Goal: Task Accomplishment & Management: Use online tool/utility

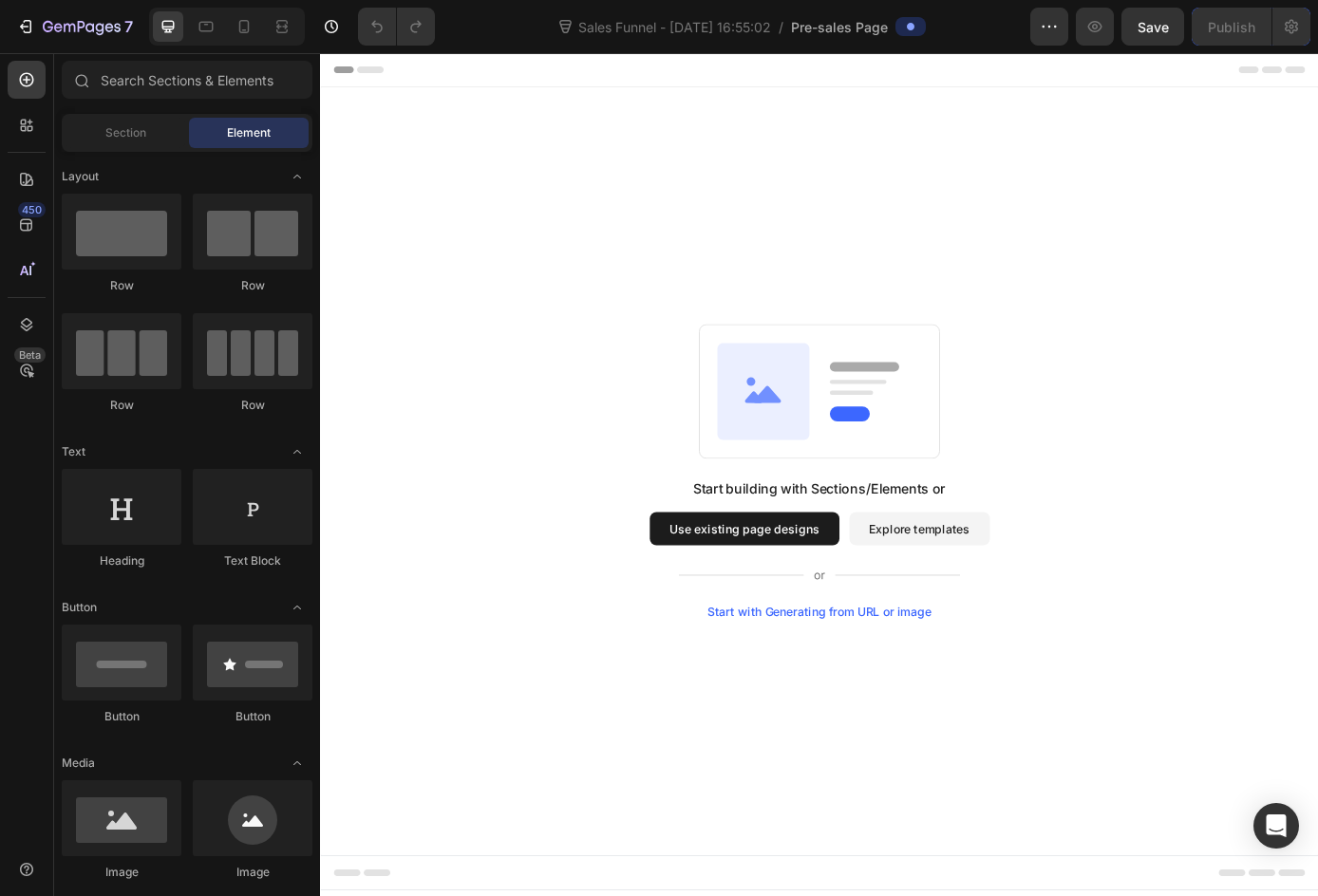
drag, startPoint x: 551, startPoint y: 377, endPoint x: 535, endPoint y: 350, distance: 31.4
click at [551, 377] on div "Start building with Sections/Elements or Use existing page designs Explore temp…" at bounding box center [889, 530] width 1003 height 336
click at [250, 25] on icon at bounding box center [243, 26] width 19 height 19
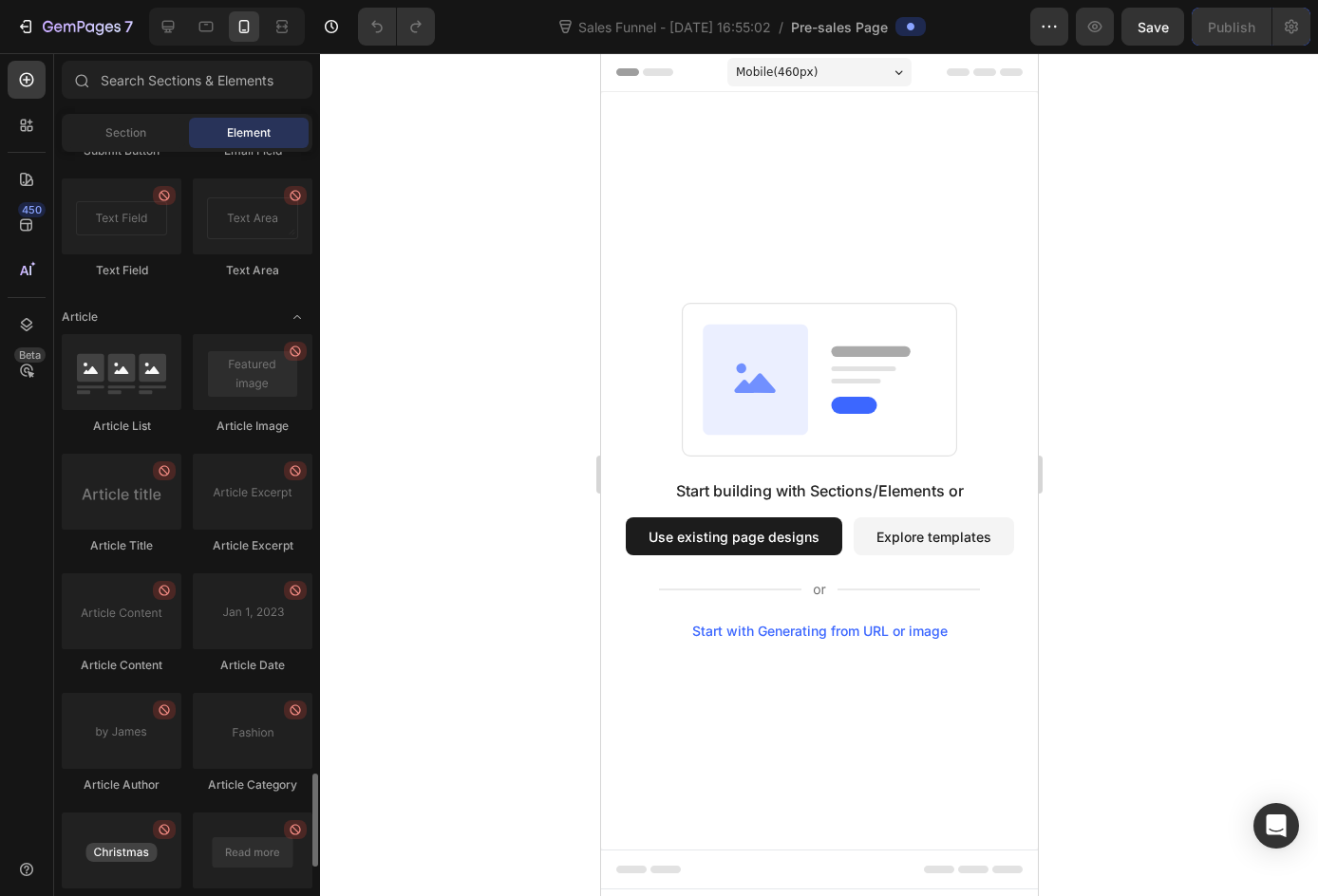
scroll to position [5129, 0]
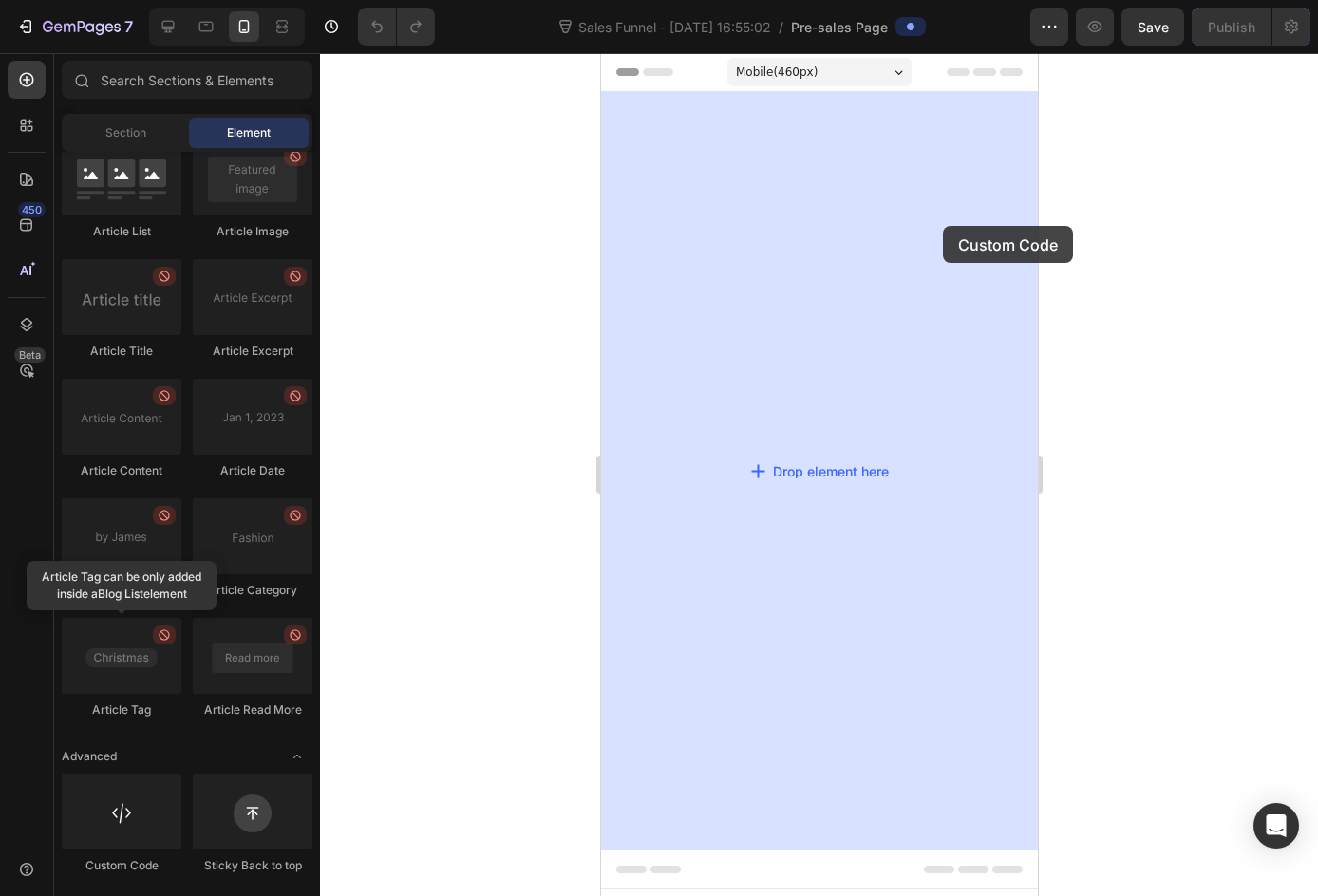
drag, startPoint x: 749, startPoint y: 845, endPoint x: 942, endPoint y: 225, distance: 649.3
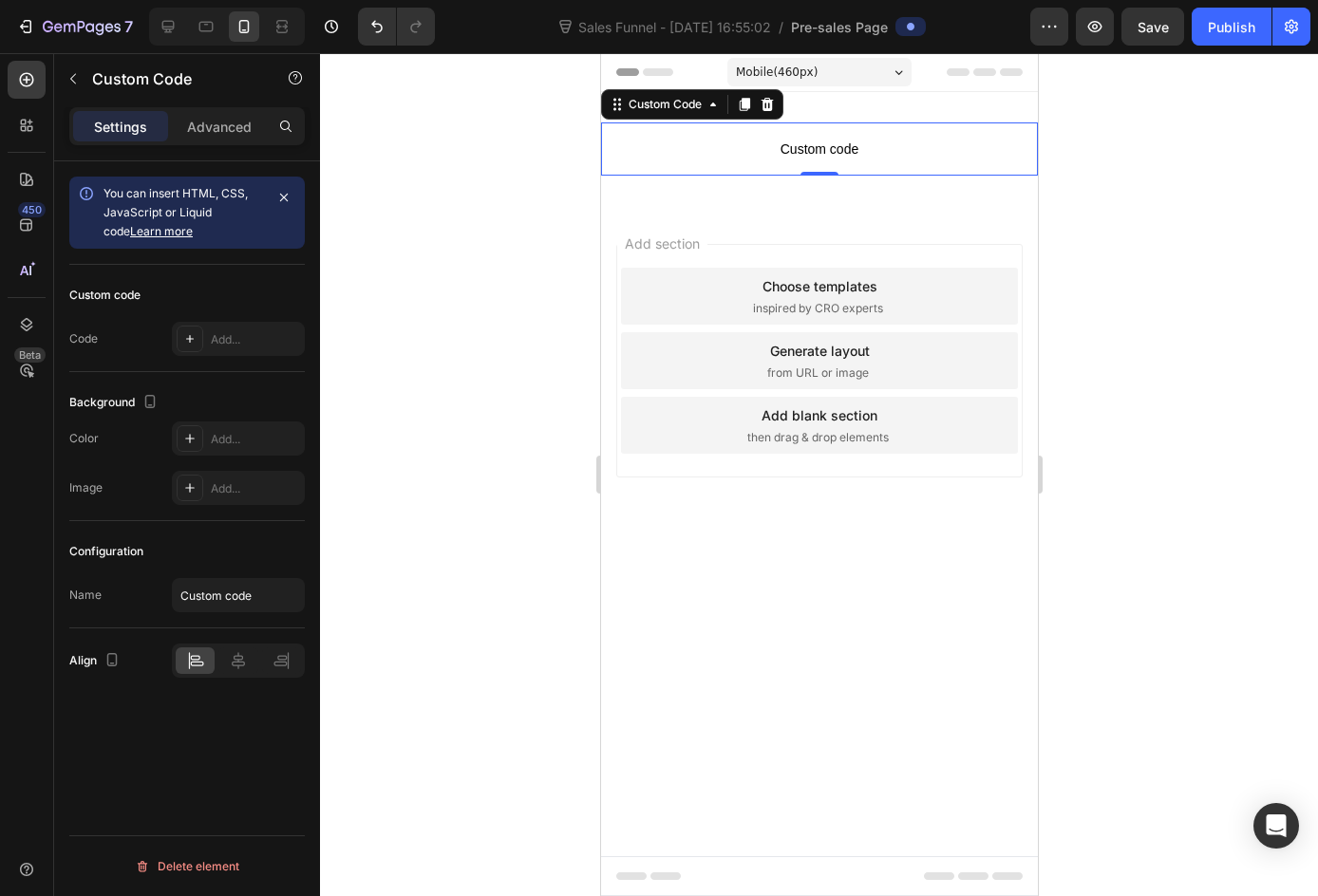
click at [855, 143] on span "Custom code" at bounding box center [817, 148] width 436 height 22
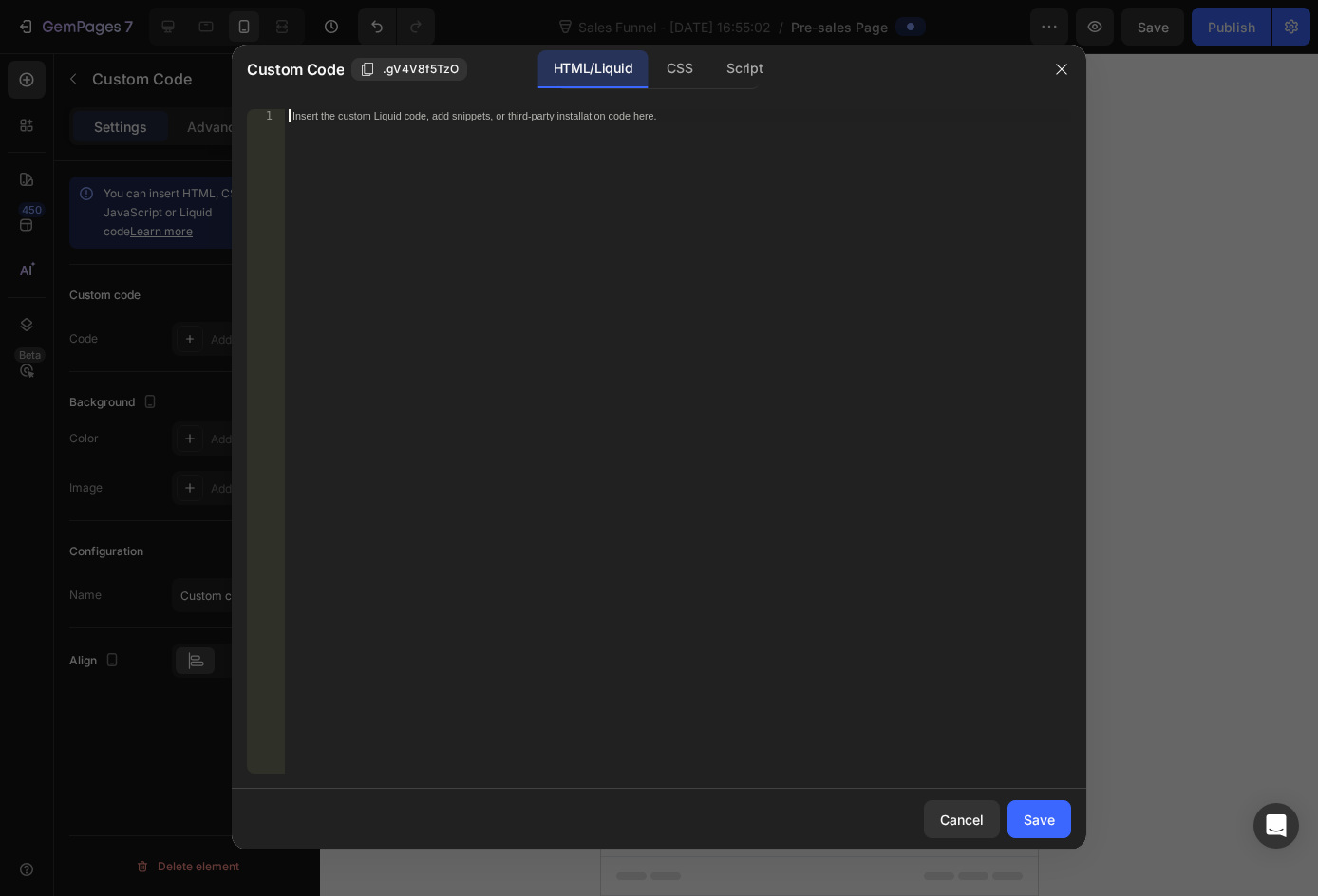
click at [856, 143] on div "Insert the custom Liquid code, add snippets, or third-party installation code h…" at bounding box center [678, 455] width 786 height 691
paste textarea "</section>"
type textarea "</section>"
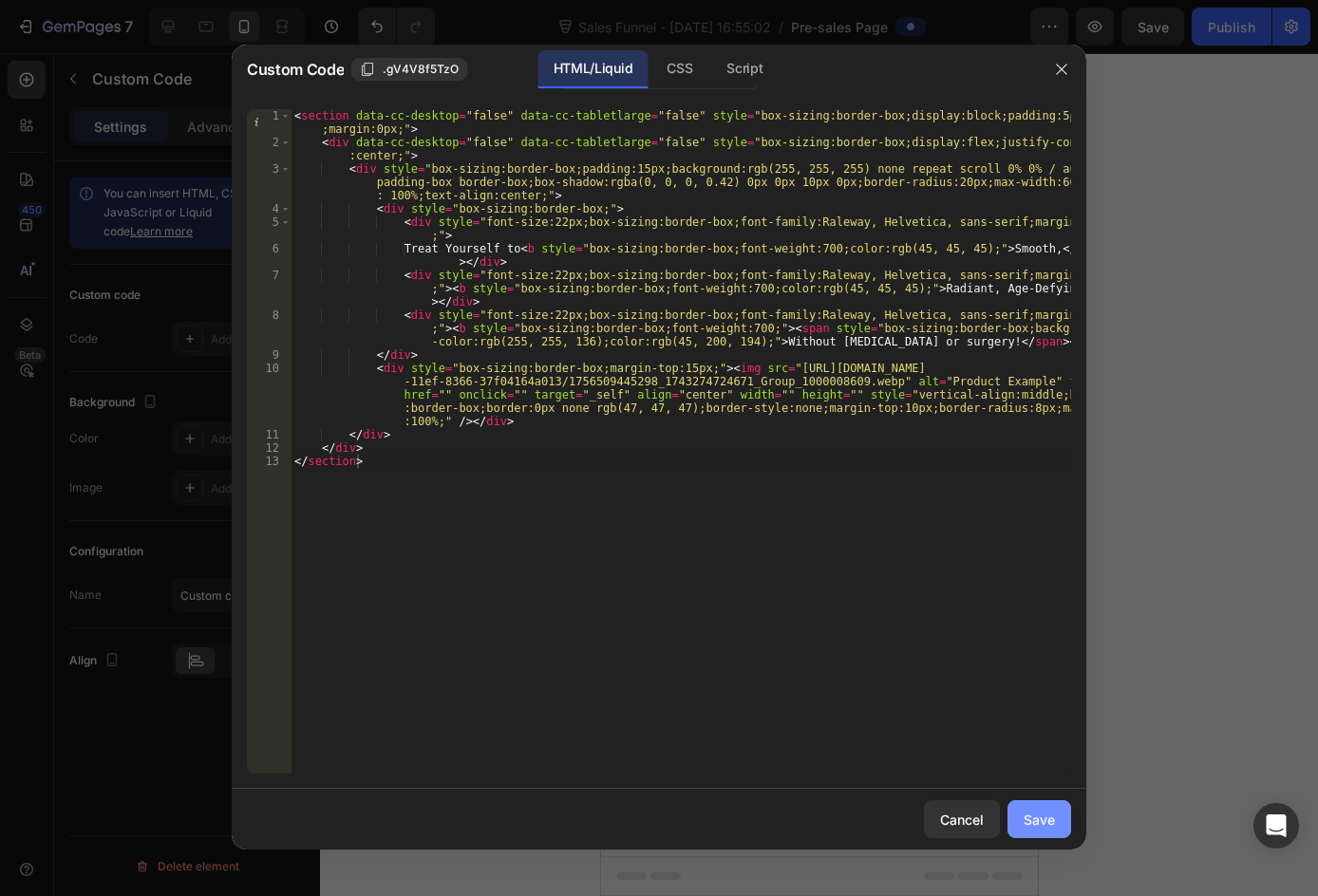
click at [1042, 819] on div "Save" at bounding box center [1039, 819] width 31 height 20
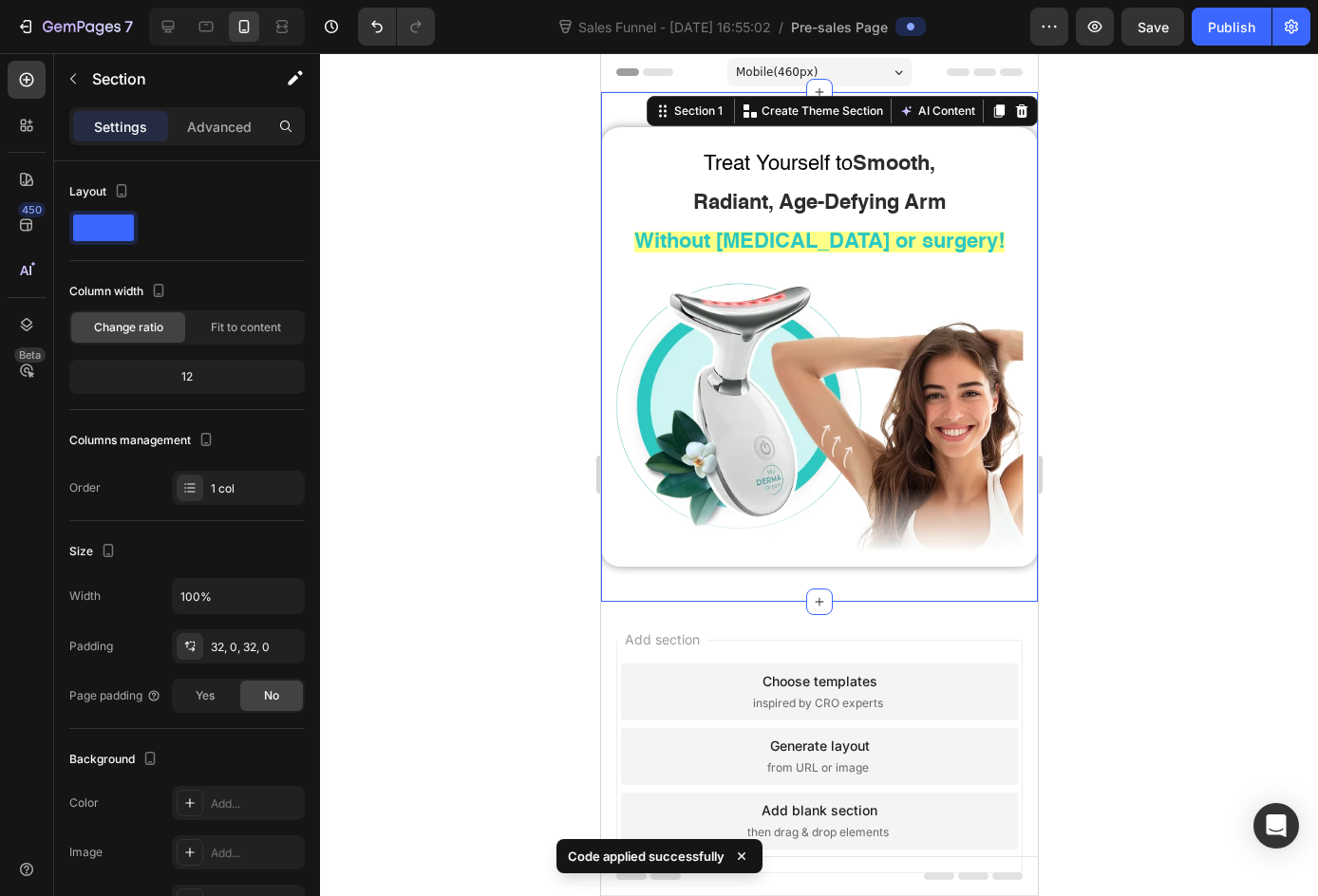
click at [903, 107] on div "Treat Yourself to Smooth, Radiant, Age-Defying Arm Without Liposuction or surge…" at bounding box center [817, 346] width 436 height 509
click at [1242, 33] on div "Publish" at bounding box center [1231, 27] width 48 height 20
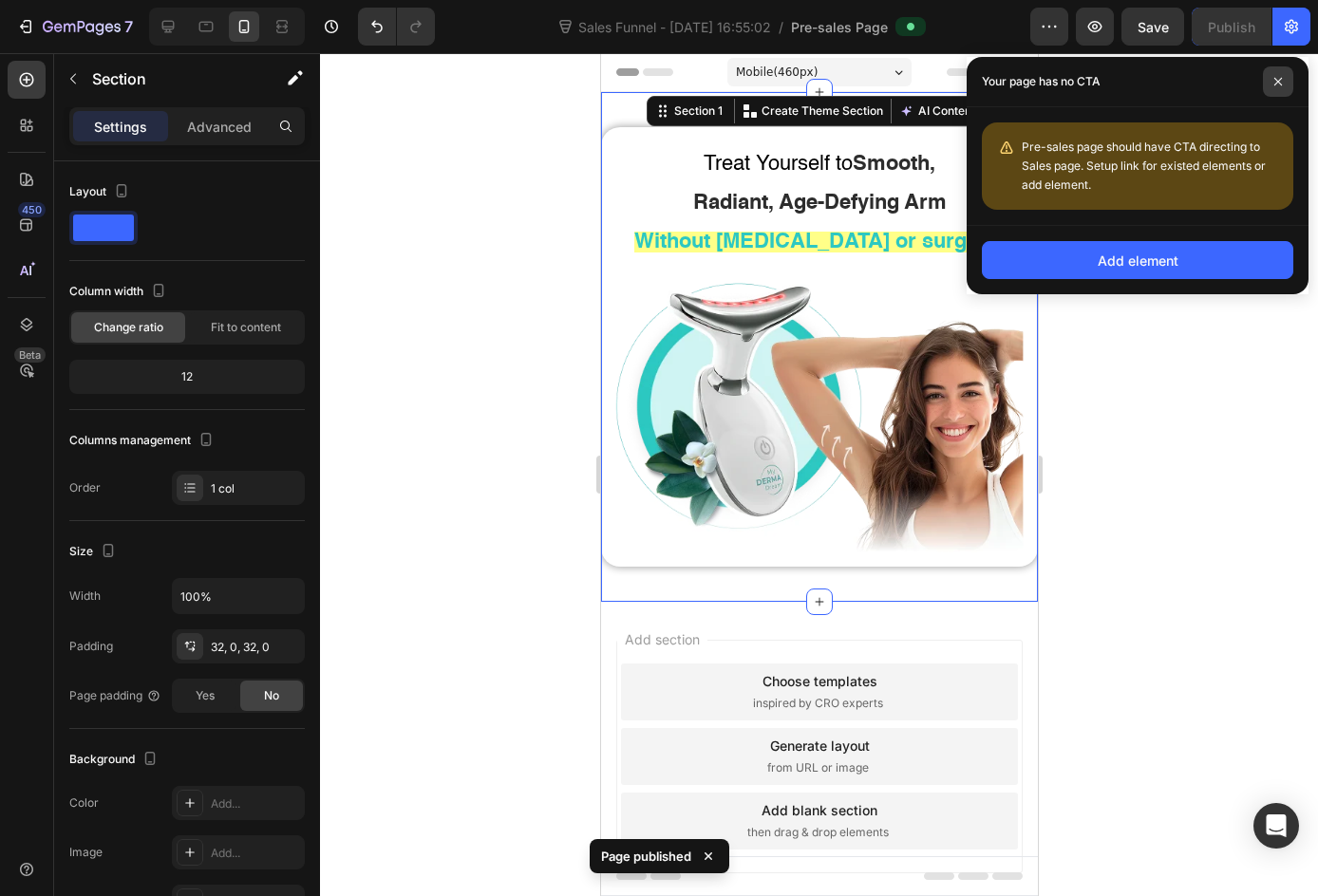
click at [1280, 79] on icon at bounding box center [1278, 82] width 10 height 10
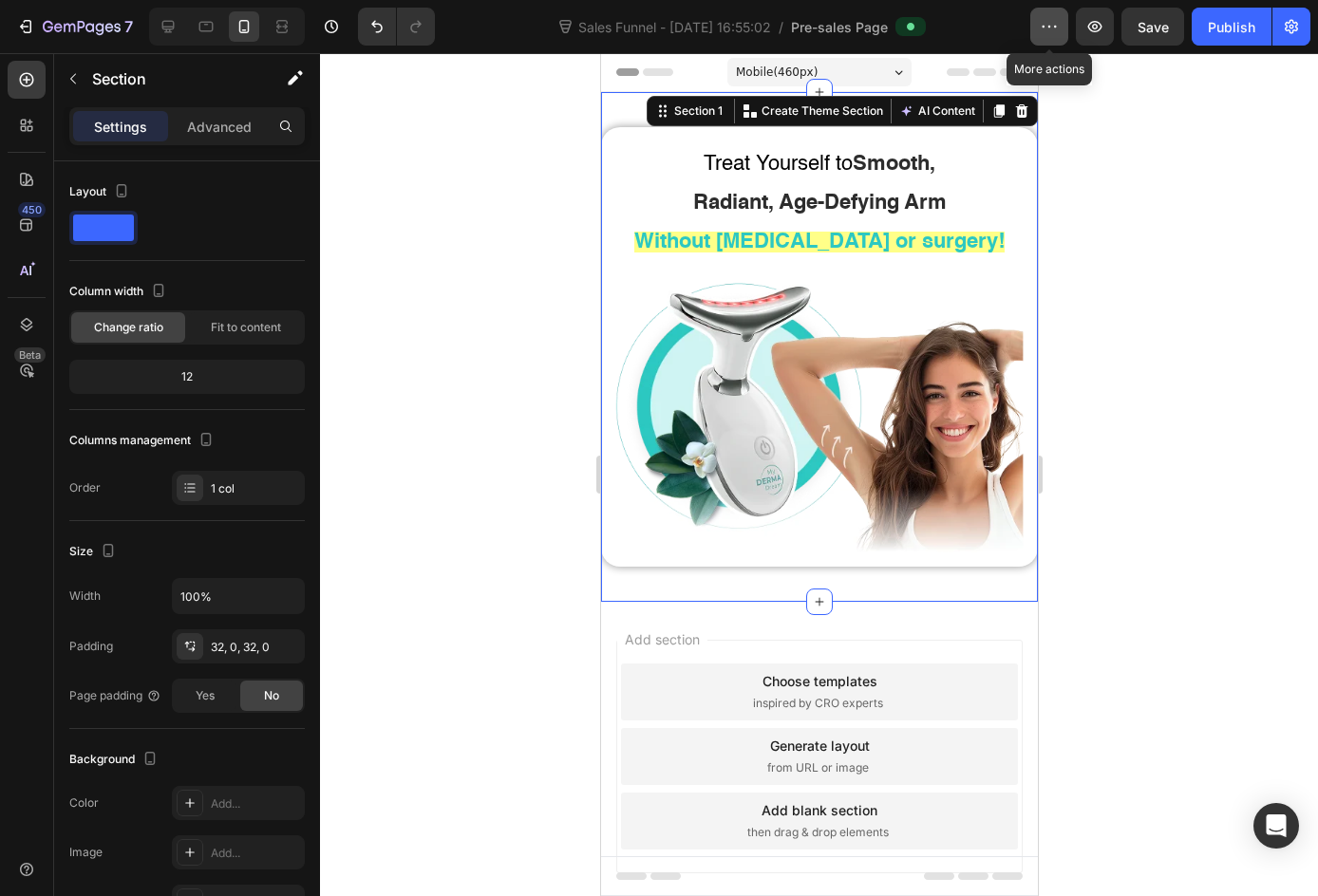
click at [1048, 14] on button "button" at bounding box center [1049, 26] width 38 height 38
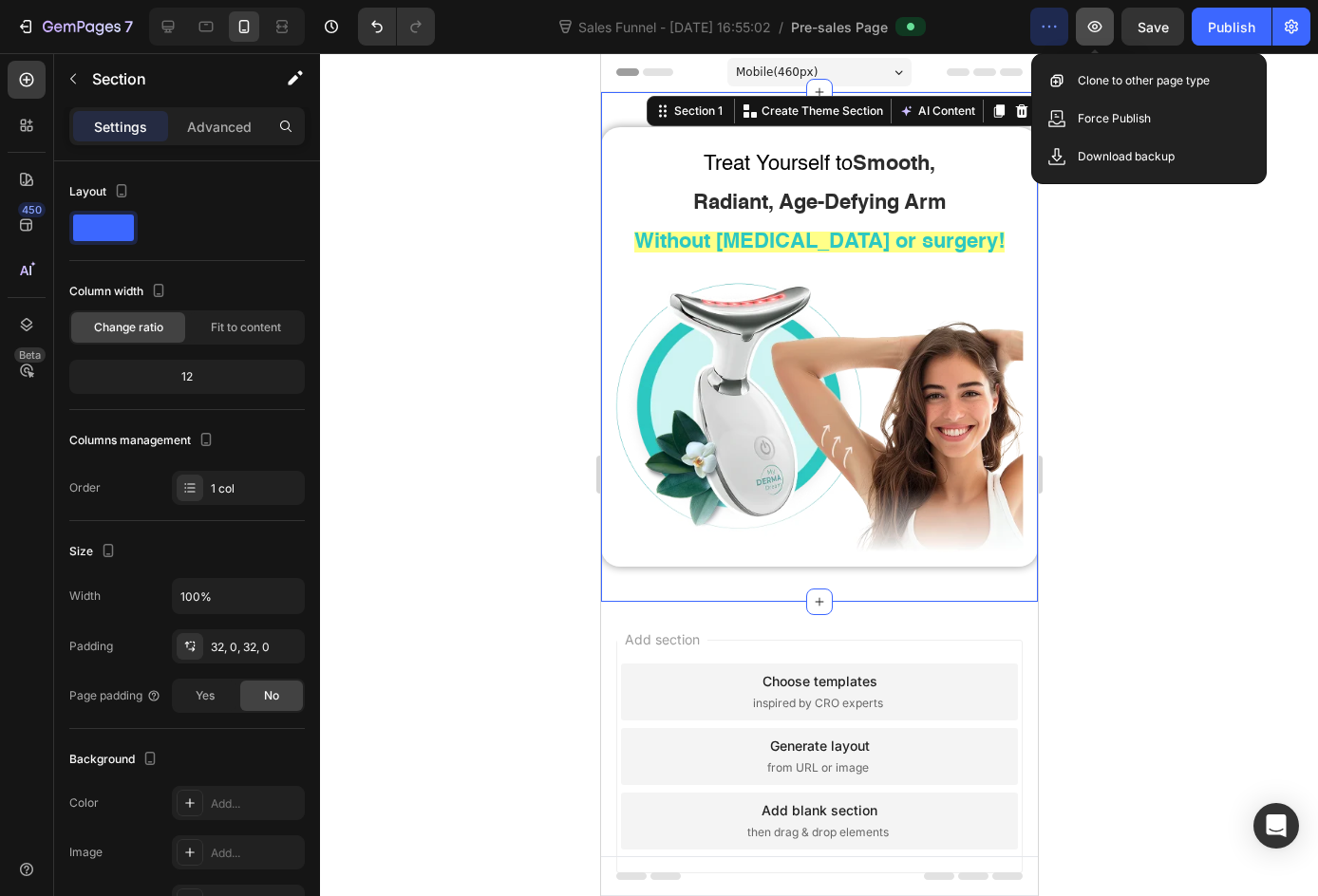
click at [1108, 31] on button "button" at bounding box center [1094, 26] width 38 height 38
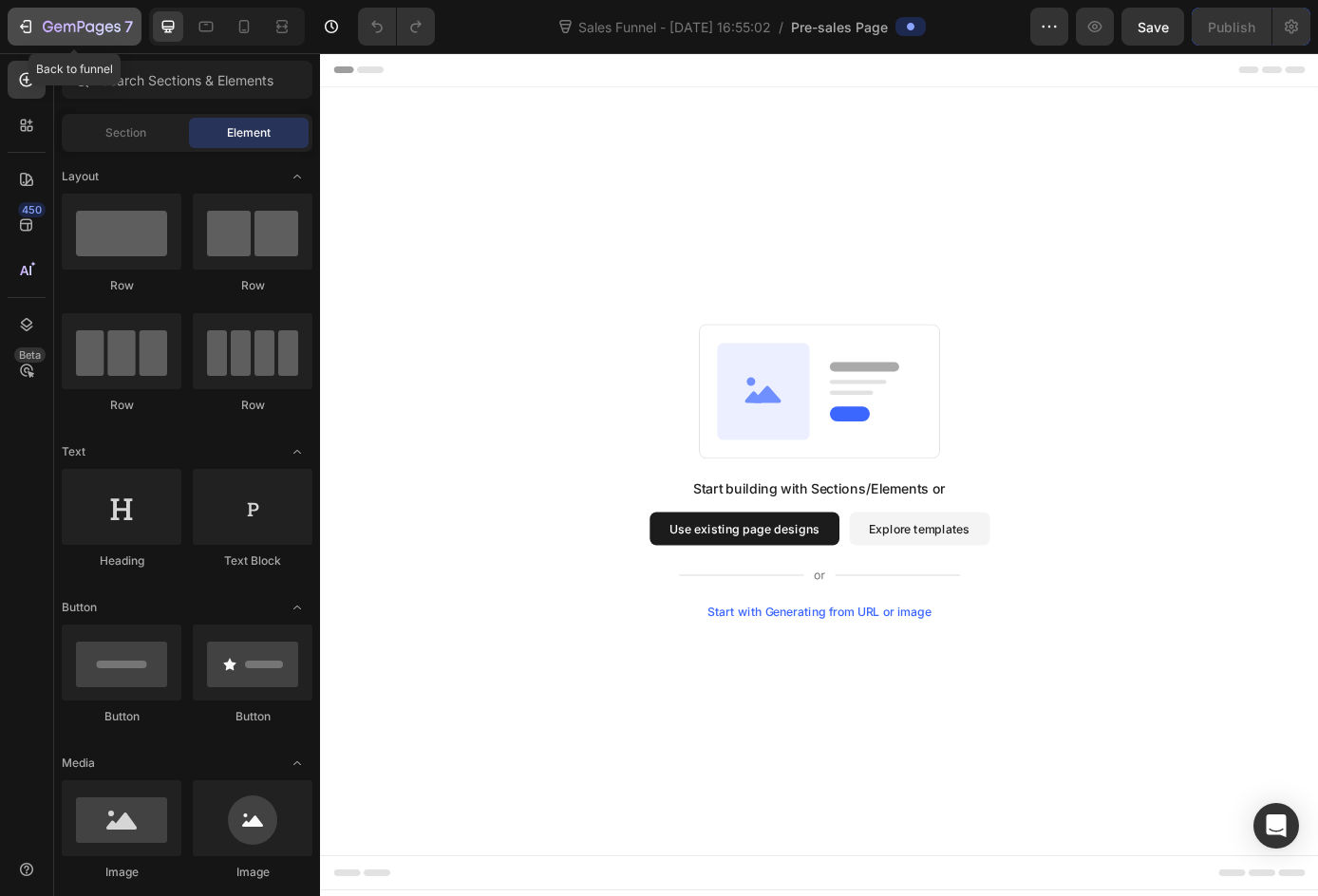
click at [47, 18] on div "7" at bounding box center [88, 26] width 90 height 22
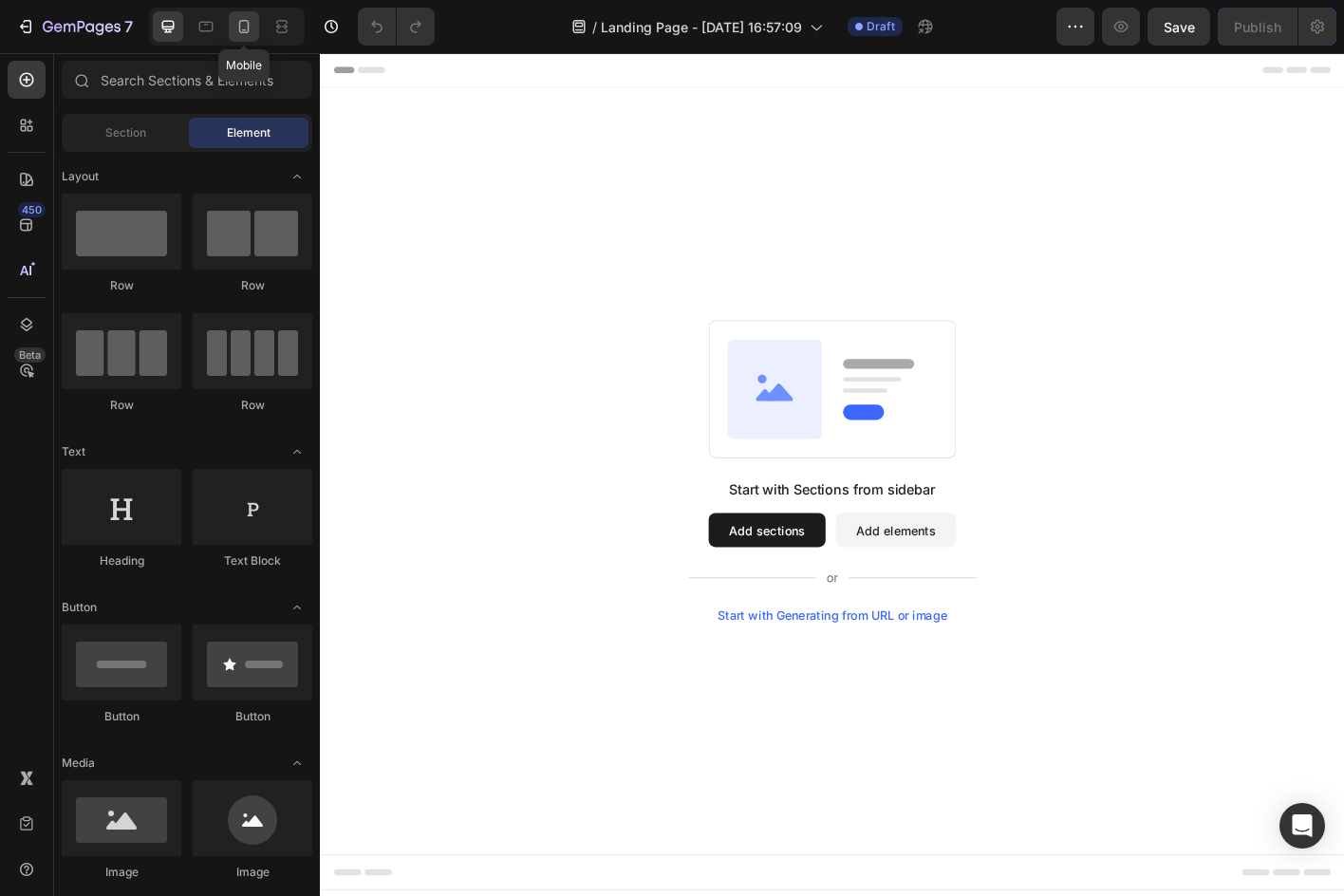
click at [239, 24] on icon at bounding box center [244, 26] width 11 height 14
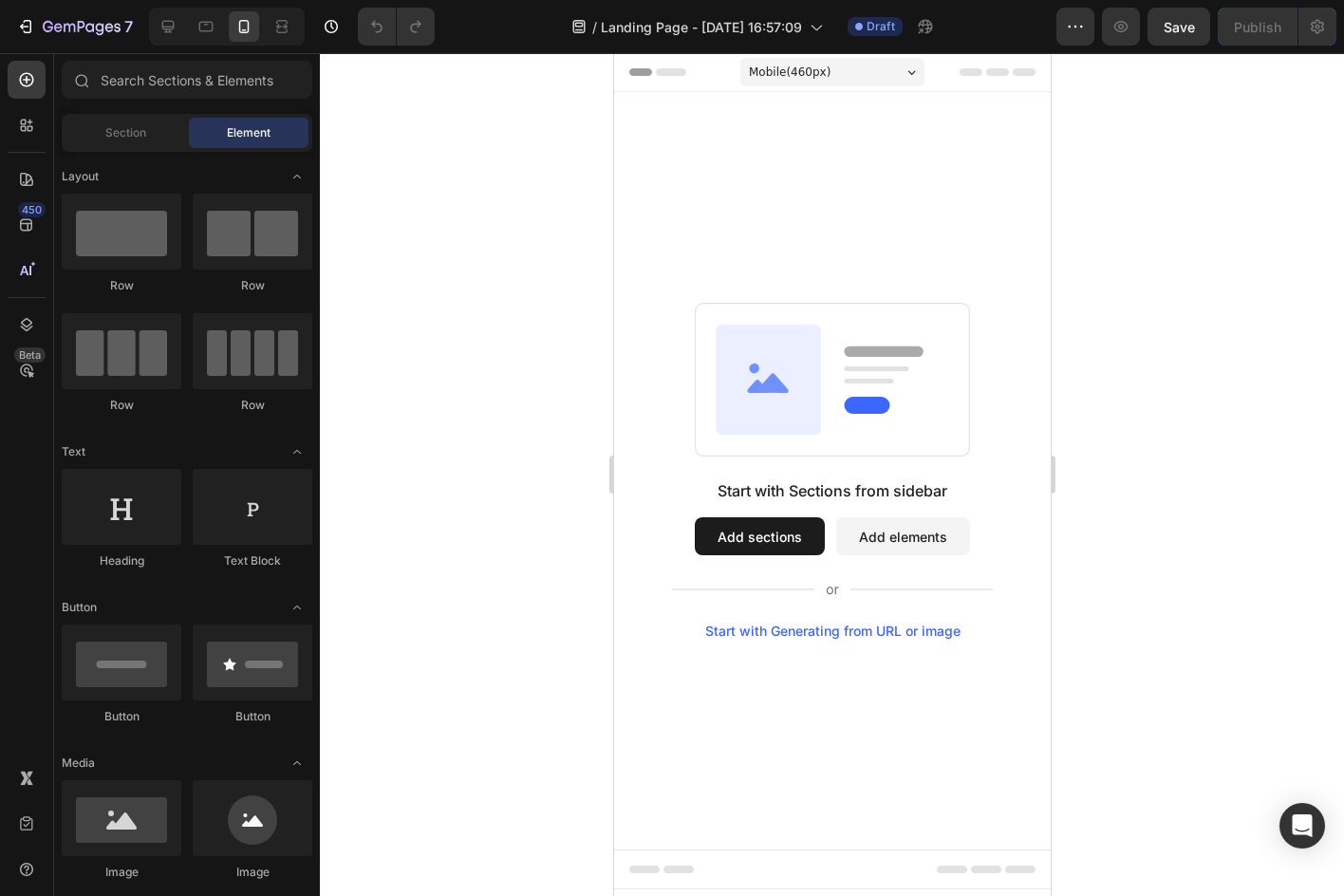
click at [876, 633] on div "Start with Generating from URL or image" at bounding box center [832, 631] width 256 height 16
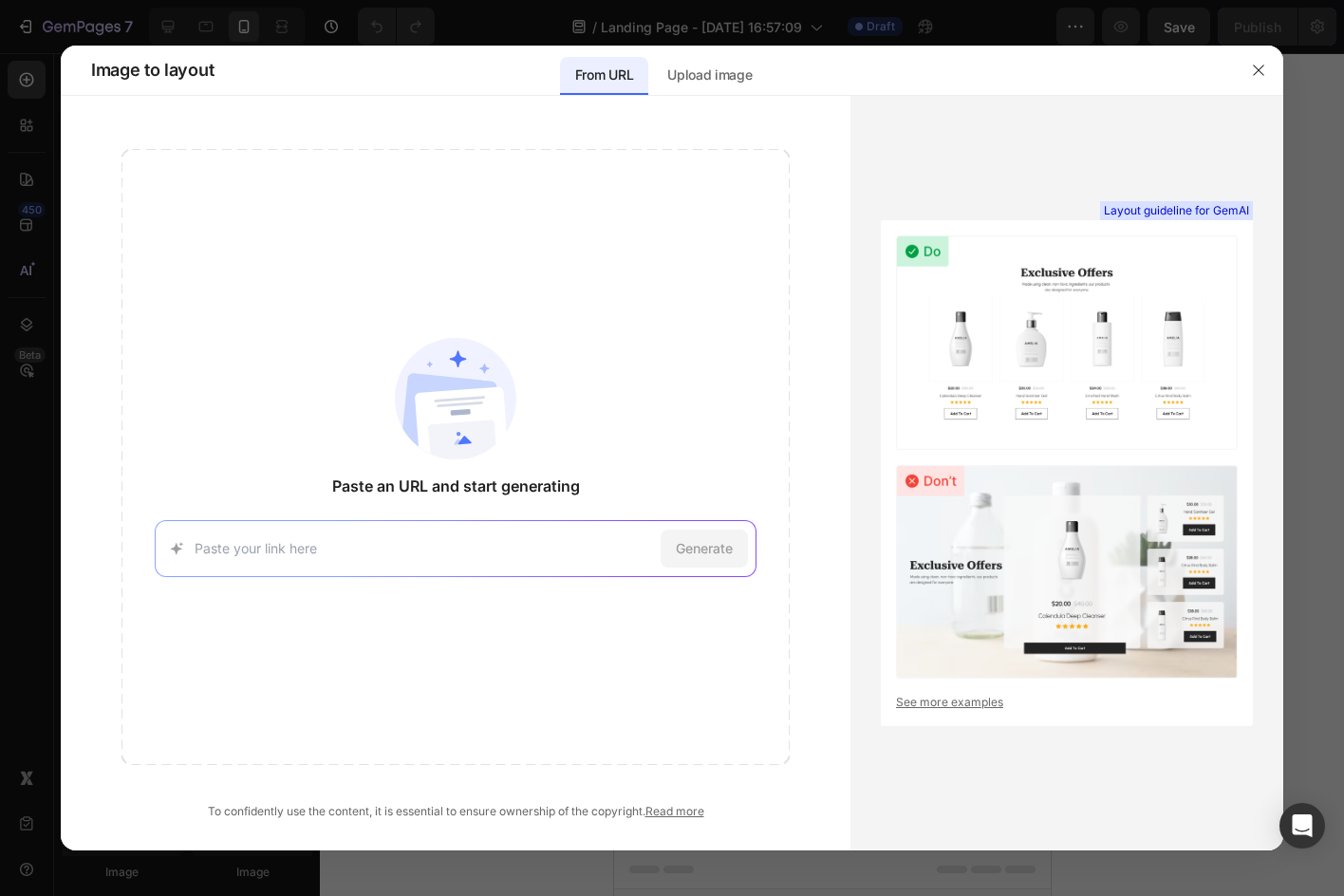
click at [509, 542] on input at bounding box center [424, 548] width 459 height 20
paste input "[URL][DOMAIN_NAME]"
type input "[URL][DOMAIN_NAME]"
click at [702, 549] on span "Generate" at bounding box center [704, 548] width 57 height 20
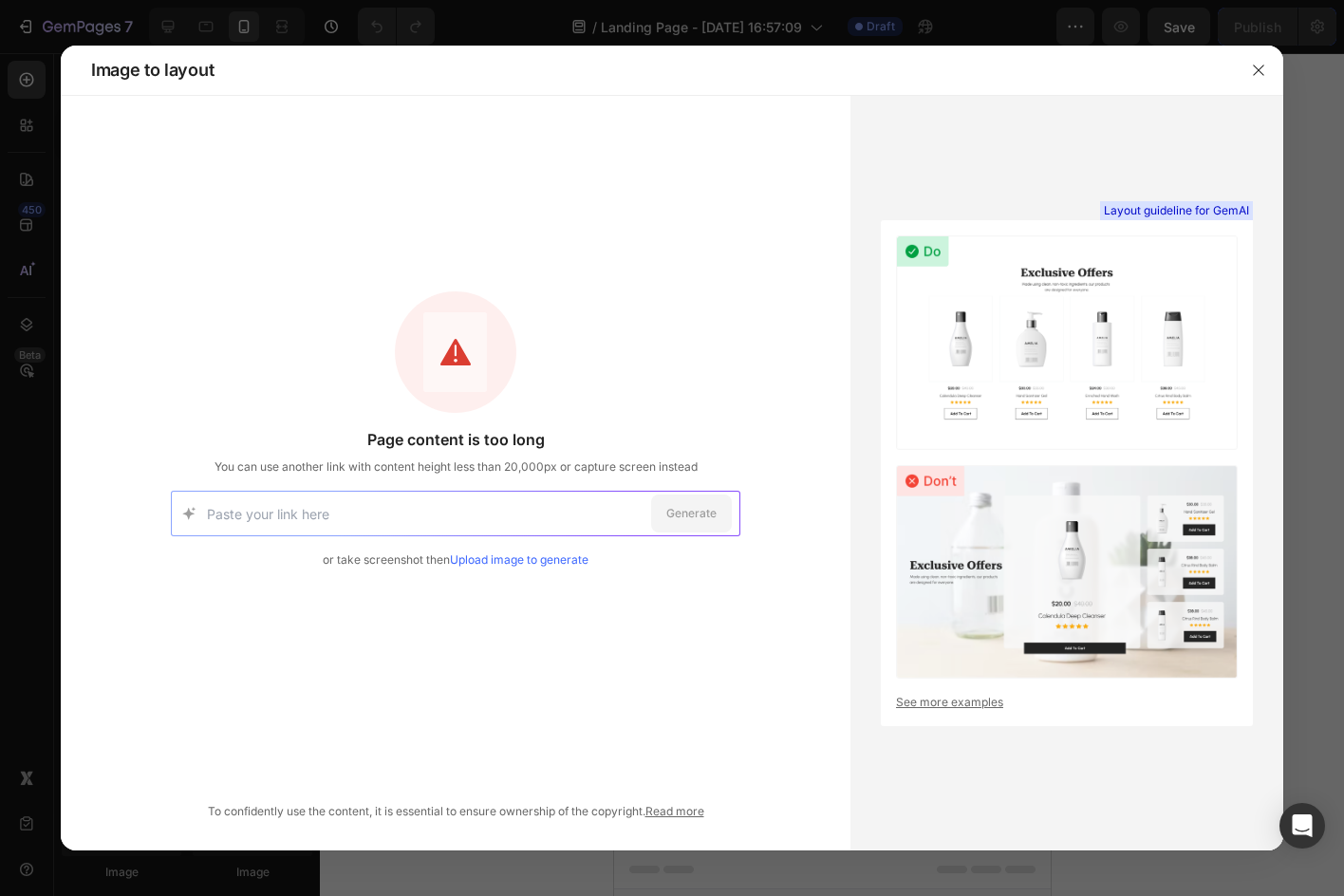
click at [531, 571] on div "Generate or take screenshot then Upload image to generate" at bounding box center [455, 546] width 569 height 109
click at [531, 561] on link "Upload image to generate" at bounding box center [519, 559] width 139 height 15
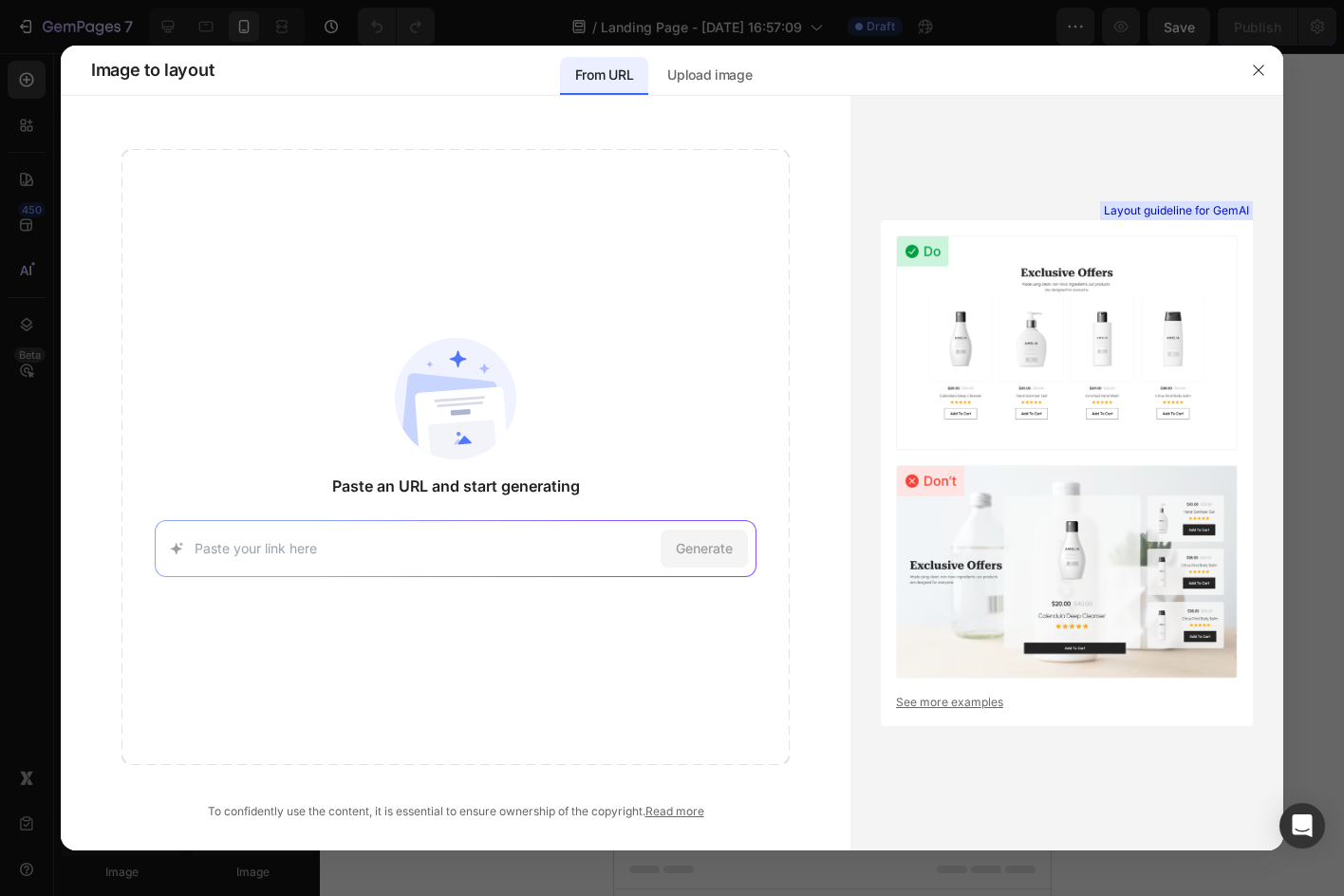
click at [476, 547] on input at bounding box center [424, 548] width 459 height 20
click at [460, 550] on input at bounding box center [424, 548] width 459 height 20
click at [277, 566] on div "Generate" at bounding box center [455, 549] width 601 height 57
drag, startPoint x: 496, startPoint y: 497, endPoint x: 540, endPoint y: 422, distance: 87.0
click at [519, 455] on div "Paste an URL and start generating Generate" at bounding box center [455, 457] width 668 height 616
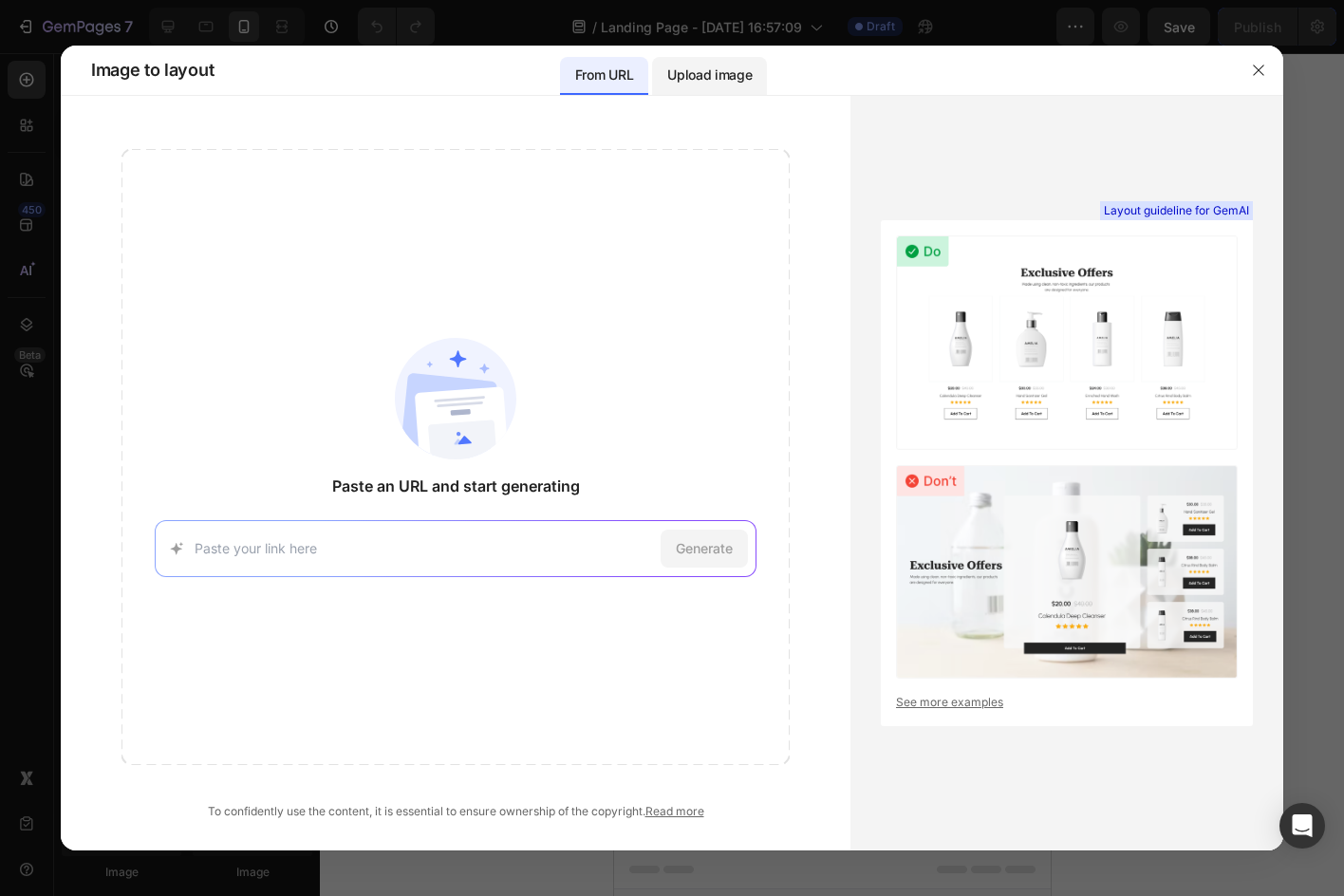
click at [702, 78] on p "Upload image" at bounding box center [710, 74] width 85 height 22
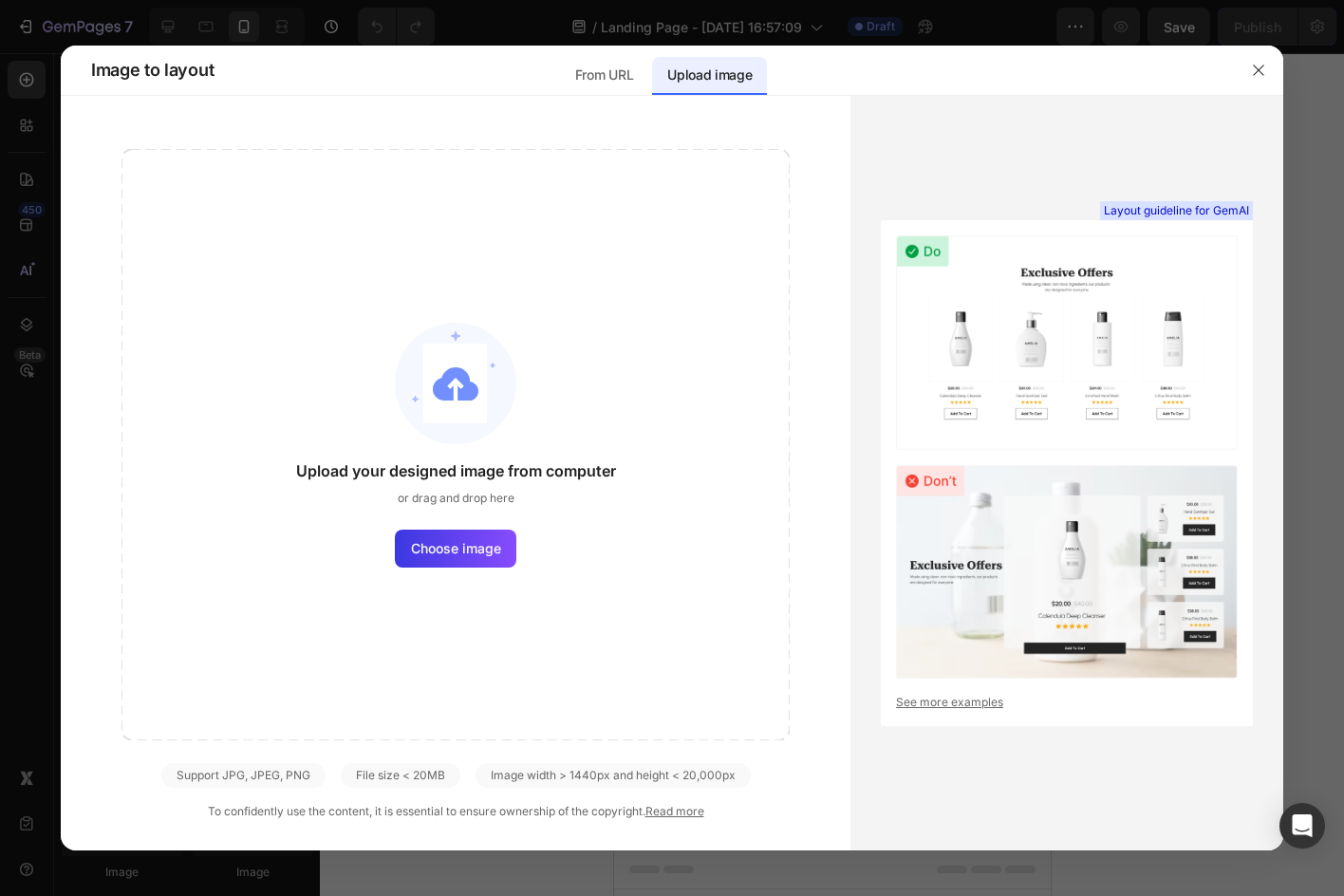
click at [531, 355] on div "Upload your designed image from computer or drag and drop here Choose image" at bounding box center [455, 445] width 668 height 591
click at [473, 556] on span "Choose image" at bounding box center [456, 548] width 90 height 20
click at [0, 0] on input "Choose image" at bounding box center [0, 0] width 0 height 0
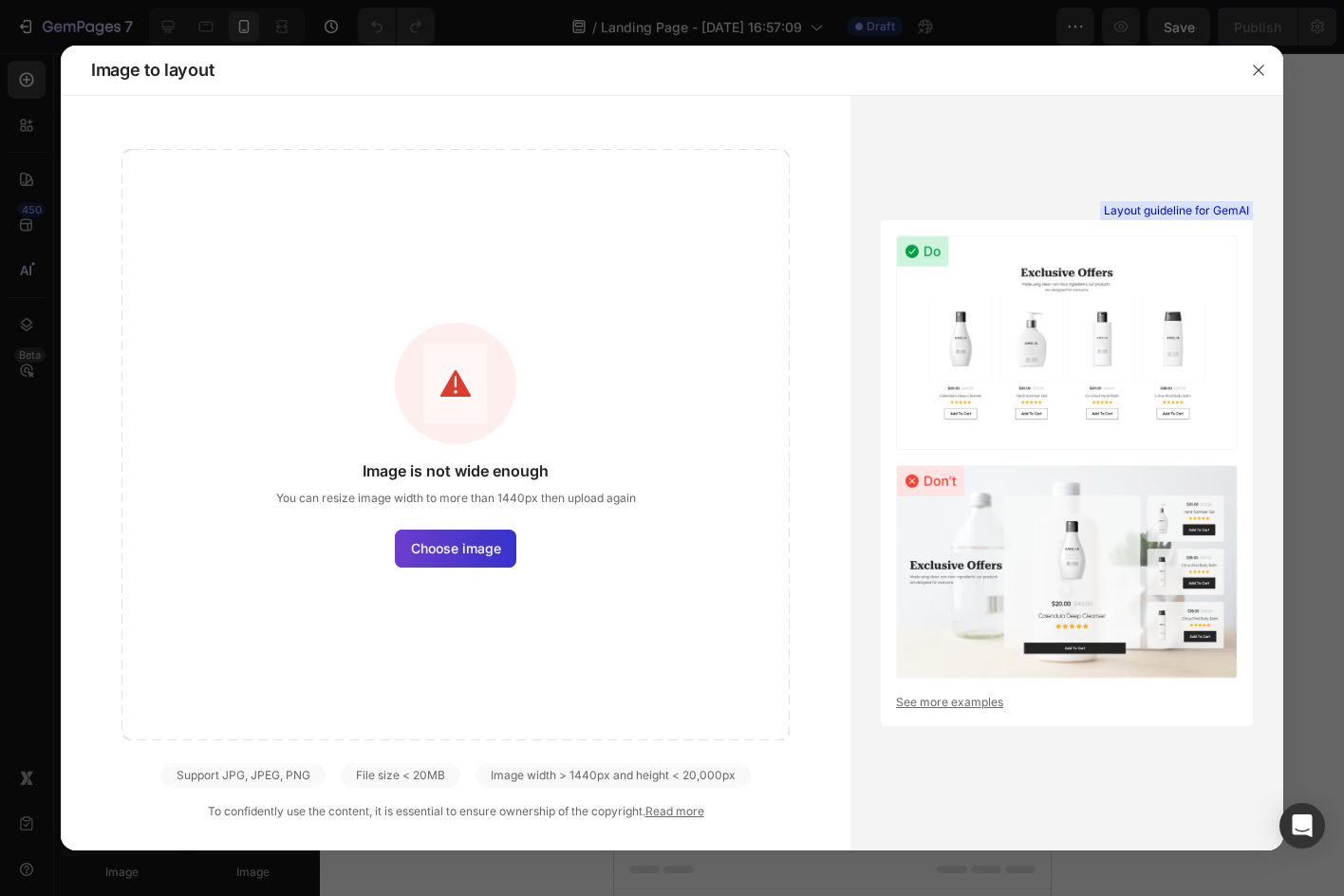
click at [498, 560] on label "Choose image" at bounding box center [455, 549] width 121 height 38
click at [0, 0] on input "Choose image" at bounding box center [0, 0] width 0 height 0
click at [1260, 57] on button "button" at bounding box center [1258, 69] width 30 height 30
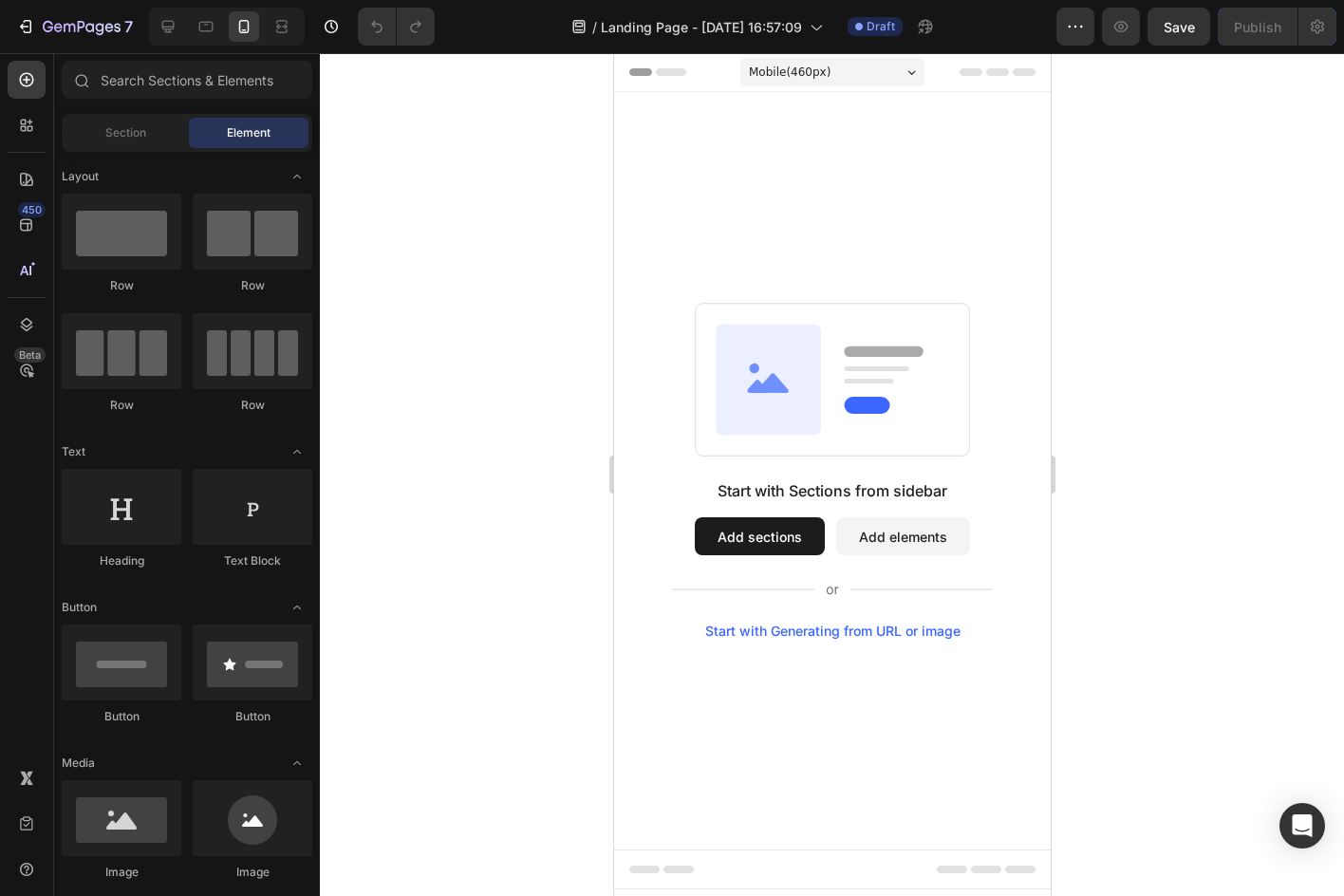
click at [889, 633] on div "Start with Generating from URL or image" at bounding box center [832, 631] width 256 height 16
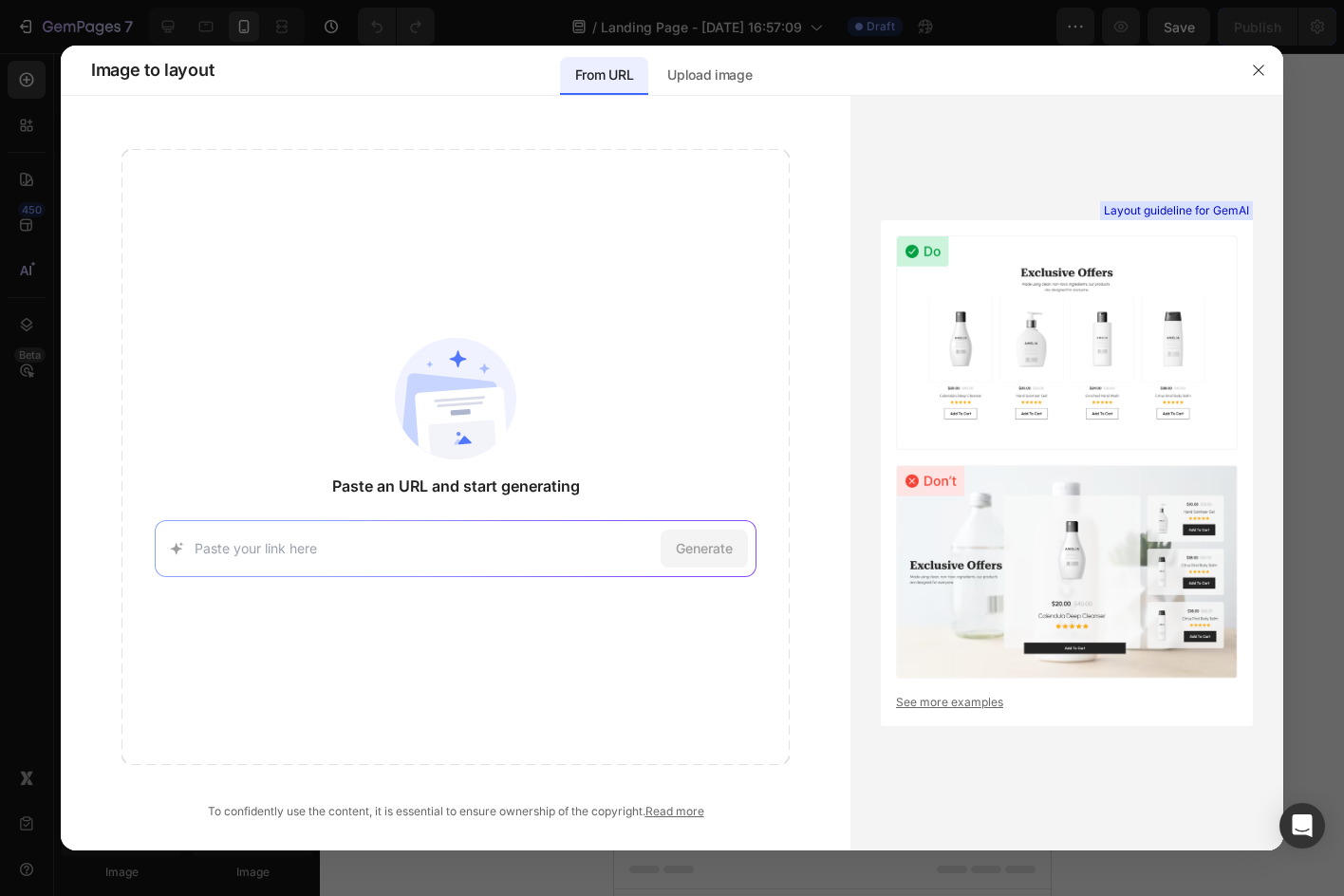
click at [569, 570] on div "Generate" at bounding box center [455, 549] width 601 height 57
drag, startPoint x: 539, startPoint y: 547, endPoint x: 518, endPoint y: 528, distance: 28.3
click at [525, 535] on div "Generate" at bounding box center [455, 549] width 601 height 57
paste input "https://sale.mydermadream.com/cc107-myoglow-sp3a"
type input "https://sale.mydermadream.com/cc107-myoglow-sp3a"
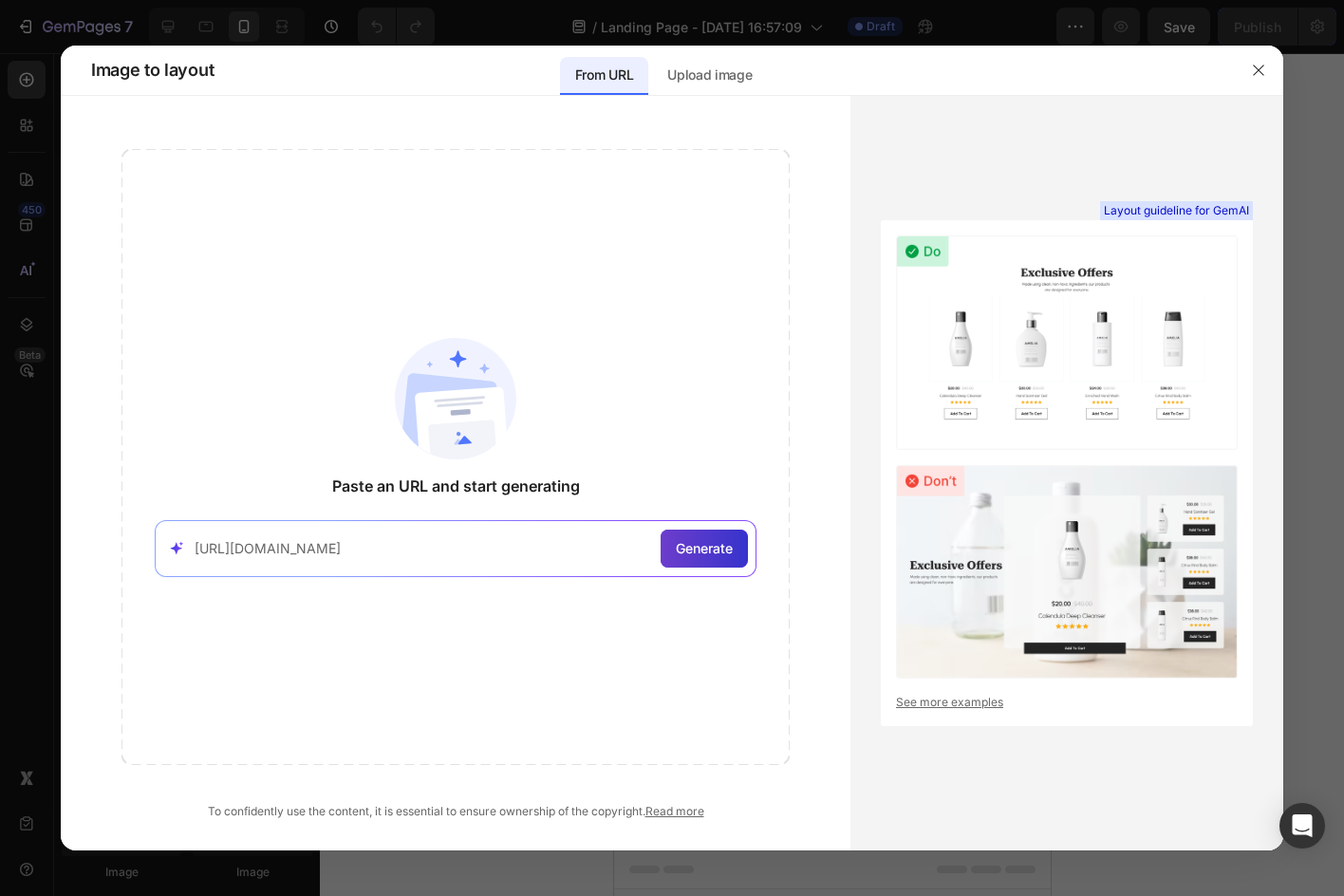
click at [695, 539] on span "Generate" at bounding box center [704, 548] width 57 height 20
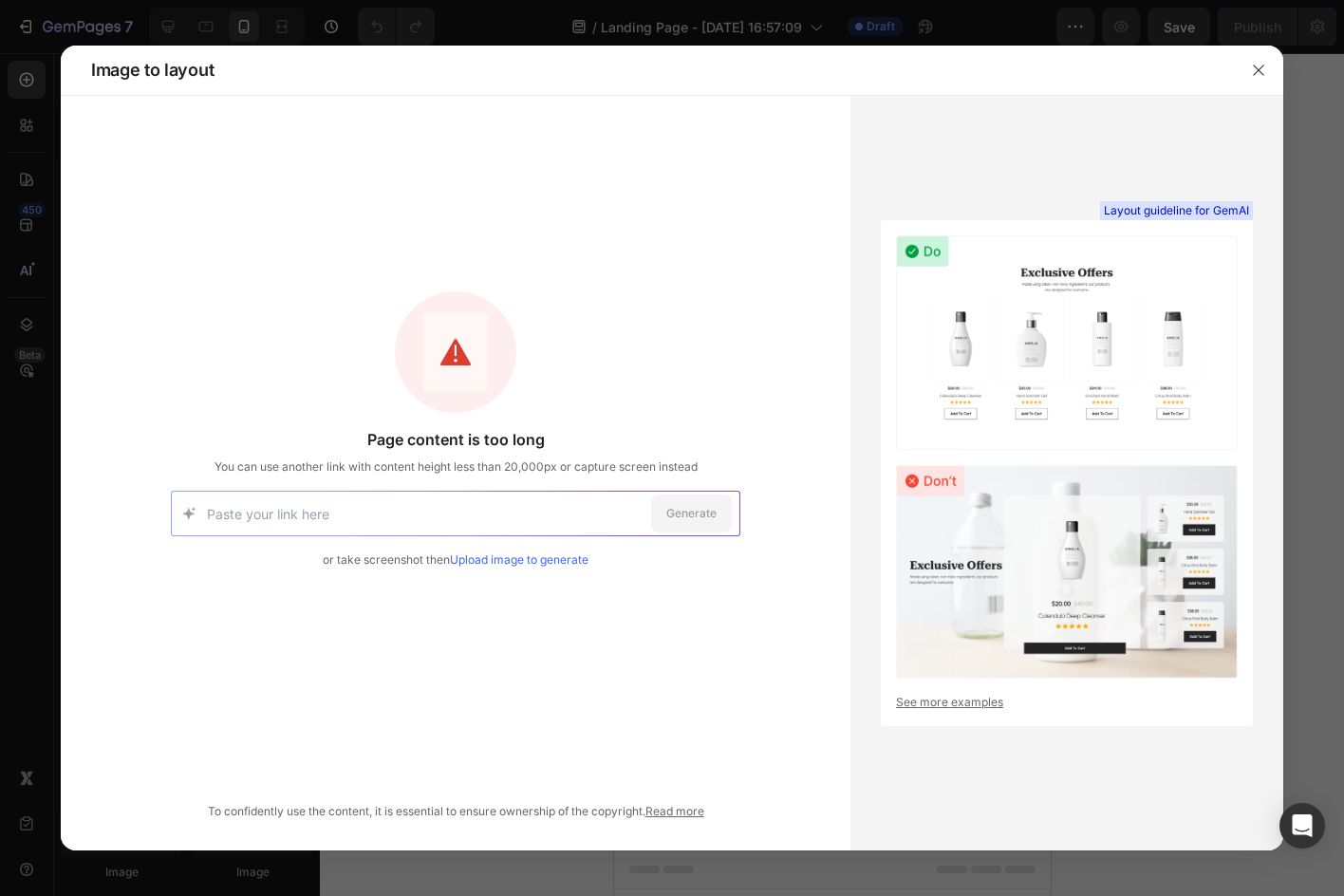
click at [668, 457] on div "Page content is too long You can use another link with content height less than…" at bounding box center [456, 451] width 483 height 48
click at [546, 566] on div "or take screenshot then Upload image to generate" at bounding box center [456, 560] width 265 height 18
click at [538, 559] on link "Upload image to generate" at bounding box center [519, 559] width 139 height 15
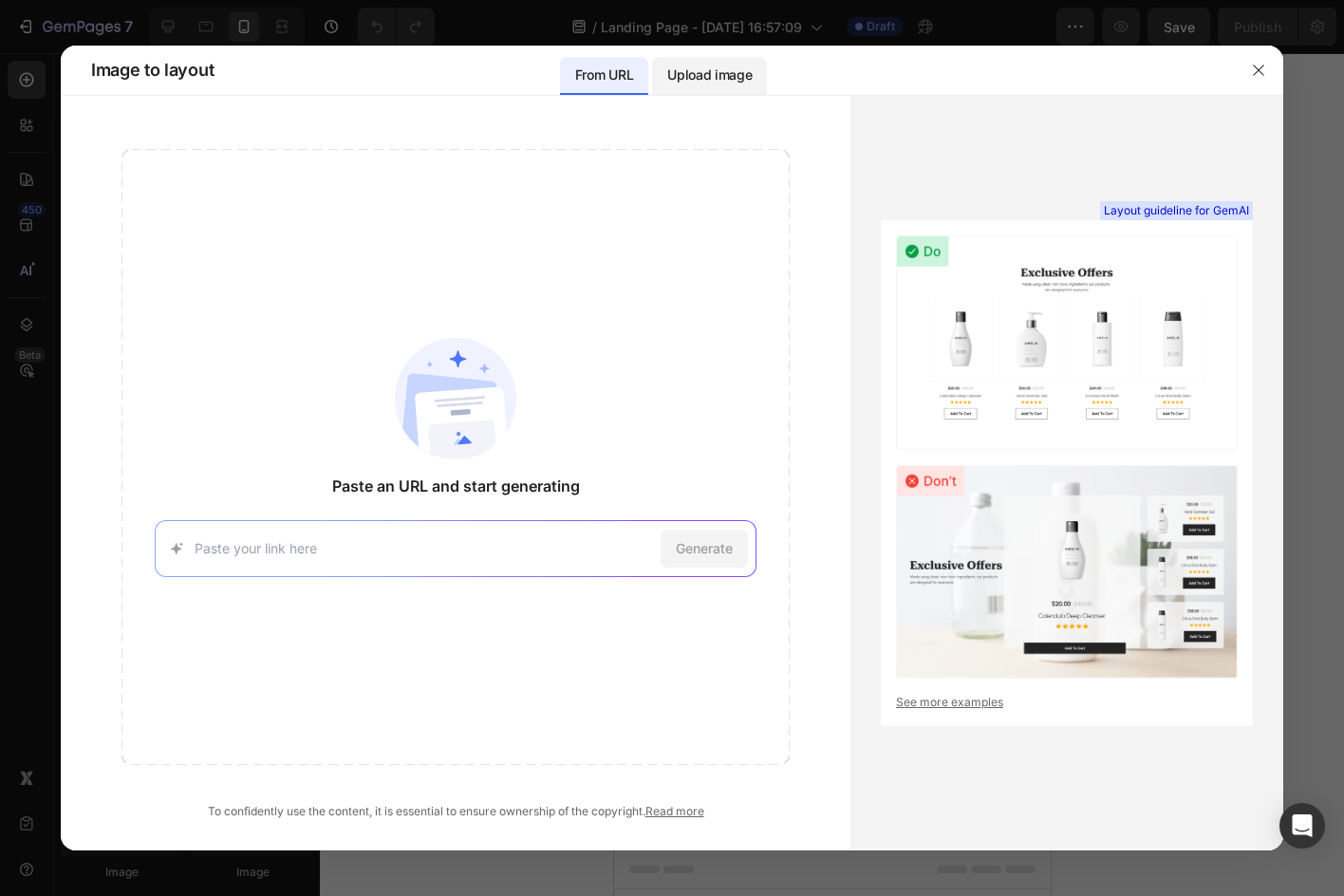
click at [704, 80] on p "Upload image" at bounding box center [710, 74] width 85 height 22
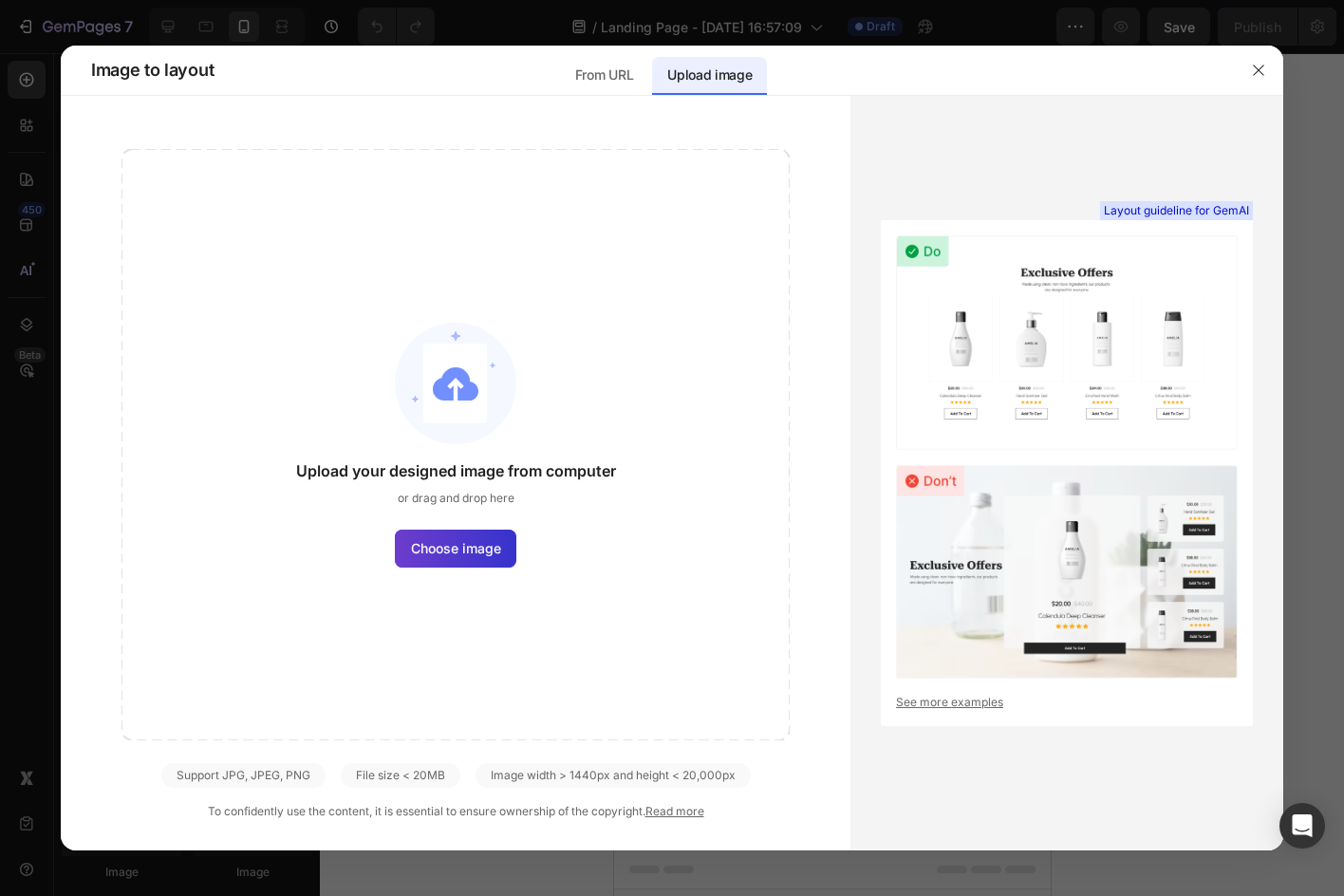
click at [494, 541] on span "Choose image" at bounding box center [456, 548] width 90 height 20
click at [0, 0] on input "Choose image" at bounding box center [0, 0] width 0 height 0
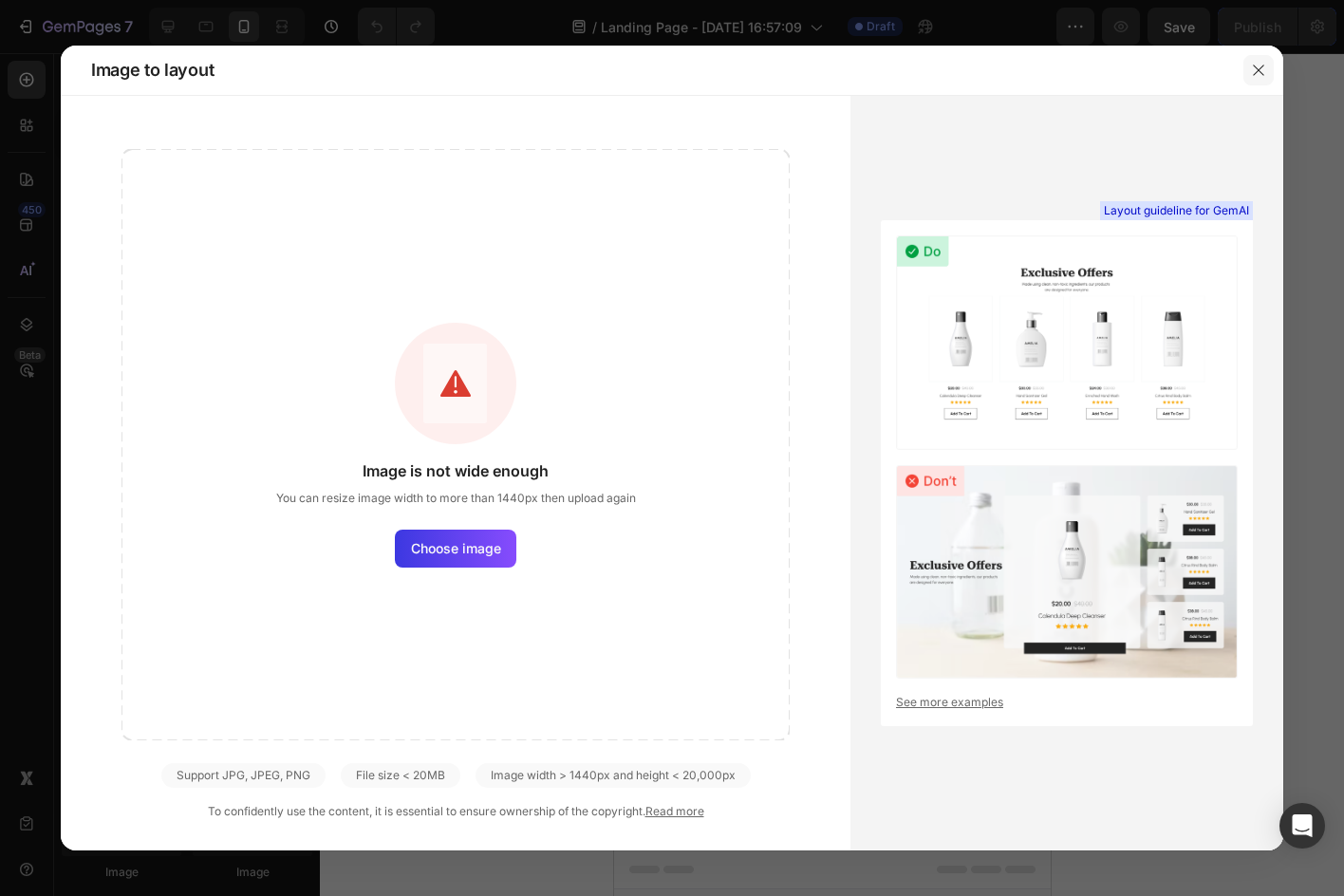
click at [1267, 64] on button "button" at bounding box center [1258, 69] width 30 height 30
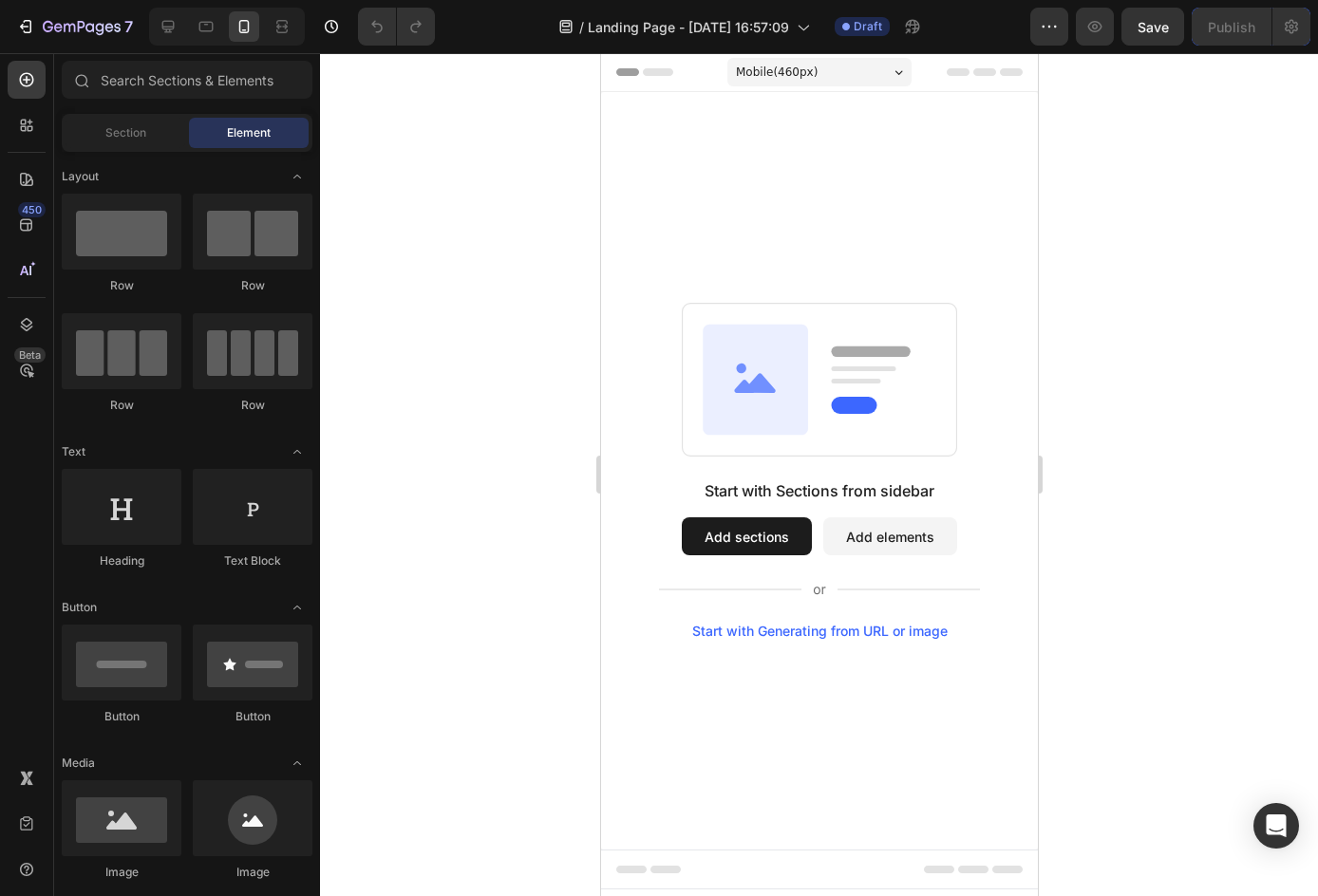
click at [391, 489] on div at bounding box center [819, 473] width 998 height 842
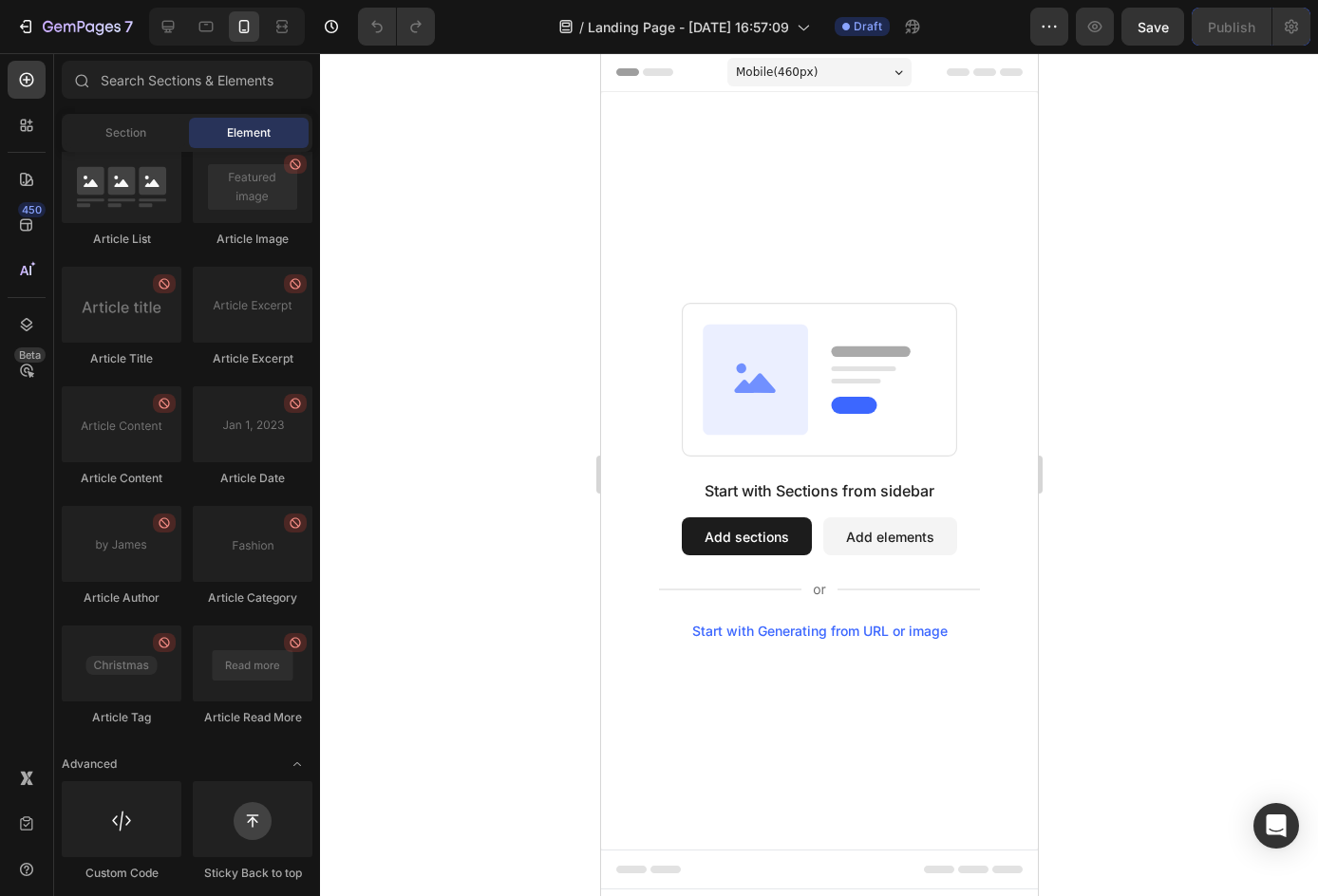
scroll to position [4884, 0]
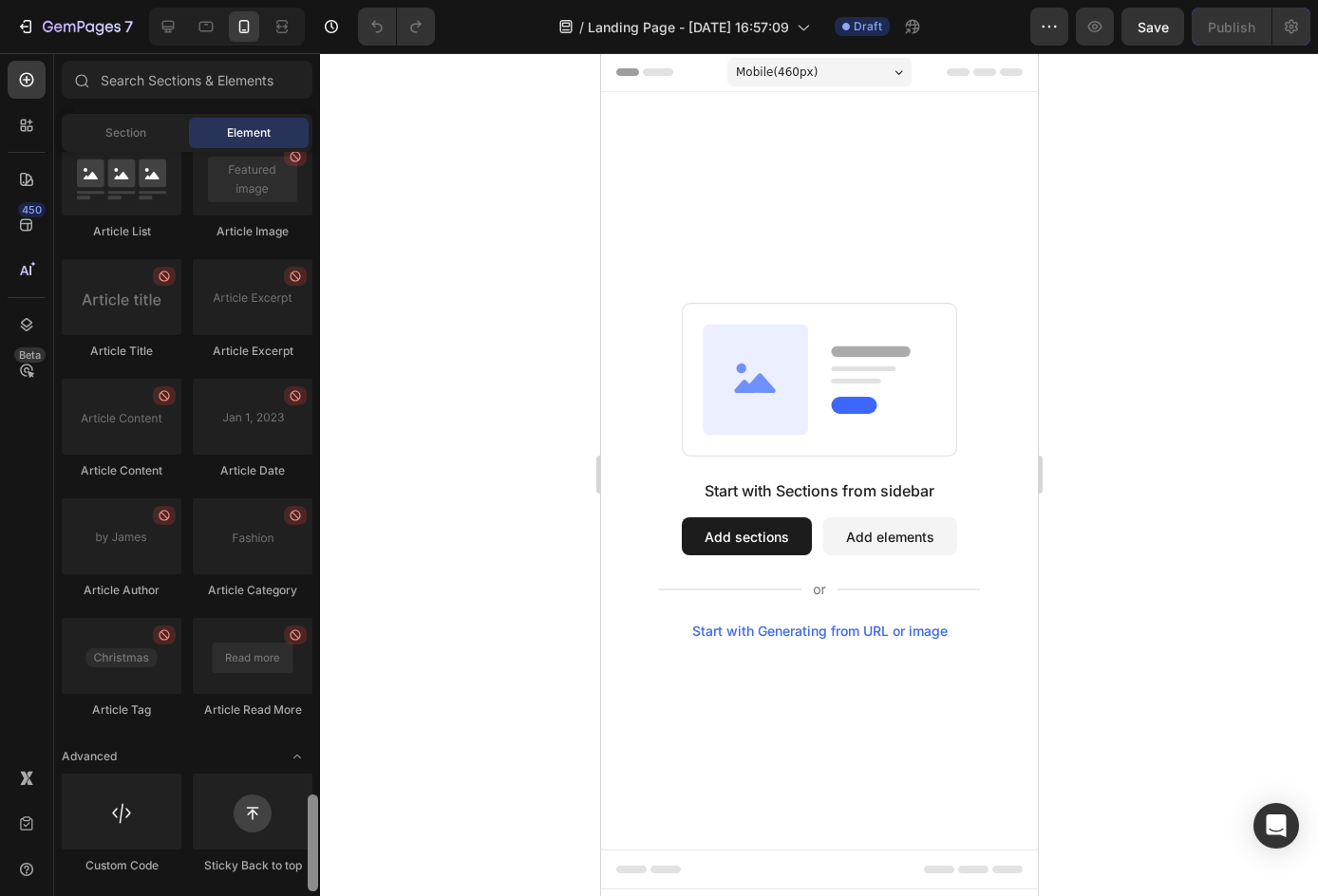
drag, startPoint x: 314, startPoint y: 437, endPoint x: 301, endPoint y: 898, distance: 461.2
click at [301, 0] on html "7 Version history / Landing Page - Sep 27, 16:57:09 Draft Preview Save Publish …" at bounding box center [659, 0] width 1318 height 0
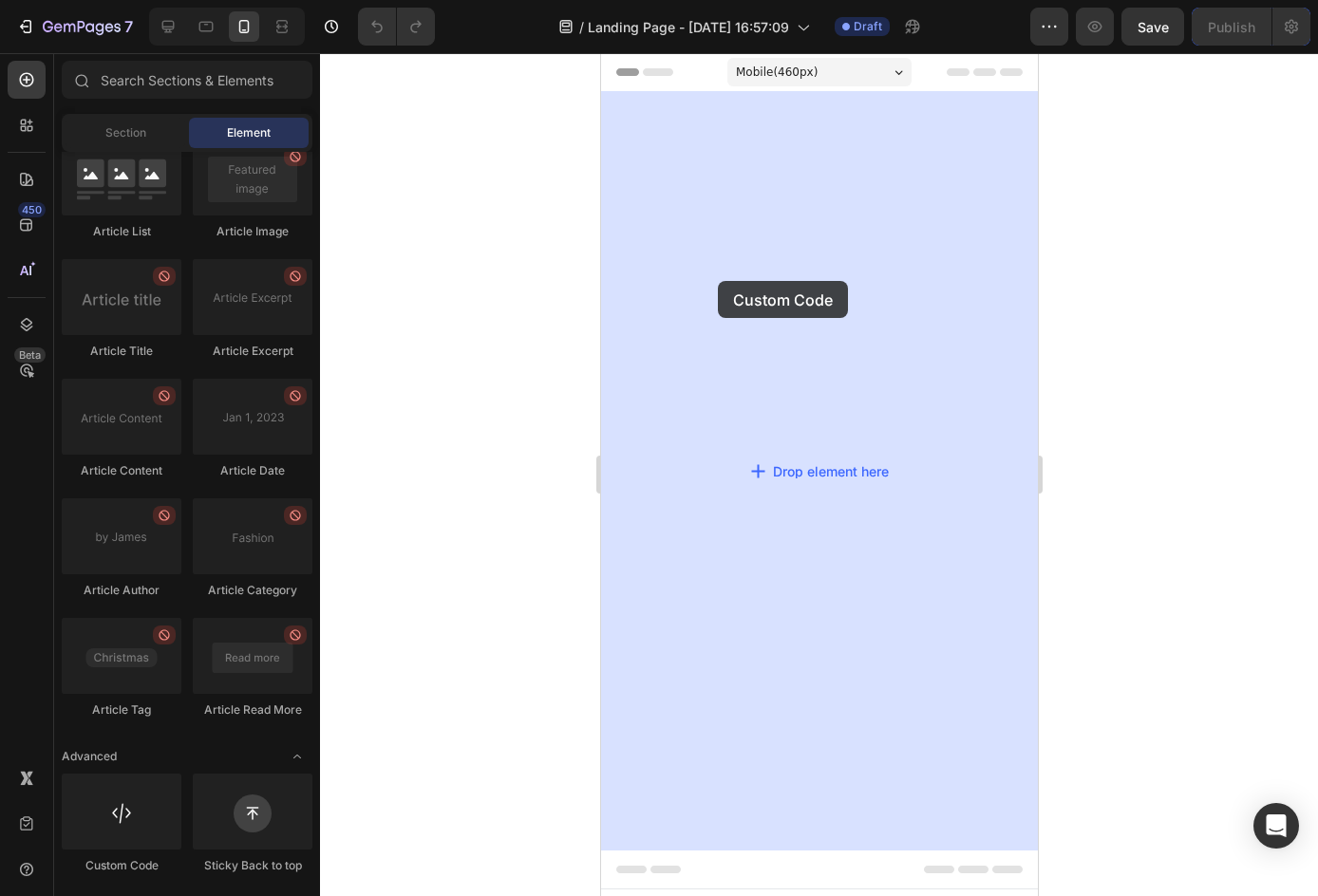
drag, startPoint x: 736, startPoint y: 856, endPoint x: 717, endPoint y: 276, distance: 580.3
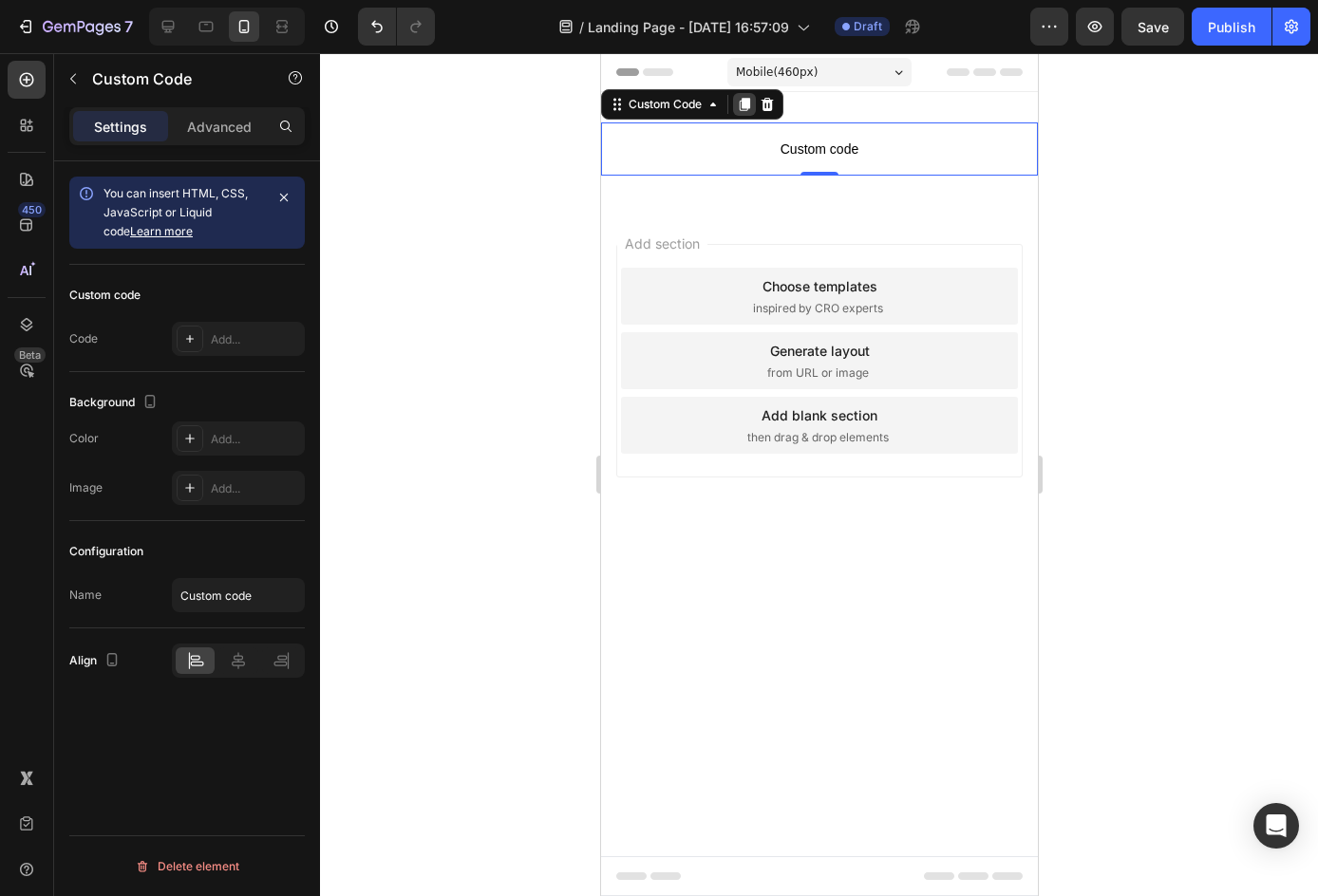
click at [739, 104] on icon at bounding box center [743, 104] width 11 height 14
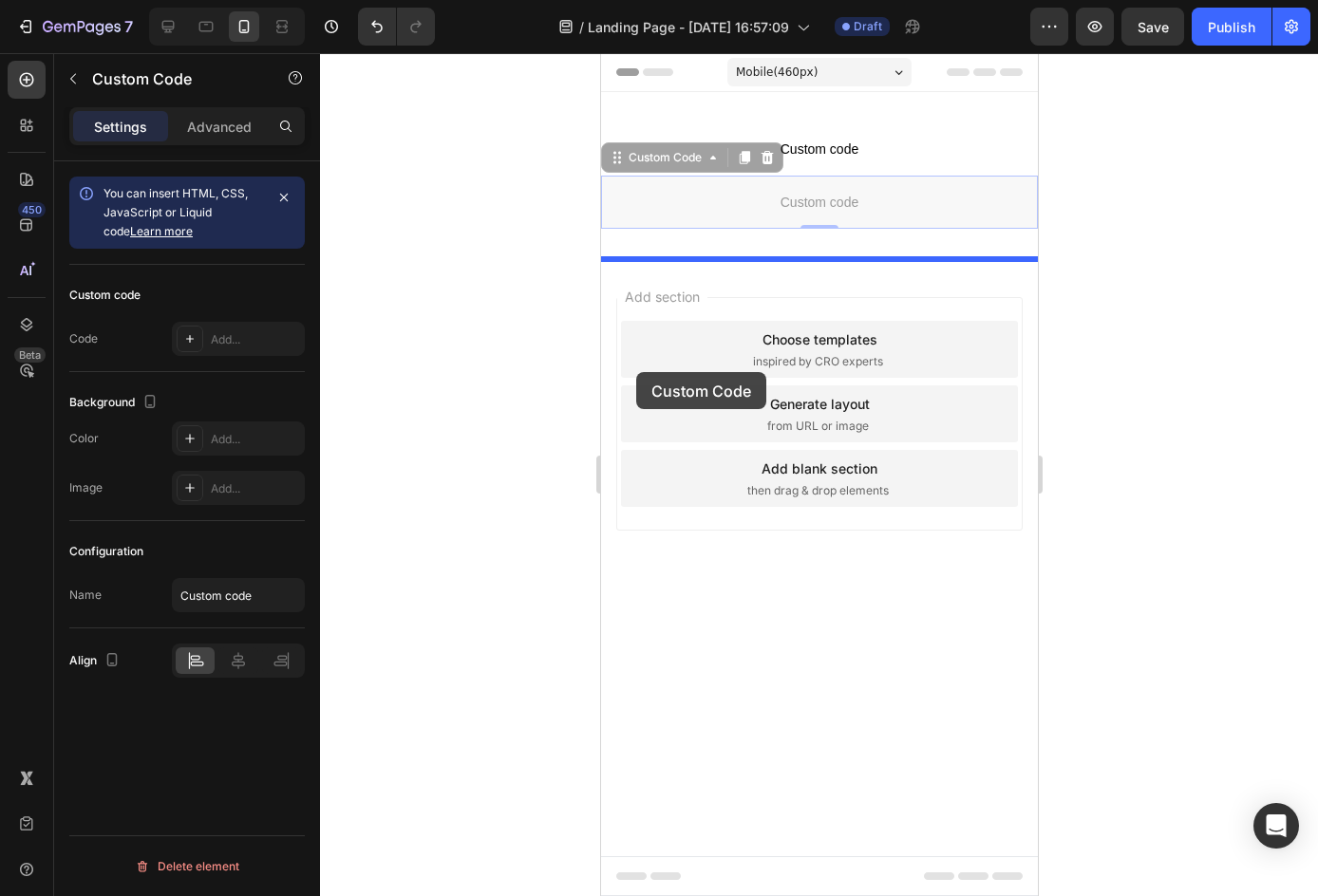
drag, startPoint x: 621, startPoint y: 164, endPoint x: 635, endPoint y: 364, distance: 200.5
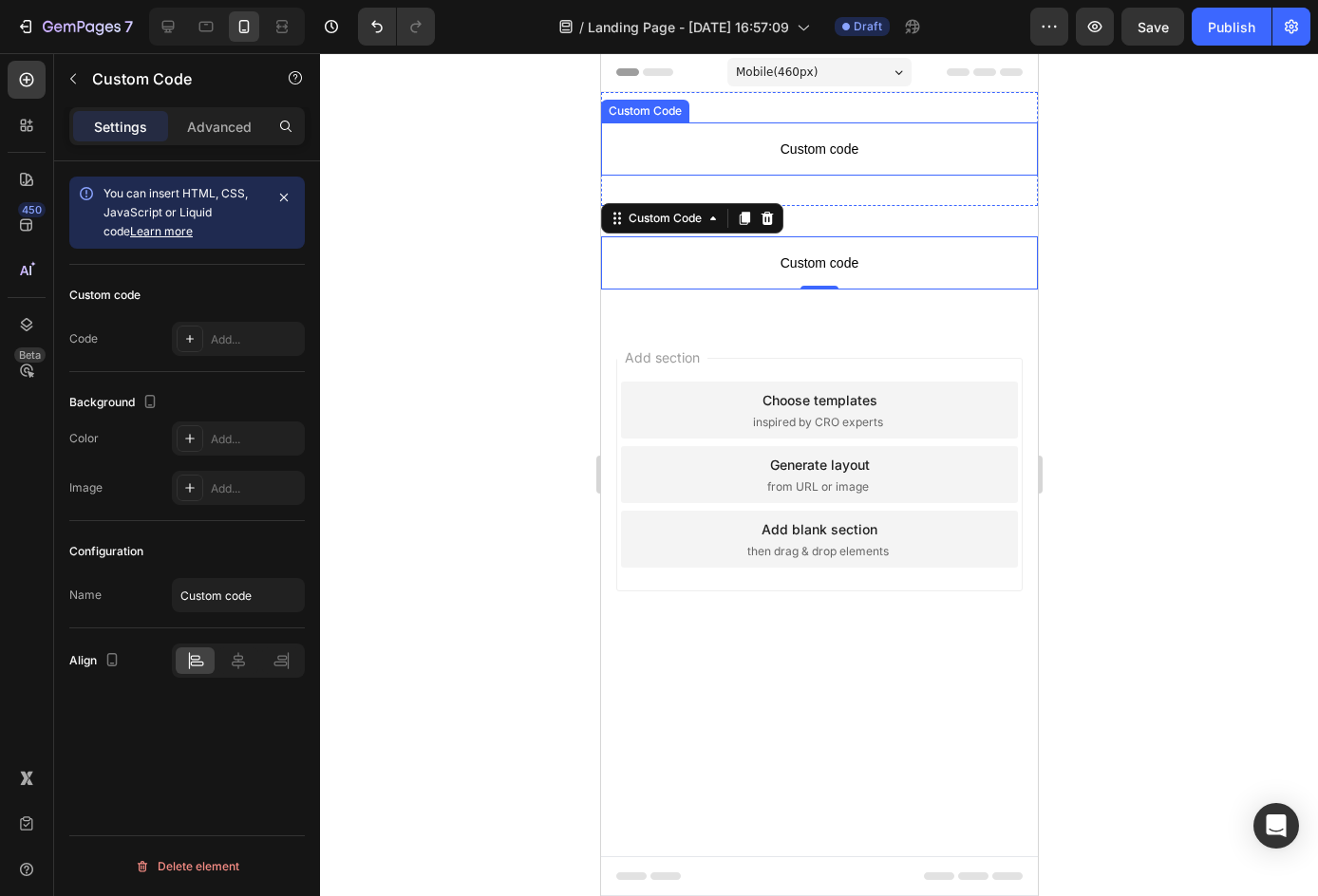
click at [784, 134] on p "Custom code" at bounding box center [817, 148] width 436 height 53
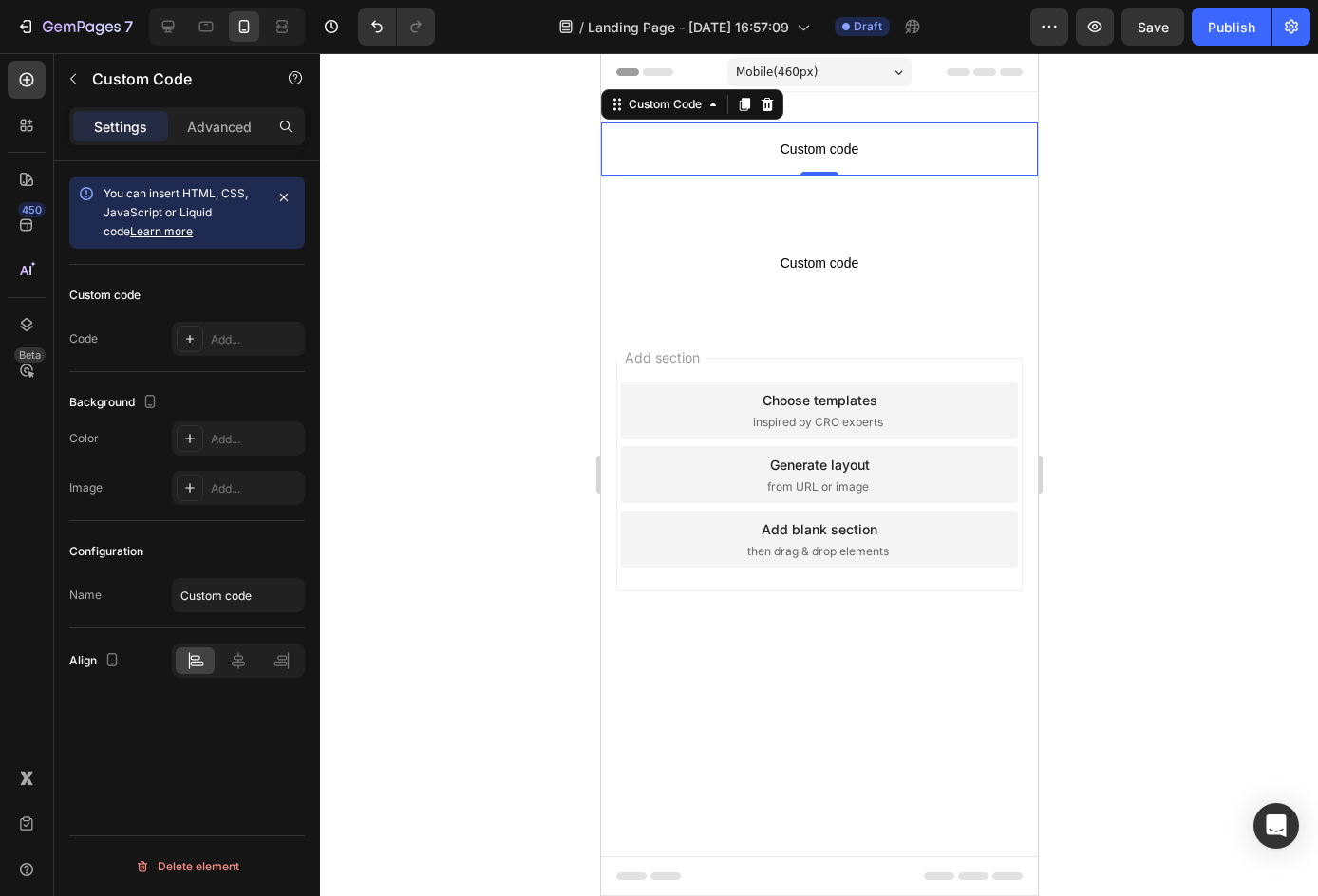
click at [784, 134] on p "Custom code" at bounding box center [817, 148] width 436 height 53
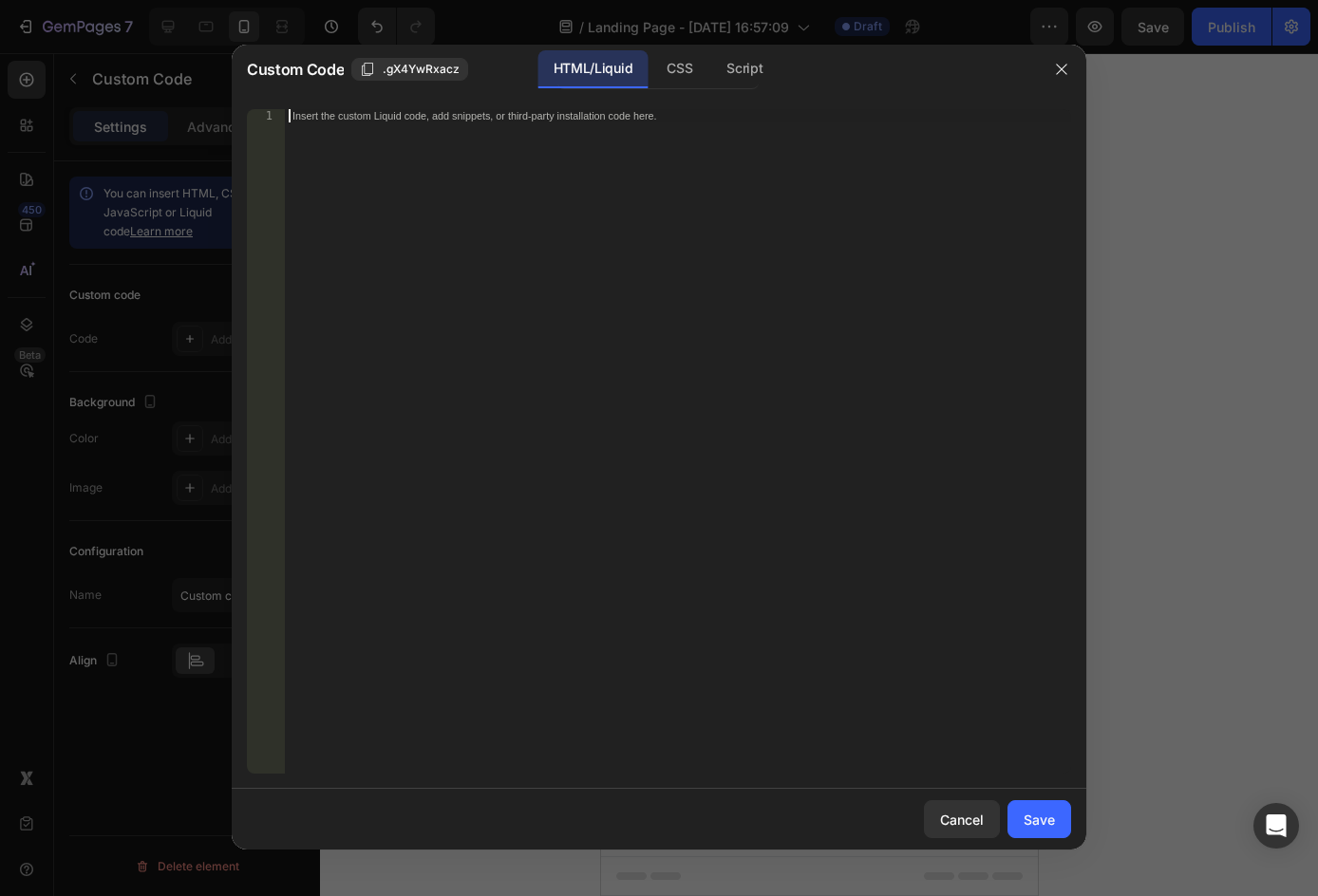
click at [770, 346] on div "Insert the custom Liquid code, add snippets, or third-party installation code h…" at bounding box center [678, 455] width 786 height 691
paste textarea "</section>"
type textarea "</section>"
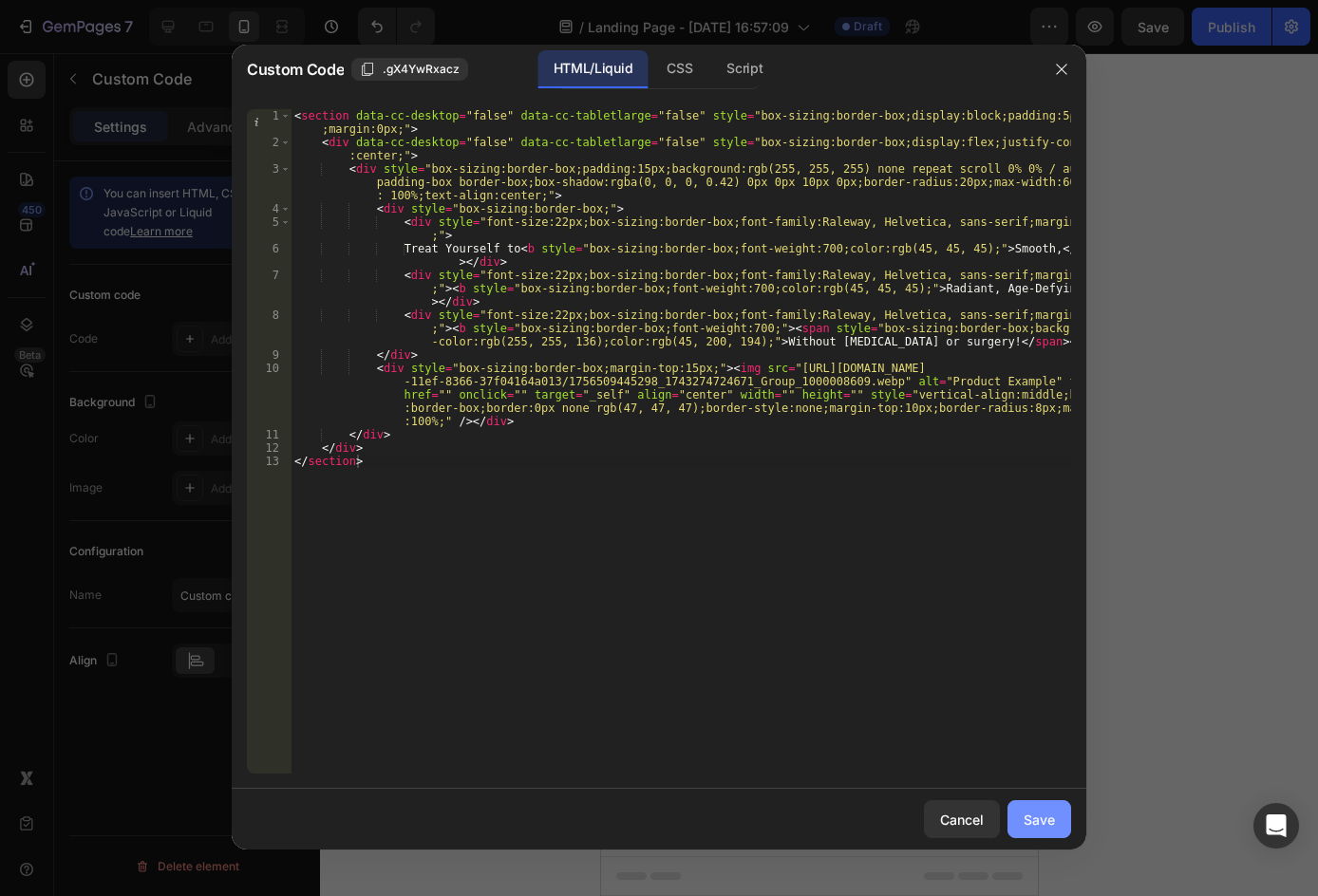
click at [1019, 811] on button "Save" at bounding box center [1039, 819] width 63 height 38
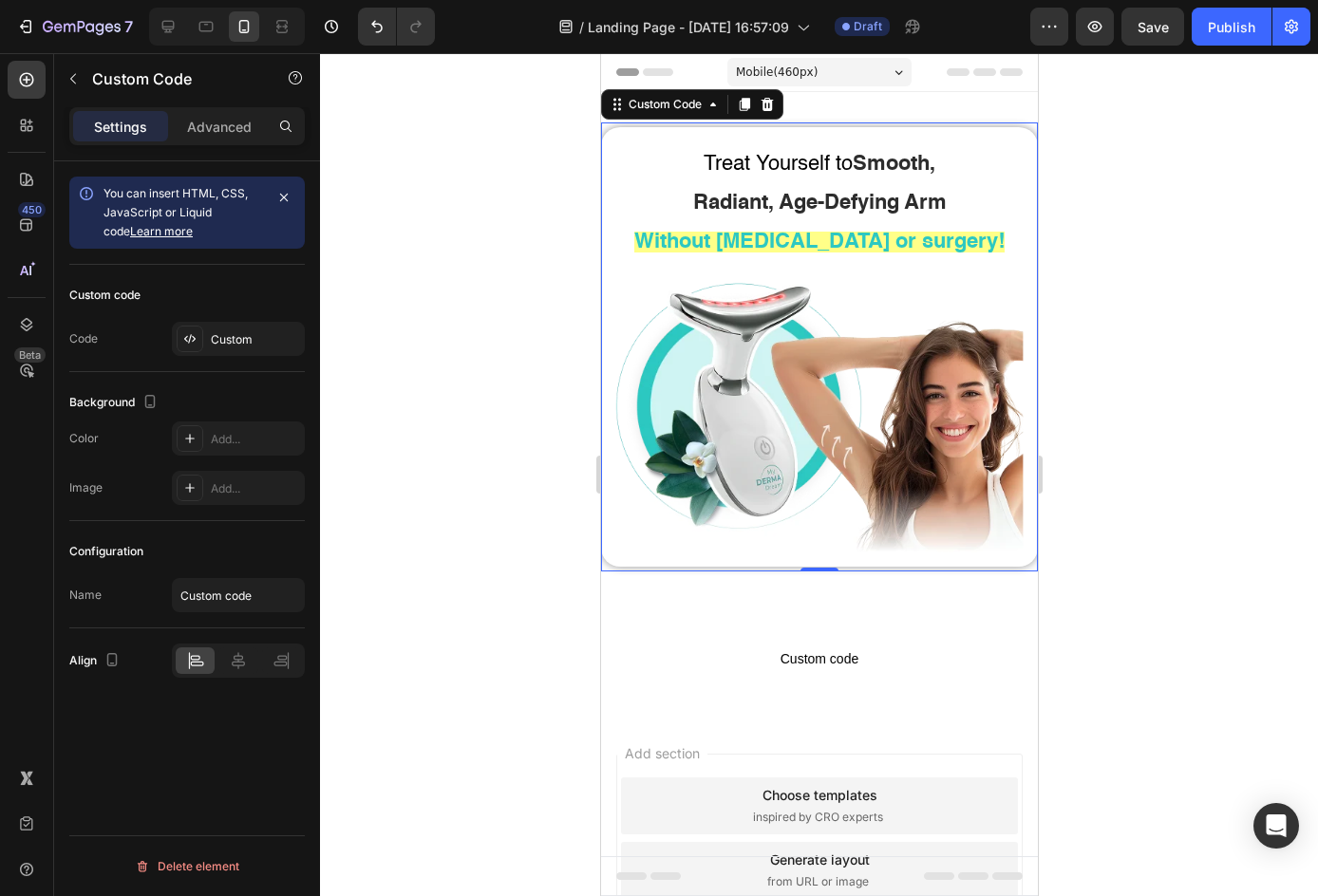
click at [561, 608] on div at bounding box center [819, 473] width 998 height 842
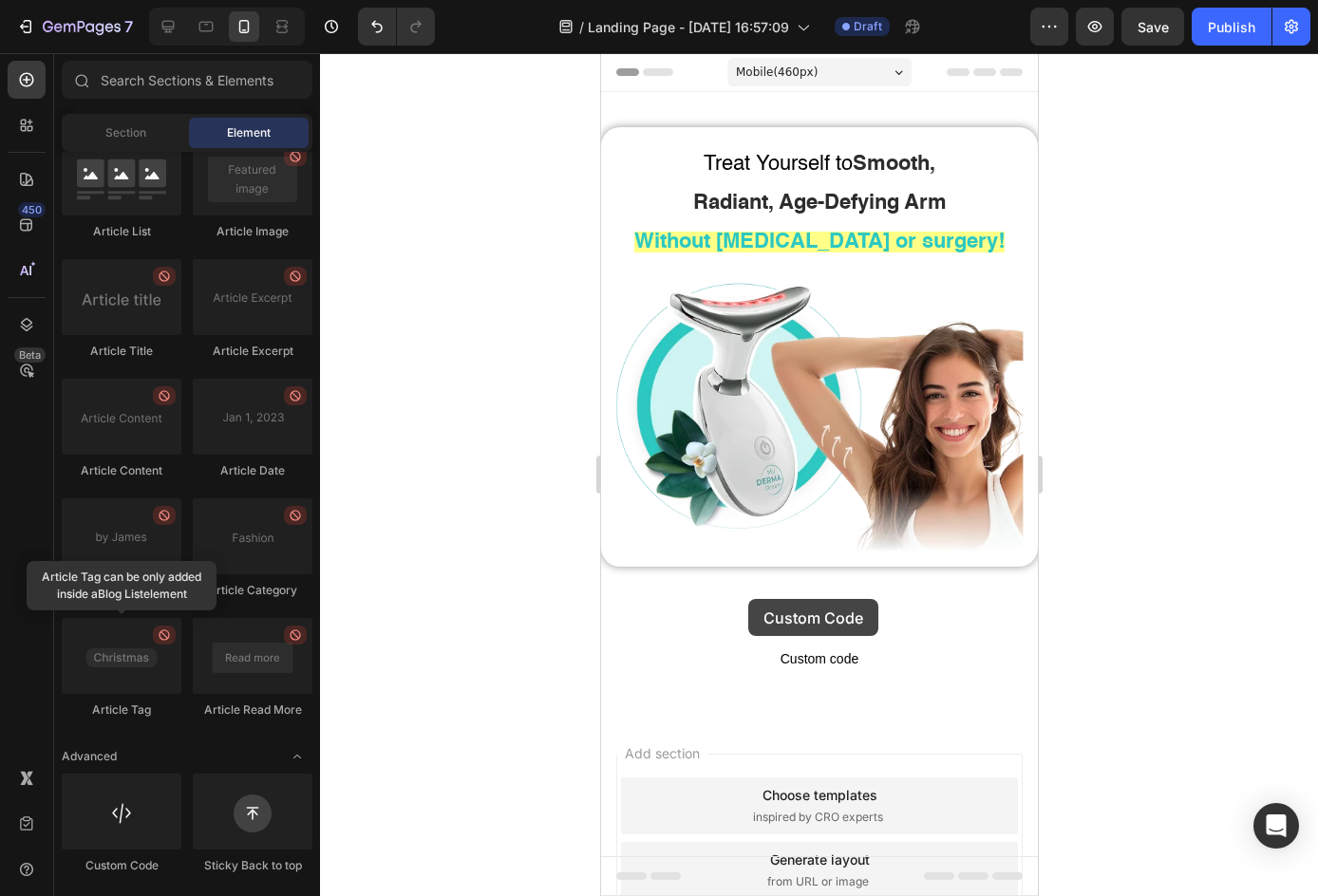
scroll to position [172, 0]
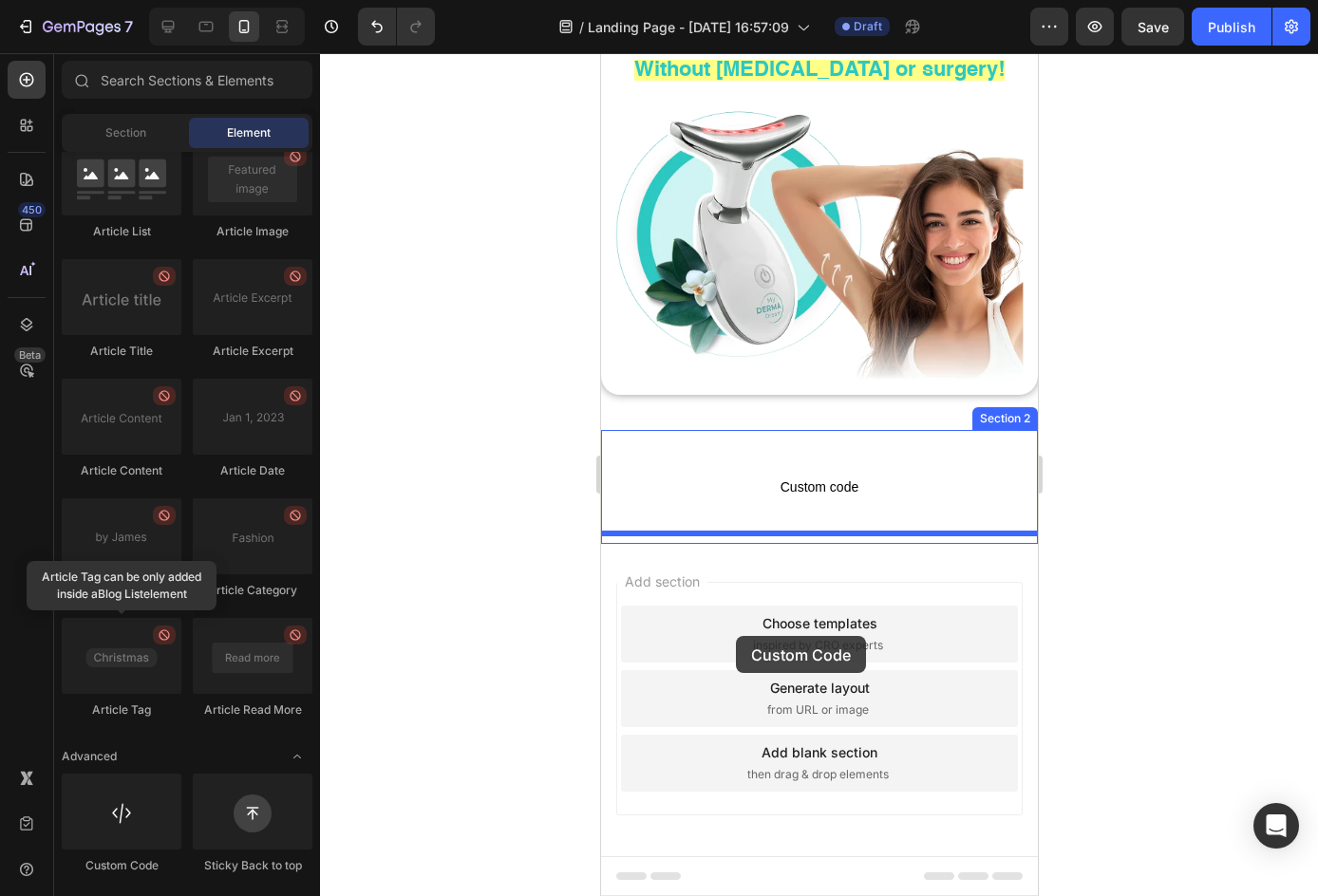
drag, startPoint x: 723, startPoint y: 894, endPoint x: 735, endPoint y: 635, distance: 259.3
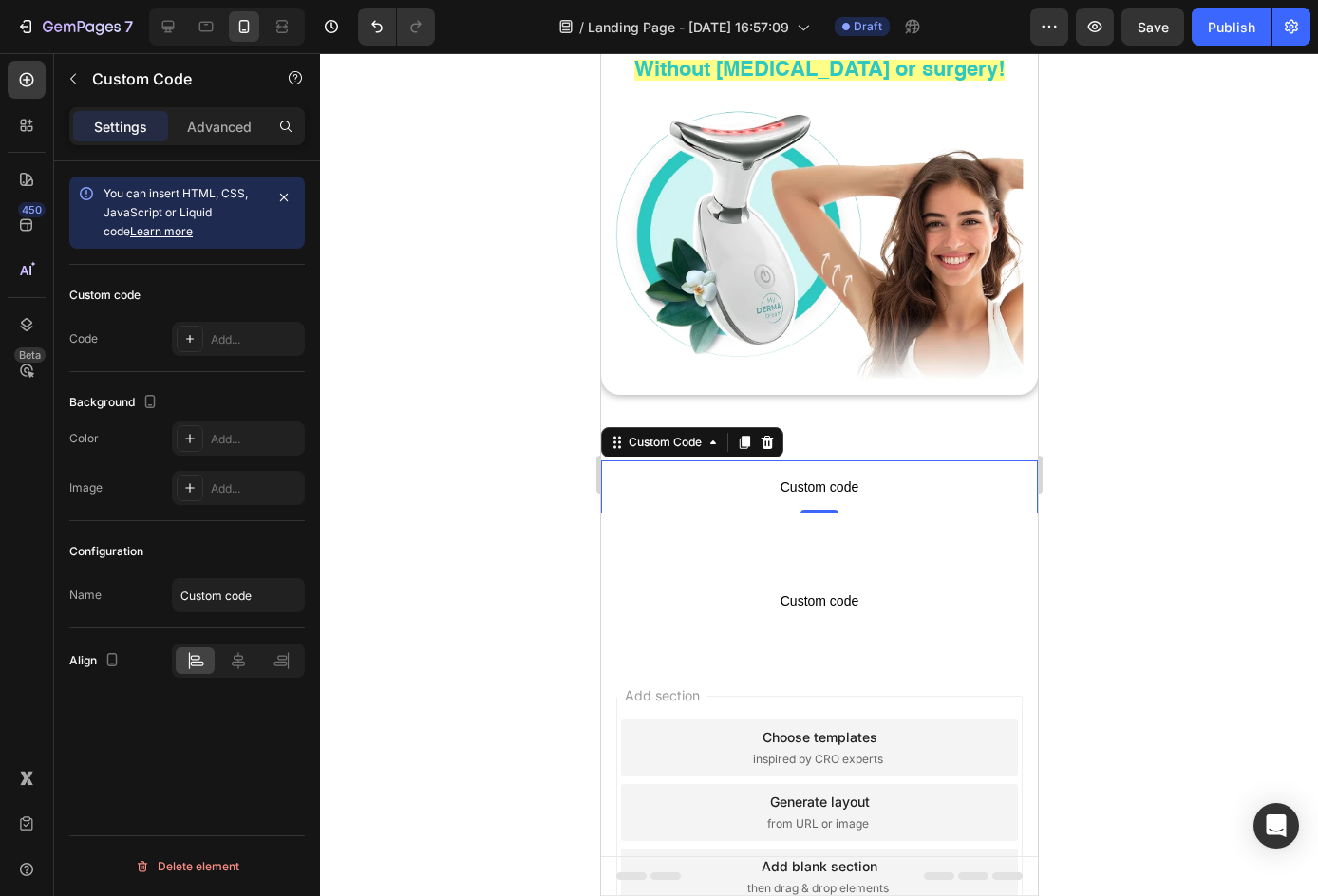
click at [805, 461] on p "Custom code" at bounding box center [817, 487] width 436 height 53
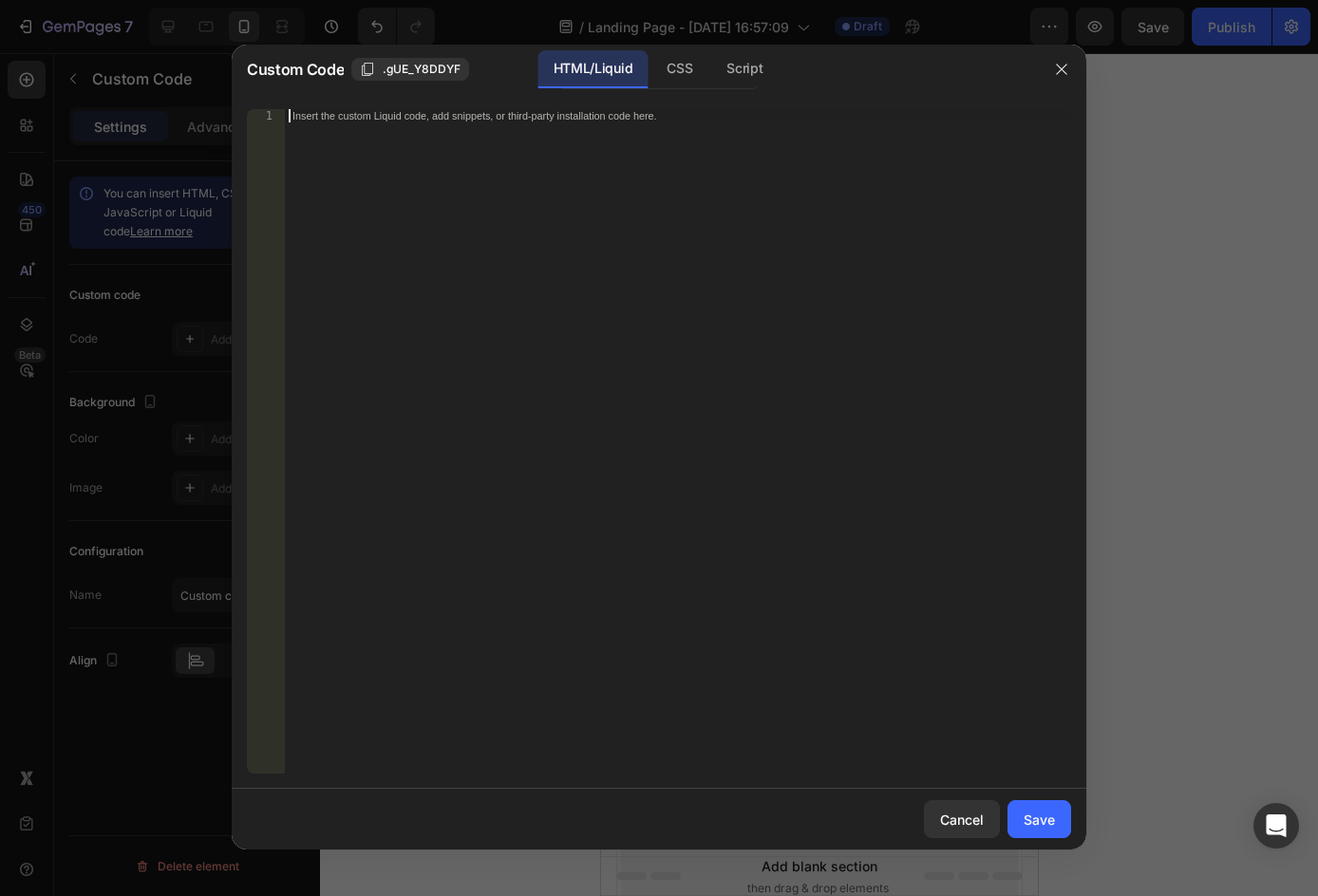
click at [806, 460] on div "Insert the custom Liquid code, add snippets, or third-party installation code h…" at bounding box center [678, 455] width 786 height 691
drag, startPoint x: 206, startPoint y: 406, endPoint x: 806, endPoint y: 460, distance: 602.4
paste textarea "</div>"
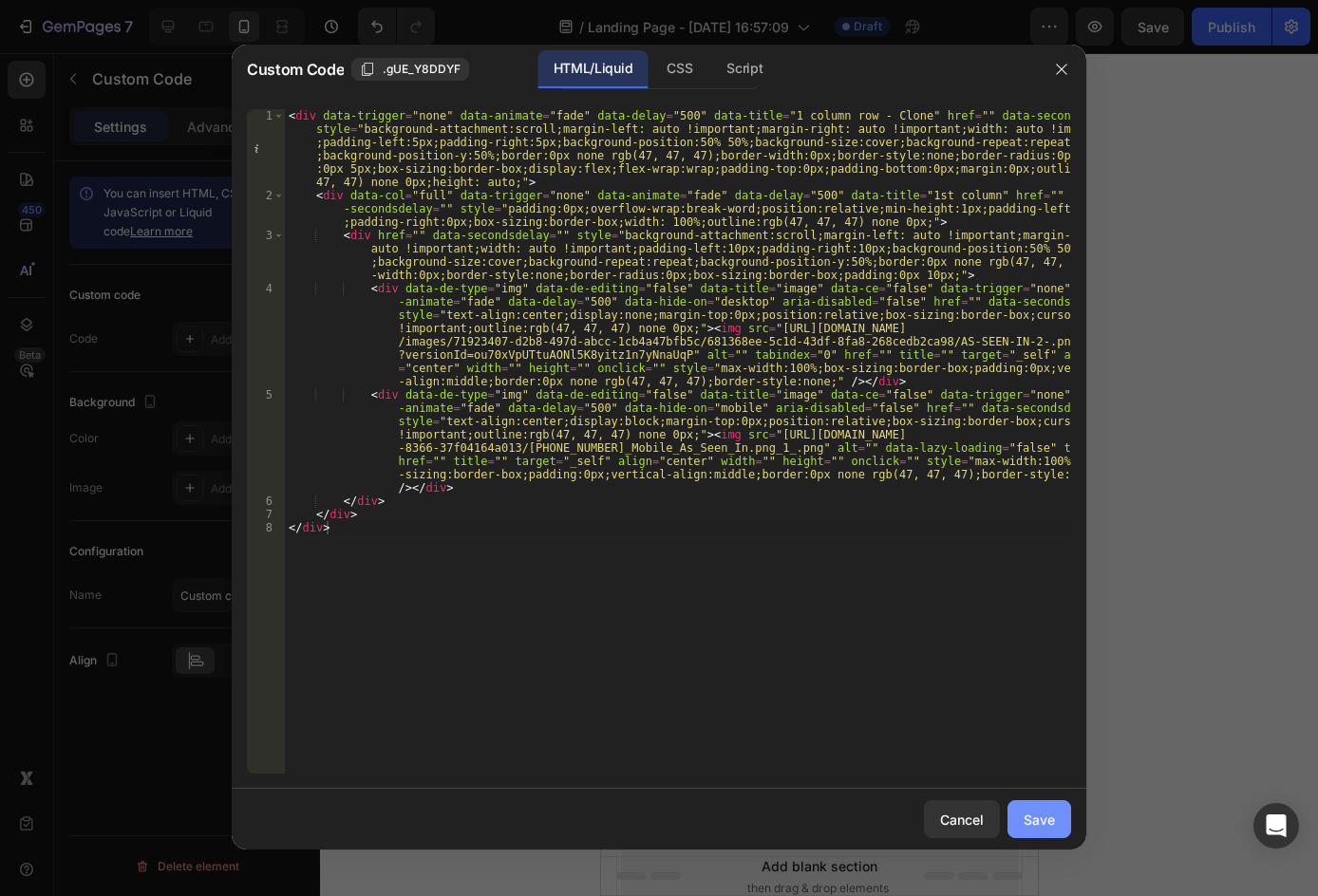
click at [1058, 804] on button "Save" at bounding box center [1039, 819] width 63 height 38
type textarea "</div> </div>"
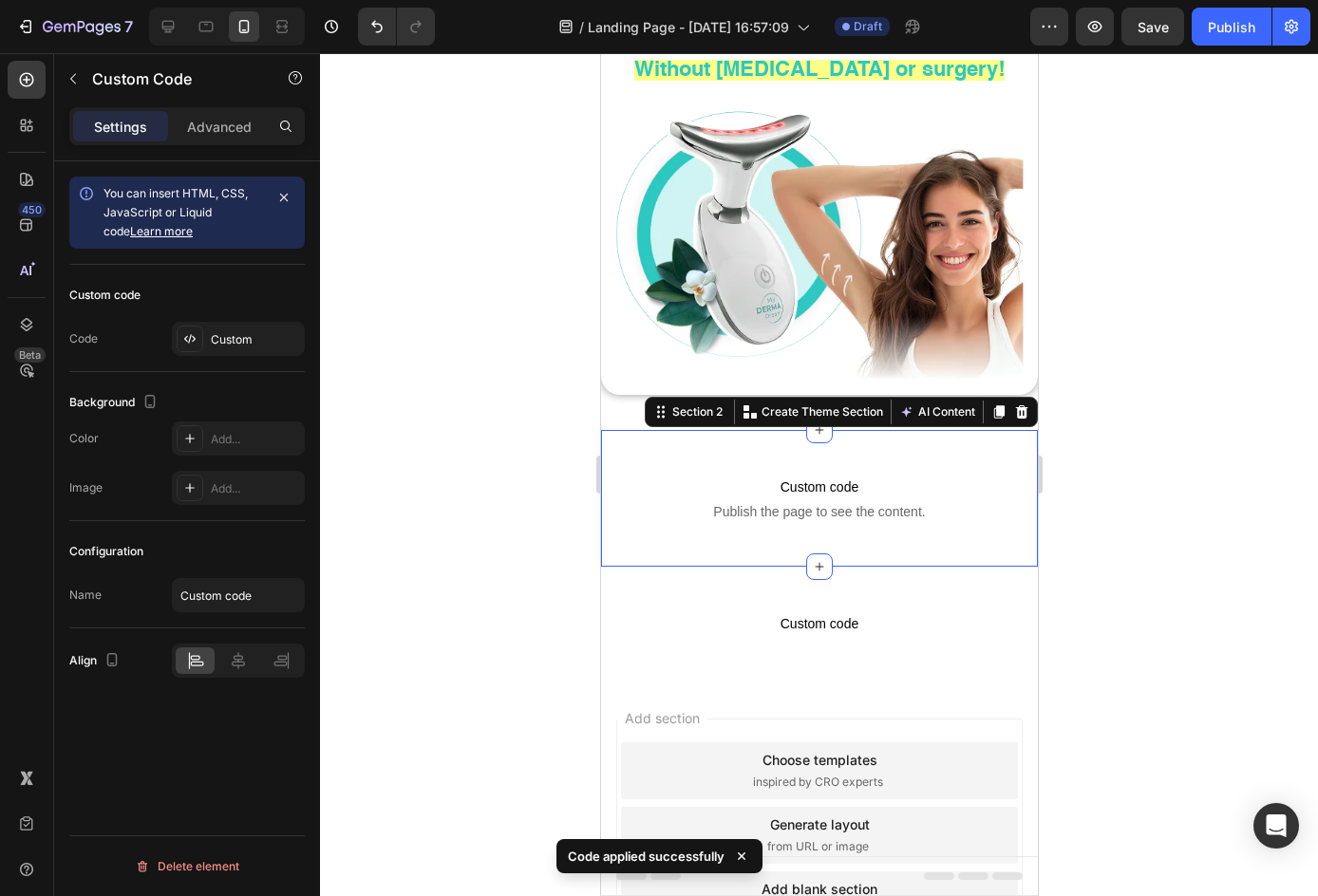
click at [865, 440] on div "Custom code Publish the page to see the content. Custom Code Section 2 You can …" at bounding box center [817, 498] width 436 height 137
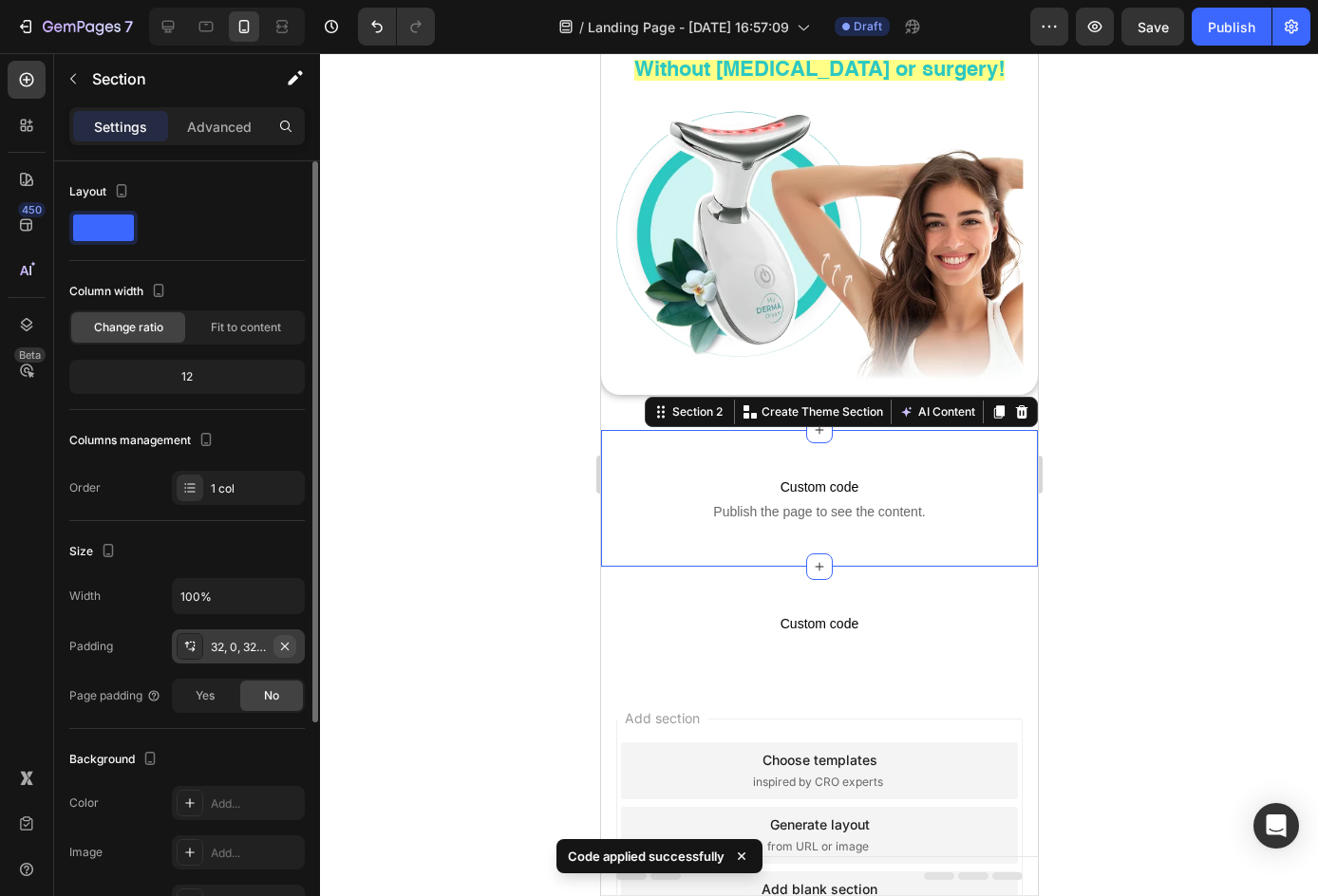
click at [276, 650] on button "button" at bounding box center [284, 645] width 22 height 22
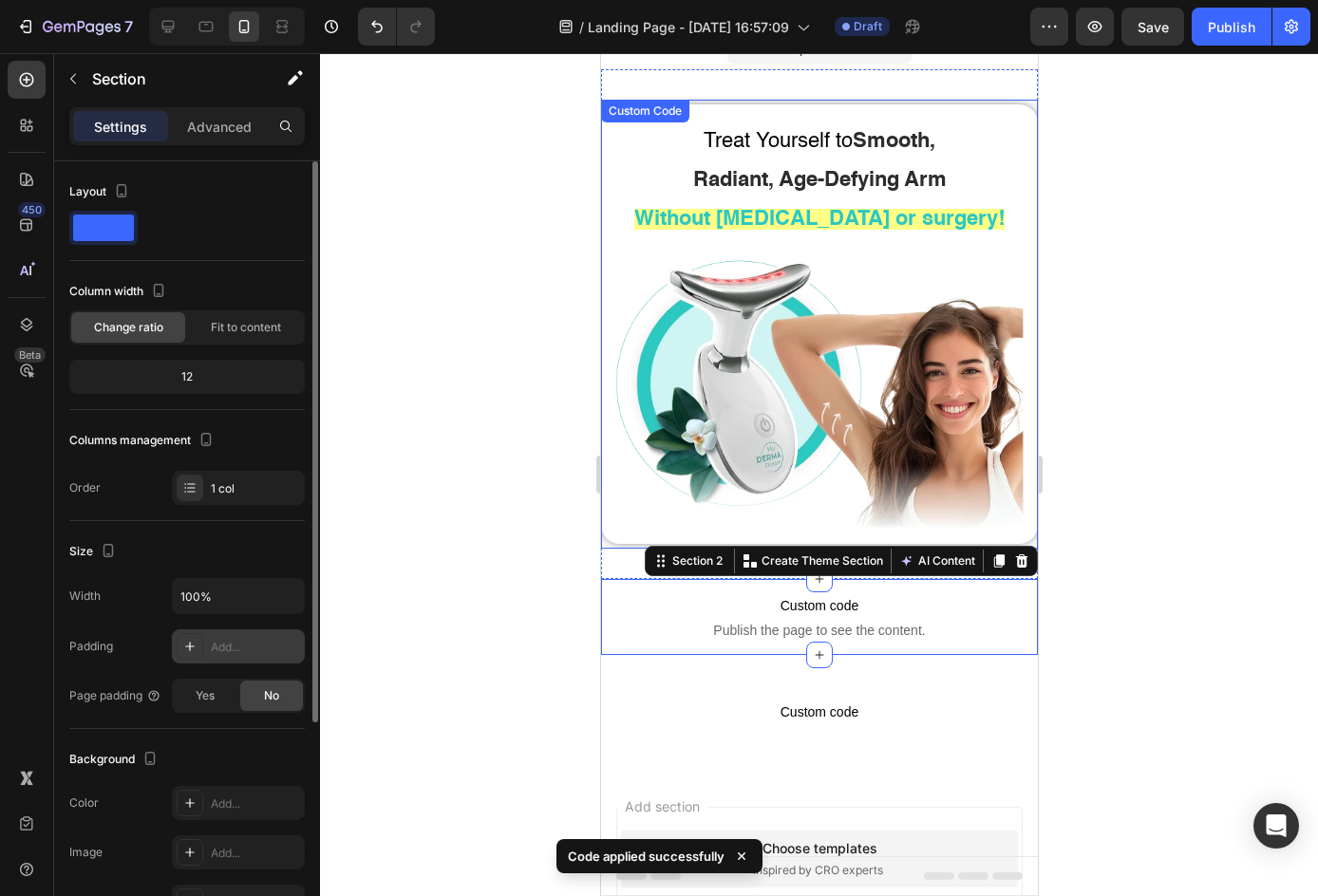
scroll to position [0, 0]
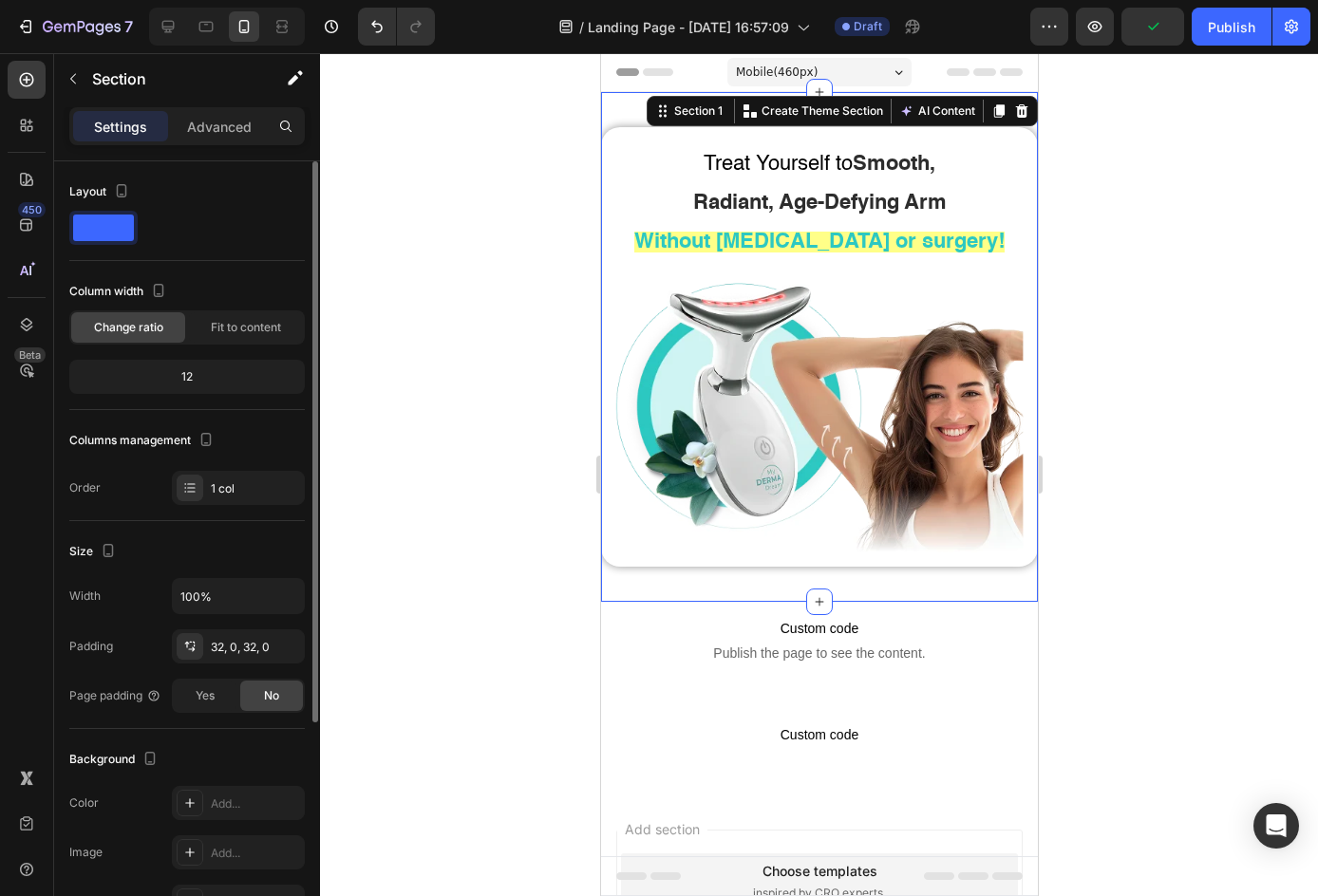
click at [961, 107] on div "Section 1 You can create reusable sections Create Theme Section AI Content Writ…" at bounding box center [841, 110] width 391 height 30
click at [285, 642] on icon "button" at bounding box center [285, 646] width 16 height 16
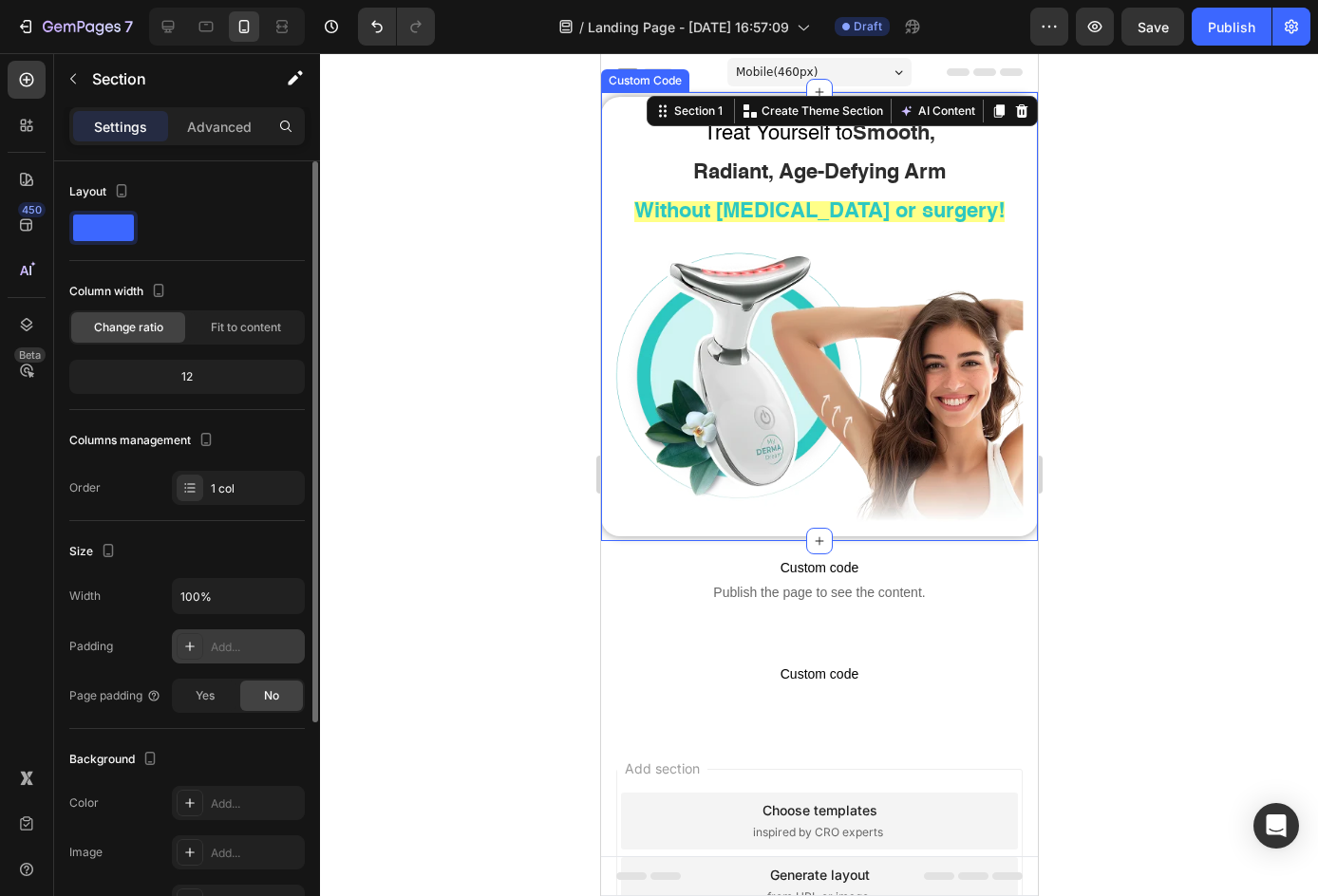
click at [425, 447] on div at bounding box center [819, 473] width 998 height 842
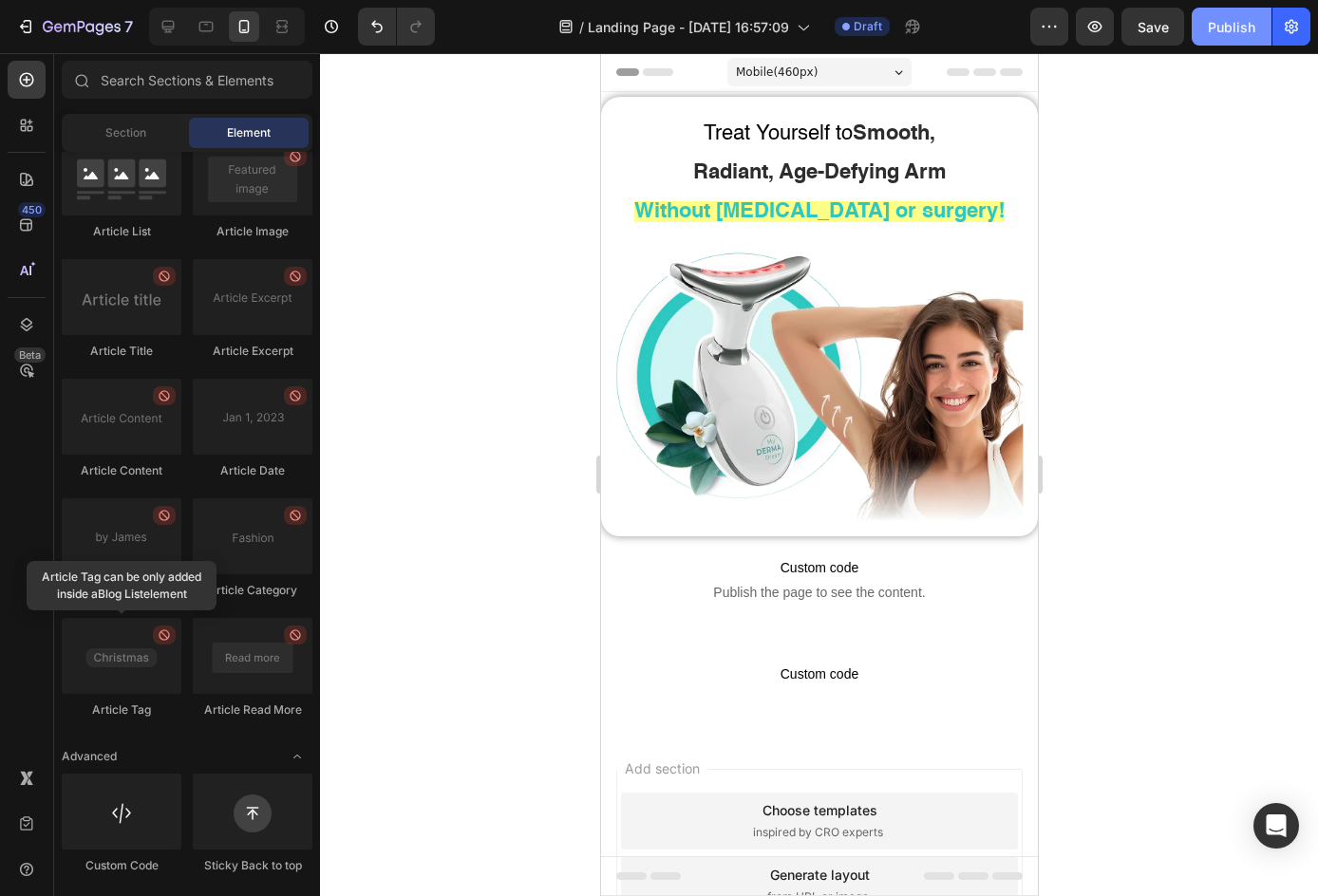
click at [1199, 23] on button "Publish" at bounding box center [1231, 26] width 80 height 38
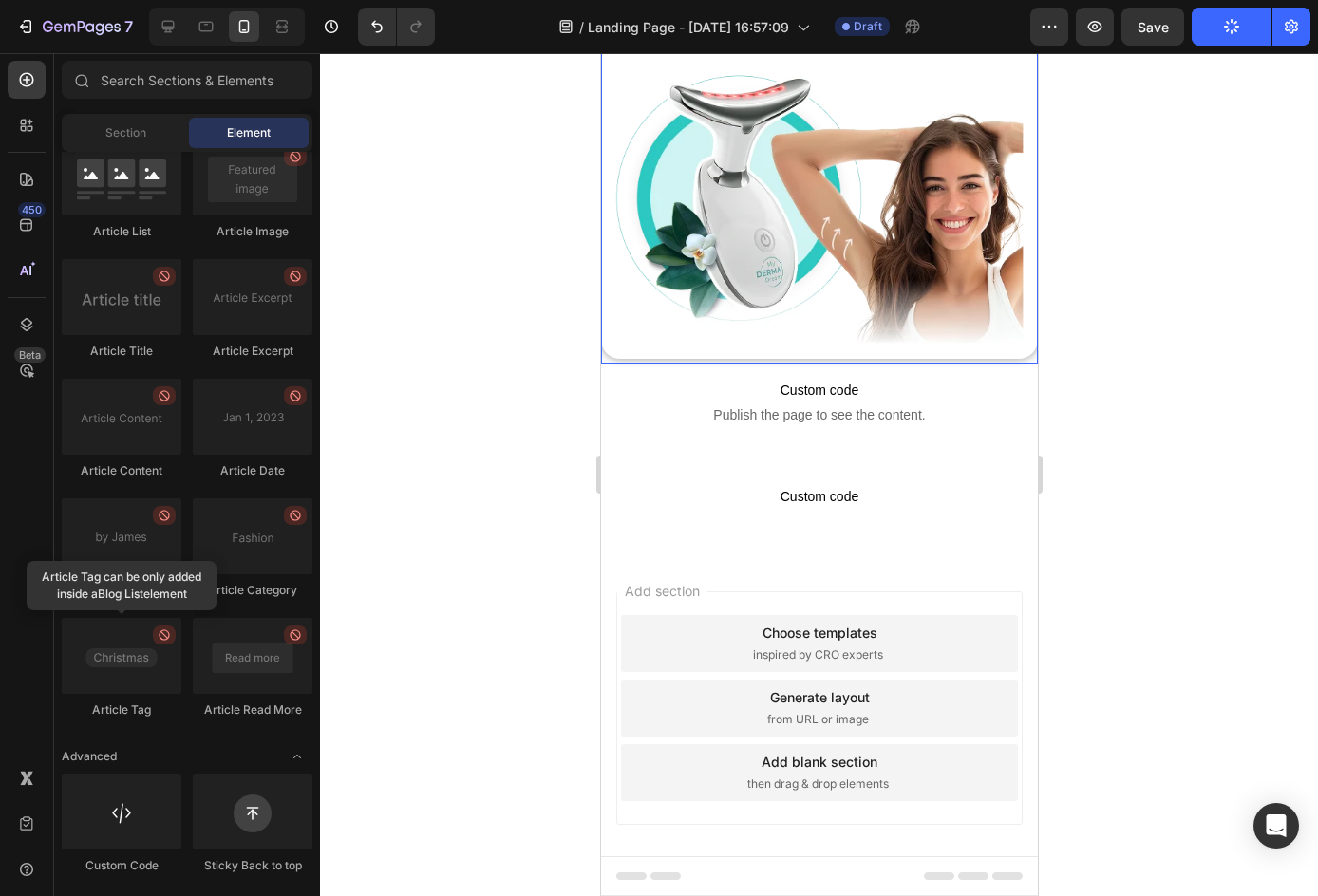
scroll to position [187, 0]
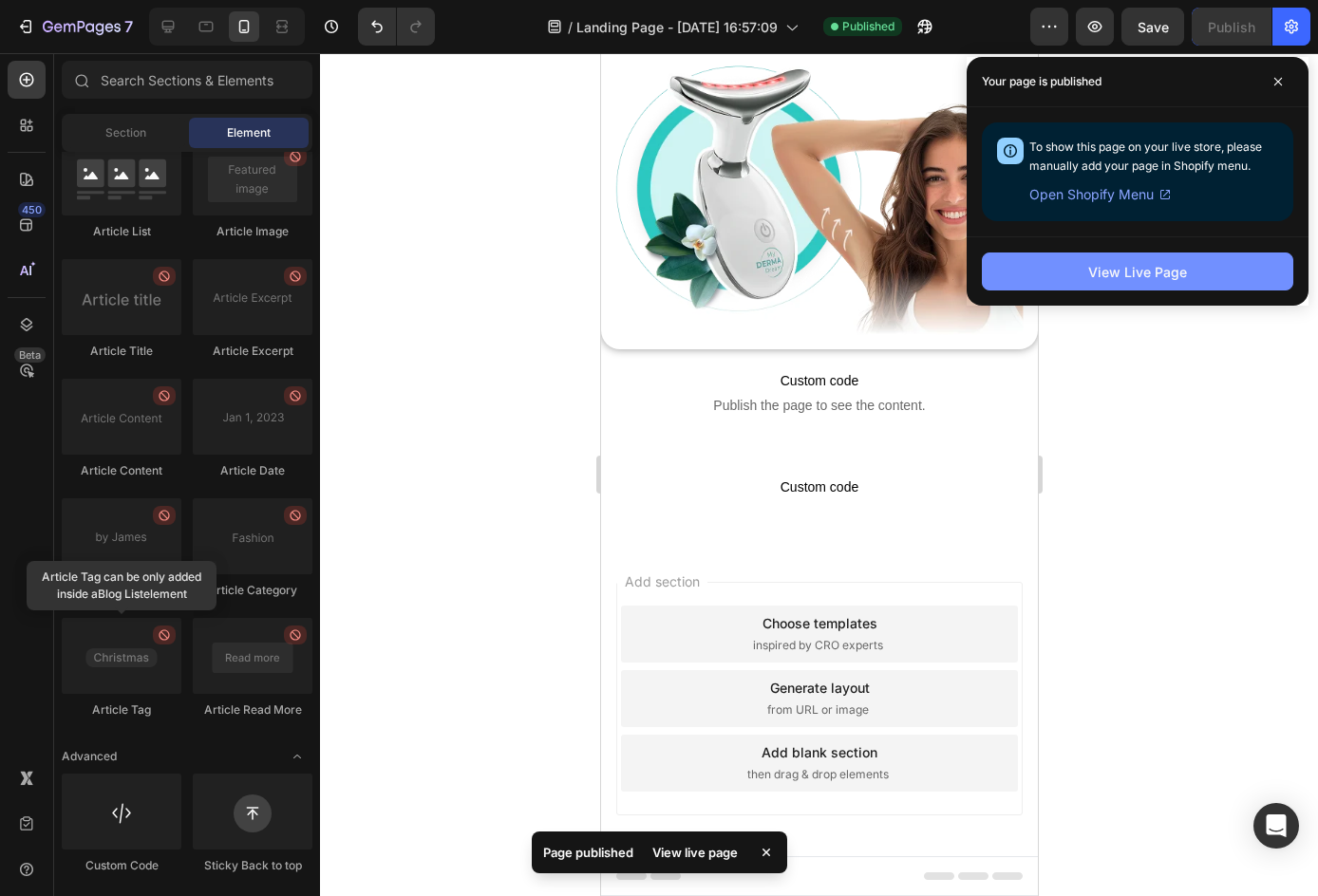
click at [1187, 285] on button "View Live Page" at bounding box center [1136, 271] width 311 height 38
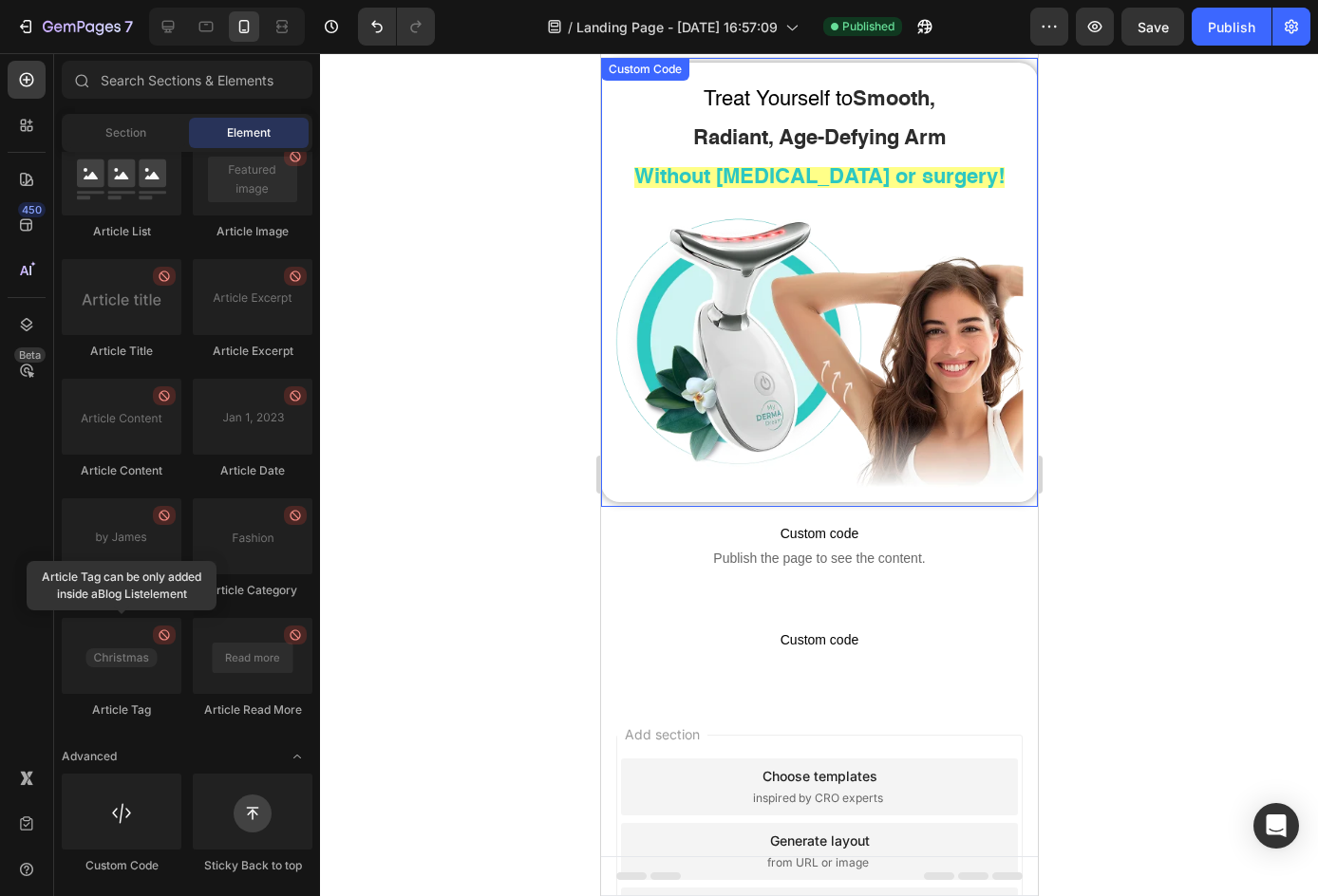
scroll to position [0, 0]
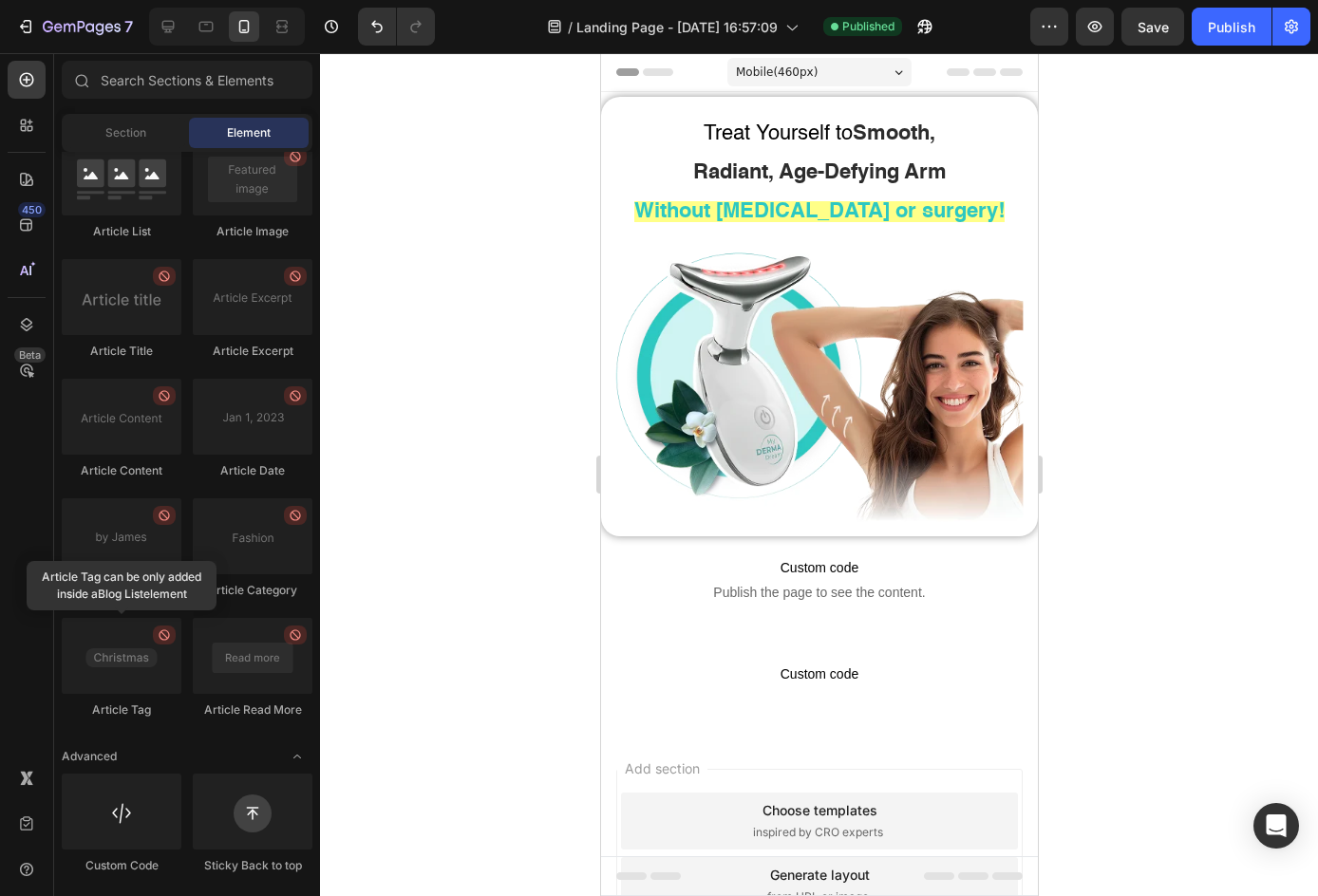
click at [628, 81] on div "Header" at bounding box center [646, 71] width 70 height 22
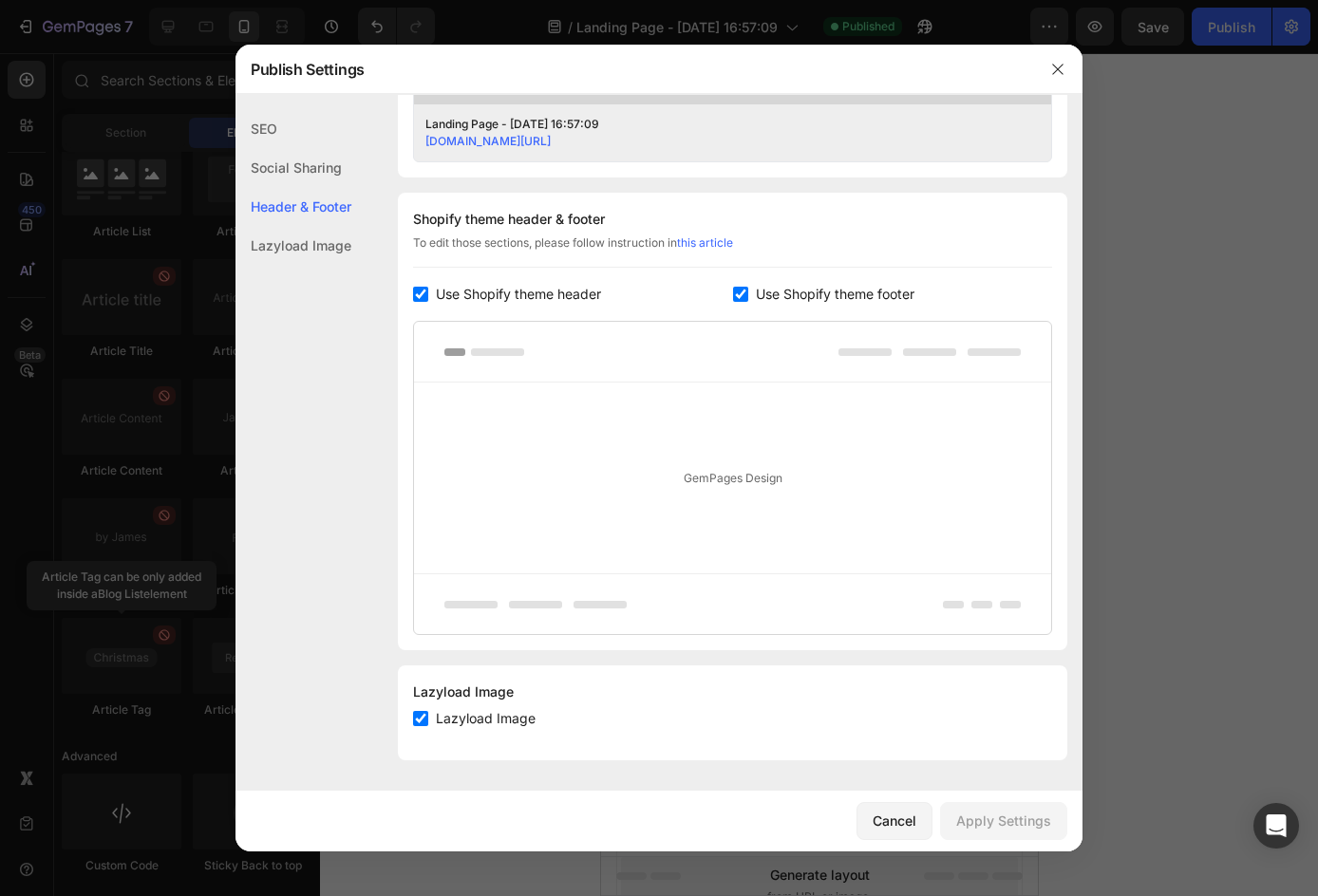
click at [534, 294] on span "Use Shopify theme header" at bounding box center [517, 294] width 165 height 22
checkbox input "false"
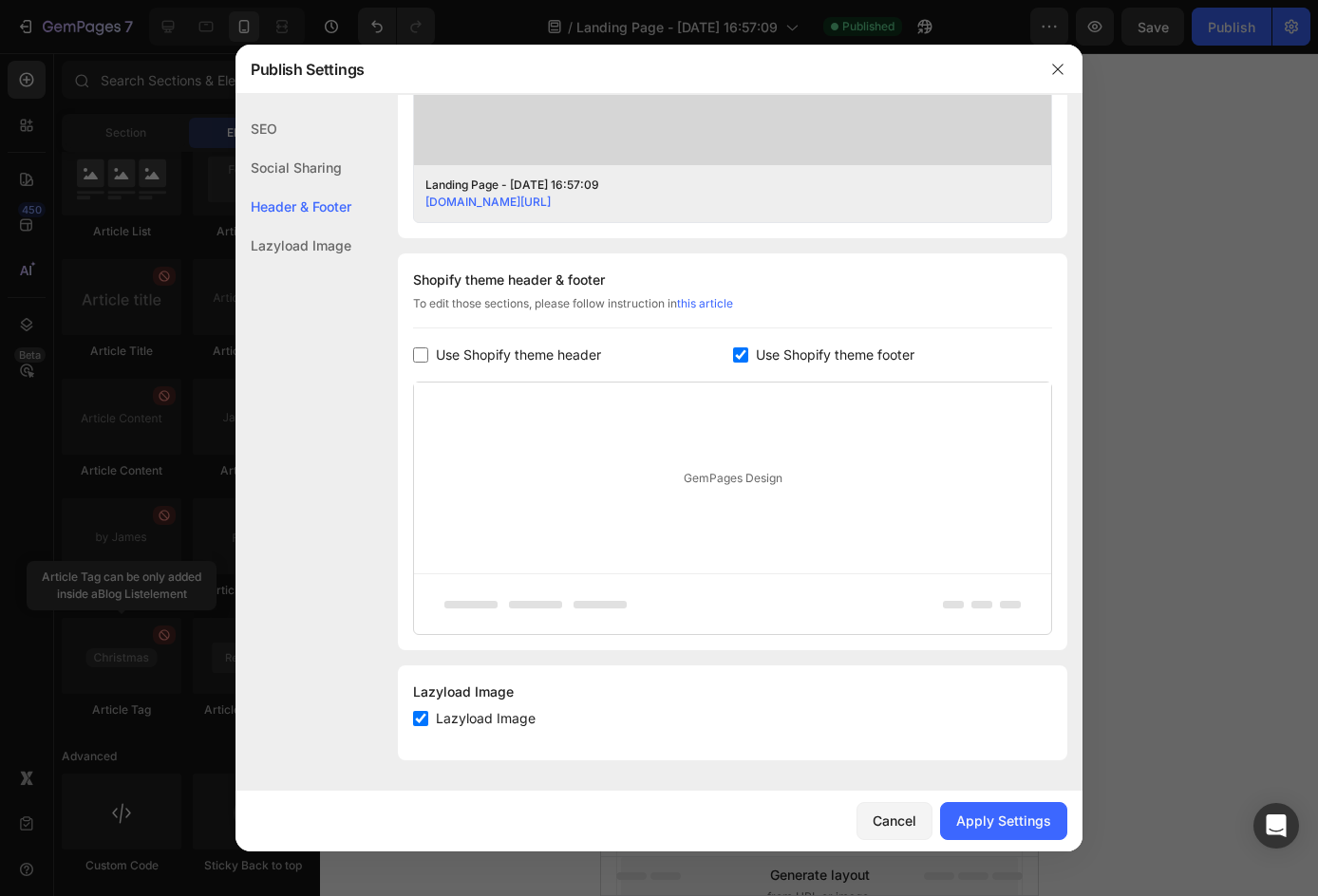
drag, startPoint x: 796, startPoint y: 359, endPoint x: 808, endPoint y: 365, distance: 13.4
click at [796, 359] on span "Use Shopify theme footer" at bounding box center [835, 354] width 158 height 22
checkbox input "false"
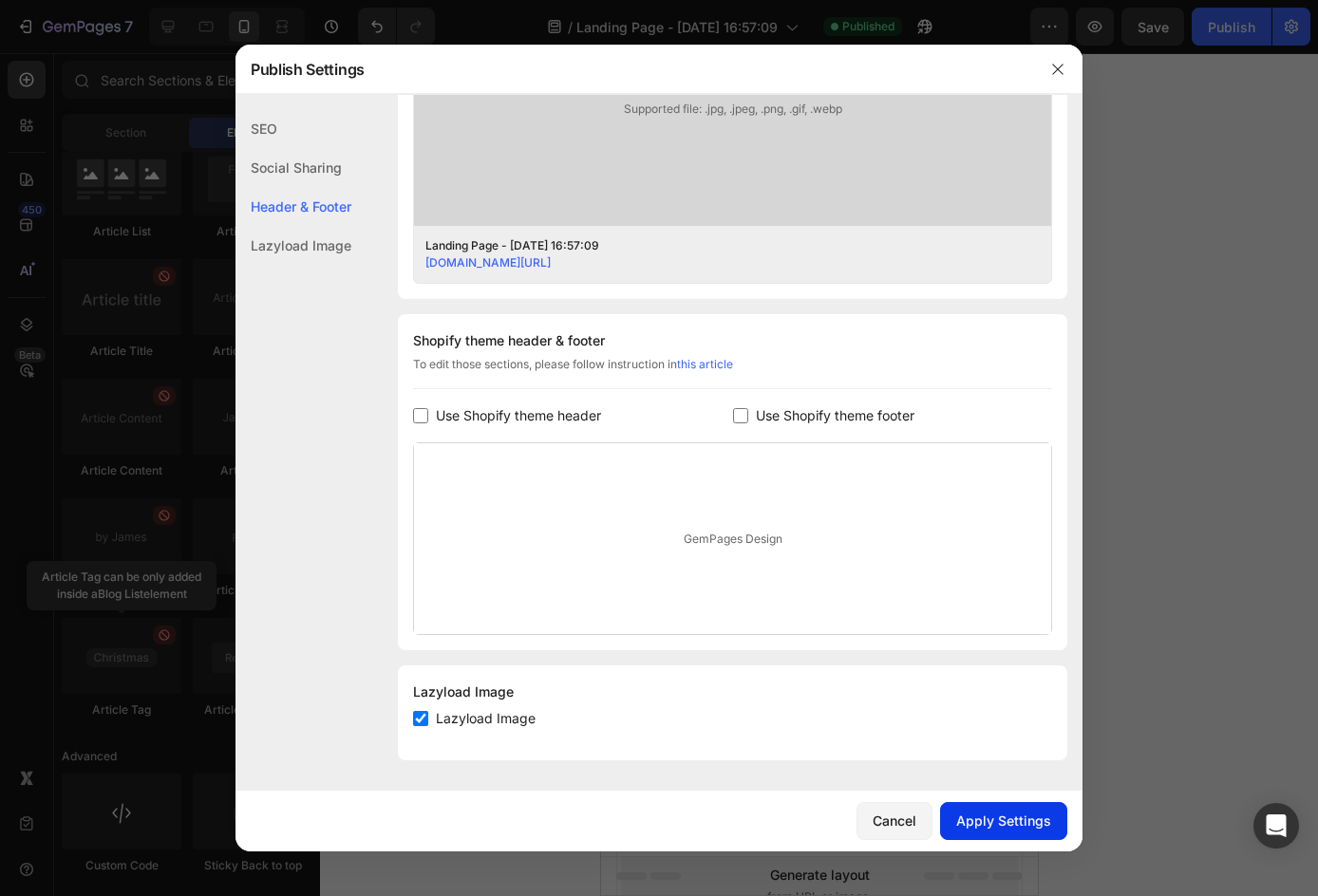
click at [1016, 831] on div "Apply Settings" at bounding box center [1003, 820] width 95 height 20
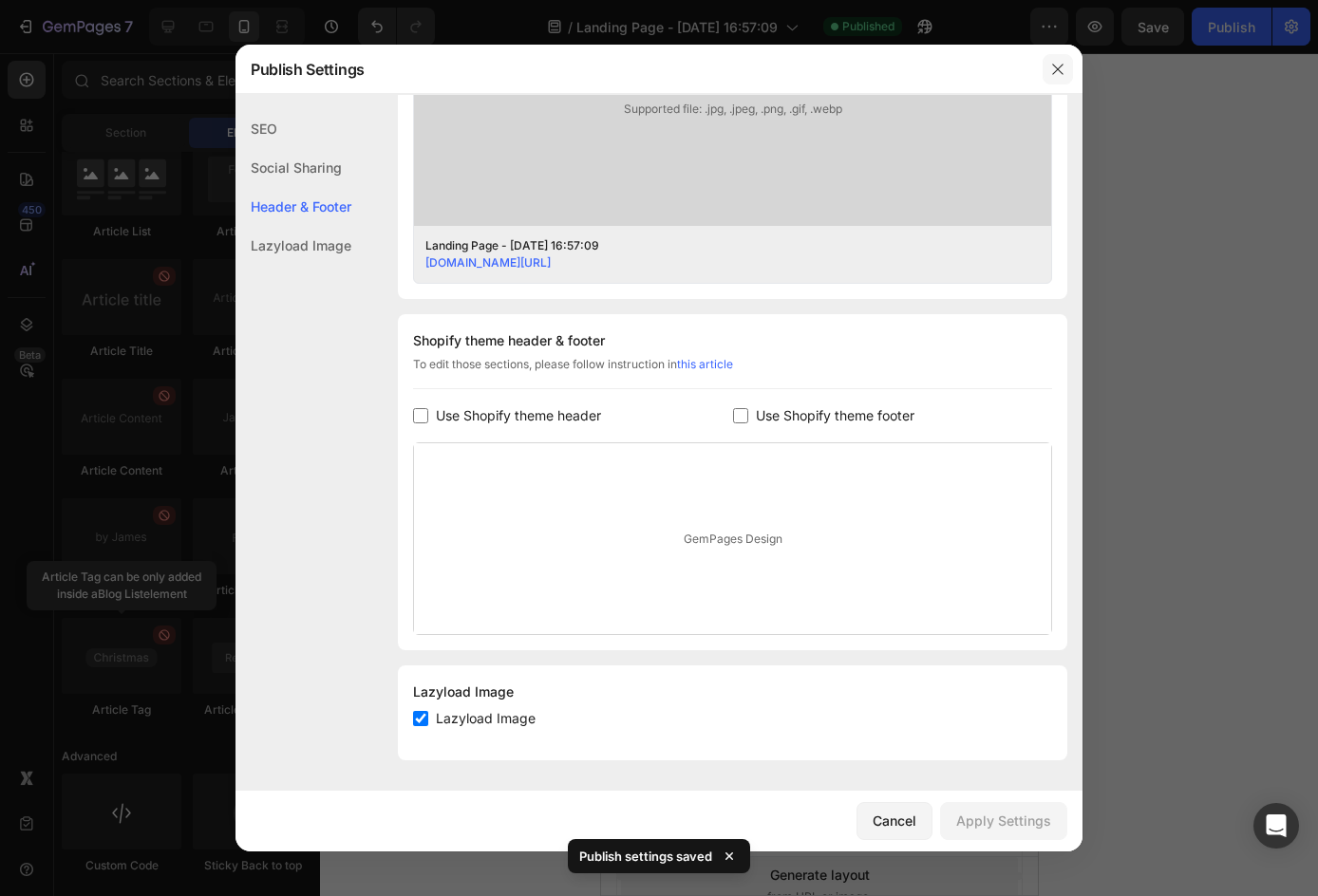
click at [1066, 66] on button "button" at bounding box center [1057, 68] width 30 height 30
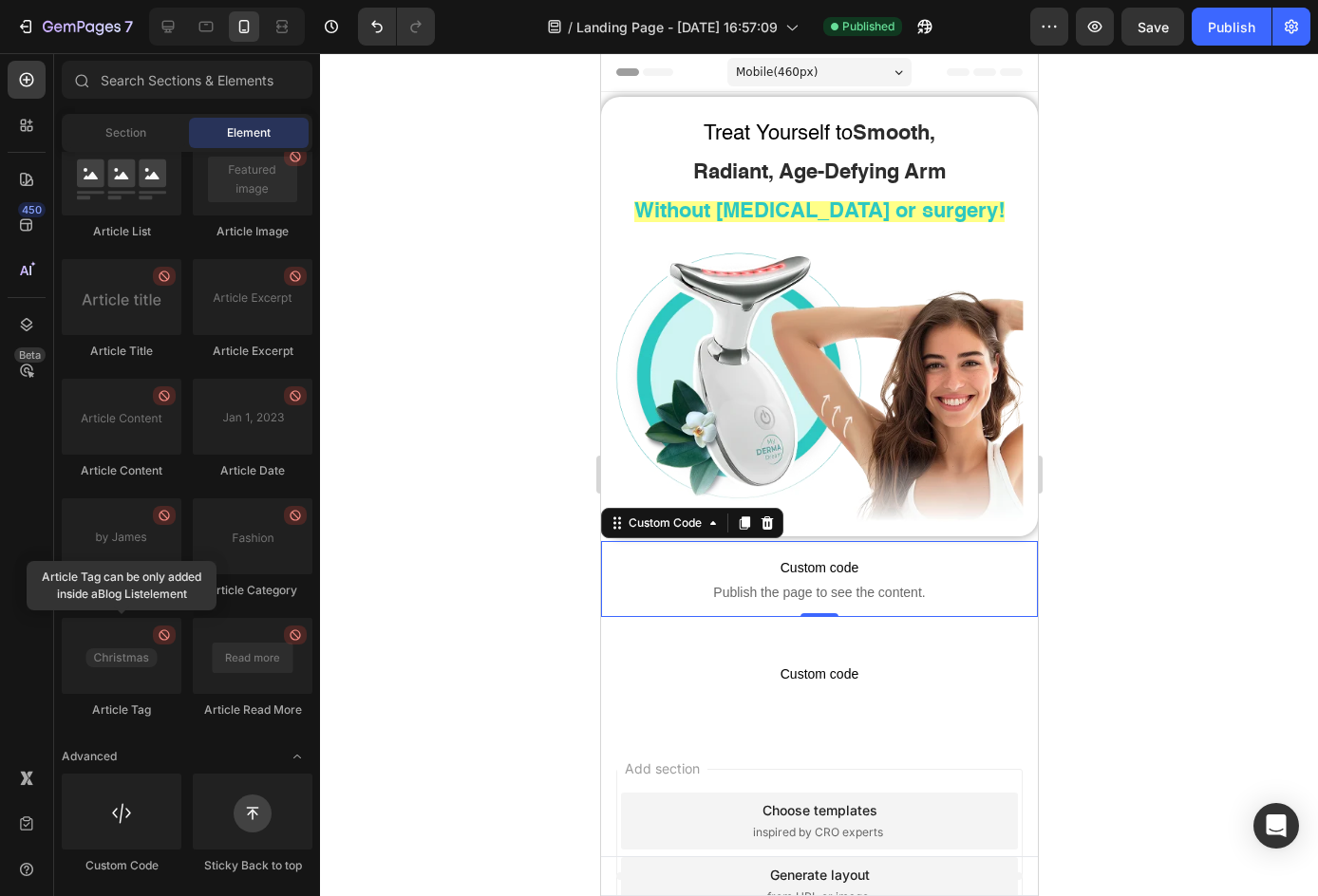
click at [759, 570] on p "Custom code Publish the page to see the content." at bounding box center [817, 579] width 436 height 76
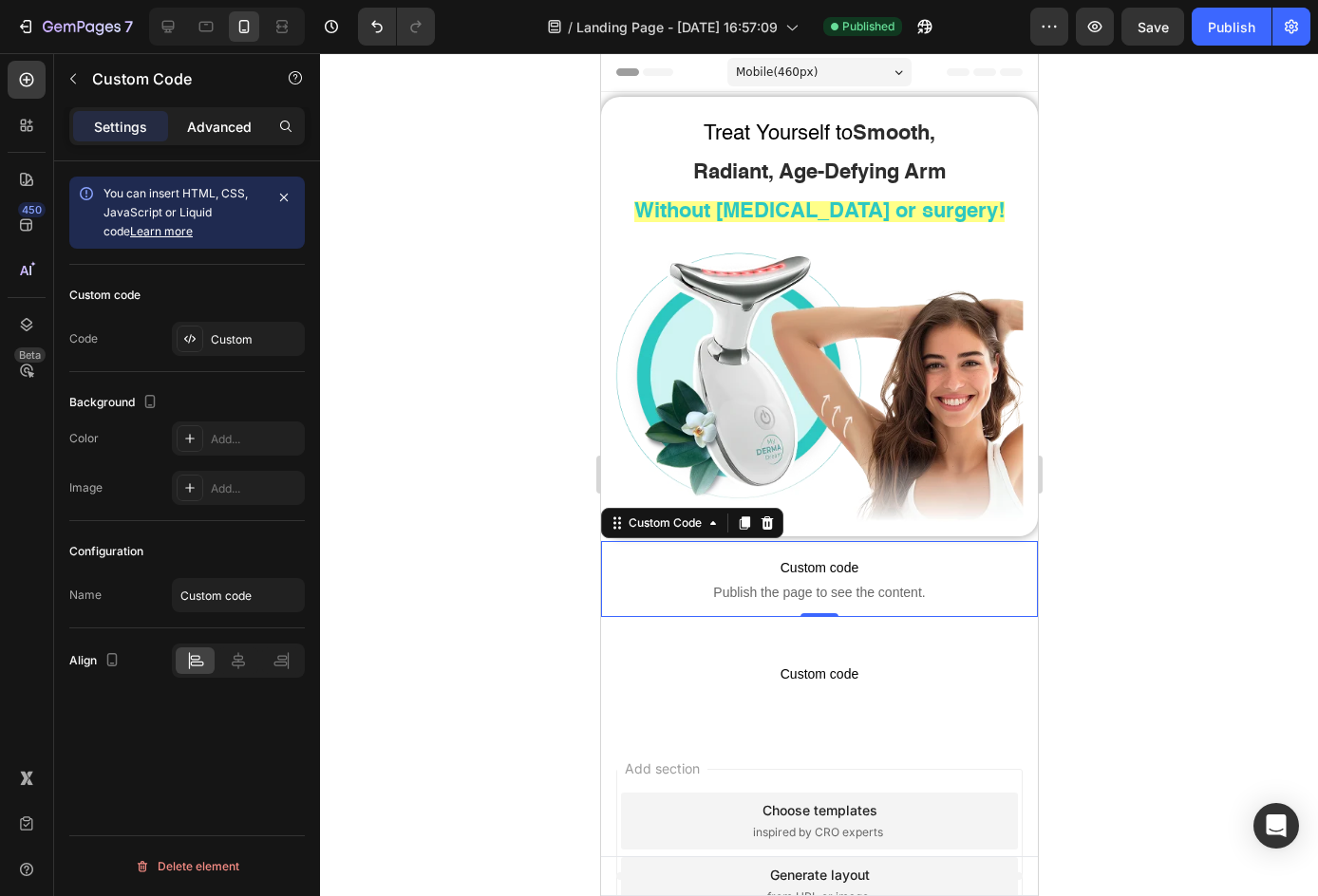
click at [223, 138] on div "Advanced" at bounding box center [219, 126] width 95 height 30
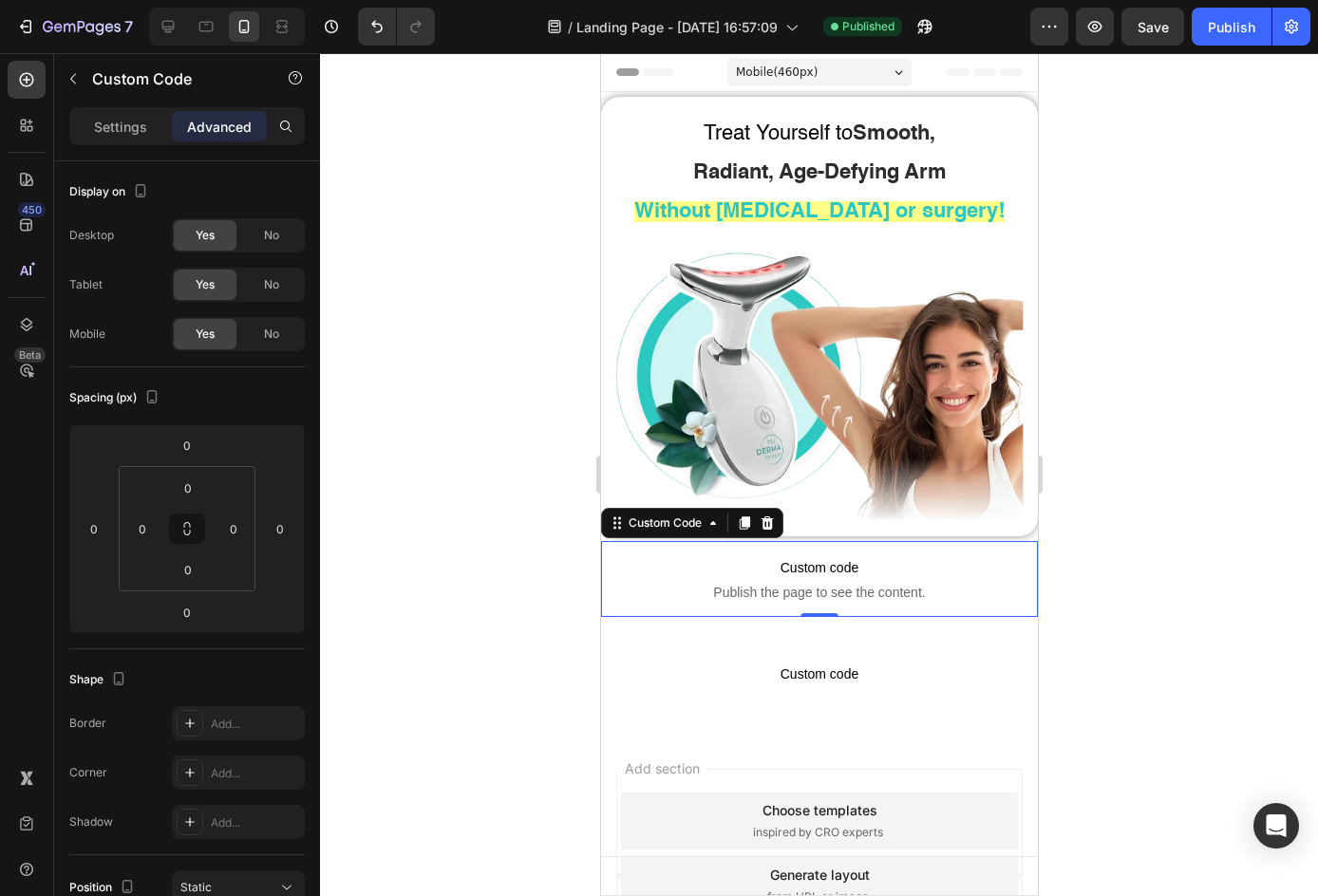
click at [1213, 749] on div at bounding box center [819, 473] width 998 height 842
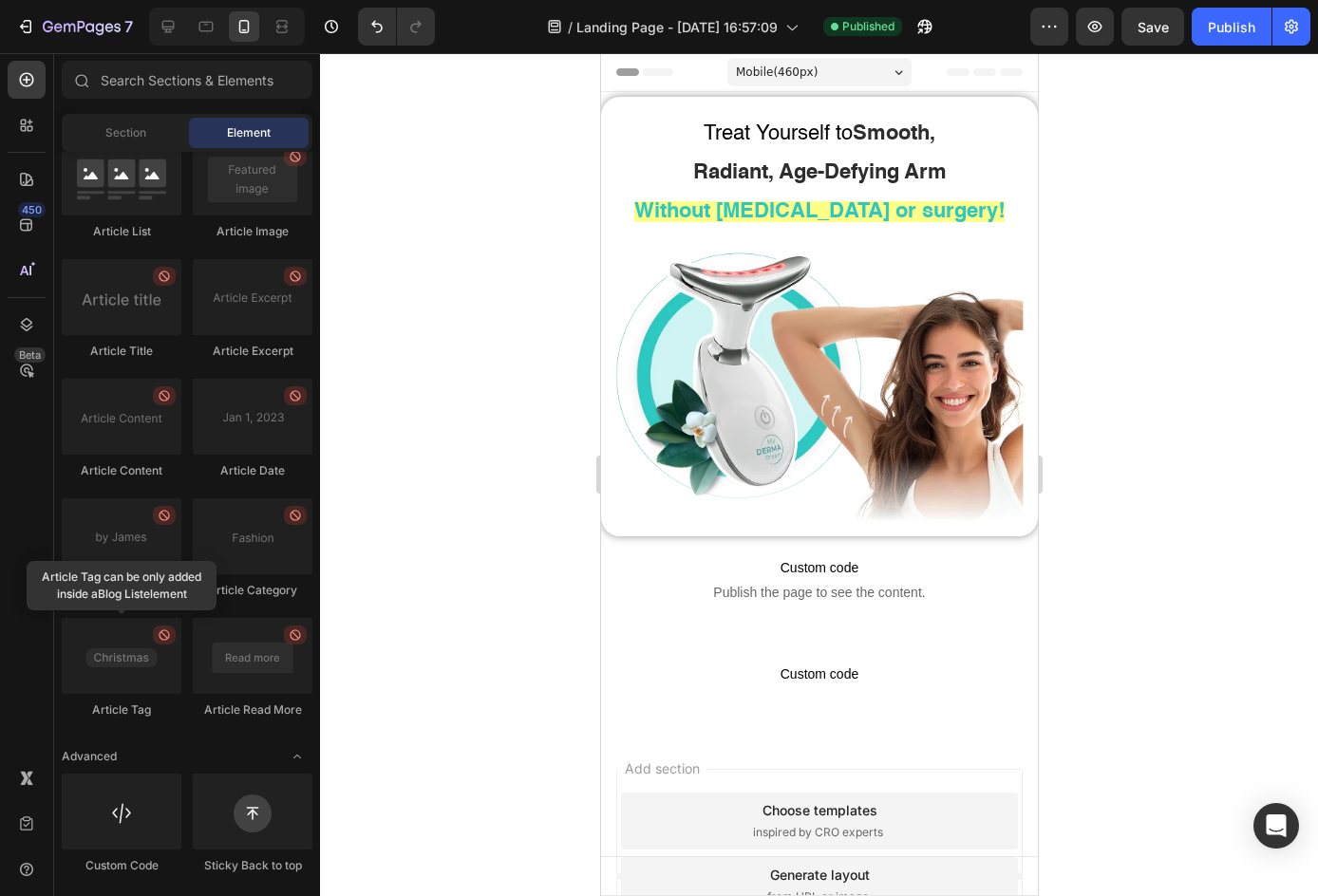
click at [1271, 547] on div at bounding box center [819, 473] width 998 height 842
click at [839, 466] on img at bounding box center [818, 382] width 408 height 280
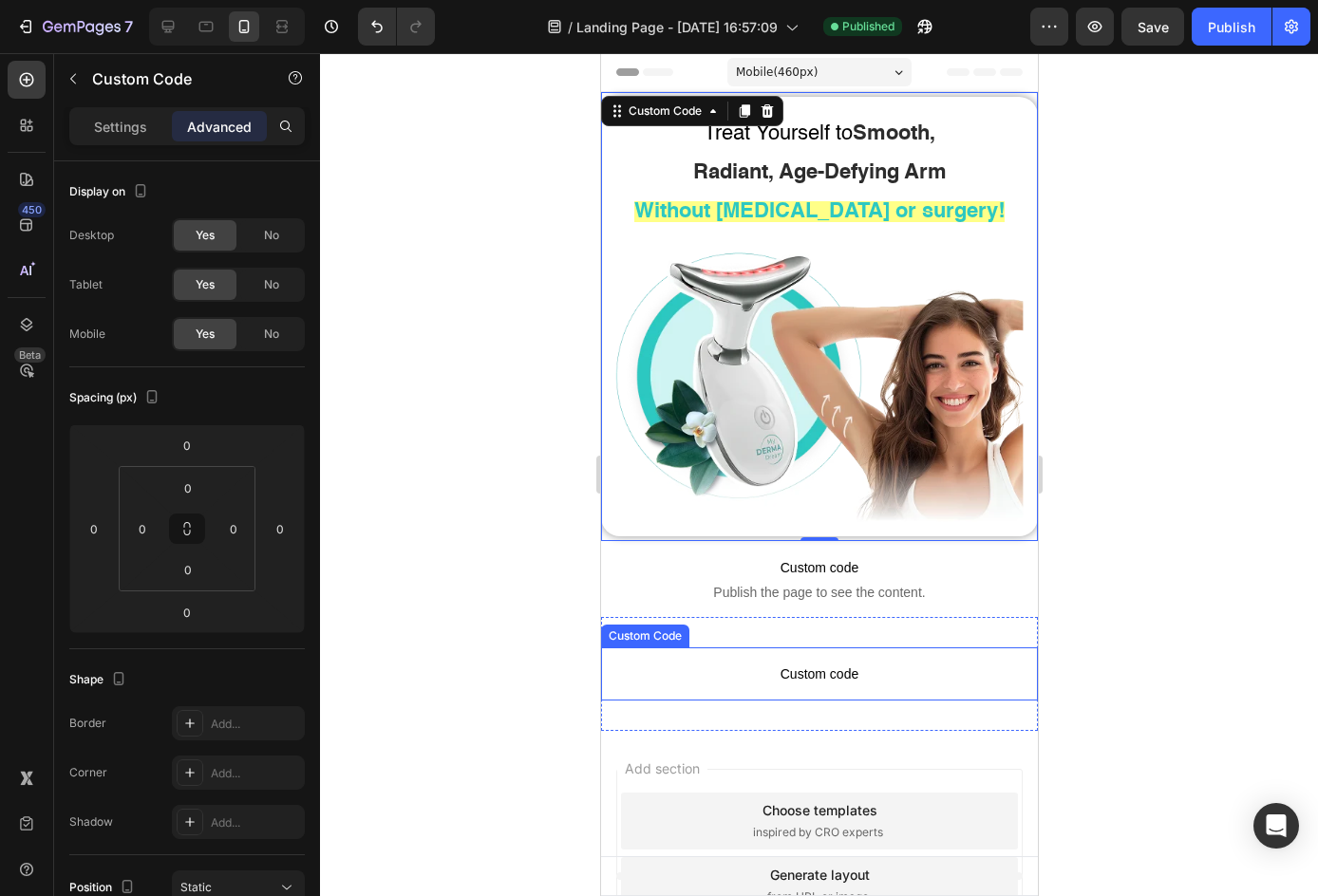
click at [858, 666] on span "Custom code" at bounding box center [817, 673] width 436 height 22
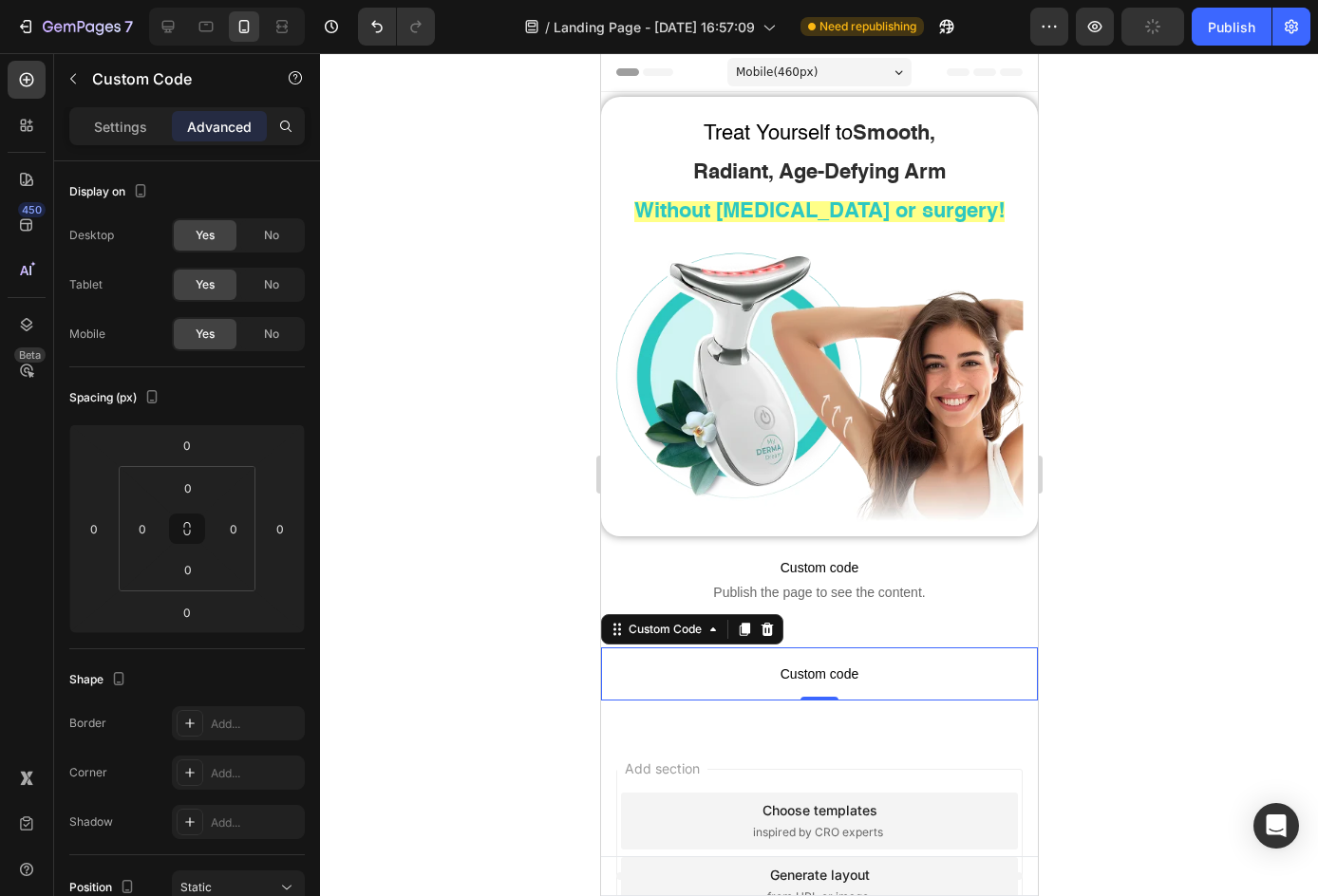
click at [858, 666] on span "Custom code" at bounding box center [817, 673] width 436 height 22
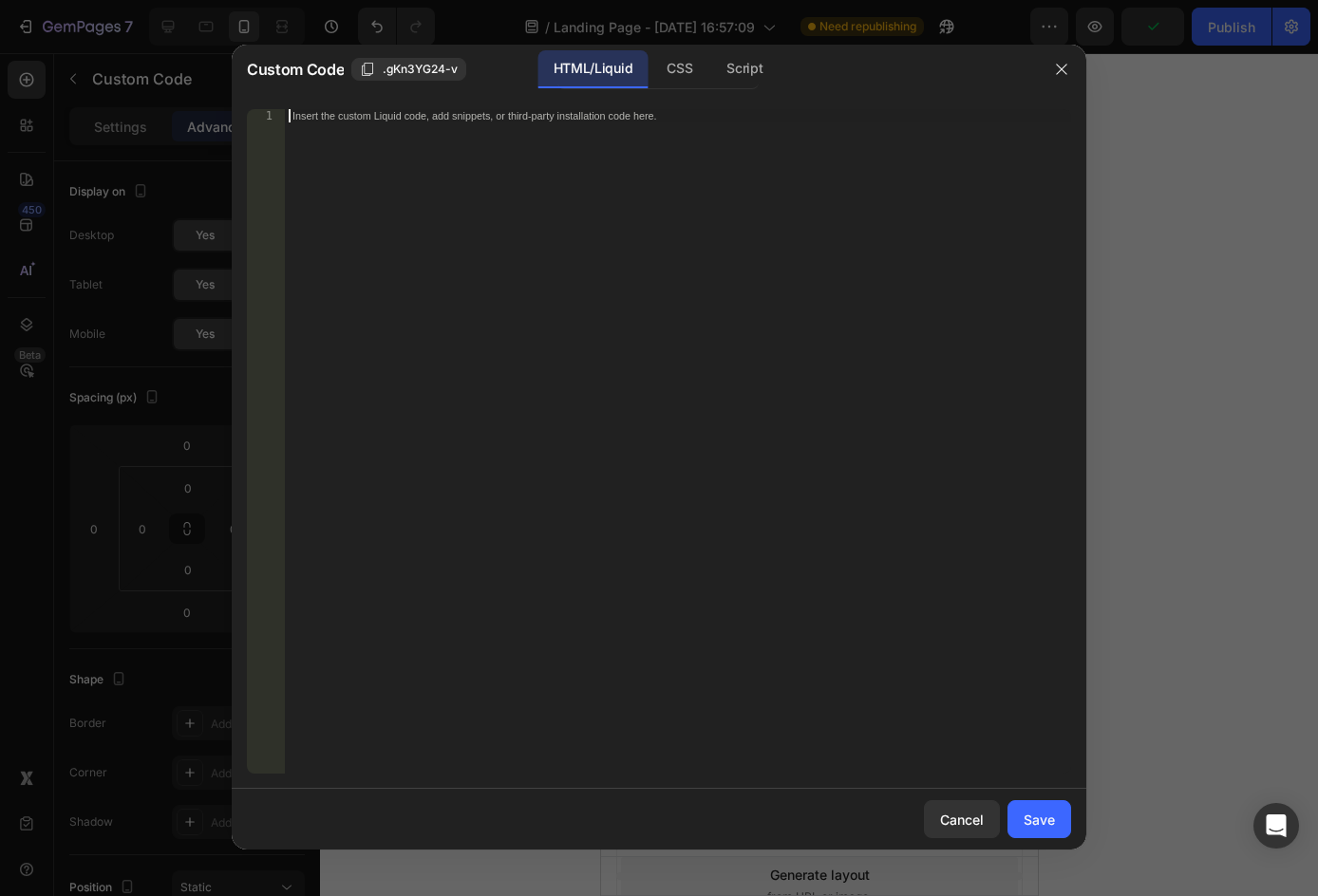
click at [822, 559] on div "Insert the custom Liquid code, add snippets, or third-party installation code h…" at bounding box center [678, 455] width 786 height 691
paste textarea "</div>"
type textarea "</div>"
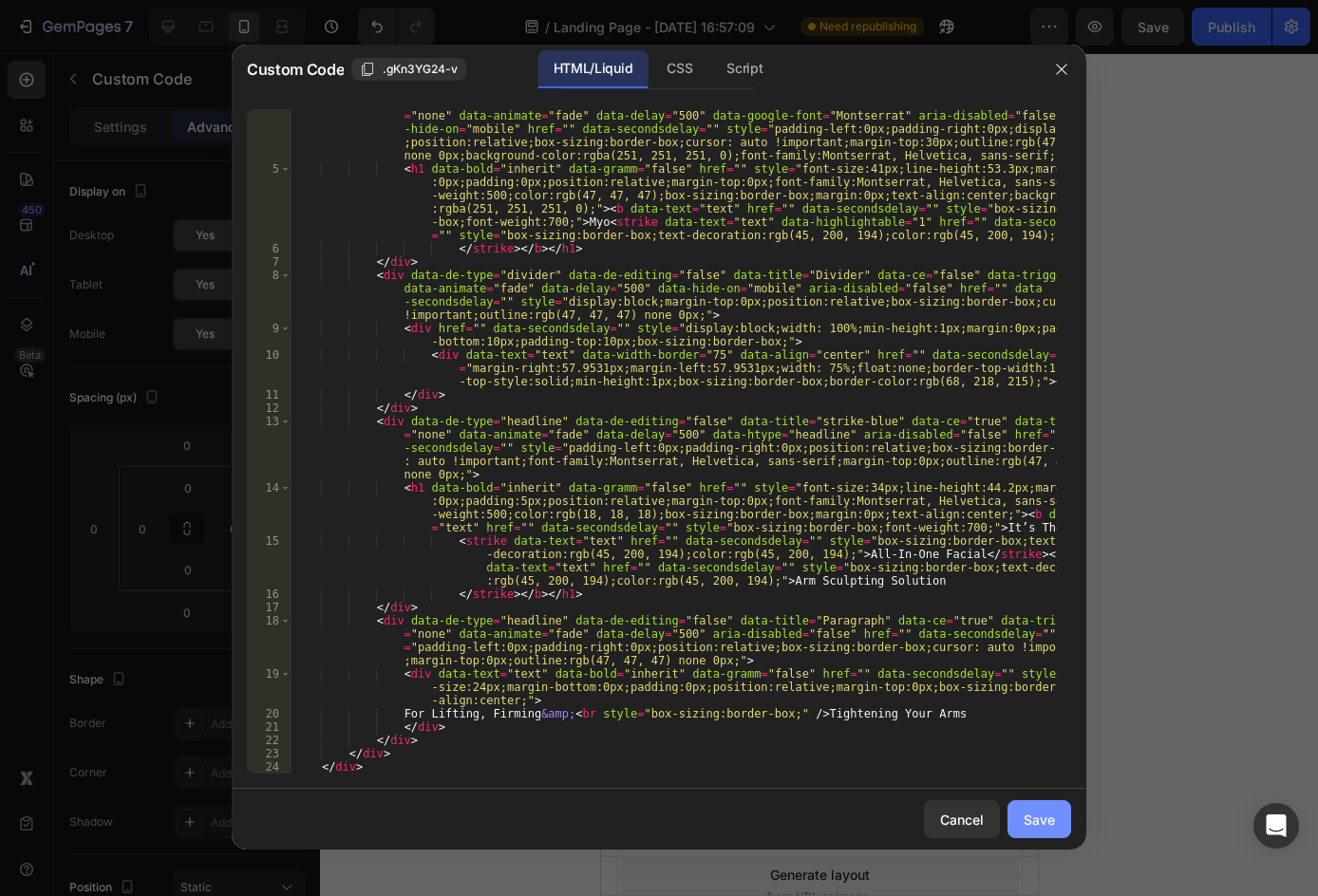
click at [1023, 820] on div "Save" at bounding box center [1039, 819] width 31 height 20
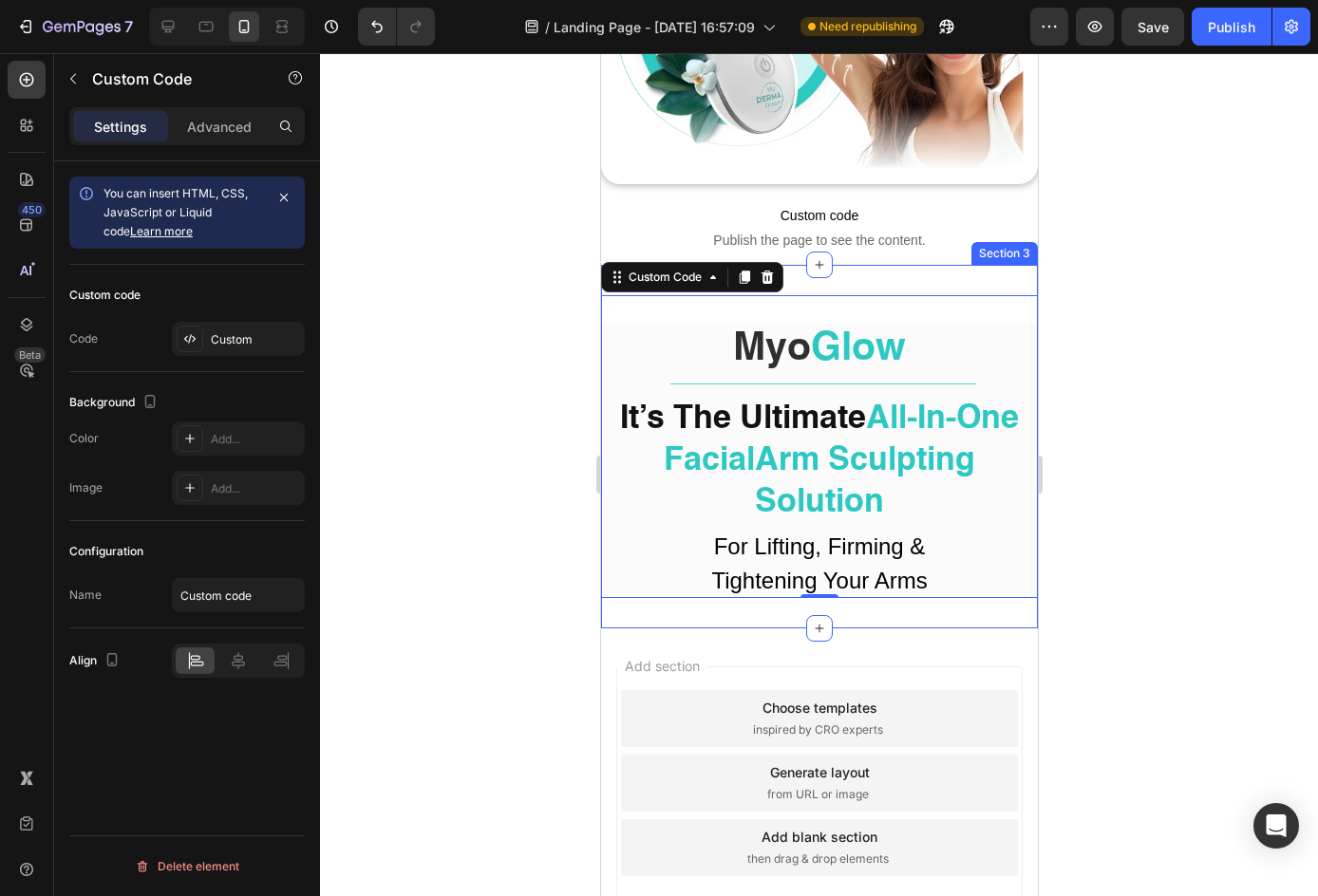
scroll to position [380, 0]
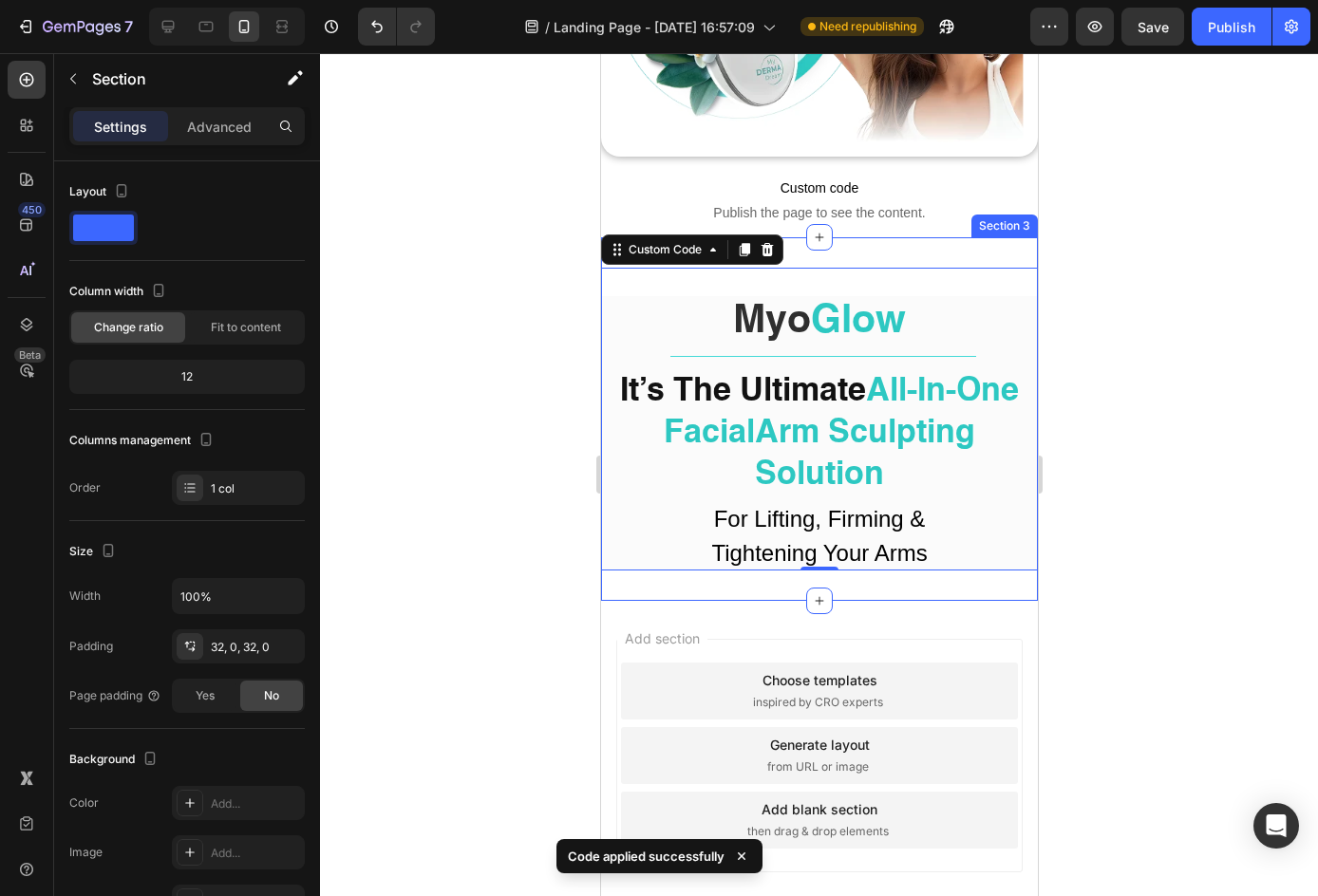
click at [907, 240] on div "Myo Glow It’s The Ultimate All-In-One Facial Arm Sculpting Solution For Lifting…" at bounding box center [817, 419] width 436 height 363
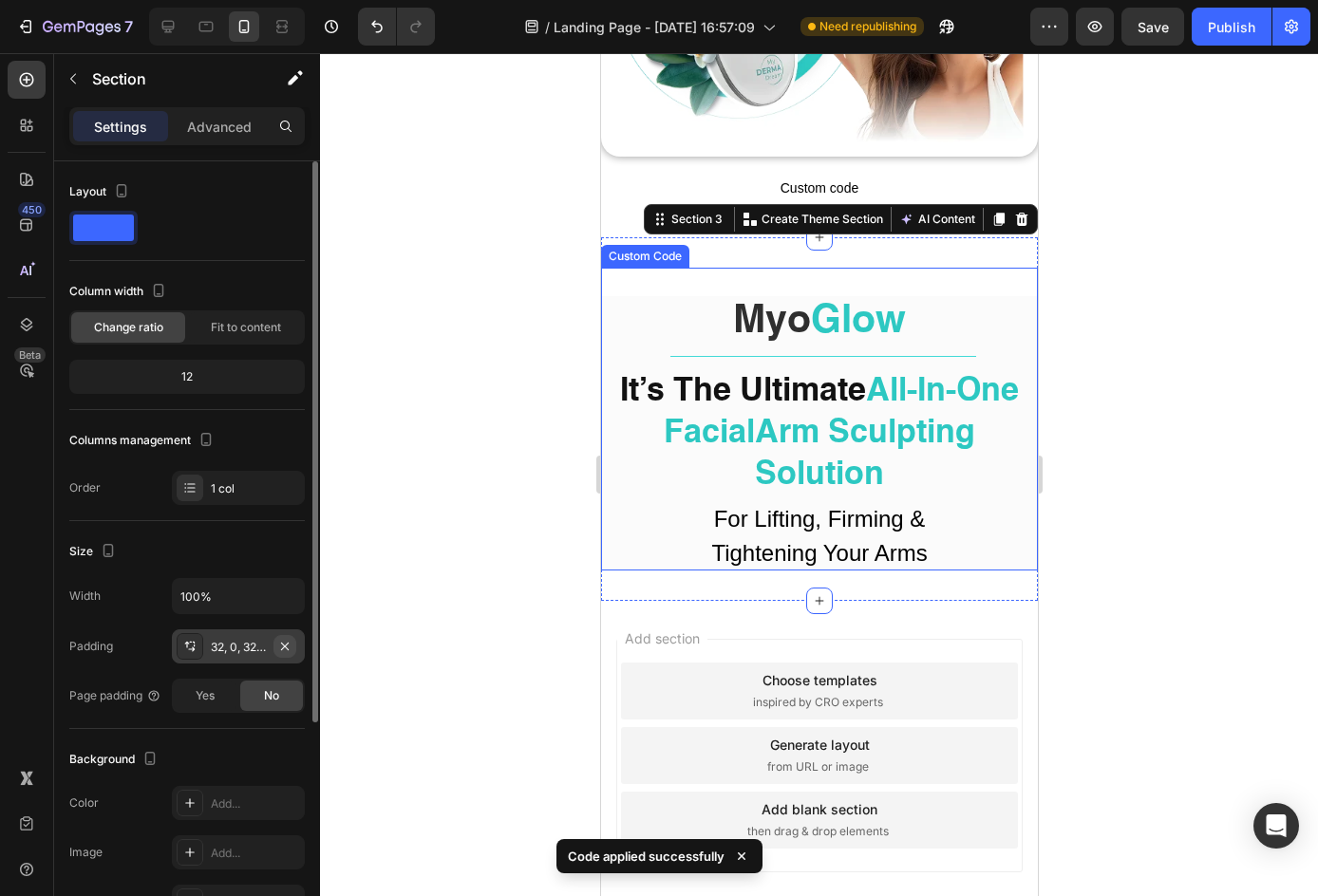
click at [278, 639] on icon "button" at bounding box center [285, 646] width 16 height 16
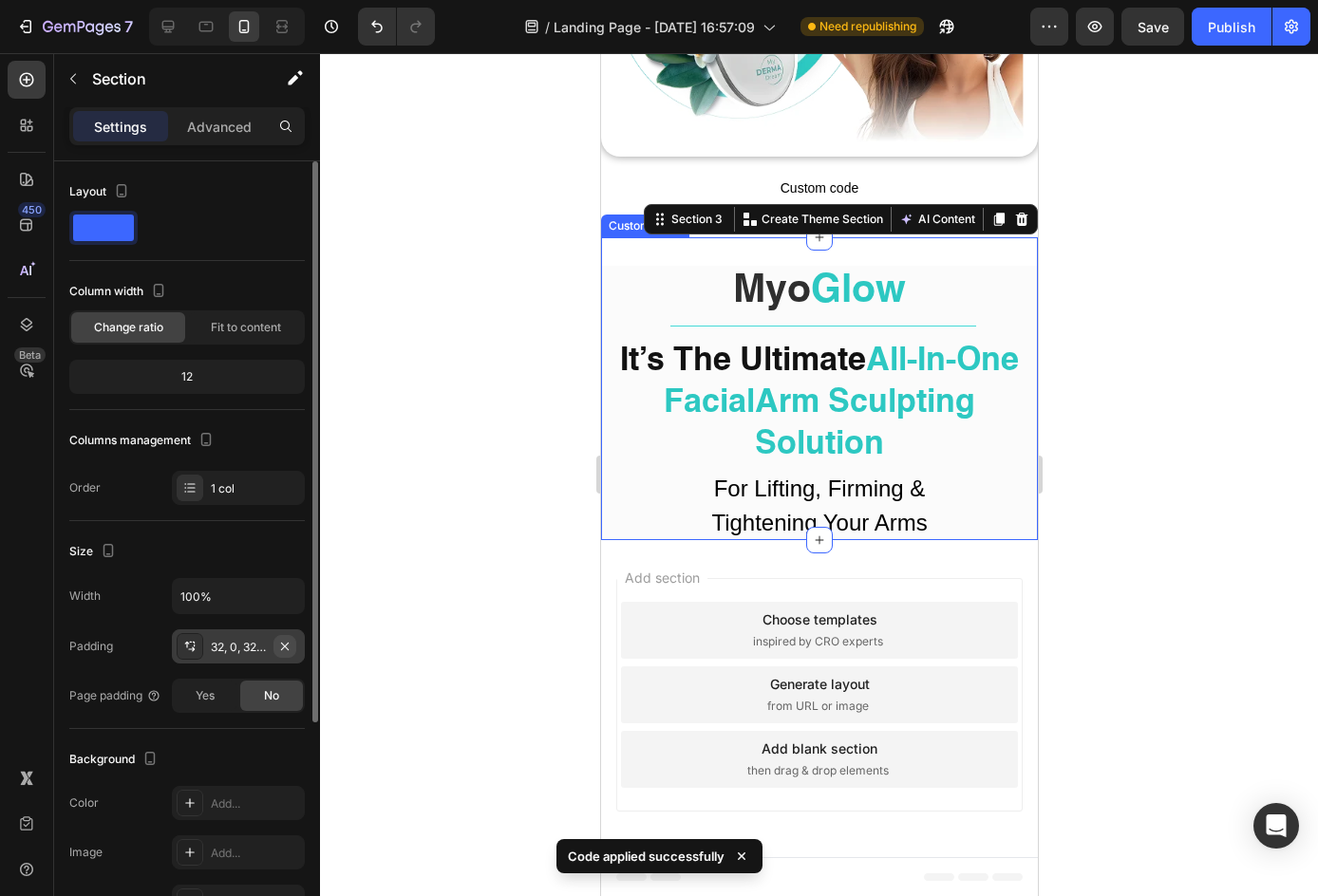
scroll to position [370, 0]
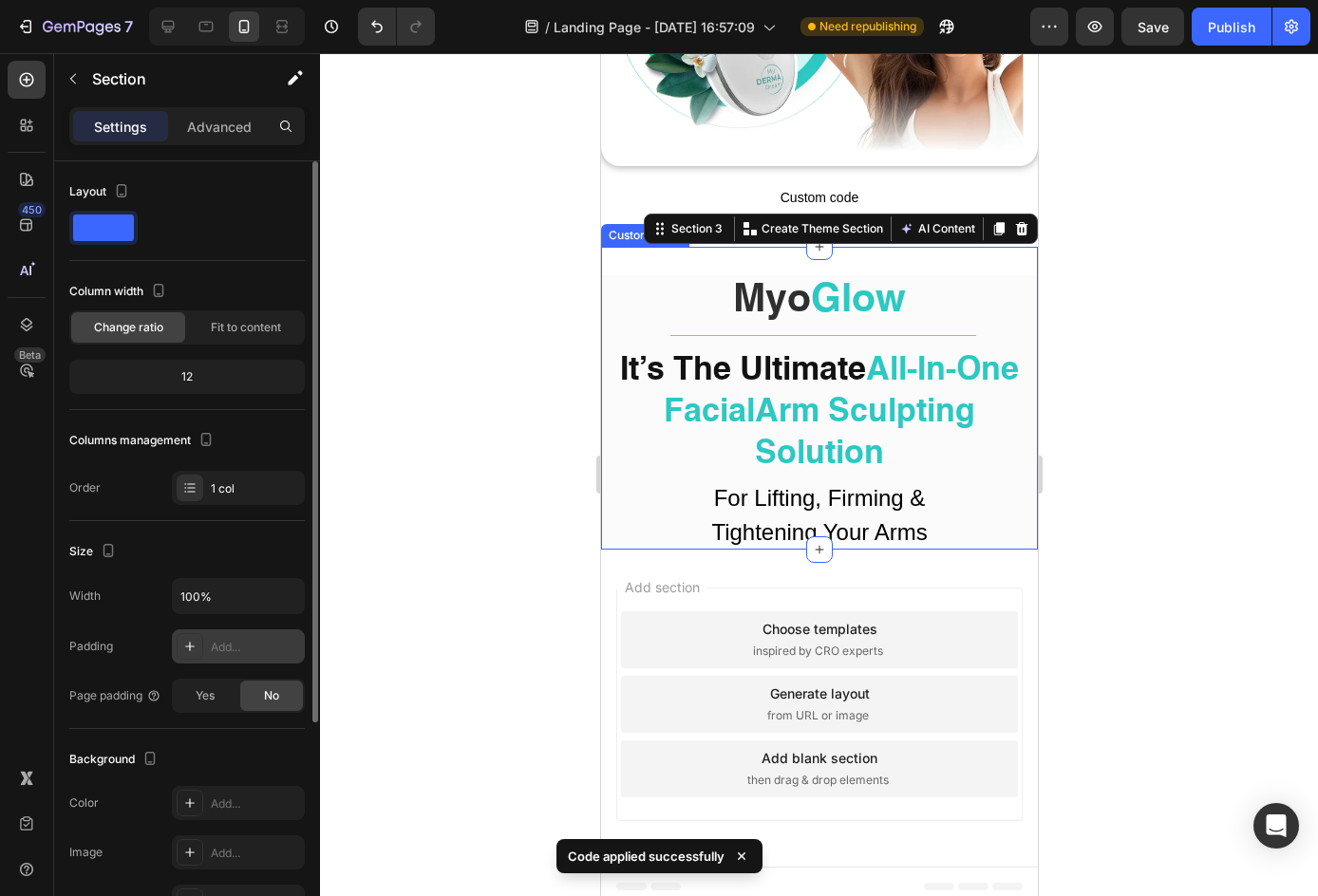
click at [392, 487] on div at bounding box center [819, 473] width 998 height 842
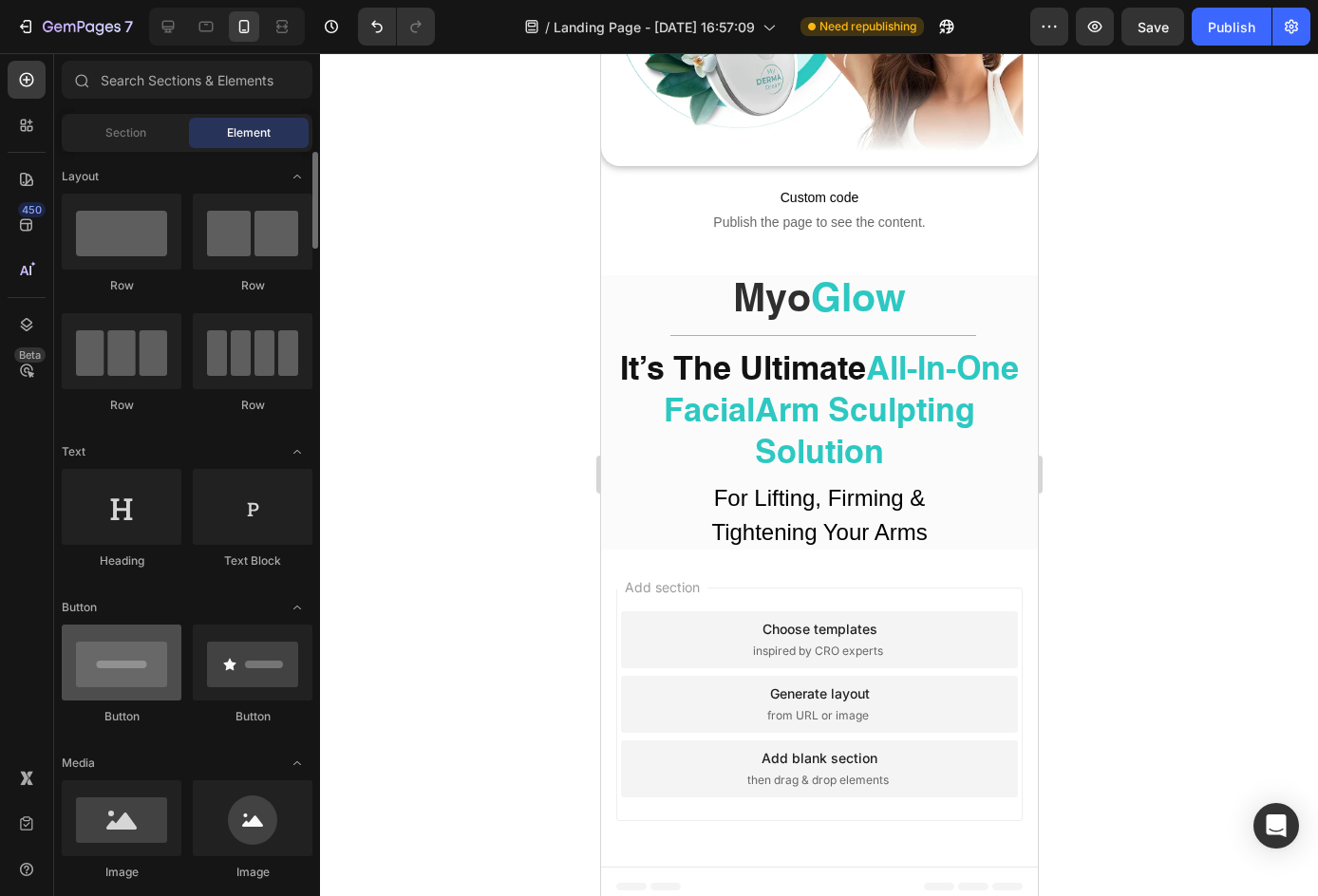
scroll to position [380, 0]
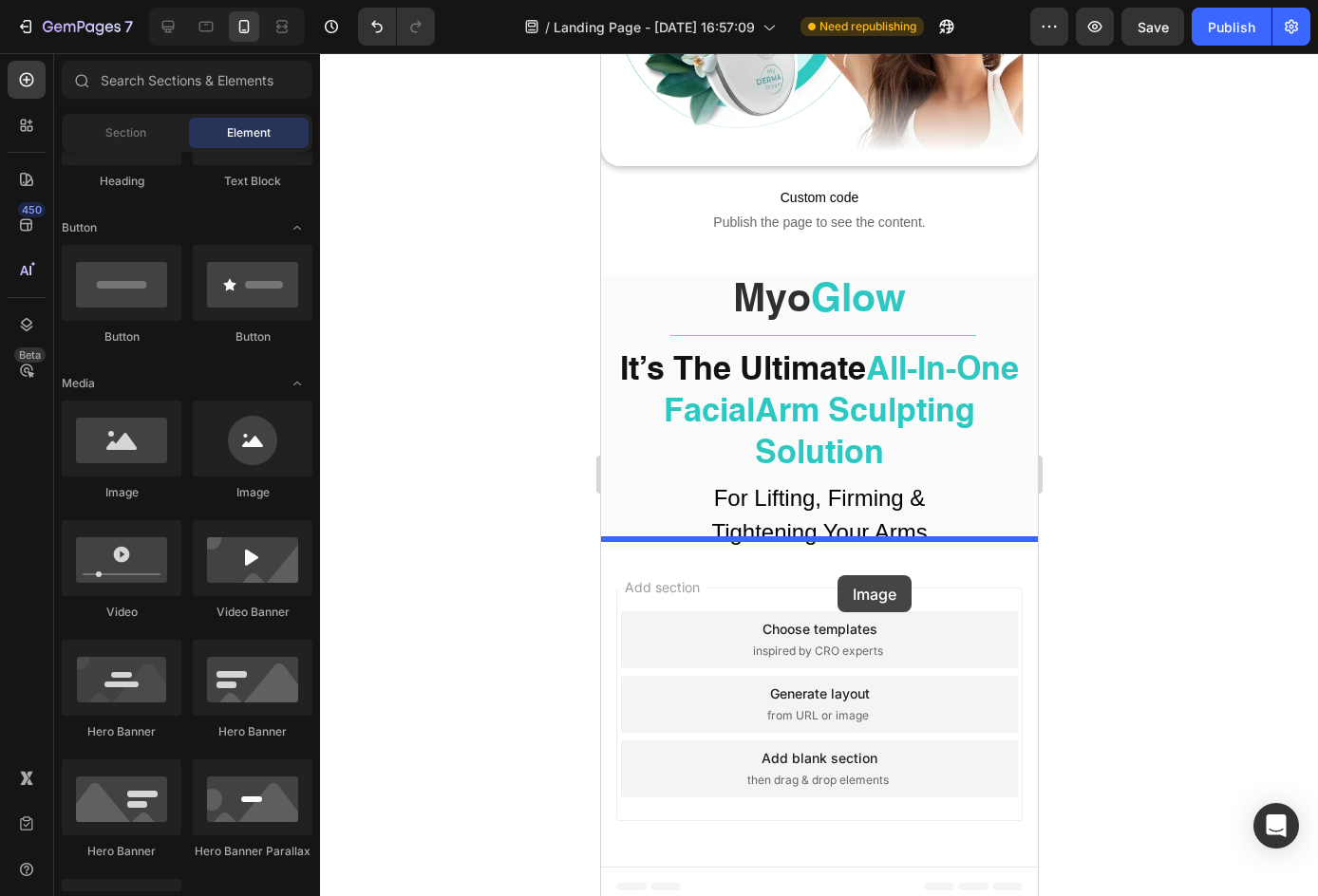
drag, startPoint x: 734, startPoint y: 504, endPoint x: 837, endPoint y: 575, distance: 125.1
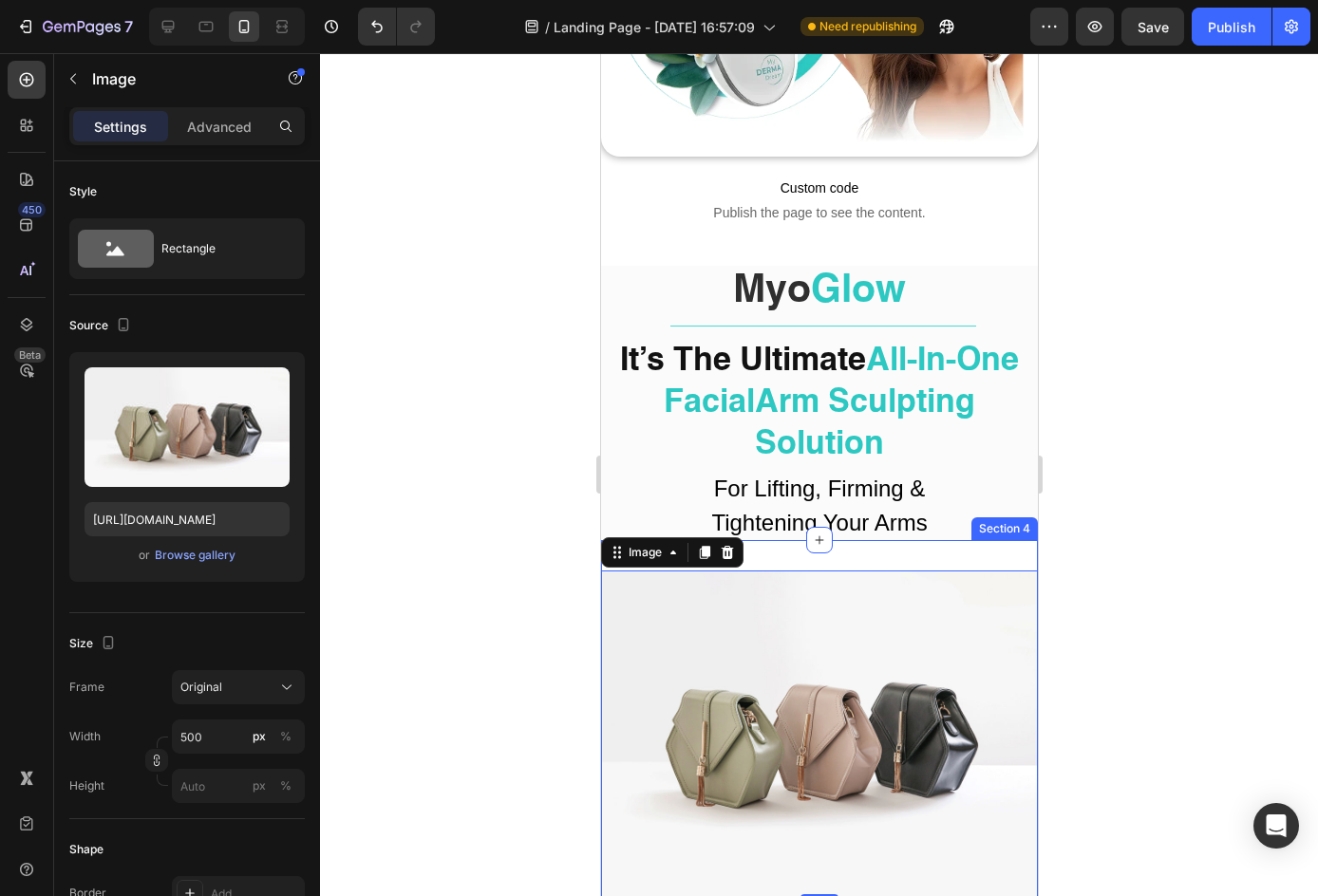
click at [937, 554] on div "Image 0 Section 4" at bounding box center [817, 734] width 436 height 388
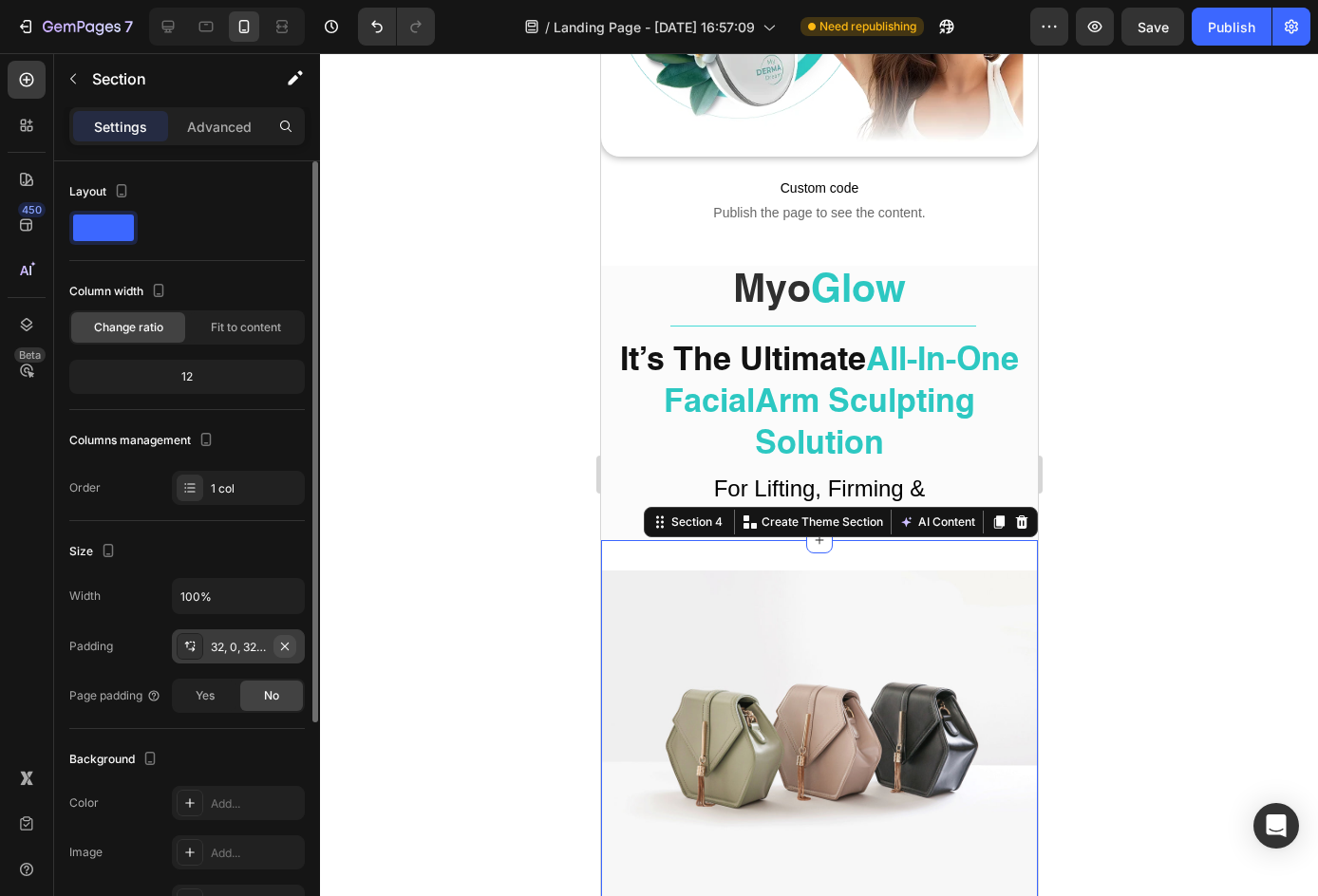
click at [284, 640] on icon "button" at bounding box center [285, 646] width 16 height 16
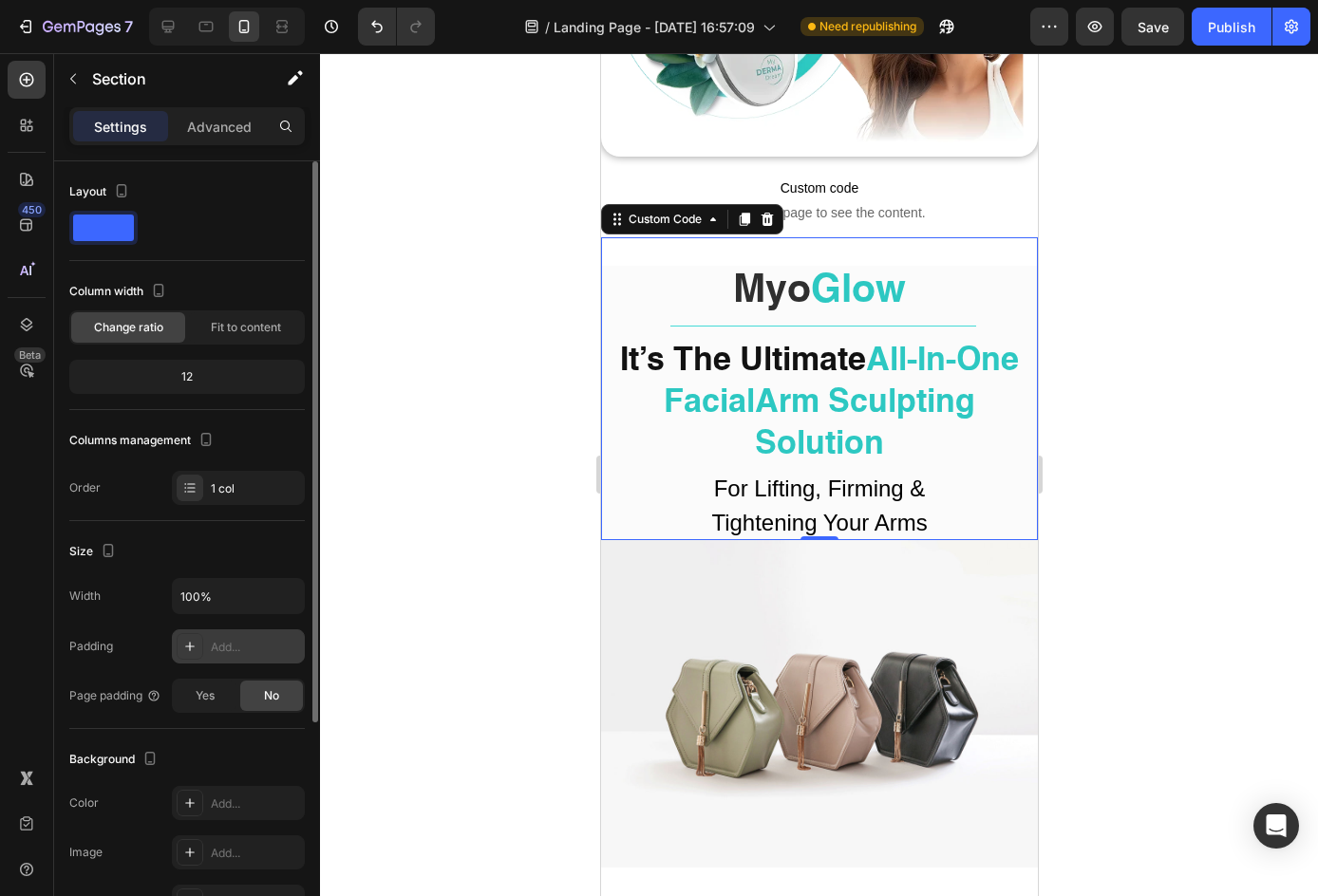
click at [824, 239] on div "Myo Glow It’s The Ultimate All-In-One Facial Arm Sculpting Solution For Lifting…" at bounding box center [817, 388] width 436 height 303
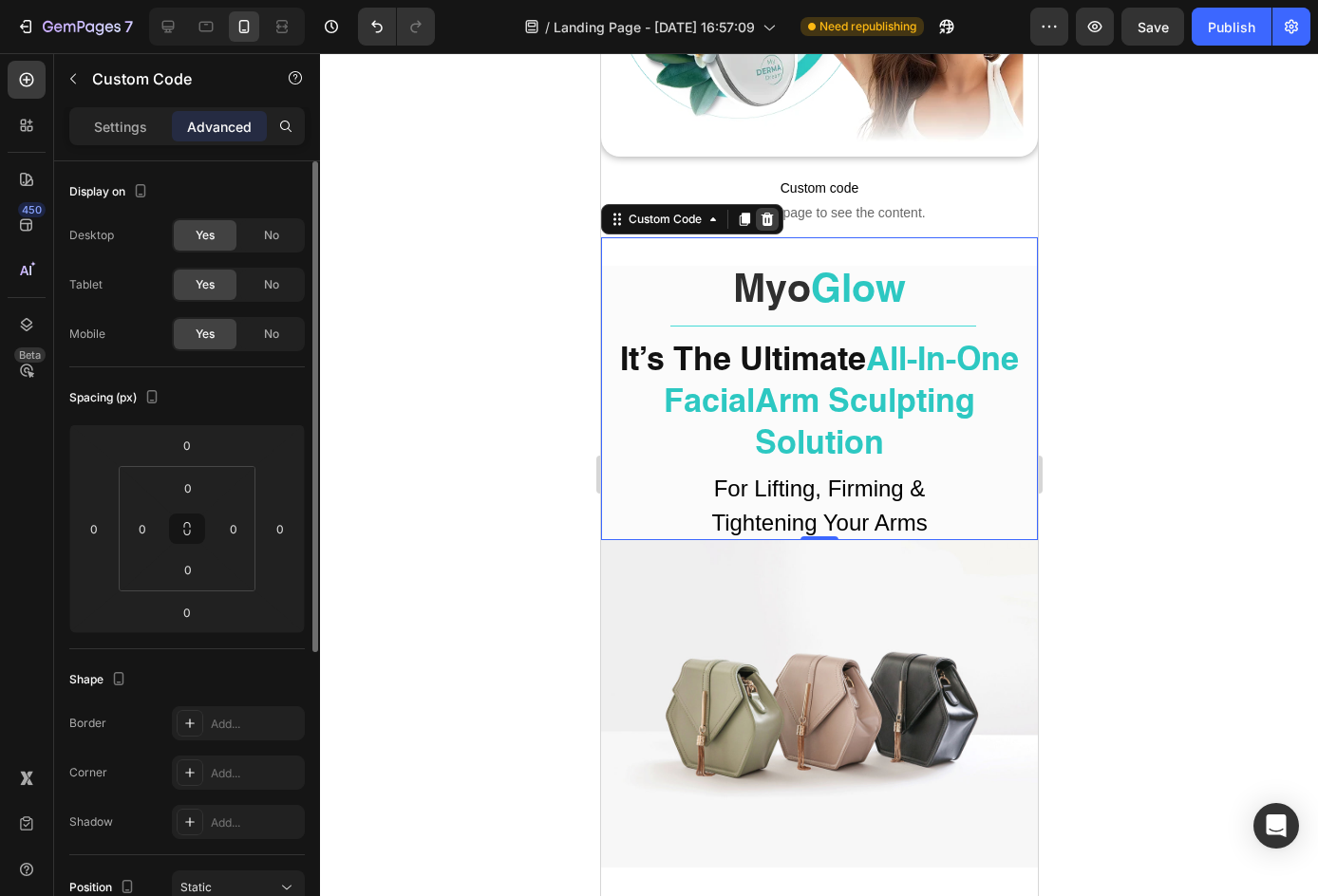
click at [771, 212] on icon at bounding box center [766, 220] width 16 height 16
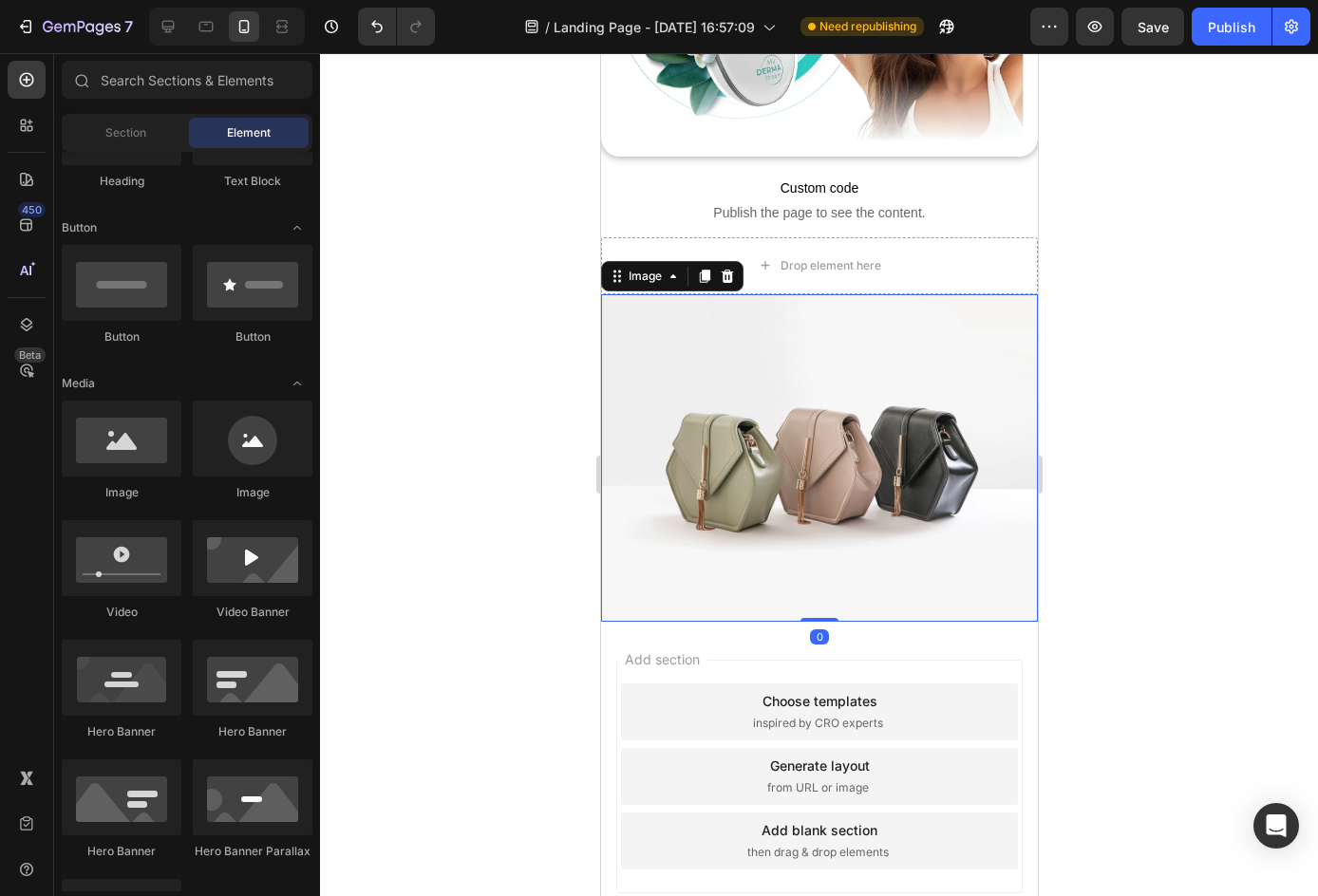
click at [783, 403] on img at bounding box center [817, 457] width 436 height 327
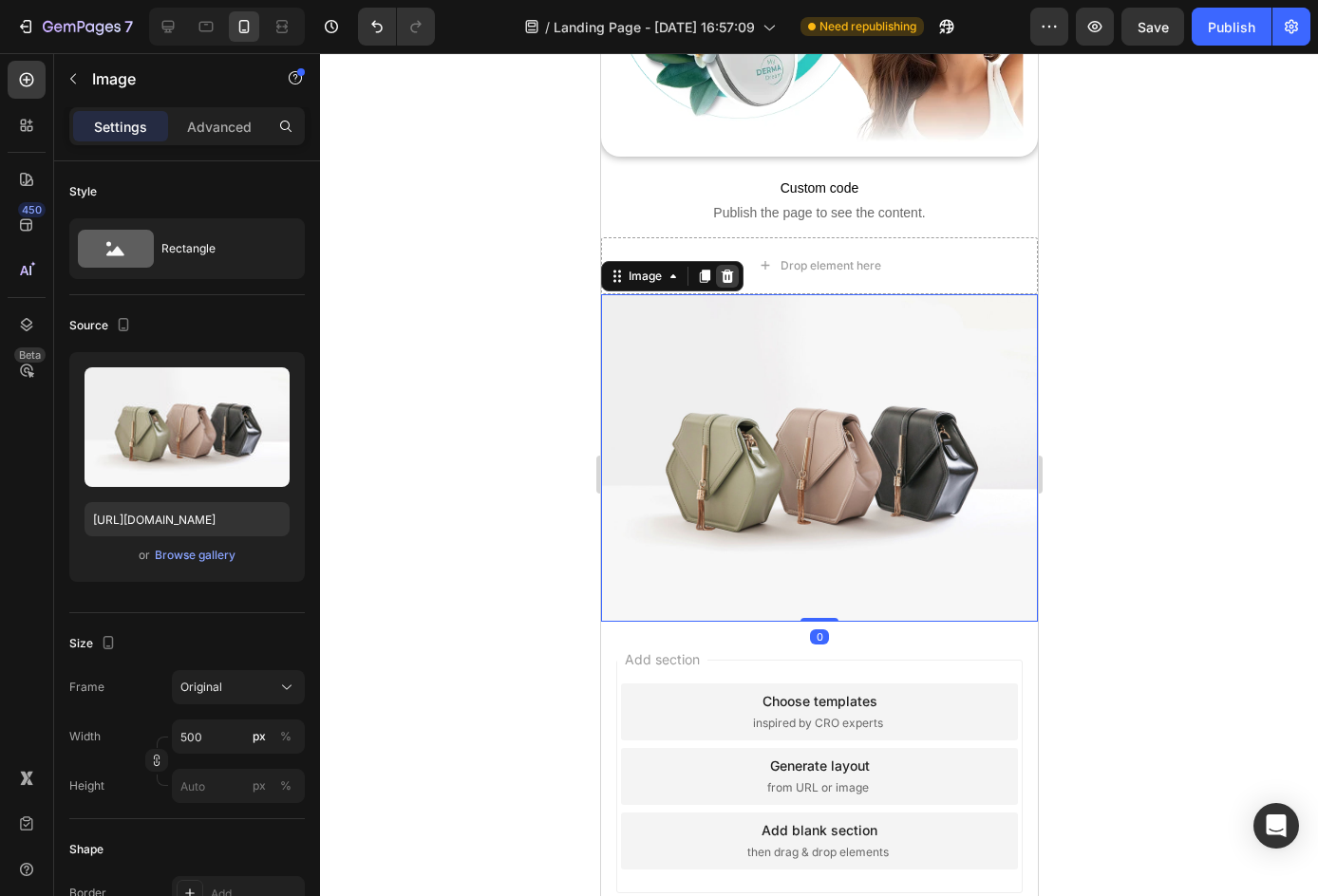
click at [725, 269] on icon at bounding box center [726, 276] width 13 height 14
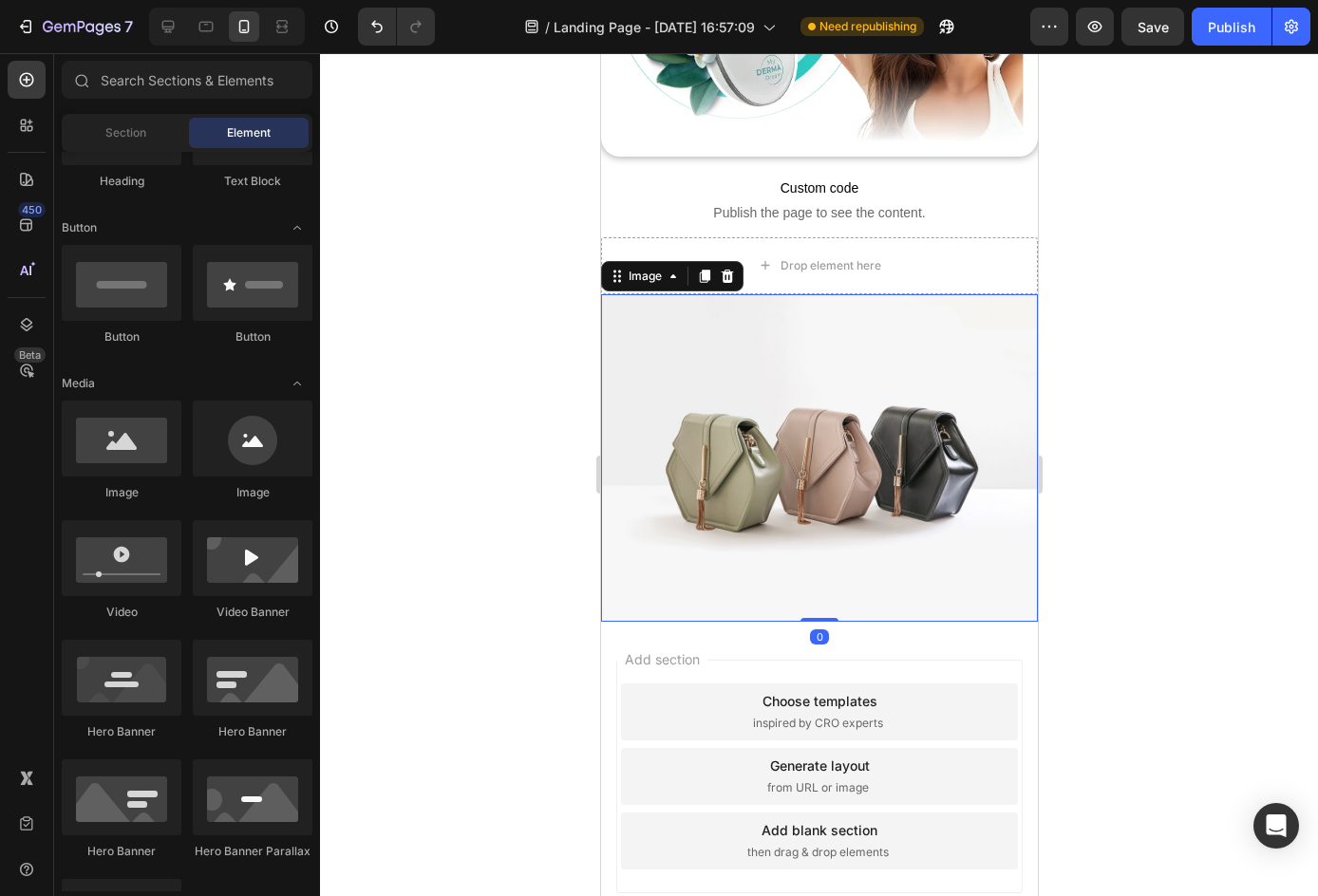
scroll to position [142, 0]
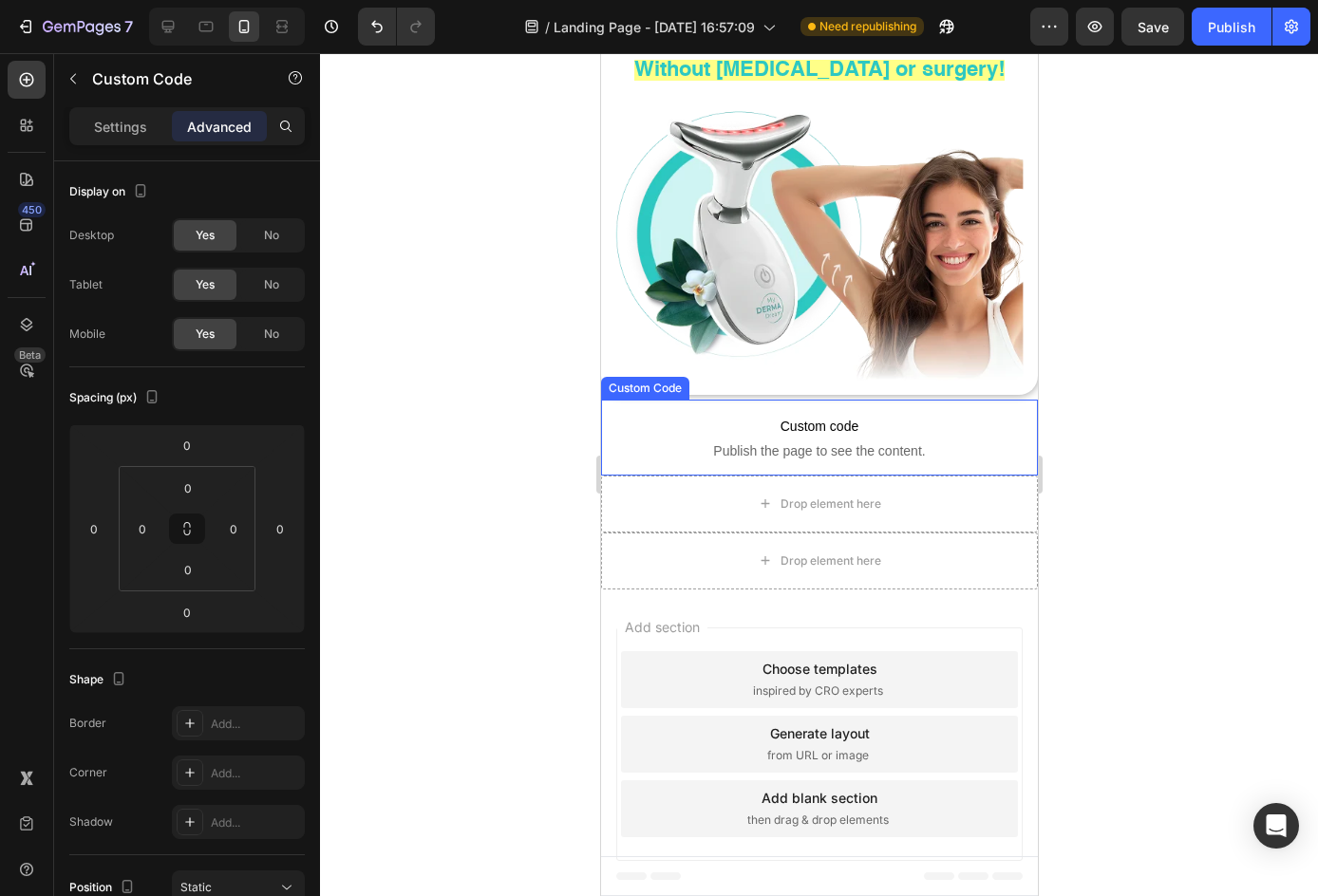
click at [959, 456] on p "Custom code Publish the page to see the content." at bounding box center [817, 437] width 436 height 76
click at [771, 374] on icon at bounding box center [766, 382] width 16 height 16
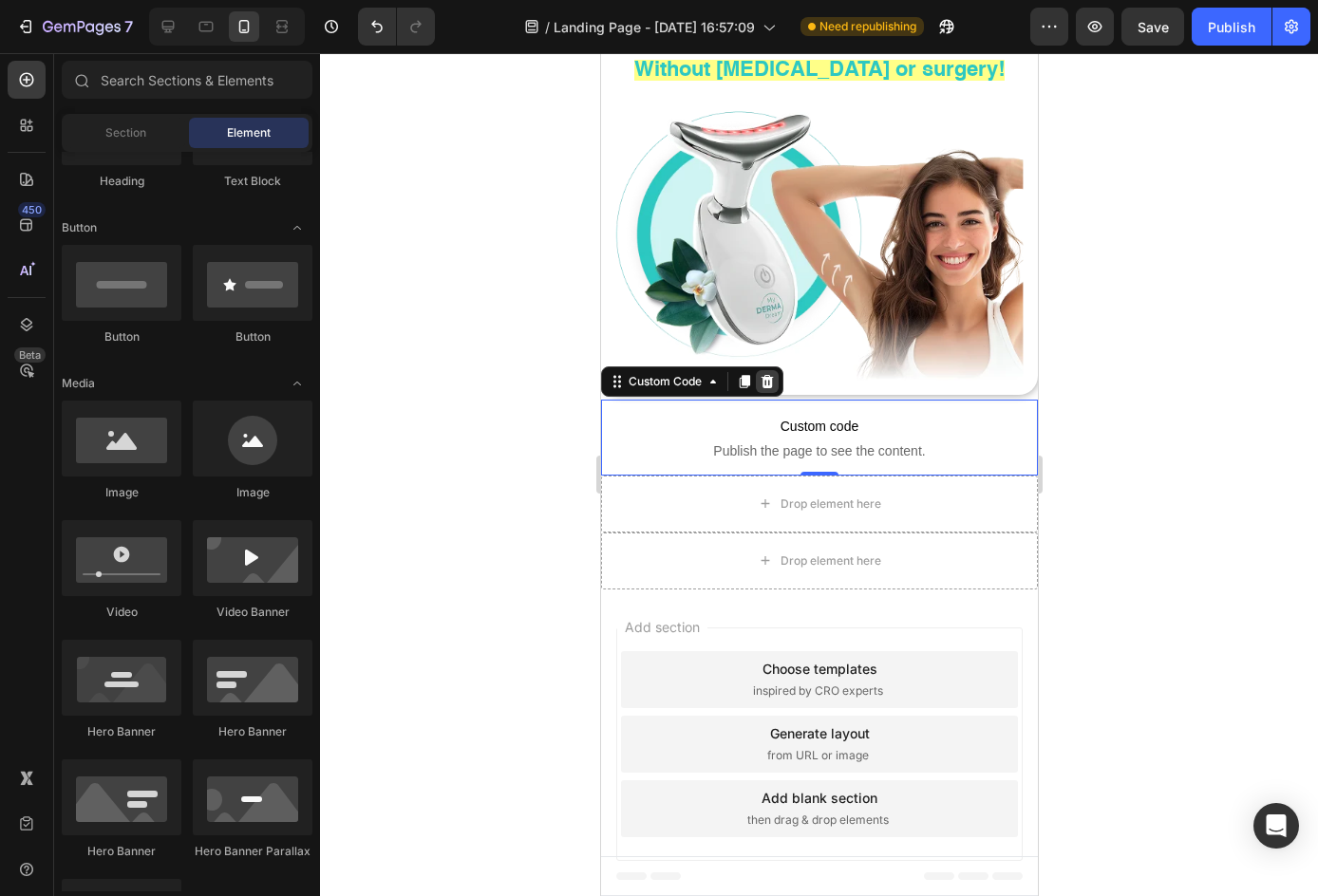
scroll to position [122, 0]
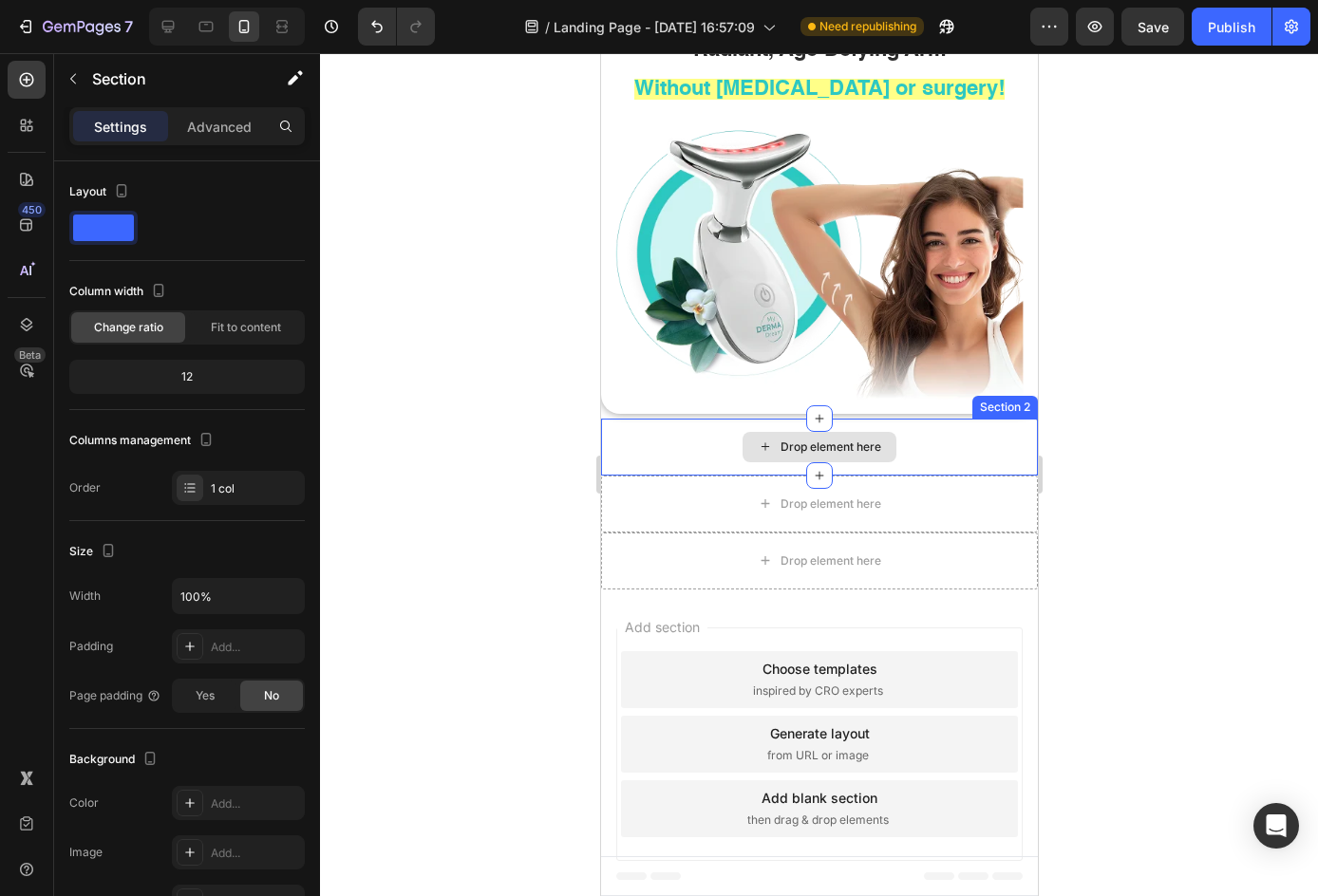
click at [883, 437] on div "Drop element here" at bounding box center [817, 447] width 436 height 57
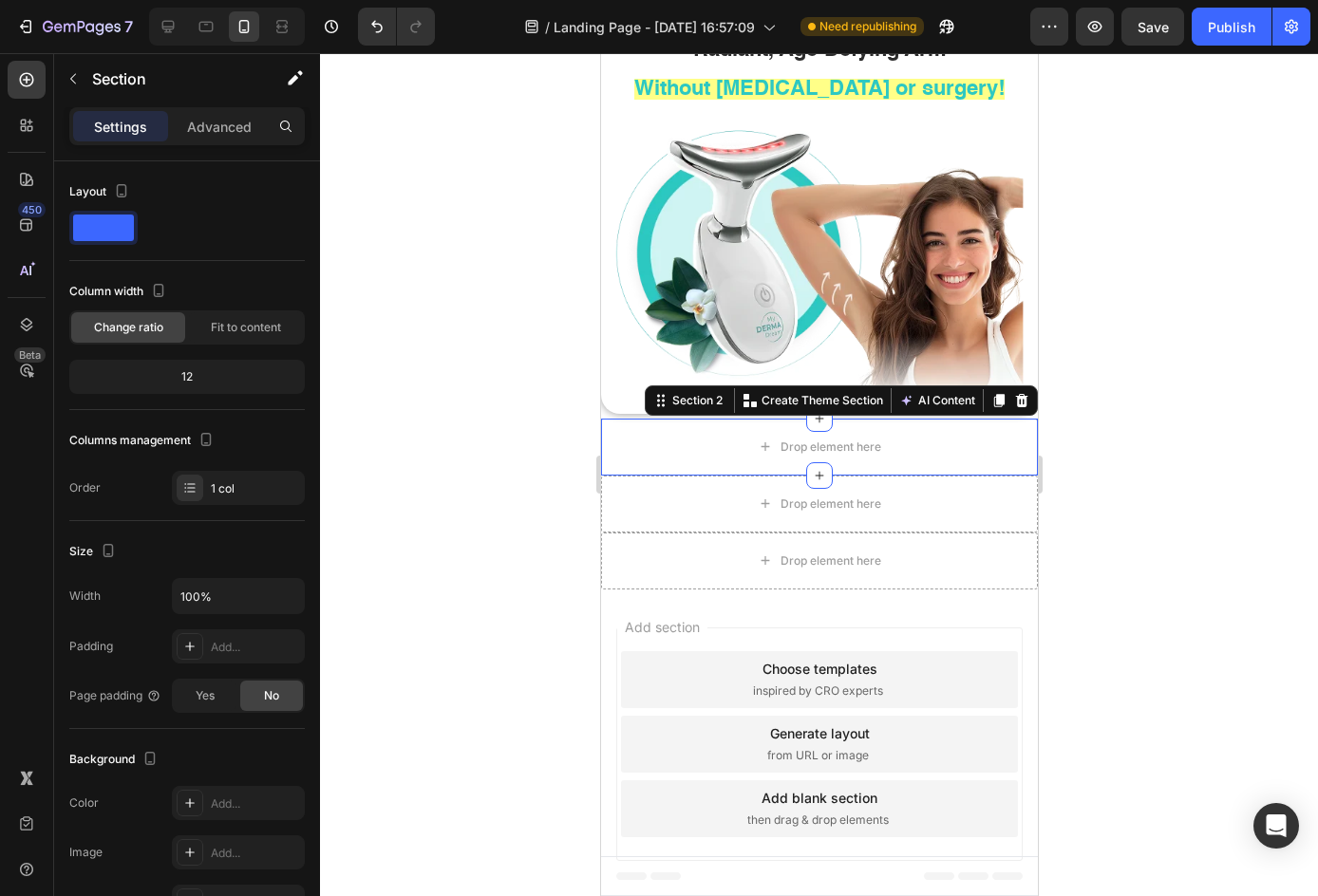
click at [1012, 393] on icon at bounding box center [1020, 401] width 16 height 16
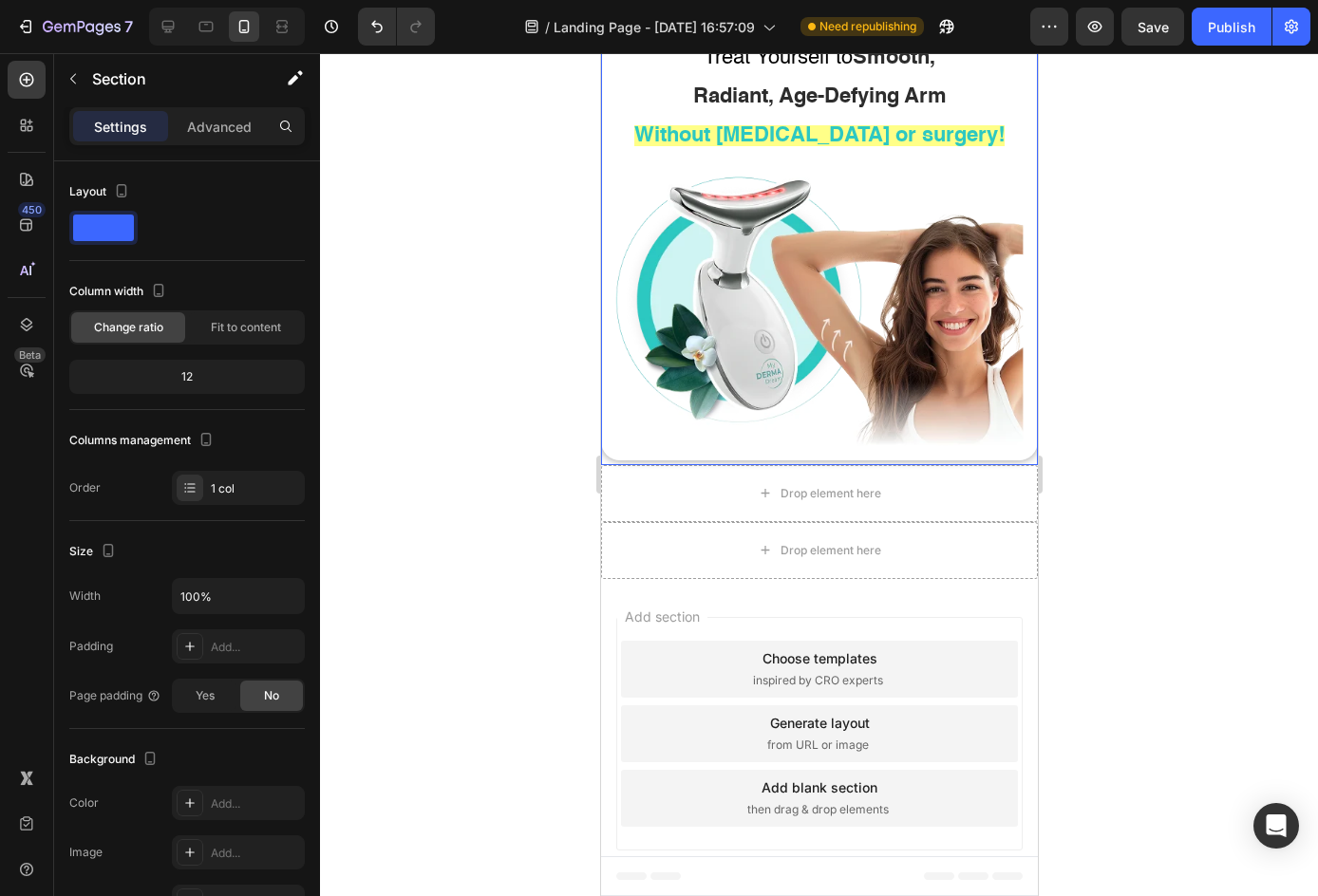
scroll to position [65, 0]
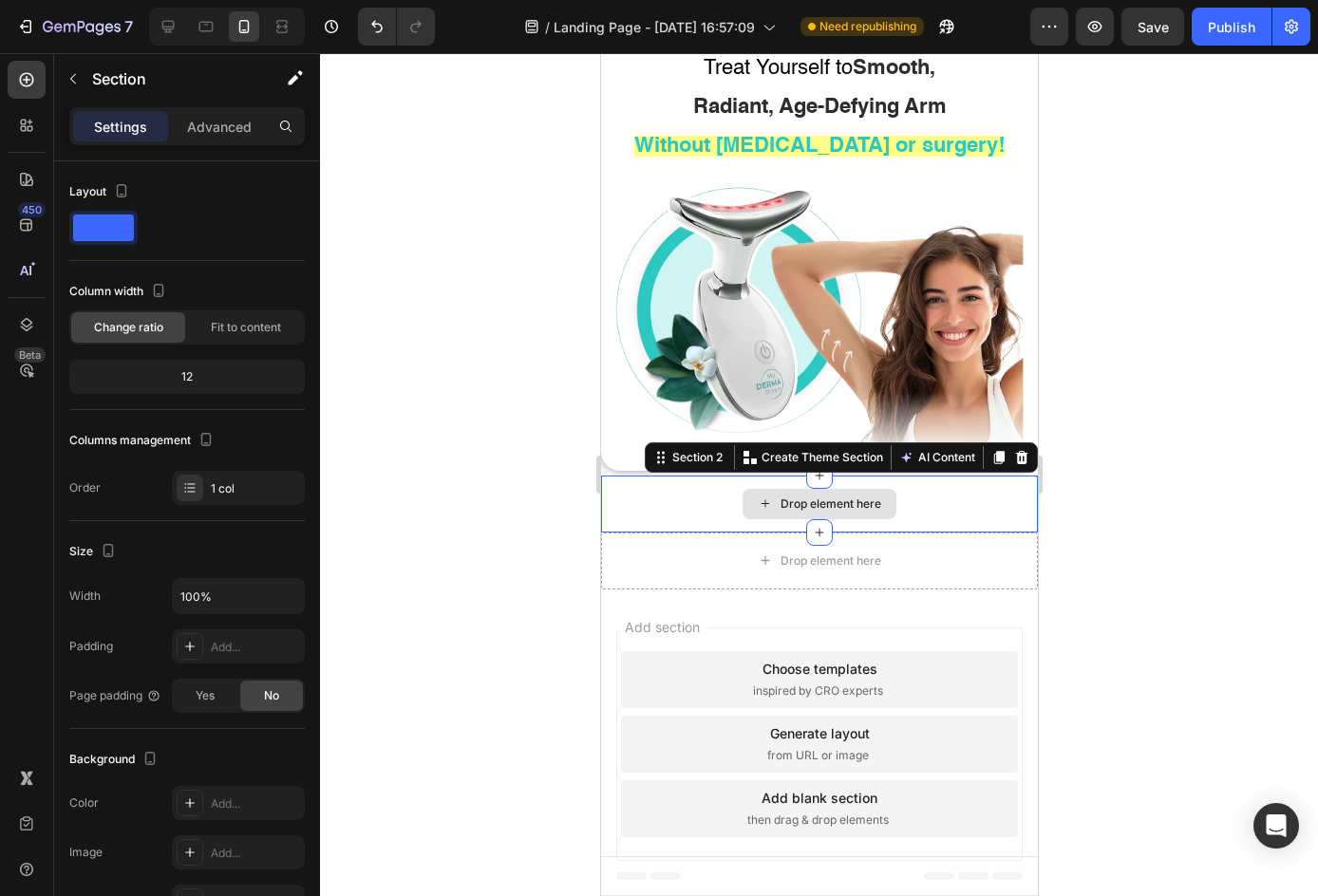
click at [964, 491] on div "Drop element here" at bounding box center [817, 504] width 436 height 57
click at [1009, 450] on div at bounding box center [1020, 457] width 22 height 22
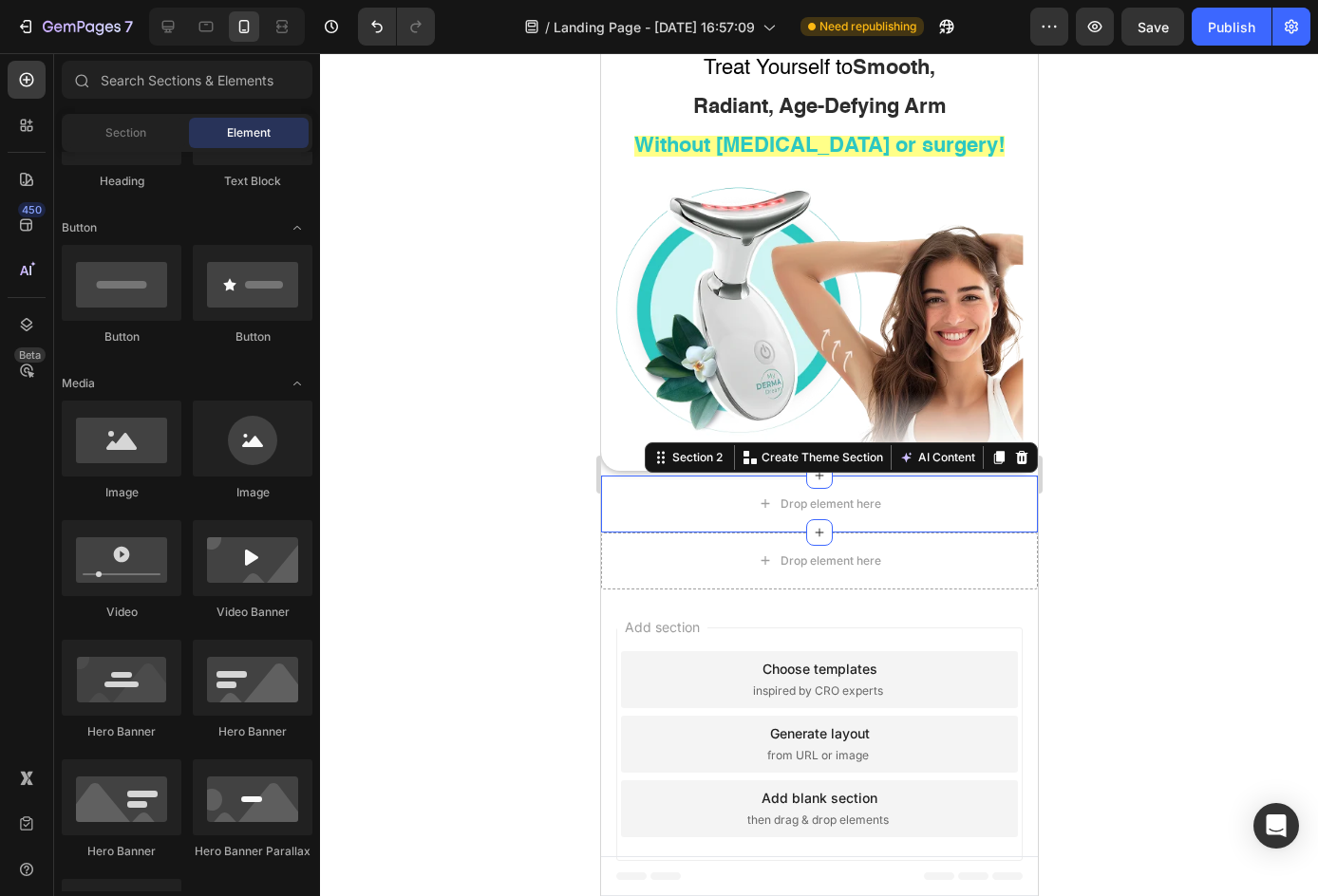
scroll to position [9, 0]
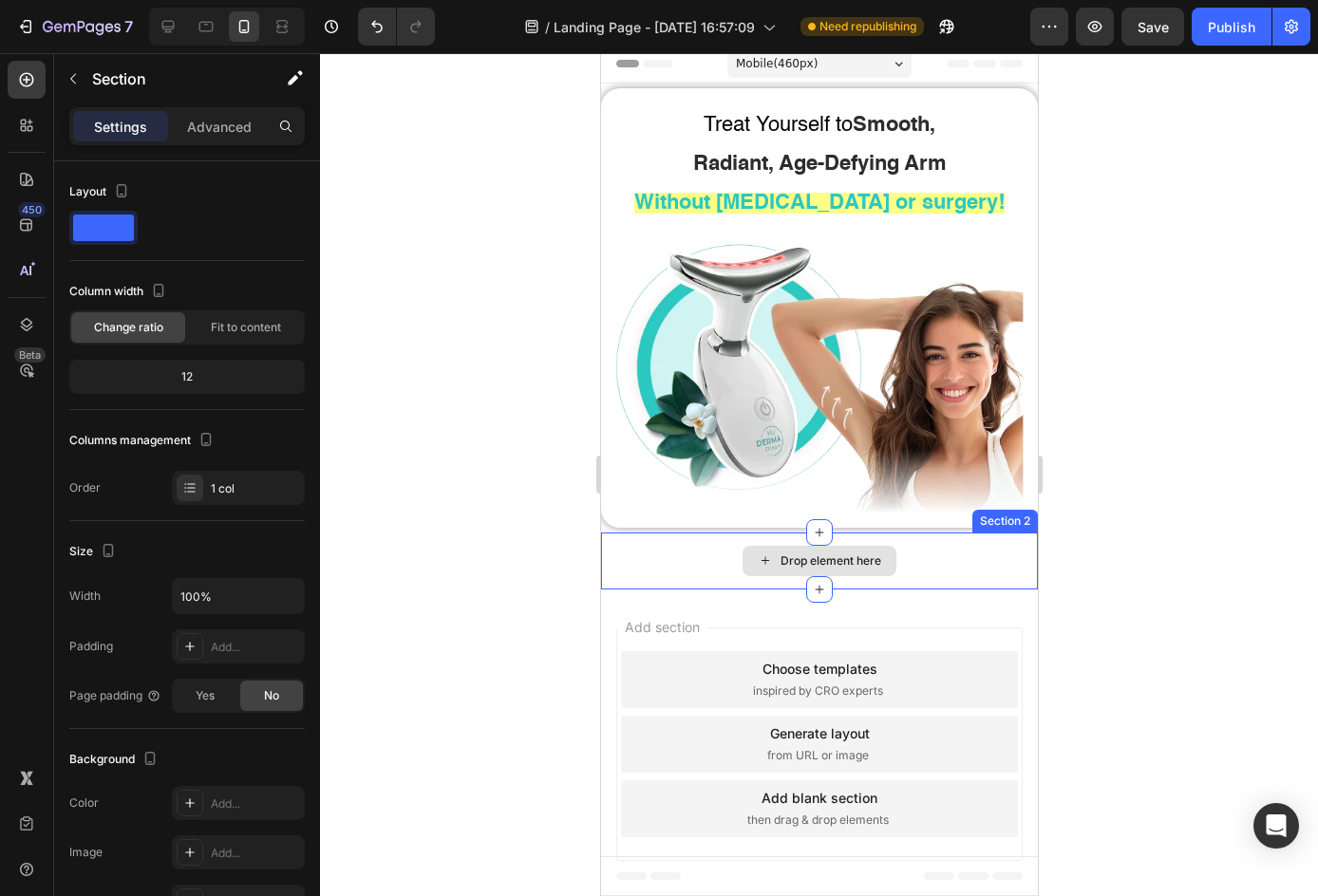
click at [965, 533] on div "Drop element here" at bounding box center [817, 560] width 436 height 57
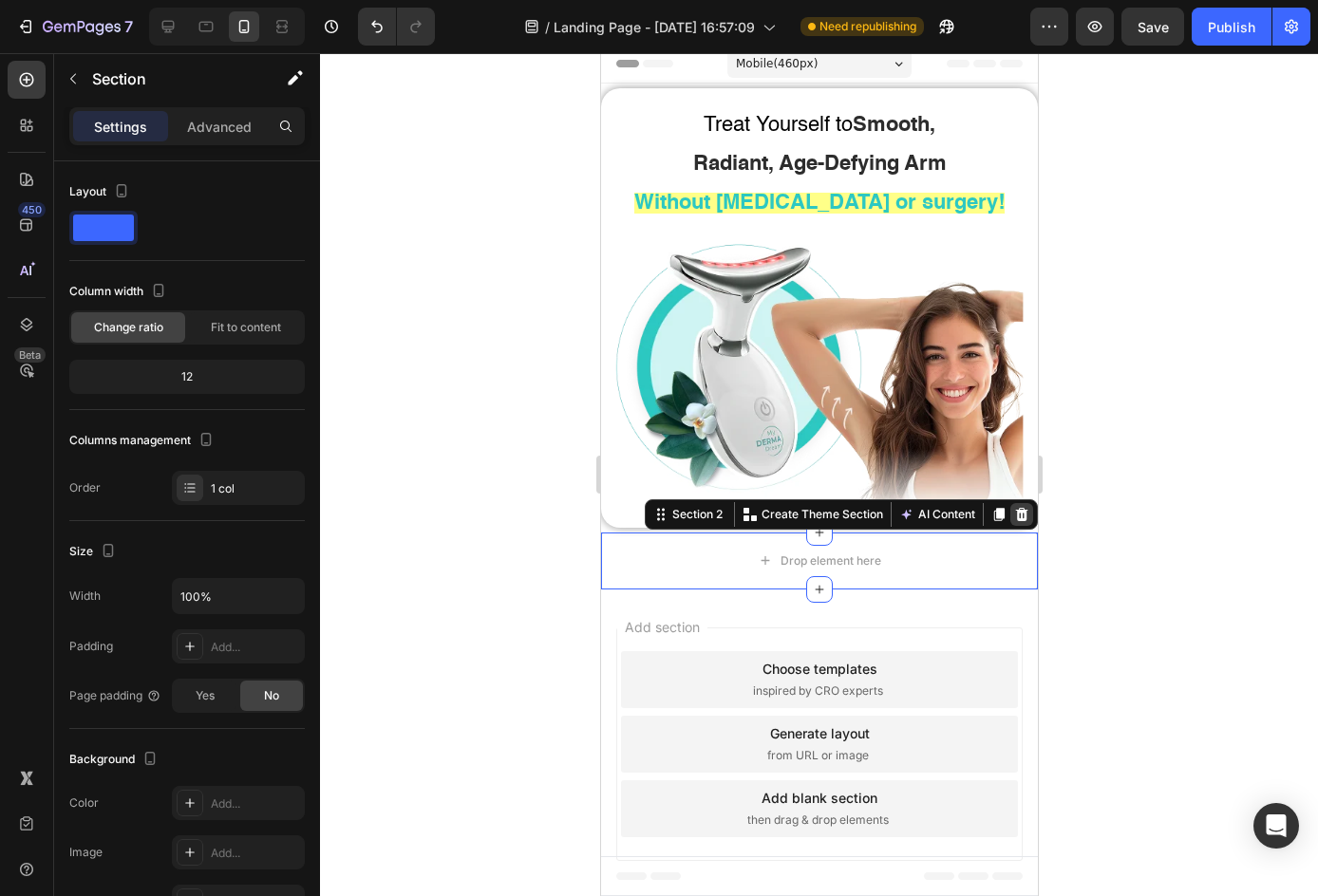
click at [1012, 507] on icon at bounding box center [1020, 514] width 16 height 16
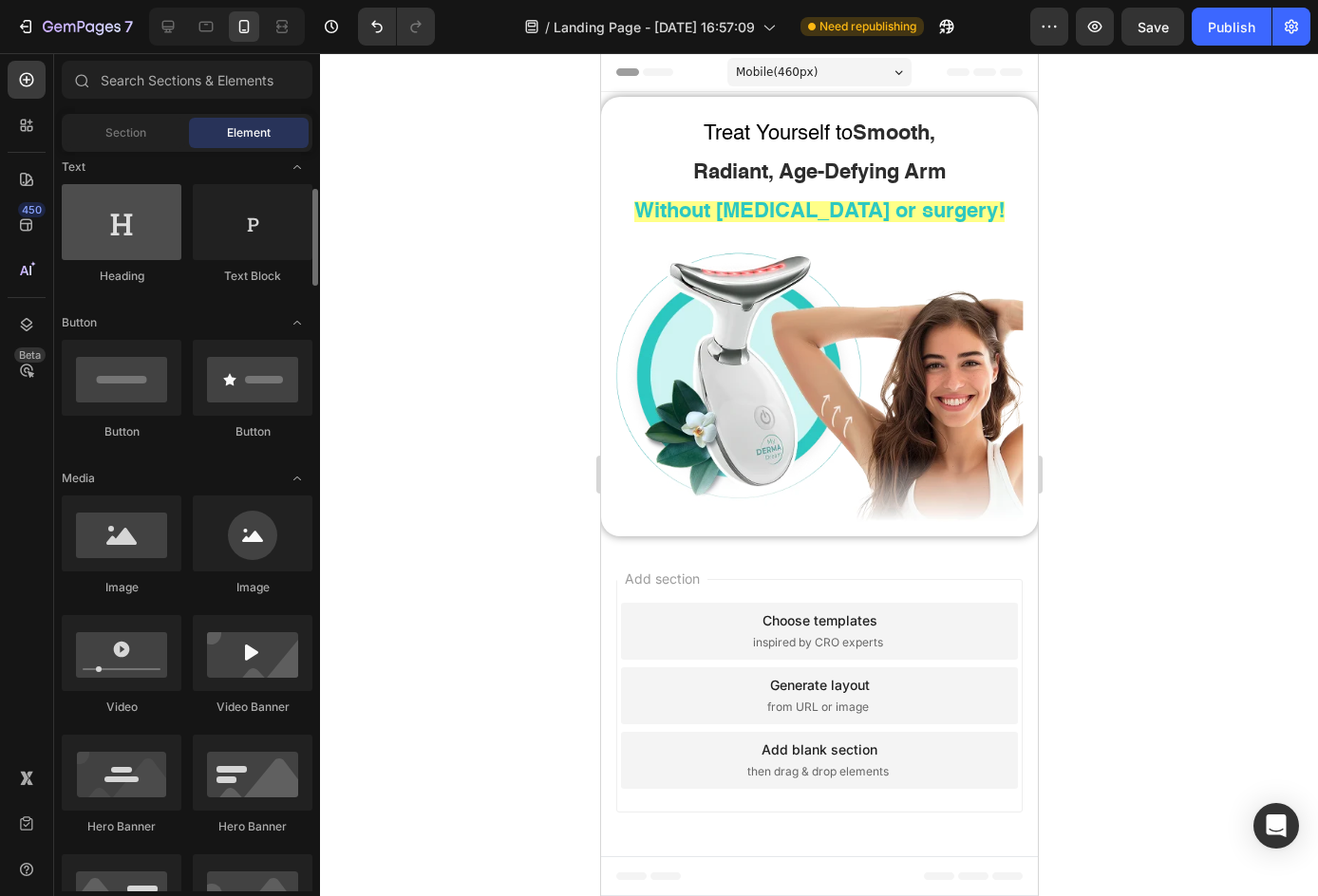
scroll to position [0, 0]
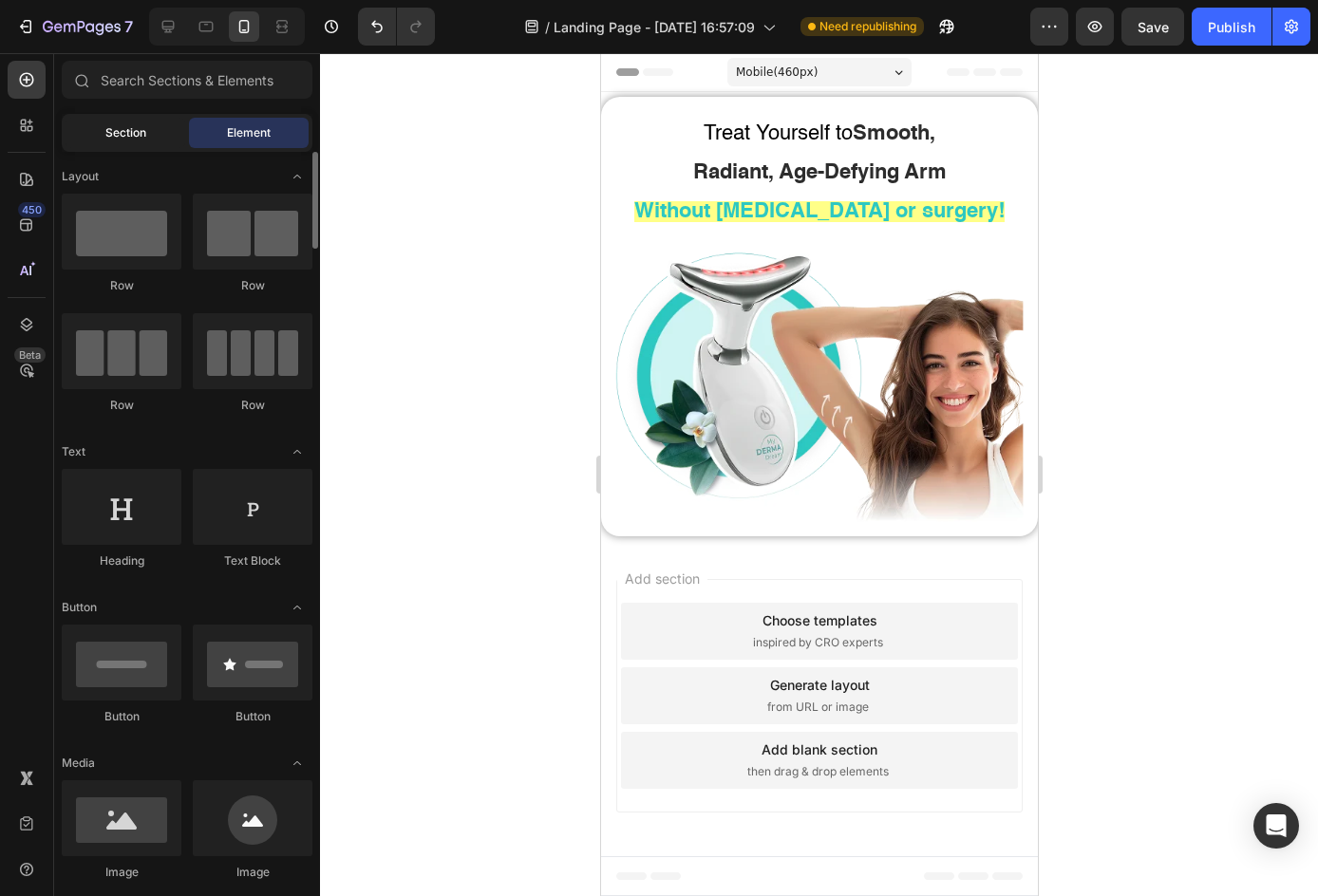
click at [121, 133] on span "Section" at bounding box center [126, 133] width 41 height 18
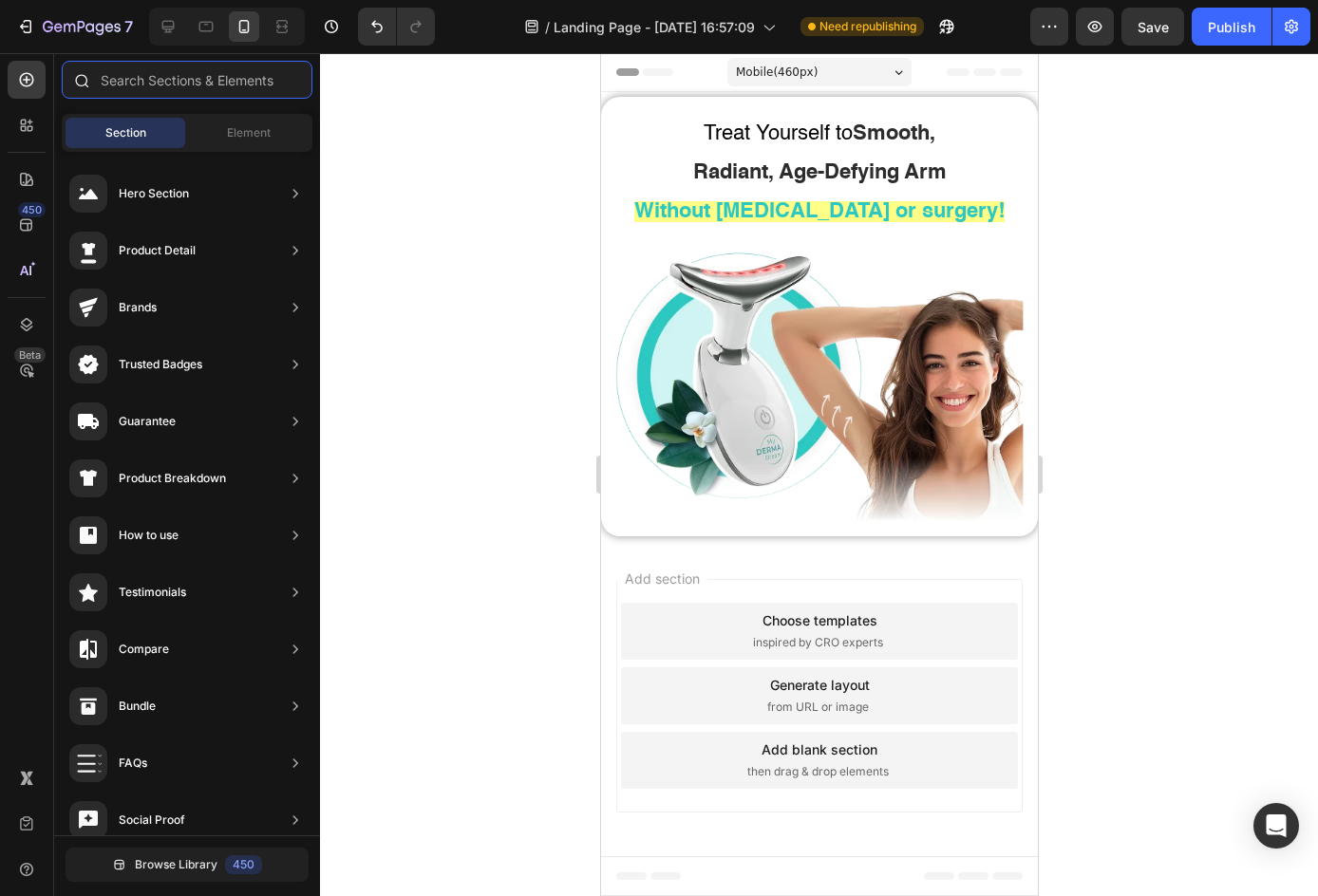
click at [130, 91] on input "text" at bounding box center [186, 79] width 251 height 38
type input "a"
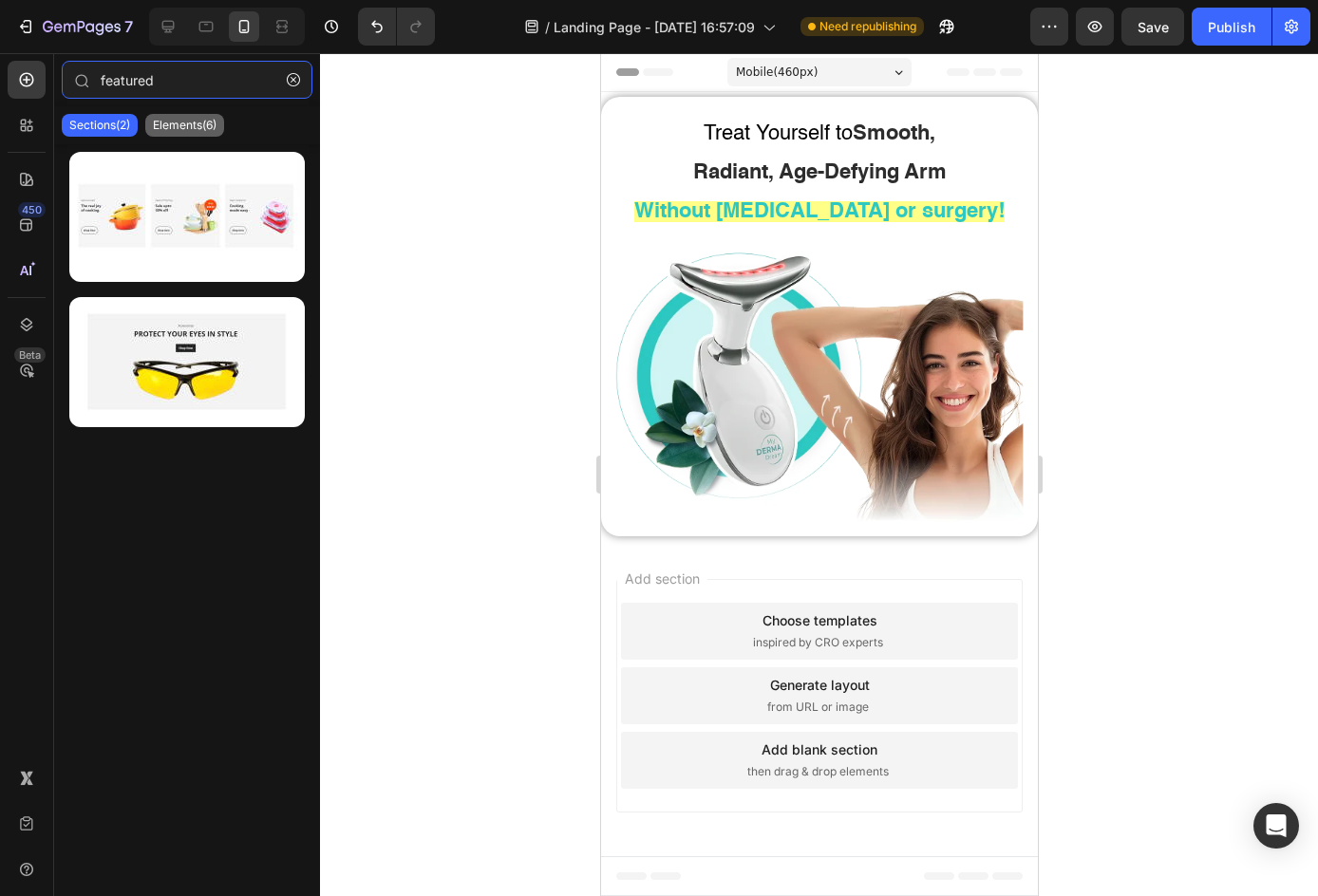
type input "featured"
click at [214, 120] on p "Elements(6)" at bounding box center [185, 126] width 63 height 16
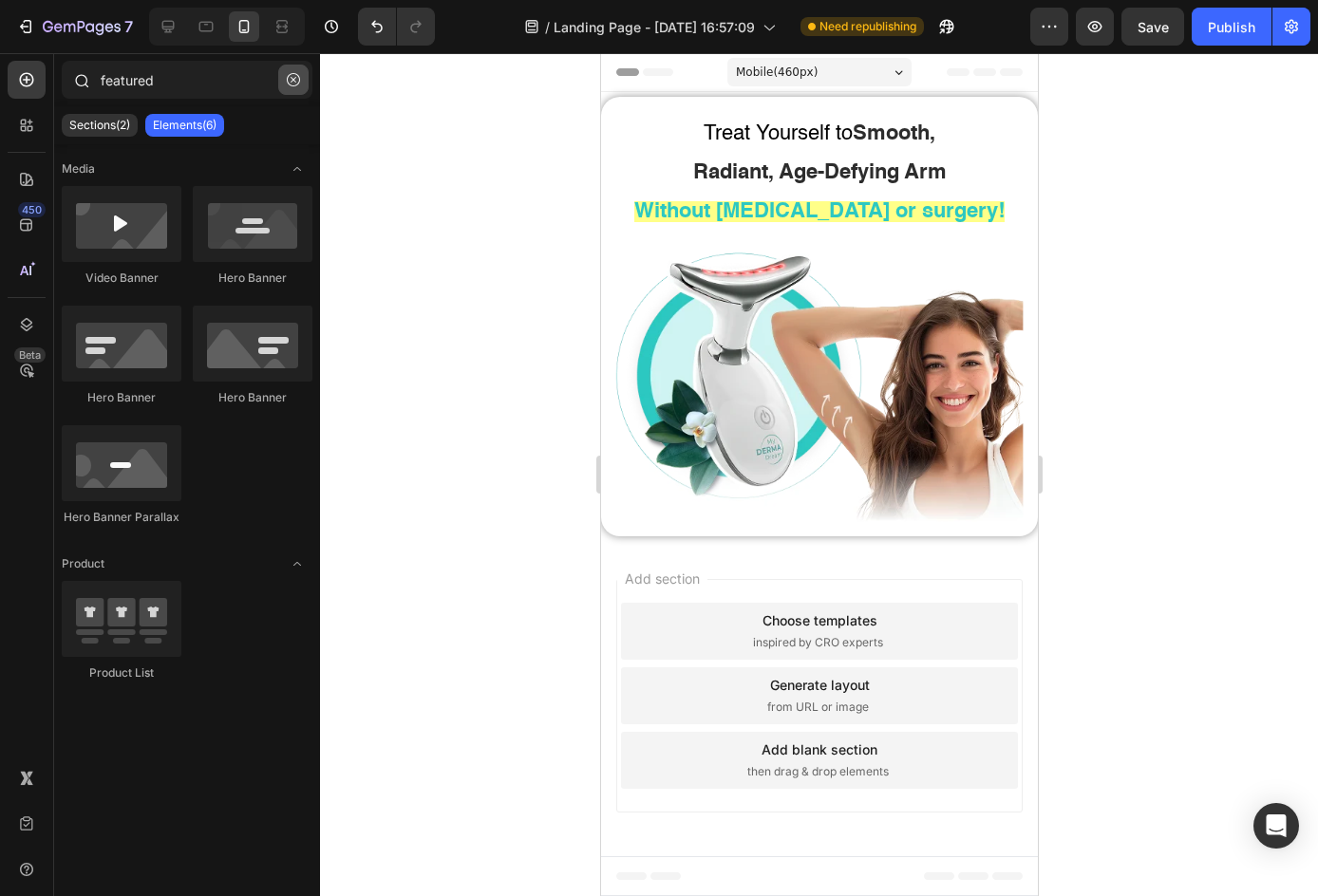
click at [299, 66] on button "button" at bounding box center [293, 79] width 30 height 30
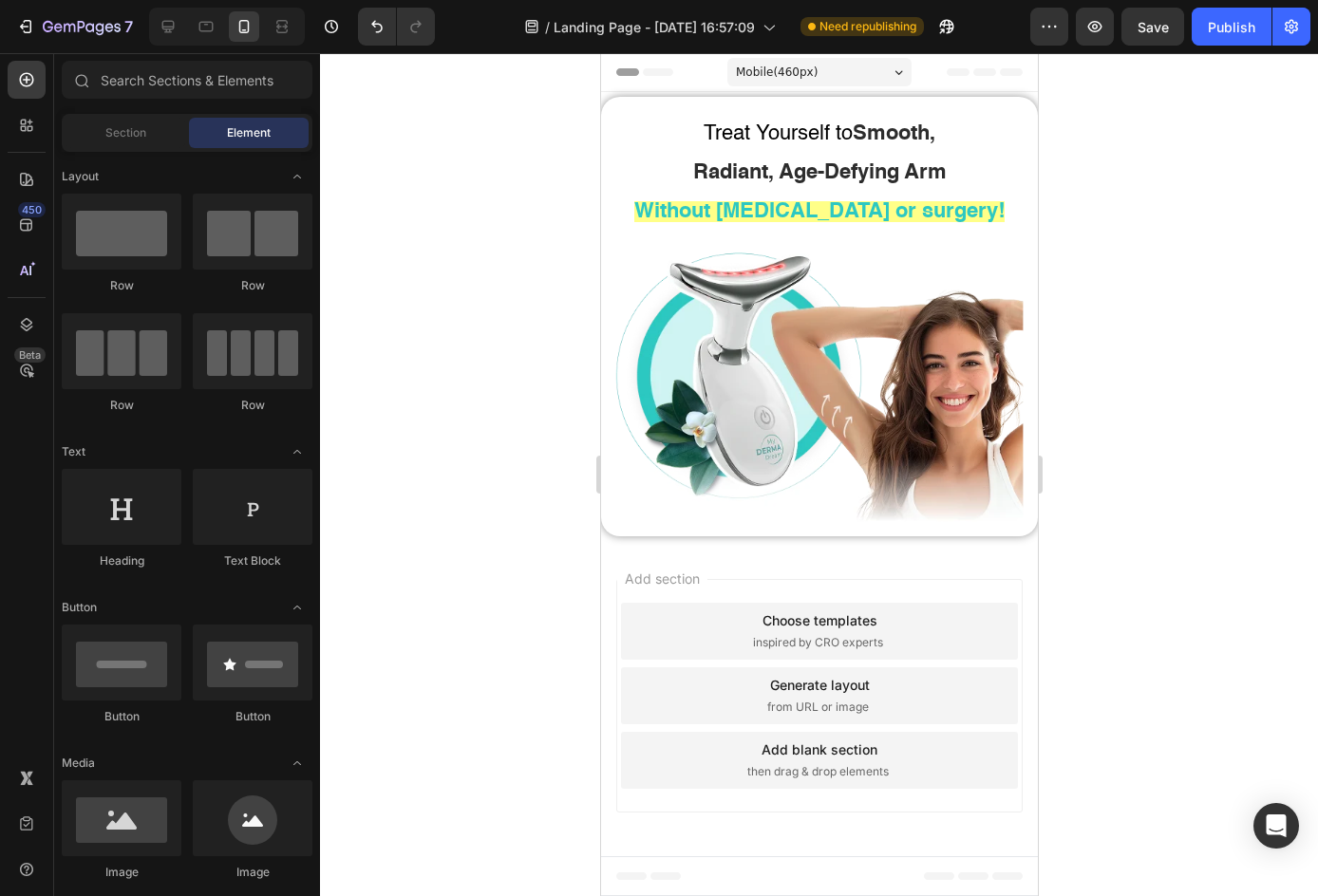
click at [162, 108] on div "Sections(30) Elements(83) Section Element Hero Section Product Detail Brands Tr…" at bounding box center [186, 475] width 266 height 831
click at [148, 136] on div "Section" at bounding box center [125, 133] width 120 height 30
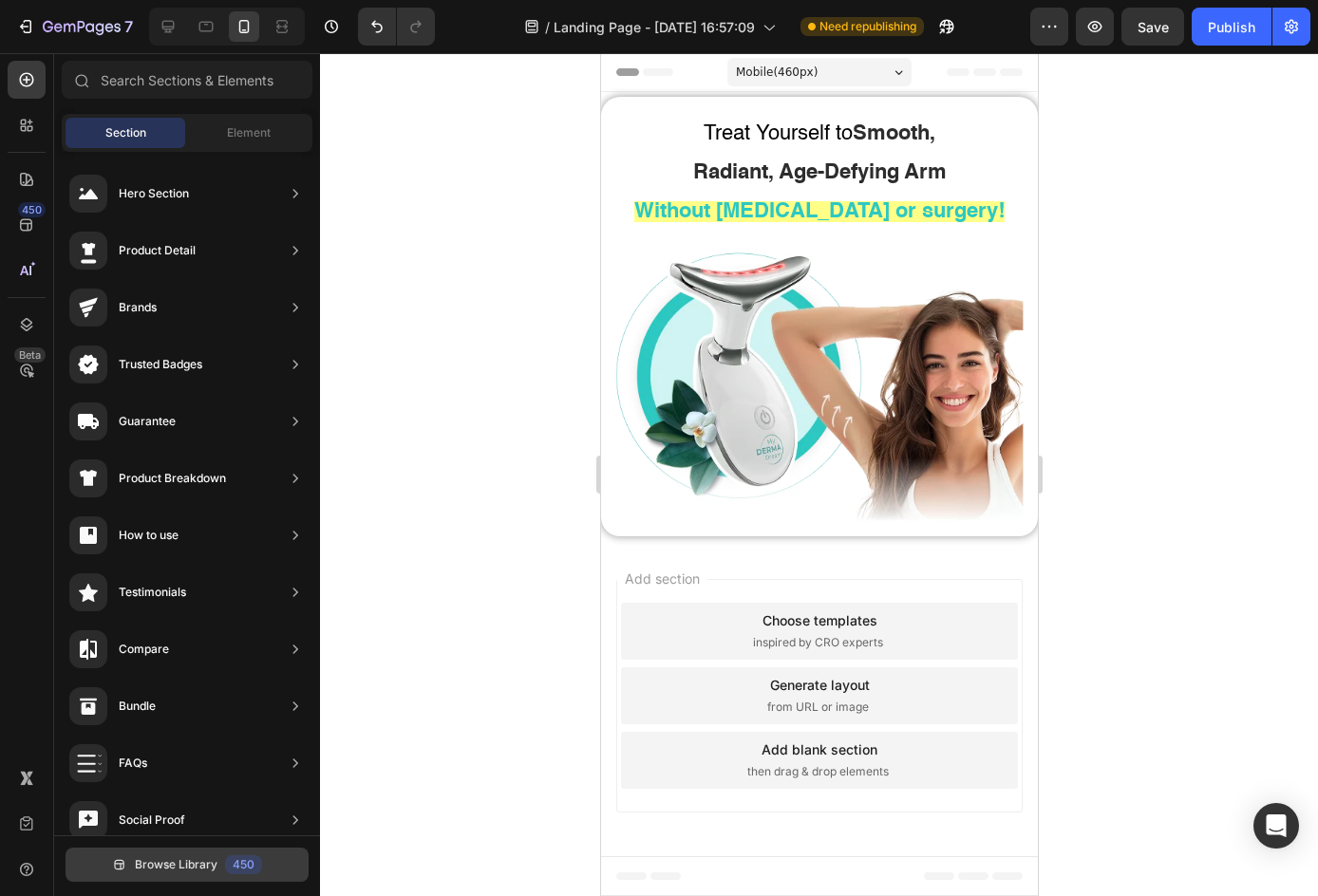
click at [139, 858] on span "Browse Library" at bounding box center [176, 865] width 83 height 18
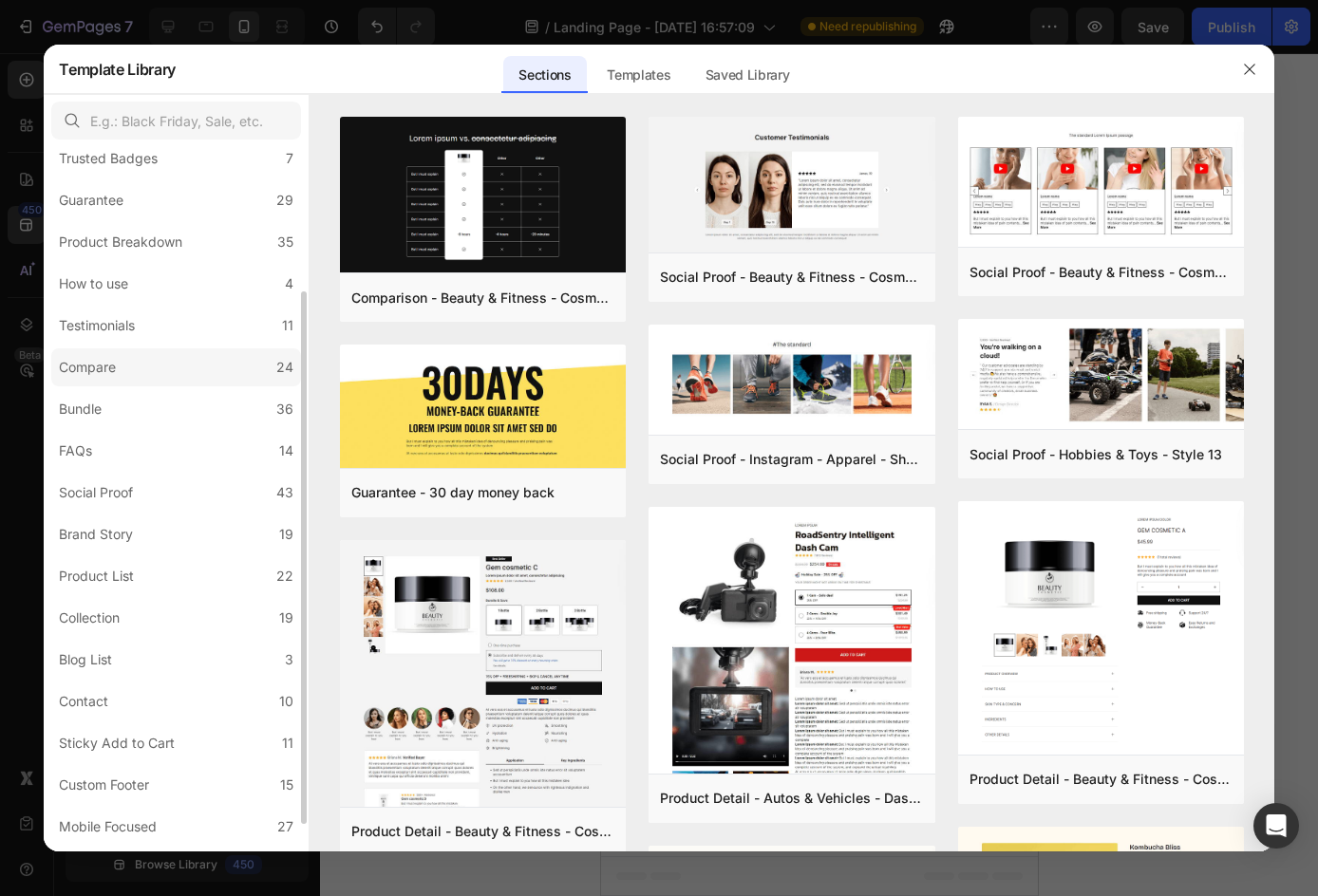
scroll to position [225, 0]
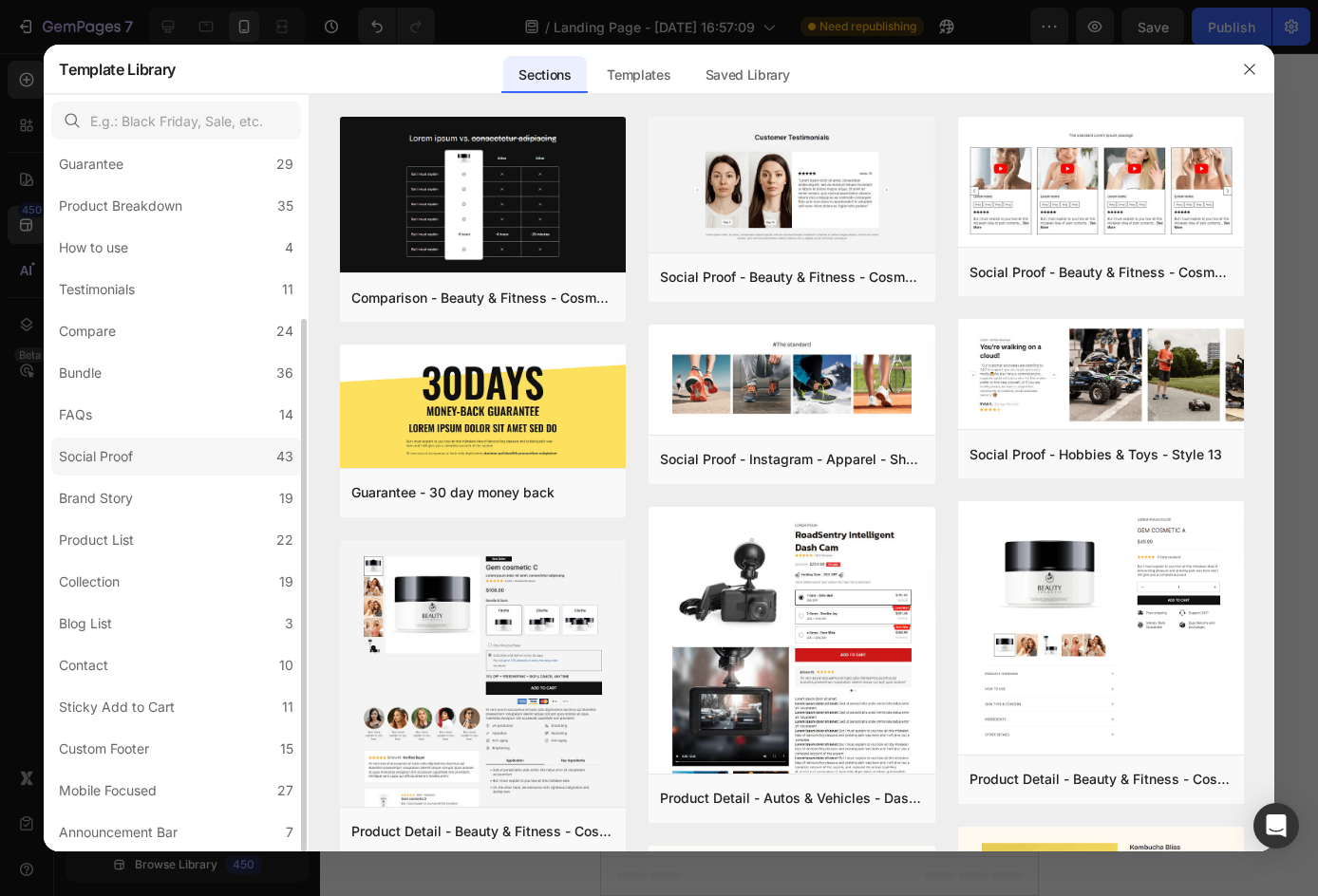
click at [183, 442] on label "Social Proof 43" at bounding box center [177, 456] width 250 height 38
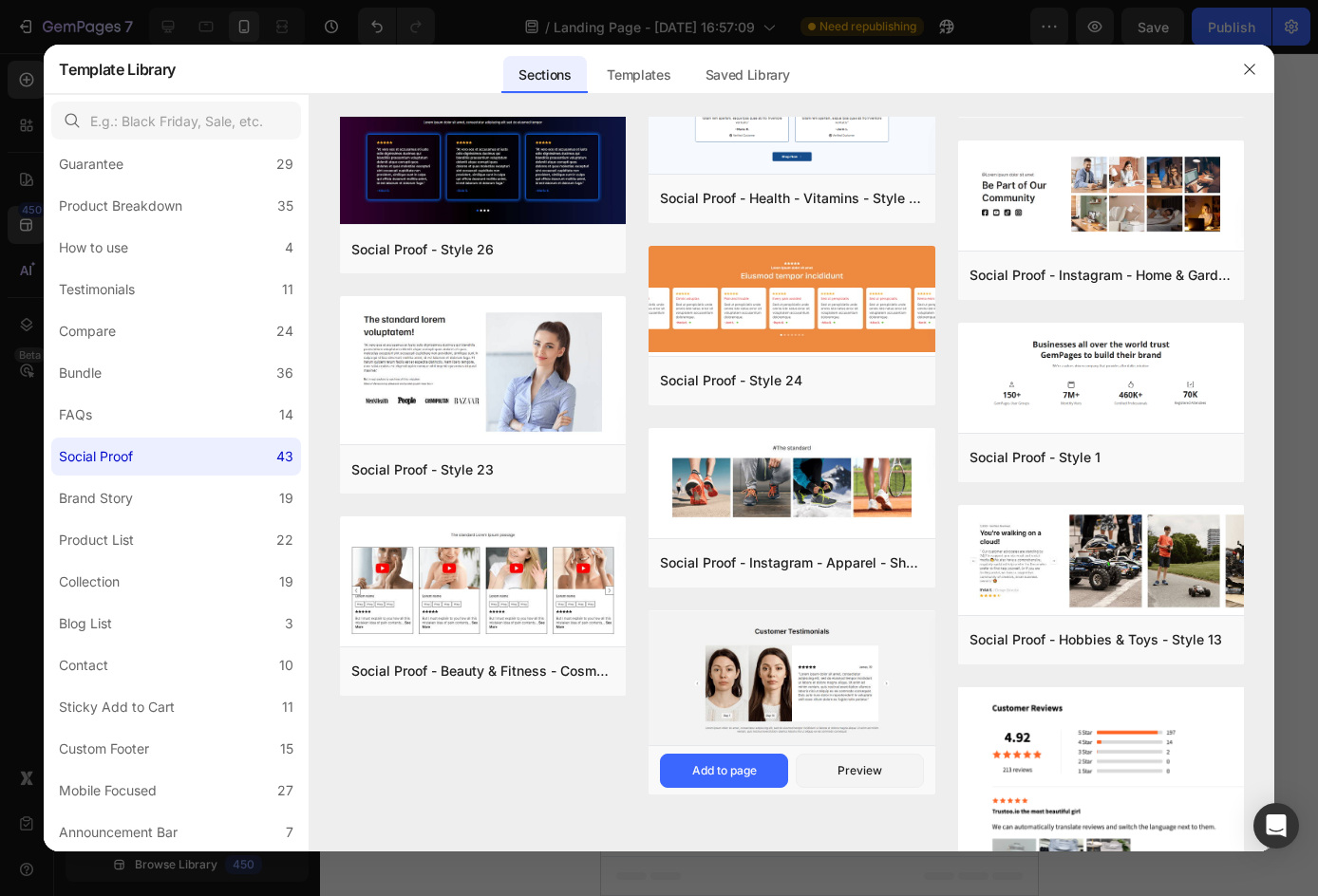
scroll to position [2488, 0]
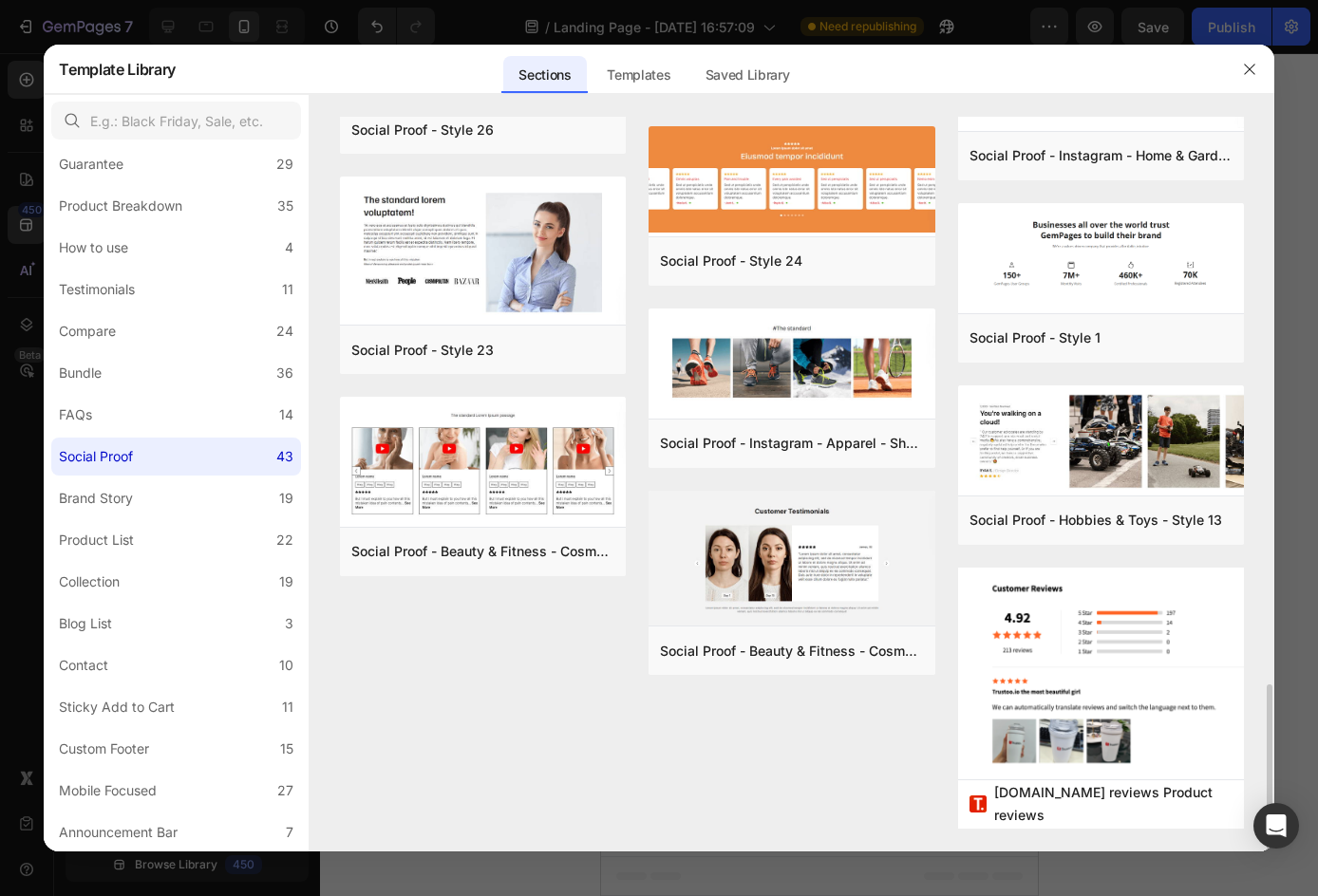
click at [228, 680] on label "Contact 10" at bounding box center [177, 665] width 250 height 38
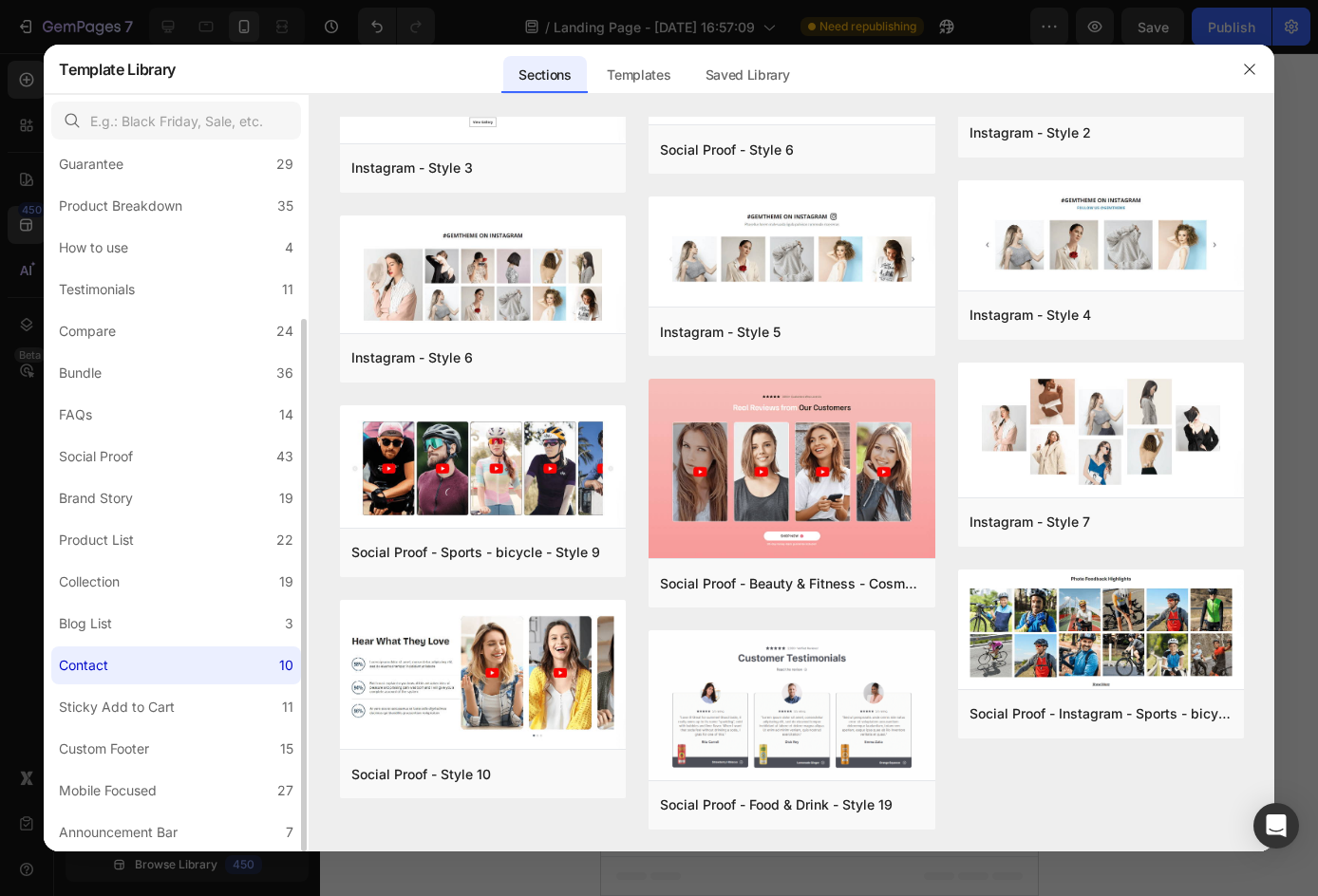
scroll to position [0, 0]
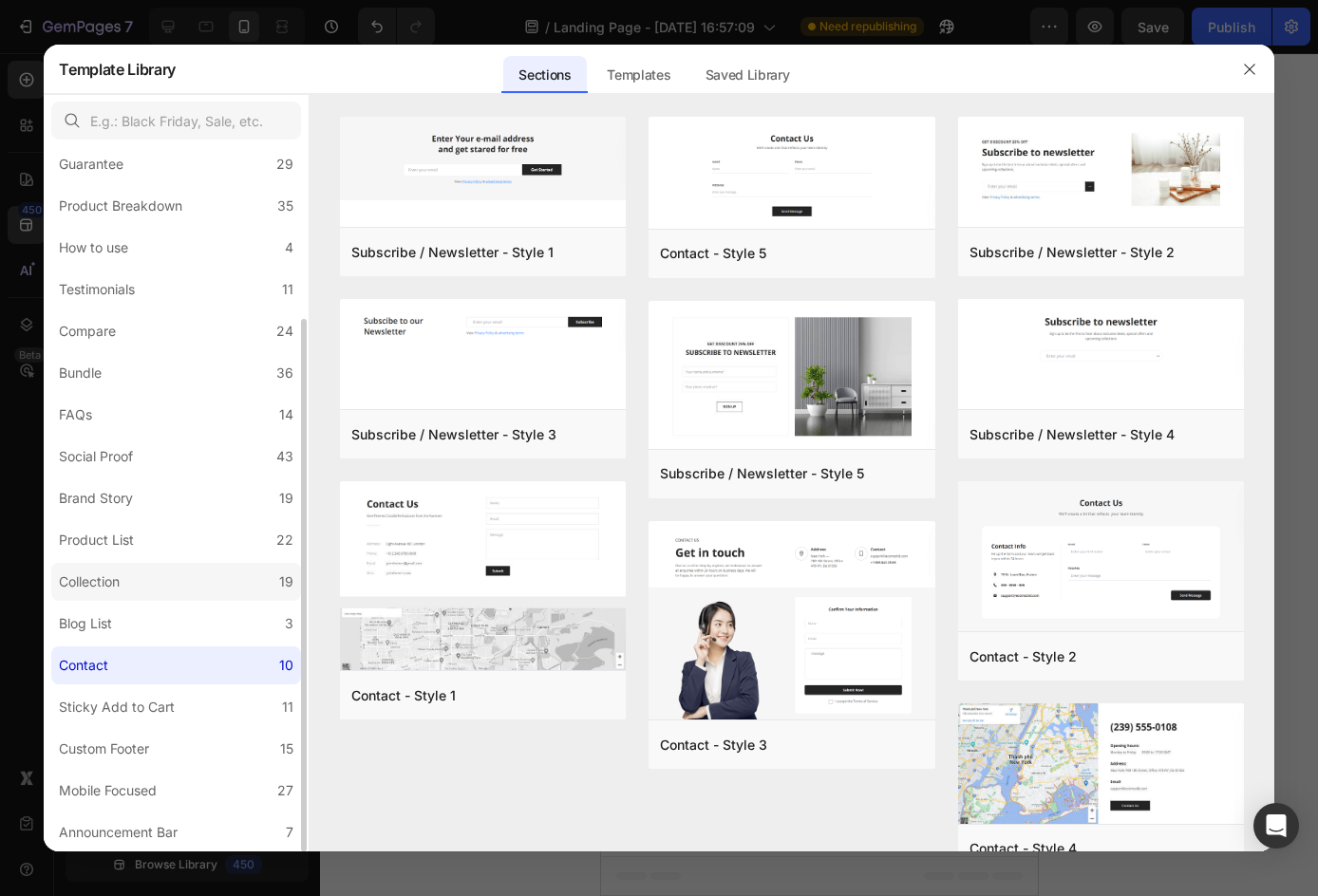
click at [218, 599] on label "Collection 19" at bounding box center [177, 582] width 250 height 38
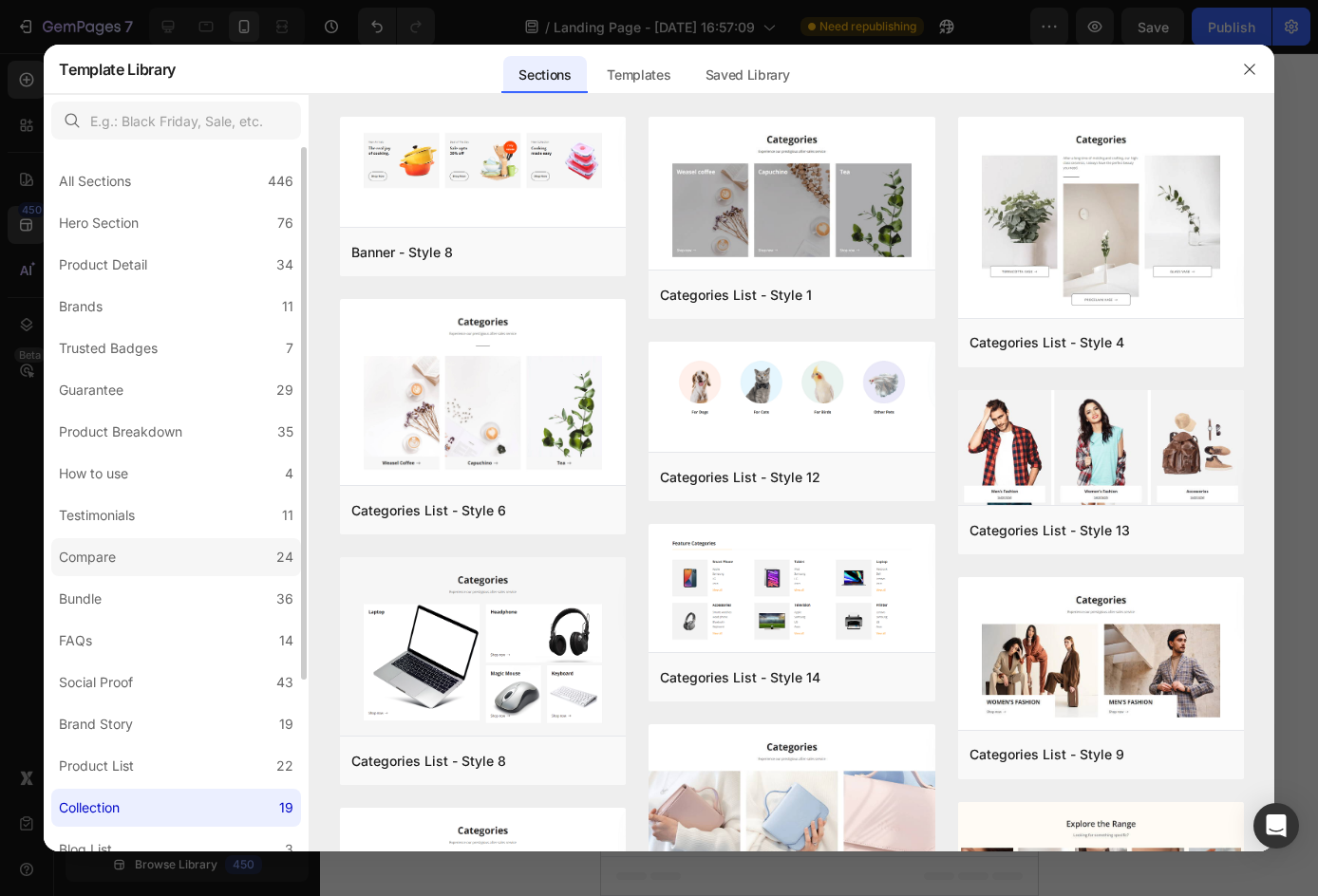
click at [277, 559] on div "24" at bounding box center [285, 556] width 18 height 22
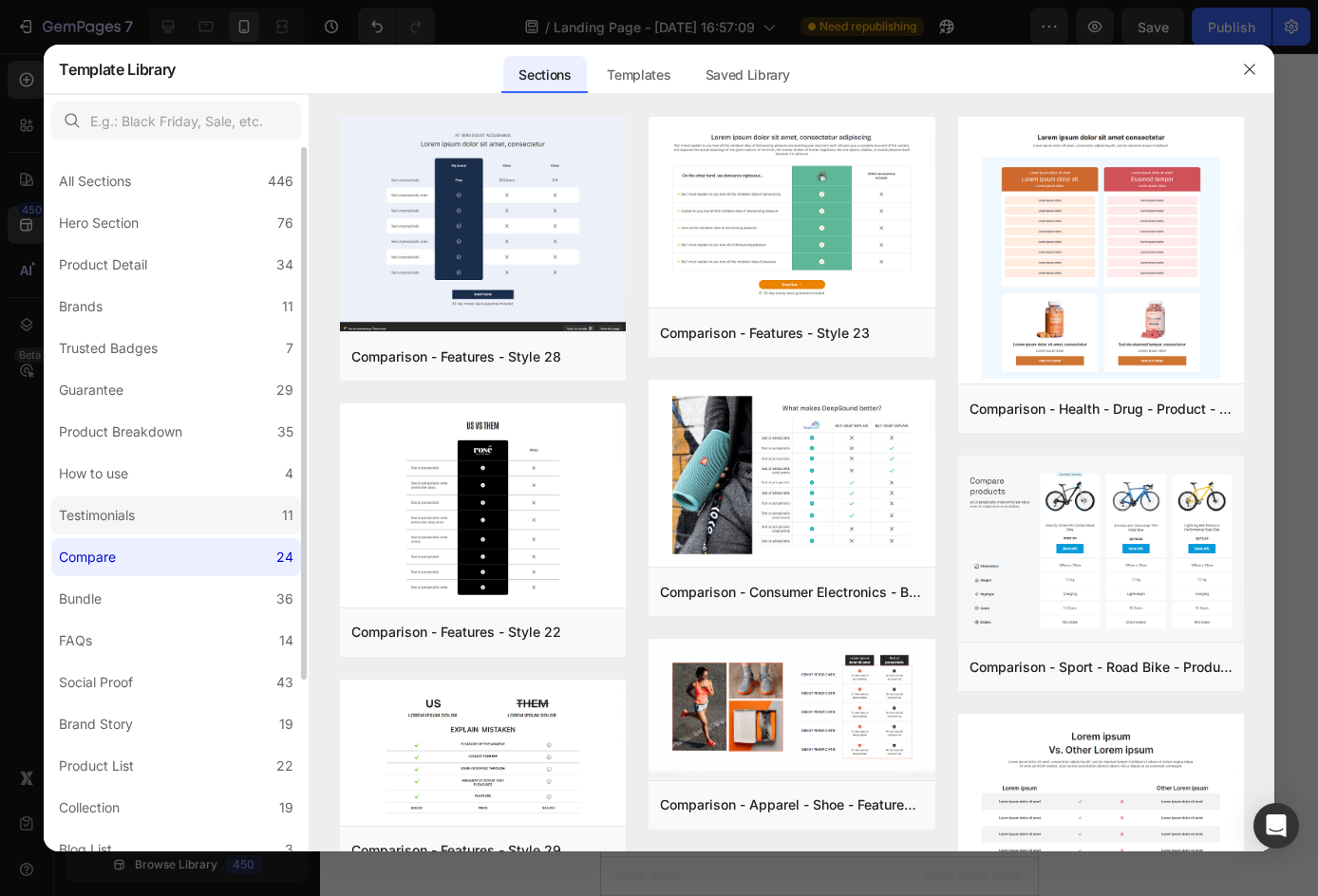
click at [232, 519] on label "Testimonials 11" at bounding box center [177, 514] width 250 height 38
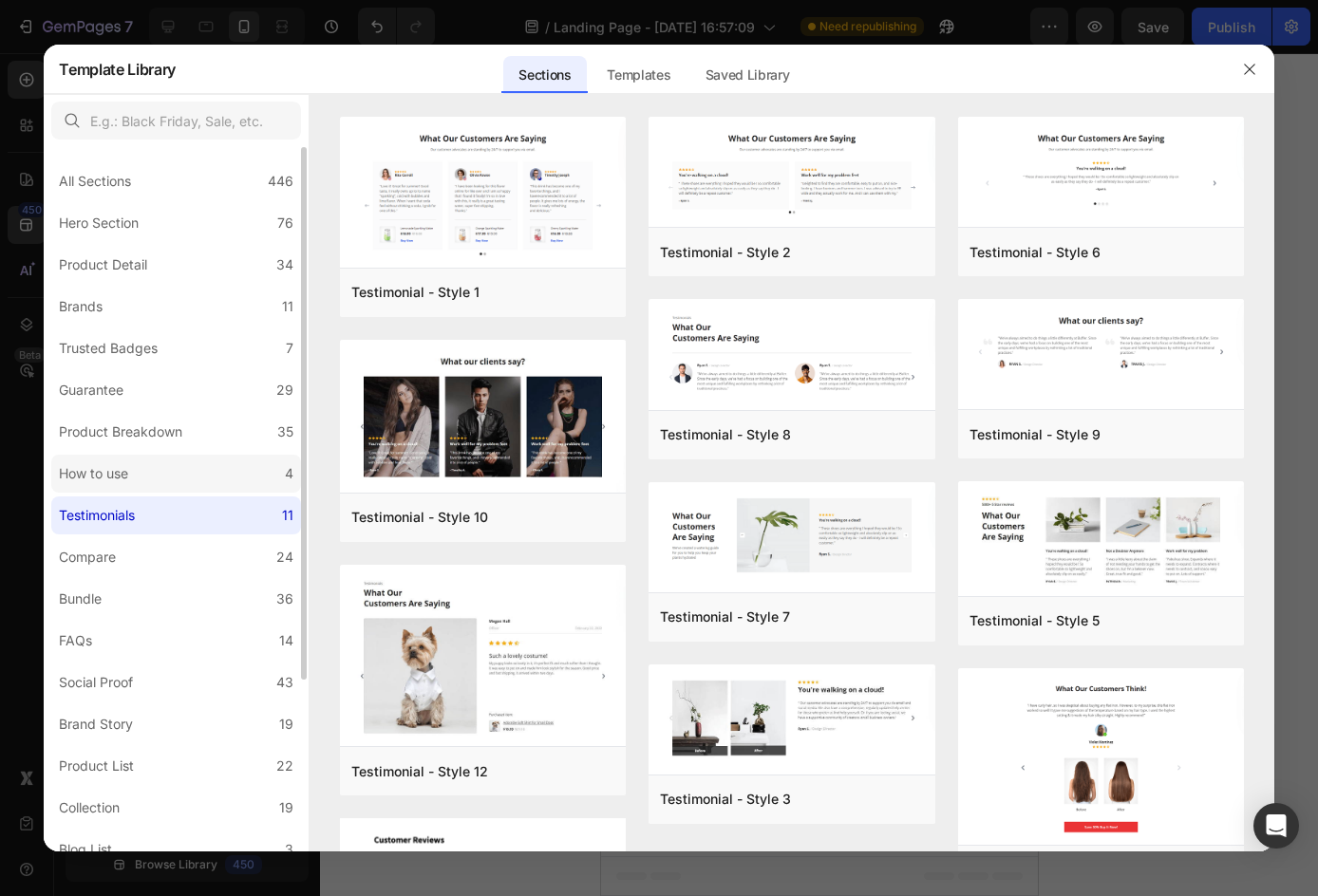
click at [210, 471] on label "How to use 4" at bounding box center [177, 473] width 250 height 38
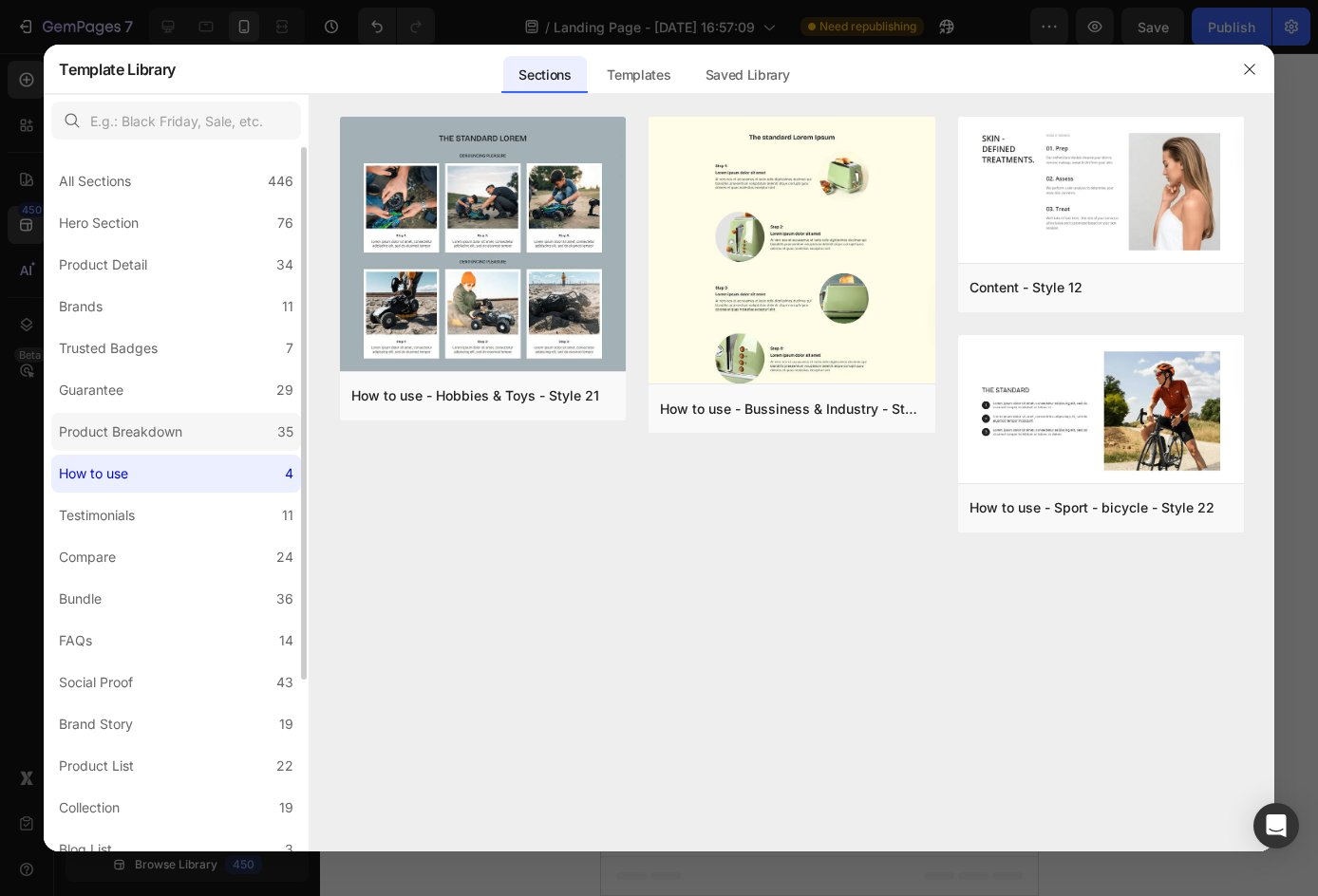
click at [145, 417] on label "Product Breakdown 35" at bounding box center [177, 431] width 250 height 38
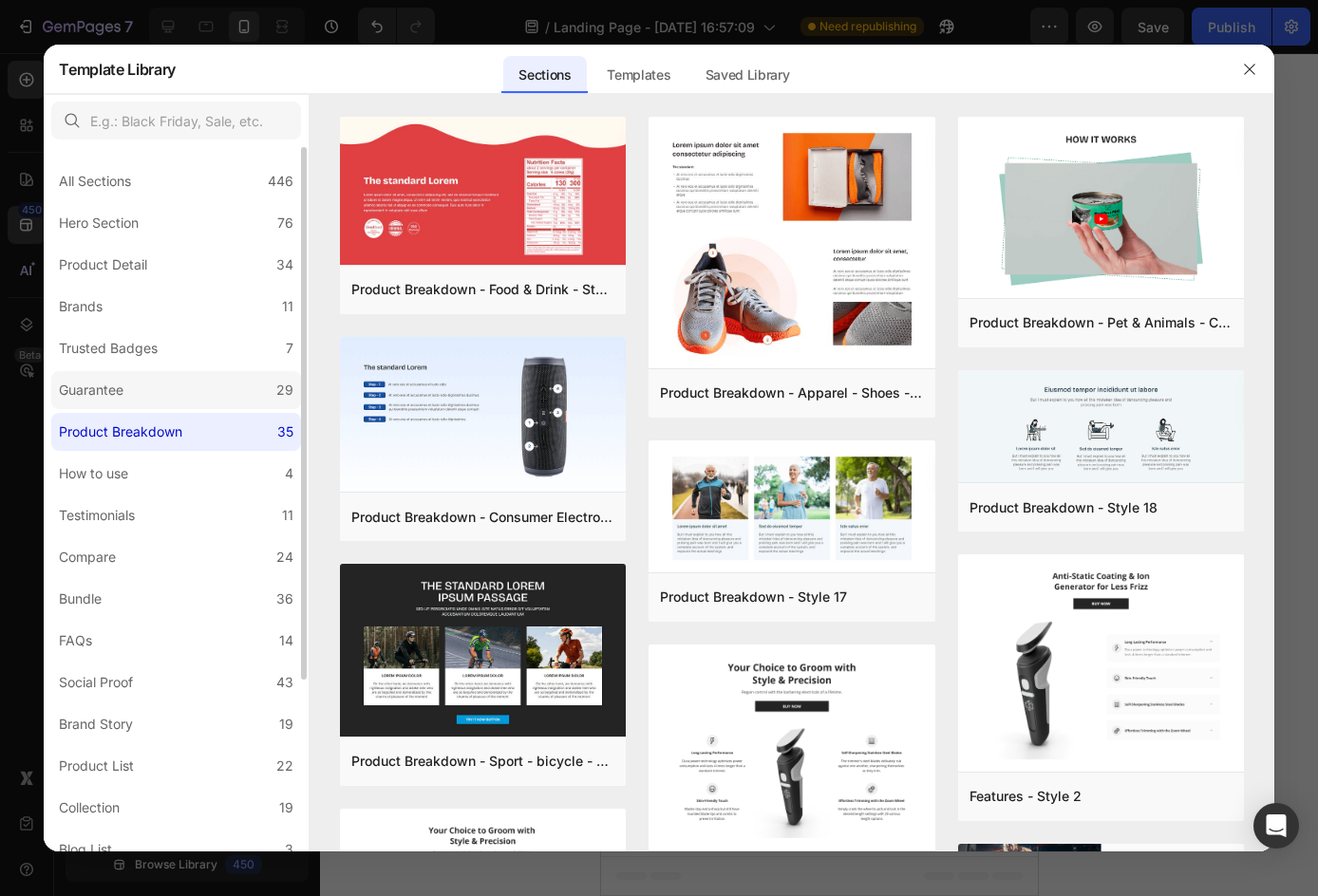
click at [145, 386] on label "Guarantee 29" at bounding box center [177, 389] width 250 height 38
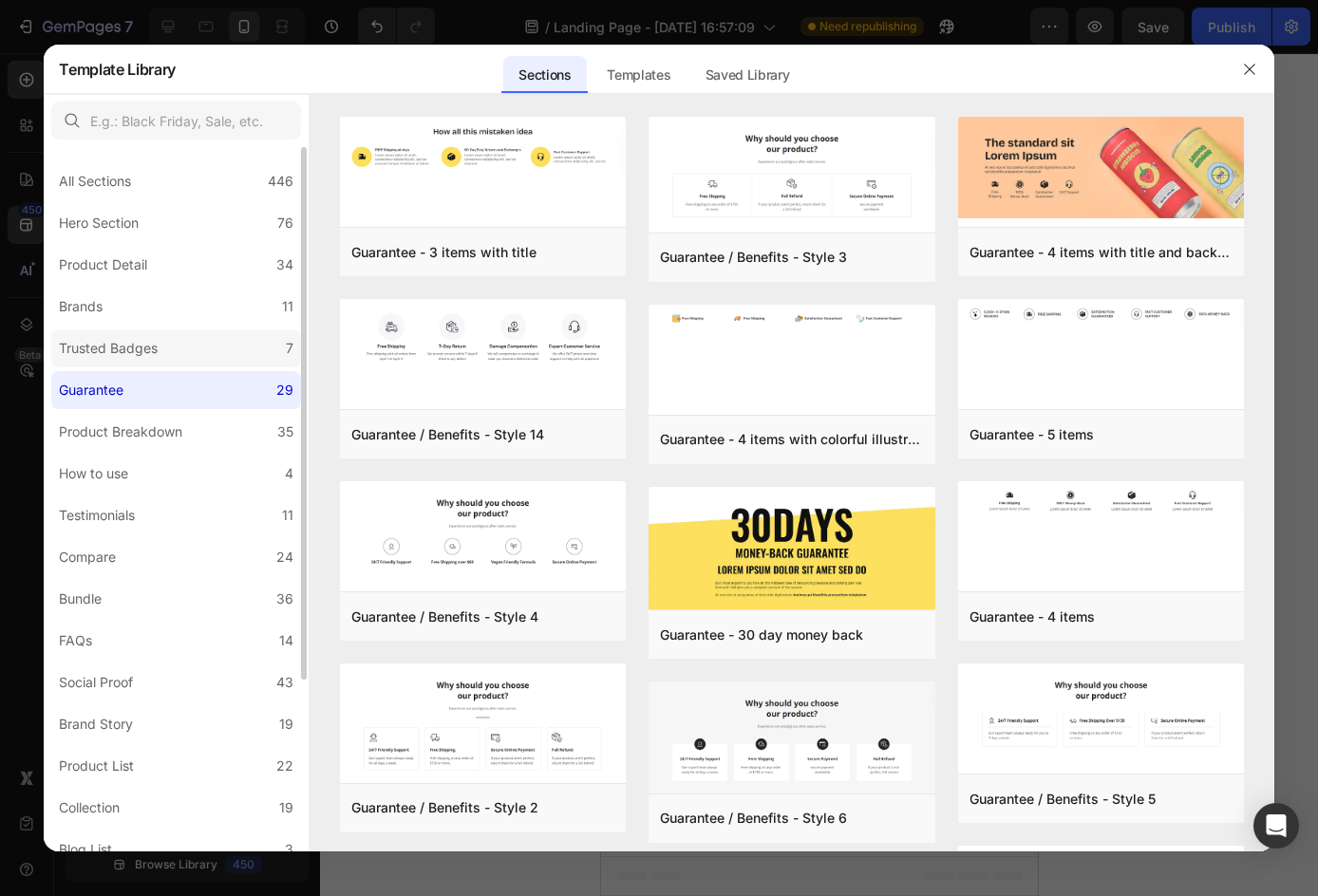
click at [145, 353] on div "Trusted Badges" at bounding box center [107, 347] width 99 height 22
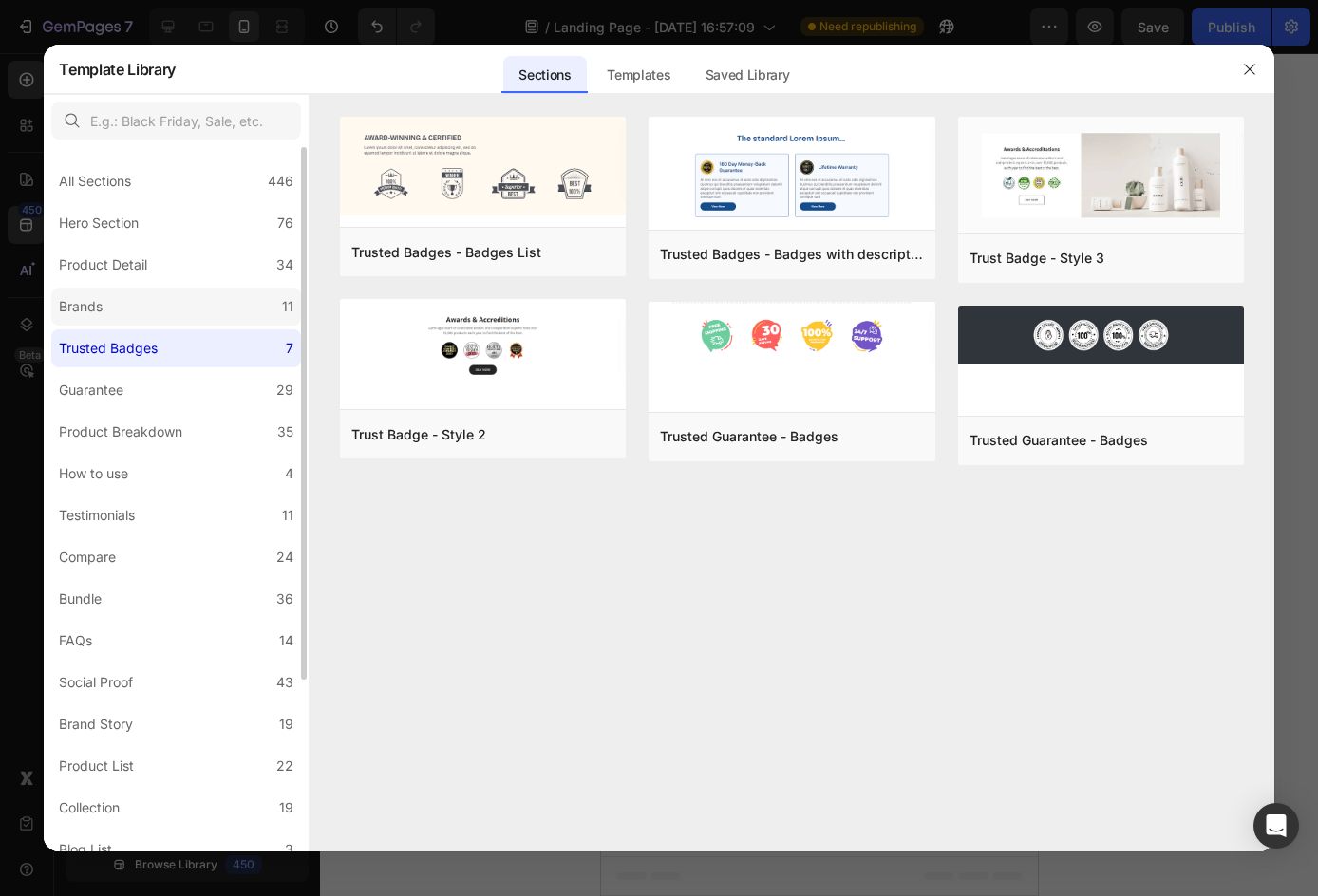
click at [138, 308] on label "Brands 11" at bounding box center [177, 306] width 250 height 38
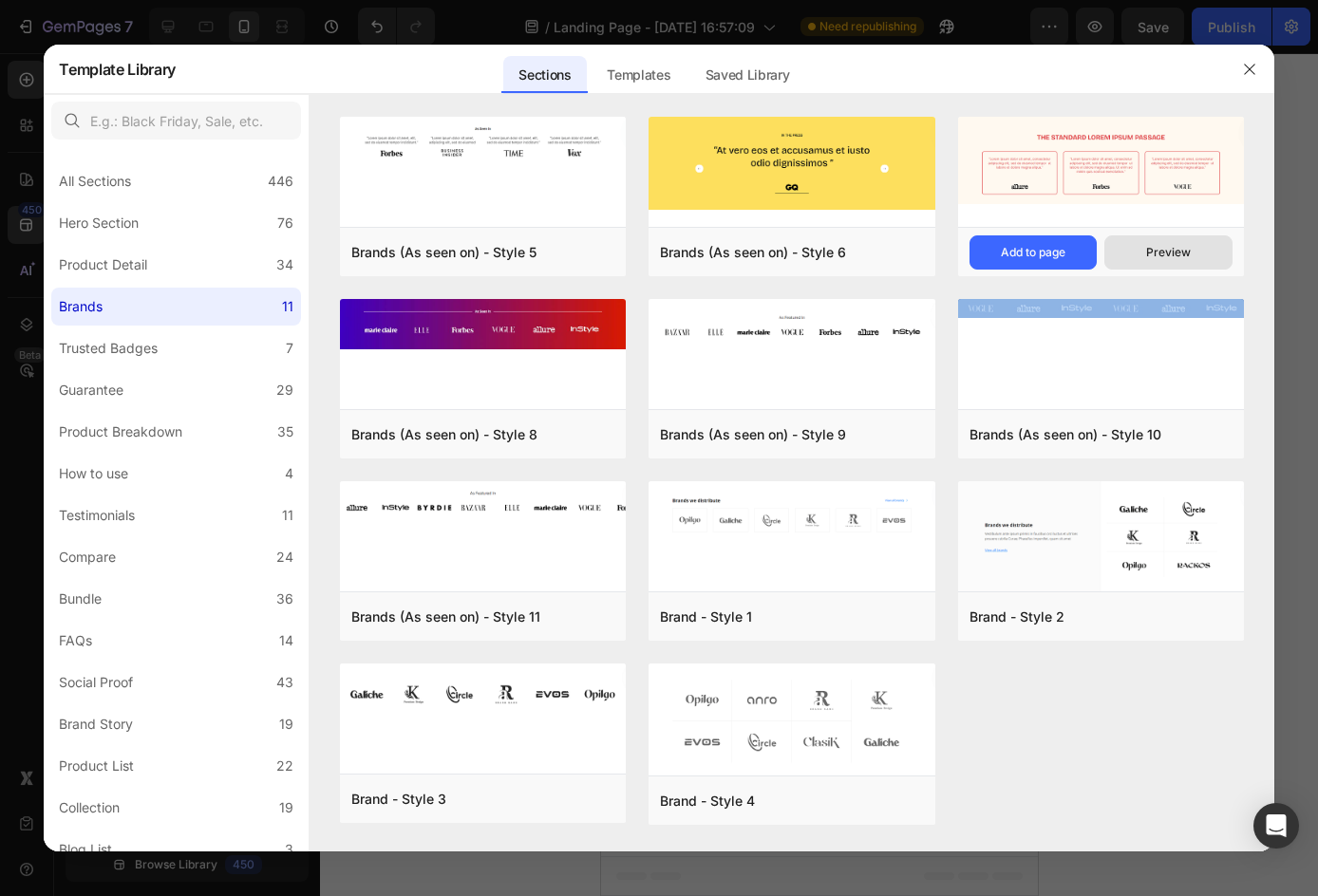
drag, startPoint x: 1136, startPoint y: 347, endPoint x: 1178, endPoint y: 268, distance: 89.5
click at [1178, 268] on div "Brands (As seen on) - Style 7 Add to page Preview Brands (As seen on) - Style 1…" at bounding box center [1100, 390] width 286 height 547
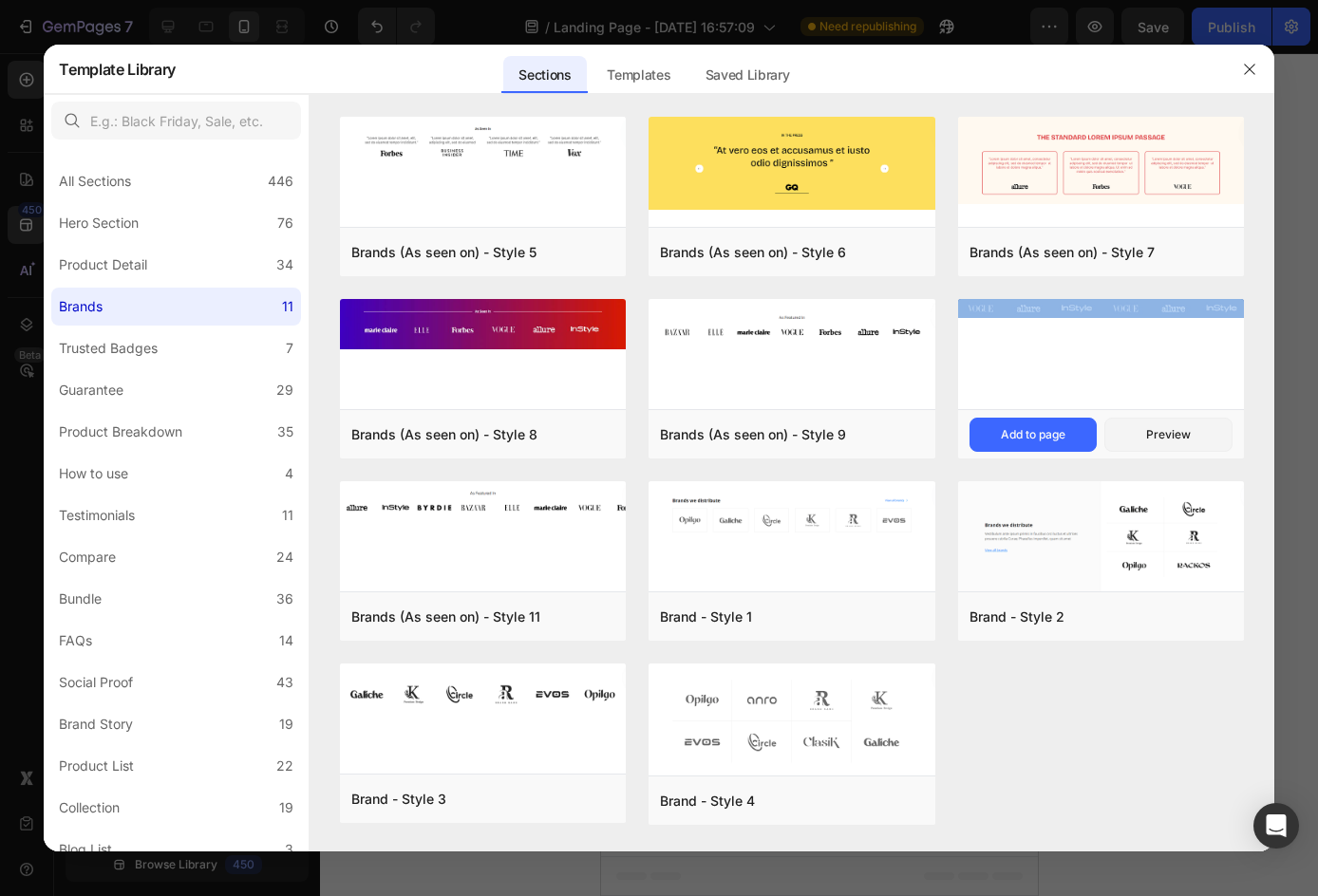
click at [1177, 321] on div at bounding box center [1100, 355] width 286 height 114
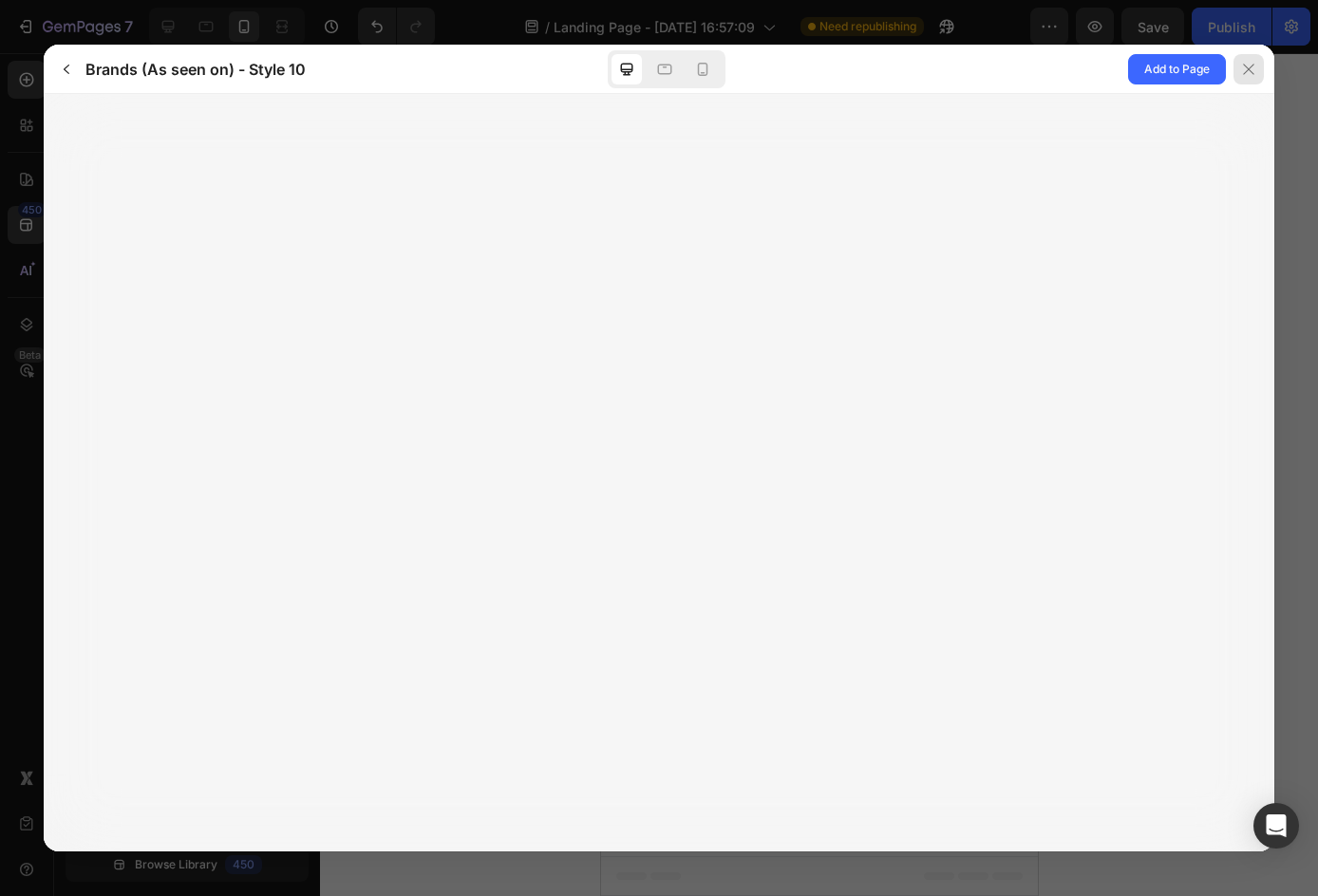
click at [1257, 79] on div at bounding box center [1248, 68] width 30 height 30
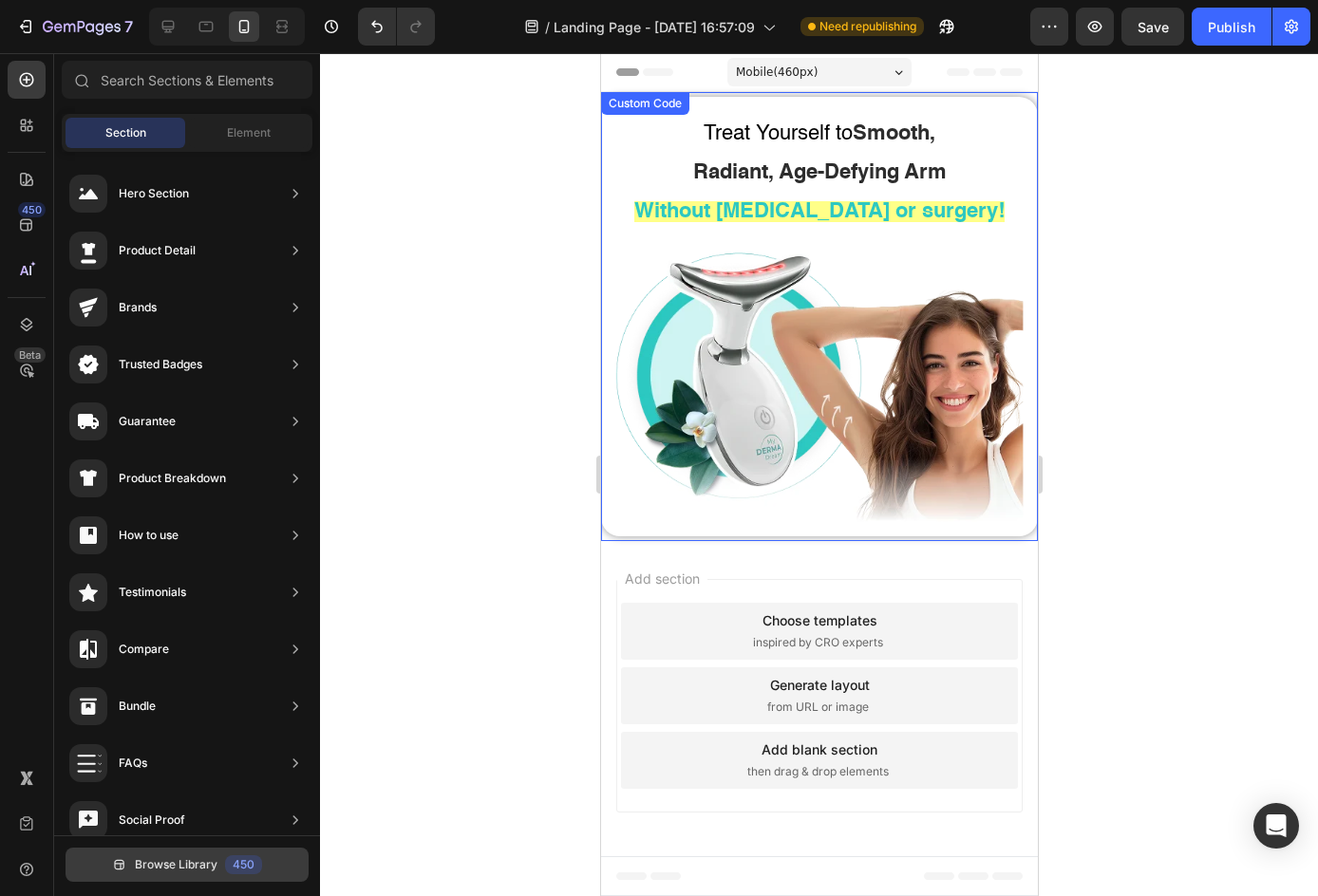
click at [172, 857] on span "Browse Library" at bounding box center [176, 865] width 83 height 18
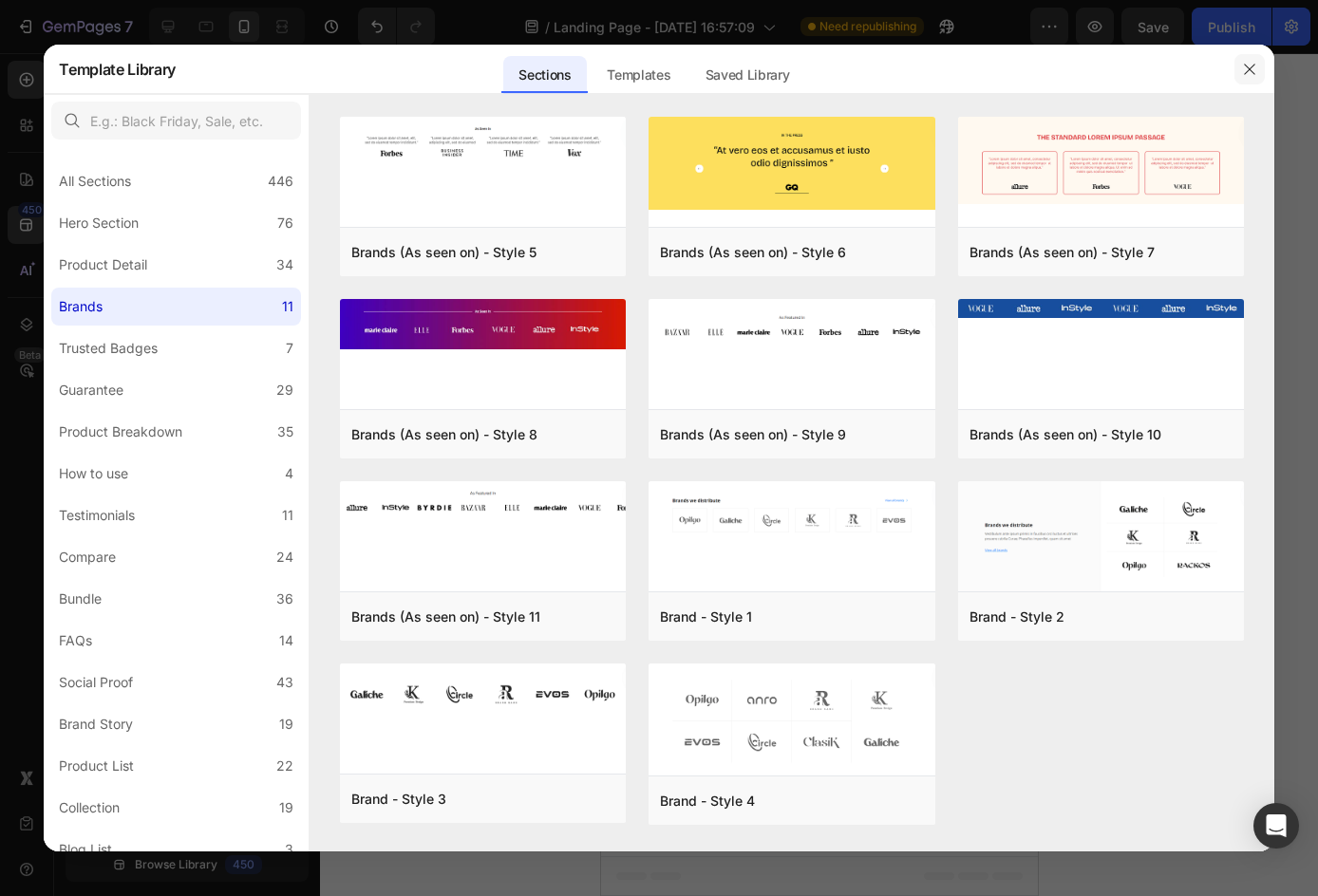
click at [1250, 77] on button "button" at bounding box center [1249, 68] width 30 height 30
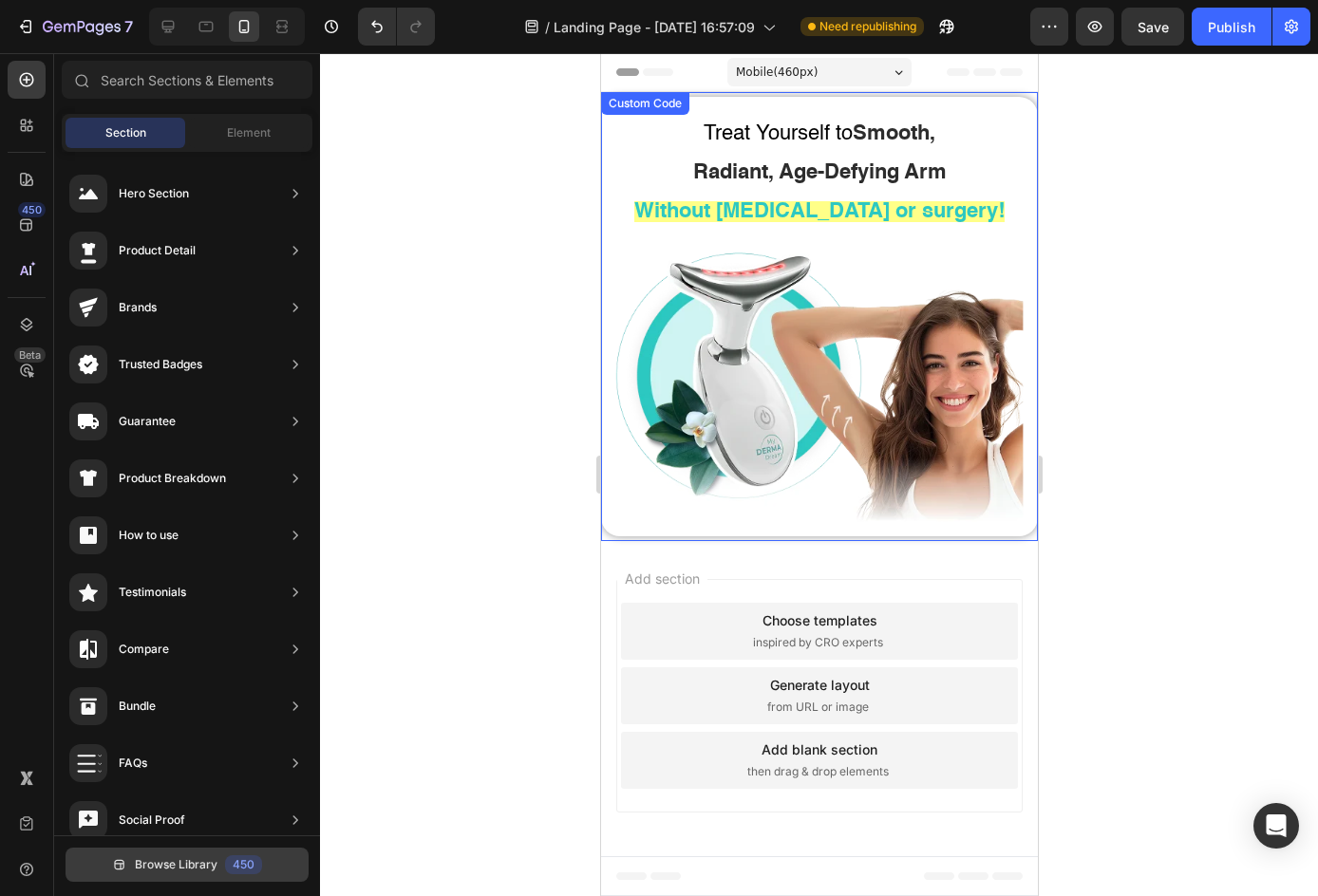
click at [231, 848] on button "Browse Library 450" at bounding box center [186, 864] width 243 height 34
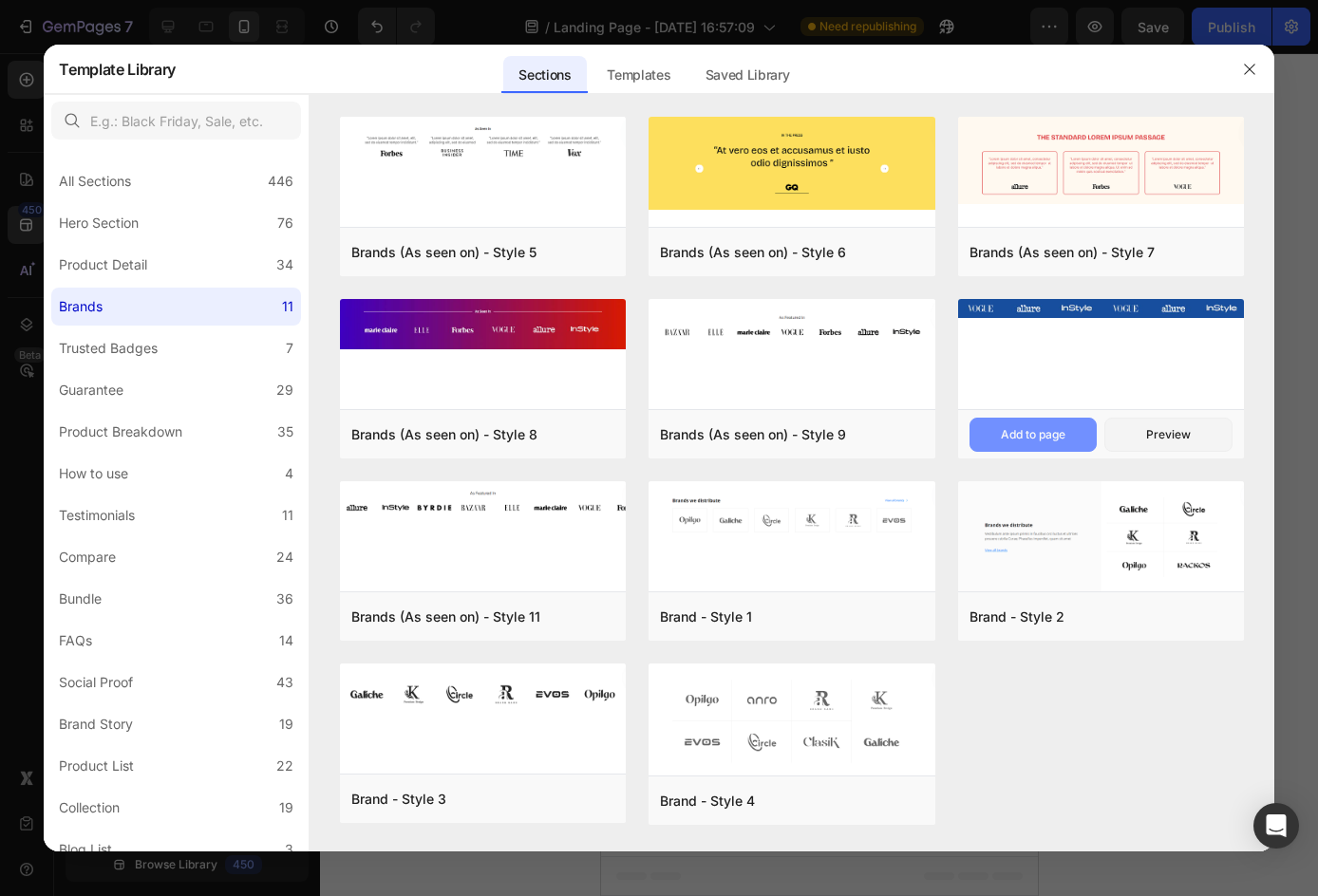
click at [1077, 438] on button "Add to page" at bounding box center [1033, 434] width 128 height 34
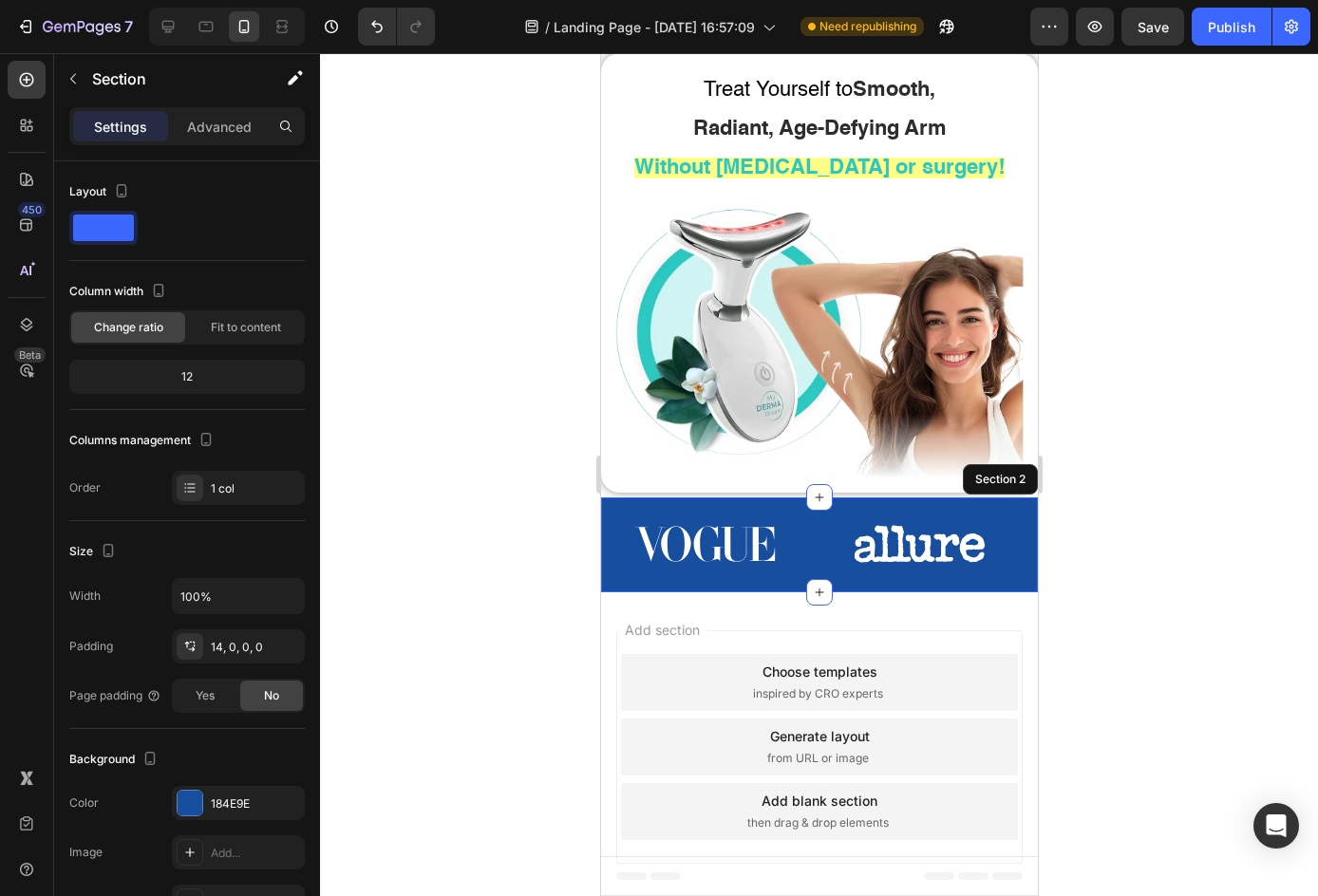
scroll to position [47, 0]
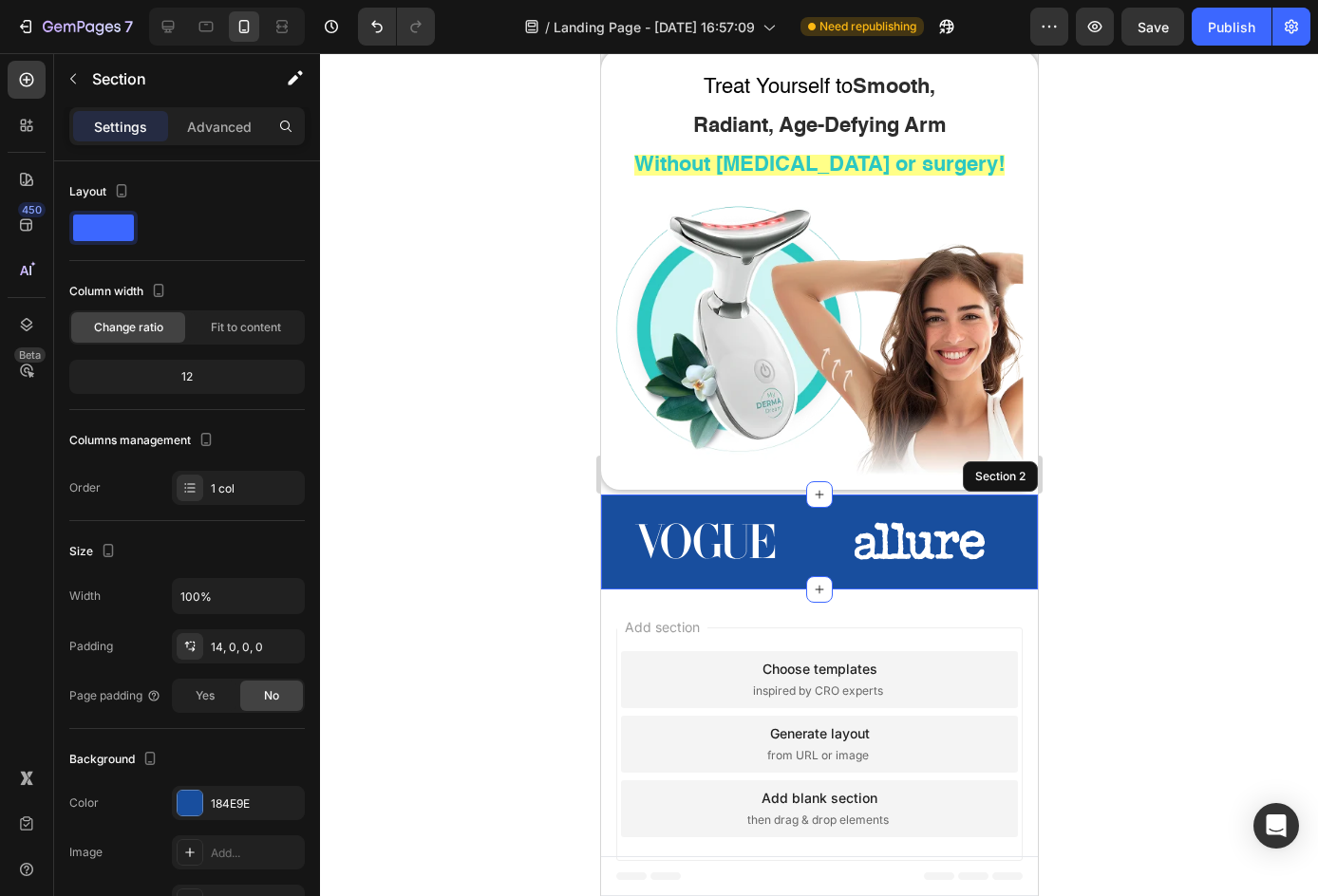
click at [1145, 395] on div at bounding box center [819, 473] width 998 height 842
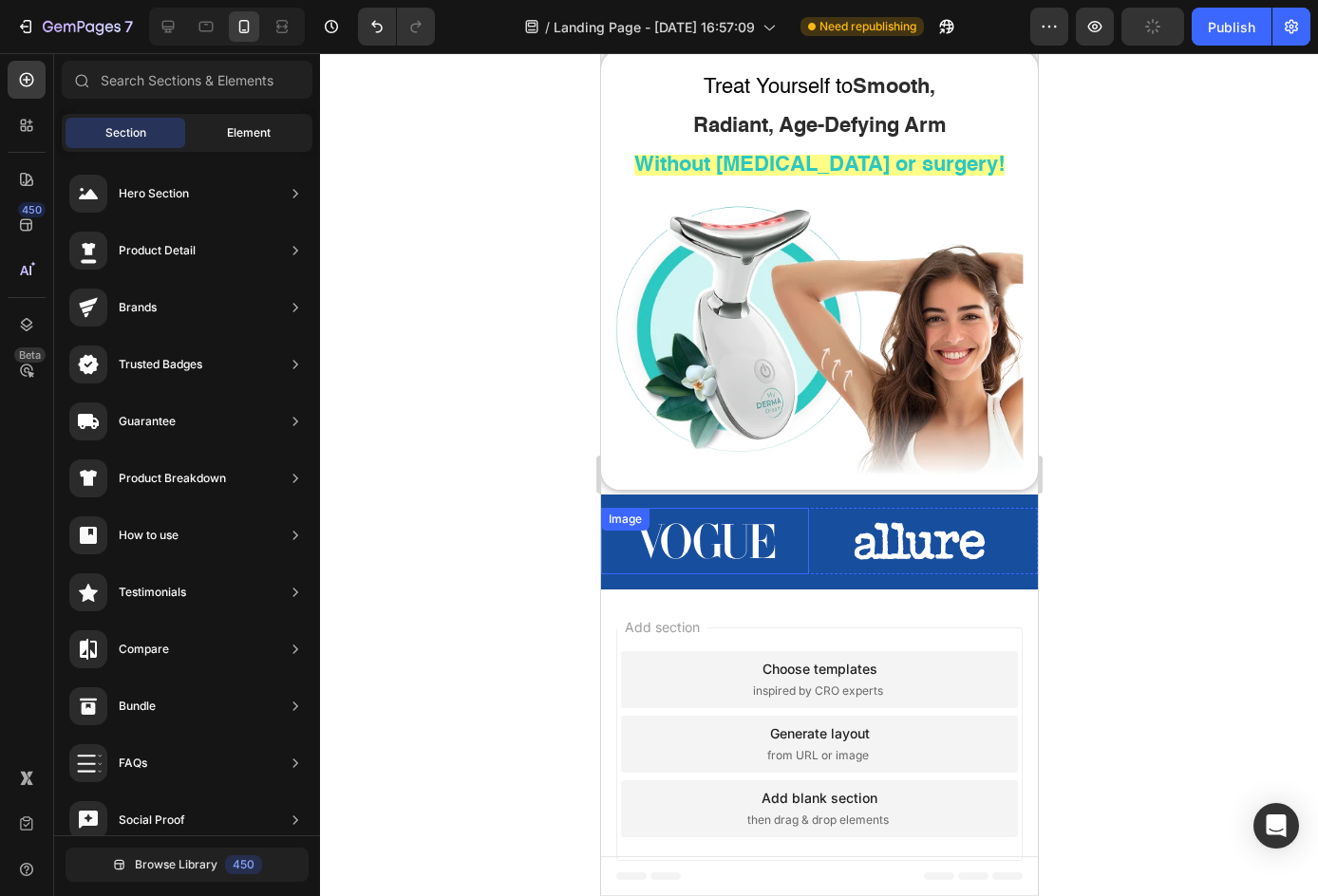
click at [223, 127] on div "Element" at bounding box center [248, 133] width 120 height 30
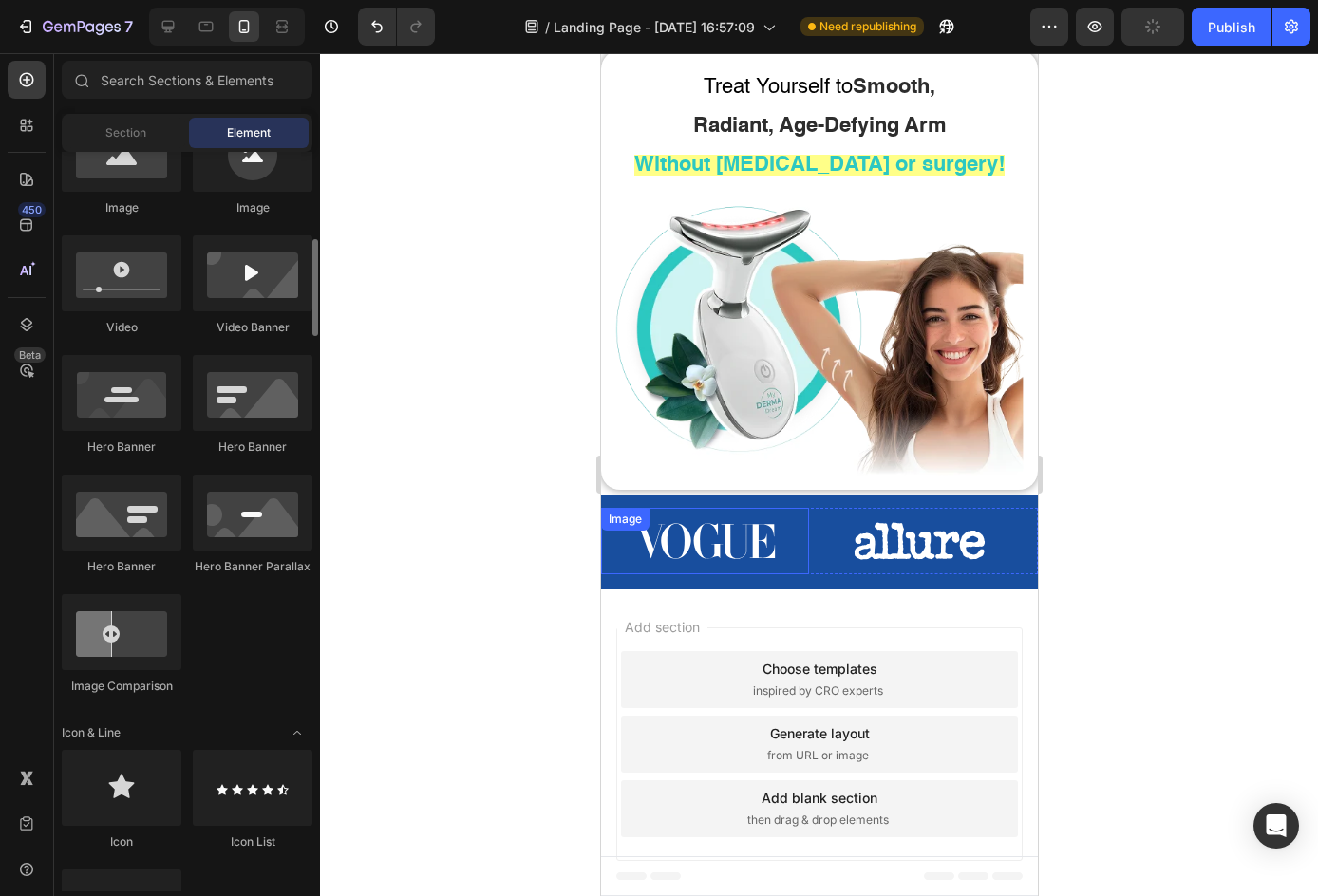
scroll to position [1234, 0]
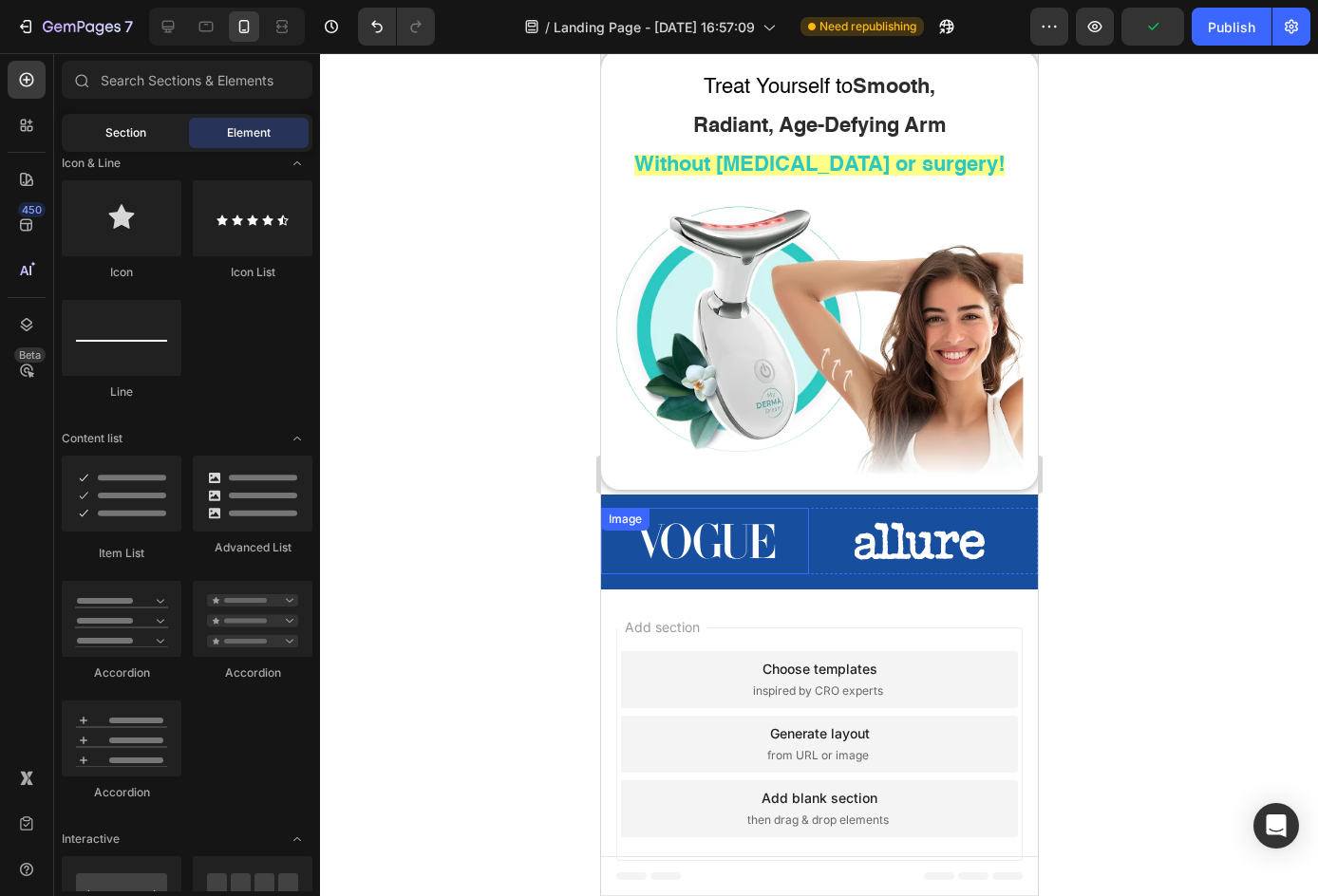
click at [106, 140] on span "Section" at bounding box center [126, 133] width 41 height 18
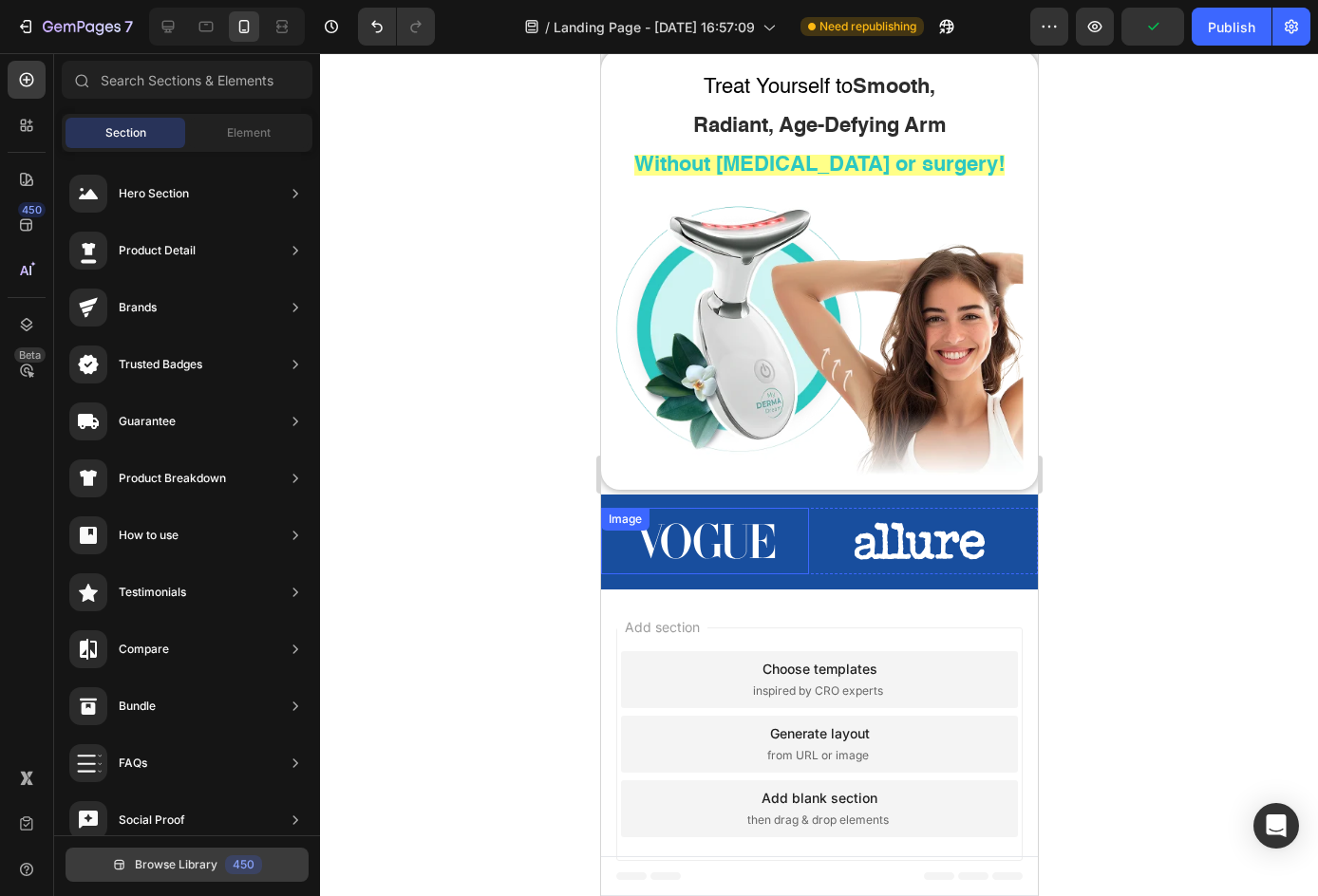
click at [147, 860] on span "Browse Library" at bounding box center [176, 865] width 83 height 18
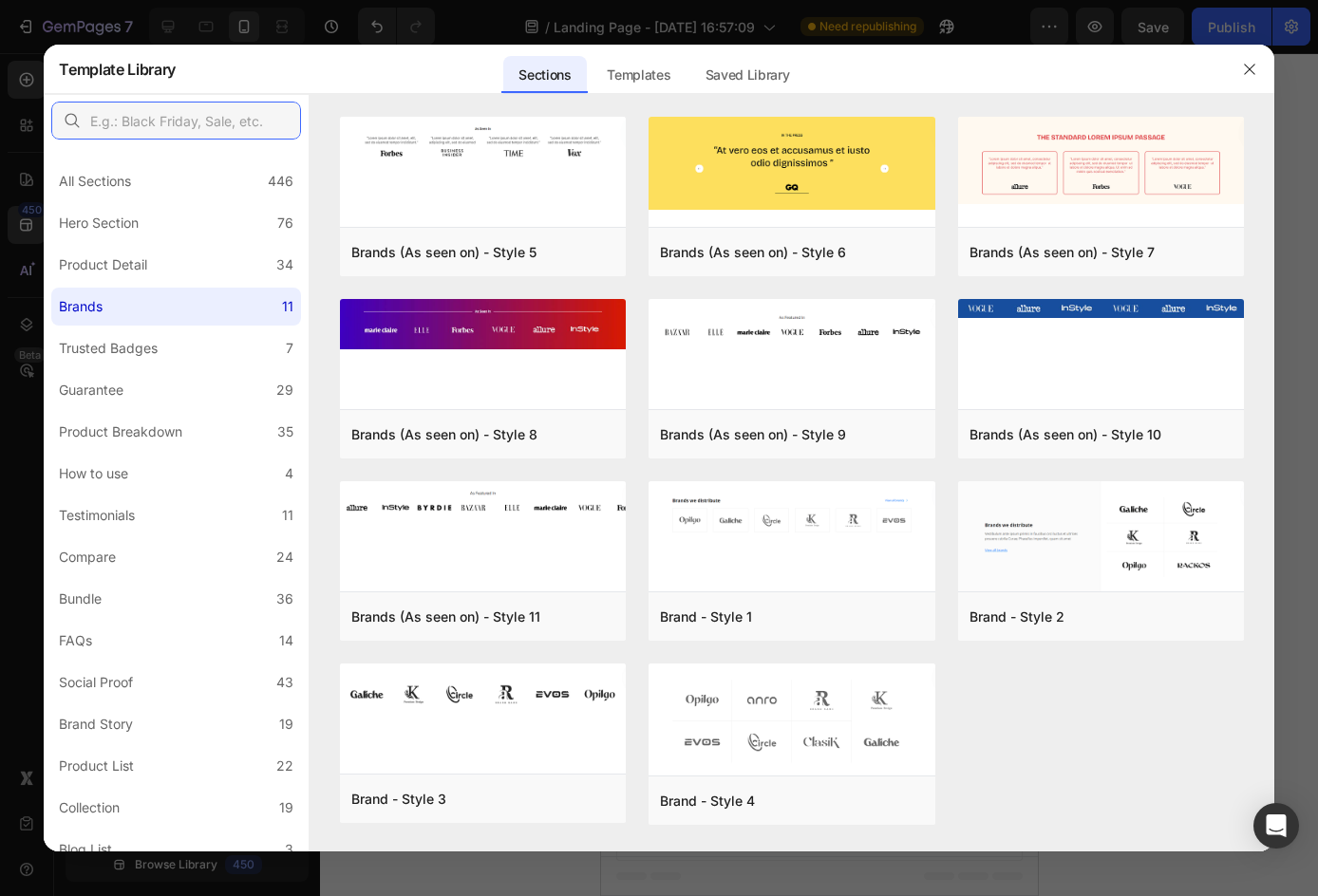
click at [163, 113] on input "text" at bounding box center [177, 120] width 250 height 38
click at [179, 207] on label "Hero Section 76" at bounding box center [177, 223] width 250 height 38
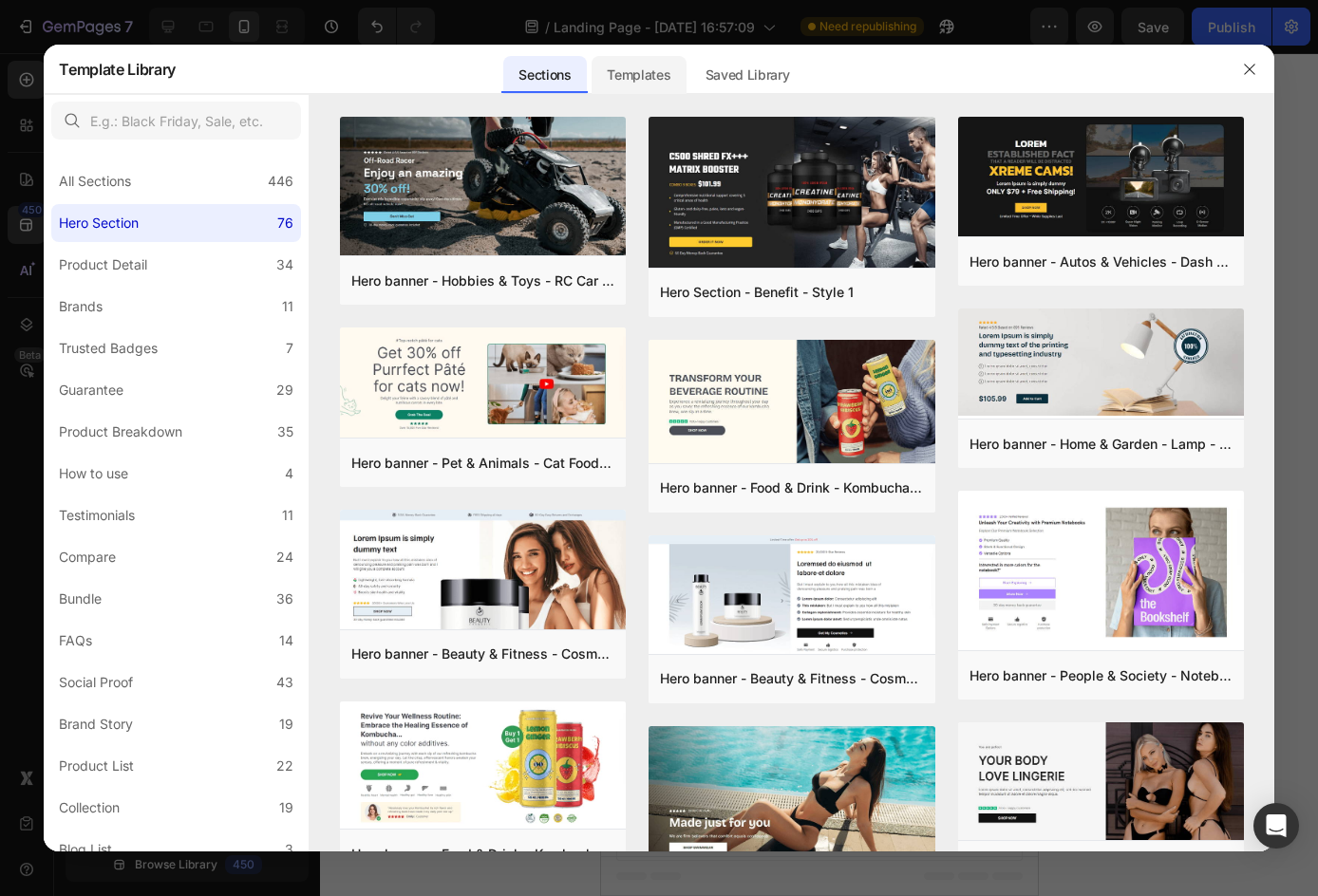
click at [608, 81] on div "Templates" at bounding box center [638, 74] width 94 height 38
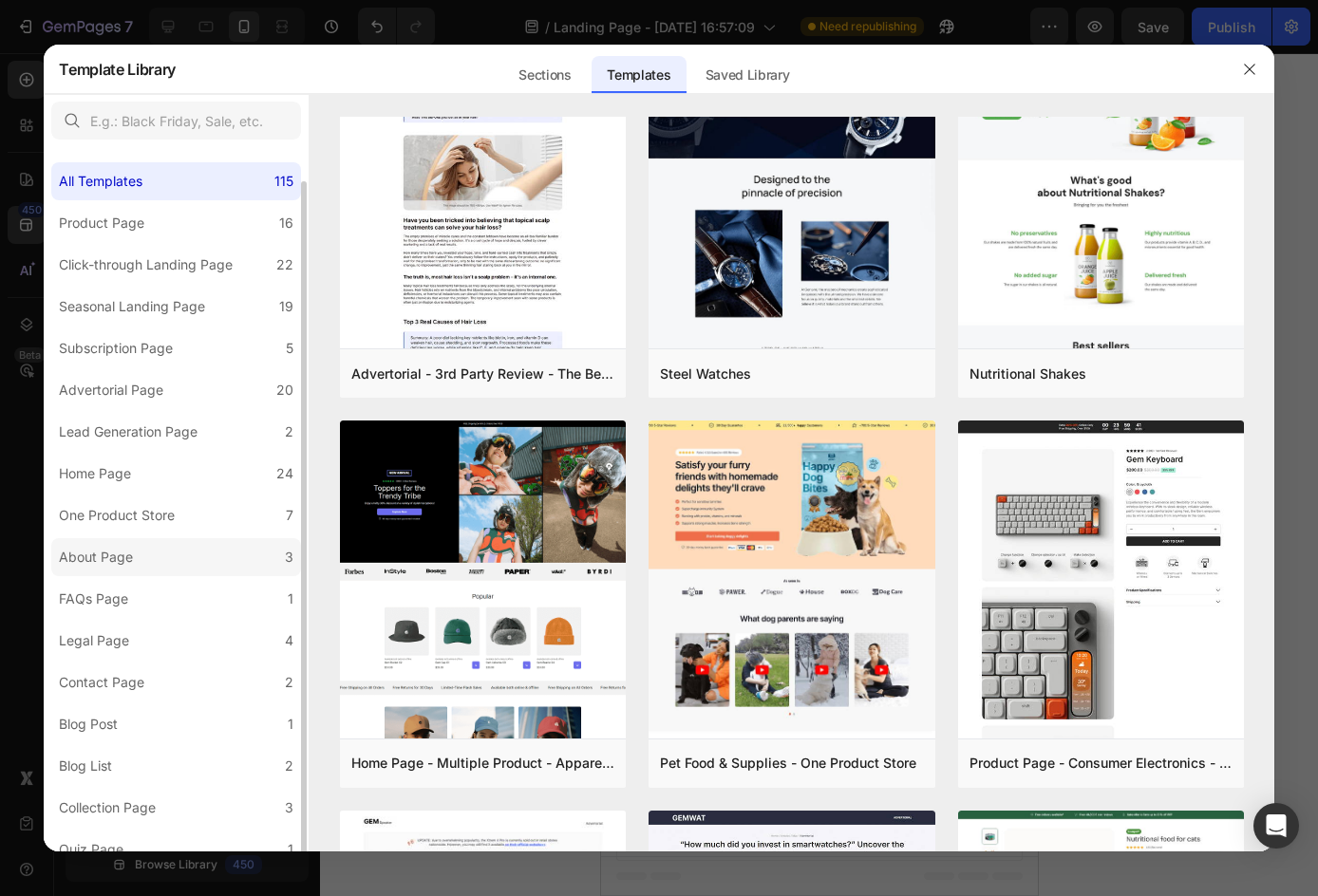
scroll to position [18, 0]
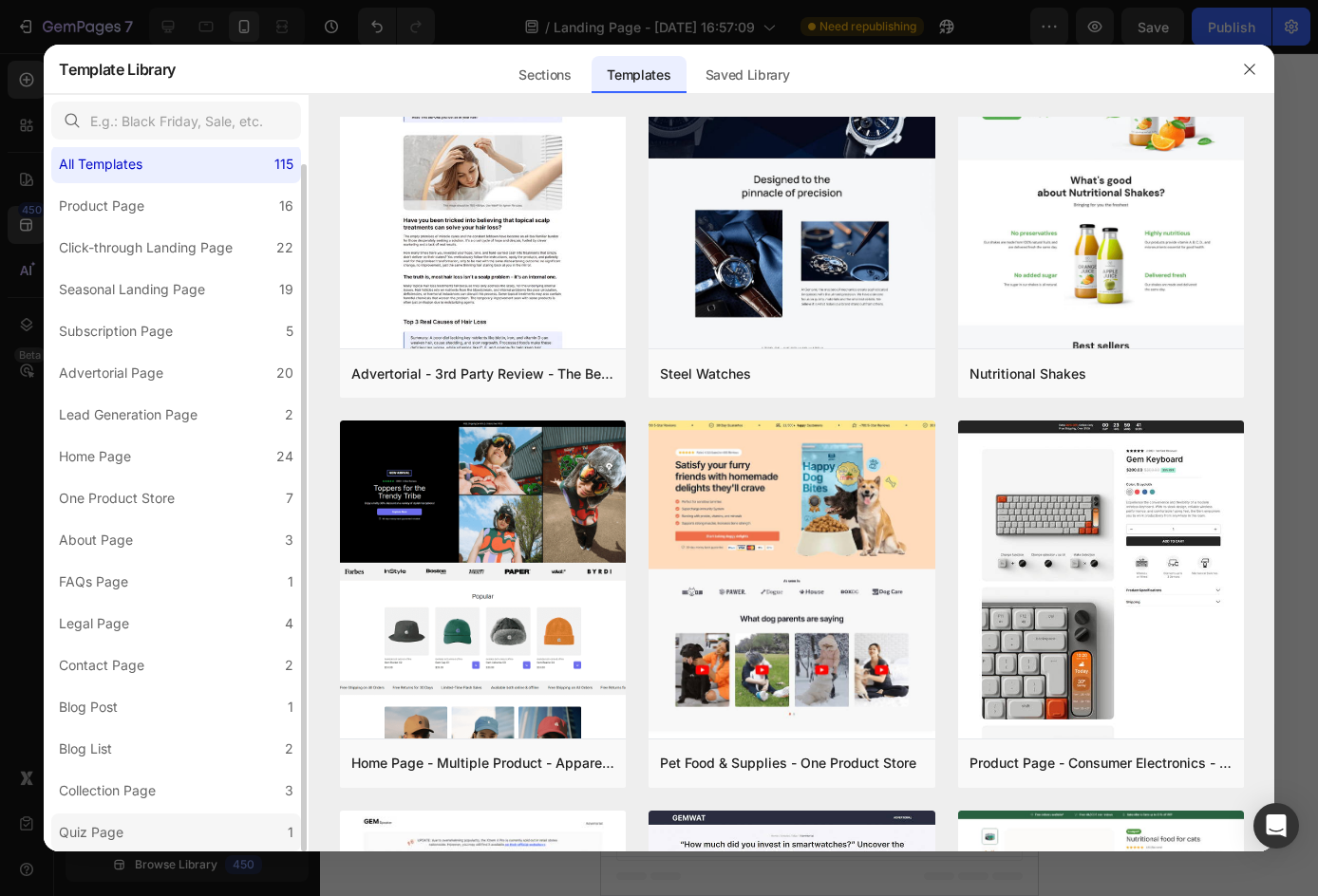
click at [265, 835] on label "Quiz Page 1" at bounding box center [177, 832] width 250 height 38
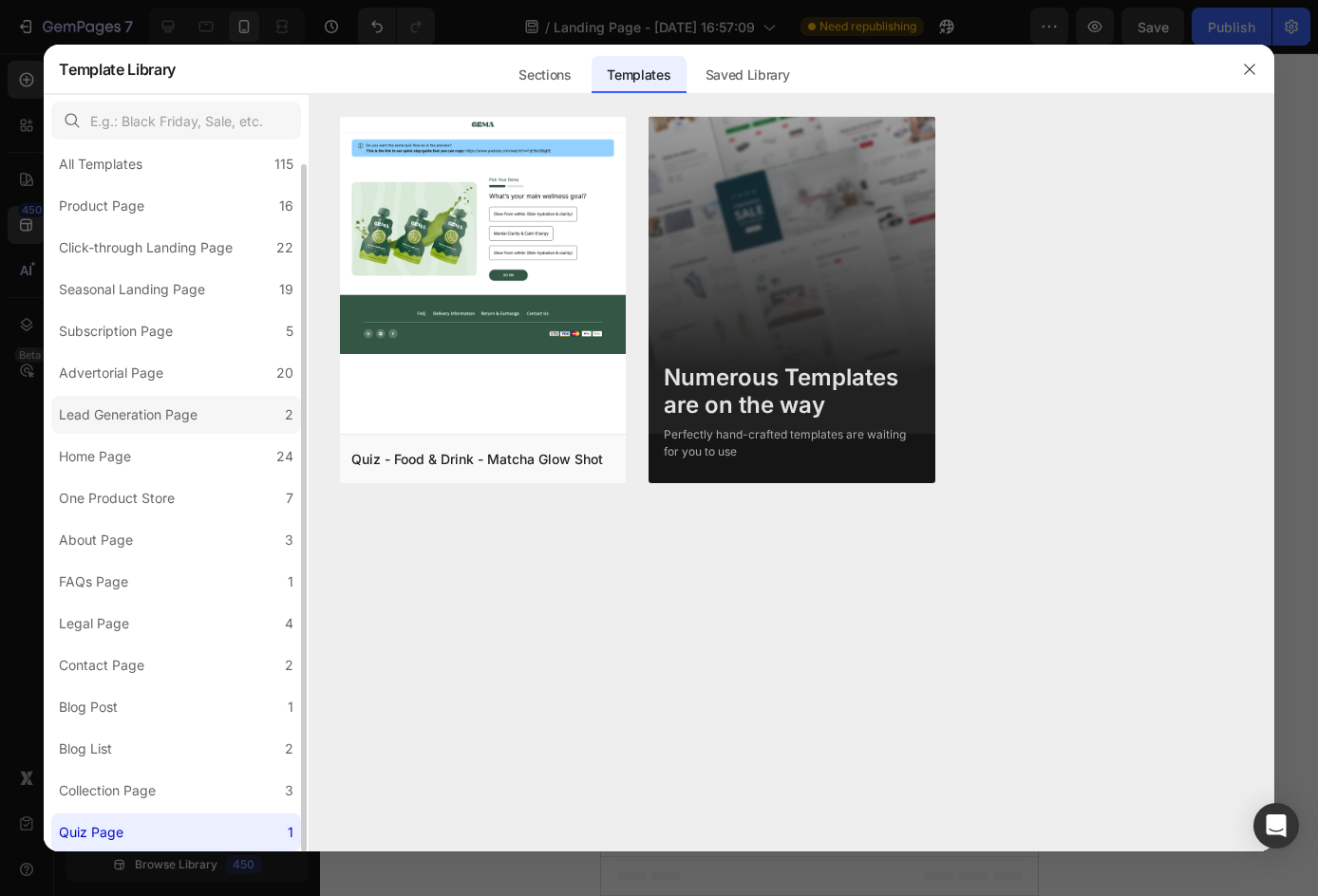
scroll to position [0, 0]
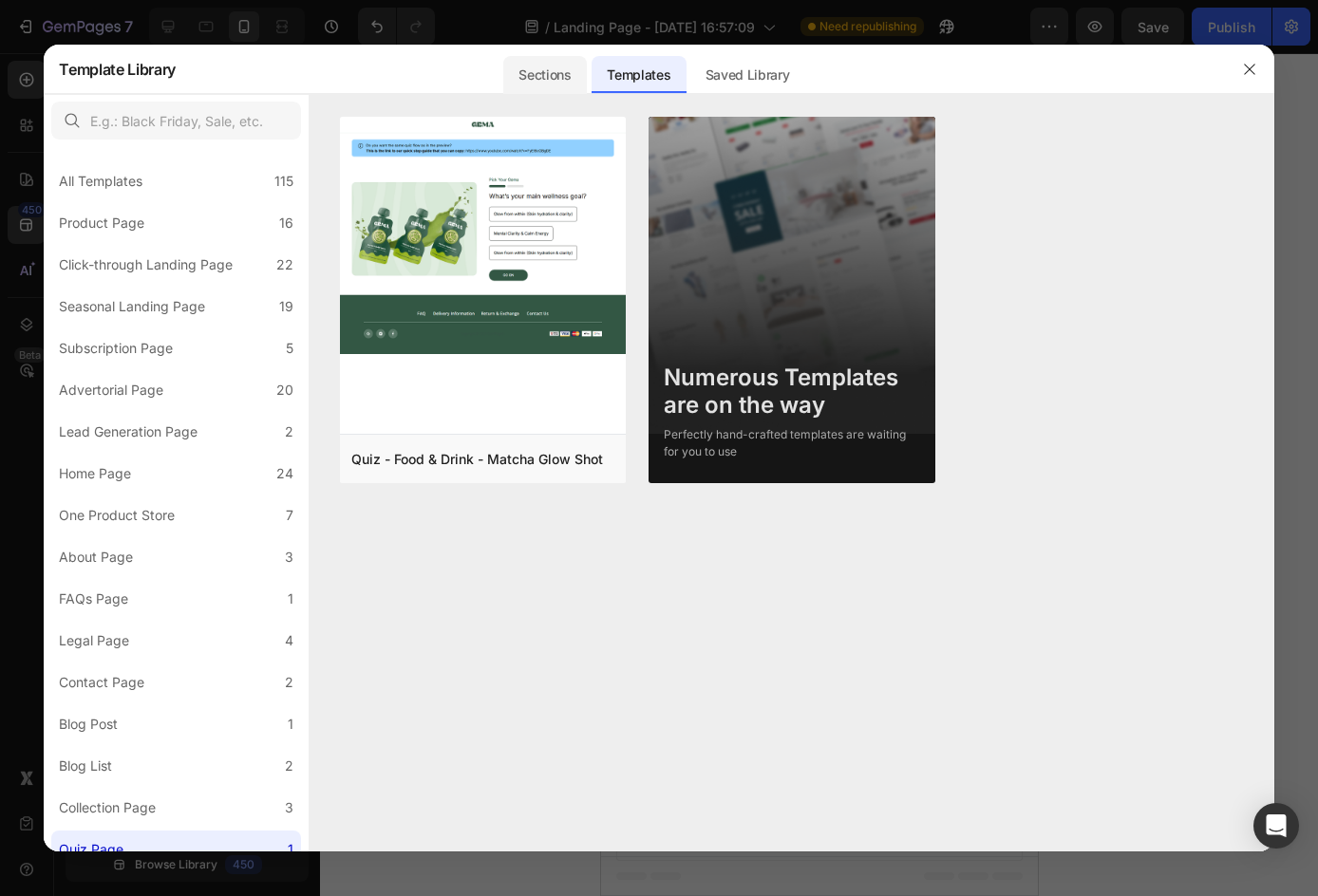
click at [531, 83] on div "Sections" at bounding box center [544, 74] width 83 height 38
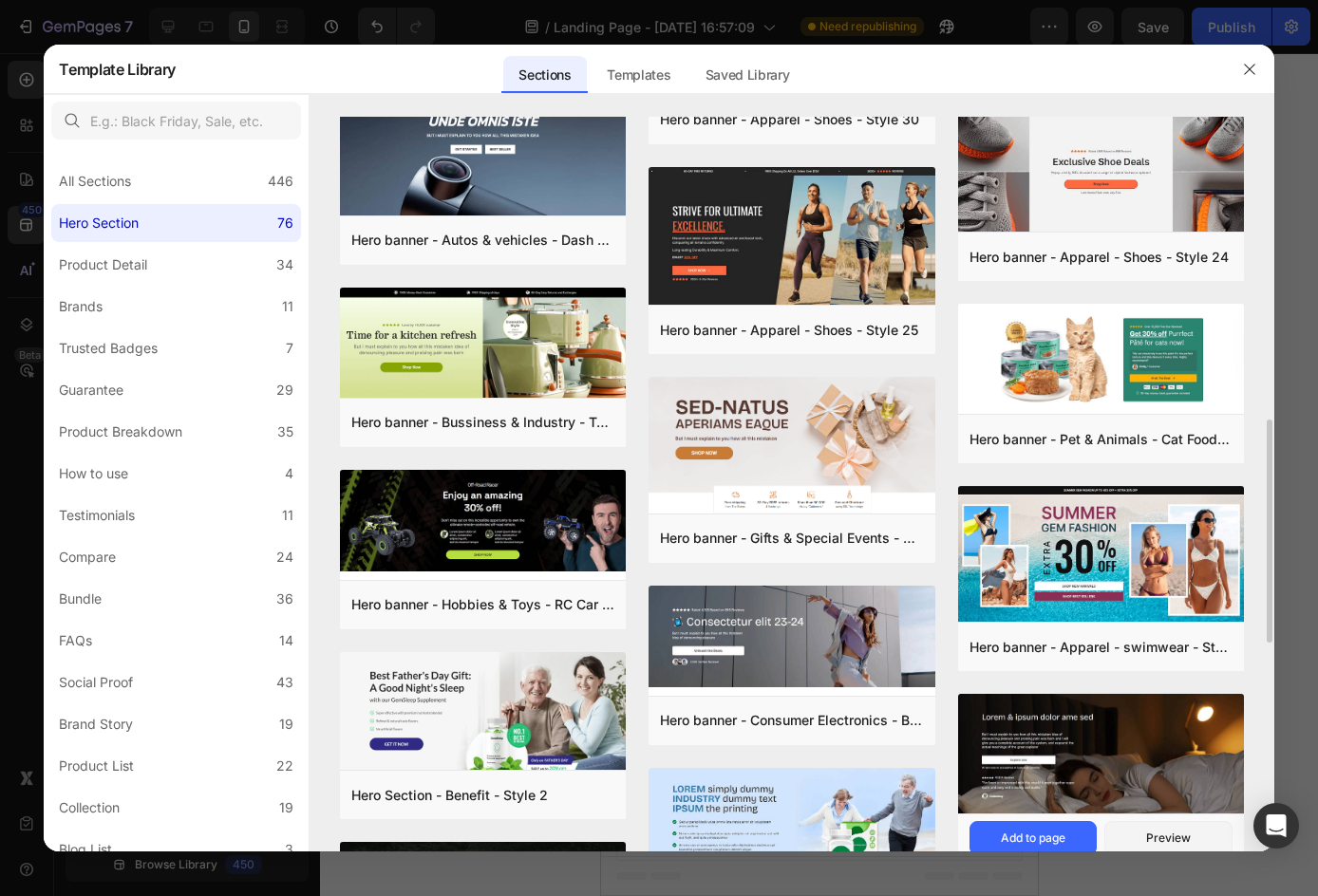
scroll to position [1469, 0]
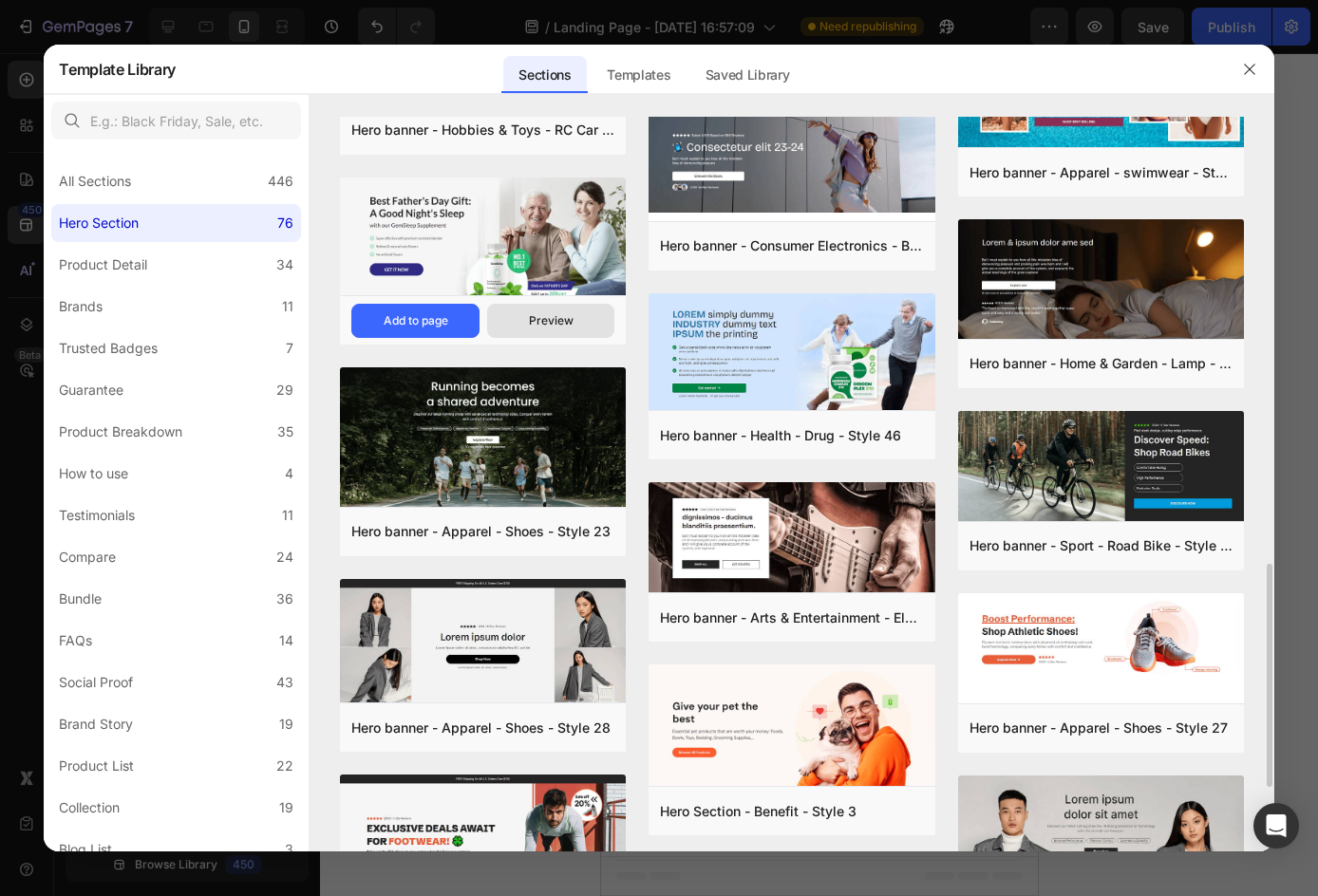
click at [603, 306] on button "Preview" at bounding box center [551, 320] width 128 height 34
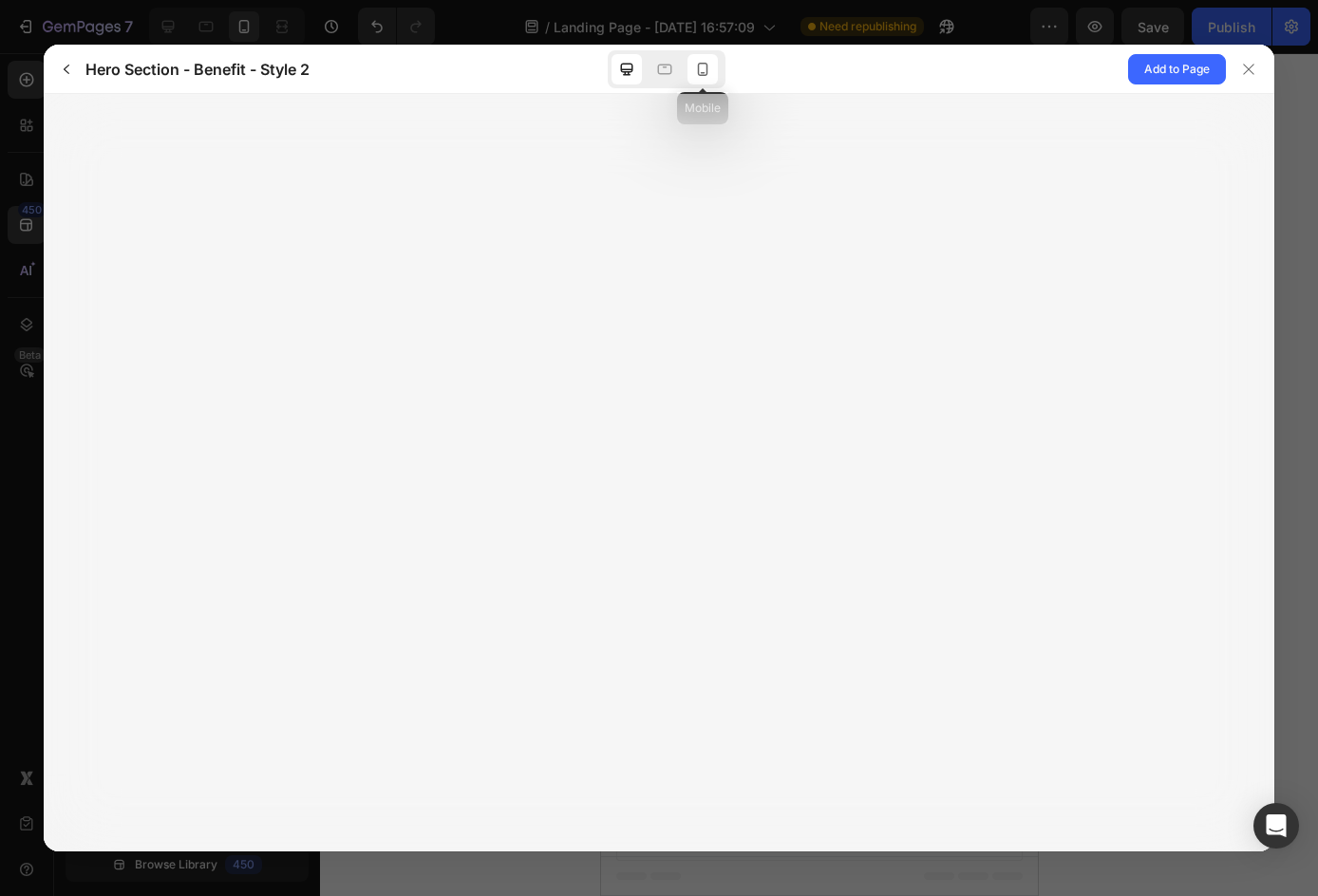
click at [698, 60] on icon at bounding box center [702, 68] width 19 height 19
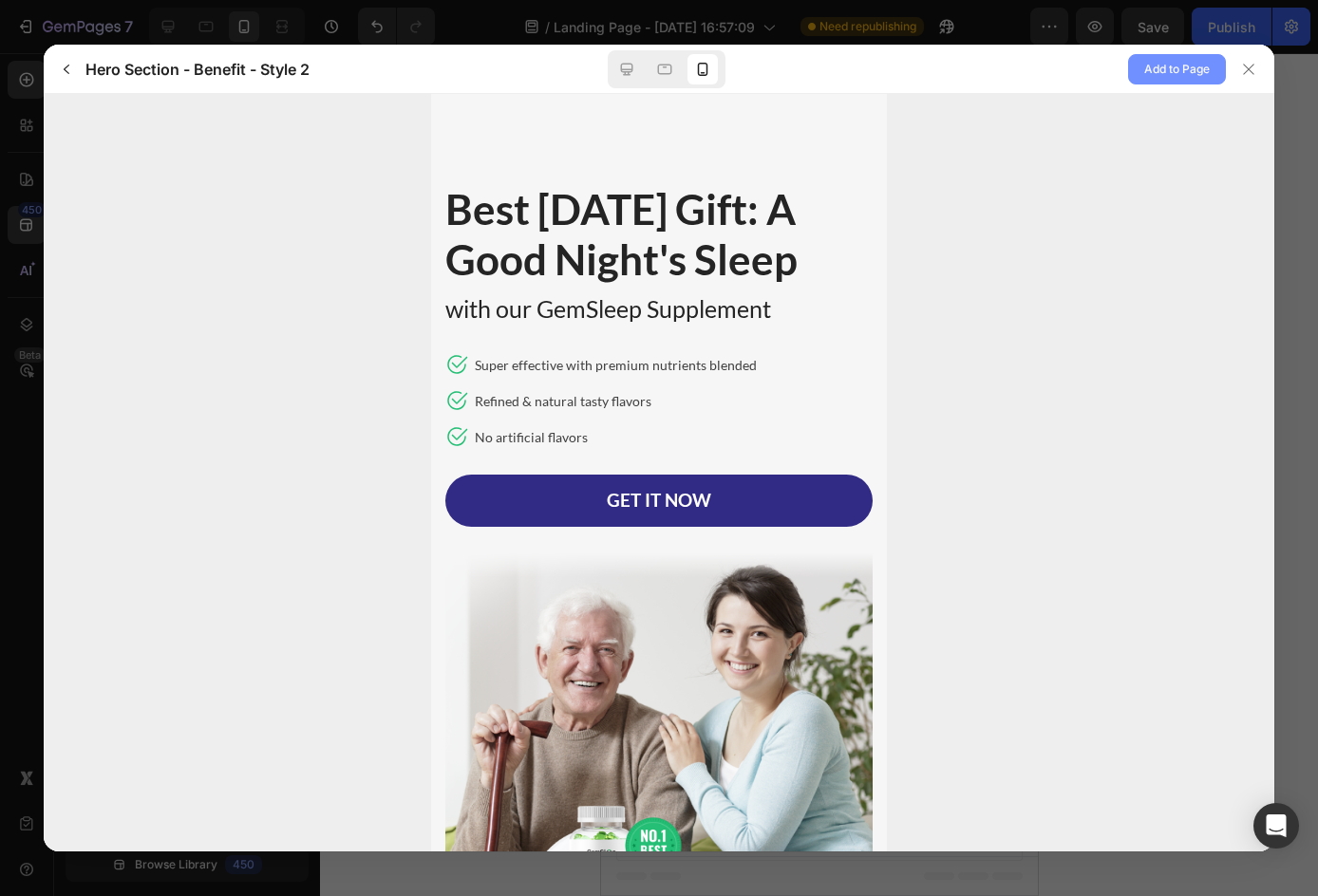
scroll to position [0, 0]
click at [1174, 65] on span "Add to Page" at bounding box center [1176, 68] width 65 height 22
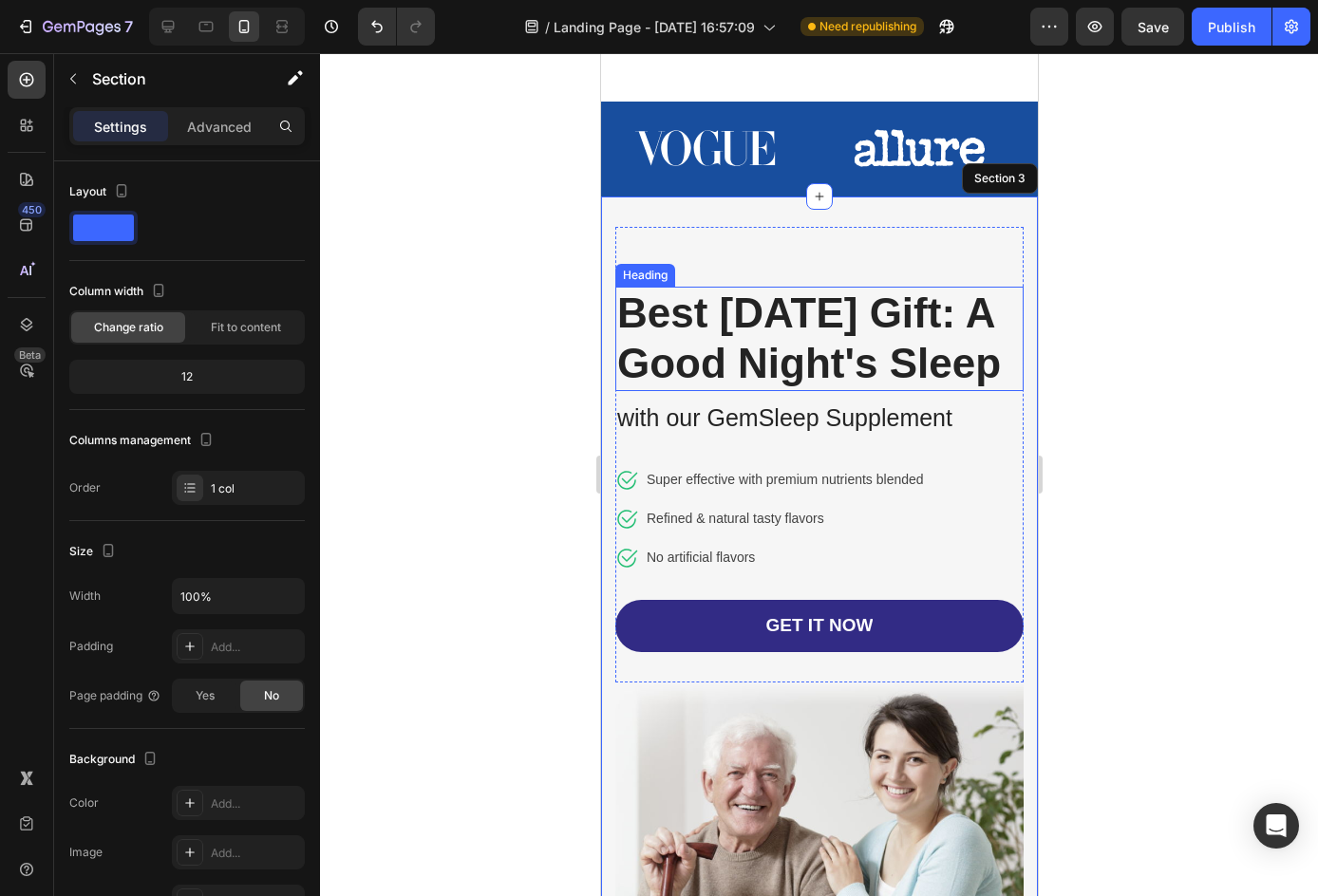
scroll to position [383, 0]
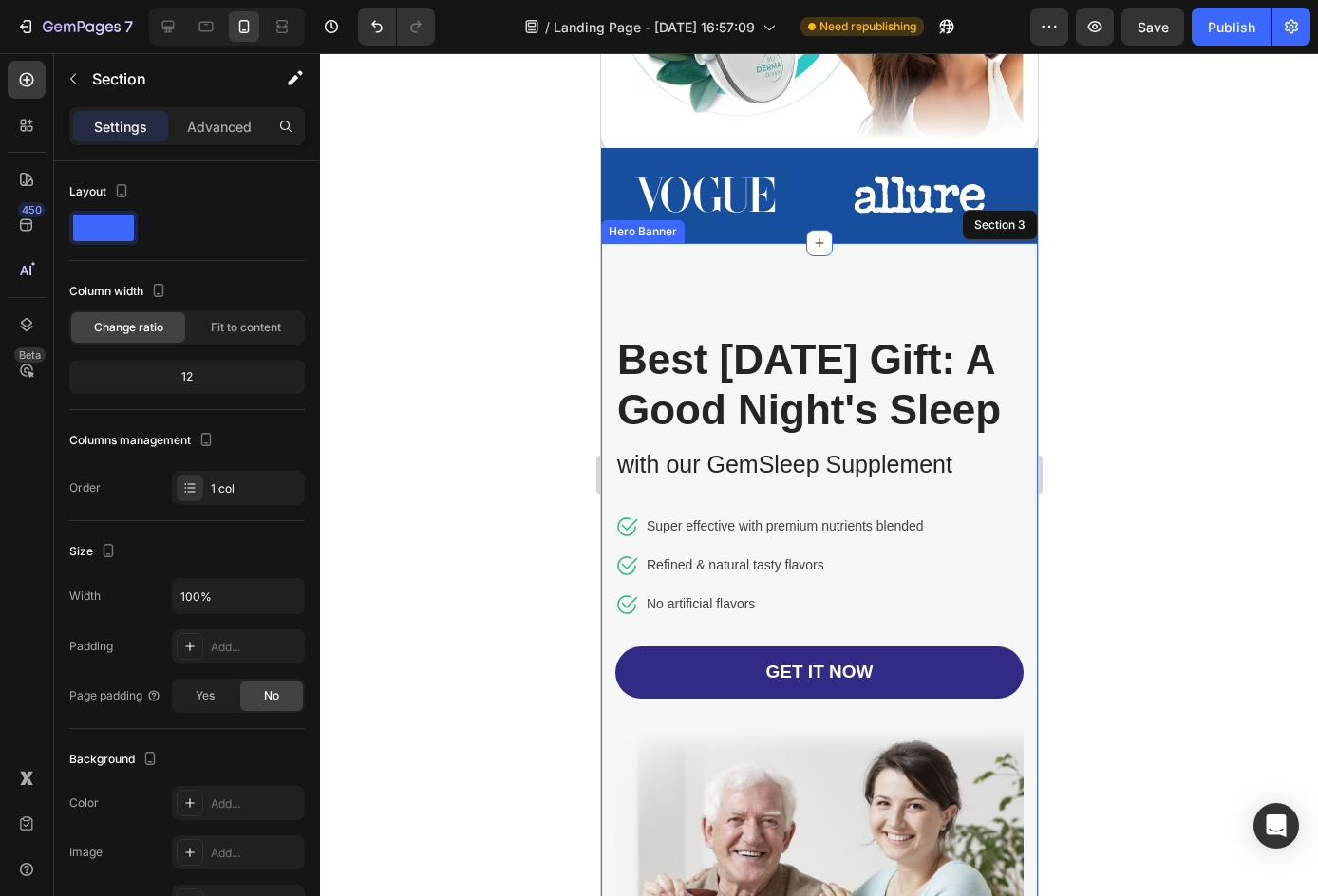
click at [946, 251] on div "Image Row Best Father's Day Gift: A Good Night's Sleep Heading with our GemSlee…" at bounding box center [817, 682] width 436 height 879
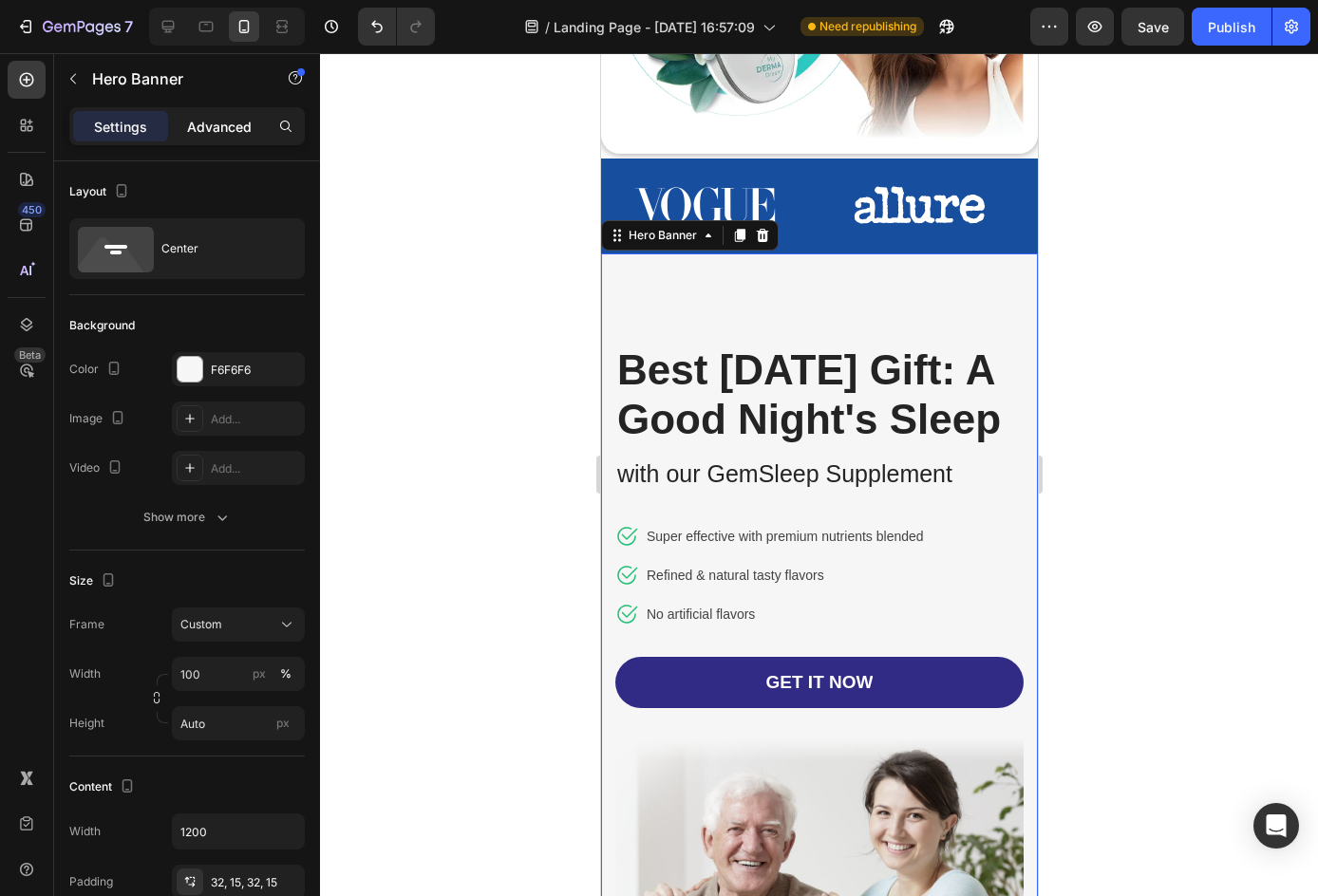
click at [251, 118] on p "Advanced" at bounding box center [220, 127] width 64 height 20
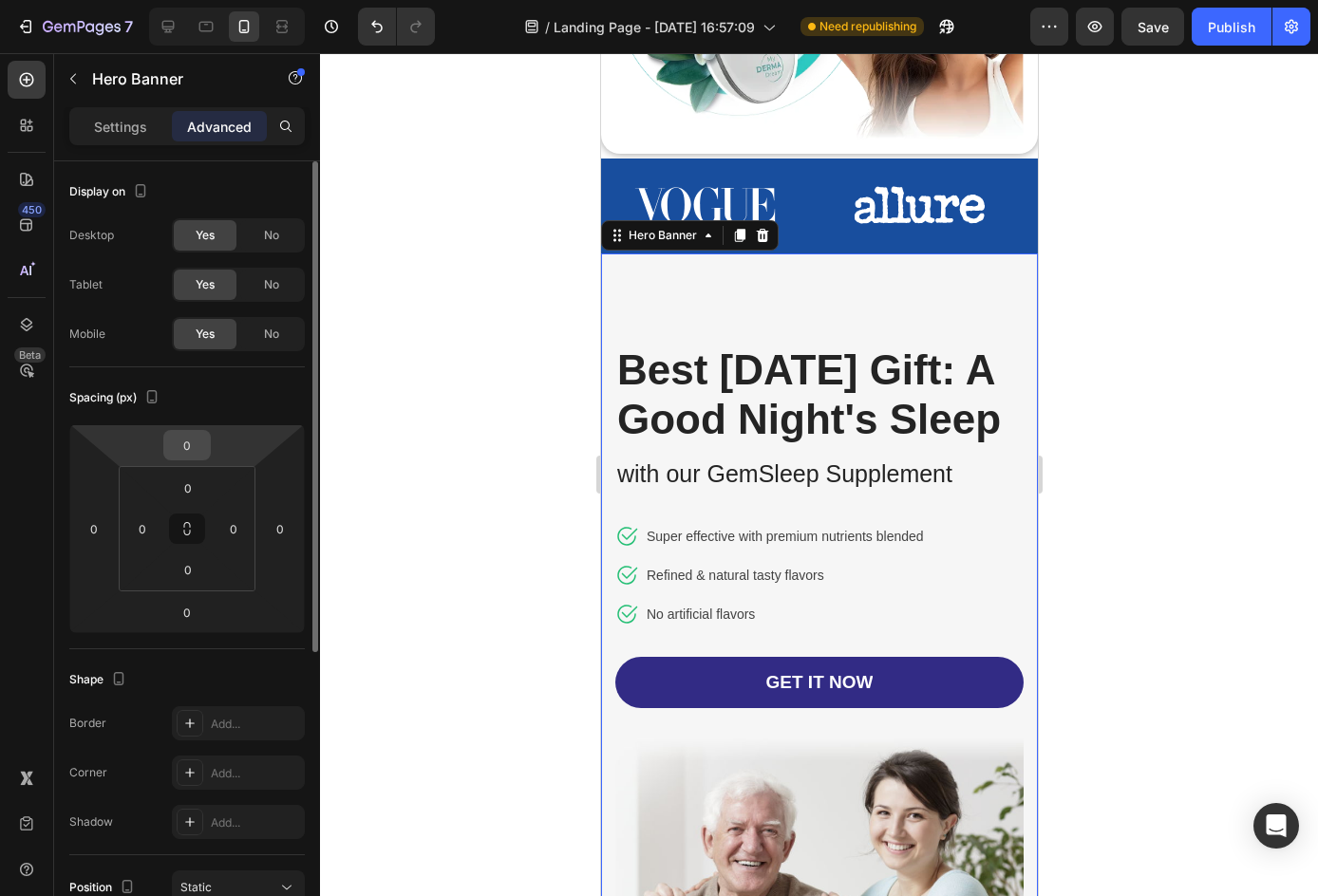
click at [186, 460] on div "0" at bounding box center [186, 444] width 48 height 30
click at [186, 456] on input "0" at bounding box center [186, 444] width 38 height 28
type input "0"
click at [513, 330] on div at bounding box center [819, 473] width 998 height 842
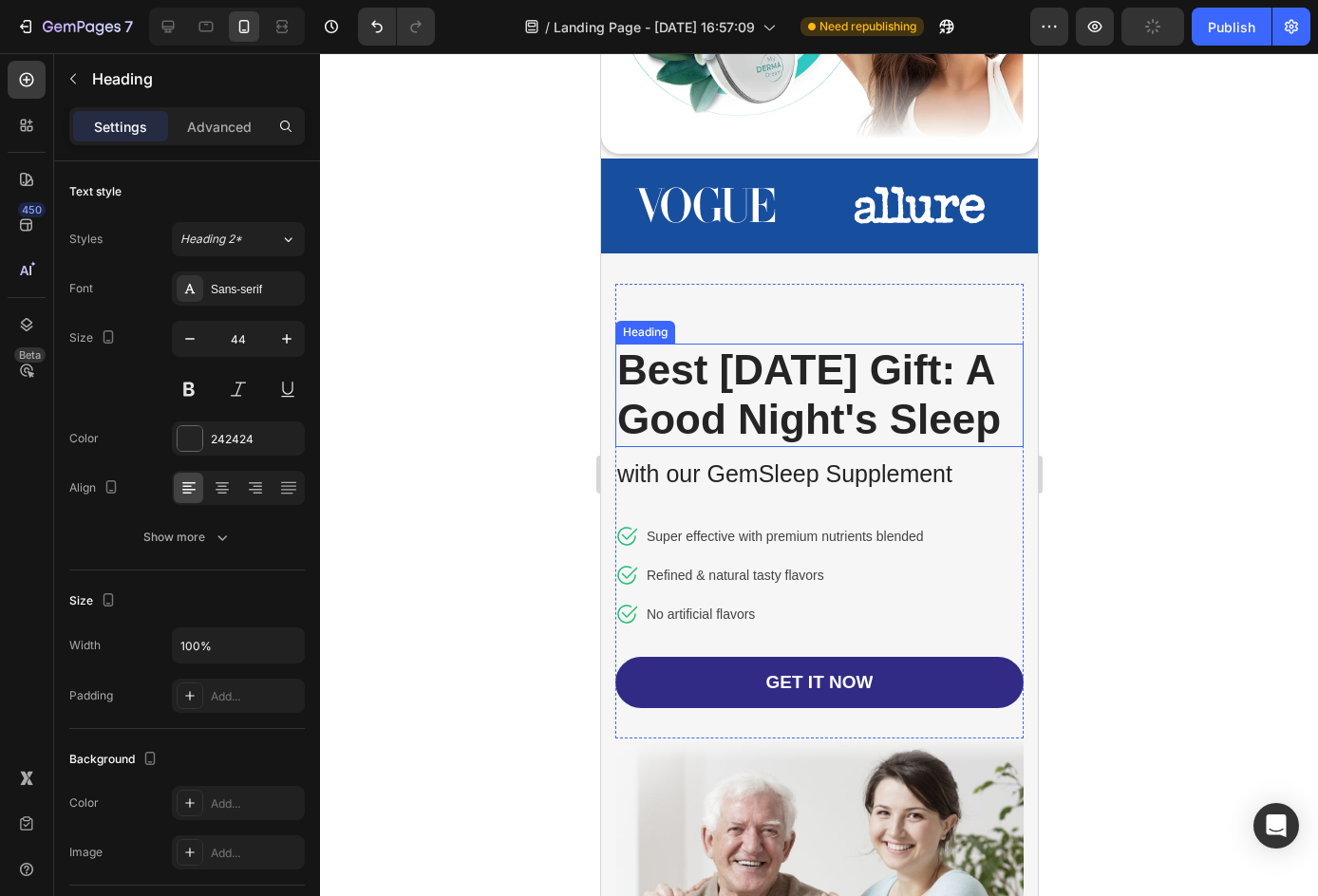
click at [716, 400] on h2 "Best Father's Day Gift: A Good Night's Sleep" at bounding box center [818, 395] width 408 height 104
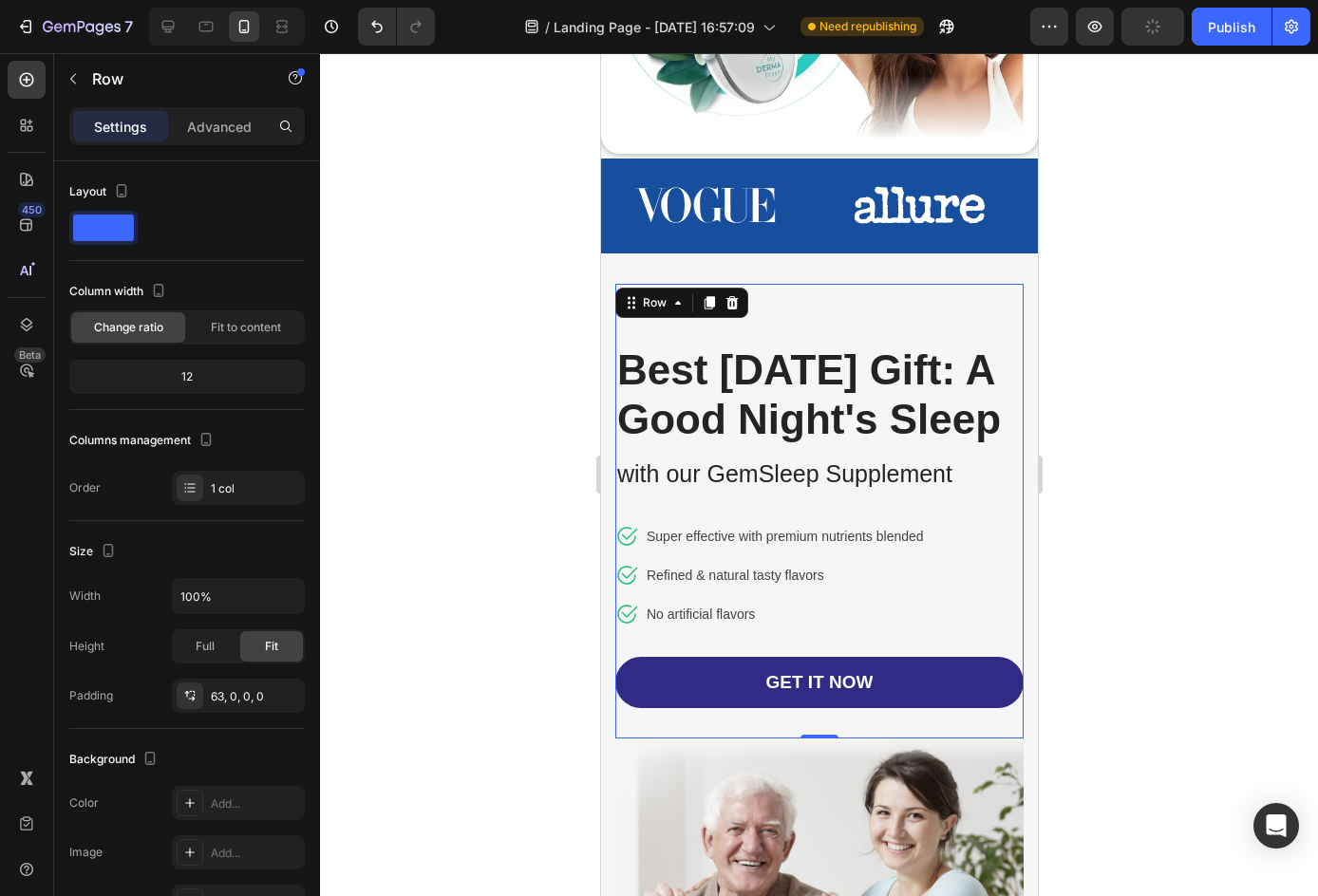
click at [882, 291] on div "Best Father's Day Gift: A Good Night's Sleep Heading with our GemSleep Suppleme…" at bounding box center [818, 511] width 408 height 456
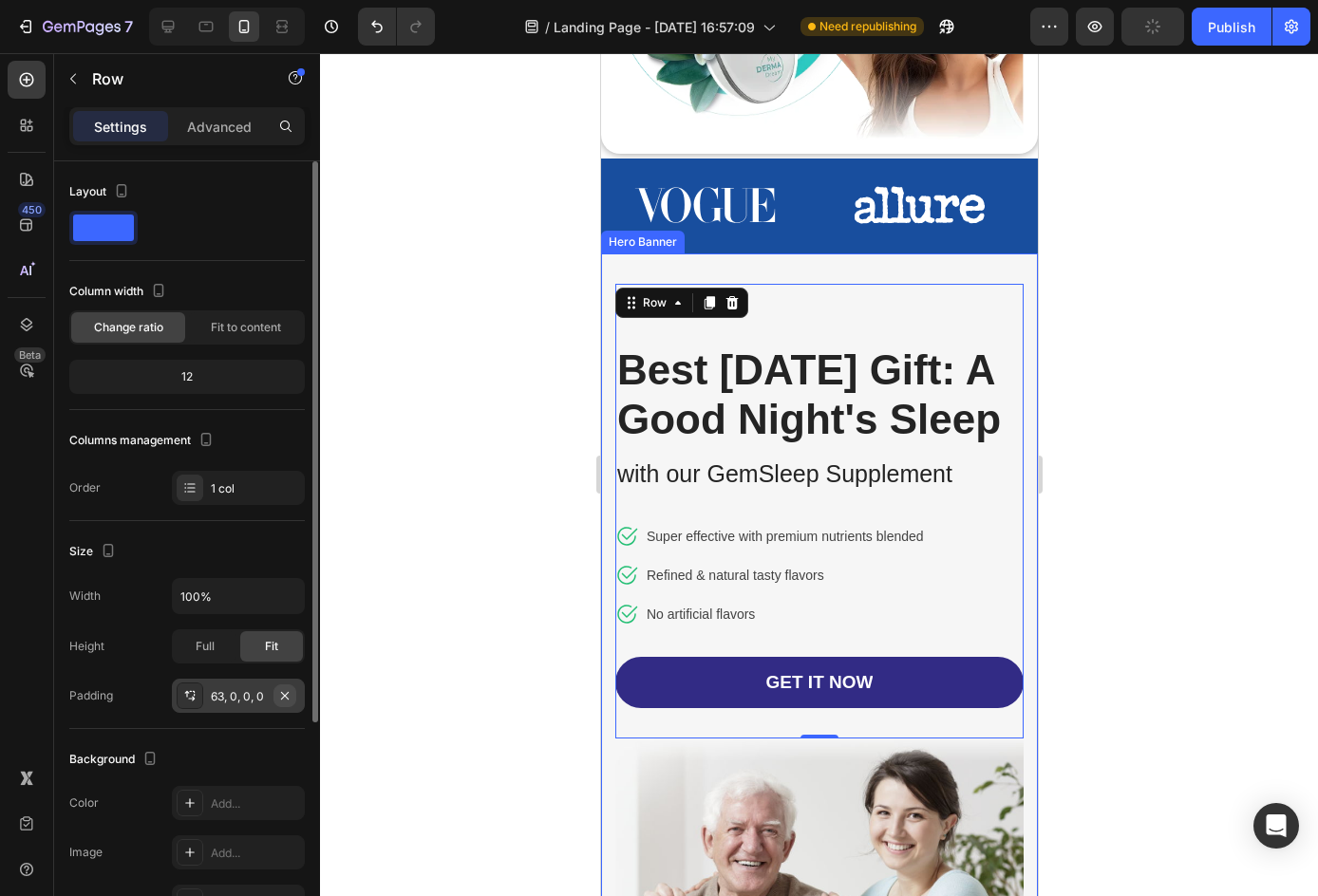
click at [275, 703] on button "button" at bounding box center [284, 695] width 22 height 22
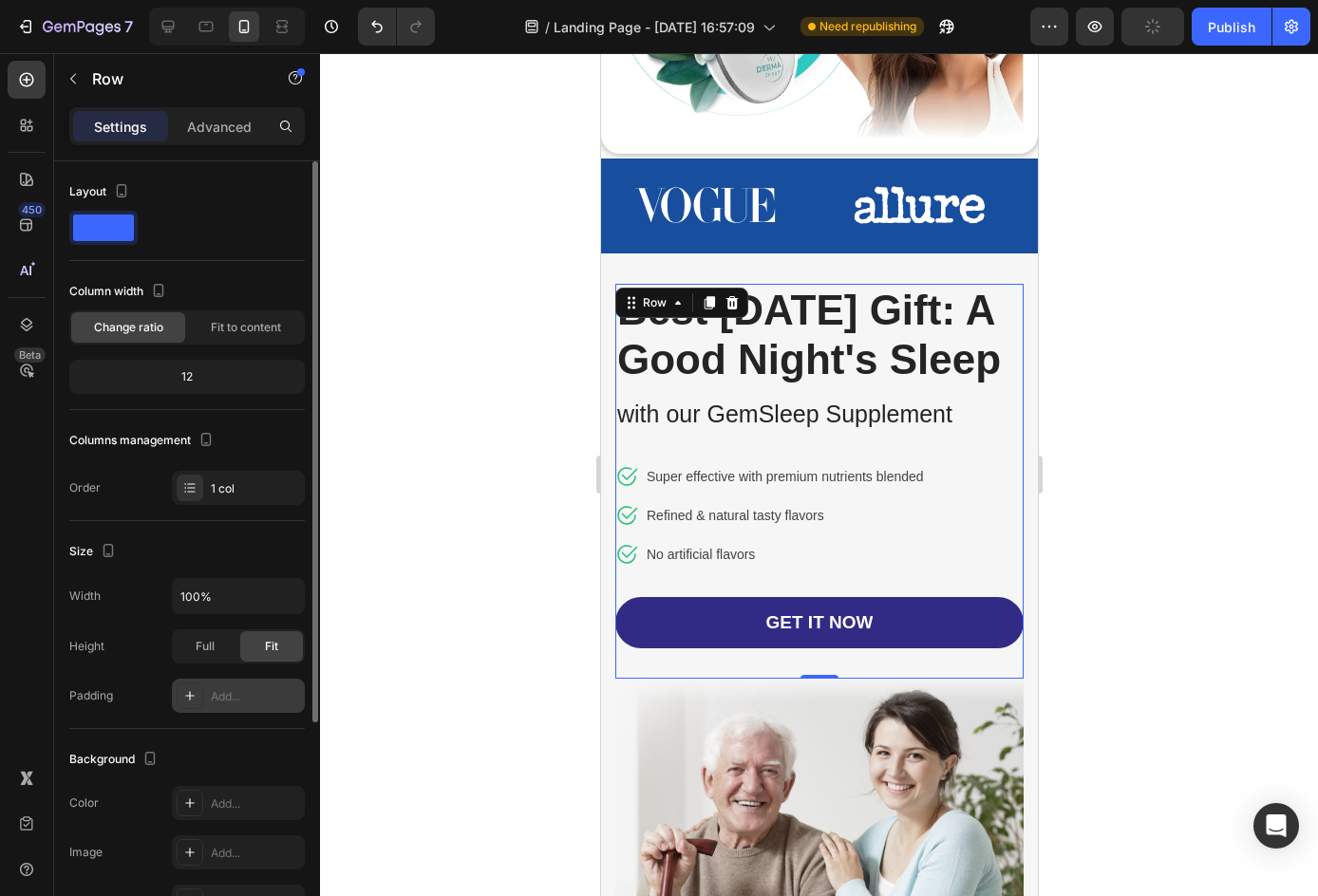
click at [1131, 428] on div at bounding box center [819, 473] width 998 height 842
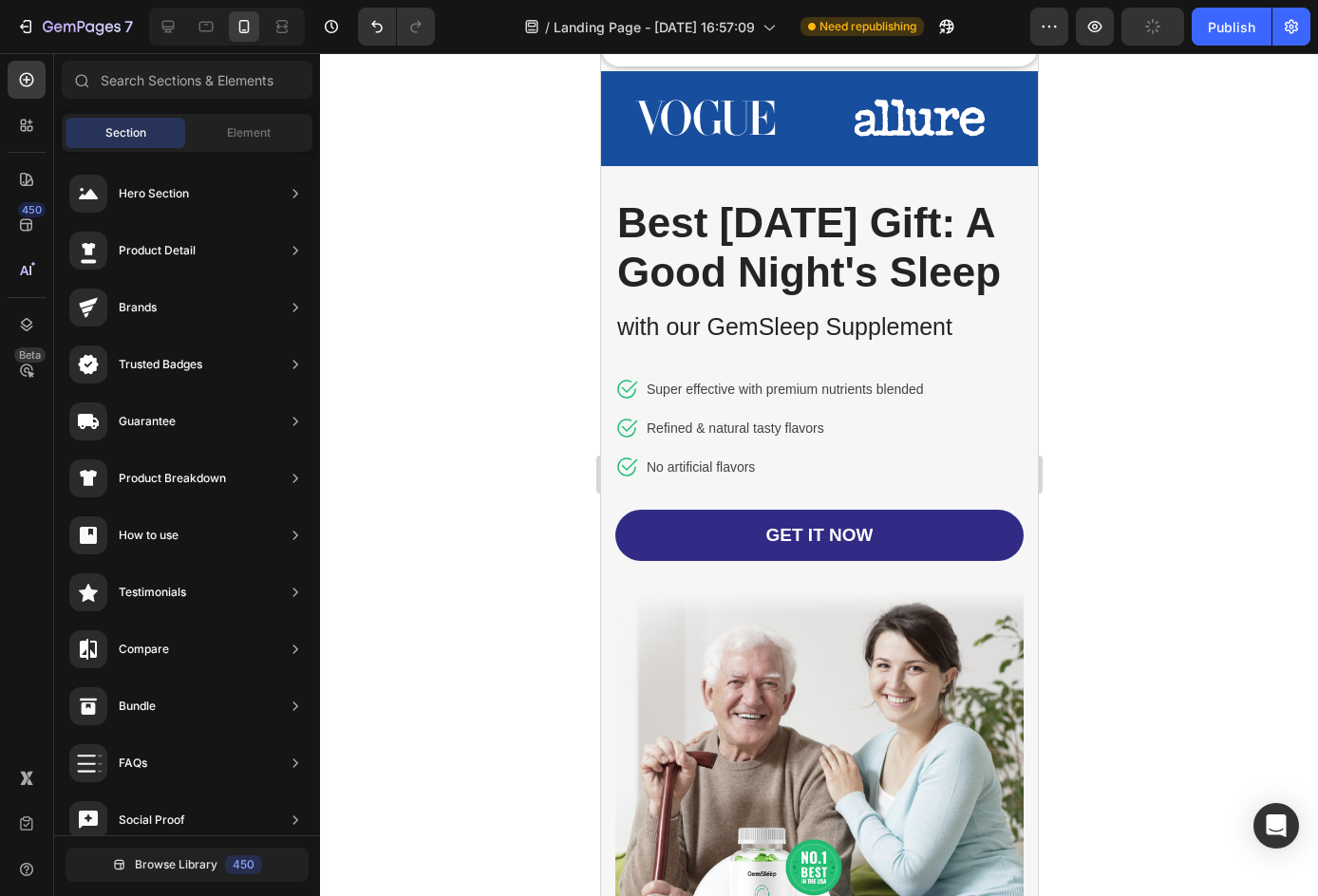
scroll to position [477, 0]
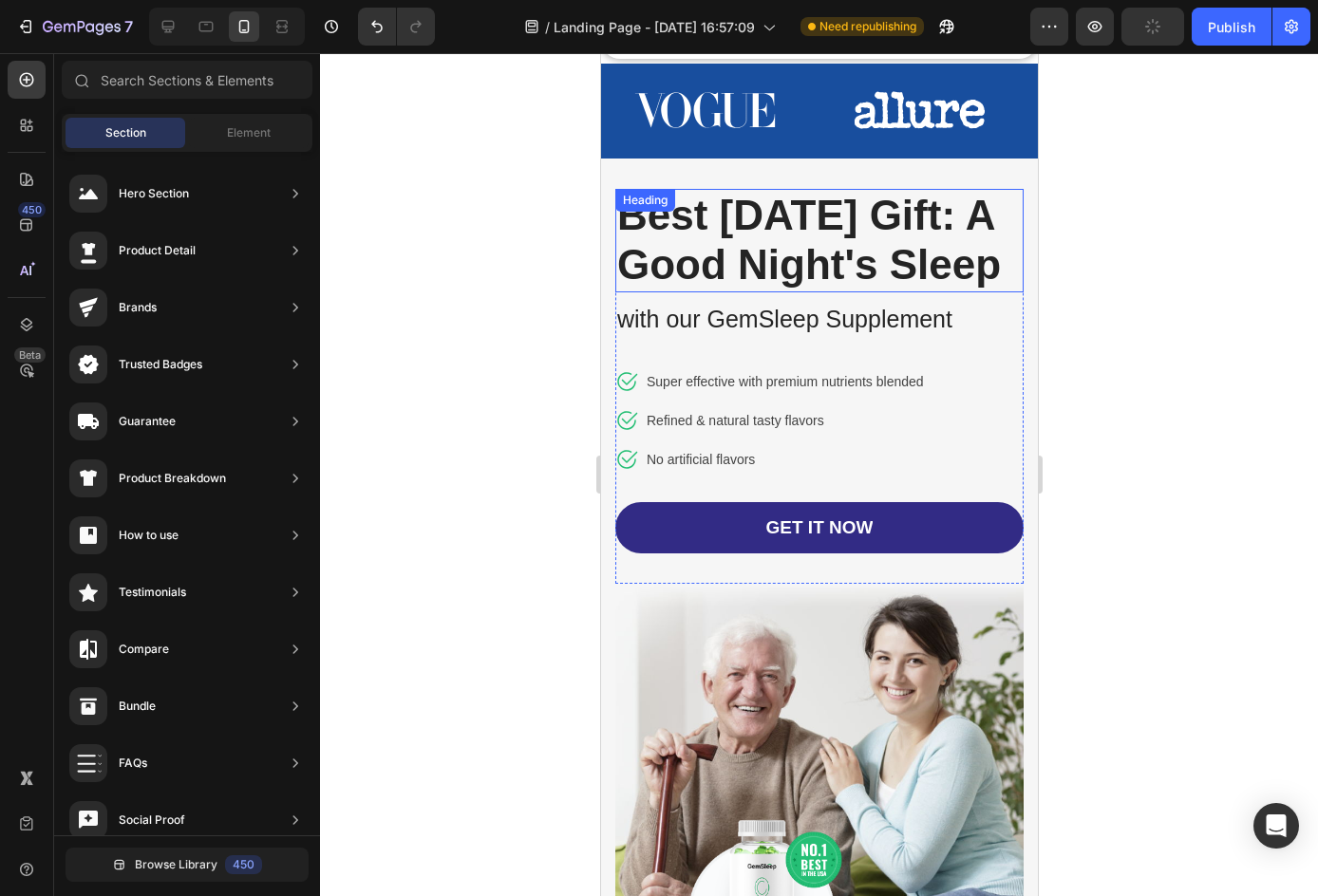
click at [795, 269] on h2 "Best Father's Day Gift: A Good Night's Sleep" at bounding box center [818, 240] width 408 height 104
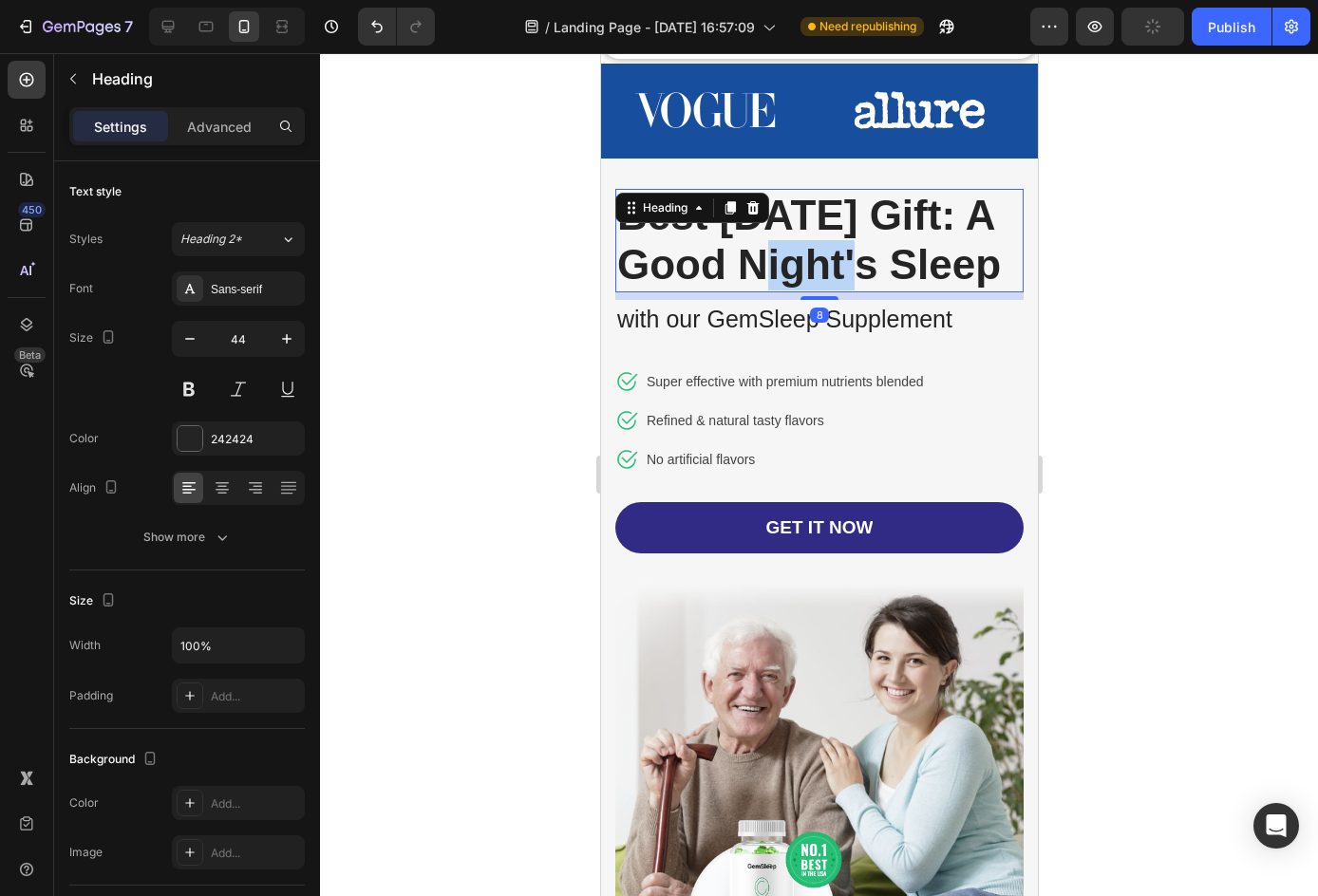
click at [795, 269] on h2 "Best Father's Day Gift: A Good Night's Sleep" at bounding box center [818, 240] width 408 height 104
click at [795, 269] on p "Best Father's Day Gift: A Good Night's Sleep" at bounding box center [818, 240] width 404 height 101
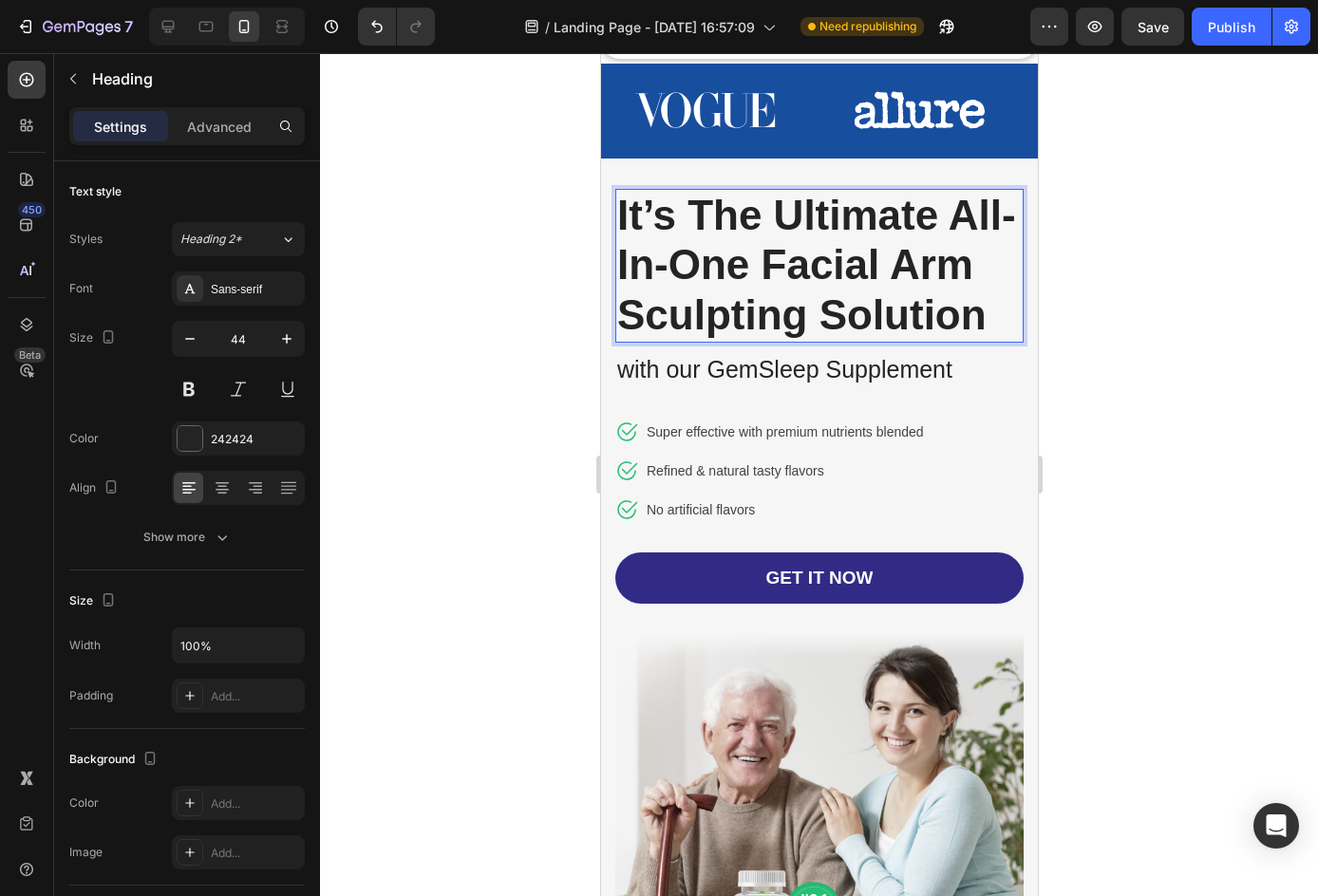
click at [1206, 377] on div at bounding box center [819, 473] width 998 height 842
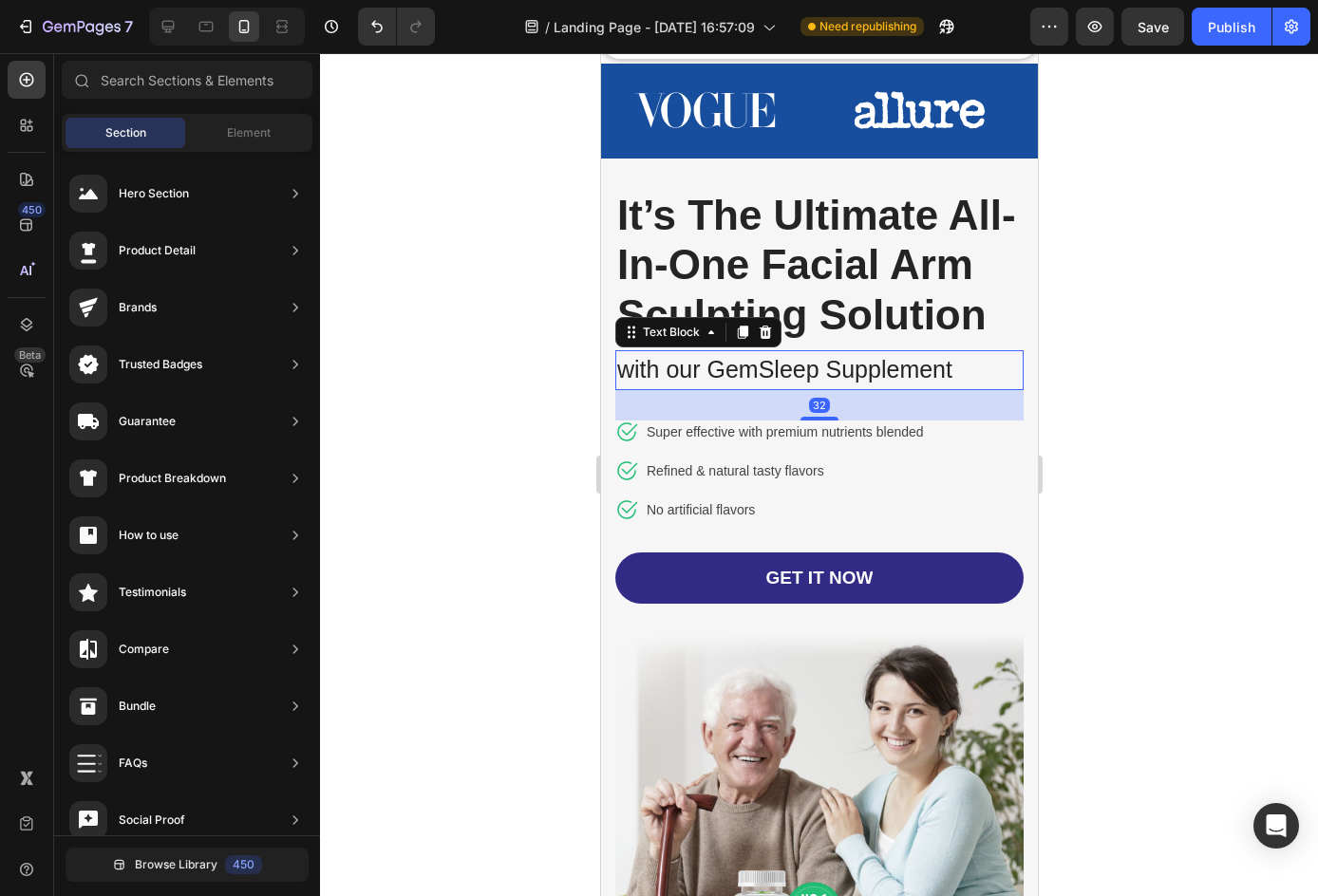
click at [885, 388] on p "with our GemSleep Supplement" at bounding box center [818, 370] width 404 height 36
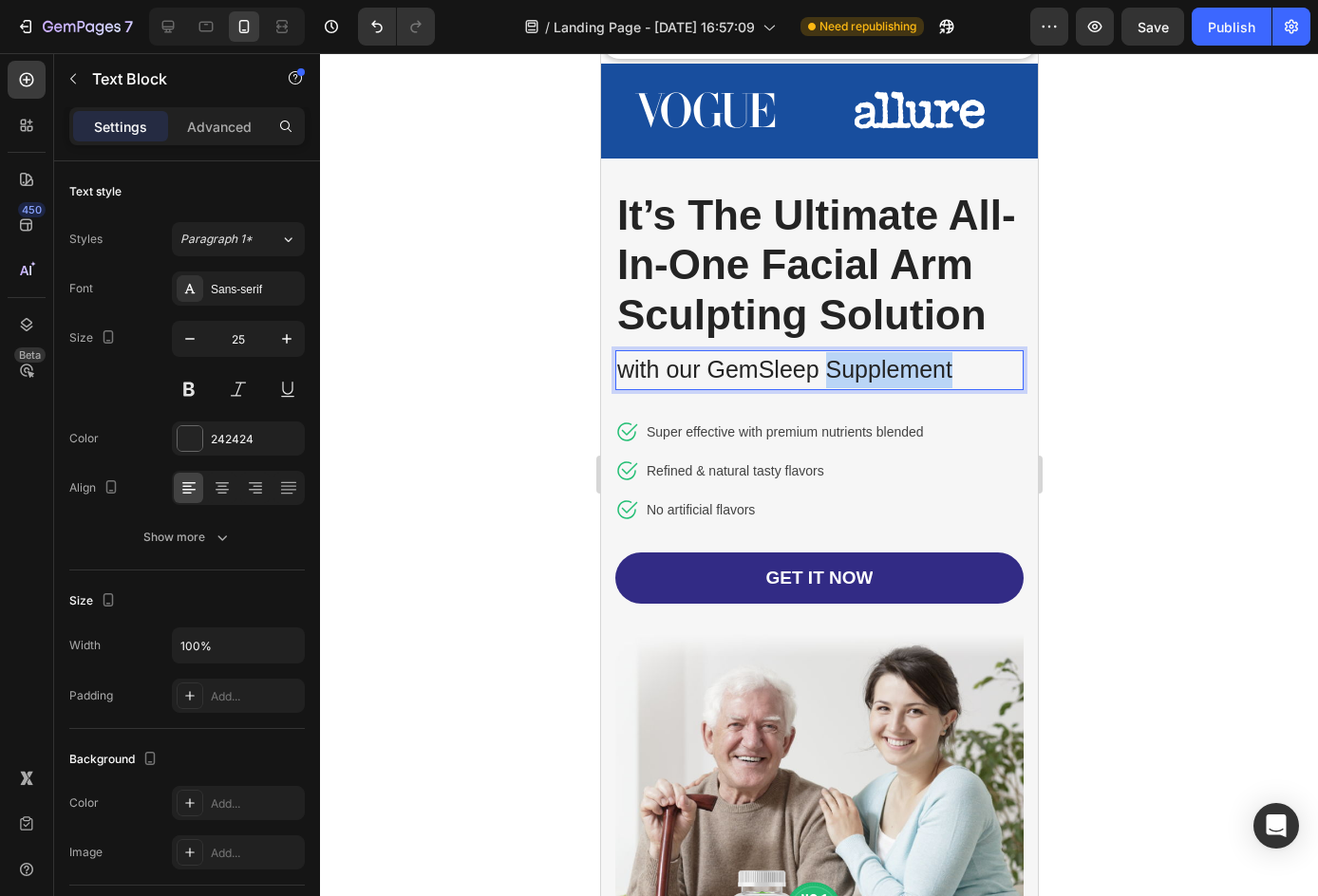
click at [885, 388] on p "with our GemSleep Supplement" at bounding box center [818, 370] width 404 height 36
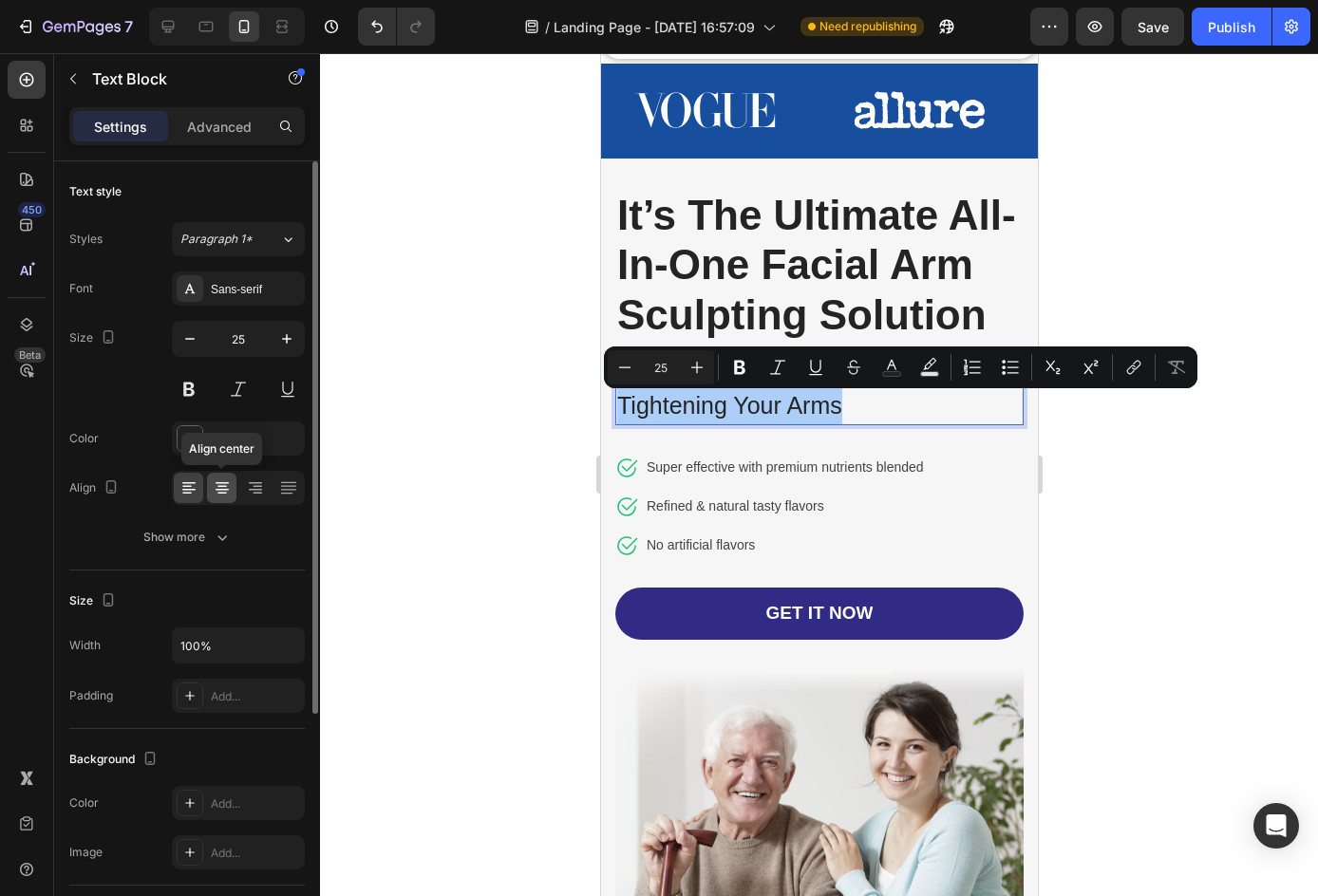
click at [223, 488] on icon at bounding box center [222, 487] width 19 height 19
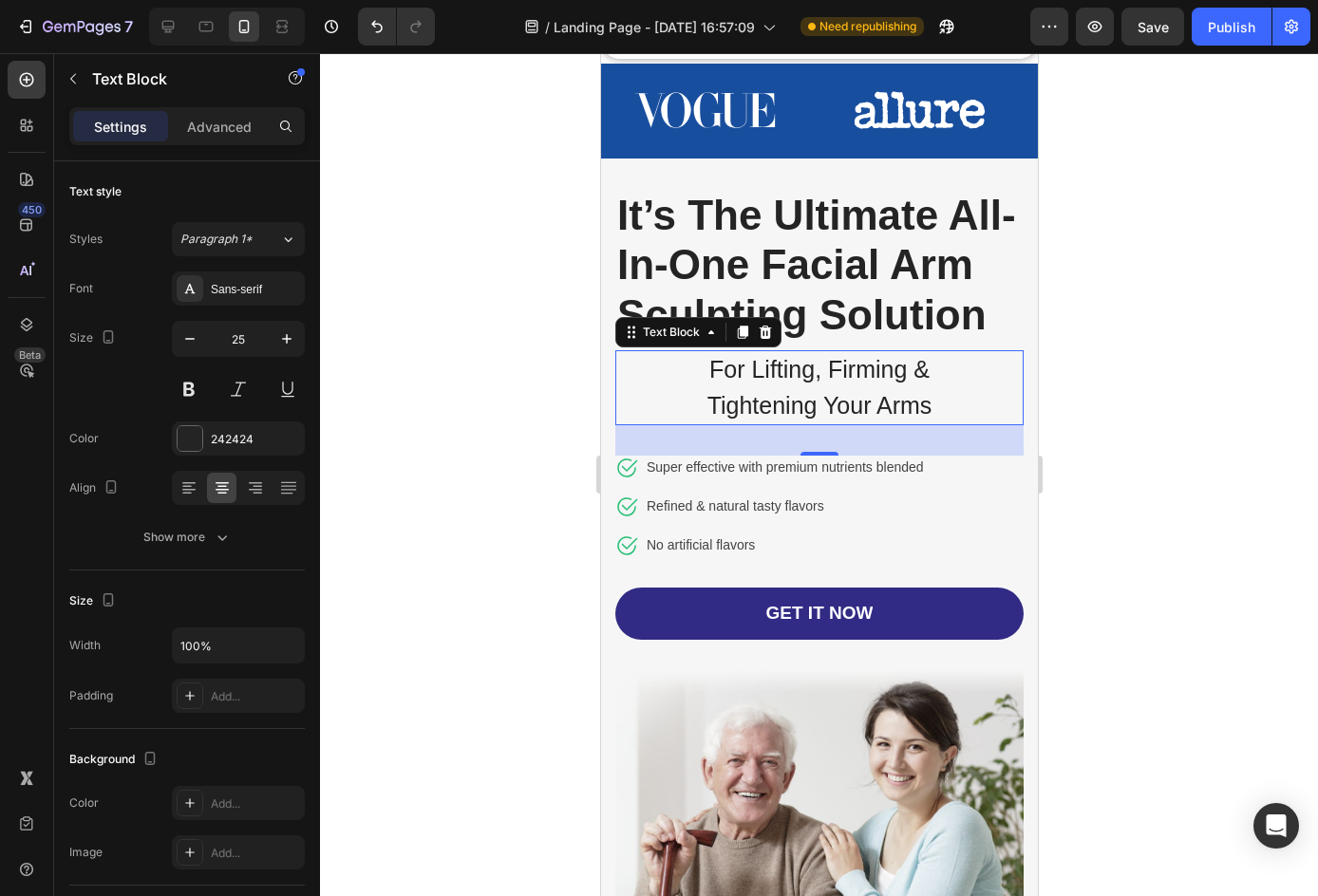
click at [427, 273] on div at bounding box center [819, 473] width 998 height 842
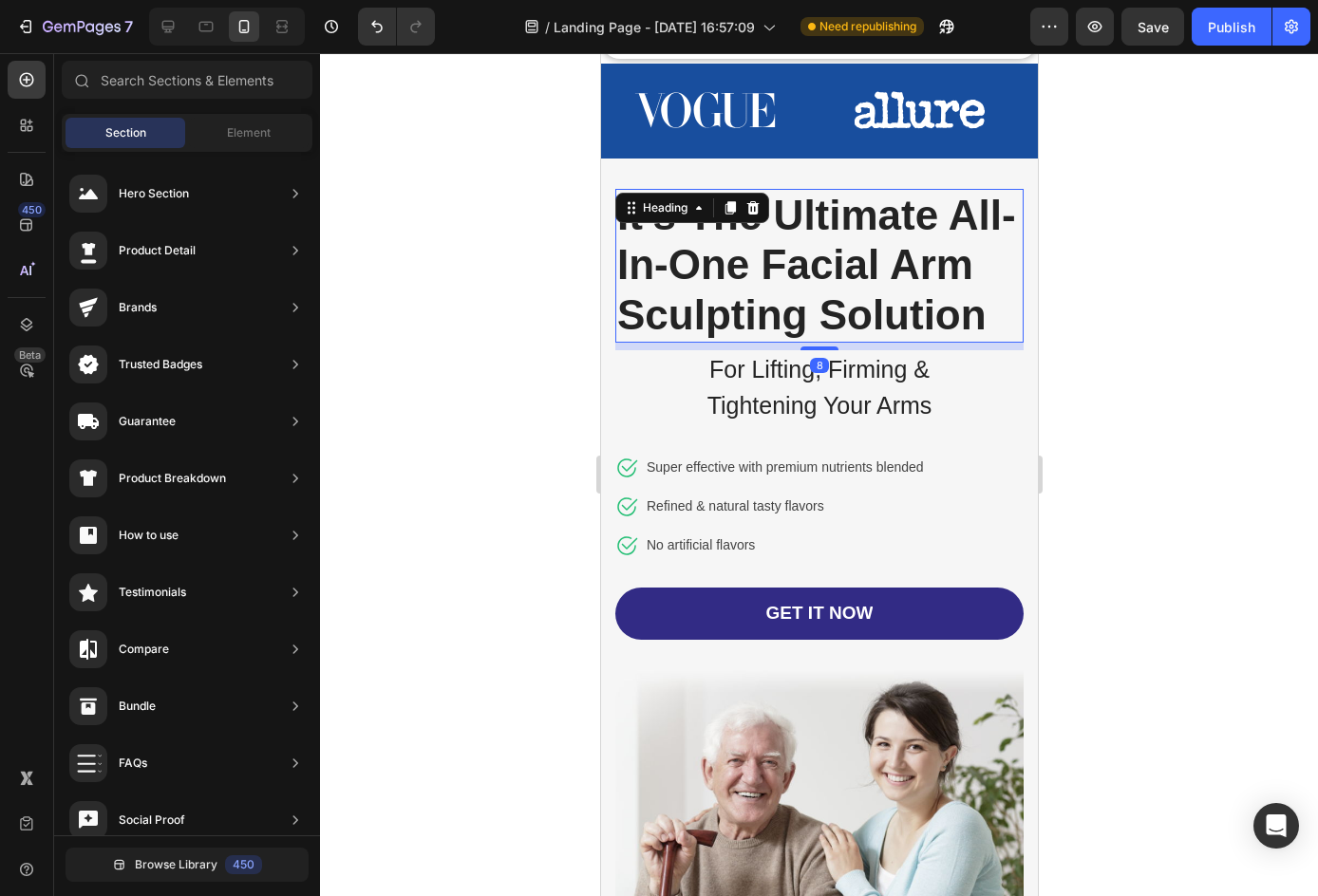
click at [696, 240] on p "It’s The Ultimate All-In-One Facial Arm Sculpting Solution" at bounding box center [818, 265] width 404 height 150
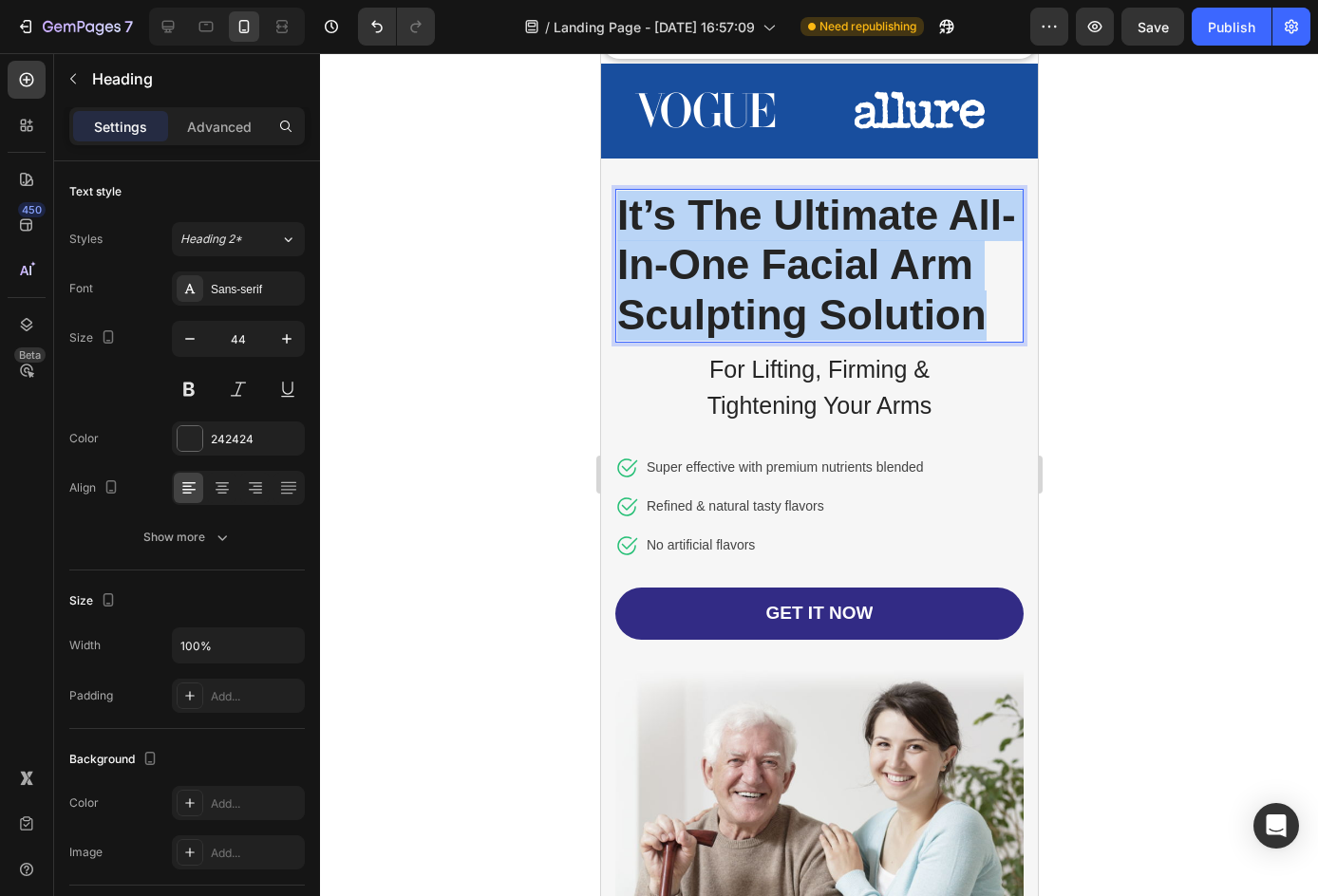
click at [696, 240] on p "It’s The Ultimate All-In-One Facial Arm Sculpting Solution" at bounding box center [818, 265] width 404 height 150
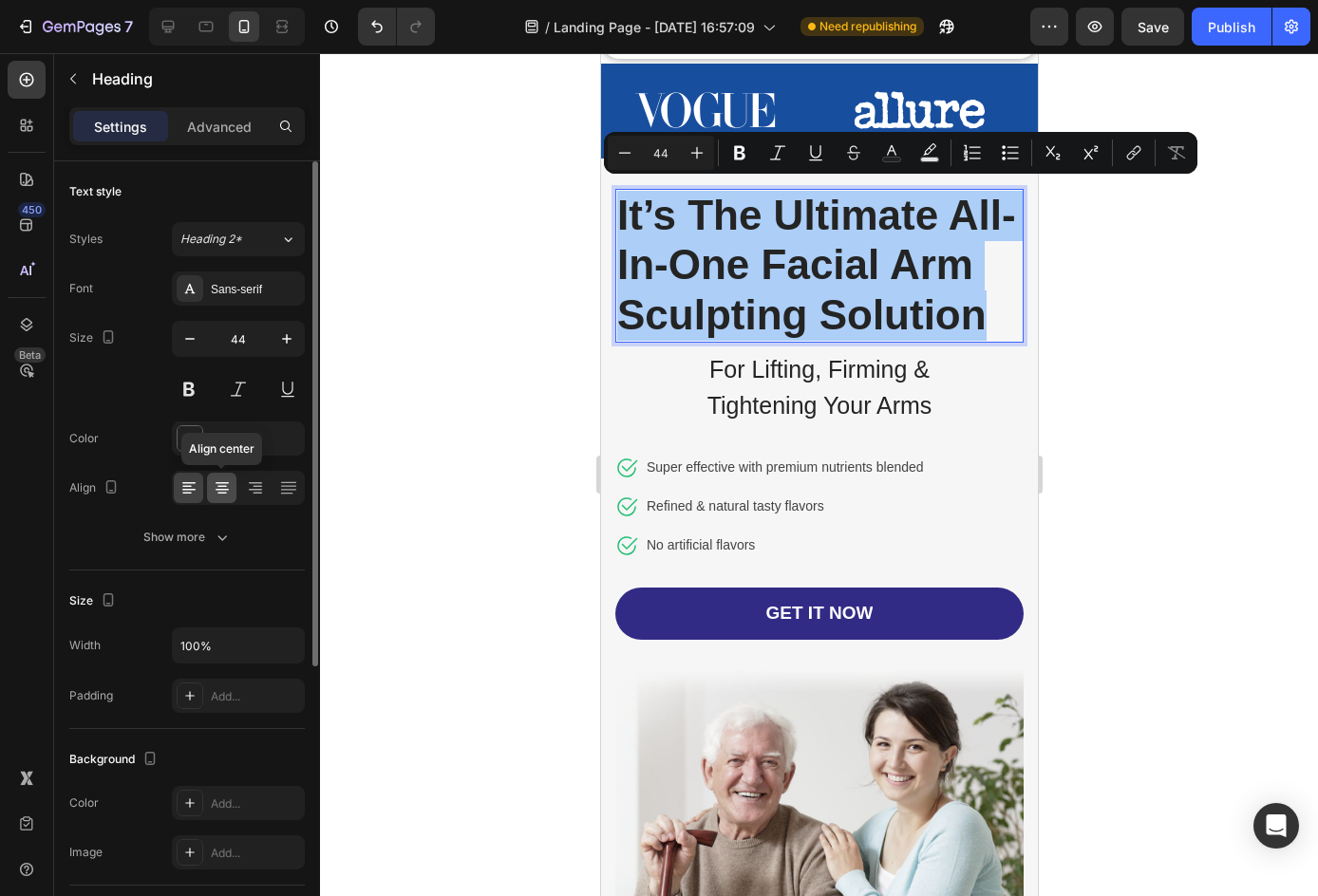
click at [219, 480] on icon at bounding box center [222, 487] width 19 height 19
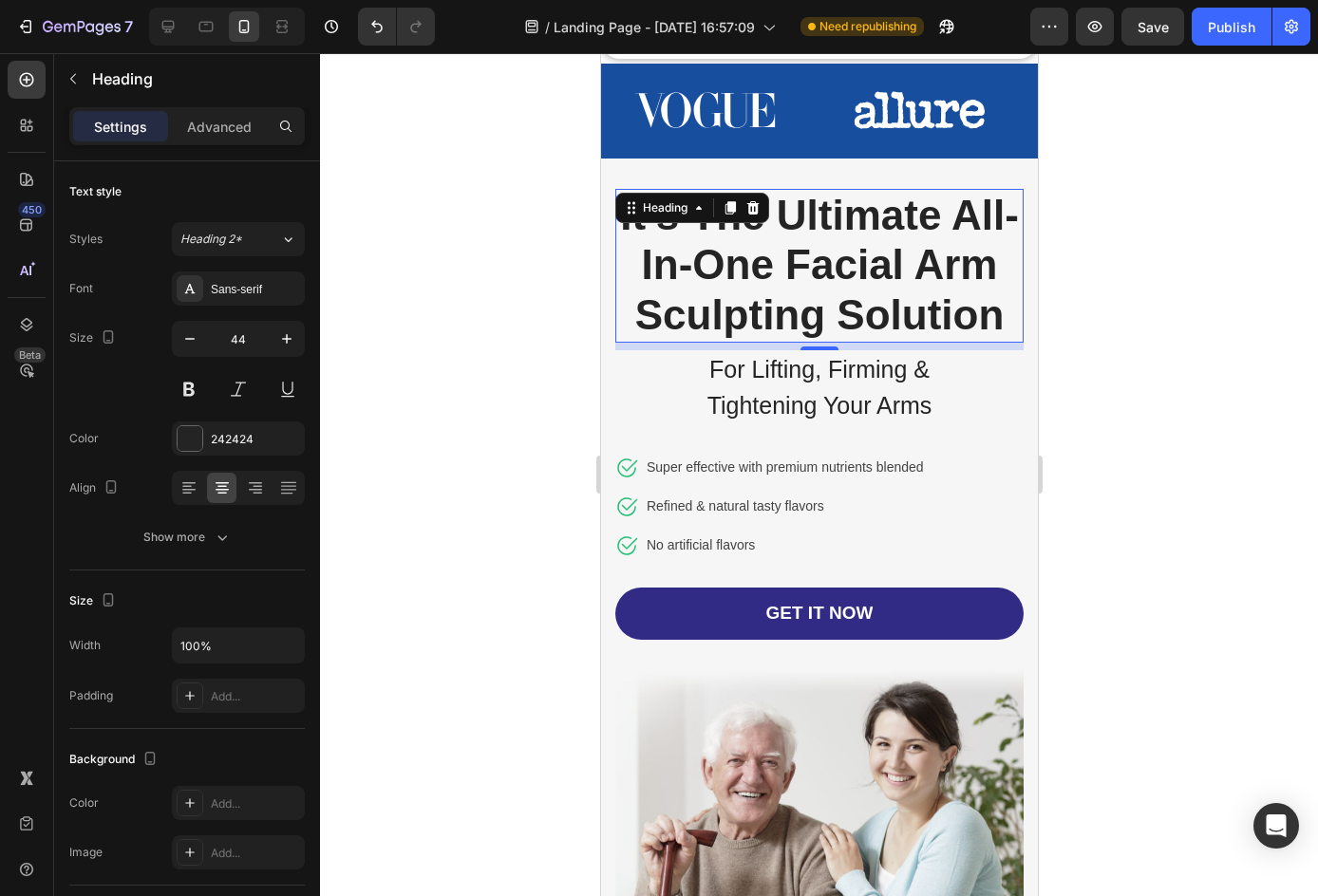
click at [474, 317] on div at bounding box center [819, 473] width 998 height 842
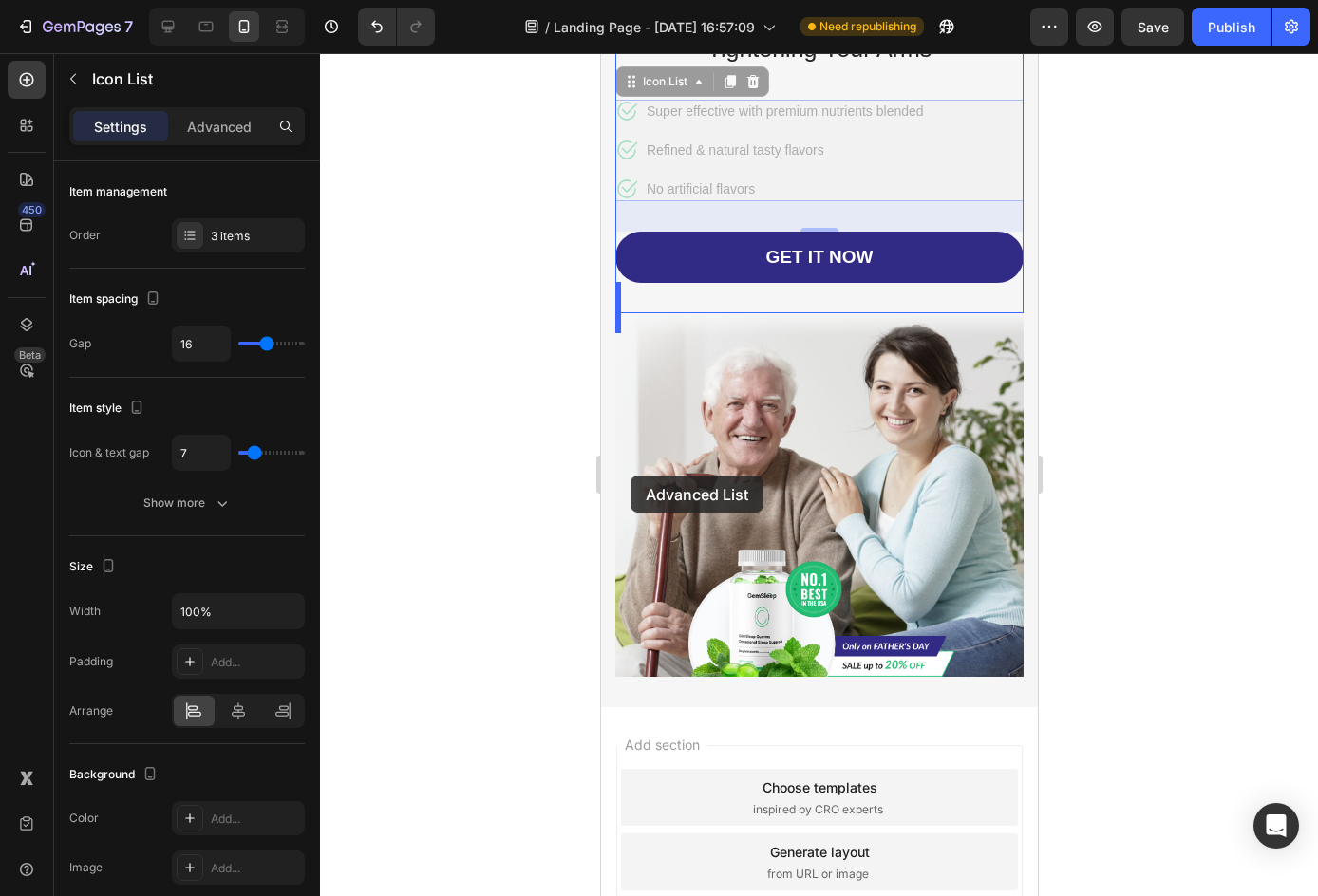
scroll to position [1030, 0]
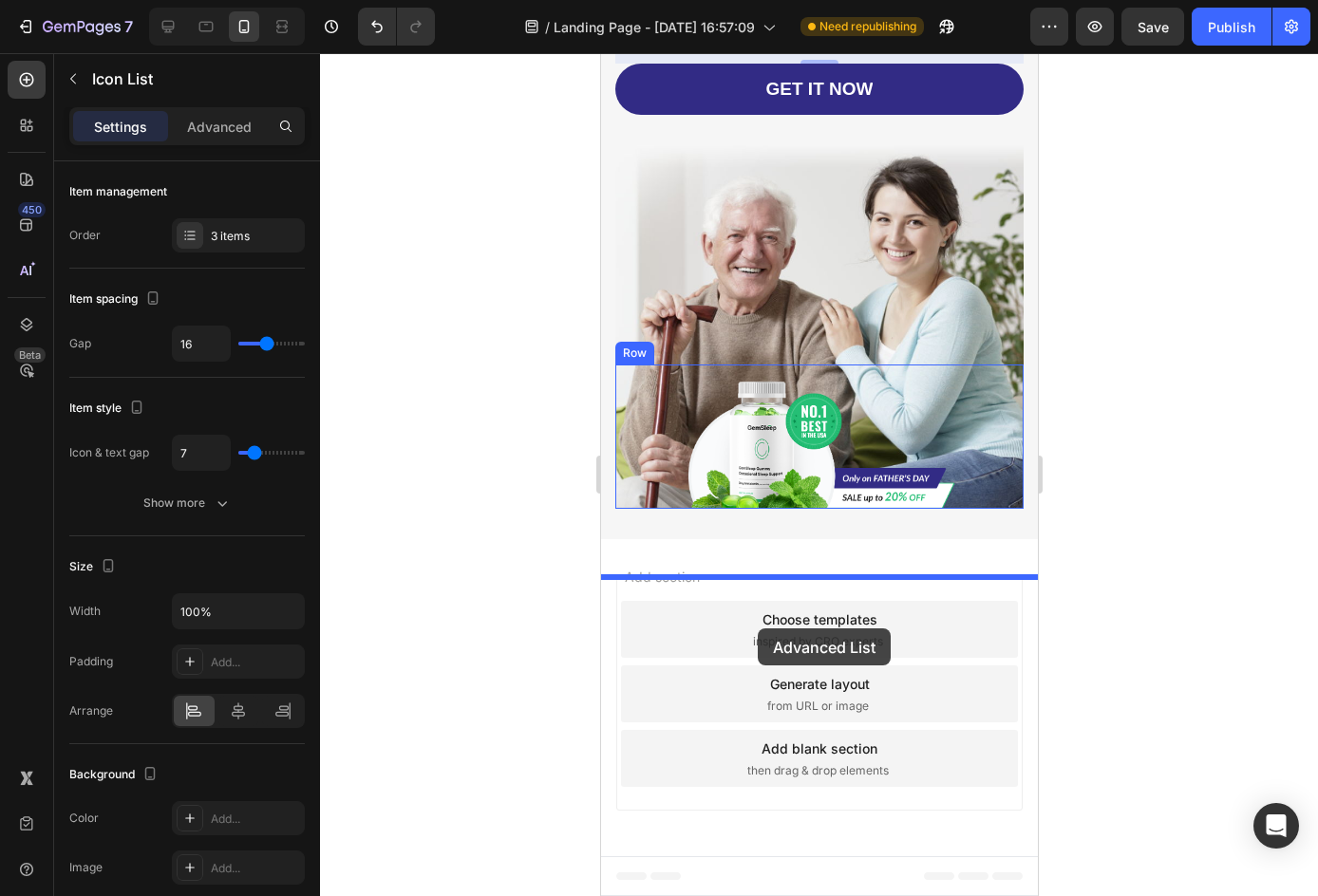
drag, startPoint x: 637, startPoint y: 473, endPoint x: 757, endPoint y: 629, distance: 196.8
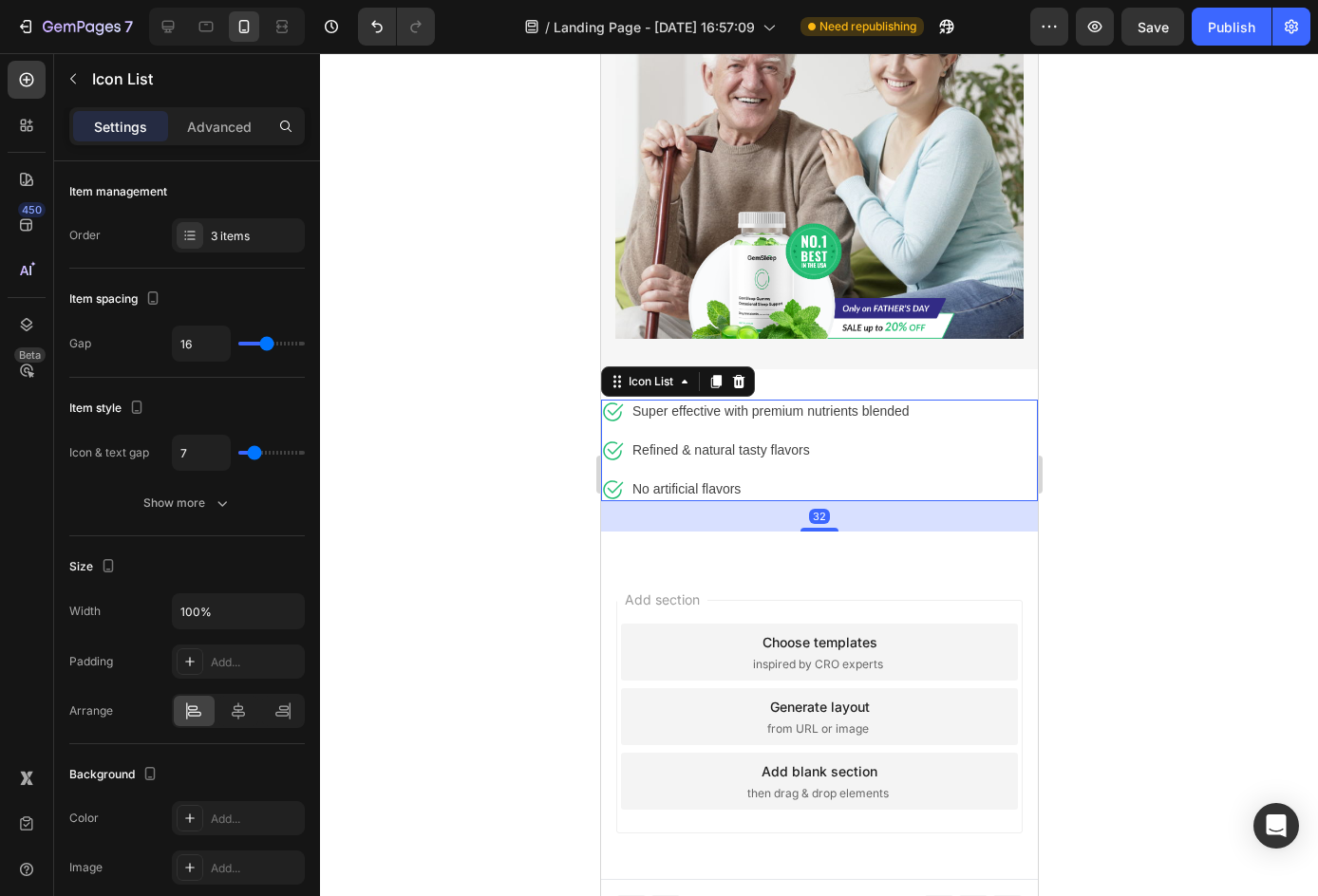
click at [1215, 488] on div at bounding box center [819, 473] width 998 height 842
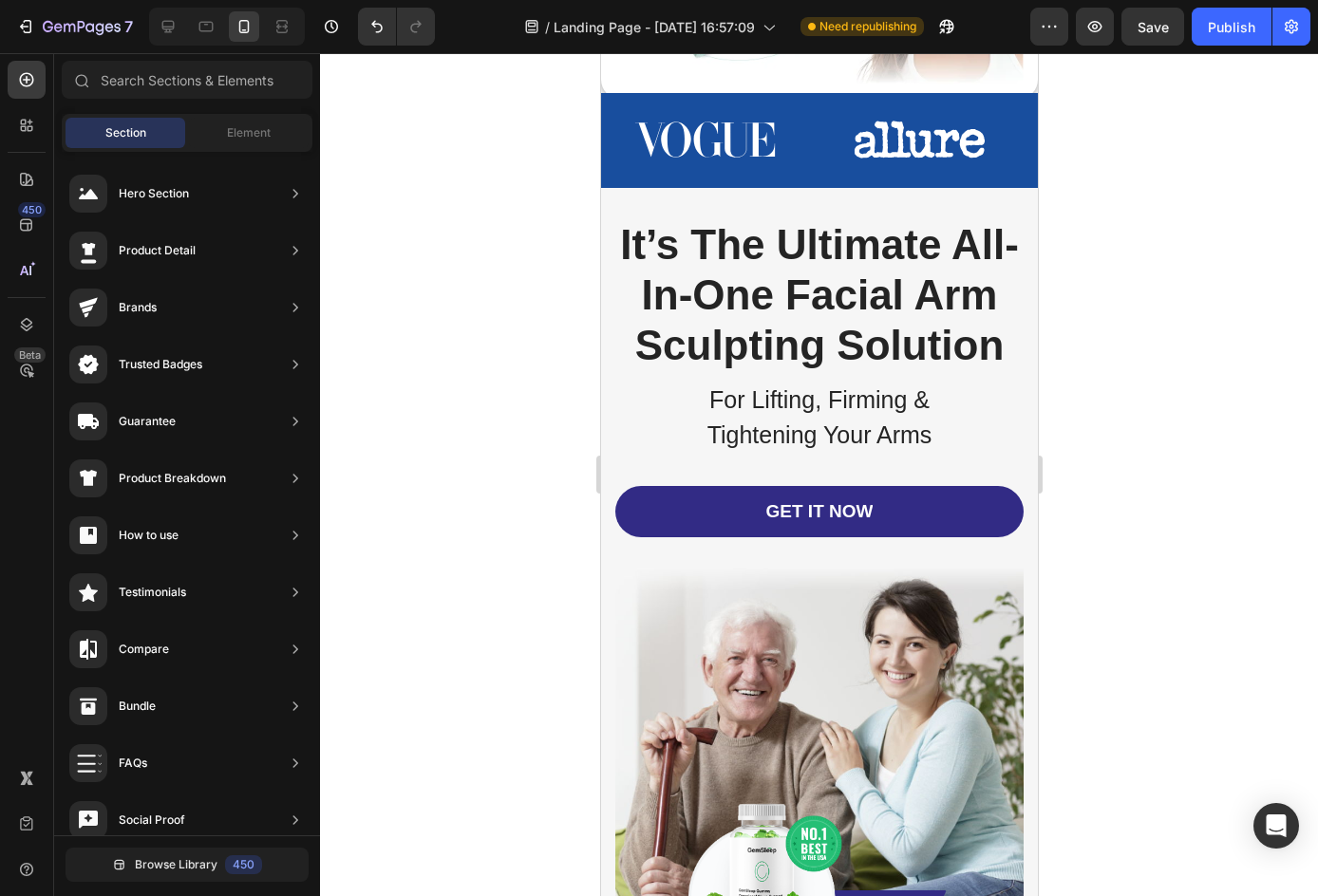
scroll to position [461, 0]
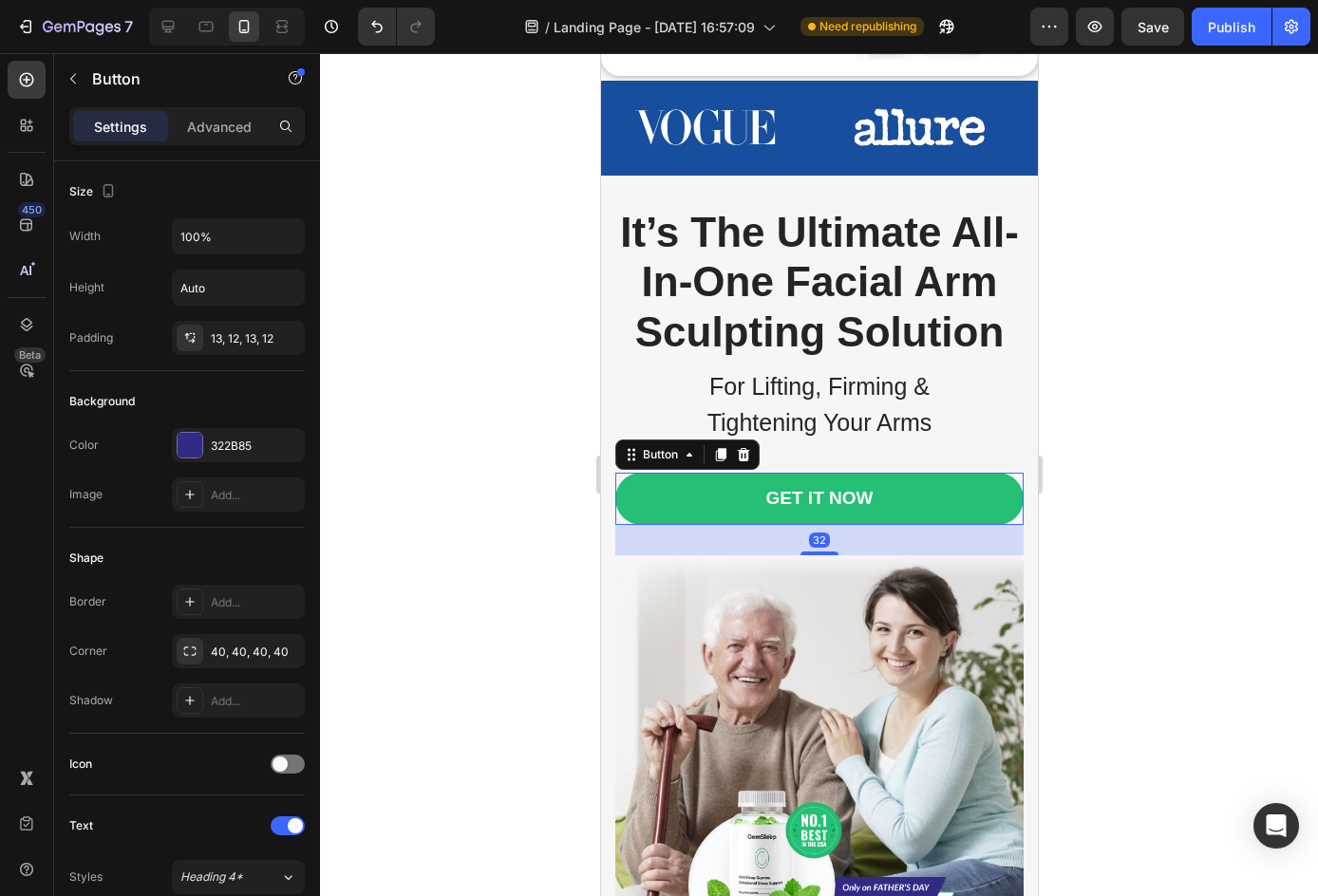
click at [892, 525] on link "GET IT NOW" at bounding box center [818, 498] width 408 height 52
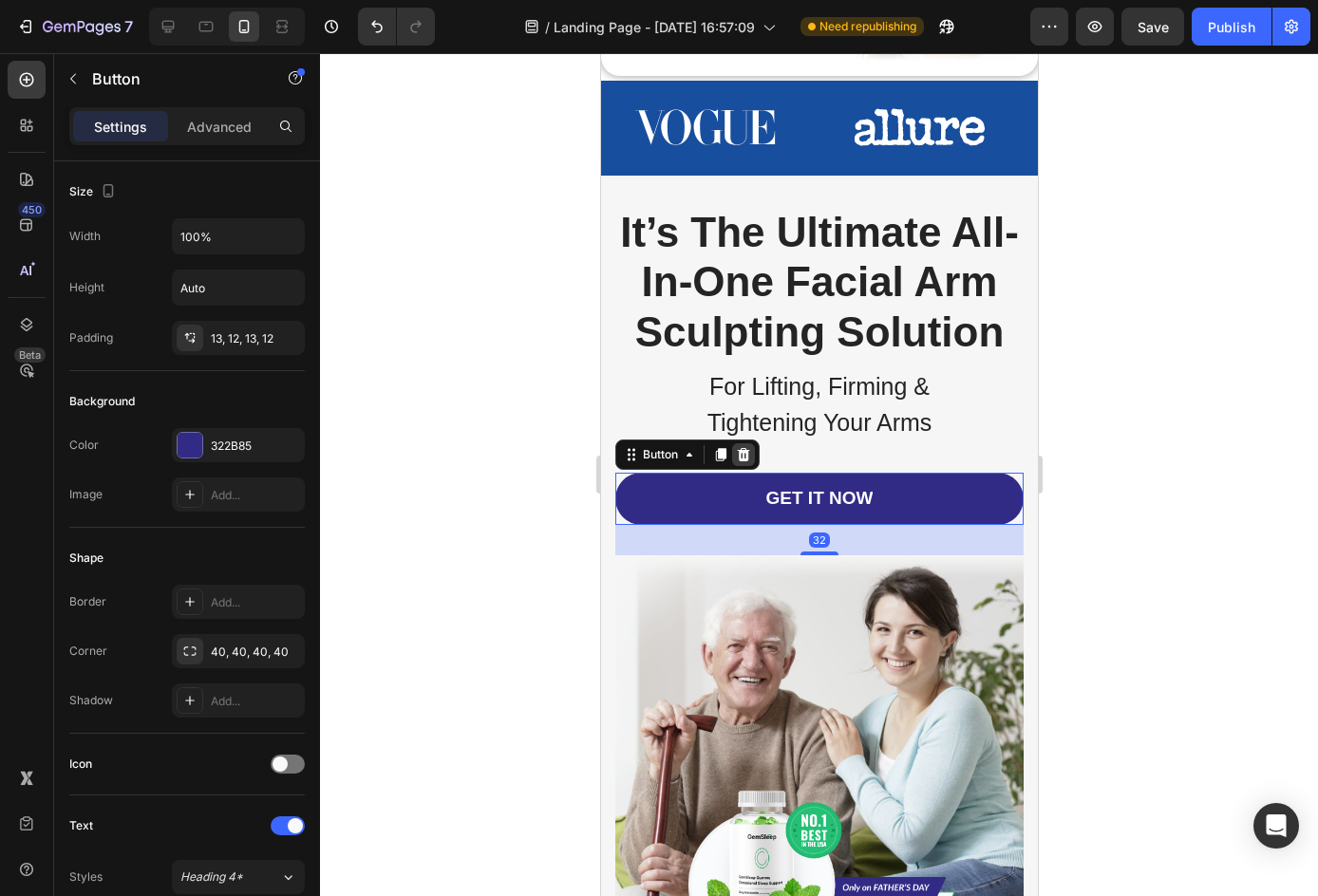
click at [748, 462] on icon at bounding box center [743, 455] width 16 height 16
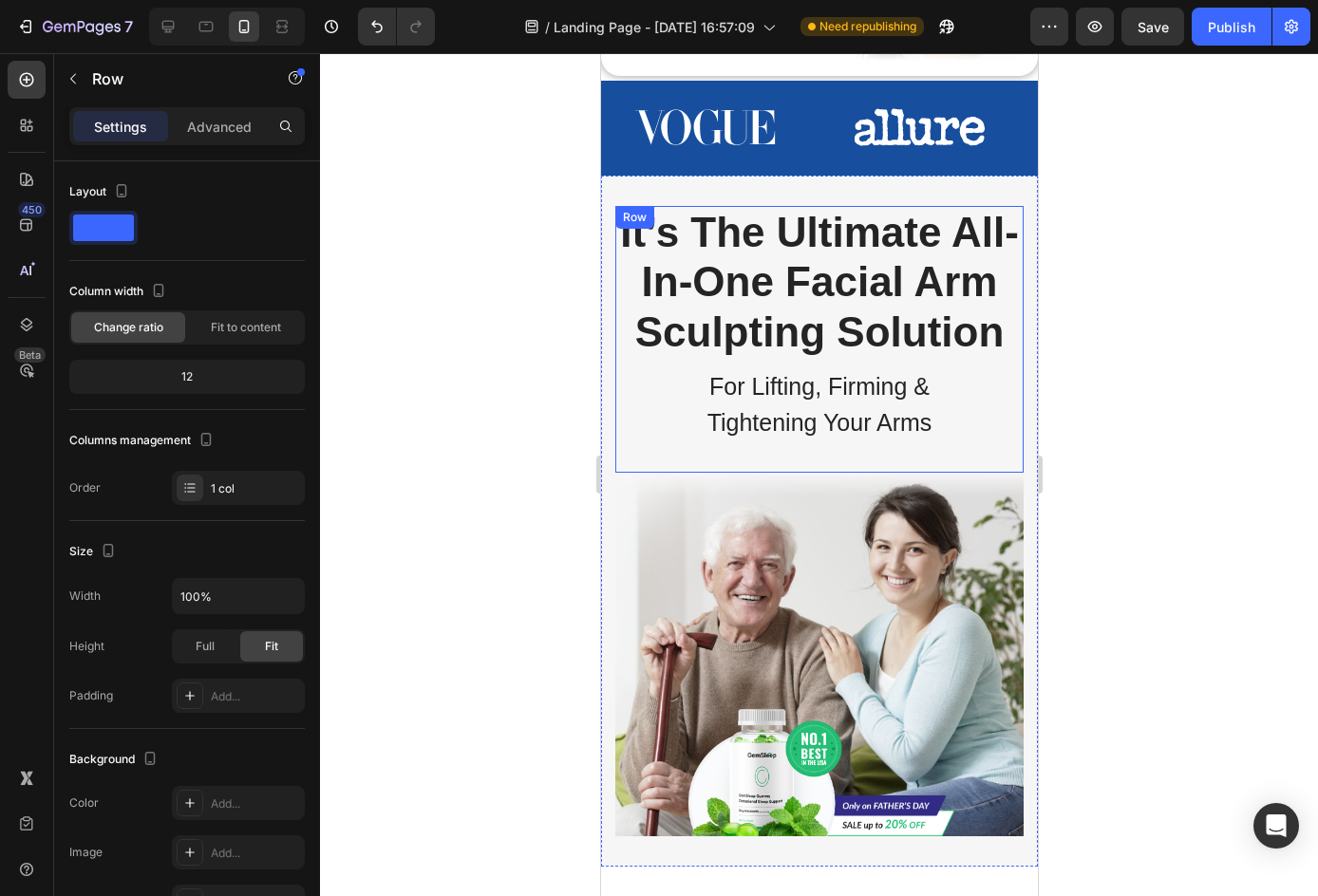
click at [854, 472] on div "It’s The Ultimate All-In-One Facial Arm Sculpting Solution Heading For Lifting,…" at bounding box center [818, 339] width 408 height 266
click at [555, 405] on div at bounding box center [819, 473] width 998 height 842
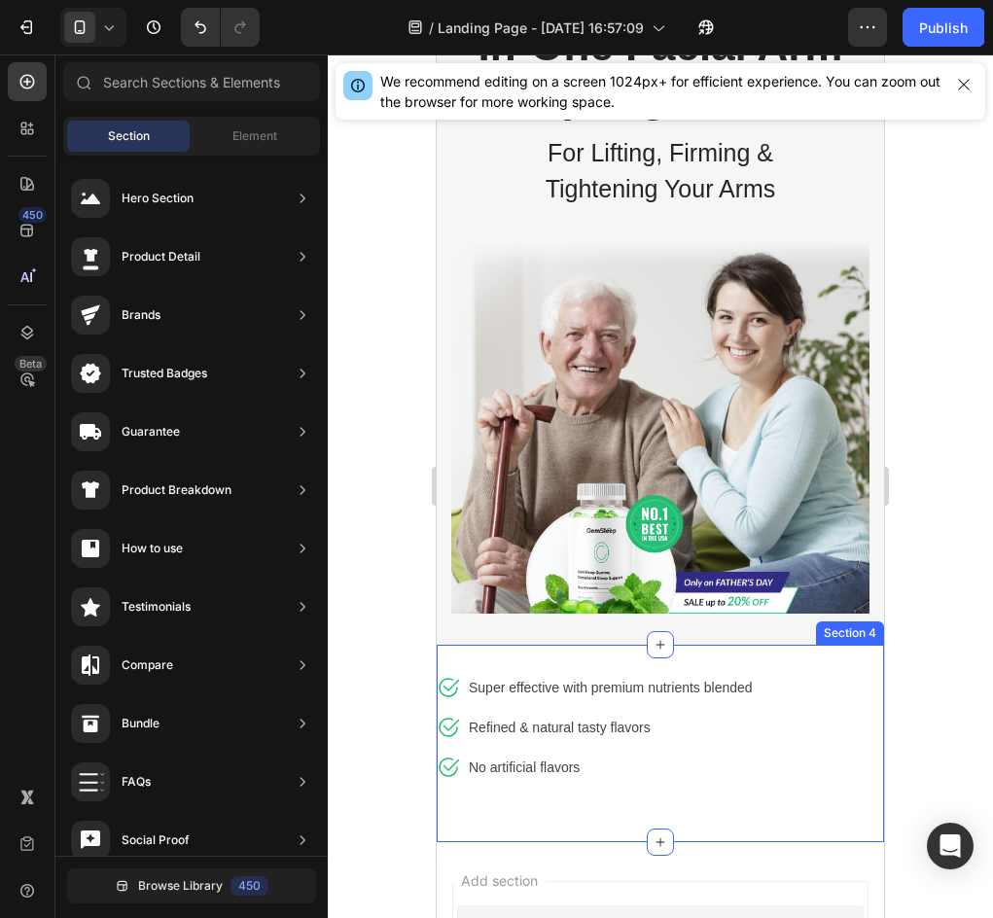
scroll to position [546, 0]
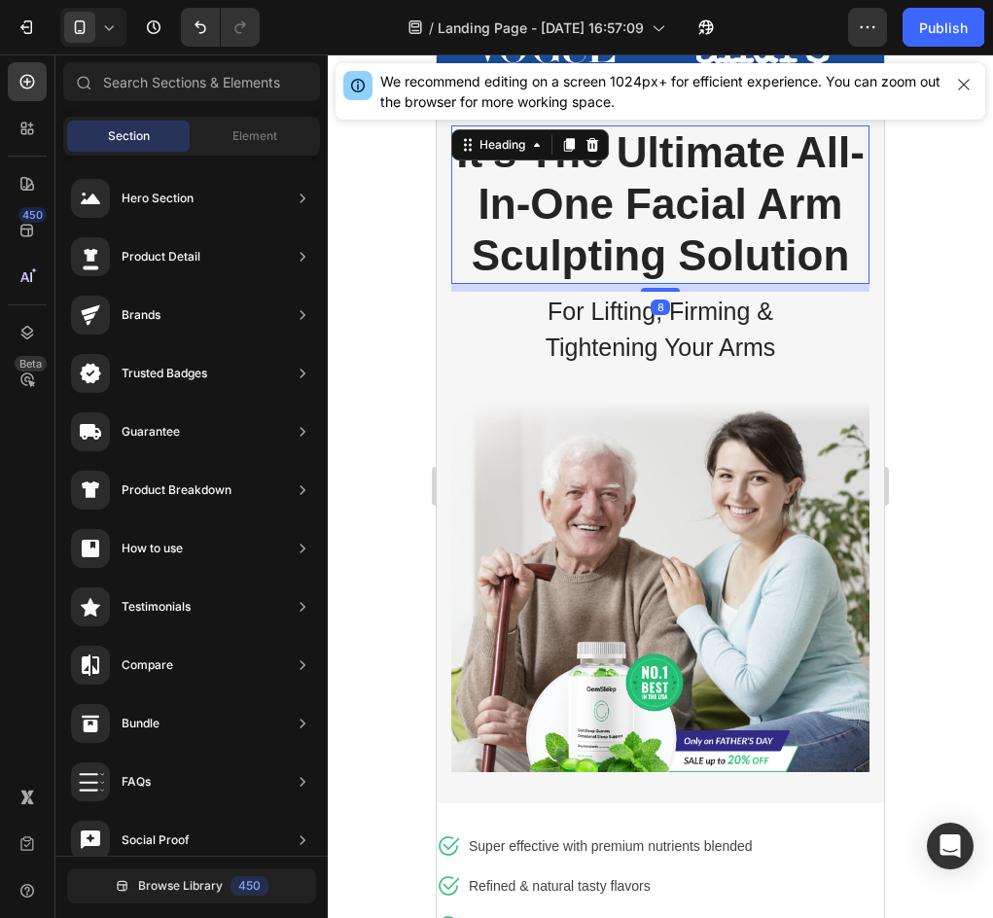
click at [706, 254] on p "It’s The Ultimate All-In-One Facial Arm Sculpting Solution" at bounding box center [660, 204] width 414 height 154
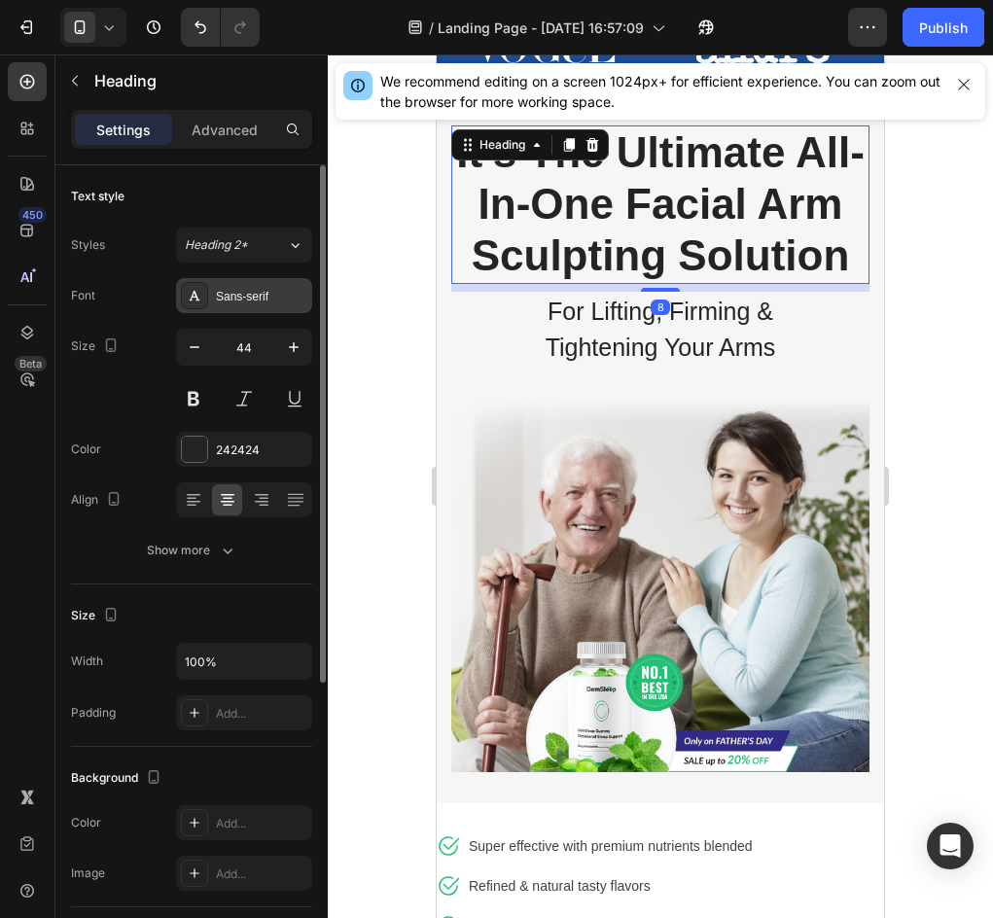
click at [241, 282] on div "Sans-serif" at bounding box center [244, 295] width 136 height 35
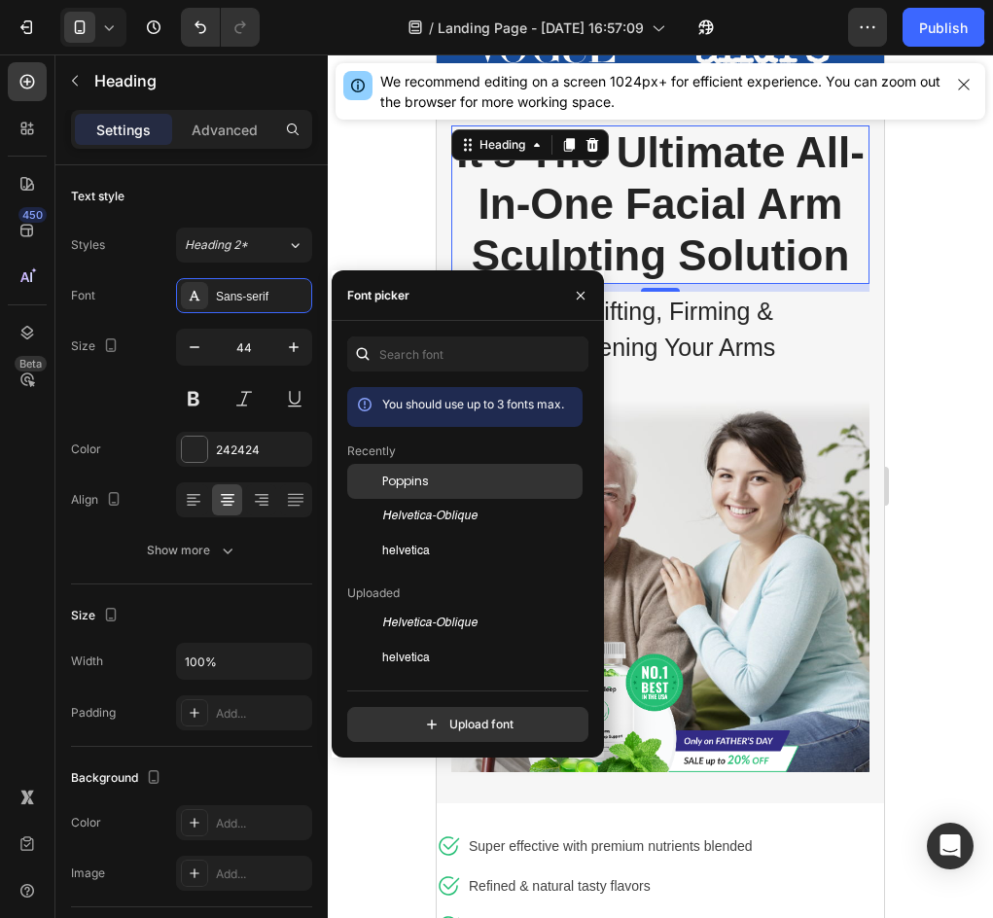
click at [433, 474] on div "Poppins" at bounding box center [480, 482] width 196 height 18
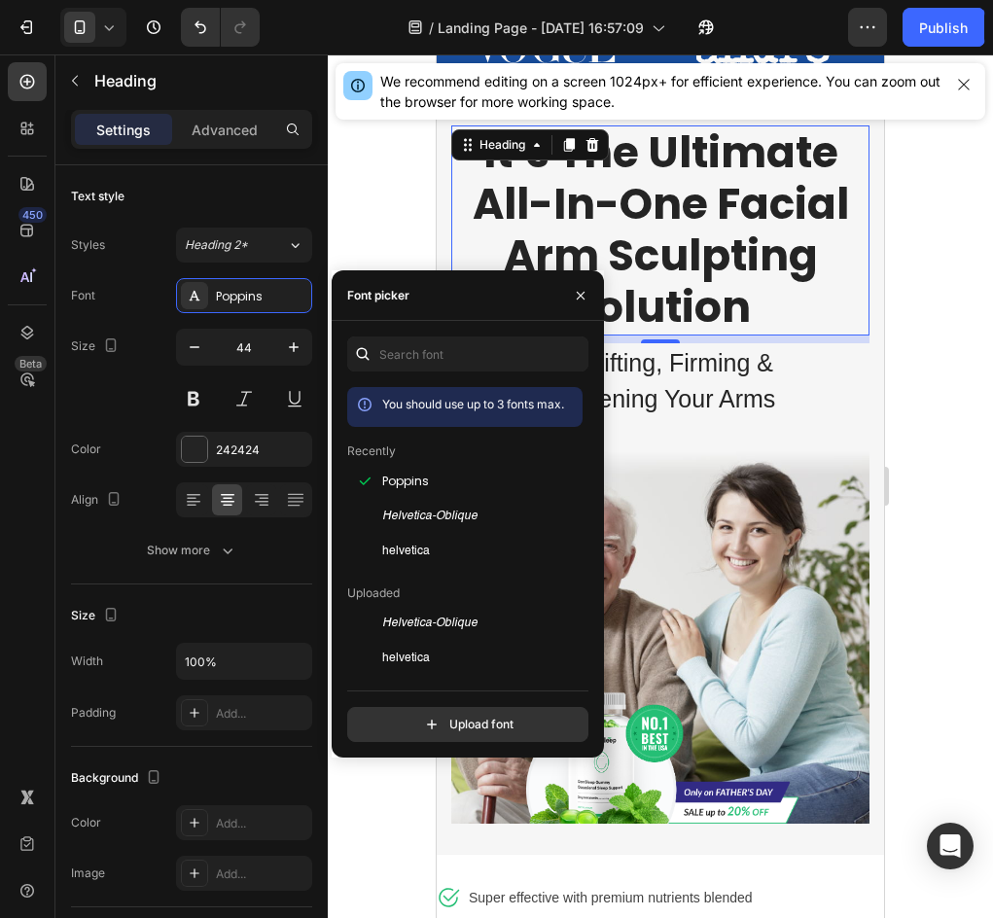
click at [926, 272] on div at bounding box center [660, 485] width 665 height 863
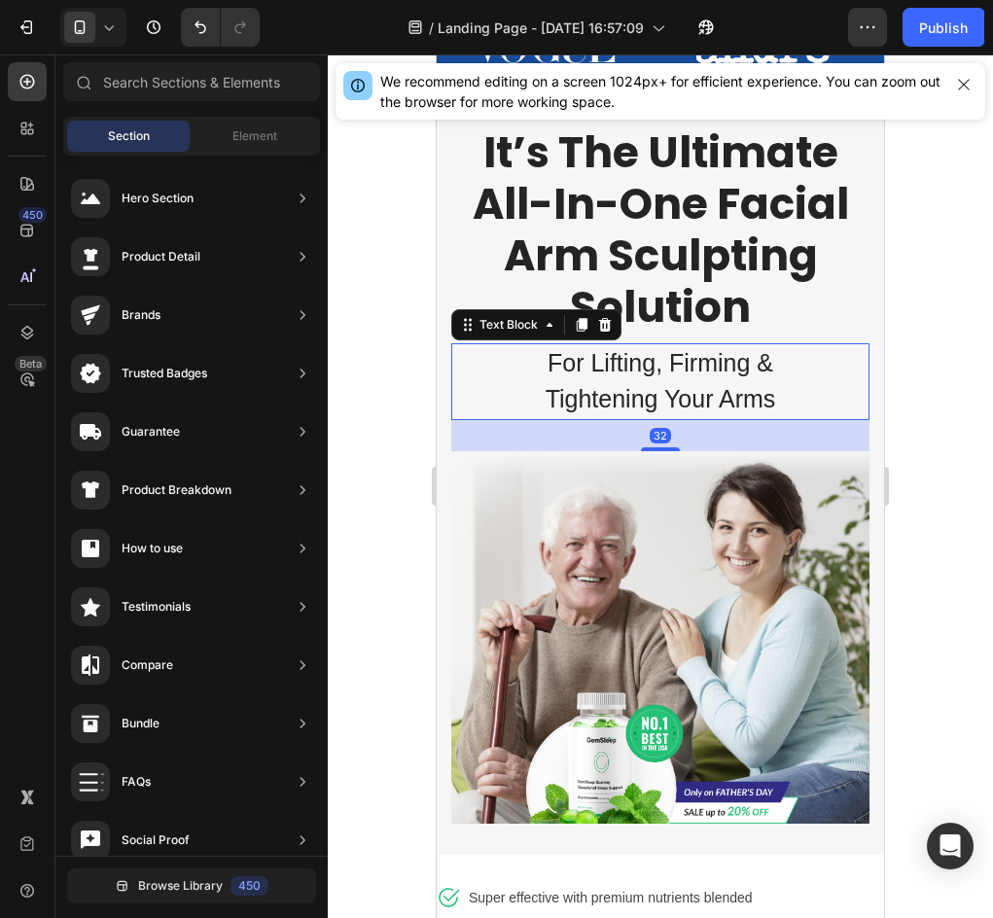
click at [658, 400] on p "For Lifting, Firming & Tightening Your Arms" at bounding box center [660, 381] width 414 height 73
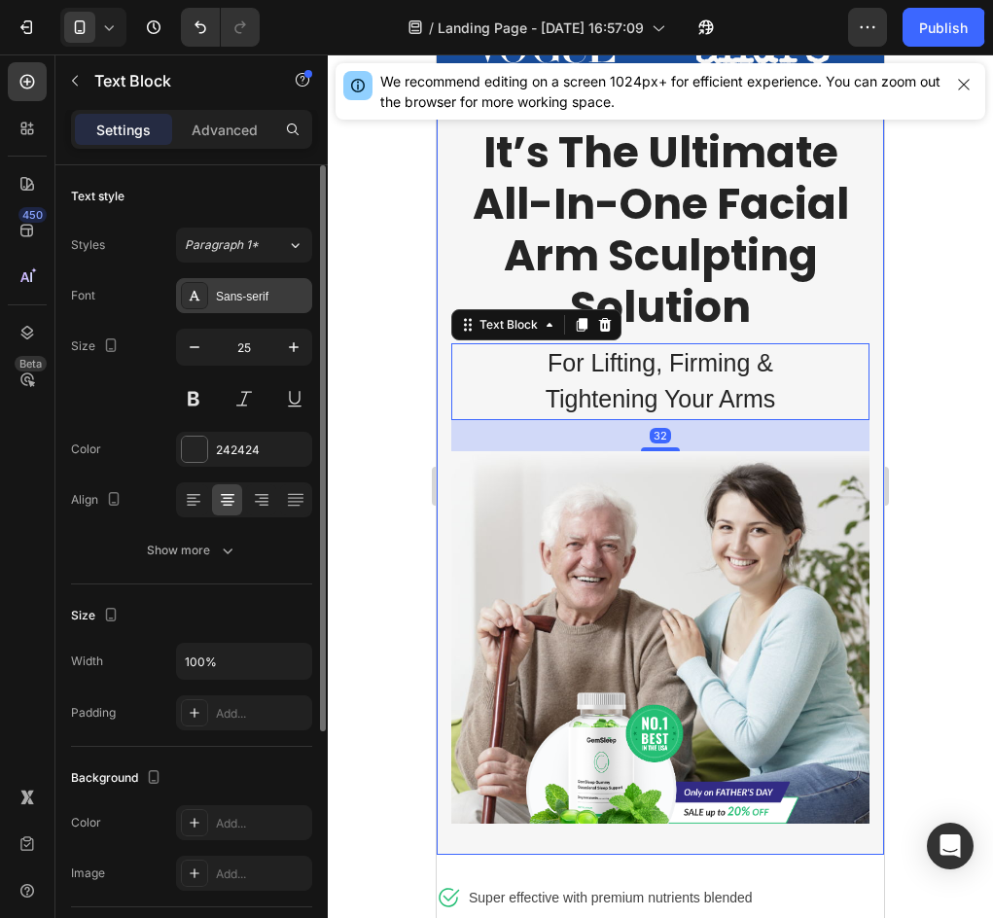
click at [263, 280] on div "Sans-serif" at bounding box center [244, 295] width 136 height 35
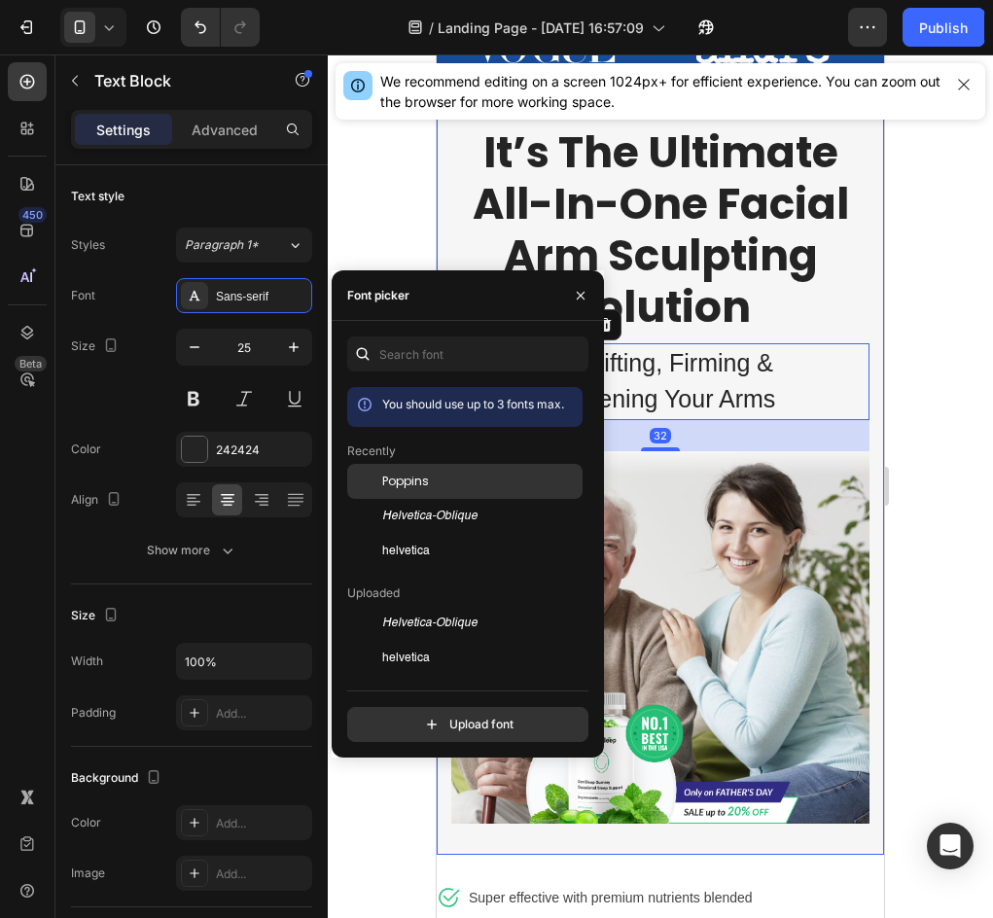
click at [473, 470] on div "Poppins" at bounding box center [464, 481] width 235 height 35
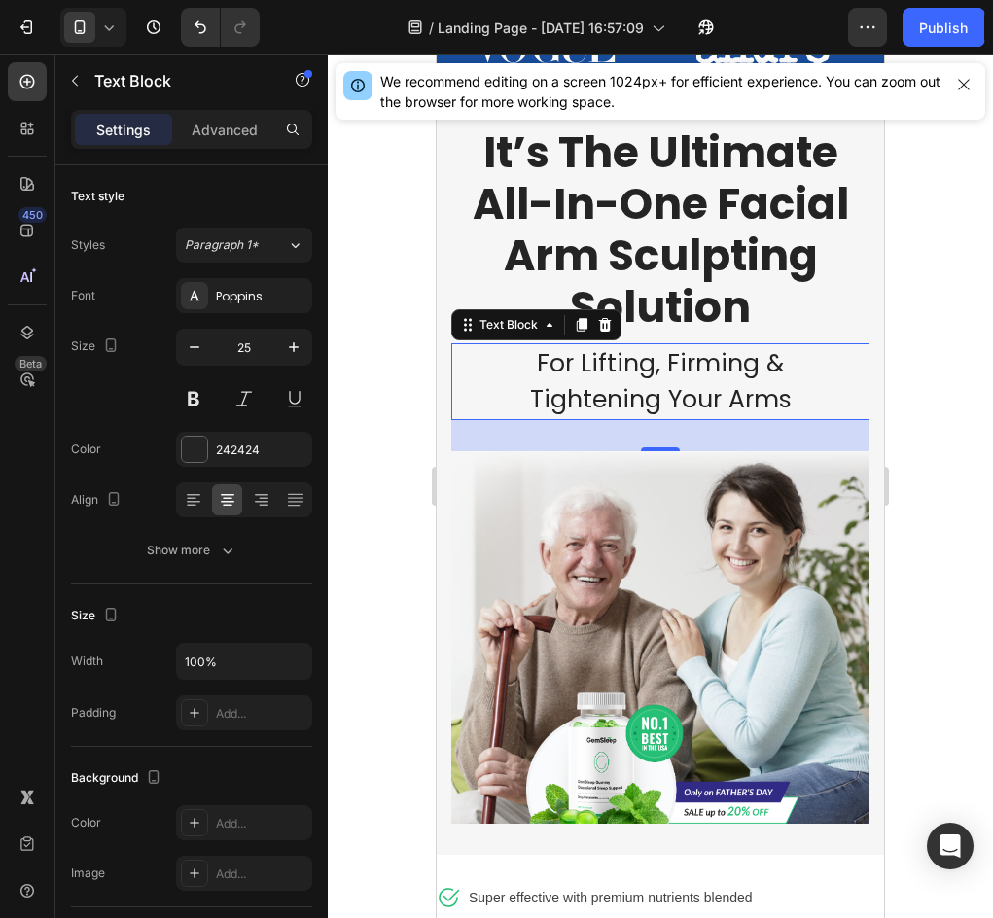
click at [912, 351] on div at bounding box center [660, 485] width 665 height 863
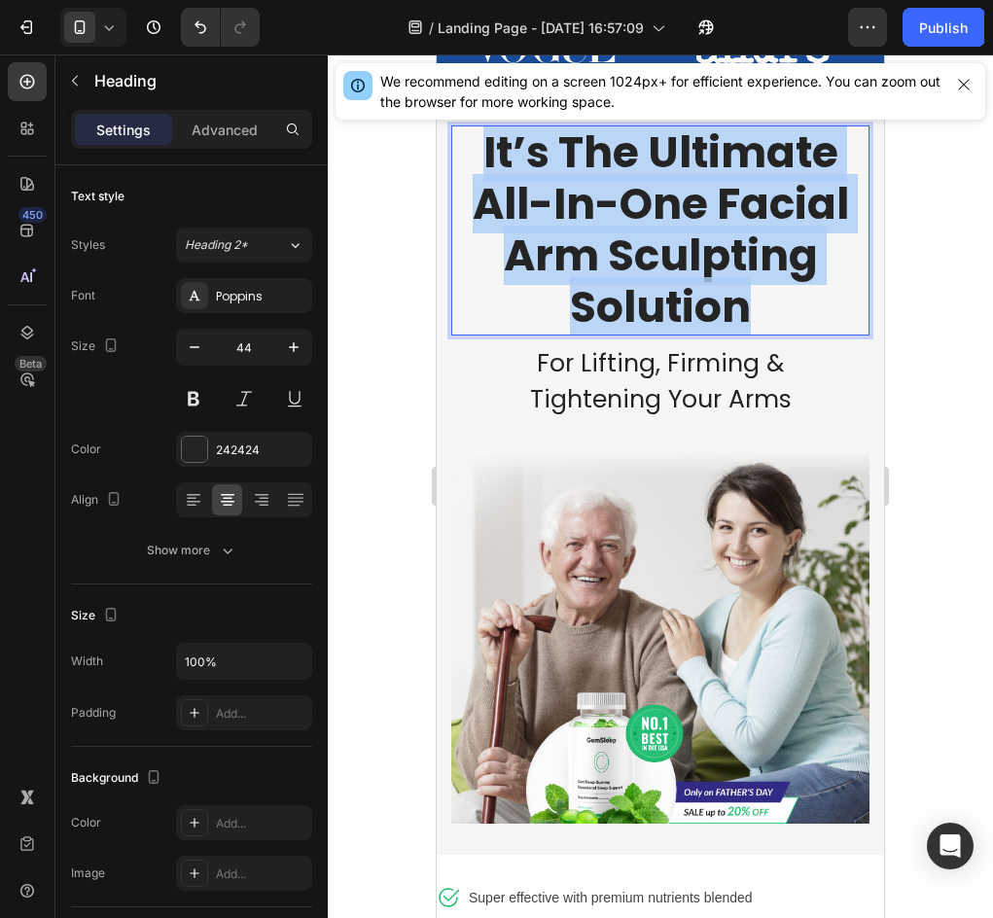
click at [634, 253] on p "It’s The Ultimate All-In-One Facial Arm Sculpting Solution" at bounding box center [660, 229] width 414 height 205
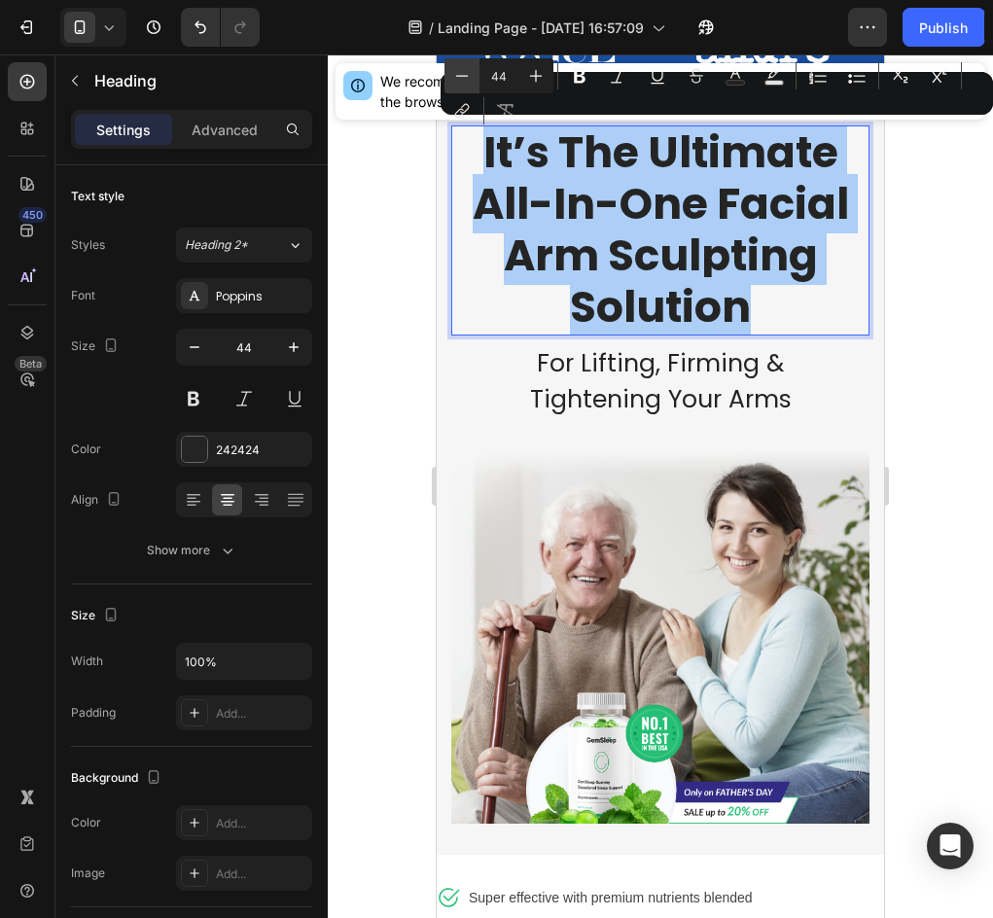
click at [458, 79] on icon "Editor contextual toolbar" at bounding box center [461, 75] width 19 height 19
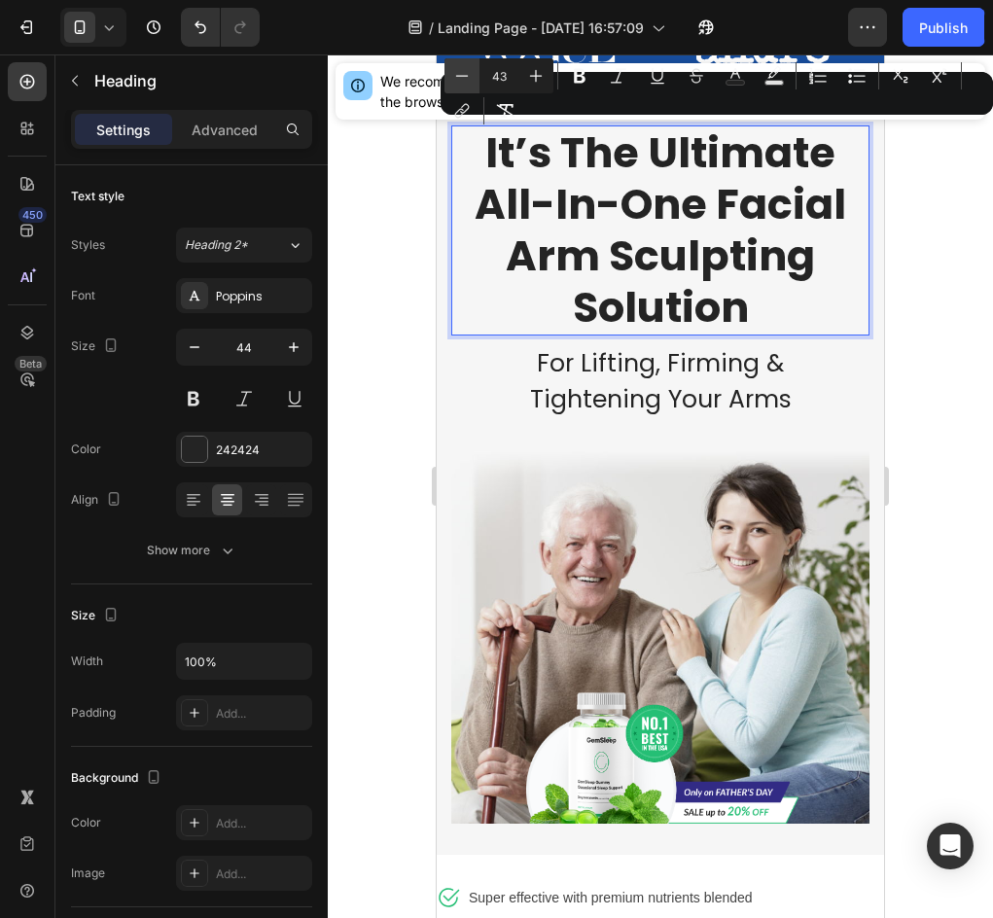
click at [458, 79] on icon "Editor contextual toolbar" at bounding box center [461, 75] width 19 height 19
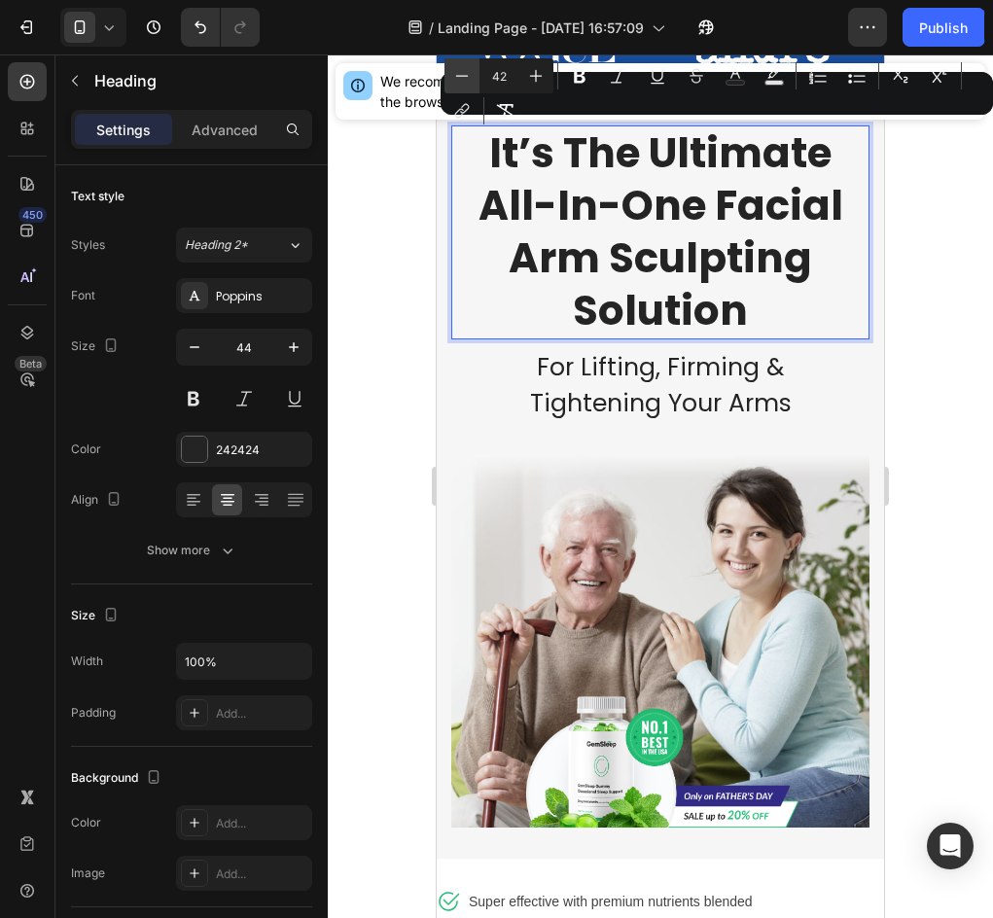
click at [458, 79] on icon "Editor contextual toolbar" at bounding box center [461, 75] width 19 height 19
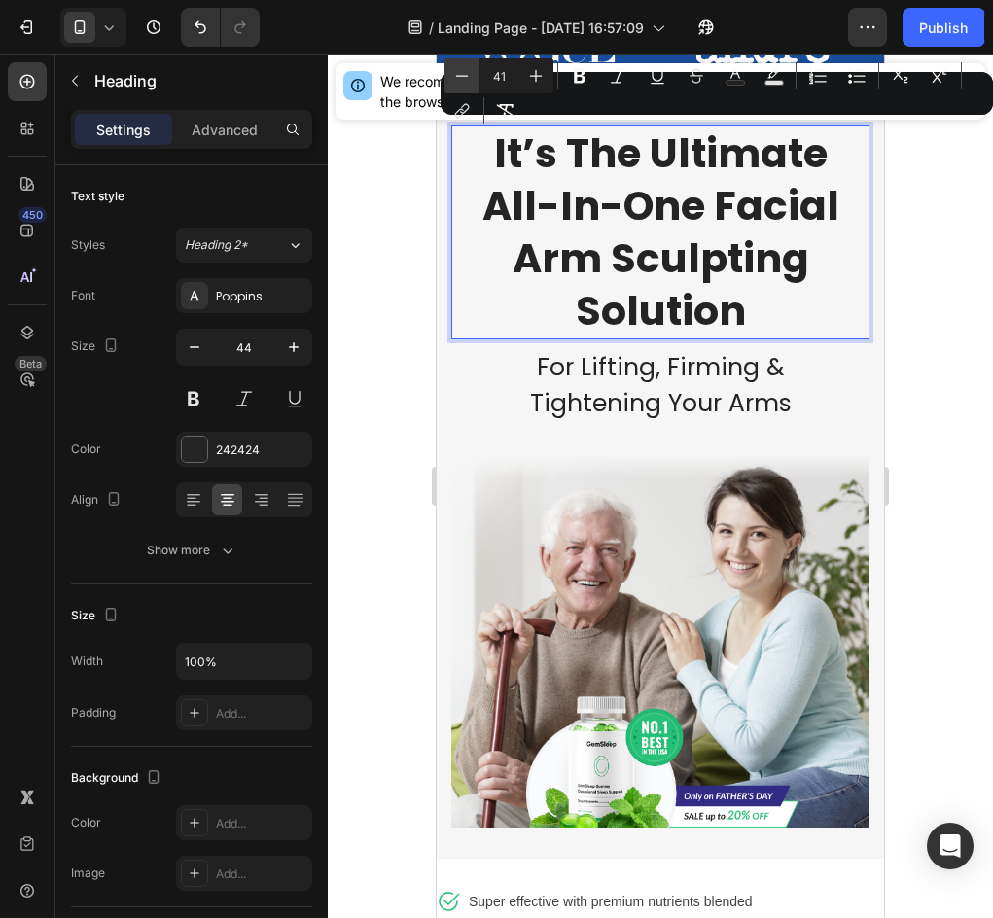
click at [458, 79] on icon "Editor contextual toolbar" at bounding box center [461, 75] width 19 height 19
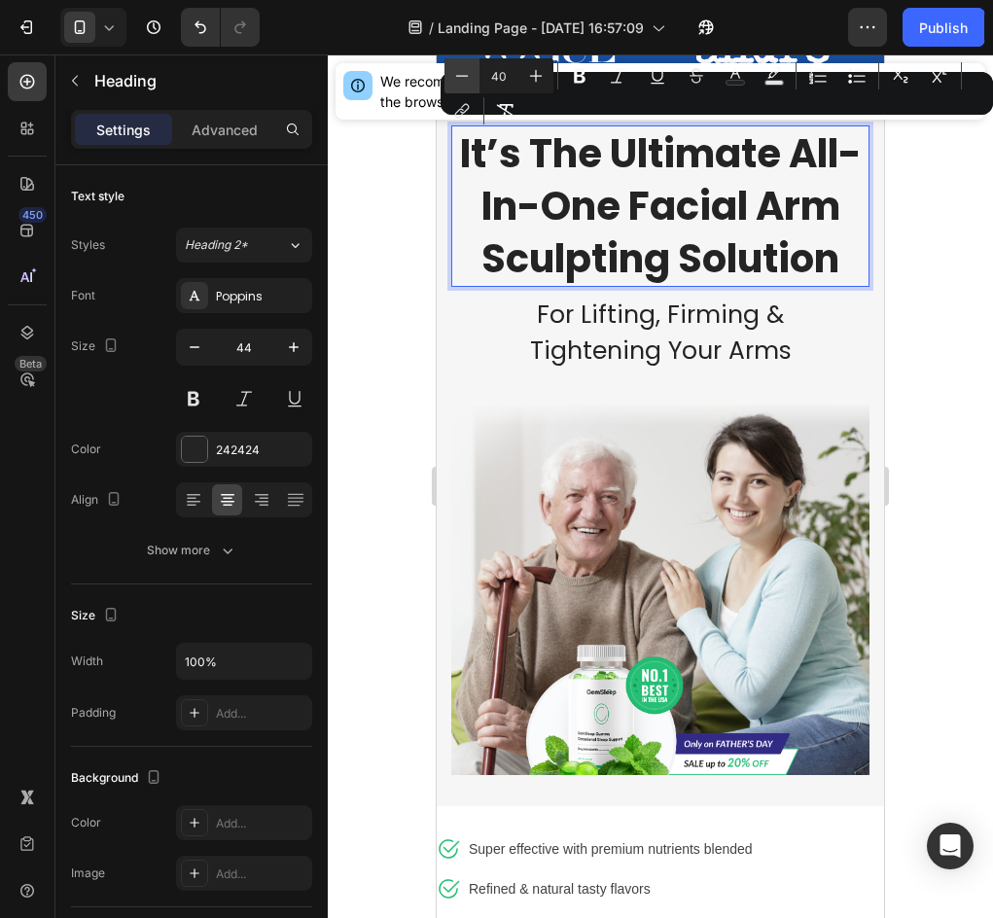
click at [458, 79] on icon "Editor contextual toolbar" at bounding box center [461, 75] width 19 height 19
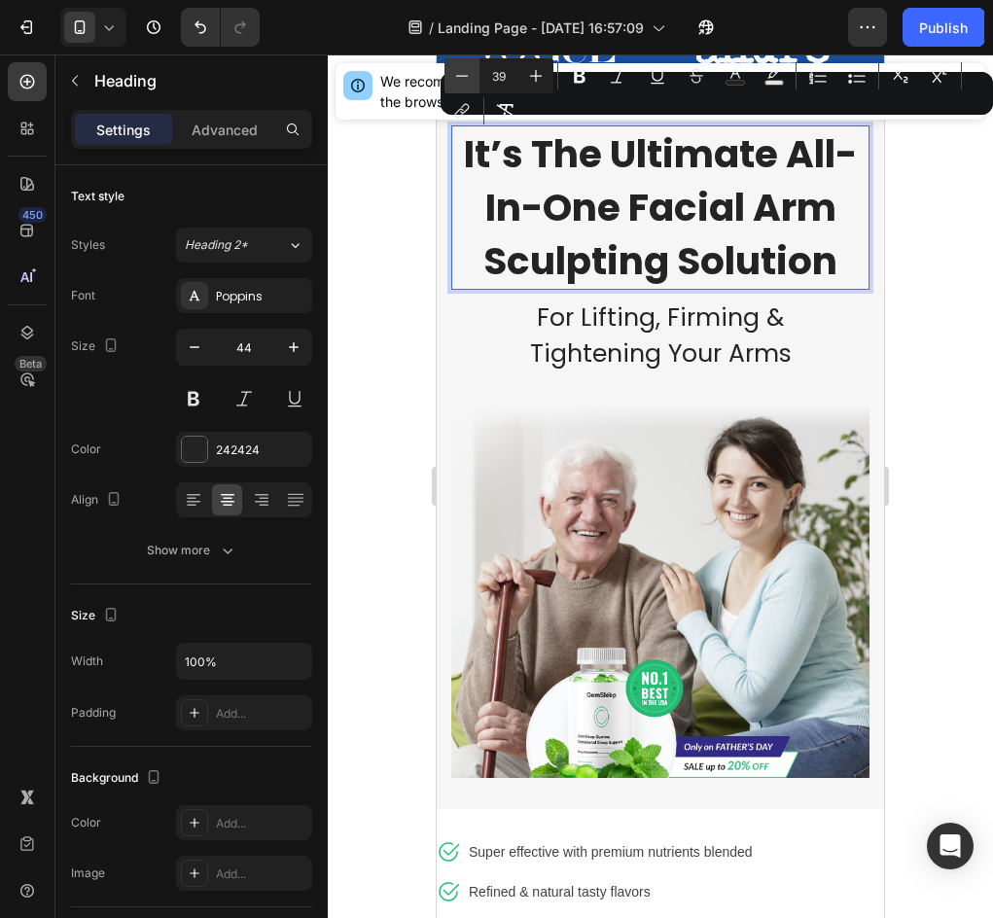
click at [458, 79] on icon "Editor contextual toolbar" at bounding box center [461, 75] width 19 height 19
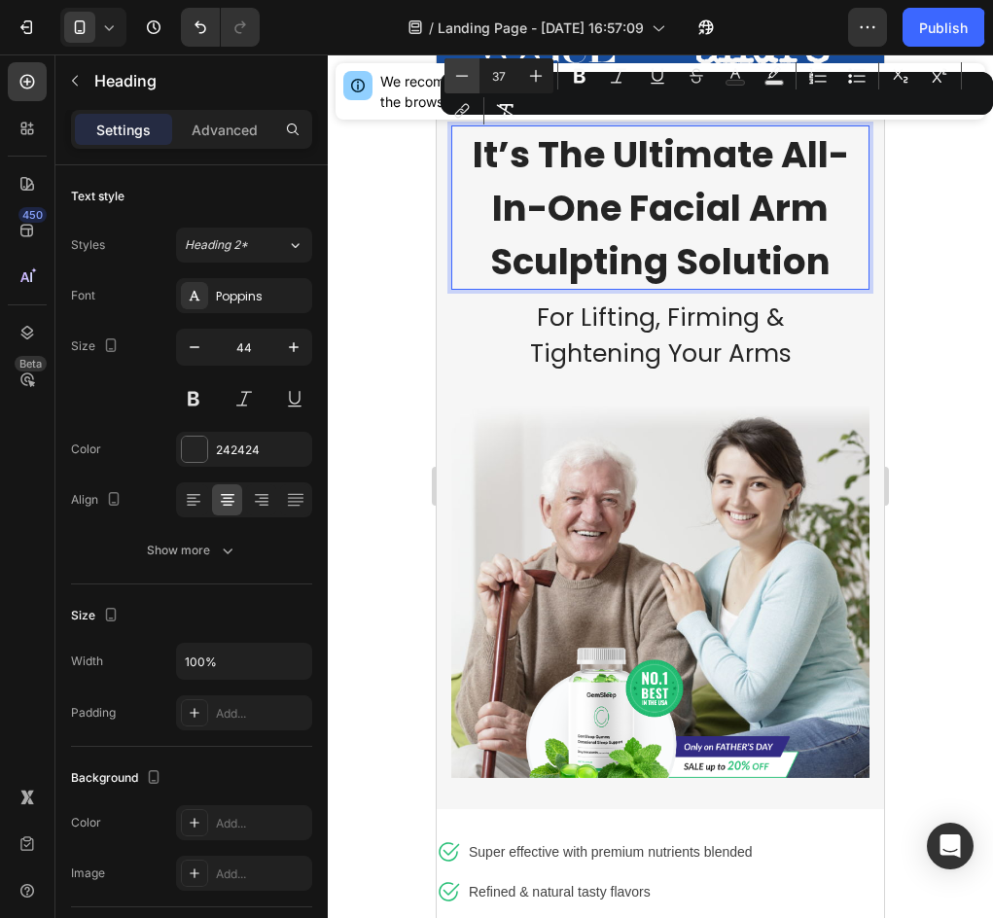
click at [458, 79] on icon "Editor contextual toolbar" at bounding box center [461, 75] width 19 height 19
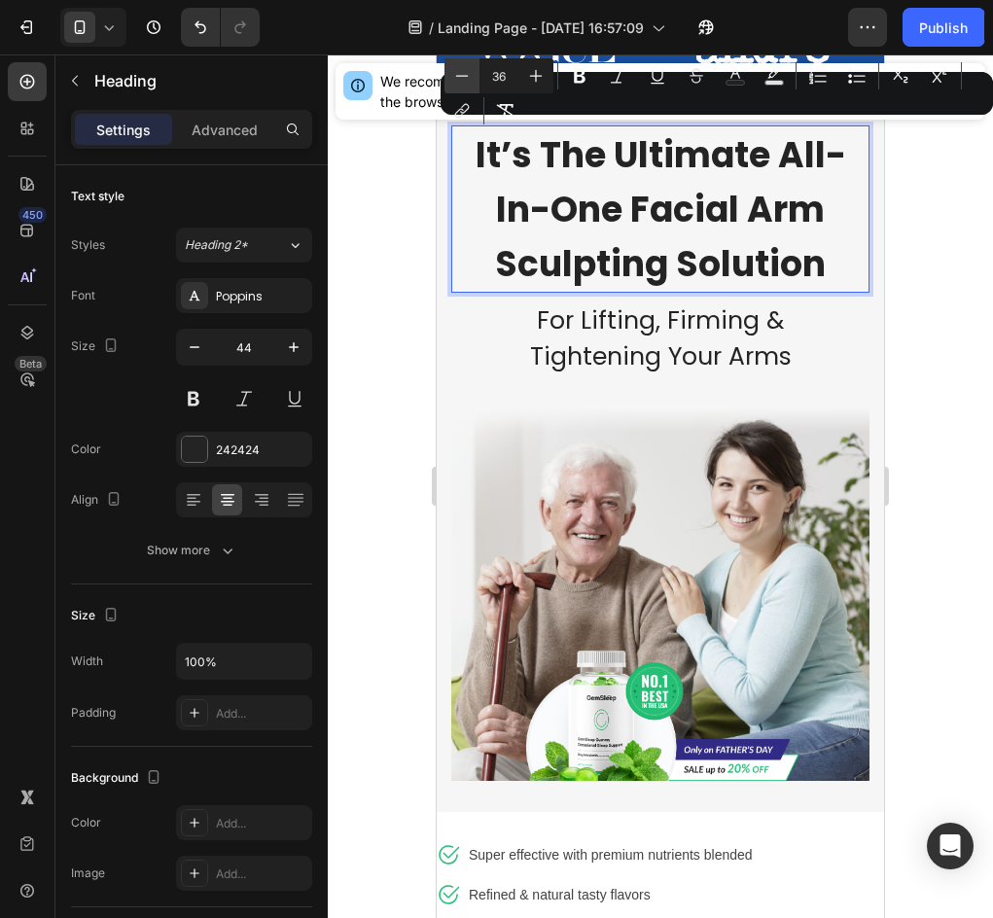
click at [458, 79] on icon "Editor contextual toolbar" at bounding box center [461, 75] width 19 height 19
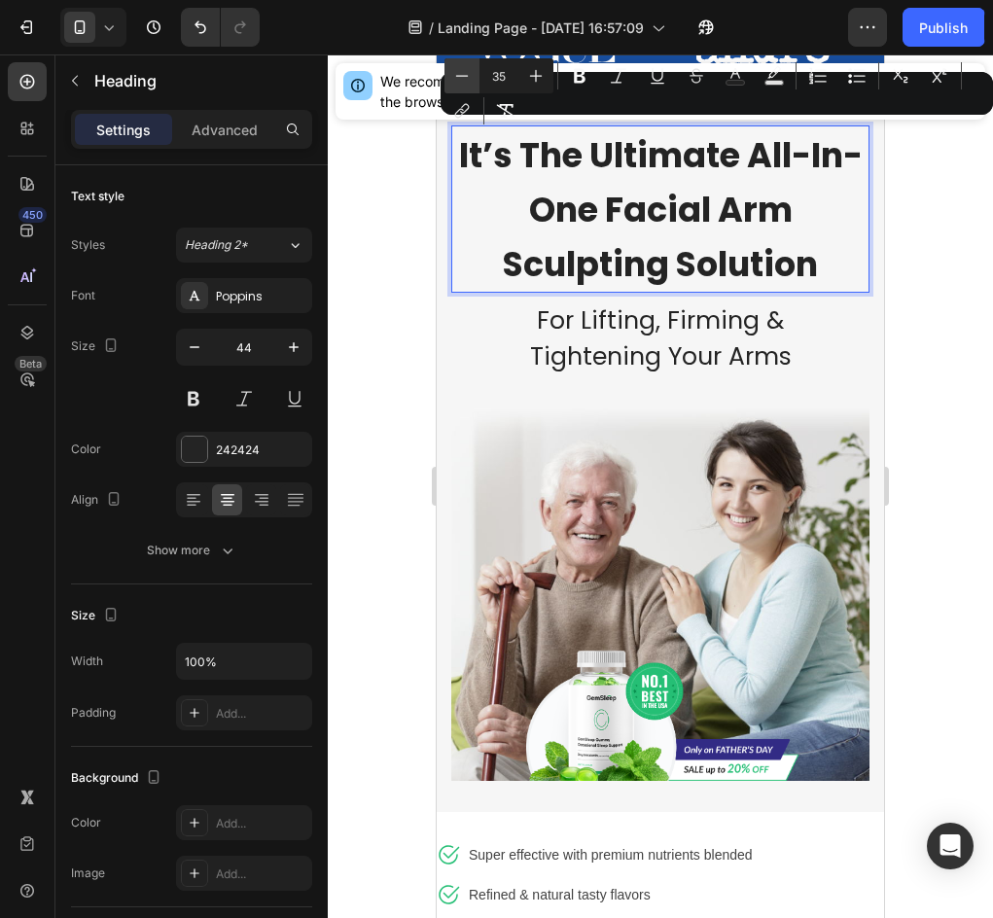
click at [458, 79] on icon "Editor contextual toolbar" at bounding box center [461, 75] width 19 height 19
type input "34"
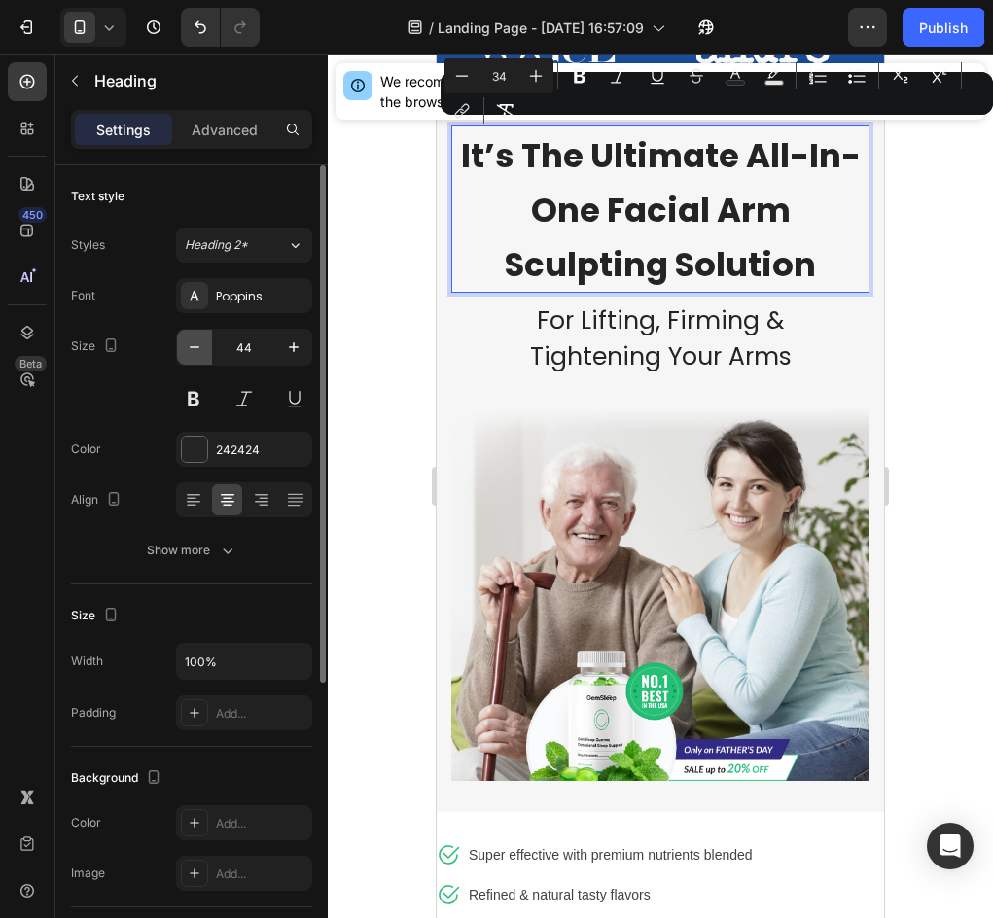
click at [195, 340] on icon "button" at bounding box center [194, 346] width 19 height 19
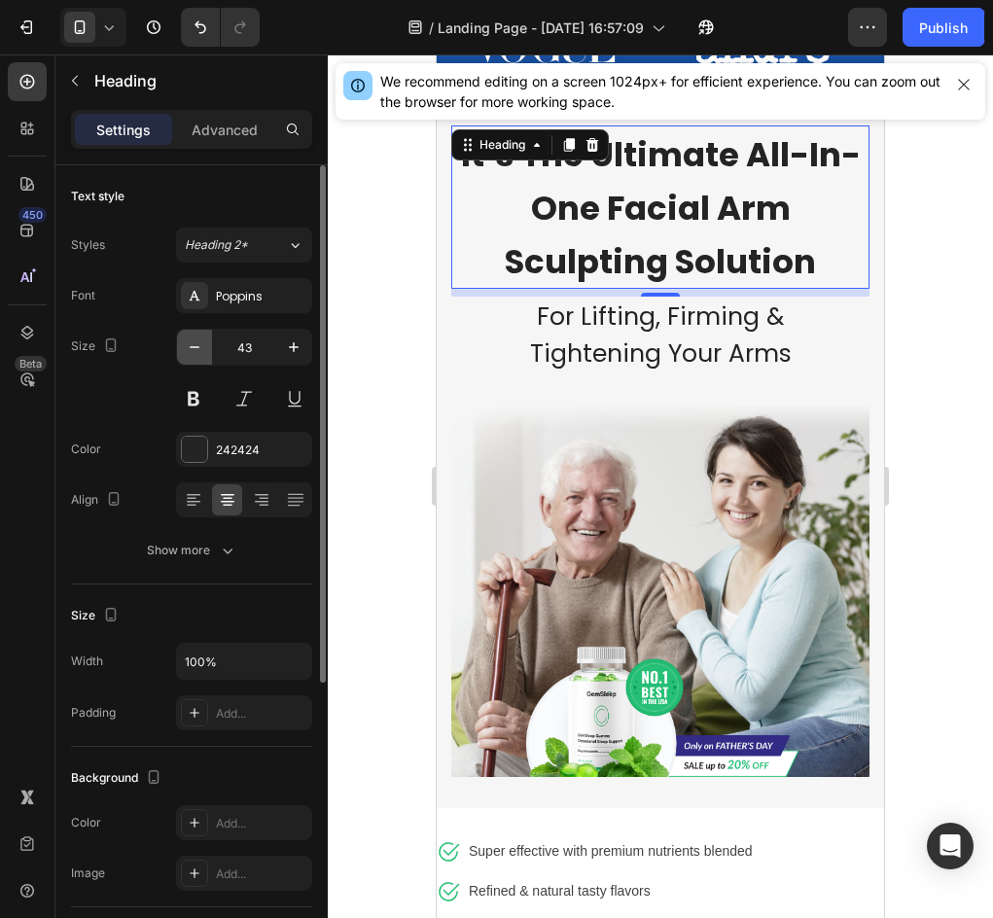
click at [195, 340] on icon "button" at bounding box center [194, 346] width 19 height 19
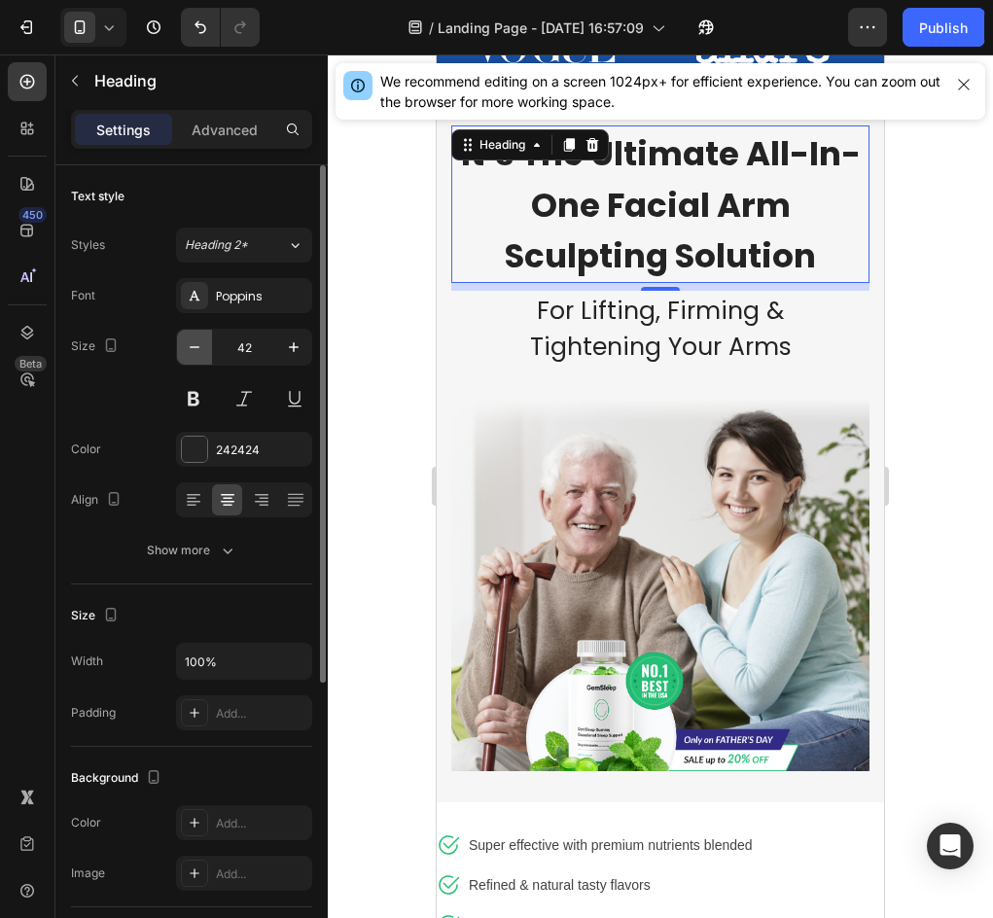
click at [195, 340] on icon "button" at bounding box center [194, 346] width 19 height 19
click at [194, 337] on icon "button" at bounding box center [194, 346] width 19 height 19
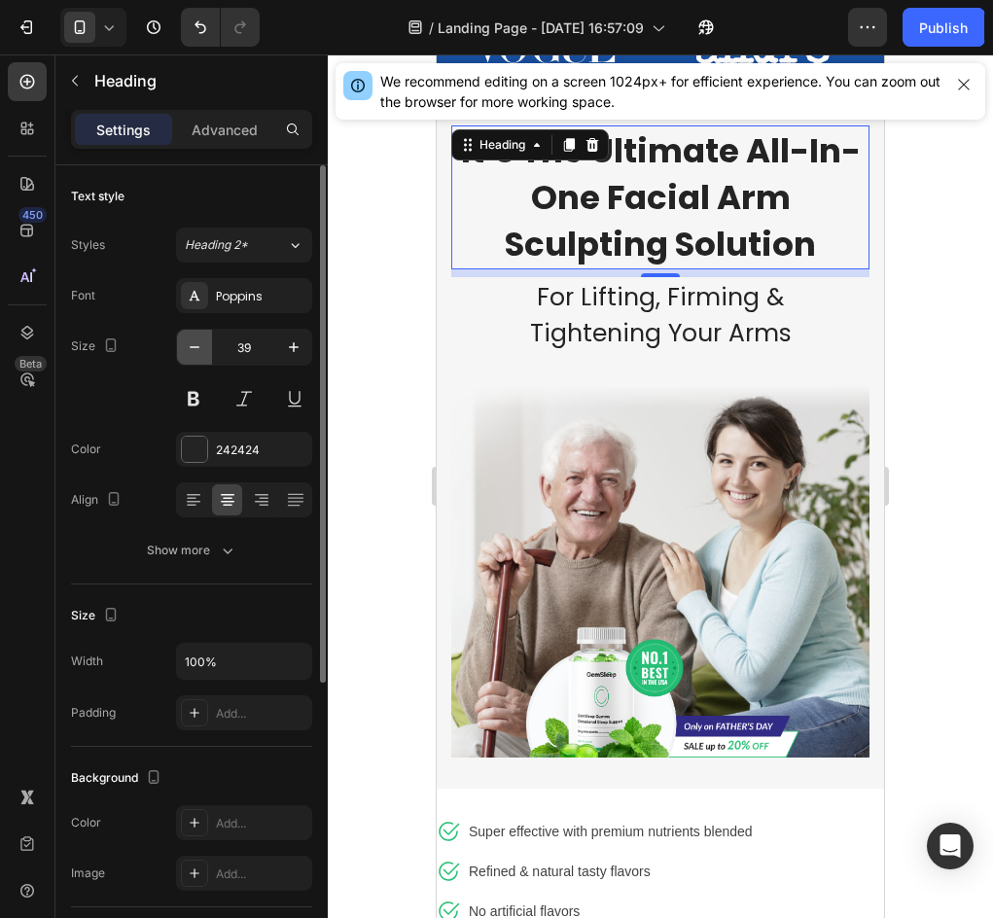
click at [194, 336] on button "button" at bounding box center [194, 347] width 35 height 35
click at [193, 332] on button "button" at bounding box center [194, 347] width 35 height 35
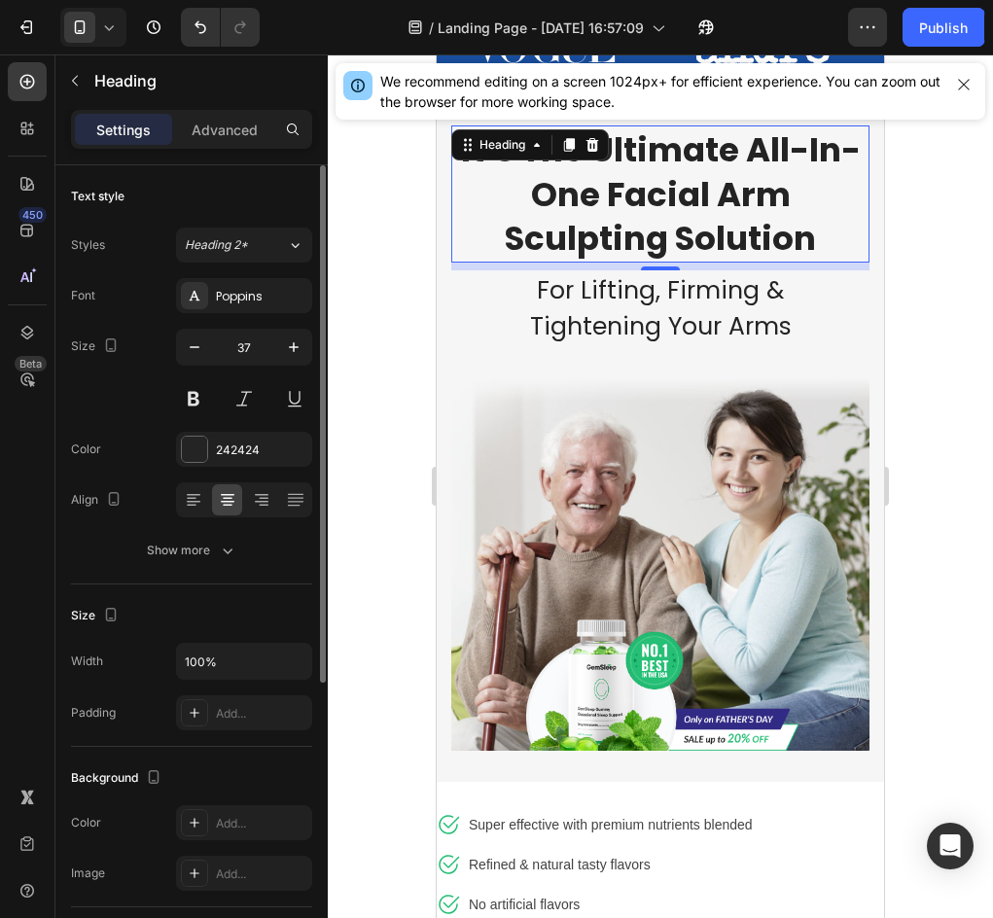
click at [191, 326] on div "Font Poppins Size 37 Color 242424 Align Show more" at bounding box center [191, 423] width 241 height 290
click at [198, 332] on button "button" at bounding box center [194, 347] width 35 height 35
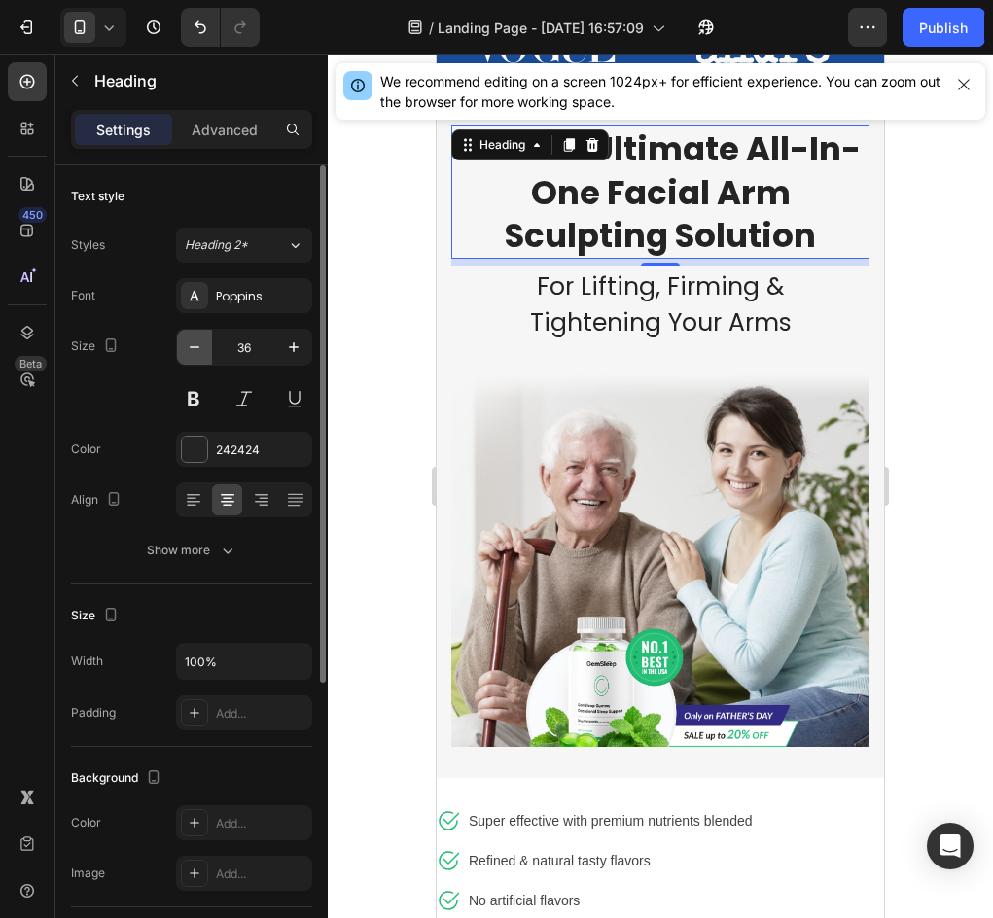
click at [198, 332] on button "button" at bounding box center [194, 347] width 35 height 35
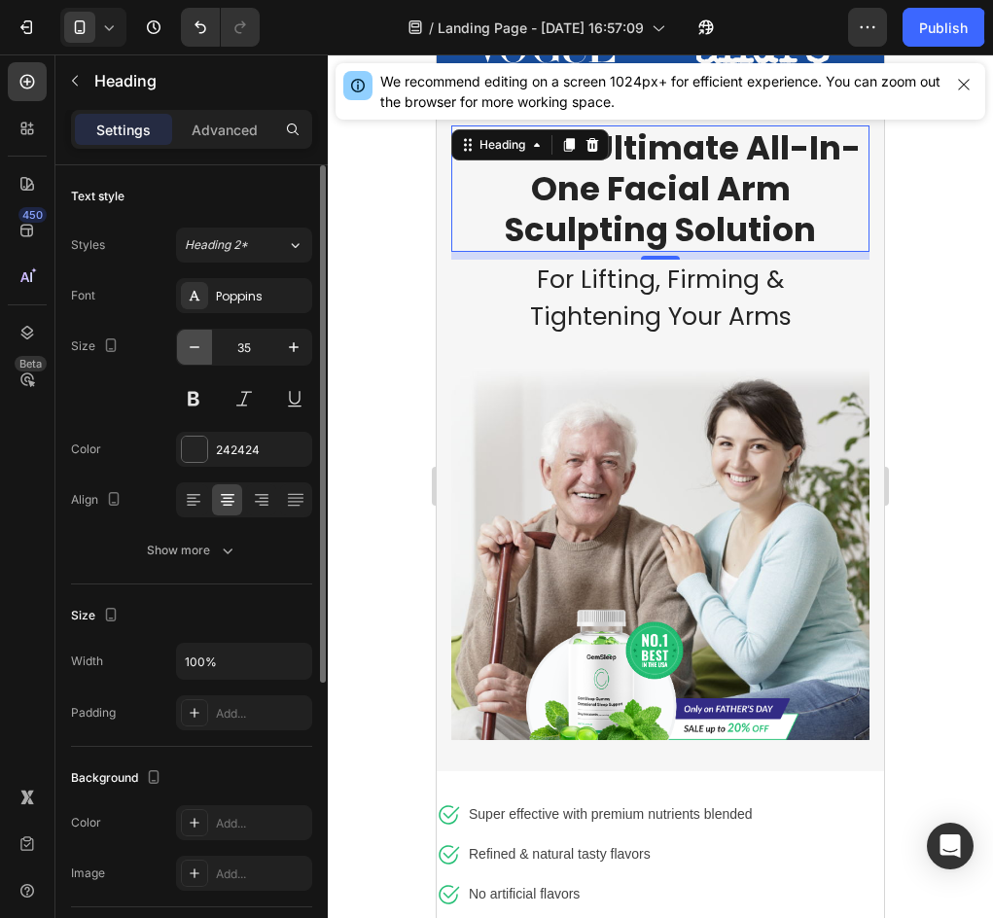
click at [198, 332] on button "button" at bounding box center [194, 347] width 35 height 35
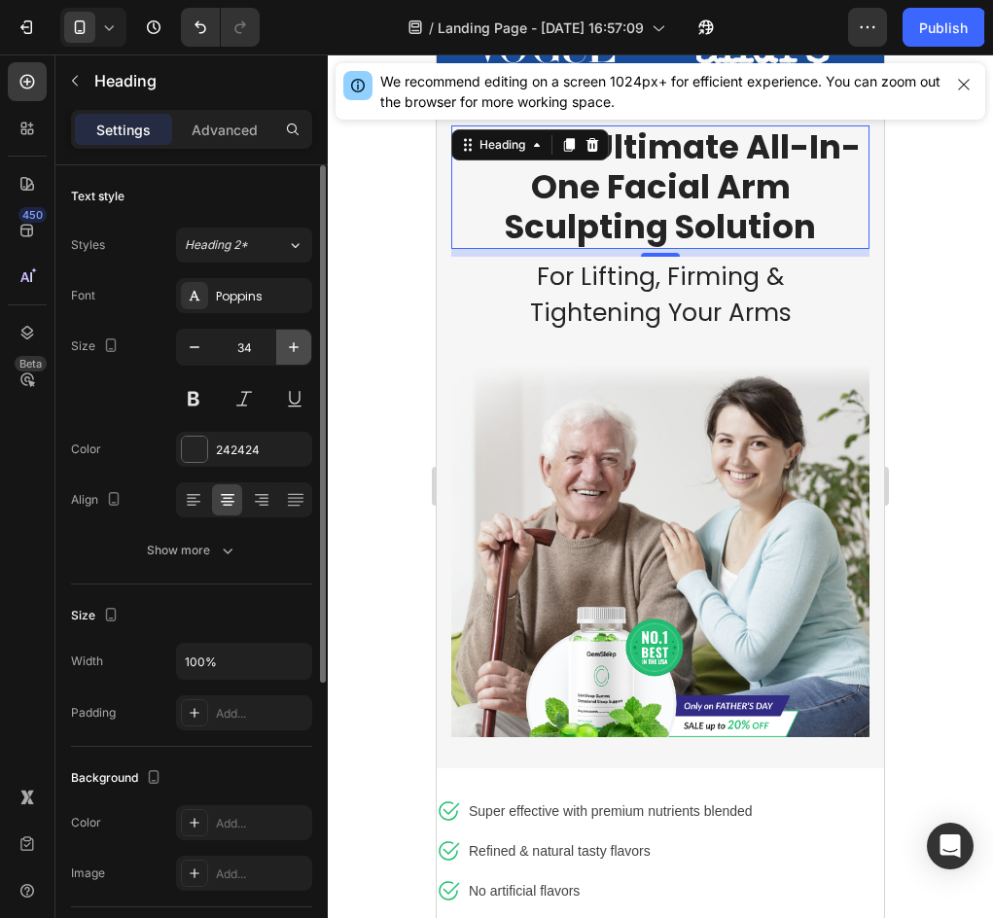
click at [295, 339] on icon "button" at bounding box center [293, 346] width 19 height 19
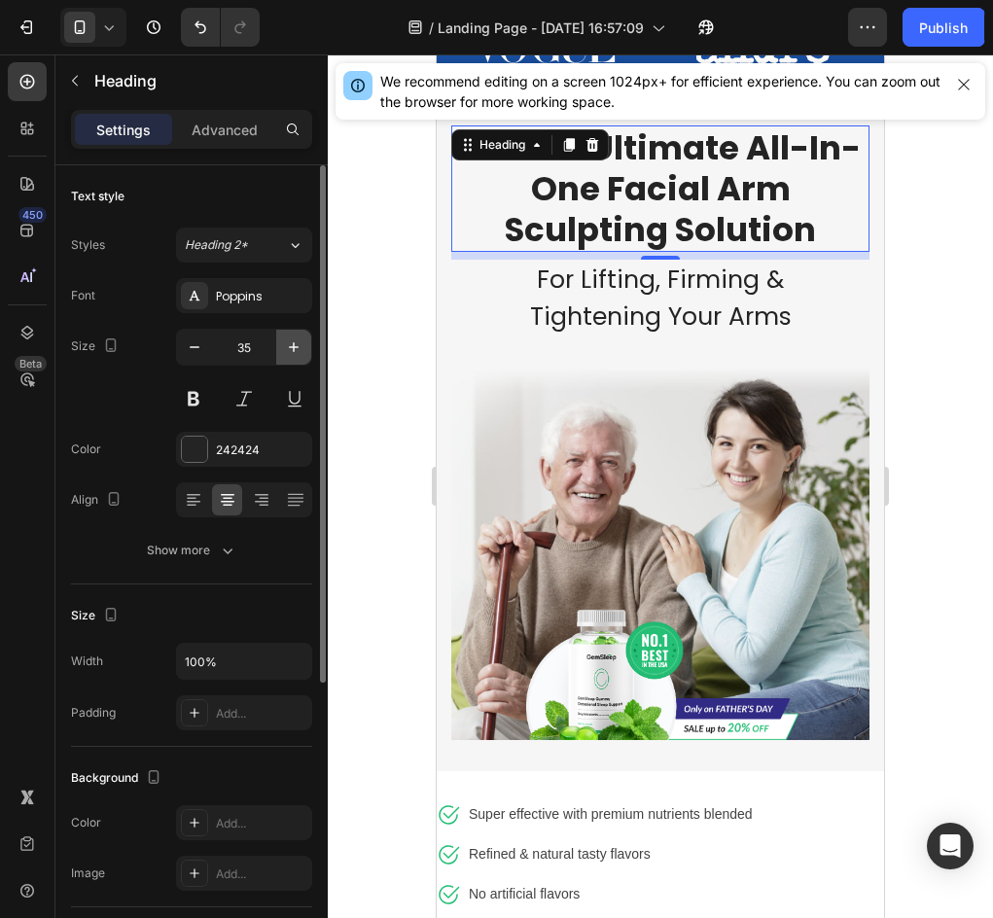
type input "36"
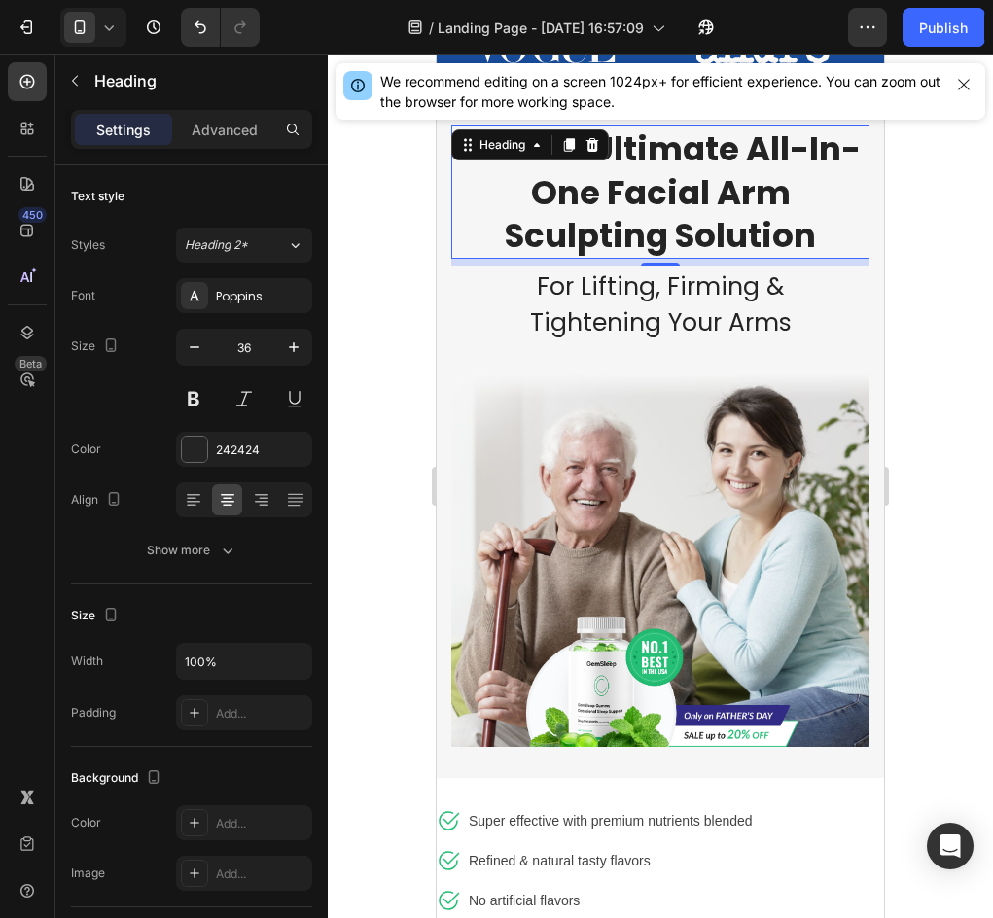
click at [402, 241] on div at bounding box center [660, 485] width 665 height 863
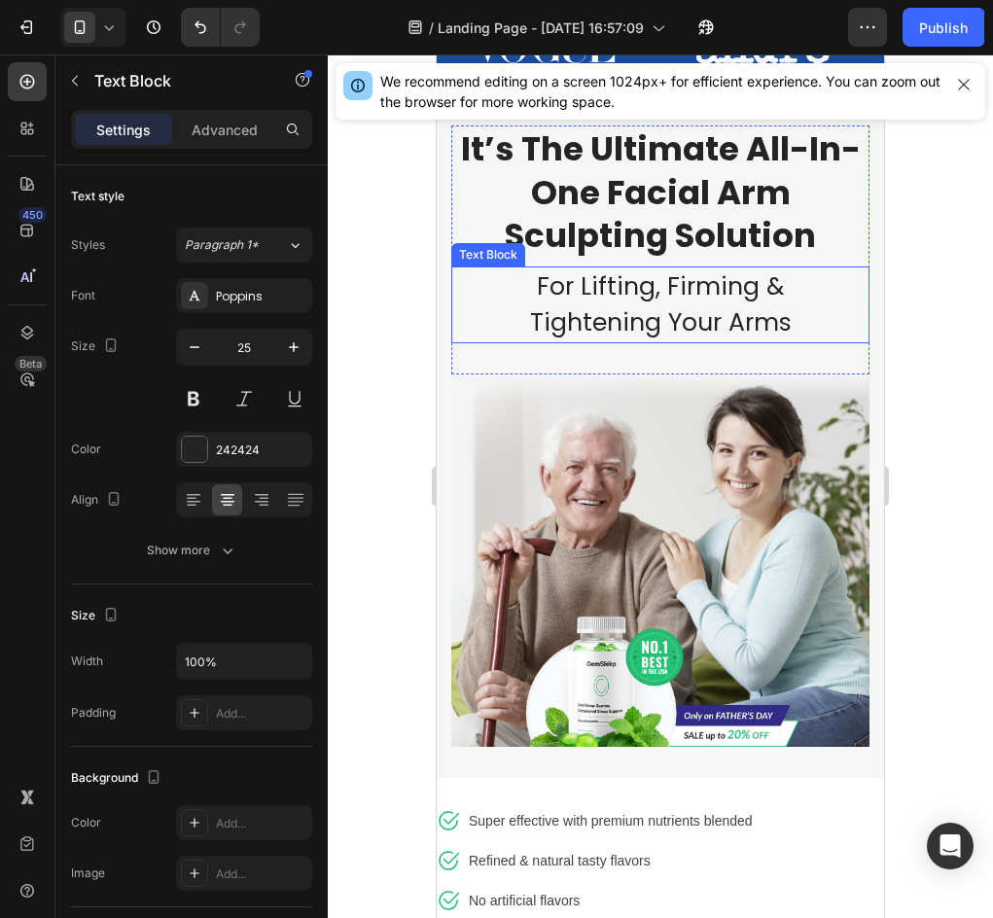
click at [673, 304] on p "For Lifting, Firming & Tightening Your Arms" at bounding box center [660, 304] width 414 height 73
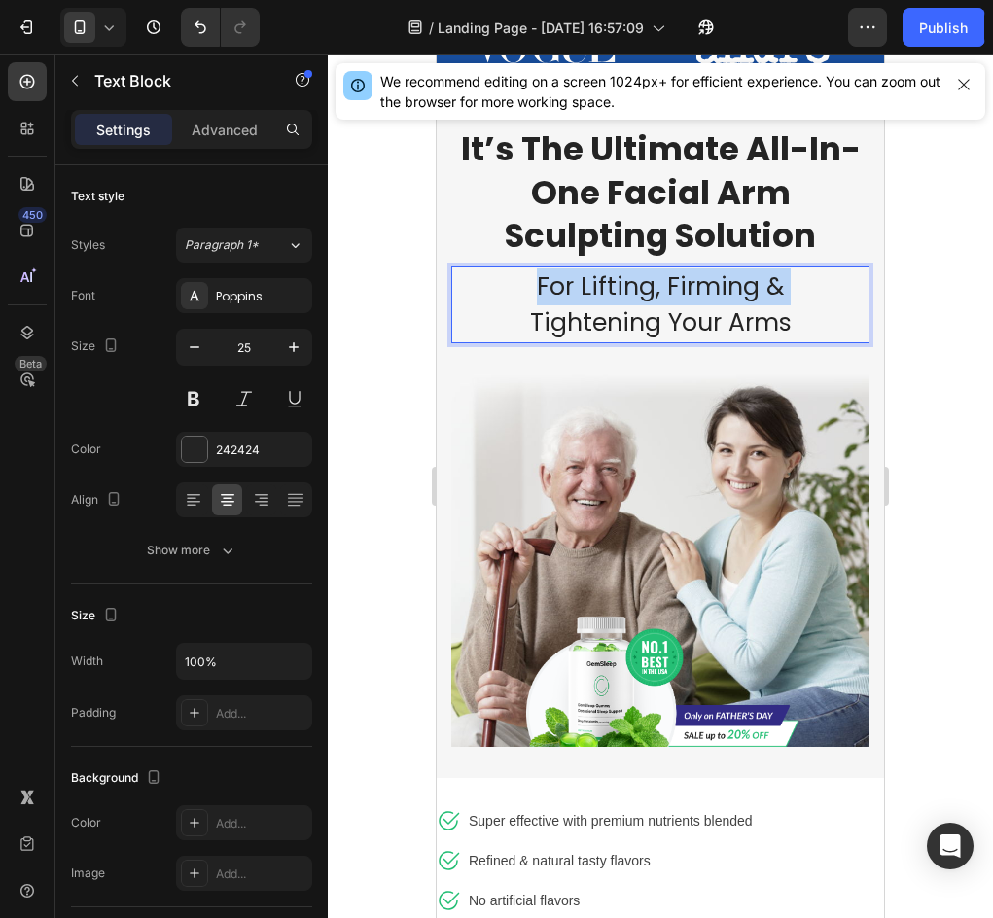
click at [673, 304] on p "For Lifting, Firming & Tightening Your Arms" at bounding box center [660, 304] width 414 height 73
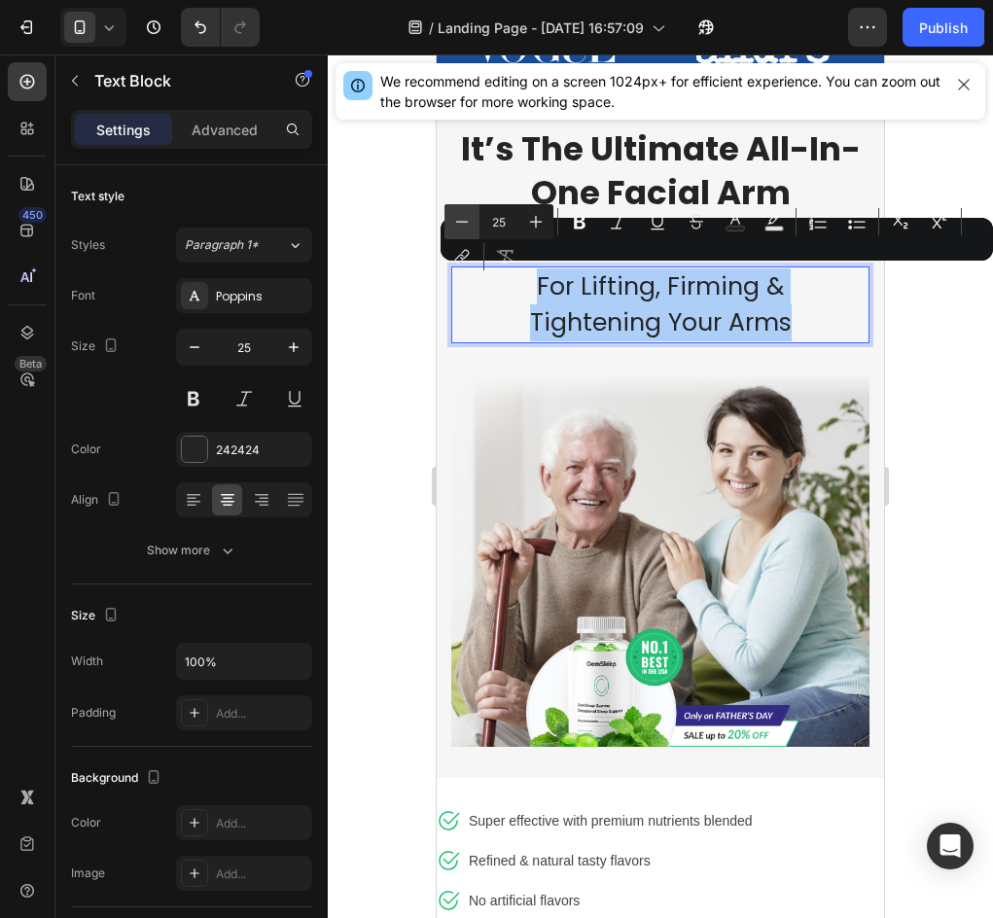
click at [474, 224] on button "Minus" at bounding box center [461, 221] width 35 height 35
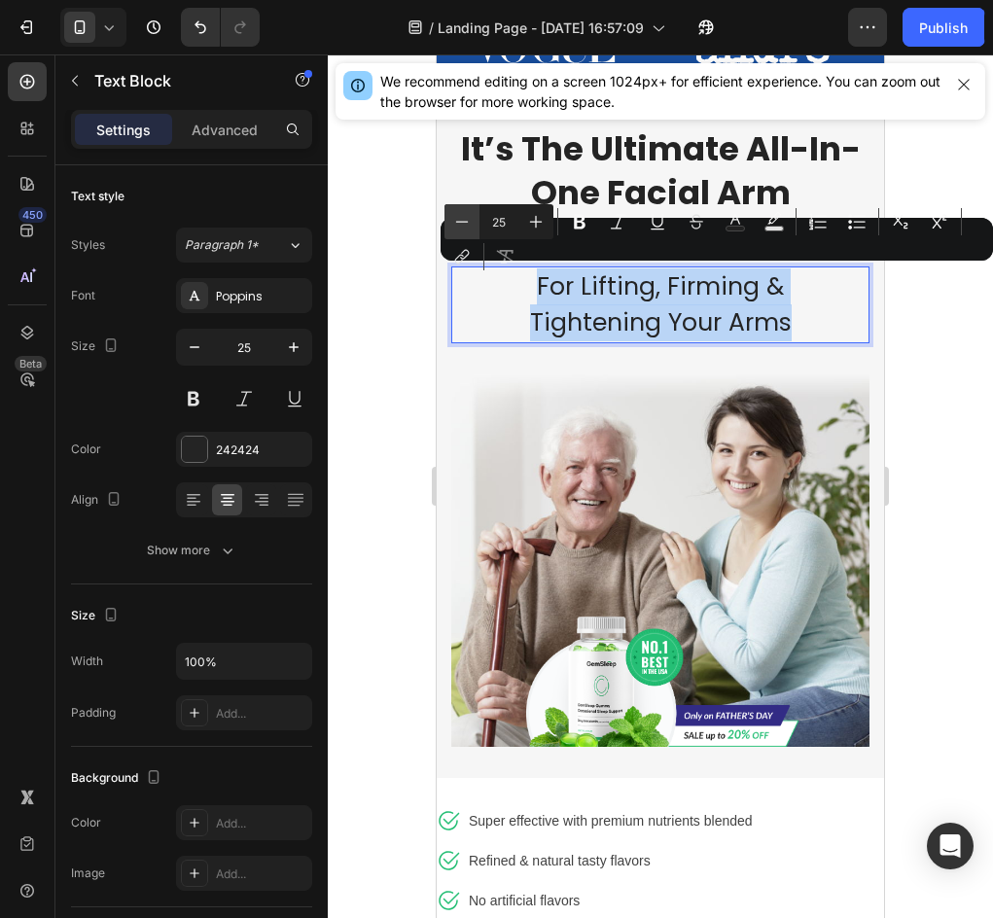
type input "24"
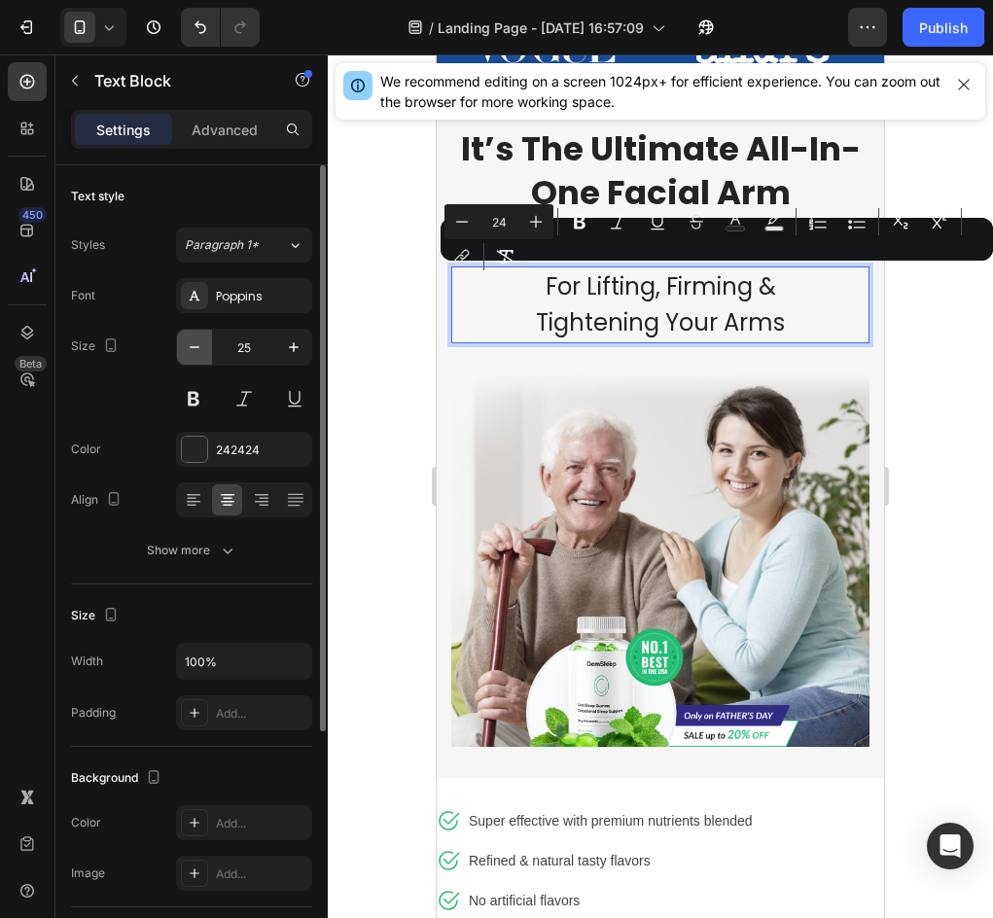
click at [185, 355] on icon "button" at bounding box center [194, 346] width 19 height 19
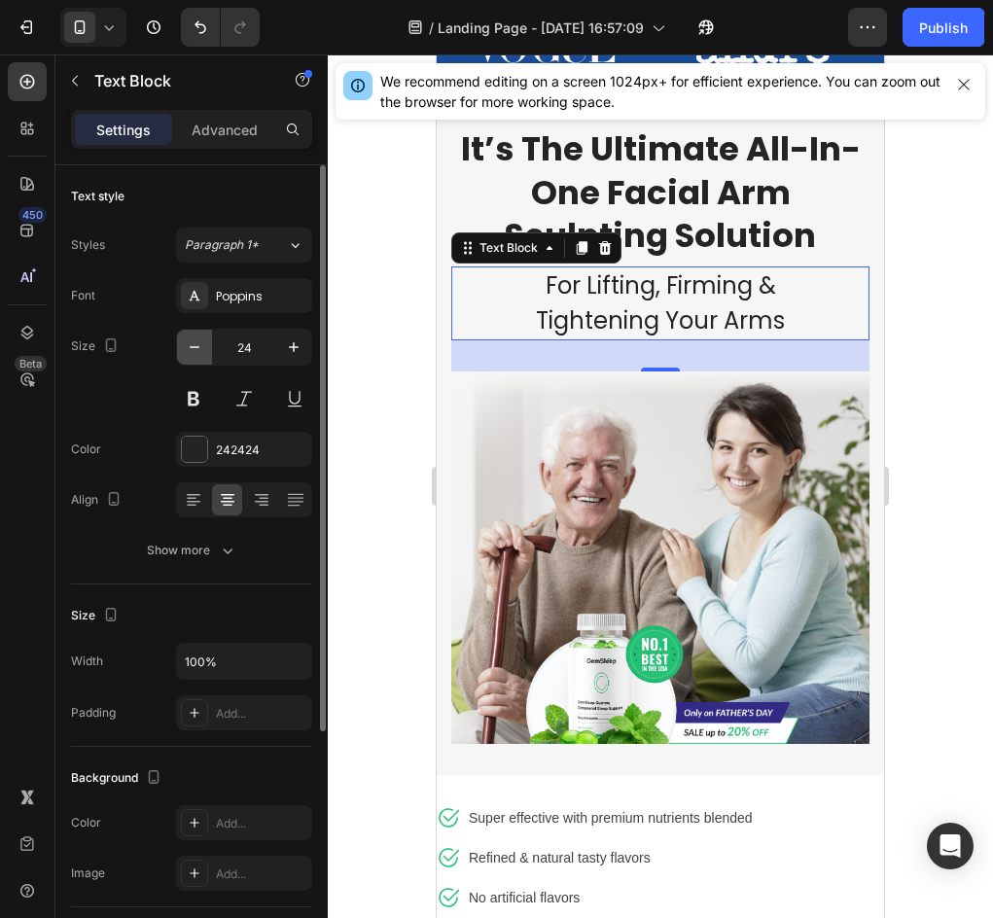
click at [185, 355] on icon "button" at bounding box center [194, 346] width 19 height 19
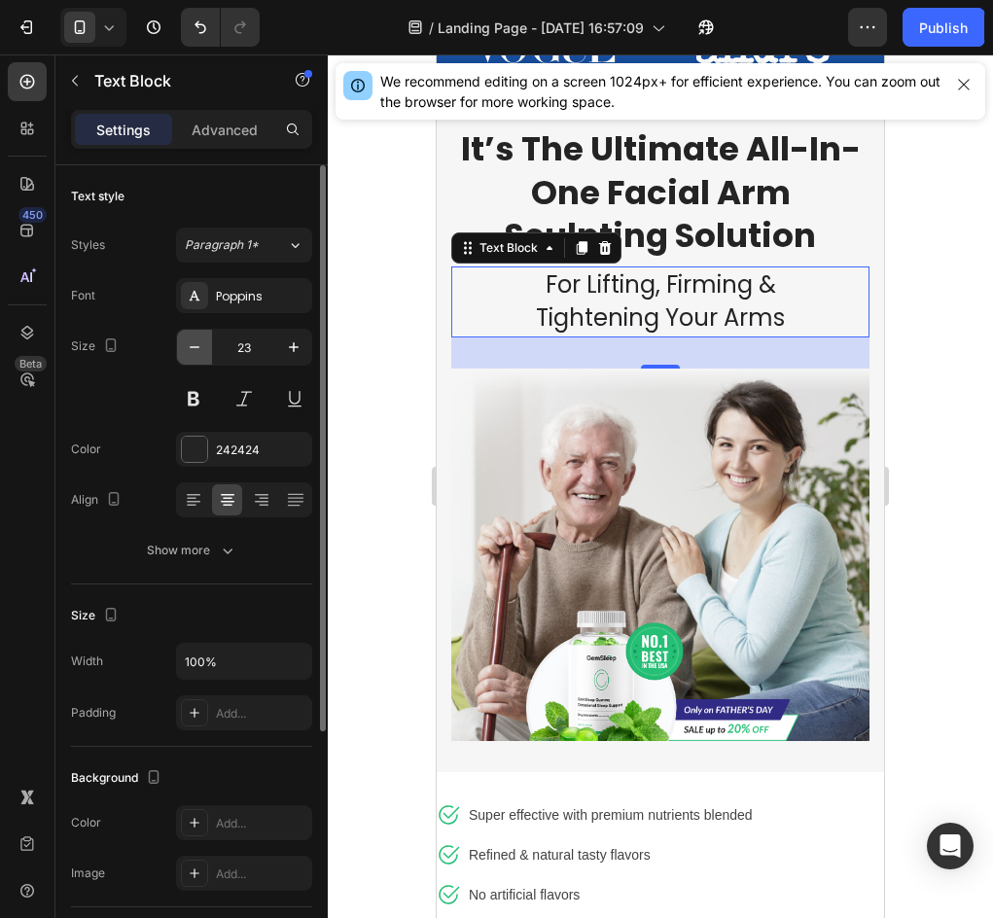
click at [185, 355] on icon "button" at bounding box center [194, 346] width 19 height 19
type input "21"
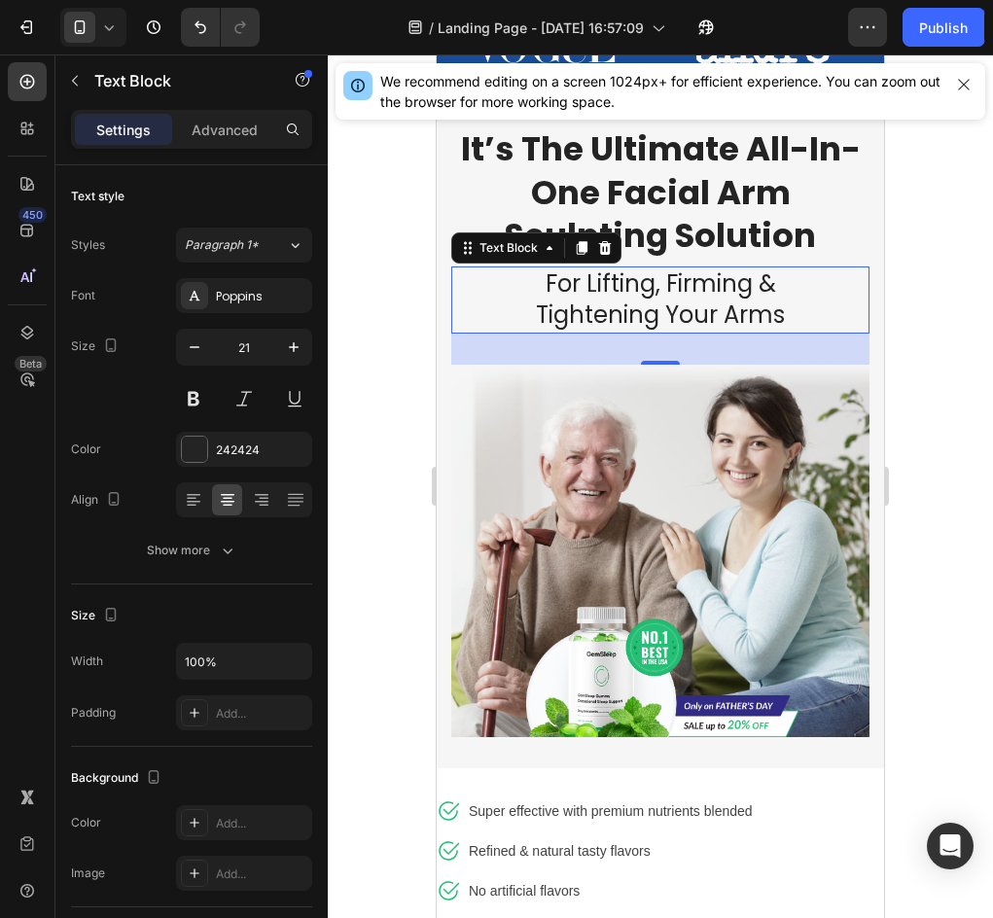
click at [387, 273] on div at bounding box center [660, 485] width 665 height 863
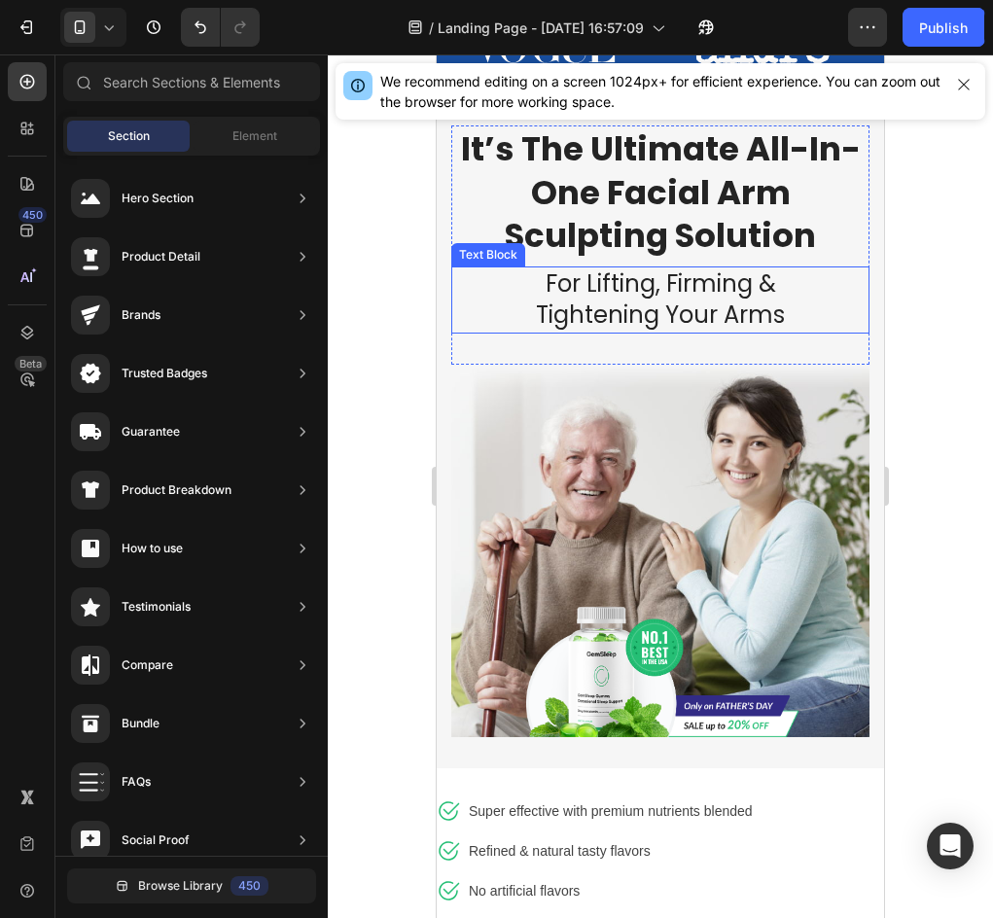
click at [623, 289] on span "For Lifting, Firming &" at bounding box center [660, 283] width 230 height 32
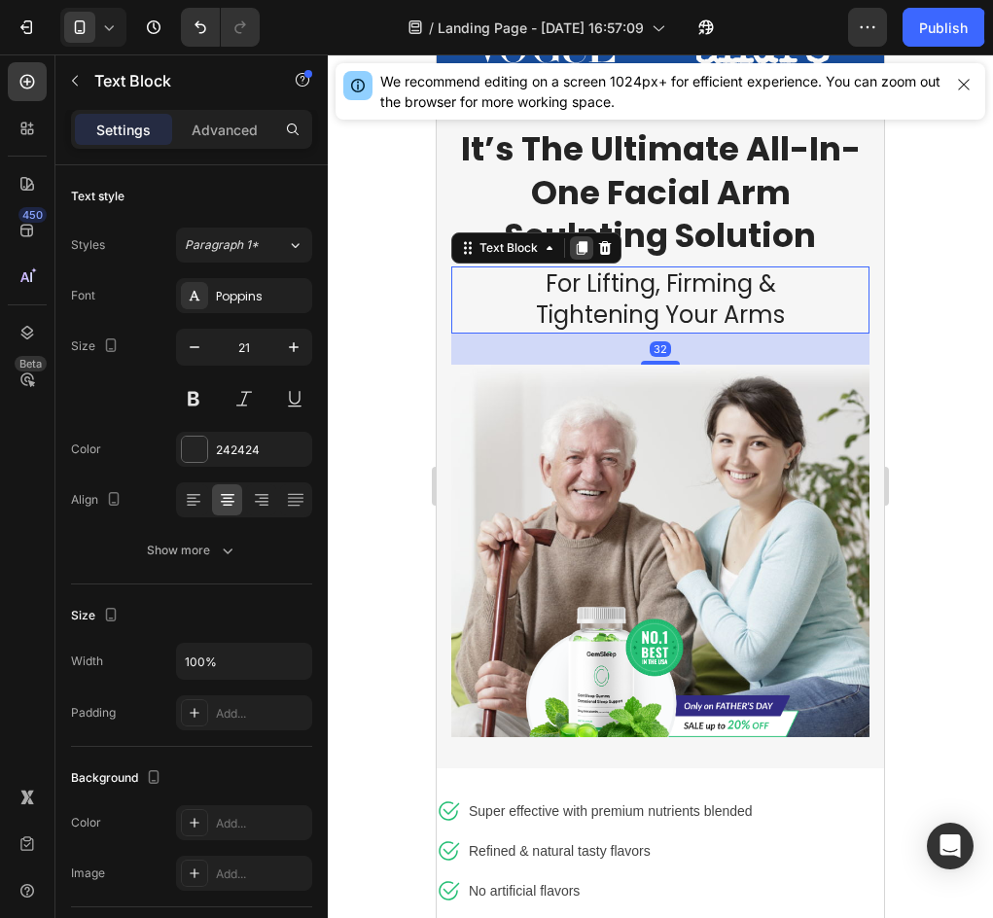
click at [580, 256] on div at bounding box center [581, 247] width 23 height 23
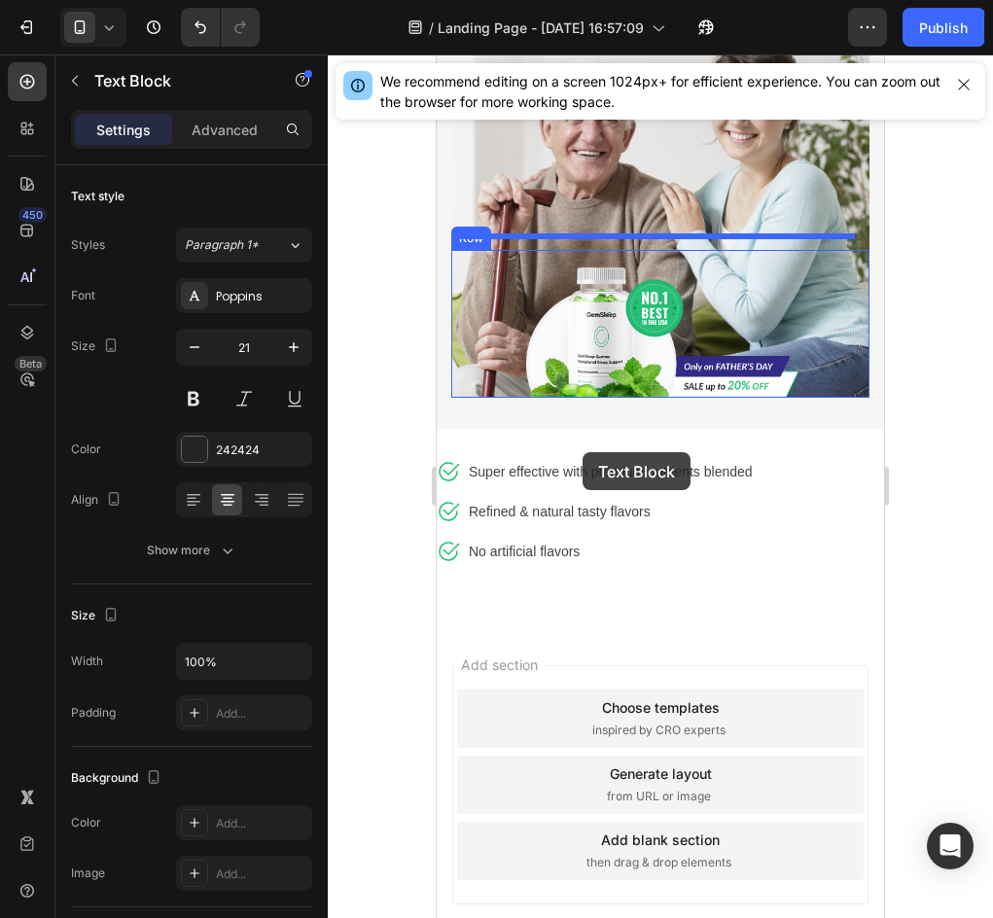
scroll to position [1033, 0]
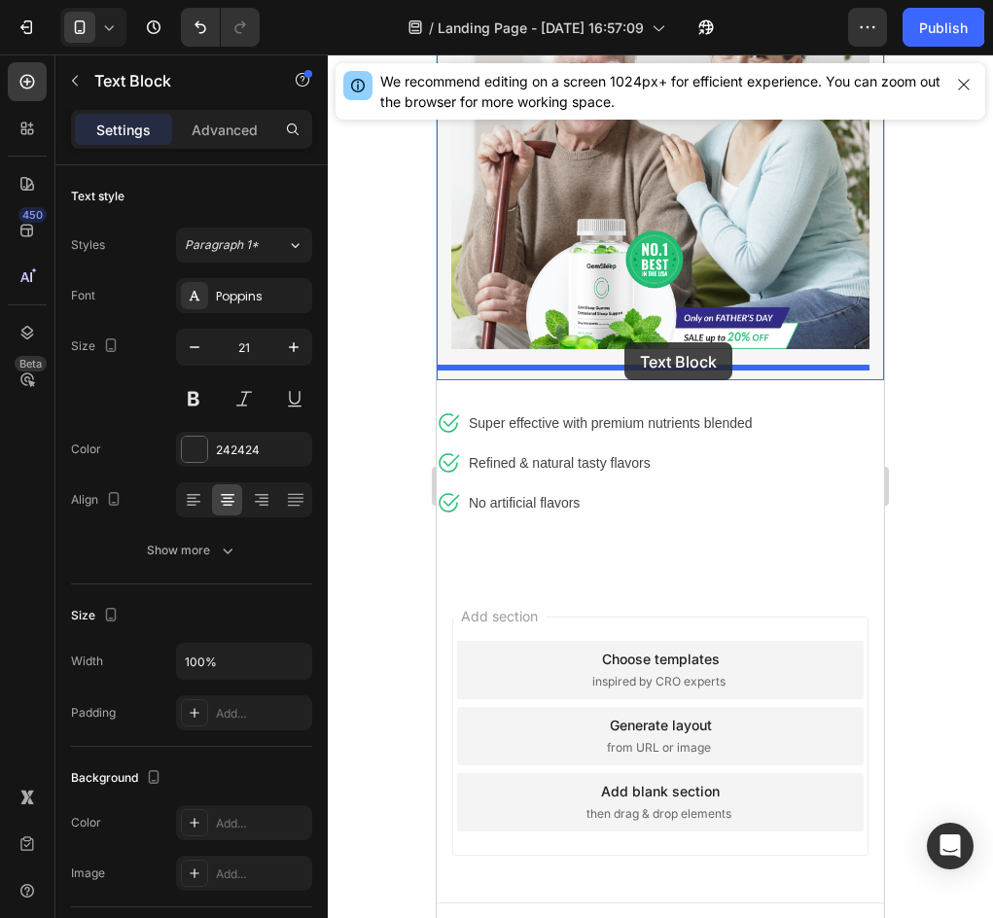
drag, startPoint x: 480, startPoint y: 348, endPoint x: 624, endPoint y: 342, distance: 144.0
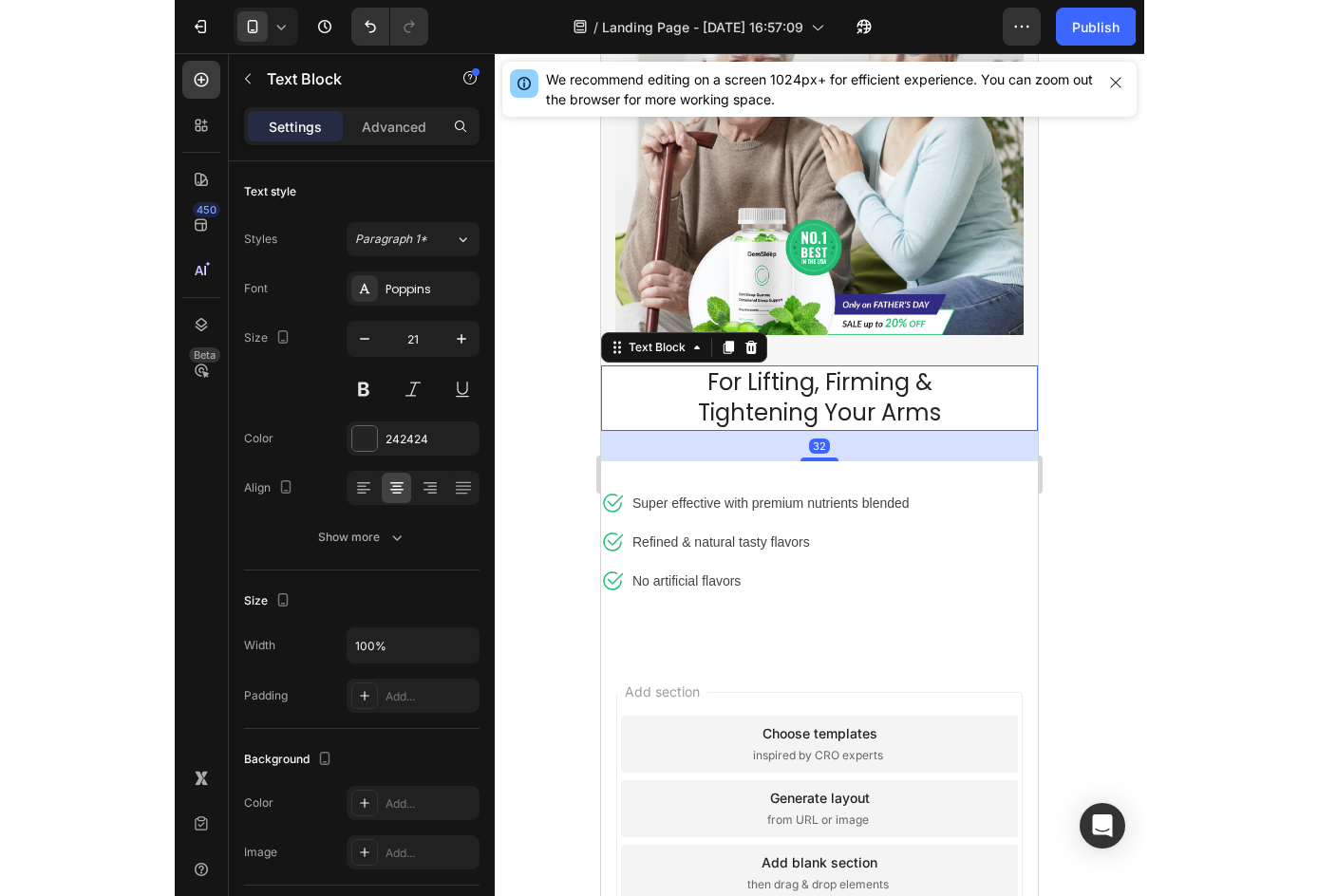
scroll to position [818, 0]
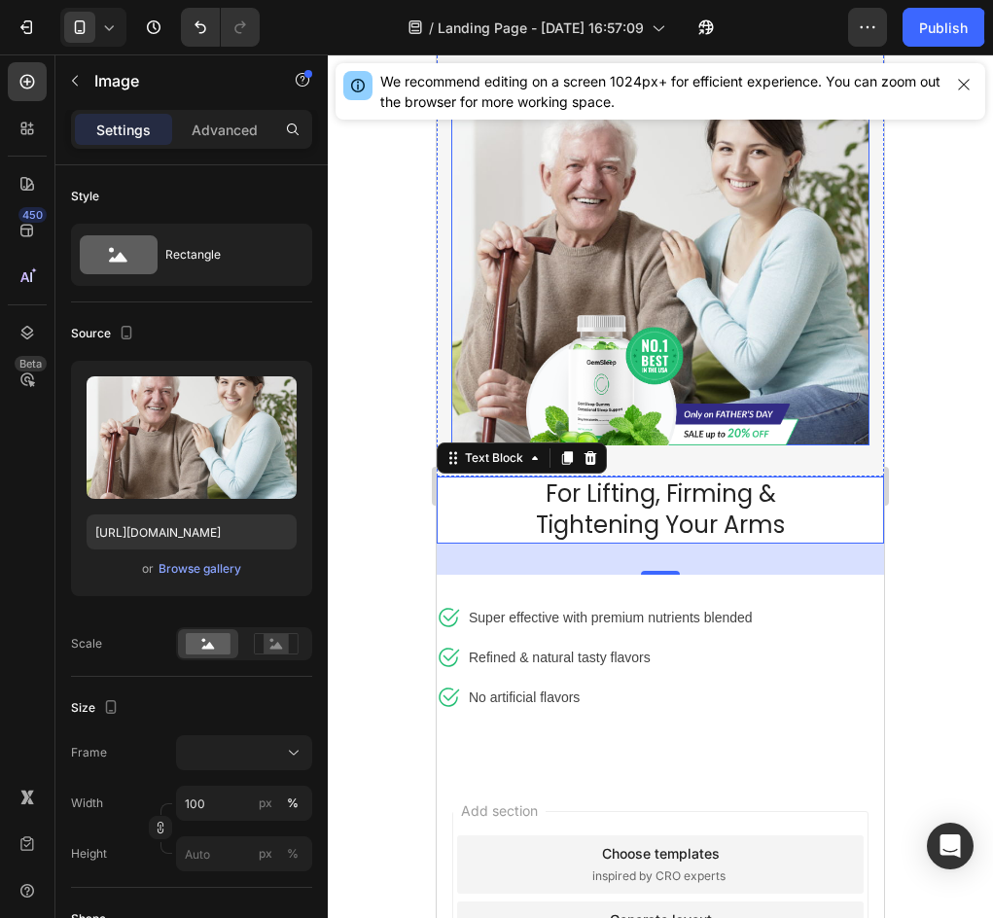
click at [829, 238] on img at bounding box center [660, 259] width 418 height 372
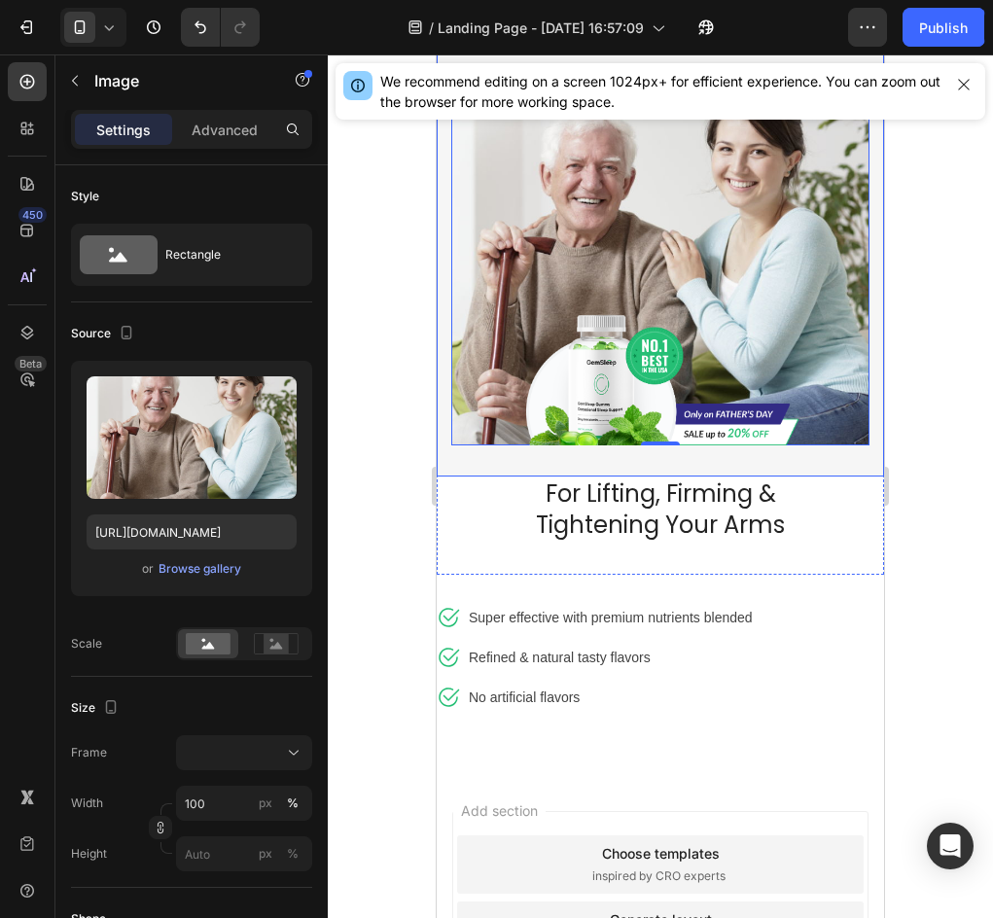
click at [232, 152] on div "Settings Advanced" at bounding box center [191, 137] width 272 height 55
click at [232, 144] on div "Advanced" at bounding box center [224, 129] width 97 height 31
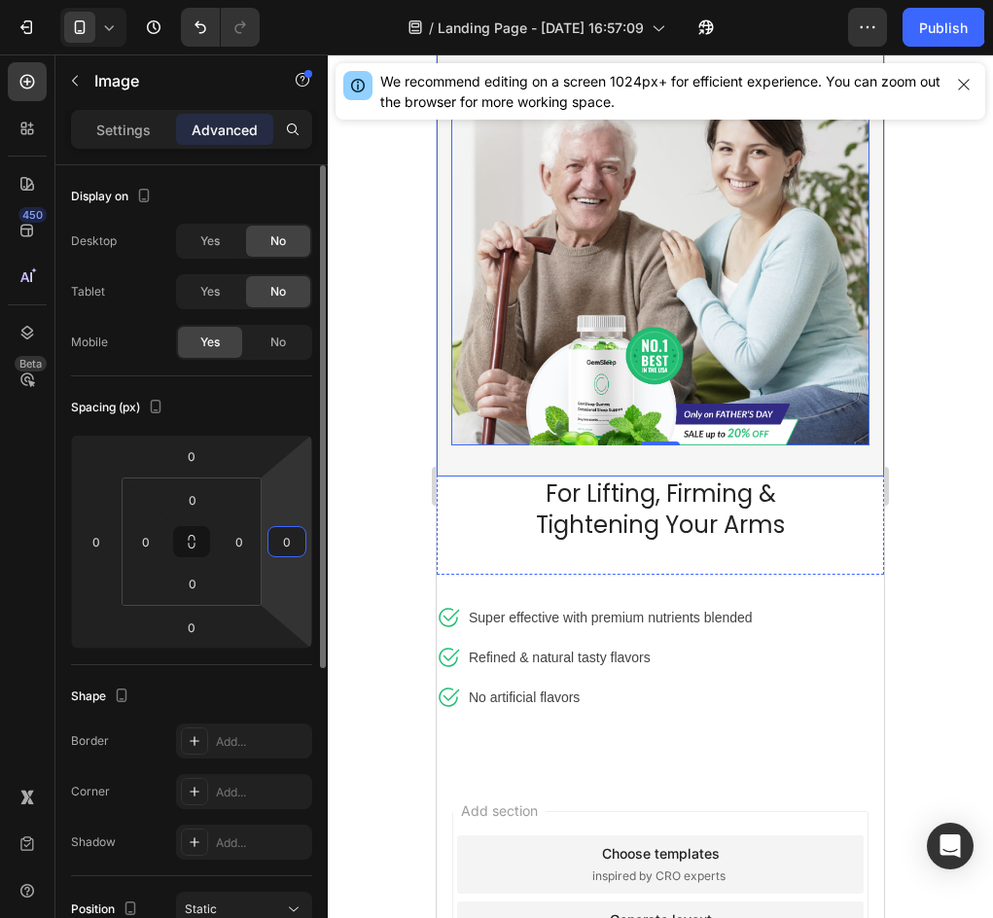
click at [280, 539] on input "0" at bounding box center [286, 541] width 29 height 29
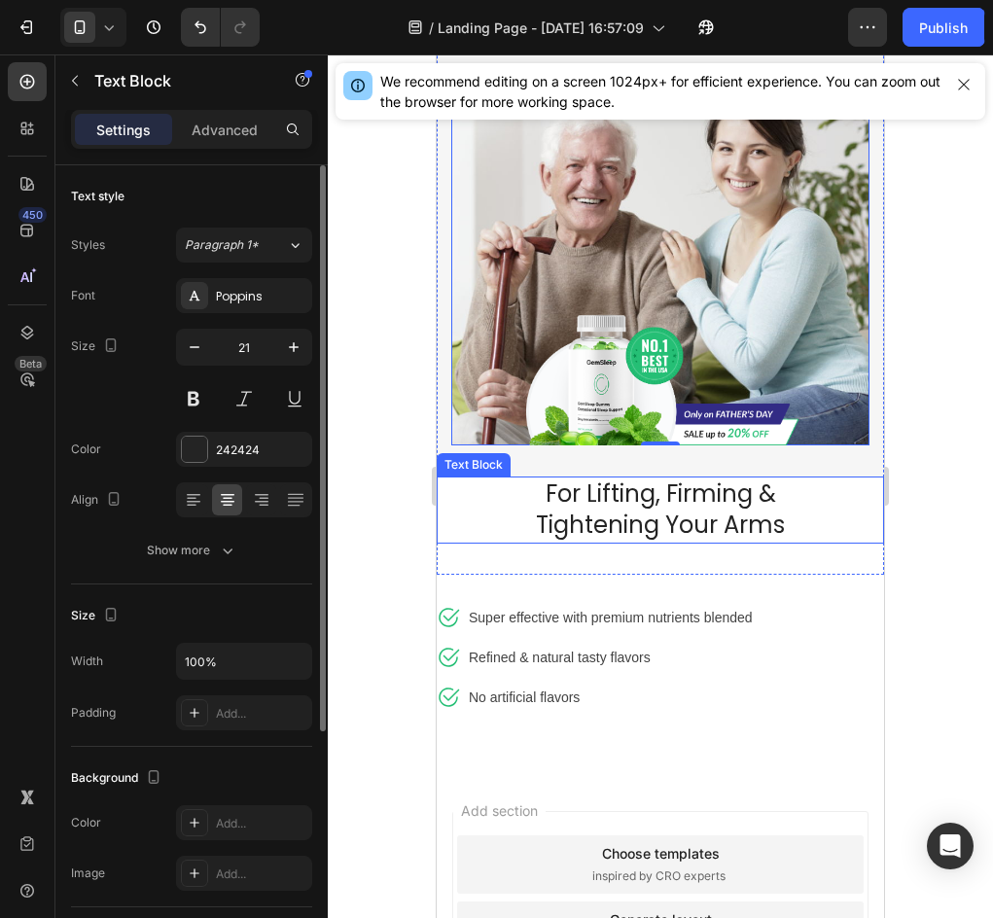
click at [645, 508] on span "Tightening Your Arms" at bounding box center [660, 524] width 249 height 32
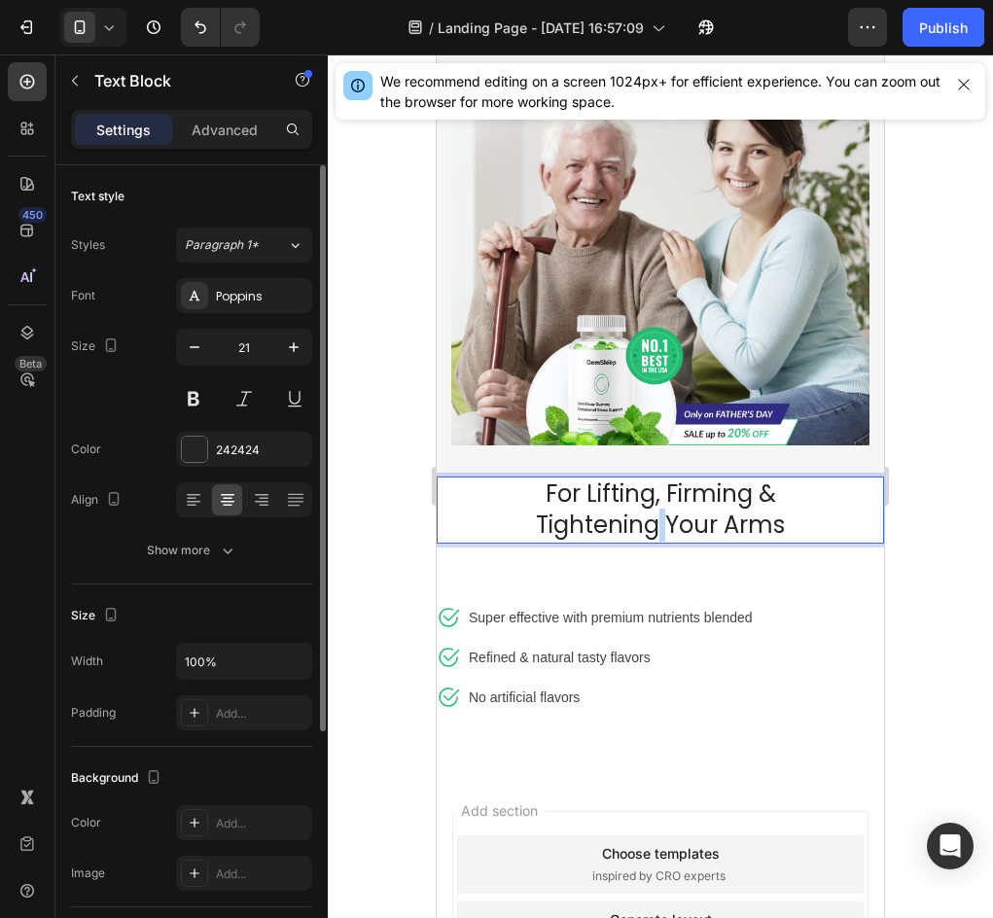
click at [645, 508] on span "Tightening Your Arms" at bounding box center [660, 524] width 249 height 32
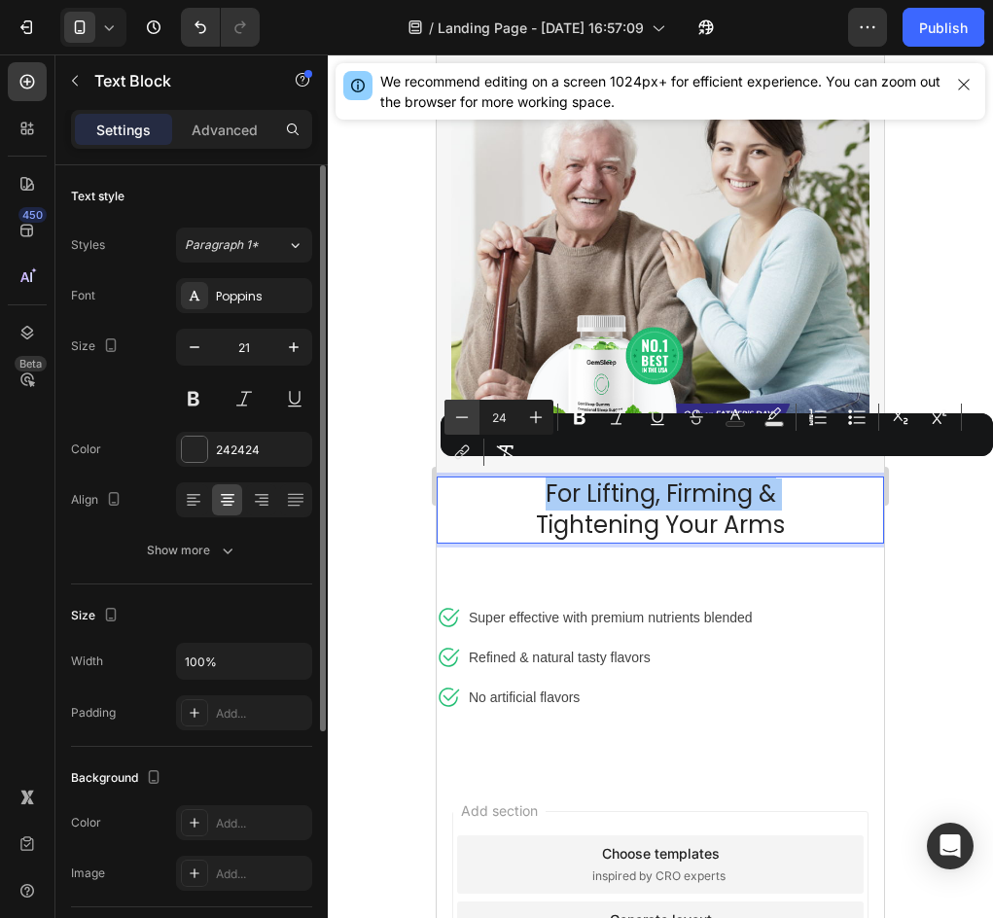
click at [472, 425] on button "Minus" at bounding box center [461, 417] width 35 height 35
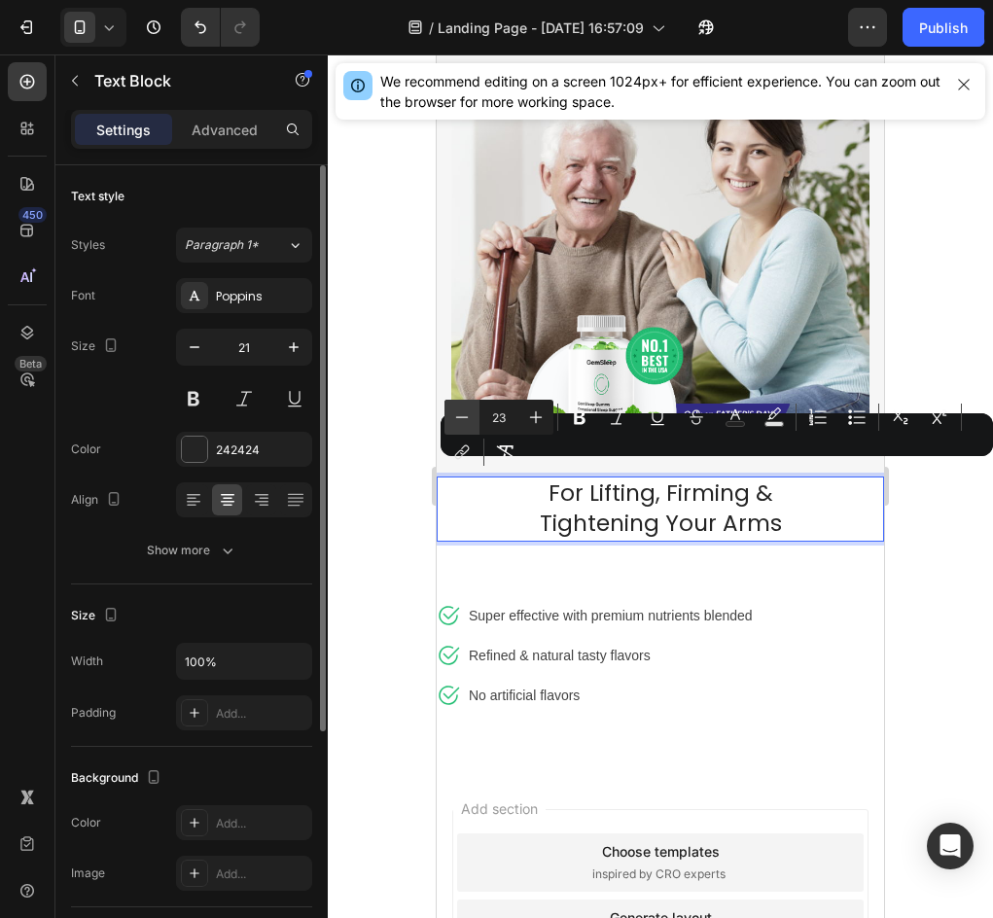
click at [472, 425] on button "Minus" at bounding box center [461, 417] width 35 height 35
click at [472, 424] on button "Minus" at bounding box center [461, 417] width 35 height 35
type input "20"
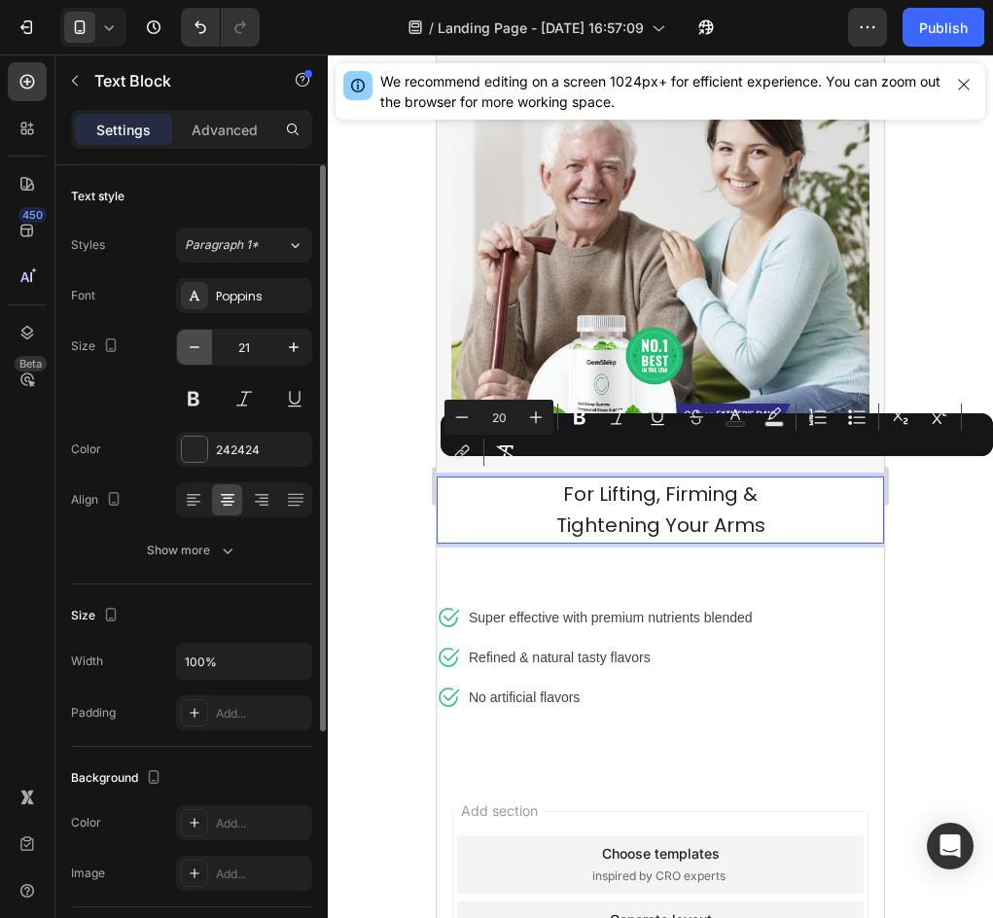
click at [208, 359] on button "button" at bounding box center [194, 347] width 35 height 35
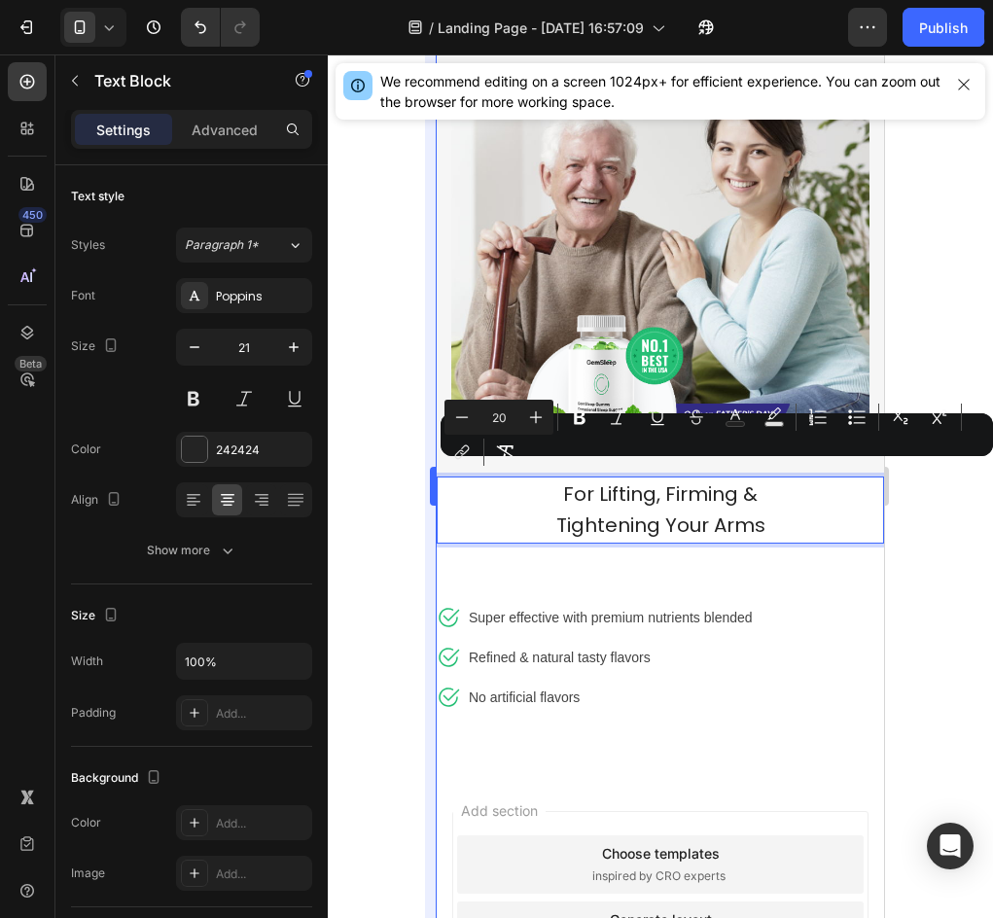
type input "20"
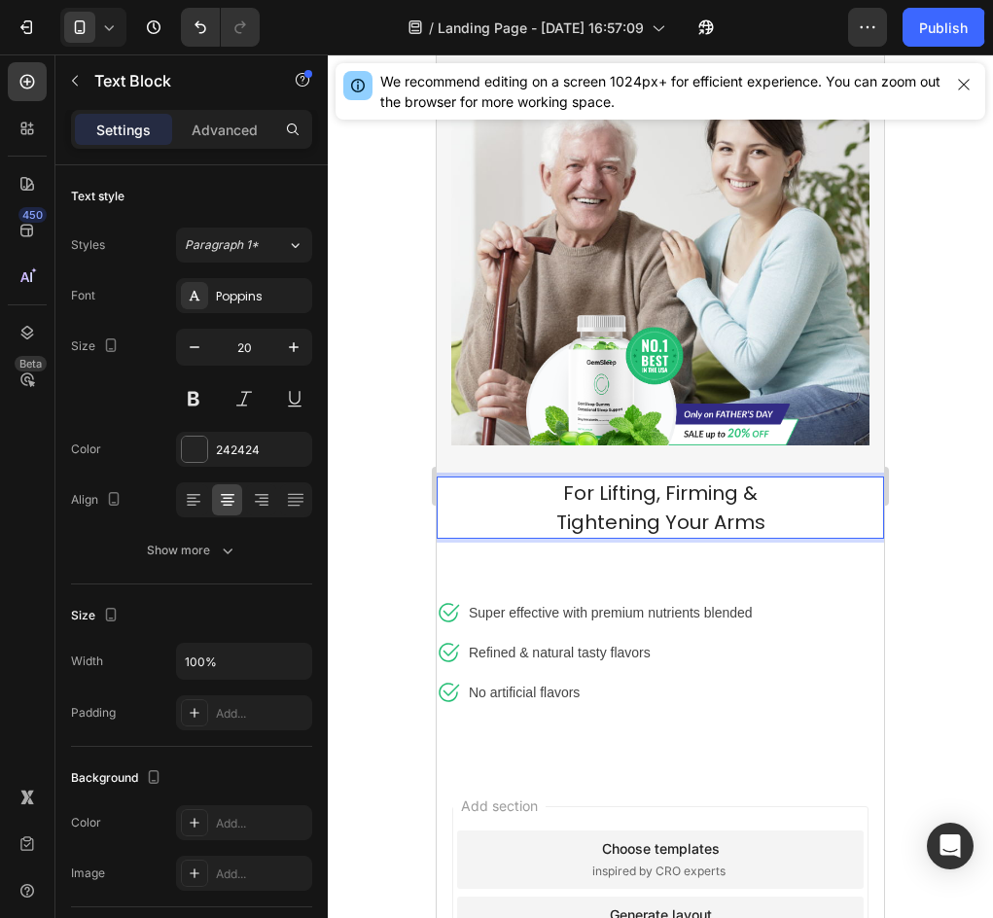
click at [631, 508] on span "Tightening Your Arms" at bounding box center [660, 521] width 209 height 27
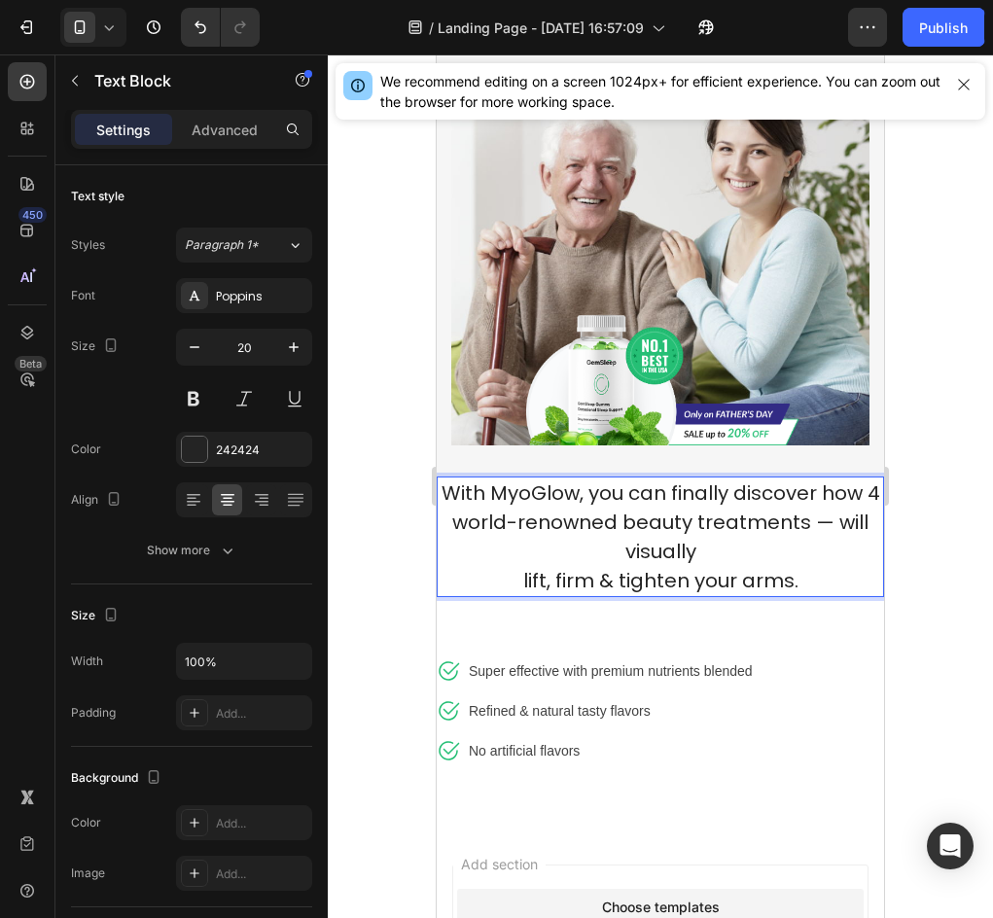
click at [511, 568] on p "With MyoGlow, you can finally discover how 4 world-renowned beauty treatments —…" at bounding box center [659, 536] width 443 height 117
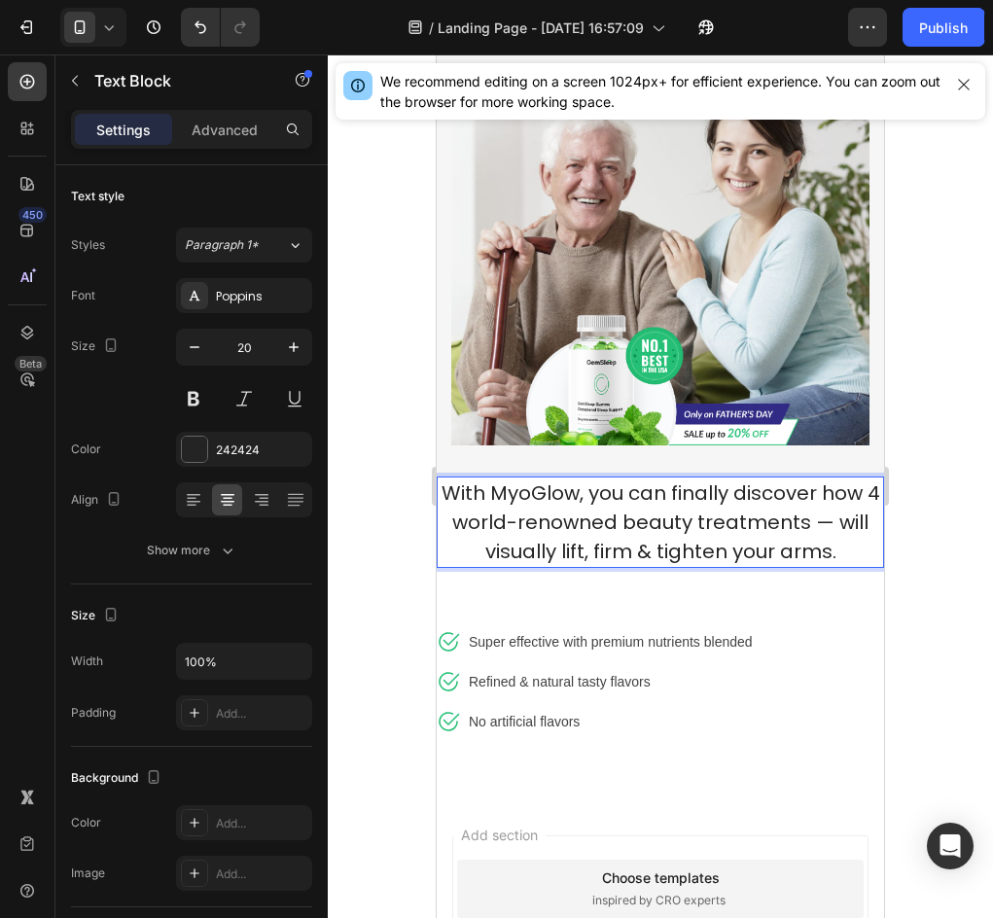
click at [462, 545] on p "With MyoGlow, you can finally discover how 4 world-renowned beauty treatments —…" at bounding box center [659, 522] width 443 height 88
click at [441, 508] on span "With MyoGlow, you can finally discover how 4 world-renowned beauty treatments —…" at bounding box center [660, 522] width 438 height 86
click at [923, 513] on div at bounding box center [660, 485] width 665 height 863
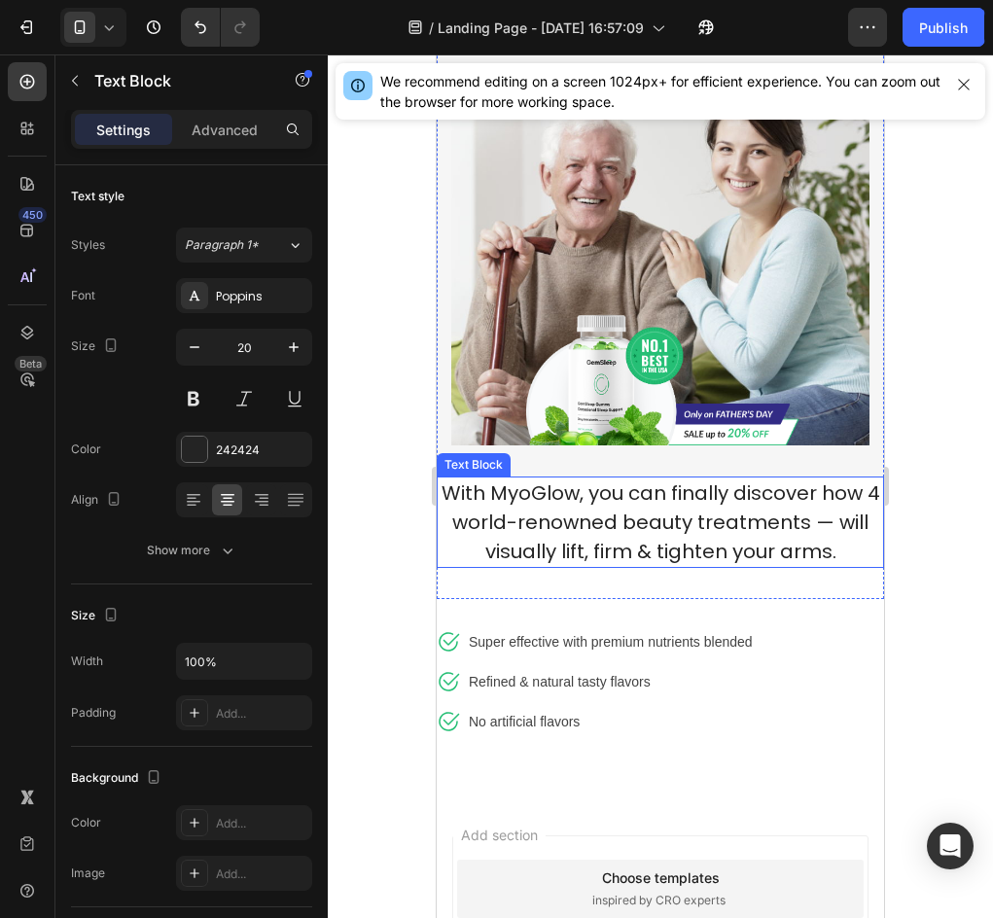
click at [792, 517] on span "With MyoGlow, you can finally discover how 4 world-renowned beauty treatments —…" at bounding box center [660, 522] width 438 height 86
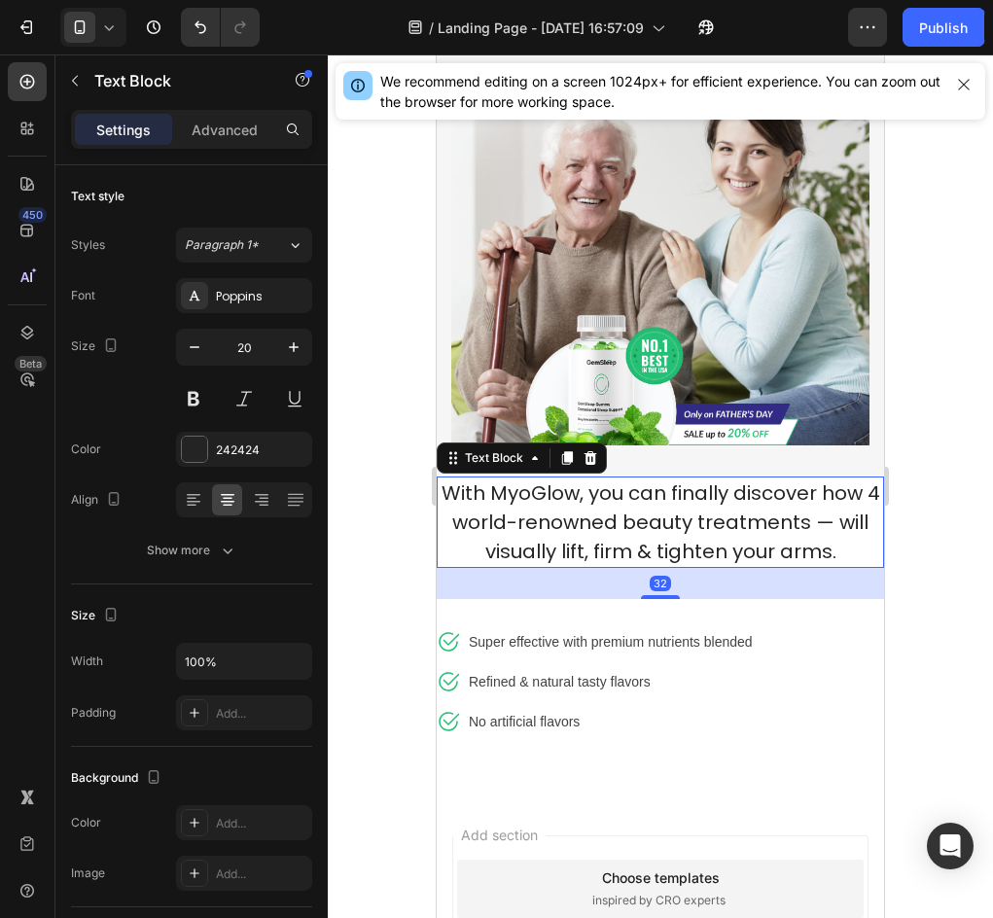
click at [957, 530] on div at bounding box center [660, 485] width 665 height 863
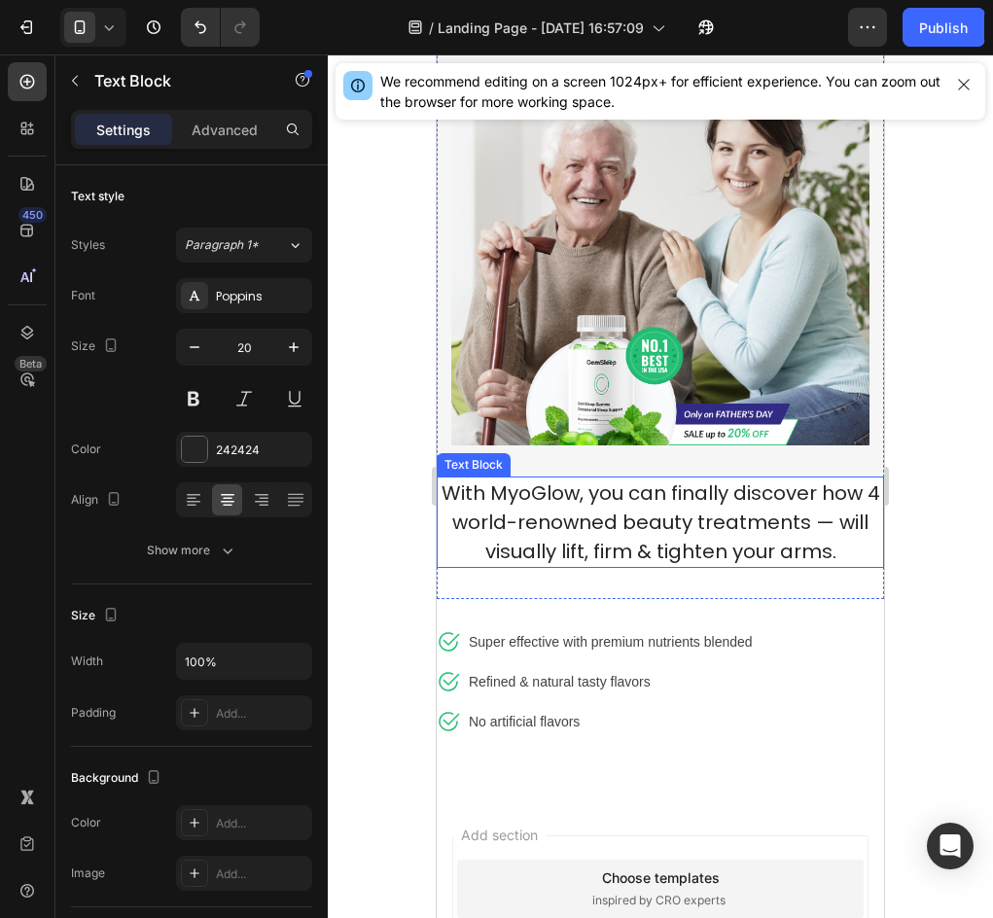
click at [709, 523] on p "With MyoGlow, you can finally discover how 4 world-renowned beauty treatments —…" at bounding box center [659, 522] width 443 height 88
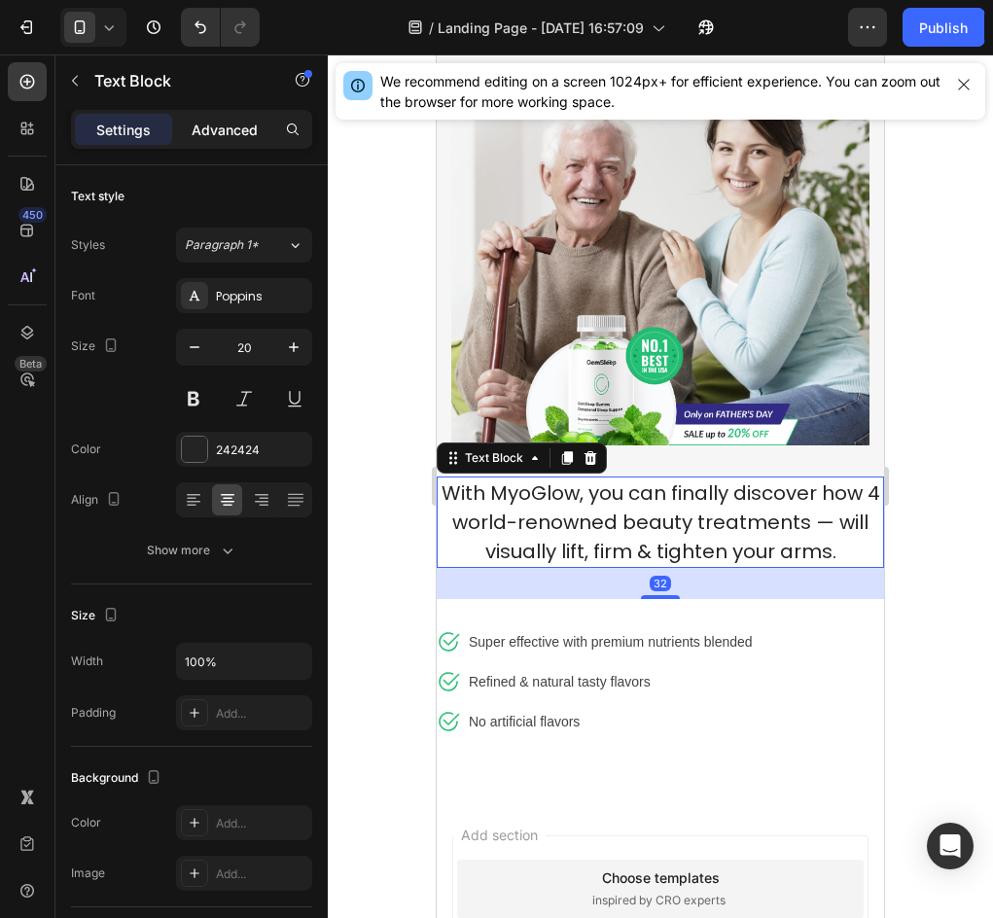
click at [193, 125] on p "Advanced" at bounding box center [225, 130] width 66 height 20
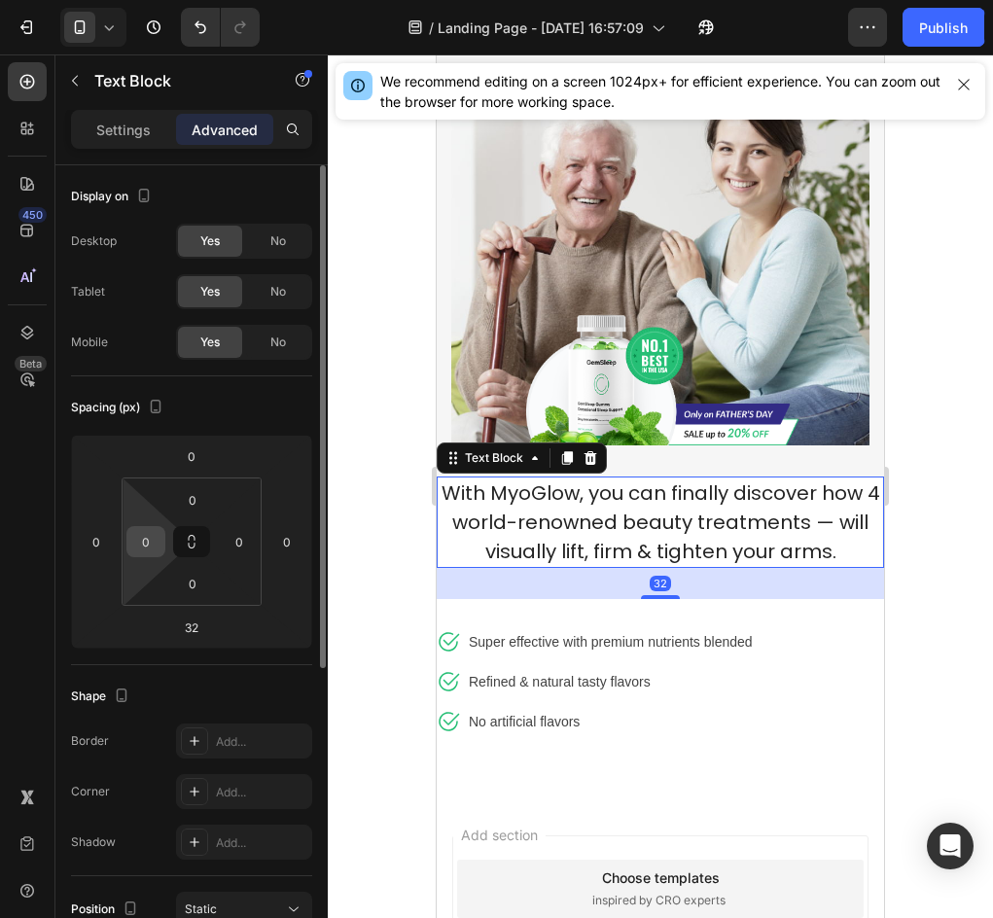
click at [140, 544] on input "0" at bounding box center [145, 541] width 29 height 29
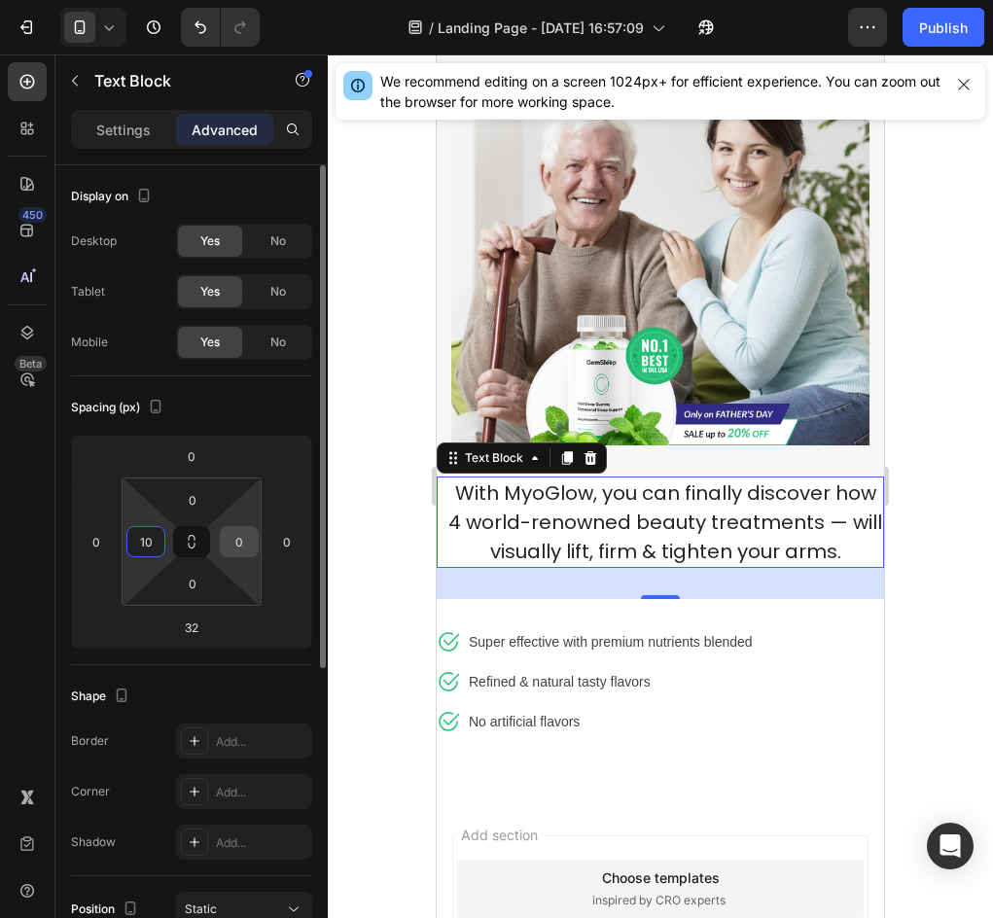
type input "10"
click at [240, 536] on input "0" at bounding box center [239, 541] width 29 height 29
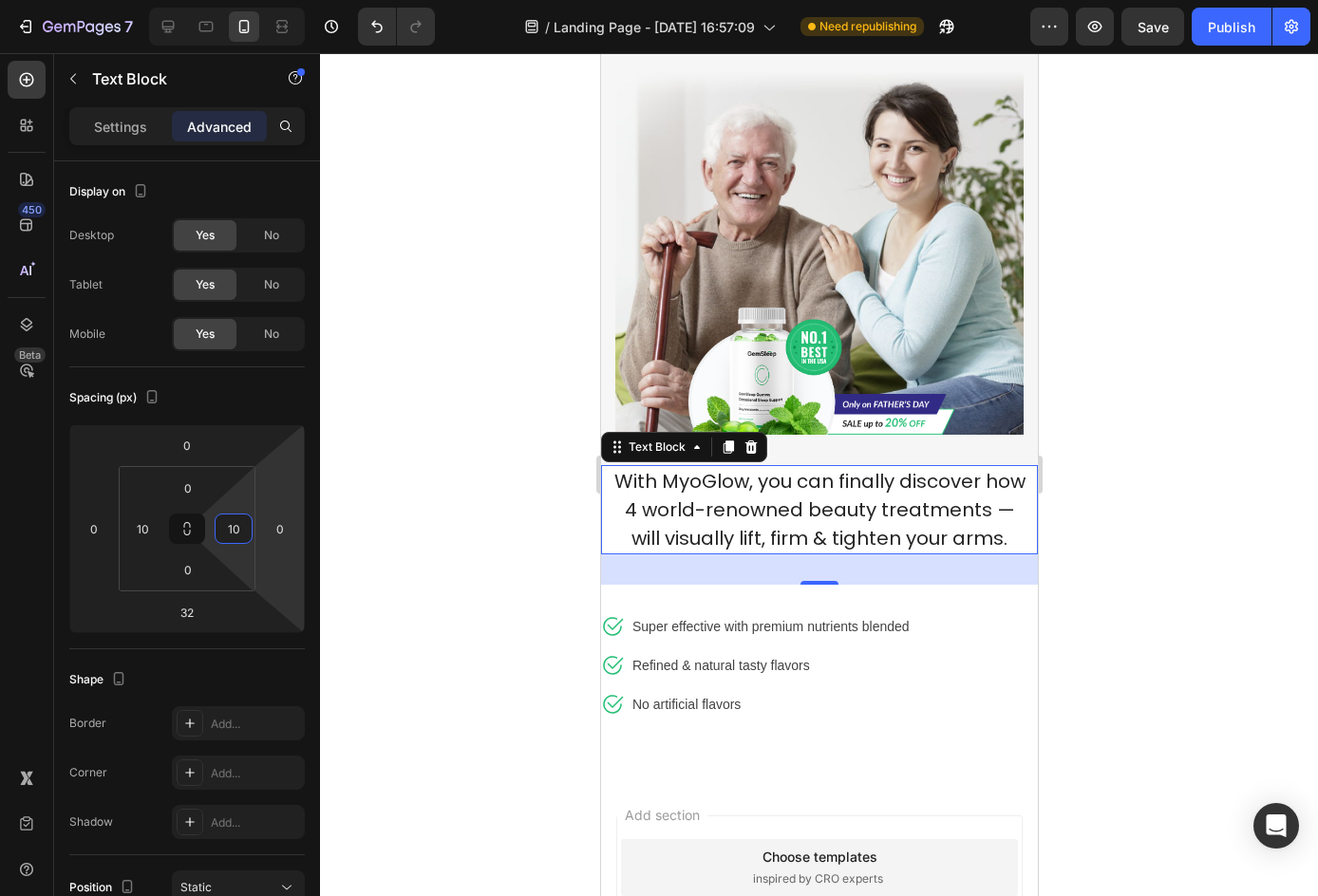
type input "10"
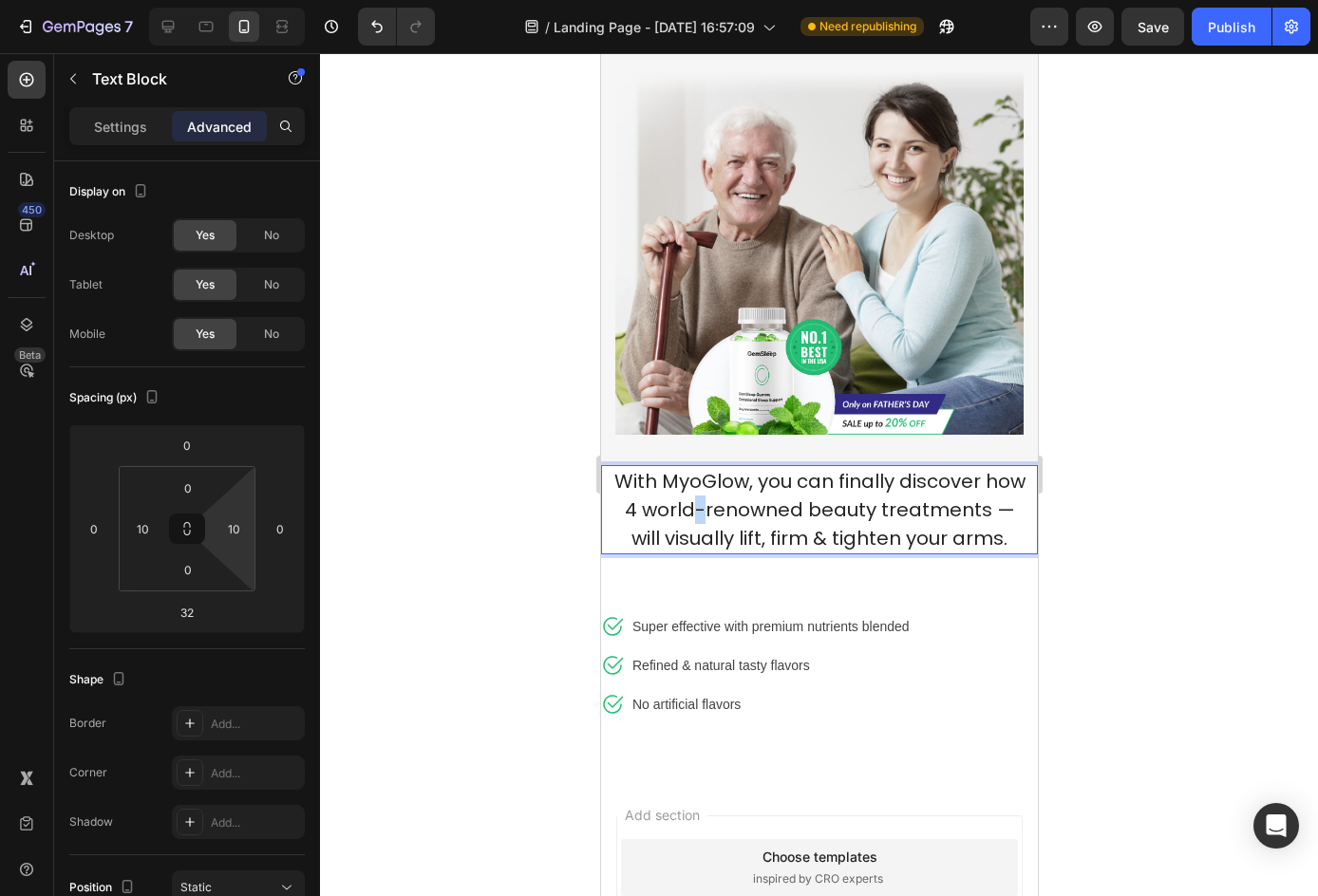
click at [779, 493] on span "With MyoGlow, you can finally discover how 4 world-renowned beauty treatments —…" at bounding box center [818, 509] width 411 height 84
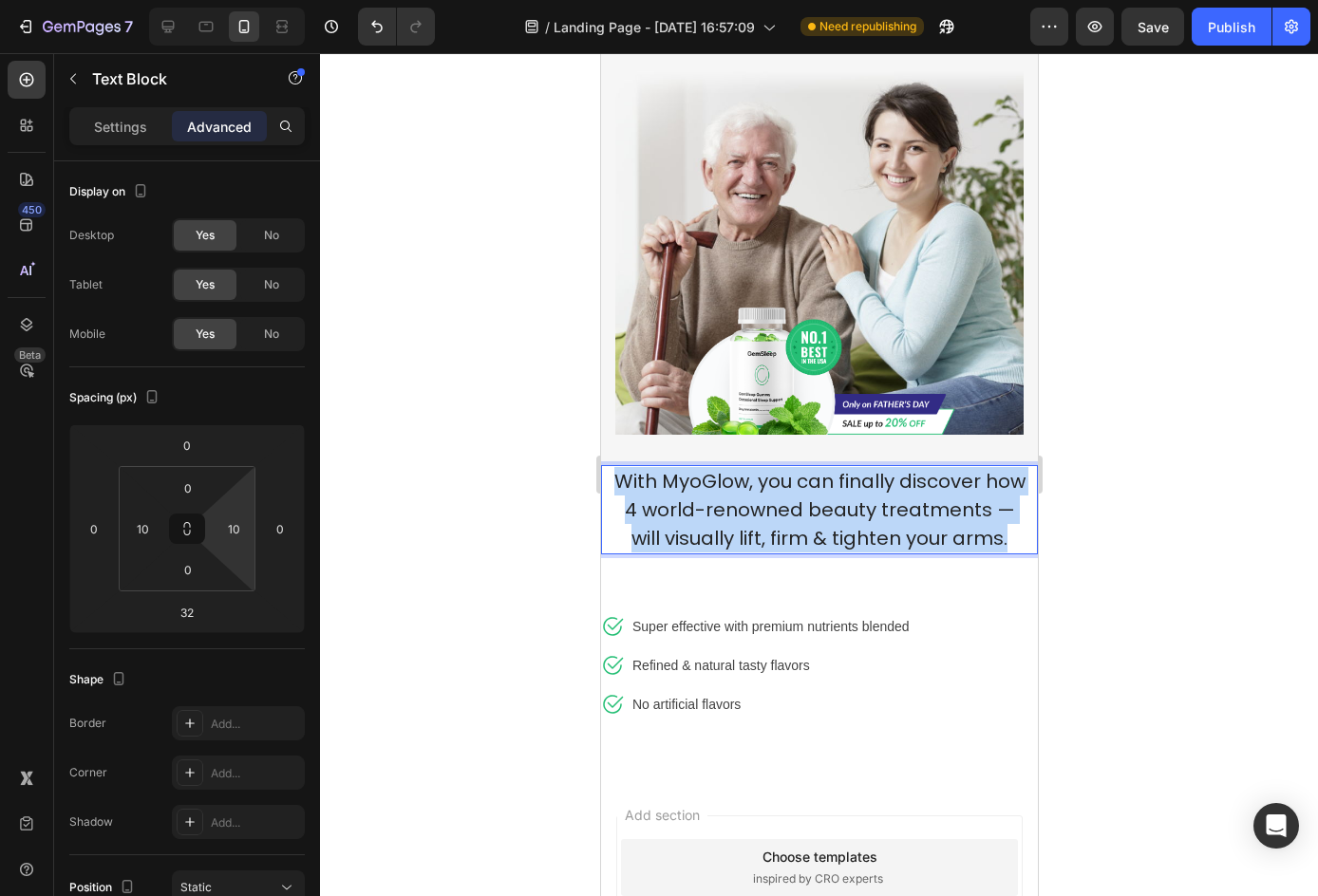
click at [779, 493] on span "With MyoGlow, you can finally discover how 4 world-renowned beauty treatments —…" at bounding box center [818, 509] width 411 height 84
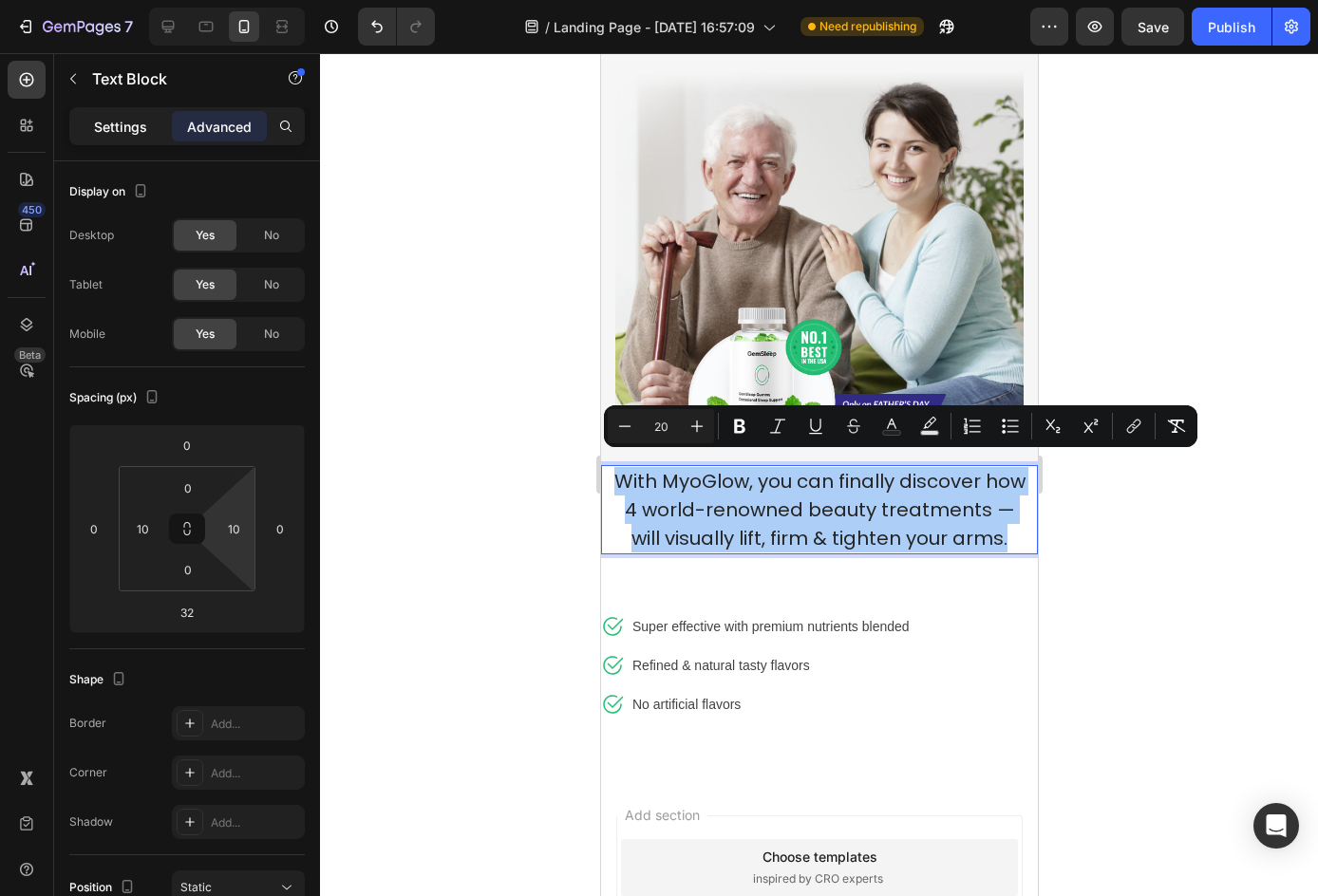
click at [133, 128] on p "Settings" at bounding box center [120, 127] width 53 height 20
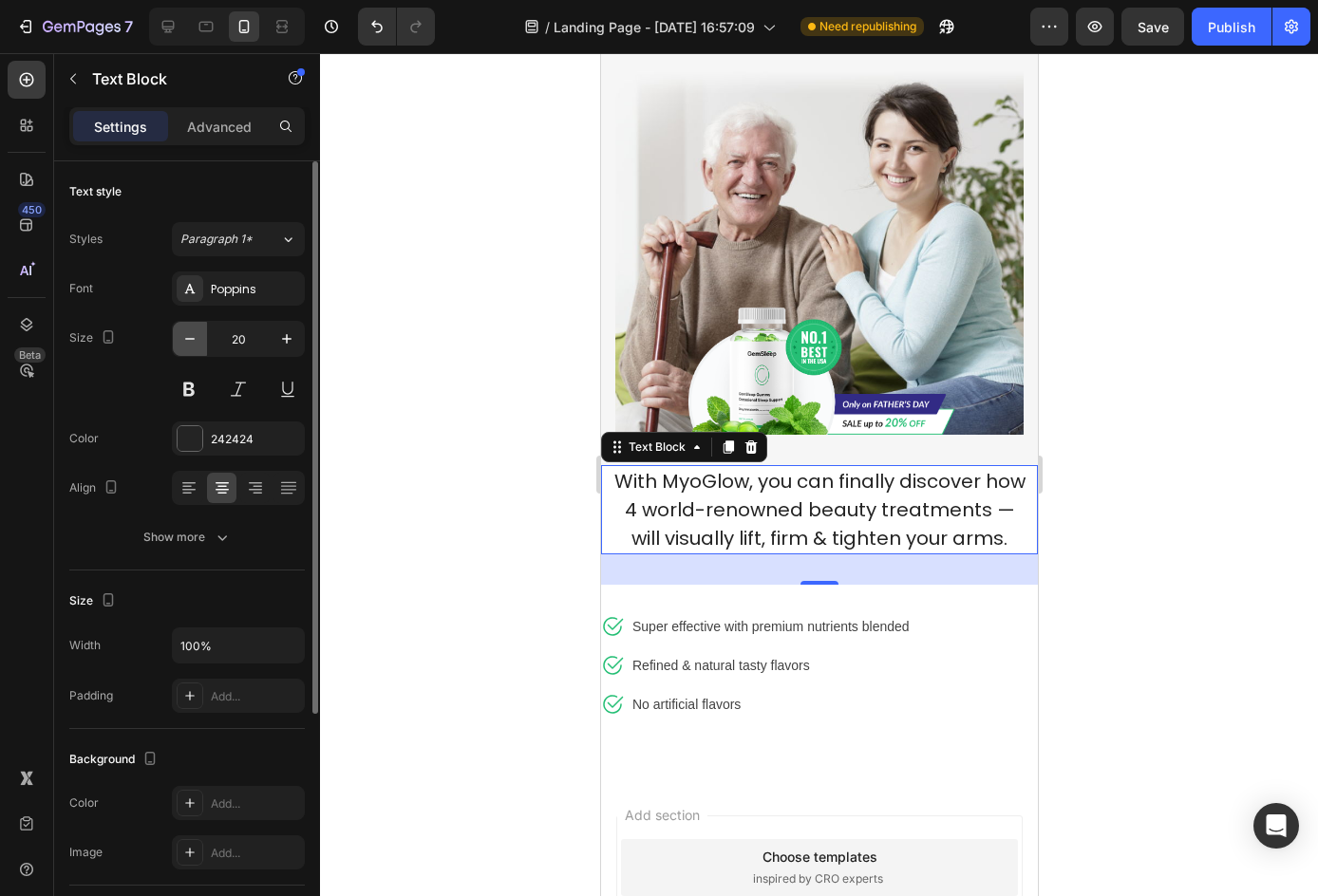
click at [187, 332] on icon "button" at bounding box center [189, 338] width 19 height 19
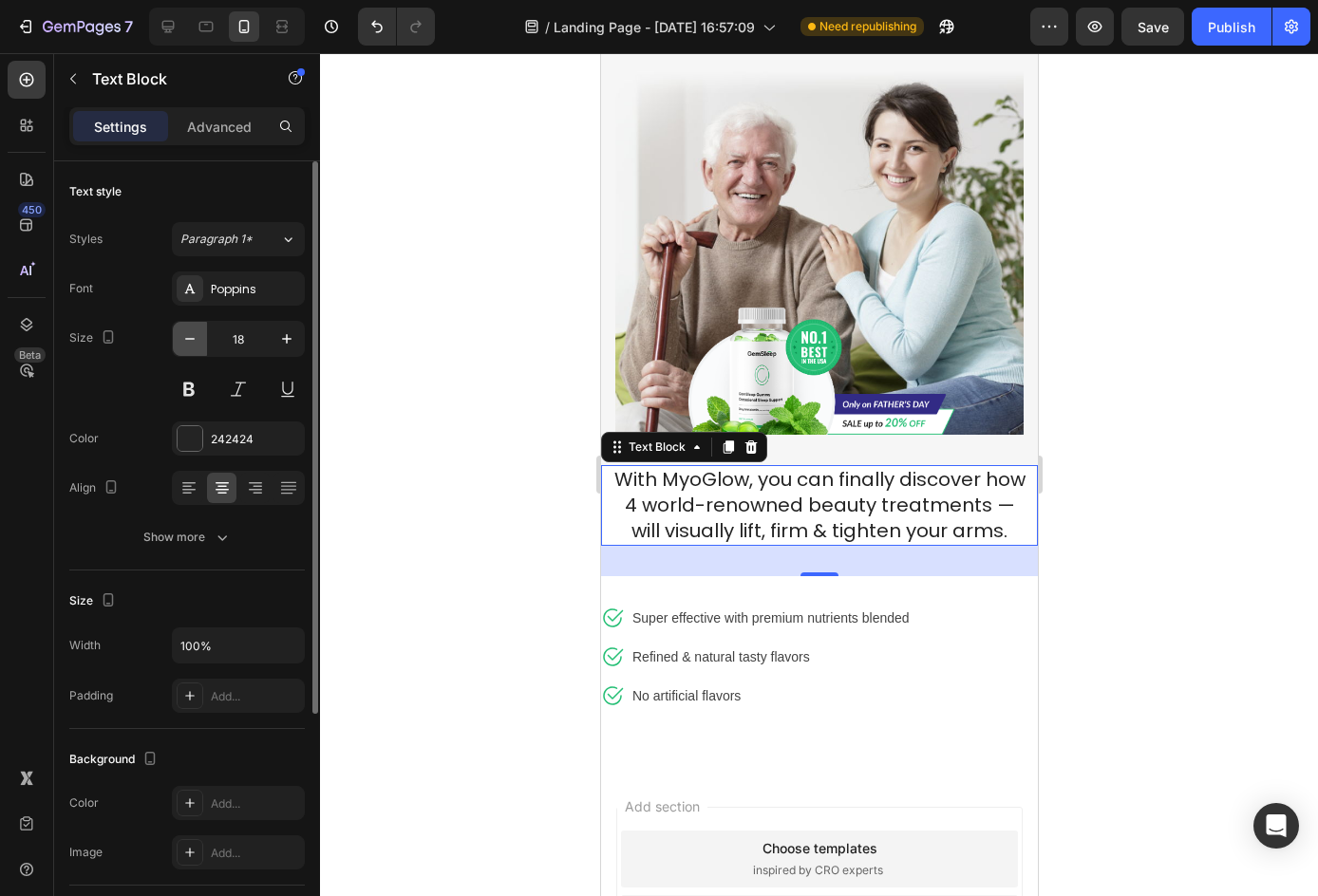
click at [187, 332] on icon "button" at bounding box center [189, 338] width 19 height 19
type input "17"
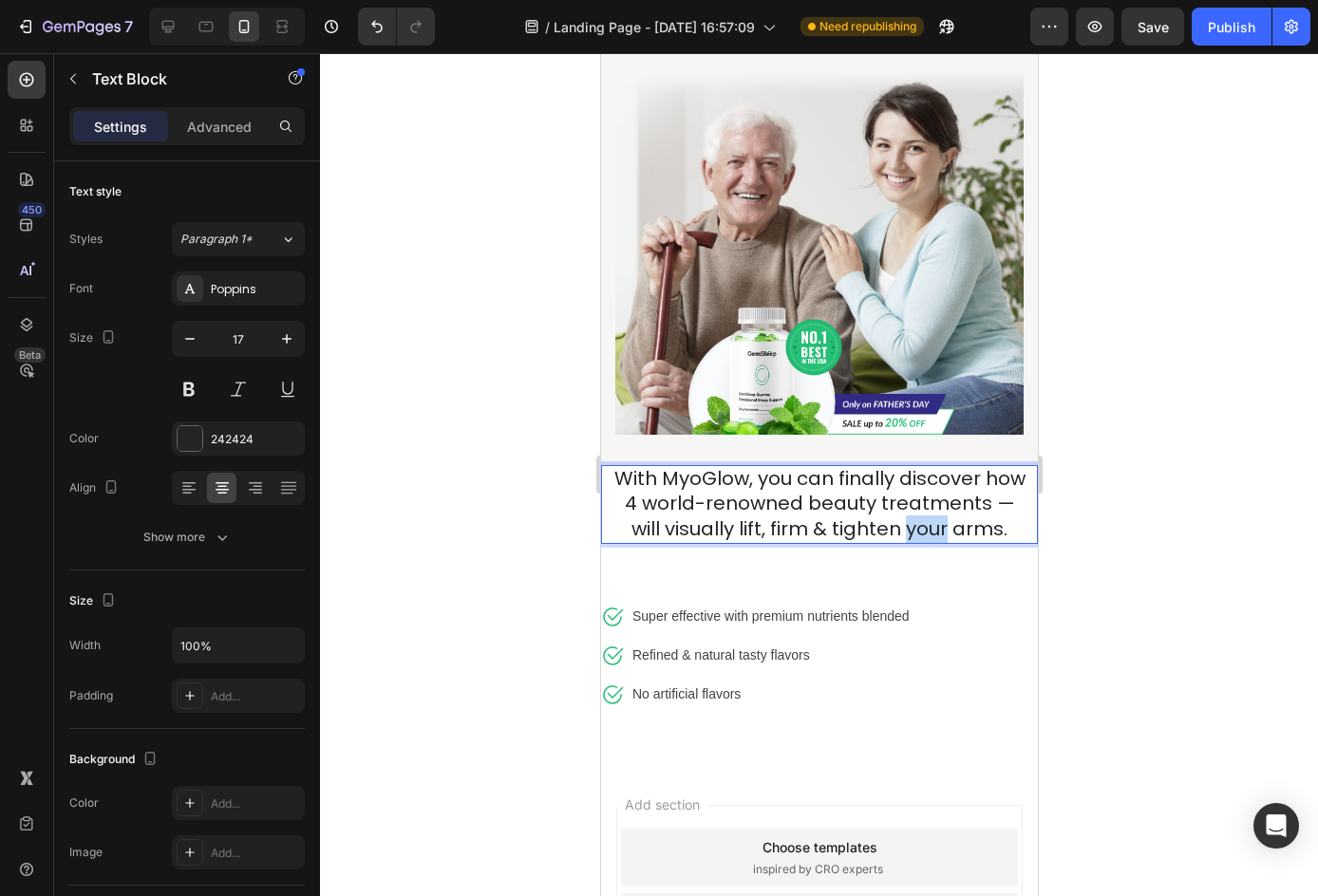
click at [799, 531] on span "With MyoGlow, you can finally discover how 4 world-renowned beauty treatments —…" at bounding box center [818, 503] width 411 height 77
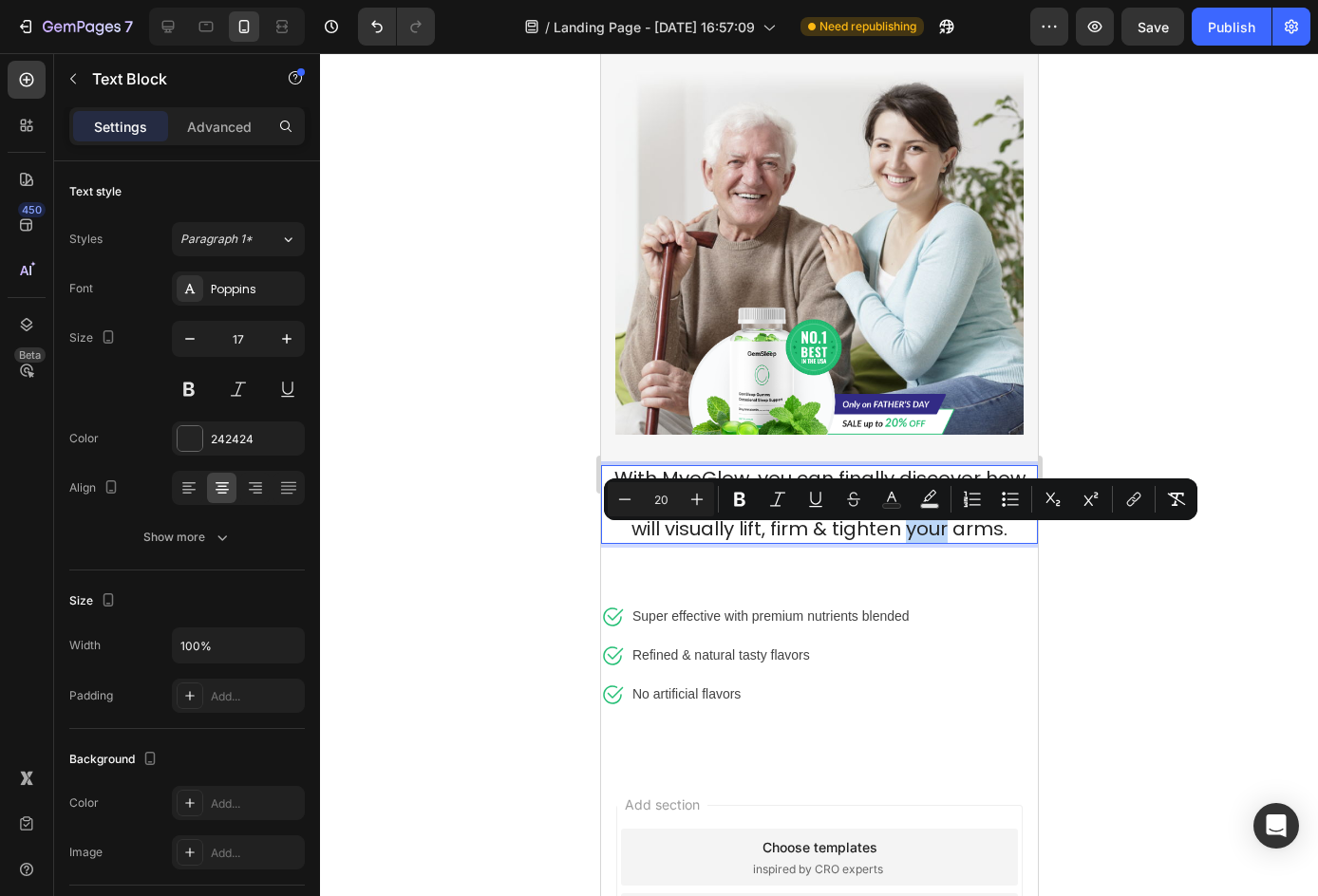
click at [799, 531] on span "With MyoGlow, you can finally discover how 4 world-renowned beauty treatments —…" at bounding box center [818, 503] width 411 height 77
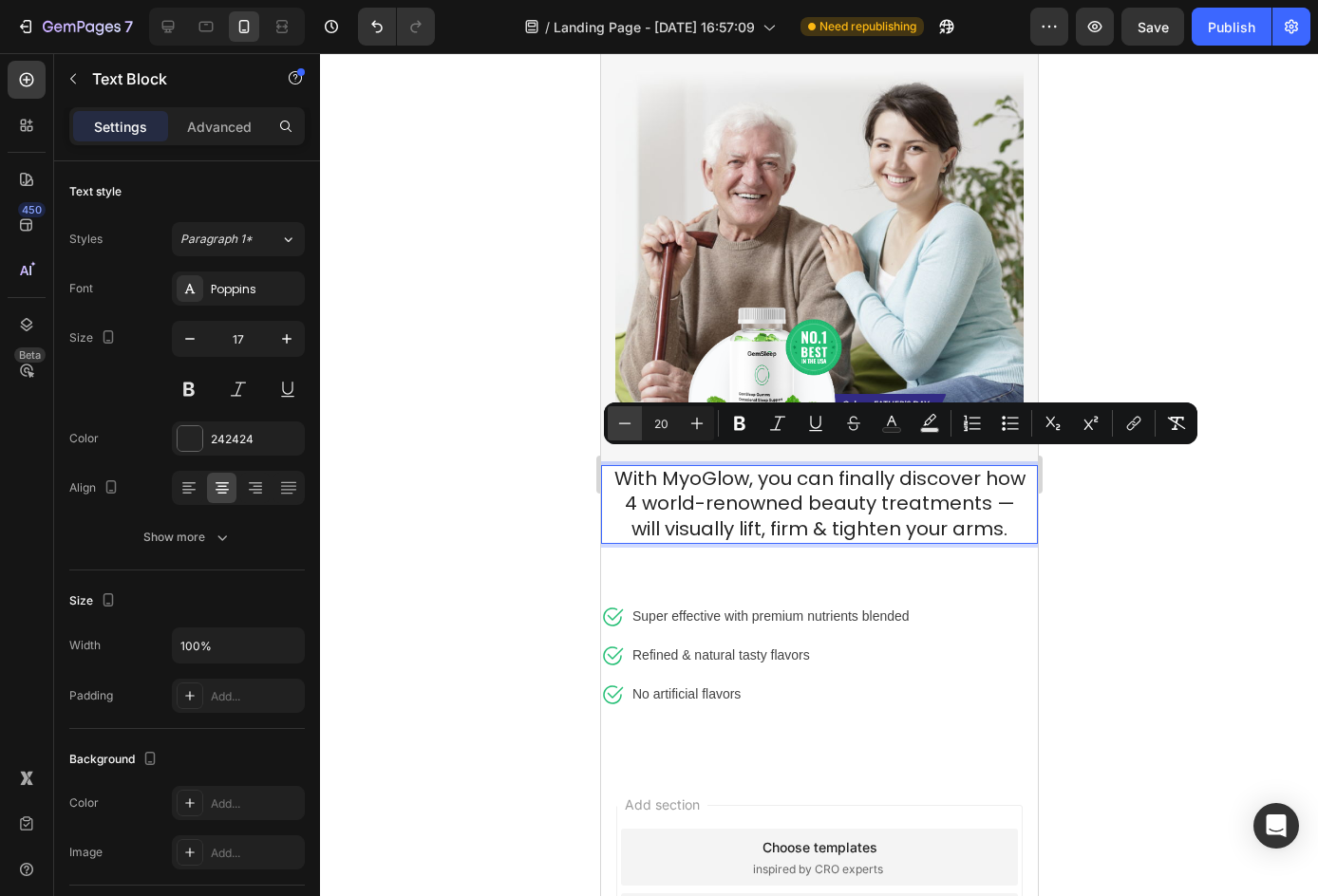
click at [638, 413] on button "Minus" at bounding box center [624, 423] width 34 height 34
click at [702, 413] on button "Plus" at bounding box center [696, 423] width 34 height 34
type input "20"
click at [920, 517] on span "With MyoGlow, you can finally discover how 4 world-renowned beauty treatments —…" at bounding box center [818, 503] width 411 height 77
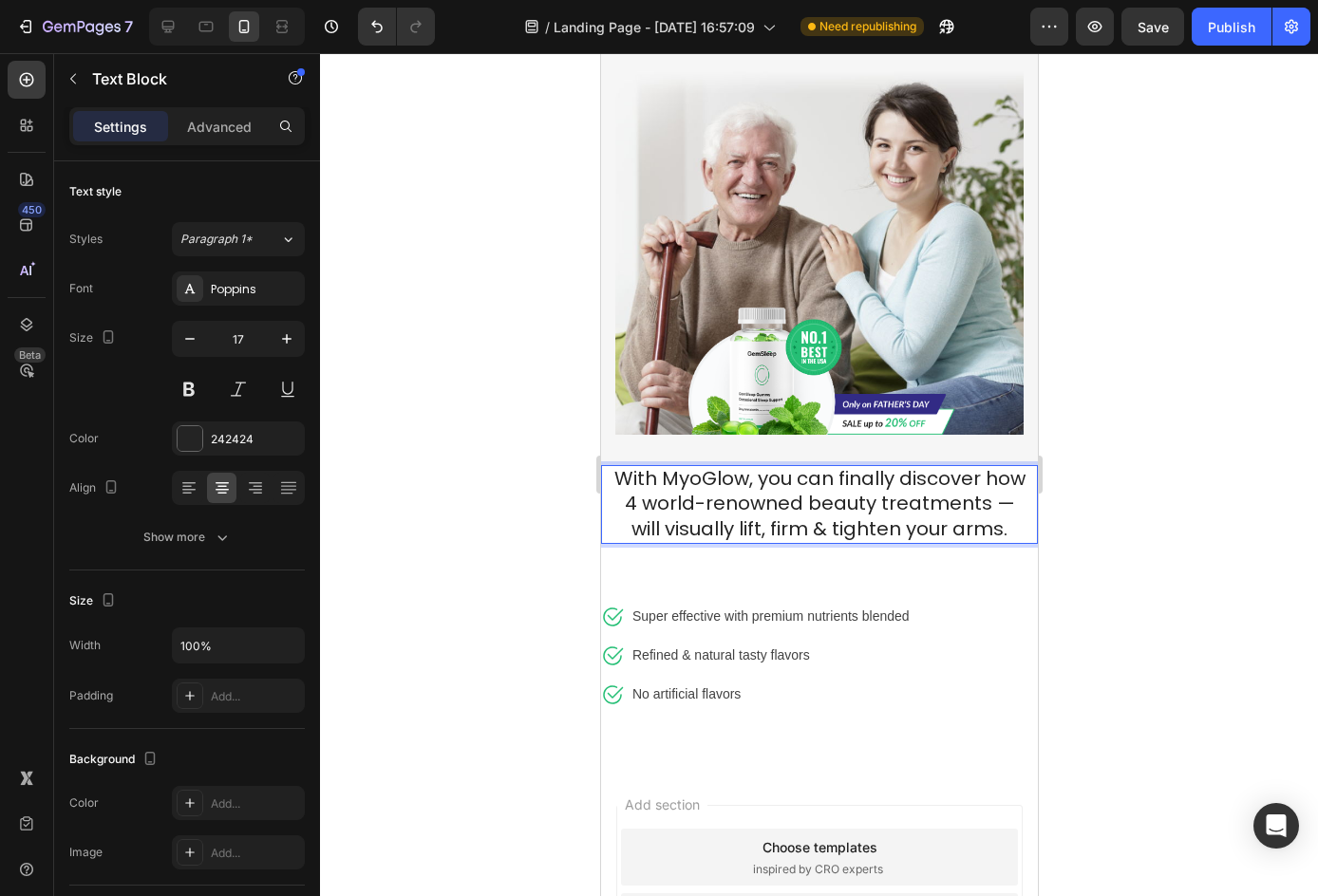
click at [893, 520] on span "With MyoGlow, you can finally discover how 4 world-renowned beauty treatments —…" at bounding box center [818, 503] width 411 height 77
click at [888, 520] on span "With MyoGlow, you can finally discover how 4 world-renowned beauty treatments —…" at bounding box center [818, 503] width 411 height 77
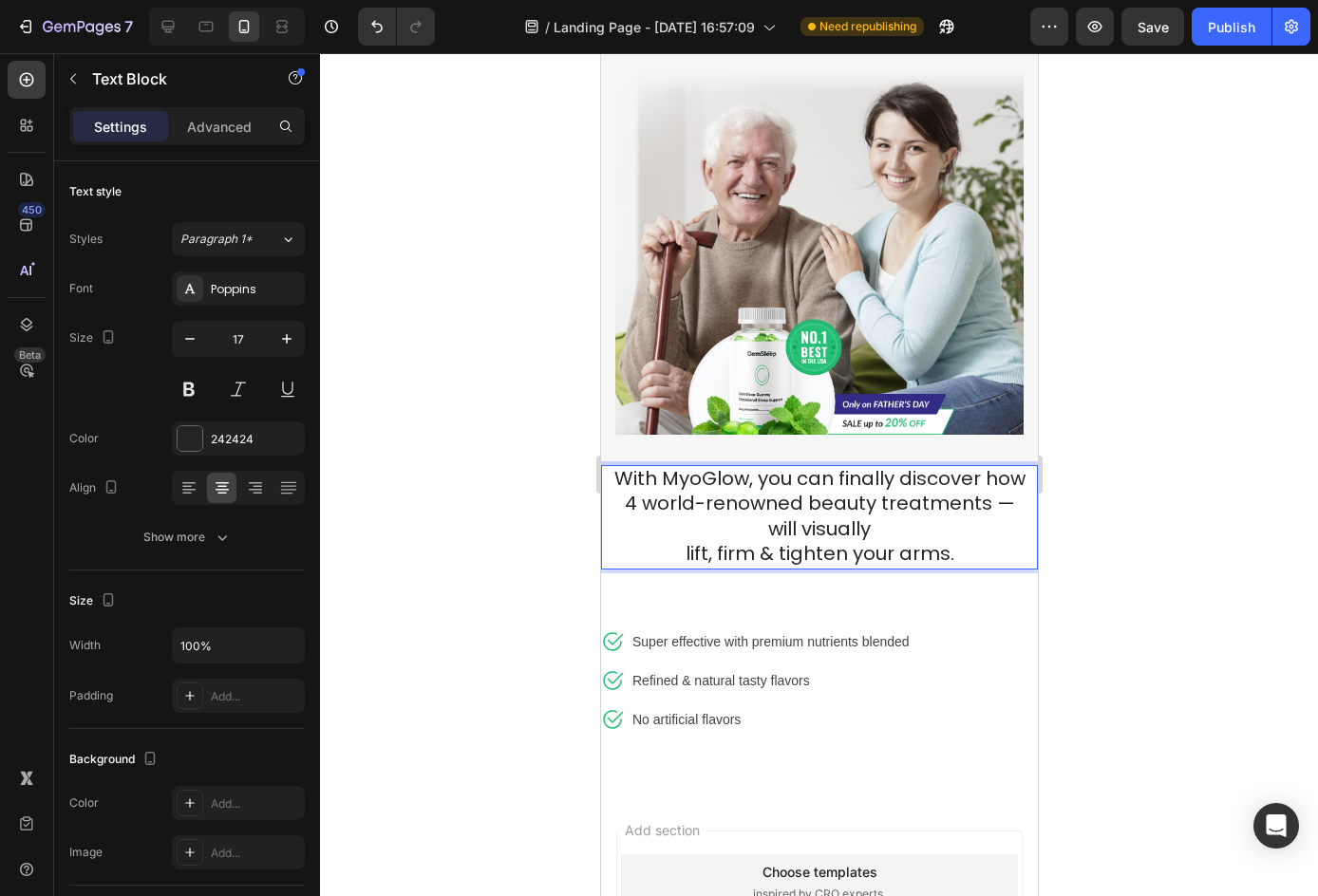
click at [921, 540] on span "lift, firm & tighten your arms." at bounding box center [818, 552] width 268 height 26
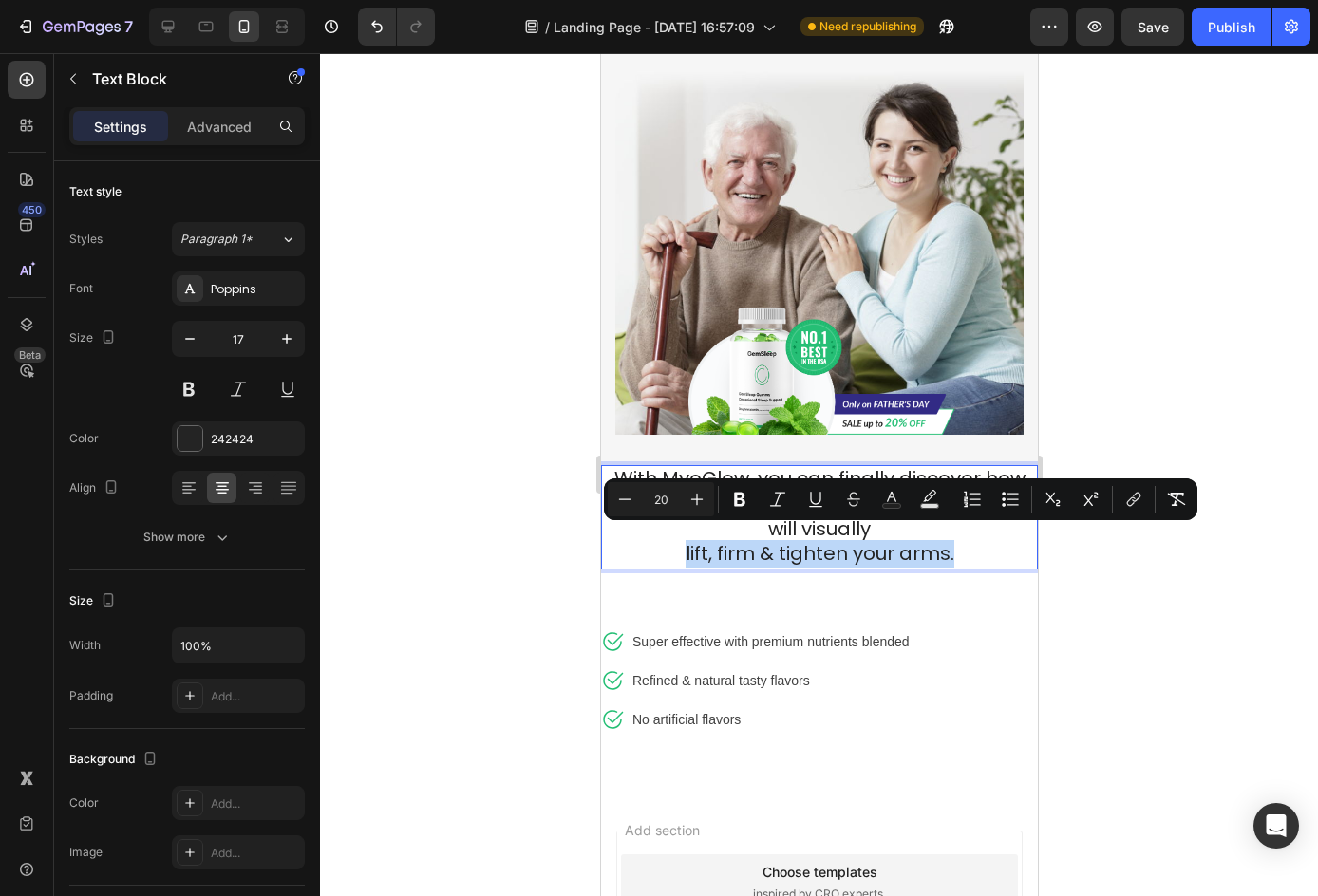
click at [921, 540] on span "lift, firm & tighten your arms." at bounding box center [818, 552] width 268 height 26
click at [1145, 379] on div at bounding box center [819, 473] width 998 height 842
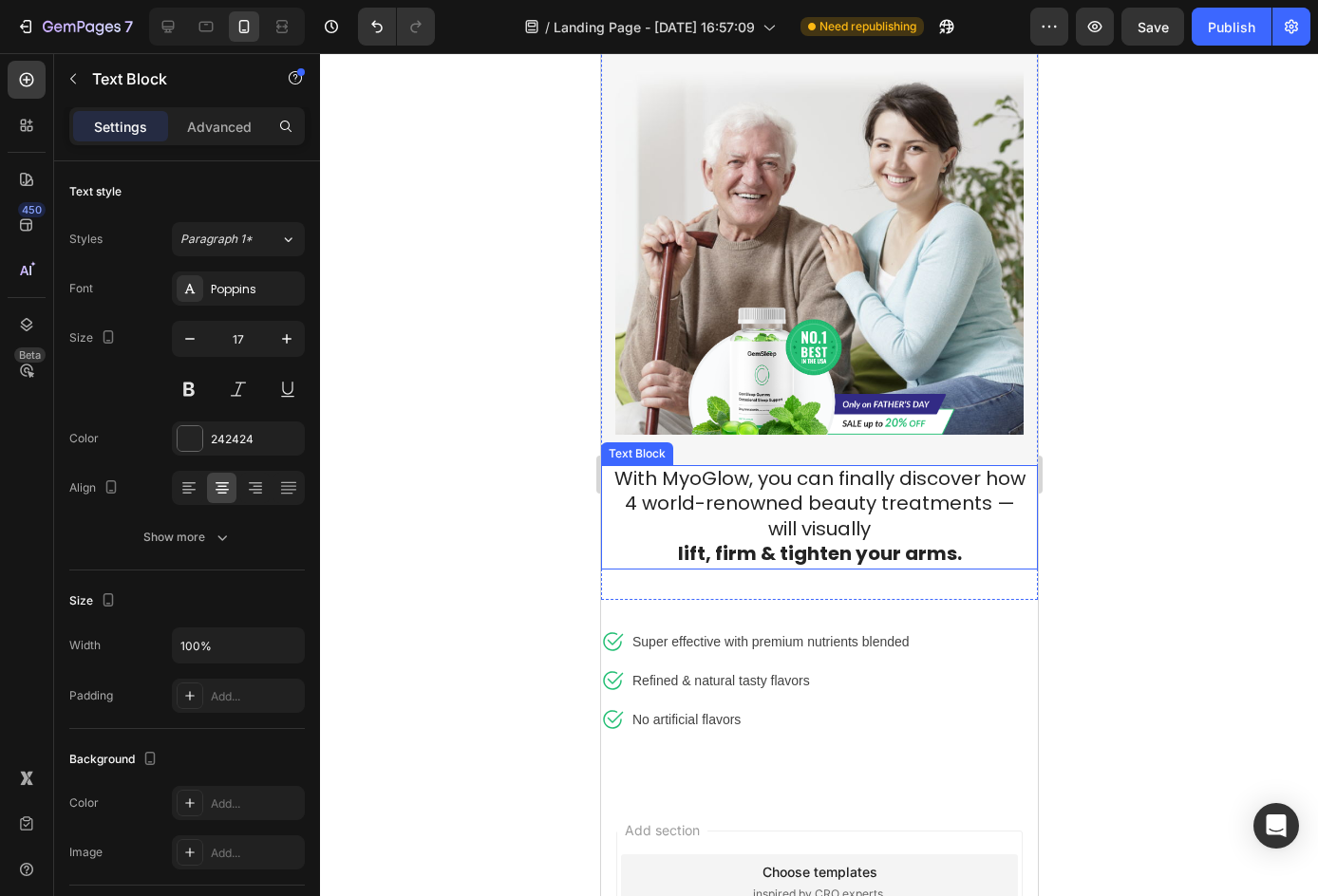
click at [847, 502] on span "With MyoGlow, you can finally discover how 4 world-renowned beauty treatments —…" at bounding box center [818, 503] width 411 height 77
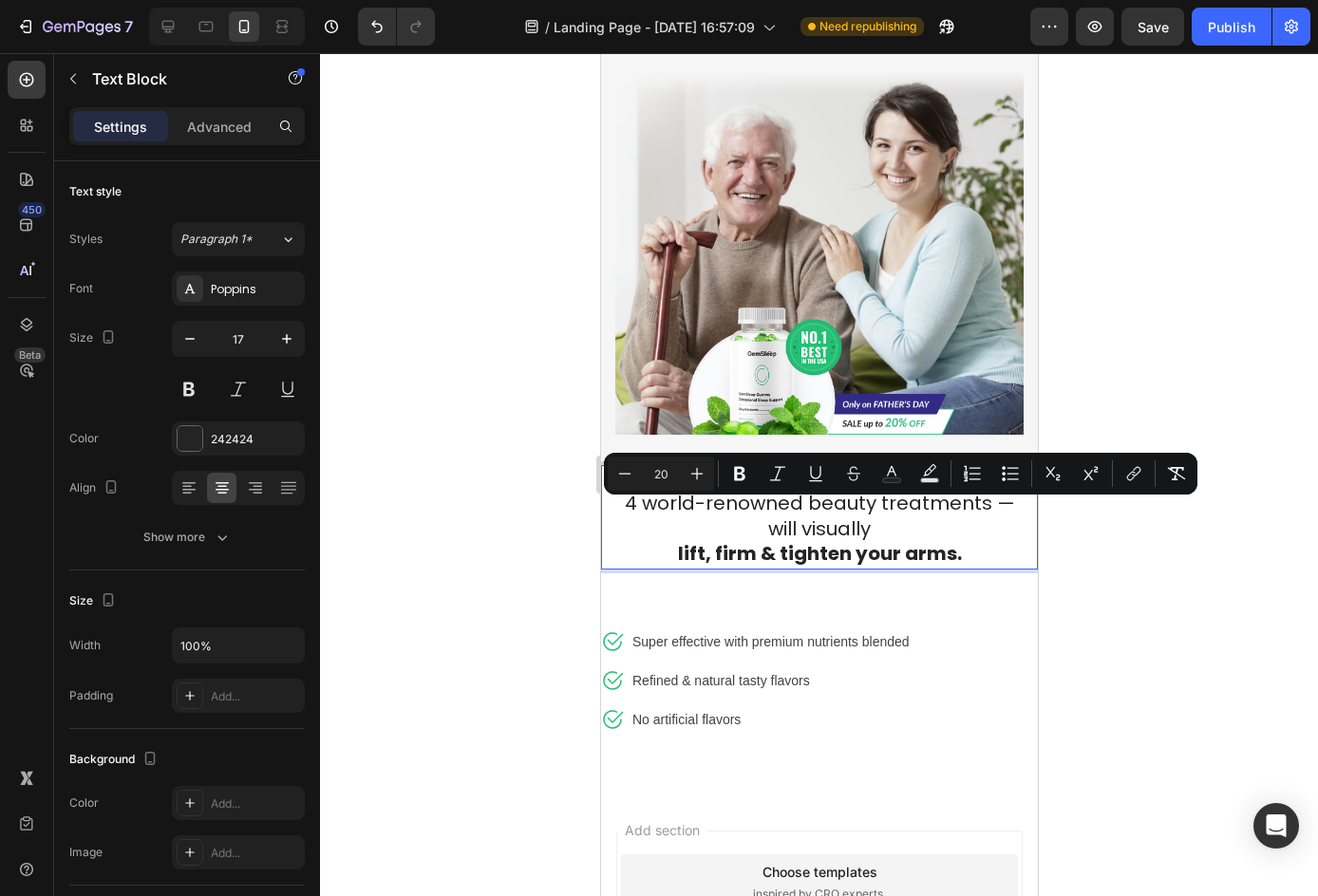
click at [779, 540] on strong "lift, firm & tighten your arms." at bounding box center [818, 552] width 284 height 26
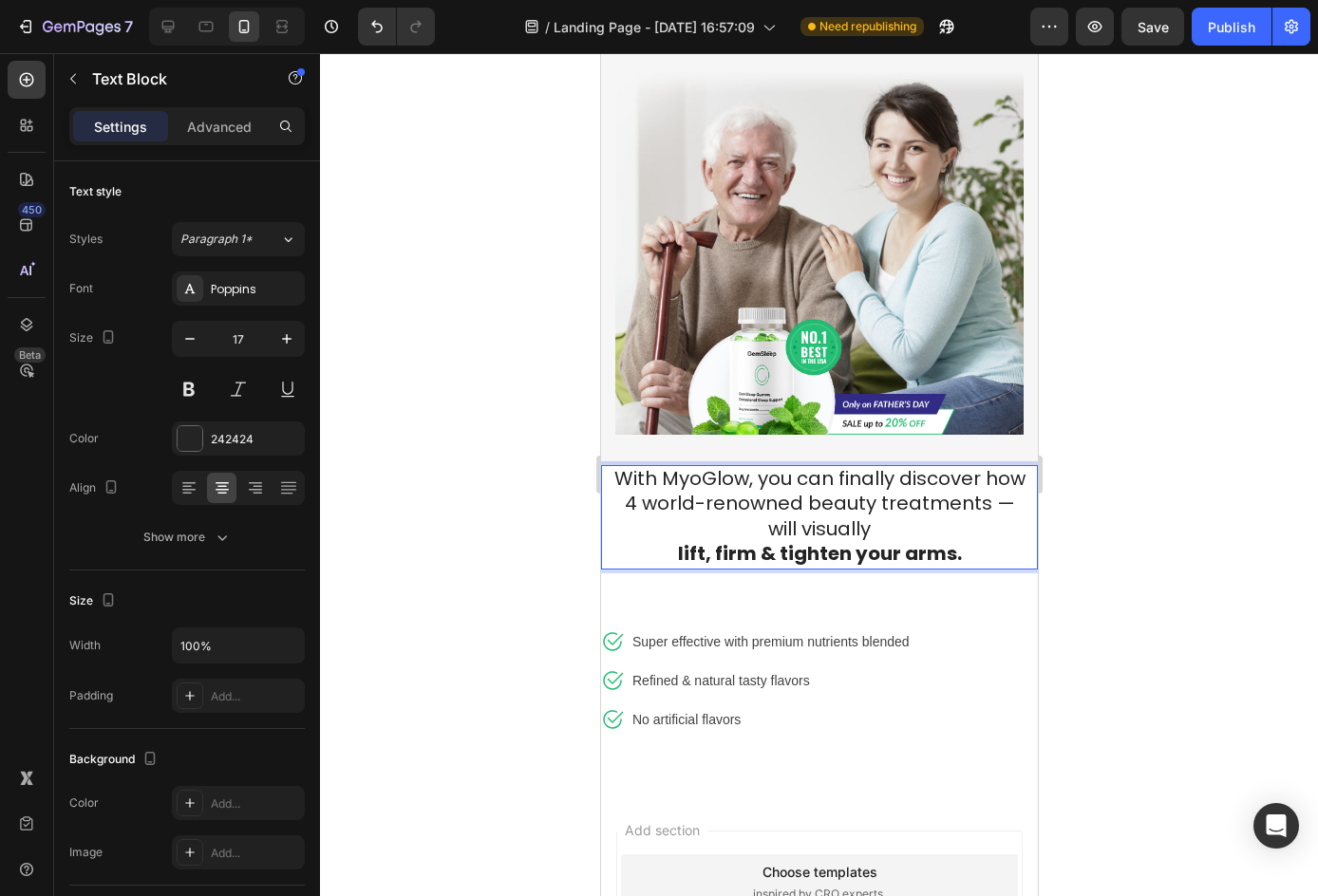
click at [792, 513] on span "With MyoGlow, you can finally discover how 4 world-renowned beauty treatments —…" at bounding box center [818, 503] width 411 height 77
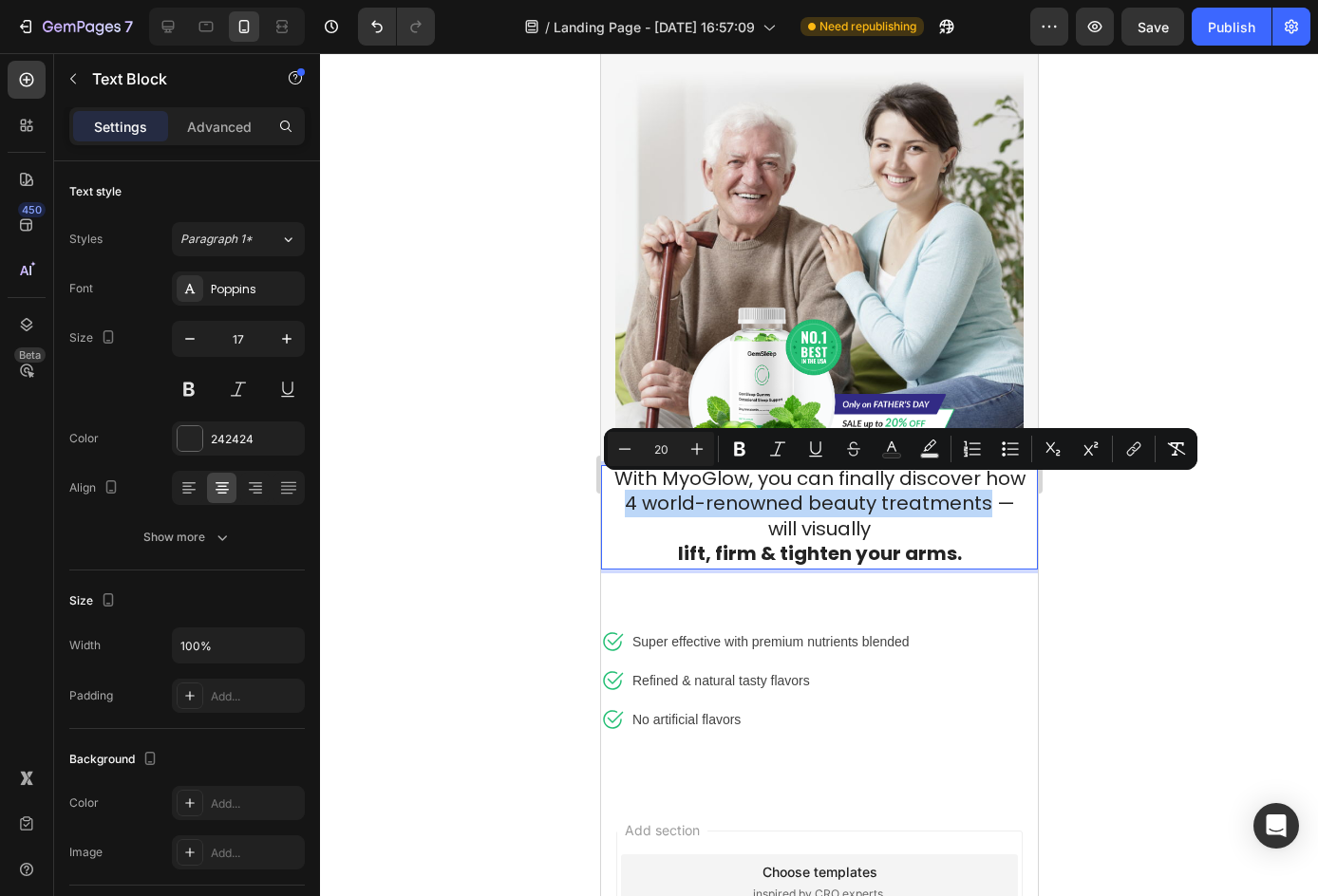
drag, startPoint x: 799, startPoint y: 514, endPoint x: 707, endPoint y: 497, distance: 93.6
click at [707, 497] on span "With MyoGlow, you can finally discover how 4 world-renowned beauty treatments —…" at bounding box center [818, 503] width 411 height 77
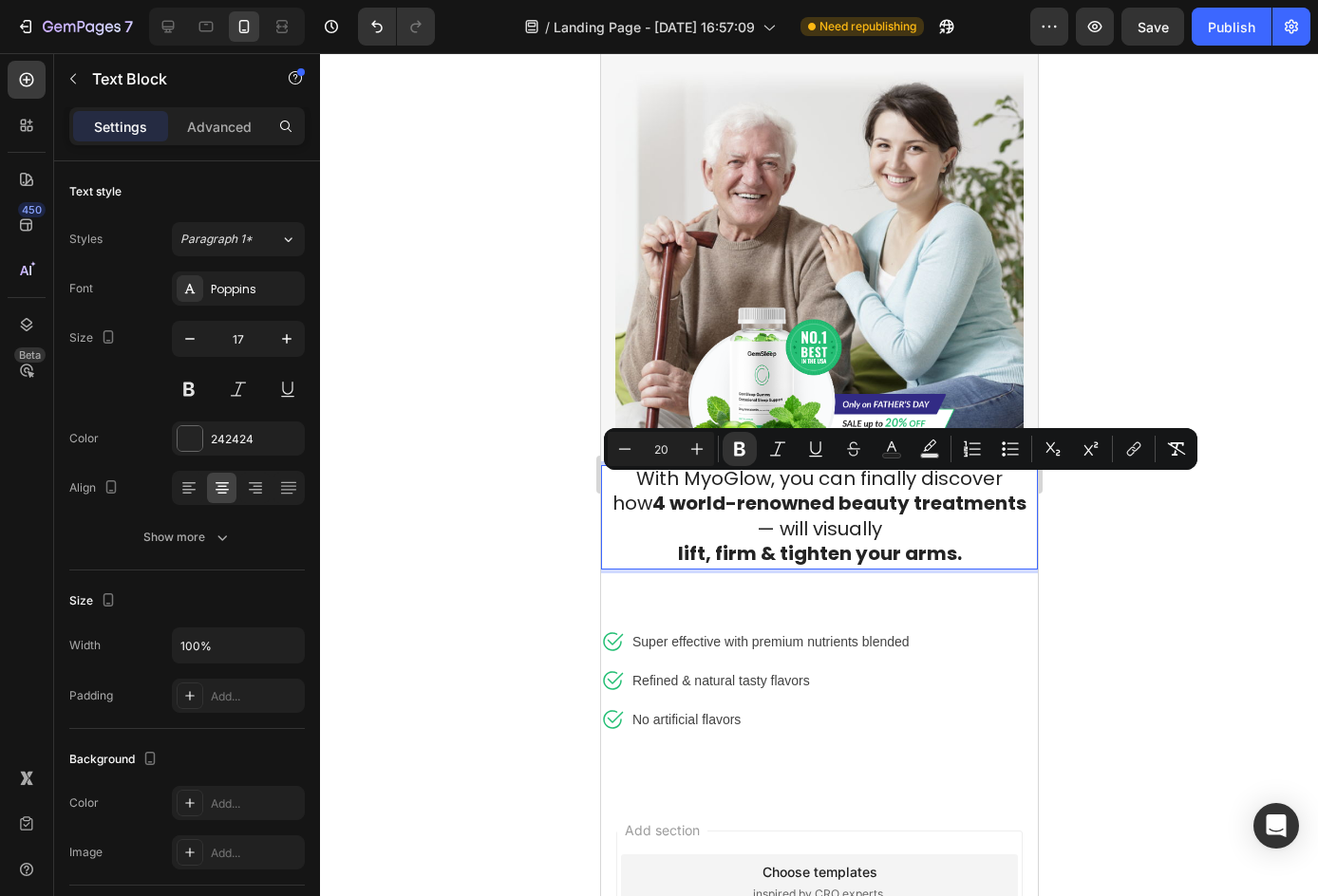
click at [1106, 556] on div at bounding box center [819, 473] width 998 height 842
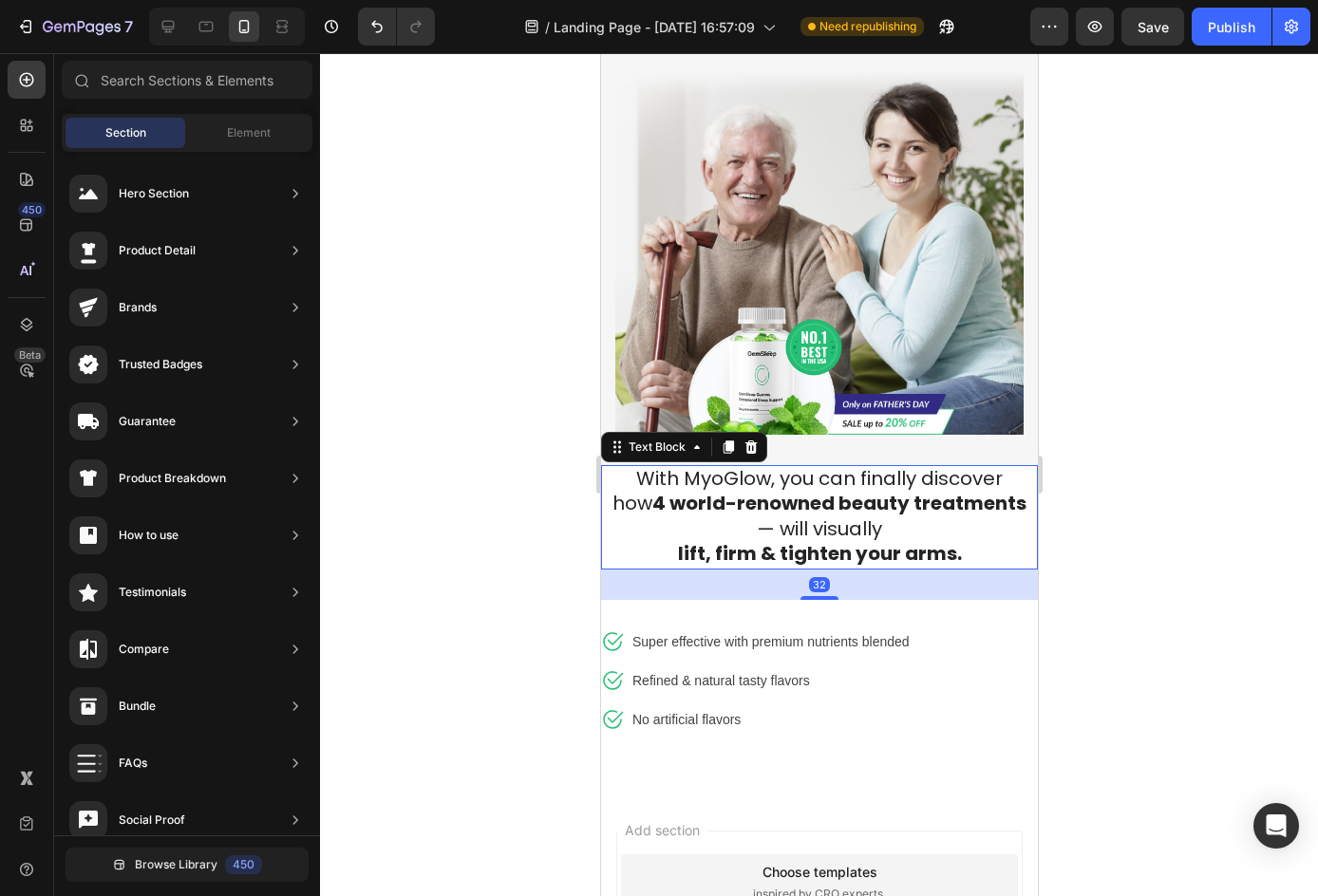
click at [683, 491] on span "With MyoGlow, you can finally discover how 4 world-renowned beauty treatments —…" at bounding box center [818, 503] width 414 height 77
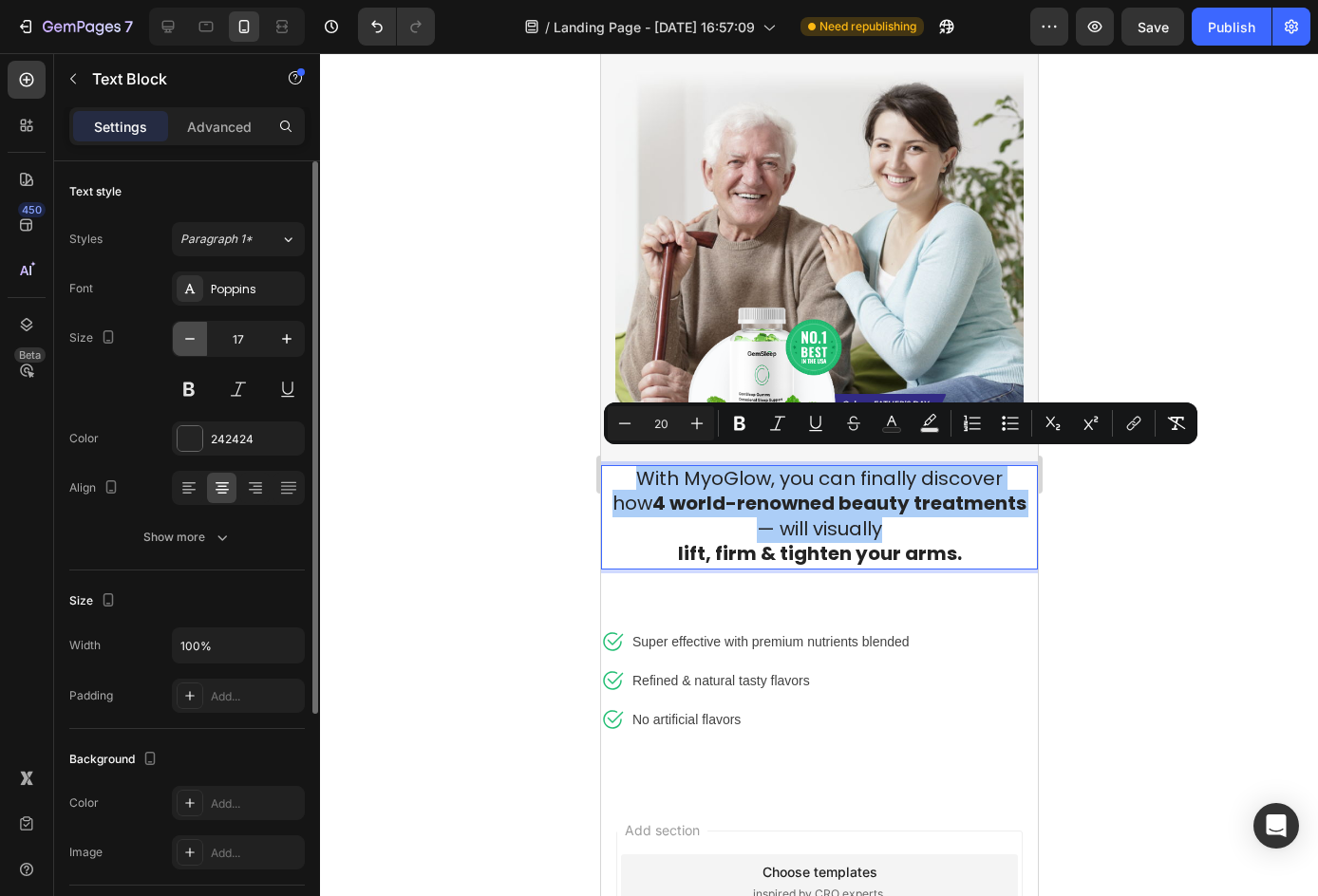
click at [188, 326] on button "button" at bounding box center [189, 339] width 34 height 34
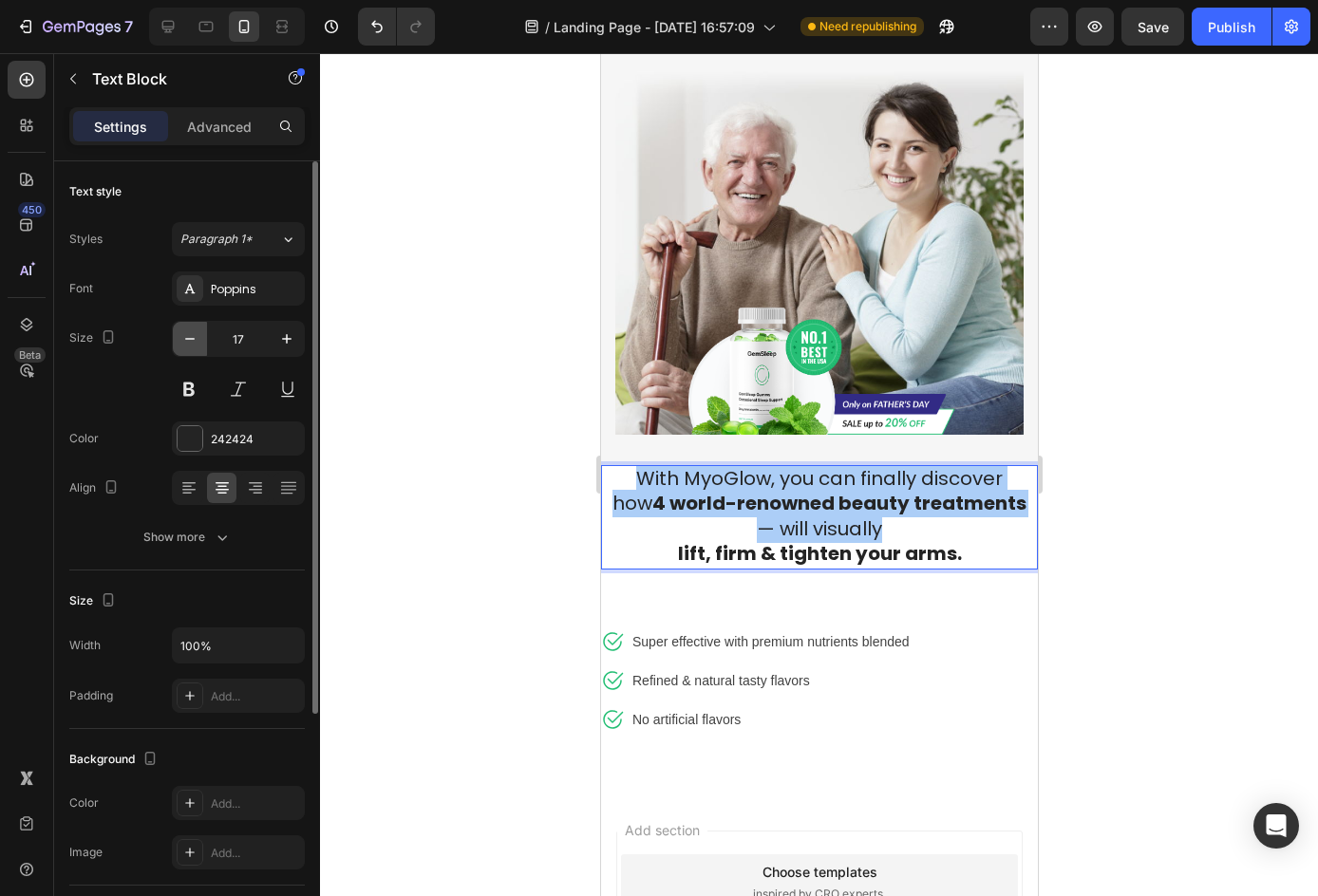
type input "16"
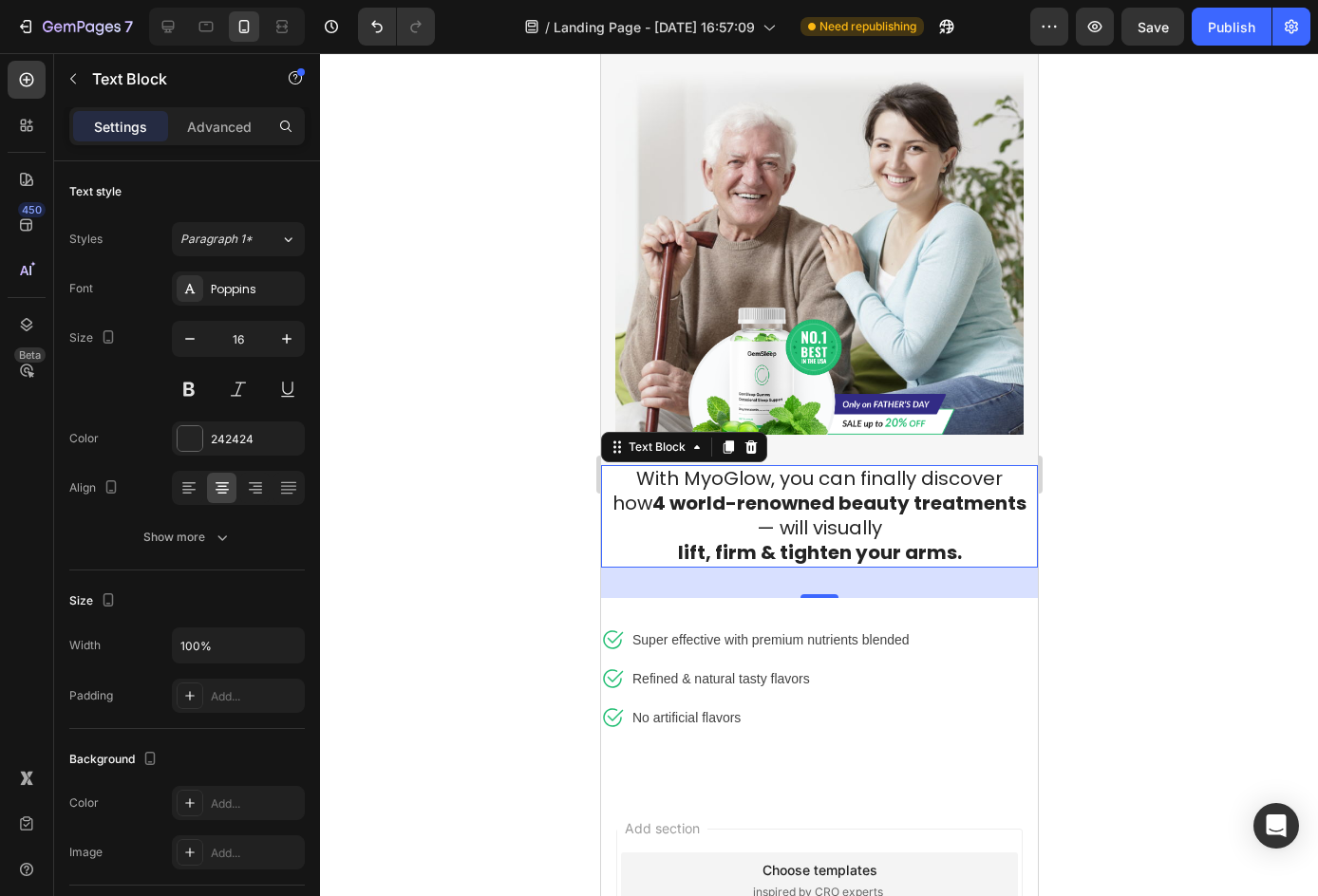
click at [807, 490] on strong "4 world-renowned beauty treatments" at bounding box center [838, 503] width 374 height 26
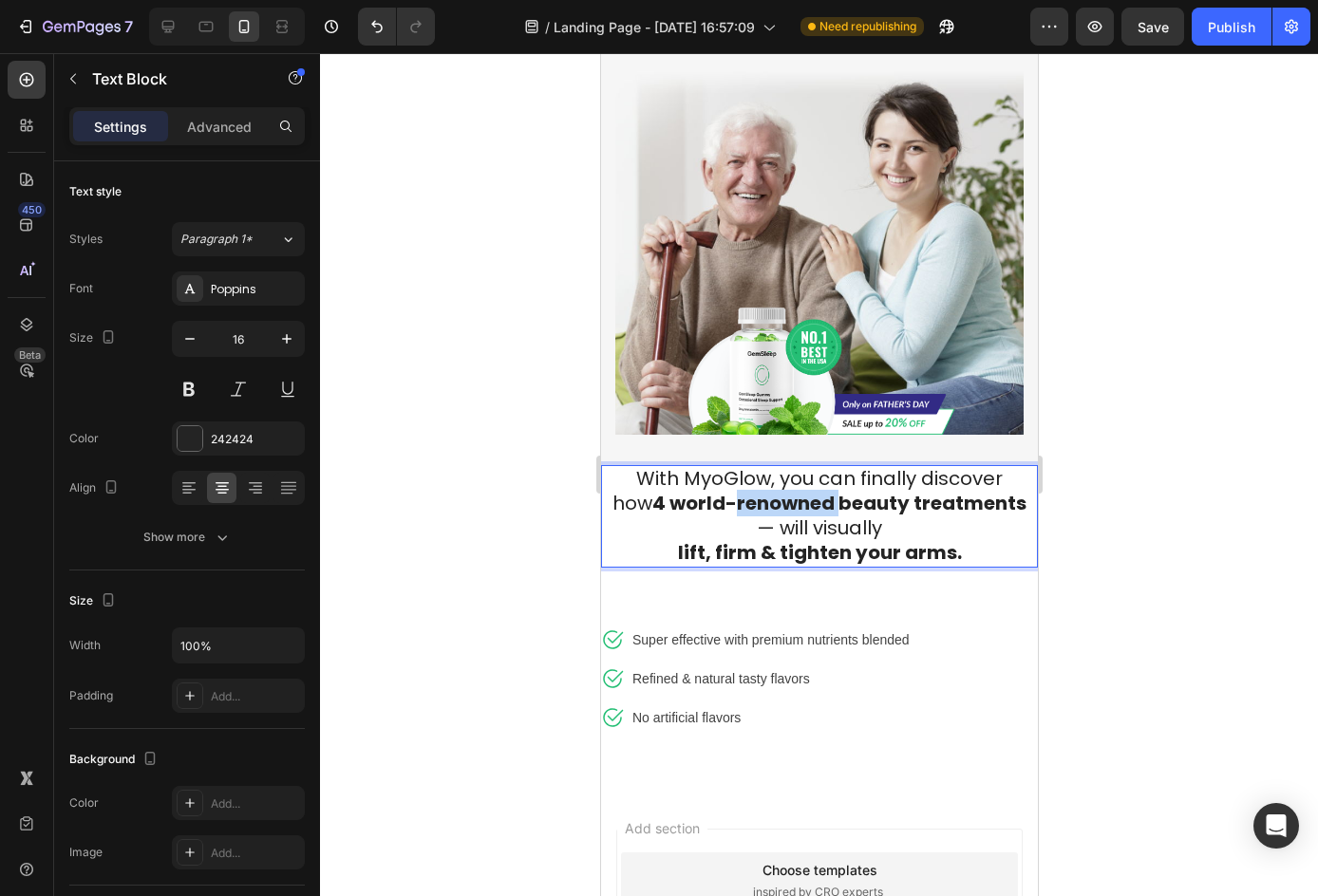
click at [807, 490] on strong "4 world-renowned beauty treatments" at bounding box center [838, 503] width 374 height 26
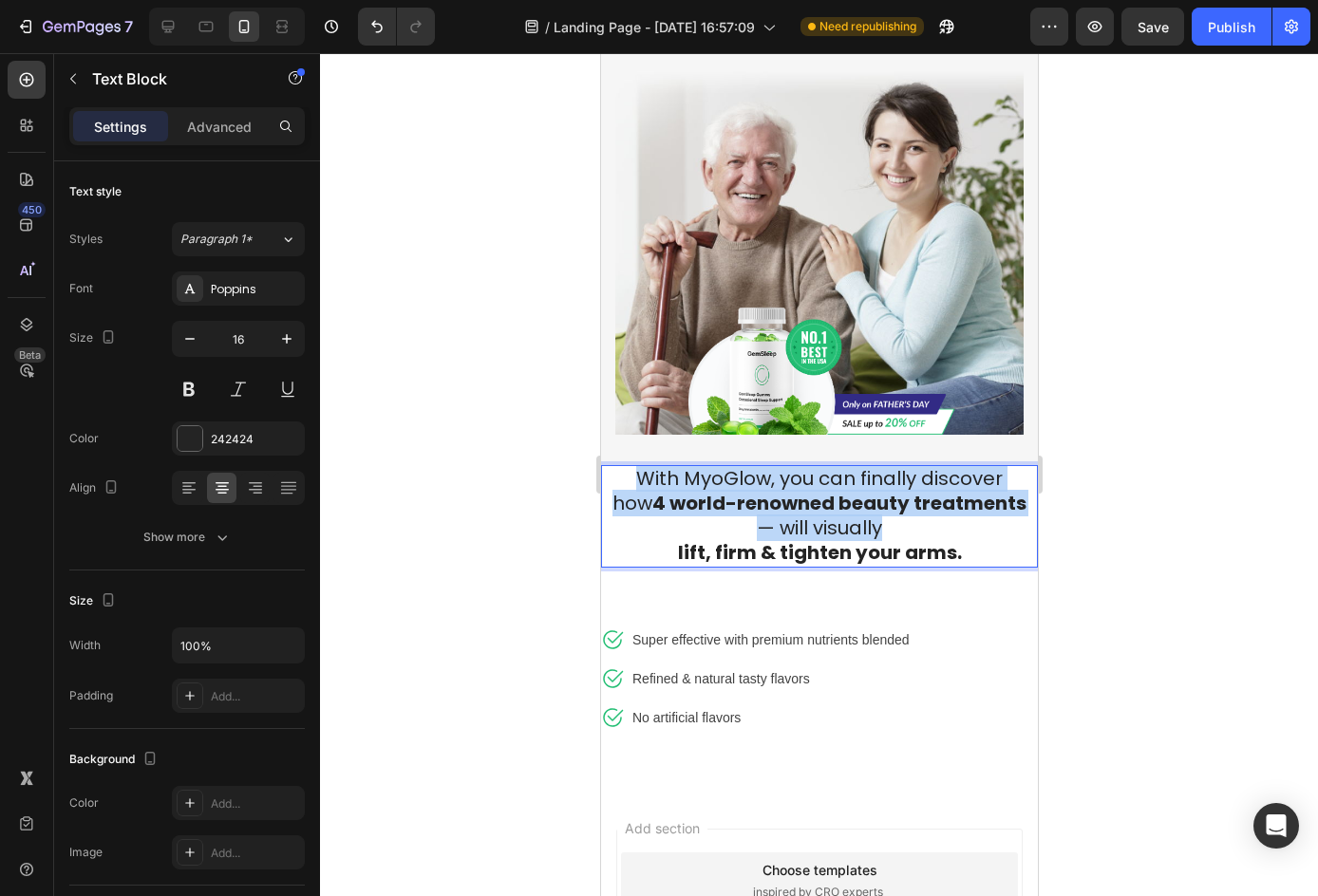
click at [807, 490] on strong "4 world-renowned beauty treatments" at bounding box center [838, 503] width 374 height 26
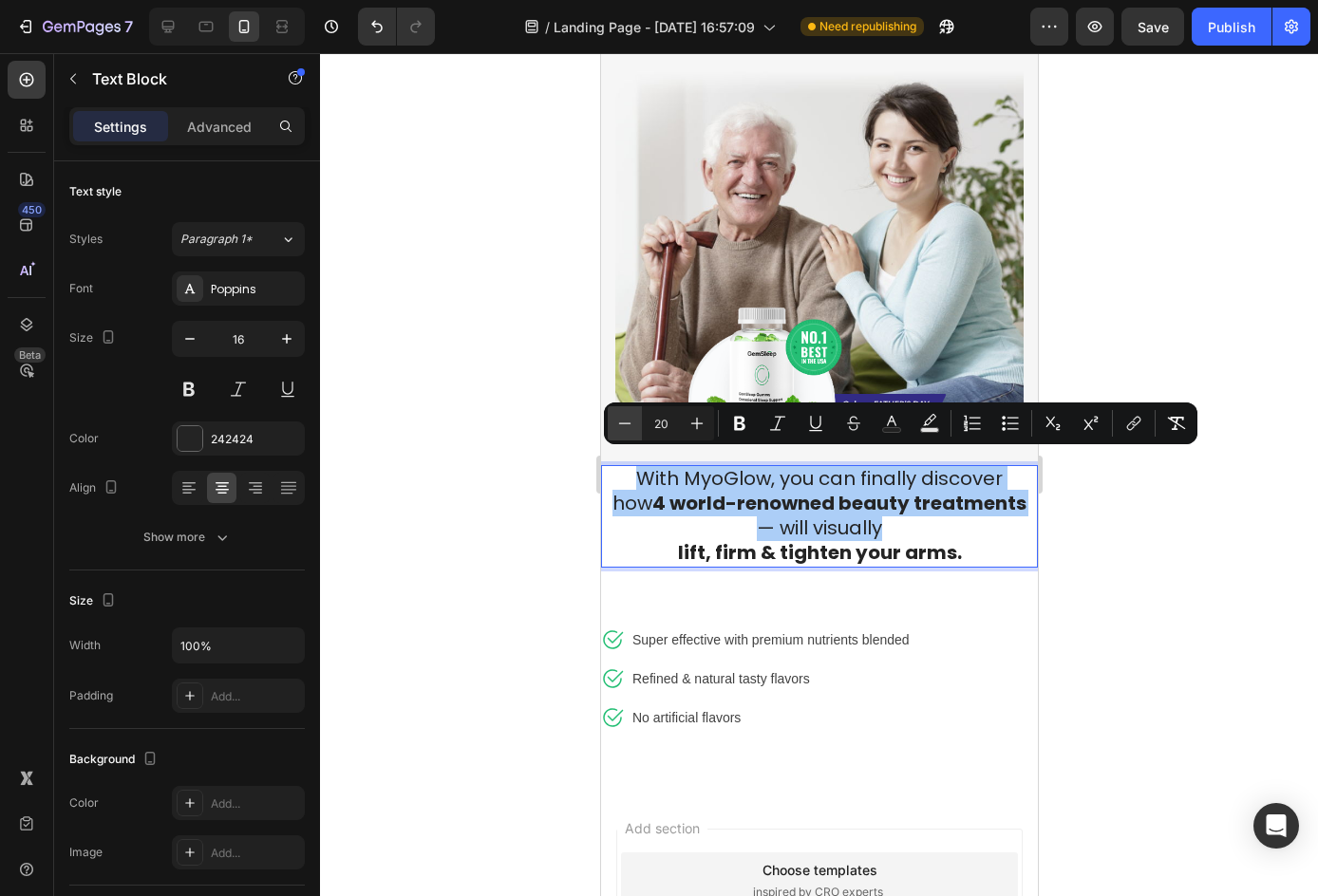
click at [636, 411] on button "Minus" at bounding box center [624, 423] width 34 height 34
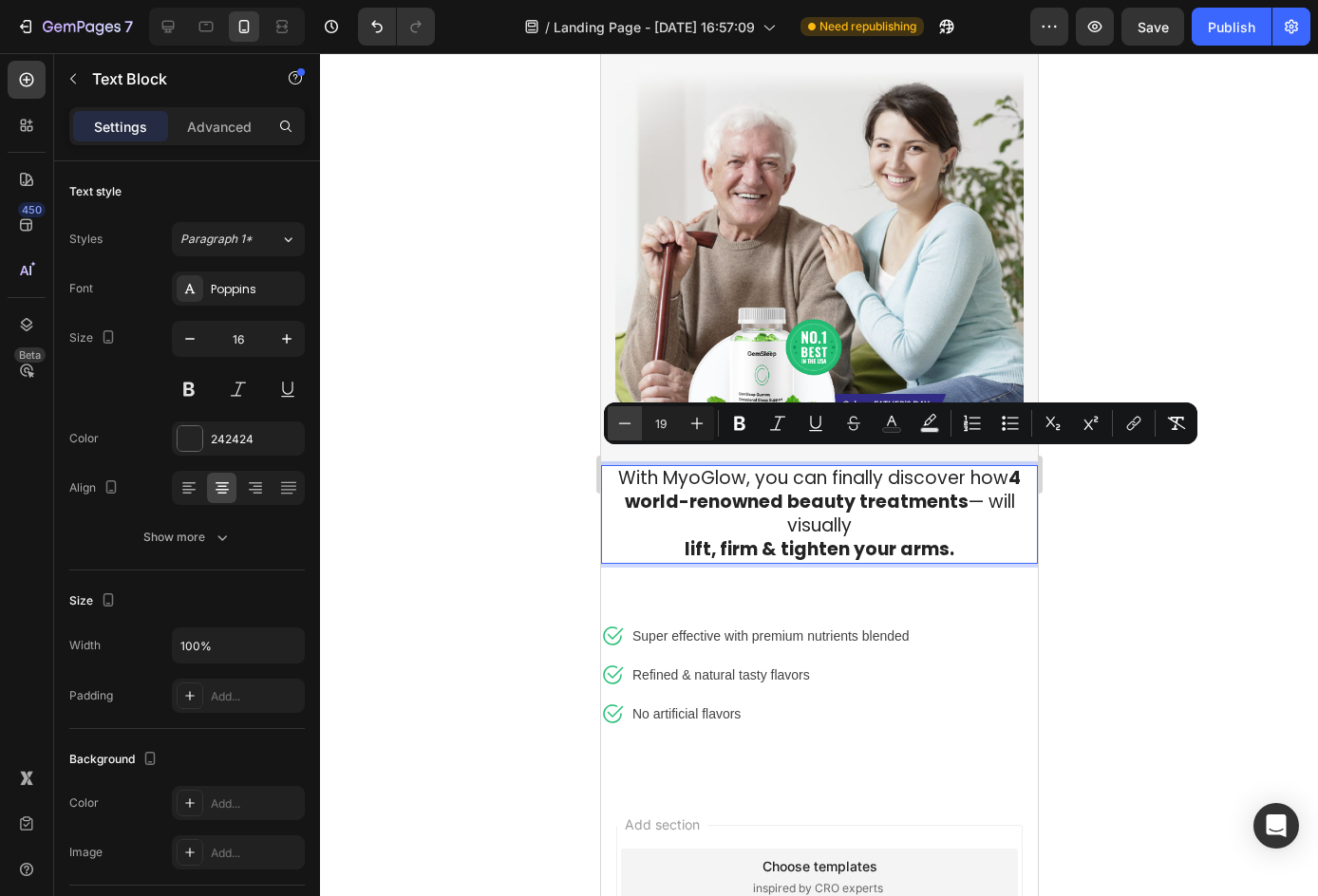
click at [636, 411] on button "Minus" at bounding box center [624, 423] width 34 height 34
type input "18"
click at [721, 521] on p "With MyoGlow, you can finally discover how 4 world-renowned beauty treatments —…" at bounding box center [818, 502] width 414 height 71
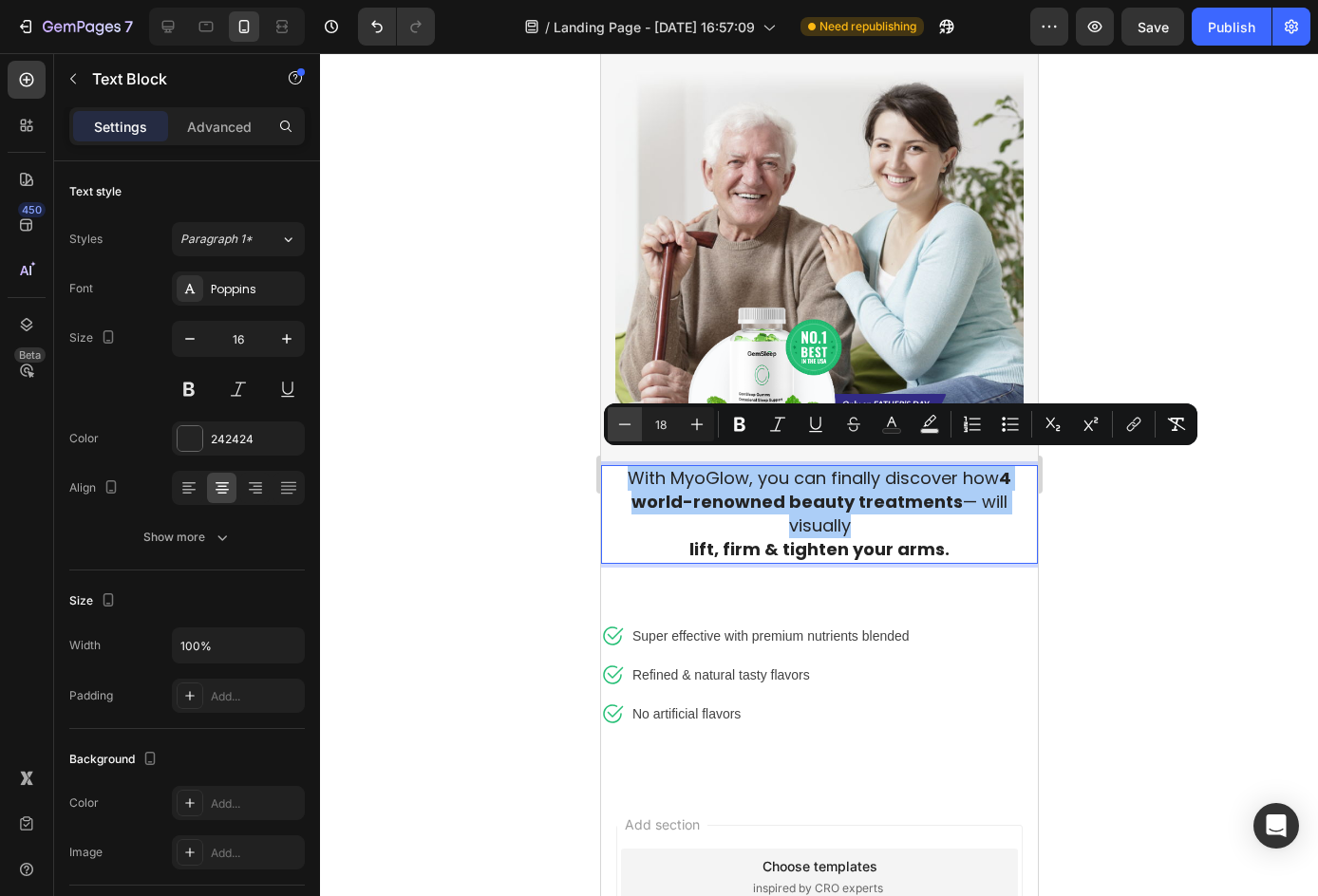
click at [633, 427] on icon "Editor contextual toolbar" at bounding box center [624, 424] width 19 height 19
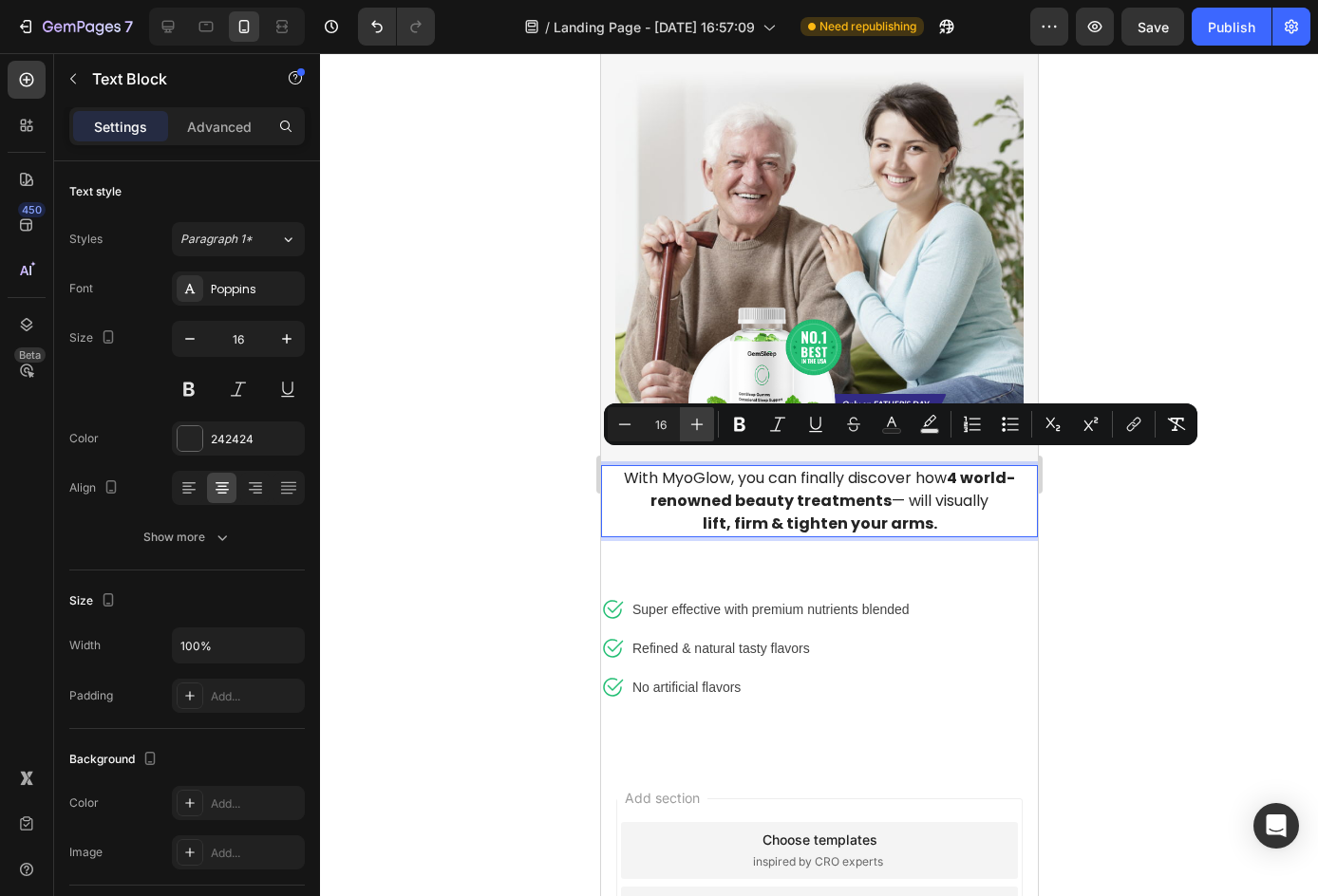
click at [699, 438] on button "Plus" at bounding box center [696, 424] width 34 height 34
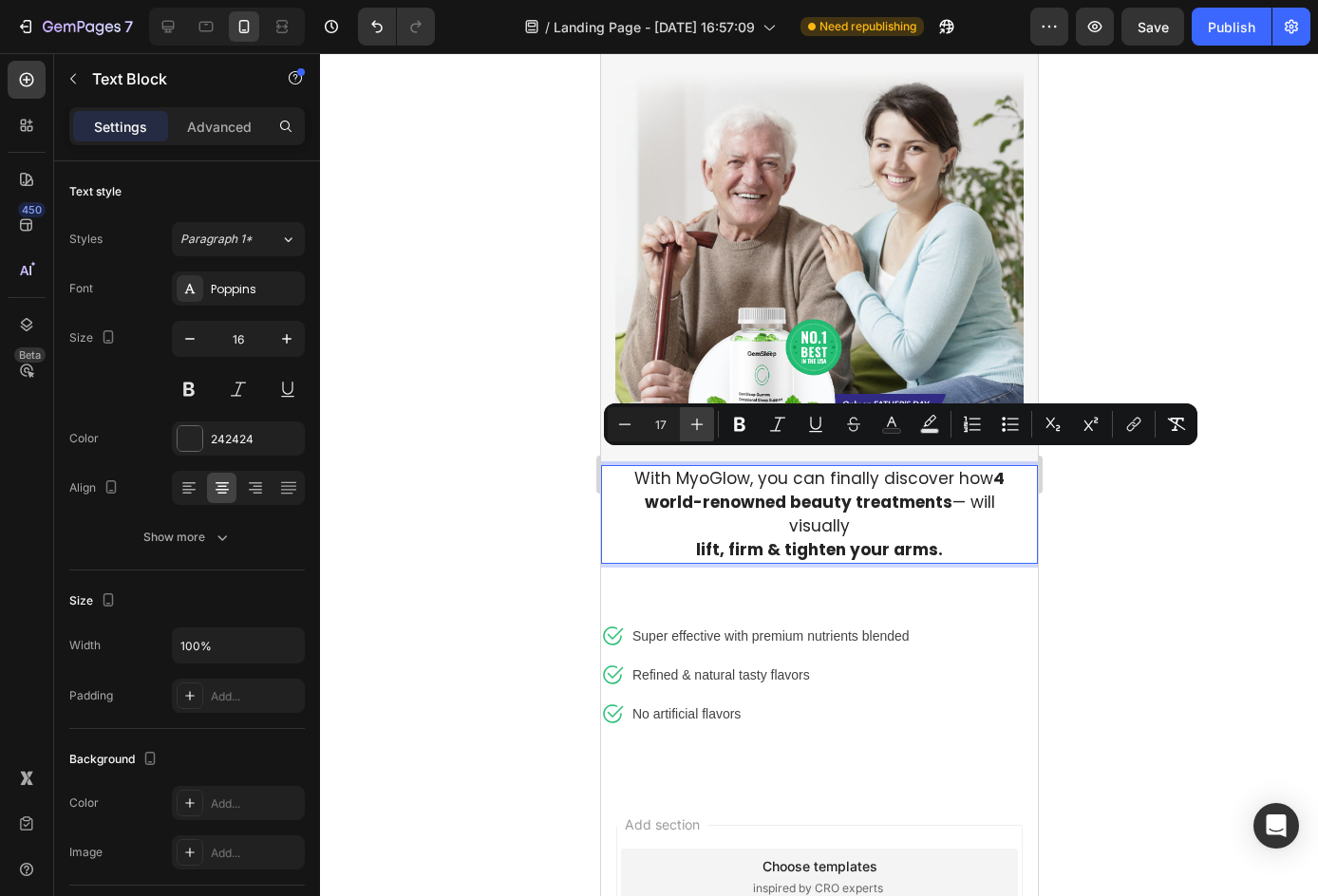
click at [699, 438] on button "Plus" at bounding box center [696, 424] width 34 height 34
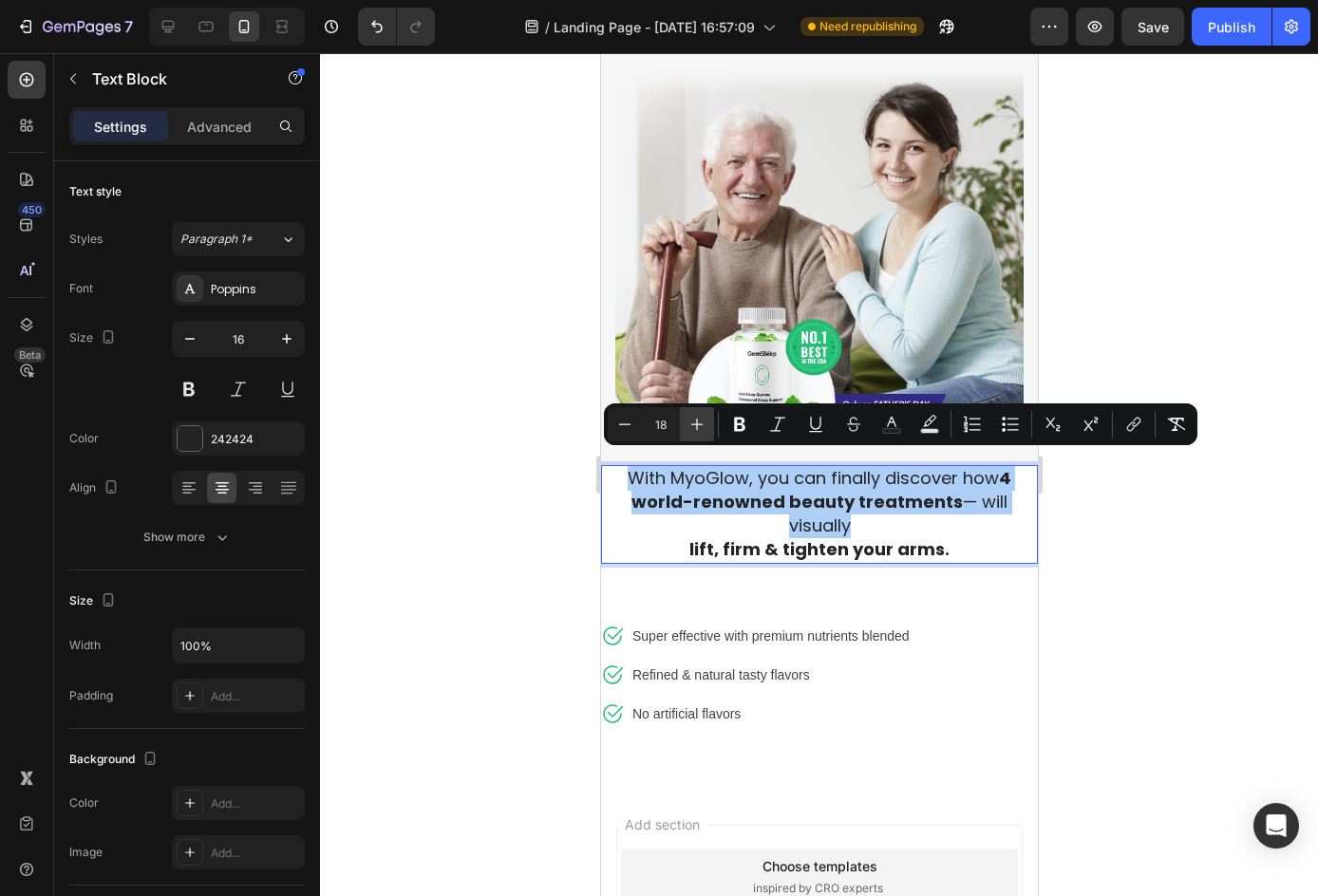
click at [699, 438] on button "Plus" at bounding box center [696, 424] width 34 height 34
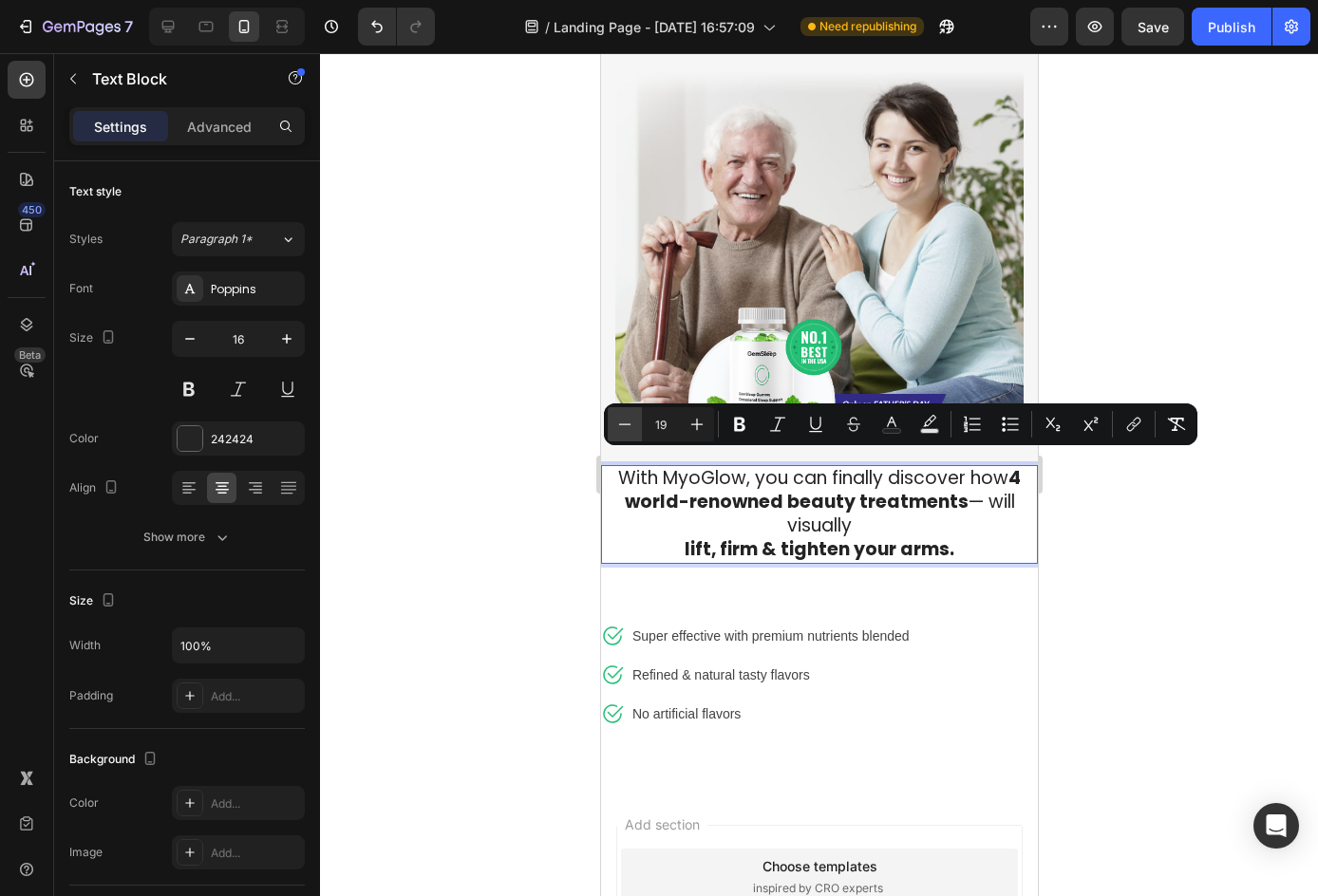
click at [635, 423] on button "Minus" at bounding box center [624, 424] width 34 height 34
type input "18"
click at [1247, 587] on div at bounding box center [819, 473] width 998 height 842
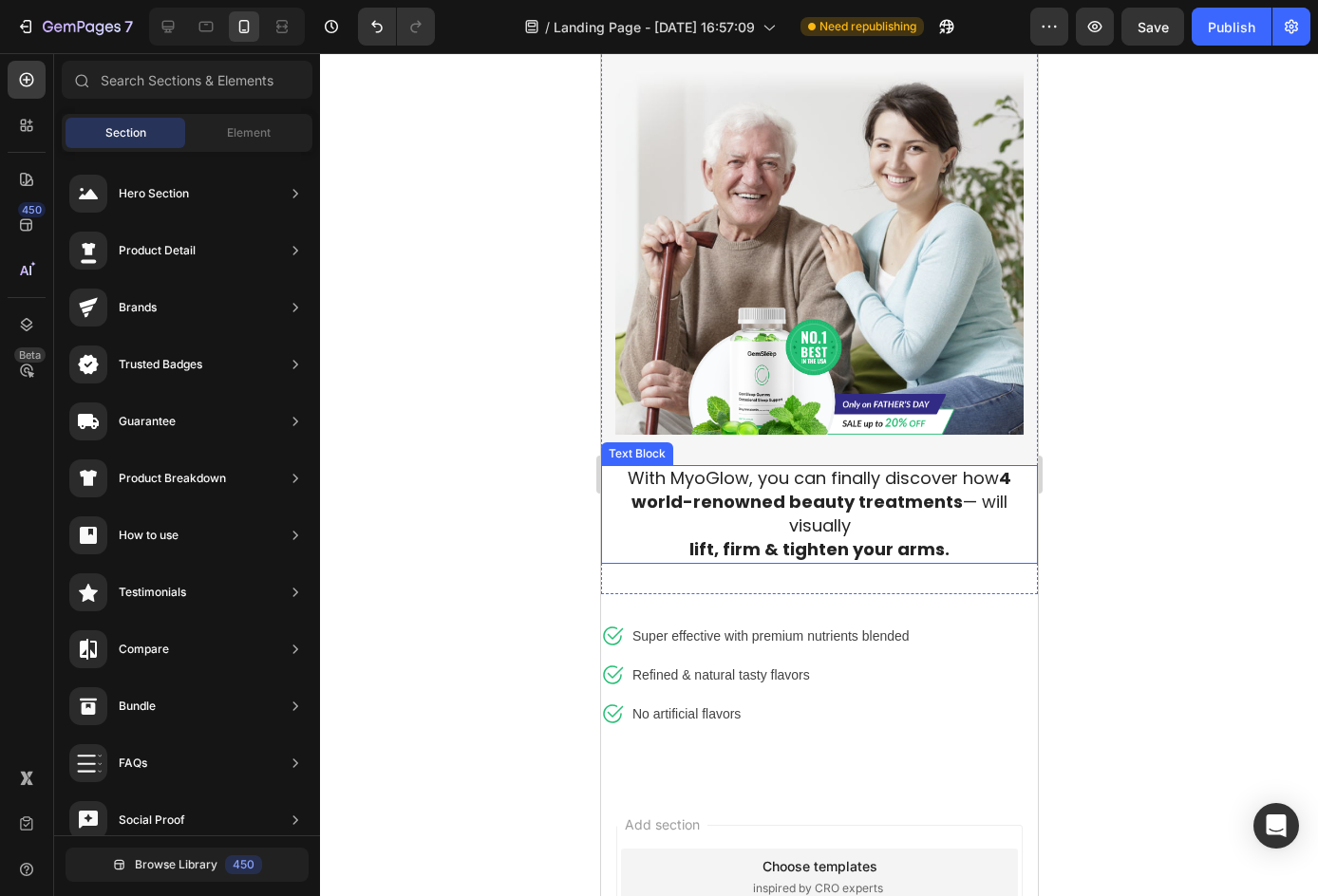
click at [705, 537] on strong "lift, firm & tighten your arms." at bounding box center [818, 549] width 260 height 23
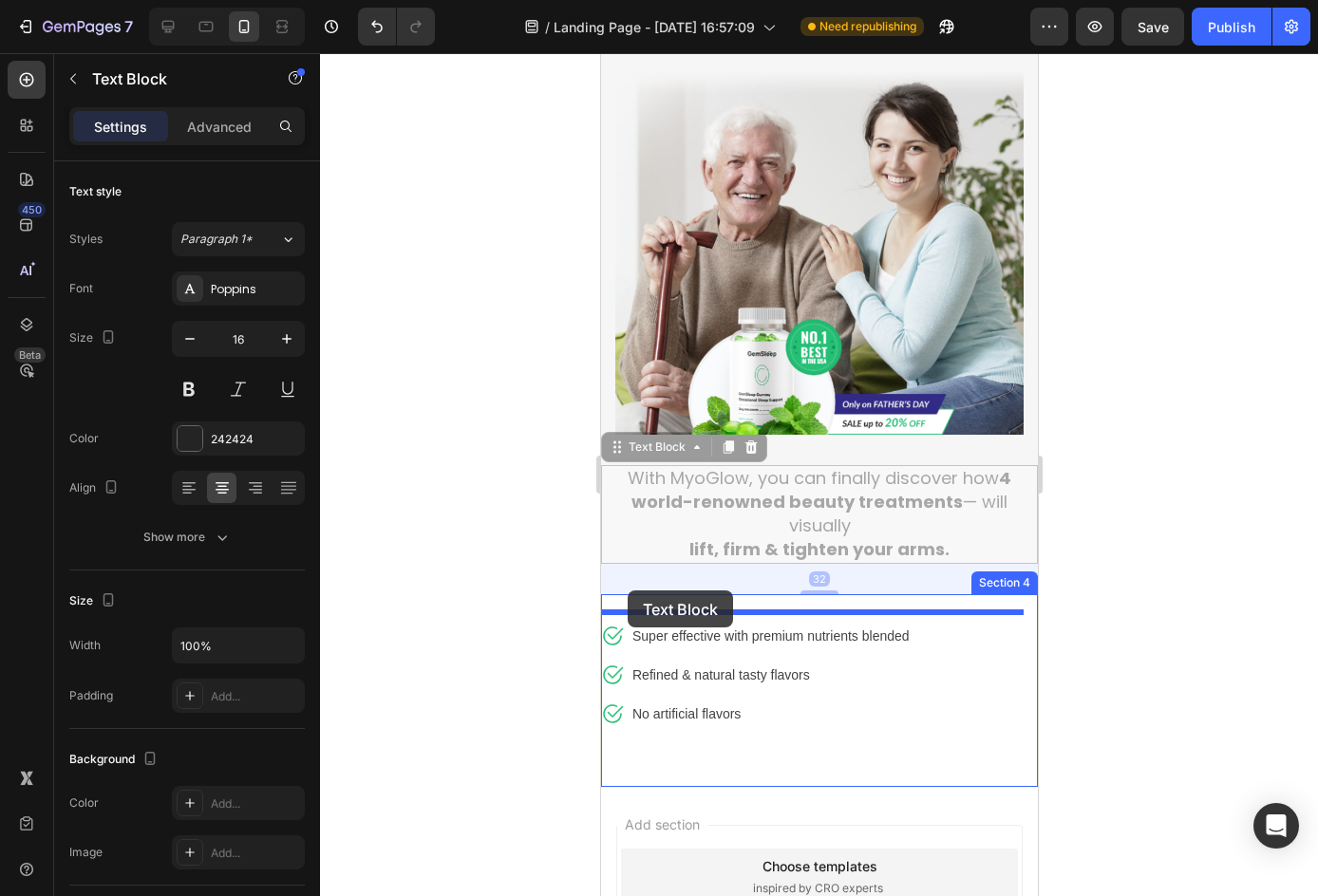
drag, startPoint x: 607, startPoint y: 431, endPoint x: 627, endPoint y: 591, distance: 161.2
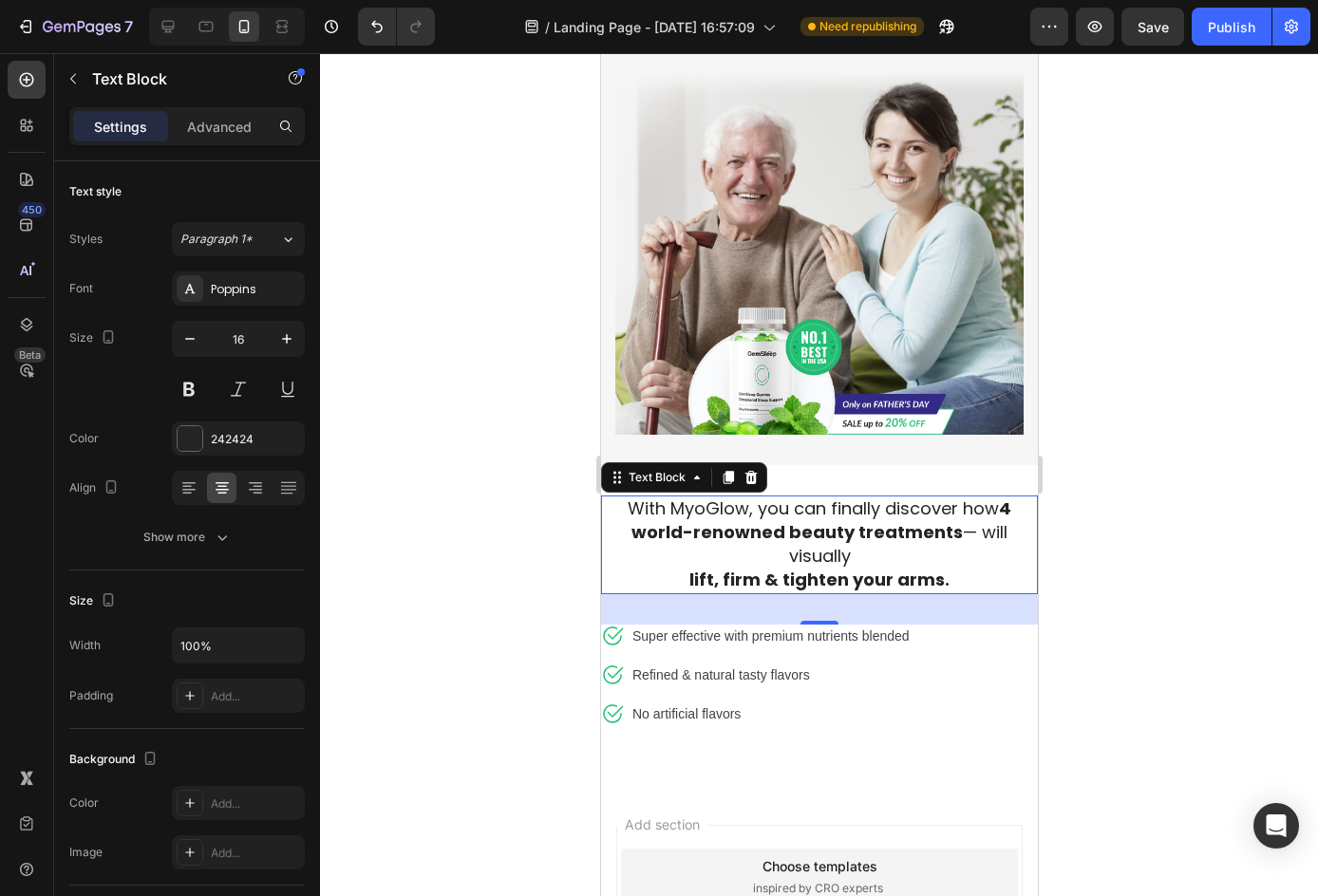
click at [804, 606] on div "32" at bounding box center [817, 609] width 436 height 30
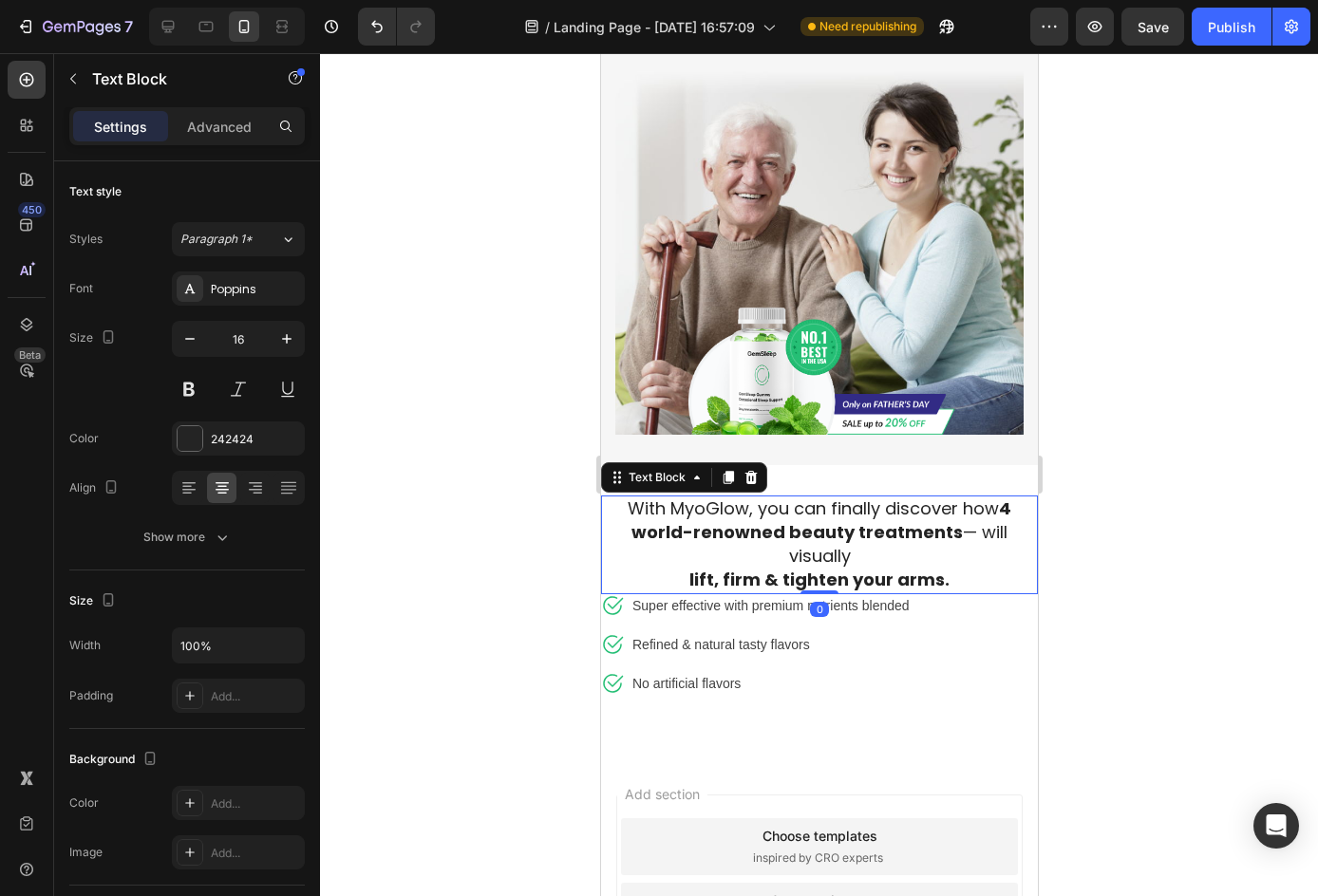
drag, startPoint x: 805, startPoint y: 607, endPoint x: 785, endPoint y: 557, distance: 53.9
click at [797, 561] on div "With MyoGlow, you can finally discover how 4 world-renowned beauty treatments —…" at bounding box center [817, 545] width 436 height 99
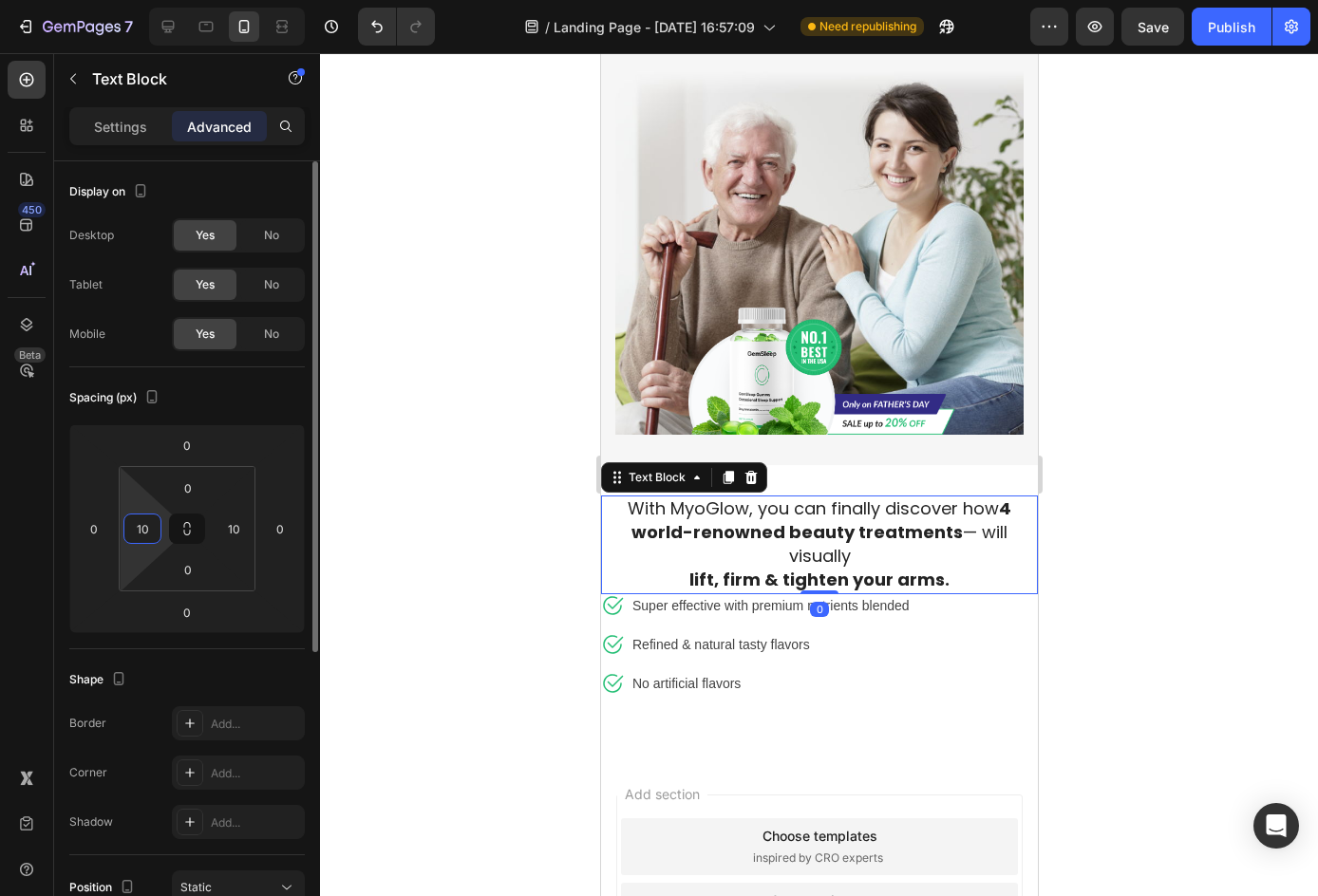
click at [154, 519] on input "10" at bounding box center [142, 528] width 28 height 28
type input "0"
click at [239, 527] on input "10" at bounding box center [233, 528] width 28 height 28
type input "0"
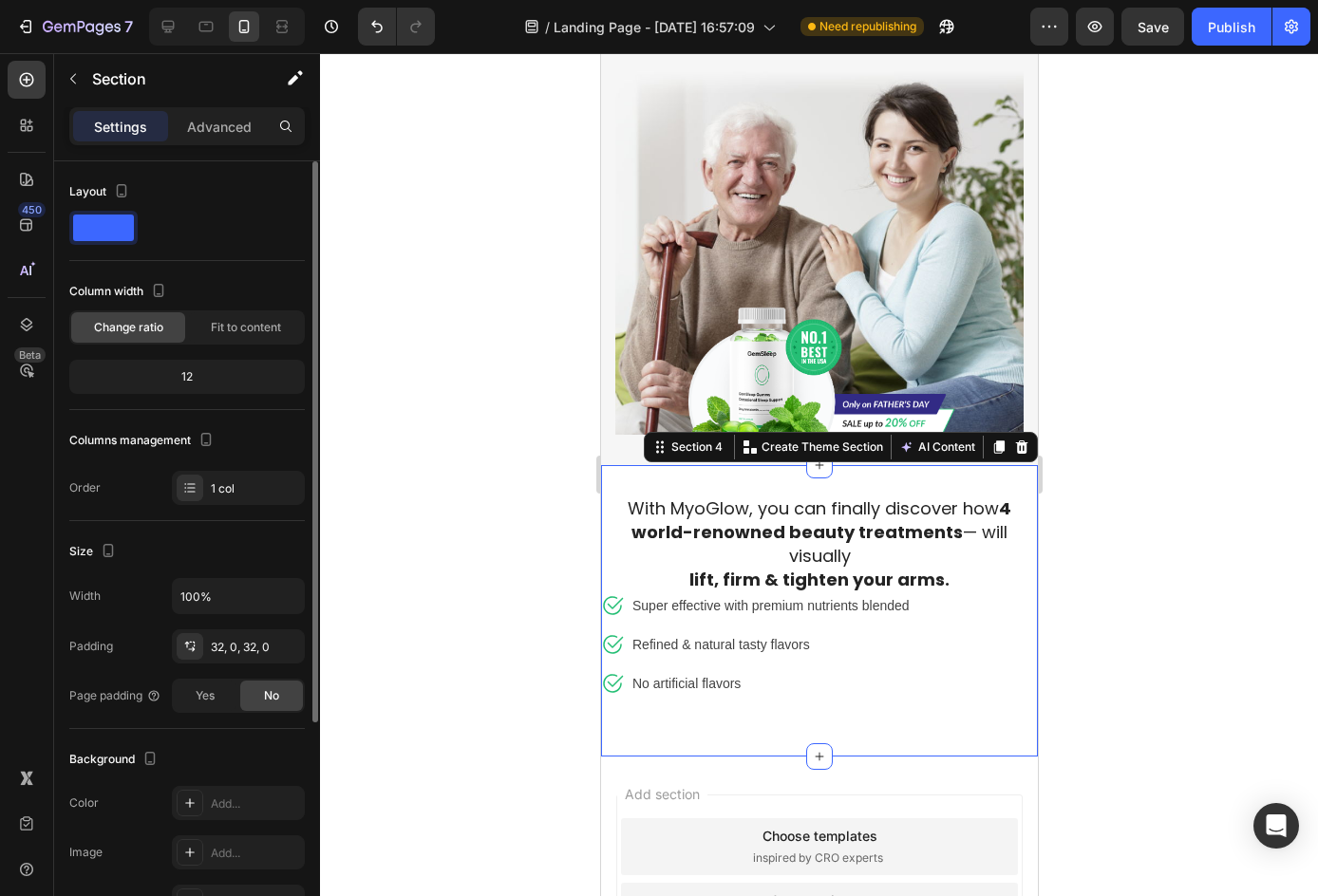
click at [943, 694] on div "With MyoGlow, you can finally discover how 4 world-renowned beauty treatments —…" at bounding box center [817, 611] width 436 height 230
click at [233, 647] on div "32, 0, 32, 0" at bounding box center [238, 647] width 55 height 18
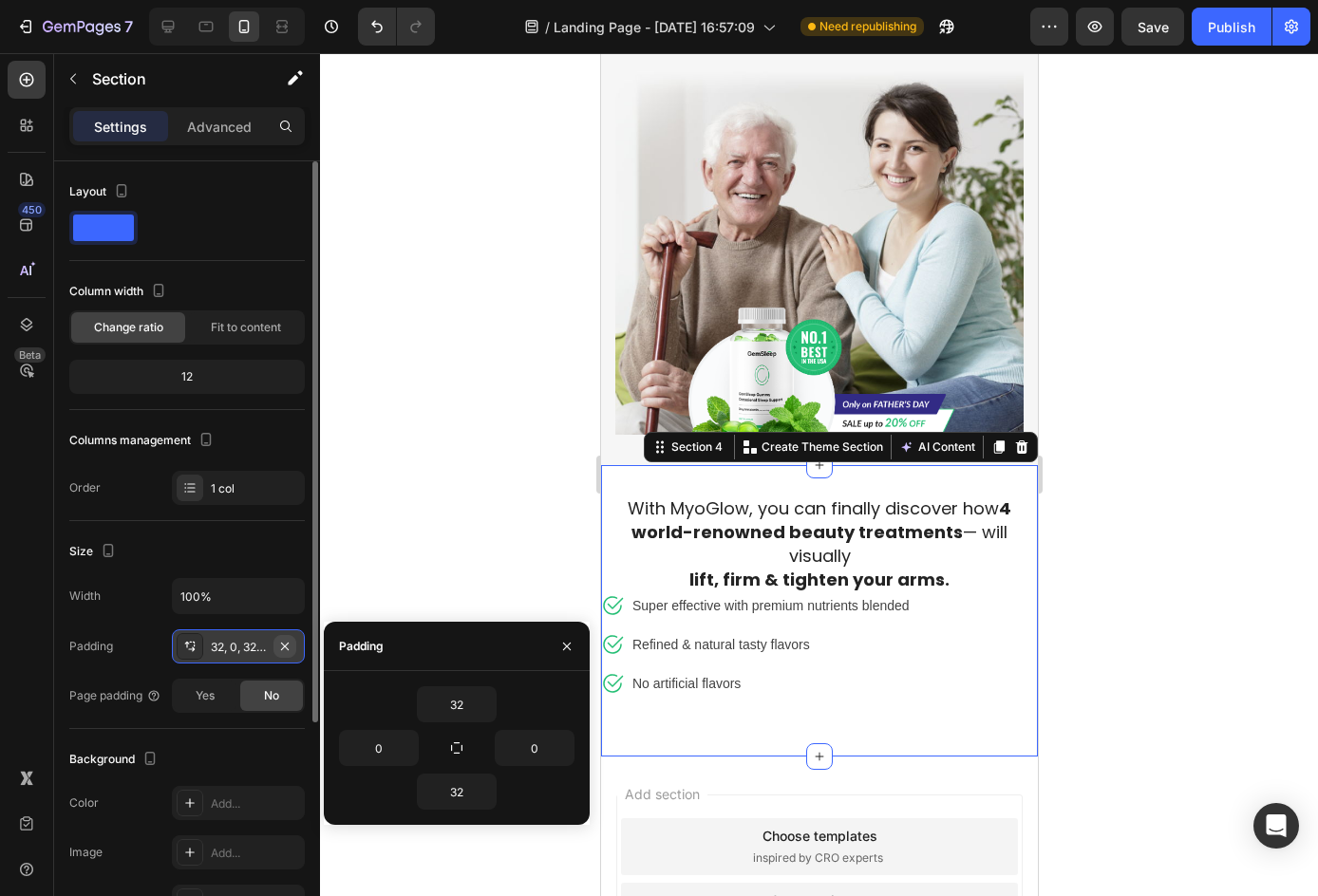
click at [287, 645] on icon "button" at bounding box center [285, 646] width 16 height 16
type input "0"
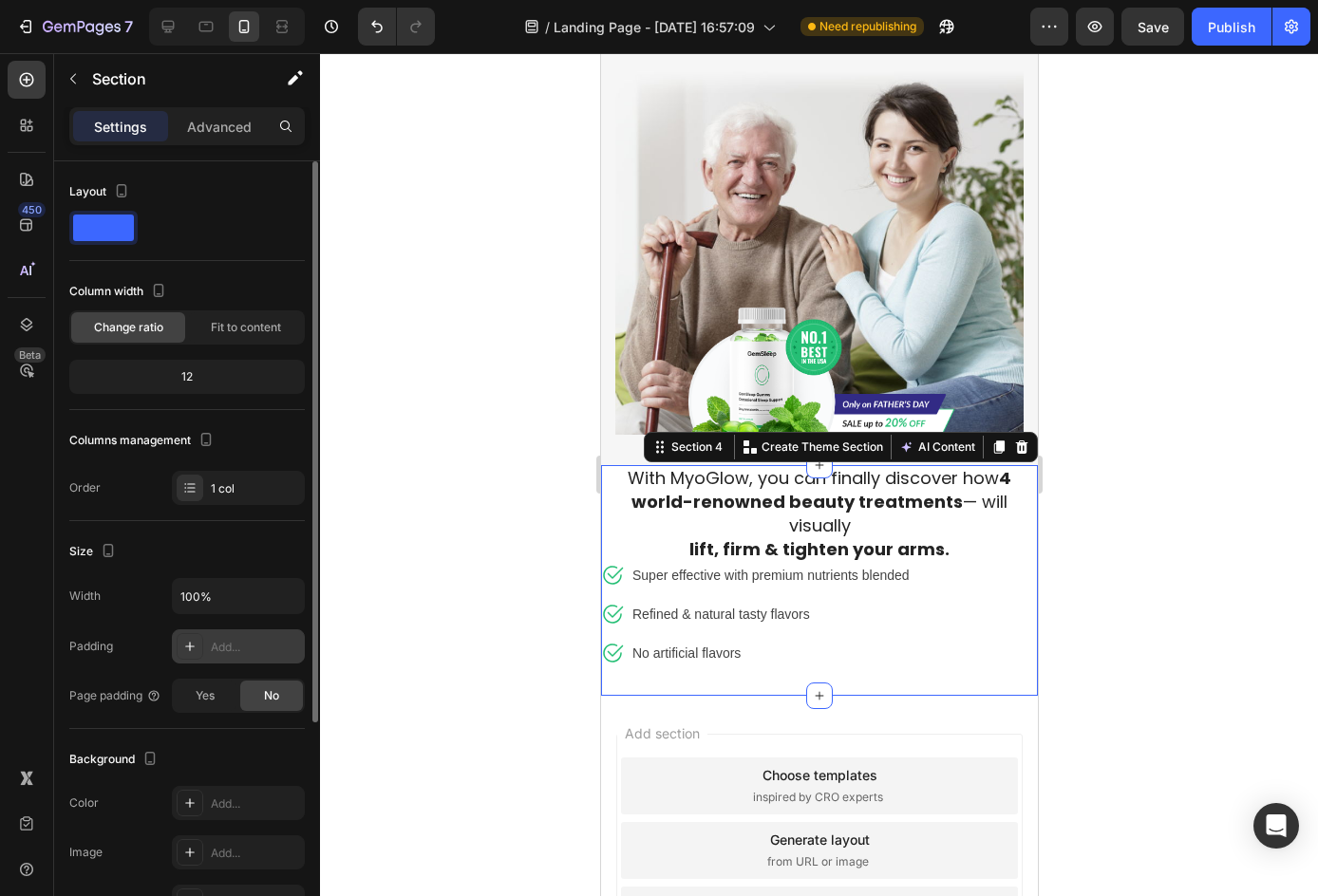
click at [253, 658] on div "Add..." at bounding box center [238, 646] width 133 height 34
type input "32"
type input "16"
type input "32"
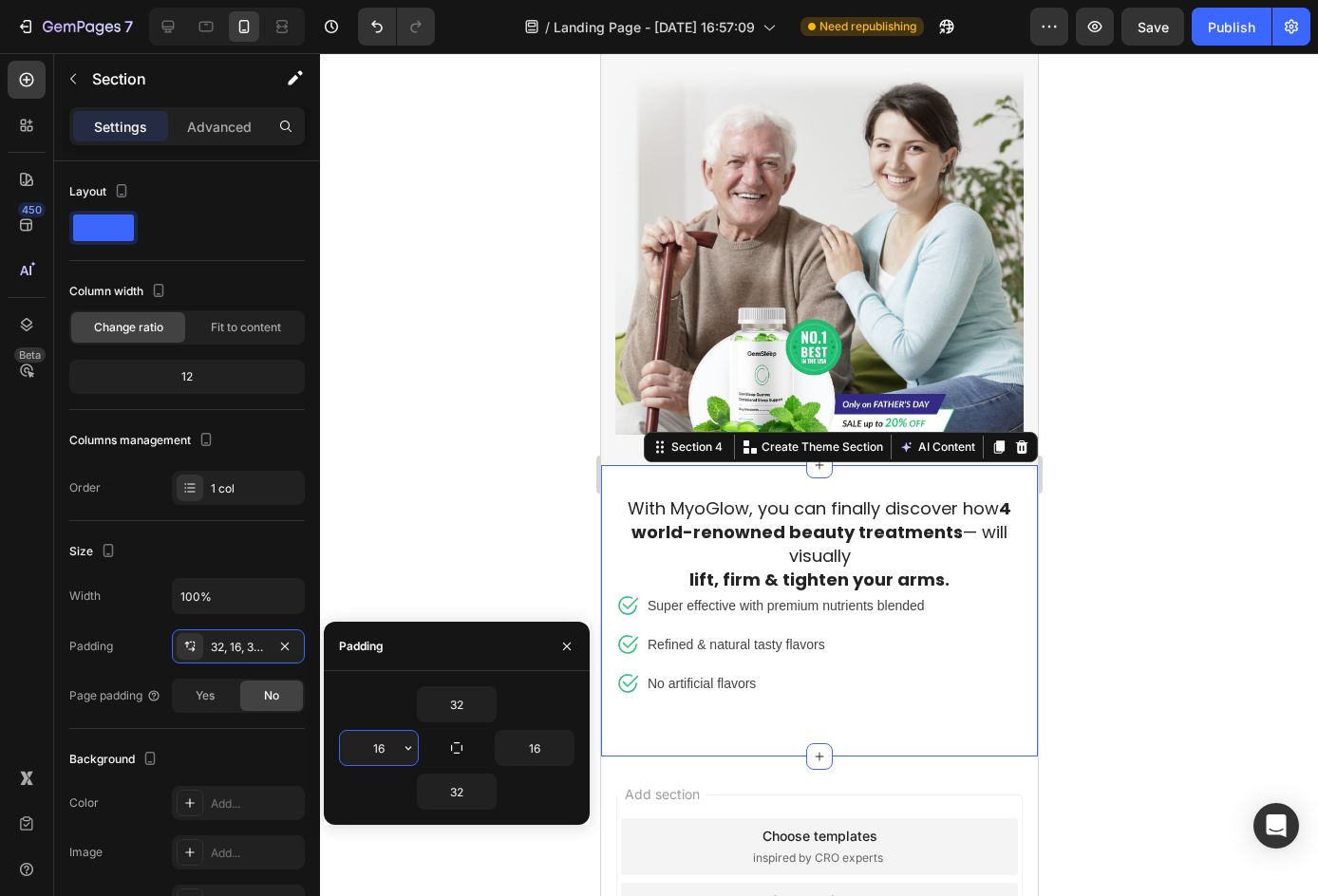
click at [371, 736] on input "16" at bounding box center [379, 748] width 78 height 34
type input "10"
click at [532, 743] on input "16" at bounding box center [535, 748] width 78 height 34
type input "10"
click at [452, 688] on input "32" at bounding box center [457, 704] width 78 height 34
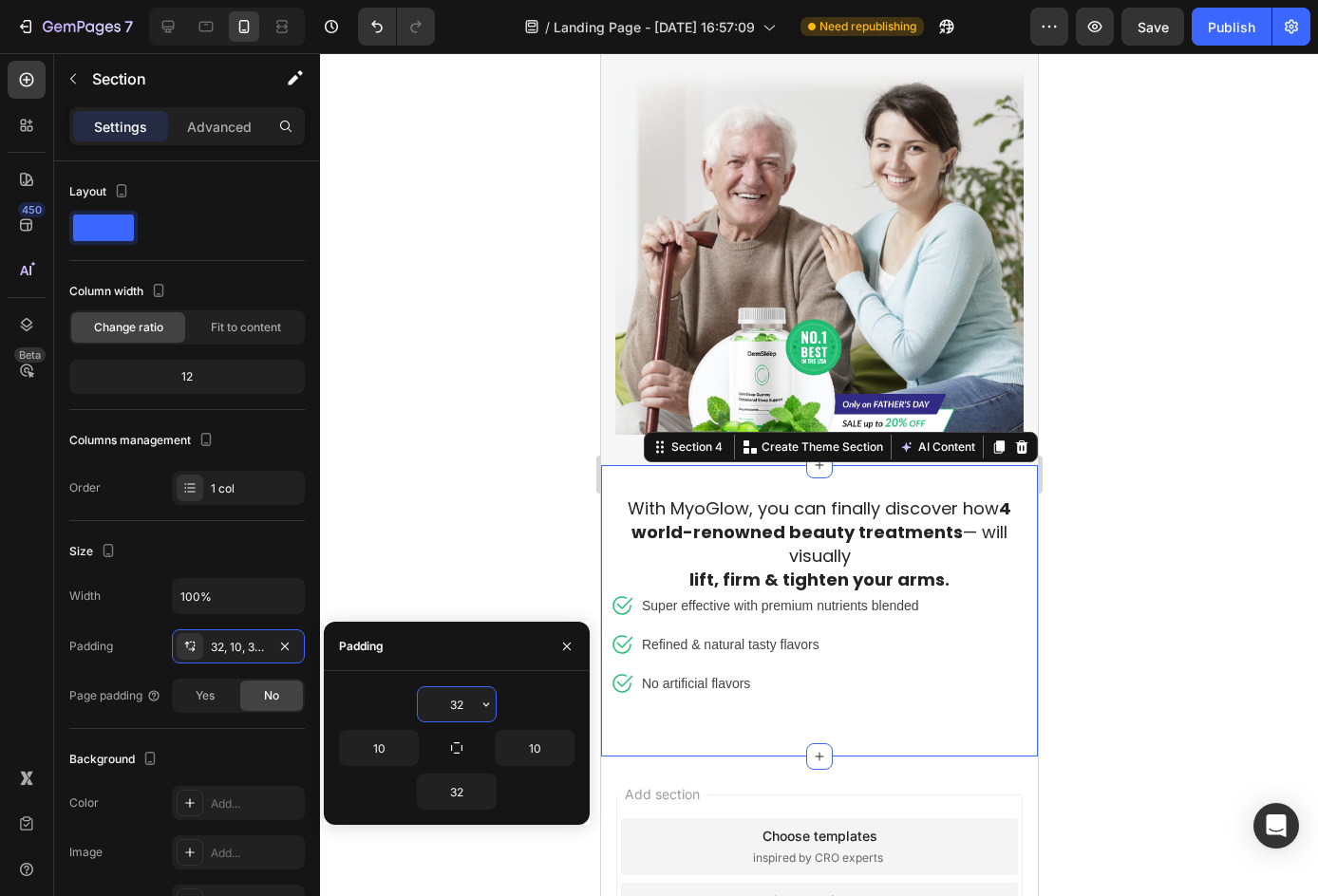
click at [452, 688] on input "32" at bounding box center [457, 704] width 78 height 34
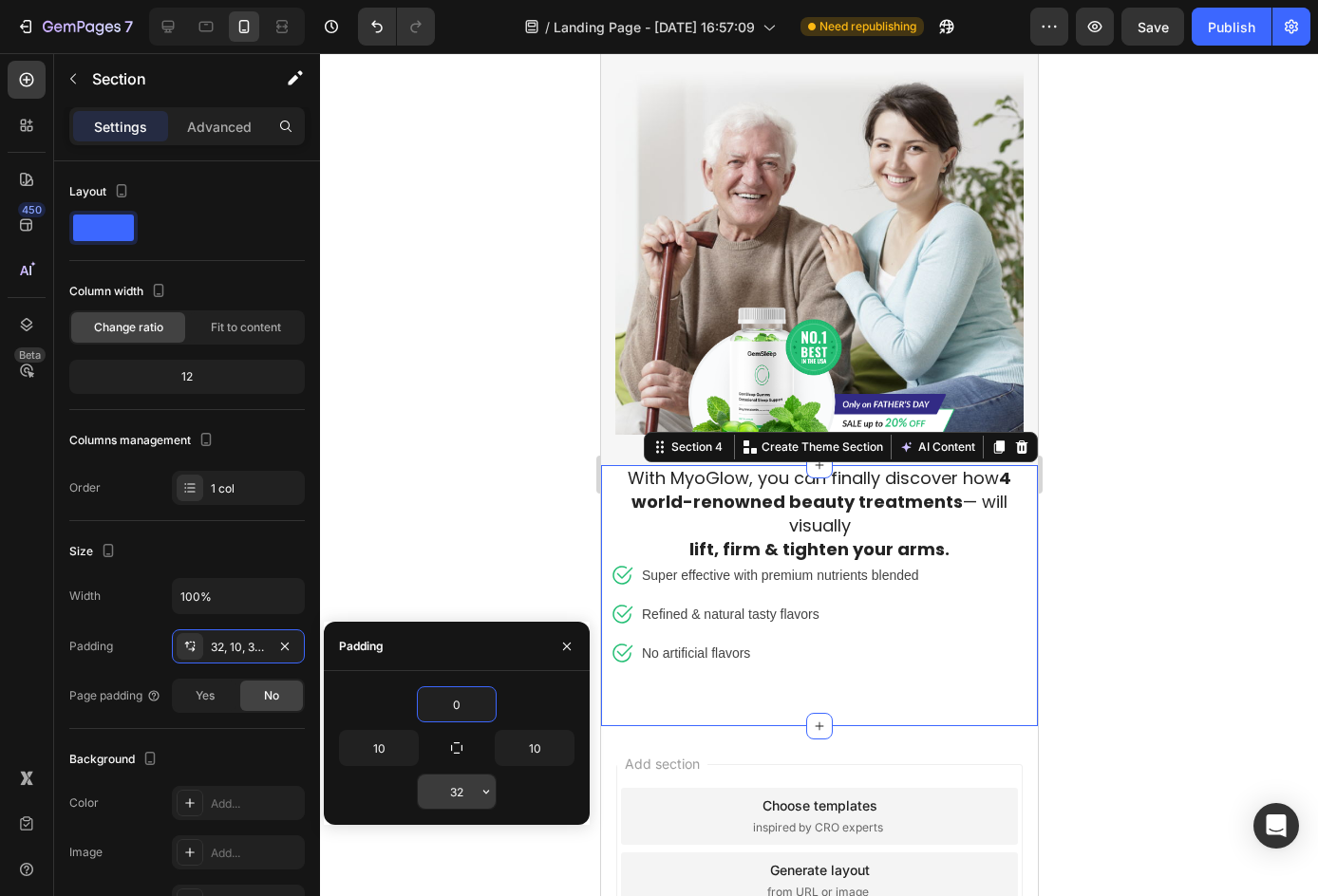
type input "0"
click at [449, 799] on input "32" at bounding box center [457, 791] width 78 height 34
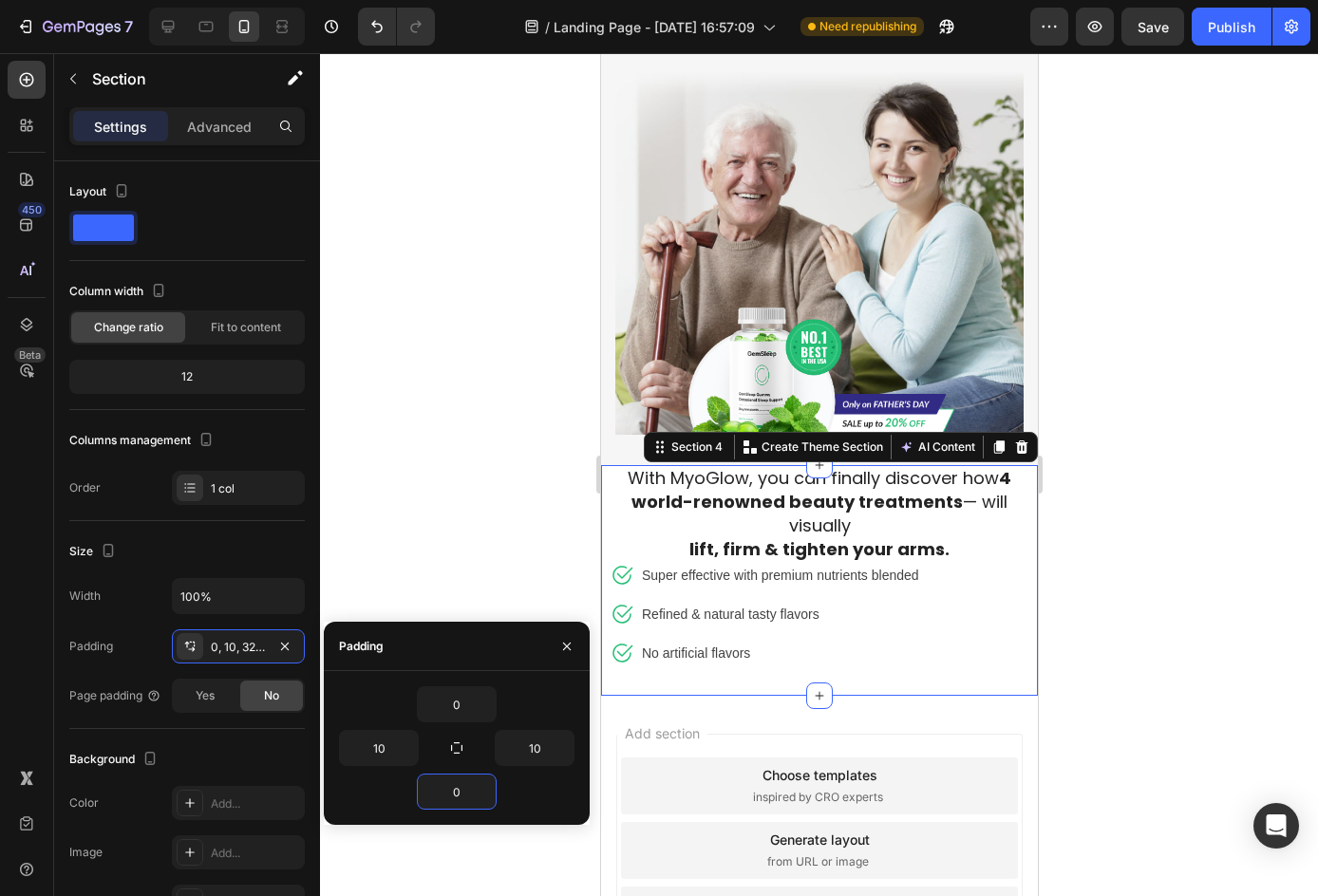
type input "0"
click at [423, 649] on div "Padding" at bounding box center [457, 646] width 266 height 50
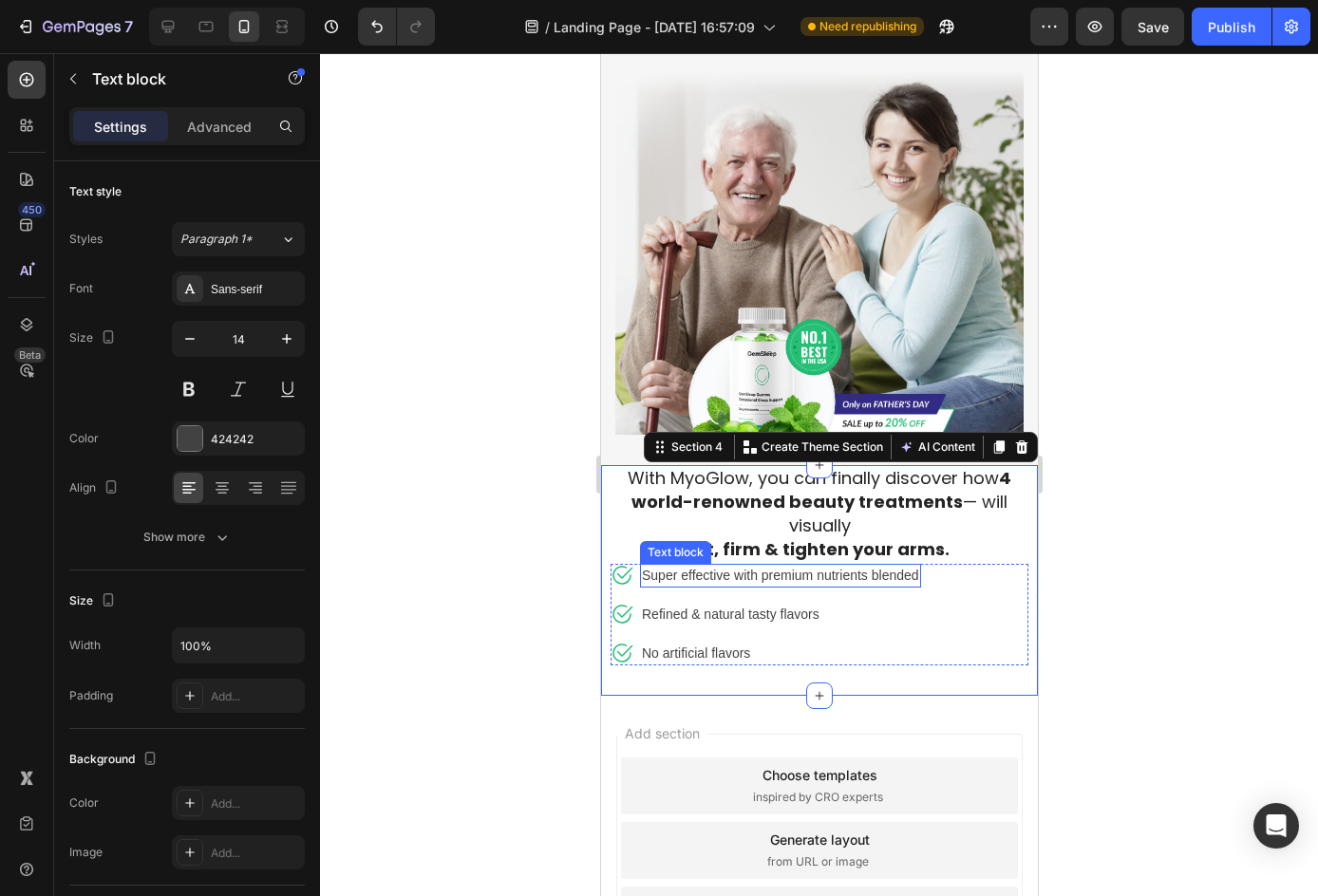
click at [913, 566] on p "Super effective with premium nutrients blended" at bounding box center [779, 575] width 277 height 20
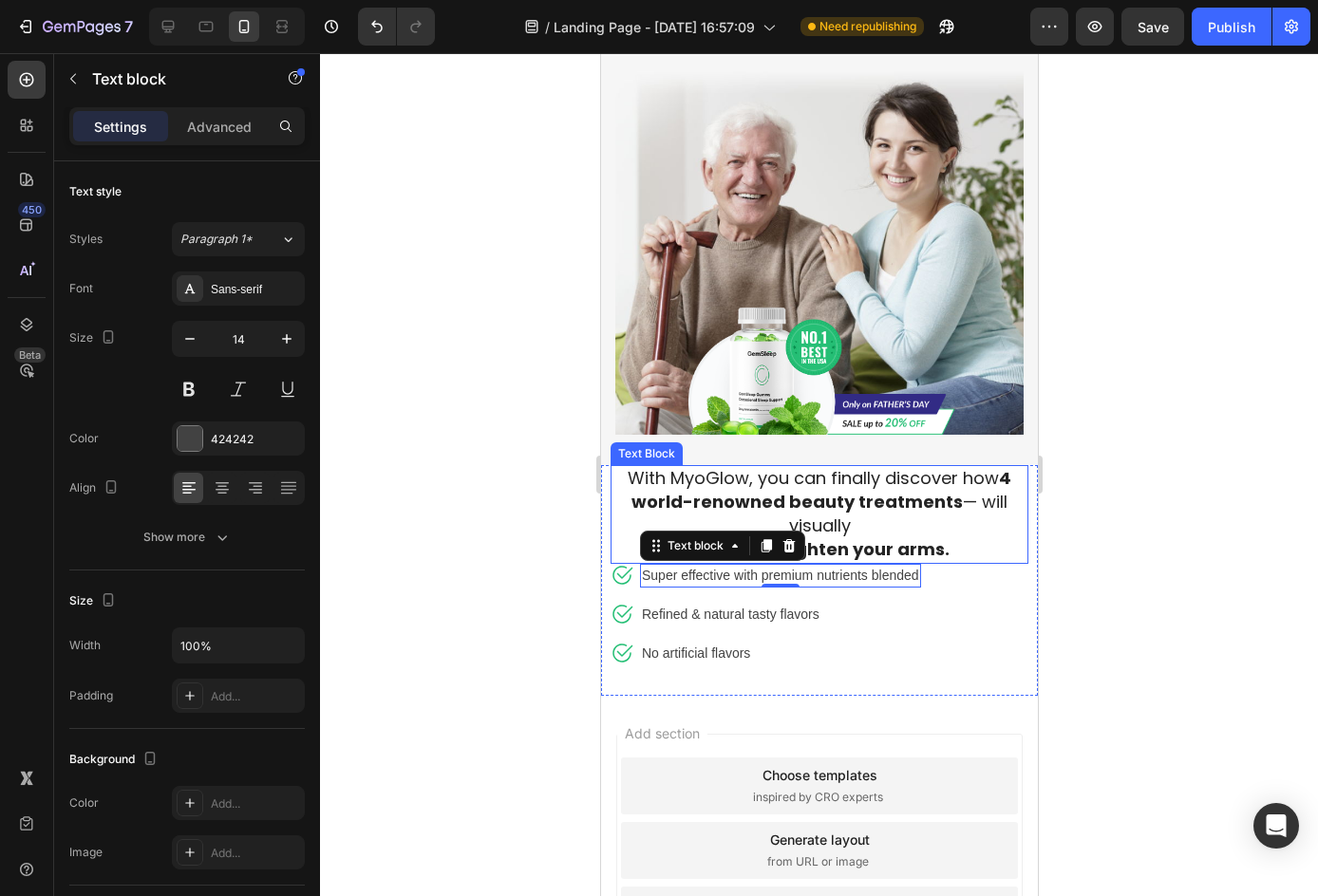
click at [912, 537] on strong "lift, firm & tighten your arms." at bounding box center [818, 549] width 260 height 23
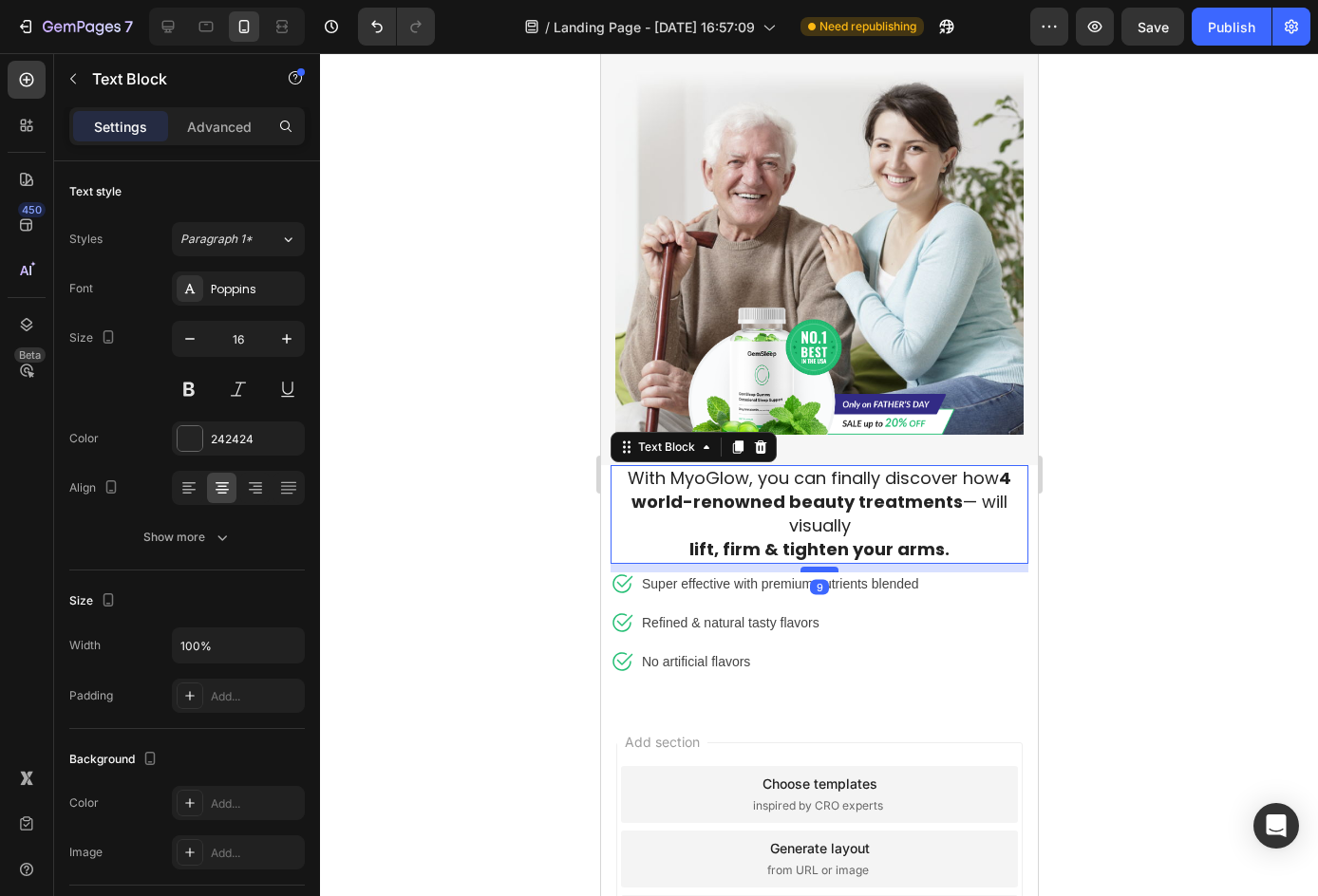
click at [826, 566] on div at bounding box center [818, 569] width 38 height 6
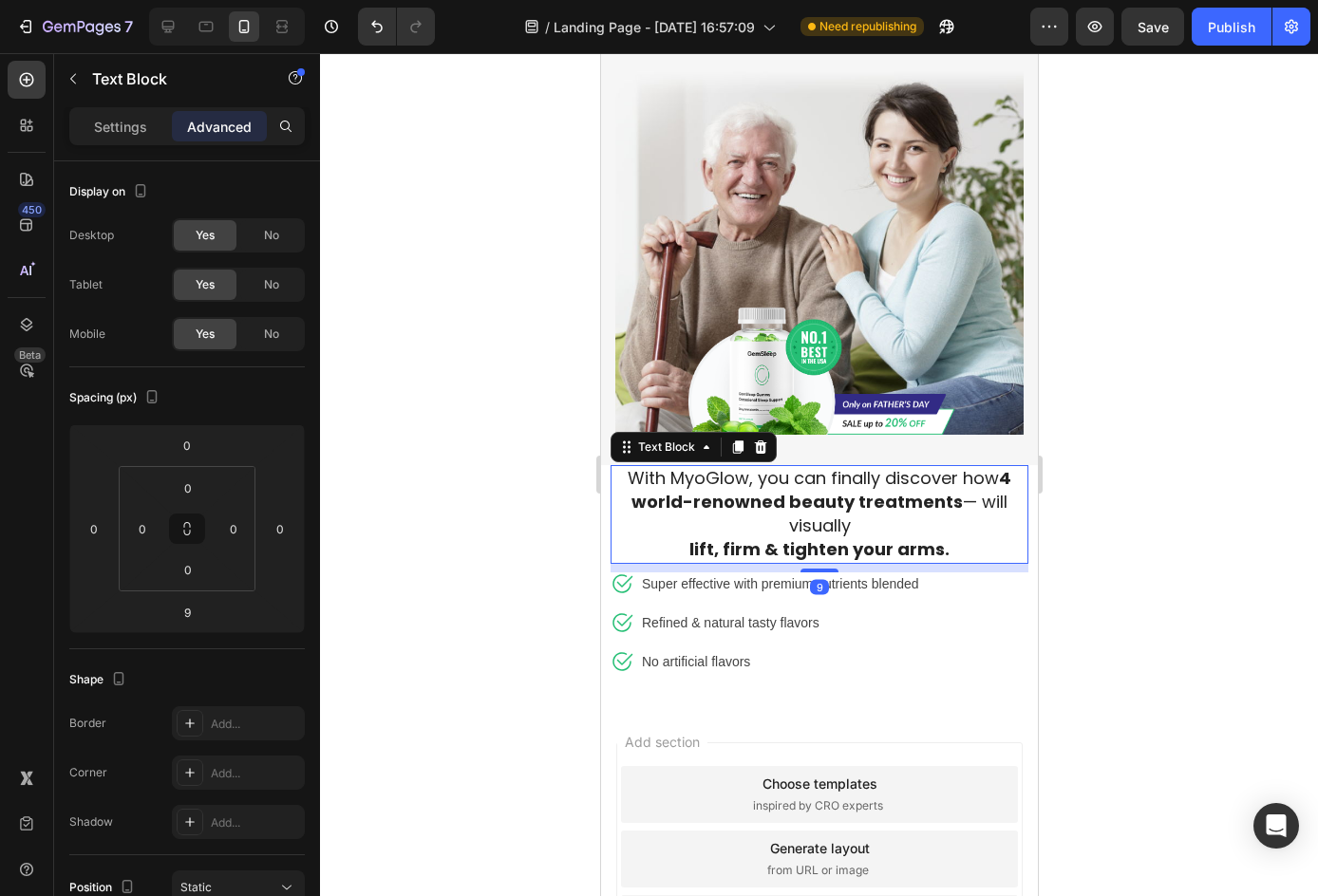
click at [1113, 531] on div at bounding box center [819, 473] width 998 height 842
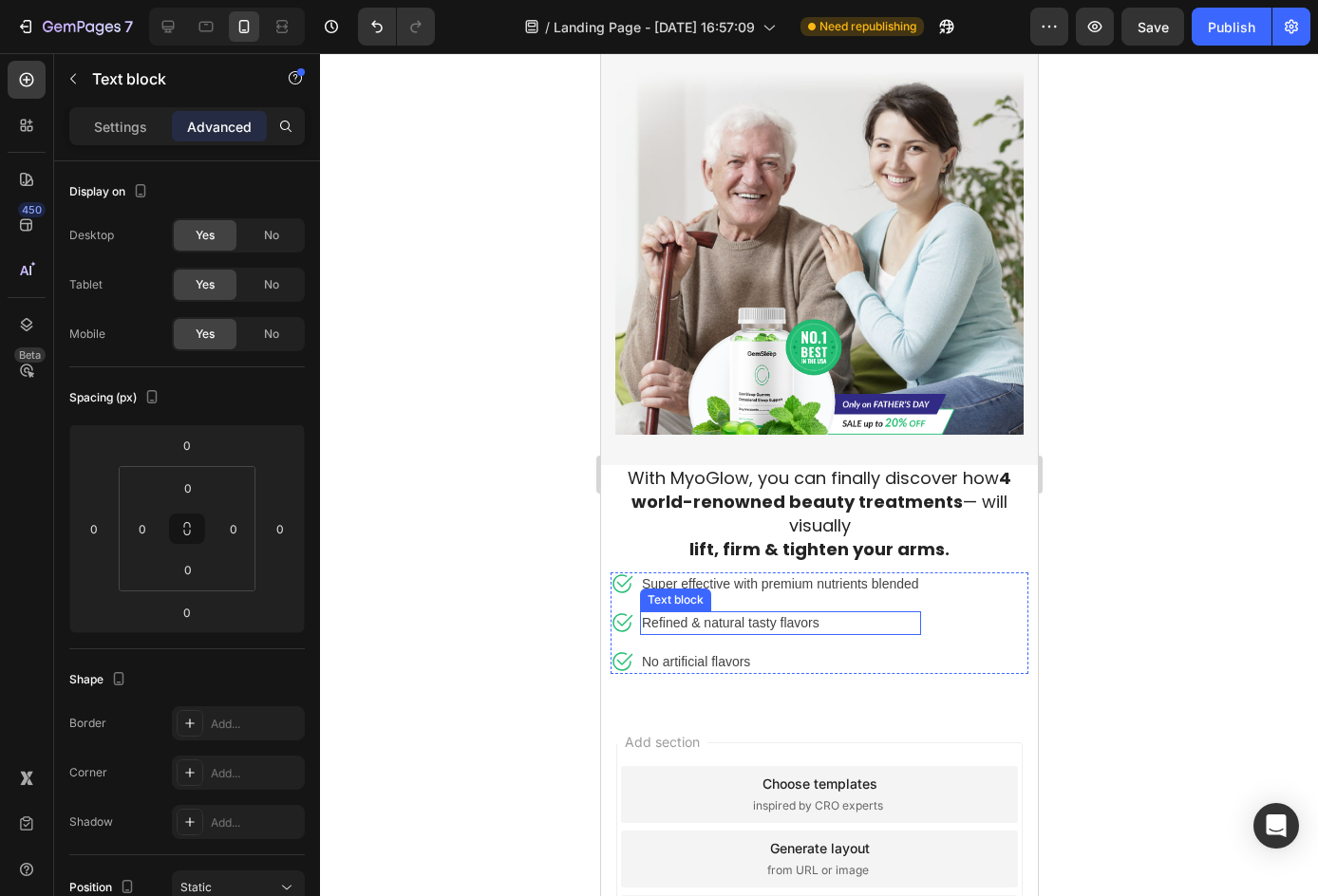
click at [671, 591] on div "Text block" at bounding box center [674, 600] width 63 height 18
click at [836, 576] on p "Super effective with premium nutrients blended" at bounding box center [779, 584] width 277 height 20
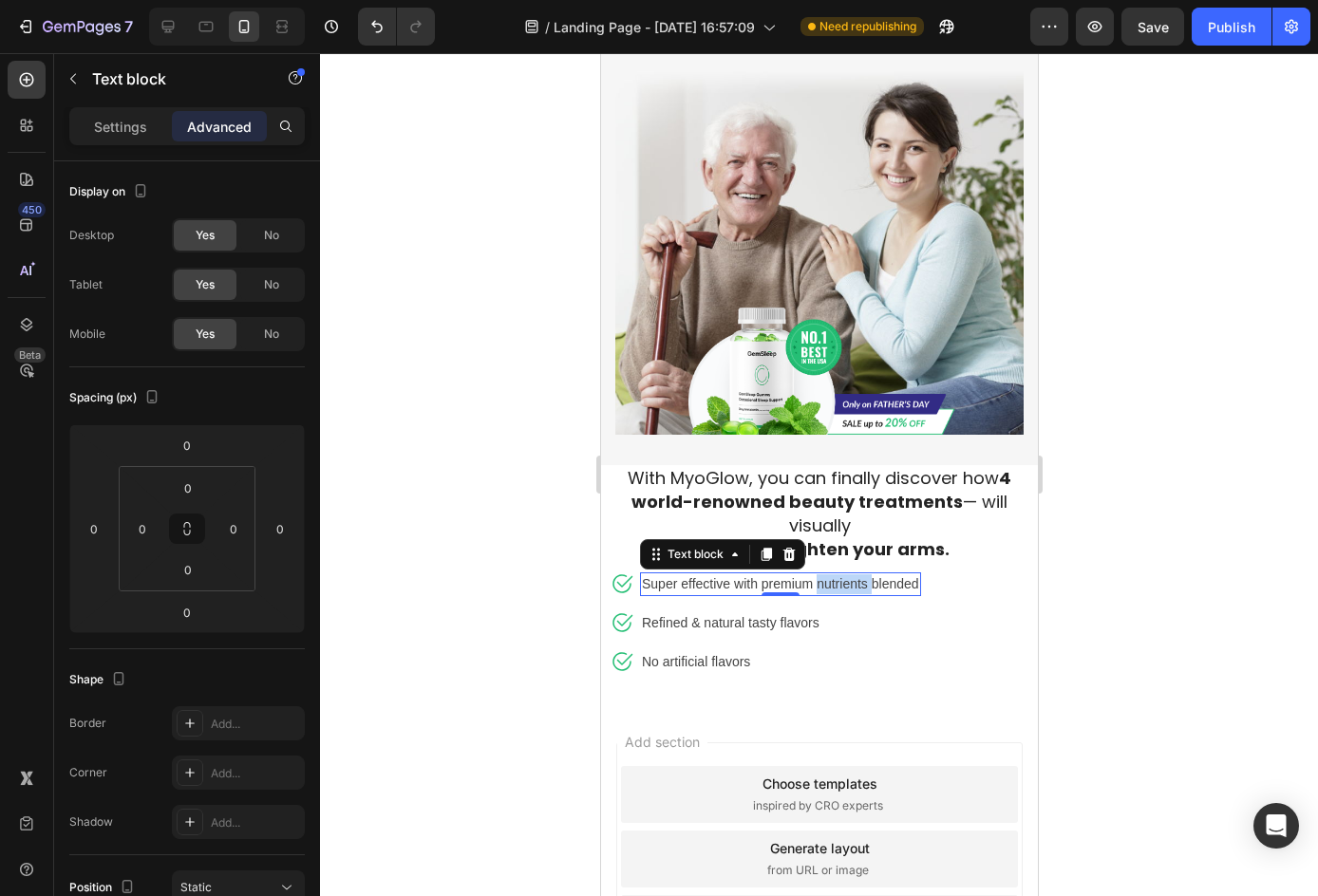
click at [836, 576] on p "Super effective with premium nutrients blended" at bounding box center [779, 584] width 277 height 20
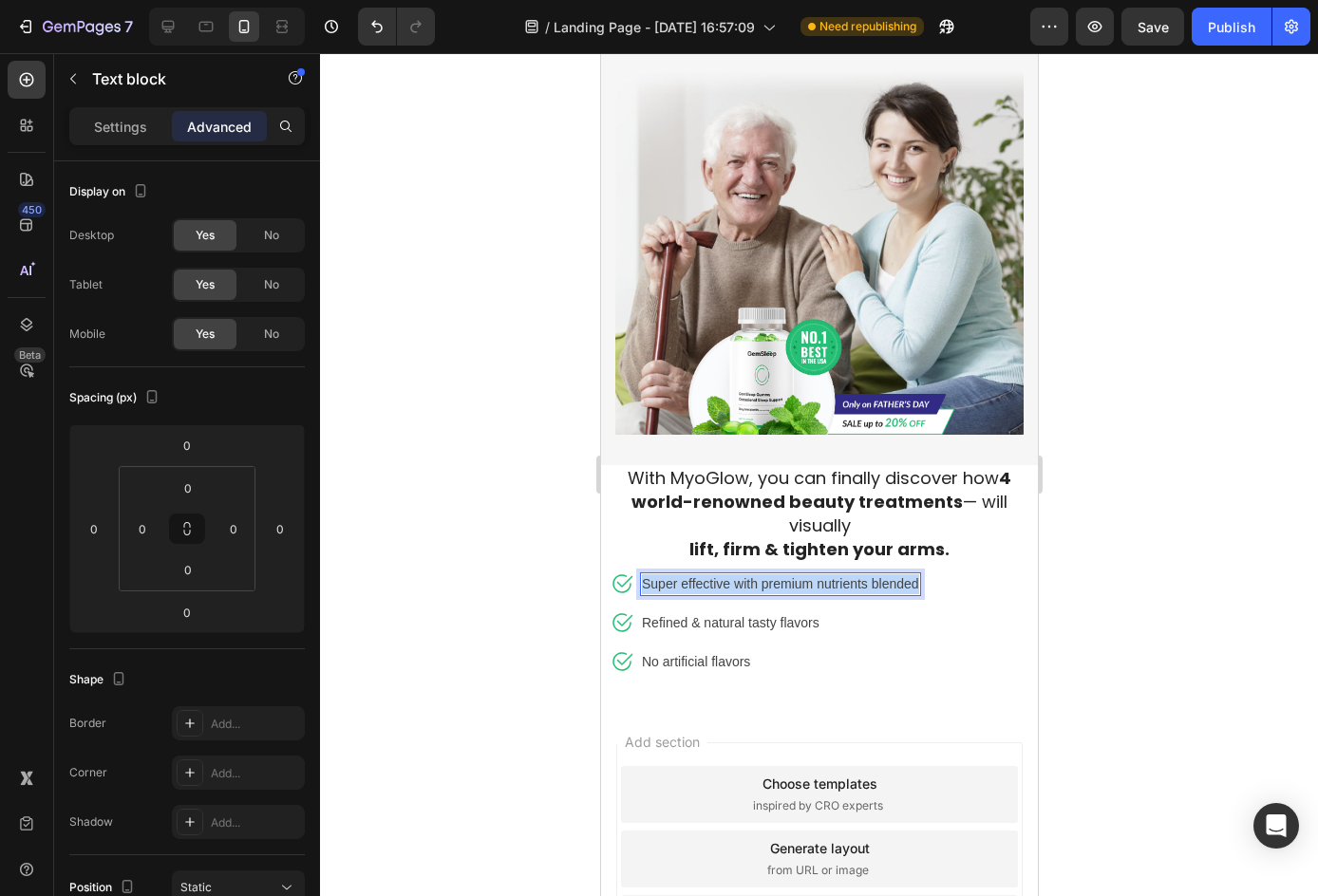
click at [836, 576] on p "Super effective with premium nutrients blended" at bounding box center [779, 584] width 277 height 20
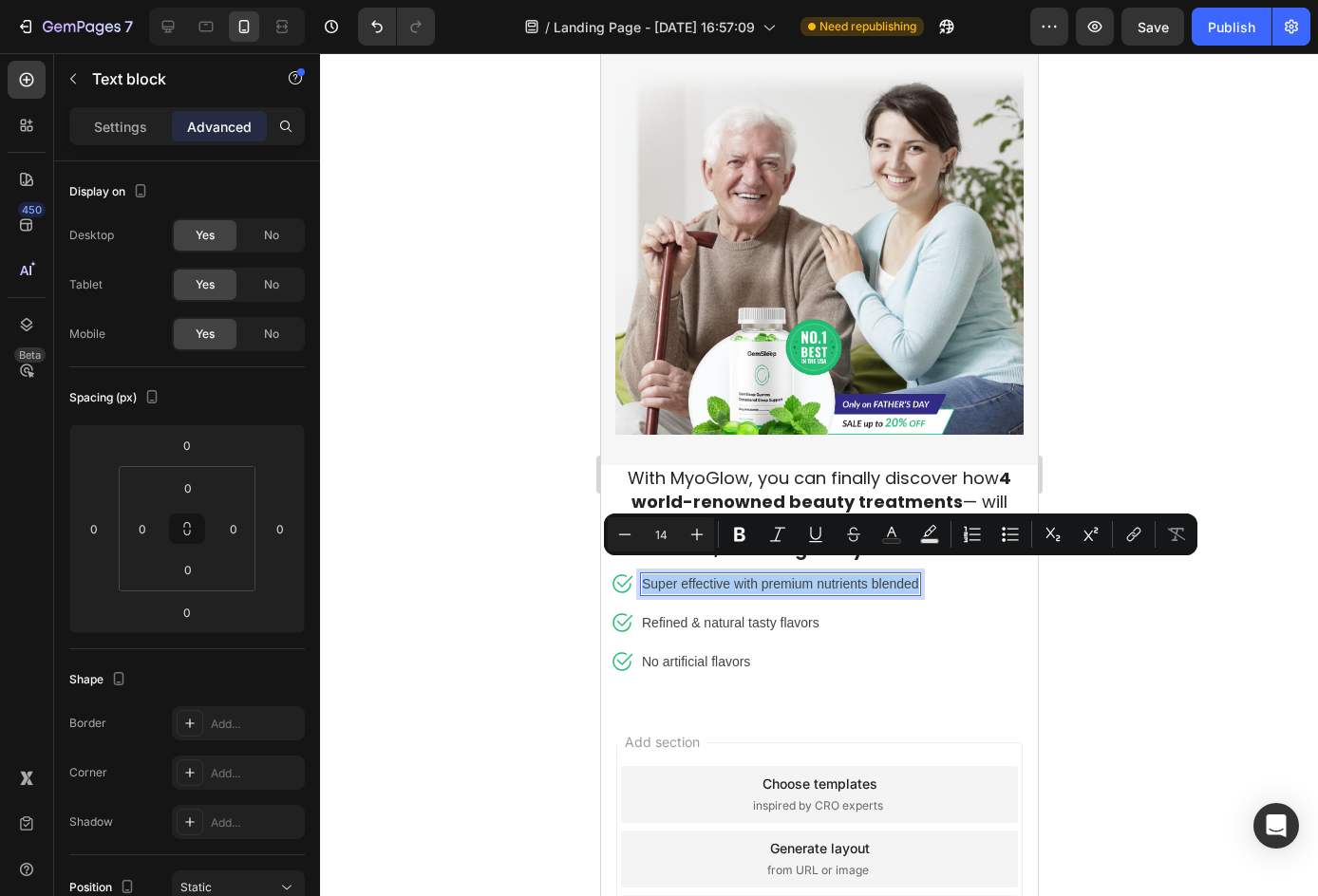
click at [1109, 661] on div at bounding box center [819, 473] width 998 height 842
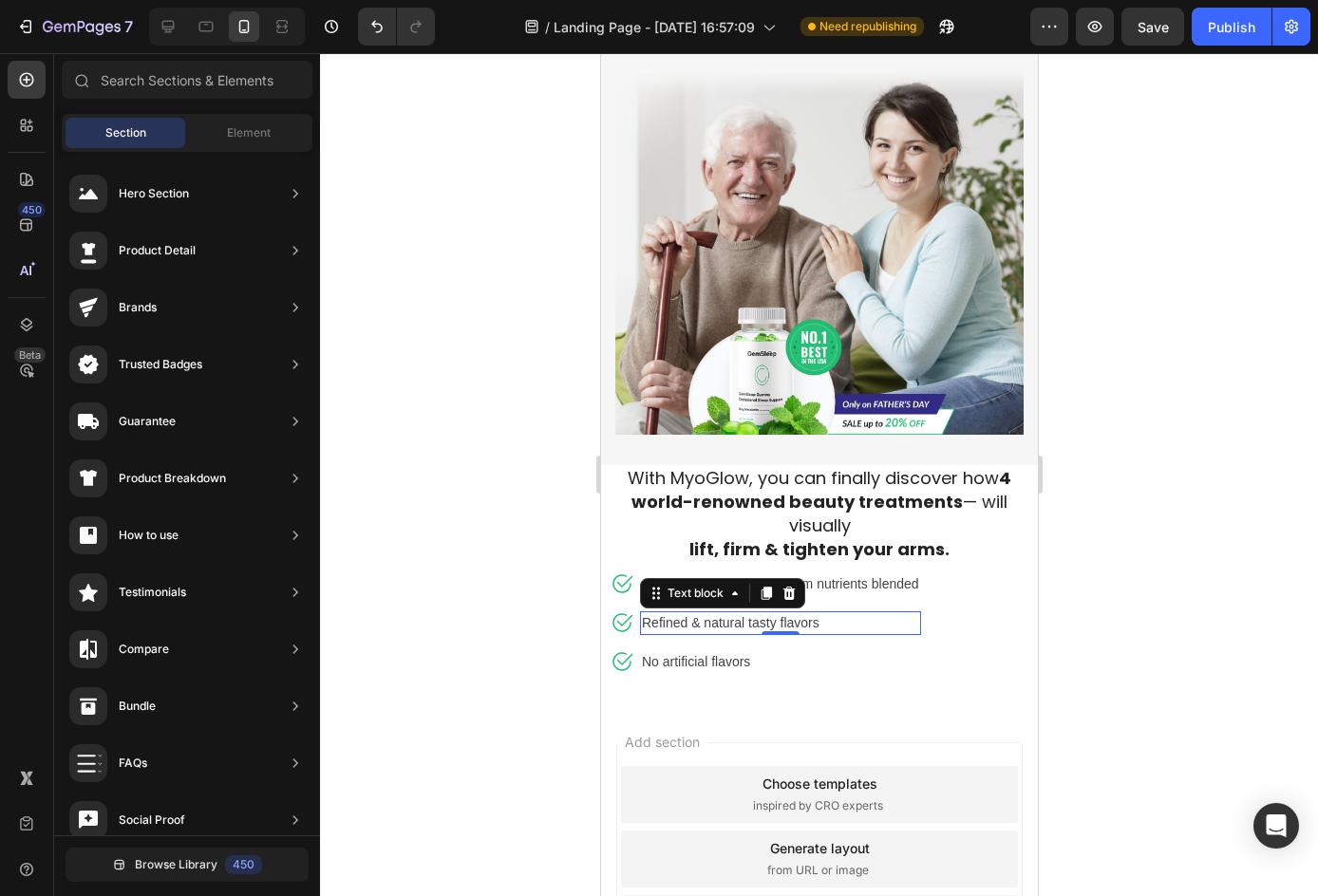
click at [787, 613] on p "Refined & natural tasty flavors" at bounding box center [779, 623] width 277 height 20
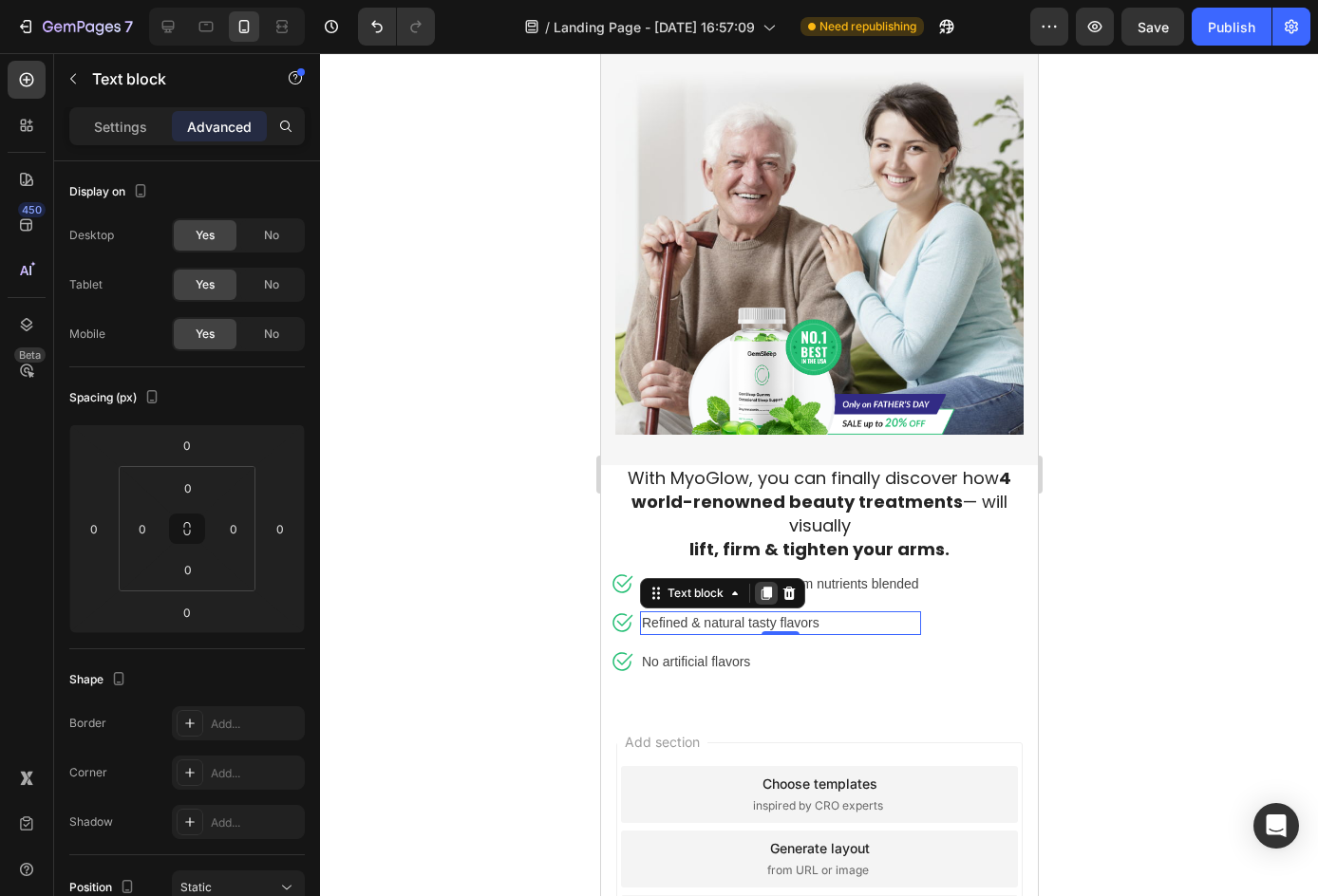
click at [759, 586] on icon at bounding box center [765, 593] width 16 height 16
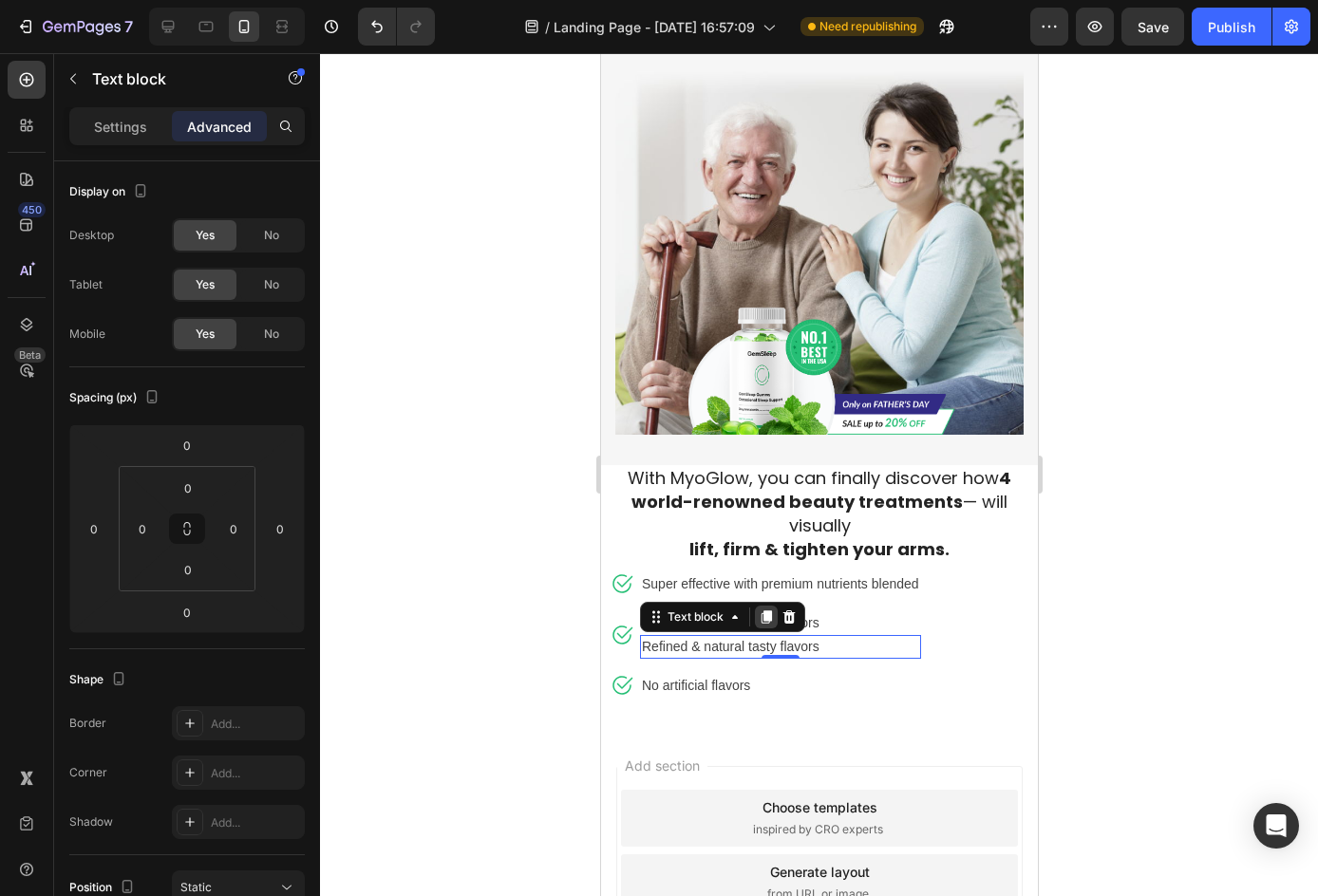
click at [767, 610] on icon at bounding box center [765, 617] width 11 height 14
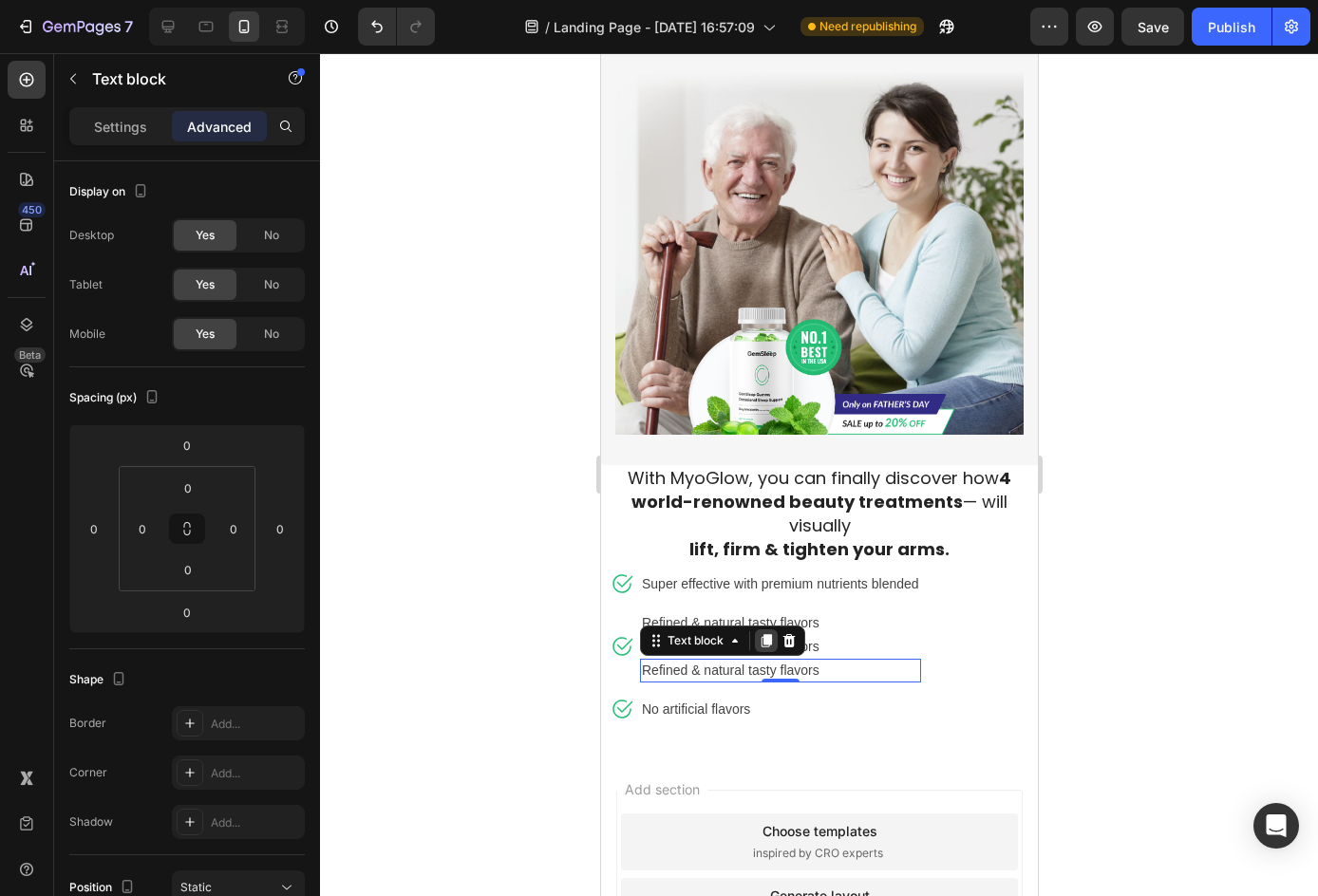
click at [766, 633] on icon at bounding box center [765, 640] width 11 height 14
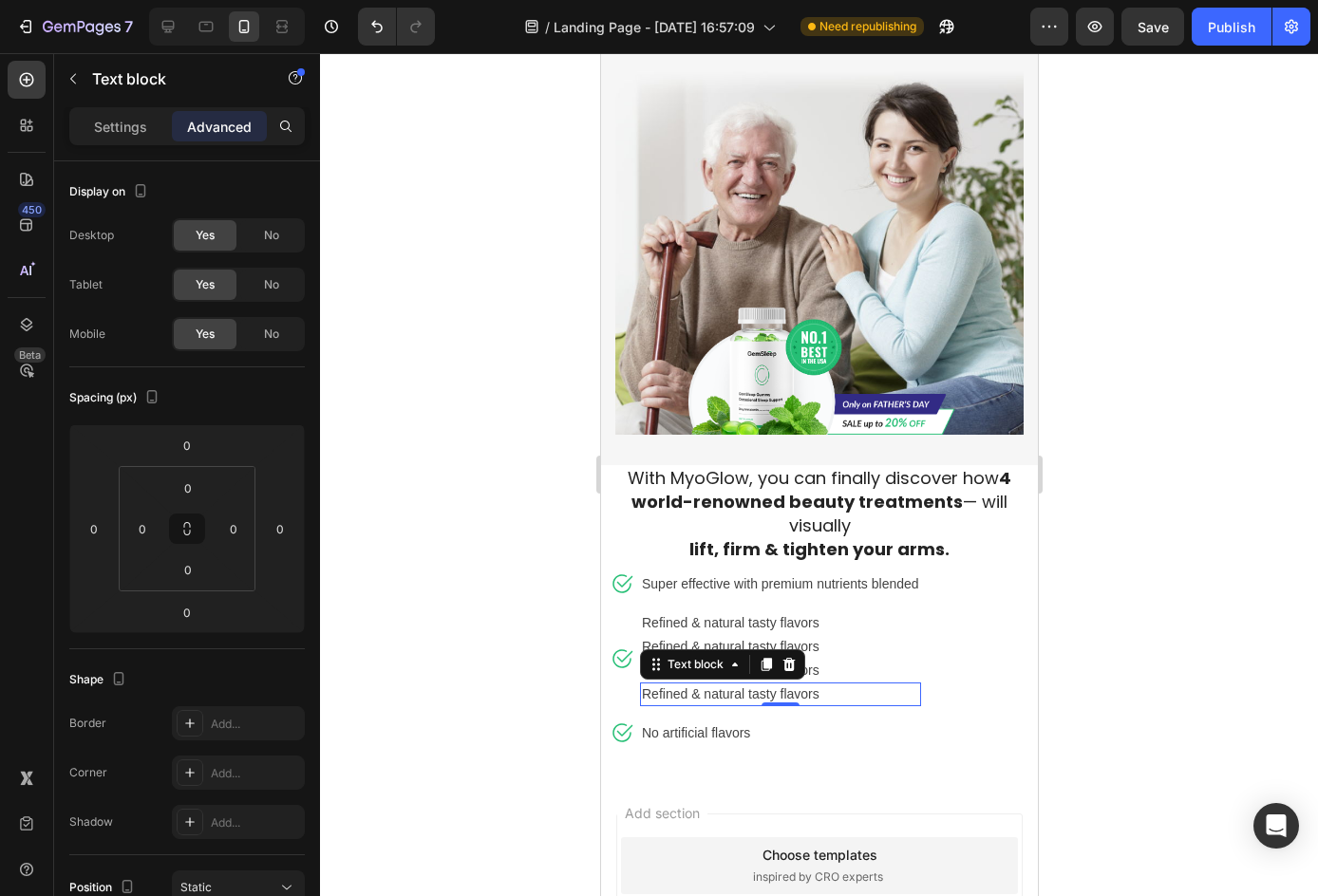
click at [1075, 570] on div at bounding box center [819, 473] width 998 height 842
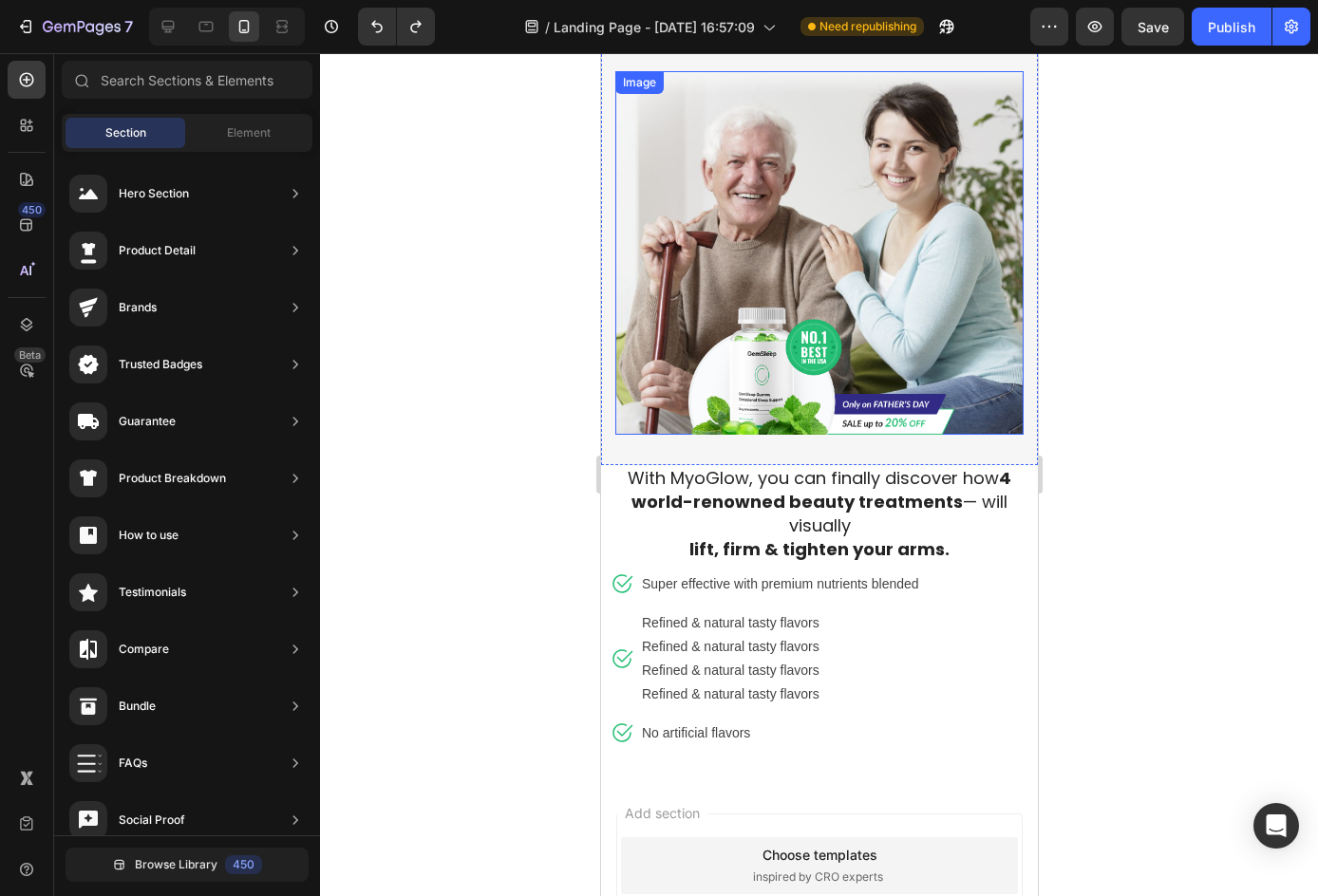
click at [357, 33] on div at bounding box center [392, 26] width 85 height 38
click at [367, 23] on icon "Undo/Redo" at bounding box center [376, 26] width 19 height 19
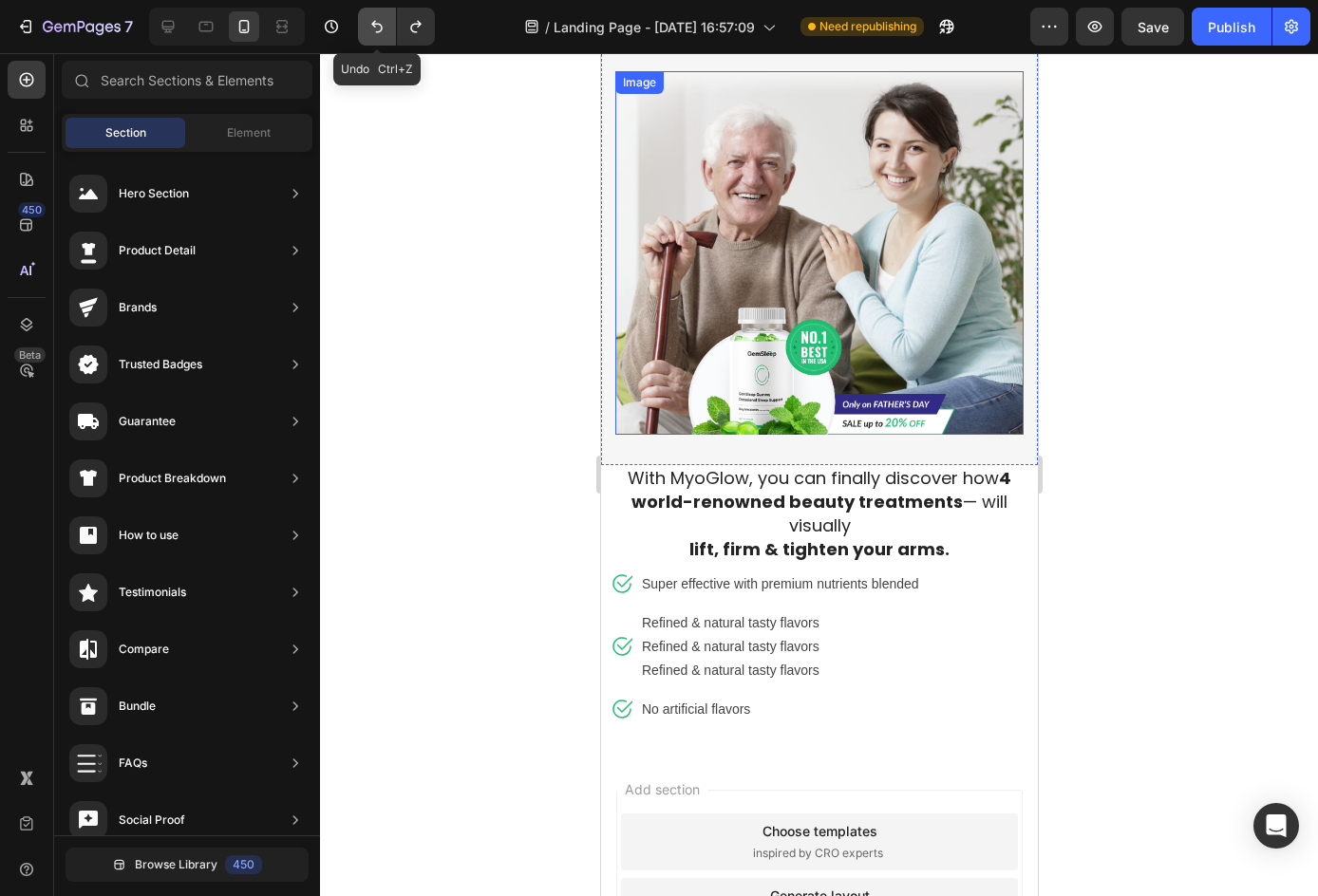
click at [367, 23] on icon "Undo/Redo" at bounding box center [376, 26] width 19 height 19
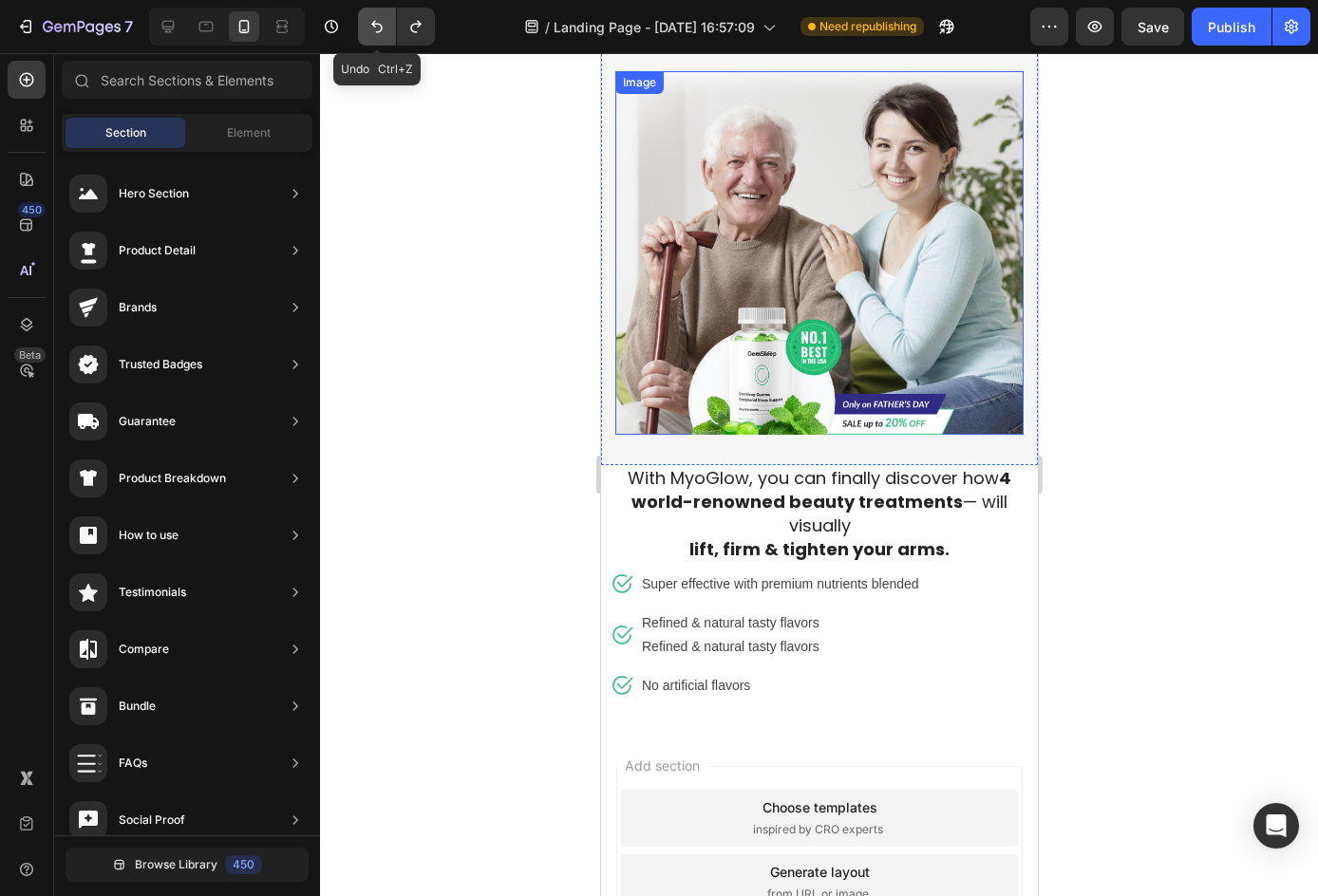
click at [367, 23] on icon "Undo/Redo" at bounding box center [376, 26] width 19 height 19
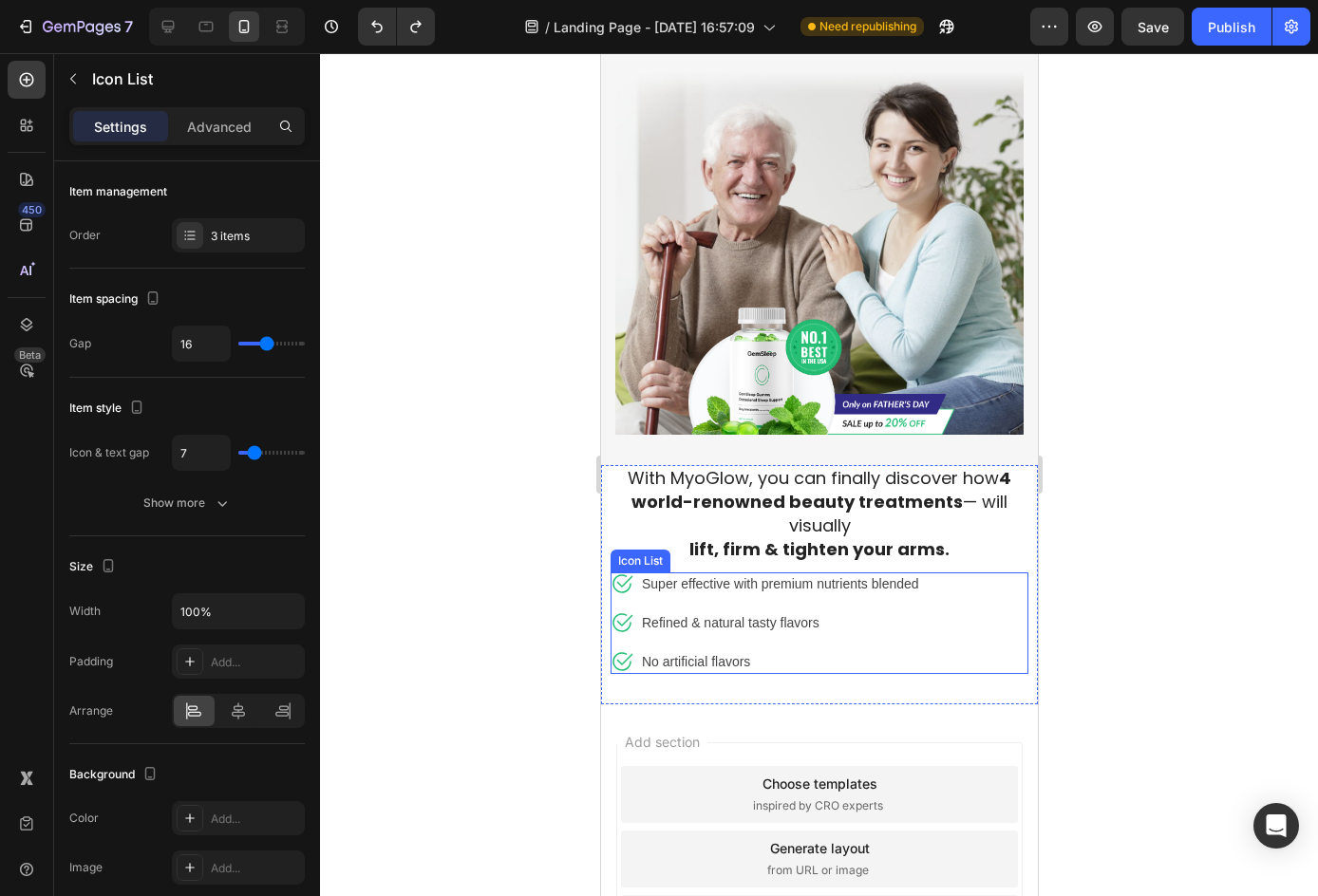
click at [951, 589] on div "Icon Super effective with premium nutrients blended Text block Icon Refined & n…" at bounding box center [818, 623] width 418 height 102
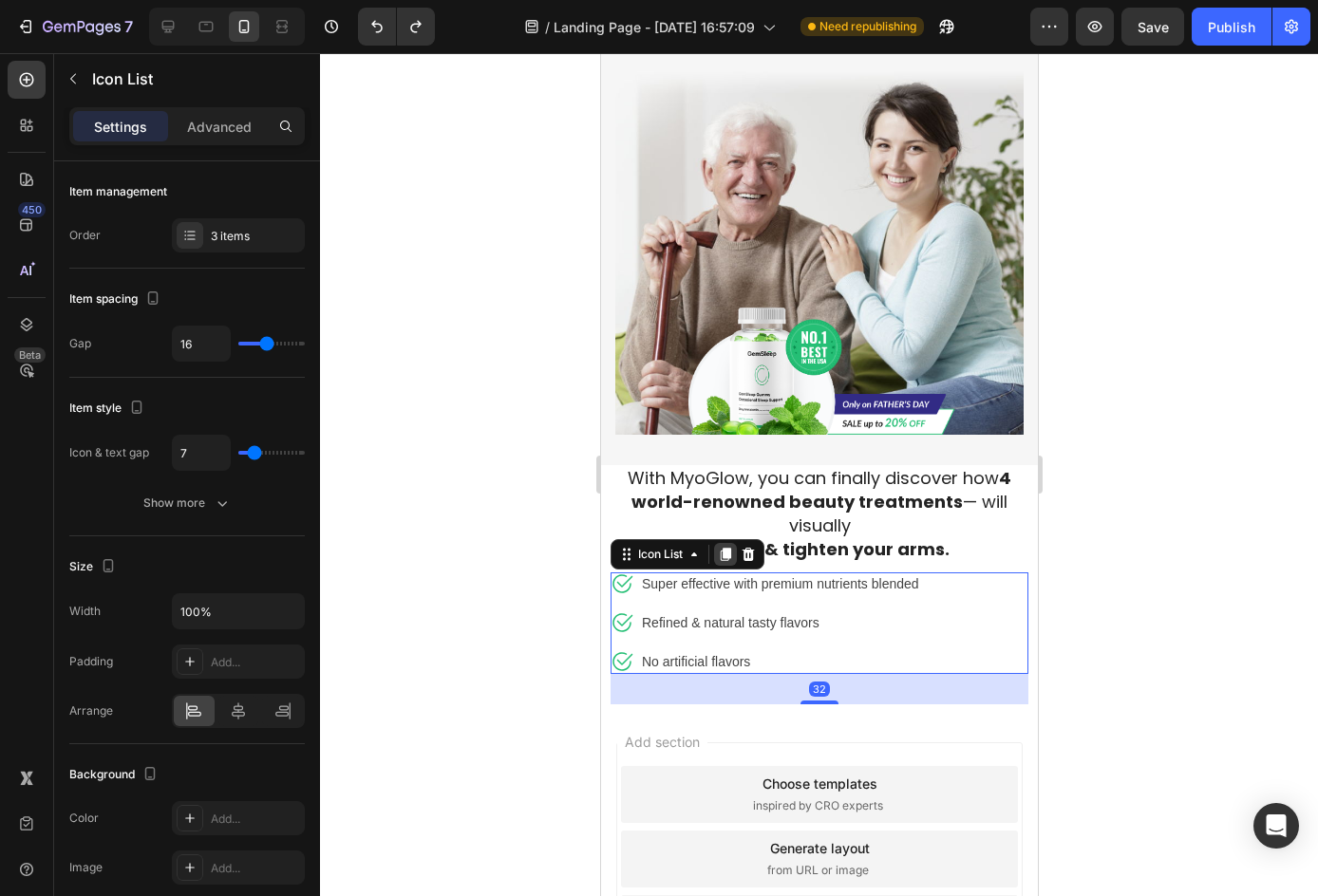
click at [726, 543] on div at bounding box center [723, 553] width 22 height 22
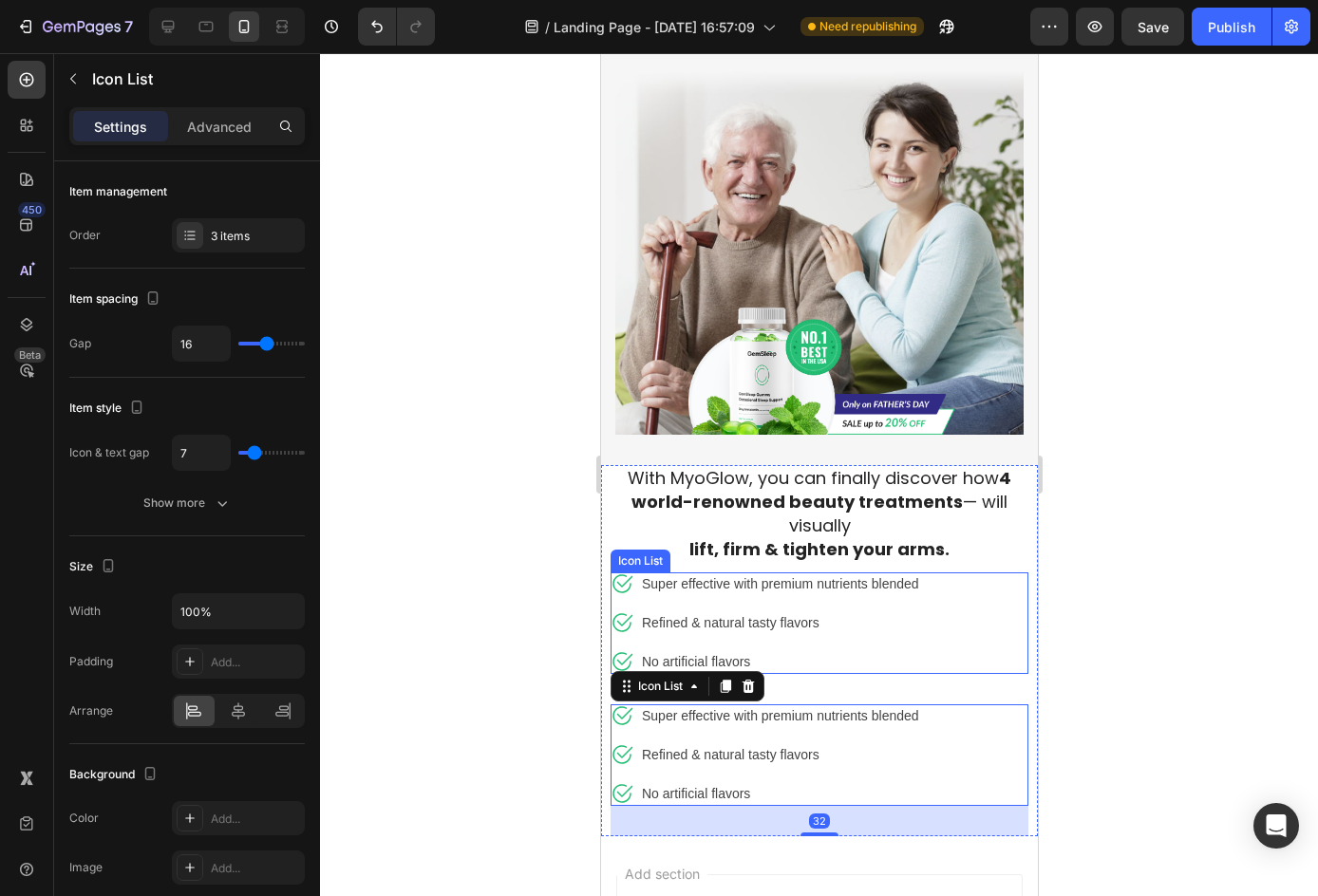
click at [848, 633] on ul "Icon Super effective with premium nutrients blended Text block Icon Refined & n…" at bounding box center [764, 623] width 310 height 102
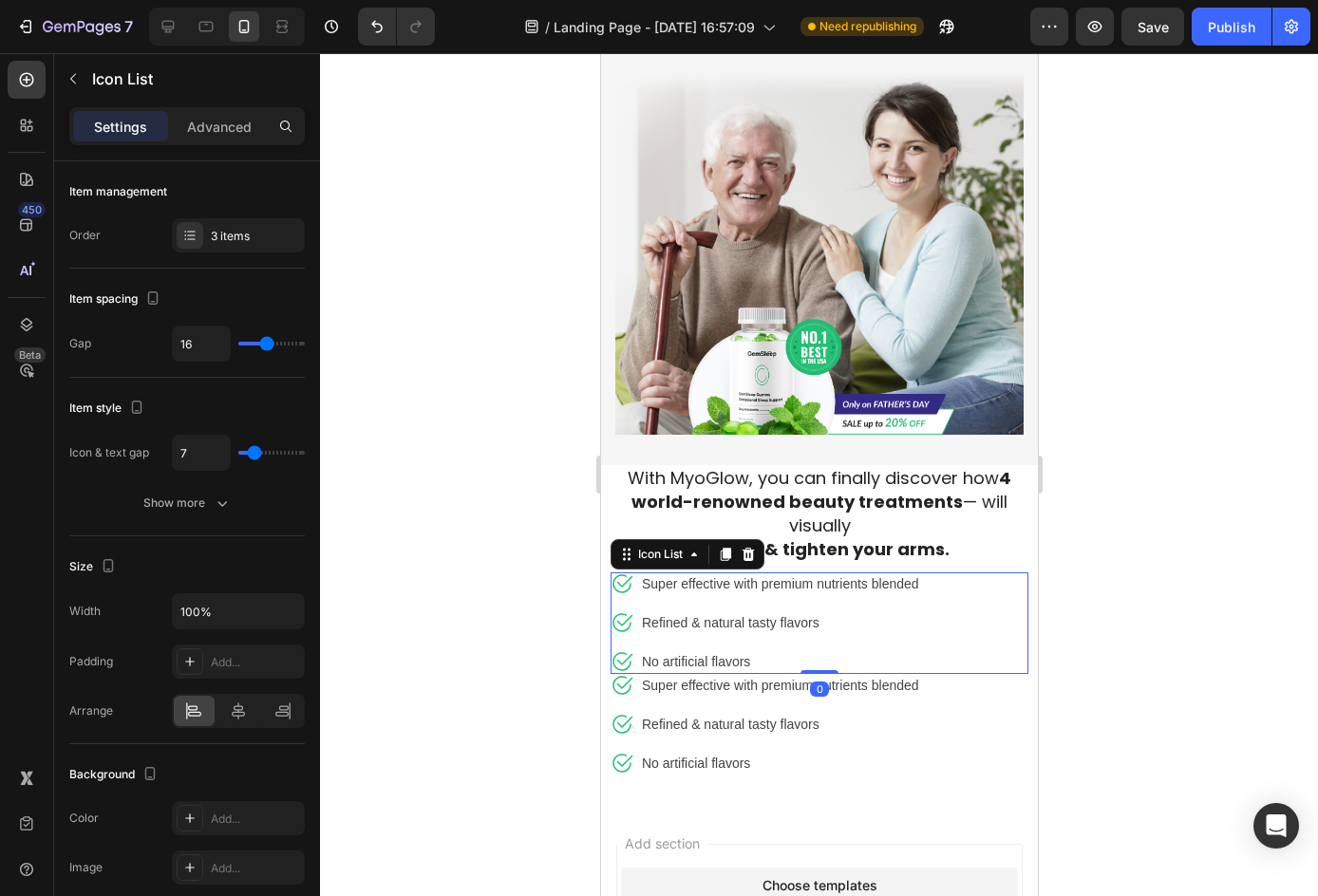
drag, startPoint x: 814, startPoint y: 687, endPoint x: 812, endPoint y: 597, distance: 90.0
click at [812, 597] on div "Icon Super effective with premium nutrients blended Text block Icon Refined & n…" at bounding box center [818, 623] width 418 height 102
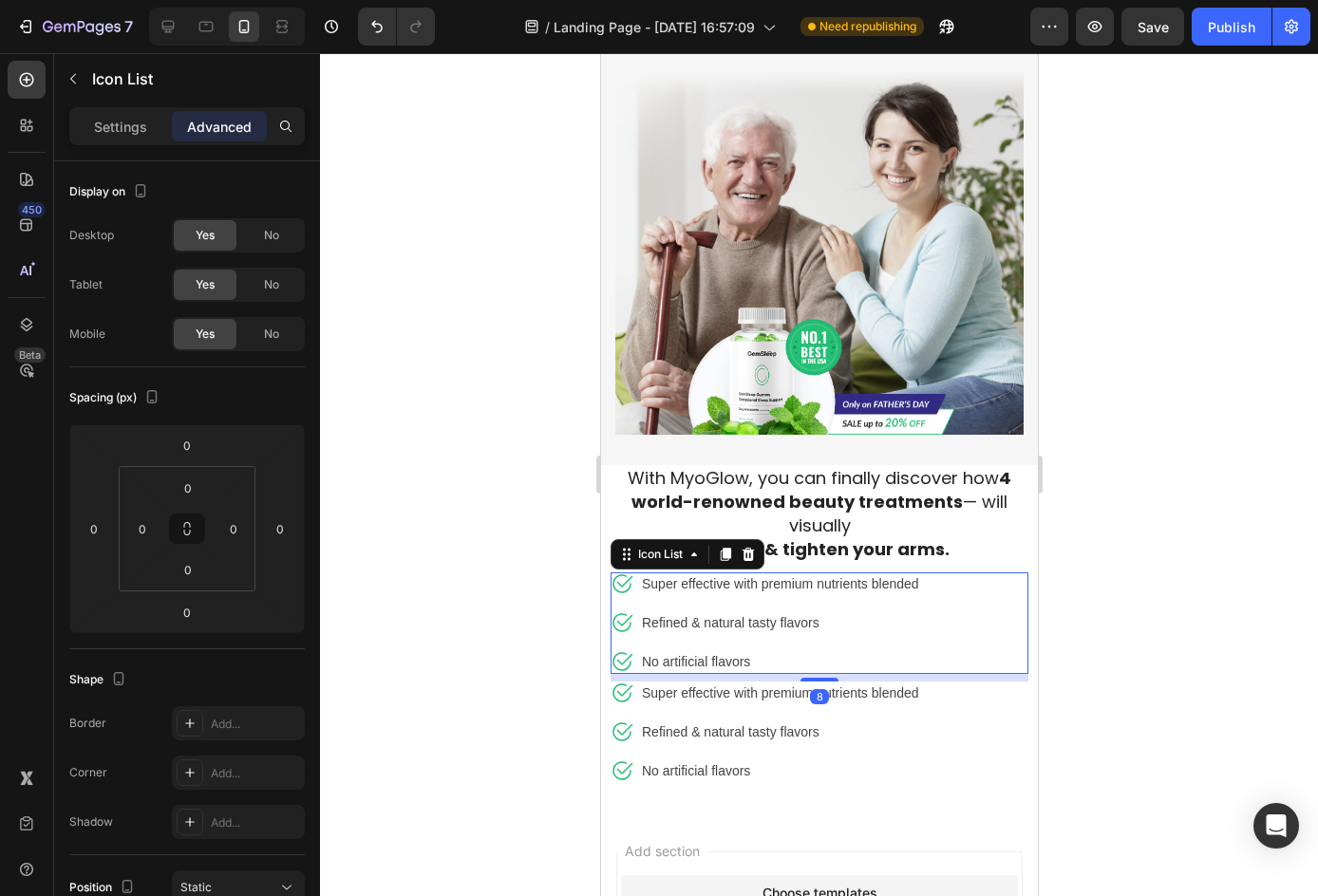
drag, startPoint x: 817, startPoint y: 657, endPoint x: 836, endPoint y: 665, distance: 20.6
click at [836, 673] on div "8" at bounding box center [818, 673] width 418 height 0
type input "8"
click at [1149, 706] on div at bounding box center [819, 473] width 998 height 842
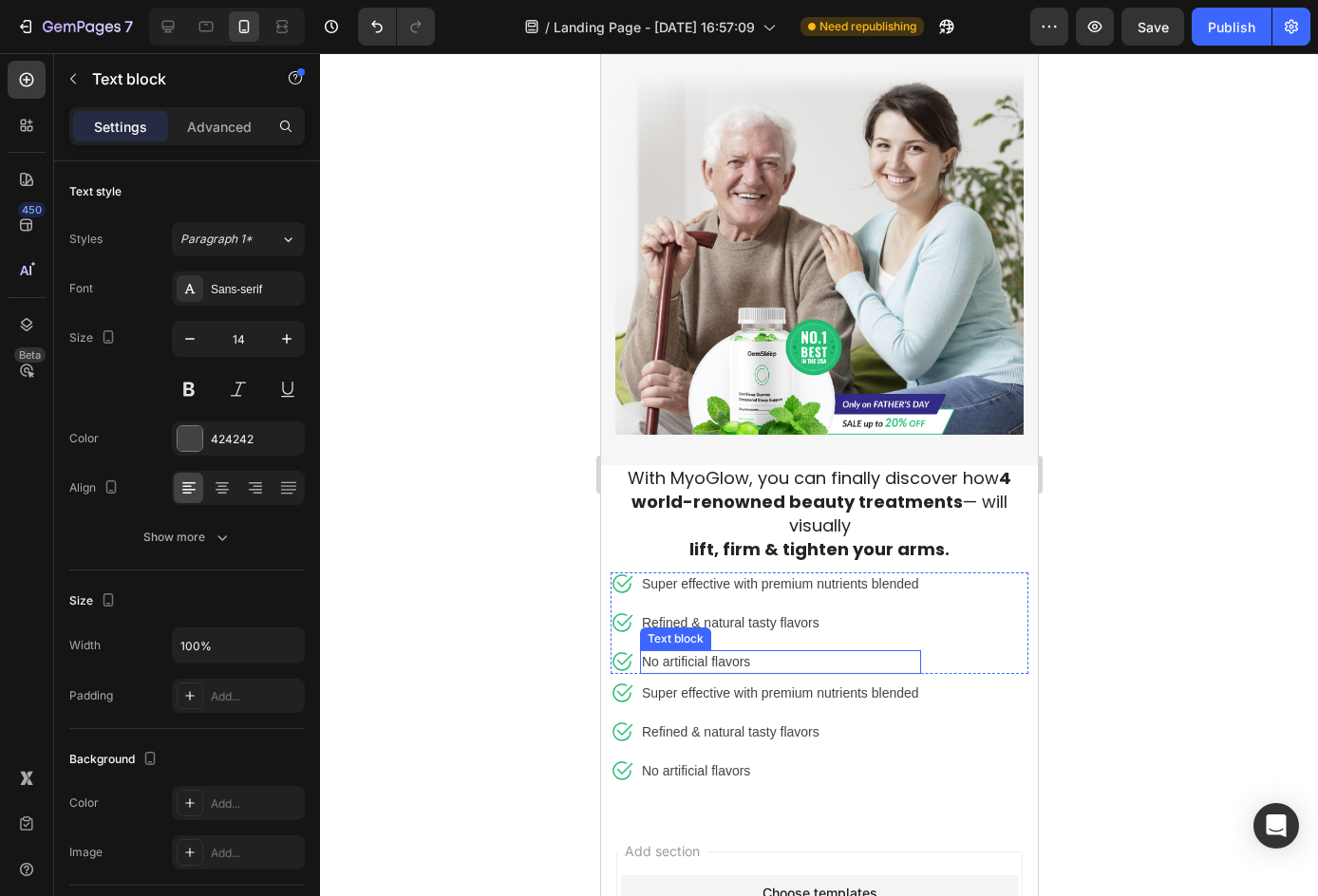
click at [712, 657] on p "No artificial flavors" at bounding box center [779, 662] width 277 height 20
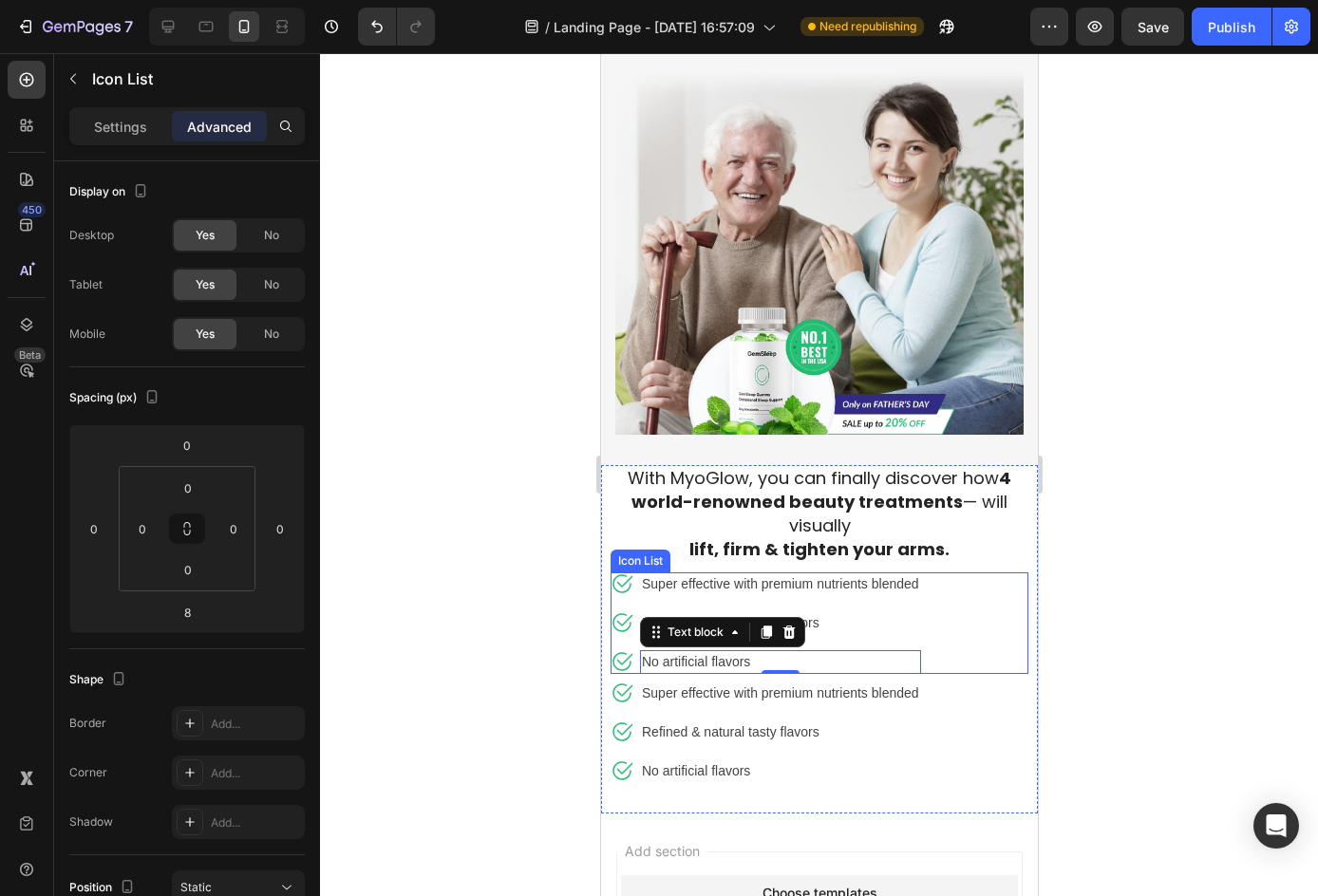
click at [977, 651] on div "Icon Super effective with premium nutrients blended Text block Icon Refined & n…" at bounding box center [818, 623] width 418 height 102
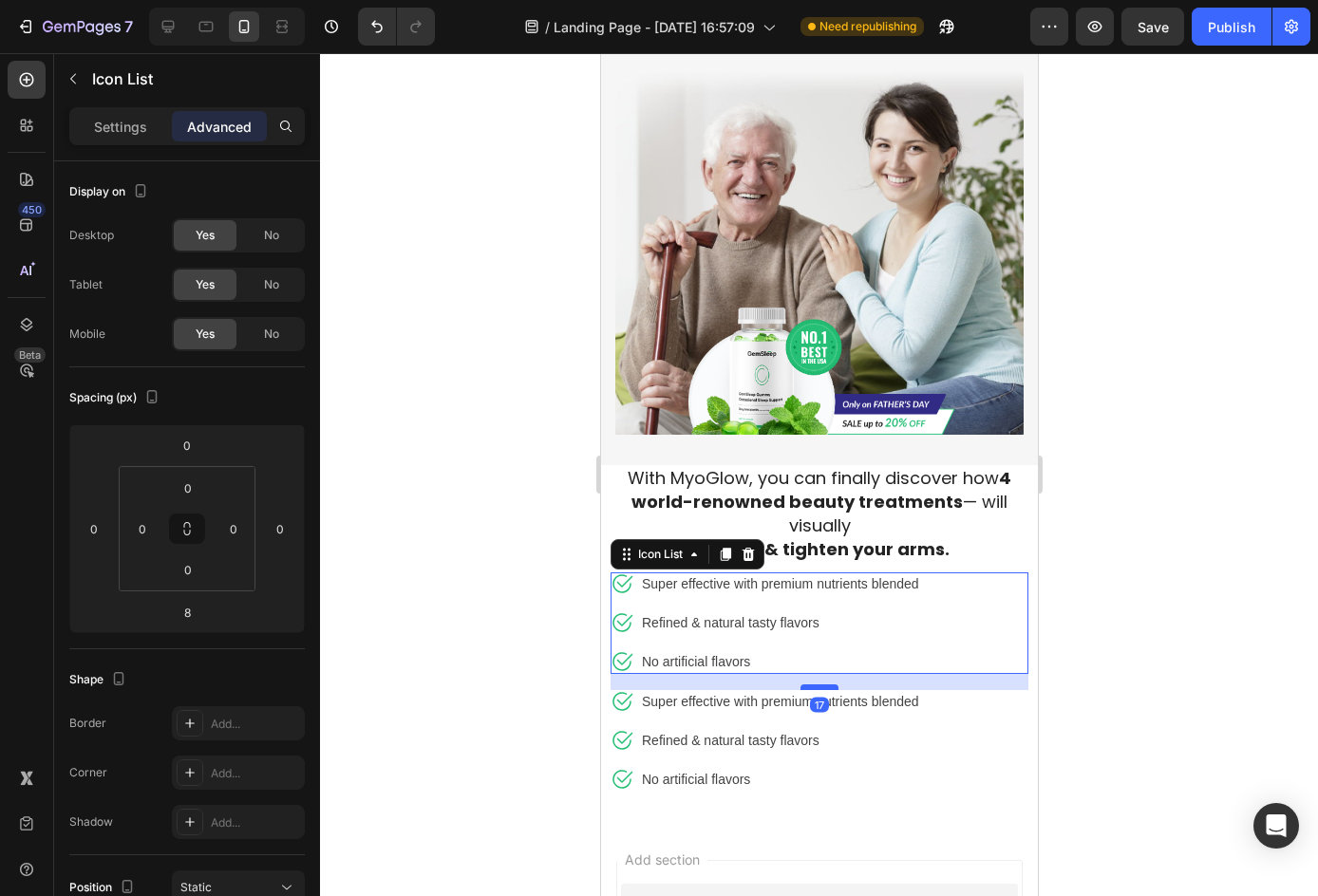
drag, startPoint x: 797, startPoint y: 668, endPoint x: 804, endPoint y: 675, distance: 9.9
click at [804, 684] on div at bounding box center [818, 687] width 38 height 6
type input "17"
click at [1076, 668] on div at bounding box center [819, 473] width 998 height 842
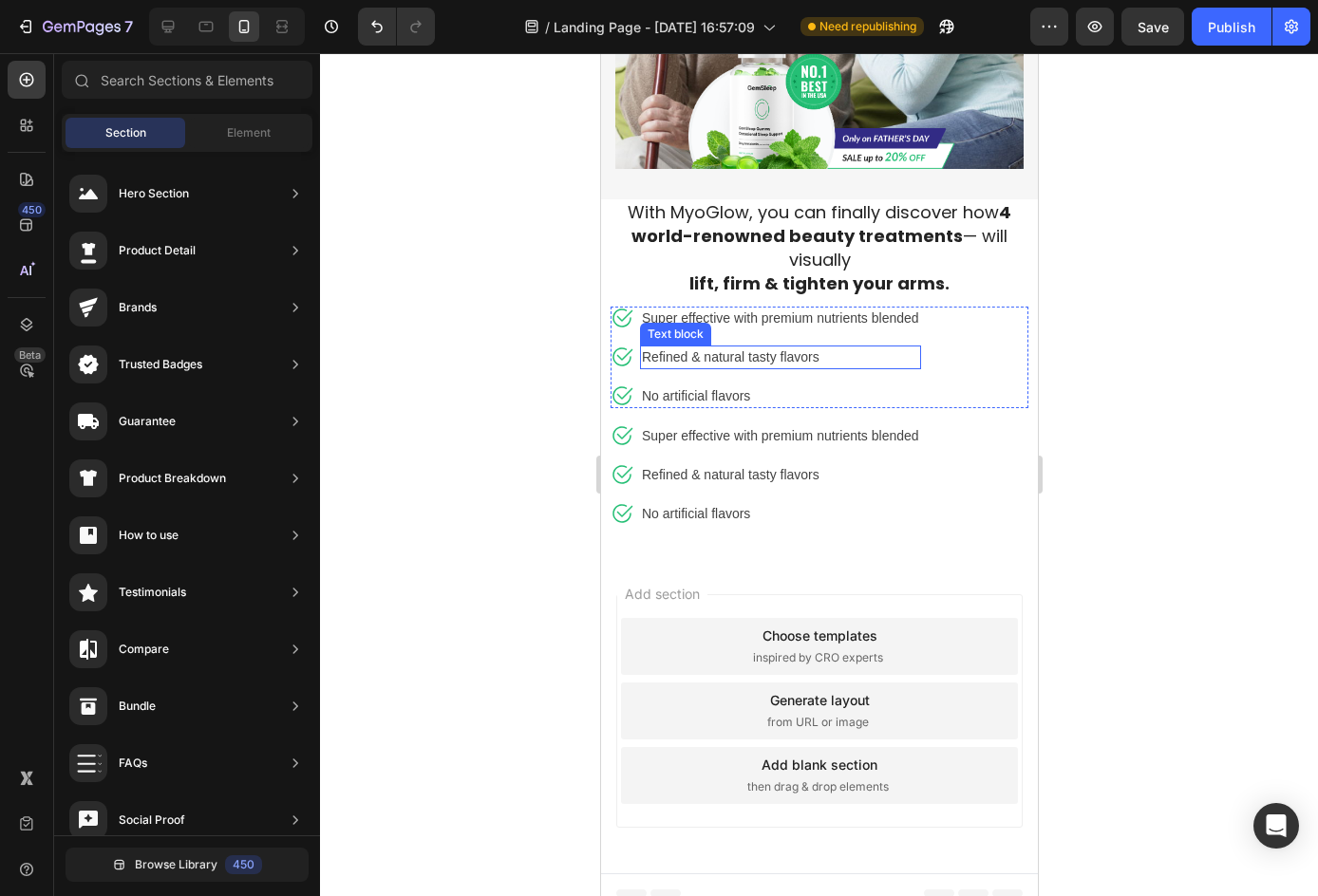
scroll to position [1088, 0]
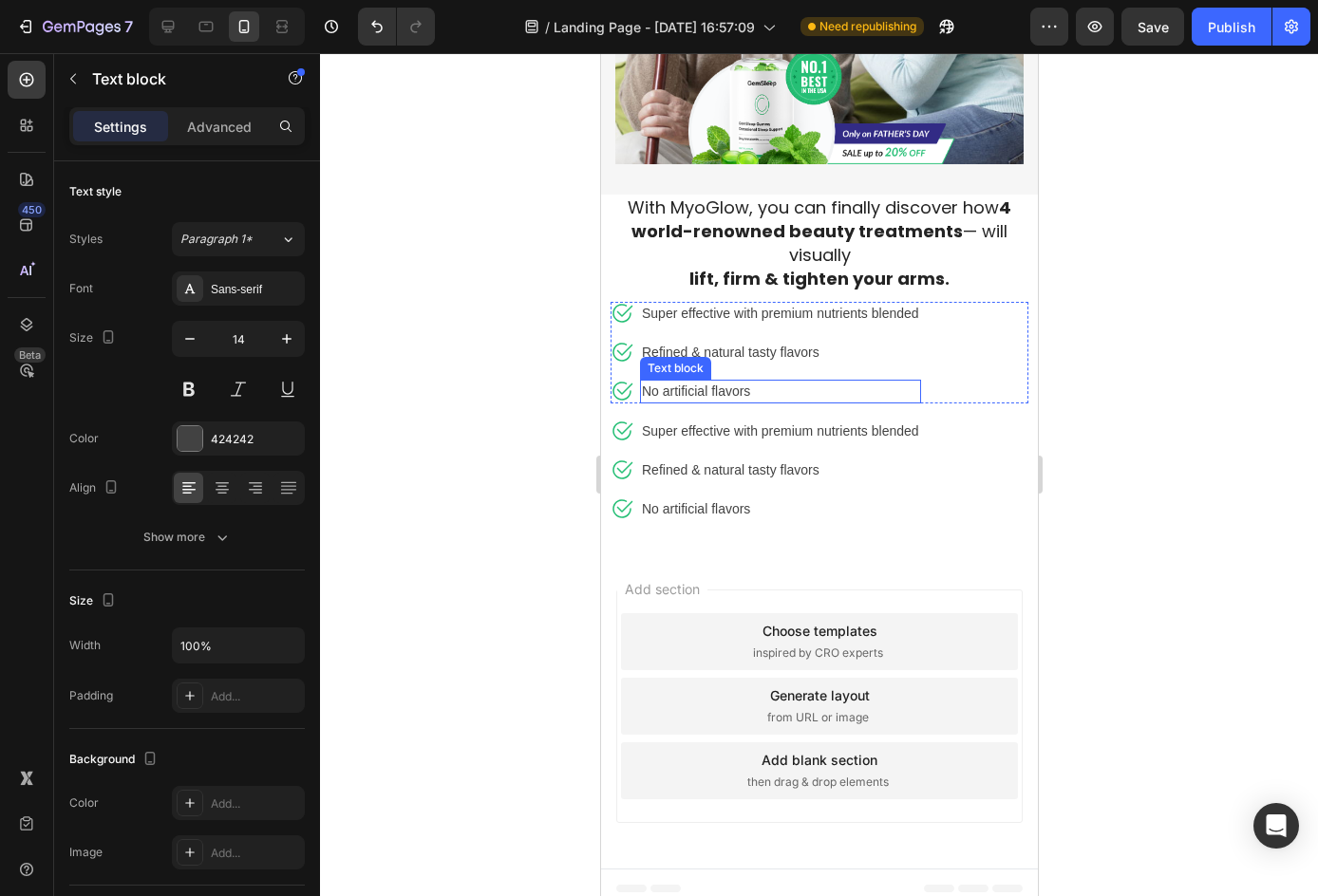
click at [849, 382] on p "No artificial flavors" at bounding box center [779, 391] width 277 height 20
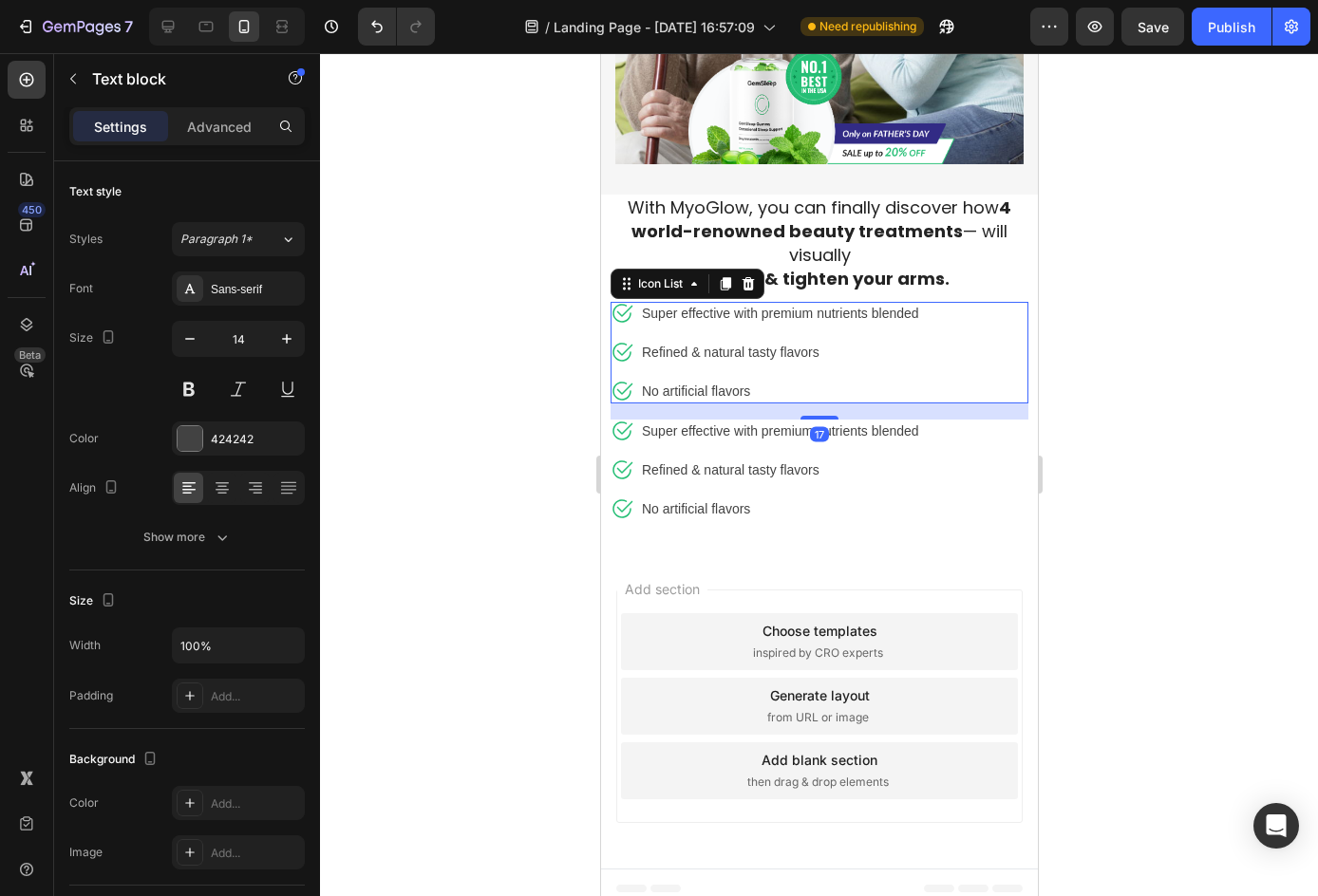
click at [1007, 382] on div "Icon Super effective with premium nutrients blended Text block Icon Refined & n…" at bounding box center [818, 352] width 418 height 102
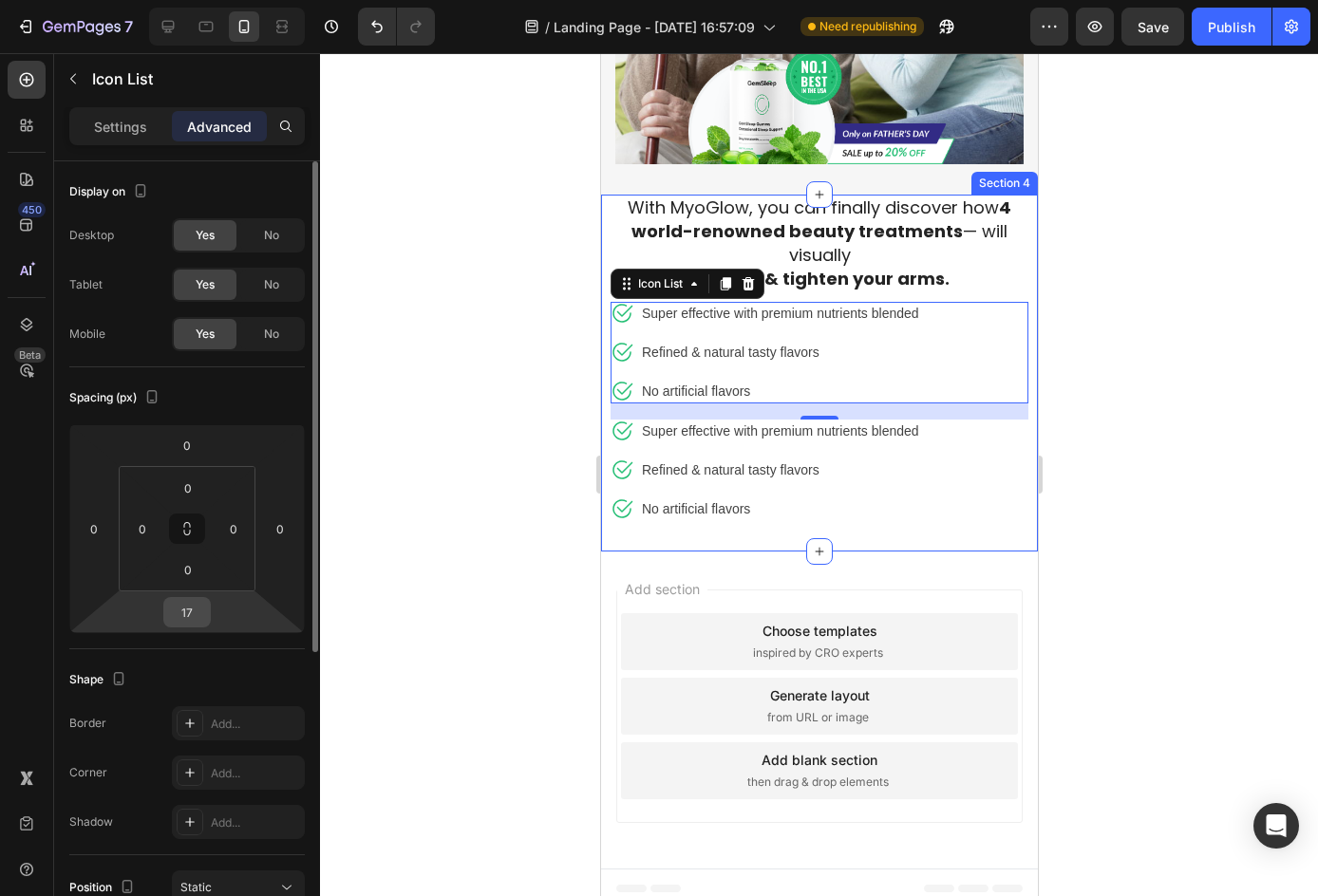
click at [210, 602] on div "17" at bounding box center [186, 612] width 48 height 30
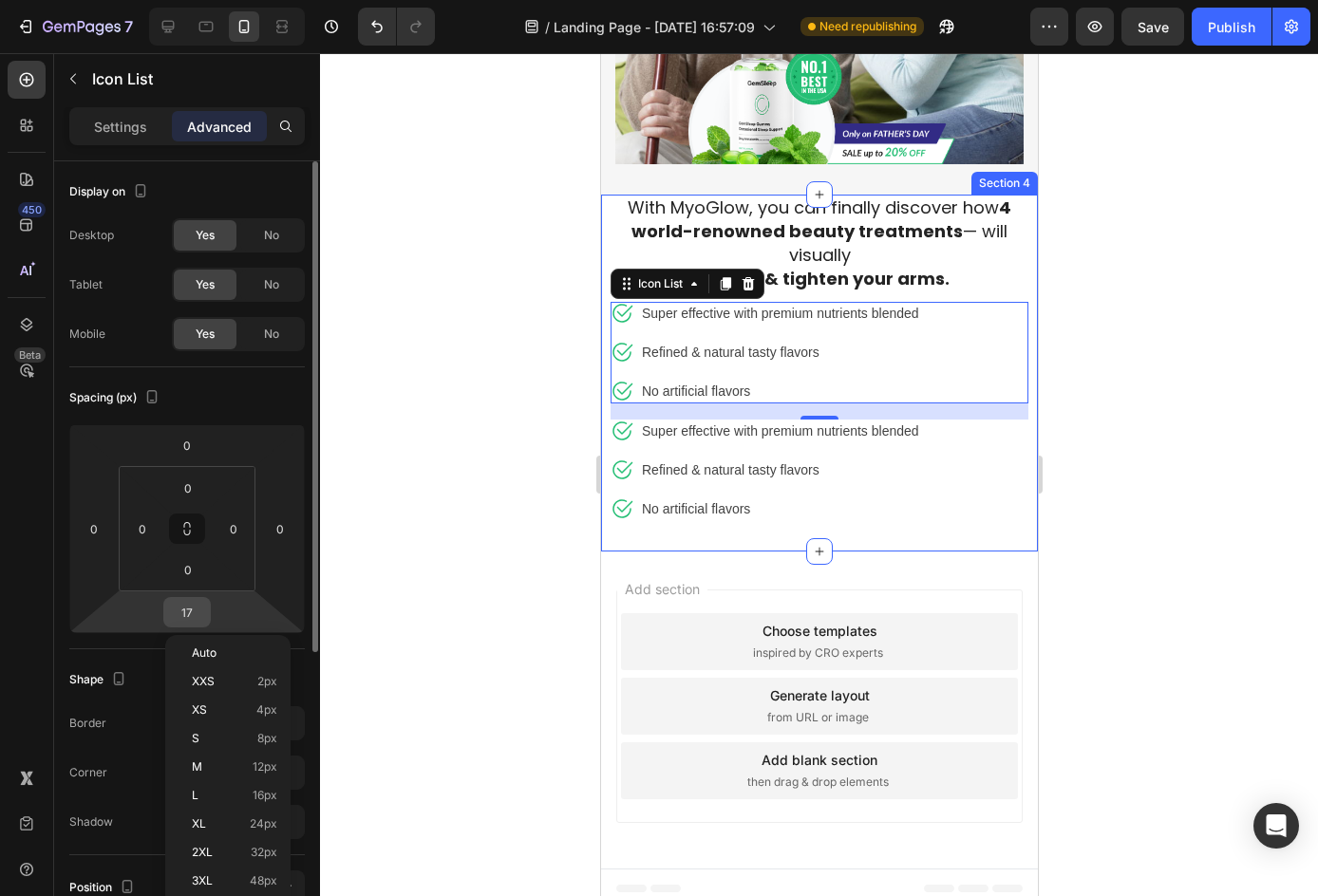
click at [199, 602] on input "17" at bounding box center [186, 612] width 38 height 28
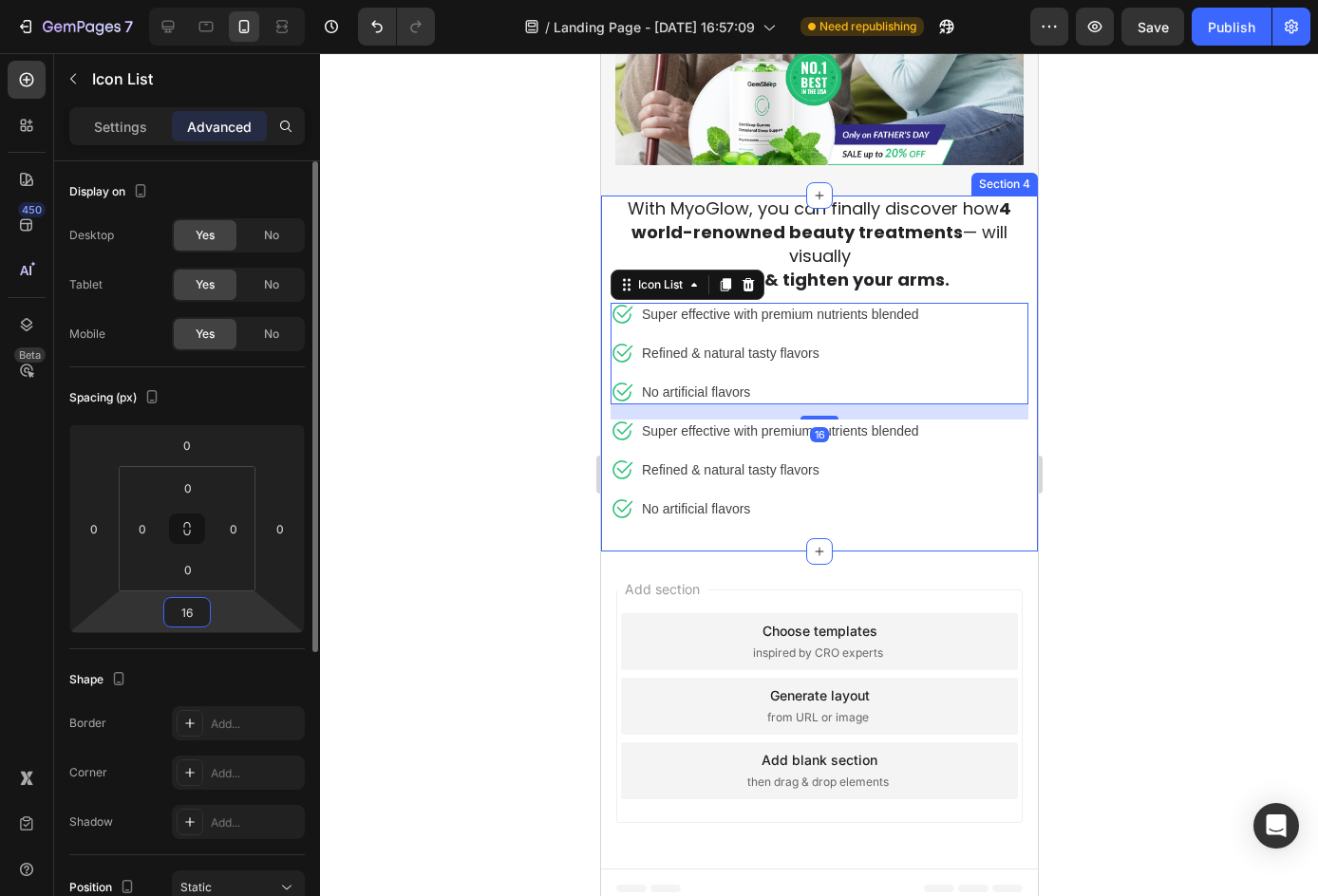
type input "15"
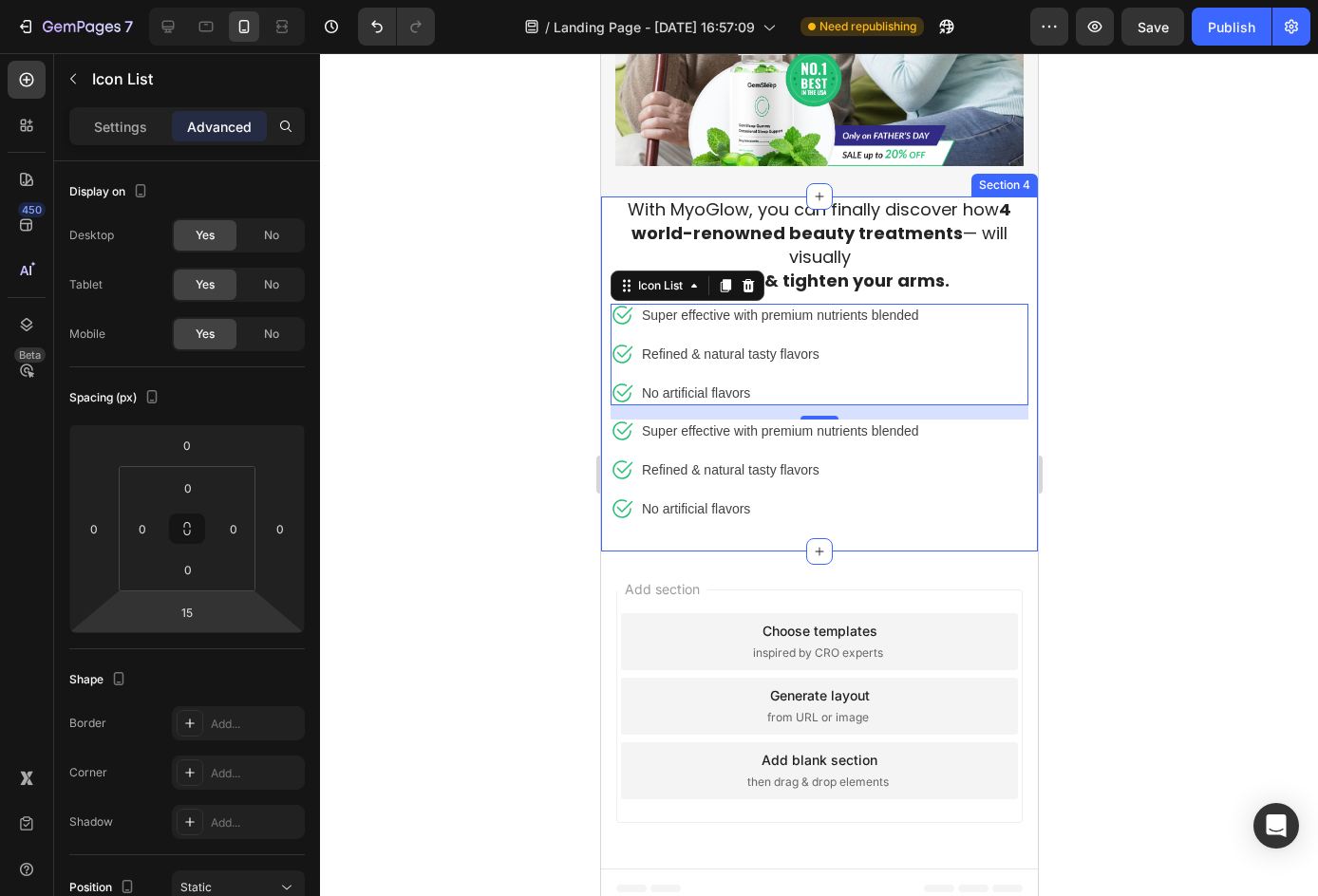
click at [469, 422] on div at bounding box center [819, 473] width 998 height 842
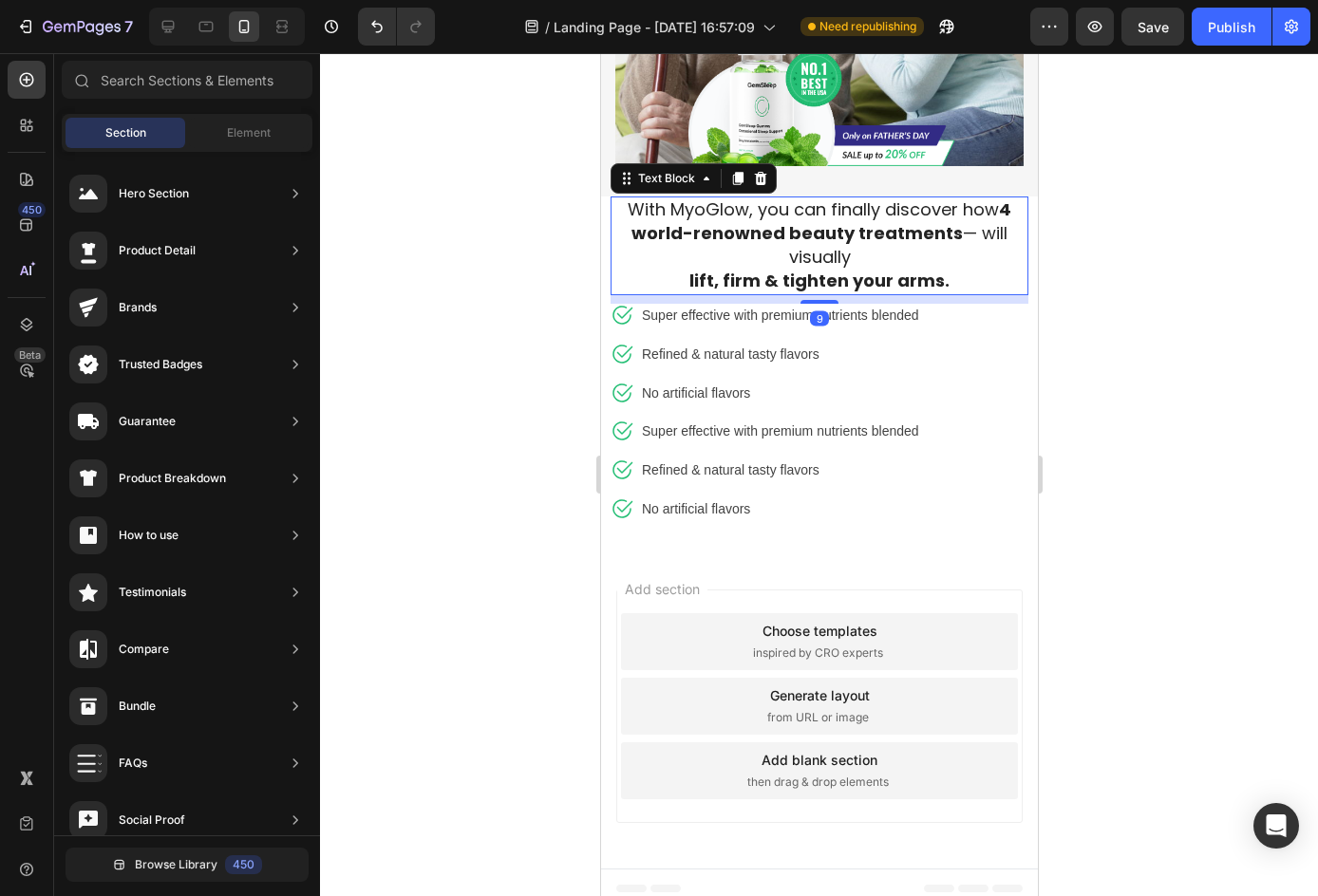
click at [857, 223] on strong "4 world-renowned beauty treatments" at bounding box center [820, 221] width 380 height 48
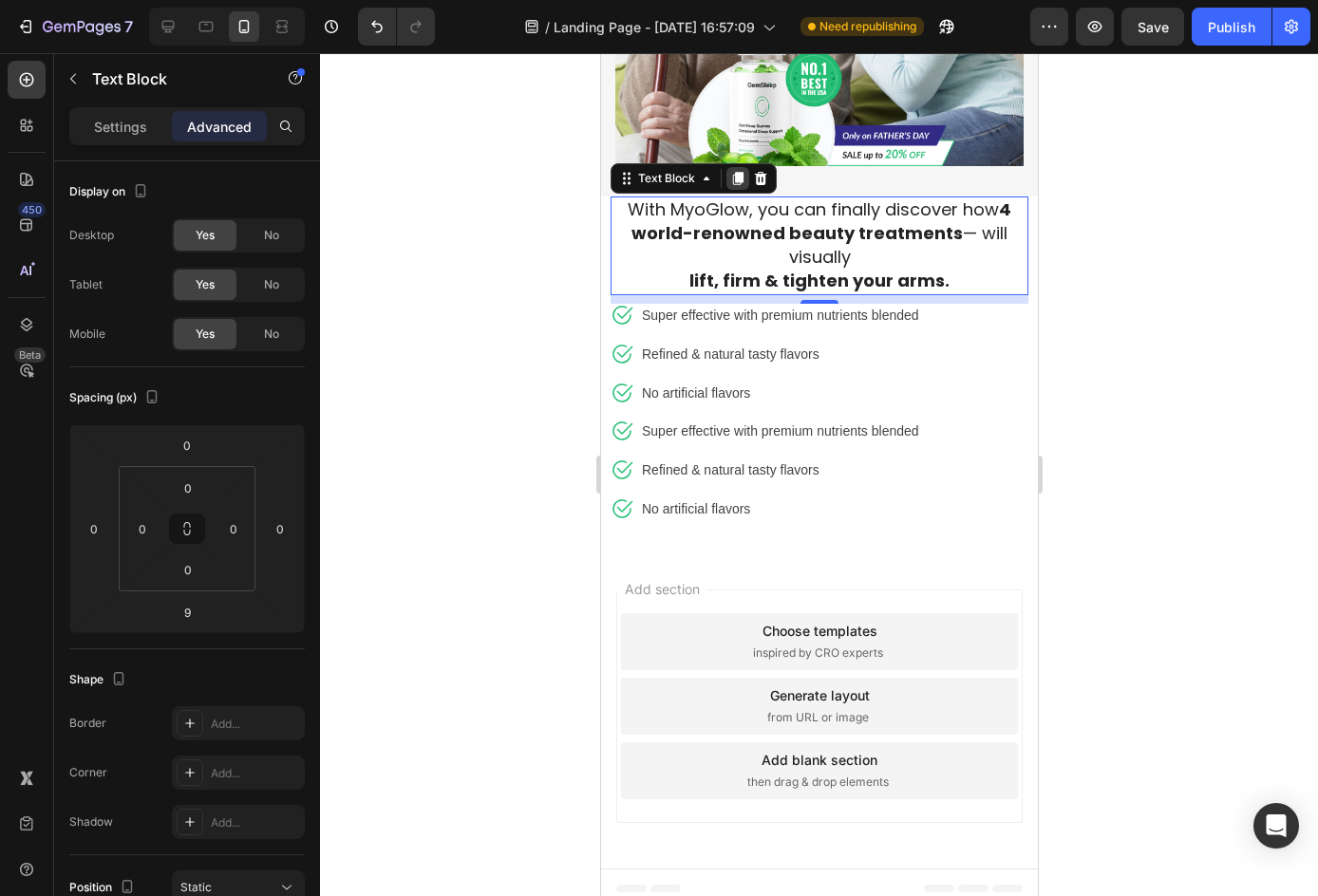
click at [729, 171] on icon at bounding box center [737, 179] width 16 height 16
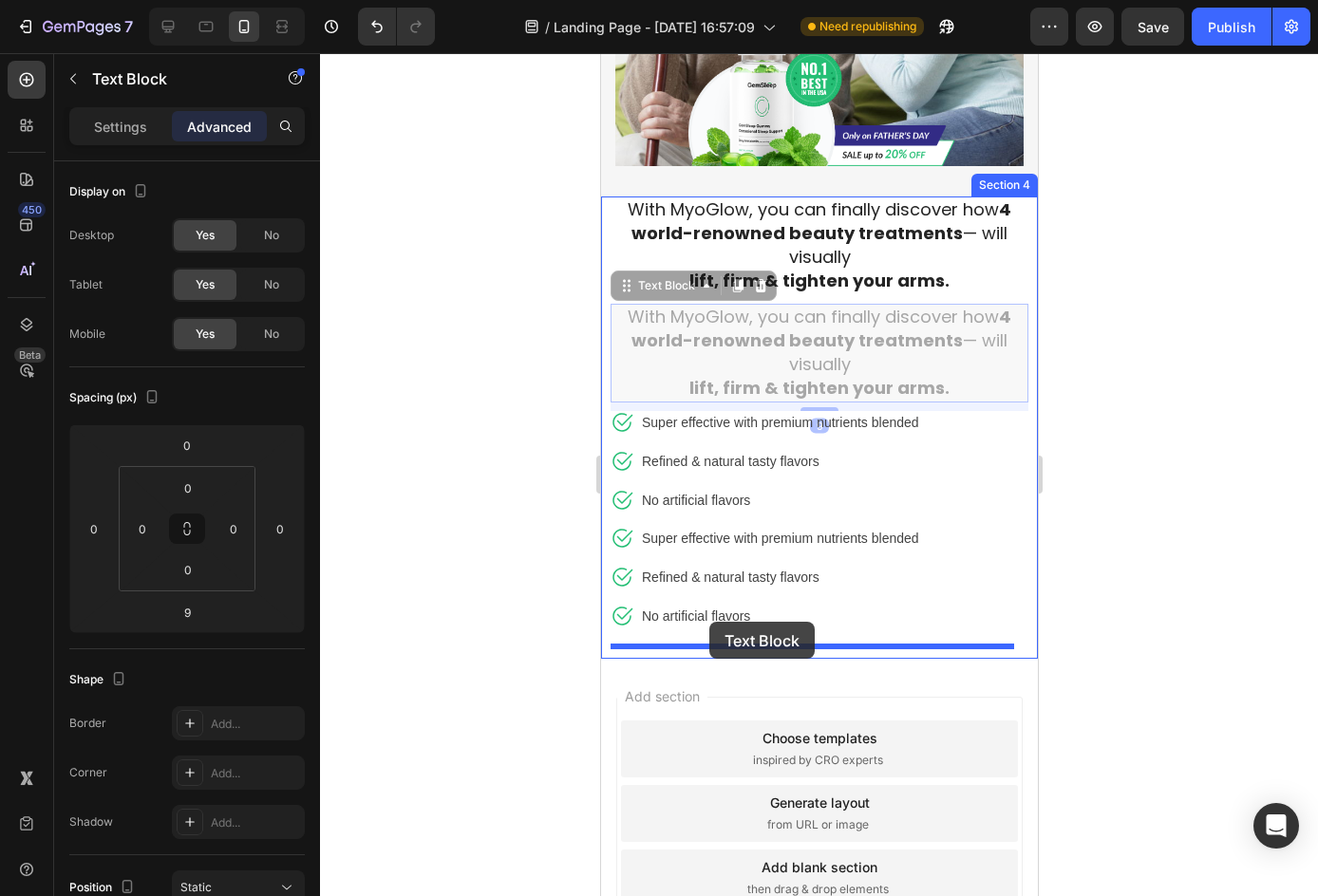
drag, startPoint x: 630, startPoint y: 283, endPoint x: 706, endPoint y: 620, distance: 345.5
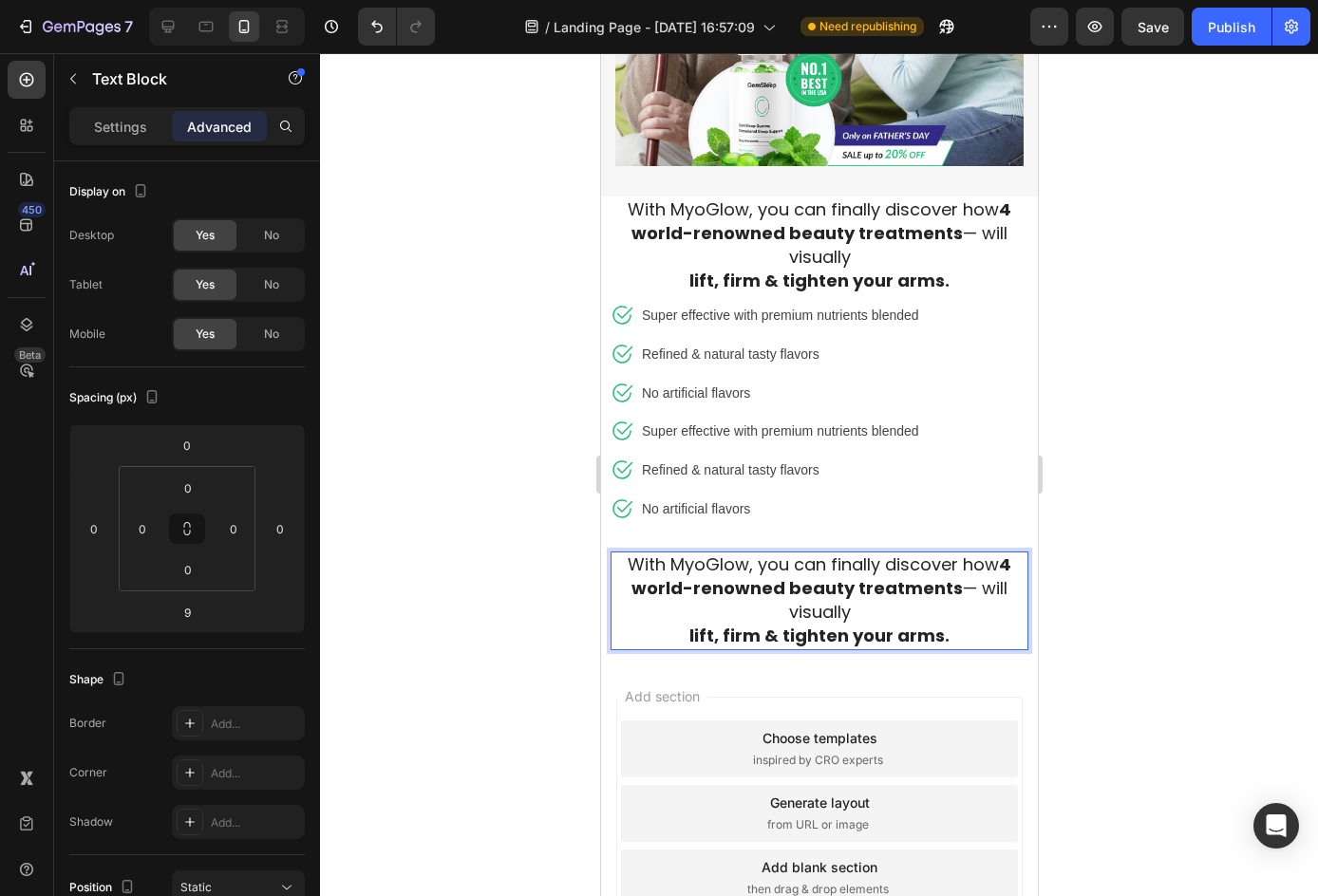
click at [803, 630] on strong "lift, firm & tighten your arms." at bounding box center [818, 635] width 260 height 23
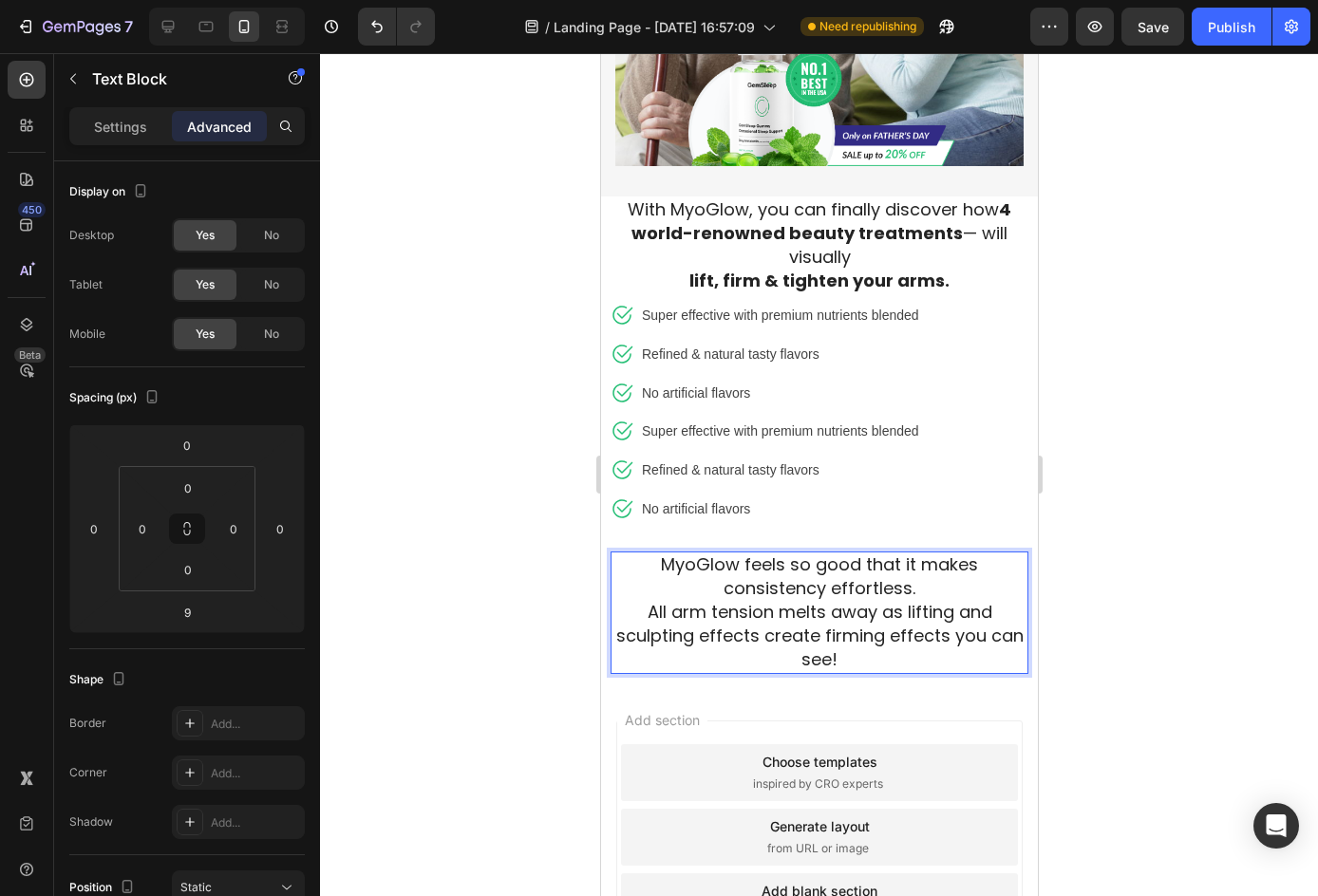
click at [910, 579] on p "MyoGlow feels so good that it makes consistency effortless." at bounding box center [818, 577] width 414 height 48
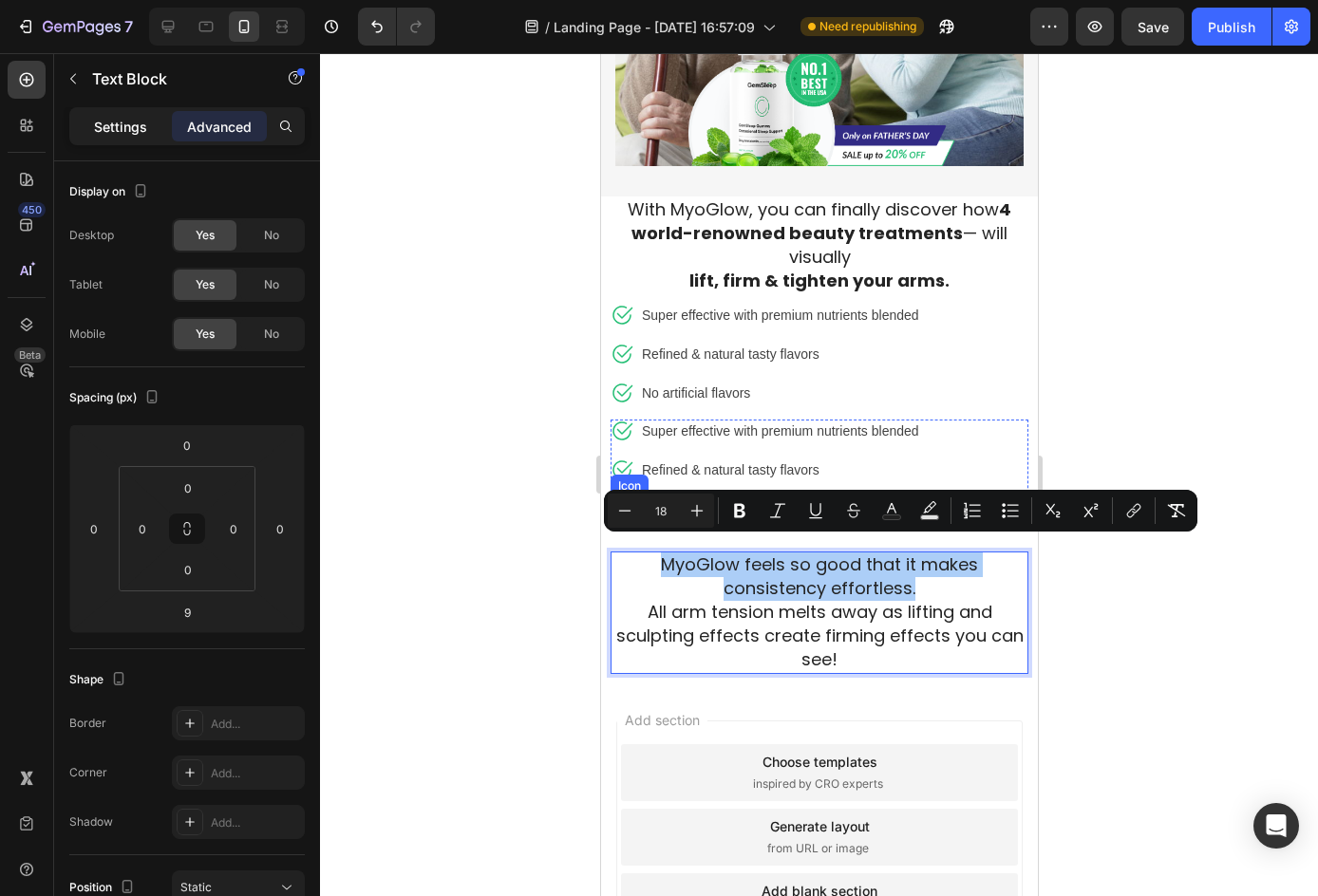
click at [123, 139] on div "Settings" at bounding box center [120, 126] width 95 height 30
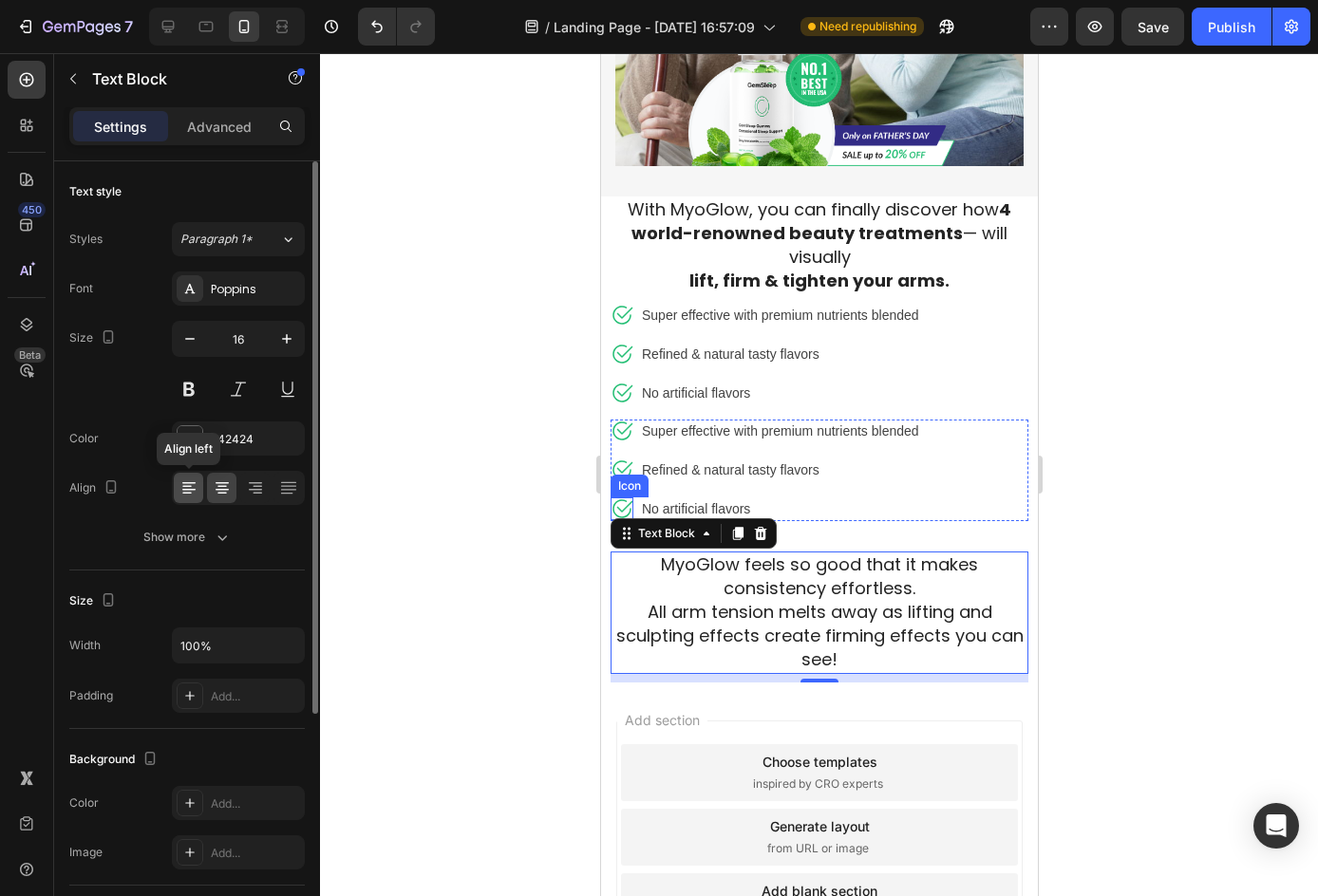
click at [190, 475] on div at bounding box center [188, 487] width 29 height 30
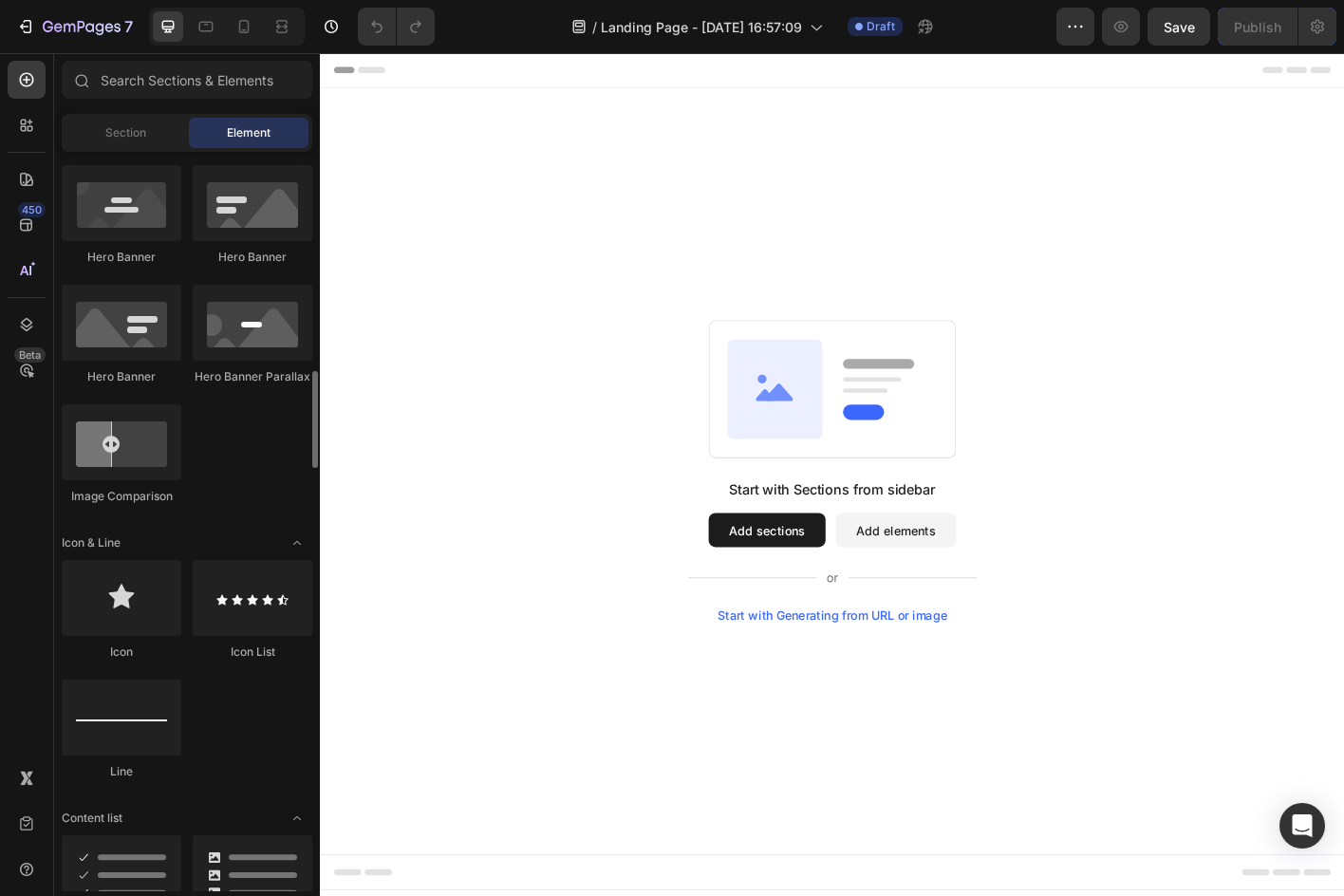
scroll to position [949, 0]
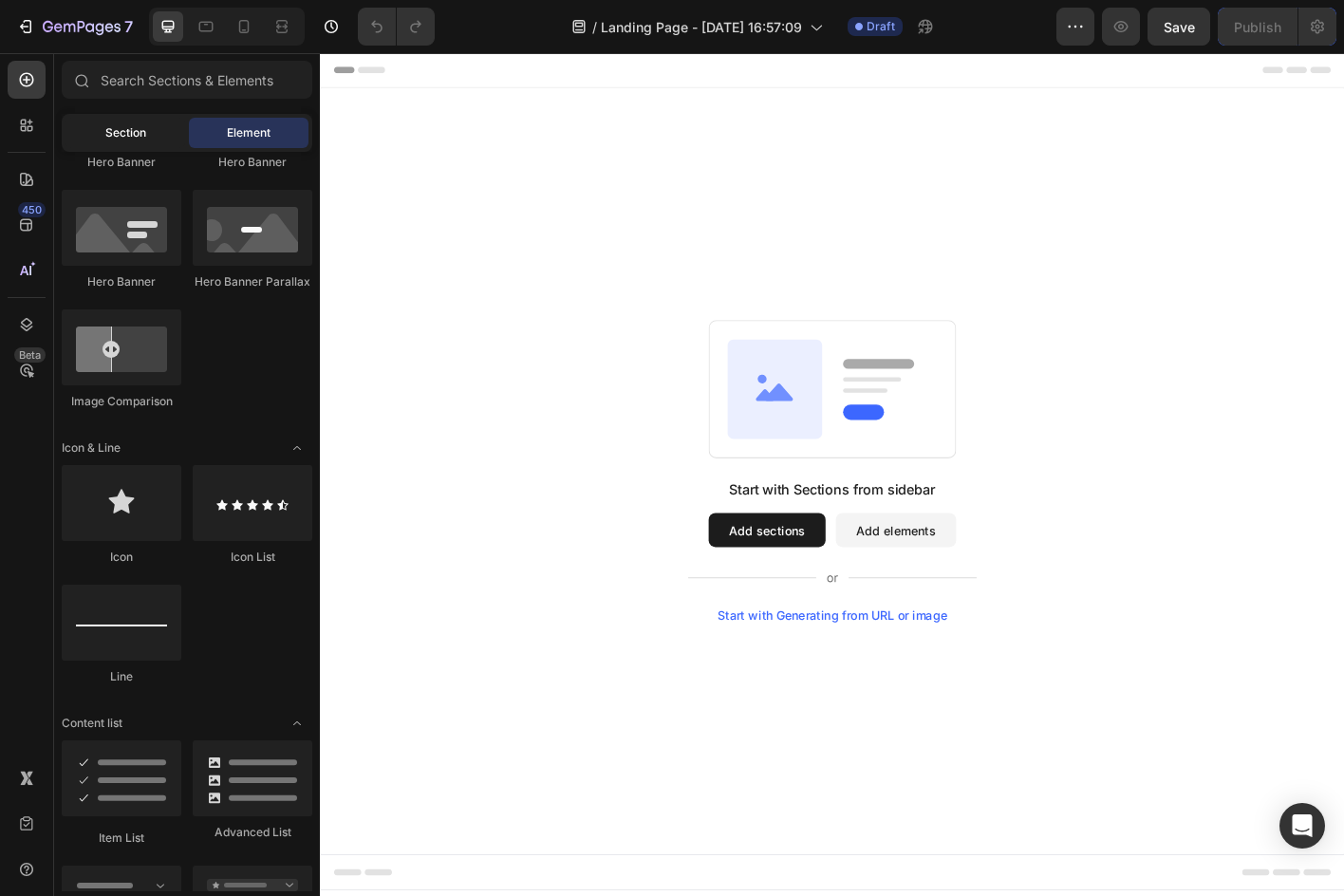
click at [139, 130] on span "Section" at bounding box center [126, 133] width 41 height 18
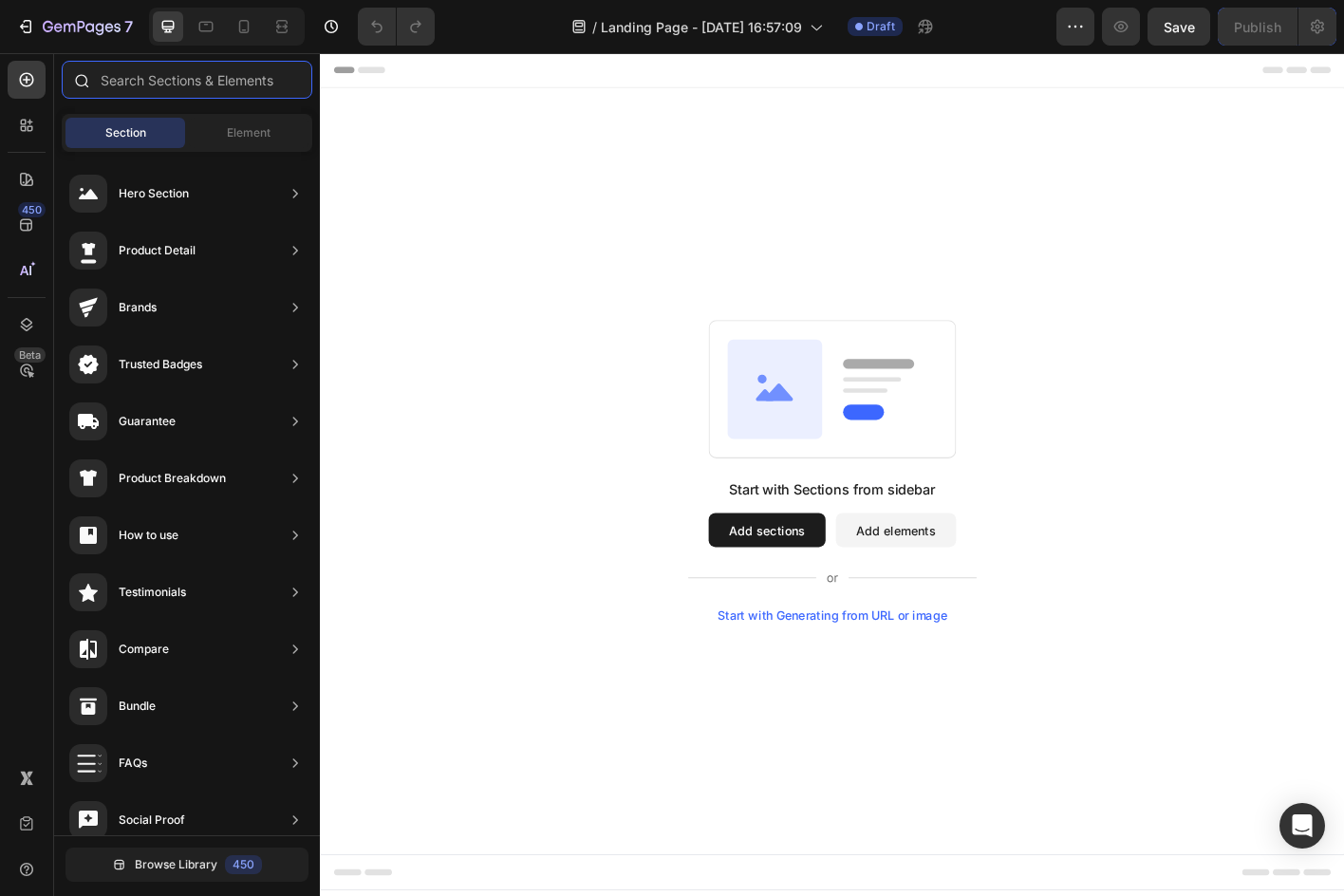
click at [186, 76] on input "text" at bounding box center [186, 79] width 251 height 38
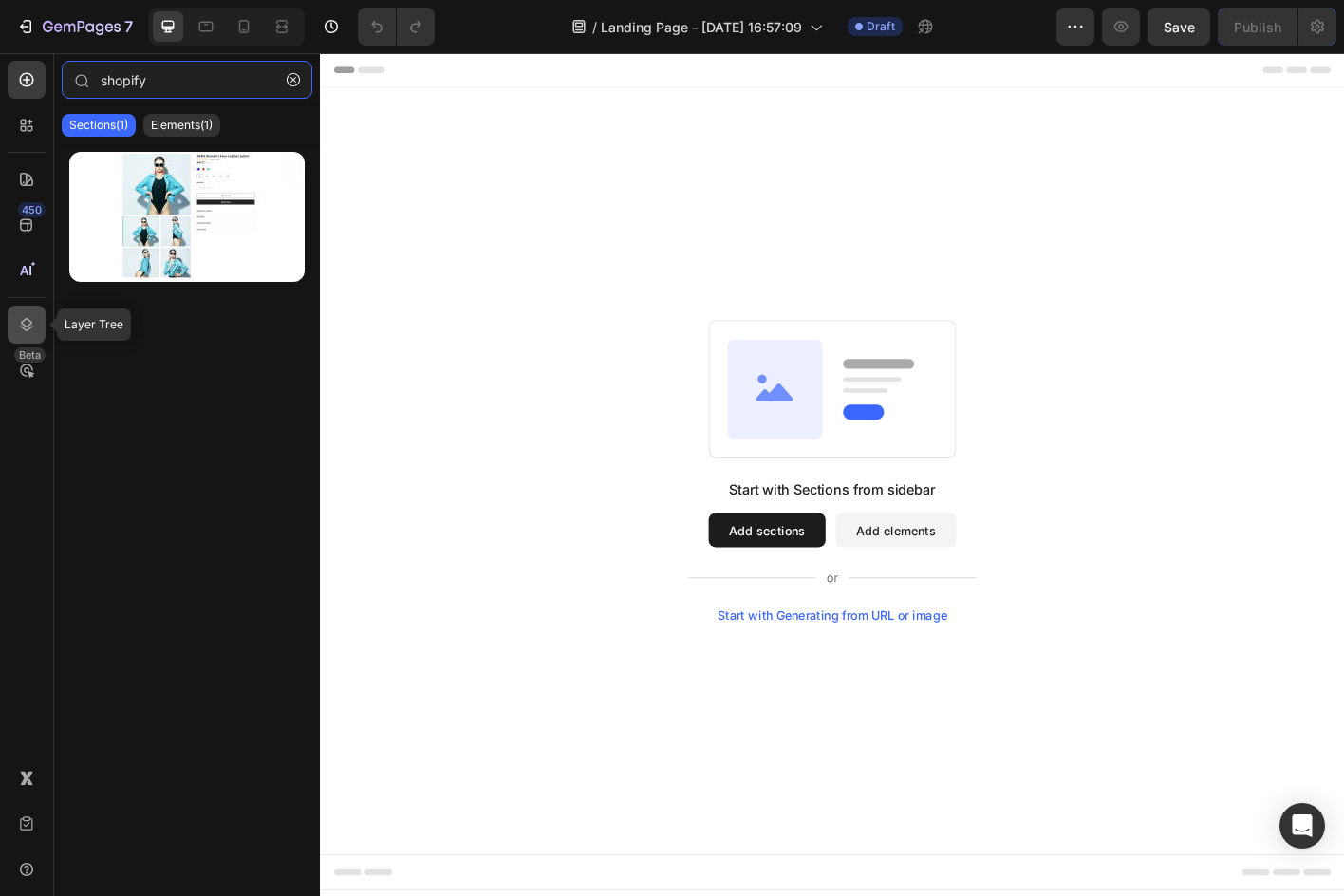
type input "shopify"
click at [32, 318] on icon at bounding box center [26, 324] width 19 height 19
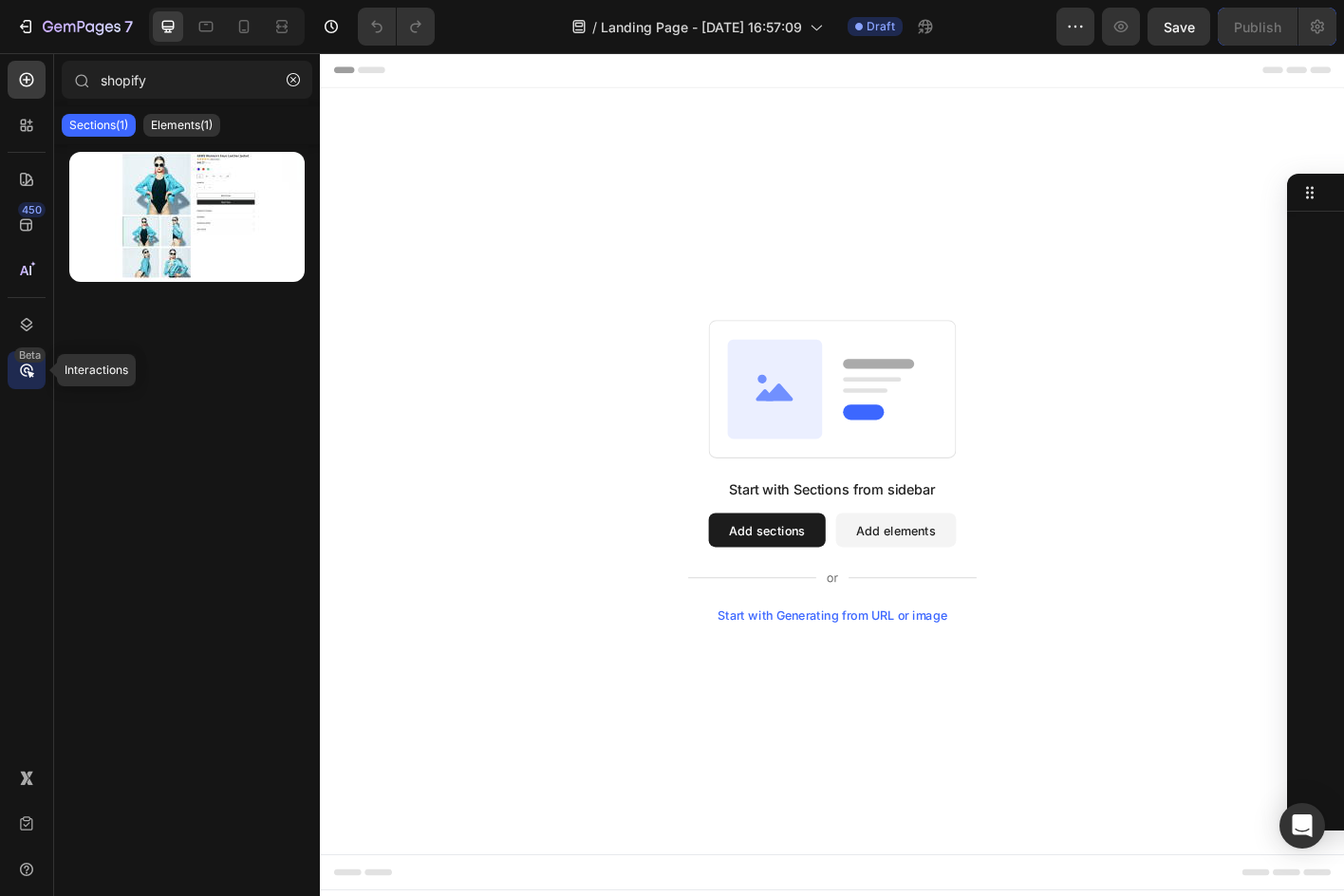
click at [37, 363] on div "Beta" at bounding box center [26, 370] width 38 height 38
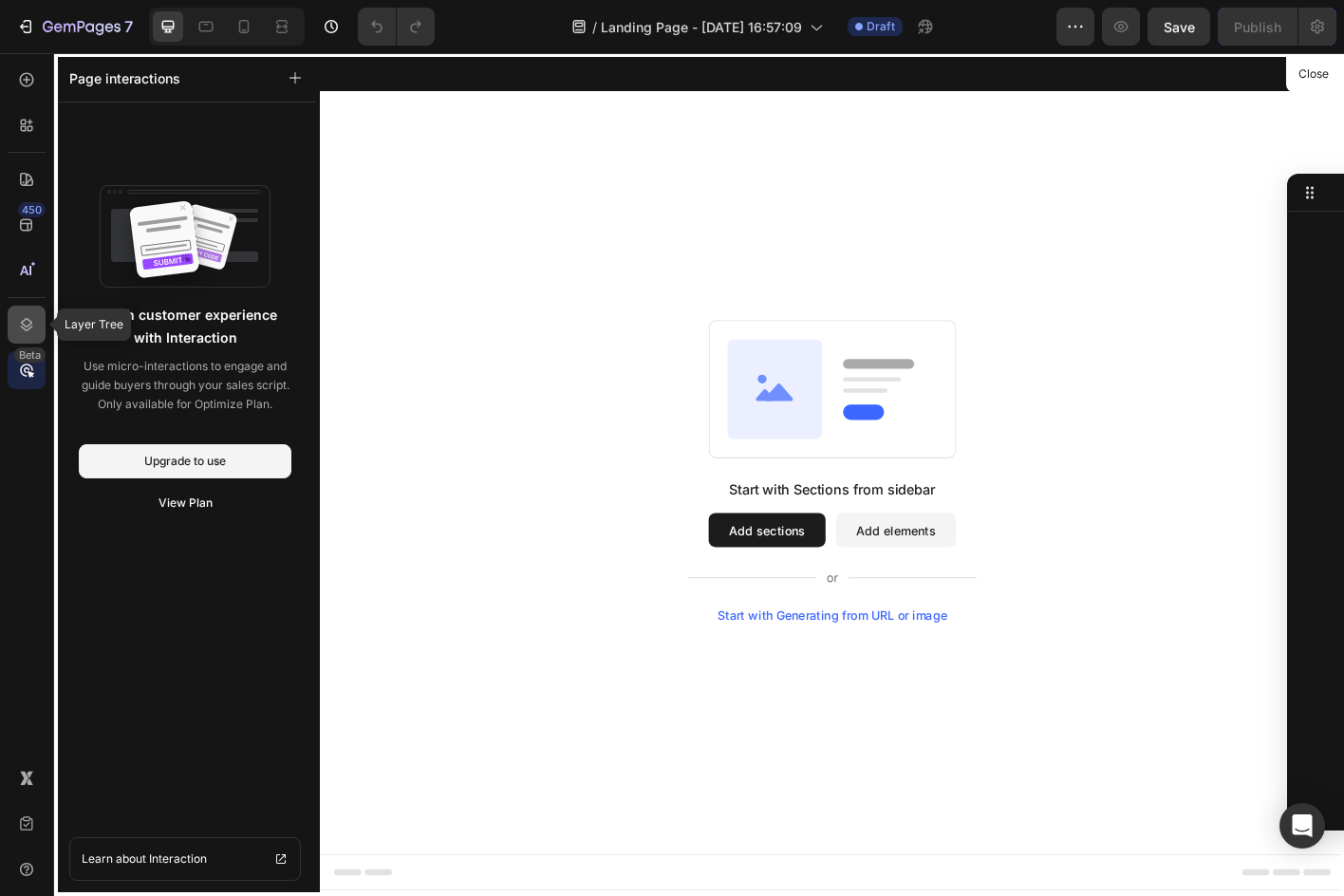
click at [22, 325] on icon at bounding box center [26, 324] width 19 height 19
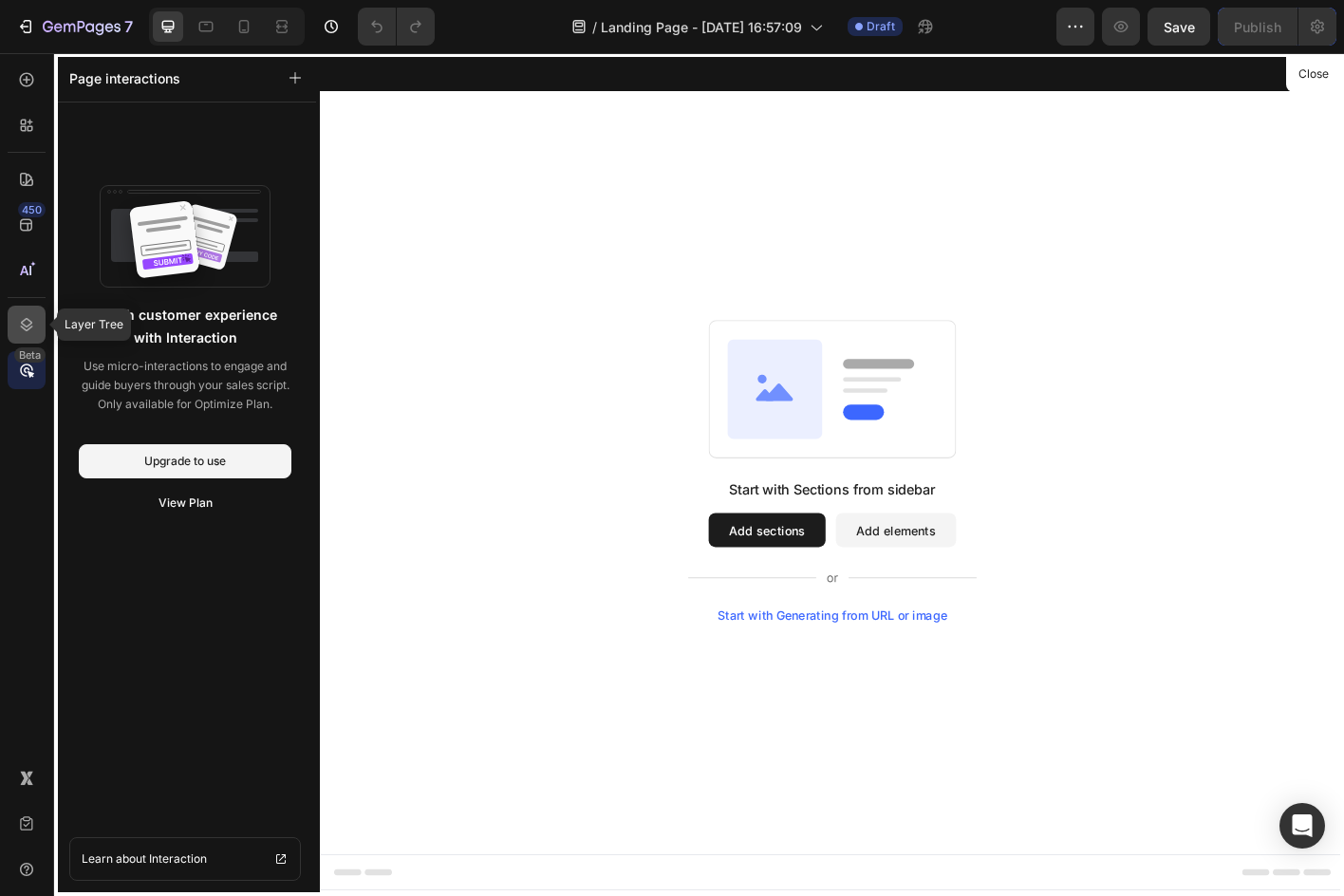
click at [14, 312] on div at bounding box center [26, 324] width 38 height 38
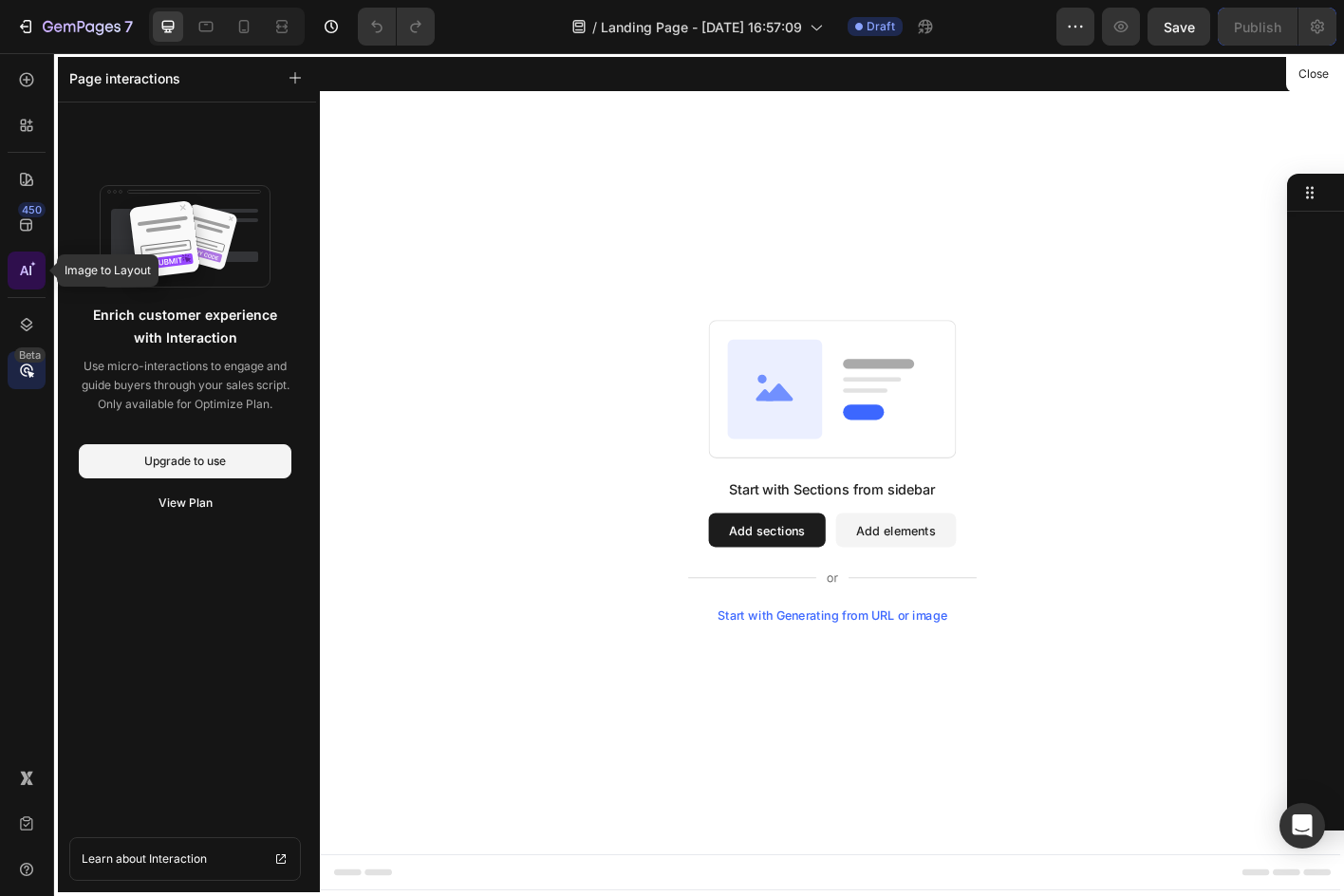
click at [13, 265] on div at bounding box center [26, 270] width 38 height 38
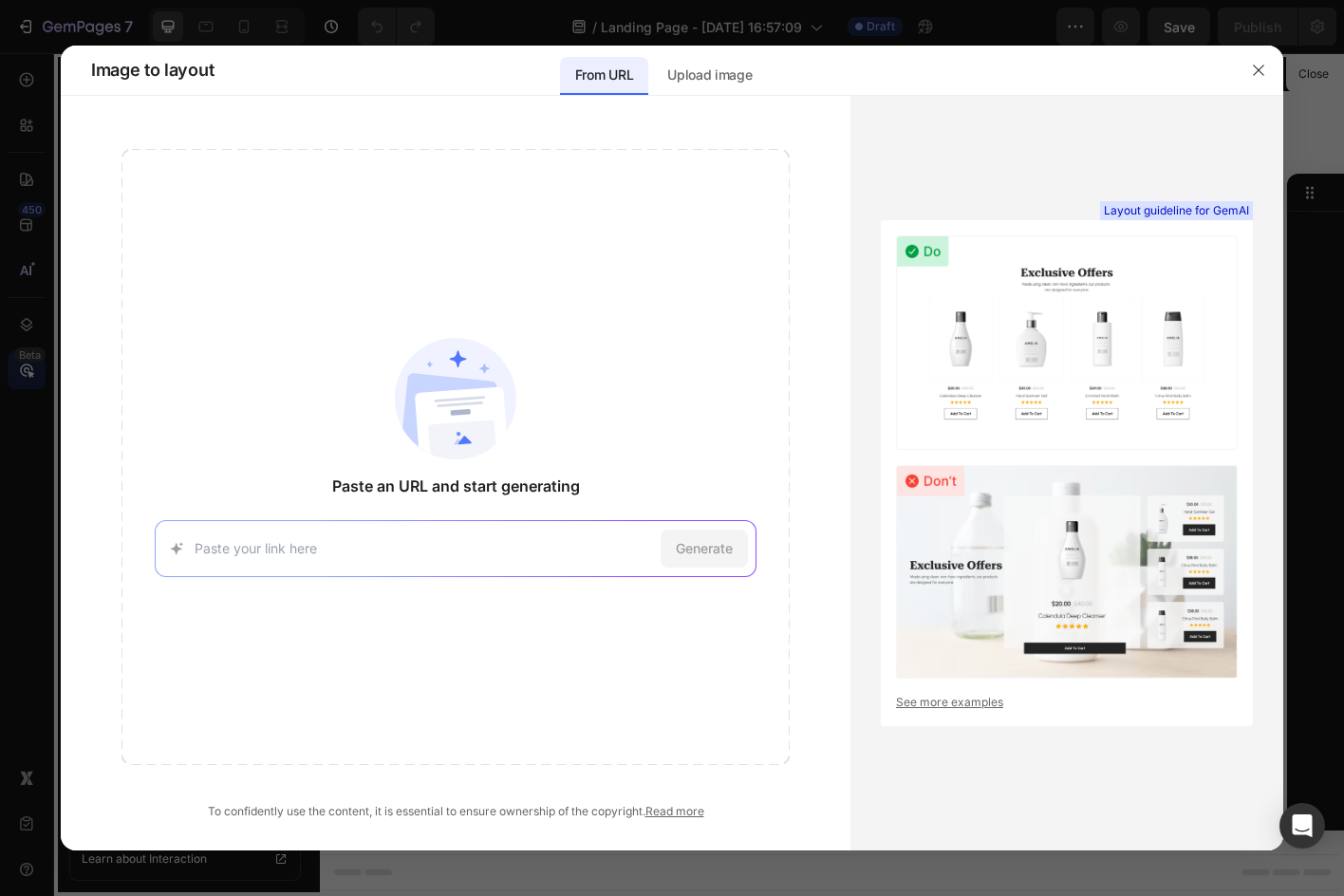
click at [32, 181] on div at bounding box center [672, 448] width 1344 height 896
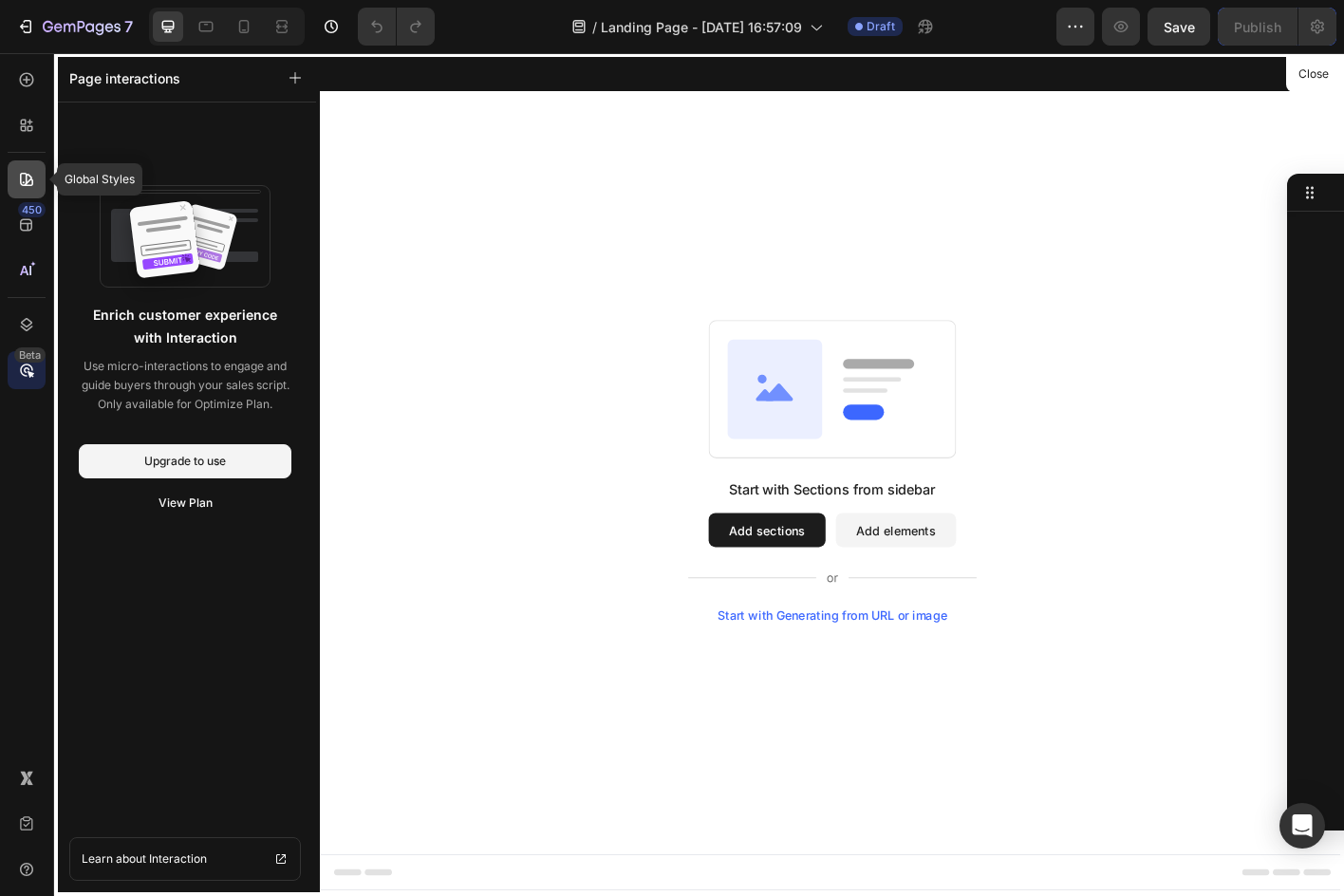
click at [37, 162] on div at bounding box center [26, 179] width 38 height 38
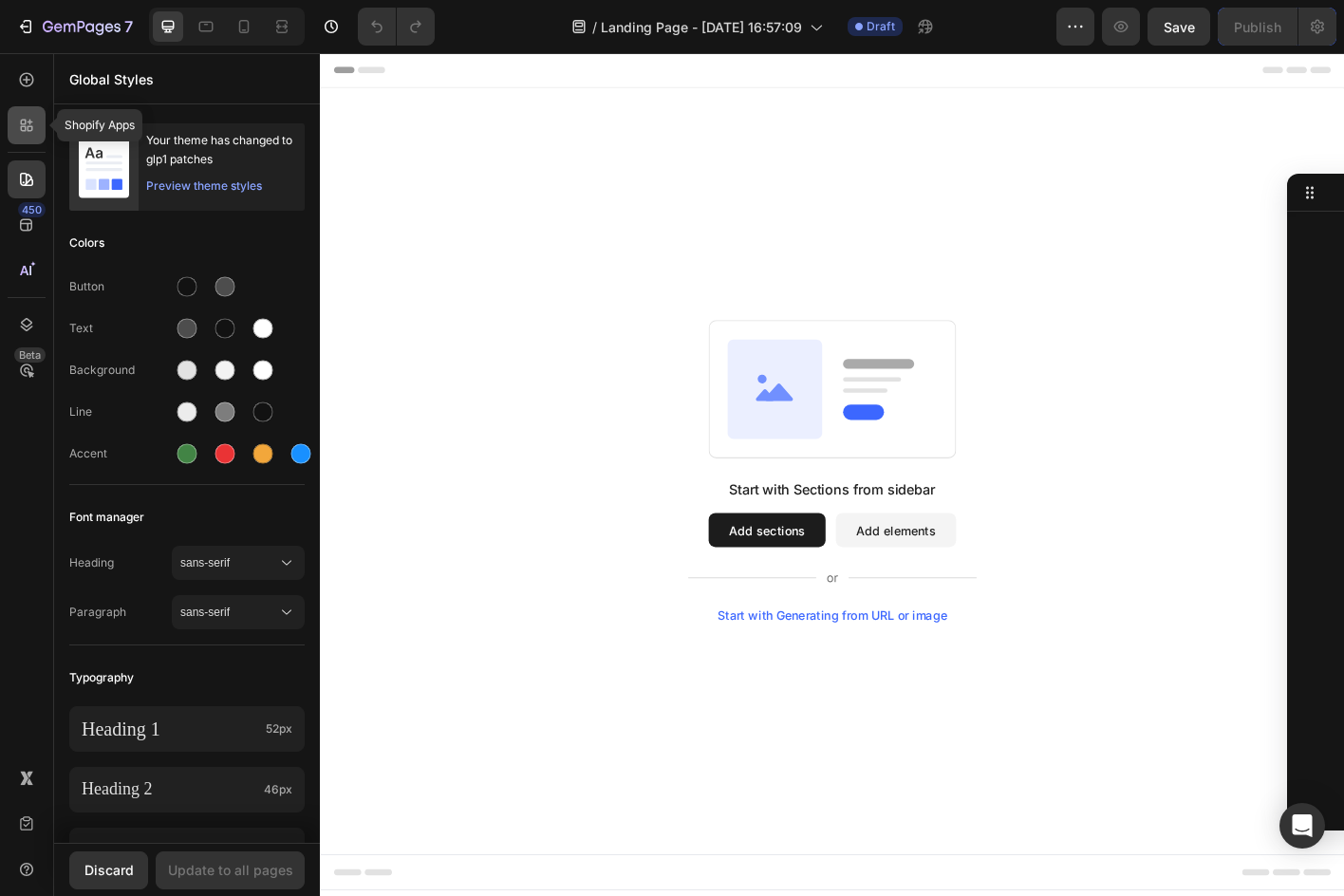
click at [23, 139] on div at bounding box center [26, 125] width 38 height 38
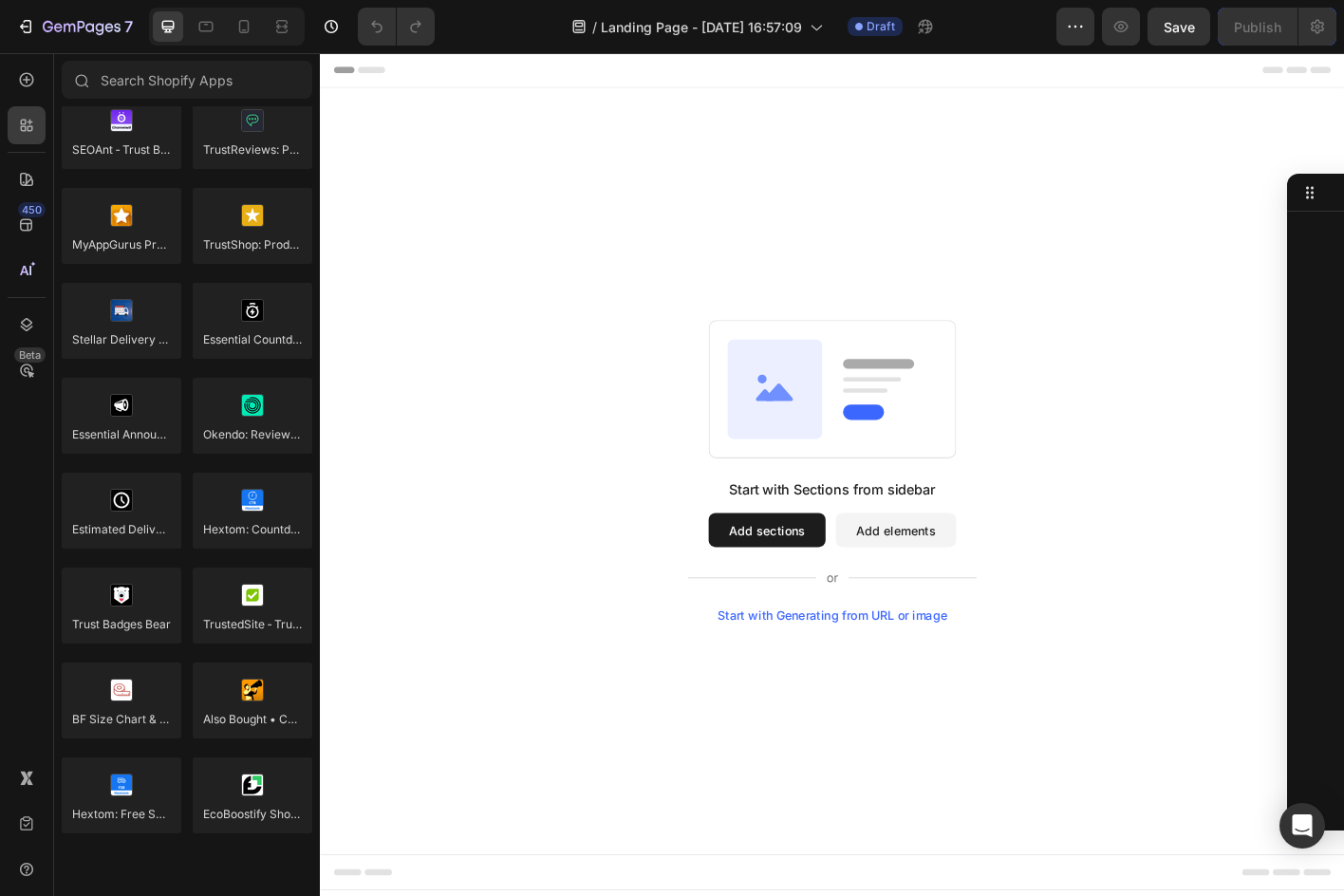
scroll to position [5260, 0]
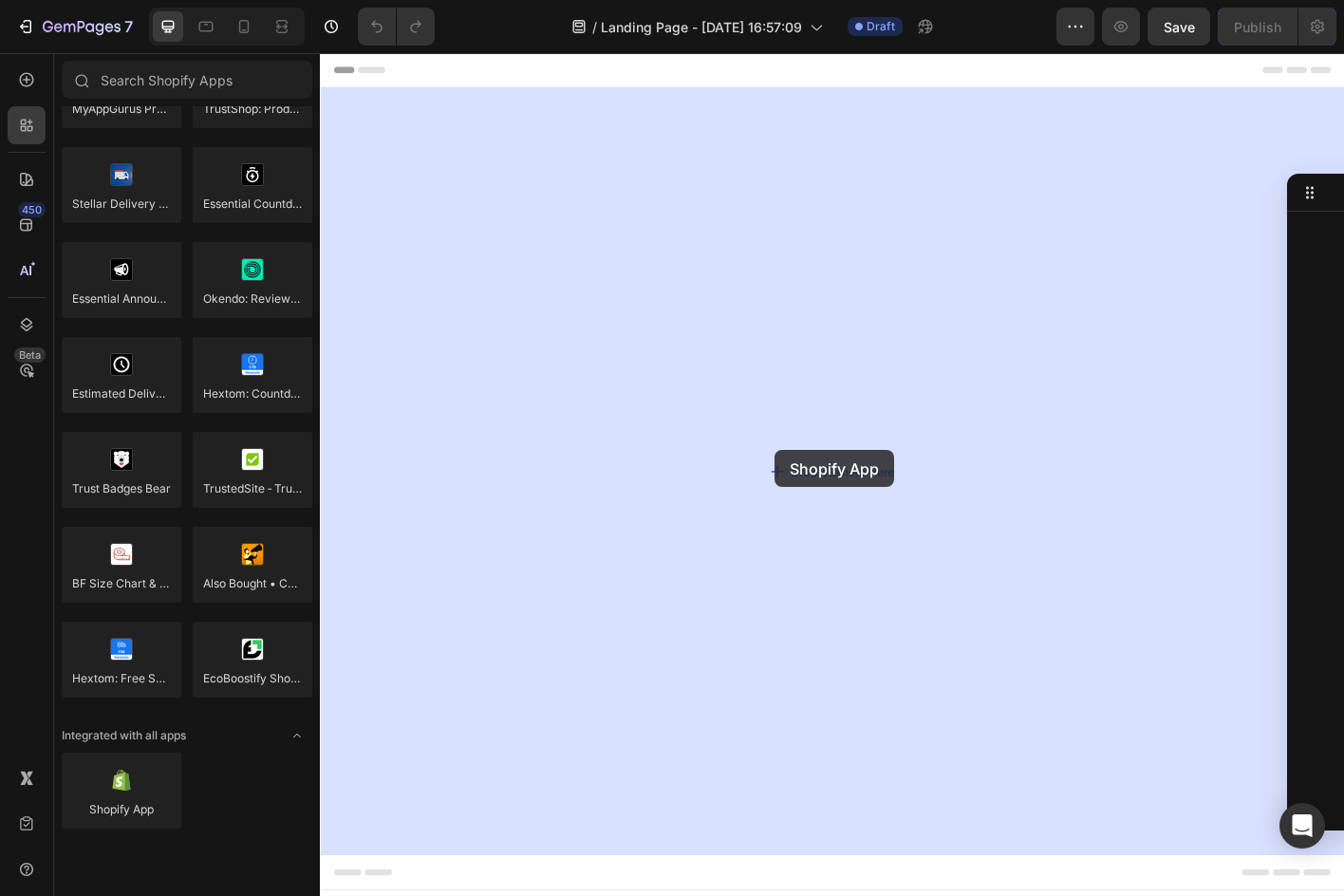
drag, startPoint x: 474, startPoint y: 837, endPoint x: 826, endPoint y: 495, distance: 490.8
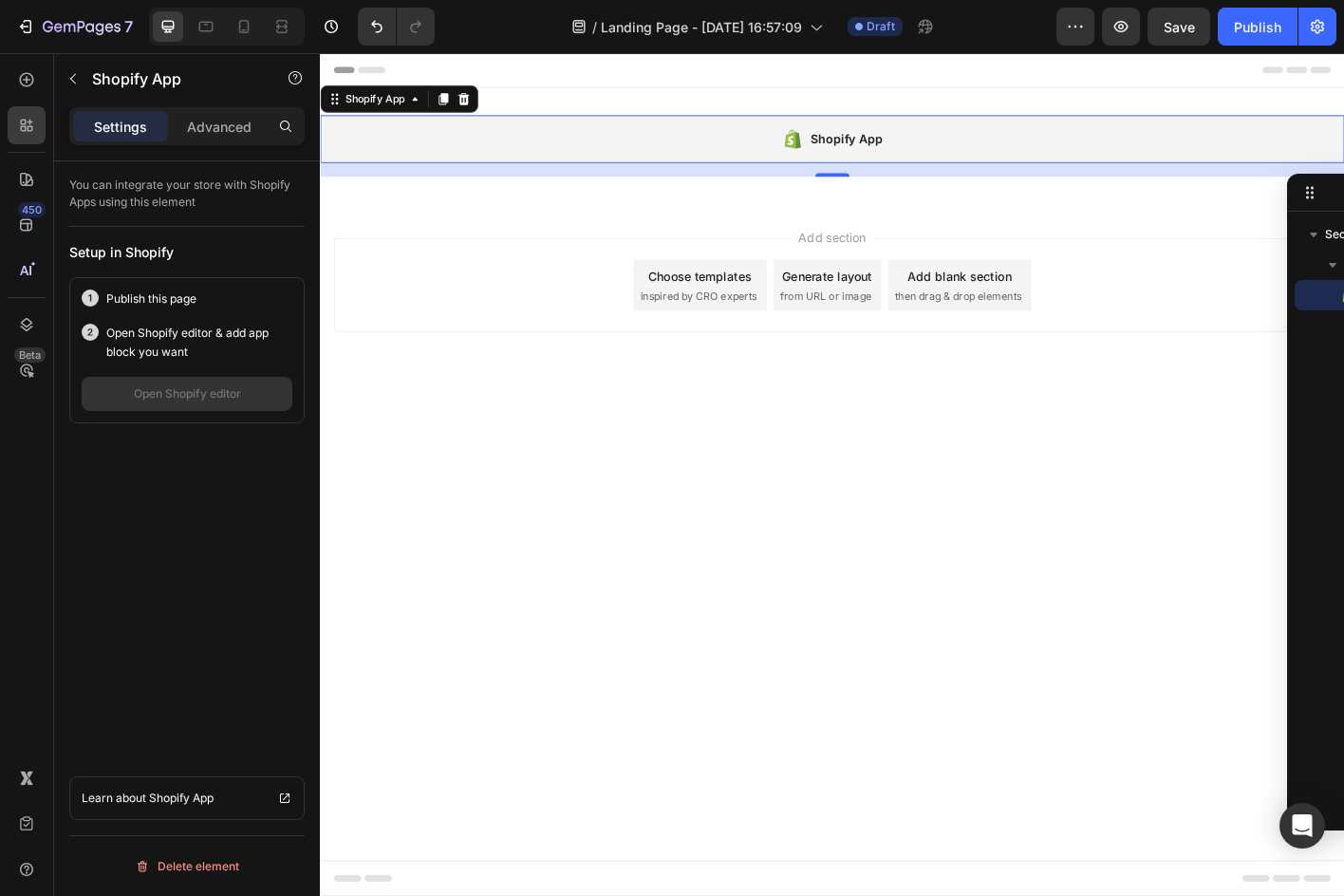
click at [874, 141] on div "Shopify App" at bounding box center [905, 148] width 81 height 22
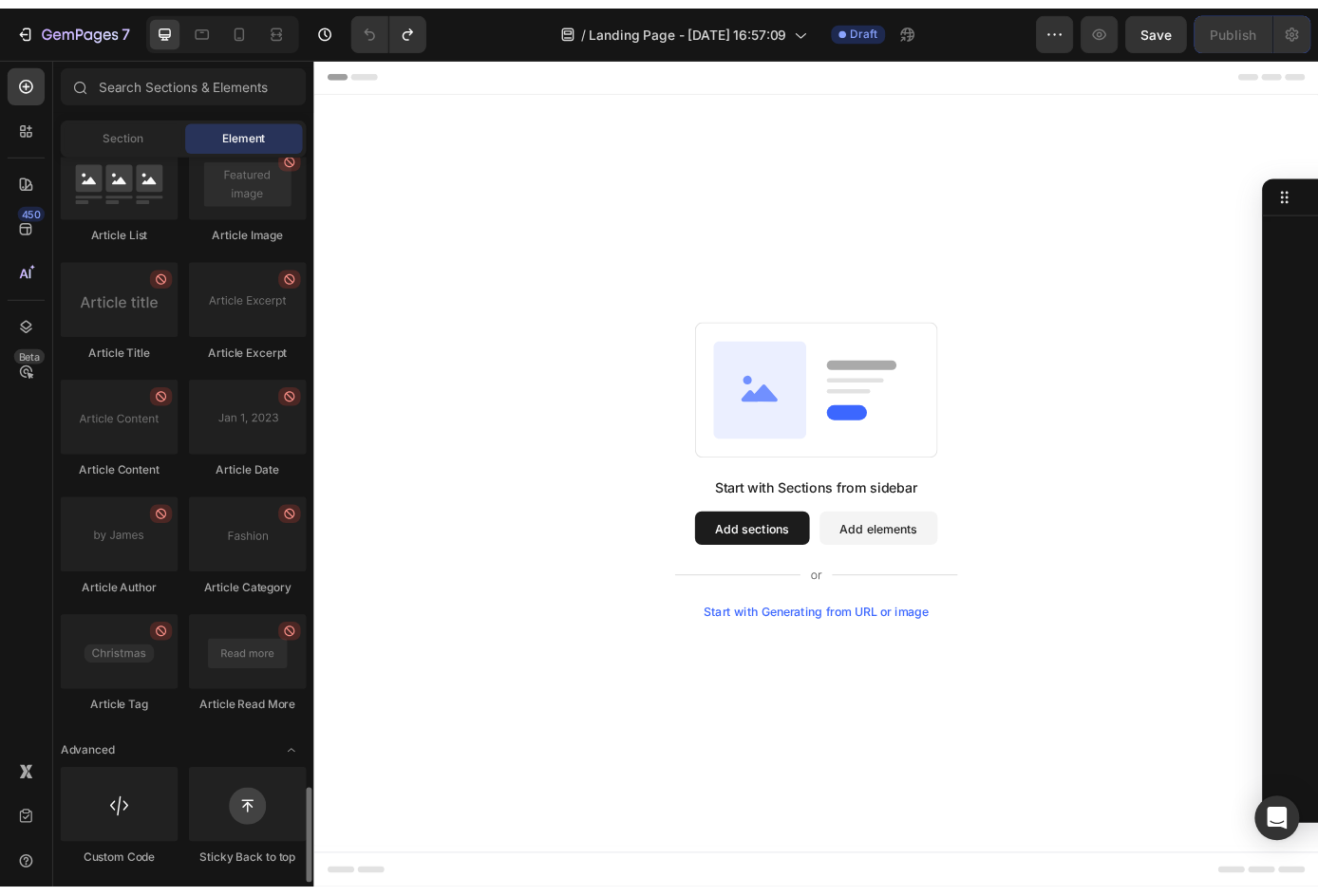
scroll to position [4884, 0]
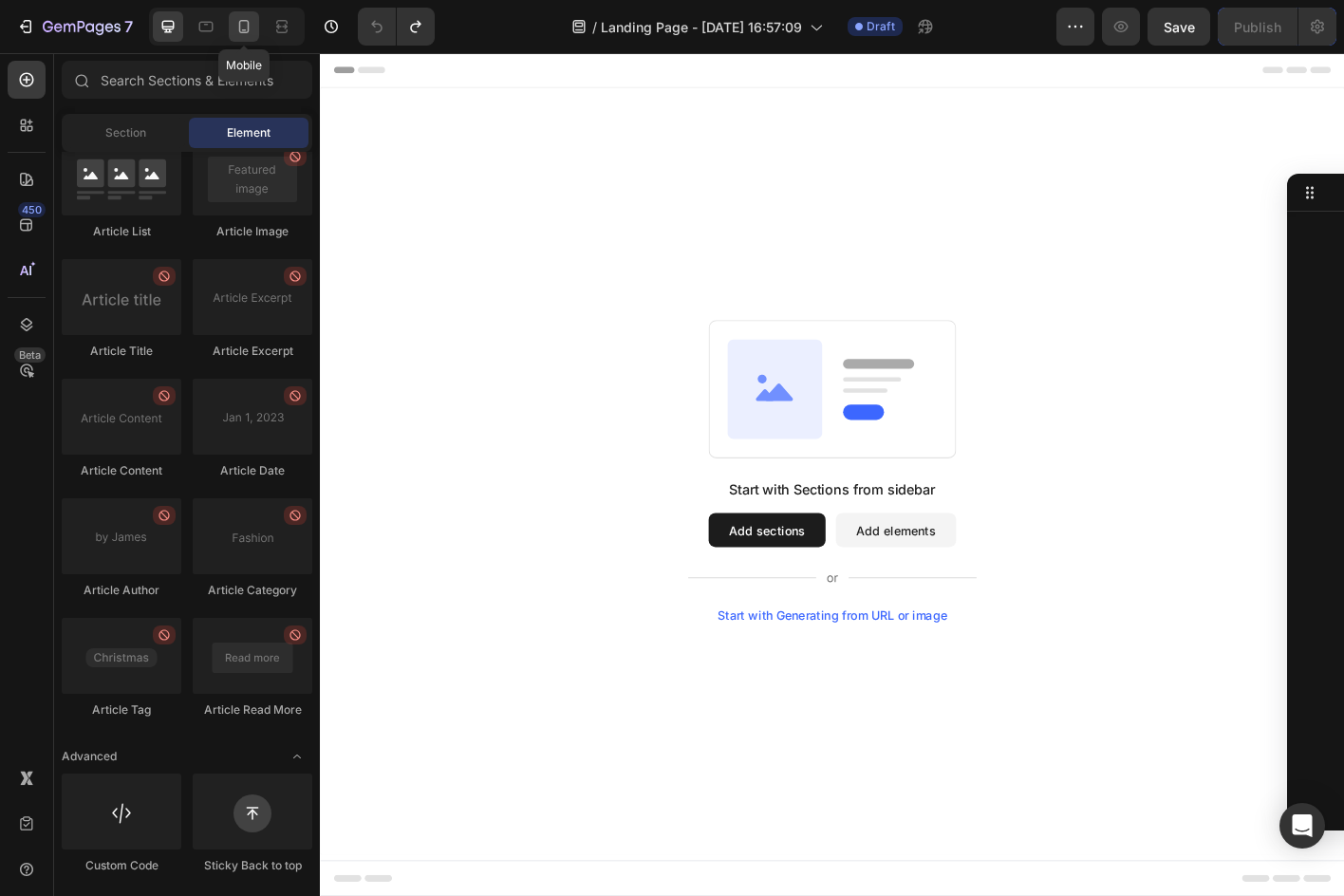
click at [253, 12] on div at bounding box center [243, 26] width 30 height 30
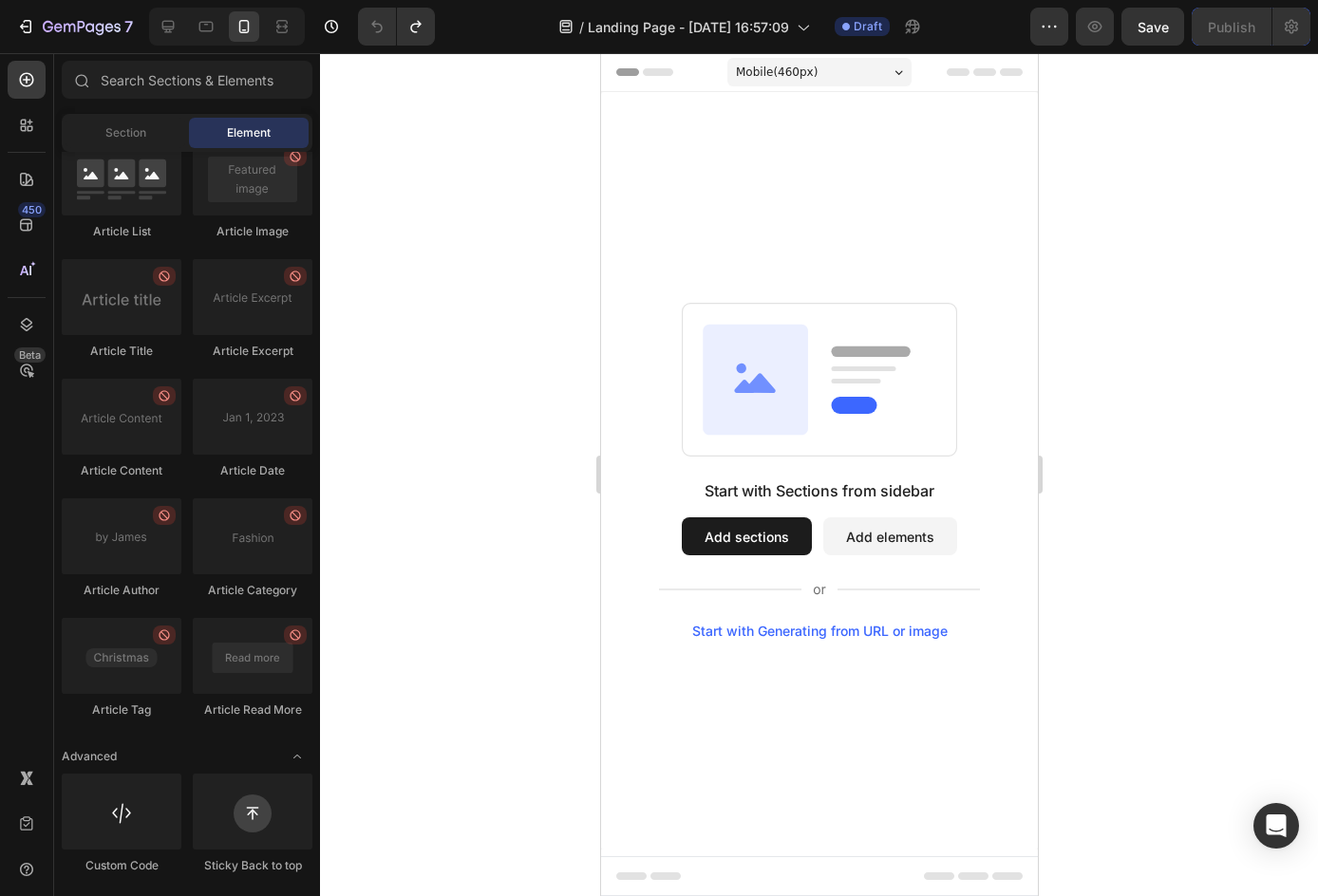
click at [1065, 506] on div at bounding box center [819, 473] width 998 height 842
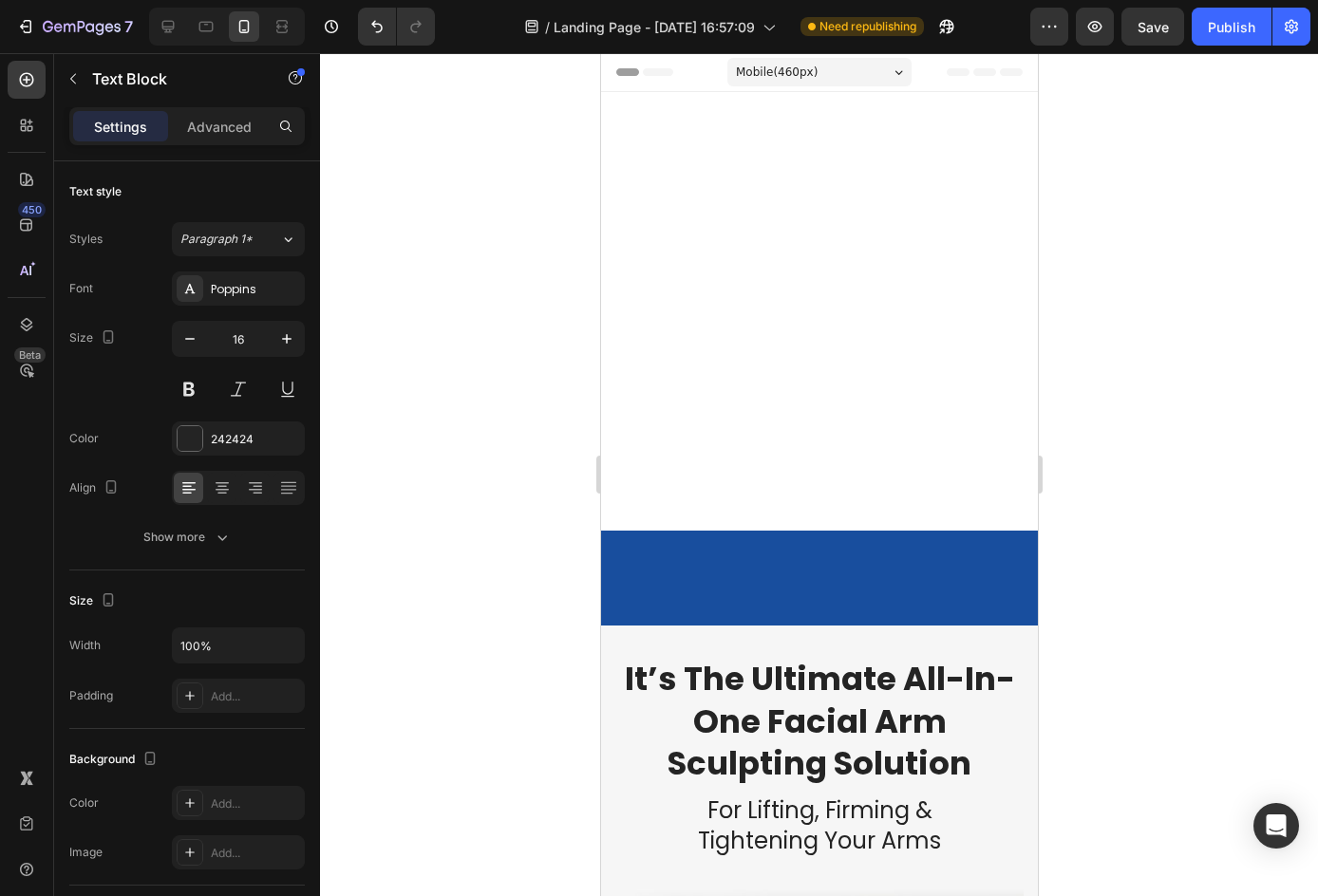
scroll to position [1086, 0]
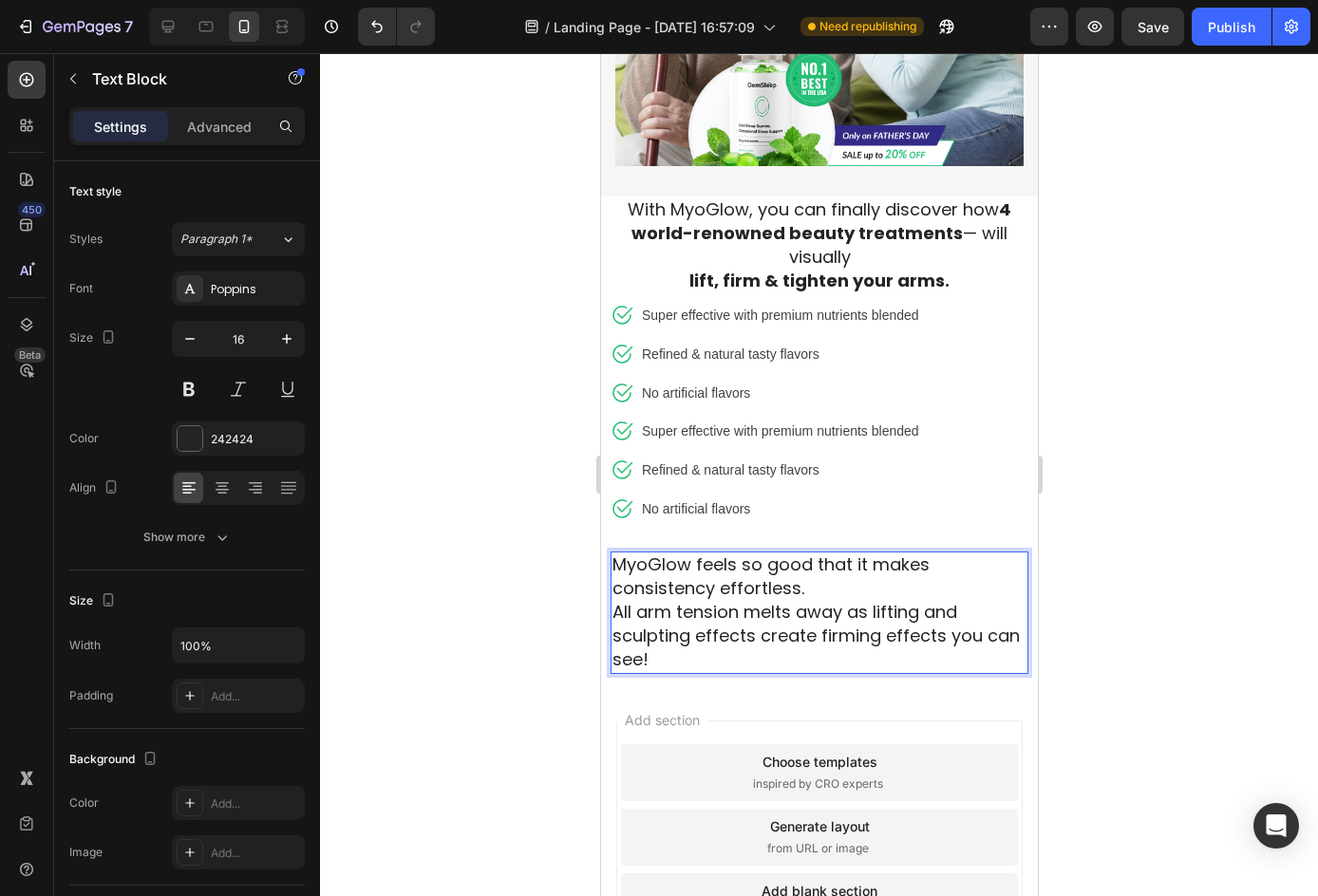
click at [619, 569] on span "MyoGlow feels so good that it makes consistency effortless." at bounding box center [769, 576] width 317 height 48
click at [611, 571] on span "MyoGlow feels so good that it makes consistency effortless." at bounding box center [769, 576] width 317 height 48
click at [780, 564] on span "MyoGlow feels so good that it makes consistency effortless." at bounding box center [769, 576] width 317 height 48
click at [812, 576] on p "MyoGlow feels so good that it makes consistency effortless." at bounding box center [818, 577] width 414 height 48
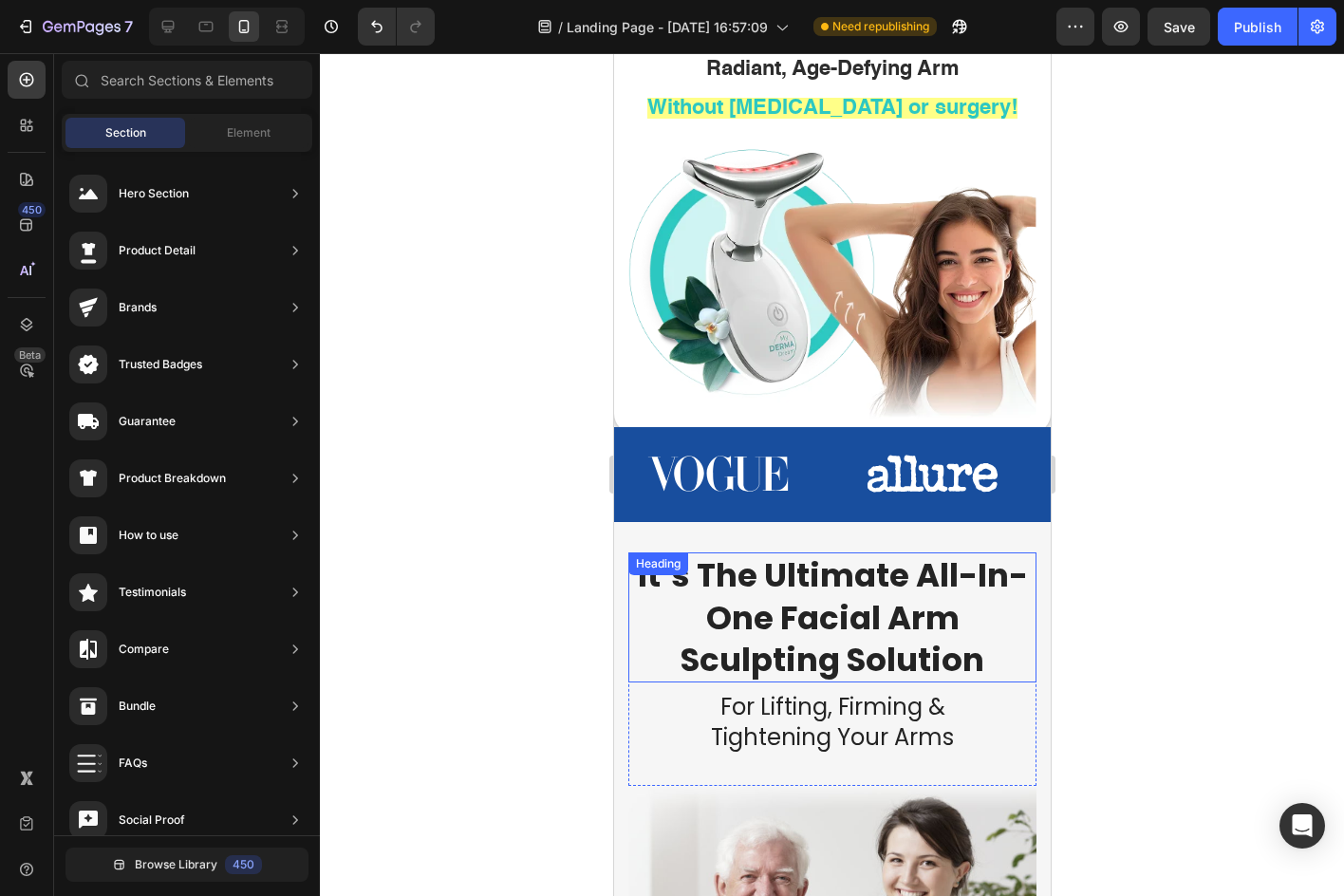
scroll to position [102, 0]
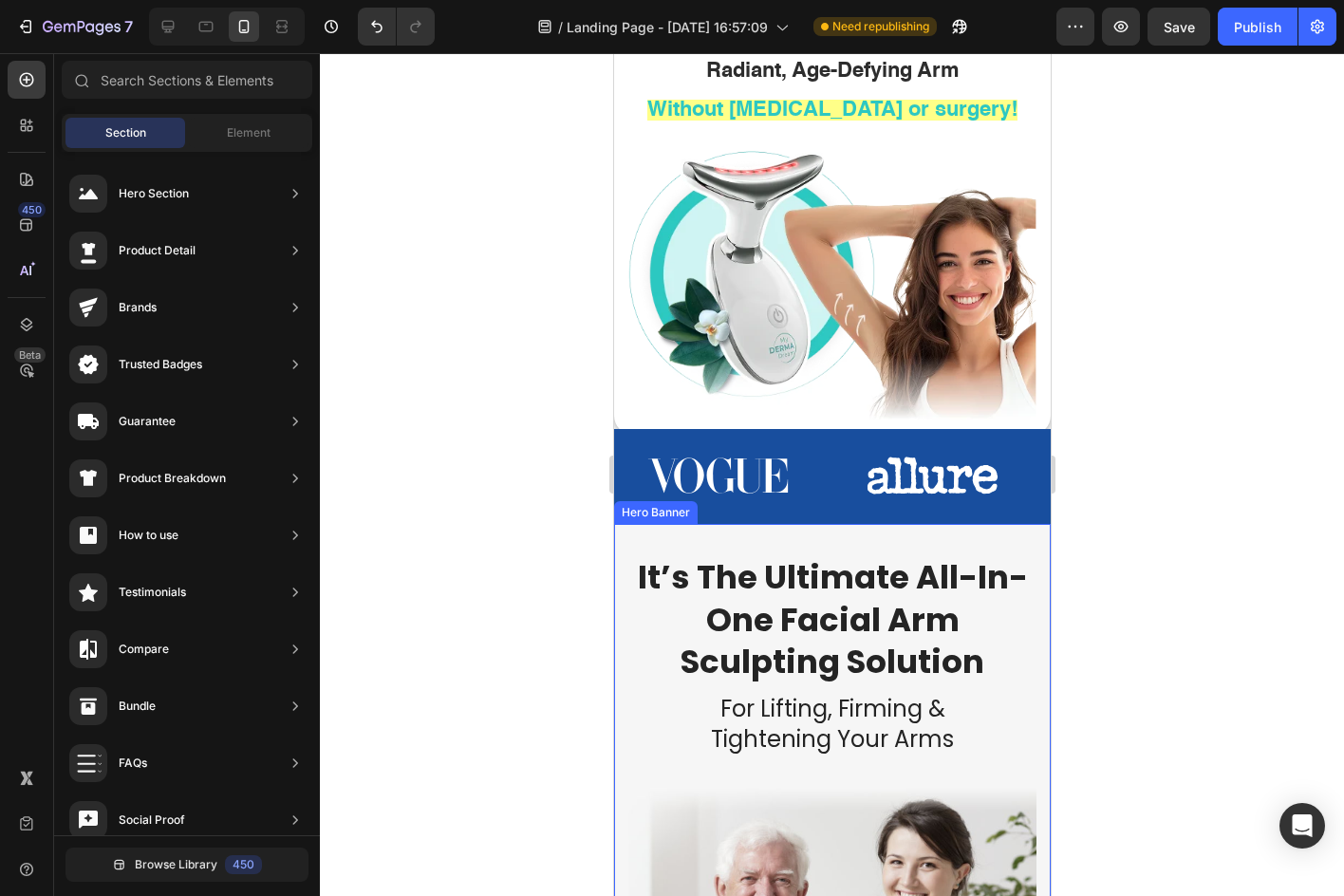
click at [653, 542] on div "Image Row It’s The Ultimate All-In-One Facial Arm Sculpting Solution Heading Fo…" at bounding box center [831, 853] width 436 height 658
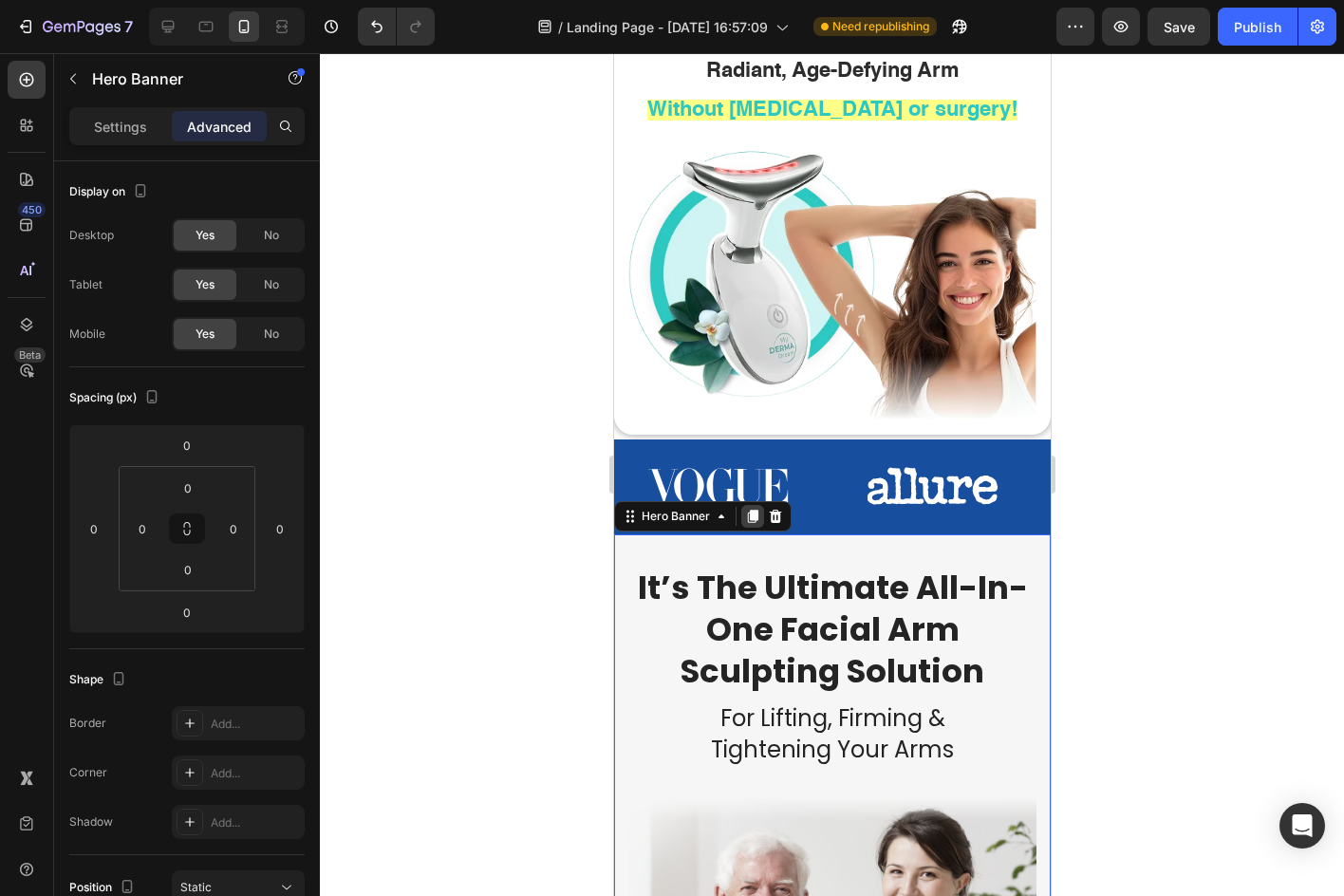
click at [747, 509] on icon at bounding box center [752, 516] width 16 height 16
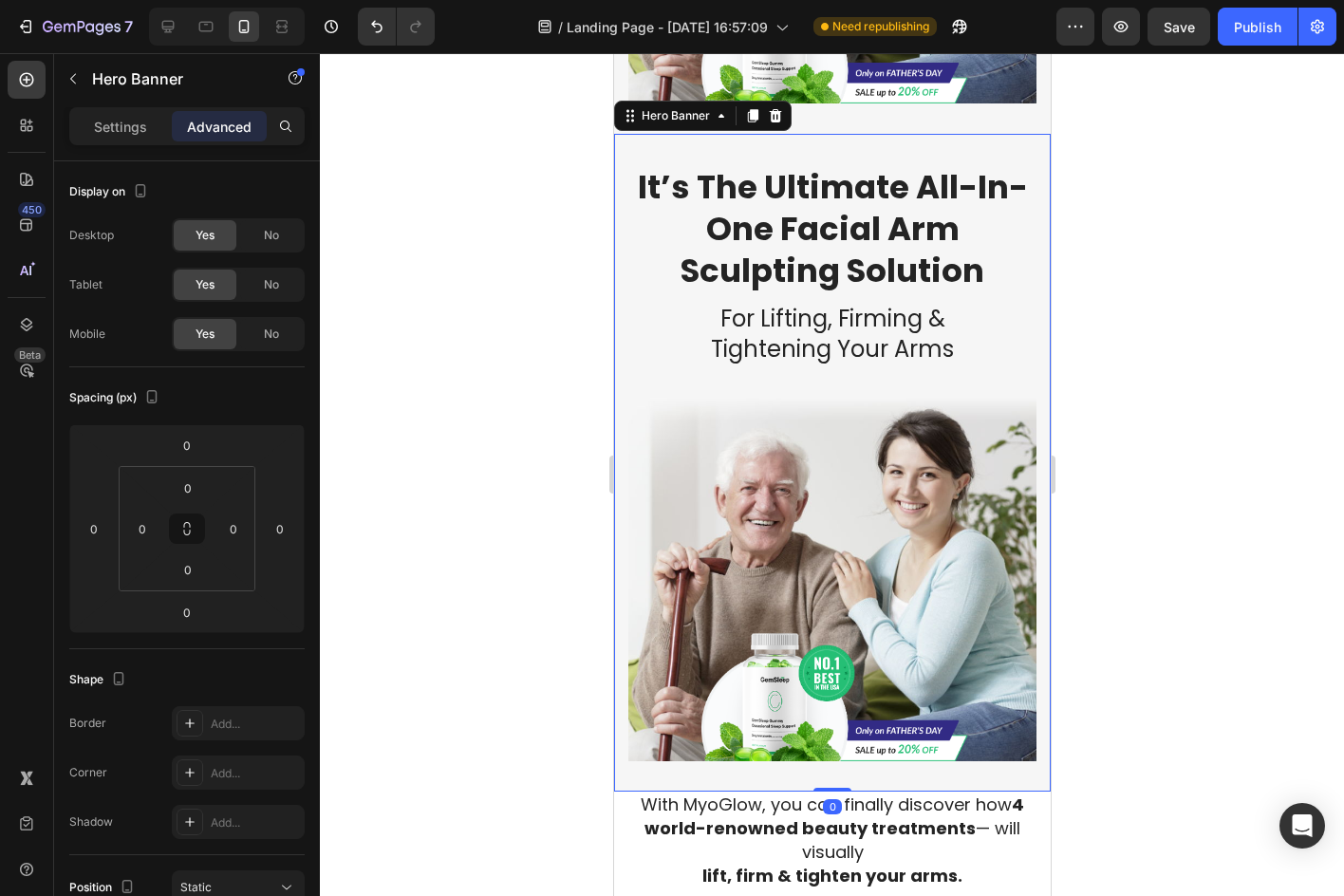
scroll to position [1151, 0]
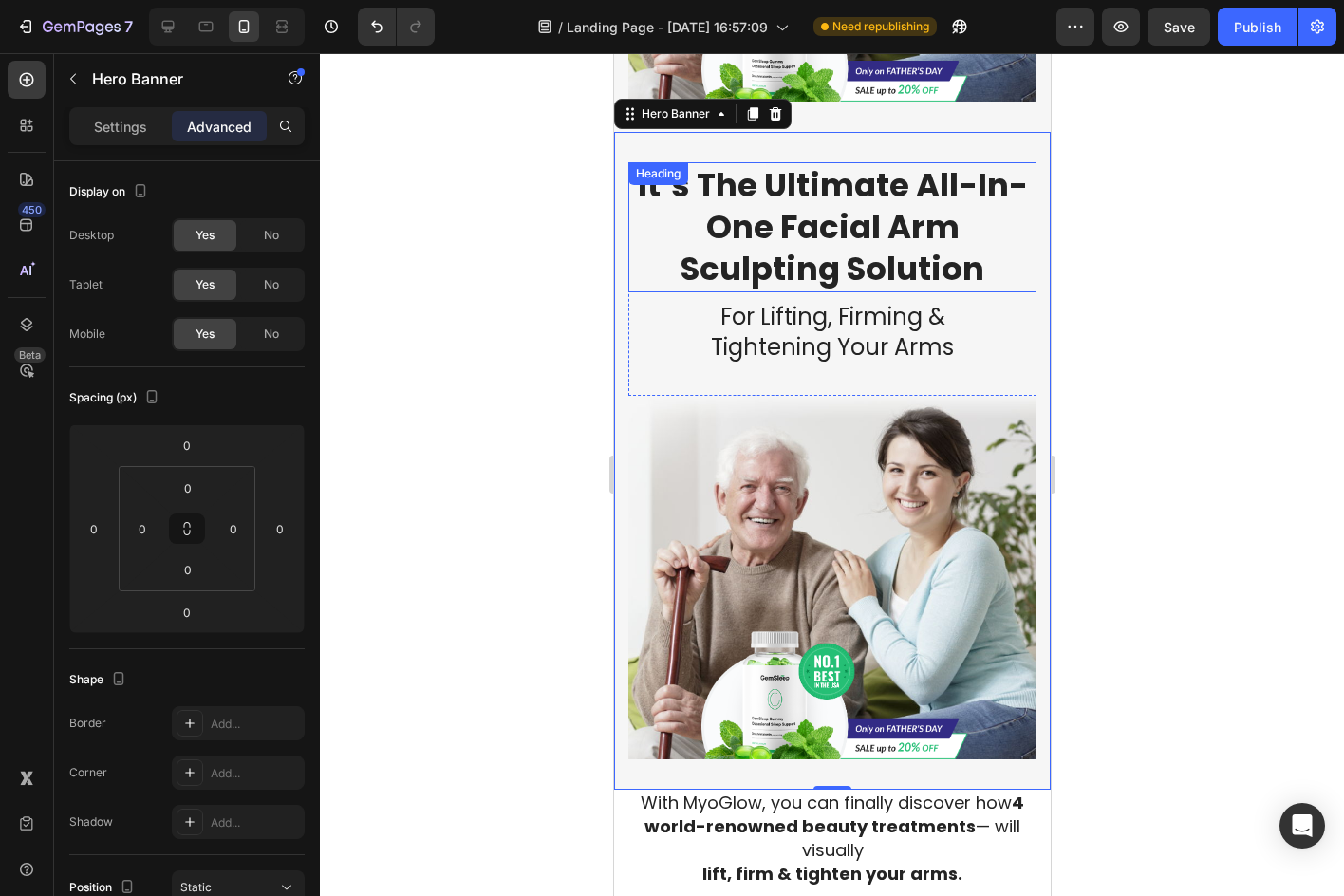
click at [810, 228] on span "It’s The Ultimate All-In-One Facial Arm Sculpting Solution" at bounding box center [832, 226] width 390 height 129
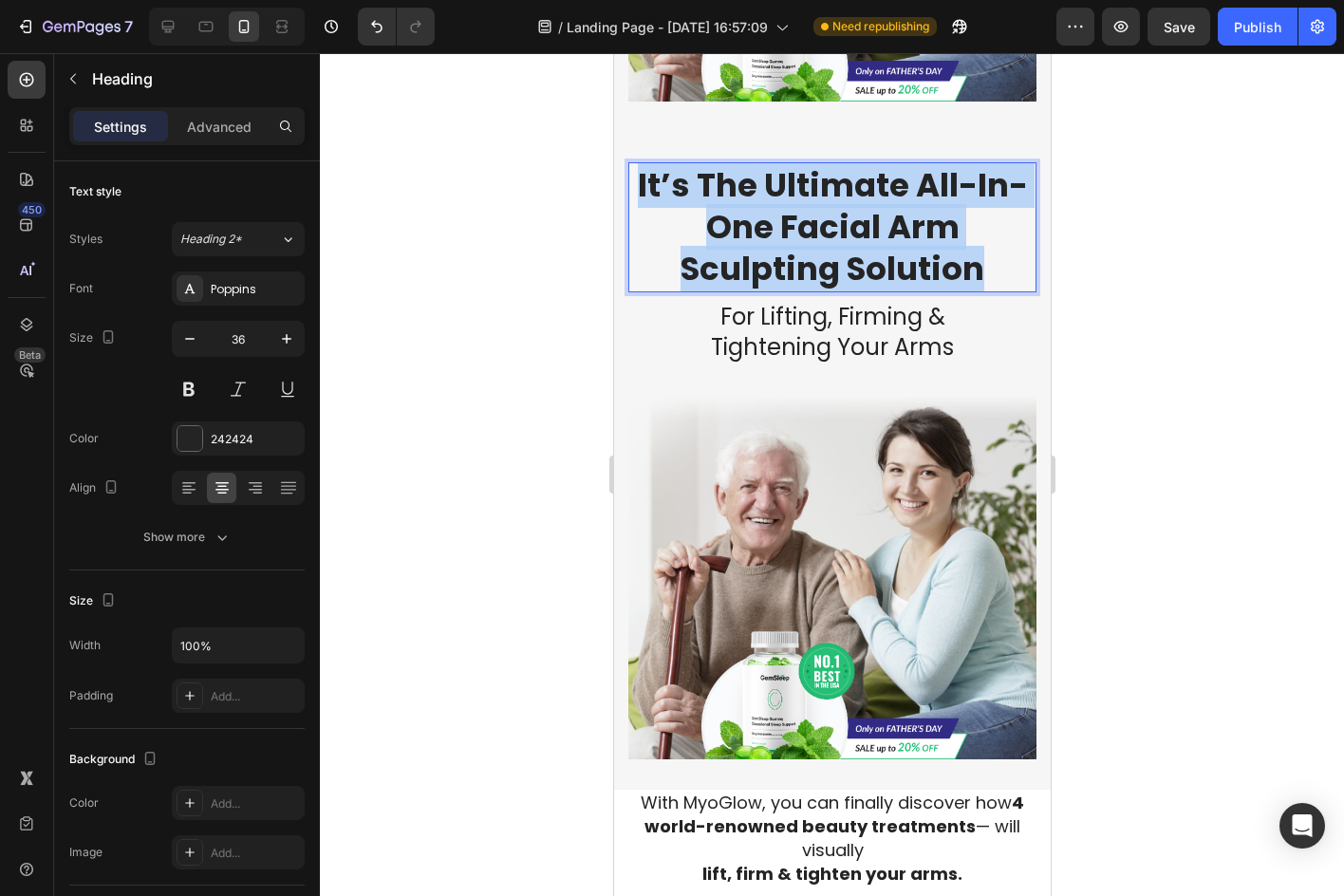
click at [810, 228] on span "It’s The Ultimate All-In-One Facial Arm Sculpting Solution" at bounding box center [832, 226] width 390 height 129
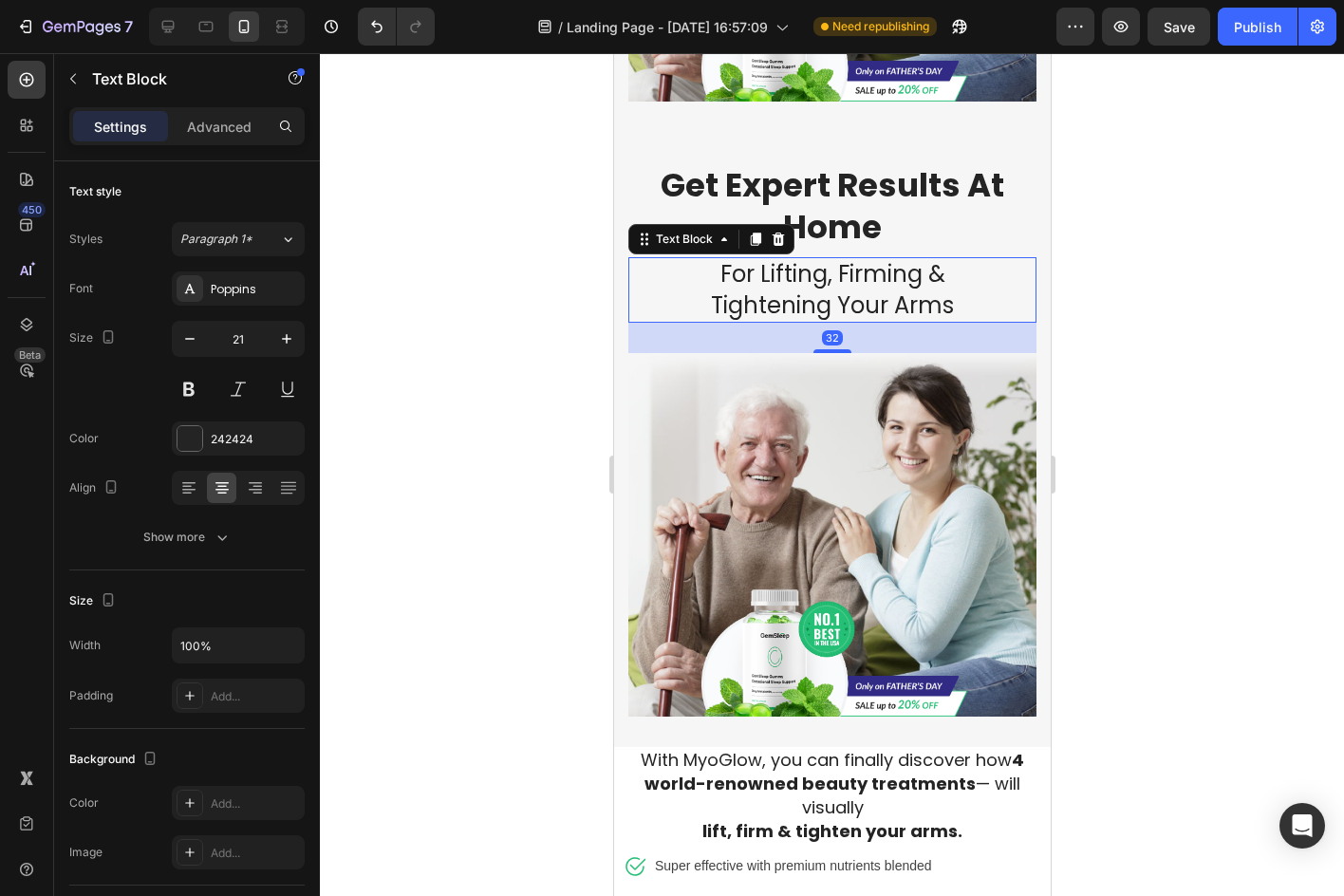
drag, startPoint x: 852, startPoint y: 287, endPoint x: 837, endPoint y: 289, distance: 15.1
click at [837, 290] on span "Tightening Your Arms" at bounding box center [831, 305] width 243 height 31
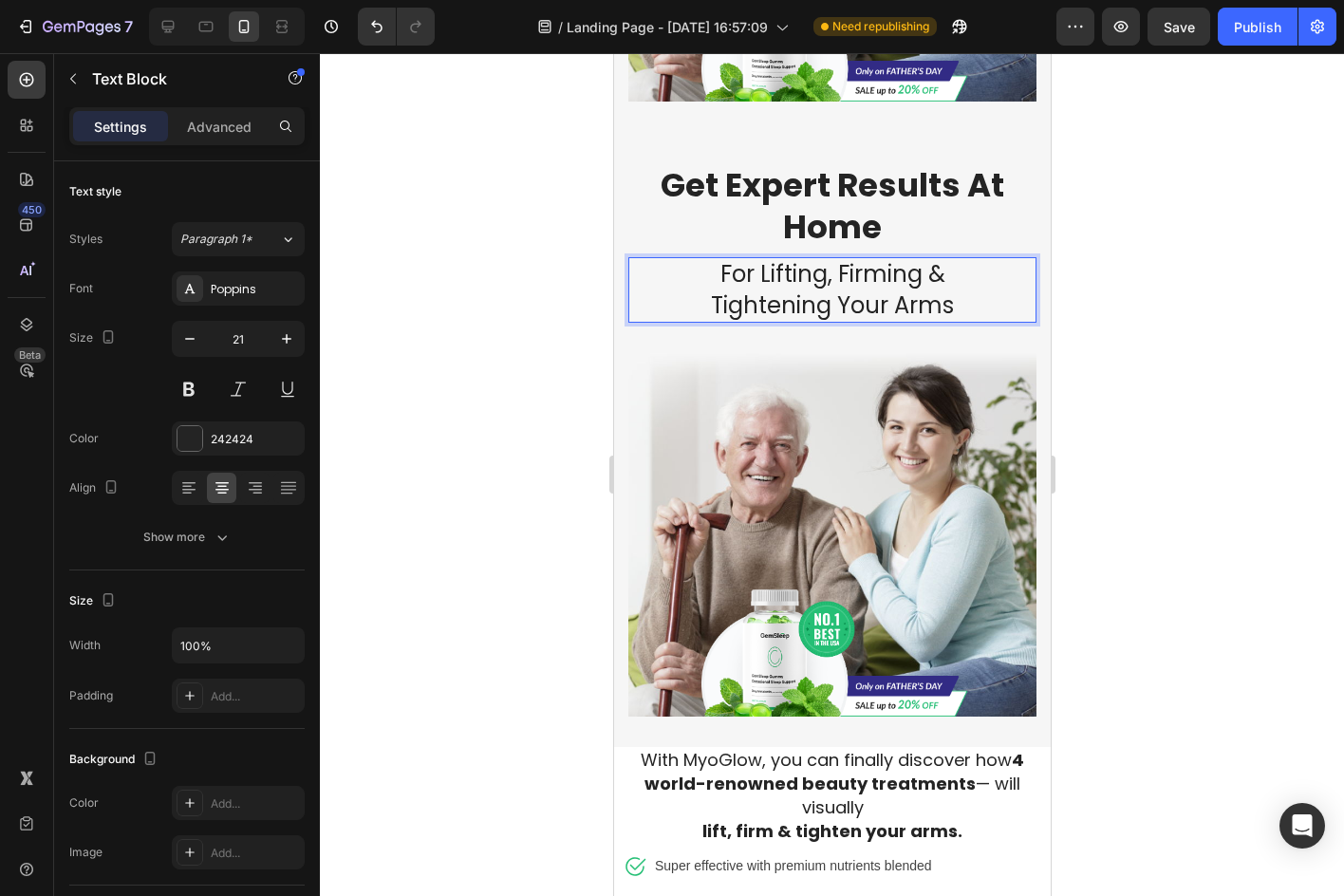
click at [837, 290] on span "Tightening Your Arms" at bounding box center [831, 305] width 243 height 31
click at [838, 290] on span "Tightening Your Arms" at bounding box center [831, 305] width 243 height 31
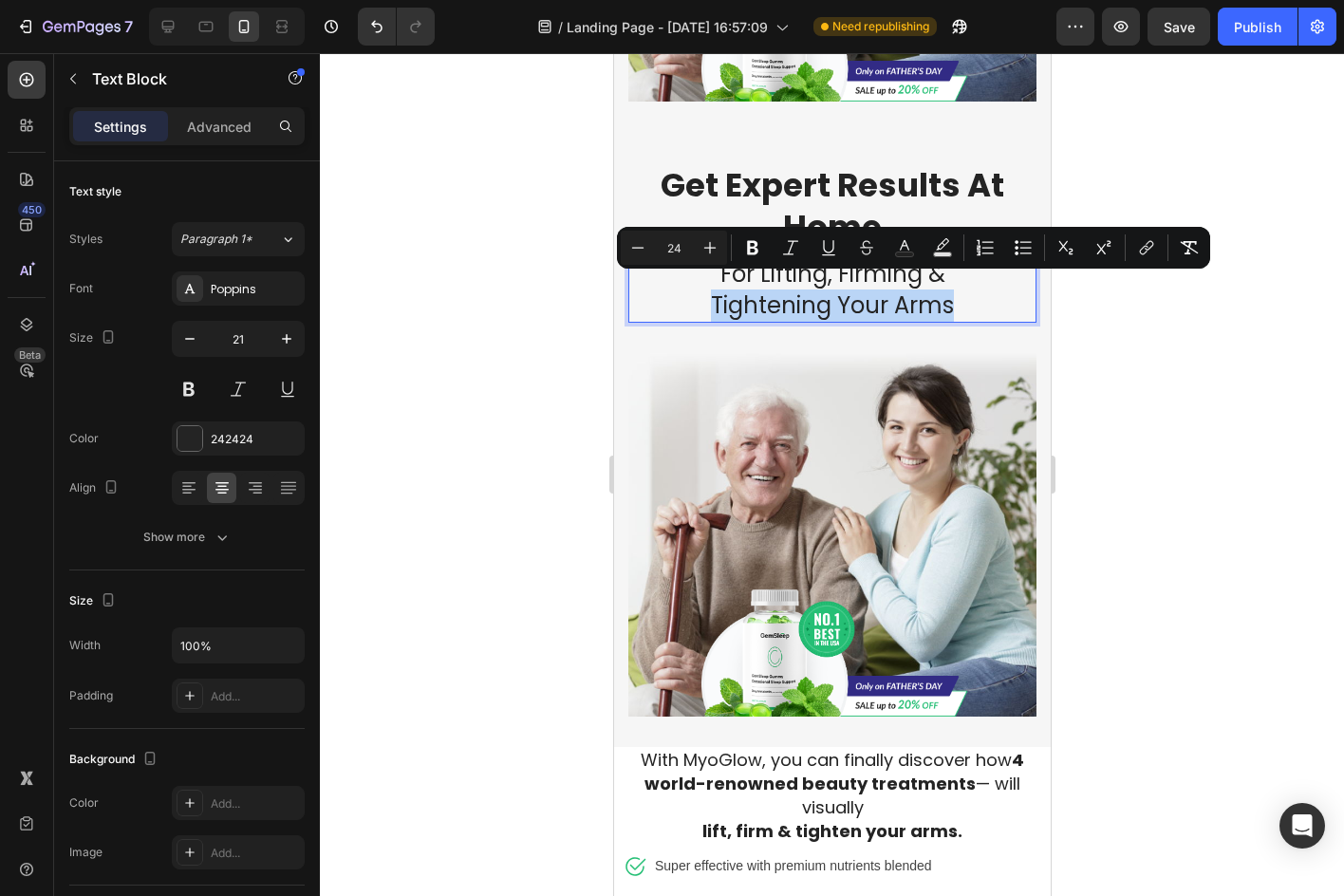
click at [838, 290] on span "Tightening Your Arms" at bounding box center [831, 305] width 243 height 31
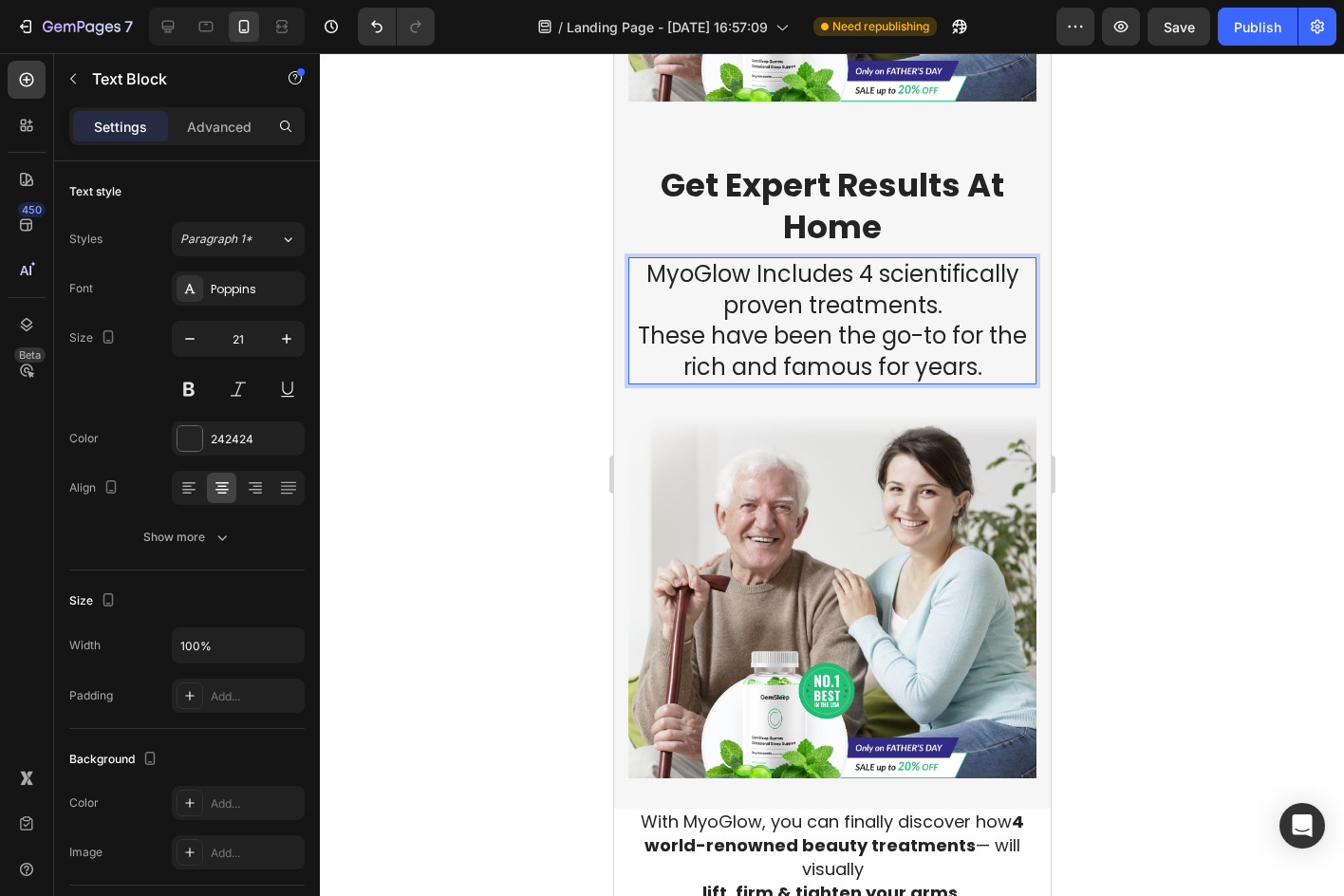
click at [960, 288] on p "MyoGlow Includes 4 scientifically proven treatments. These have been the go-to …" at bounding box center [832, 320] width 404 height 123
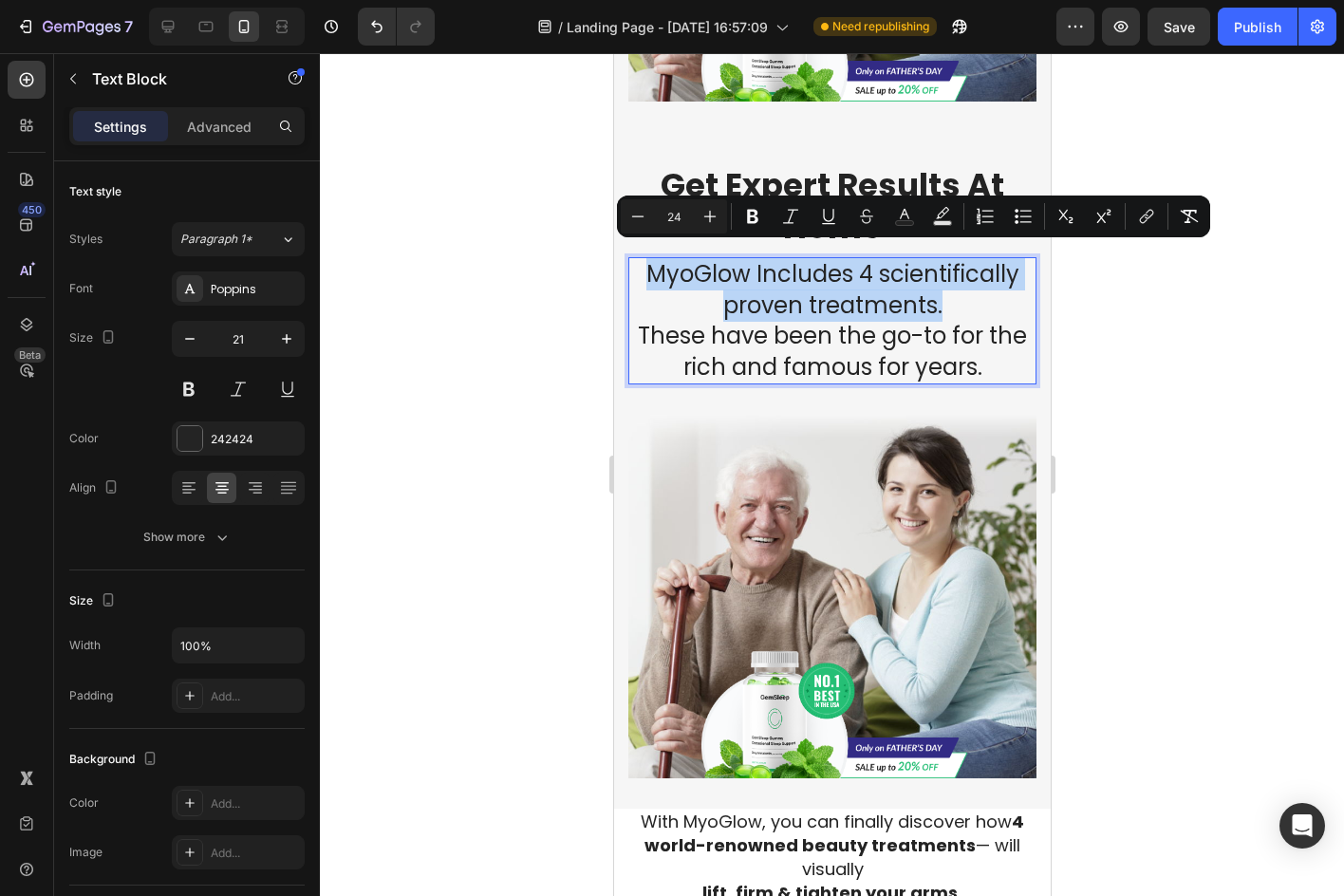
drag, startPoint x: 960, startPoint y: 288, endPoint x: 635, endPoint y: 261, distance: 326.1
click at [635, 261] on p "MyoGlow Includes 4 scientifically proven treatments. These have been the go-to …" at bounding box center [832, 320] width 404 height 123
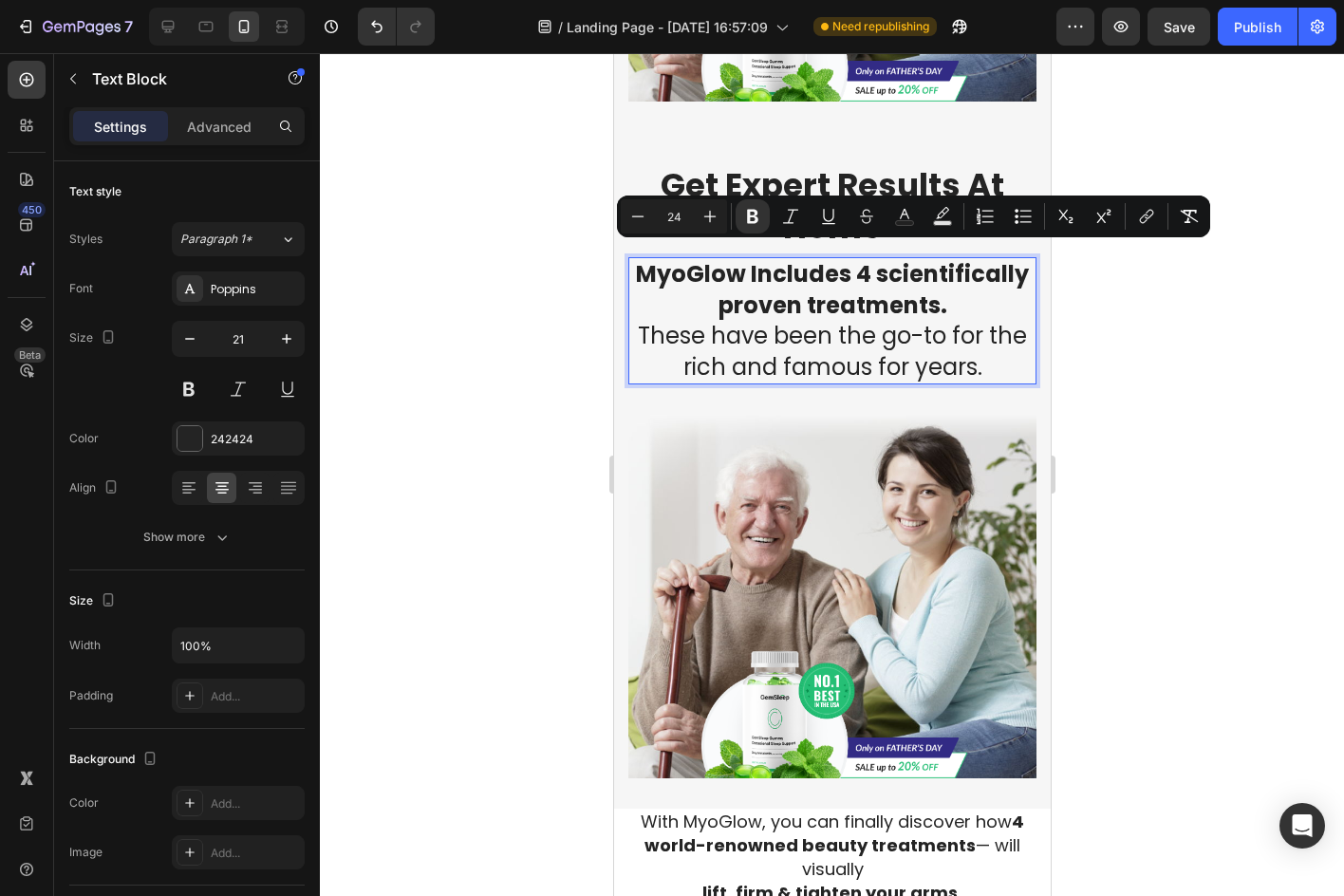
click at [1088, 359] on div at bounding box center [832, 473] width 1024 height 842
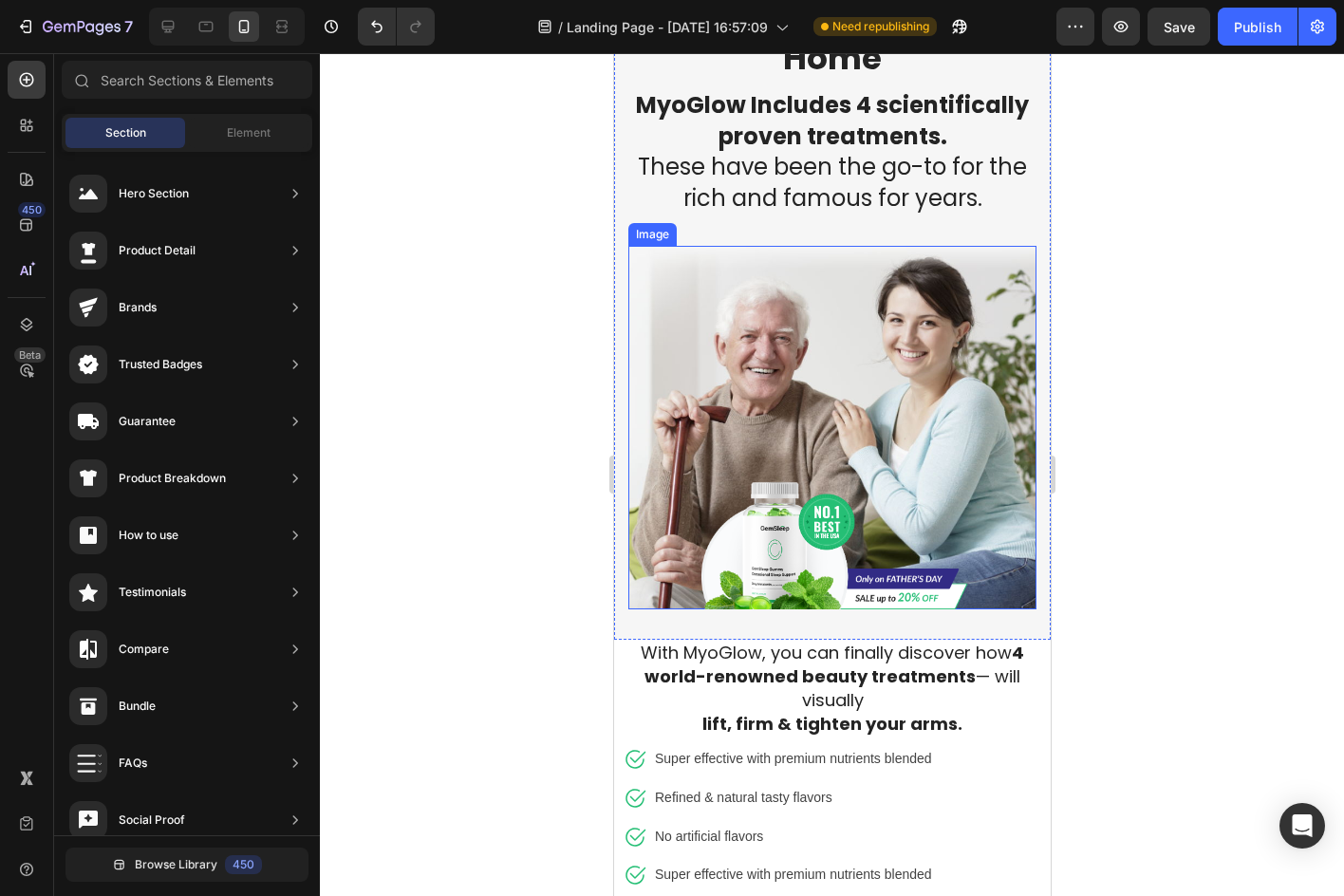
scroll to position [1530, 0]
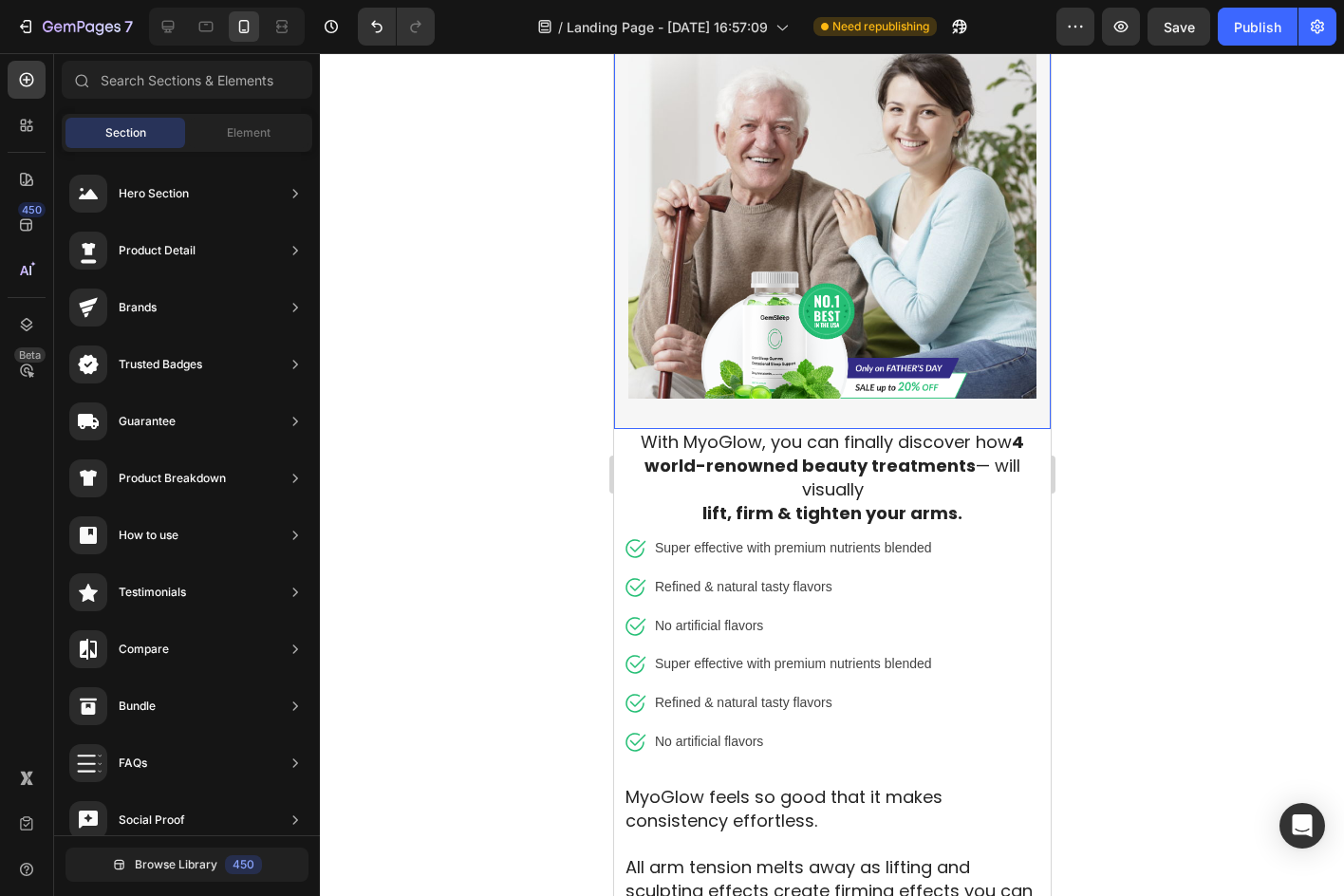
click at [795, 337] on img at bounding box center [832, 327] width 270 height 144
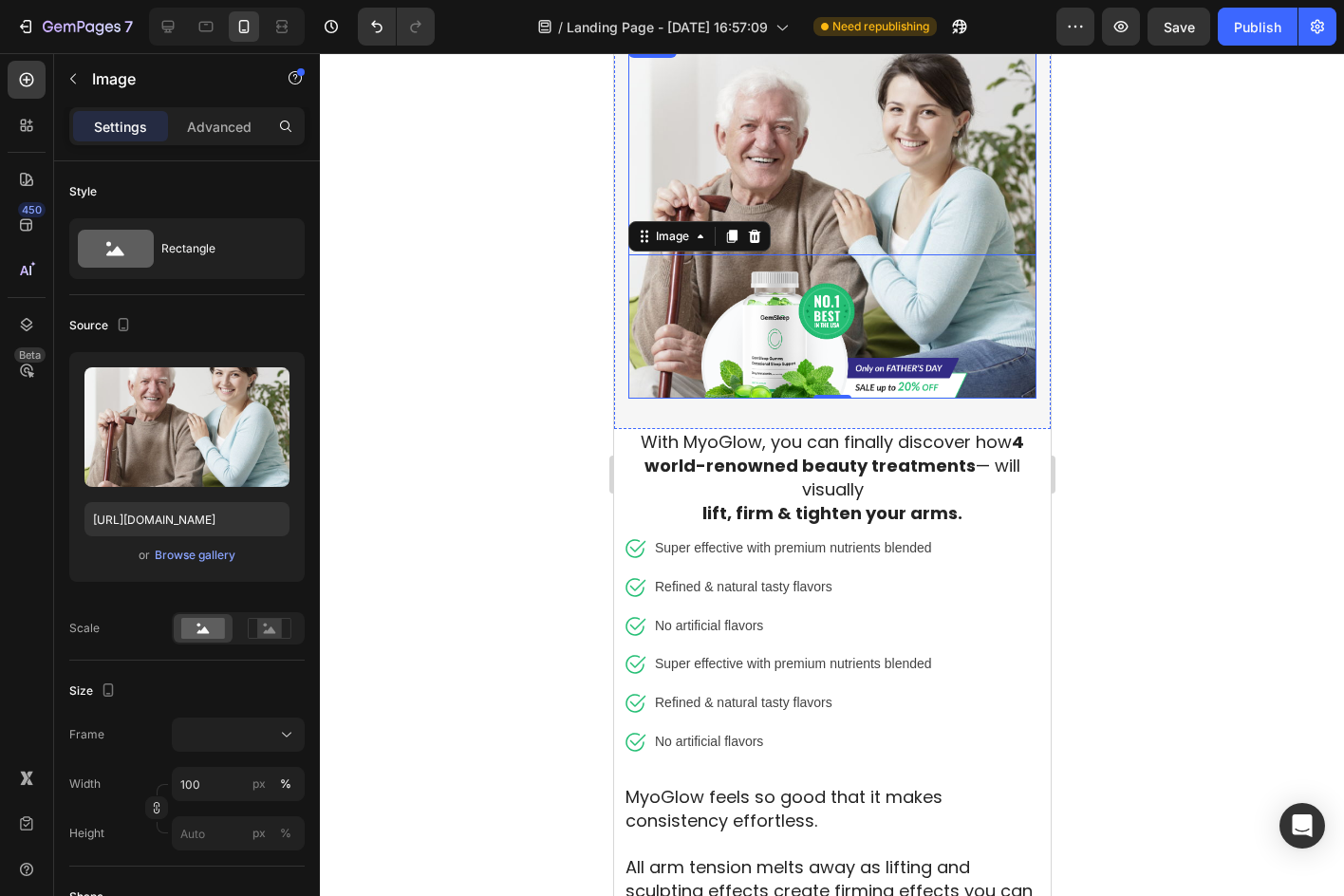
click at [844, 143] on img at bounding box center [832, 217] width 408 height 363
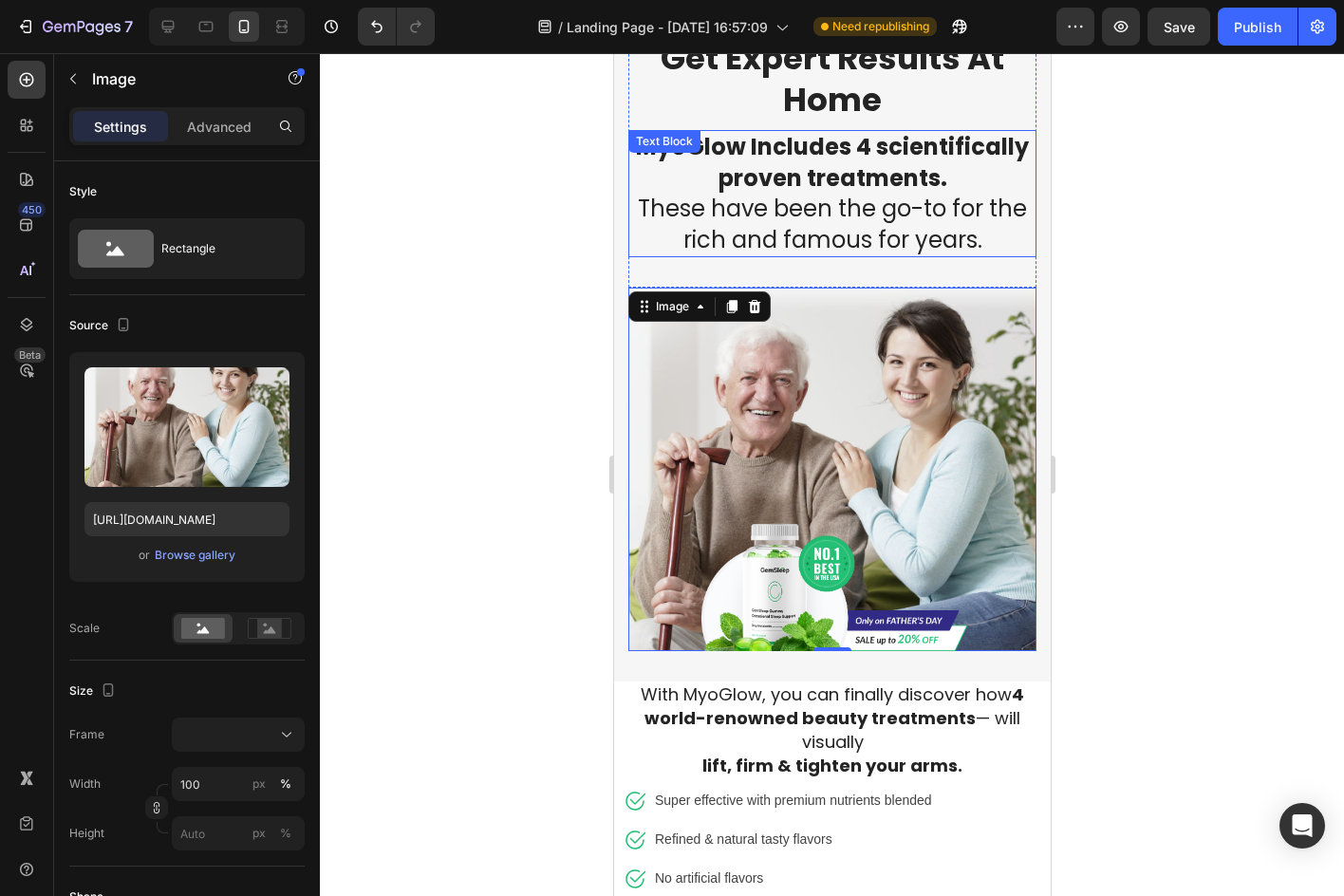
scroll to position [1246, 0]
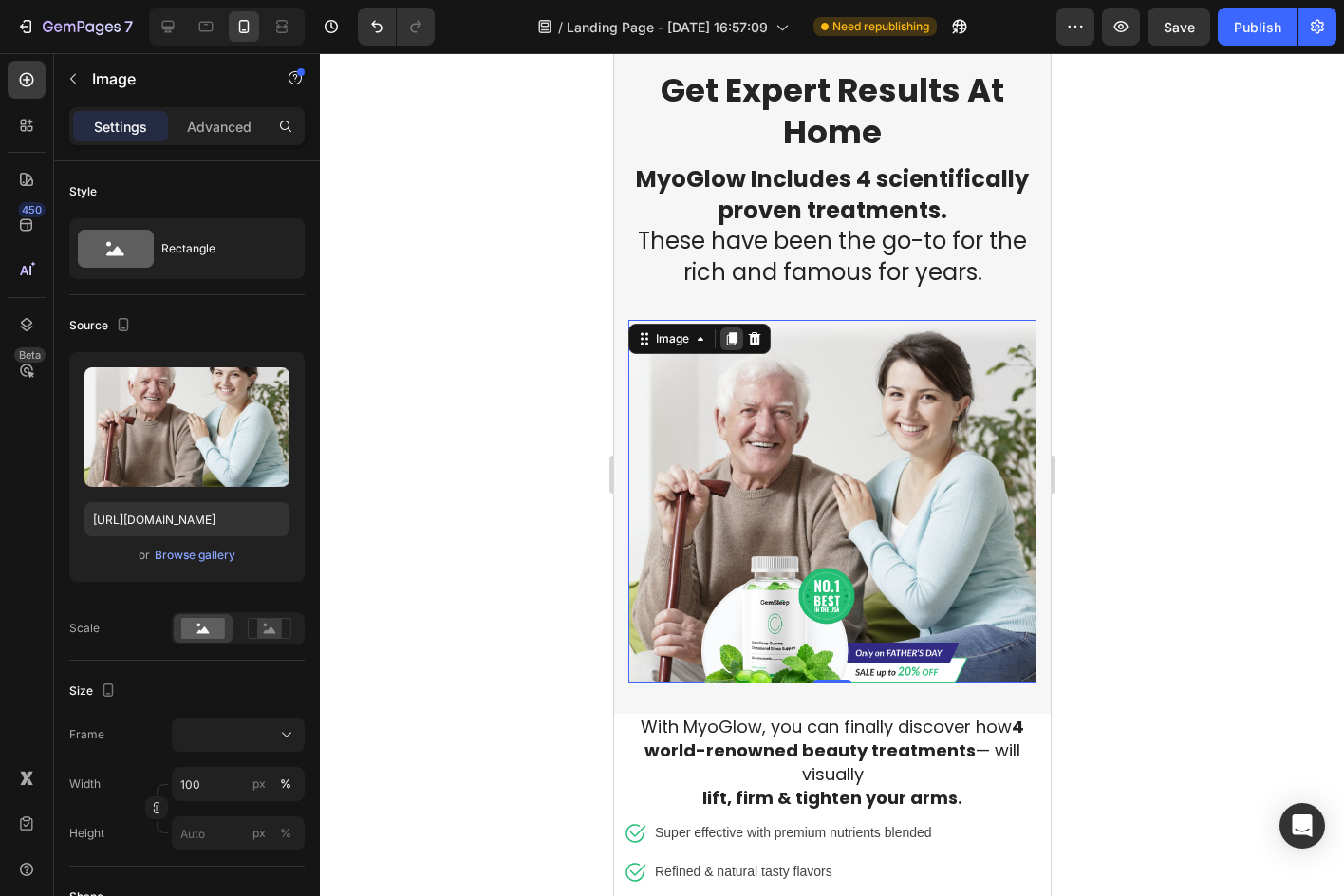
click at [730, 333] on icon at bounding box center [731, 340] width 11 height 14
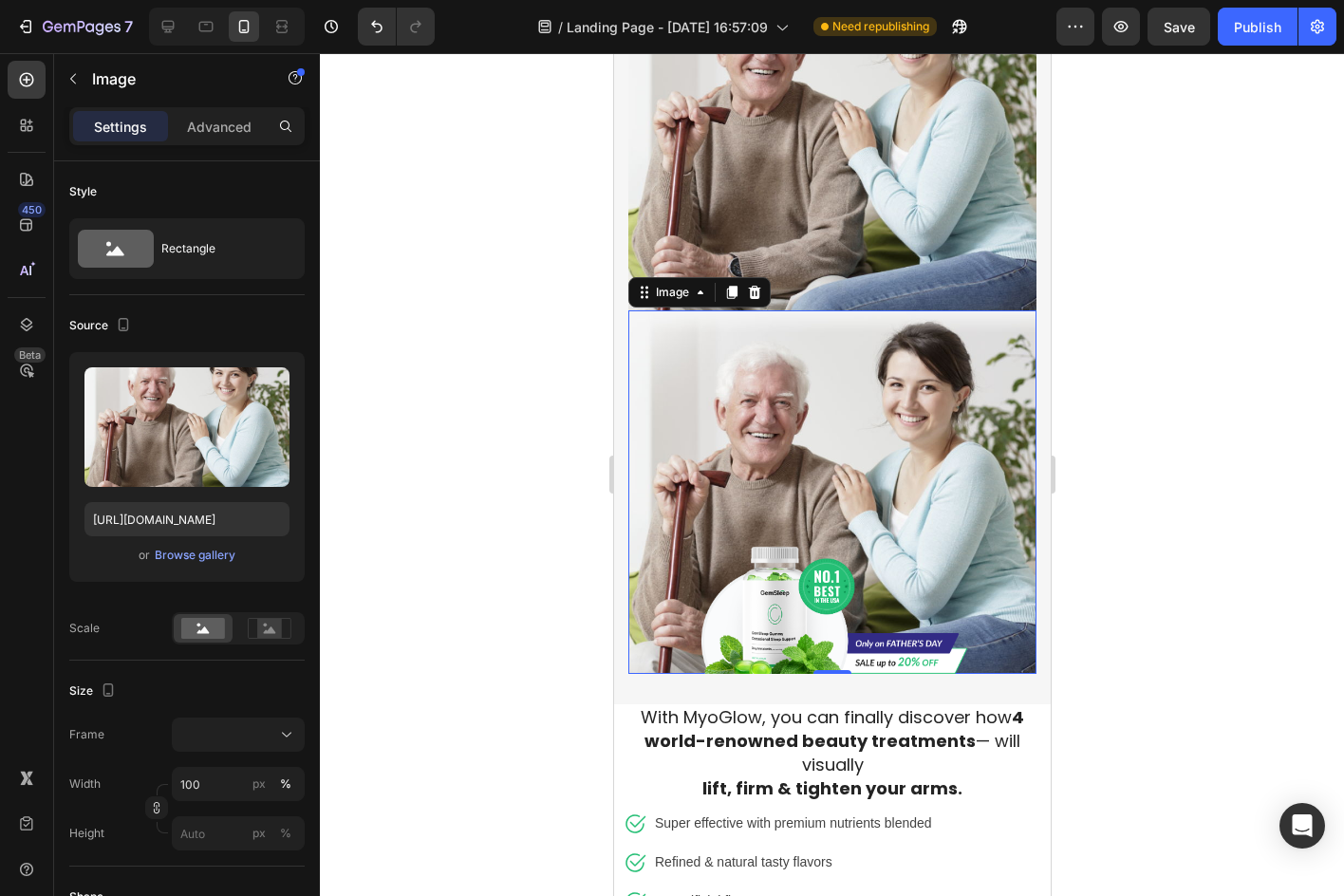
scroll to position [1595, 0]
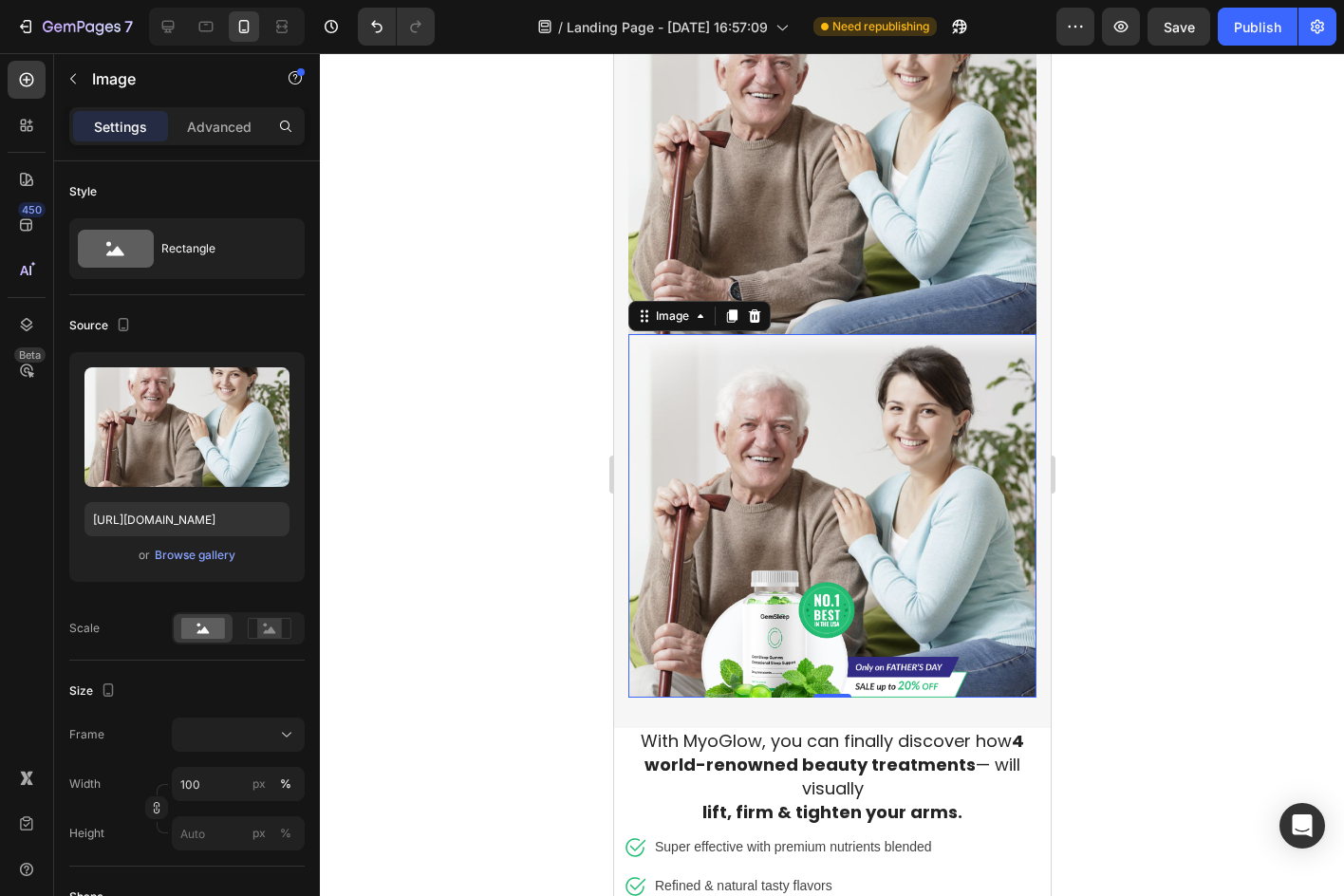
click at [869, 387] on img at bounding box center [832, 515] width 408 height 363
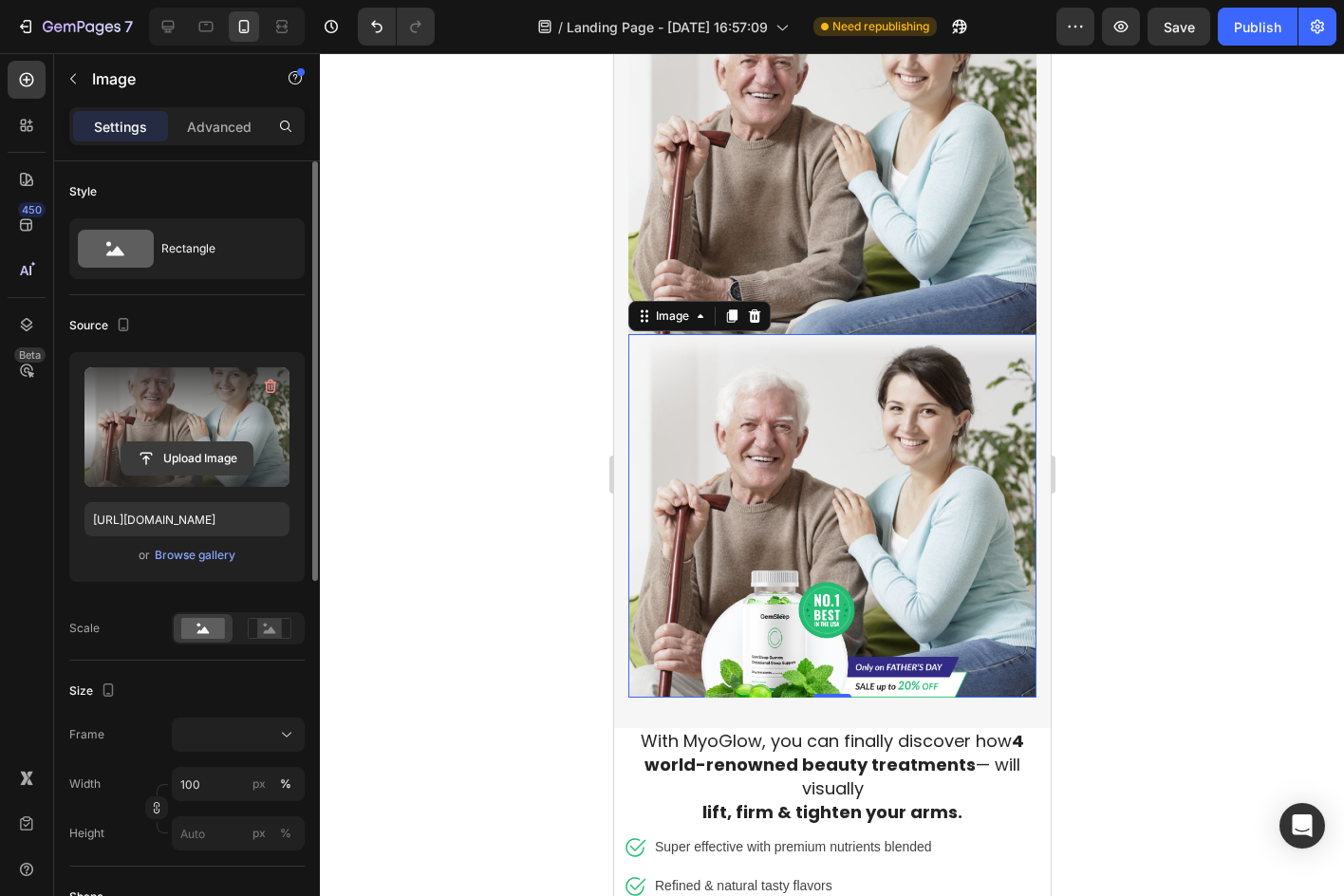
click at [231, 451] on input "file" at bounding box center [186, 458] width 131 height 32
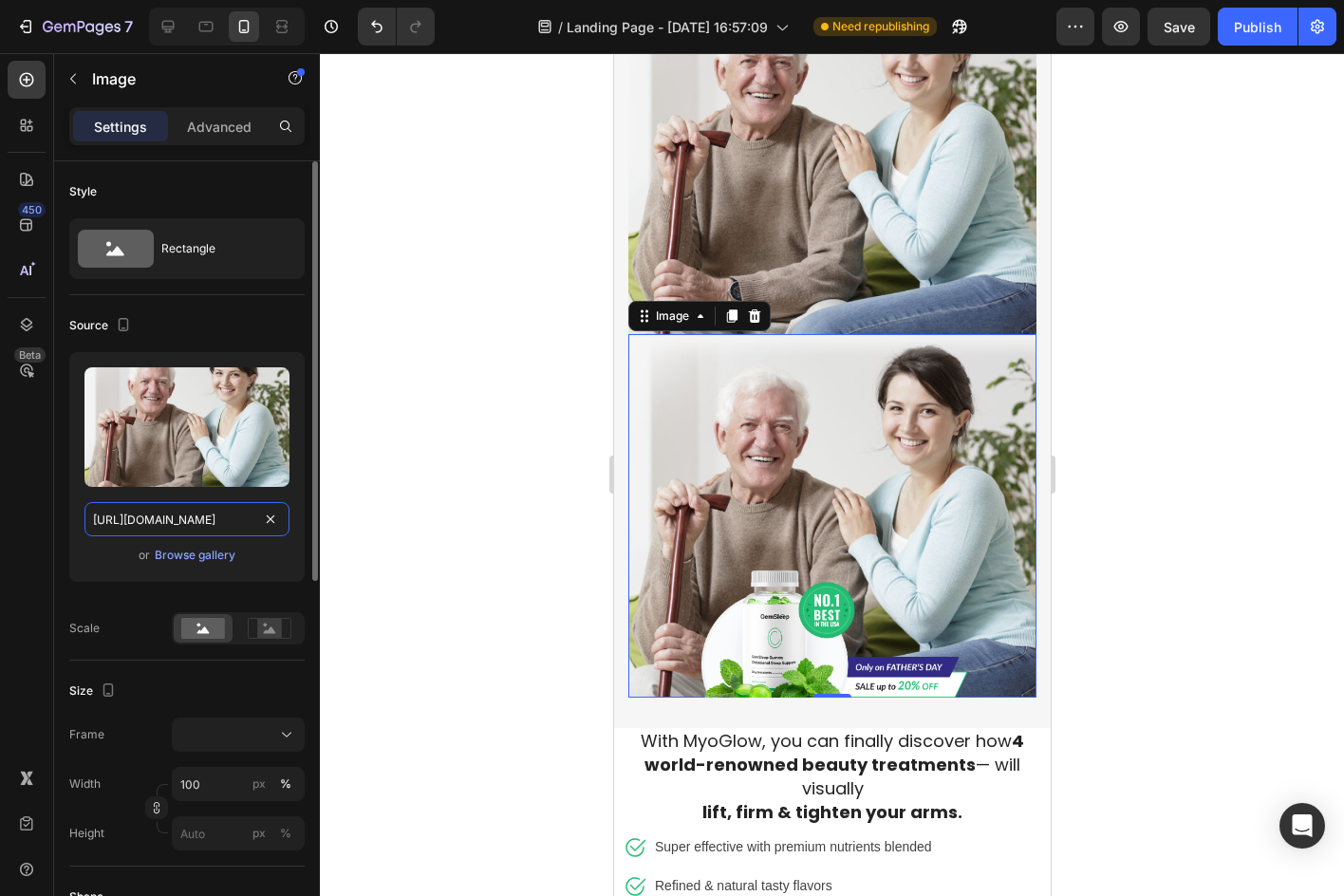
click at [161, 516] on input "https://ucarecdn.com/50182696-d671-4434-89e0-c2480480cf08/-/format/auto/" at bounding box center [187, 518] width 205 height 34
paste input "assets.checkoutchamp.com/2edcf590-0f14-11ef-8366-37f04164a013/1756509555313_174…"
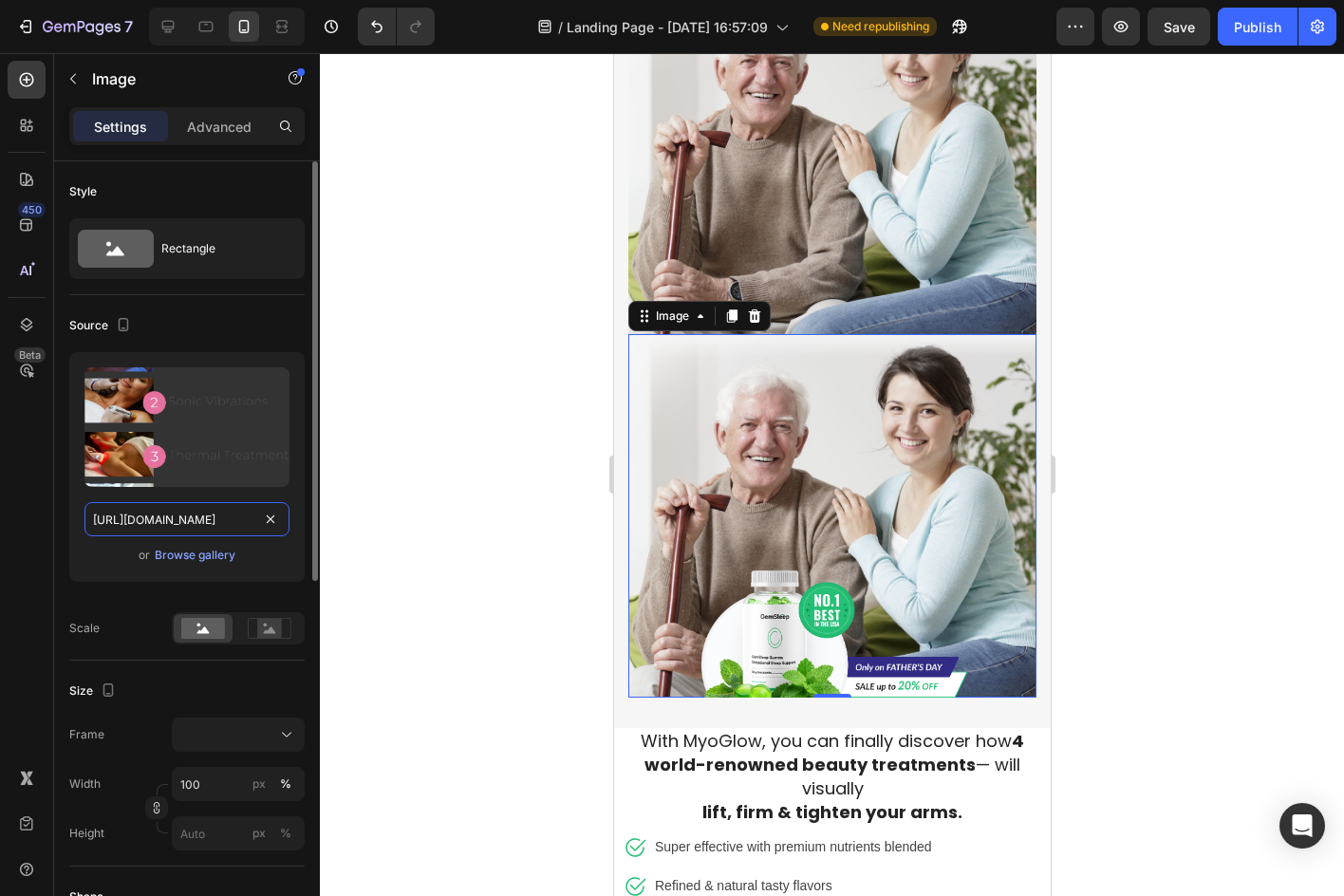
scroll to position [0, 586]
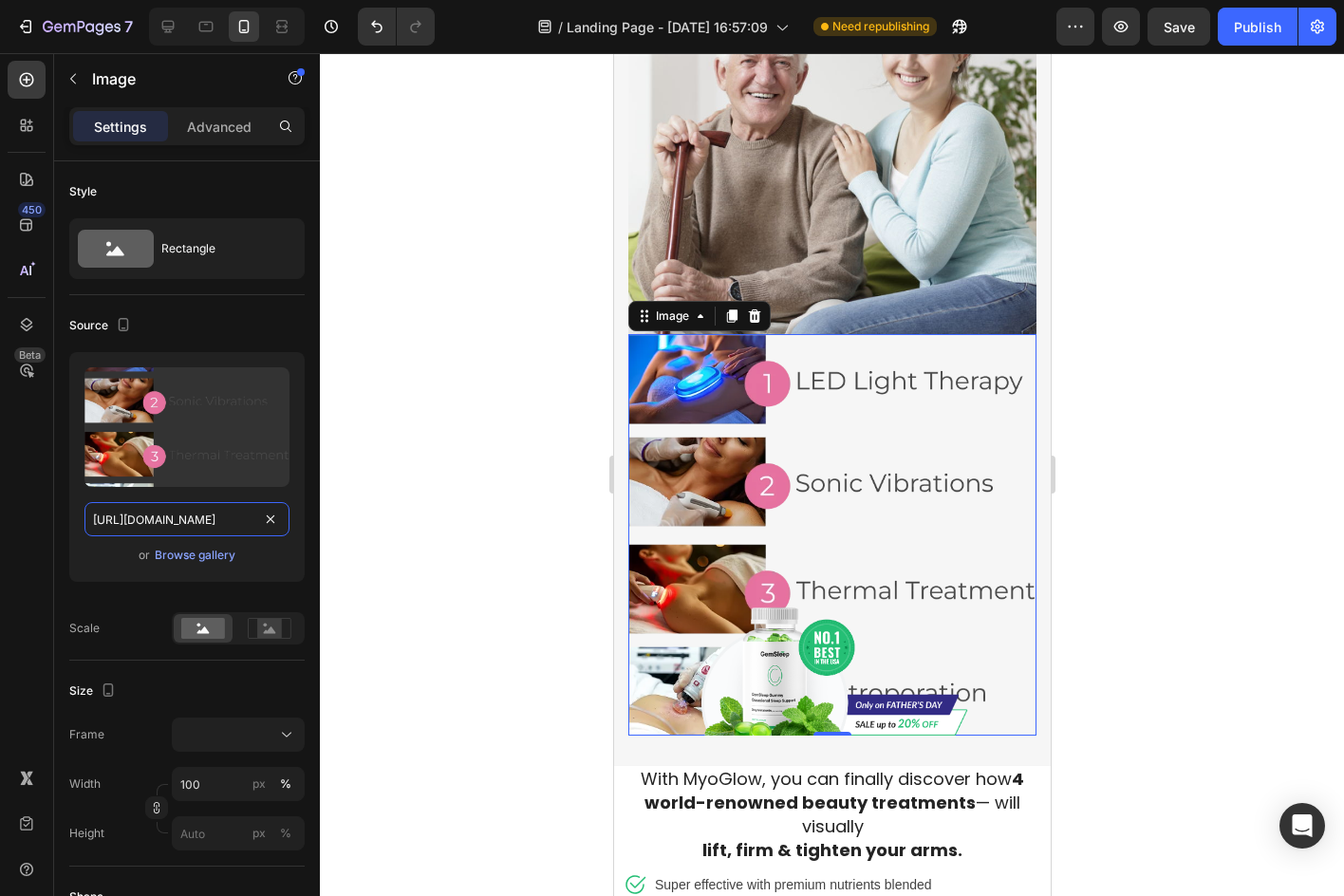
type input "https://assets.checkoutchamp.com/2edcf590-0f14-11ef-8366-37f04164a013/175650955…"
click at [402, 472] on div at bounding box center [832, 473] width 1024 height 842
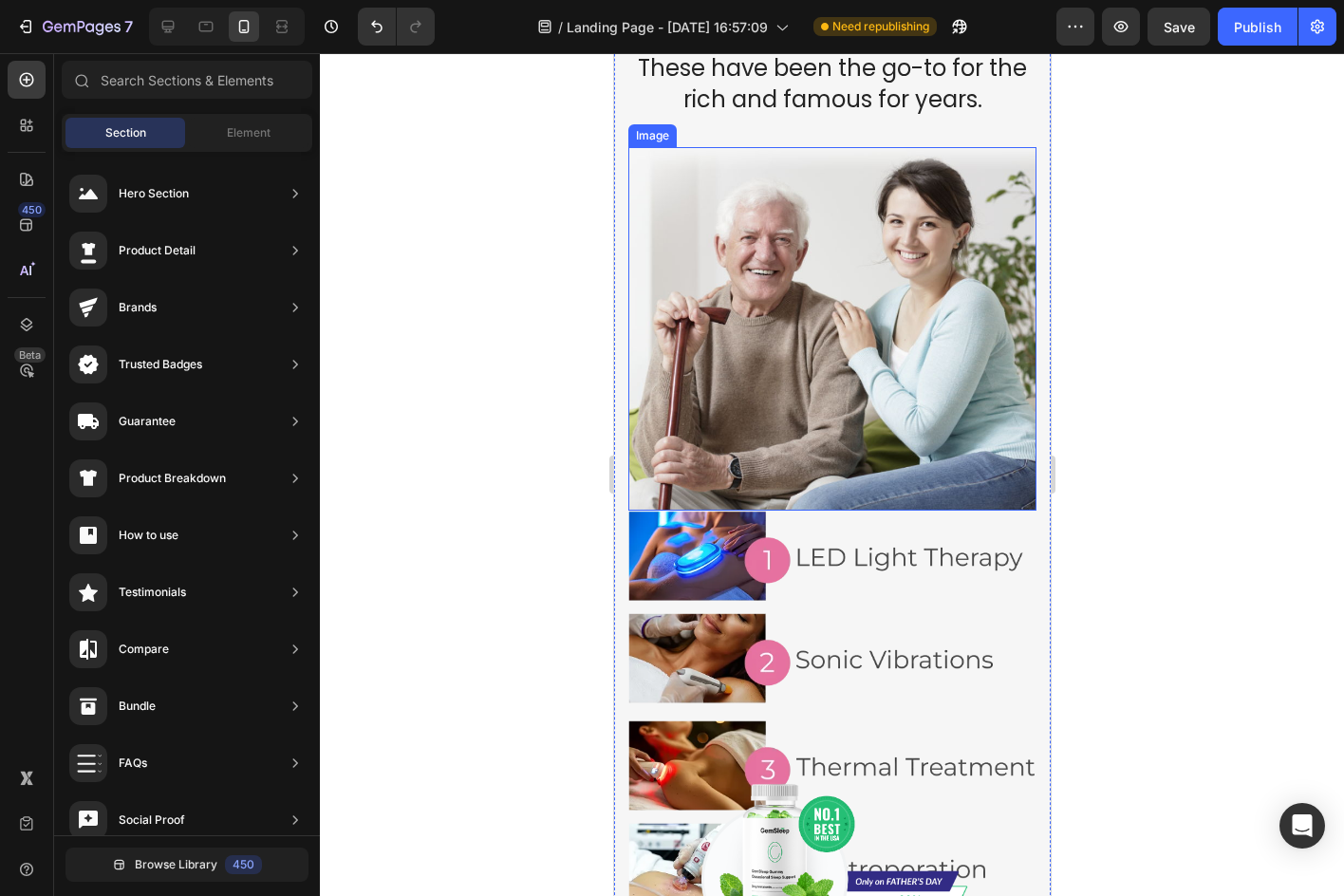
scroll to position [1690, 0]
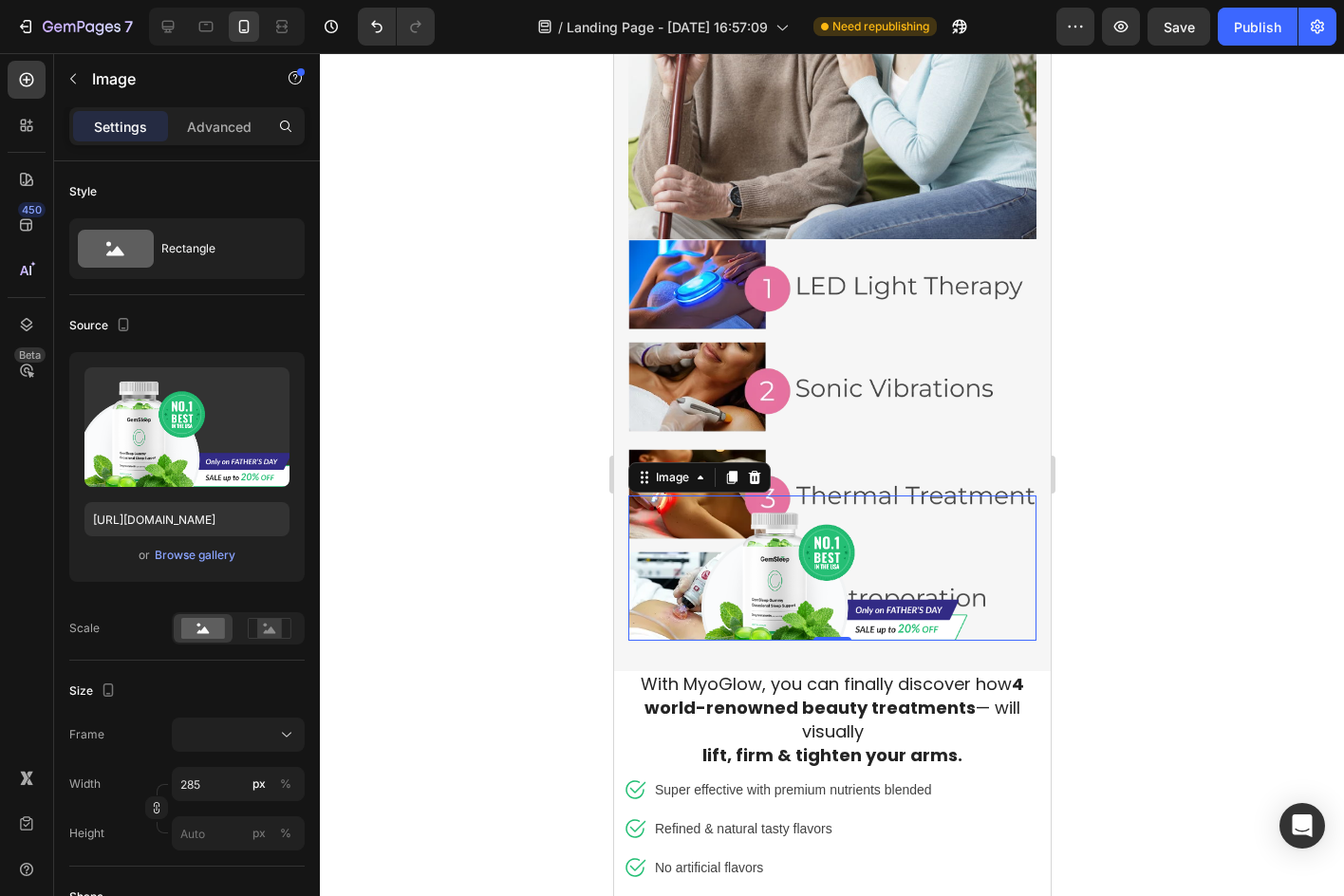
click at [794, 551] on img at bounding box center [832, 568] width 270 height 144
click at [753, 466] on div at bounding box center [753, 476] width 22 height 22
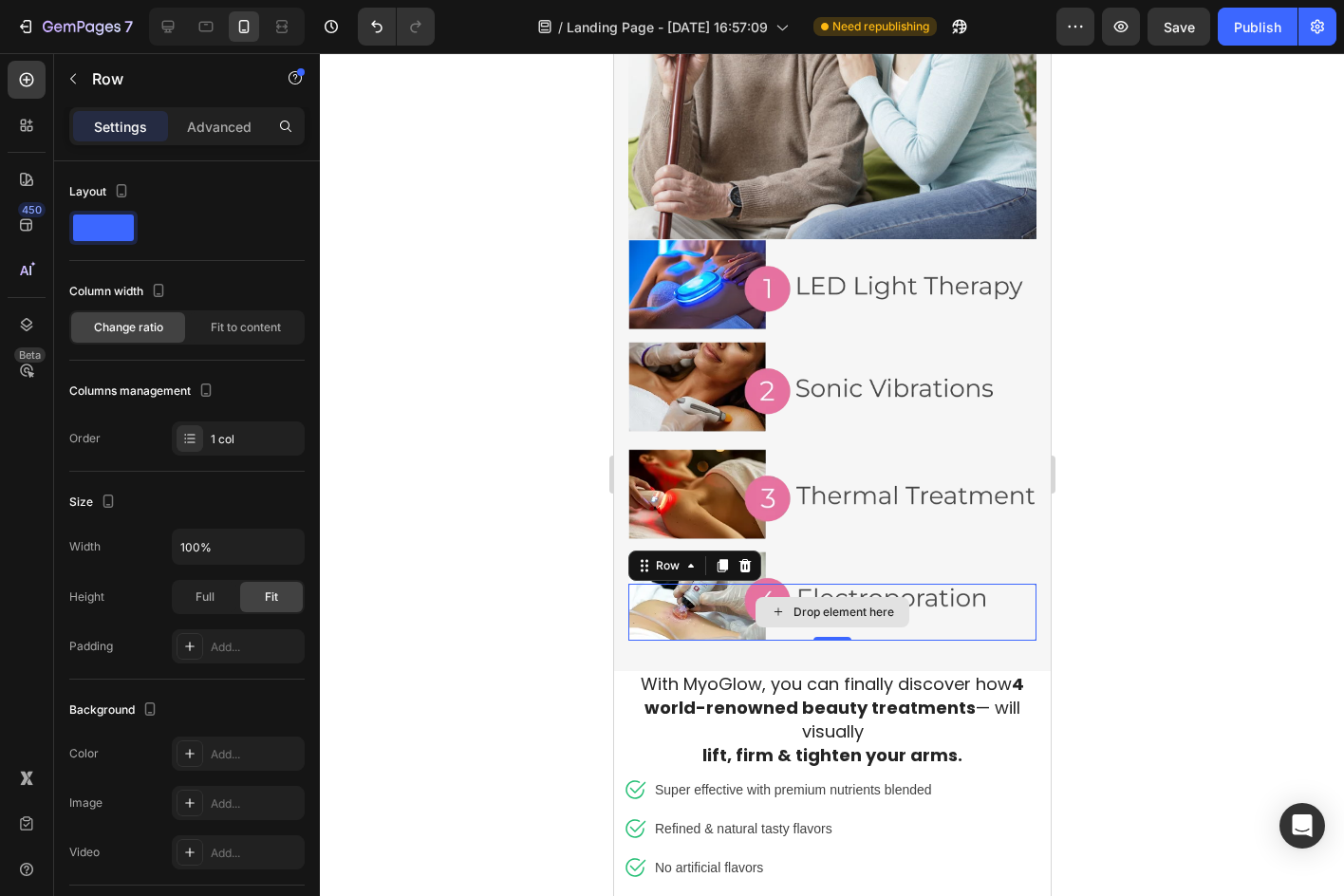
click at [715, 584] on div "Drop element here" at bounding box center [832, 612] width 408 height 57
click at [741, 554] on div at bounding box center [744, 565] width 22 height 22
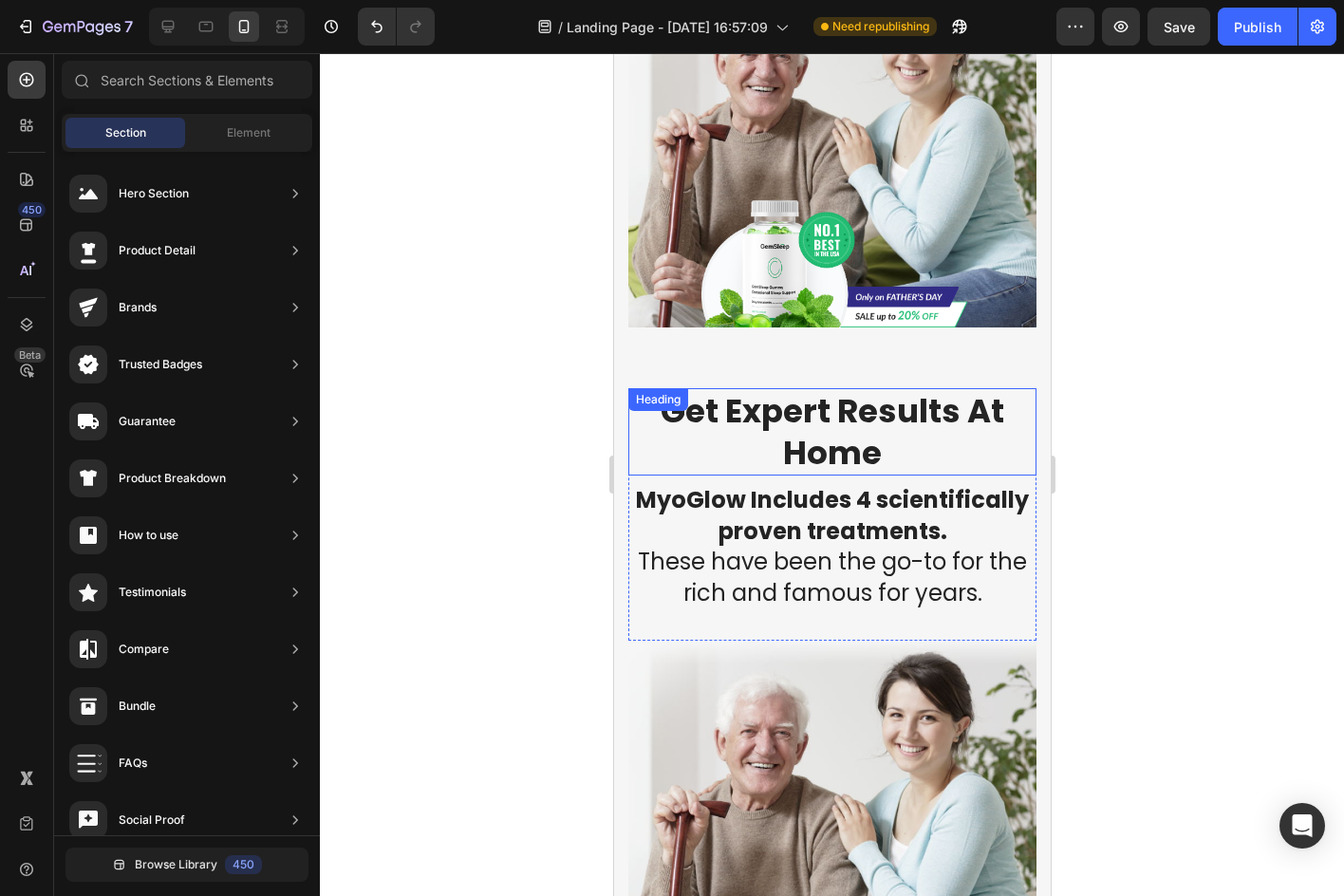
scroll to position [931, 0]
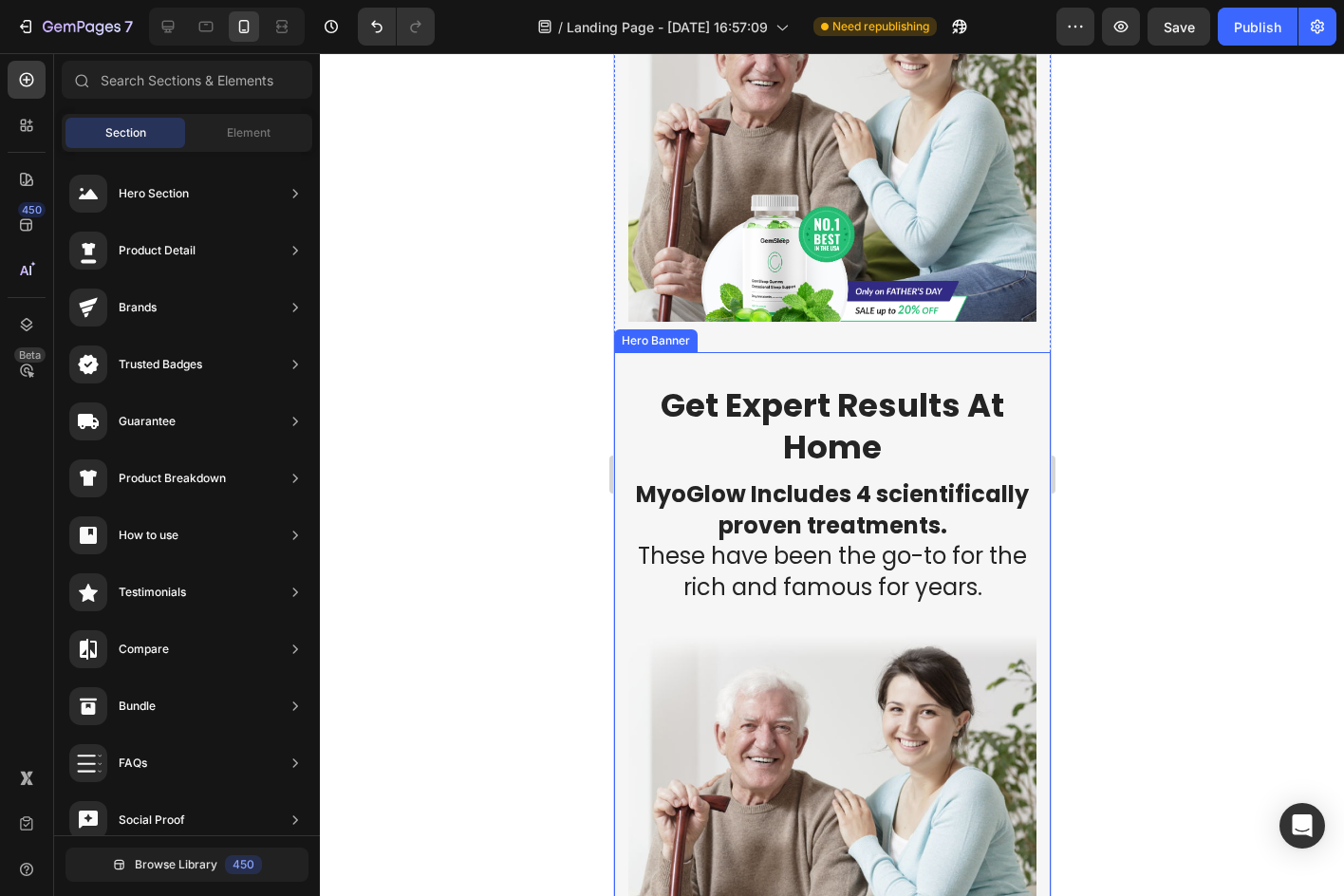
click at [638, 352] on div "⁠⁠⁠⁠⁠⁠⁠ Get Expert Results At Home Heading MyoGlow Includes 4 scientifically pr…" at bounding box center [831, 891] width 436 height 1079
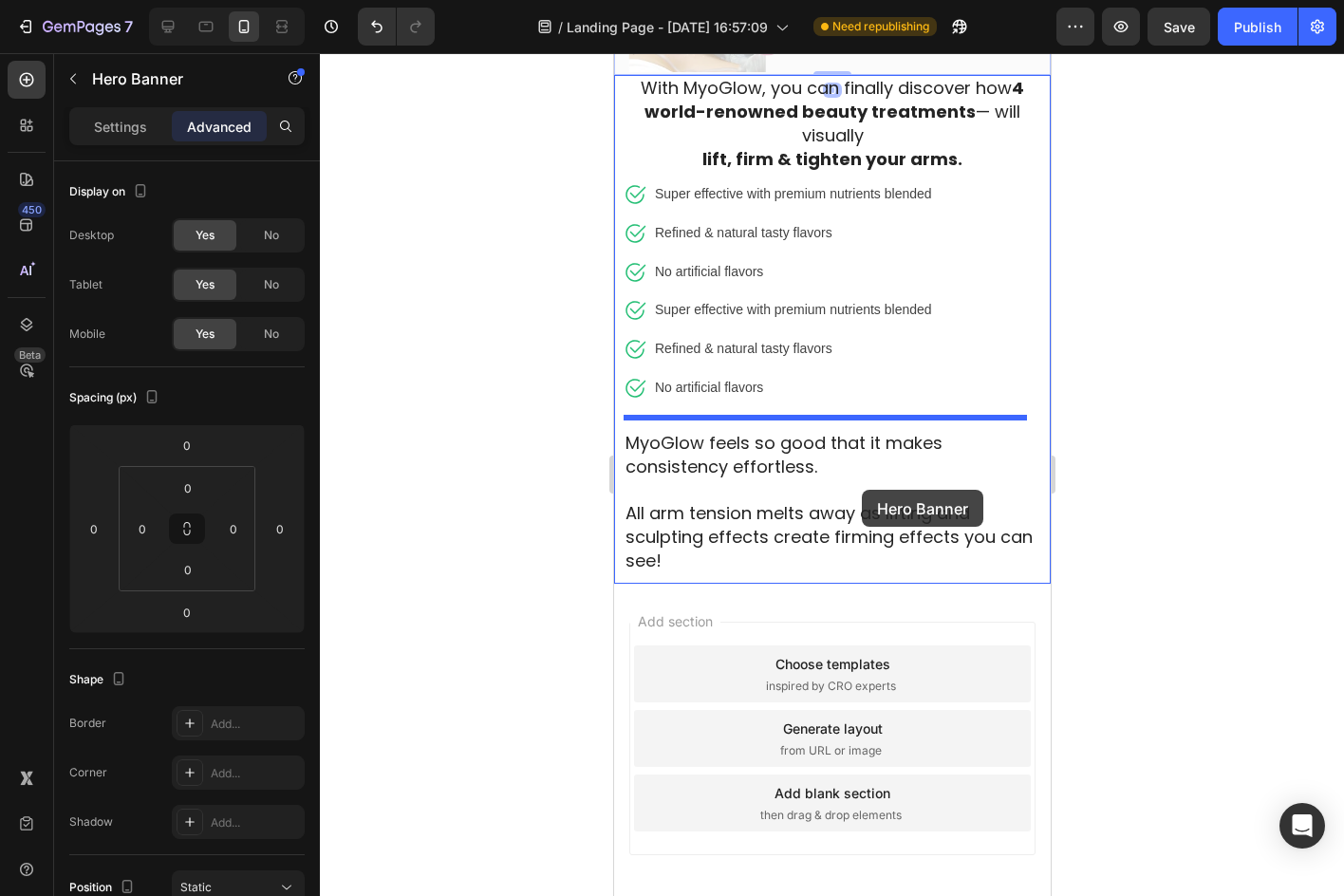
scroll to position [2291, 0]
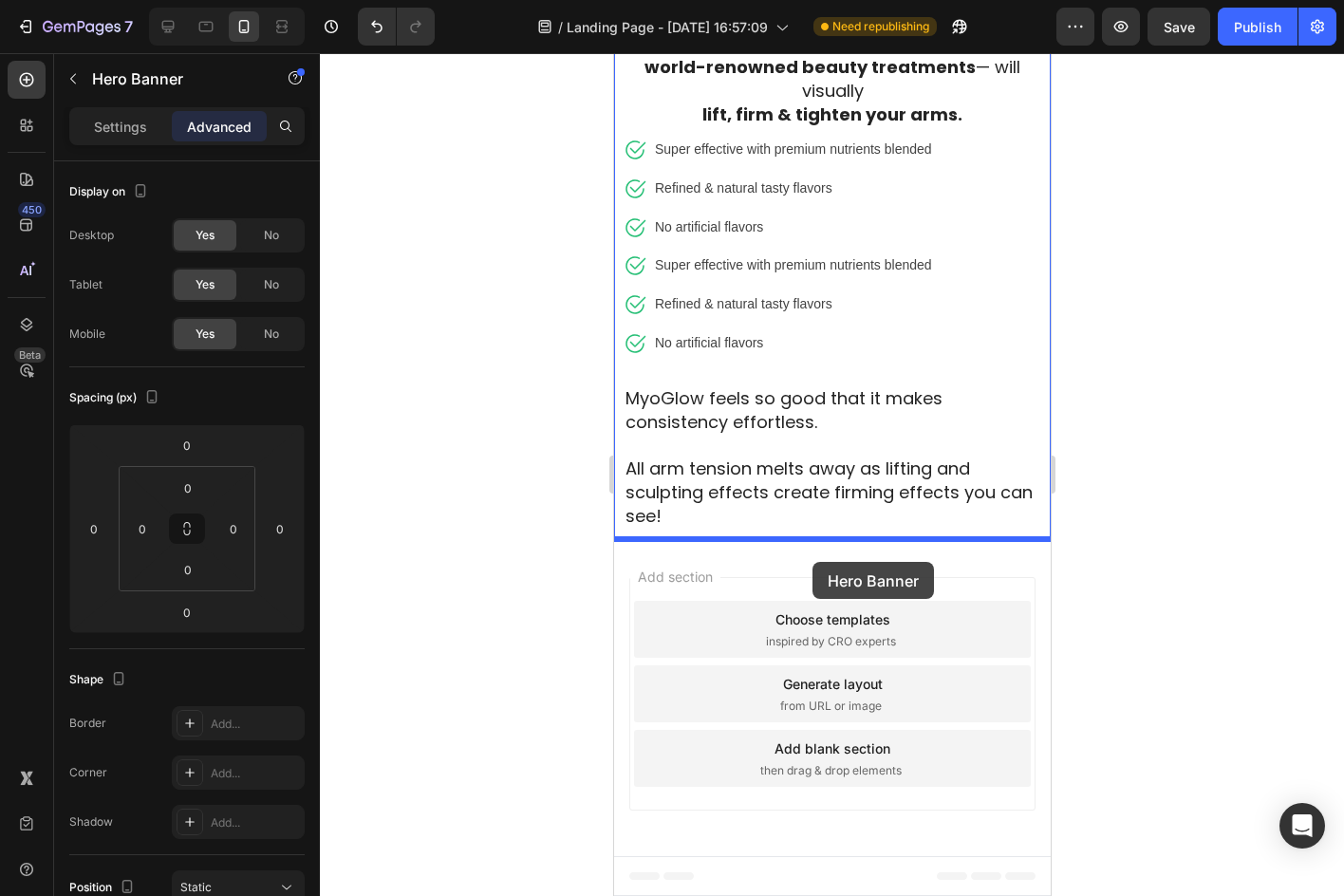
drag, startPoint x: 628, startPoint y: 327, endPoint x: 811, endPoint y: 562, distance: 297.8
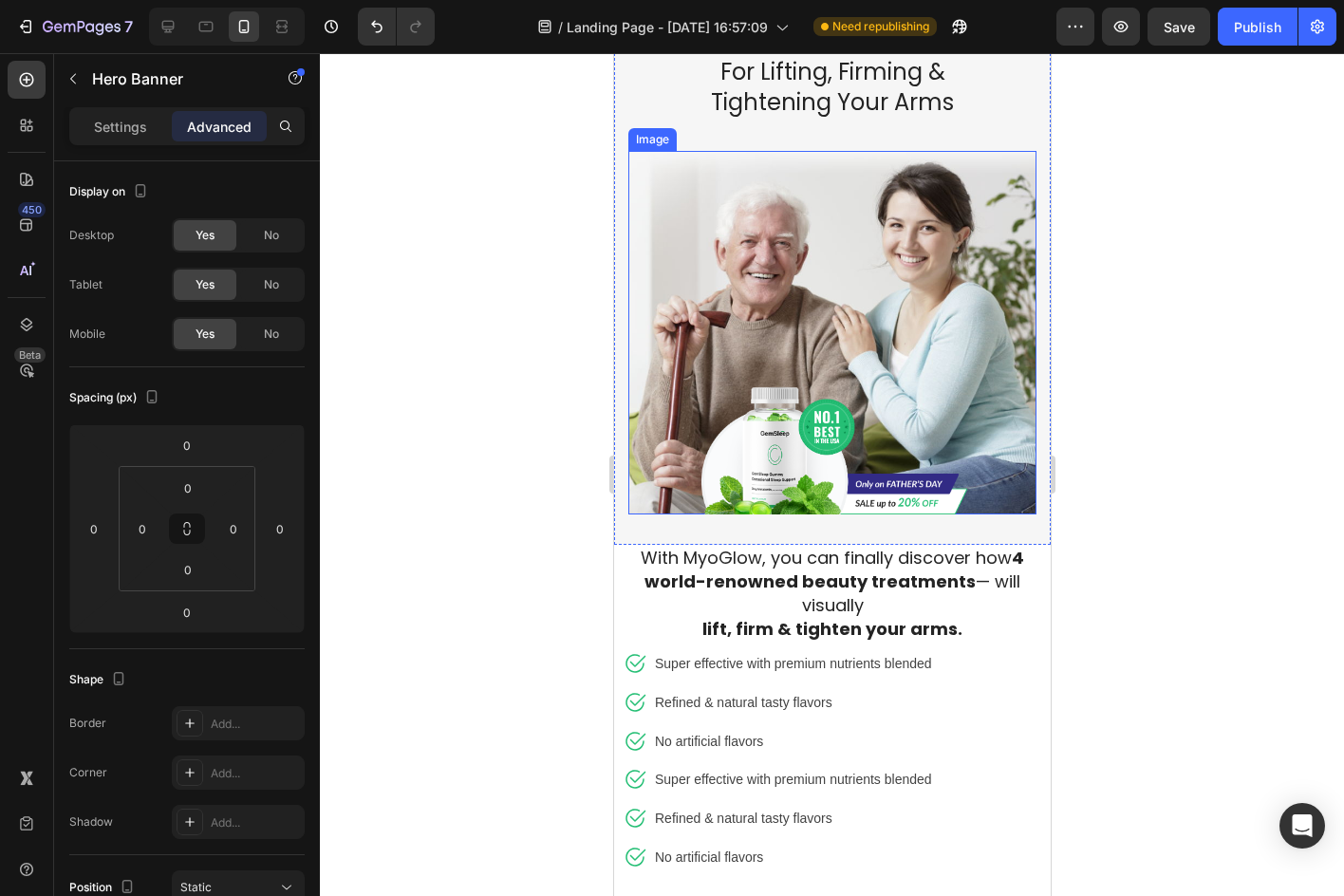
scroll to position [772, 0]
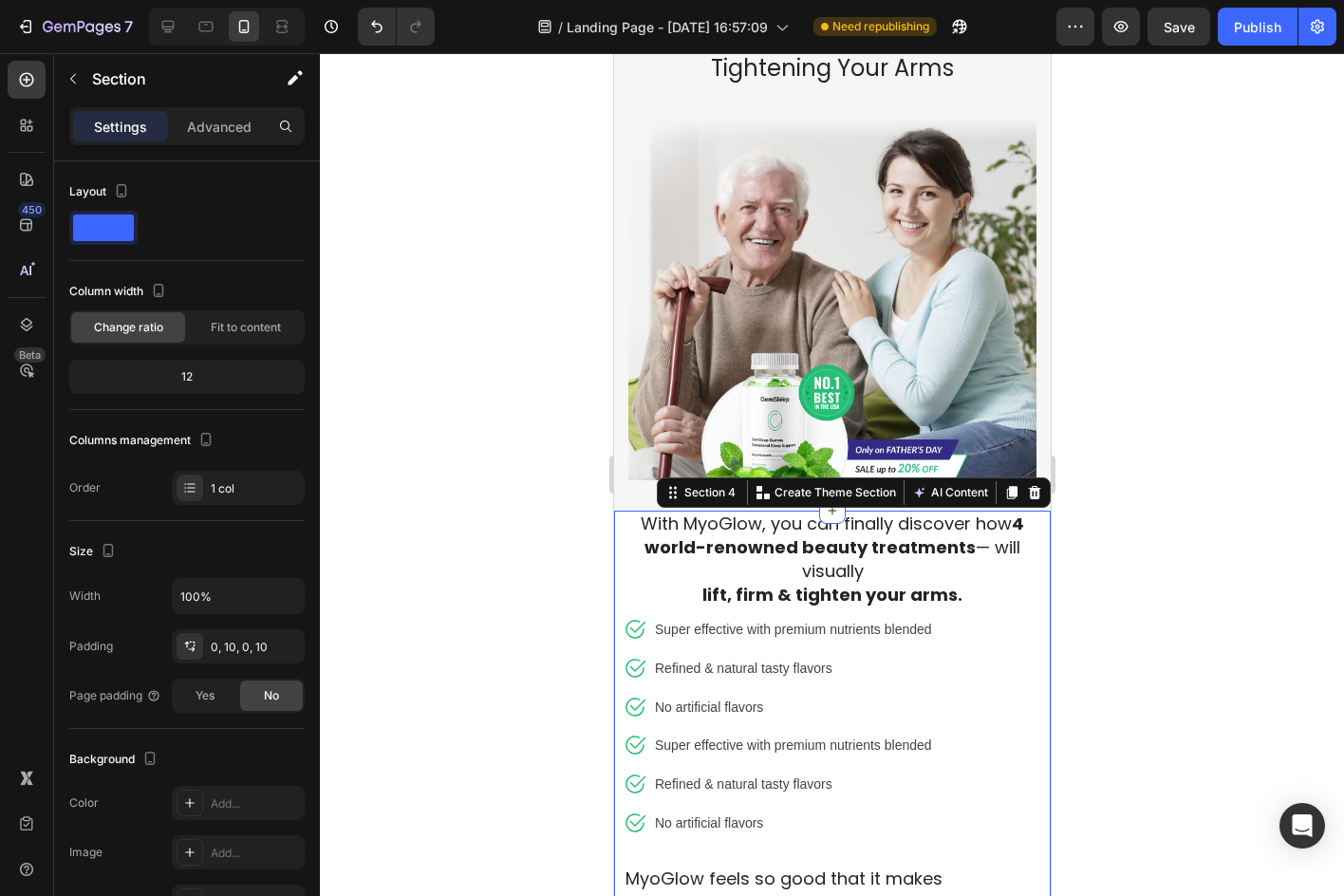
click at [619, 527] on div "With MyoGlow, you can finally discover how 4 world-renowned beauty treatments —…" at bounding box center [831, 764] width 436 height 509
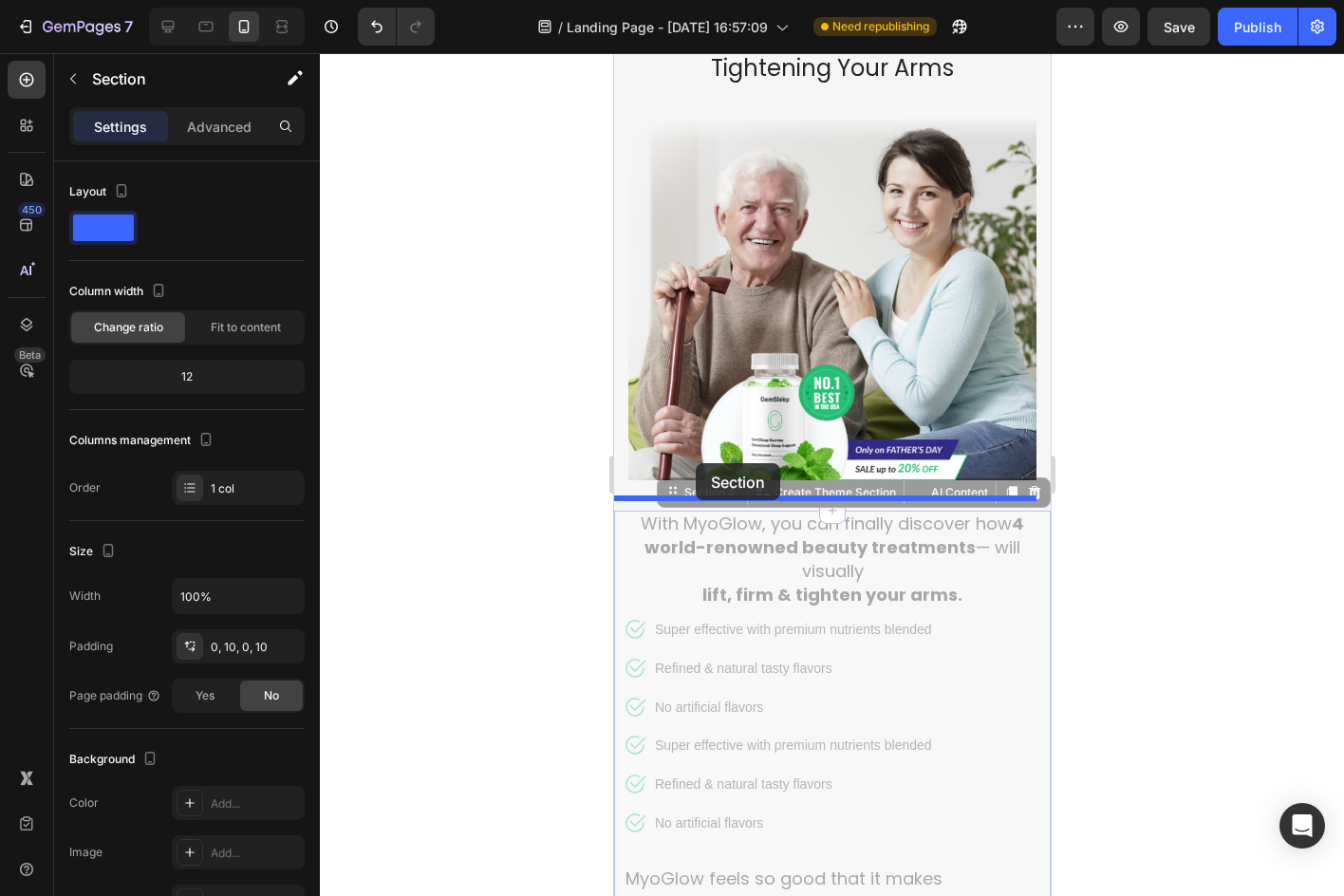
drag, startPoint x: 653, startPoint y: 483, endPoint x: 695, endPoint y: 463, distance: 46.5
click at [695, 463] on div "Mobile ( 460 px) iPhone 13 Mini iPhone 13 Pro iPhone 11 Pro Max iPhone 15 Pro M…" at bounding box center [831, 853] width 436 height 3146
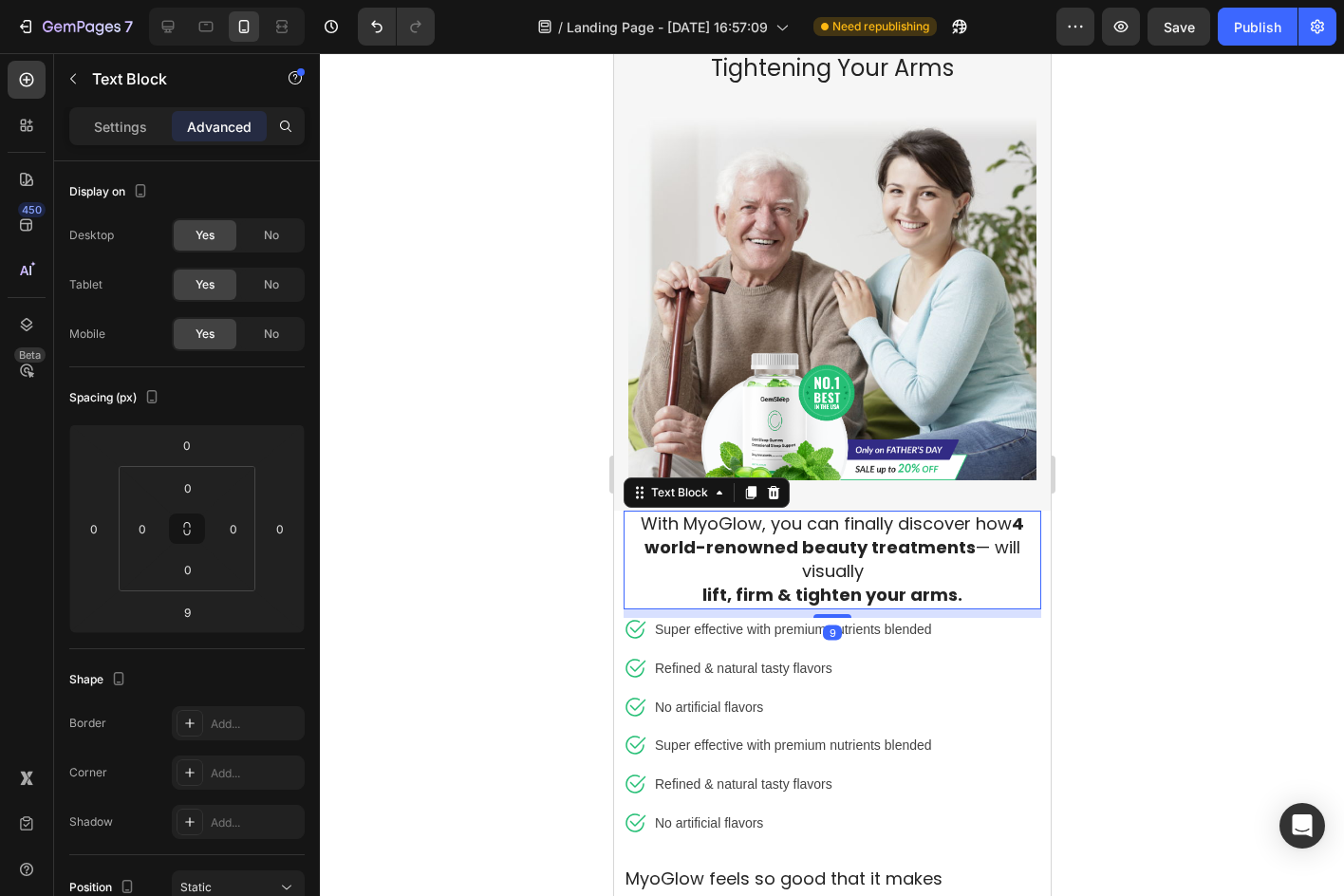
click at [643, 536] on strong "4 world-renowned beauty treatments" at bounding box center [833, 535] width 380 height 48
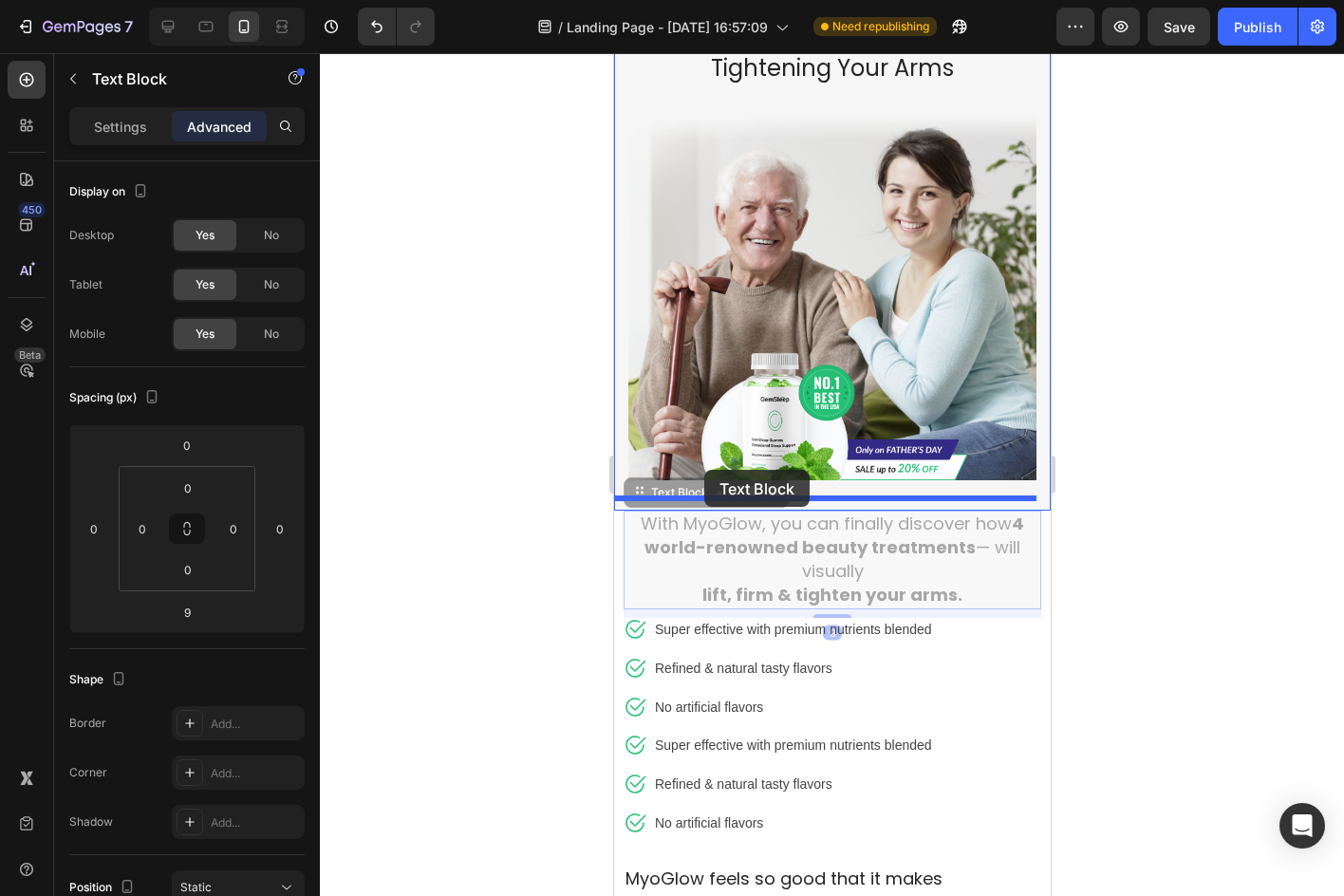
drag, startPoint x: 638, startPoint y: 484, endPoint x: 703, endPoint y: 469, distance: 66.7
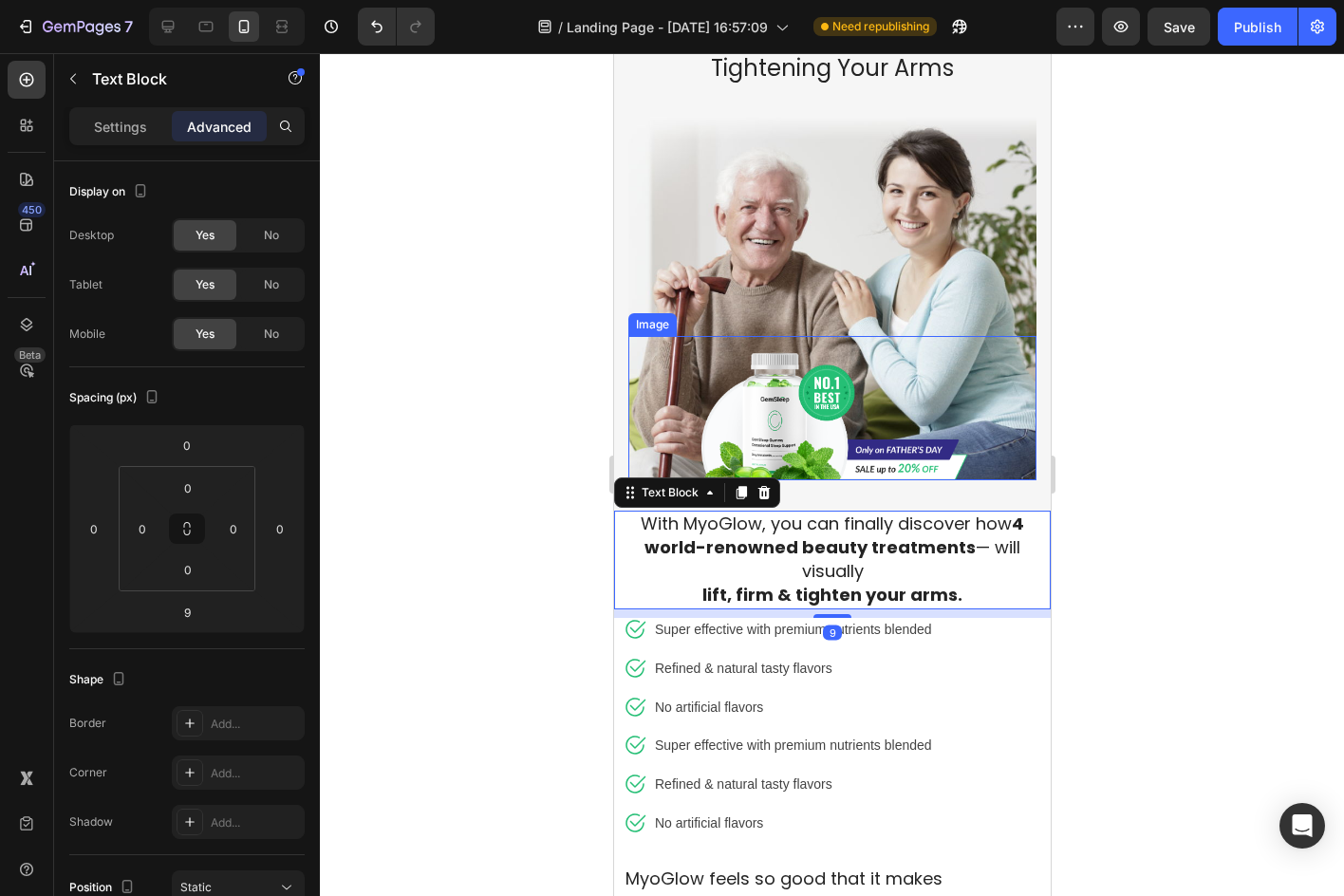
click at [938, 463] on img at bounding box center [832, 408] width 270 height 144
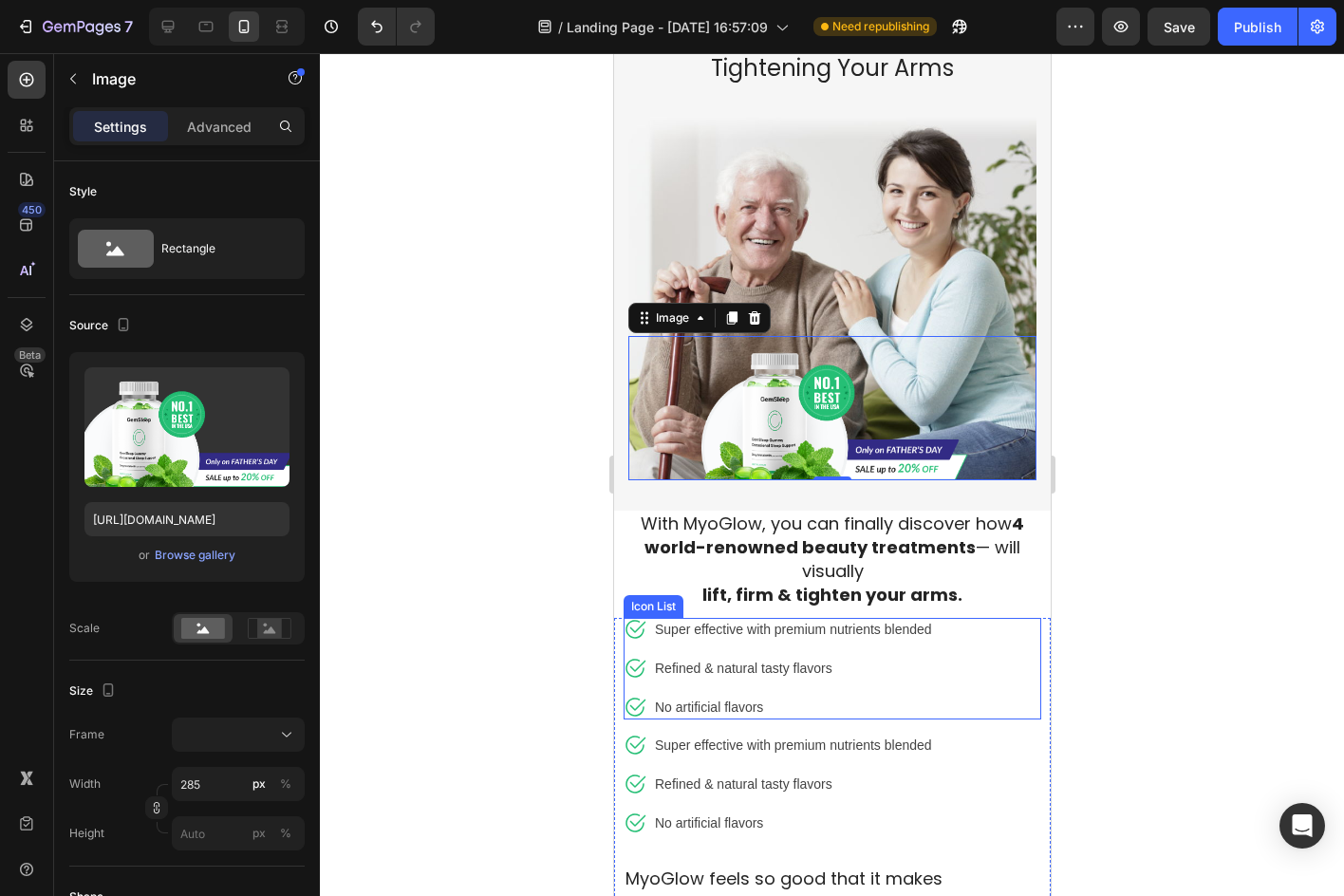
click at [1014, 635] on div "Icon Super effective with premium nutrients blended Text block Icon Refined & n…" at bounding box center [832, 669] width 418 height 102
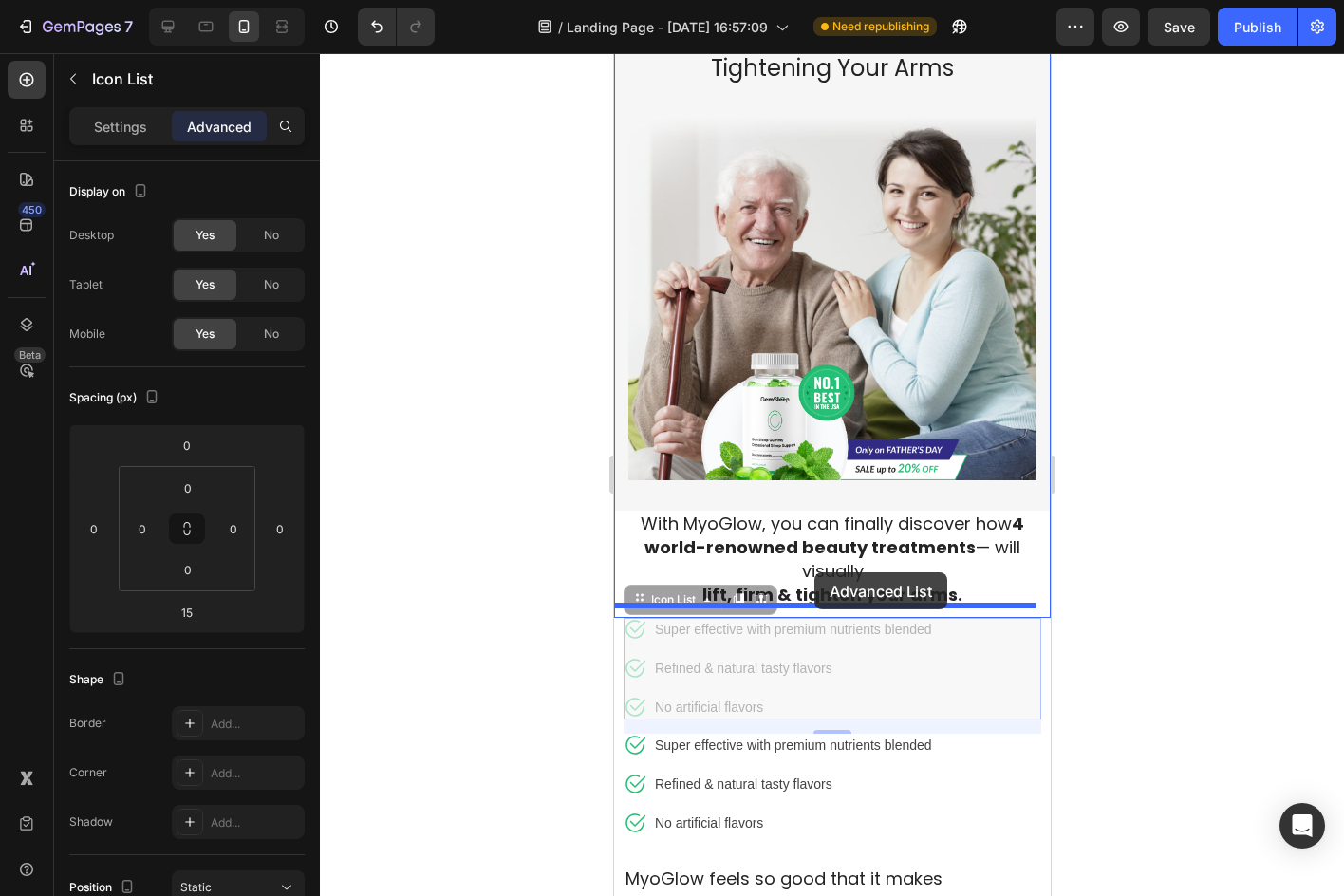
drag, startPoint x: 632, startPoint y: 592, endPoint x: 813, endPoint y: 572, distance: 182.1
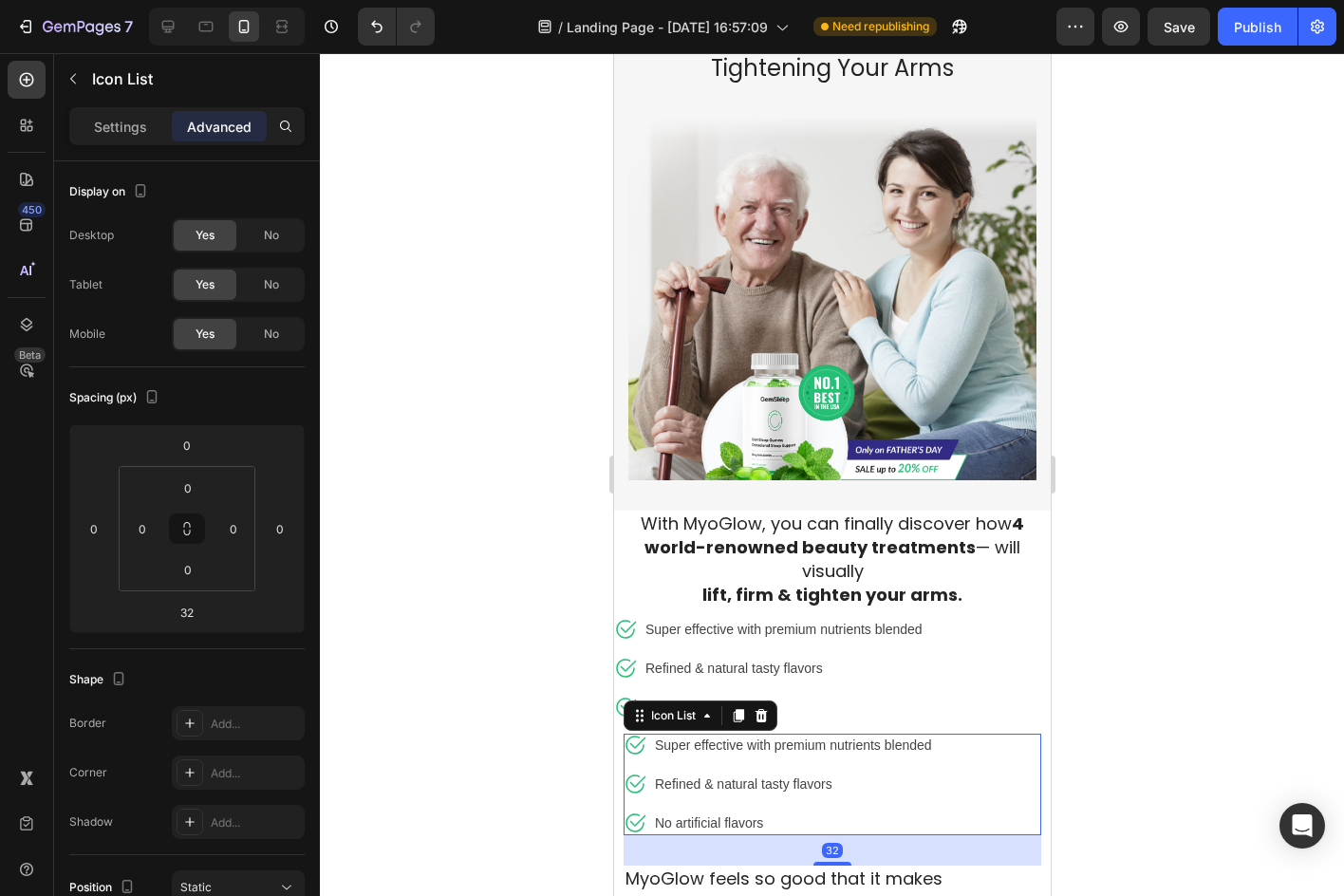
click at [981, 765] on div "Icon Super effective with premium nutrients blended Text block Icon Refined & n…" at bounding box center [832, 785] width 418 height 102
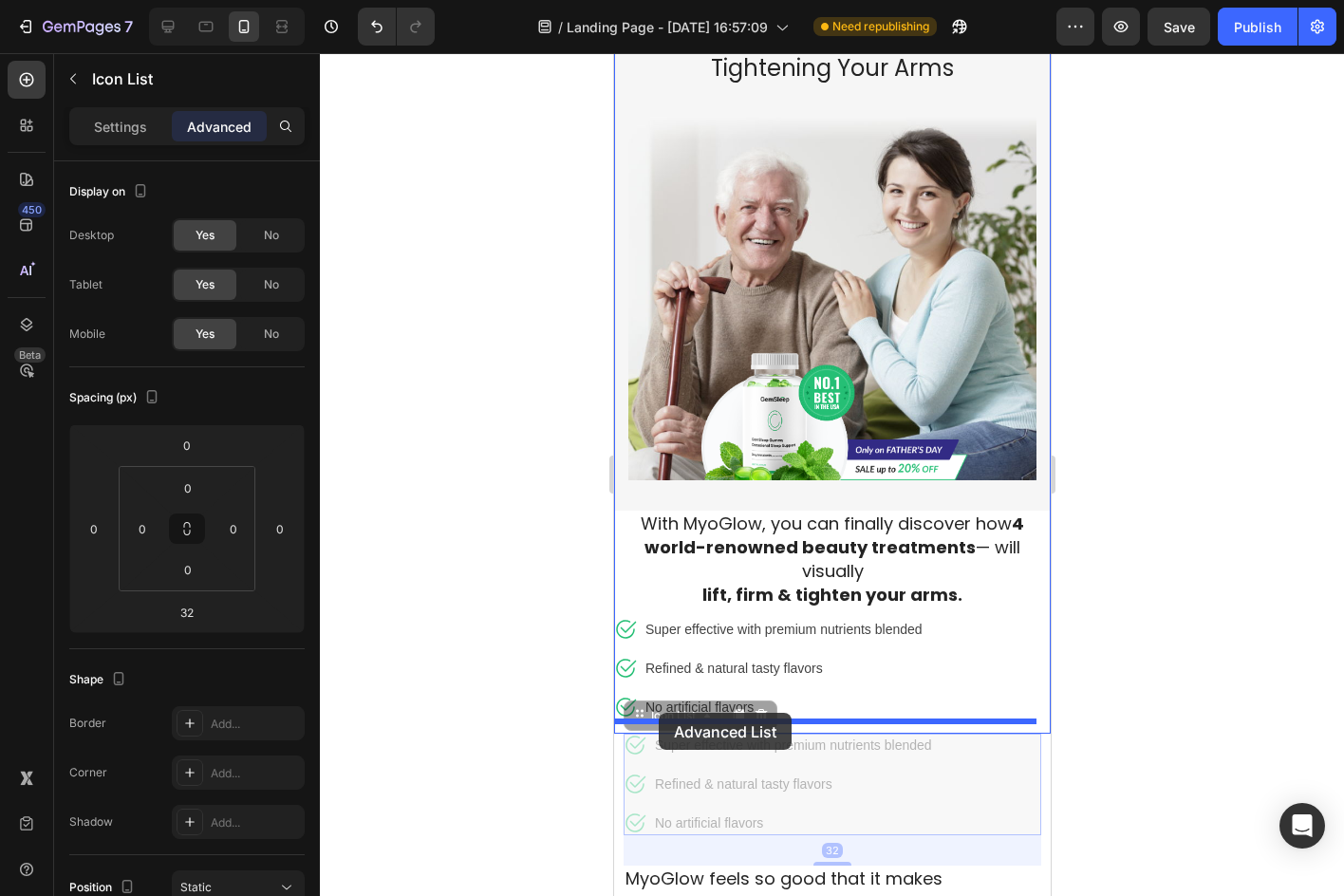
drag, startPoint x: 637, startPoint y: 710, endPoint x: 658, endPoint y: 713, distance: 21.2
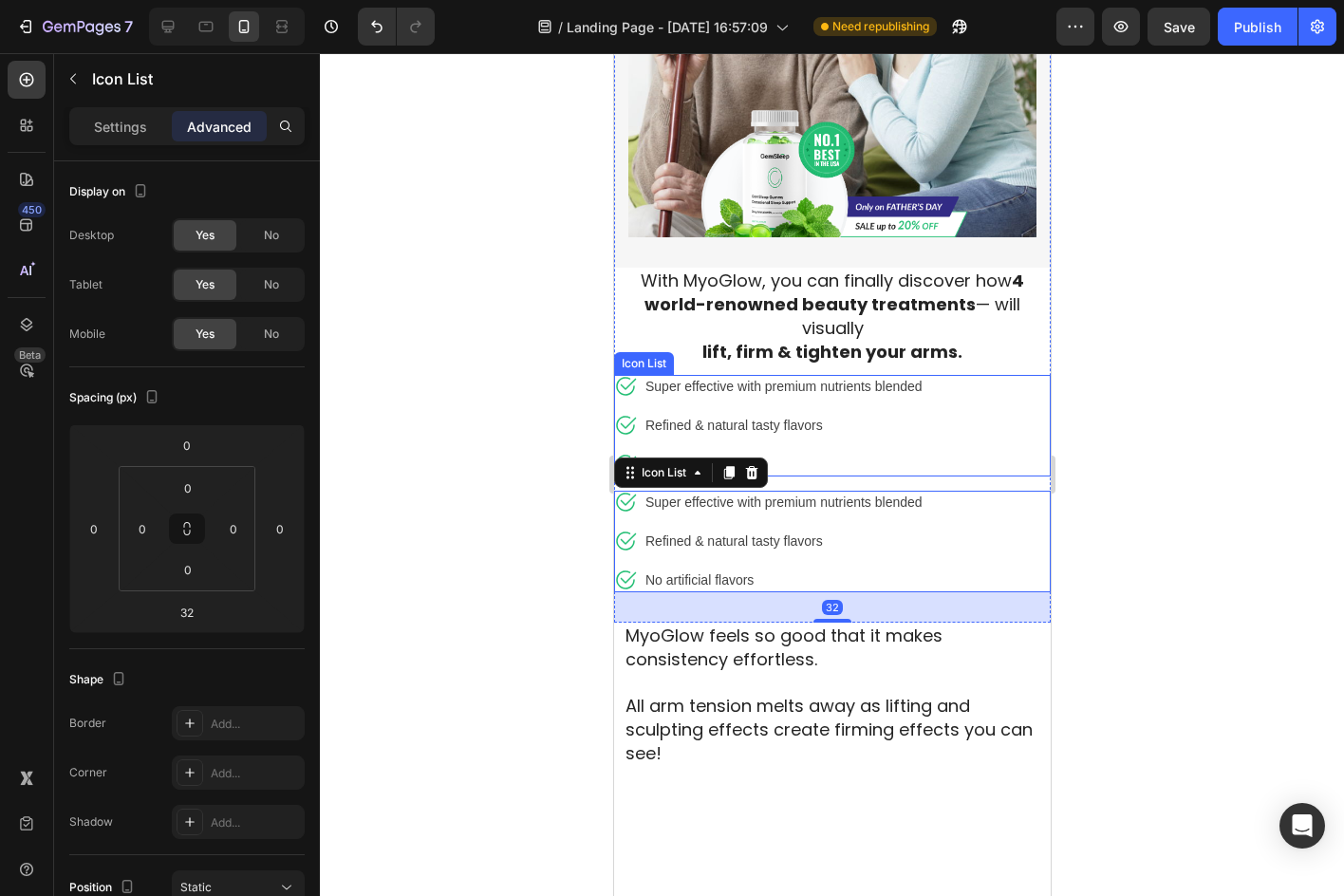
scroll to position [1152, 0]
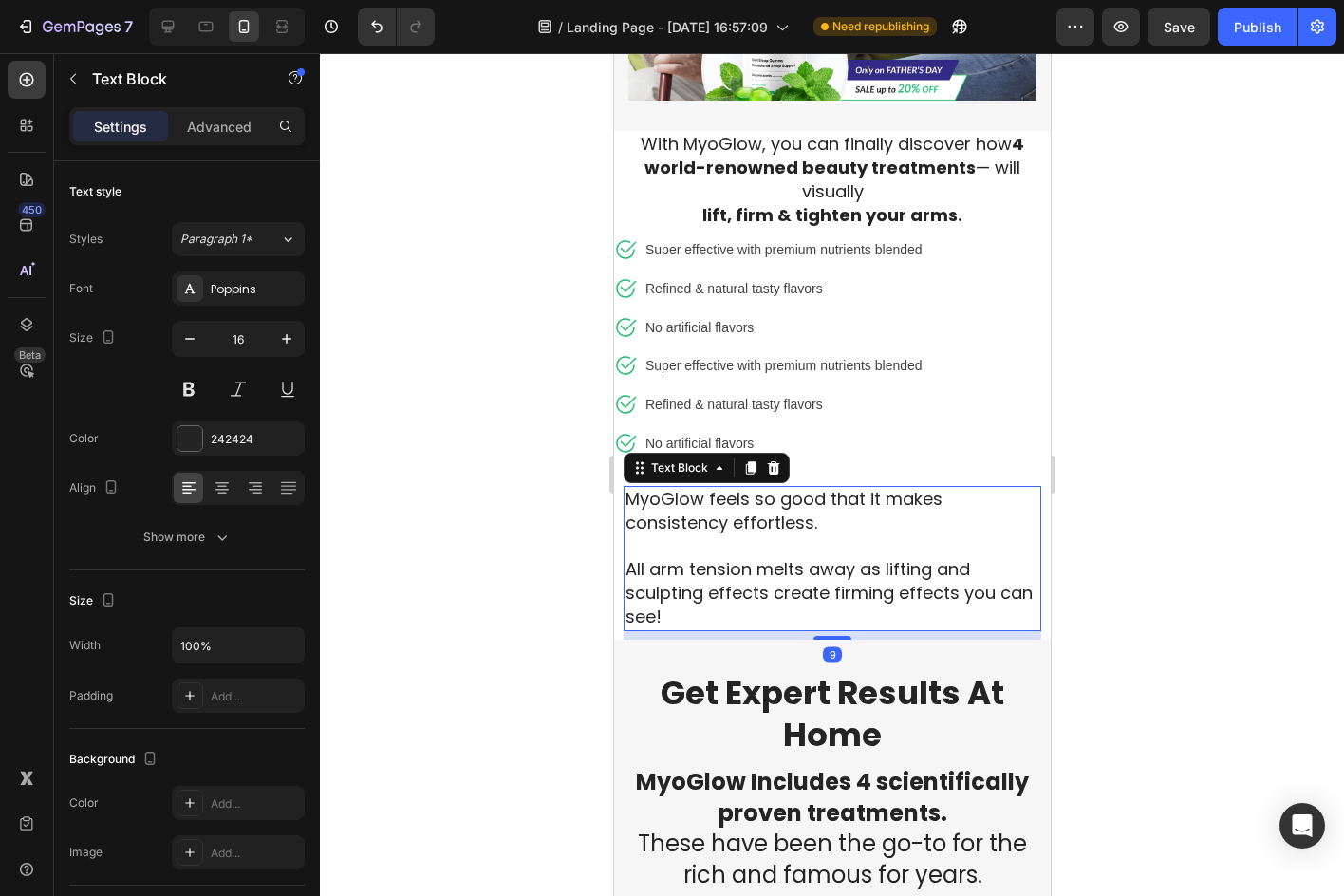
click at [745, 491] on span "MyoGlow feels so good that it makes consistency effortless." at bounding box center [783, 510] width 317 height 48
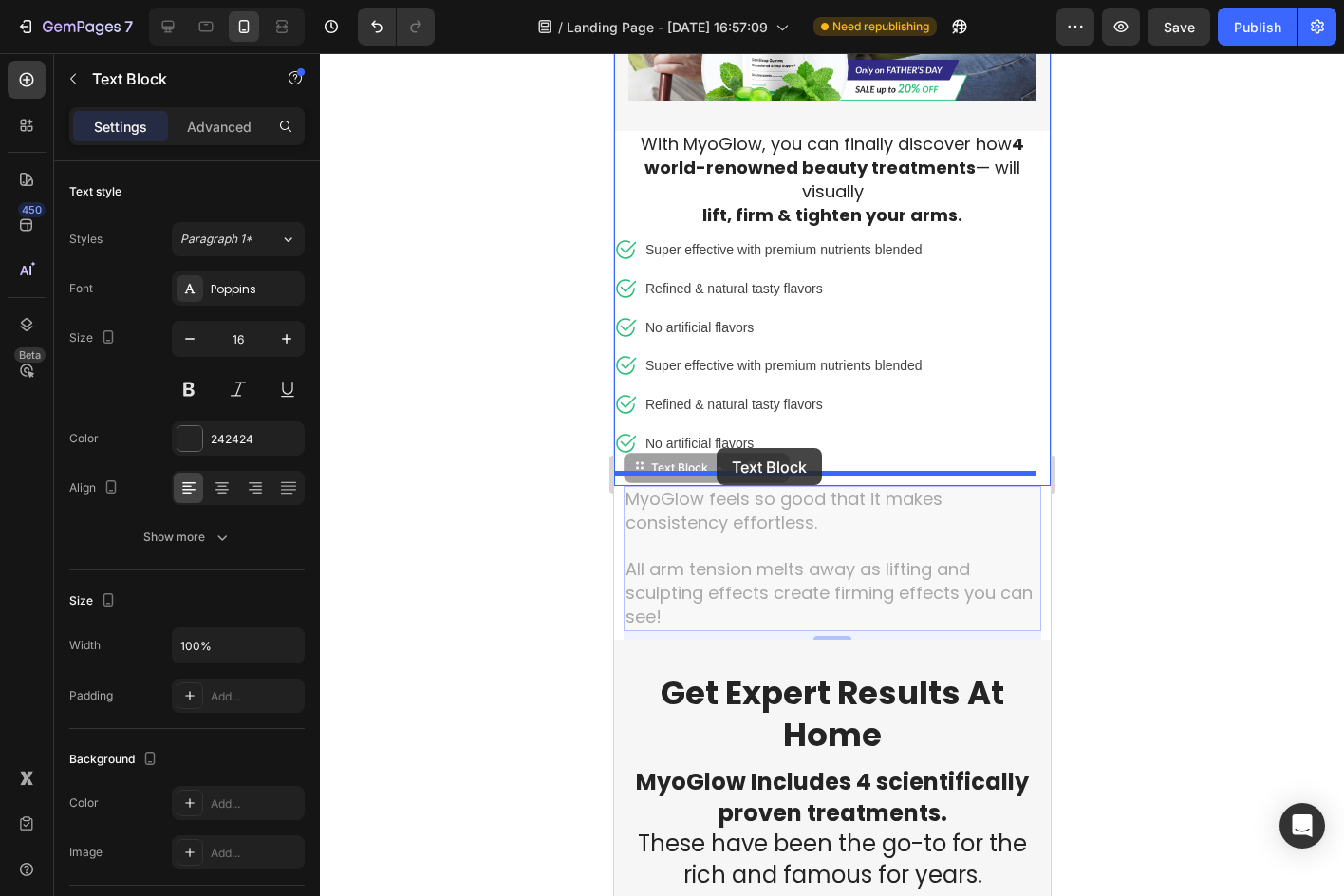
drag, startPoint x: 633, startPoint y: 458, endPoint x: 715, endPoint y: 448, distance: 82.6
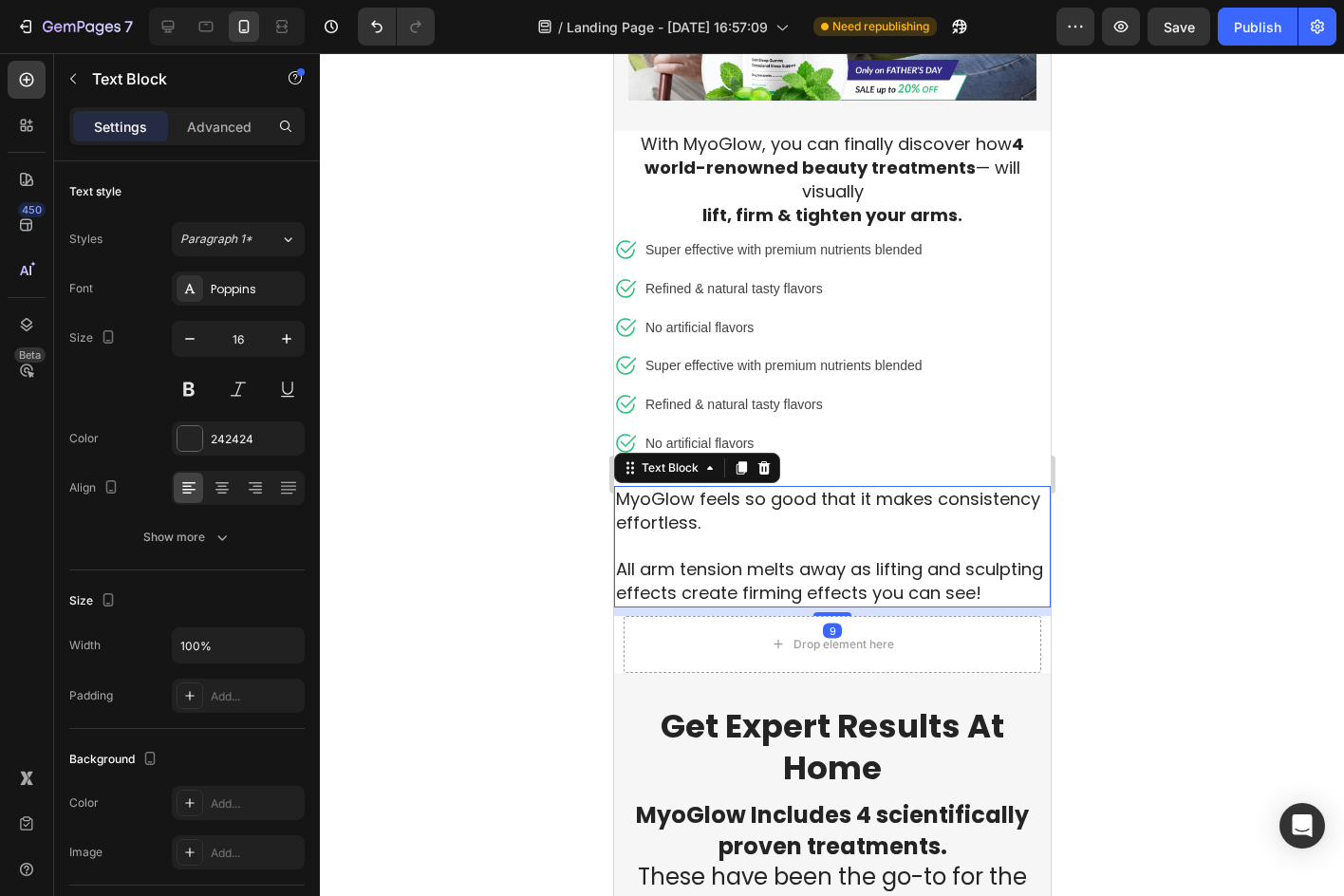
click at [1134, 490] on div at bounding box center [832, 473] width 1024 height 842
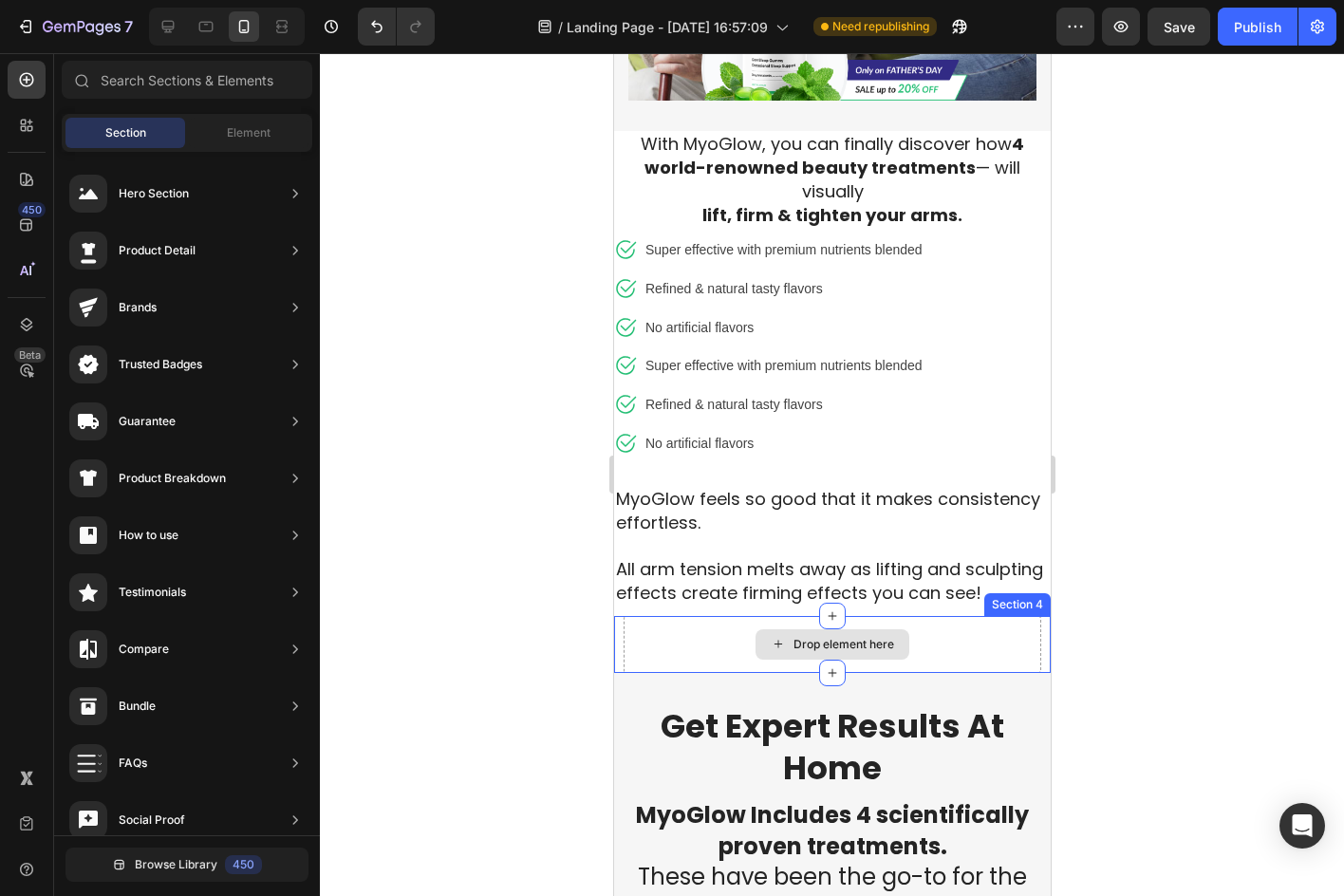
click at [1023, 641] on div "Drop element here" at bounding box center [832, 644] width 418 height 57
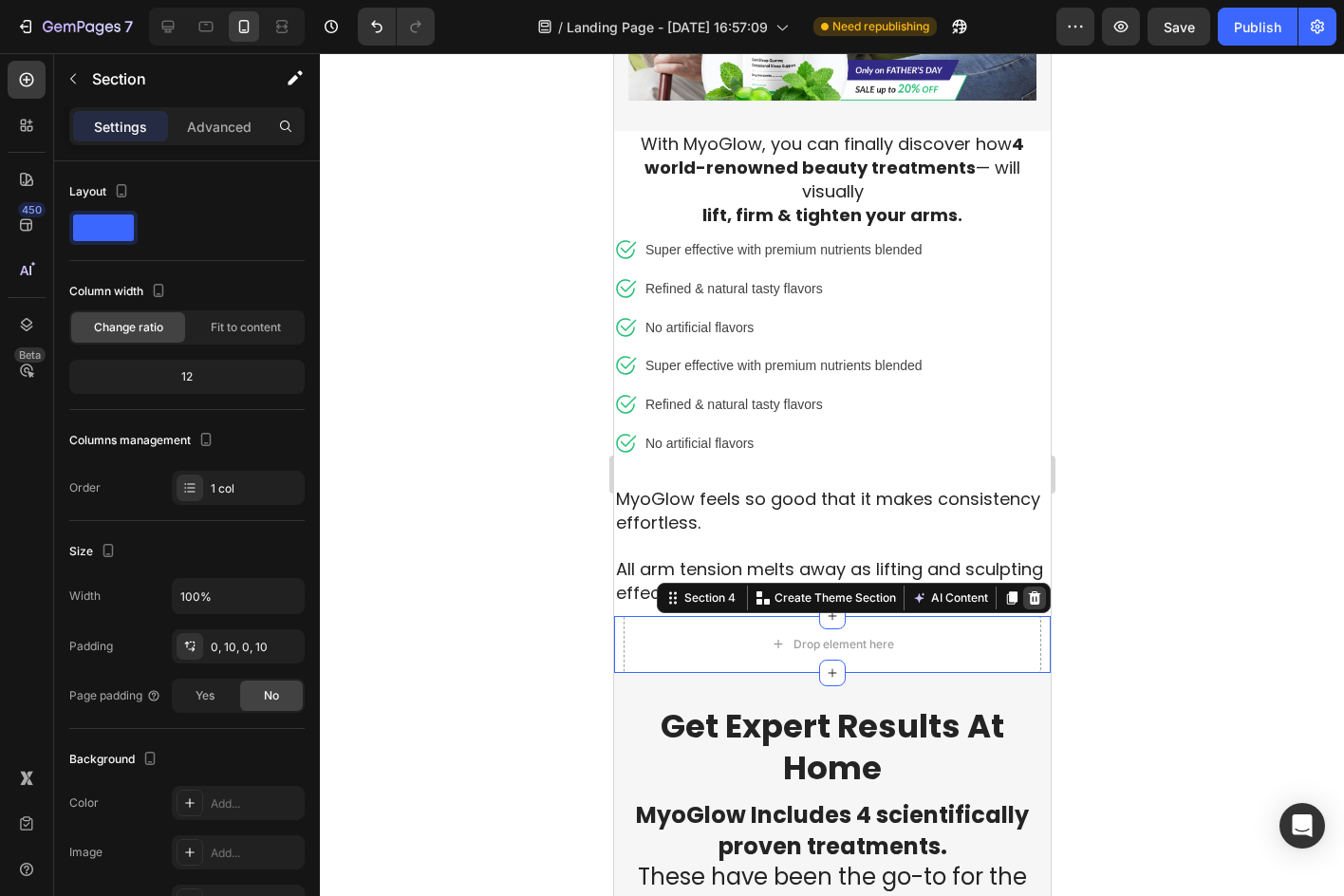
click at [1022, 597] on div at bounding box center [1033, 597] width 22 height 22
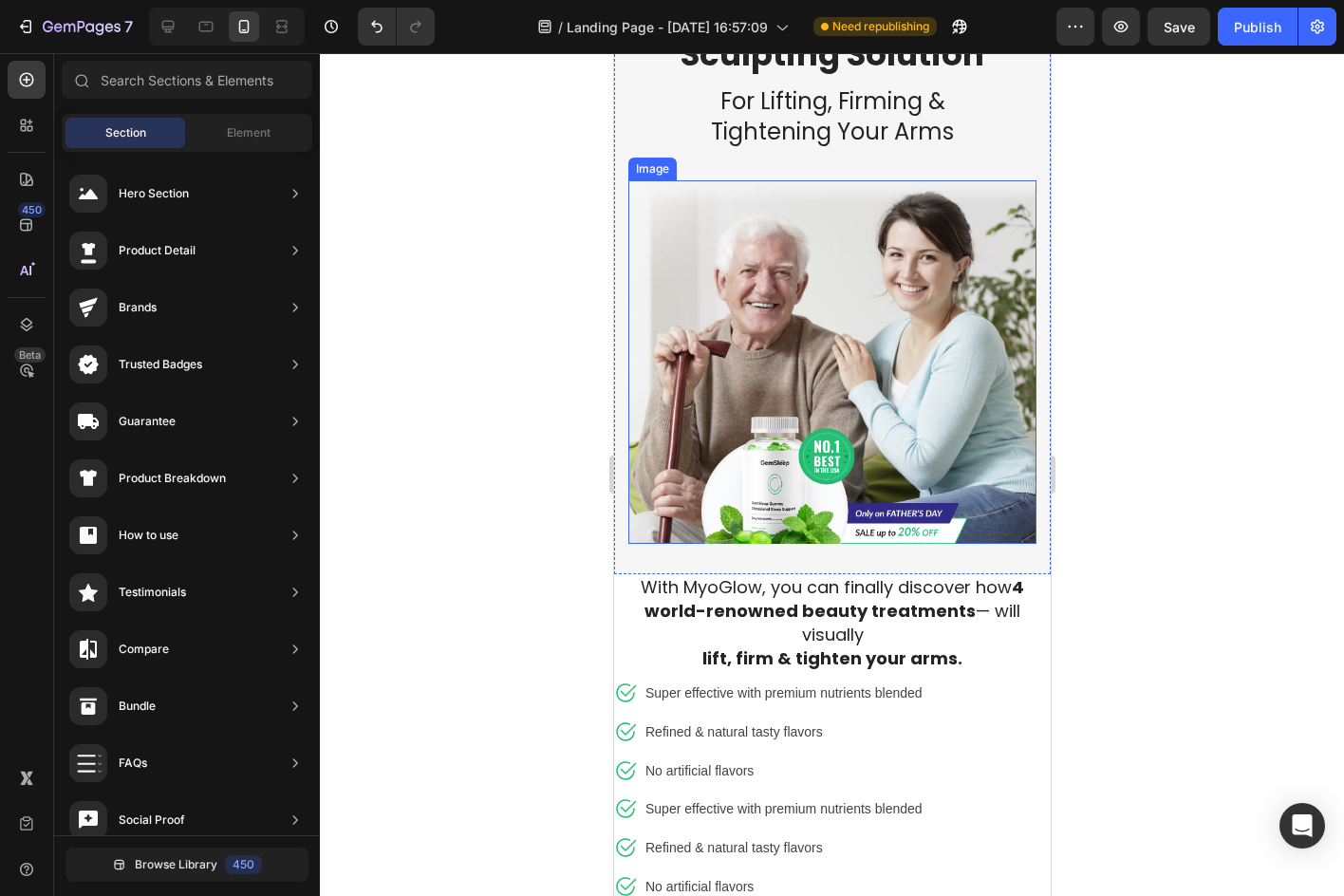
scroll to position [203, 0]
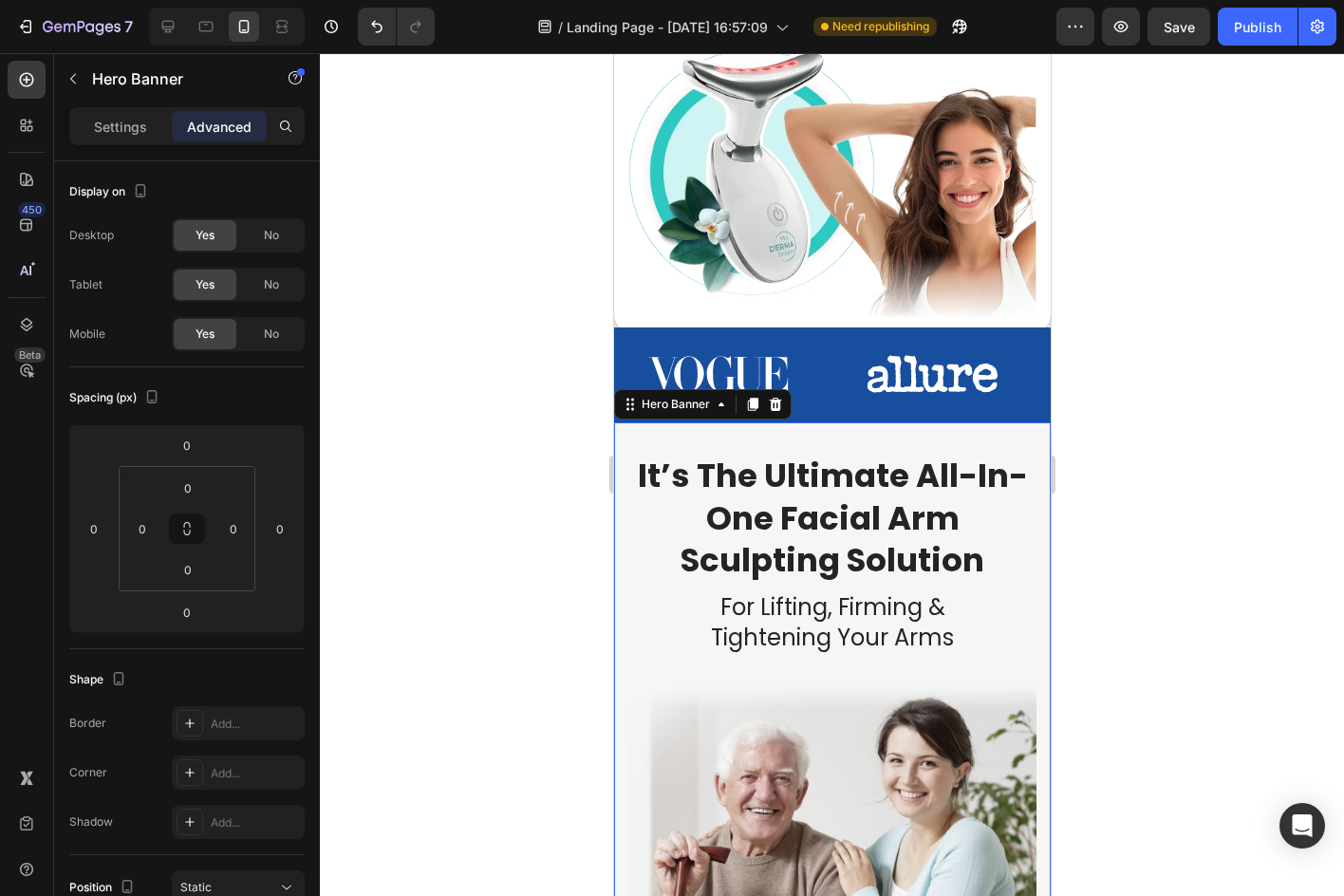
click at [1025, 435] on div "Image Row It’s The Ultimate All-In-One Facial Arm Sculpting Solution Heading Fo…" at bounding box center [831, 752] width 436 height 658
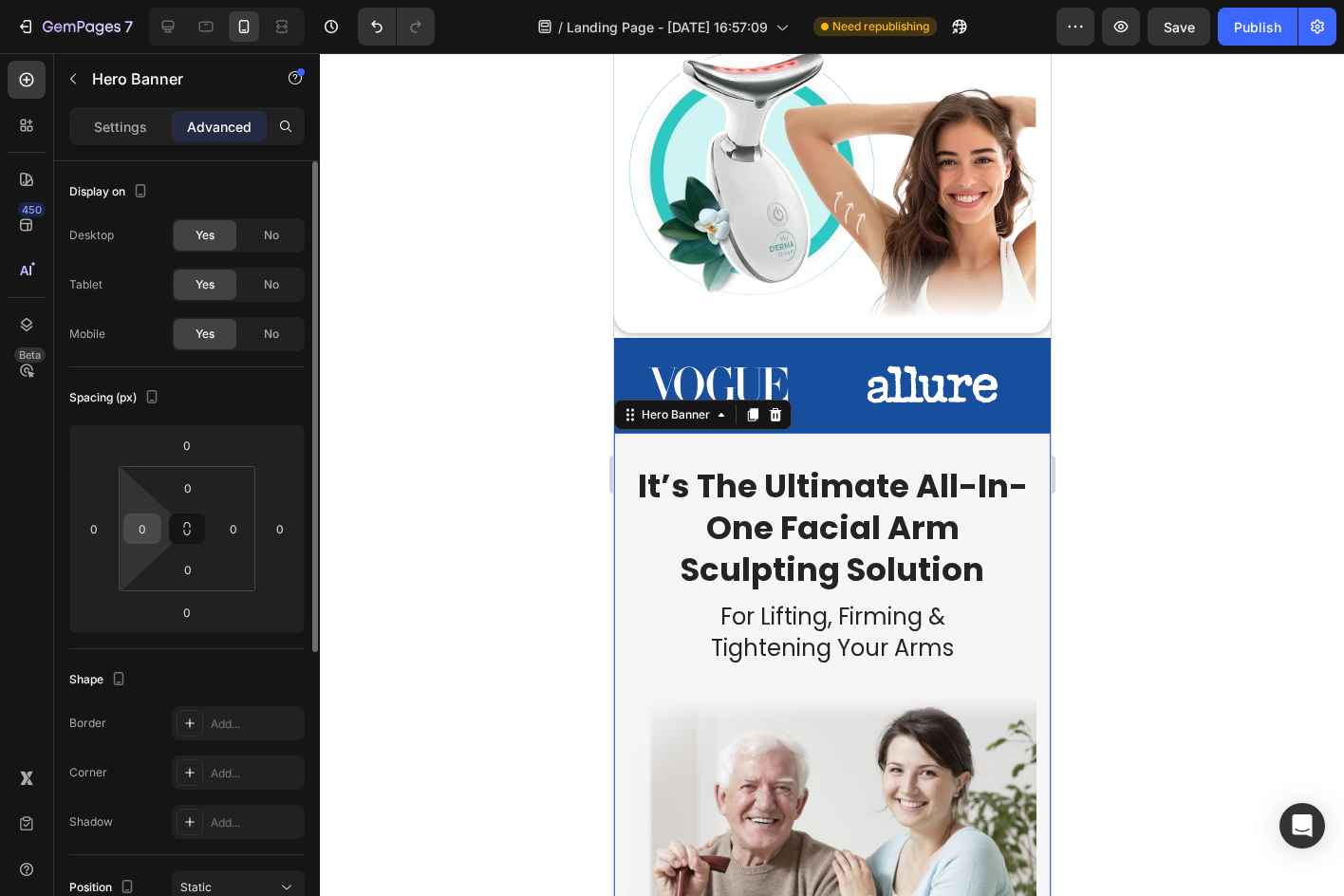
click at [142, 521] on input "0" at bounding box center [142, 528] width 28 height 28
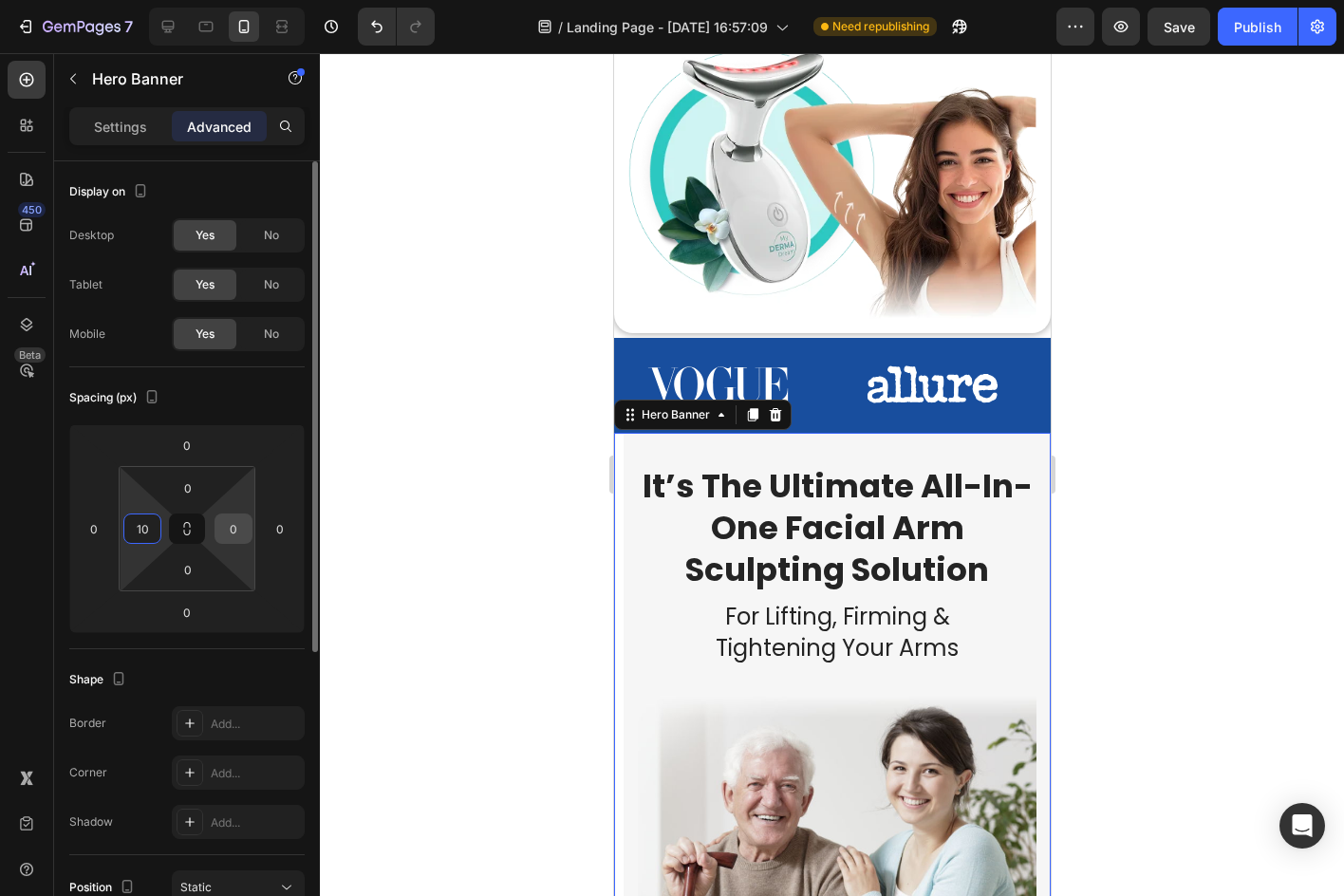
type input "10"
click at [227, 528] on input "0" at bounding box center [233, 528] width 28 height 28
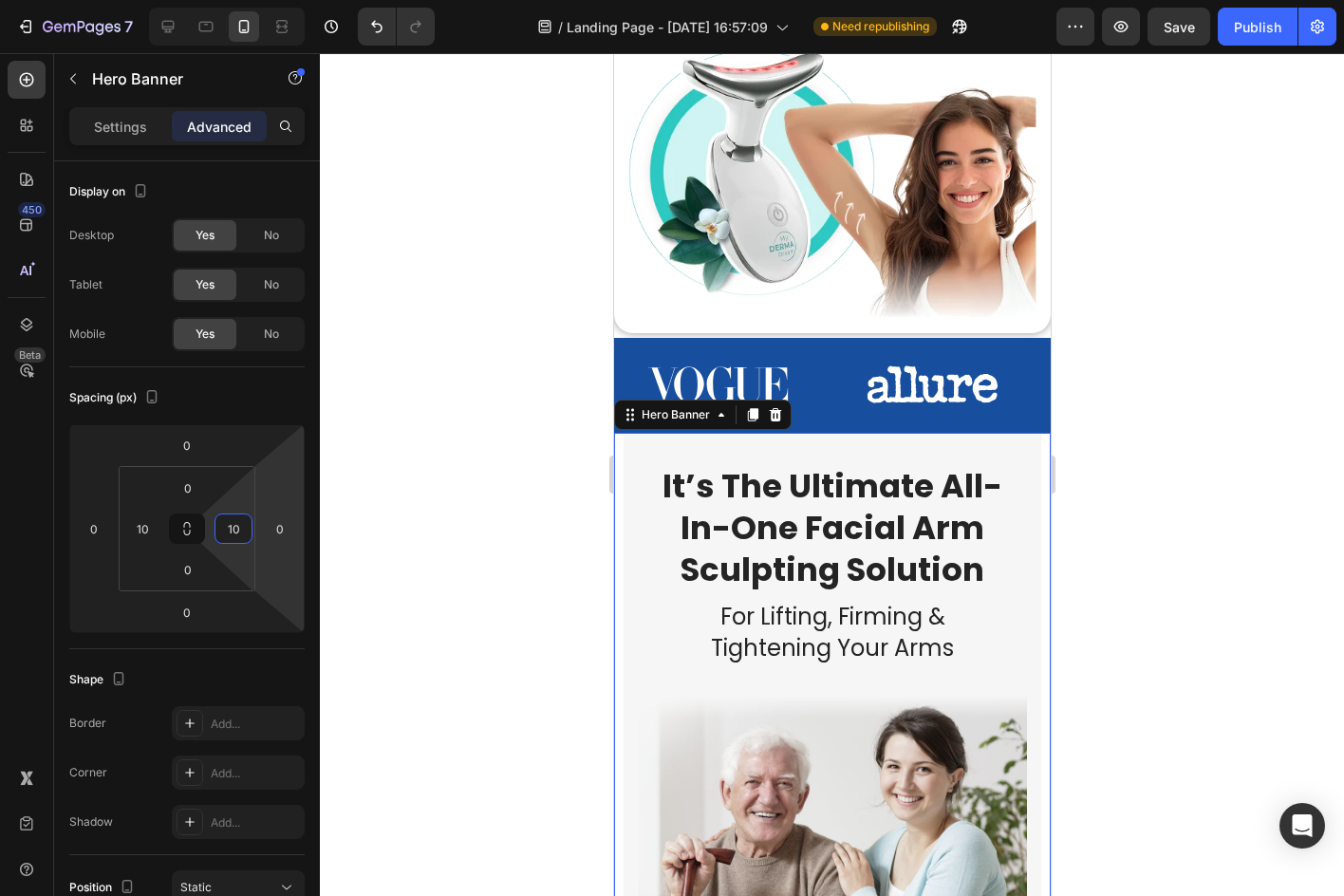
type input "10"
click at [410, 555] on div at bounding box center [832, 473] width 1024 height 842
click at [616, 507] on div "Image Row It’s The Ultimate All-In-One Facial Arm Sculpting Solution Heading Fo…" at bounding box center [831, 753] width 436 height 640
click at [247, 533] on input "10" at bounding box center [233, 528] width 28 height 28
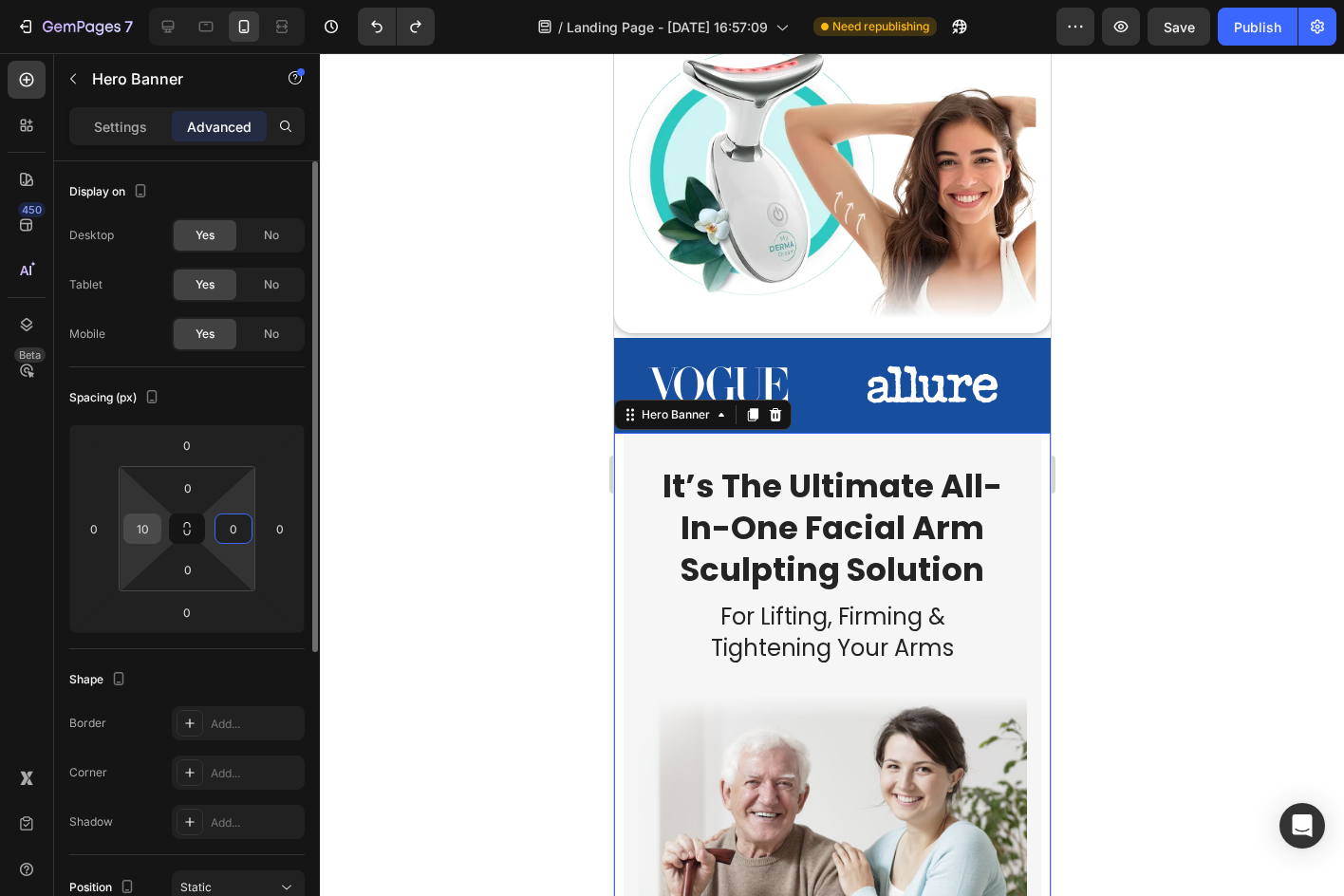
type input "0"
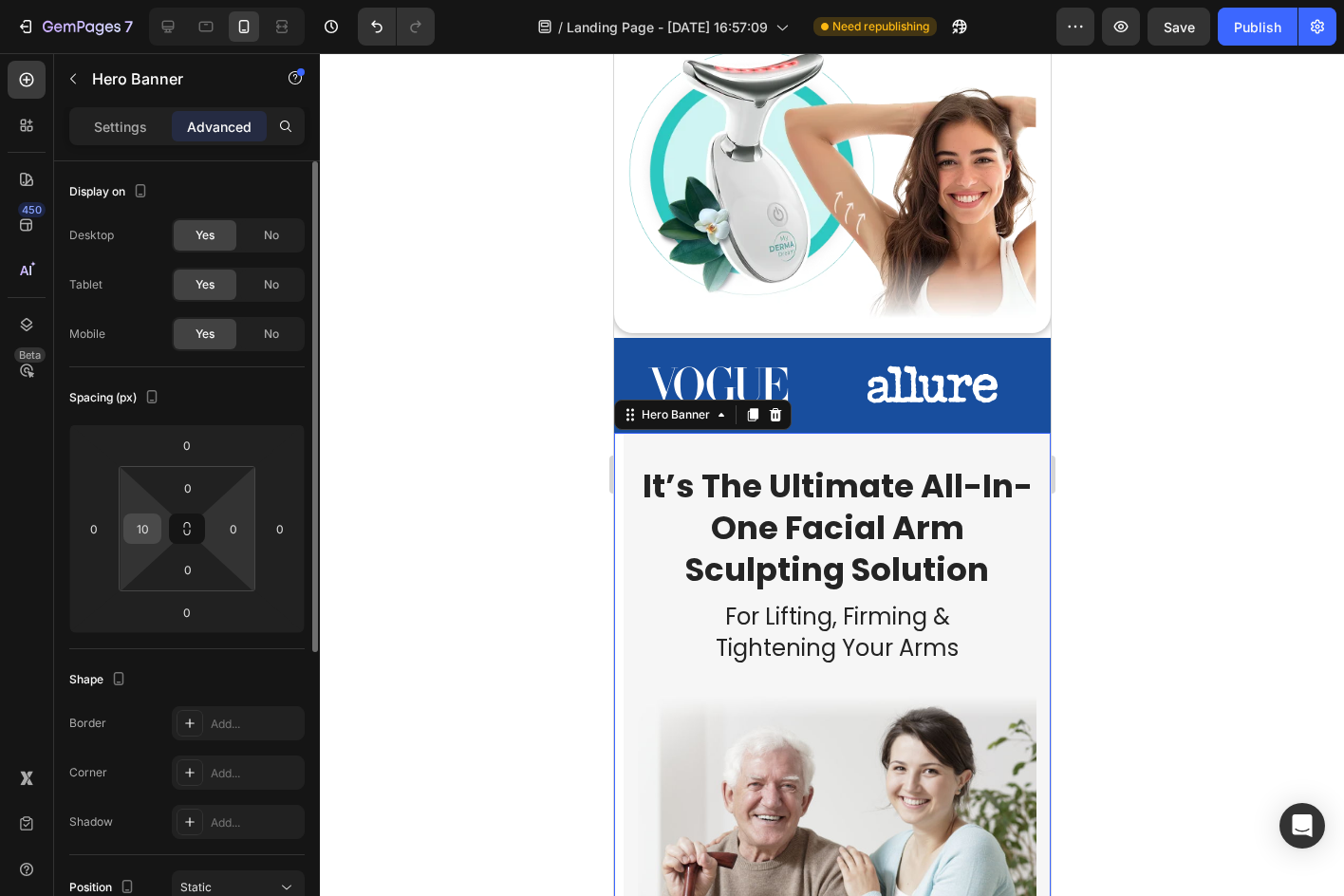
click at [157, 519] on div "10" at bounding box center [142, 528] width 38 height 30
click at [149, 520] on input "10" at bounding box center [142, 528] width 28 height 28
type input "0"
click at [383, 526] on div at bounding box center [832, 473] width 1024 height 842
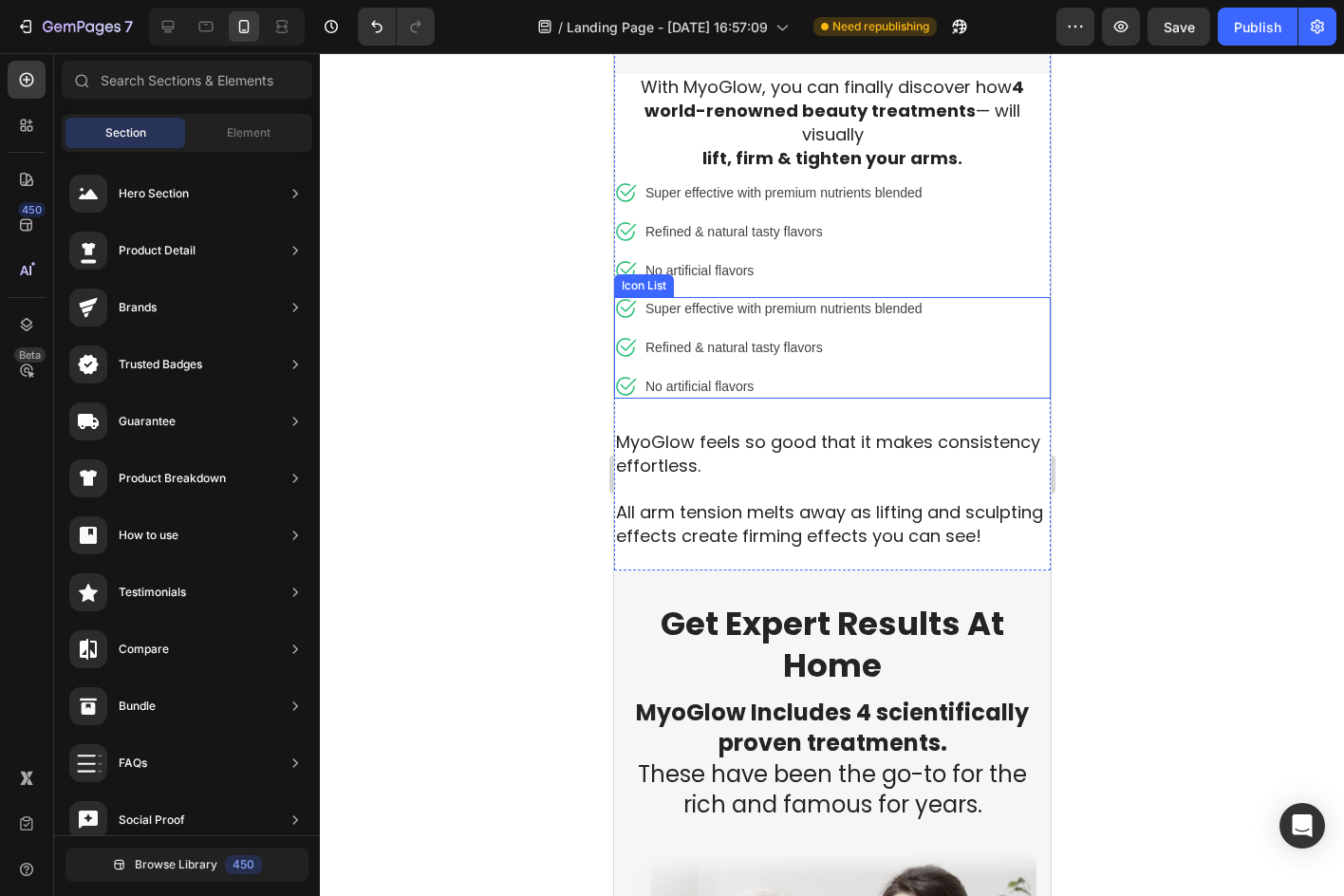
scroll to position [1044, 0]
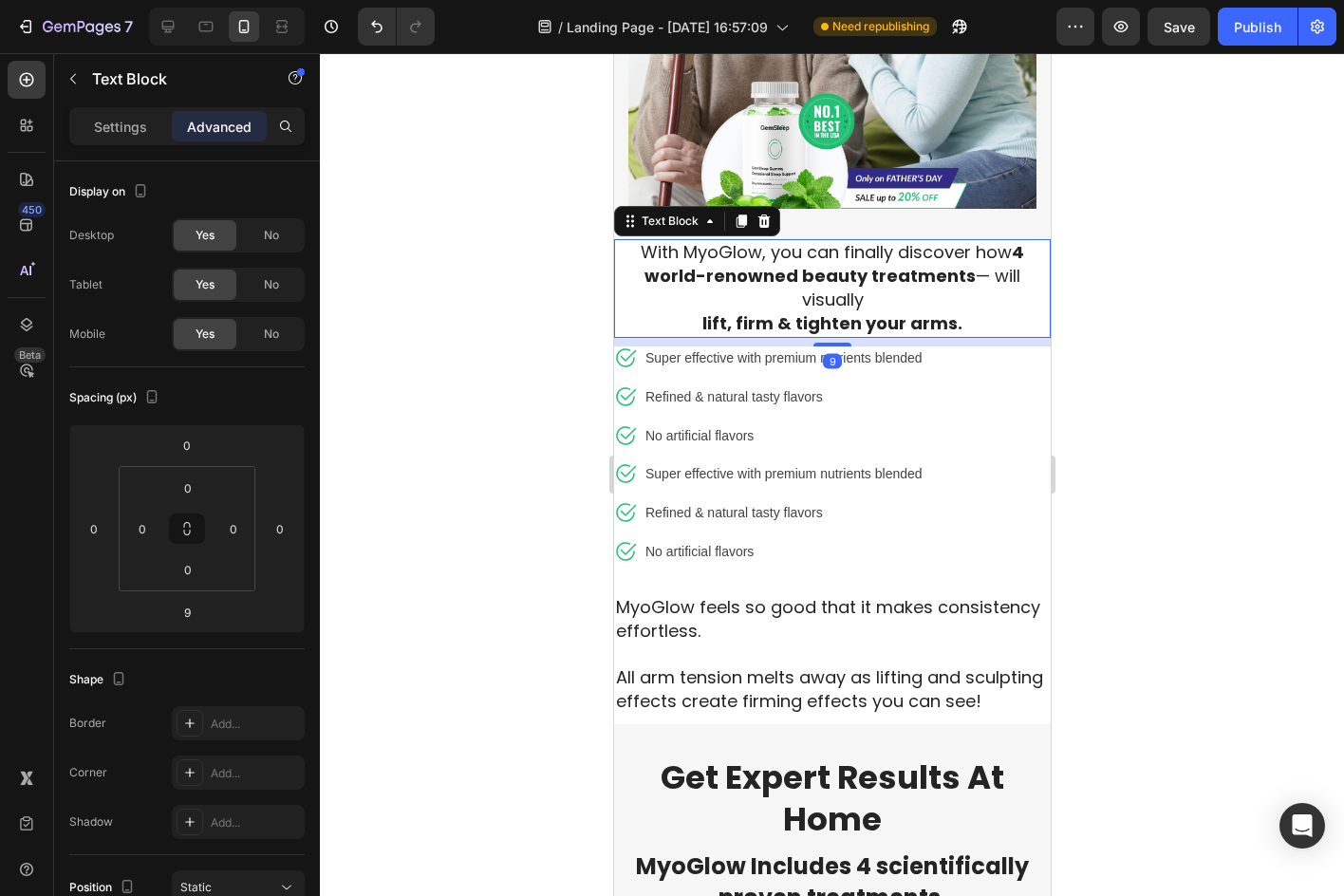
click at [753, 284] on p "With MyoGlow, you can finally discover how 4 world-renowned beauty treatments —…" at bounding box center [831, 276] width 432 height 71
click at [738, 215] on icon at bounding box center [741, 222] width 11 height 14
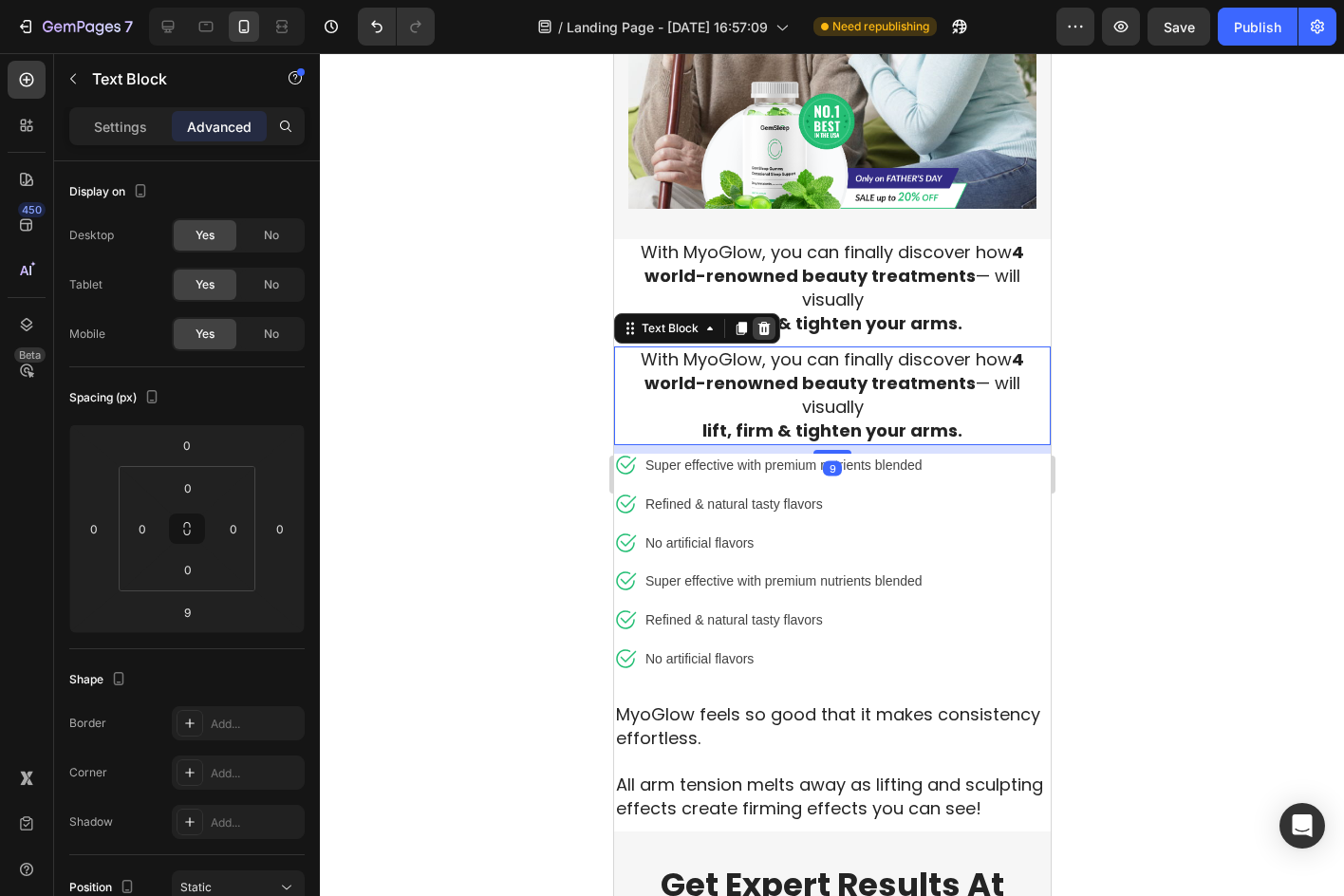
click at [766, 322] on icon at bounding box center [763, 329] width 13 height 14
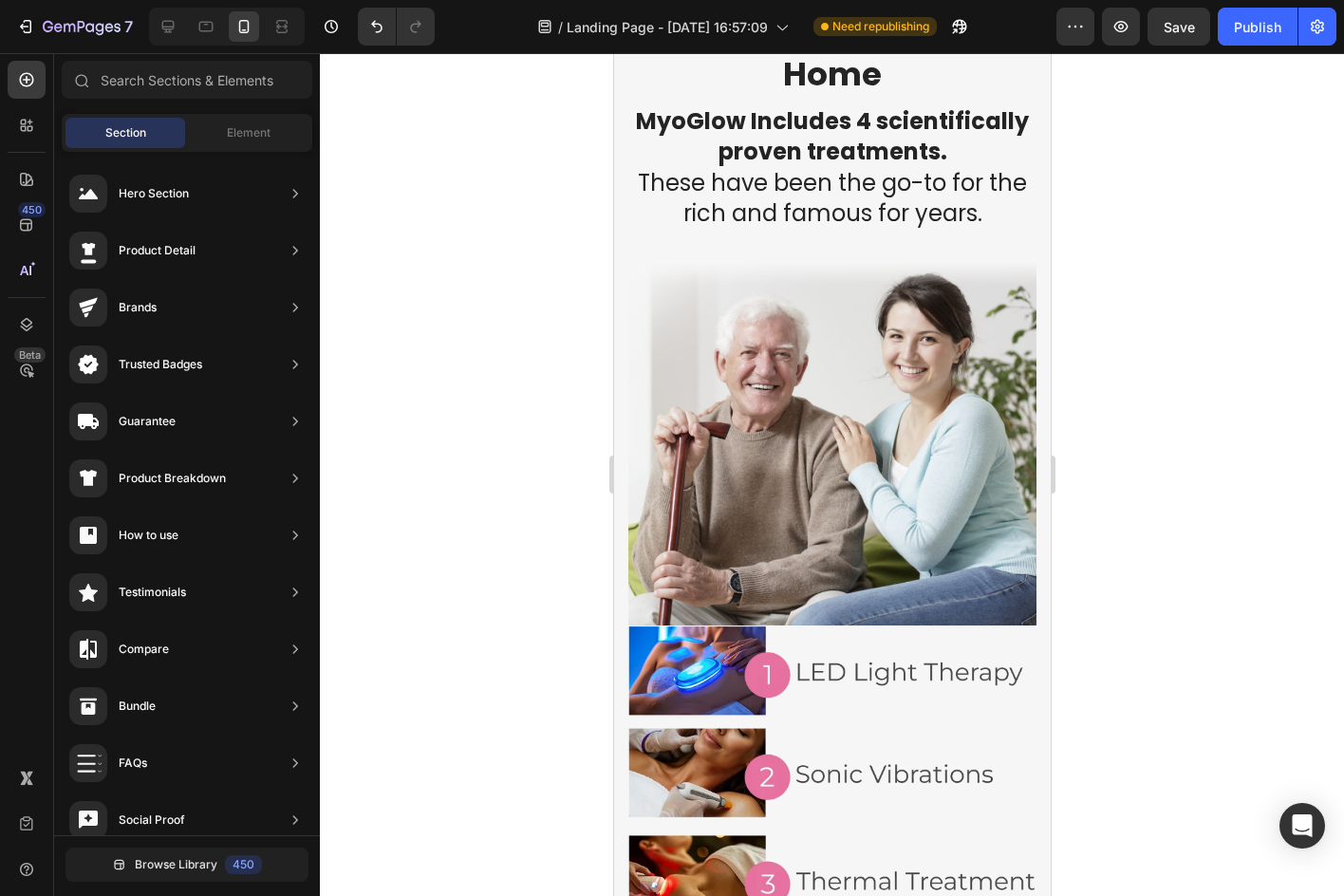
scroll to position [1803, 0]
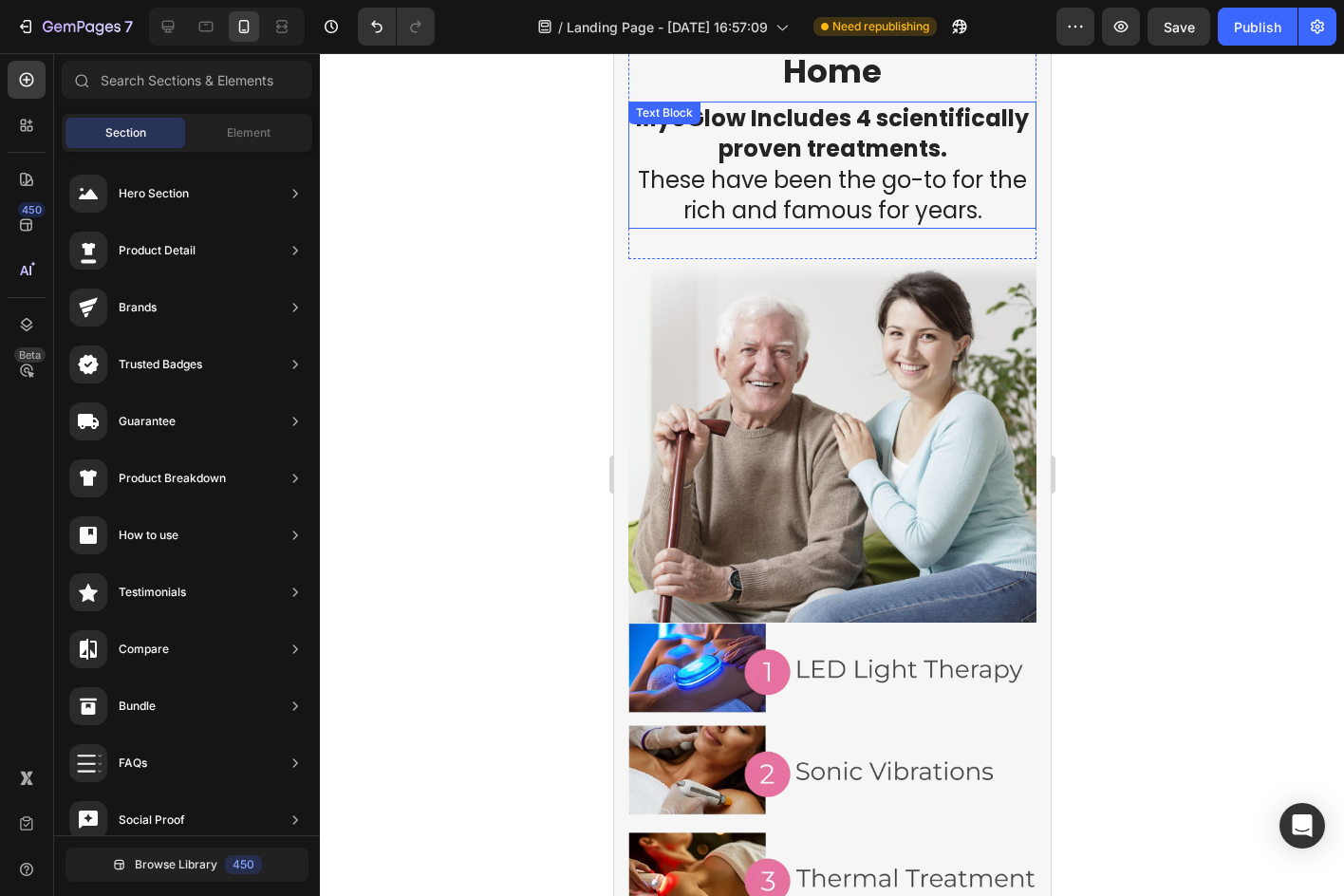
click at [840, 153] on strong "MyoGlow Includes 4 scientifically proven treatments." at bounding box center [831, 134] width 393 height 62
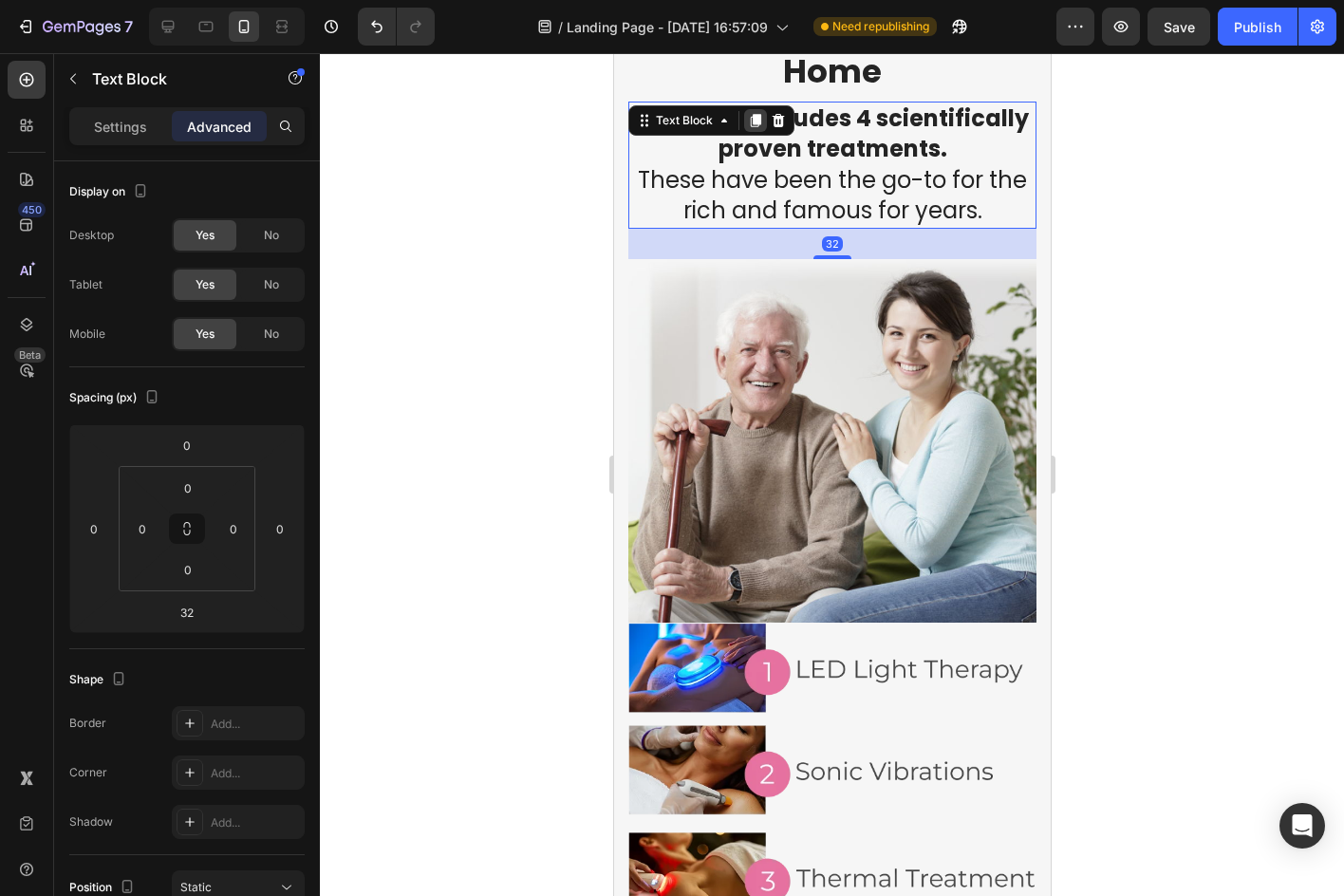
click at [748, 126] on icon at bounding box center [754, 121] width 16 height 16
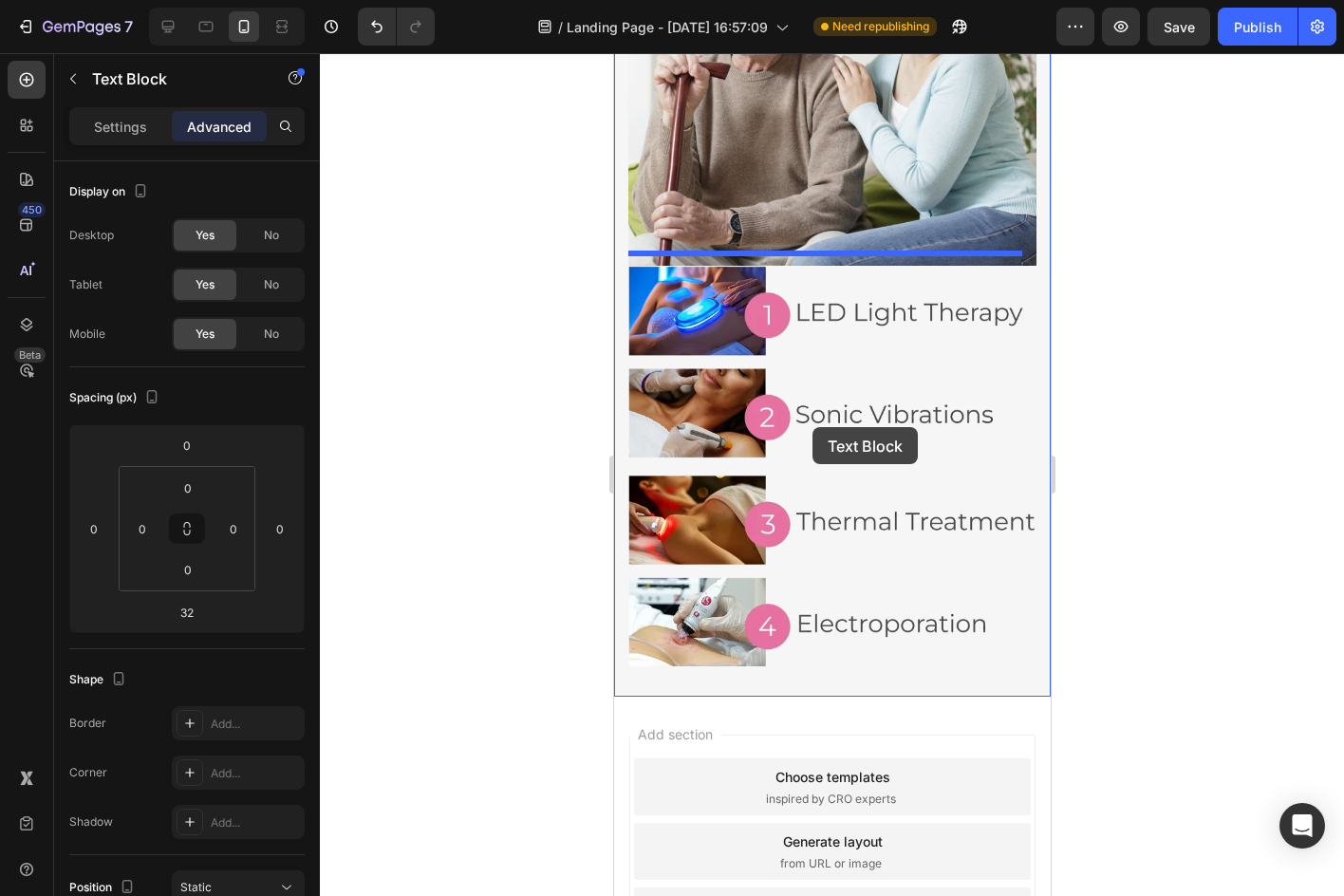
scroll to position [2448, 0]
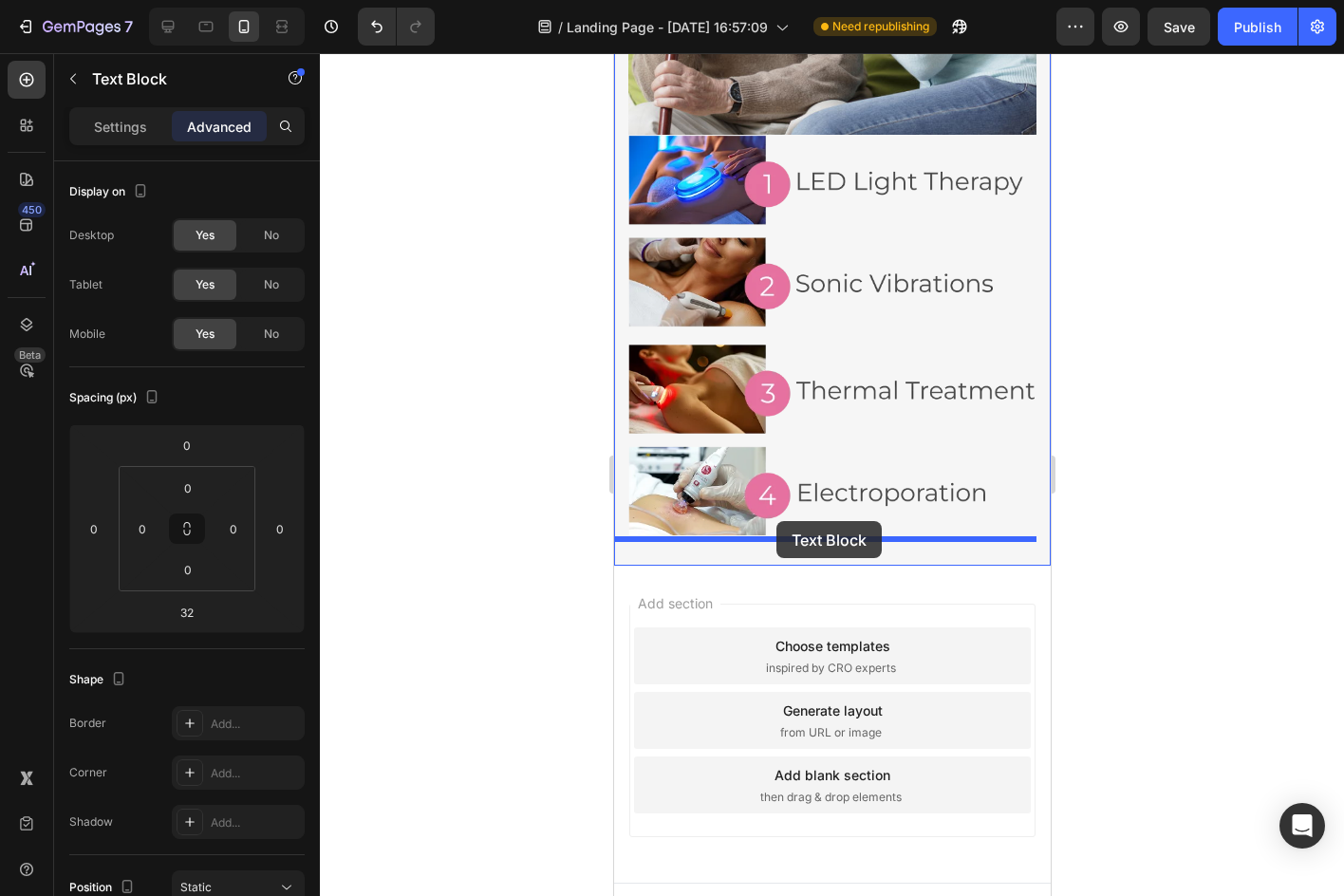
drag, startPoint x: 637, startPoint y: 238, endPoint x: 775, endPoint y: 521, distance: 314.9
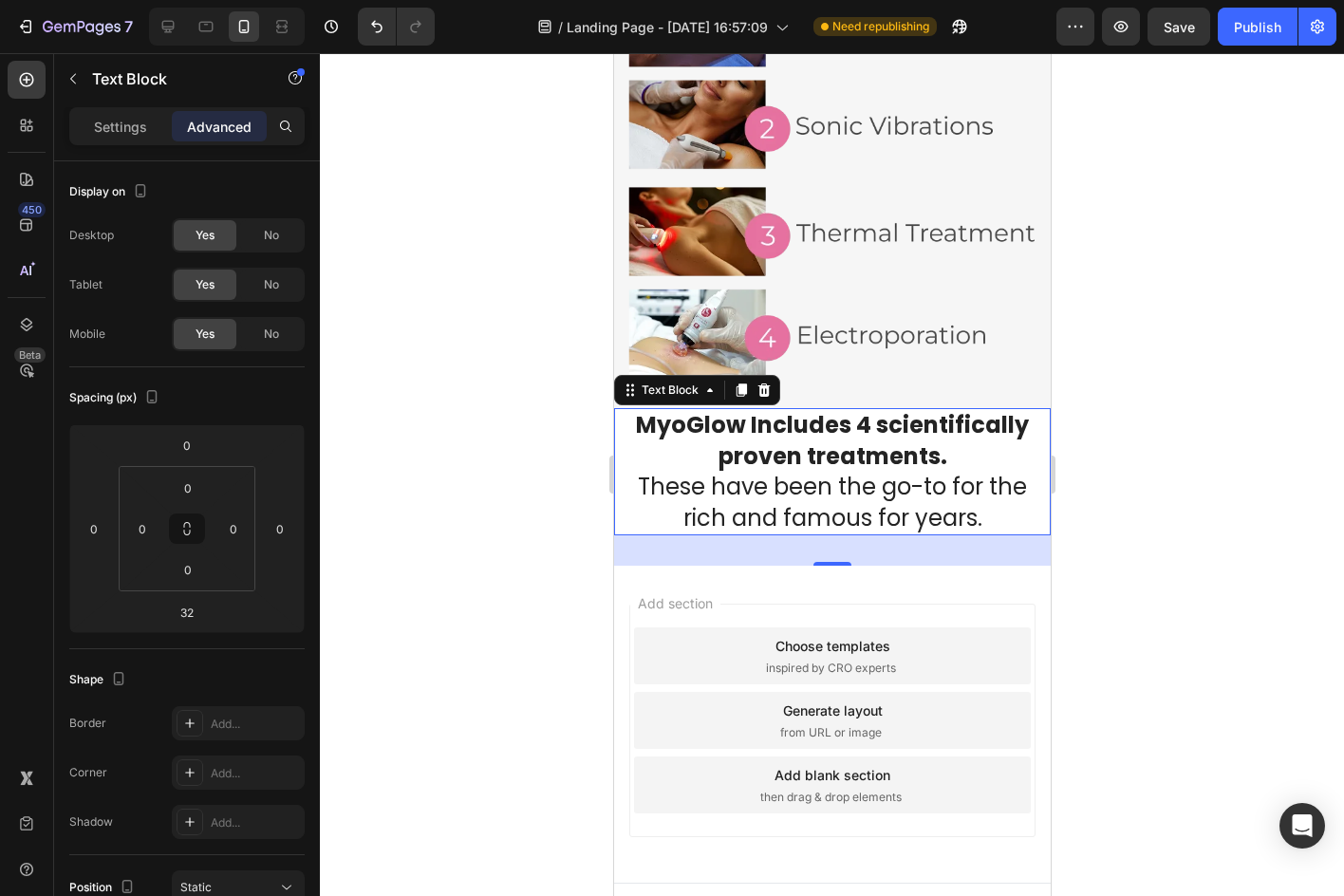
drag, startPoint x: 990, startPoint y: 528, endPoint x: 1678, endPoint y: 565, distance: 689.0
click at [990, 535] on div "32" at bounding box center [831, 550] width 436 height 30
click at [1153, 475] on div at bounding box center [832, 473] width 1024 height 842
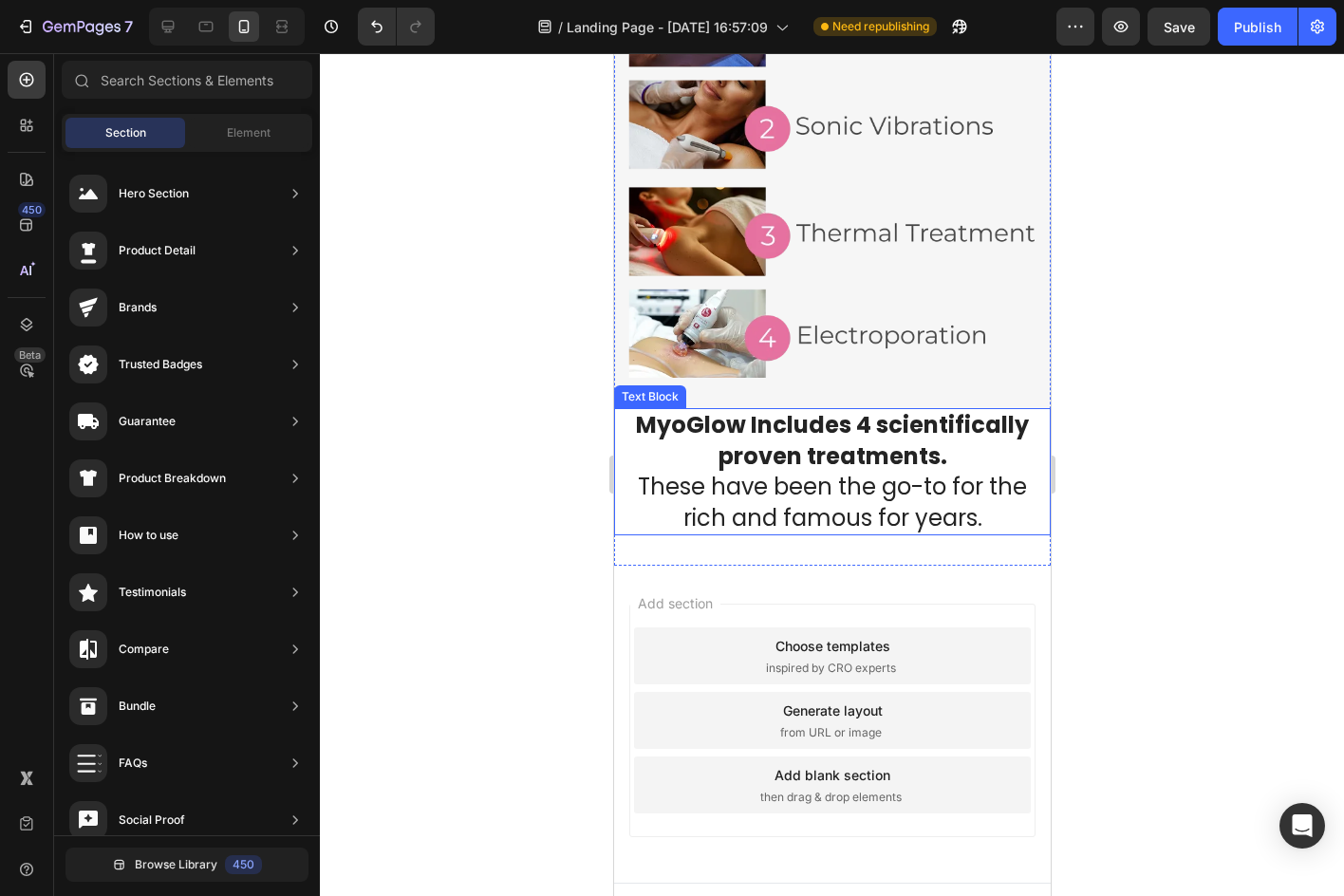
click at [874, 484] on span "These have been the go-to for the rich and famous for years." at bounding box center [831, 502] width 389 height 62
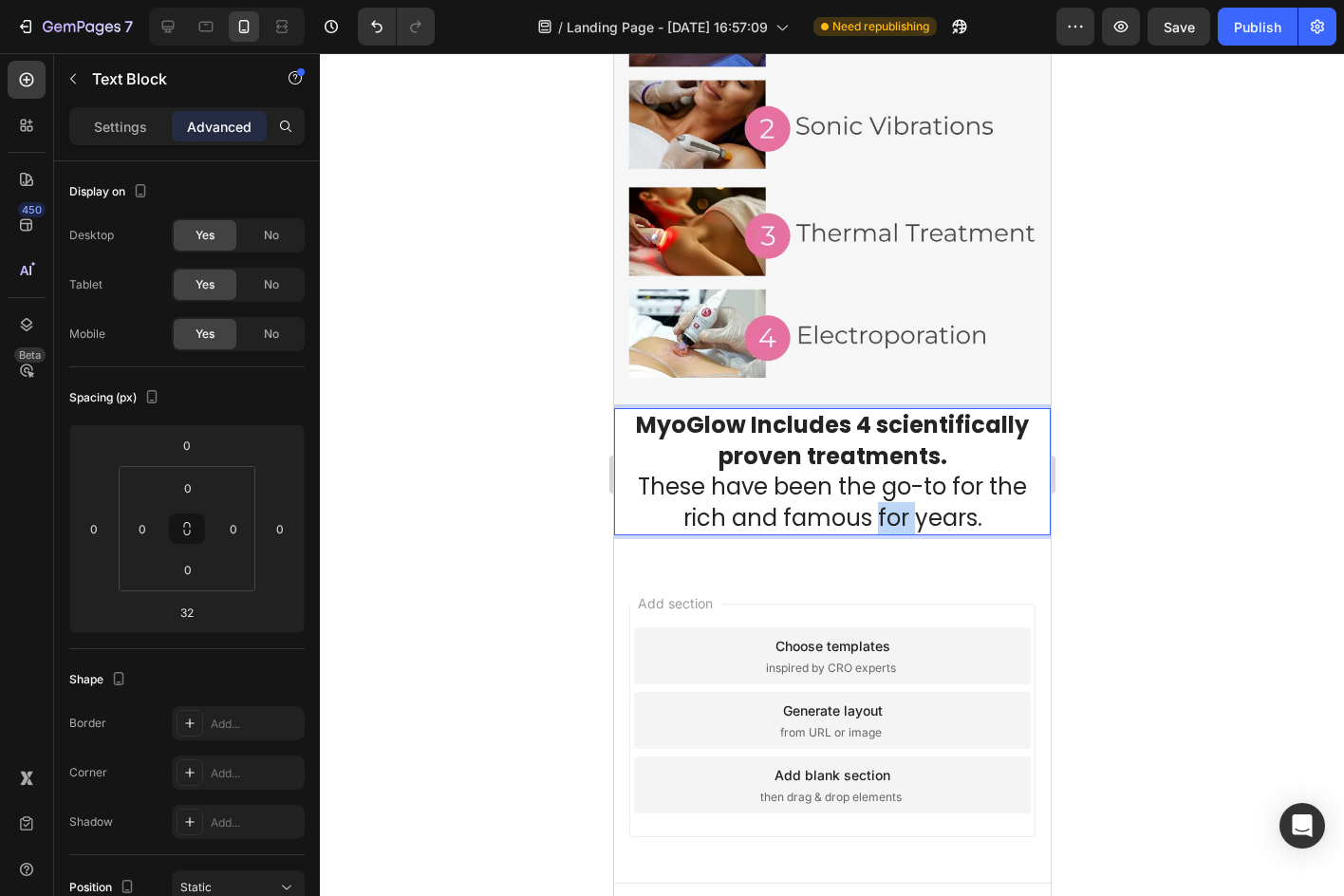
click at [874, 484] on span "These have been the go-to for the rich and famous for years." at bounding box center [831, 502] width 389 height 62
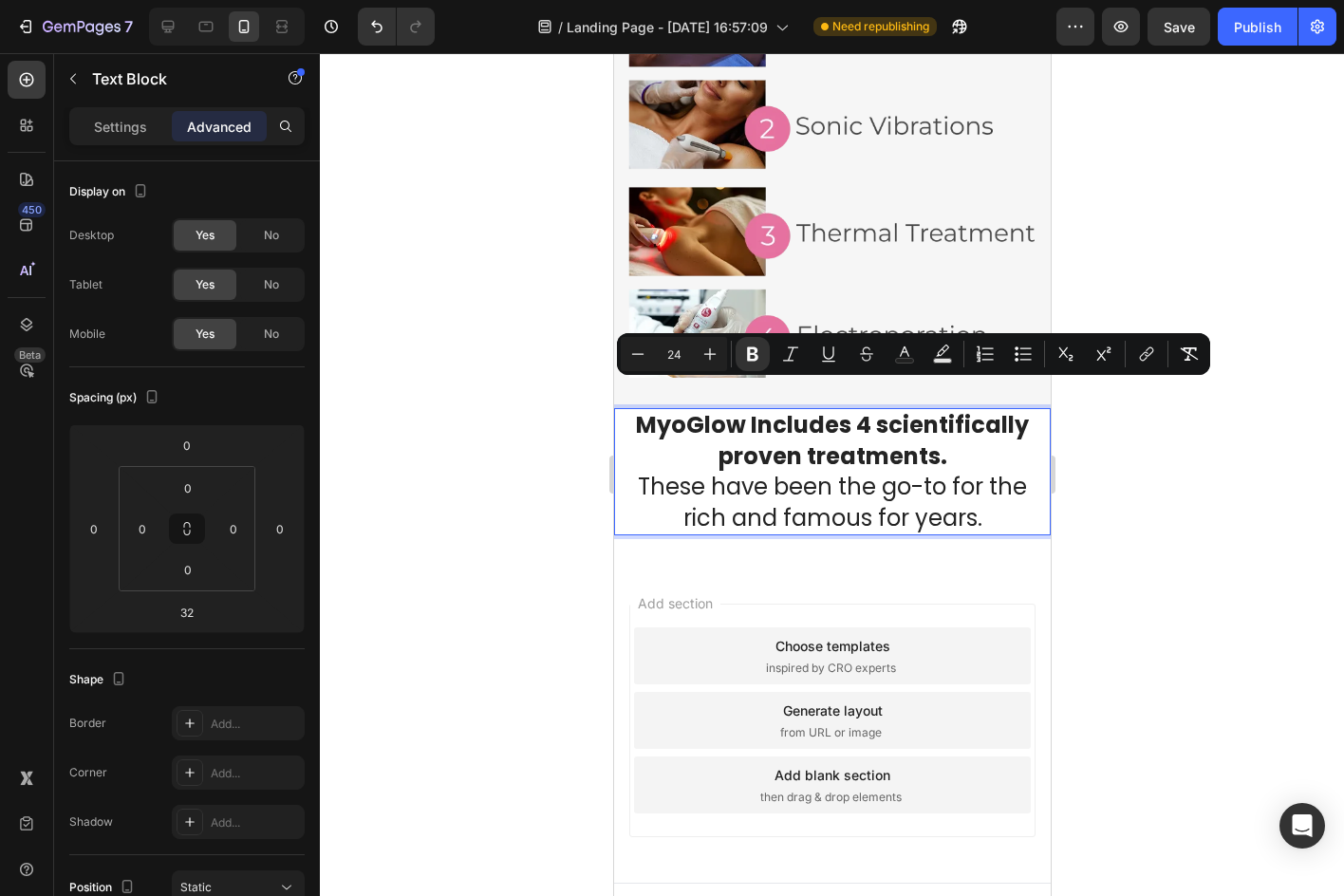
scroll to position [2417, 0]
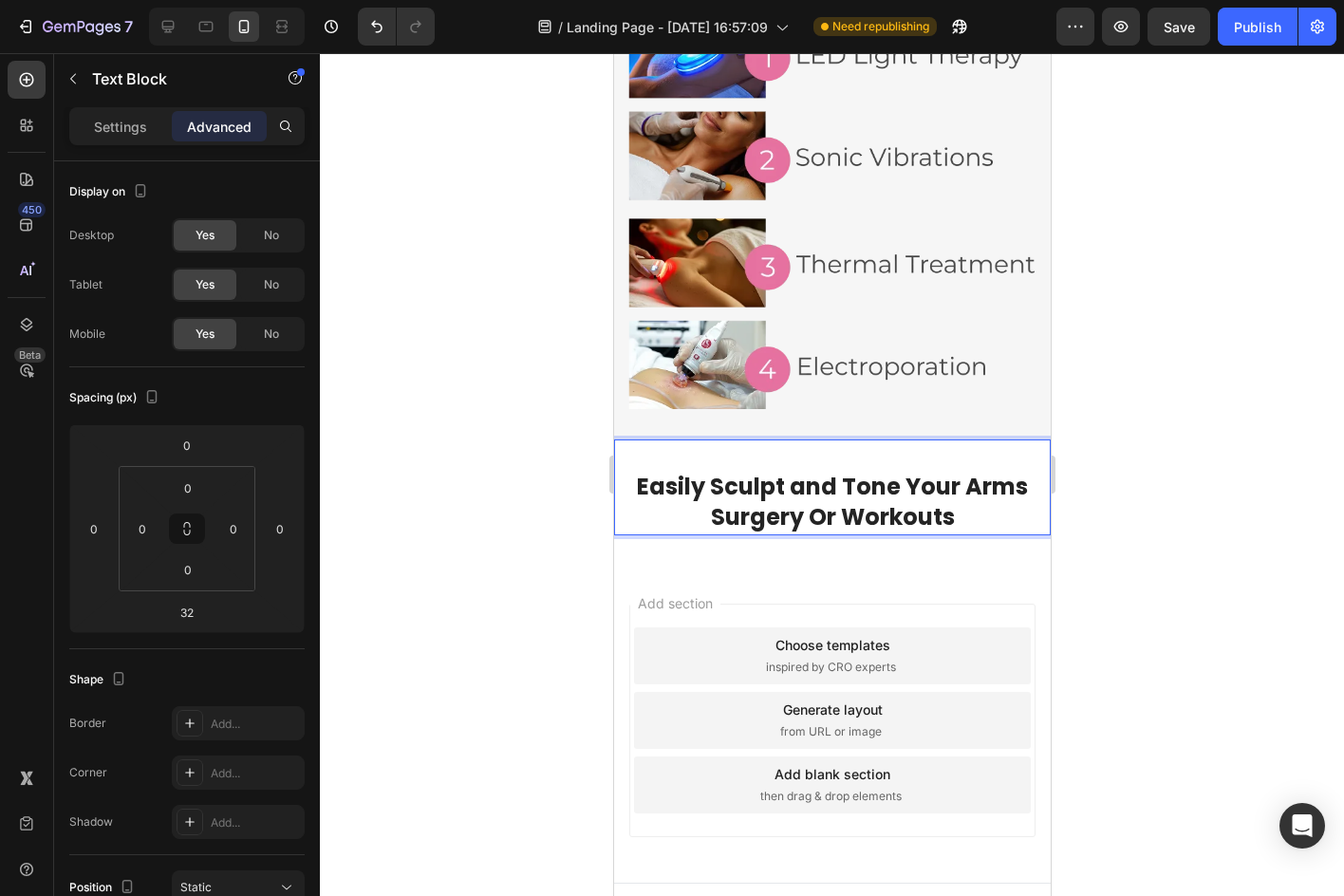
click at [900, 501] on strong "Surgery Or Workouts" at bounding box center [832, 516] width 244 height 31
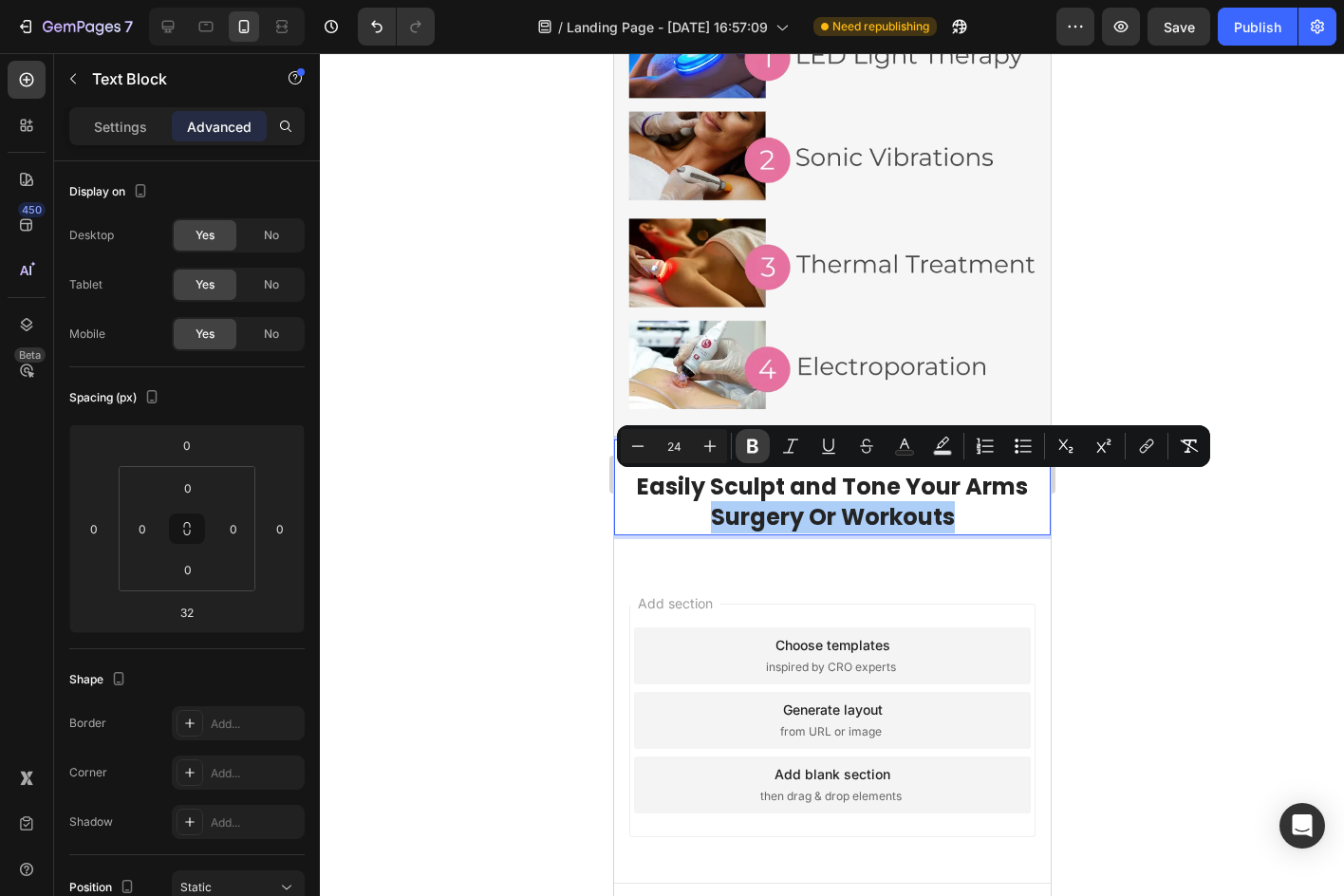
click at [759, 458] on button "Bold" at bounding box center [753, 445] width 34 height 34
click at [1117, 520] on div at bounding box center [832, 473] width 1024 height 842
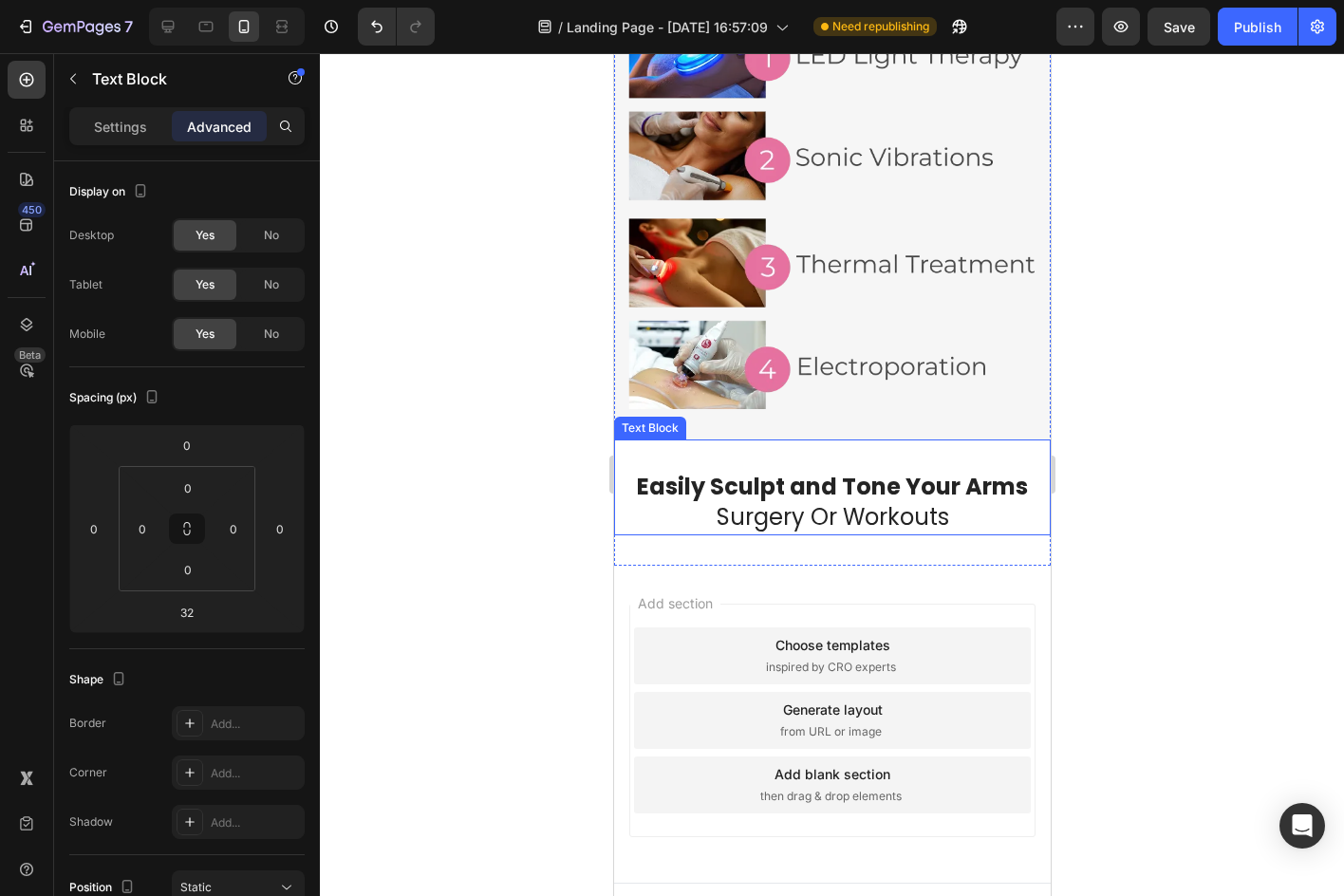
click at [635, 470] on strong "Easily Sculpt and Tone Your Arms" at bounding box center [831, 486] width 391 height 31
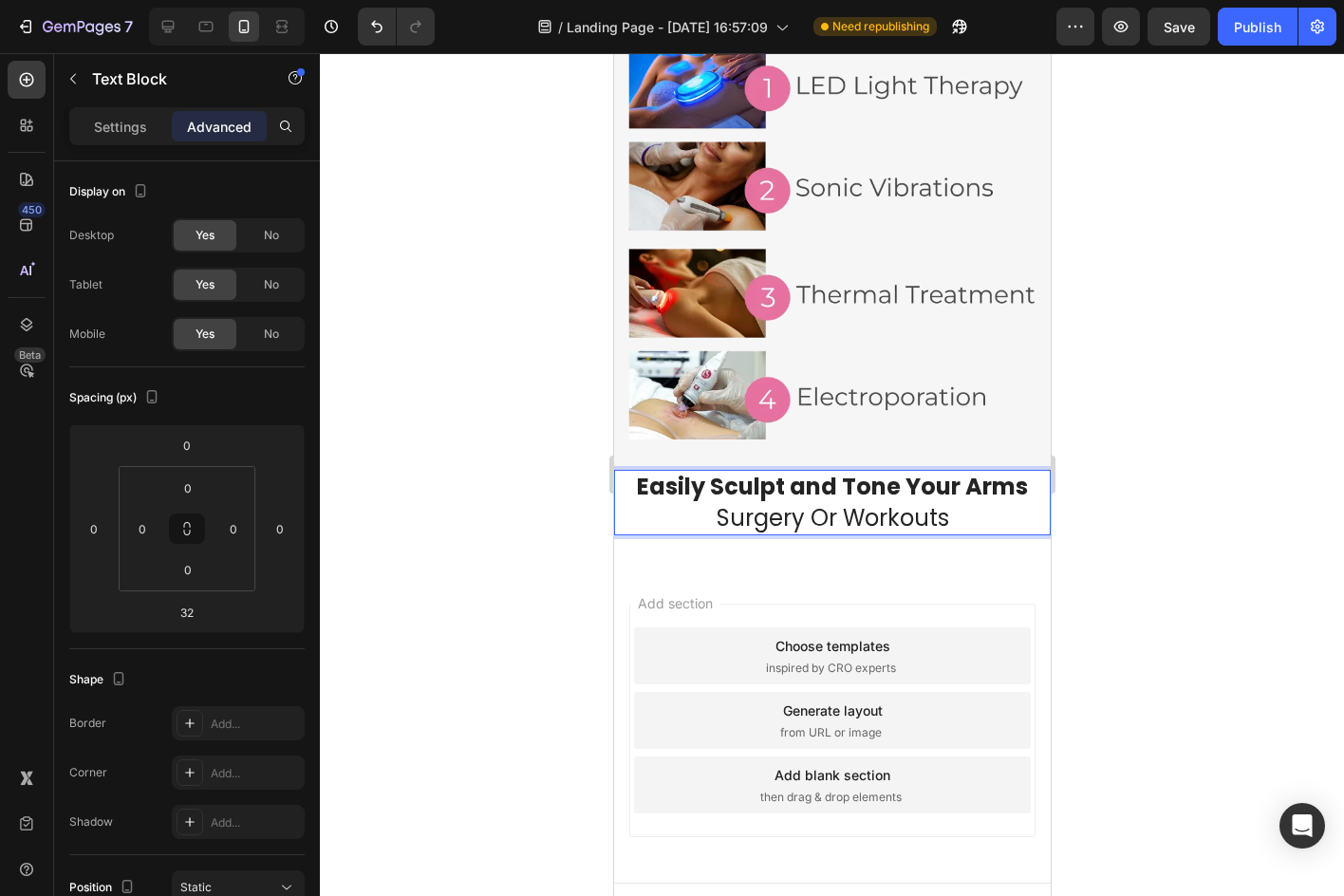
click at [1107, 448] on div at bounding box center [832, 473] width 1024 height 842
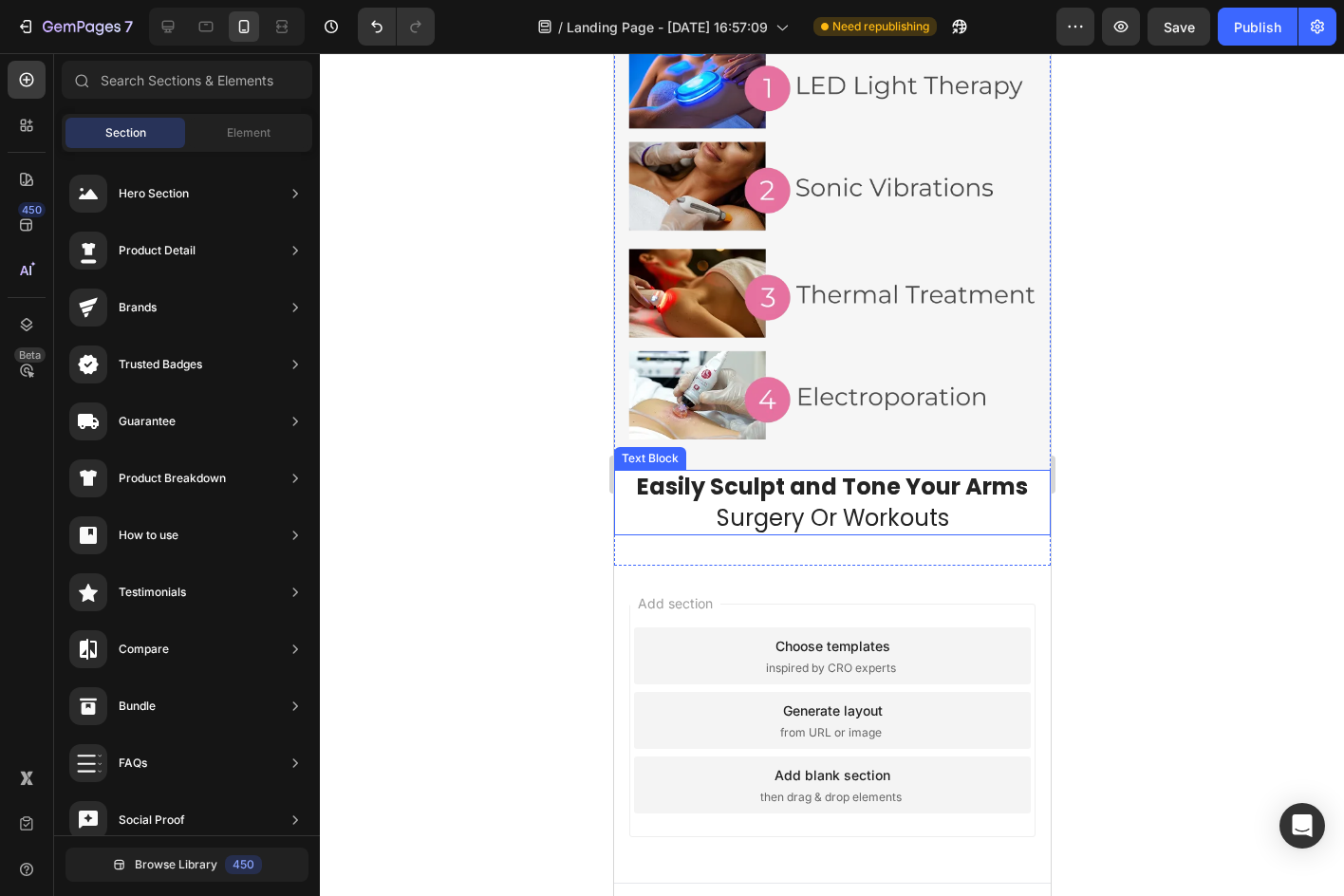
click at [876, 470] on strong "Easily Sculpt and Tone Your Arms" at bounding box center [831, 486] width 391 height 31
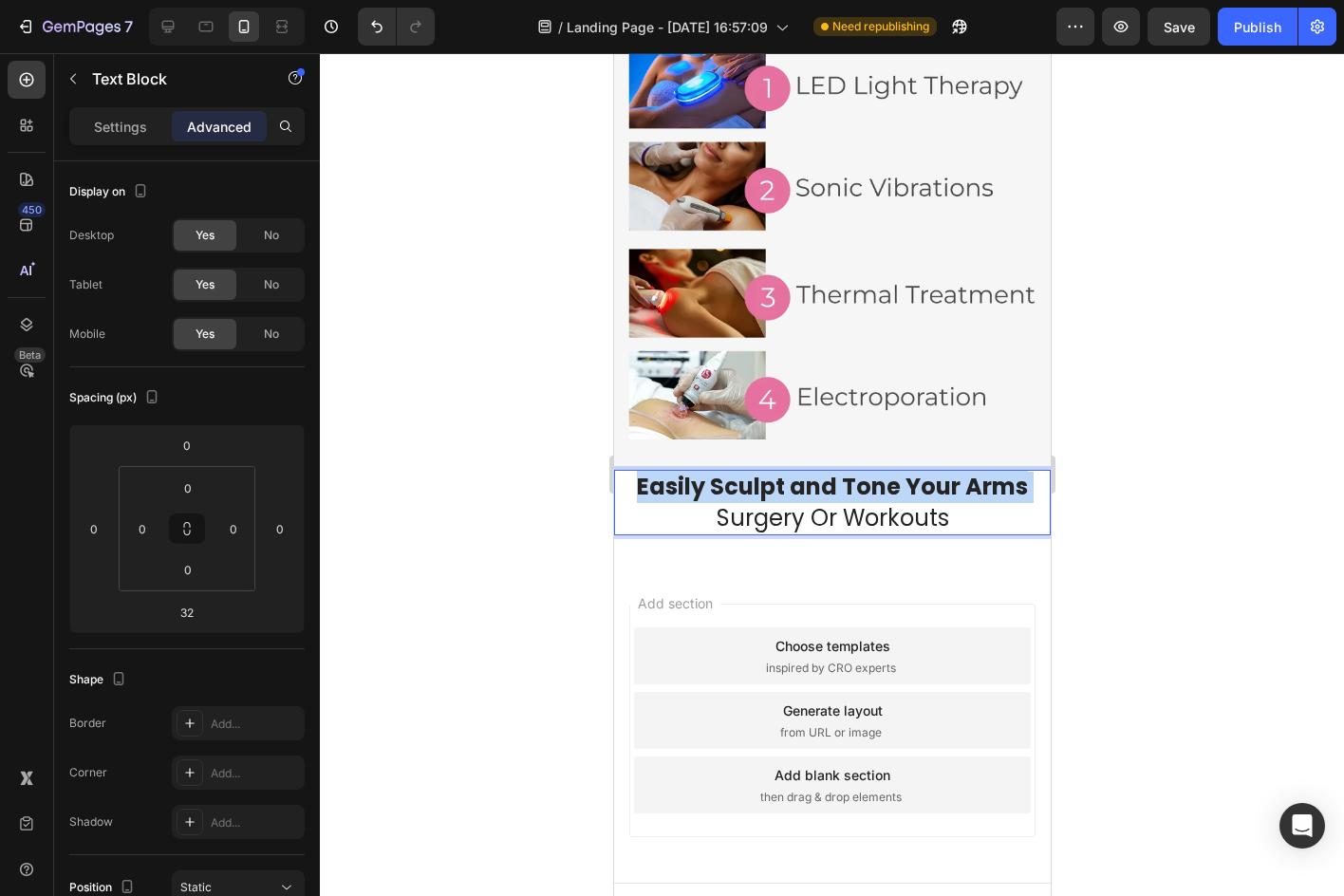
click at [876, 470] on strong "Easily Sculpt and Tone Your Arms" at bounding box center [831, 486] width 391 height 31
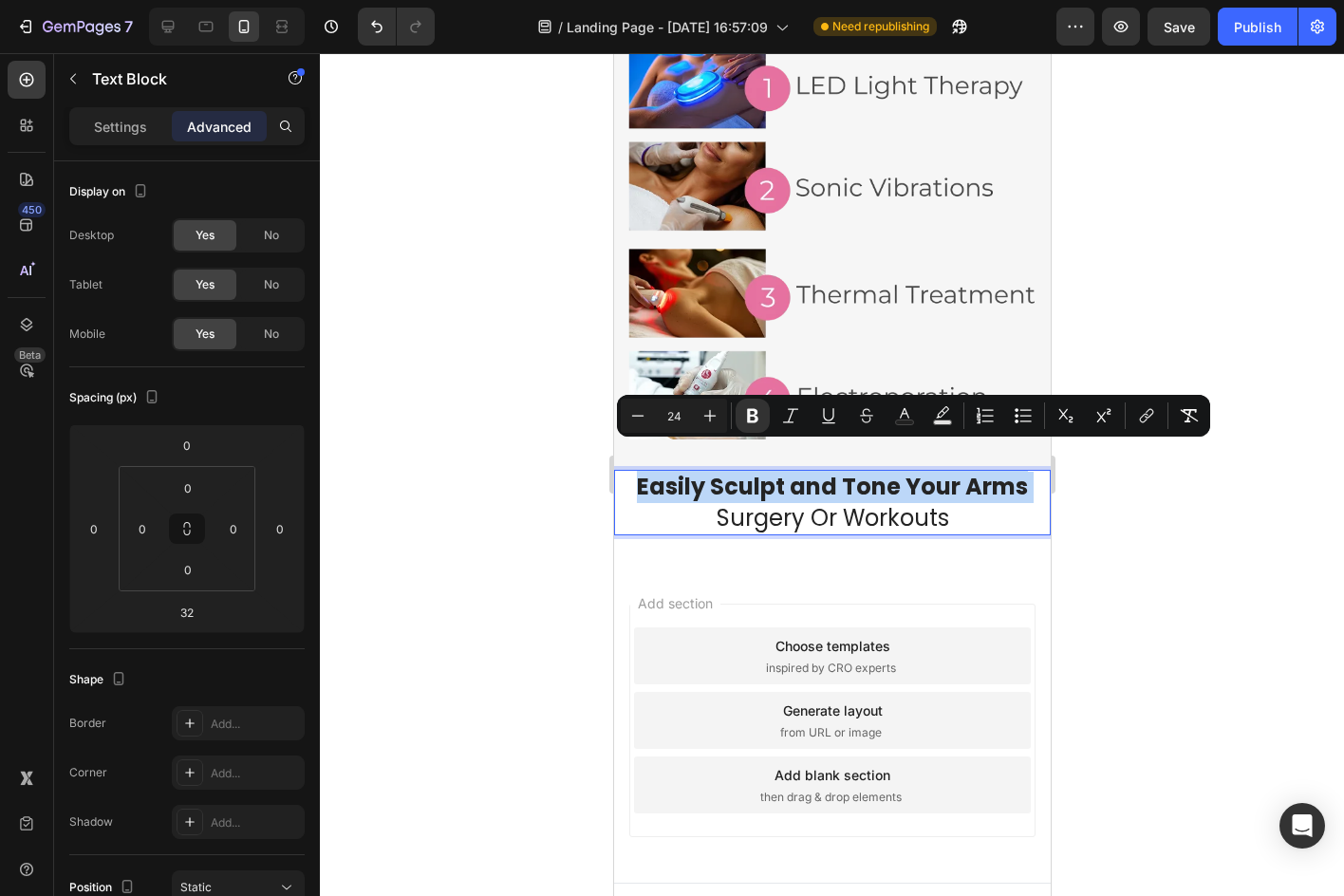
click at [876, 470] on strong "Easily Sculpt and Tone Your Arms" at bounding box center [831, 486] width 391 height 31
click at [1102, 516] on div at bounding box center [832, 473] width 1024 height 842
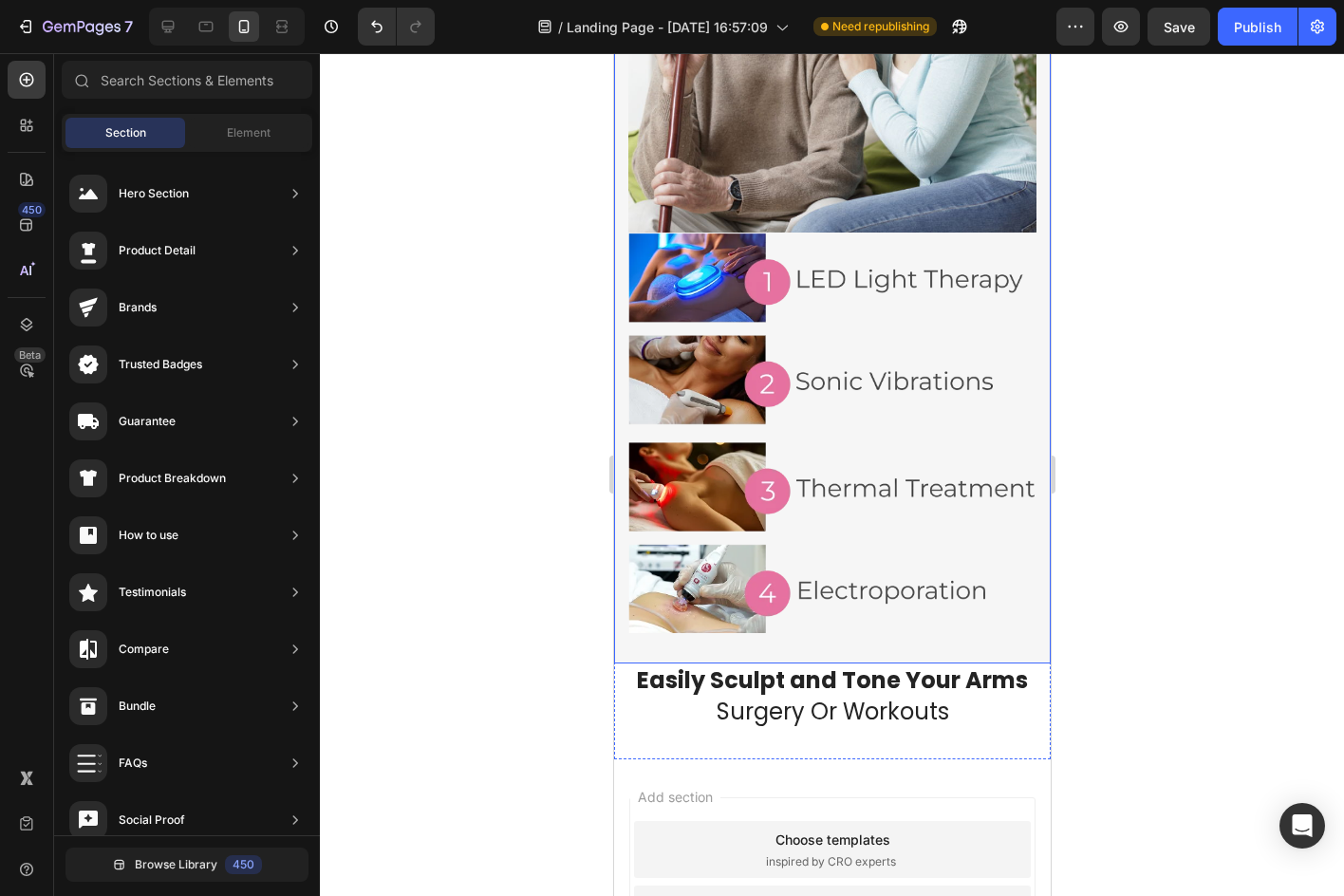
scroll to position [2197, 0]
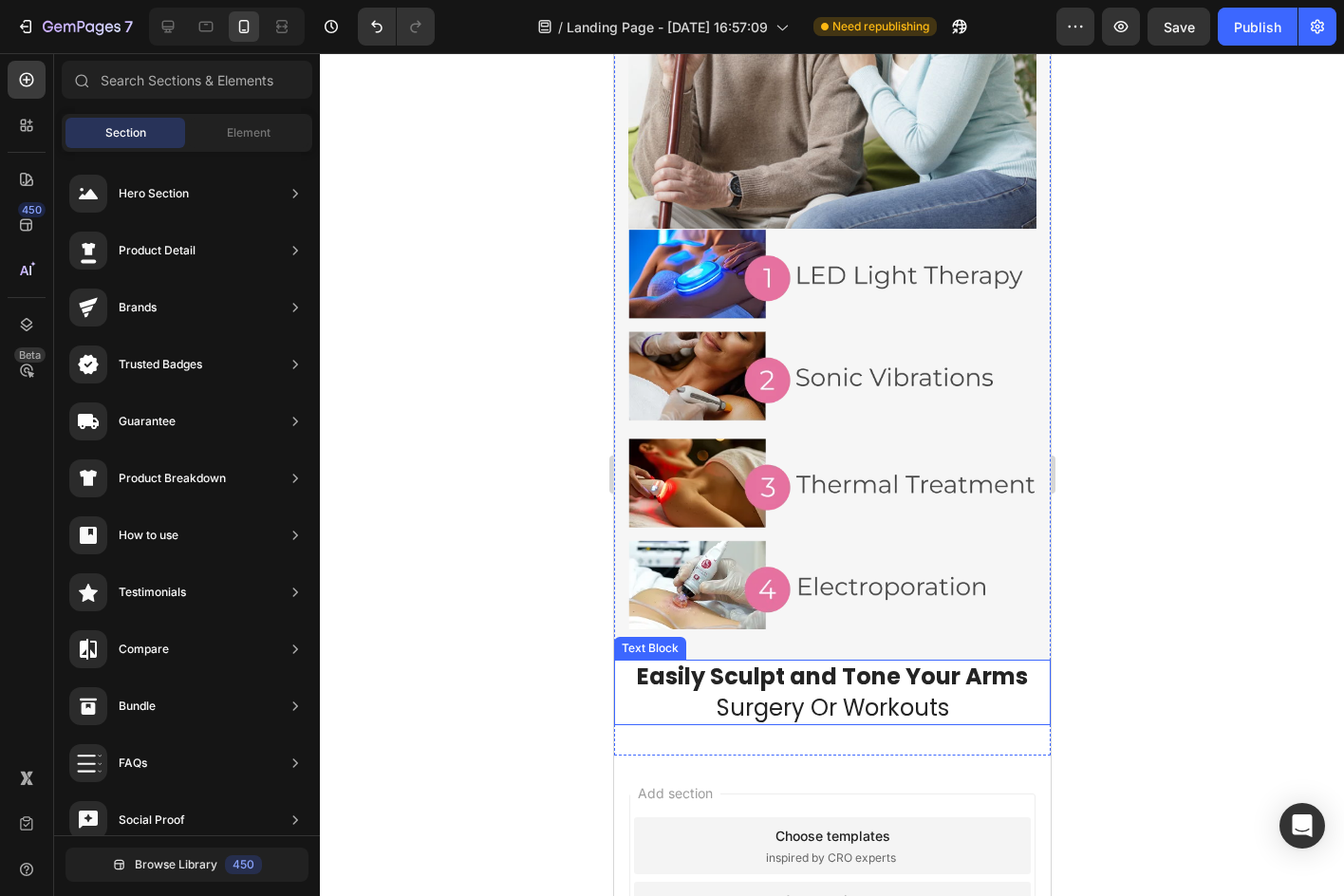
click at [851, 661] on strong "Easily Sculpt and Tone Your Arms" at bounding box center [831, 676] width 391 height 31
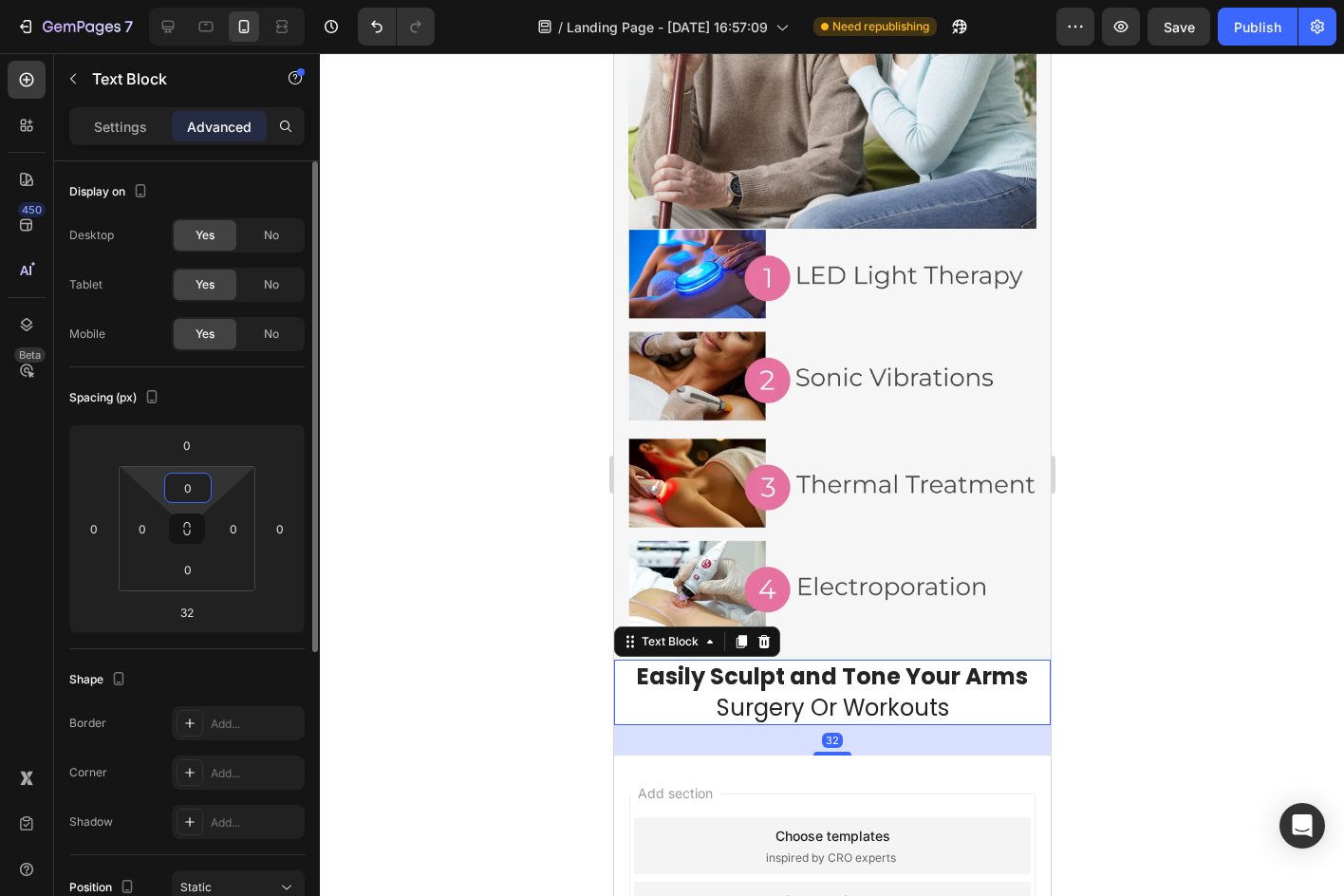
click at [197, 482] on input "0" at bounding box center [187, 487] width 38 height 28
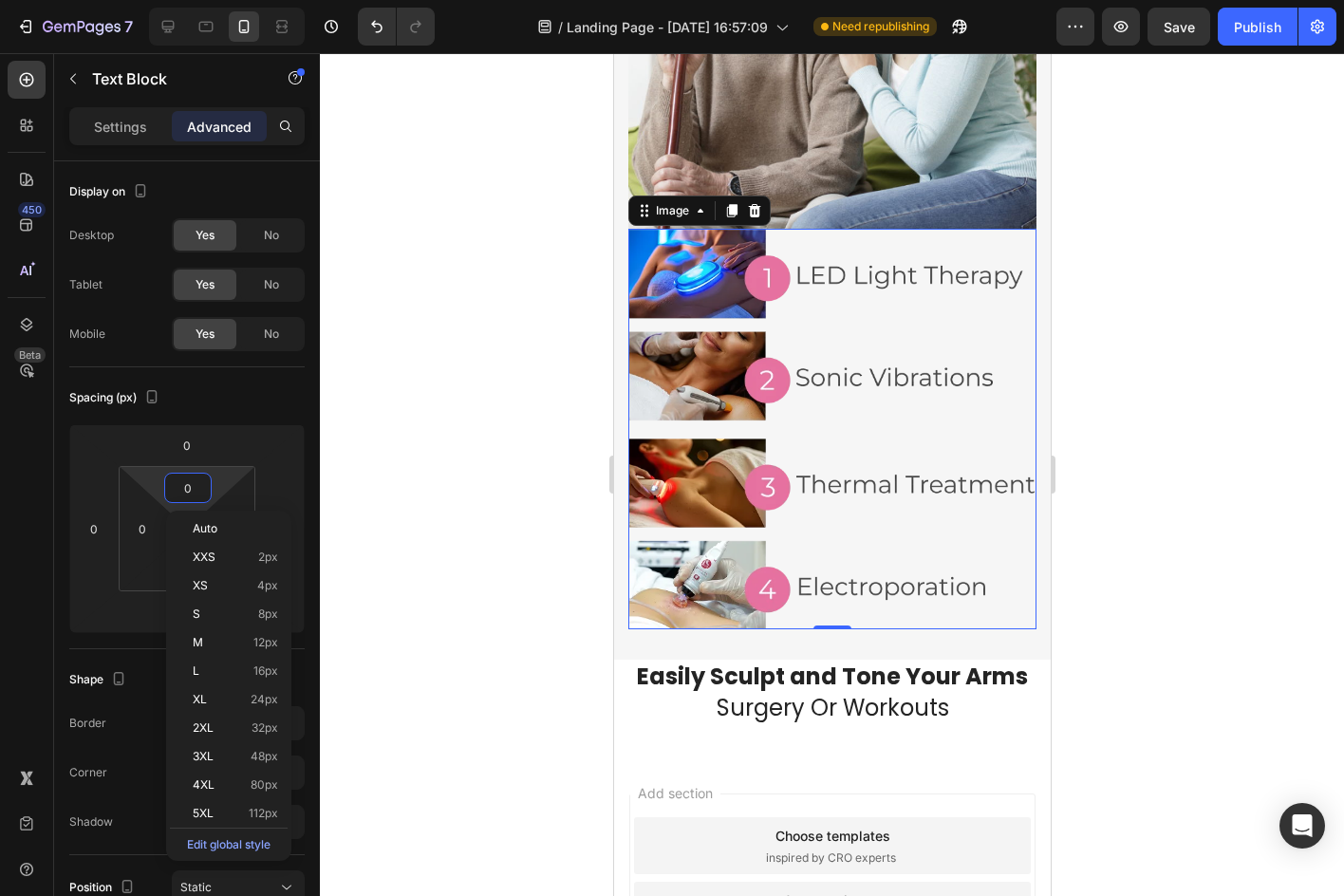
click at [852, 579] on img at bounding box center [832, 428] width 408 height 400
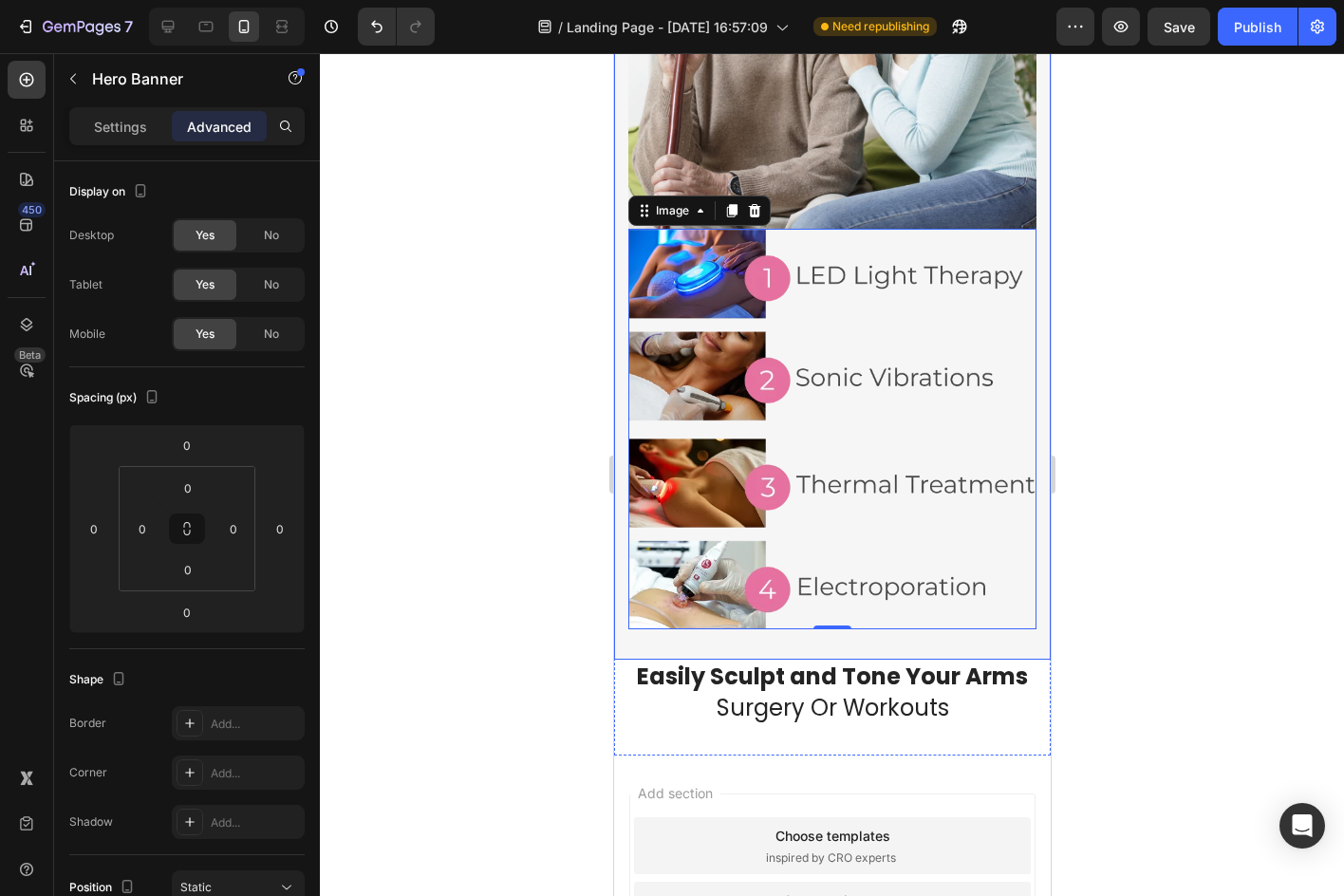
click at [823, 626] on div "Get Expert Results At Home Heading MyoGlow Includes 4 scientifically proven tre…" at bounding box center [831, 121] width 436 height 1079
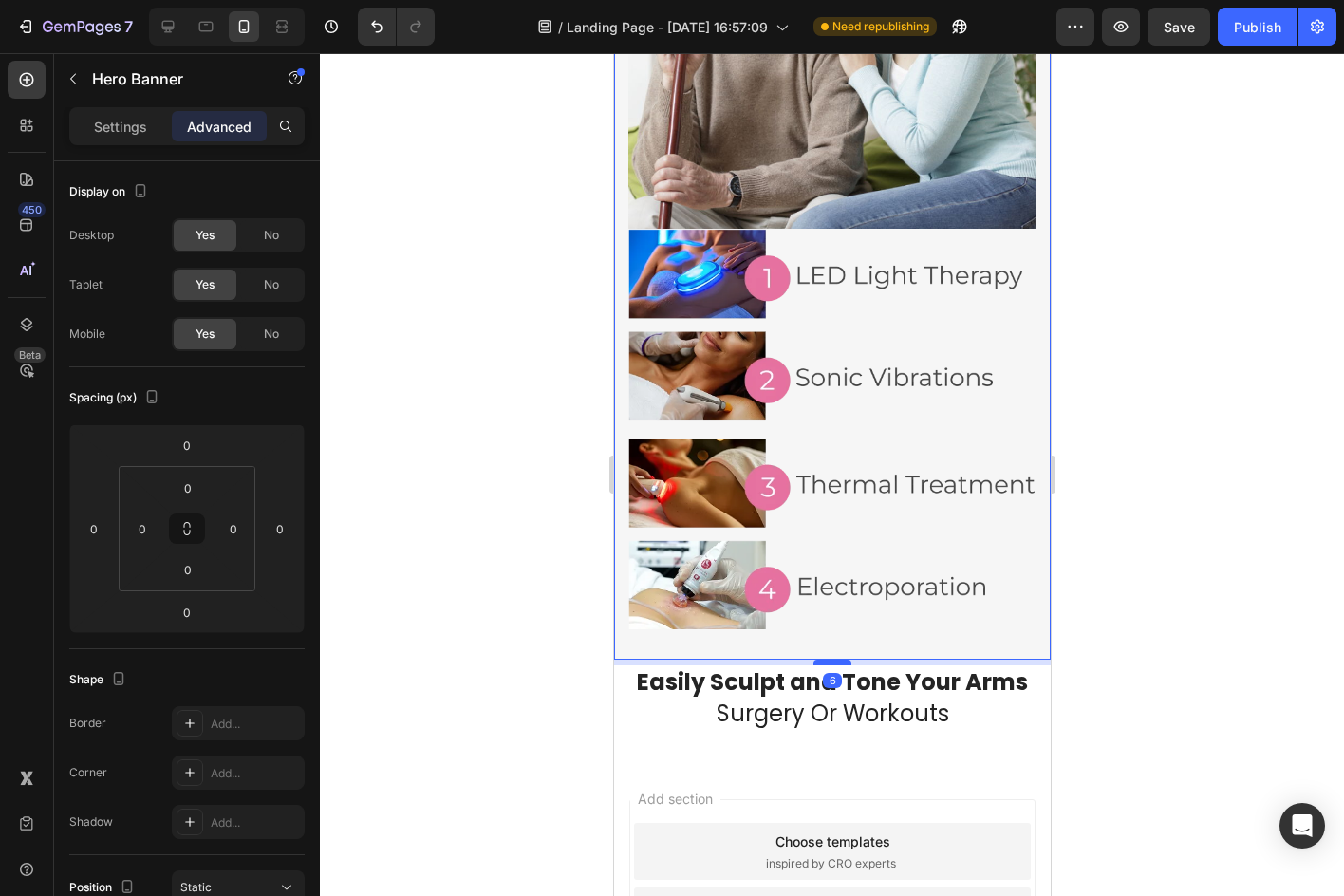
click at [835, 660] on div at bounding box center [831, 663] width 38 height 6
type input "6"
click at [1213, 556] on div at bounding box center [832, 473] width 1024 height 842
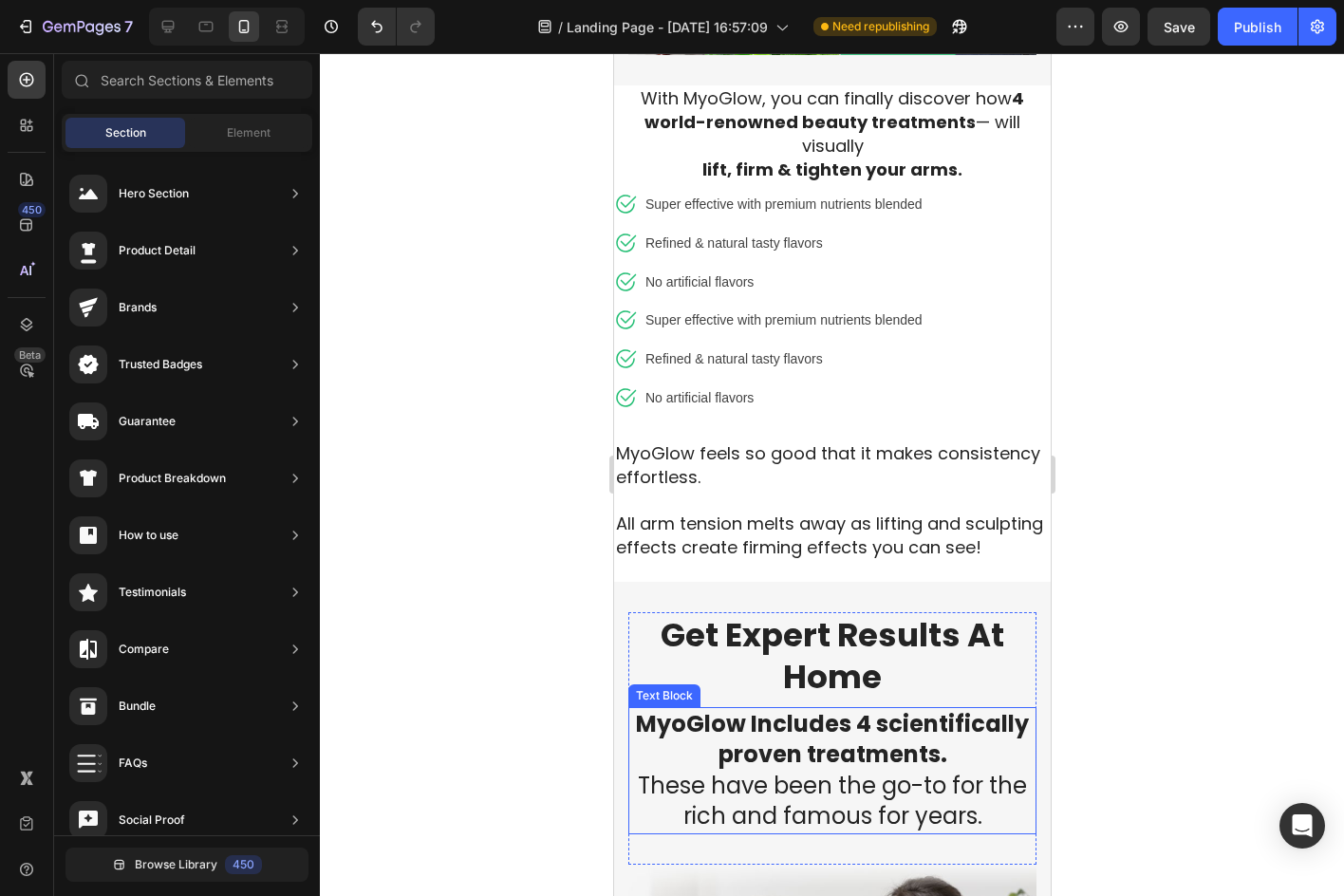
scroll to position [1058, 0]
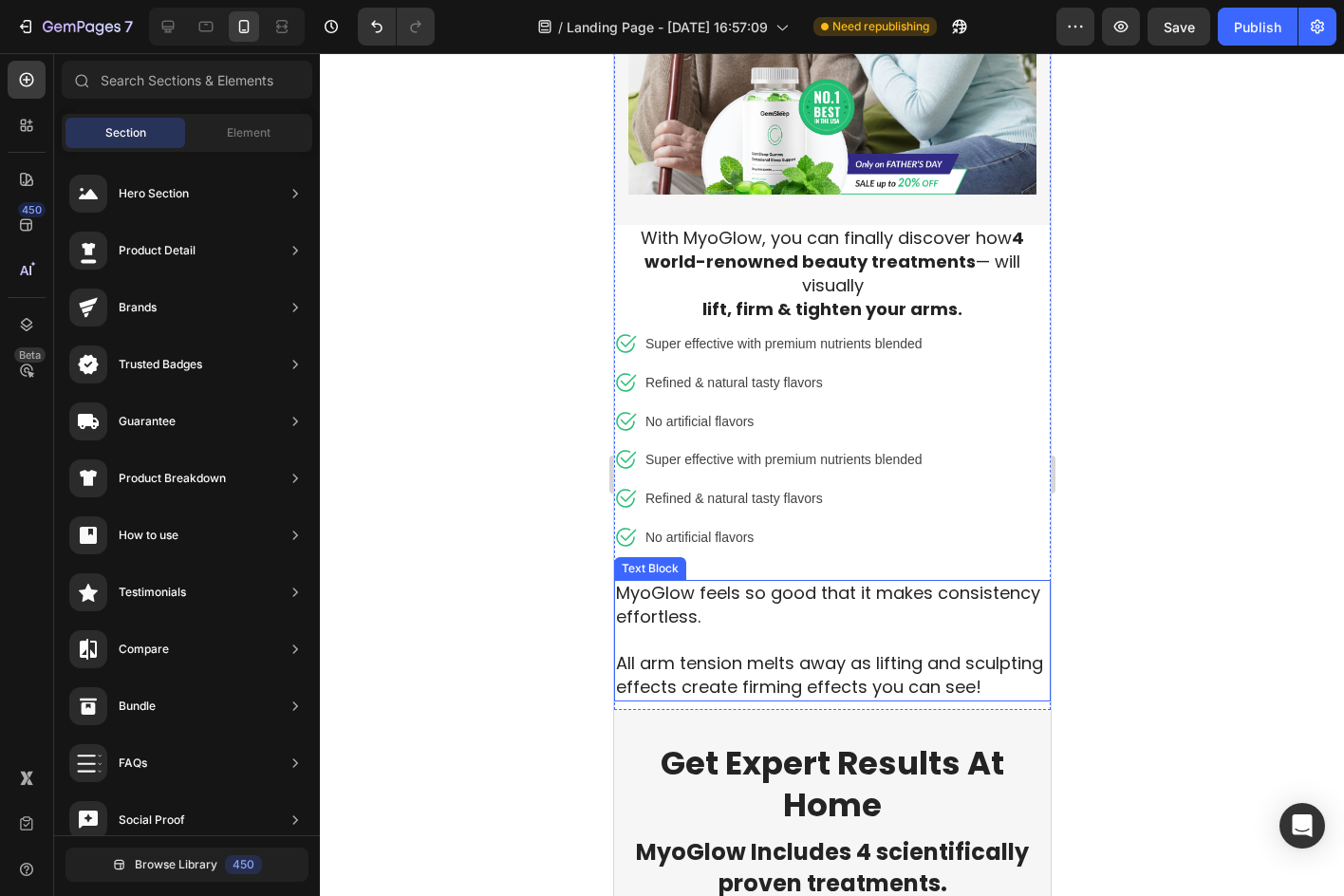
click at [792, 603] on span "MyoGlow feels so good that it makes consistency effortless." at bounding box center [827, 604] width 425 height 48
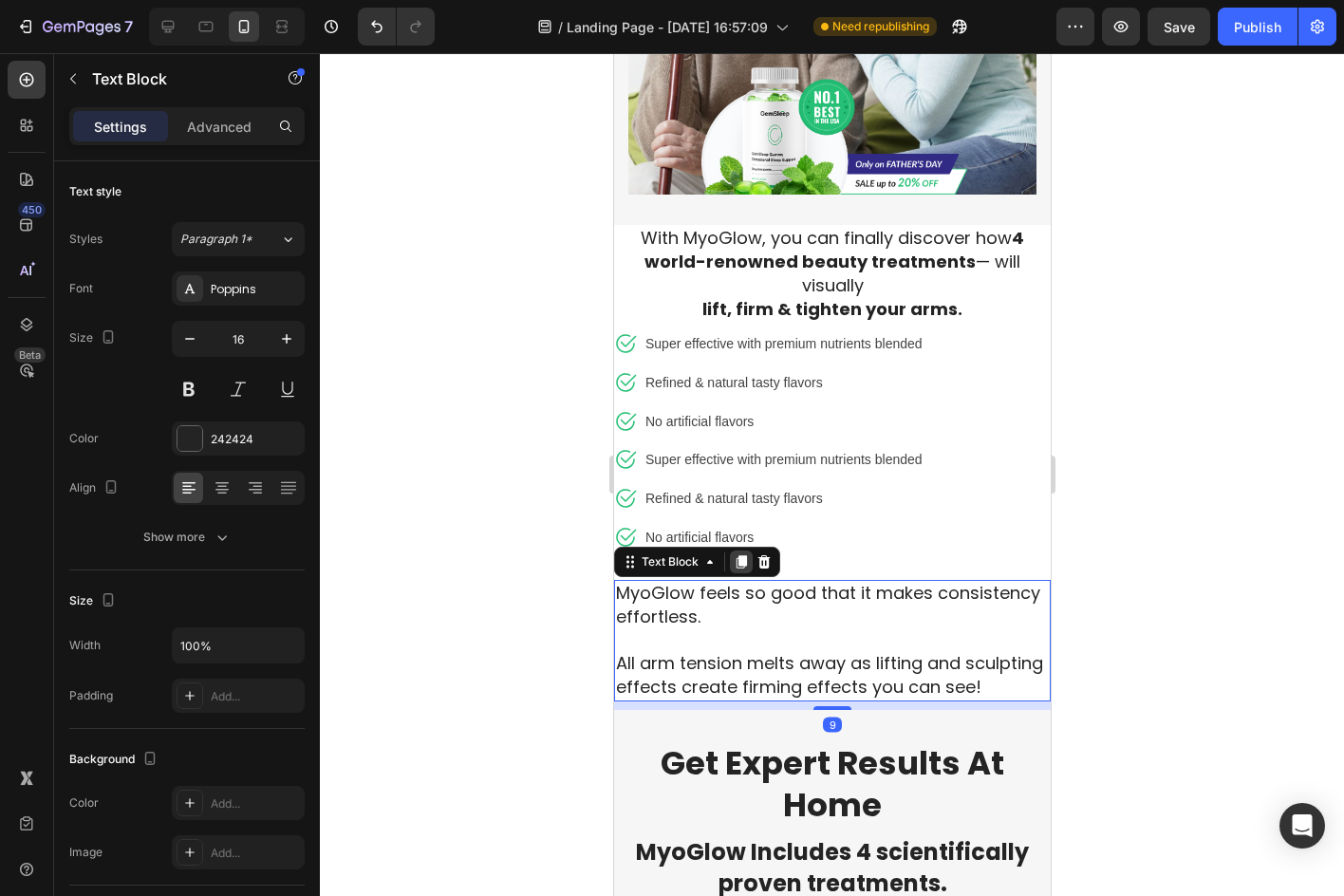
click at [741, 555] on icon at bounding box center [741, 562] width 11 height 14
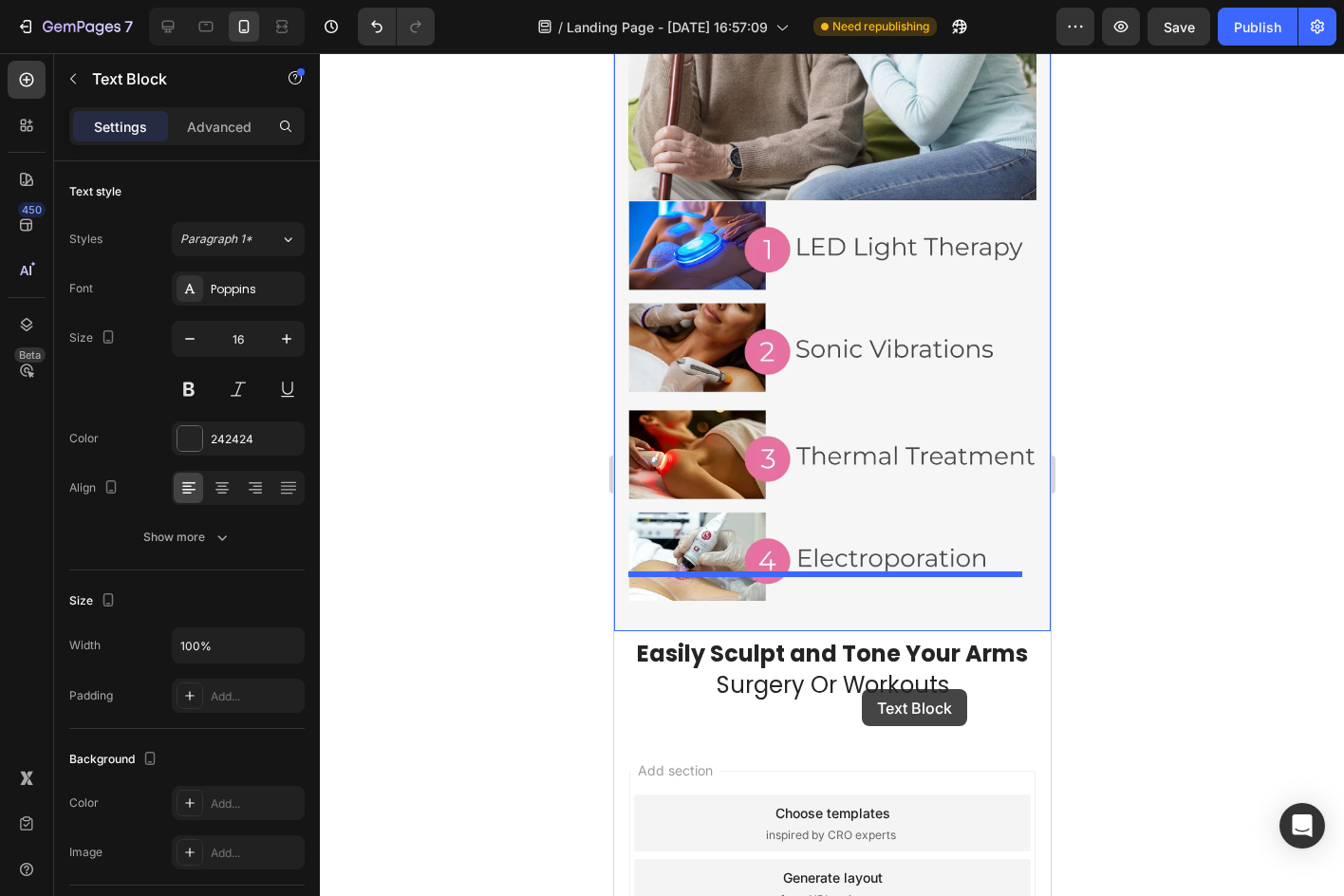
scroll to position [2386, 0]
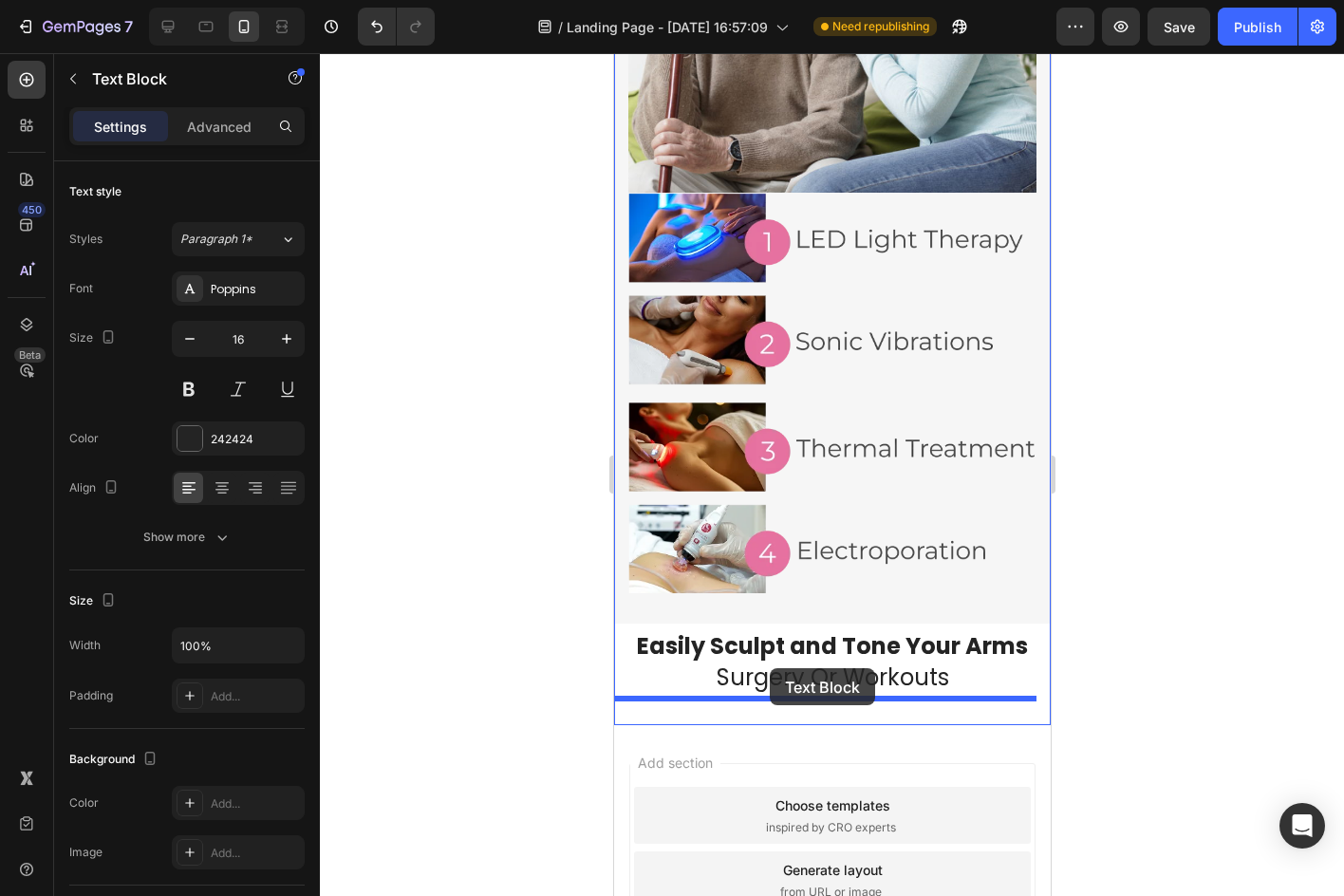
drag, startPoint x: 636, startPoint y: 703, endPoint x: 769, endPoint y: 668, distance: 137.5
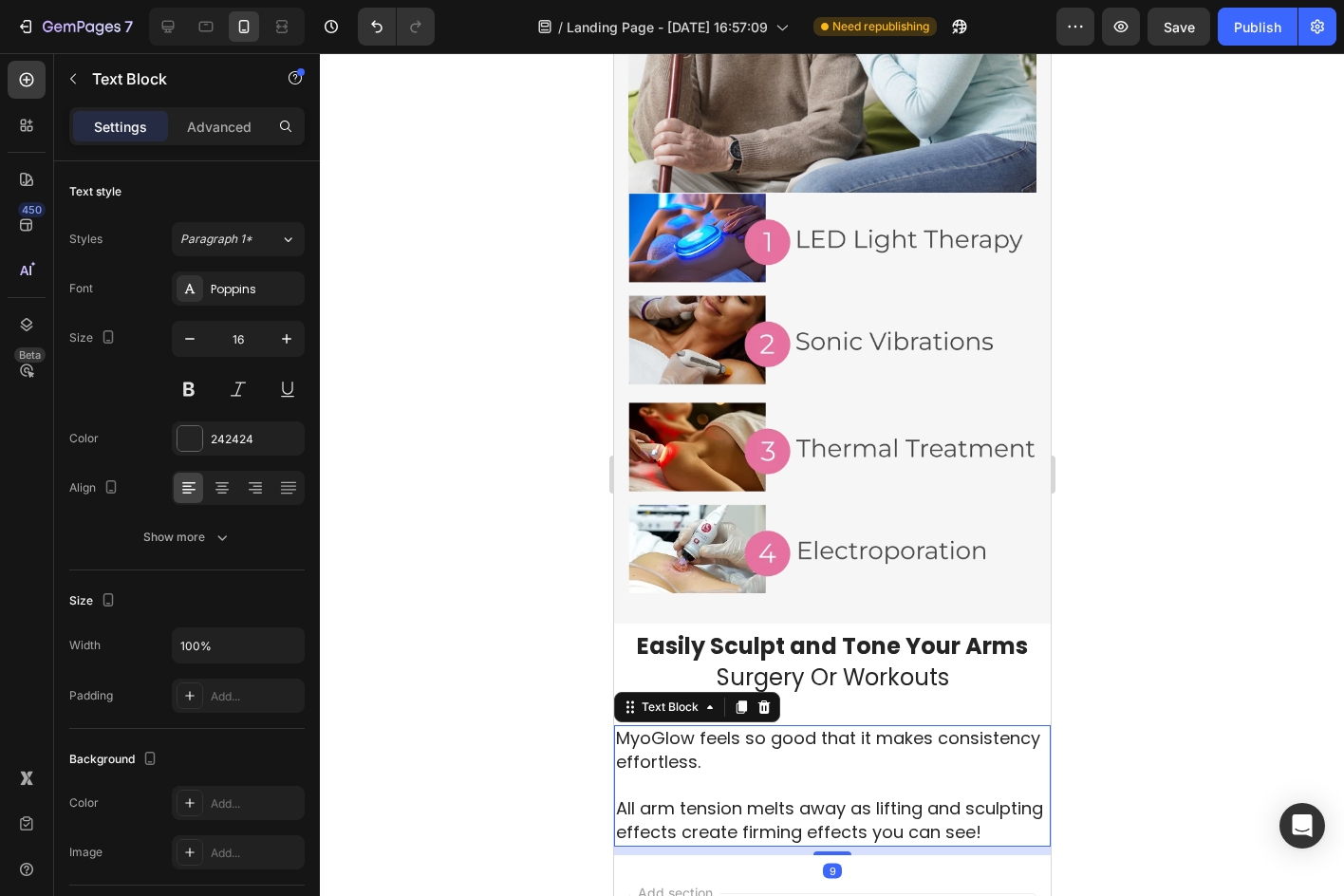
click at [757, 774] on p "Rich Text Editor. Editing area: main" at bounding box center [831, 785] width 432 height 22
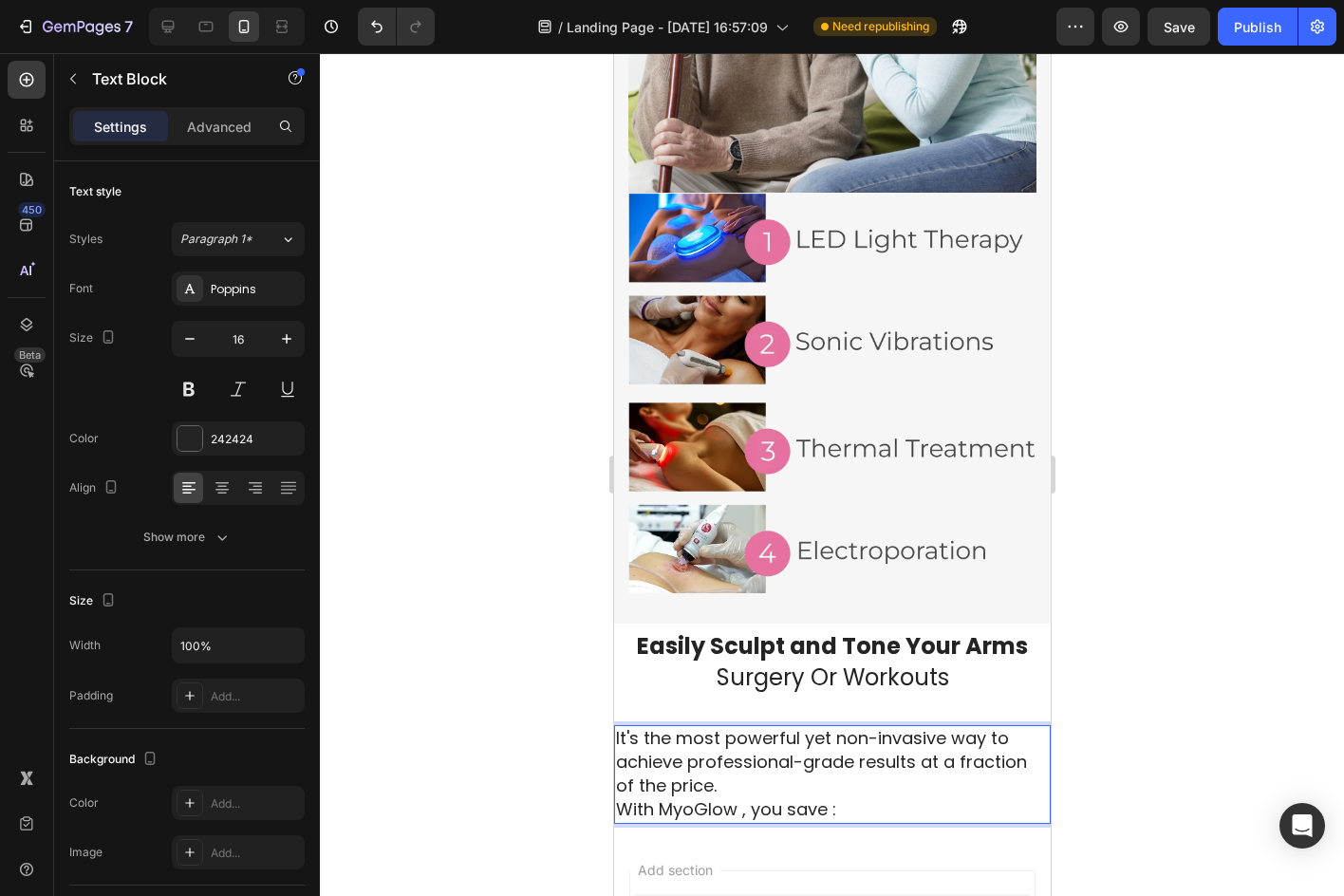
click at [735, 751] on p "It's the most powerful yet non-invasive way to achieve professional-grade resul…" at bounding box center [831, 774] width 432 height 95
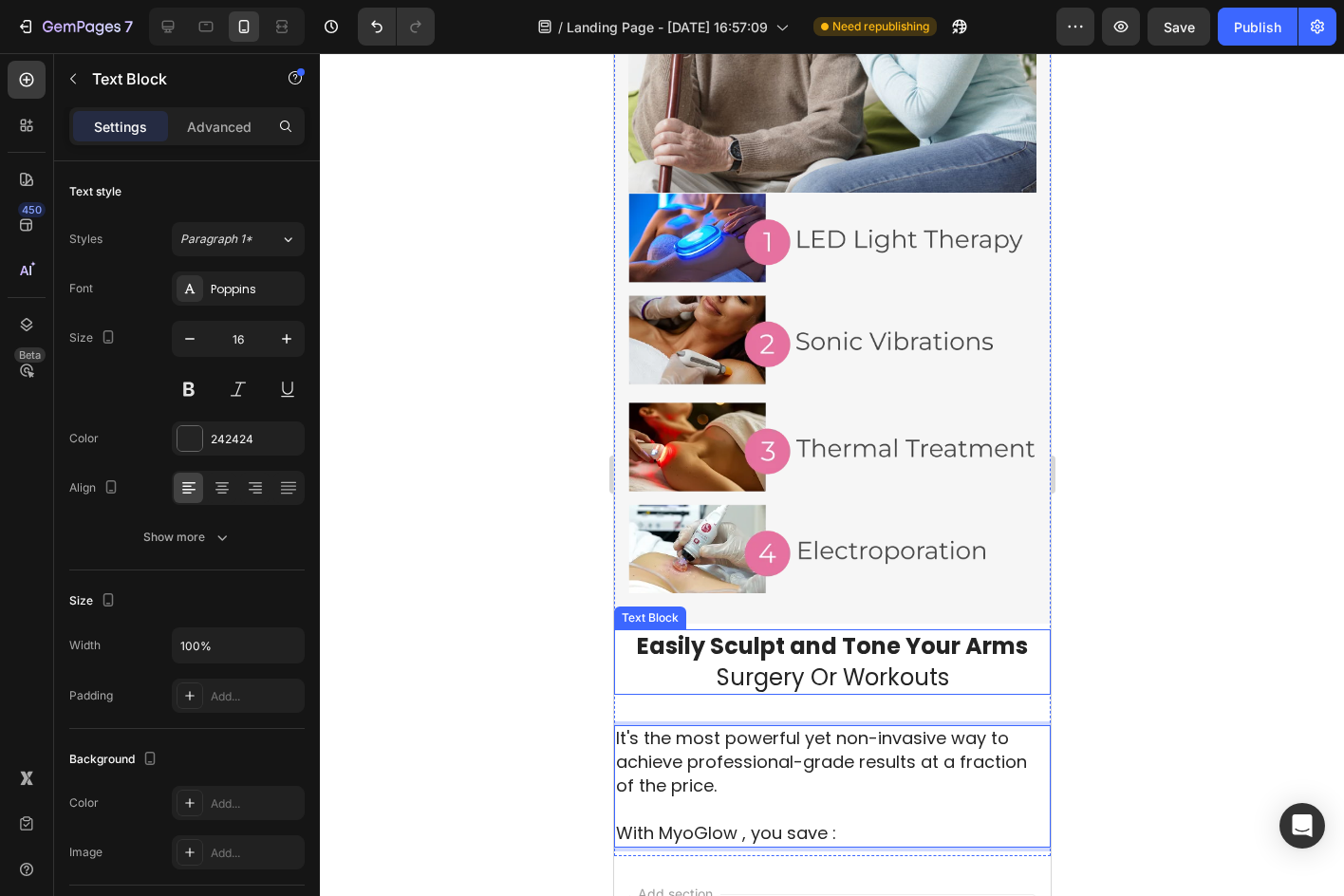
click at [1033, 631] on p "Easily Sculpt and Tone Your Arms Surgery Or Workouts" at bounding box center [831, 662] width 432 height 61
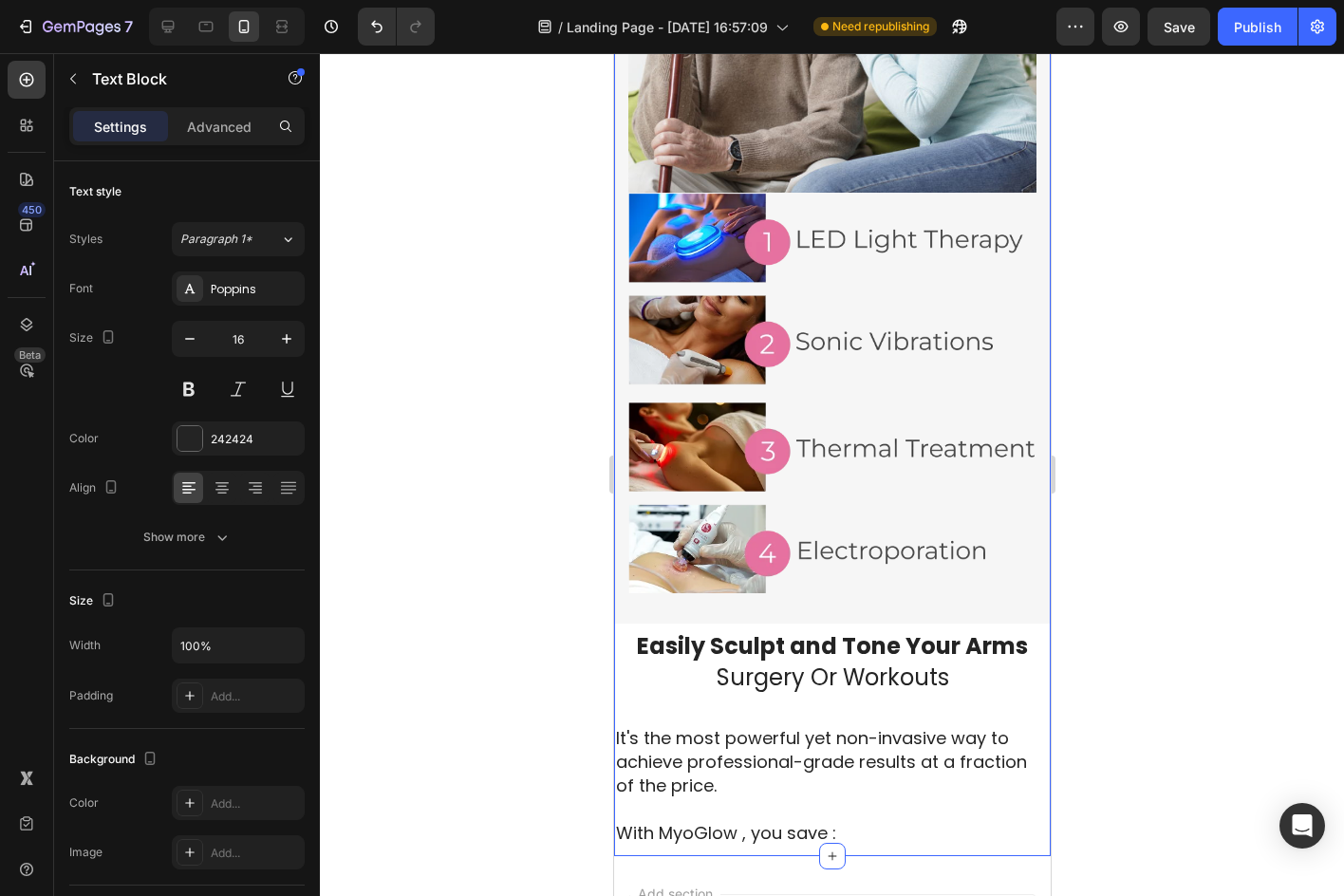
click at [854, 673] on div "Get Expert Results At Home Heading MyoGlow Includes 4 scientifically proven tre…" at bounding box center [831, 201] width 436 height 1311
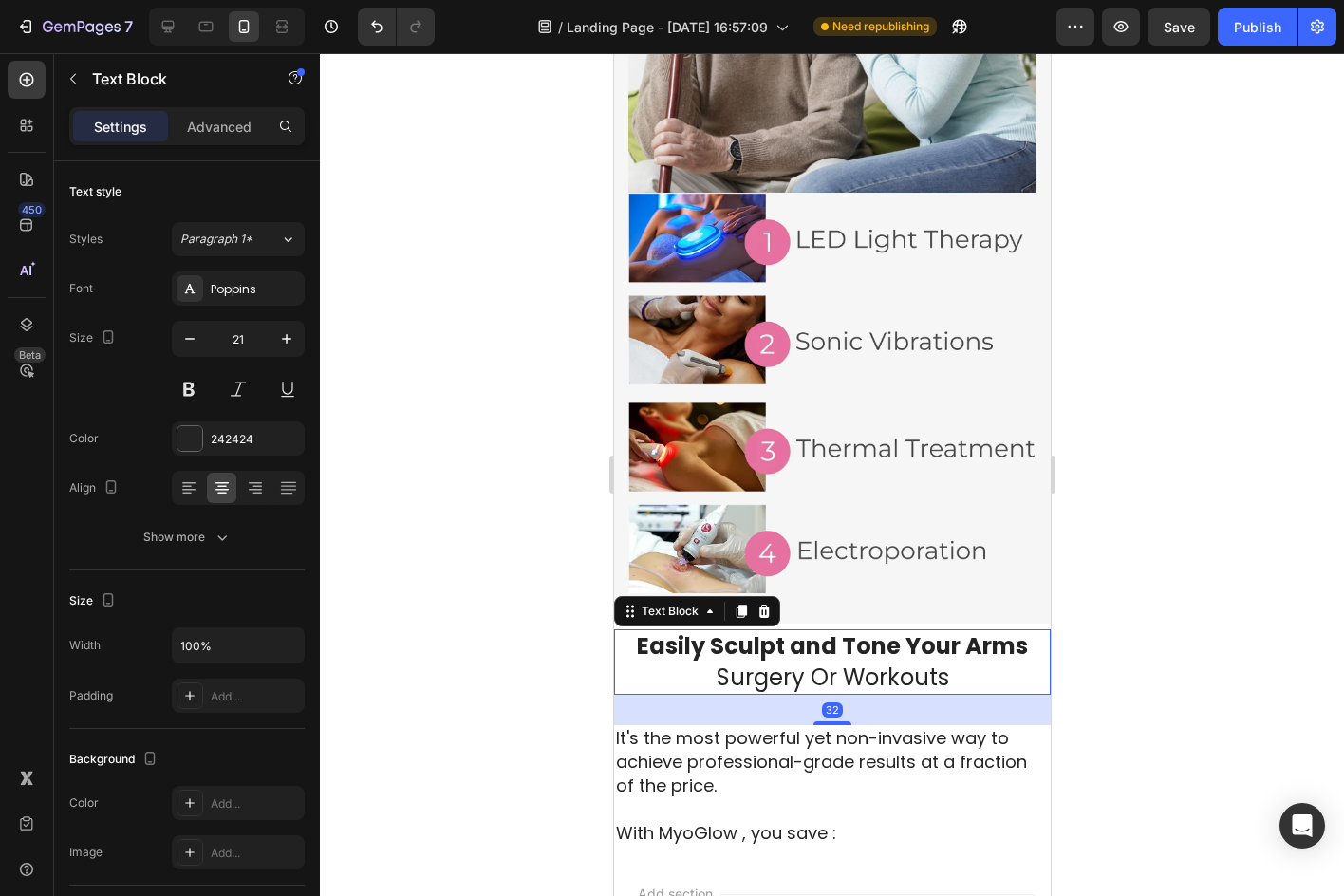
click at [855, 633] on strong "Easily Sculpt and Tone Your Arms" at bounding box center [831, 646] width 391 height 31
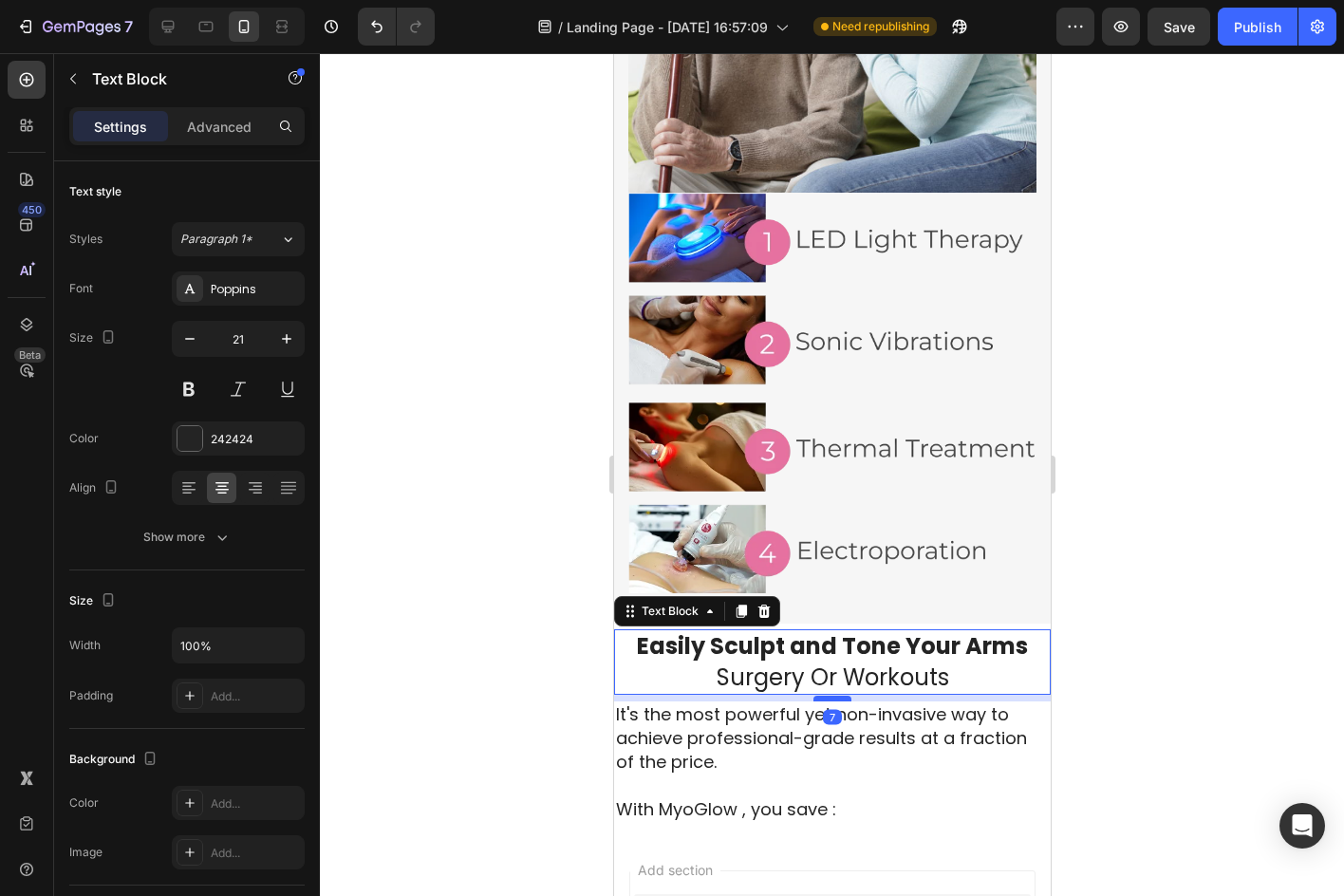
drag, startPoint x: 827, startPoint y: 699, endPoint x: 1742, endPoint y: 732, distance: 915.6
click at [824, 696] on div at bounding box center [831, 699] width 38 height 6
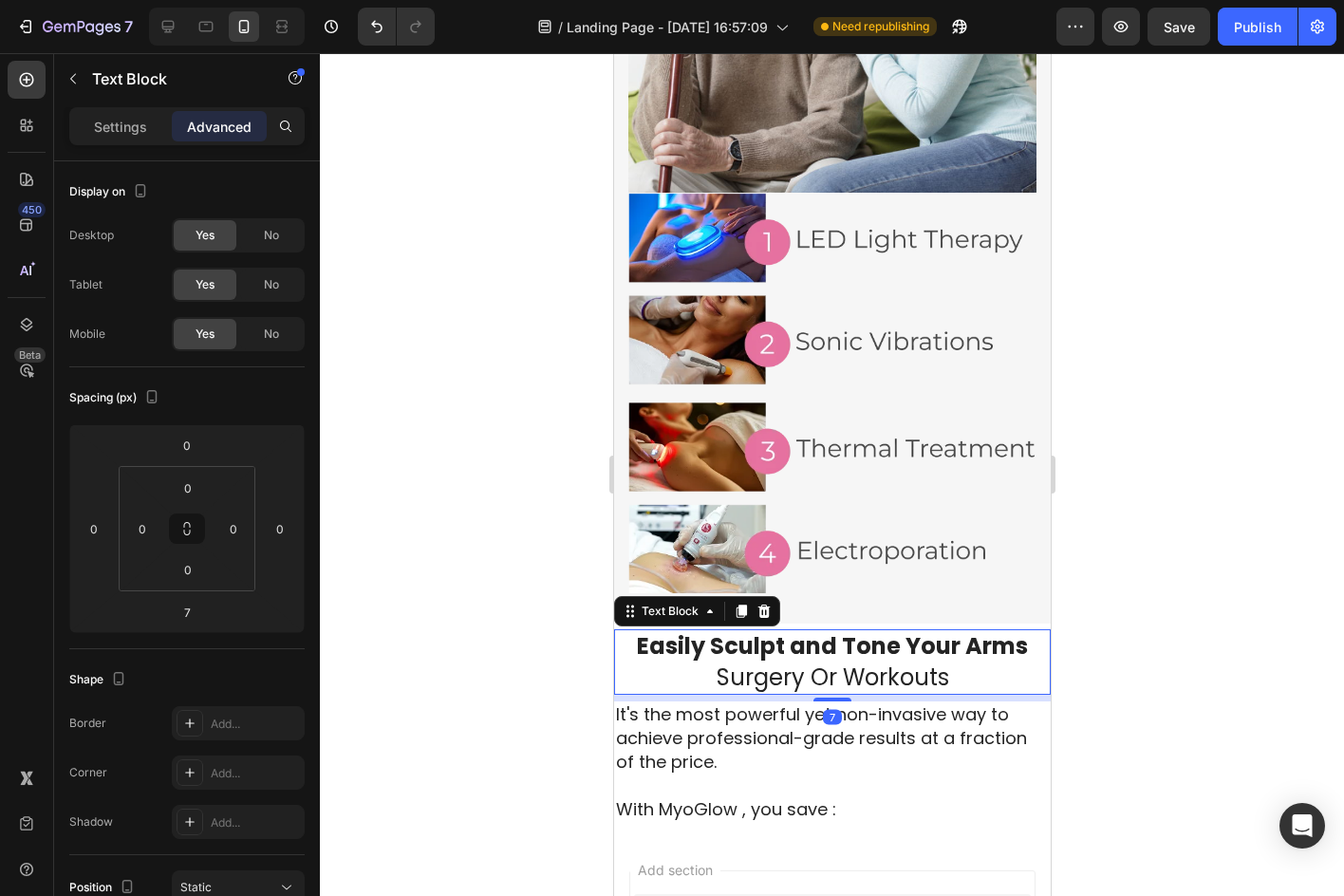
click at [1150, 674] on div at bounding box center [832, 473] width 1024 height 842
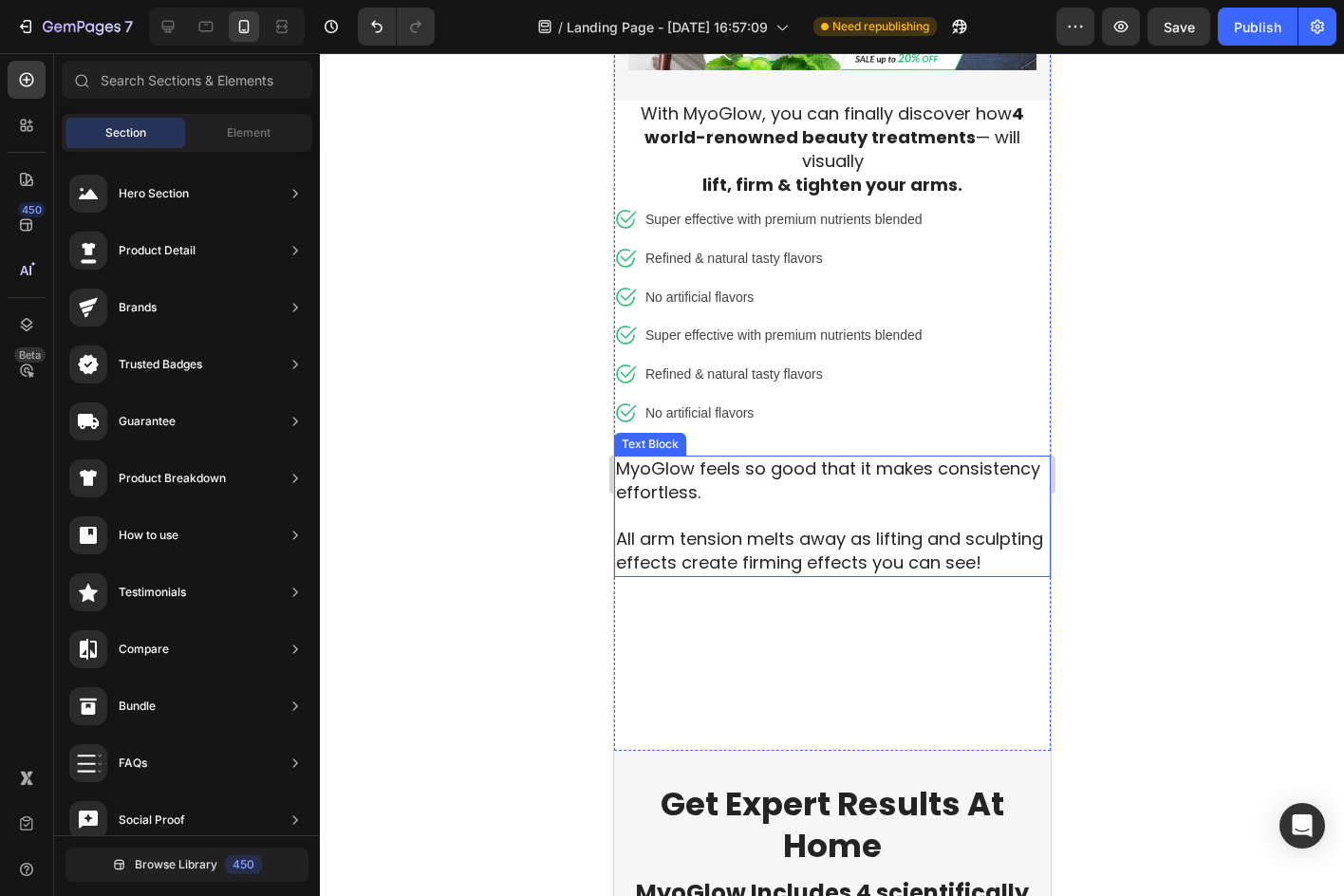
scroll to position [869, 0]
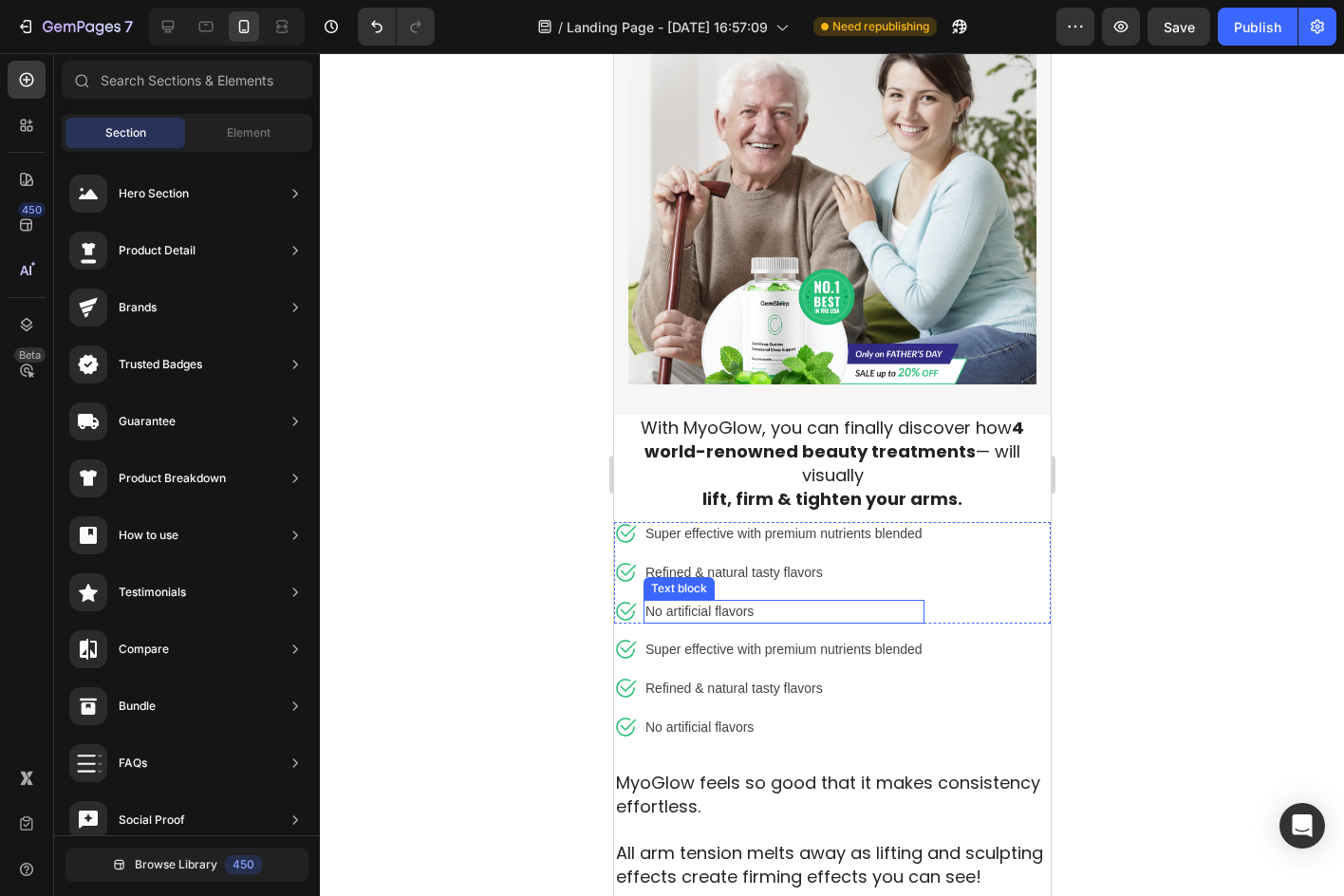
click at [707, 577] on div "Text block" at bounding box center [677, 588] width 71 height 22
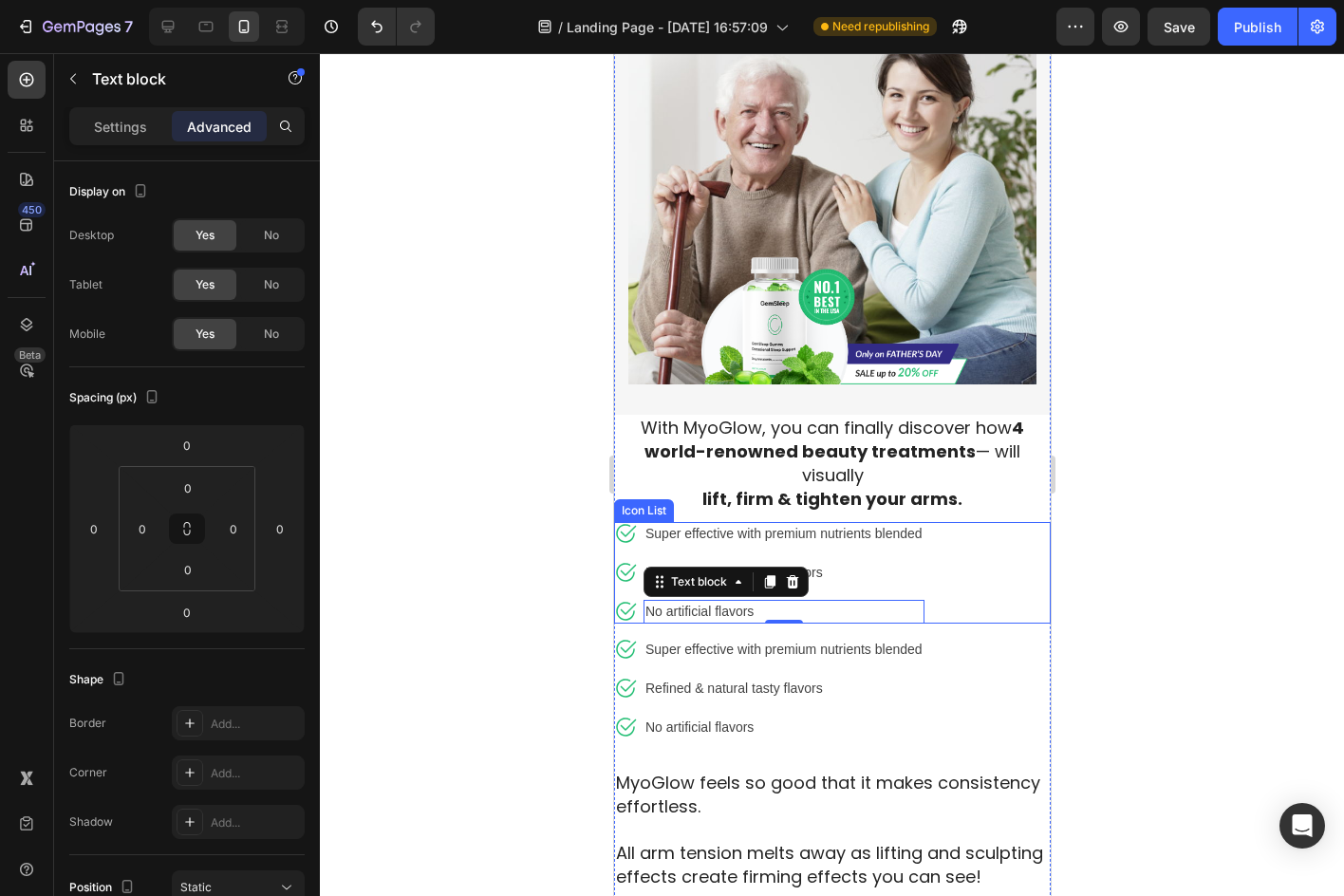
click at [1010, 541] on div "Icon Super effective with premium nutrients blended Text block Icon Refined & n…" at bounding box center [831, 573] width 436 height 102
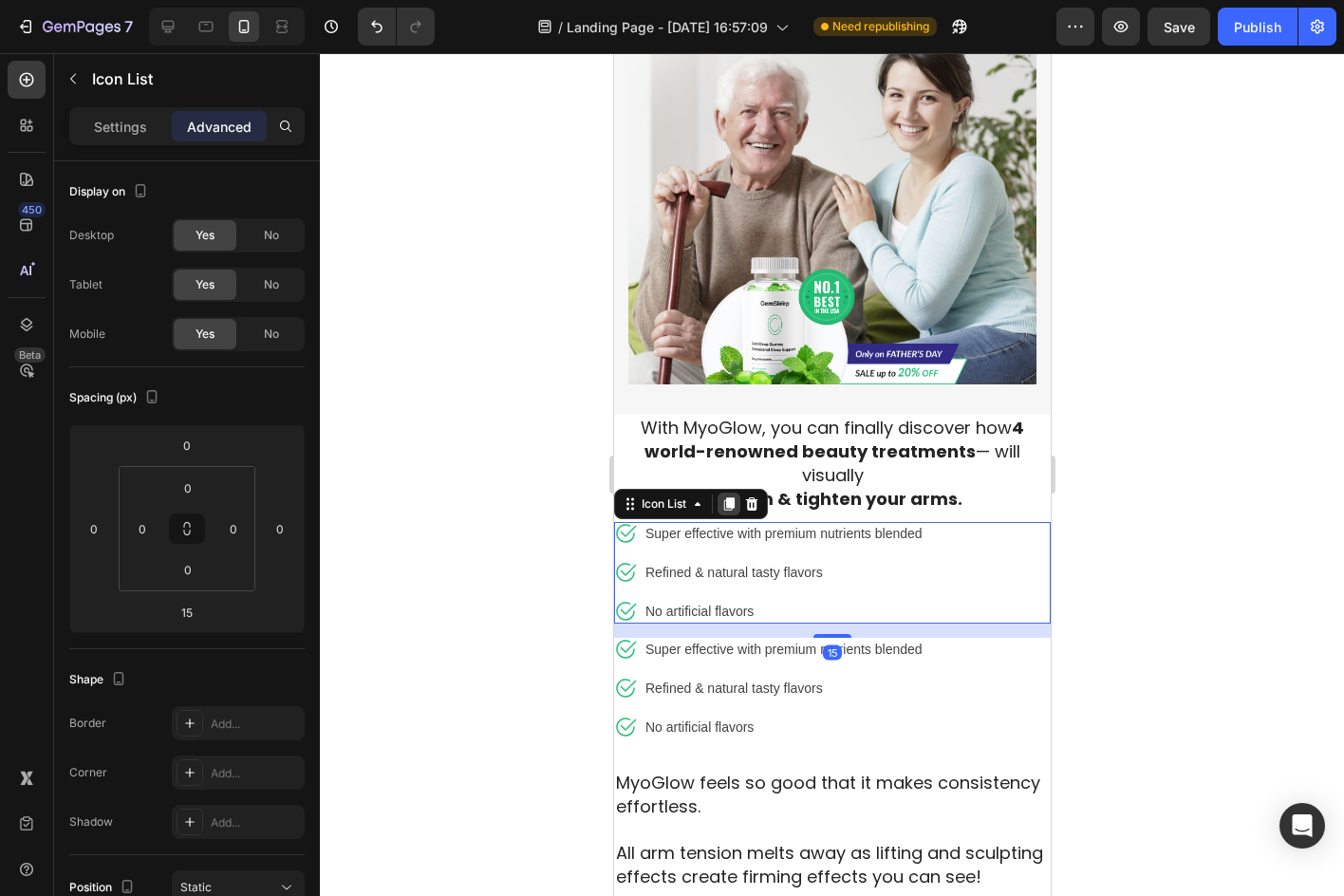
click at [724, 496] on icon at bounding box center [728, 504] width 16 height 16
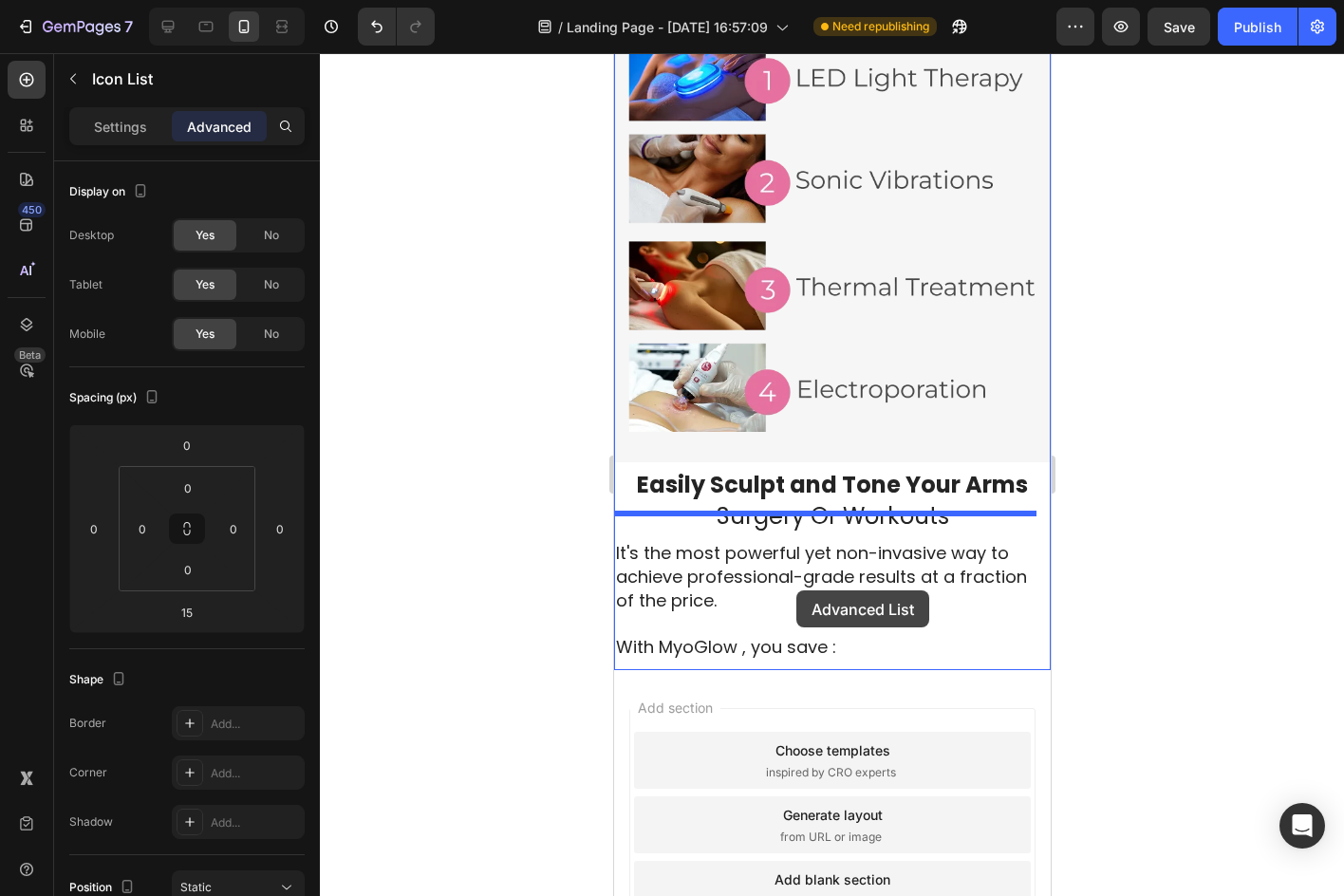
scroll to position [2577, 0]
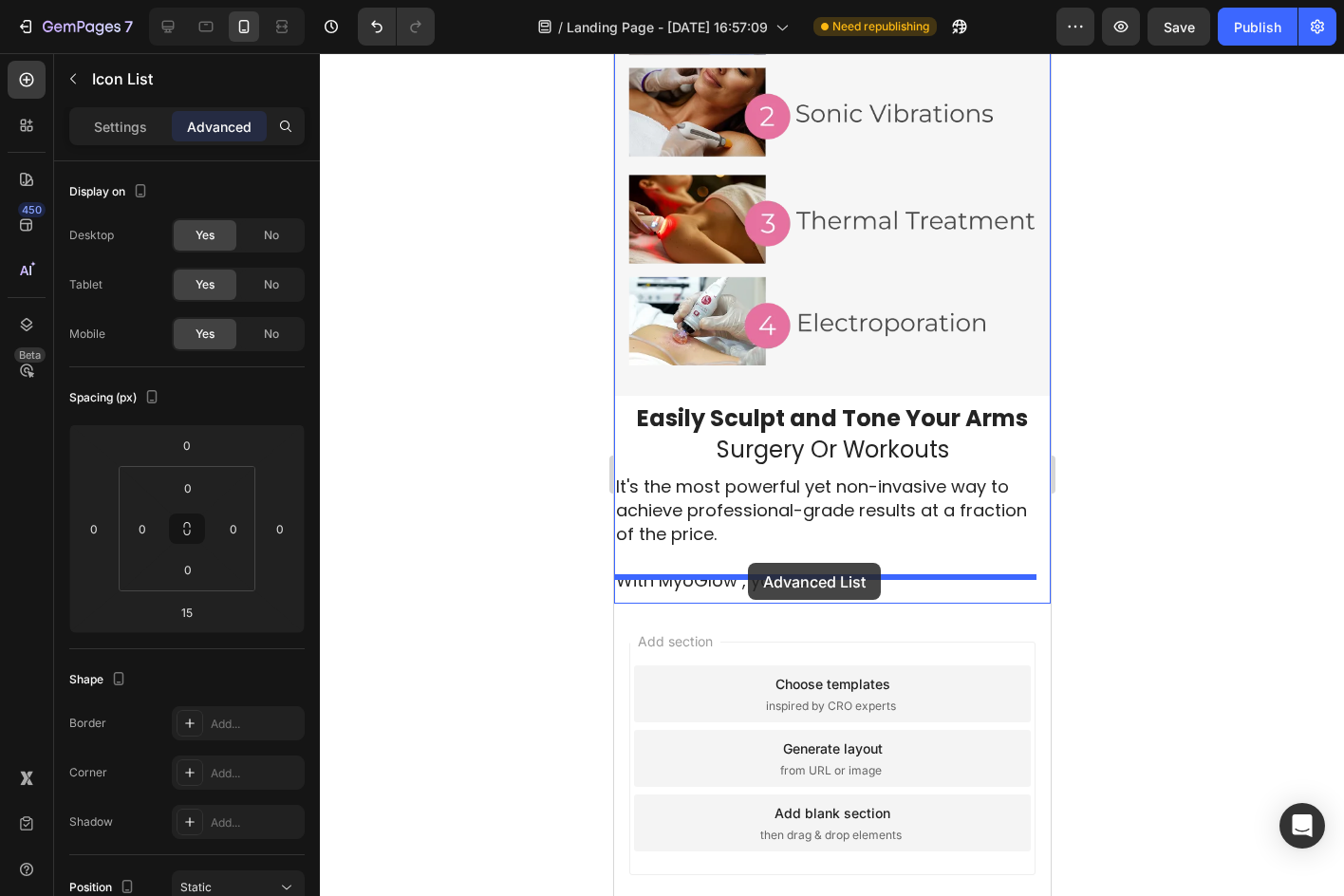
drag, startPoint x: 622, startPoint y: 608, endPoint x: 747, endPoint y: 563, distance: 132.9
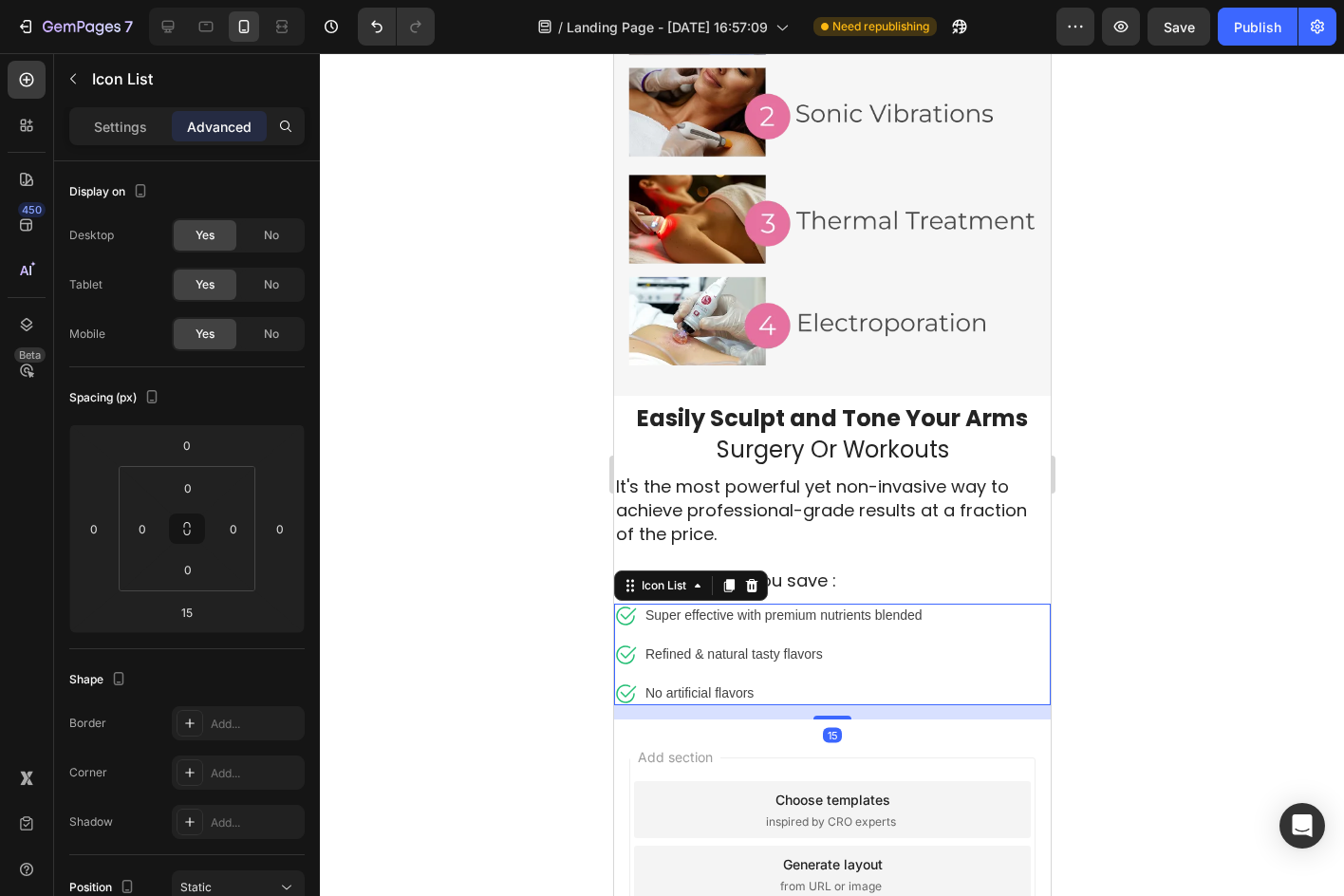
click at [1197, 606] on div at bounding box center [832, 473] width 1024 height 842
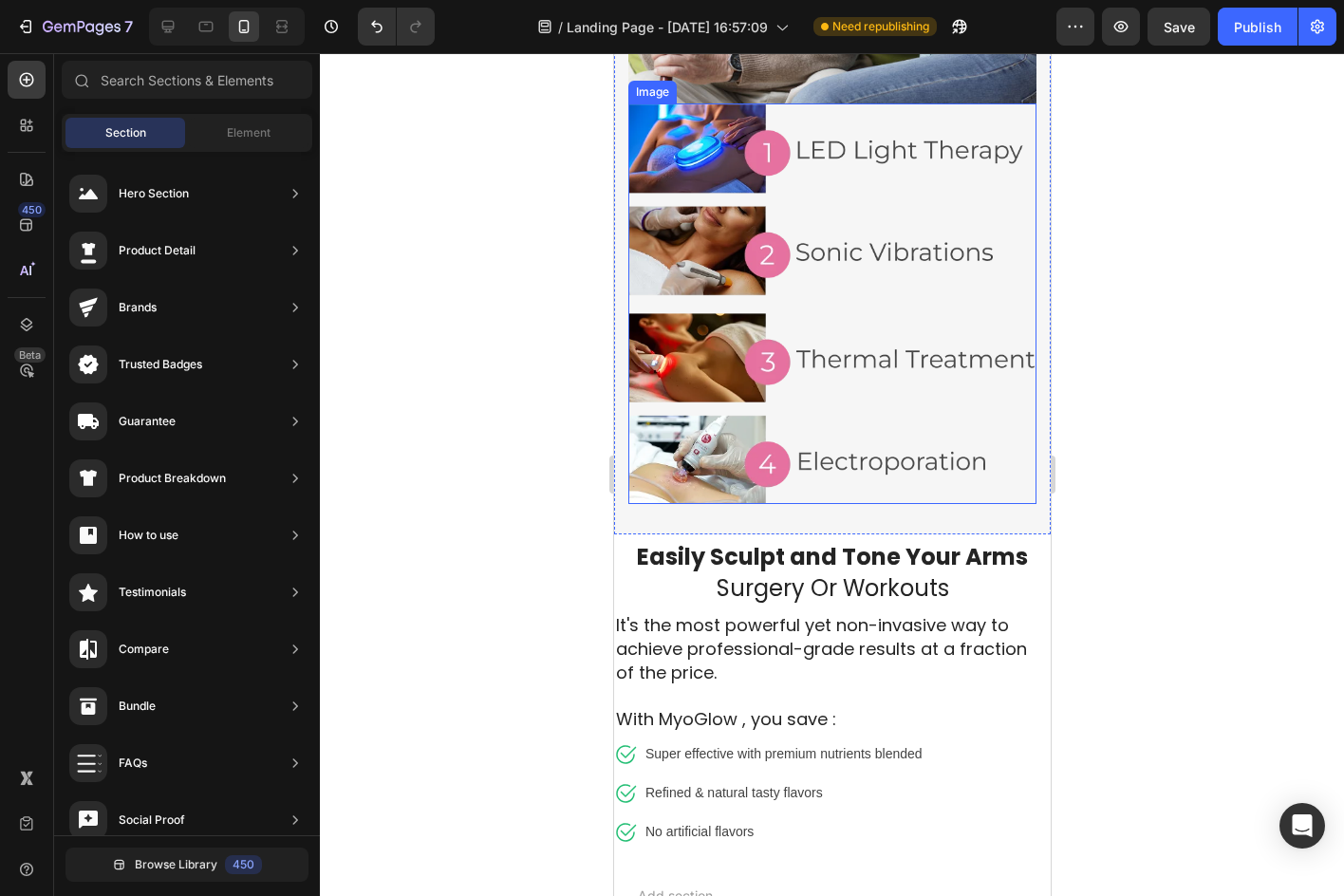
scroll to position [2730, 0]
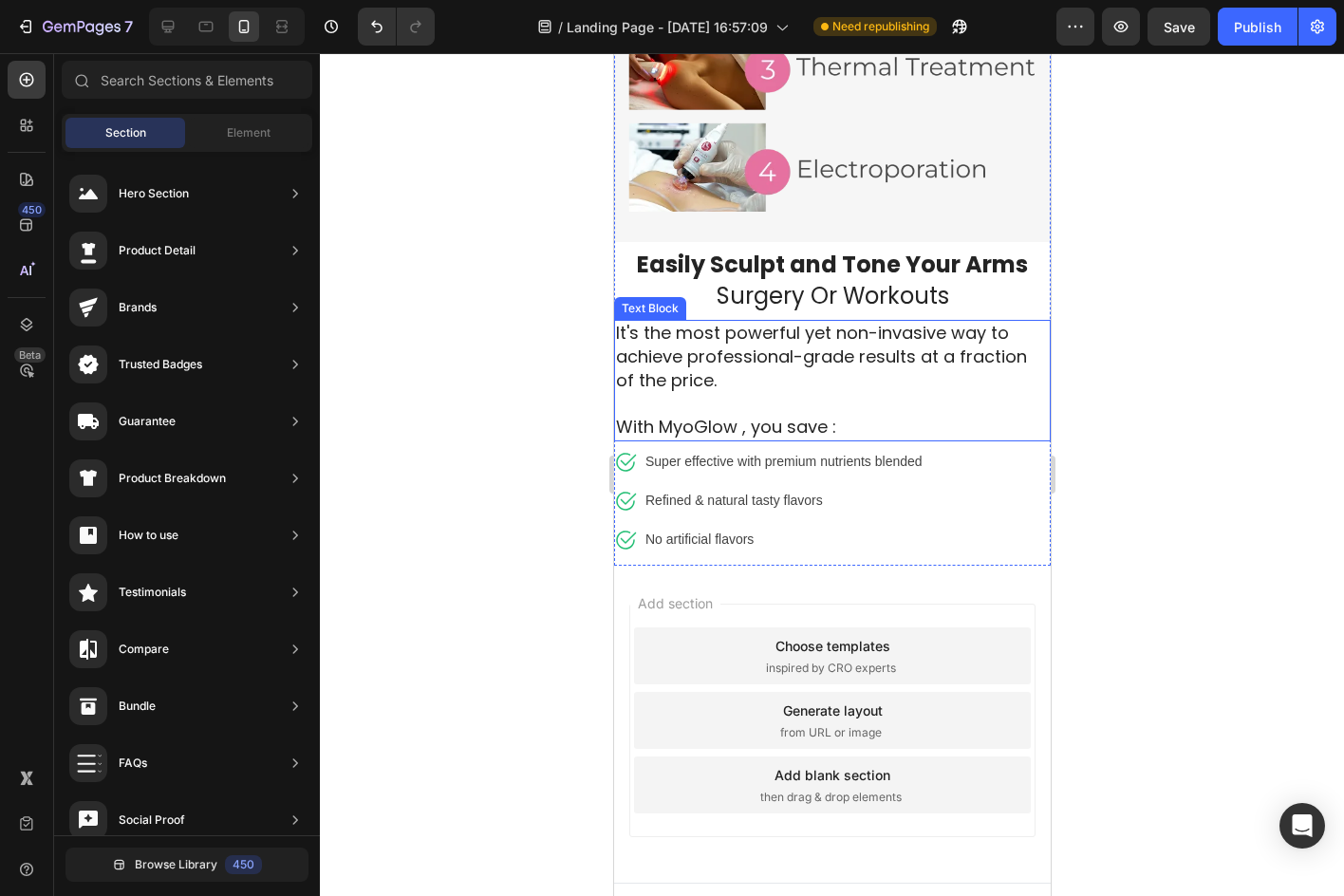
click at [767, 393] on p "With MyoGlow , you save :" at bounding box center [831, 417] width 432 height 47
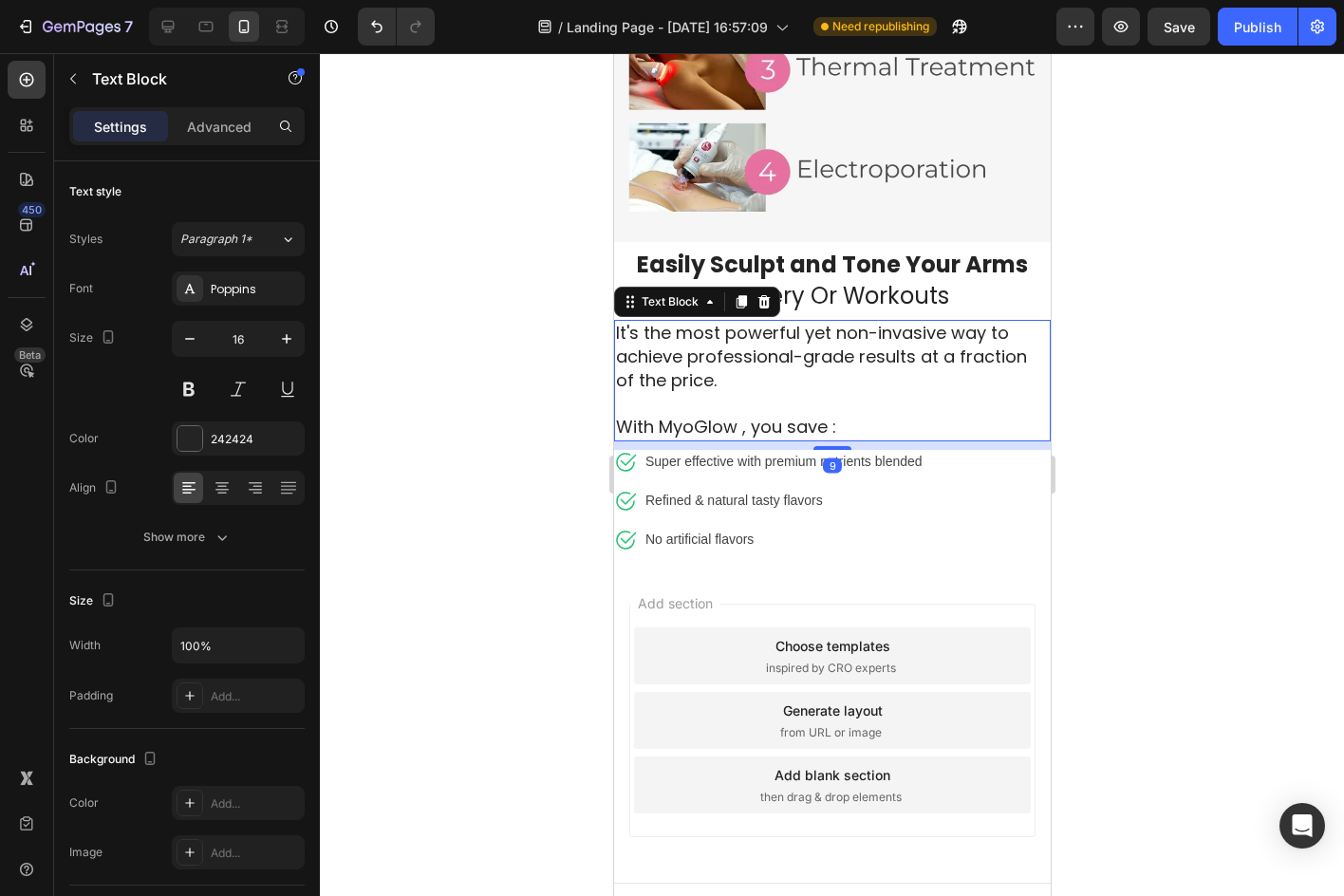
click at [222, 144] on div "Settings Advanced" at bounding box center [186, 126] width 235 height 38
click at [229, 138] on div "Advanced" at bounding box center [219, 126] width 95 height 30
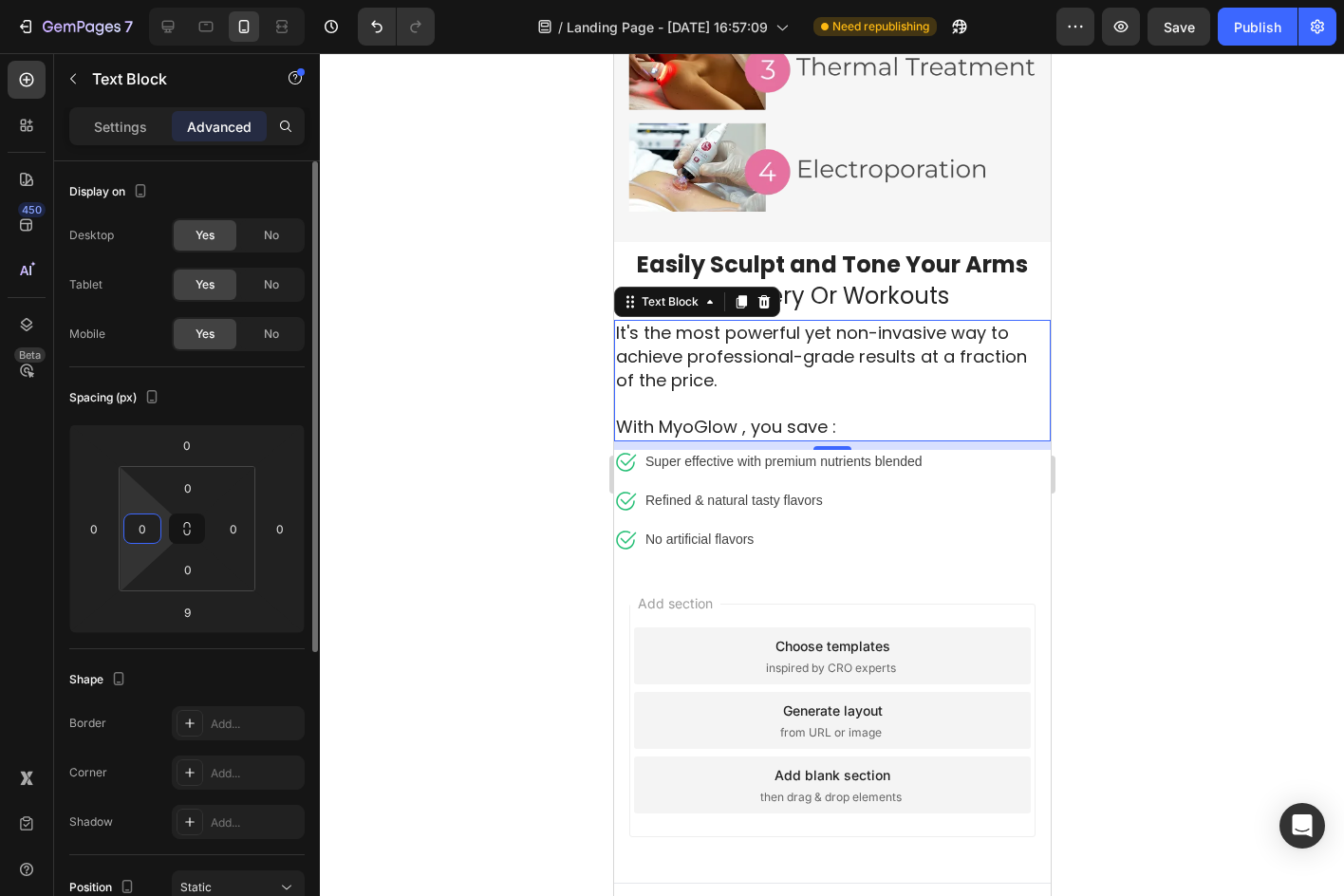
click at [152, 522] on input "0" at bounding box center [142, 528] width 28 height 28
type input "10"
click at [226, 520] on input "0" at bounding box center [233, 528] width 28 height 28
type input "10"
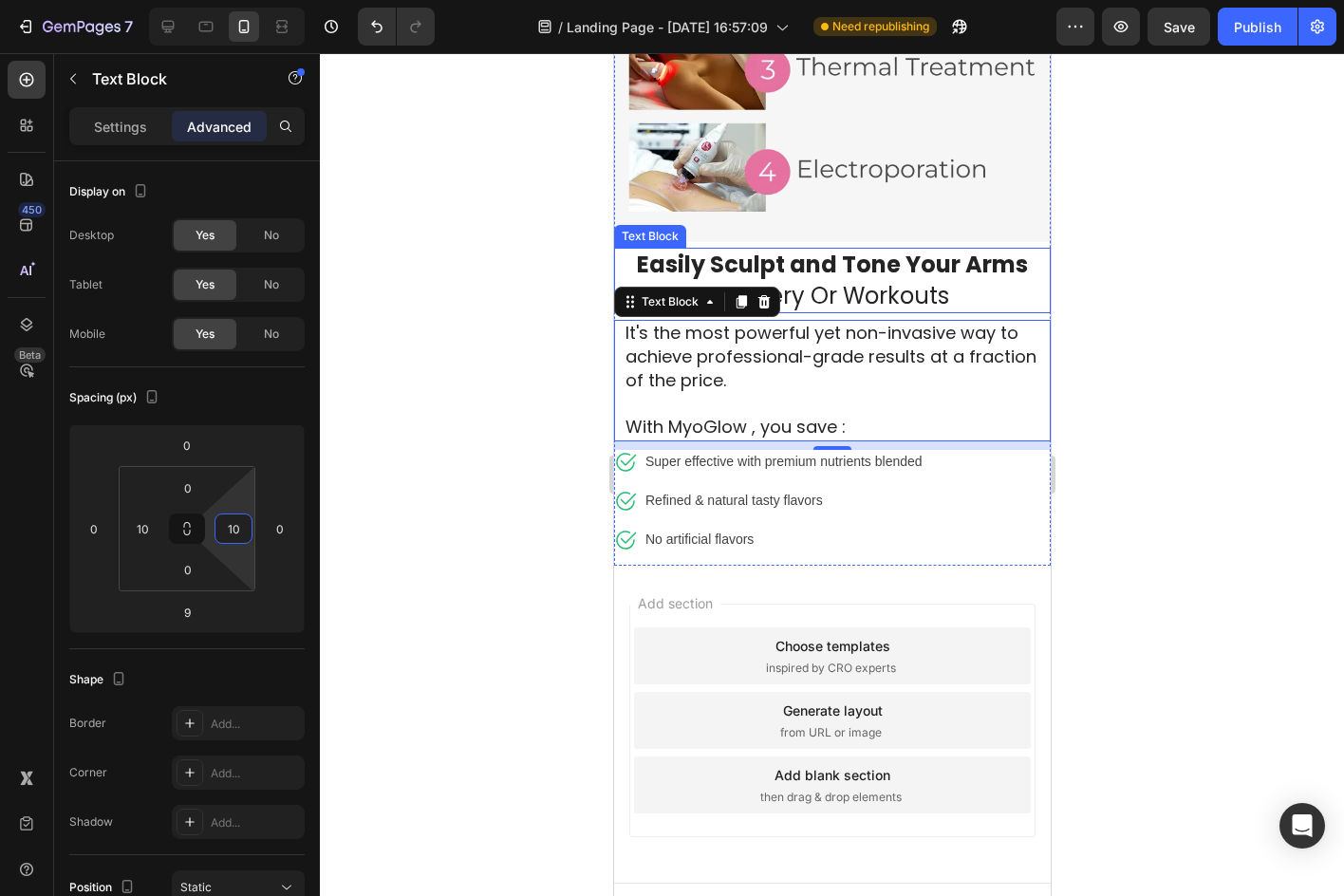
click at [907, 280] on span "Surgery Or Workouts" at bounding box center [832, 296] width 232 height 31
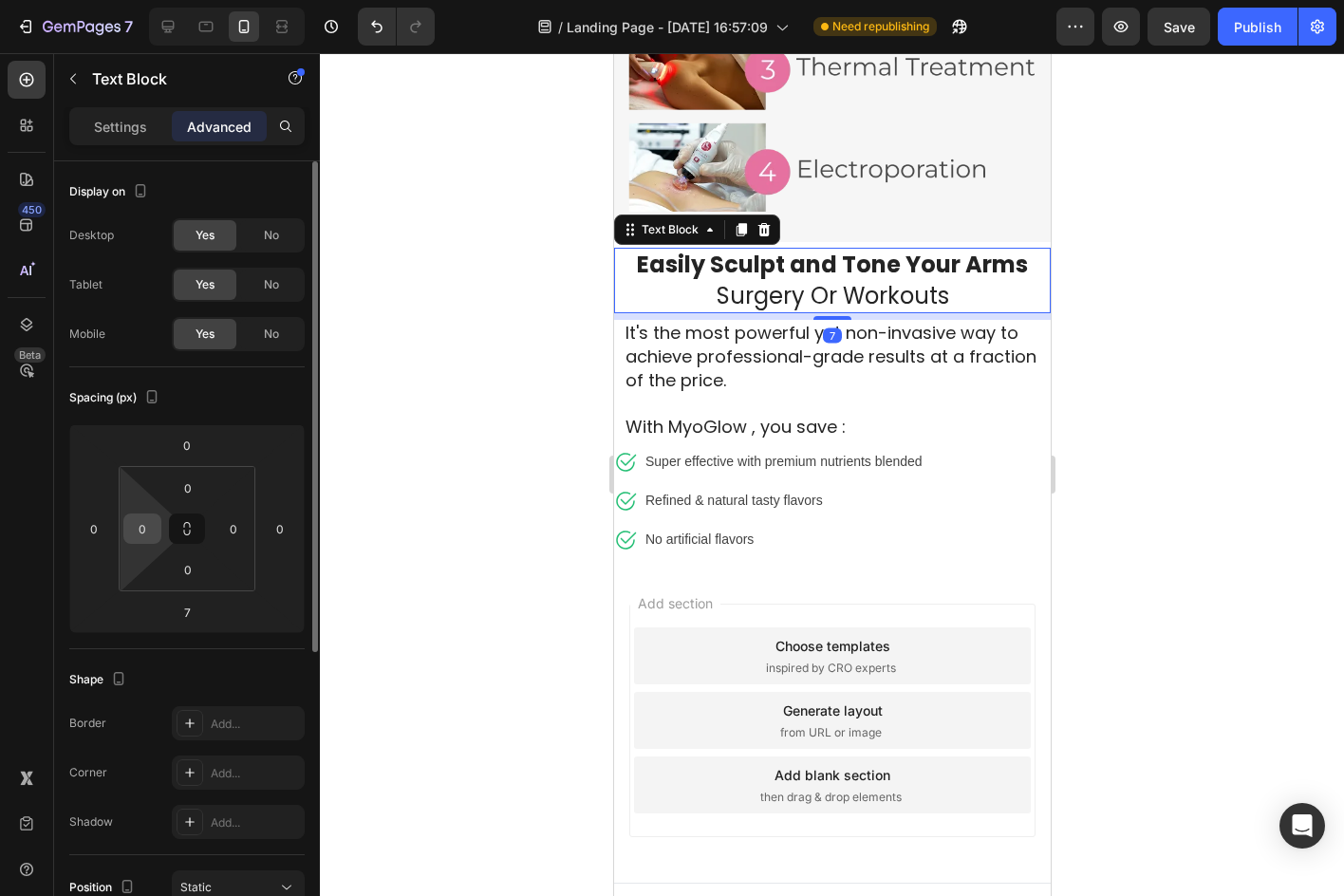
click at [139, 524] on input "0" at bounding box center [142, 528] width 28 height 28
type input "10"
click at [240, 522] on input "0" at bounding box center [233, 528] width 28 height 28
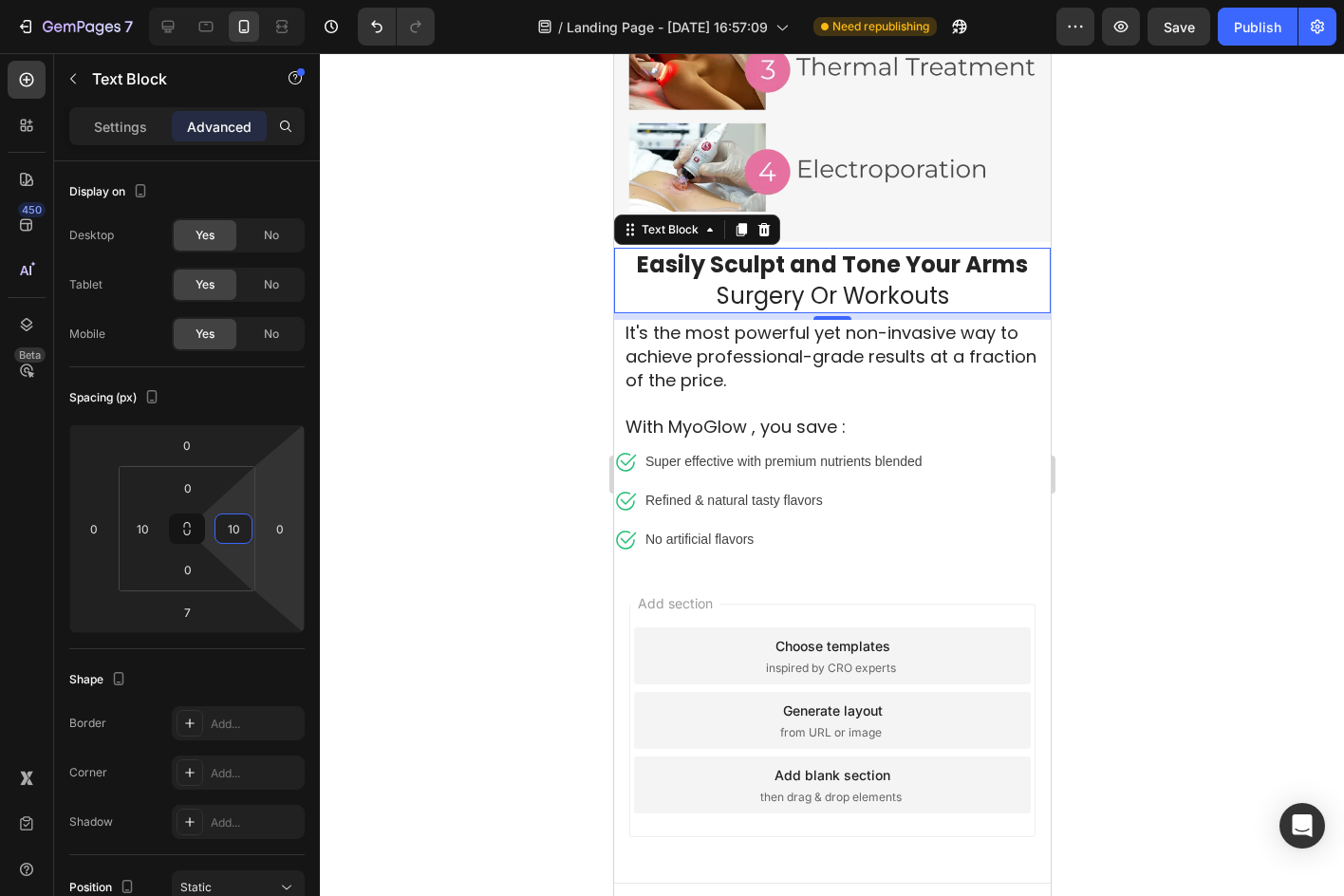
type input "10"
click at [413, 496] on div at bounding box center [832, 473] width 1024 height 842
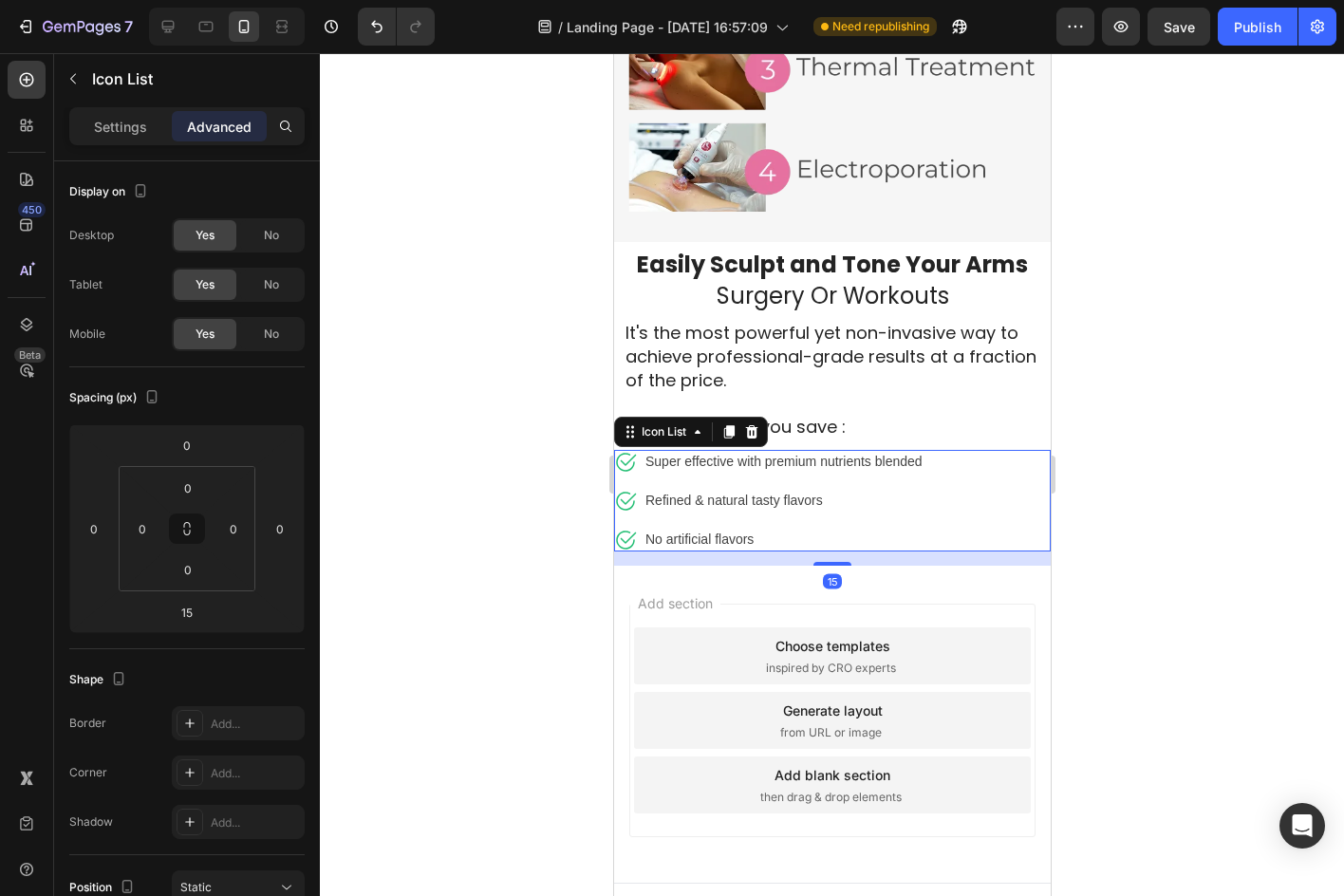
click at [966, 507] on div "Icon Super effective with premium nutrients blended Text block Icon Refined & n…" at bounding box center [831, 501] width 436 height 102
click at [240, 528] on input "0" at bounding box center [233, 528] width 28 height 28
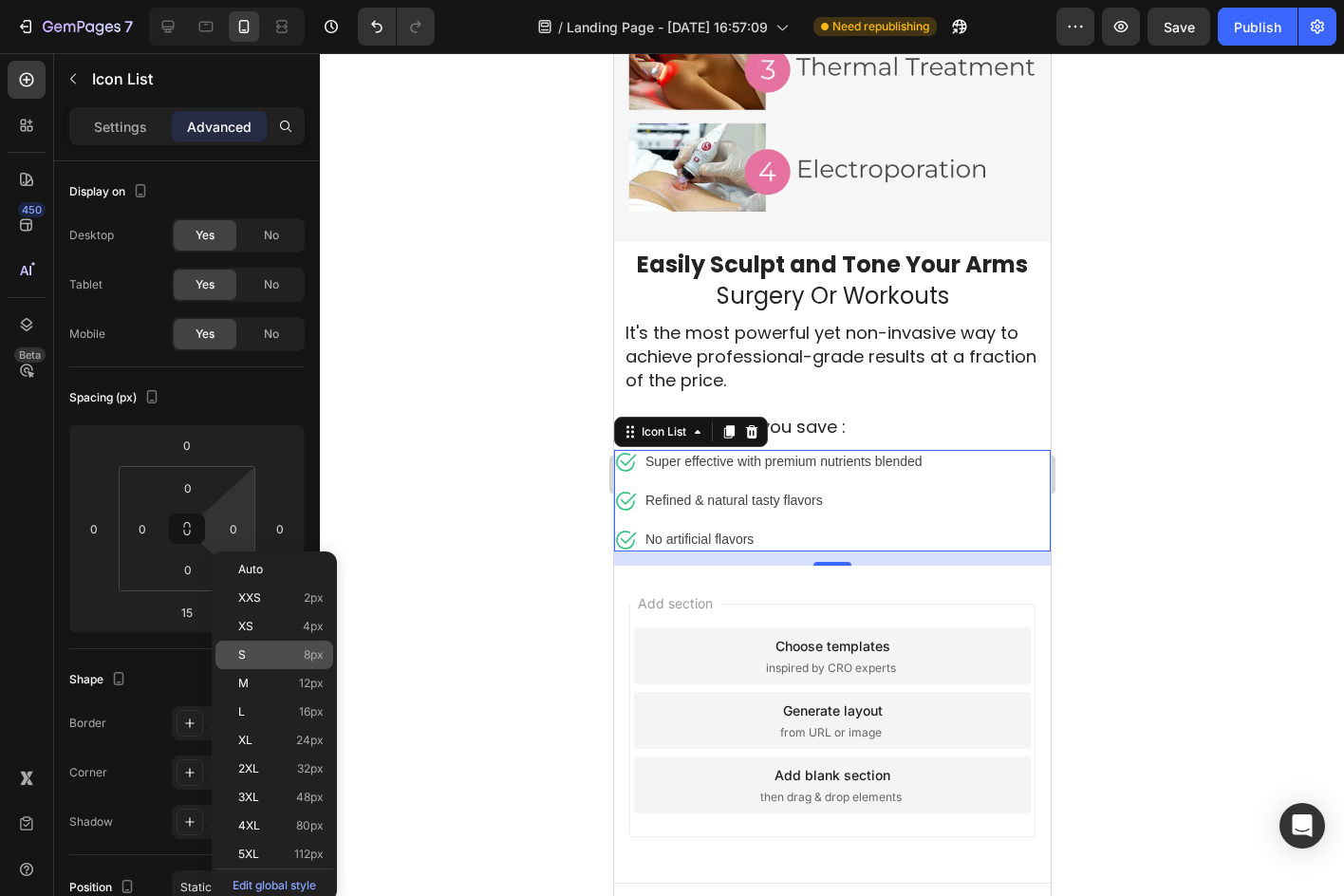
click at [289, 653] on p "S 8px" at bounding box center [281, 655] width 86 height 14
type input "8"
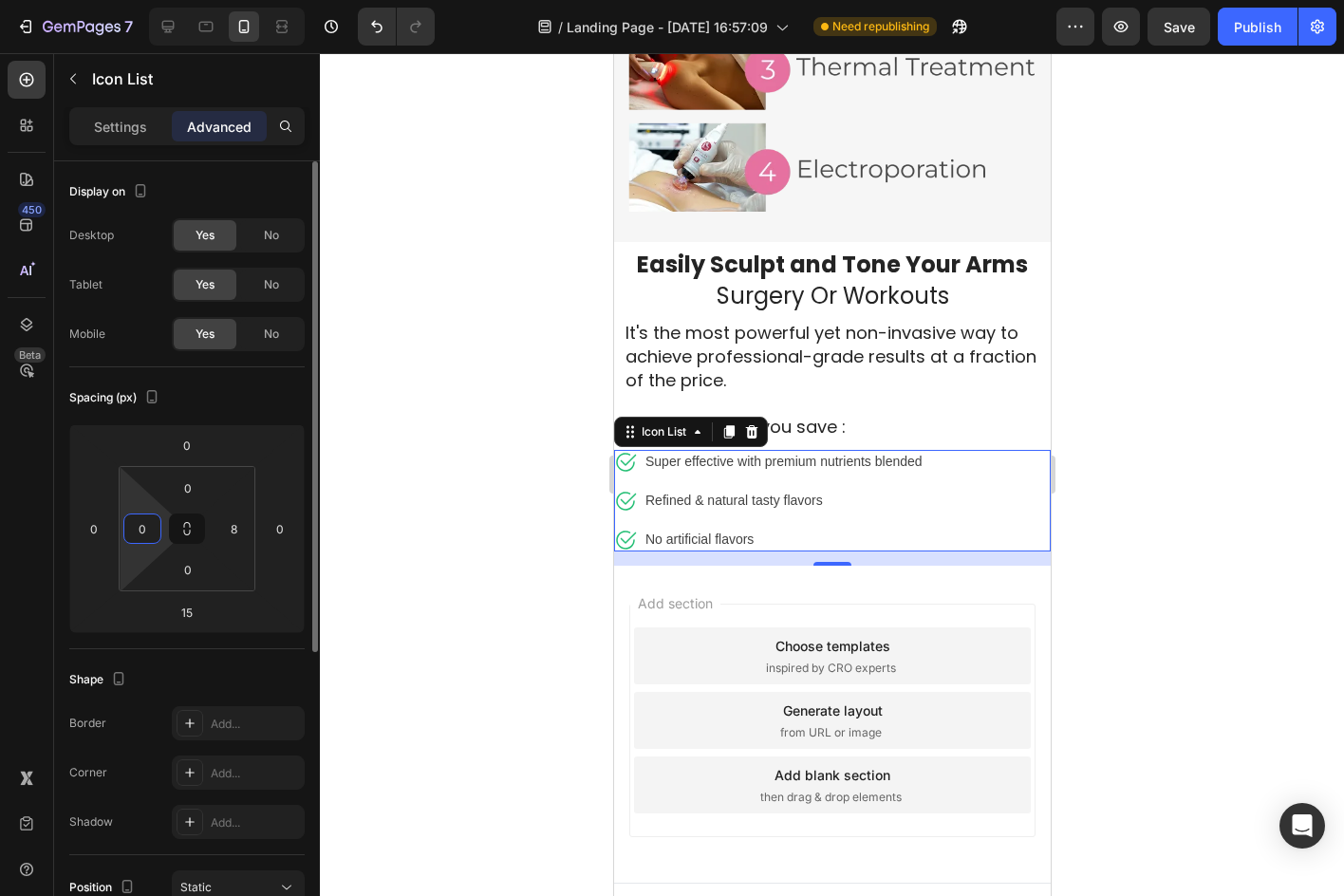
click at [139, 536] on input "0" at bounding box center [142, 528] width 28 height 28
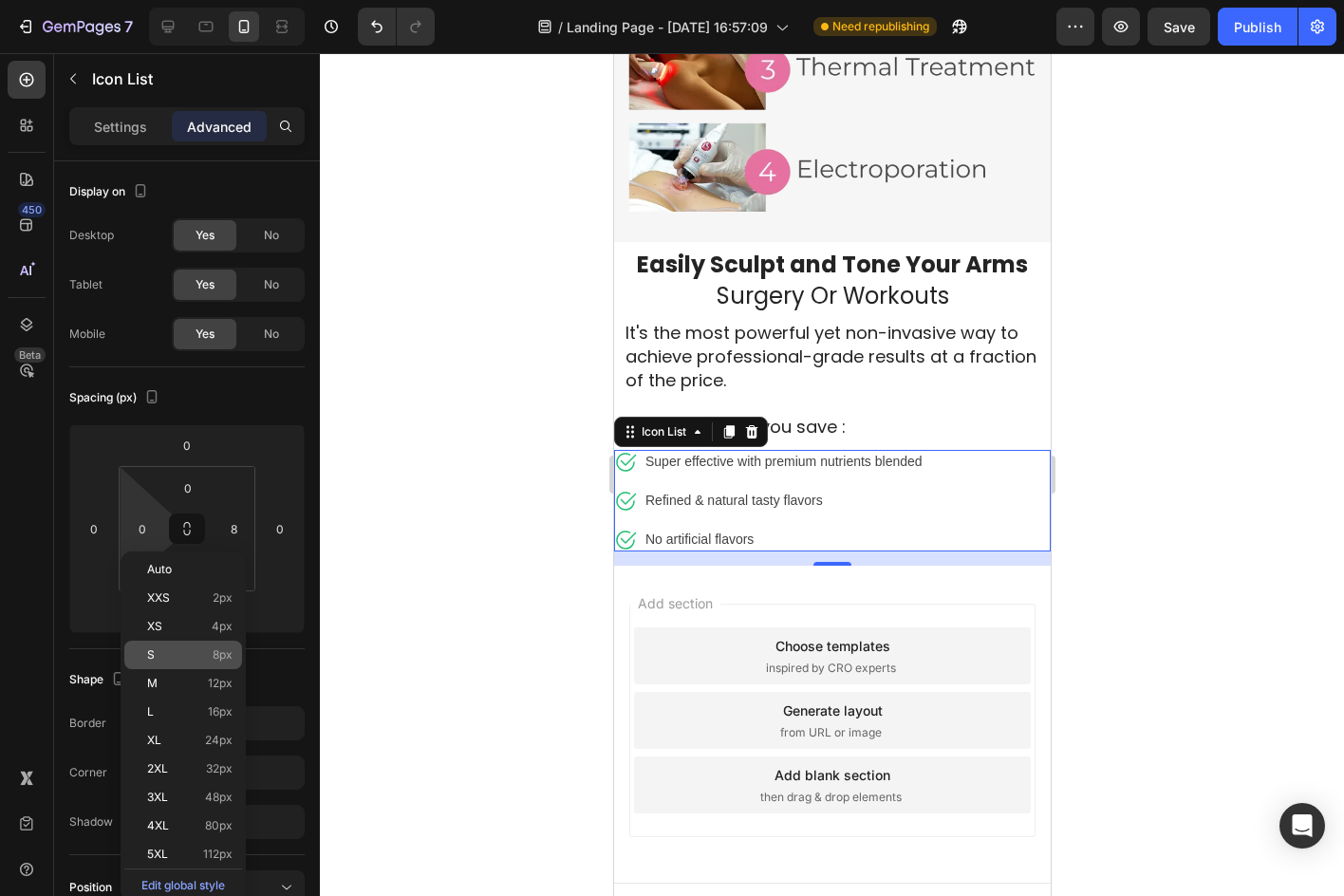
click at [189, 650] on p "S 8px" at bounding box center [190, 655] width 86 height 14
type input "8"
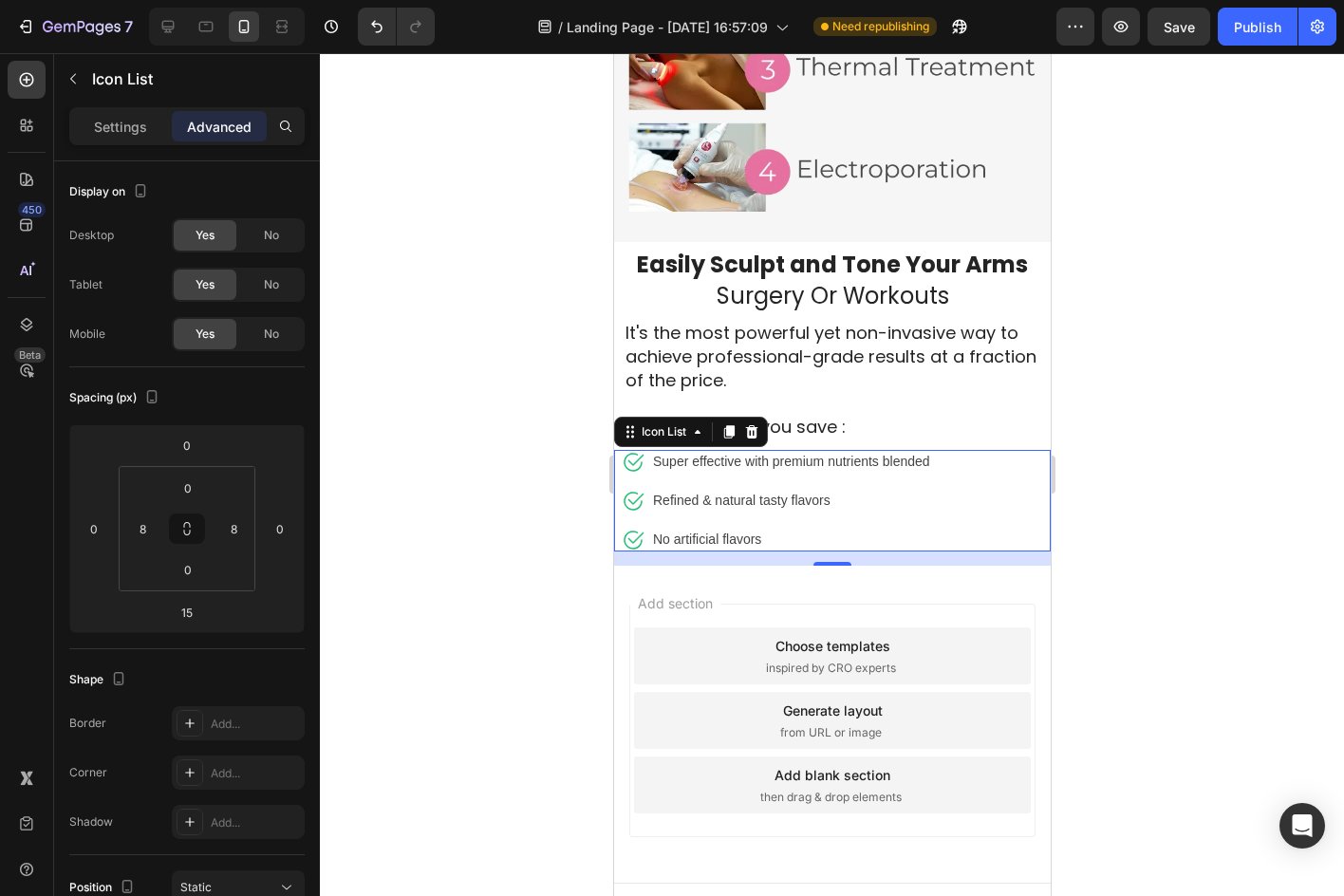
click at [424, 530] on div at bounding box center [832, 473] width 1024 height 842
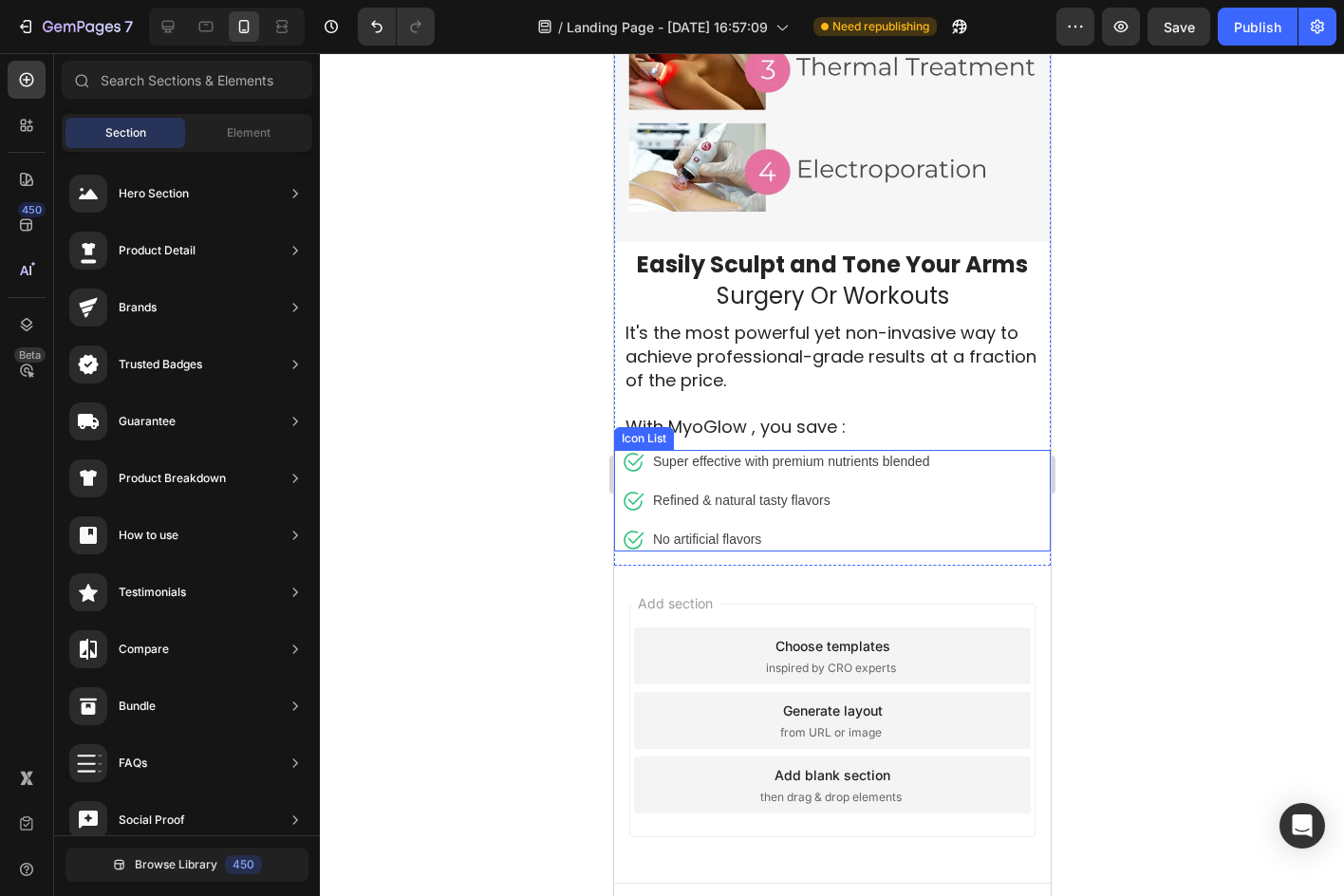
click at [1007, 493] on div "Icon Super effective with premium nutrients blended Text block Icon Refined & n…" at bounding box center [831, 501] width 436 height 102
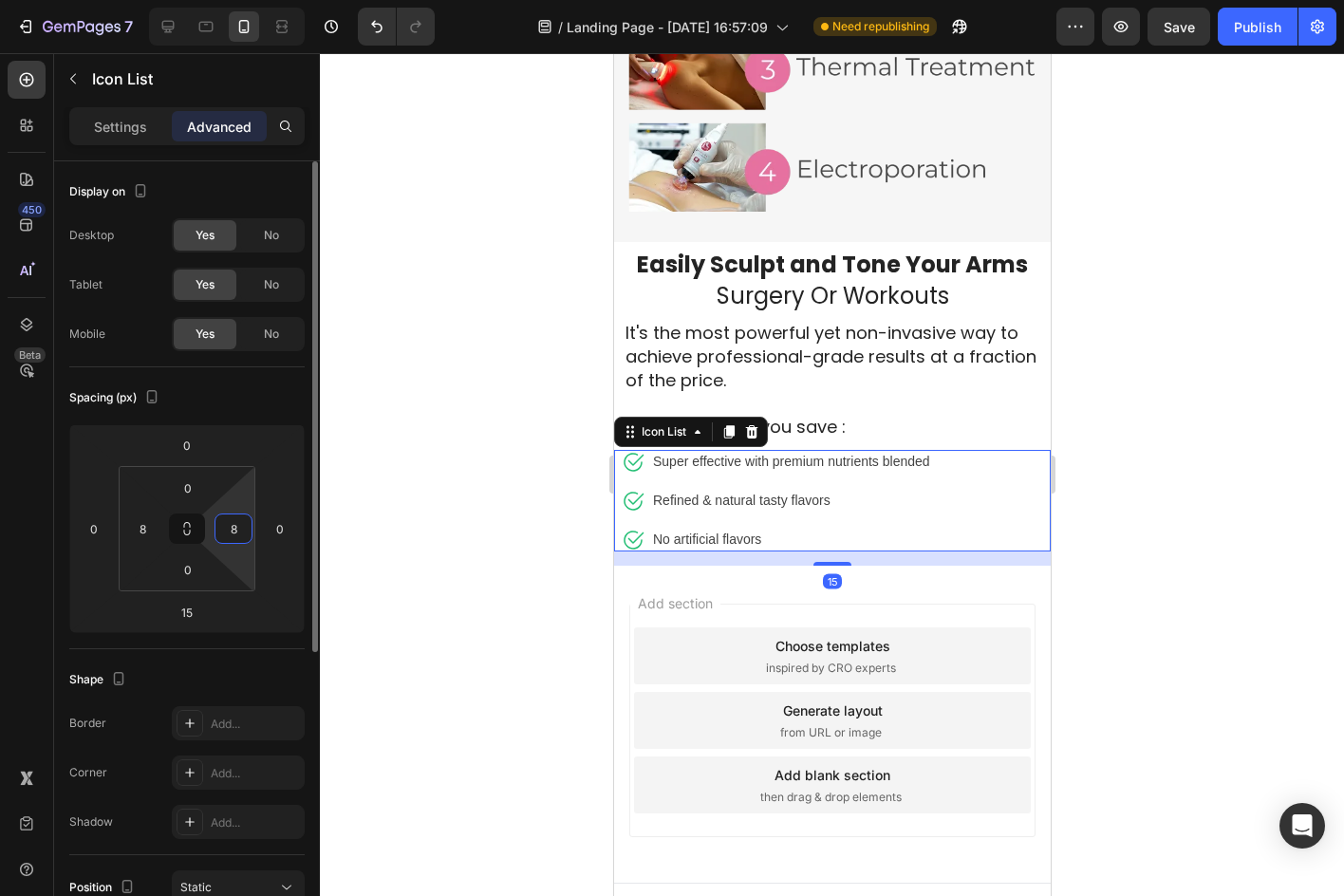
click at [245, 540] on input "8" at bounding box center [233, 528] width 28 height 28
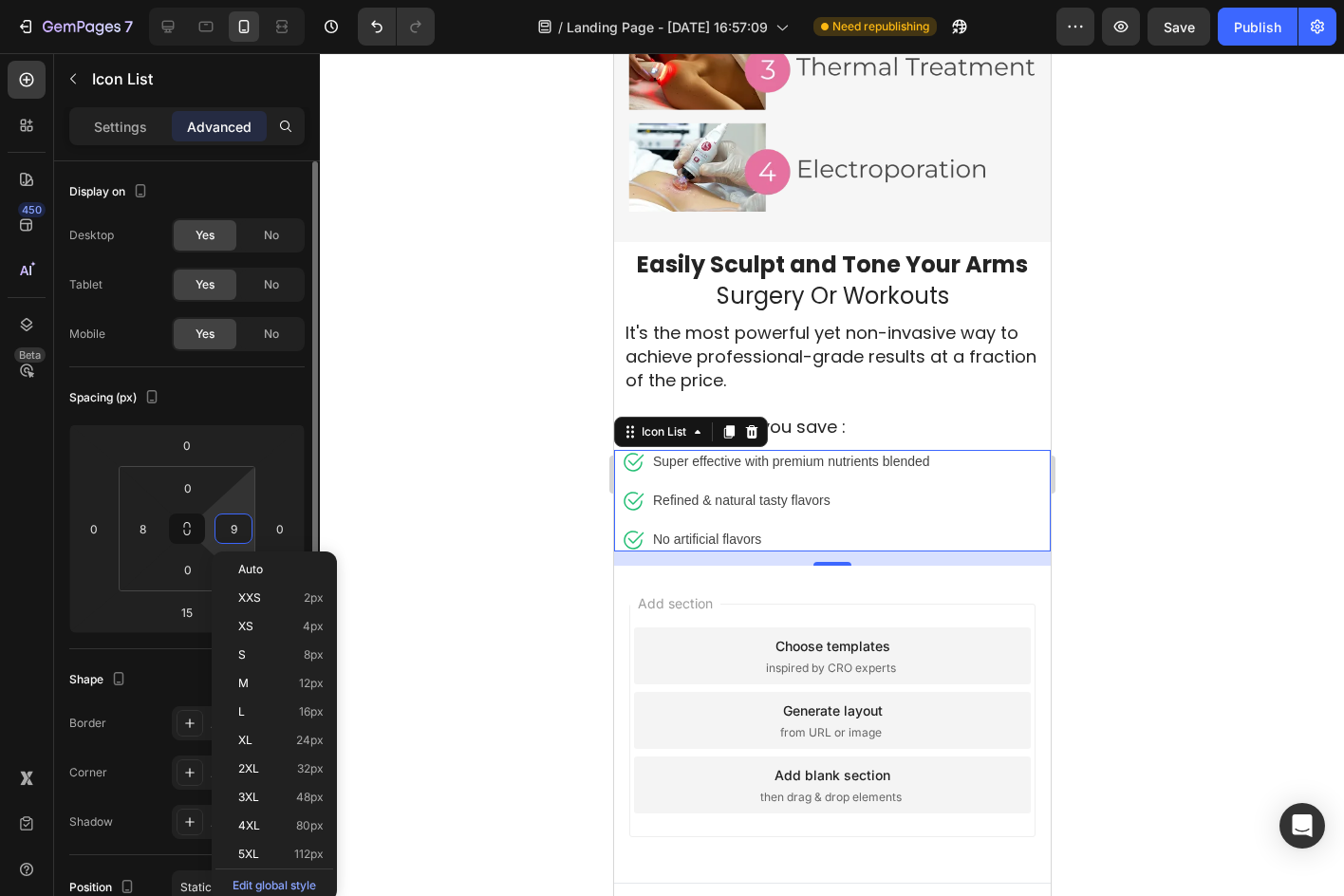
type input "10"
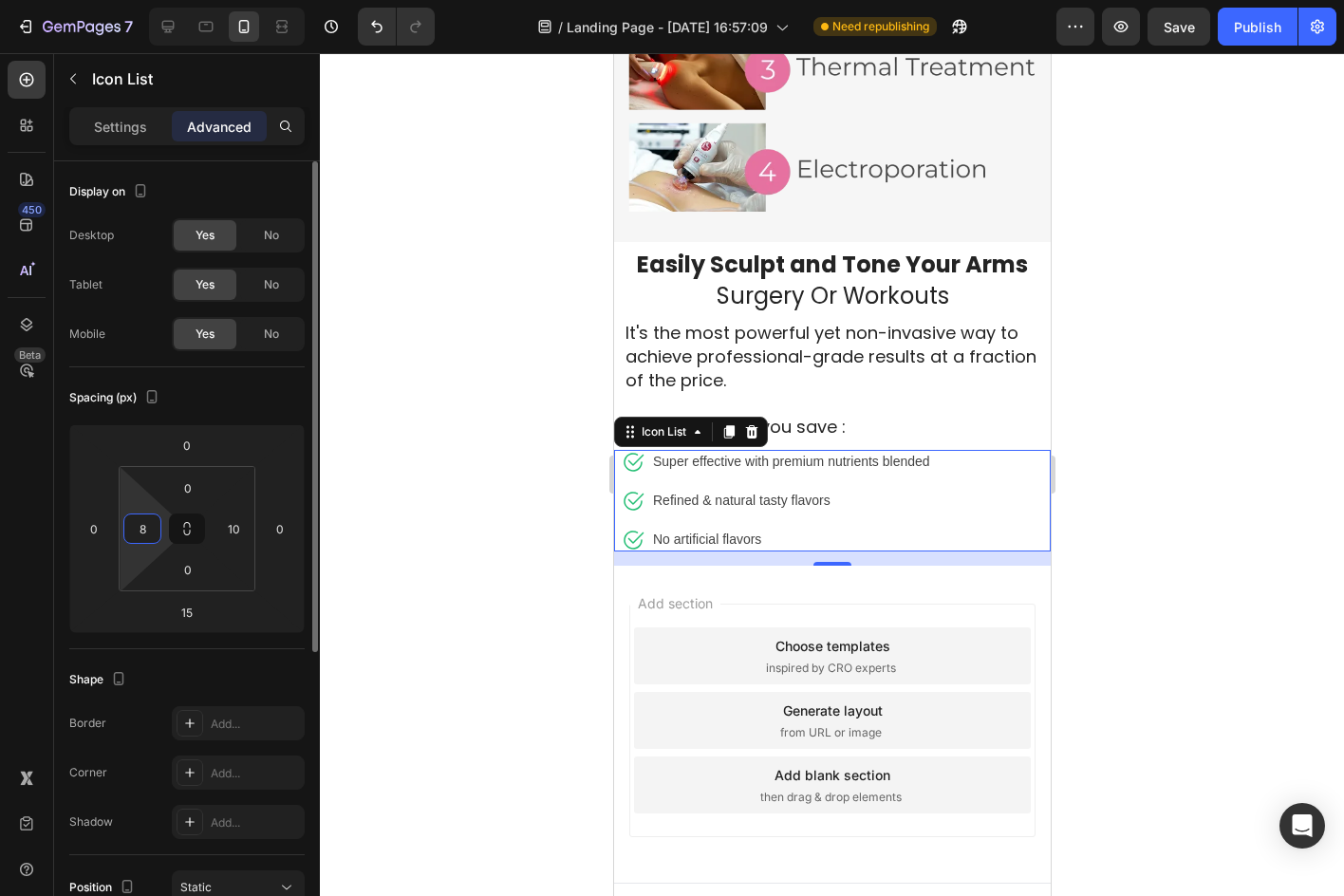
click at [136, 525] on input "8" at bounding box center [142, 528] width 28 height 28
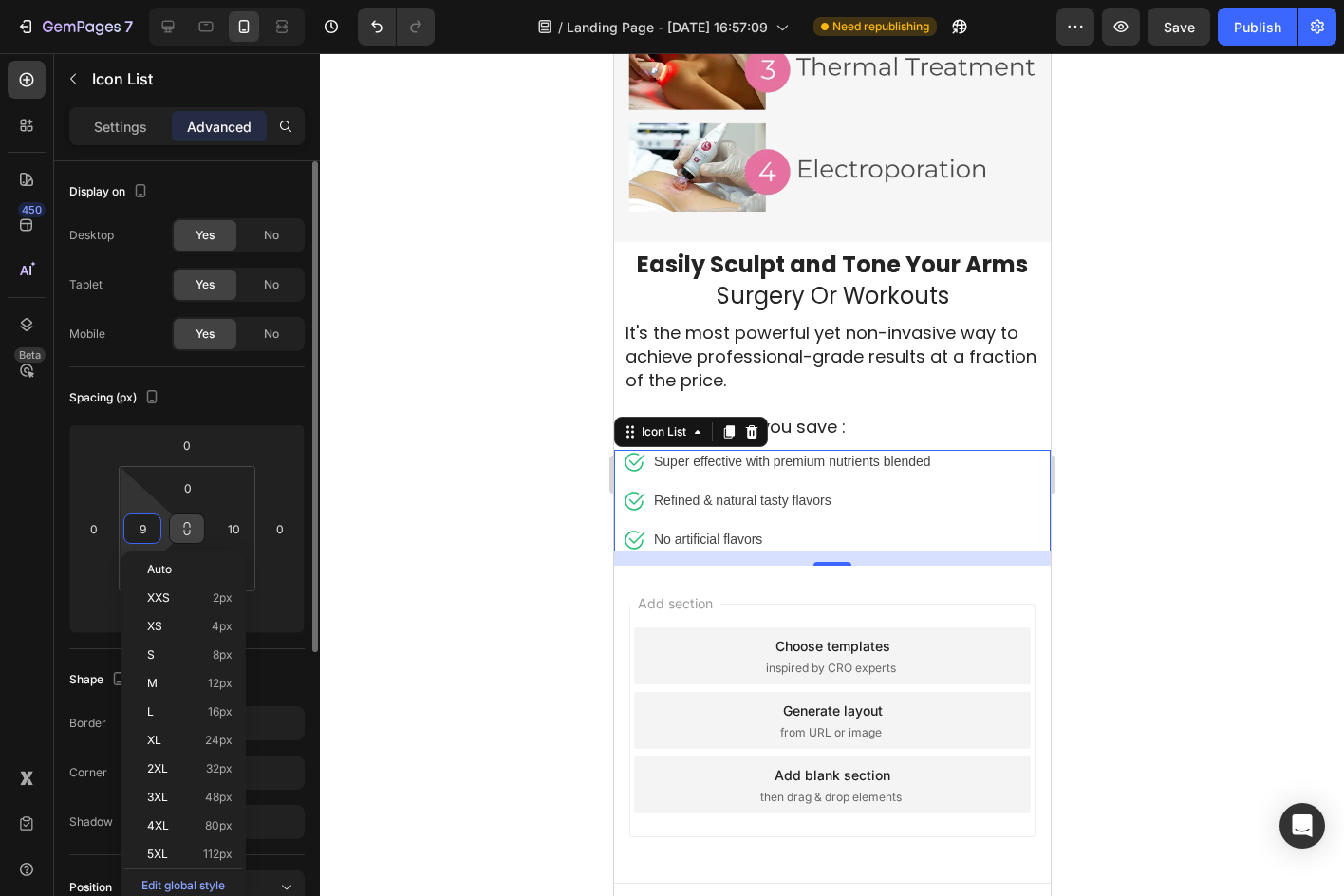
type input "10"
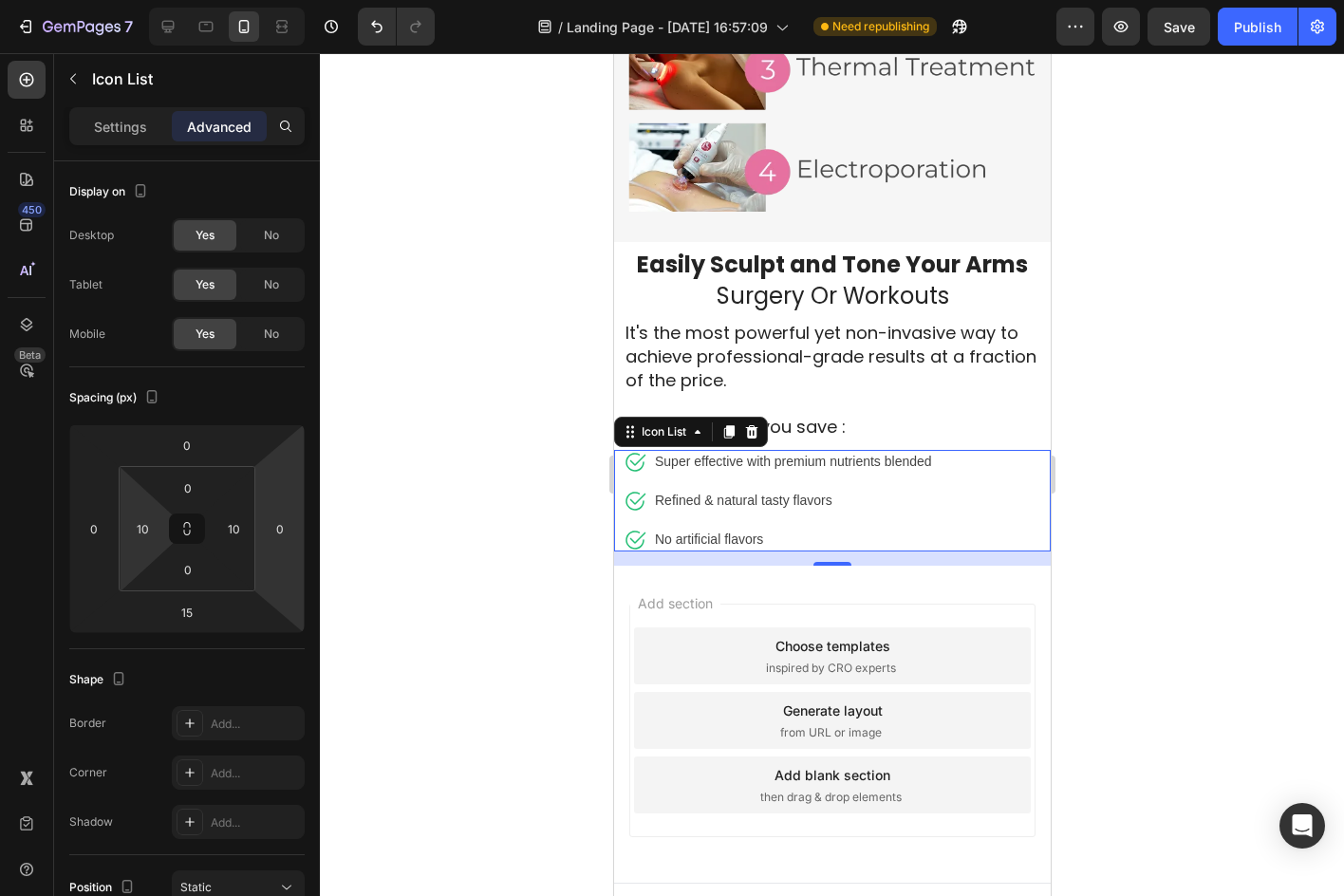
click at [528, 377] on div at bounding box center [832, 473] width 1024 height 842
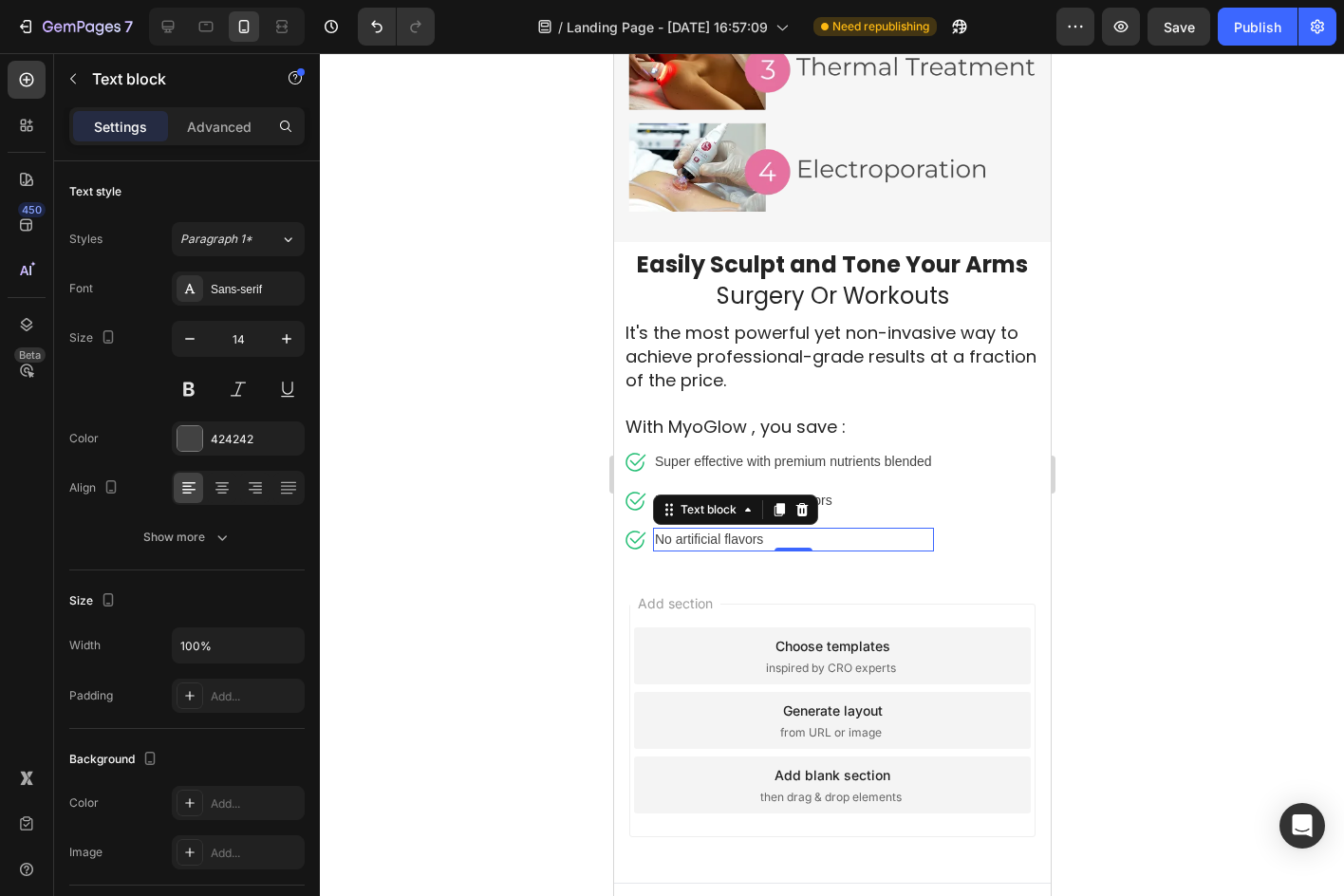
drag, startPoint x: 809, startPoint y: 510, endPoint x: 800, endPoint y: 509, distance: 9.1
click at [808, 530] on p "No artificial flavors" at bounding box center [793, 540] width 277 height 20
click at [797, 503] on icon at bounding box center [801, 509] width 13 height 14
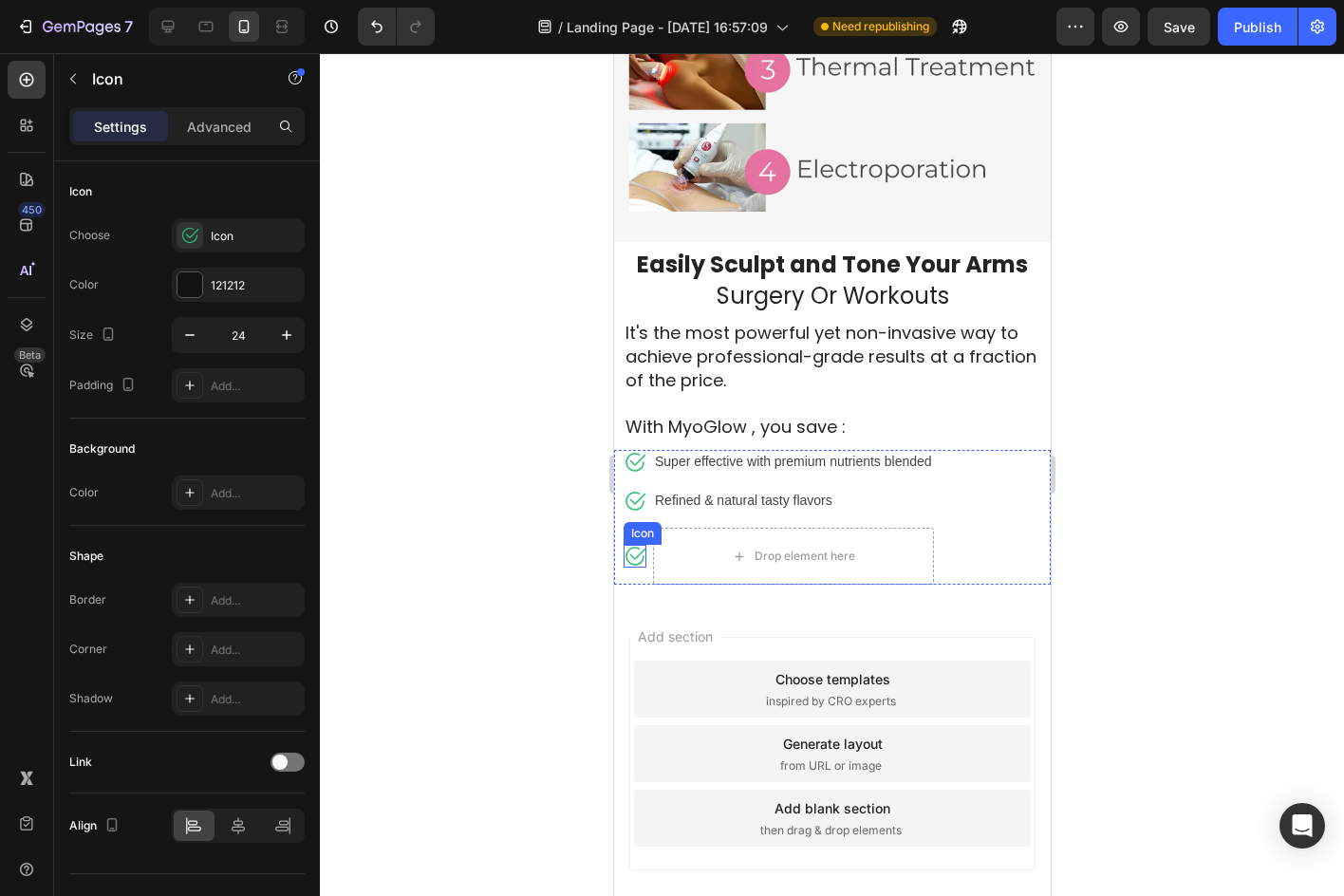
click at [636, 545] on div "Icon" at bounding box center [633, 555] width 22 height 22
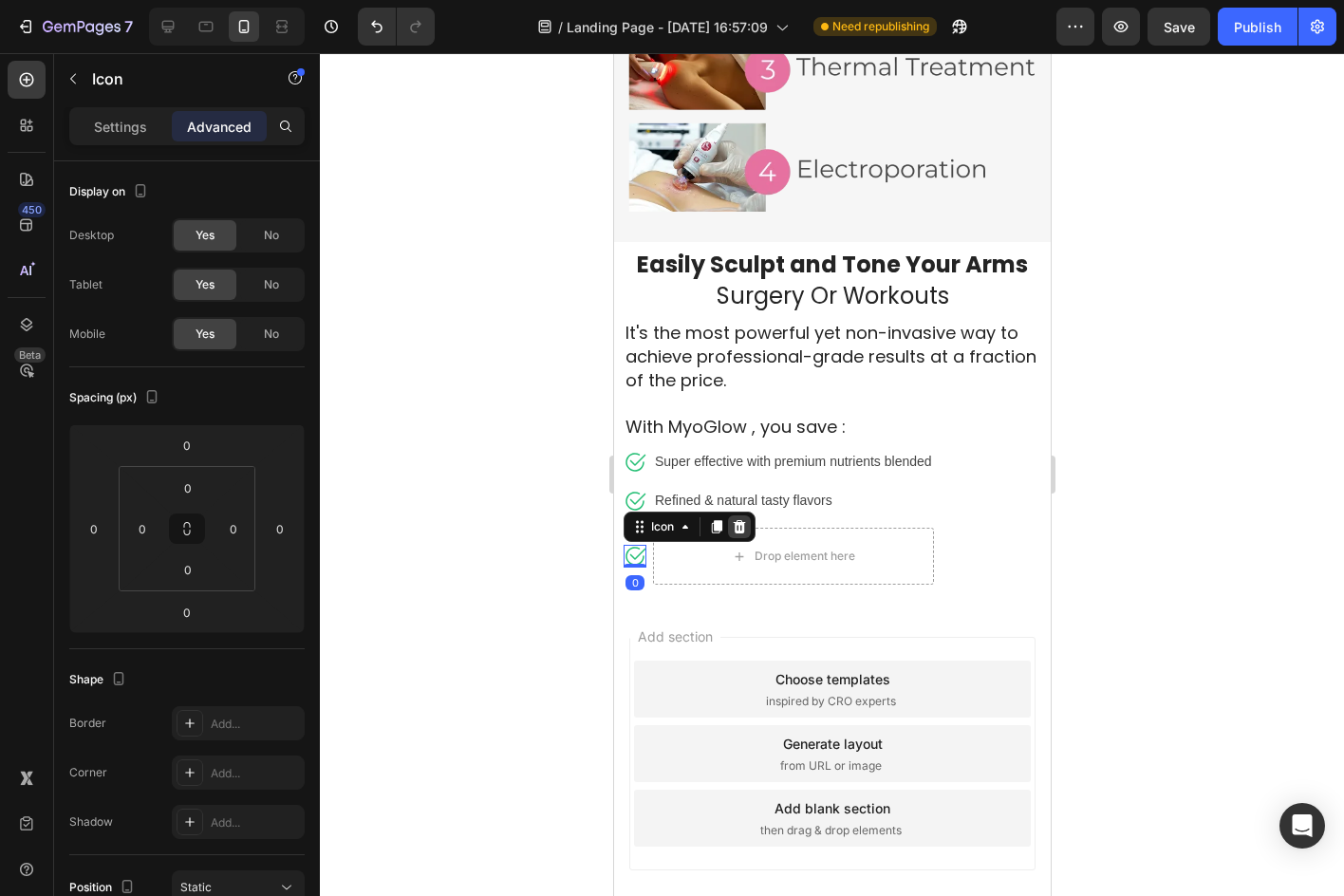
click at [743, 520] on icon at bounding box center [739, 527] width 13 height 14
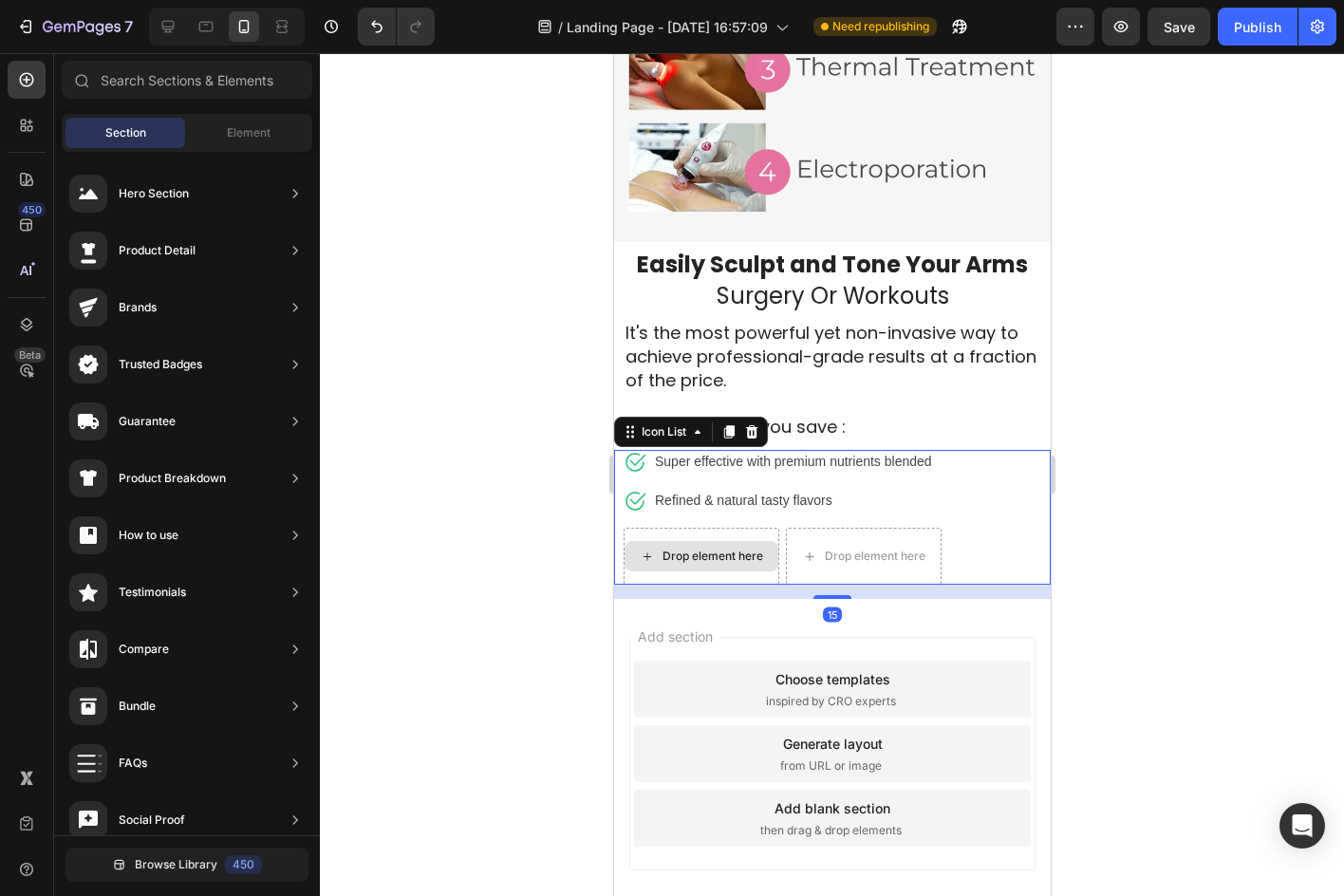
click at [756, 528] on div "Drop element here" at bounding box center [700, 556] width 155 height 57
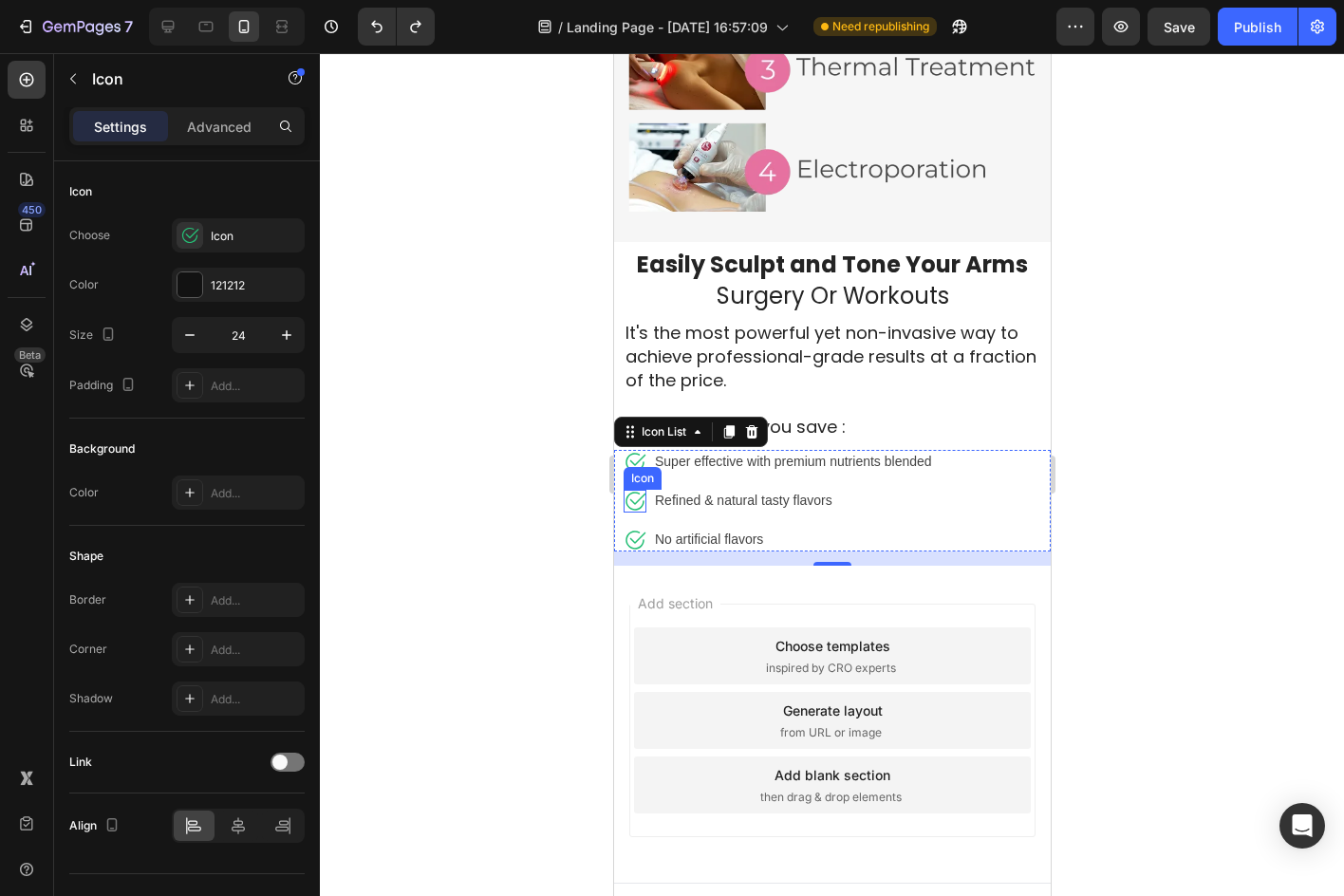
click at [623, 490] on icon at bounding box center [633, 501] width 22 height 22
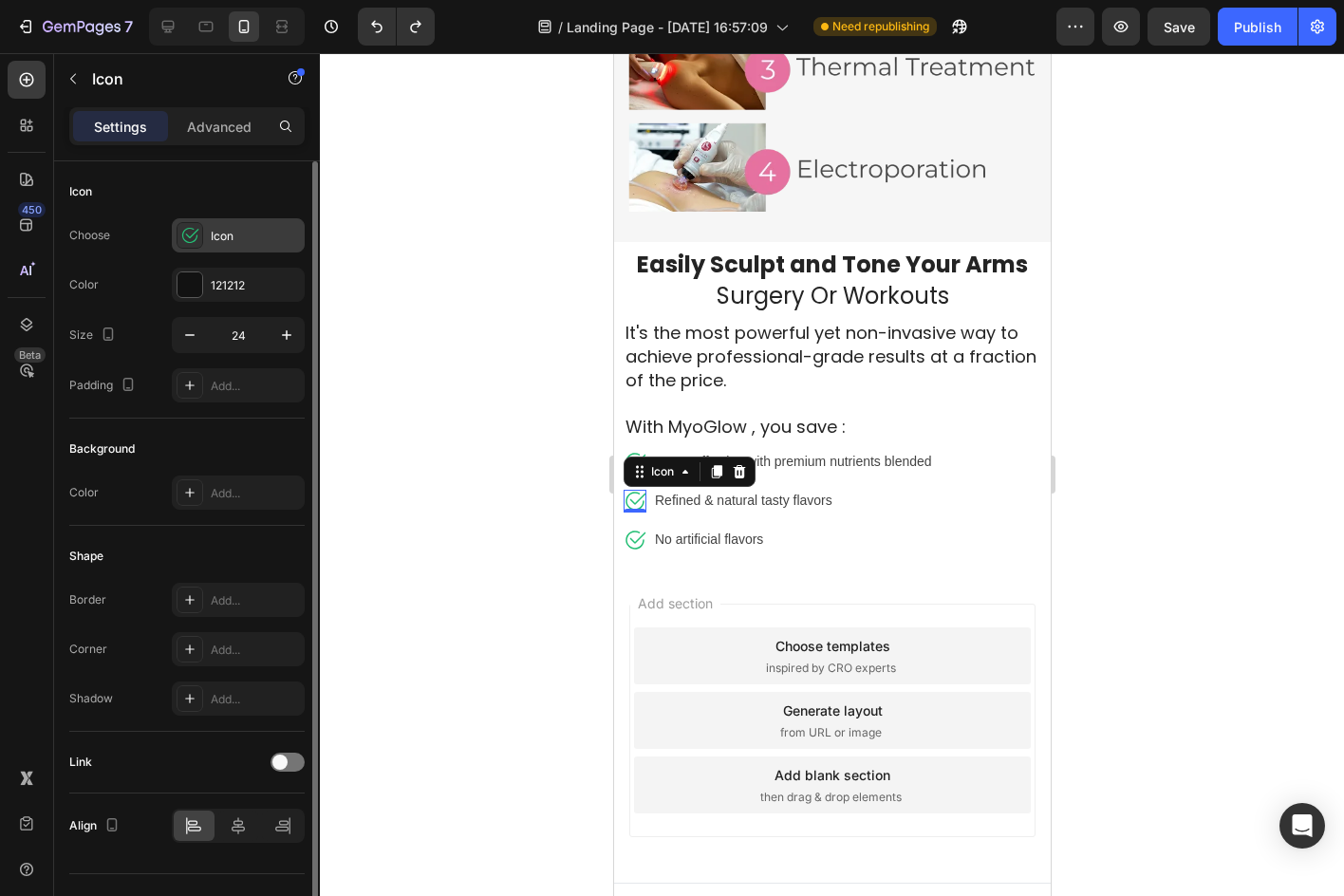
click at [226, 236] on div "Icon" at bounding box center [255, 236] width 89 height 18
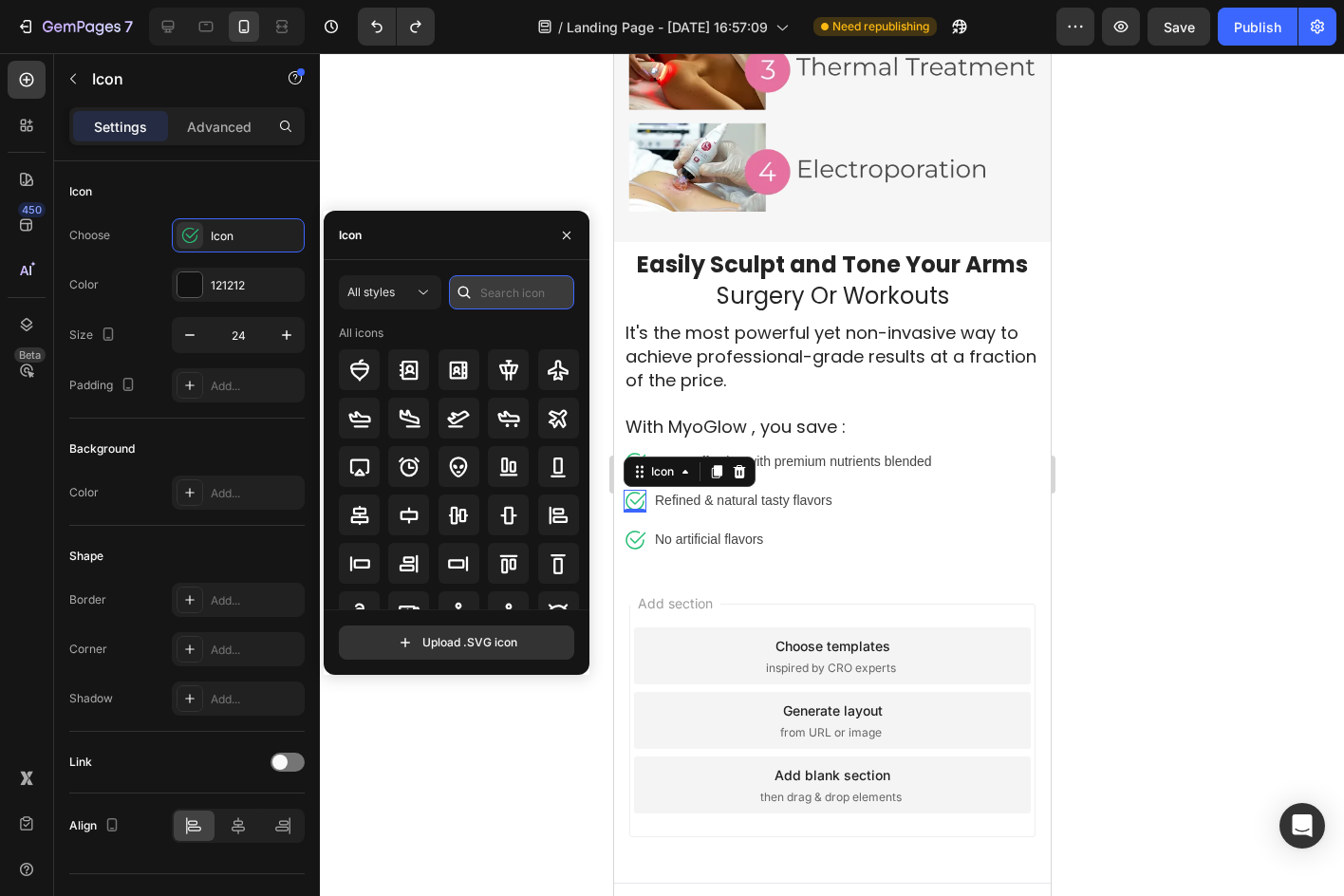
click at [495, 295] on input "text" at bounding box center [511, 292] width 125 height 34
type input "heart"
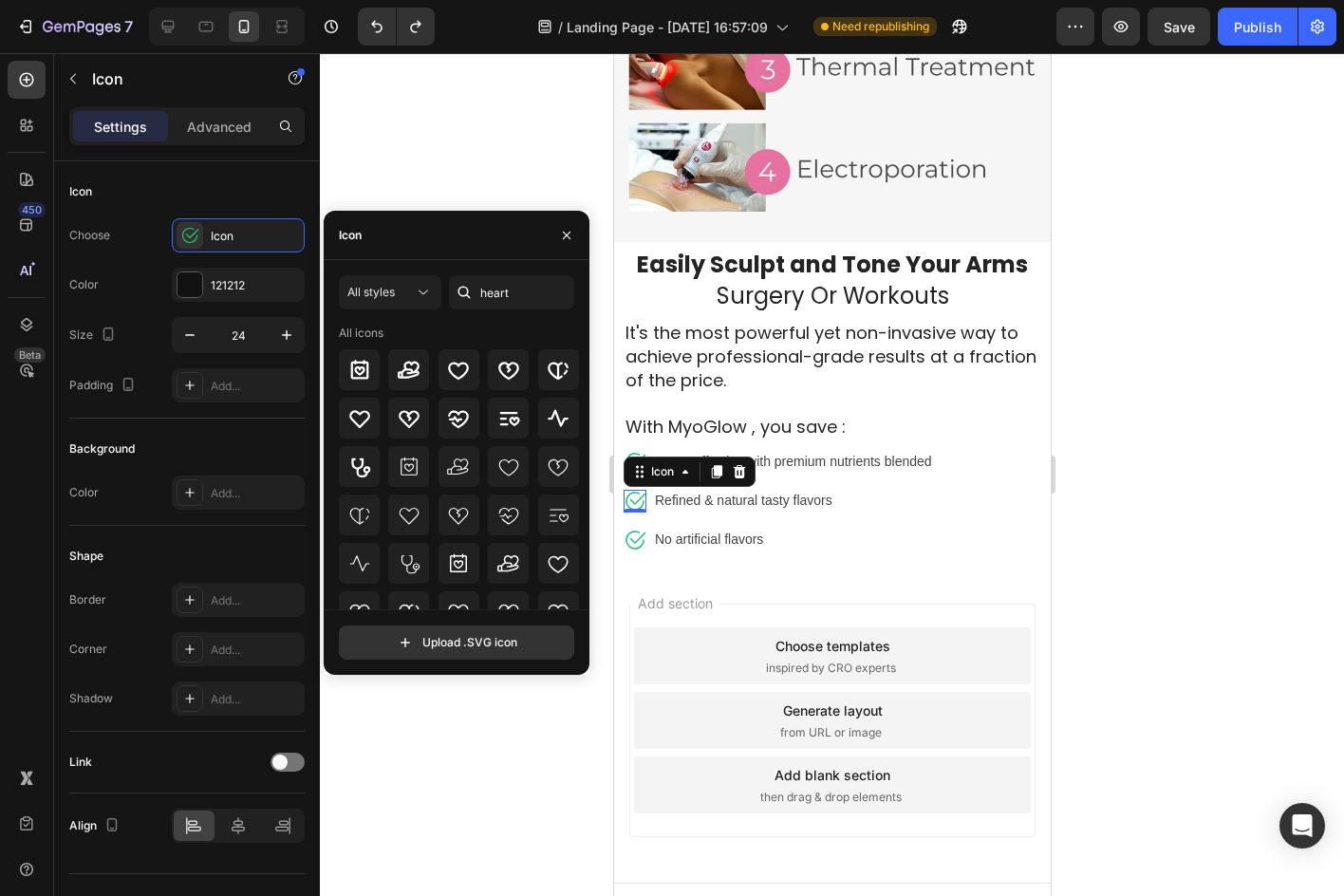
click at [469, 251] on div "Icon" at bounding box center [457, 235] width 265 height 50
click at [466, 378] on icon at bounding box center [458, 370] width 22 height 22
click at [510, 288] on input "heart" at bounding box center [511, 292] width 125 height 34
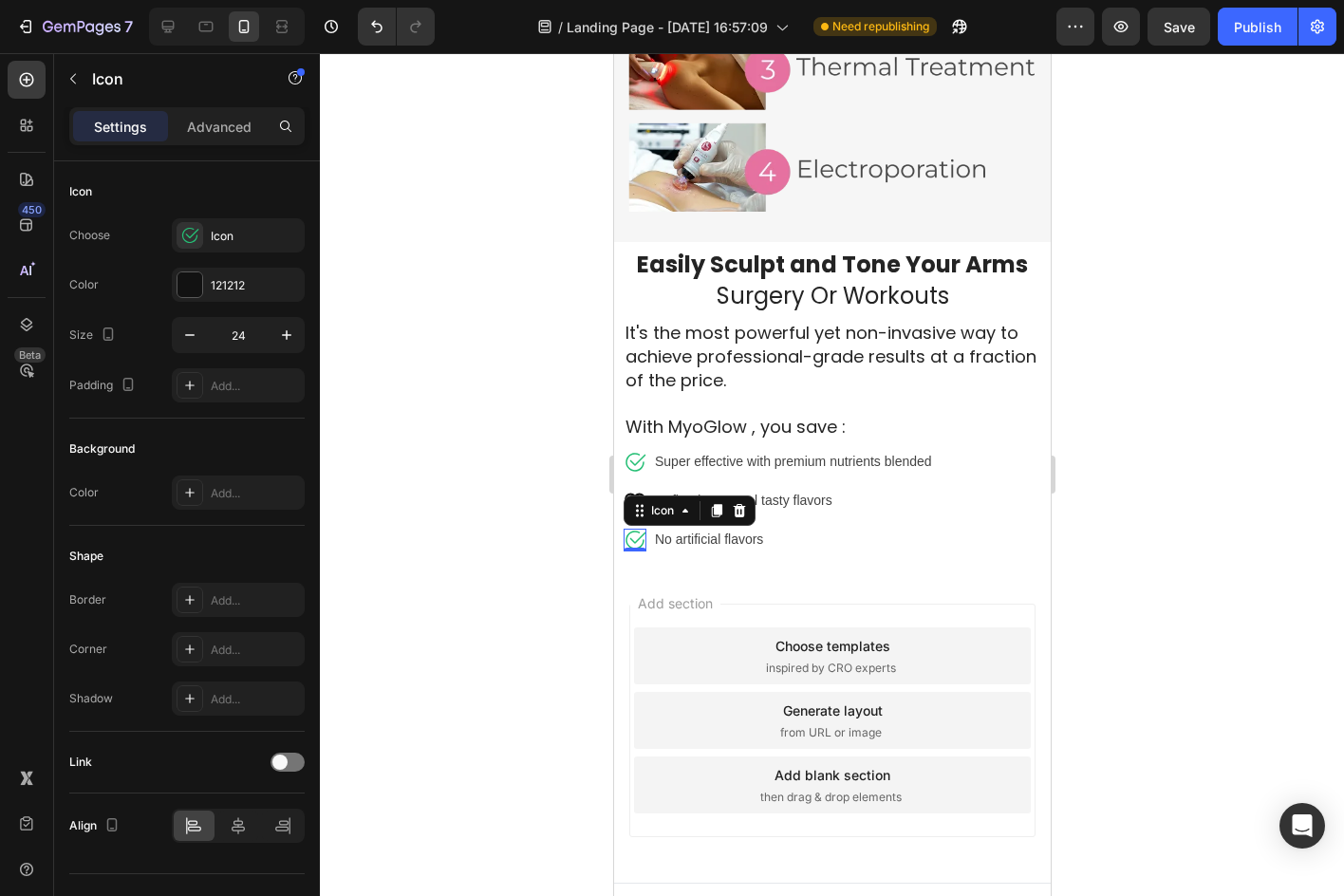
click at [634, 529] on icon at bounding box center [633, 540] width 22 height 22
click at [207, 240] on div "Icon" at bounding box center [238, 235] width 133 height 34
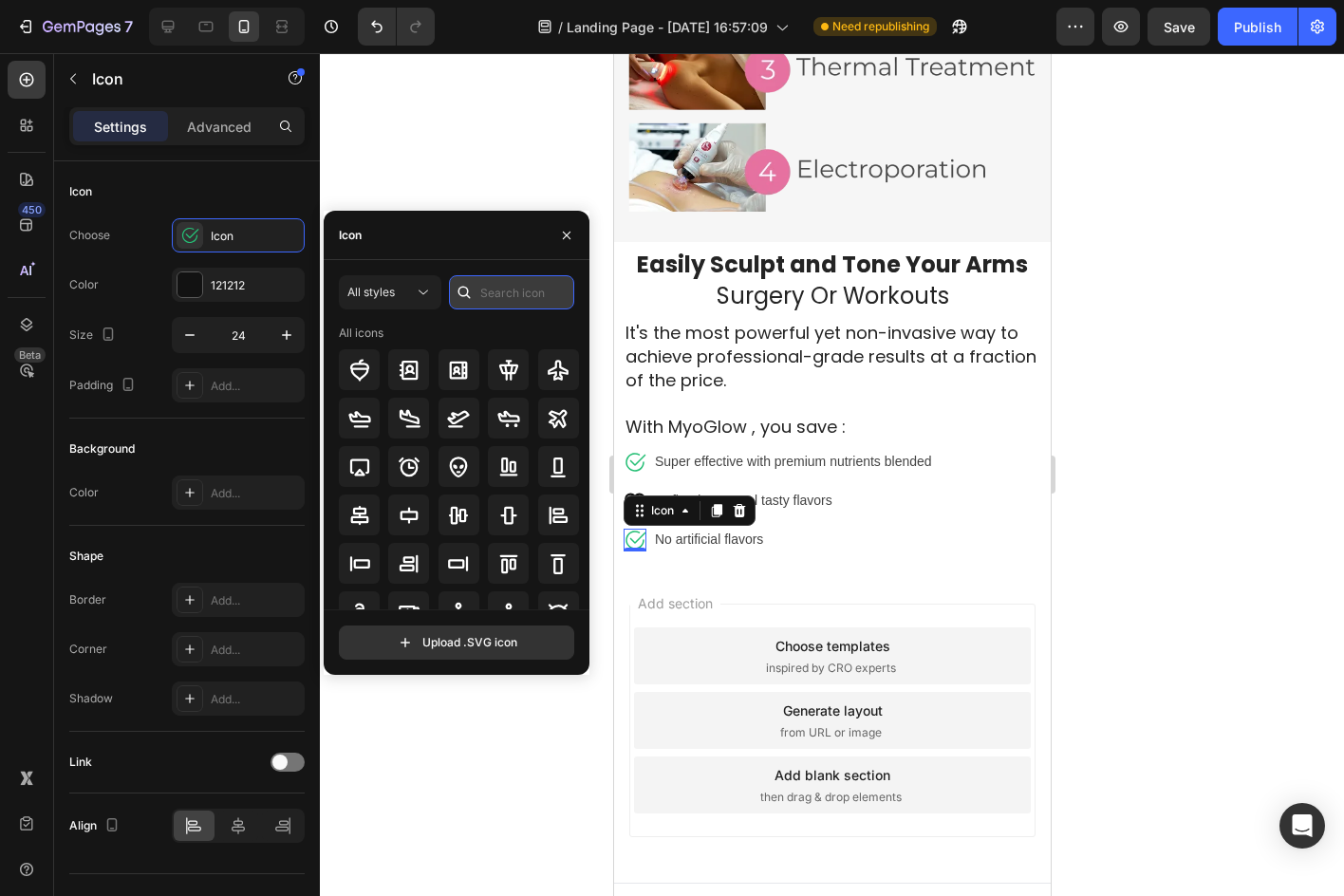
click at [499, 275] on input "text" at bounding box center [511, 292] width 125 height 34
paste input "heart"
type input "heart"
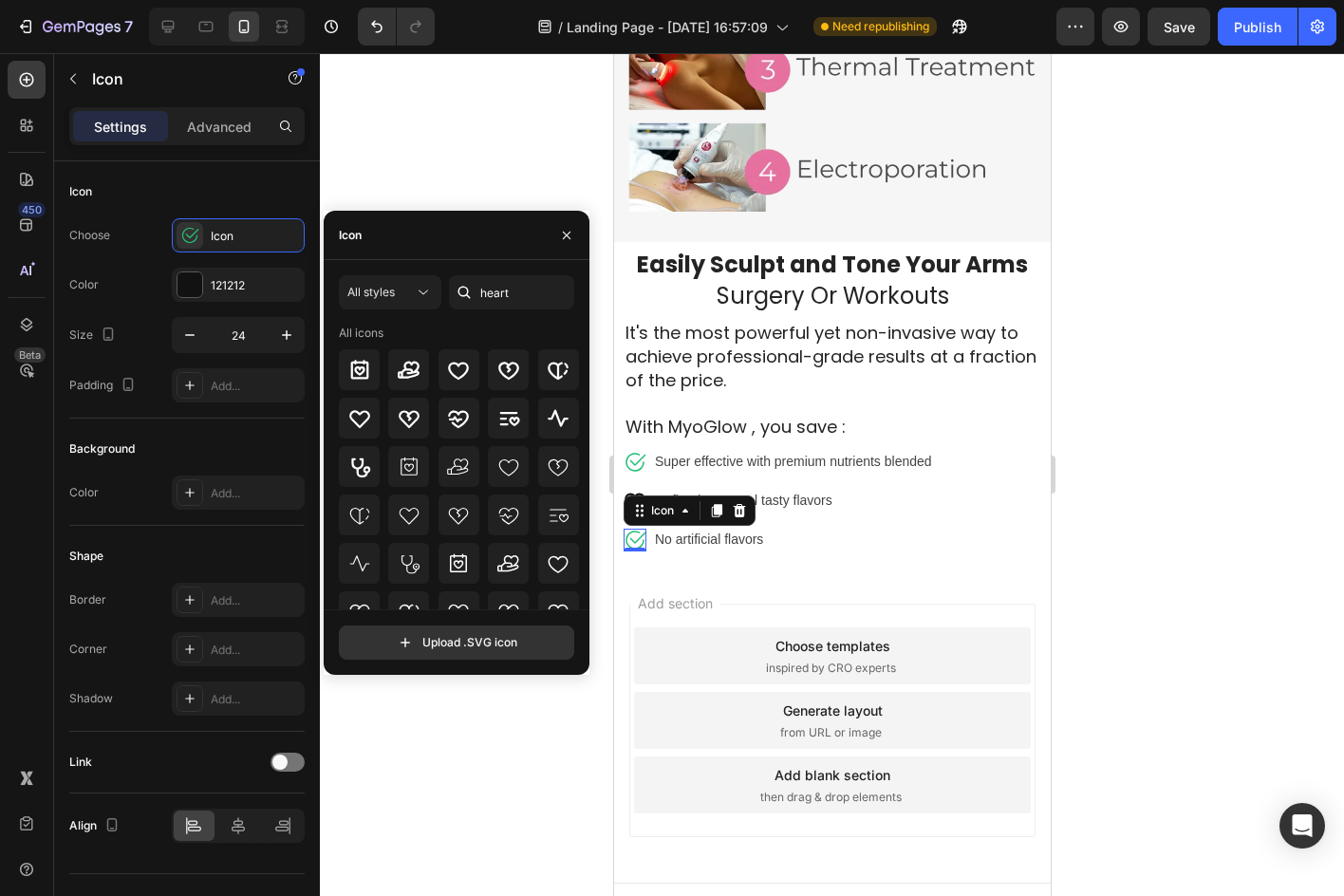
click at [470, 243] on div "Icon" at bounding box center [457, 235] width 265 height 50
click at [452, 354] on div at bounding box center [459, 370] width 41 height 41
click at [575, 717] on div at bounding box center [832, 473] width 1024 height 842
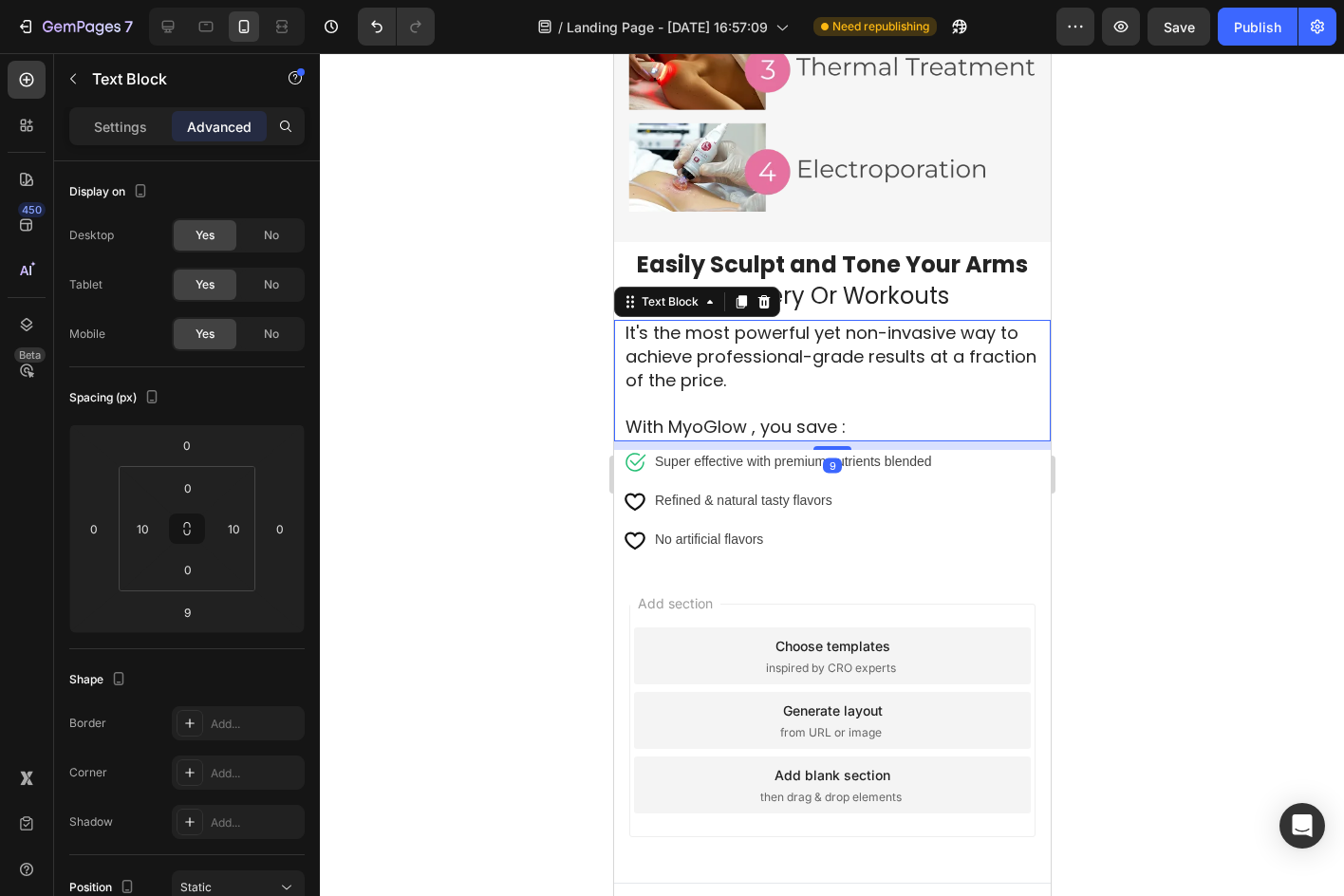
click at [838, 415] on span "With MyoGlow , you save :" at bounding box center [735, 427] width 221 height 23
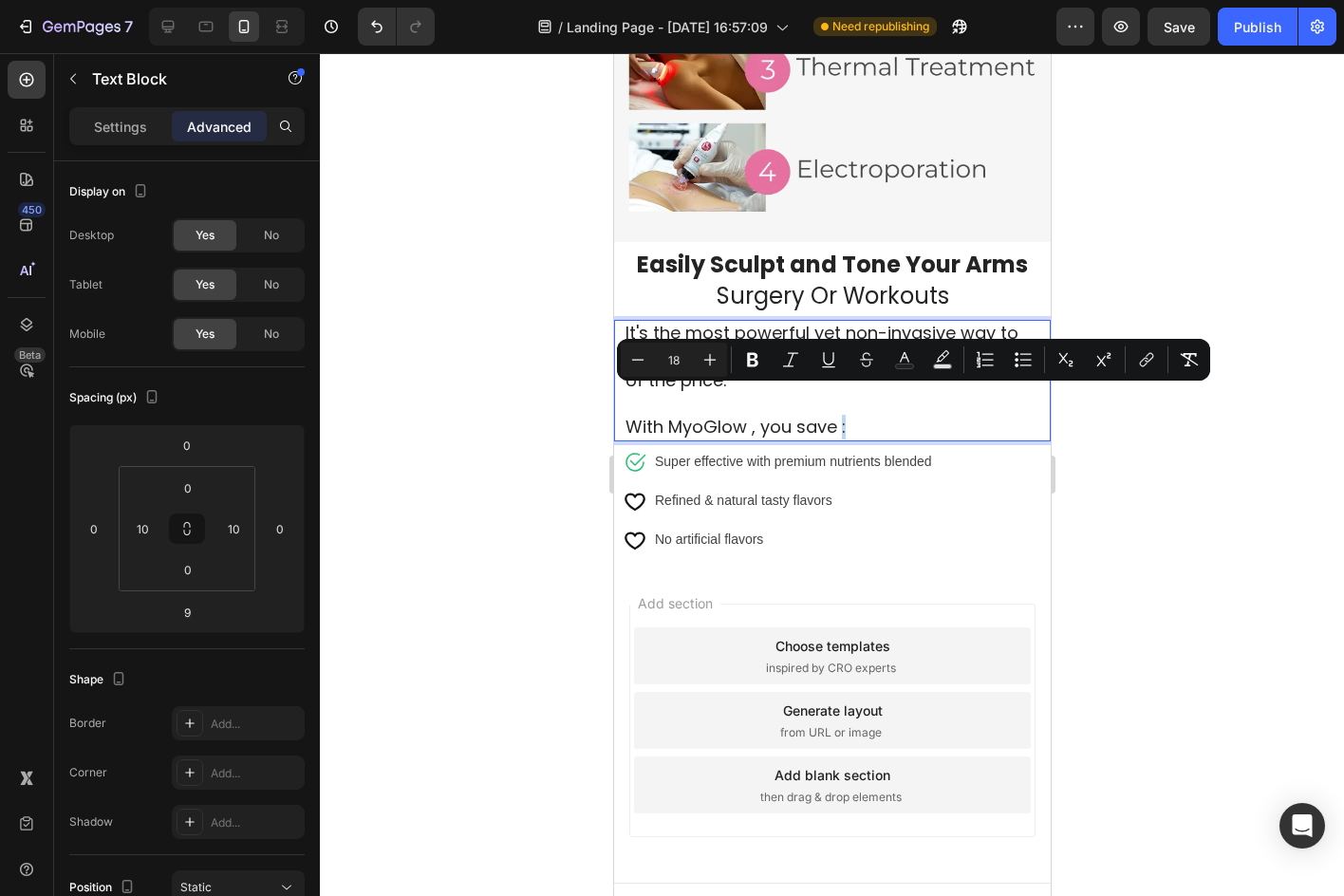
click at [838, 415] on span "With MyoGlow , you save :" at bounding box center [735, 427] width 221 height 23
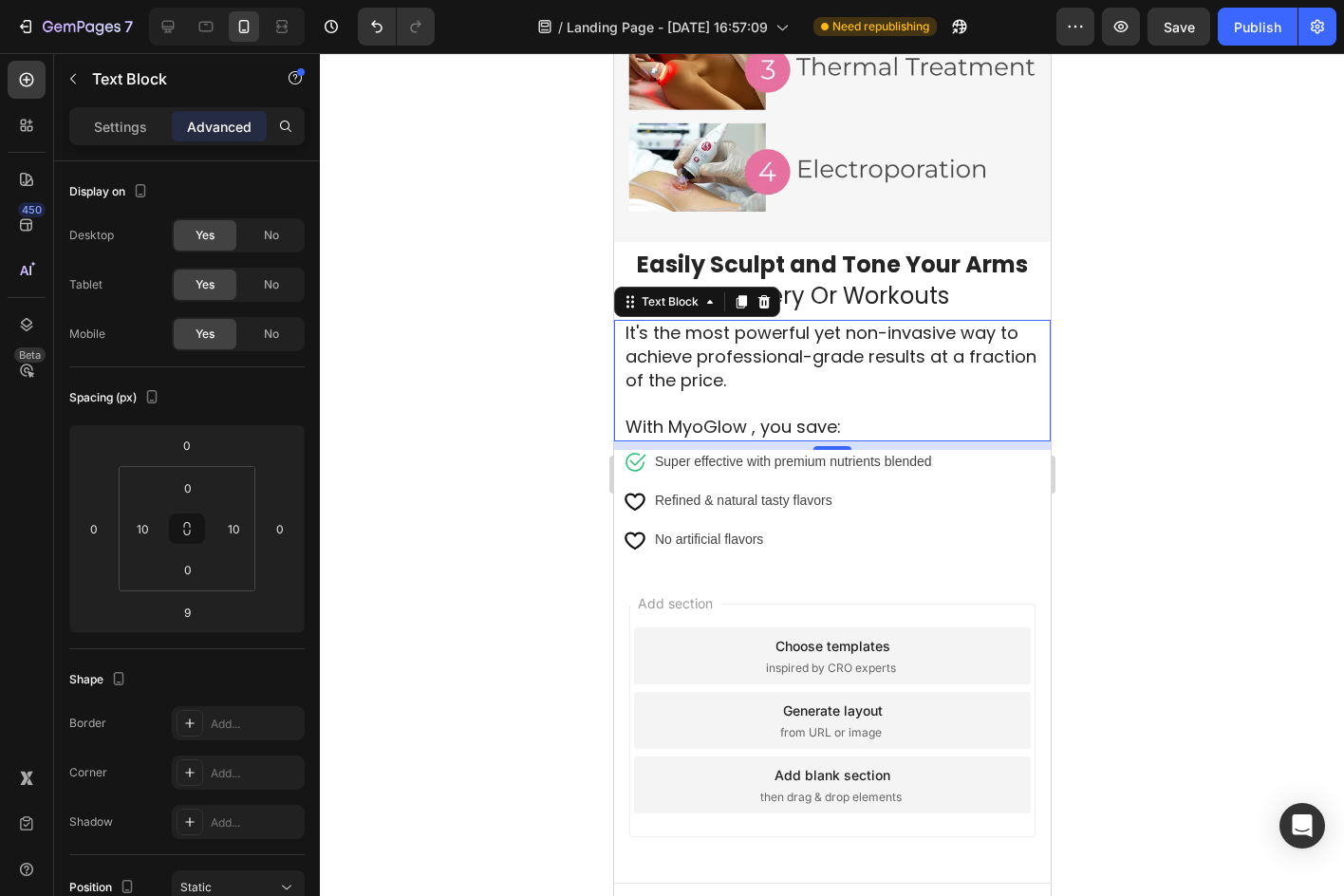
click at [1113, 414] on div at bounding box center [832, 473] width 1024 height 842
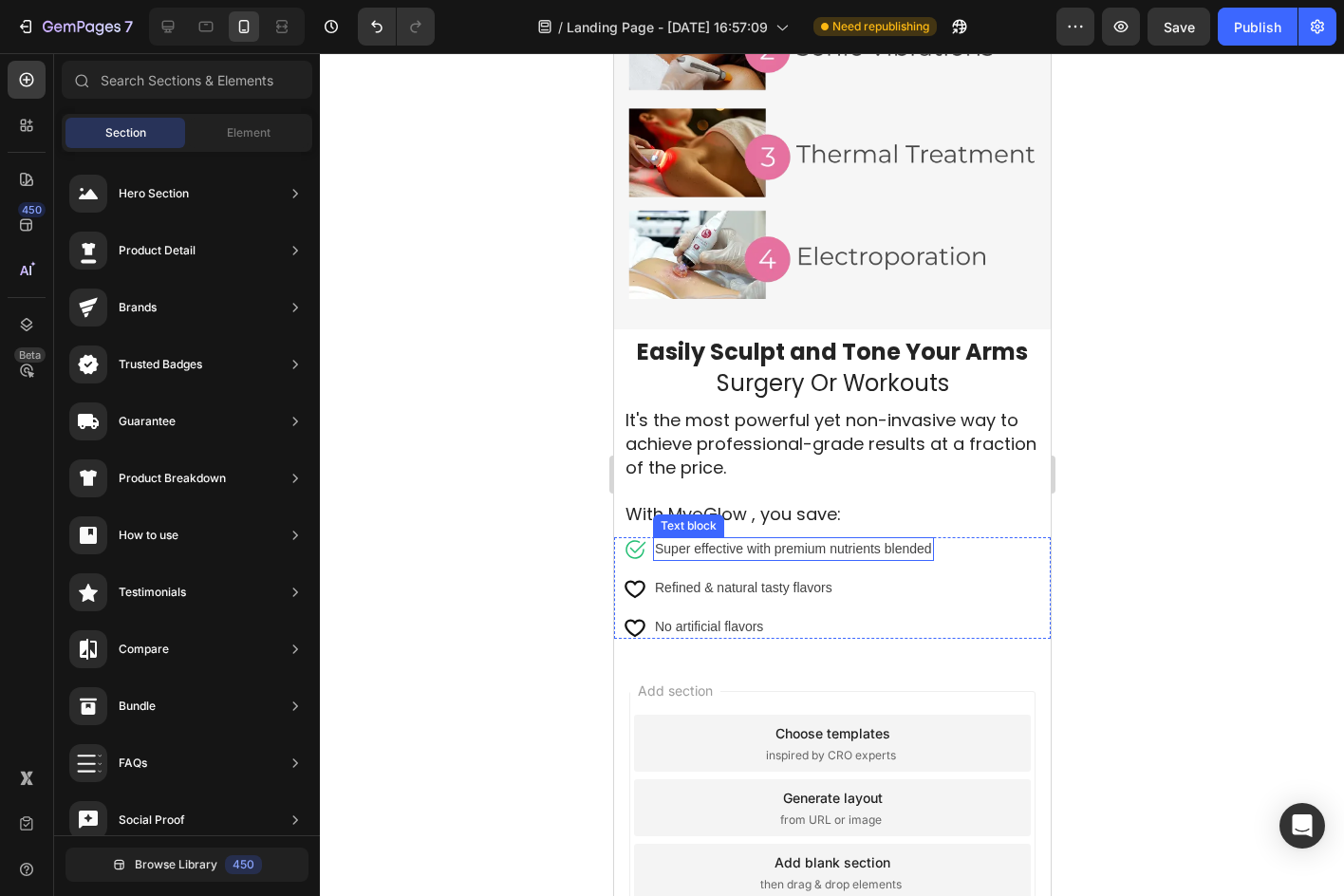
scroll to position [2635, 0]
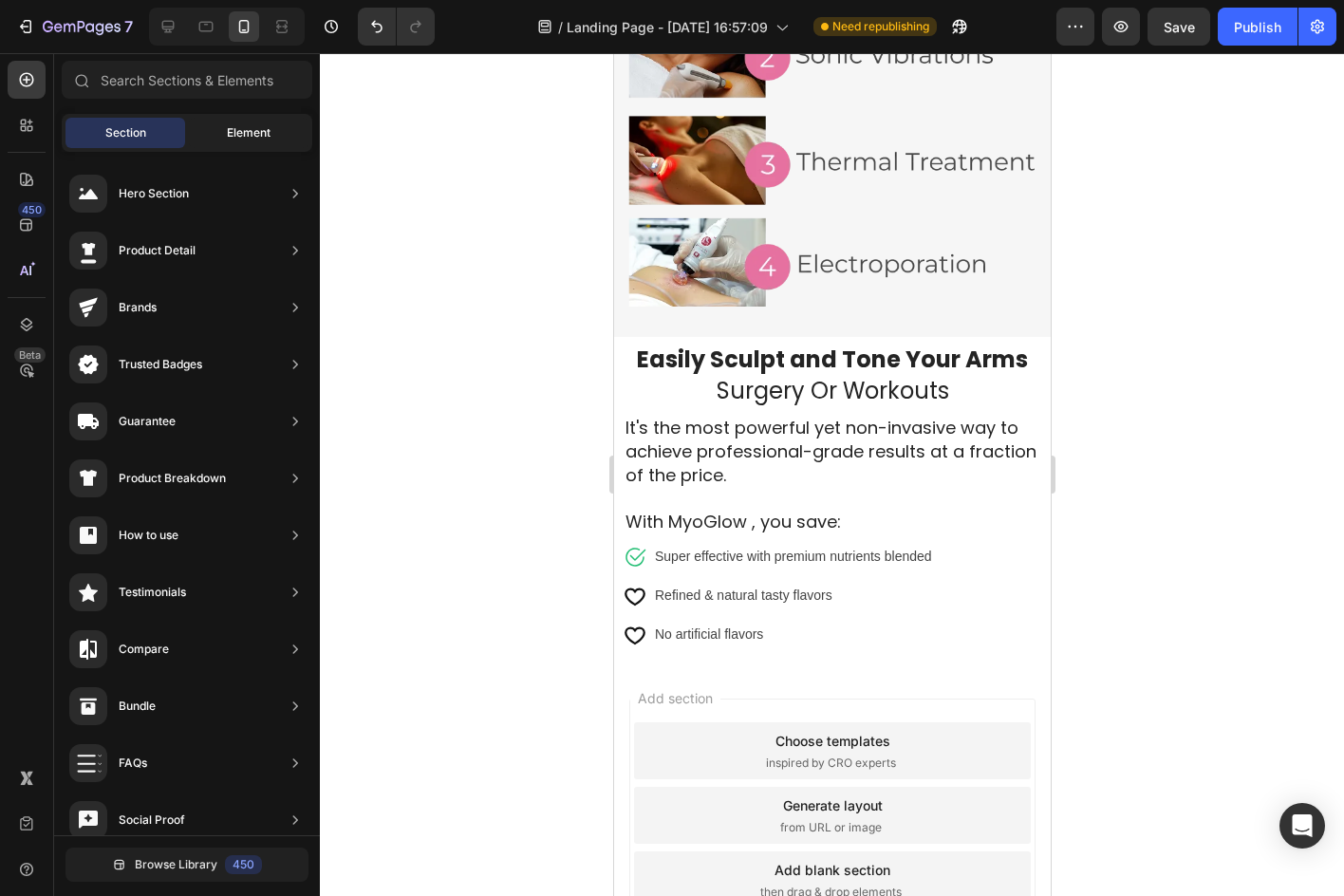
click at [207, 124] on div "Element" at bounding box center [248, 133] width 120 height 30
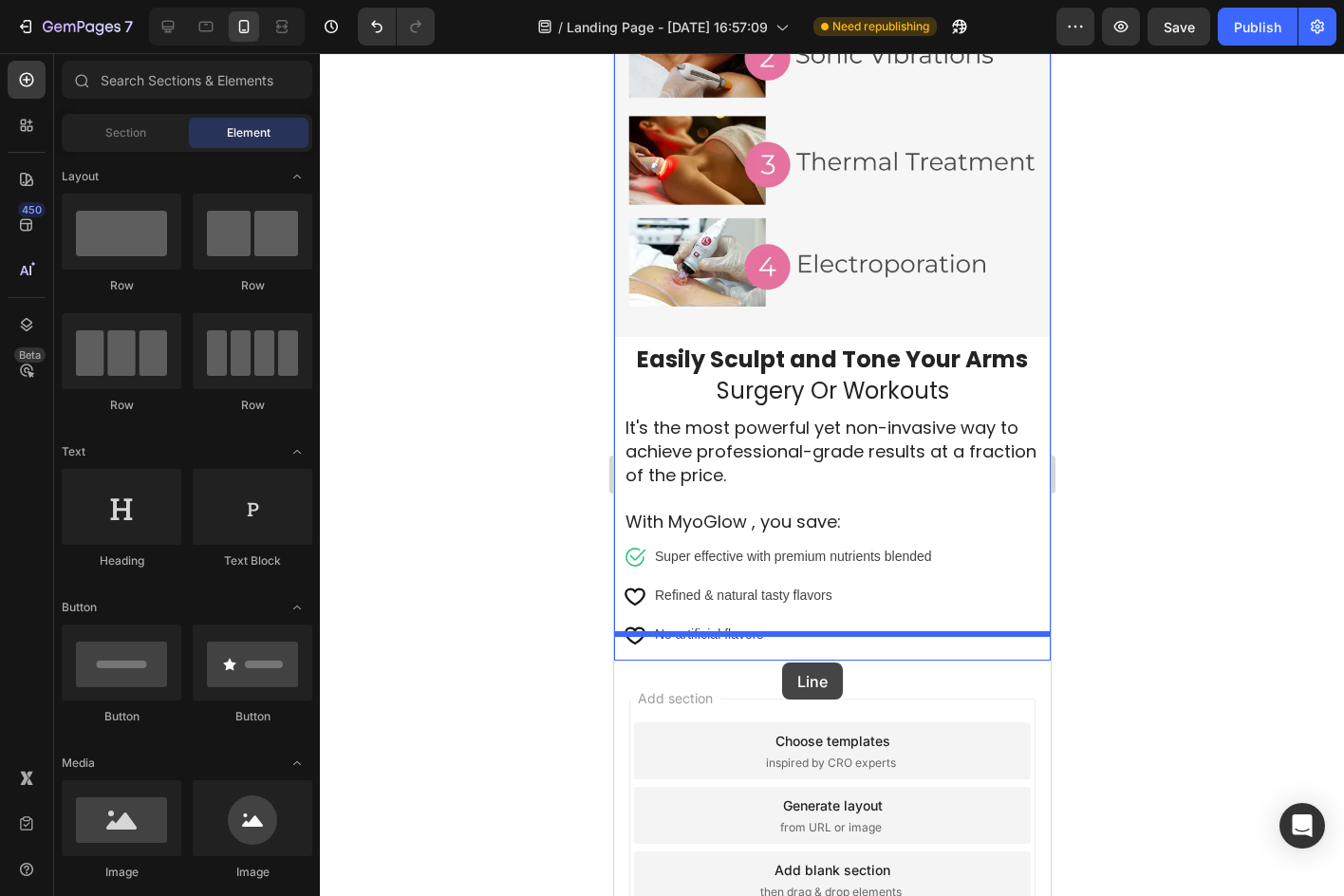
drag, startPoint x: 770, startPoint y: 372, endPoint x: 781, endPoint y: 663, distance: 291.2
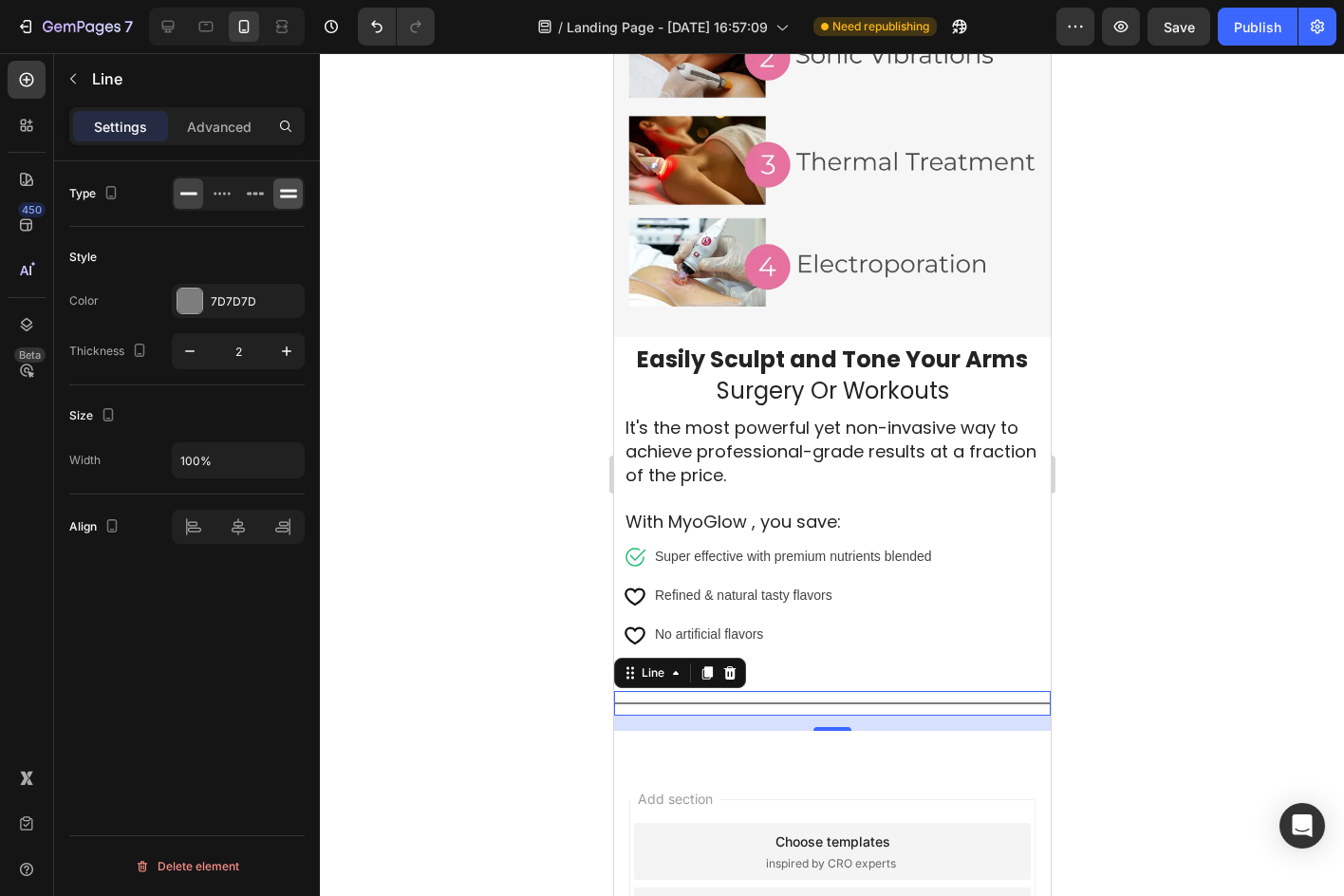
click at [281, 196] on icon at bounding box center [289, 196] width 18 height 3
click at [188, 195] on icon at bounding box center [188, 193] width 19 height 19
click at [205, 300] on div "7D7D7D" at bounding box center [238, 301] width 133 height 34
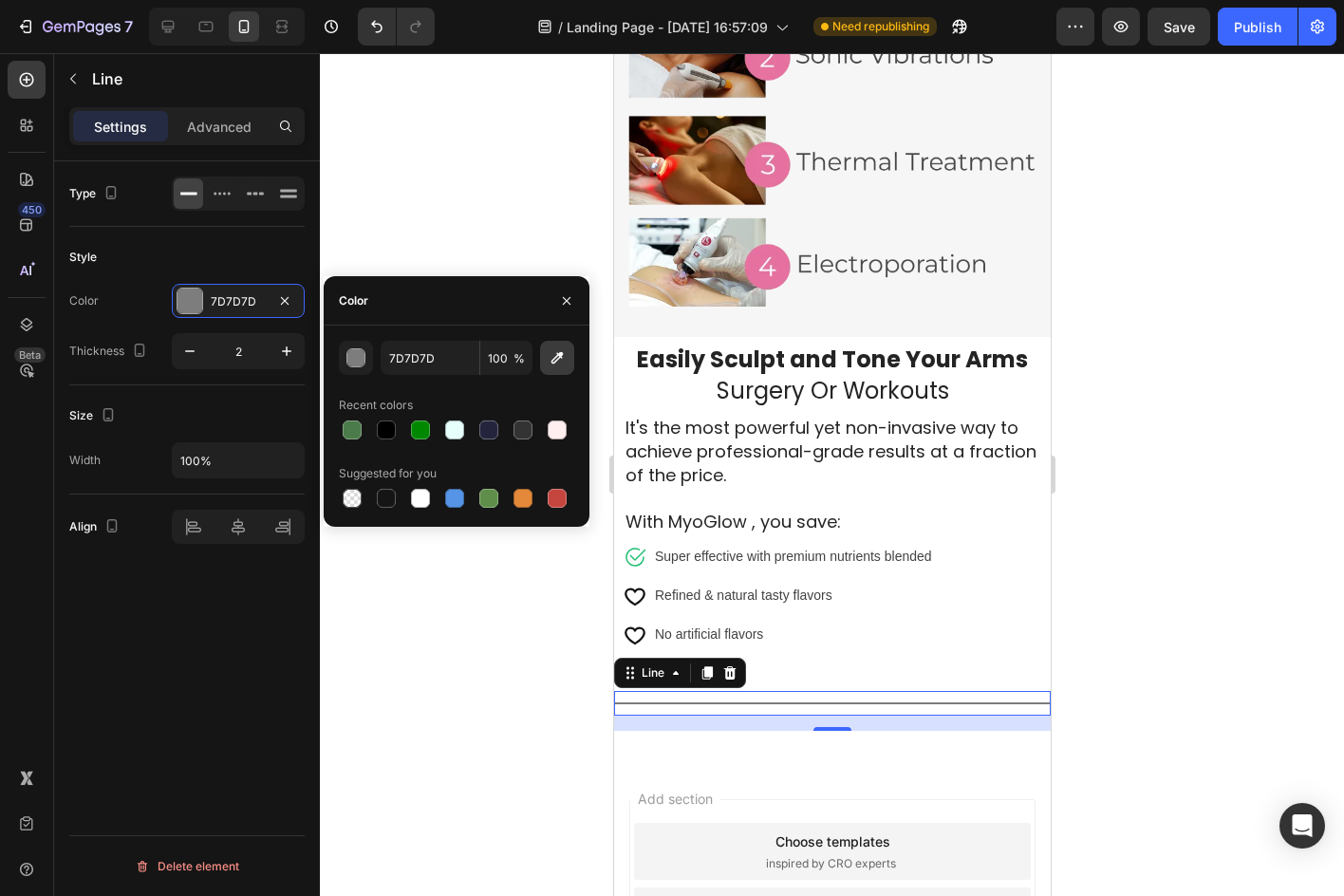
click at [555, 370] on button "button" at bounding box center [556, 357] width 34 height 34
type input "54D4D4"
click at [1201, 428] on div at bounding box center [832, 473] width 1024 height 842
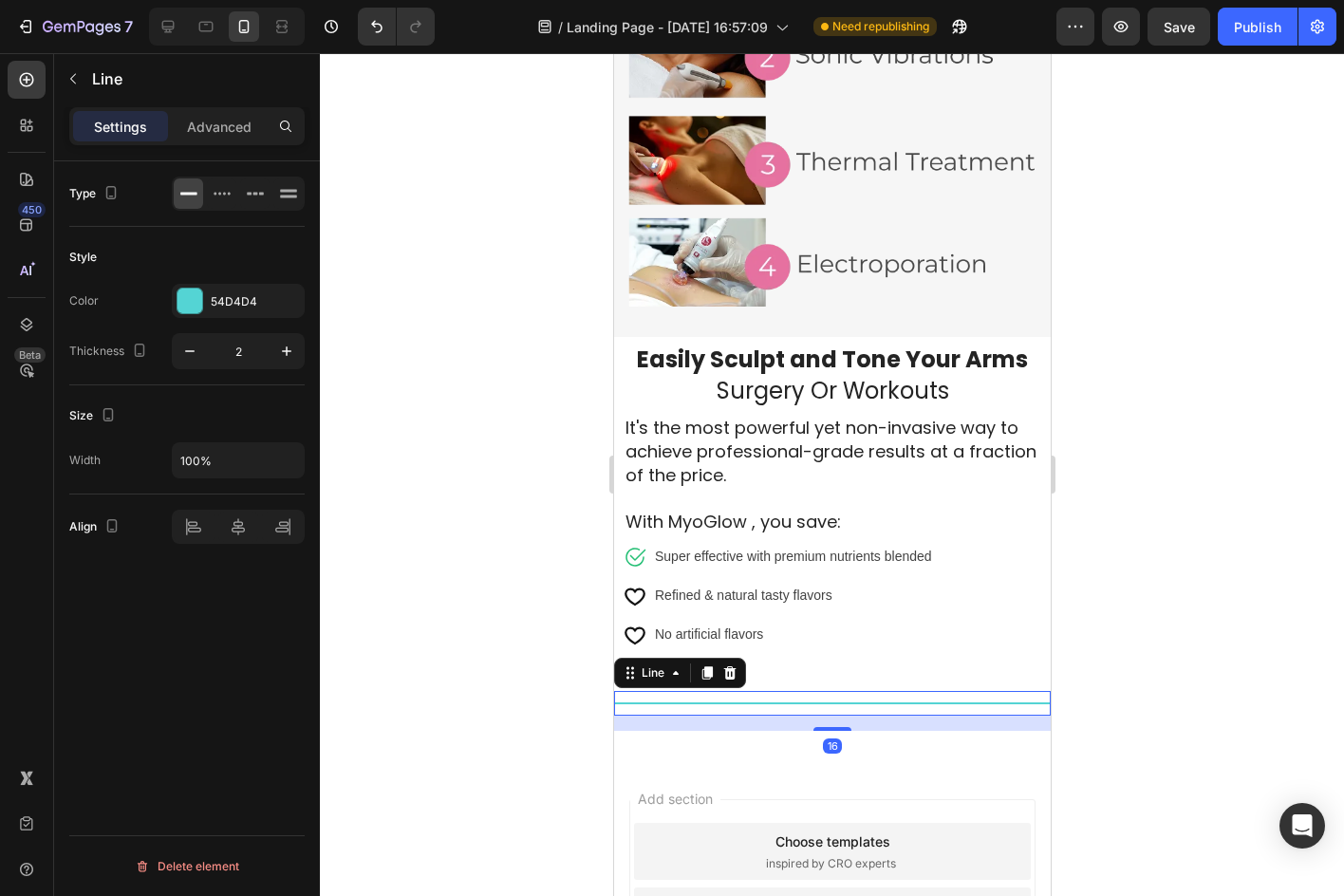
click at [682, 691] on div "Title Line 16" at bounding box center [831, 703] width 436 height 24
click at [291, 355] on icon "button" at bounding box center [286, 350] width 19 height 19
click at [296, 355] on button "button" at bounding box center [286, 350] width 34 height 34
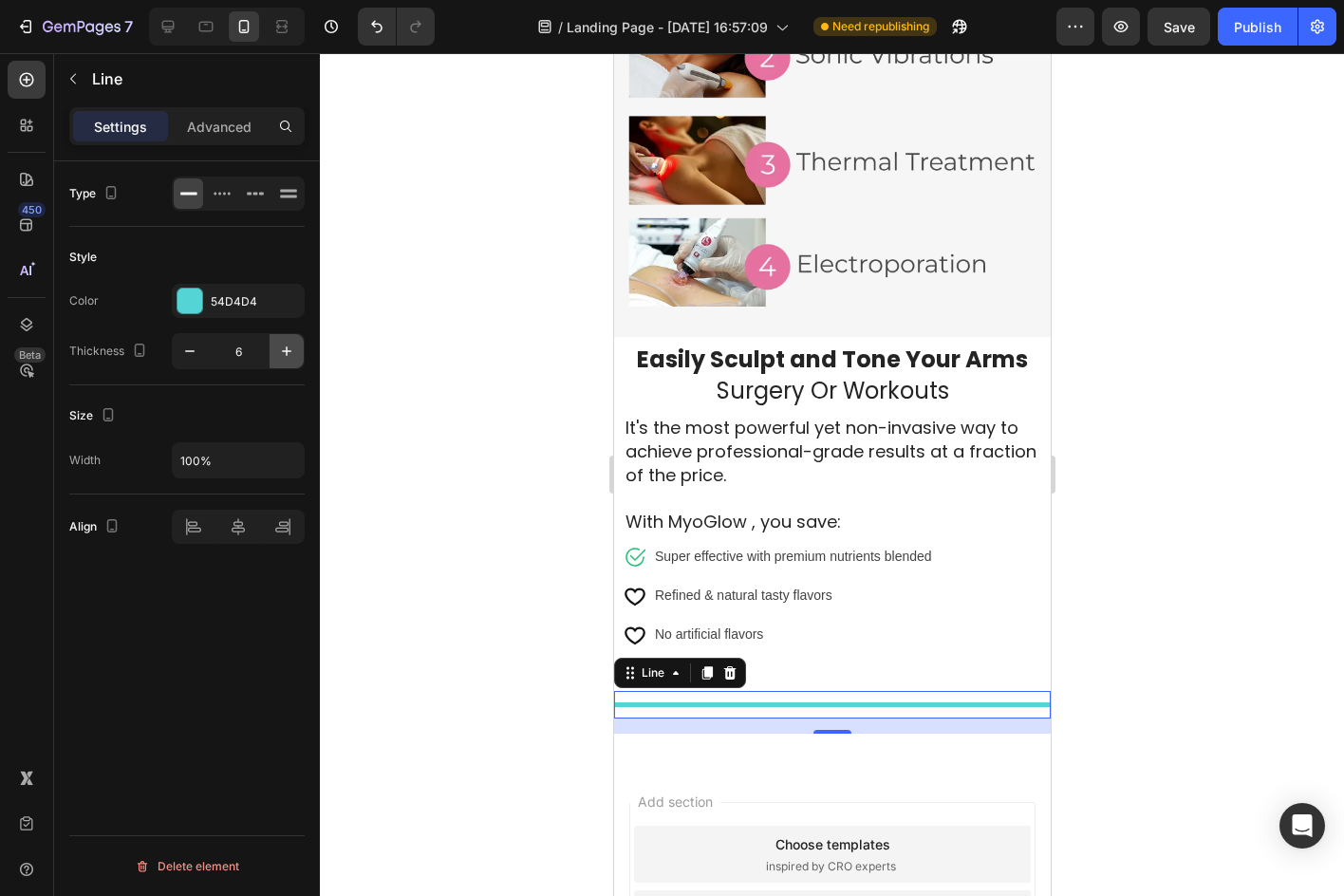
click at [296, 354] on button "button" at bounding box center [286, 350] width 34 height 34
click at [296, 353] on button "button" at bounding box center [286, 350] width 34 height 34
drag, startPoint x: 296, startPoint y: 353, endPoint x: 290, endPoint y: 346, distance: 9.2
click at [294, 351] on button "button" at bounding box center [286, 350] width 34 height 34
click at [290, 346] on icon "button" at bounding box center [286, 350] width 19 height 19
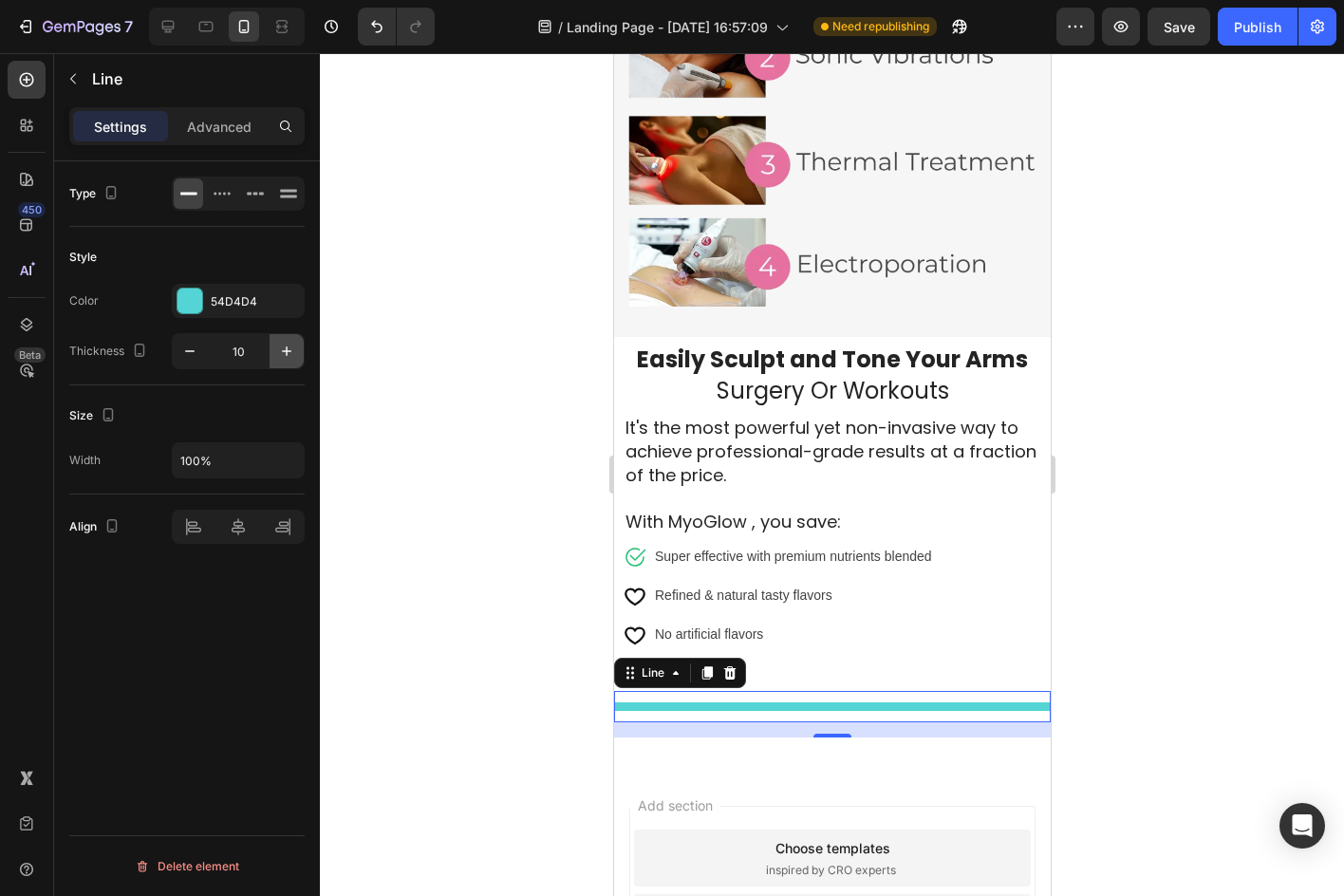
click at [289, 346] on icon "button" at bounding box center [286, 350] width 19 height 19
click at [291, 345] on icon "button" at bounding box center [286, 350] width 19 height 19
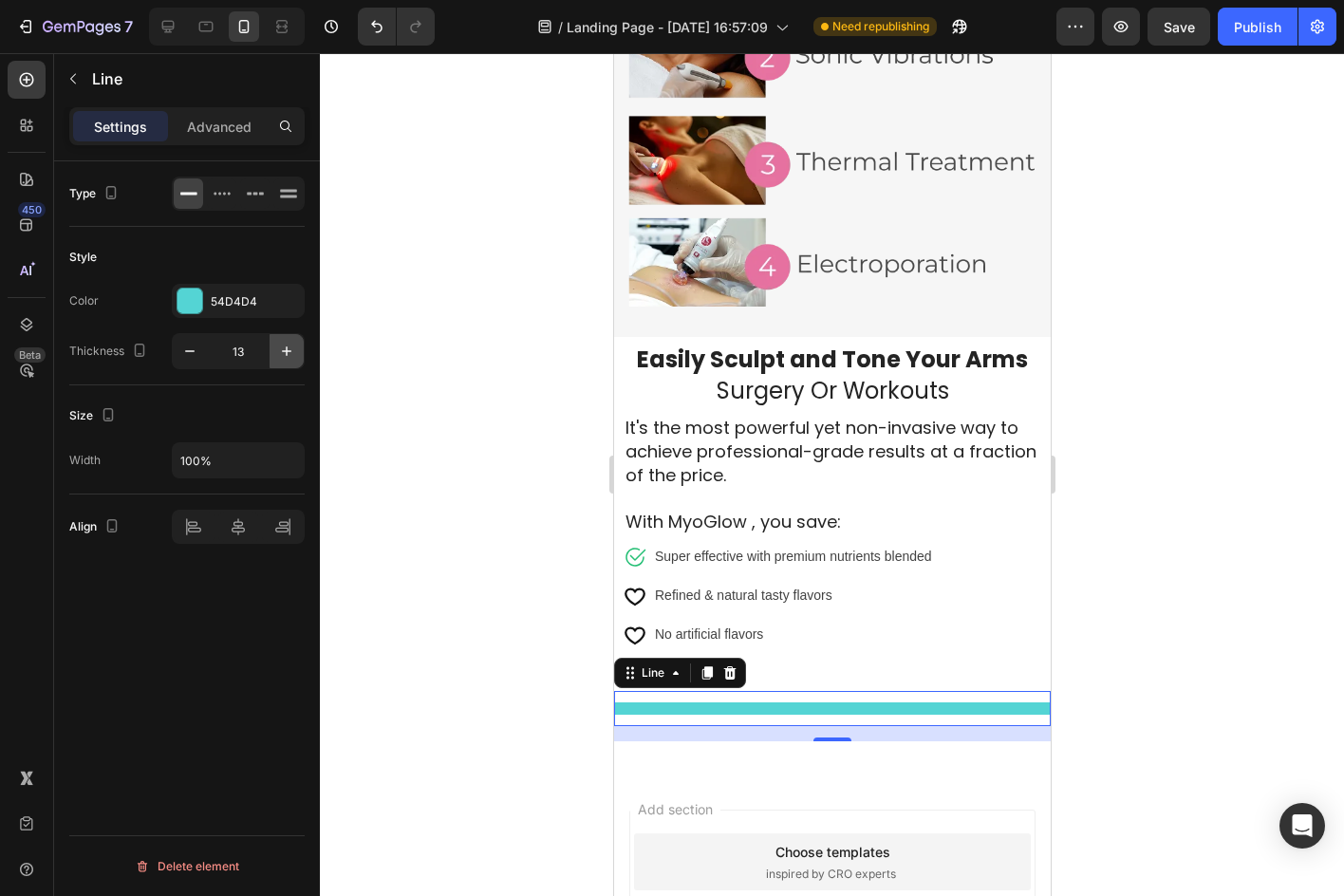
click at [291, 344] on icon "button" at bounding box center [286, 350] width 19 height 19
click at [290, 344] on icon "button" at bounding box center [286, 350] width 19 height 19
click at [289, 343] on icon "button" at bounding box center [286, 350] width 19 height 19
click at [290, 343] on icon "button" at bounding box center [286, 350] width 19 height 19
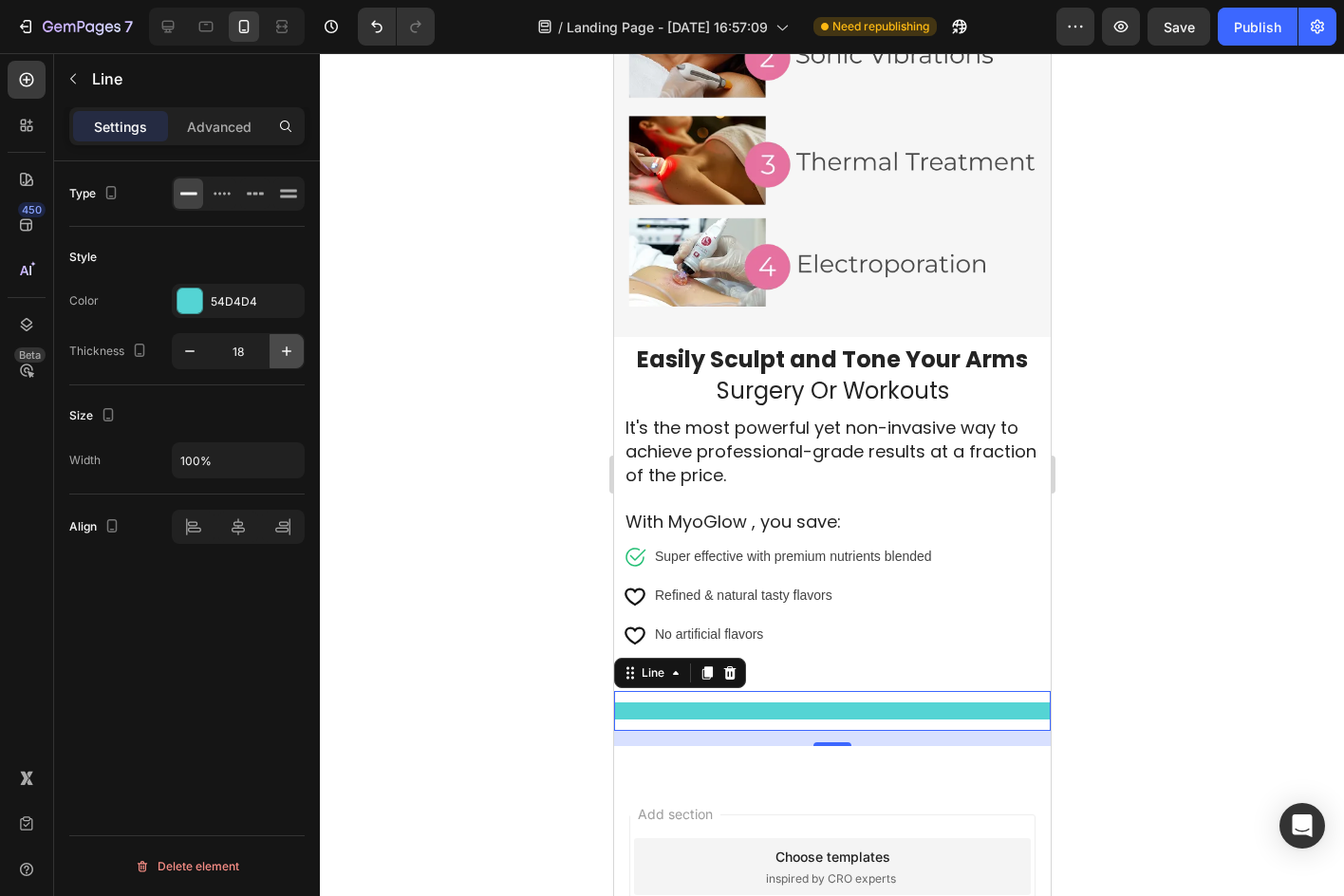
click at [291, 343] on icon "button" at bounding box center [286, 350] width 19 height 19
click at [291, 341] on button "button" at bounding box center [286, 350] width 34 height 34
type input "20"
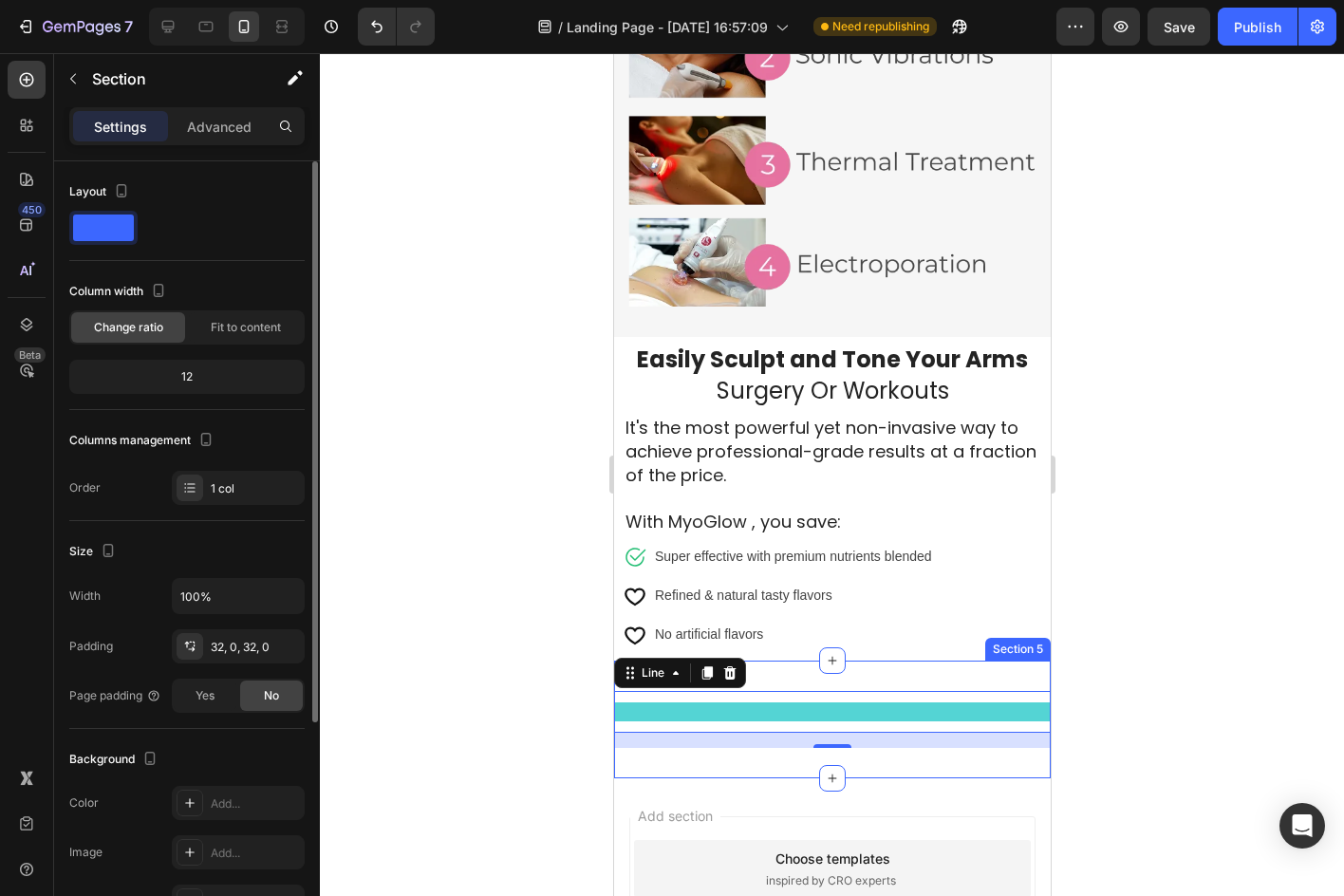
click at [858, 724] on div "Title Line 16 Section 5" at bounding box center [831, 719] width 436 height 118
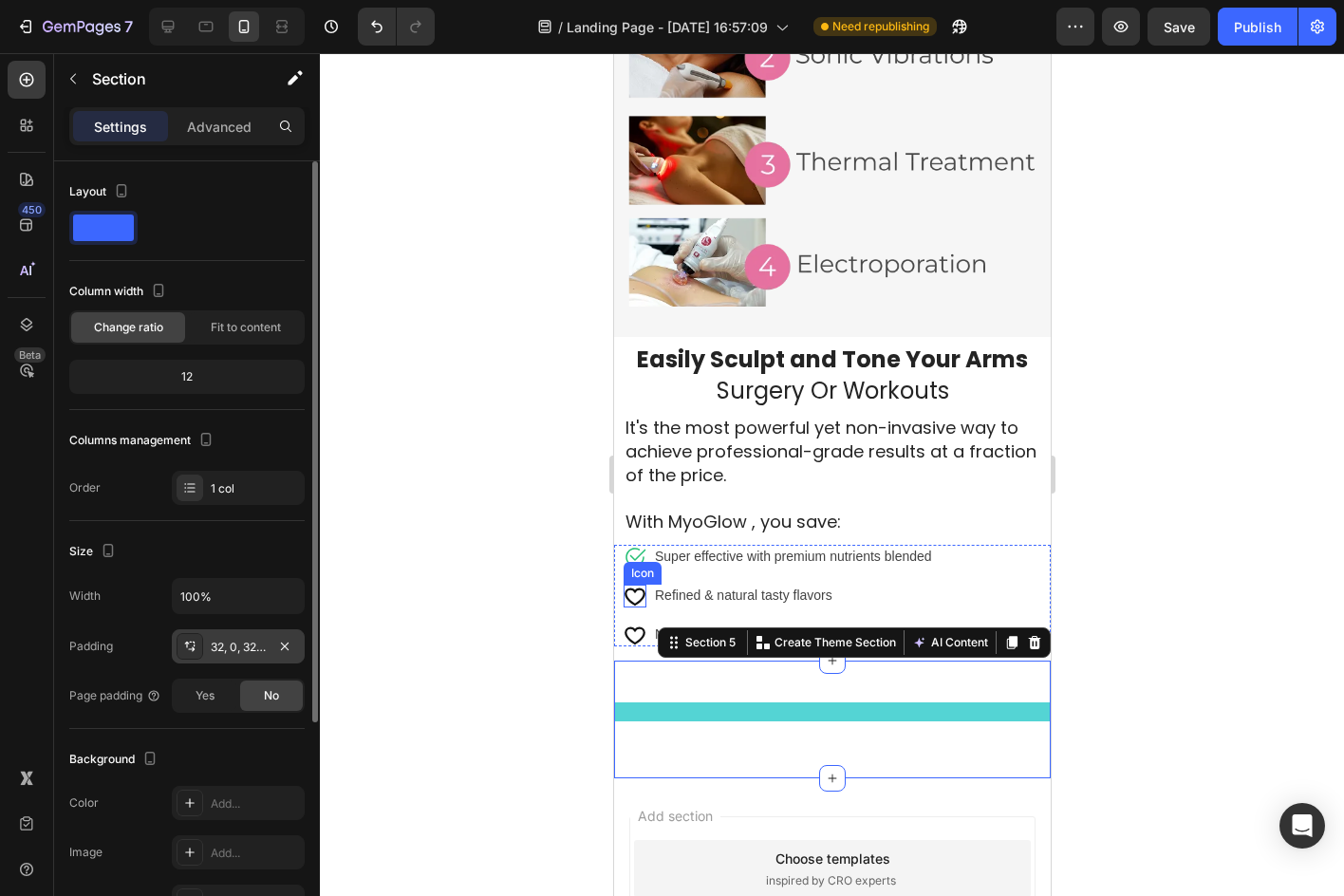
click at [269, 638] on div "32, 0, 32, 0" at bounding box center [238, 646] width 133 height 34
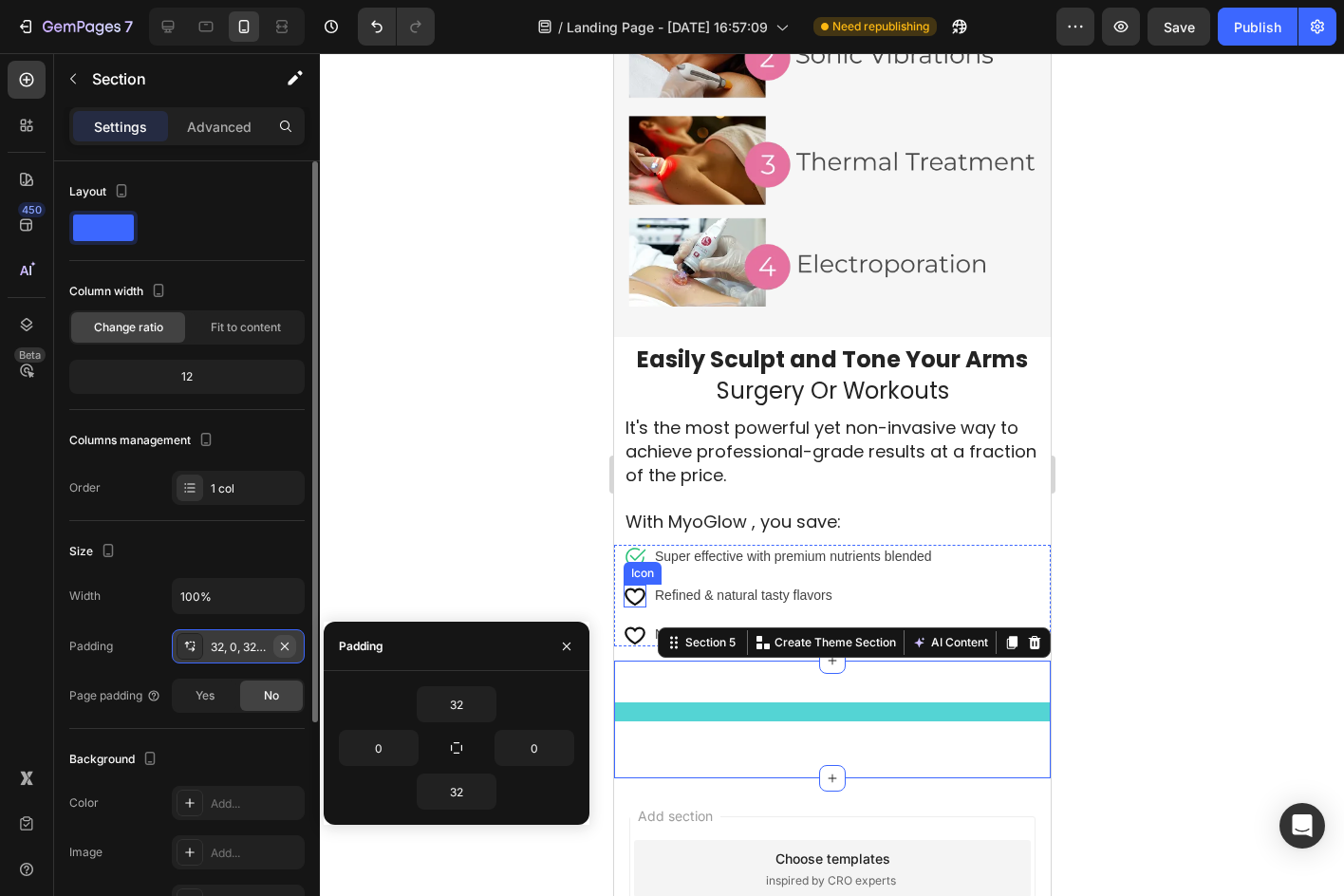
click at [295, 645] on button "button" at bounding box center [284, 645] width 22 height 22
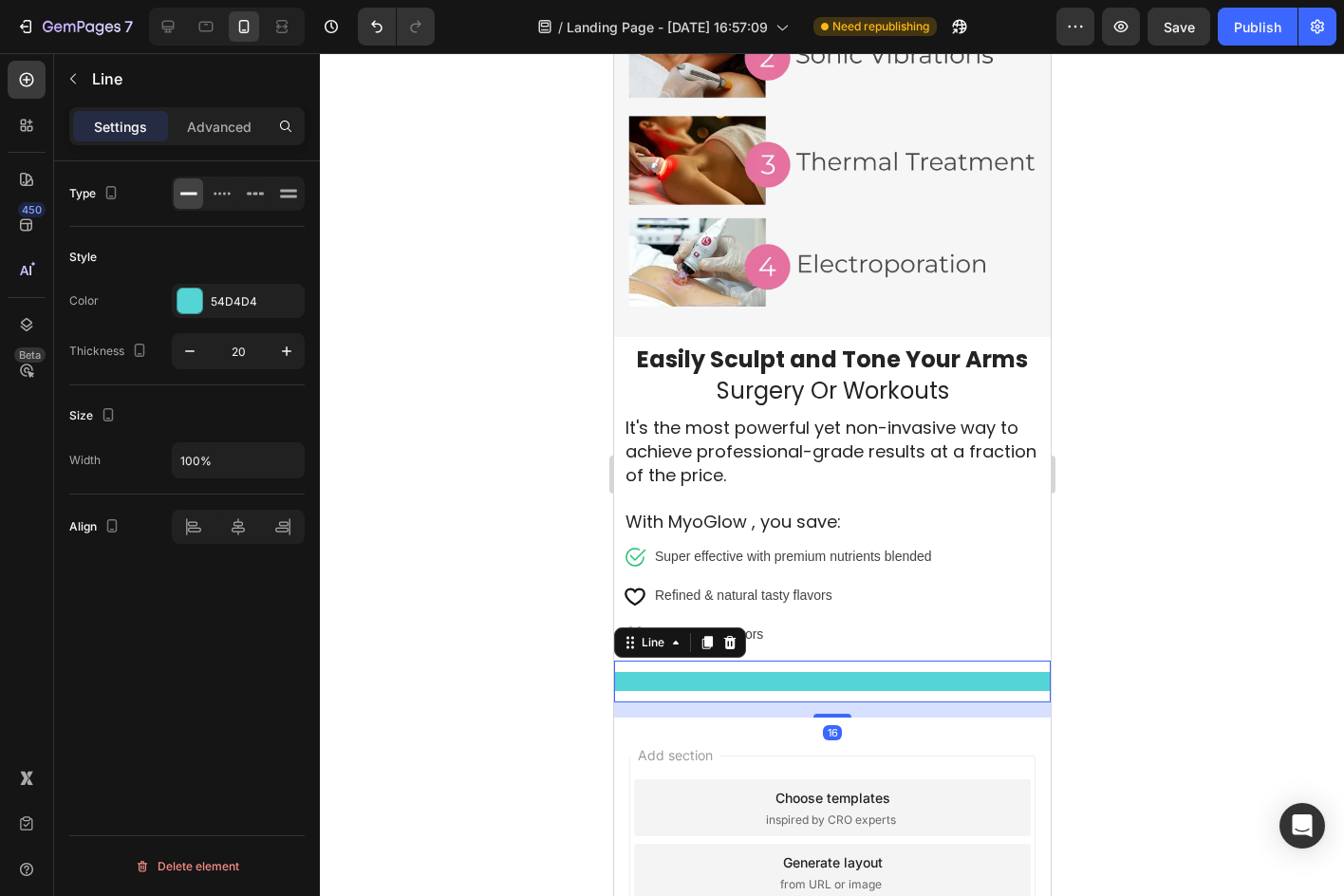
click at [687, 661] on div "Title Line 16" at bounding box center [831, 681] width 436 height 42
click at [830, 702] on div "16" at bounding box center [831, 710] width 436 height 16
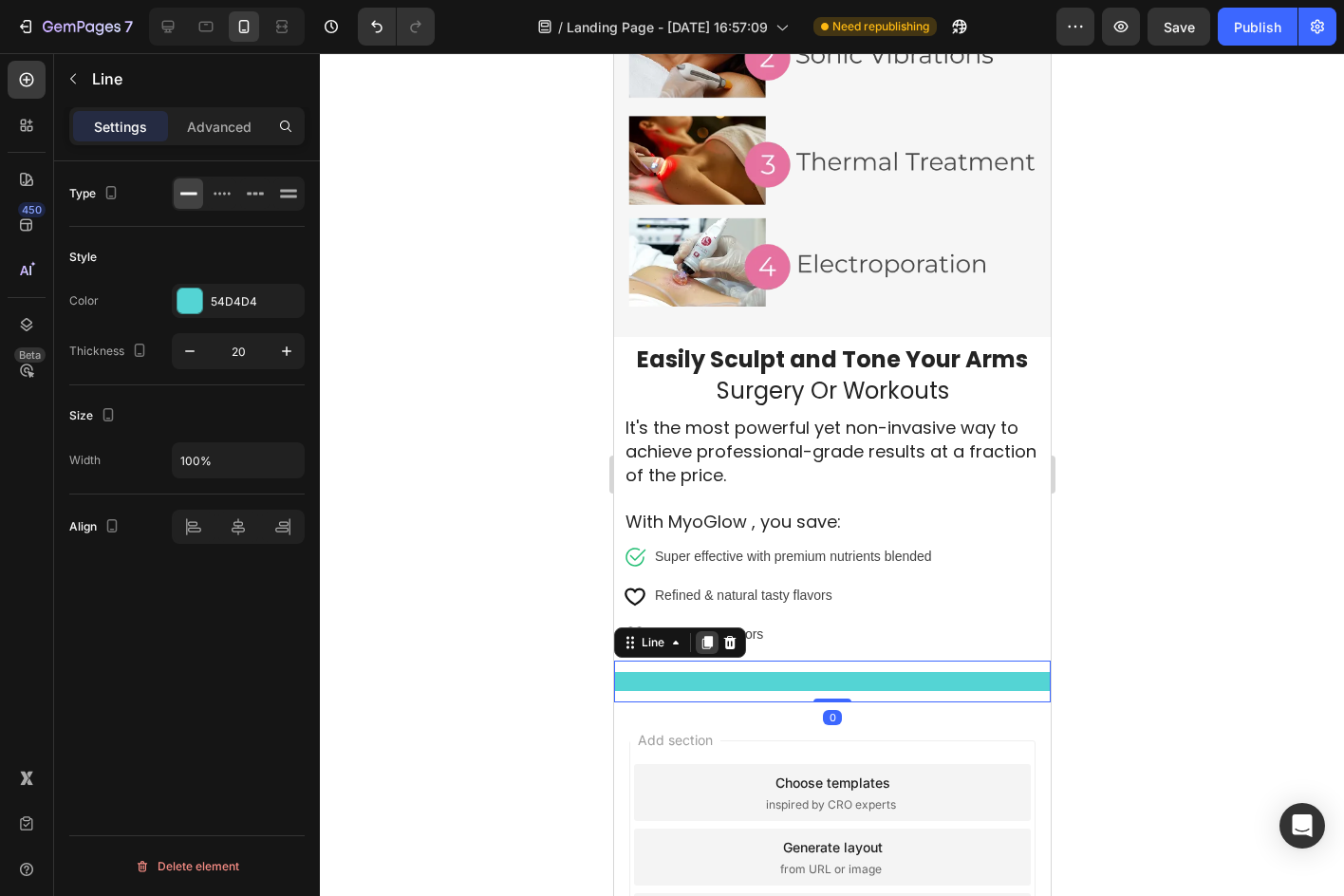
drag, startPoint x: 825, startPoint y: 690, endPoint x: 713, endPoint y: 612, distance: 136.5
click at [807, 661] on div "Title Line 0" at bounding box center [831, 681] width 436 height 42
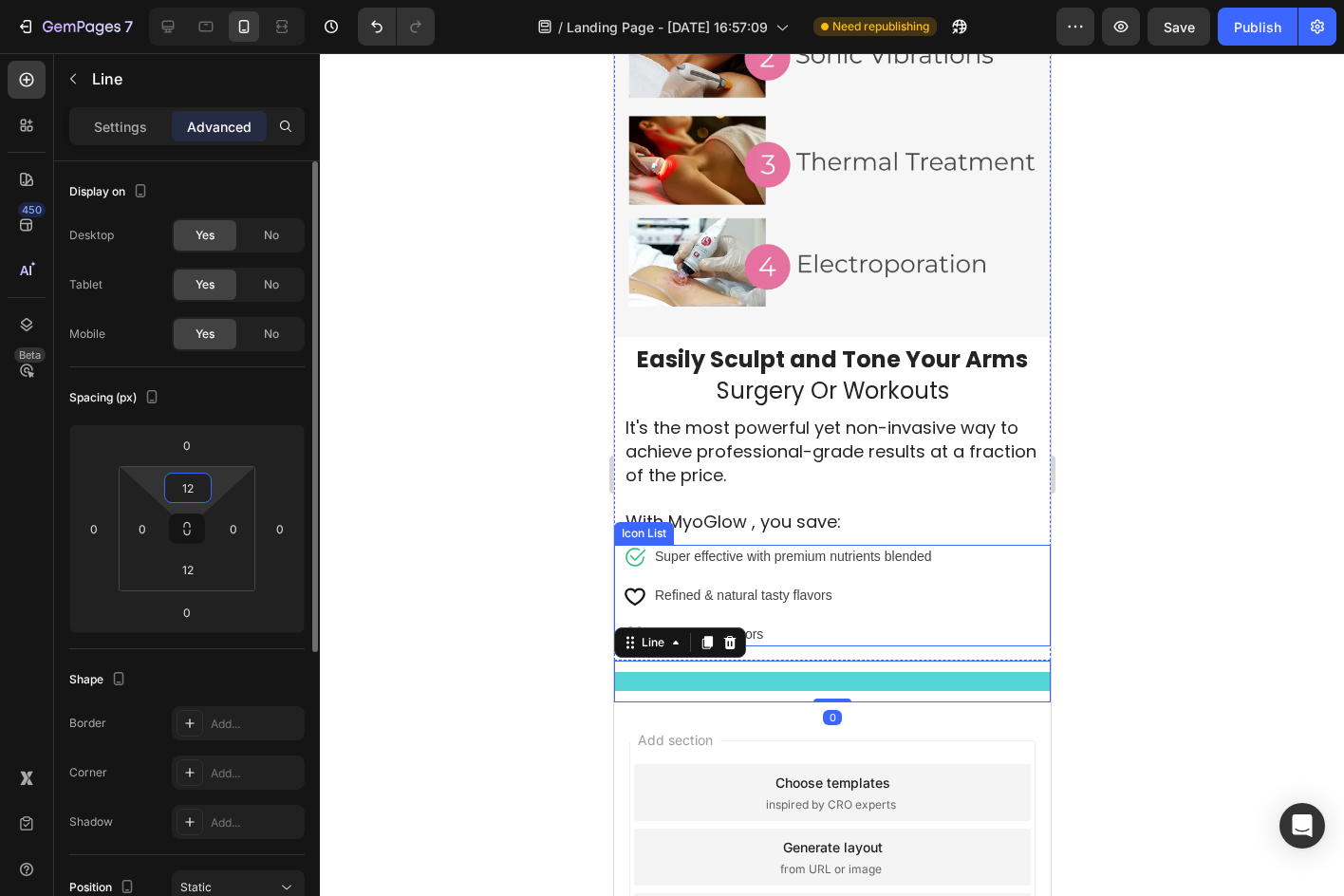
click at [197, 480] on input "12" at bounding box center [187, 487] width 38 height 28
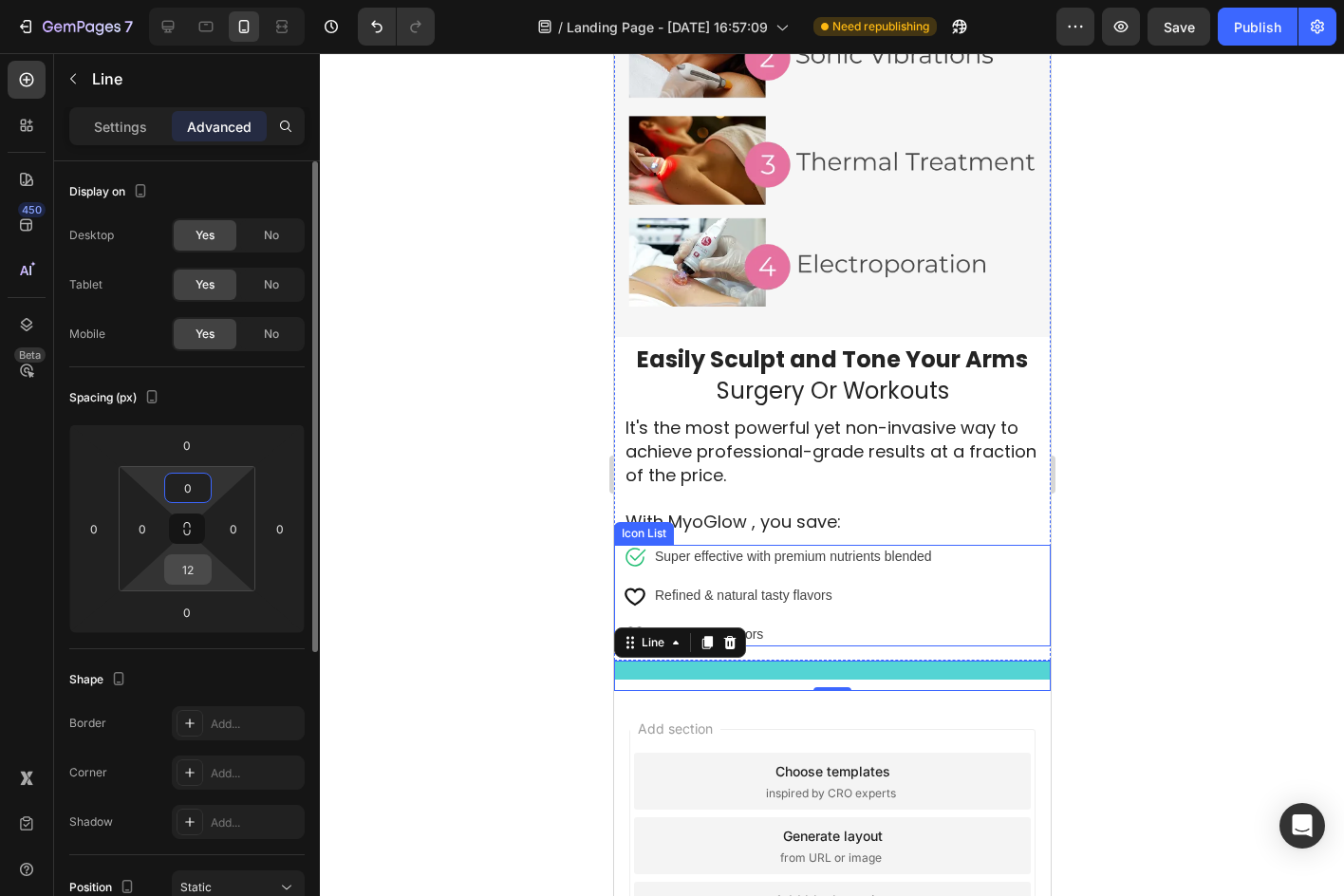
type input "0"
click at [202, 576] on input "12" at bounding box center [187, 569] width 38 height 28
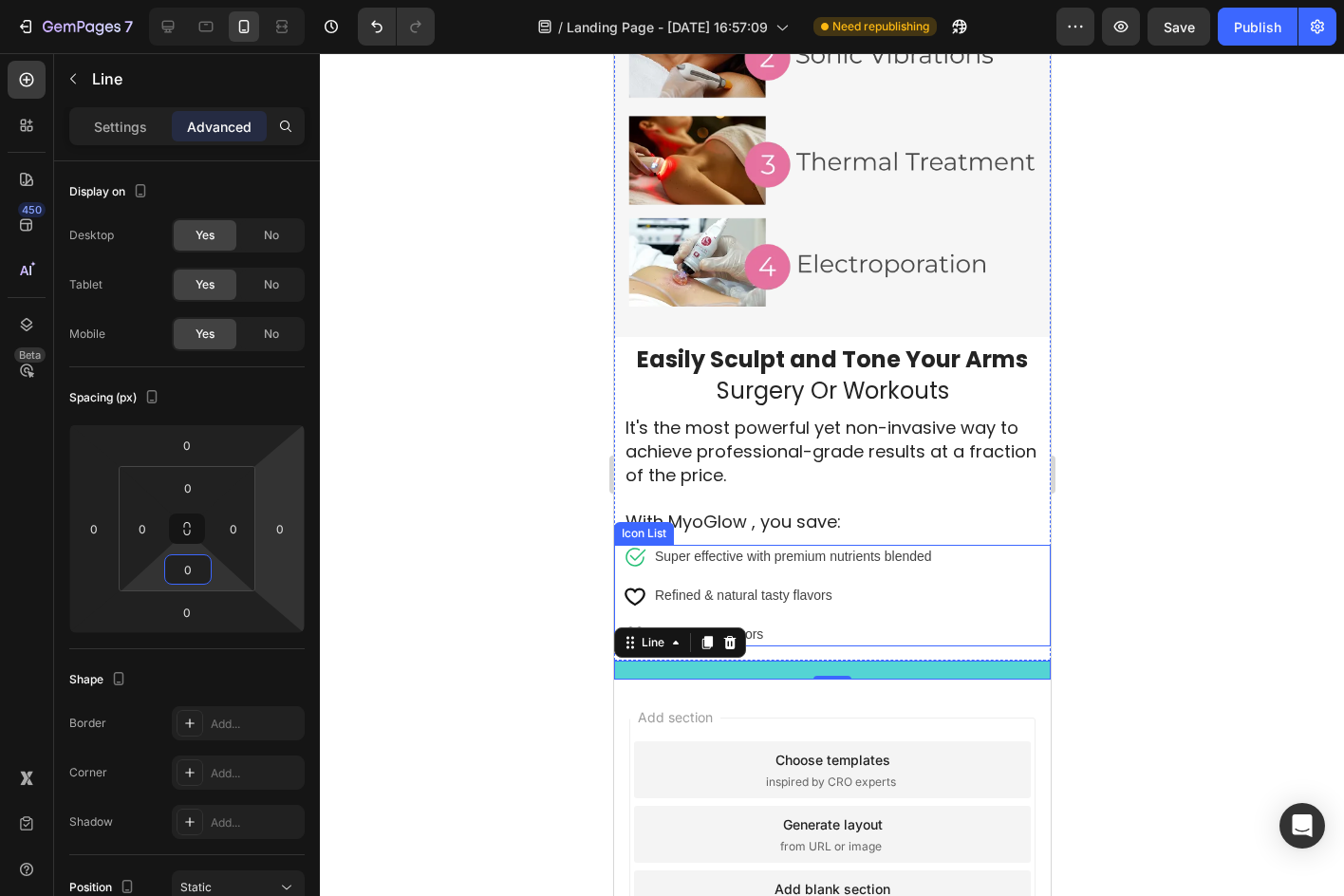
type input "0"
click at [435, 478] on div at bounding box center [832, 473] width 1024 height 842
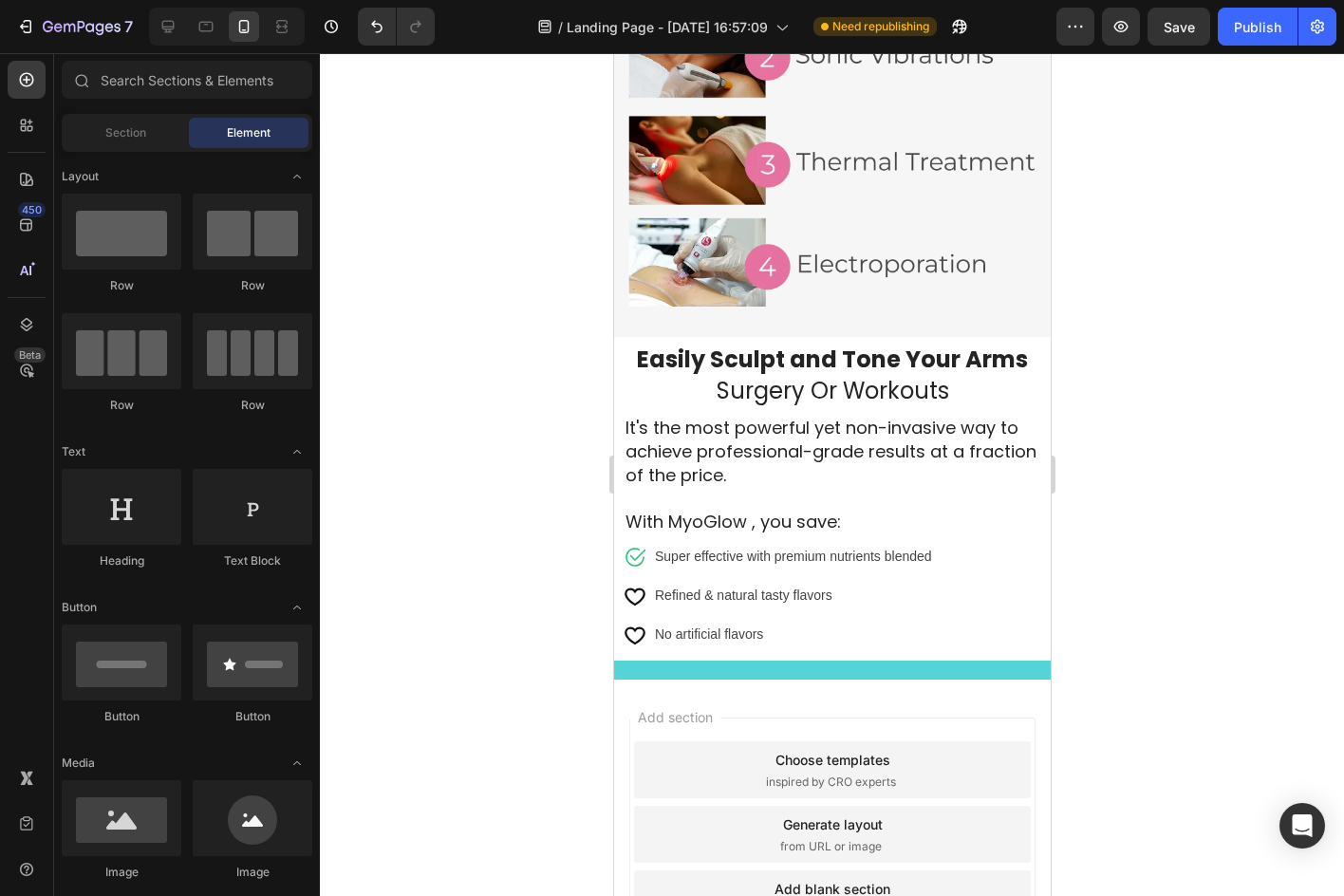
click at [1194, 462] on div at bounding box center [832, 473] width 1024 height 842
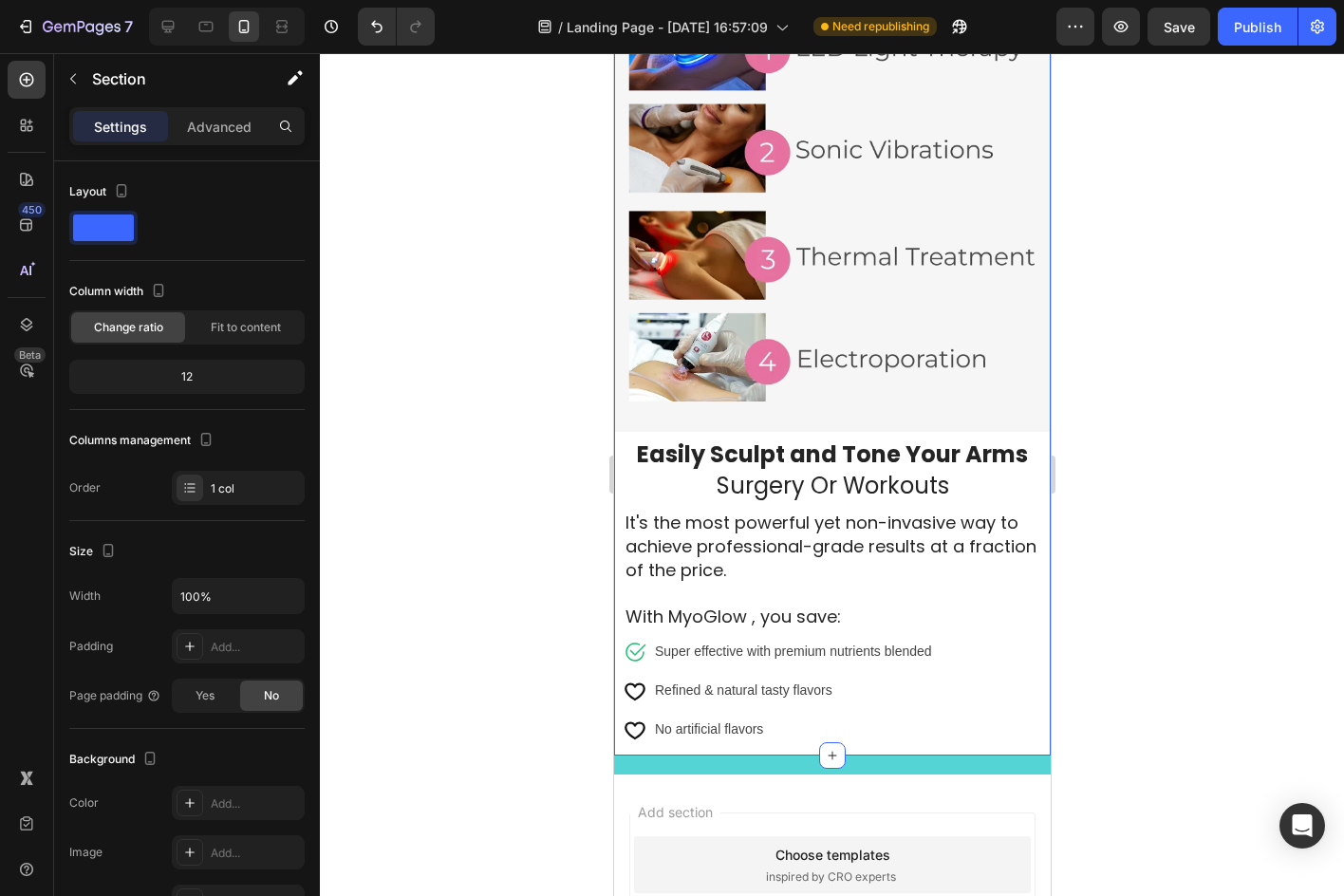
click at [902, 723] on div "Get Expert Results At Home Heading MyoGlow Includes 4 scientifically proven tre…" at bounding box center [831, 56] width 436 height 1402
click at [213, 118] on p "Advanced" at bounding box center [220, 127] width 64 height 20
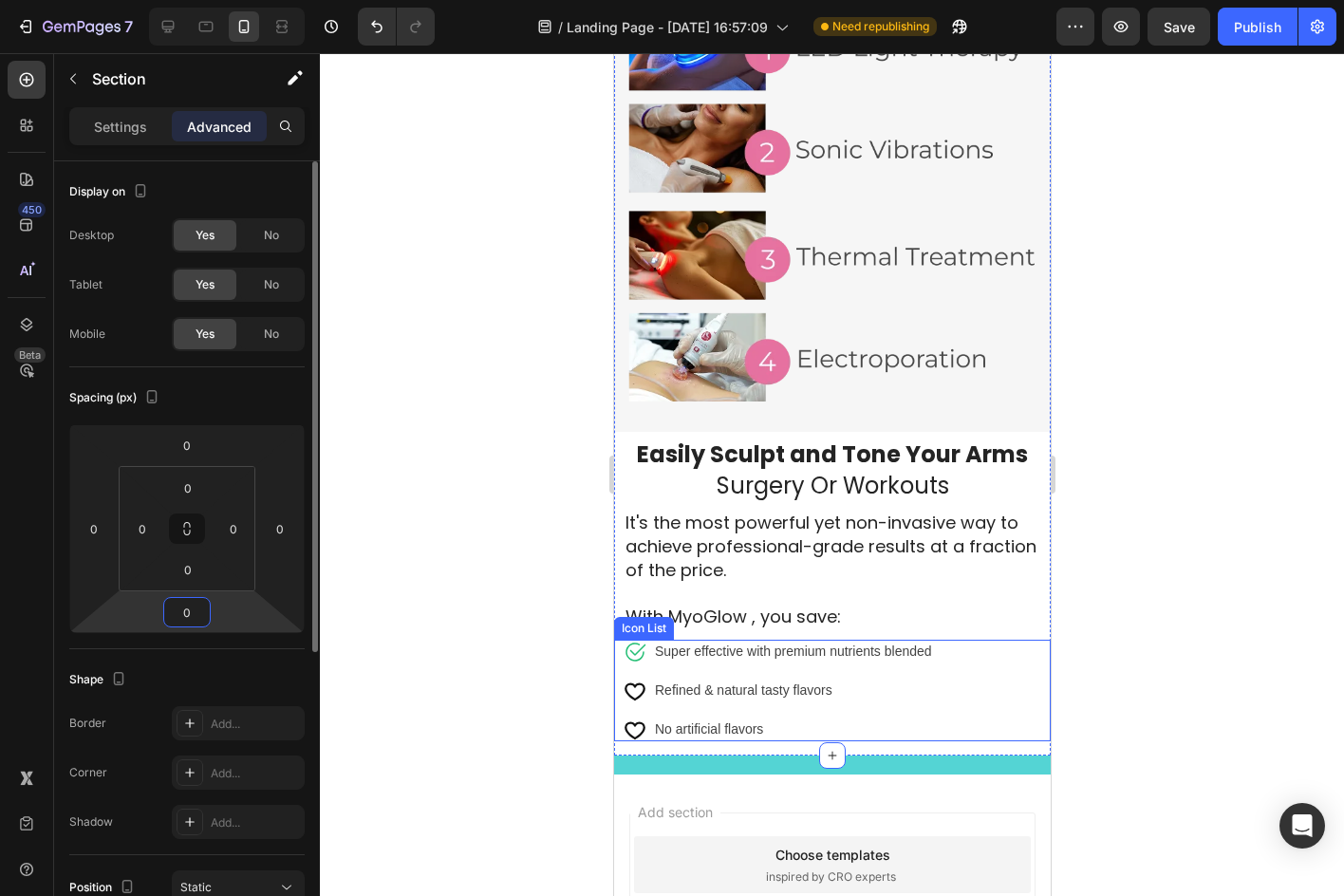
click at [194, 606] on input "0" at bounding box center [186, 612] width 38 height 28
type input "3"
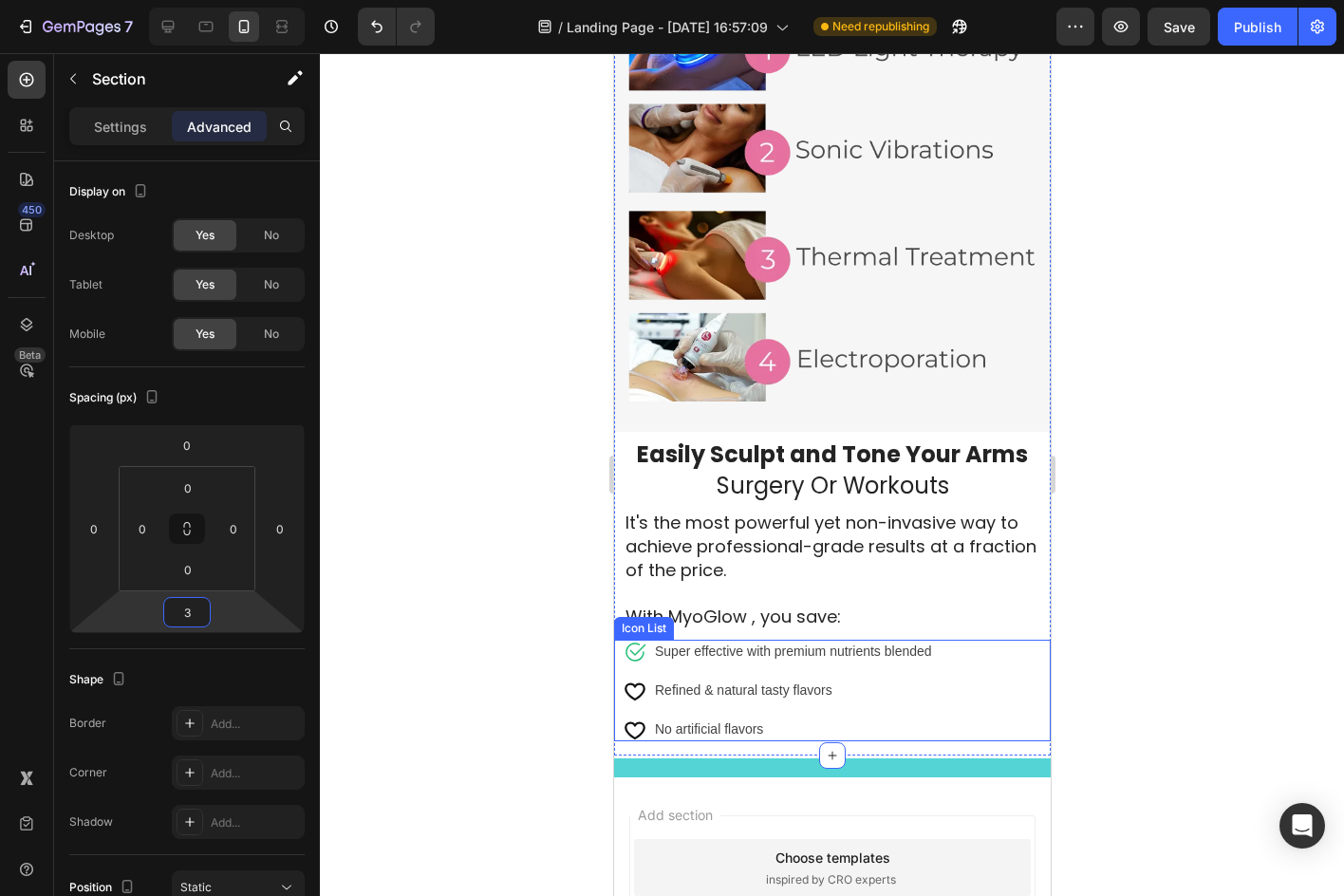
click at [496, 594] on div at bounding box center [832, 473] width 1024 height 842
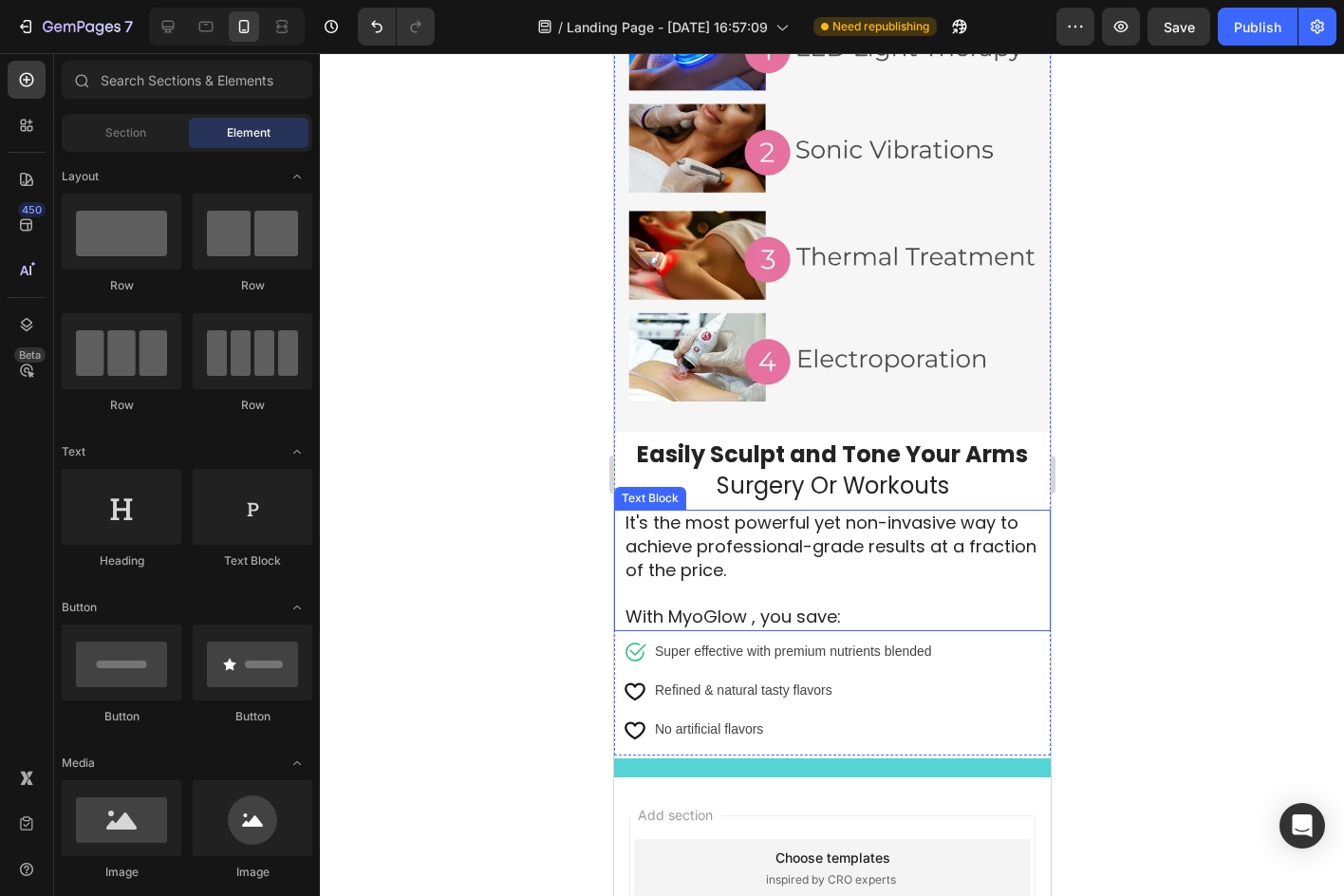
click at [1304, 608] on div at bounding box center [832, 473] width 1024 height 842
click at [1210, 603] on div at bounding box center [832, 473] width 1024 height 842
click at [552, 463] on div at bounding box center [832, 473] width 1024 height 842
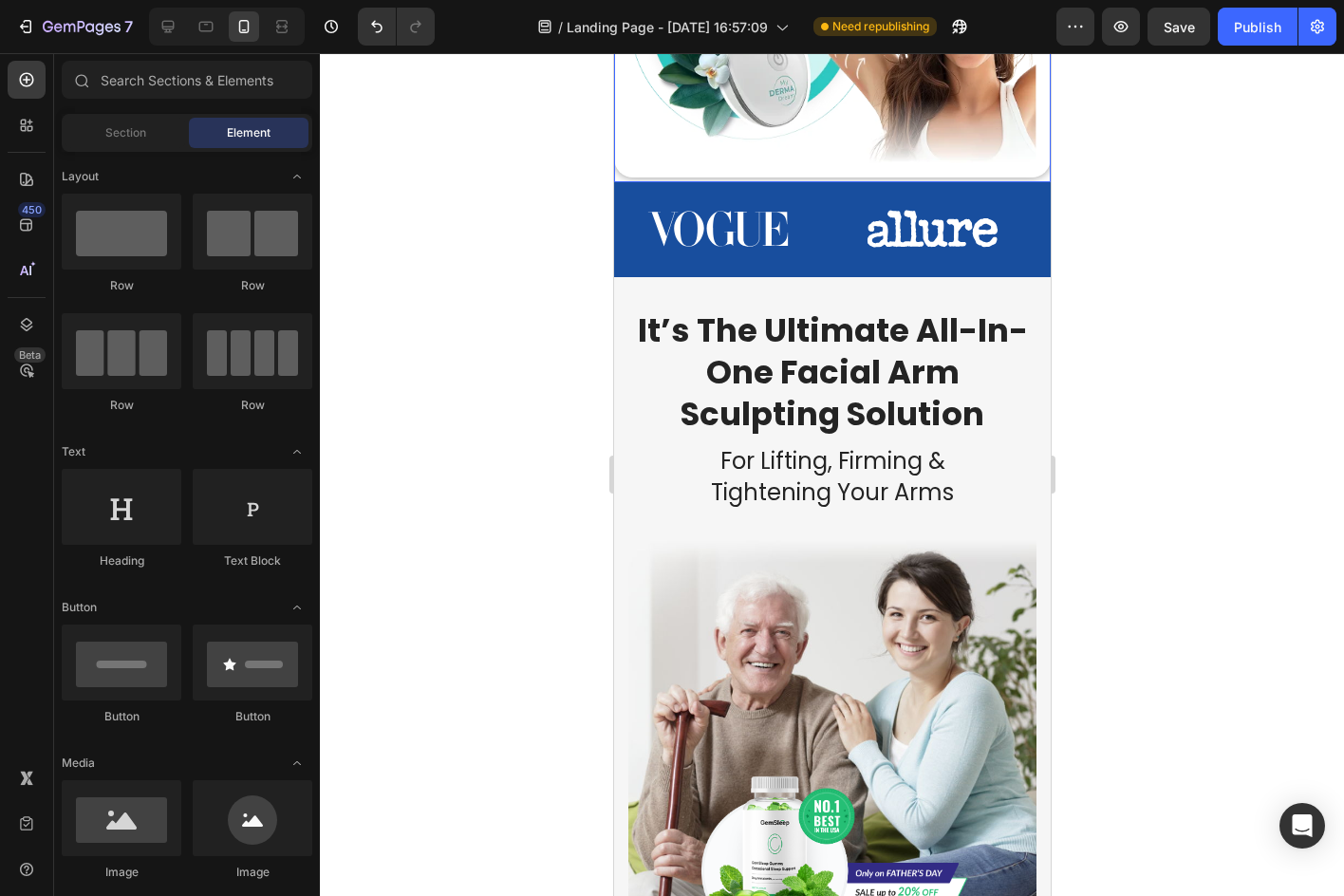
scroll to position [474, 0]
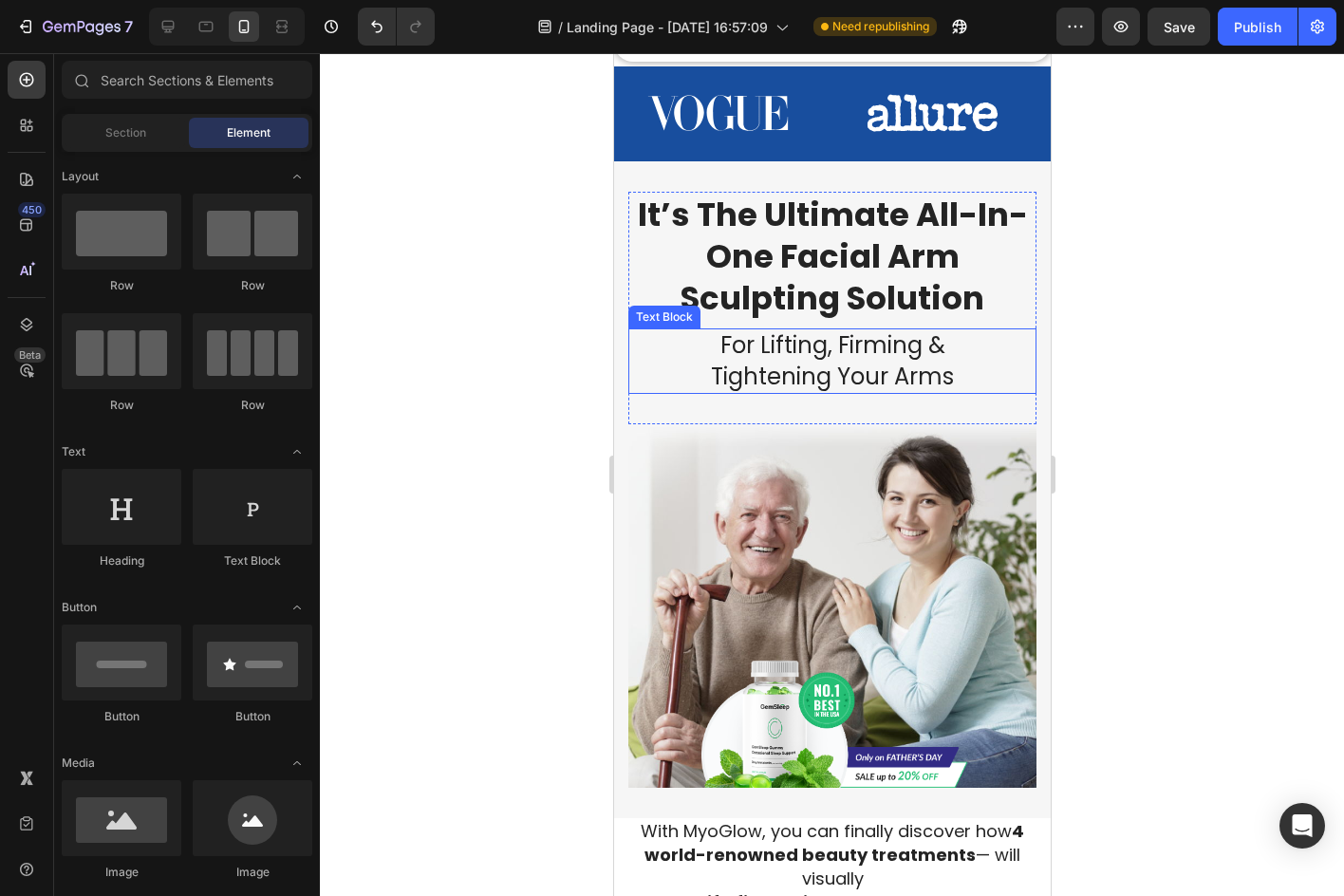
click at [851, 344] on span "For Lifting, Firming &" at bounding box center [832, 345] width 224 height 31
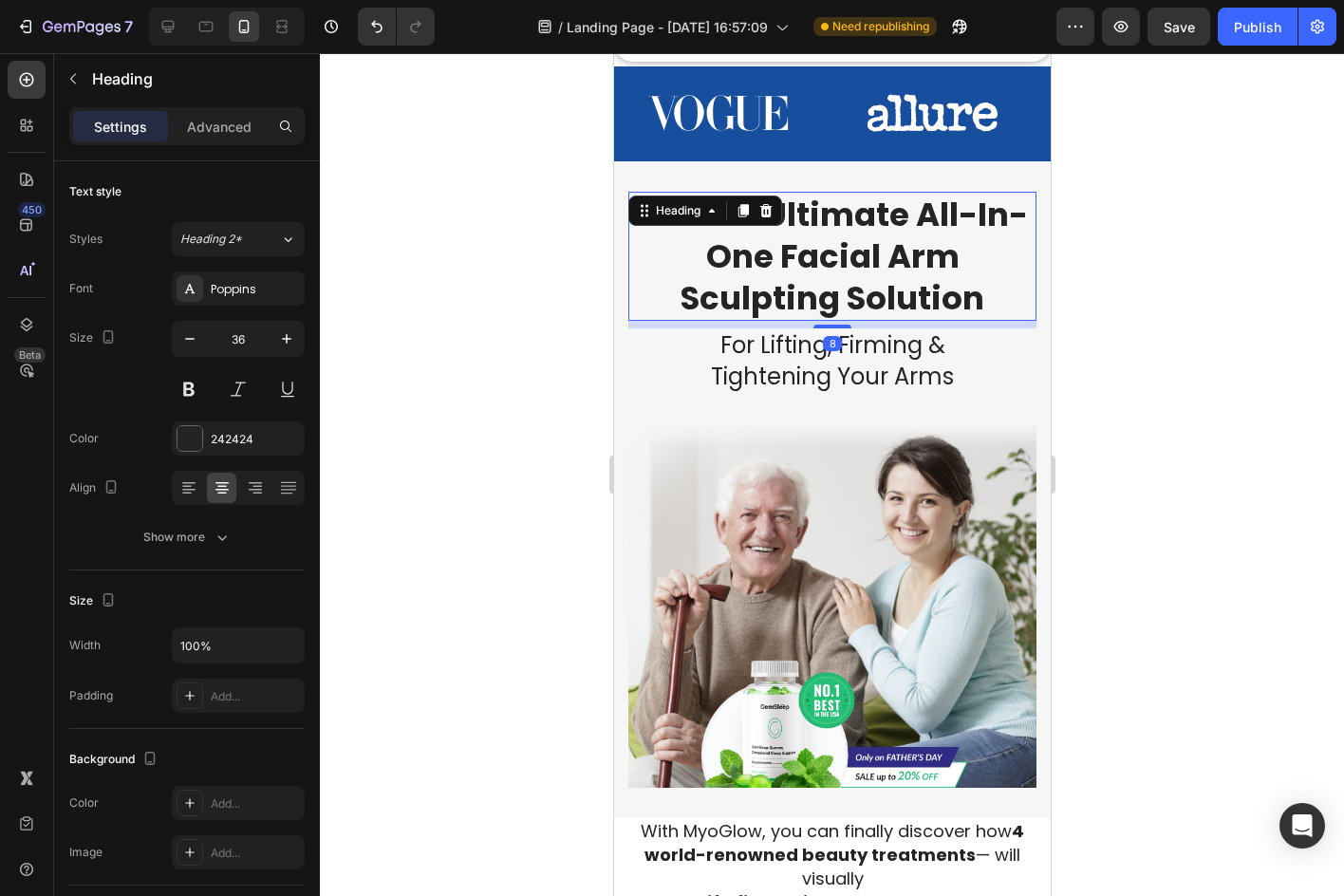
click at [835, 271] on span "It’s The Ultimate All-In-One Facial Arm Sculpting Solution" at bounding box center [832, 256] width 390 height 129
drag, startPoint x: 741, startPoint y: 202, endPoint x: 703, endPoint y: 207, distance: 38.3
click at [741, 204] on icon at bounding box center [742, 211] width 11 height 14
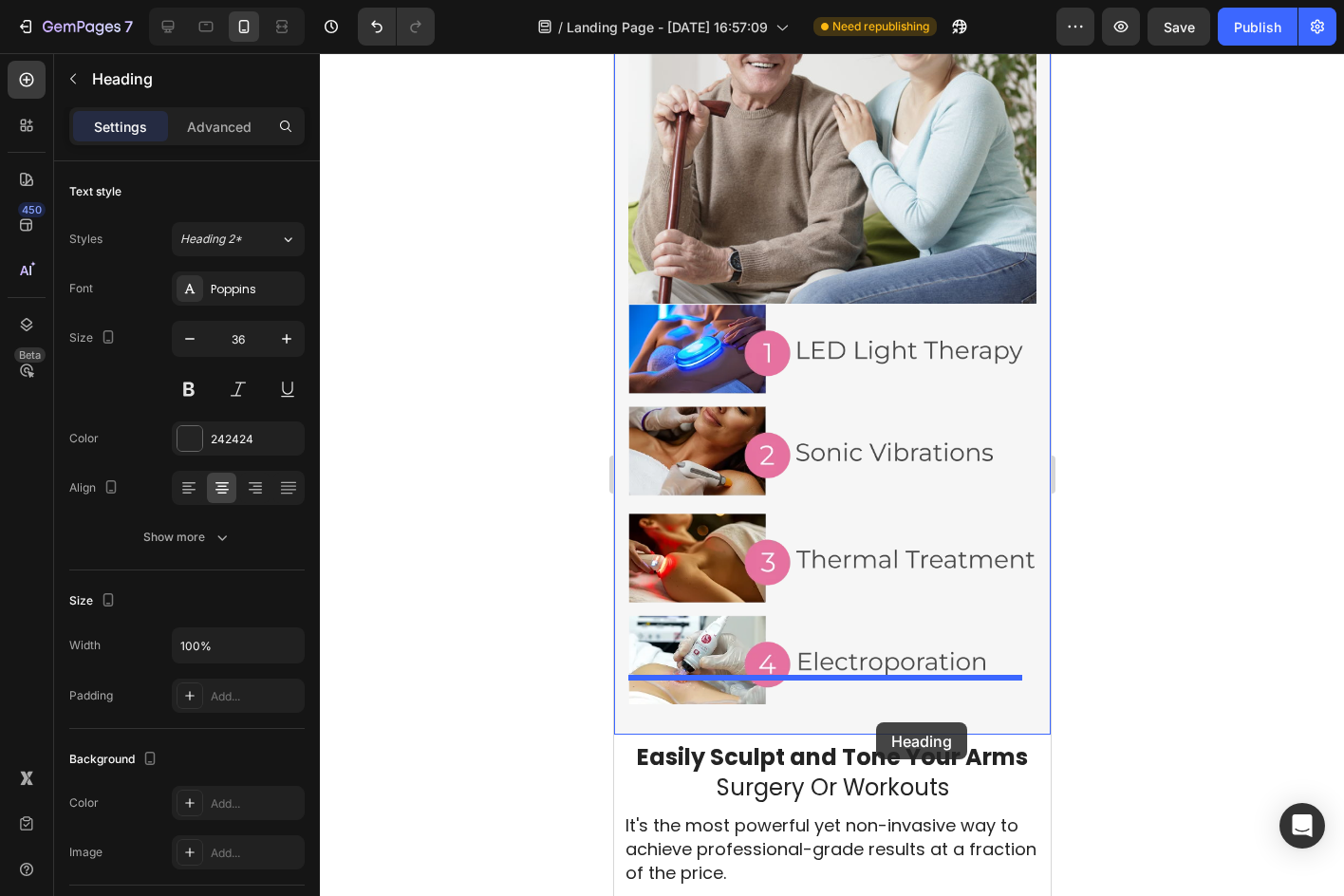
scroll to position [2774, 0]
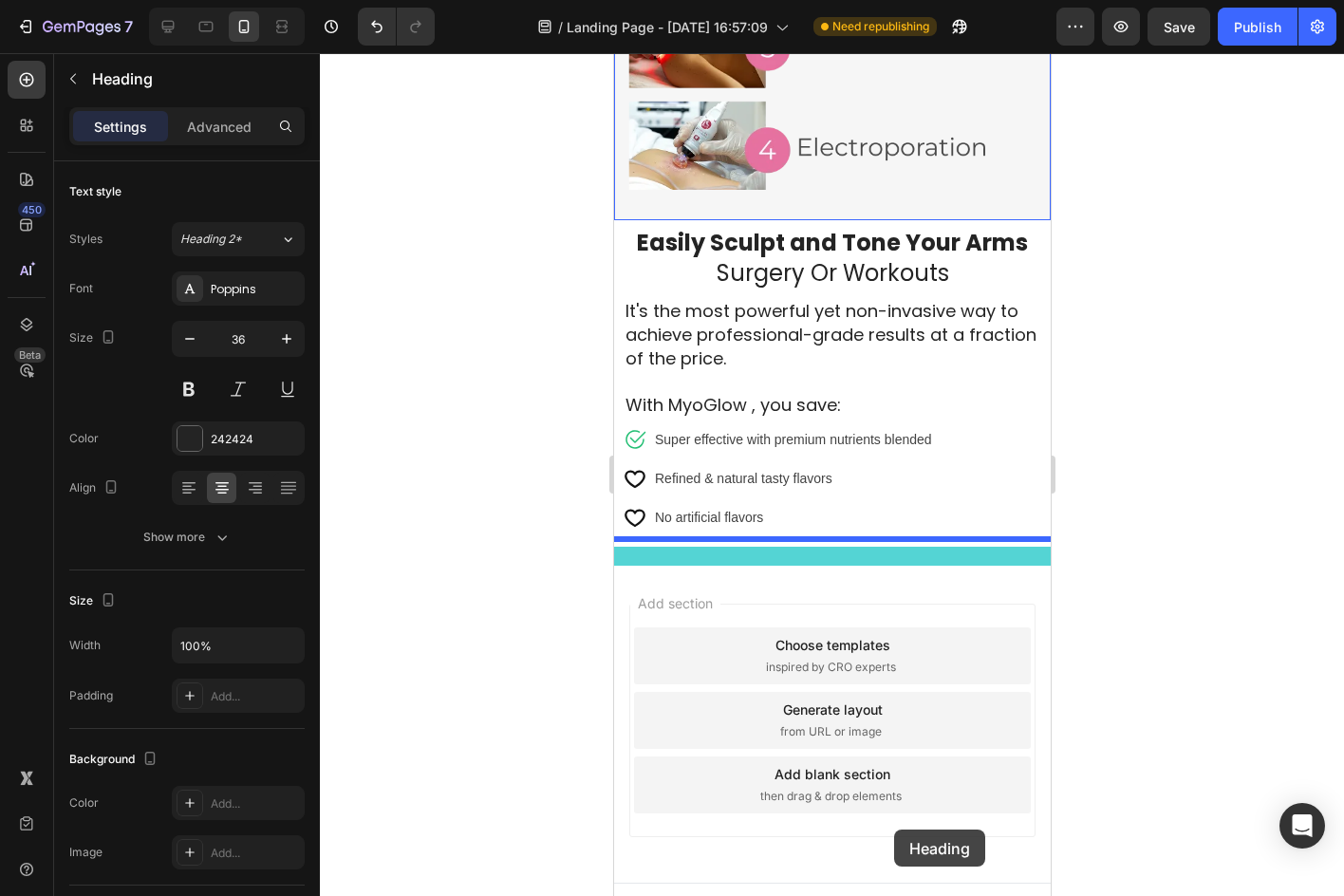
drag, startPoint x: 637, startPoint y: 301, endPoint x: 893, endPoint y: 830, distance: 587.7
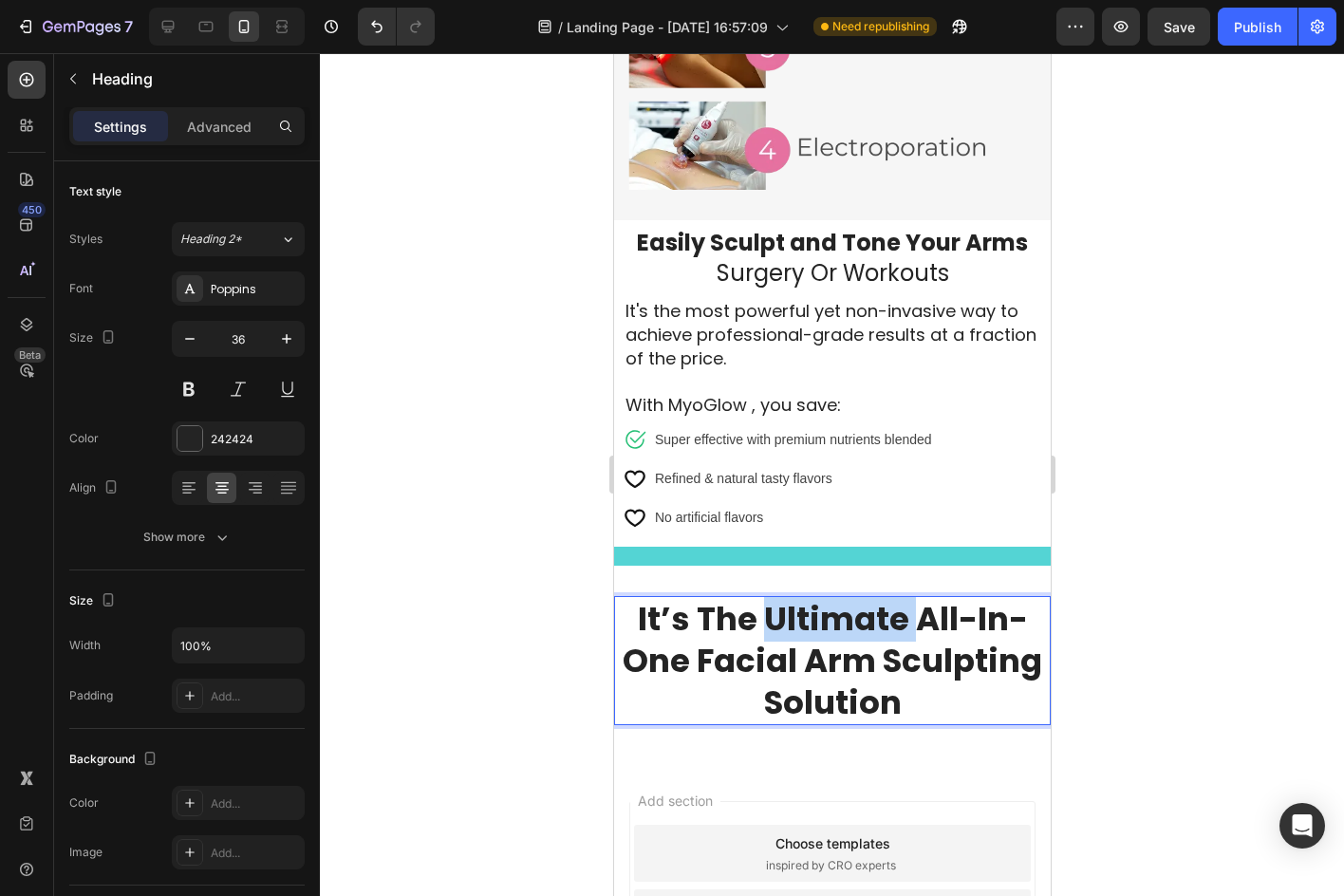
click at [887, 596] on span "It’s The Ultimate All-In-One Facial Arm Sculpting Solution" at bounding box center [832, 661] width 420 height 129
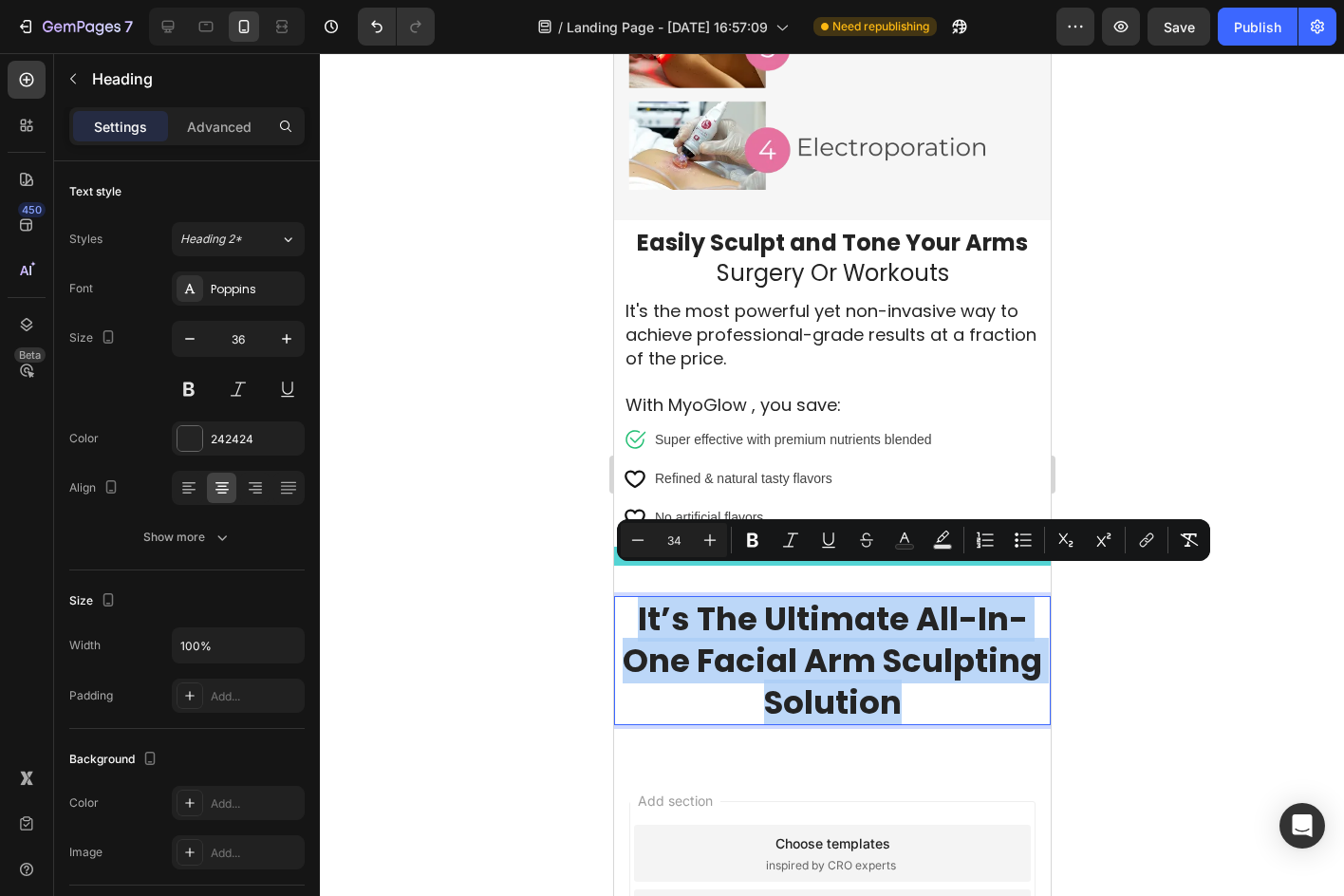
click at [887, 596] on span "It’s The Ultimate All-In-One Facial Arm Sculpting Solution" at bounding box center [832, 661] width 420 height 129
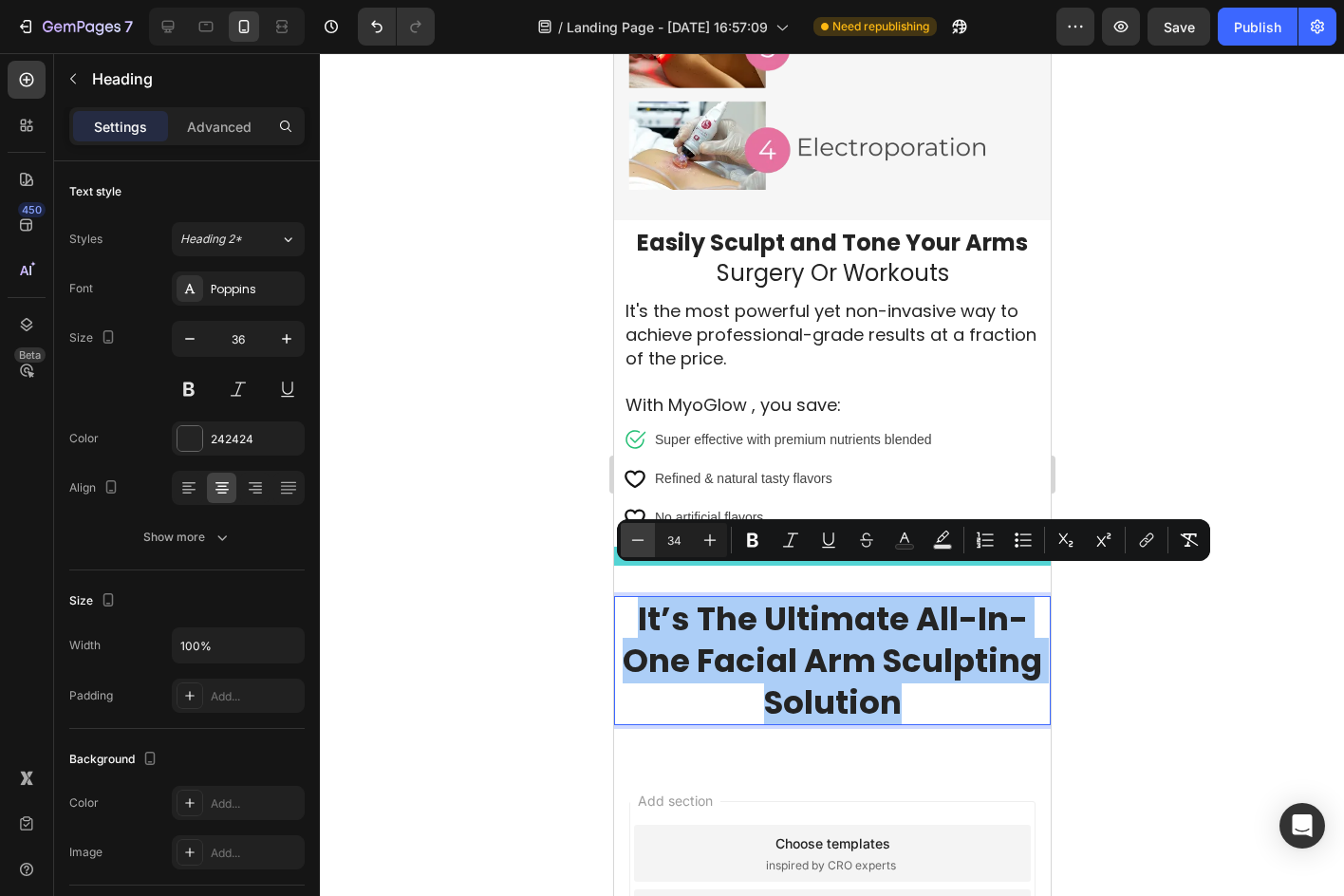
click at [634, 539] on icon "Editor contextual toolbar" at bounding box center [637, 540] width 19 height 19
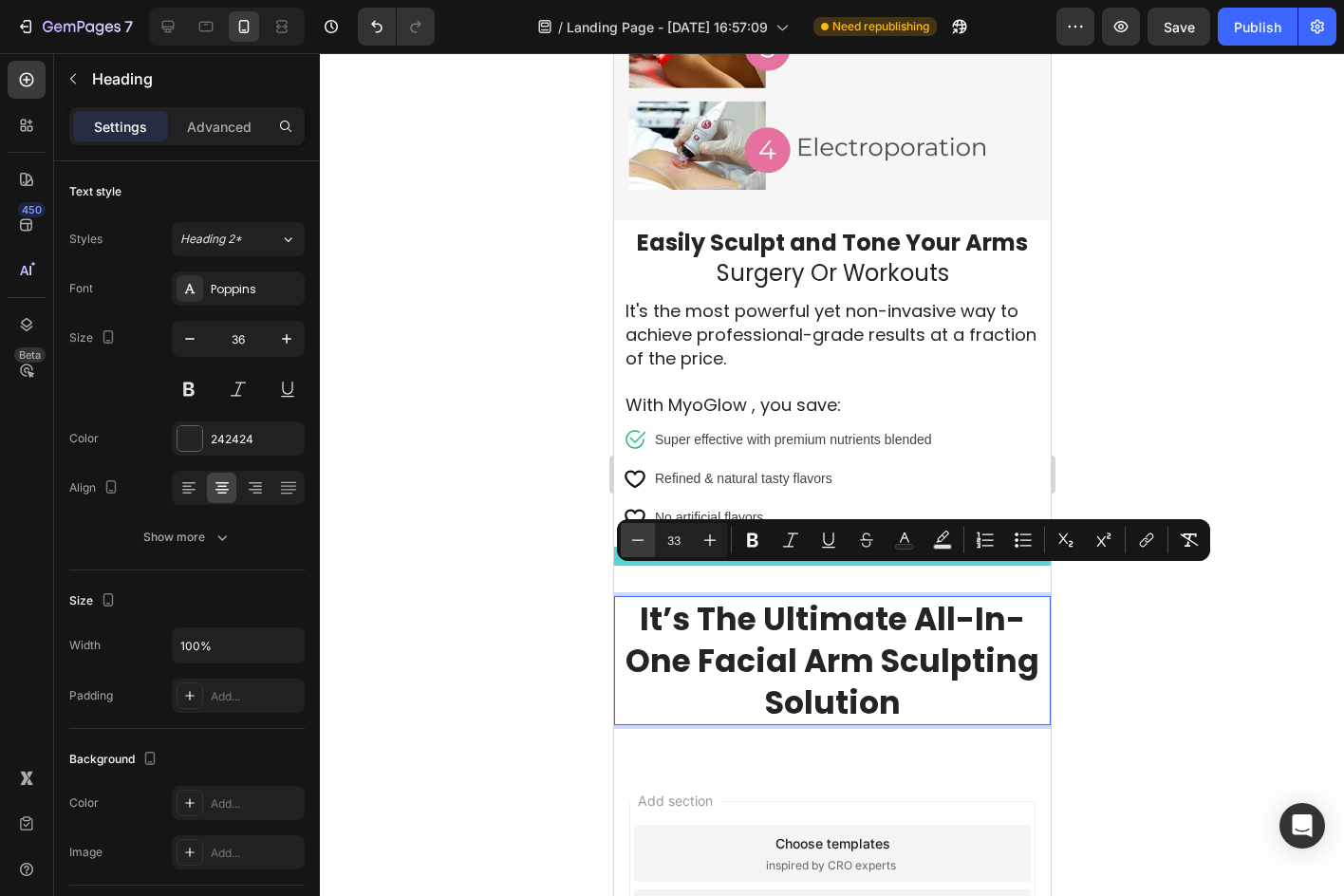
click at [634, 539] on icon "Editor contextual toolbar" at bounding box center [637, 540] width 19 height 19
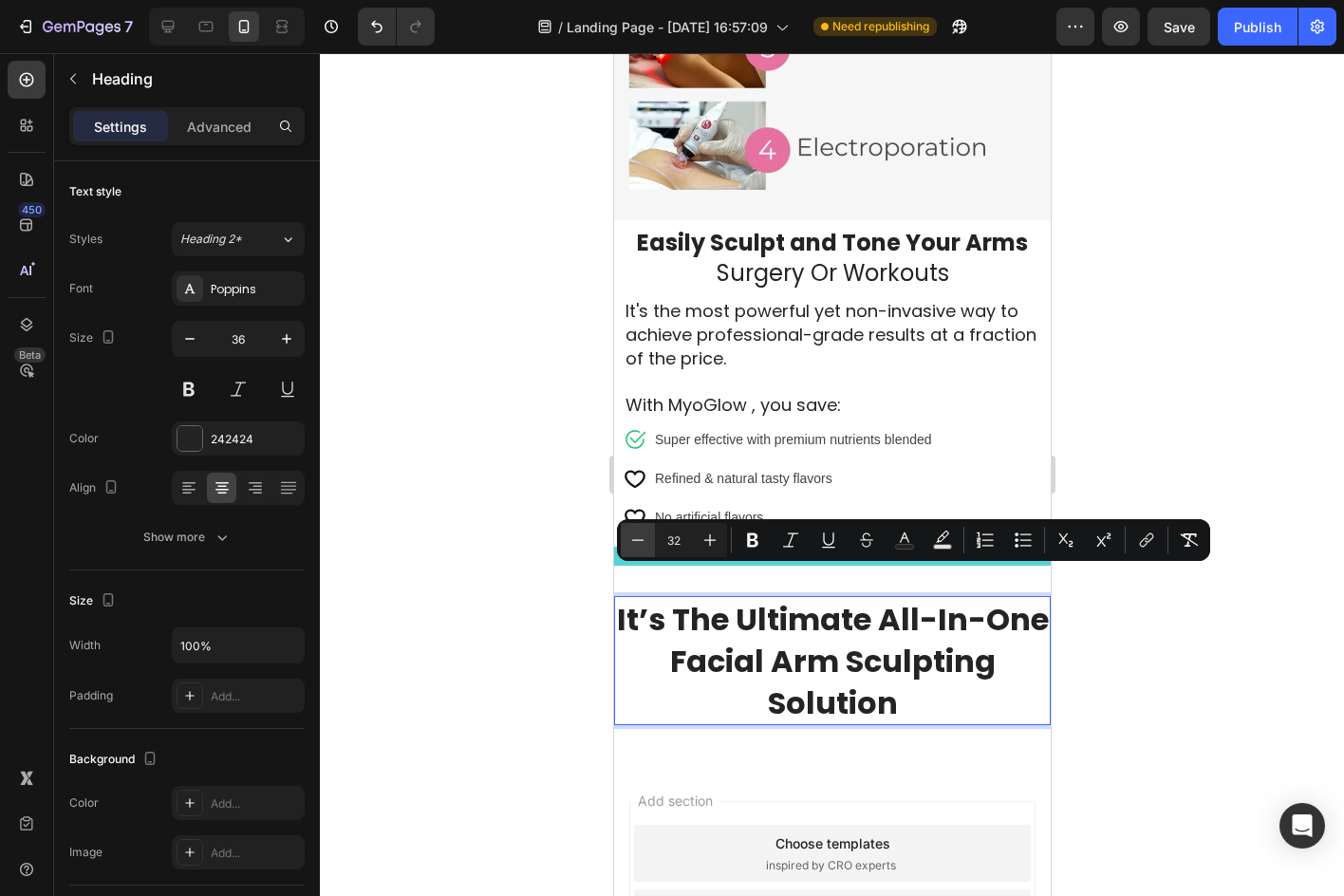
click at [634, 539] on icon "Editor contextual toolbar" at bounding box center [637, 540] width 19 height 19
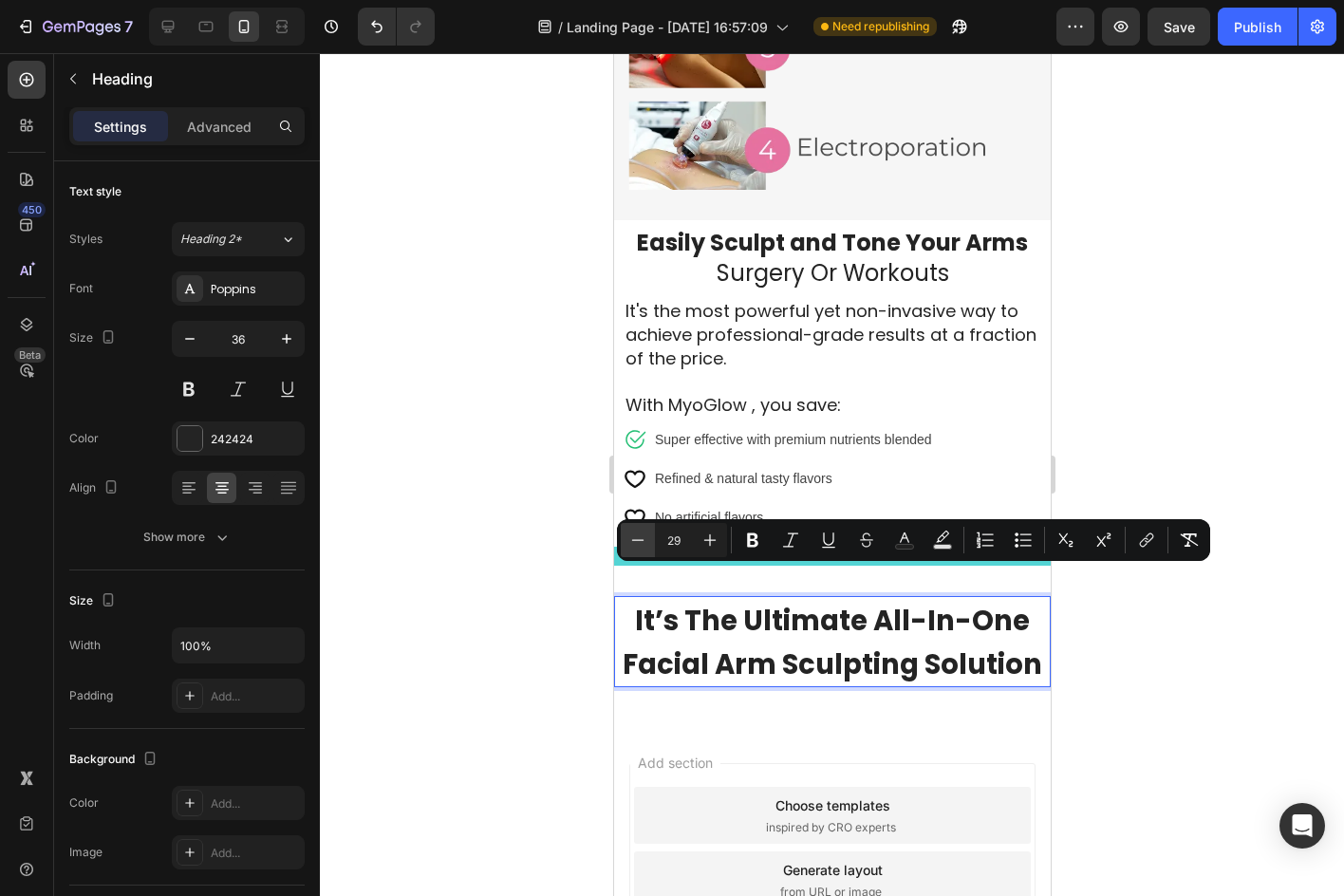
click at [634, 539] on icon "Editor contextual toolbar" at bounding box center [637, 540] width 19 height 19
type input "28"
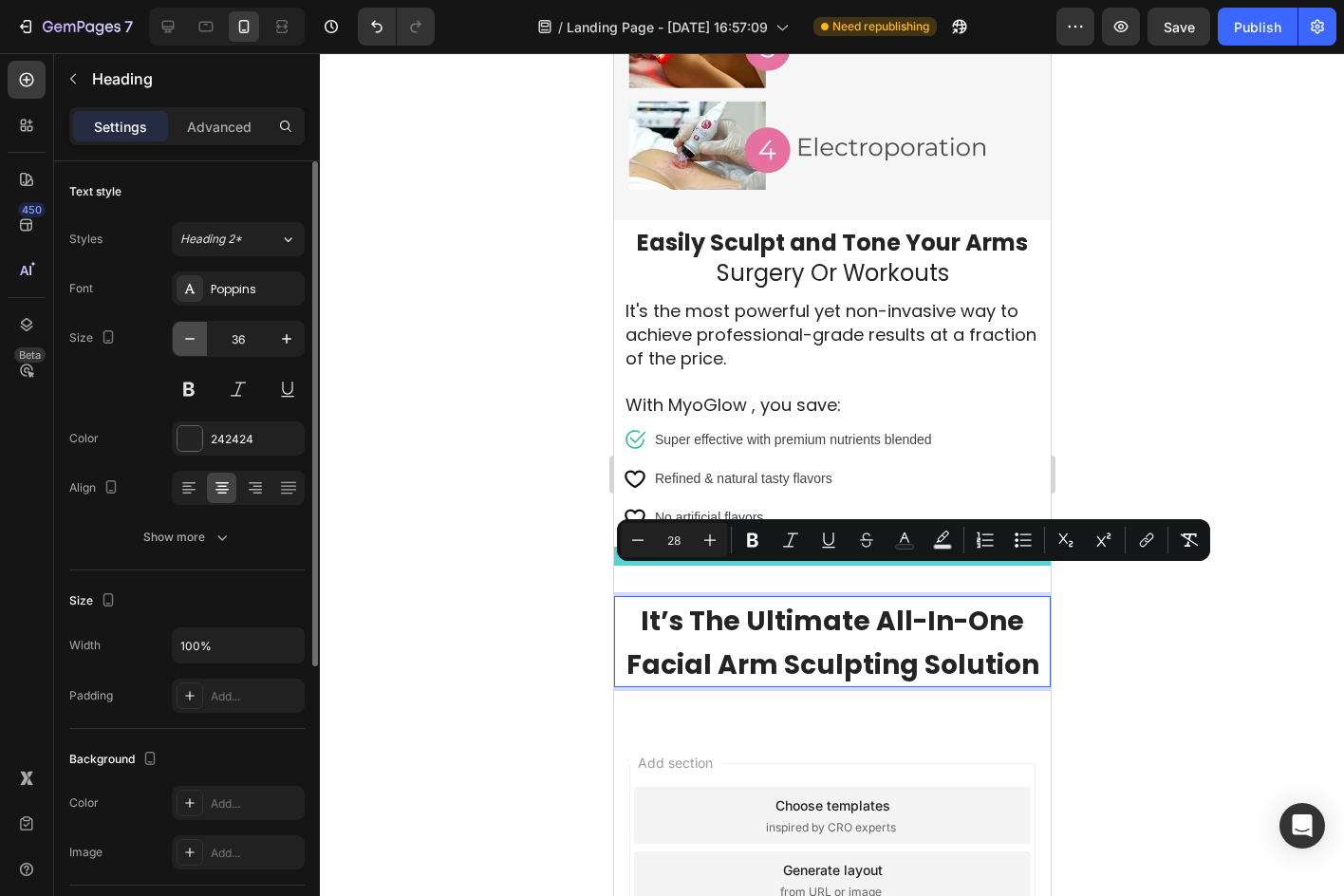
click at [192, 336] on icon "button" at bounding box center [189, 338] width 19 height 19
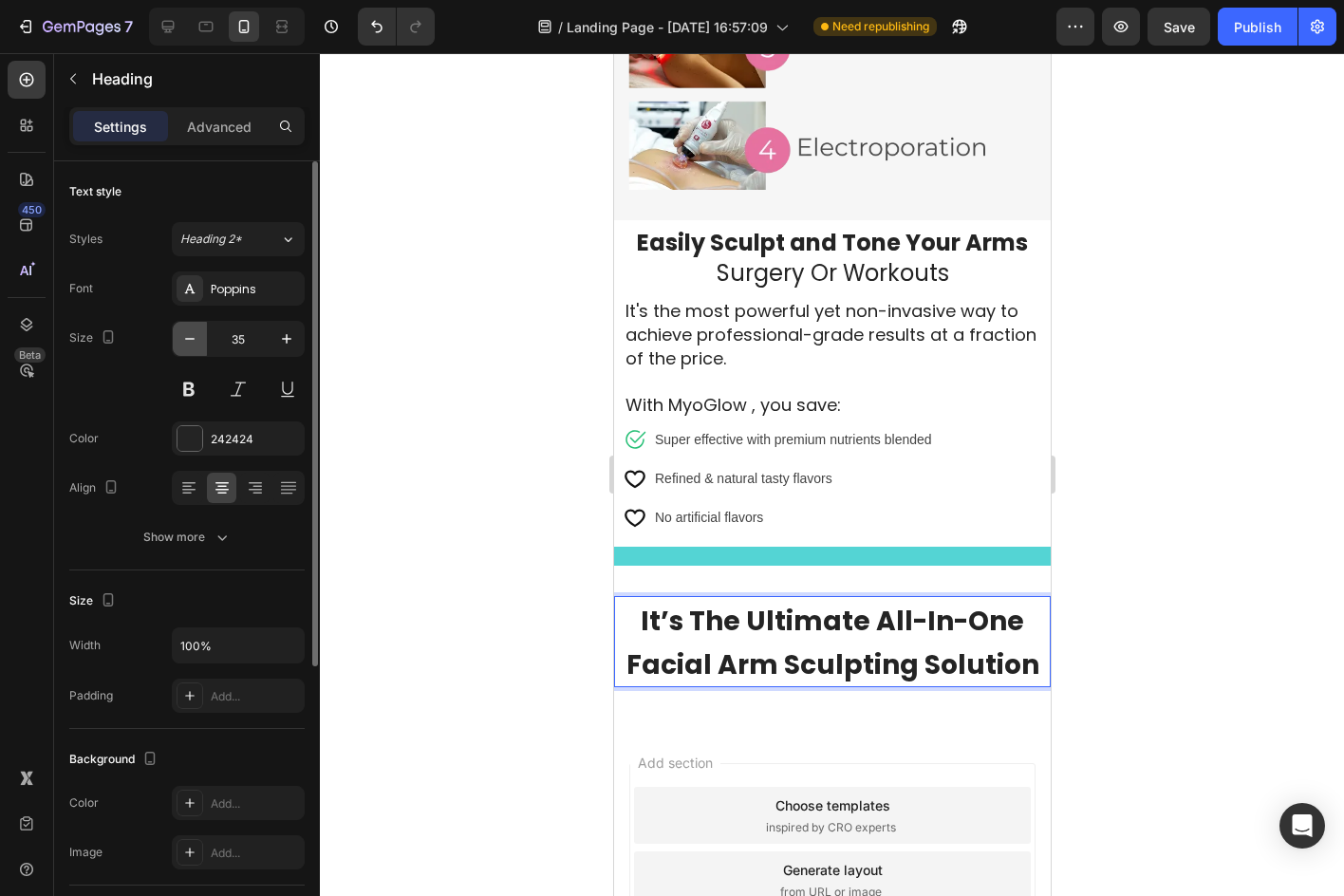
click at [192, 336] on icon "button" at bounding box center [189, 338] width 19 height 19
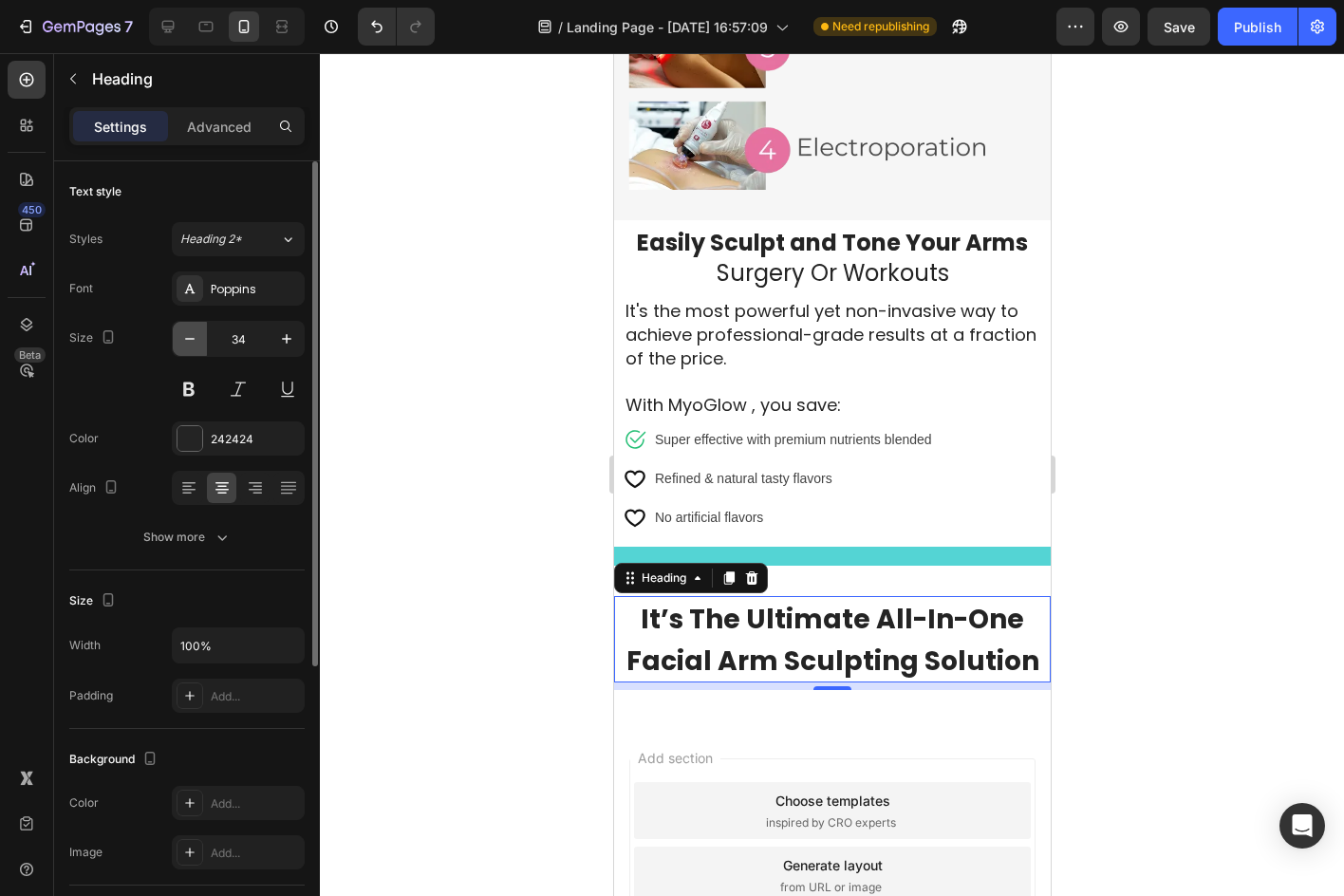
click at [191, 335] on icon "button" at bounding box center [189, 338] width 19 height 19
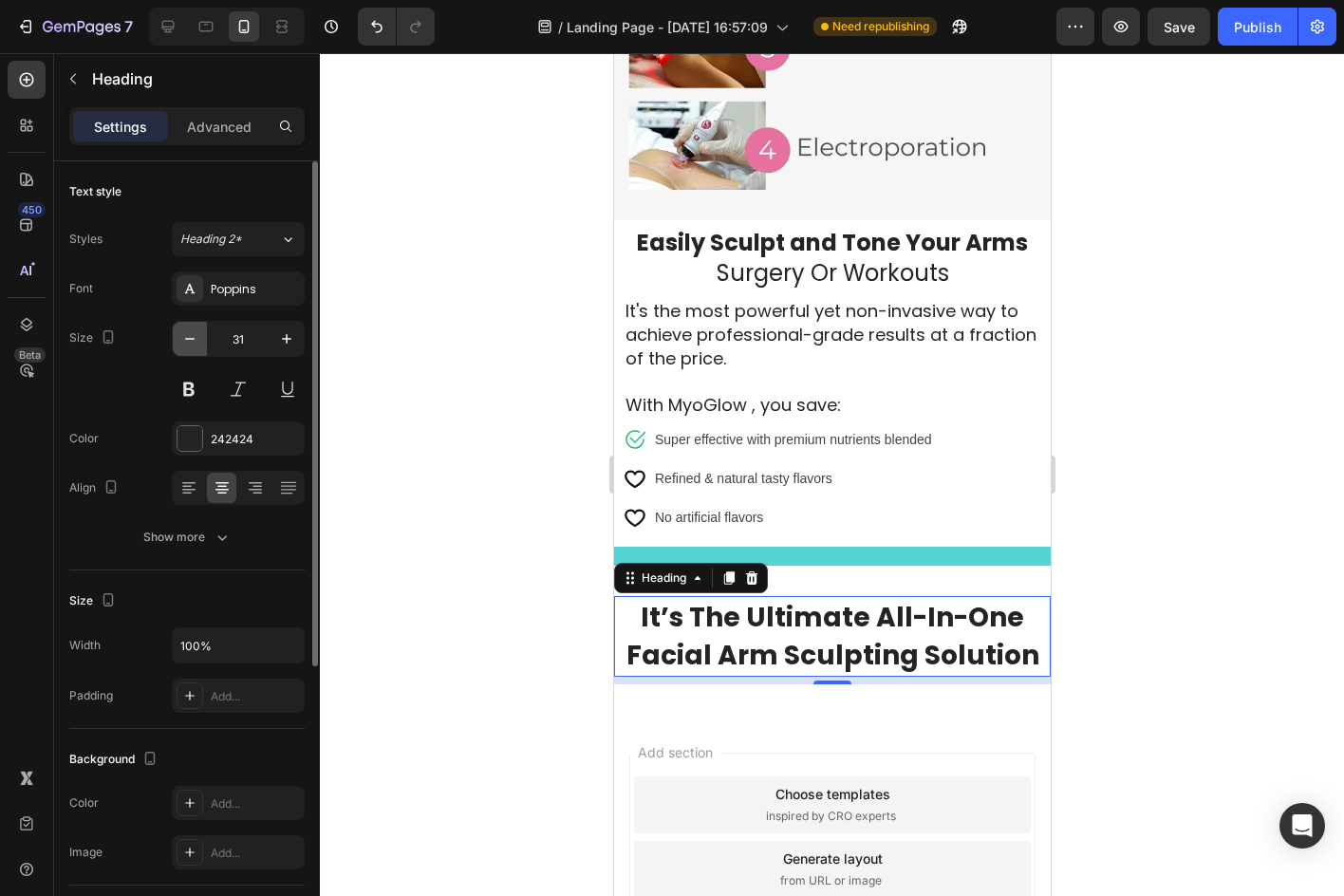
click at [191, 335] on icon "button" at bounding box center [189, 338] width 19 height 19
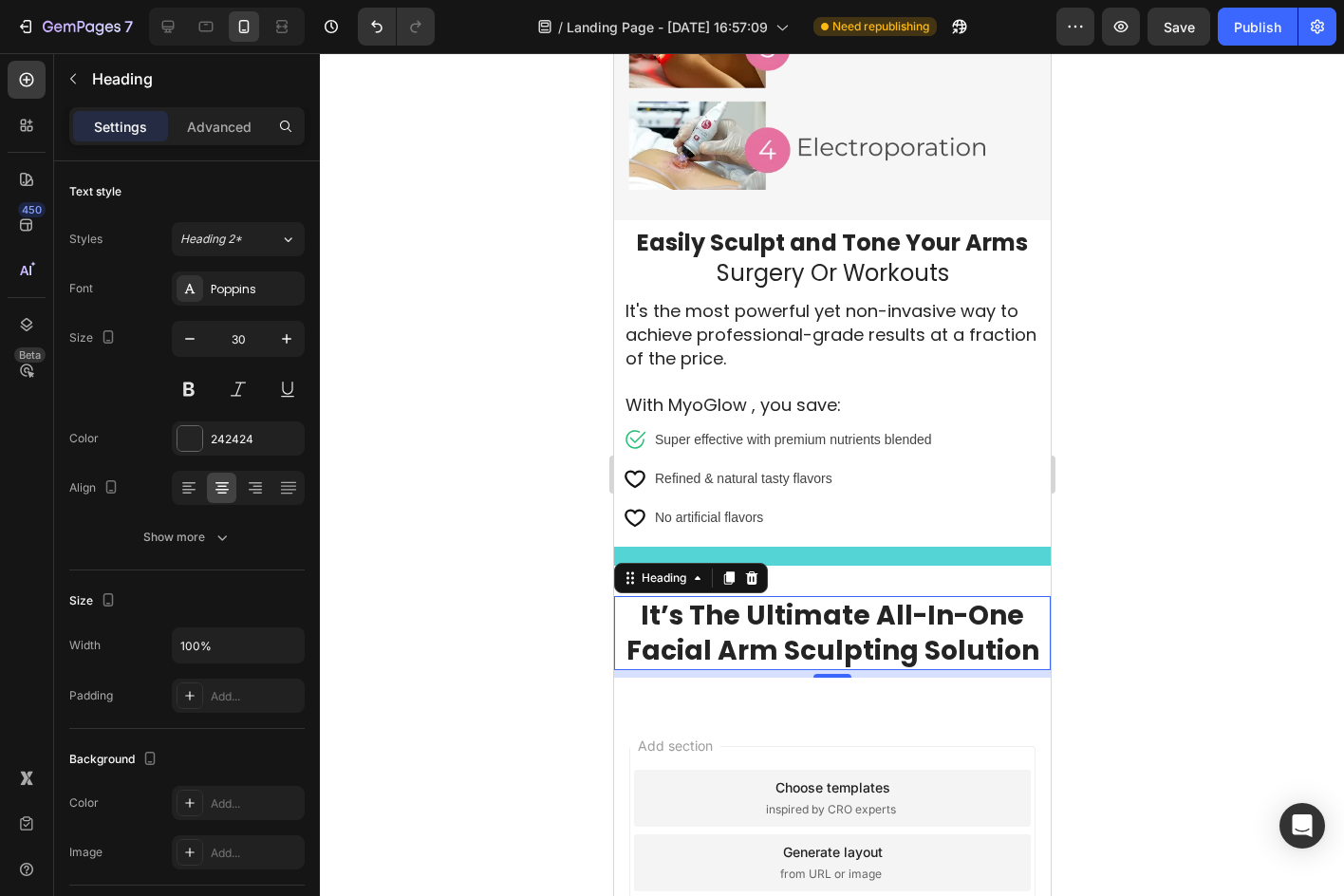
type input "29"
click at [866, 596] on span "It’s The Ultimate All-In-One Facial Arm Sculpting Solution" at bounding box center [832, 631] width 413 height 71
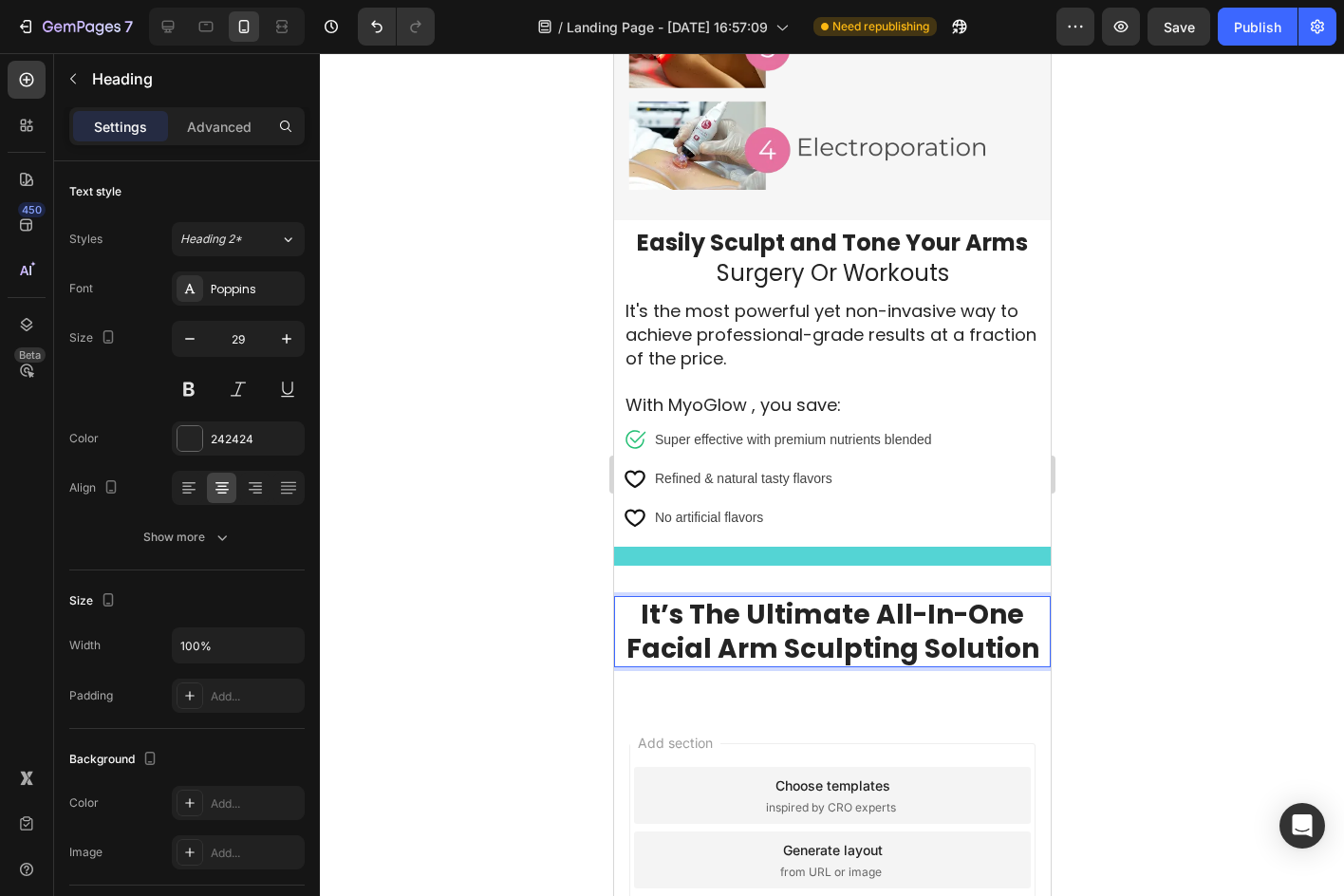
click at [879, 605] on span "It’s The Ultimate All-In-One Facial Arm Sculpting Solution" at bounding box center [832, 631] width 413 height 71
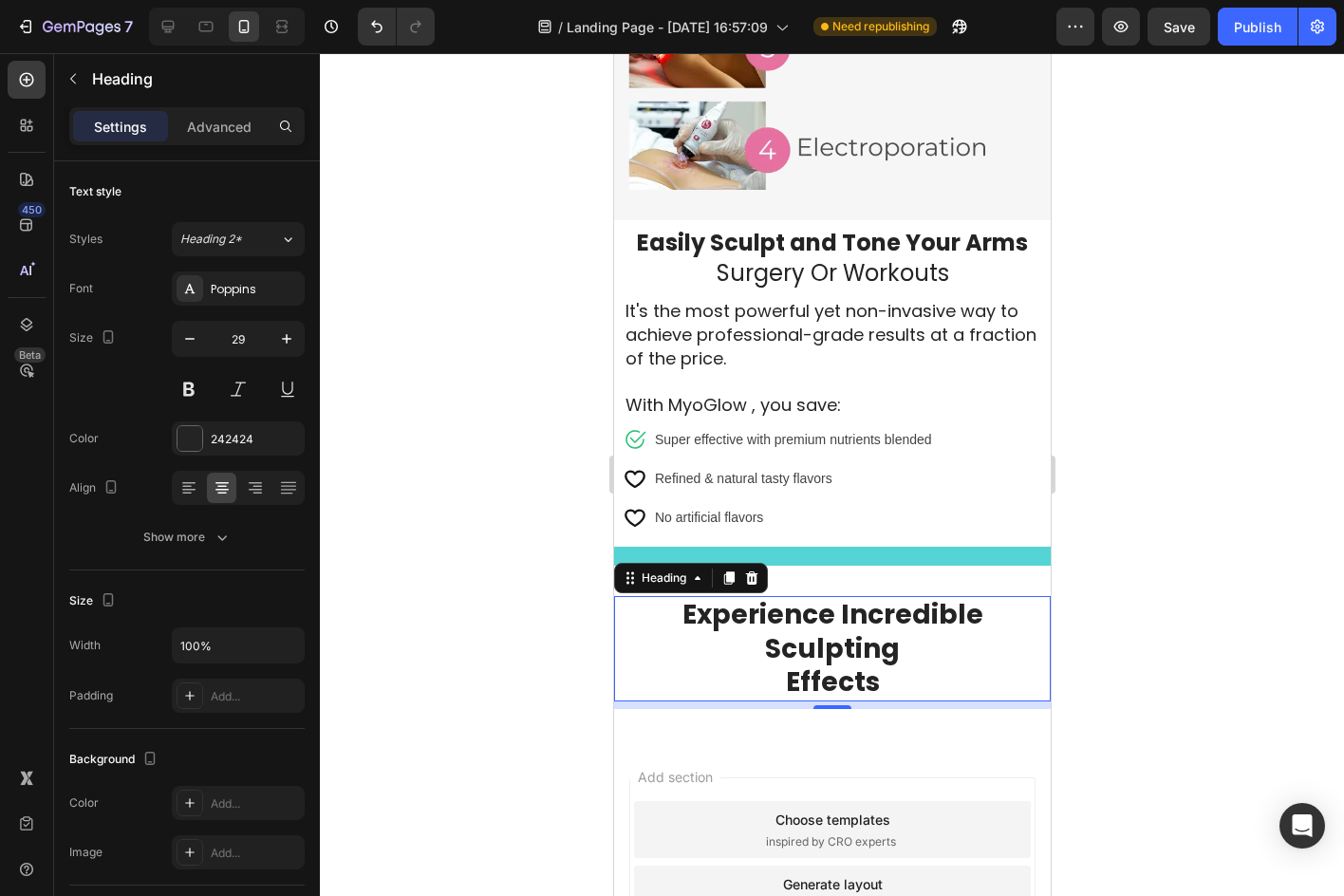
click at [1079, 673] on div at bounding box center [832, 473] width 1024 height 842
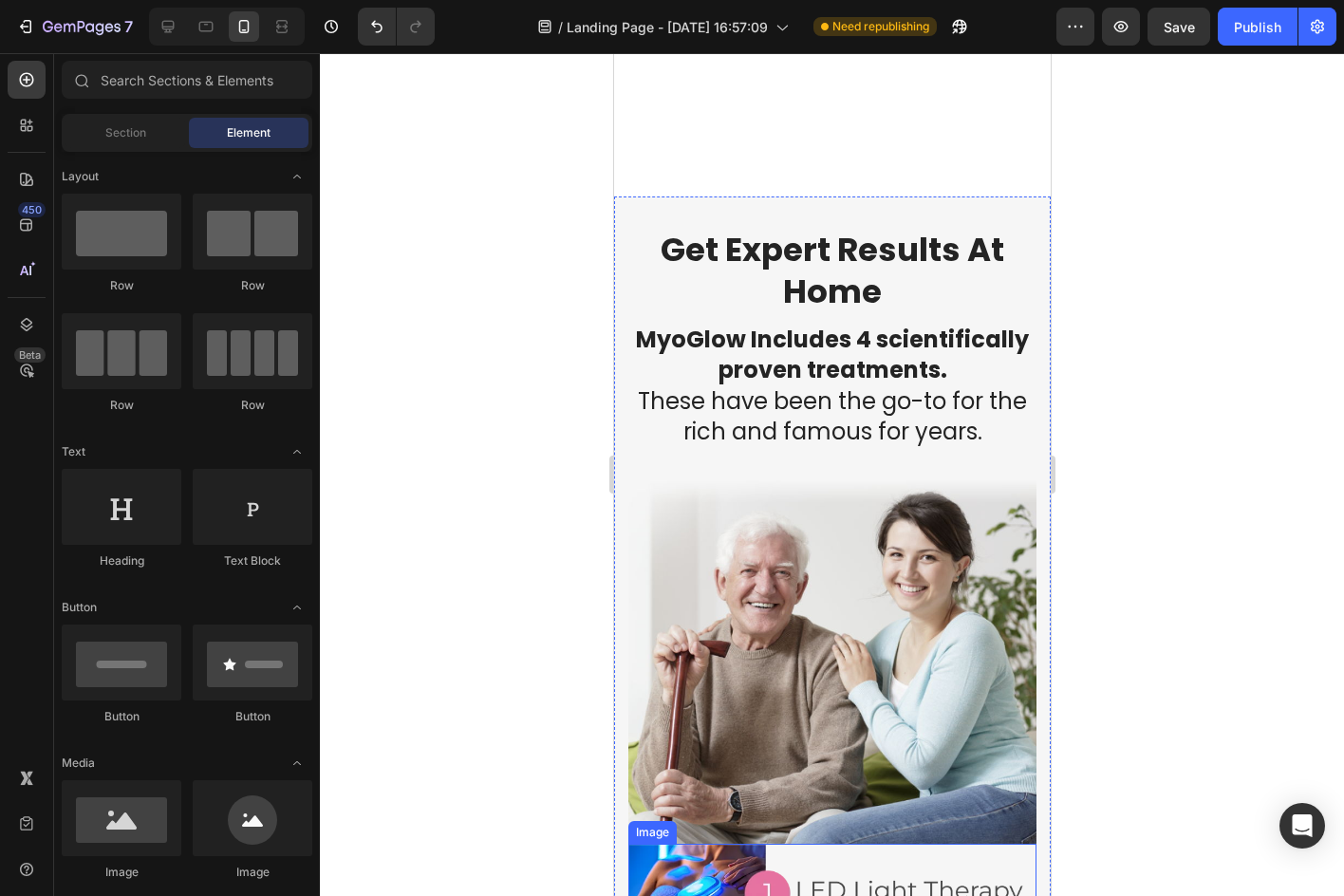
scroll to position [1540, 0]
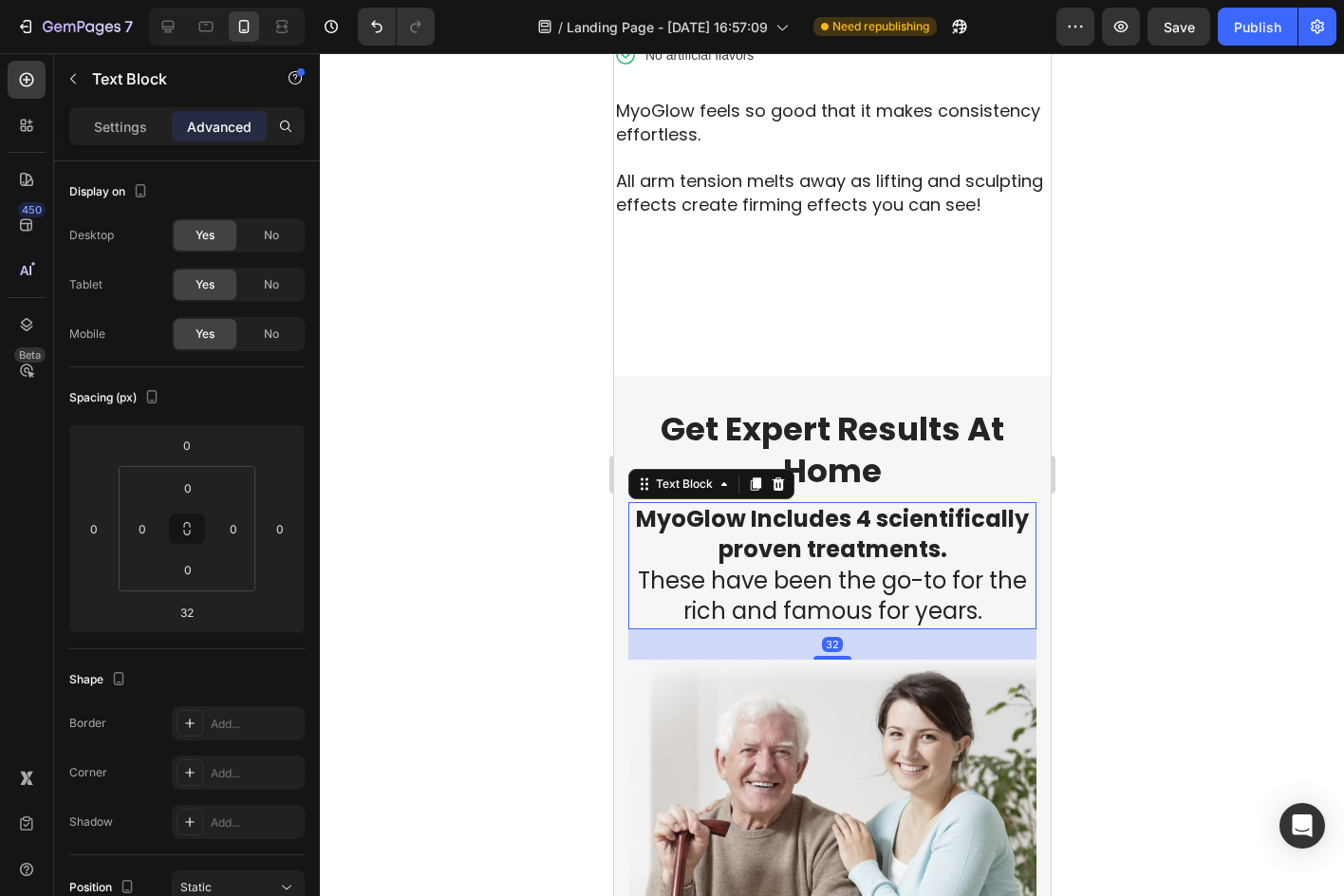
click at [885, 587] on span "These have been the go-to for the rich and famous for years." at bounding box center [831, 596] width 389 height 62
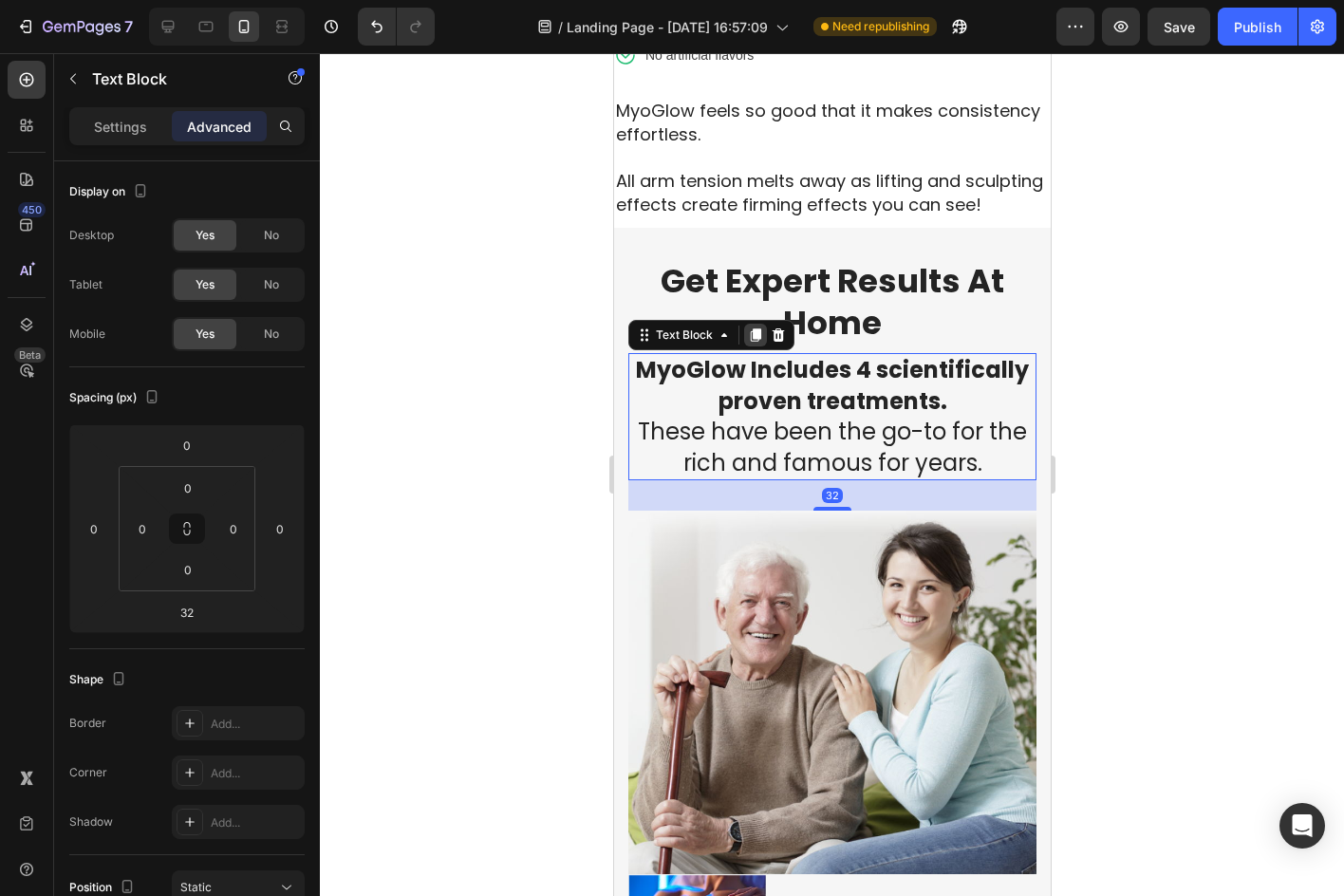
click at [754, 343] on icon at bounding box center [754, 335] width 16 height 16
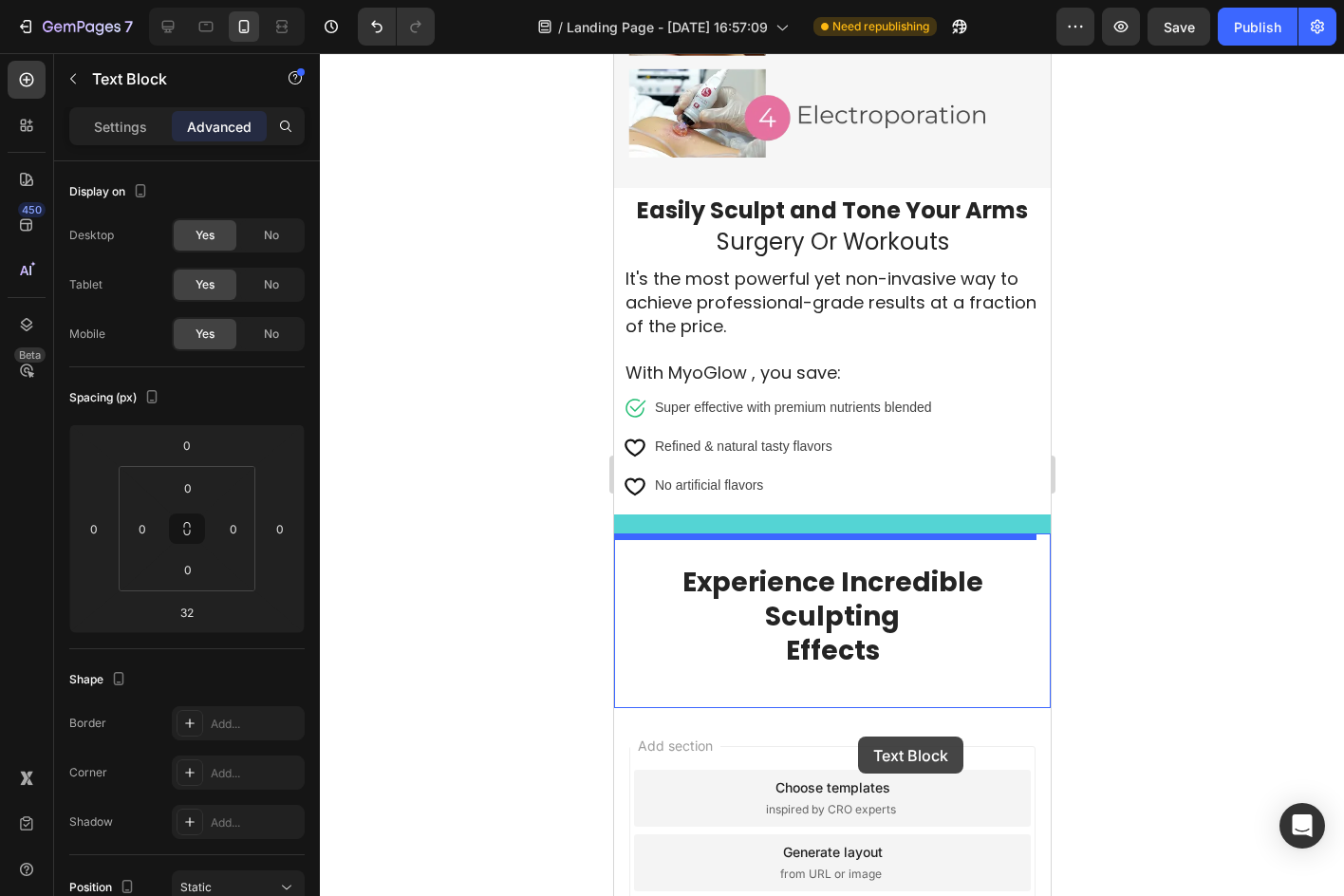
scroll to position [2869, 0]
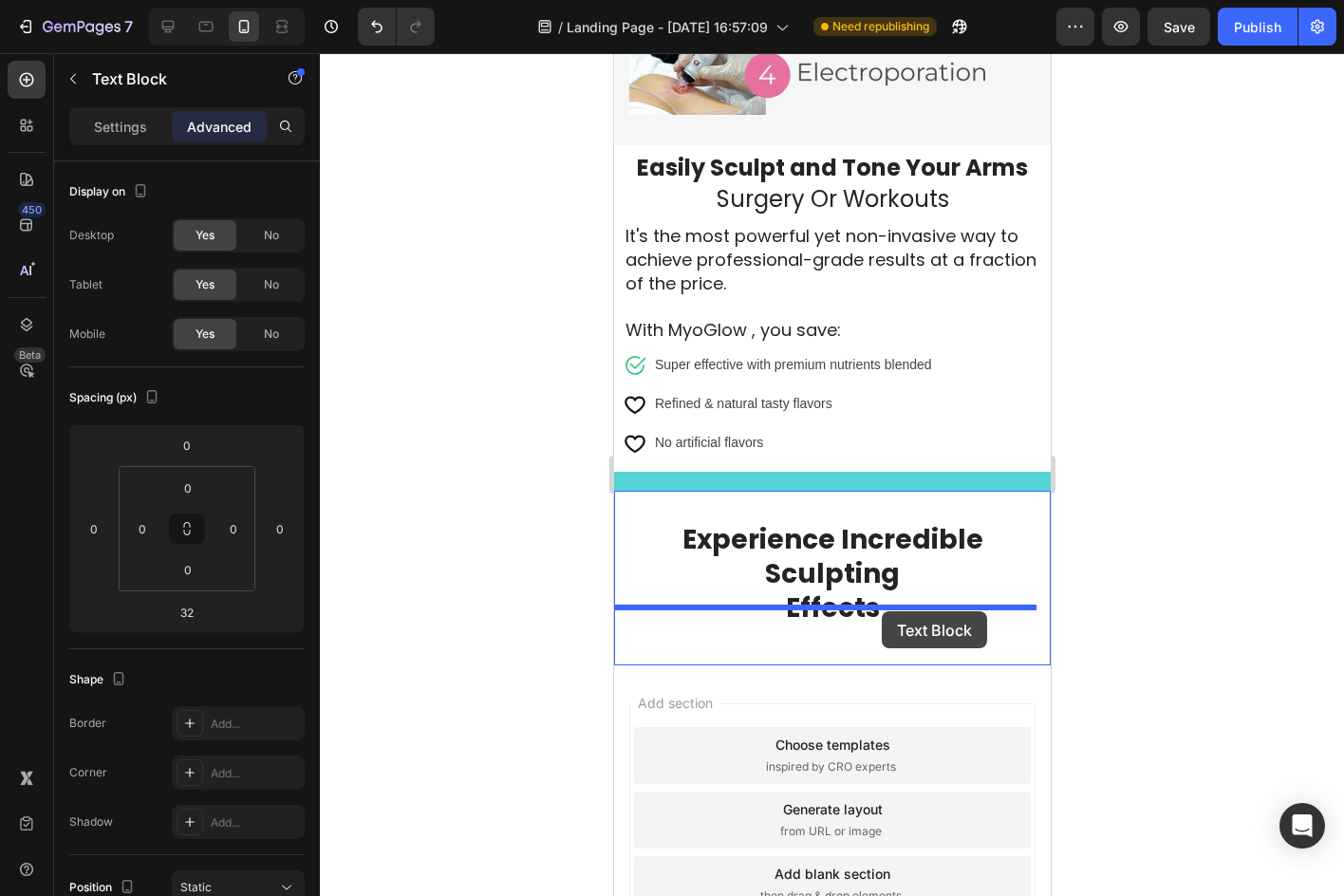
drag, startPoint x: 655, startPoint y: 512, endPoint x: 880, endPoint y: 611, distance: 245.8
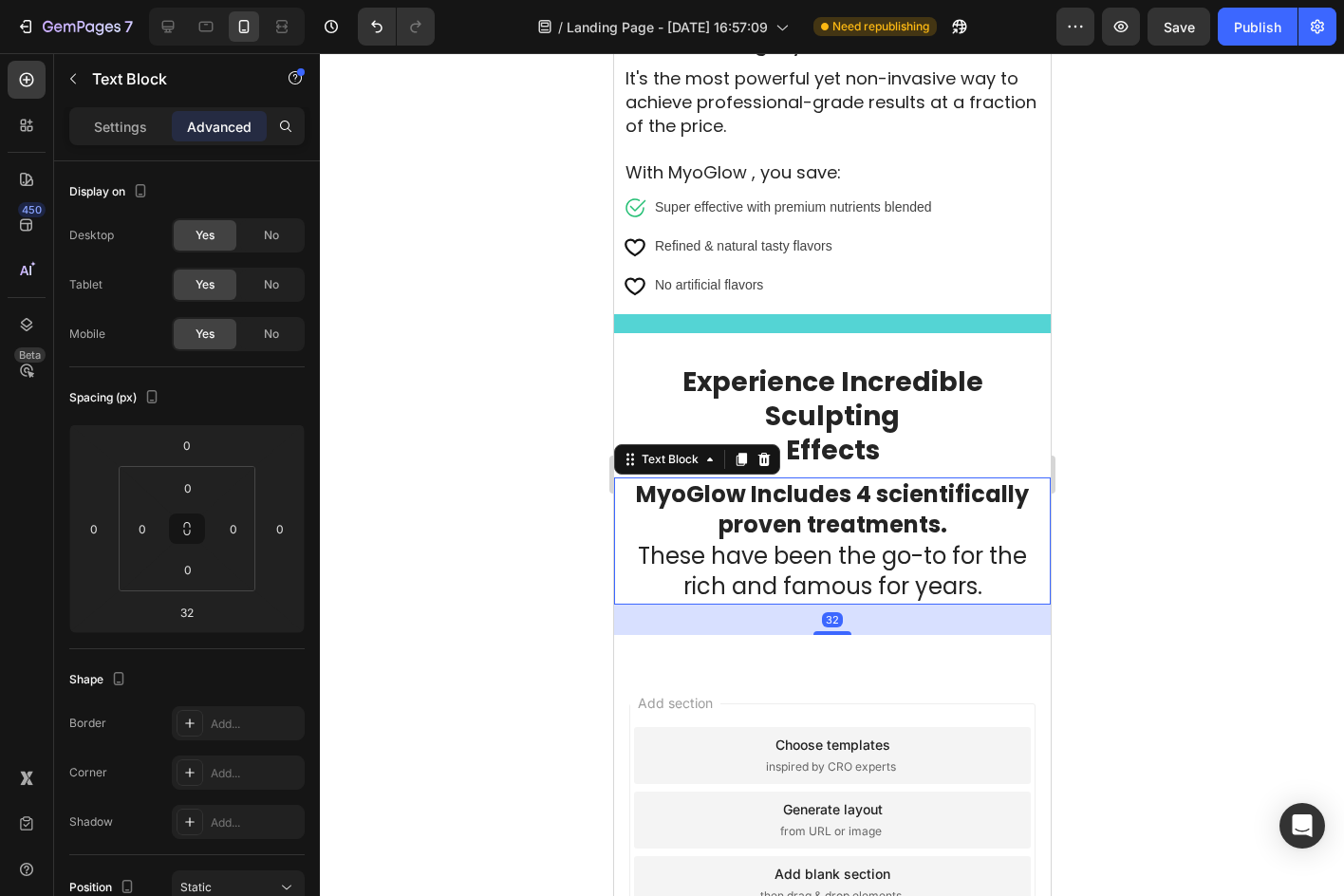
click at [1287, 503] on div at bounding box center [832, 473] width 1024 height 842
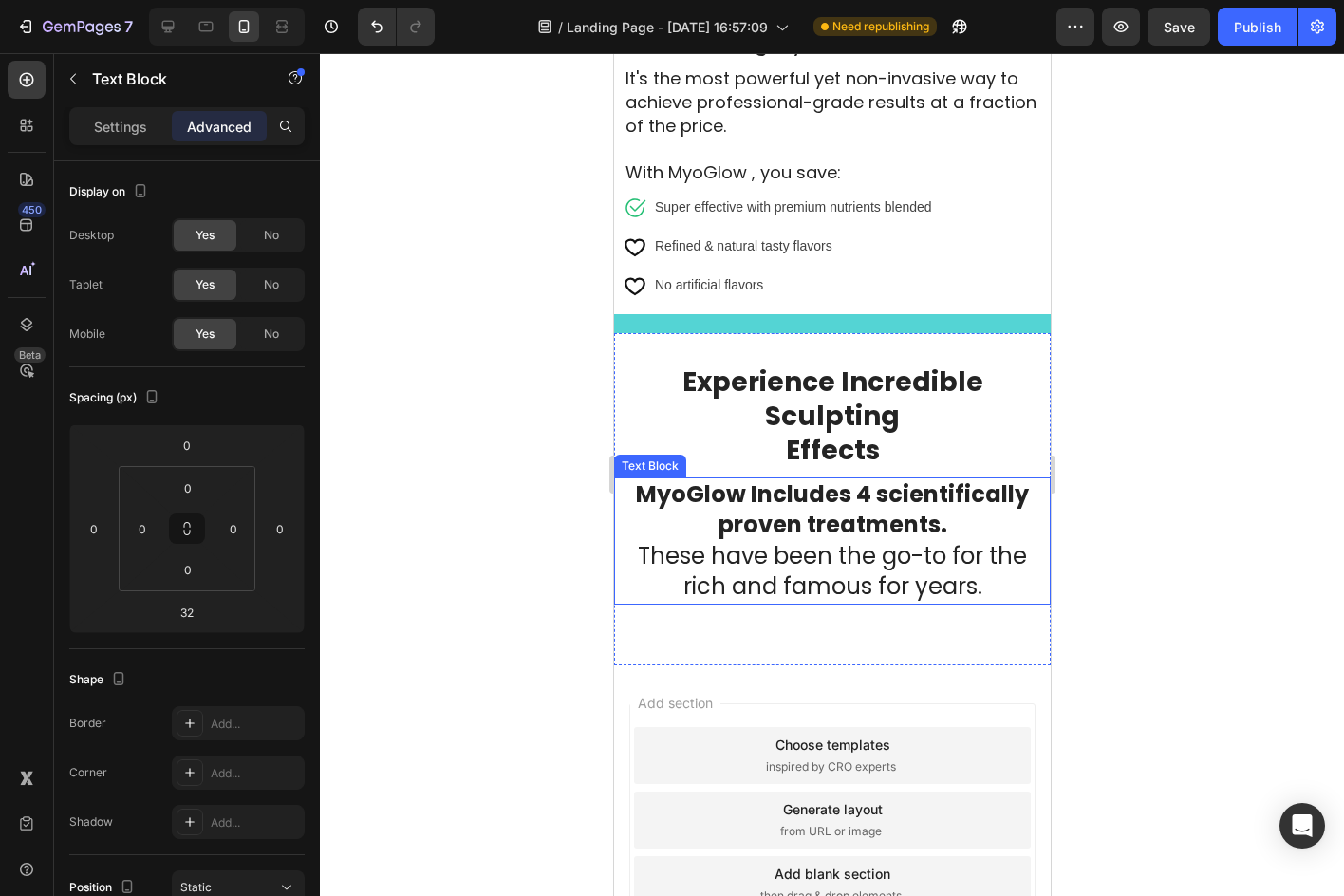
click at [911, 547] on span "These have been the go-to for the rich and famous for years." at bounding box center [831, 571] width 389 height 62
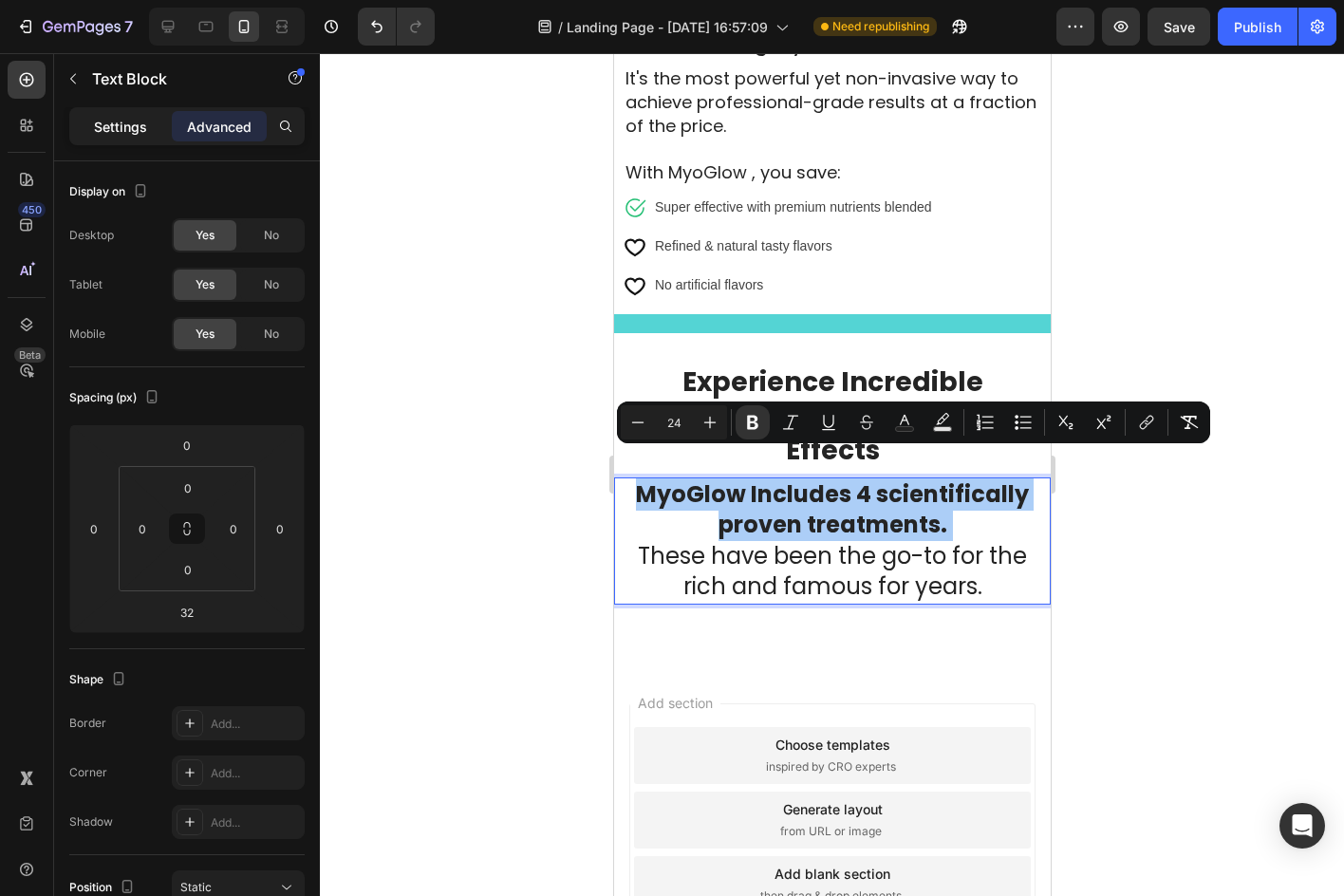
click at [127, 120] on p "Settings" at bounding box center [120, 127] width 53 height 20
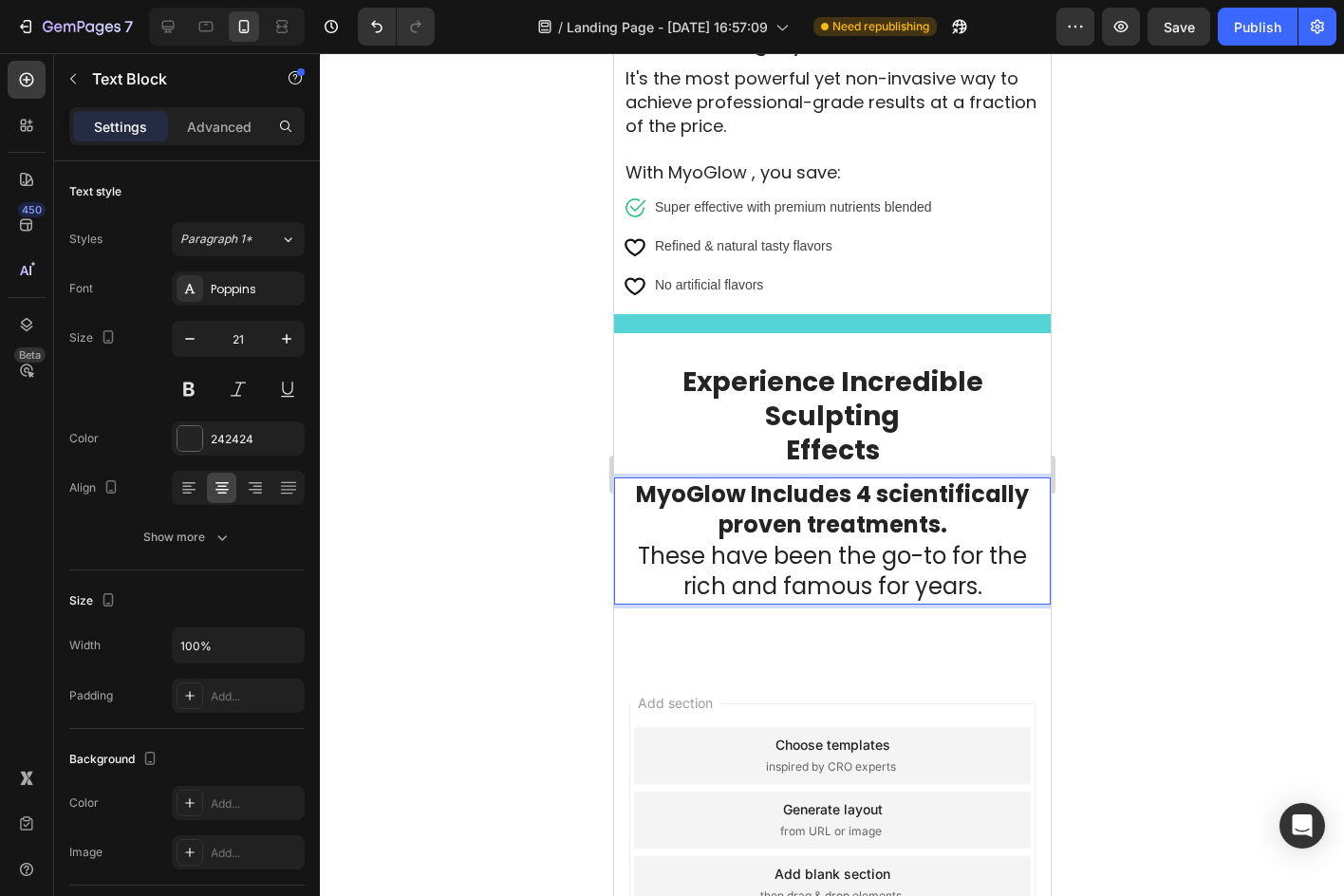
drag, startPoint x: 974, startPoint y: 558, endPoint x: 576, endPoint y: 440, distance: 415.1
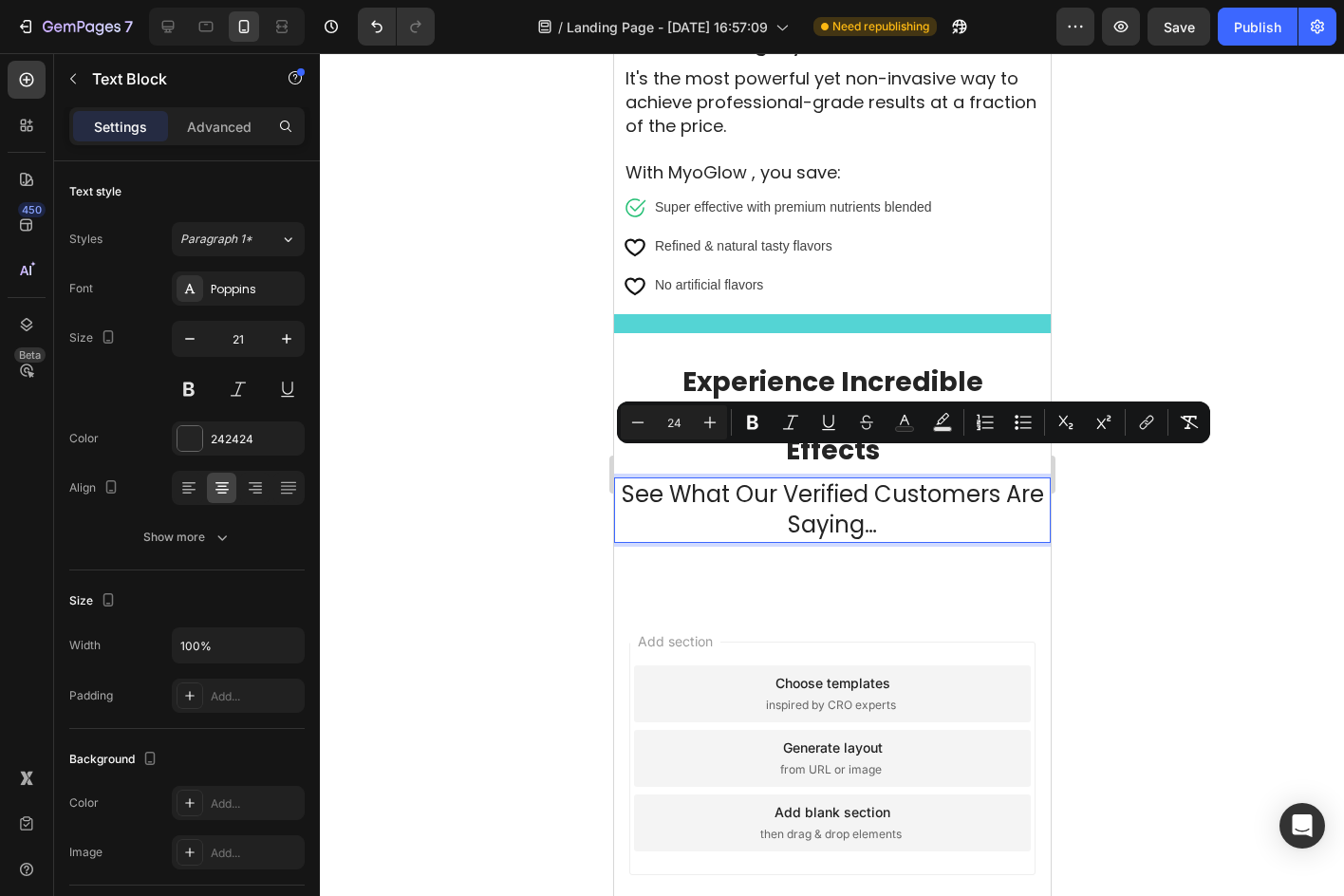
click at [1196, 540] on div at bounding box center [832, 473] width 1024 height 842
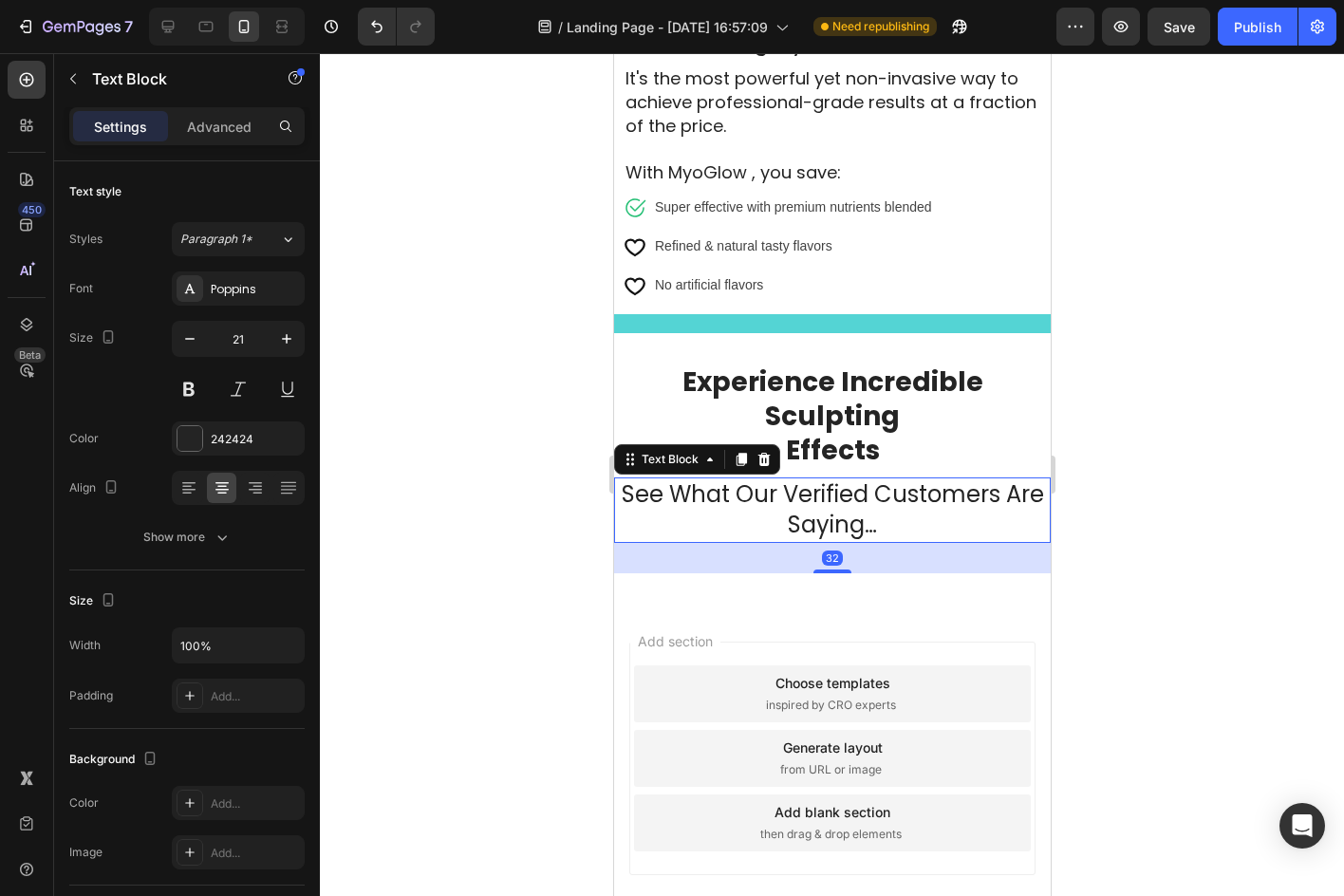
click at [882, 478] on span "See What Our Verified Customers Are Saying…" at bounding box center [832, 509] width 423 height 62
drag, startPoint x: 843, startPoint y: 474, endPoint x: 829, endPoint y: 478, distance: 14.6
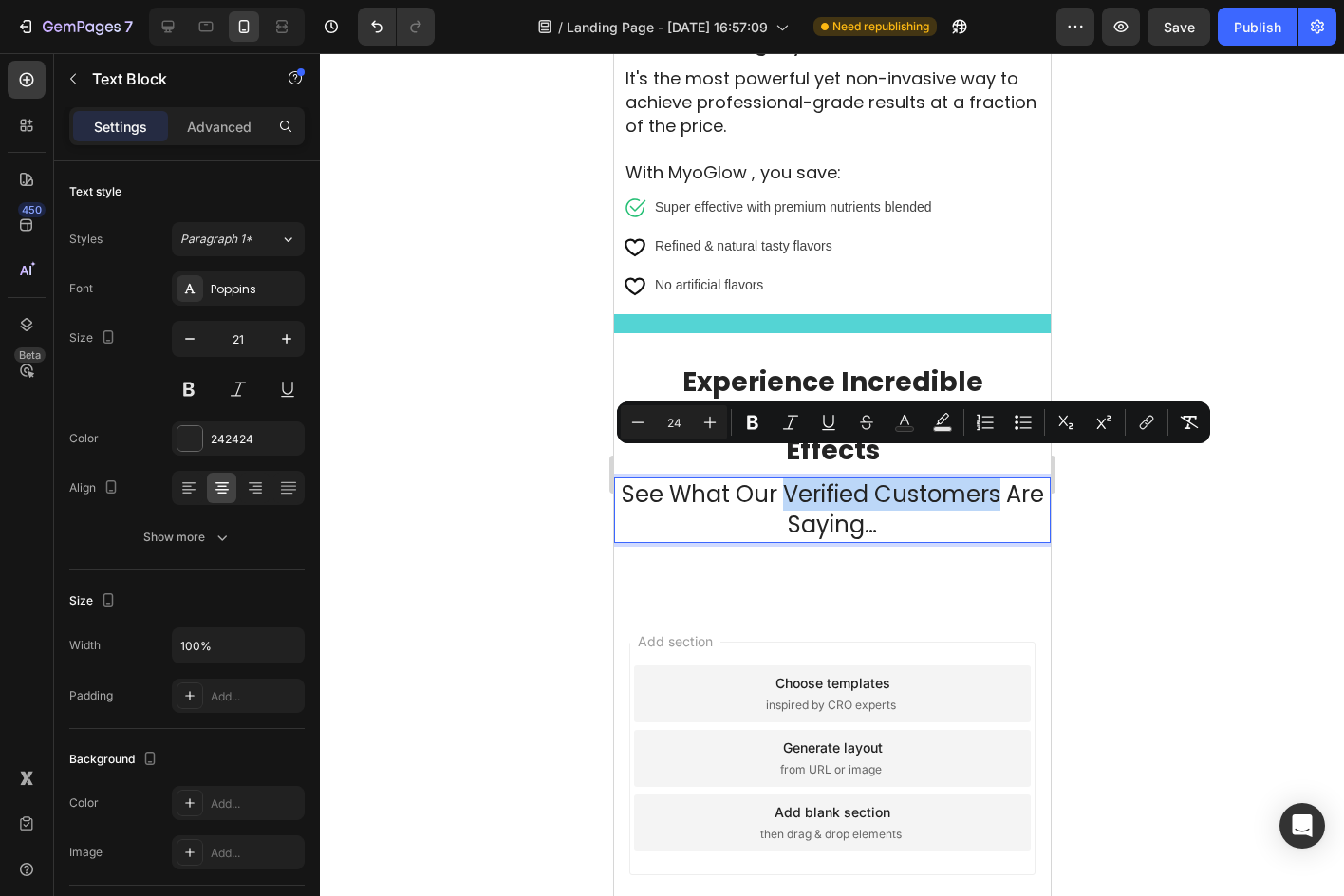
drag, startPoint x: 798, startPoint y: 469, endPoint x: 1010, endPoint y: 471, distance: 212.0
click at [1010, 478] on span "See What Our Verified Customers Are Saying…" at bounding box center [832, 509] width 423 height 62
click at [1142, 509] on div at bounding box center [832, 473] width 1024 height 842
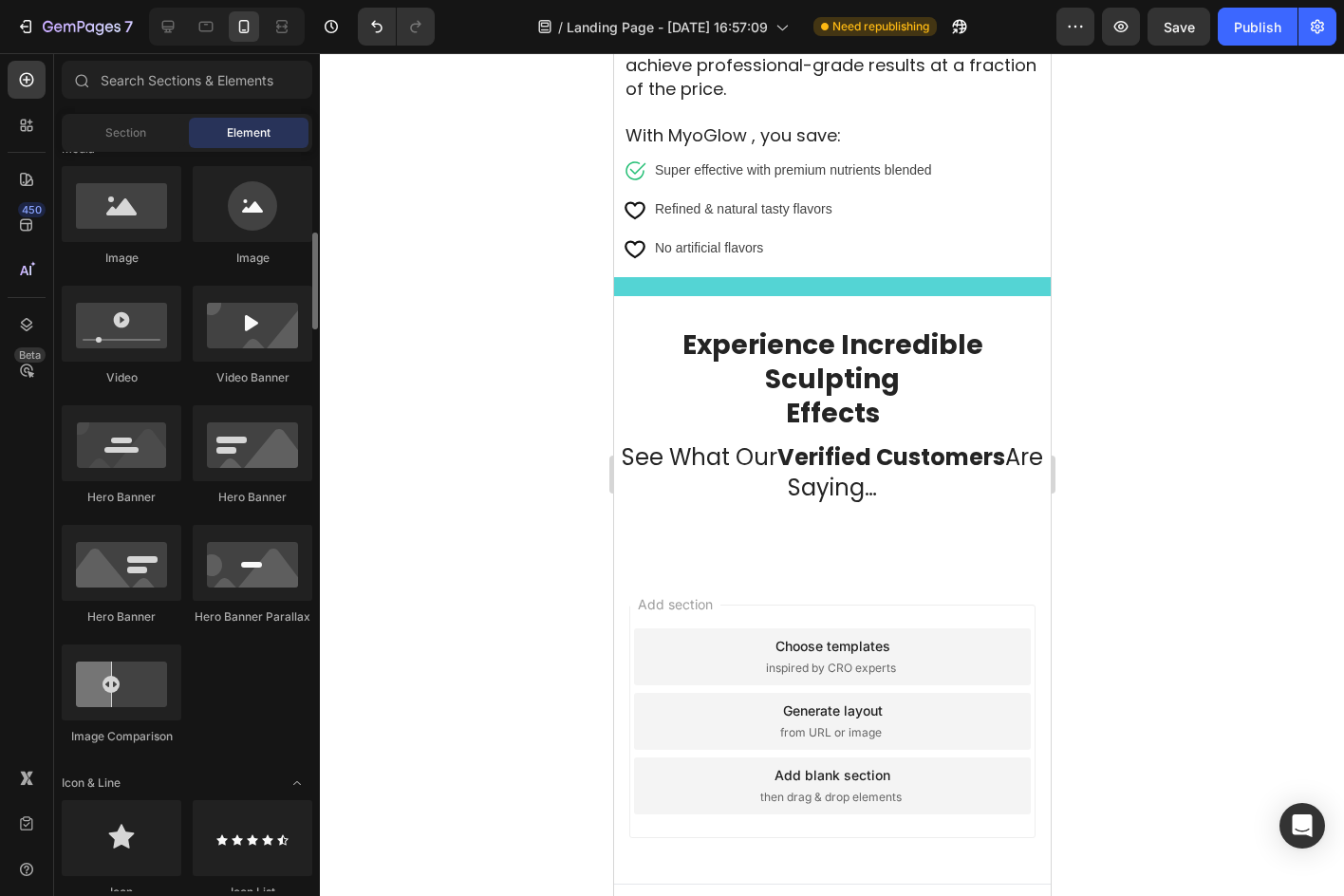
scroll to position [425, 0]
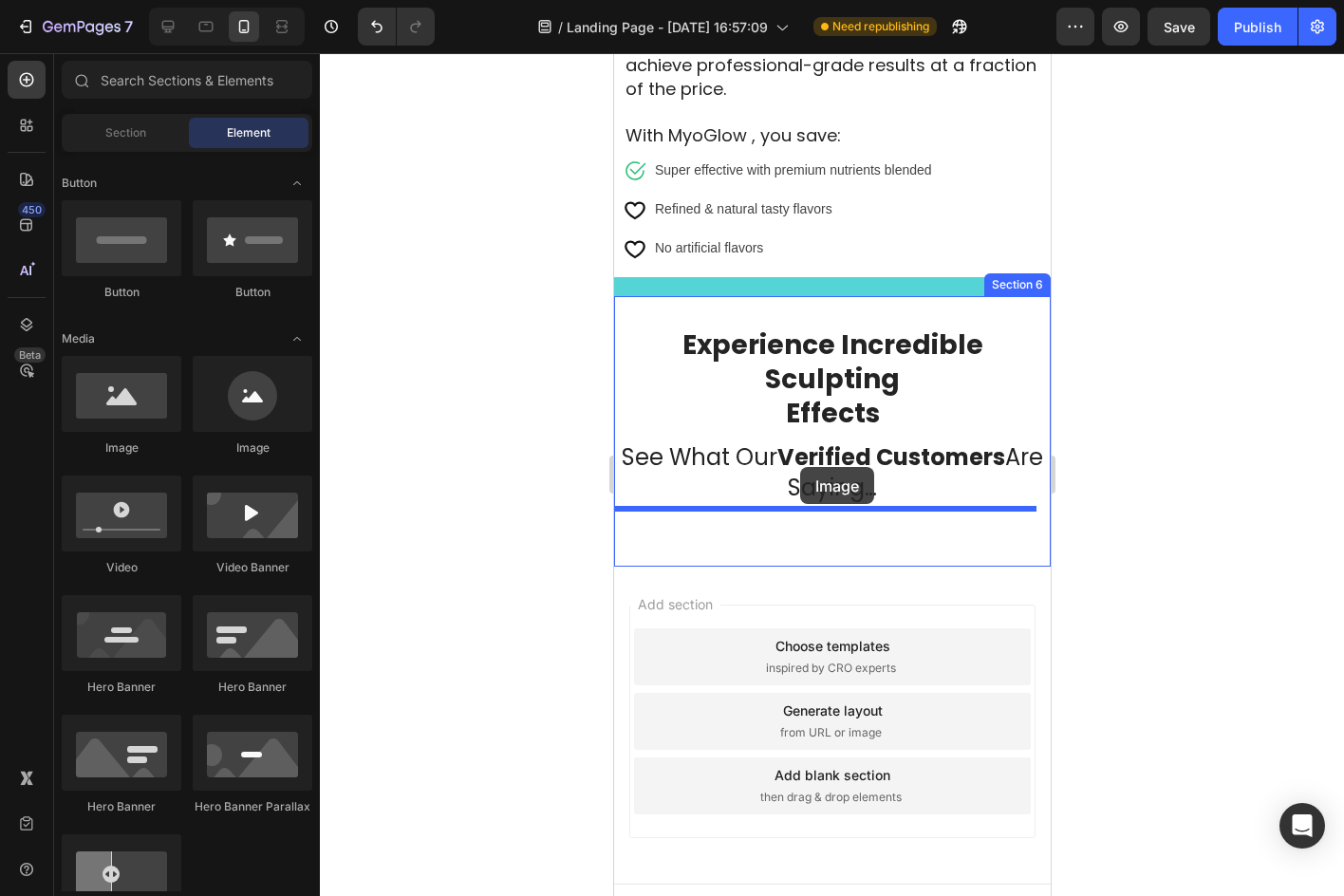
drag, startPoint x: 753, startPoint y: 462, endPoint x: 799, endPoint y: 467, distance: 46.3
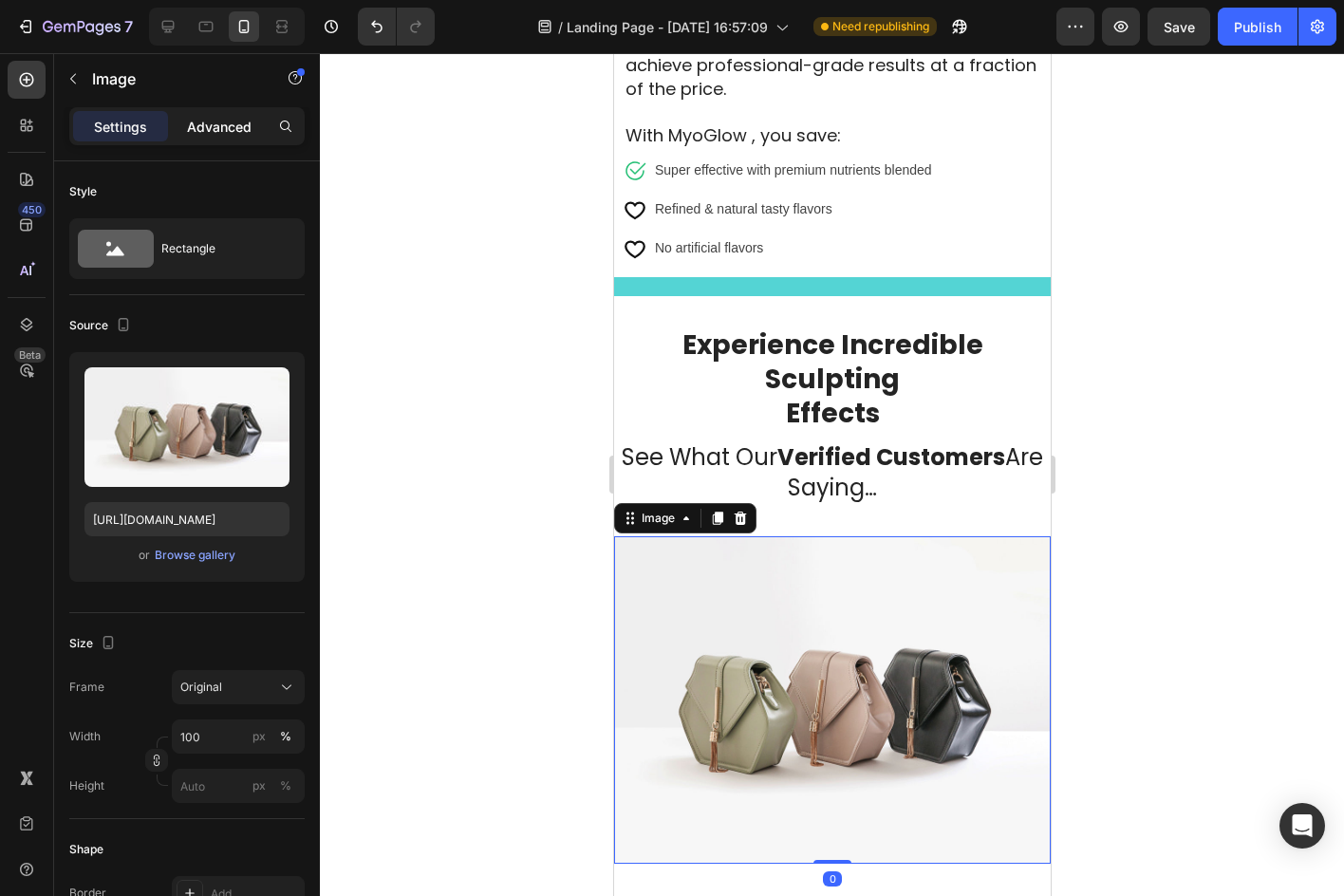
click at [213, 120] on p "Advanced" at bounding box center [220, 127] width 64 height 20
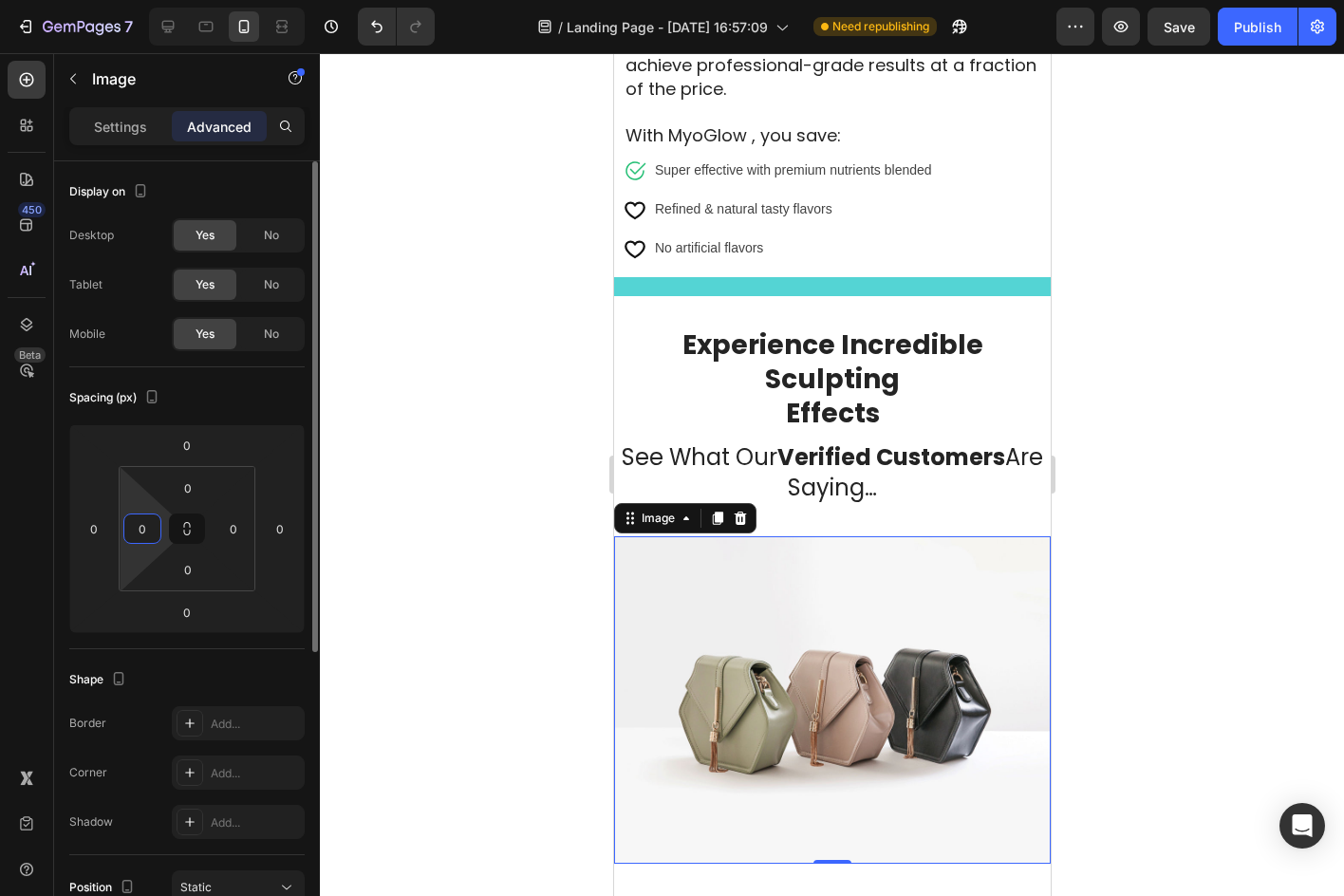
click at [140, 530] on input "0" at bounding box center [142, 528] width 28 height 28
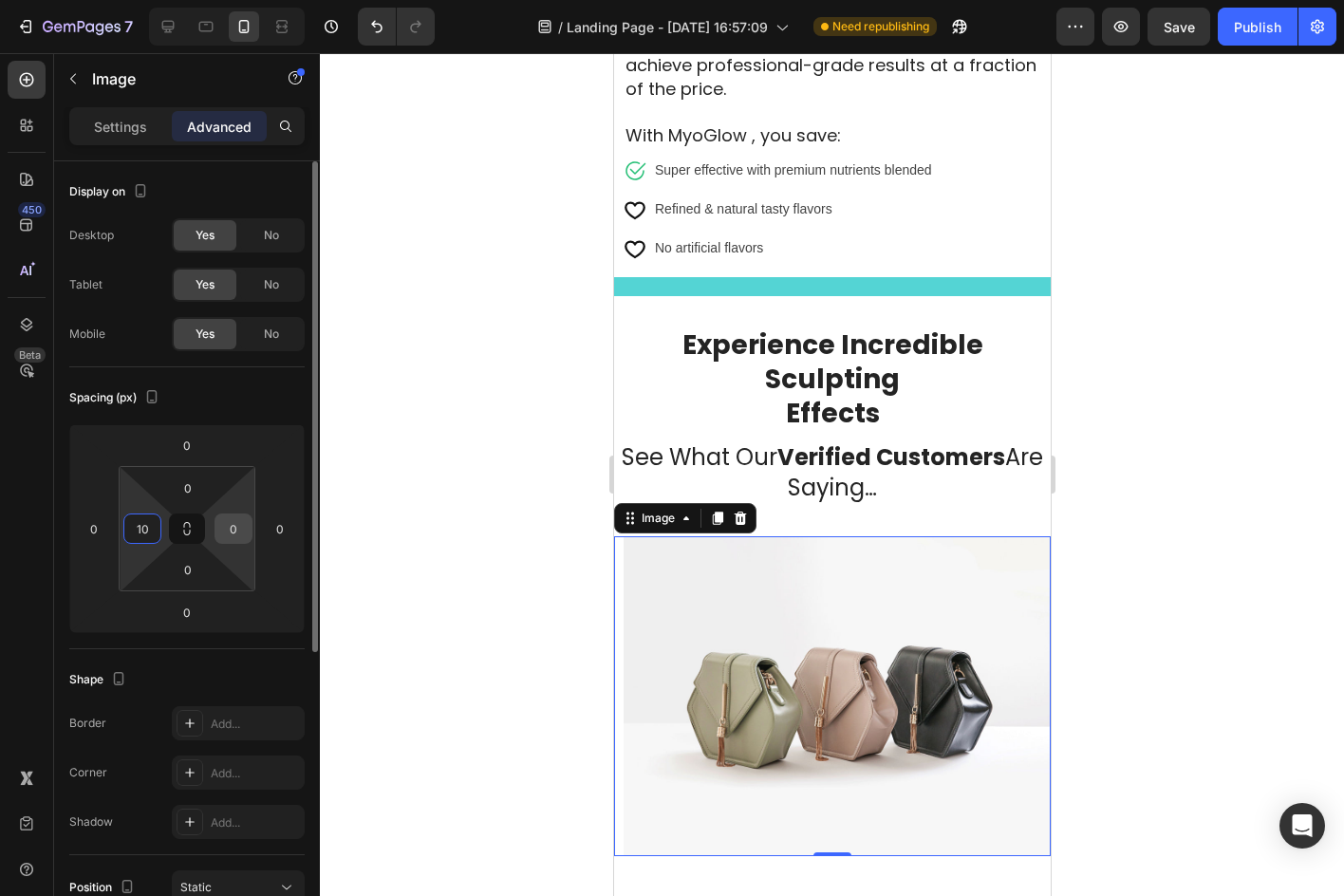
type input "10"
drag, startPoint x: 226, startPoint y: 535, endPoint x: 246, endPoint y: 544, distance: 21.9
click at [226, 536] on input "0" at bounding box center [233, 528] width 28 height 28
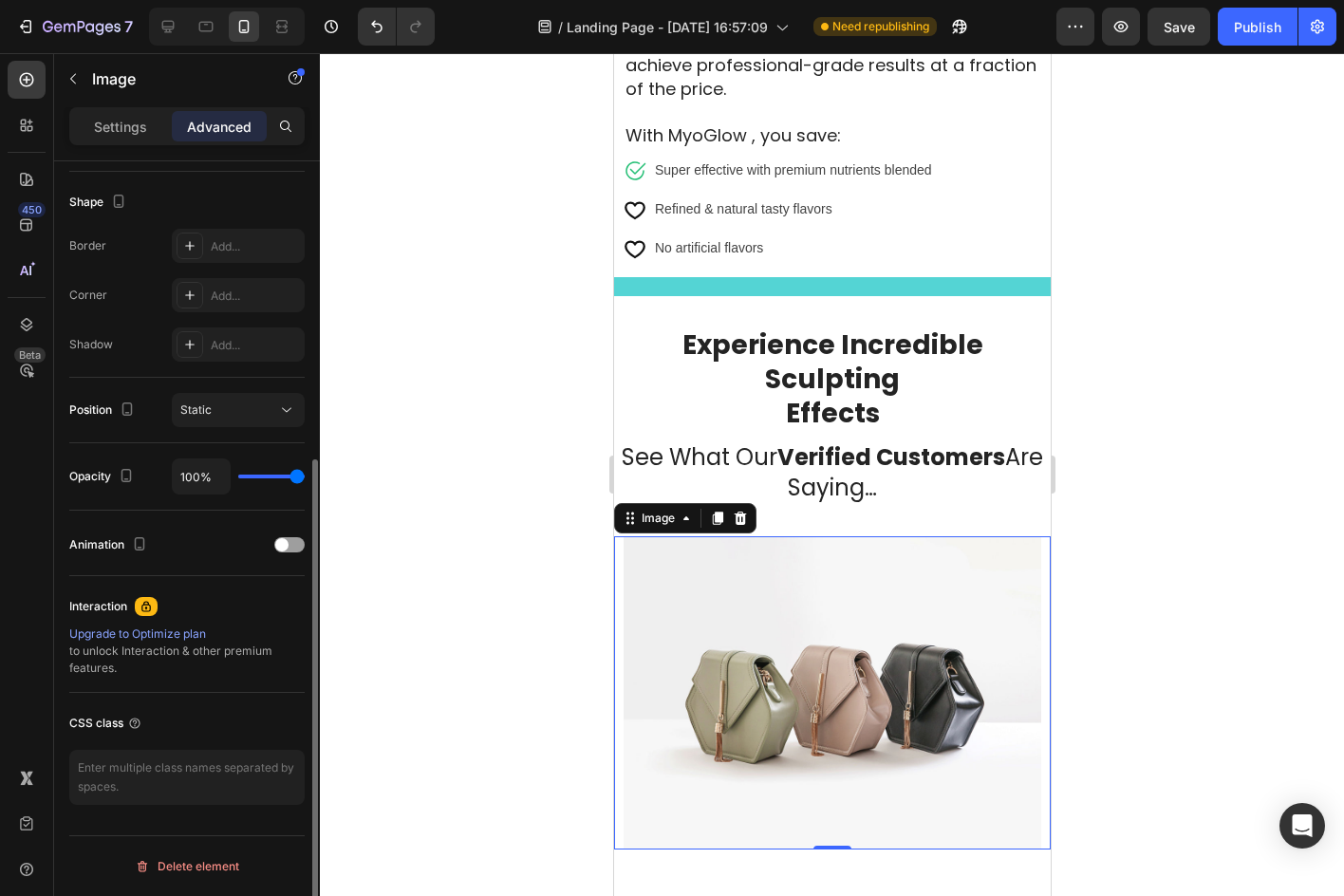
scroll to position [383, 0]
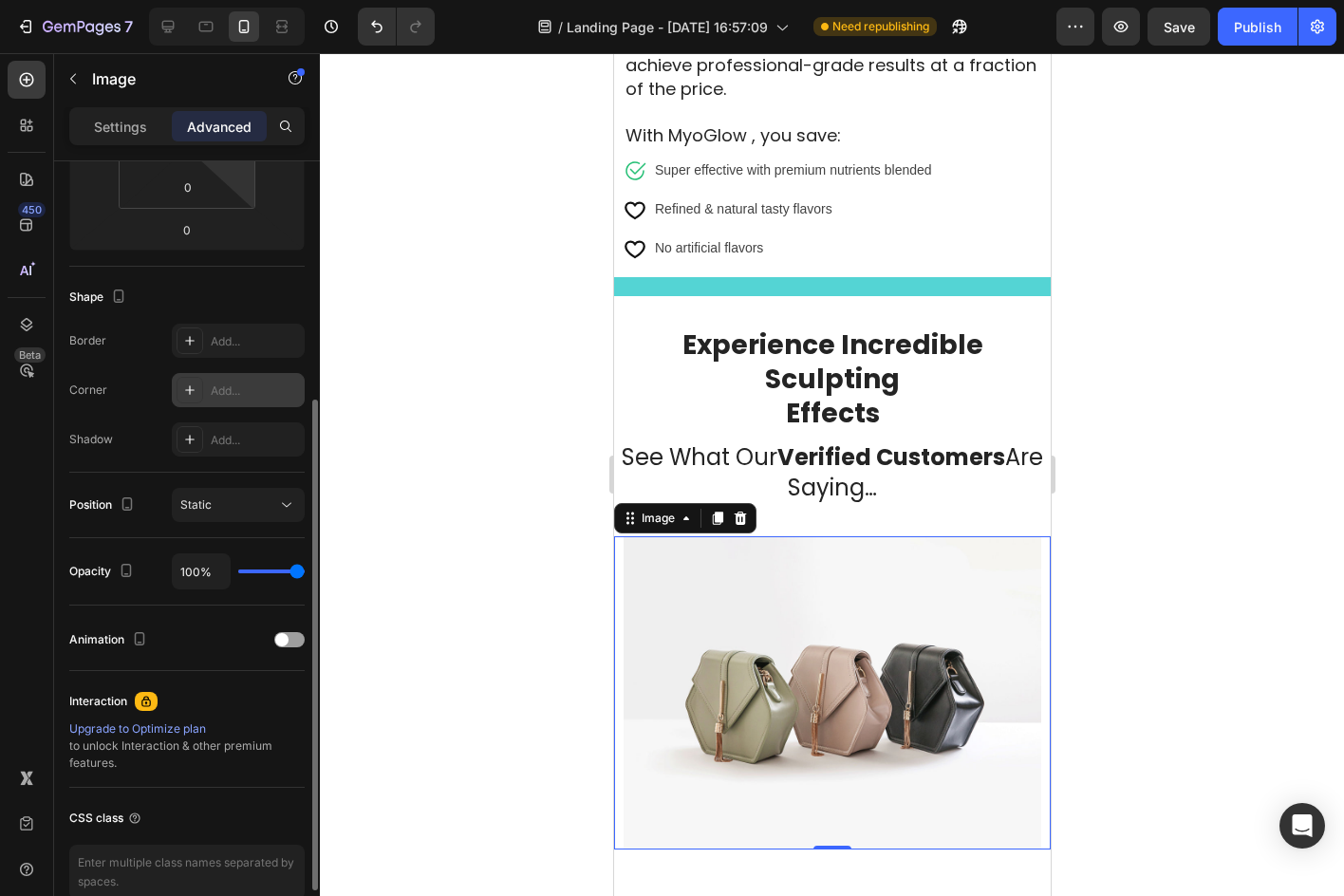
type input "10"
click at [212, 373] on div "Add..." at bounding box center [238, 389] width 133 height 34
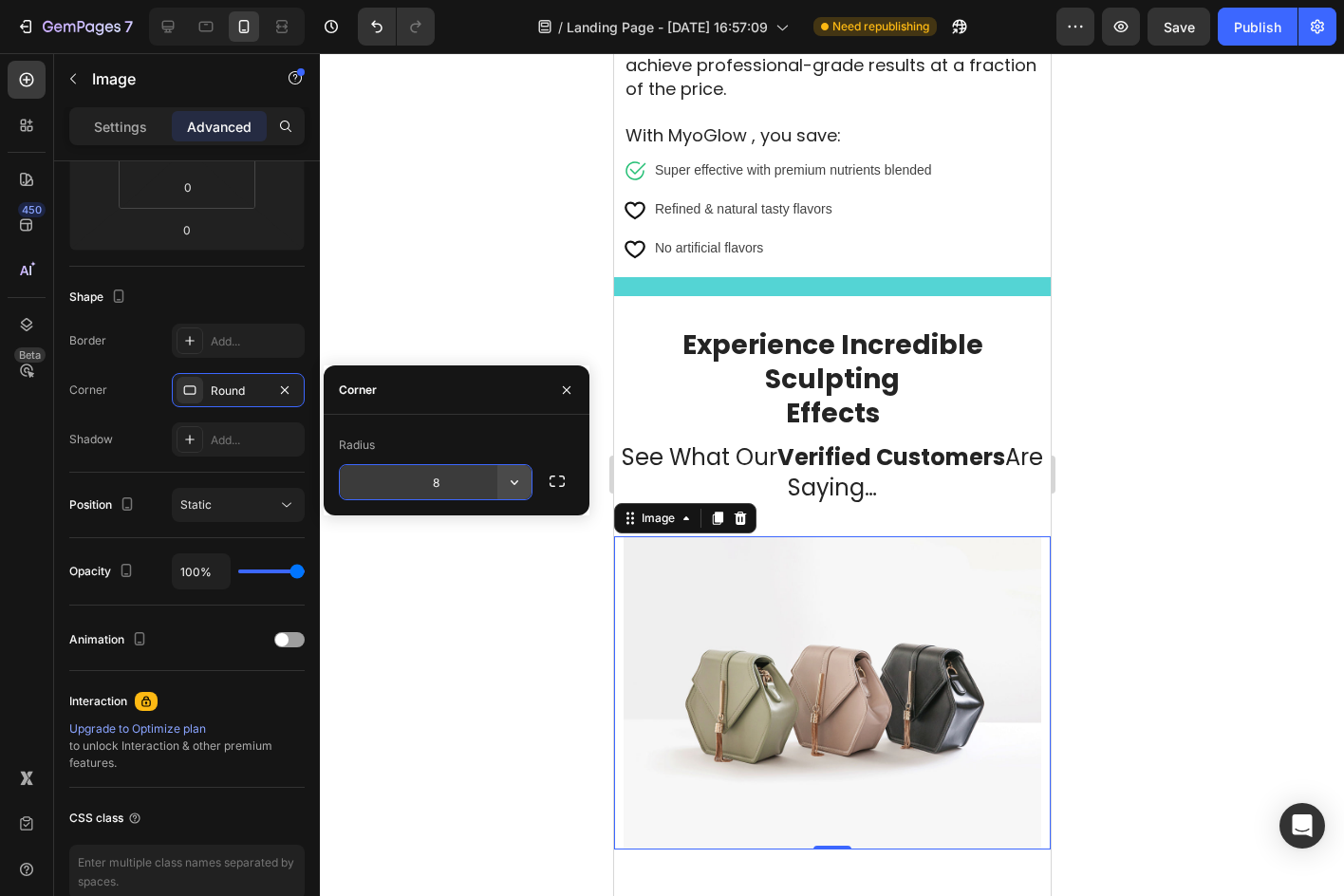
click at [508, 479] on icon "button" at bounding box center [513, 481] width 19 height 19
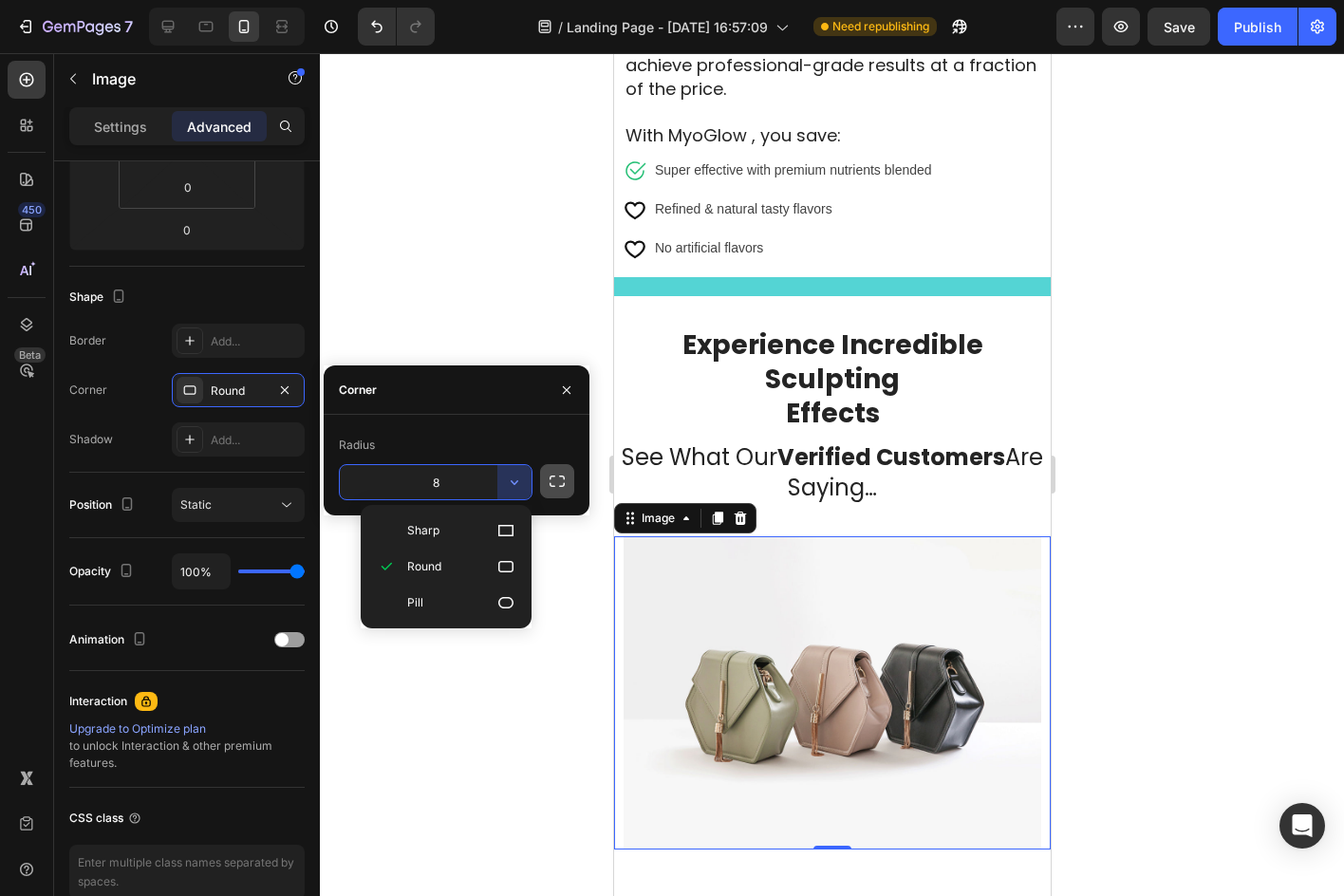
click at [554, 494] on button "button" at bounding box center [556, 480] width 34 height 34
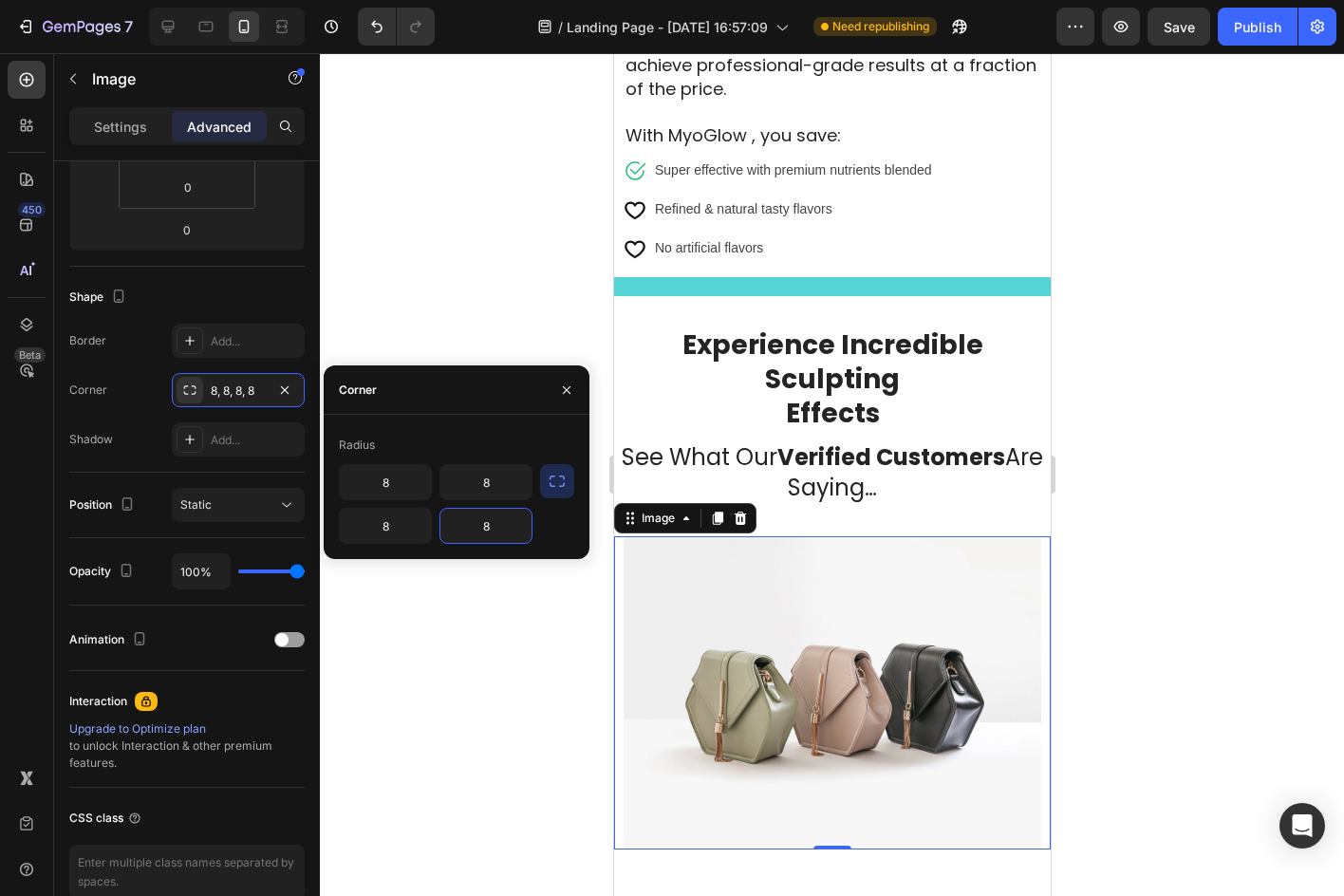
click at [476, 531] on input "8" at bounding box center [485, 525] width 91 height 34
type input "0"
click at [396, 528] on input "8" at bounding box center [385, 525] width 91 height 34
type input "0"
click at [417, 473] on input "8" at bounding box center [385, 481] width 91 height 34
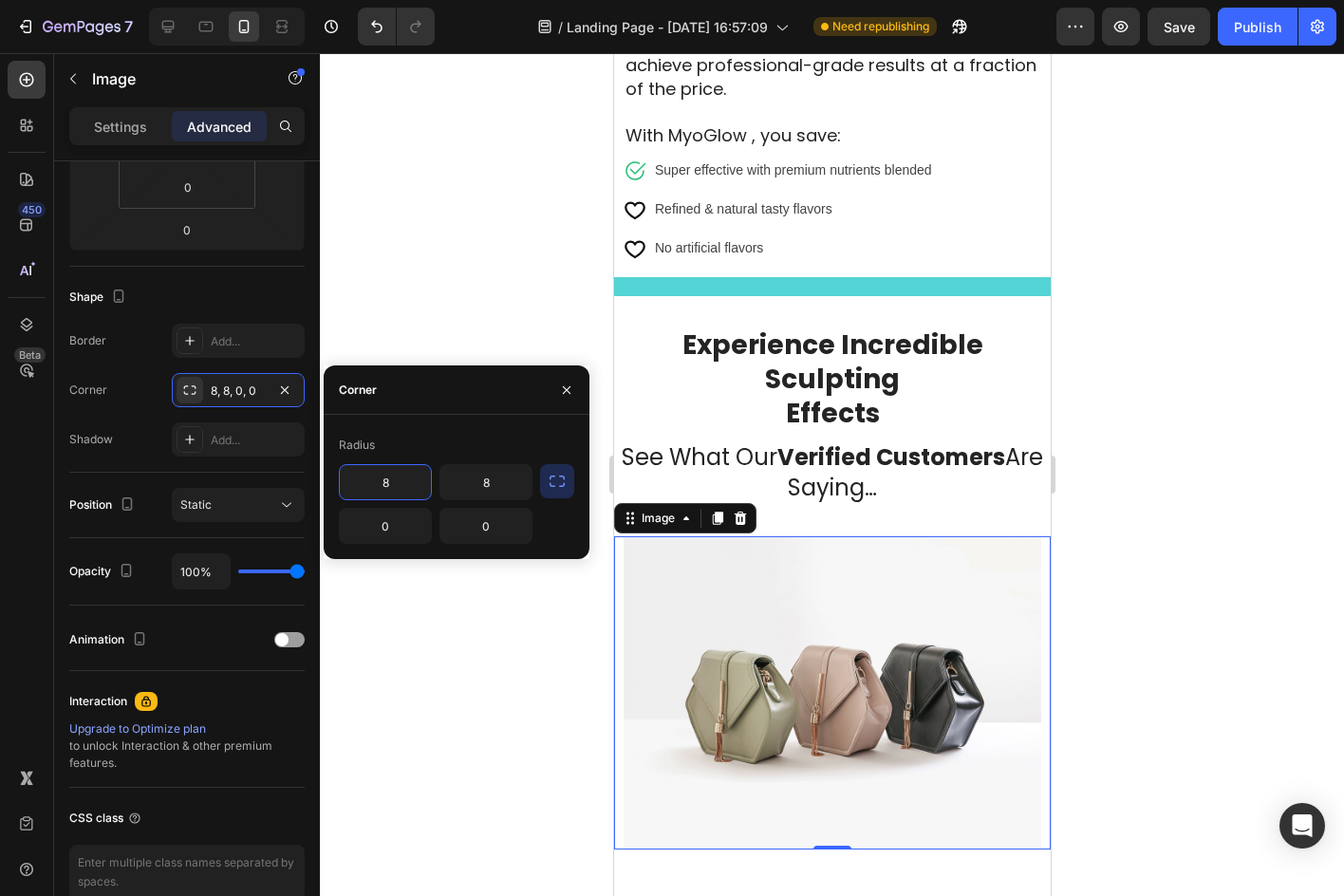
click at [418, 417] on div "Radius 8 8 0 0" at bounding box center [457, 487] width 265 height 144
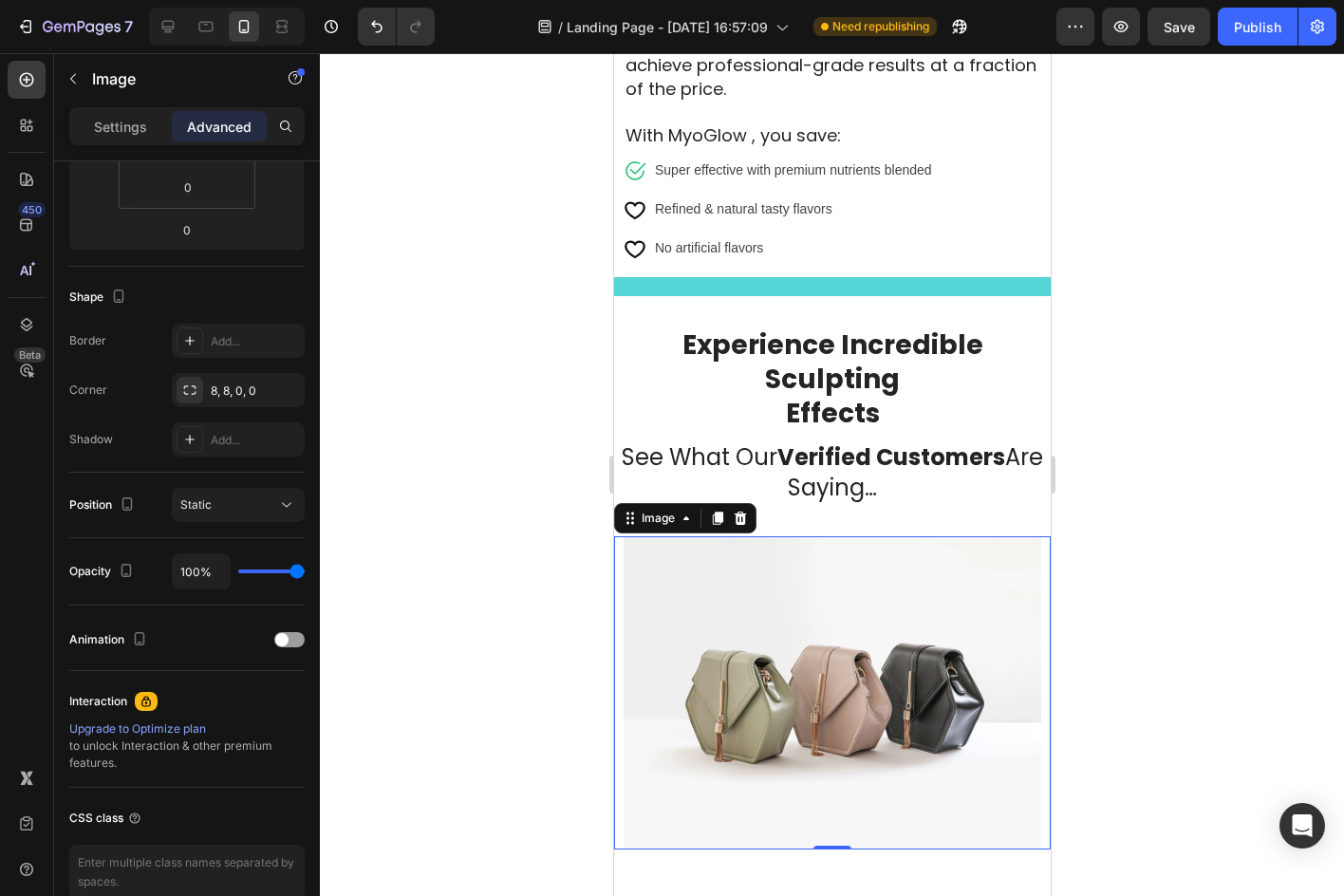
click at [584, 331] on div at bounding box center [832, 473] width 1024 height 842
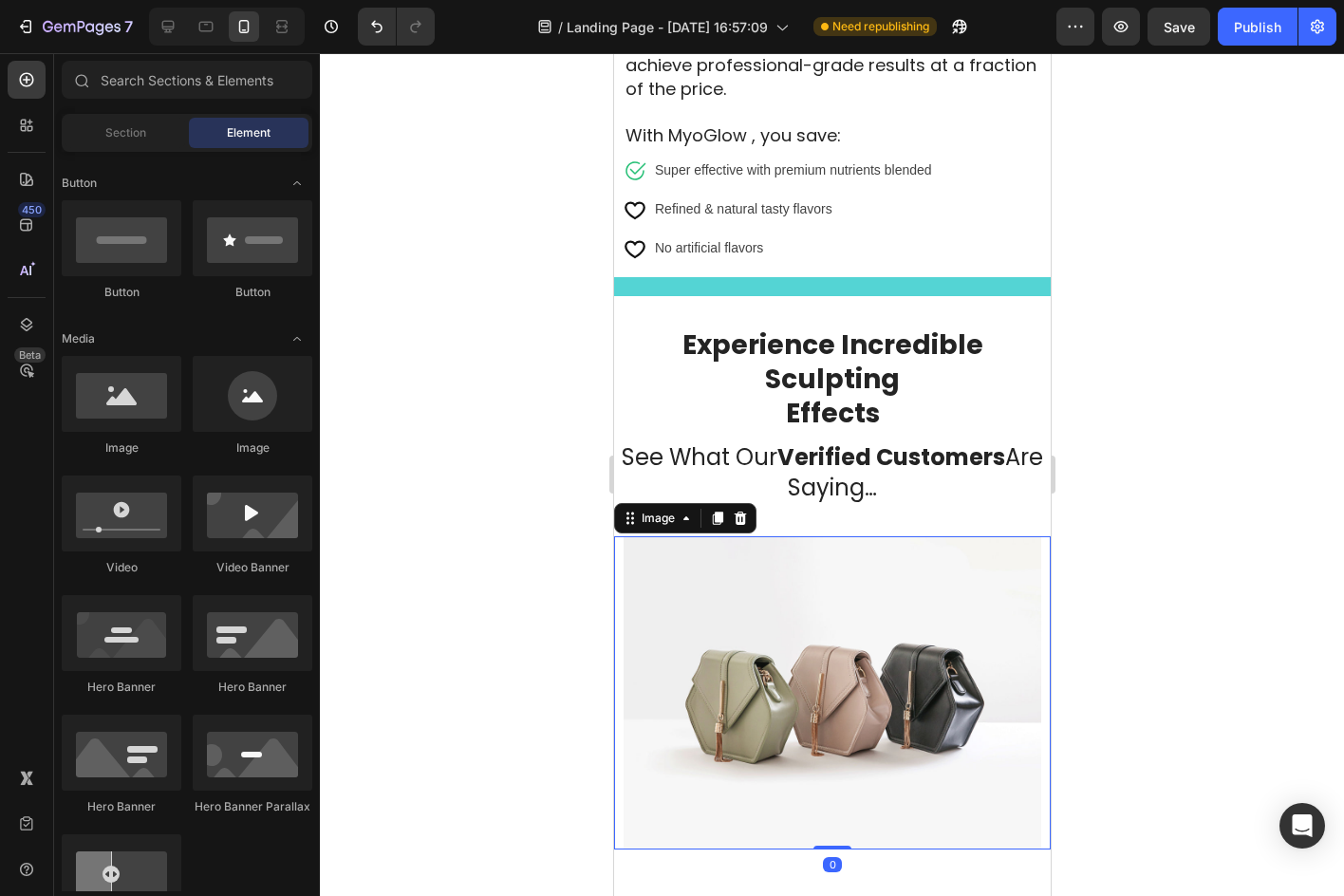
click at [736, 587] on img at bounding box center [832, 692] width 418 height 313
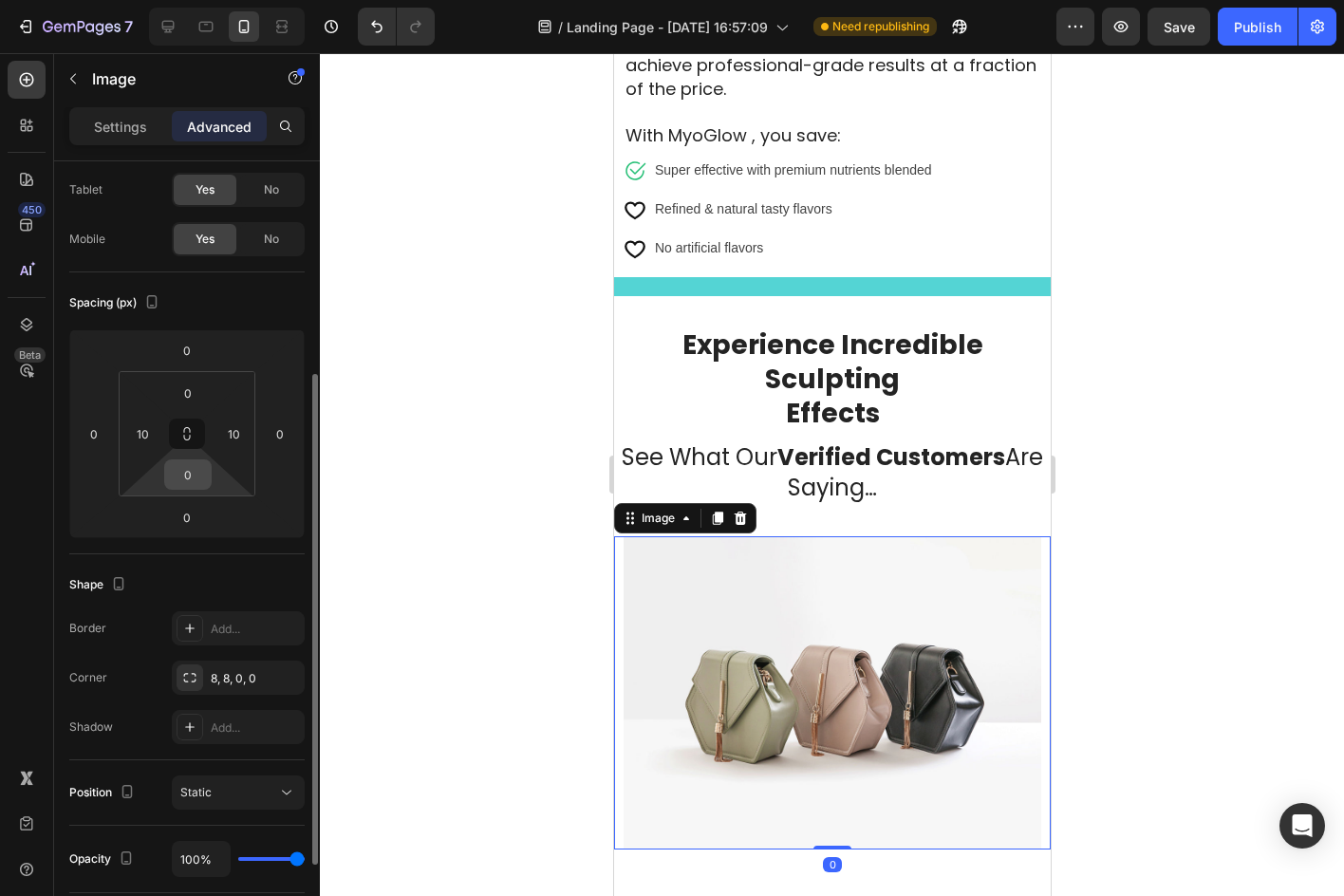
scroll to position [285, 0]
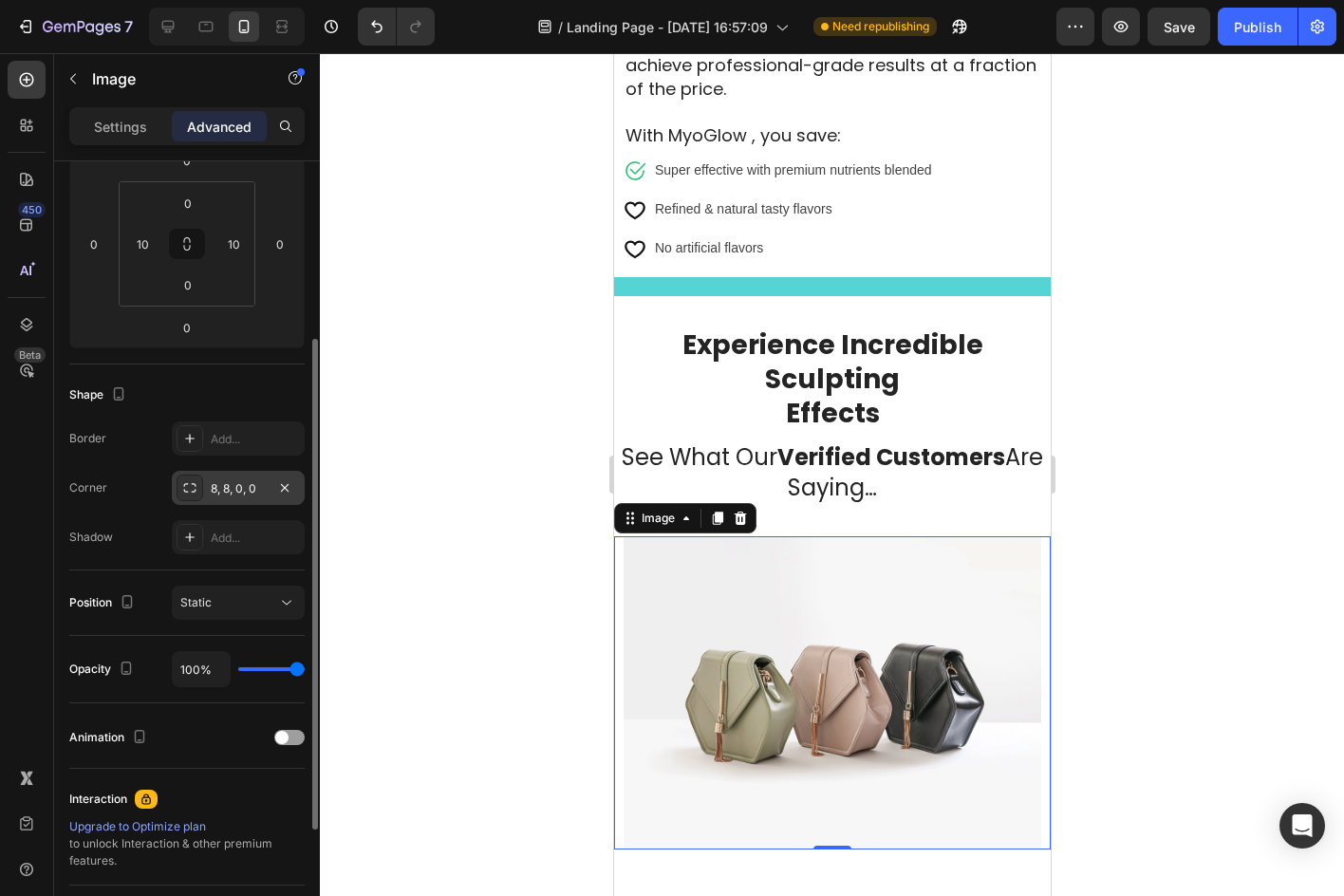
click at [200, 485] on div at bounding box center [189, 487] width 26 height 26
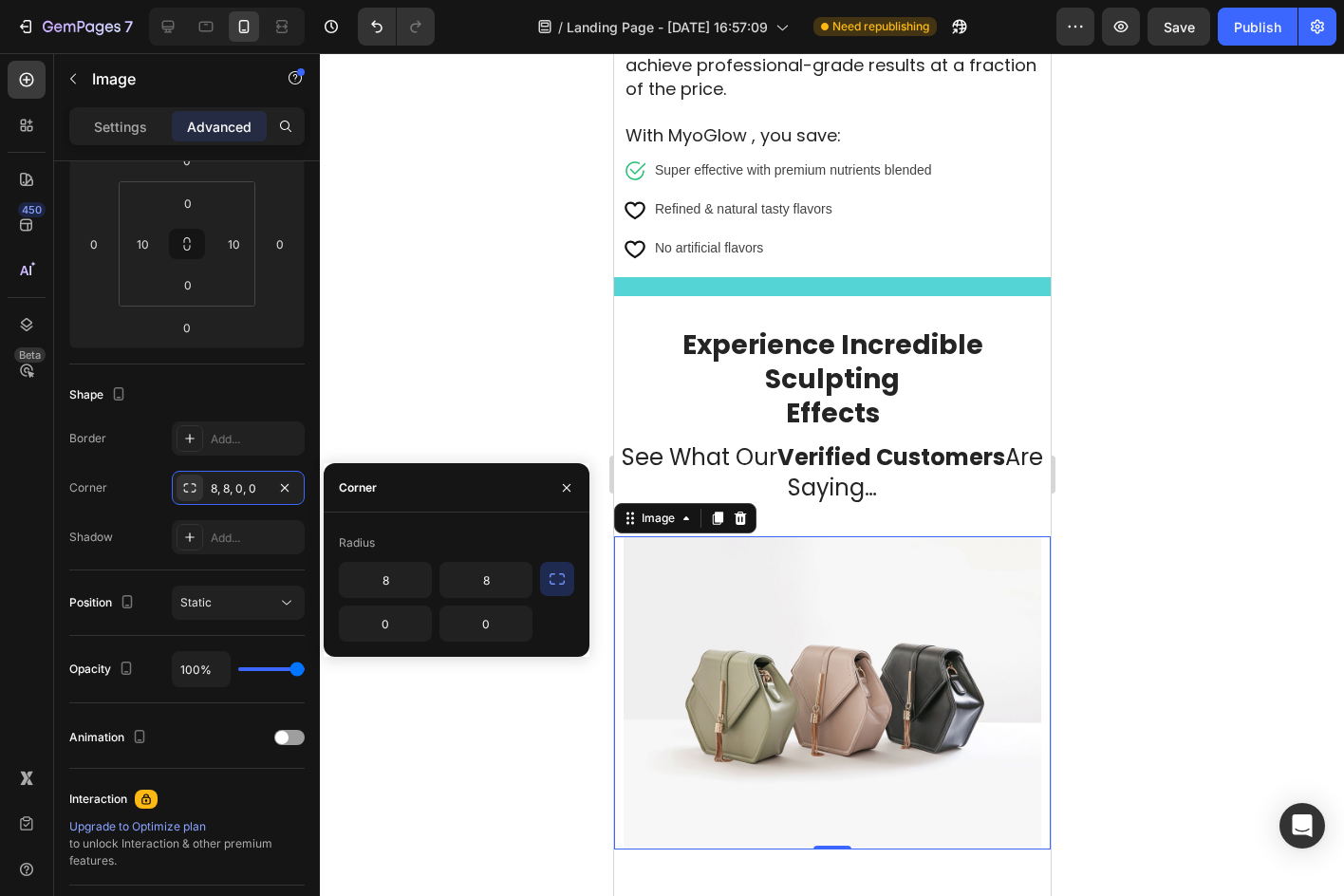
click at [558, 580] on icon "button" at bounding box center [556, 578] width 19 height 19
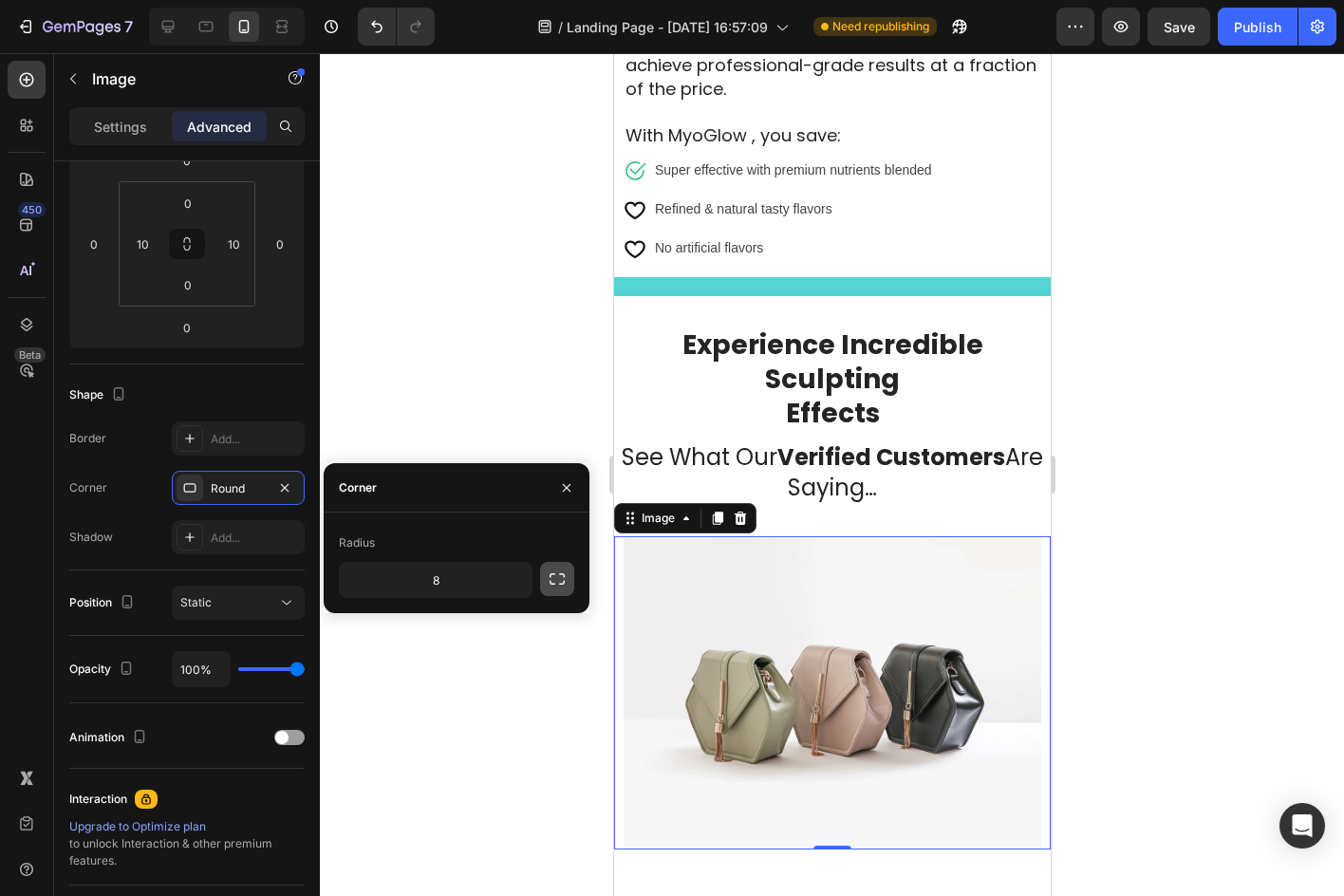
click at [558, 580] on icon "button" at bounding box center [556, 578] width 19 height 19
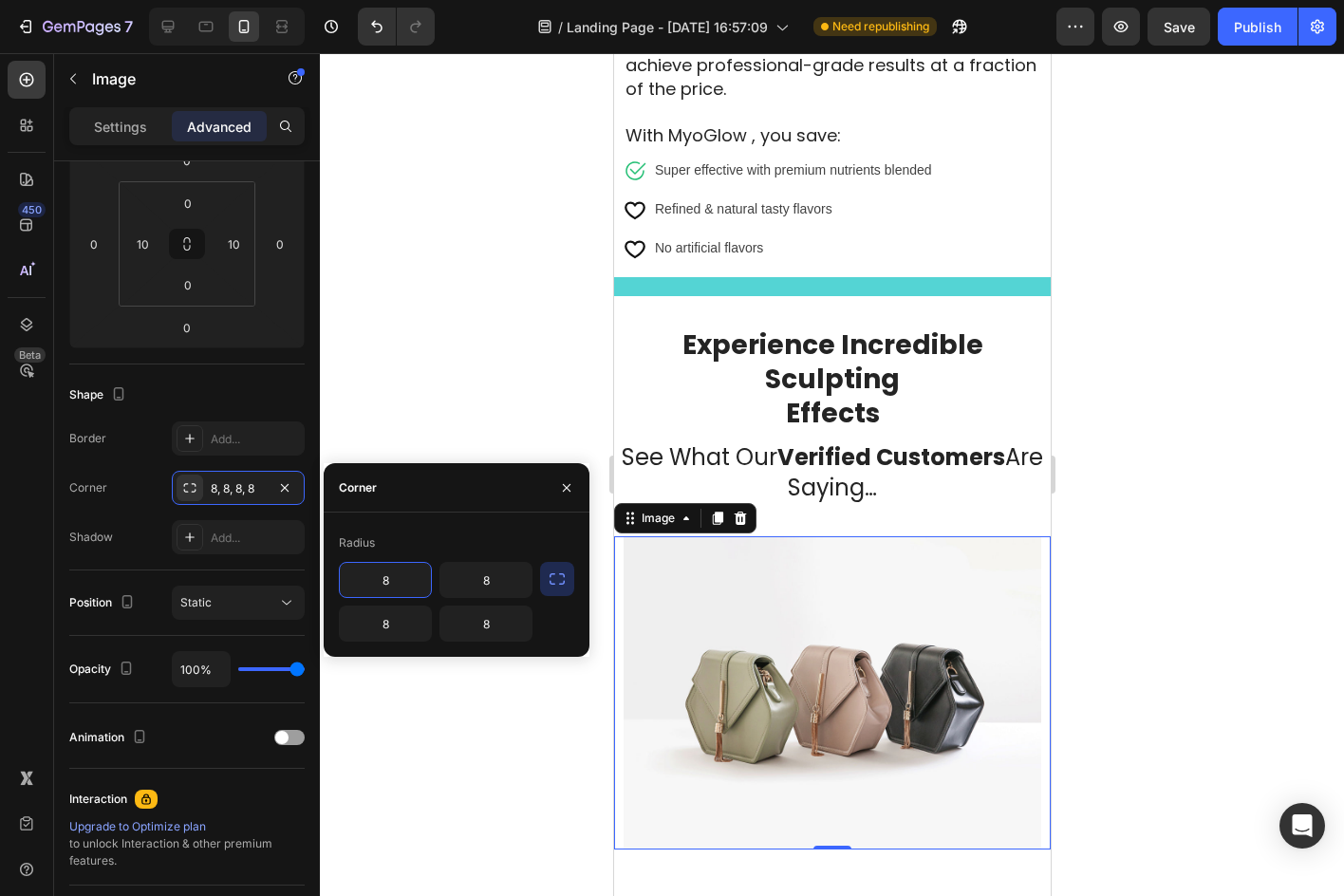
click at [367, 576] on input "8" at bounding box center [385, 580] width 91 height 34
click at [463, 547] on div "Radius" at bounding box center [456, 543] width 235 height 30
click at [574, 467] on div at bounding box center [566, 487] width 46 height 49
click at [574, 470] on div at bounding box center [566, 487] width 46 height 49
click at [277, 480] on icon "button" at bounding box center [285, 488] width 16 height 16
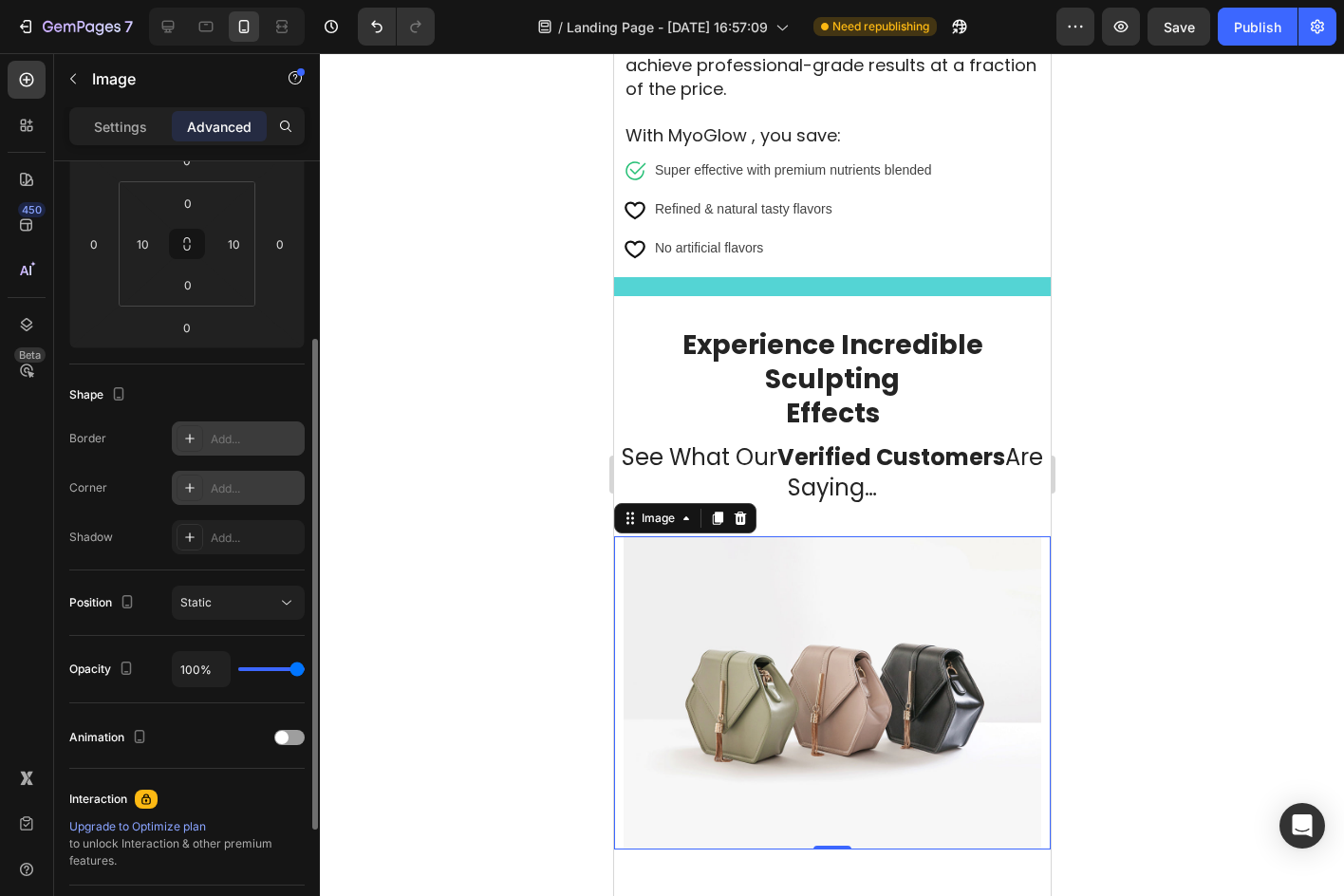
click at [251, 439] on div "Add..." at bounding box center [255, 439] width 89 height 18
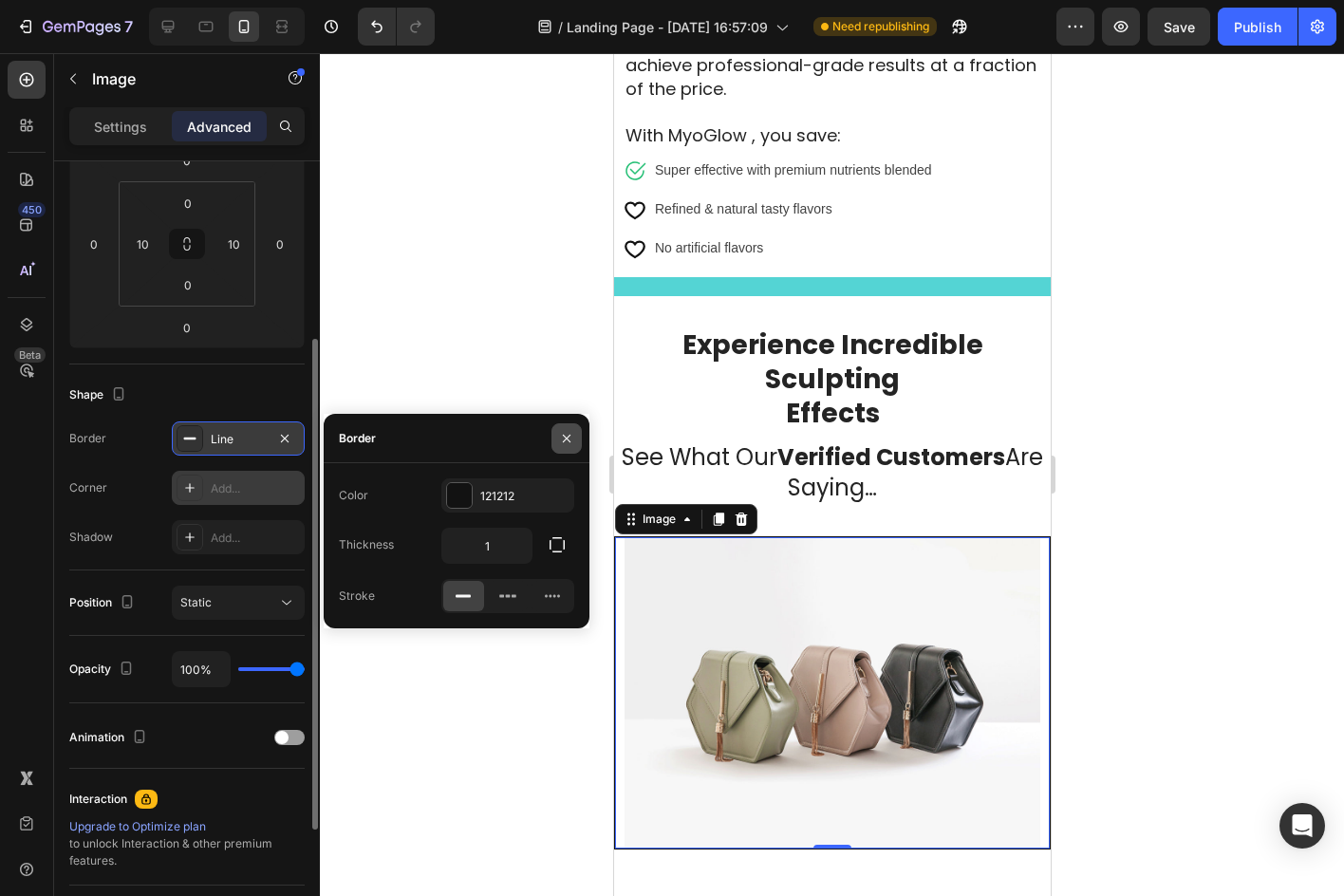
click at [568, 428] on button "button" at bounding box center [566, 438] width 30 height 30
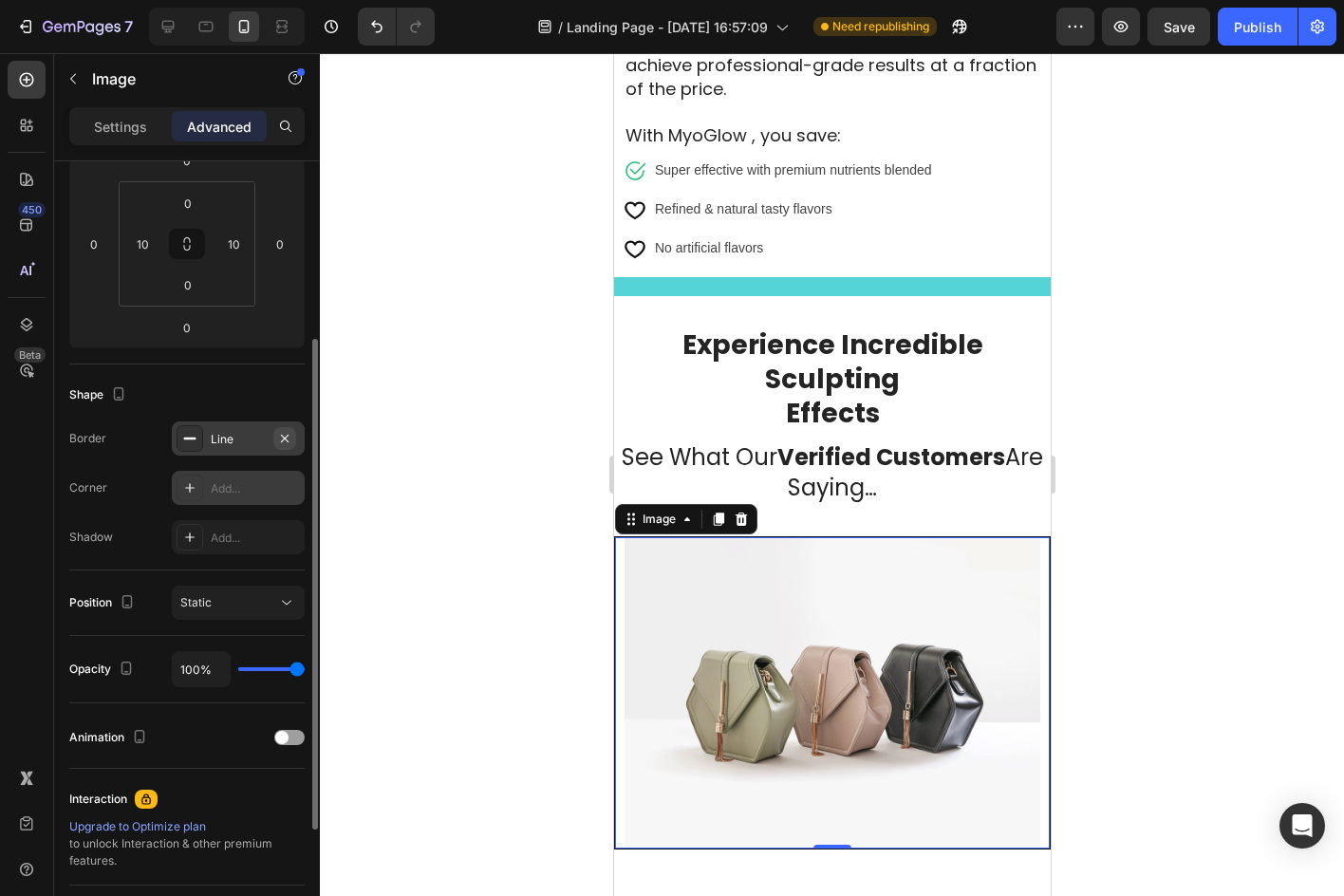
click at [284, 428] on button "button" at bounding box center [284, 438] width 22 height 22
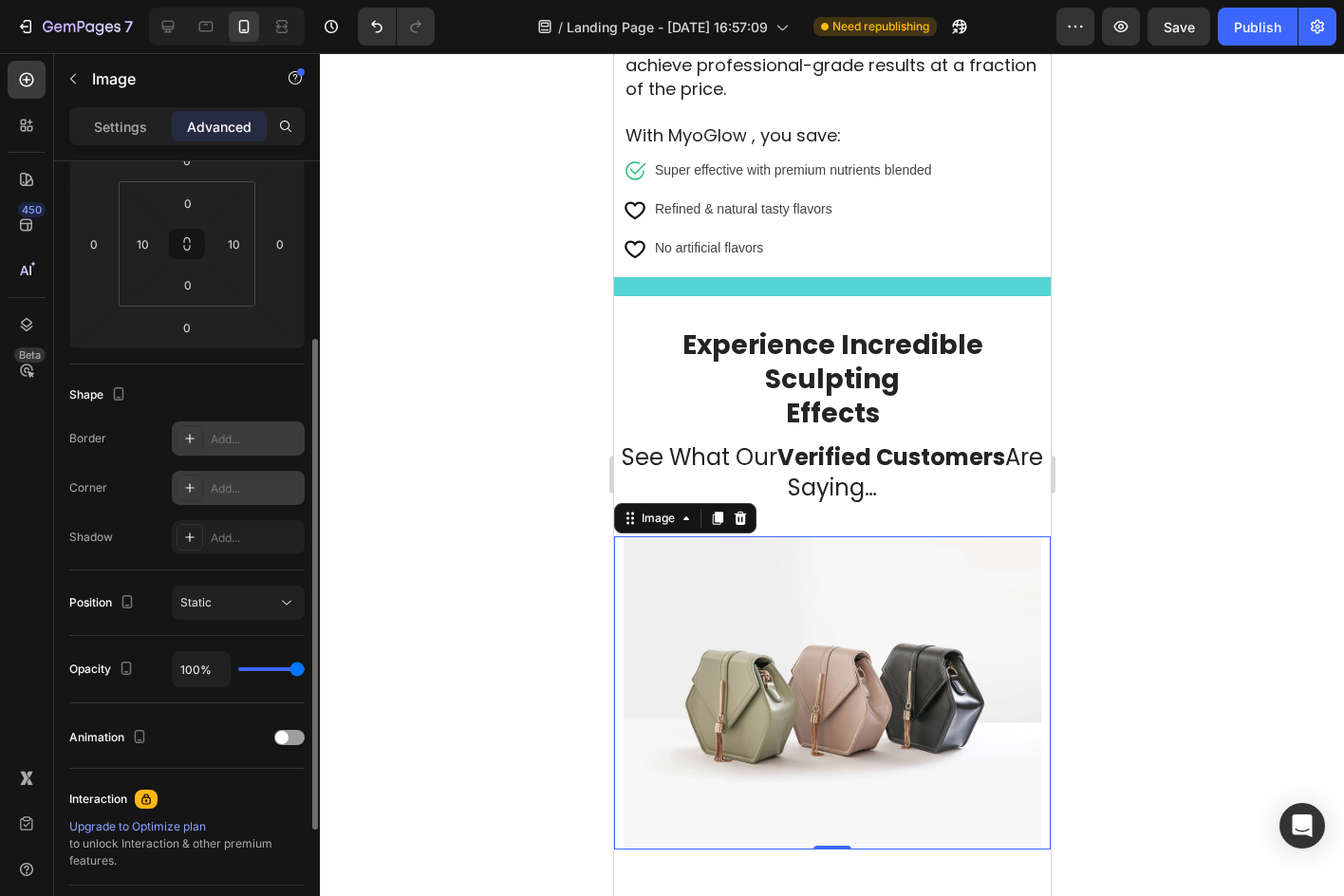
click at [245, 483] on div "Add..." at bounding box center [255, 489] width 89 height 18
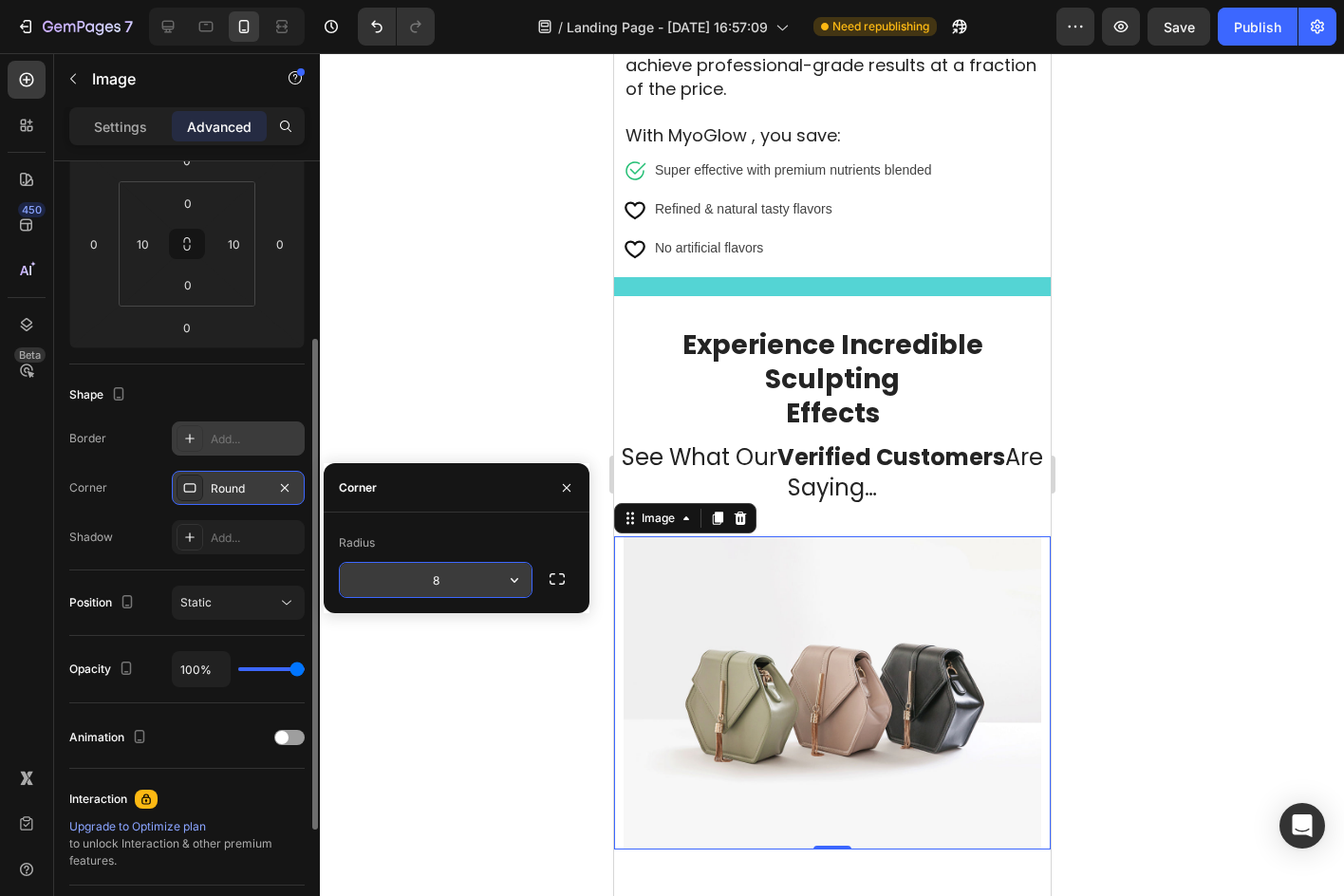
click at [515, 577] on icon "button" at bounding box center [513, 579] width 19 height 19
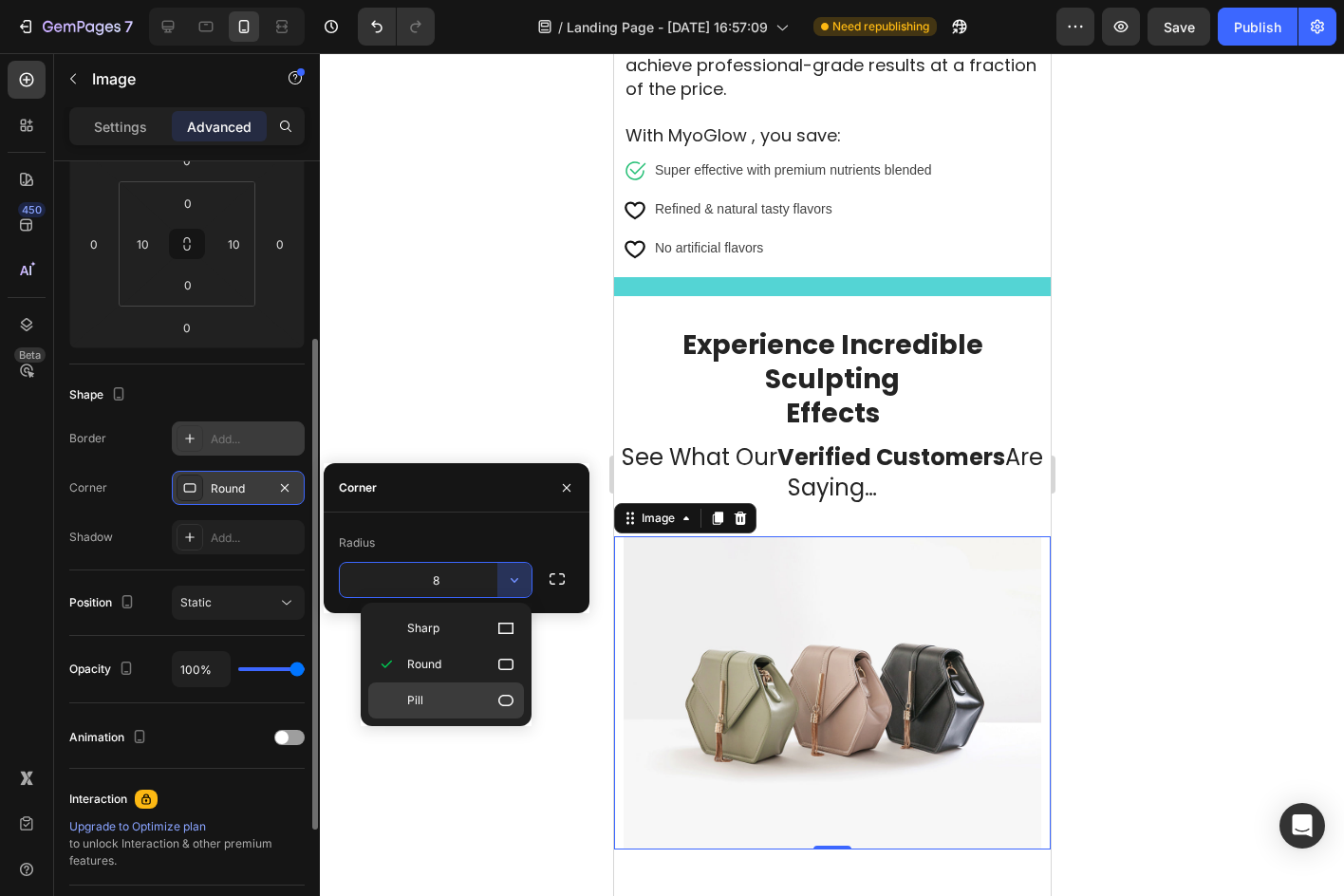
click at [469, 705] on p "Pill" at bounding box center [461, 700] width 108 height 19
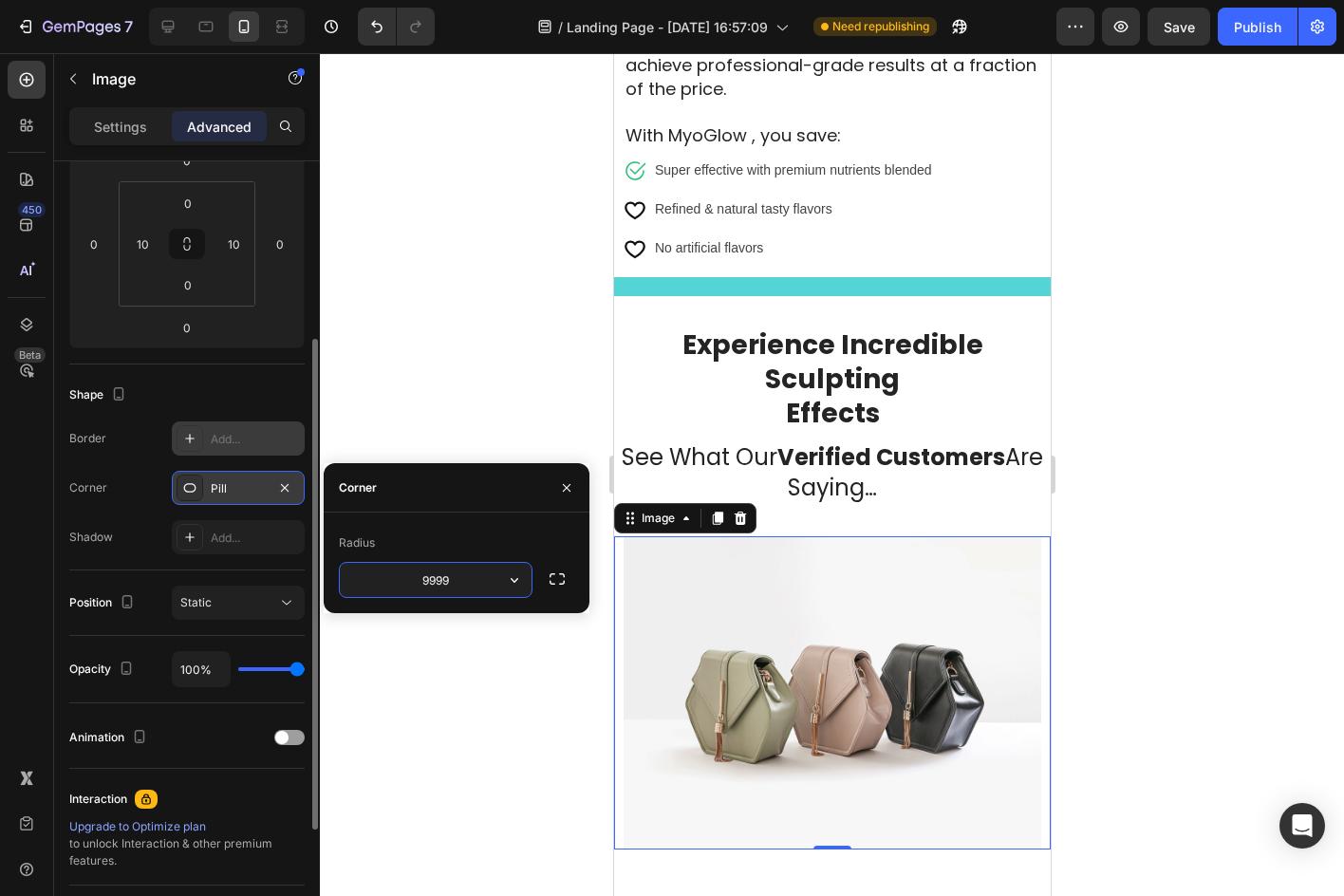
click at [471, 586] on input "9999" at bounding box center [435, 580] width 191 height 34
click at [504, 582] on button "button" at bounding box center [513, 580] width 34 height 34
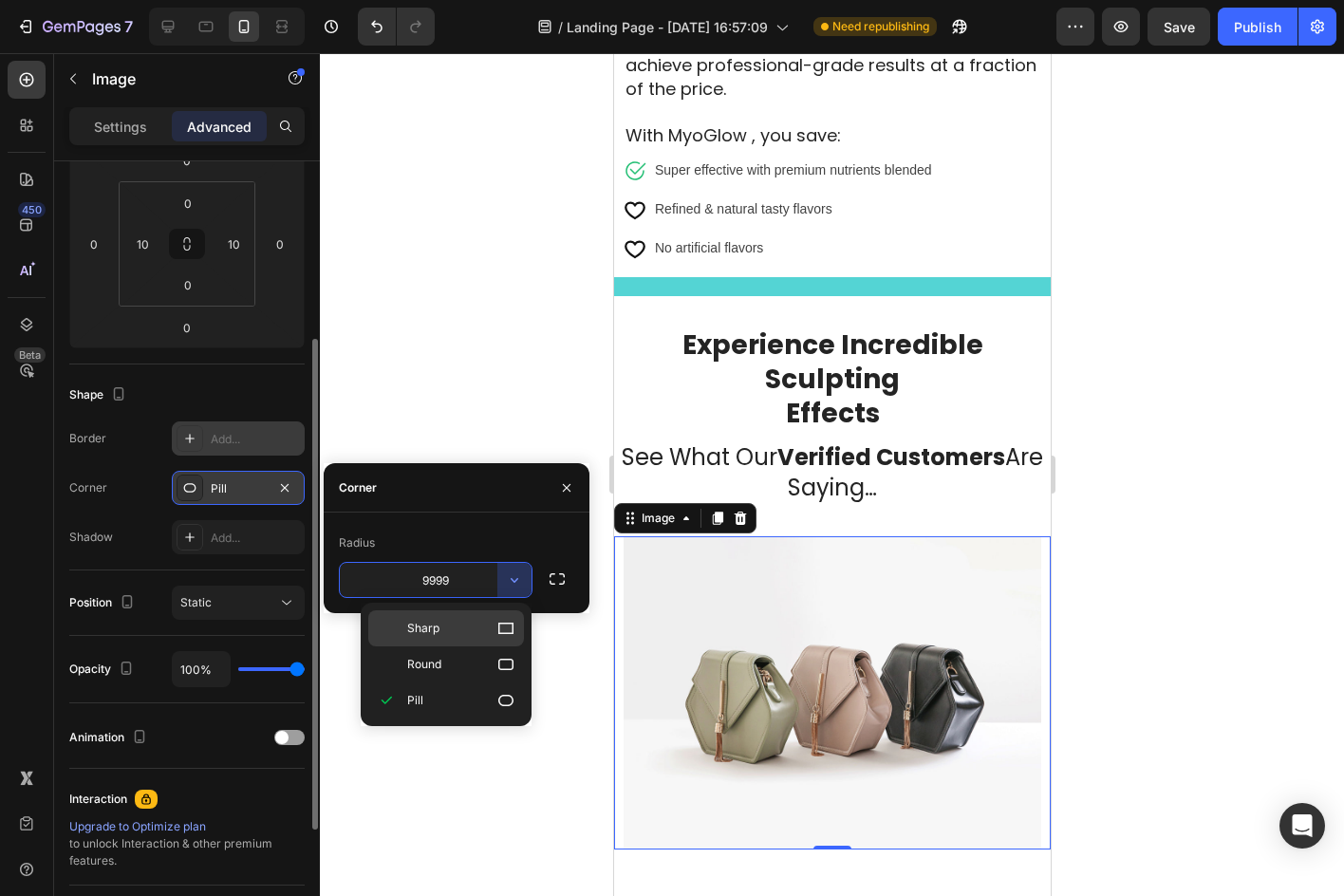
click at [465, 621] on p "Sharp" at bounding box center [461, 628] width 108 height 19
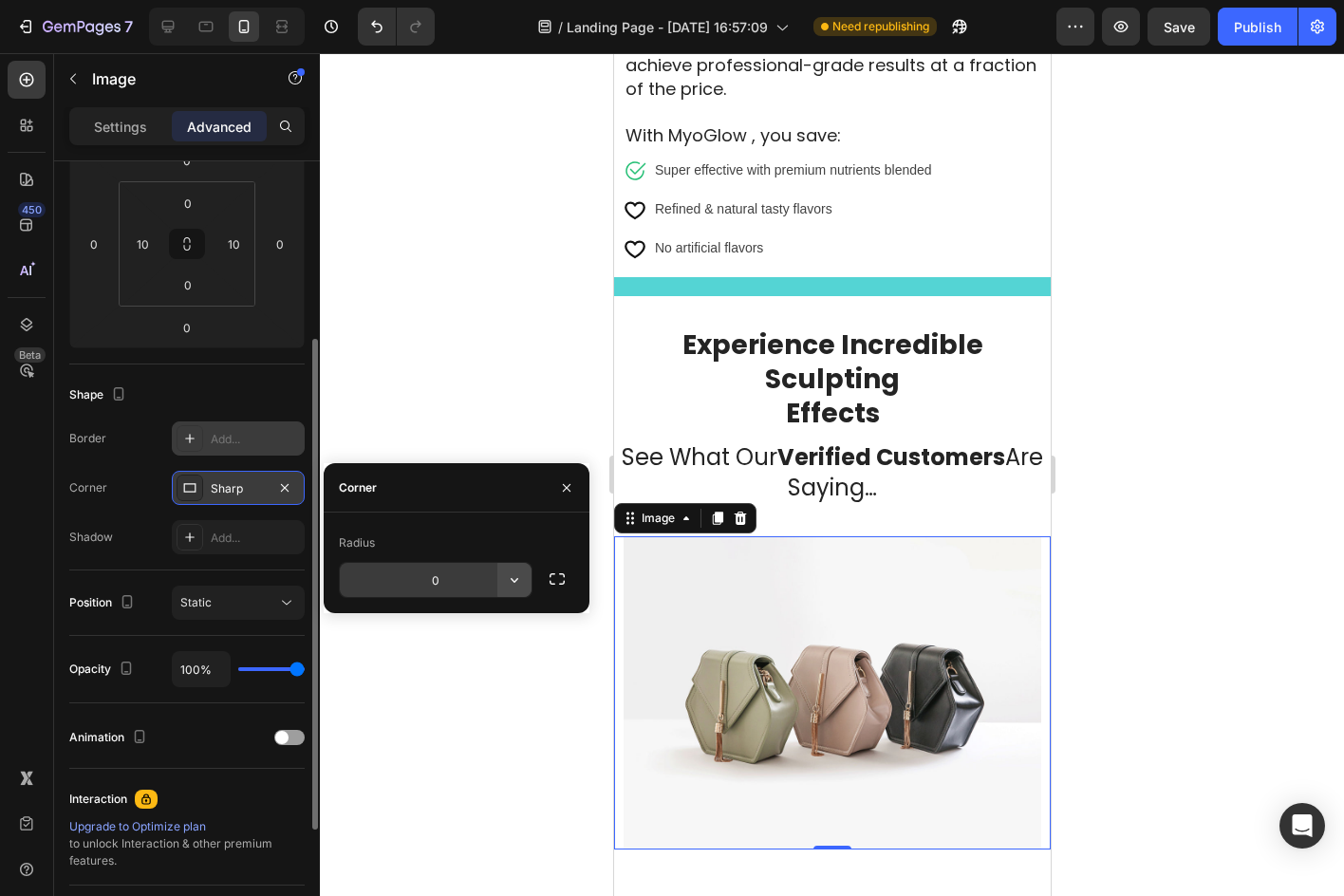
click at [528, 577] on button "button" at bounding box center [513, 580] width 34 height 34
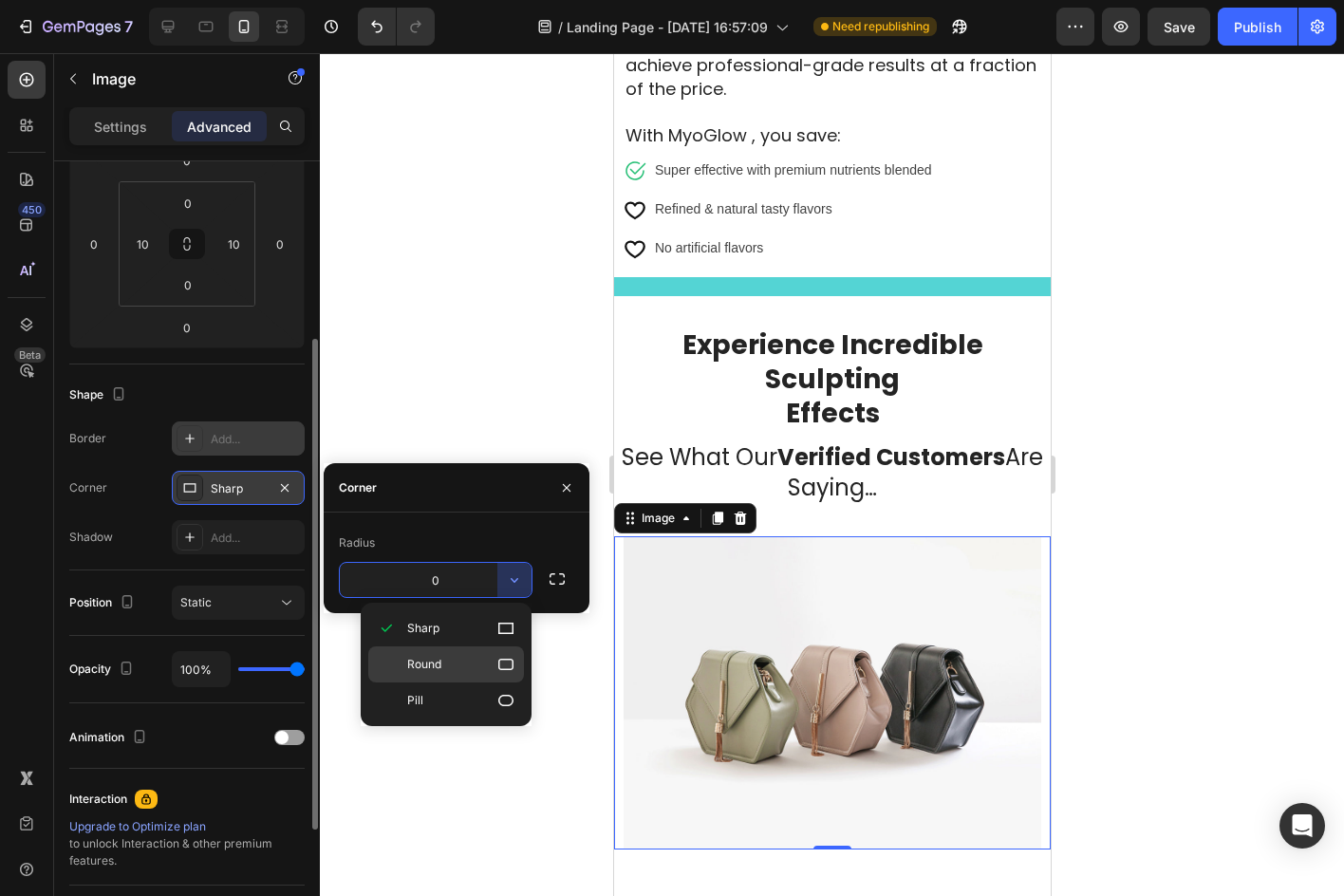
click at [442, 650] on div "Round" at bounding box center [445, 664] width 155 height 36
type input "8"
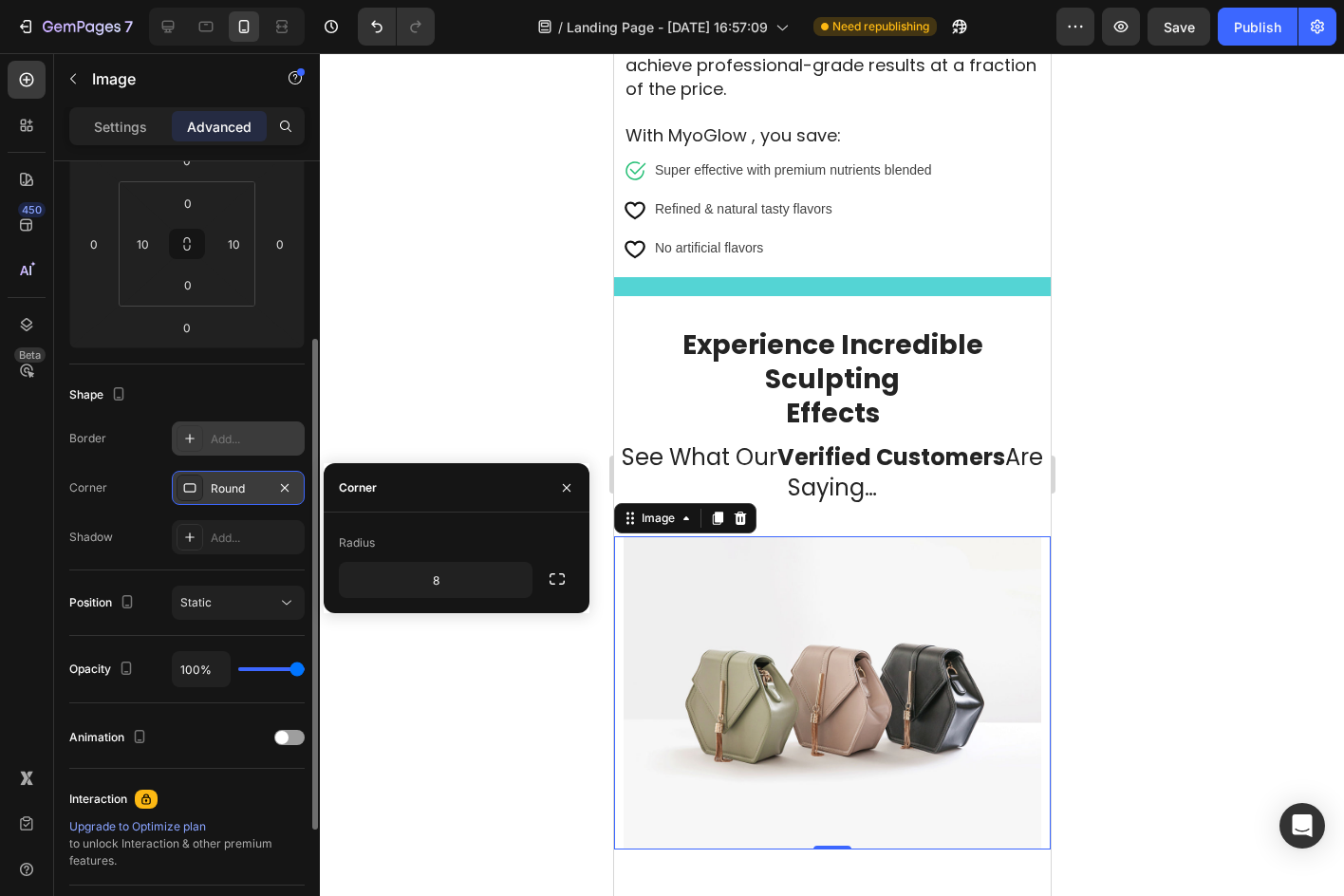
click at [507, 741] on div at bounding box center [832, 473] width 1024 height 842
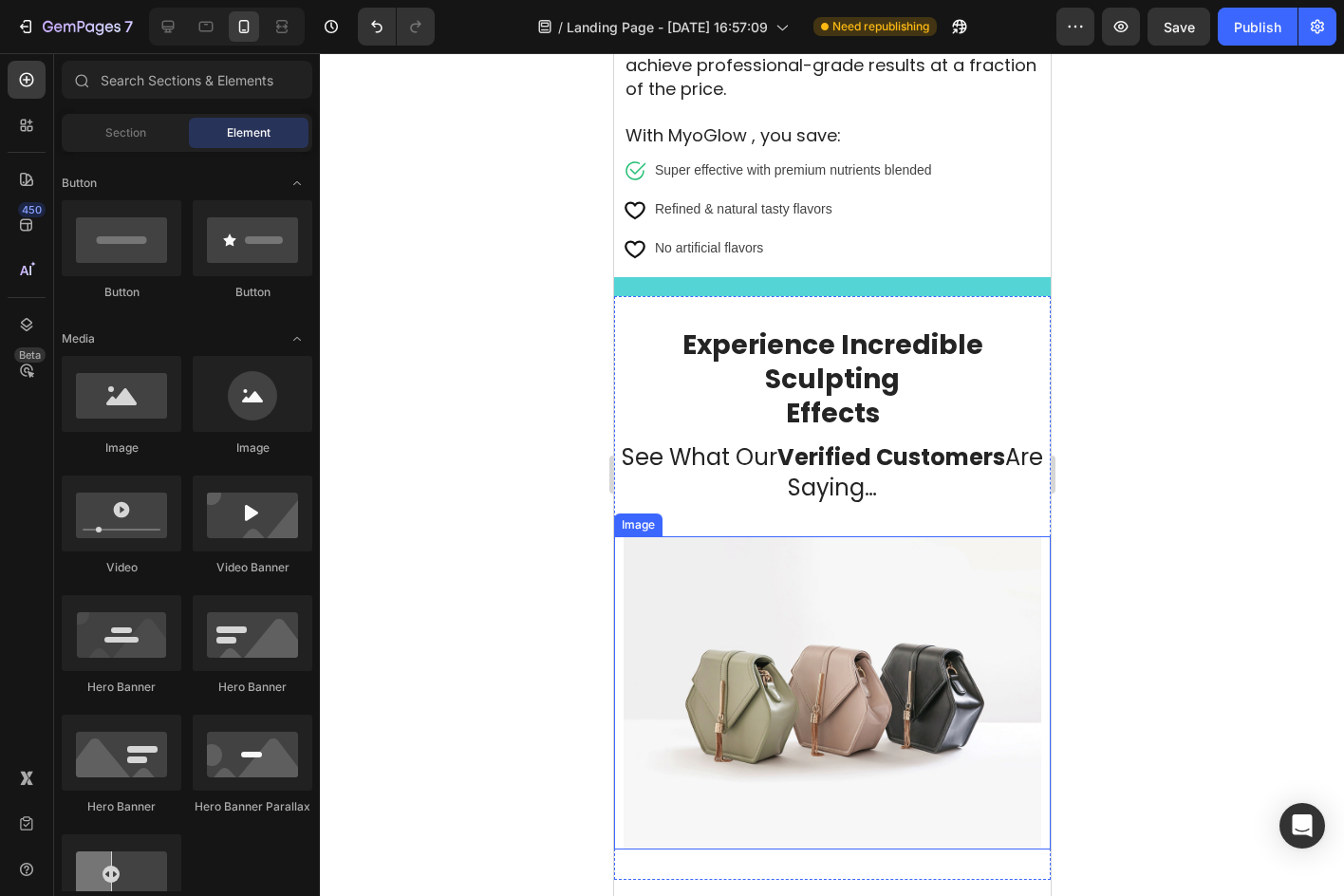
click at [792, 578] on img at bounding box center [832, 692] width 418 height 313
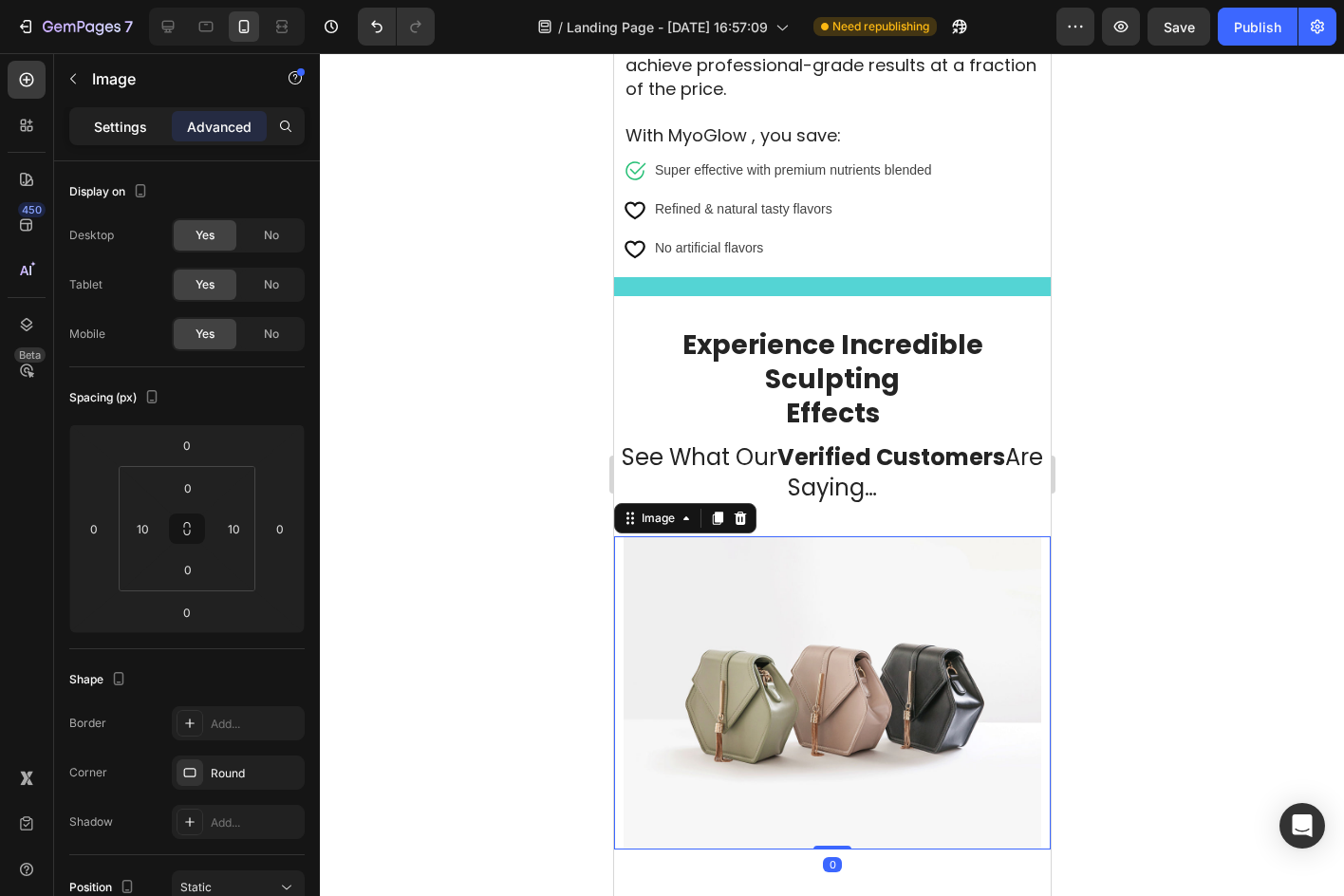
click at [122, 137] on div "Settings" at bounding box center [120, 126] width 95 height 30
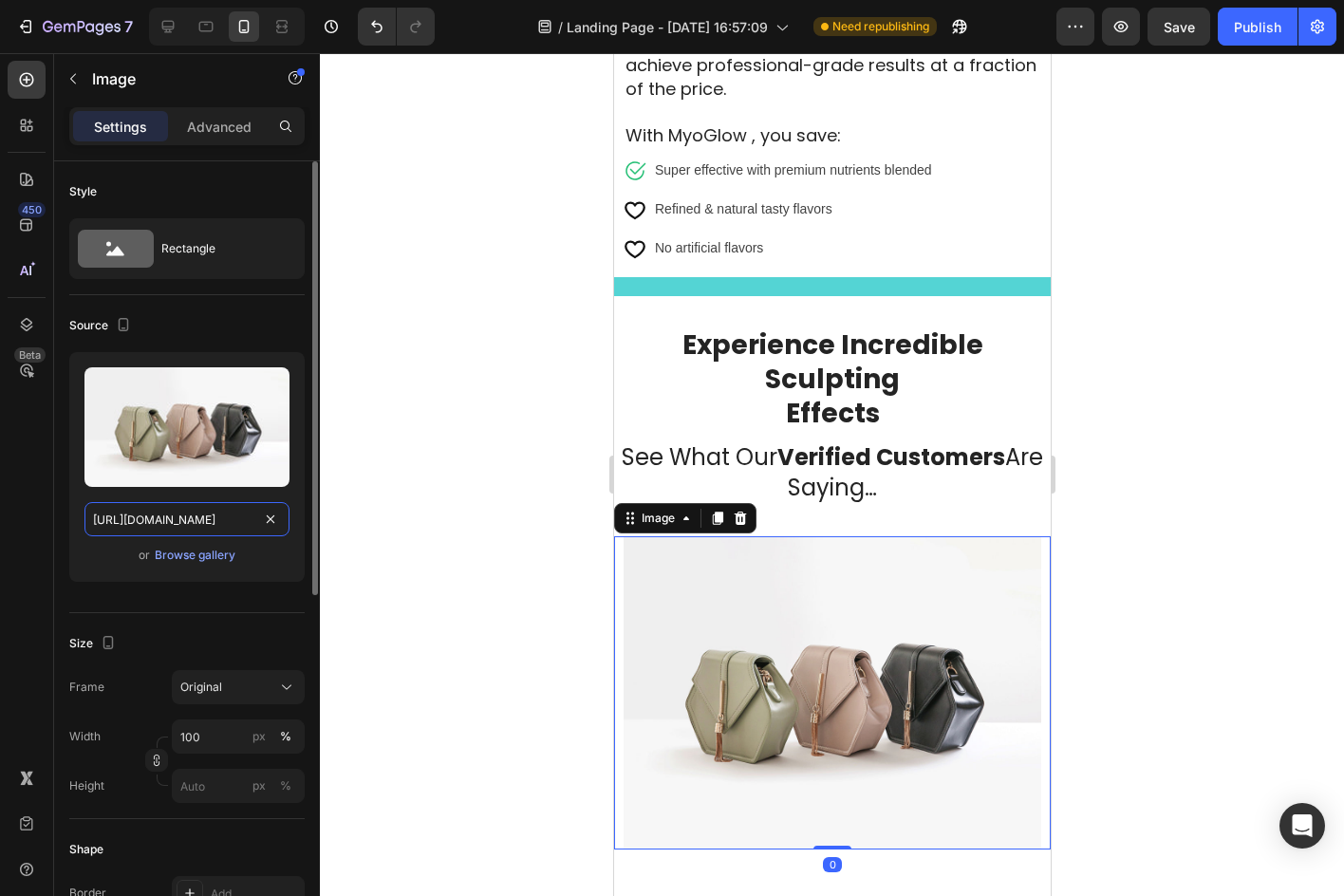
click at [247, 514] on input "https://cdn.shopify.com/s/files/1/2005/9307/files/image_demo.jpg" at bounding box center [187, 518] width 205 height 34
paste input "assets.checkoutchamp.com/2edcf590-0f14-11ef-8366-37f04164a013/1756509566947_174…"
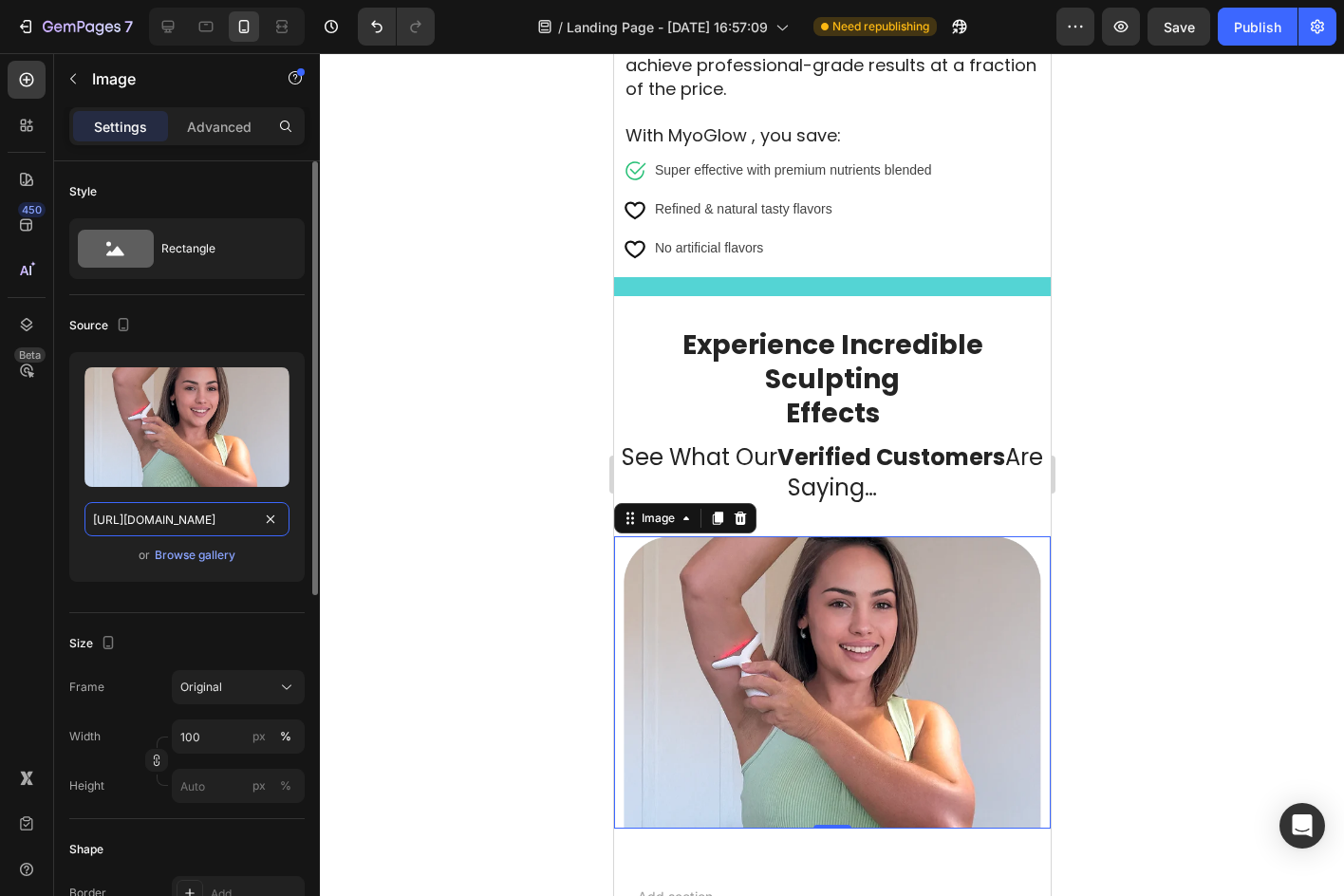
type input "https://assets.checkoutchamp.com/2edcf590-0f14-11ef-8366-37f04164a013/175650956…"
click at [240, 327] on div "Source" at bounding box center [186, 325] width 235 height 30
click at [1158, 521] on div at bounding box center [832, 473] width 1024 height 842
click at [923, 572] on img at bounding box center [832, 681] width 418 height 292
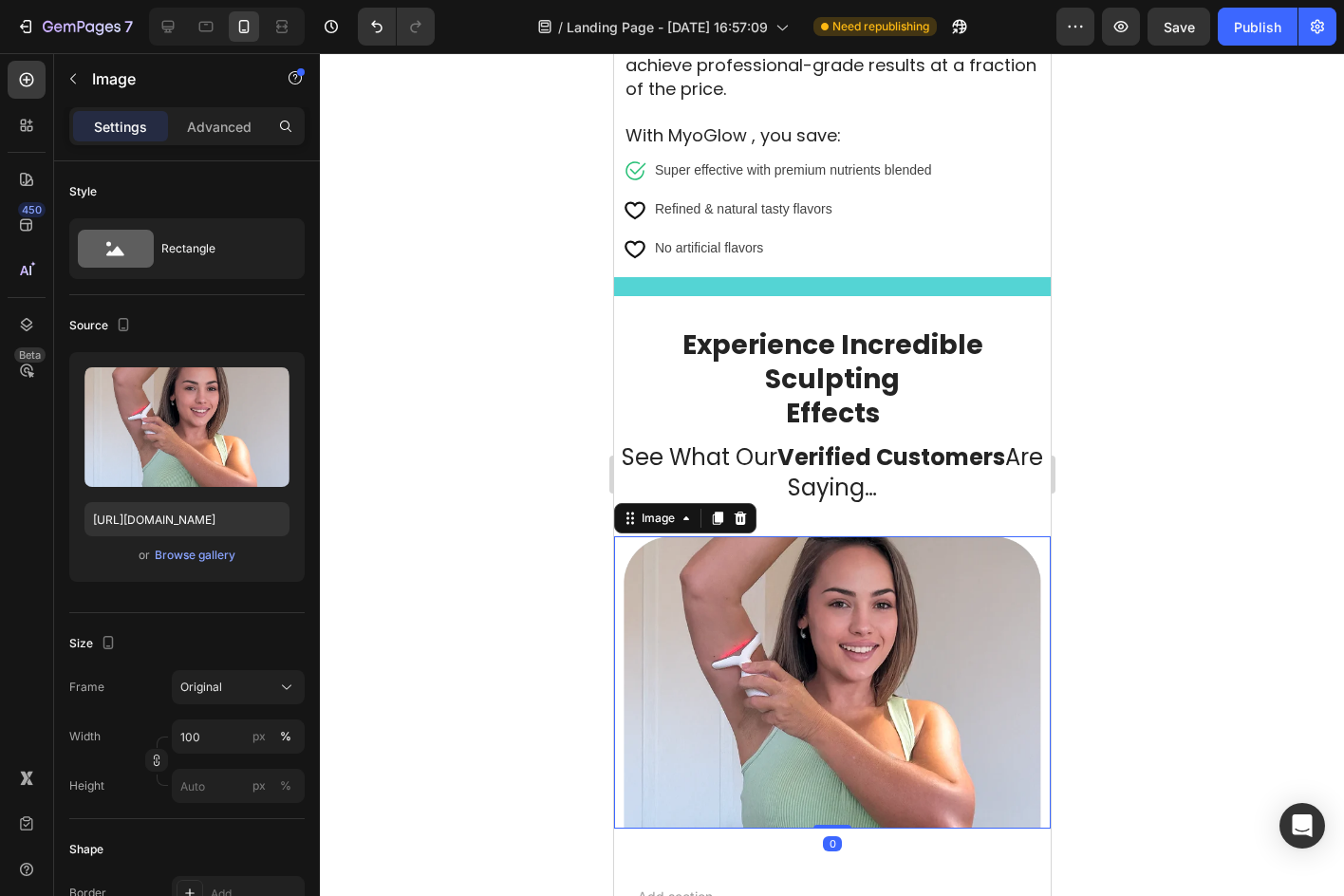
click at [748, 503] on div "Image" at bounding box center [684, 517] width 143 height 30
click at [741, 507] on div at bounding box center [739, 517] width 22 height 22
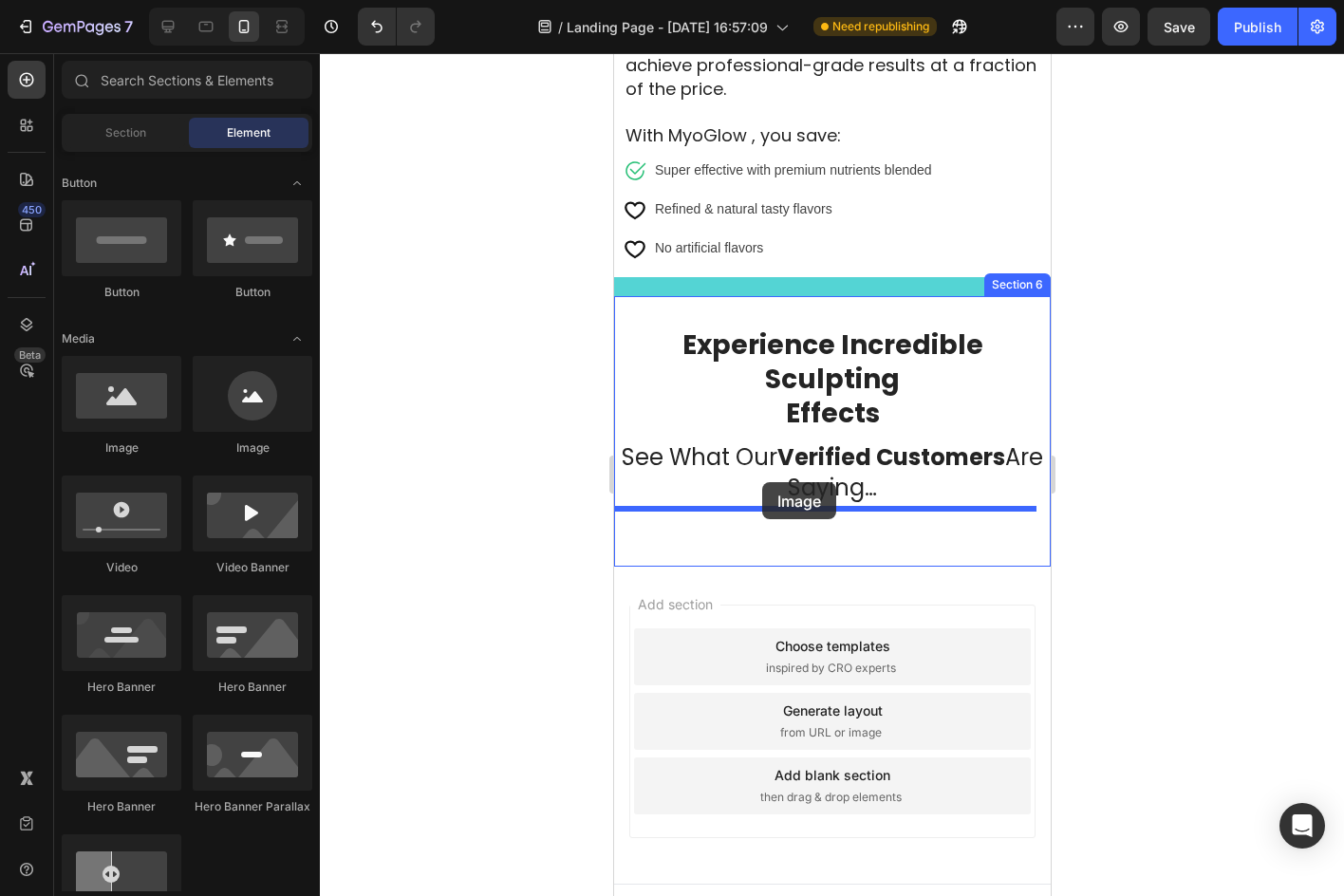
drag, startPoint x: 768, startPoint y: 444, endPoint x: 761, endPoint y: 482, distance: 38.6
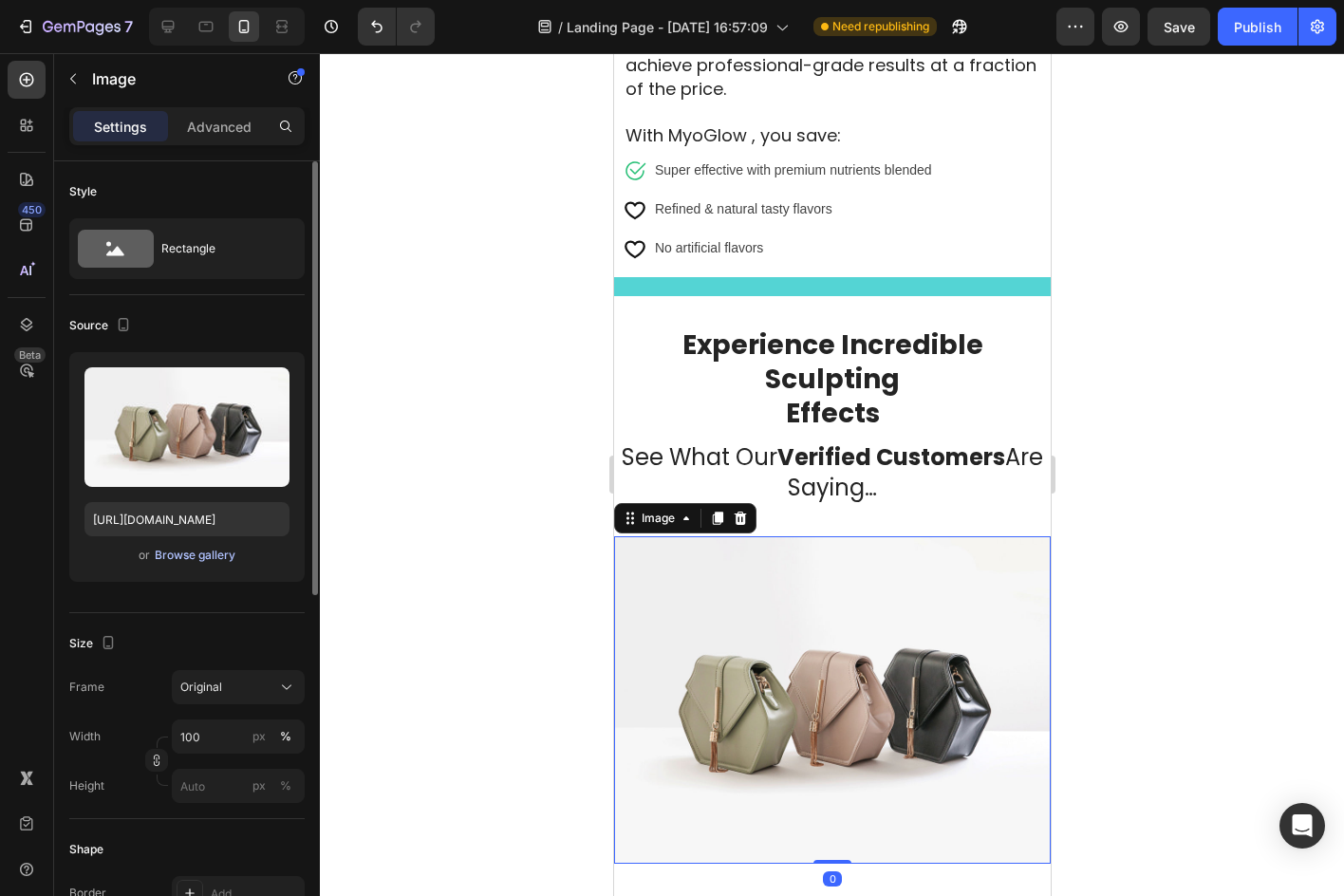
click at [213, 551] on div "Browse gallery" at bounding box center [194, 555] width 81 height 18
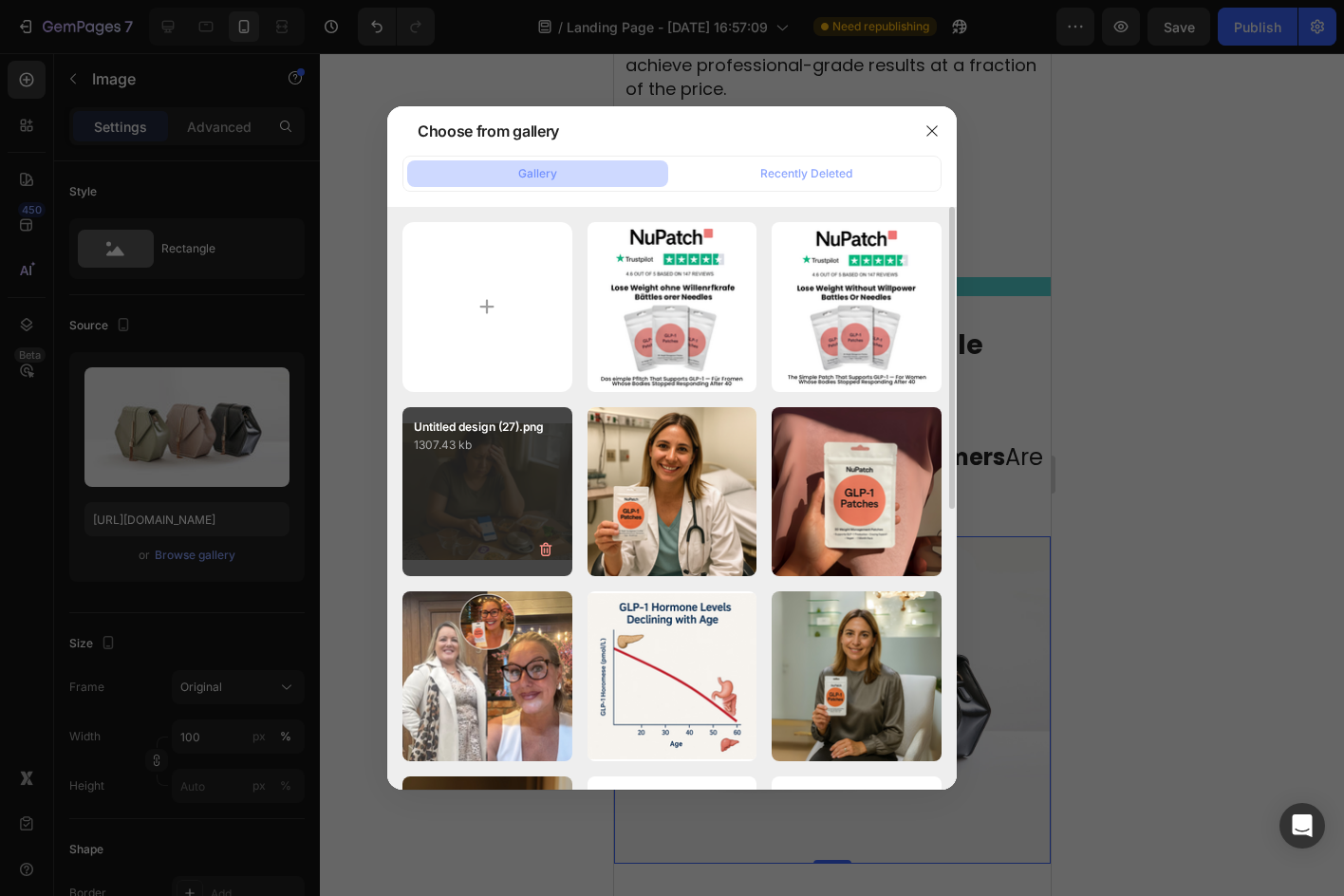
click at [473, 493] on div "Untitled design (27).png 1307.43 kb" at bounding box center [487, 492] width 170 height 170
type input "https://cdn.shopify.com/s/files/1/0940/2797/2920/files/gempages_566647537843307…"
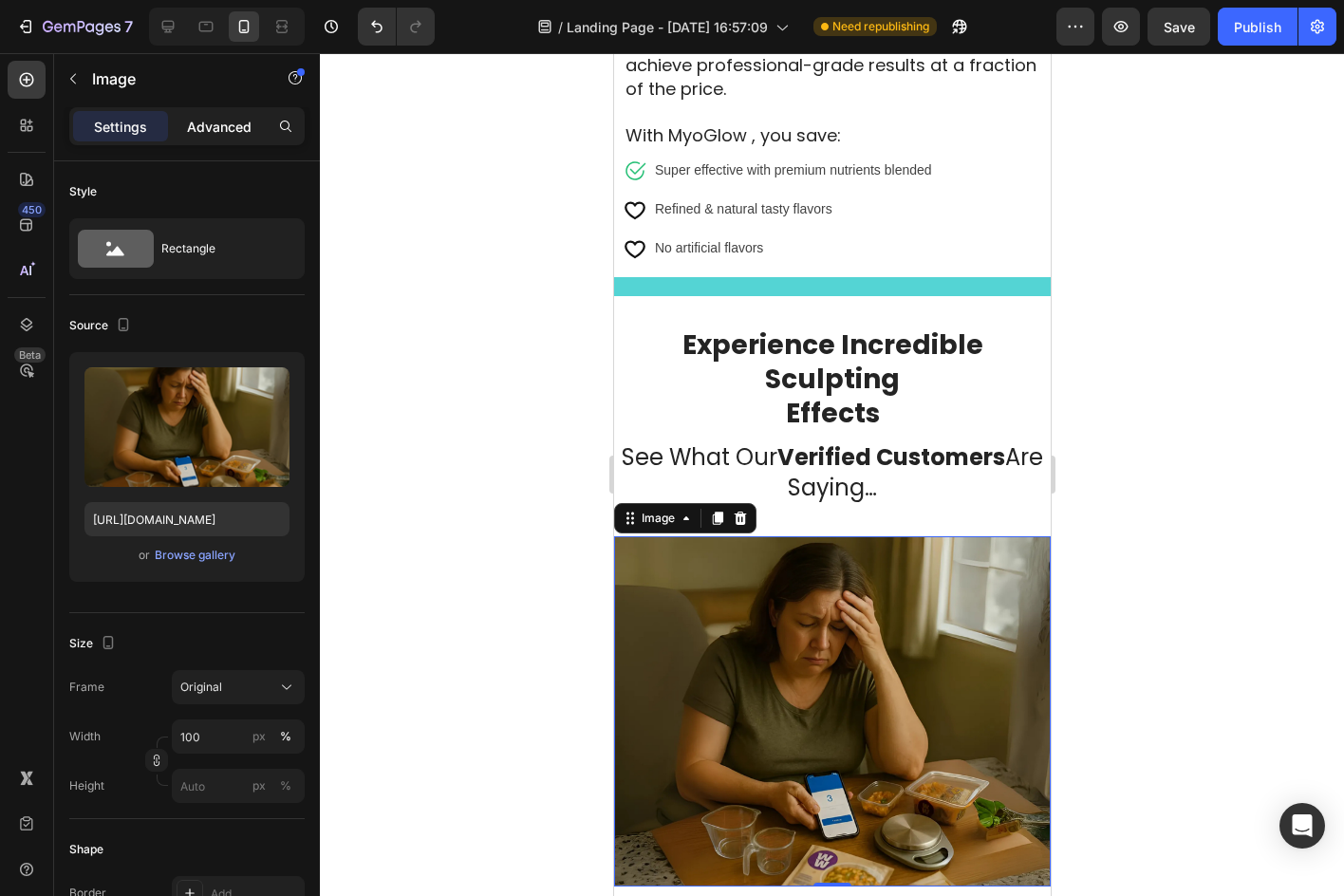
click at [197, 128] on p "Advanced" at bounding box center [220, 127] width 64 height 20
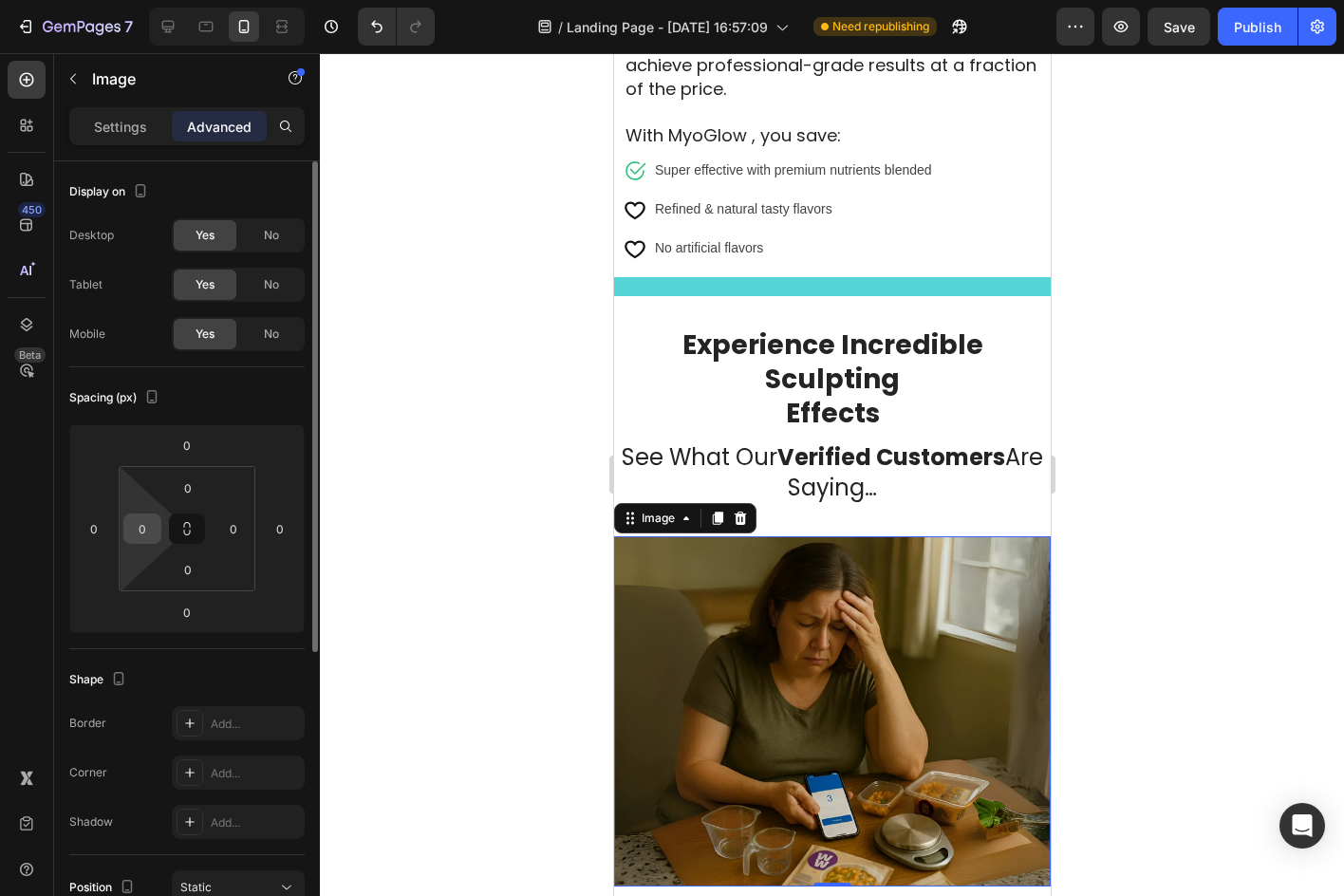
click at [158, 517] on div "0" at bounding box center [142, 528] width 38 height 30
click at [149, 518] on input "0" at bounding box center [142, 528] width 28 height 28
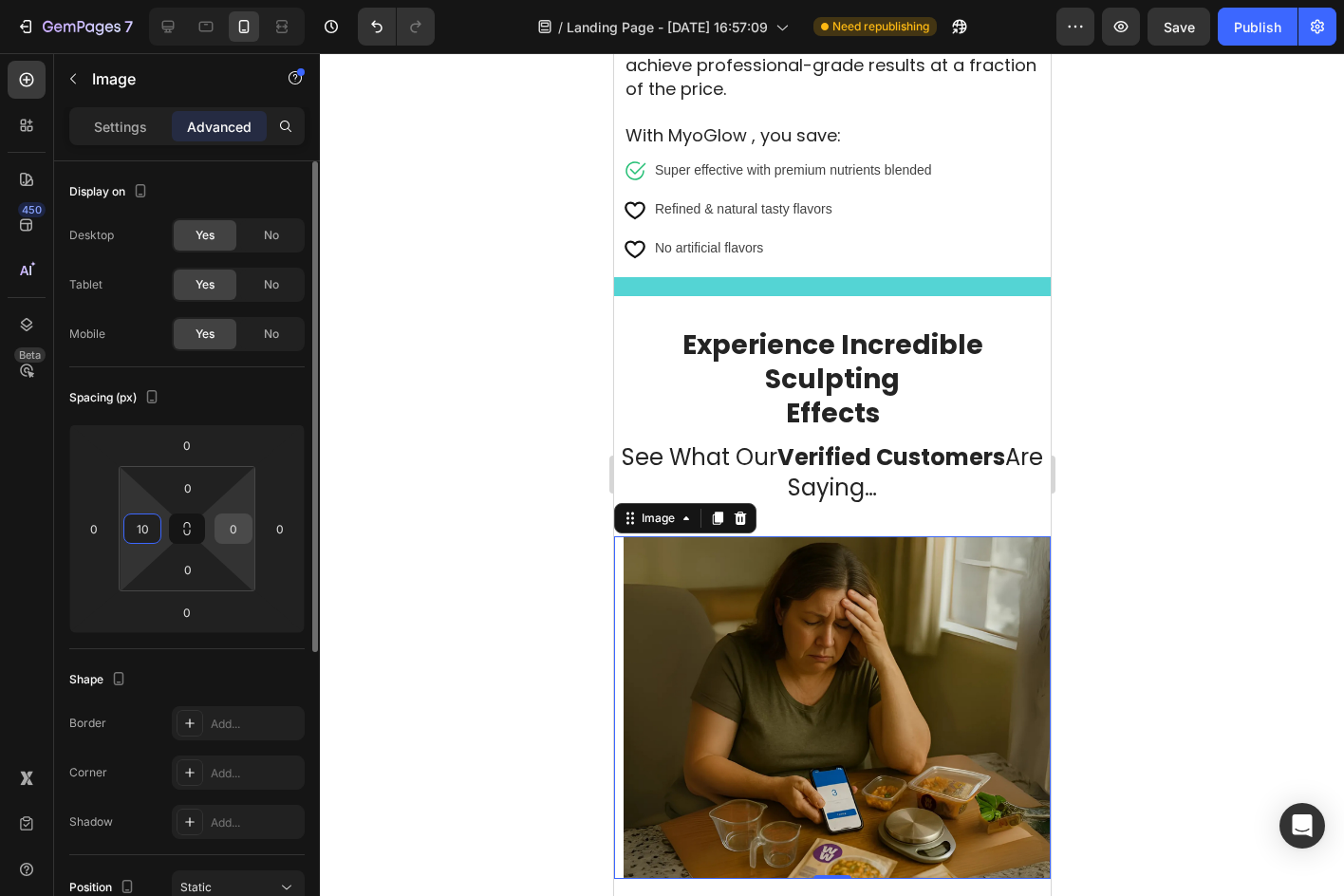
type input "10"
click at [225, 539] on input "0" at bounding box center [233, 528] width 28 height 28
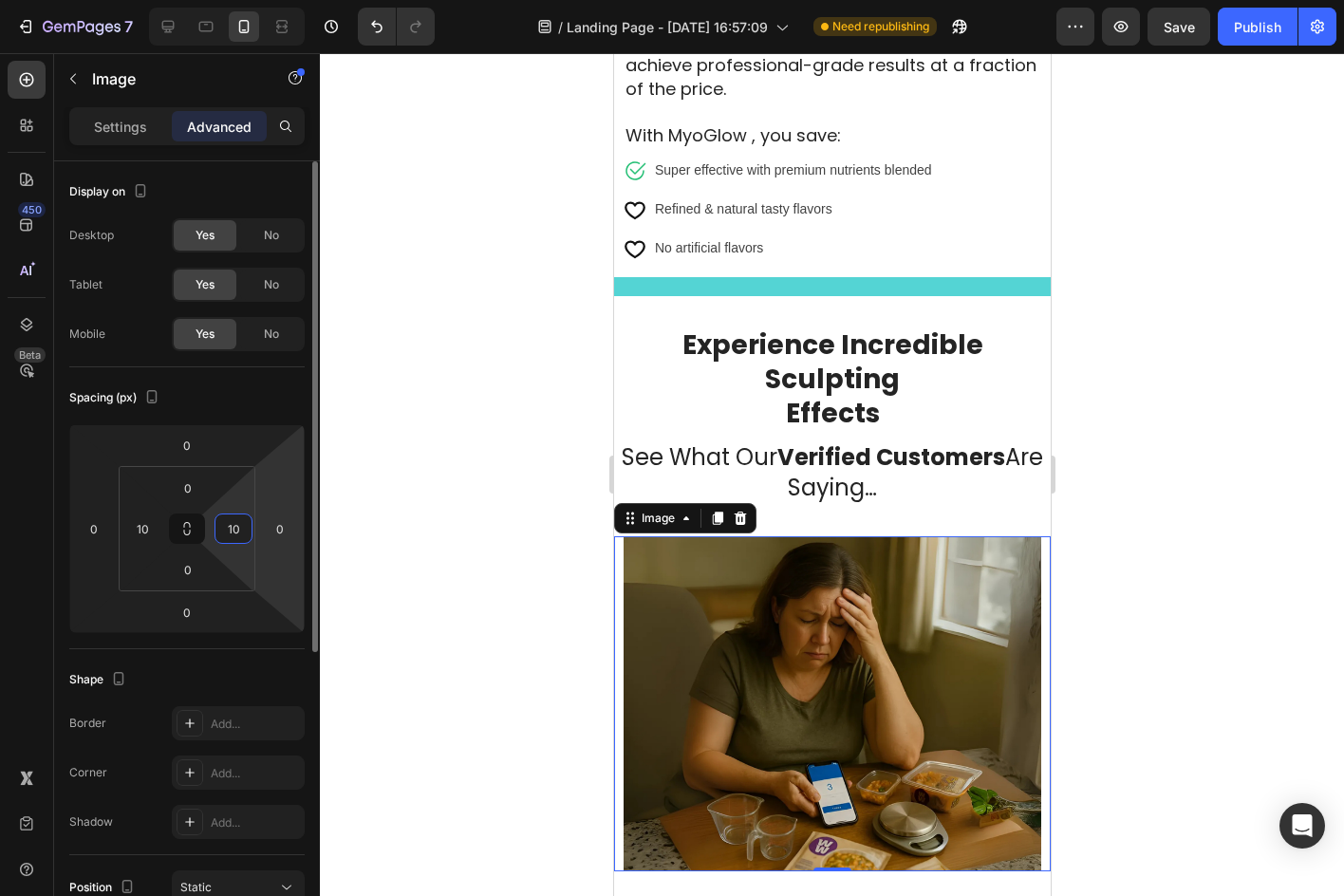
type input "10"
click at [284, 382] on div "Spacing (px) 0 0 0 0 0 10 0 10" at bounding box center [186, 508] width 235 height 282
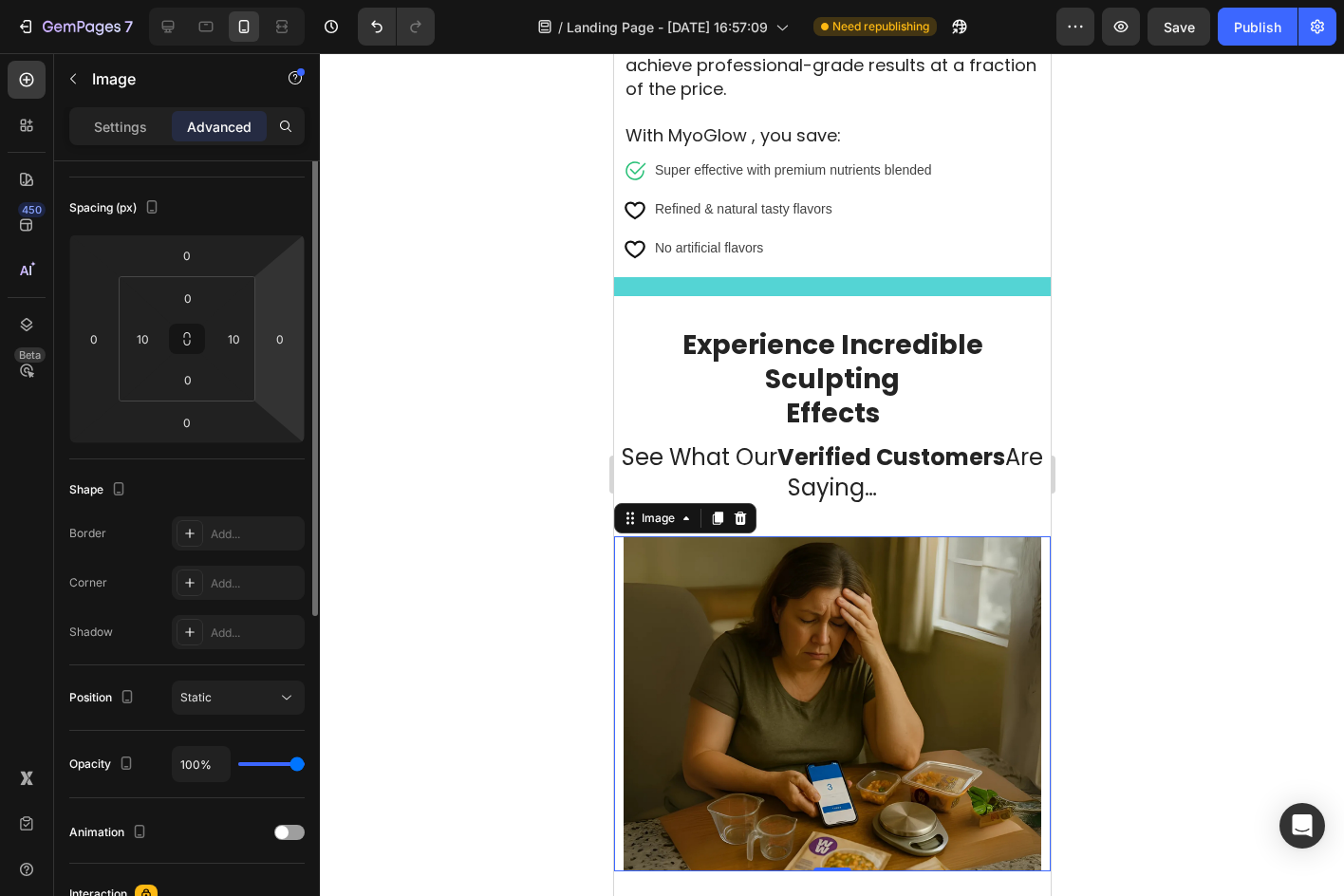
scroll to position [285, 0]
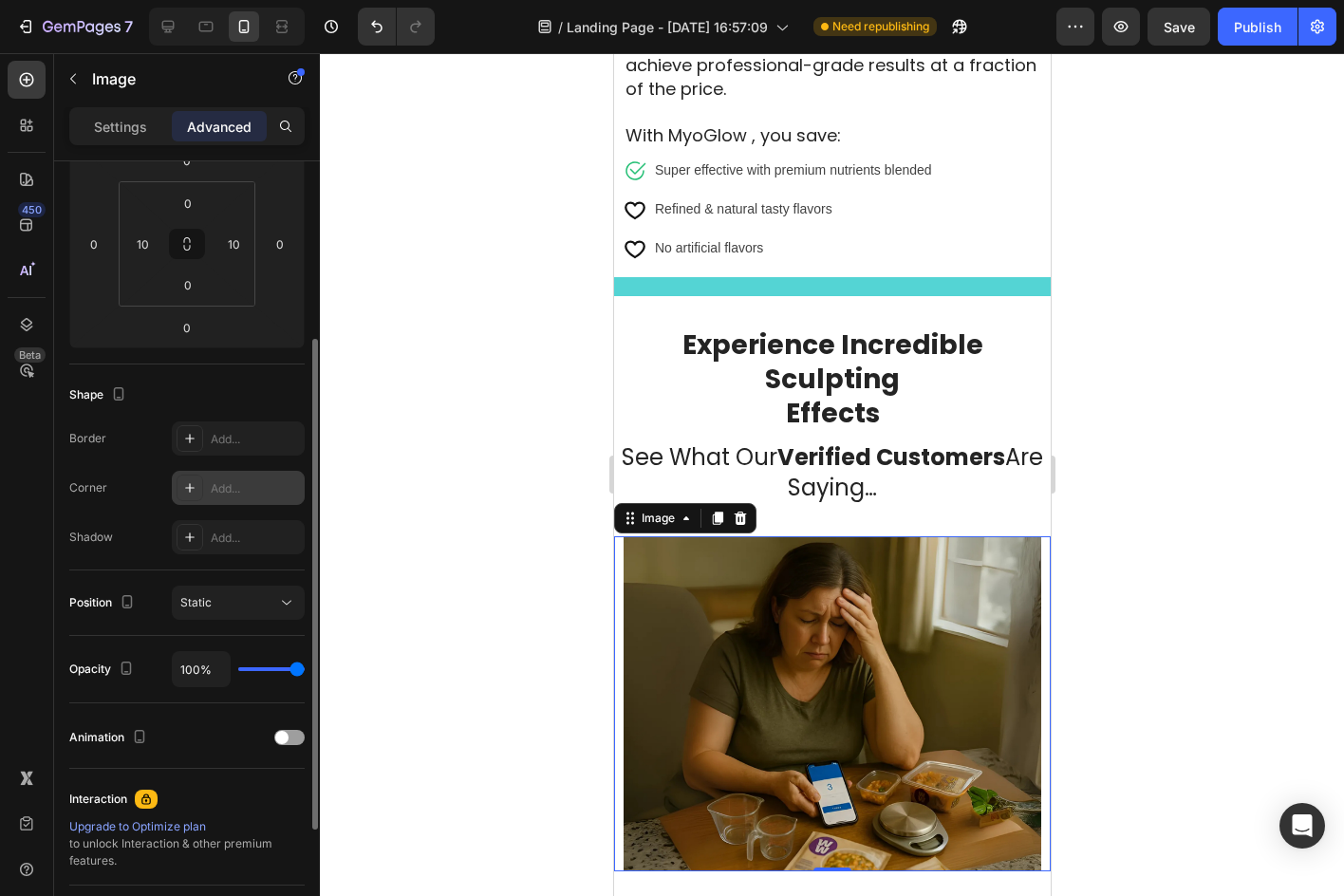
click at [218, 471] on div "Add..." at bounding box center [238, 487] width 133 height 34
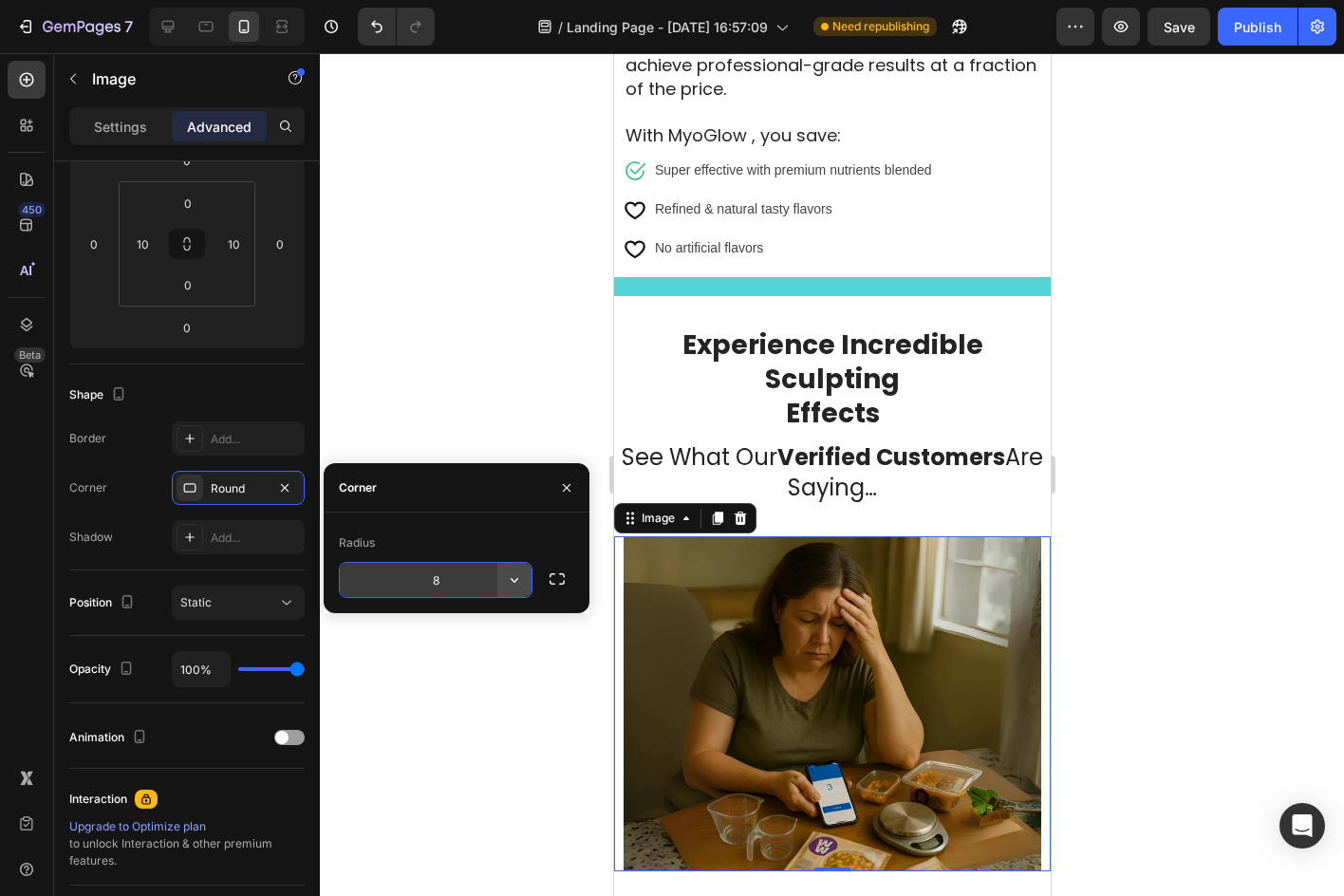
click at [503, 578] on button "button" at bounding box center [513, 580] width 34 height 34
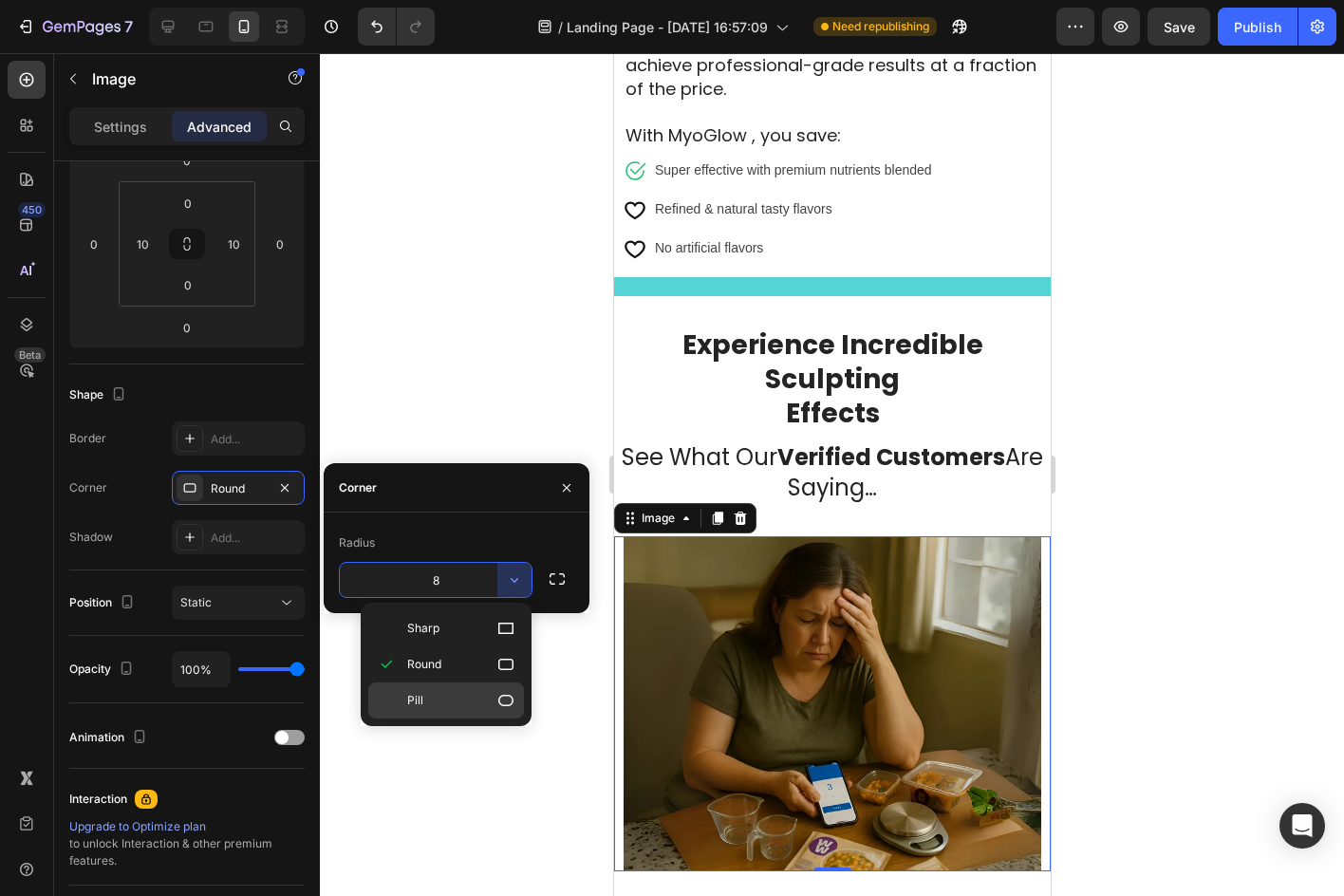
click at [465, 691] on p "Pill" at bounding box center [461, 700] width 108 height 19
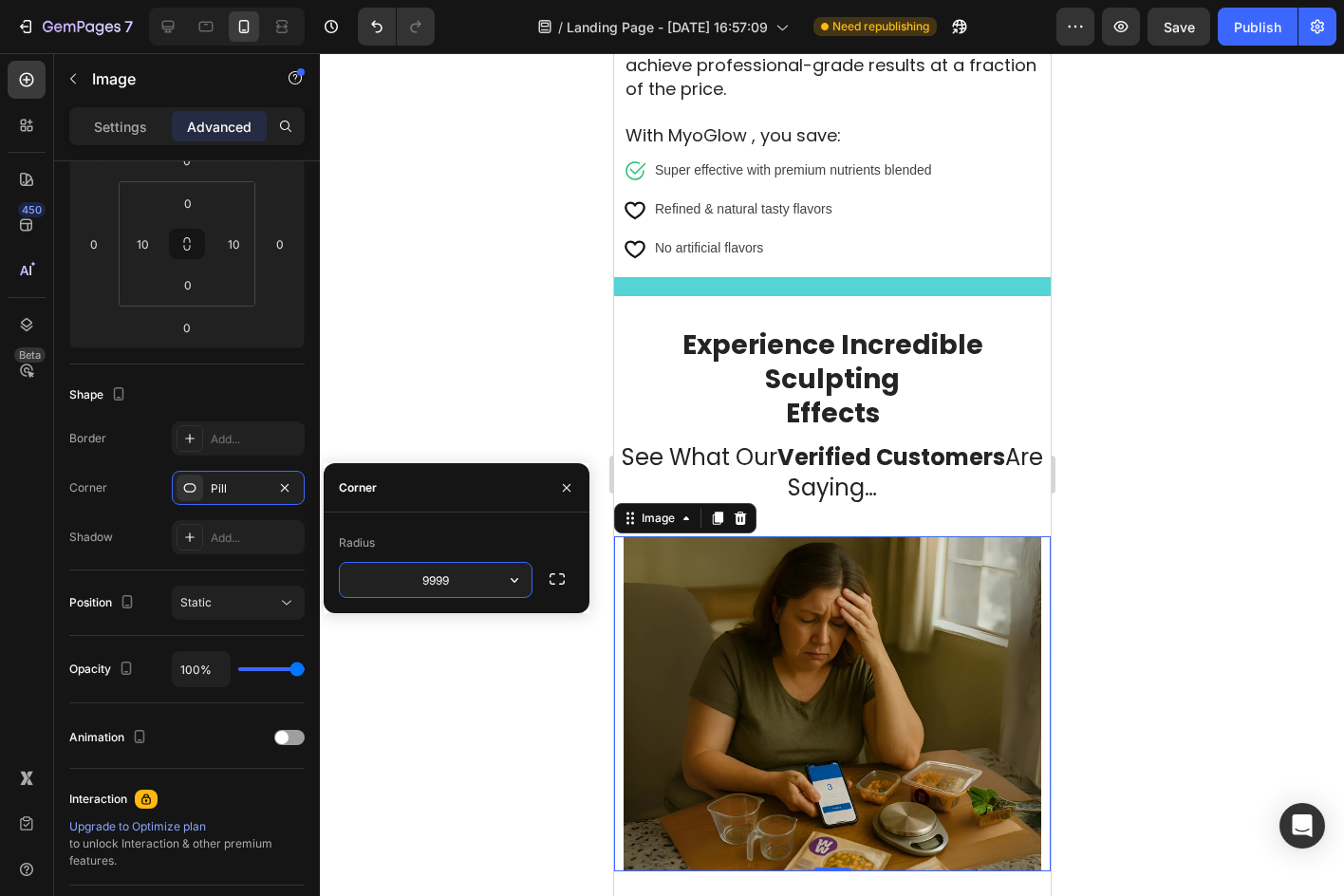
click at [462, 579] on input "9999" at bounding box center [435, 580] width 191 height 34
click at [497, 577] on button "button" at bounding box center [513, 580] width 34 height 34
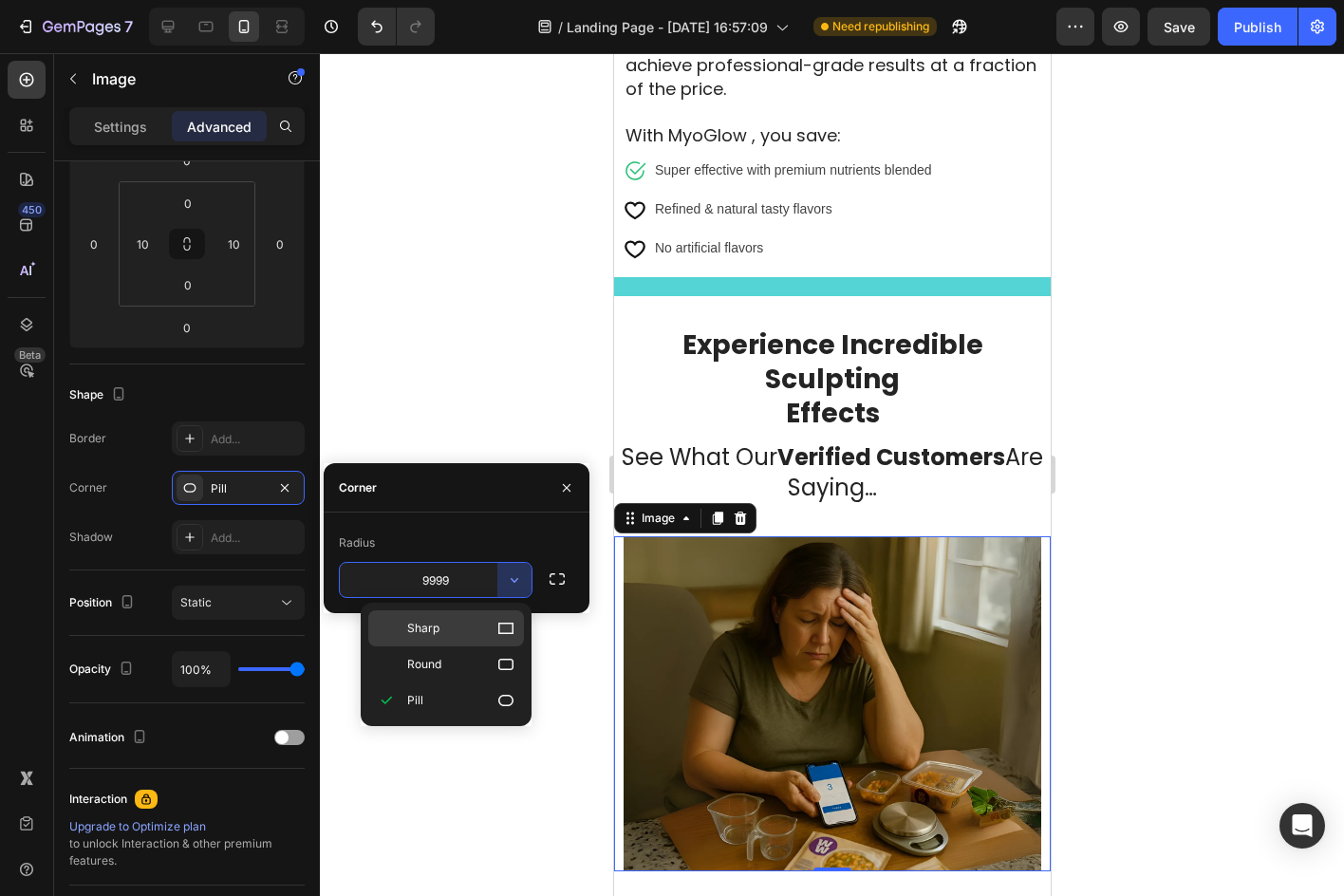
click at [481, 624] on p "Sharp" at bounding box center [461, 628] width 108 height 19
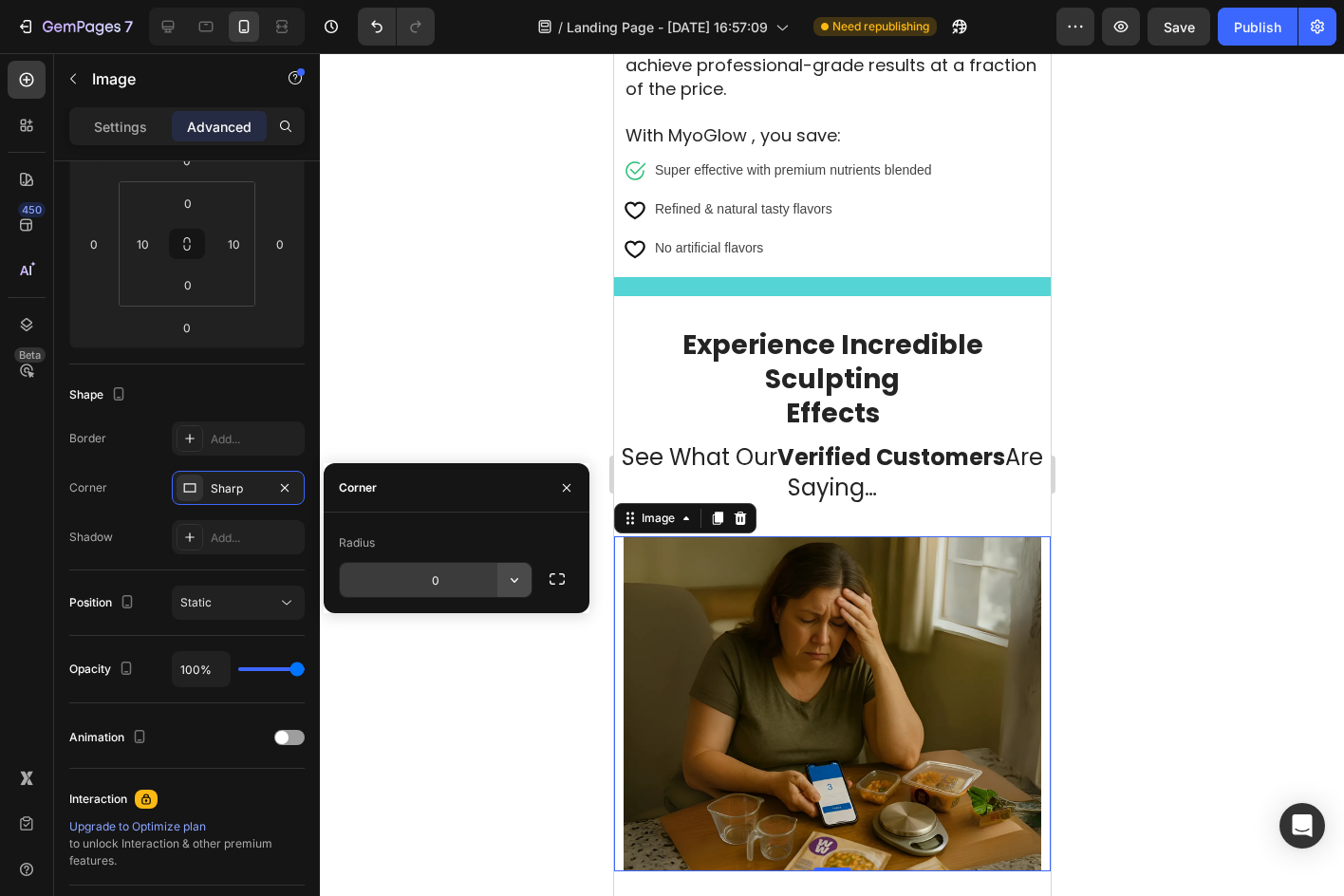
click at [514, 579] on icon "button" at bounding box center [513, 579] width 19 height 19
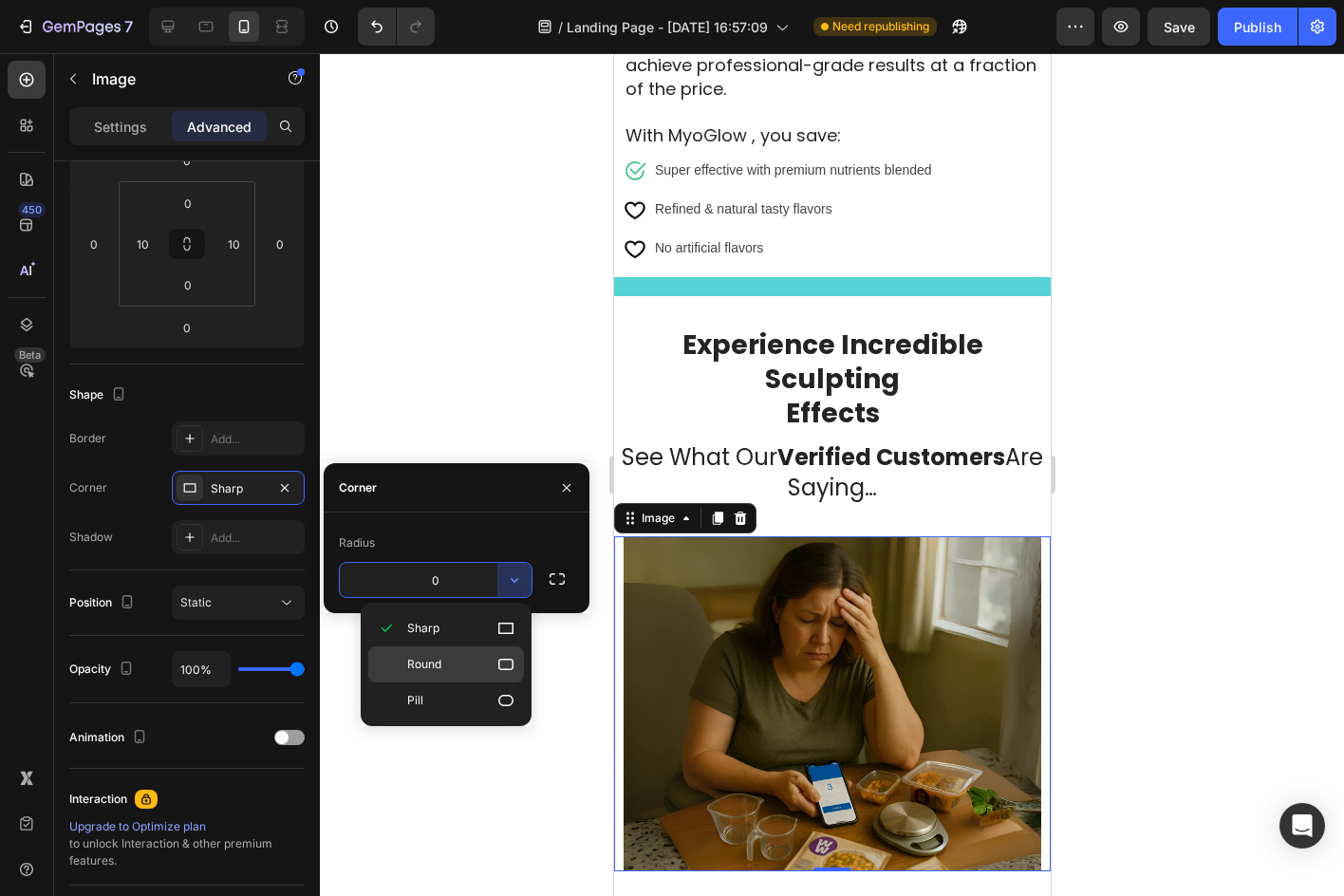
click at [488, 657] on p "Round" at bounding box center [461, 664] width 108 height 19
type input "8"
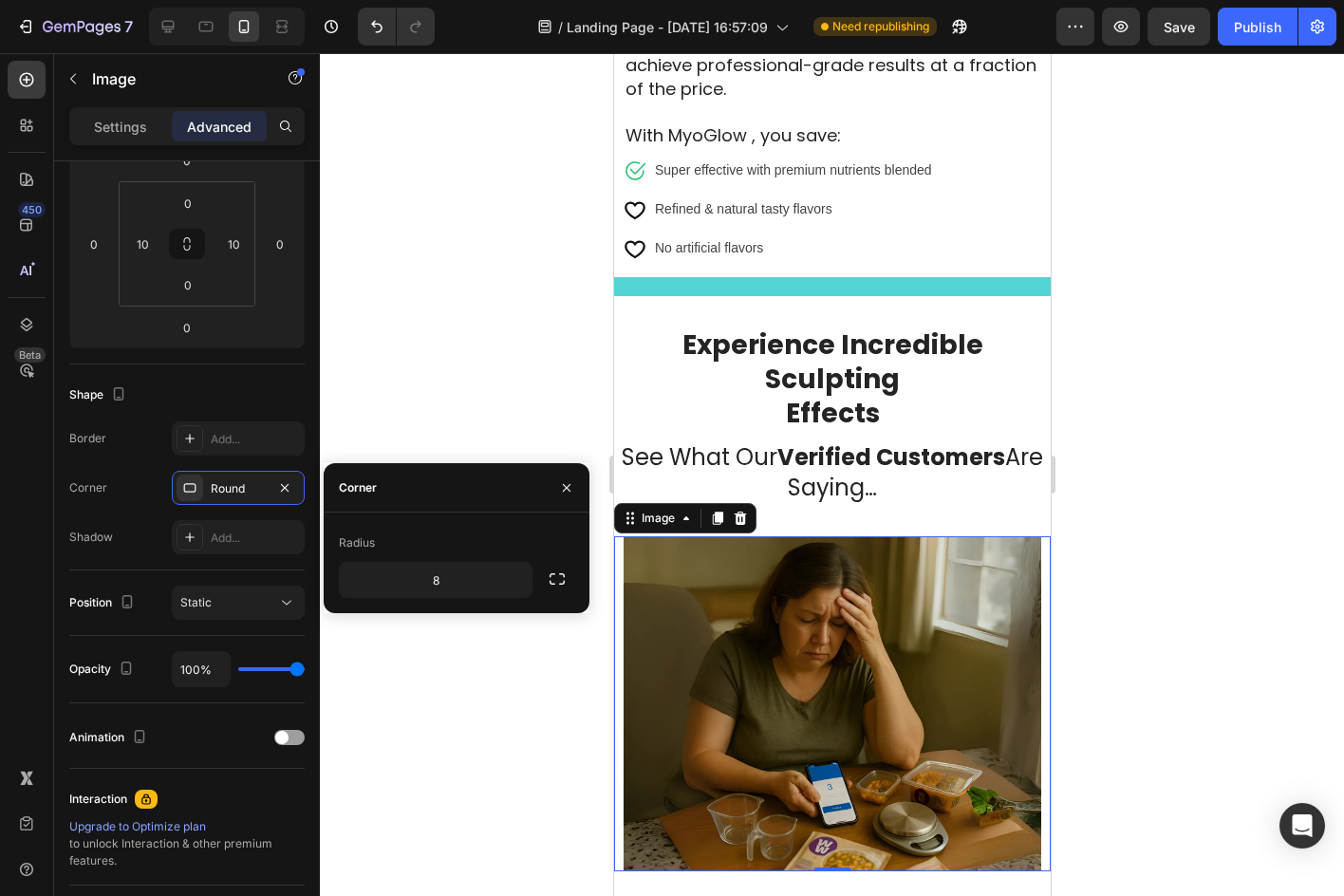
click at [792, 601] on img at bounding box center [832, 703] width 418 height 335
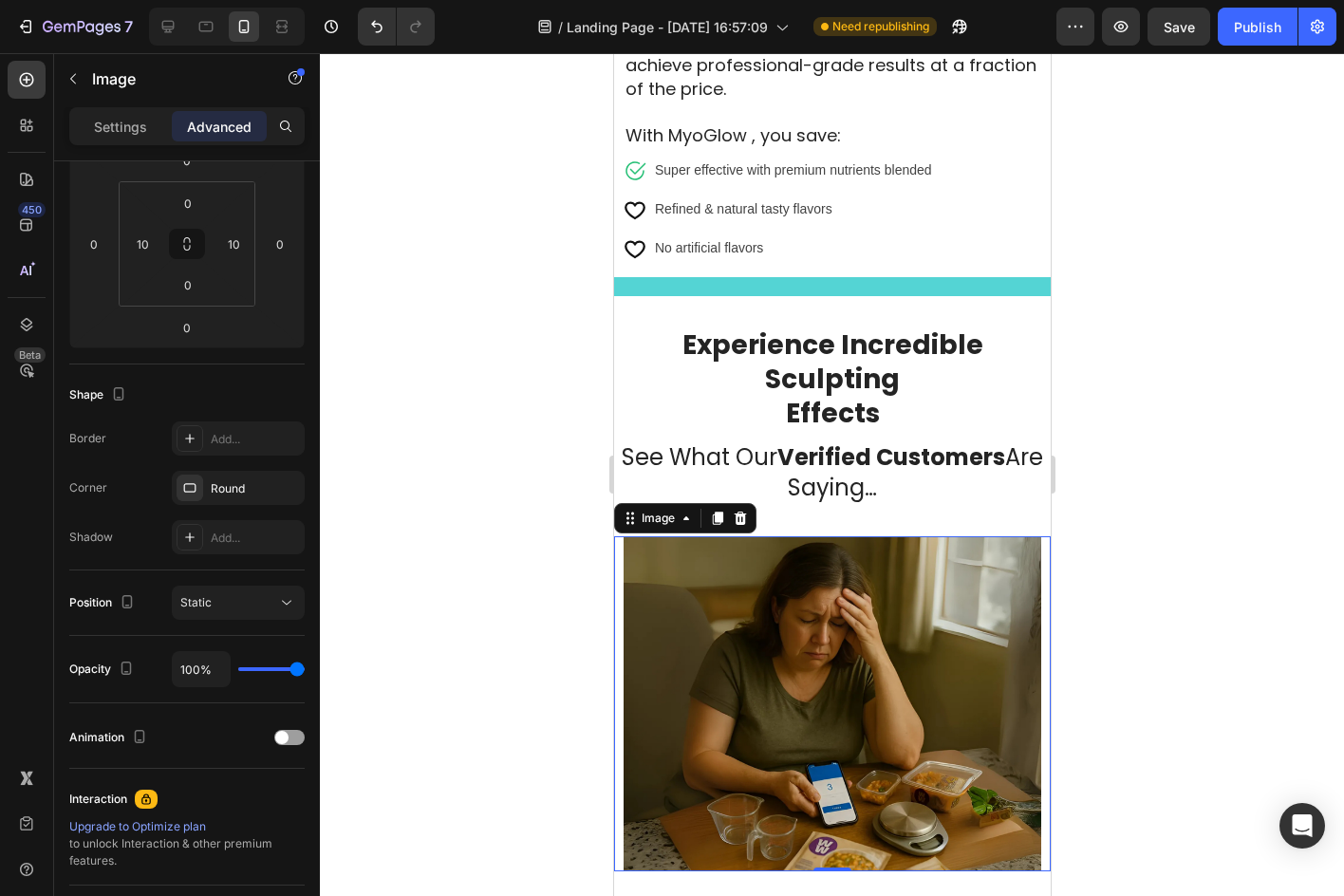
click at [1114, 526] on div at bounding box center [832, 473] width 1024 height 842
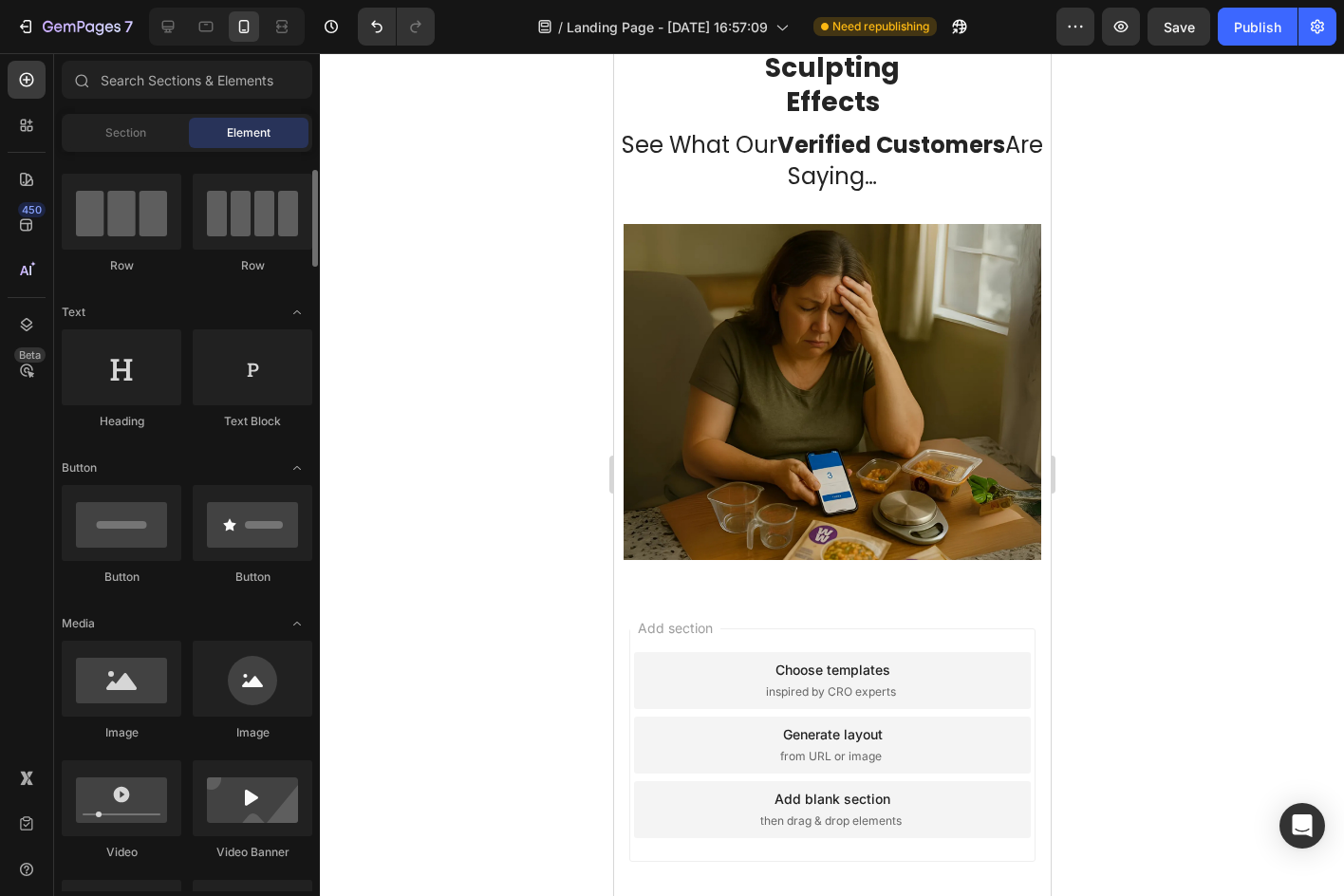
scroll to position [0, 0]
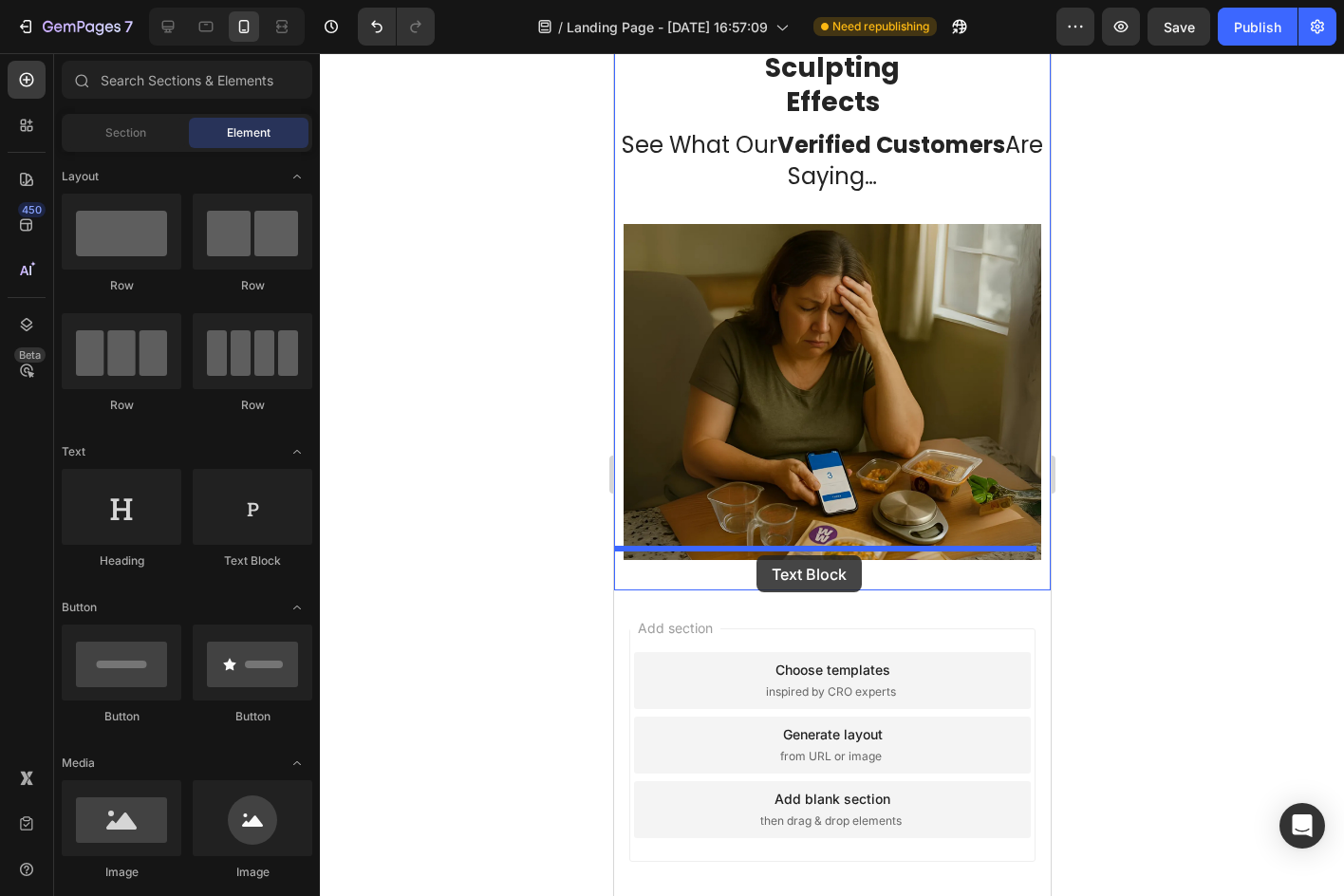
drag, startPoint x: 837, startPoint y: 552, endPoint x: 755, endPoint y: 555, distance: 82.1
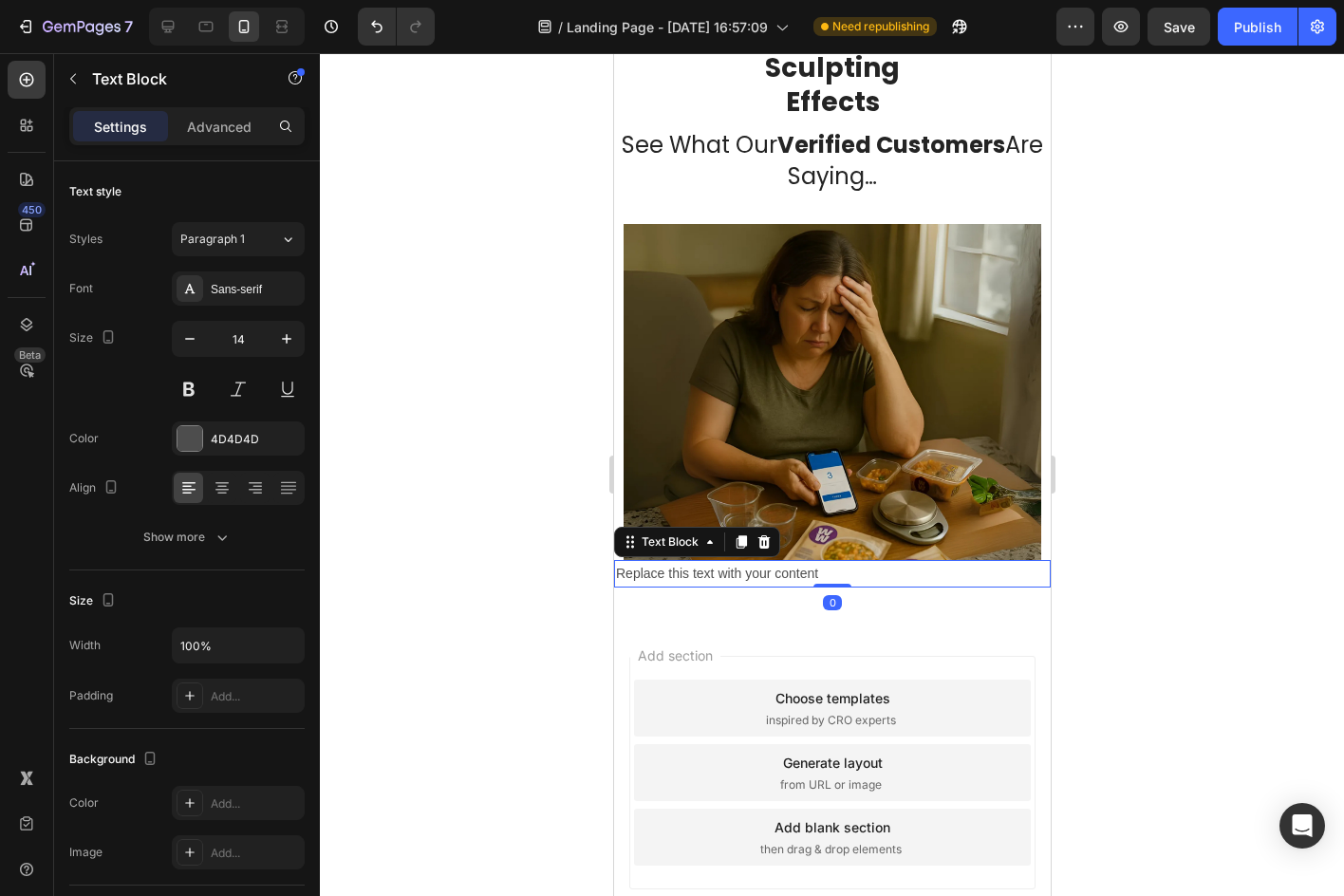
click at [222, 149] on div "Settings Advanced" at bounding box center [186, 134] width 265 height 54
click at [222, 144] on div "Settings Advanced" at bounding box center [186, 126] width 235 height 38
click at [222, 133] on p "Advanced" at bounding box center [220, 127] width 64 height 20
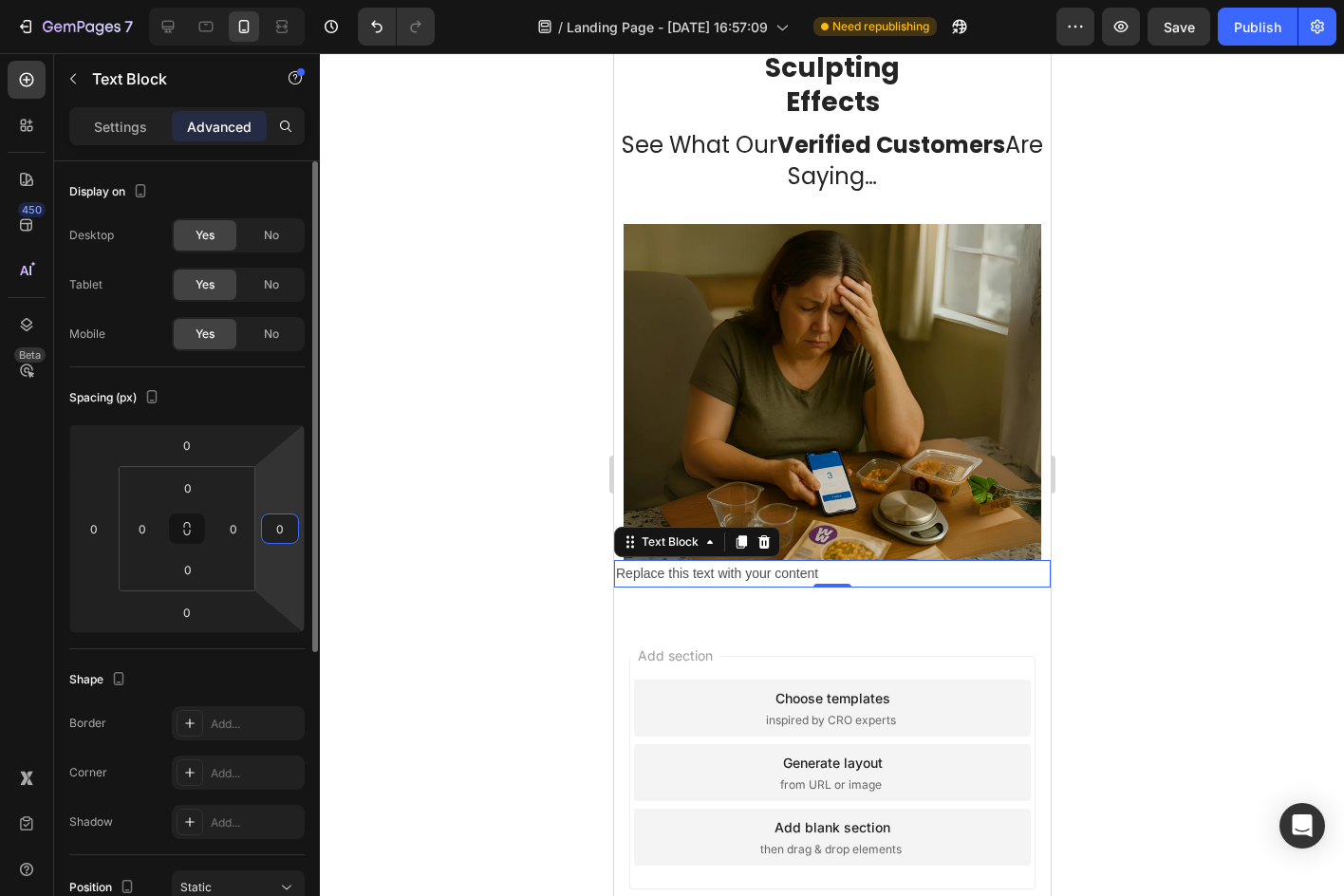
click at [278, 516] on input "0" at bounding box center [279, 528] width 28 height 28
type input "10"
click at [144, 522] on input "0" at bounding box center [142, 528] width 28 height 28
type input "10"
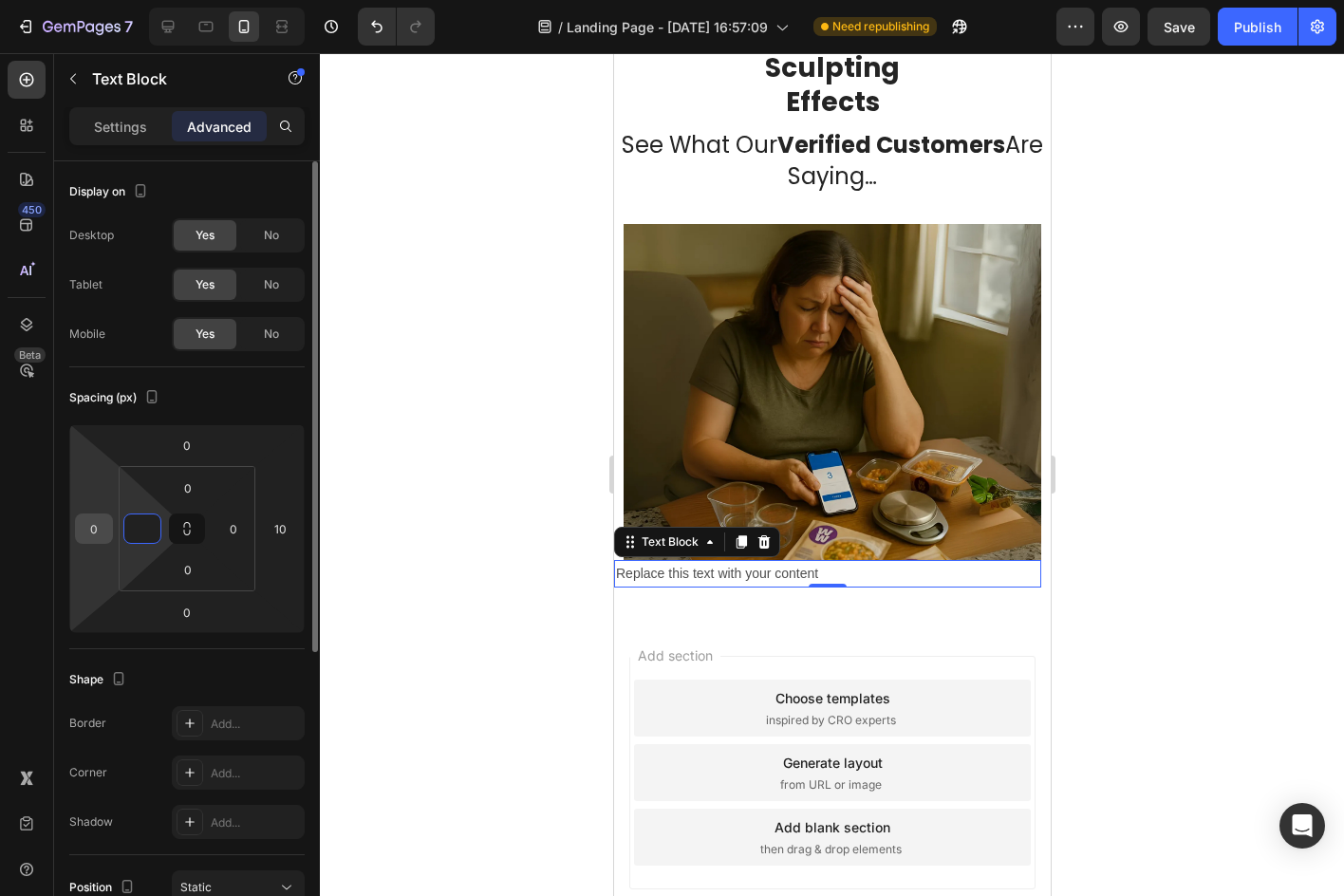
type input "0"
click at [93, 520] on input "0" at bounding box center [94, 528] width 28 height 28
type input "10"
click at [745, 534] on icon at bounding box center [750, 542] width 16 height 16
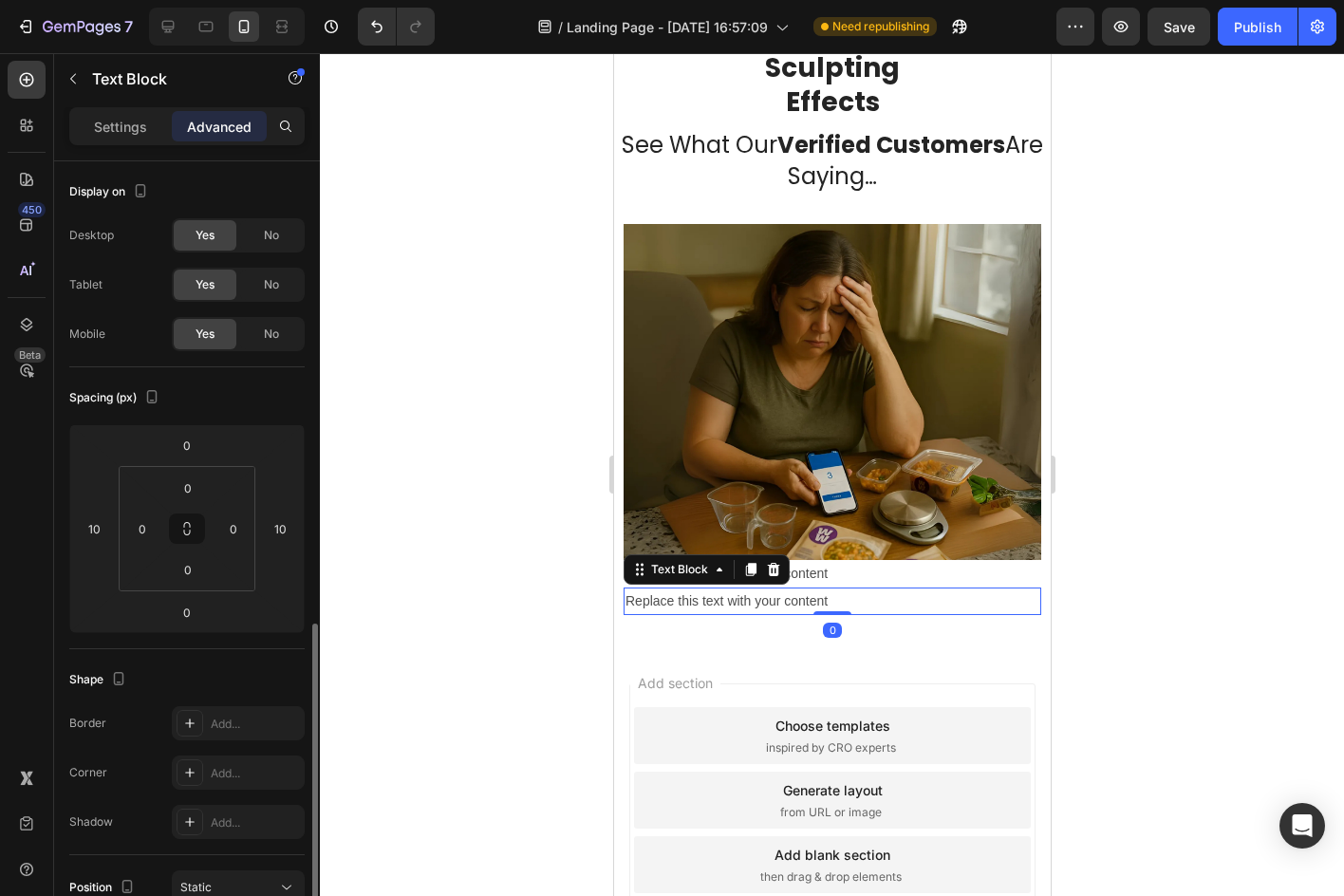
scroll to position [285, 0]
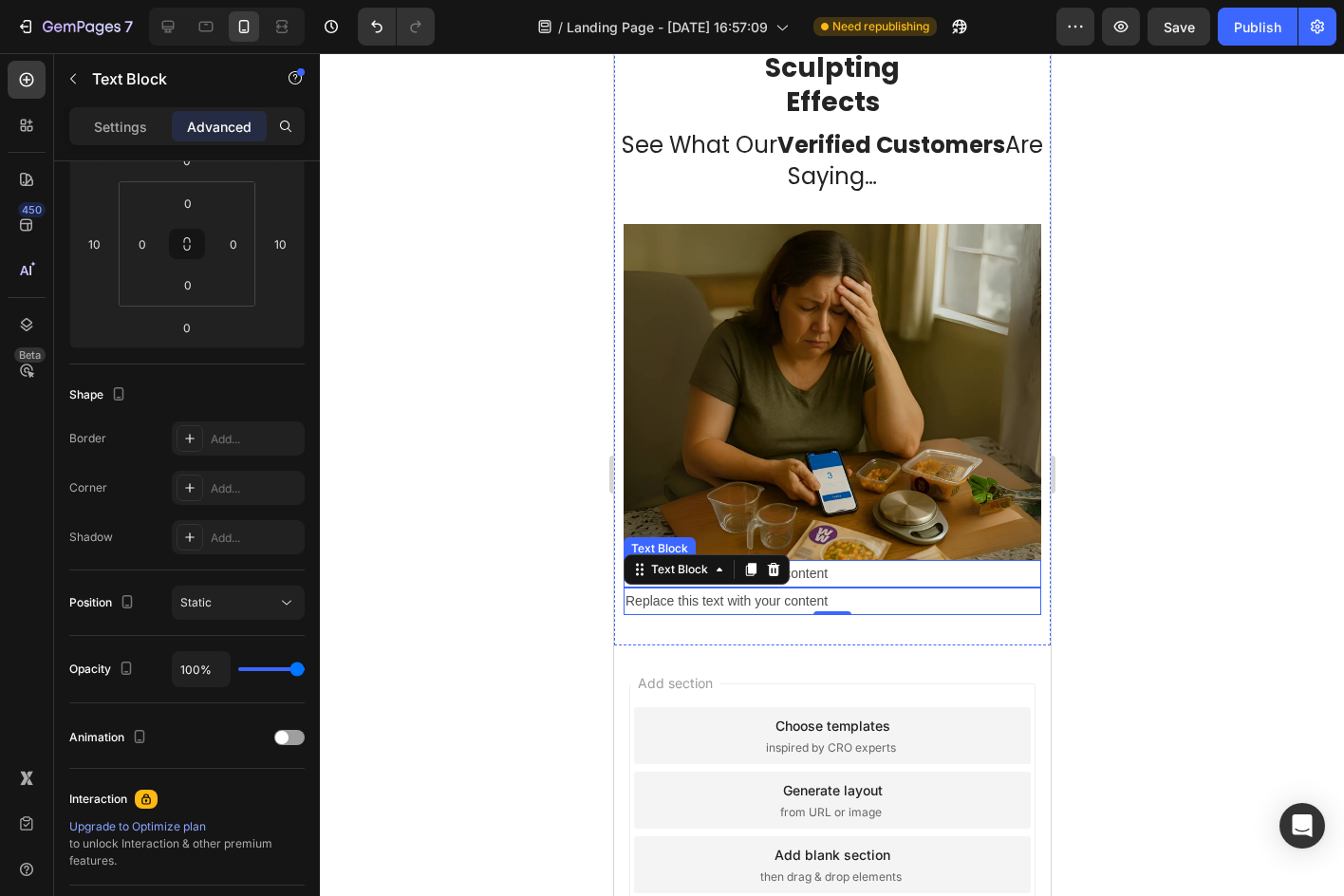
click at [799, 560] on div "Replace this text with your content" at bounding box center [832, 574] width 418 height 27
click at [799, 562] on p "Replace this text with your content" at bounding box center [832, 574] width 414 height 23
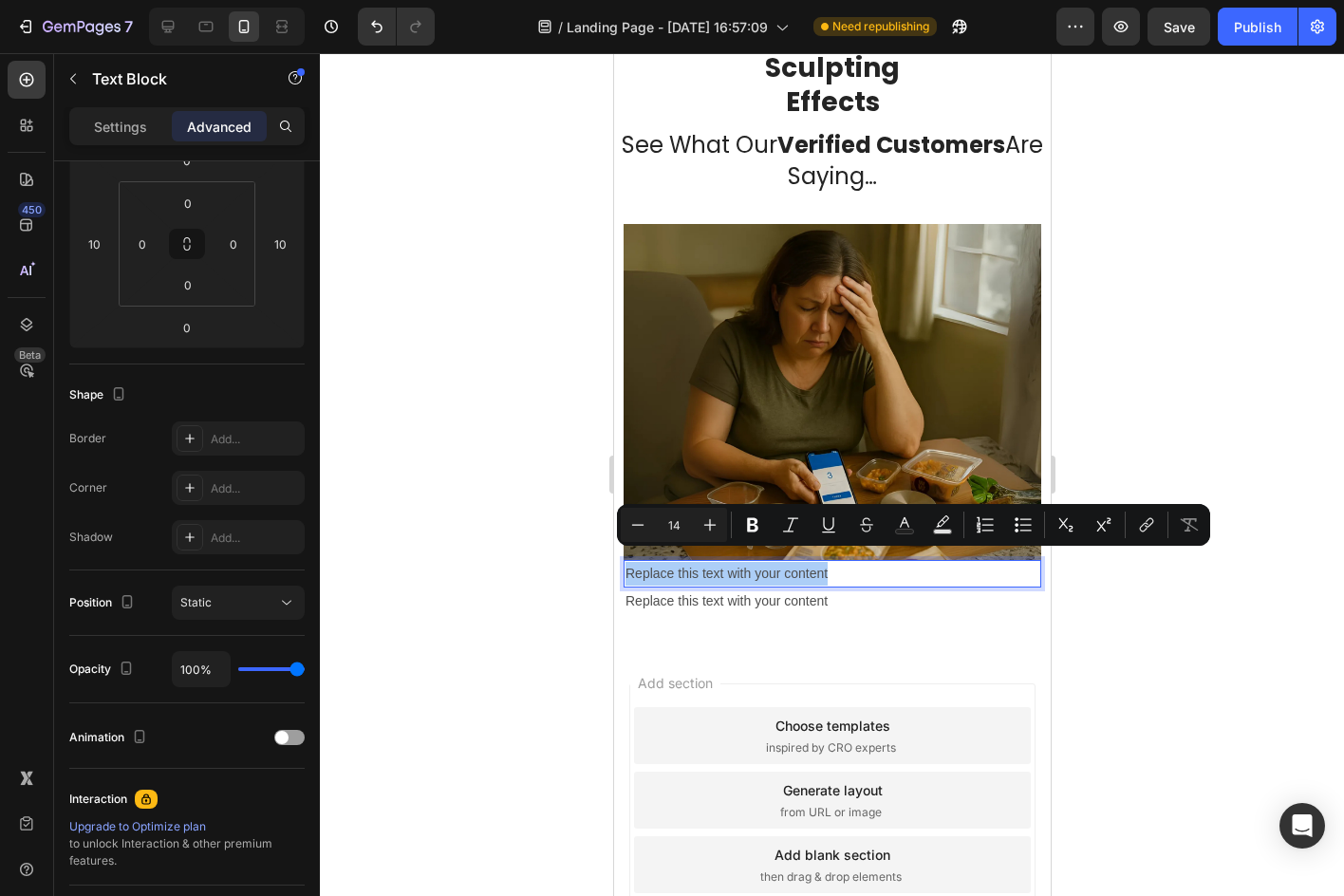
click at [1145, 599] on div at bounding box center [832, 473] width 1024 height 842
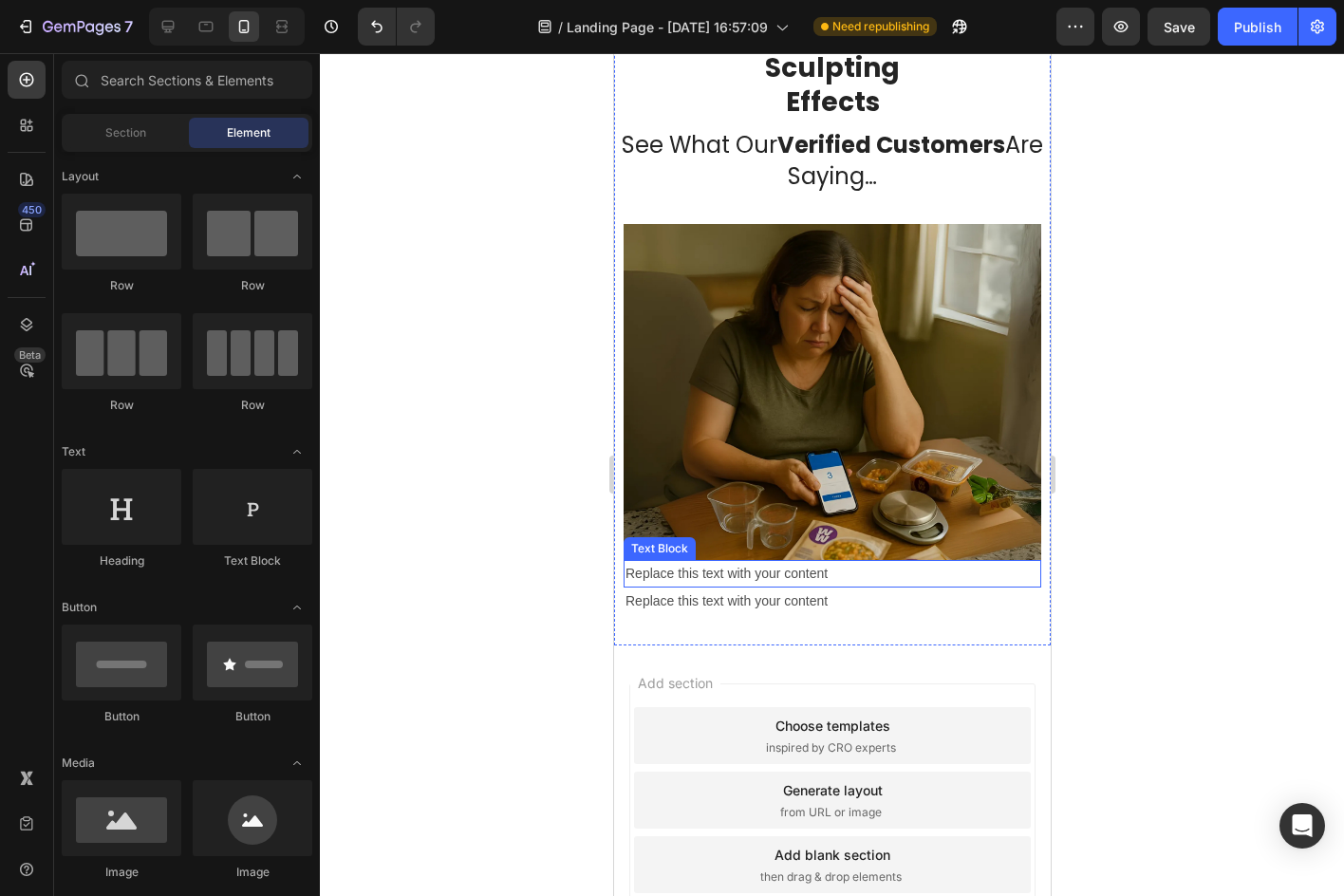
click at [742, 564] on p "Replace this text with your content" at bounding box center [832, 574] width 414 height 23
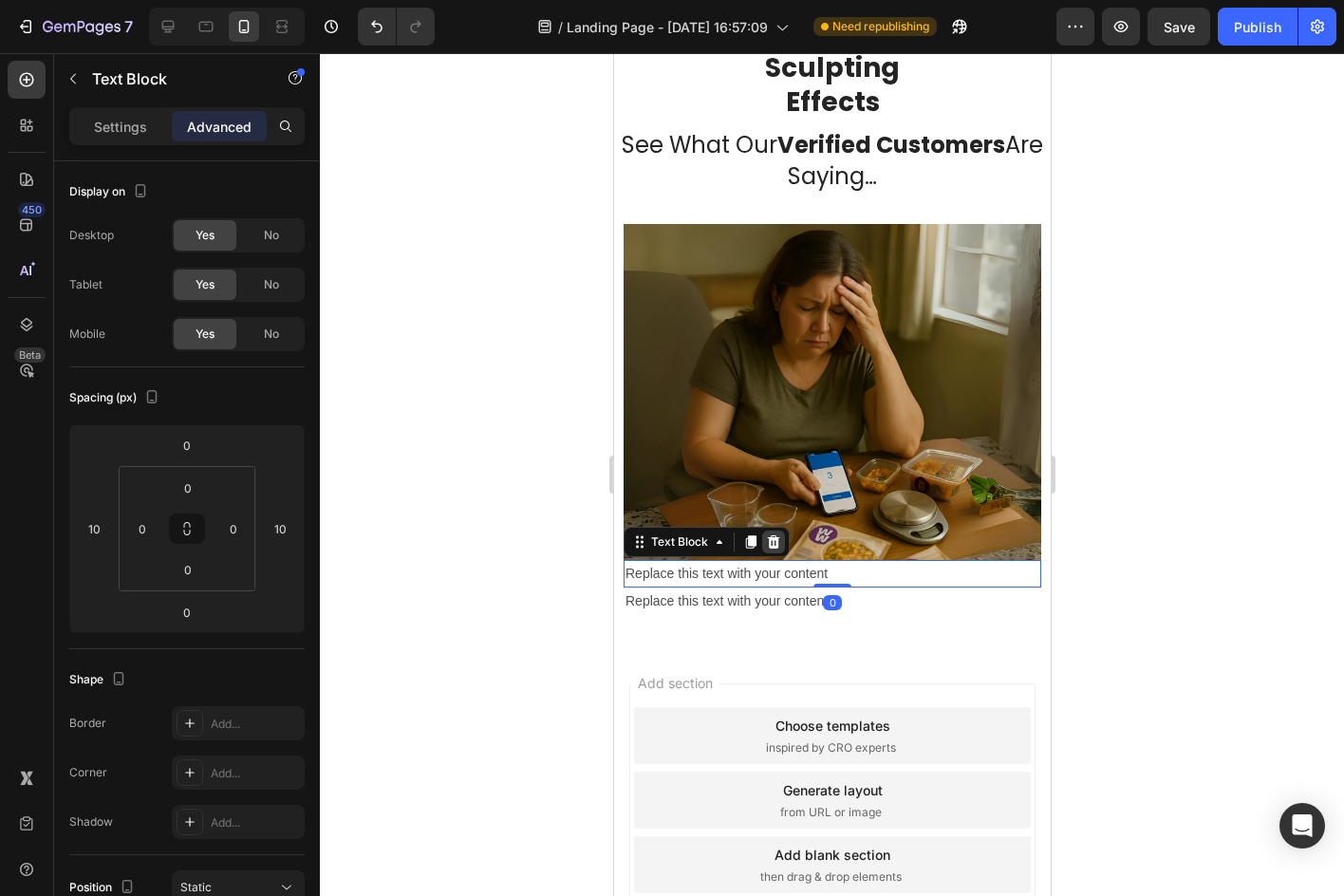
click at [765, 534] on icon at bounding box center [773, 542] width 16 height 16
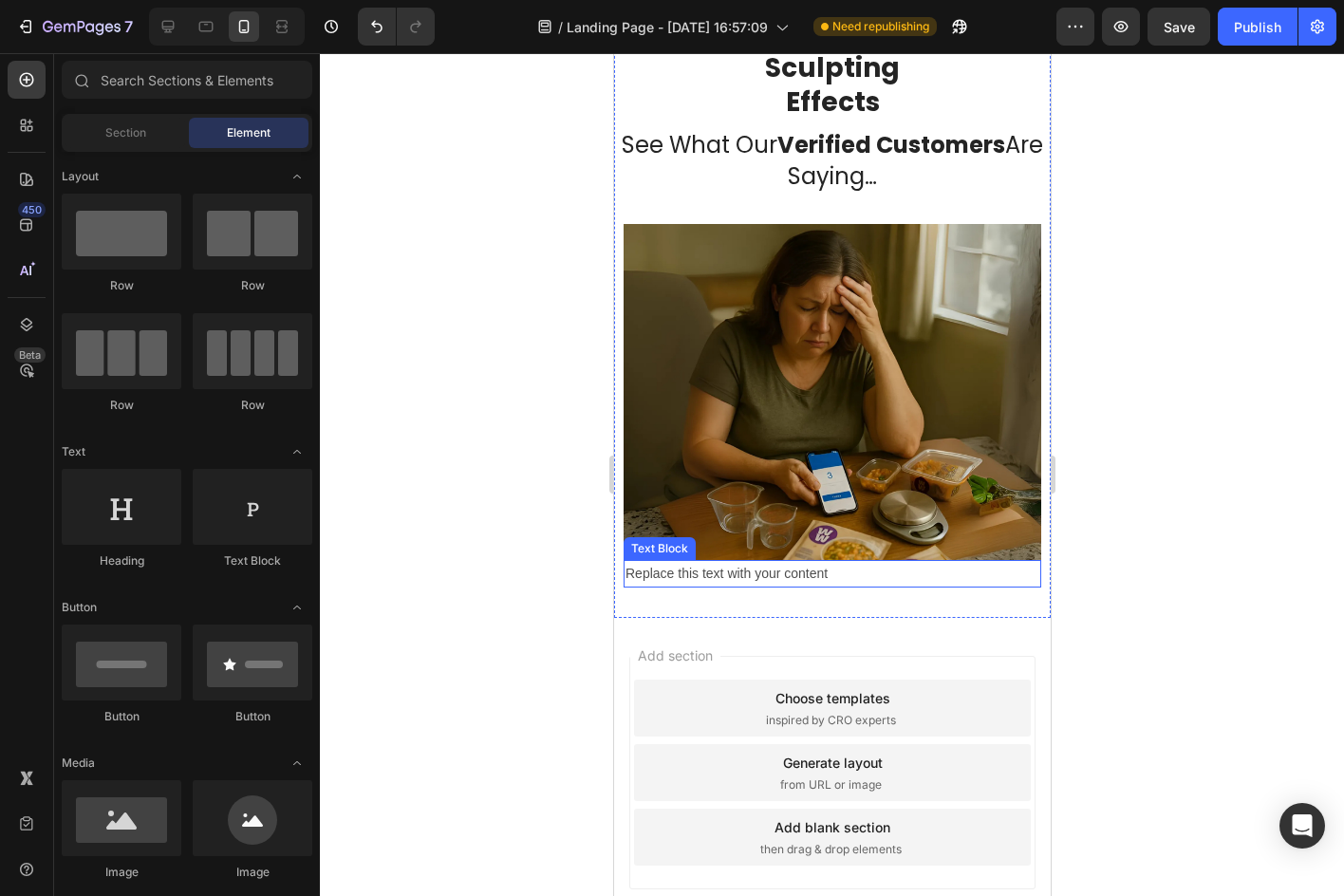
click at [798, 560] on div "Replace this text with your content" at bounding box center [832, 574] width 418 height 27
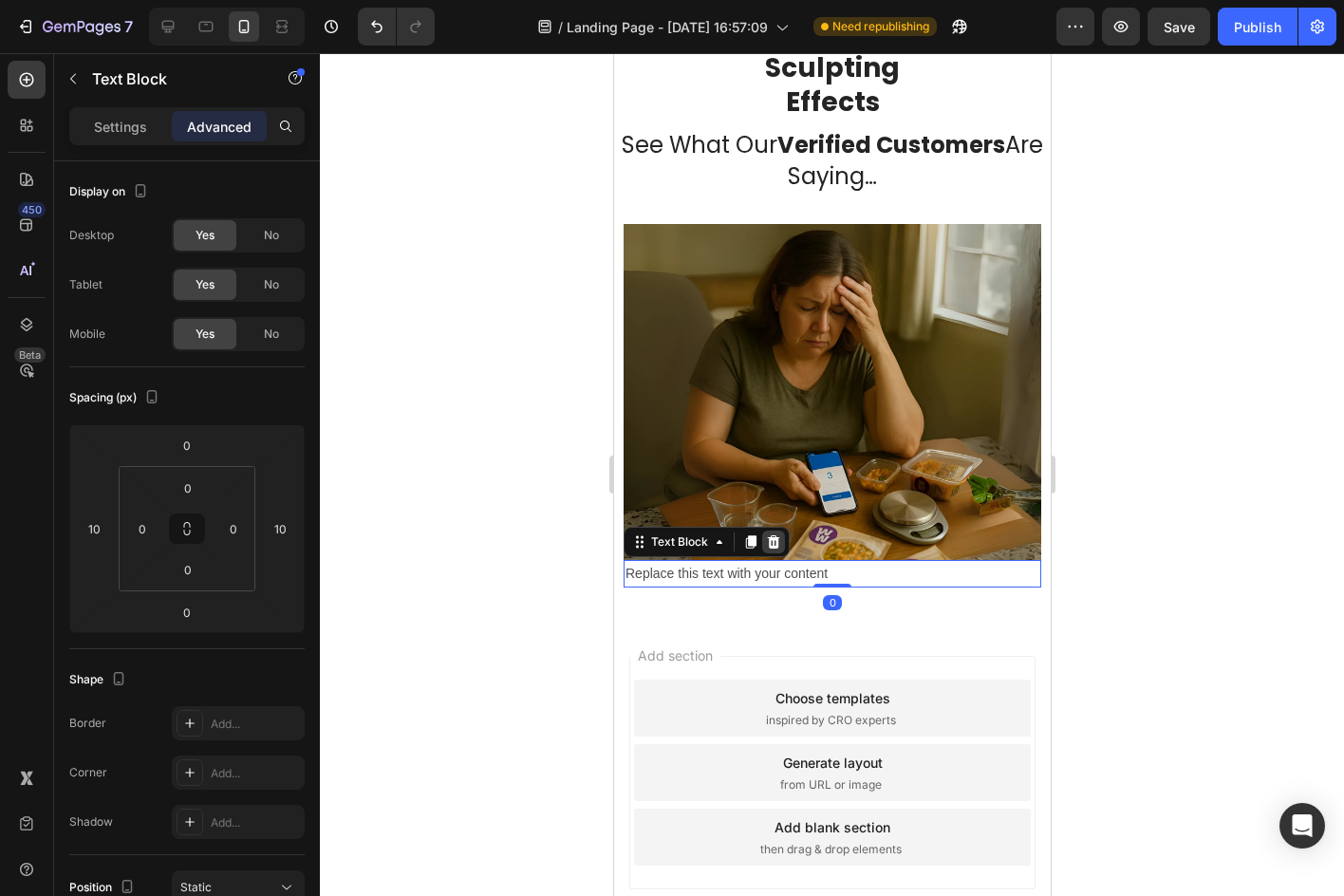
click at [773, 535] on icon at bounding box center [773, 542] width 13 height 14
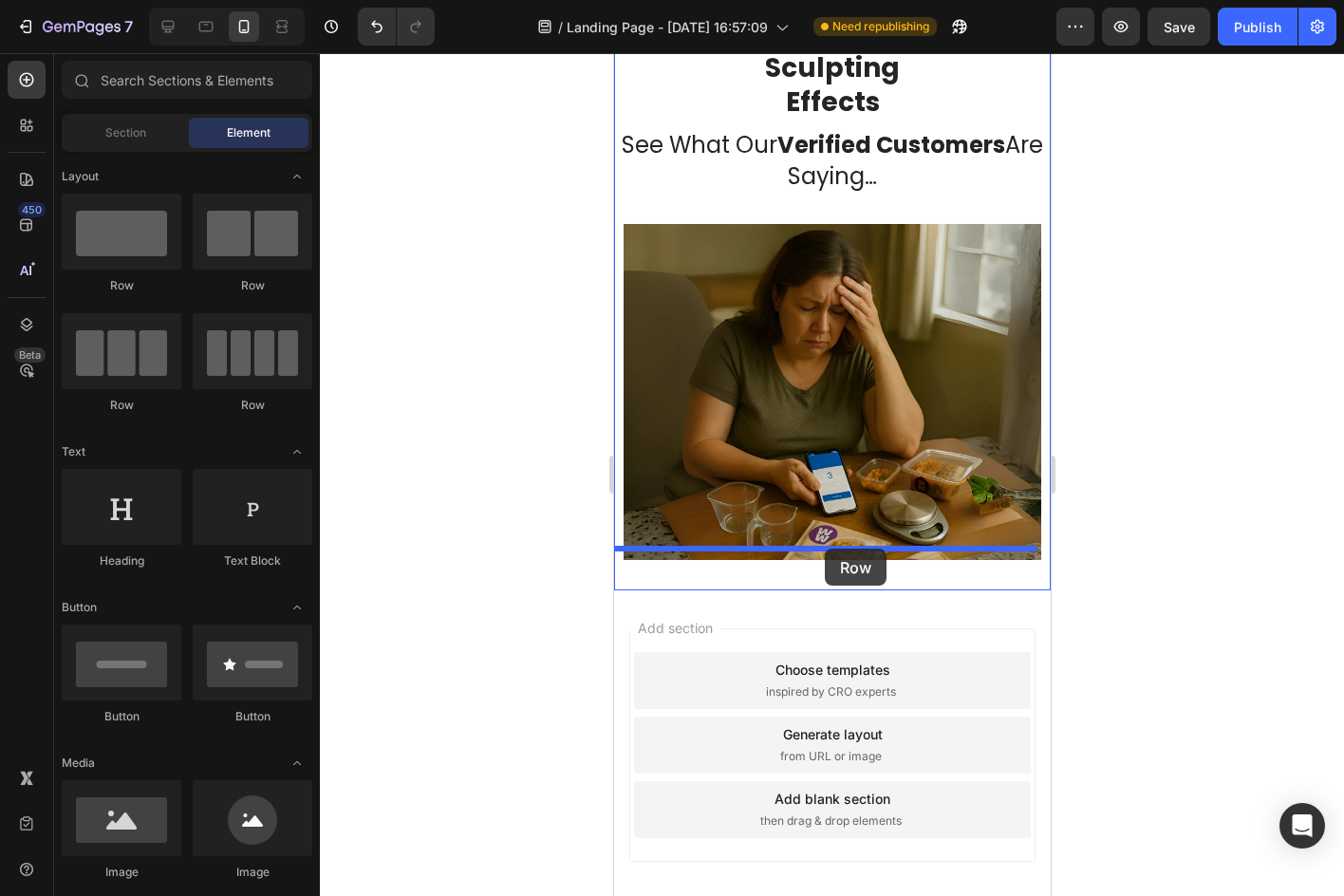
drag, startPoint x: 764, startPoint y: 302, endPoint x: 824, endPoint y: 549, distance: 254.2
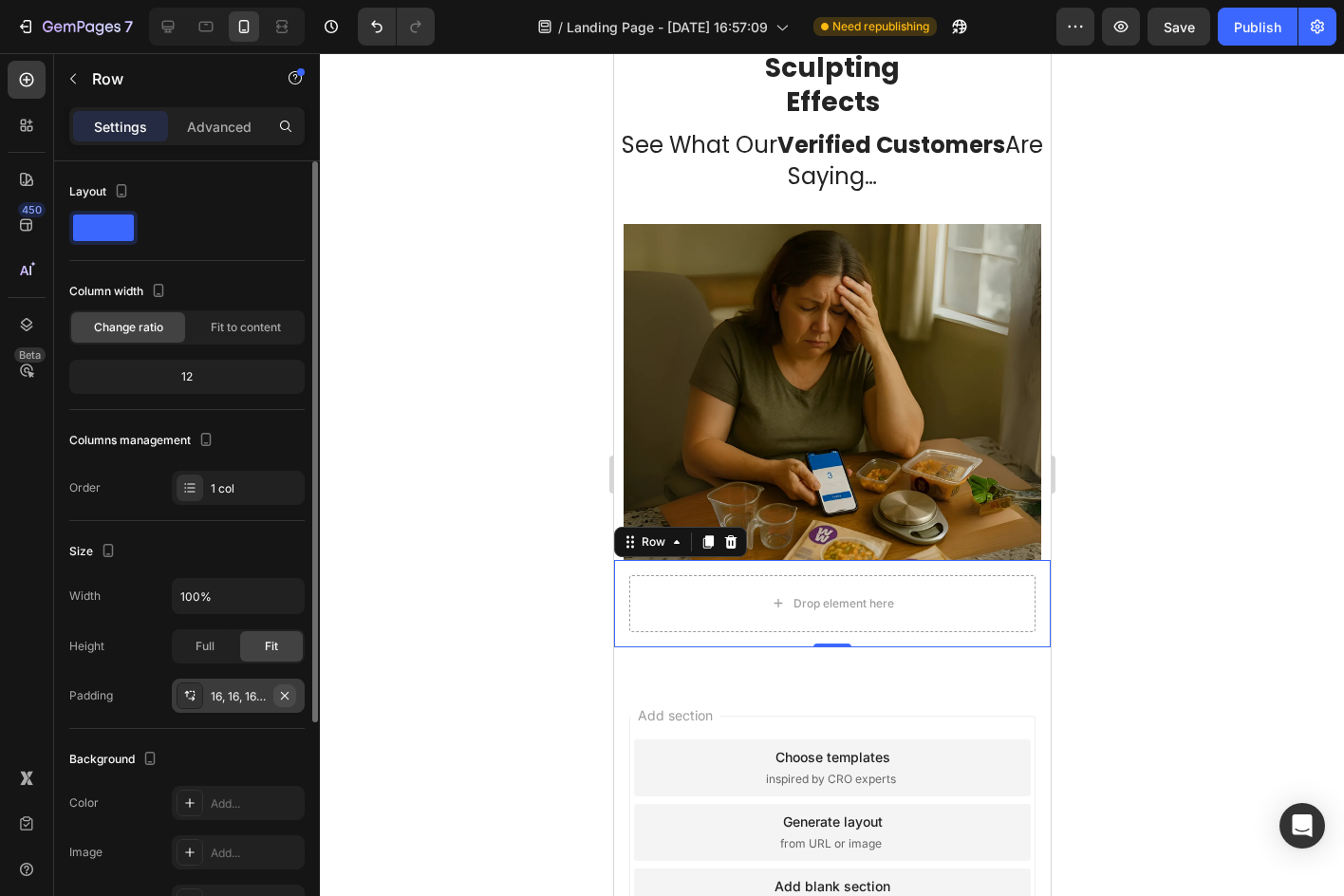
click at [285, 695] on icon "button" at bounding box center [285, 695] width 8 height 8
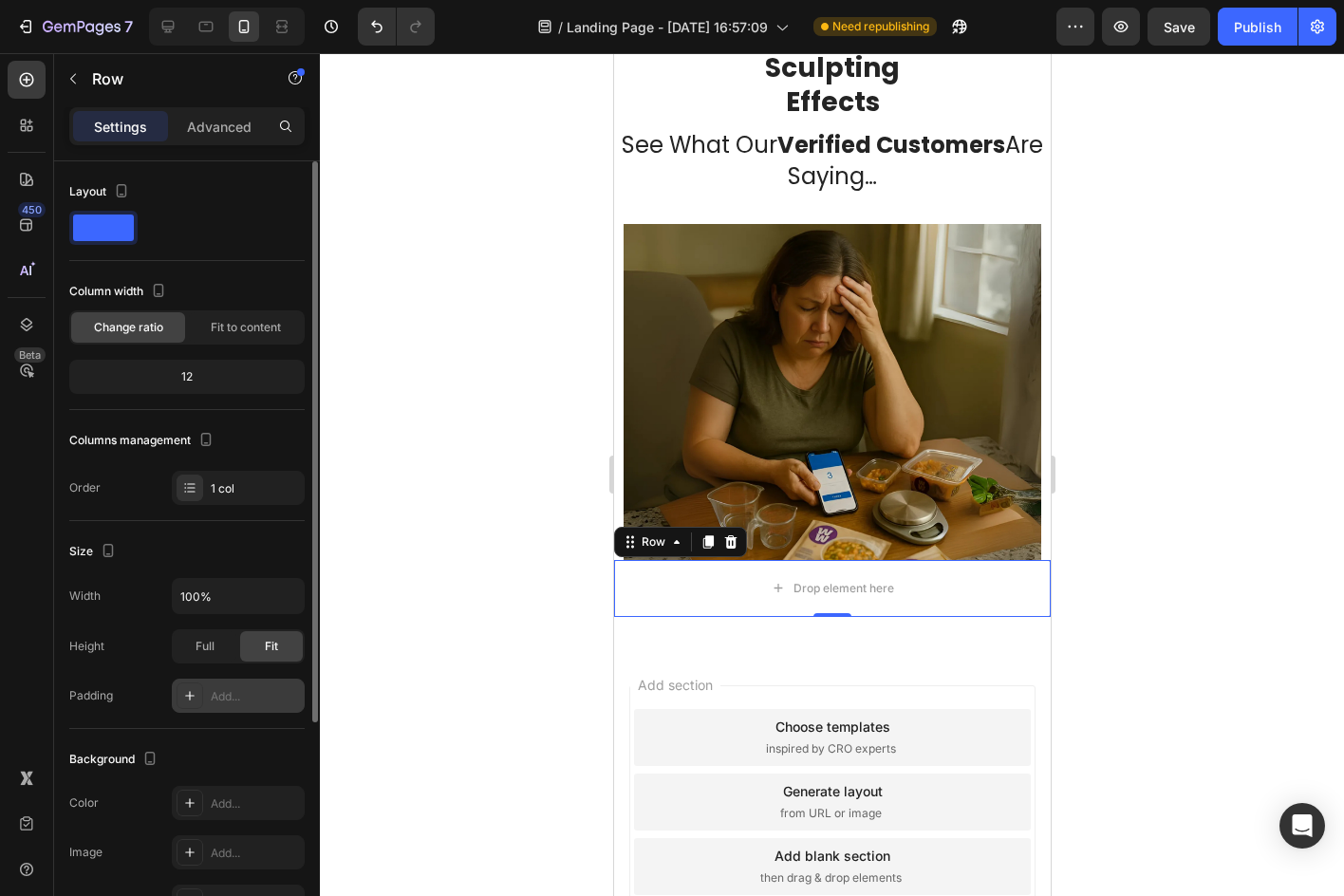
click at [238, 688] on div "Add..." at bounding box center [255, 697] width 89 height 18
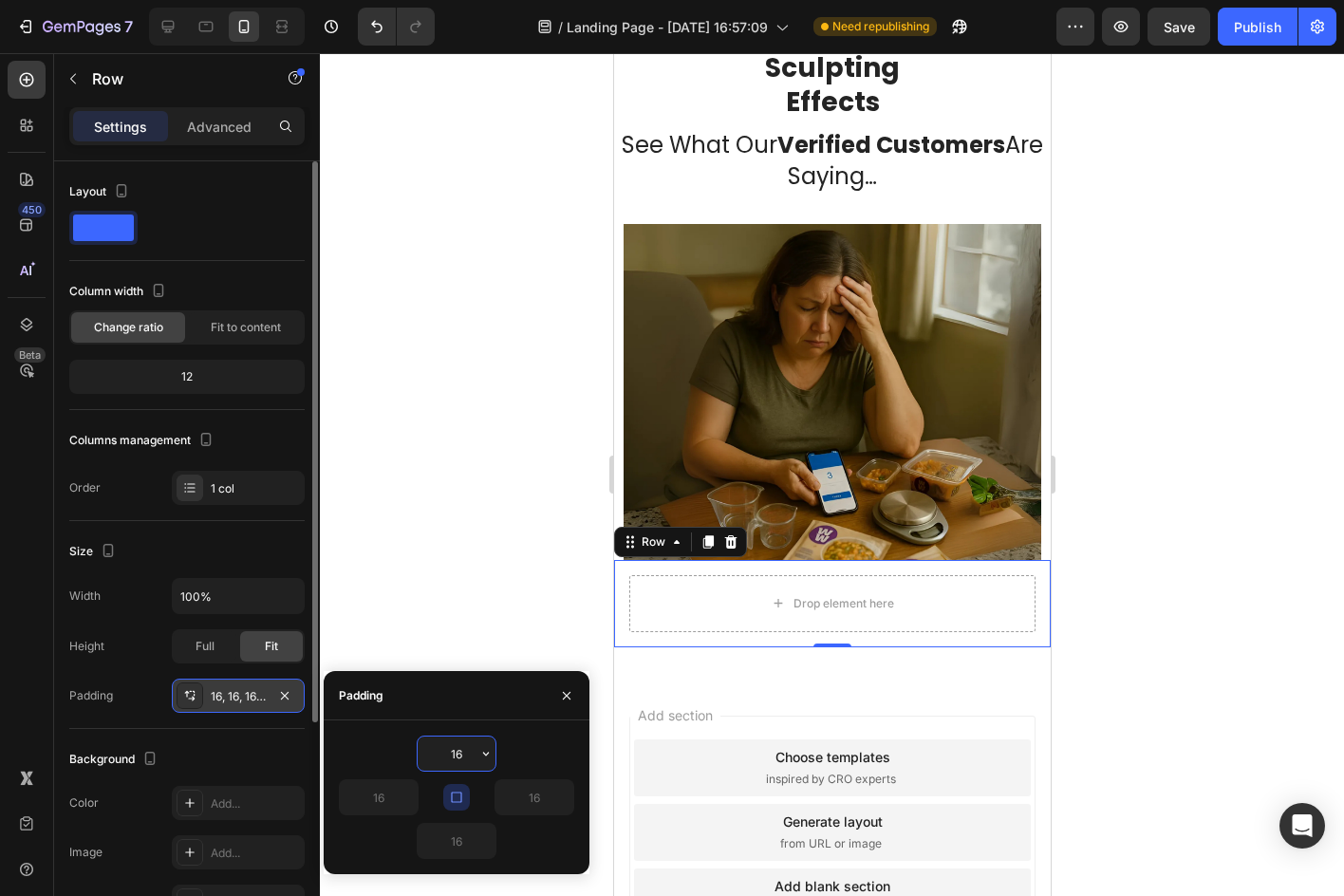
click at [473, 750] on input "16" at bounding box center [457, 753] width 78 height 34
click at [444, 788] on button "button" at bounding box center [456, 796] width 26 height 26
click at [291, 702] on icon "button" at bounding box center [285, 696] width 16 height 16
type input "0"
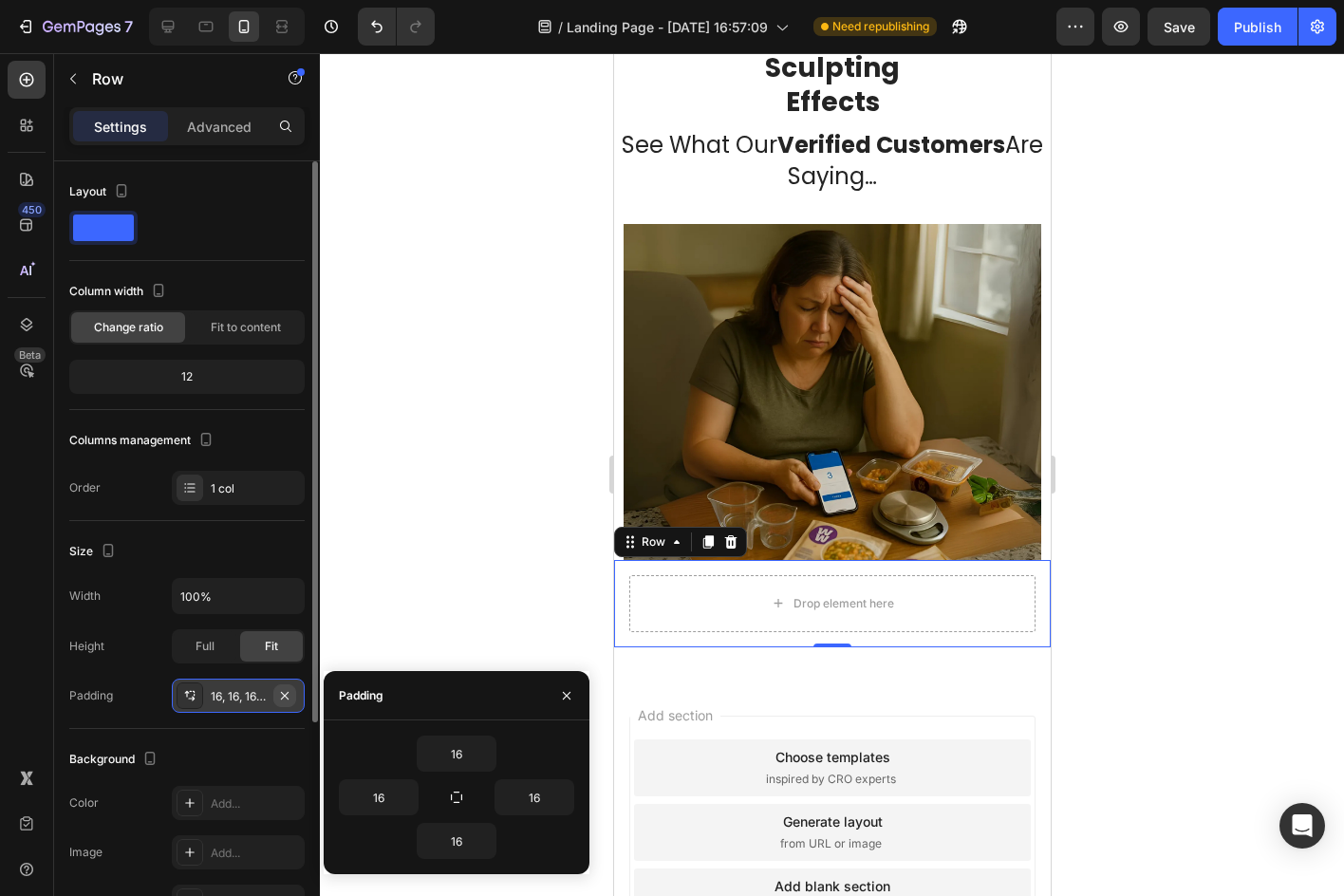
type input "0"
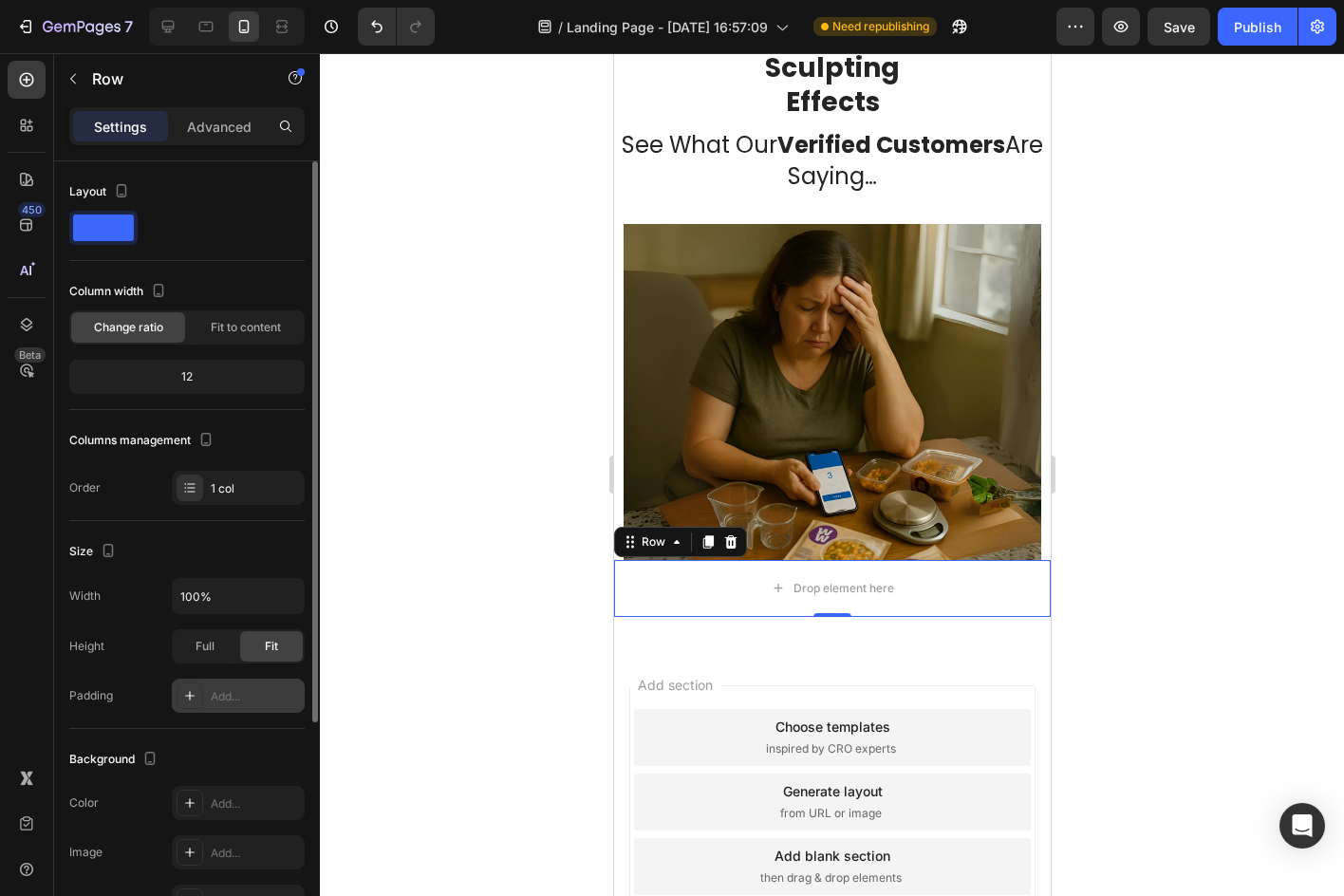
click at [163, 688] on div "Padding Add..." at bounding box center [186, 695] width 235 height 34
click at [225, 686] on div "Add..." at bounding box center [238, 695] width 133 height 34
type input "16"
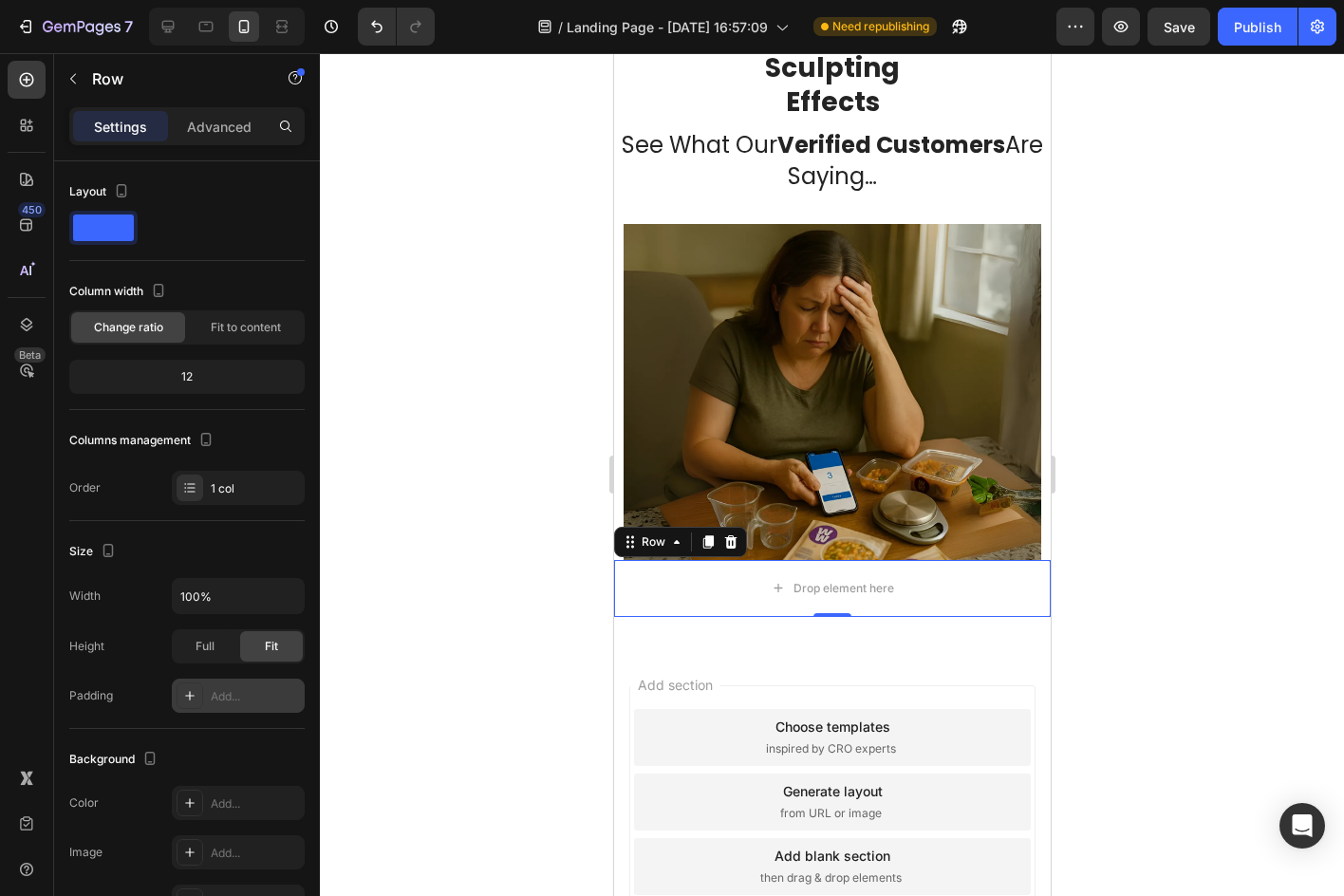
type input "16"
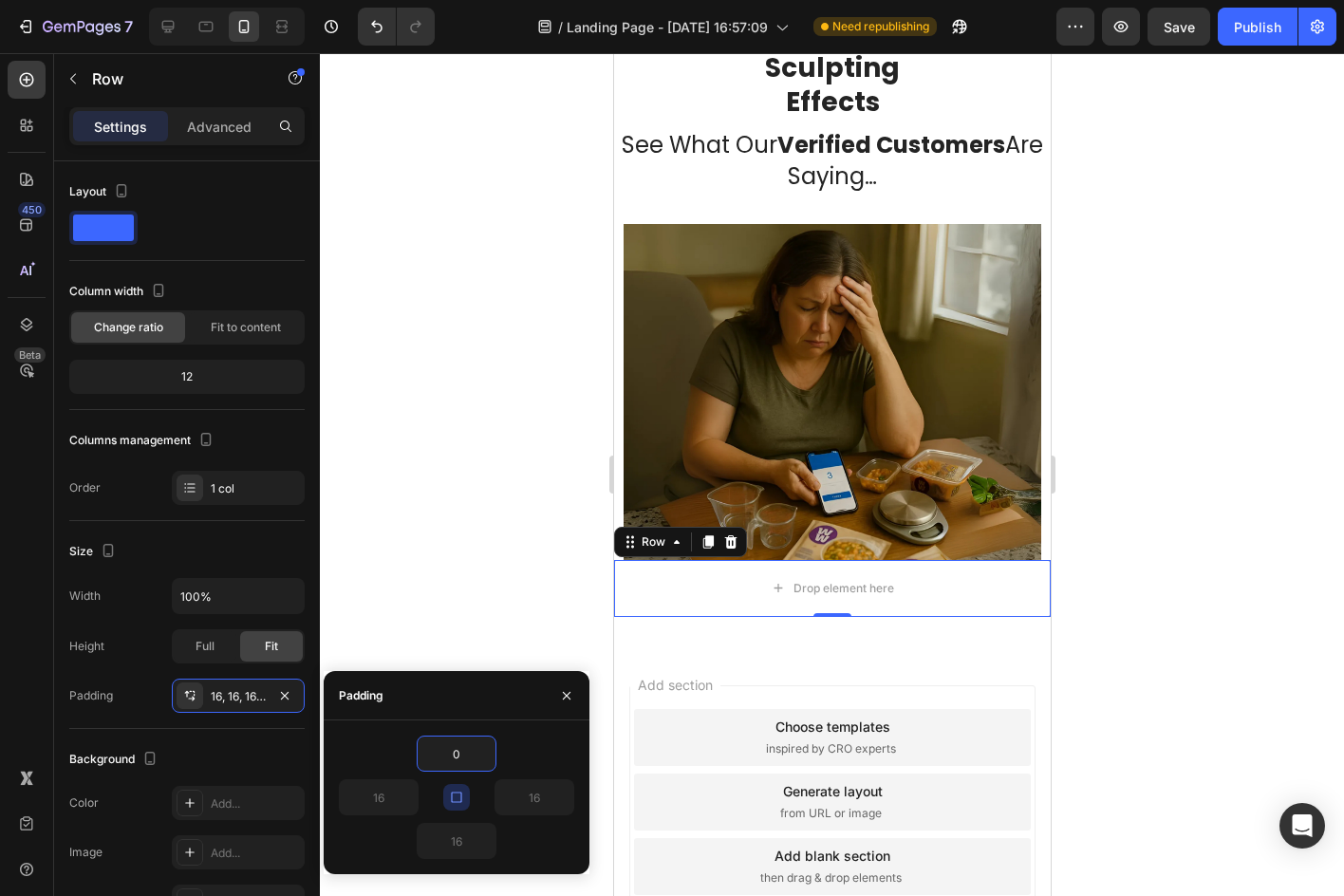
type input "0"
click at [466, 804] on button "button" at bounding box center [456, 796] width 26 height 26
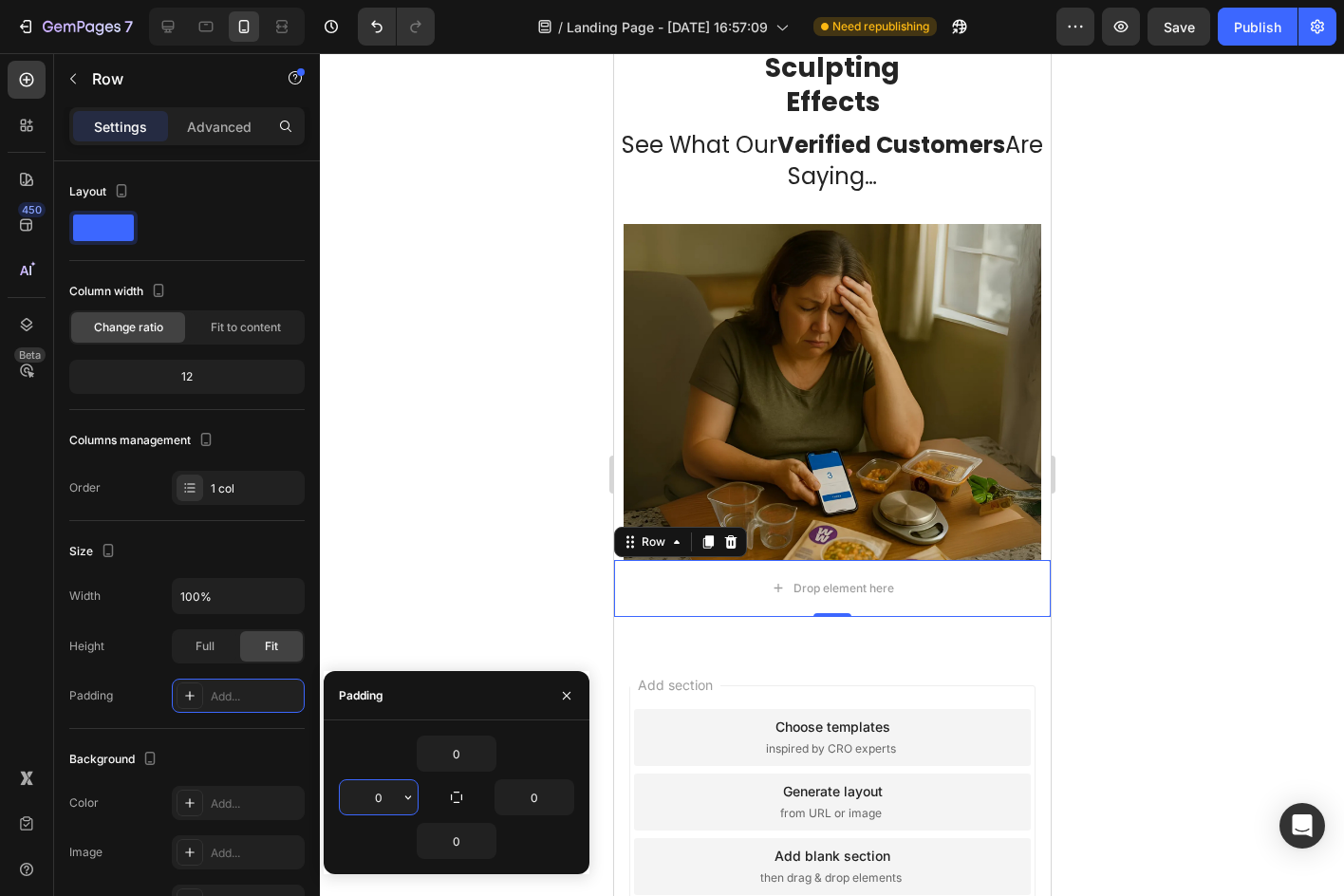
click at [380, 801] on input "0" at bounding box center [379, 796] width 78 height 34
type input "10"
click at [574, 793] on div "0 10 0 0" at bounding box center [457, 797] width 265 height 123
click at [540, 792] on input "0" at bounding box center [535, 796] width 78 height 34
type input "10"
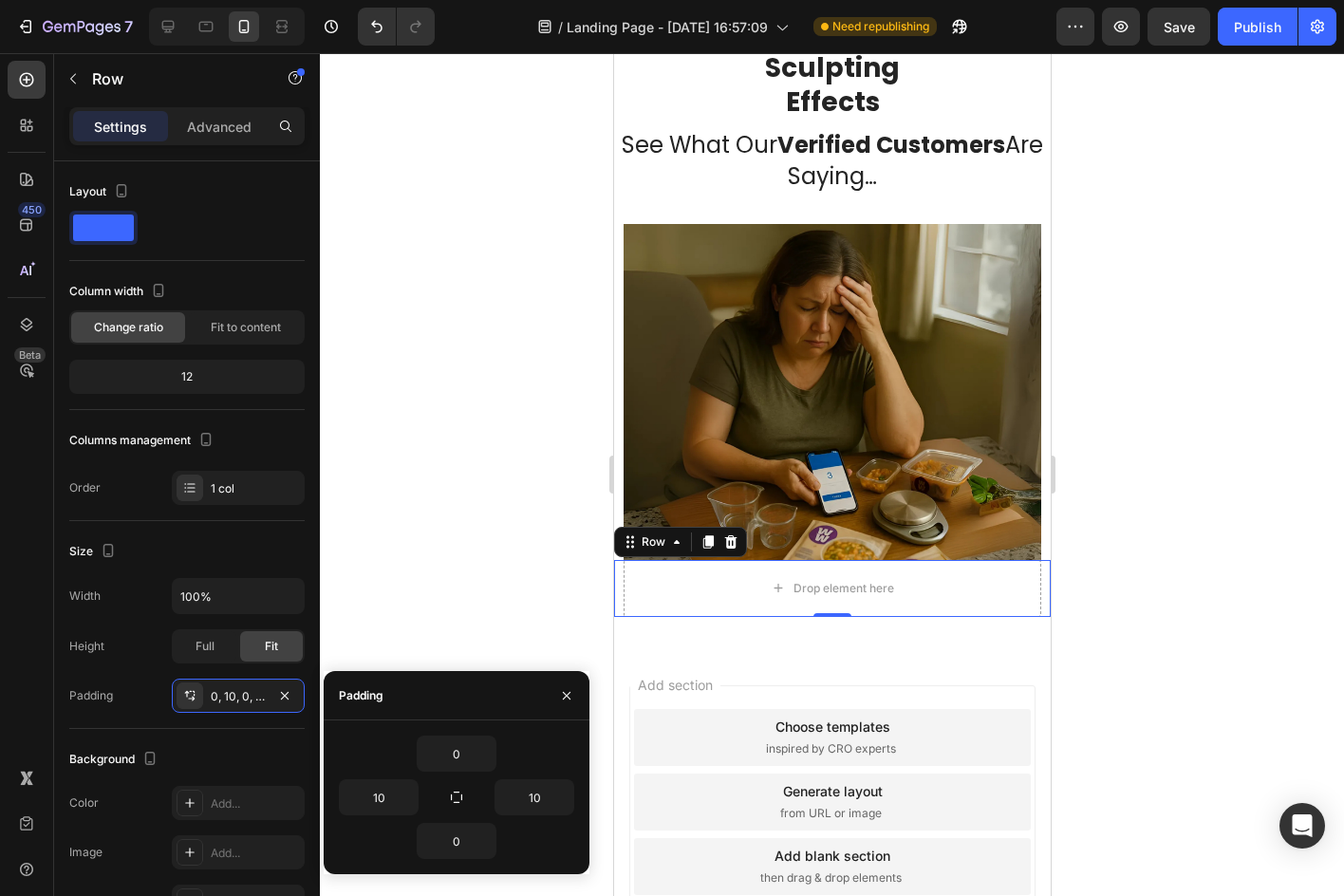
click at [361, 710] on div "Padding" at bounding box center [361, 695] width 45 height 30
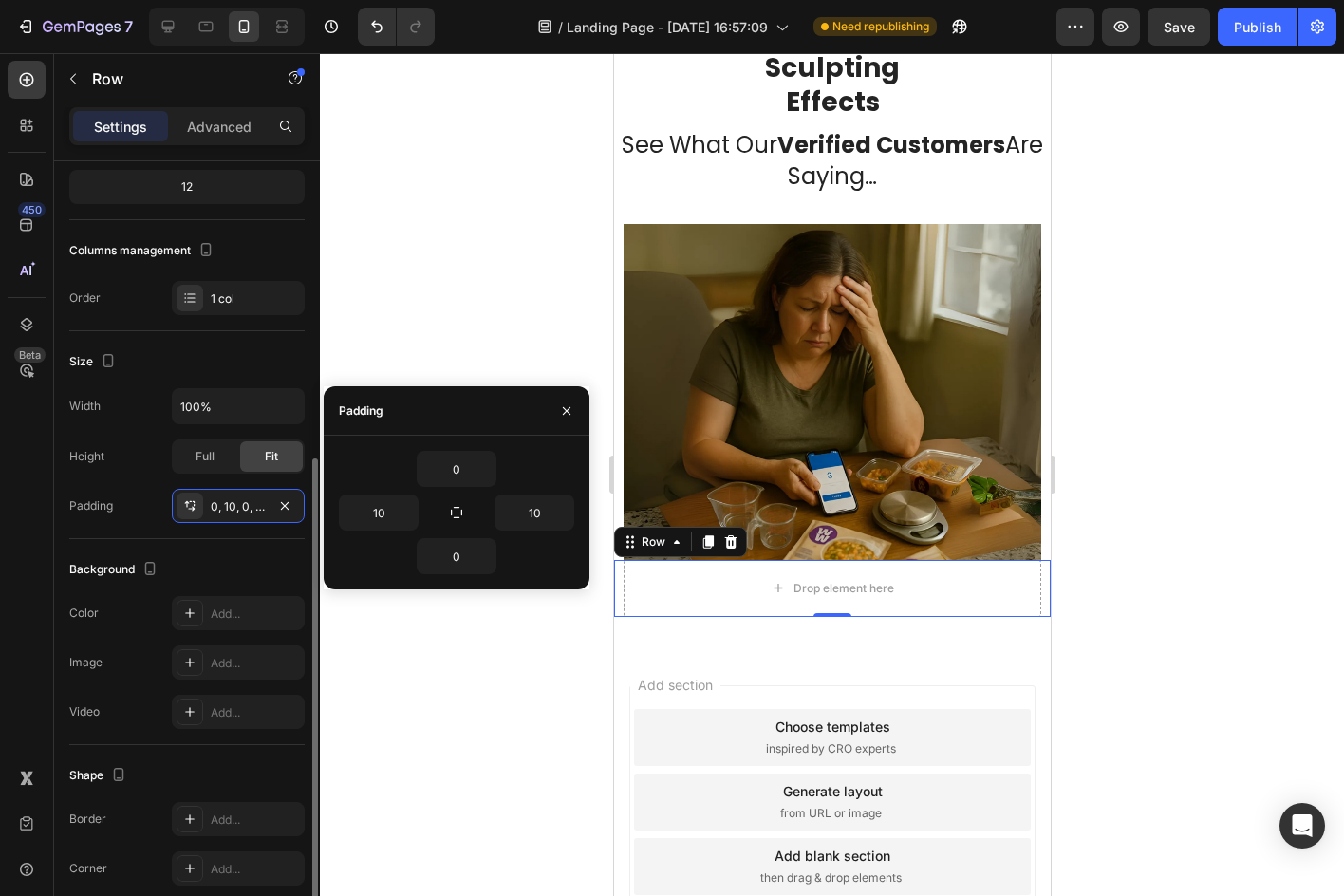
scroll to position [320, 0]
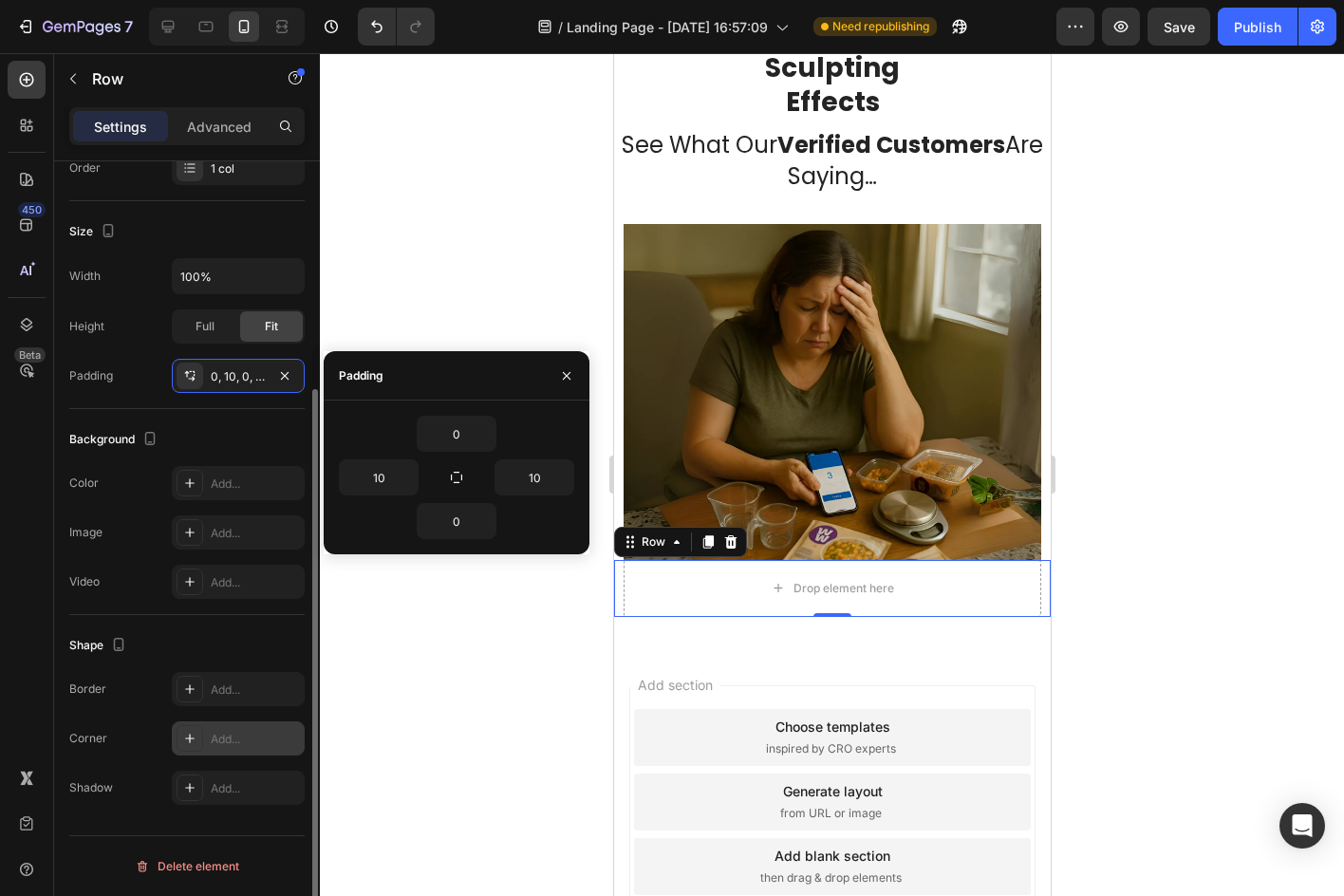
click at [198, 736] on div at bounding box center [189, 738] width 26 height 26
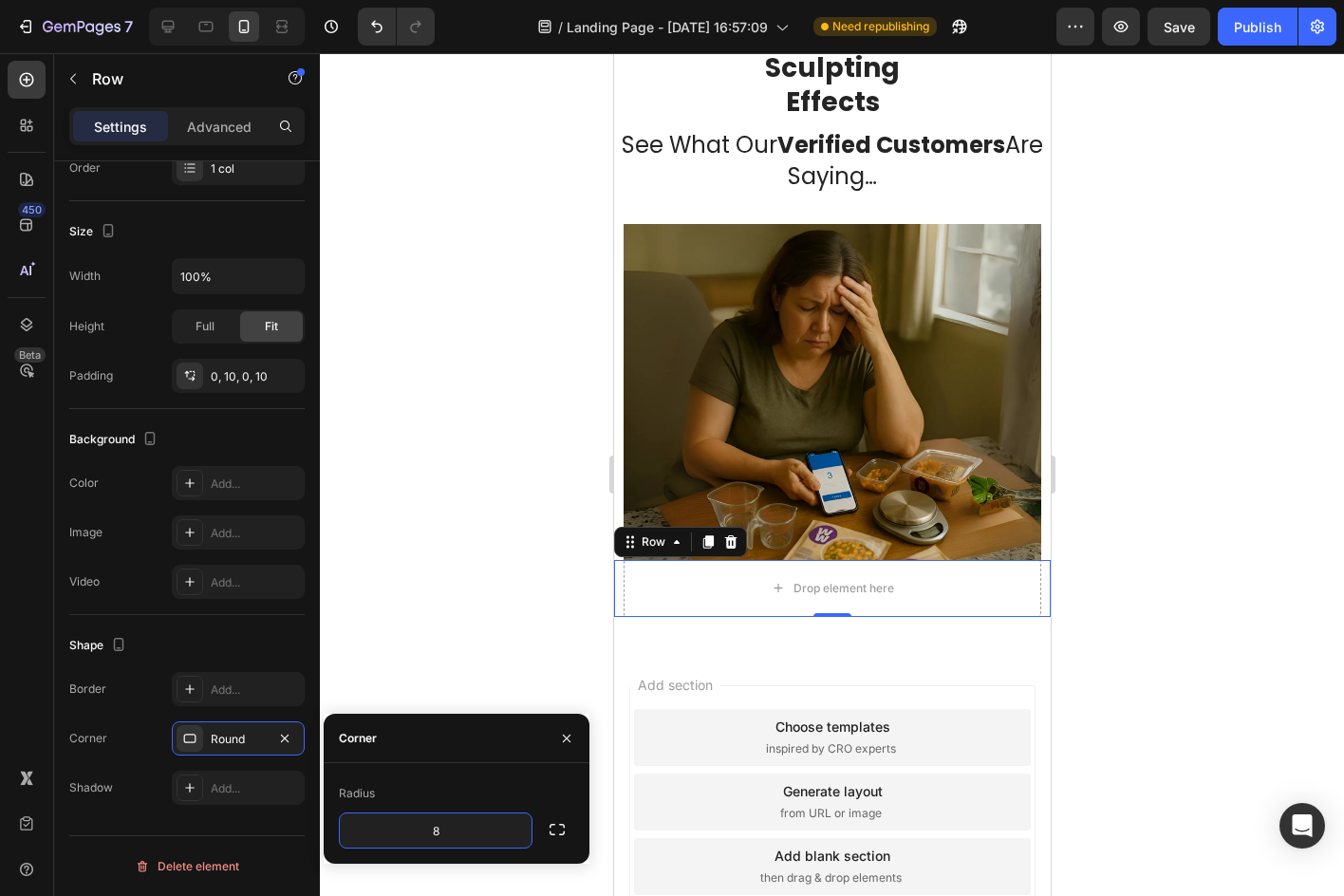
click at [485, 751] on div "Corner" at bounding box center [457, 738] width 265 height 50
click at [466, 644] on div at bounding box center [832, 473] width 1024 height 842
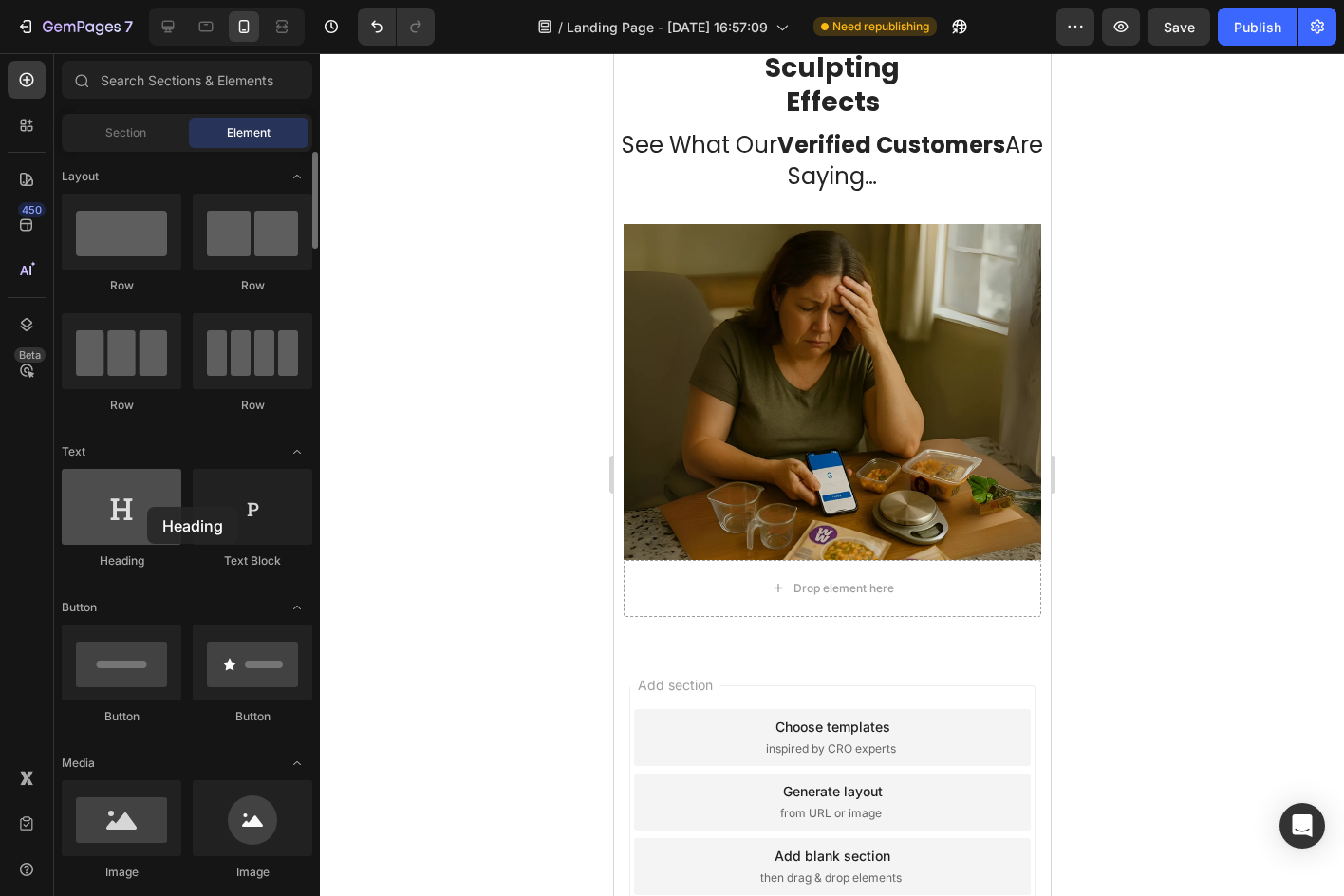
click at [147, 507] on div at bounding box center [121, 507] width 120 height 76
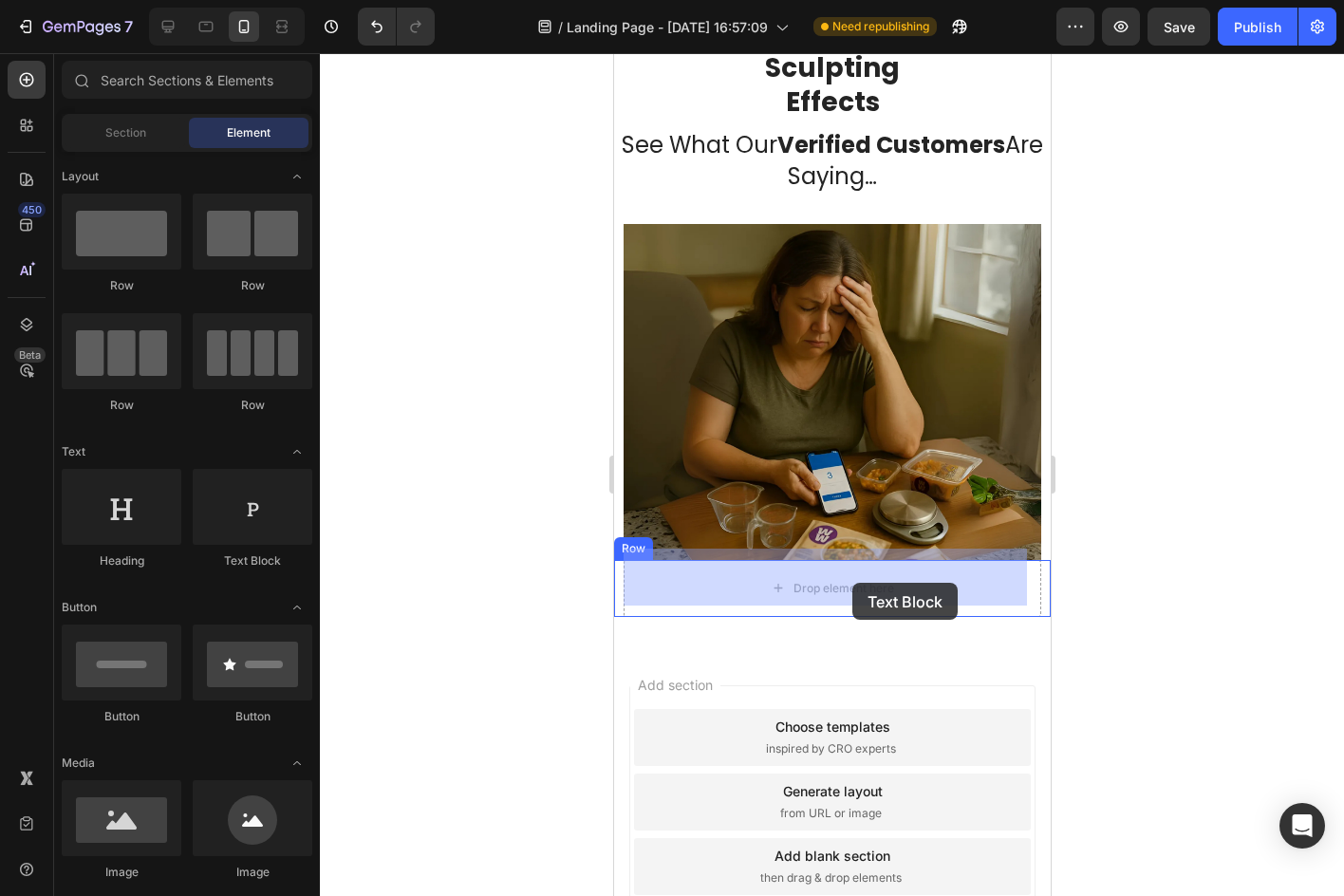
drag, startPoint x: 878, startPoint y: 543, endPoint x: 854, endPoint y: 588, distance: 51.0
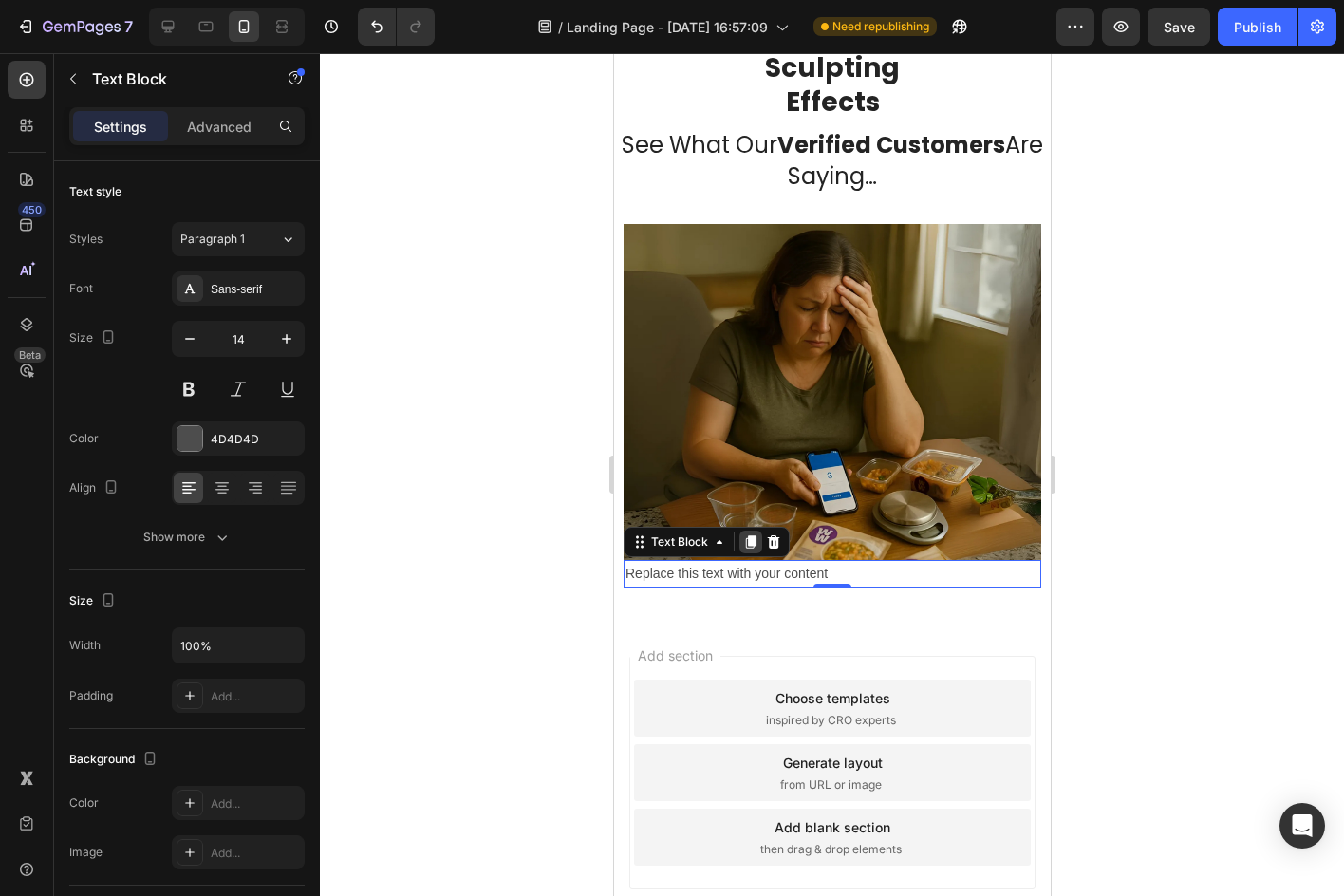
click at [748, 535] on icon at bounding box center [750, 542] width 11 height 14
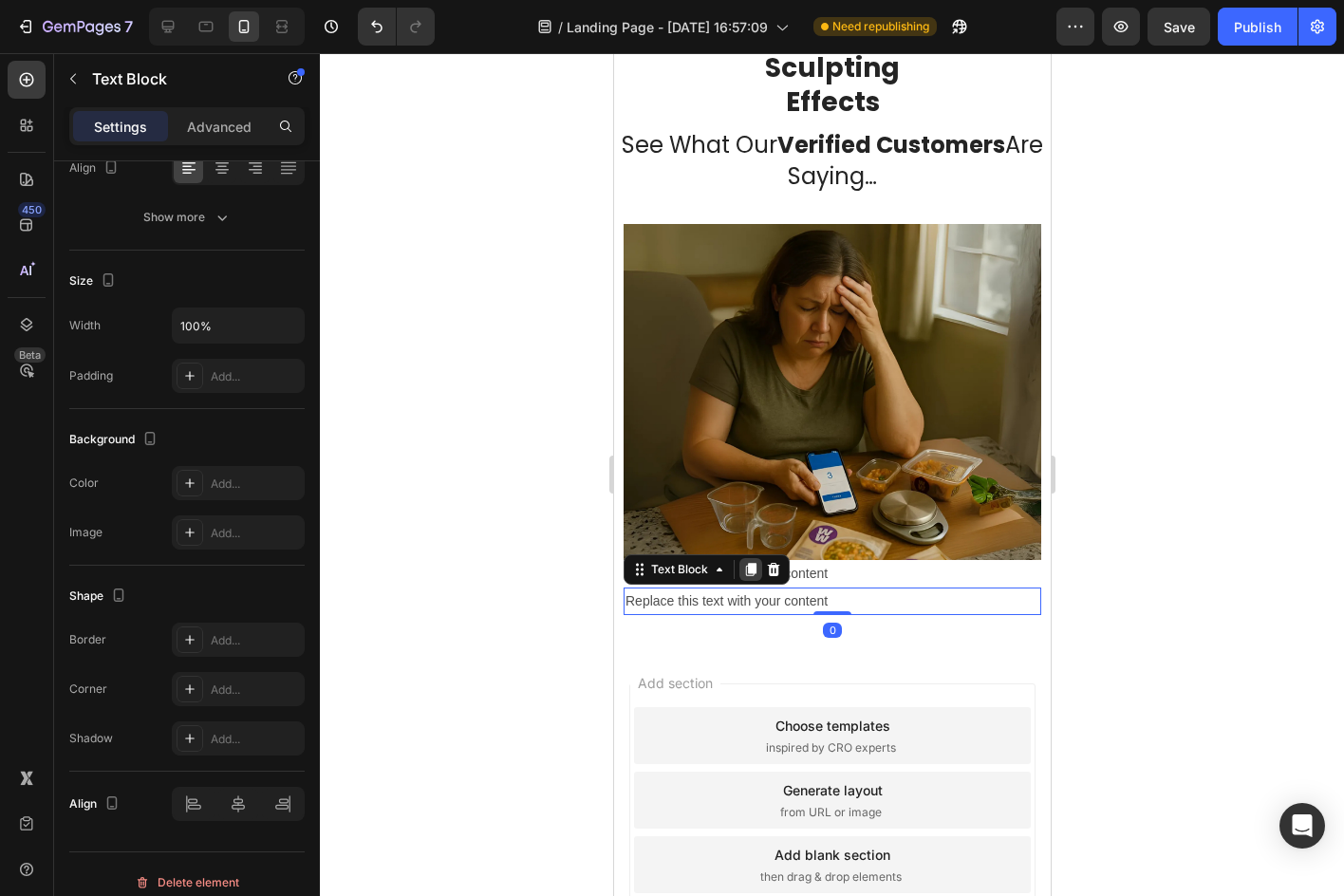
click at [759, 560] on div at bounding box center [749, 569] width 22 height 22
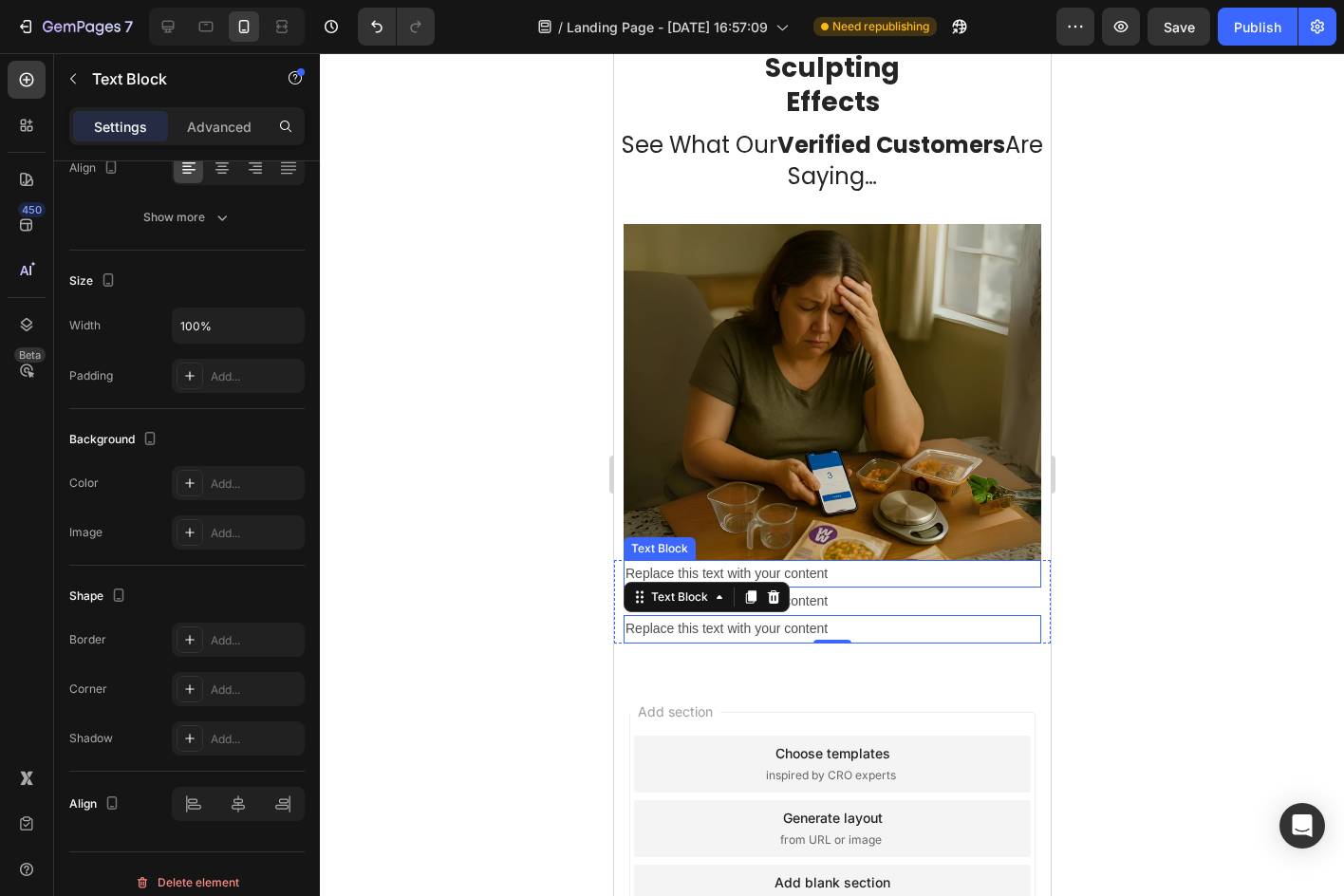
click at [870, 565] on div "Replace this text with your content" at bounding box center [832, 574] width 418 height 27
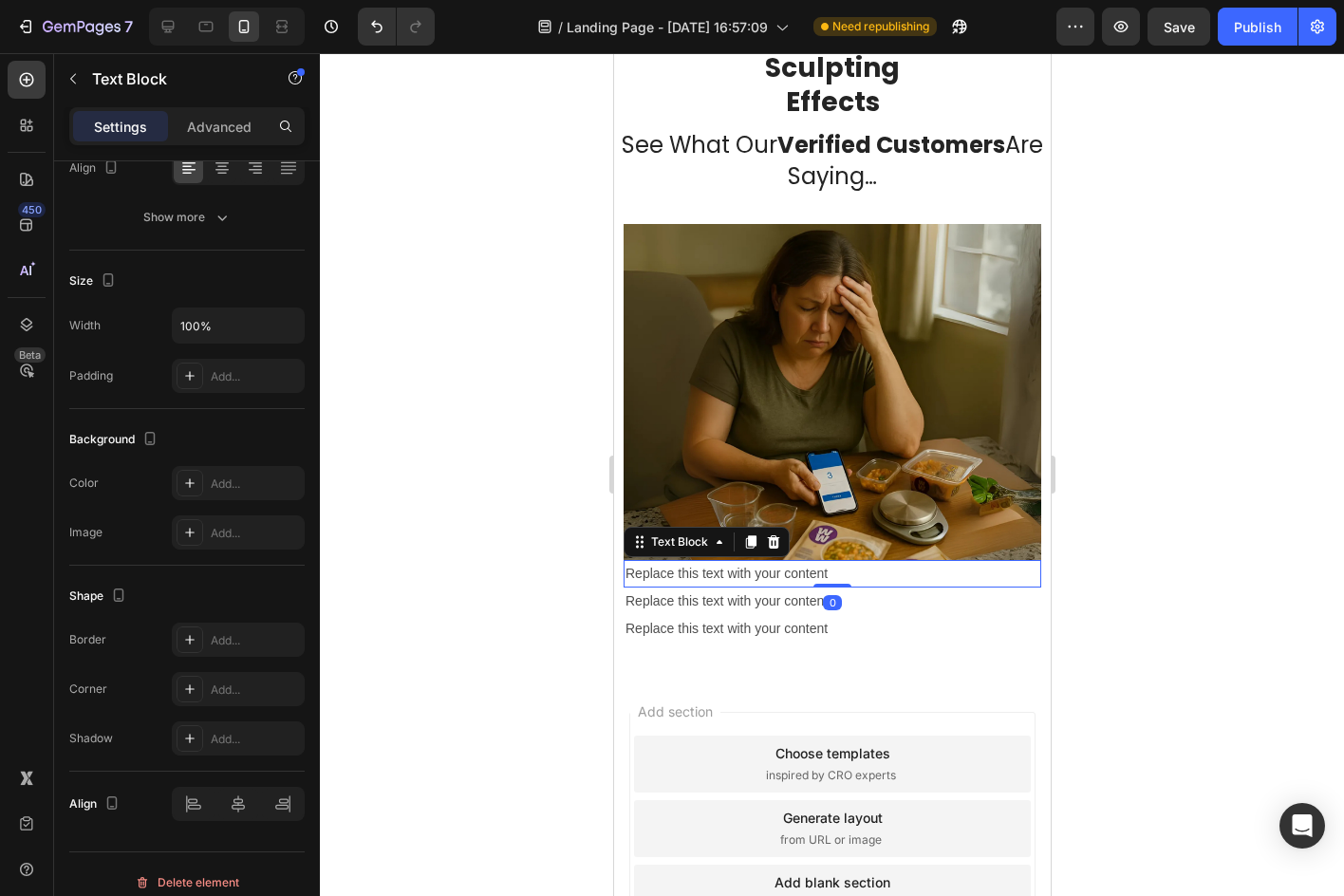
click at [870, 565] on div "Replace this text with your content" at bounding box center [832, 574] width 418 height 27
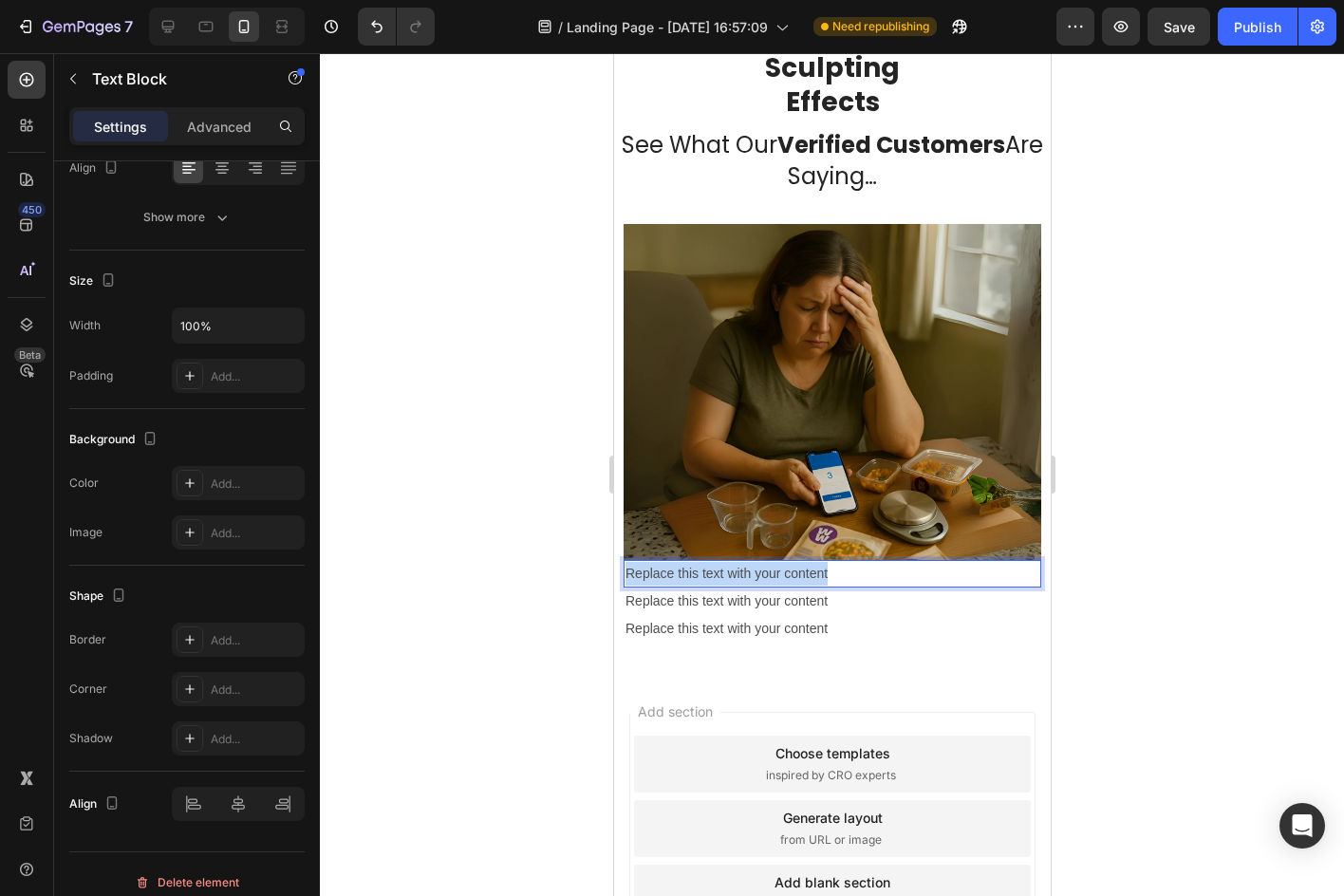
click at [870, 565] on p "Replace this text with your content" at bounding box center [832, 574] width 414 height 23
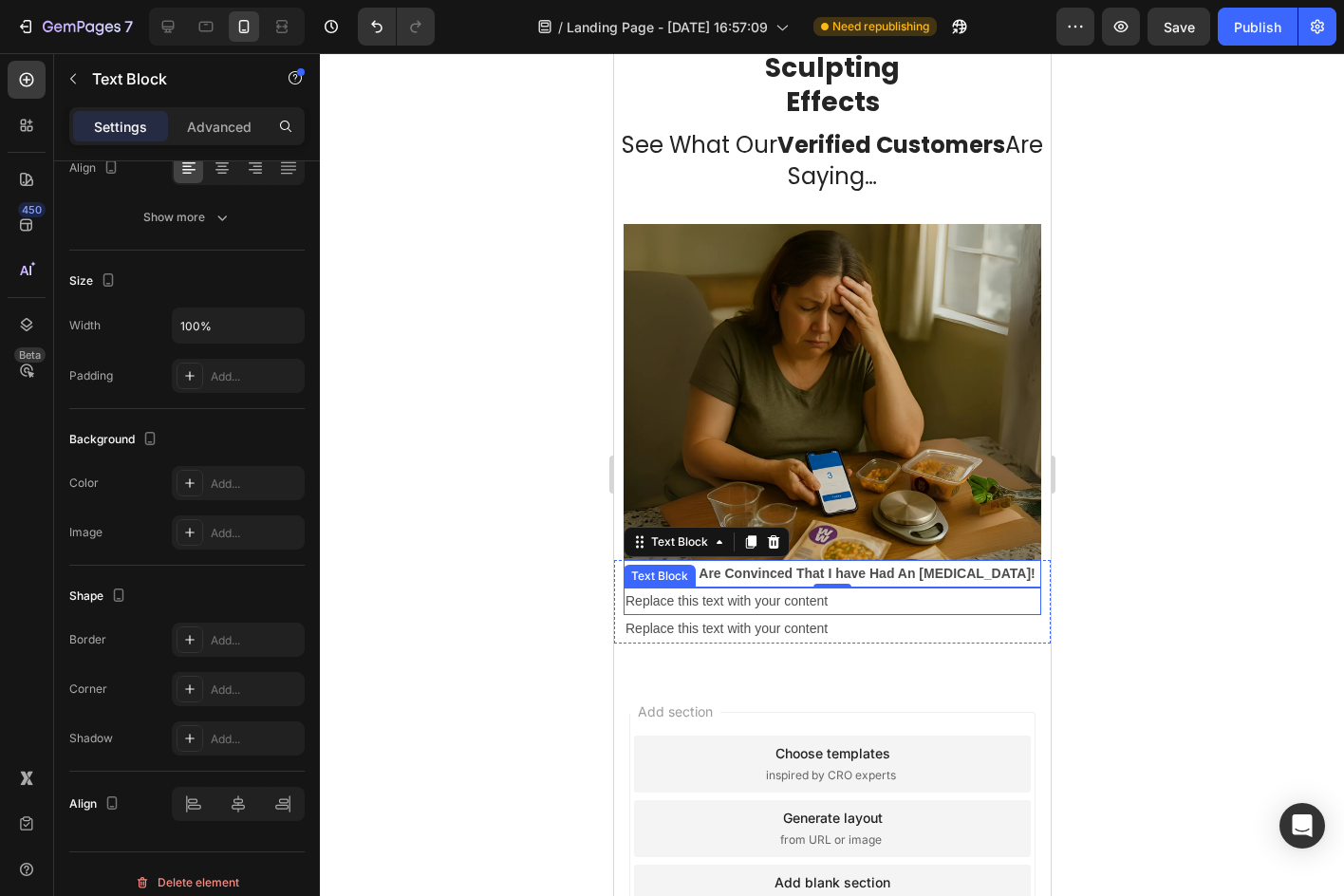
click at [709, 588] on div "Replace this text with your content" at bounding box center [832, 601] width 418 height 27
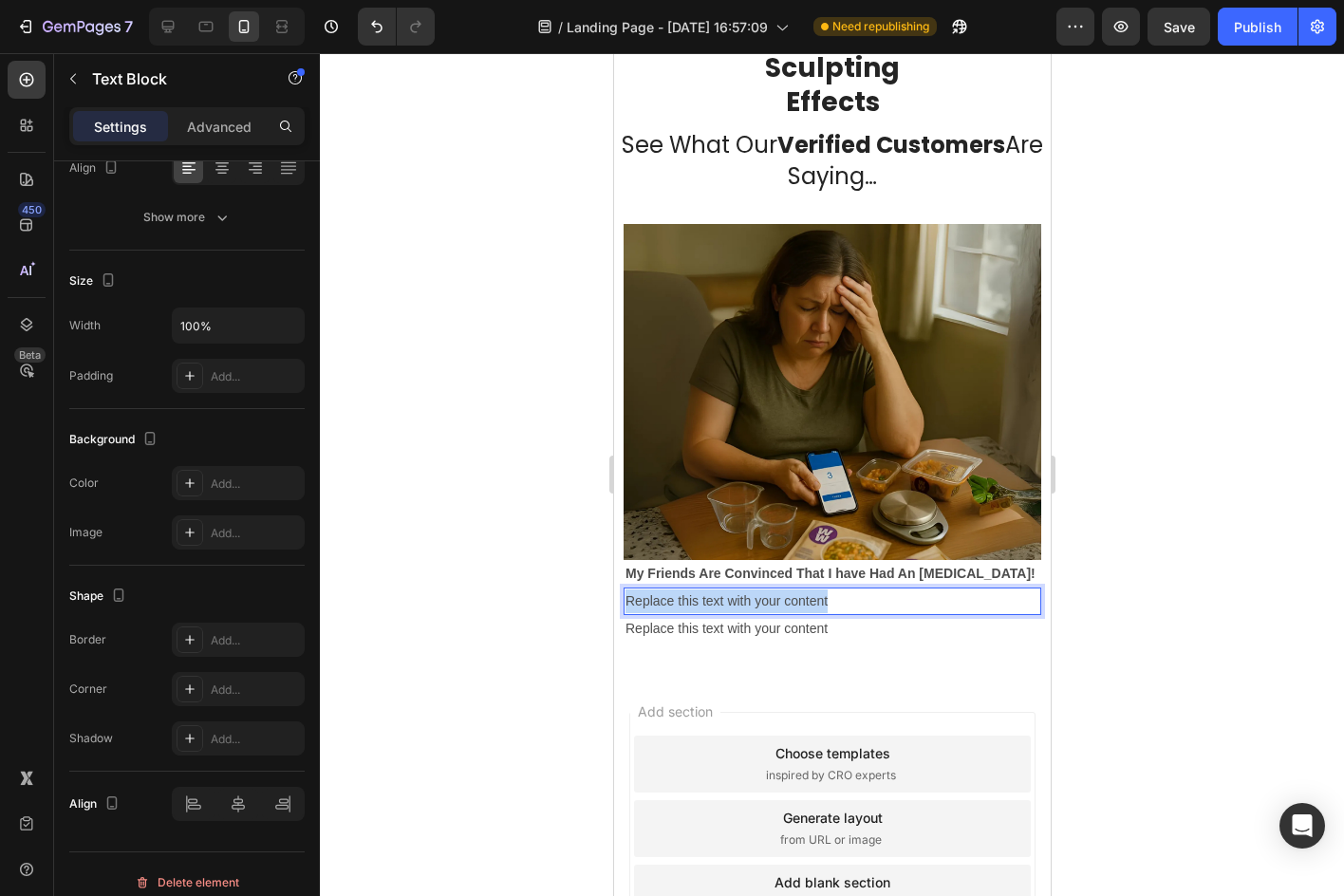
click at [709, 590] on p "Replace this text with your content" at bounding box center [832, 601] width 414 height 23
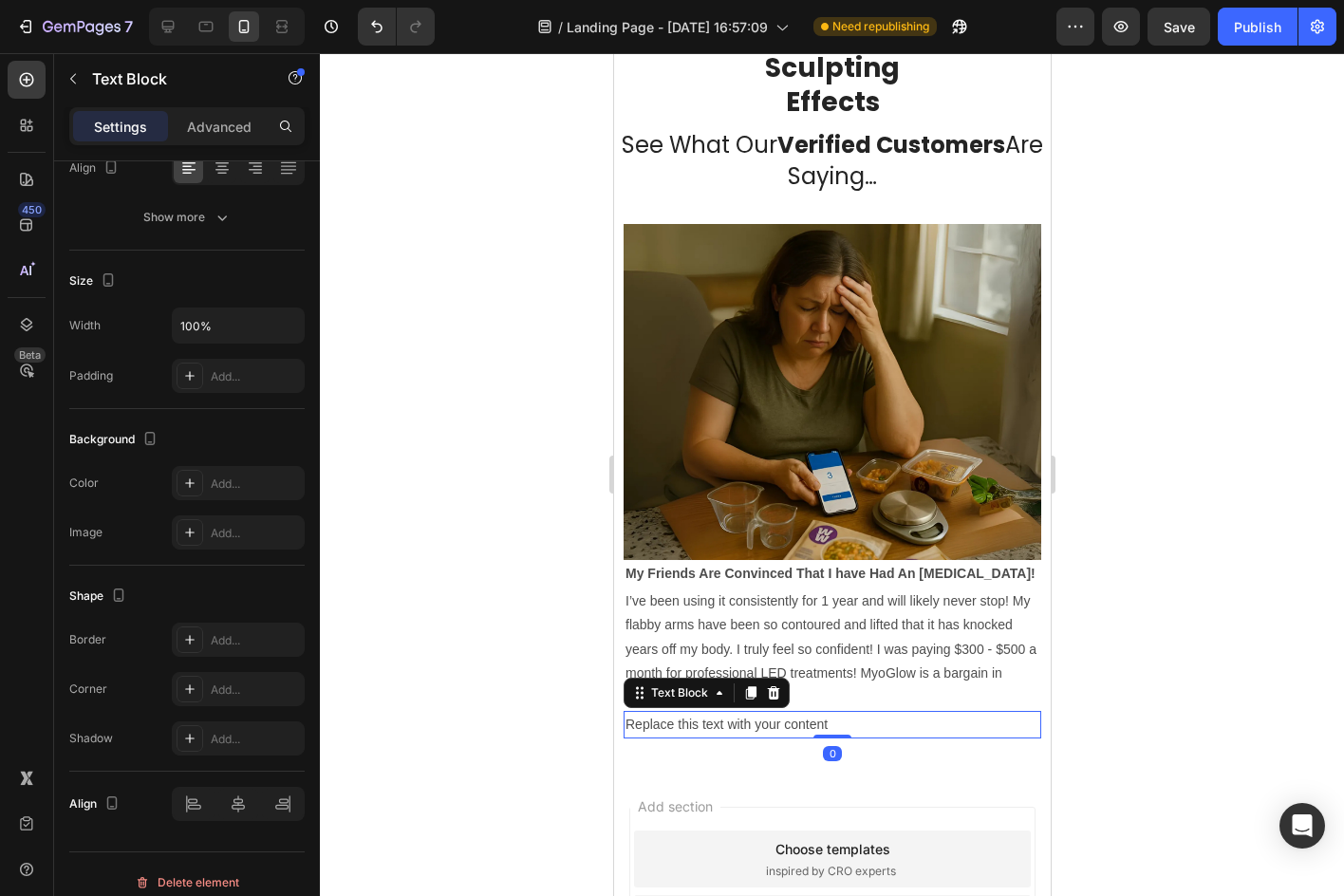
click at [771, 711] on div "Replace this text with your content" at bounding box center [832, 724] width 418 height 27
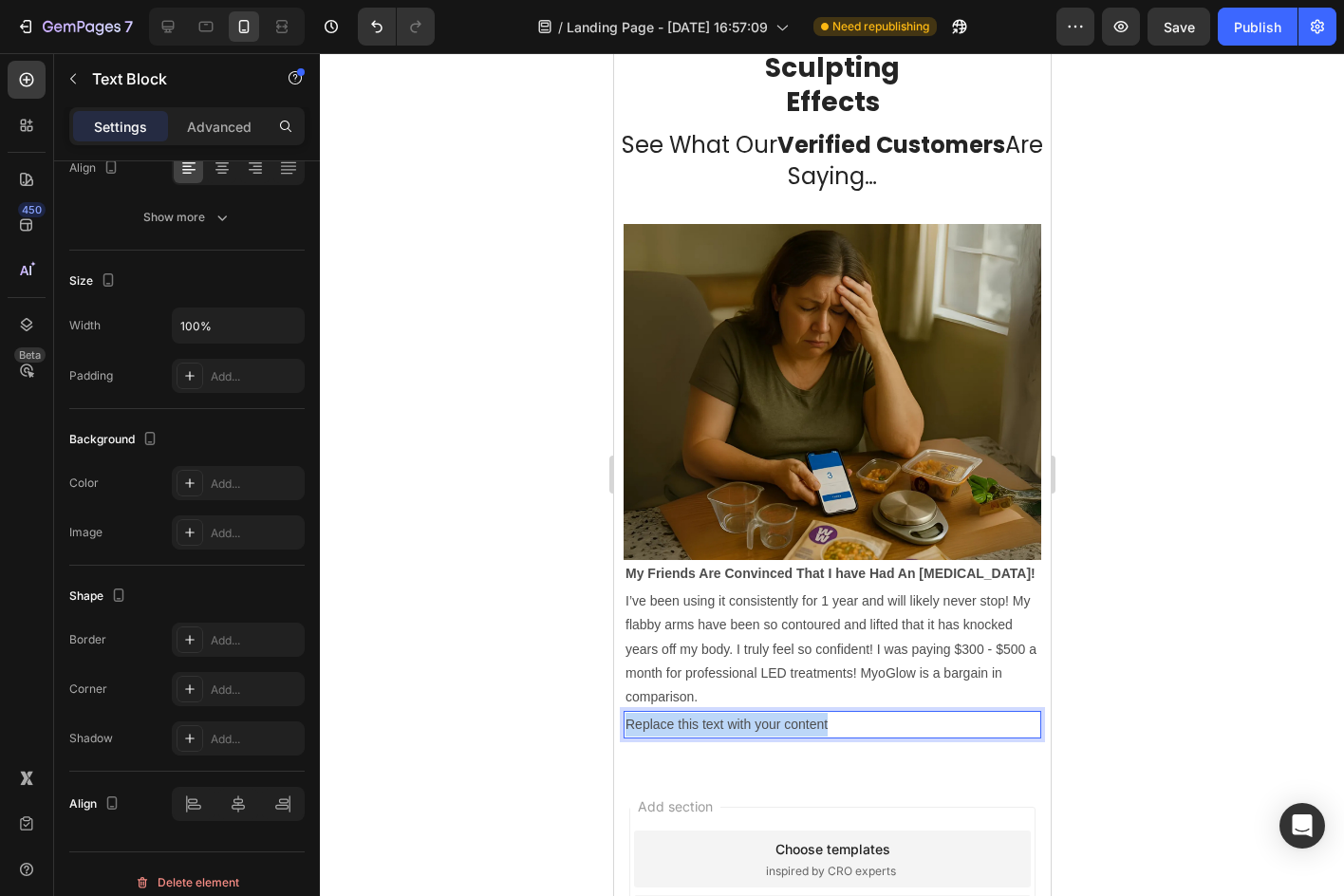
click at [771, 713] on p "Replace this text with your content" at bounding box center [832, 724] width 414 height 23
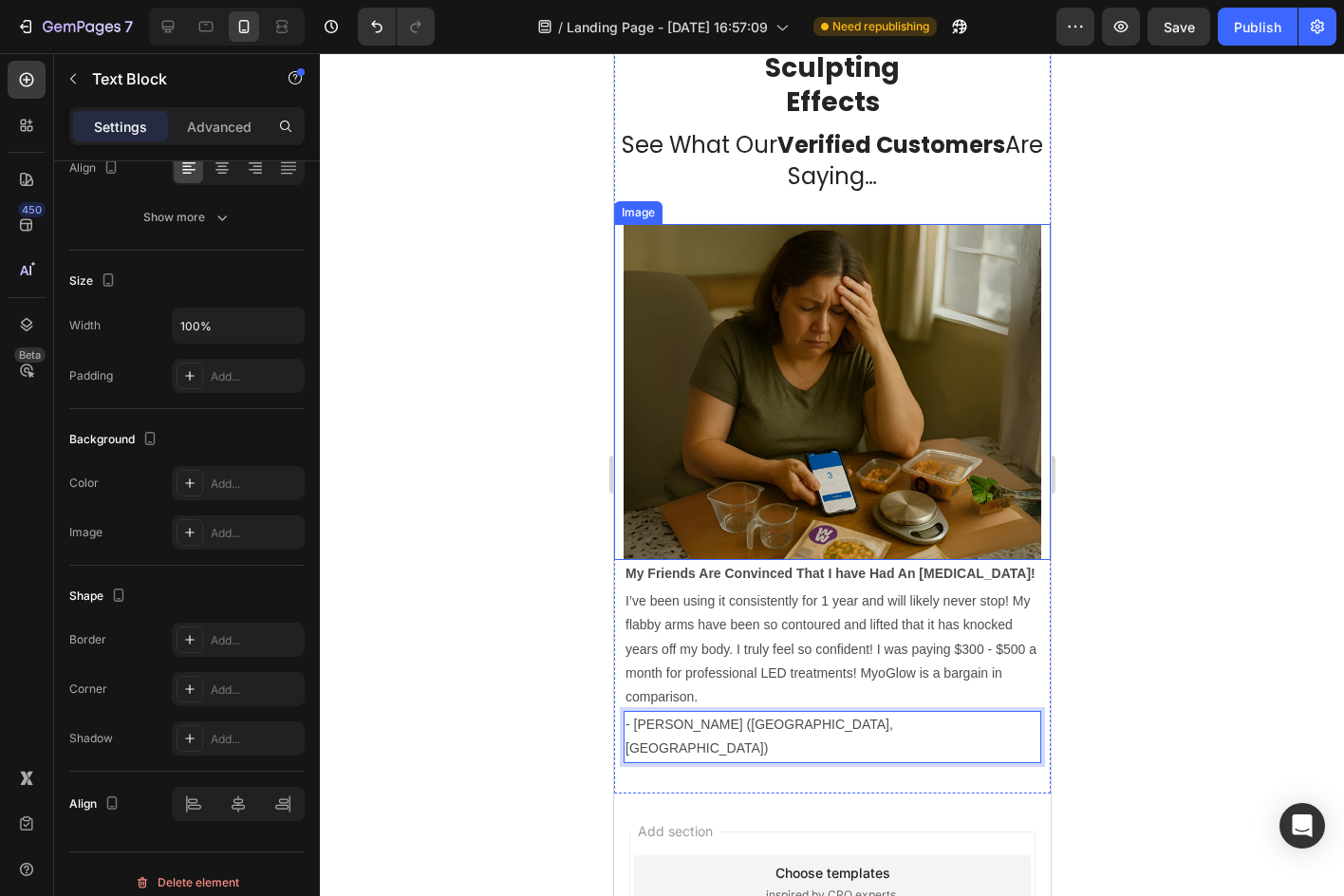
click at [481, 473] on div at bounding box center [832, 473] width 1024 height 842
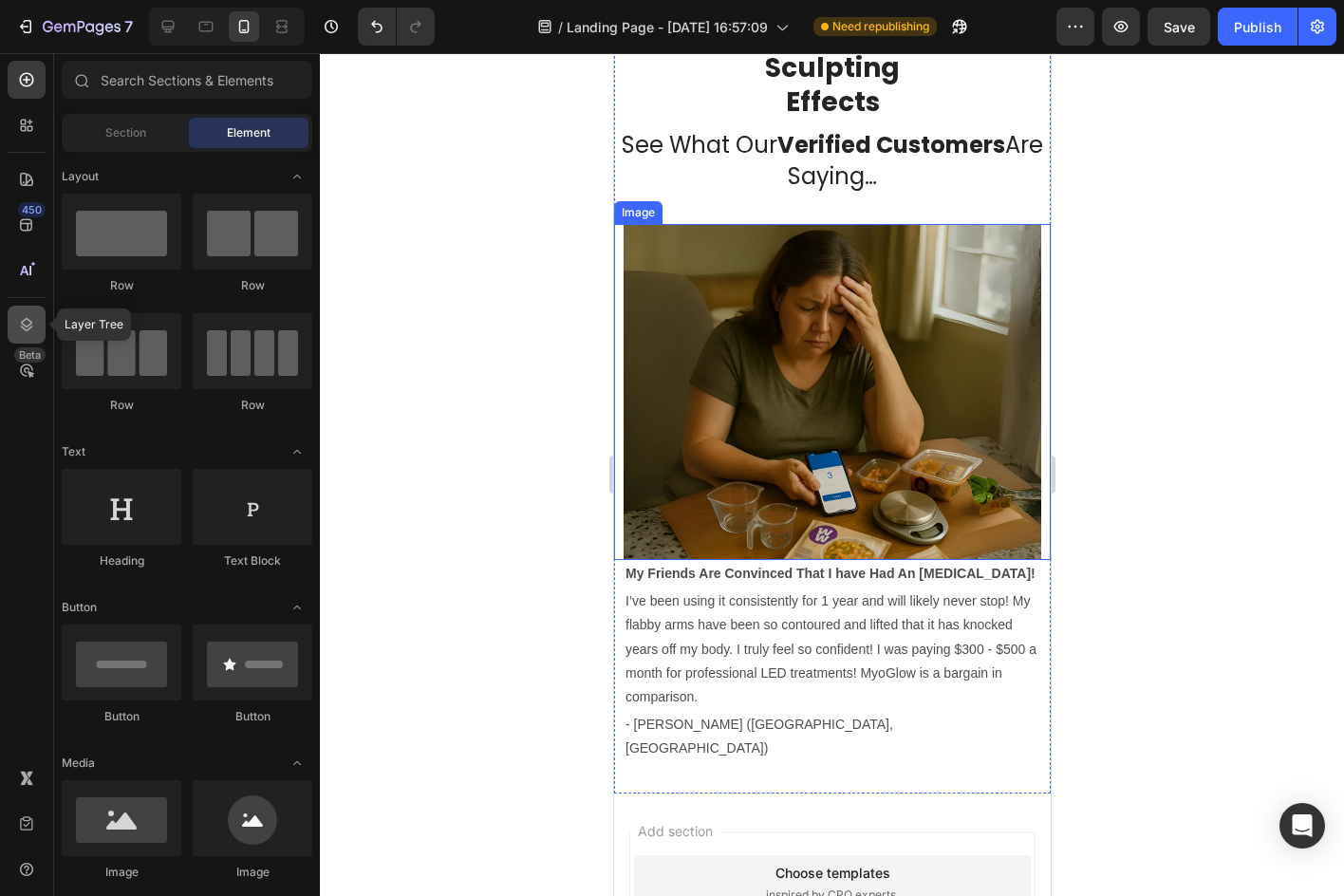
click at [29, 323] on icon at bounding box center [26, 324] width 19 height 19
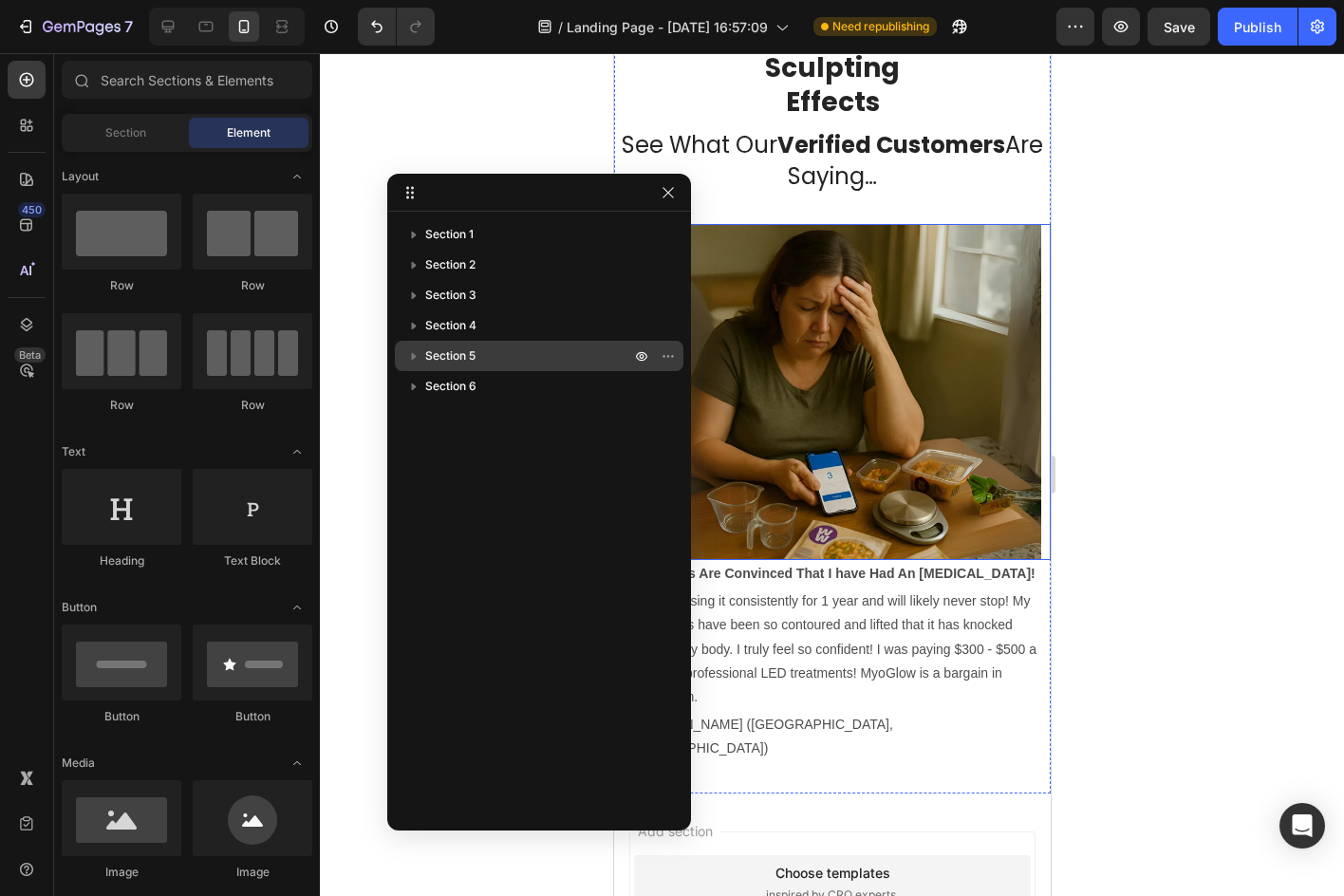
click at [414, 346] on button "button" at bounding box center [413, 355] width 22 height 22
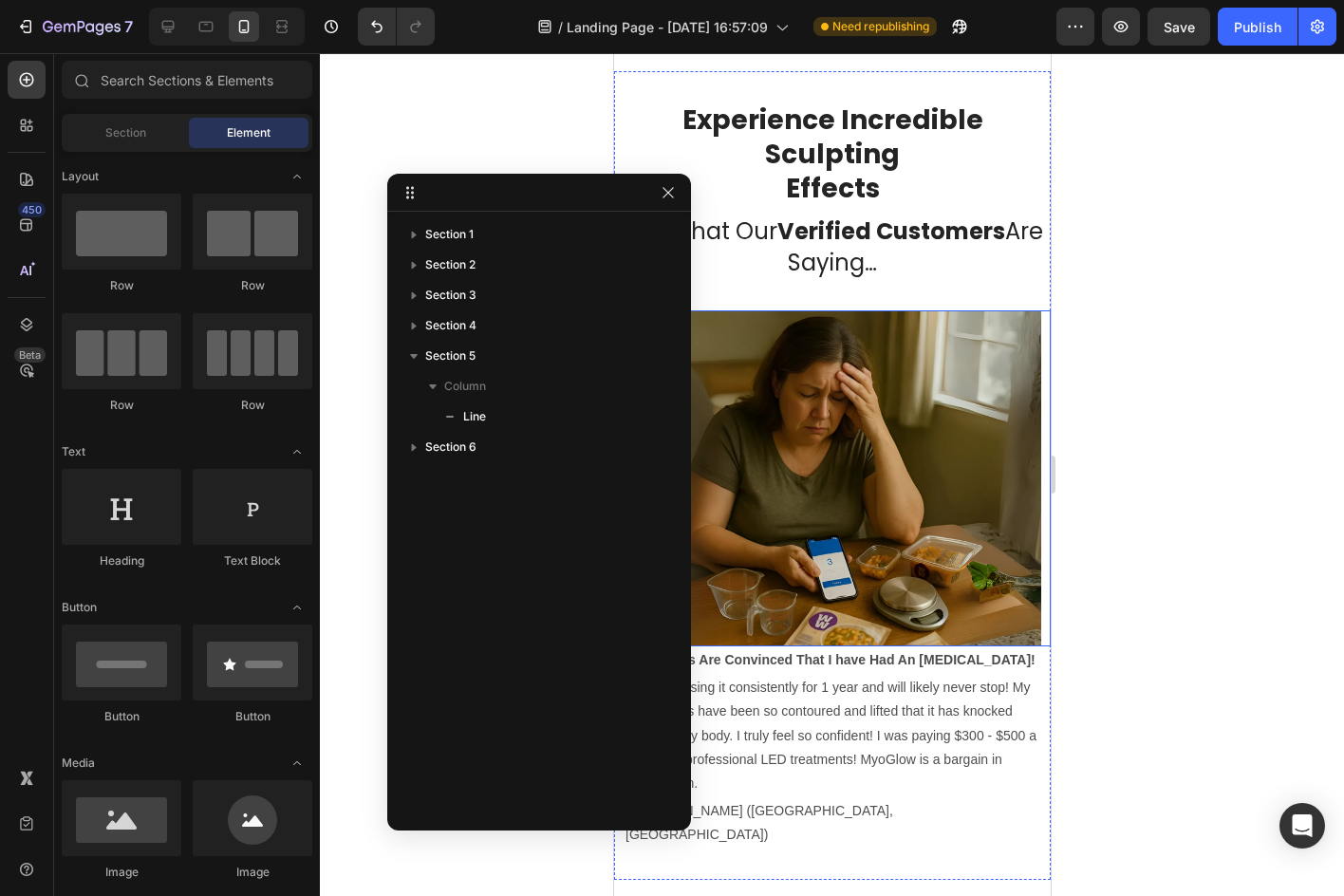
scroll to position [3096, 0]
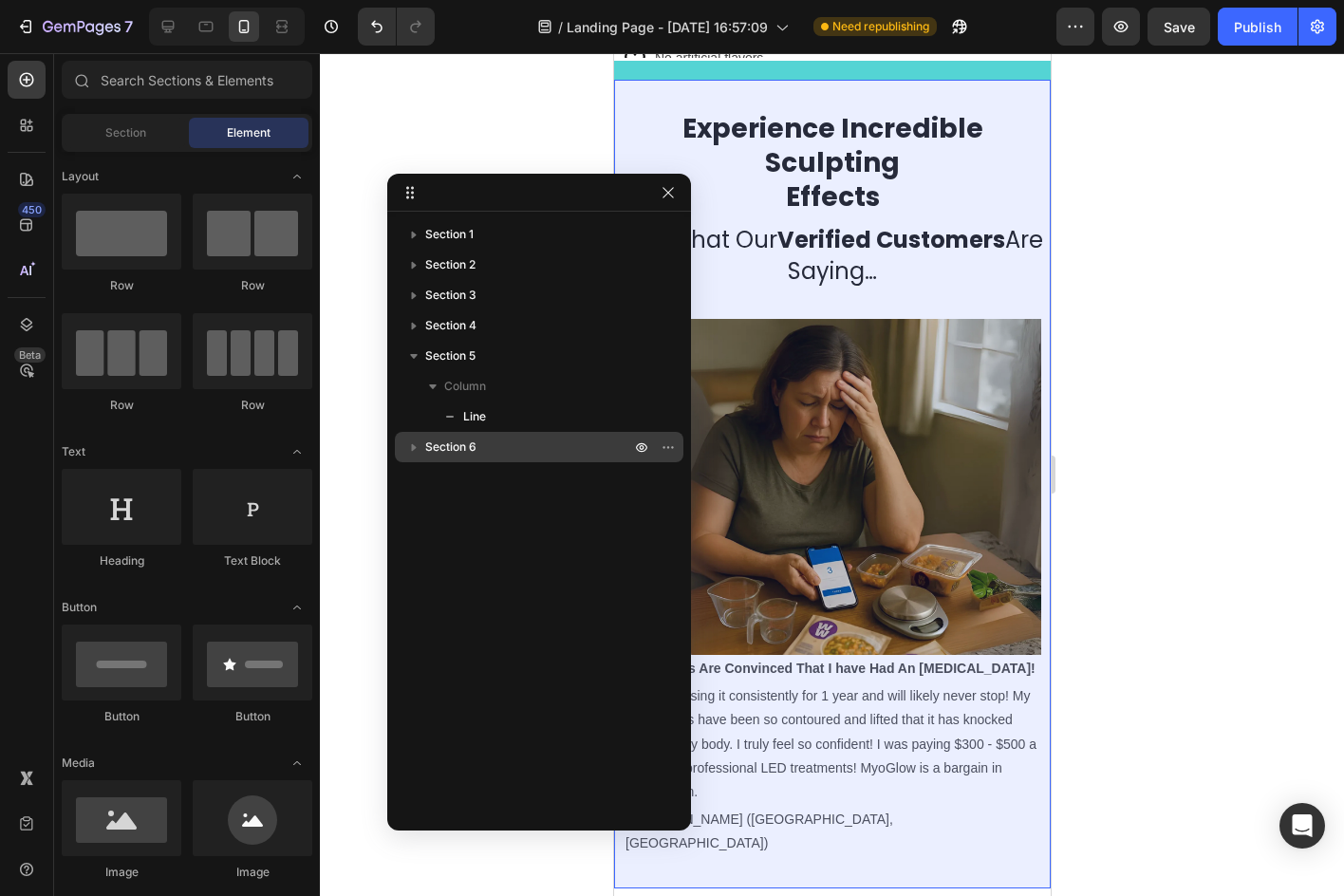
click at [401, 448] on div "Section 6" at bounding box center [539, 446] width 289 height 30
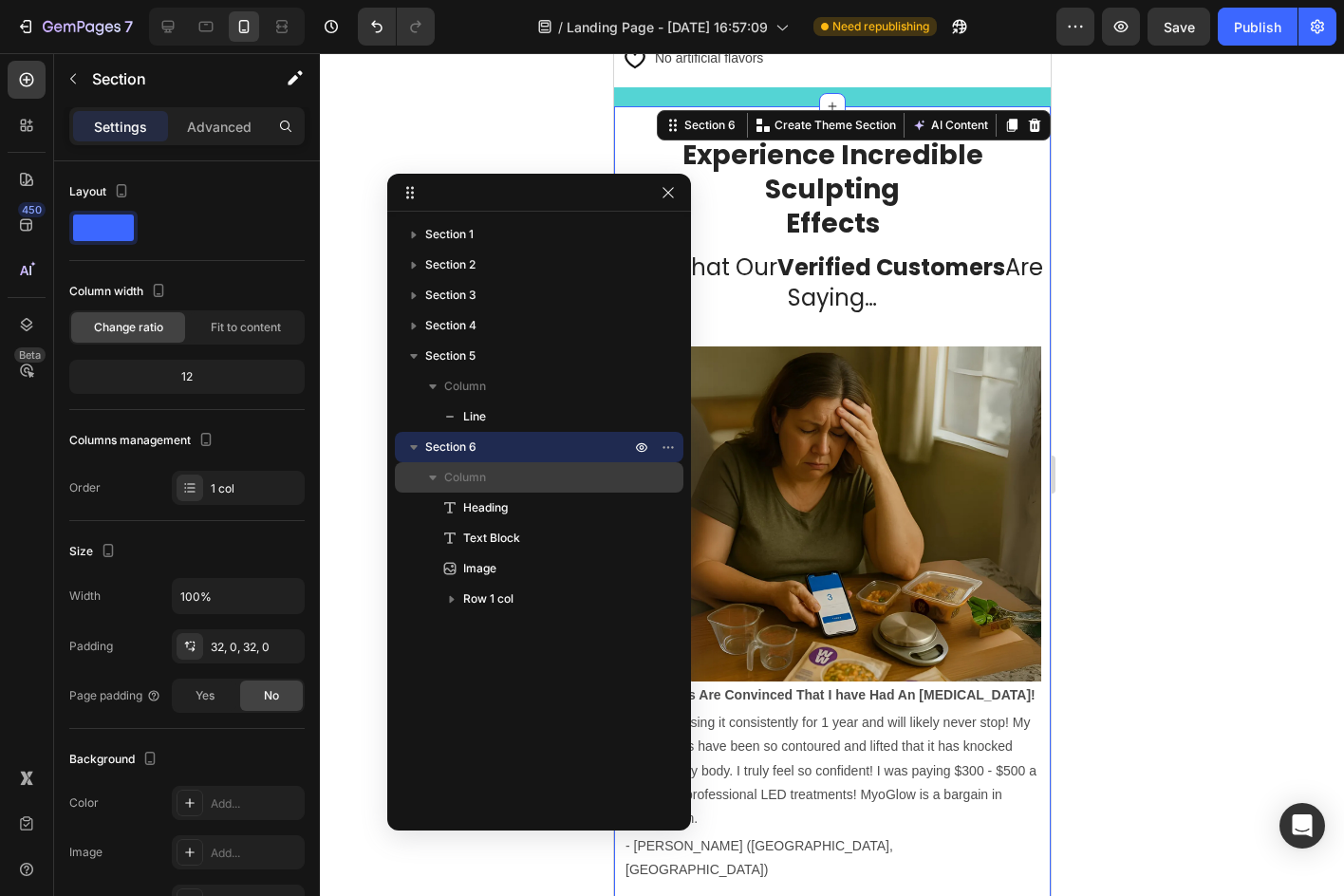
click at [450, 487] on div "Column" at bounding box center [539, 476] width 273 height 30
click at [430, 482] on icon "button" at bounding box center [432, 476] width 19 height 19
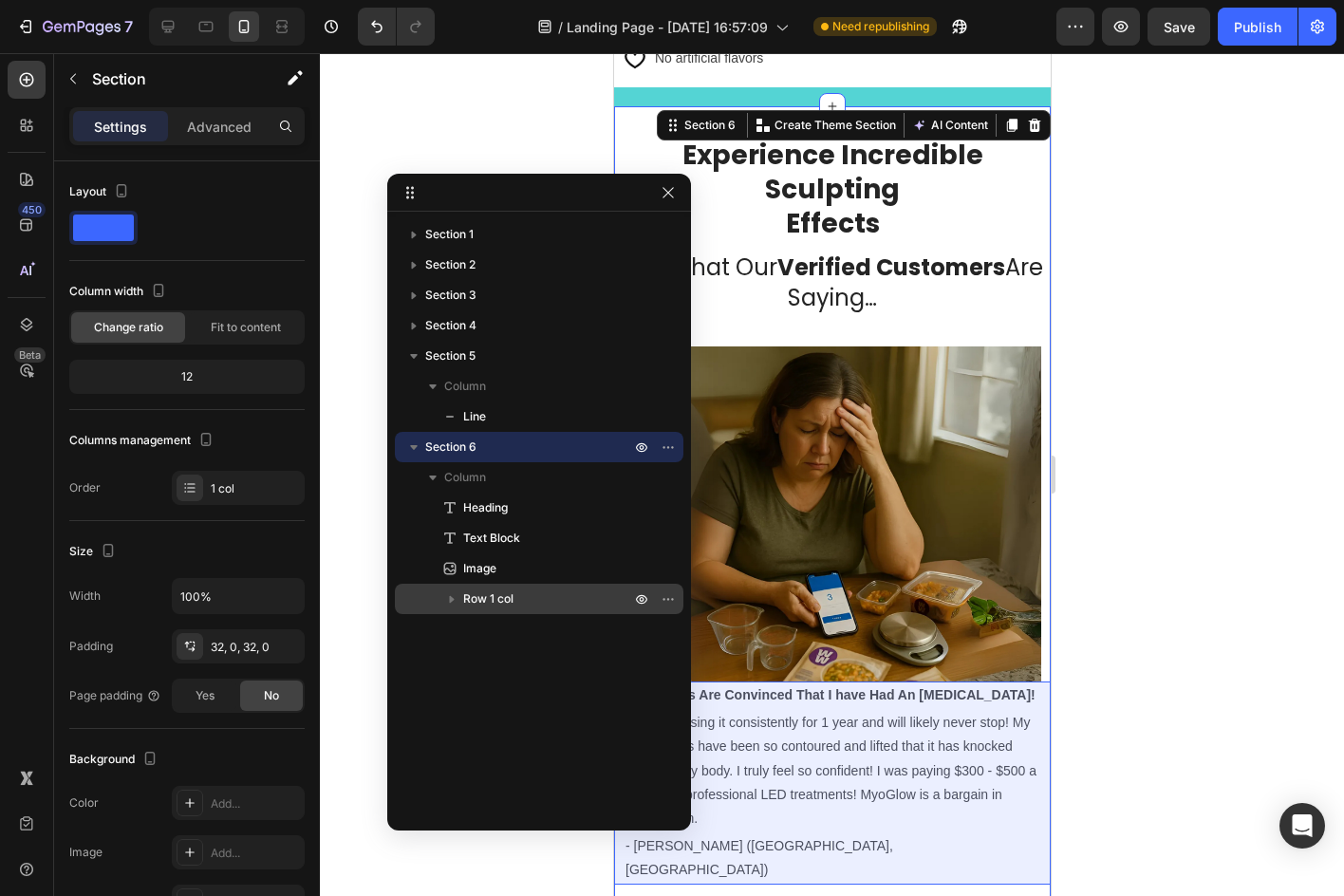
click at [509, 595] on span "Row 1 col" at bounding box center [488, 598] width 51 height 19
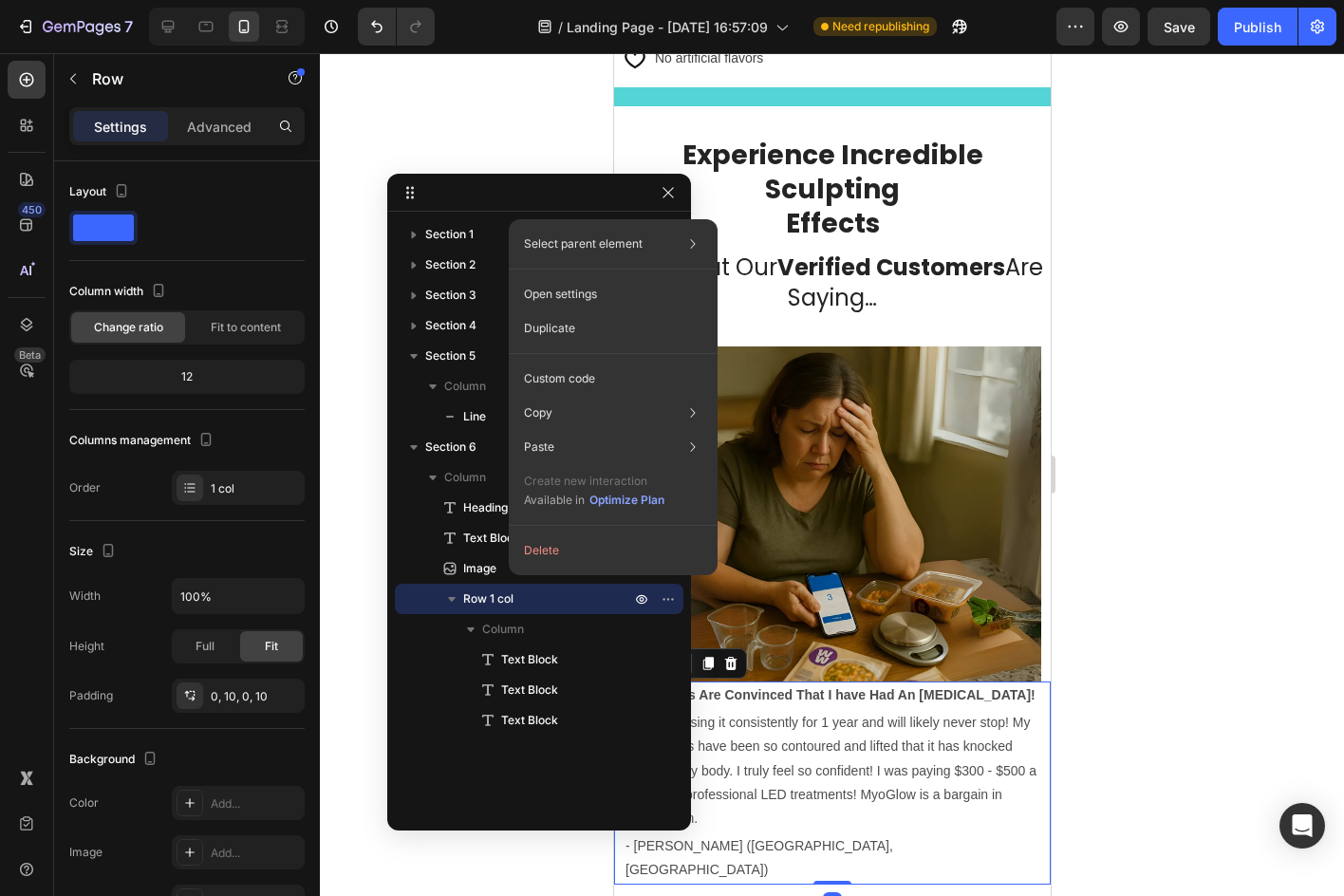
click at [509, 595] on span "Row 1 col" at bounding box center [488, 598] width 51 height 19
click at [605, 284] on div "Open settings" at bounding box center [613, 294] width 193 height 34
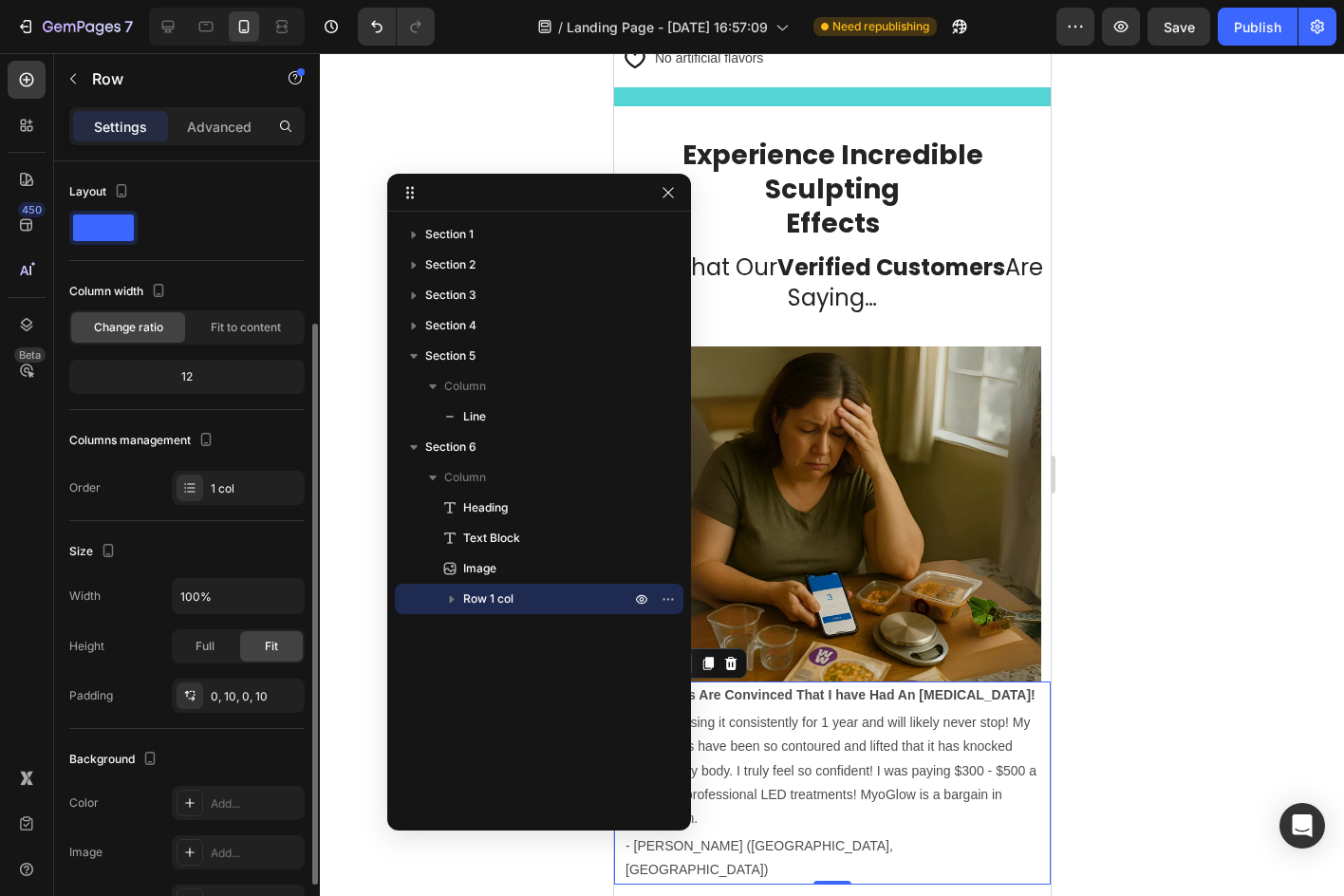
scroll to position [189, 0]
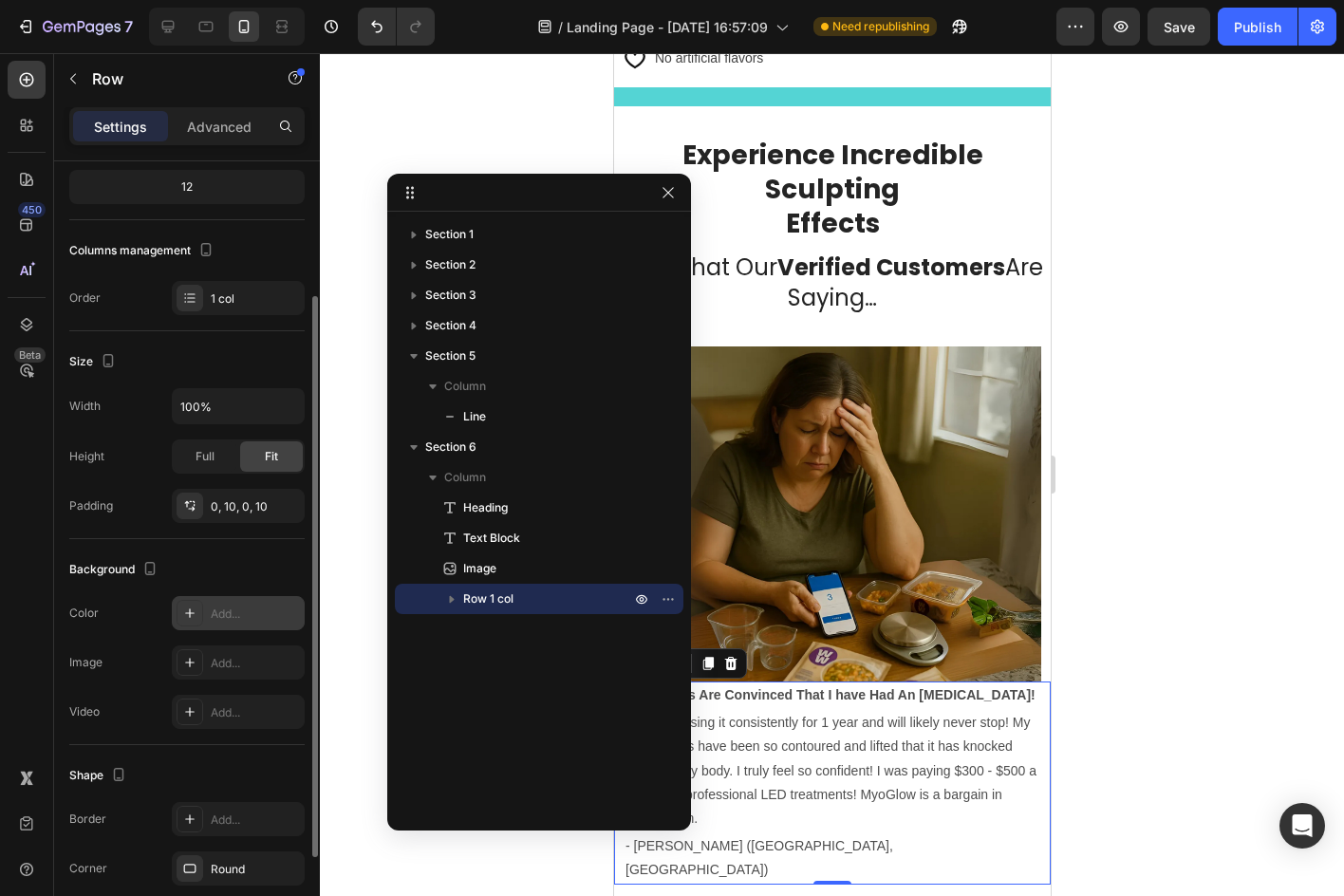
click at [223, 607] on div "Add..." at bounding box center [255, 614] width 89 height 18
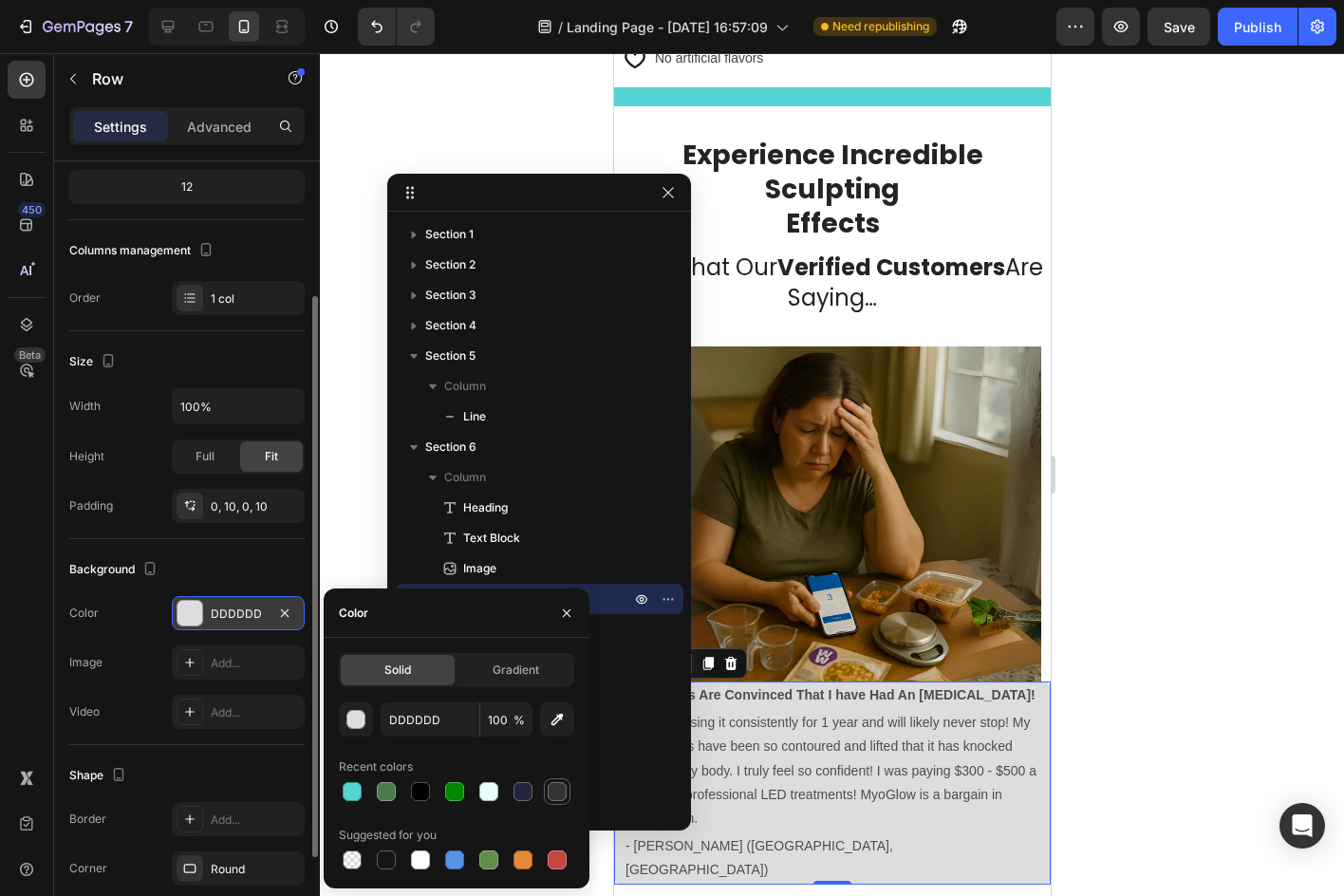
click at [556, 787] on div at bounding box center [556, 791] width 19 height 19
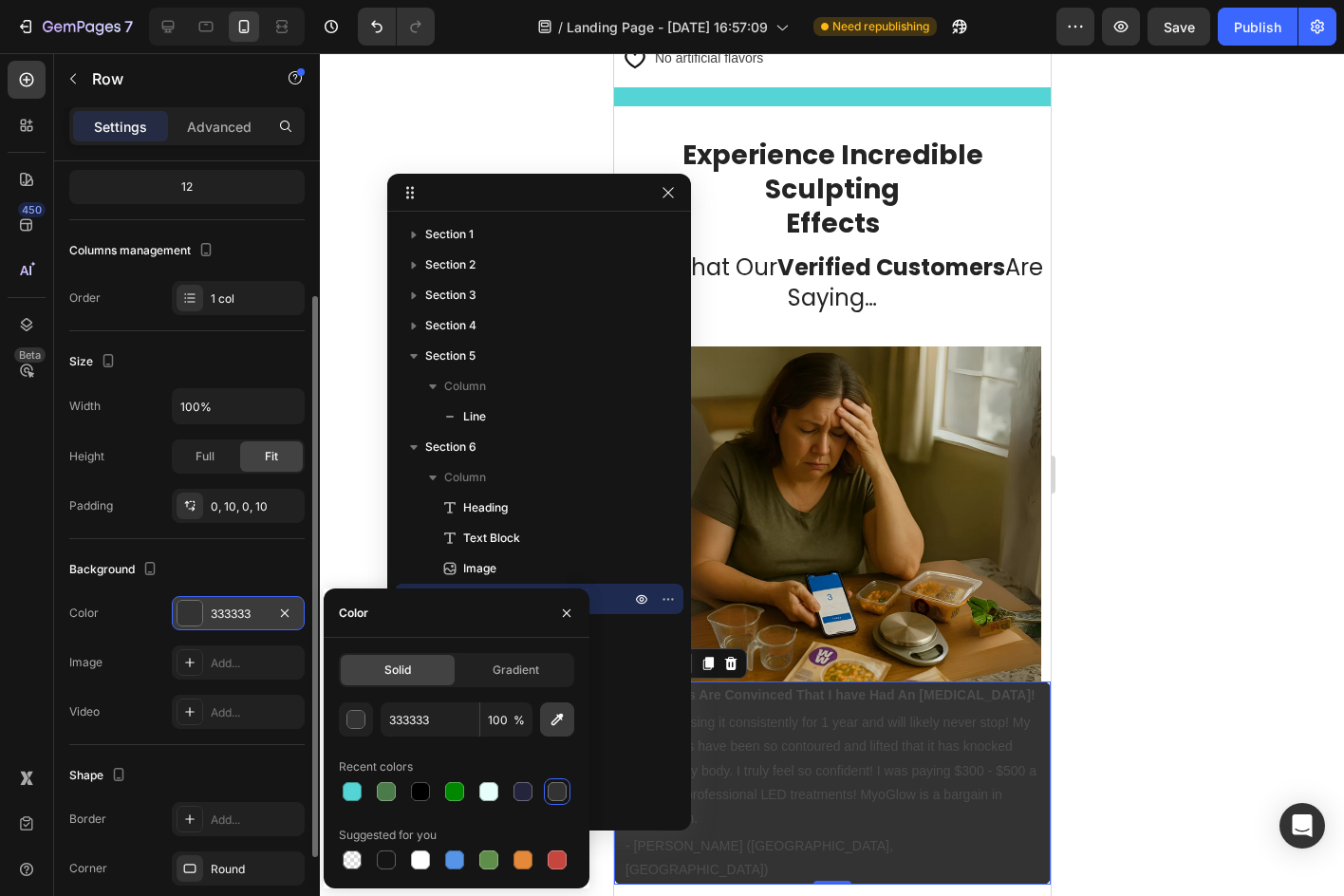
click at [563, 711] on icon "button" at bounding box center [556, 718] width 19 height 19
type input "FEFEFE"
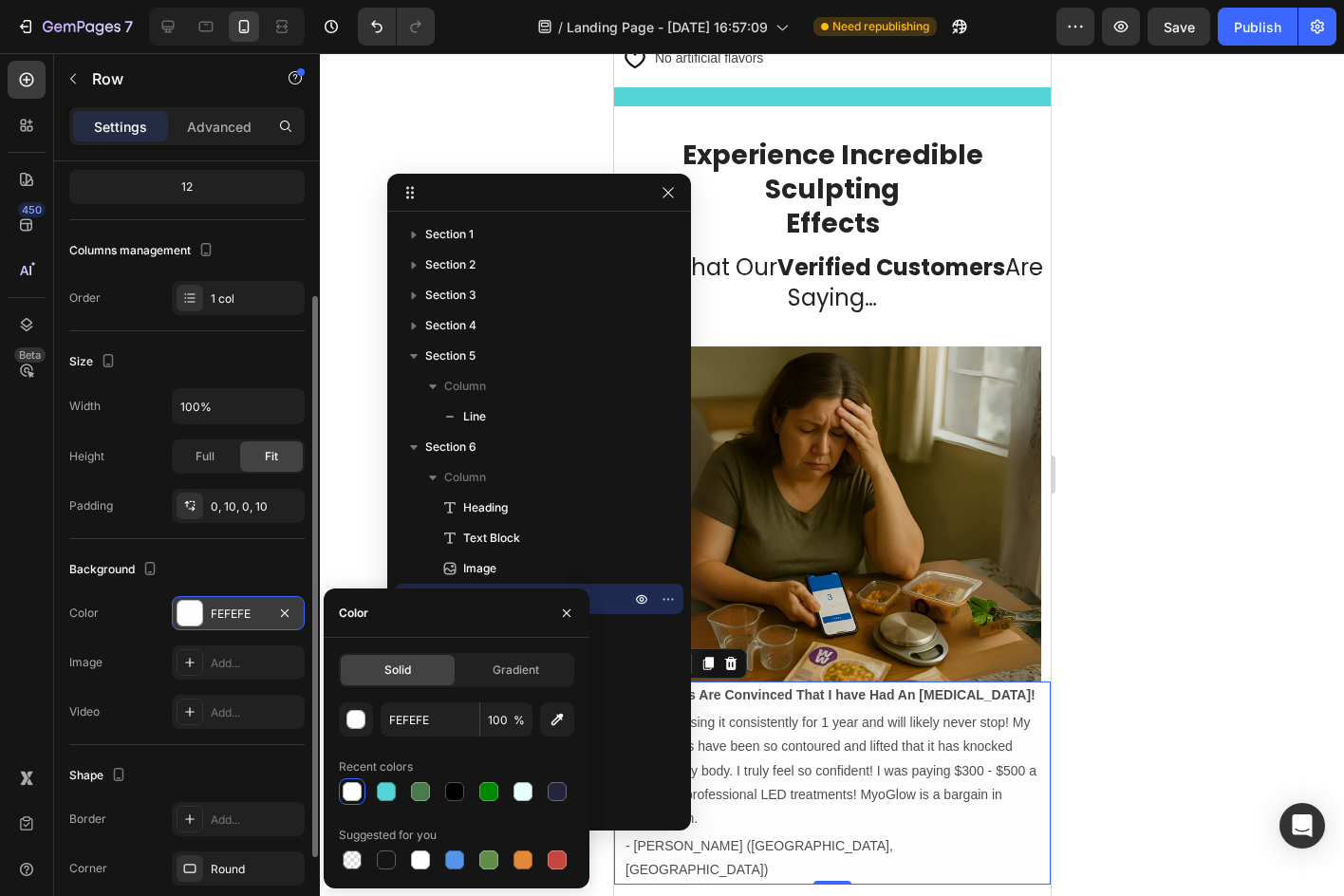
click at [1169, 487] on div at bounding box center [832, 473] width 1024 height 842
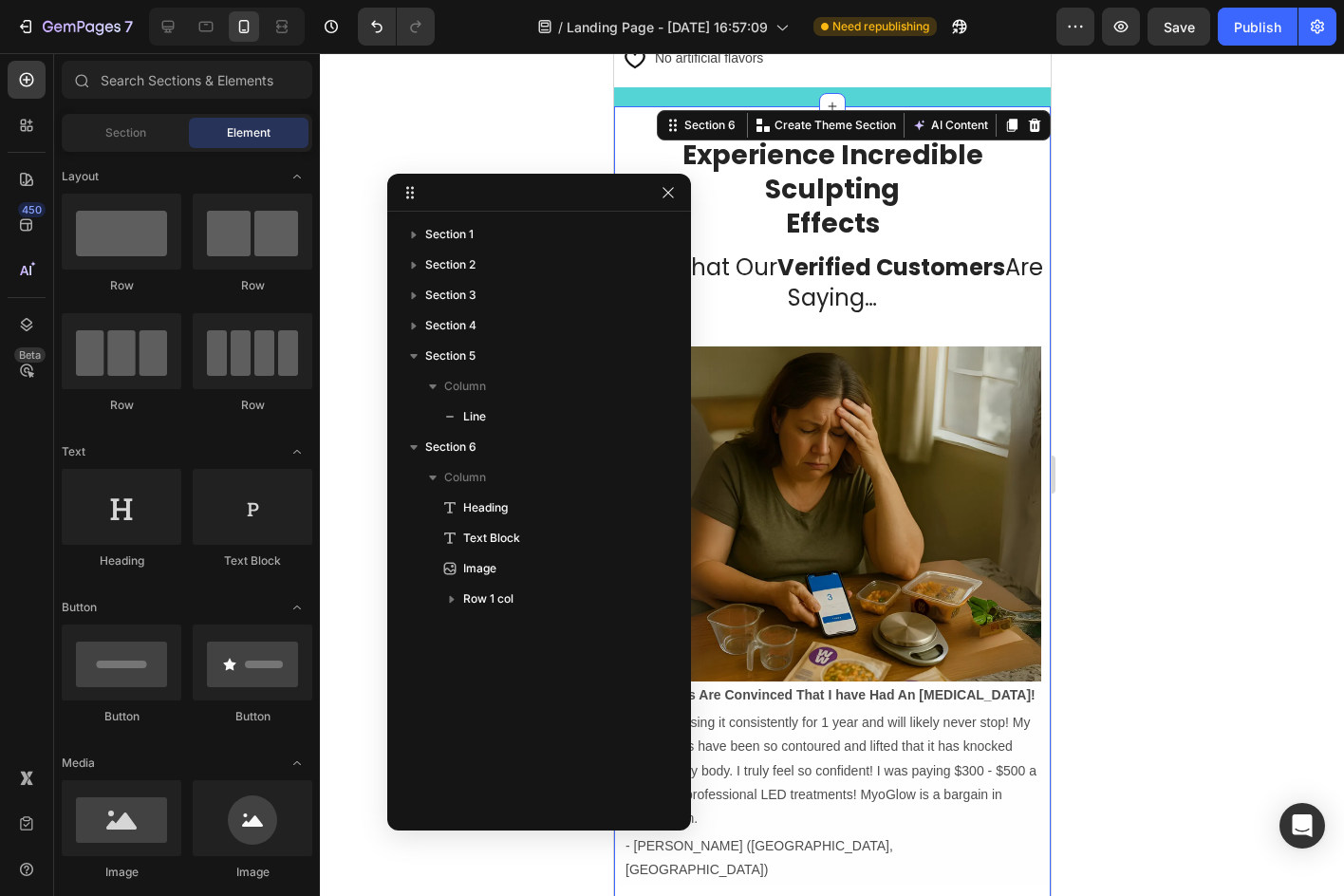
click at [961, 106] on div "Experience Incredible Sculpting Effects Heading See What Our Verified Customers…" at bounding box center [831, 510] width 436 height 808
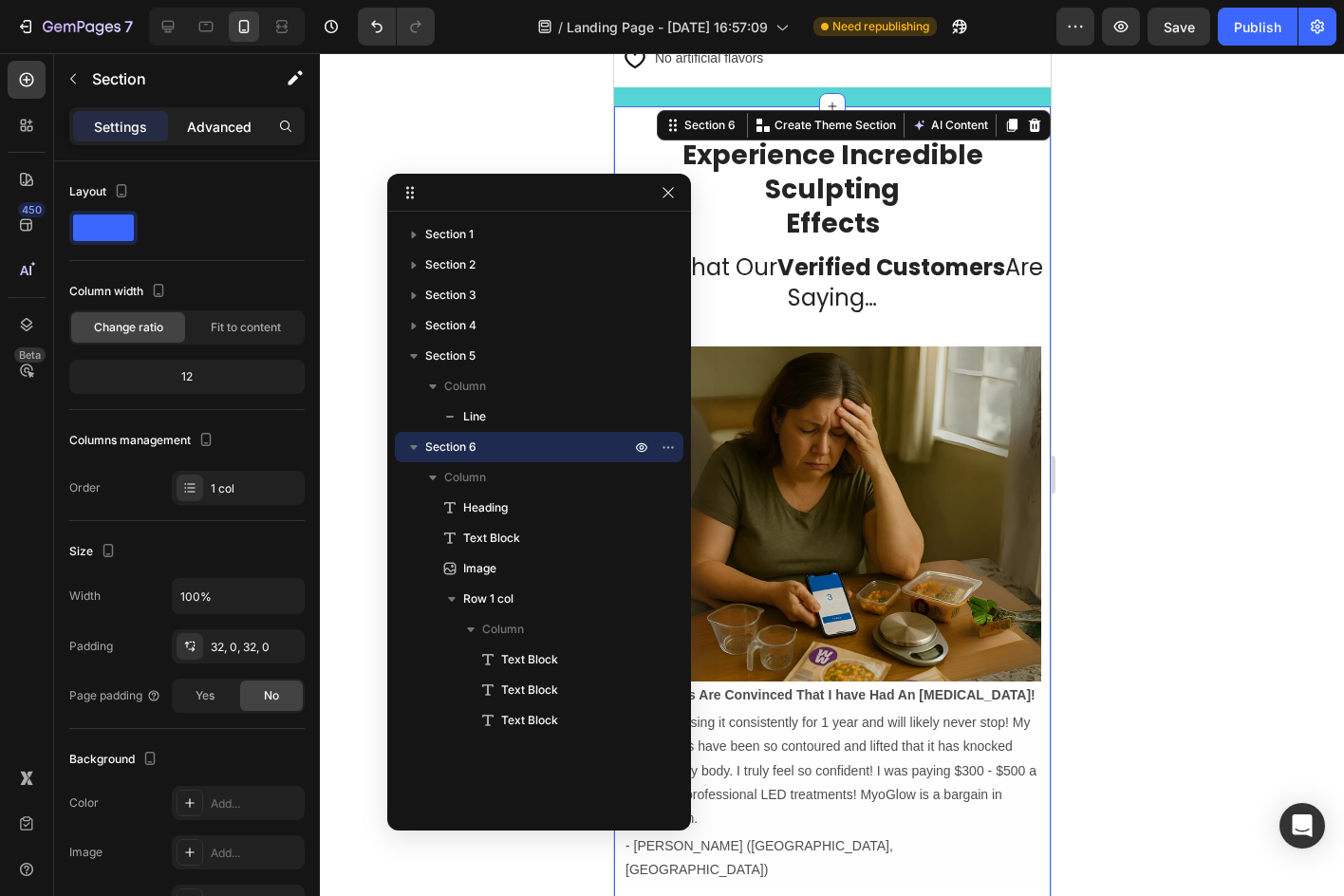
click at [221, 133] on p "Advanced" at bounding box center [220, 127] width 64 height 20
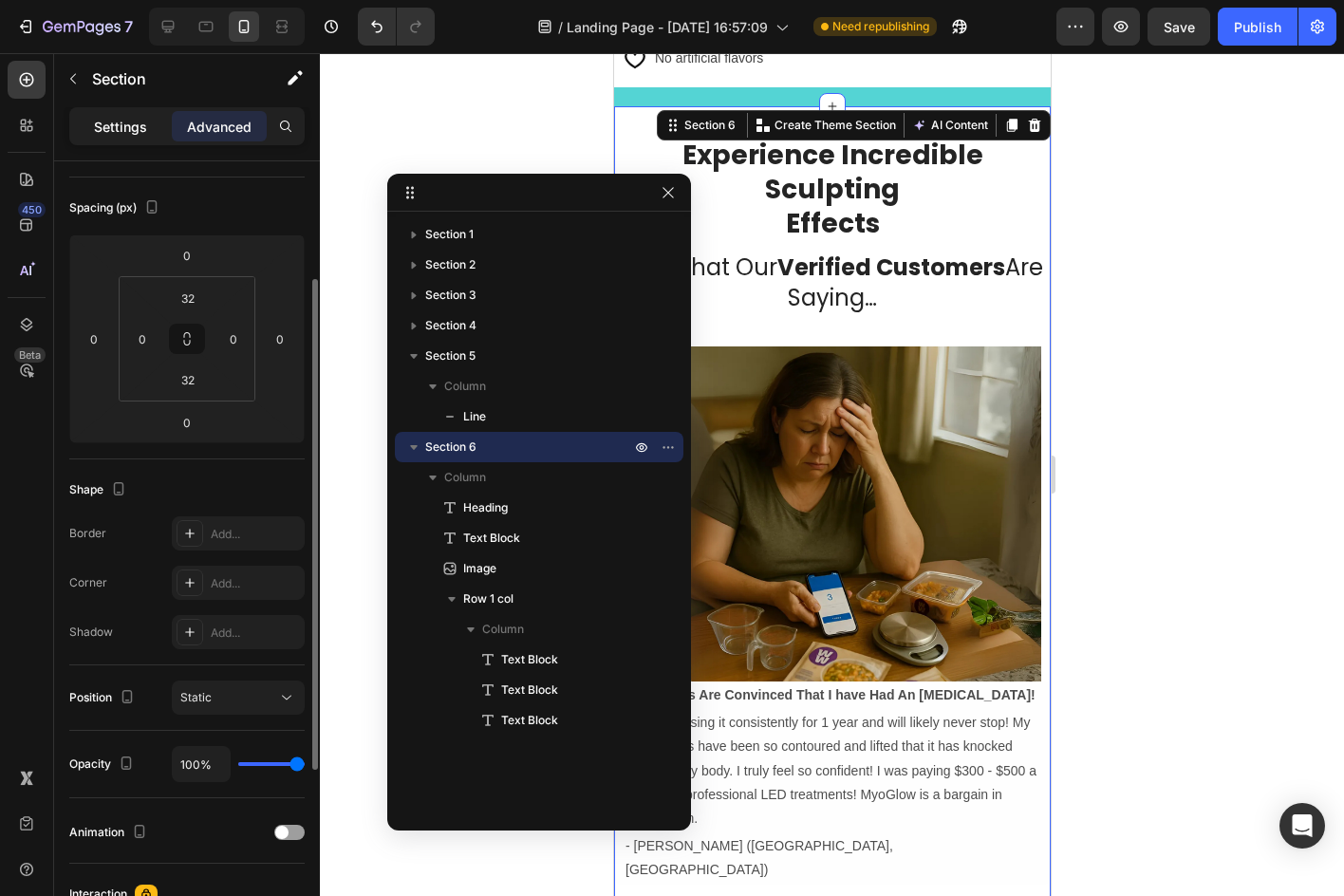
click at [126, 131] on p "Settings" at bounding box center [120, 127] width 53 height 20
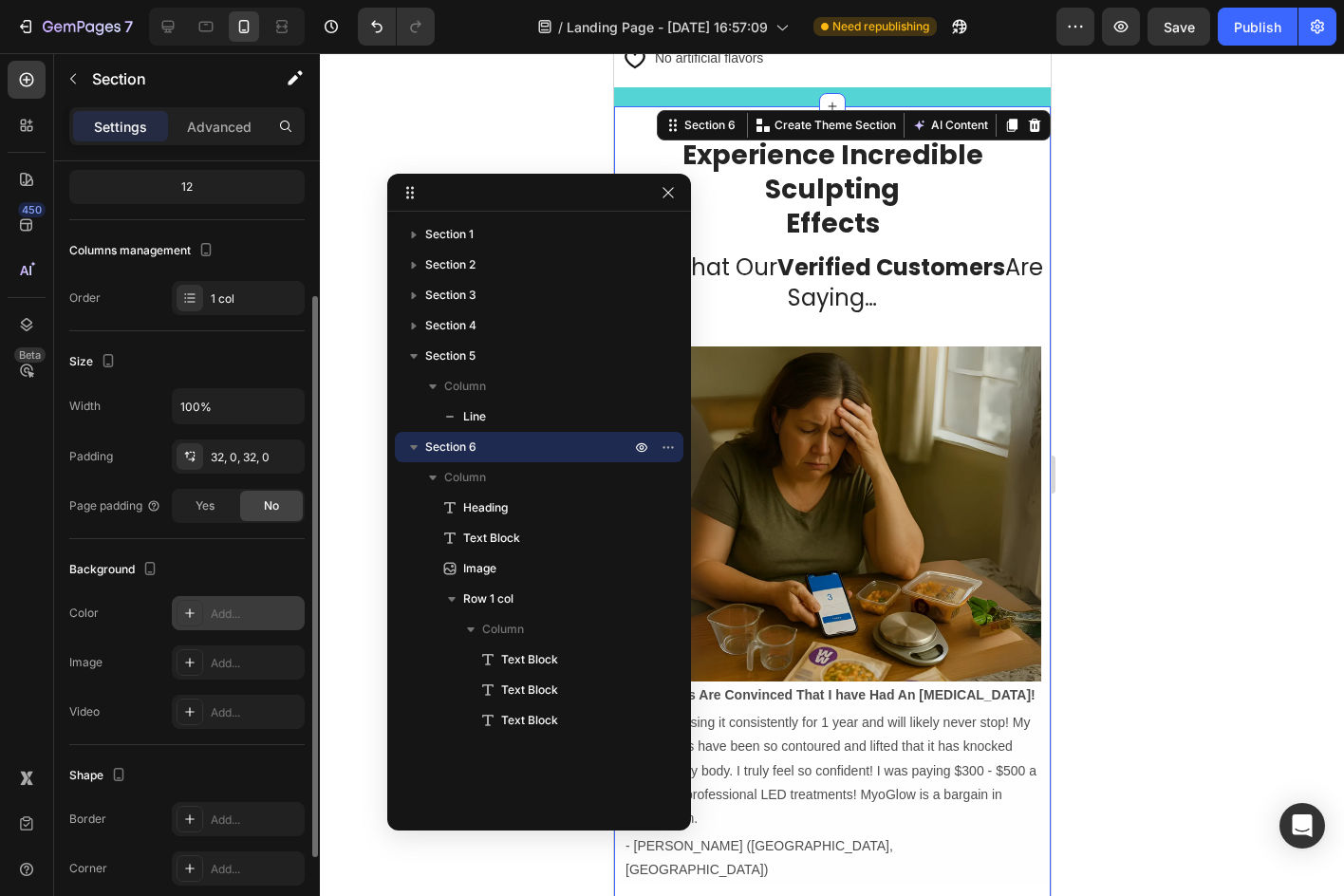
click at [251, 615] on div "Add..." at bounding box center [255, 614] width 89 height 18
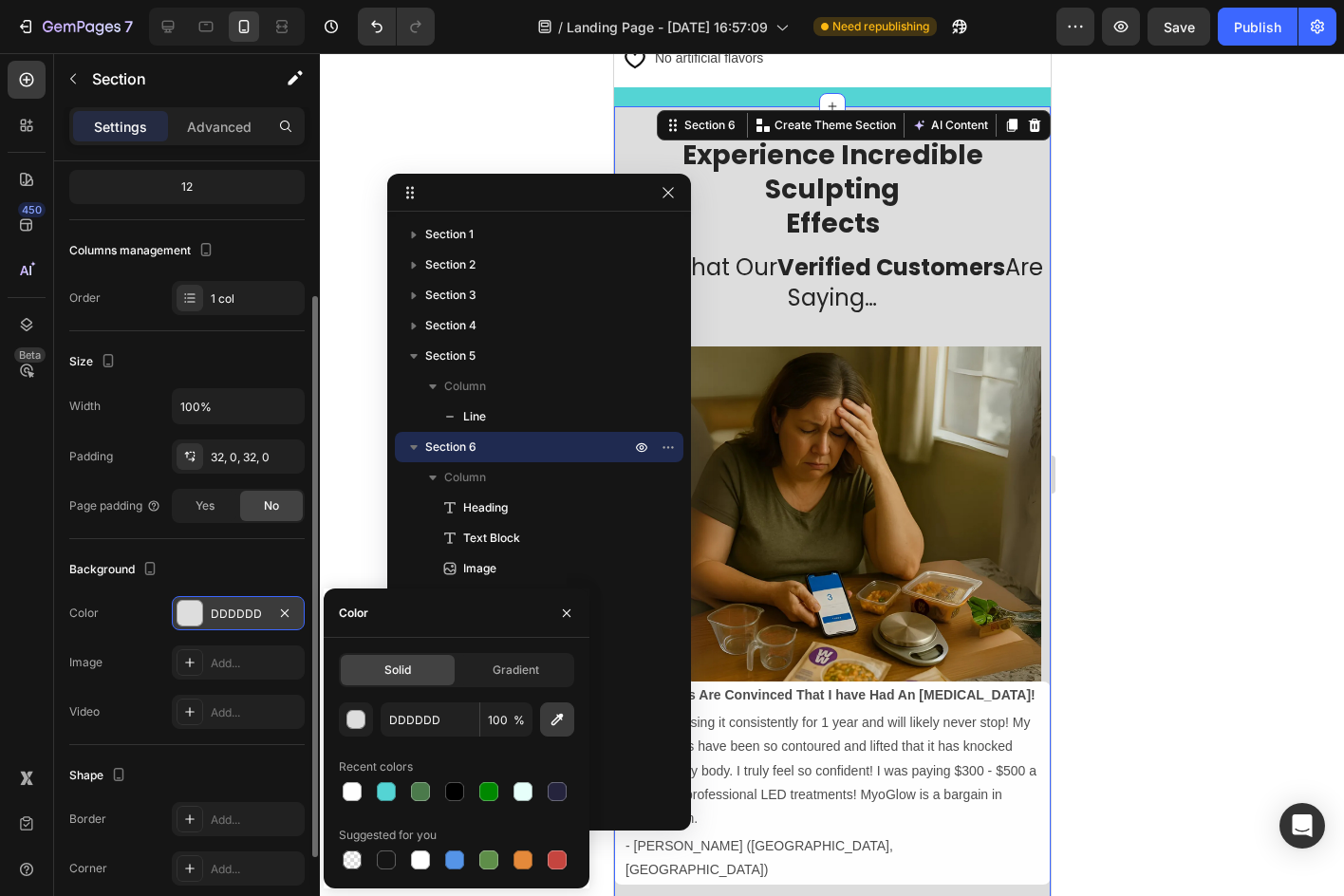
click at [553, 718] on icon "button" at bounding box center [556, 718] width 19 height 19
type input "FCFCFC"
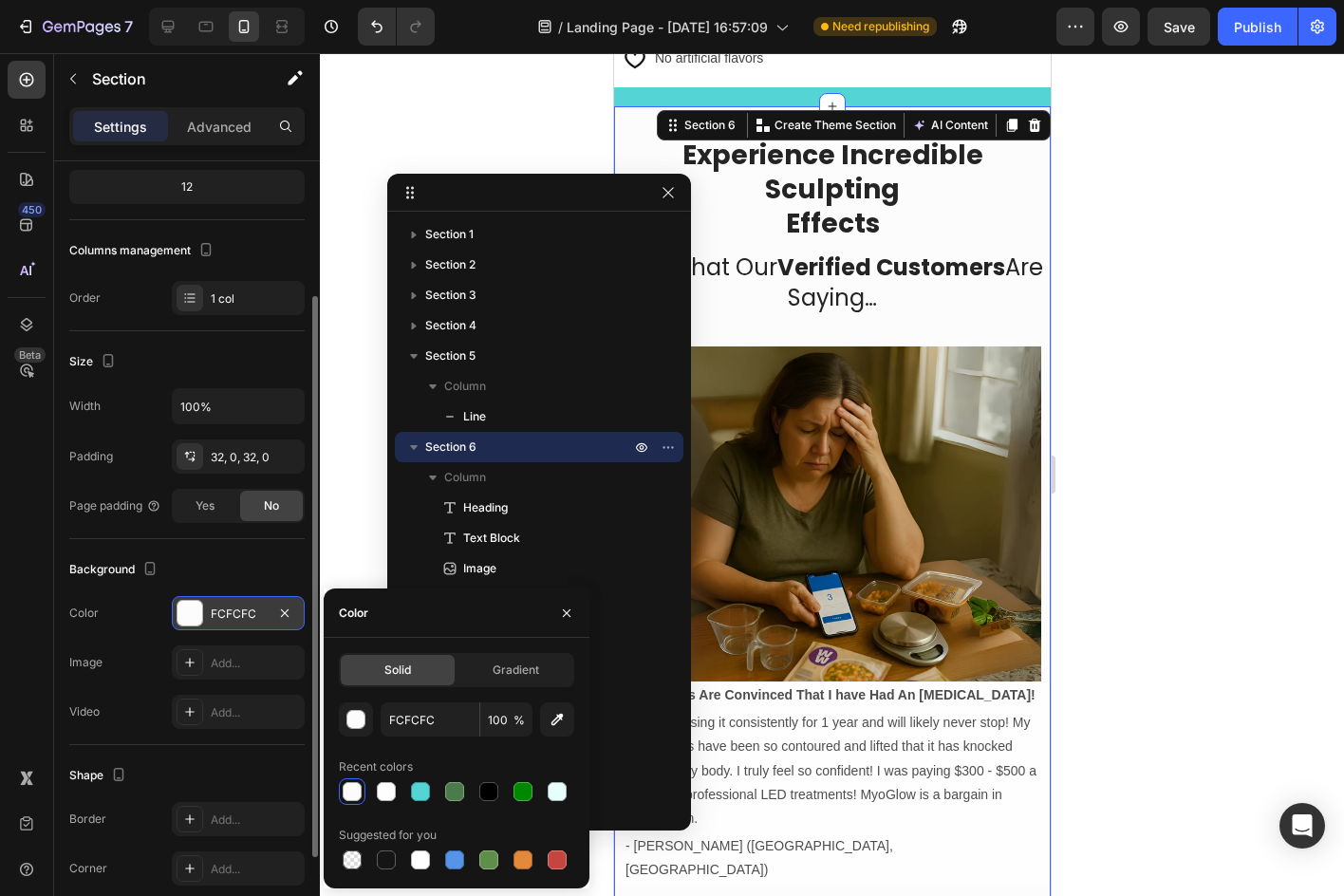
click at [1156, 545] on div at bounding box center [832, 473] width 1024 height 842
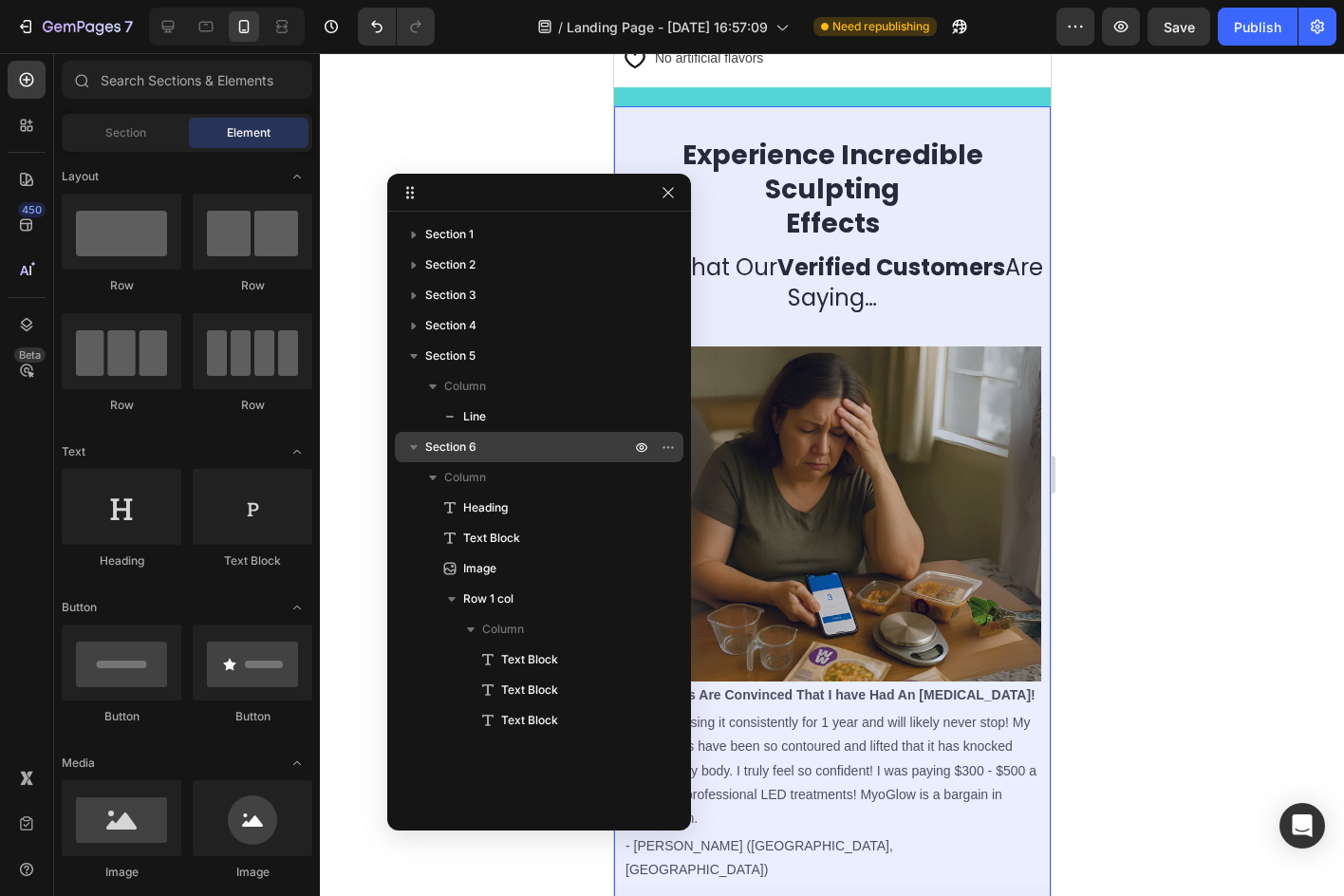
click at [485, 451] on p "Section 6" at bounding box center [530, 446] width 209 height 19
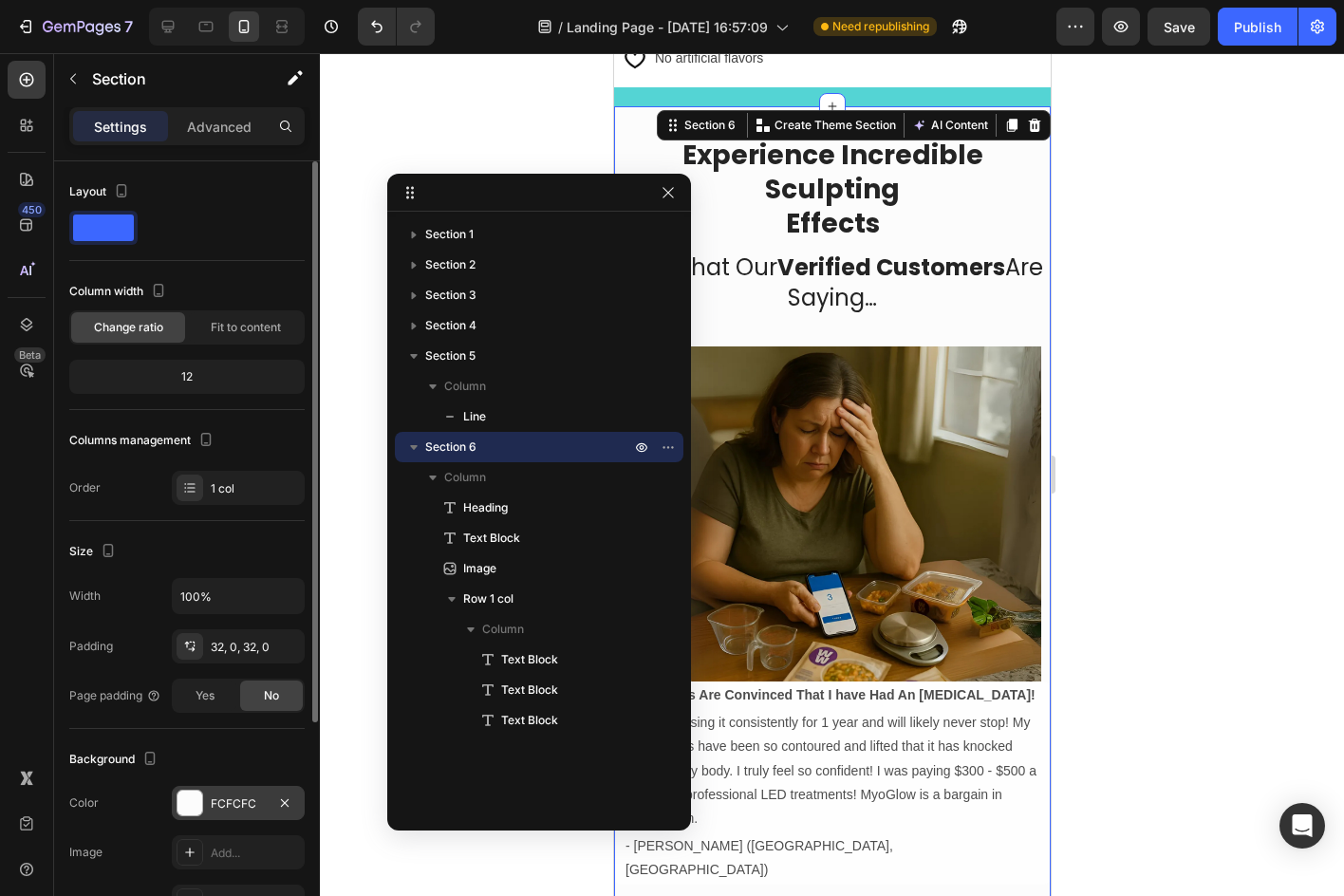
click at [230, 804] on div "FCFCFC" at bounding box center [238, 804] width 55 height 18
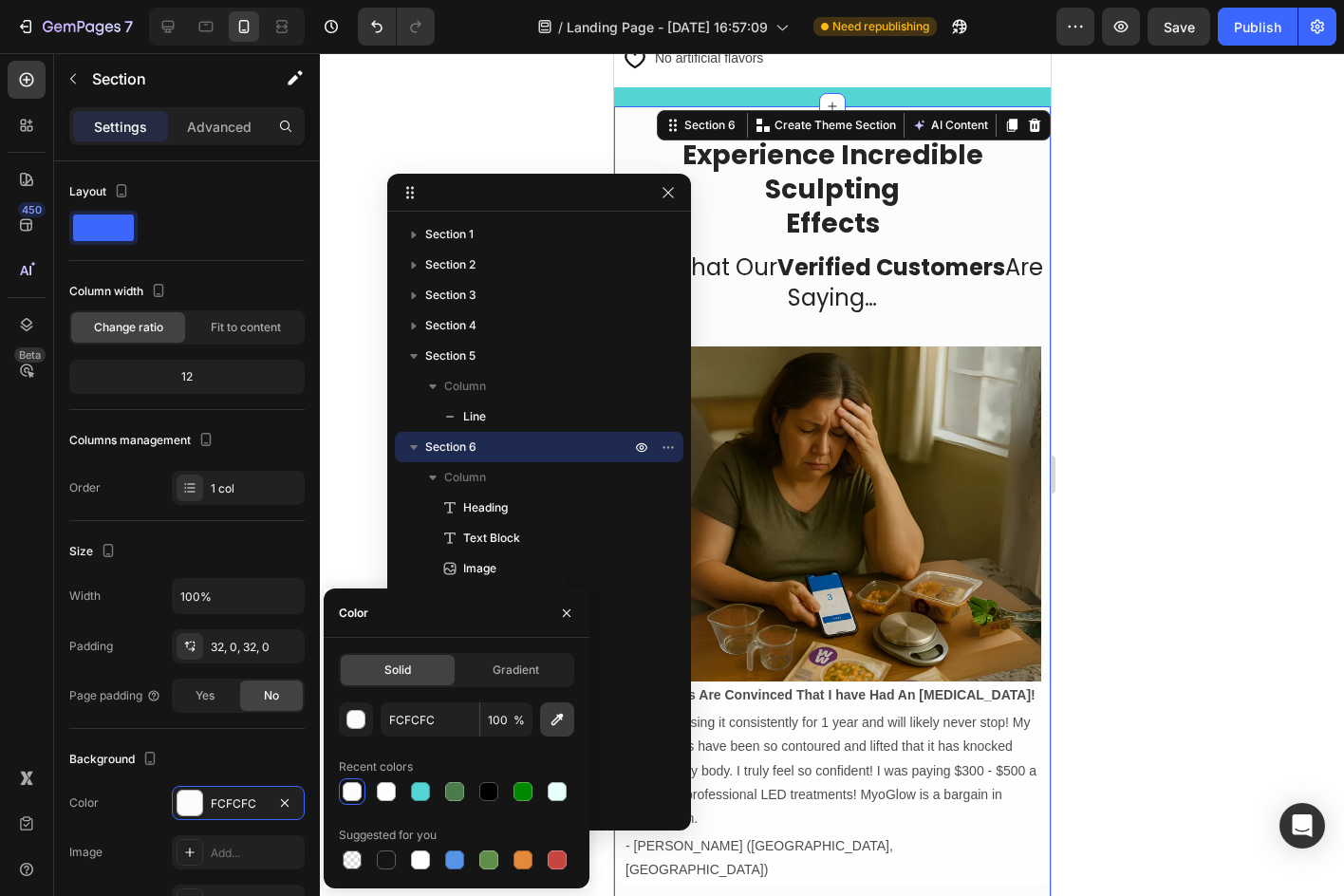
click at [559, 727] on icon "button" at bounding box center [556, 718] width 19 height 19
type input "DDDFDF"
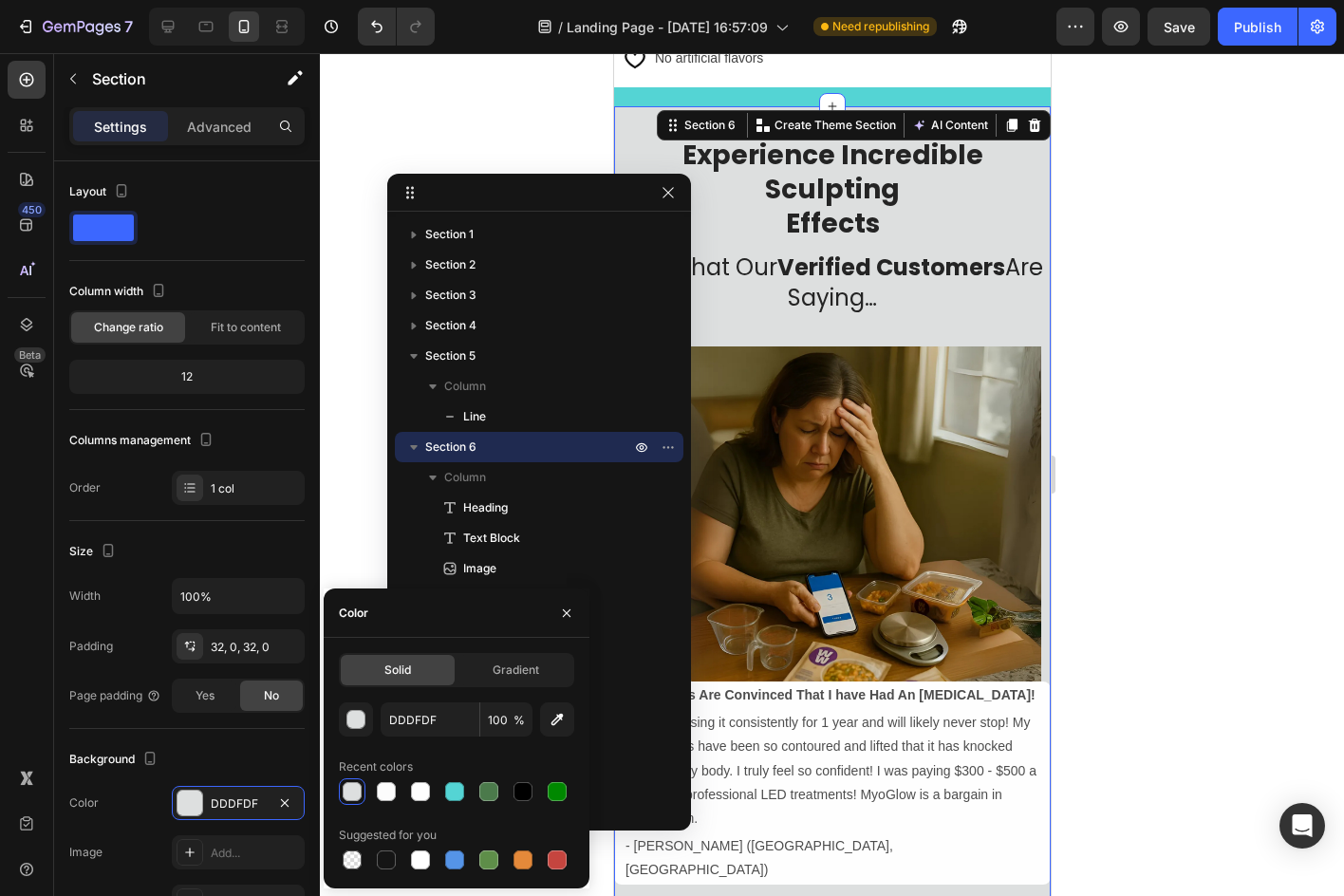
click at [1204, 548] on div at bounding box center [832, 473] width 1024 height 842
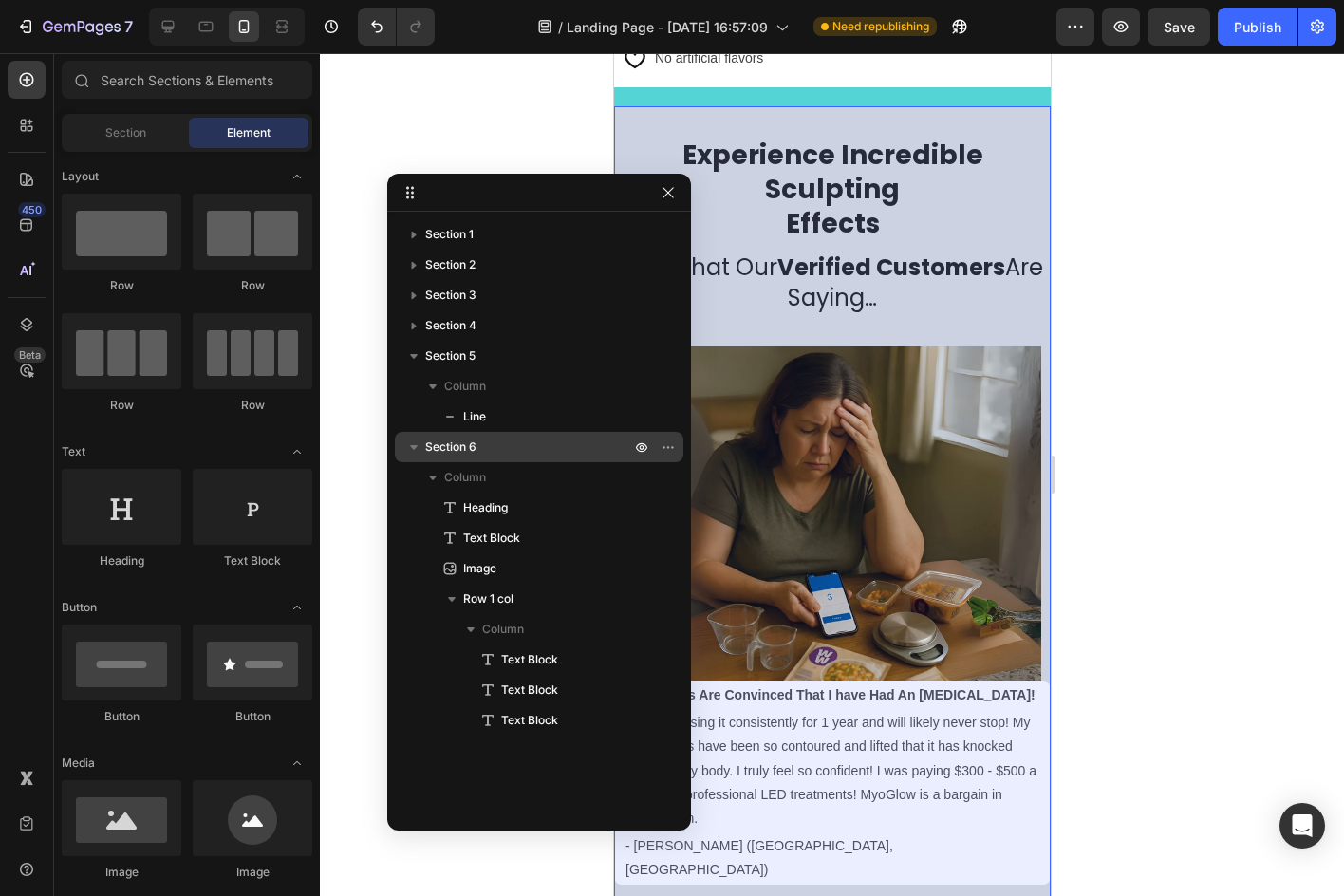
click at [448, 446] on span "Section 6" at bounding box center [451, 446] width 52 height 19
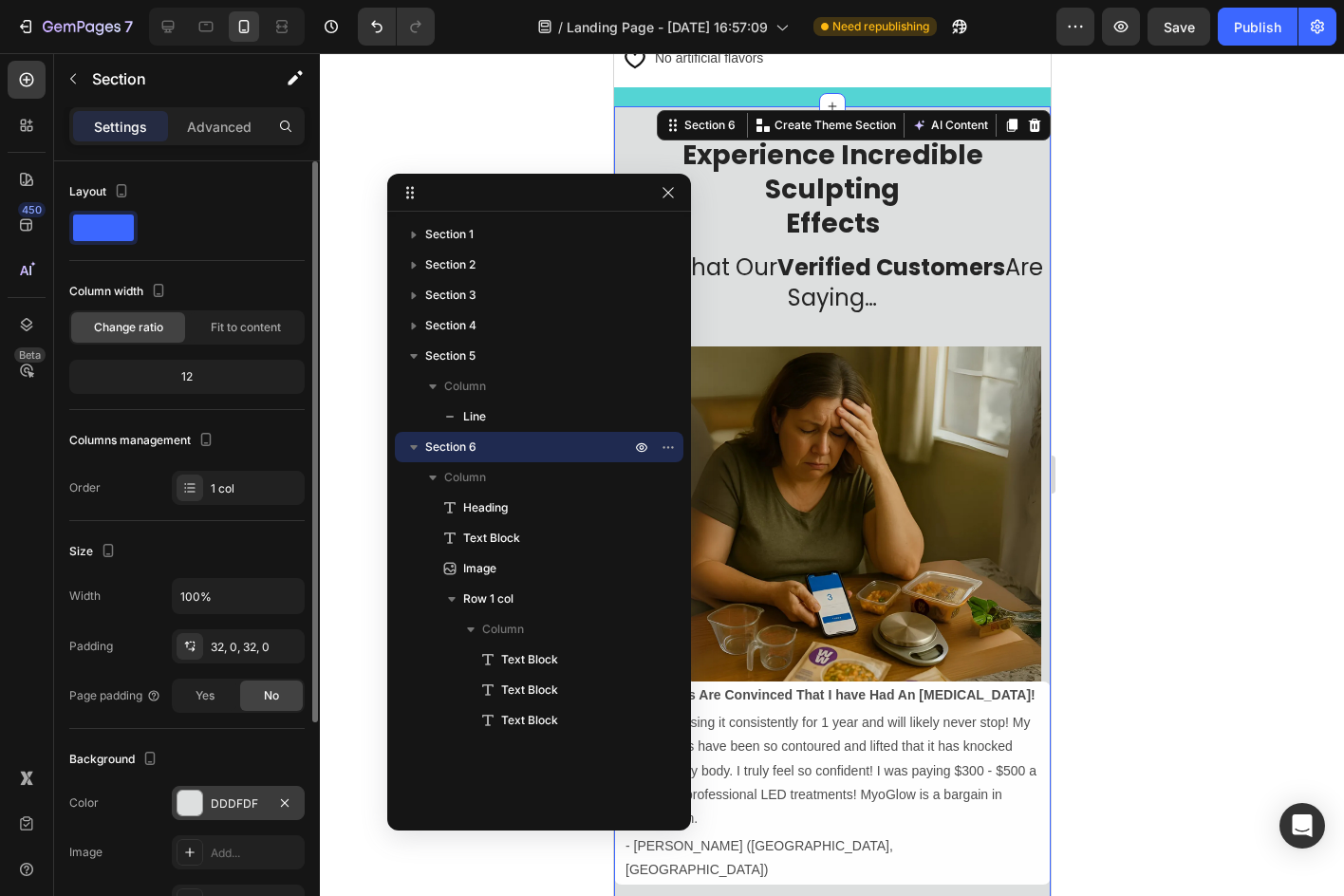
click at [231, 806] on div "DDDFDF" at bounding box center [238, 804] width 55 height 18
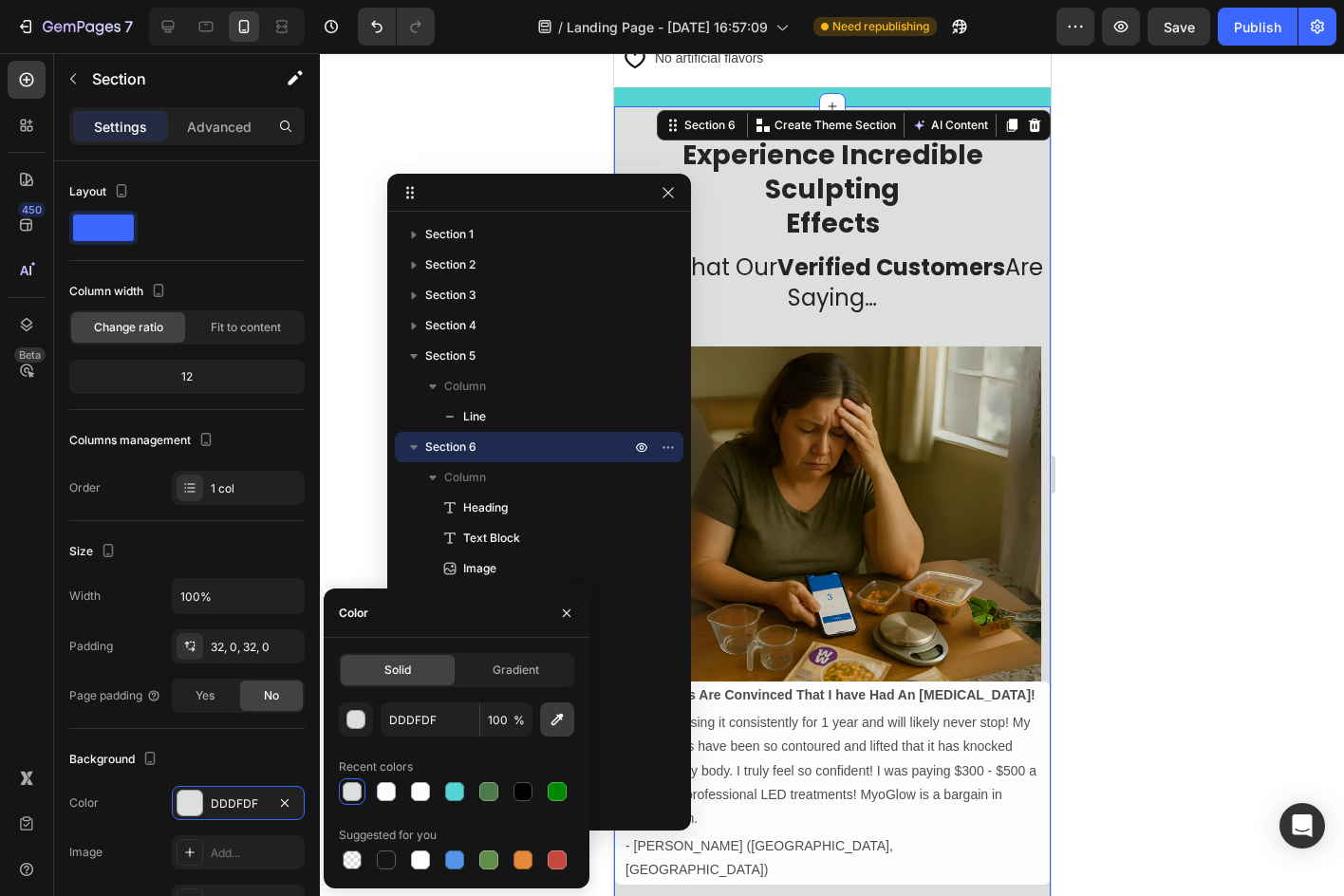
click at [567, 718] on button "button" at bounding box center [556, 718] width 34 height 34
type input "FFFFFF"
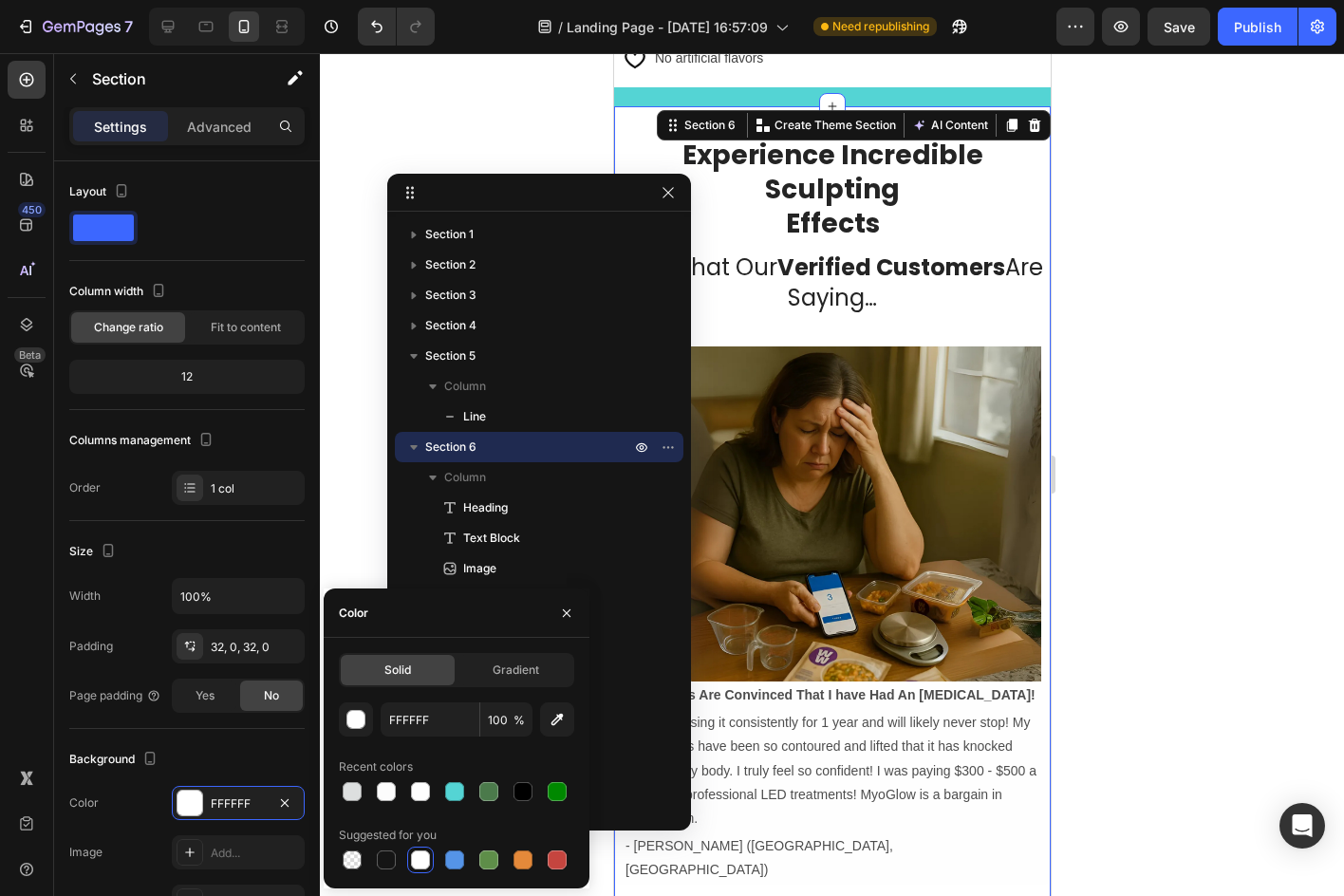
click at [1120, 270] on div at bounding box center [832, 473] width 1024 height 842
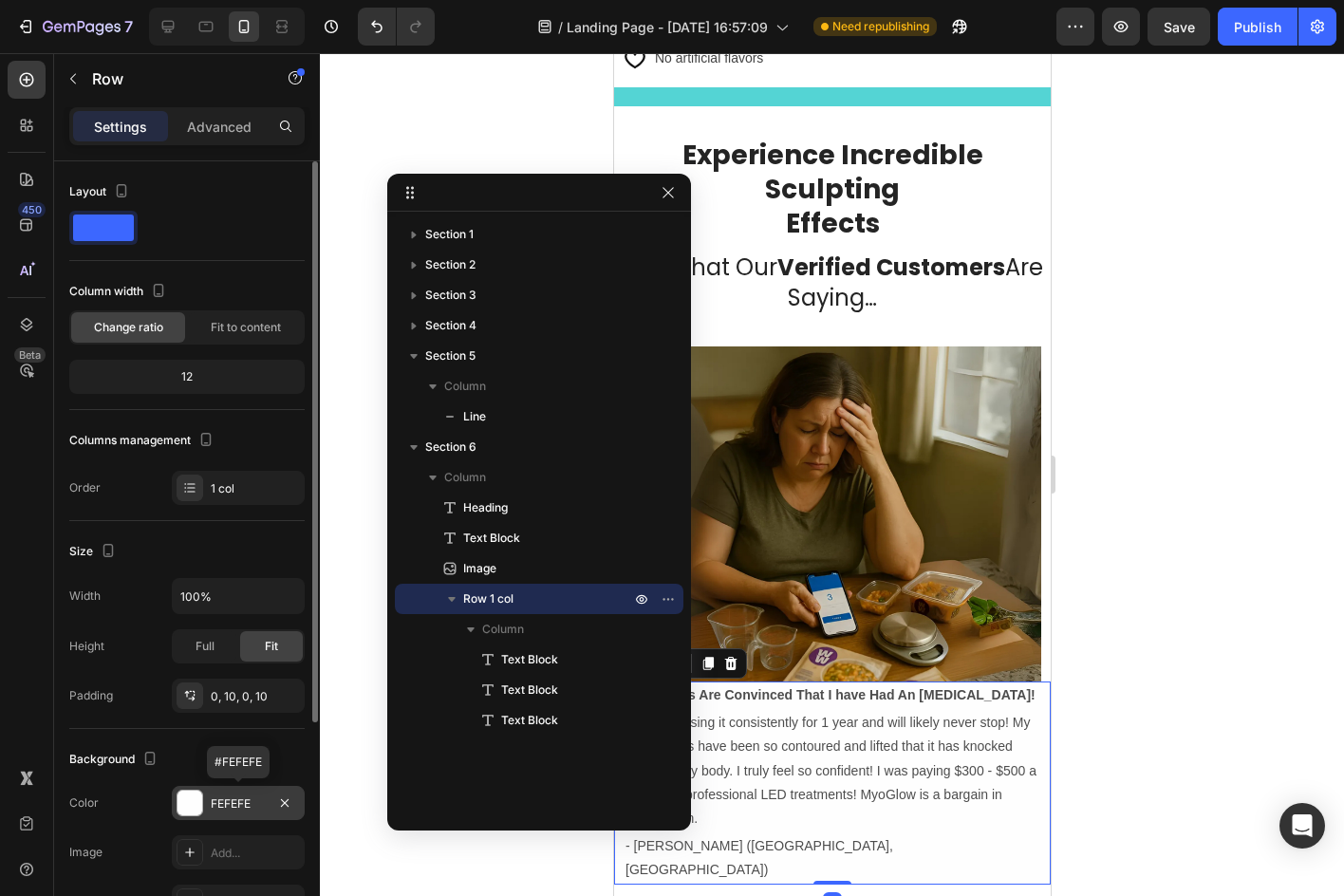
click at [225, 789] on div "FEFEFE" at bounding box center [238, 802] width 133 height 34
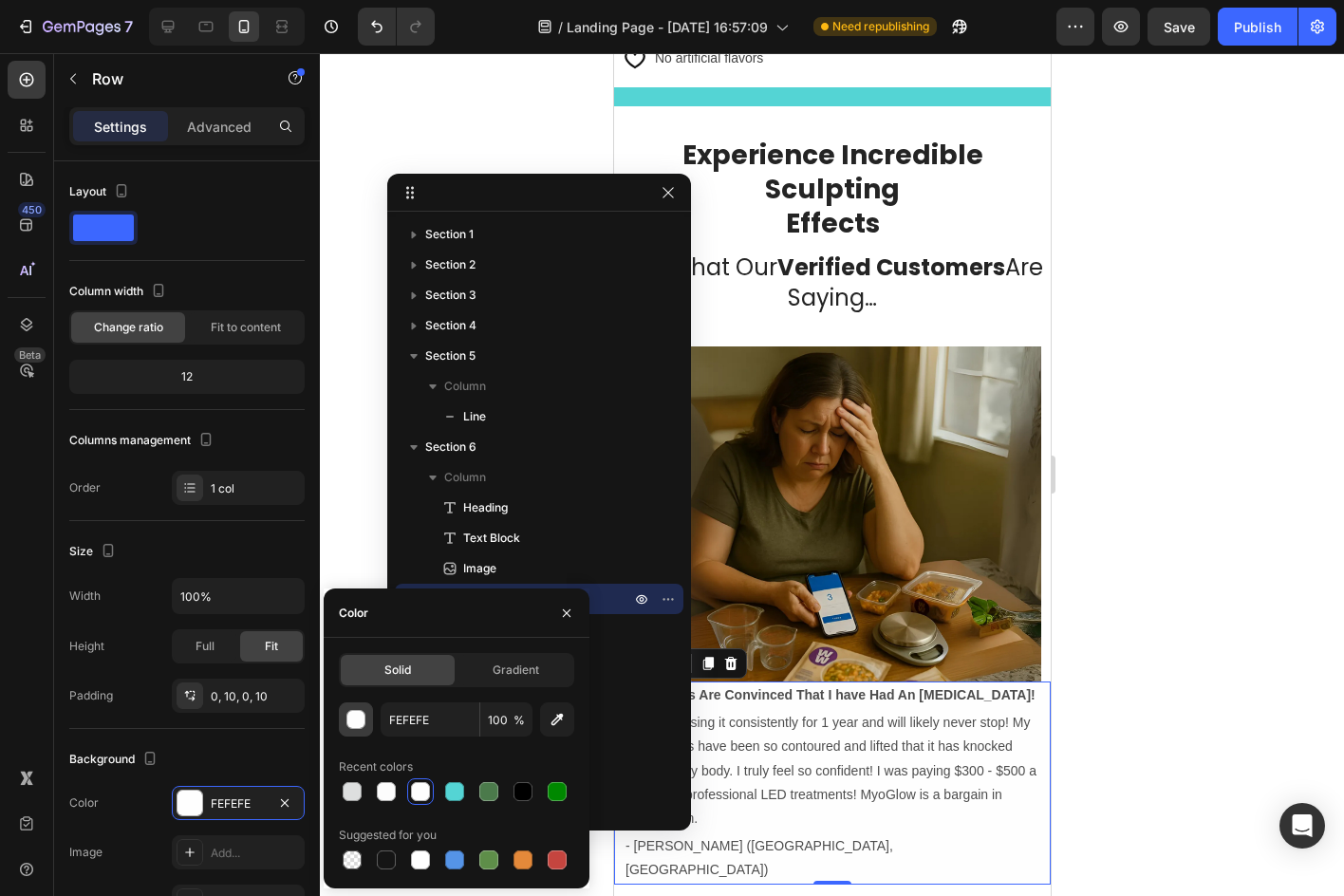
click at [360, 719] on div "button" at bounding box center [356, 719] width 19 height 19
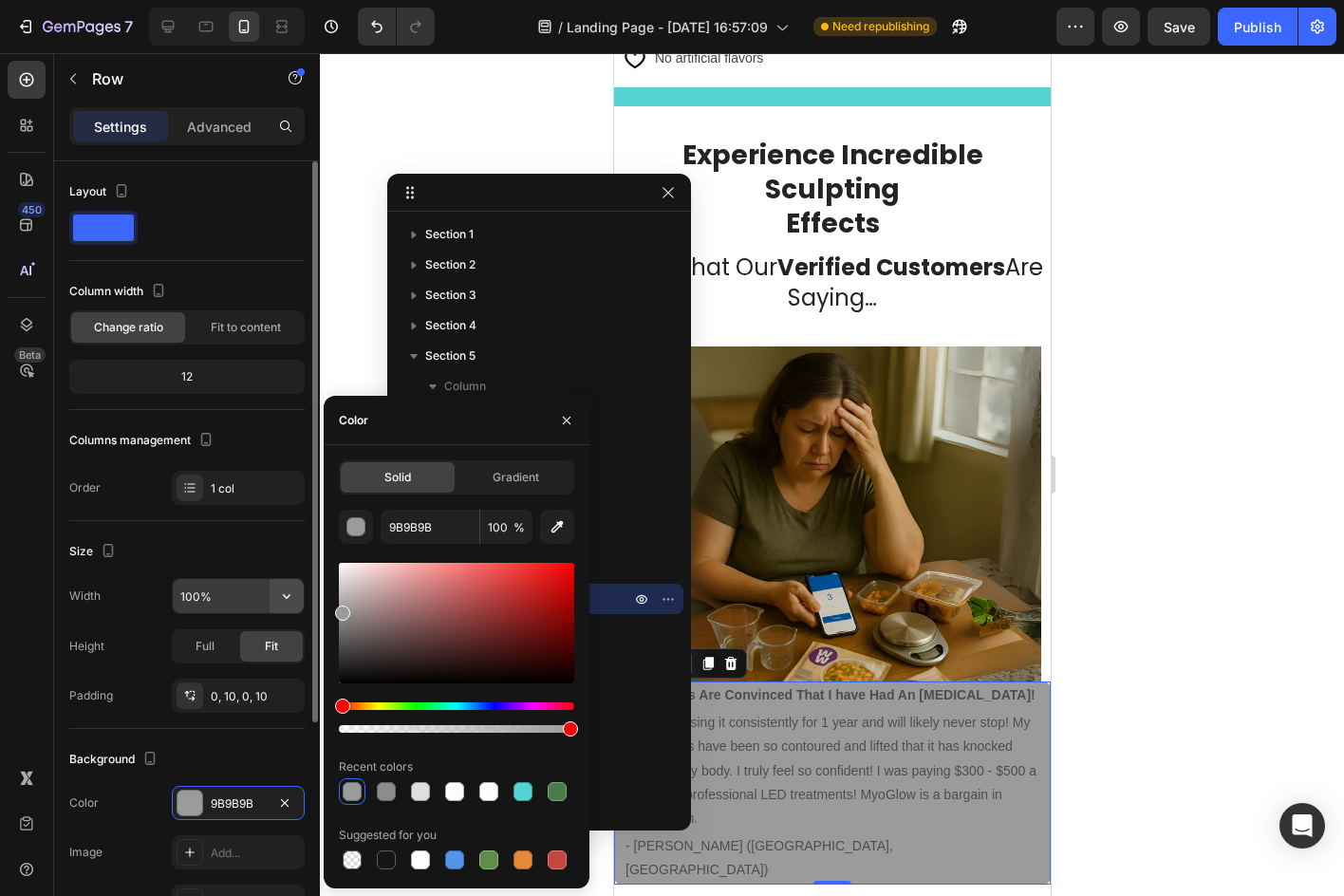
drag, startPoint x: 377, startPoint y: 609, endPoint x: 270, endPoint y: 609, distance: 107.0
click at [270, 609] on div "450 Beta Sections(30) Elements(83) Section Element Hero Section Product Detail …" at bounding box center [160, 473] width 320 height 842
click at [554, 527] on icon "button" at bounding box center [557, 527] width 13 height 13
type input "54D4D4"
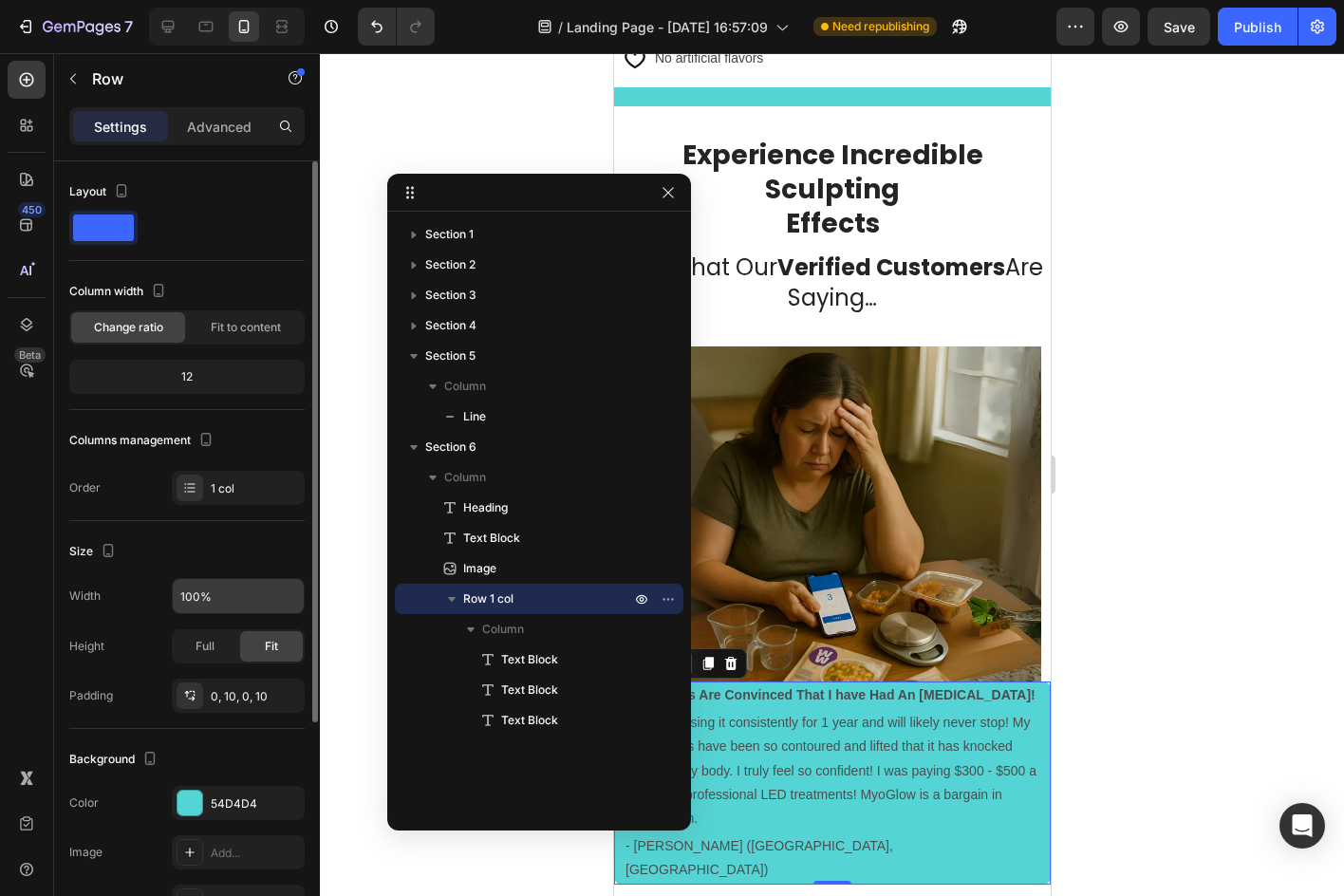
click at [1082, 351] on div at bounding box center [832, 473] width 1024 height 842
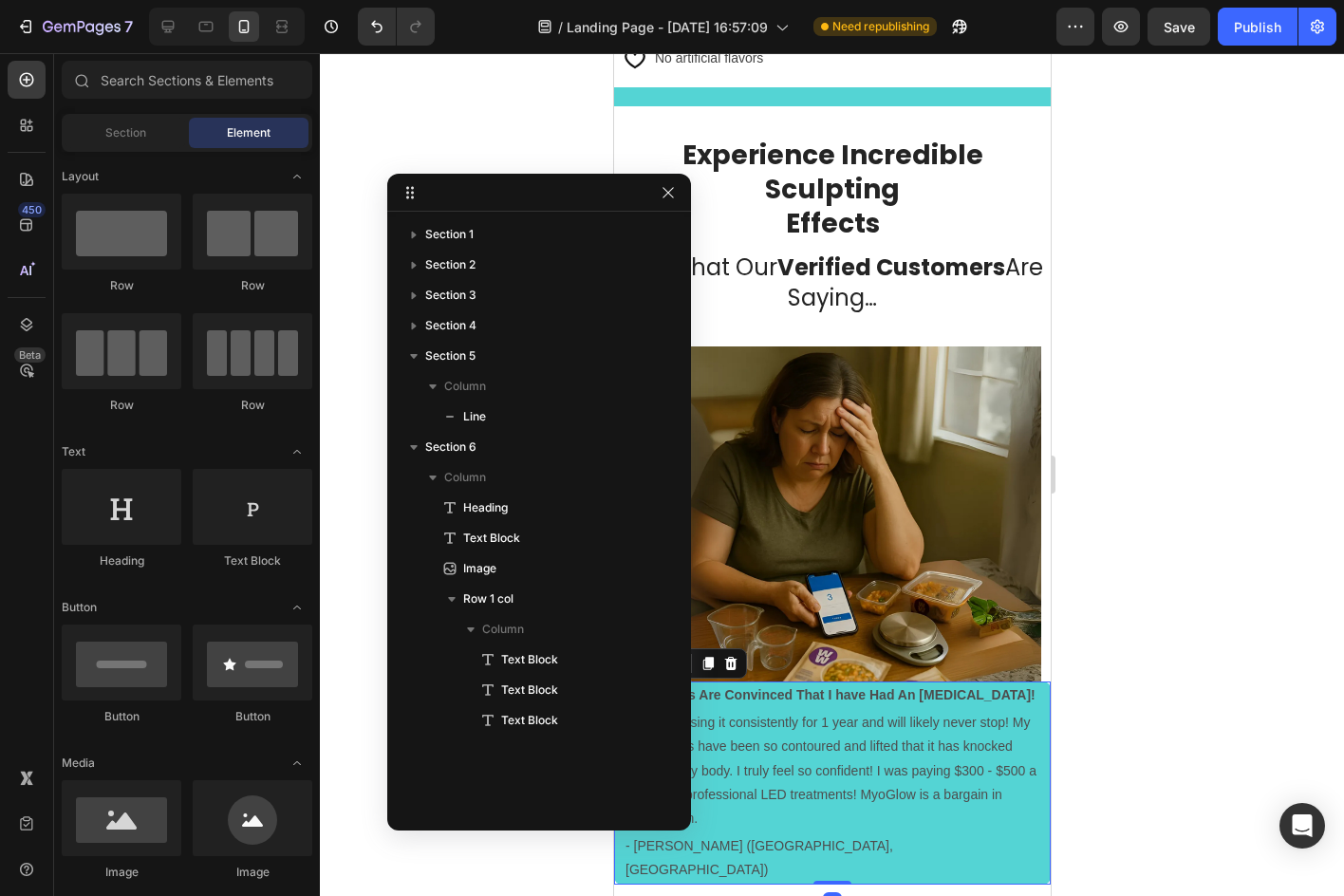
click at [1031, 681] on div "My Friends Are Convinced That I have Had An Arm Lift! Text Block I’ve been usin…" at bounding box center [831, 783] width 436 height 203
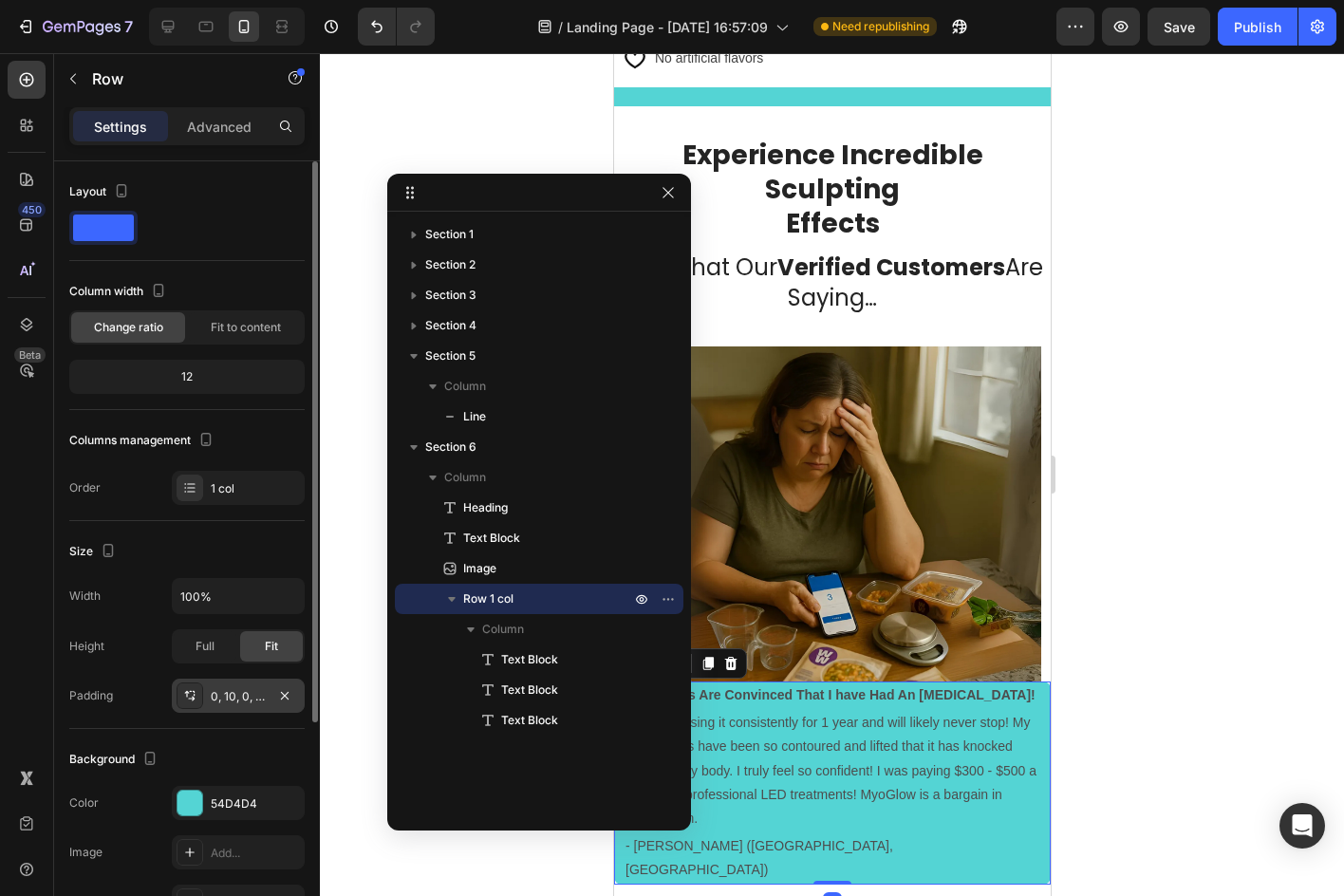
click at [241, 684] on div "0, 10, 0, 10" at bounding box center [238, 695] width 133 height 34
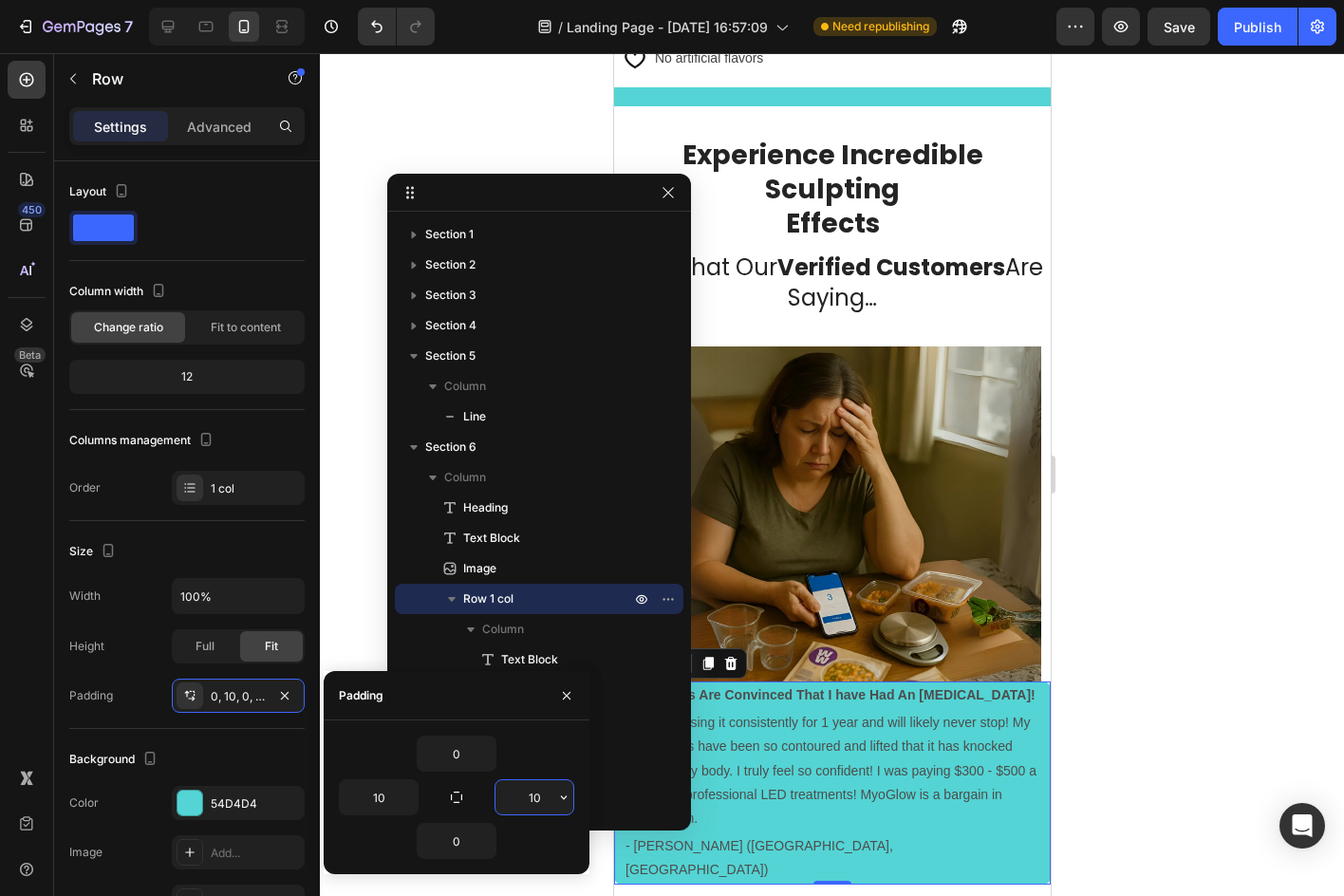
click at [527, 781] on input "10" at bounding box center [535, 796] width 78 height 34
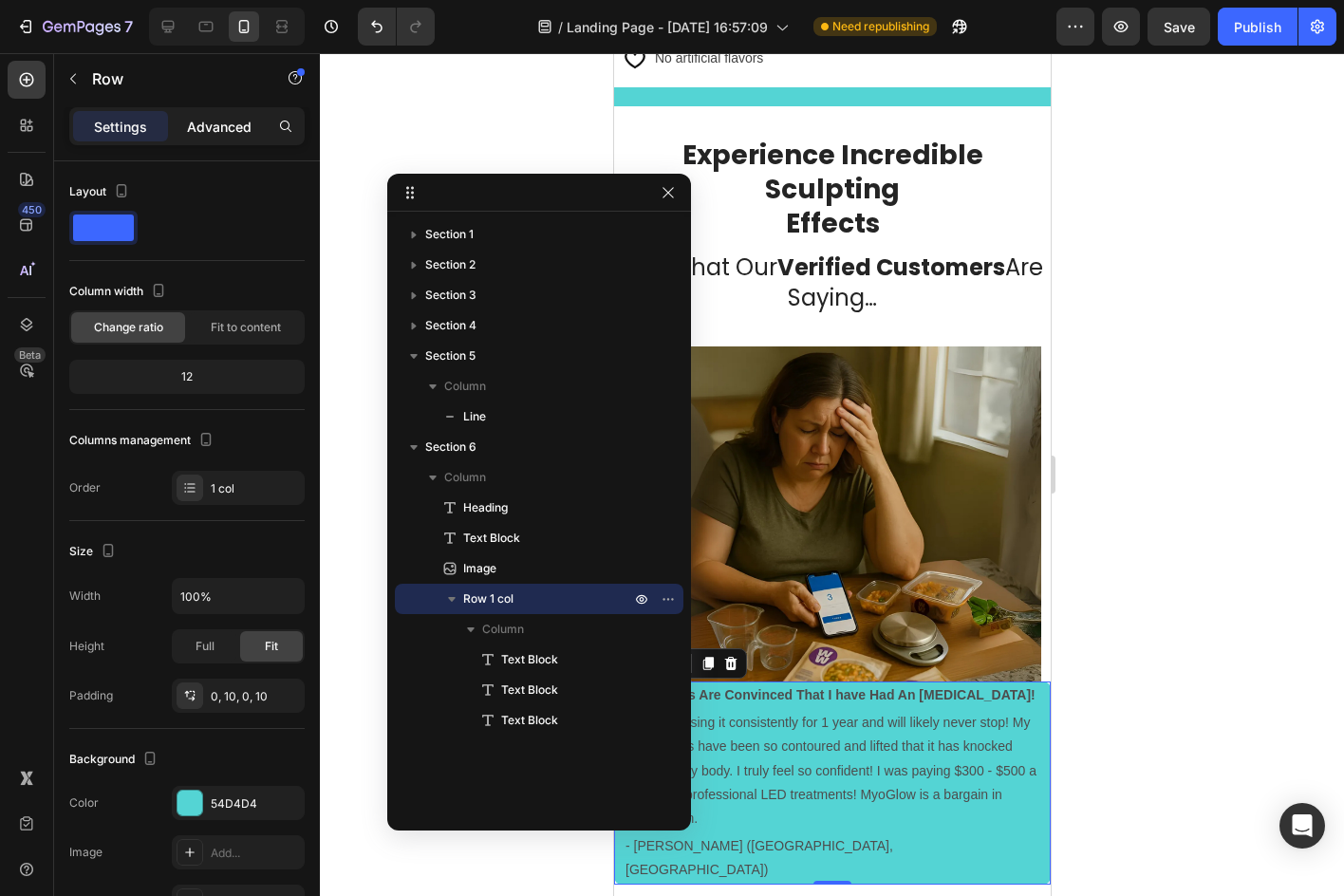
click at [184, 125] on div "Advanced" at bounding box center [219, 126] width 95 height 30
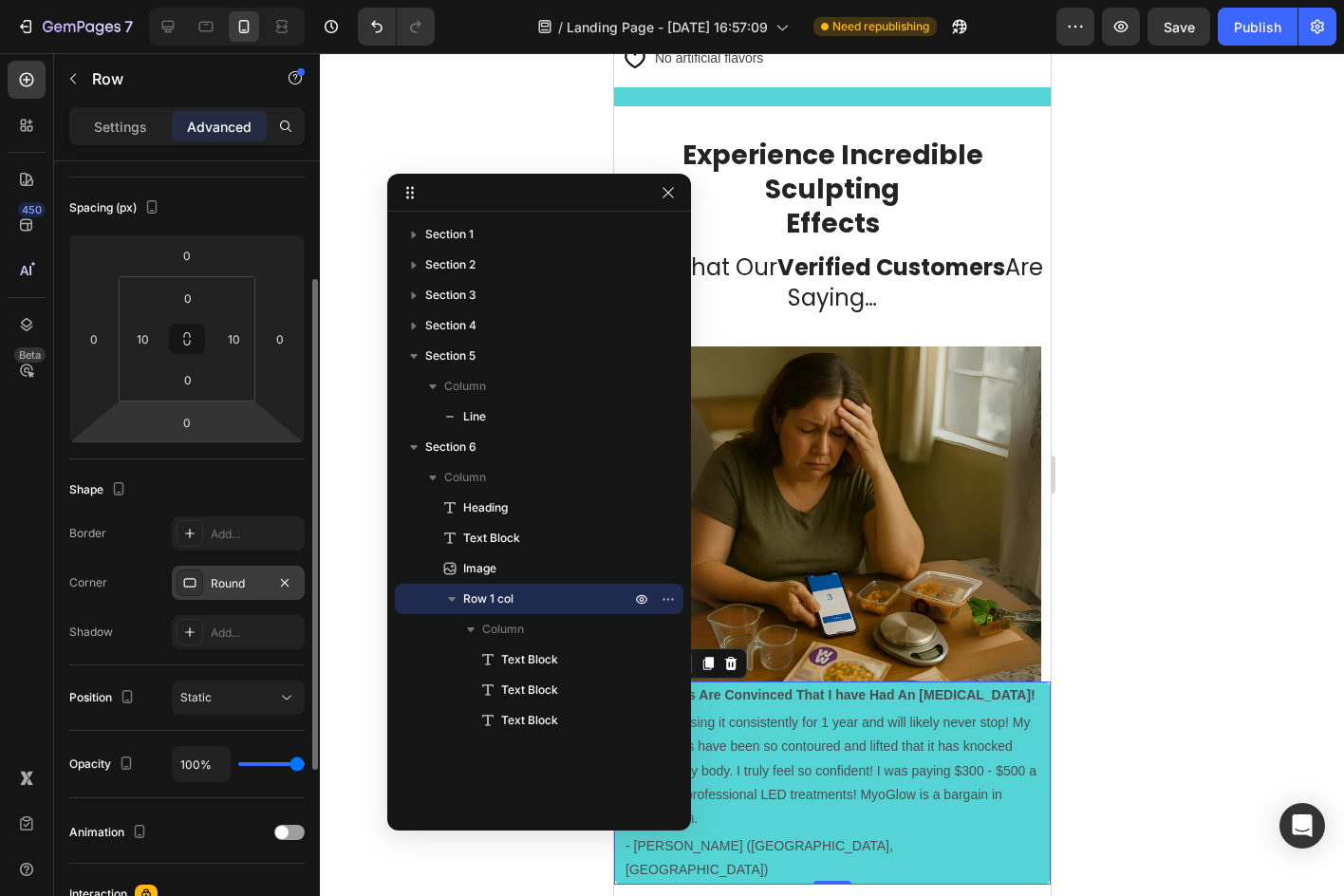
click at [242, 582] on div "Round" at bounding box center [238, 584] width 55 height 18
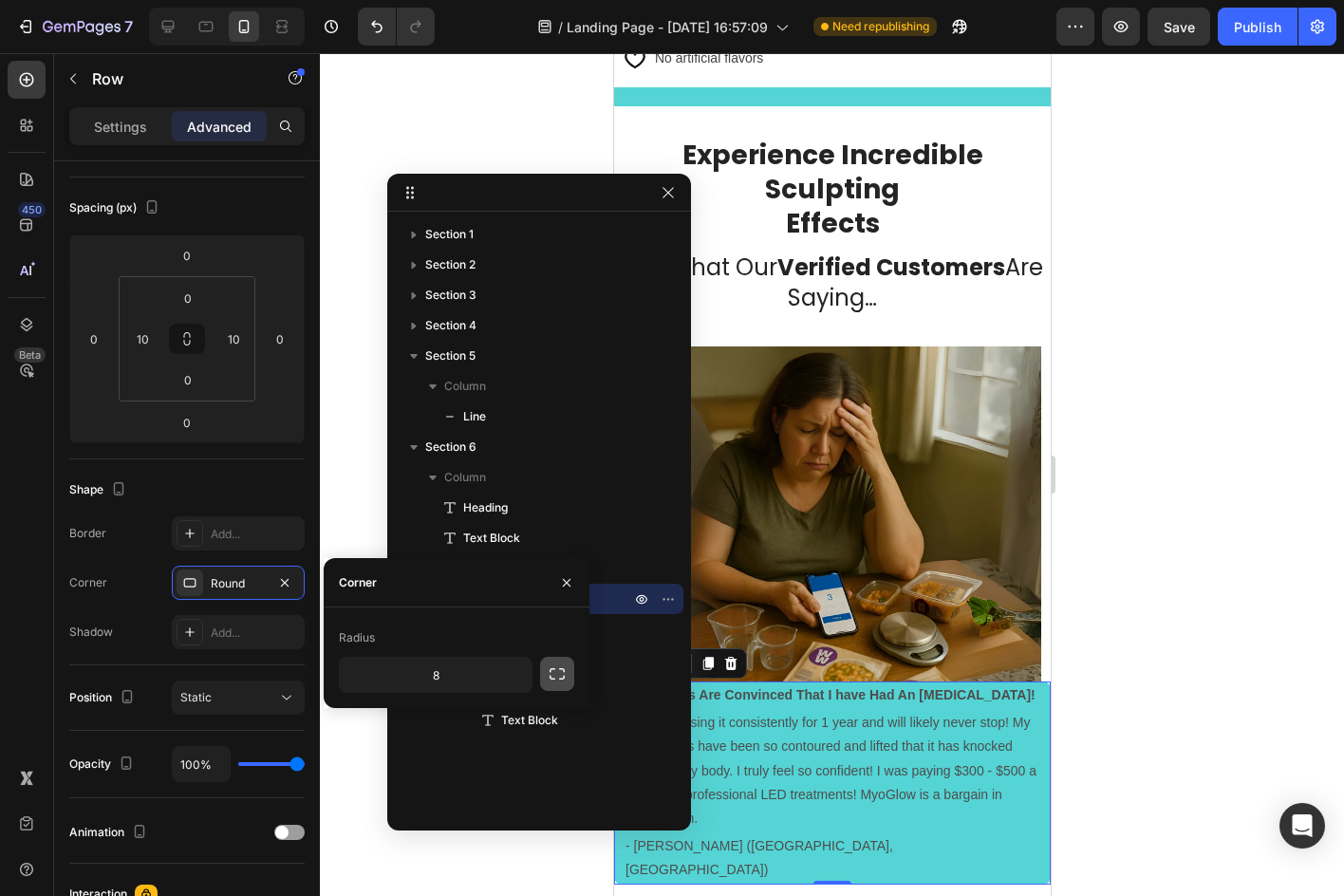
click at [545, 675] on button "button" at bounding box center [556, 673] width 34 height 34
click at [492, 683] on input "8" at bounding box center [485, 674] width 91 height 34
type input "0"
drag, startPoint x: 452, startPoint y: 631, endPoint x: 464, endPoint y: 608, distance: 25.9
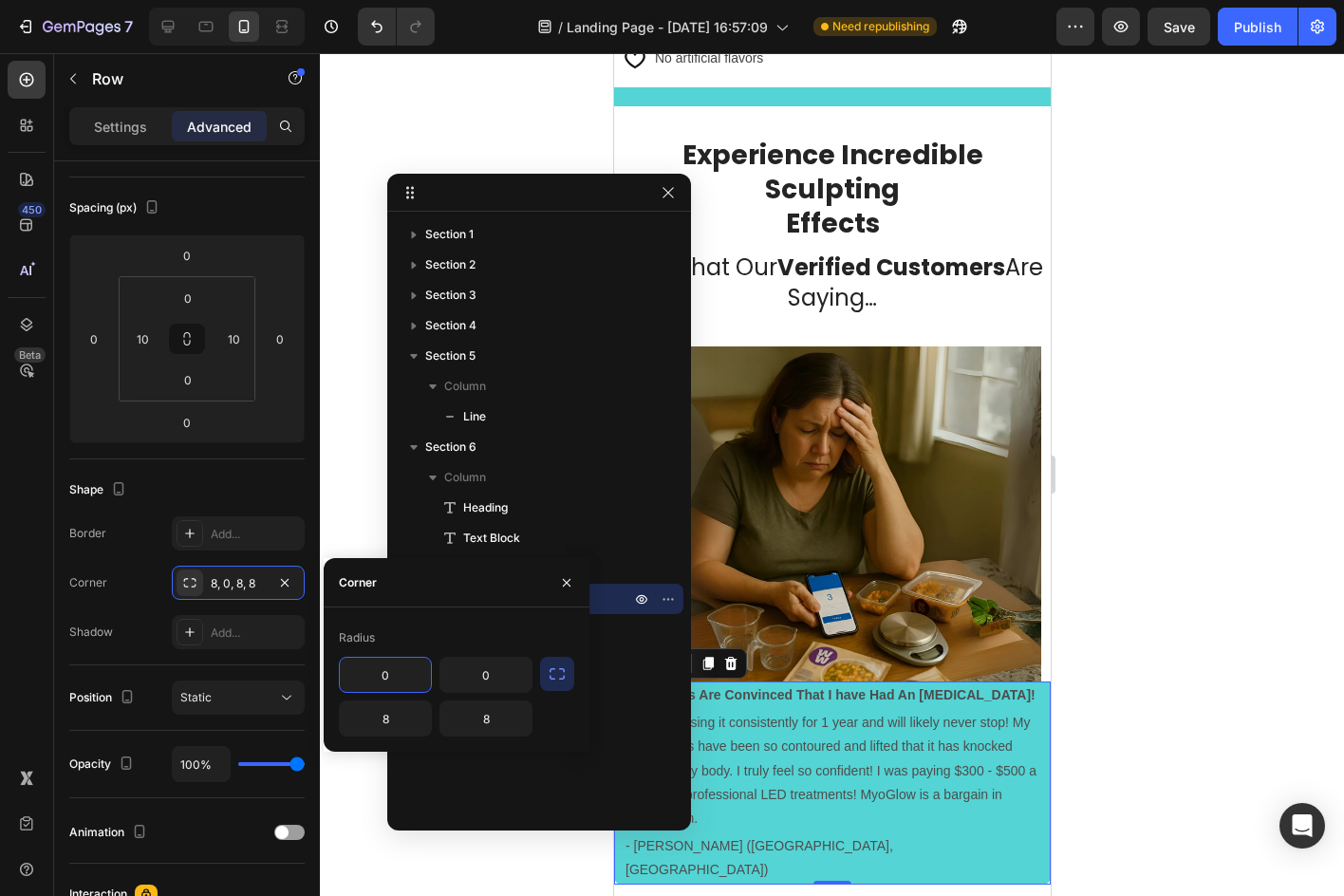
click at [452, 631] on div "Radius" at bounding box center [456, 637] width 235 height 30
click at [559, 575] on icon "button" at bounding box center [567, 583] width 16 height 16
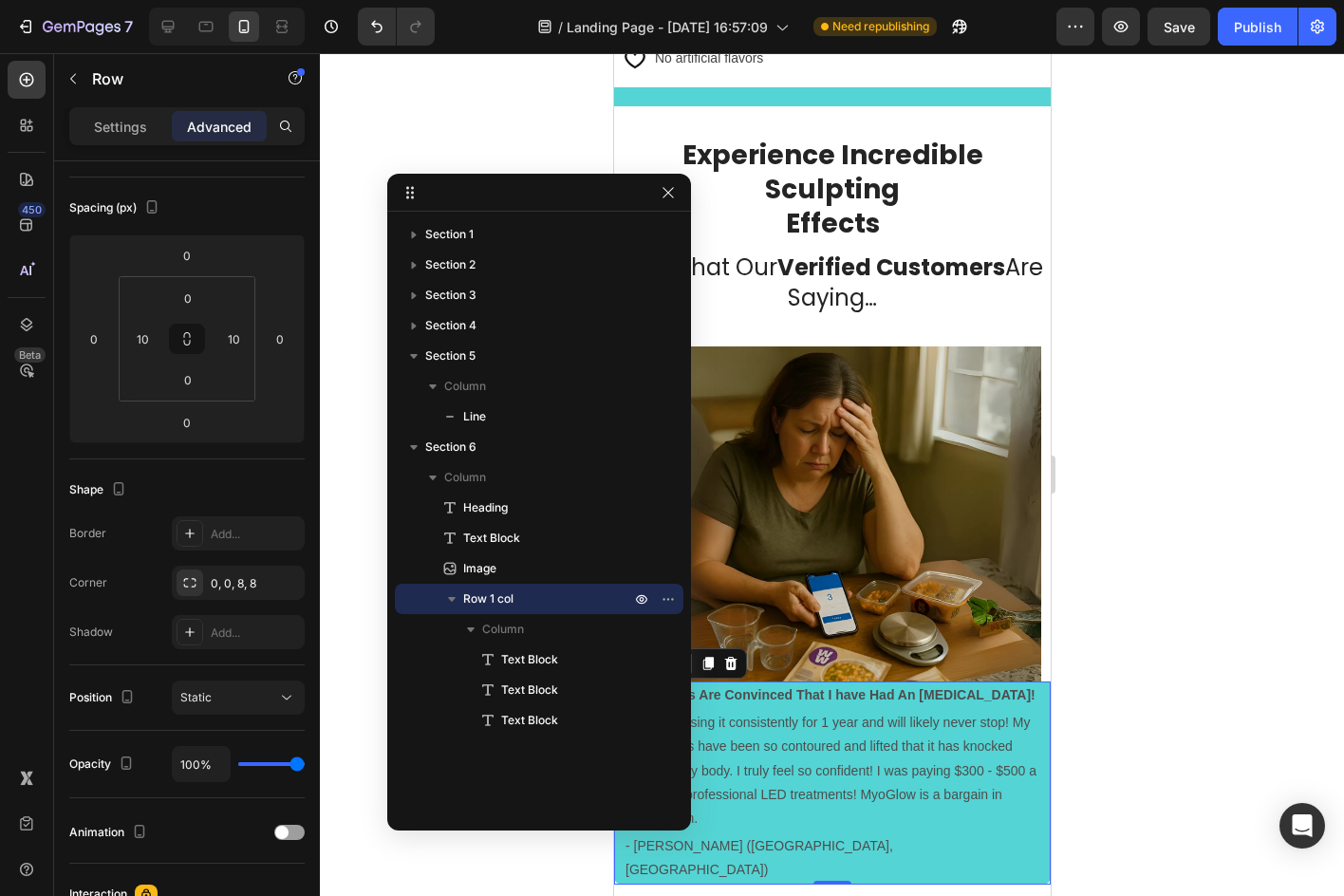
click at [1142, 605] on div at bounding box center [832, 473] width 1024 height 842
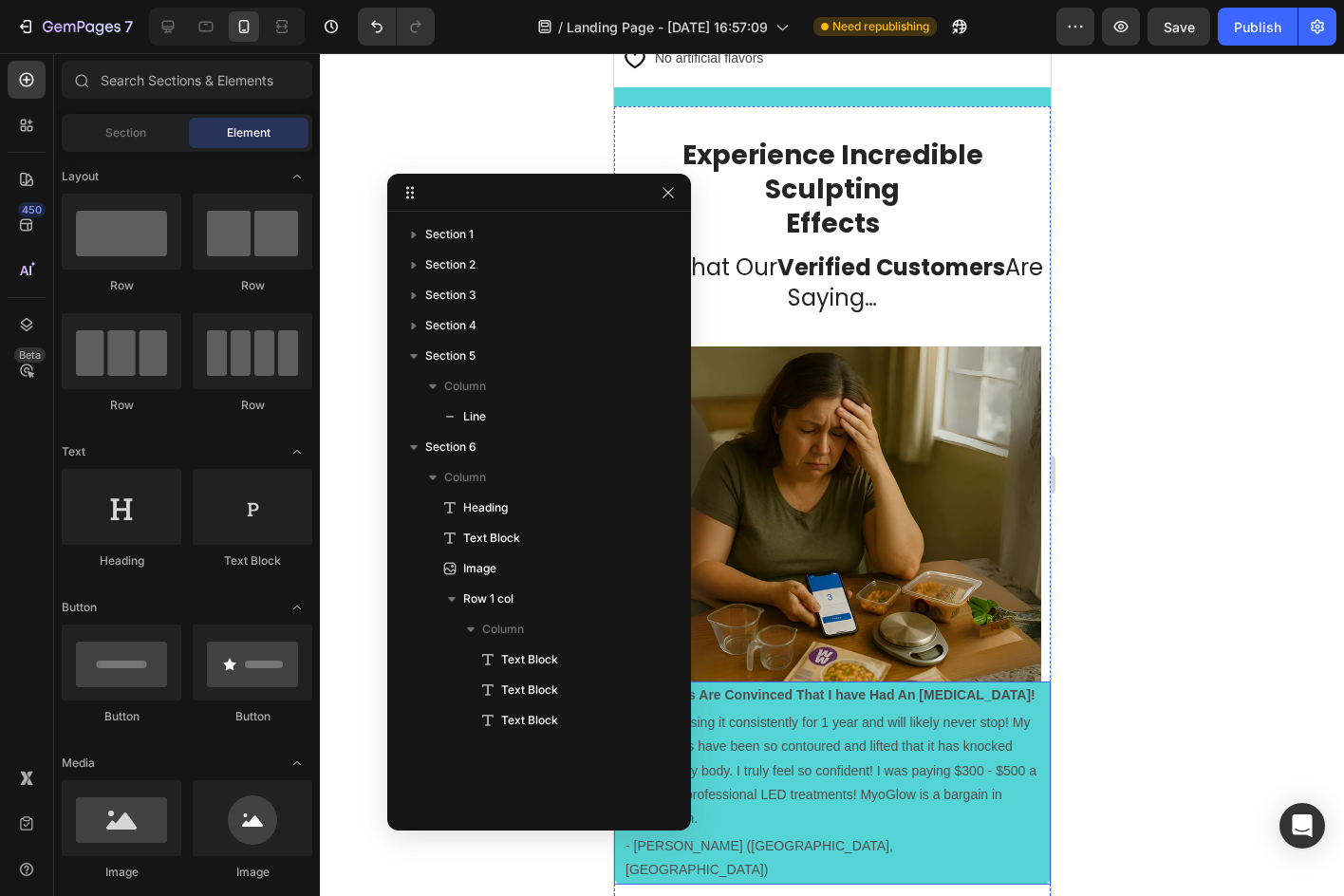
click at [1026, 681] on div "My Friends Are Convinced That I have Had An Arm Lift! Text Block I’ve been usin…" at bounding box center [831, 783] width 436 height 203
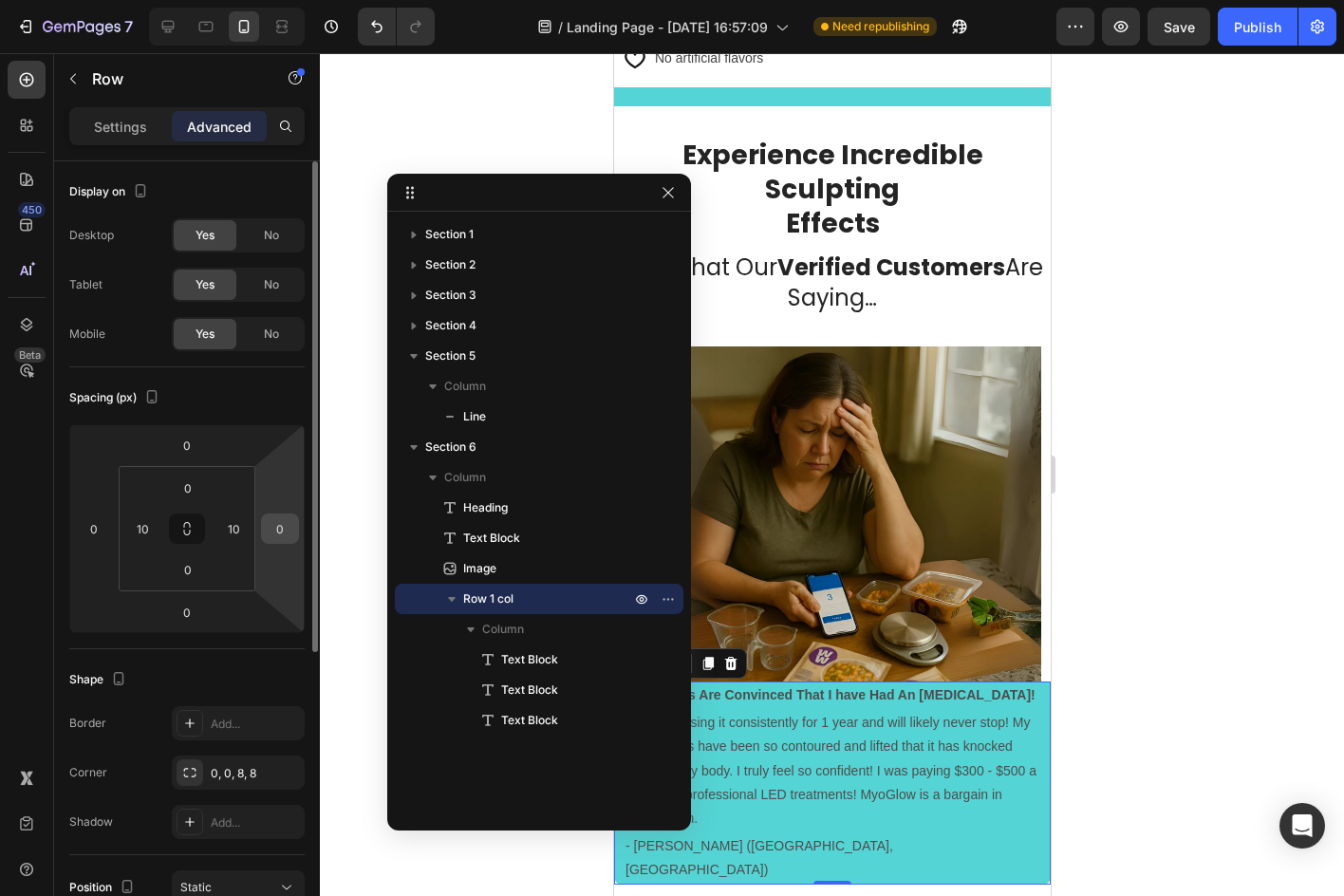
click at [274, 519] on input "0" at bounding box center [279, 528] width 28 height 28
type input "10"
click at [250, 373] on div "Spacing (px) 0 0 0 10 0 10 0 10" at bounding box center [186, 508] width 235 height 282
click at [97, 535] on input "0" at bounding box center [94, 528] width 28 height 28
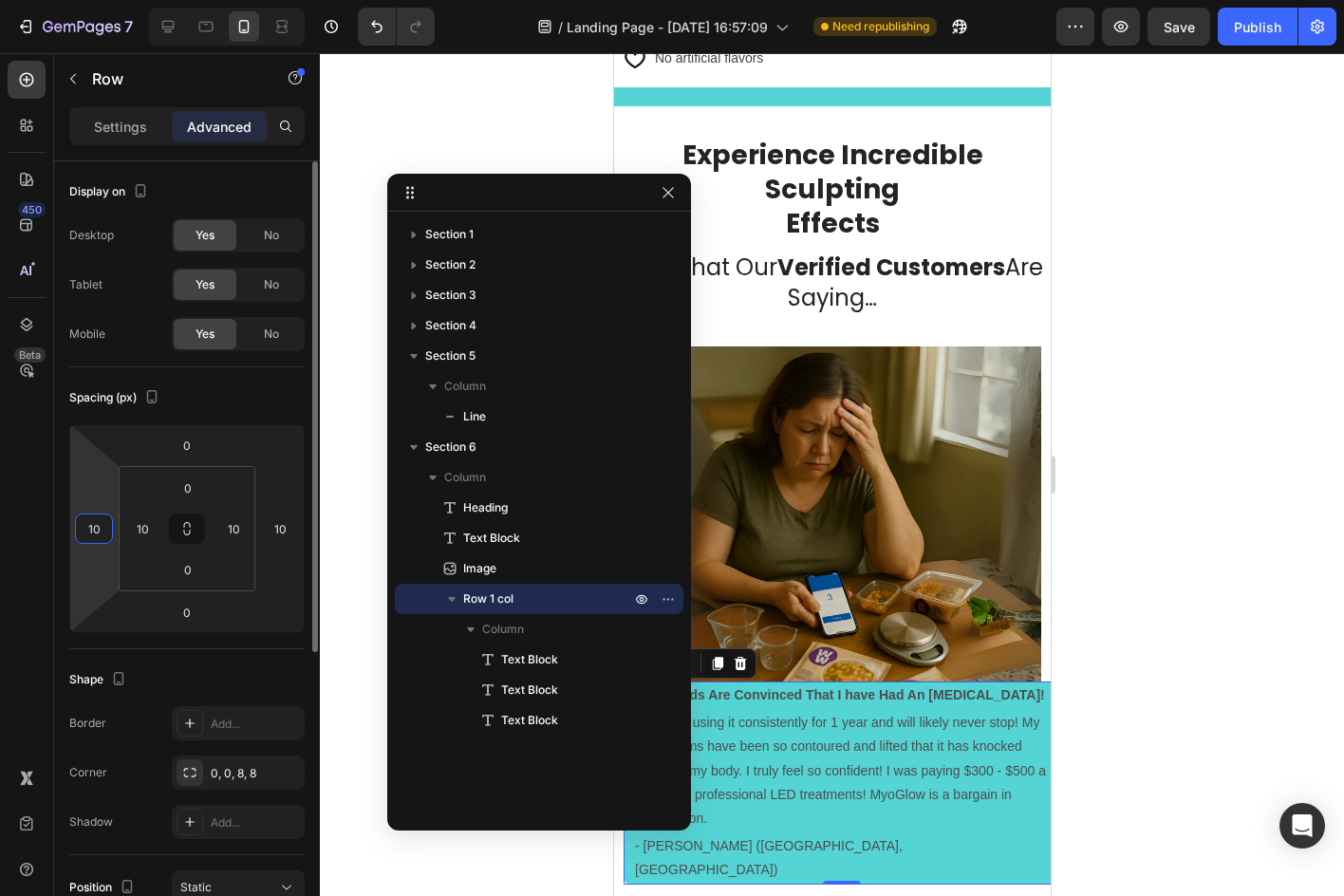
type input "10"
click at [168, 406] on div "Spacing (px)" at bounding box center [186, 397] width 235 height 30
click at [142, 528] on input "10" at bounding box center [142, 528] width 28 height 28
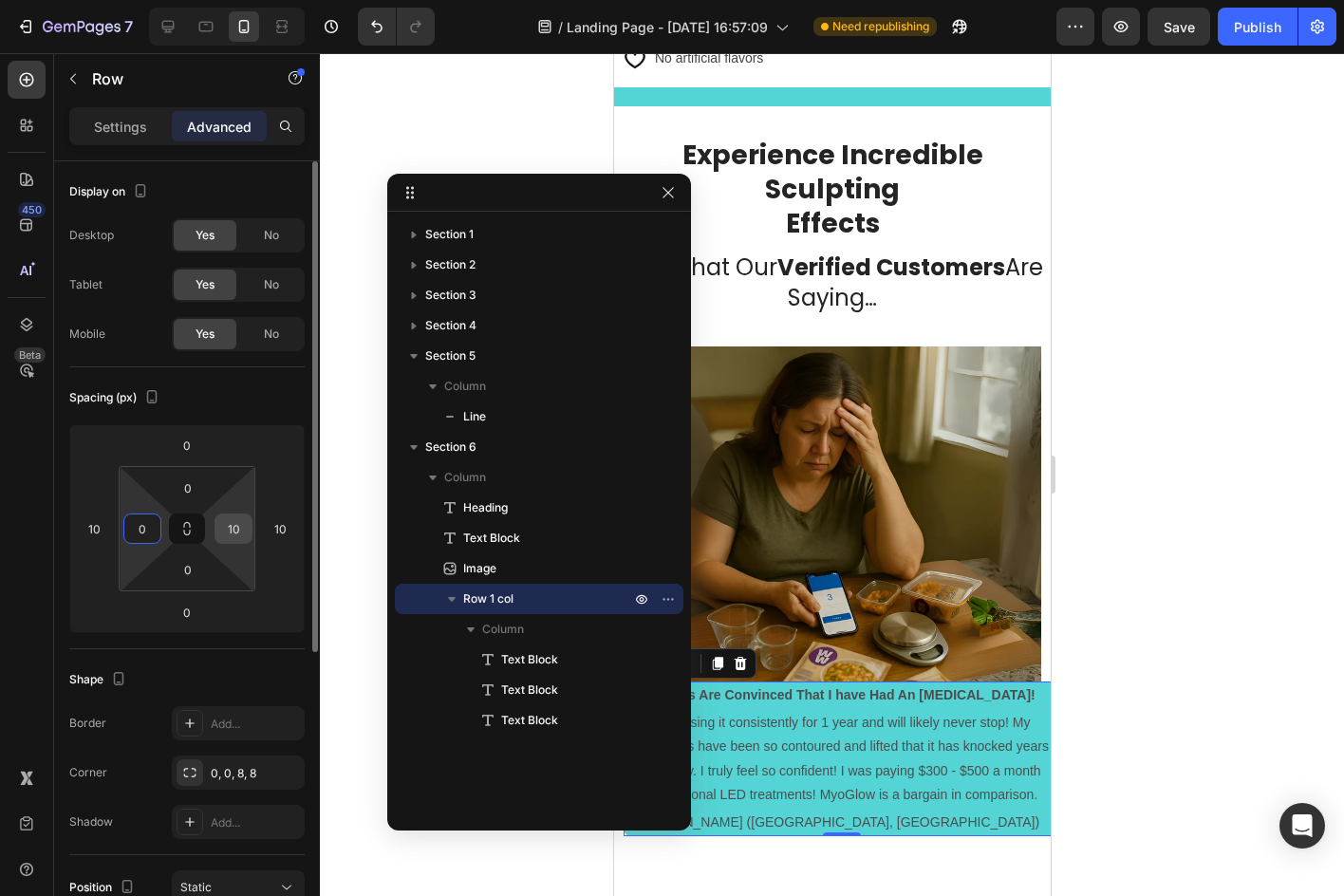
type input "0"
click at [223, 535] on input "10" at bounding box center [233, 528] width 28 height 28
type input "10"
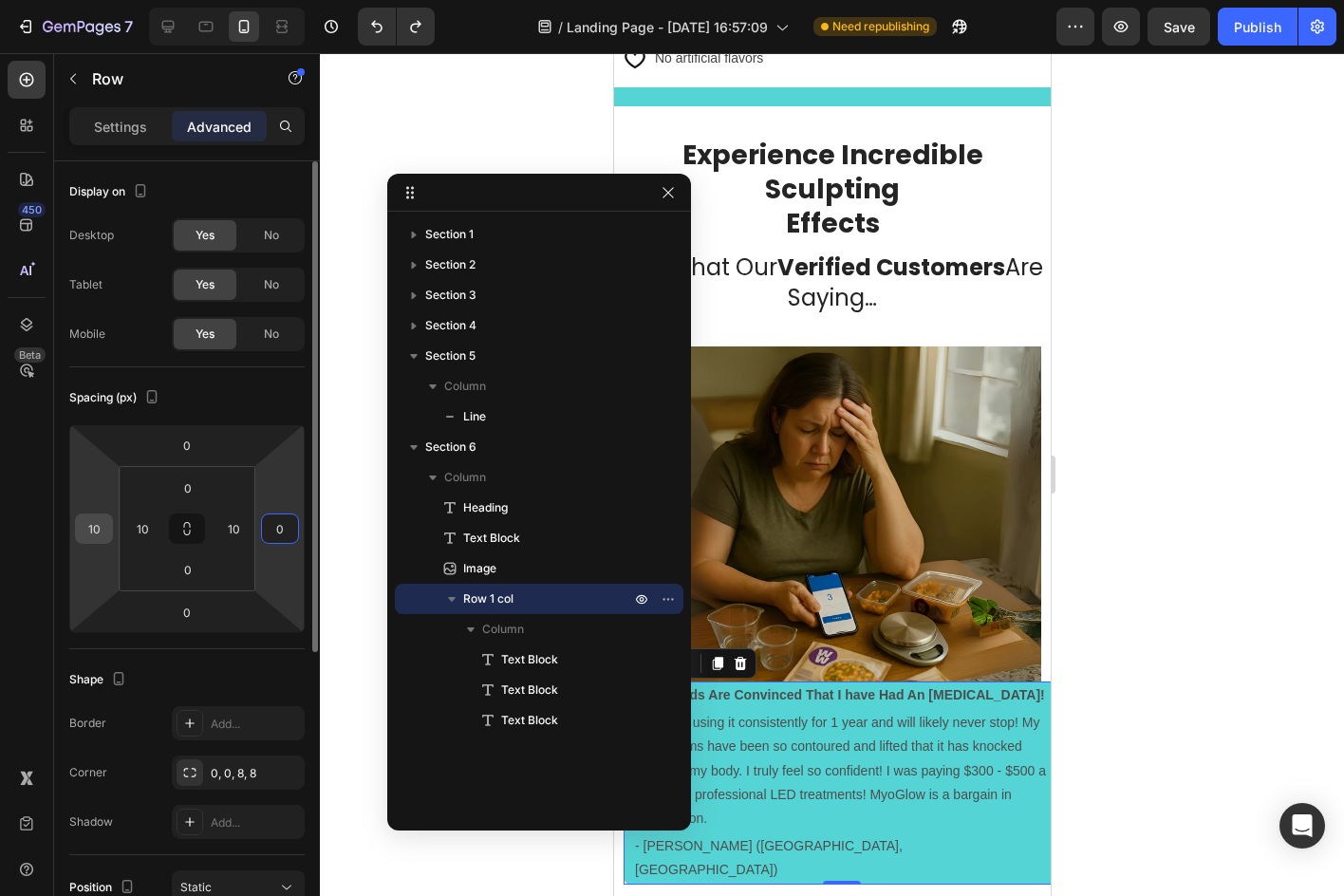
type input "0"
click at [103, 523] on input "10" at bounding box center [94, 528] width 28 height 28
type input "0"
click at [177, 408] on div "Spacing (px)" at bounding box center [186, 397] width 235 height 30
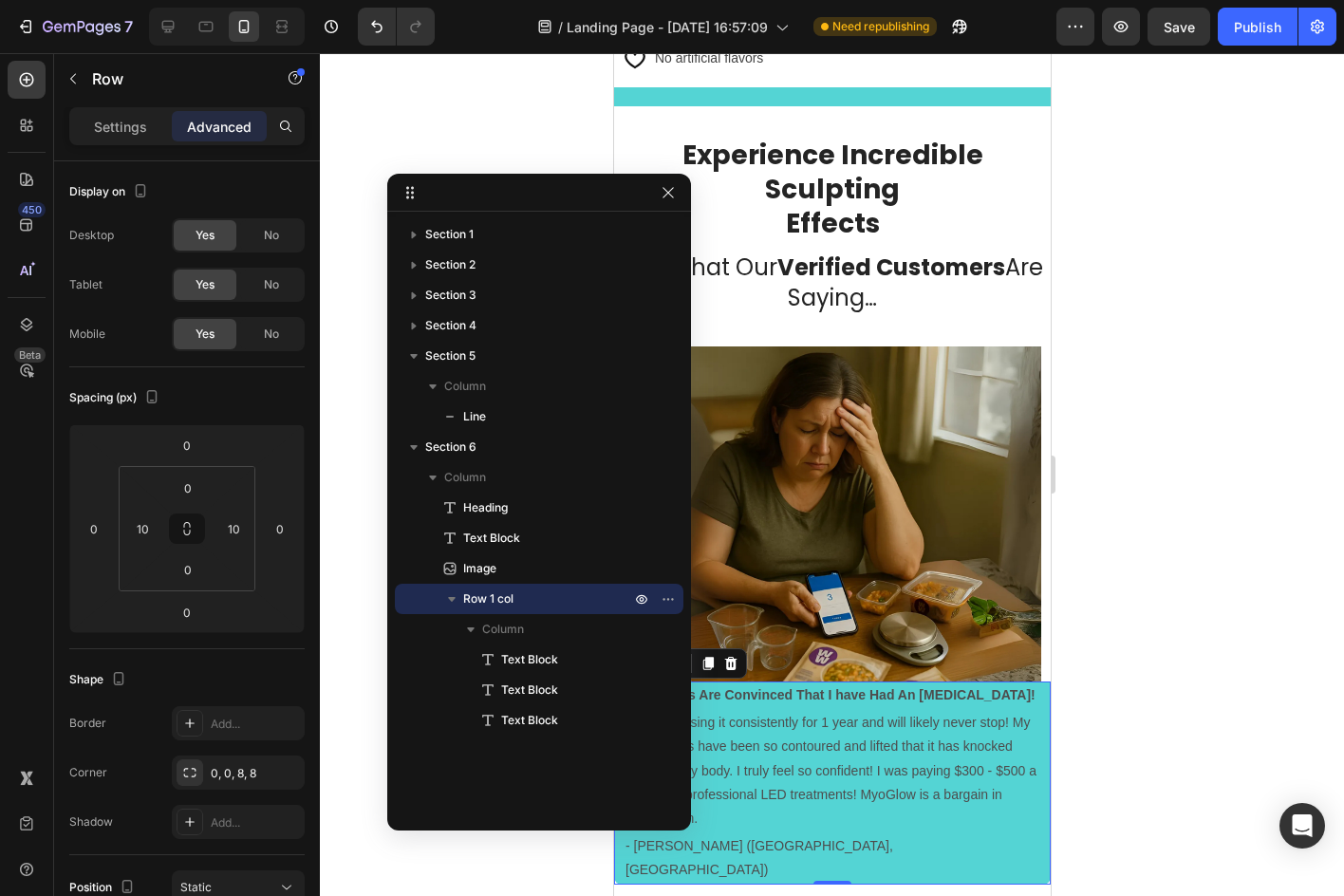
click at [1311, 658] on div at bounding box center [832, 473] width 1024 height 842
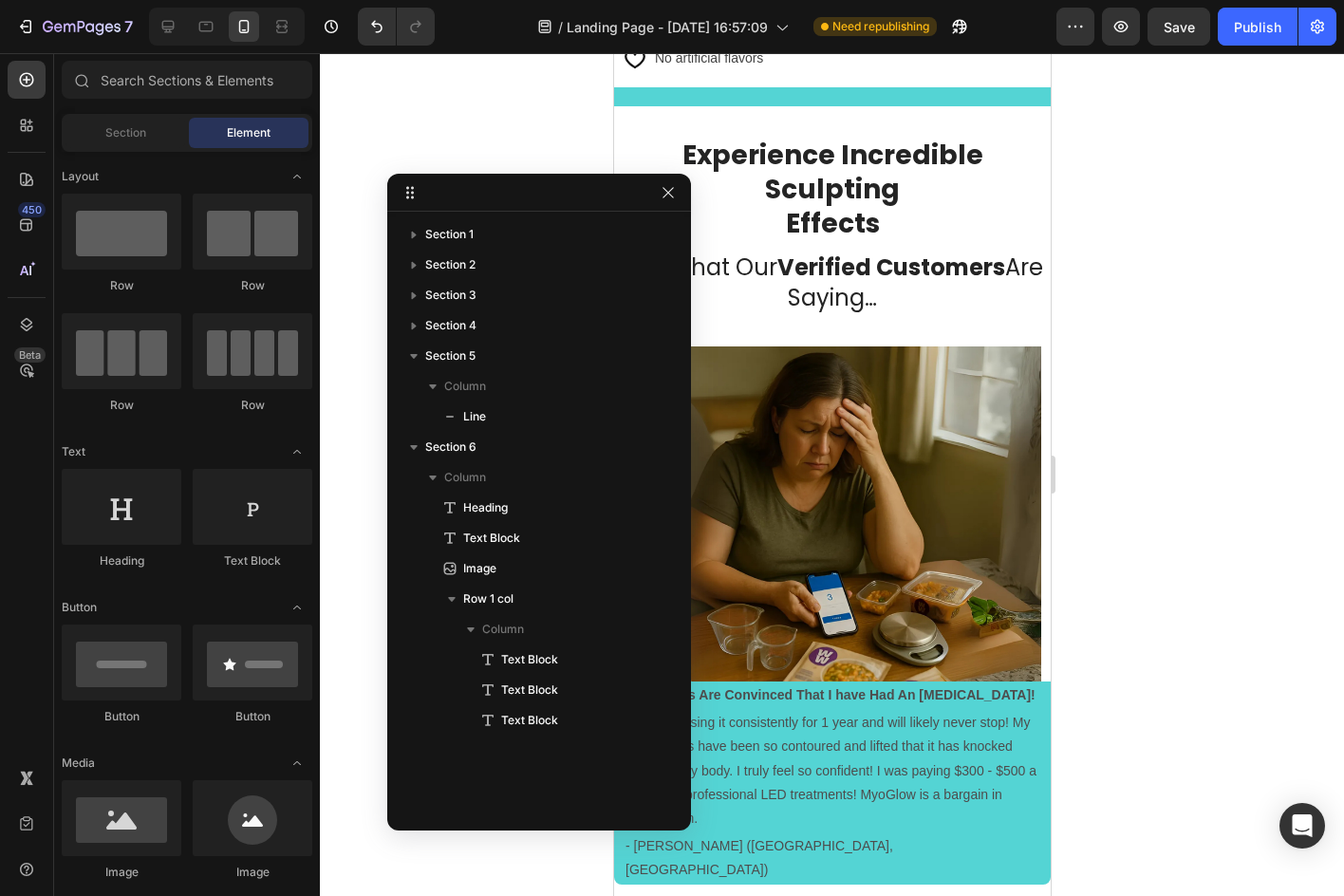
drag, startPoint x: 1197, startPoint y: 633, endPoint x: 1067, endPoint y: 569, distance: 144.9
click at [1197, 633] on div at bounding box center [832, 473] width 1024 height 842
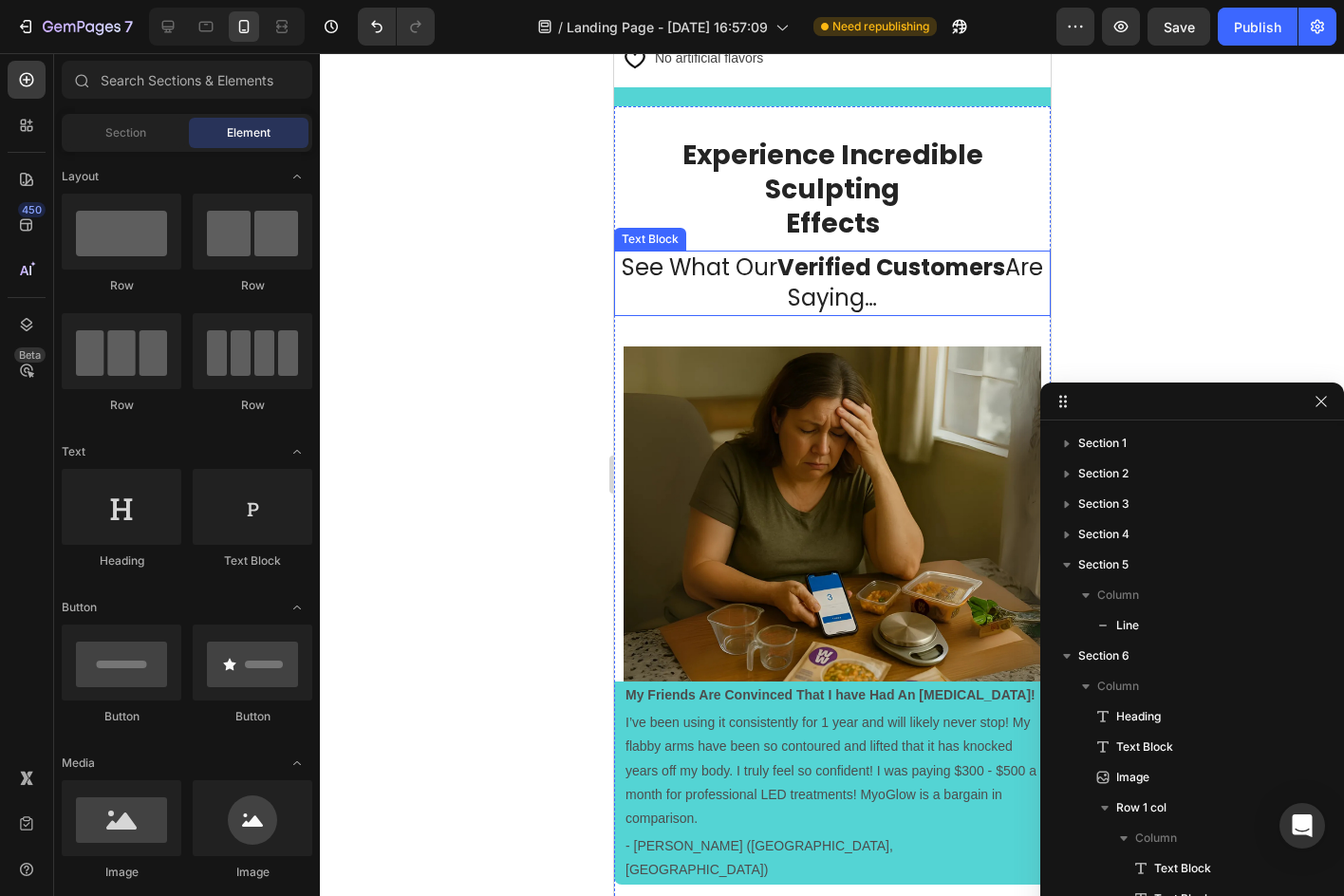
click at [440, 403] on div at bounding box center [832, 473] width 1024 height 842
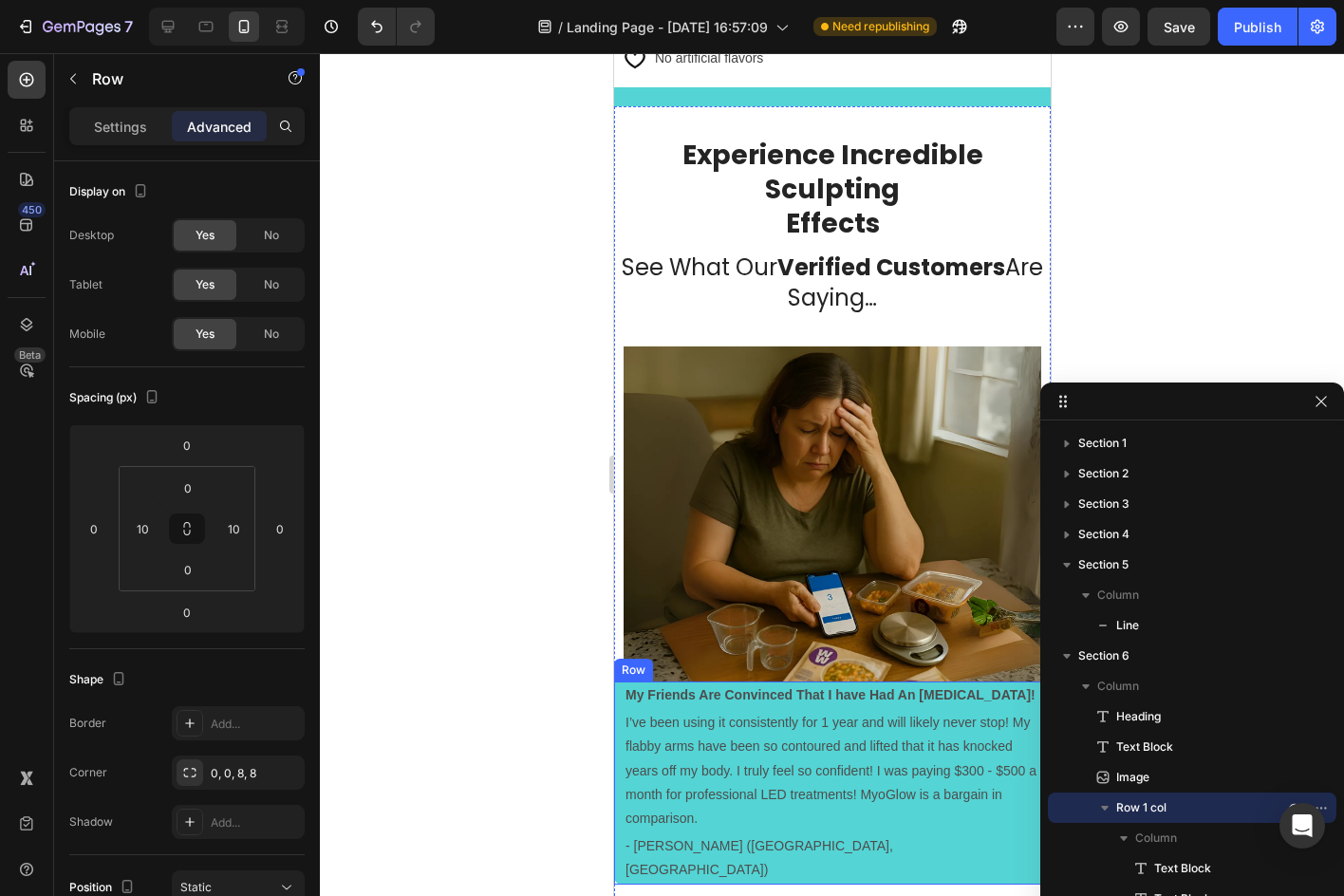
click at [1026, 797] on div "My Friends Are Convinced That I have Had An Arm Lift! Text Block I’ve been usin…" at bounding box center [831, 783] width 436 height 203
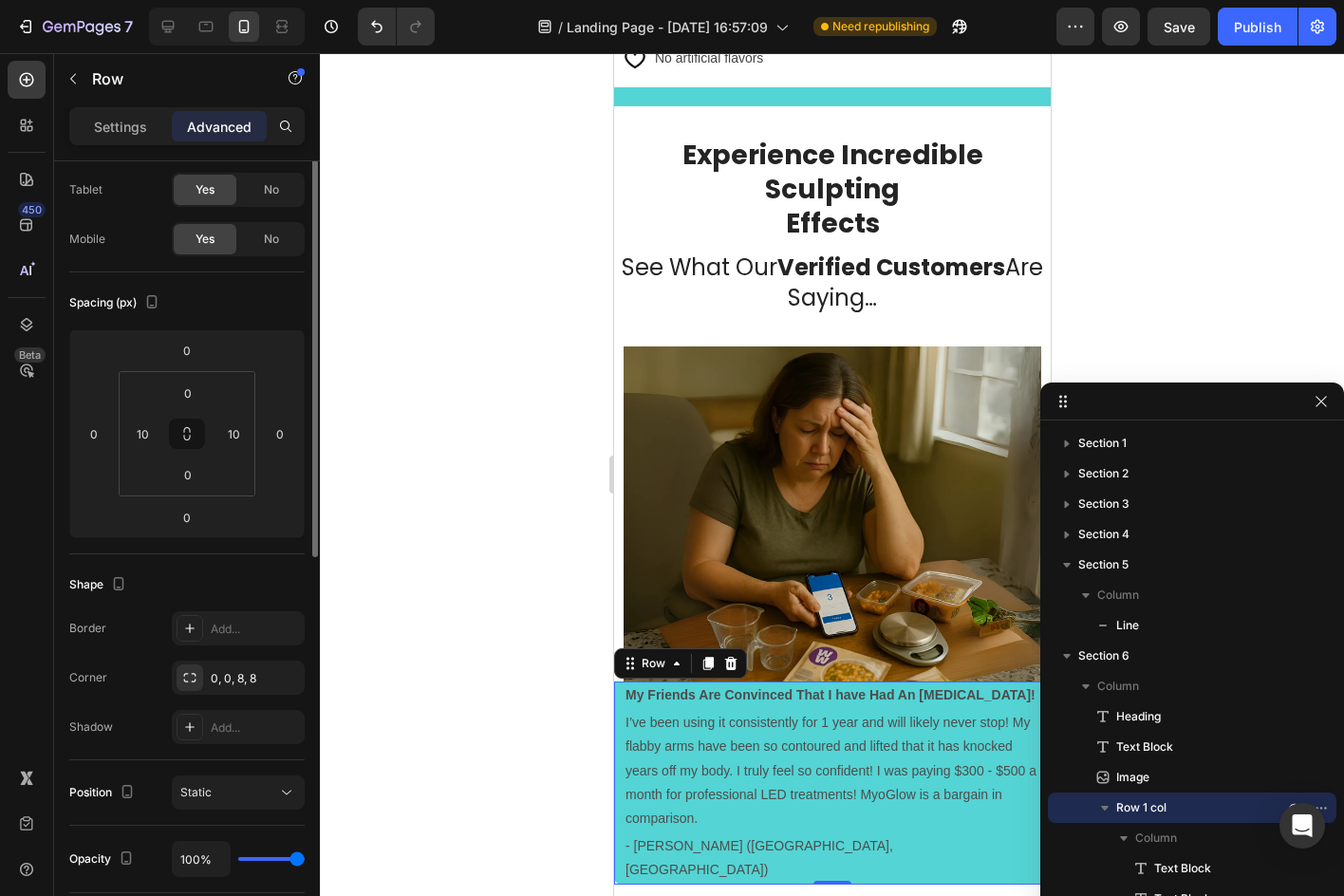
scroll to position [0, 0]
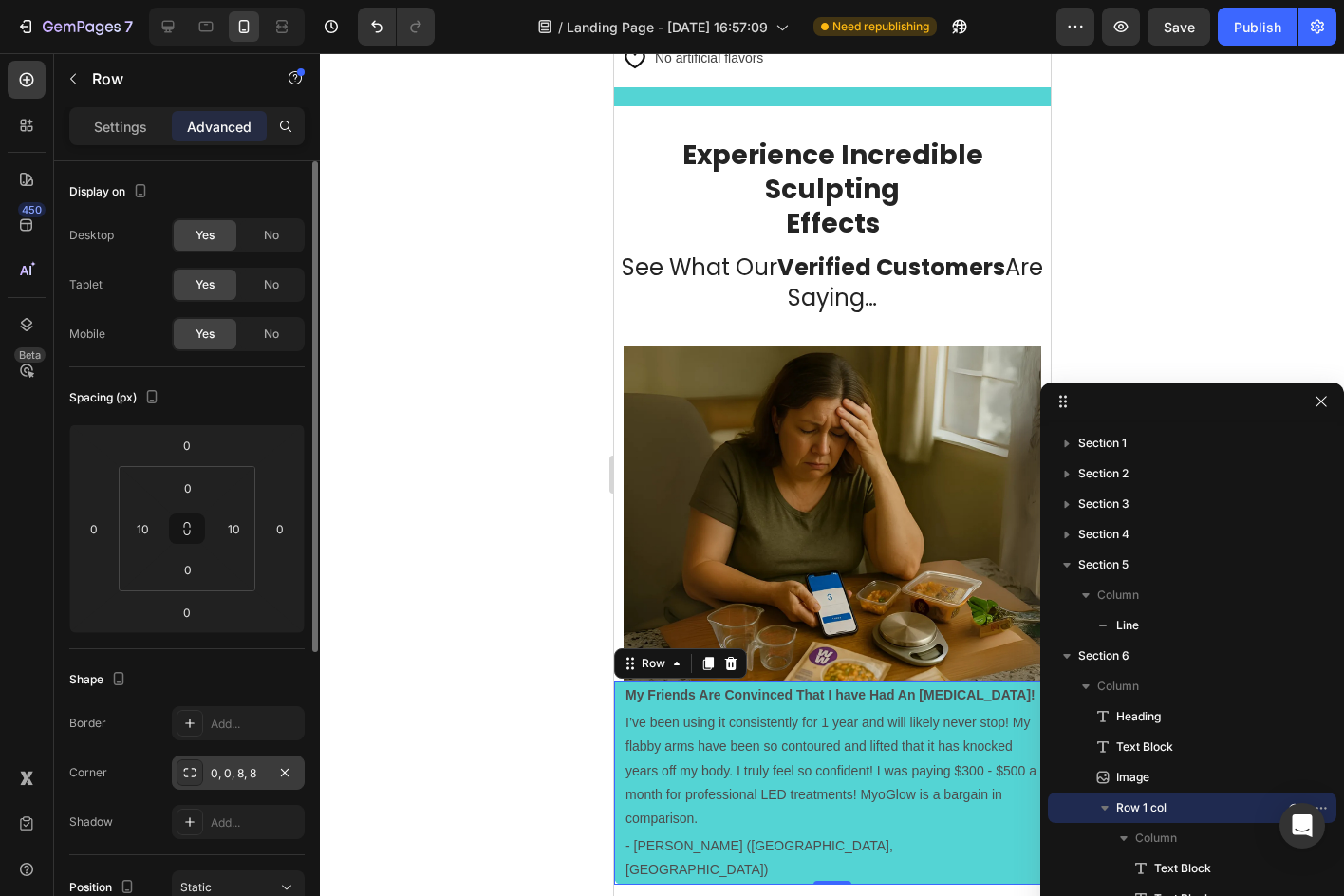
click at [292, 761] on div at bounding box center [284, 772] width 22 height 22
click at [244, 529] on input "10" at bounding box center [233, 528] width 28 height 28
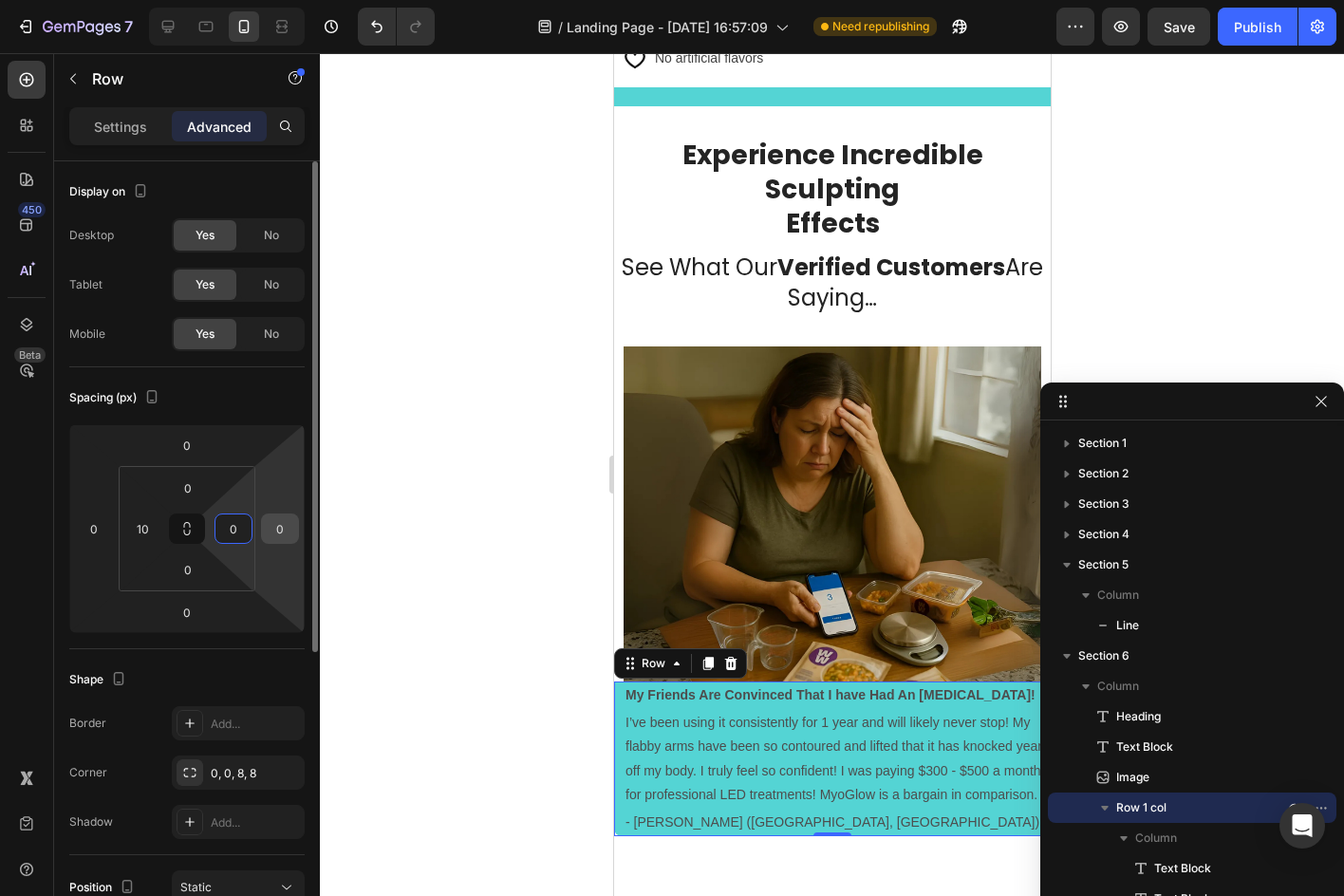
type input "0"
click at [271, 540] on input "0" at bounding box center [279, 528] width 28 height 28
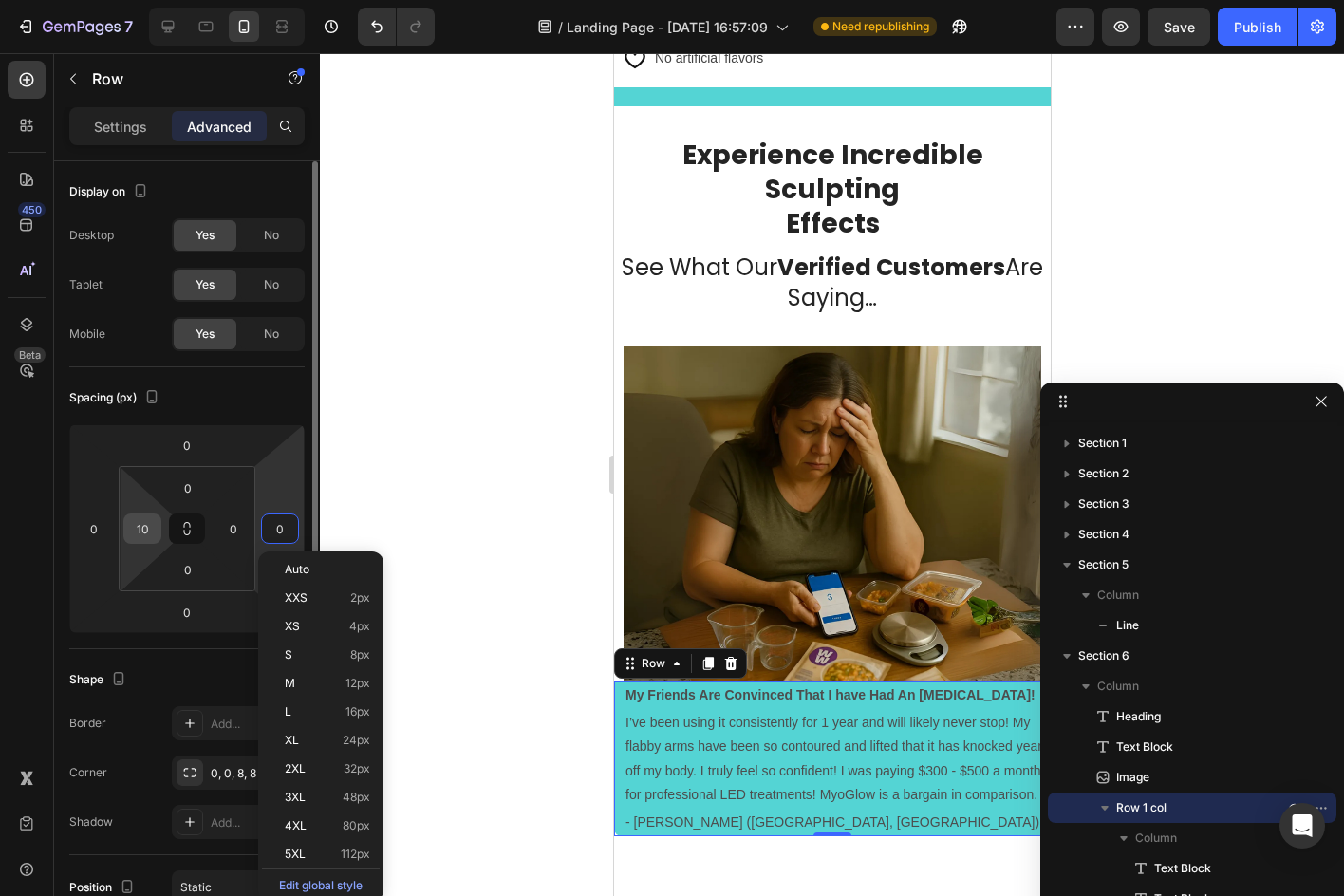
click at [150, 525] on input "10" at bounding box center [142, 528] width 28 height 28
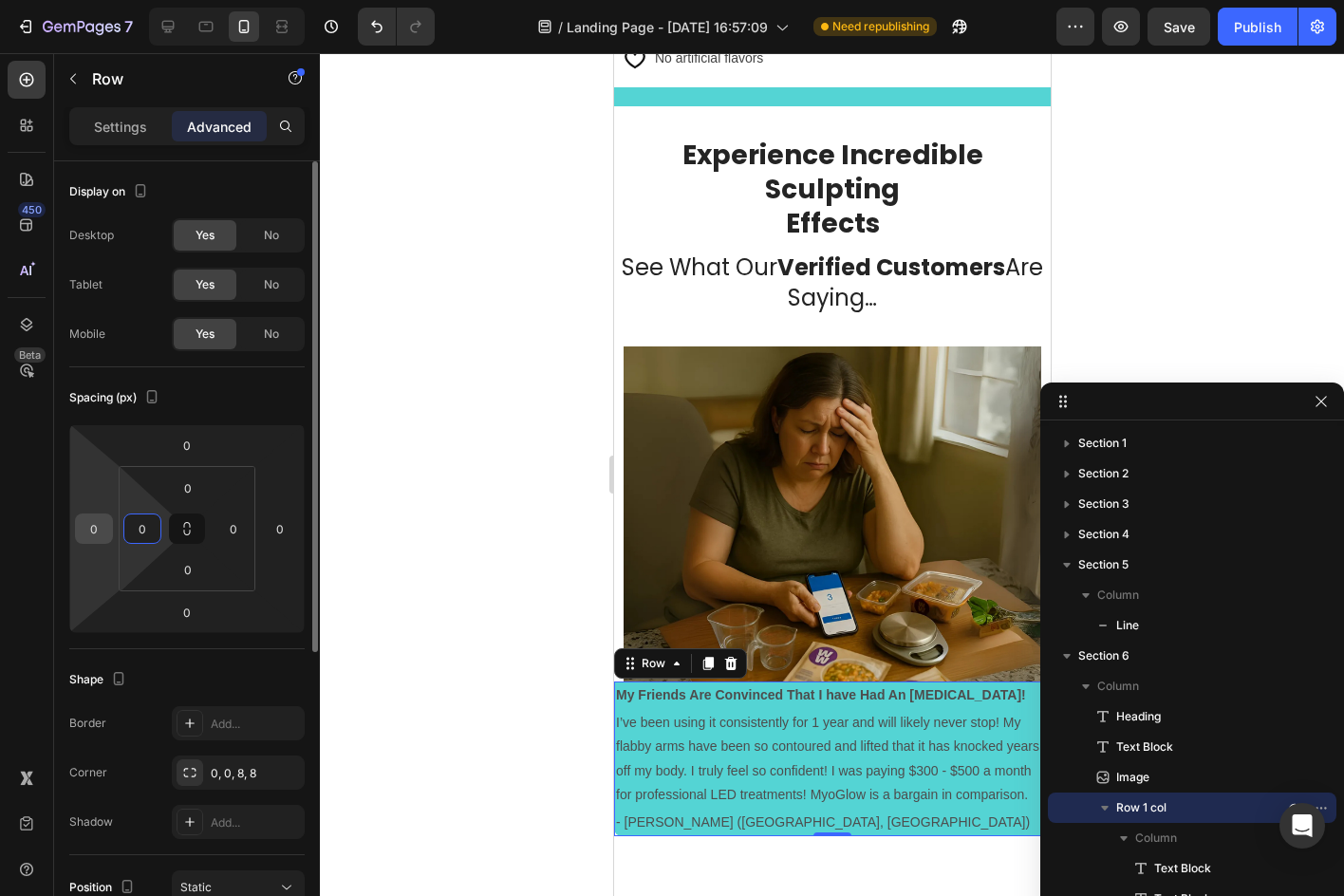
type input "0"
click at [88, 520] on input "0" at bounding box center [94, 528] width 28 height 28
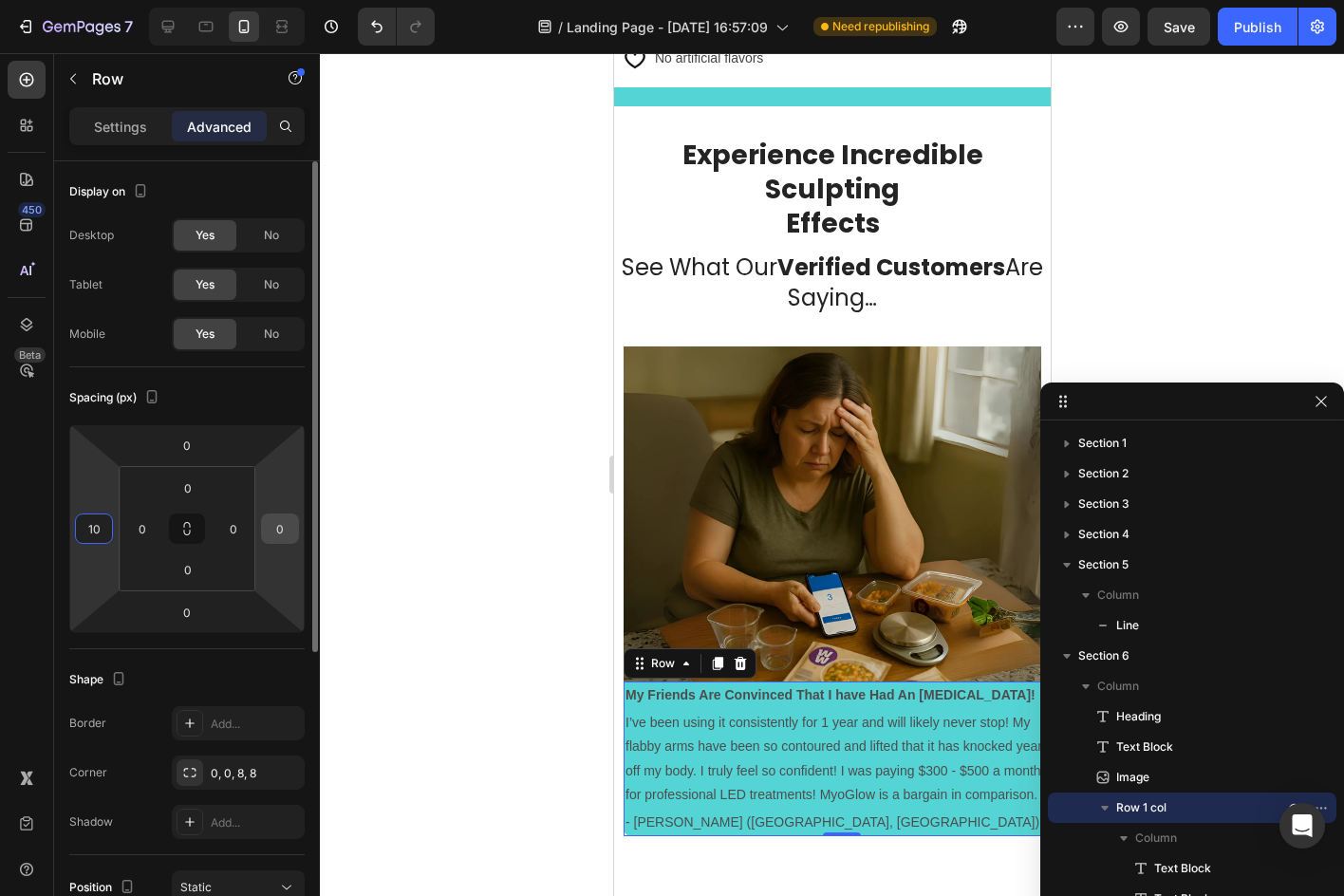
type input "10"
click at [291, 531] on input "0" at bounding box center [279, 528] width 28 height 28
type input "10"
click at [297, 400] on div "Spacing (px)" at bounding box center [186, 397] width 235 height 30
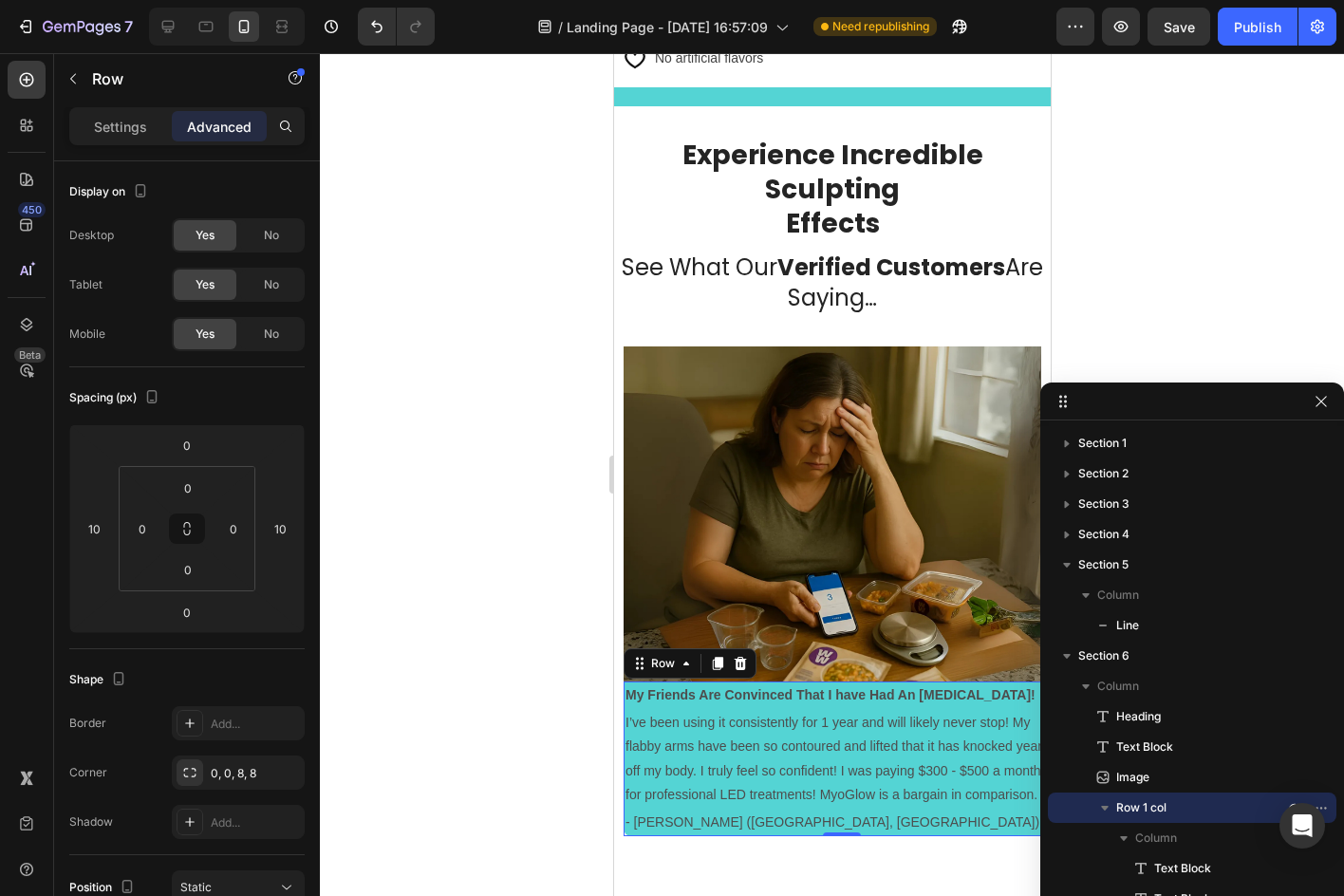
click at [1101, 277] on div at bounding box center [832, 473] width 1024 height 842
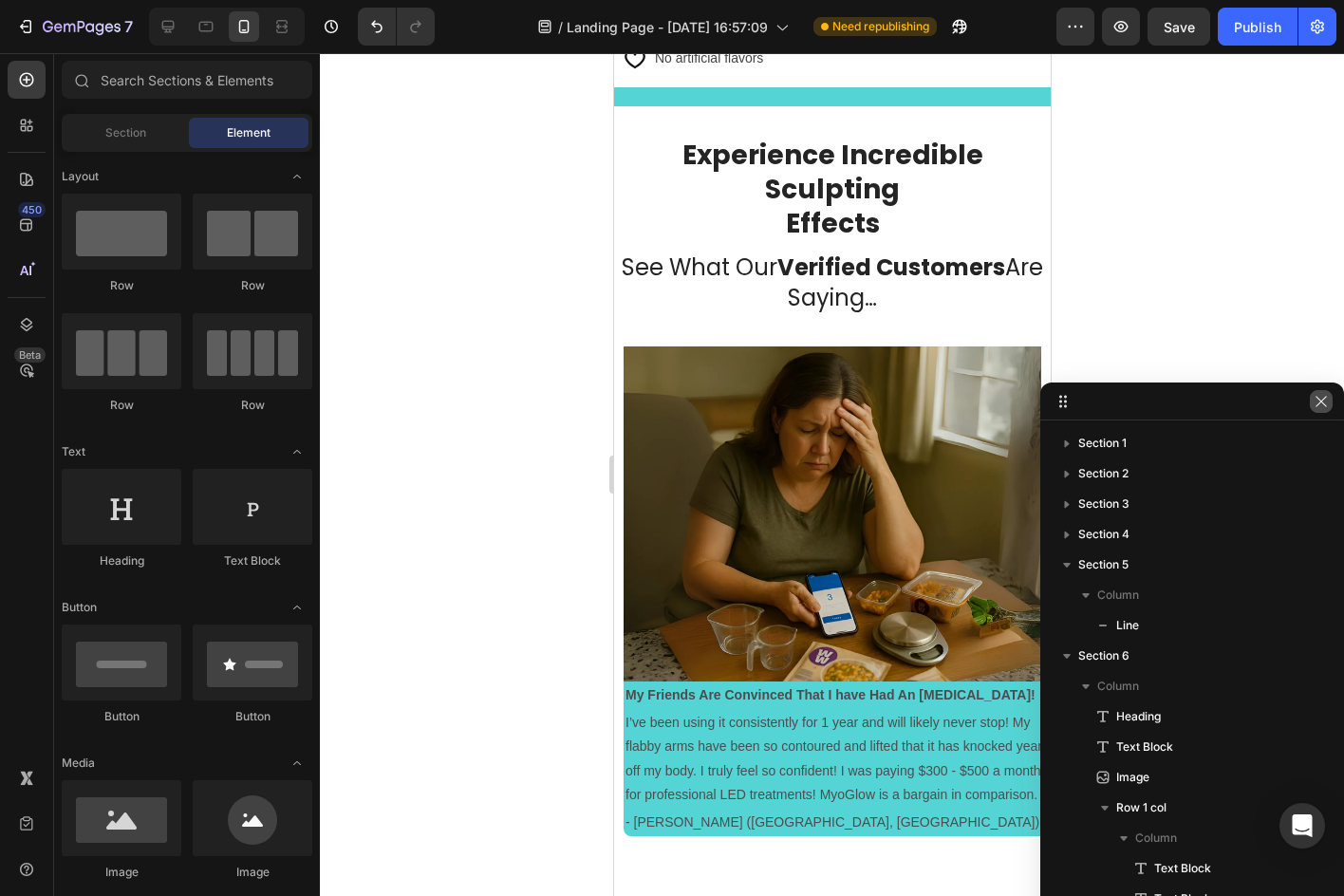
click at [1317, 403] on icon "button" at bounding box center [1322, 401] width 16 height 16
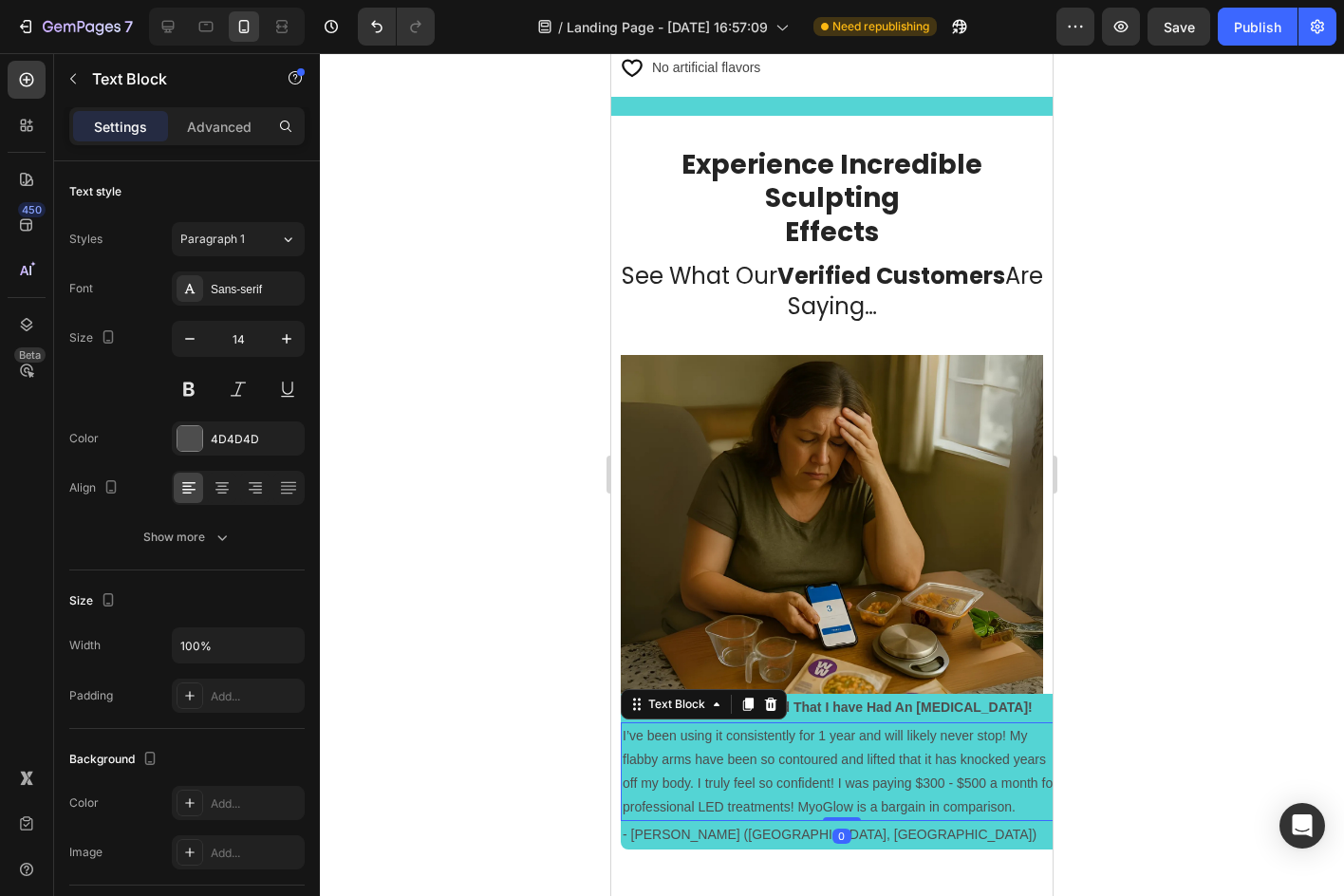
click at [860, 724] on p "I’ve been using it consistently for 1 year and will likely never stop! My flabb…" at bounding box center [841, 772] width 437 height 96
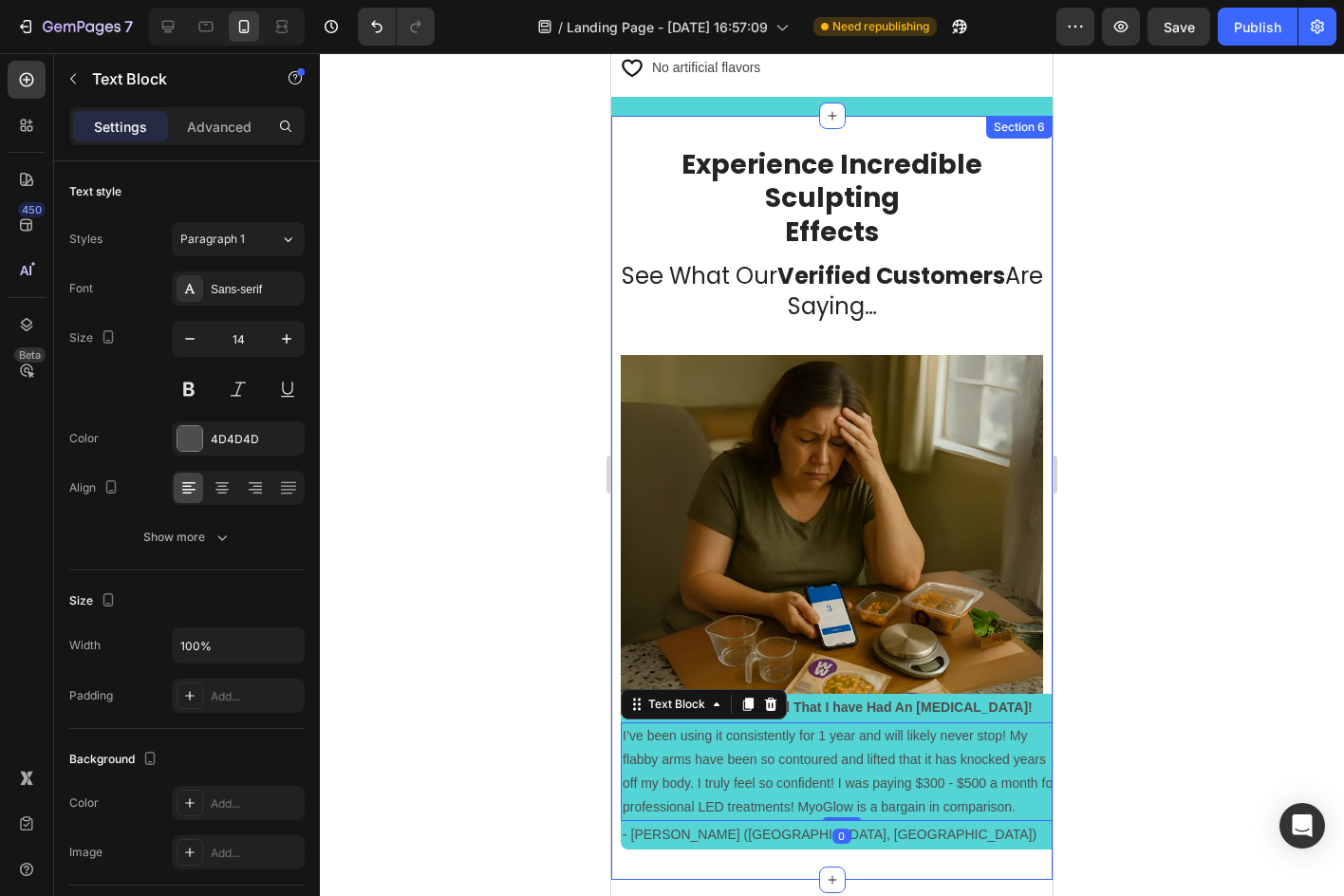
click at [213, 150] on div "Settings Advanced" at bounding box center [186, 134] width 265 height 54
click at [213, 143] on div "Settings Advanced" at bounding box center [186, 126] width 235 height 38
click at [213, 132] on p "Advanced" at bounding box center [220, 127] width 64 height 20
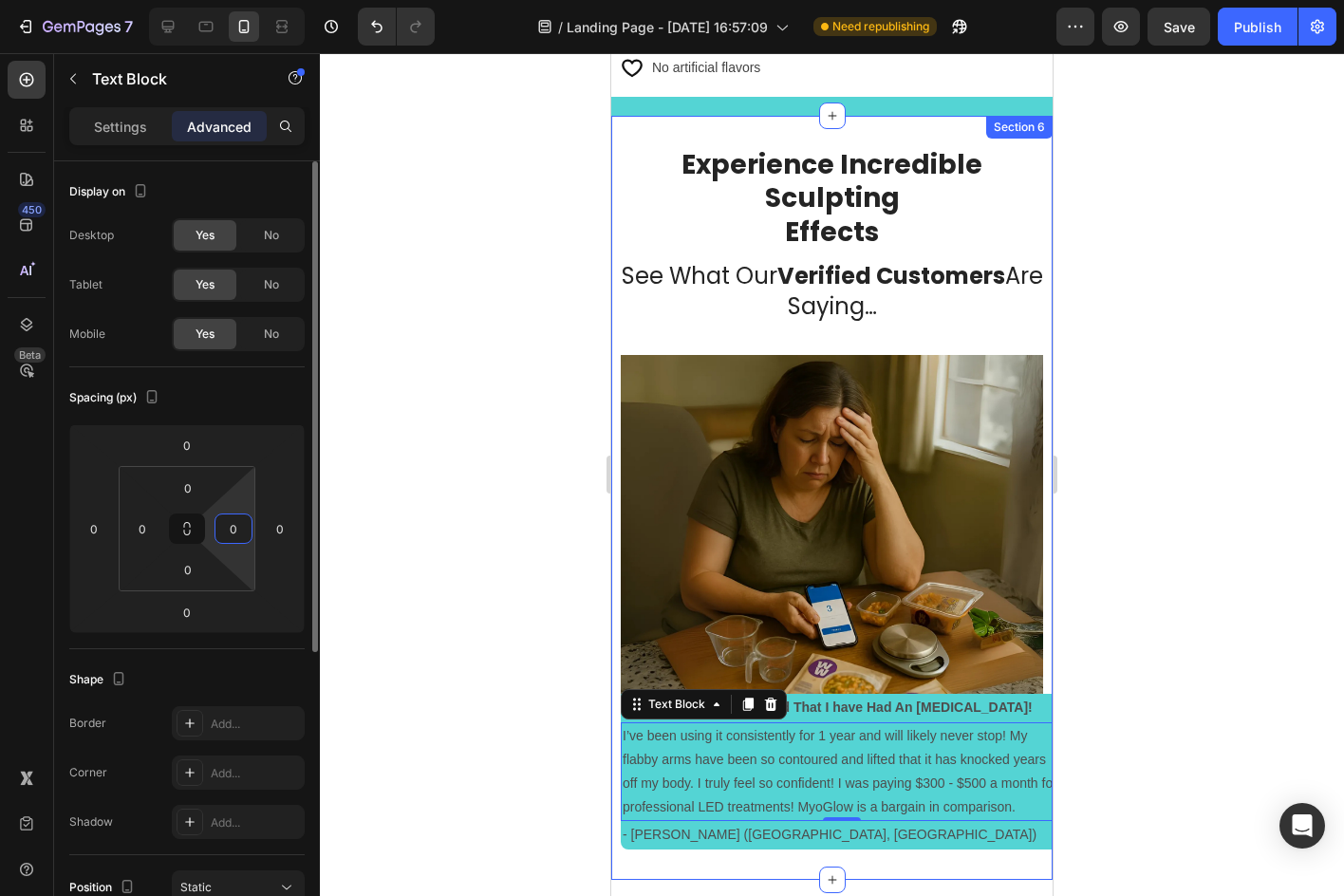
click at [238, 525] on input "0" at bounding box center [233, 528] width 28 height 28
type input "10"
click at [359, 442] on div at bounding box center [832, 473] width 1024 height 842
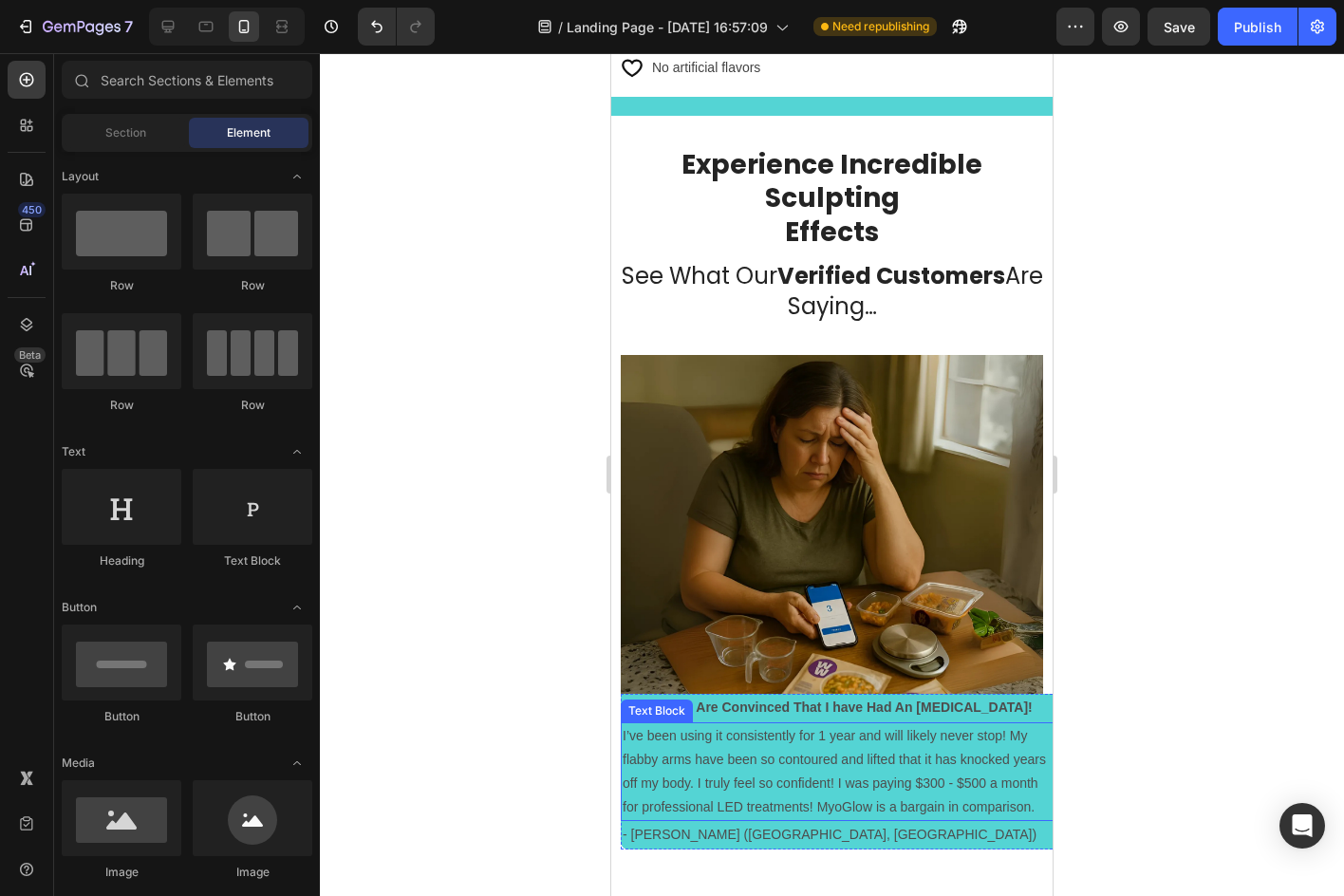
click at [956, 728] on p "I’ve been using it consistently for 1 year and will likely never stop! My flabb…" at bounding box center [836, 772] width 428 height 96
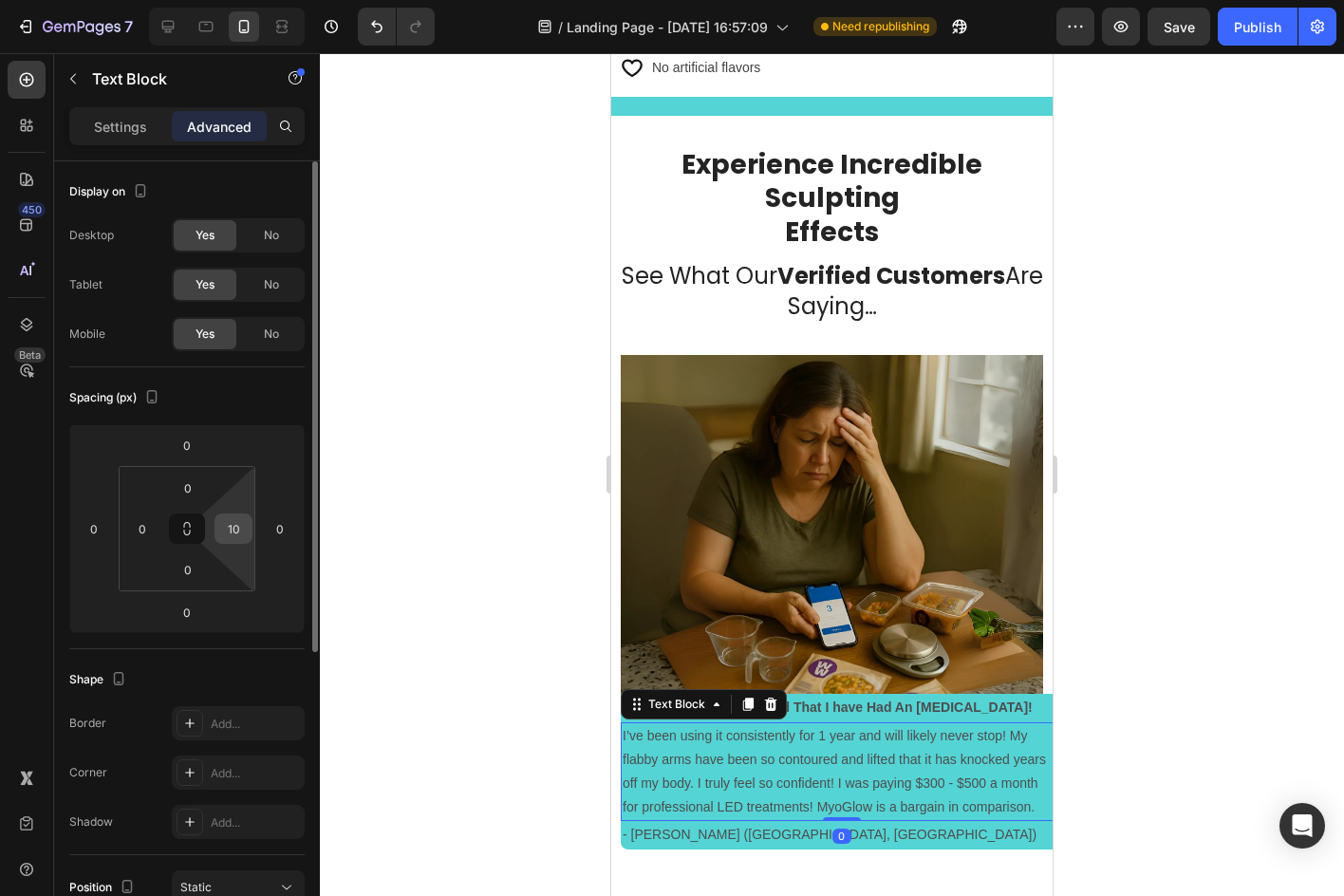
click at [223, 520] on input "10" at bounding box center [233, 528] width 28 height 28
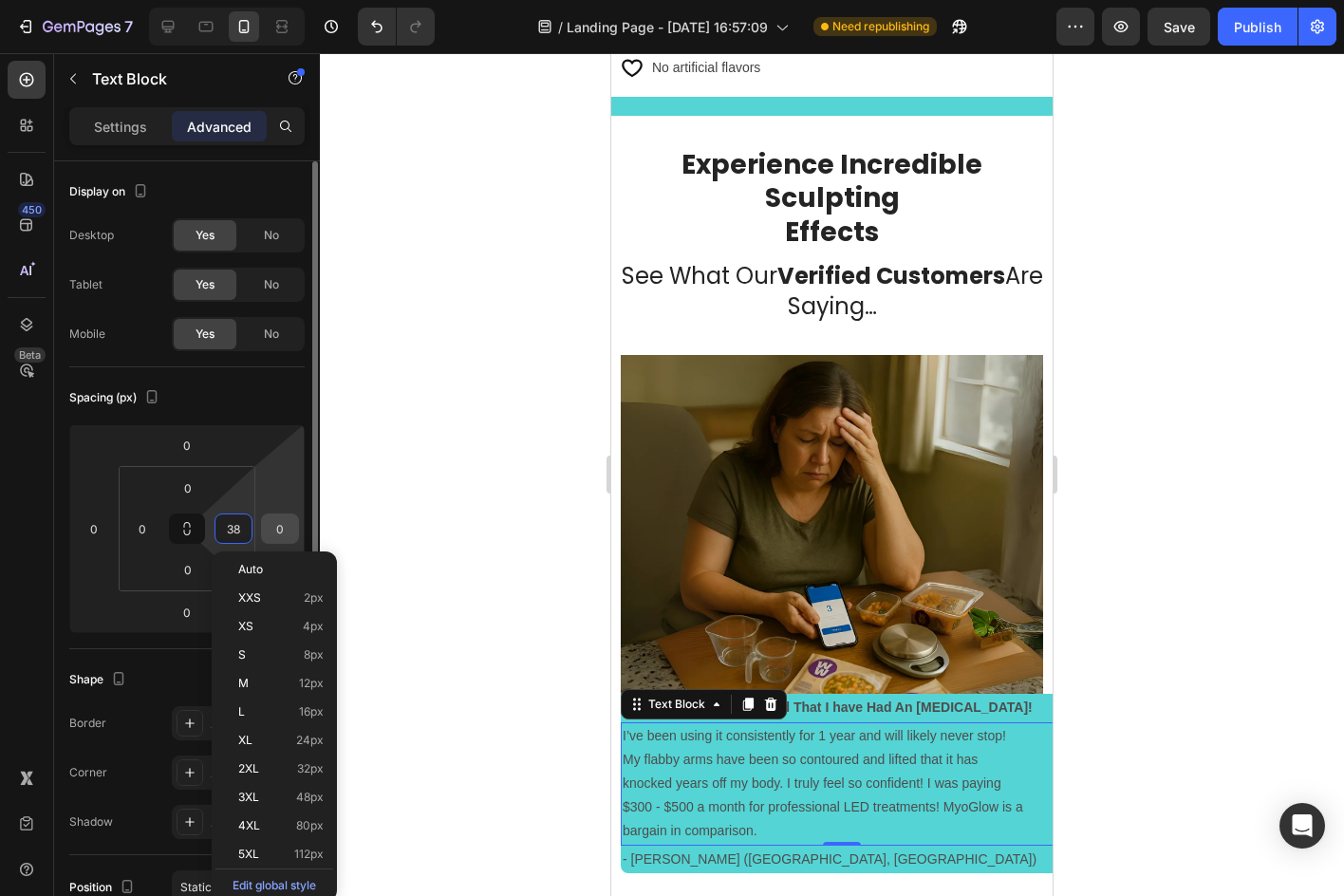
type input "39"
click at [374, 521] on div at bounding box center [832, 473] width 1024 height 842
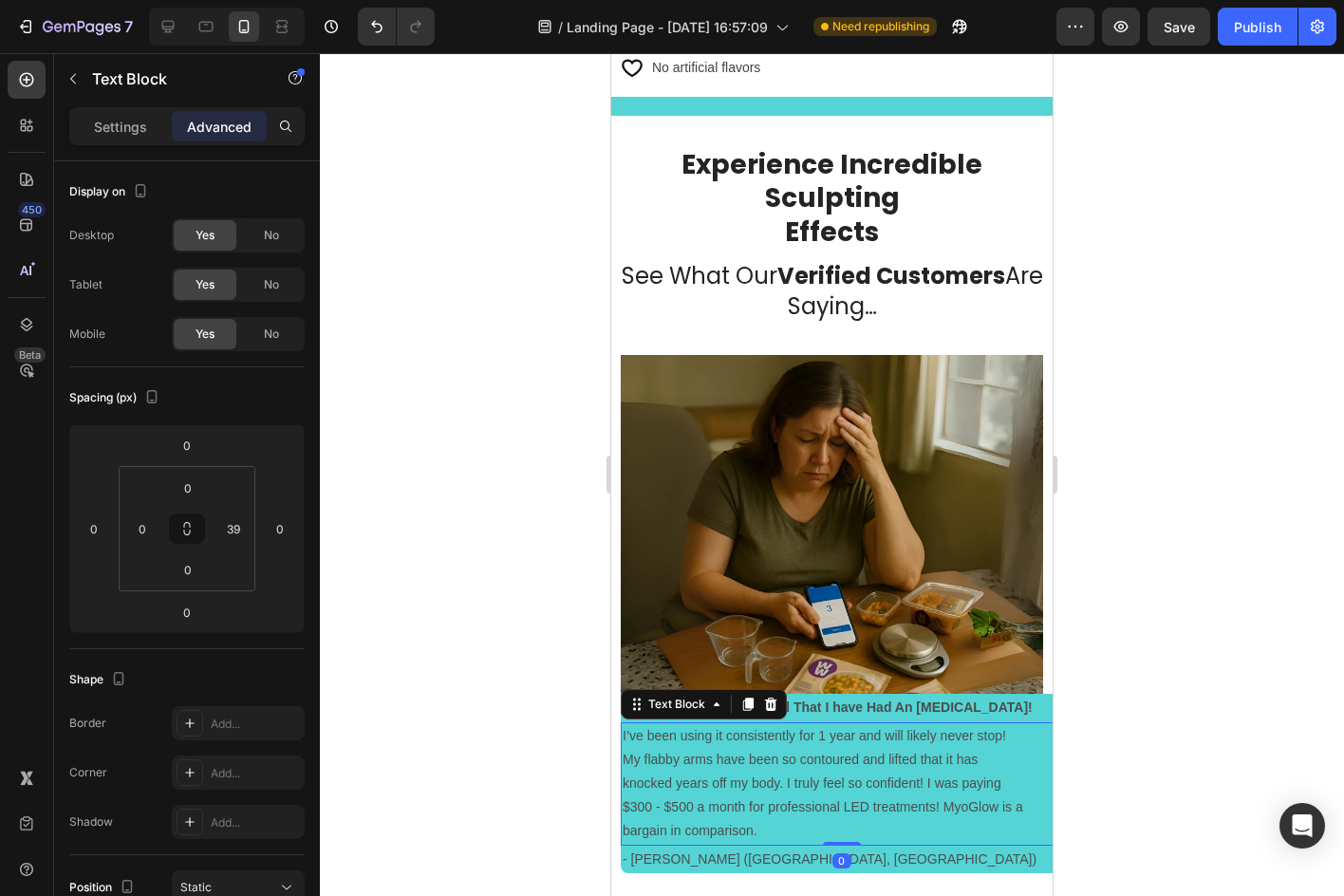
click at [998, 726] on p "I’ve been using it consistently for 1 year and will likely never stop! My flabb…" at bounding box center [823, 784] width 400 height 120
click at [30, 316] on icon at bounding box center [26, 324] width 19 height 19
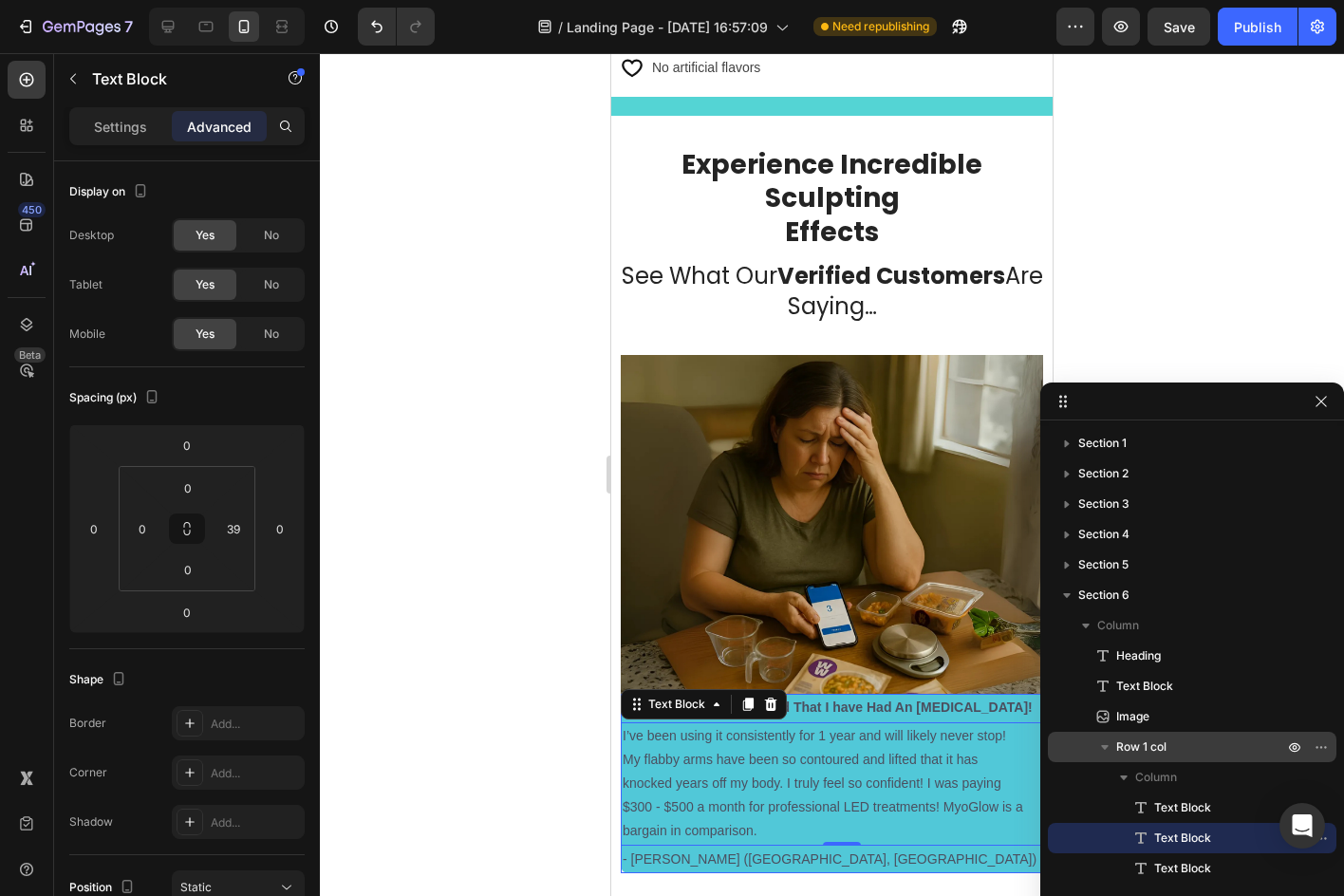
click at [1098, 743] on icon "button" at bounding box center [1104, 746] width 19 height 19
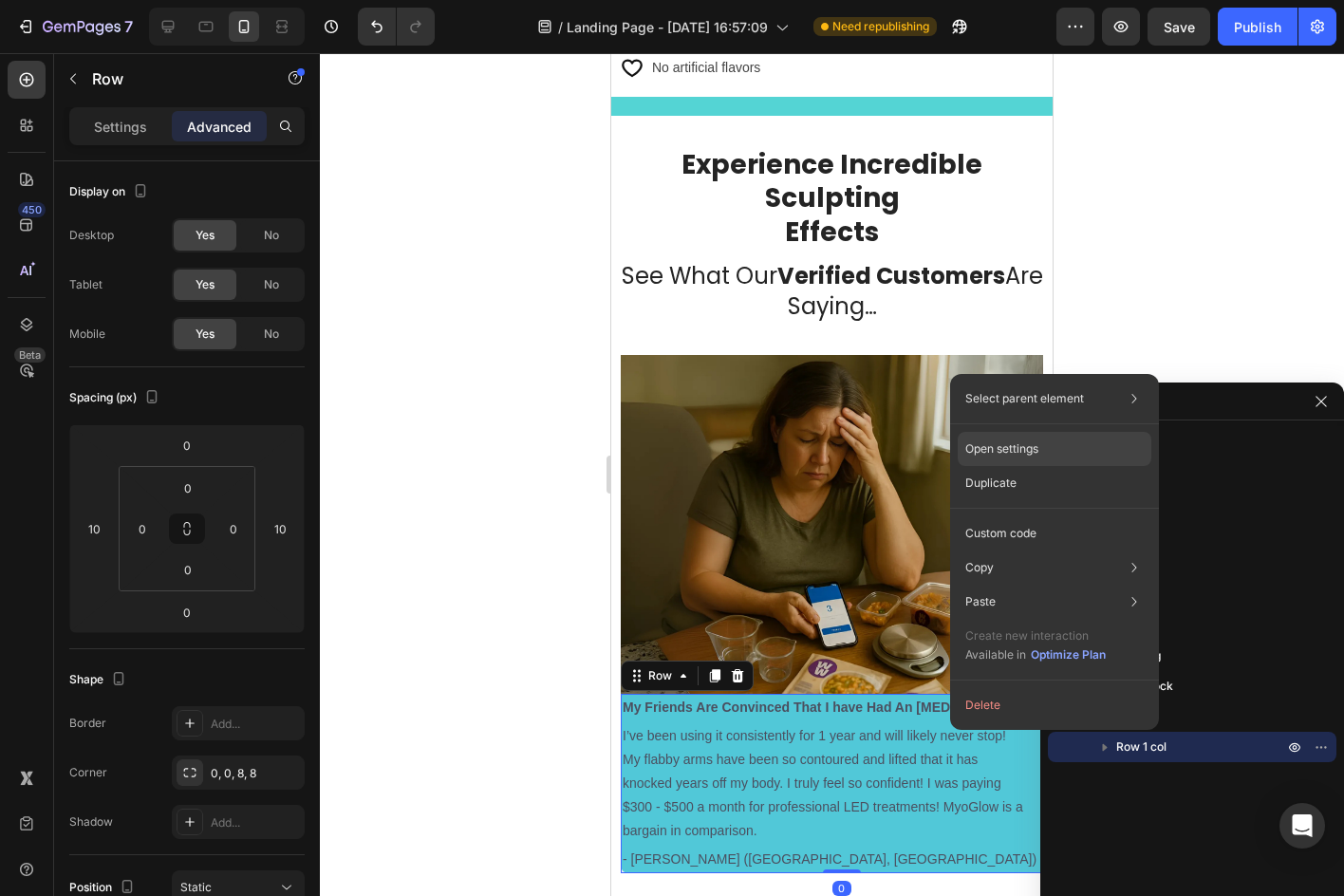
drag, startPoint x: 1035, startPoint y: 441, endPoint x: 422, endPoint y: 388, distance: 615.3
click at [1035, 441] on p "Open settings" at bounding box center [1001, 449] width 73 height 18
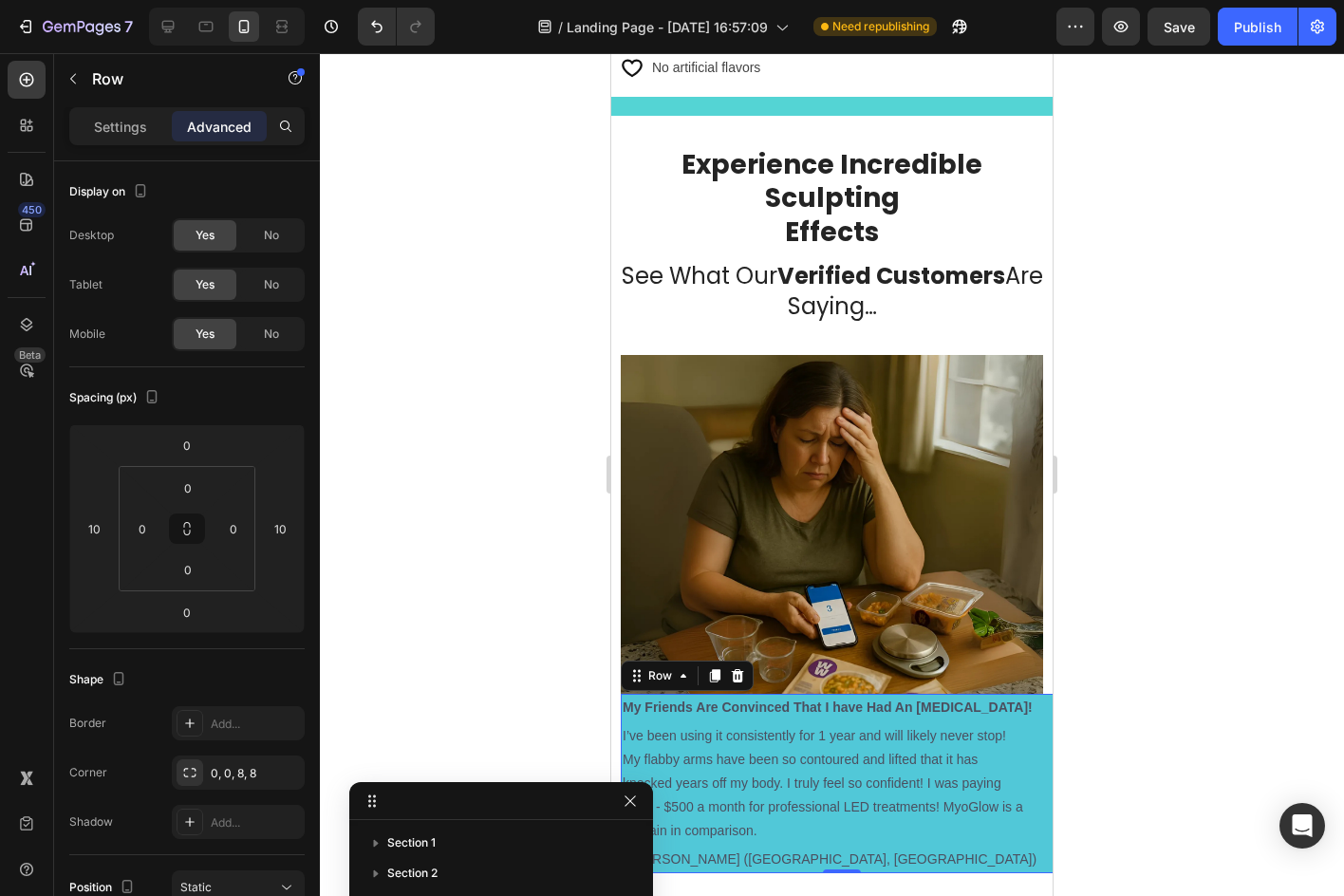
drag, startPoint x: 1147, startPoint y: 414, endPoint x: 563, endPoint y: 813, distance: 707.3
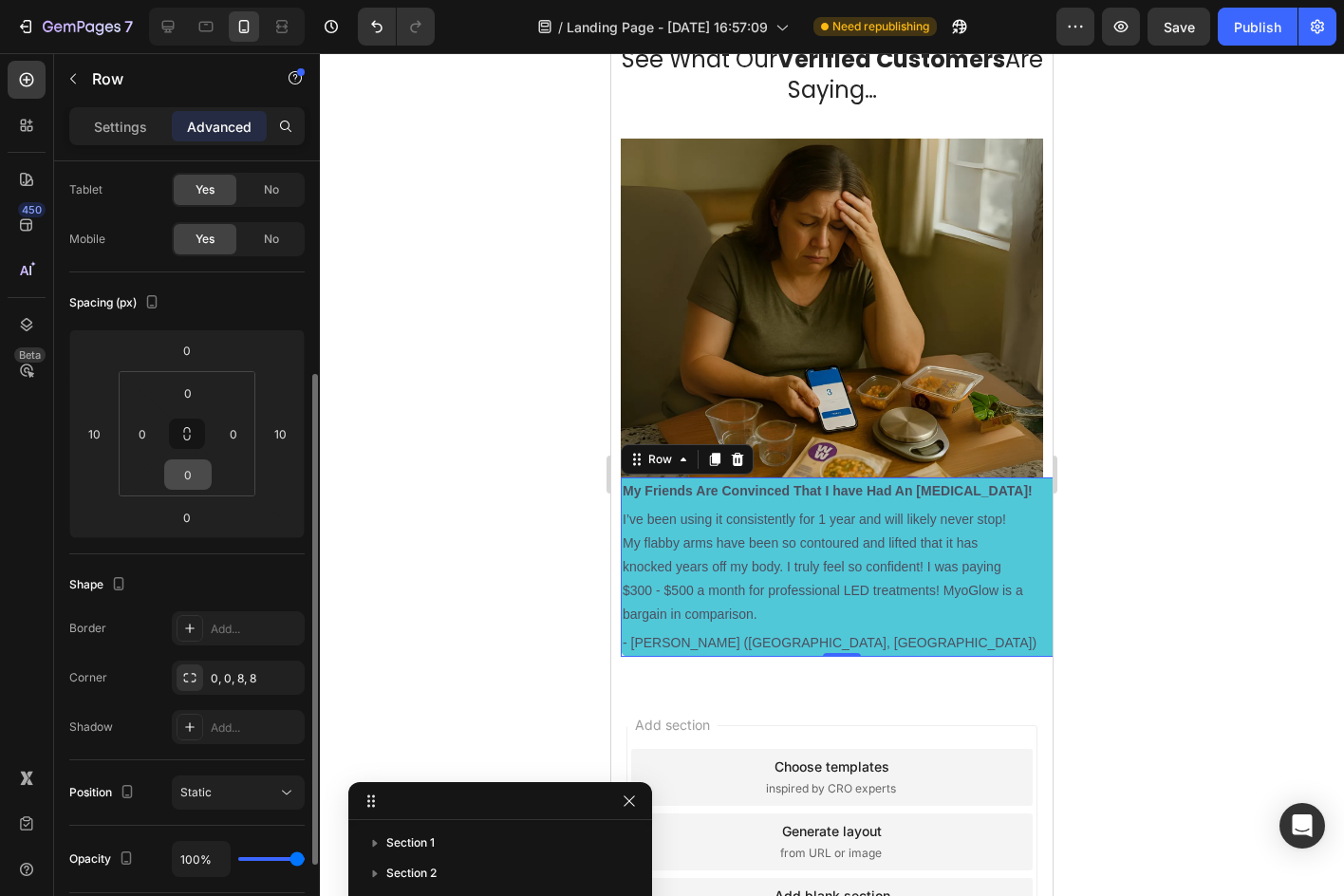
scroll to position [189, 0]
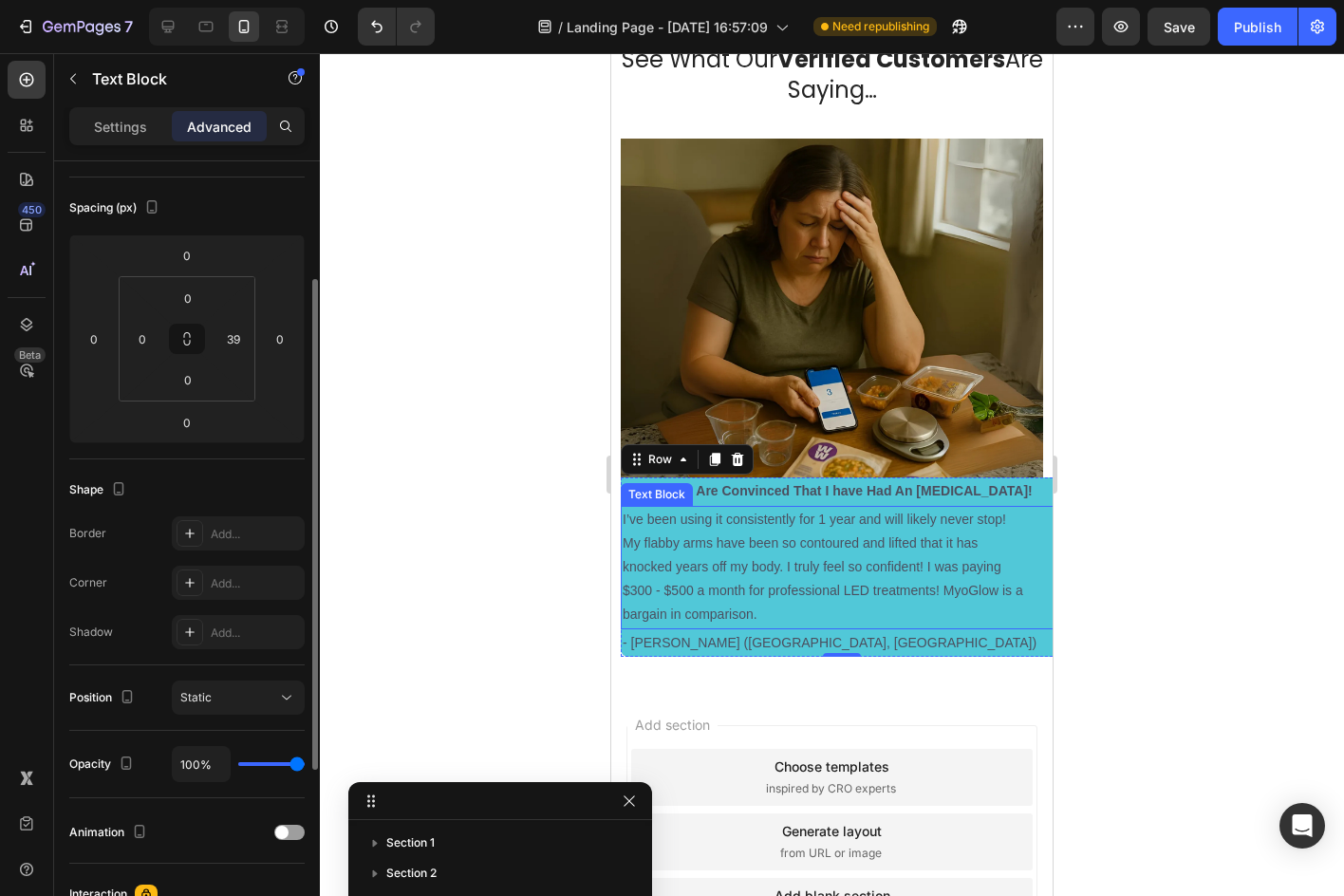
click at [712, 547] on p "I’ve been using it consistently for 1 year and will likely never stop! My flabb…" at bounding box center [823, 567] width 400 height 120
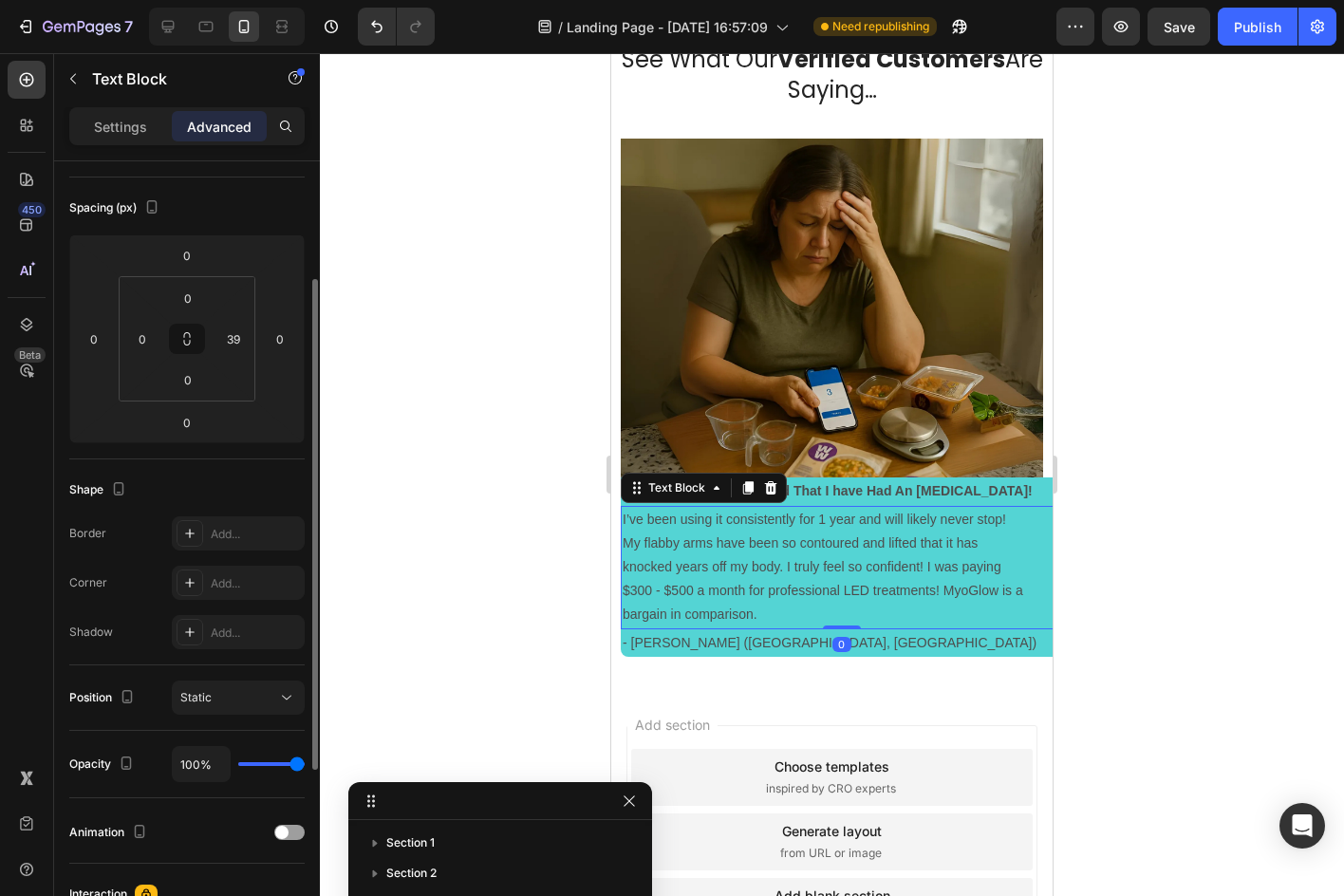
scroll to position [0, 0]
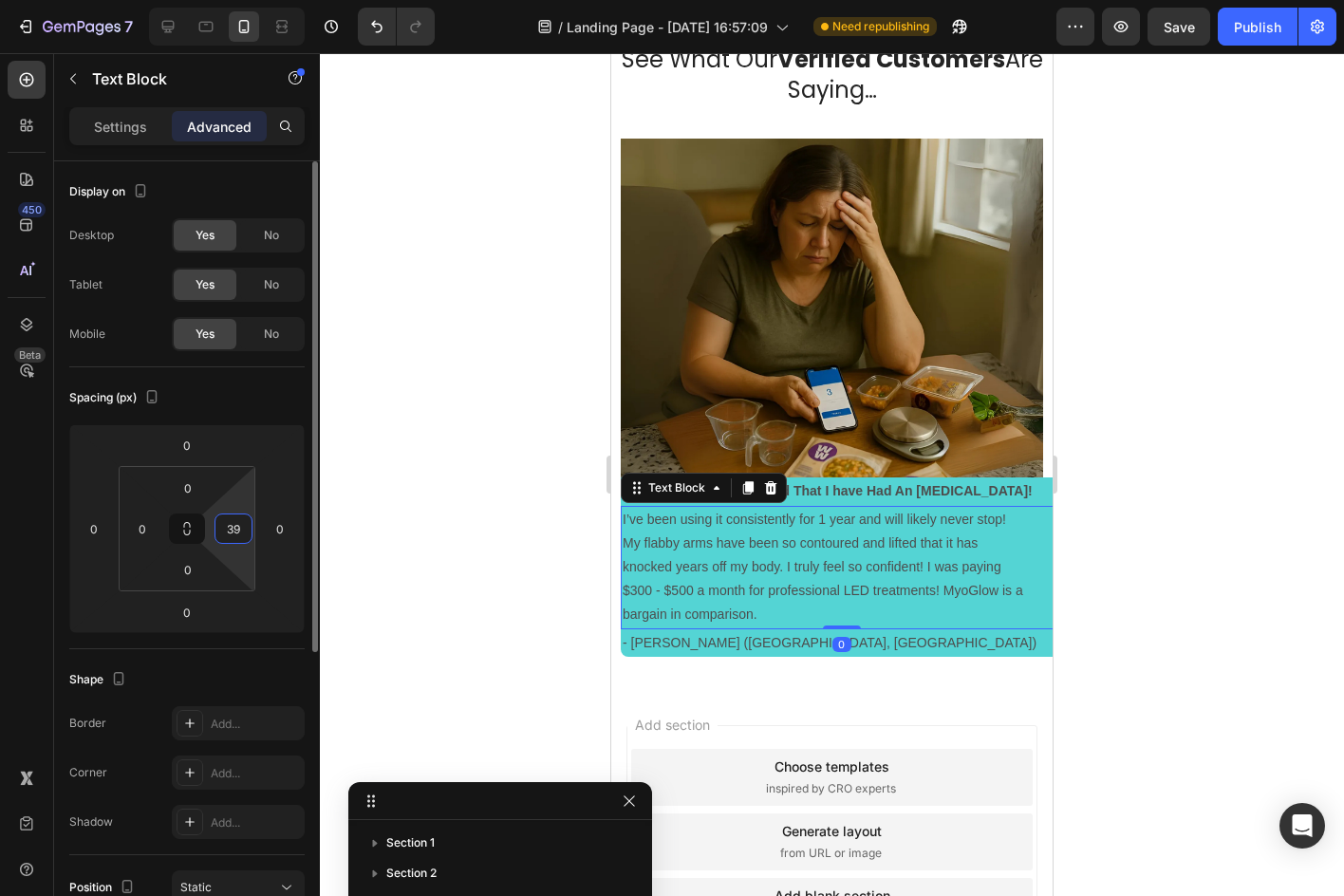
click at [231, 526] on input "39" at bounding box center [233, 528] width 28 height 28
type input "0"
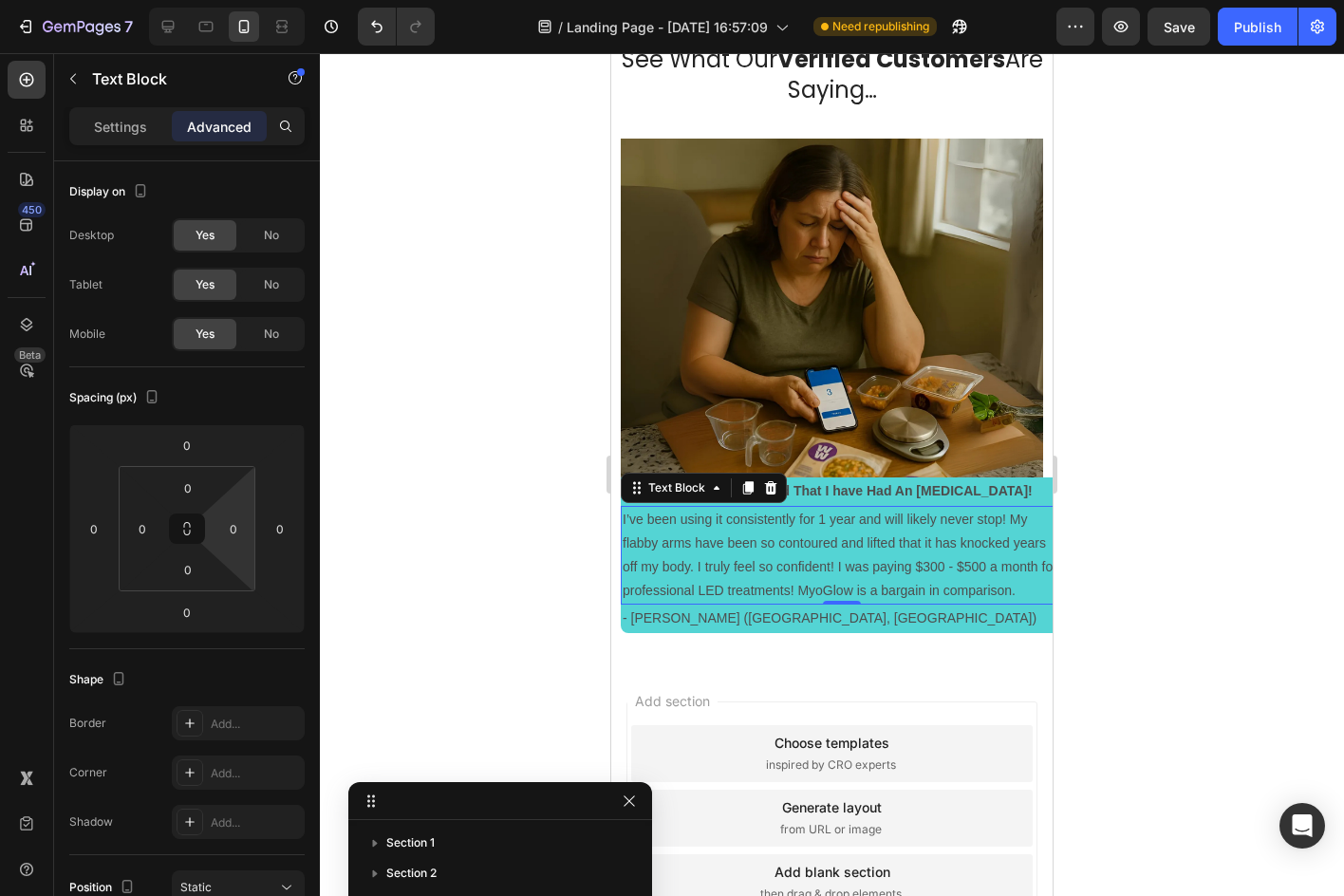
click at [1113, 475] on div at bounding box center [832, 473] width 1024 height 842
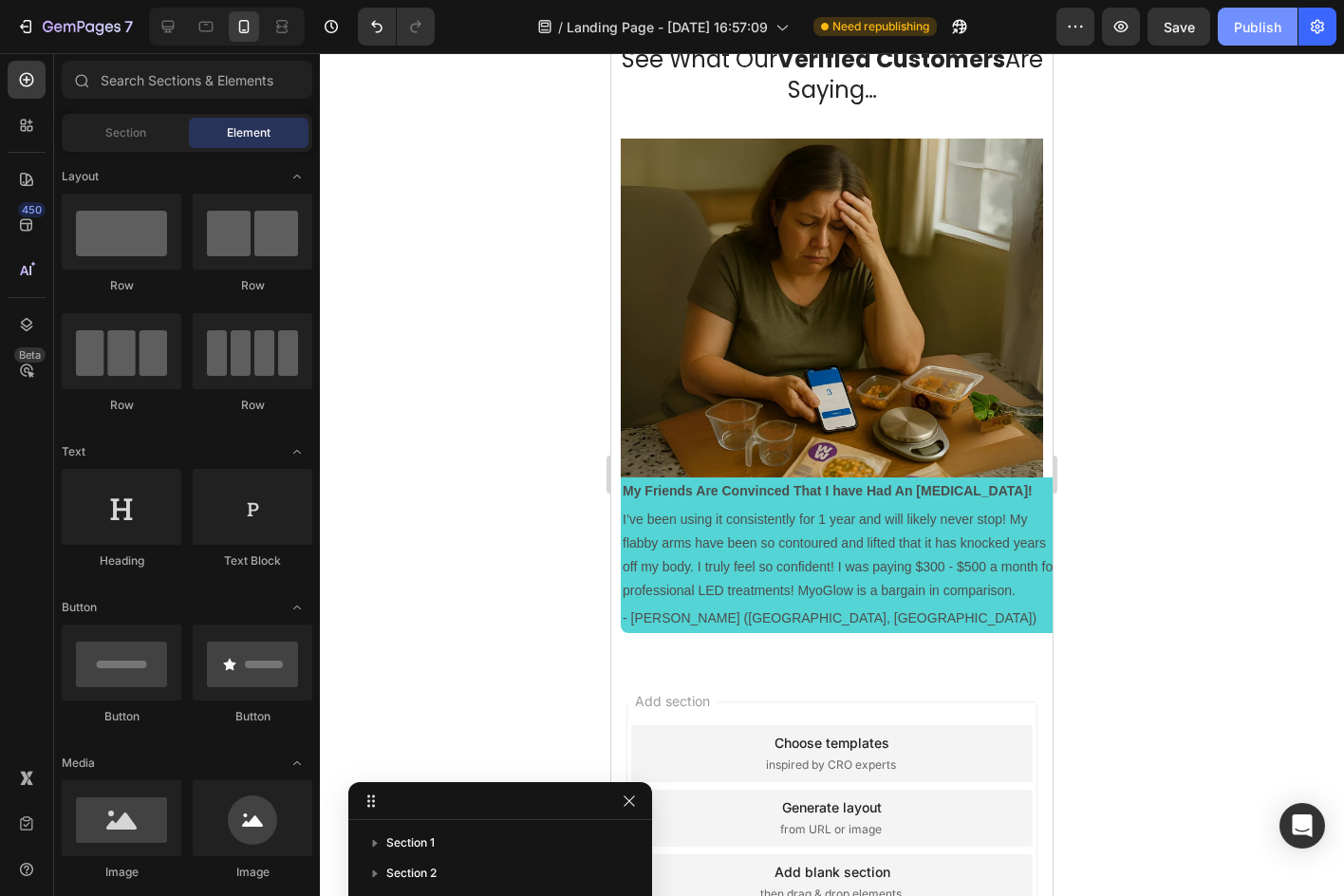
click at [1232, 30] on button "Publish" at bounding box center [1257, 26] width 80 height 38
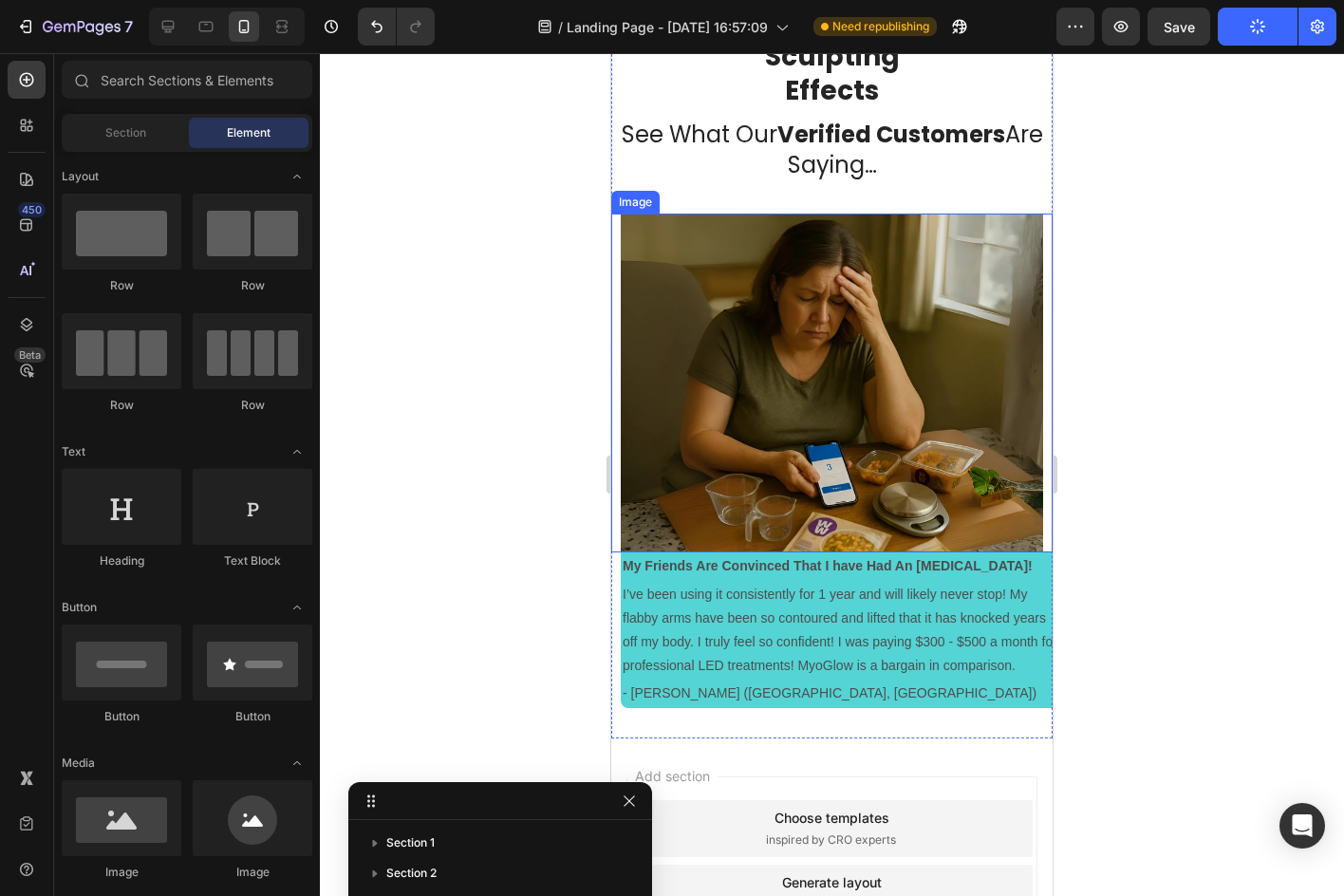
scroll to position [3208, 0]
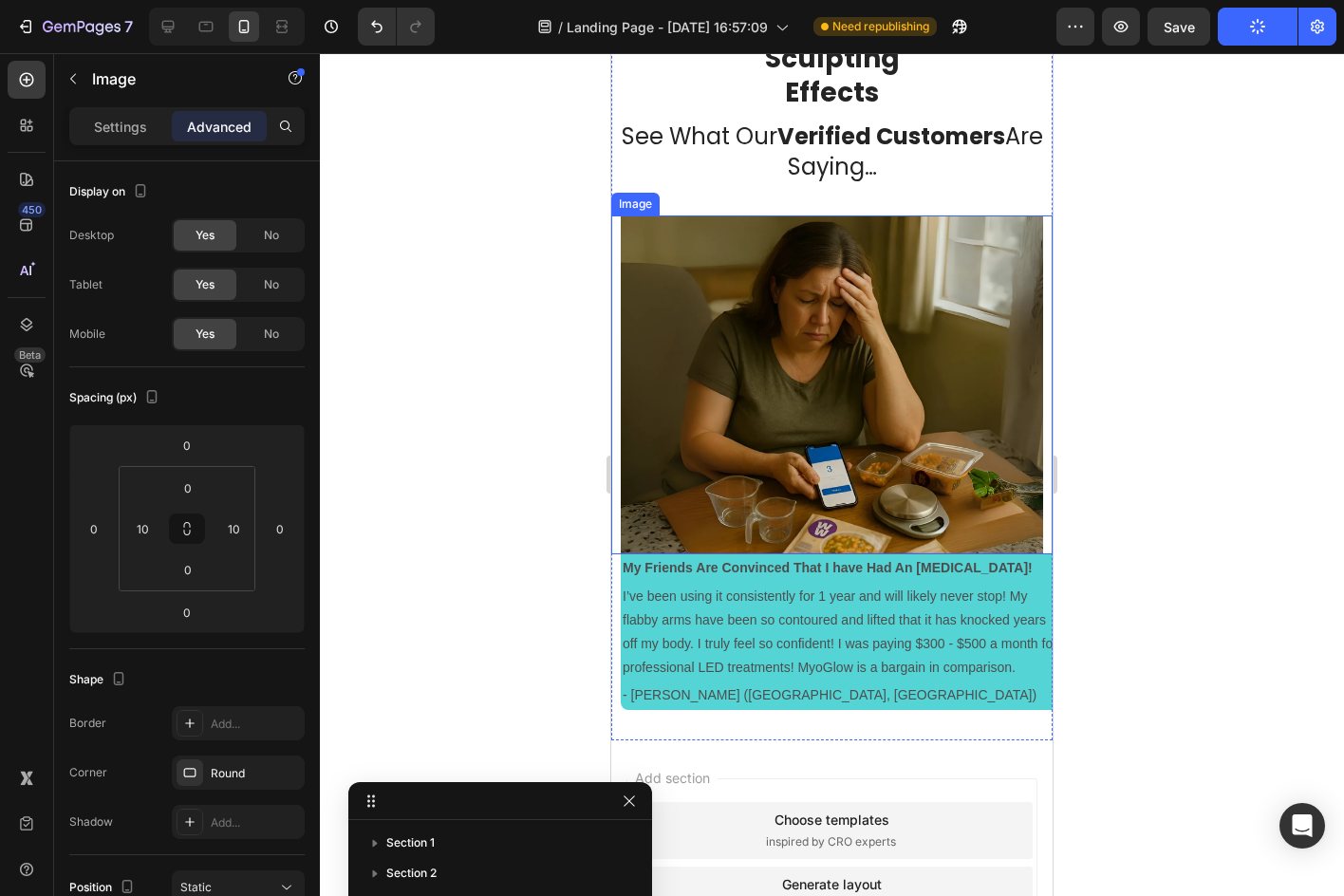
click at [759, 324] on img at bounding box center [832, 386] width 423 height 340
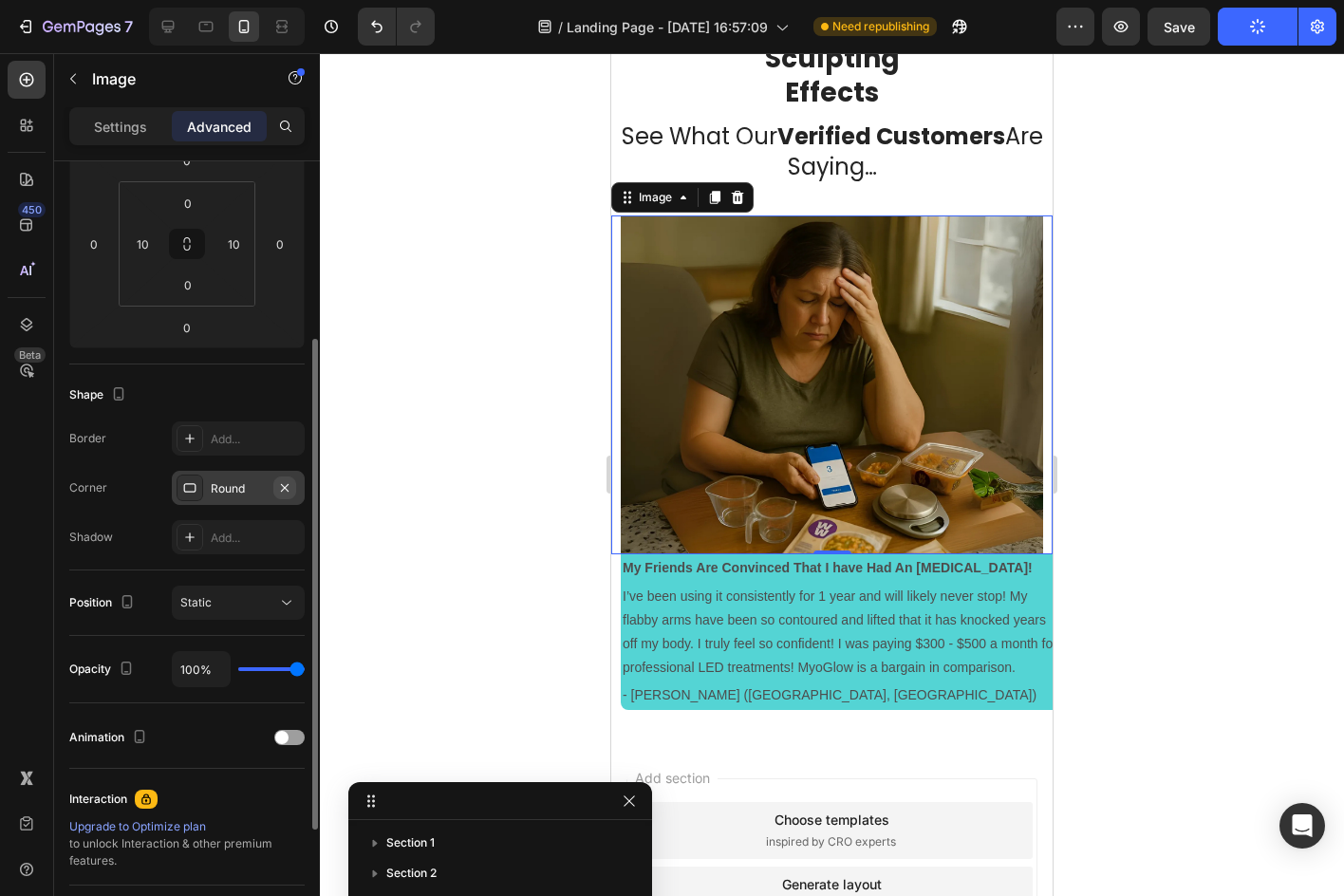
click at [280, 493] on icon "button" at bounding box center [285, 488] width 16 height 16
click at [332, 433] on div at bounding box center [832, 473] width 1024 height 842
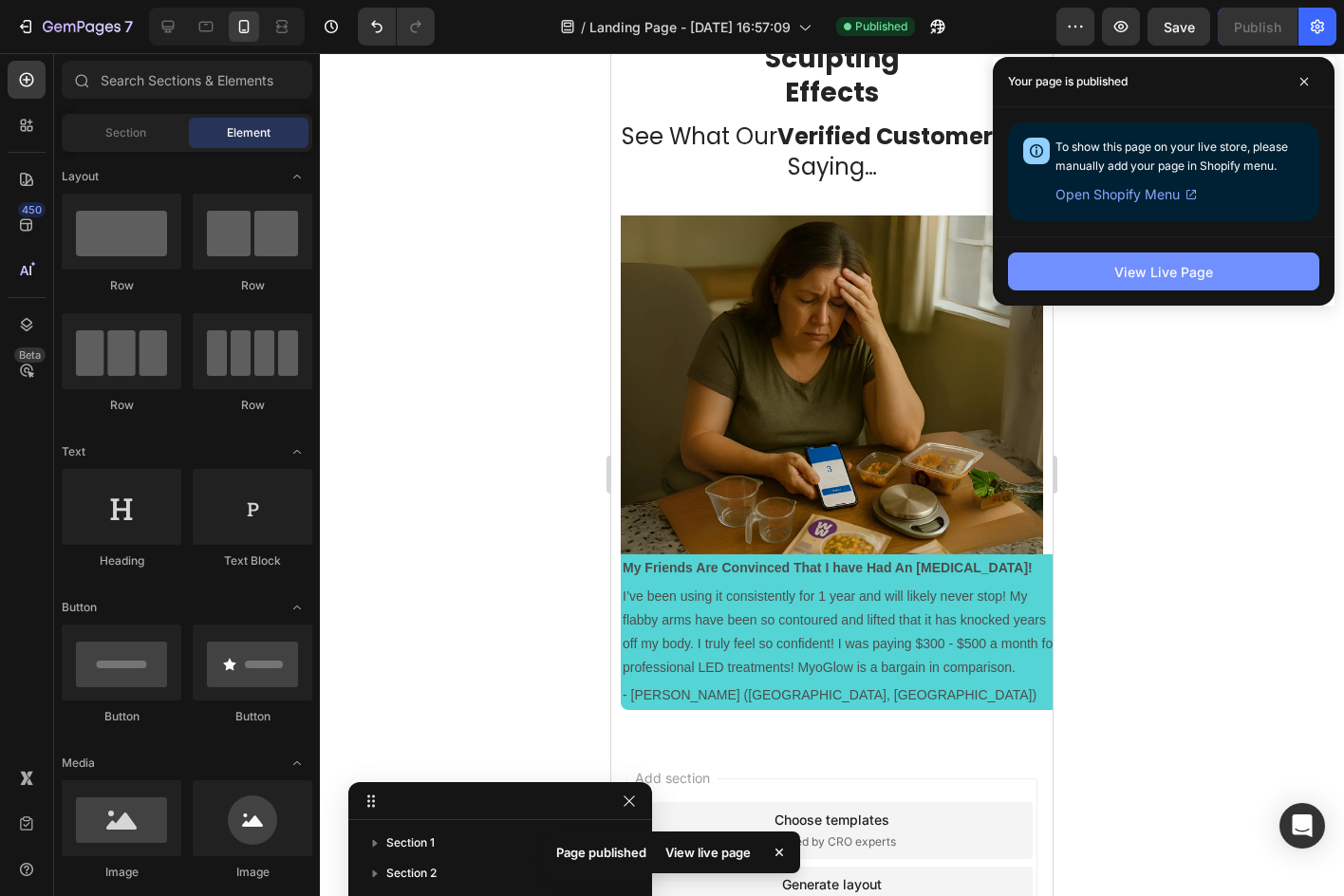
click at [1118, 275] on div "View Live Page" at bounding box center [1162, 271] width 99 height 20
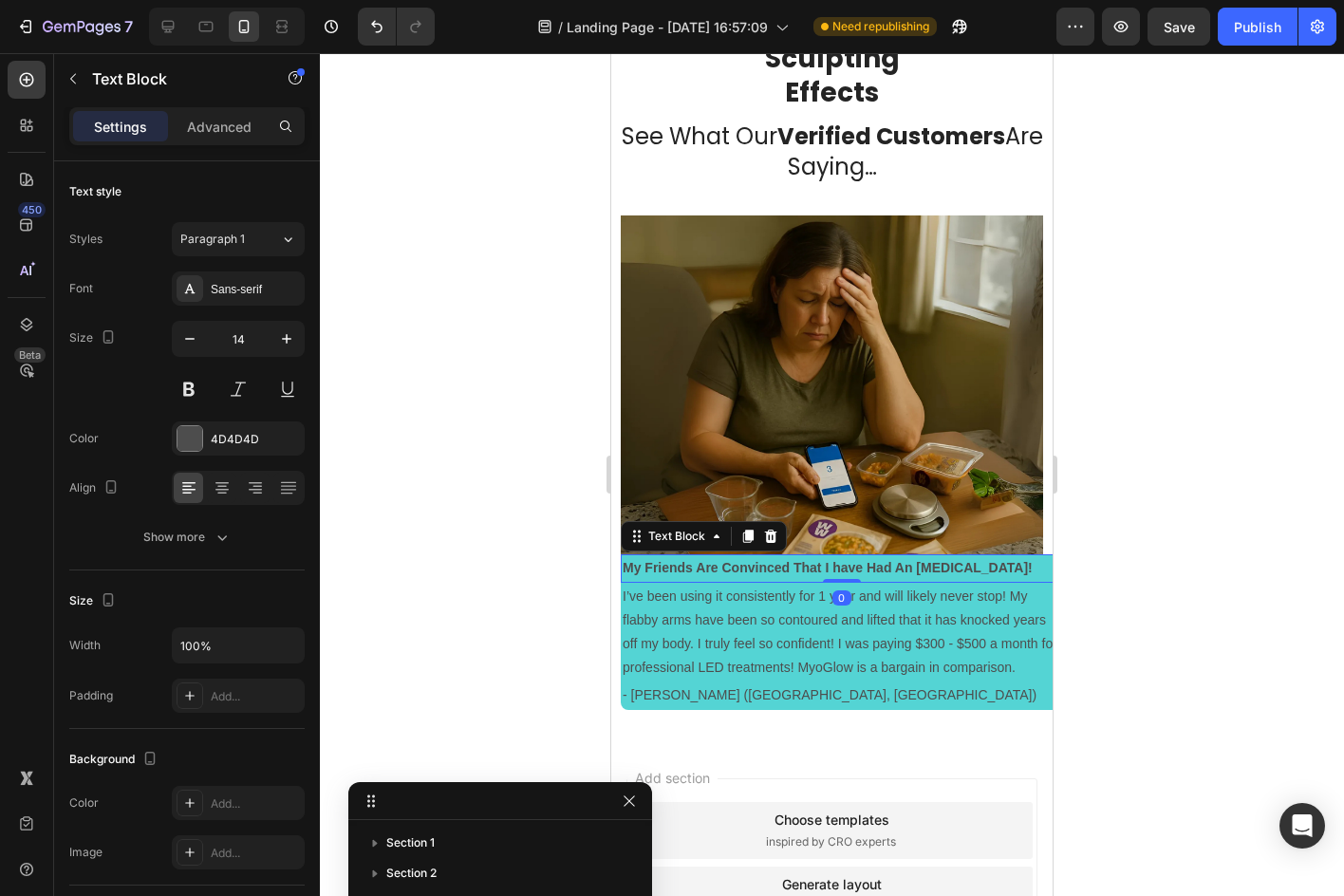
click at [965, 560] on strong "My Friends Are Convinced That I have Had An Arm Lift!" at bounding box center [828, 568] width 410 height 16
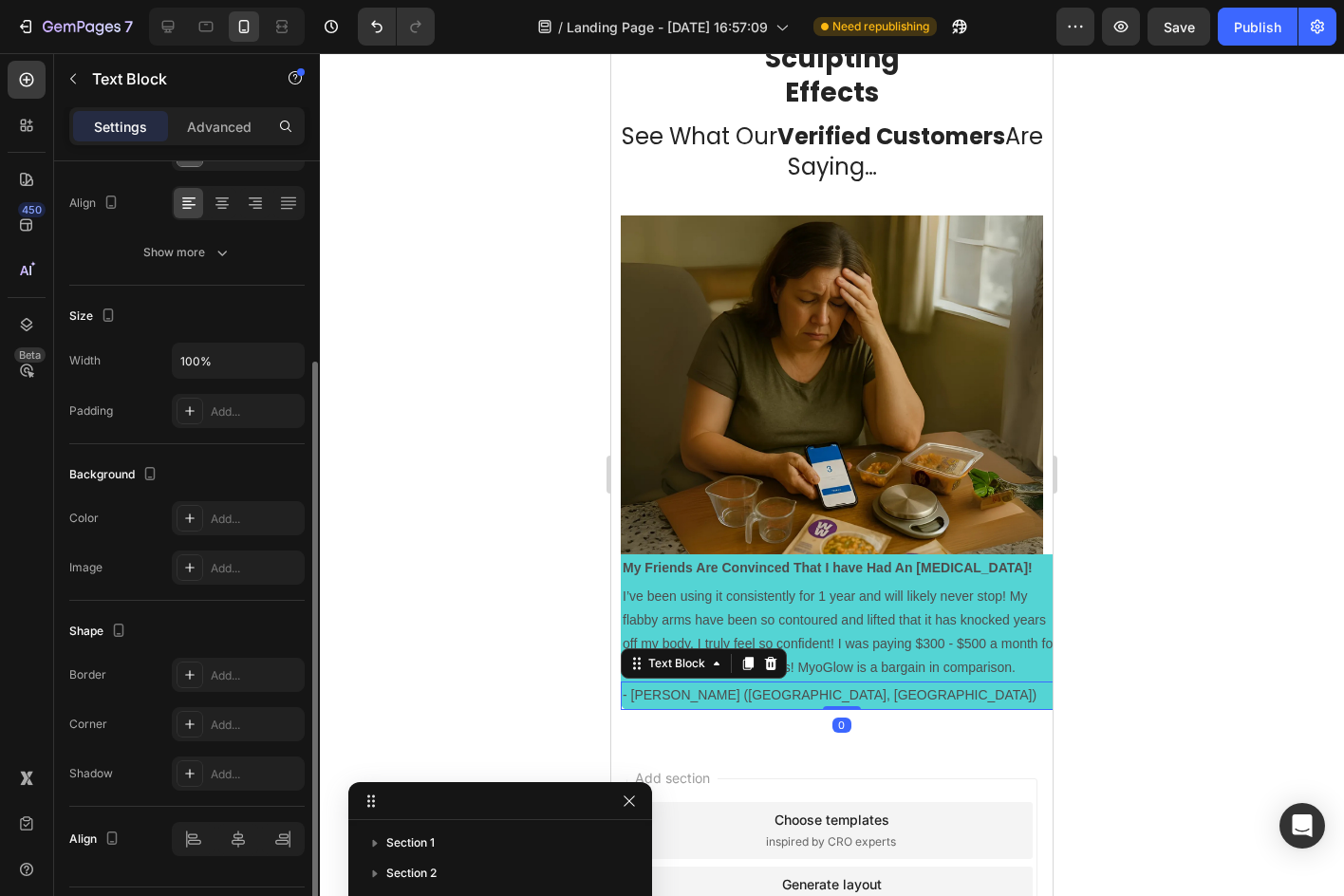
click at [1024, 695] on p "- Kimberly (Seattle, WA)" at bounding box center [841, 695] width 437 height 23
click at [770, 656] on icon at bounding box center [771, 664] width 16 height 16
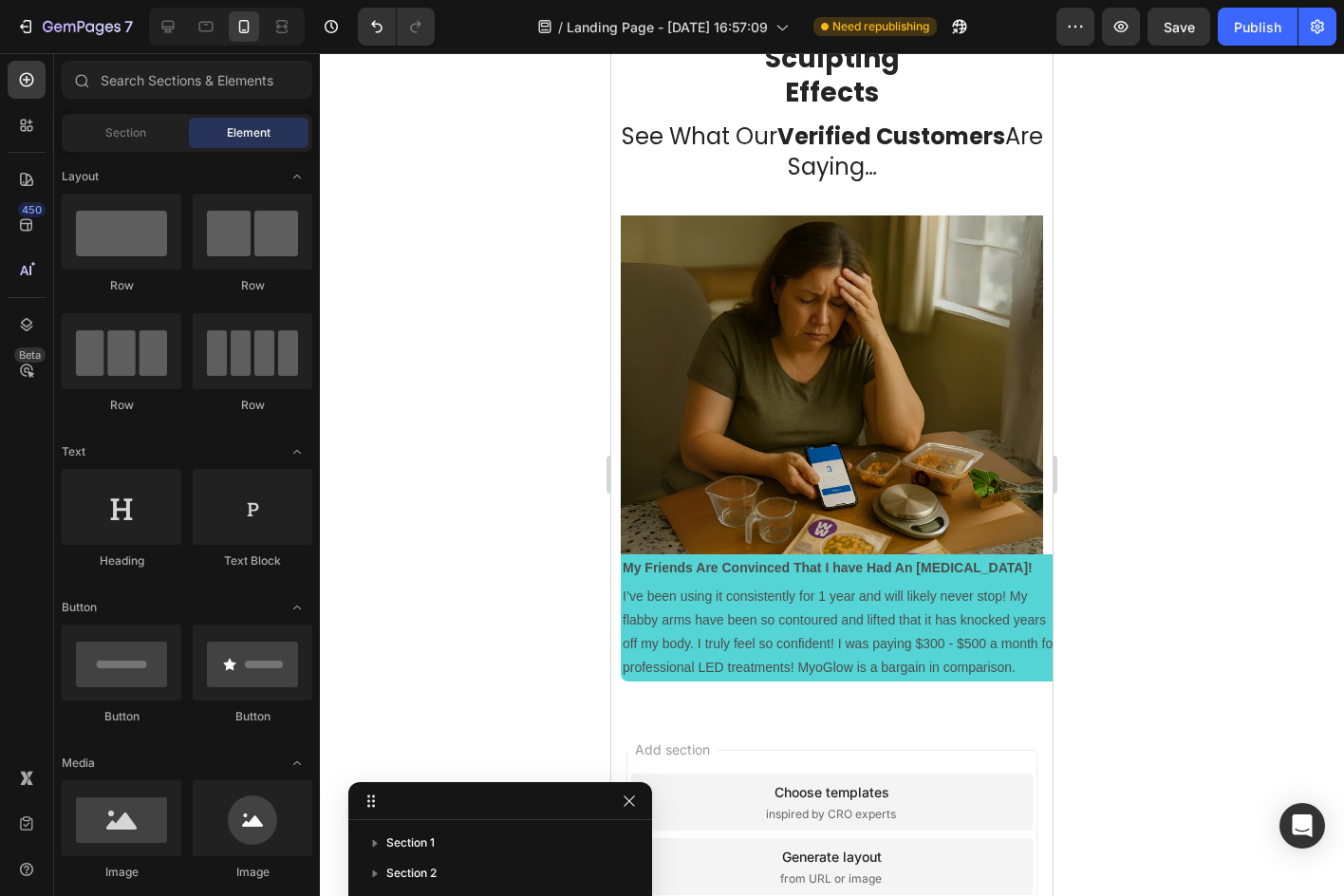
click at [770, 644] on p "I’ve been using it consistently for 1 year and will likely never stop! My flabb…" at bounding box center [841, 632] width 437 height 96
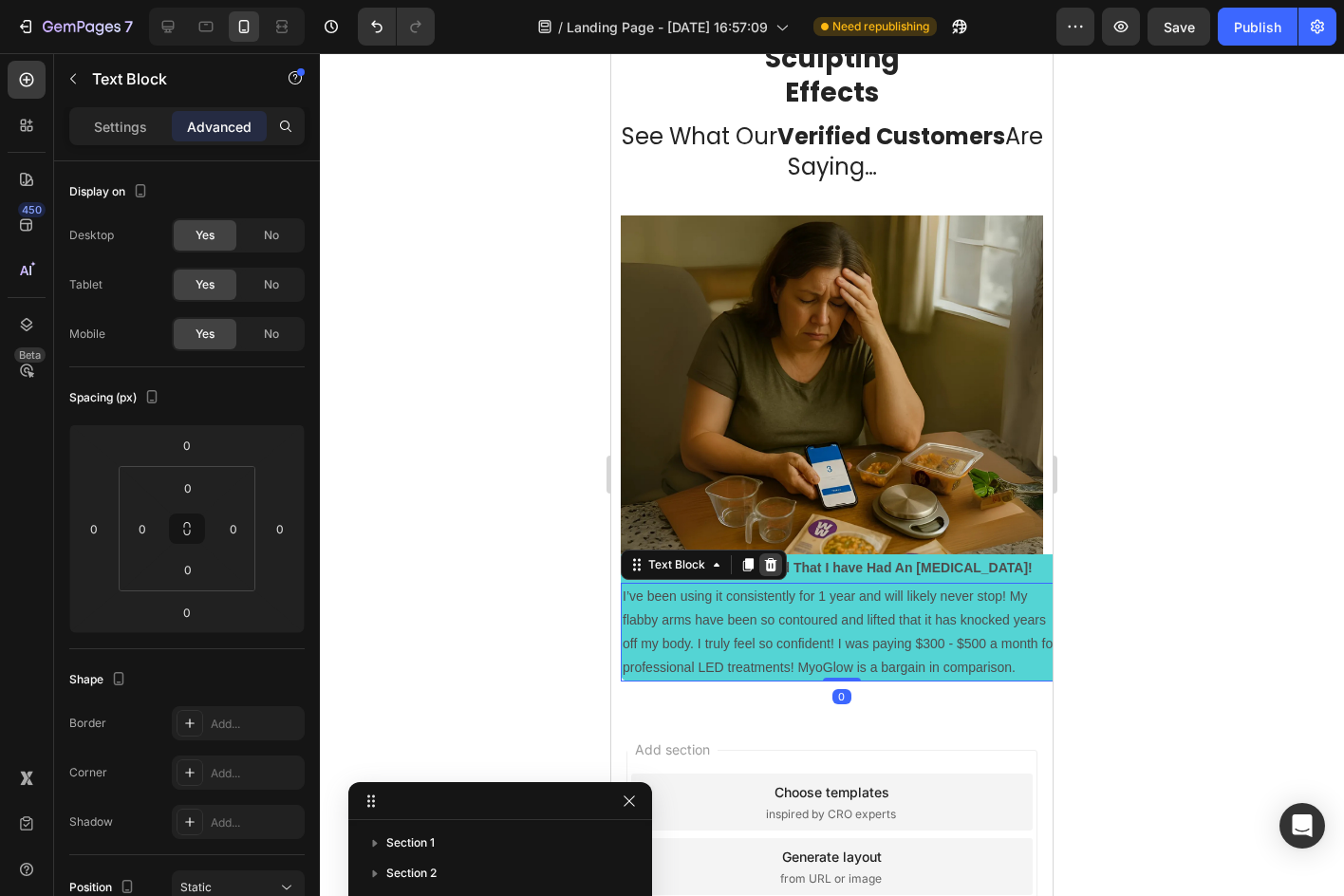
click at [777, 557] on icon at bounding box center [771, 565] width 16 height 16
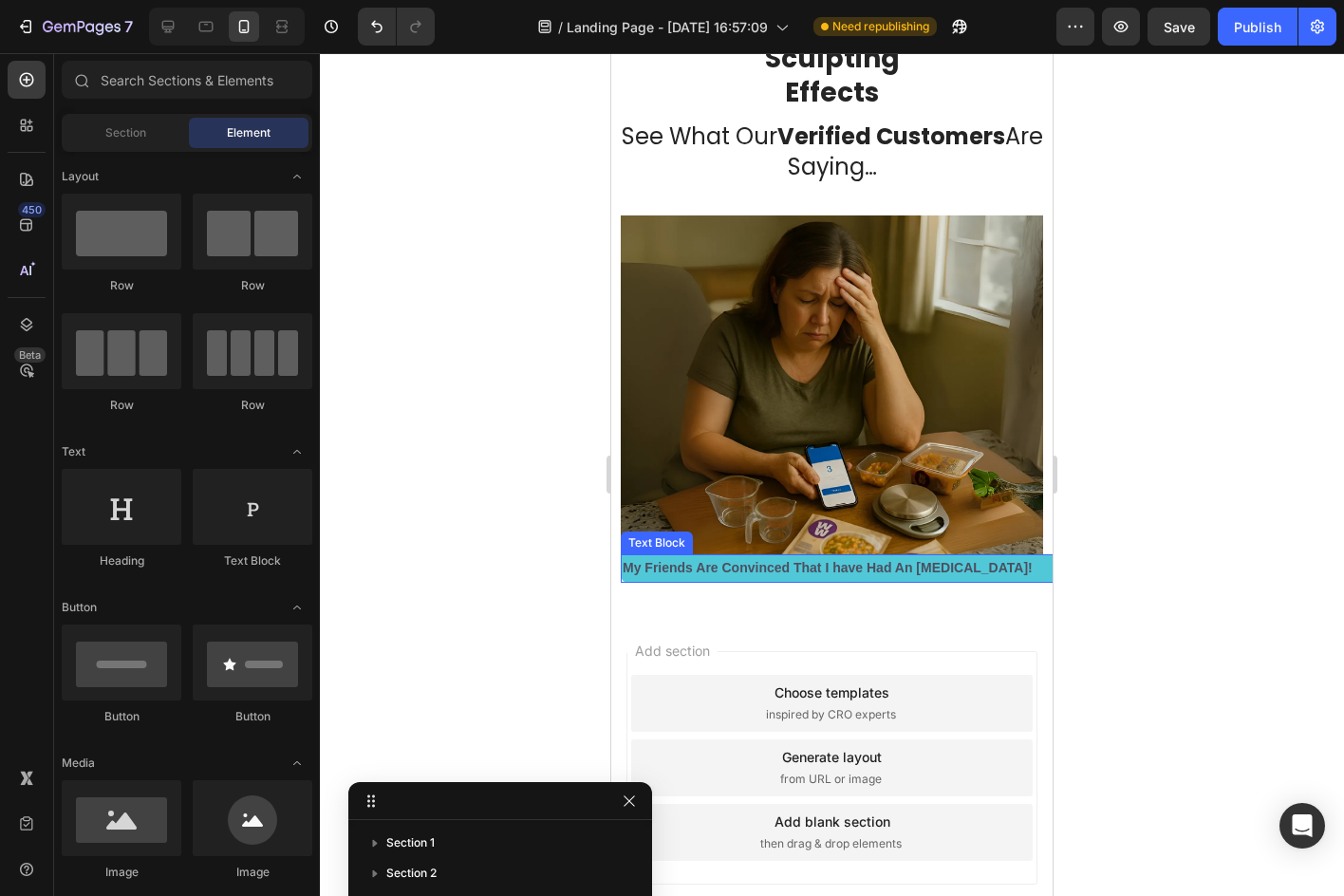
click at [794, 560] on strong "My Friends Are Convinced That I have Had An Arm Lift!" at bounding box center [828, 568] width 410 height 16
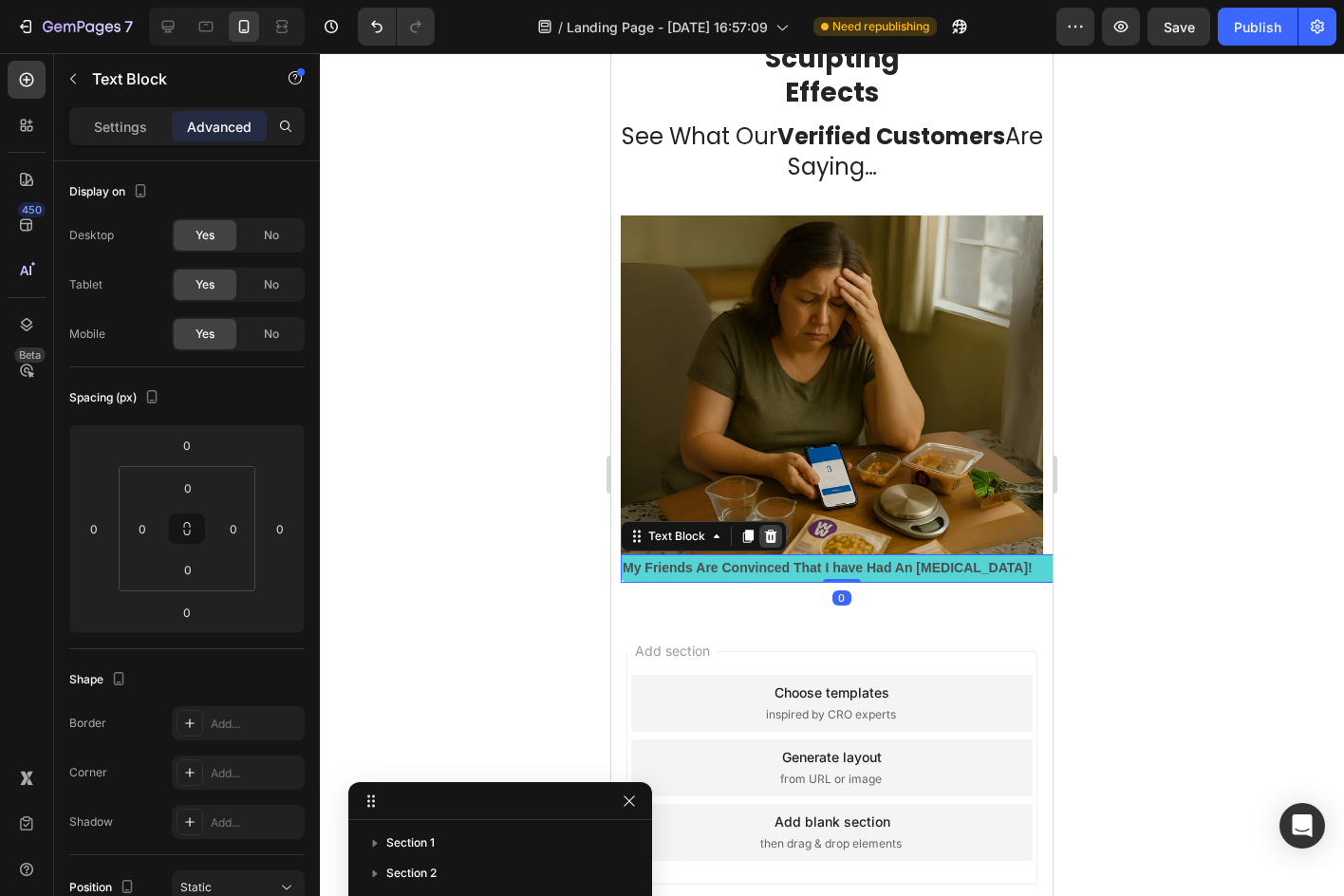
click at [765, 531] on icon at bounding box center [771, 537] width 16 height 16
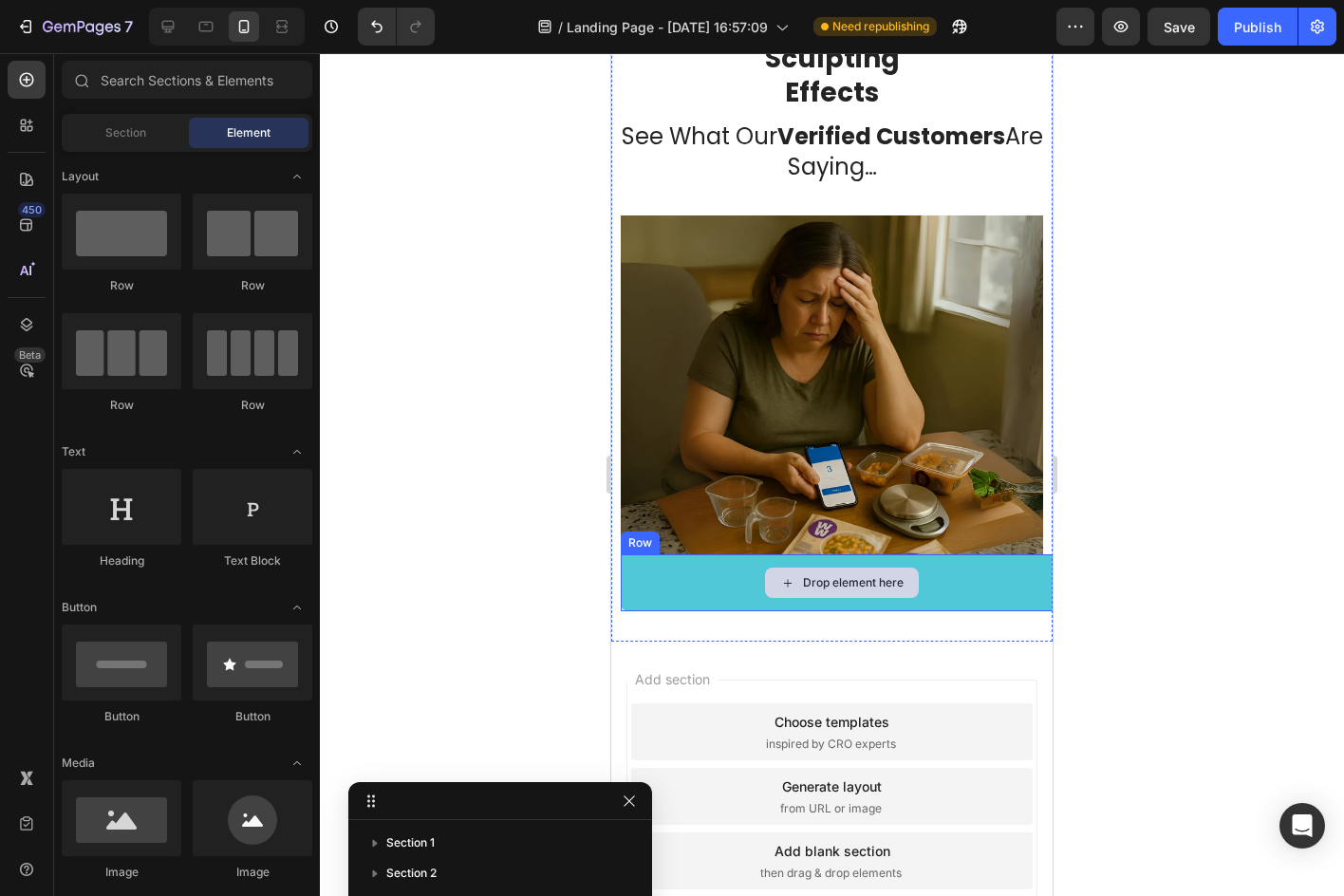
click at [971, 574] on div "Drop element here" at bounding box center [841, 583] width 441 height 57
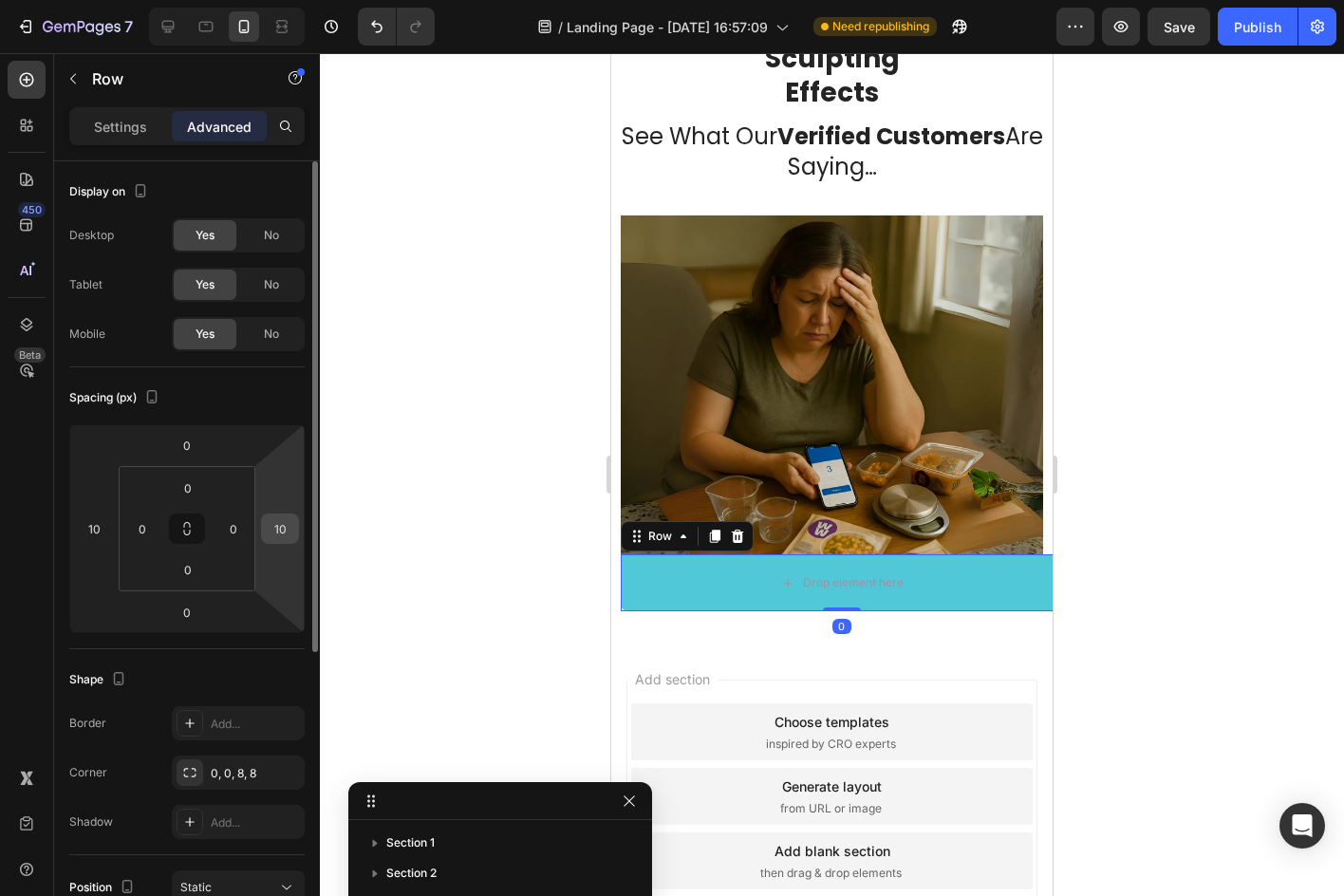
click at [294, 530] on div "10" at bounding box center [279, 528] width 38 height 30
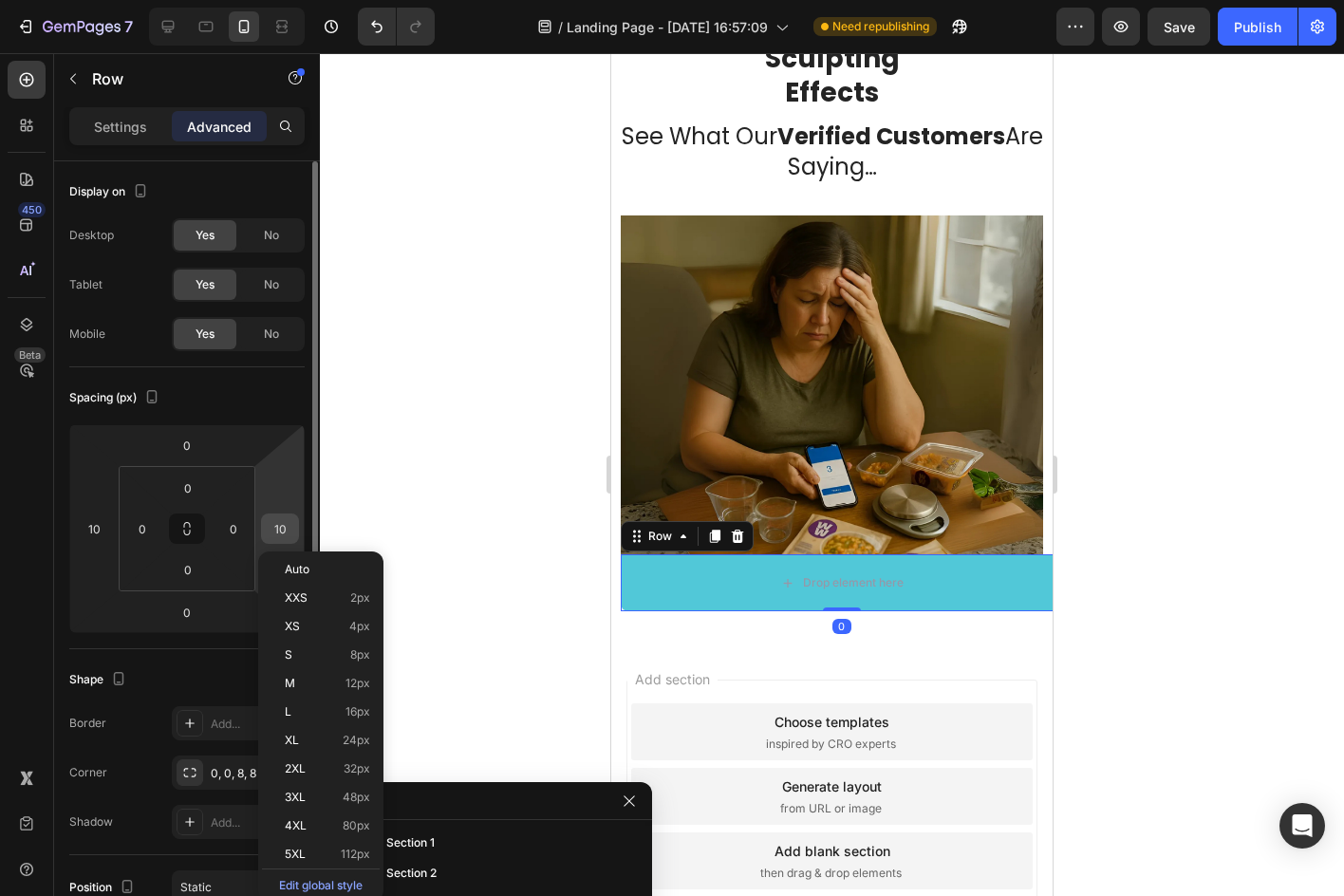
click at [290, 528] on input "10" at bounding box center [279, 528] width 28 height 28
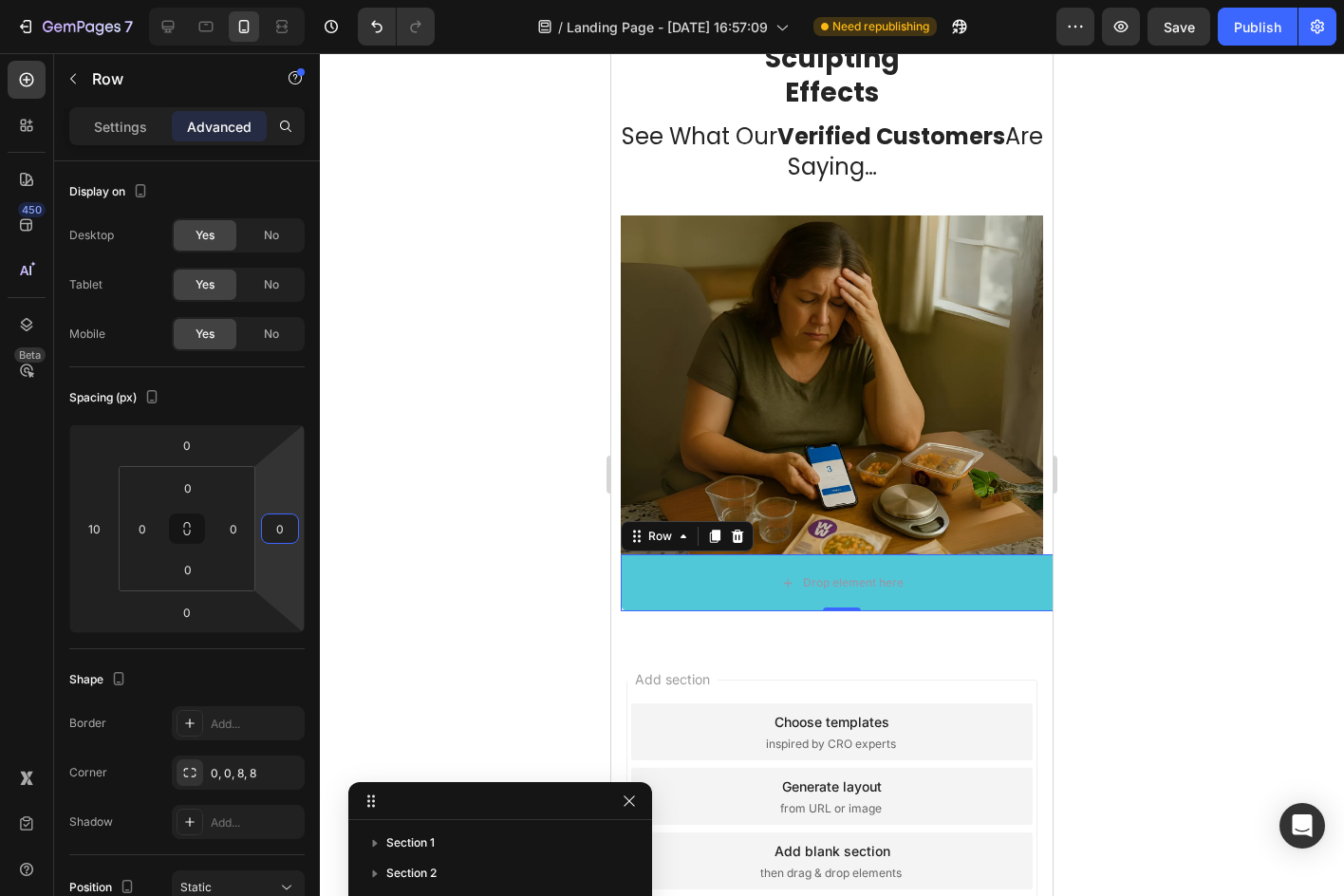
type input "0"
click at [348, 493] on div at bounding box center [832, 473] width 1024 height 842
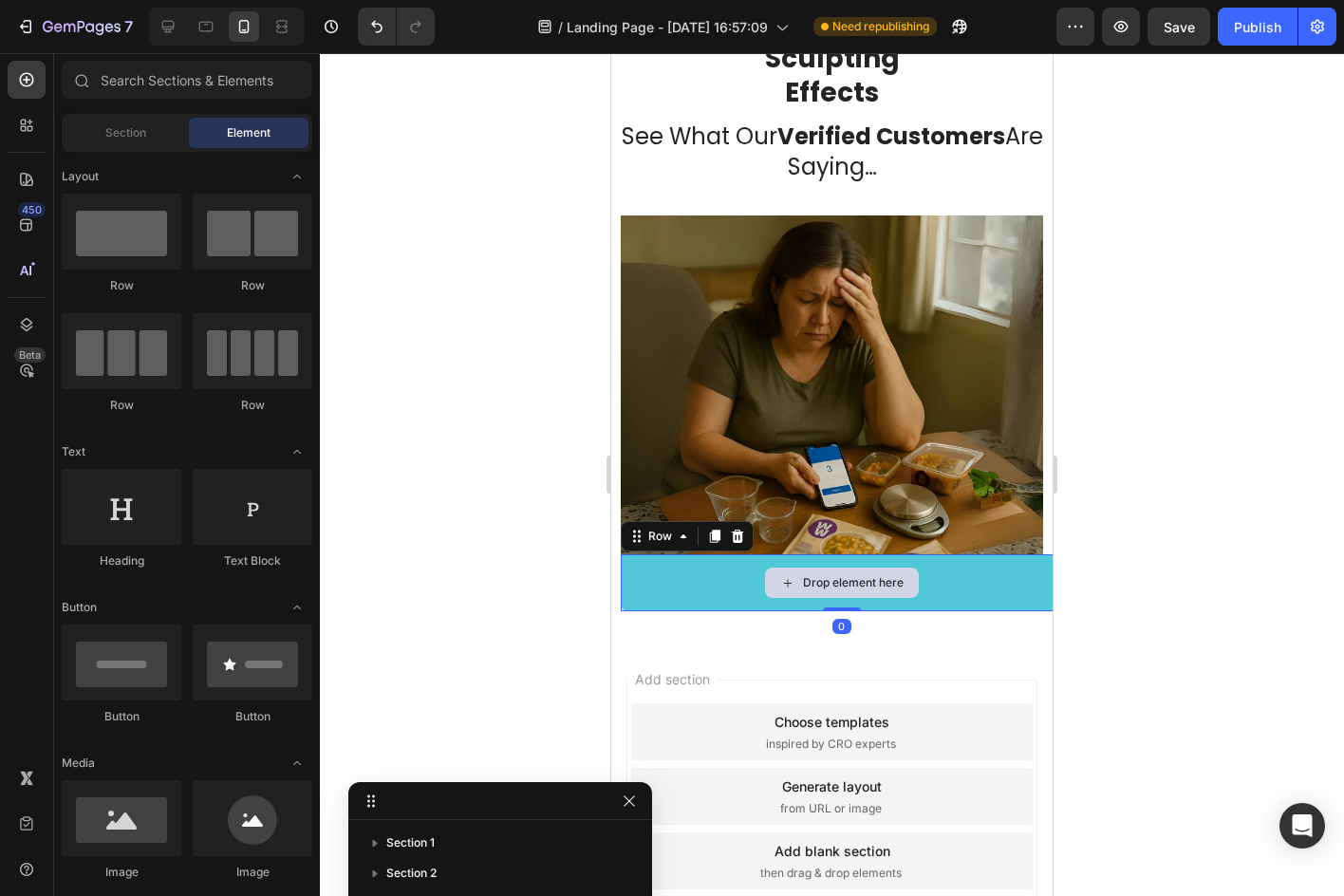
click at [941, 570] on div "Drop element here" at bounding box center [841, 583] width 441 height 57
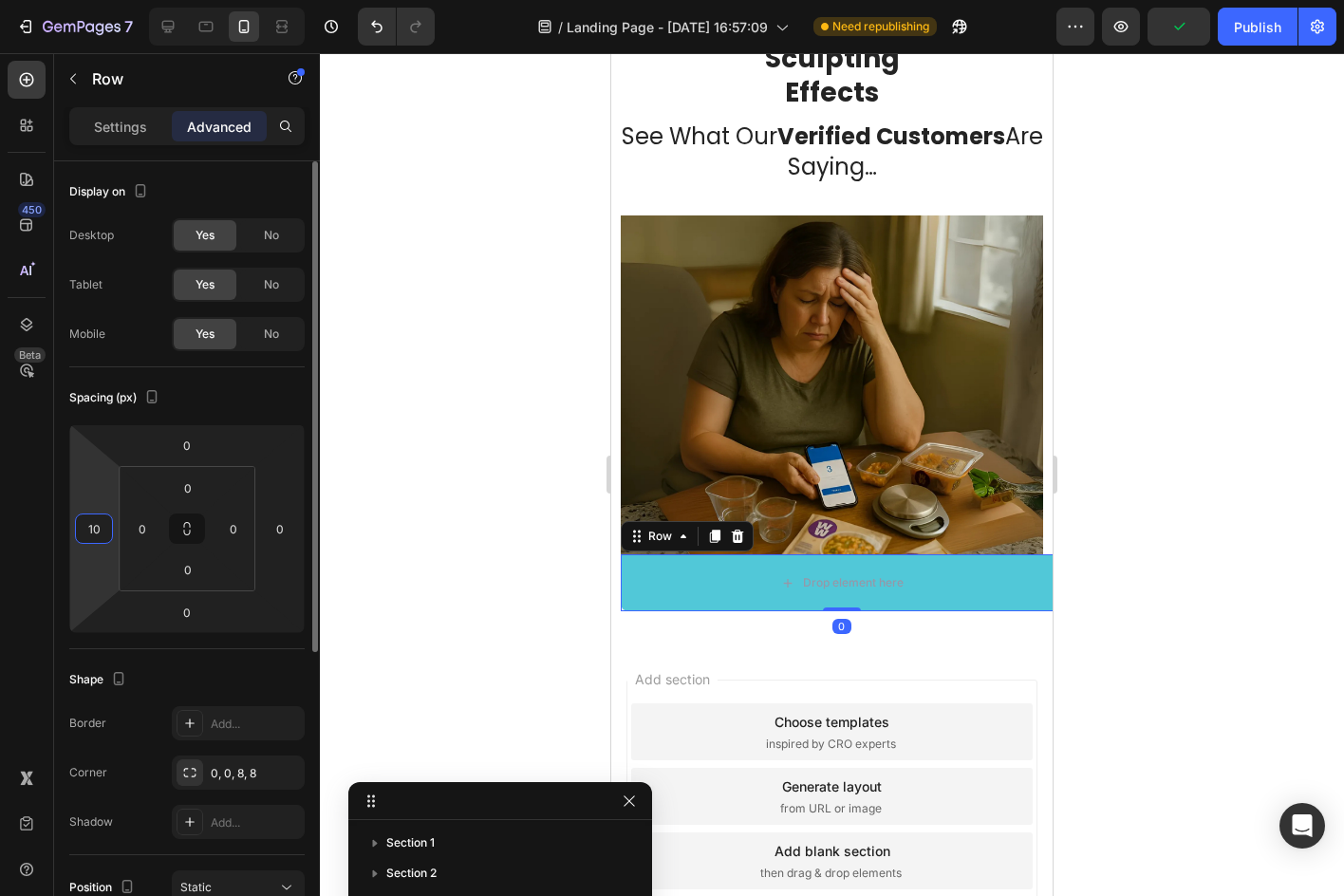
click at [109, 0] on html "7 Version history / Landing Page - Sep 27, 16:57:09 Need republishing Preview P…" at bounding box center [672, 0] width 1344 height 0
click at [105, 529] on input "12" at bounding box center [94, 528] width 28 height 28
type input "0"
click at [333, 452] on div at bounding box center [832, 473] width 1024 height 842
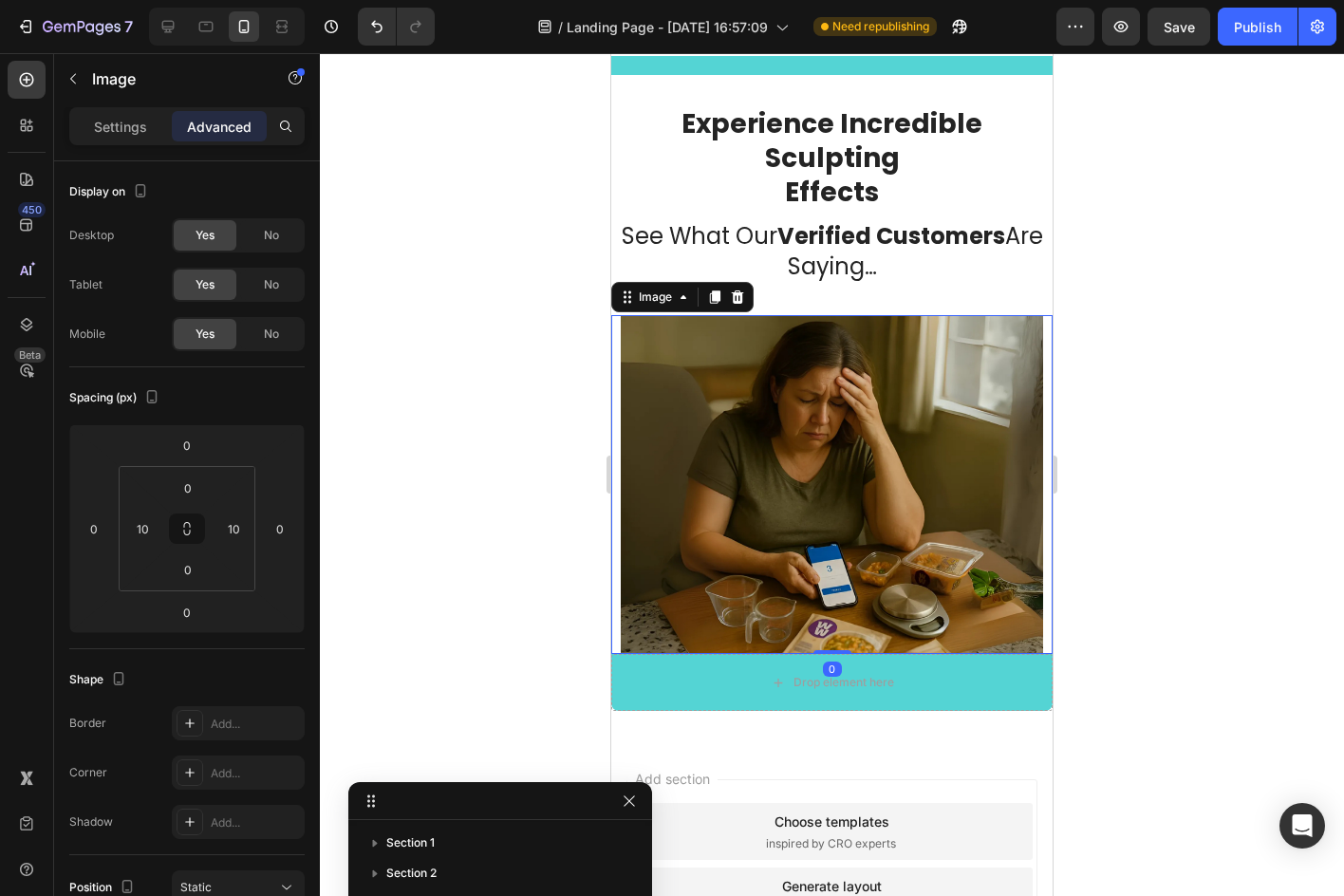
scroll to position [3019, 0]
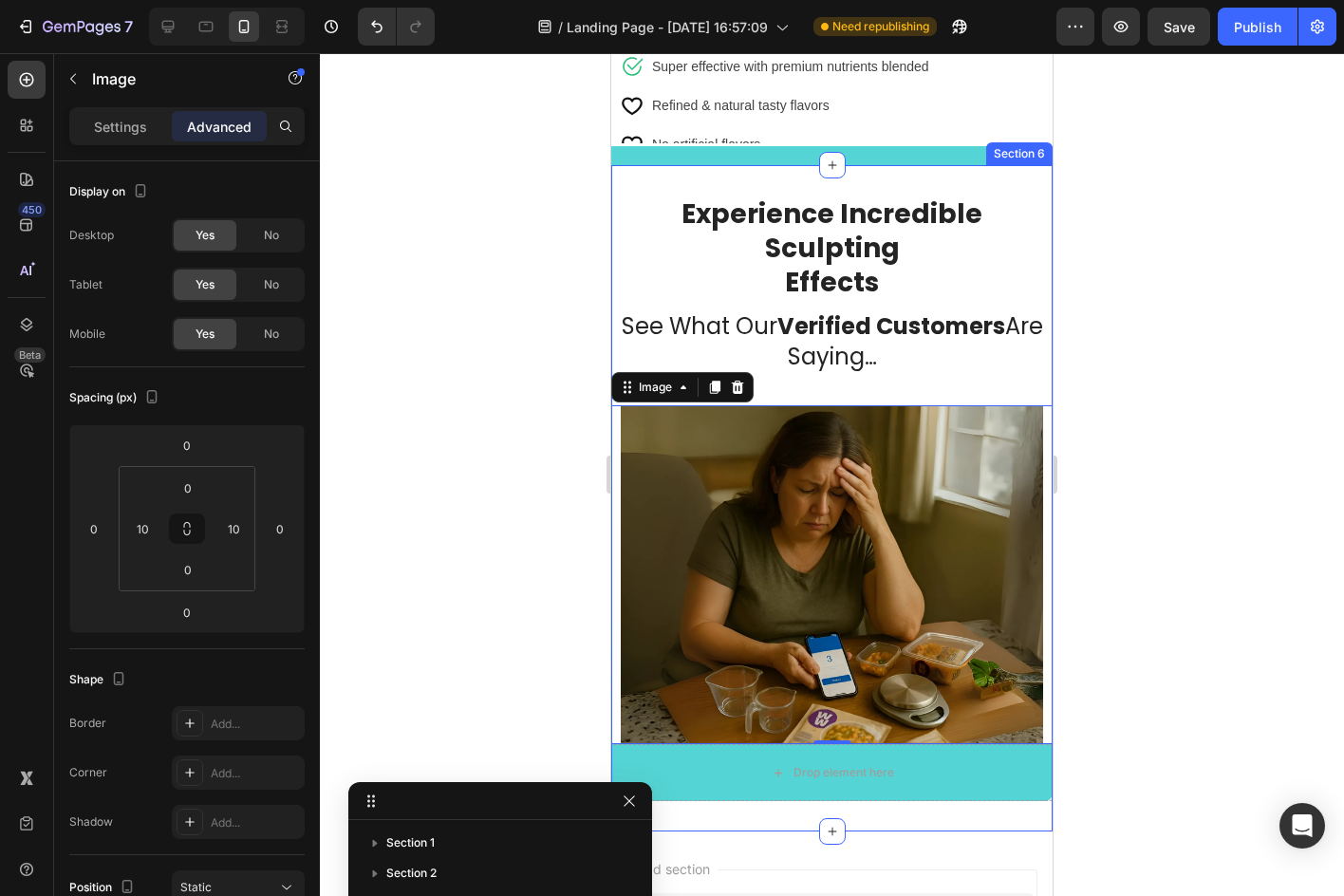
click at [619, 183] on div "Experience Incredible Sculpting Effects Heading See What Our Verified Customers…" at bounding box center [832, 498] width 441 height 667
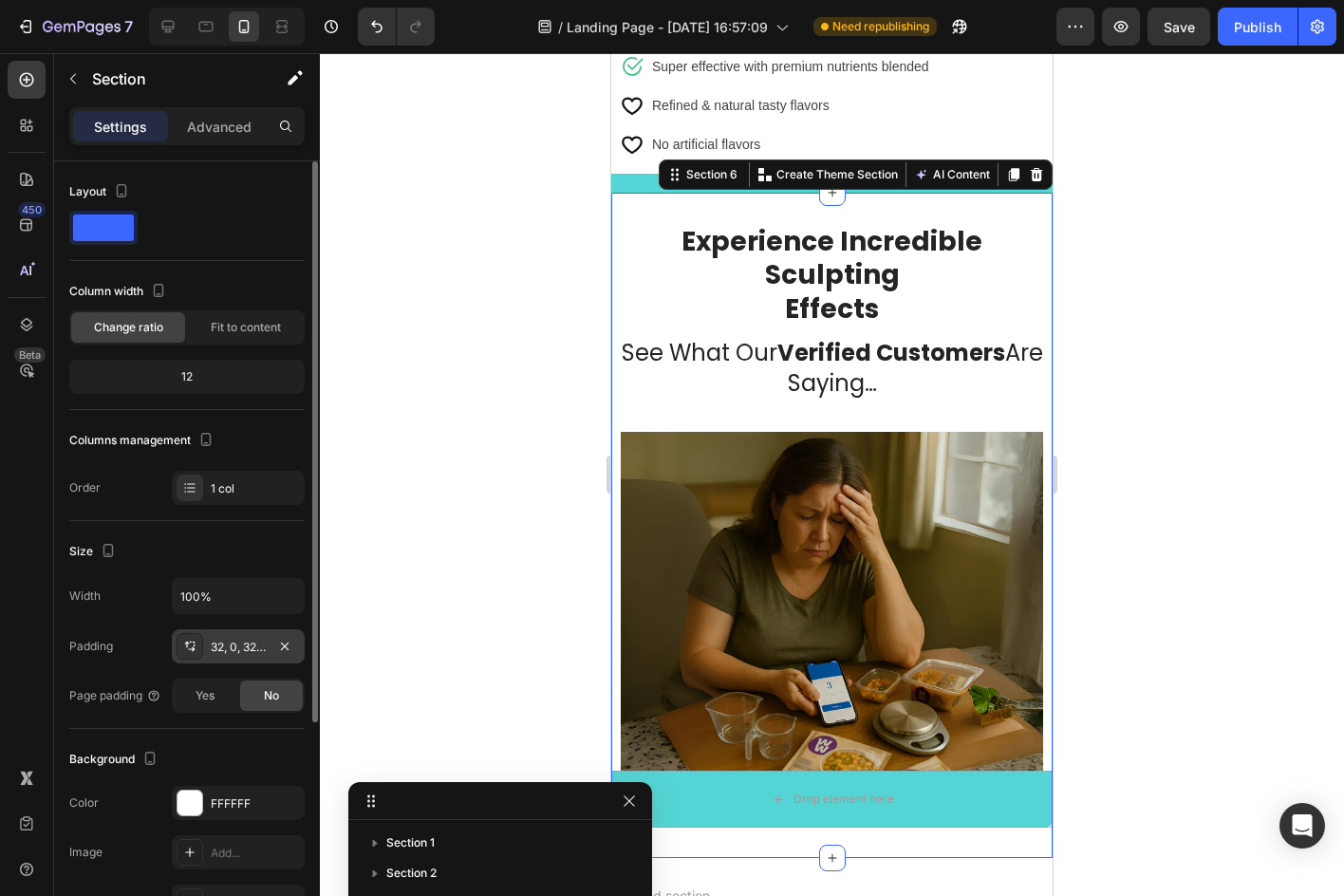
click at [266, 641] on div "32, 0, 32, 0" at bounding box center [238, 646] width 133 height 34
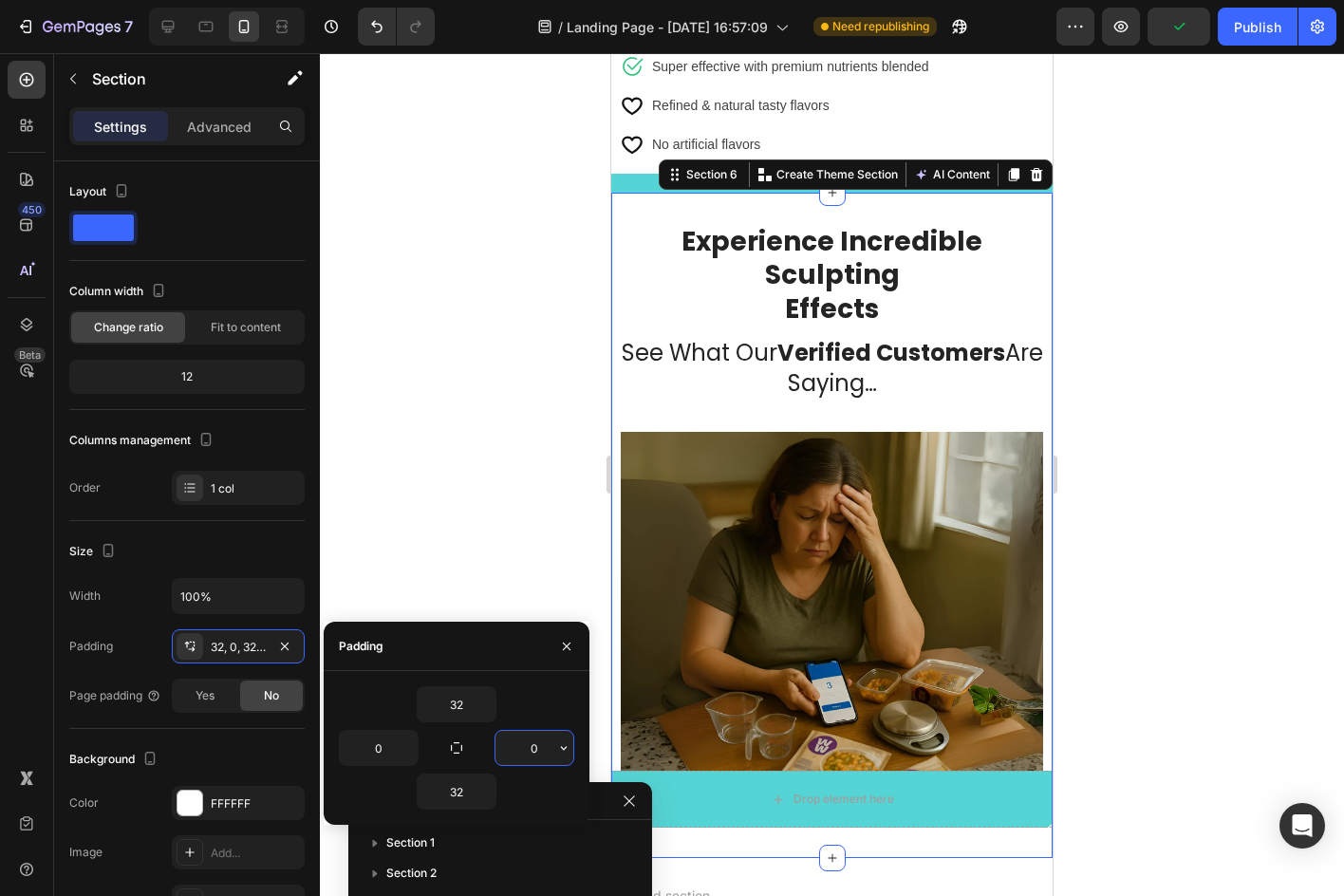
click at [543, 739] on input "0" at bounding box center [535, 748] width 78 height 34
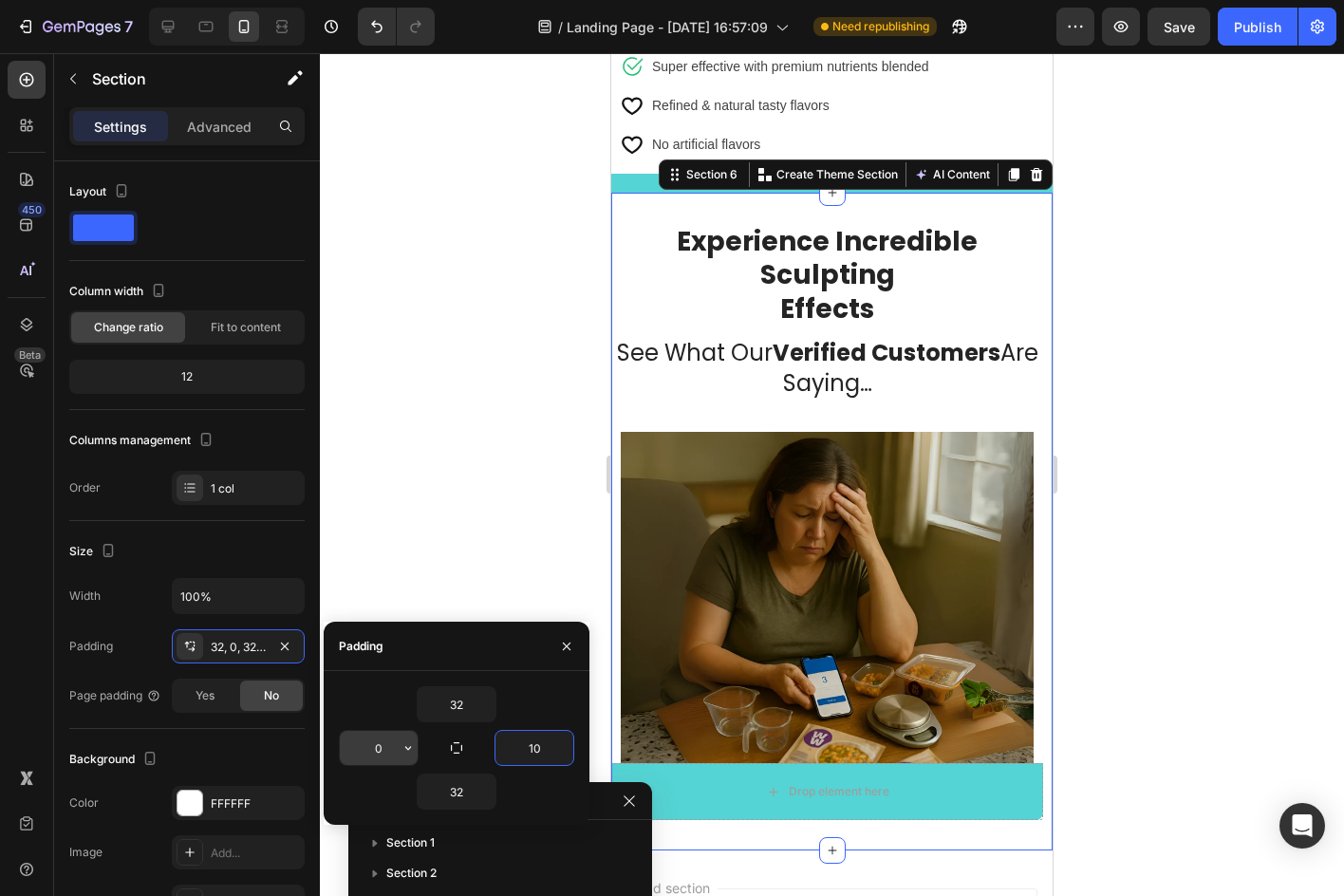
type input "10"
click at [369, 758] on input "0" at bounding box center [379, 748] width 78 height 34
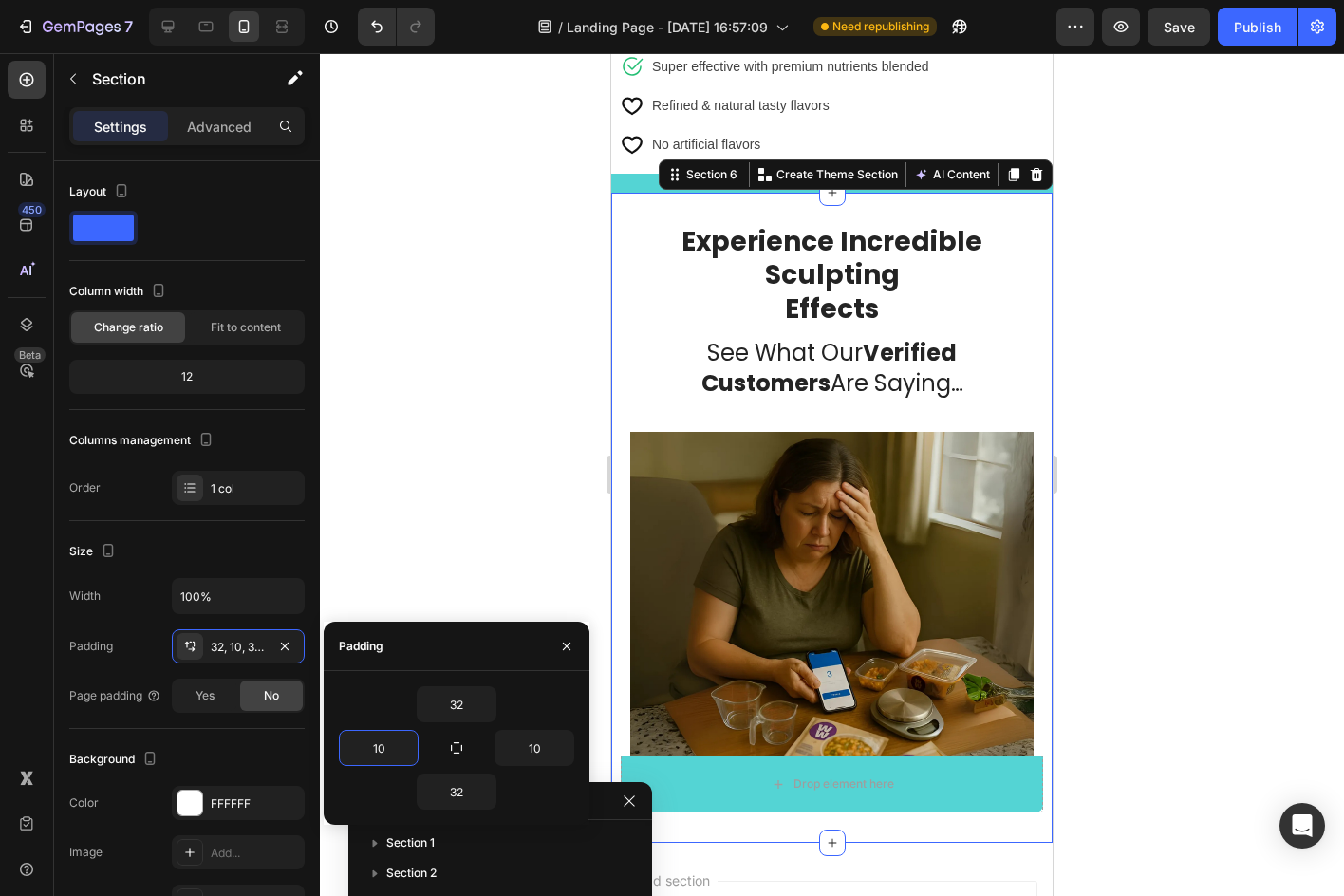
type input "10"
click at [384, 672] on div "32 10 10 32" at bounding box center [457, 748] width 265 height 154
click at [906, 660] on img at bounding box center [832, 593] width 403 height 324
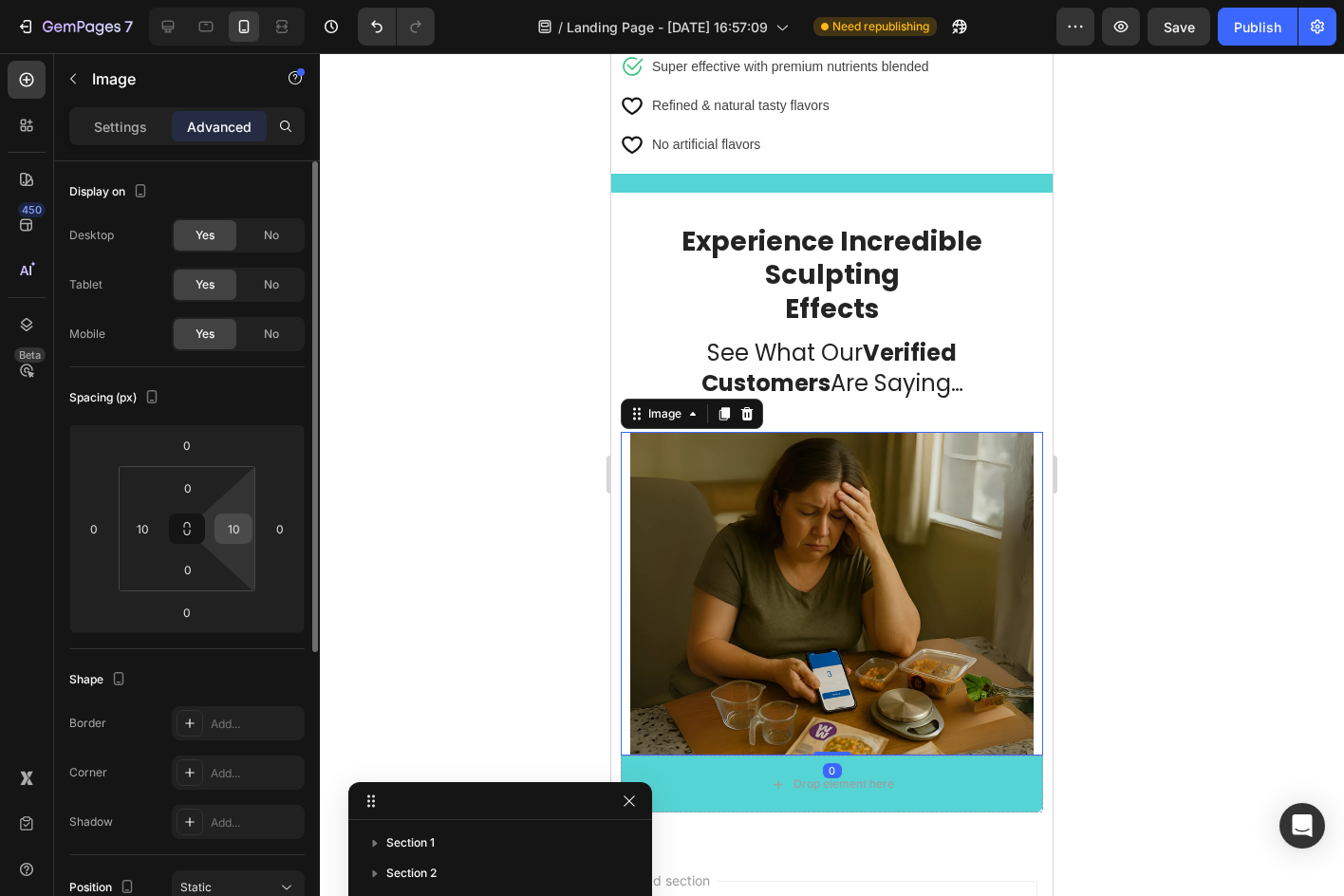
click at [220, 528] on input "10" at bounding box center [233, 528] width 28 height 28
type input "0"
click at [158, 532] on div "10" at bounding box center [142, 528] width 38 height 30
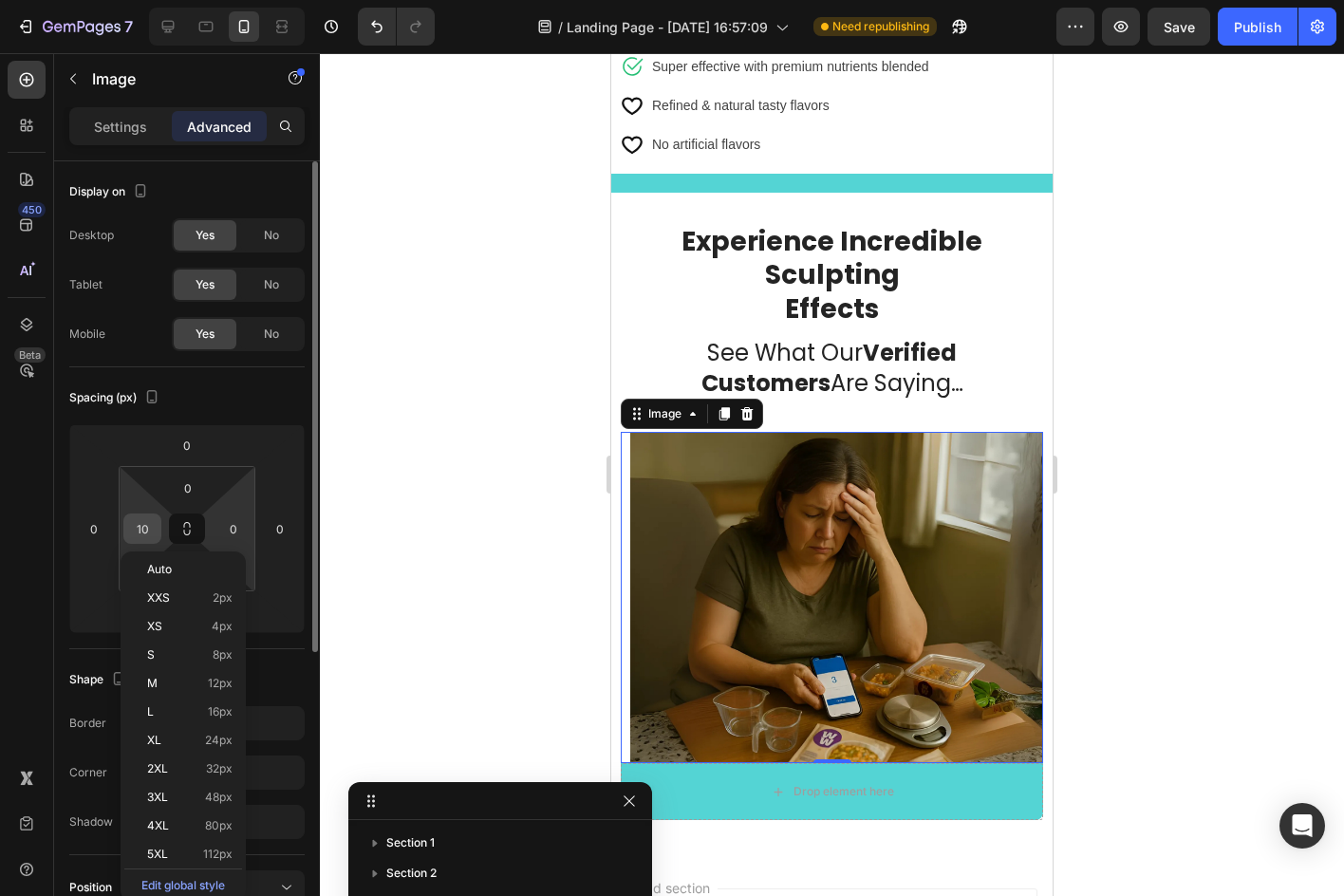
click at [145, 529] on input "10" at bounding box center [142, 528] width 28 height 28
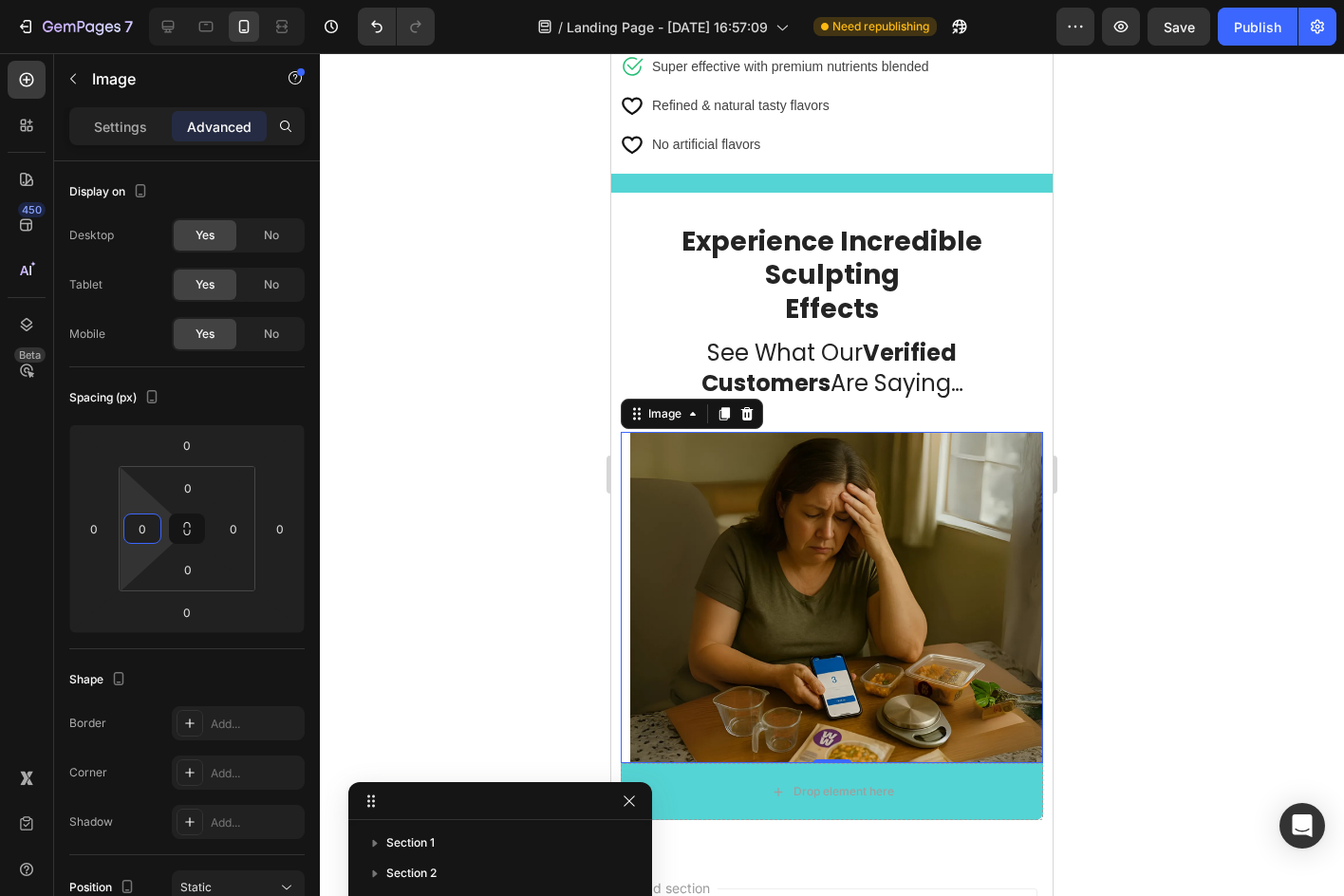
type input "0"
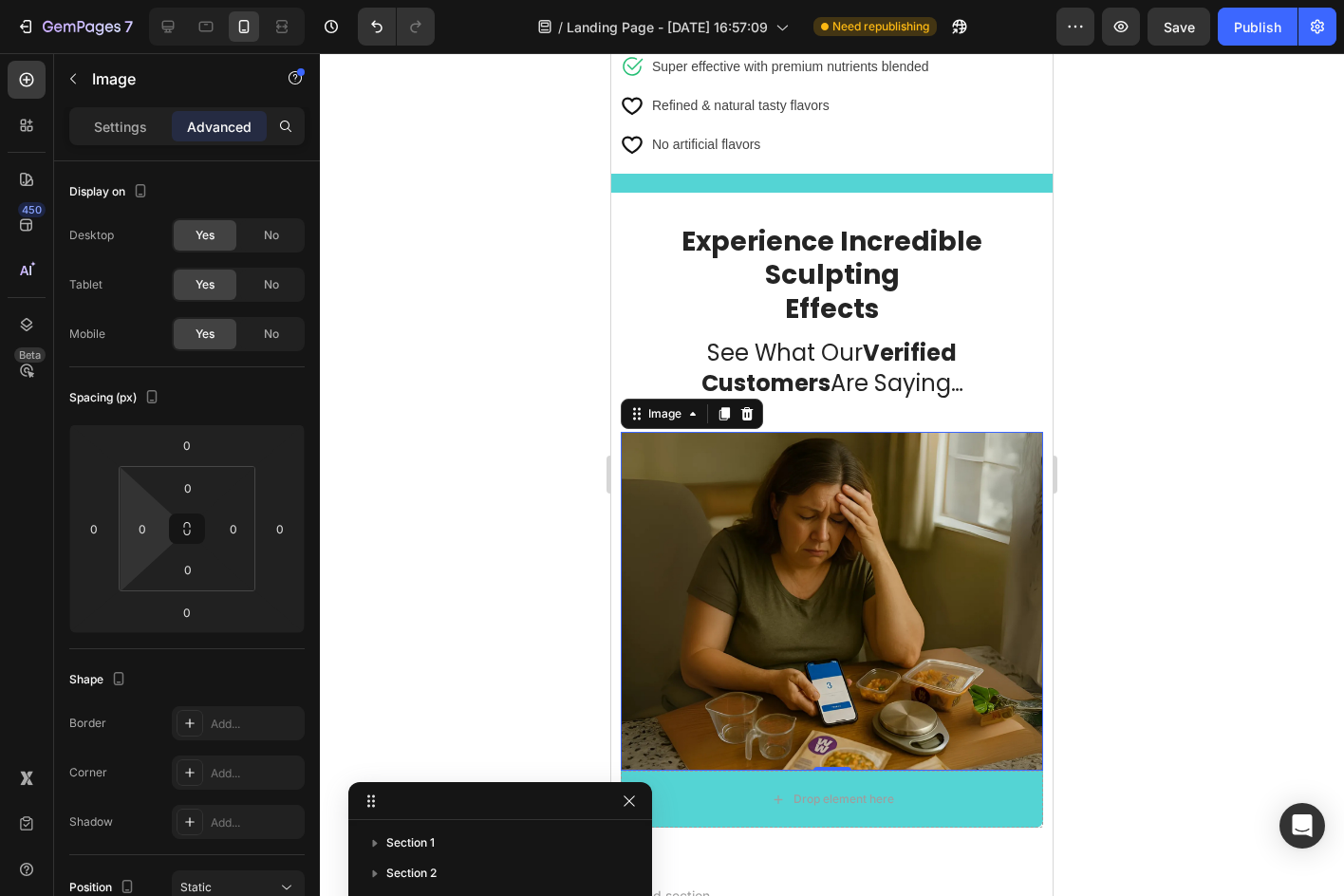
click at [353, 447] on div at bounding box center [832, 473] width 1024 height 842
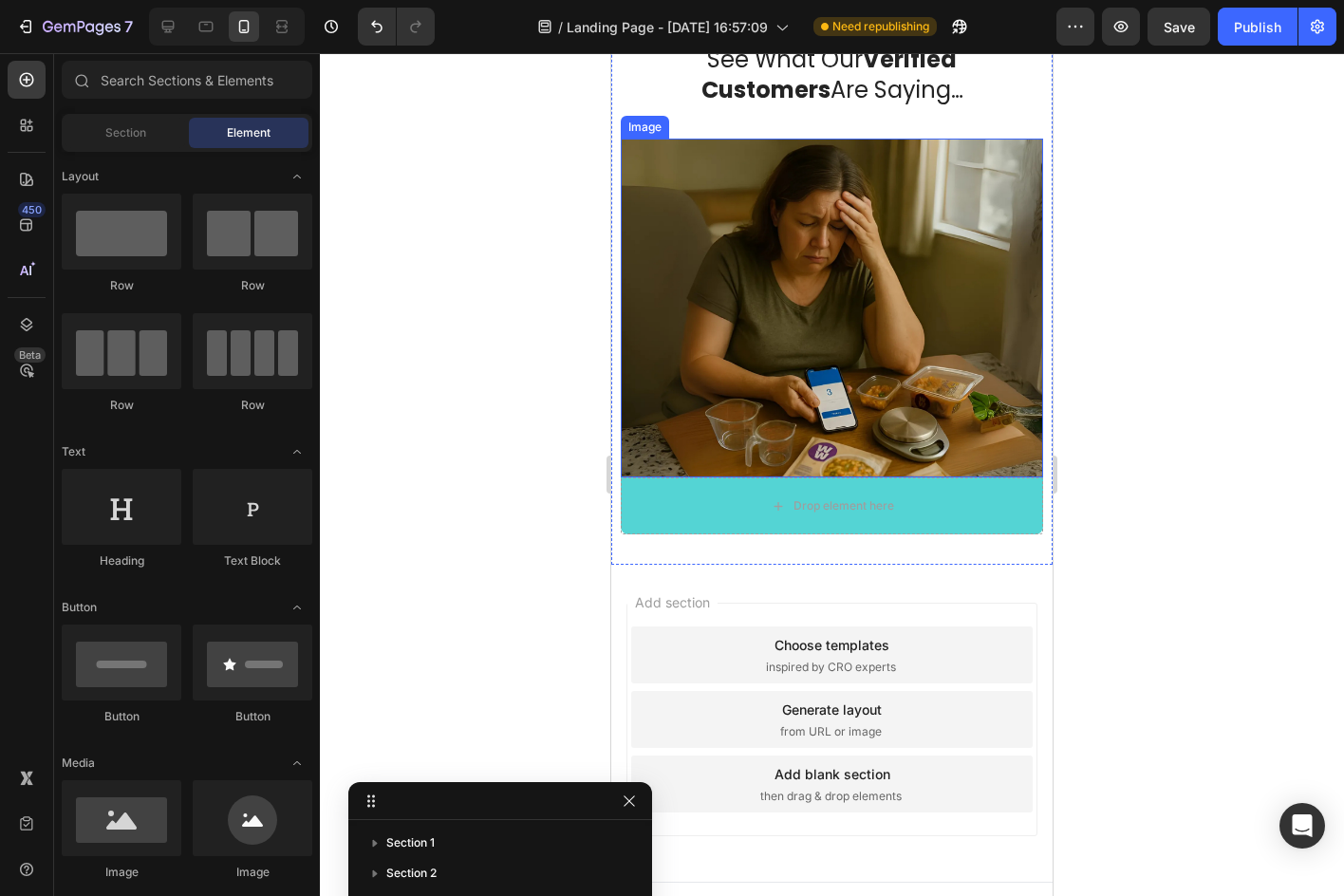
scroll to position [3300, 0]
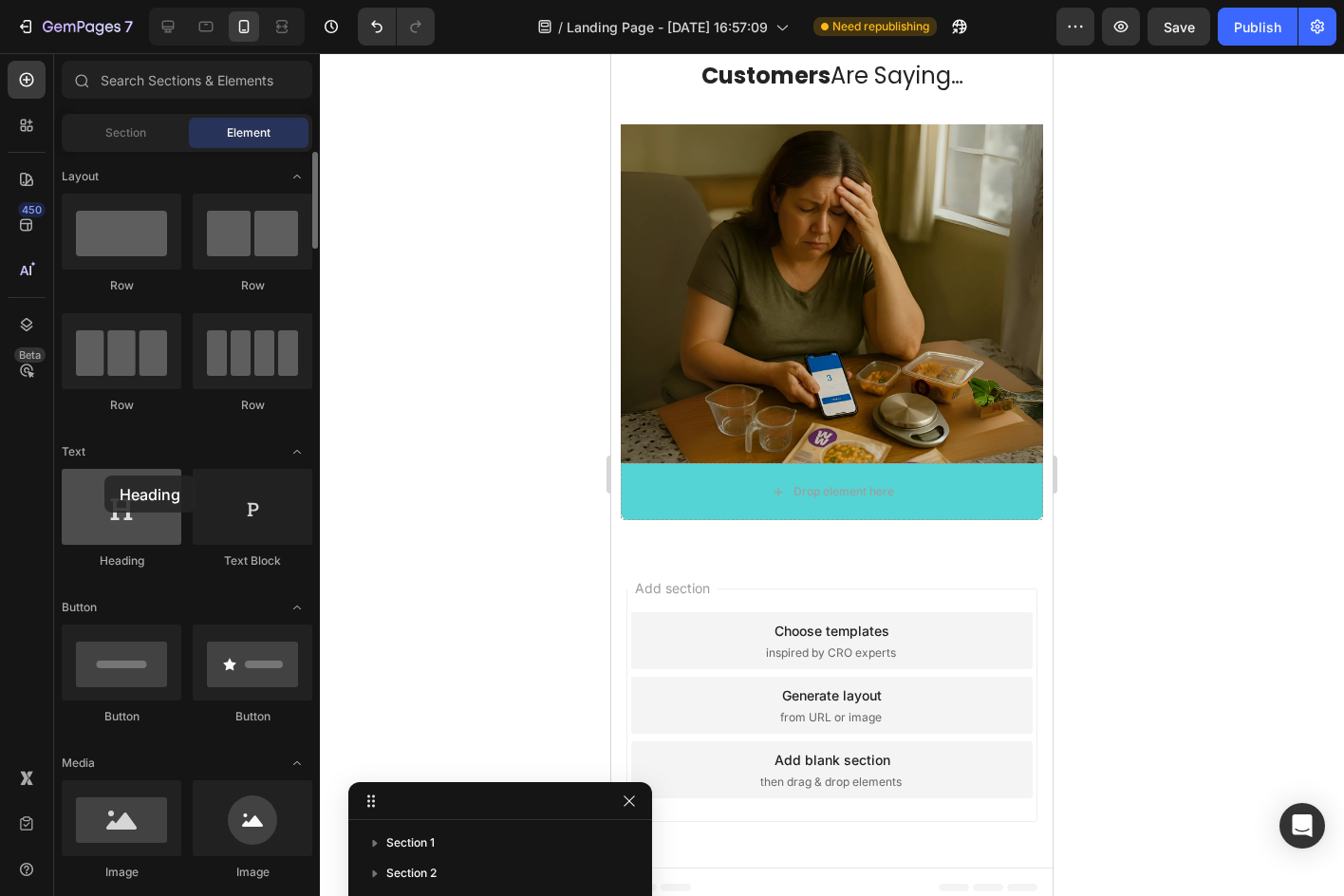
drag, startPoint x: 95, startPoint y: 501, endPoint x: 104, endPoint y: 475, distance: 27.5
click at [104, 475] on div at bounding box center [121, 507] width 120 height 76
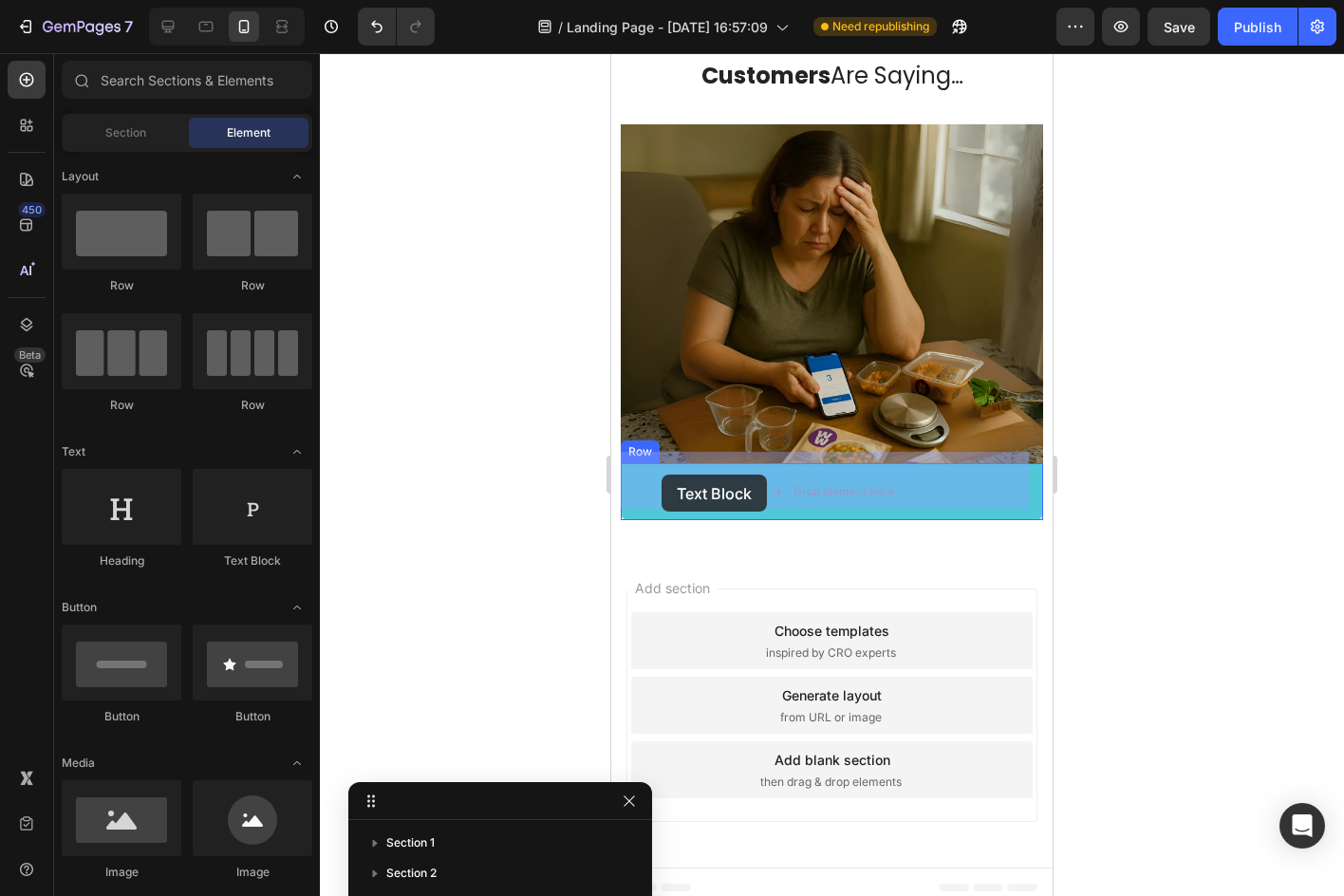
drag, startPoint x: 920, startPoint y: 571, endPoint x: 1161, endPoint y: 561, distance: 241.2
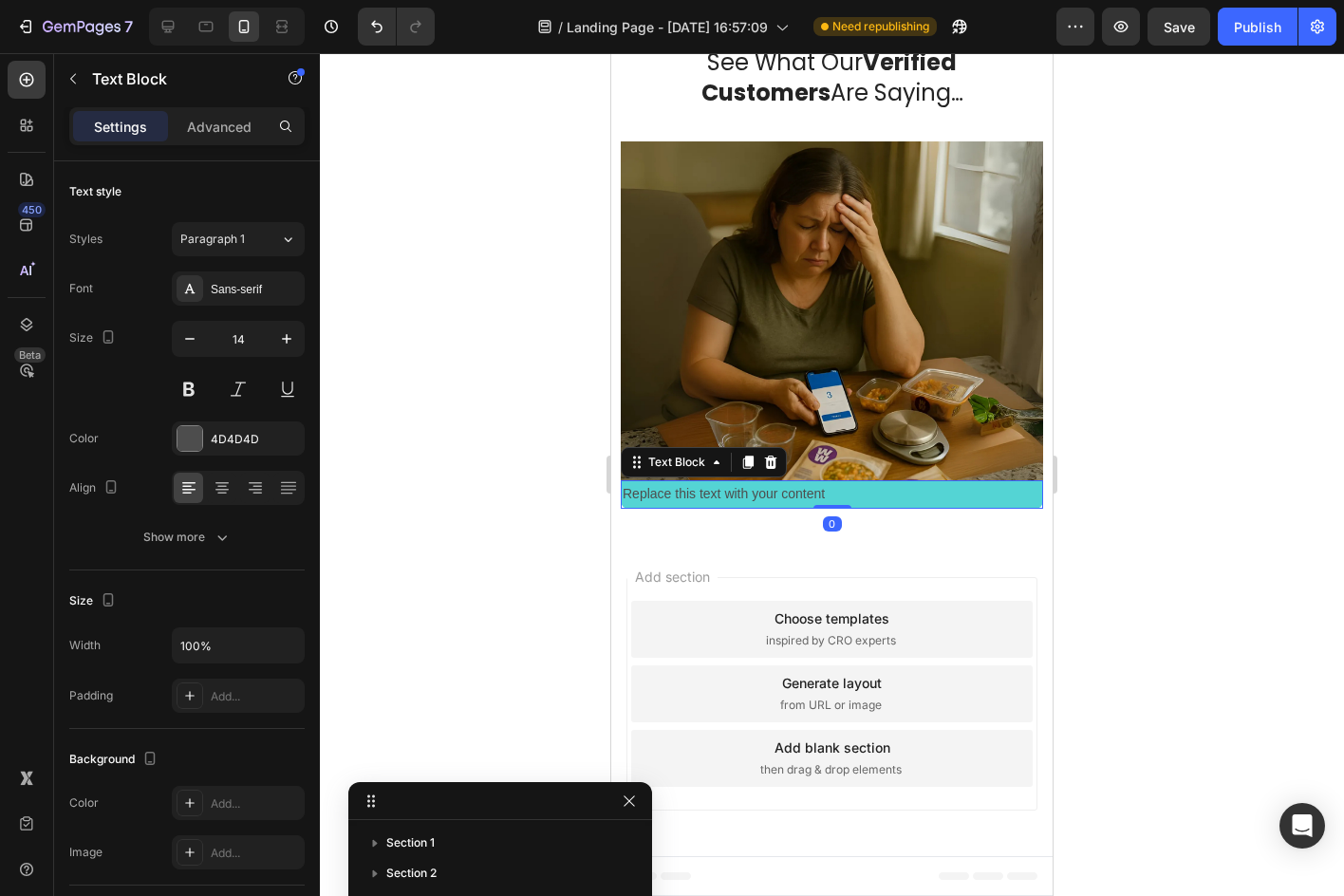
scroll to position [3270, 0]
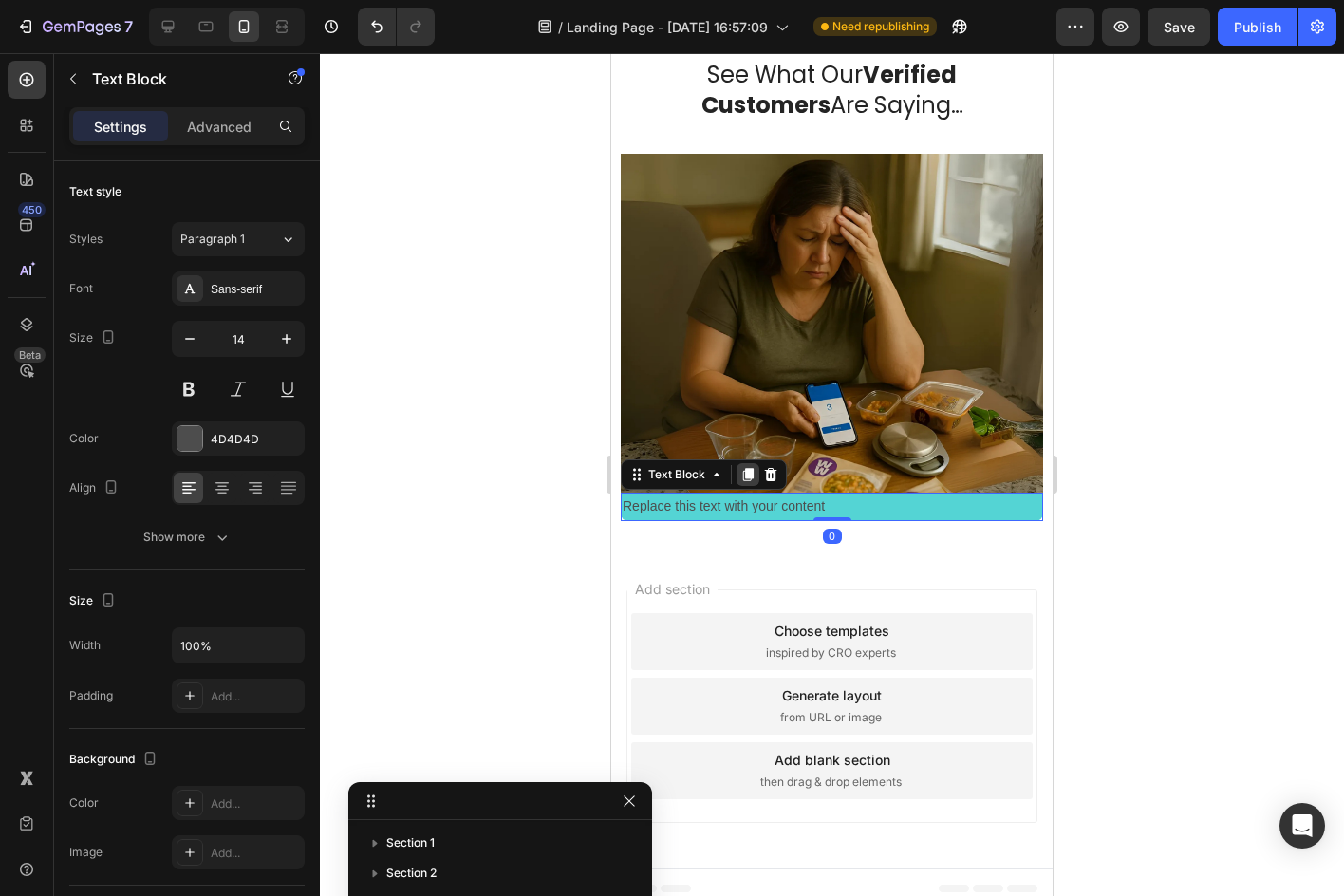
click at [756, 463] on div at bounding box center [747, 473] width 22 height 22
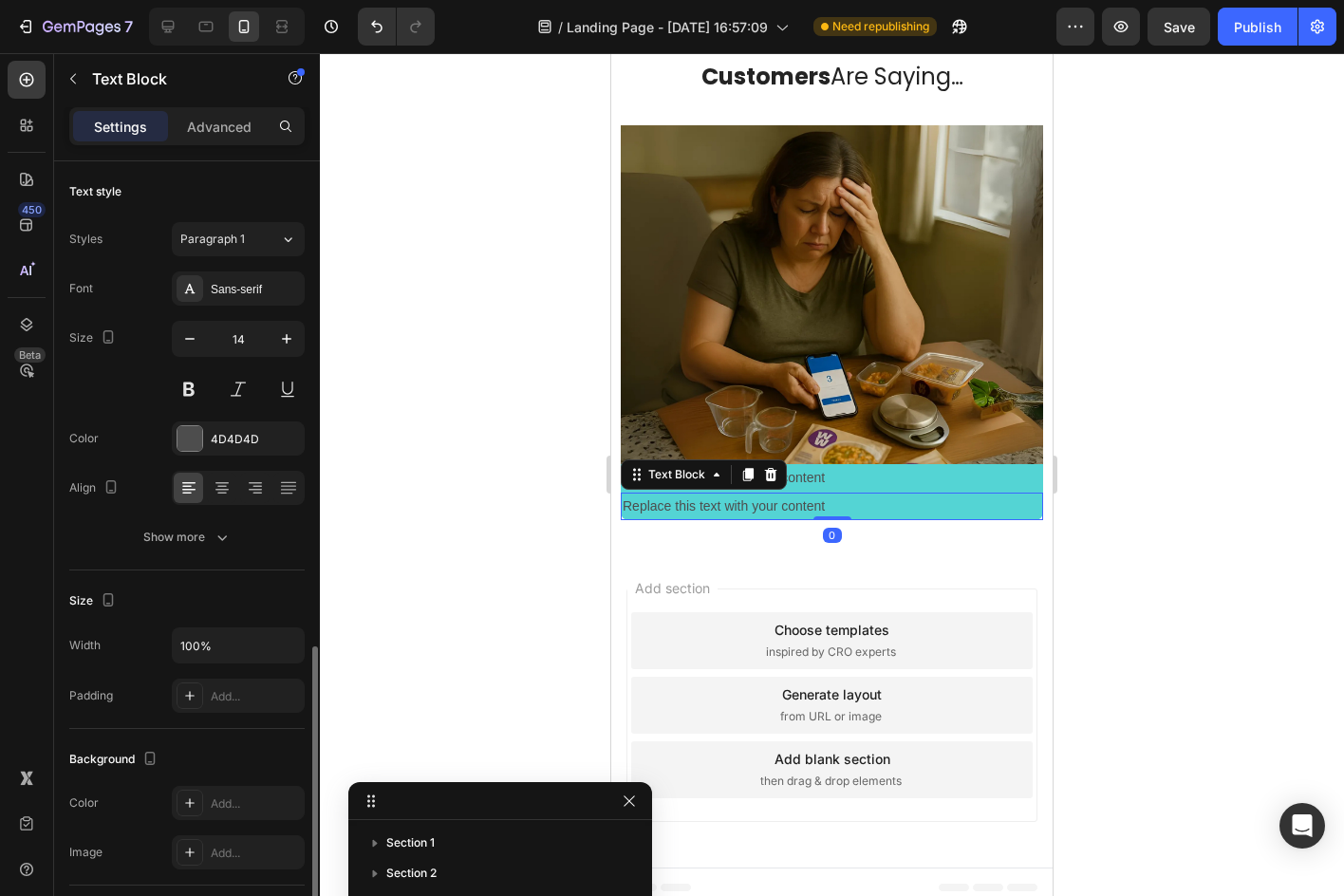
scroll to position [285, 0]
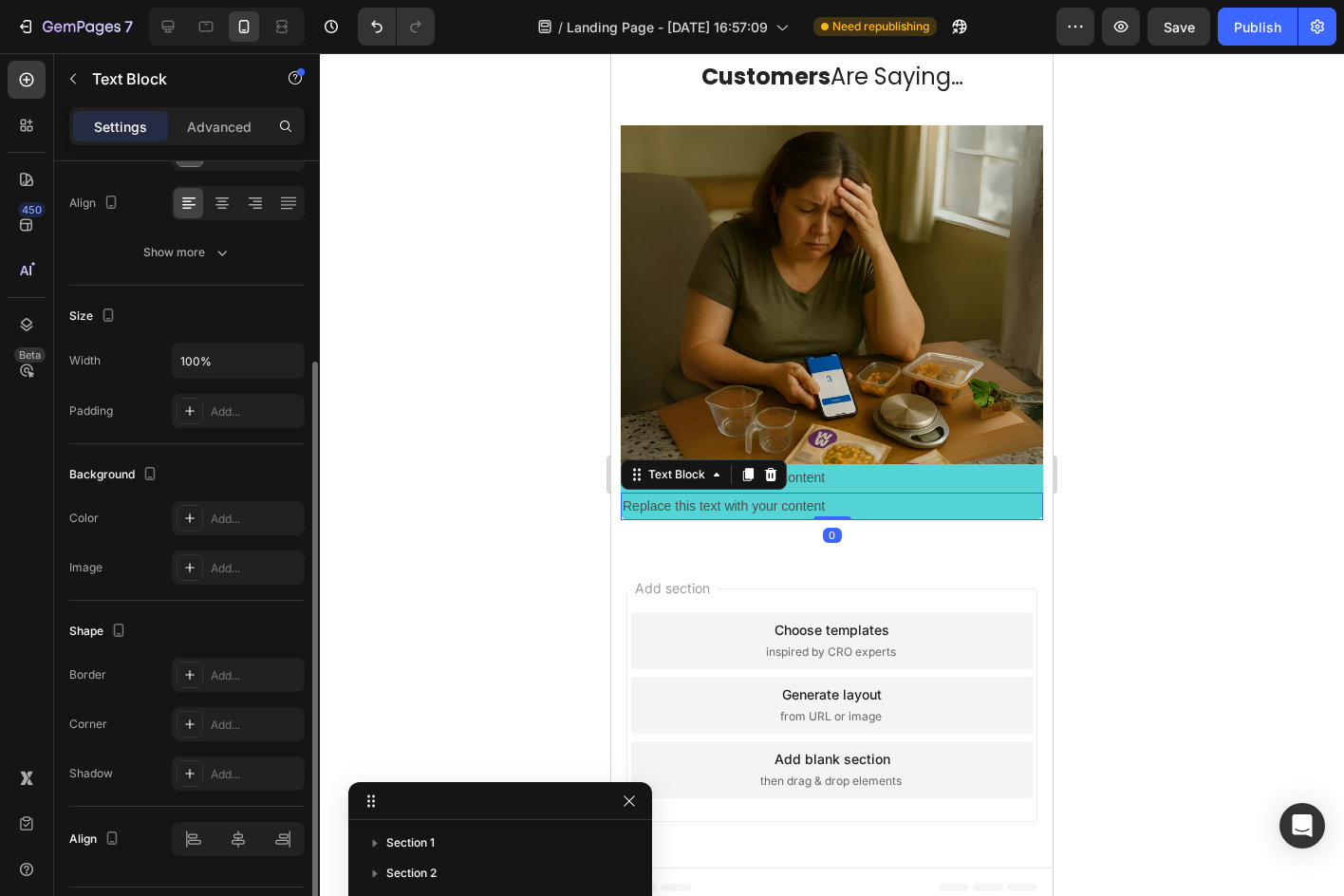
click at [756, 463] on div at bounding box center [747, 473] width 22 height 22
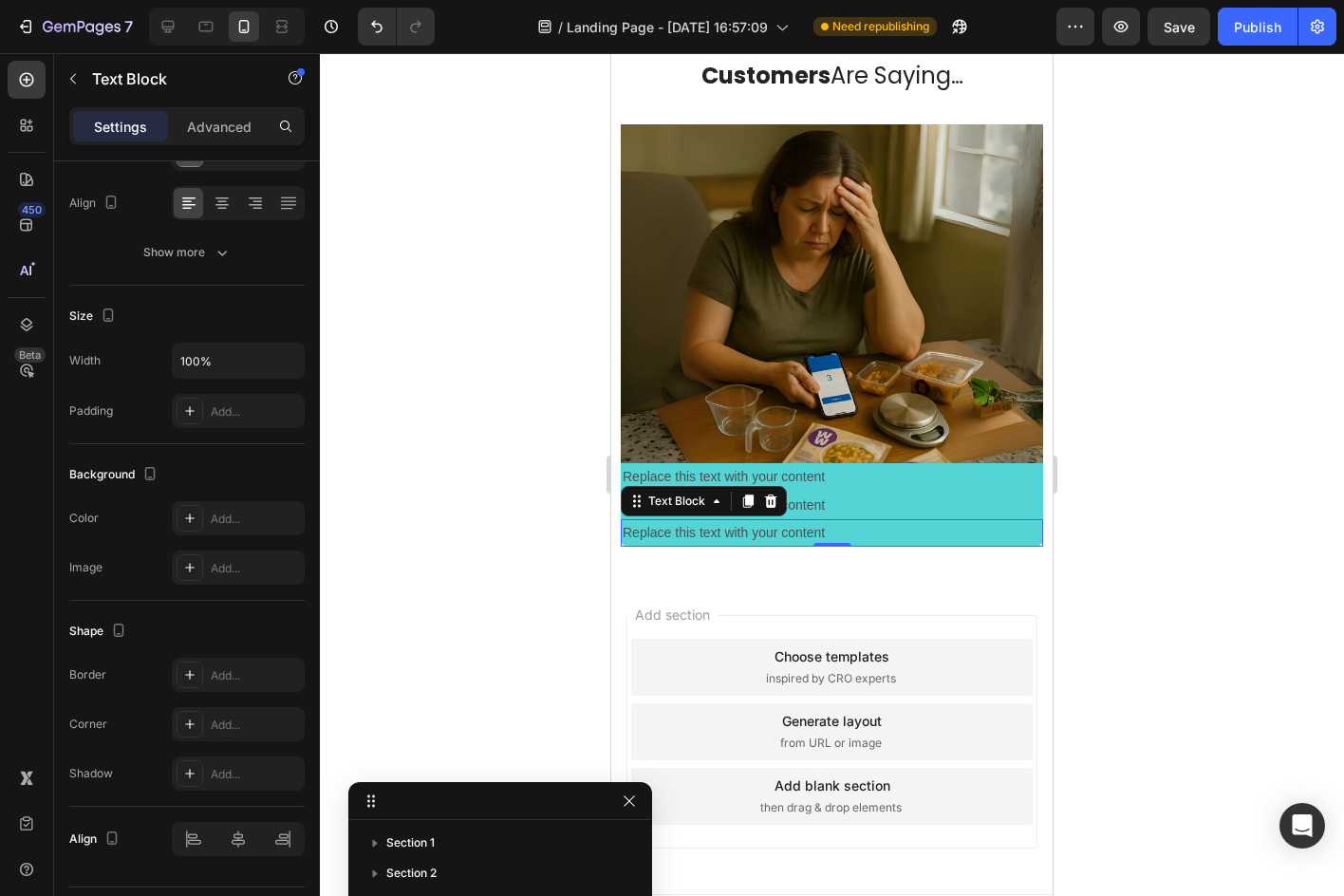
click at [799, 464] on div "Replace this text with your content" at bounding box center [832, 476] width 423 height 27
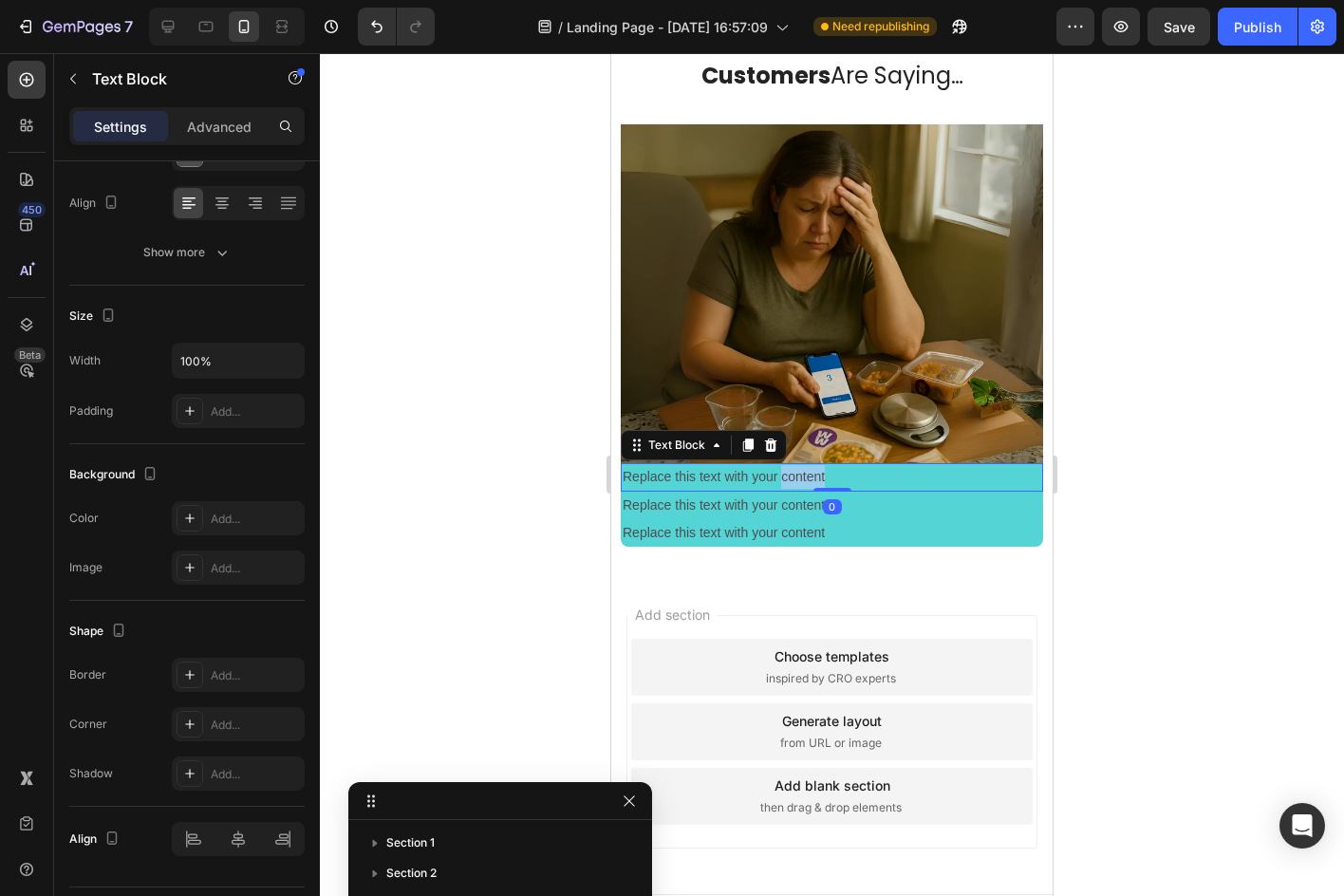
click at [799, 464] on div "Replace this text with your content" at bounding box center [832, 476] width 423 height 27
click at [799, 465] on p "Replace this text with your content" at bounding box center [832, 476] width 419 height 23
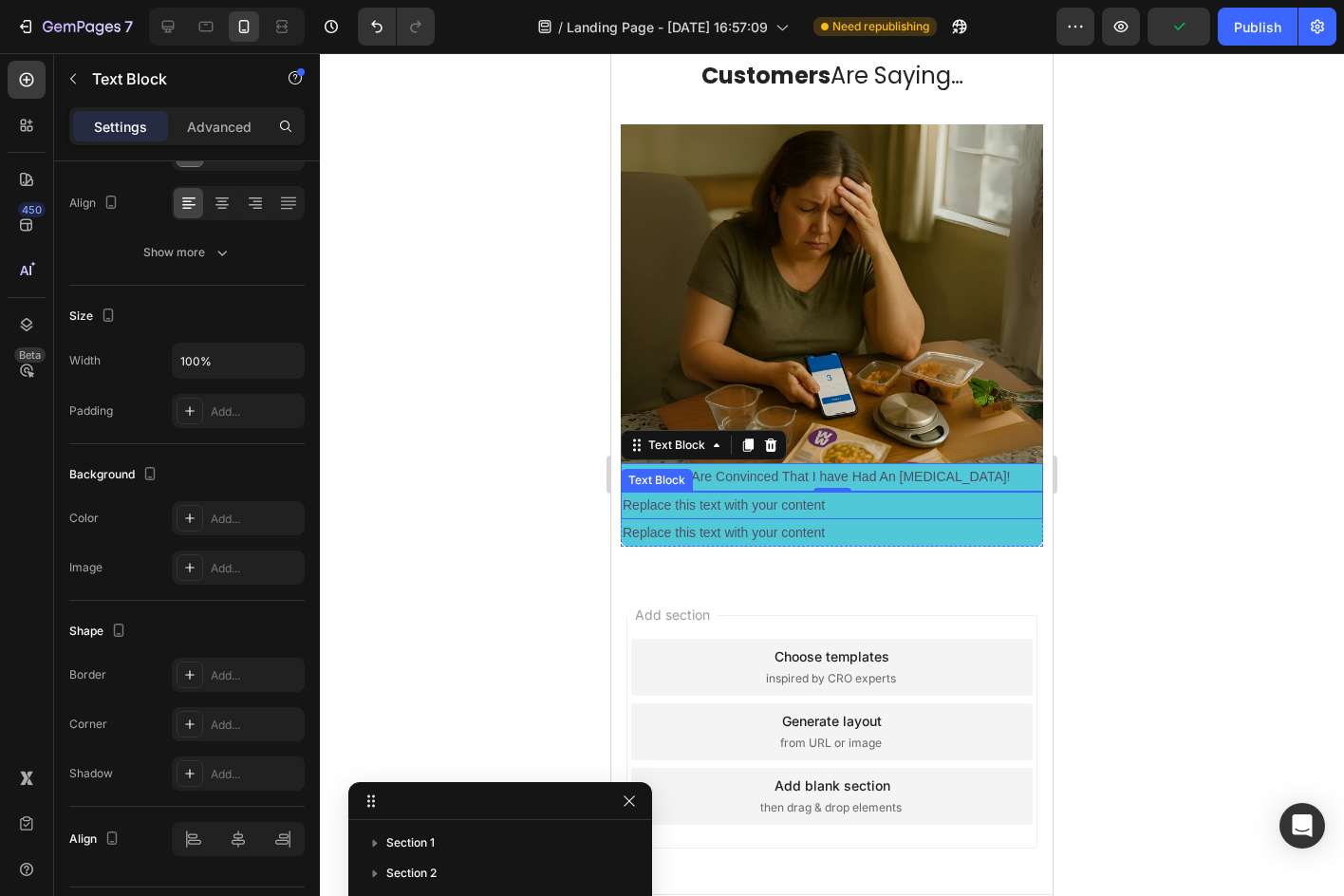
click at [789, 494] on div "Replace this text with your content" at bounding box center [832, 506] width 423 height 27
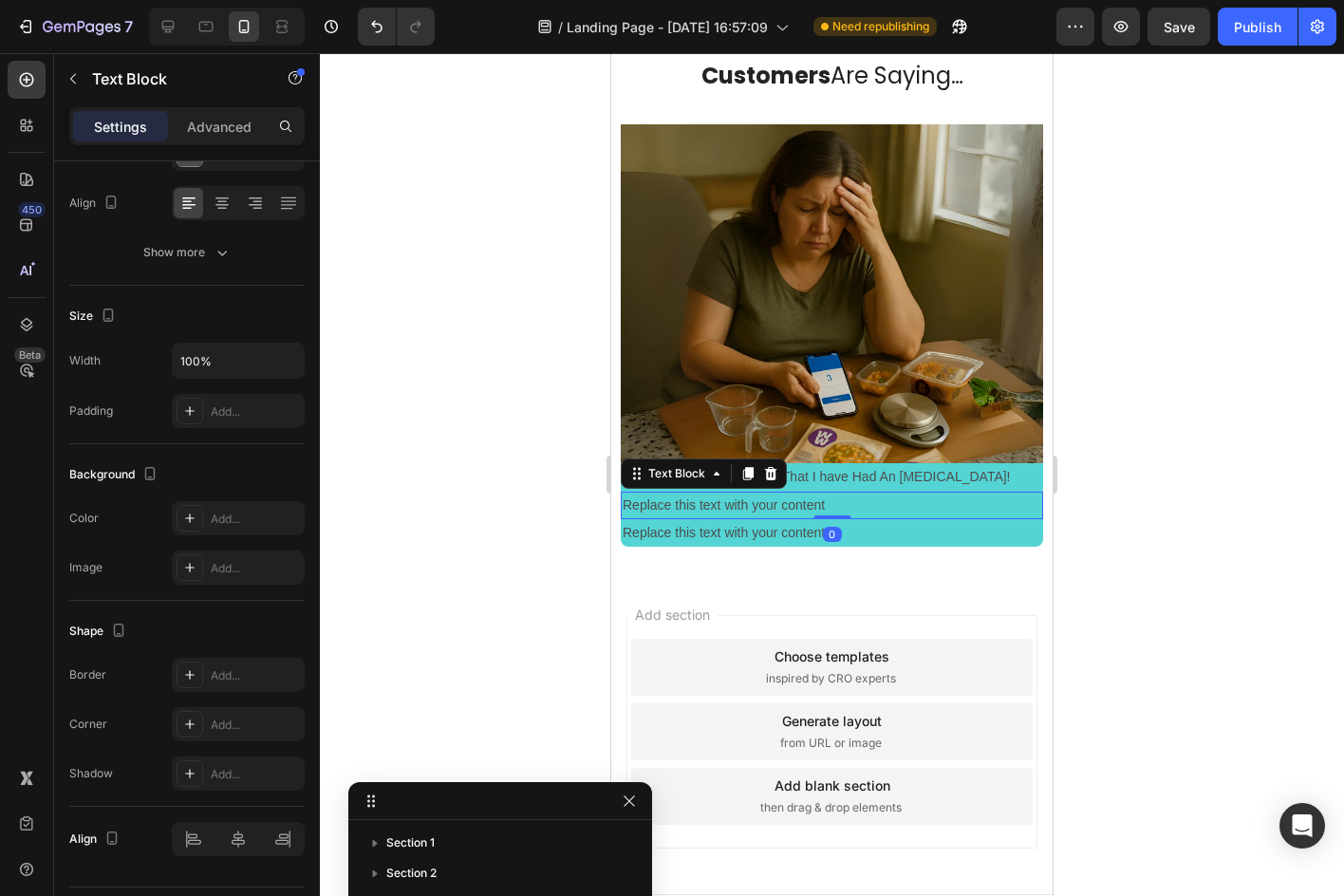
click at [789, 494] on div "Replace this text with your content" at bounding box center [832, 506] width 423 height 27
click at [789, 494] on p "Replace this text with your content" at bounding box center [832, 506] width 419 height 23
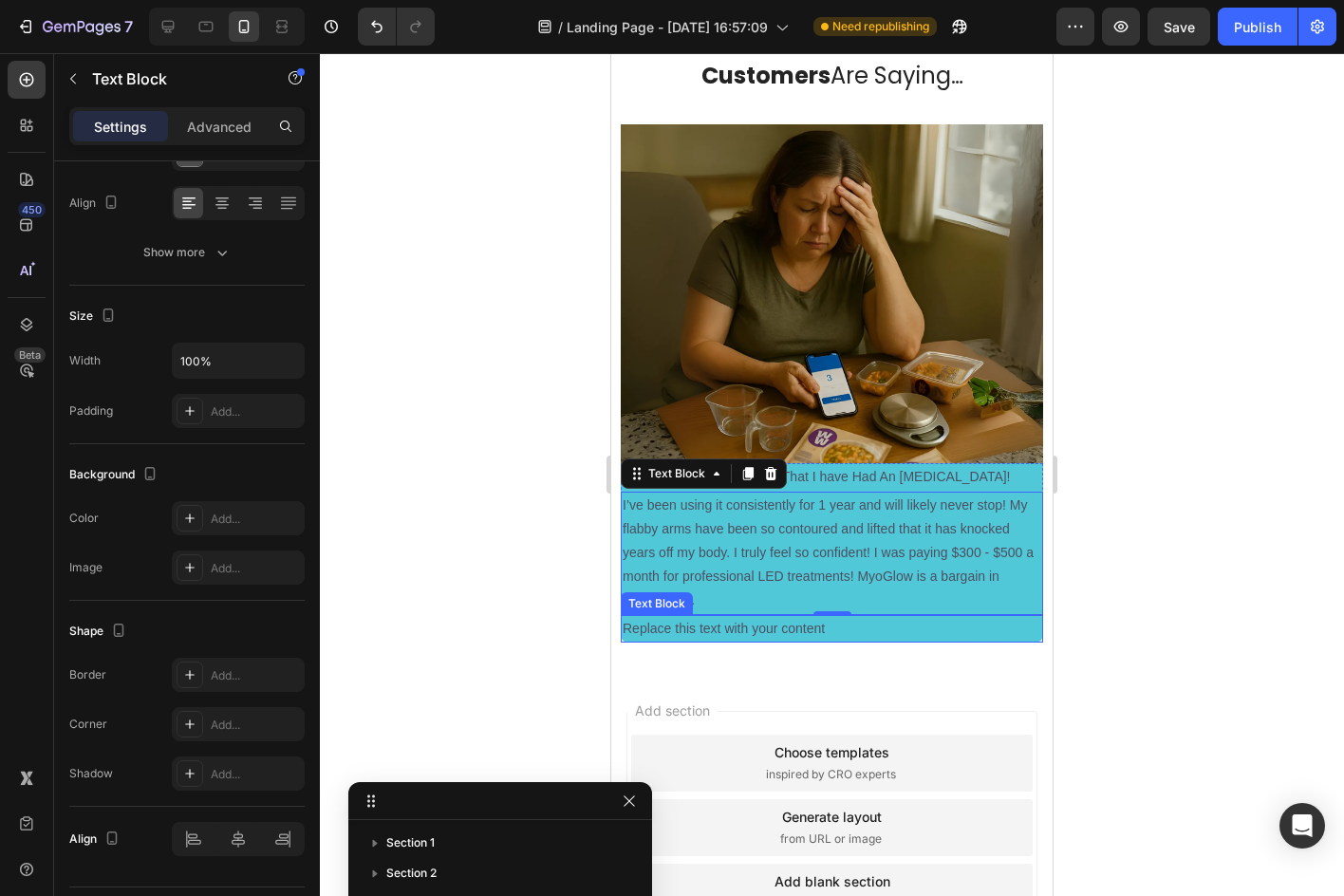
click at [758, 615] on div "Replace this text with your content" at bounding box center [832, 629] width 423 height 27
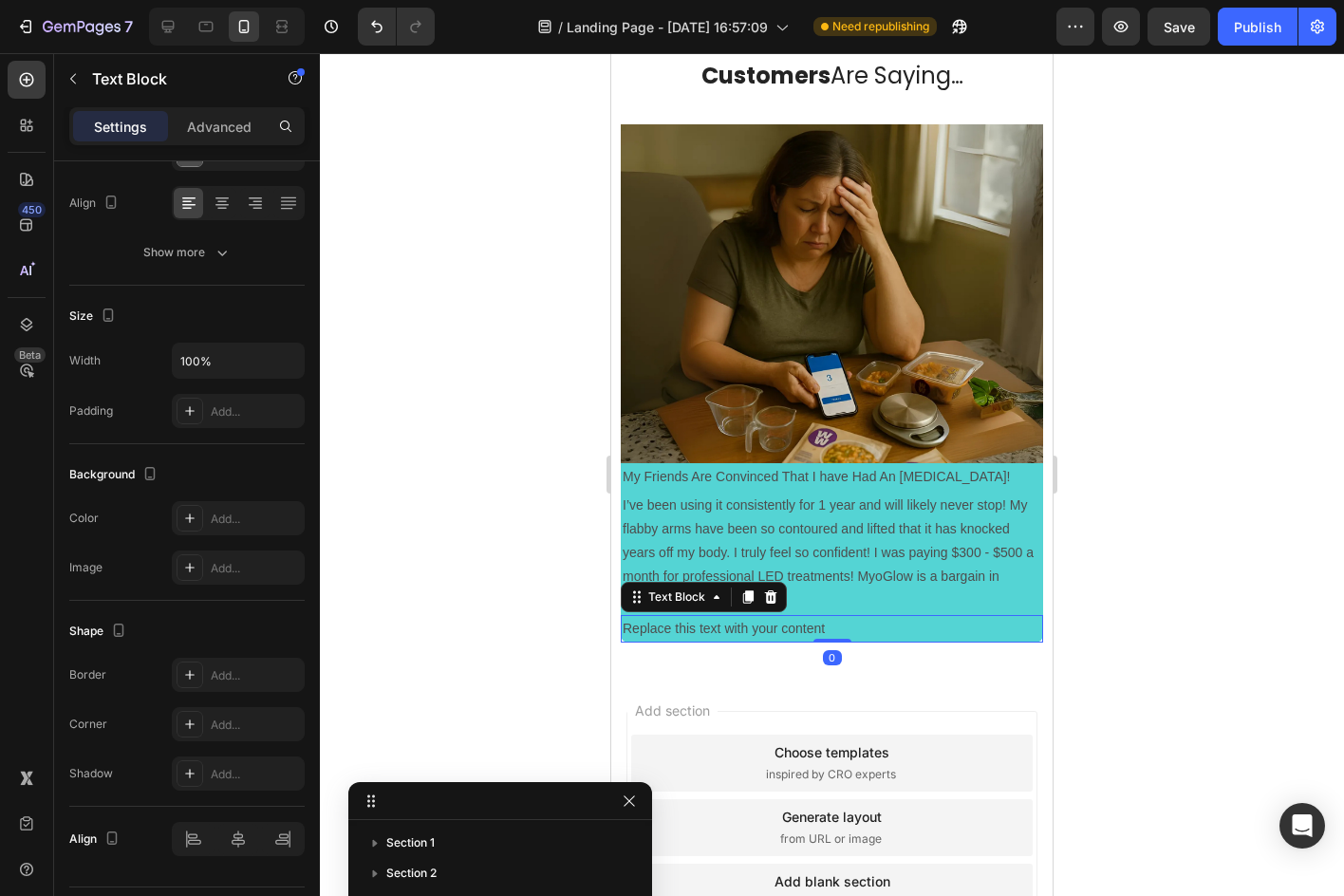
click at [758, 615] on div "Replace this text with your content" at bounding box center [832, 629] width 423 height 27
click at [758, 617] on p "Replace this text with your content" at bounding box center [832, 629] width 419 height 23
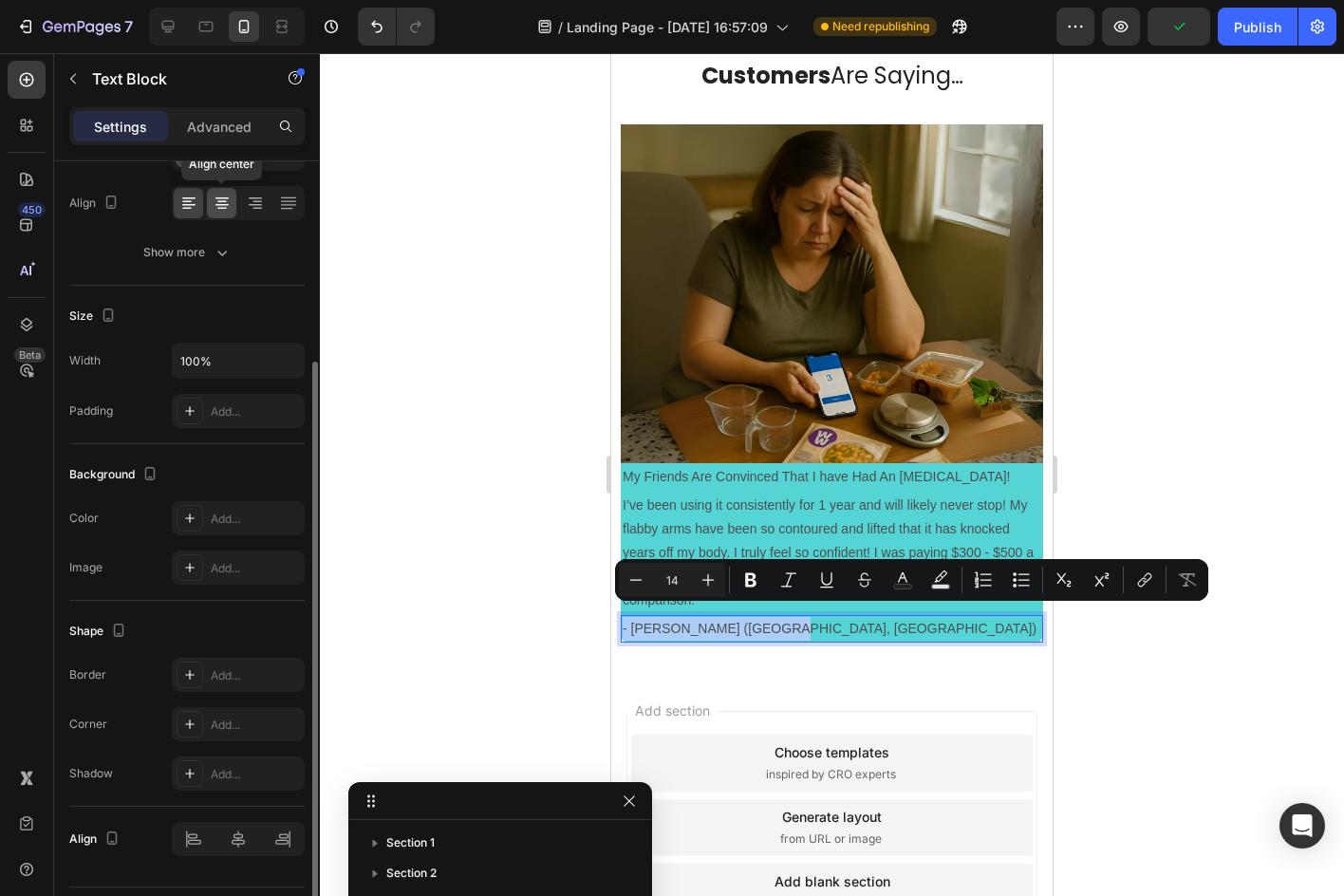
click at [220, 188] on div at bounding box center [222, 203] width 29 height 30
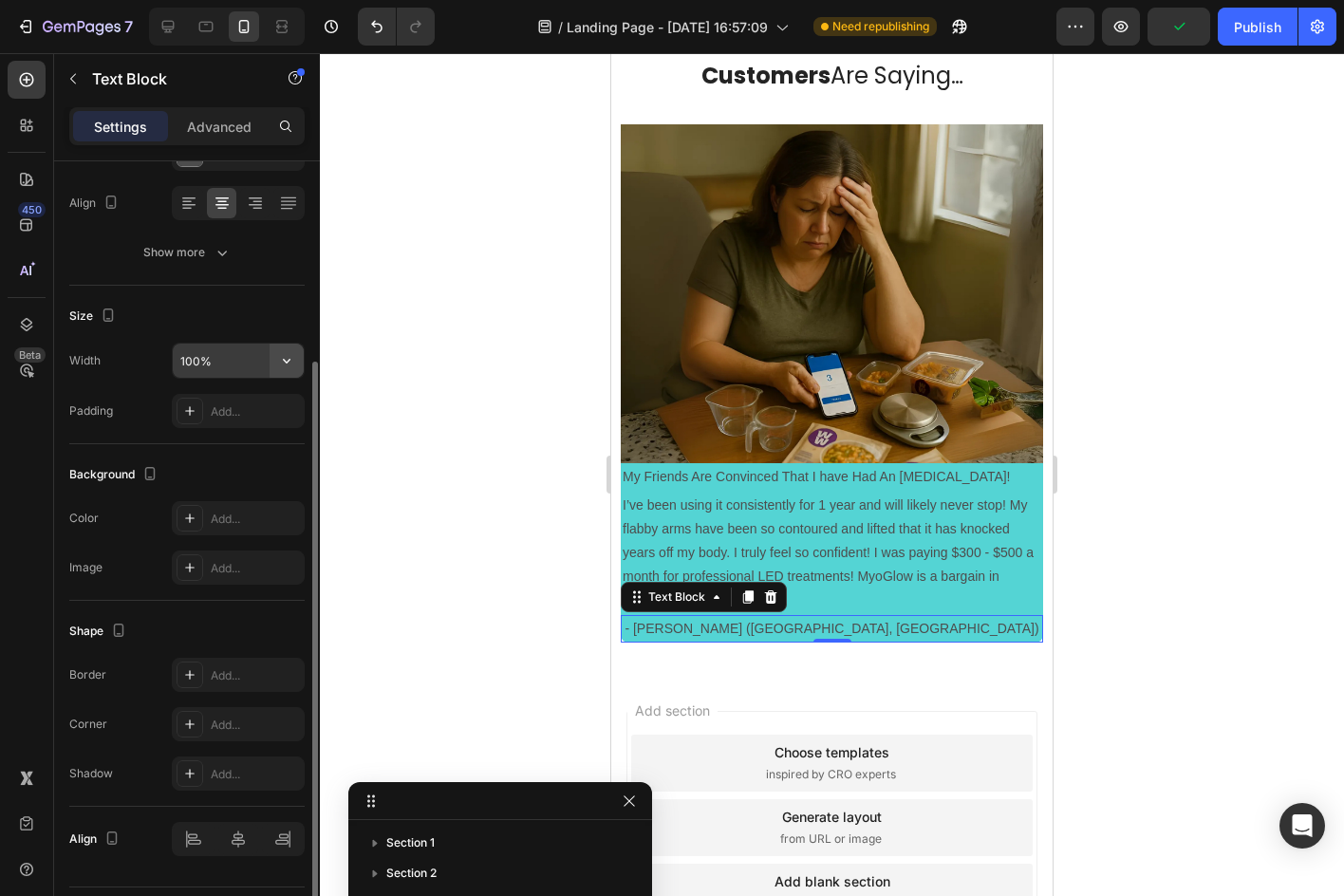
click at [292, 346] on button "button" at bounding box center [286, 360] width 34 height 34
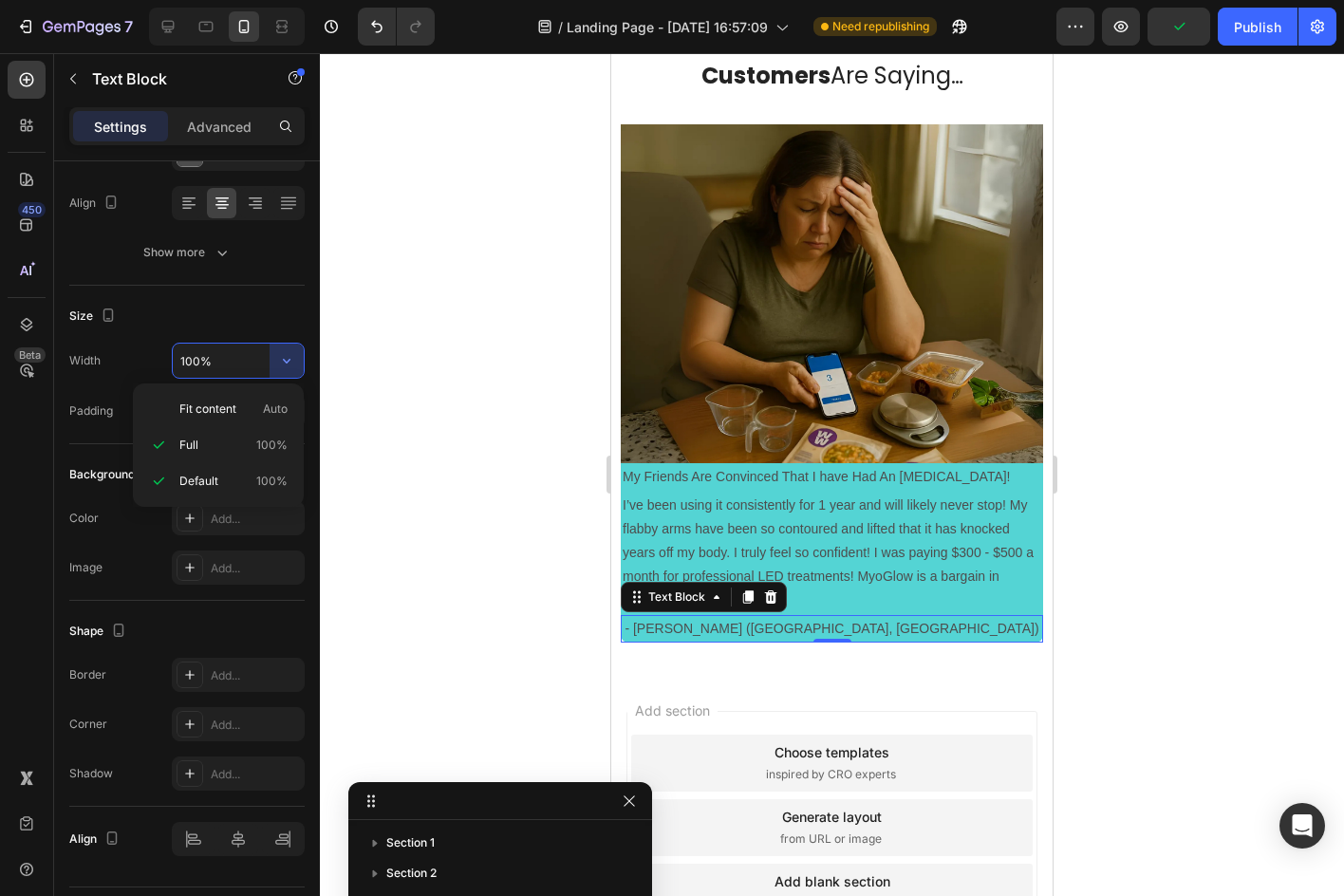
click at [378, 354] on div at bounding box center [832, 473] width 1024 height 842
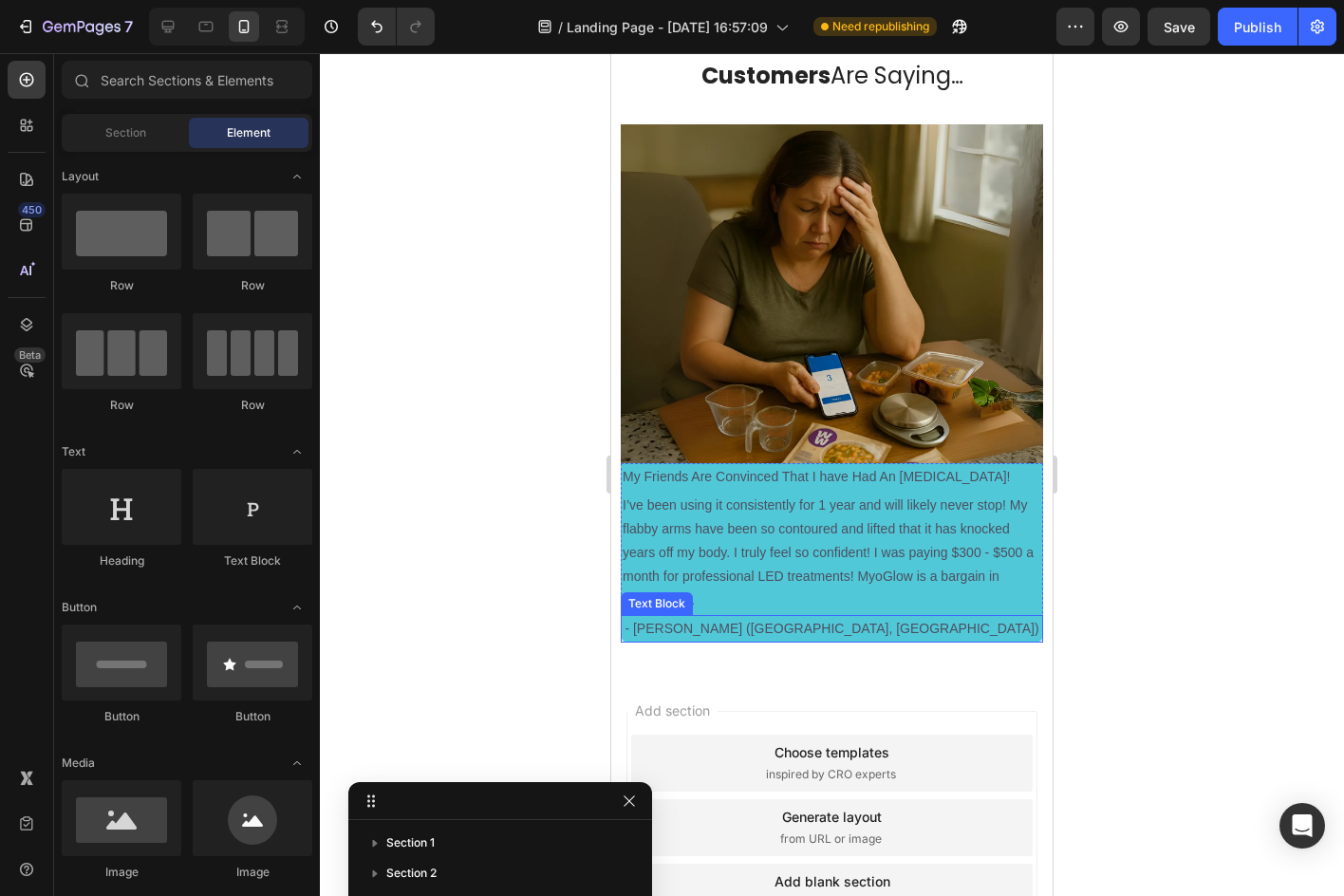
click at [976, 620] on p "- Kimberly (Seattle, WA)" at bounding box center [832, 629] width 419 height 23
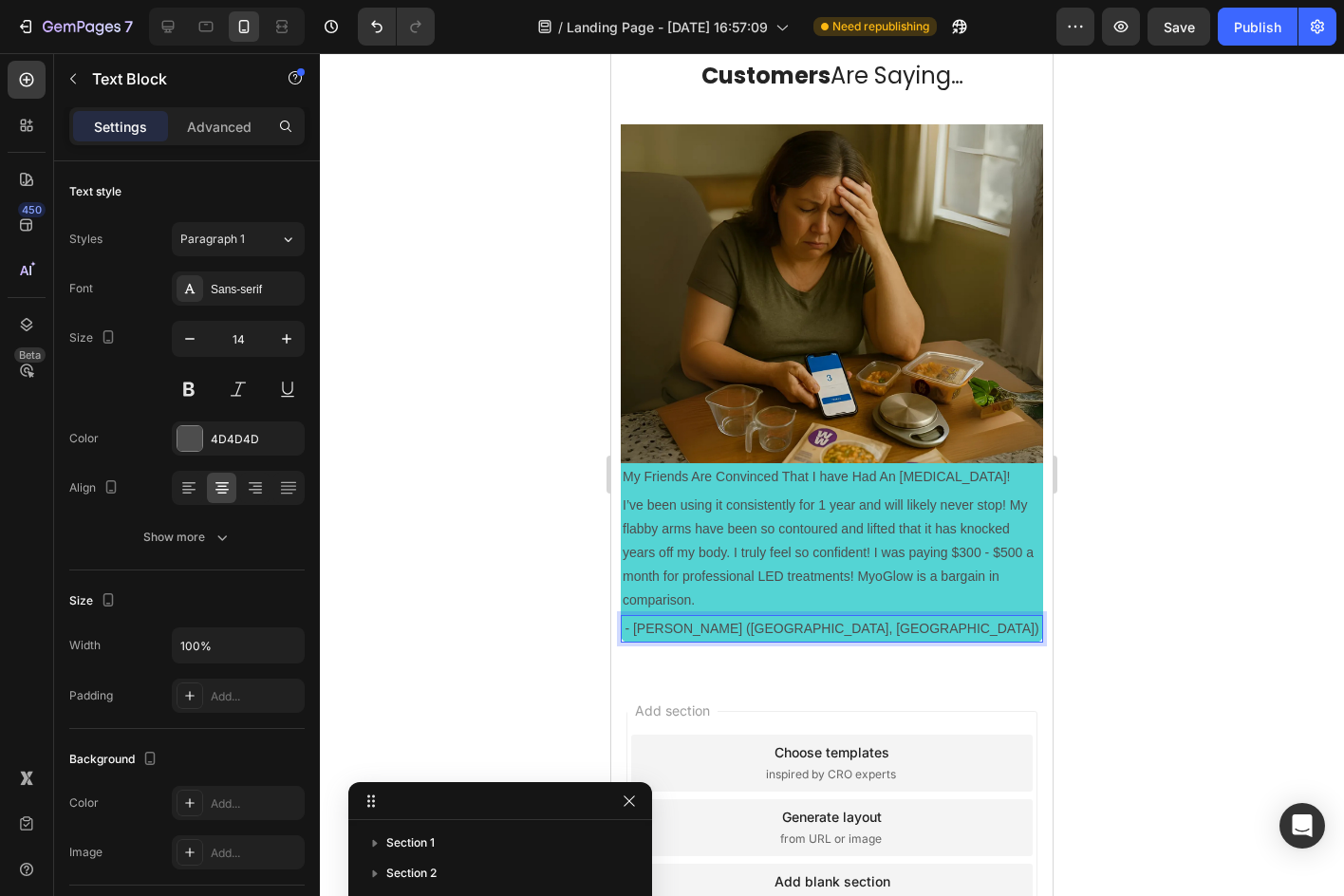
click at [974, 619] on p "- Kimberly (Seattle, WA)" at bounding box center [832, 629] width 419 height 23
click at [974, 618] on p "- Kimberly (Seattle, WA)" at bounding box center [832, 629] width 419 height 23
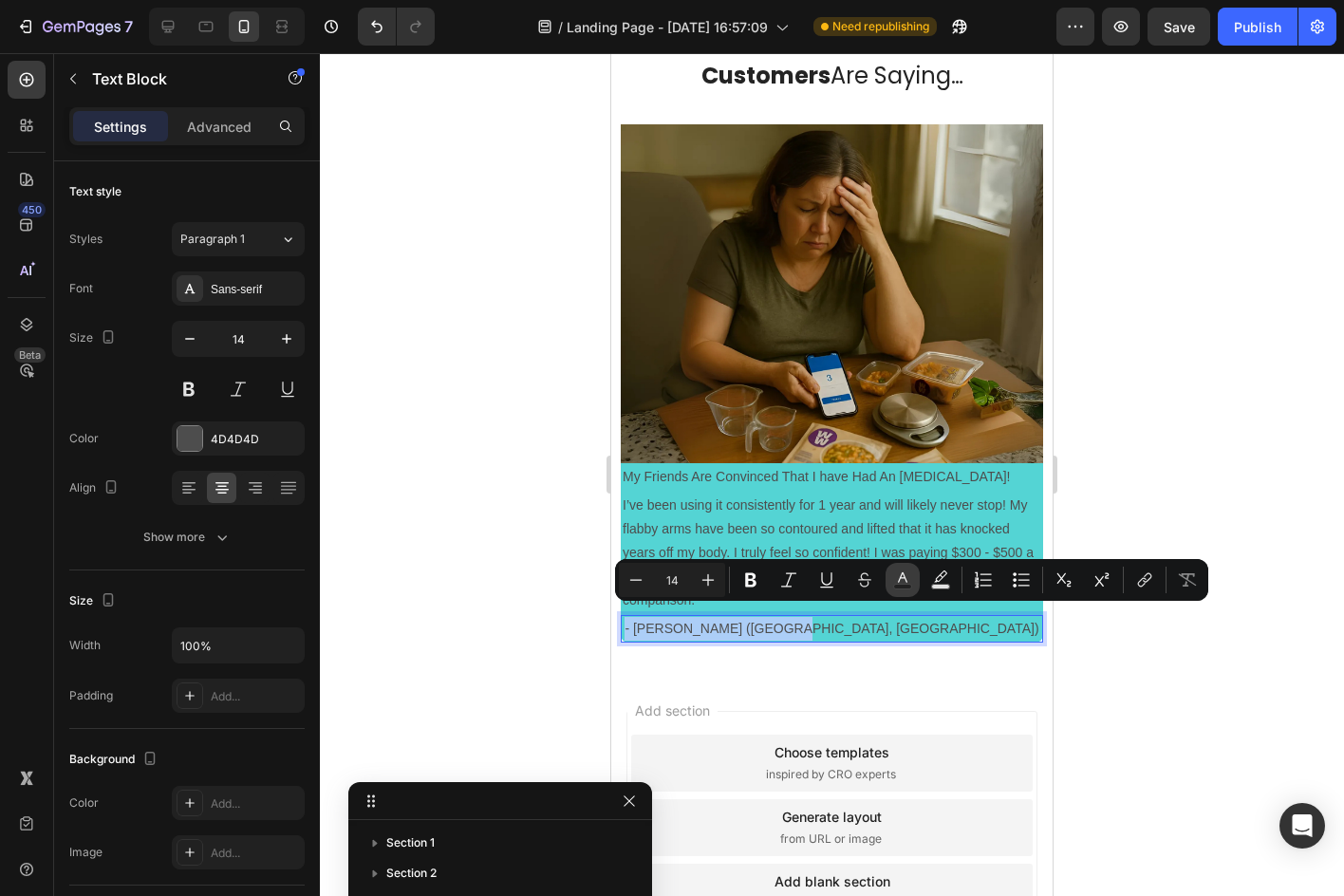
click at [905, 594] on button "Text Color" at bounding box center [902, 580] width 34 height 34
type input "4D4D4D"
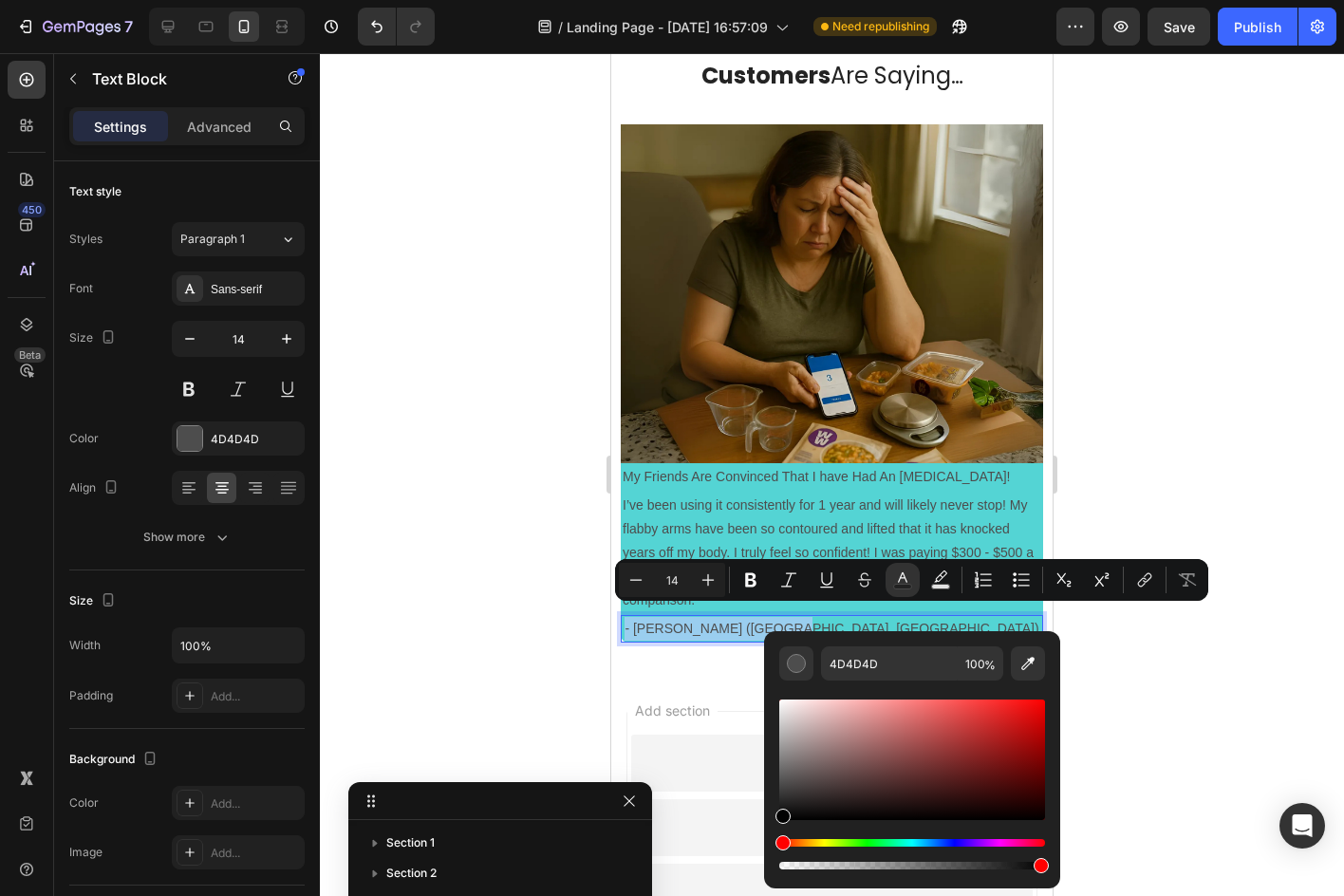
type input "020202"
drag, startPoint x: 1430, startPoint y: 792, endPoint x: 749, endPoint y: 849, distance: 683.4
click at [1129, 683] on div at bounding box center [832, 473] width 1024 height 842
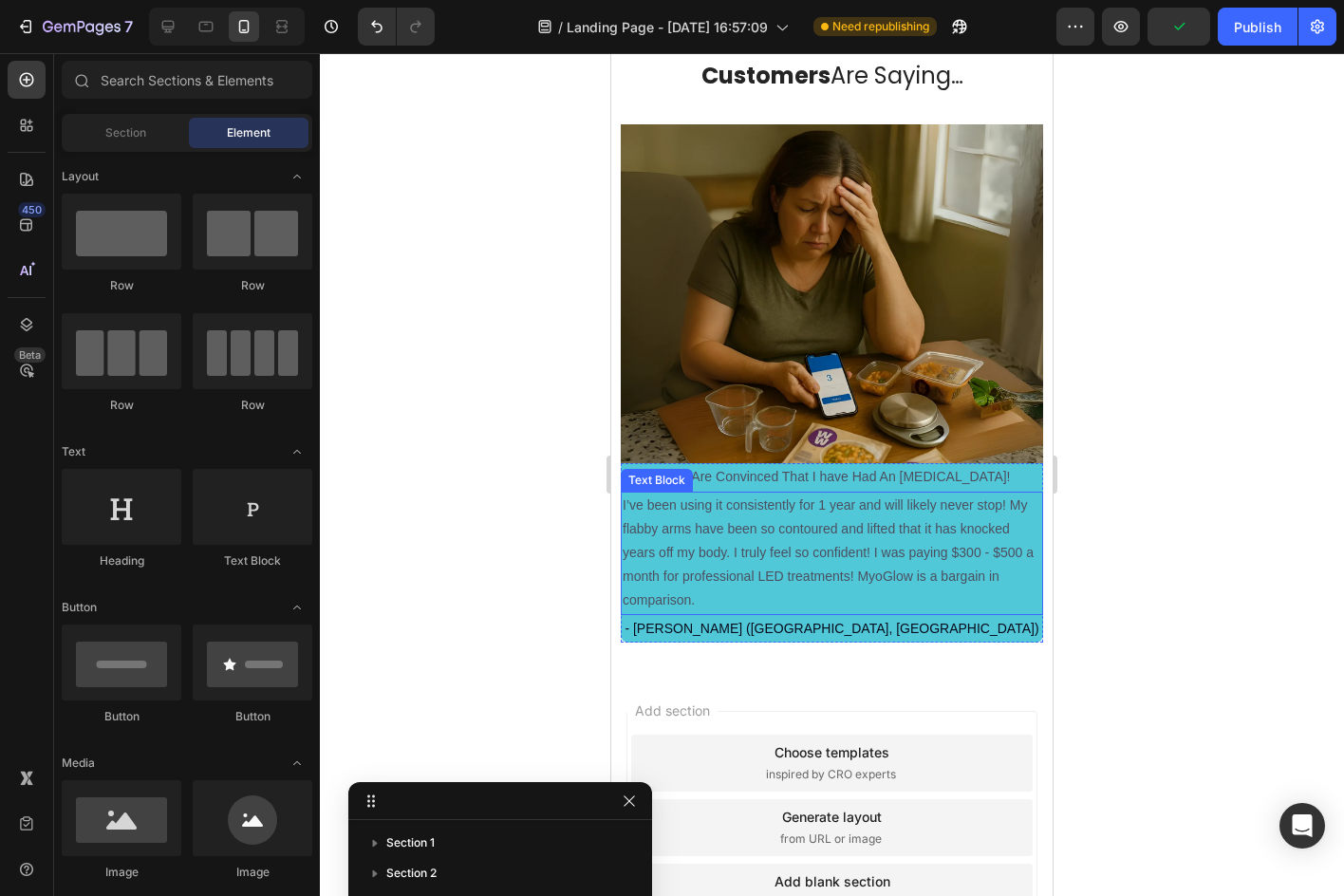
click at [847, 528] on p "I’ve been using it consistently for 1 year and will likely never stop! My flabb…" at bounding box center [832, 553] width 419 height 120
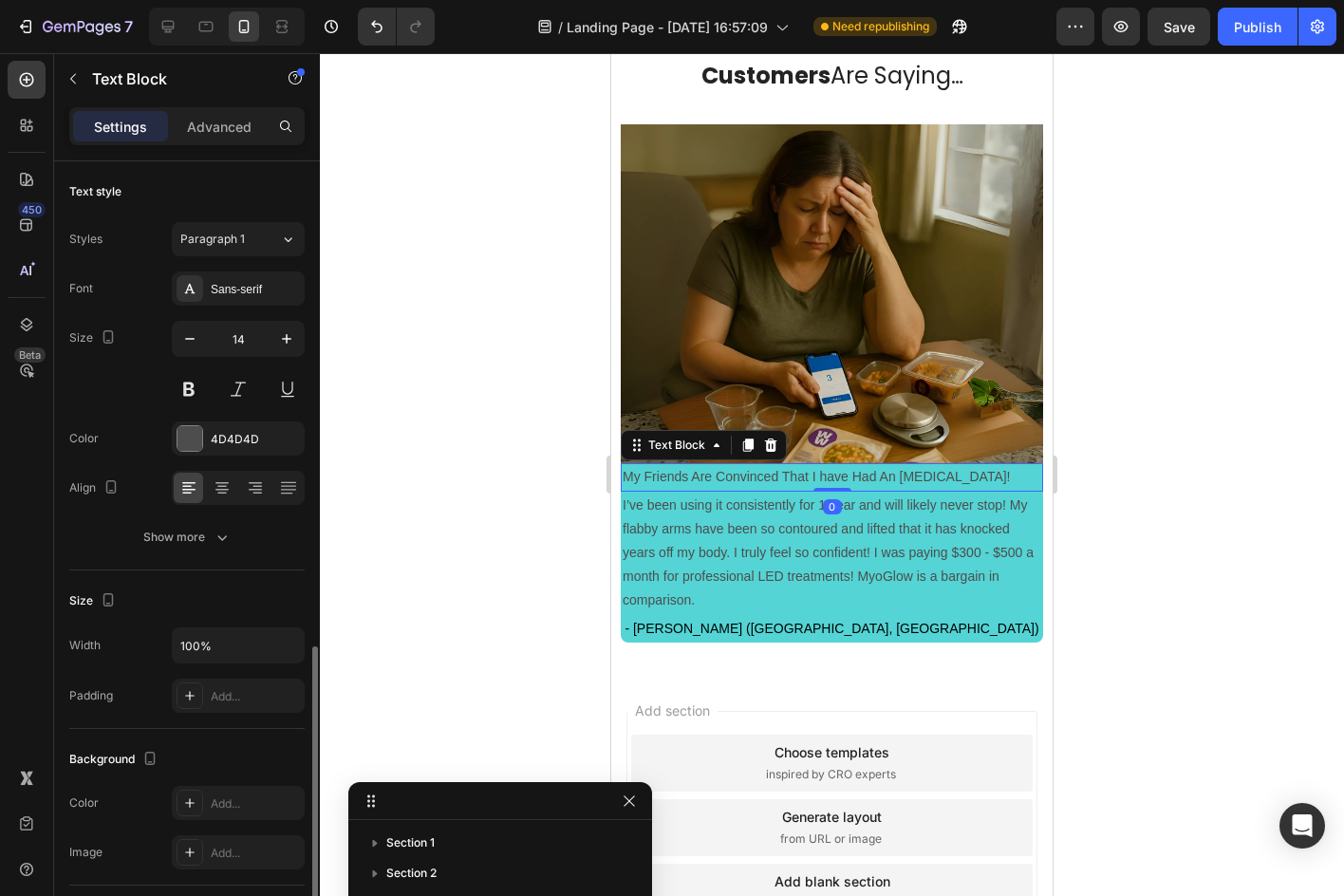
scroll to position [285, 0]
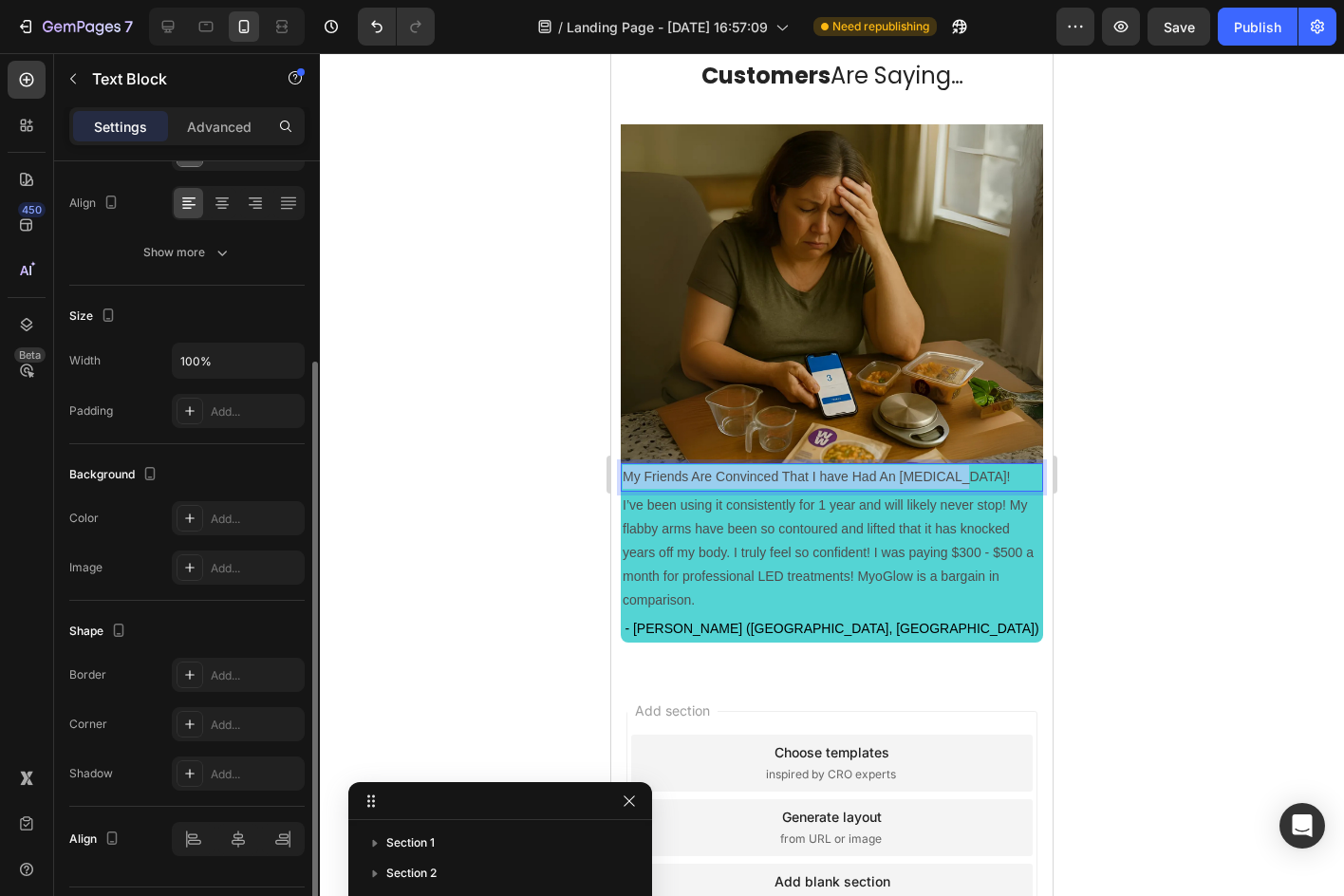
click at [902, 472] on p "My Friends Are Convinced That I have Had An Arm Lift!" at bounding box center [832, 476] width 419 height 23
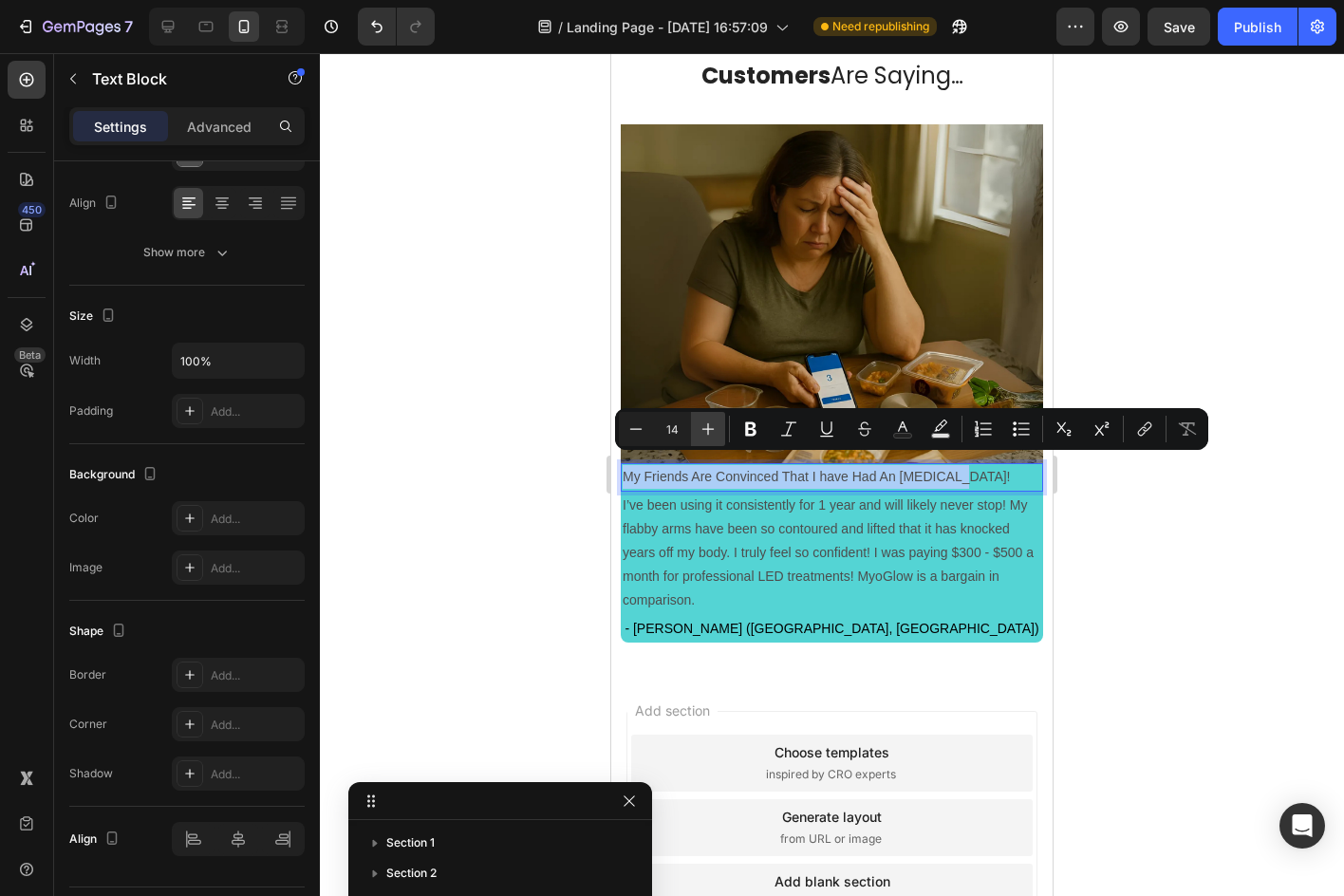
click at [715, 436] on icon "Editor contextual toolbar" at bounding box center [708, 428] width 19 height 19
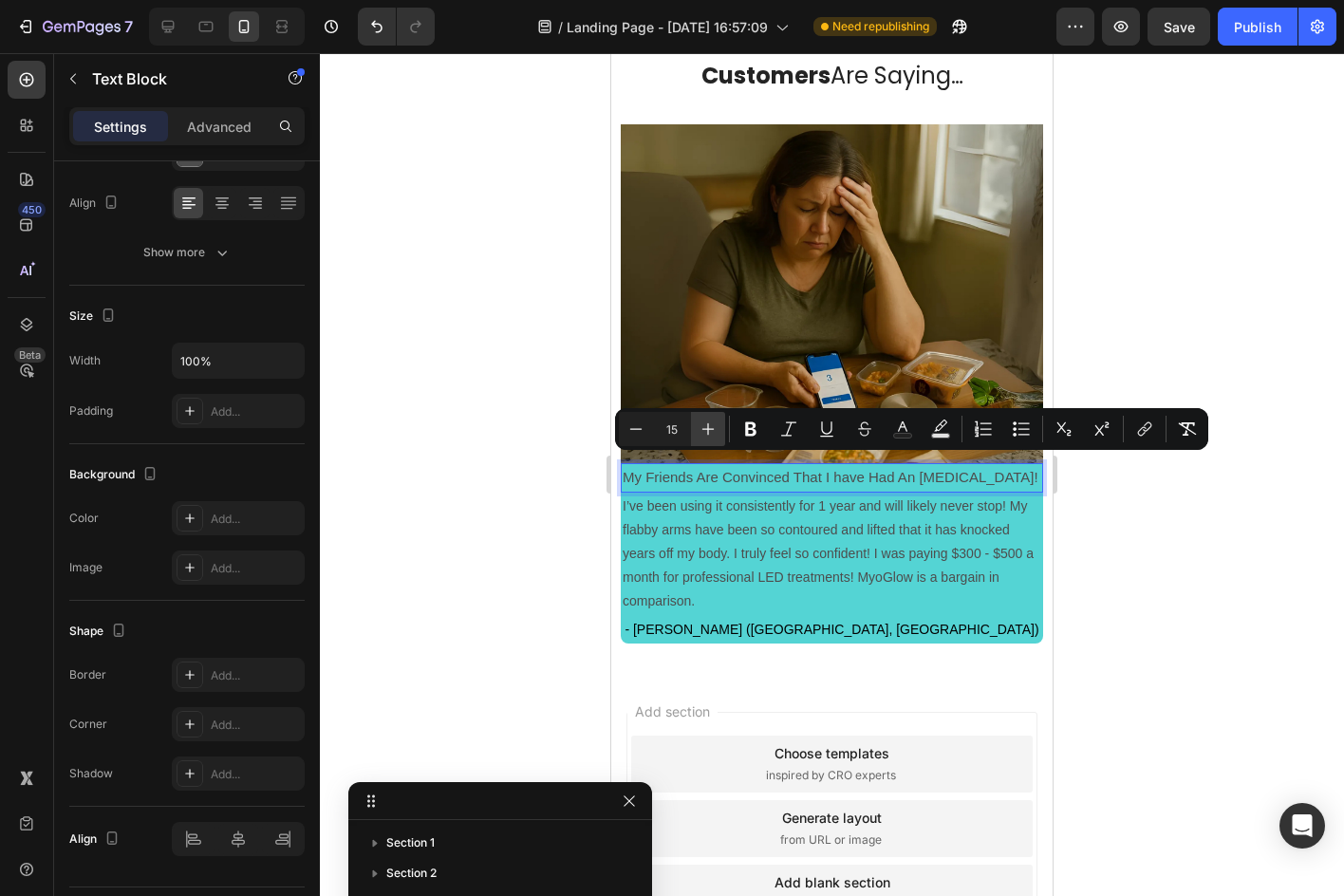
click at [715, 436] on icon "Editor contextual toolbar" at bounding box center [708, 428] width 19 height 19
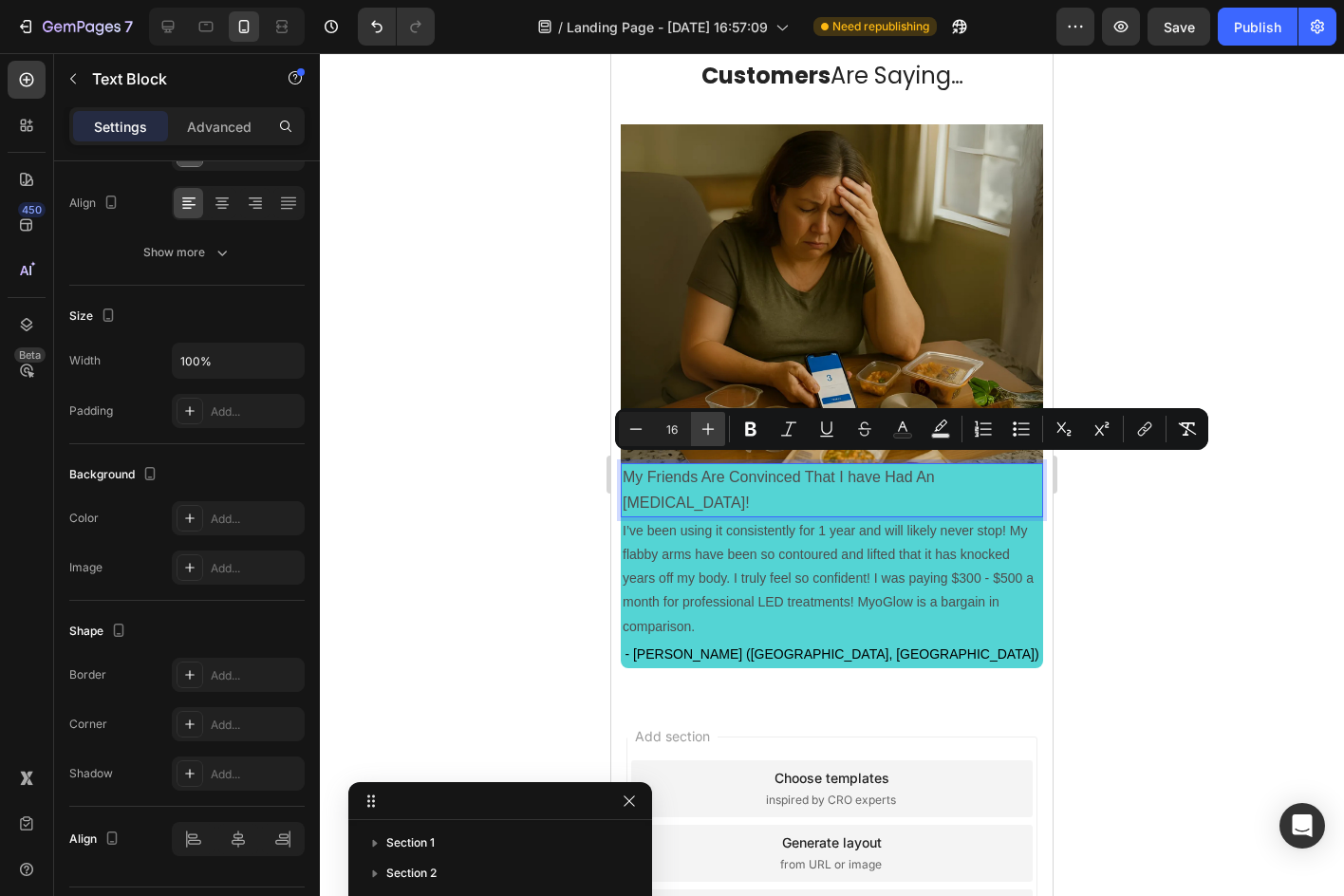
click at [715, 436] on icon "Editor contextual toolbar" at bounding box center [708, 428] width 19 height 19
click at [711, 435] on icon "Editor contextual toolbar" at bounding box center [708, 428] width 19 height 19
type input "20"
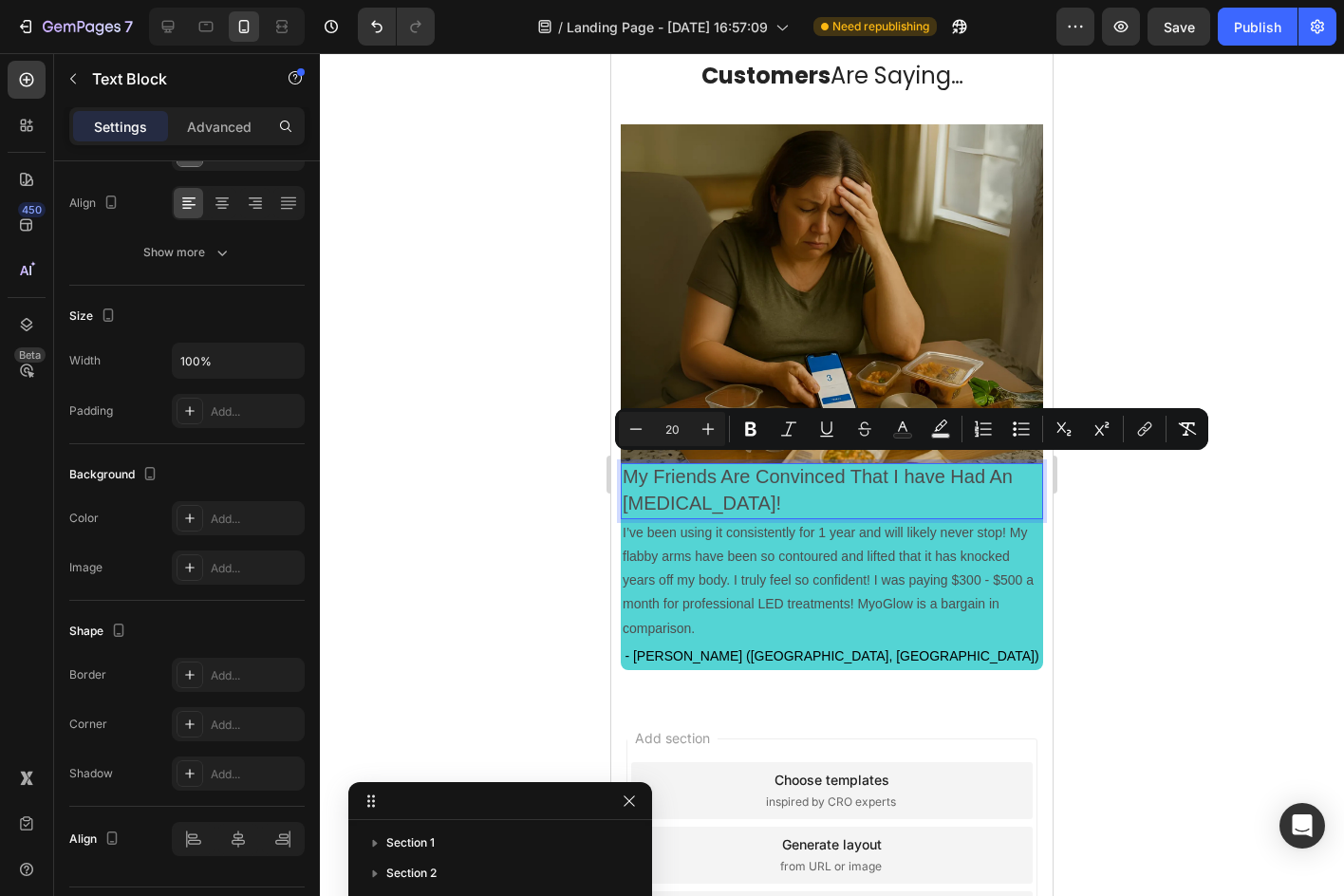
click at [430, 560] on div at bounding box center [832, 473] width 1024 height 842
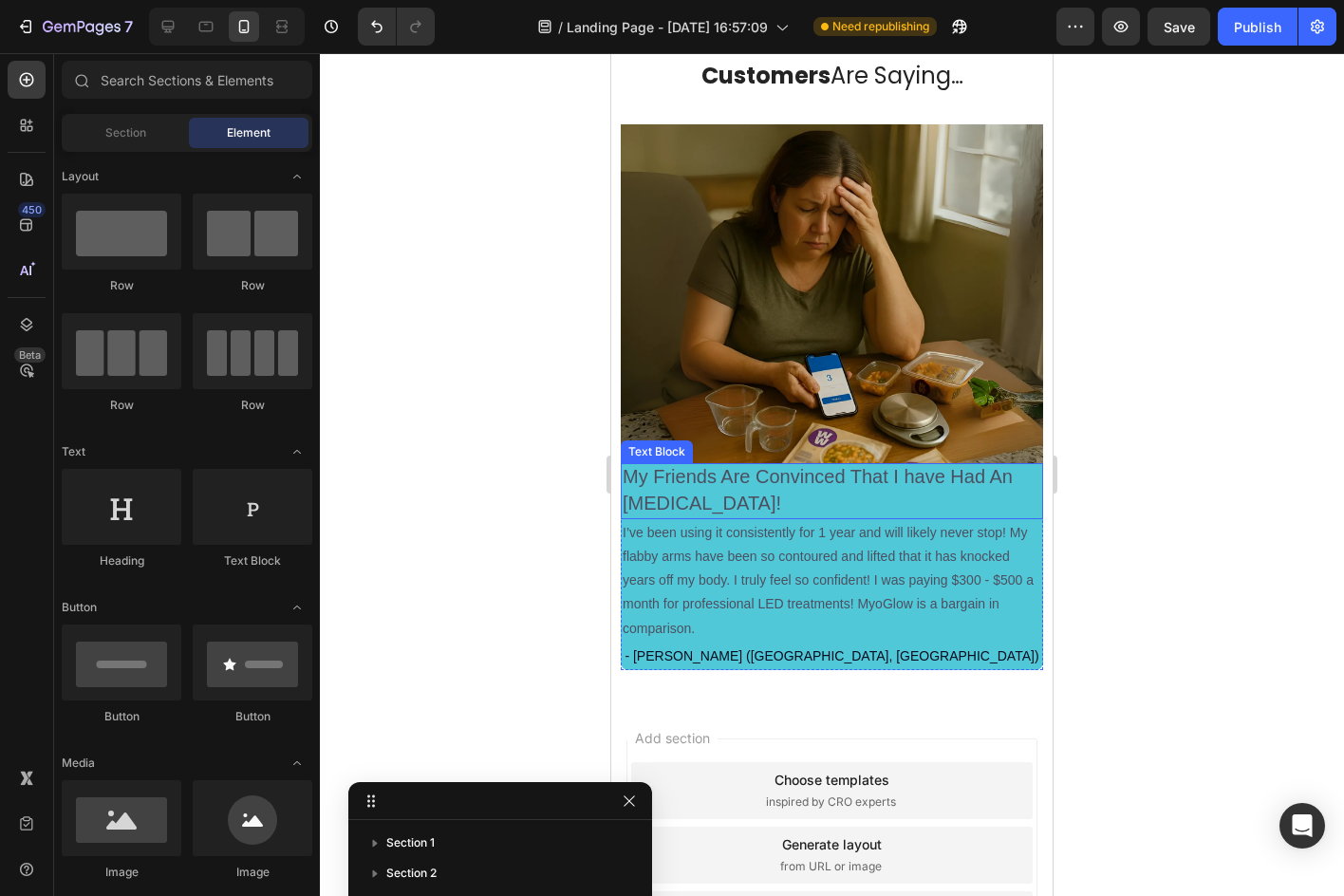
click at [654, 487] on span "My Friends Are Convinced That I have Had An Arm Lift!" at bounding box center [818, 489] width 390 height 47
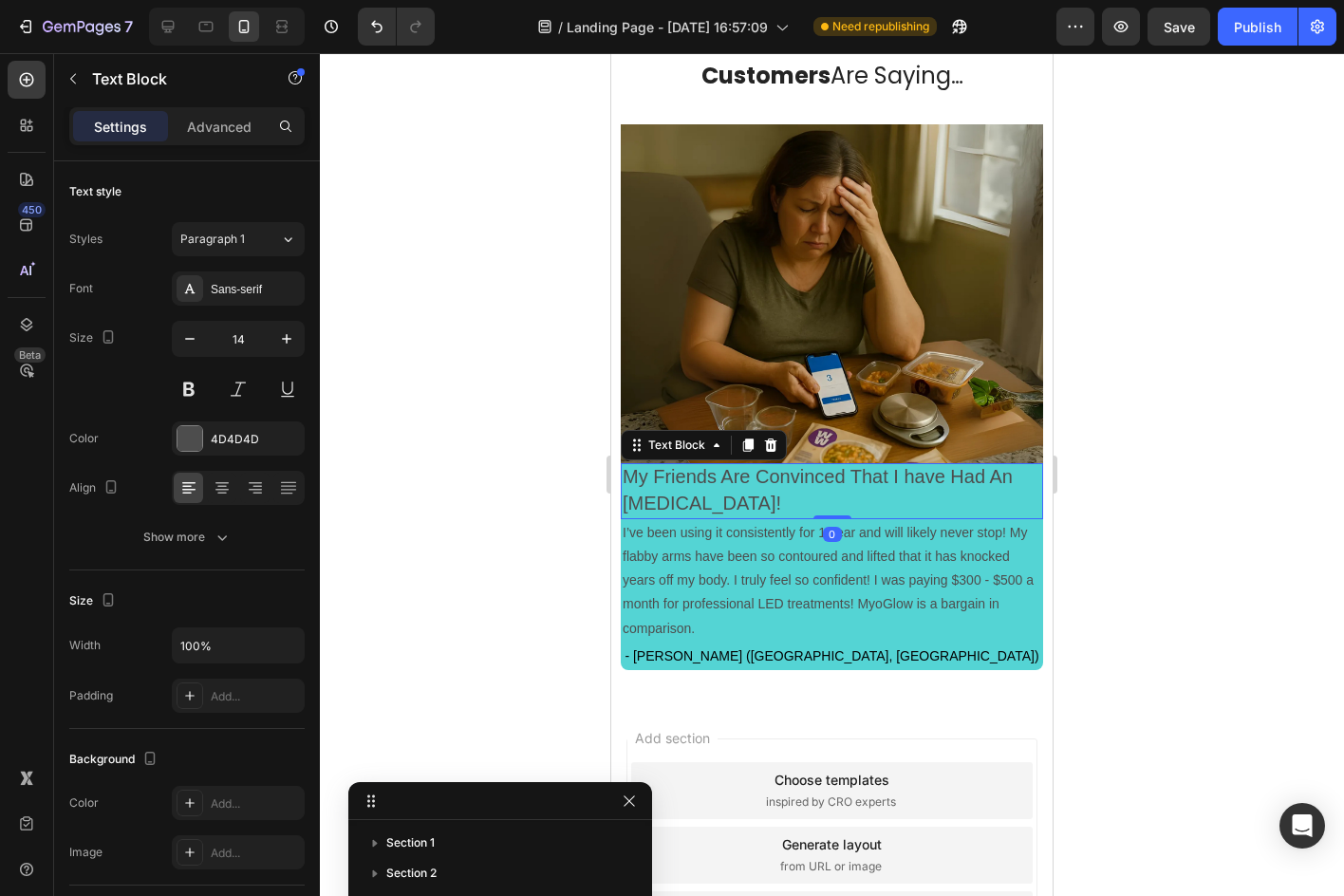
click at [227, 110] on div "Settings Advanced" at bounding box center [186, 126] width 235 height 38
click at [223, 126] on p "Advanced" at bounding box center [220, 127] width 64 height 20
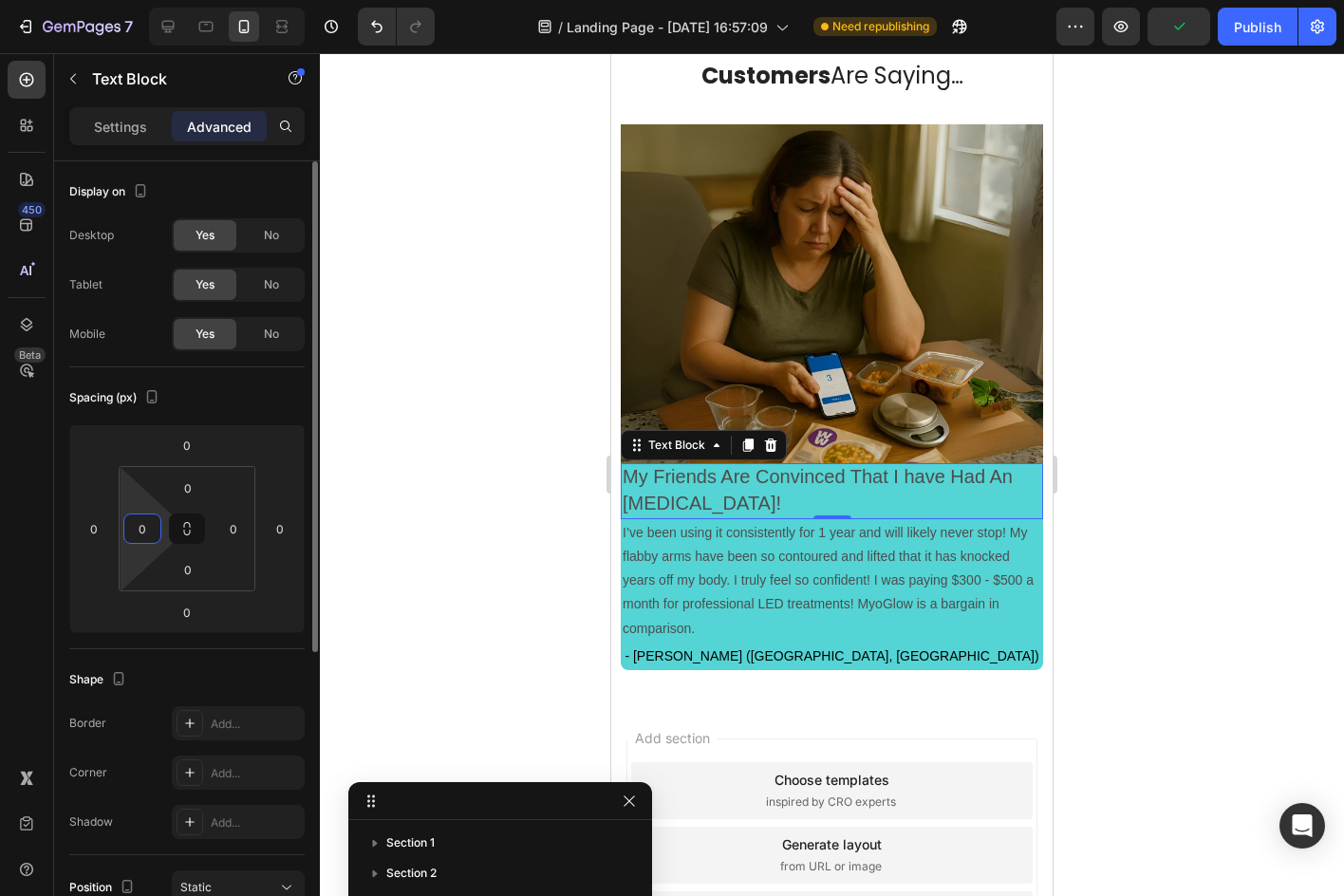
click at [149, 531] on input "0" at bounding box center [142, 528] width 28 height 28
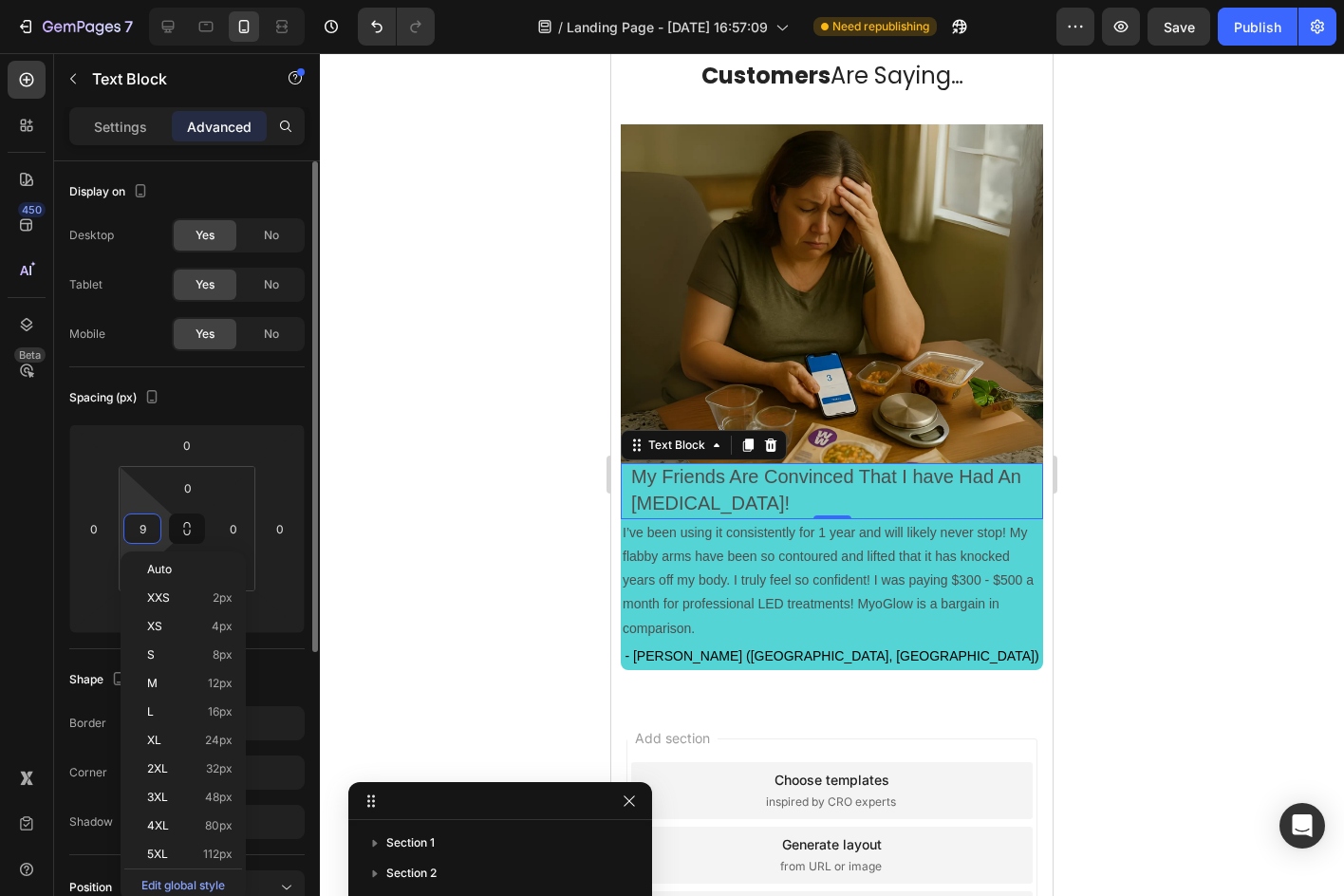
type input "10"
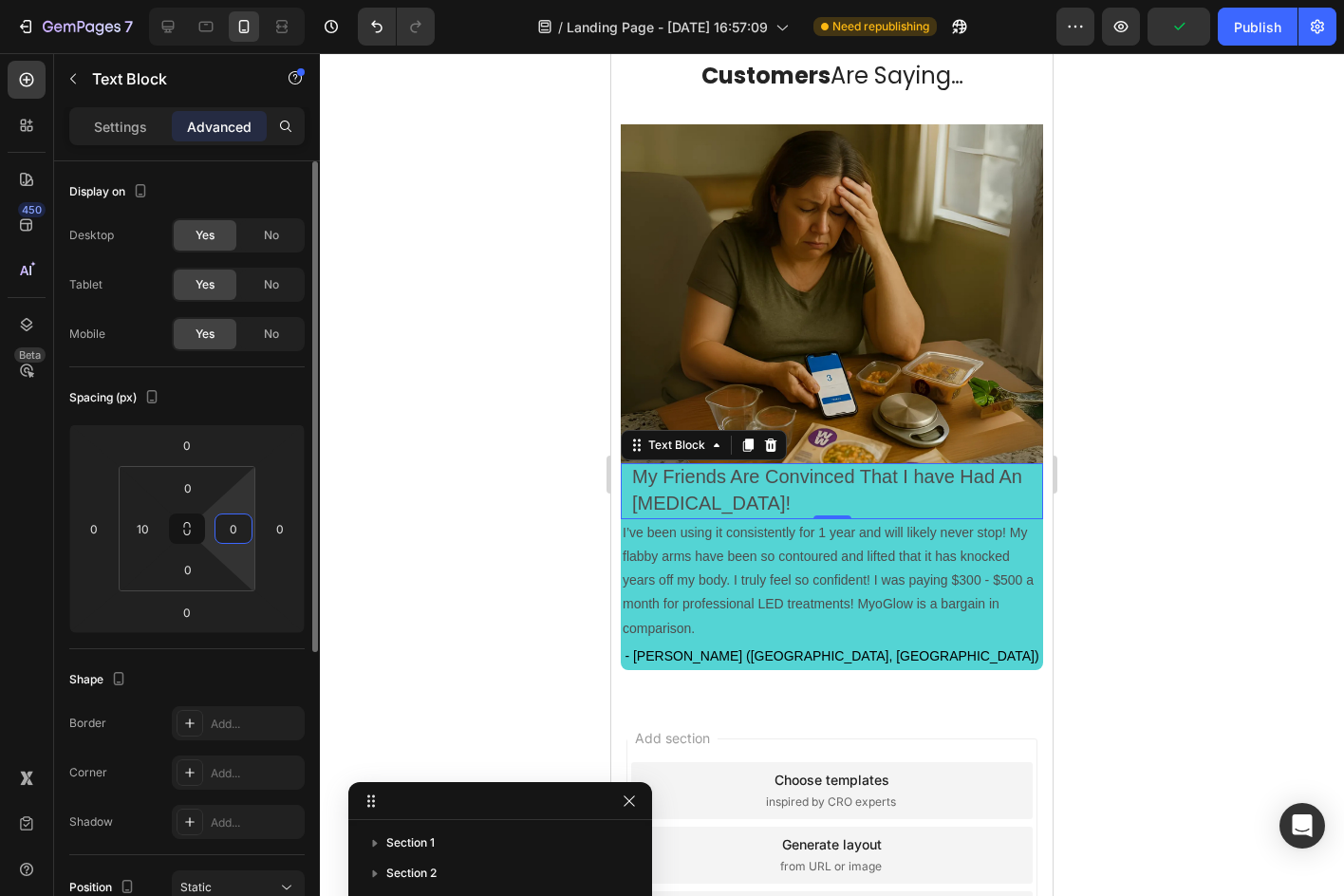
click at [226, 521] on input "0" at bounding box center [233, 528] width 28 height 28
type input "10"
click at [480, 450] on div at bounding box center [832, 473] width 1024 height 842
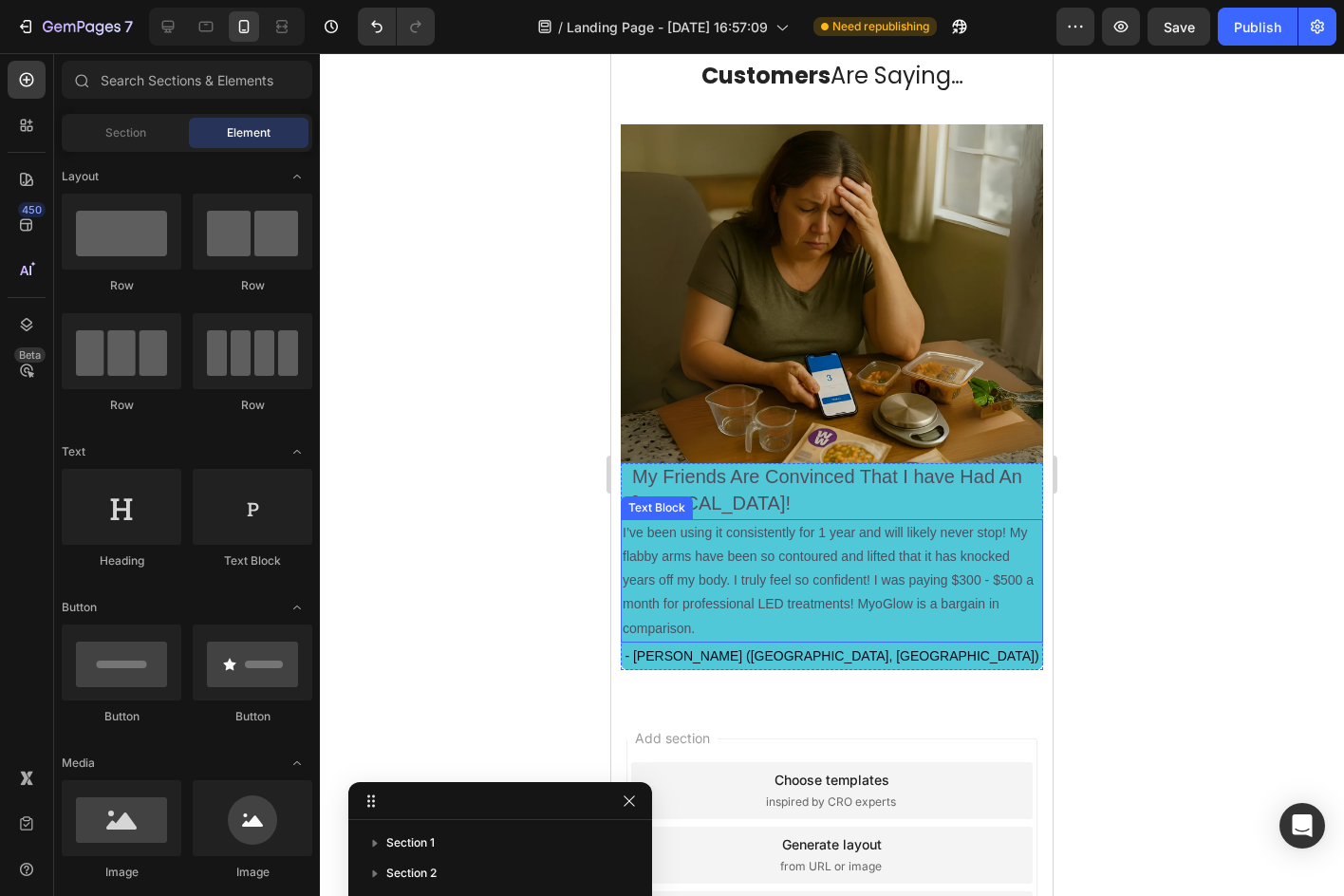
click at [752, 531] on p "I’ve been using it consistently for 1 year and will likely never stop! My flabb…" at bounding box center [832, 581] width 419 height 120
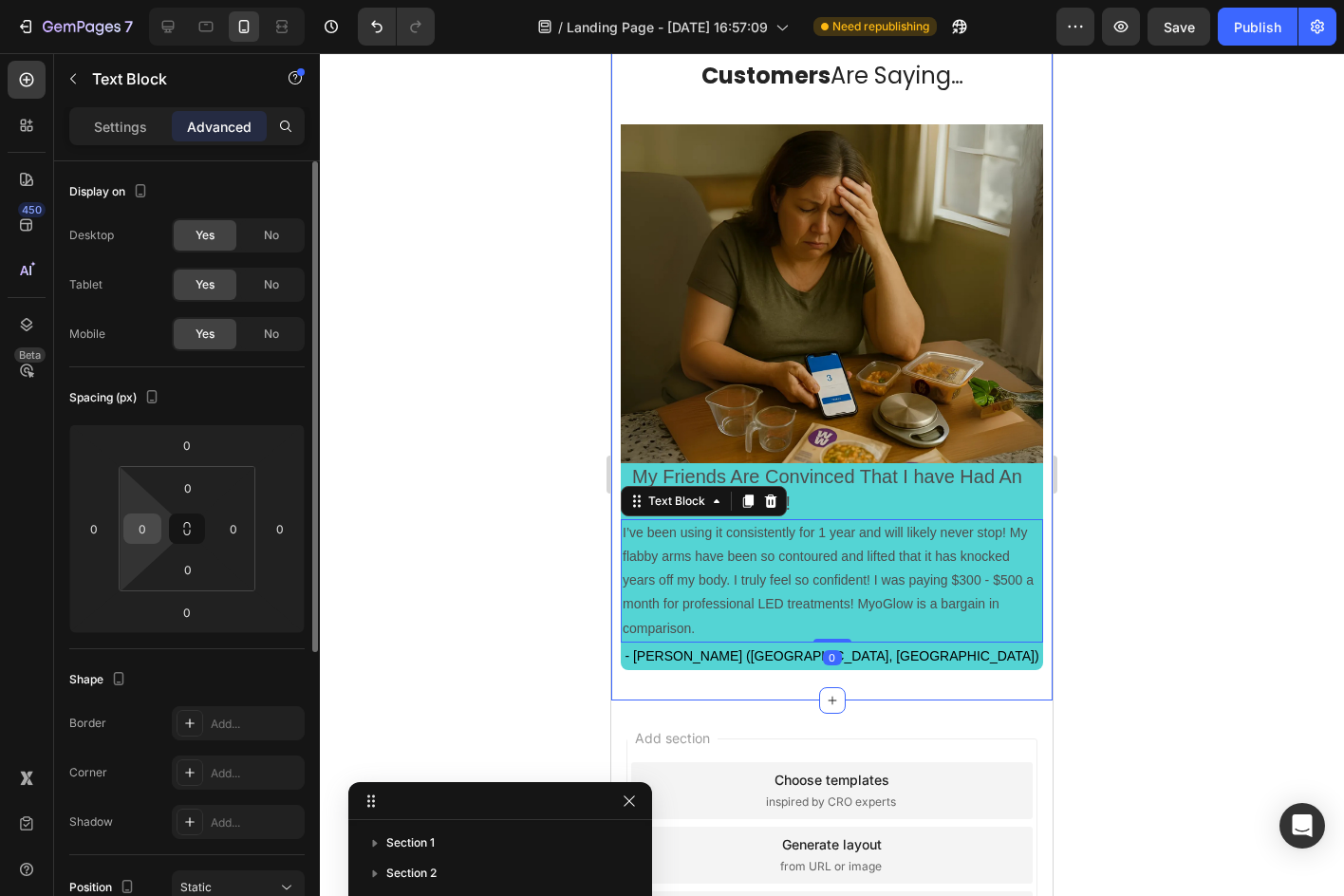
click at [149, 528] on input "0" at bounding box center [142, 528] width 28 height 28
type input "10"
click at [248, 526] on div "0" at bounding box center [233, 528] width 38 height 30
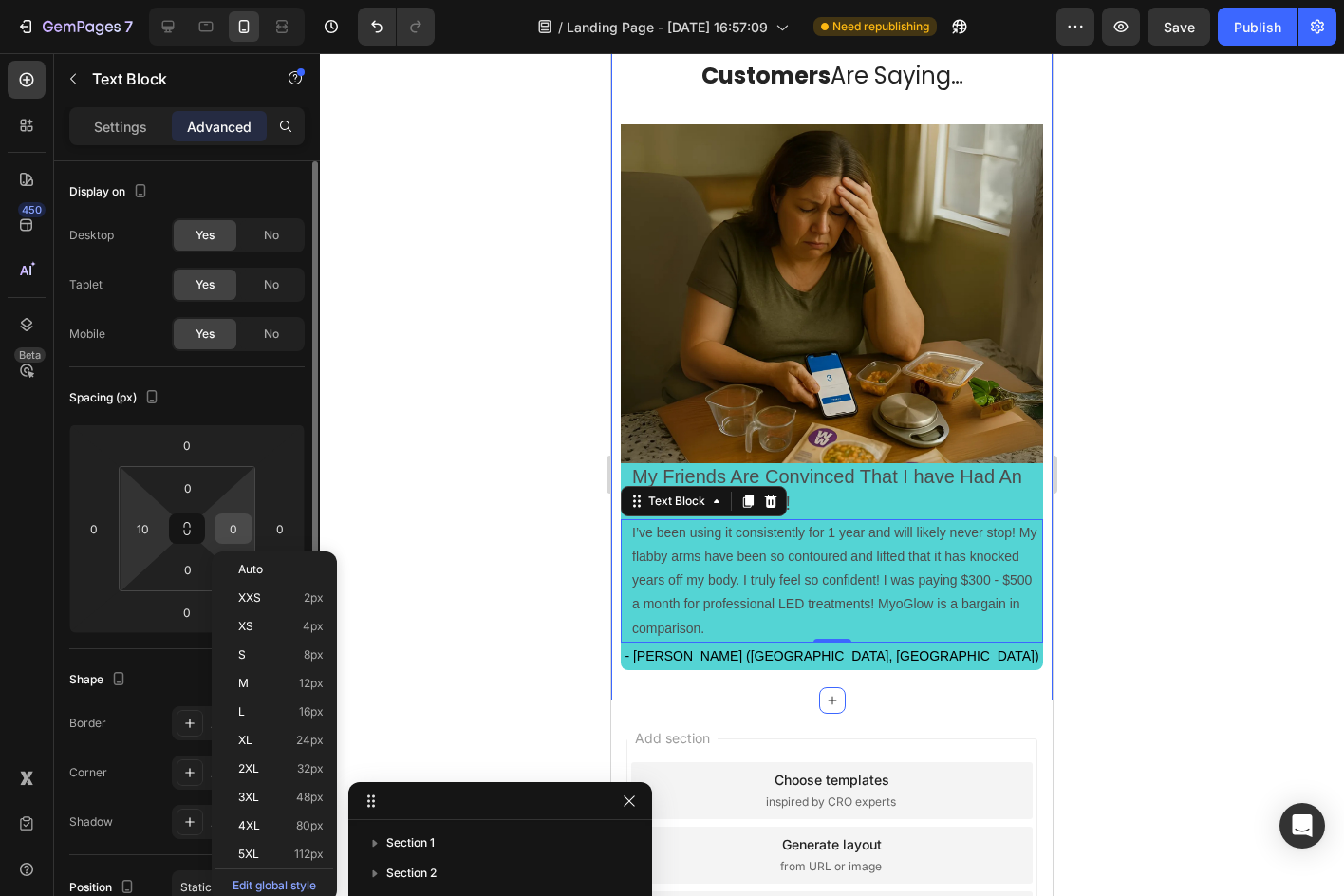
click at [244, 526] on input "0" at bounding box center [233, 528] width 28 height 28
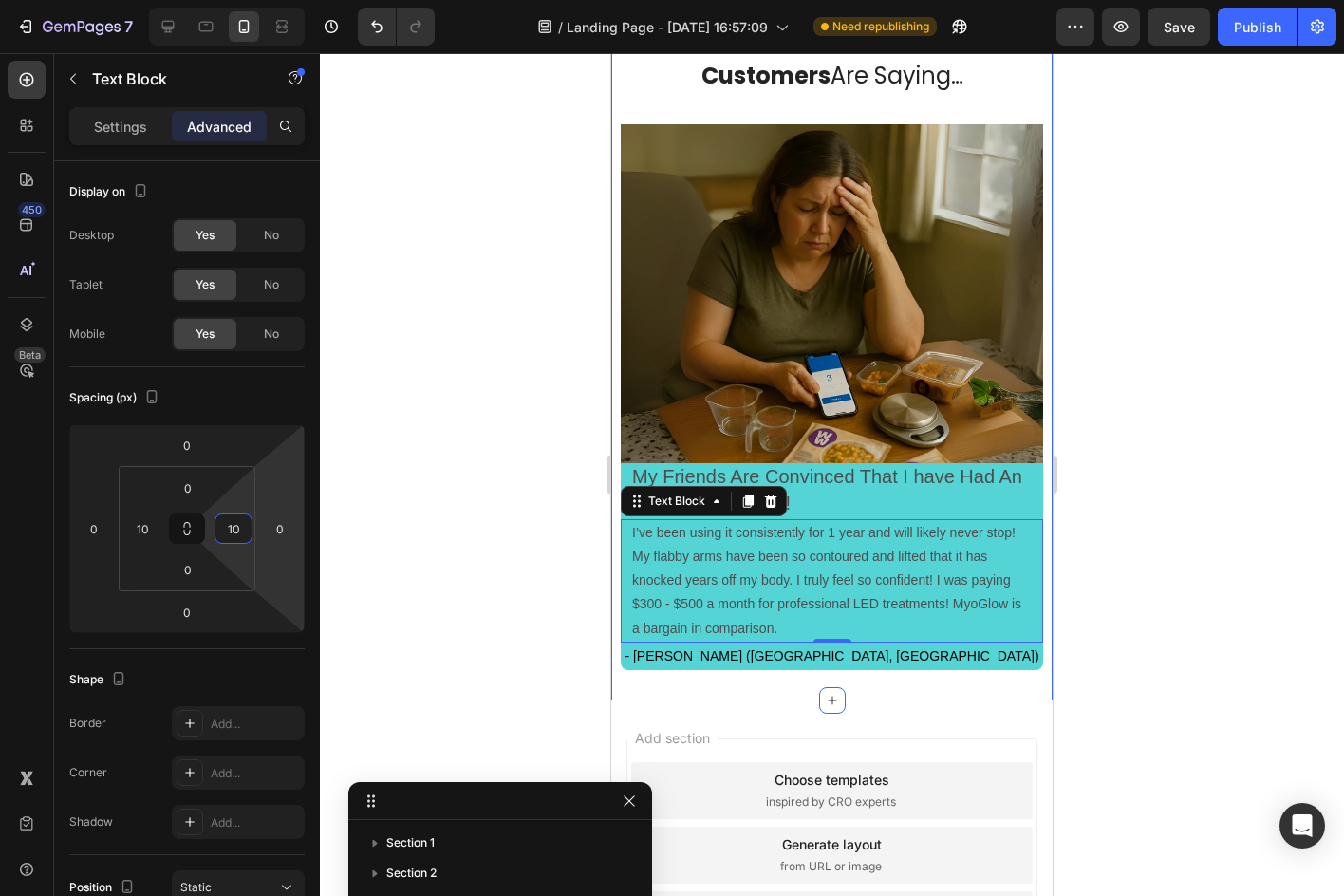
type input "10"
click at [414, 521] on div at bounding box center [832, 473] width 1024 height 842
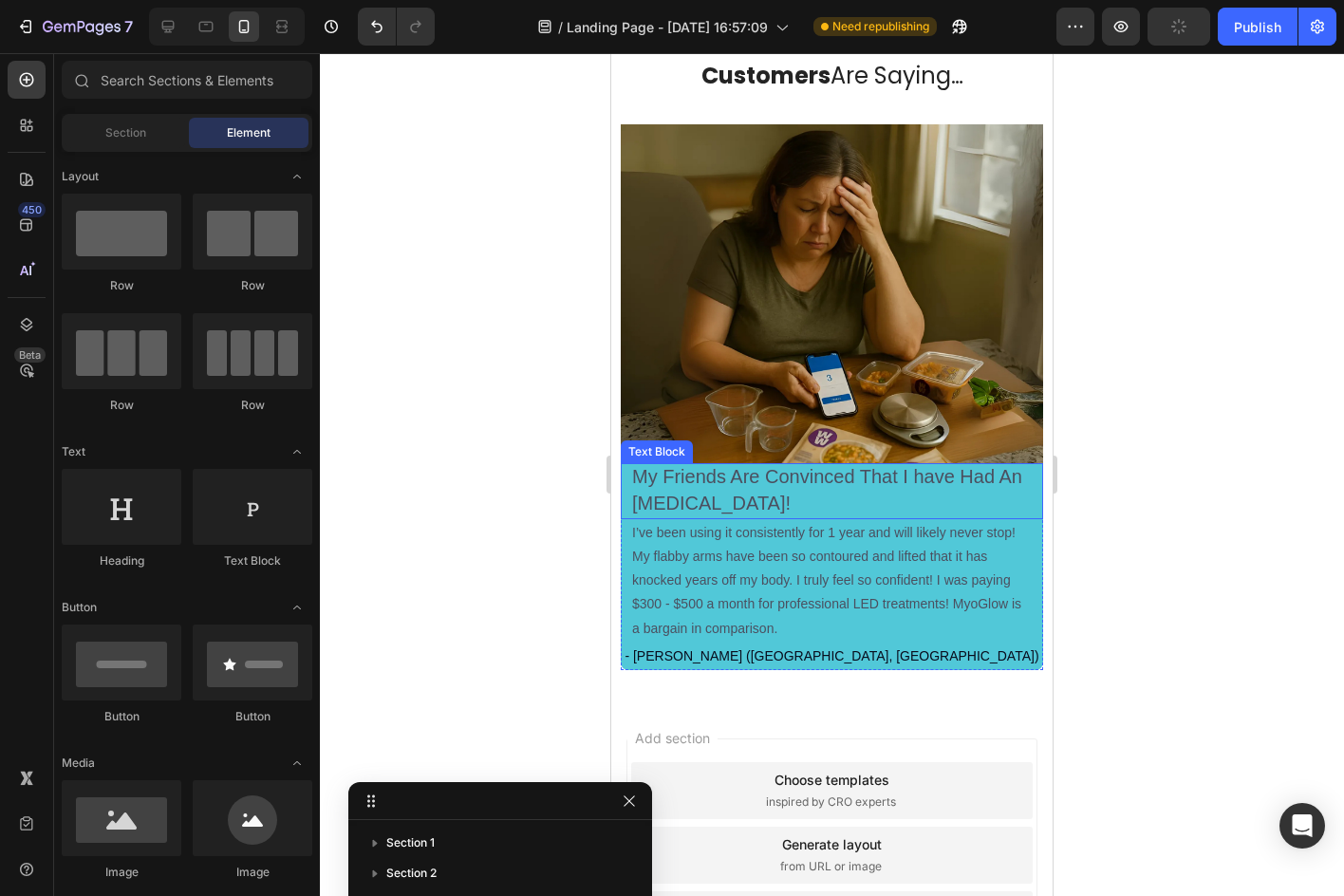
click at [863, 488] on p "My Friends Are Convinced That I have Had An Arm Lift!" at bounding box center [832, 490] width 399 height 52
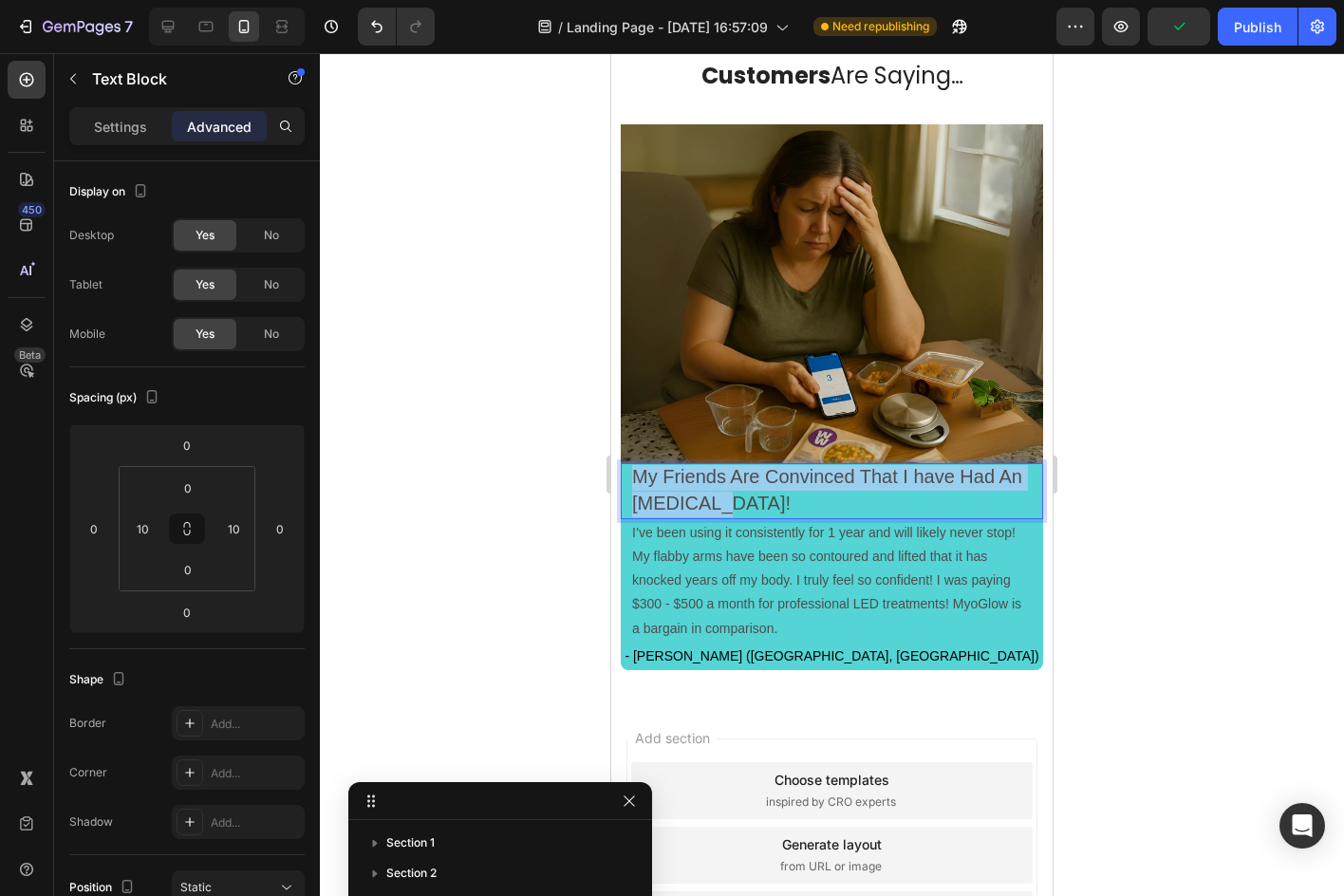
click at [863, 488] on p "My Friends Are Convinced That I have Had An Arm Lift!" at bounding box center [832, 490] width 399 height 52
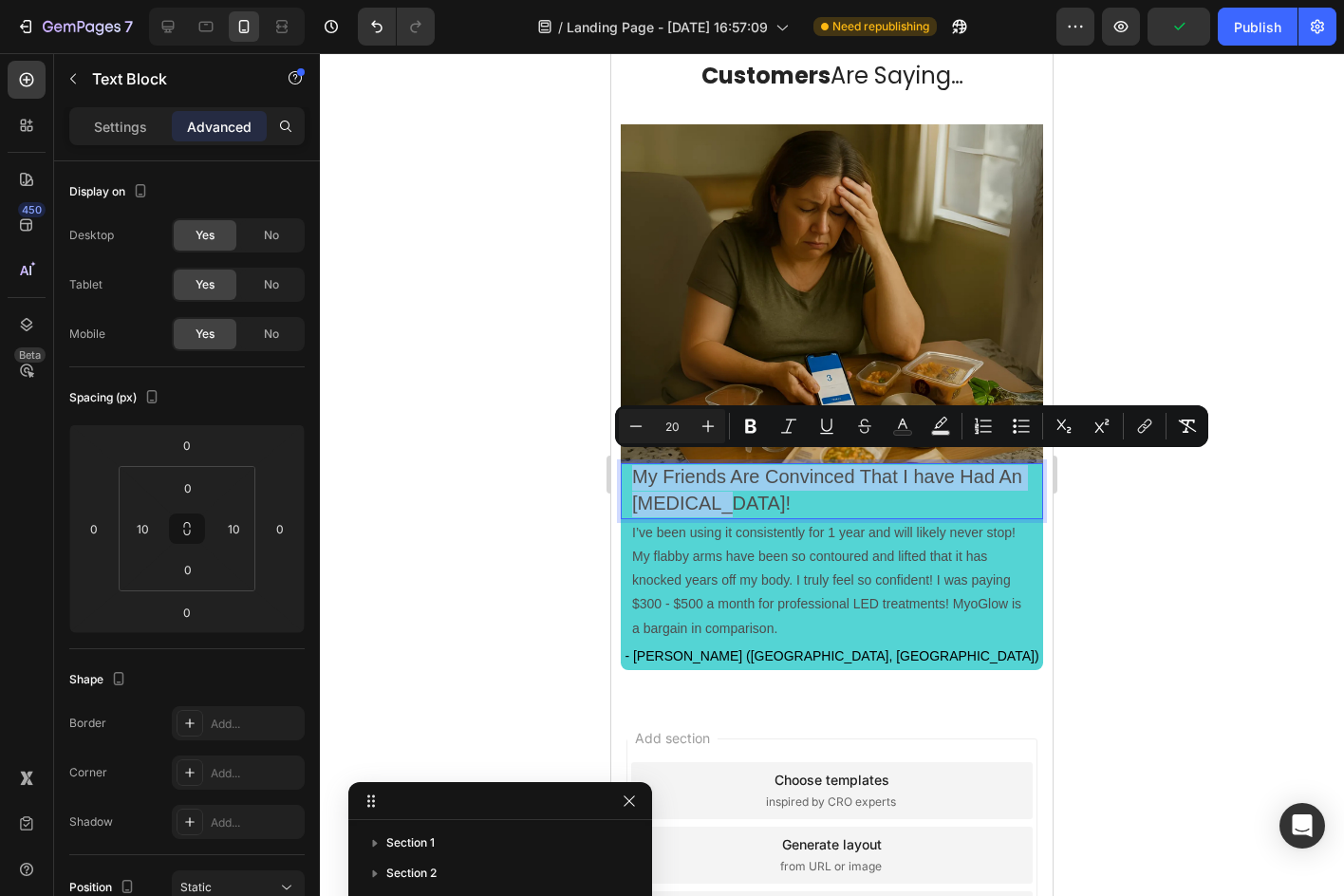
click at [863, 488] on p "My Friends Are Convinced That I have Had An Arm Lift!" at bounding box center [832, 490] width 399 height 52
click at [740, 428] on button "Bold" at bounding box center [751, 426] width 34 height 34
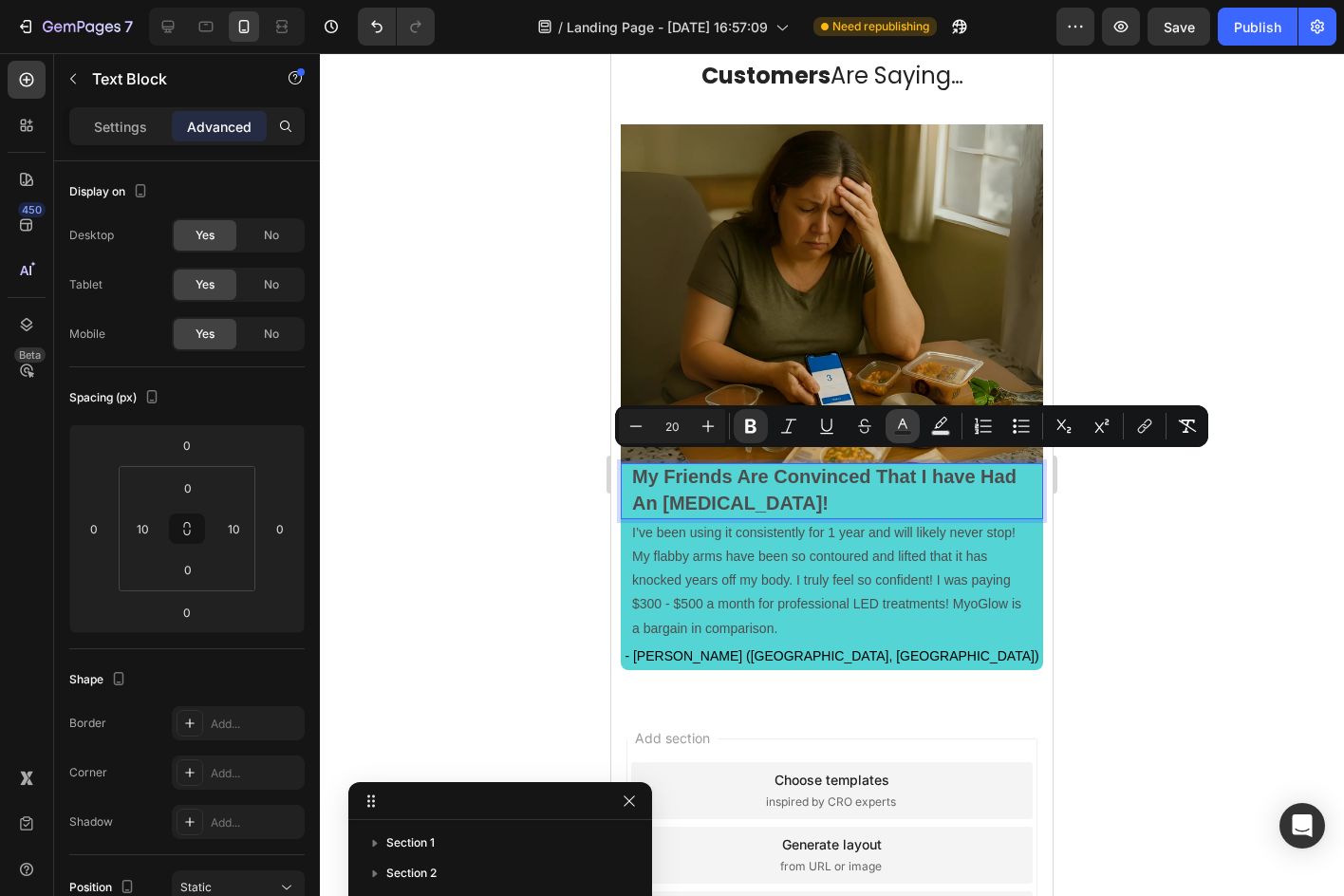
click at [909, 428] on icon "Editor contextual toolbar" at bounding box center [902, 426] width 19 height 19
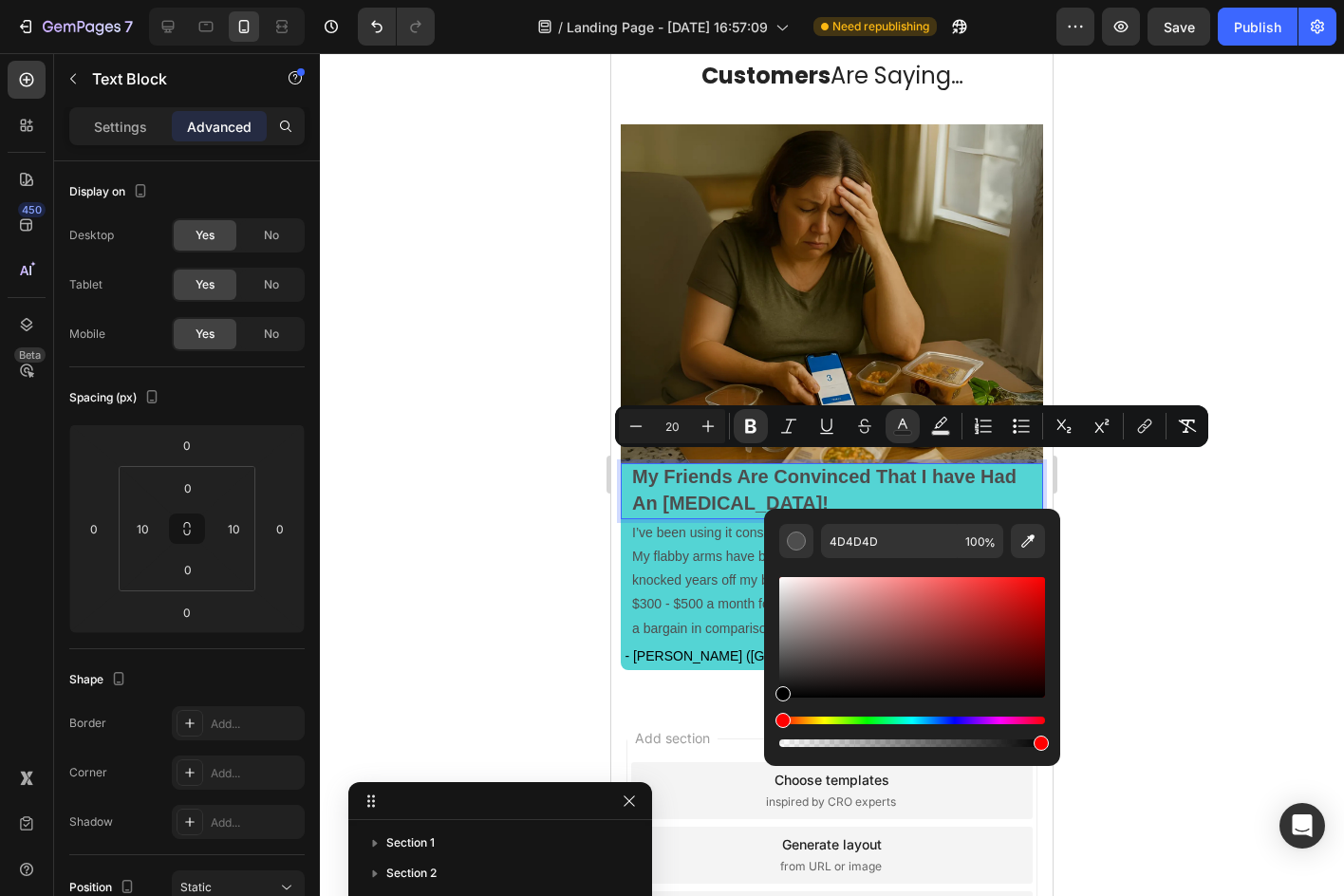
drag, startPoint x: 1571, startPoint y: 725, endPoint x: 751, endPoint y: 736, distance: 820.1
type input "000000"
click at [523, 531] on div at bounding box center [832, 473] width 1024 height 842
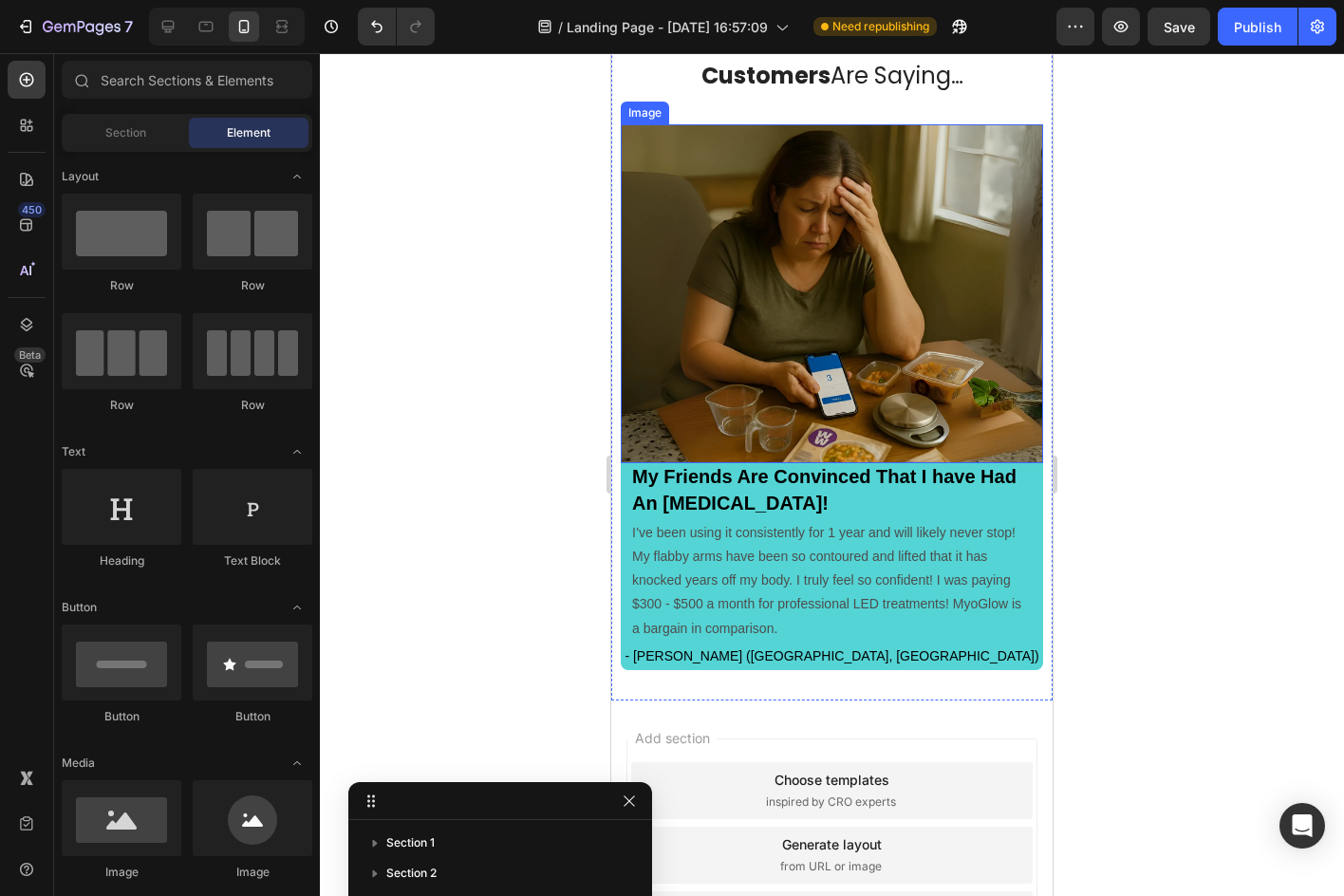
click at [739, 411] on img at bounding box center [832, 294] width 423 height 340
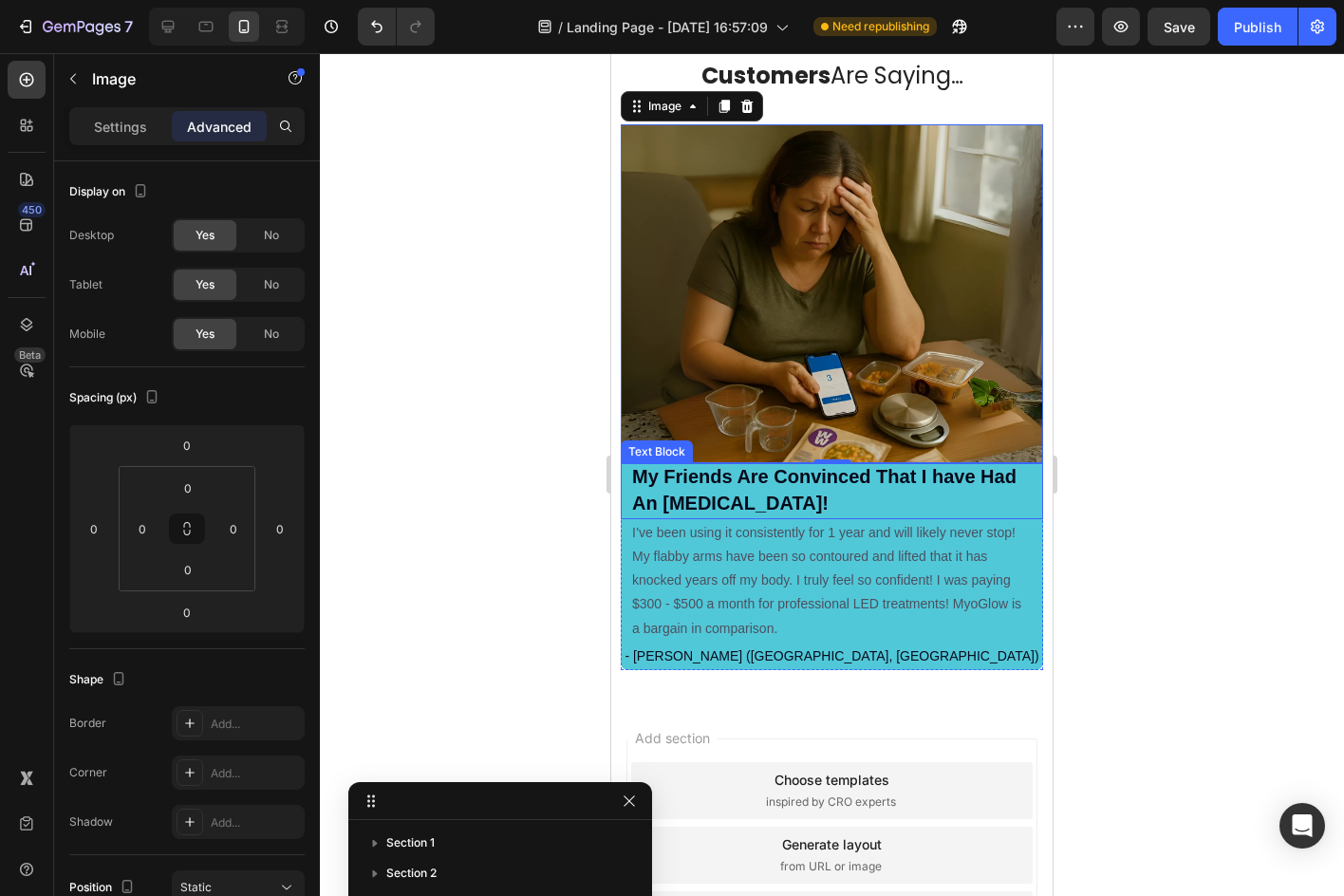
click at [840, 484] on p "My Friends Are Convinced That I have Had An Arm Lift!" at bounding box center [832, 490] width 399 height 52
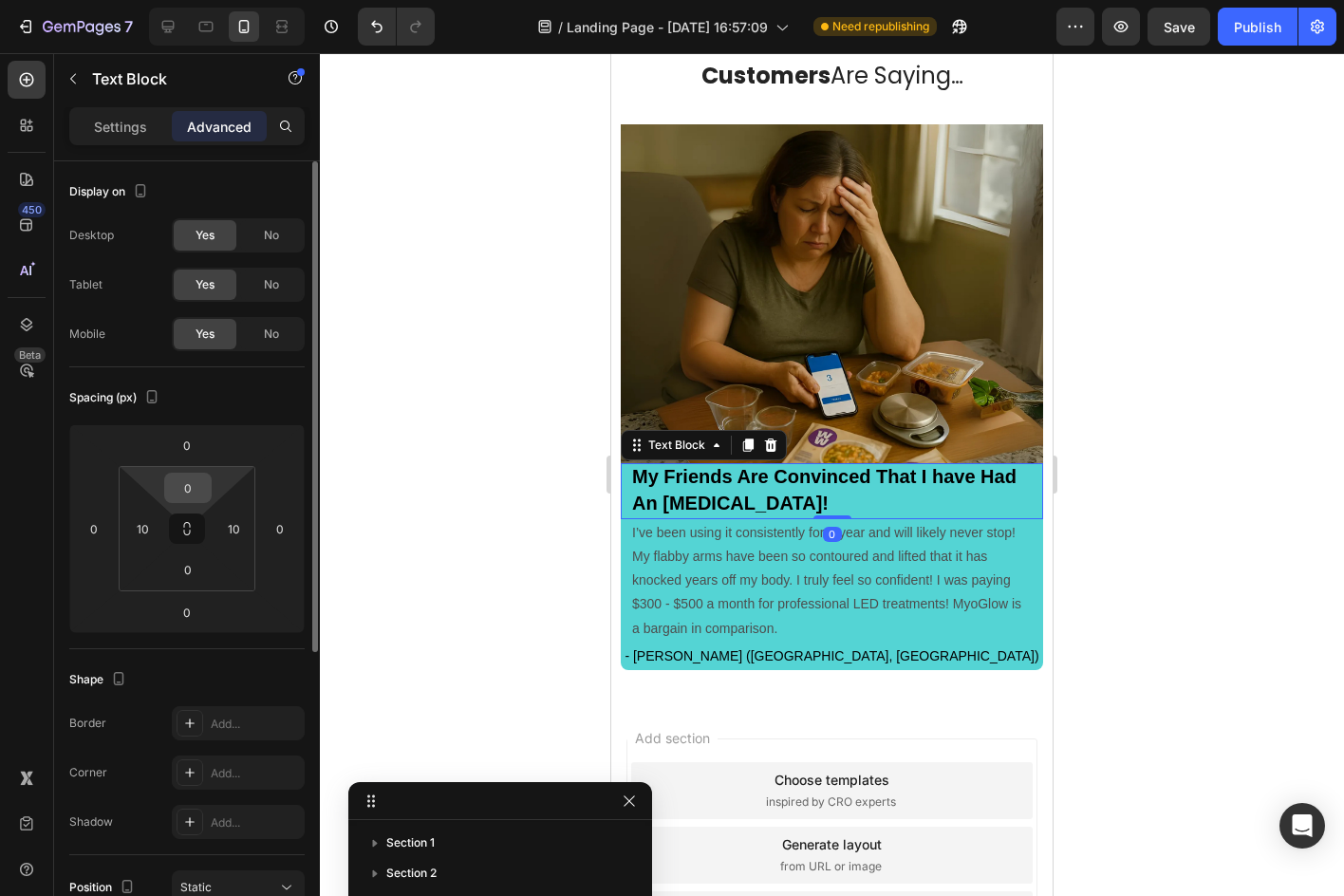
click at [191, 489] on input "0" at bounding box center [187, 487] width 38 height 28
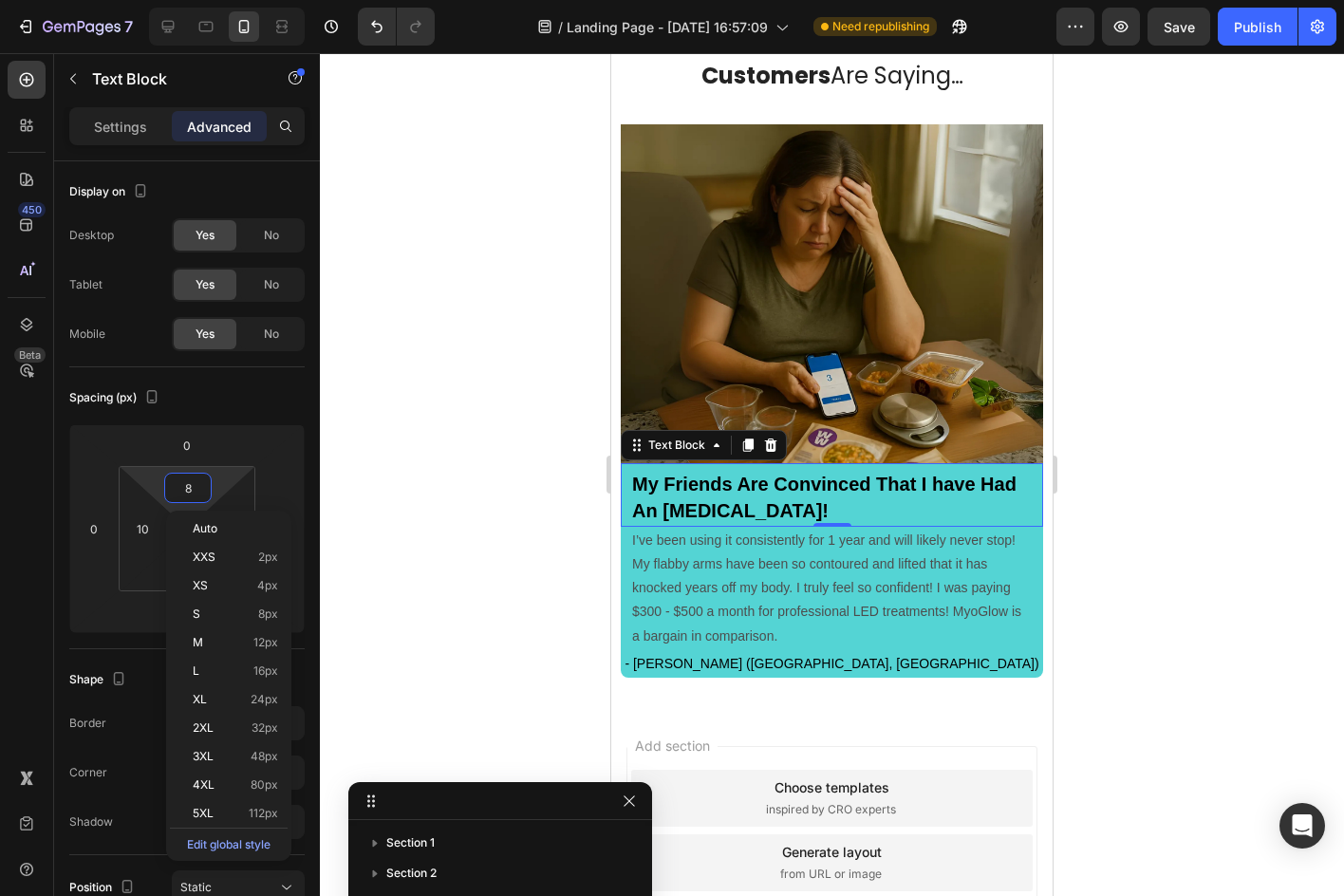
type input "9"
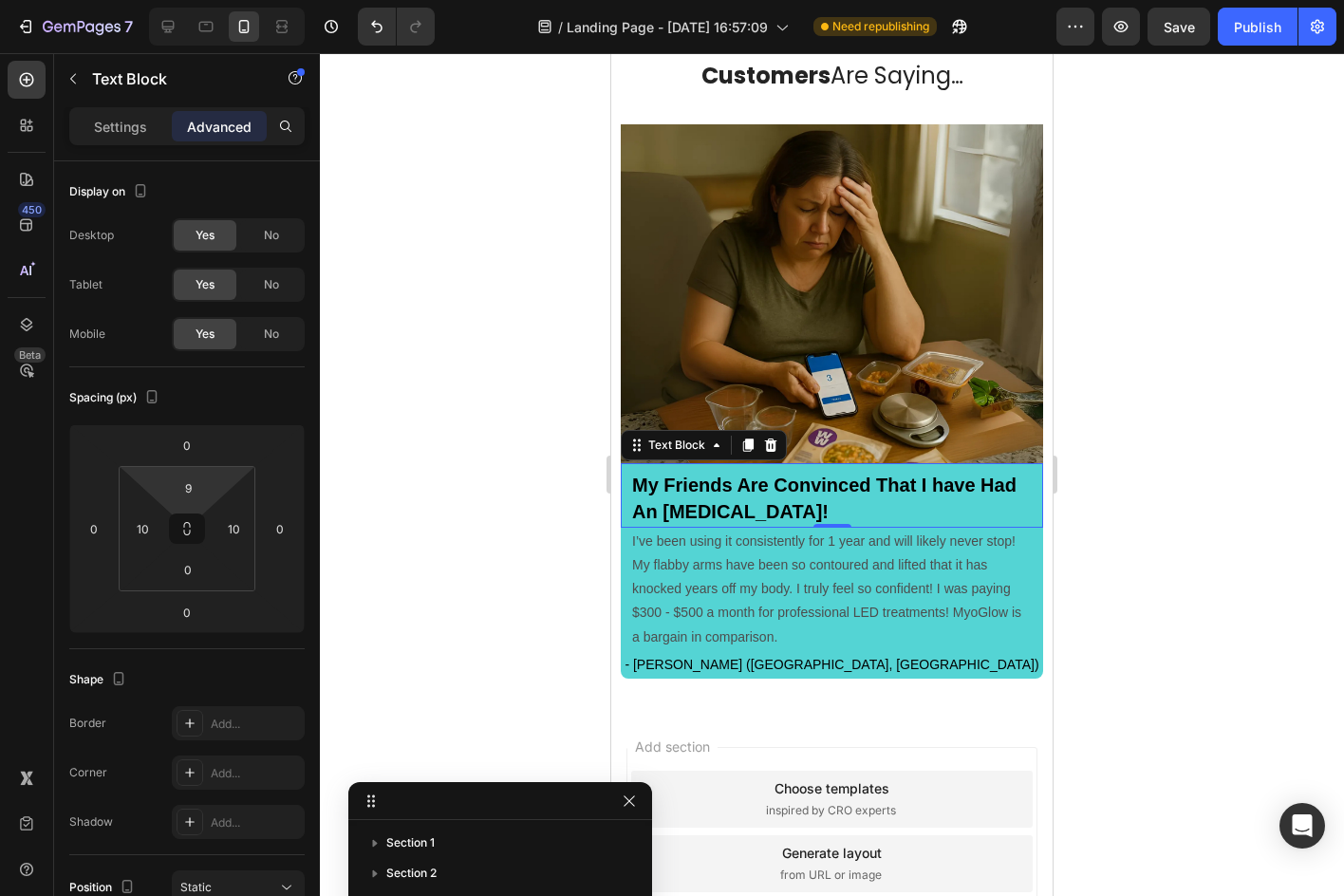
click at [551, 296] on div at bounding box center [832, 473] width 1024 height 842
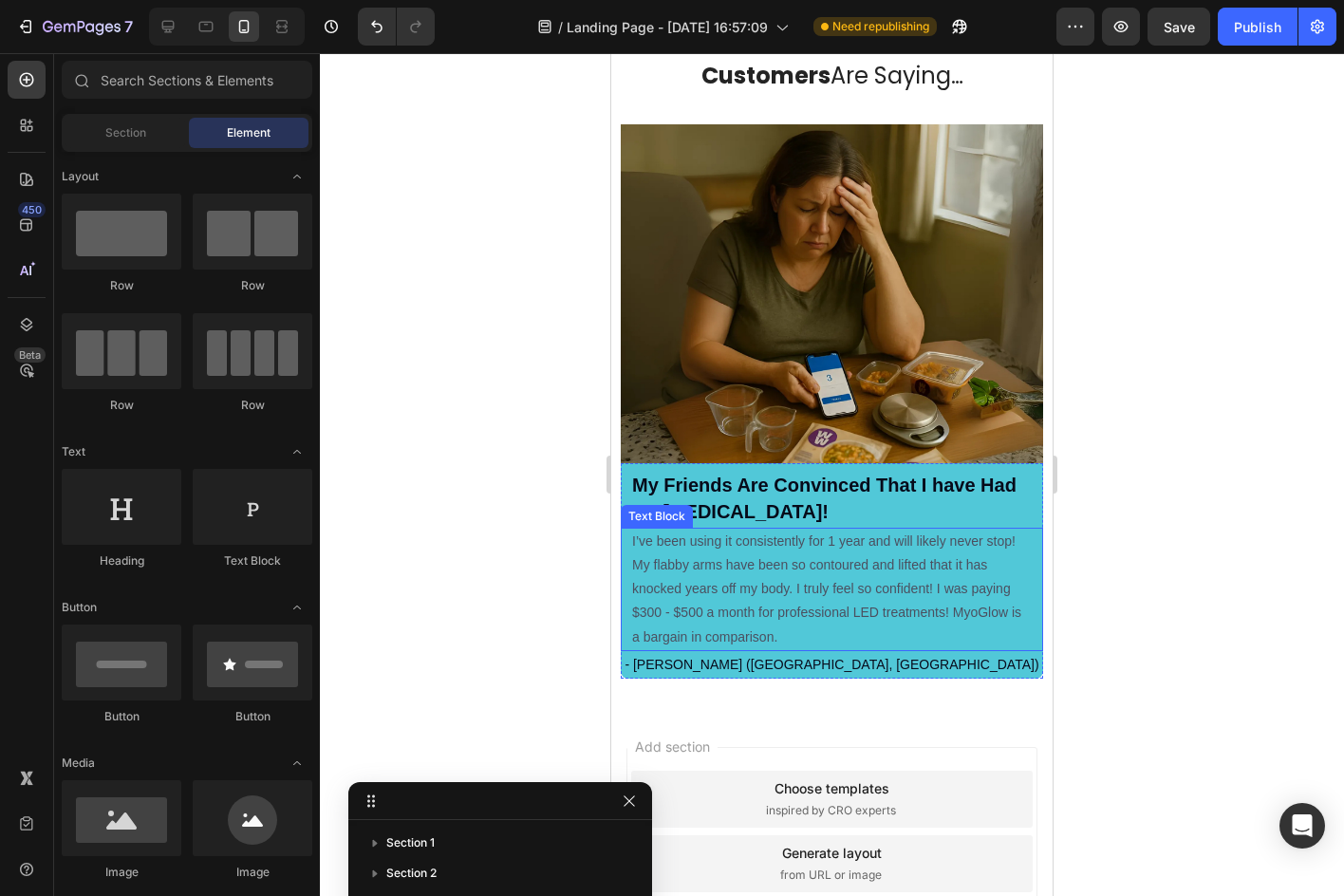
click at [769, 572] on p "I’ve been using it consistently for 1 year and will likely never stop! My flabb…" at bounding box center [832, 590] width 399 height 120
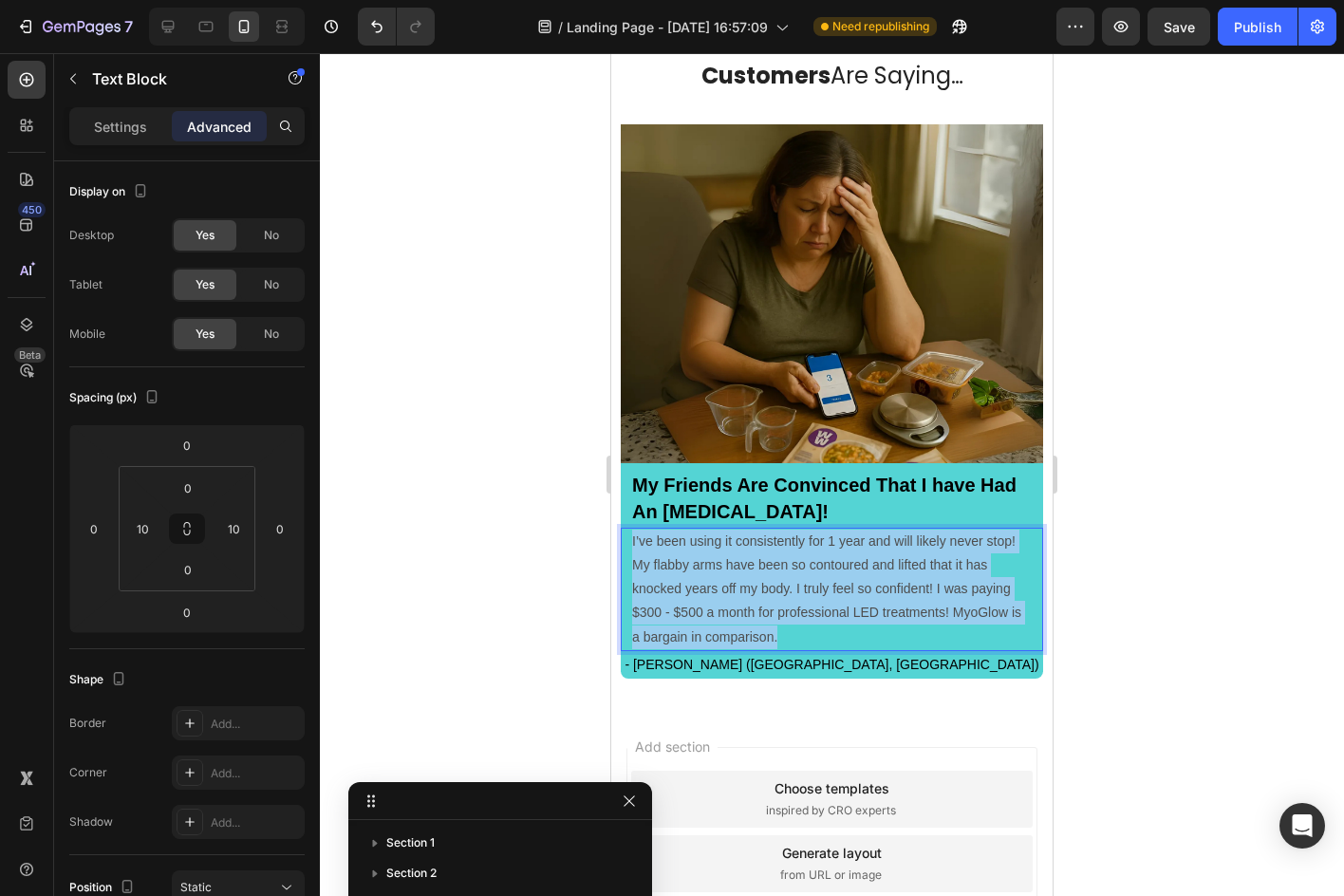
click at [769, 572] on p "I’ve been using it consistently for 1 year and will likely never stop! My flabb…" at bounding box center [832, 590] width 399 height 120
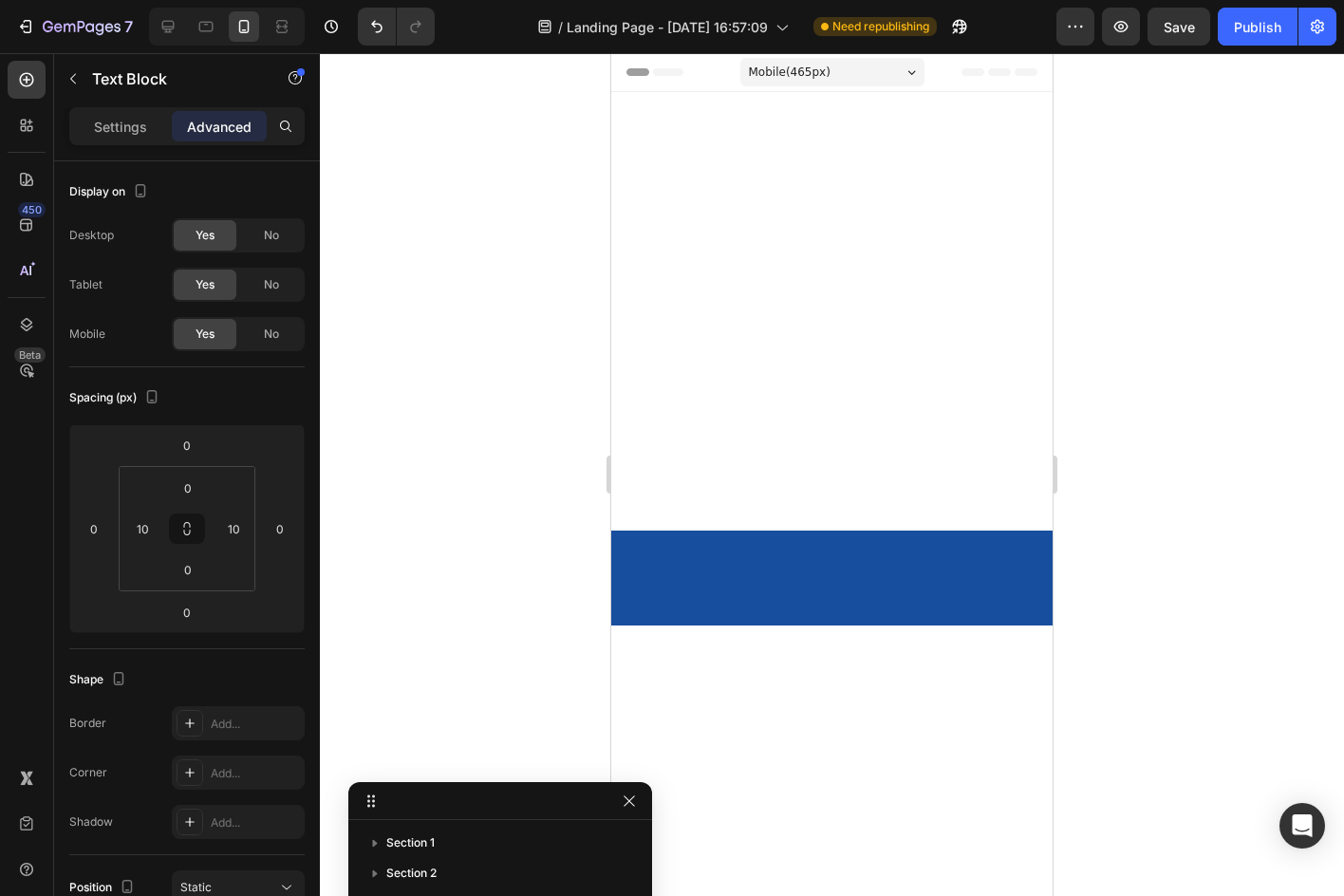
scroll to position [3300, 0]
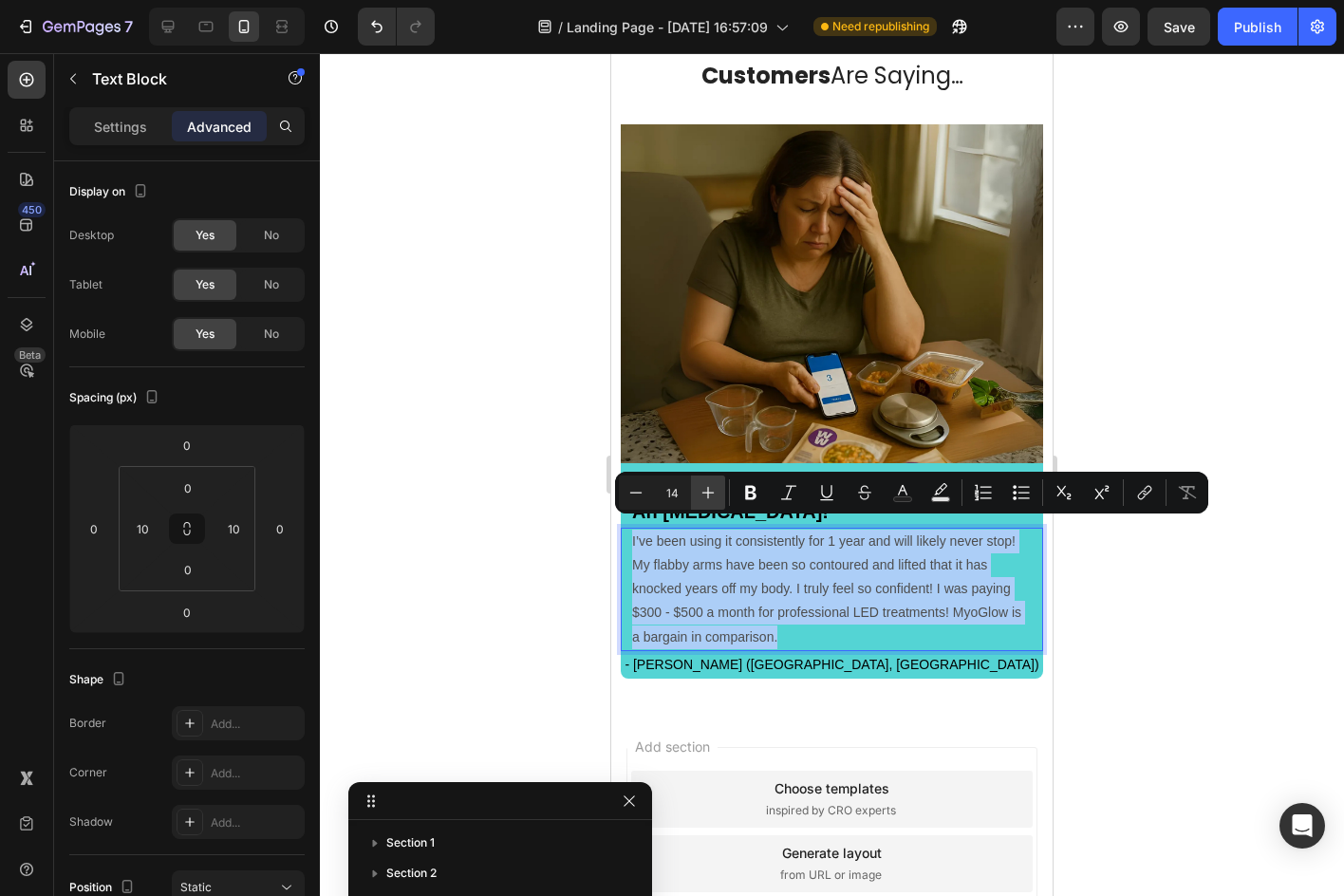
click at [704, 488] on icon "Editor contextual toolbar" at bounding box center [708, 492] width 19 height 19
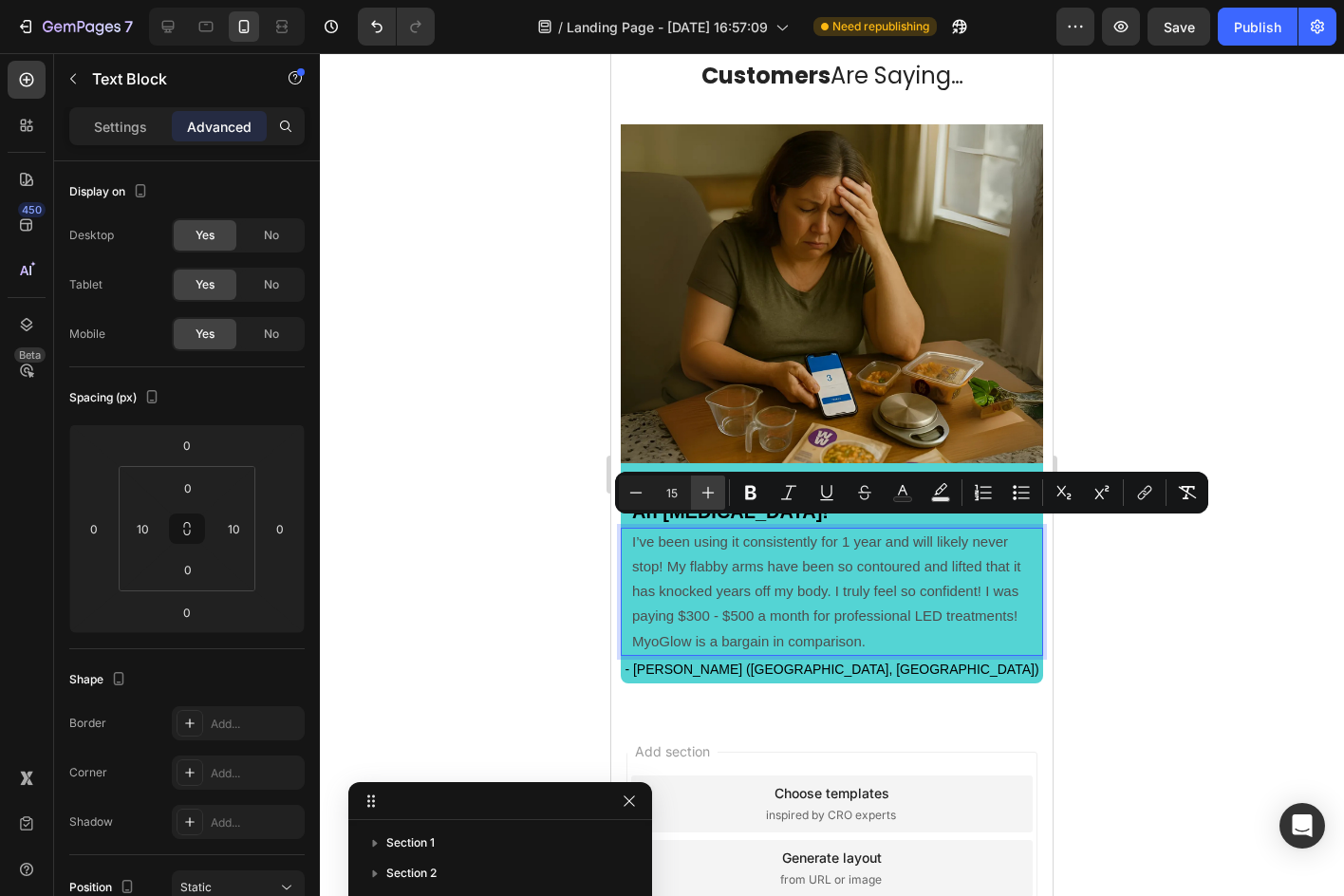
click at [704, 488] on icon "Editor contextual toolbar" at bounding box center [708, 492] width 19 height 19
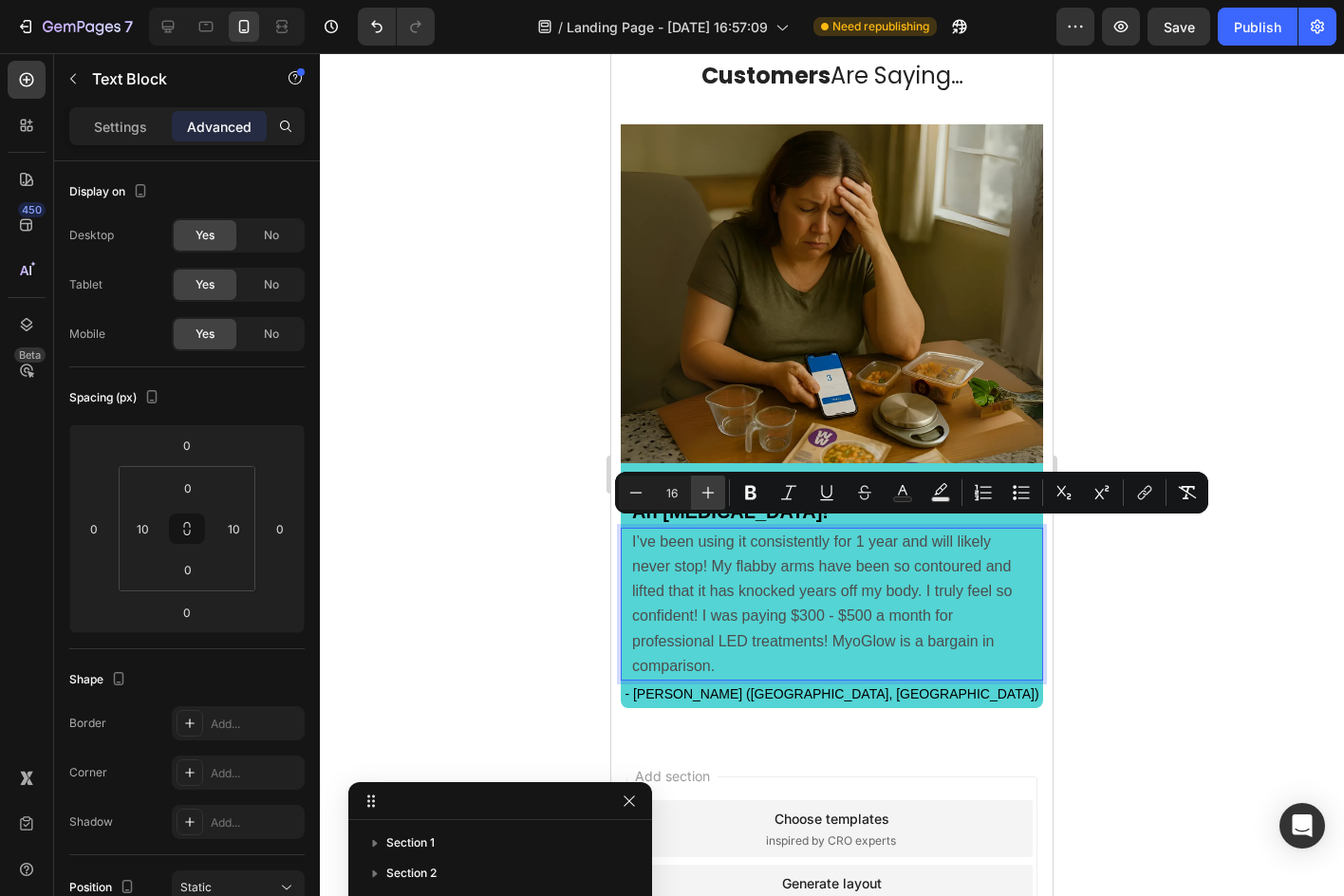
click at [704, 488] on icon "Editor contextual toolbar" at bounding box center [708, 492] width 19 height 19
type input "18"
click at [530, 619] on div at bounding box center [832, 473] width 1024 height 842
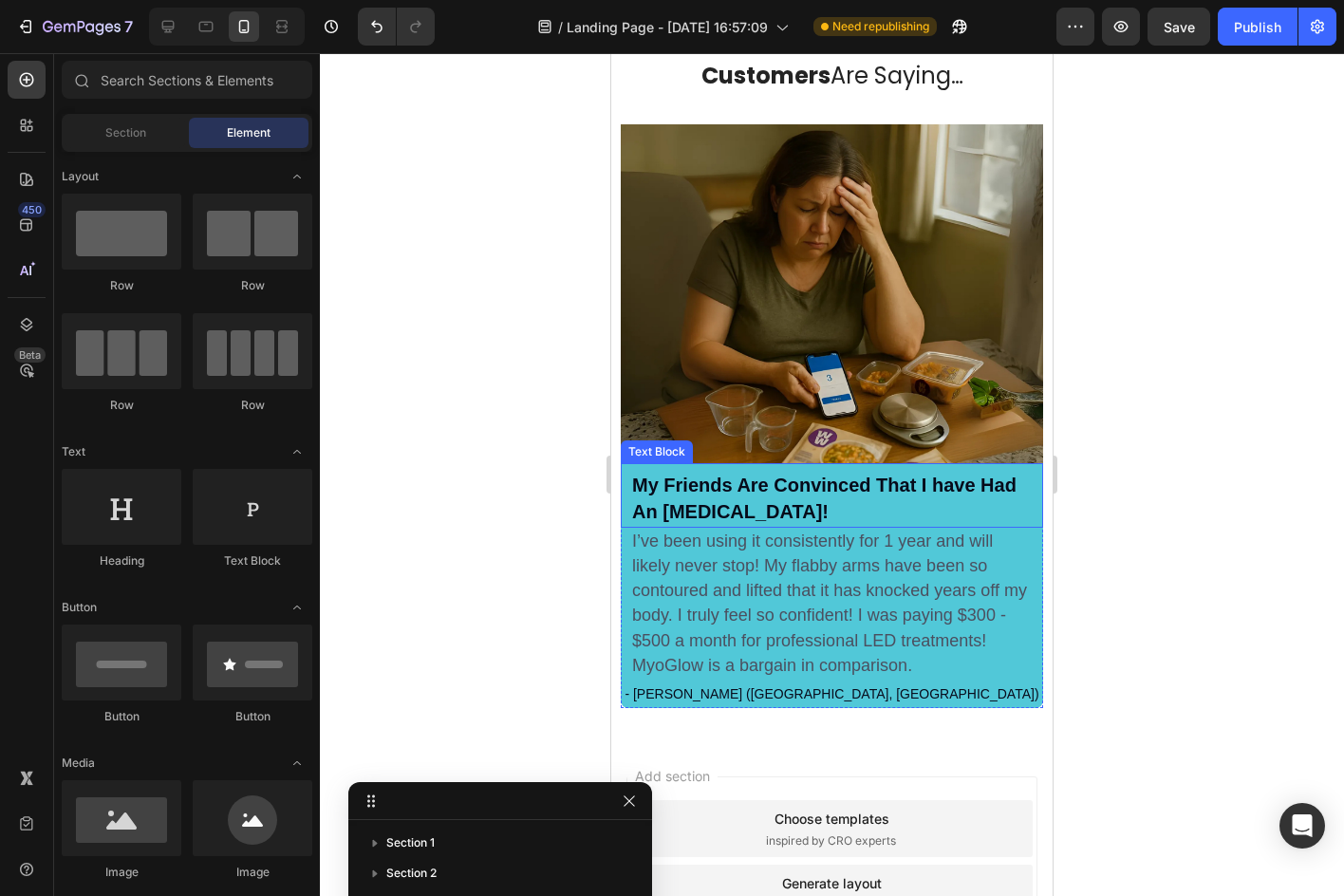
click at [772, 497] on p "My Friends Are Convinced That I have Had An [MEDICAL_DATA]!" at bounding box center [832, 499] width 399 height 52
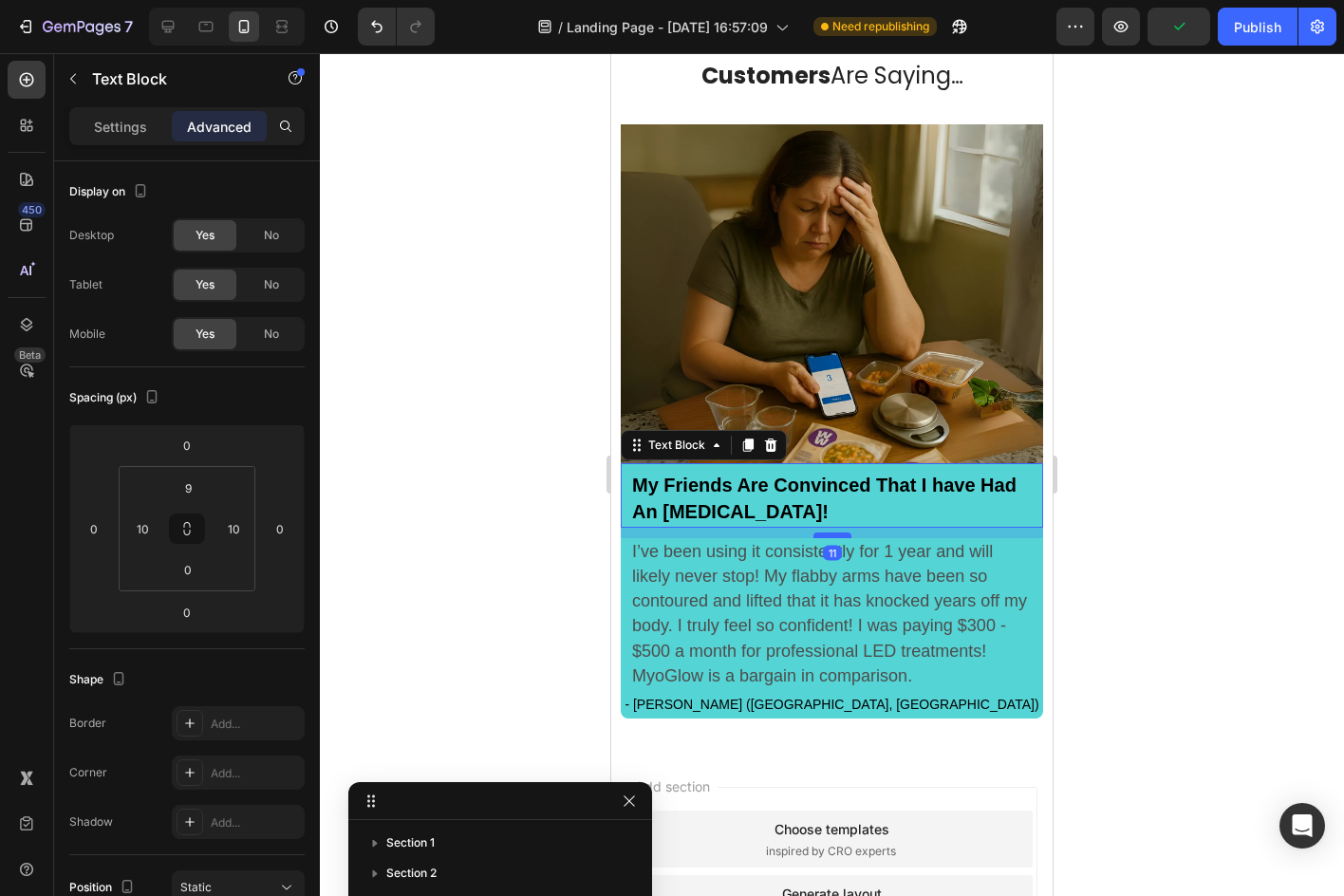
drag, startPoint x: 813, startPoint y: 515, endPoint x: 810, endPoint y: 526, distance: 11.4
click at [813, 532] on div at bounding box center [832, 535] width 38 height 6
type input "11"
click at [1104, 524] on div at bounding box center [832, 473] width 1024 height 842
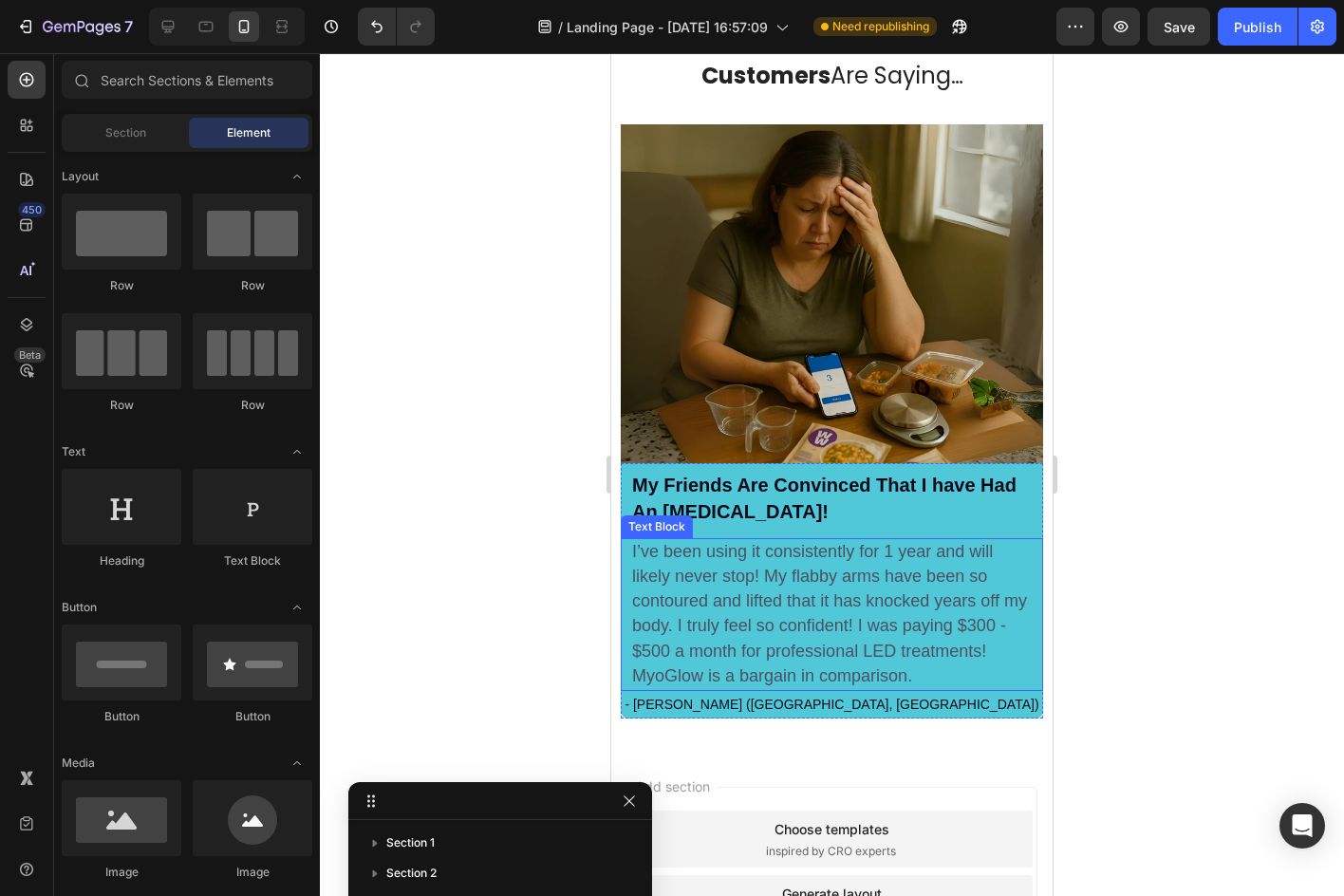
click at [847, 620] on span "I’ve been using it consistently for 1 year and will likely never stop! My flabb…" at bounding box center [830, 613] width 394 height 143
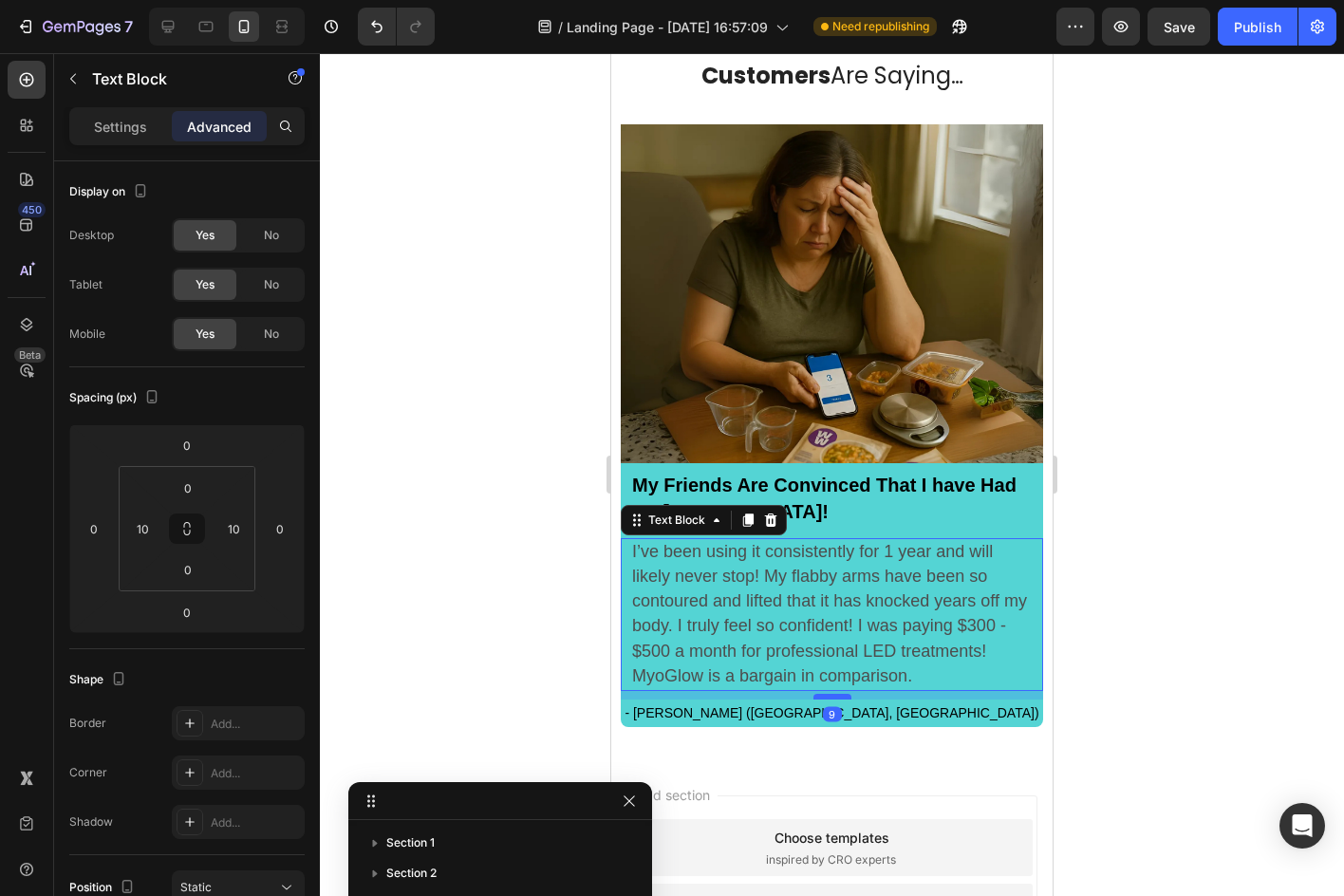
drag, startPoint x: 833, startPoint y: 674, endPoint x: 820, endPoint y: 683, distance: 15.8
click at [820, 694] on div at bounding box center [832, 697] width 38 height 6
type input "9"
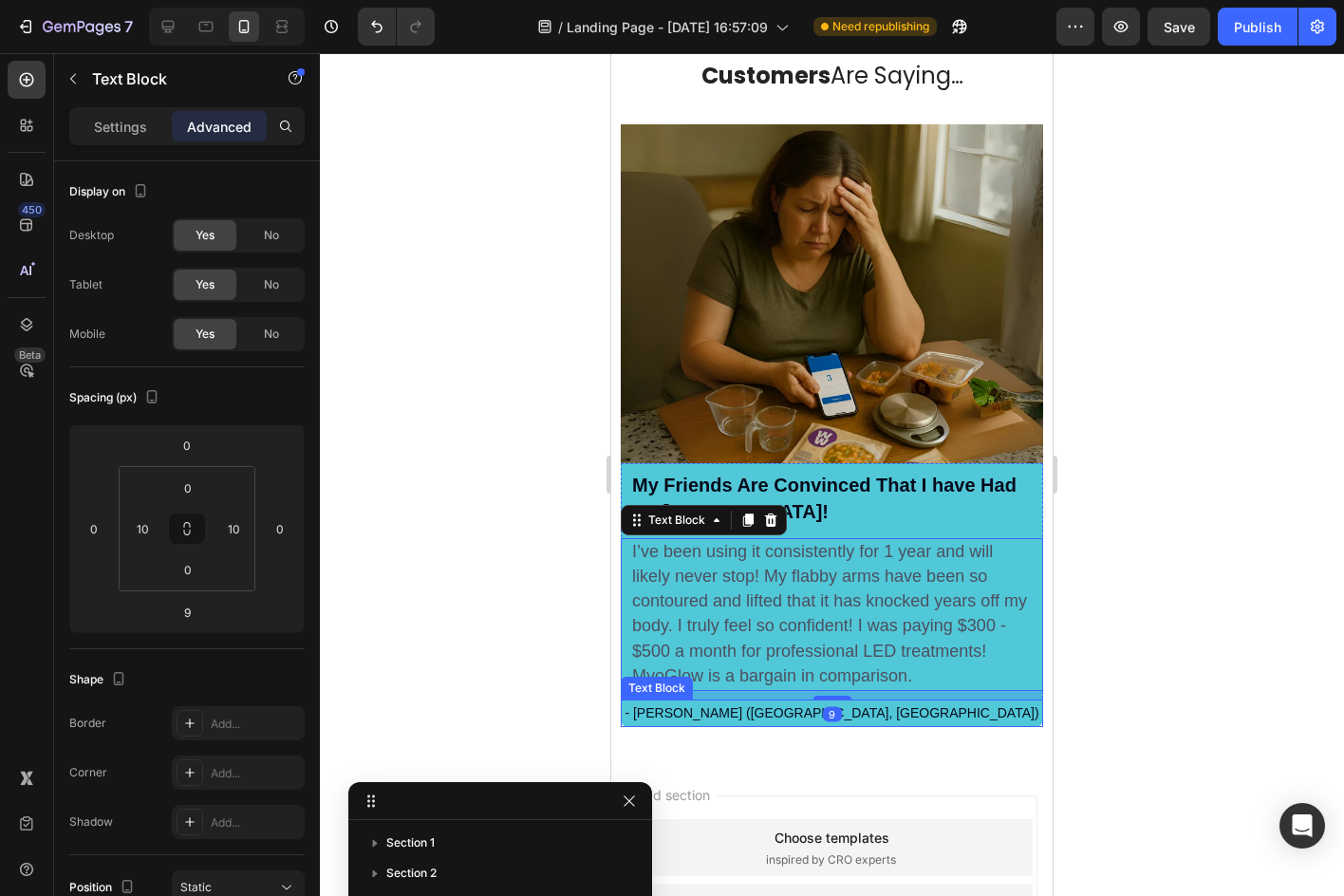
click at [859, 705] on span "- [PERSON_NAME] ([GEOGRAPHIC_DATA], [GEOGRAPHIC_DATA])" at bounding box center [832, 713] width 414 height 16
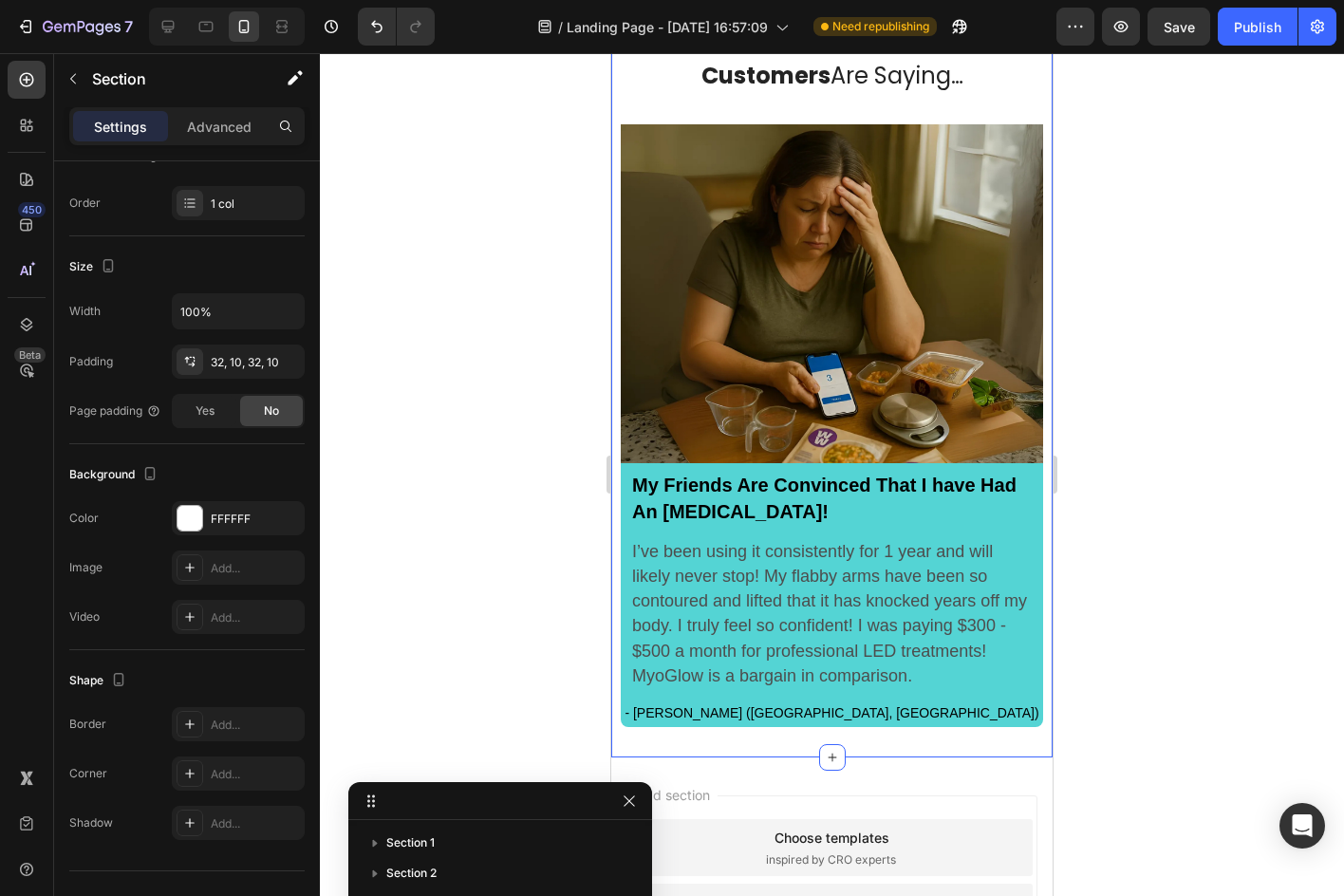
scroll to position [0, 0]
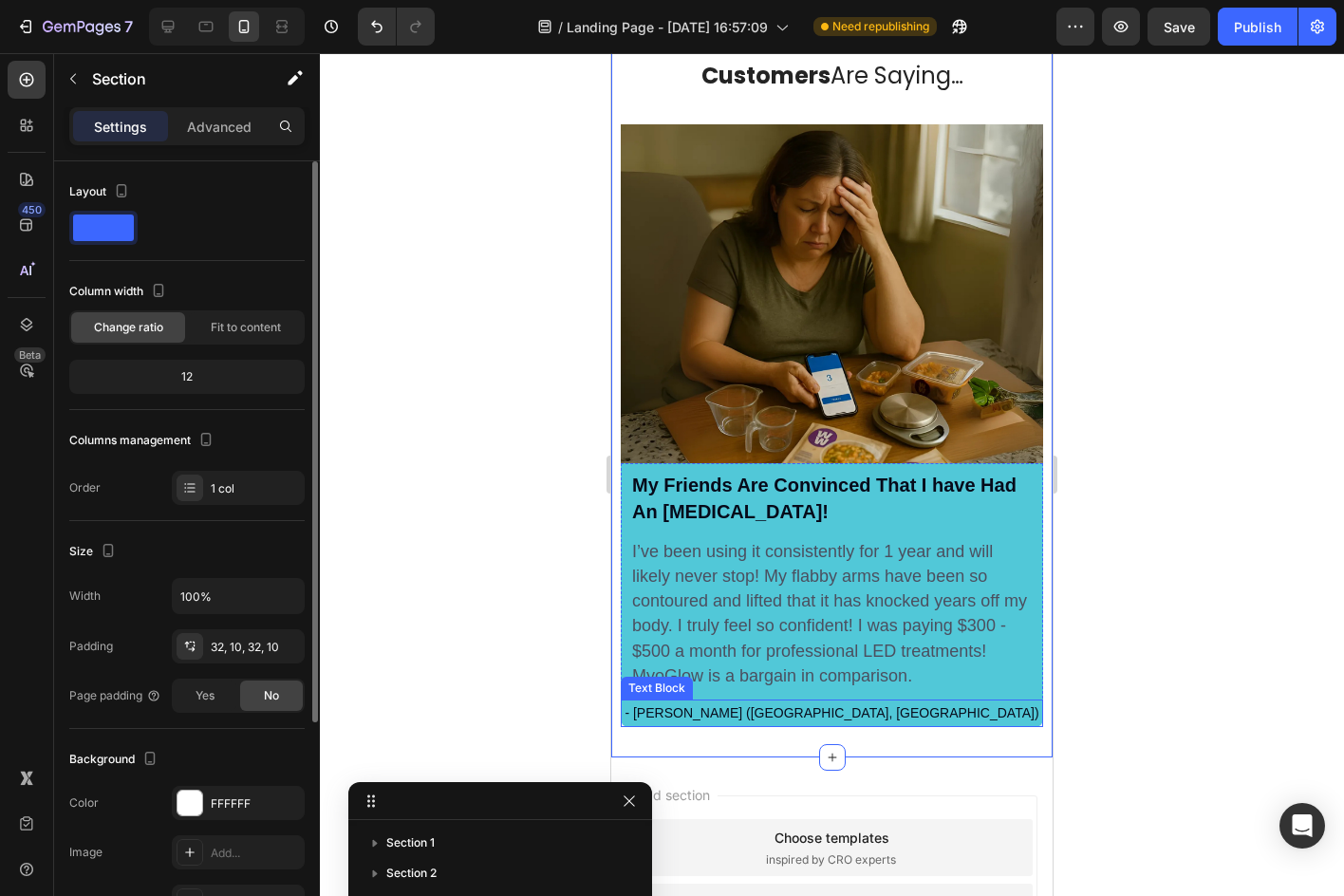
click at [828, 706] on span "- [PERSON_NAME] ([GEOGRAPHIC_DATA], [GEOGRAPHIC_DATA])" at bounding box center [832, 713] width 414 height 16
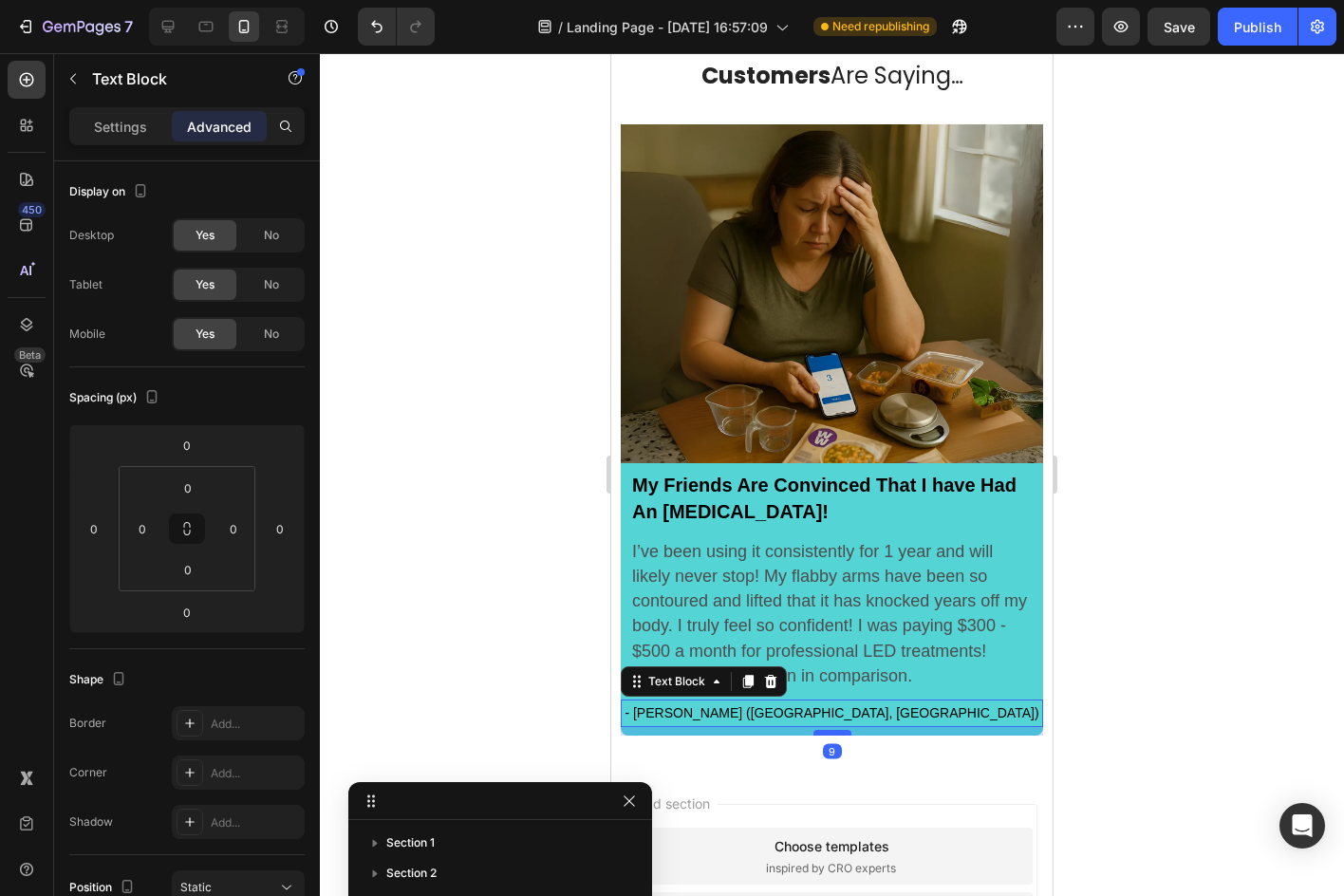
drag, startPoint x: 817, startPoint y: 713, endPoint x: 829, endPoint y: 722, distance: 15.0
click at [829, 730] on div at bounding box center [832, 733] width 38 height 6
type input "9"
click at [1144, 650] on div at bounding box center [832, 473] width 1024 height 842
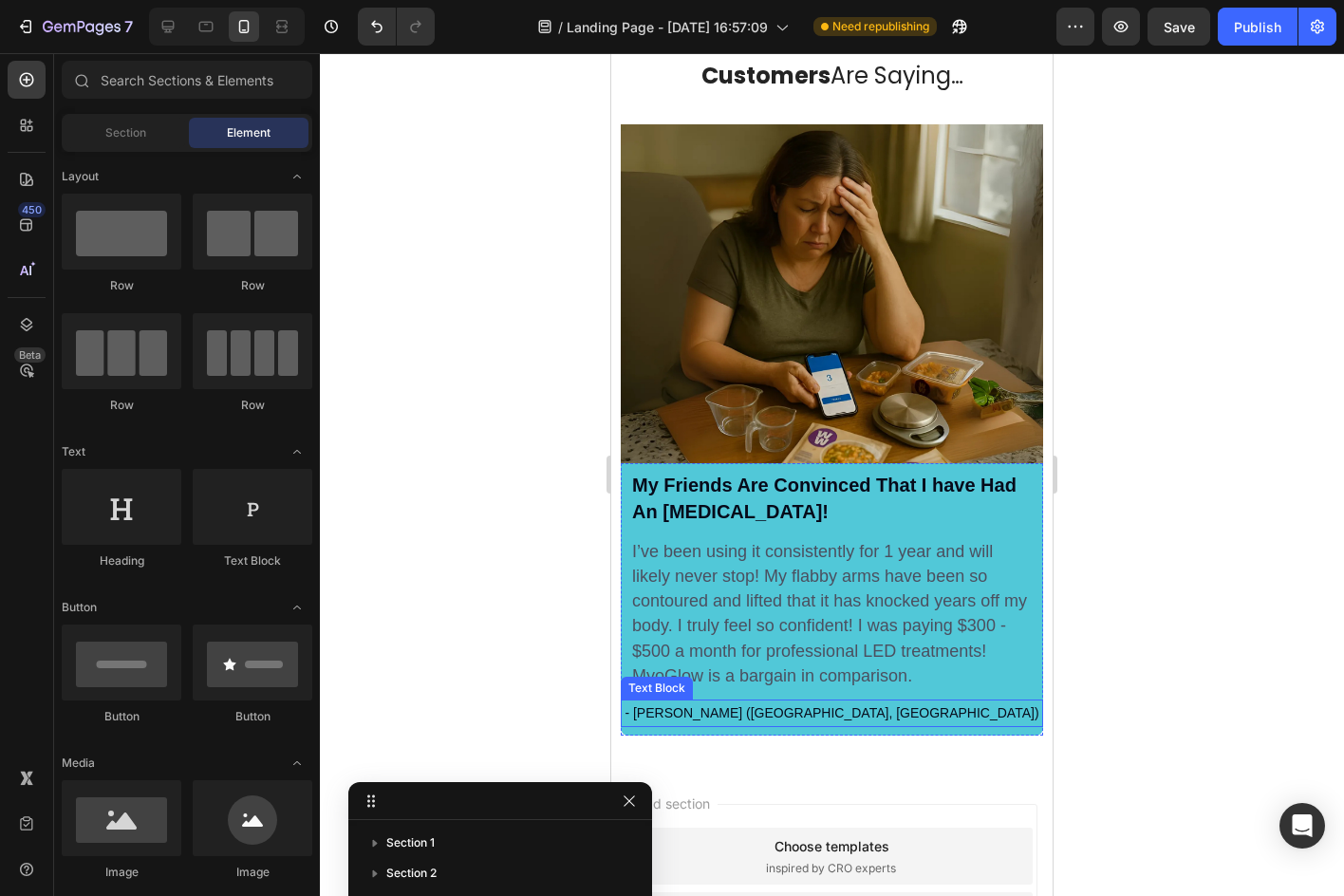
click at [840, 705] on span "- [PERSON_NAME] ([GEOGRAPHIC_DATA], [GEOGRAPHIC_DATA])" at bounding box center [832, 713] width 414 height 16
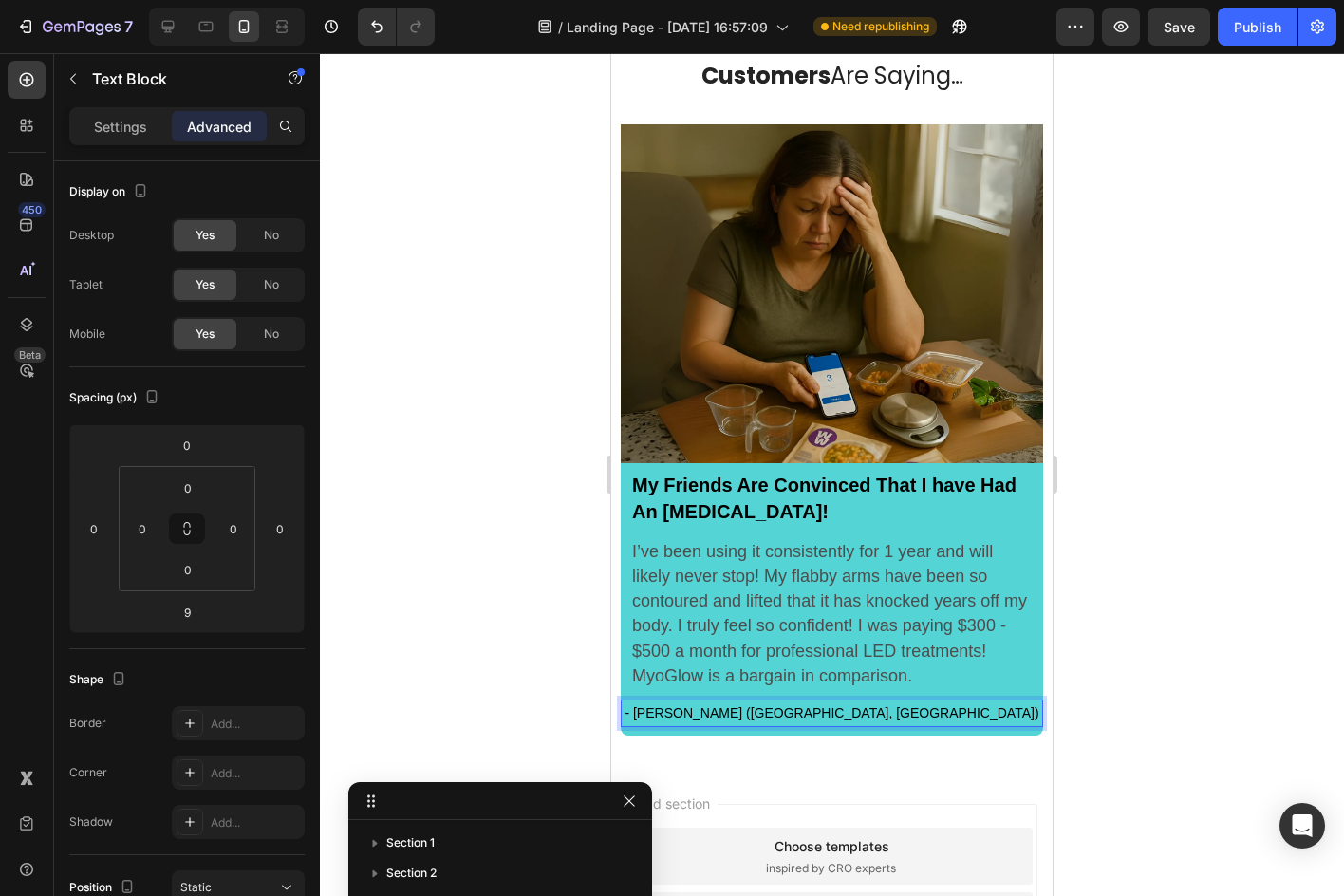
click at [837, 705] on span "- [PERSON_NAME] ([GEOGRAPHIC_DATA], [GEOGRAPHIC_DATA])" at bounding box center [832, 713] width 414 height 16
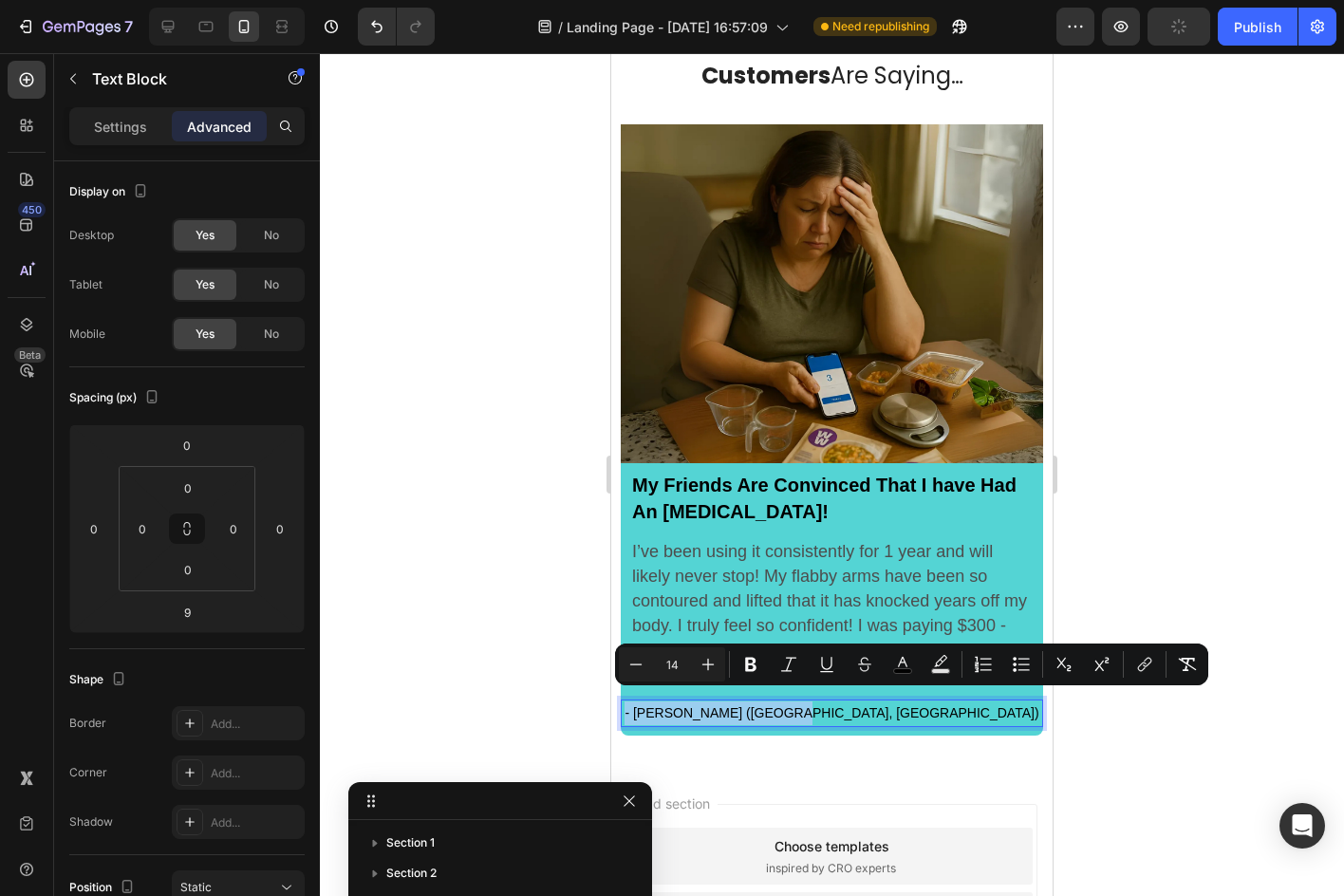
click at [837, 705] on span "- [PERSON_NAME] ([GEOGRAPHIC_DATA], [GEOGRAPHIC_DATA])" at bounding box center [832, 713] width 414 height 16
click at [757, 666] on icon "Editor contextual toolbar" at bounding box center [750, 664] width 19 height 19
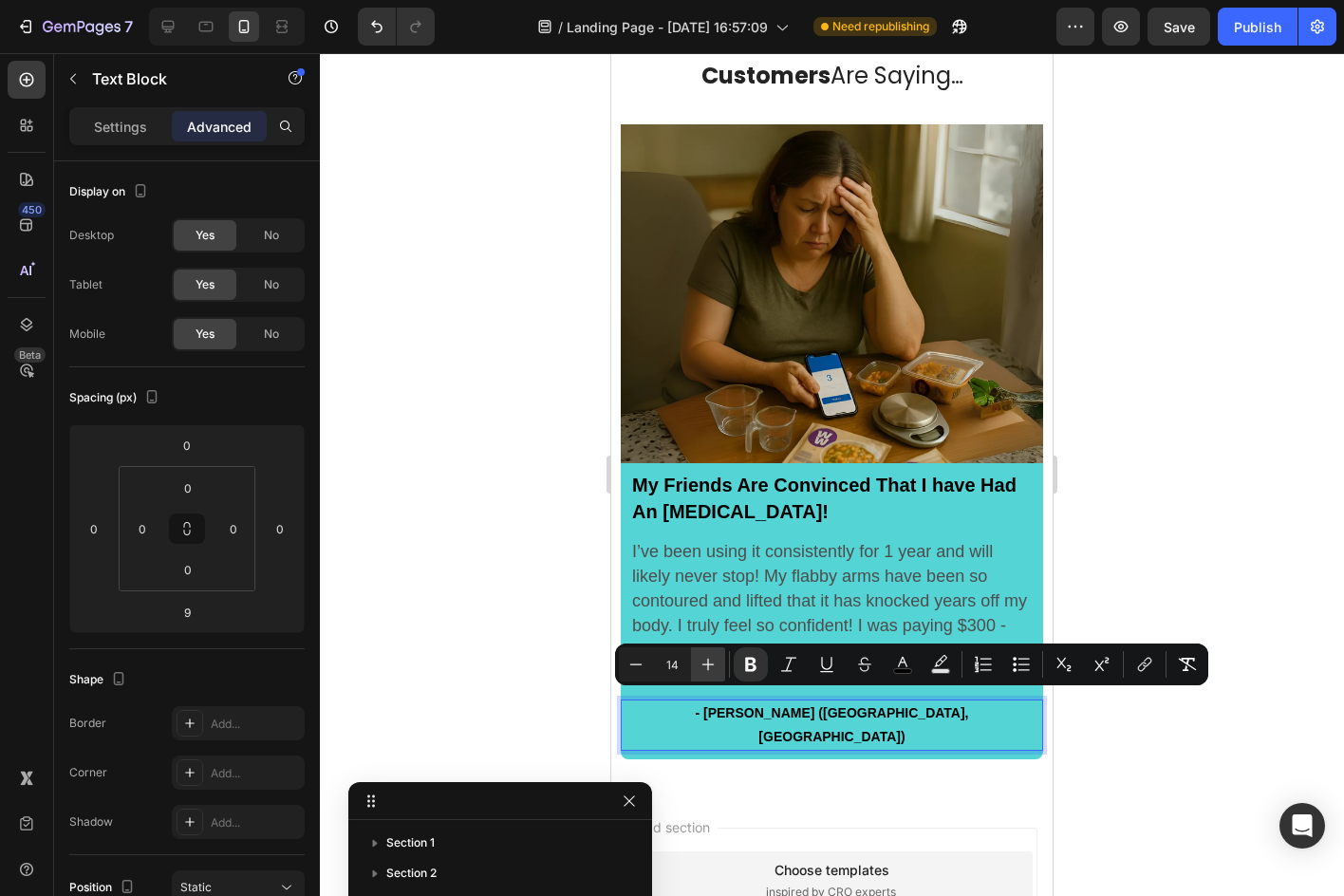
click at [723, 655] on button "Plus" at bounding box center [708, 664] width 34 height 34
type input "18"
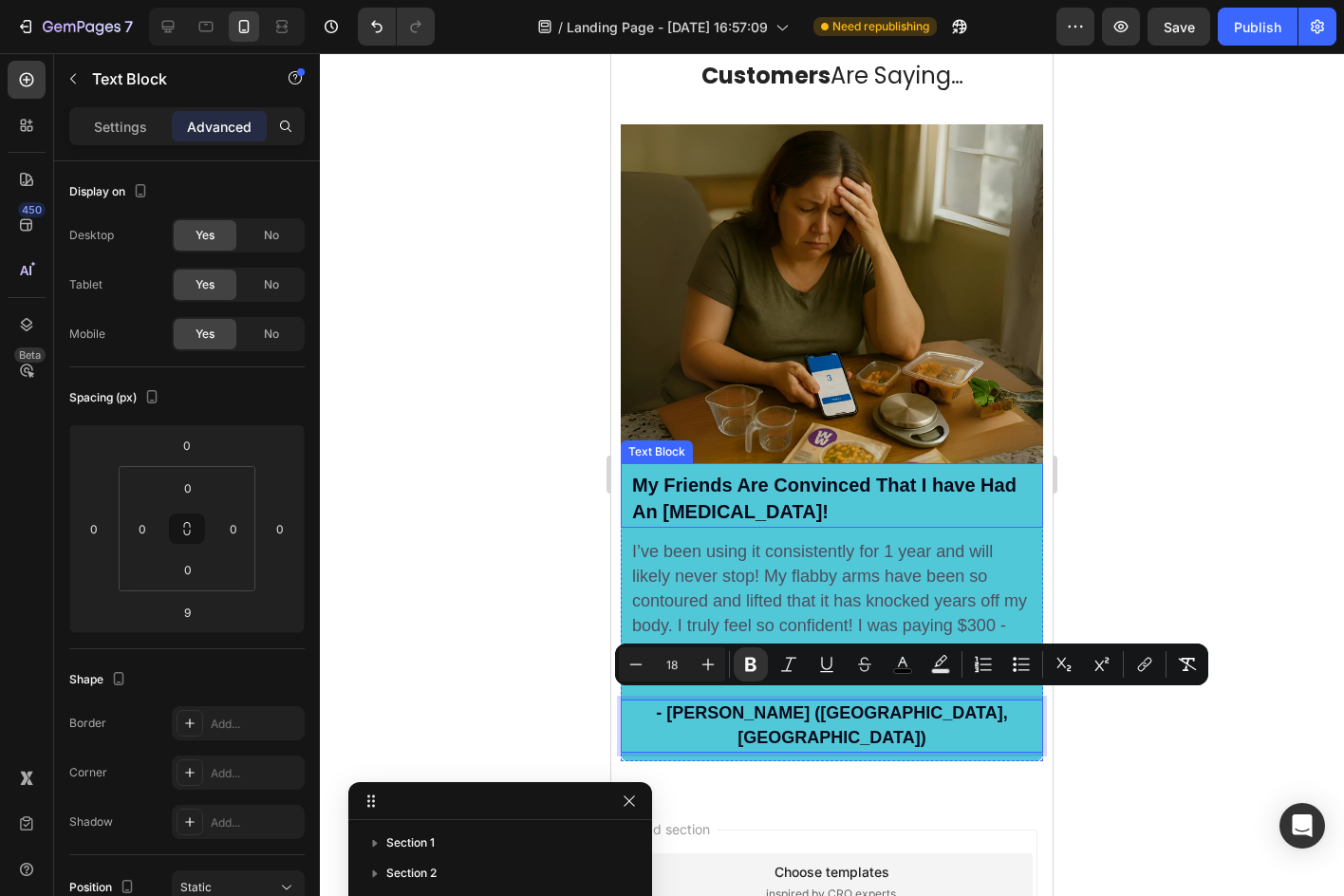
click at [842, 500] on p "My Friends Are Convinced That I have Had An [MEDICAL_DATA]!" at bounding box center [832, 499] width 399 height 52
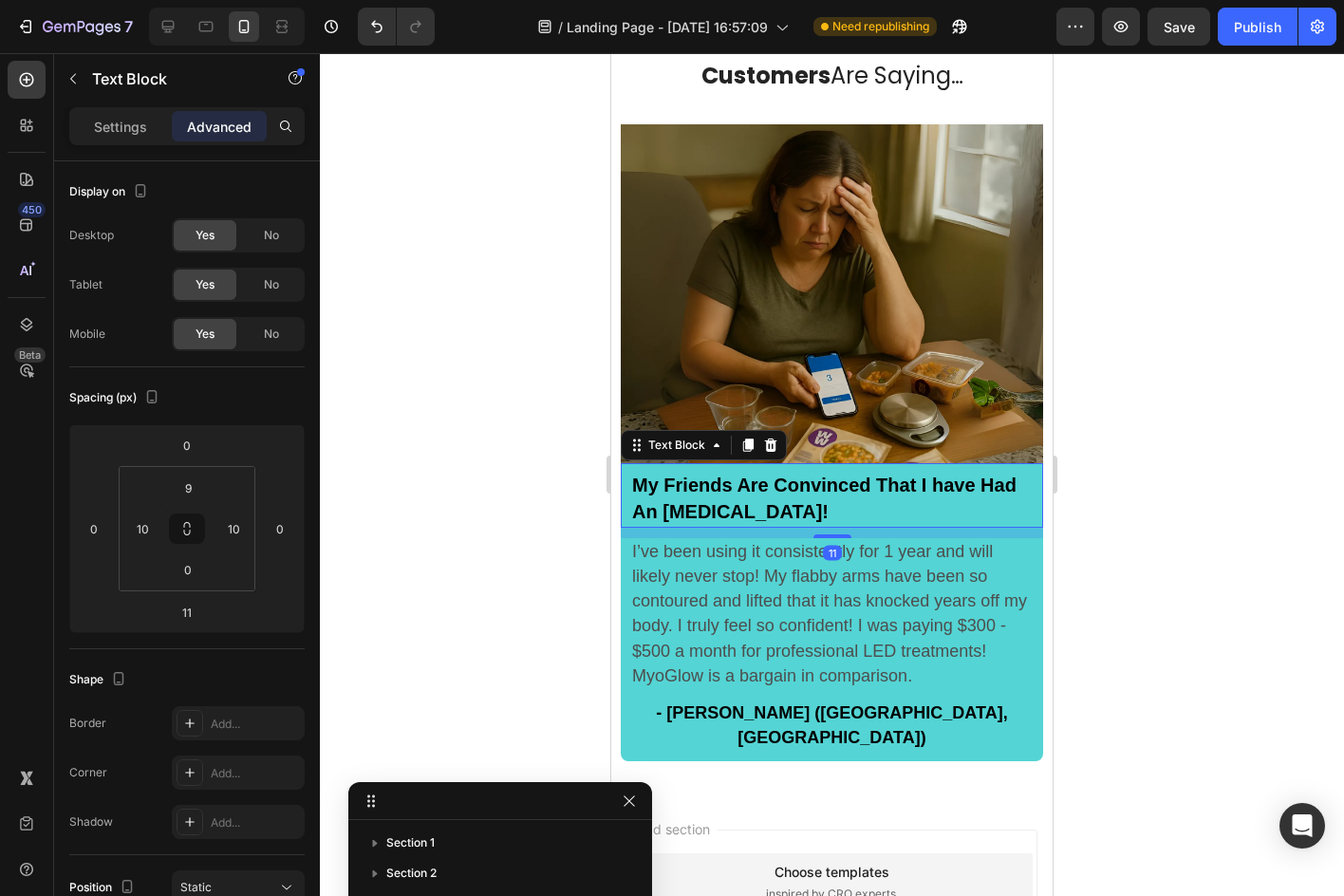
click at [130, 107] on div "Settings Advanced" at bounding box center [186, 126] width 235 height 38
click at [130, 118] on p "Settings" at bounding box center [120, 127] width 53 height 20
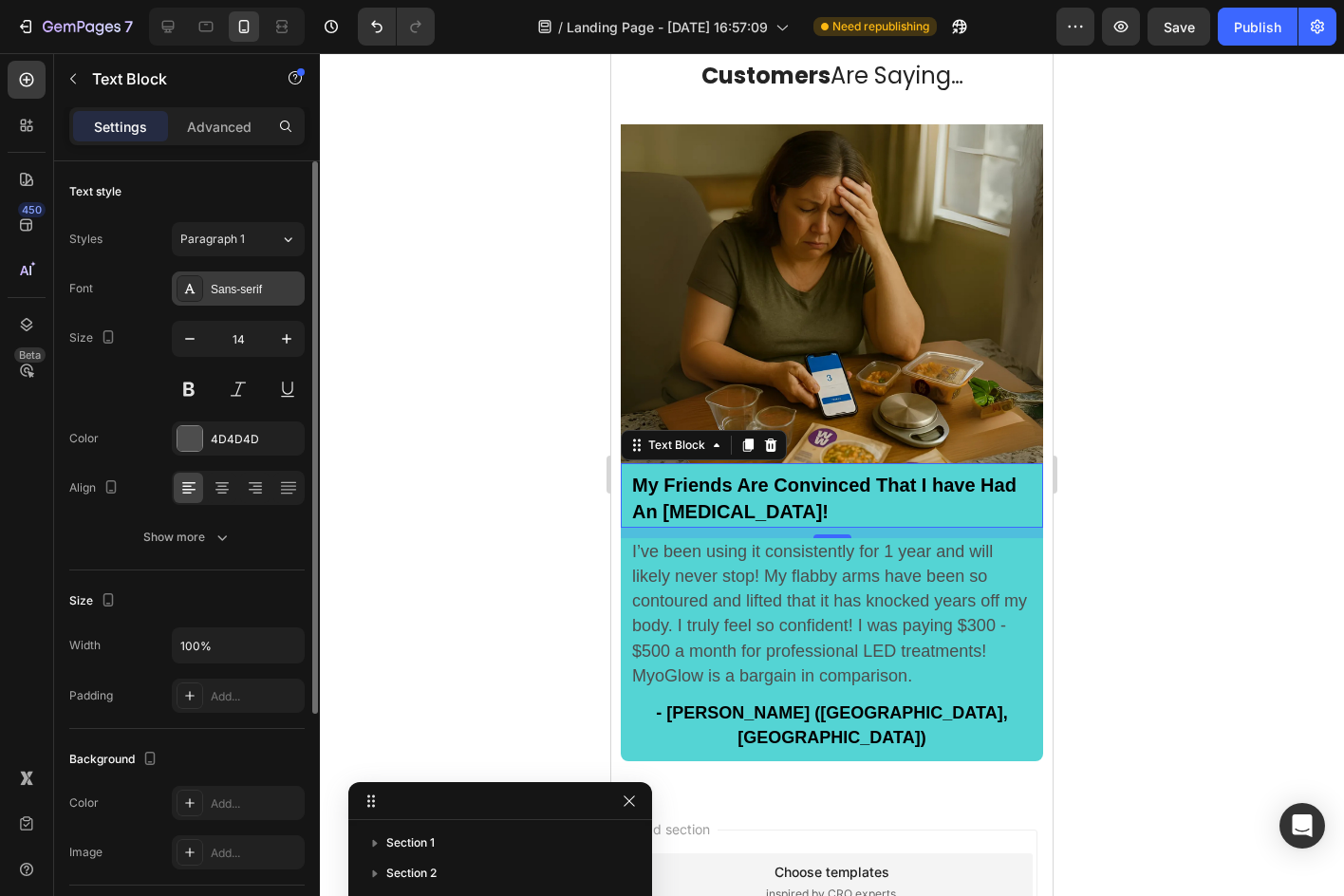
click at [237, 283] on div "Sans-serif" at bounding box center [255, 290] width 89 height 18
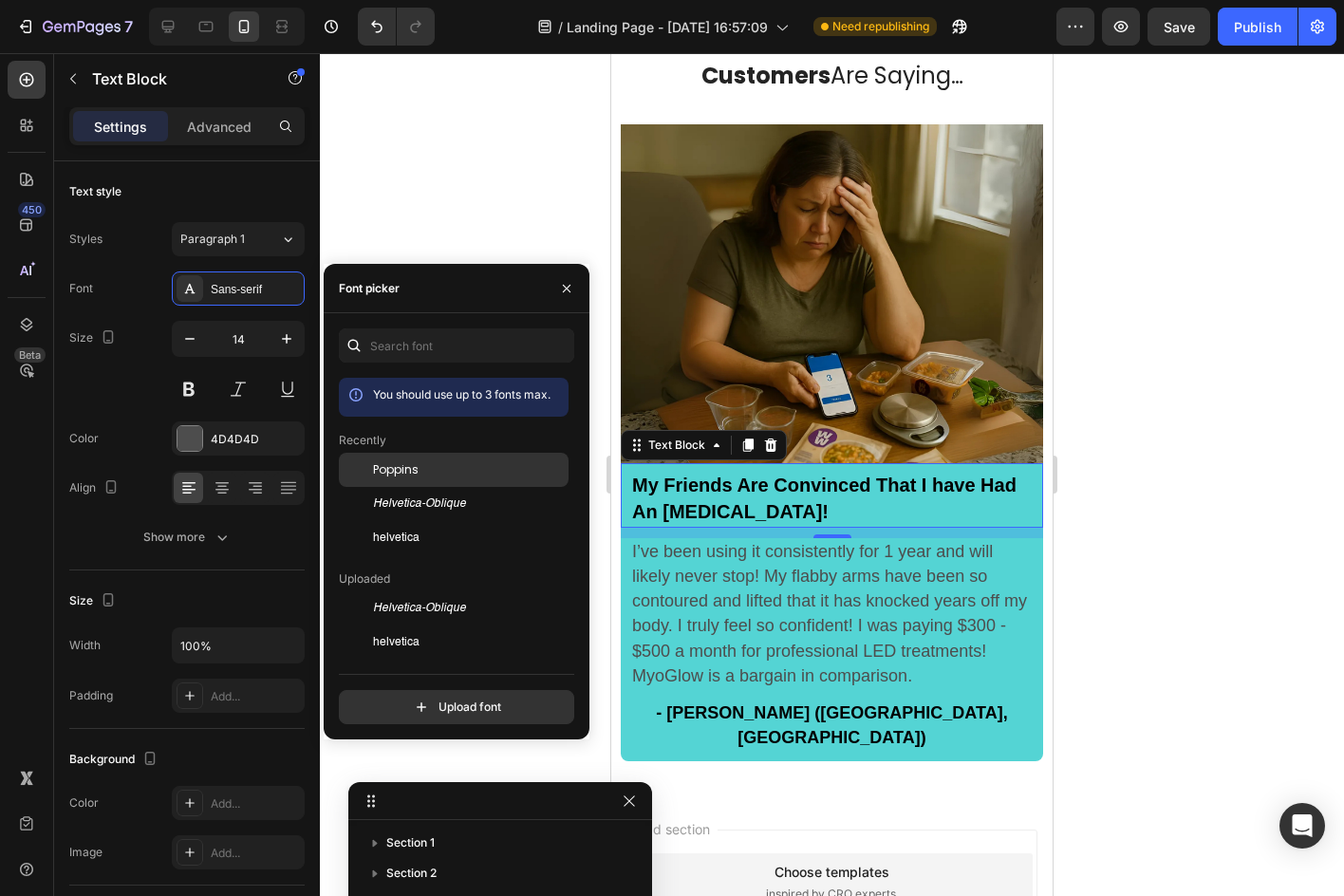
click at [401, 470] on span "Poppins" at bounding box center [395, 470] width 46 height 18
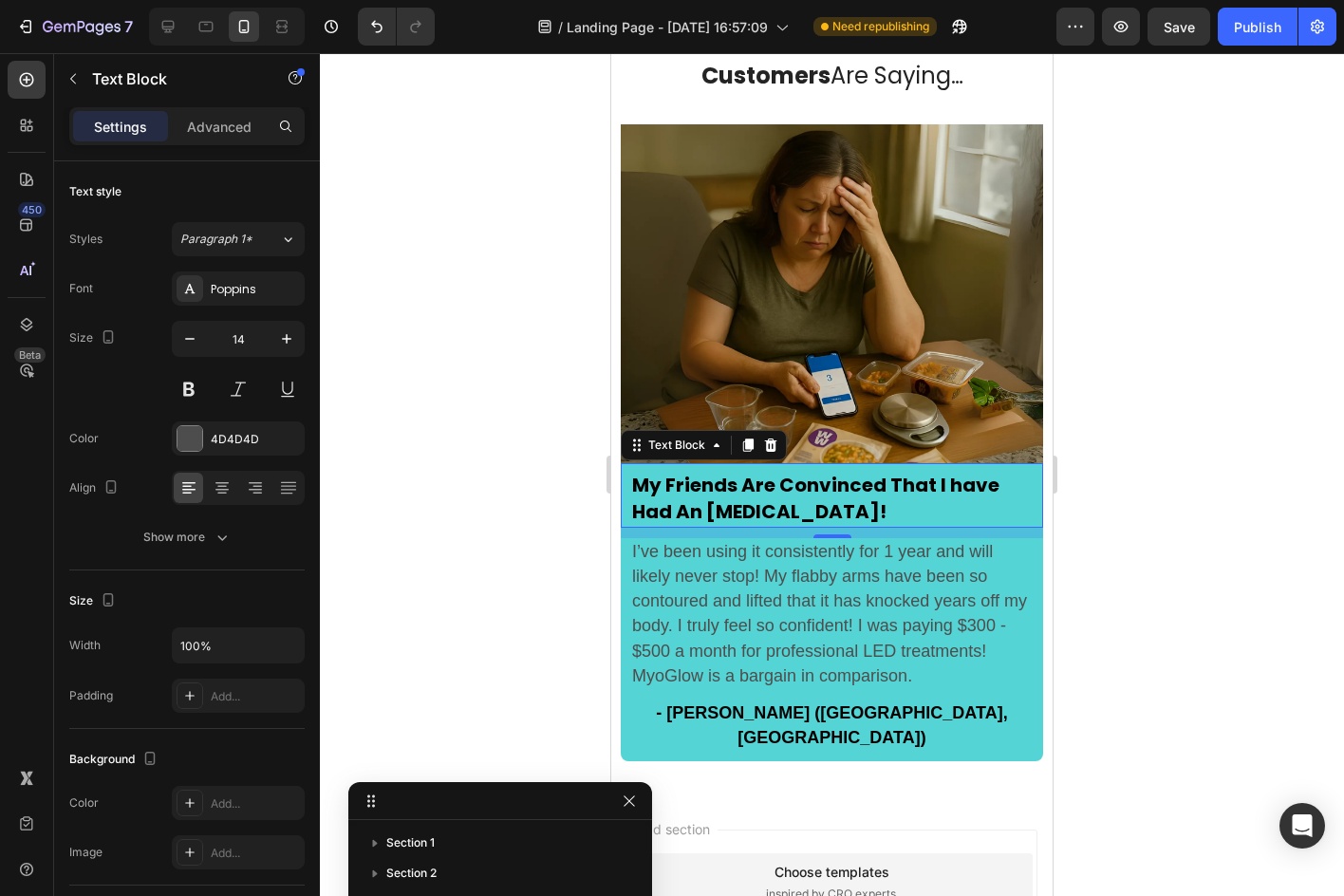
click at [519, 232] on div at bounding box center [832, 473] width 1024 height 842
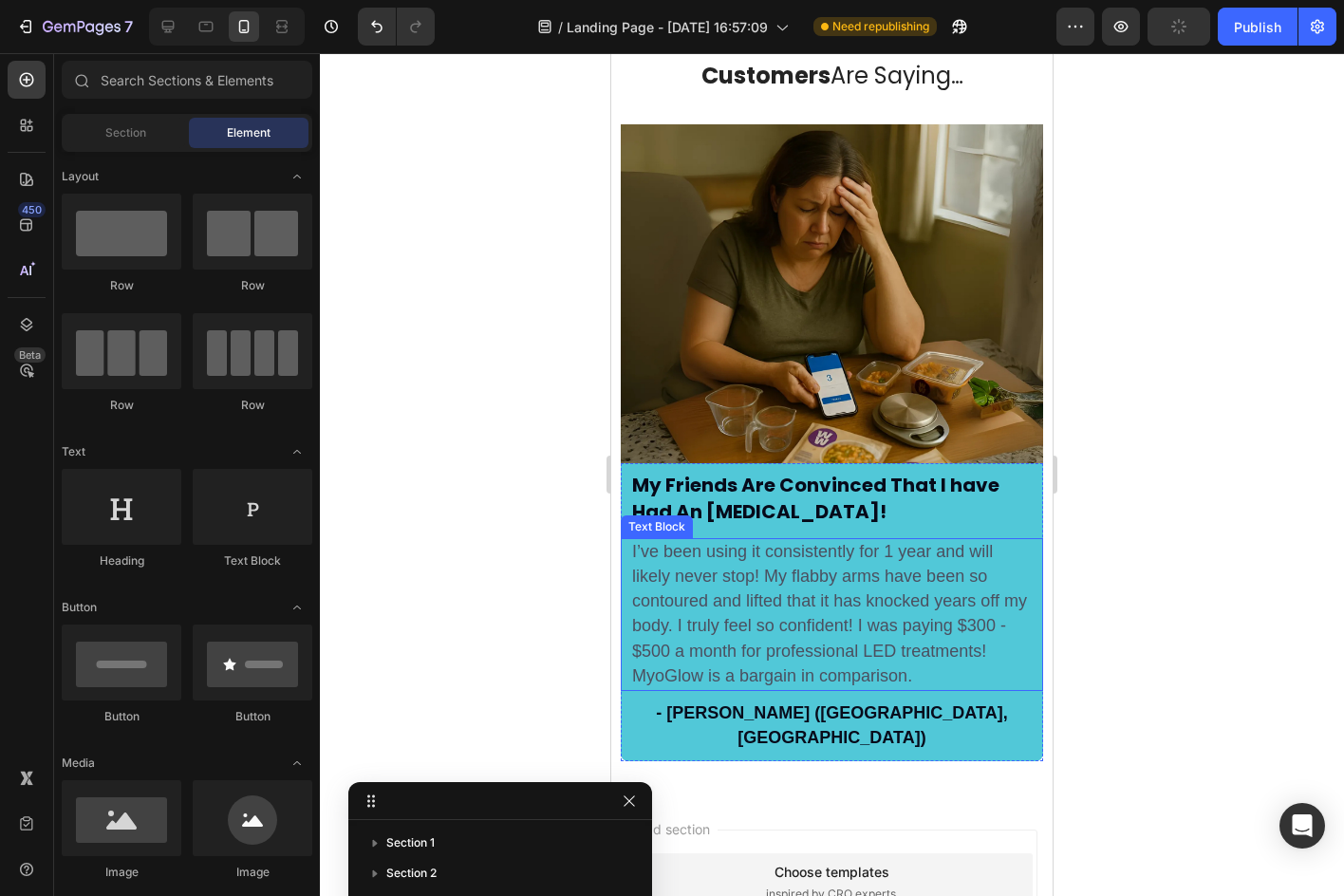
click at [876, 600] on p "I’ve been using it consistently for 1 year and will likely never stop! My flabb…" at bounding box center [832, 614] width 399 height 149
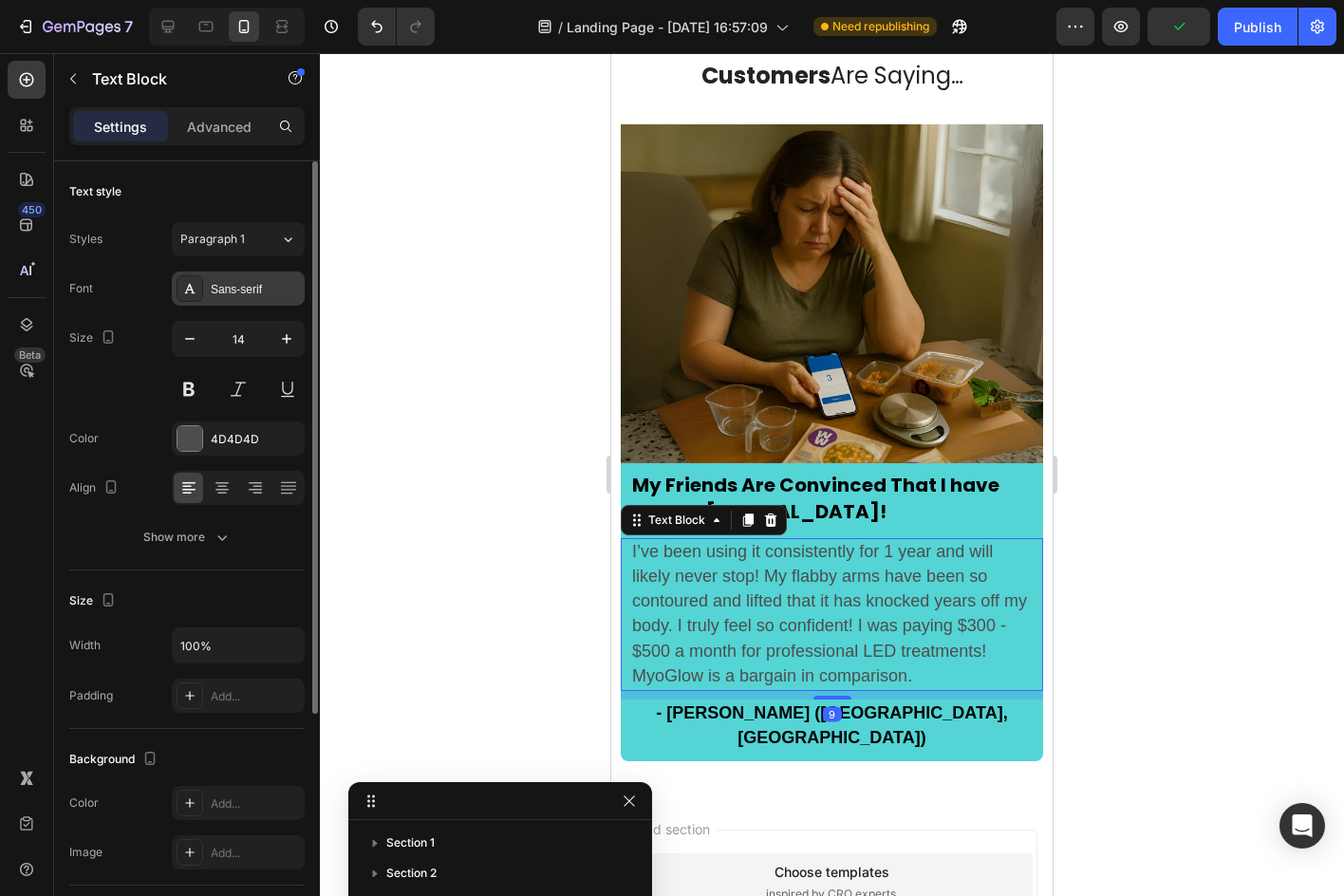
click at [218, 286] on div "Sans-serif" at bounding box center [255, 290] width 89 height 18
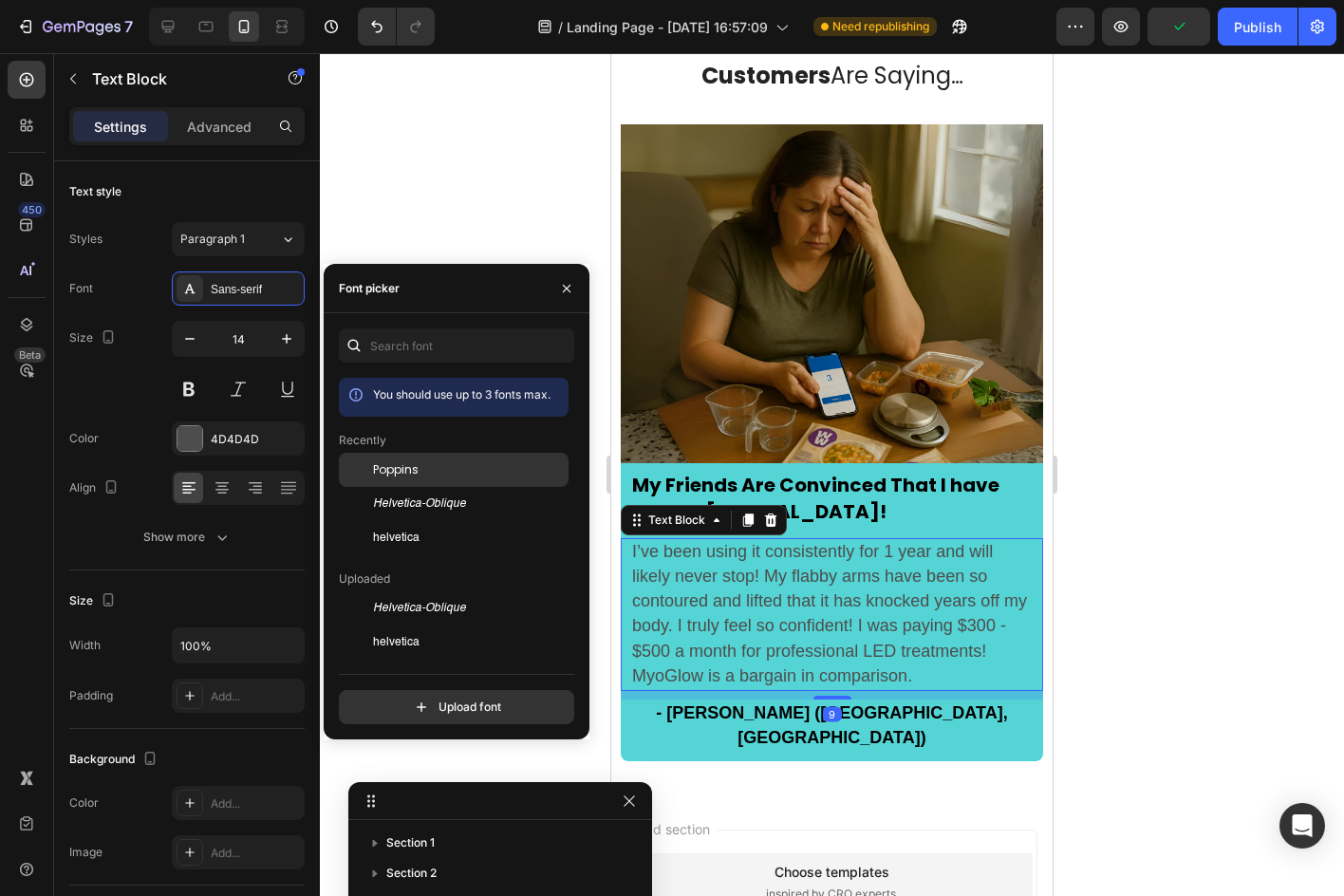
click at [365, 460] on div at bounding box center [355, 469] width 34 height 34
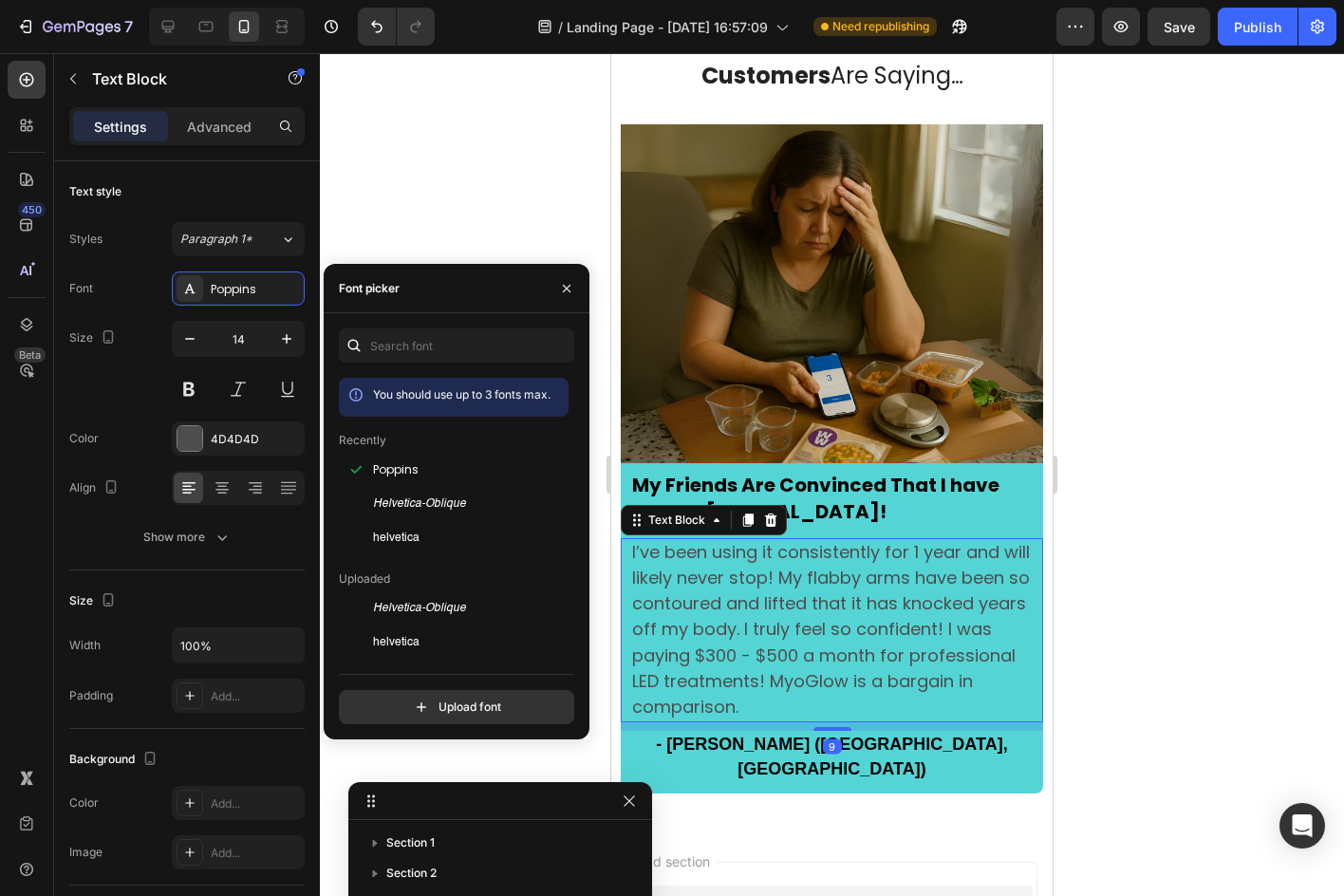
click at [443, 181] on div at bounding box center [832, 473] width 1024 height 842
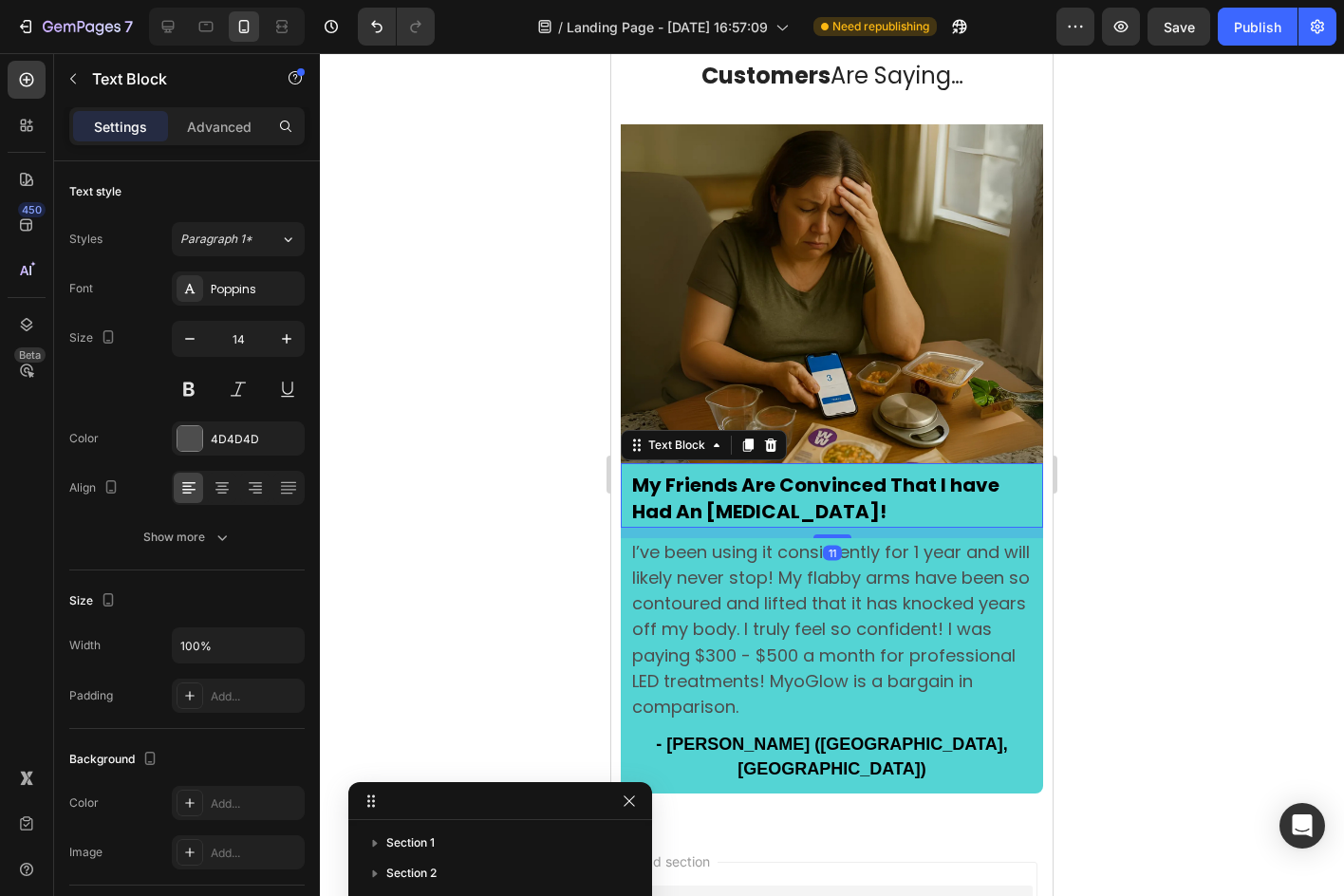
click at [800, 494] on p "My Friends Are Convinced That I have Had An [MEDICAL_DATA]!" at bounding box center [832, 499] width 399 height 52
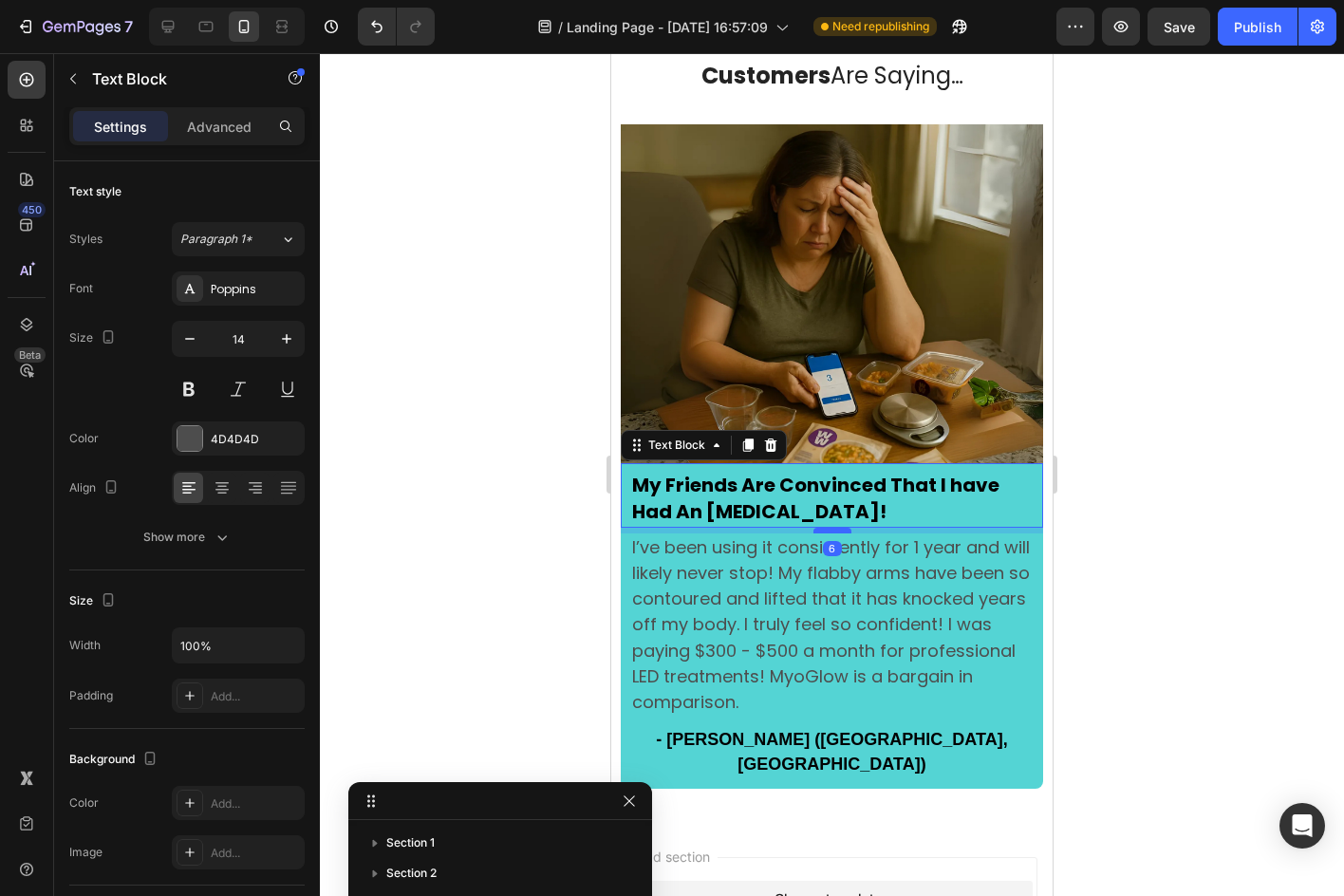
click at [818, 528] on div at bounding box center [832, 531] width 38 height 6
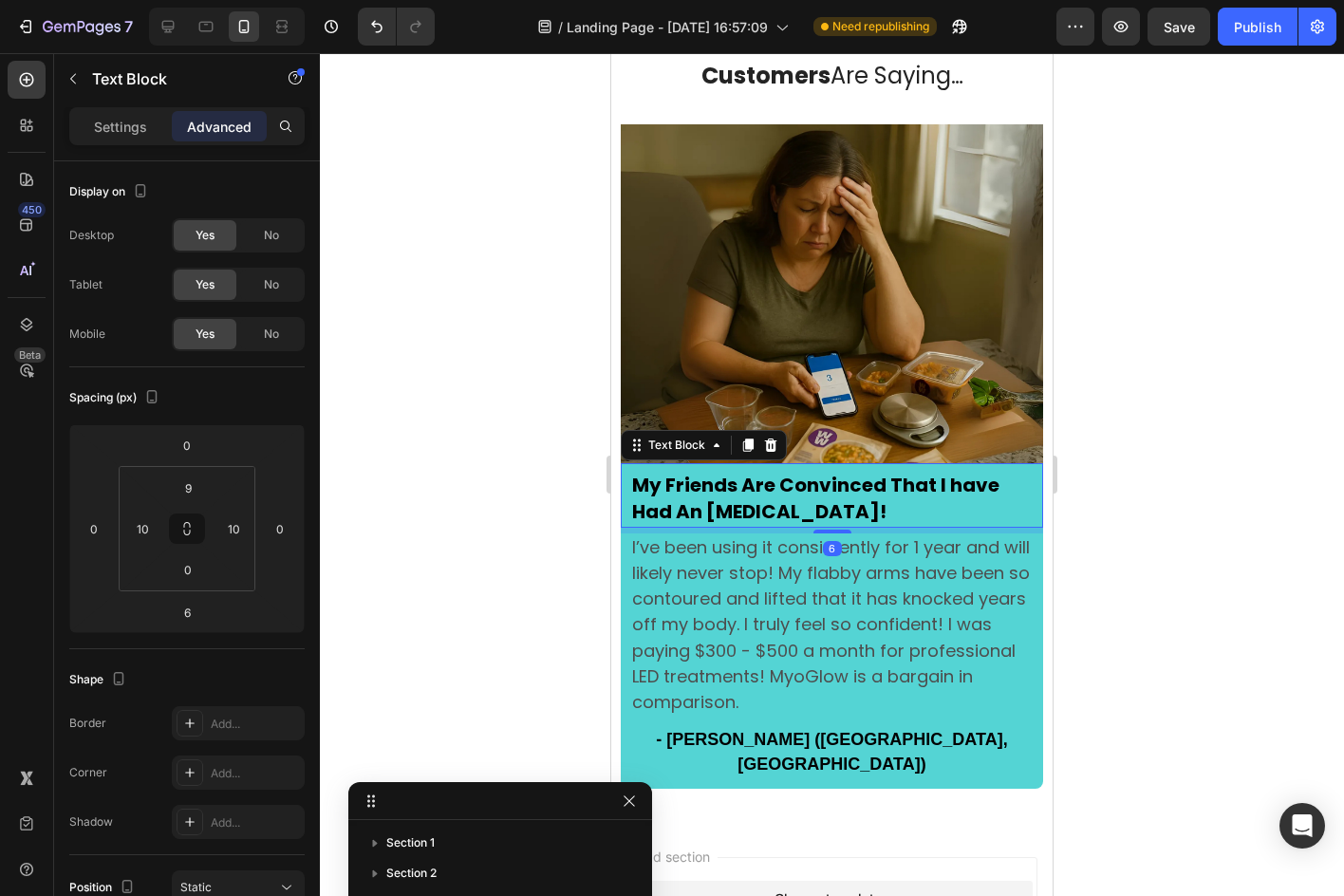
click at [1094, 484] on div at bounding box center [832, 473] width 1024 height 842
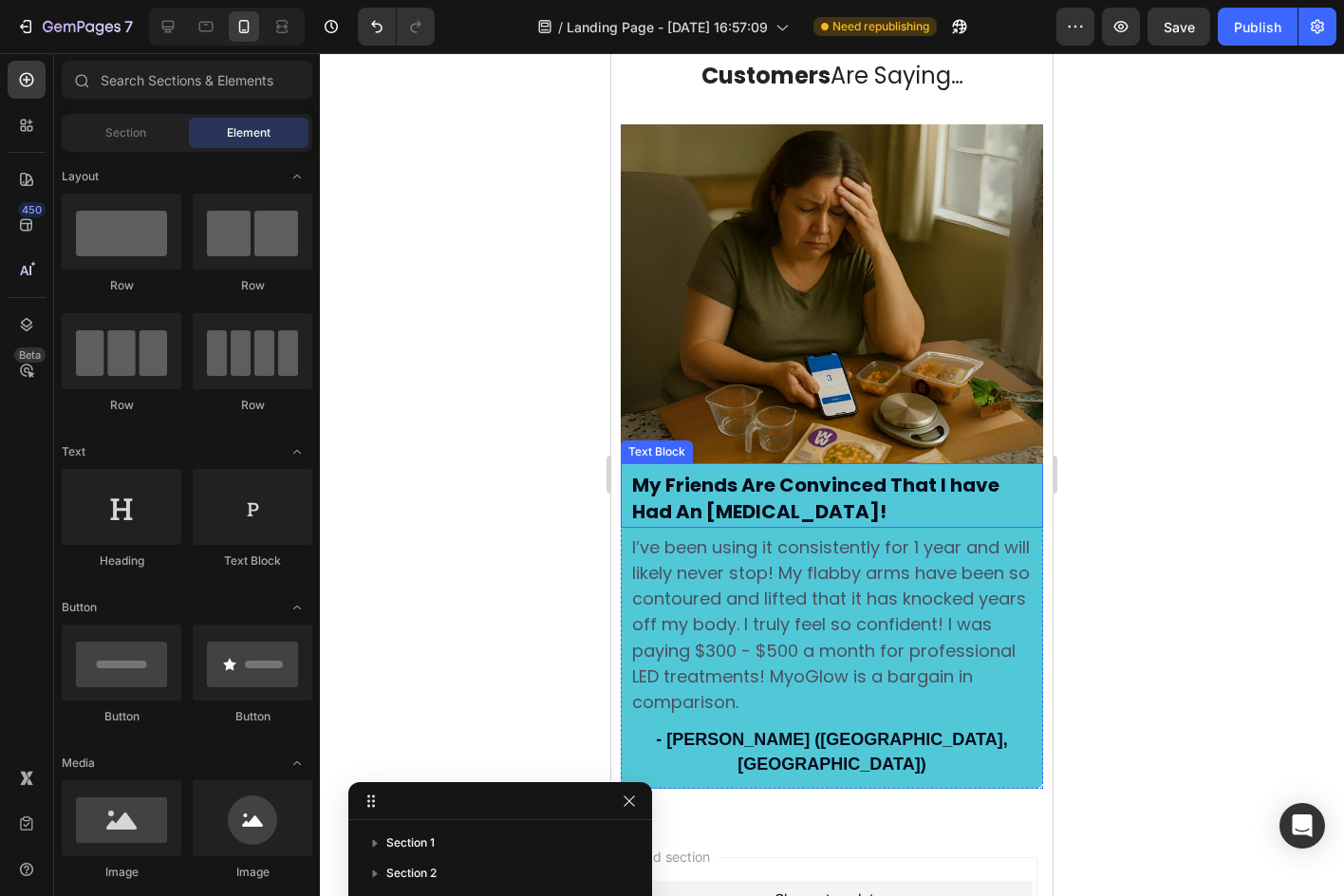
click at [874, 496] on p "My Friends Are Convinced That I have Had An [MEDICAL_DATA]!" at bounding box center [832, 499] width 399 height 52
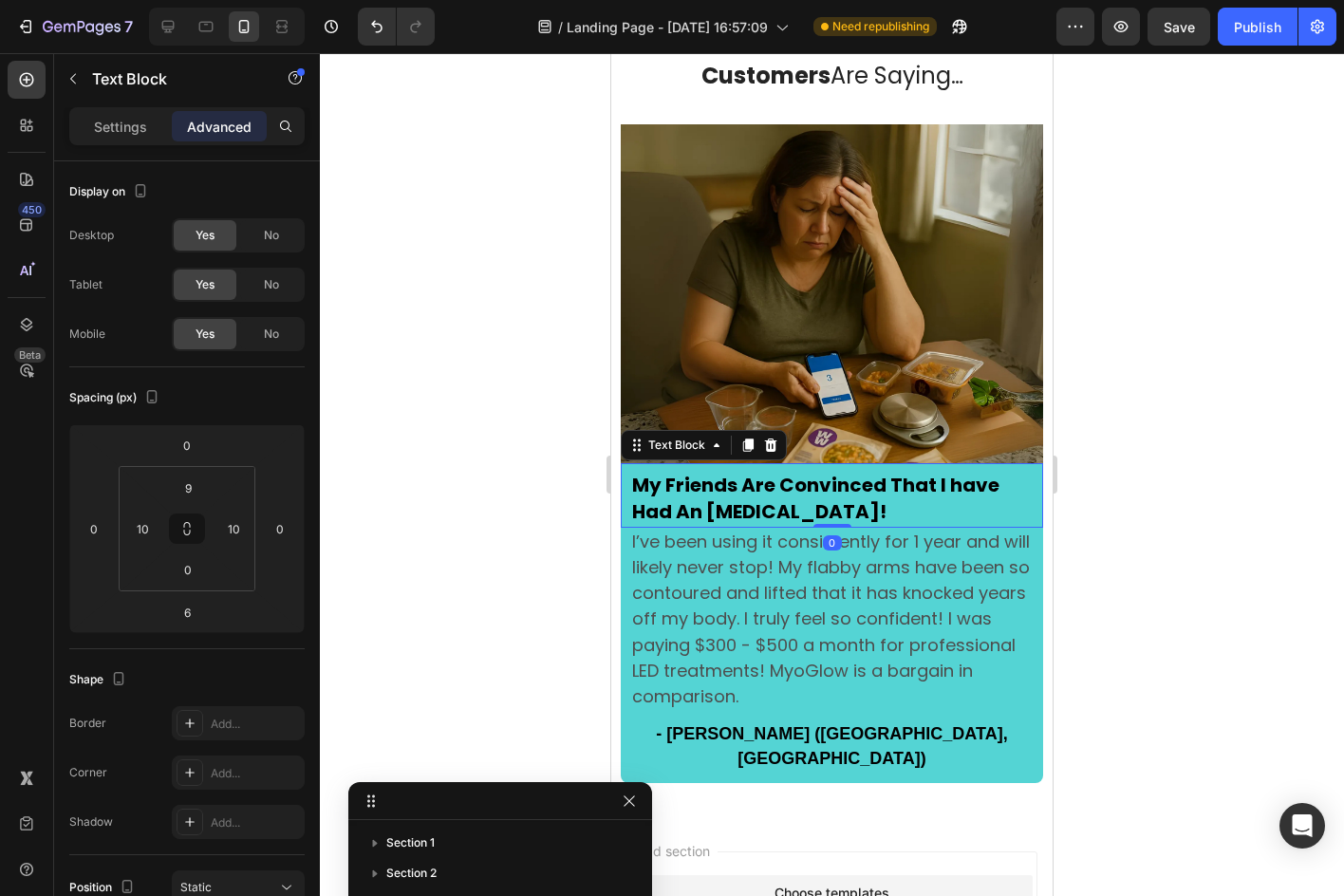
drag, startPoint x: 838, startPoint y: 517, endPoint x: 1756, endPoint y: 551, distance: 918.6
click at [834, 507] on div "My Friends Are Convinced That I have Had An Arm Lift! Text Block 0" at bounding box center [832, 494] width 423 height 63
type input "0"
click at [1226, 500] on div at bounding box center [832, 473] width 1024 height 842
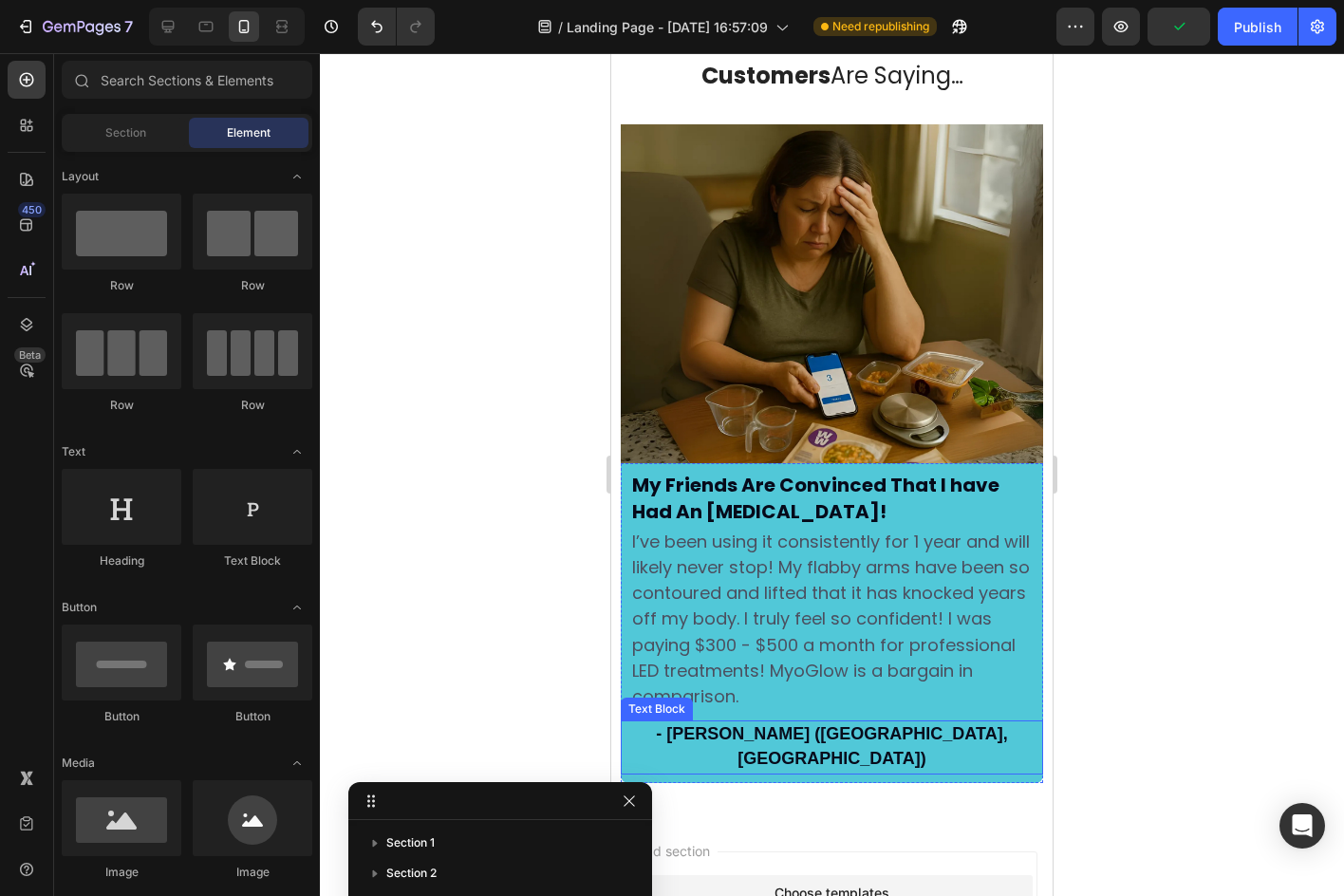
click at [861, 720] on div "- [PERSON_NAME] ([GEOGRAPHIC_DATA], [GEOGRAPHIC_DATA])" at bounding box center [832, 747] width 423 height 53
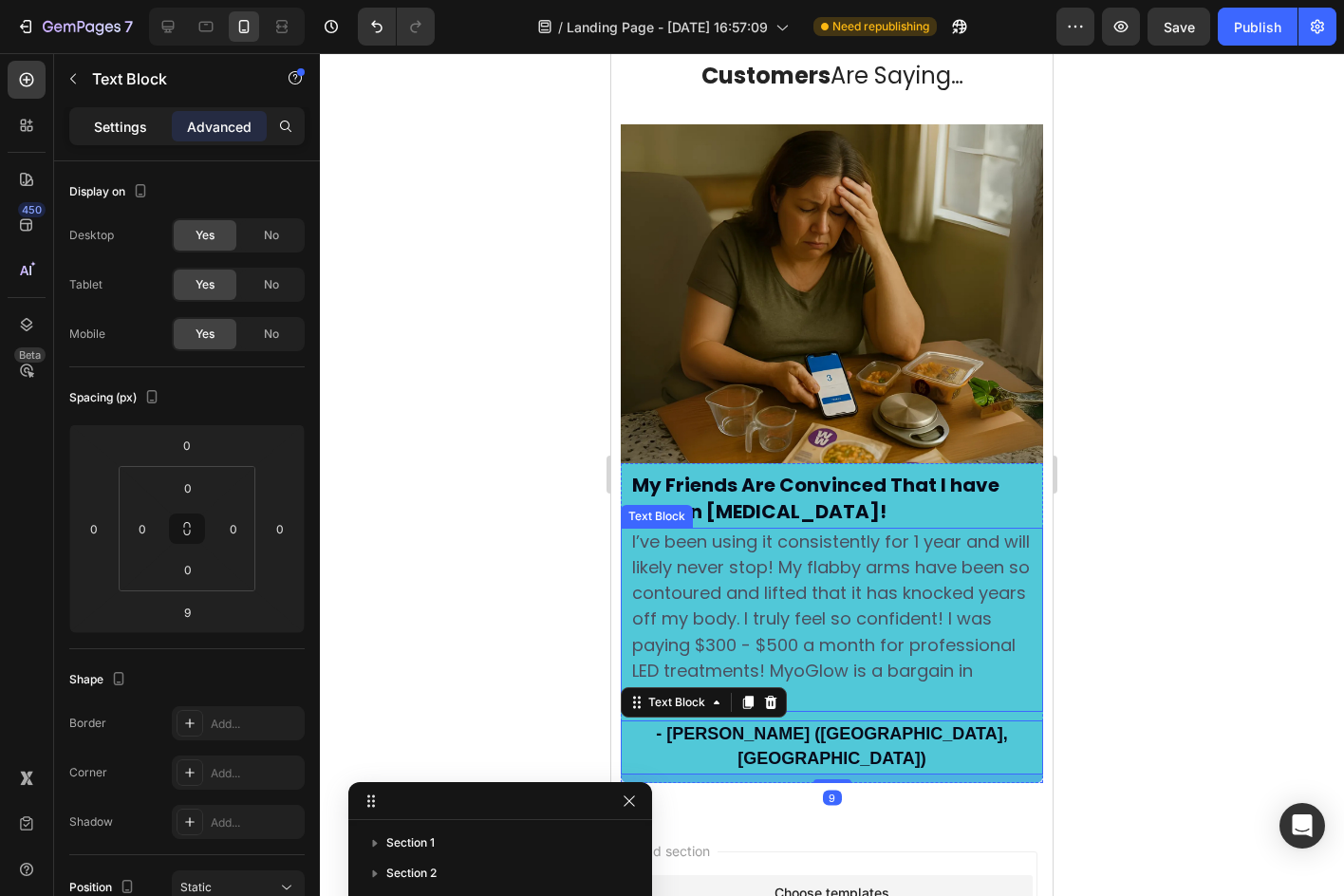
click at [152, 134] on div "Settings" at bounding box center [120, 126] width 95 height 30
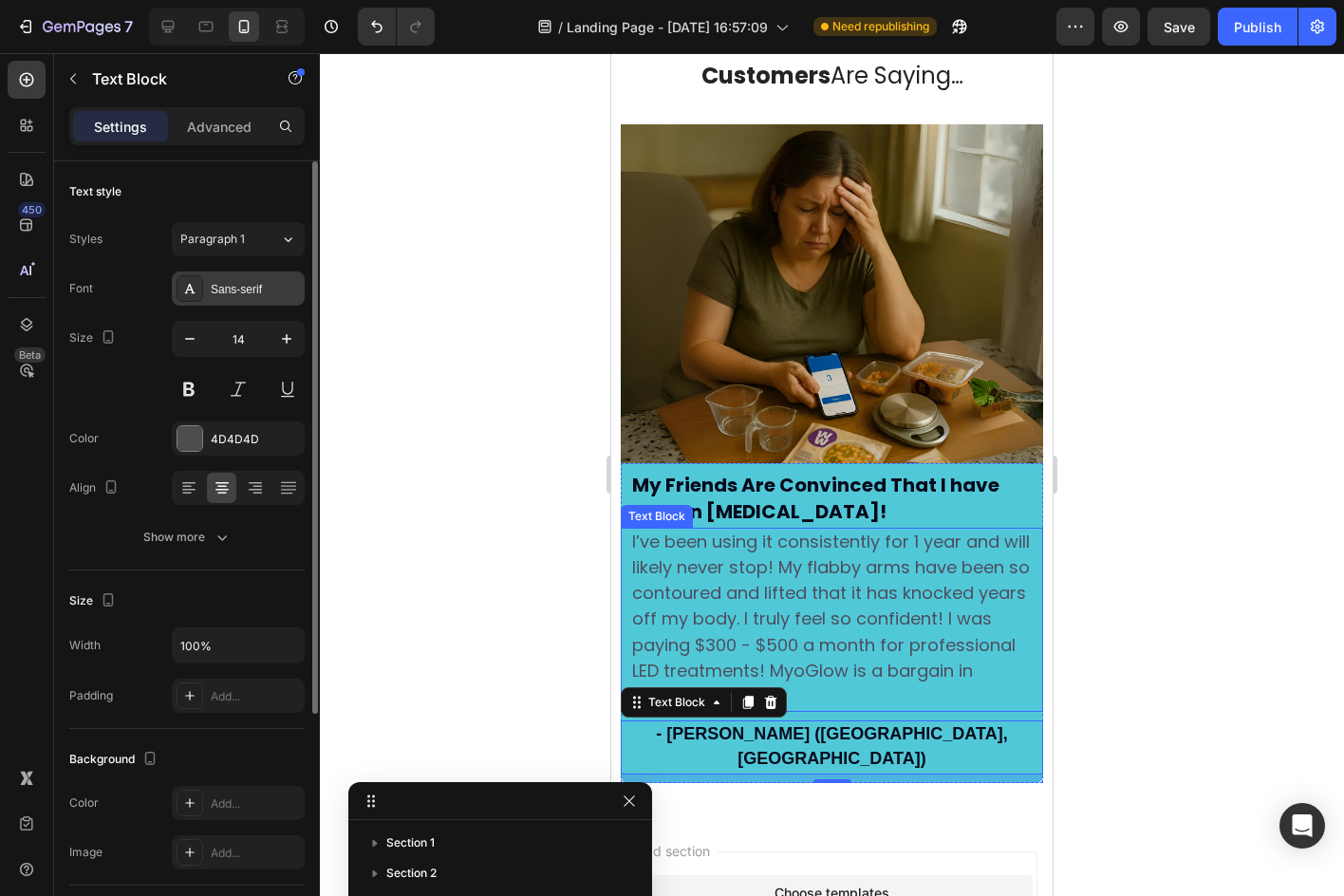
click at [228, 288] on div "Sans-serif" at bounding box center [255, 290] width 89 height 18
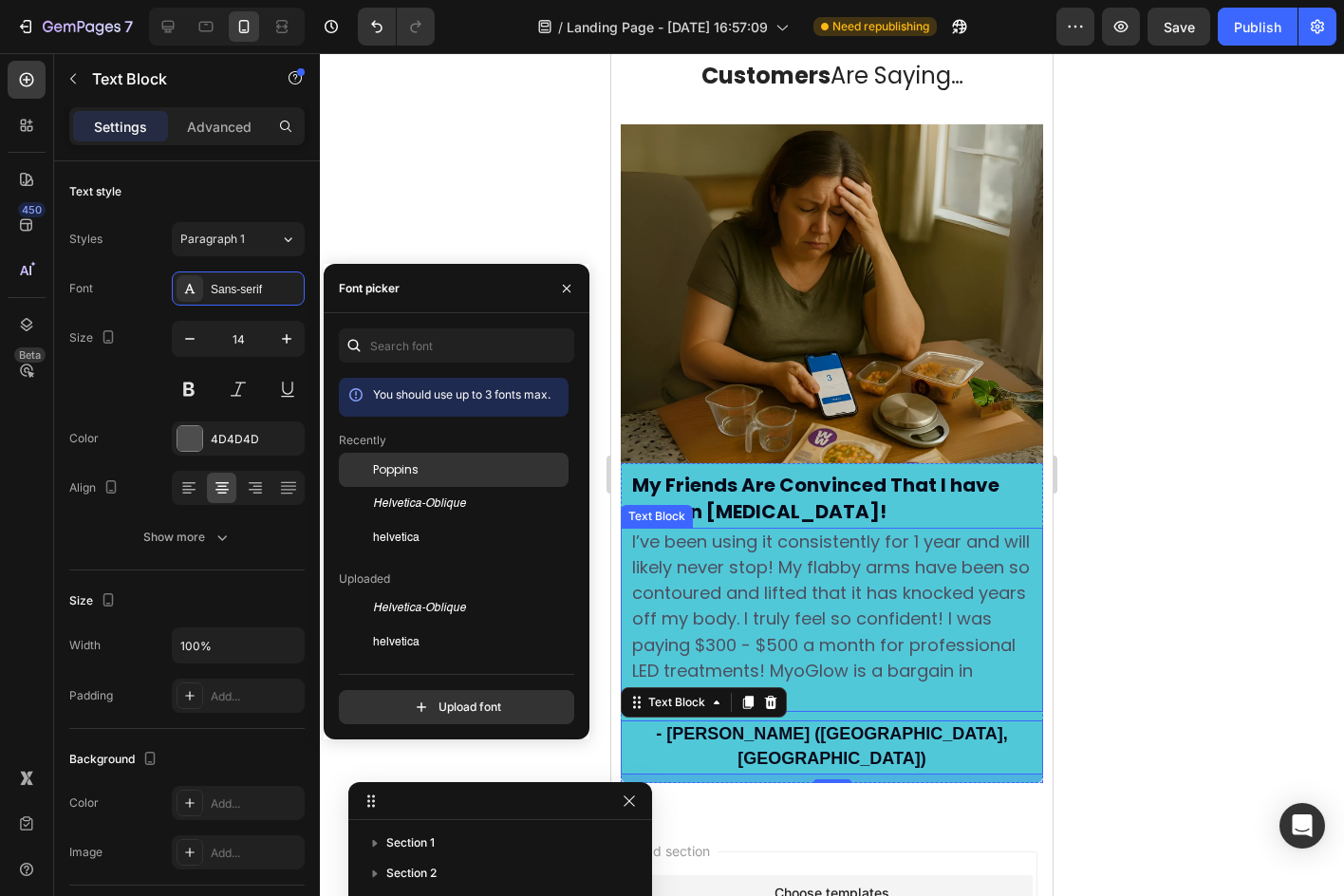
click at [343, 470] on div at bounding box center [355, 469] width 34 height 34
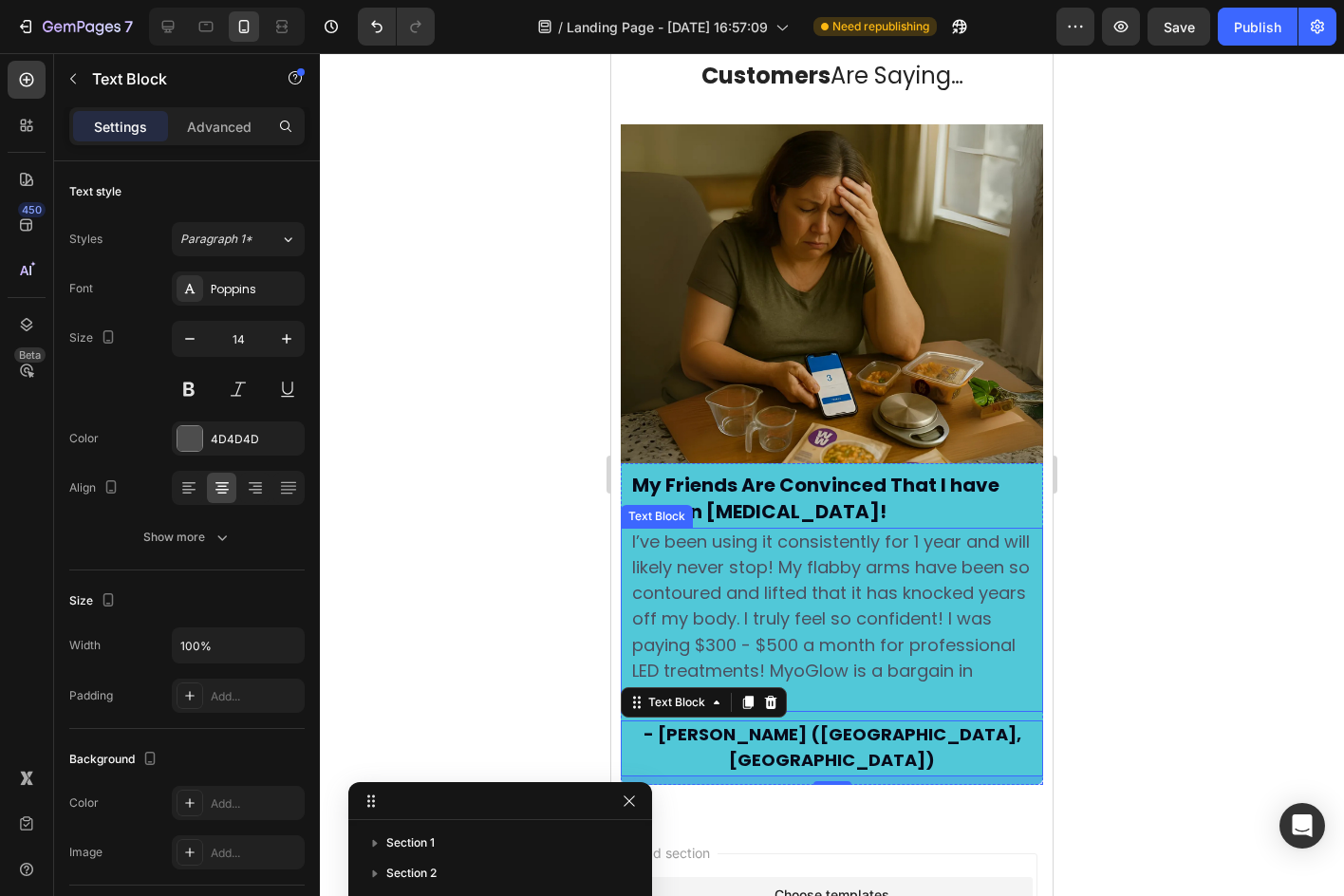
click at [414, 195] on div at bounding box center [832, 473] width 1024 height 842
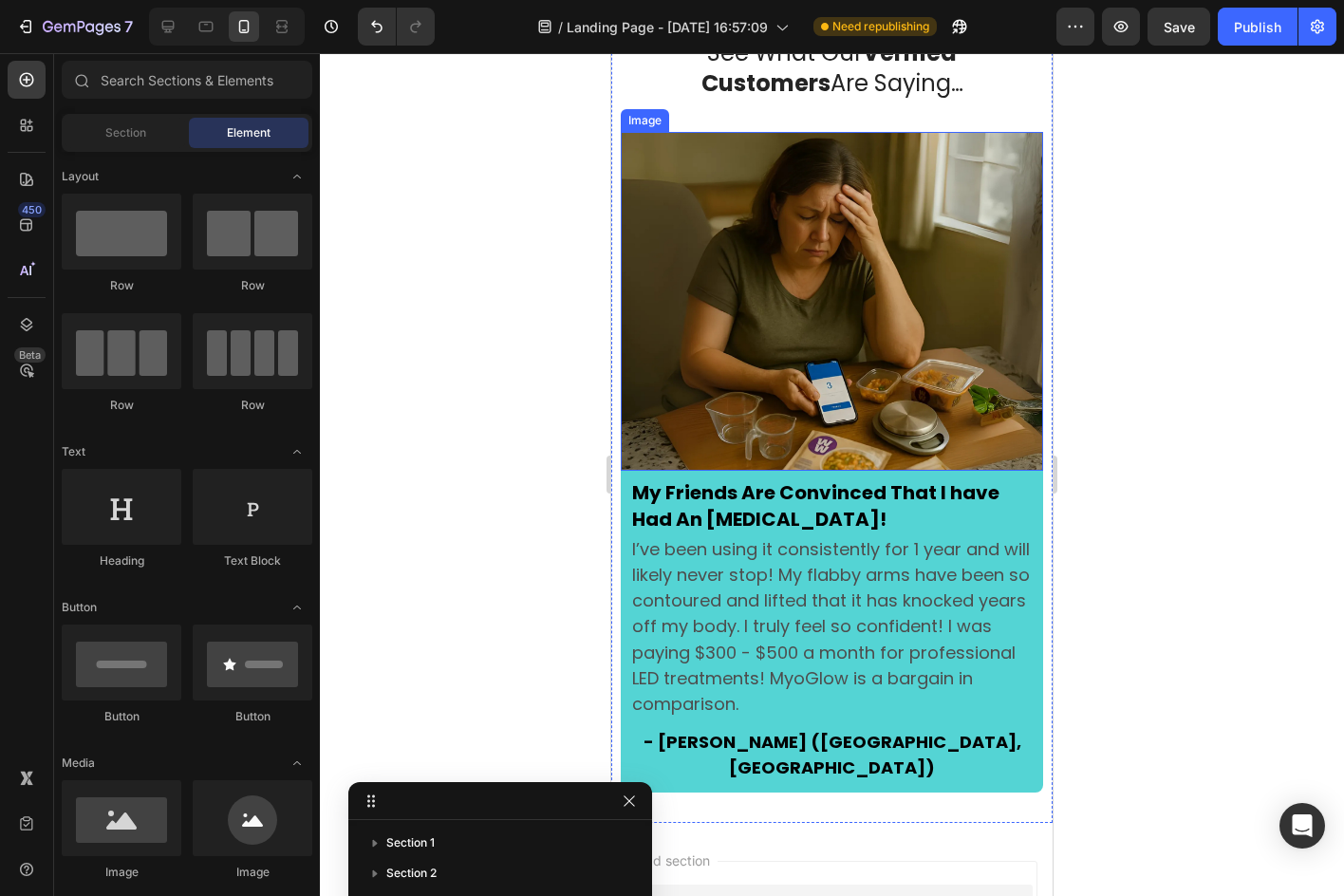
scroll to position [3300, 0]
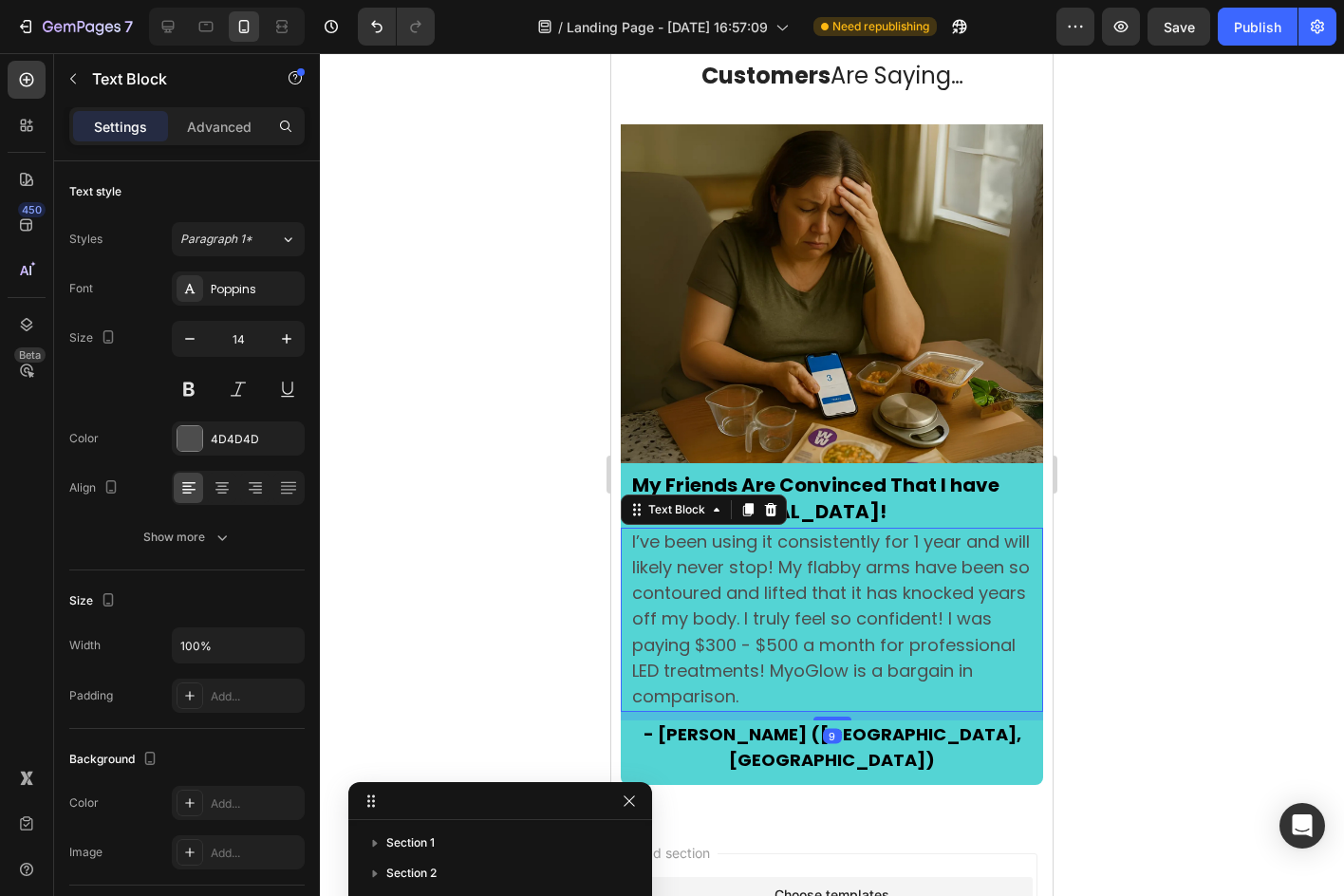
click at [916, 556] on span "I’ve been using it consistently for 1 year and will likely never stop! My flabb…" at bounding box center [831, 619] width 397 height 179
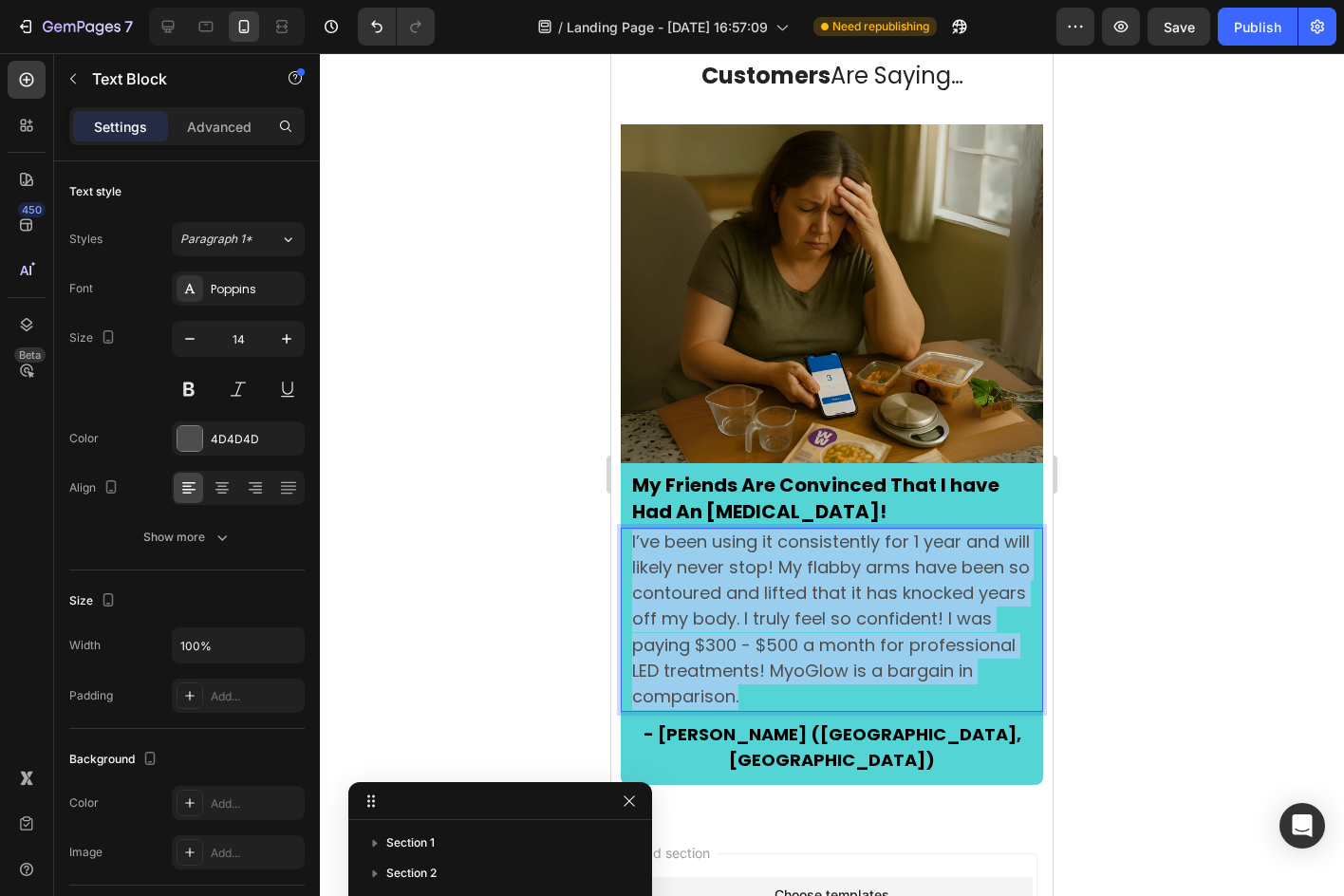
click at [916, 556] on span "I’ve been using it consistently for 1 year and will likely never stop! My flabb…" at bounding box center [831, 619] width 397 height 179
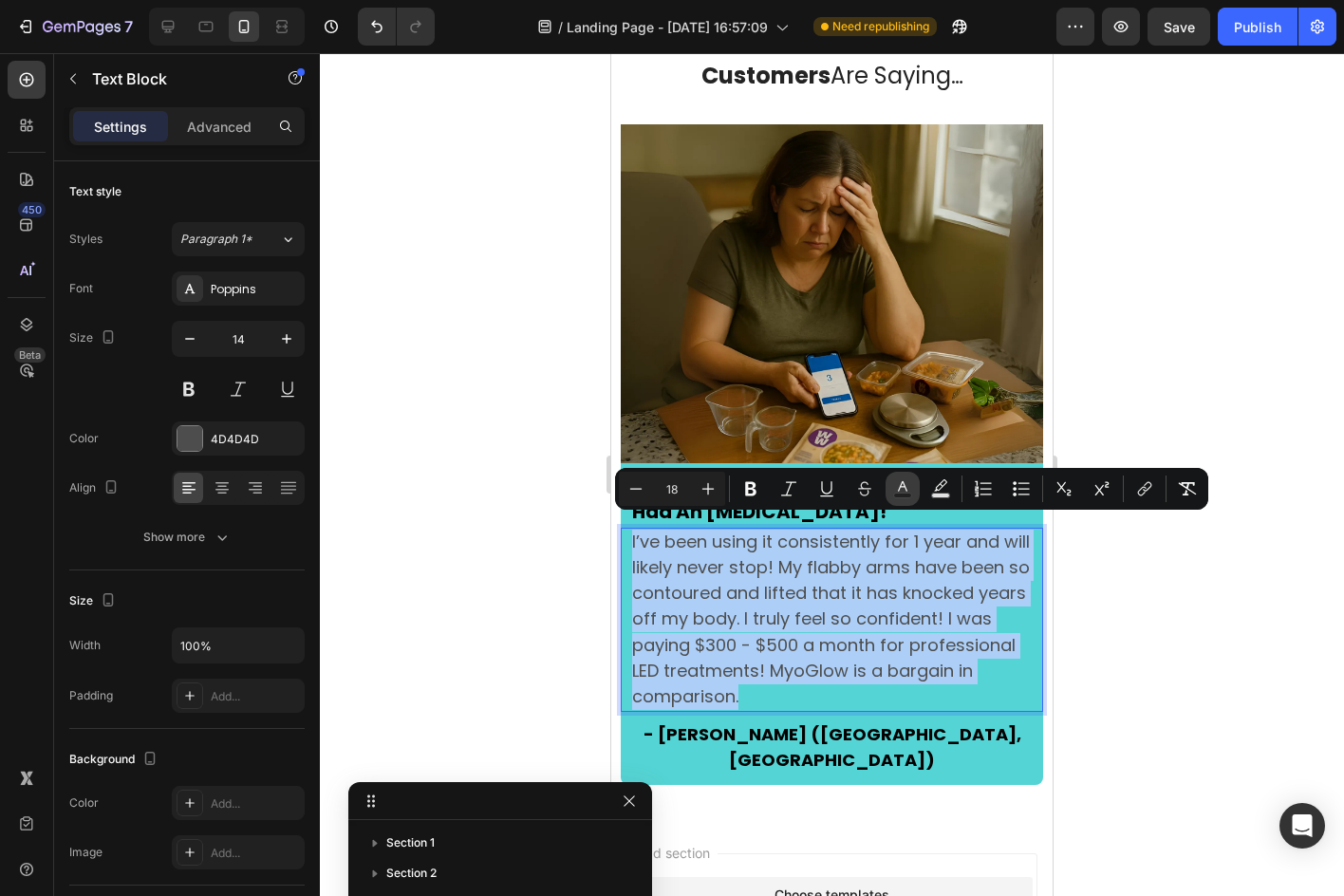
click at [911, 483] on icon "Editor contextual toolbar" at bounding box center [902, 488] width 19 height 19
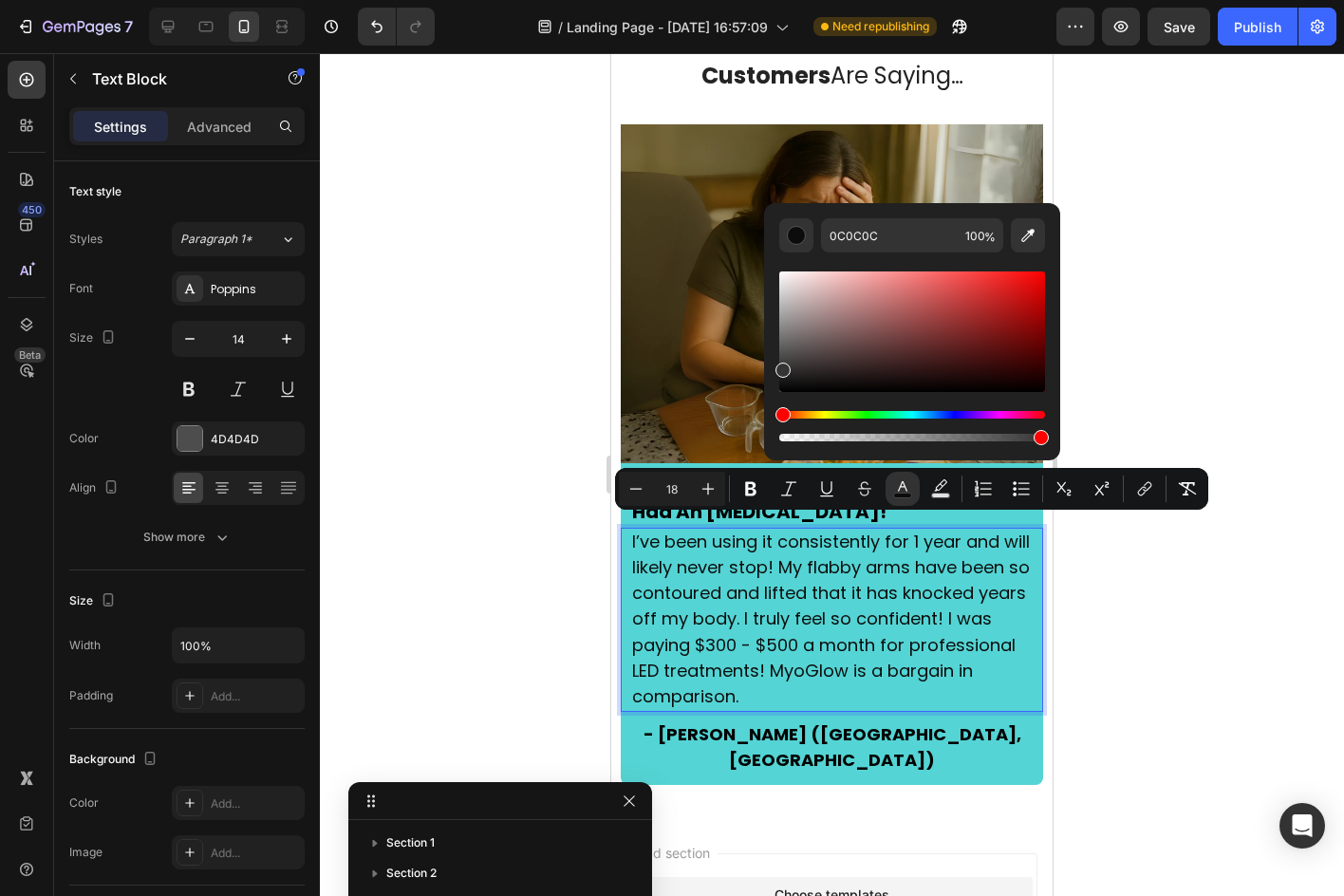
type input "353535"
drag, startPoint x: 791, startPoint y: 355, endPoint x: 773, endPoint y: 366, distance: 21.1
click at [773, 366] on div "353535 100 %" at bounding box center [912, 324] width 296 height 242
click at [581, 437] on div at bounding box center [832, 473] width 1024 height 842
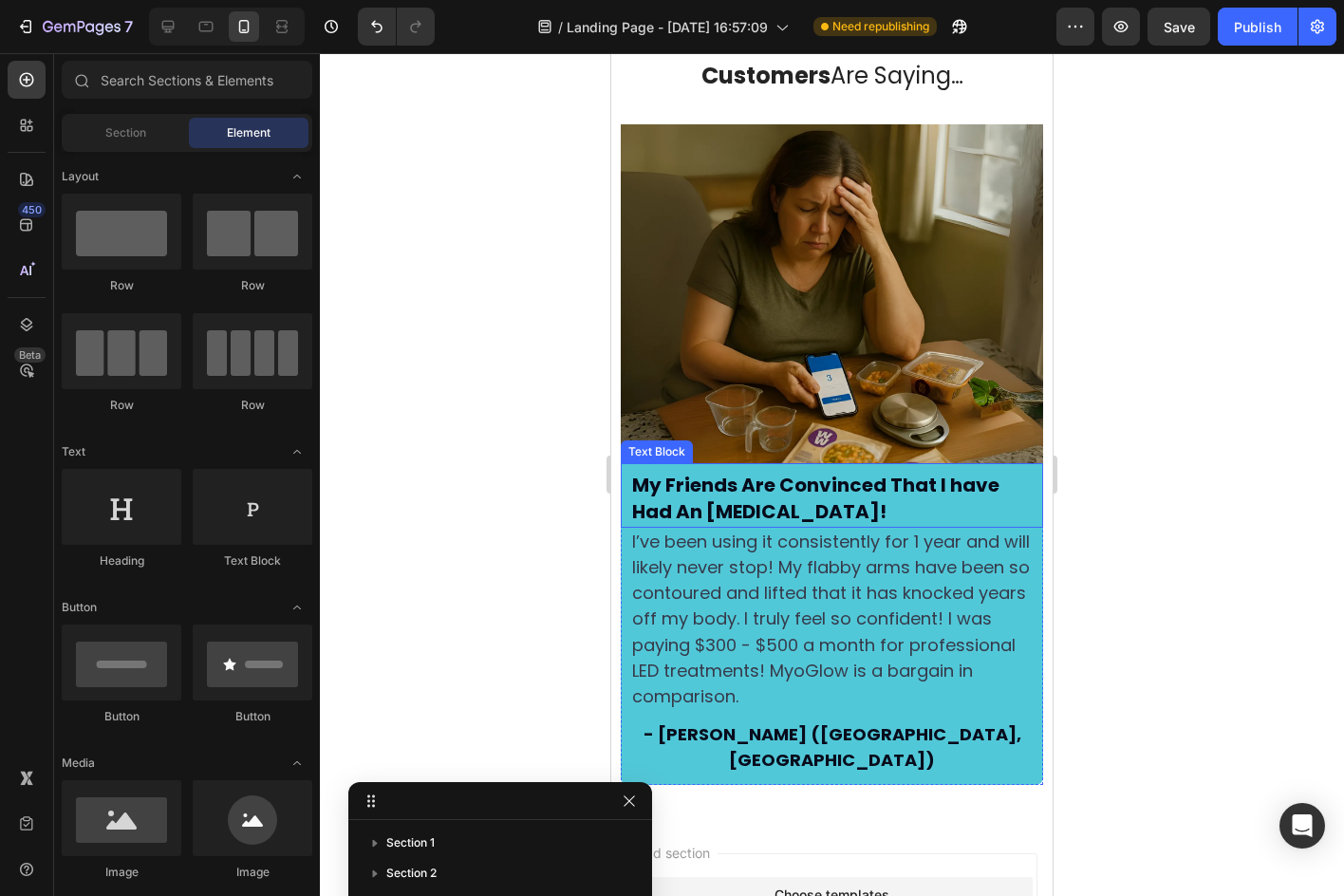
click at [766, 499] on strong "My Friends Are Convinced That I have Had An [MEDICAL_DATA]!" at bounding box center [816, 497] width 367 height 52
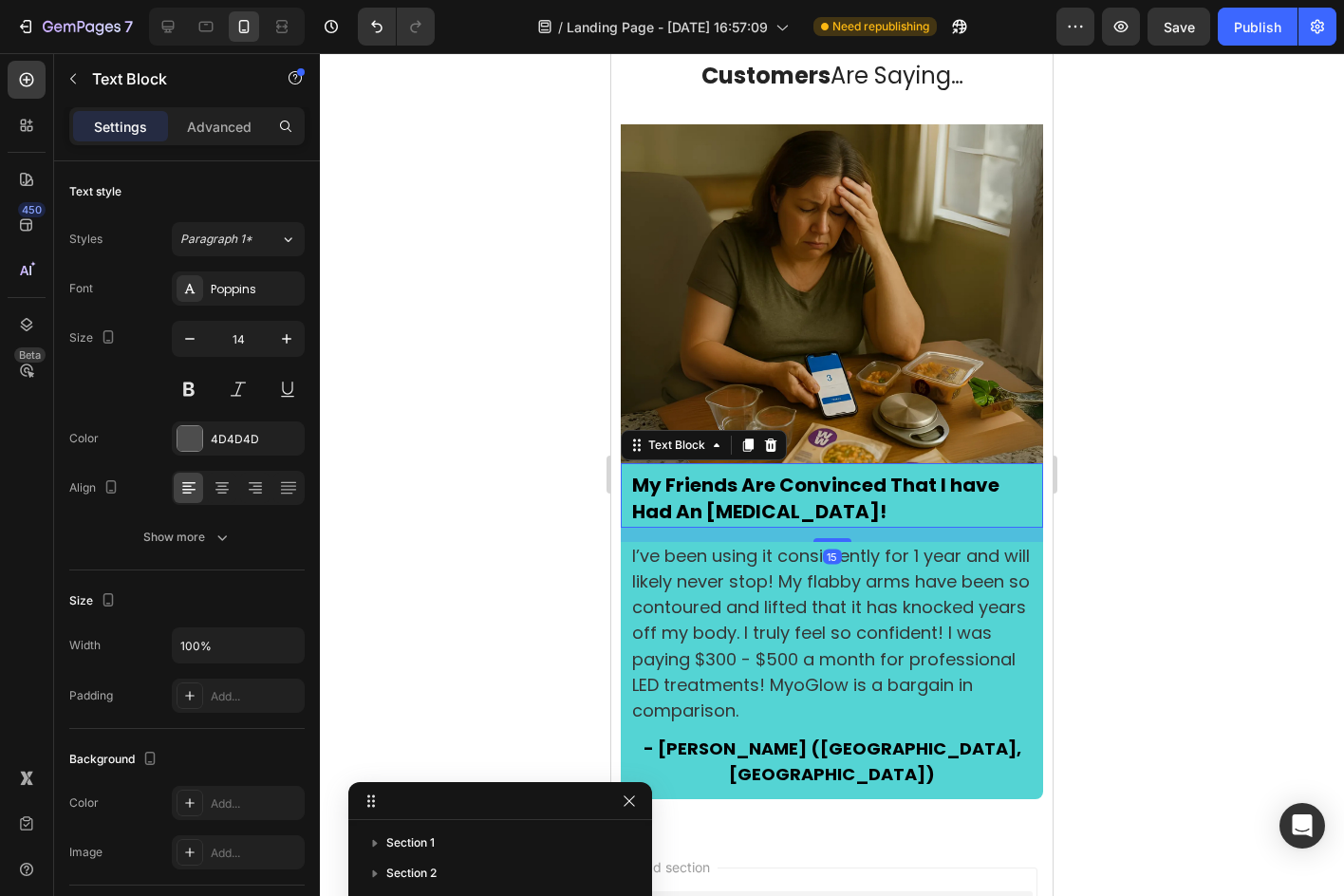
drag, startPoint x: 817, startPoint y: 515, endPoint x: 817, endPoint y: 530, distance: 15.0
click at [817, 538] on div at bounding box center [832, 540] width 38 height 4
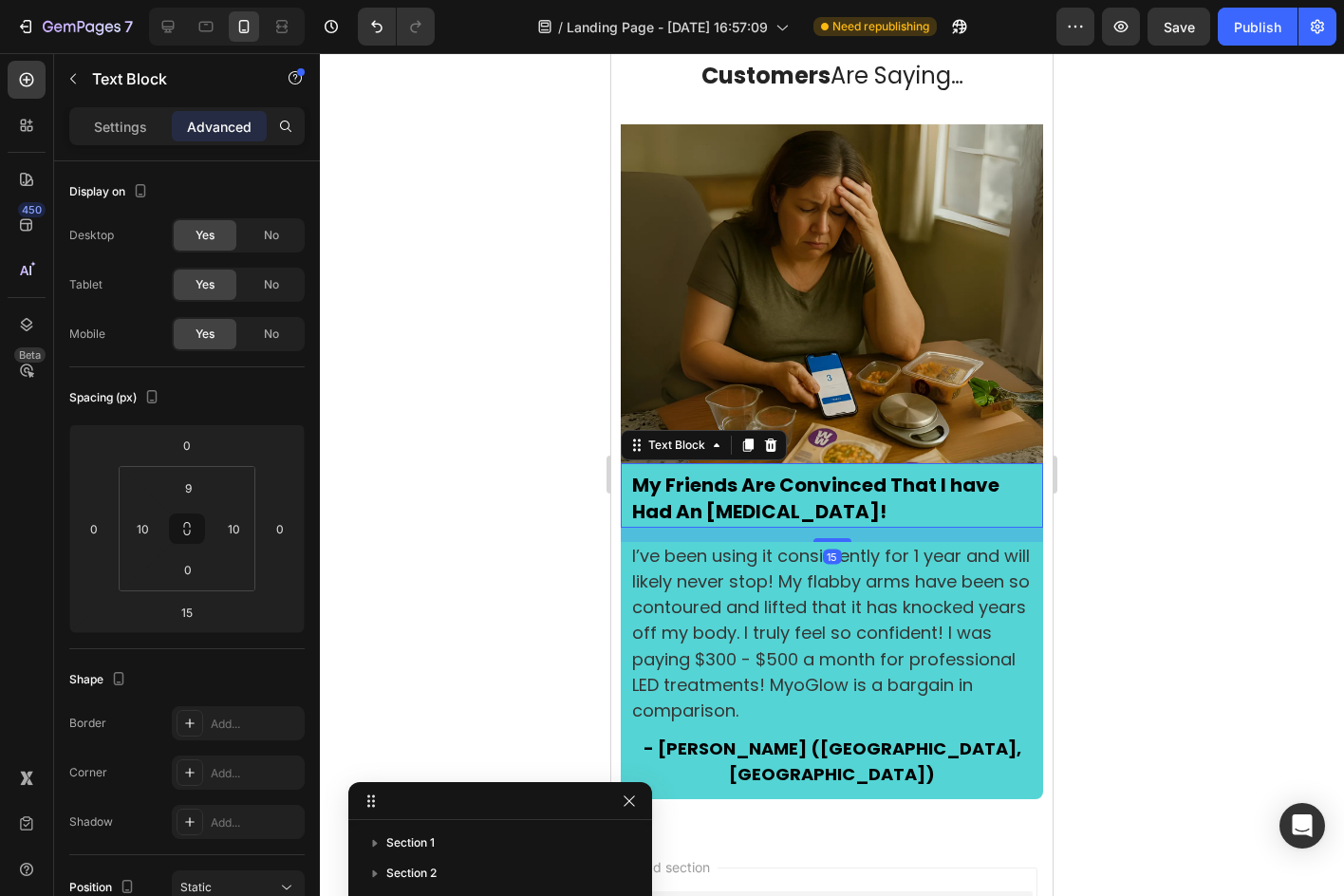
click at [1135, 516] on div at bounding box center [832, 473] width 1024 height 842
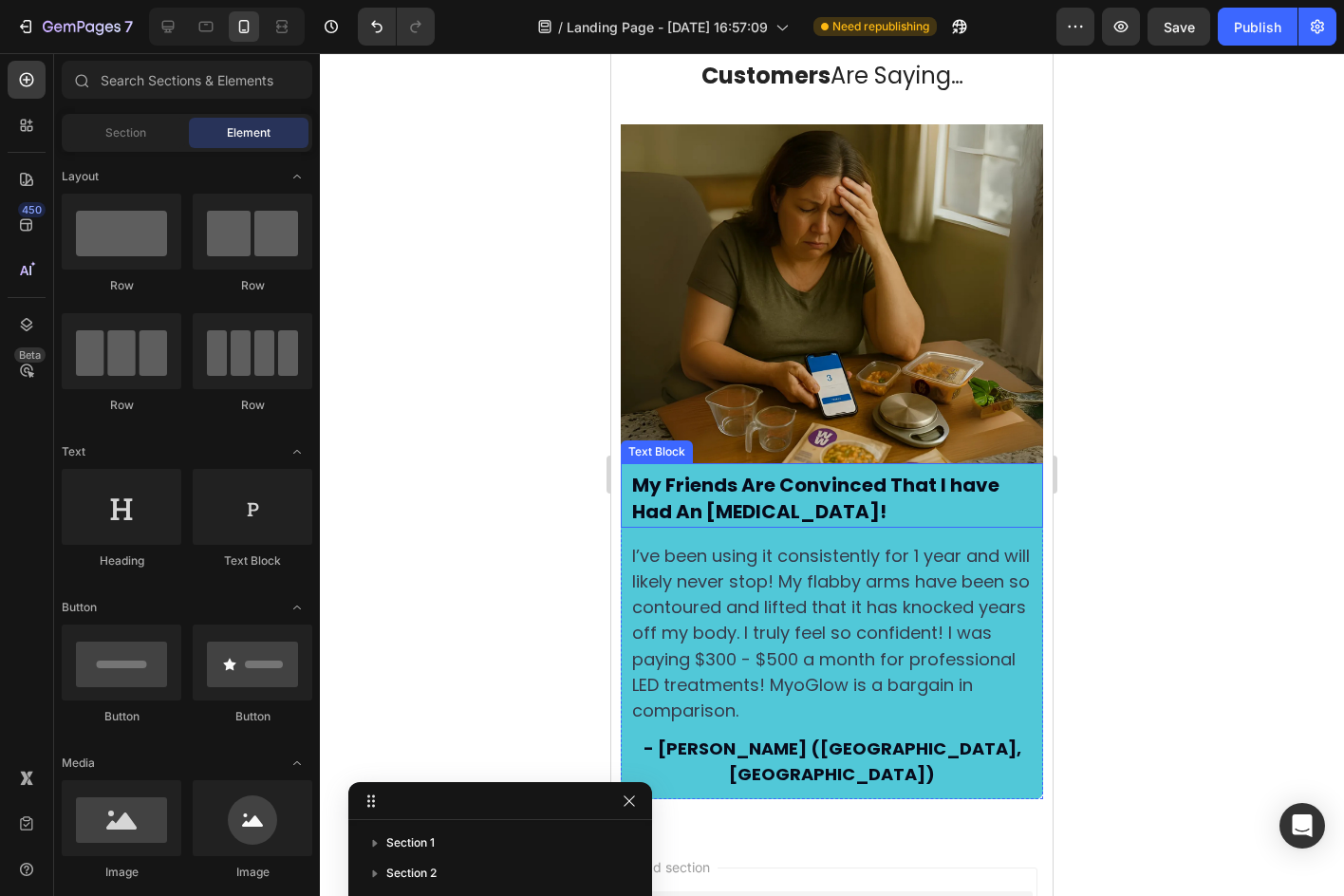
click at [803, 507] on p "My Friends Are Convinced That I have Had An [MEDICAL_DATA]!" at bounding box center [832, 499] width 399 height 52
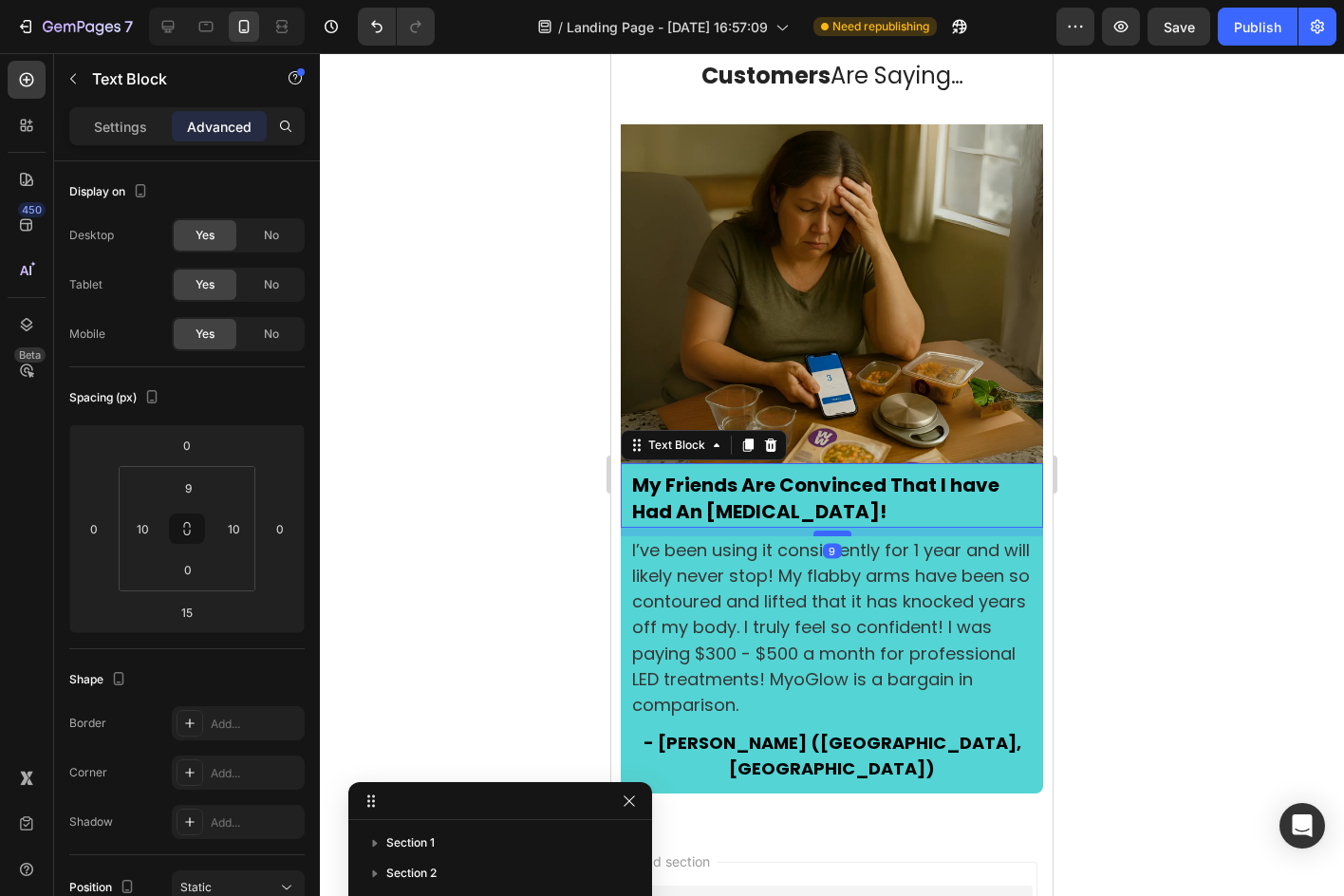
click at [835, 531] on div at bounding box center [832, 534] width 38 height 6
type input "9"
click at [1253, 498] on div at bounding box center [832, 473] width 1024 height 842
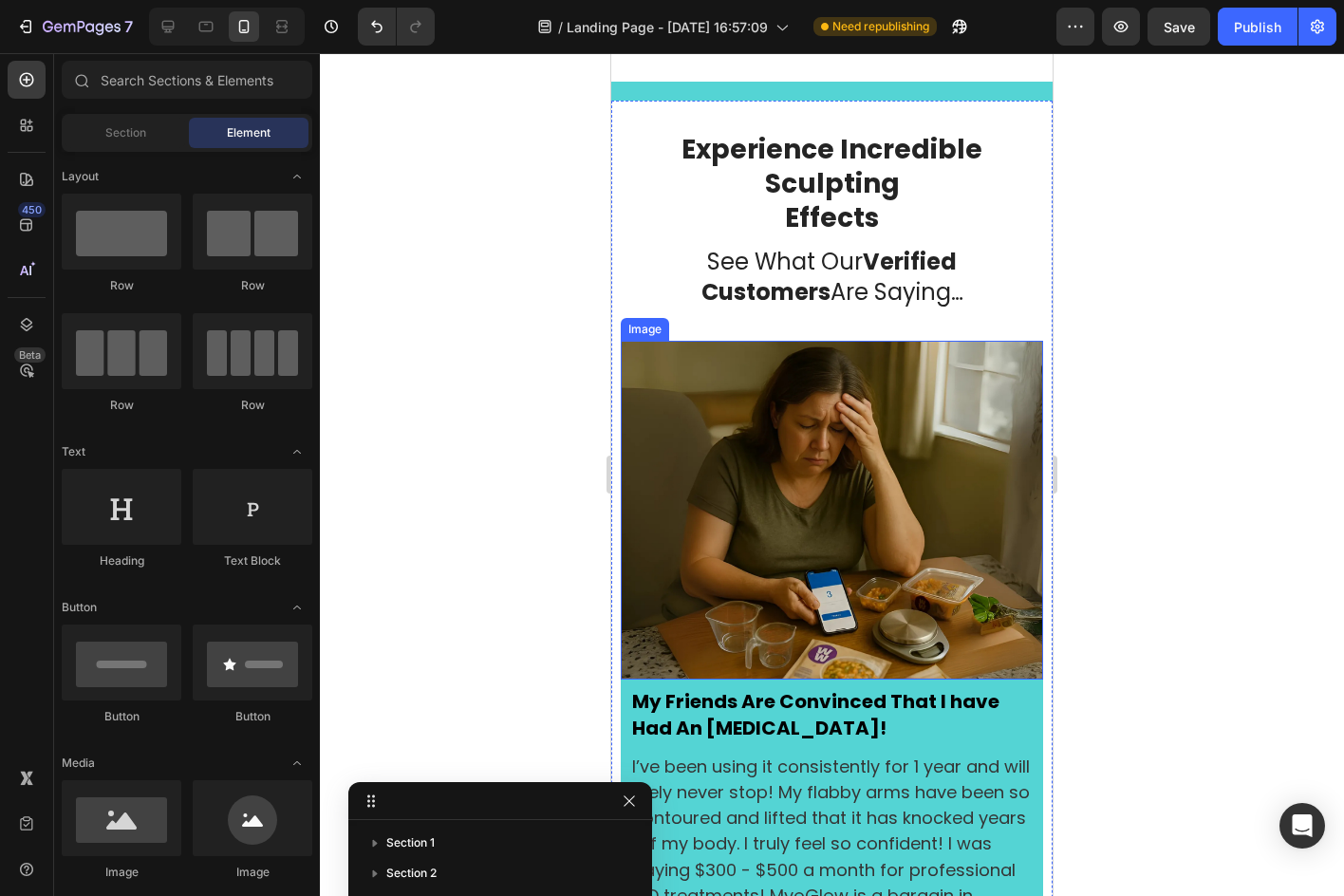
scroll to position [3166, 0]
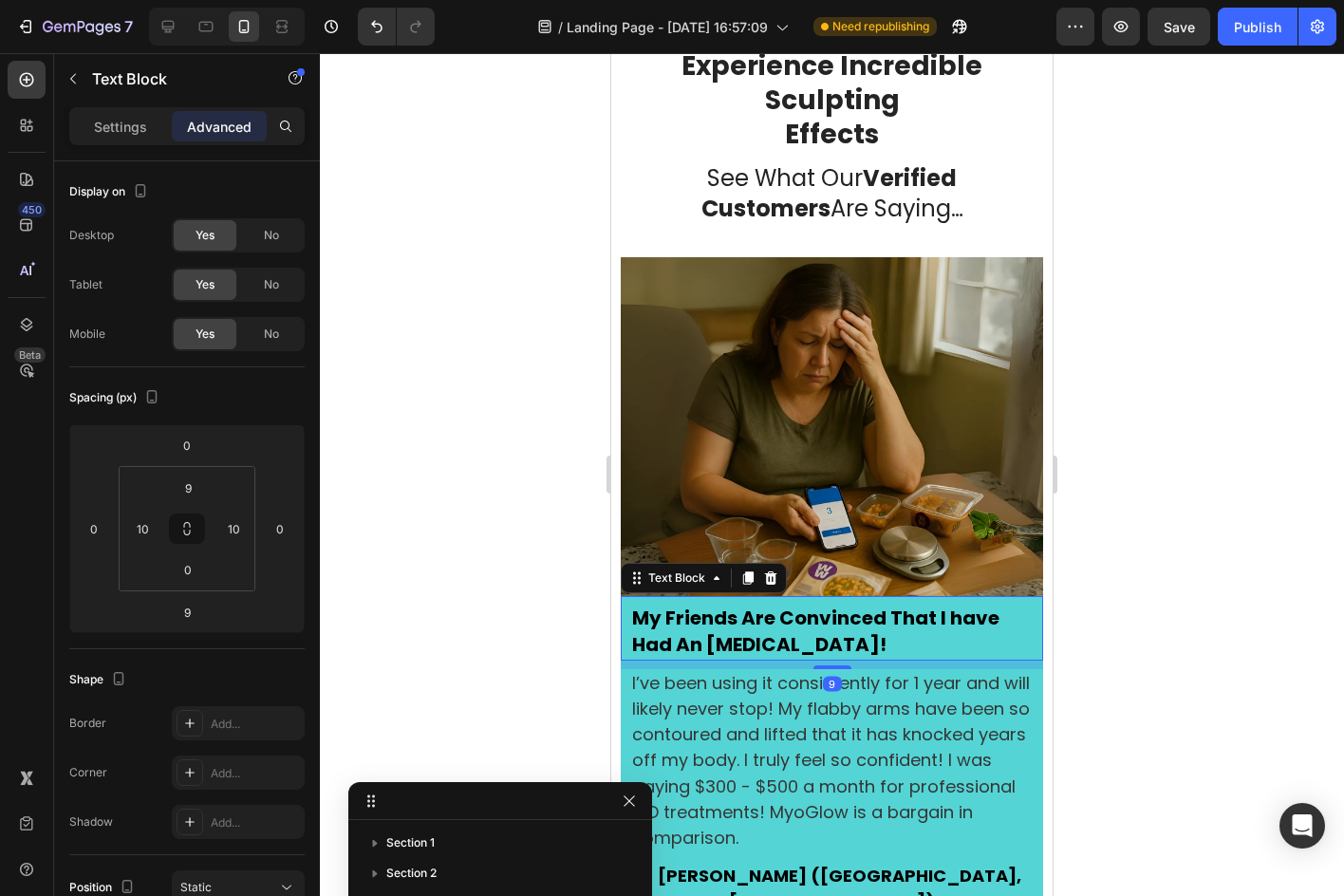
click at [1006, 611] on p "My Friends Are Convinced That I have Had An [MEDICAL_DATA]!" at bounding box center [832, 631] width 399 height 52
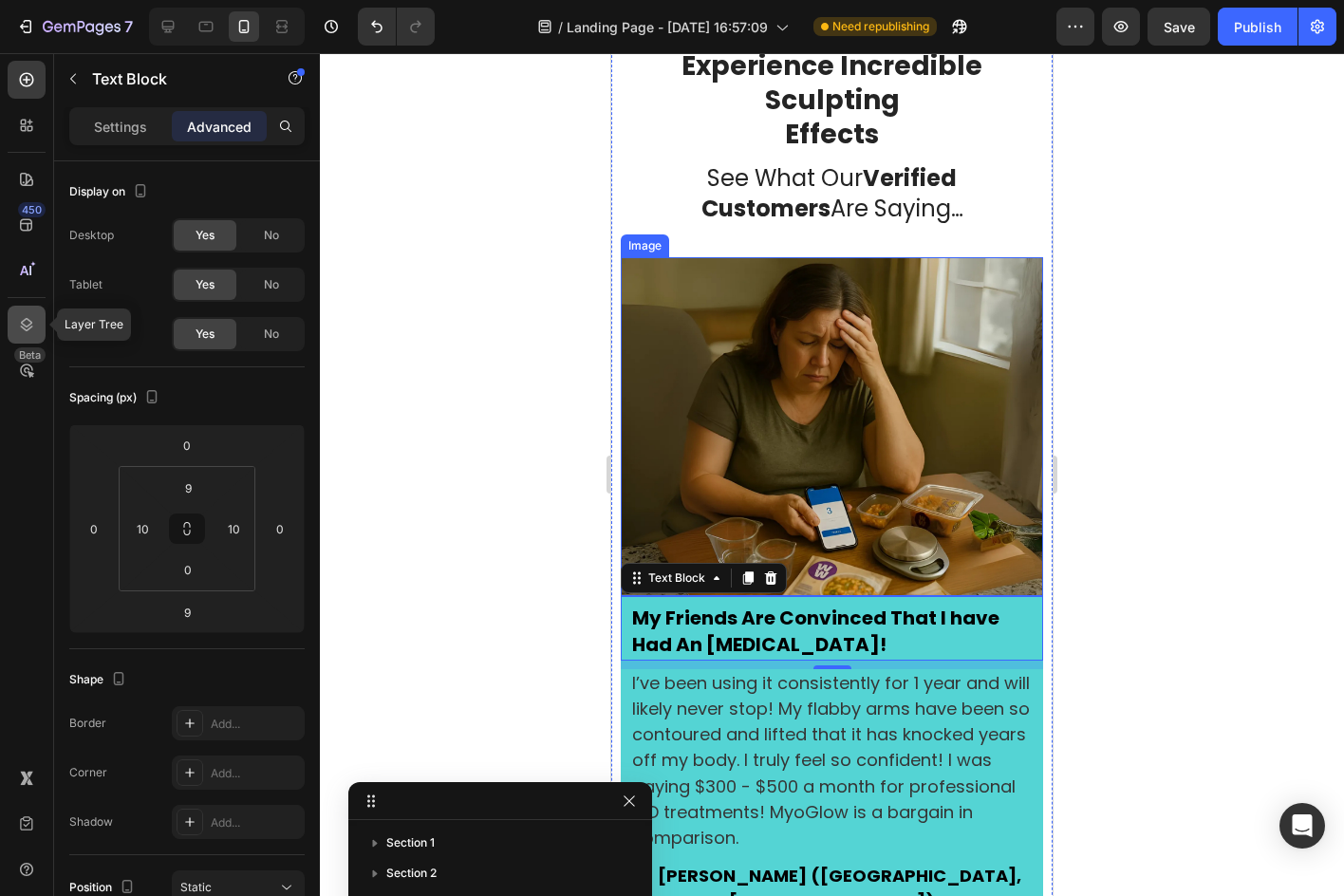
click at [10, 324] on div at bounding box center [26, 324] width 38 height 38
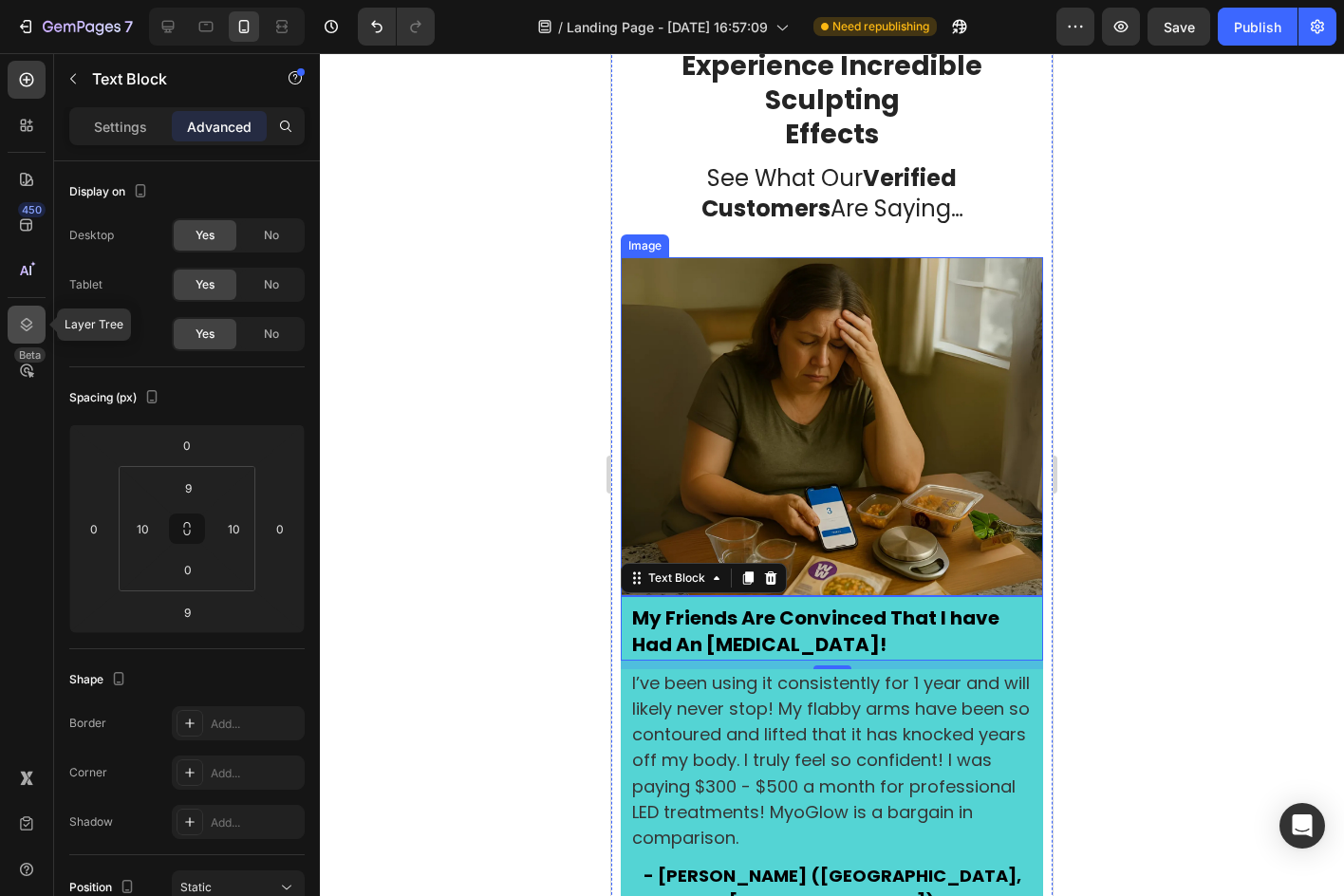
click at [32, 324] on icon at bounding box center [26, 324] width 19 height 19
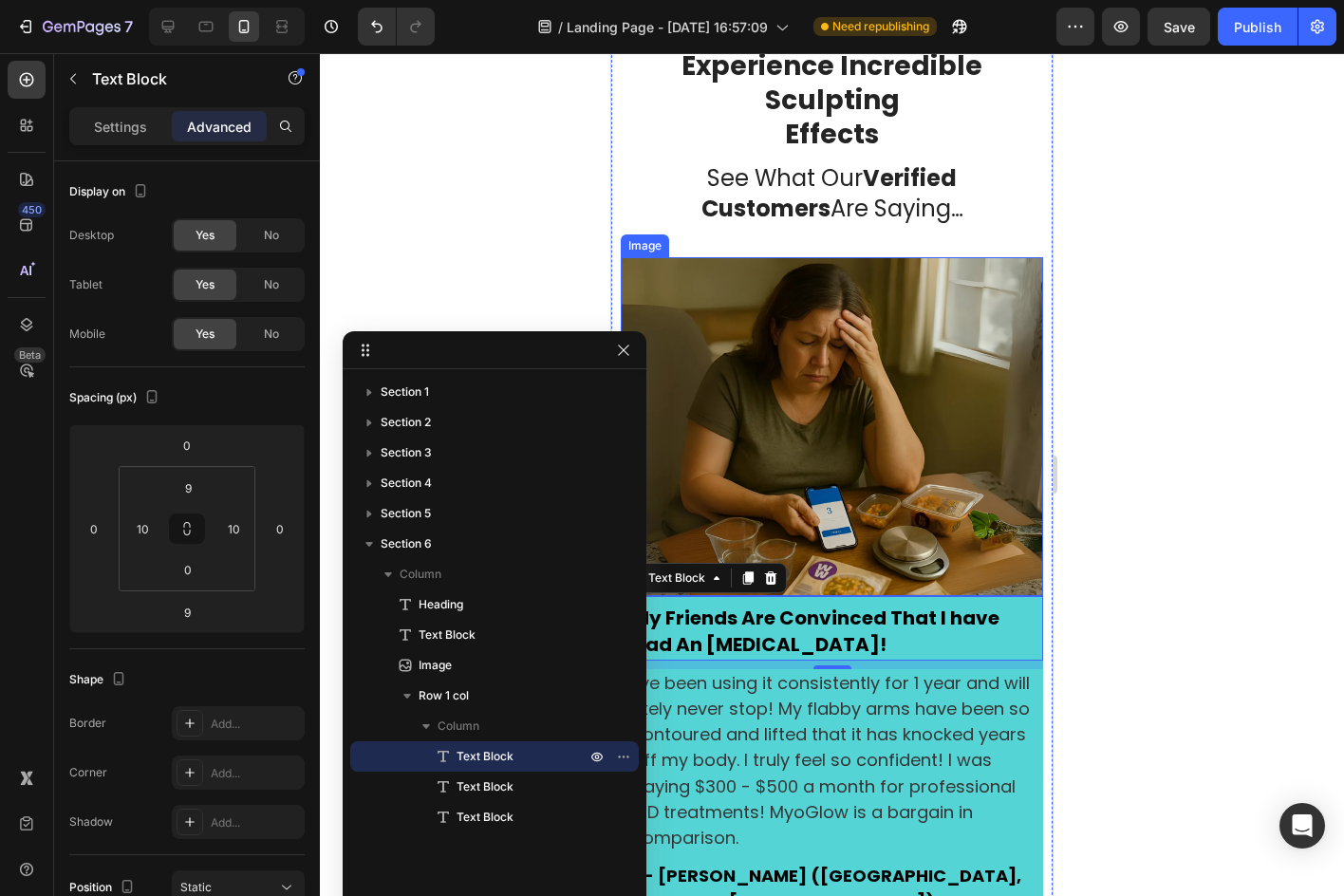
drag, startPoint x: 447, startPoint y: 800, endPoint x: 441, endPoint y: 348, distance: 452.0
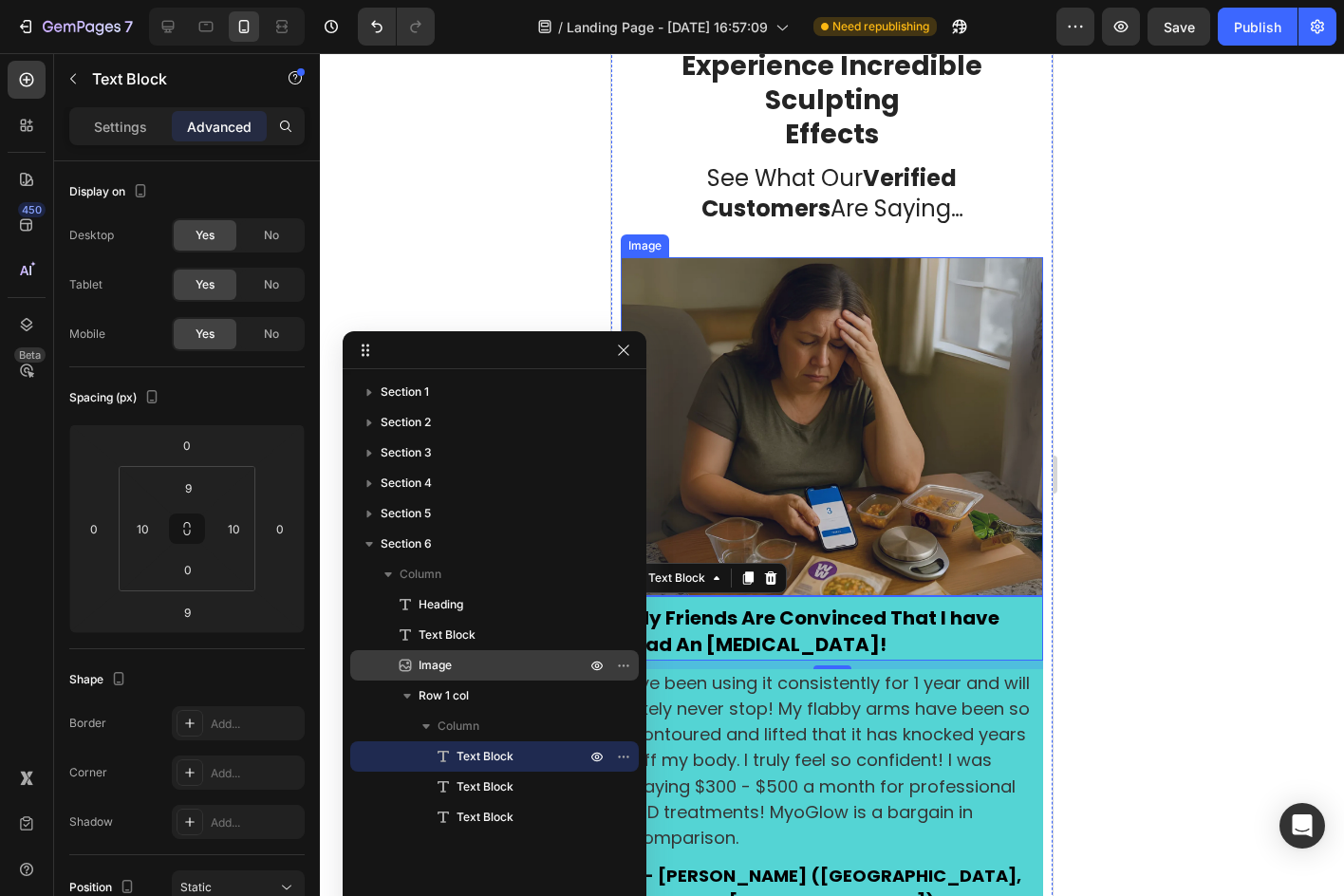
click at [435, 666] on span "Image" at bounding box center [435, 665] width 33 height 19
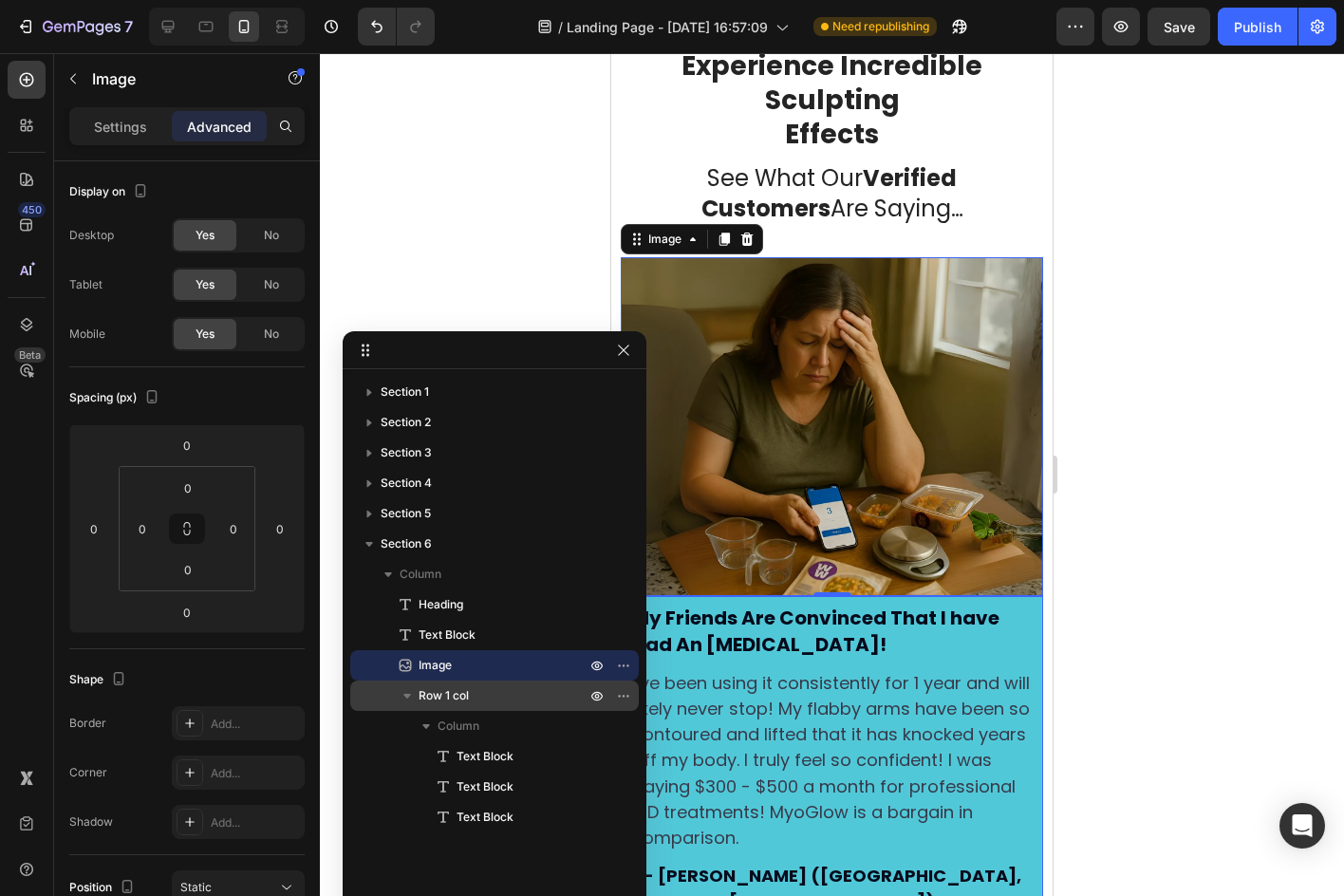
click at [537, 683] on div "Row 1 col" at bounding box center [495, 695] width 273 height 30
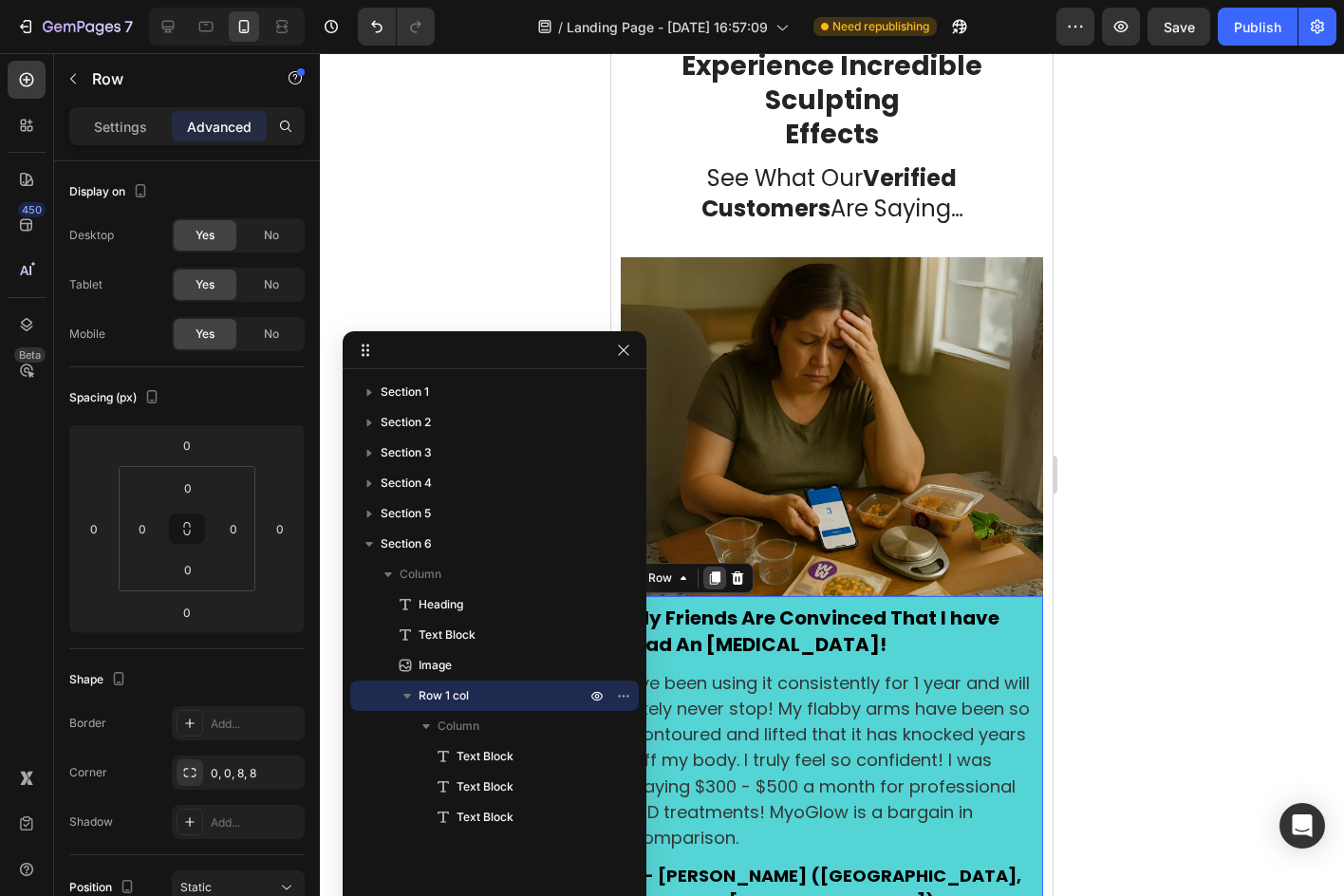
click at [712, 577] on div at bounding box center [713, 577] width 22 height 22
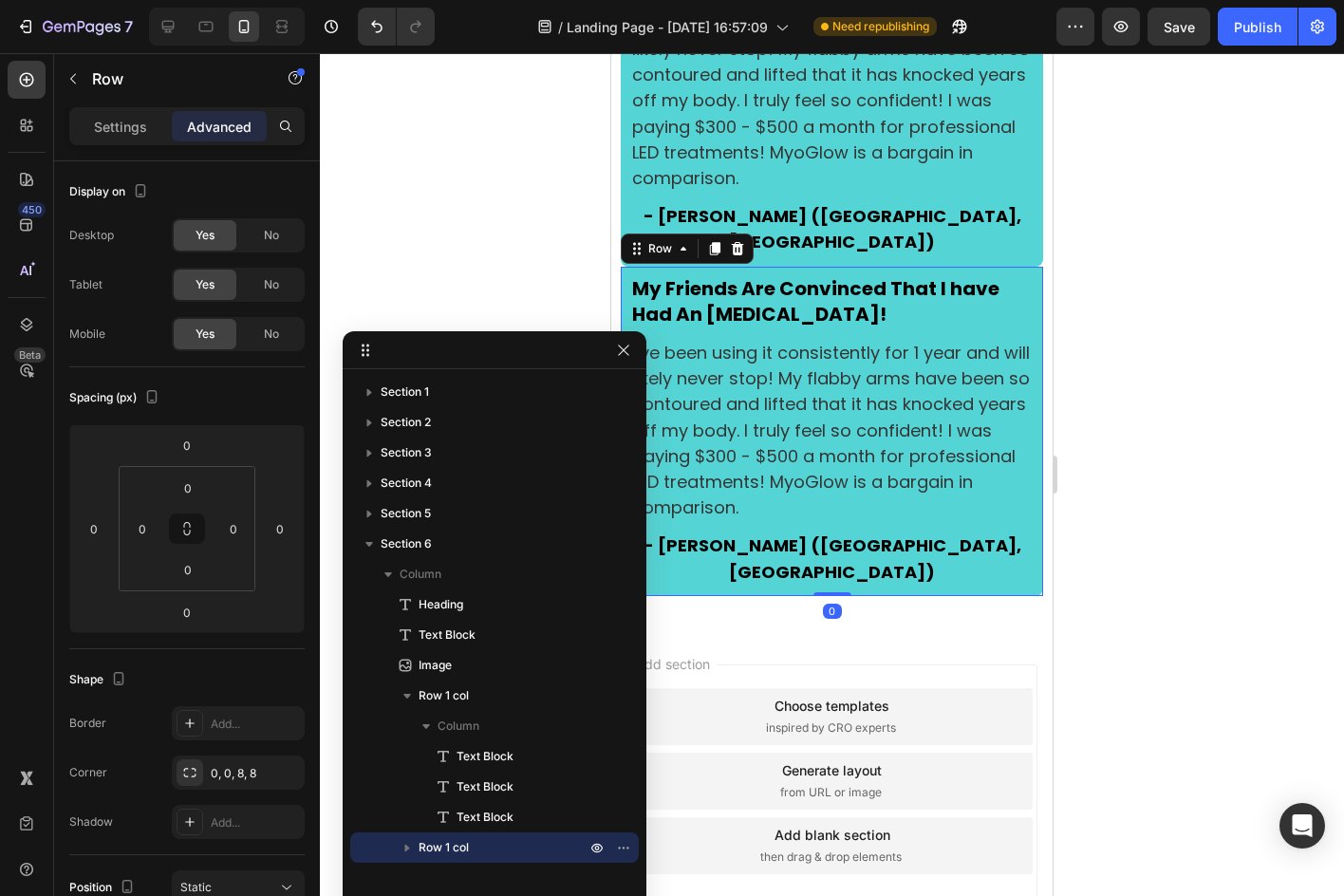
scroll to position [3850, 0]
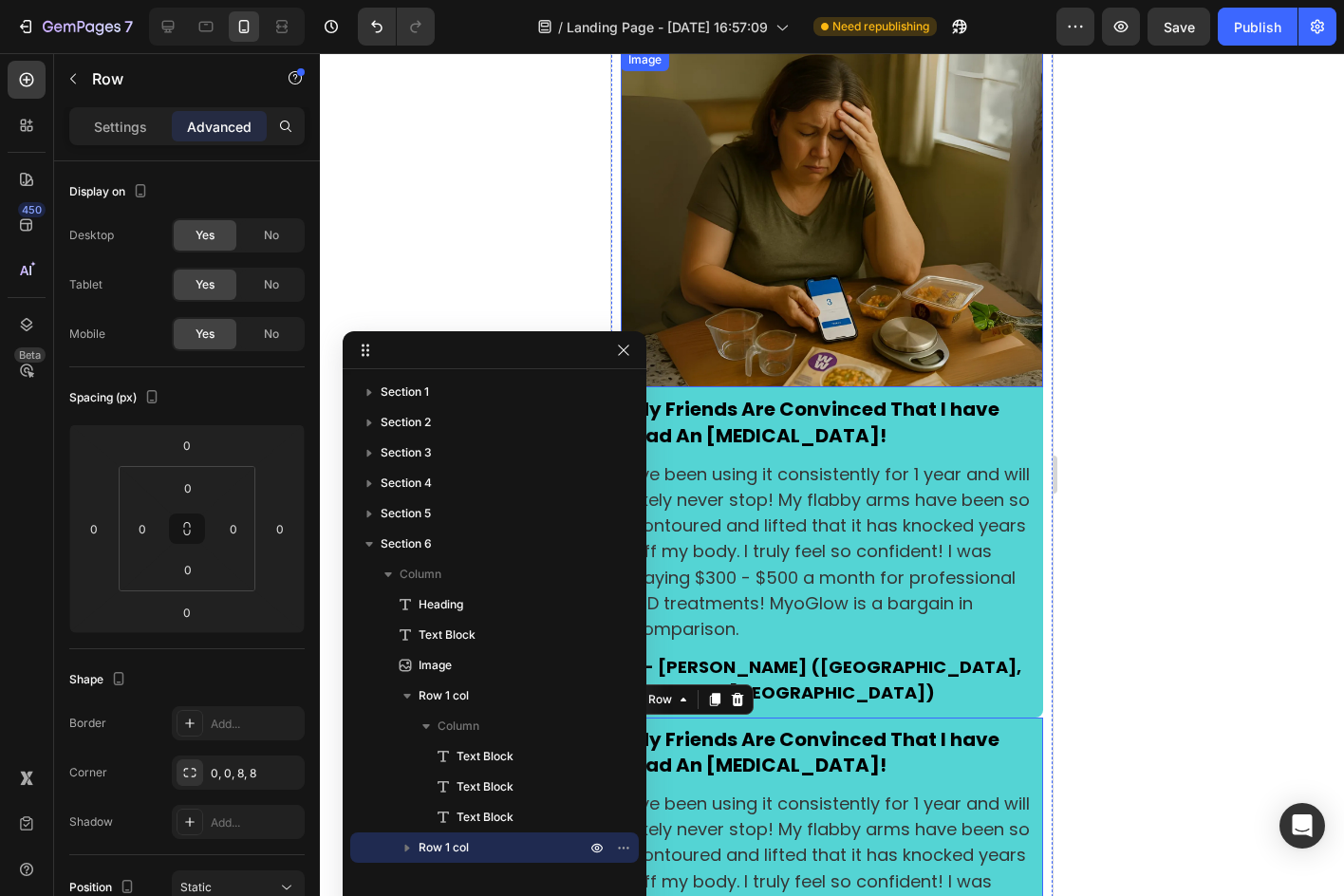
click at [835, 142] on img at bounding box center [832, 219] width 423 height 340
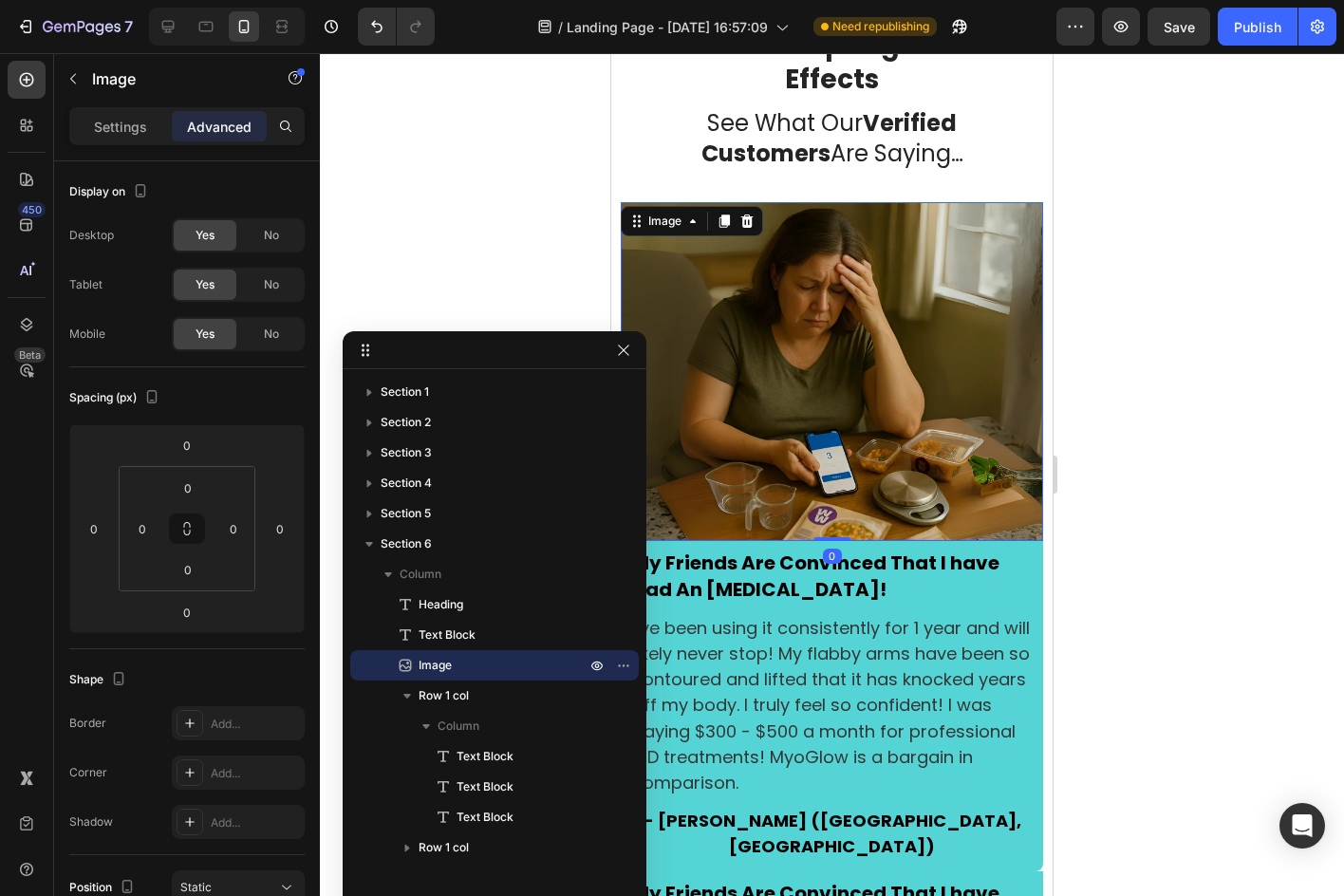
scroll to position [3186, 0]
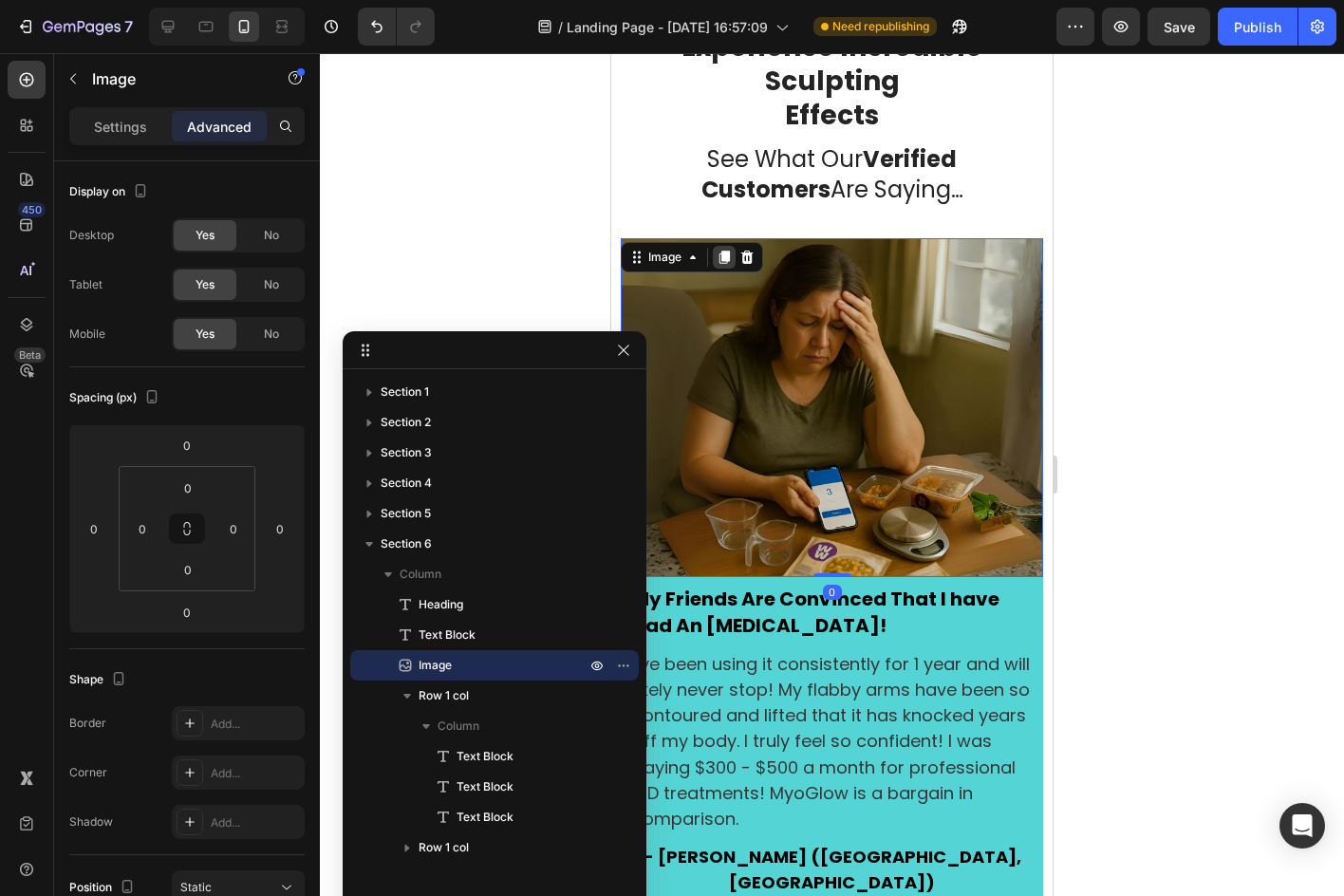
click at [729, 257] on icon at bounding box center [724, 258] width 11 height 14
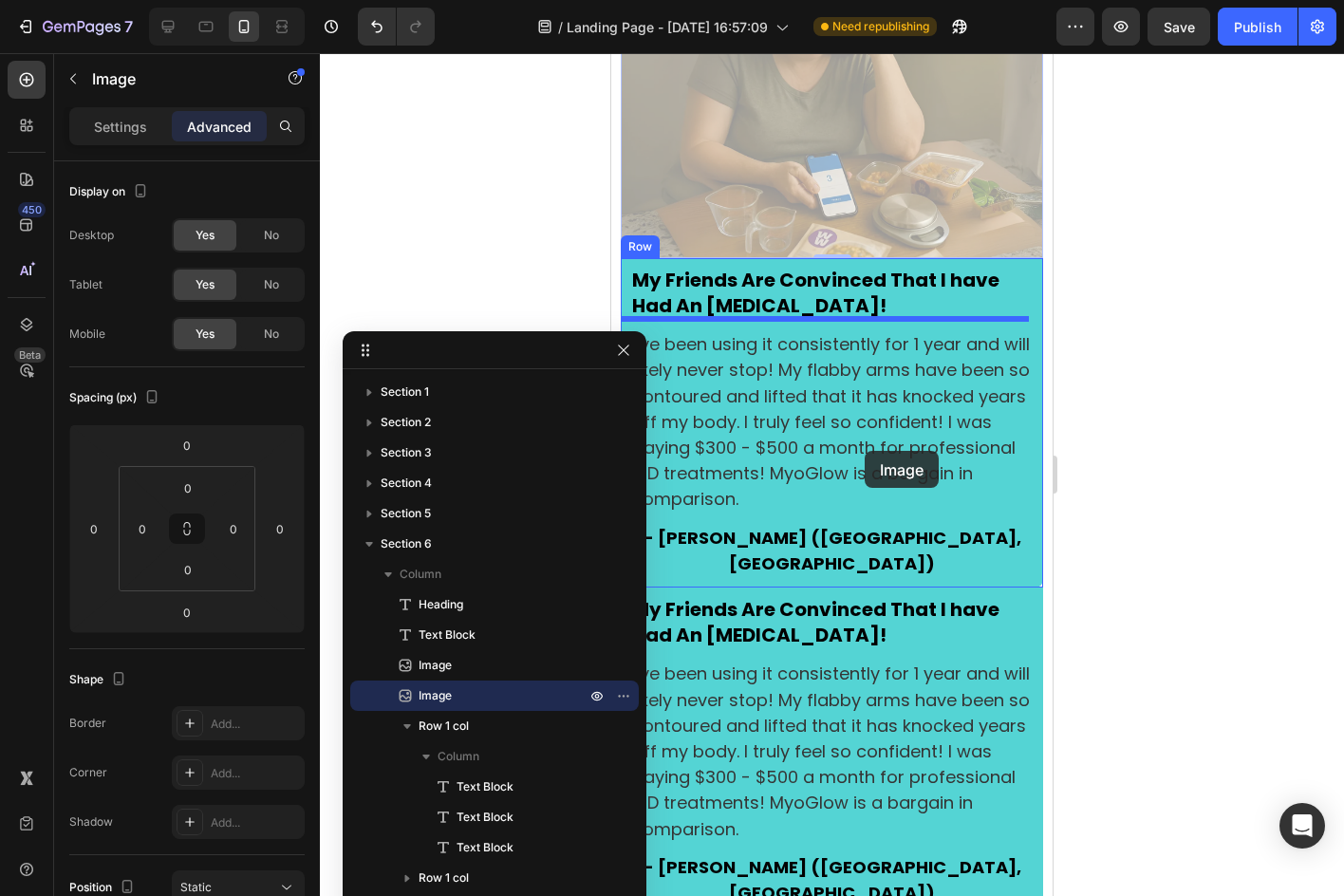
scroll to position [3850, 0]
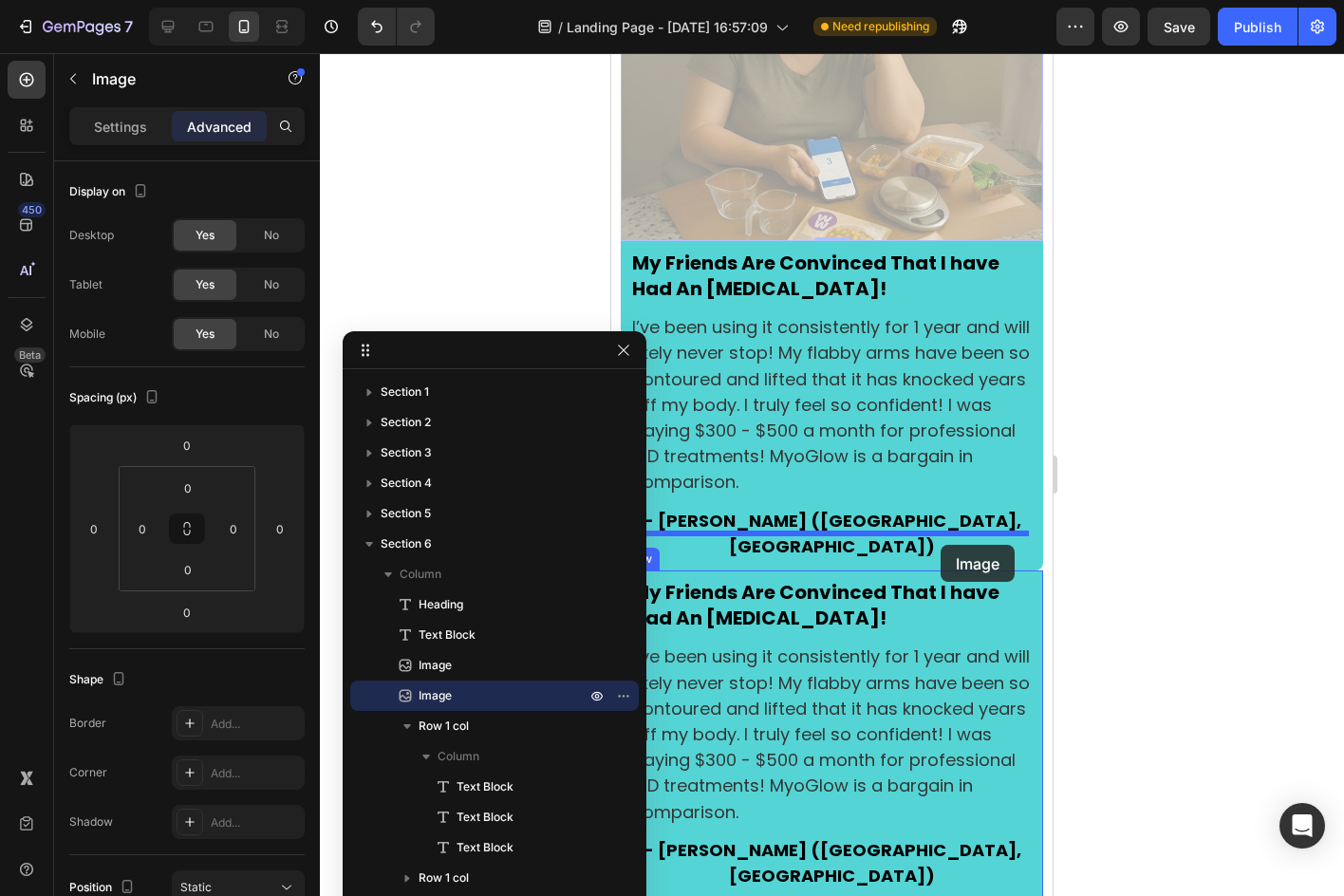
drag, startPoint x: 665, startPoint y: 550, endPoint x: 941, endPoint y: 545, distance: 276.0
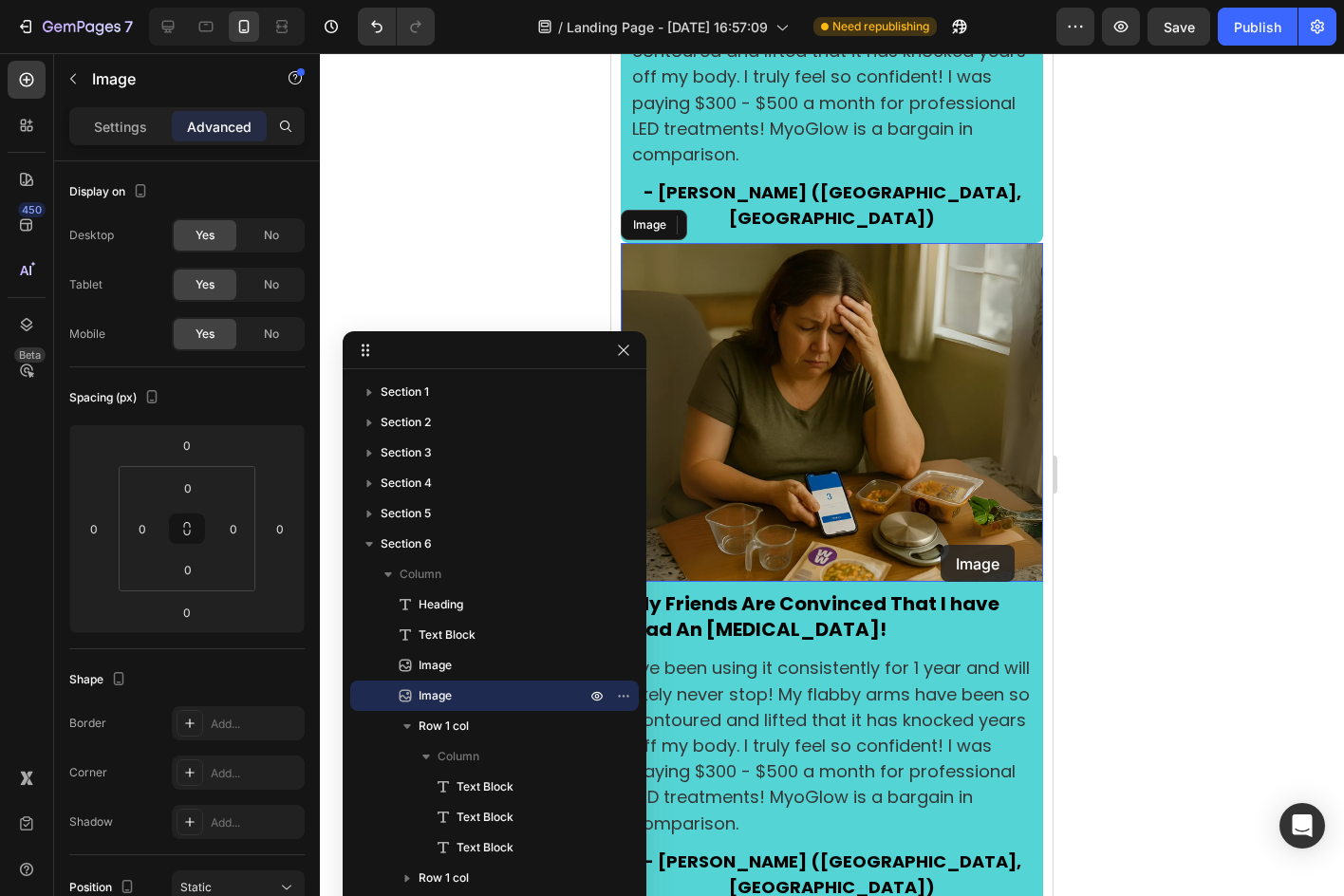
scroll to position [3522, 0]
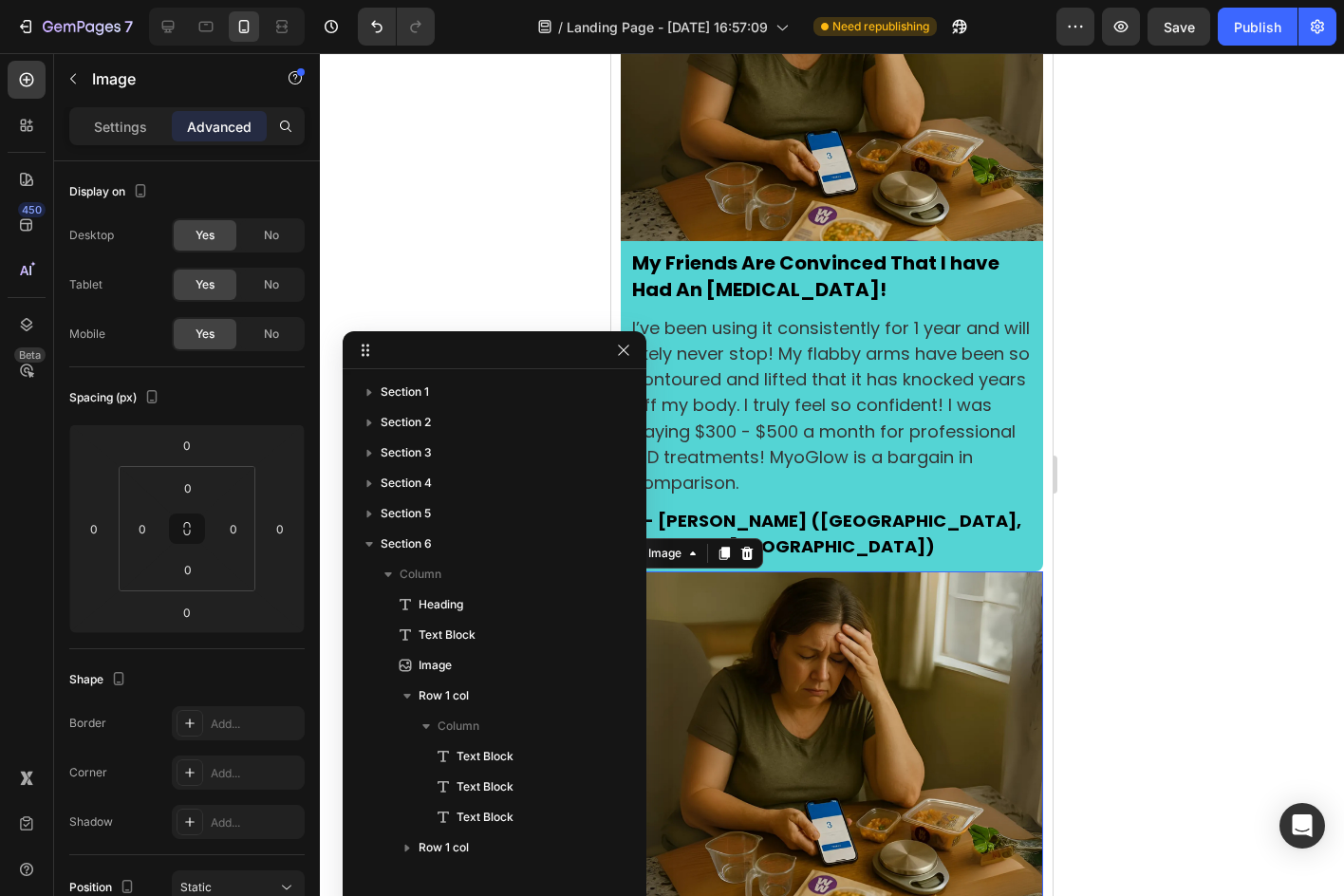
click at [1126, 524] on div at bounding box center [832, 473] width 1024 height 842
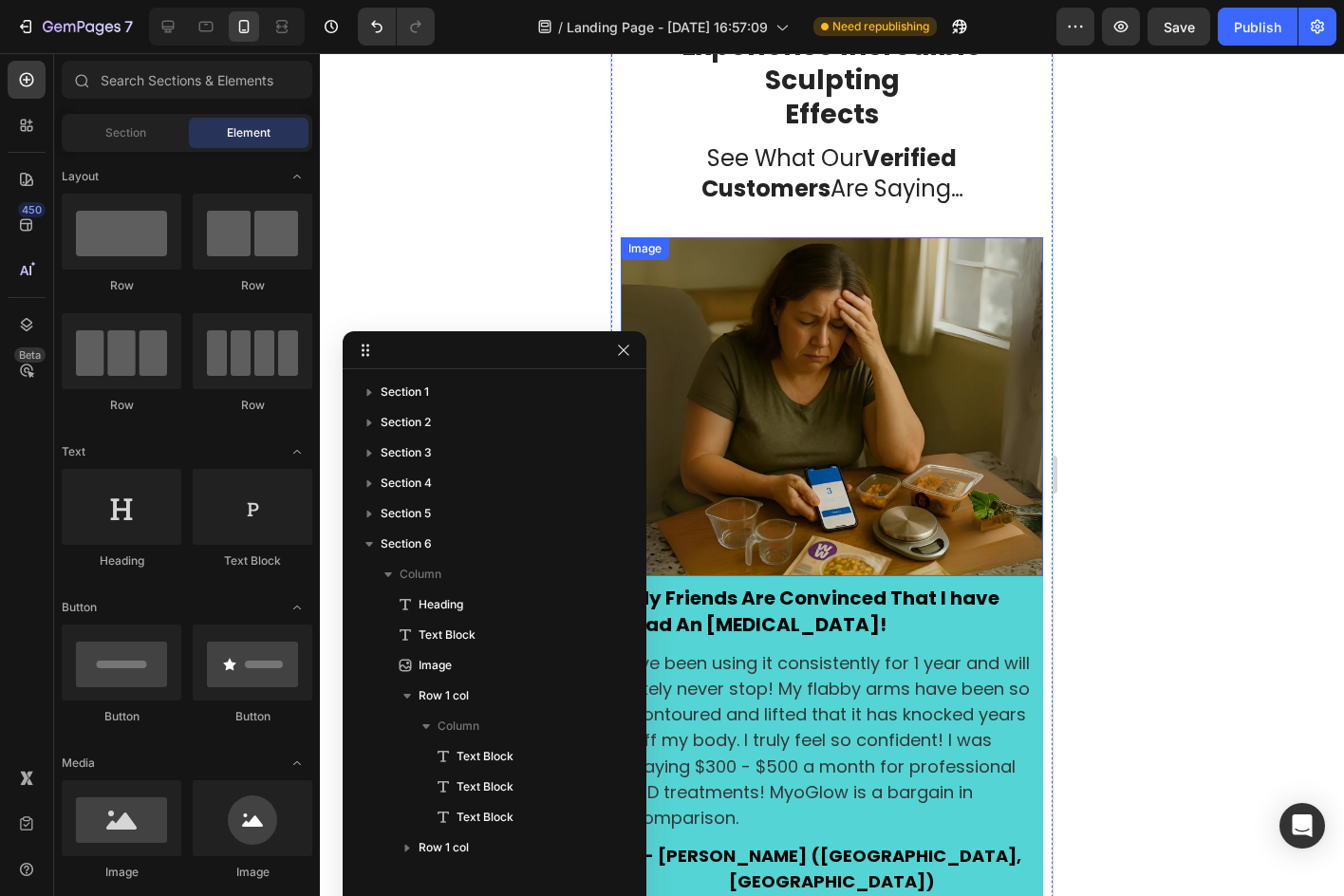
scroll to position [3142, 0]
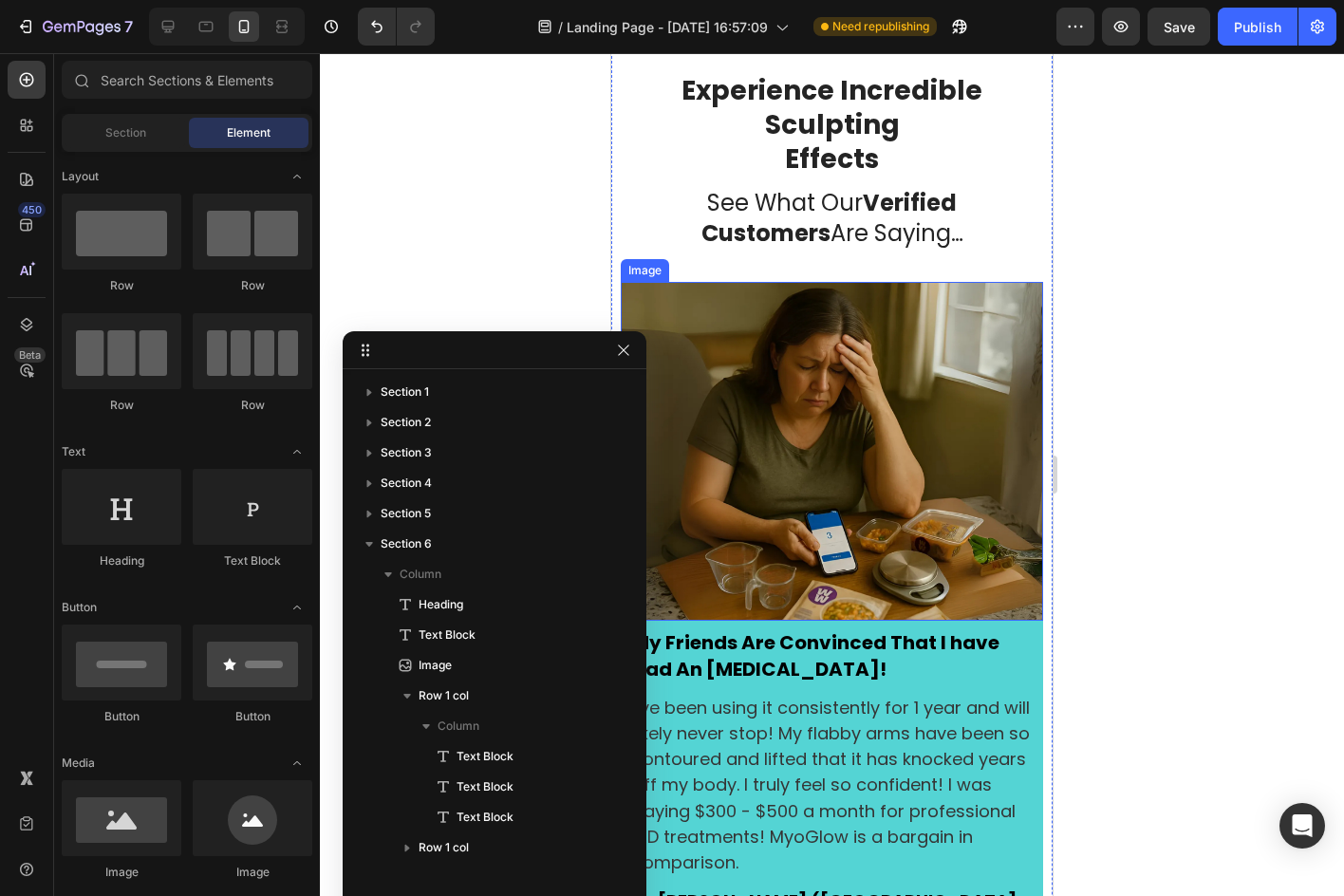
click at [980, 426] on img at bounding box center [832, 452] width 423 height 340
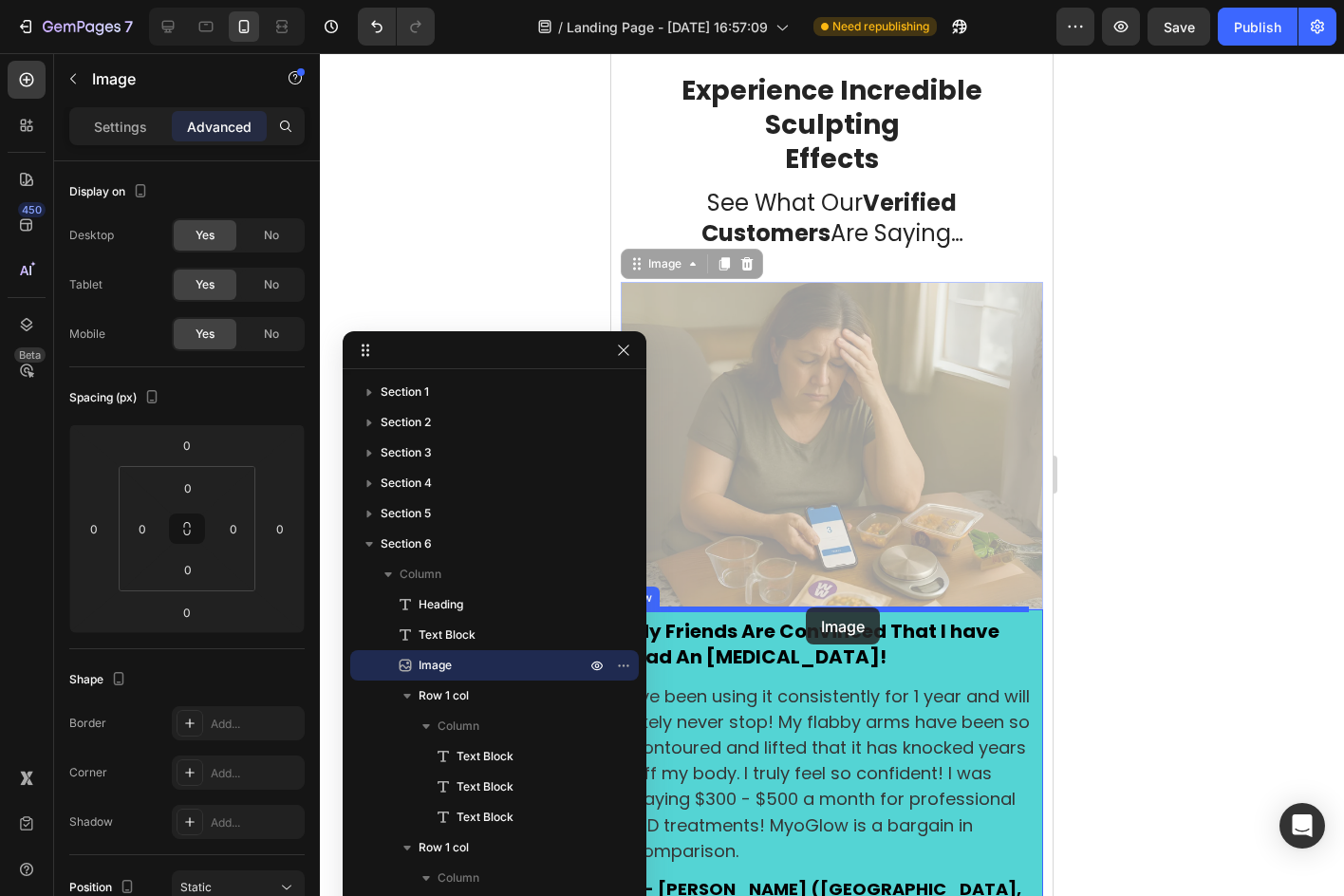
drag, startPoint x: 641, startPoint y: 263, endPoint x: 805, endPoint y: 607, distance: 381.1
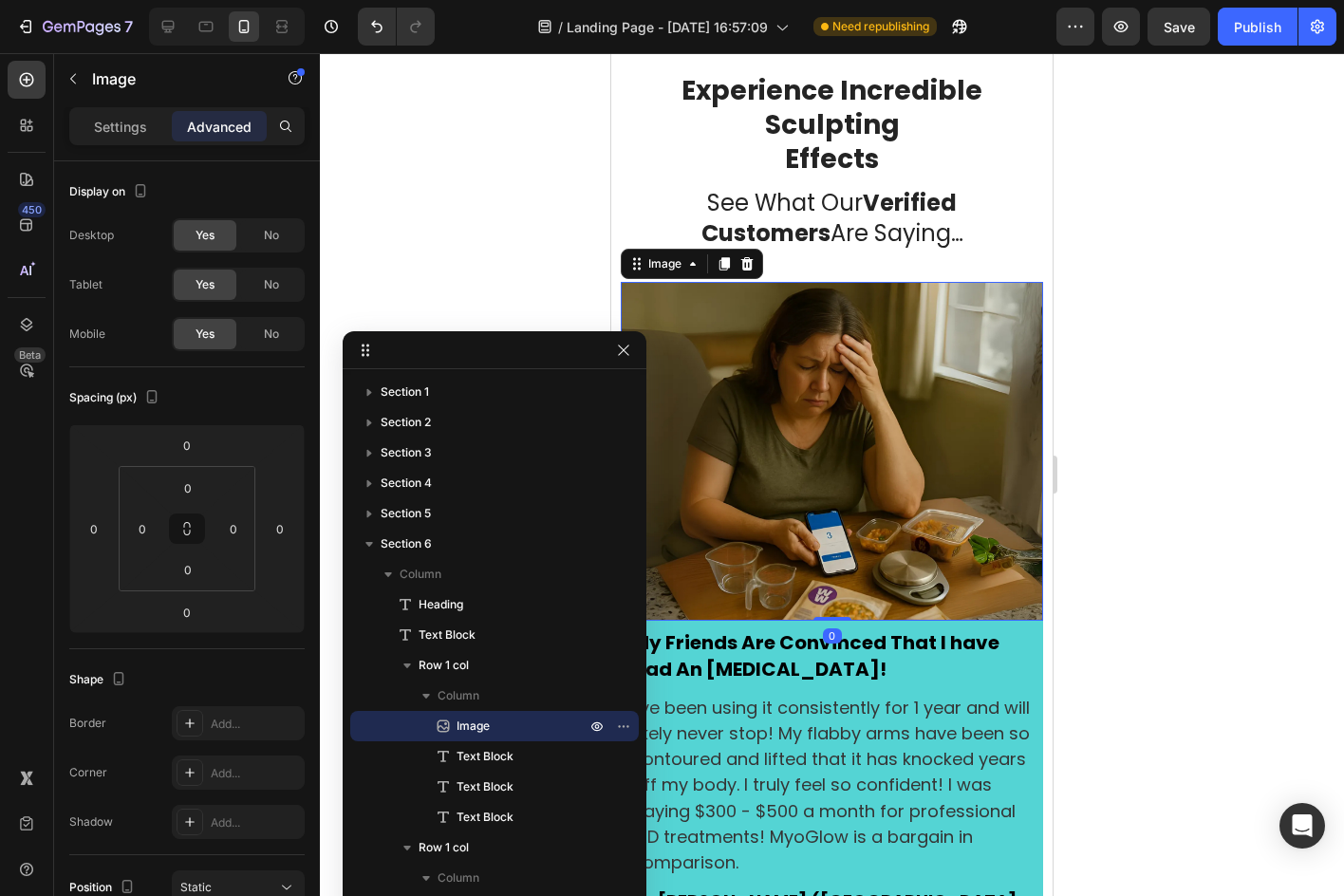
click at [1192, 512] on div at bounding box center [832, 473] width 1024 height 842
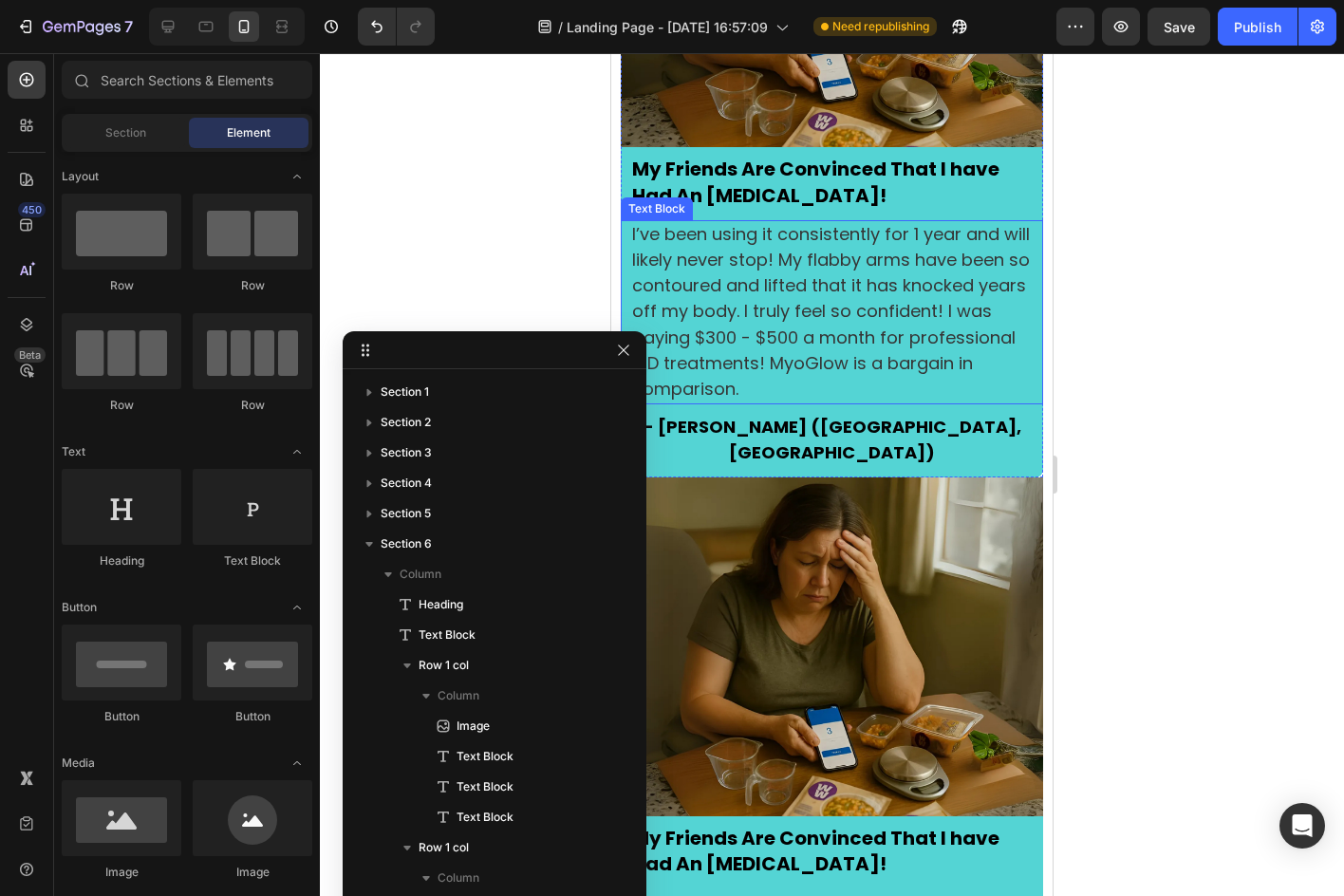
scroll to position [3712, 0]
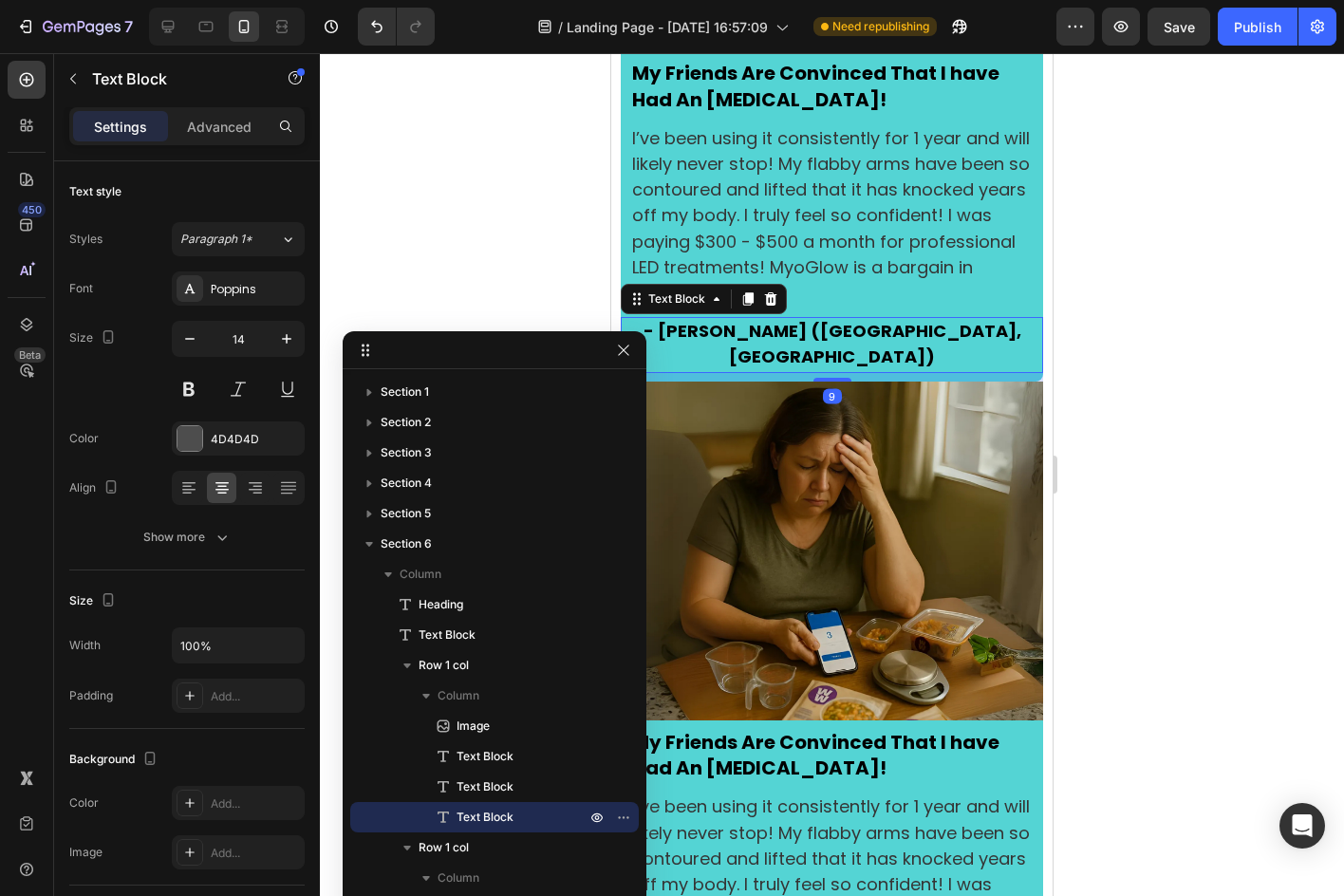
click at [987, 332] on p "- [PERSON_NAME] ([GEOGRAPHIC_DATA], [GEOGRAPHIC_DATA])" at bounding box center [832, 345] width 419 height 52
click at [904, 373] on div "9" at bounding box center [832, 377] width 423 height 9
click at [530, 203] on div at bounding box center [832, 473] width 1024 height 842
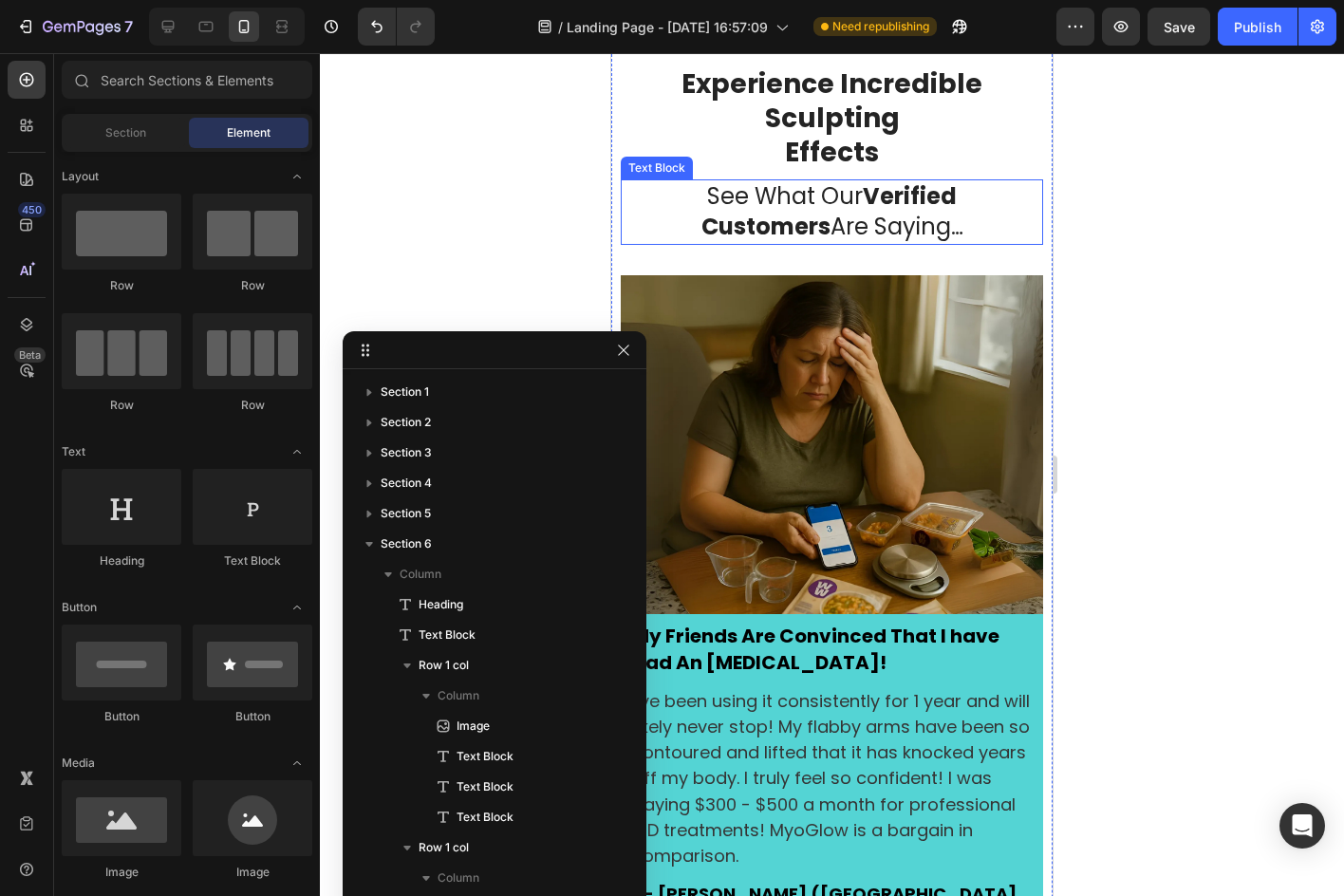
scroll to position [3047, 0]
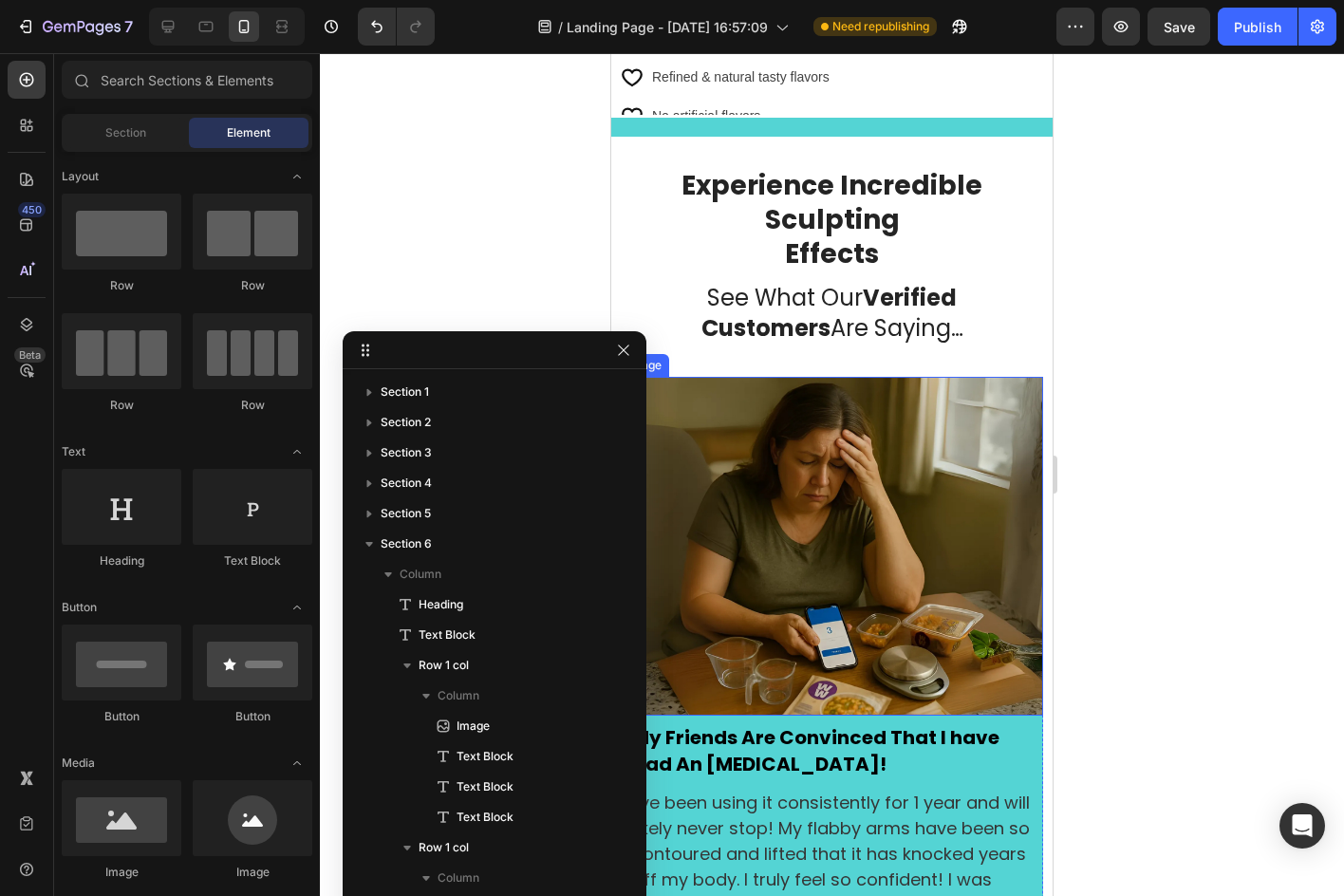
click at [1000, 394] on img at bounding box center [832, 547] width 423 height 340
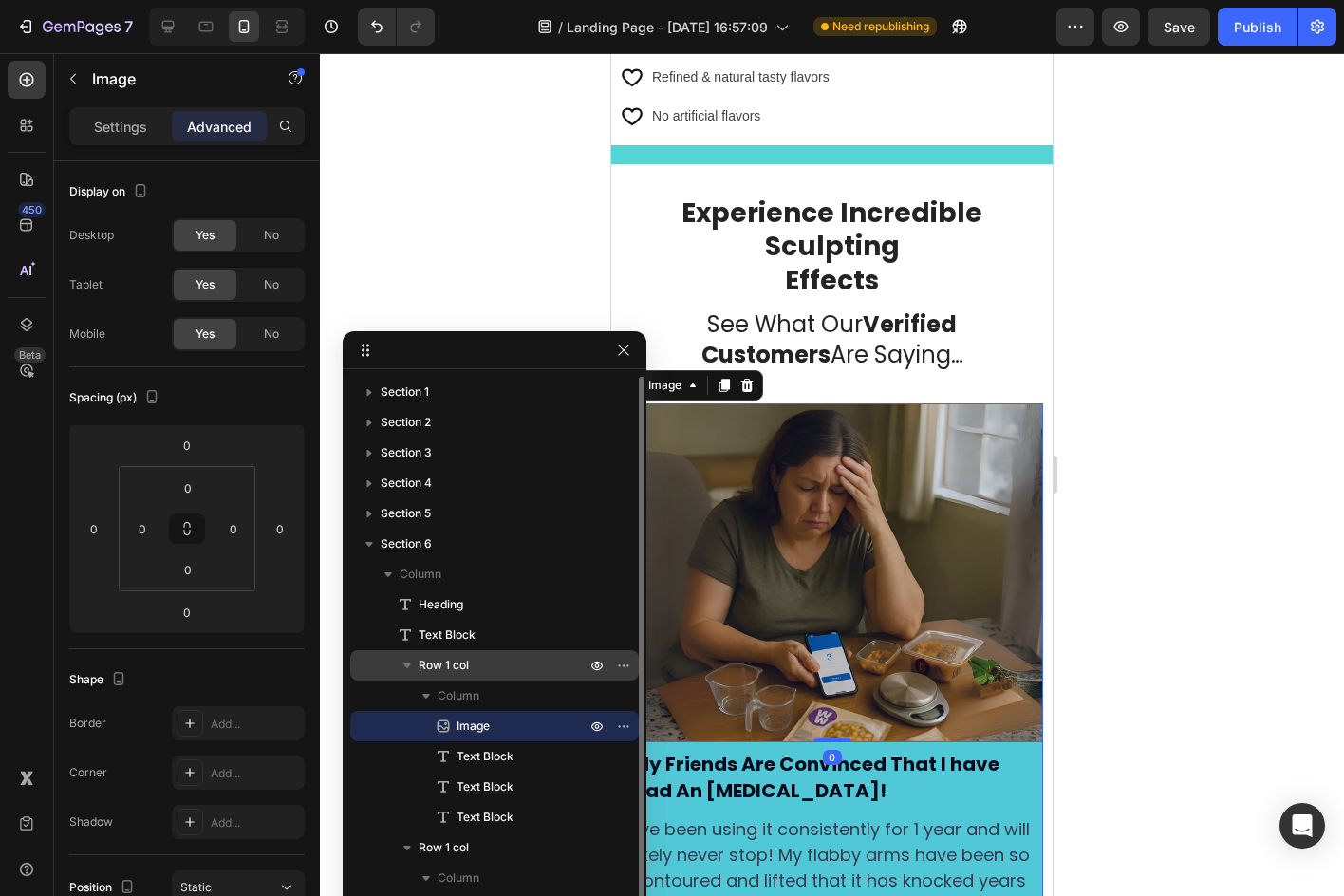
click at [439, 672] on span "Row 1 col" at bounding box center [444, 665] width 51 height 19
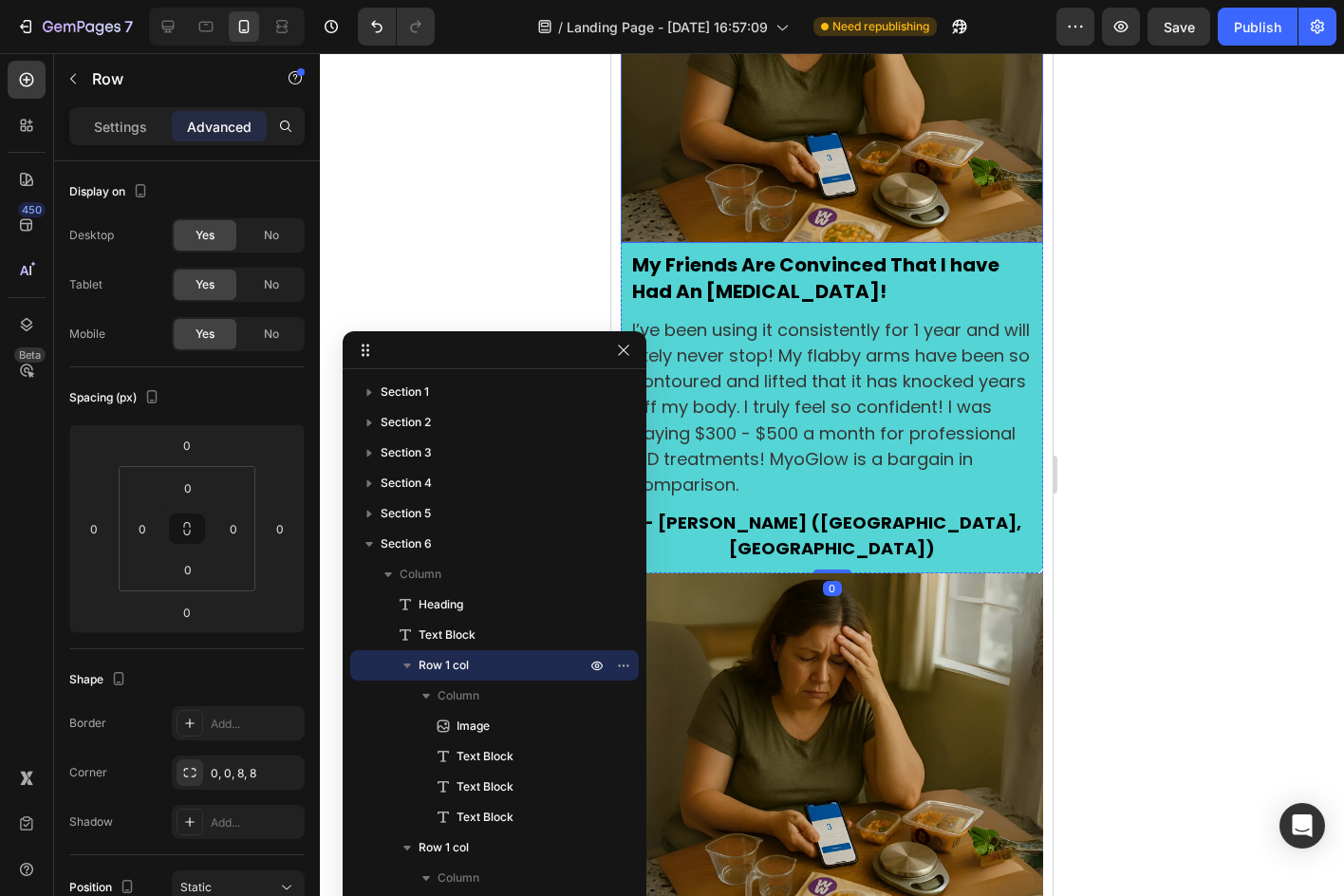
scroll to position [3522, 0]
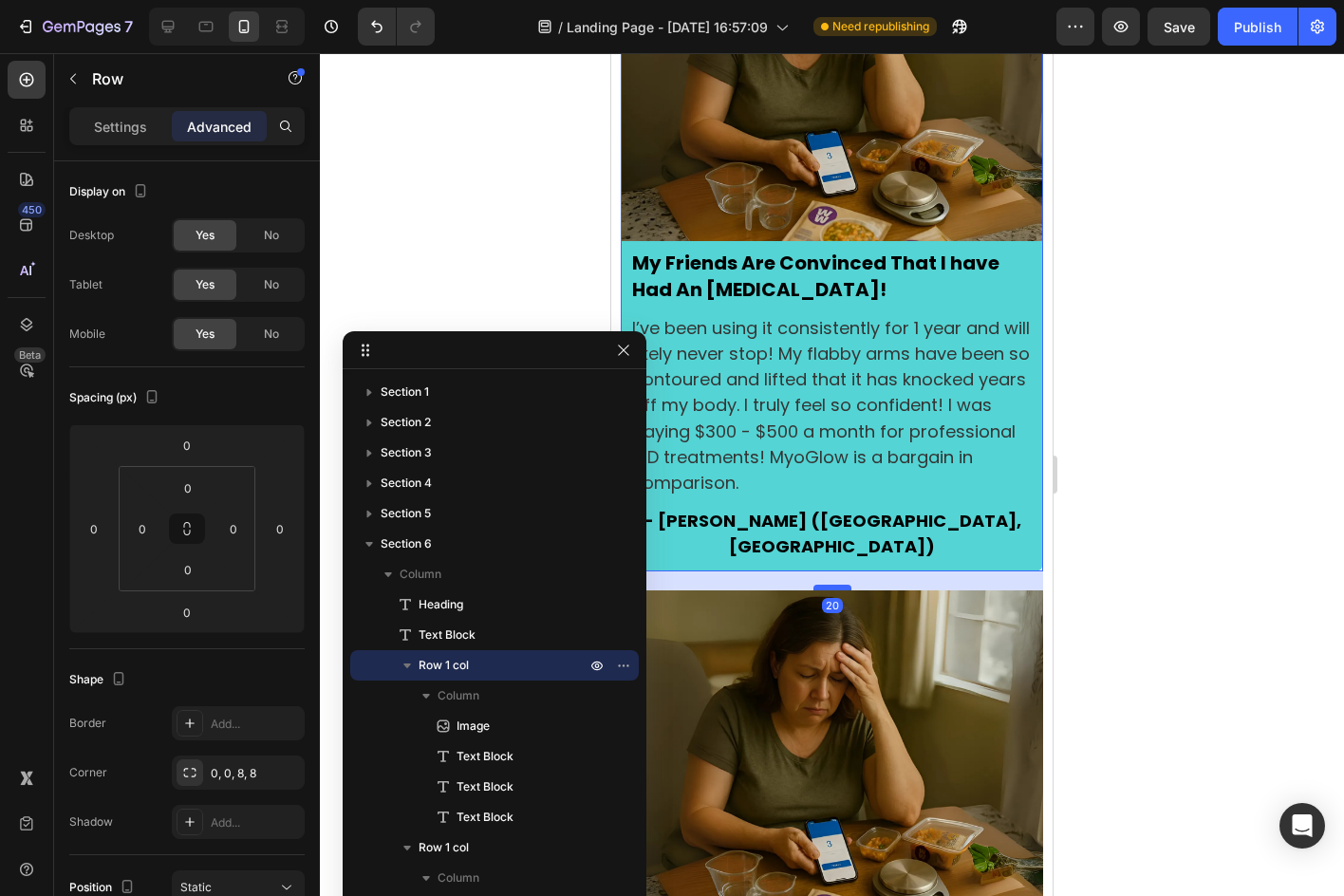
drag, startPoint x: 825, startPoint y: 532, endPoint x: 830, endPoint y: 551, distance: 19.6
click at [830, 585] on div at bounding box center [832, 588] width 38 height 6
type input "20"
click at [1171, 455] on div at bounding box center [832, 473] width 1024 height 842
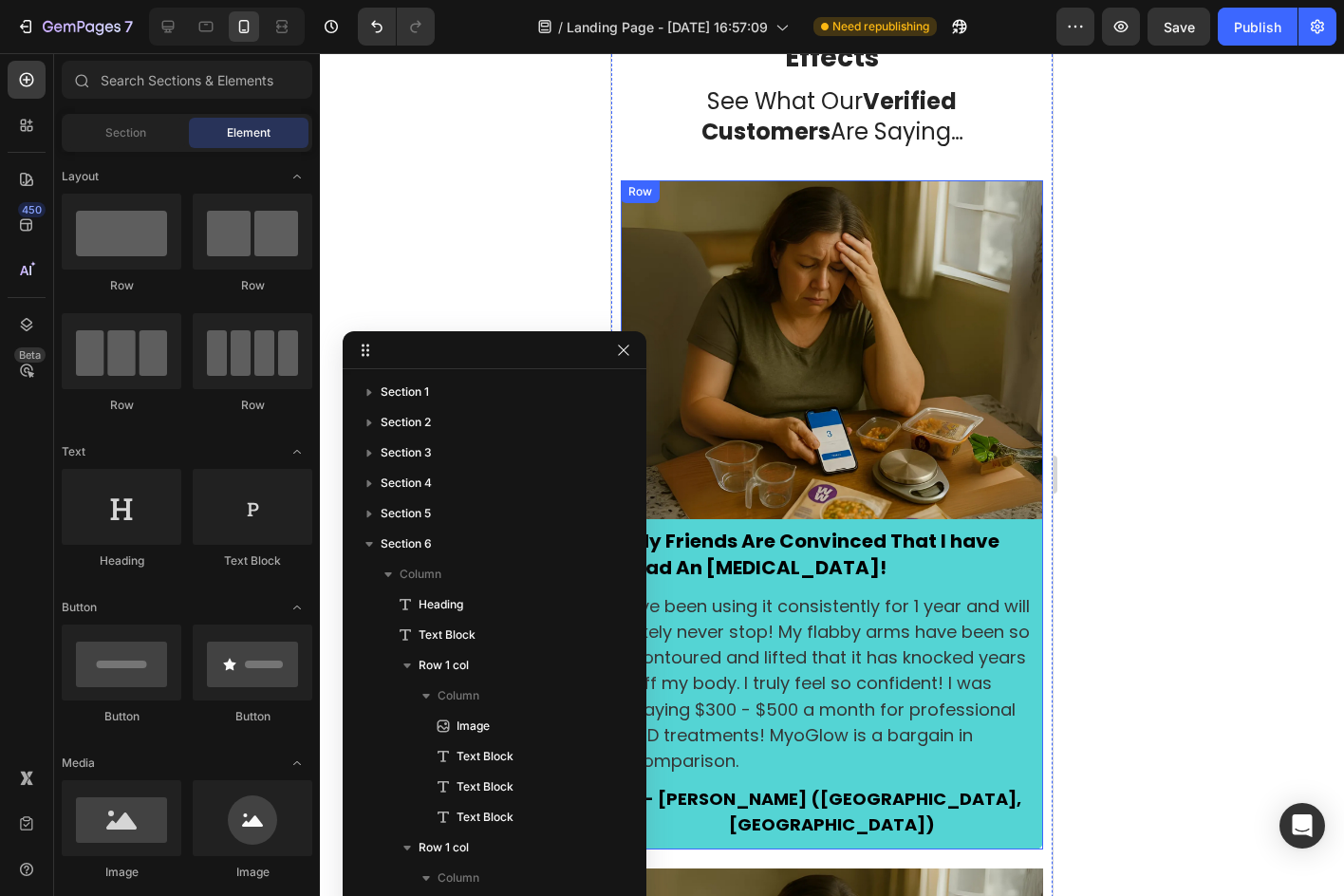
scroll to position [3237, 0]
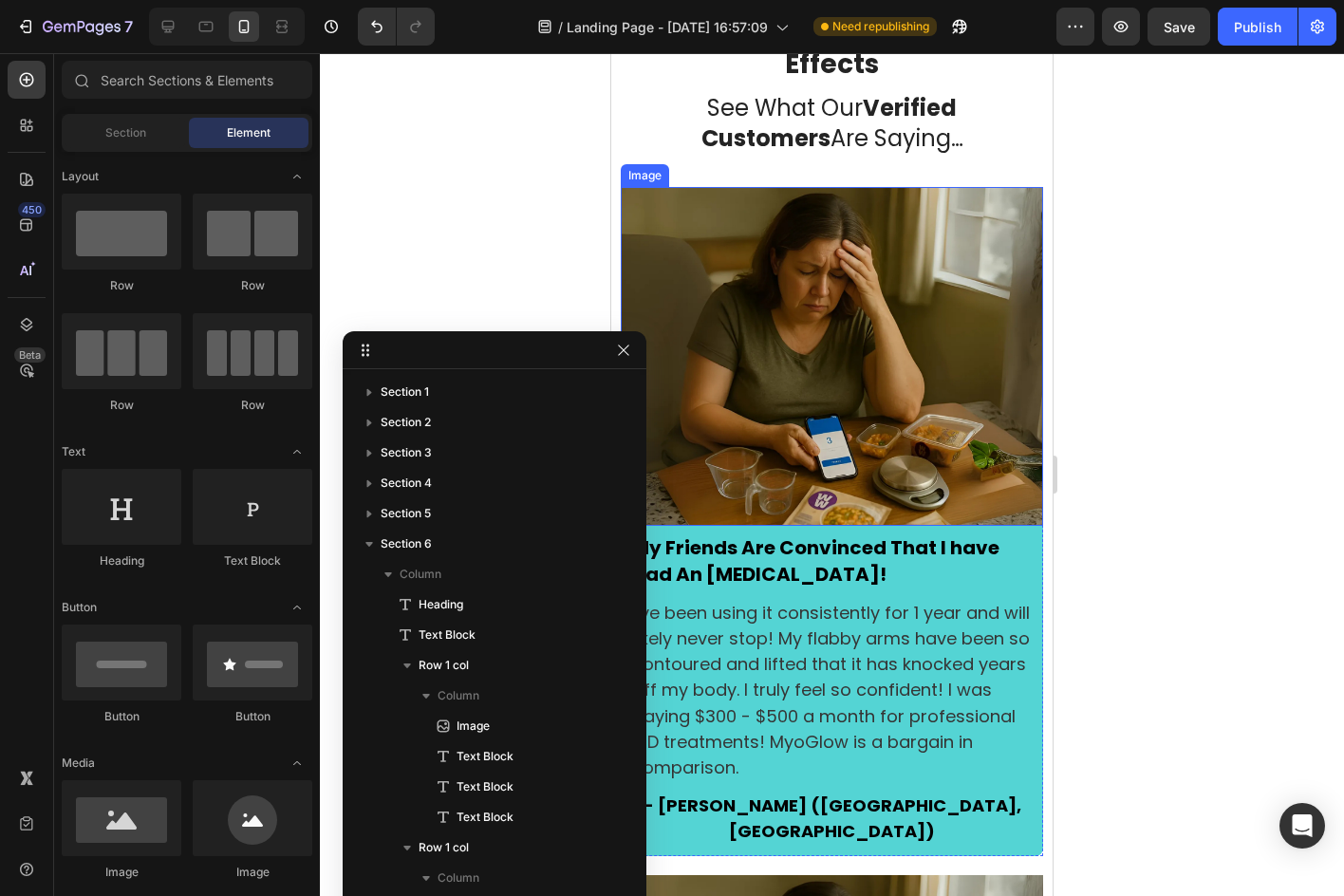
click at [887, 325] on img at bounding box center [832, 357] width 423 height 340
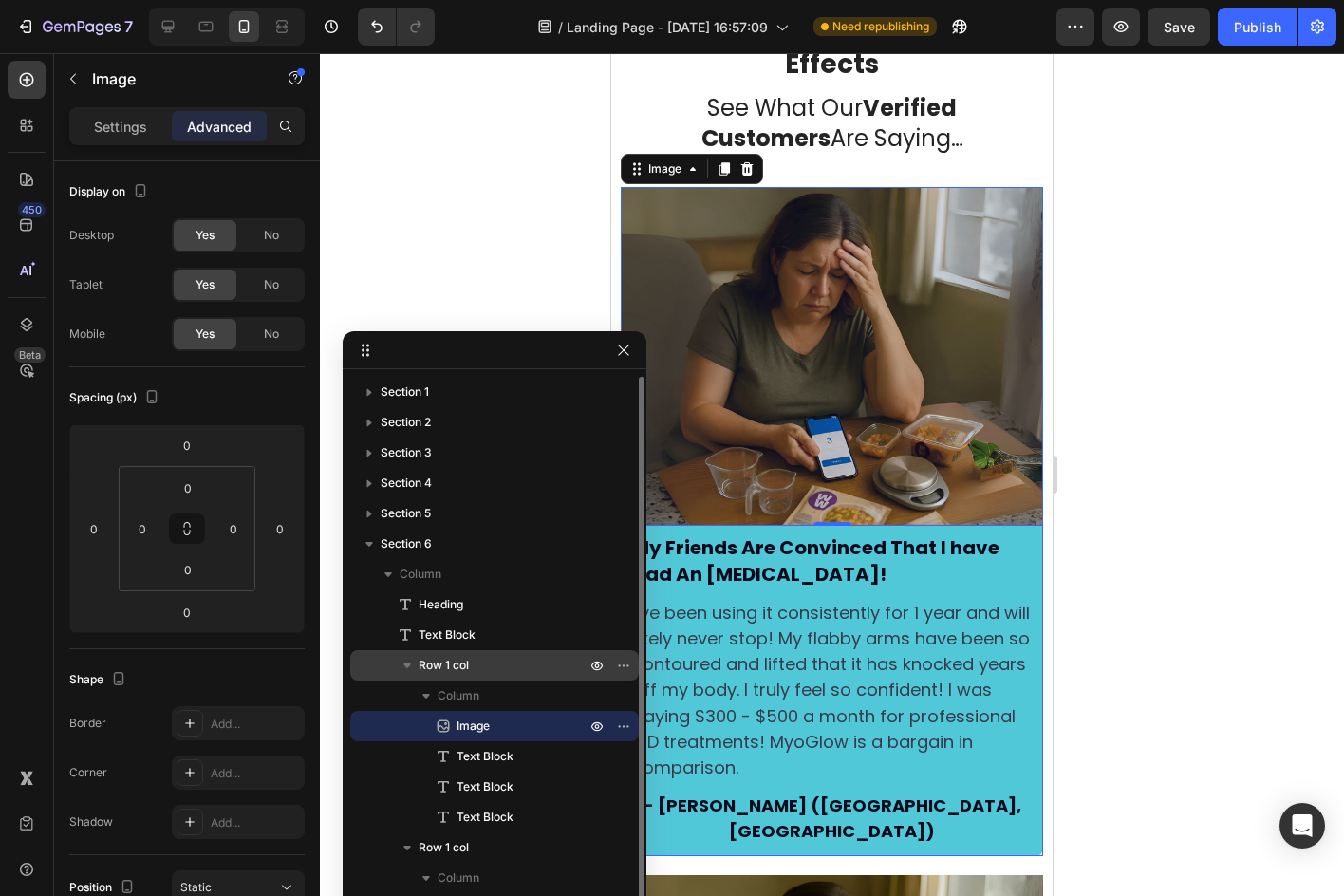
click at [449, 667] on span "Row 1 col" at bounding box center [444, 665] width 51 height 19
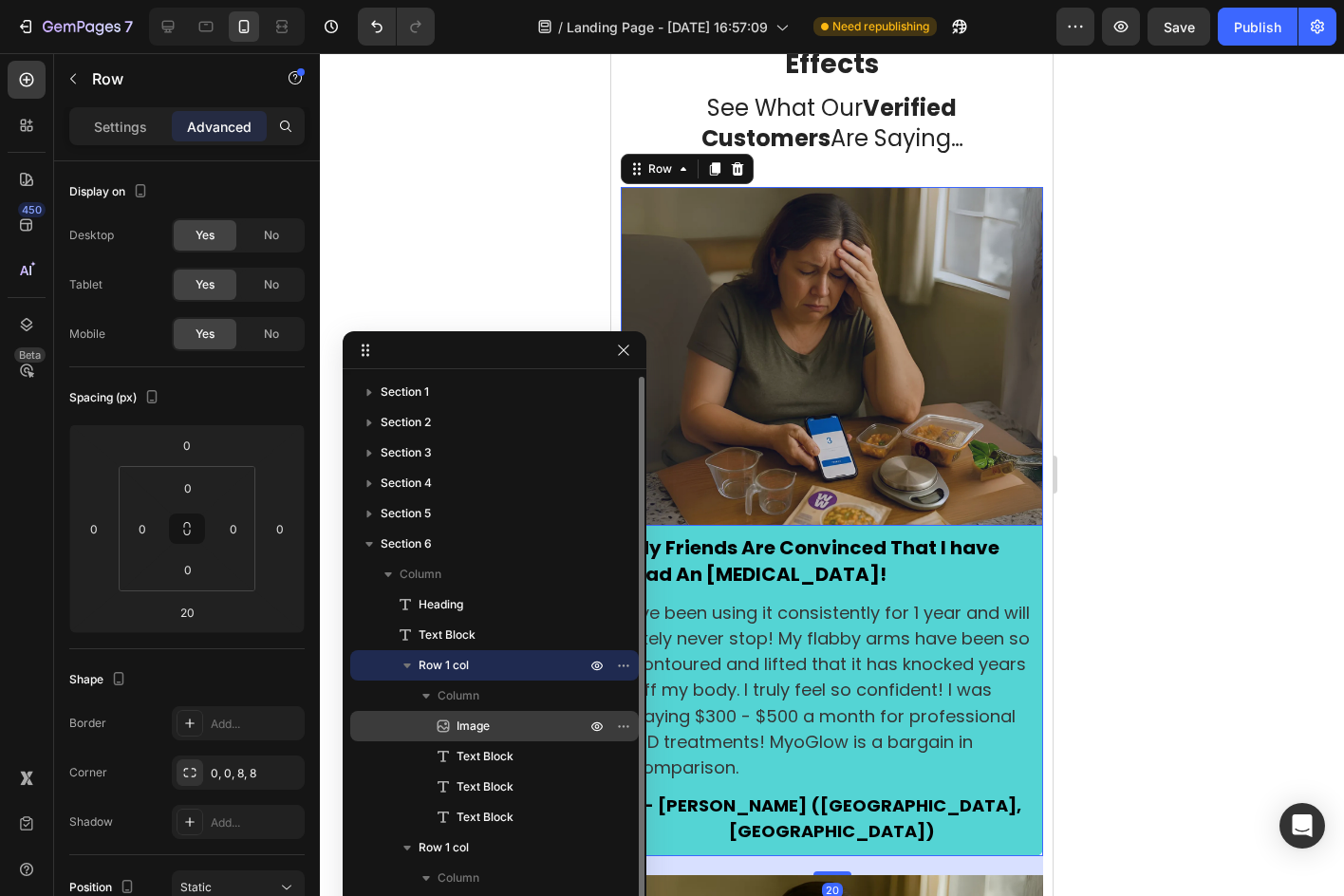
click at [477, 713] on div "Image" at bounding box center [495, 725] width 273 height 30
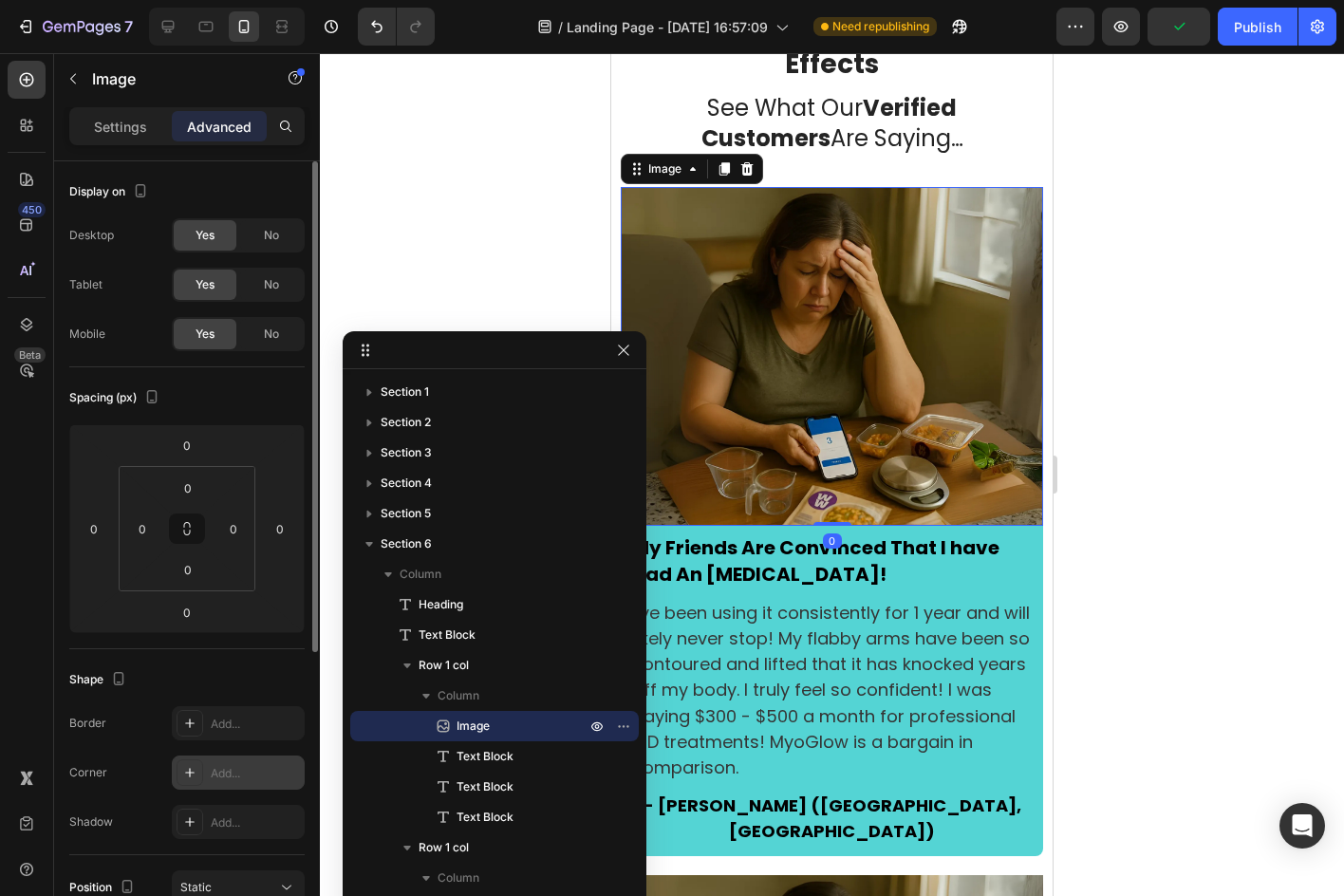
scroll to position [95, 0]
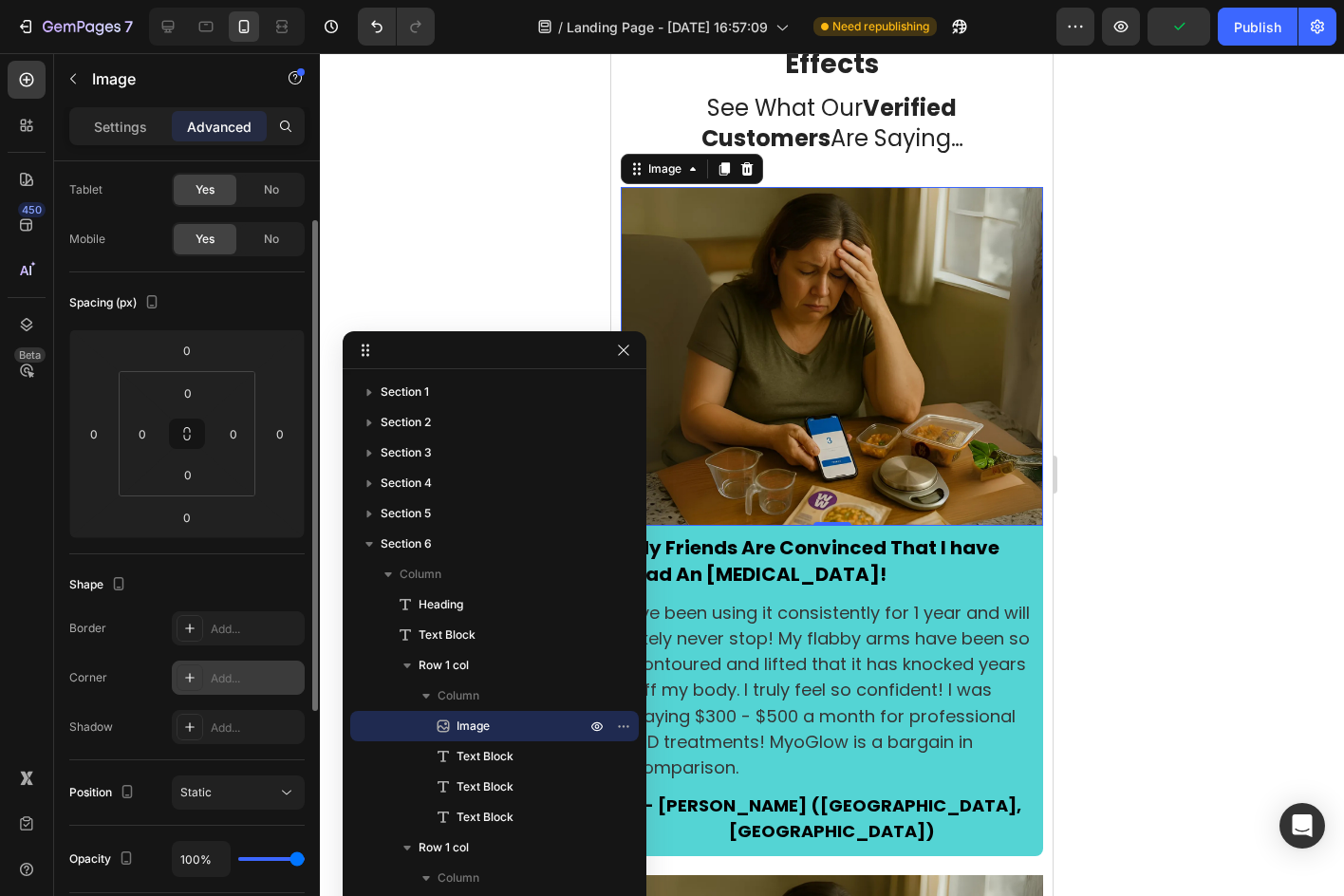
click at [252, 663] on div "Add..." at bounding box center [238, 677] width 133 height 34
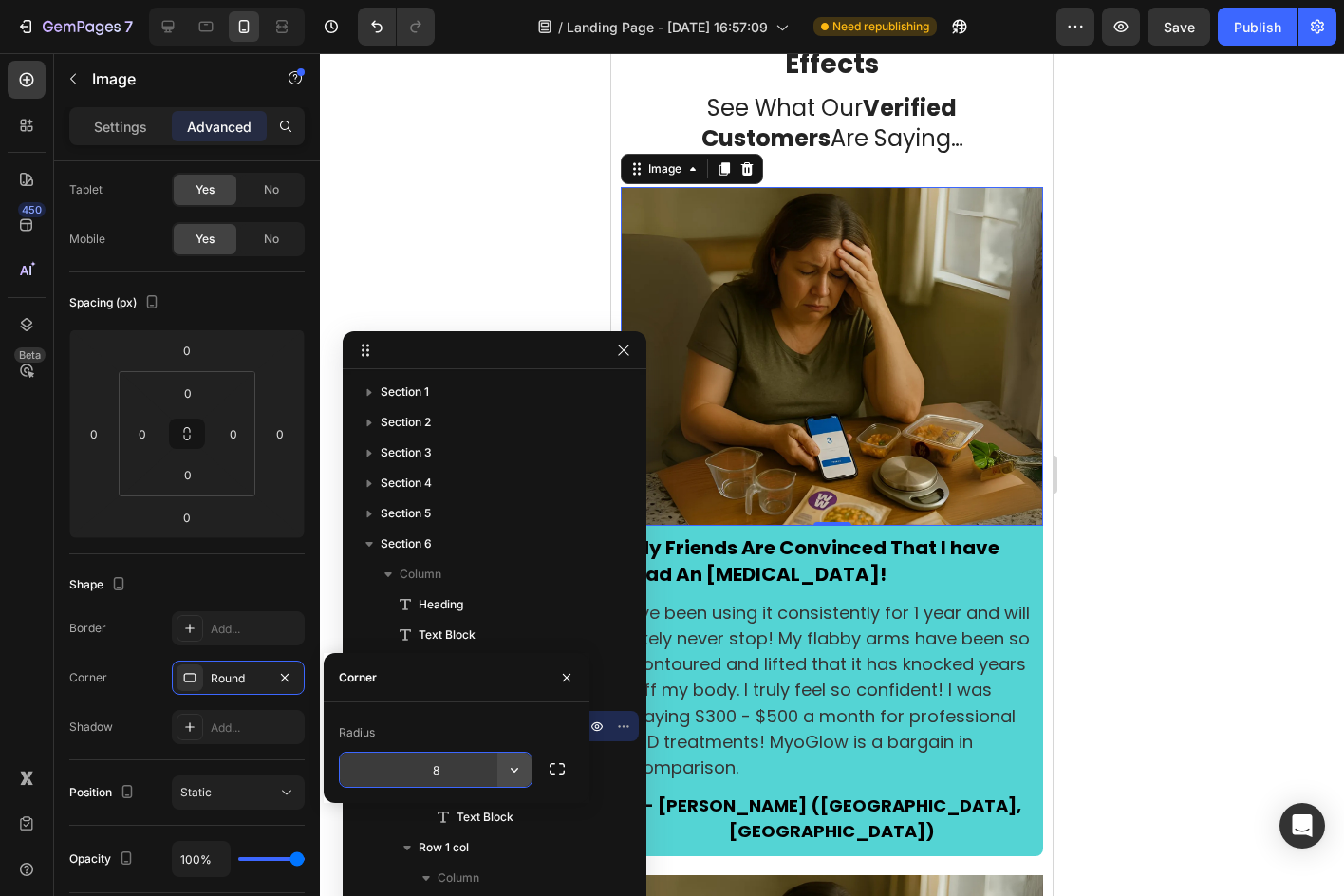
click at [509, 767] on icon "button" at bounding box center [513, 769] width 19 height 19
click at [544, 768] on button "button" at bounding box center [556, 768] width 34 height 34
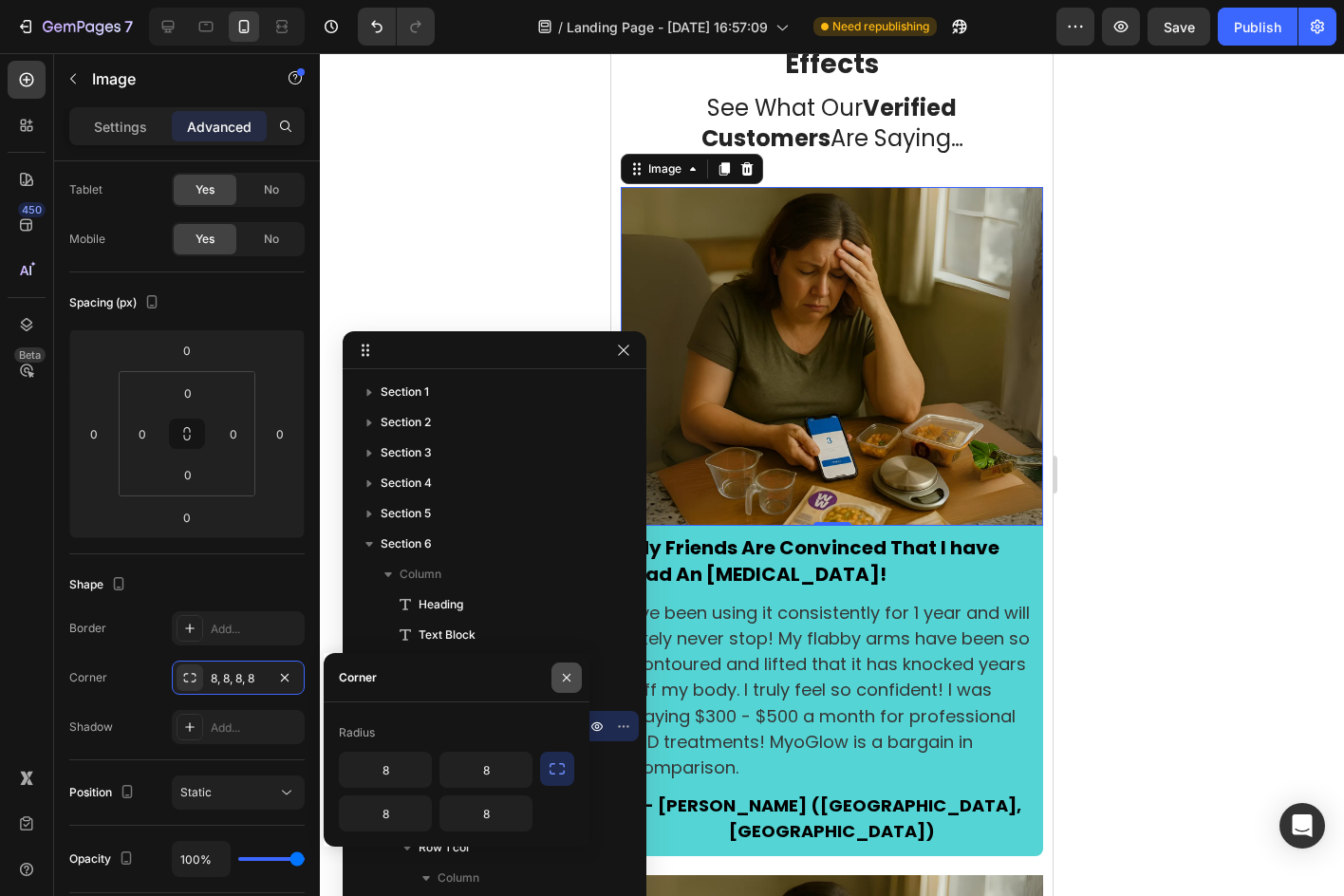
click at [569, 674] on icon "button" at bounding box center [567, 676] width 8 height 8
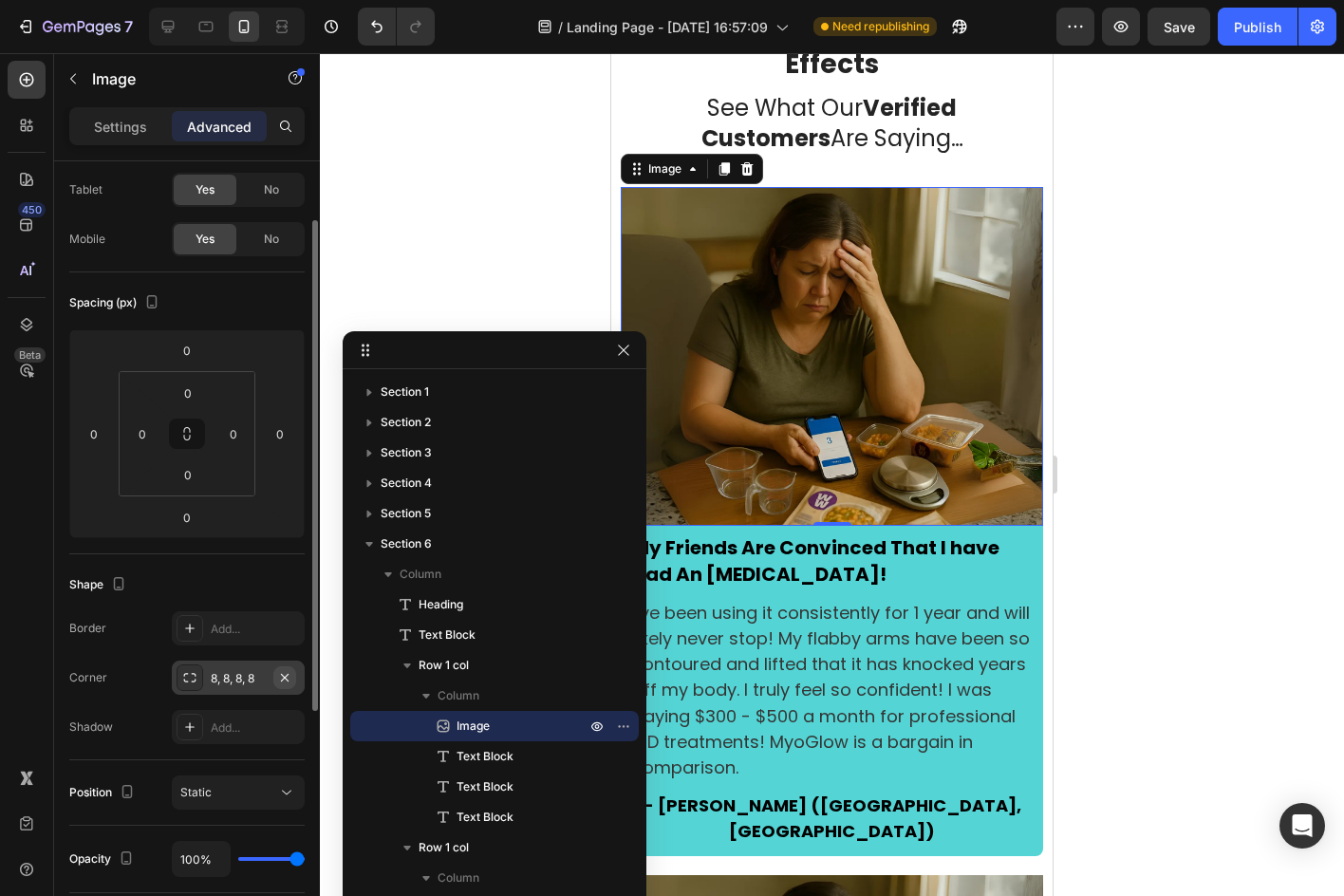
click at [291, 671] on icon "button" at bounding box center [285, 677] width 16 height 16
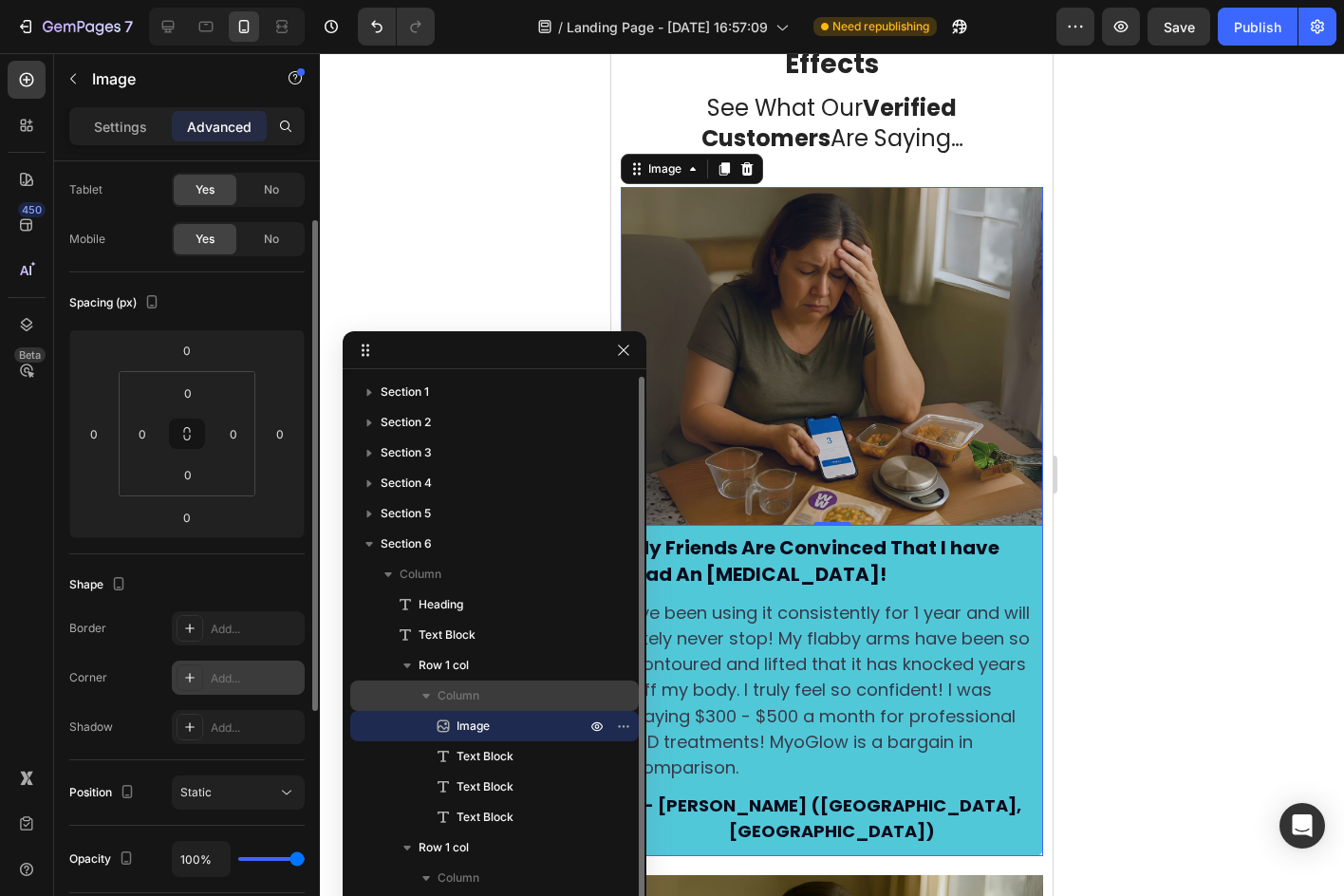
drag, startPoint x: 440, startPoint y: 671, endPoint x: 434, endPoint y: 683, distance: 13.4
click at [434, 683] on div "Row 1 col Column Image Text Block Text Block Text Block" at bounding box center [495, 741] width 289 height 183
click at [438, 669] on span "Row 1 col" at bounding box center [444, 665] width 51 height 19
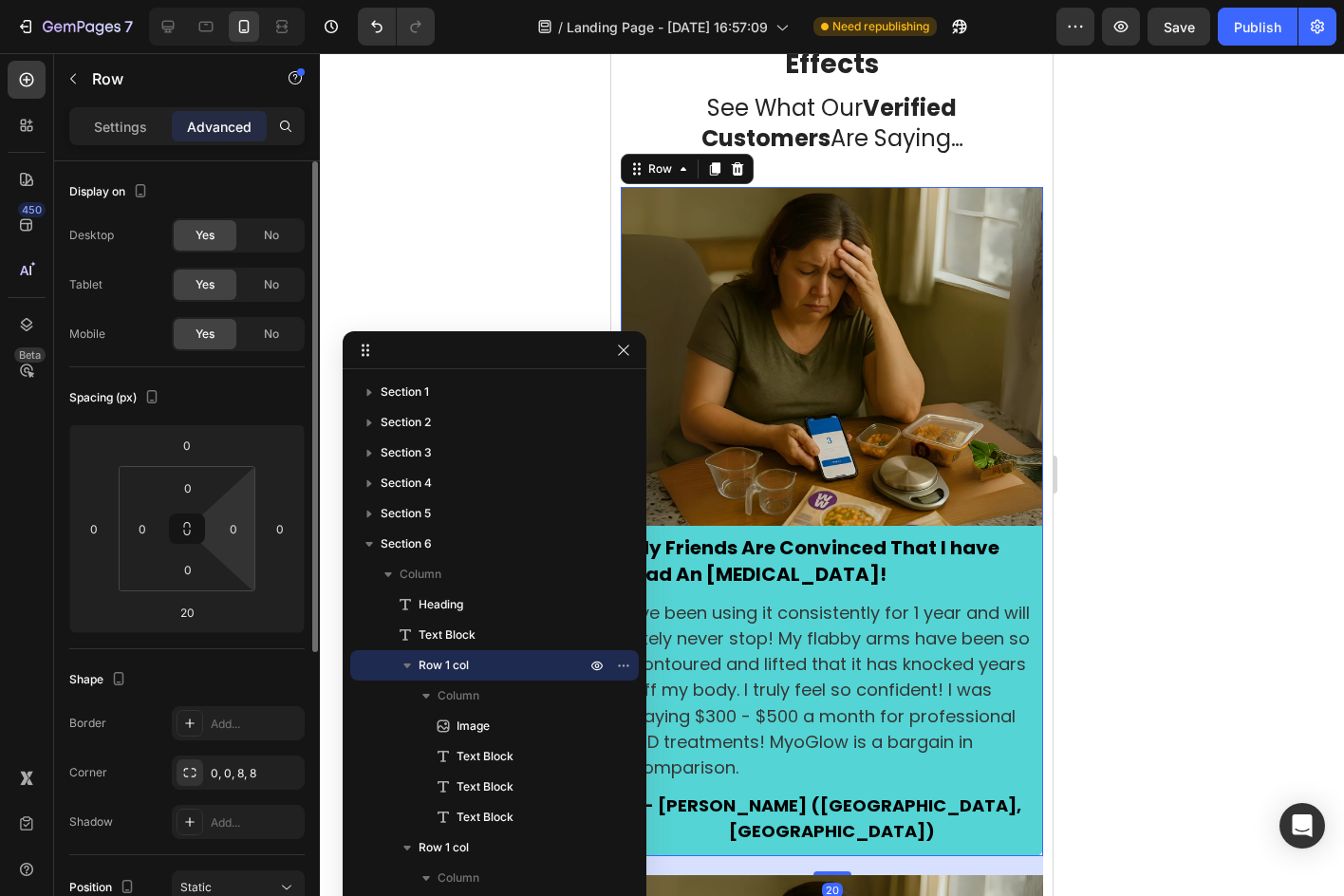
scroll to position [285, 0]
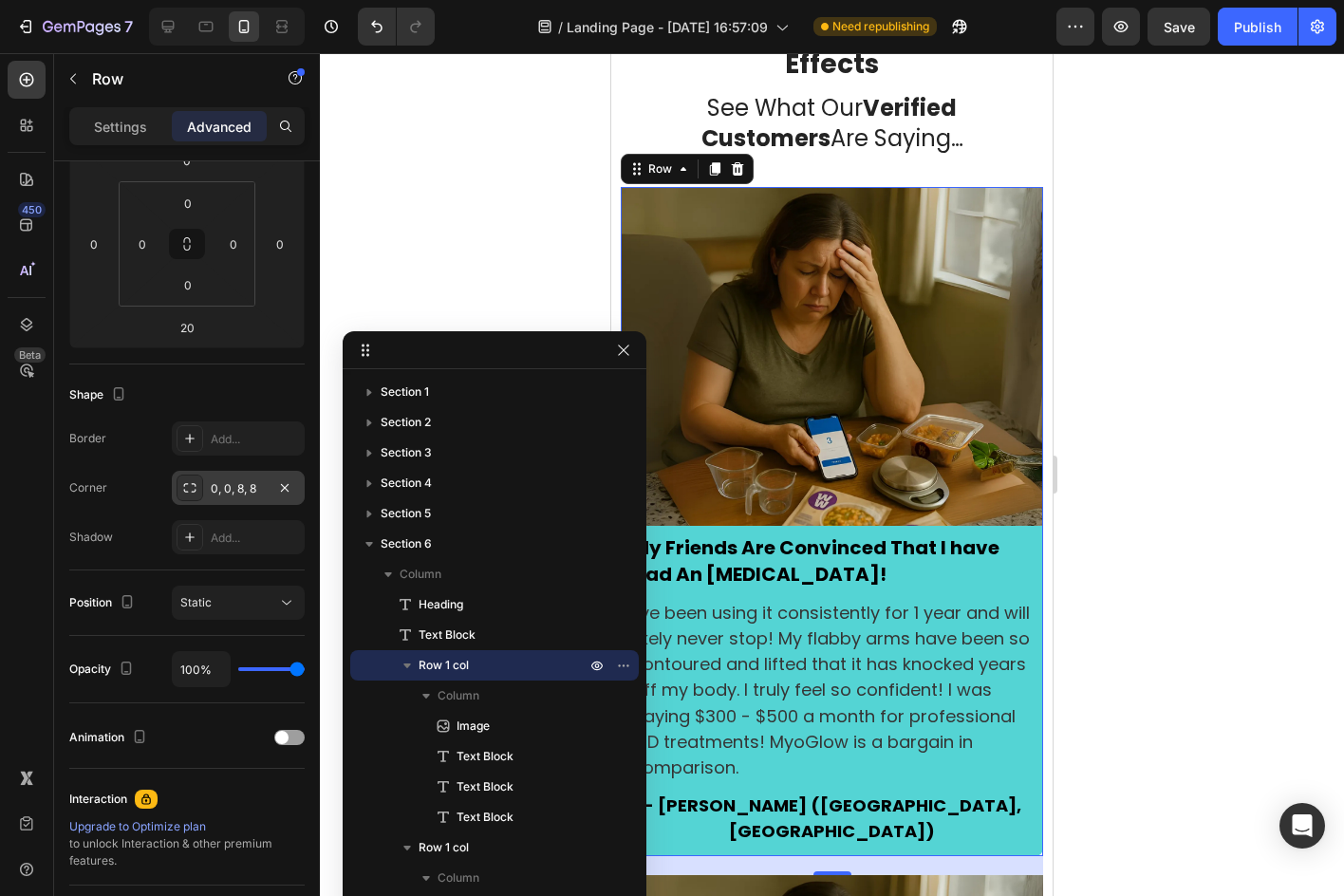
click at [244, 473] on div "0, 0, 8, 8" at bounding box center [238, 487] width 133 height 34
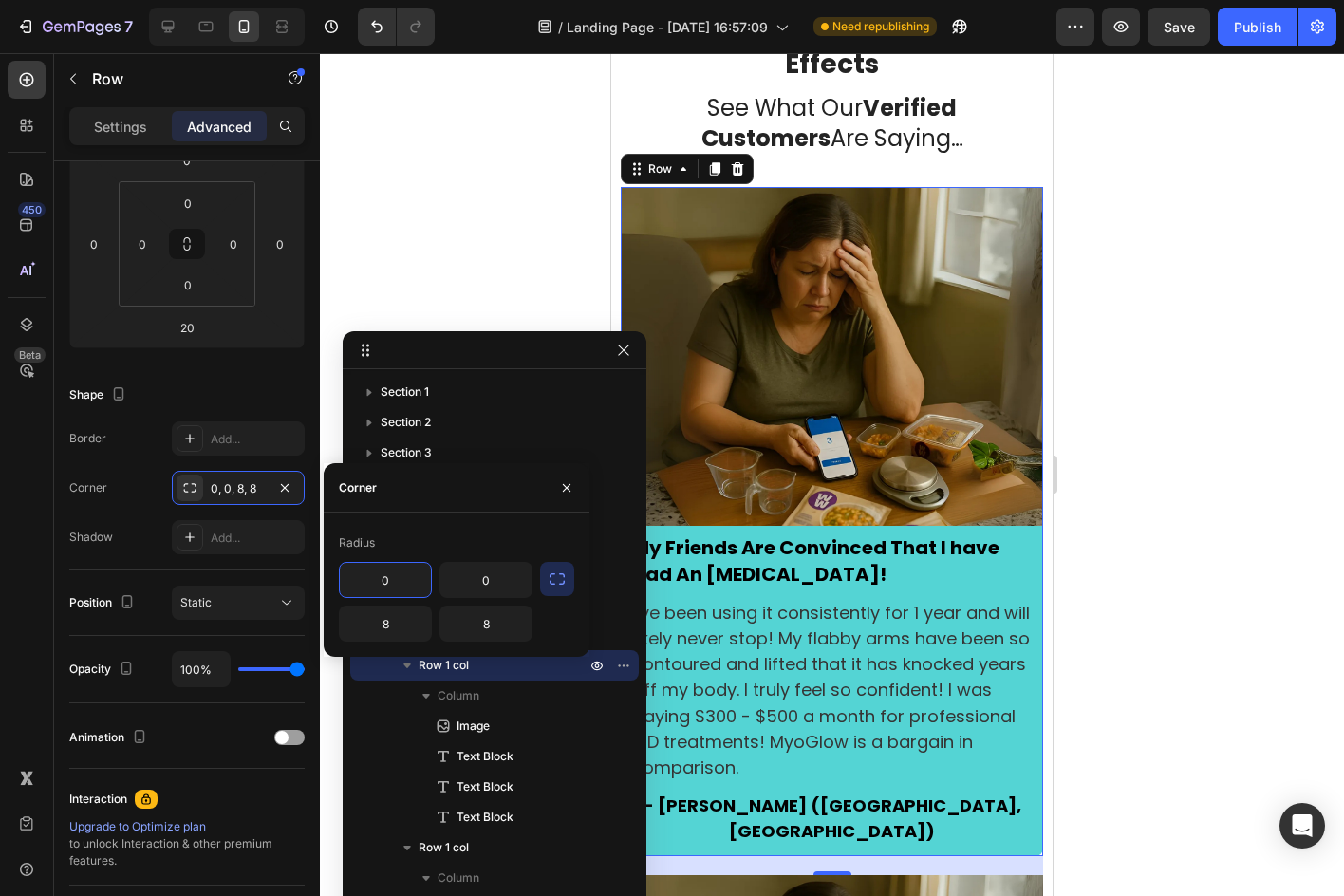
click at [395, 584] on input "0" at bounding box center [385, 580] width 91 height 34
type input "9"
click at [474, 579] on input "0" at bounding box center [485, 580] width 91 height 34
type input "9"
click at [533, 531] on div "Radius" at bounding box center [456, 543] width 235 height 30
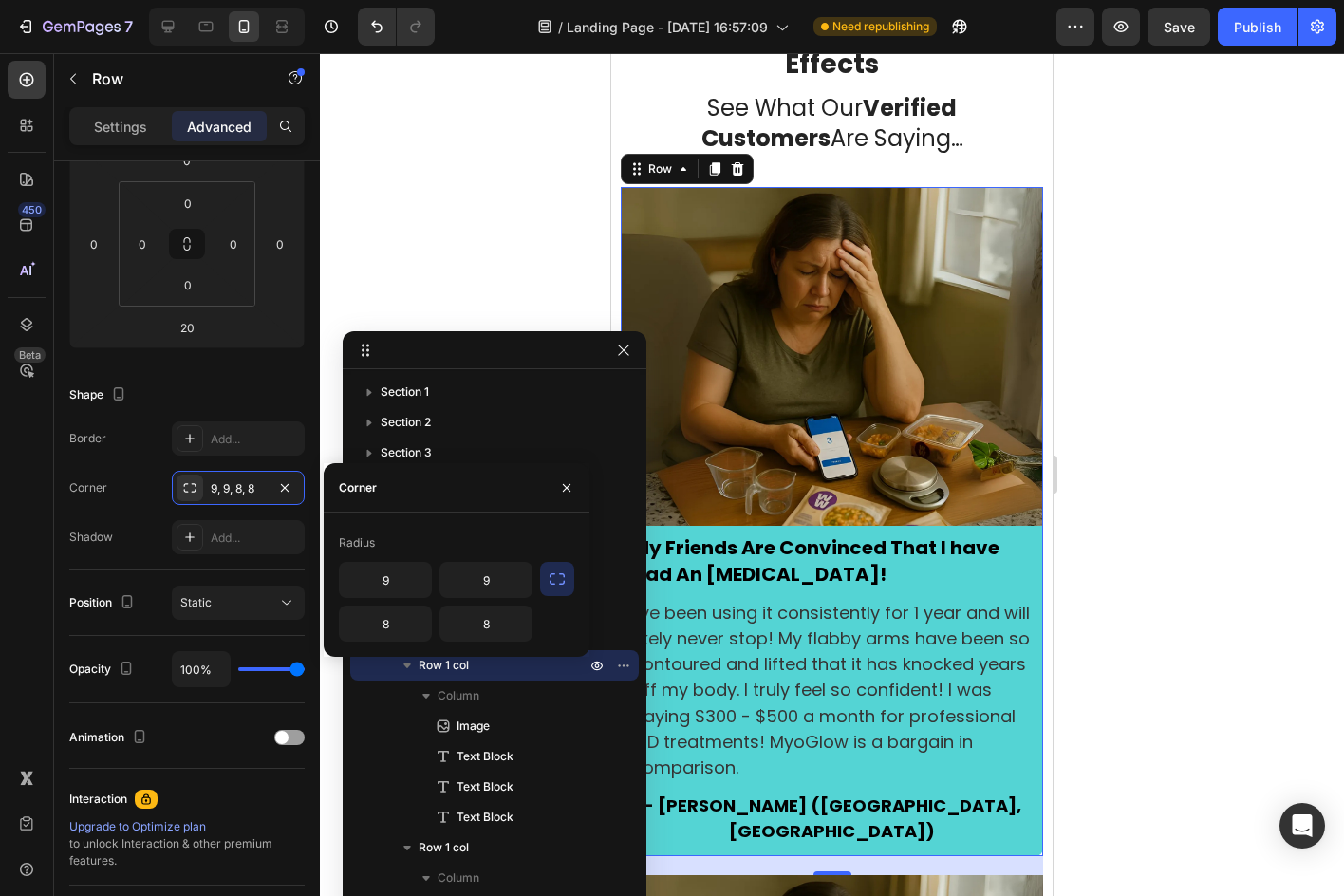
click at [1146, 377] on div at bounding box center [832, 473] width 1024 height 842
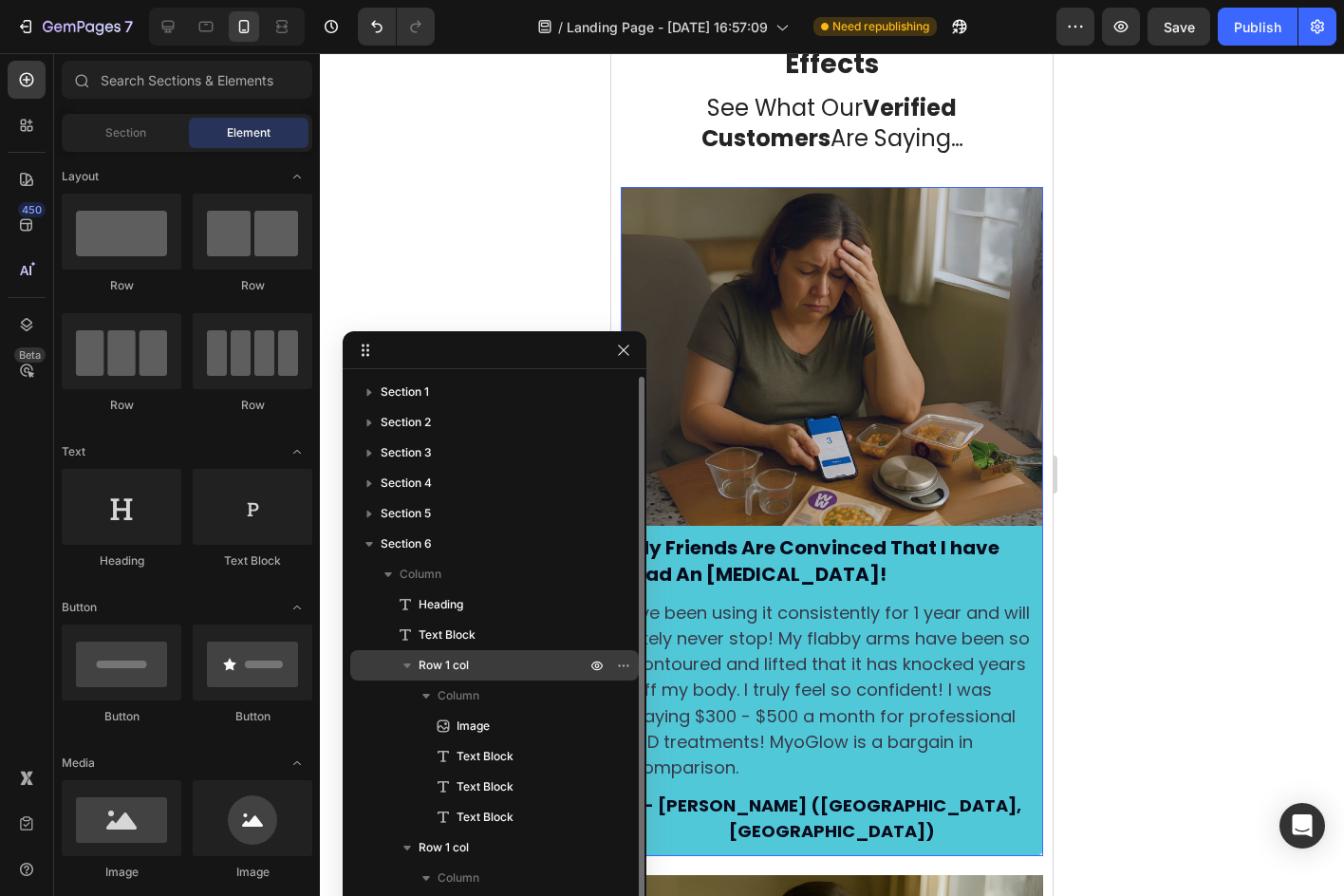
click at [469, 666] on p "Row 1 col" at bounding box center [504, 665] width 171 height 19
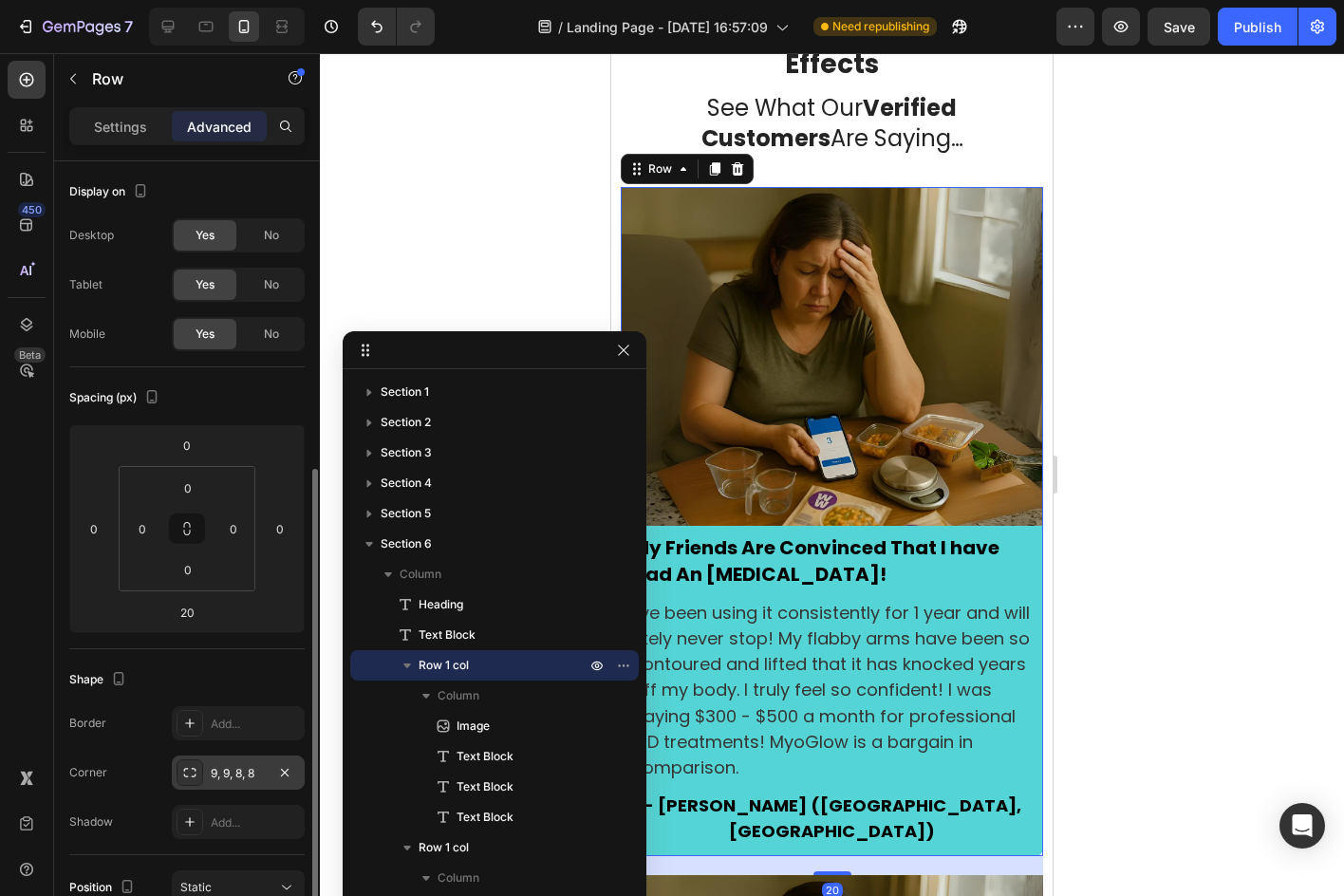
scroll to position [189, 0]
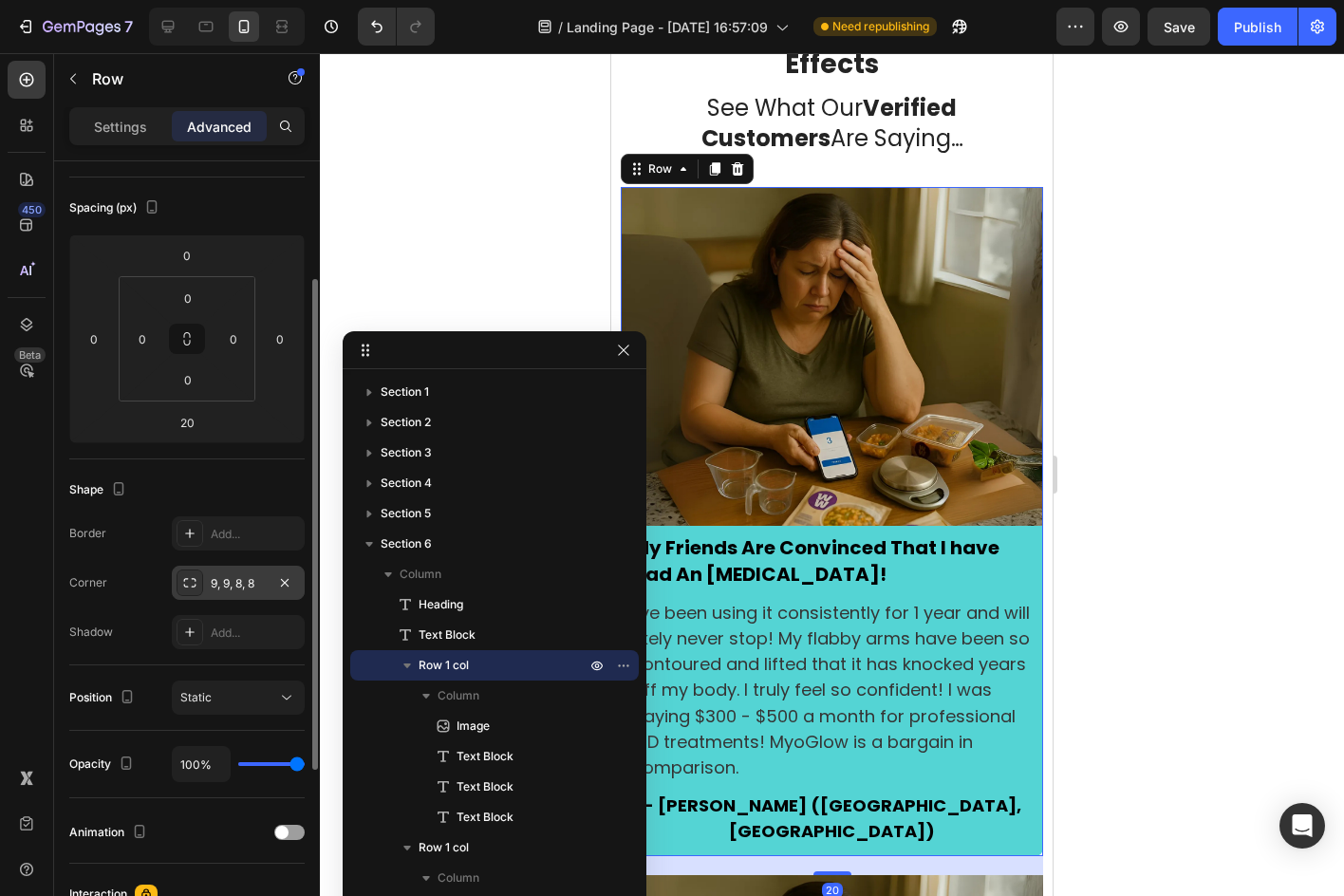
click at [237, 592] on div "9, 9, 8, 8" at bounding box center [238, 582] width 133 height 34
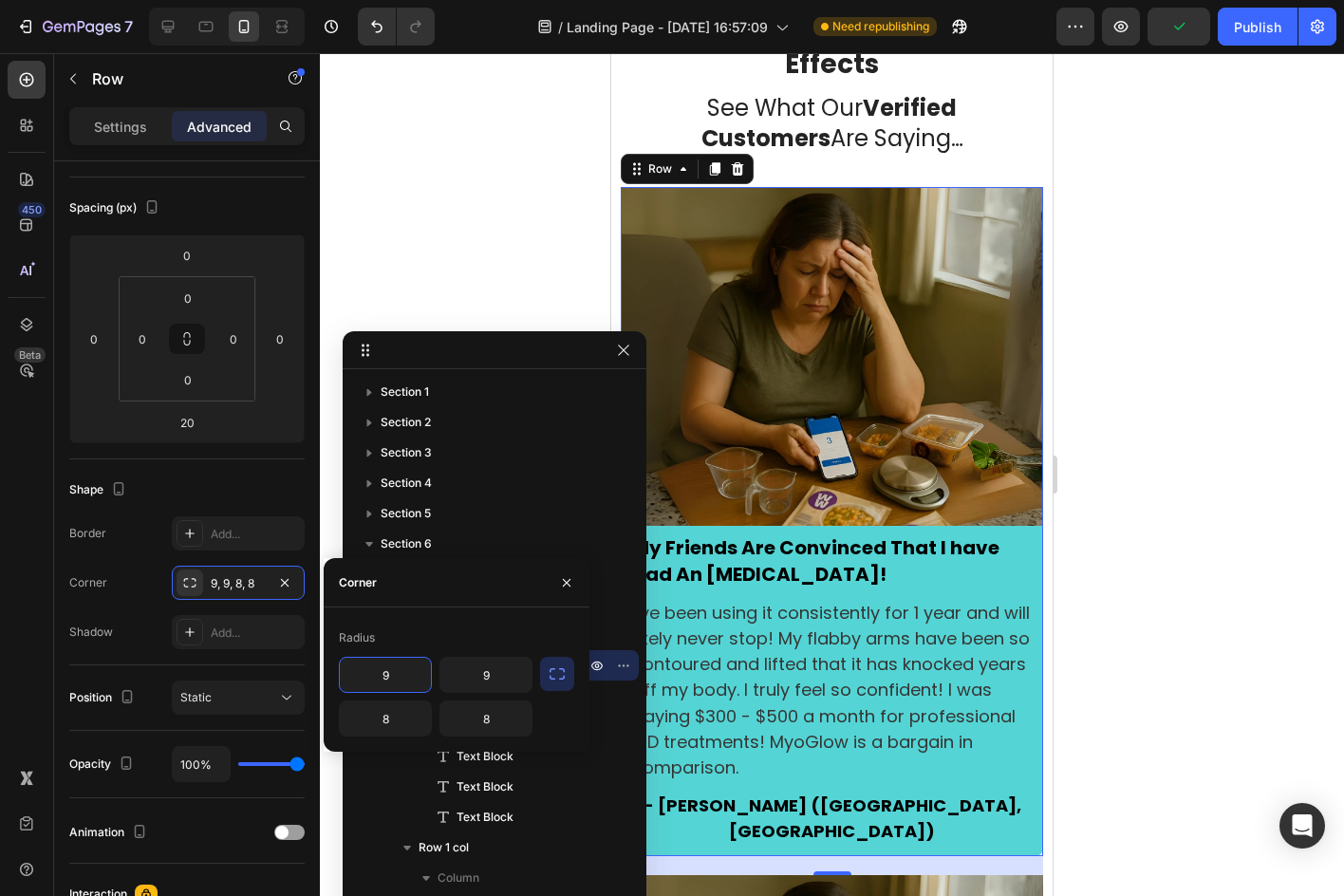
click at [359, 660] on input "9" at bounding box center [385, 674] width 91 height 34
type input "0"
click at [486, 677] on input "9" at bounding box center [485, 674] width 91 height 34
type input "0"
click at [1152, 446] on div at bounding box center [832, 473] width 1024 height 842
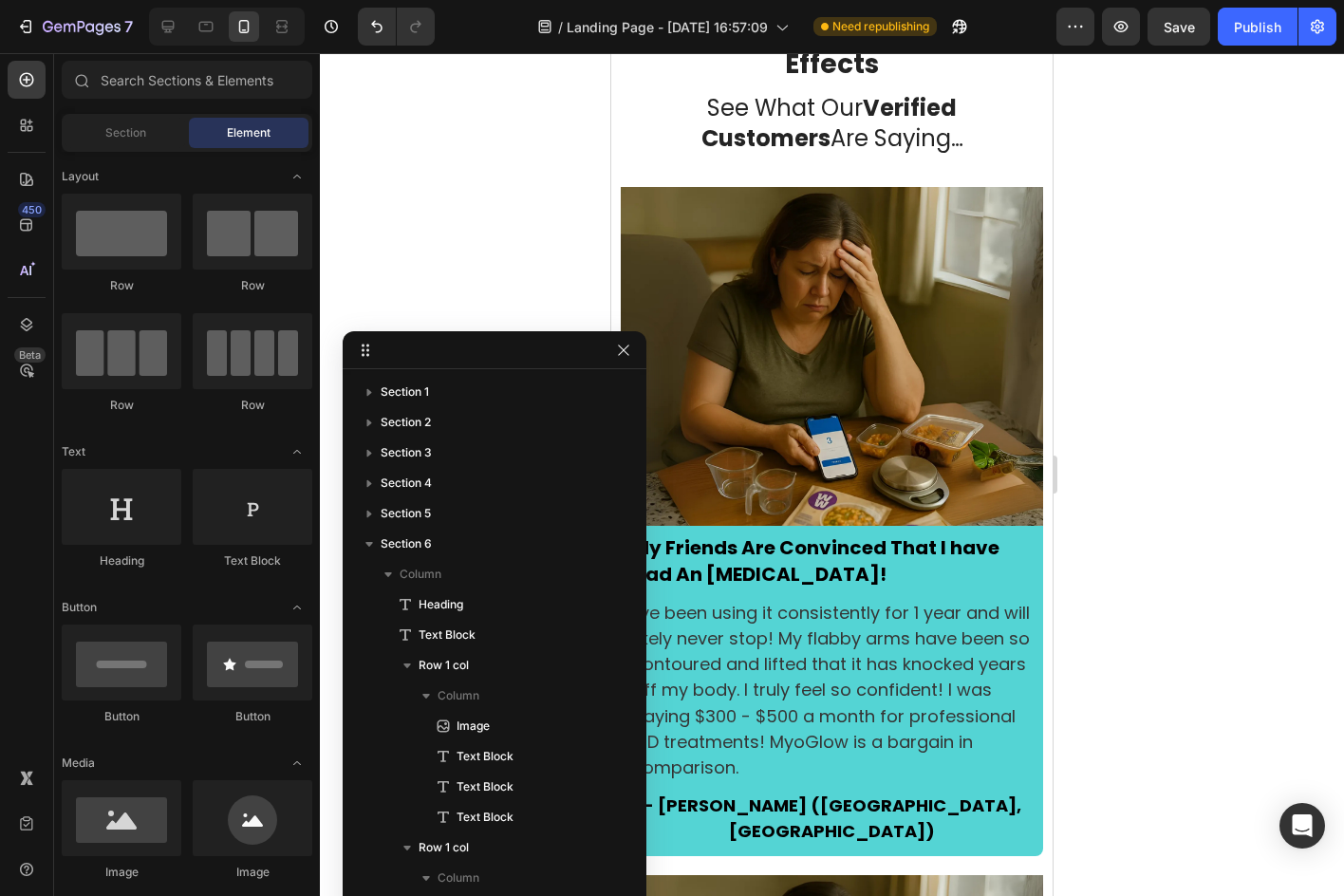
click at [1136, 448] on div at bounding box center [832, 473] width 1024 height 842
click at [631, 344] on button "button" at bounding box center [623, 349] width 22 height 22
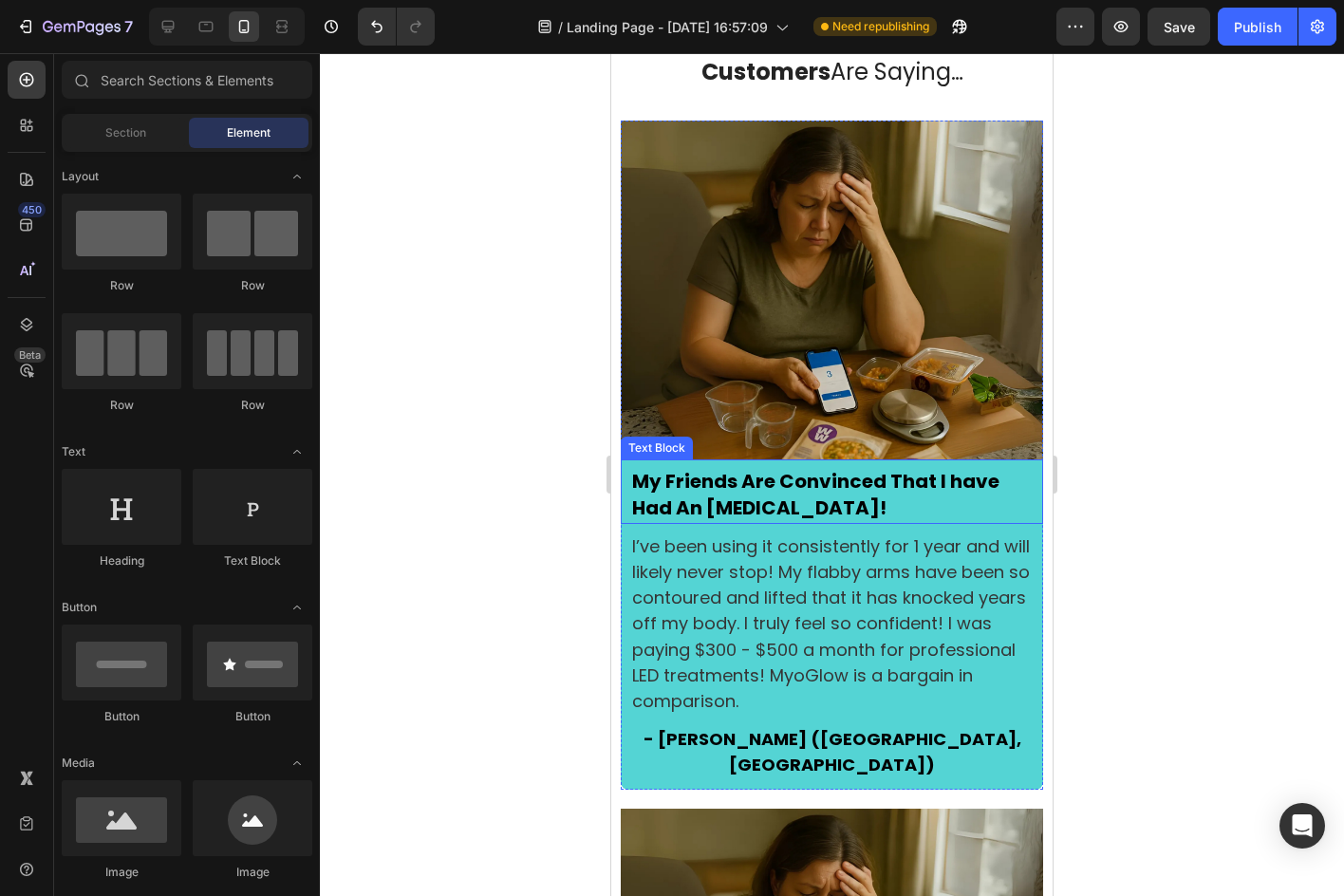
scroll to position [3142, 0]
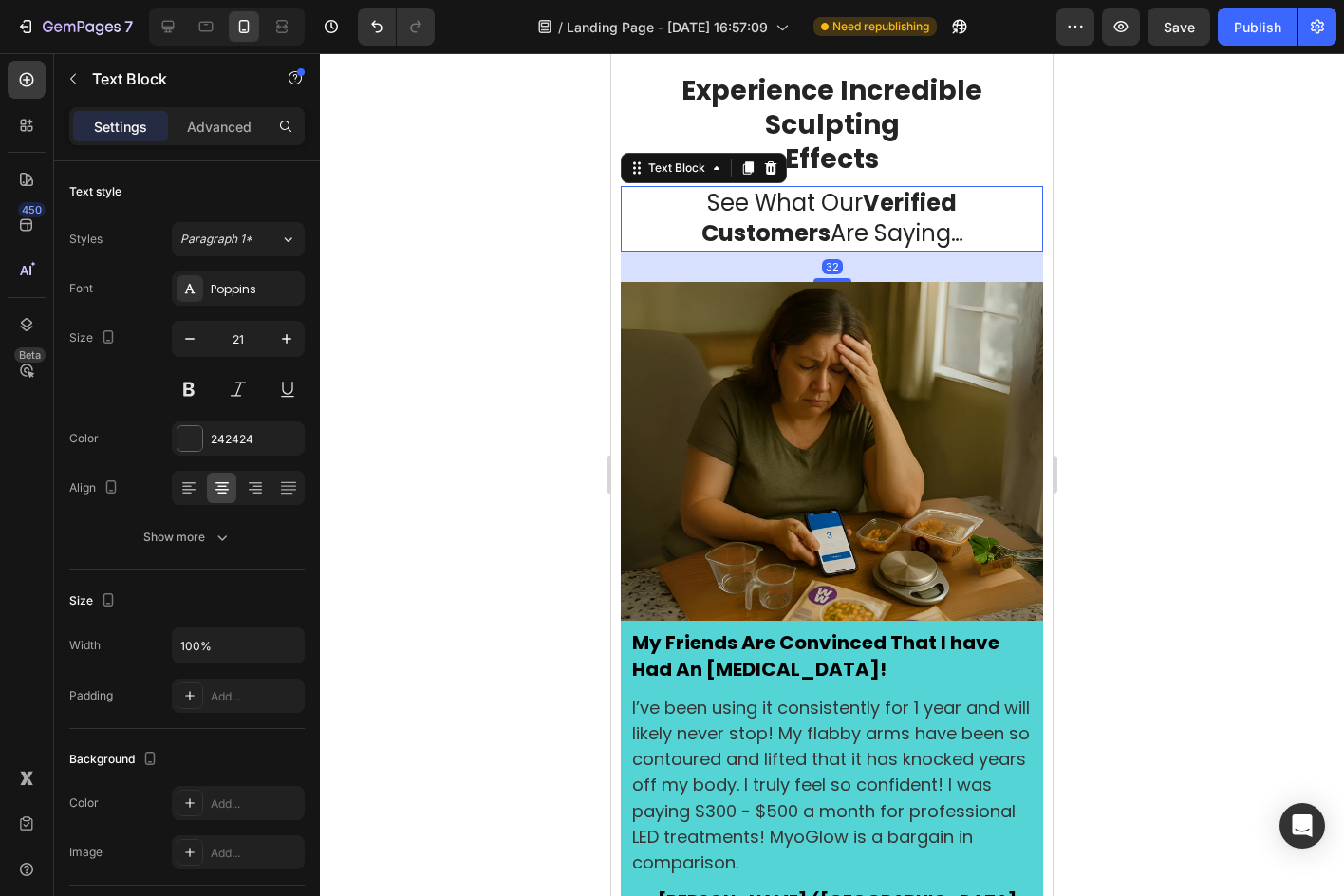
click at [849, 230] on span "See What Our Verified Customers Are Saying…" at bounding box center [833, 219] width 262 height 62
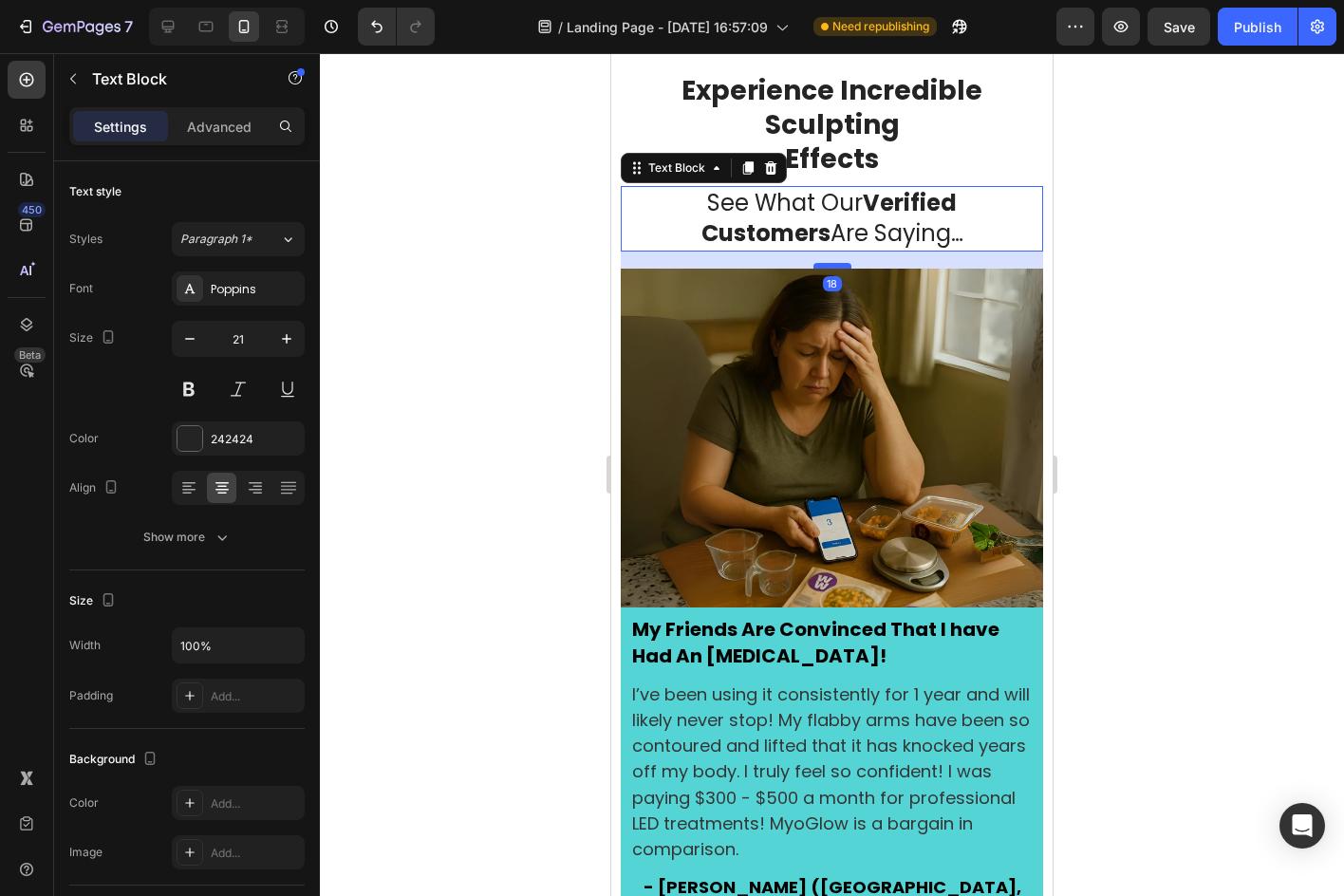
drag, startPoint x: 834, startPoint y: 278, endPoint x: 1714, endPoint y: 308, distance: 880.5
click at [830, 265] on div at bounding box center [832, 265] width 38 height 6
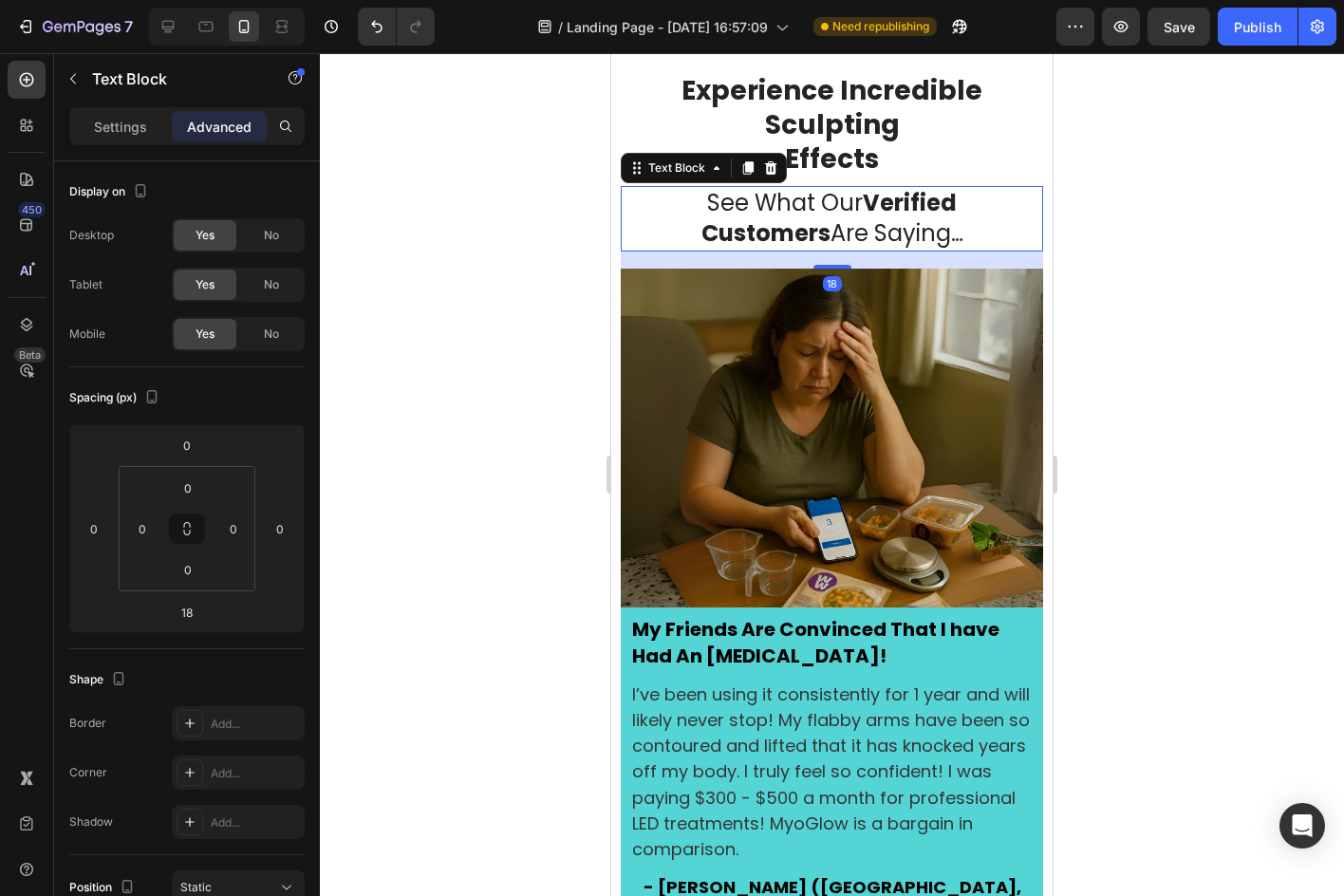
click at [1113, 256] on div at bounding box center [832, 473] width 1024 height 842
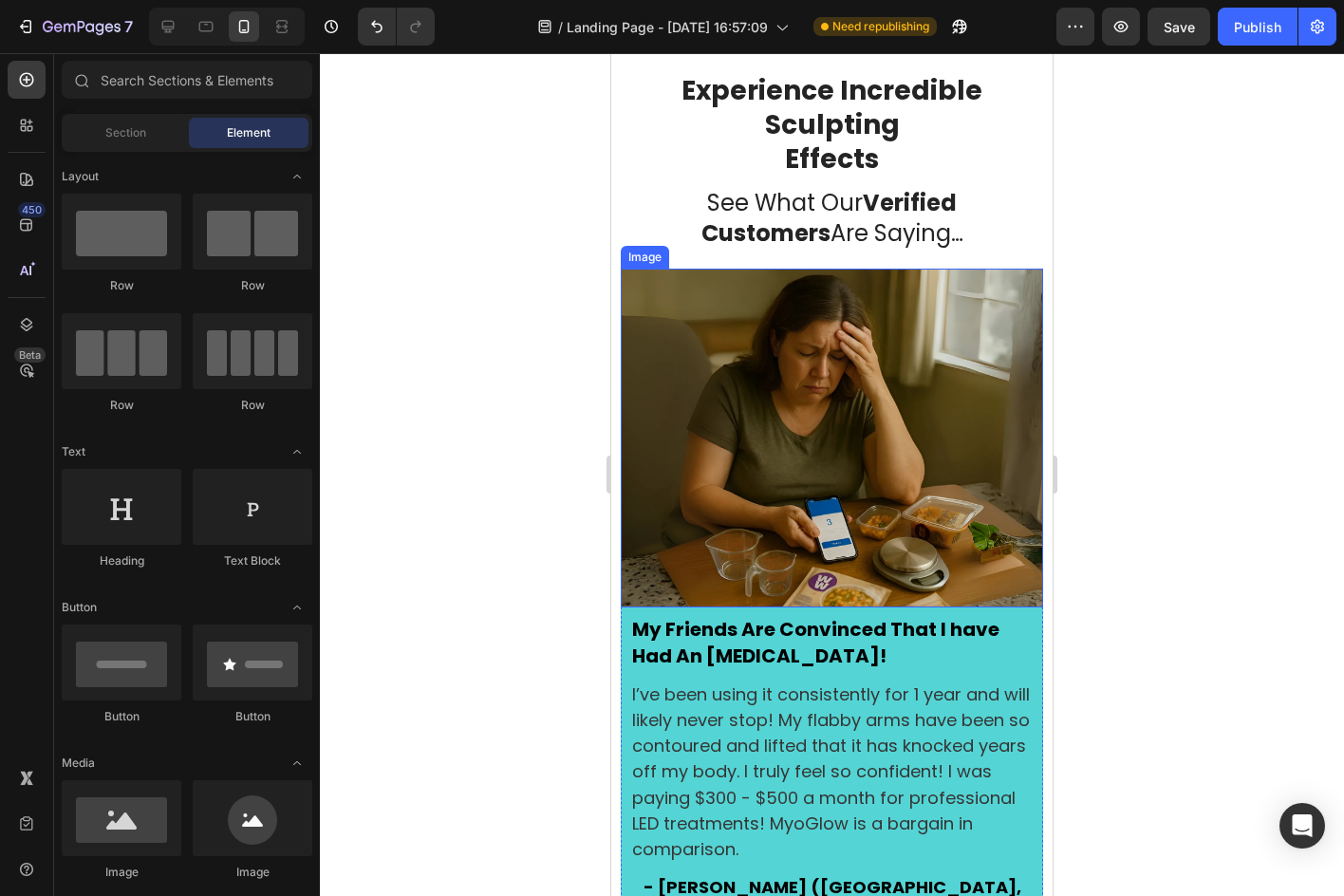
scroll to position [2762, 0]
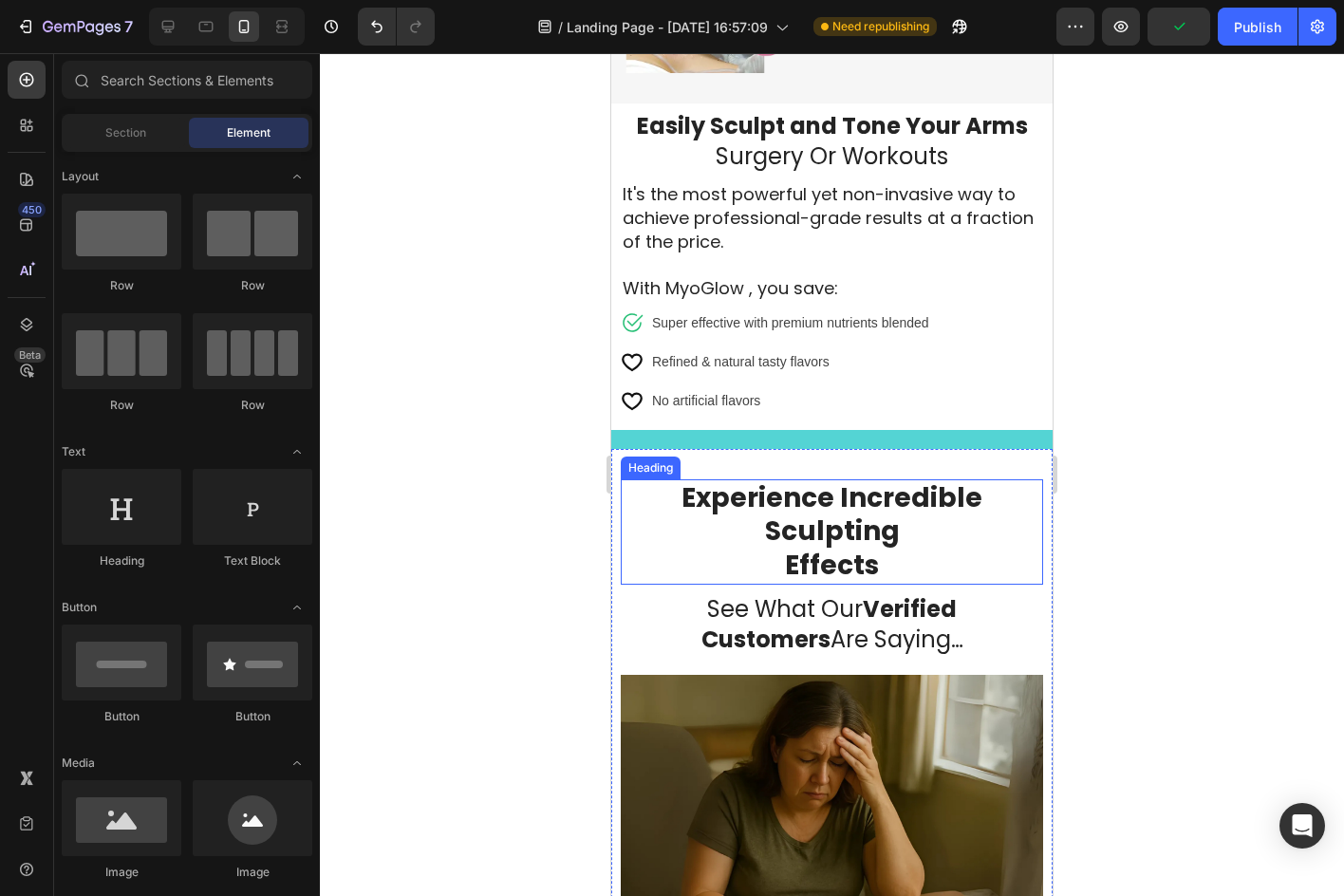
click at [702, 479] on span "Experience Incredible Sculpting" at bounding box center [832, 514] width 301 height 71
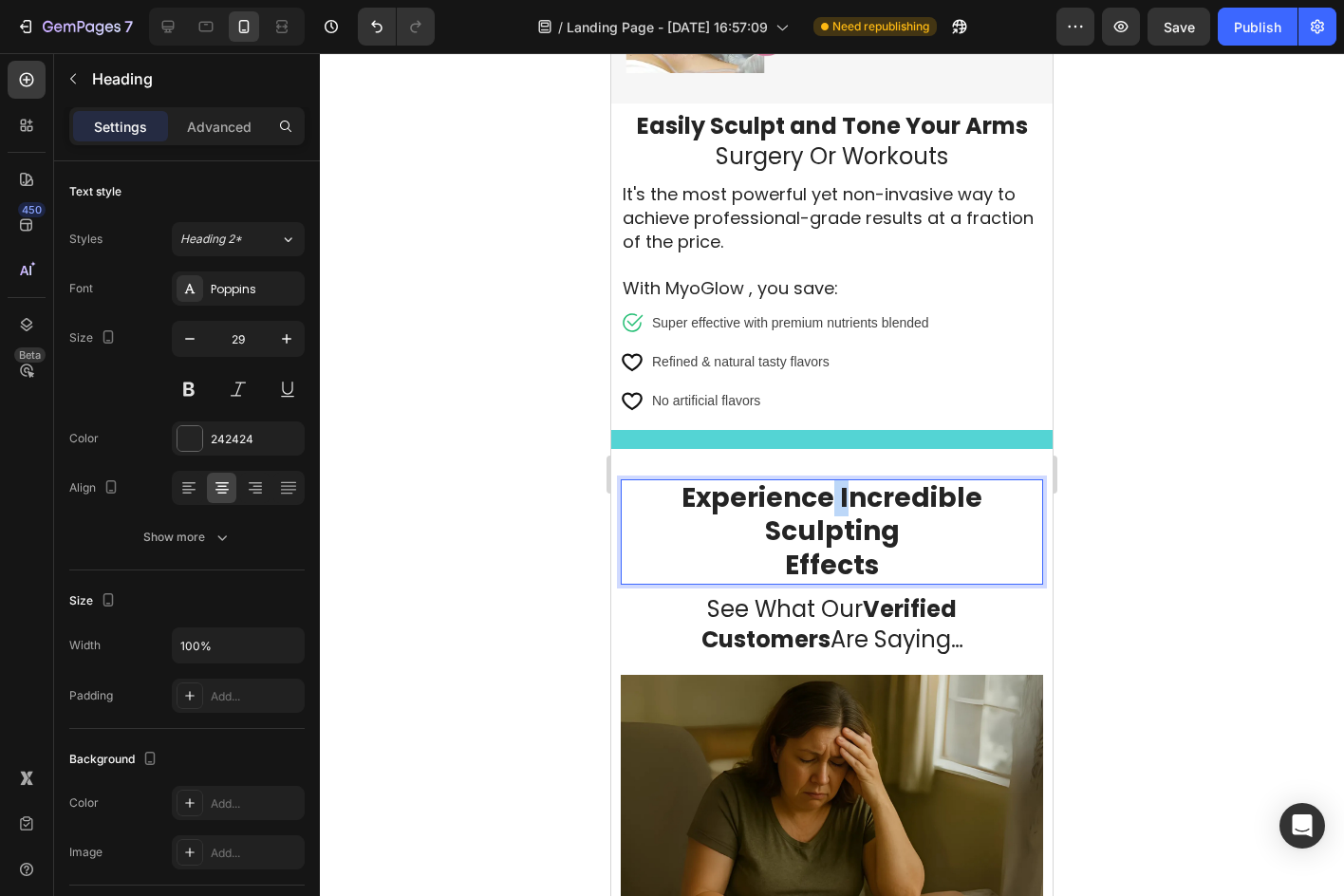
drag, startPoint x: 831, startPoint y: 462, endPoint x: 846, endPoint y: 471, distance: 17.5
click at [846, 479] on span "Experience Incredible Sculpting" at bounding box center [832, 514] width 301 height 71
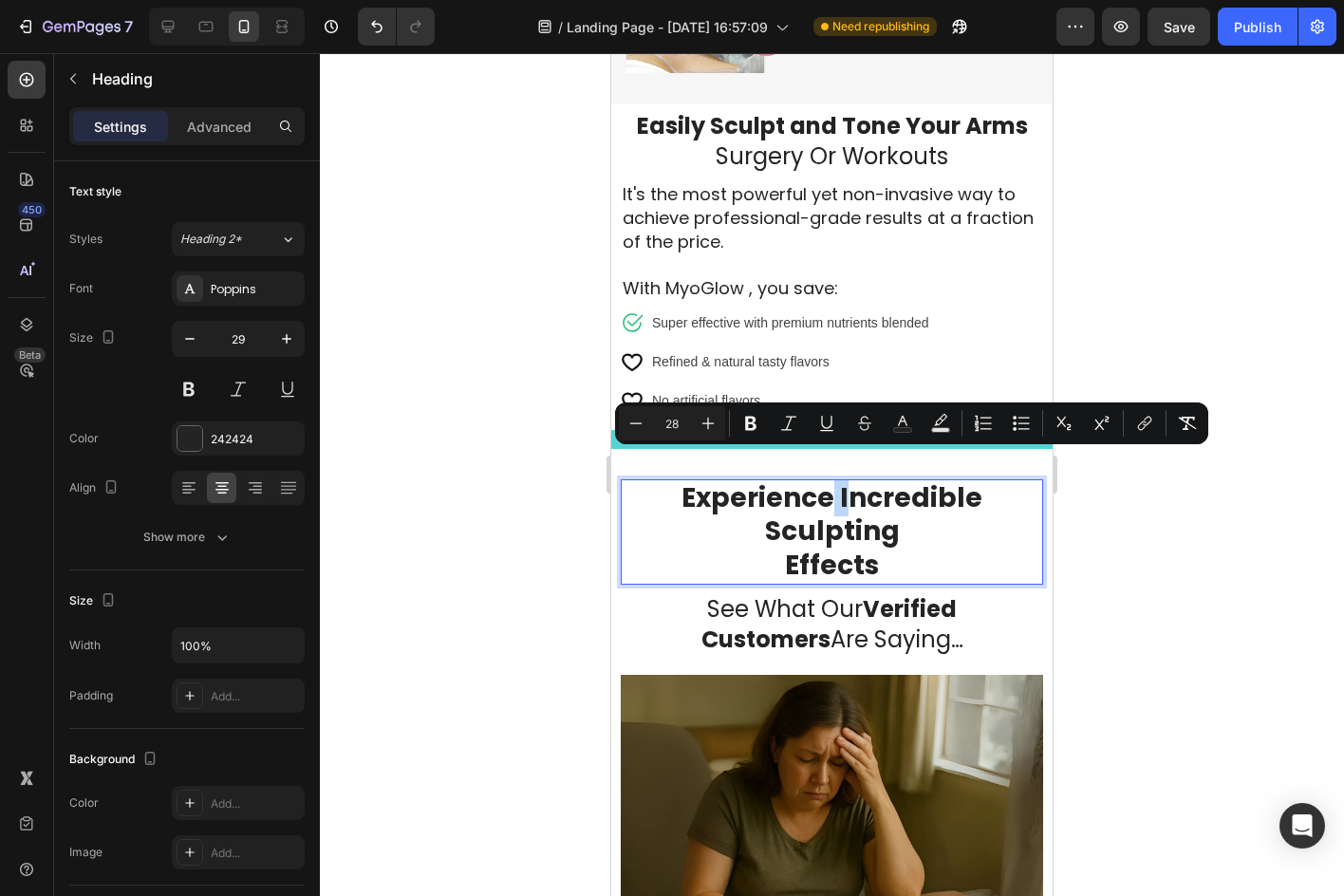
click at [846, 479] on span "Experience Incredible Sculpting" at bounding box center [832, 514] width 301 height 71
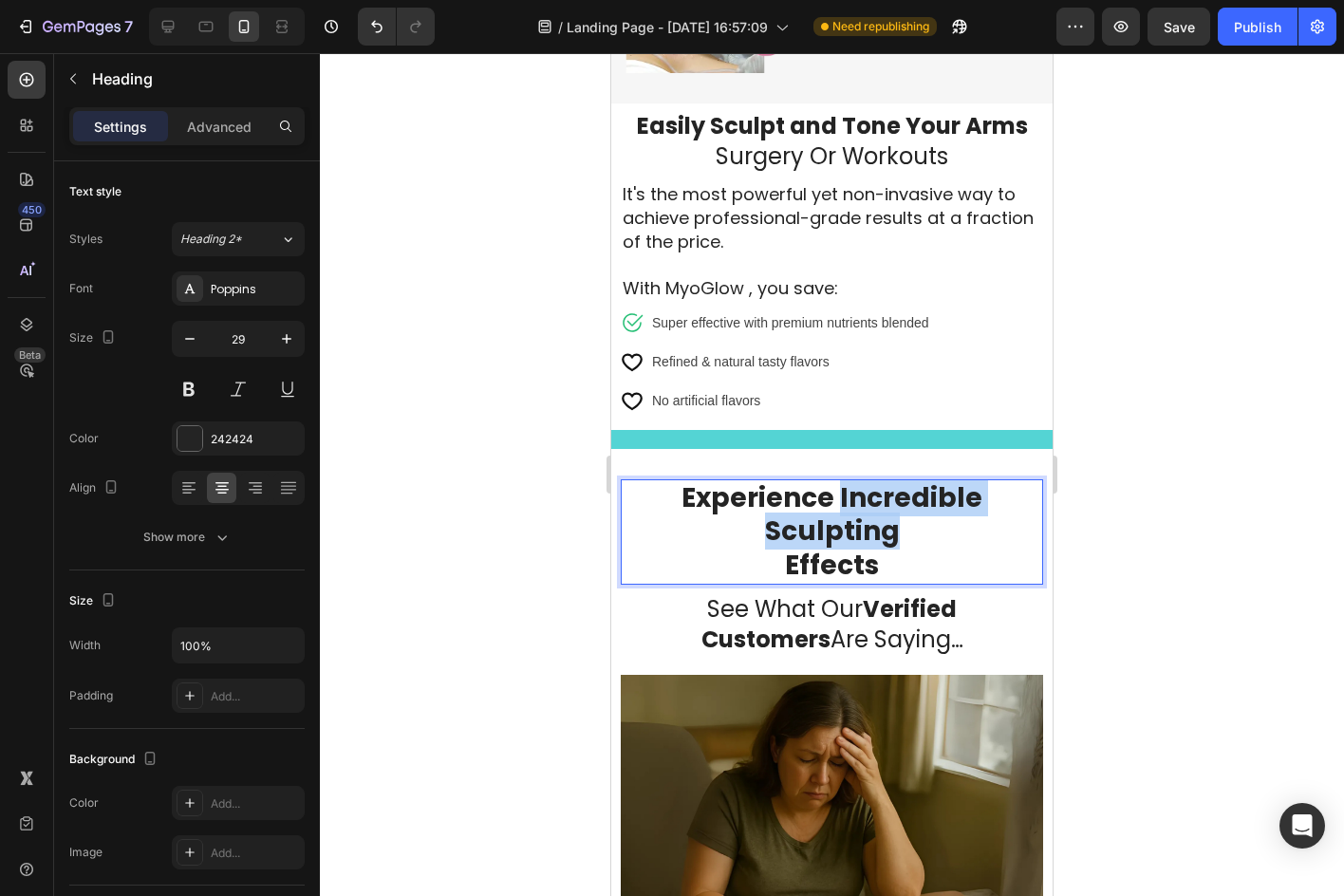
drag, startPoint x: 832, startPoint y: 468, endPoint x: 935, endPoint y: 507, distance: 110.1
click at [935, 507] on p "Experience Incredible Sculpting Effects" at bounding box center [832, 532] width 419 height 102
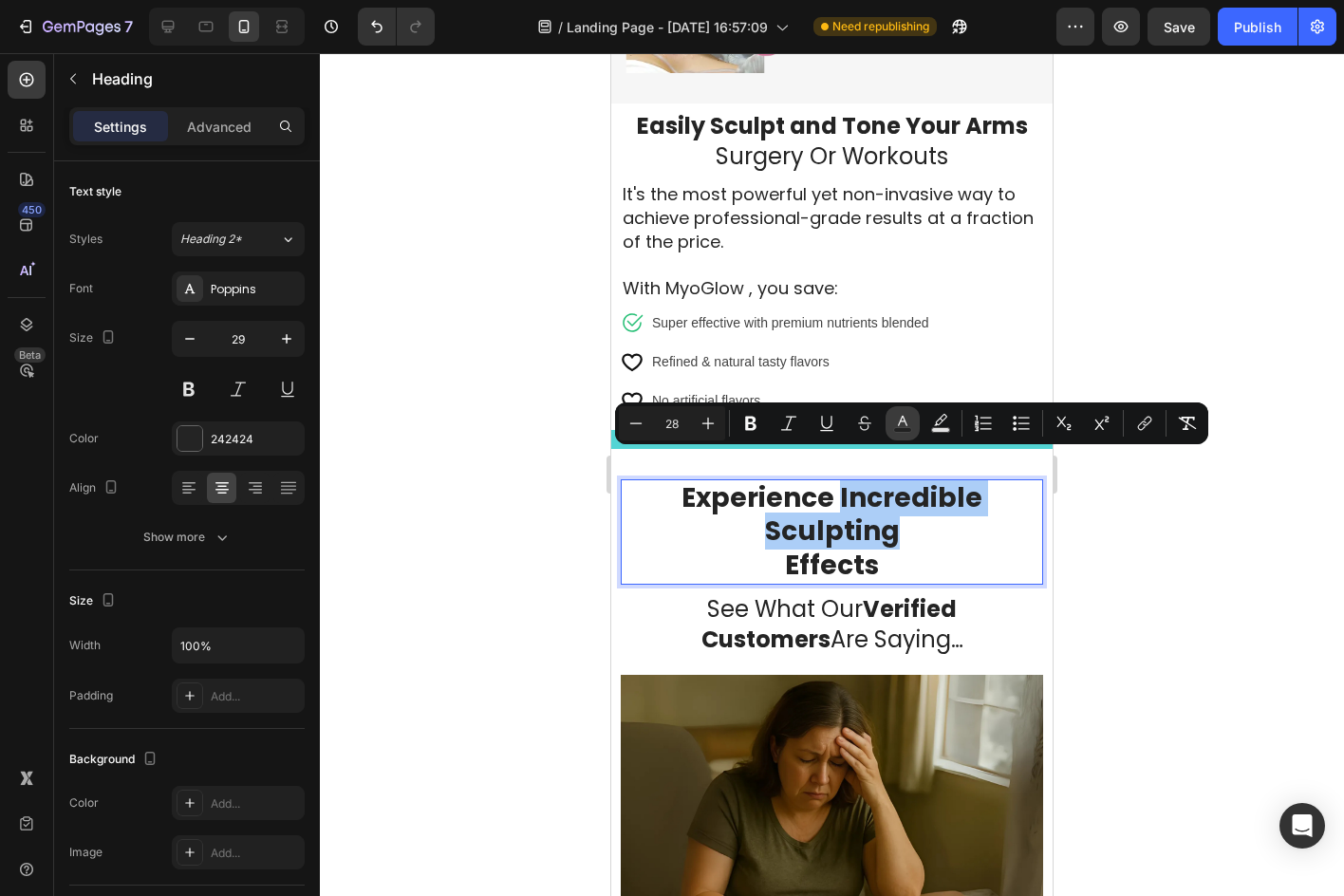
click at [895, 420] on icon "Editor contextual toolbar" at bounding box center [902, 423] width 19 height 19
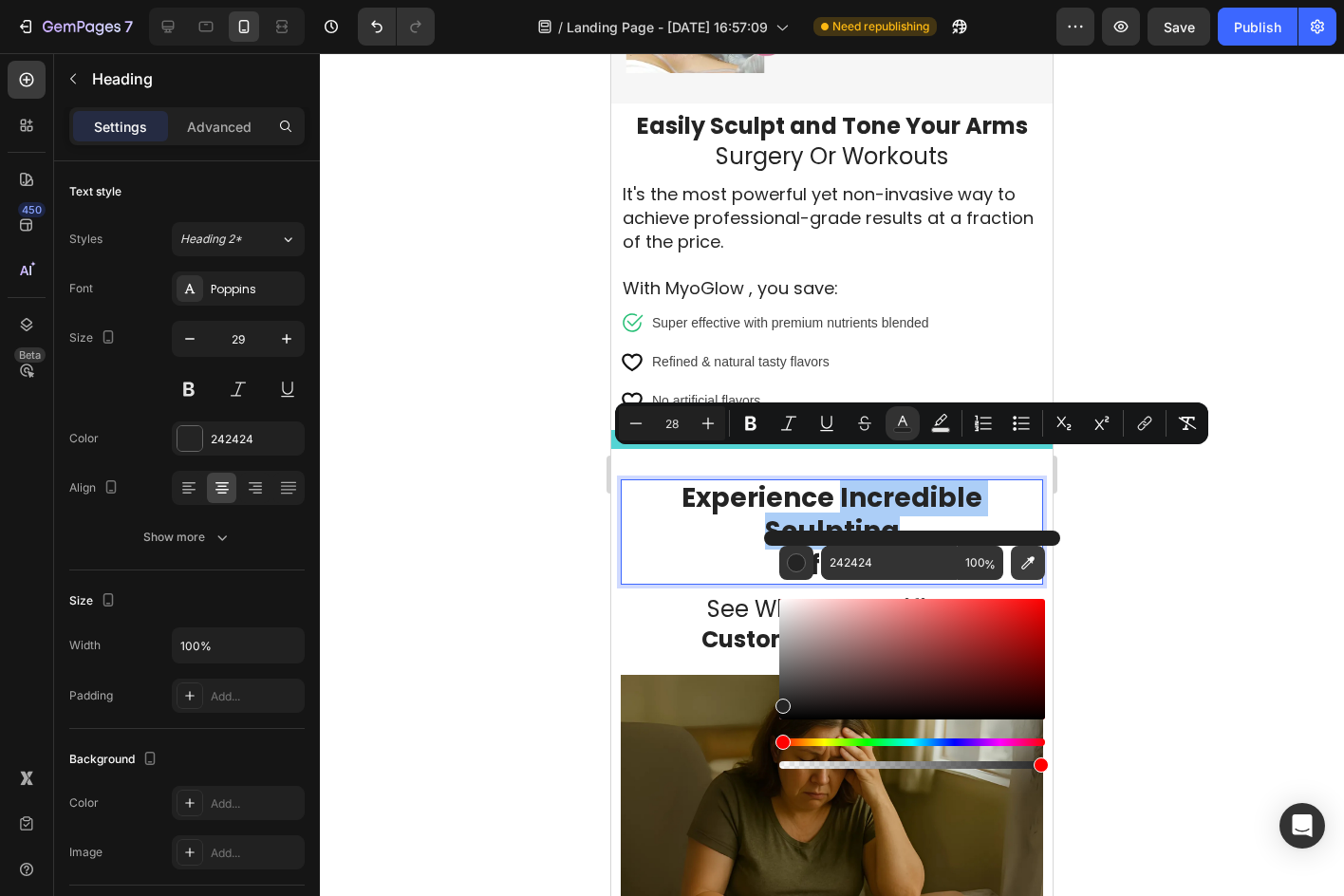
click at [1030, 553] on icon "Editor contextual toolbar" at bounding box center [1027, 562] width 19 height 19
type input "34C8C2"
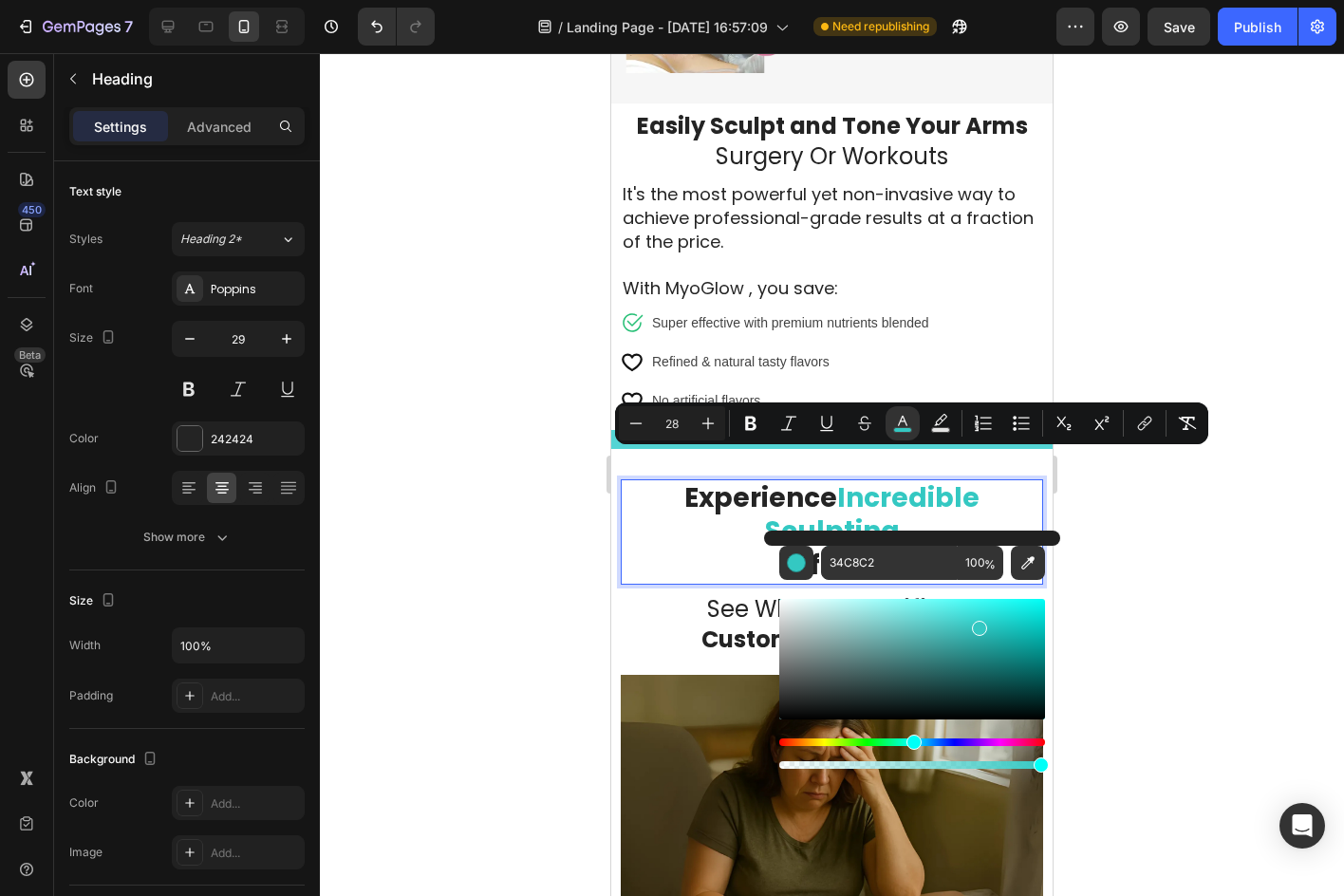
click at [1296, 384] on div at bounding box center [832, 473] width 1024 height 842
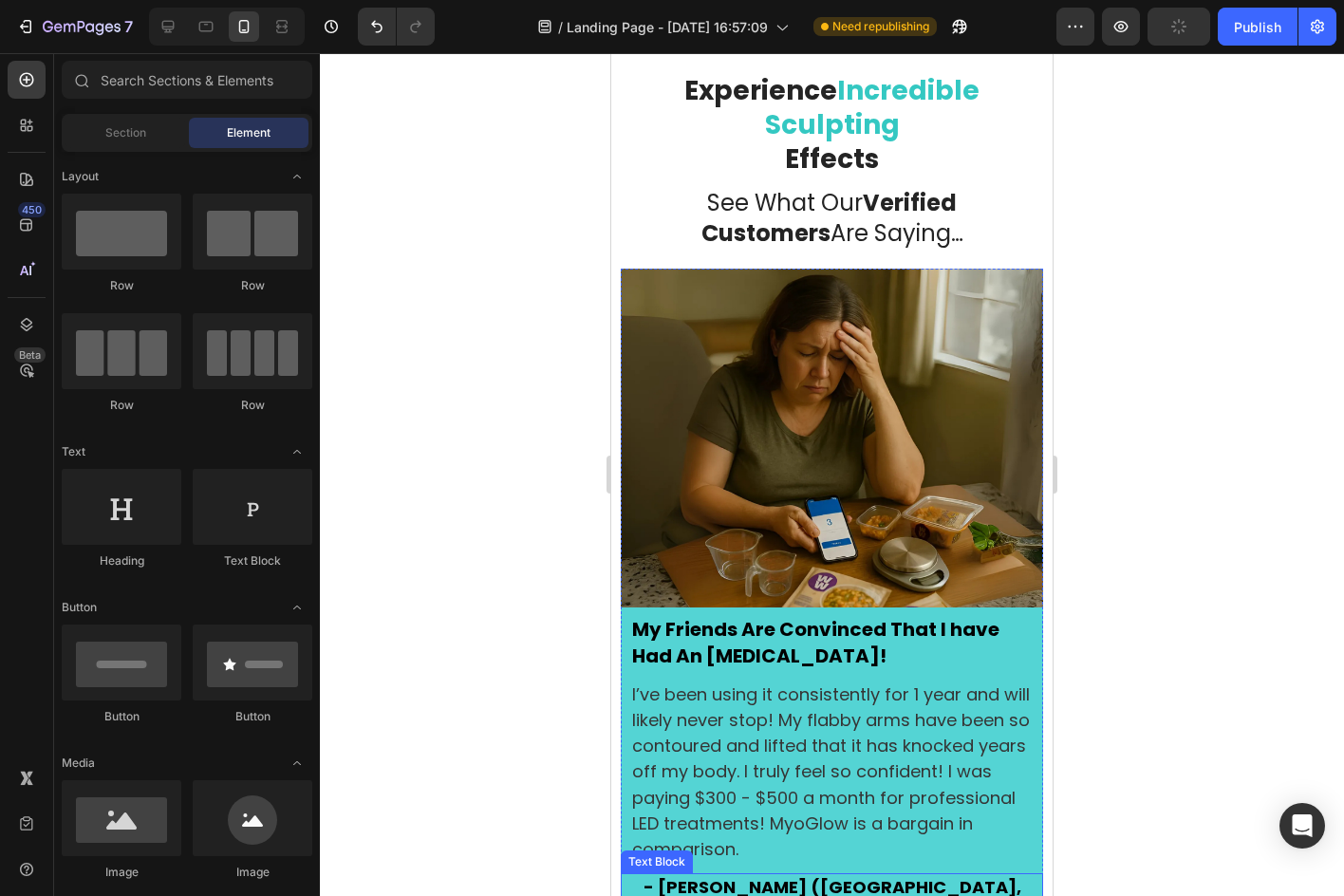
scroll to position [2858, 0]
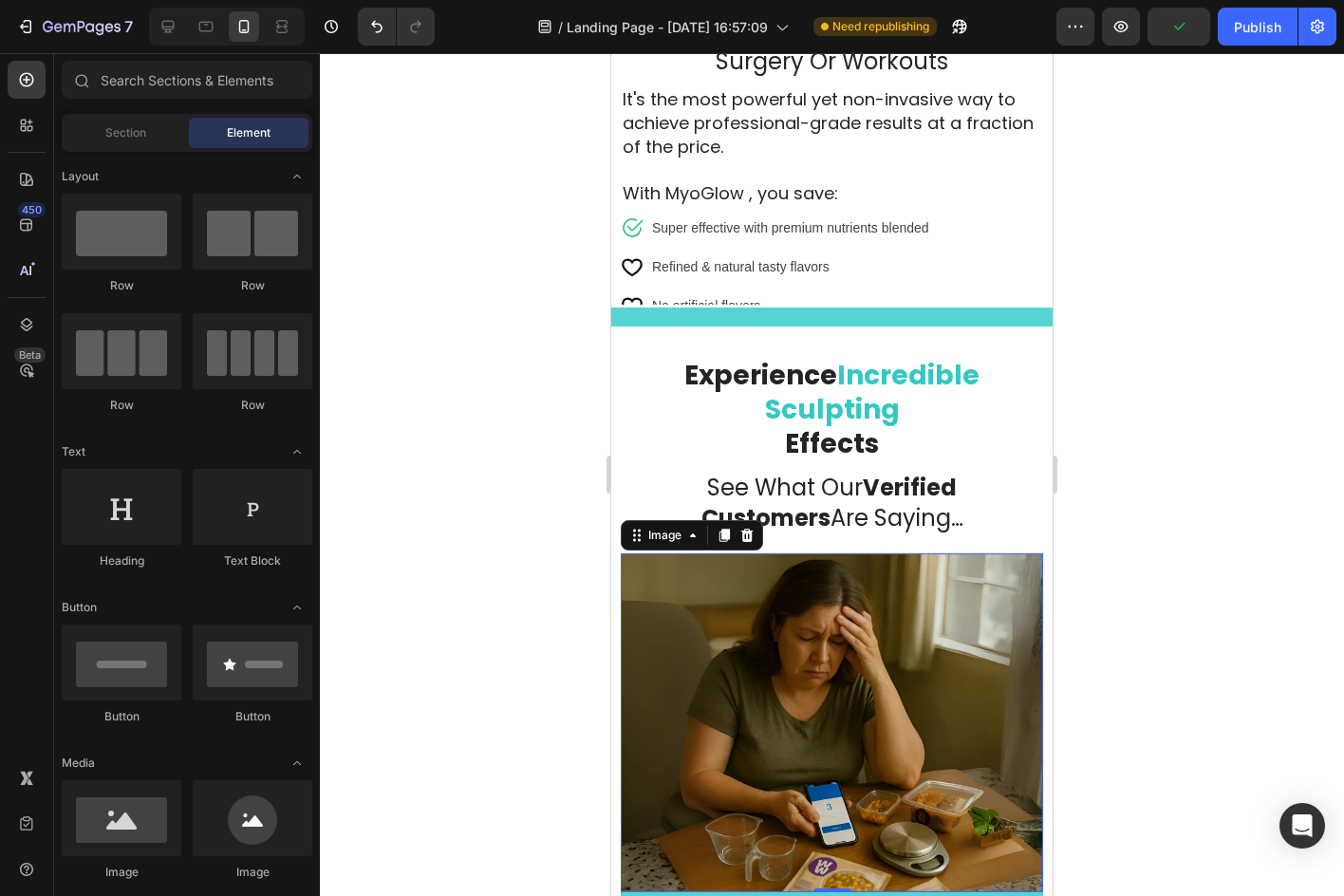
click at [766, 620] on img at bounding box center [832, 723] width 423 height 340
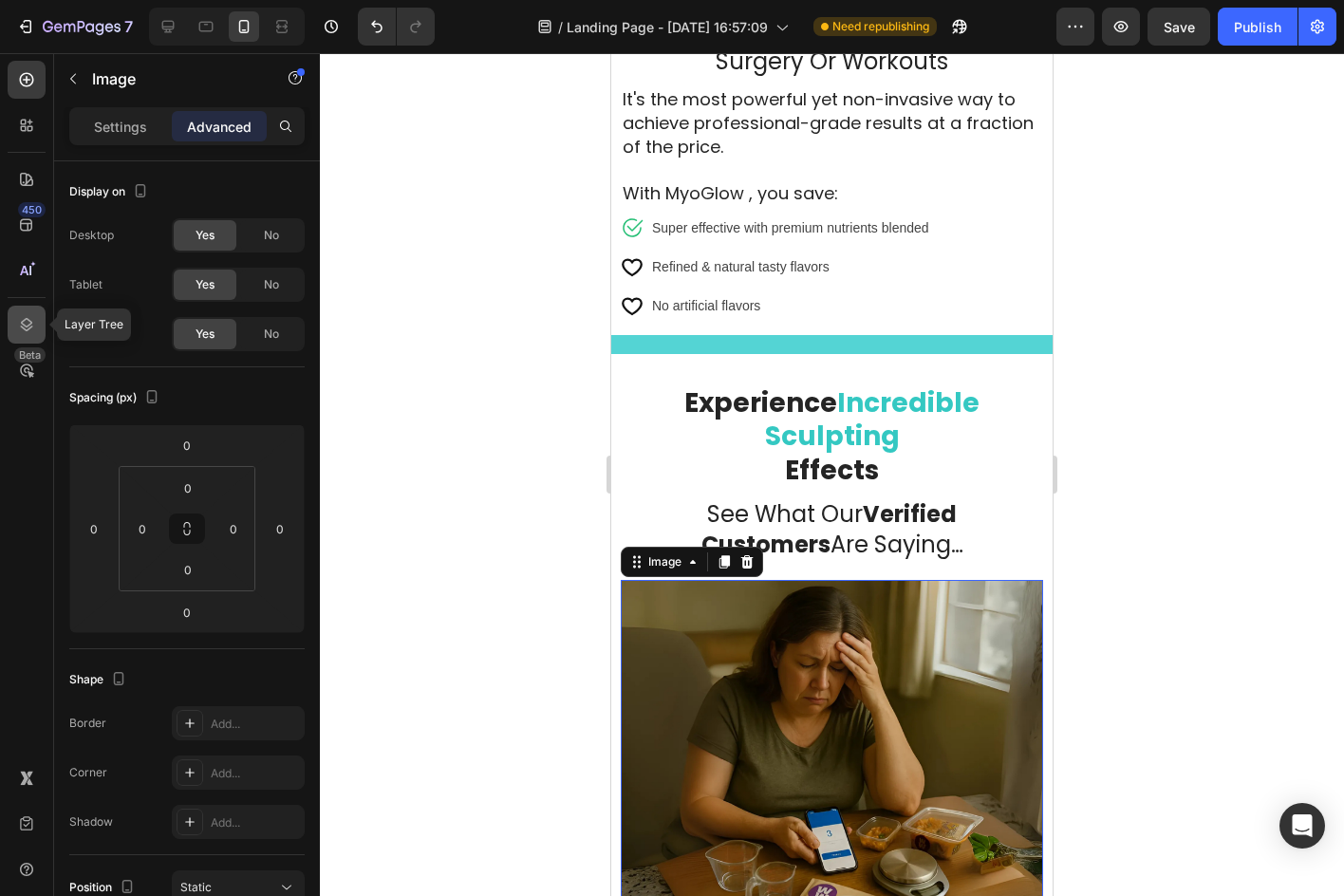
click at [24, 309] on div at bounding box center [26, 324] width 38 height 38
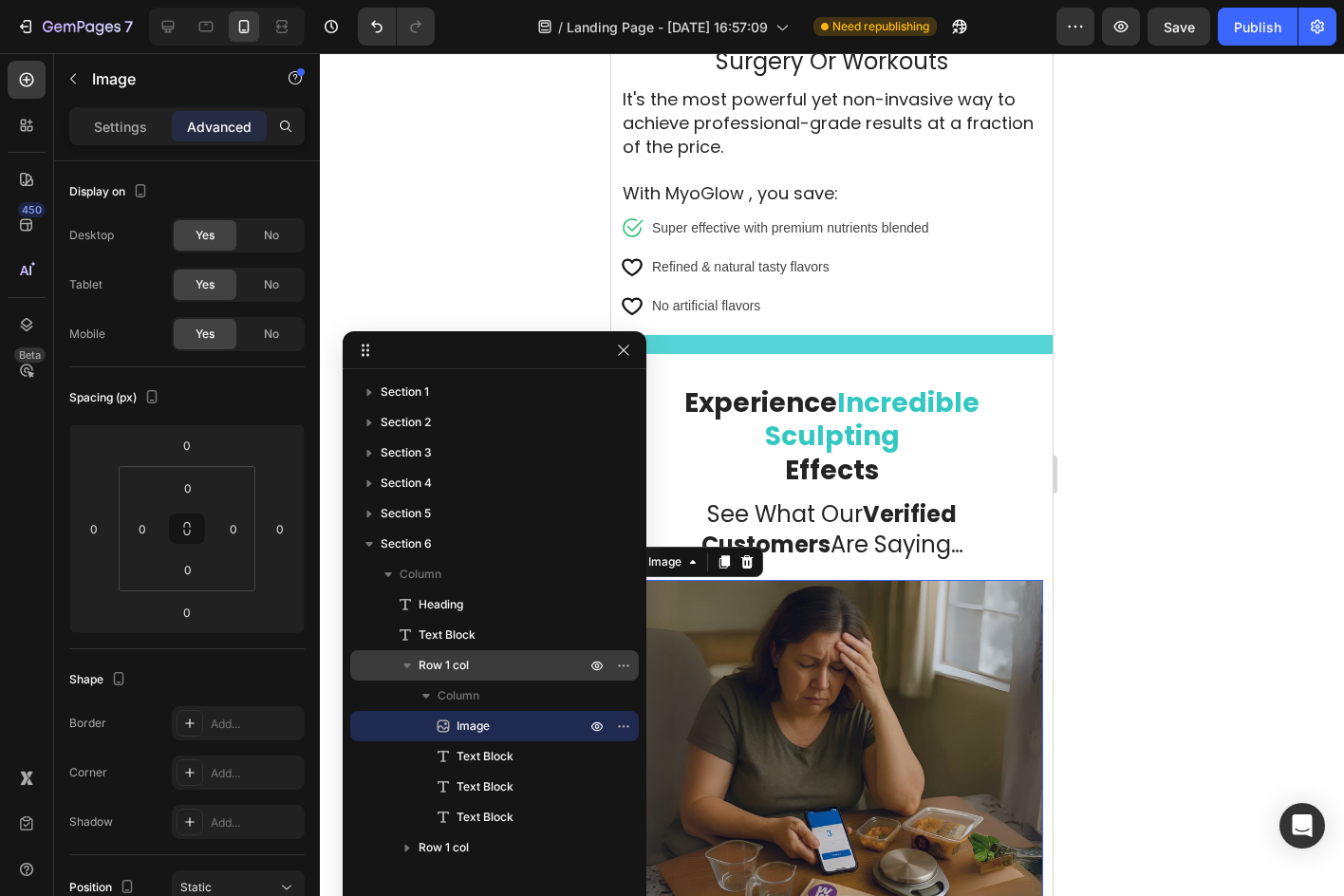
click at [444, 664] on span "Row 1 col" at bounding box center [444, 665] width 51 height 19
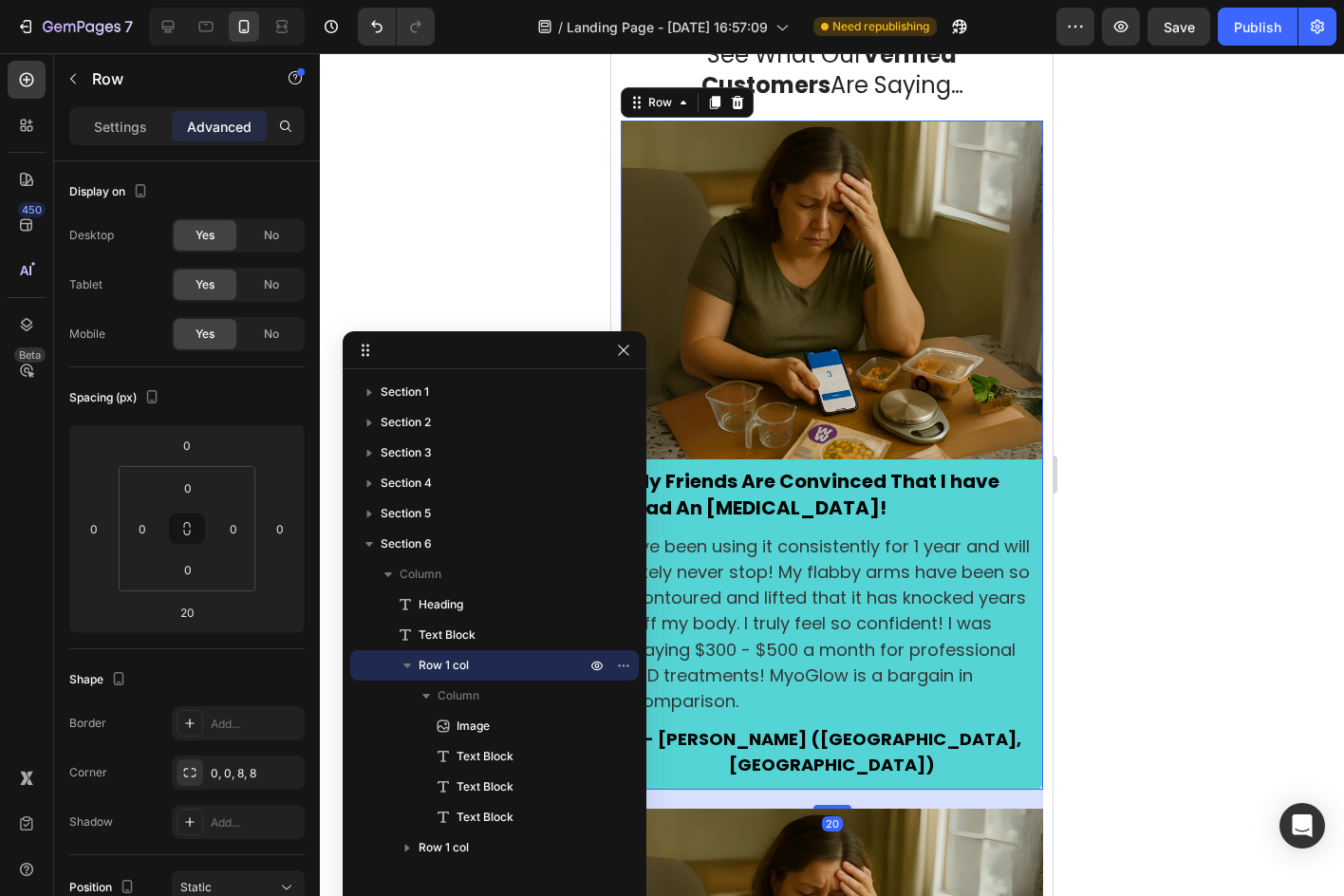
scroll to position [3291, 0]
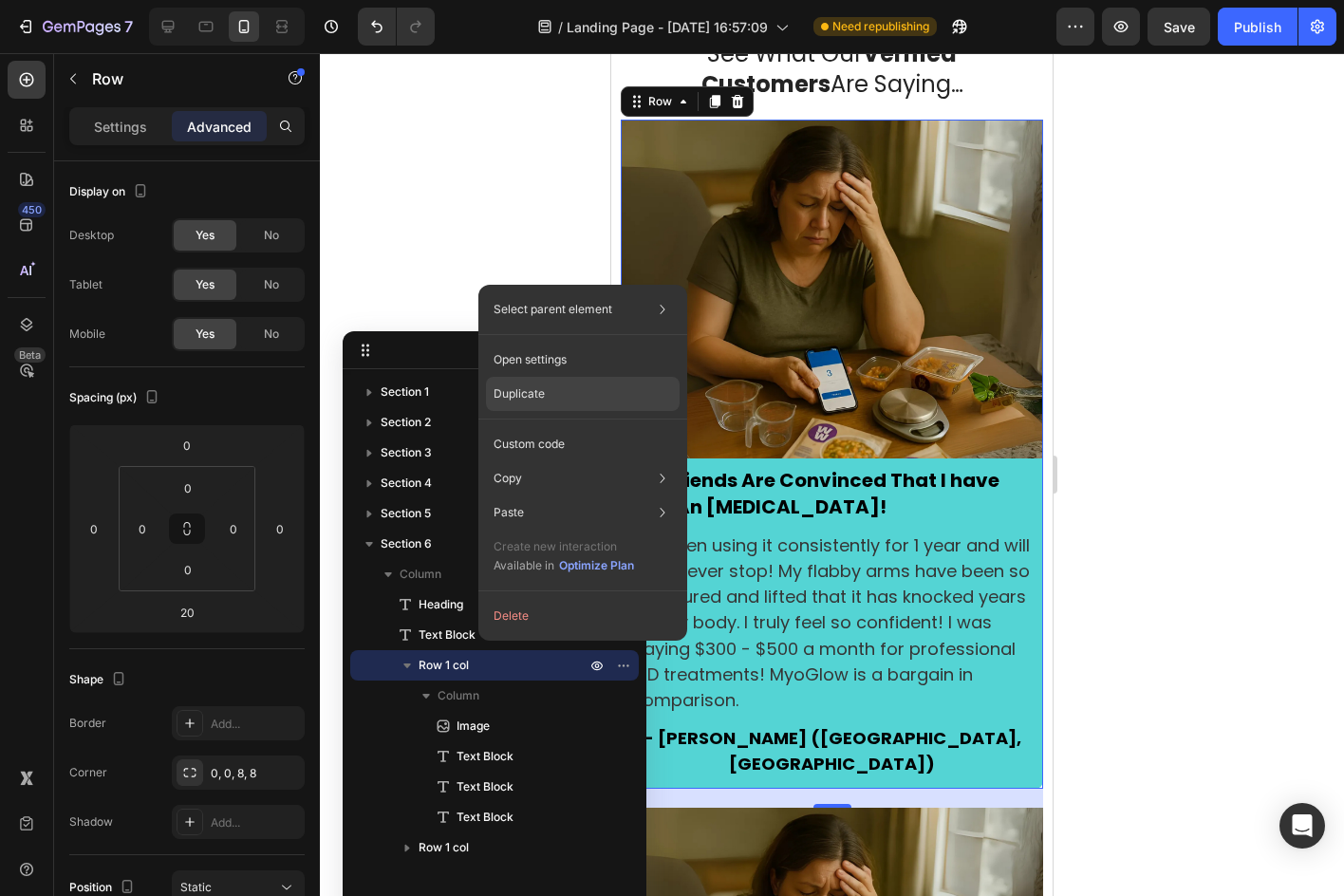
click at [595, 394] on div "Duplicate" at bounding box center [583, 393] width 193 height 34
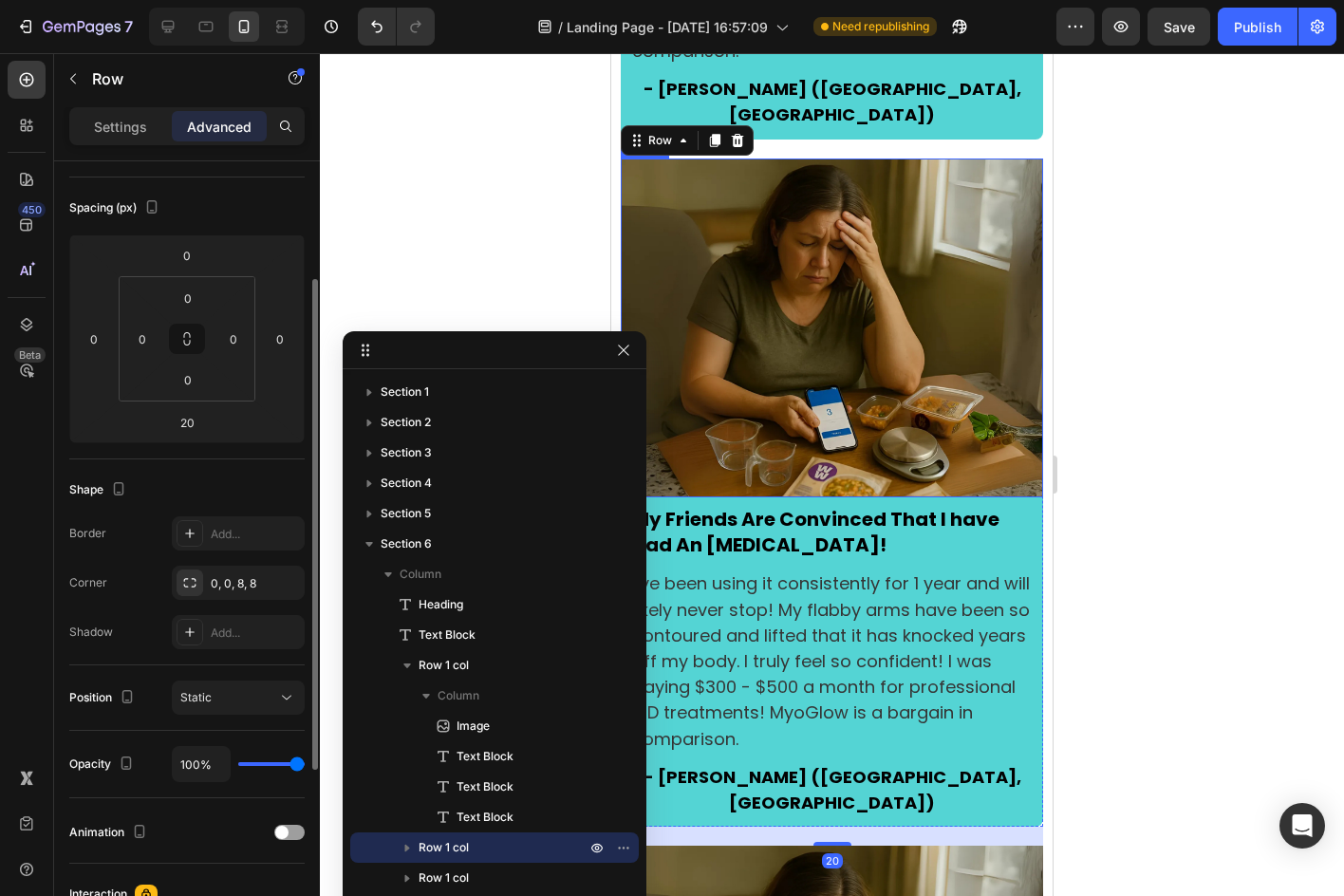
scroll to position [3941, 0]
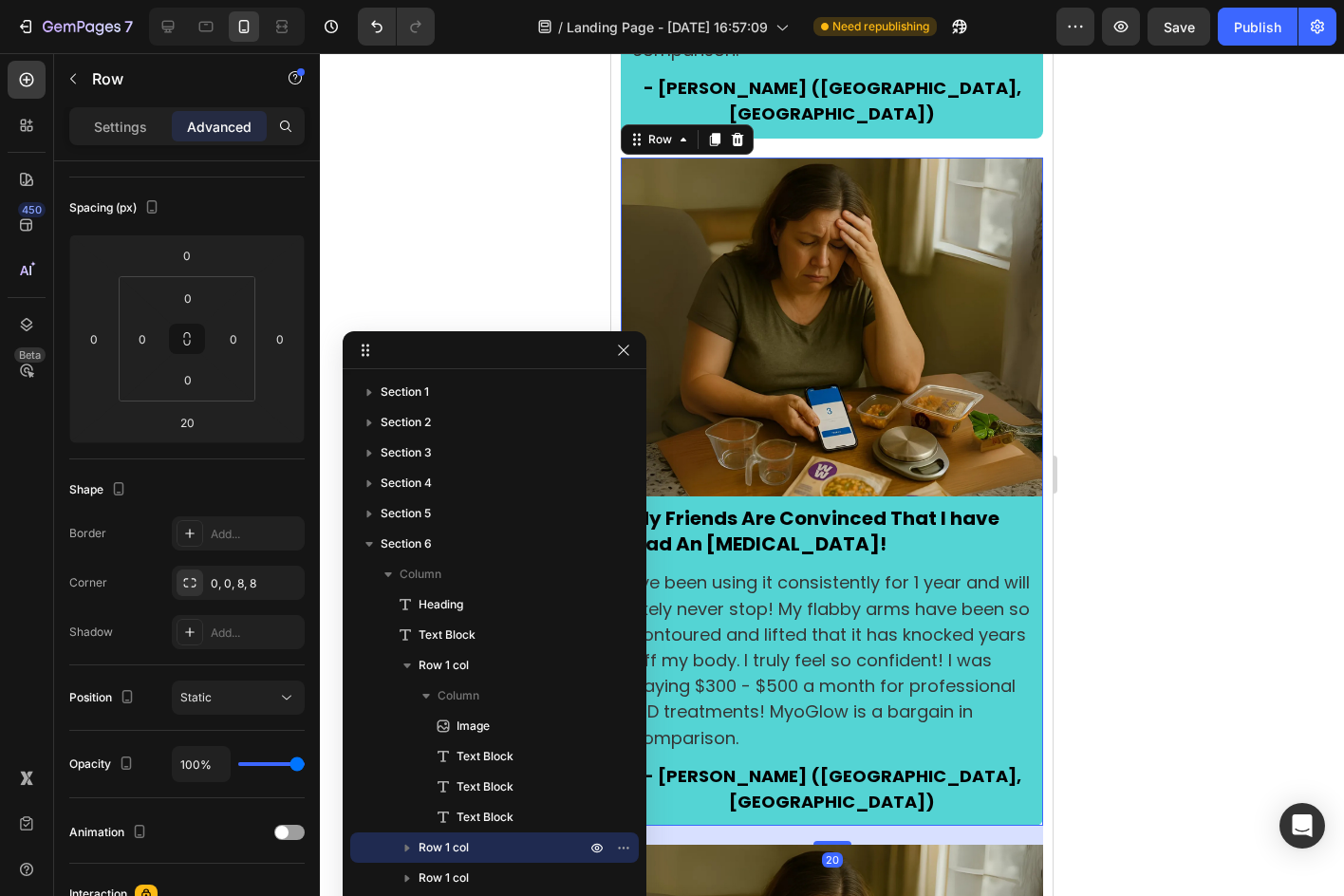
click at [1254, 551] on div at bounding box center [832, 473] width 1024 height 842
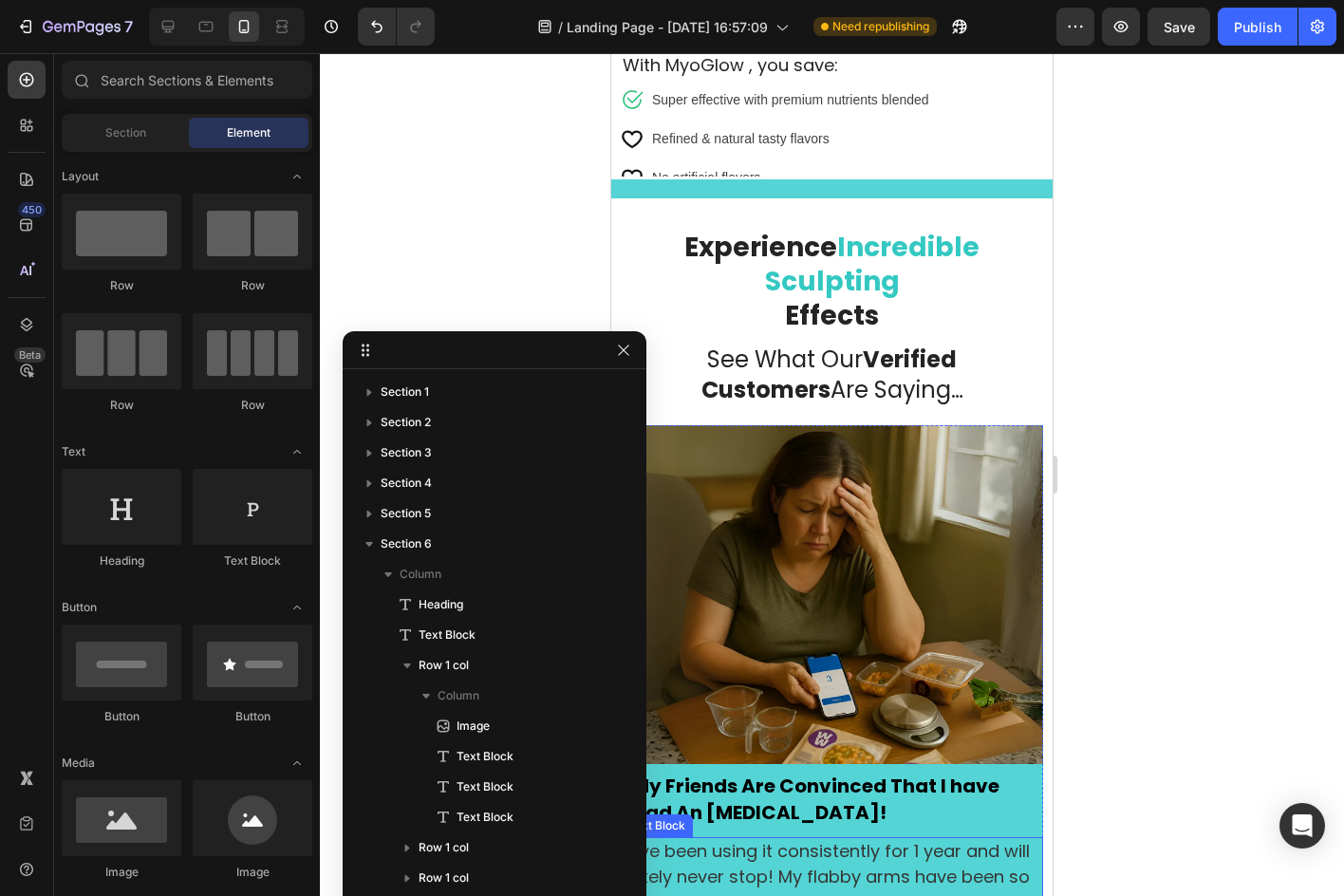
scroll to position [2841, 0]
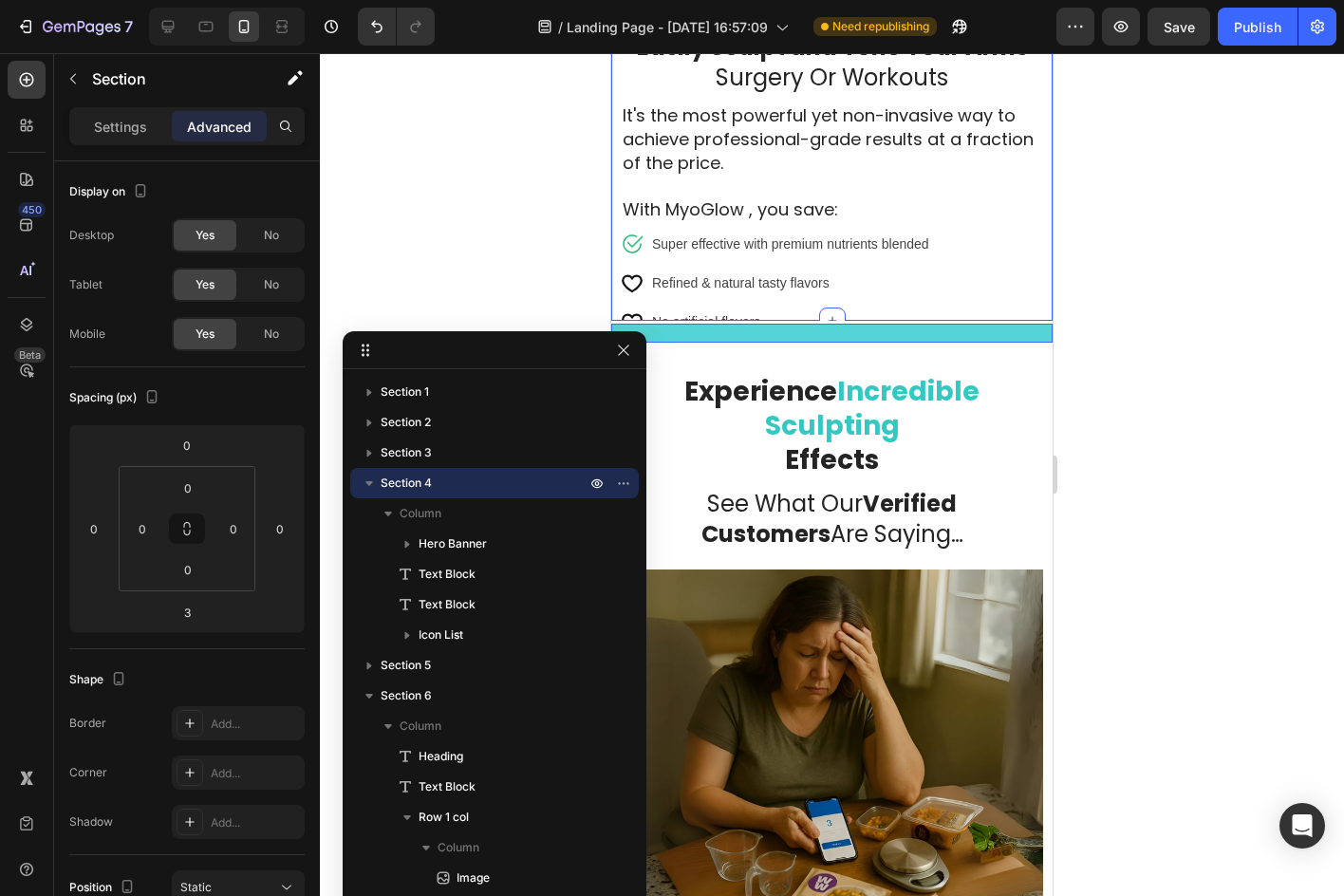
click at [910, 337] on div at bounding box center [832, 333] width 441 height 19
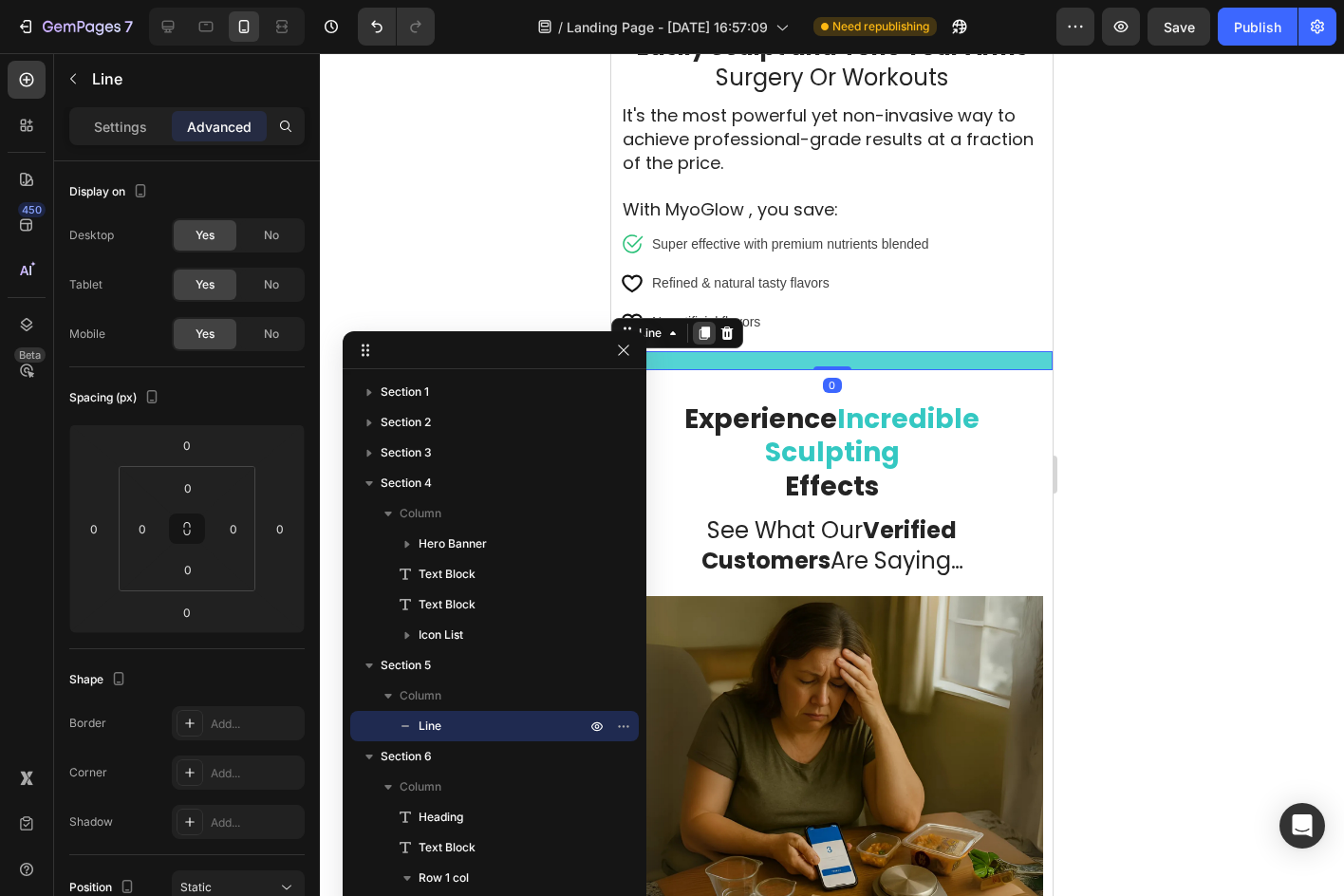
click at [709, 325] on icon at bounding box center [705, 333] width 16 height 16
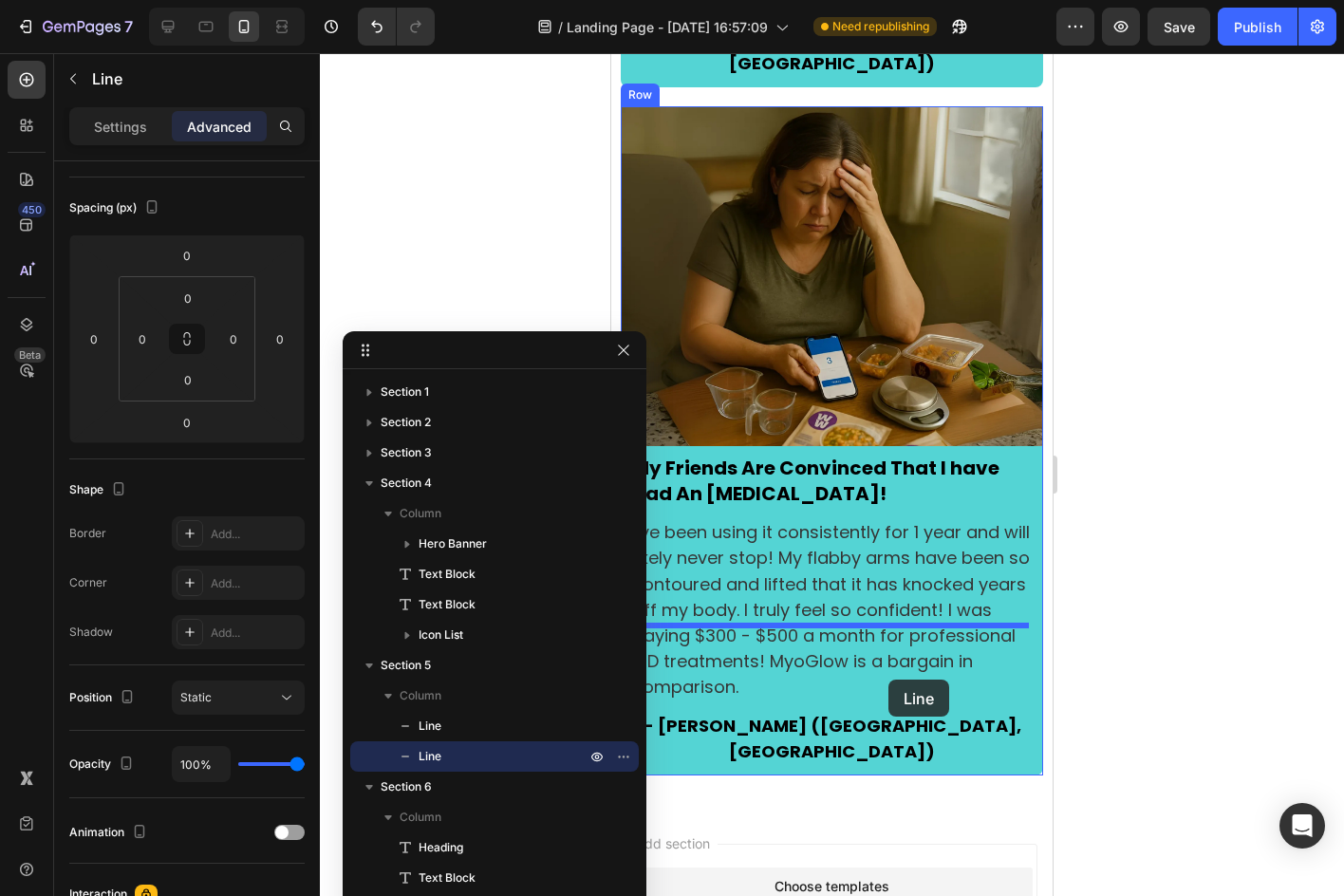
scroll to position [4834, 0]
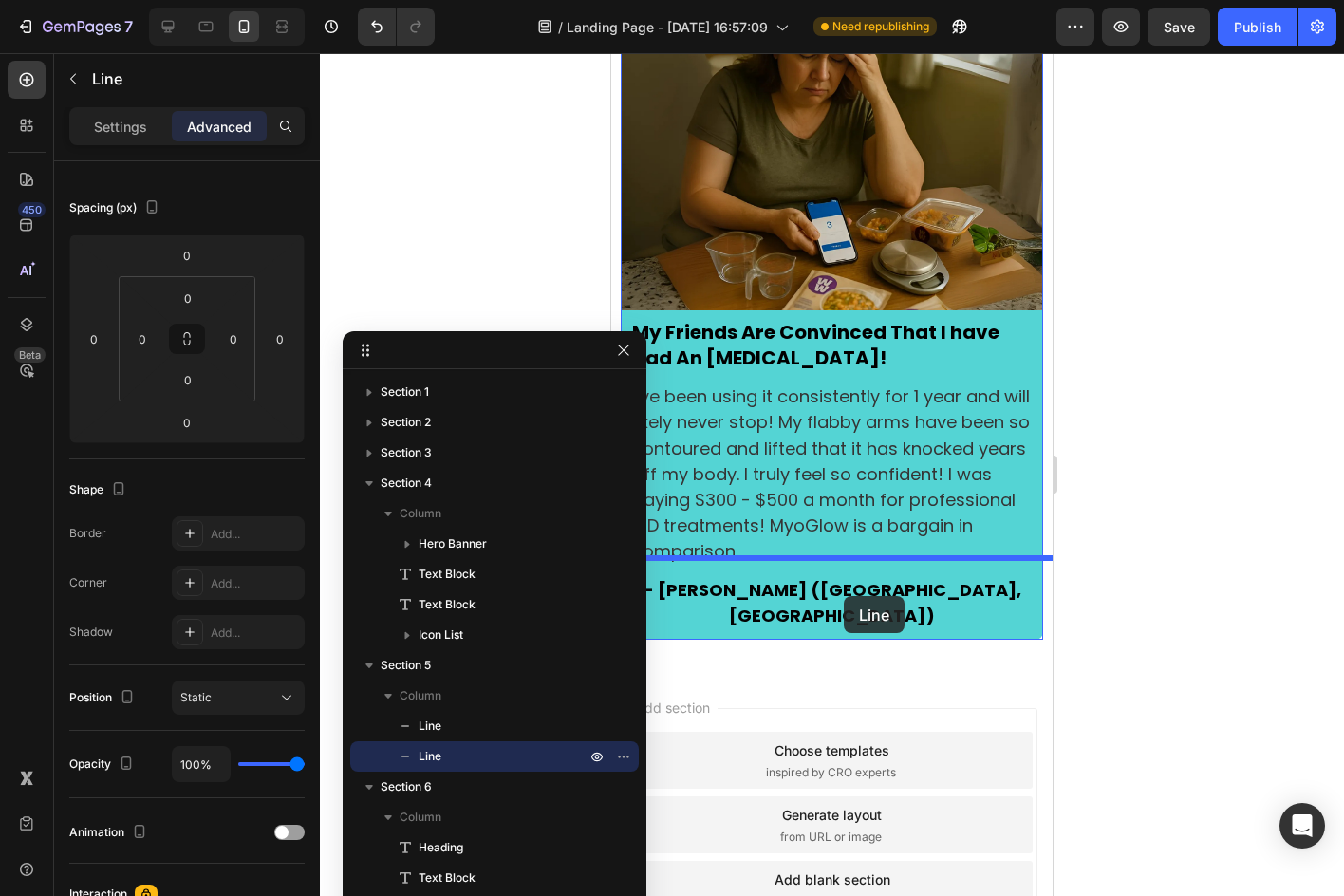
drag, startPoint x: 633, startPoint y: 325, endPoint x: 843, endPoint y: 596, distance: 342.8
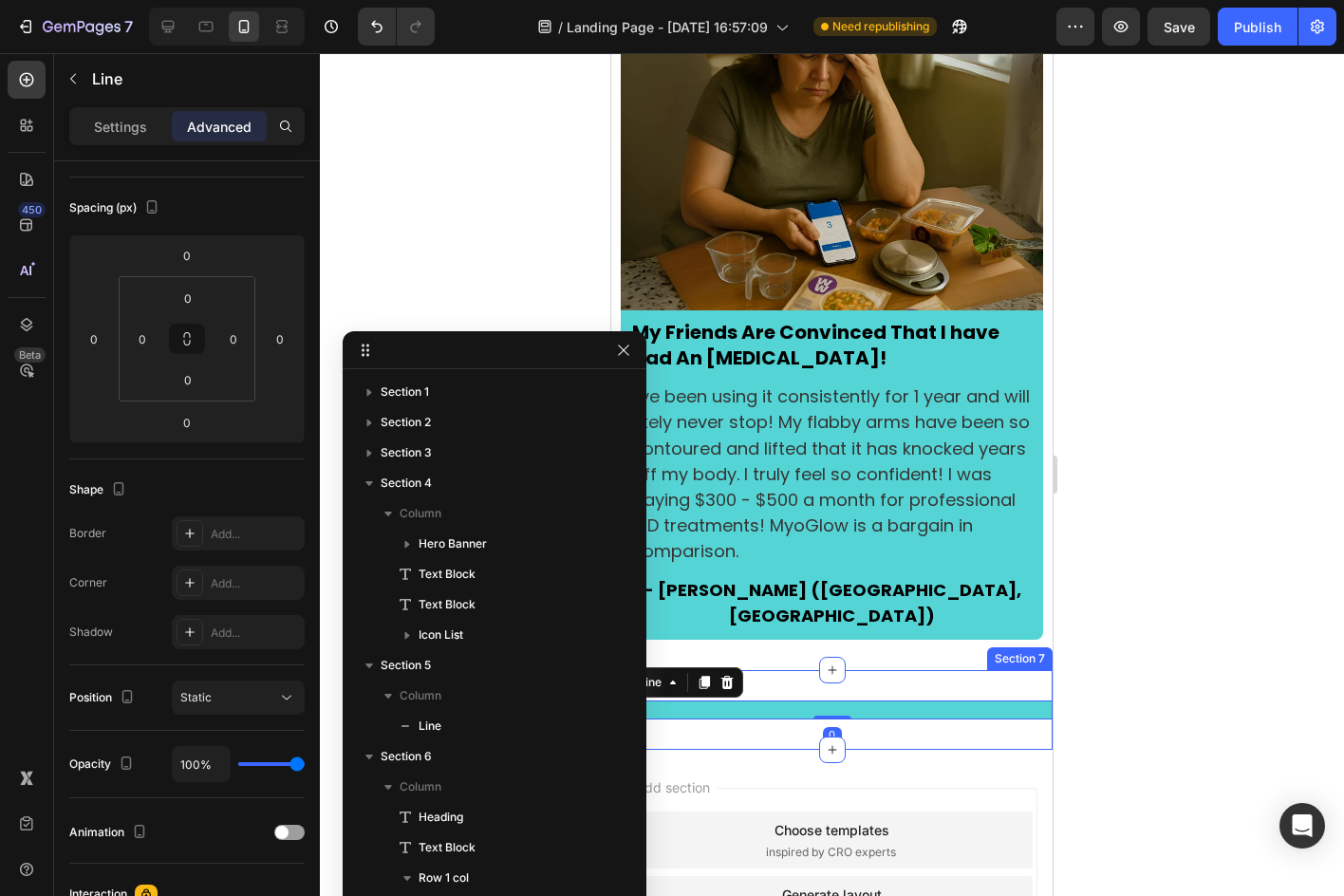
click at [951, 670] on div "Title Line 0 Section 7" at bounding box center [832, 710] width 441 height 80
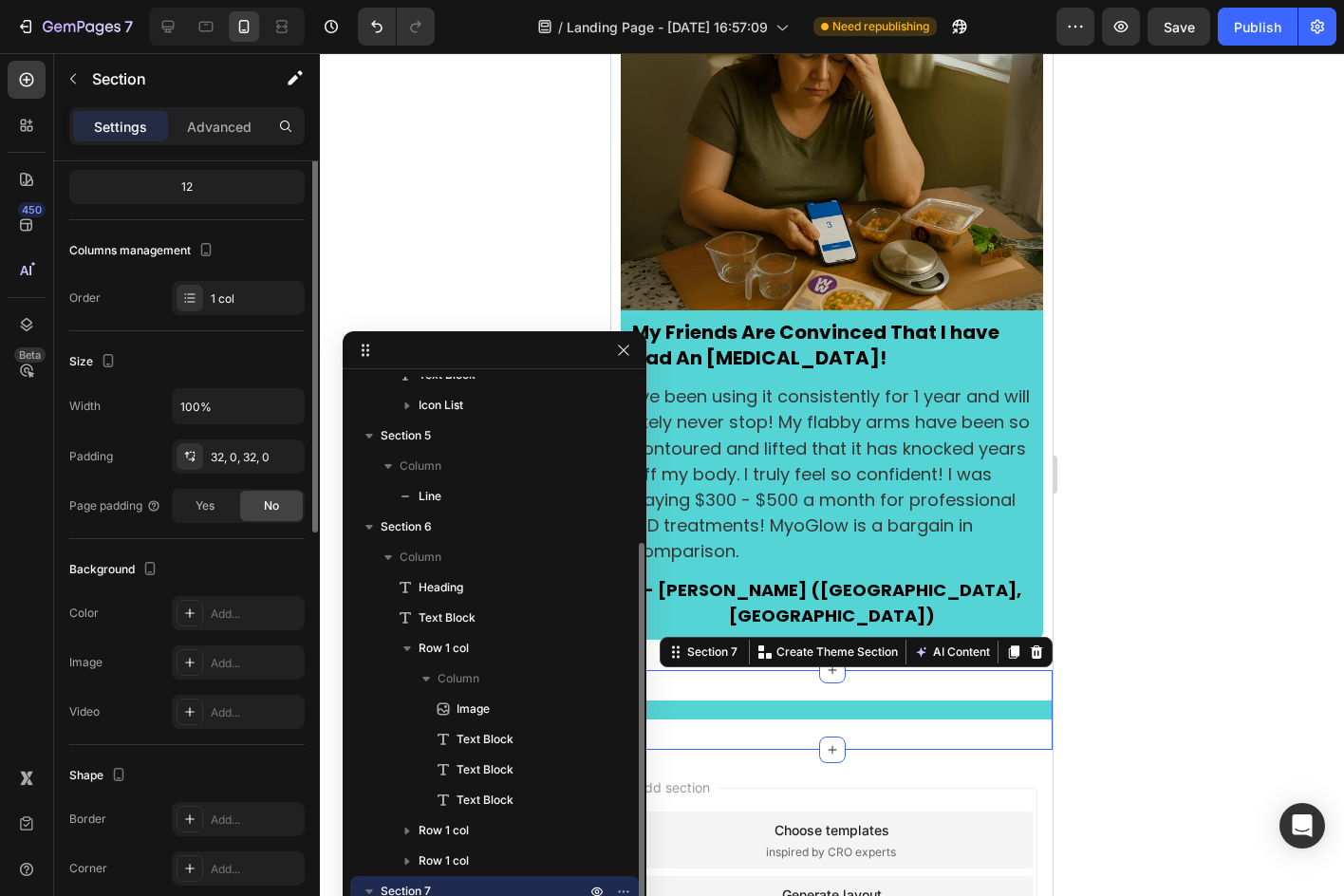
scroll to position [0, 0]
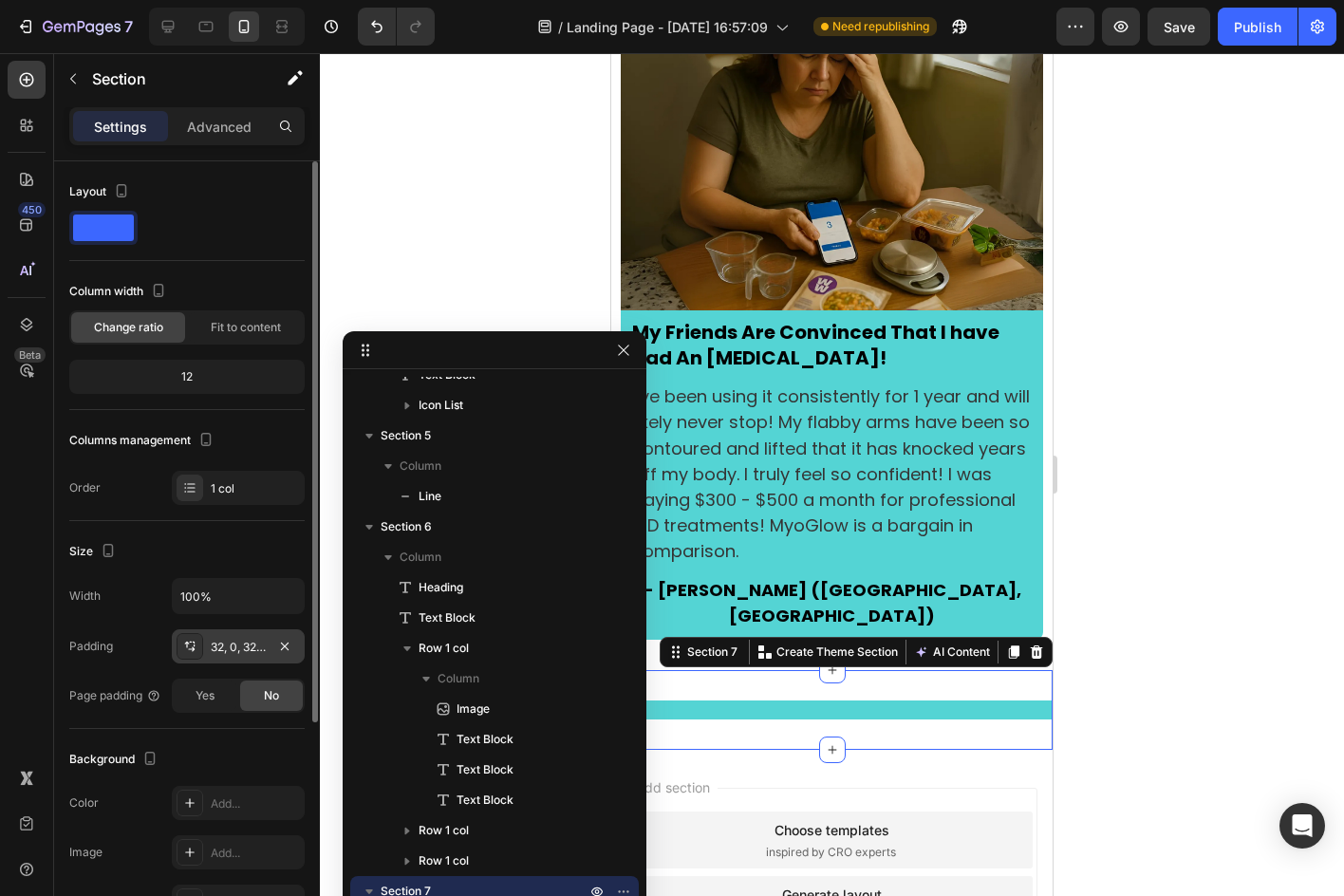
click at [275, 634] on div at bounding box center [284, 645] width 22 height 22
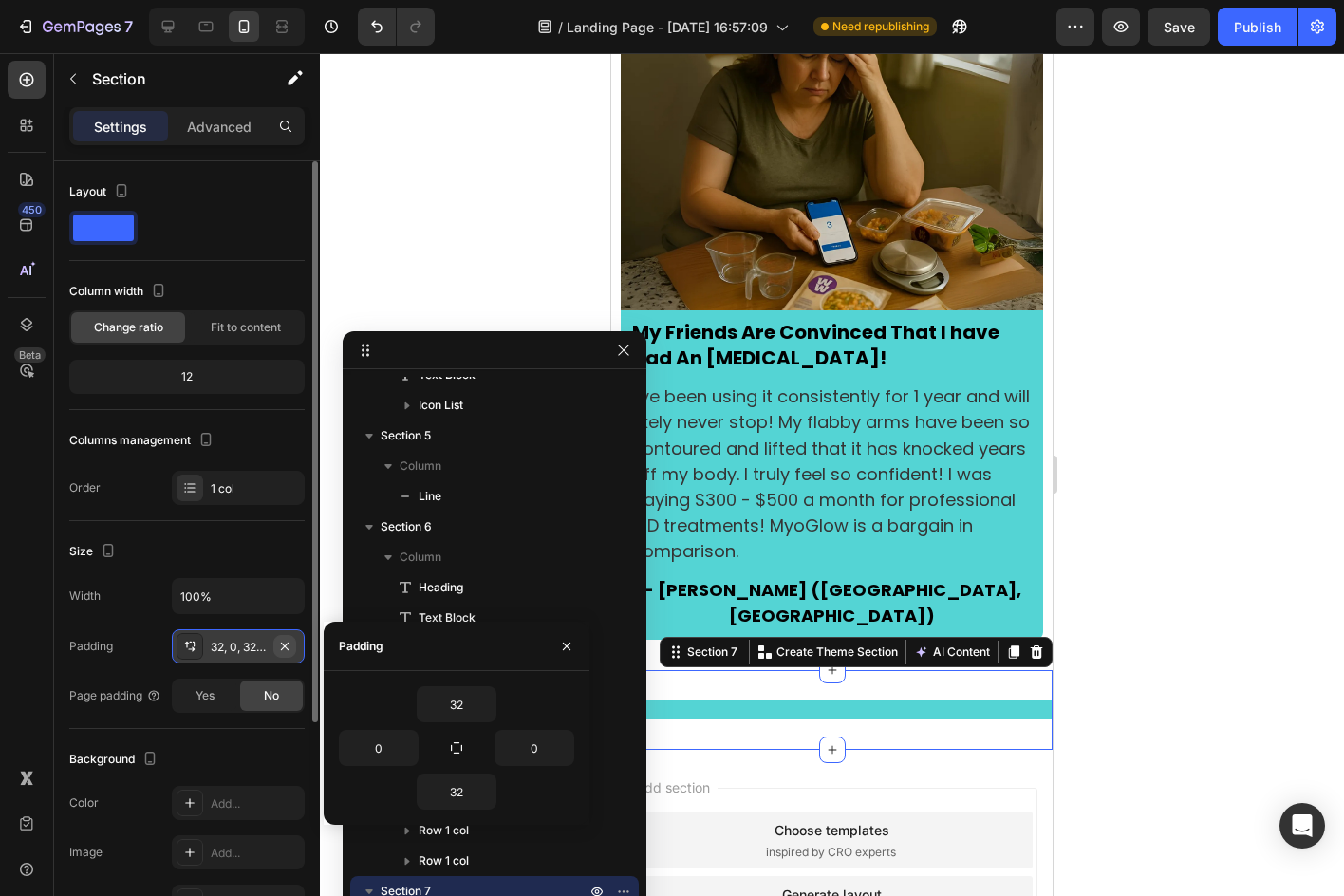
click at [287, 648] on icon "button" at bounding box center [285, 645] width 8 height 8
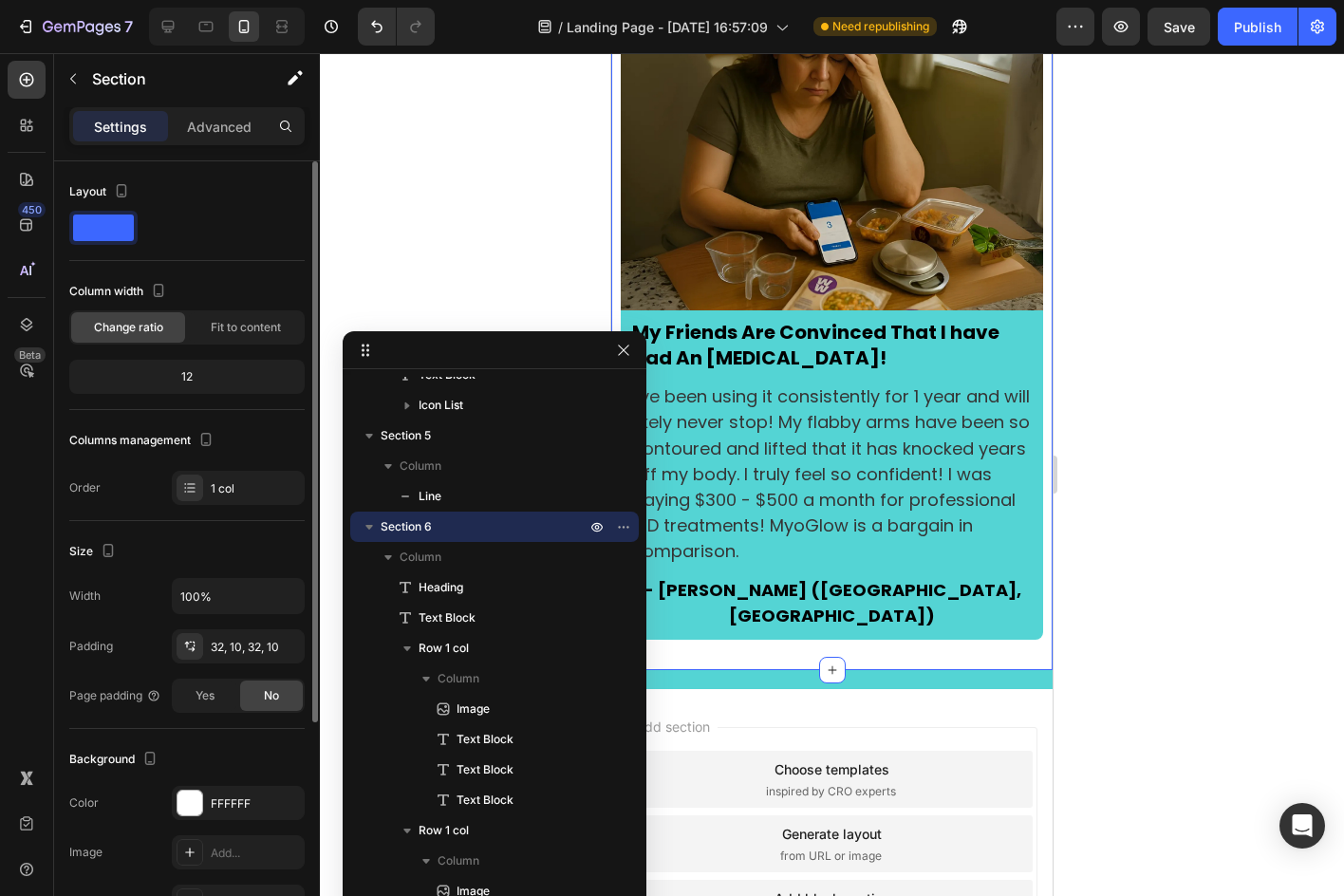
click at [255, 651] on div "32, 10, 32, 10" at bounding box center [238, 647] width 55 height 18
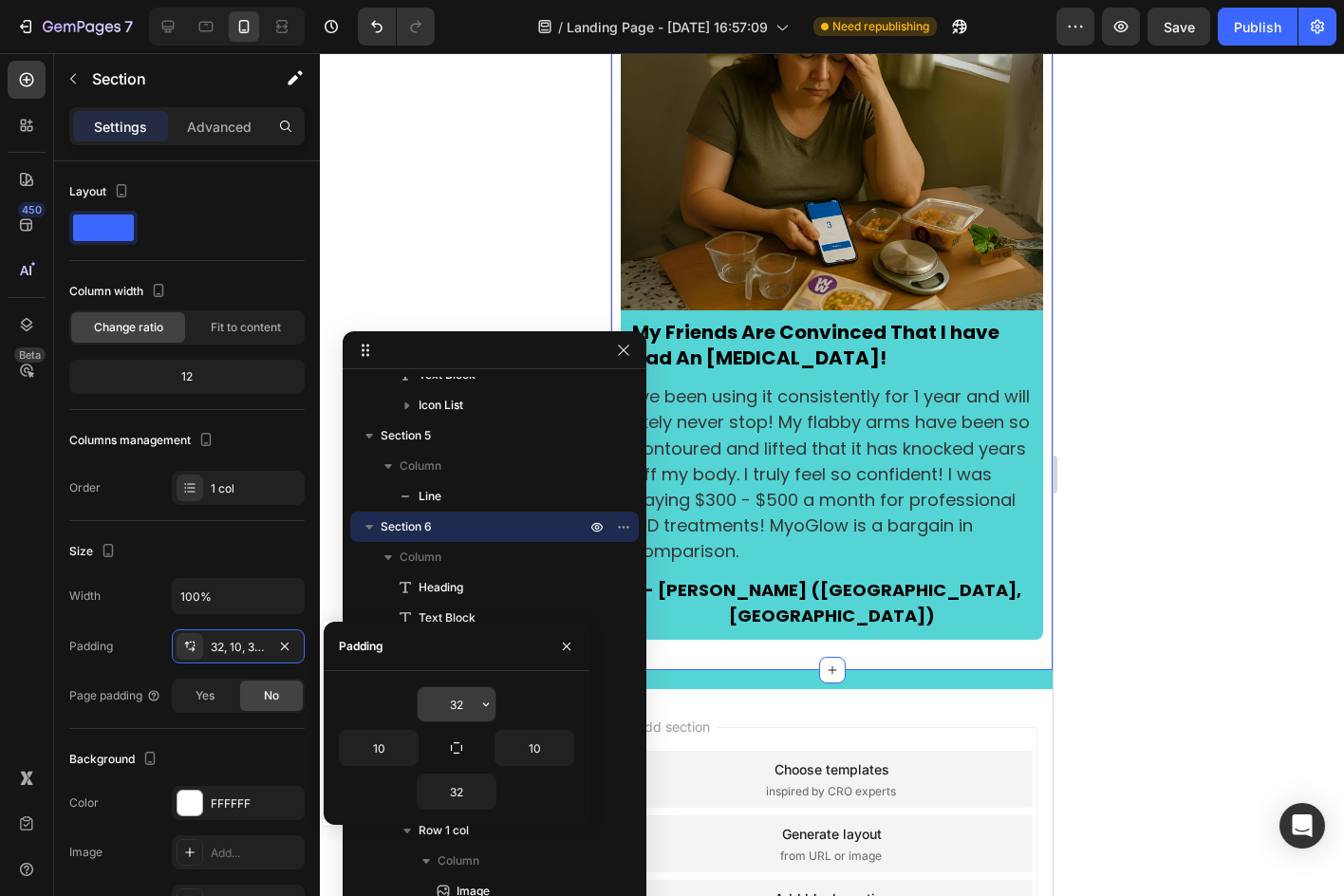
click at [445, 707] on input "32" at bounding box center [457, 704] width 78 height 34
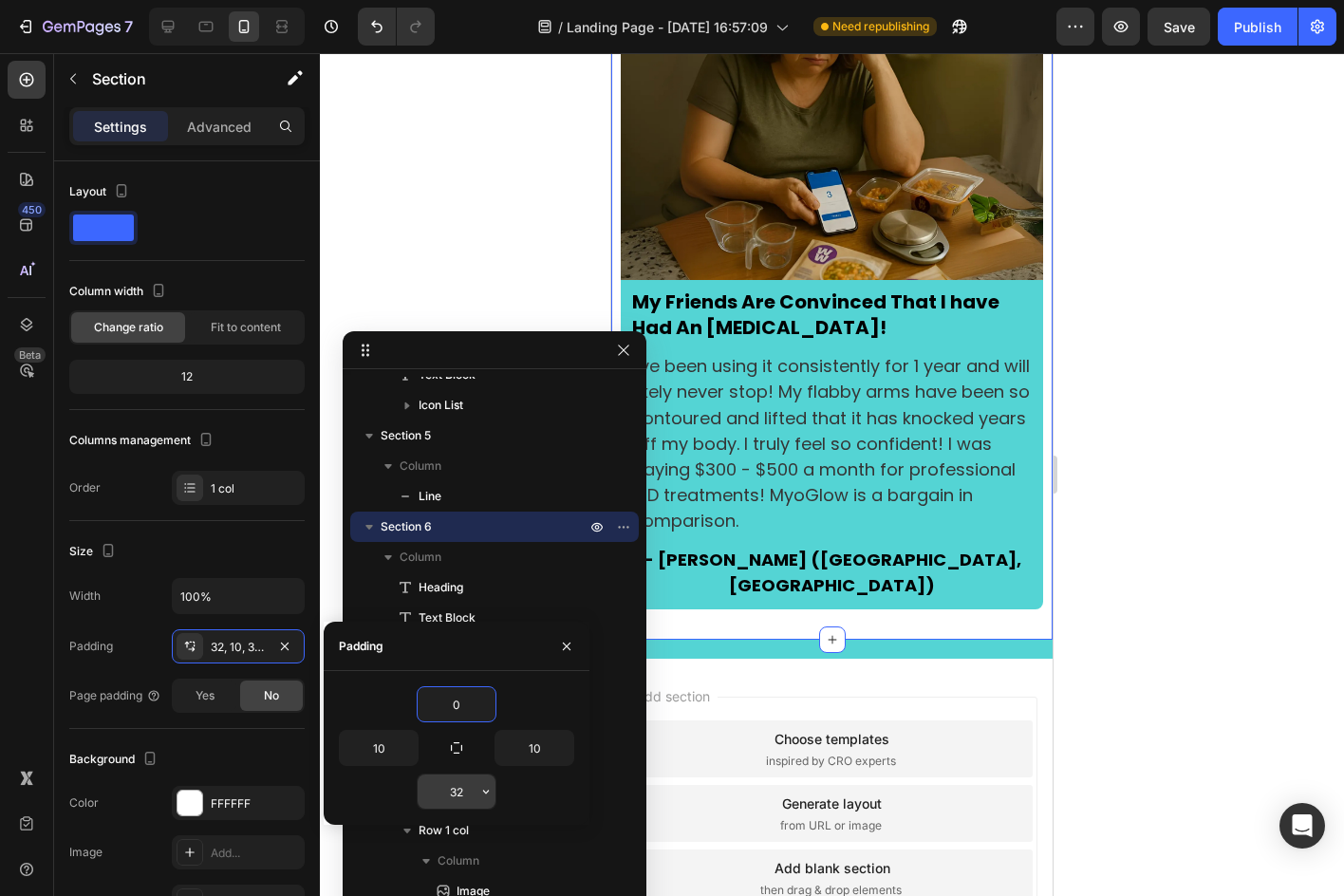
type input "0"
click at [463, 780] on input "32" at bounding box center [457, 791] width 78 height 34
type input "0"
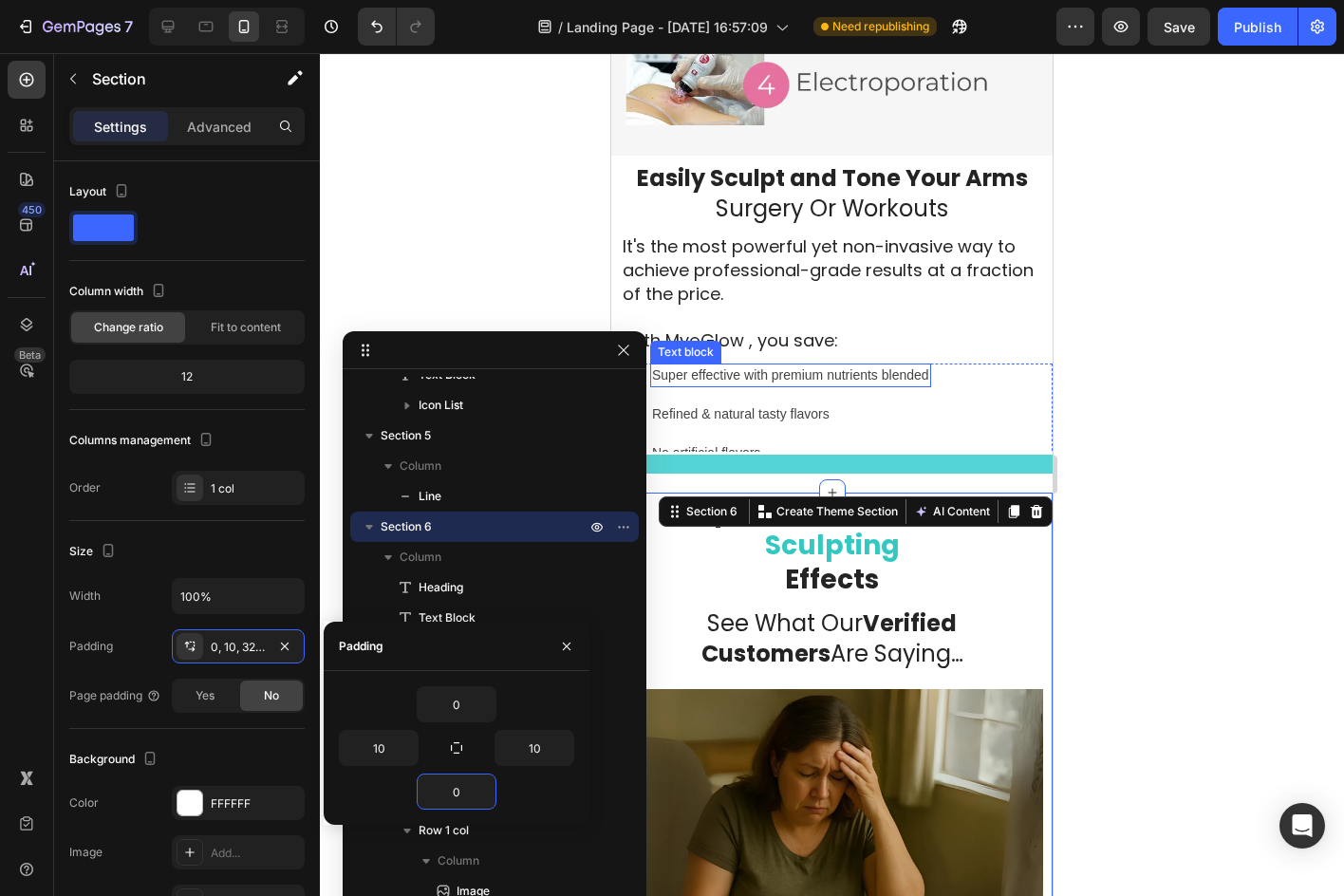
scroll to position [2723, 0]
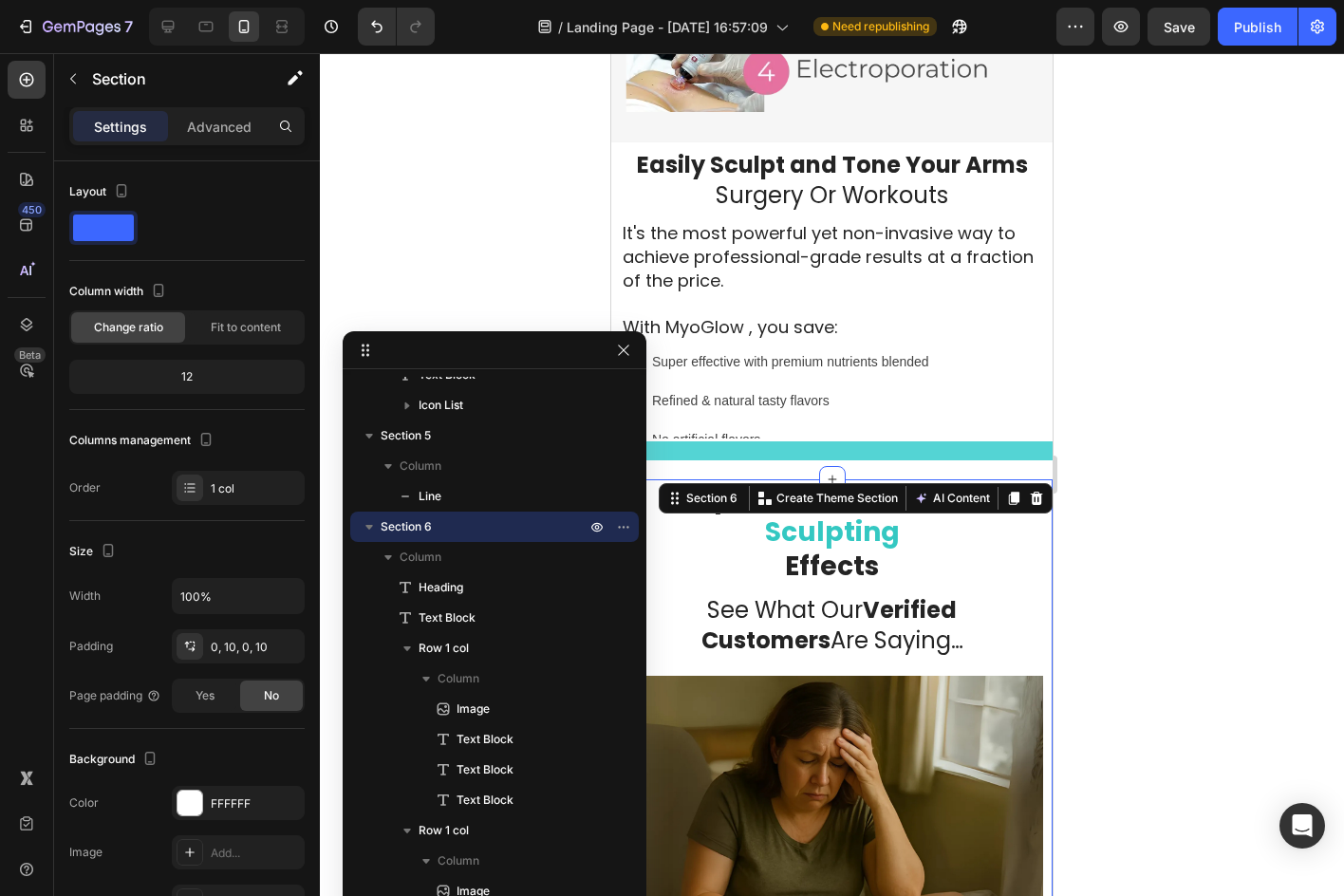
click at [1140, 641] on div at bounding box center [832, 473] width 1024 height 842
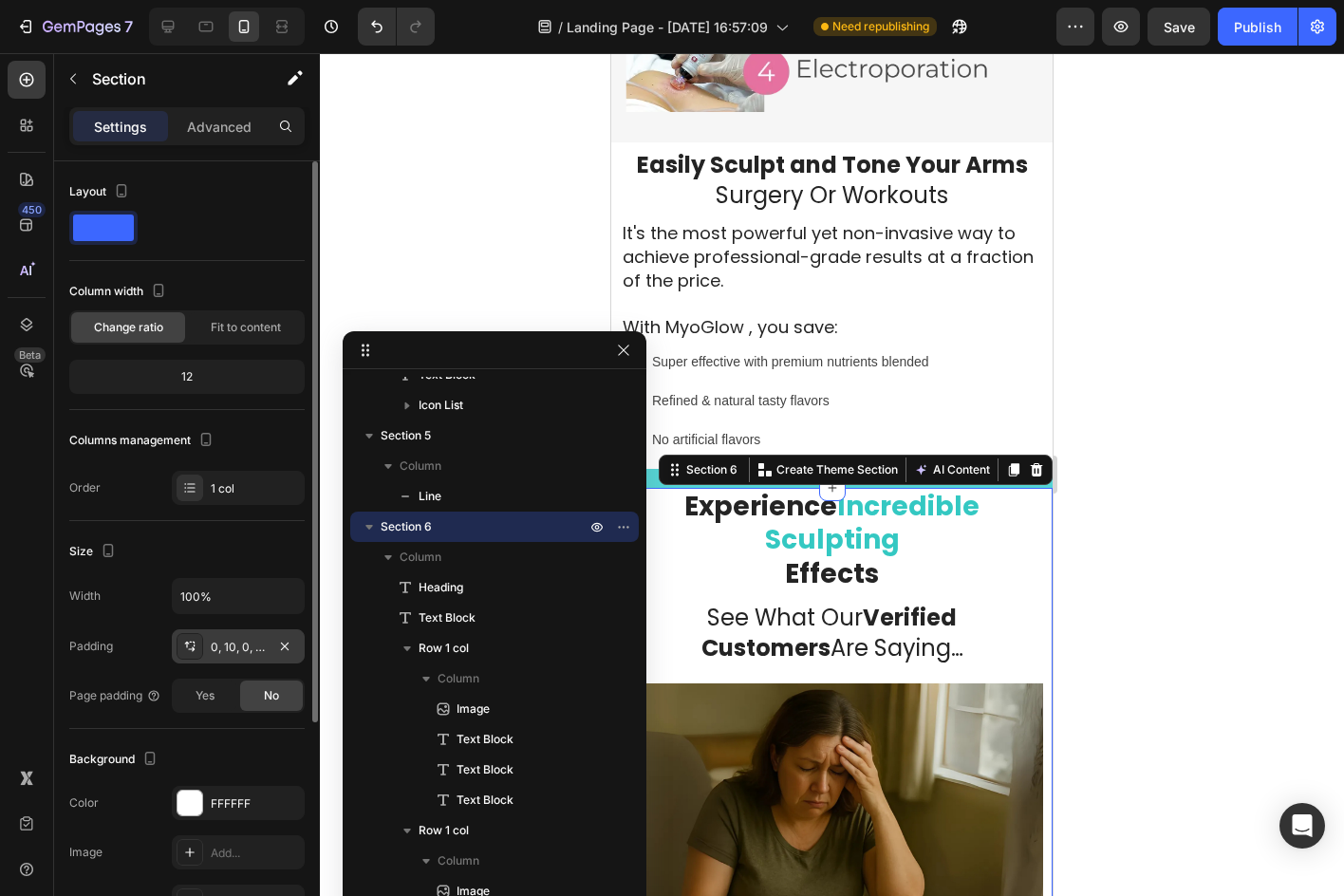
click at [218, 643] on div "0, 10, 0, 10" at bounding box center [238, 647] width 55 height 18
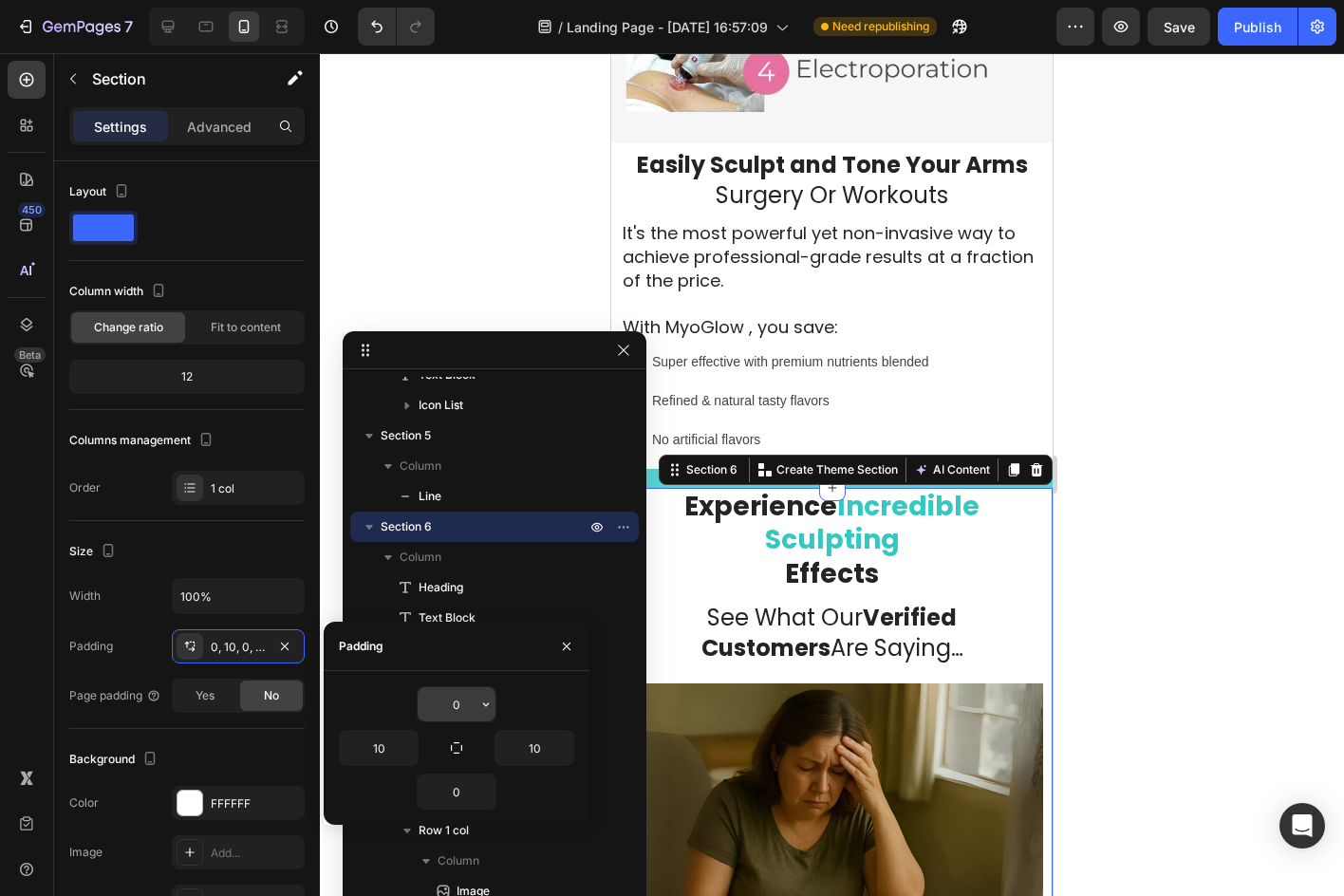
click at [476, 707] on button "button" at bounding box center [485, 704] width 19 height 34
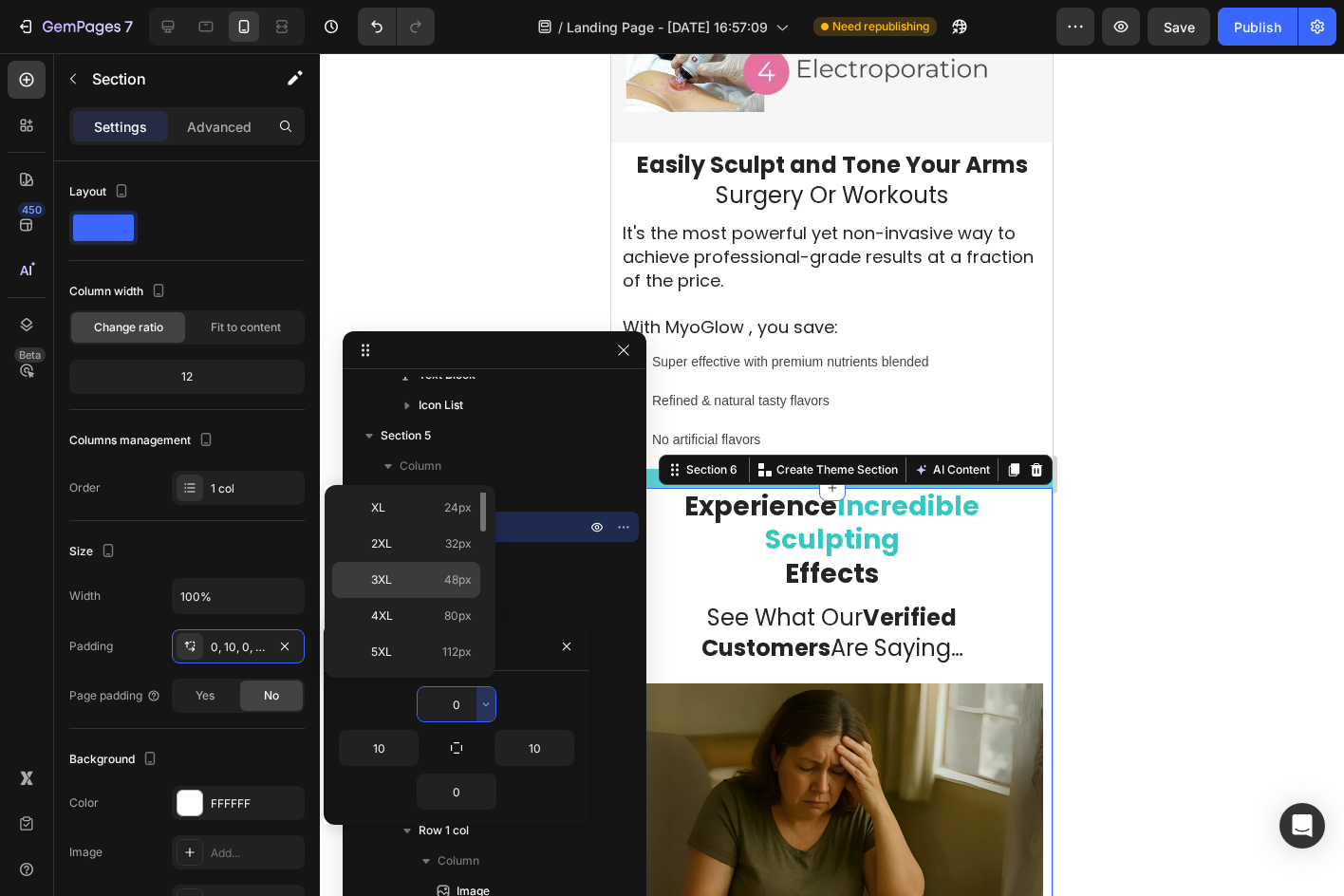
scroll to position [124, 0]
click at [440, 563] on p "L 16px" at bounding box center [421, 567] width 101 height 18
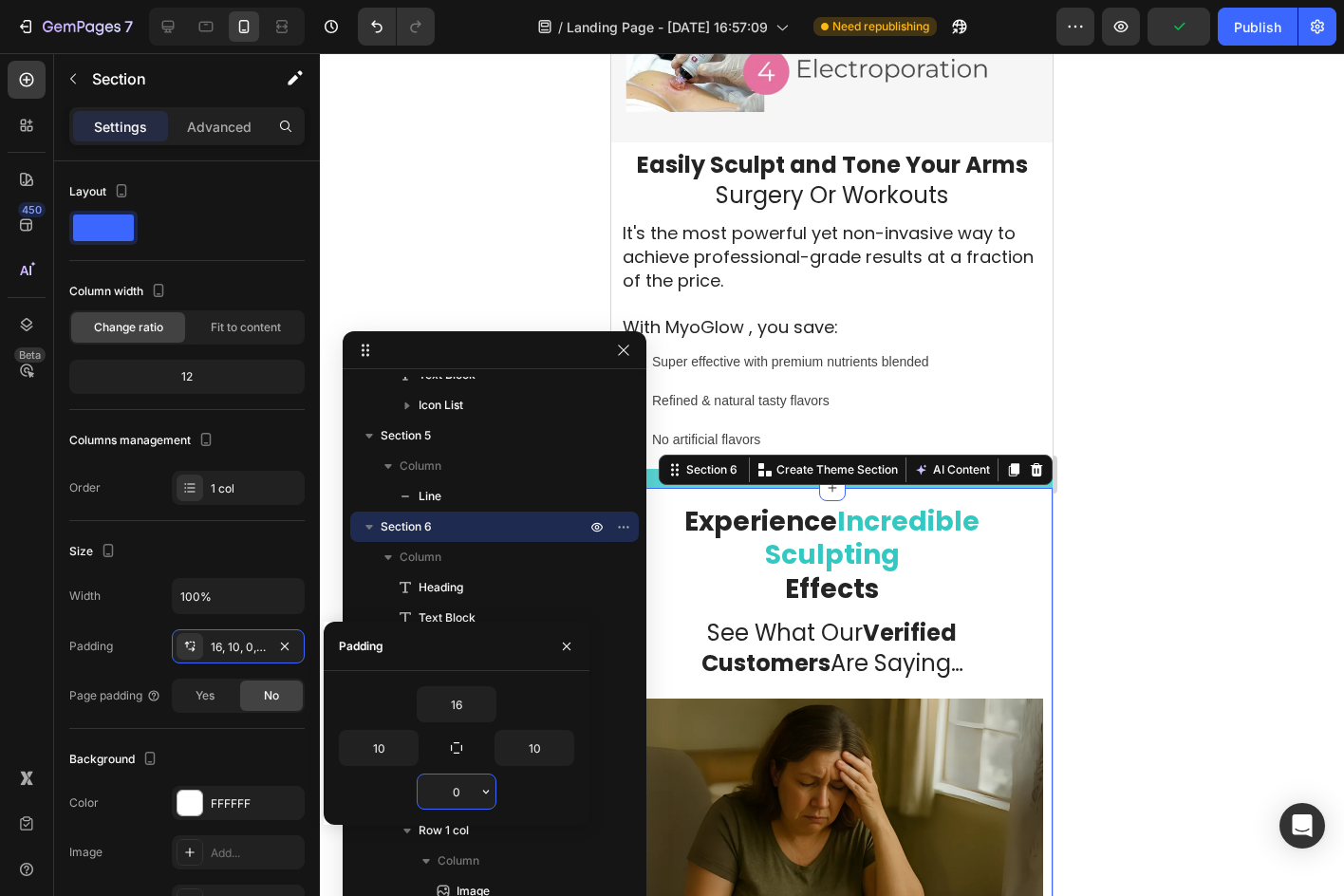
click at [459, 785] on input "0" at bounding box center [457, 791] width 78 height 34
click at [448, 696] on input "16" at bounding box center [457, 704] width 78 height 34
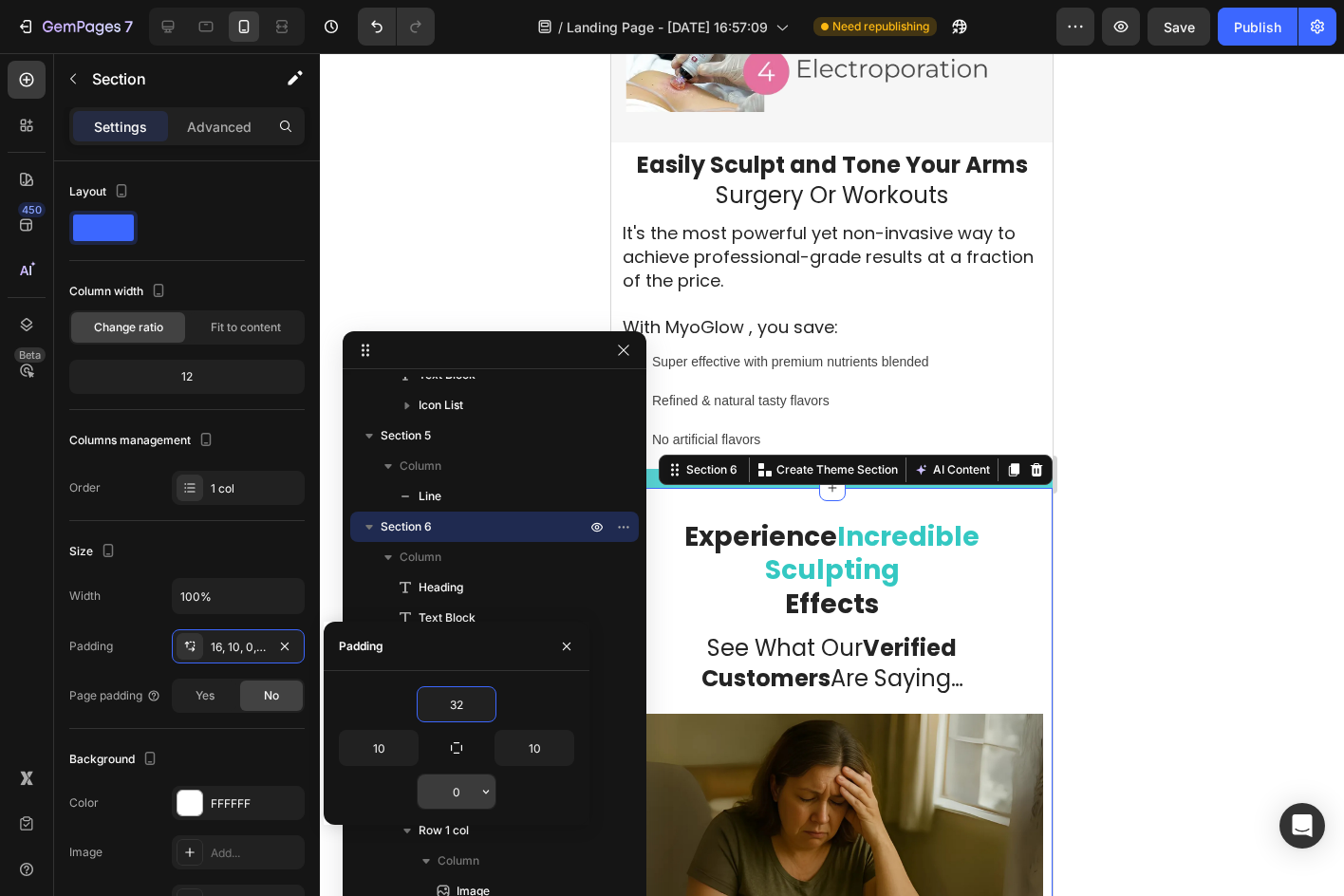
type input "32"
click at [464, 791] on input "0" at bounding box center [457, 791] width 78 height 34
type input "32"
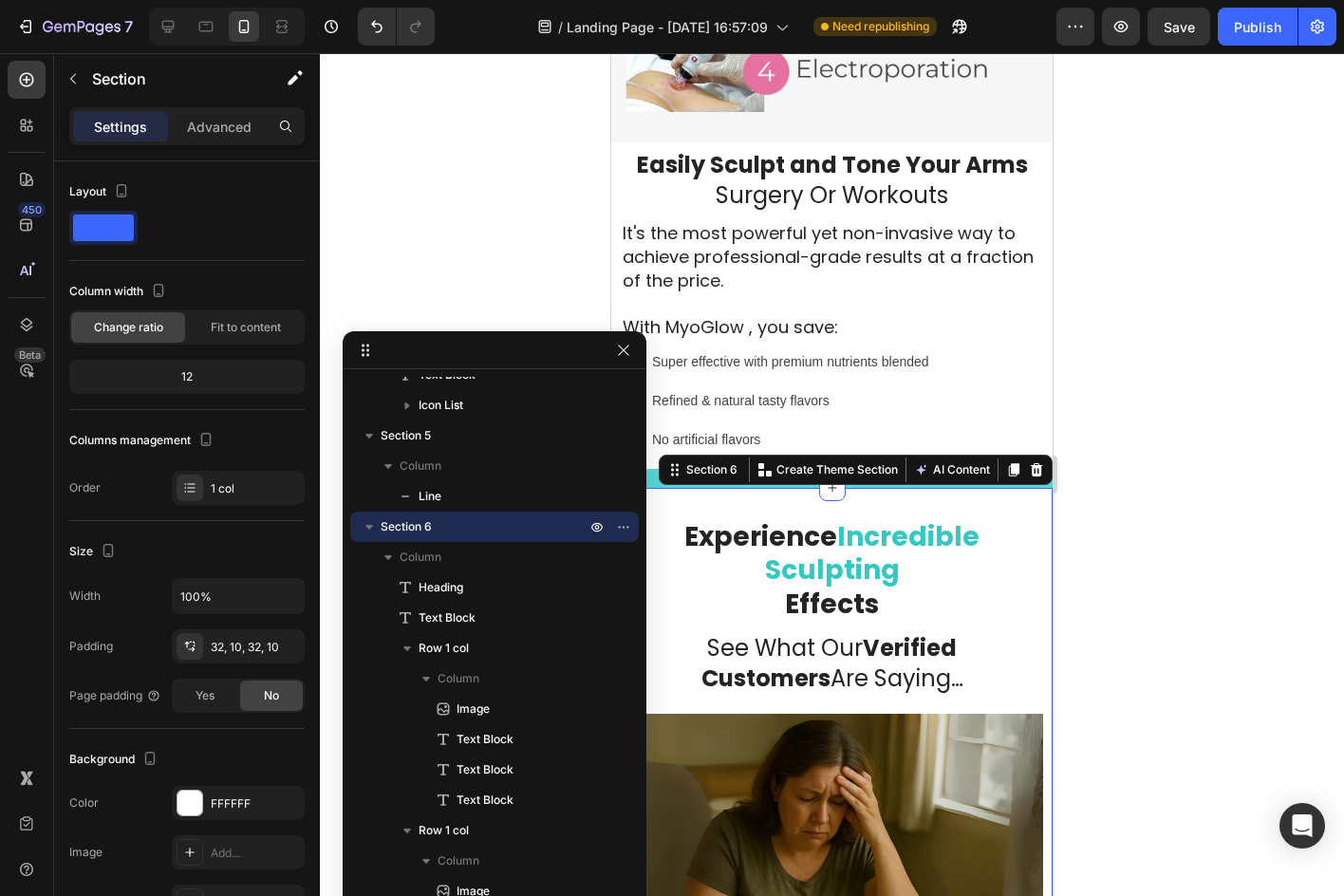
click at [1122, 612] on div at bounding box center [832, 473] width 1024 height 842
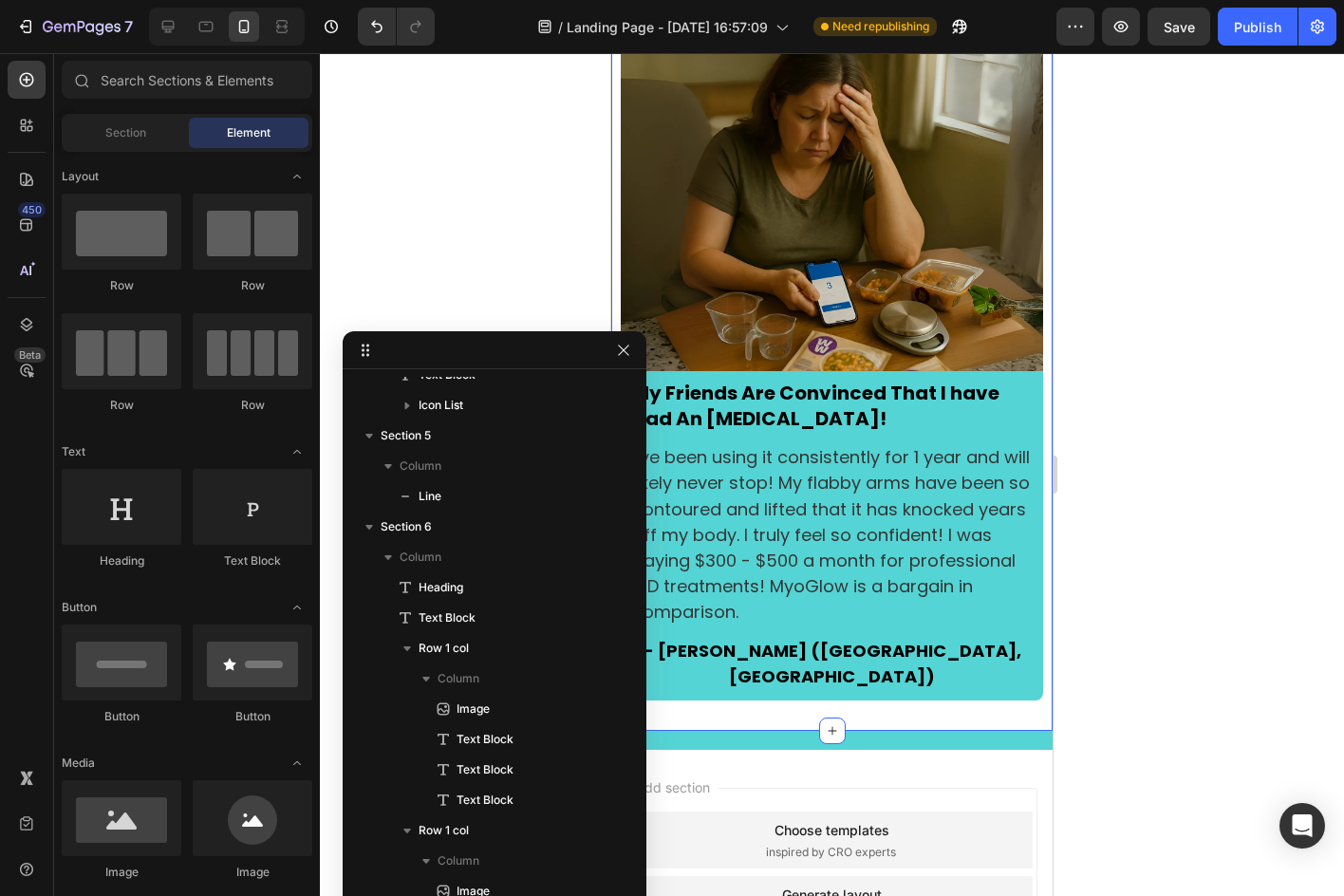
scroll to position [4853, 0]
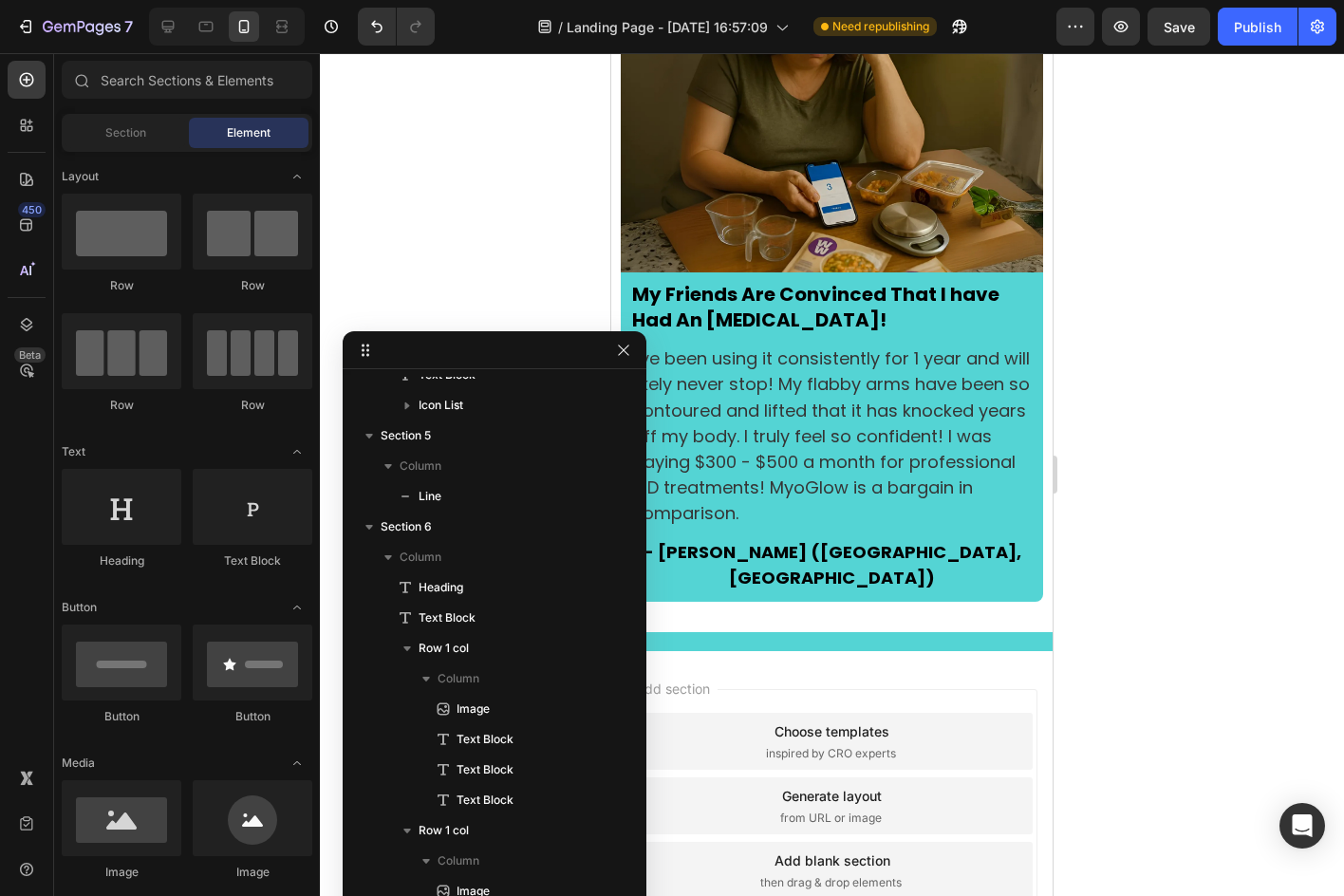
click at [1131, 552] on div at bounding box center [832, 473] width 1024 height 842
click at [957, 632] on div at bounding box center [832, 641] width 441 height 19
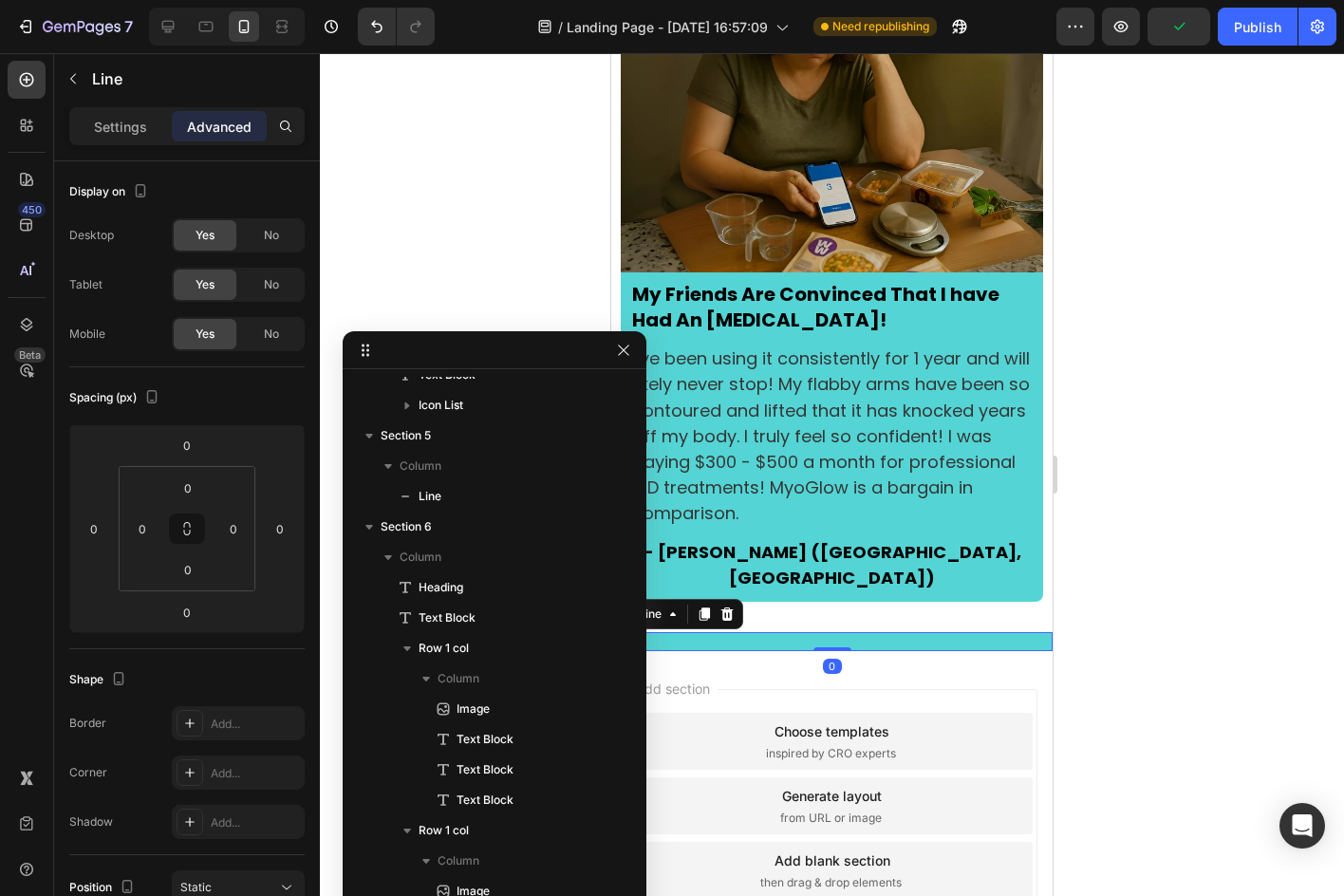
scroll to position [533, 0]
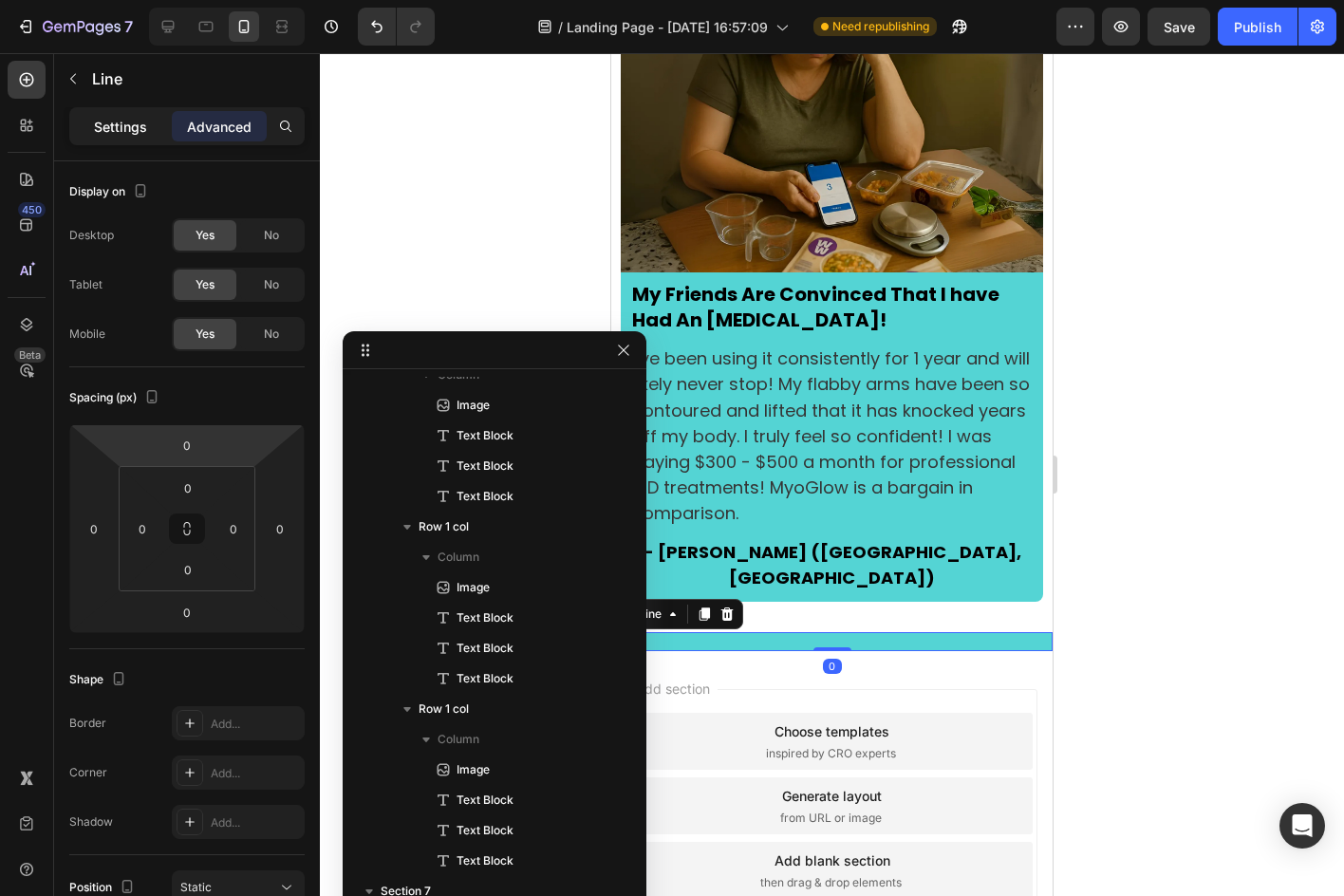
click at [131, 131] on p "Settings" at bounding box center [120, 127] width 53 height 20
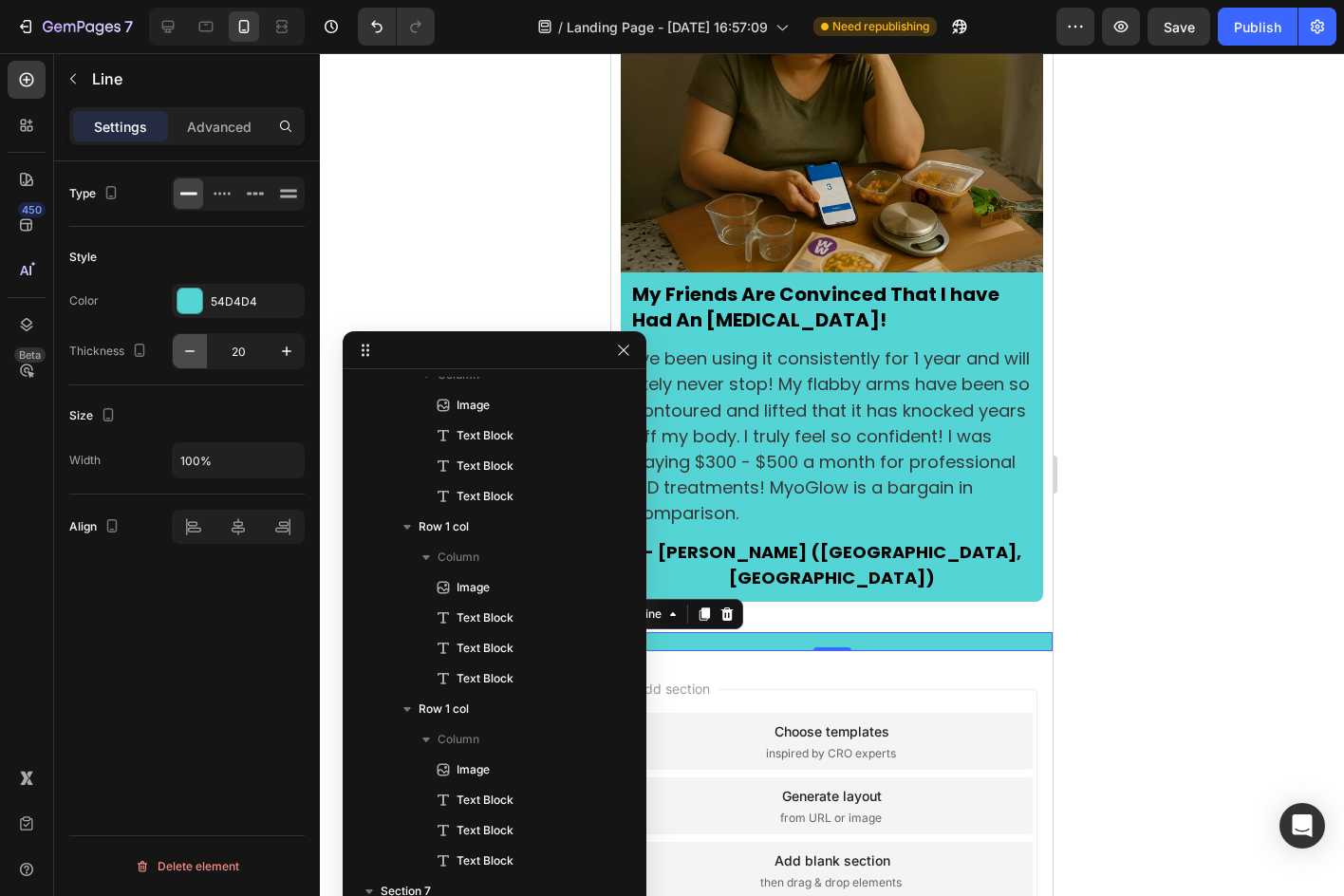
click at [194, 343] on icon "button" at bounding box center [189, 350] width 19 height 19
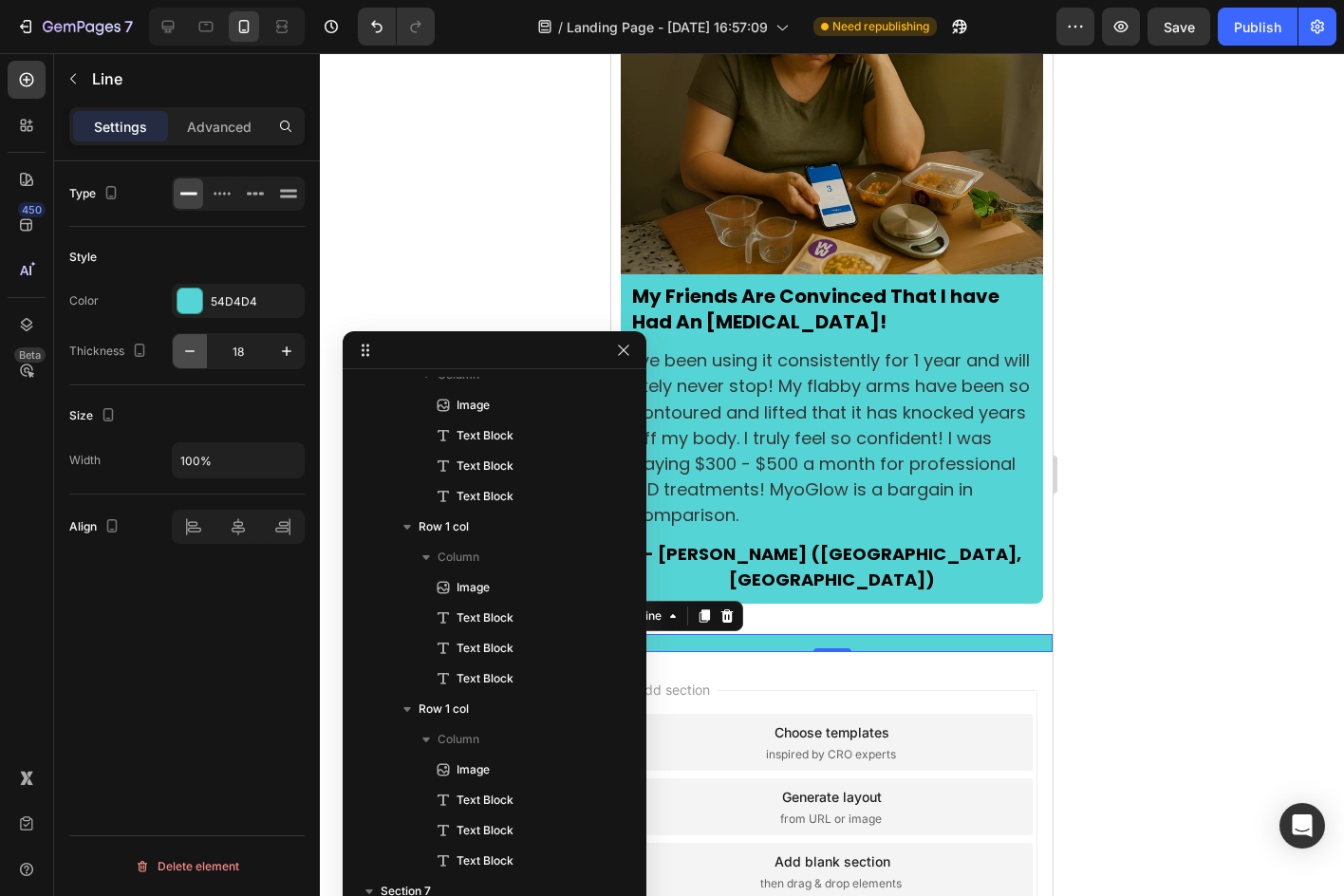
click at [193, 342] on icon "button" at bounding box center [189, 350] width 19 height 19
click at [191, 340] on button "button" at bounding box center [189, 350] width 34 height 34
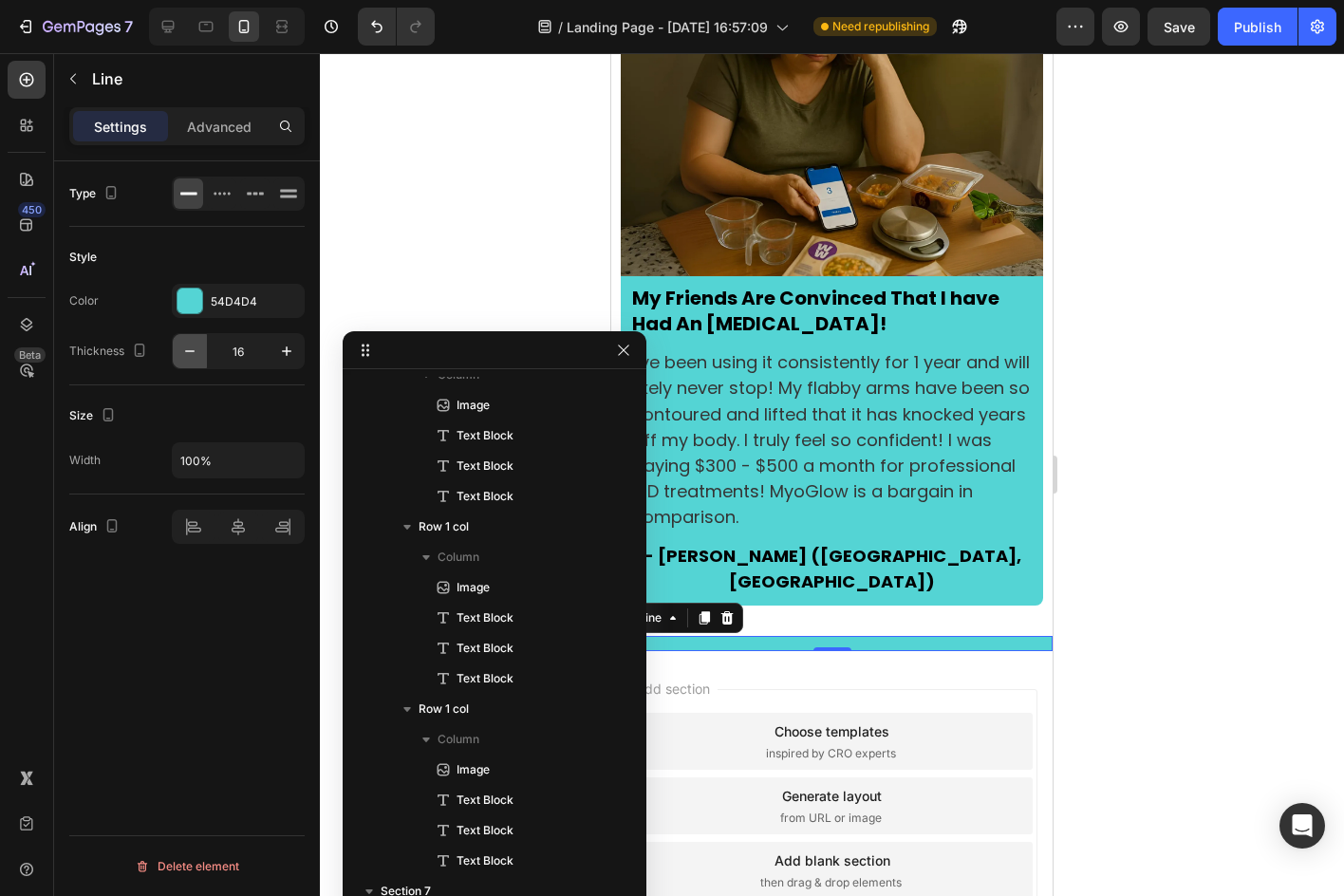
click at [199, 340] on button "button" at bounding box center [189, 350] width 34 height 34
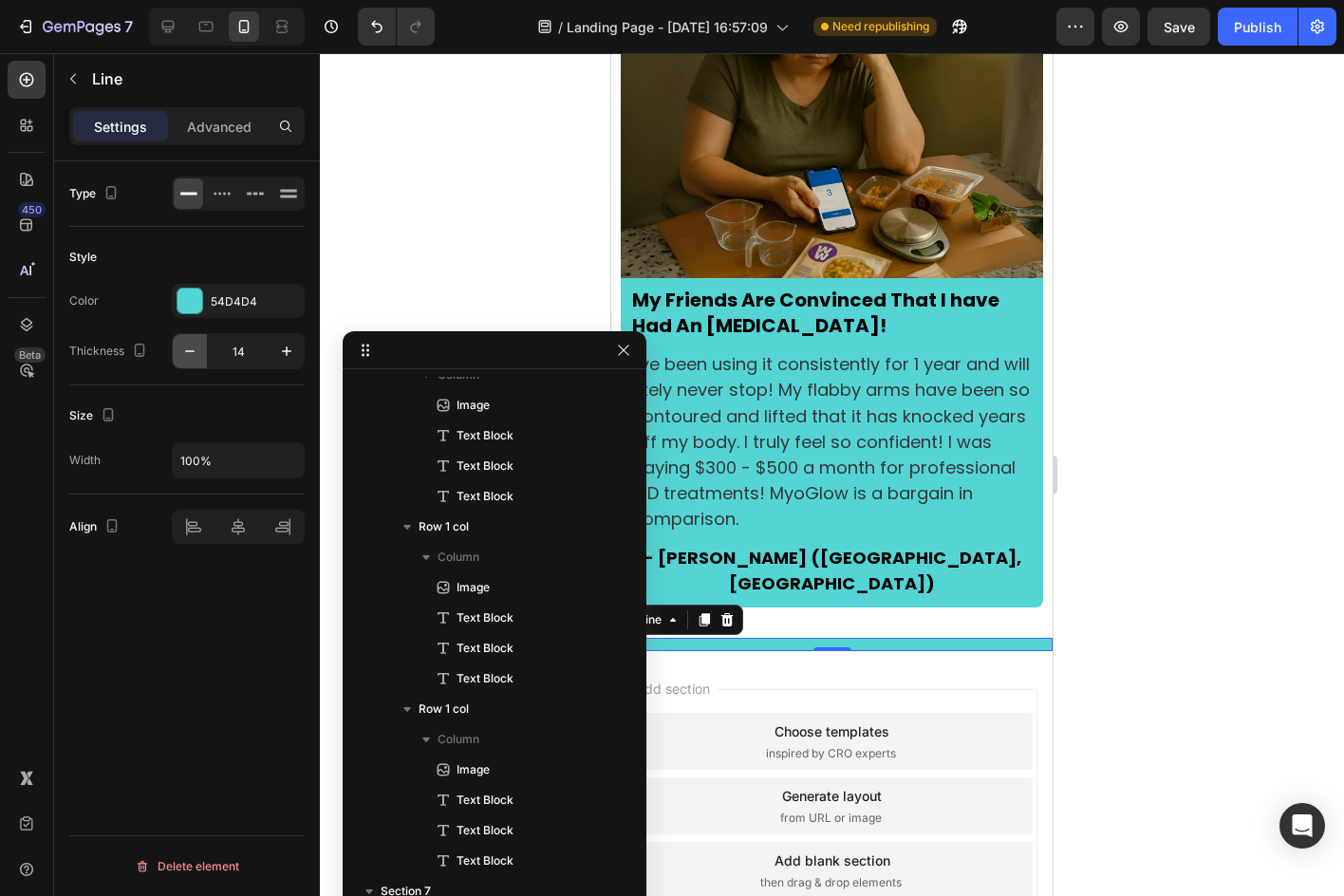
click at [199, 340] on button "button" at bounding box center [189, 350] width 34 height 34
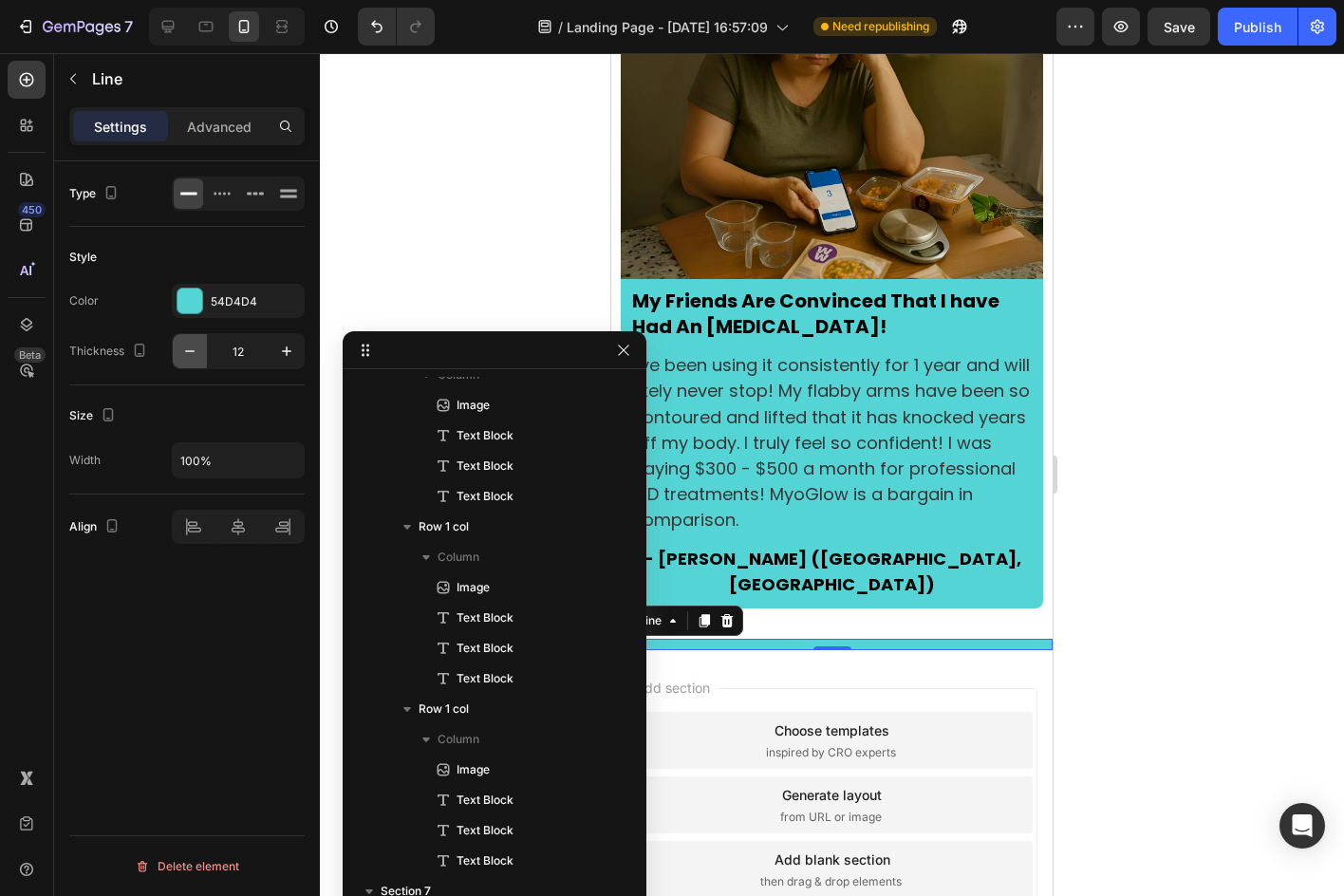
scroll to position [4845, 0]
click at [279, 340] on button "button" at bounding box center [286, 350] width 34 height 34
type input "13"
click at [387, 237] on div at bounding box center [832, 473] width 1024 height 842
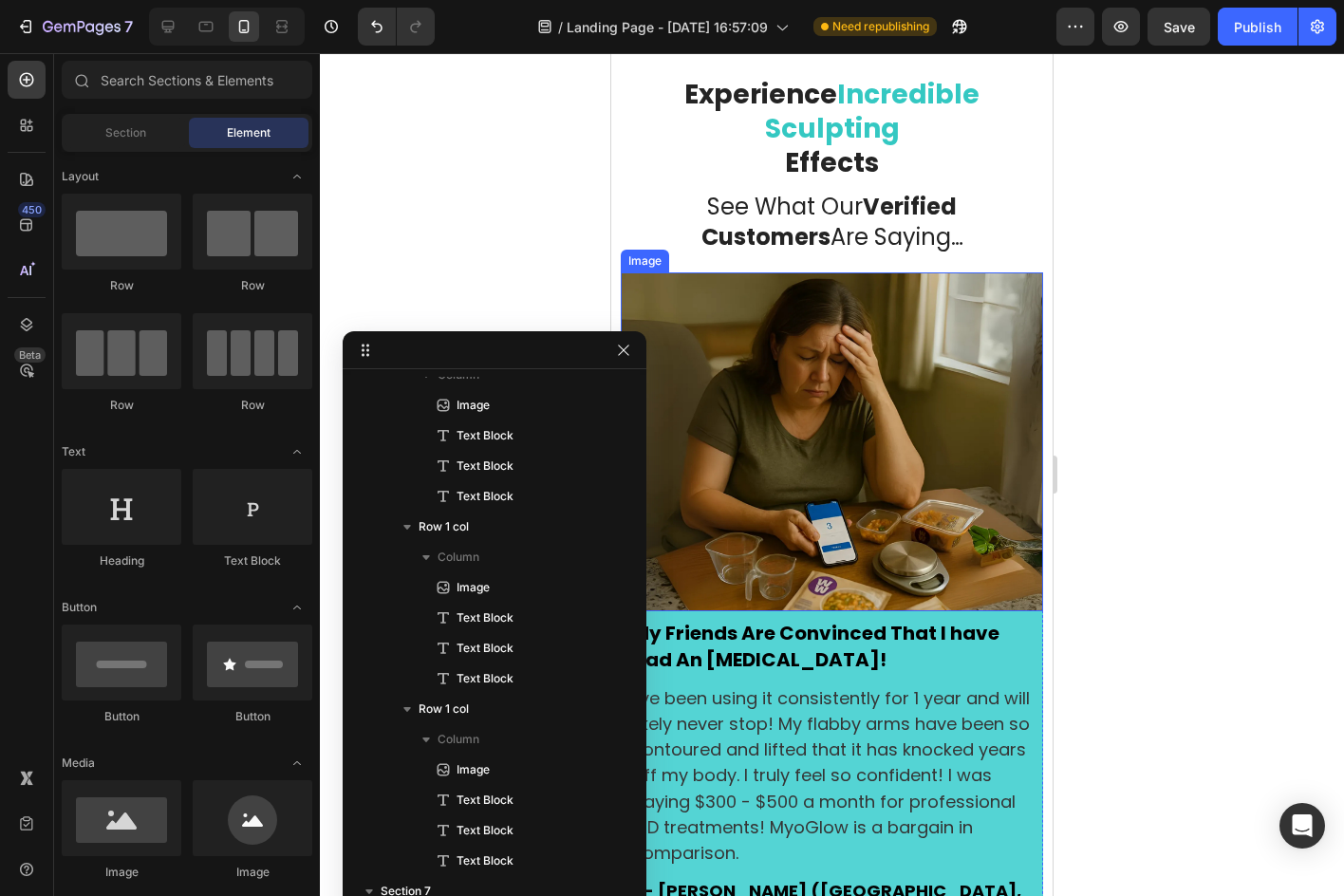
scroll to position [2854, 0]
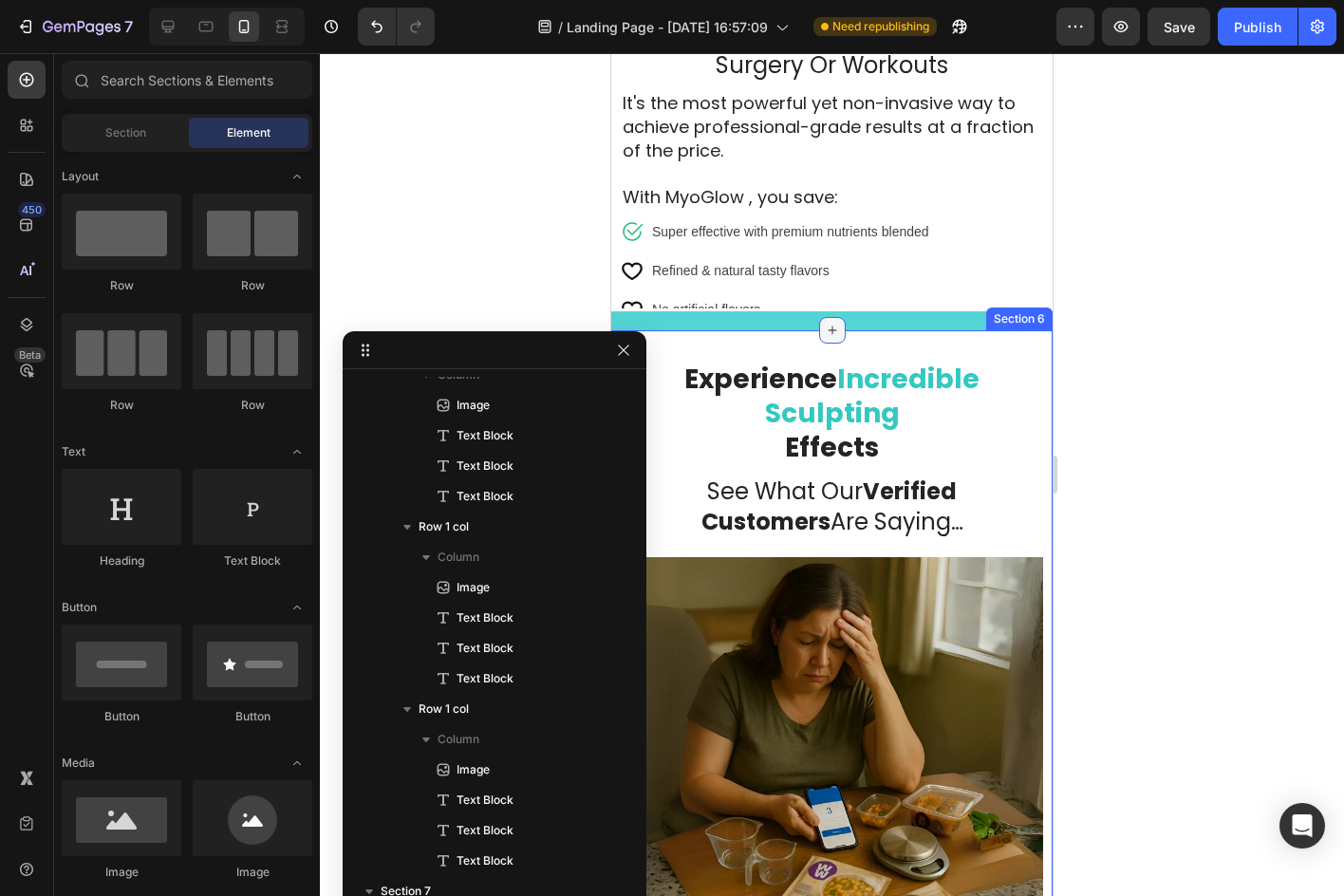
click at [830, 322] on div at bounding box center [832, 330] width 26 height 26
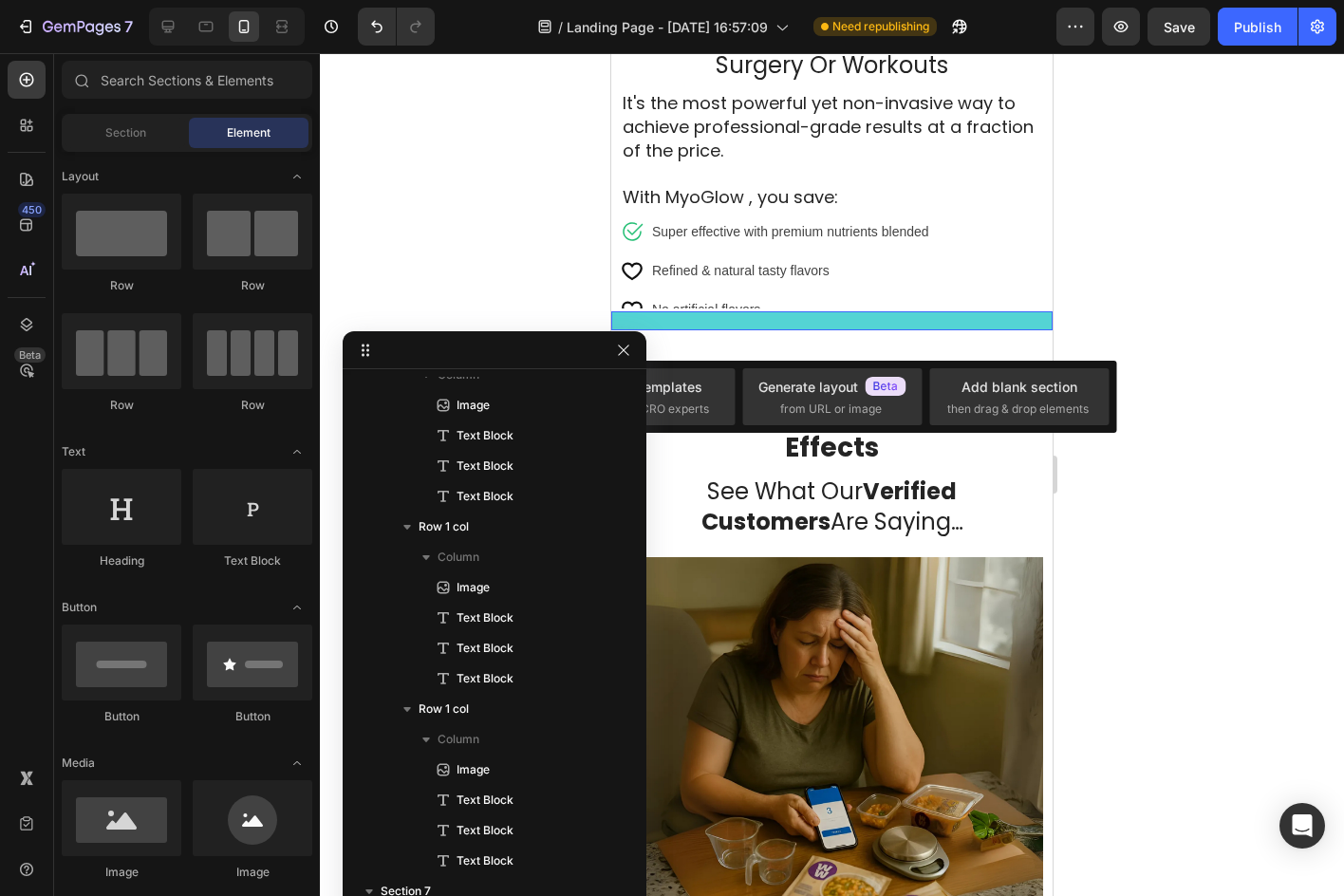
scroll to position [115, 0]
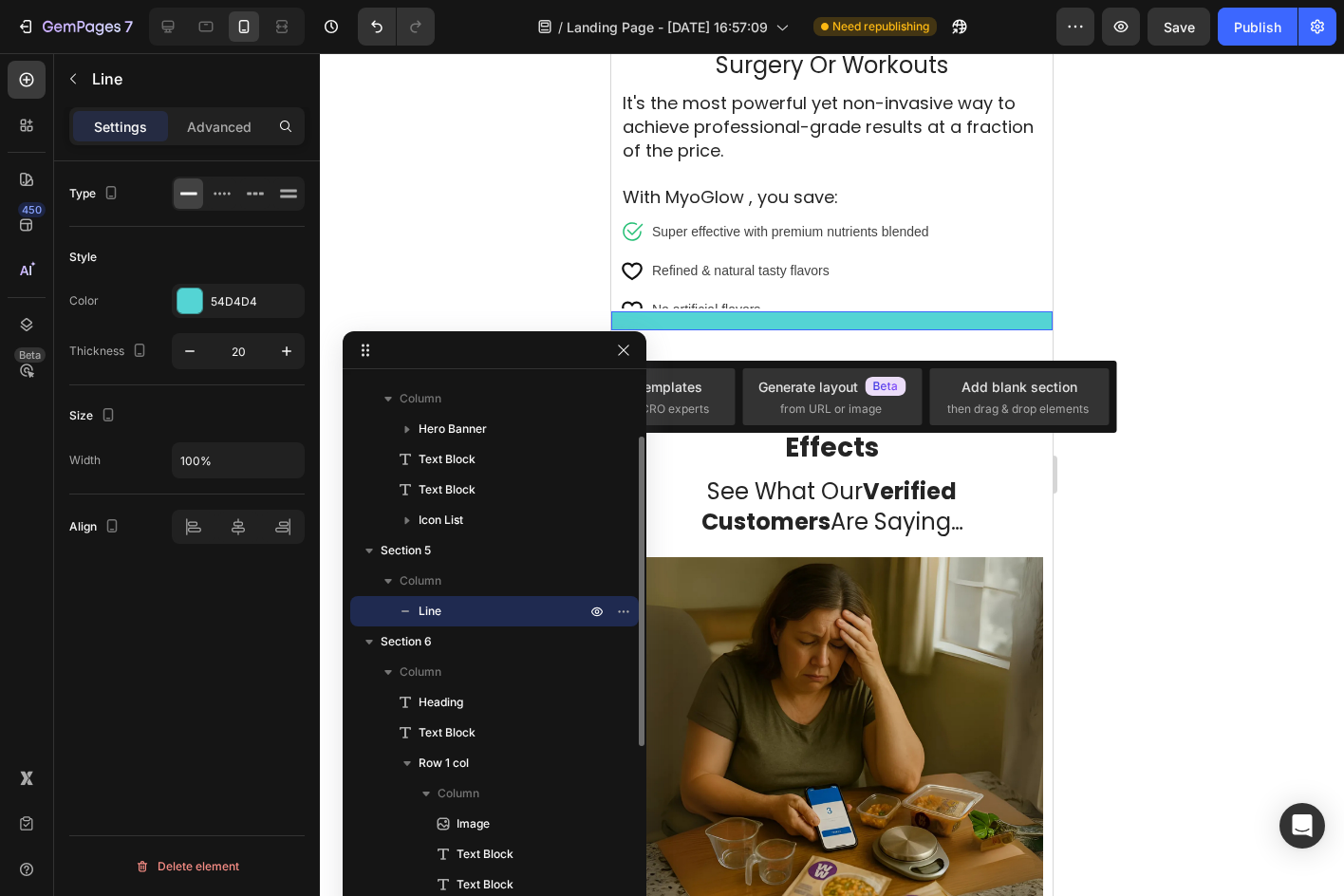
click at [886, 311] on div at bounding box center [832, 320] width 441 height 19
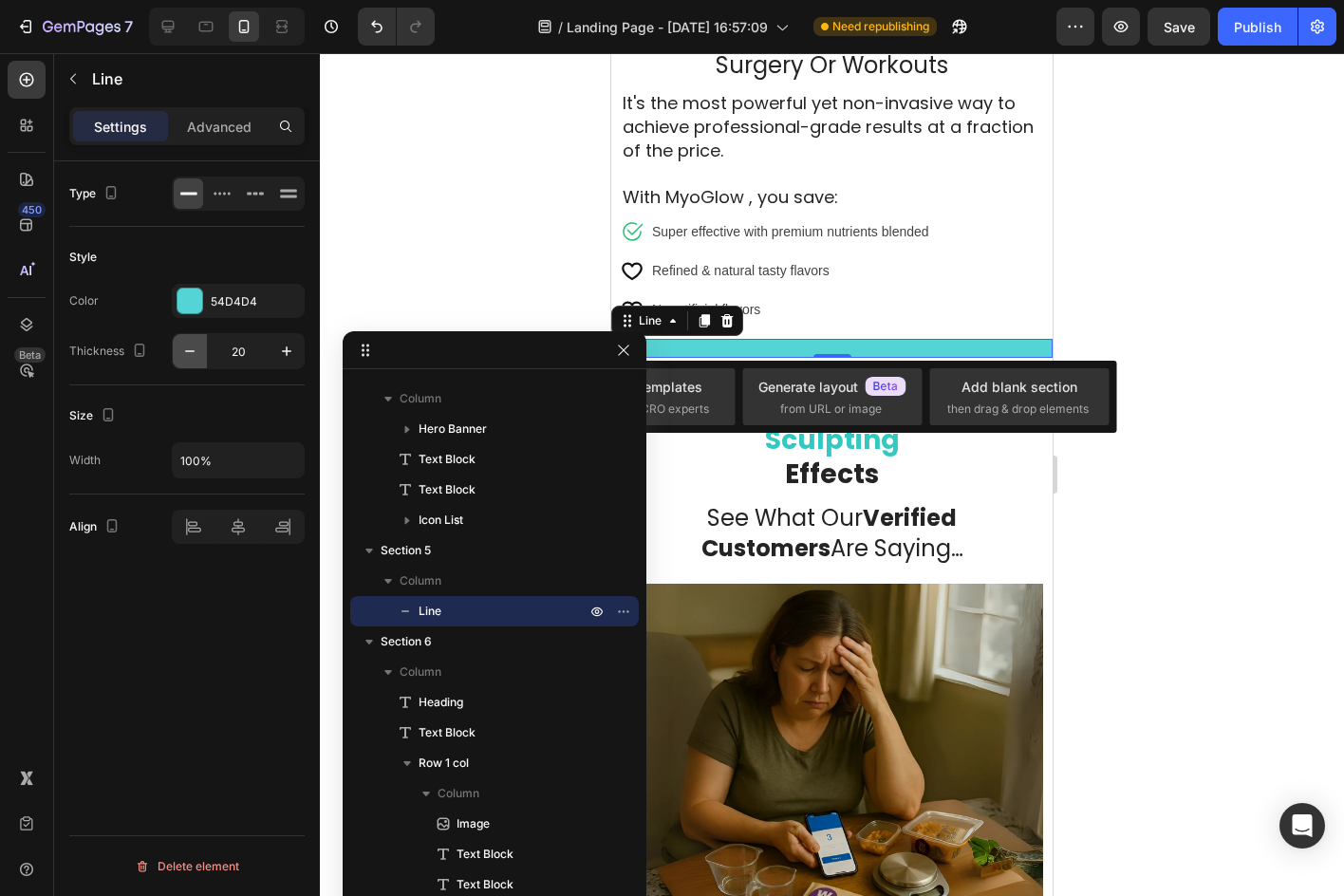
click at [179, 343] on button "button" at bounding box center [189, 350] width 34 height 34
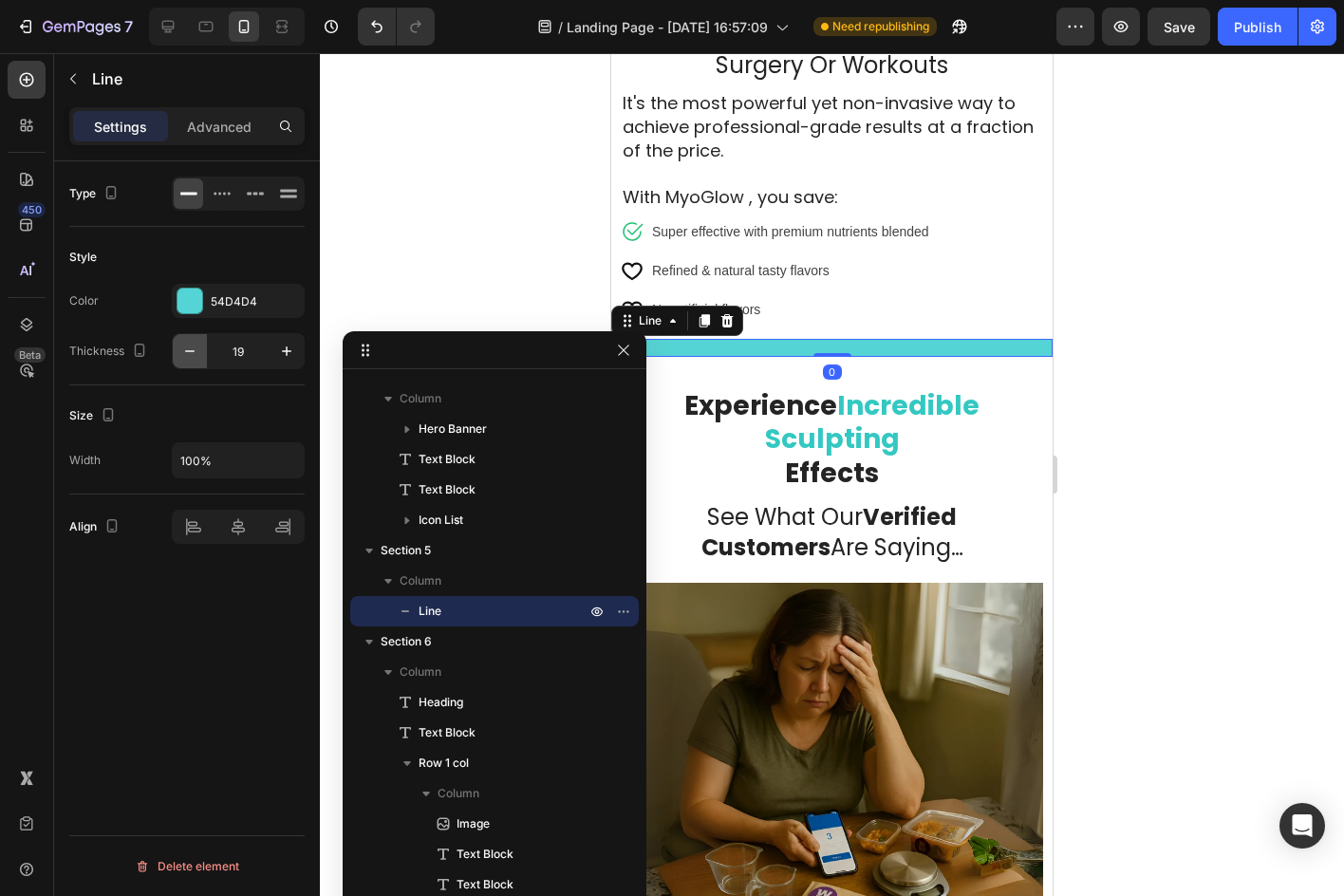
click at [179, 343] on button "button" at bounding box center [189, 350] width 34 height 34
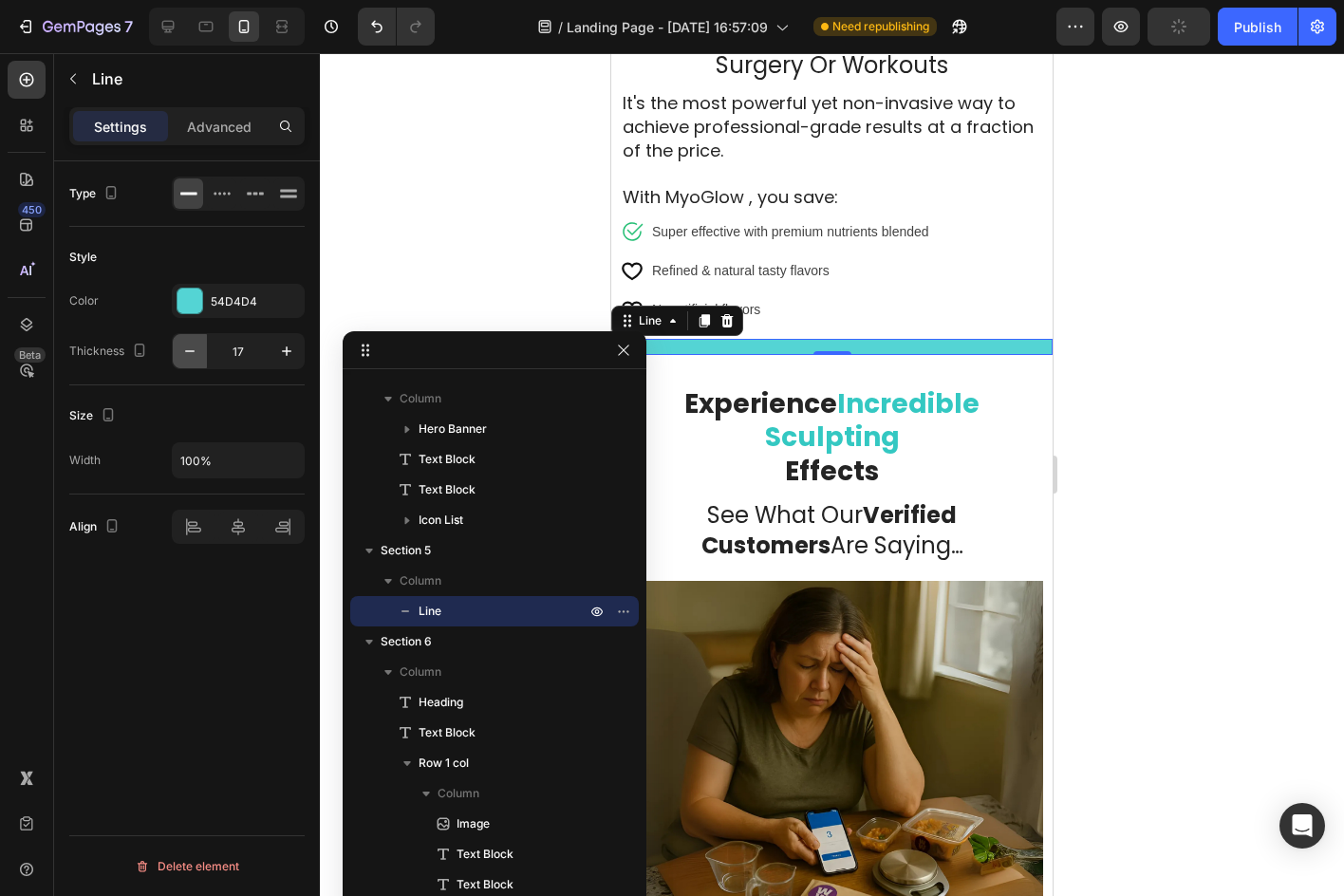
click at [179, 342] on button "button" at bounding box center [189, 350] width 34 height 34
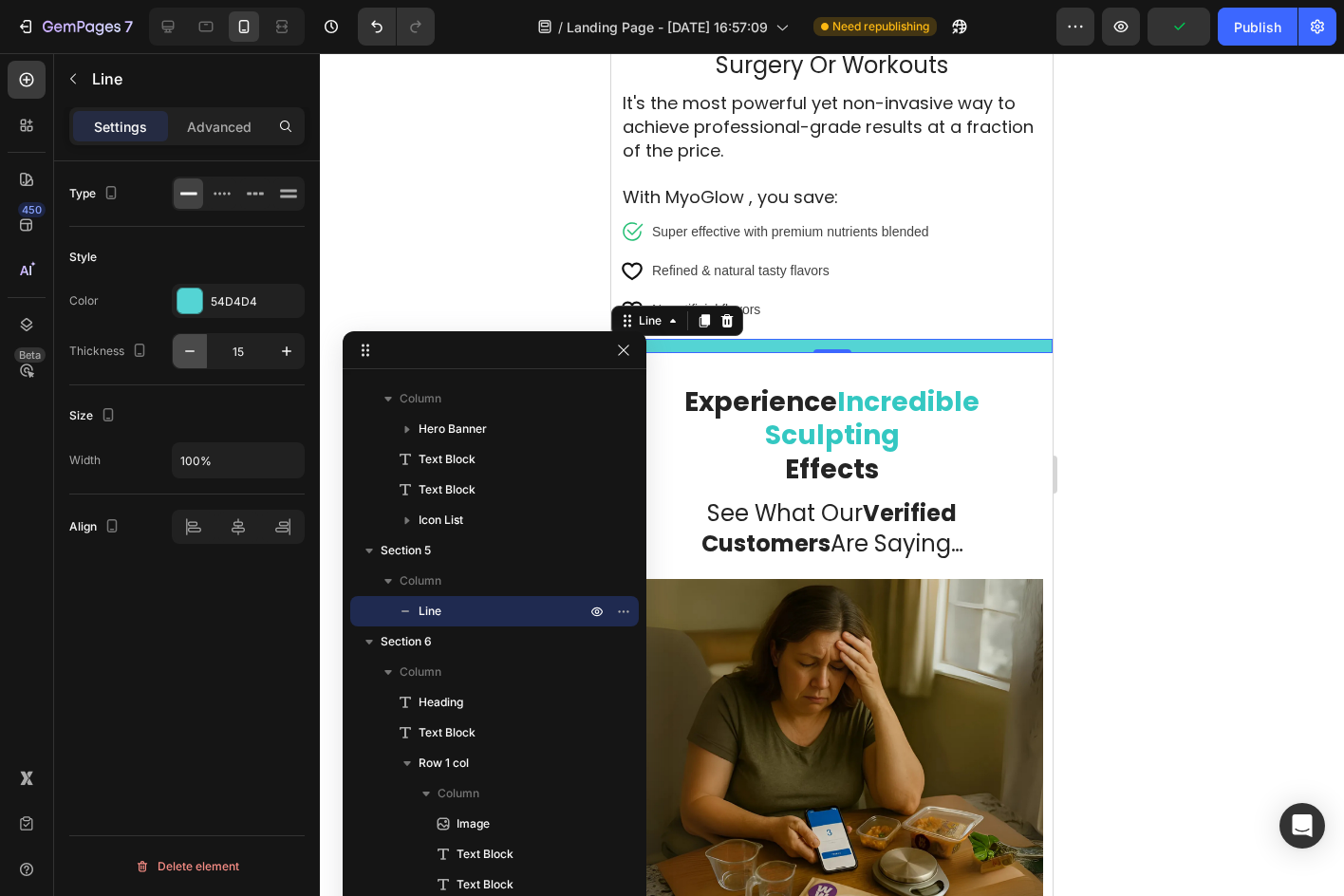
click at [179, 342] on button "button" at bounding box center [189, 350] width 34 height 34
type input "13"
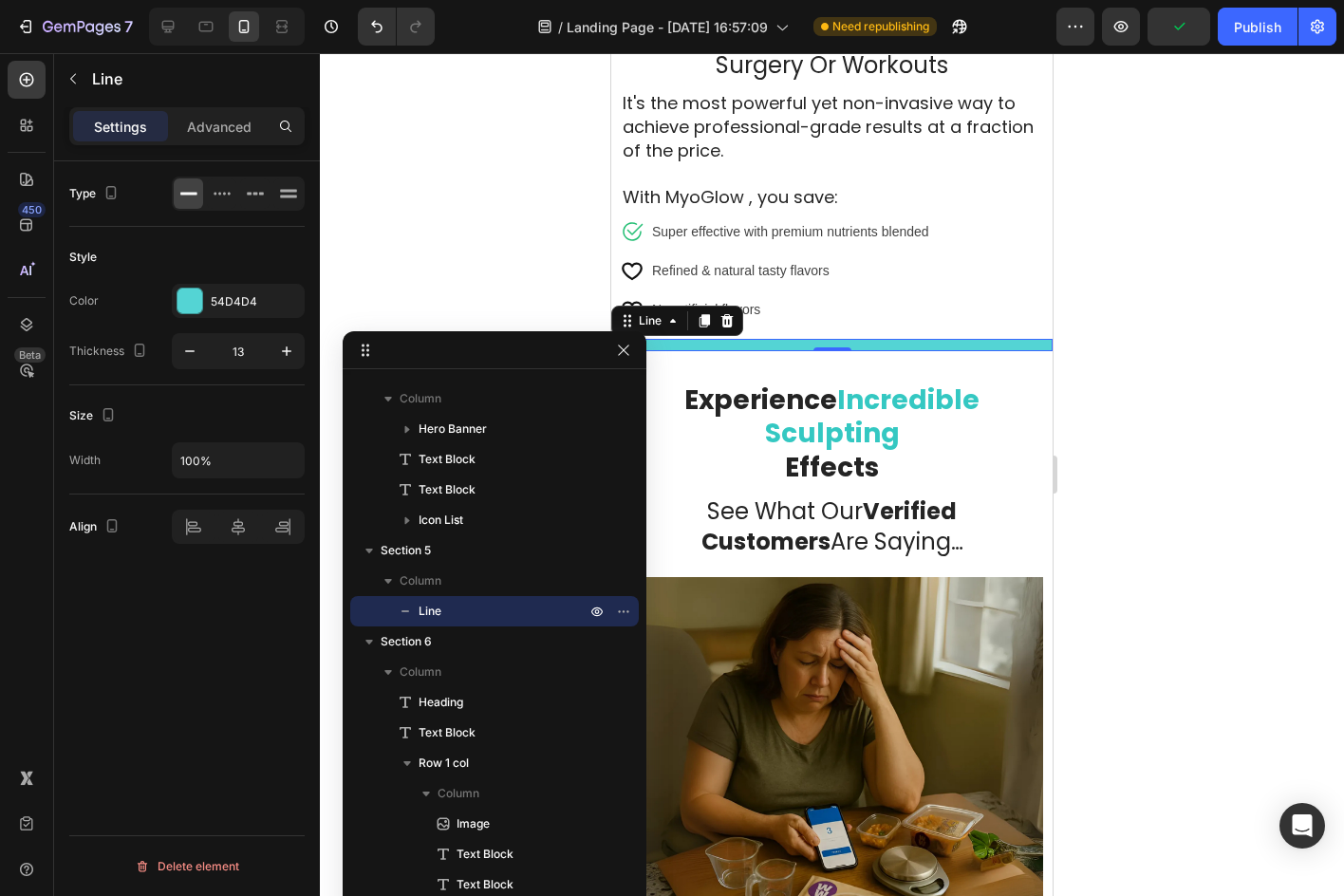
click at [377, 290] on div at bounding box center [832, 473] width 1024 height 842
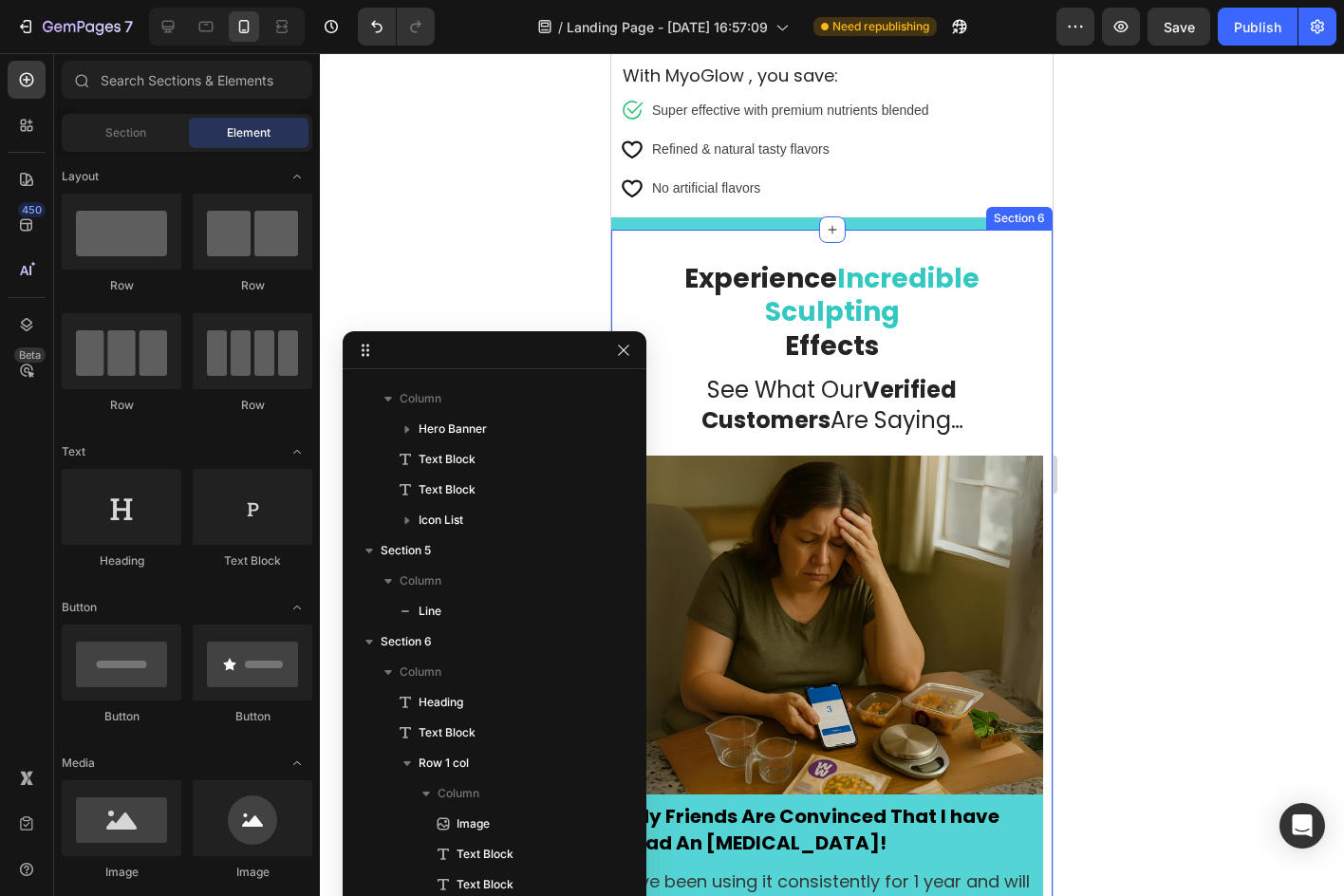
scroll to position [3234, 0]
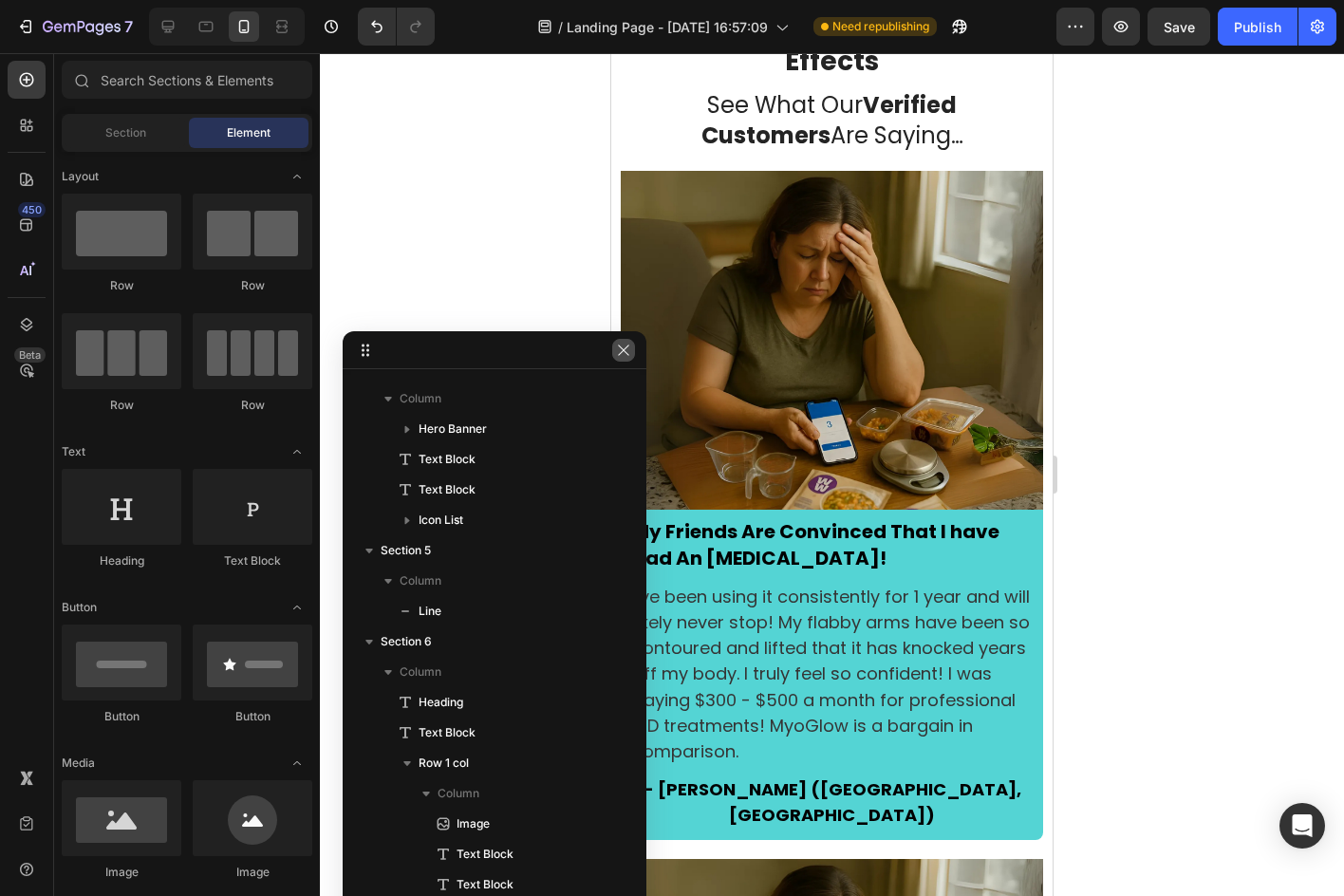
click at [617, 354] on icon "button" at bounding box center [624, 350] width 16 height 16
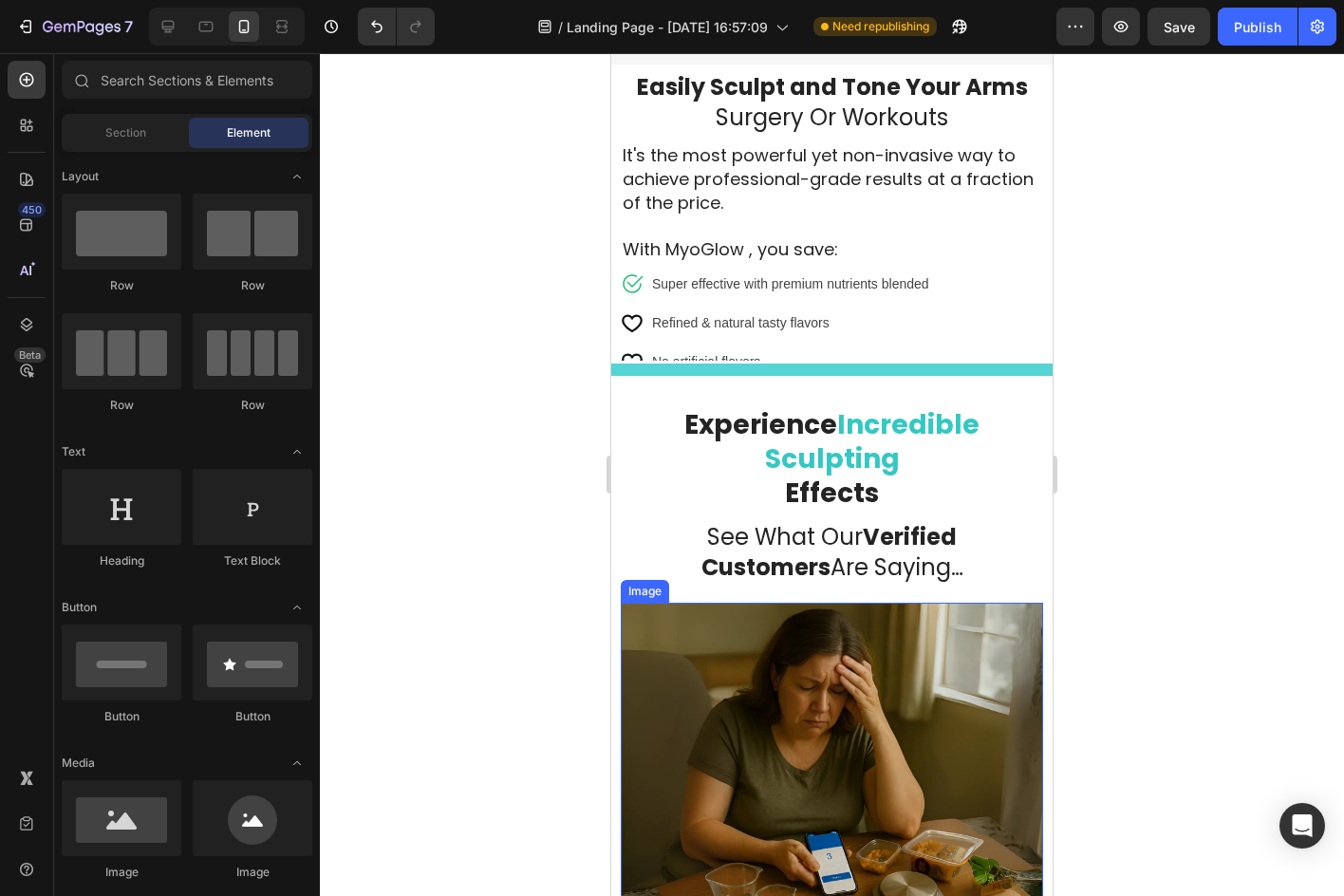
scroll to position [2657, 0]
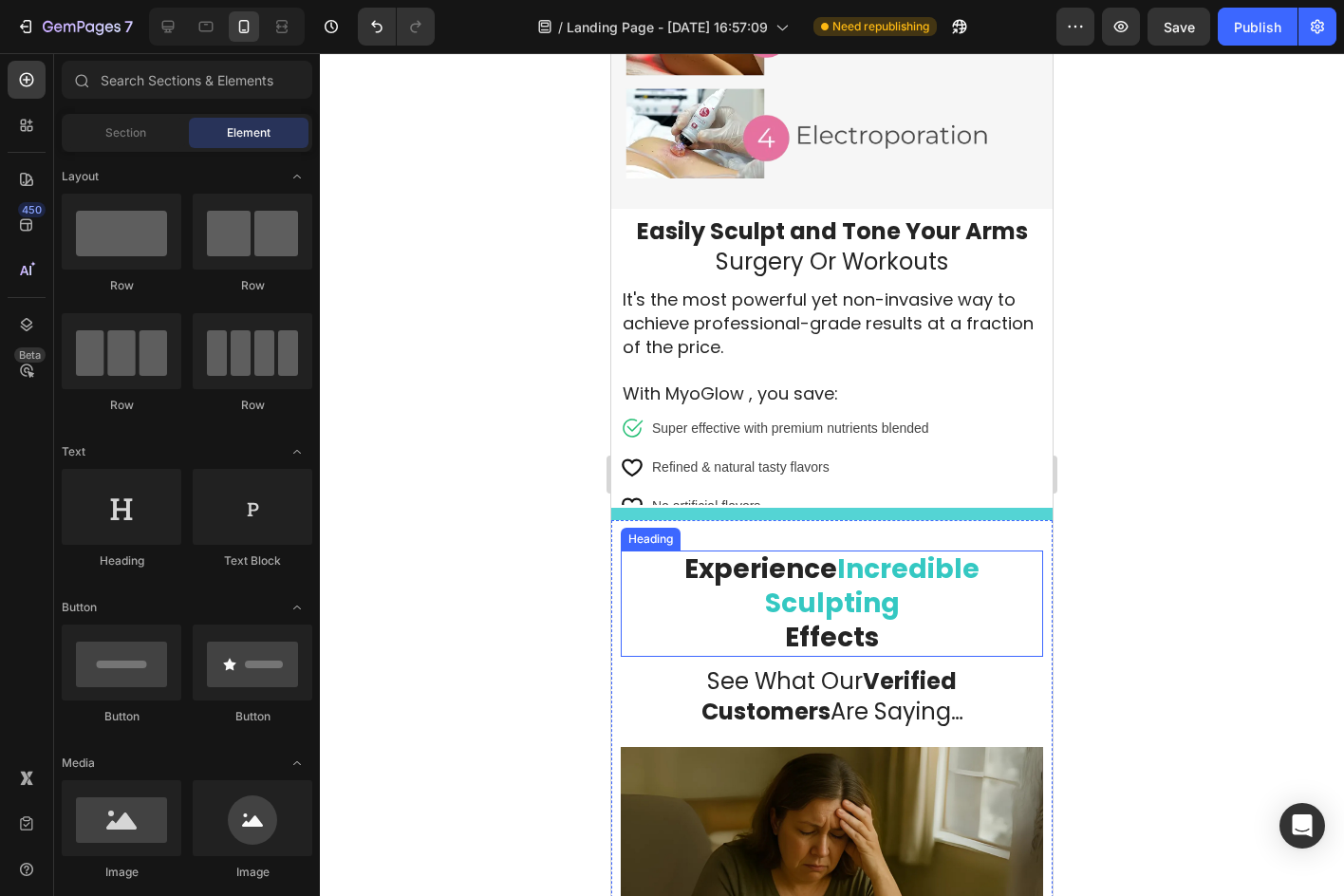
click at [872, 587] on span "Incredible Sculpting" at bounding box center [873, 586] width 216 height 71
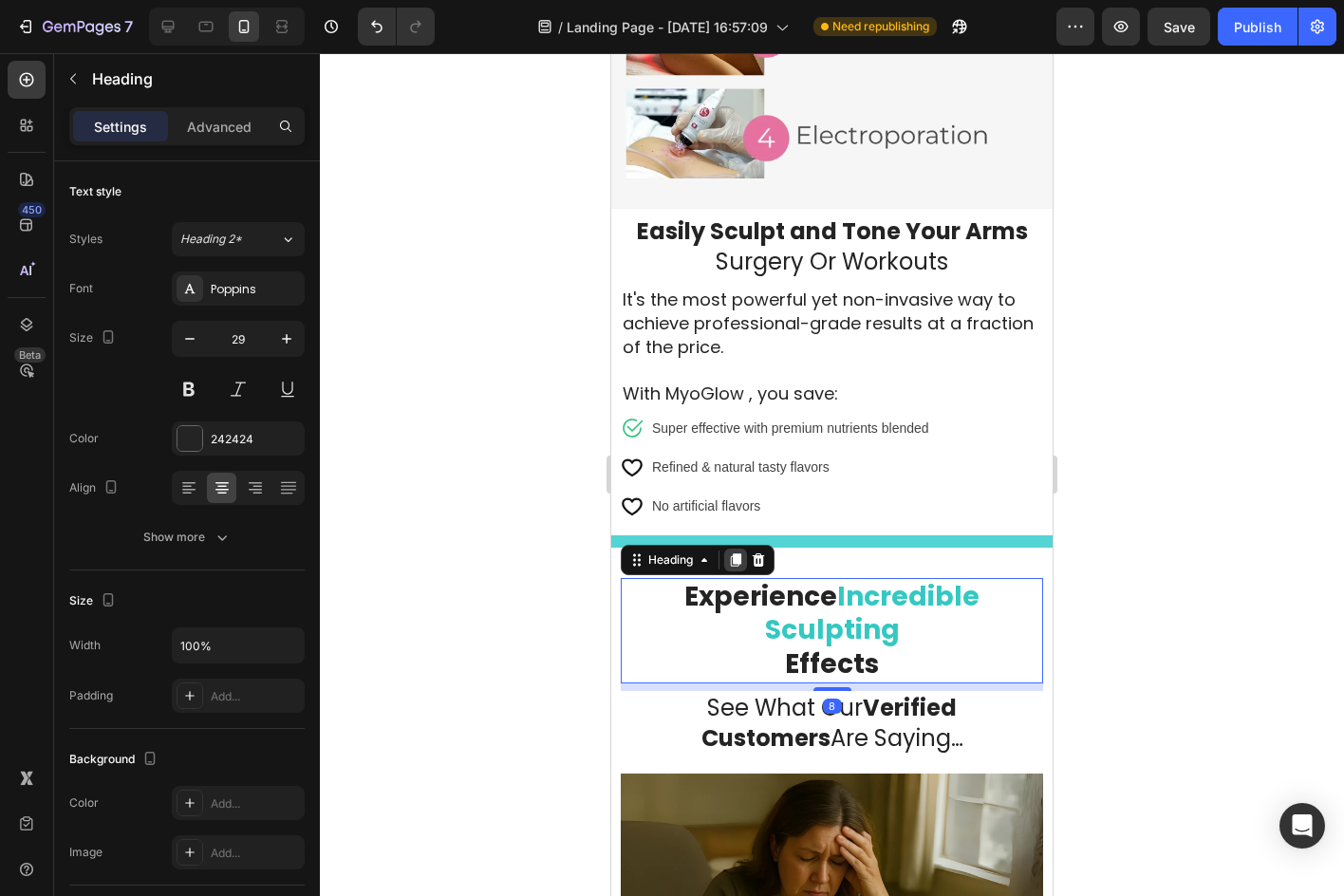
click at [738, 553] on icon at bounding box center [736, 560] width 11 height 14
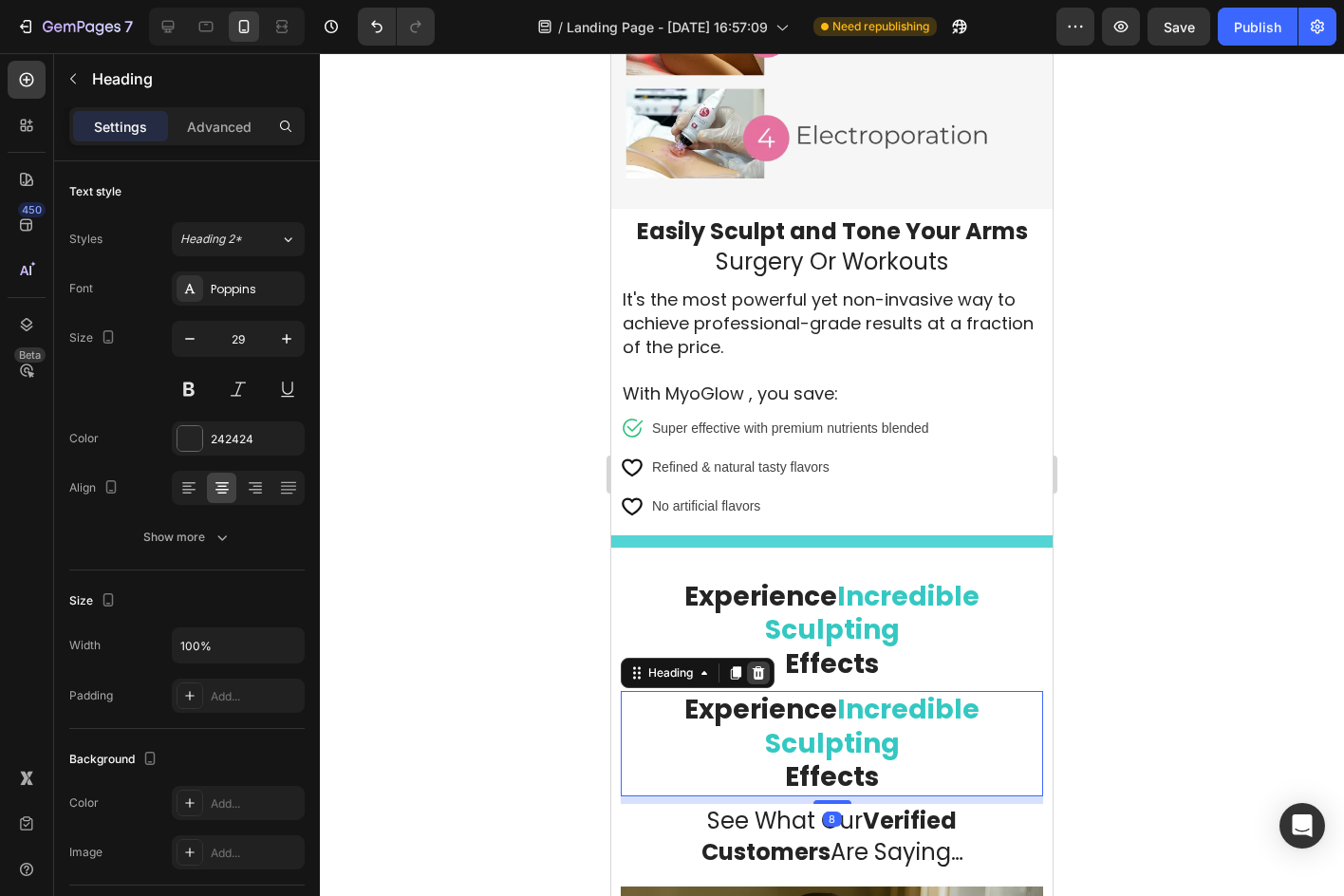
click at [750, 662] on div at bounding box center [757, 672] width 22 height 22
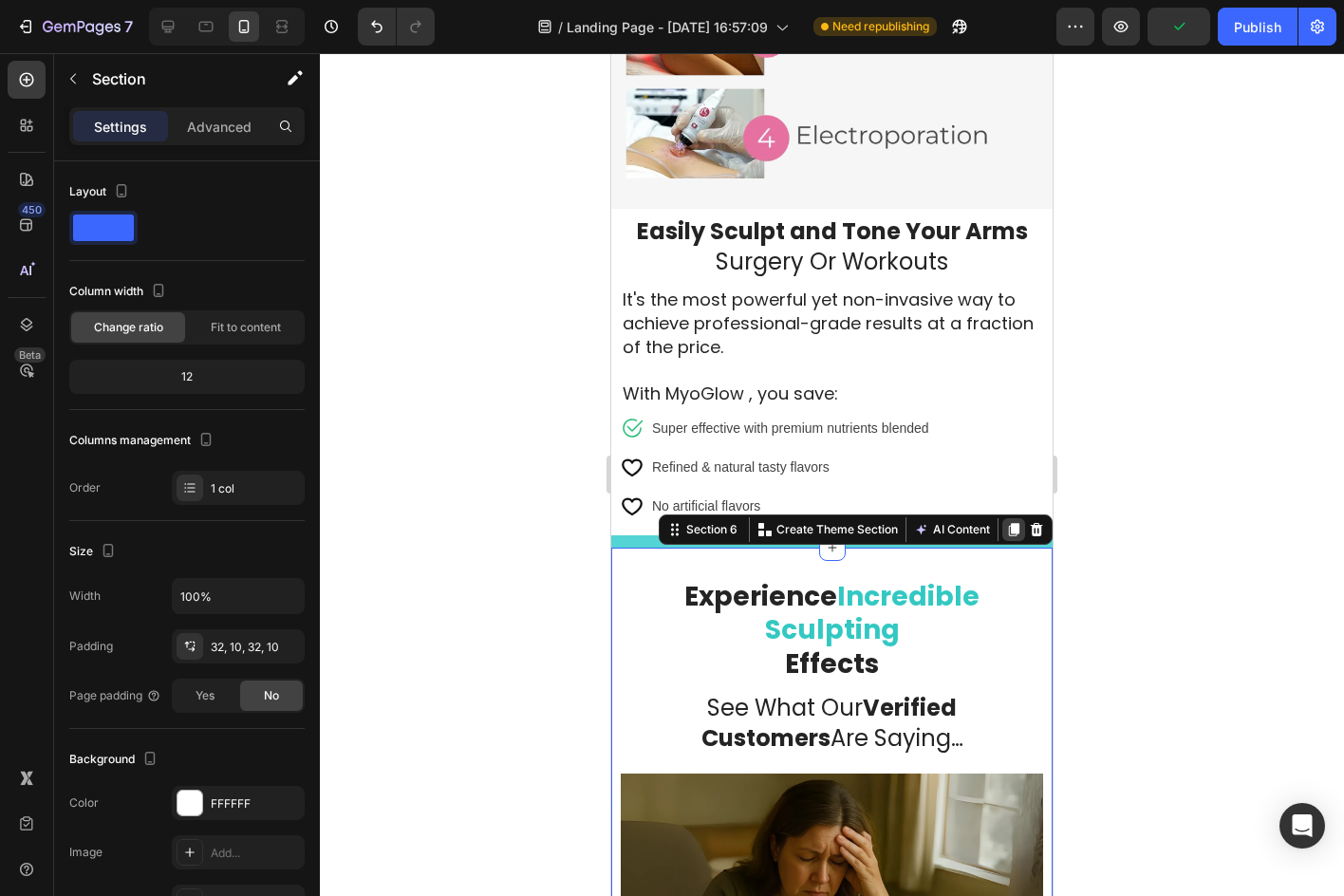
click at [1009, 523] on icon at bounding box center [1014, 530] width 11 height 14
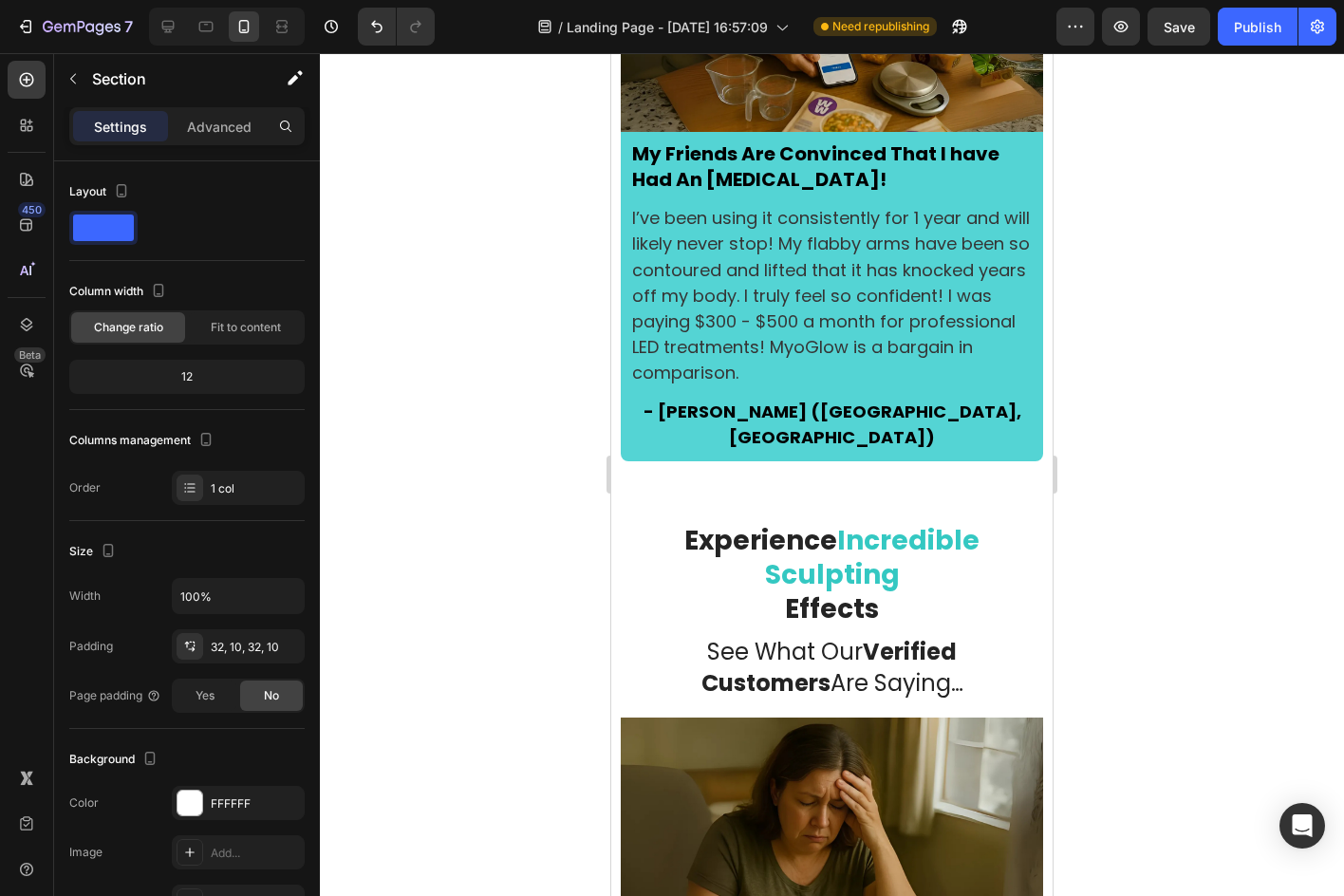
scroll to position [4962, 0]
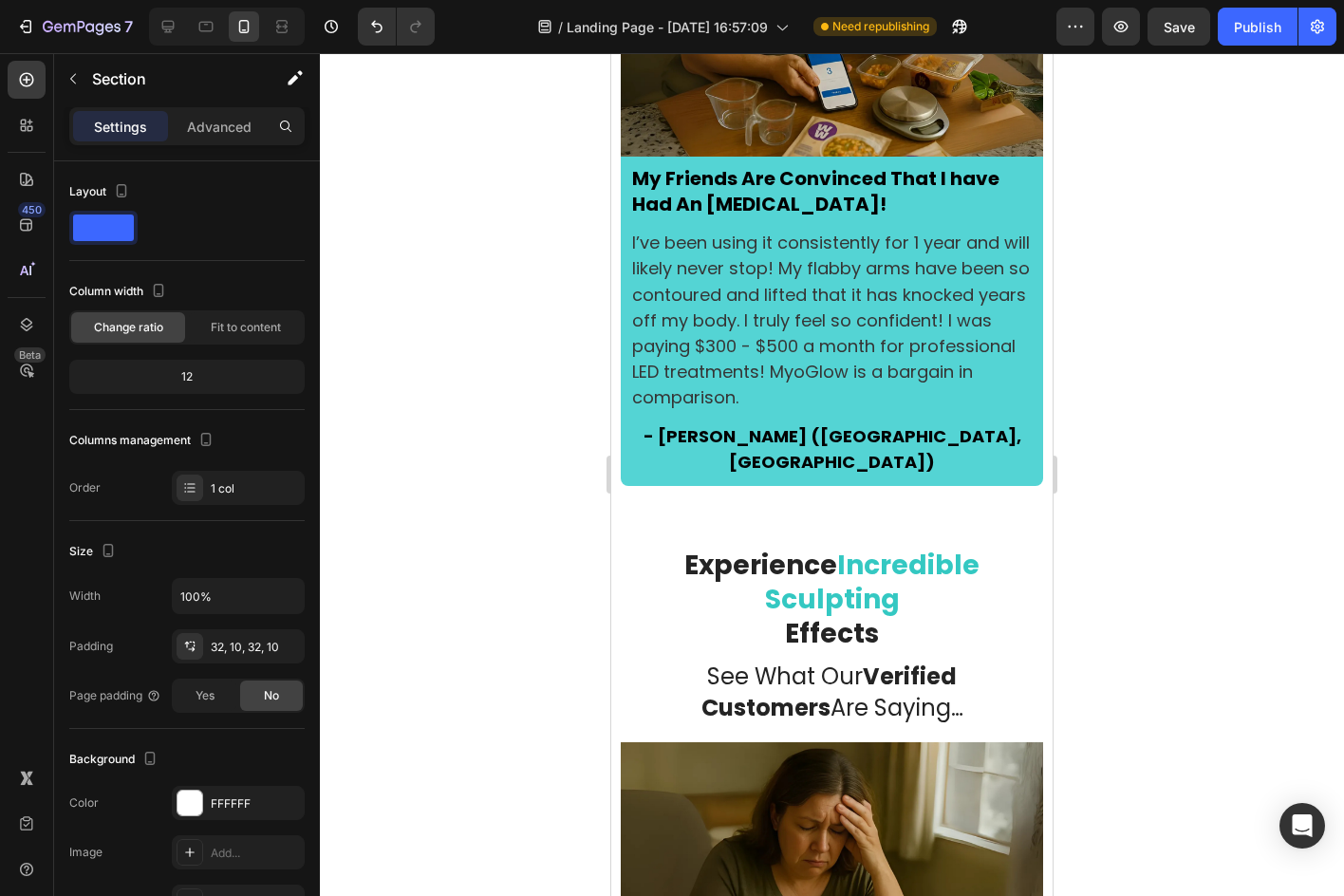
click at [978, 547] on h2 "Experience Incredible Sculpting Effects" at bounding box center [832, 599] width 423 height 105
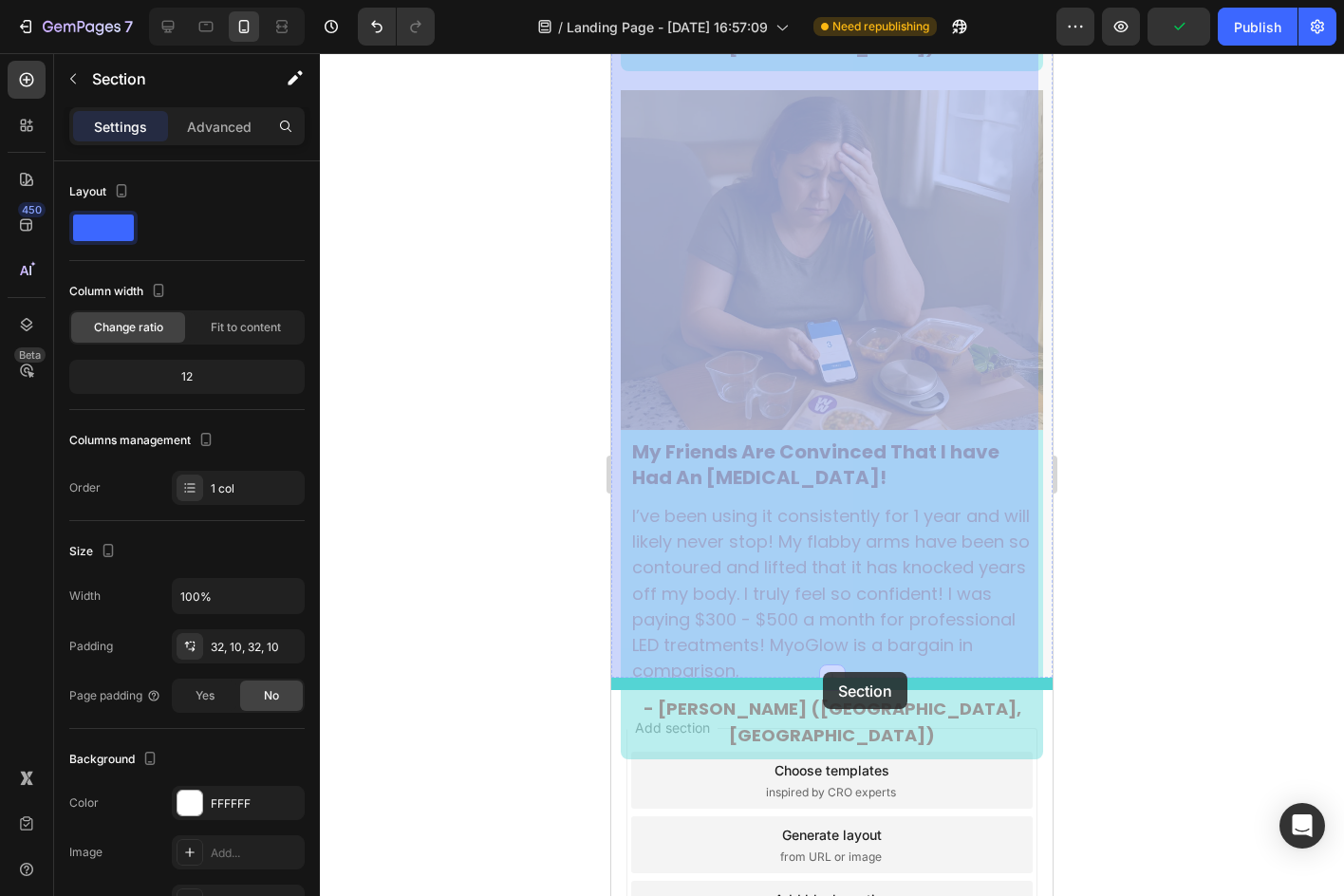
scroll to position [7029, 0]
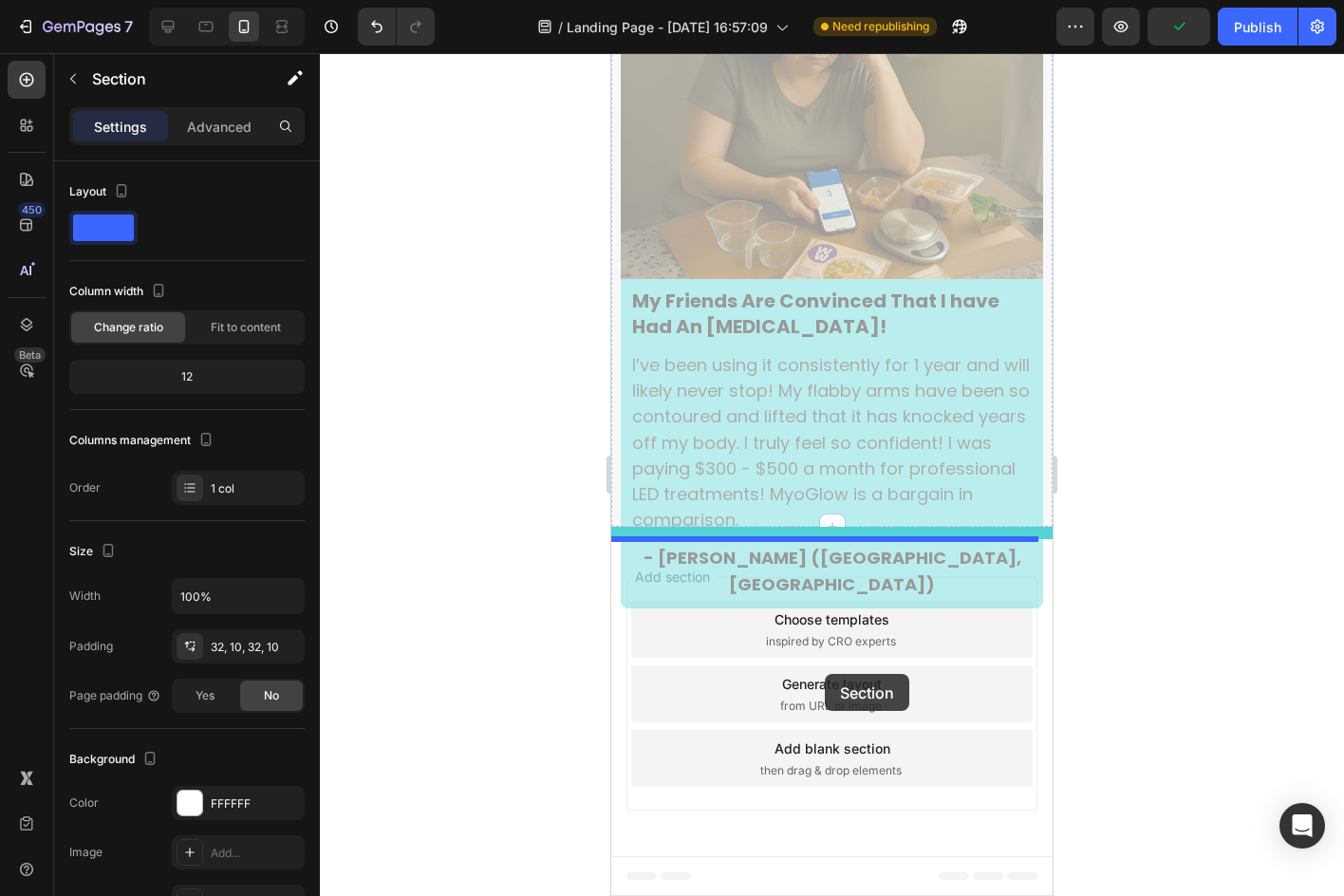
drag, startPoint x: 667, startPoint y: 384, endPoint x: 826, endPoint y: 673, distance: 329.9
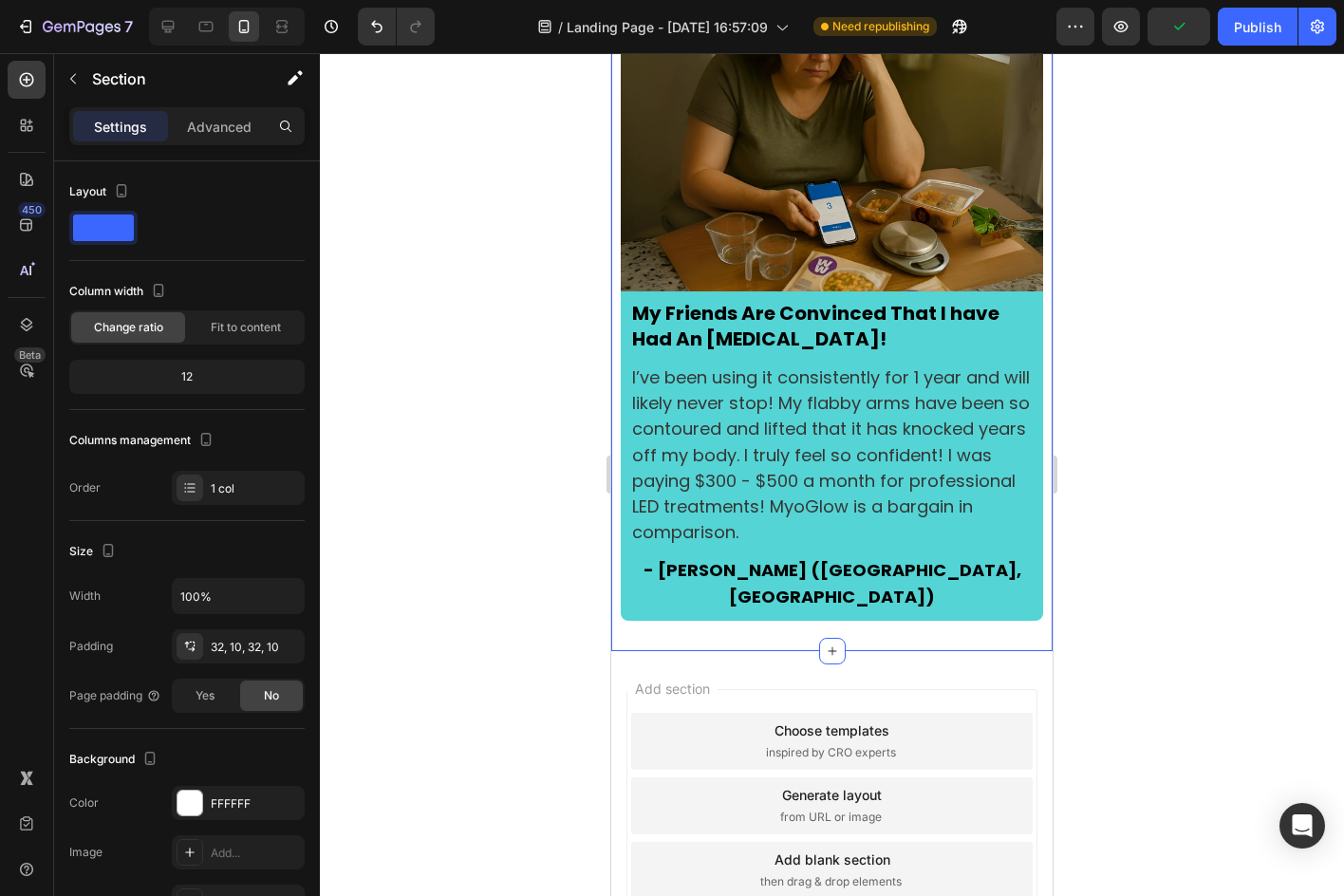
scroll to position [4840, 0]
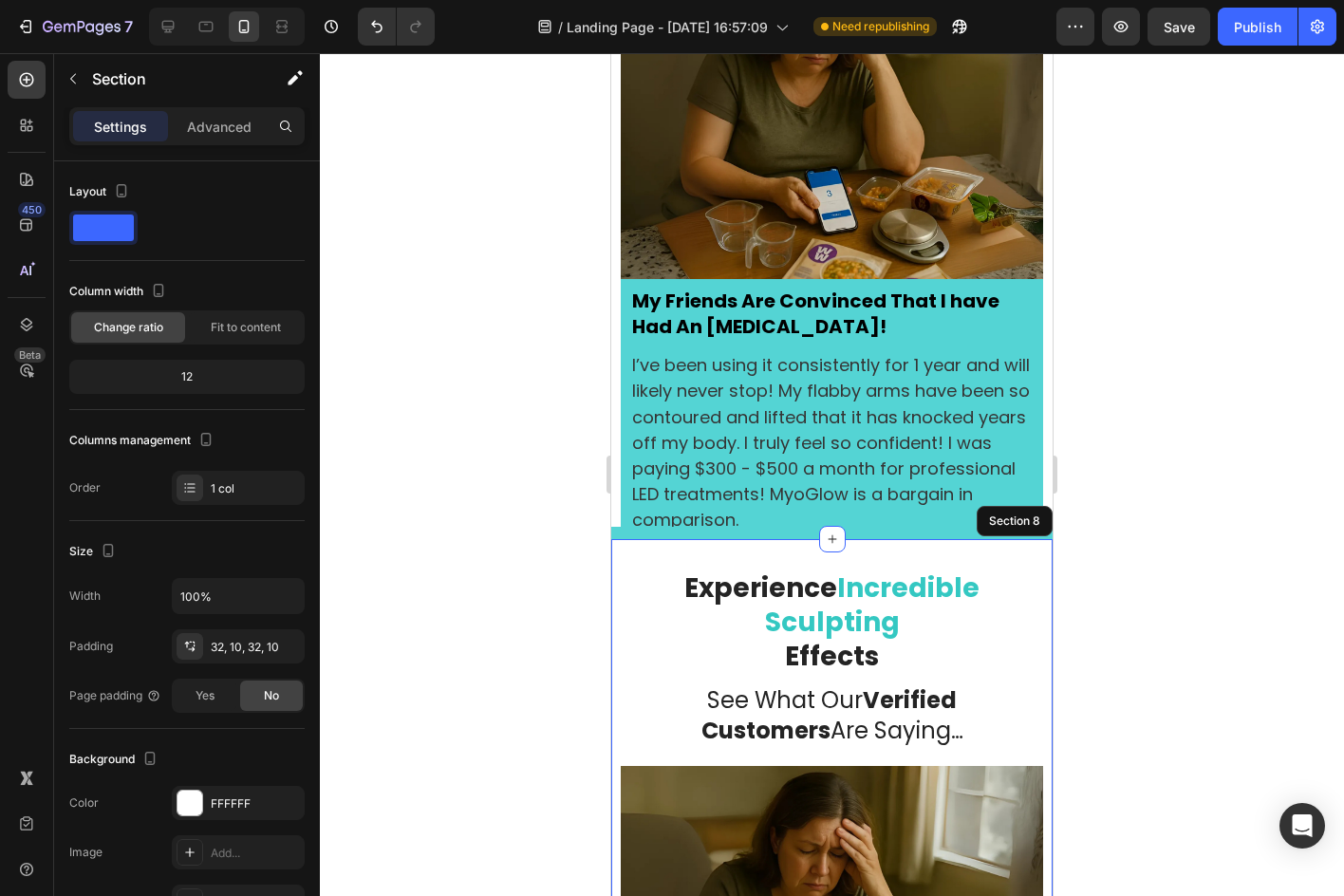
click at [1167, 499] on div at bounding box center [832, 473] width 1024 height 842
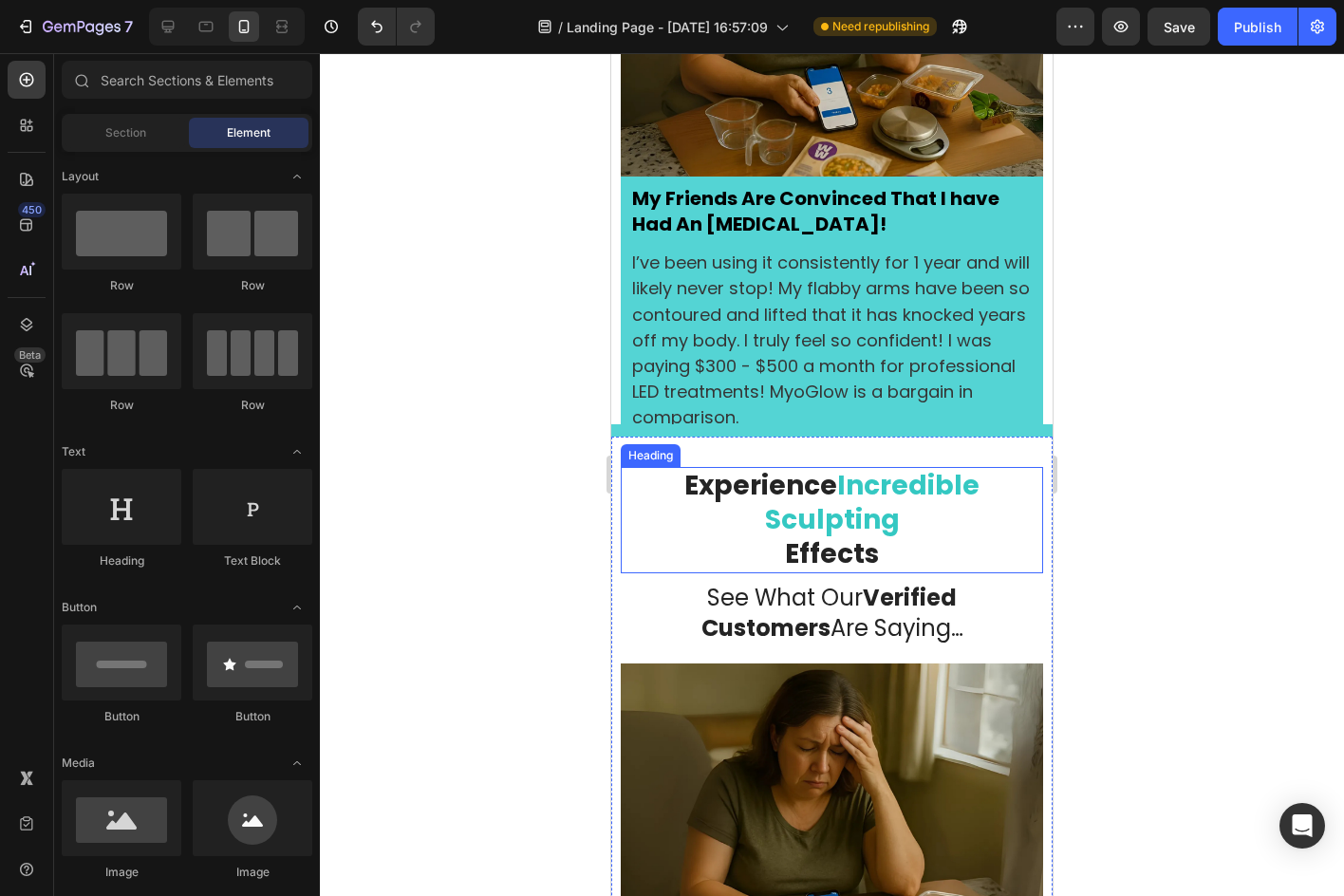
scroll to position [5030, 0]
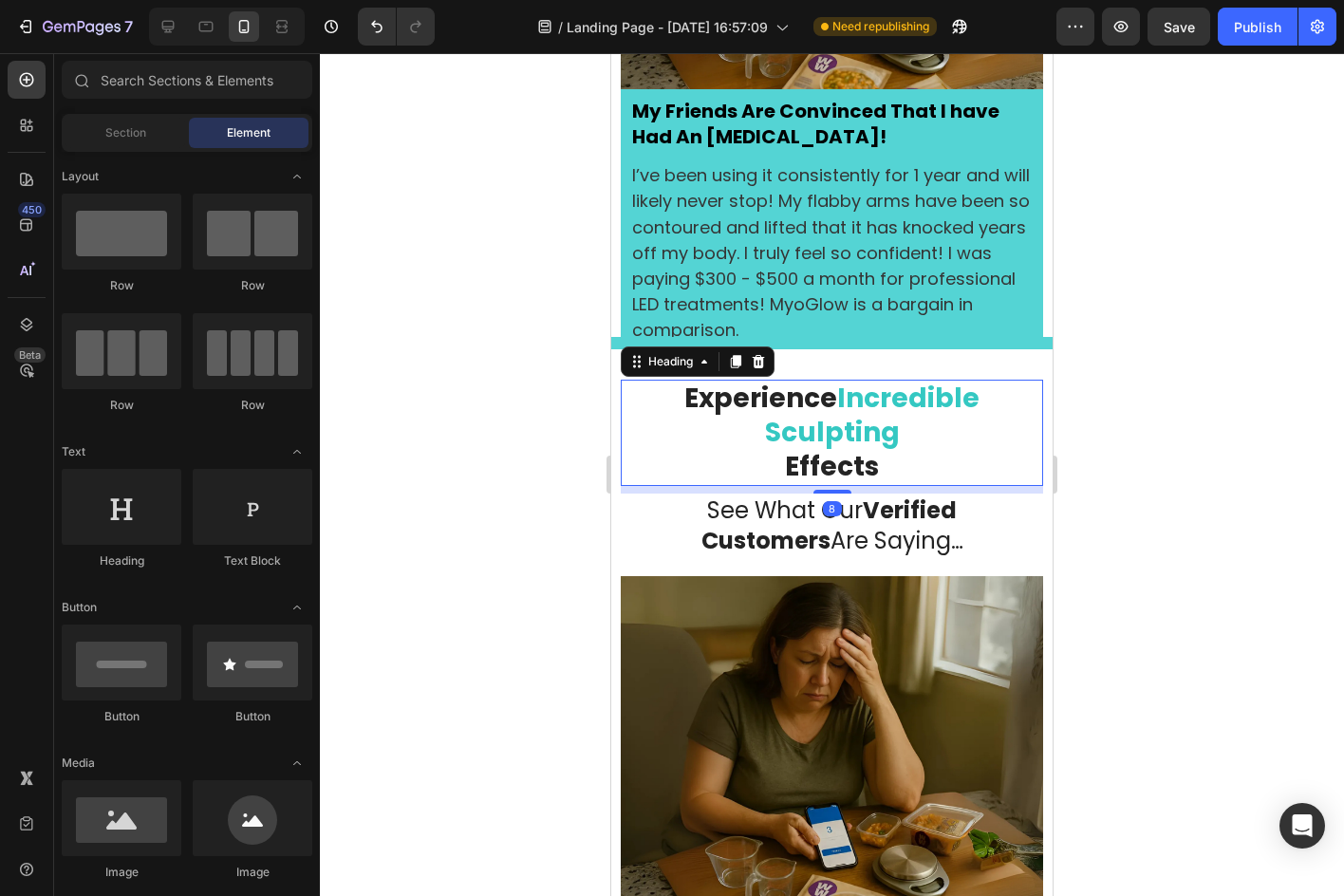
click at [877, 410] on span "Incredible Sculpting" at bounding box center [873, 415] width 216 height 71
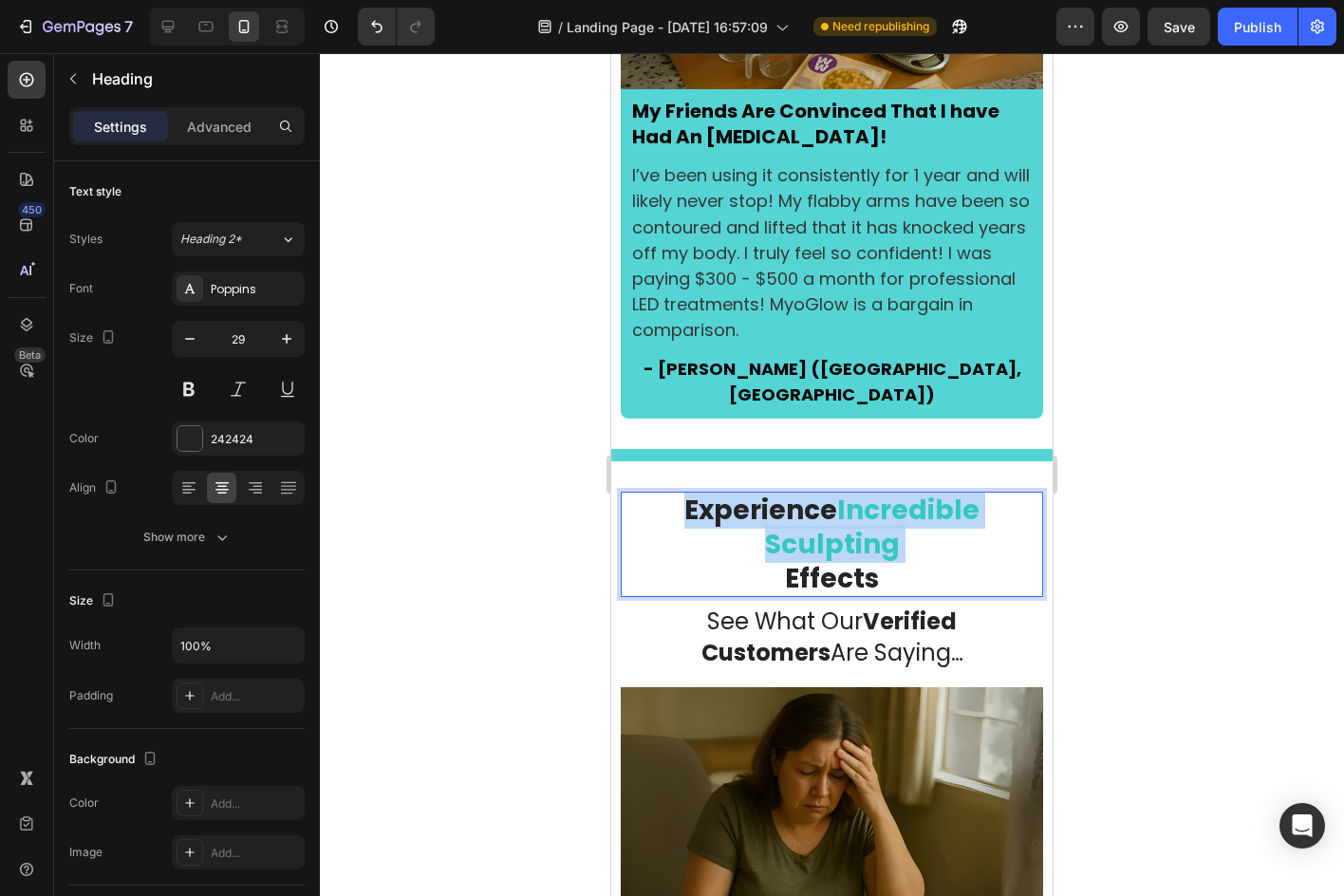
click at [877, 492] on span "Incredible Sculpting" at bounding box center [873, 527] width 216 height 71
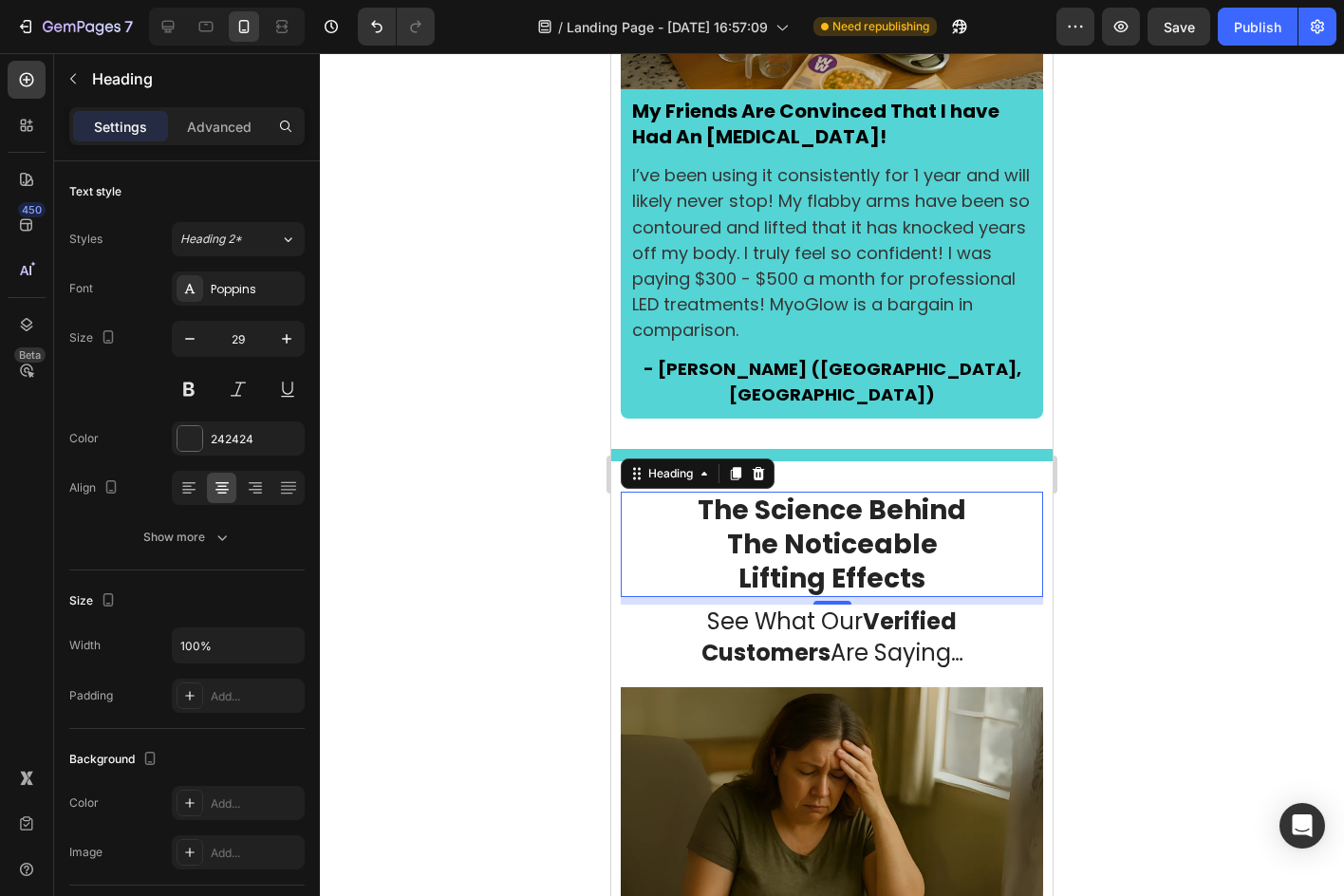
click at [945, 494] on p "The Science Behind The Noticeable Lifting Effects" at bounding box center [832, 545] width 419 height 102
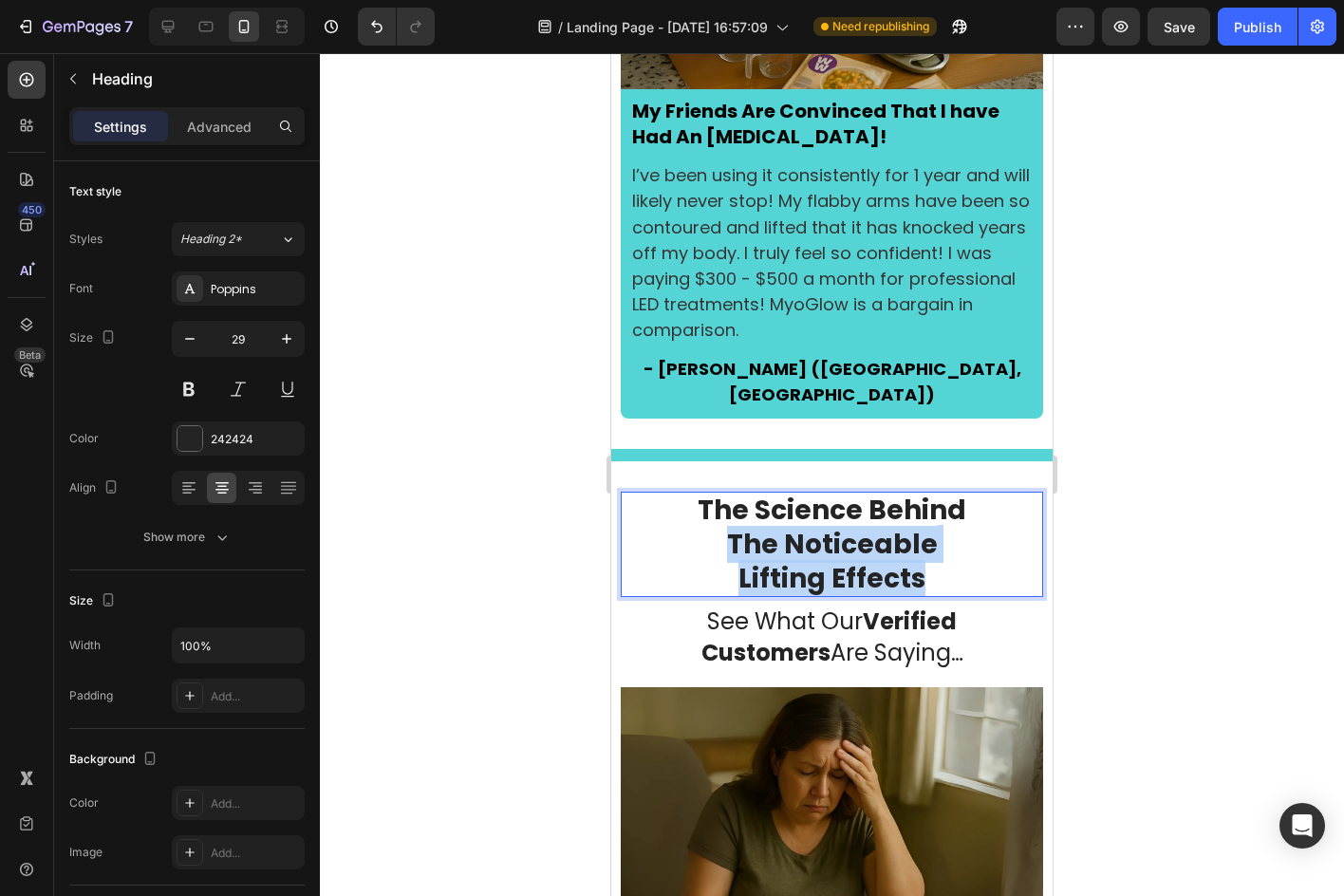
drag, startPoint x: 941, startPoint y: 458, endPoint x: 724, endPoint y: 428, distance: 219.1
click at [724, 494] on p "The Science Behind The Noticeable Lifting Effects" at bounding box center [832, 545] width 419 height 102
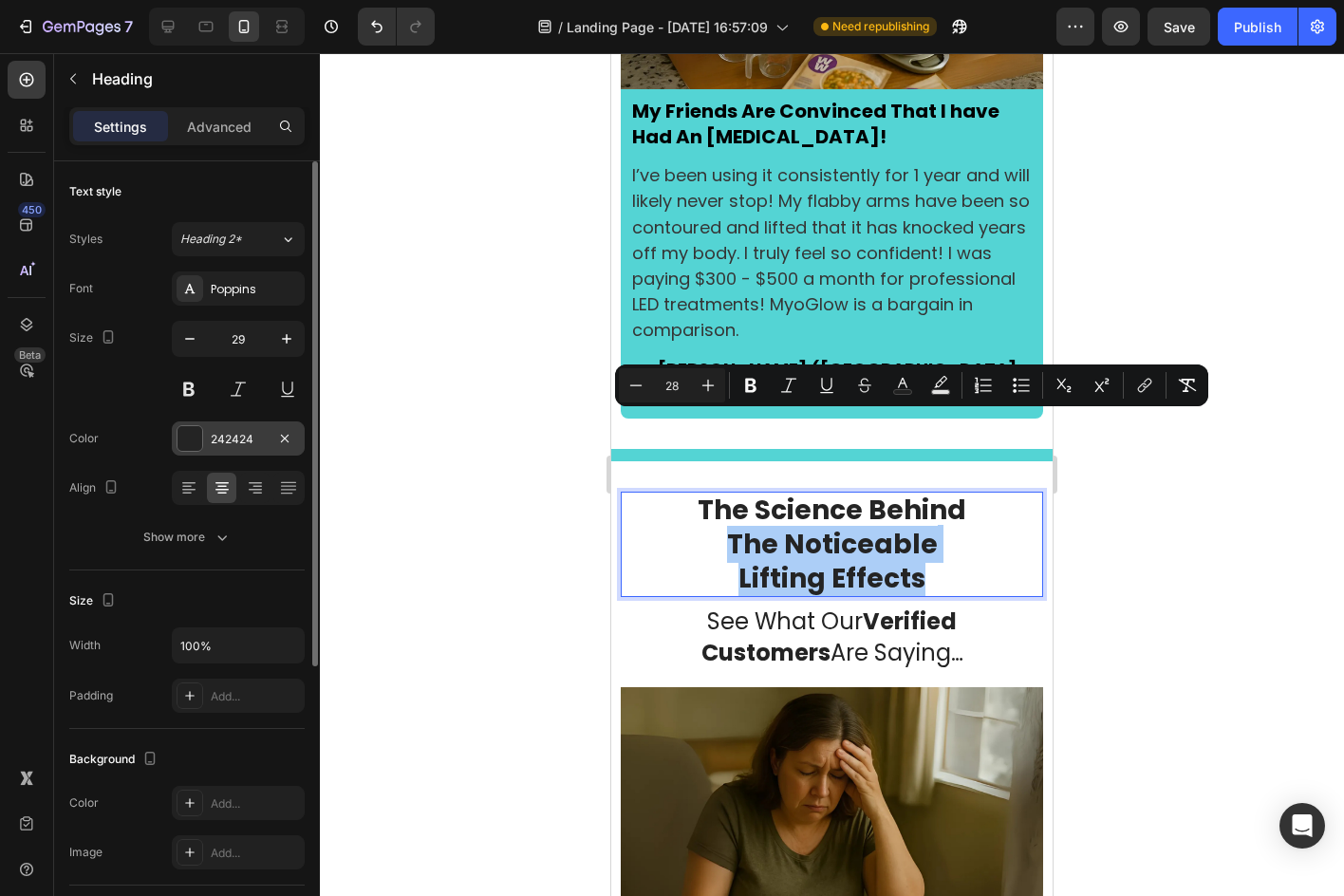
click at [256, 442] on div "242424" at bounding box center [238, 439] width 55 height 18
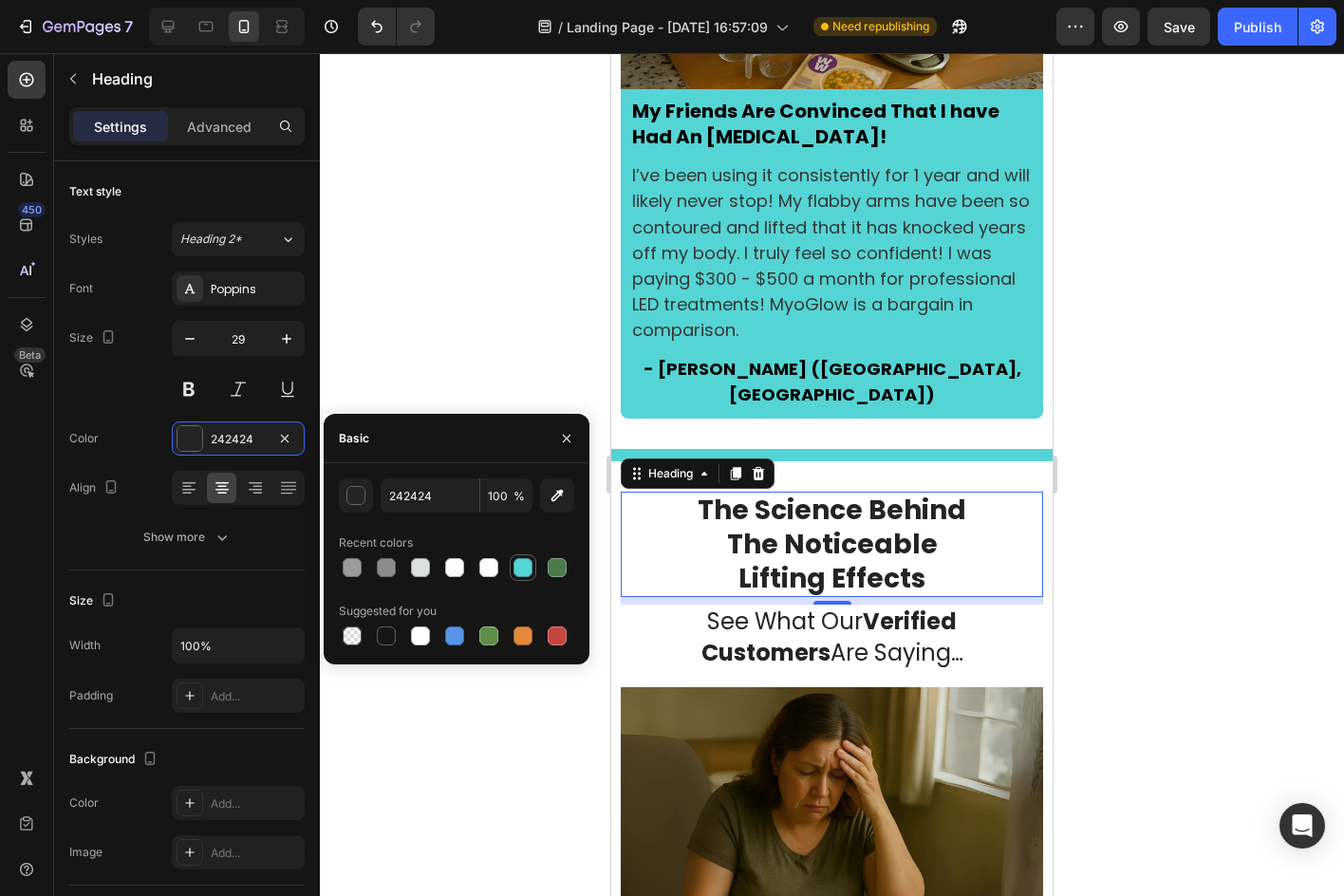
click at [513, 573] on div at bounding box center [522, 567] width 19 height 19
type input "54D4D4"
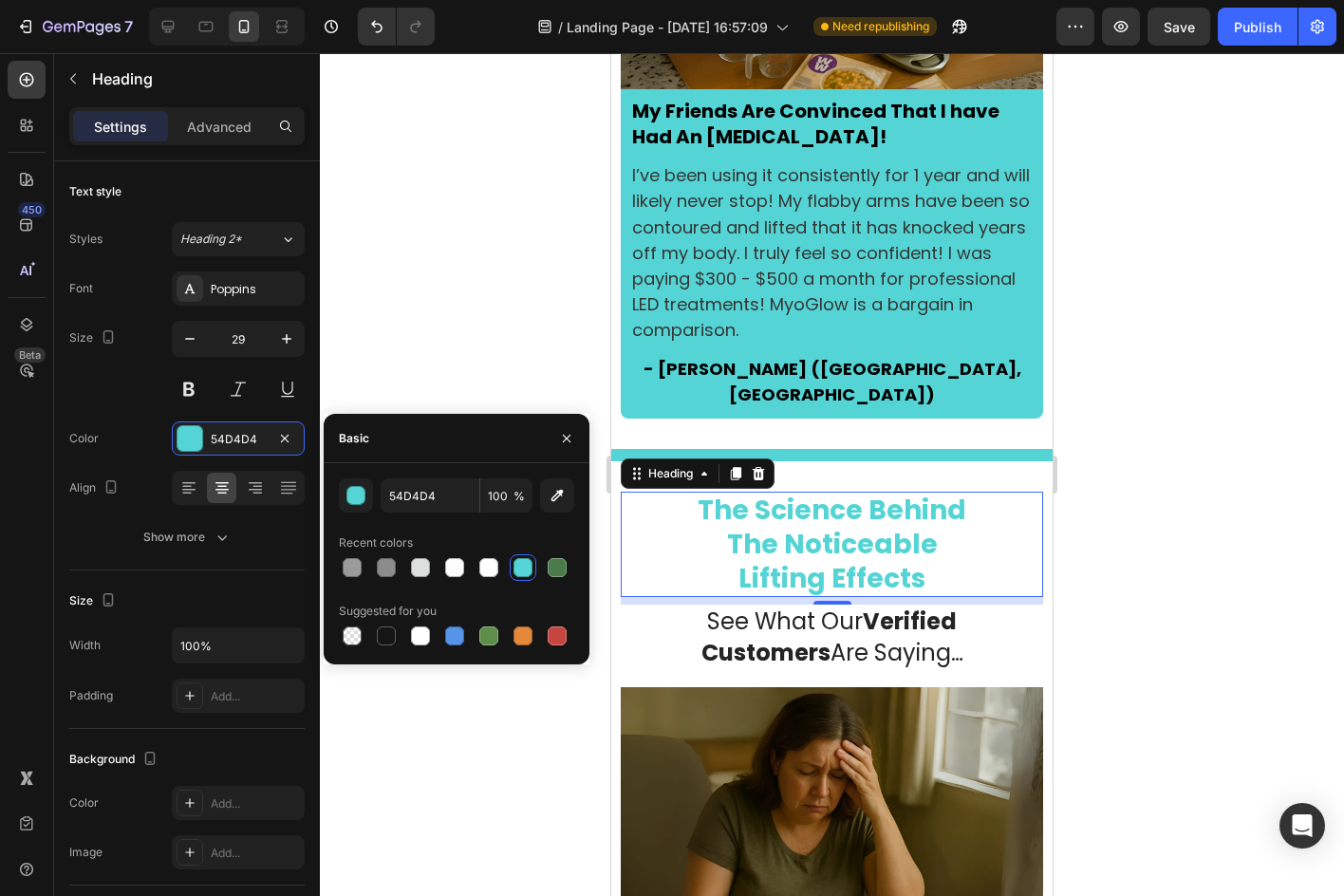
click at [1099, 447] on div at bounding box center [832, 473] width 1024 height 842
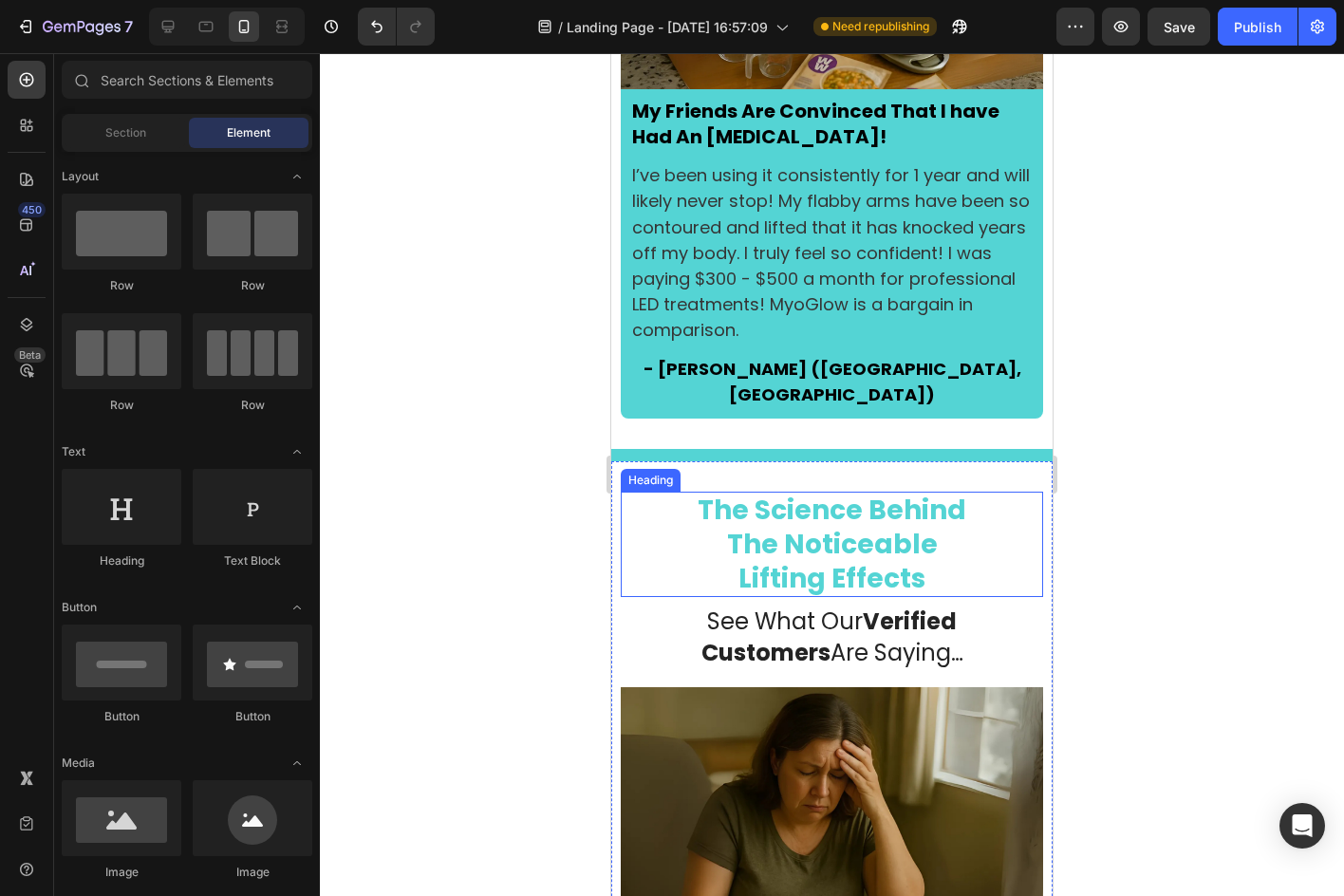
click at [806, 526] on span "The Noticeable" at bounding box center [833, 545] width 211 height 37
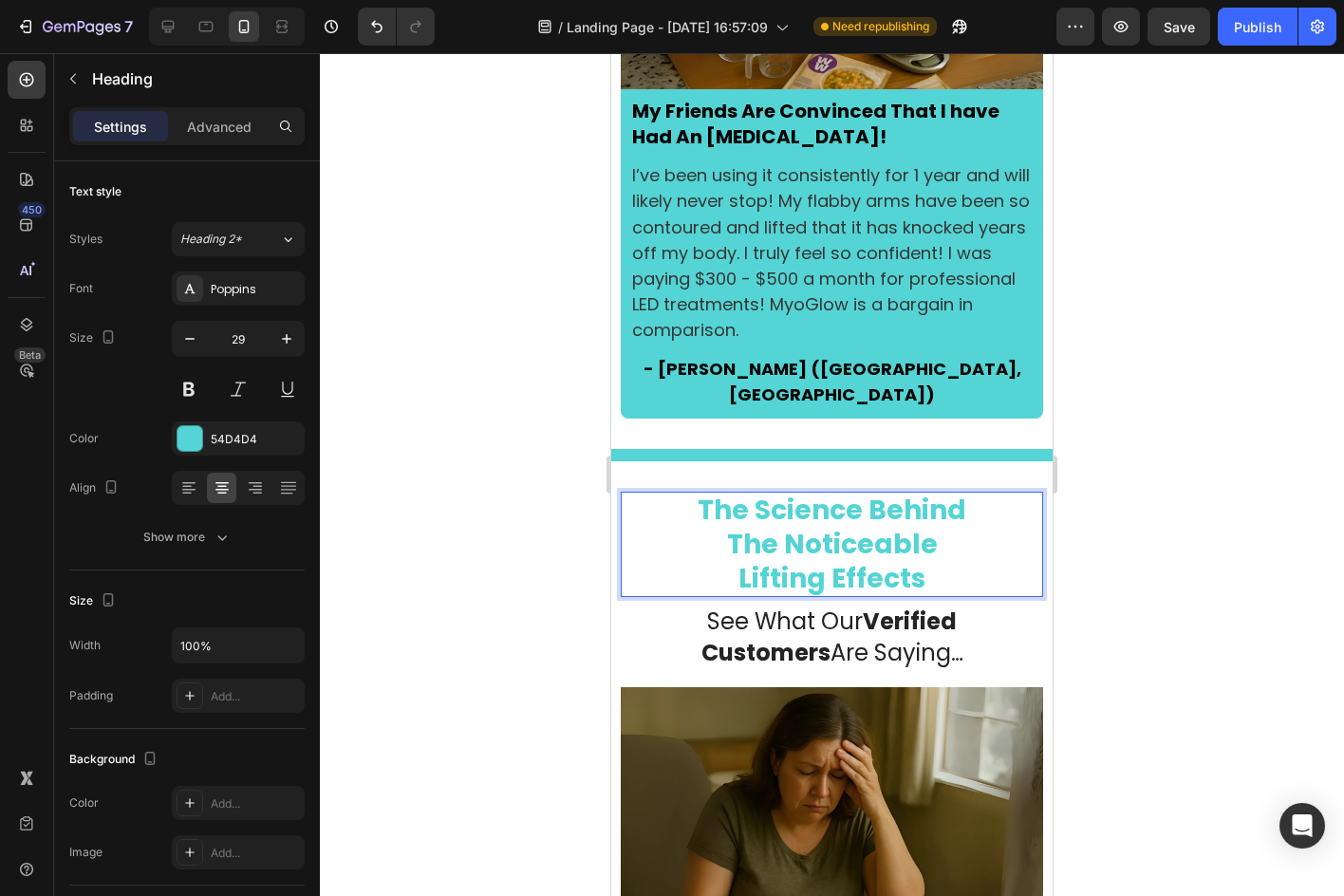
click at [806, 526] on span "The Noticeable" at bounding box center [833, 545] width 211 height 37
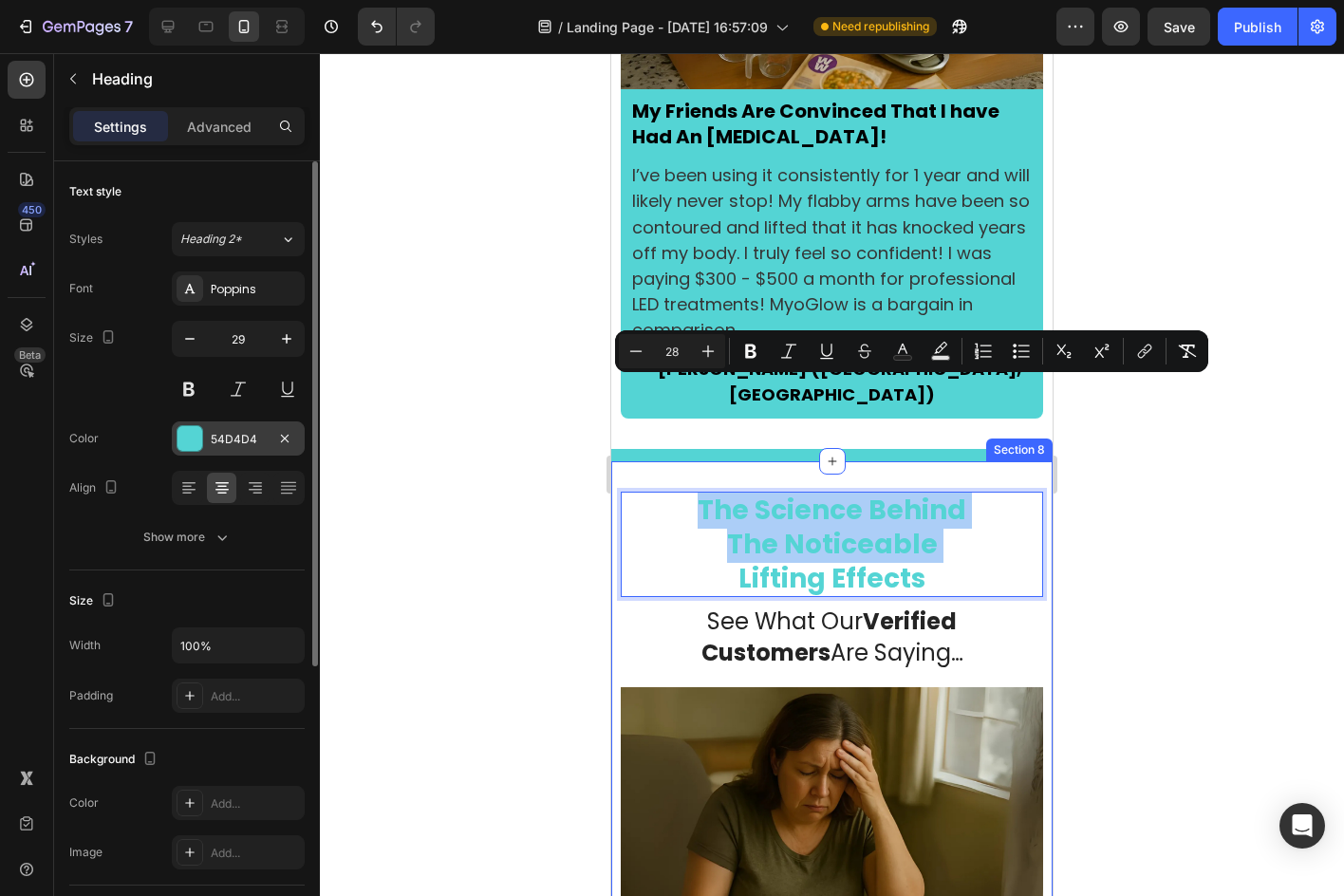
click at [241, 453] on div "54D4D4" at bounding box center [238, 438] width 133 height 34
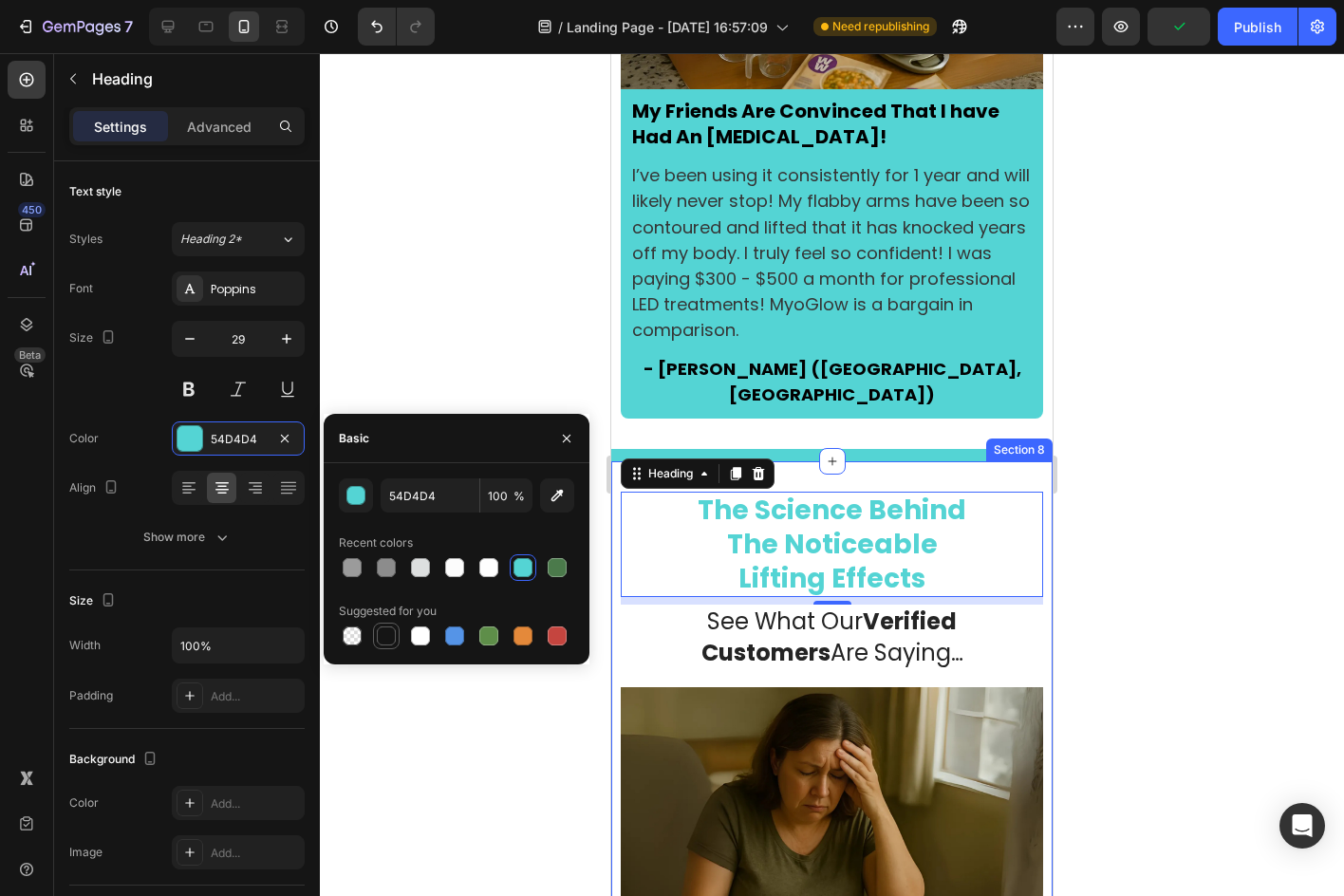
click at [383, 630] on div at bounding box center [386, 635] width 19 height 19
type input "151515"
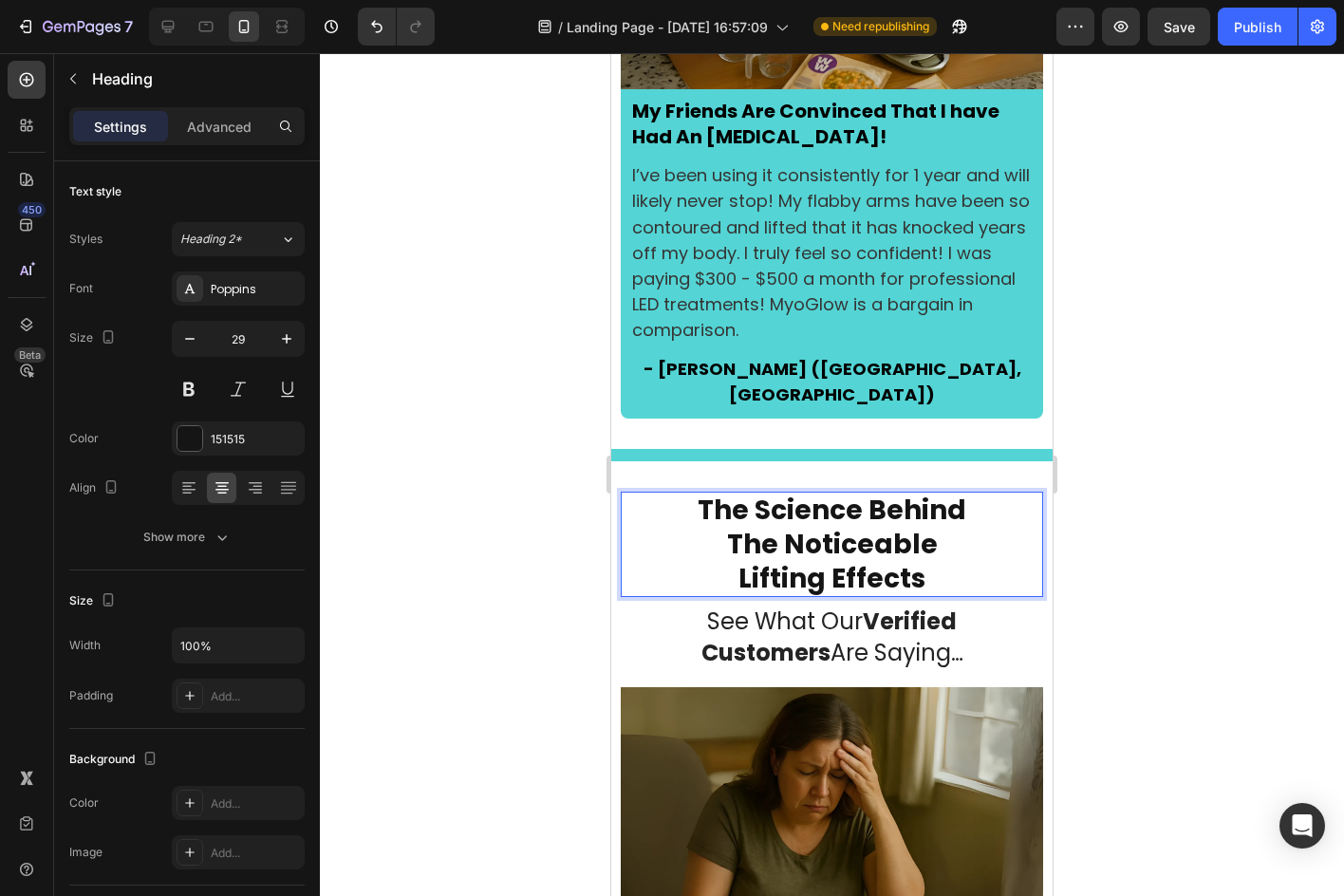
click at [911, 526] on span "The Noticeable" at bounding box center [833, 545] width 211 height 37
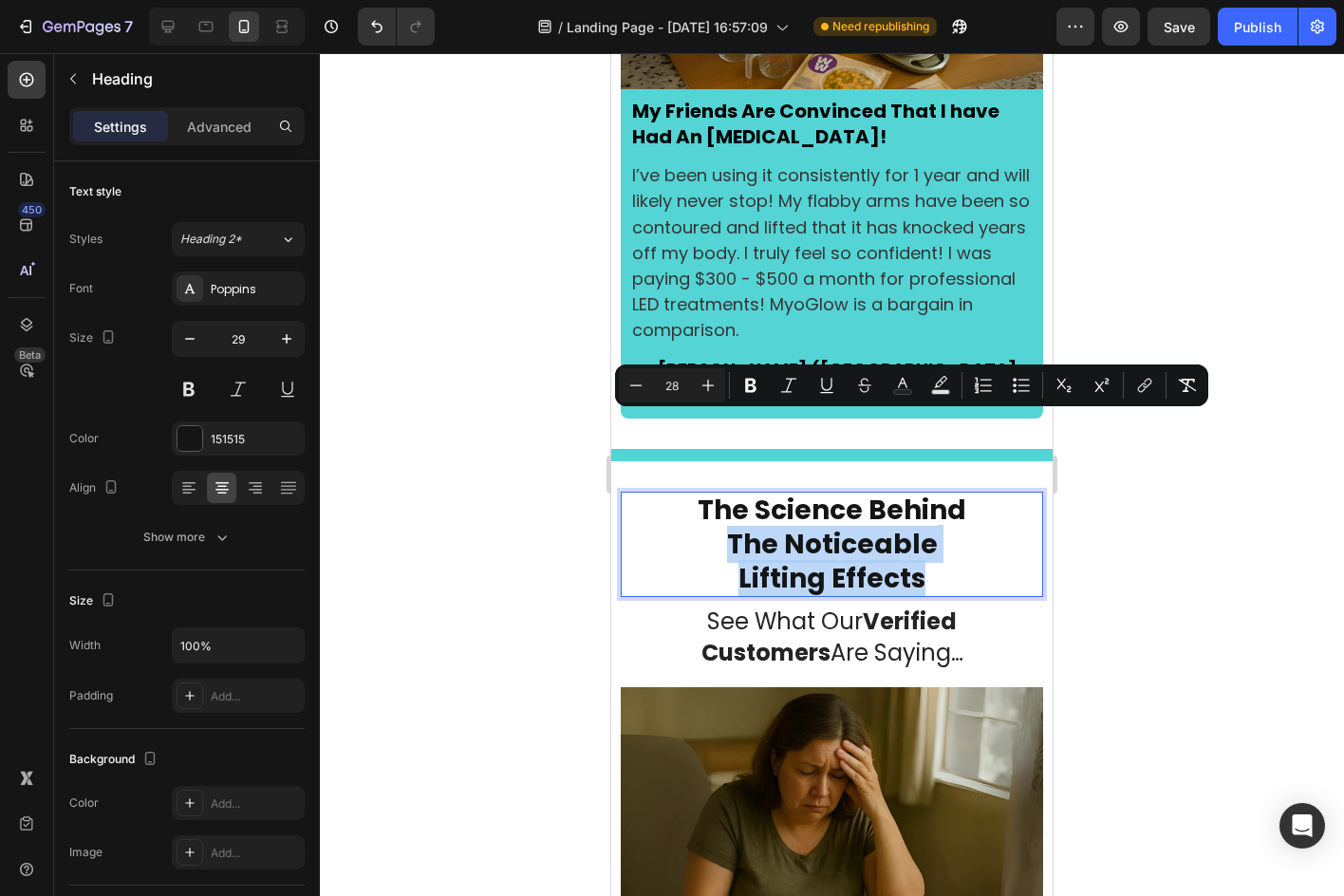
drag, startPoint x: 721, startPoint y: 423, endPoint x: 915, endPoint y: 457, distance: 197.0
click at [891, 374] on button "Text Color" at bounding box center [902, 385] width 34 height 34
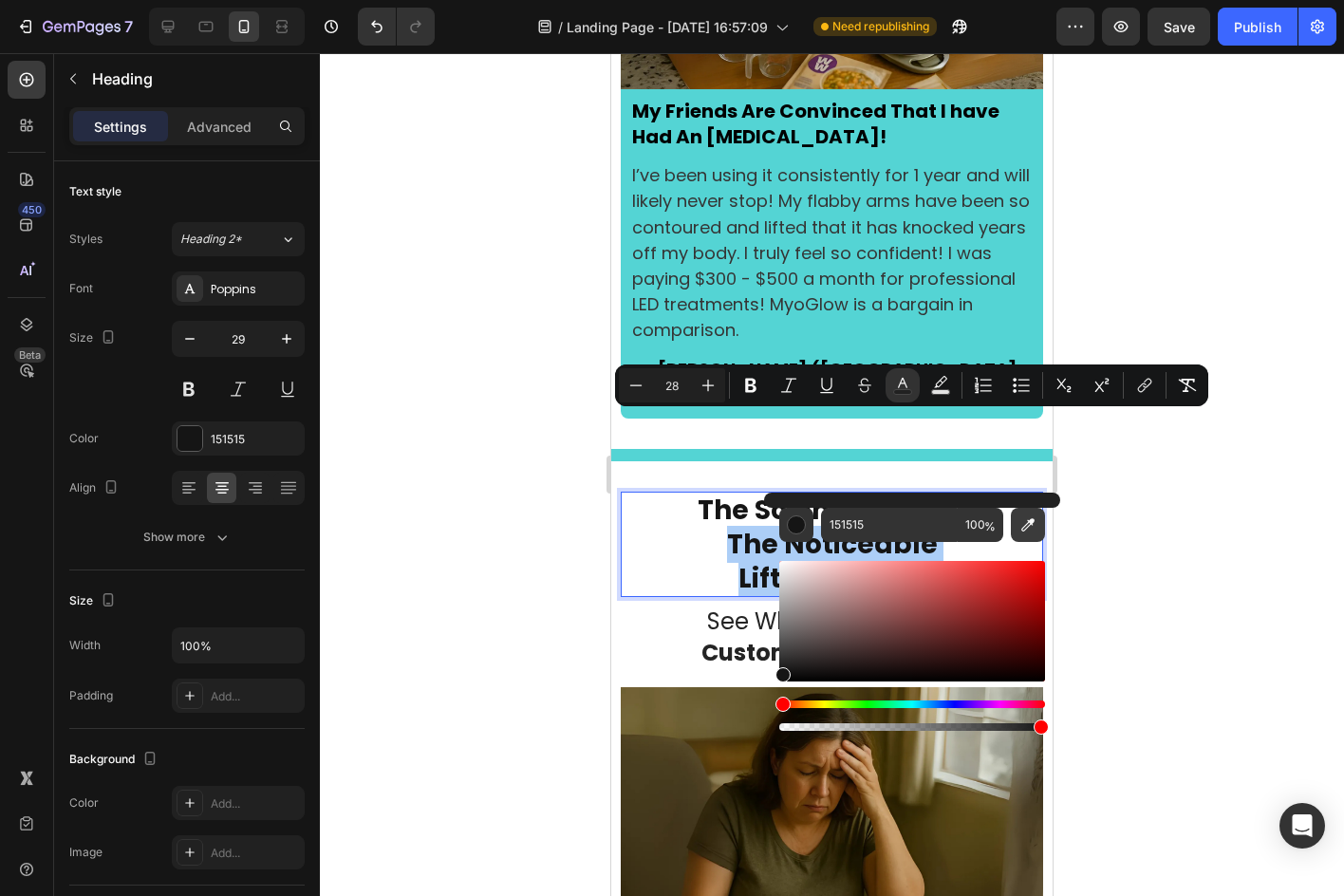
click at [1016, 515] on button "Editor contextual toolbar" at bounding box center [1027, 524] width 34 height 34
type input "2DC8C2"
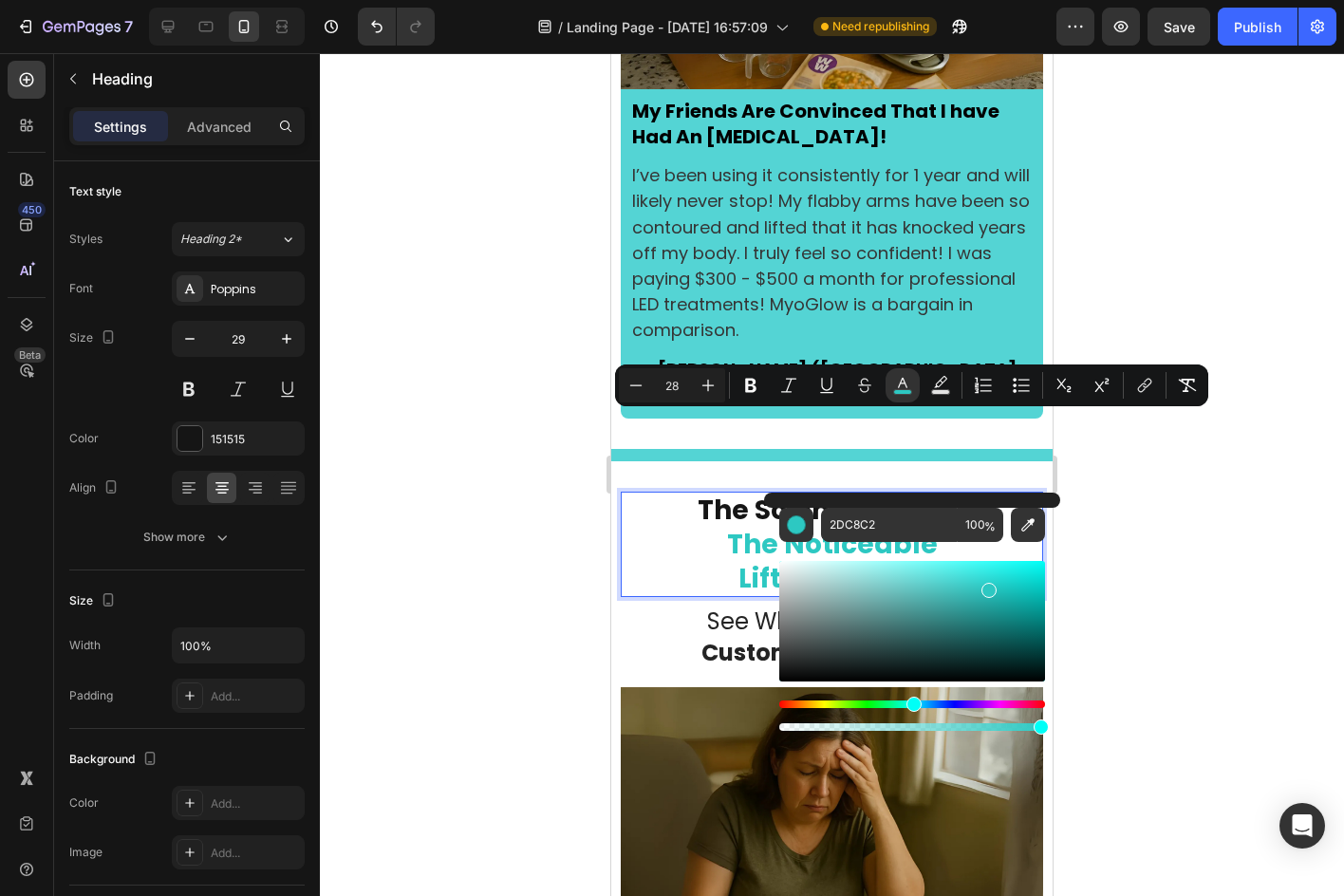
click at [1228, 429] on div at bounding box center [832, 473] width 1024 height 842
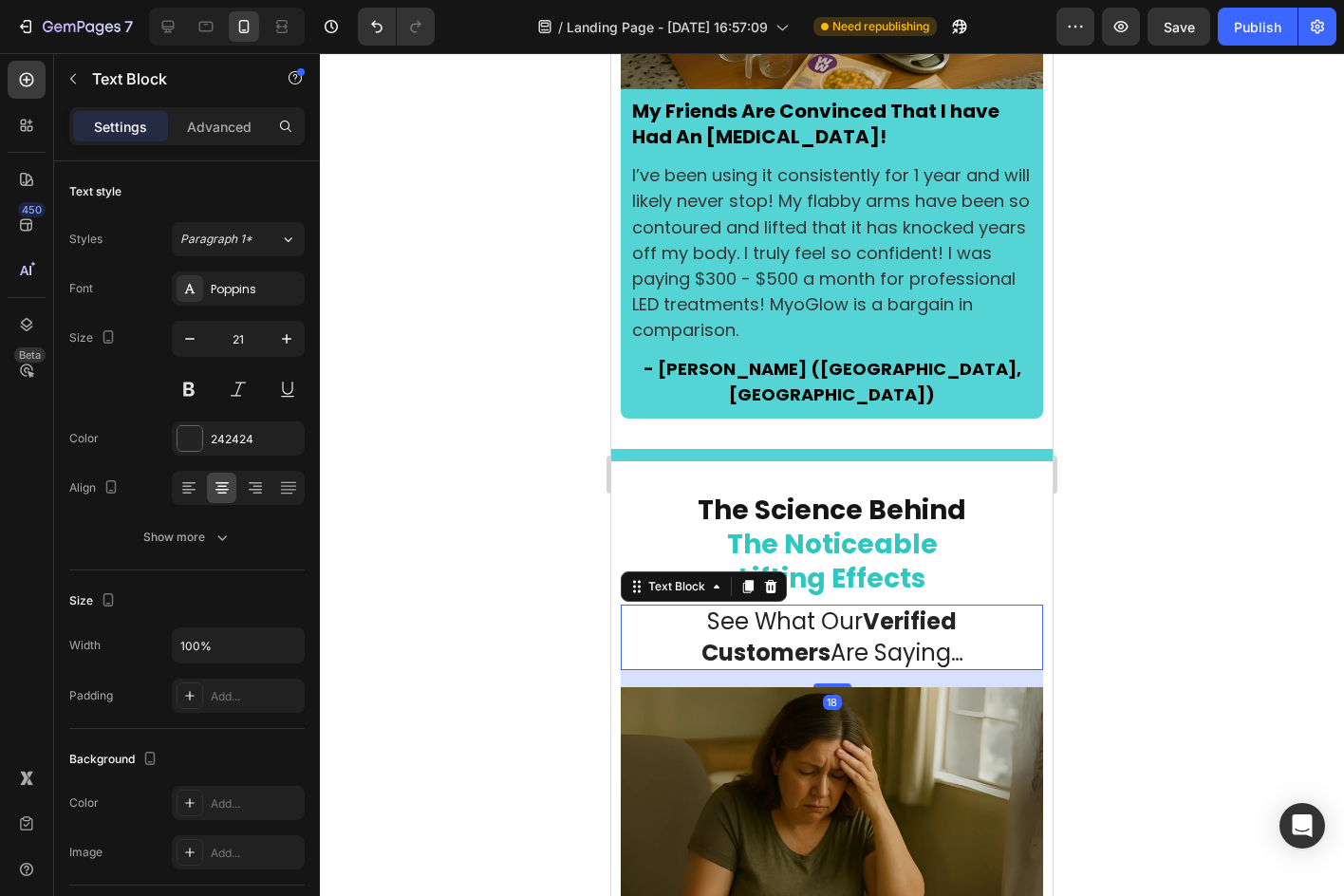
click at [841, 605] on strong "Verified Customers" at bounding box center [830, 636] width 257 height 62
click at [763, 579] on icon at bounding box center [771, 587] width 16 height 16
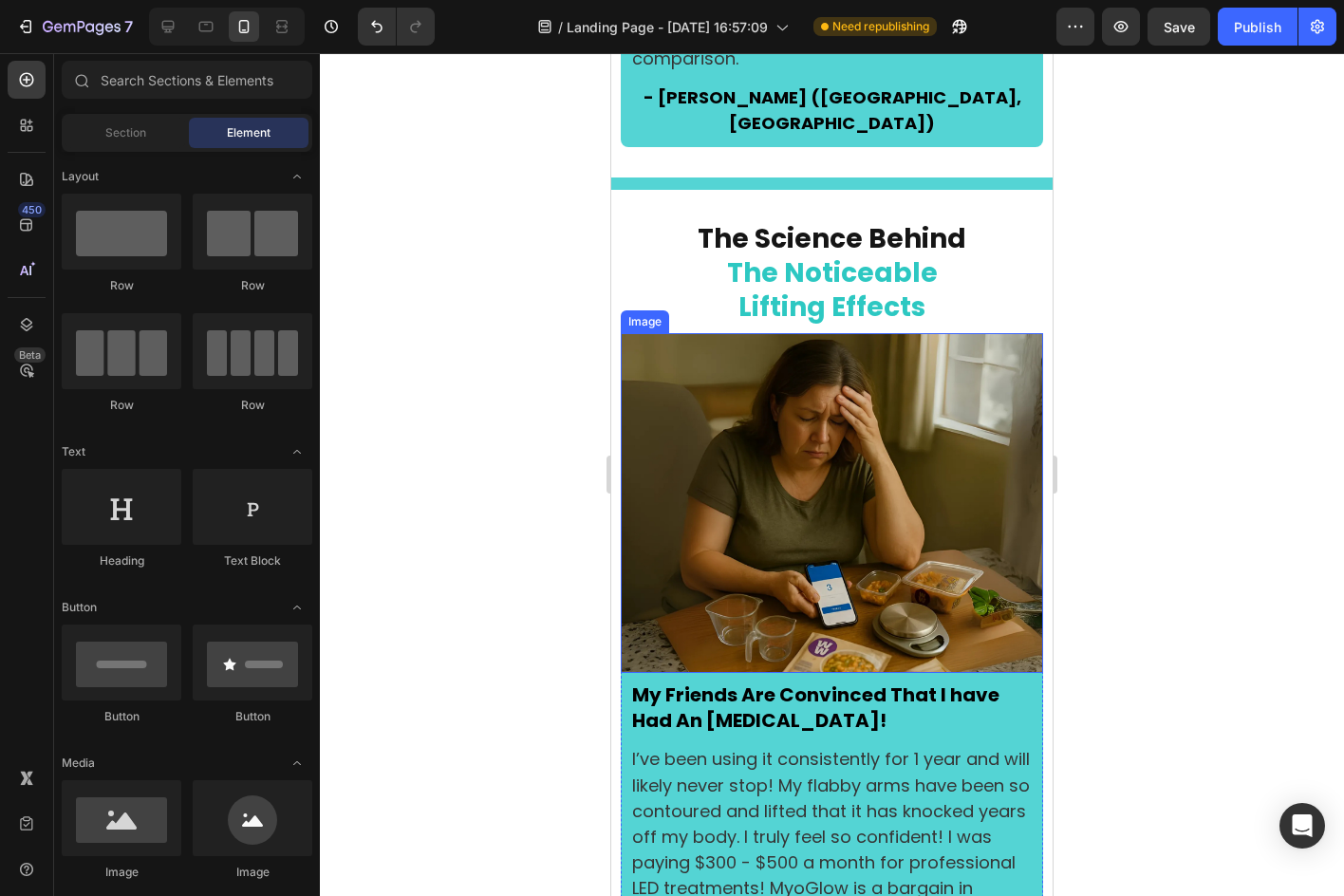
scroll to position [5315, 0]
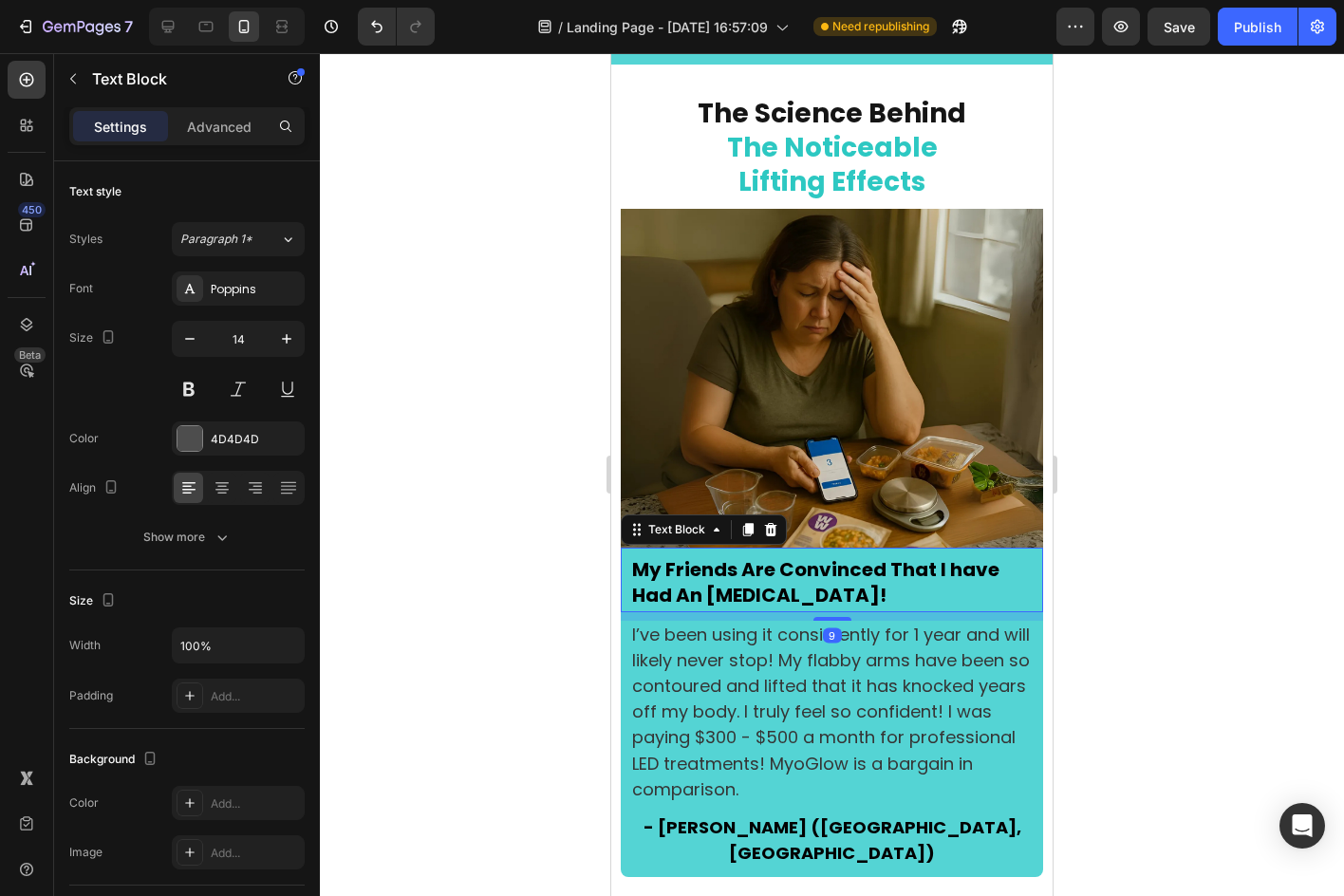
click at [865, 558] on strong "My Friends Are Convinced That I have Had An [MEDICAL_DATA]!" at bounding box center [816, 582] width 367 height 52
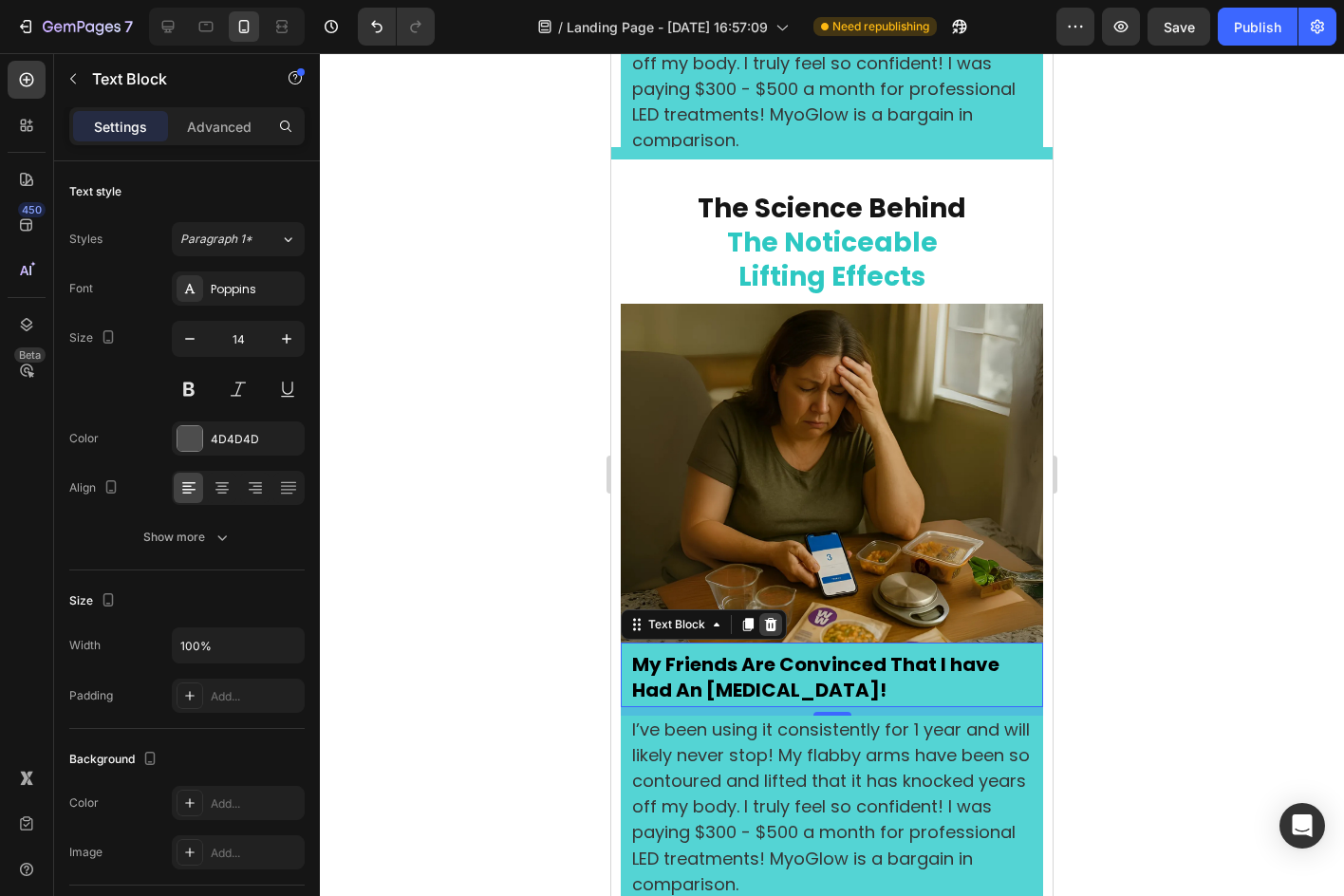
click at [765, 617] on icon at bounding box center [771, 625] width 16 height 16
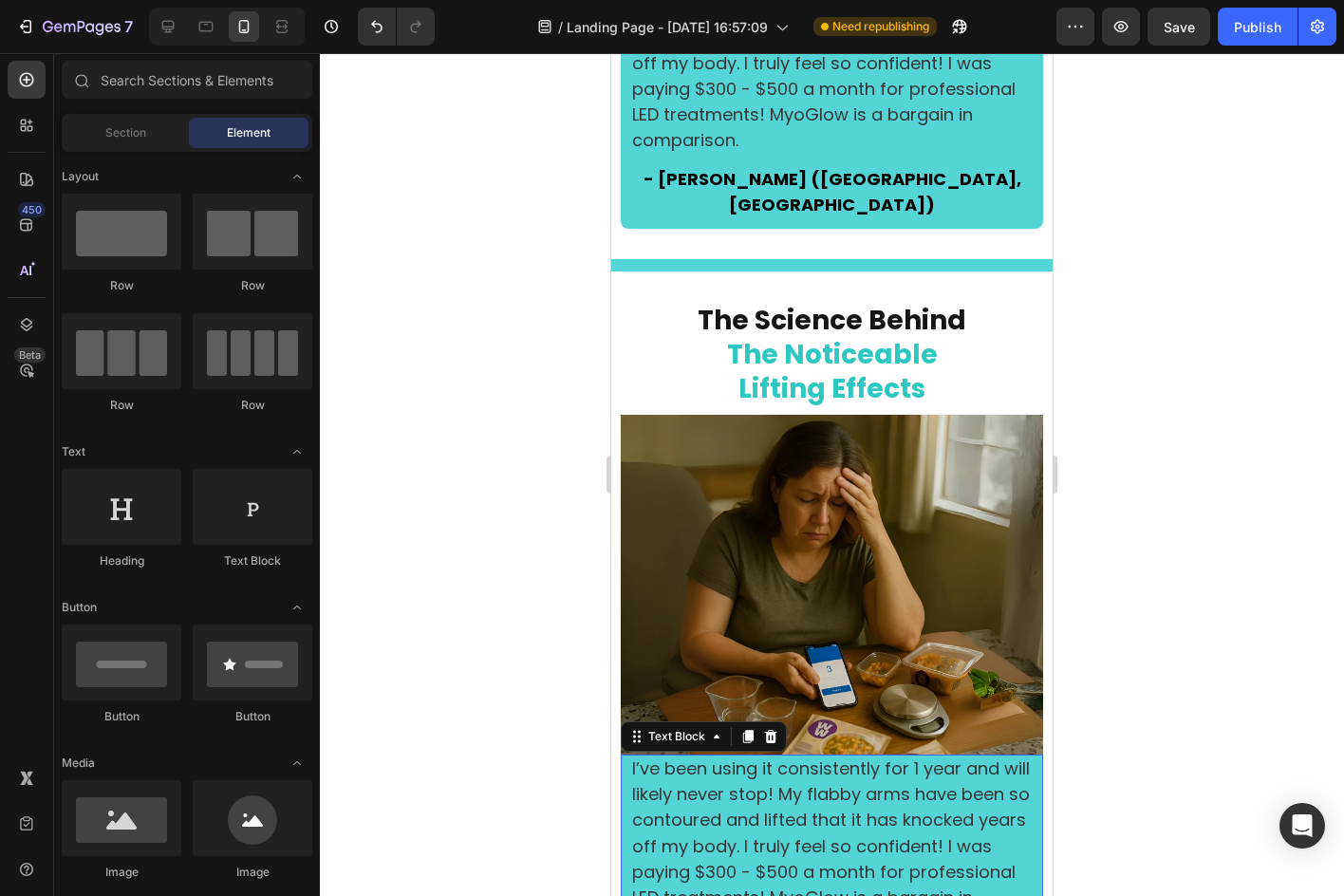
click at [779, 756] on span "I’ve been using it consistently for 1 year and will likely never stop! My flabb…" at bounding box center [831, 845] width 397 height 179
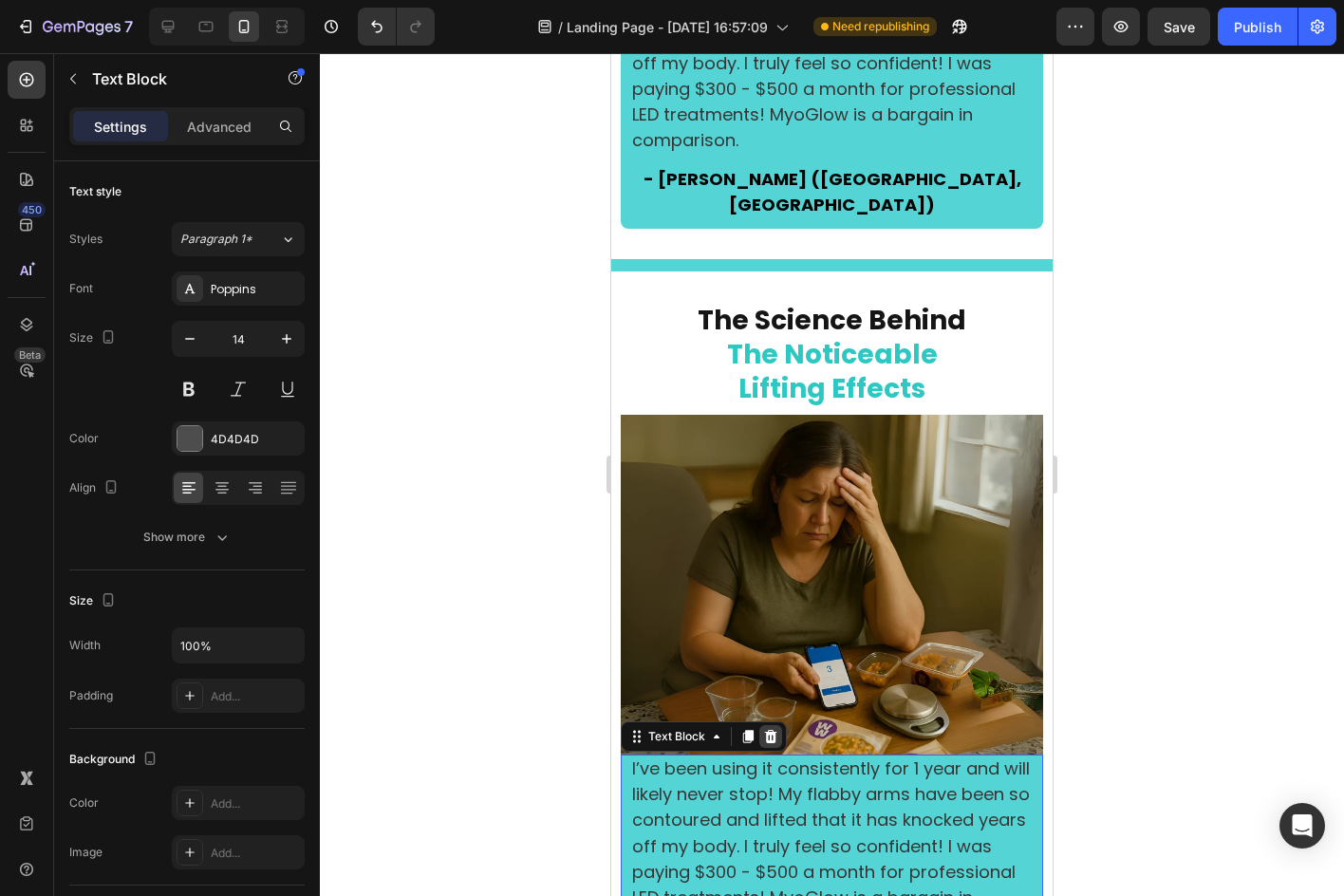
click at [769, 729] on icon at bounding box center [771, 737] width 16 height 16
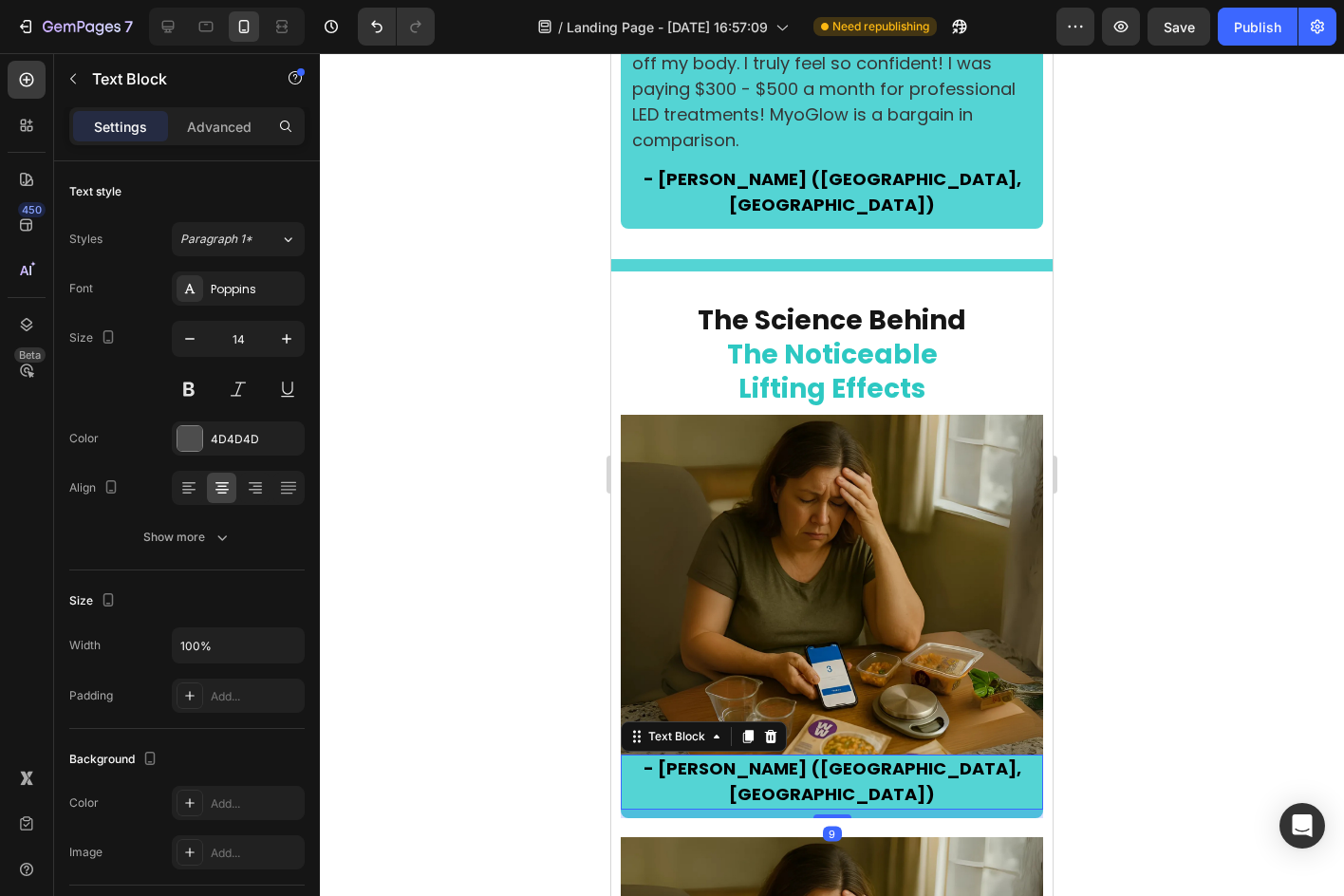
click at [808, 756] on strong "- [PERSON_NAME] ([GEOGRAPHIC_DATA], [GEOGRAPHIC_DATA])" at bounding box center [832, 781] width 378 height 50
click at [773, 729] on icon at bounding box center [771, 737] width 16 height 16
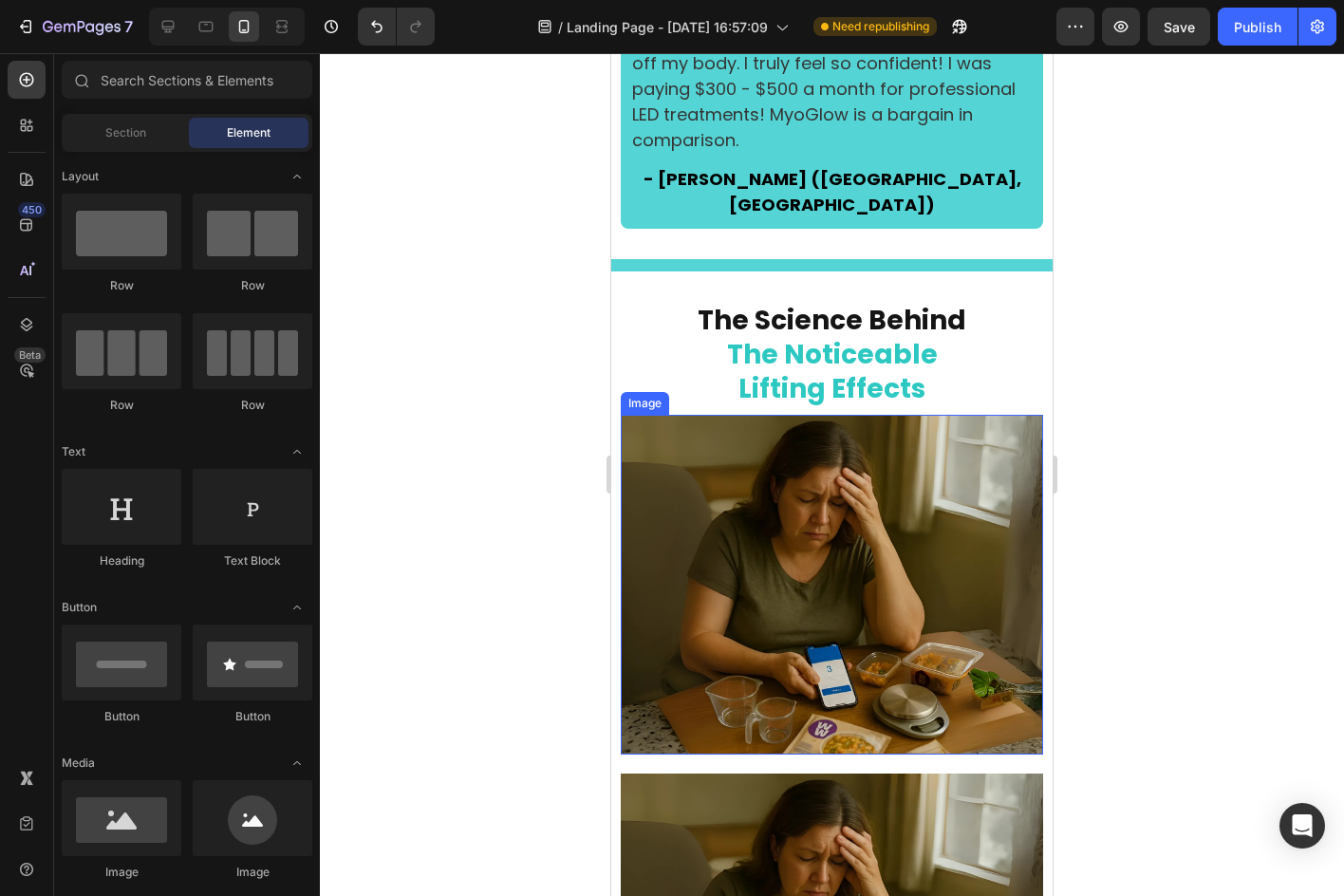
click at [877, 563] on img at bounding box center [832, 585] width 423 height 340
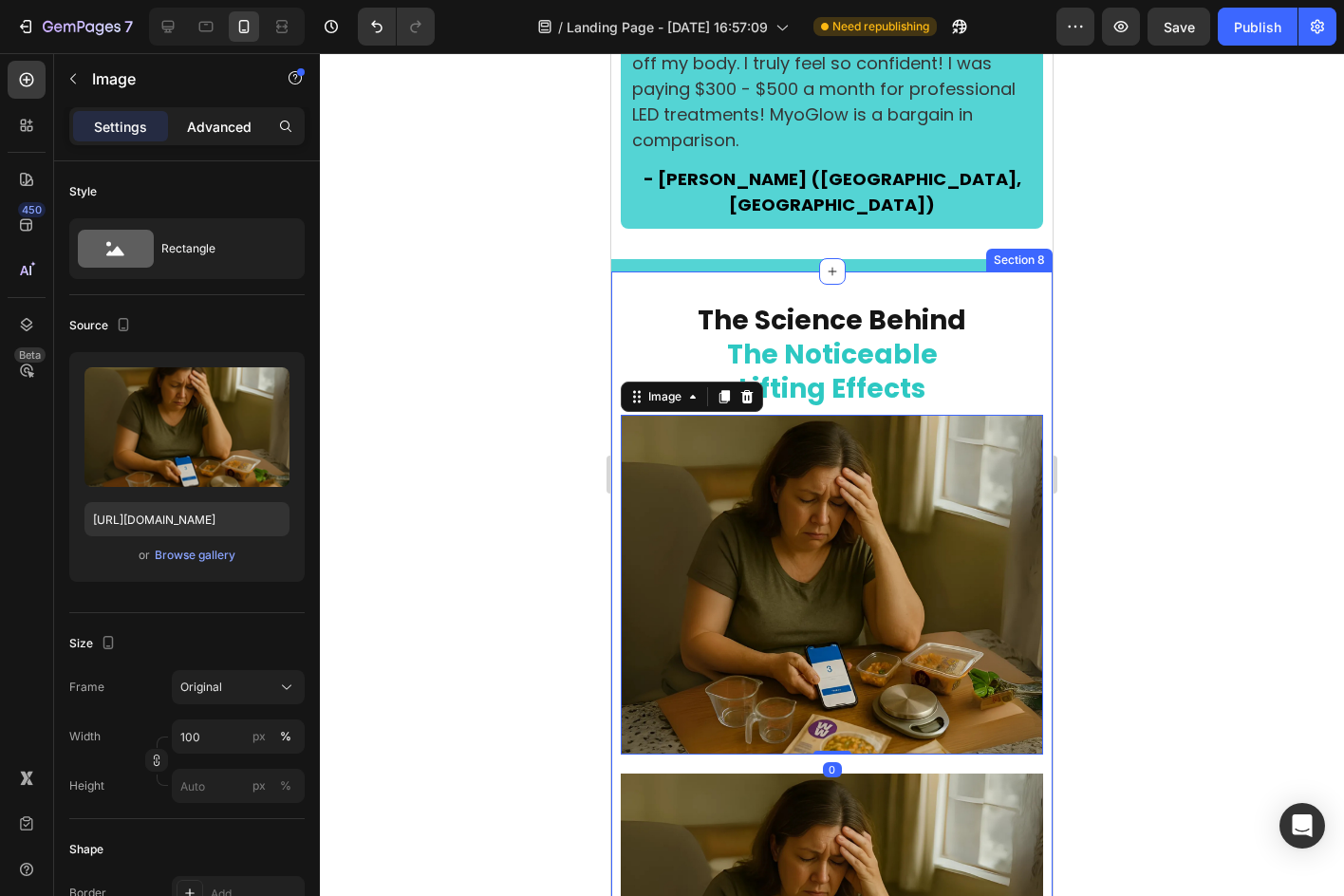
click at [241, 124] on p "Advanced" at bounding box center [220, 127] width 64 height 20
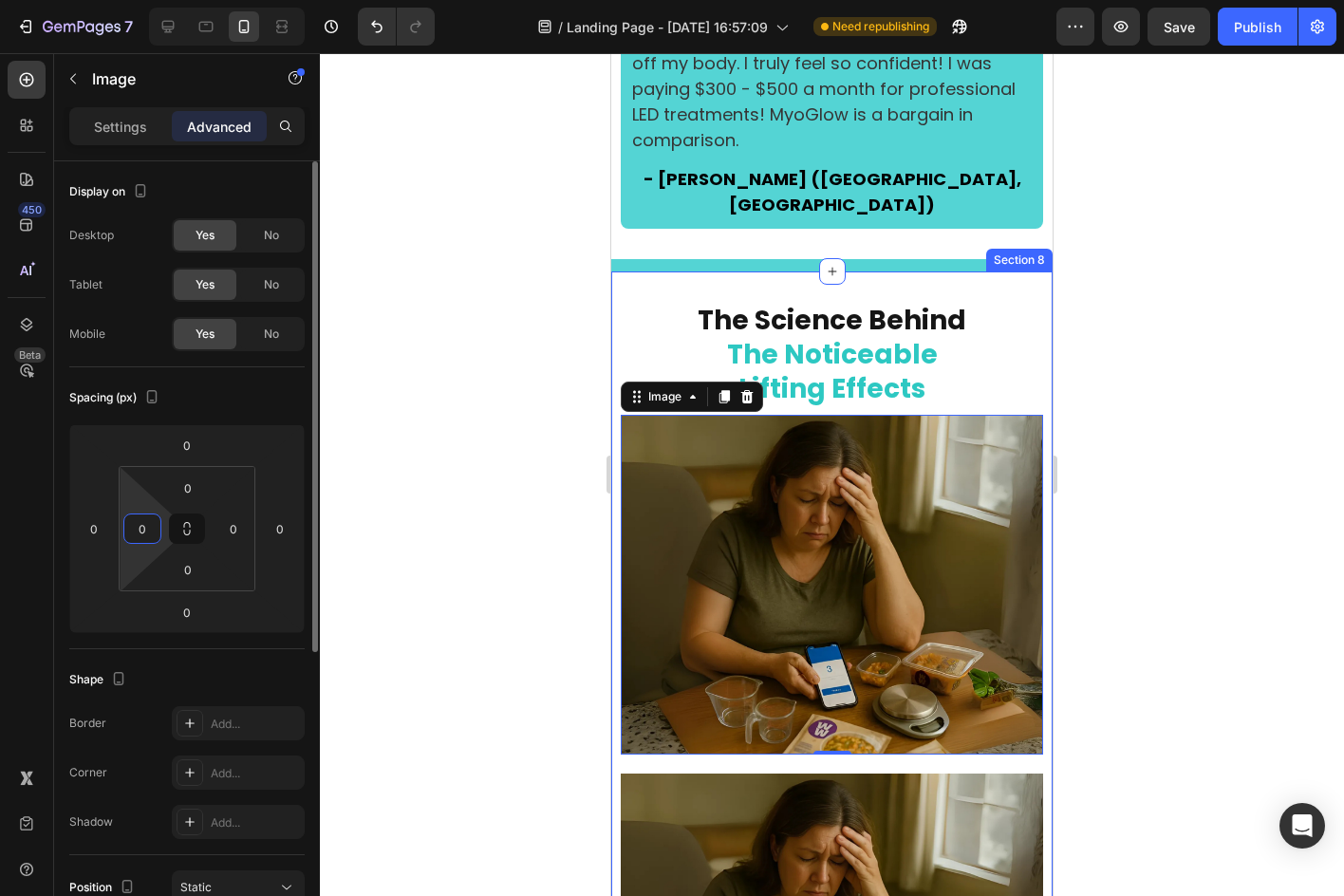
click at [150, 529] on input "0" at bounding box center [142, 528] width 28 height 28
click at [101, 531] on input "0" at bounding box center [94, 528] width 28 height 28
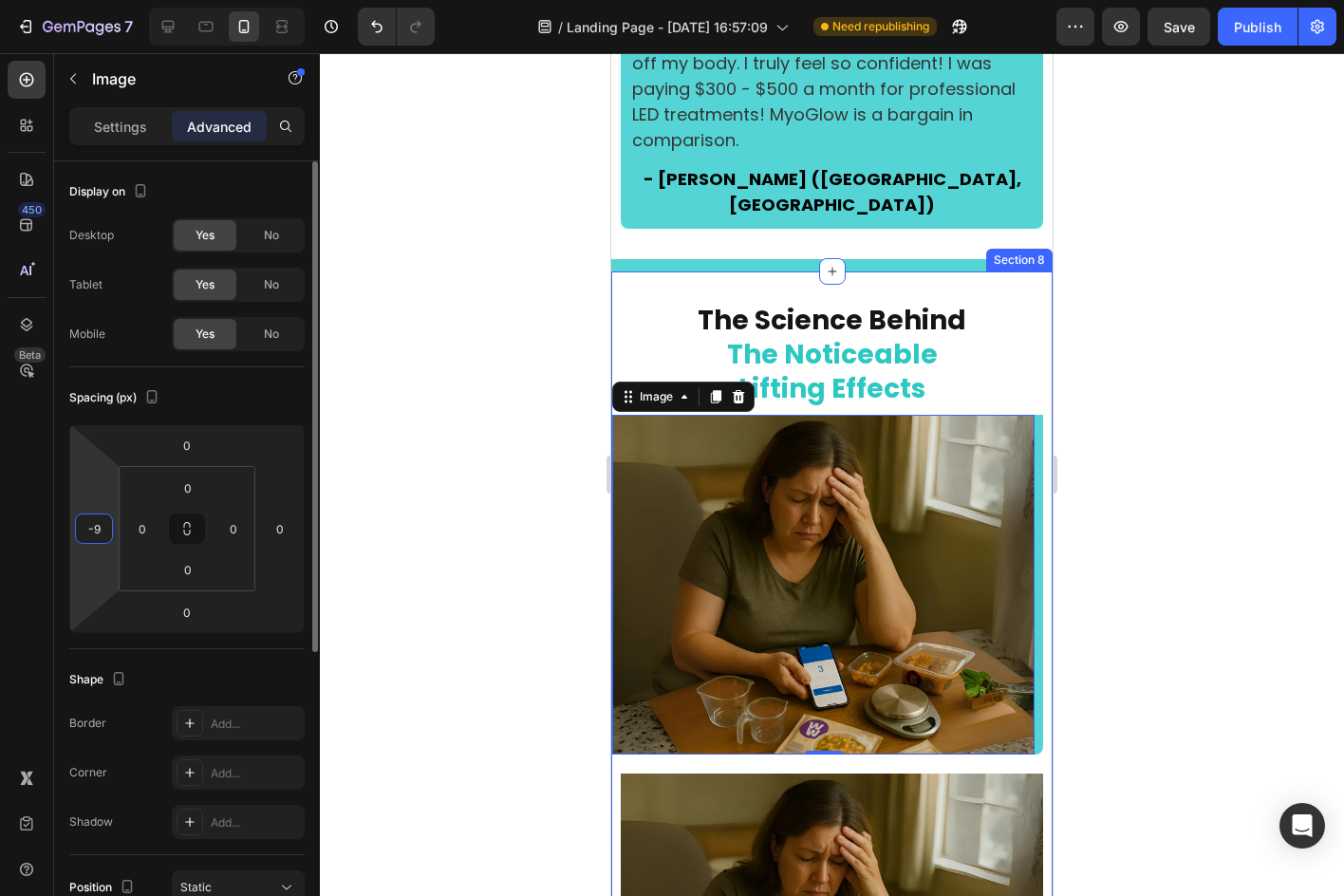
type input "-10"
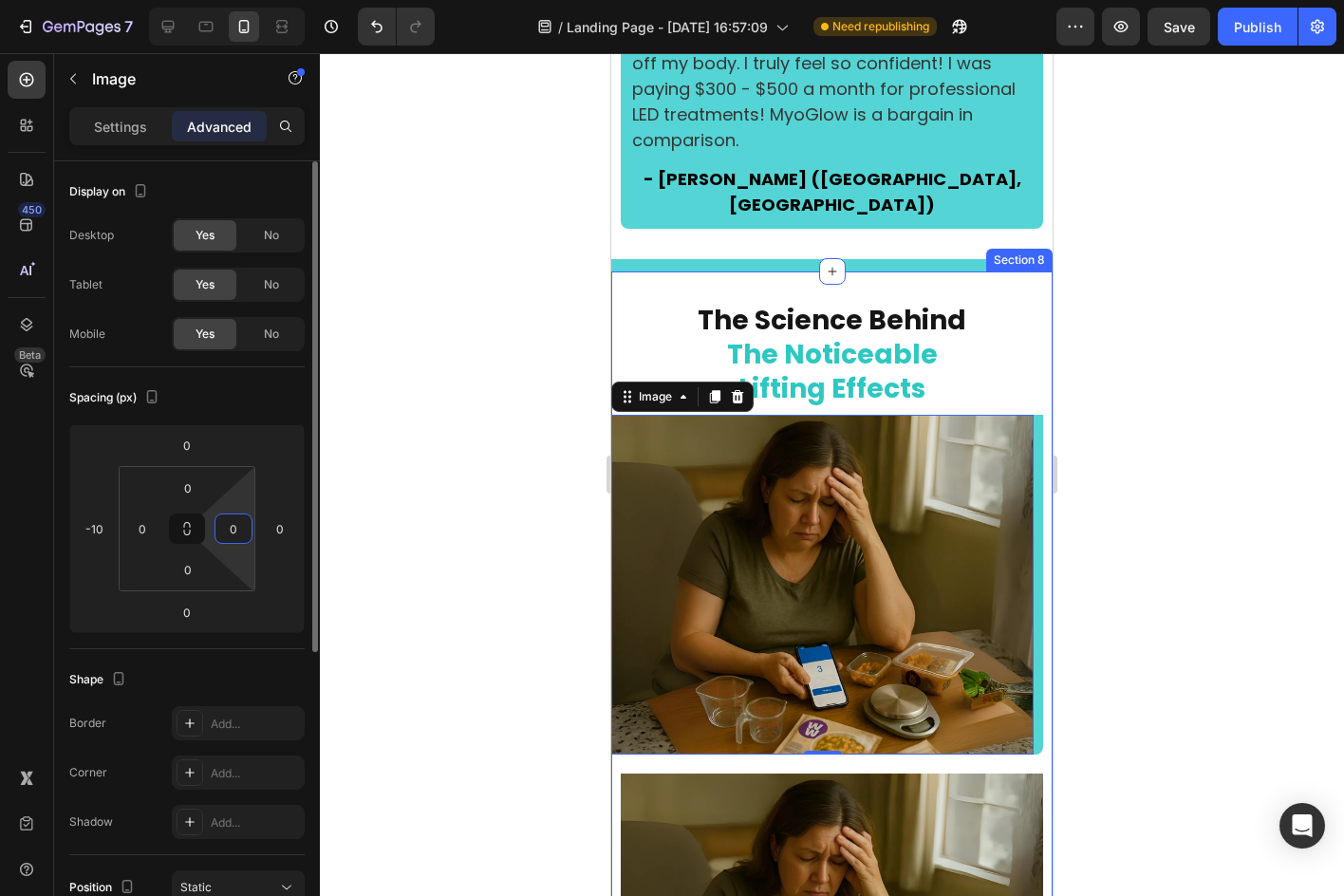
click at [234, 528] on input "0" at bounding box center [233, 528] width 28 height 28
click at [277, 526] on input "0" at bounding box center [279, 528] width 28 height 28
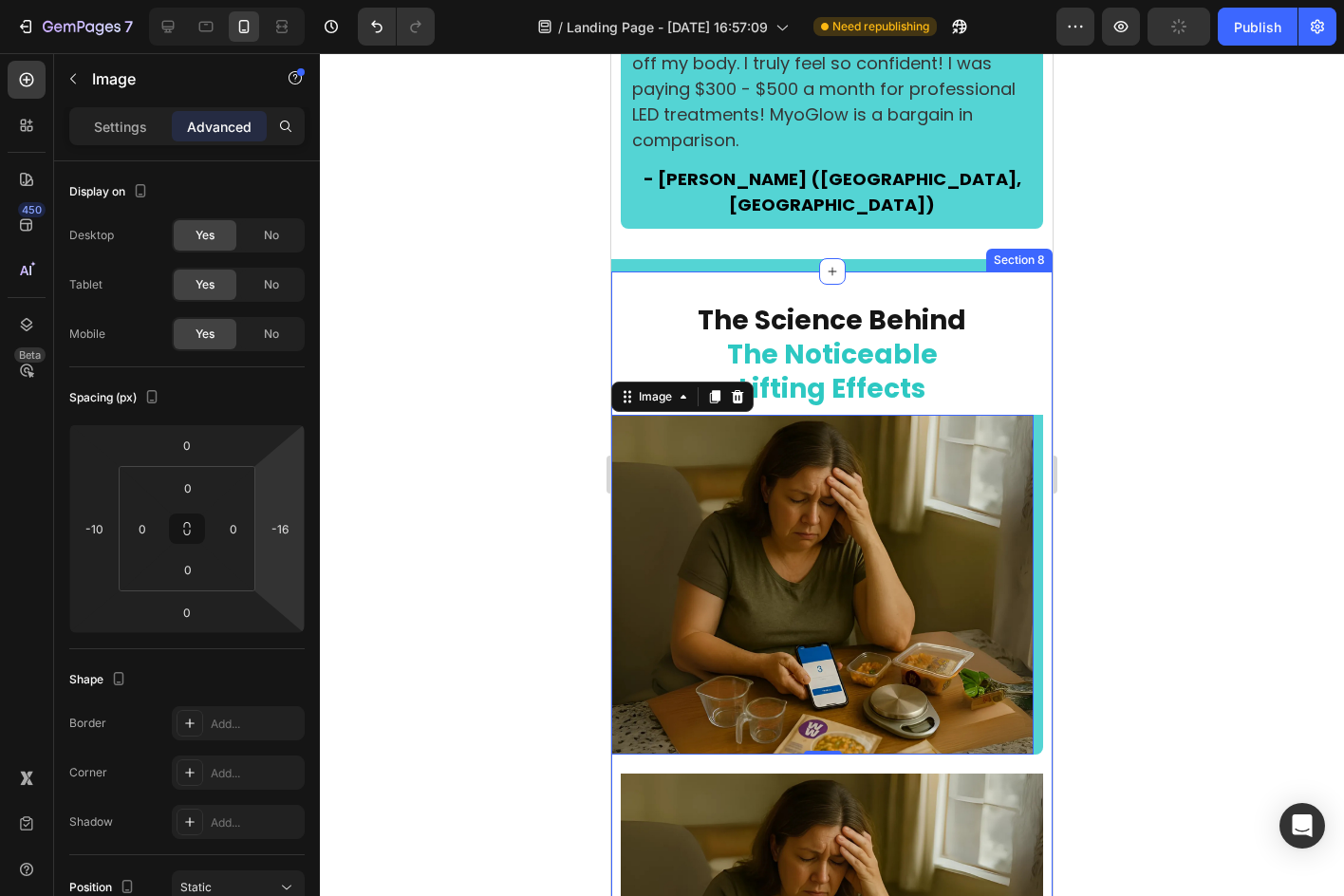
click at [299, 0] on html "7 Version history / Landing Page - [DATE] 16:57:09 Need republishing Preview Pu…" at bounding box center [672, 0] width 1344 height 0
click at [288, 524] on input "-16" at bounding box center [279, 528] width 28 height 28
click at [291, 398] on div "Spacing (px)" at bounding box center [186, 397] width 235 height 30
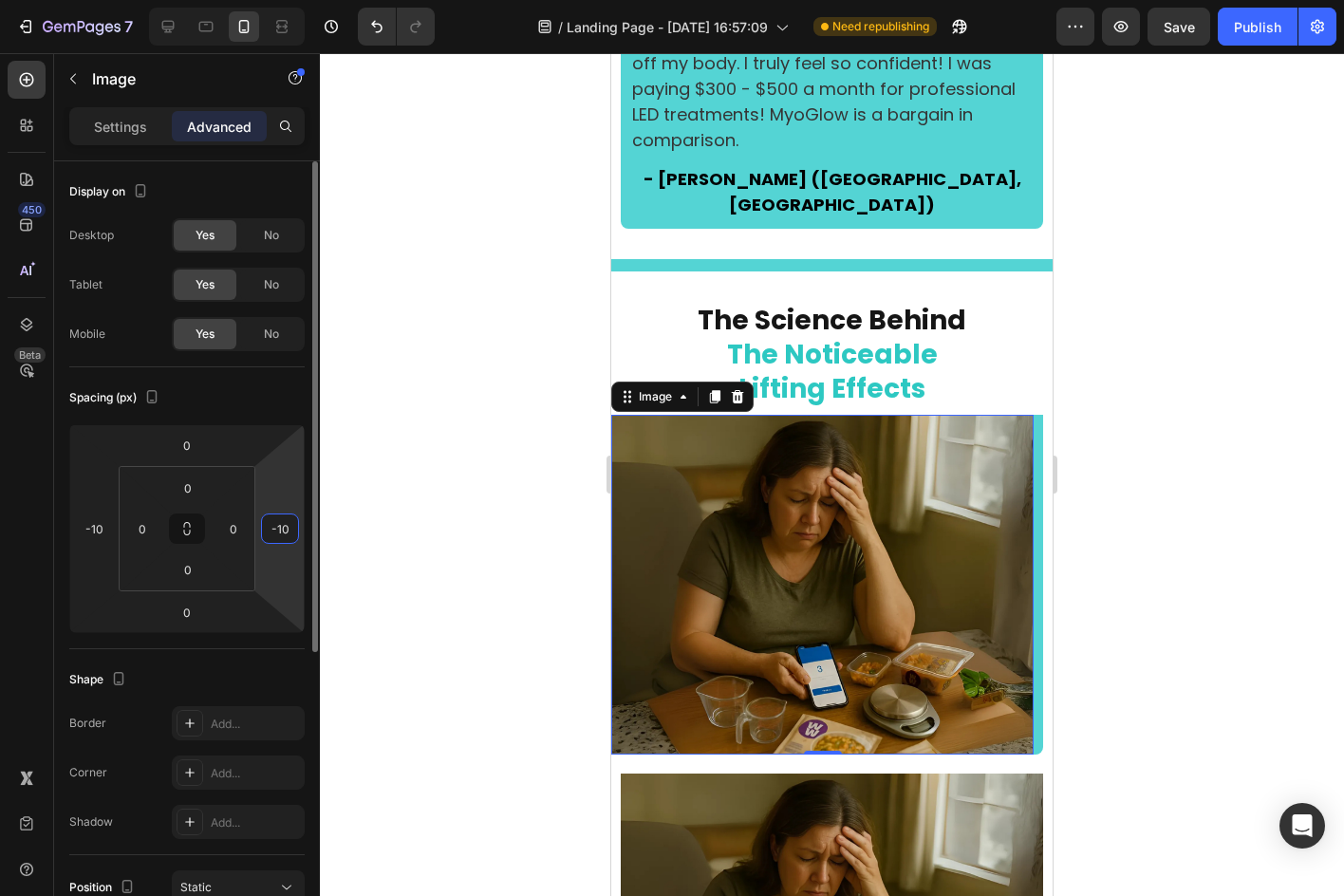
click at [272, 523] on input "-10" at bounding box center [279, 528] width 28 height 28
type input "0"
click at [83, 525] on input "-10" at bounding box center [94, 528] width 28 height 28
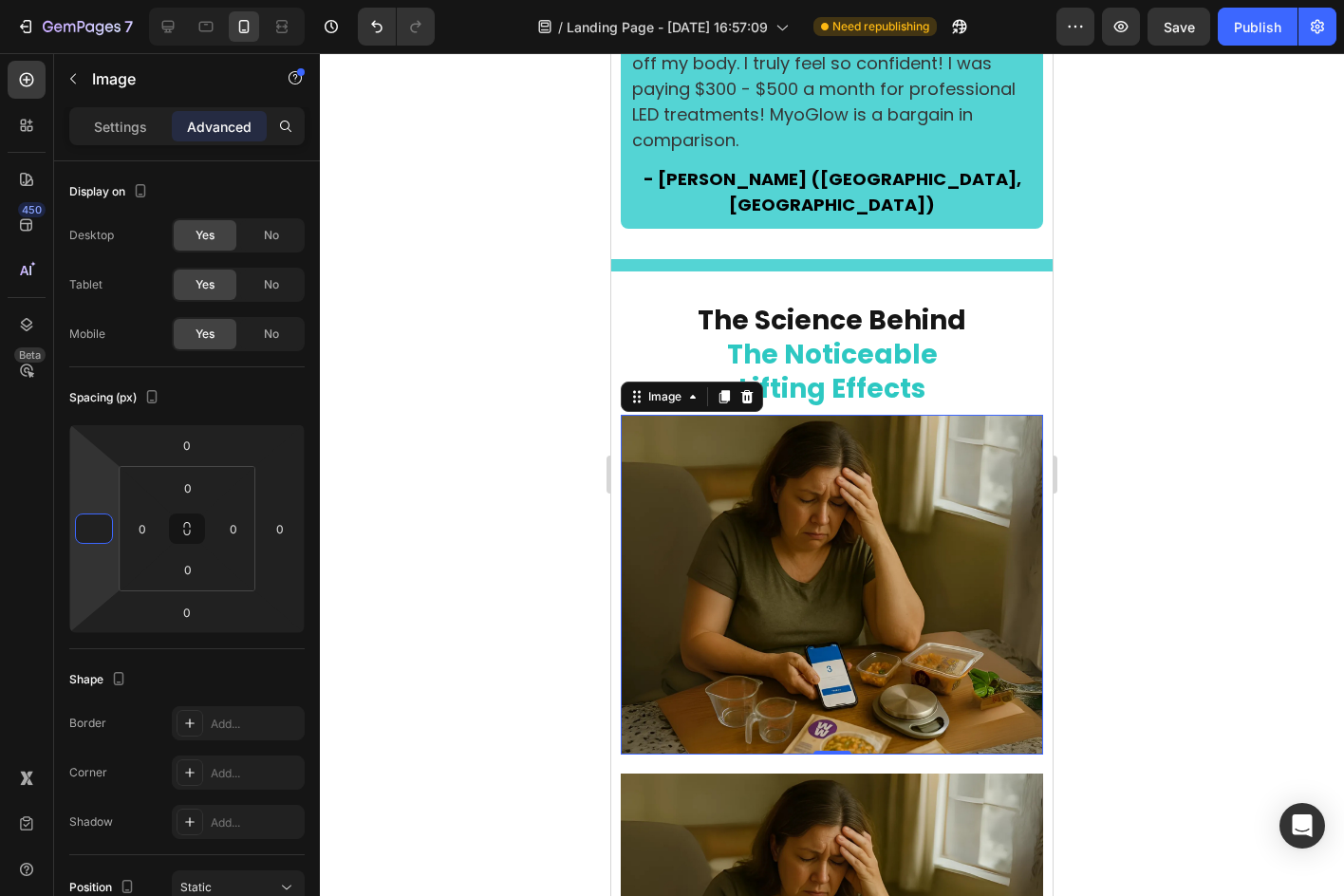
type input "0"
click at [369, 490] on div at bounding box center [832, 473] width 1024 height 842
click at [701, 433] on img at bounding box center [832, 585] width 423 height 340
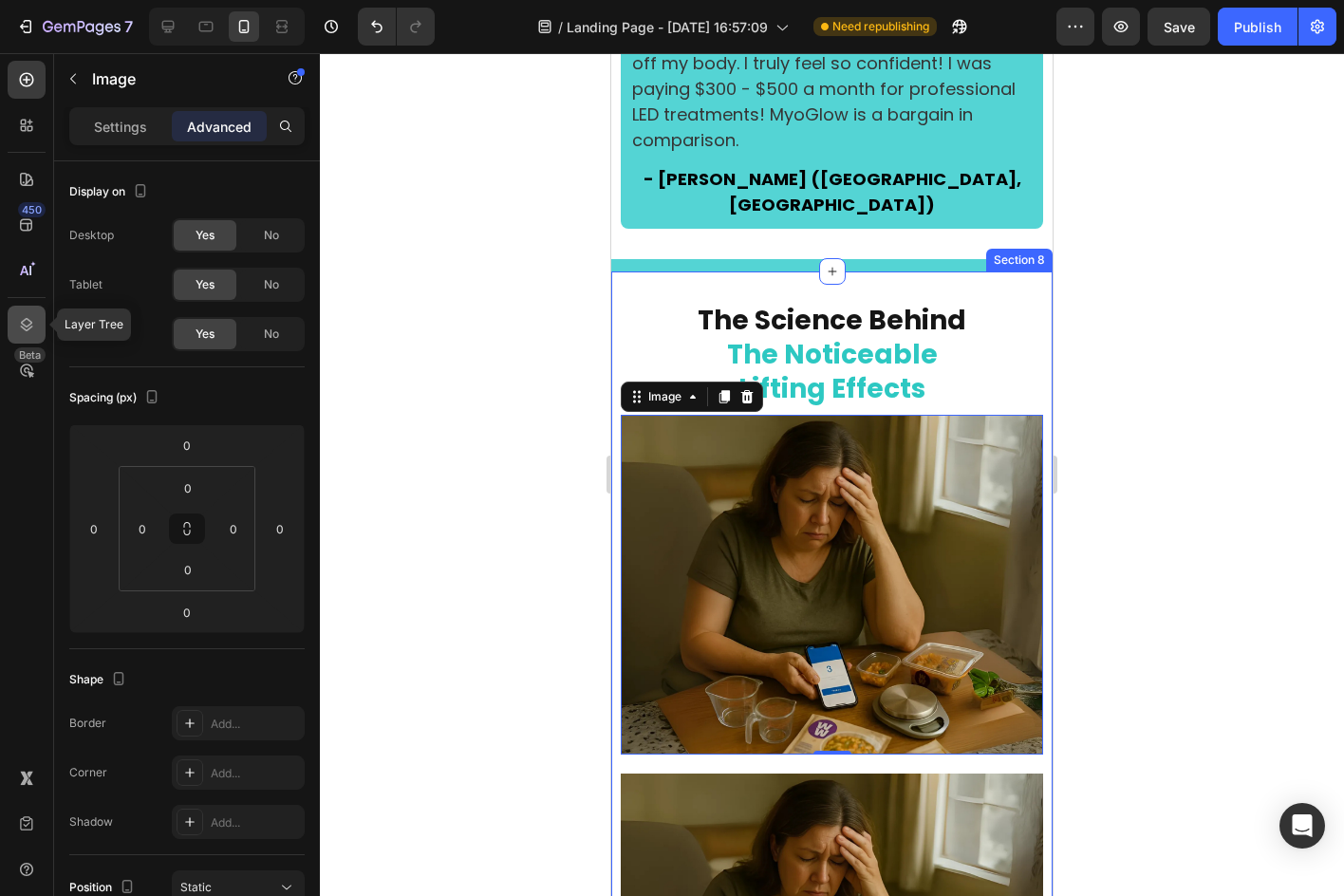
click at [17, 328] on div at bounding box center [26, 324] width 38 height 38
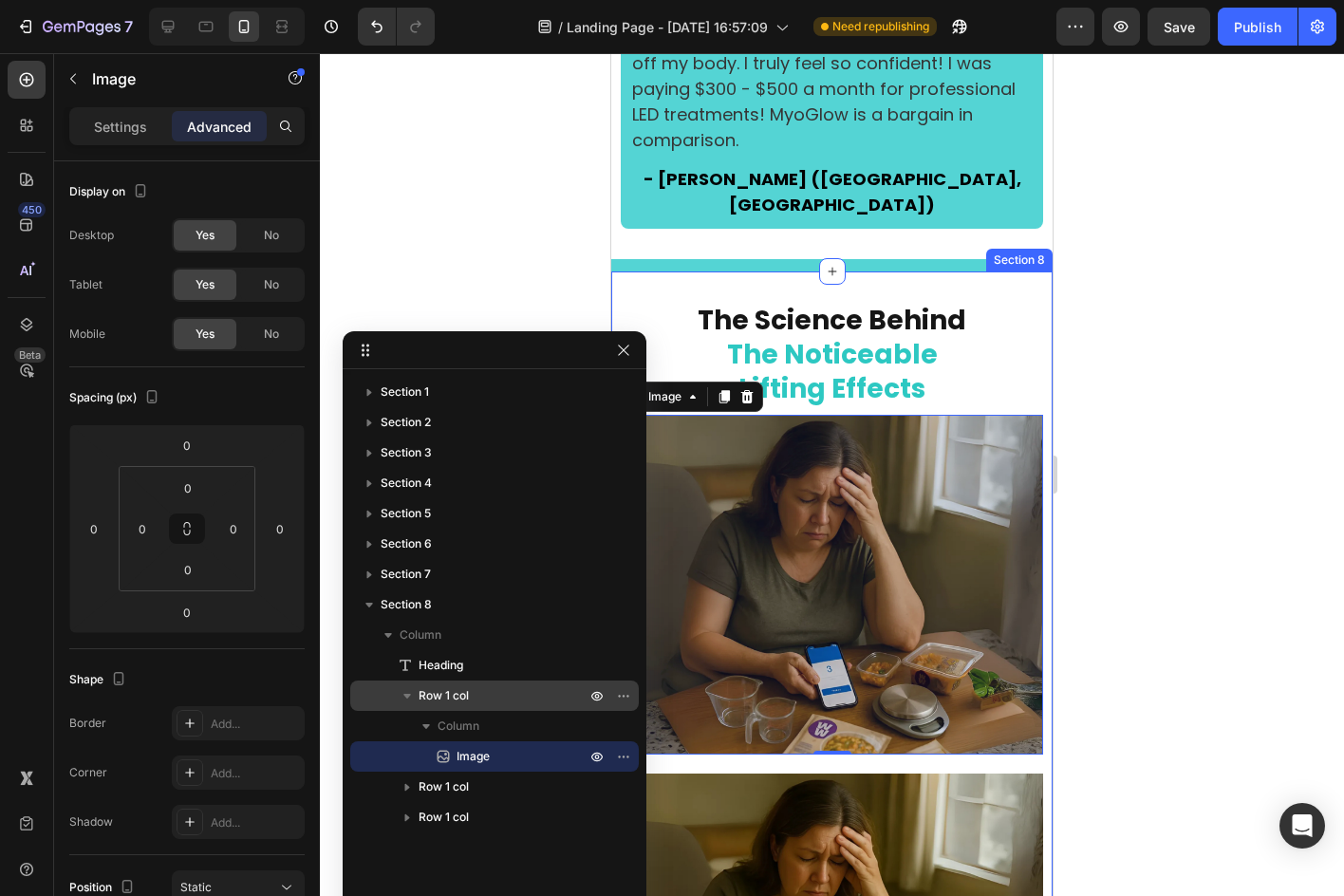
click at [465, 691] on span "Row 1 col" at bounding box center [444, 695] width 51 height 19
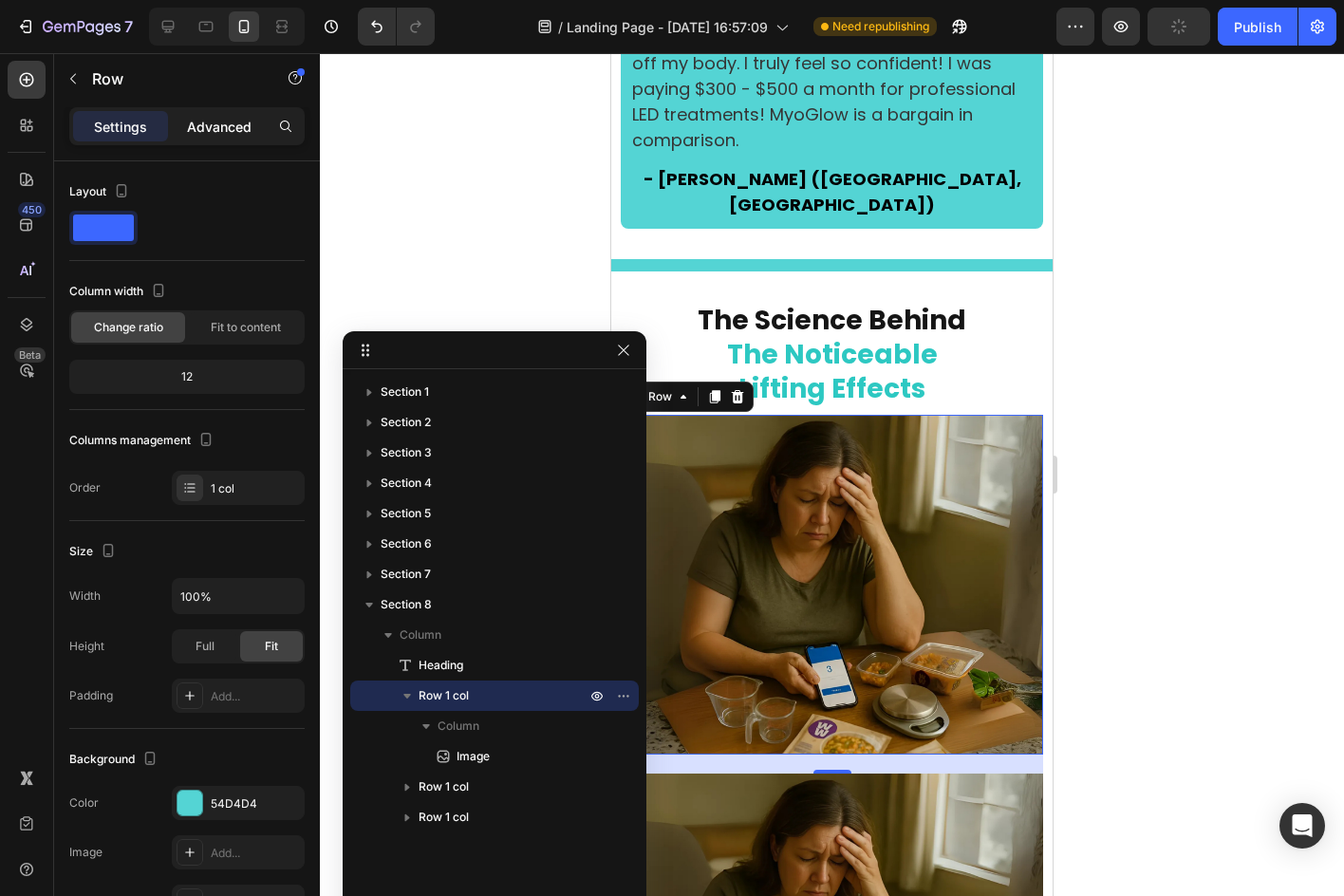
click at [185, 114] on div "Advanced" at bounding box center [219, 126] width 95 height 30
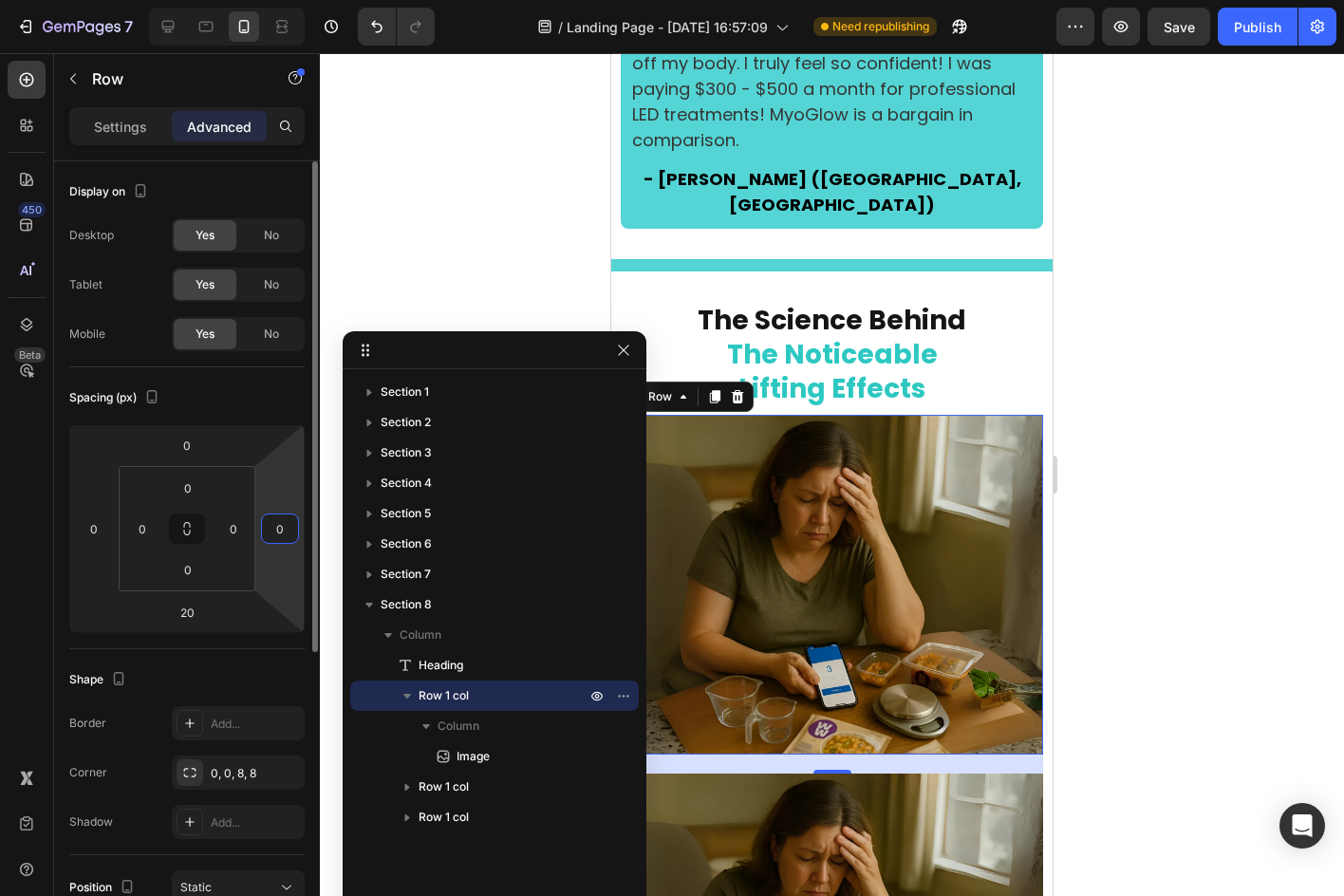
click at [277, 523] on input "0" at bounding box center [279, 528] width 28 height 28
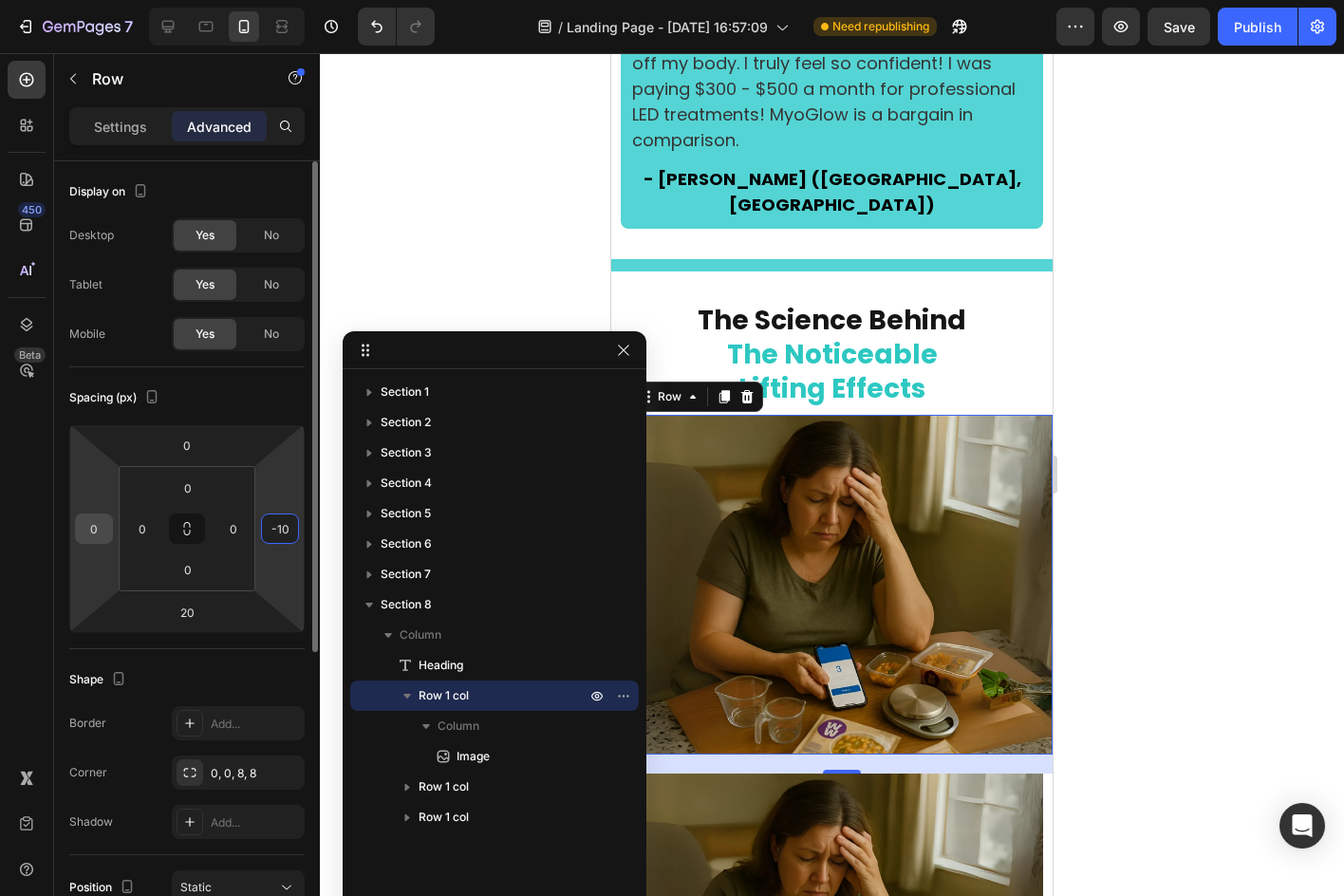
type input "-10"
click at [100, 522] on input "0" at bounding box center [94, 528] width 28 height 28
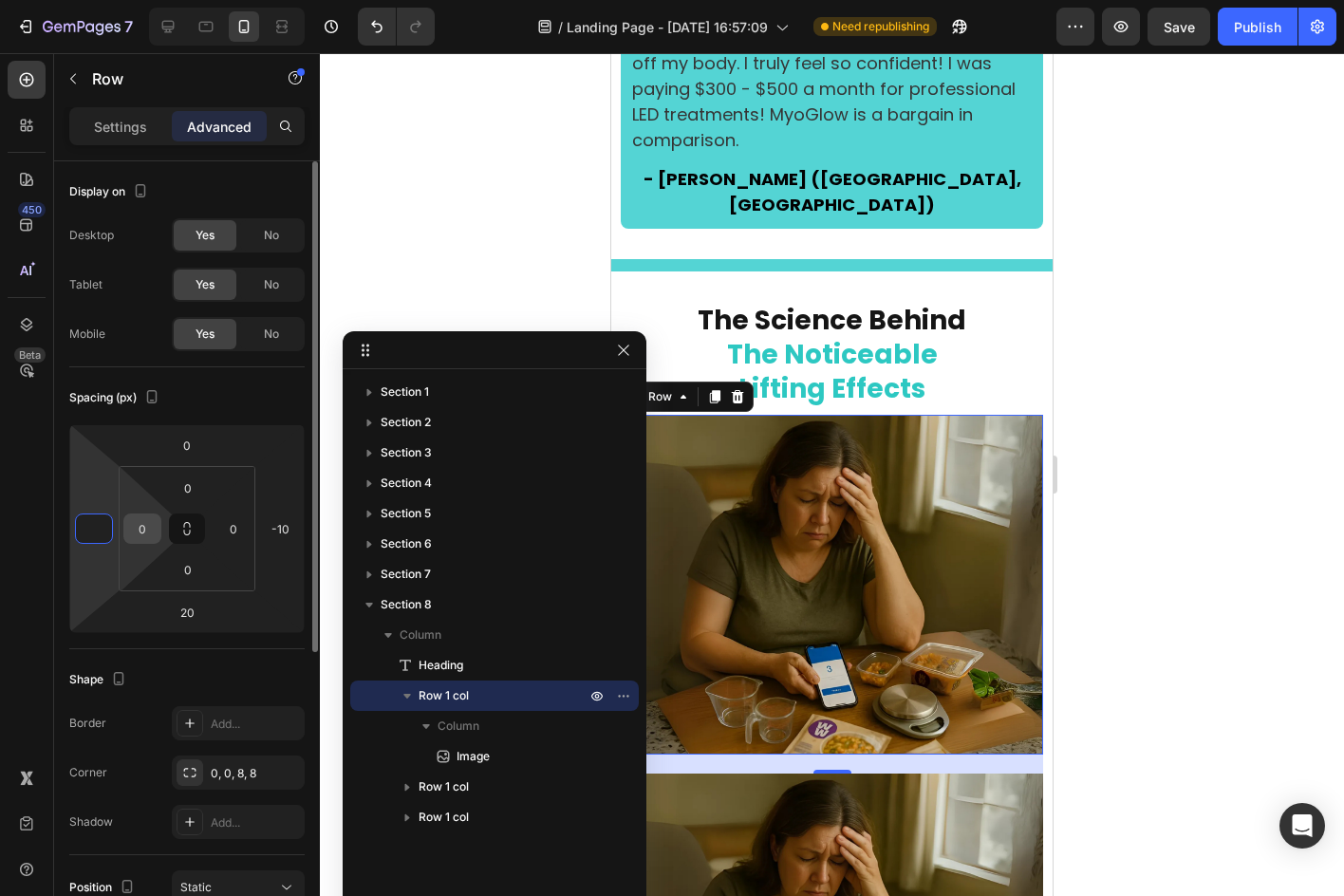
type input "-1"
type input "-10"
type input "0"
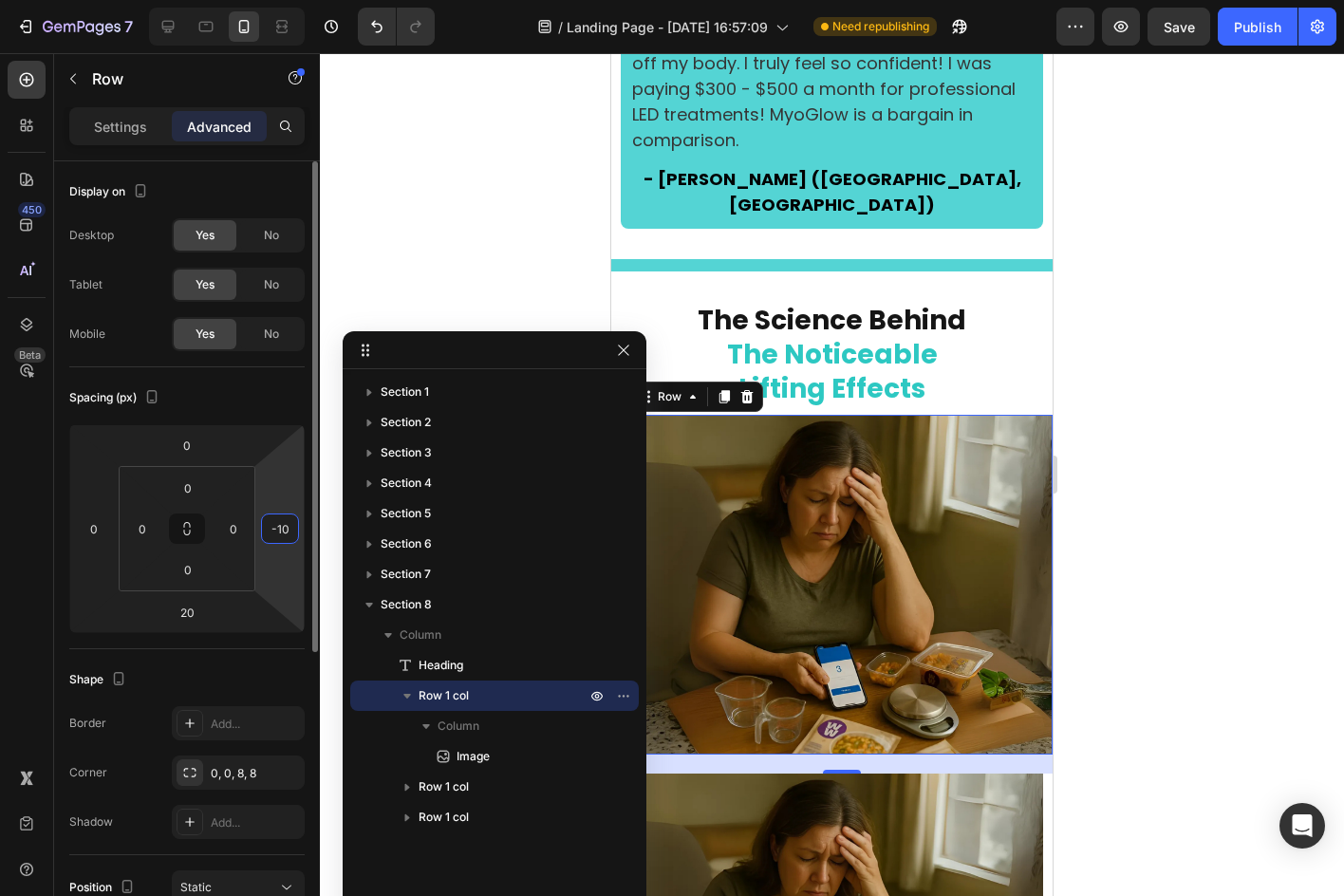
click at [271, 537] on input "-10" at bounding box center [279, 528] width 28 height 28
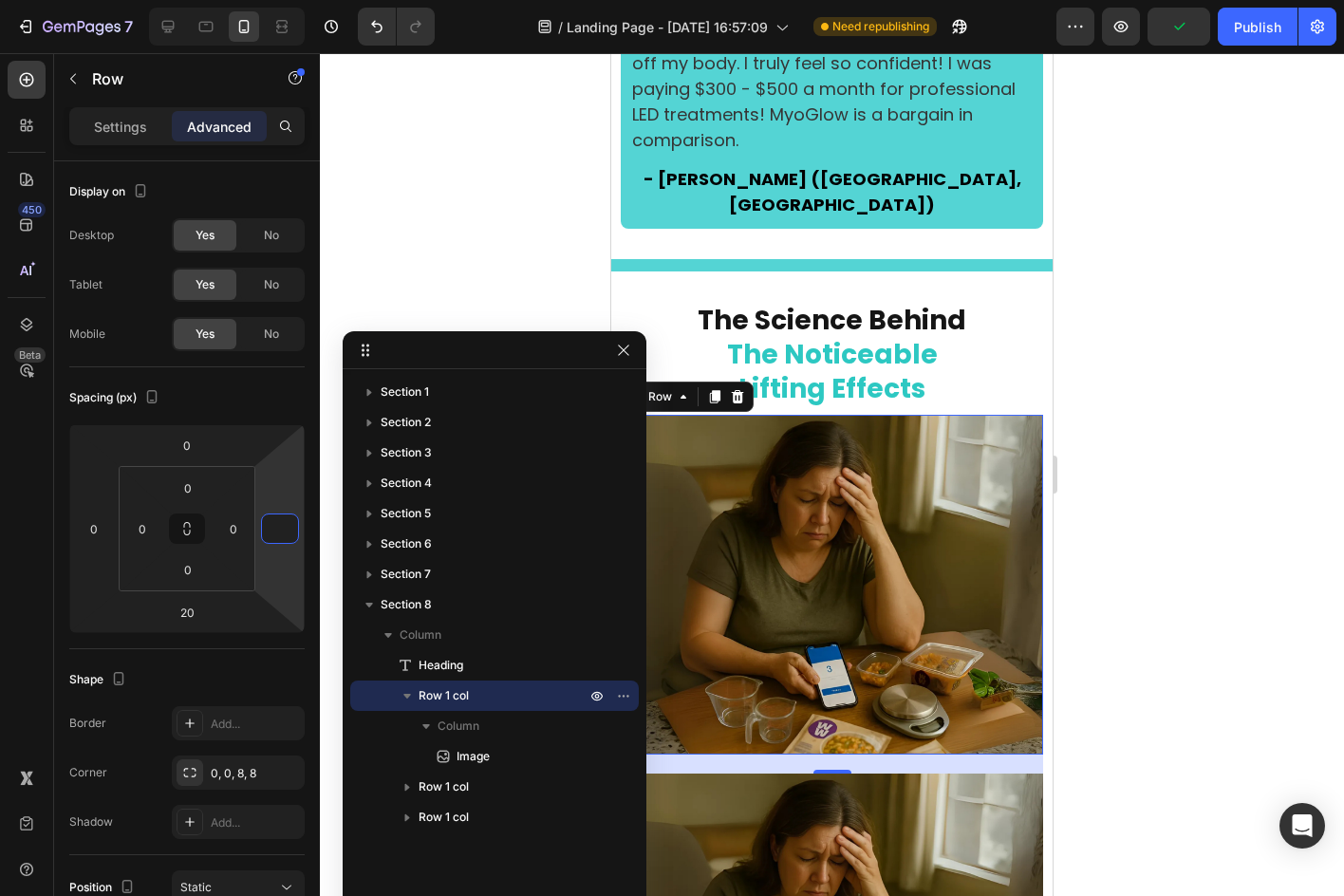
type input "0"
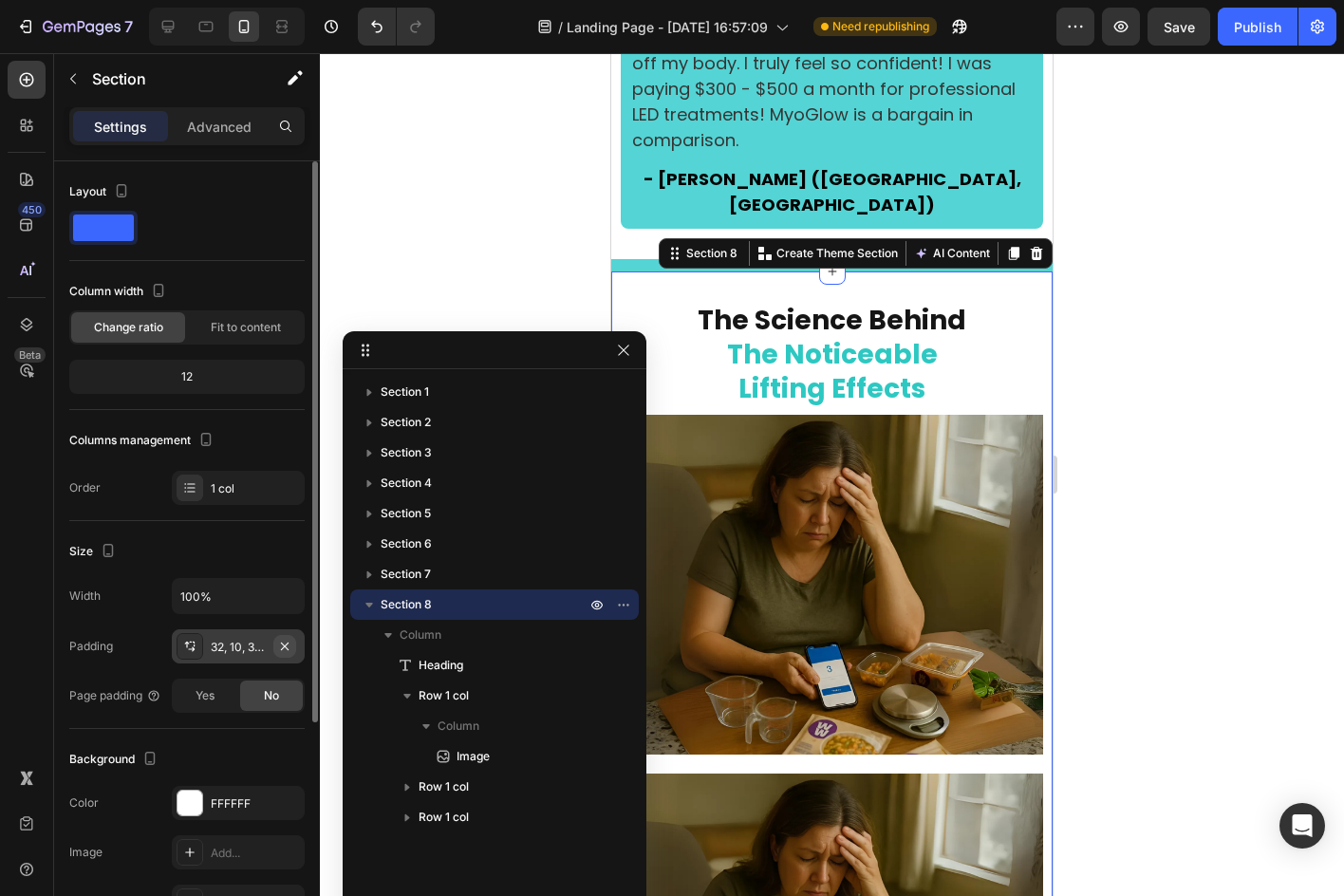
click at [283, 640] on icon "button" at bounding box center [285, 646] width 16 height 16
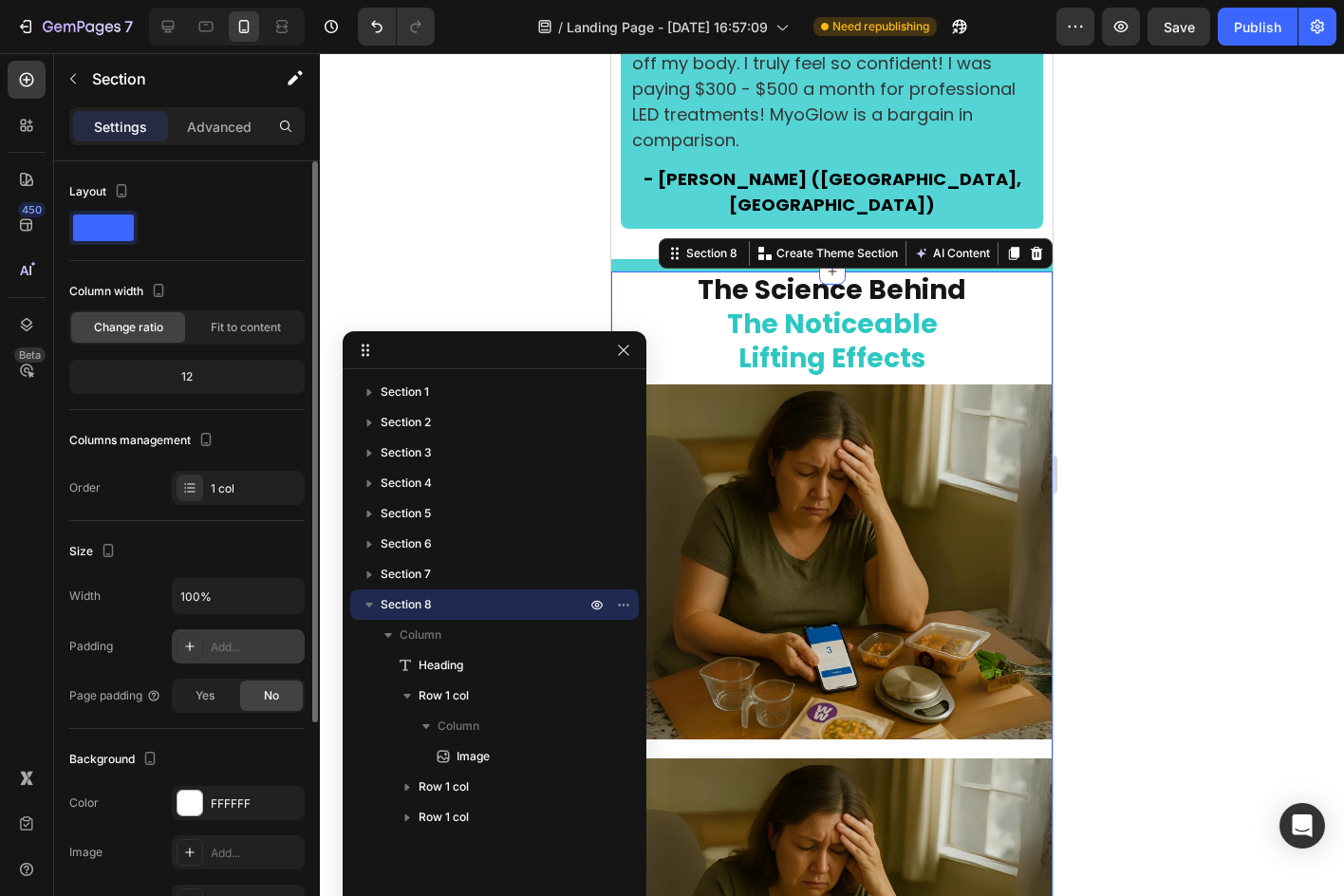
click at [261, 640] on div "Add..." at bounding box center [255, 647] width 89 height 18
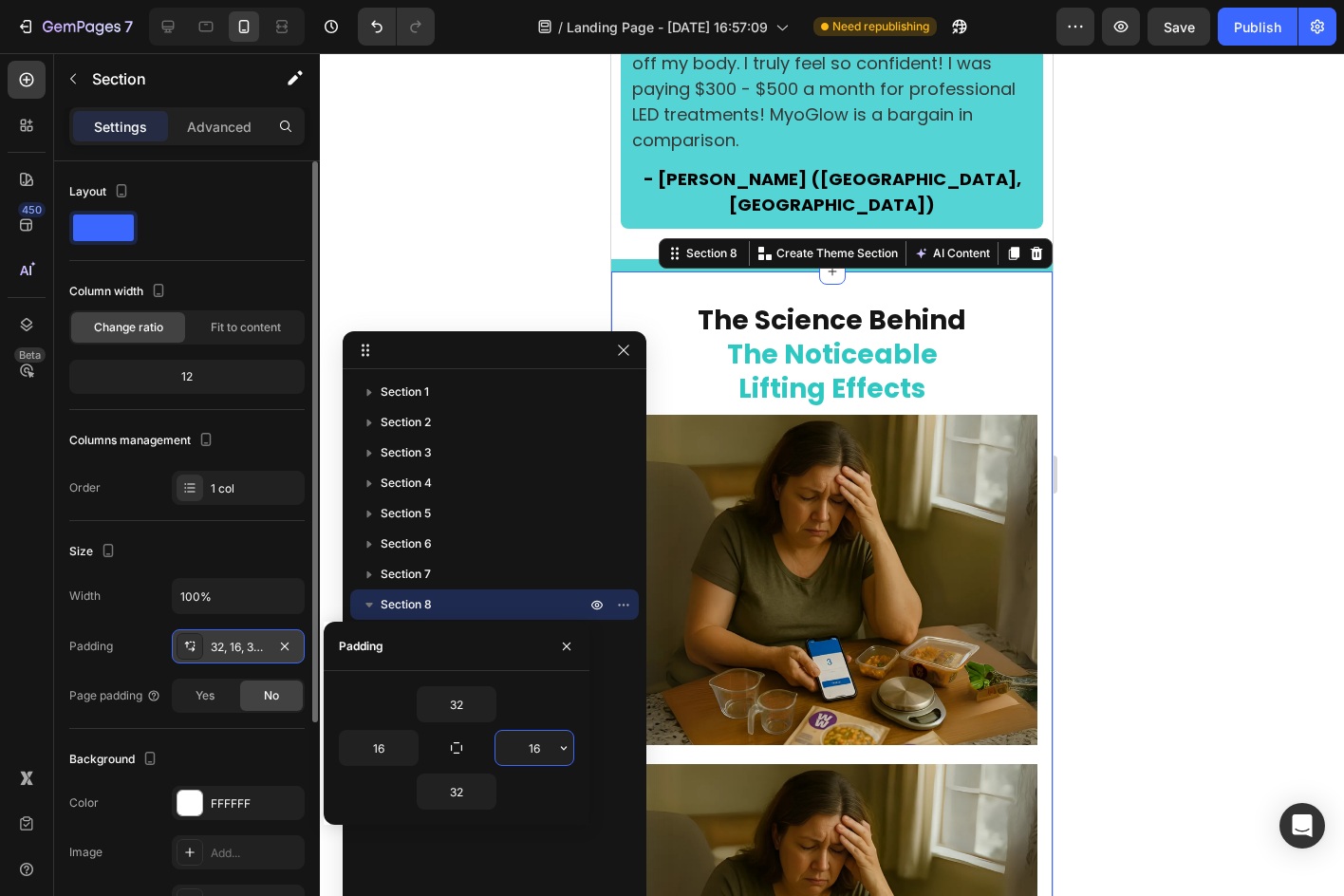
click at [518, 737] on input "16" at bounding box center [535, 748] width 78 height 34
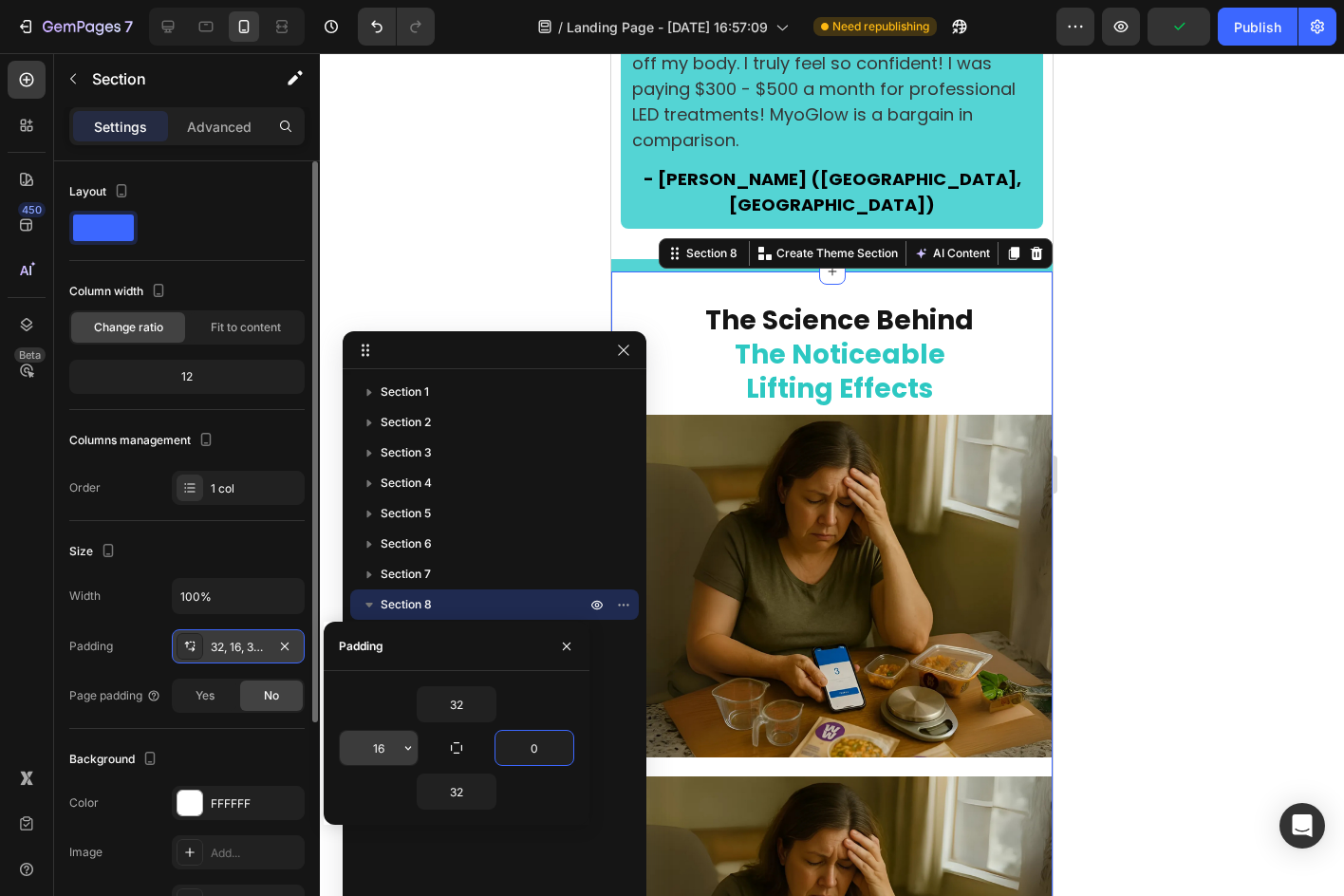
type input "0"
click at [386, 750] on input "16" at bounding box center [379, 748] width 78 height 34
type input "0"
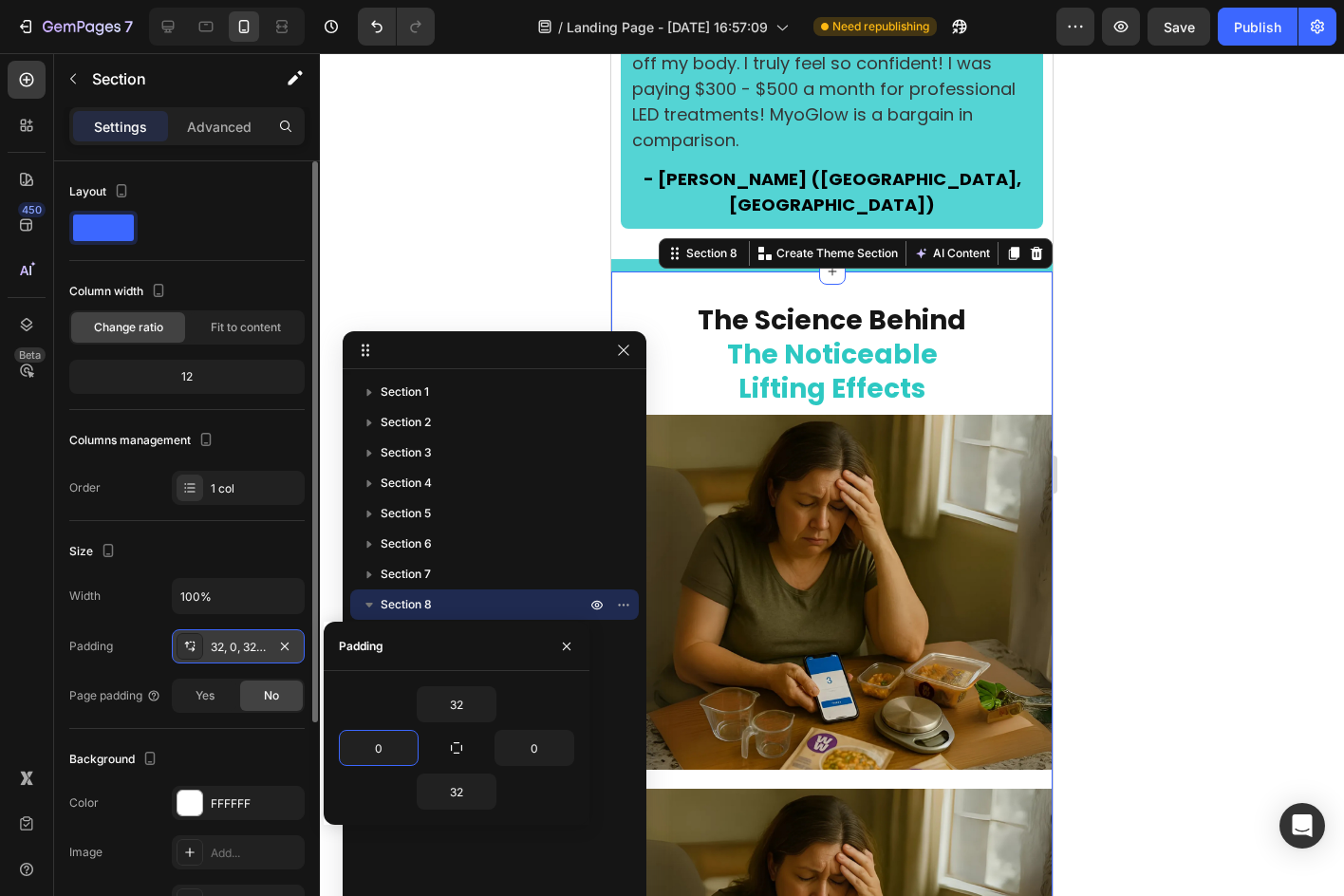
click at [1172, 627] on div at bounding box center [832, 473] width 1024 height 842
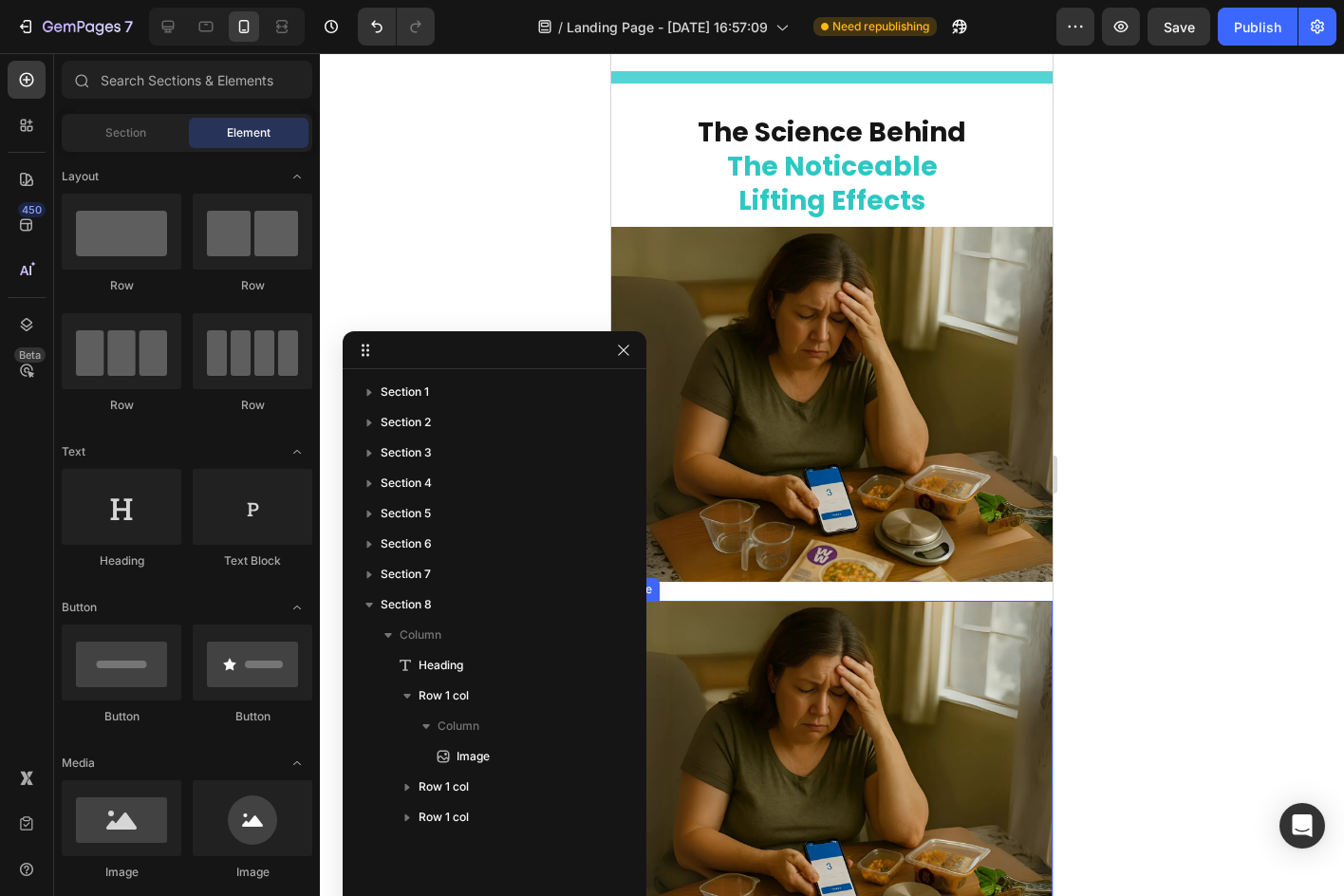
scroll to position [5409, 0]
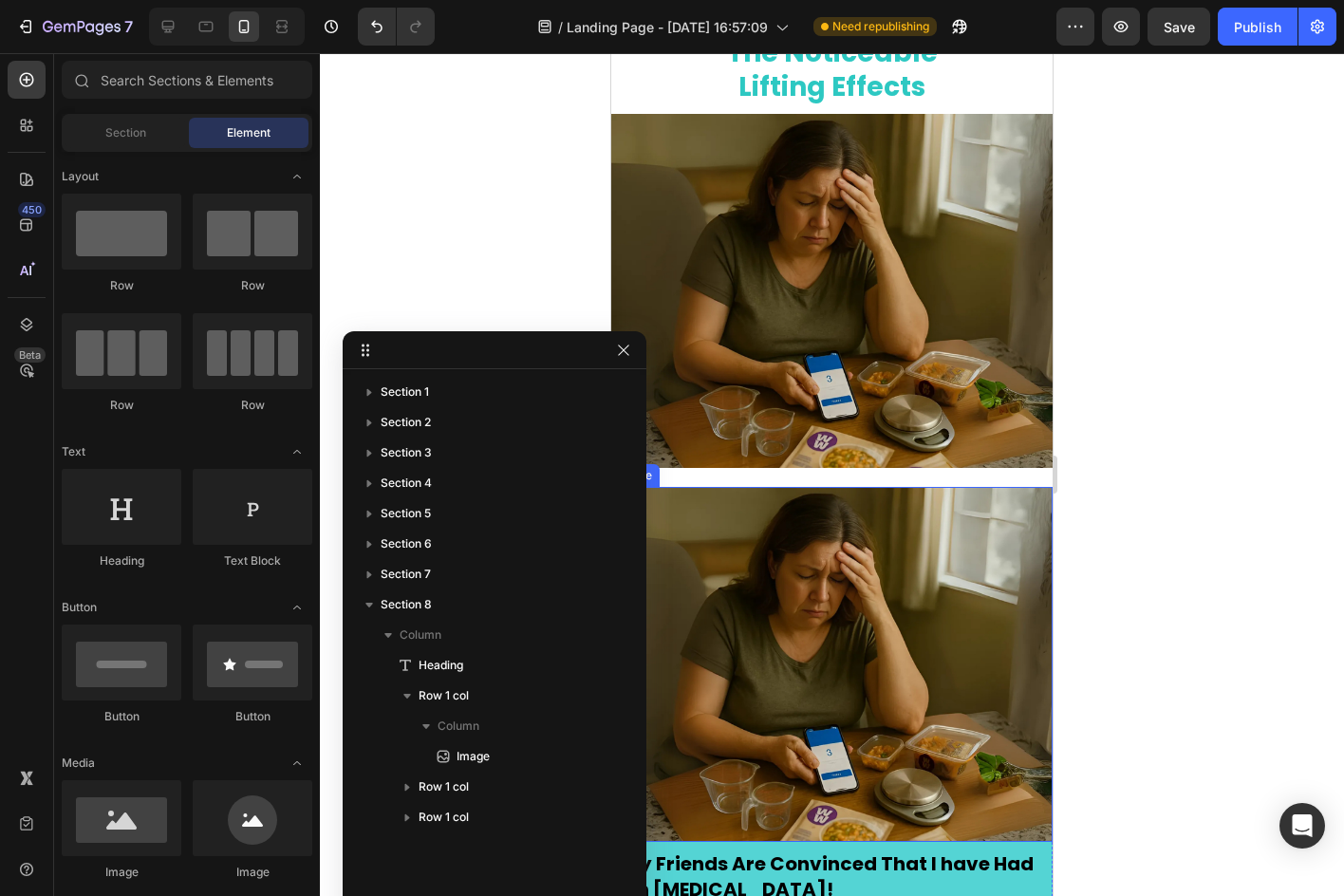
click at [906, 600] on img at bounding box center [832, 665] width 441 height 355
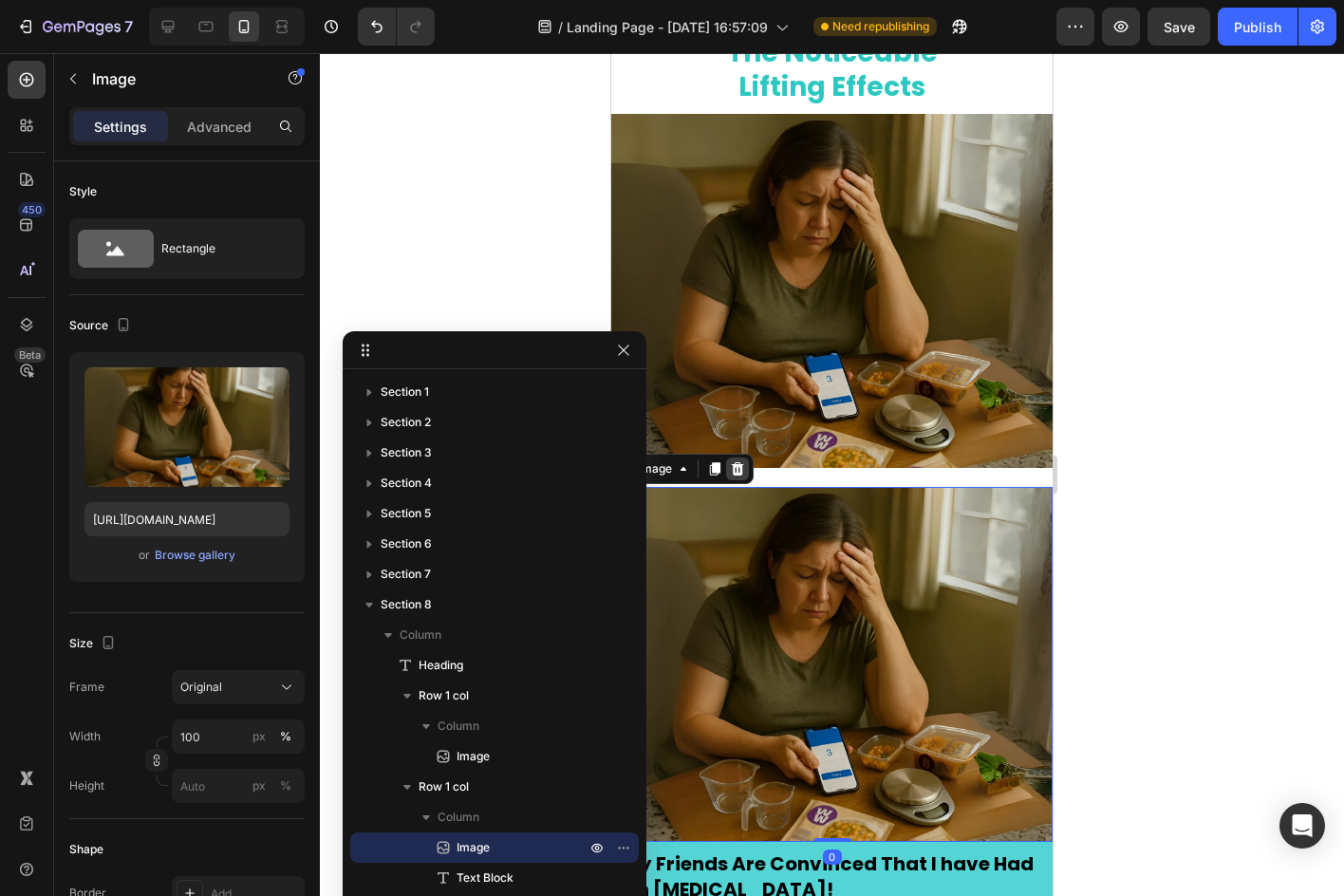
click at [736, 462] on icon at bounding box center [738, 469] width 16 height 16
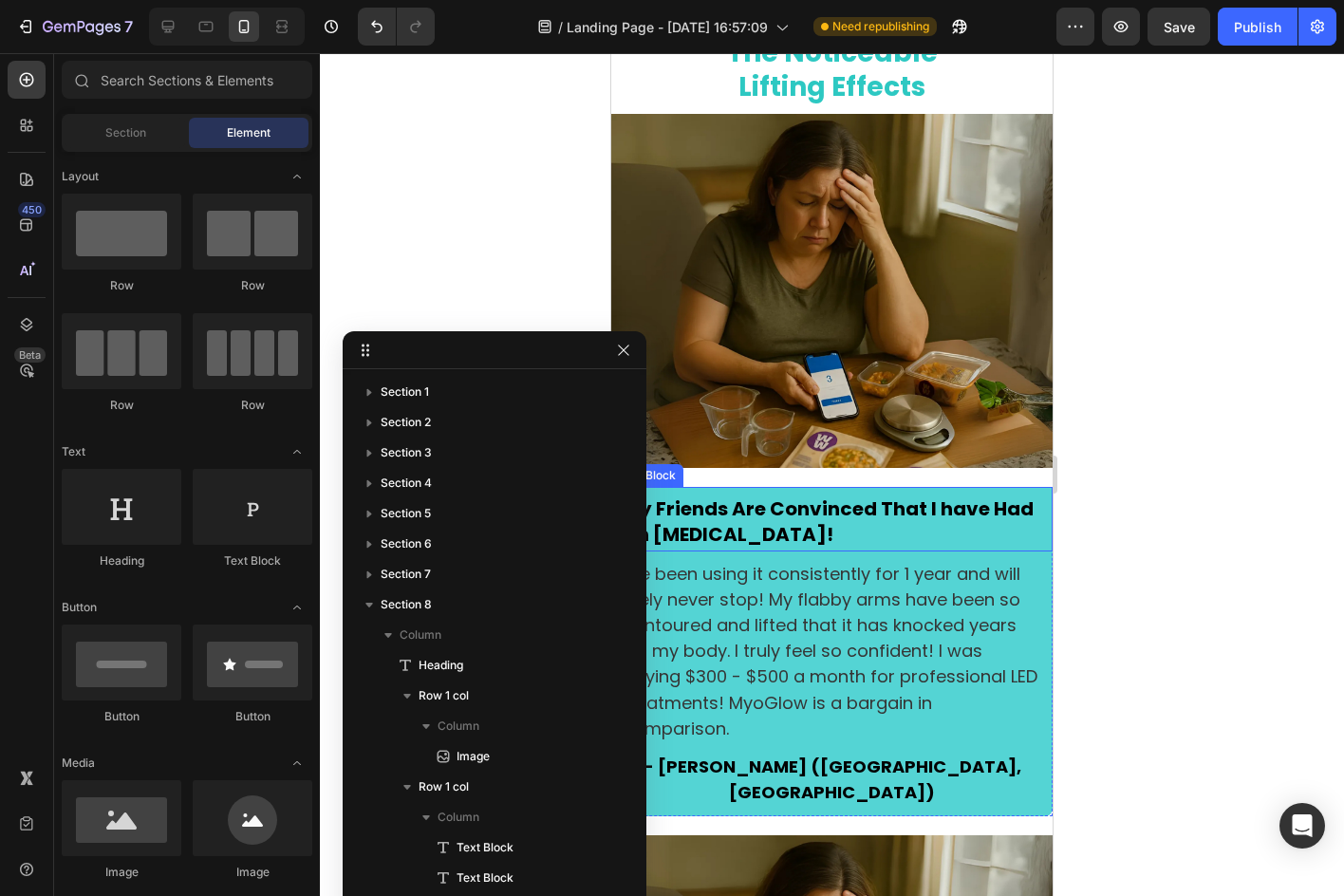
click at [762, 513] on strong "My Friends Are Convinced That I have Had An [MEDICAL_DATA]!" at bounding box center [828, 521] width 411 height 52
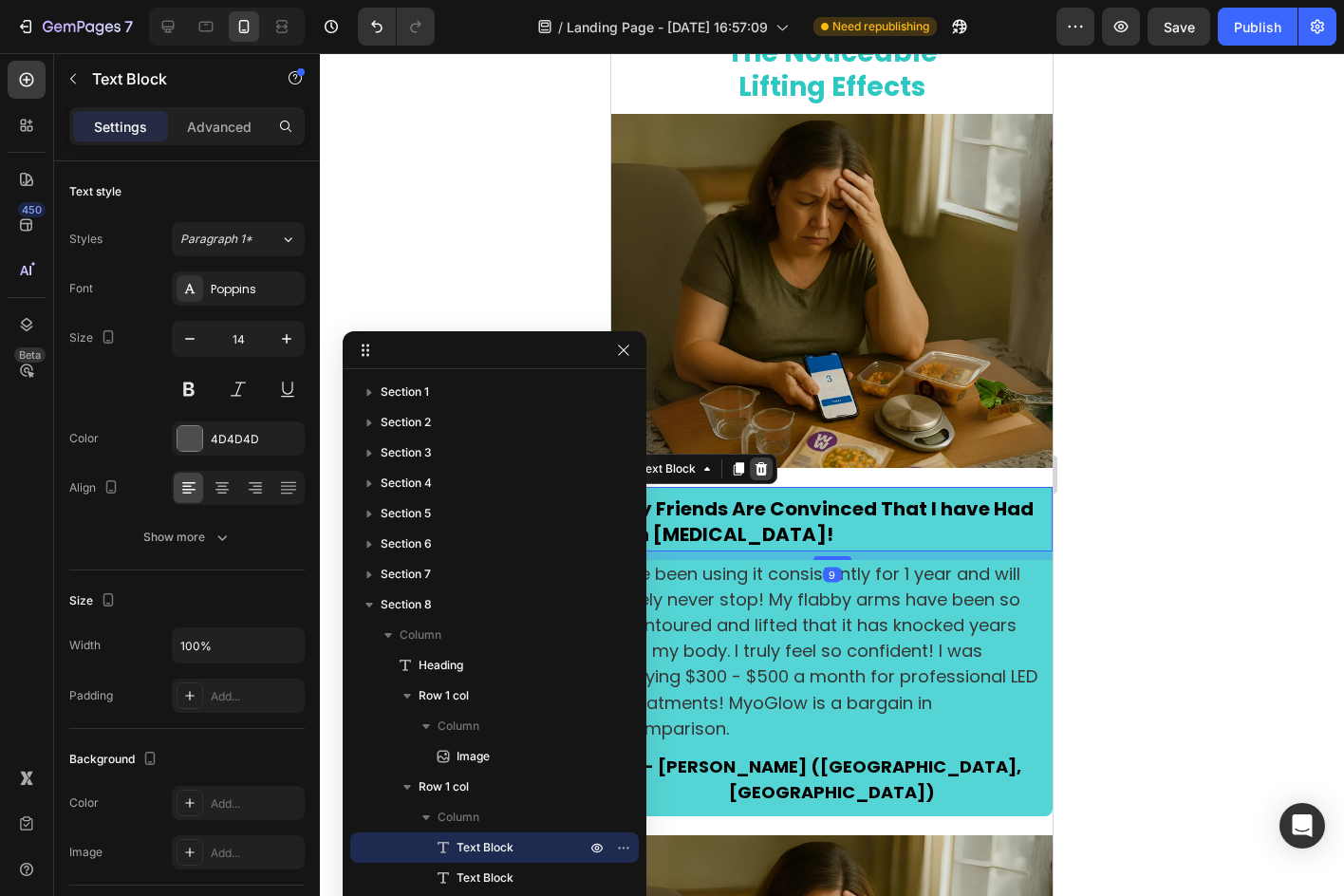
click at [765, 462] on icon at bounding box center [761, 468] width 13 height 14
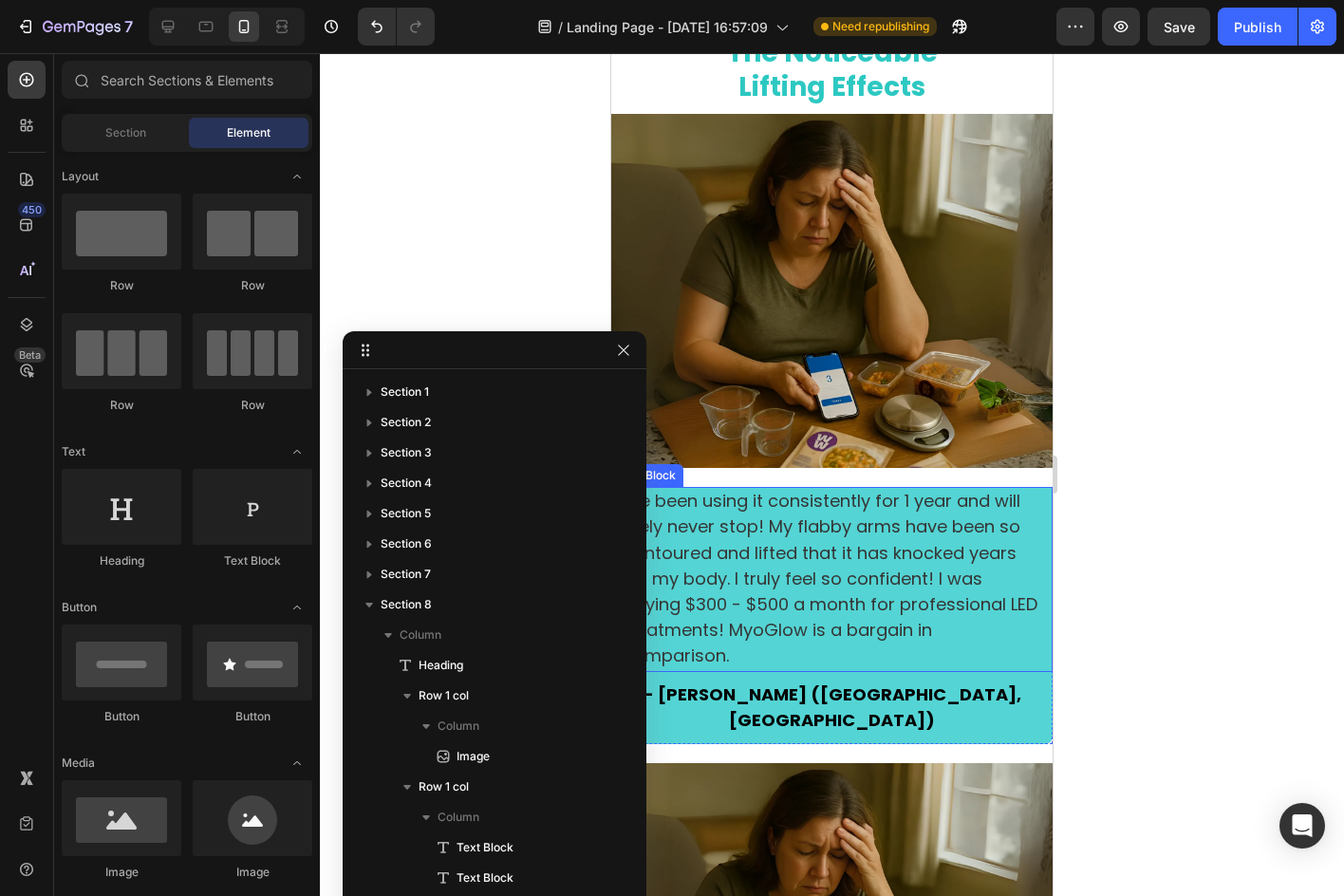
click at [801, 530] on span "I’ve been using it consistently for 1 year and will likely never stop! My flabb…" at bounding box center [830, 578] width 415 height 179
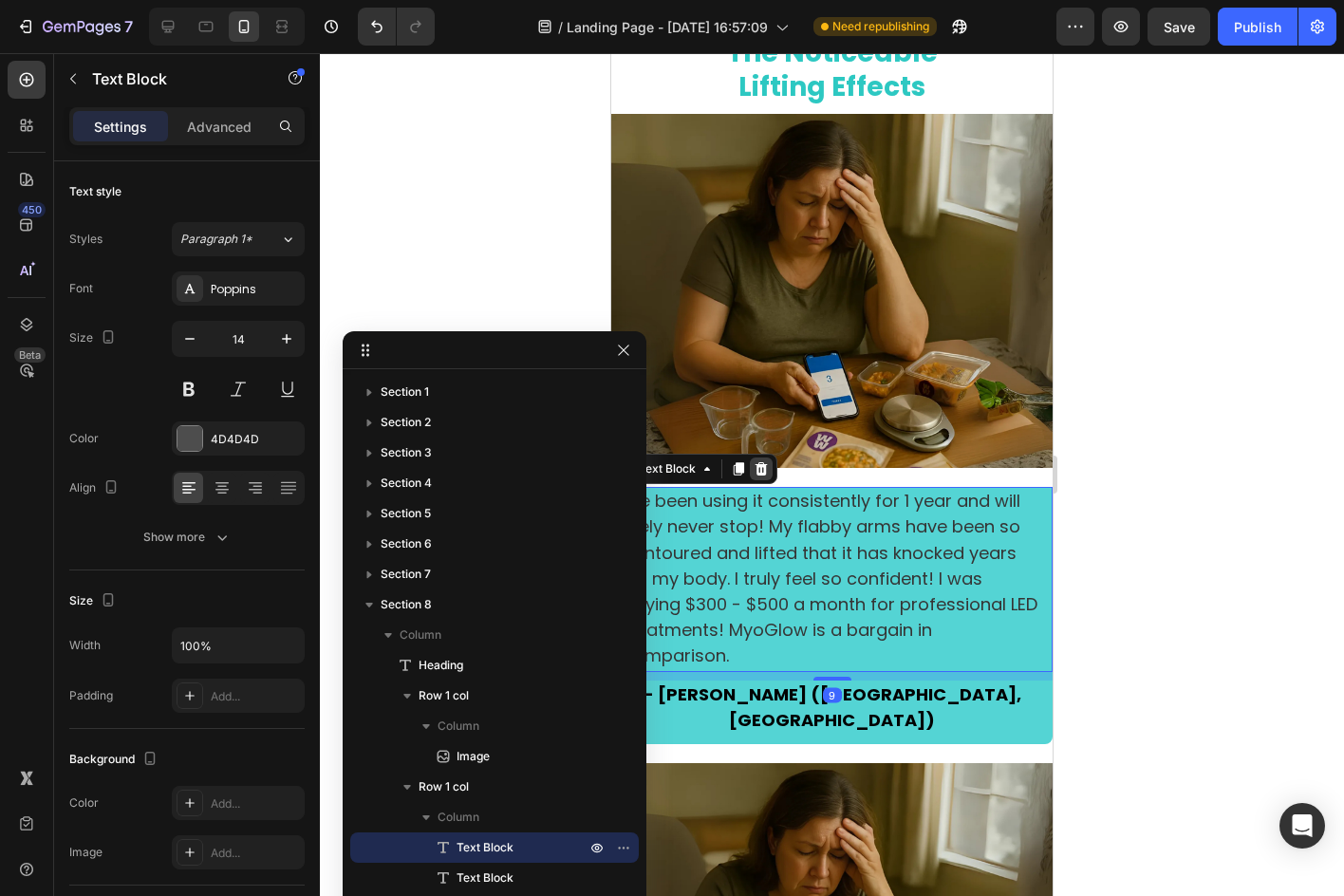
click at [770, 460] on div at bounding box center [760, 468] width 22 height 22
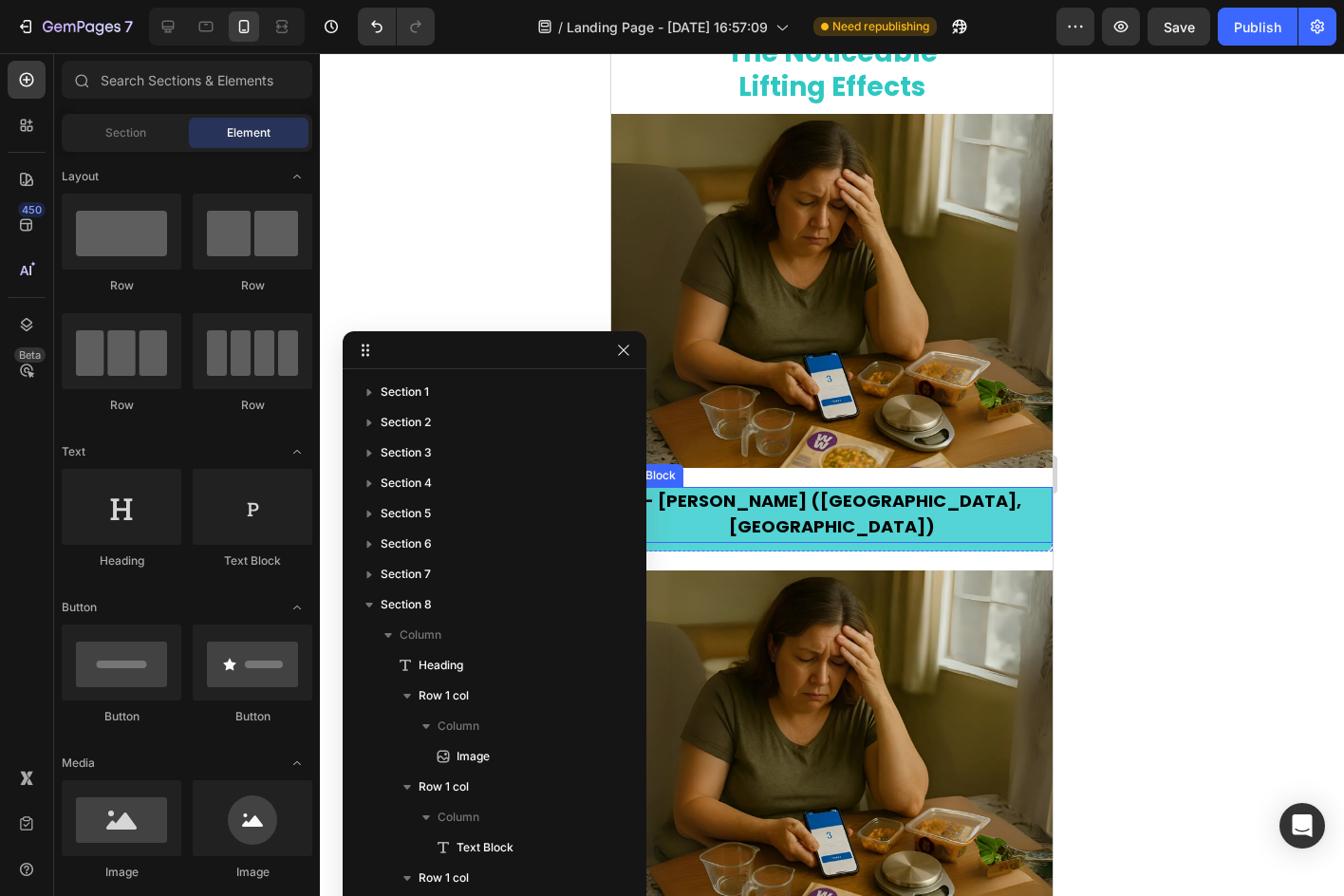
click at [791, 499] on strong "- [PERSON_NAME] ([GEOGRAPHIC_DATA], [GEOGRAPHIC_DATA])" at bounding box center [832, 513] width 378 height 50
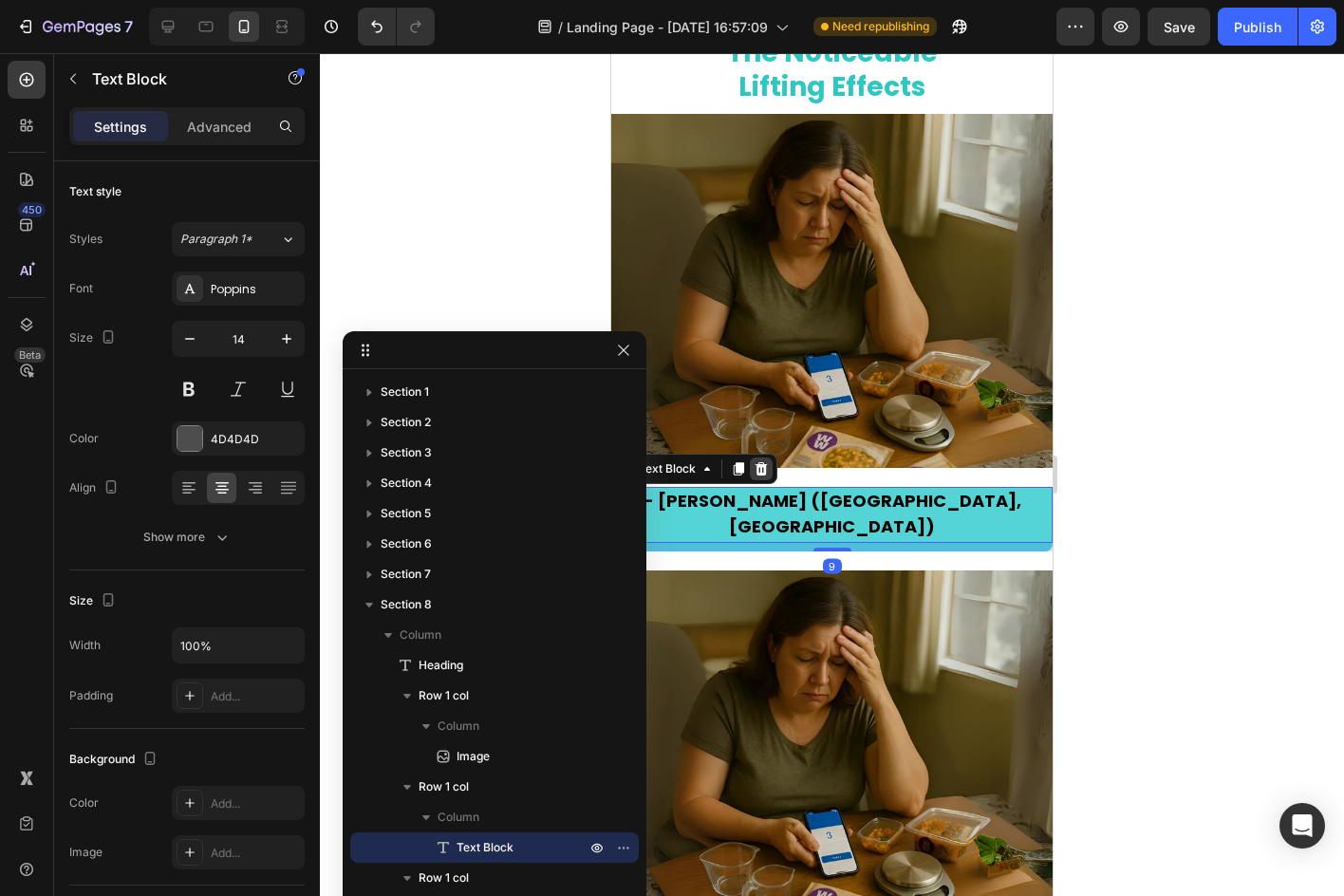
click at [760, 462] on icon at bounding box center [761, 468] width 13 height 14
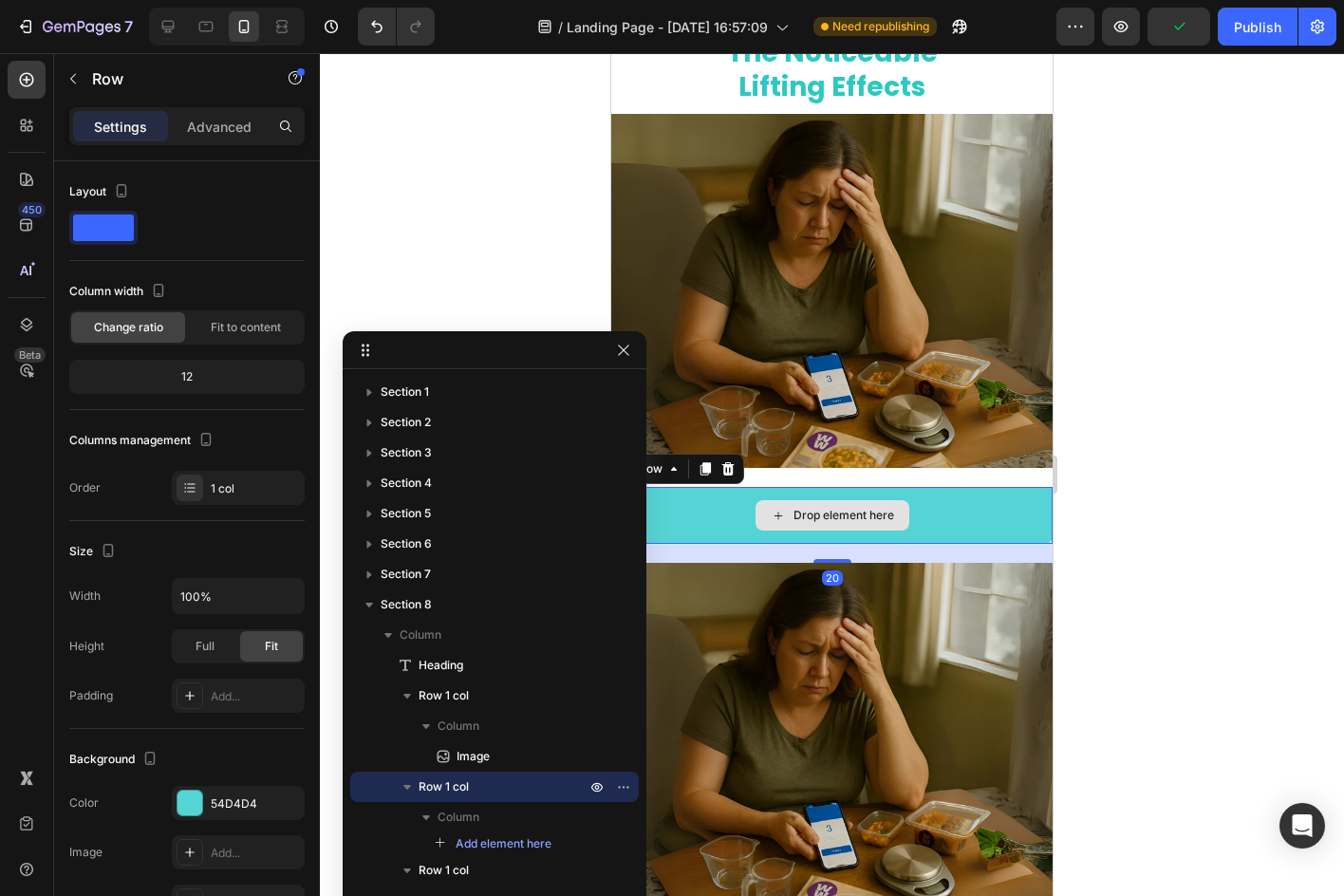
click at [972, 500] on div "Drop element here" at bounding box center [832, 515] width 441 height 57
click at [725, 462] on icon at bounding box center [728, 468] width 13 height 14
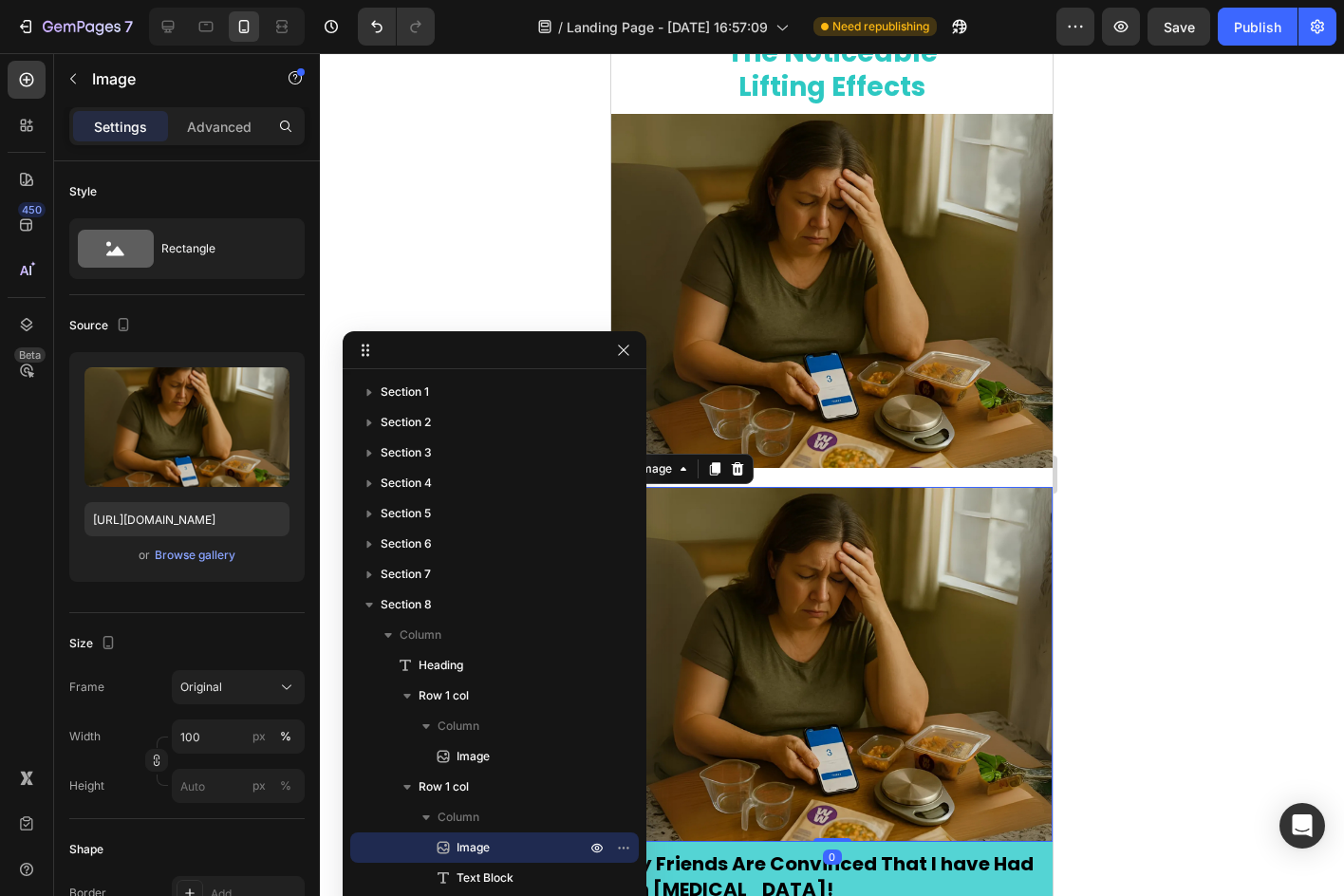
click at [876, 526] on img at bounding box center [832, 665] width 441 height 355
click at [736, 462] on icon at bounding box center [738, 468] width 13 height 14
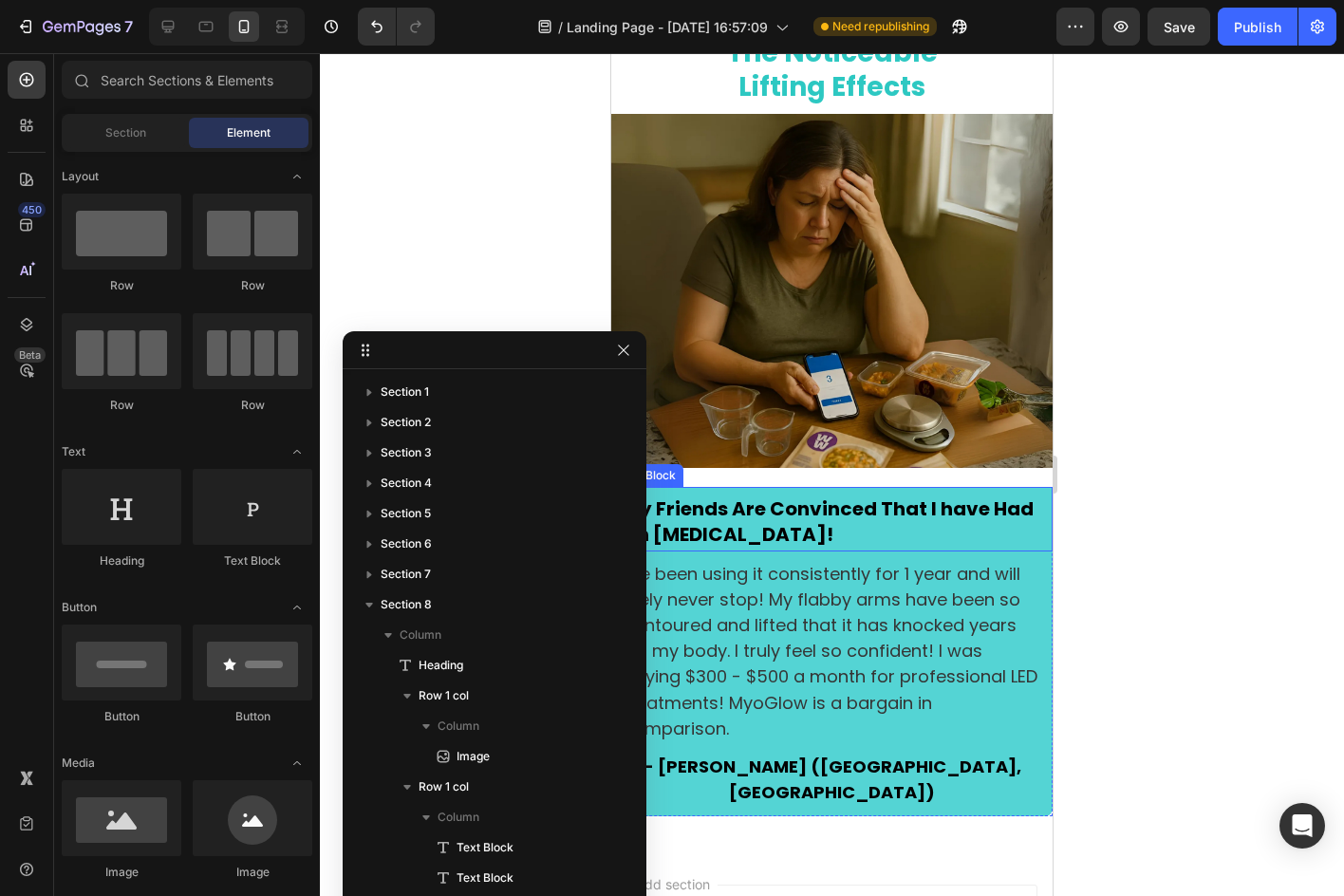
click at [786, 514] on p "My Friends Are Convinced That I have Had An [MEDICAL_DATA]!" at bounding box center [832, 522] width 419 height 52
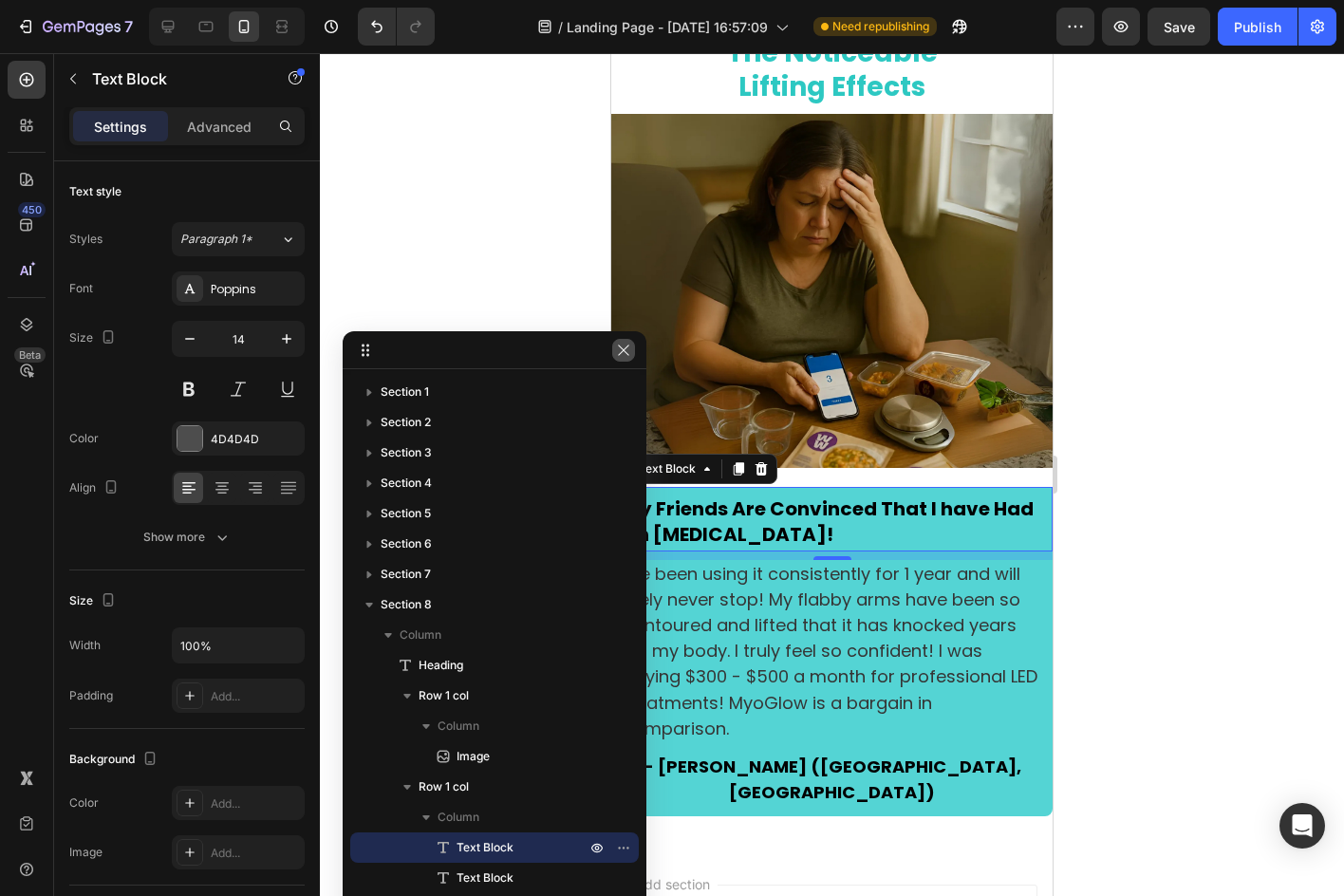
click at [613, 355] on button "button" at bounding box center [623, 349] width 22 height 22
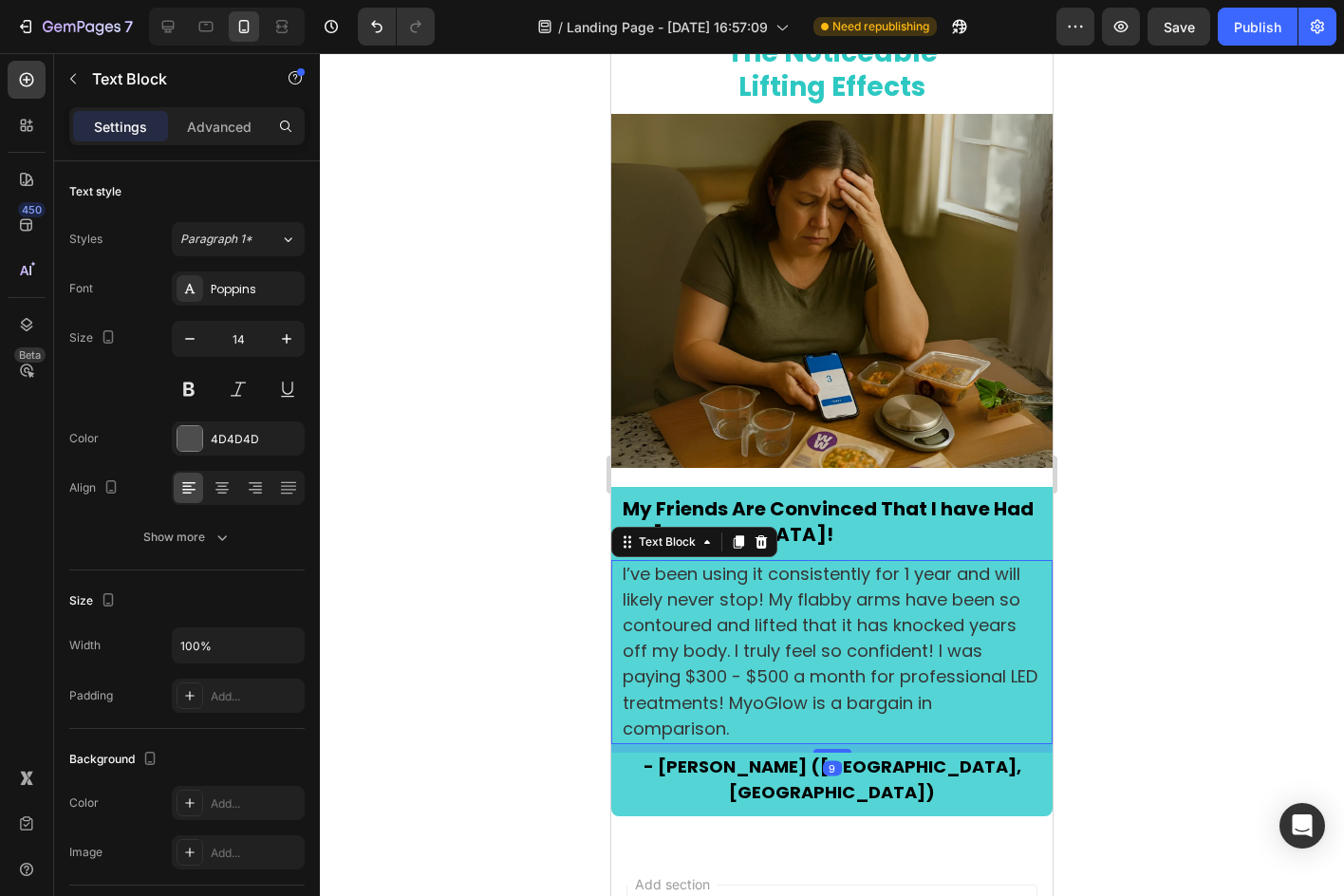
drag, startPoint x: 708, startPoint y: 648, endPoint x: 659, endPoint y: 579, distance: 84.6
click at [707, 647] on span "I’ve been using it consistently for 1 year and will likely never stop! My flabb…" at bounding box center [830, 651] width 415 height 179
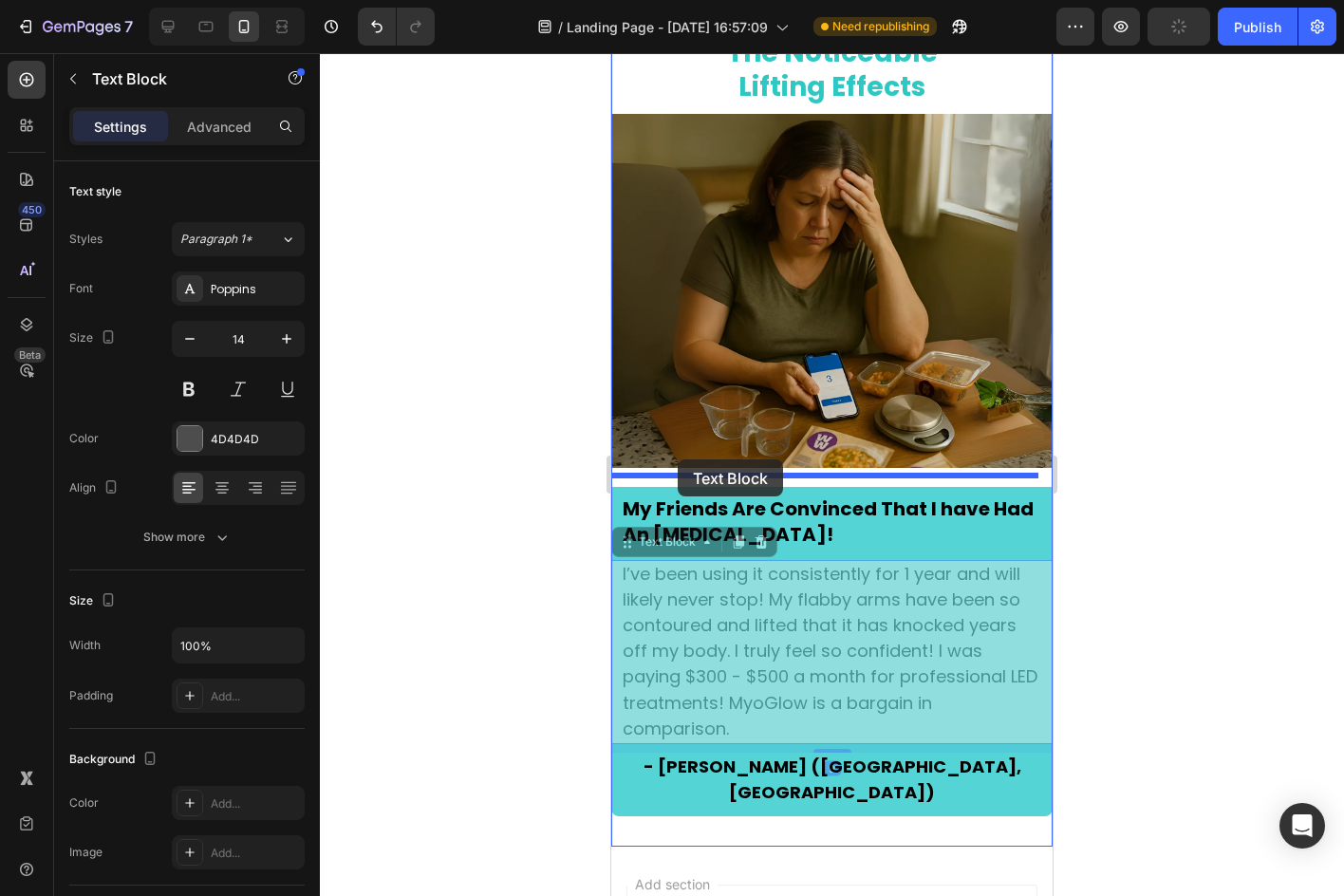
drag, startPoint x: 629, startPoint y: 529, endPoint x: 677, endPoint y: 460, distance: 84.1
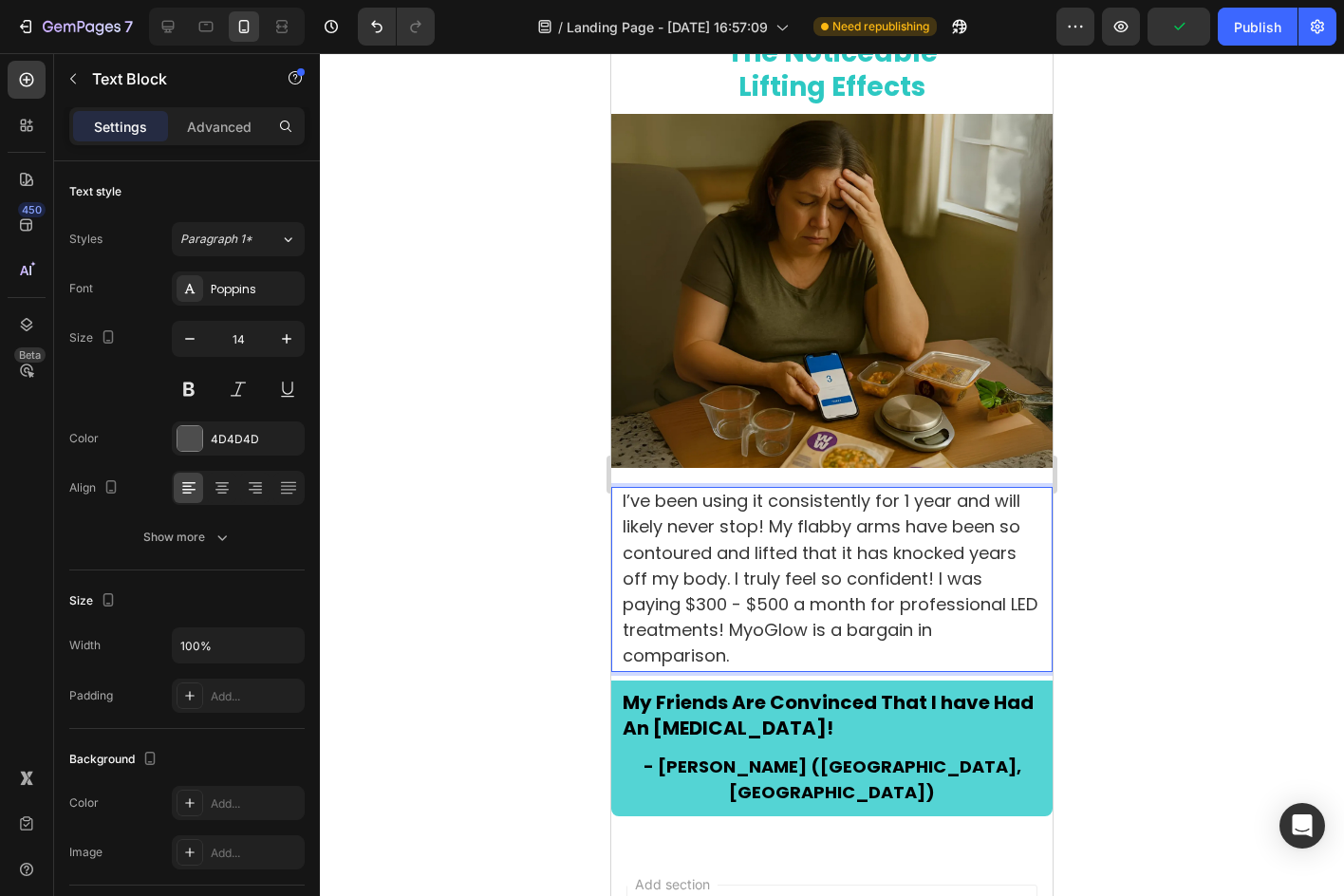
click at [718, 552] on span "I’ve been using it consistently for 1 year and will likely never stop! My flabb…" at bounding box center [830, 578] width 415 height 179
click at [771, 548] on span "I’ve been using it consistently for 1 year and will likely never stop! My flabb…" at bounding box center [830, 578] width 415 height 179
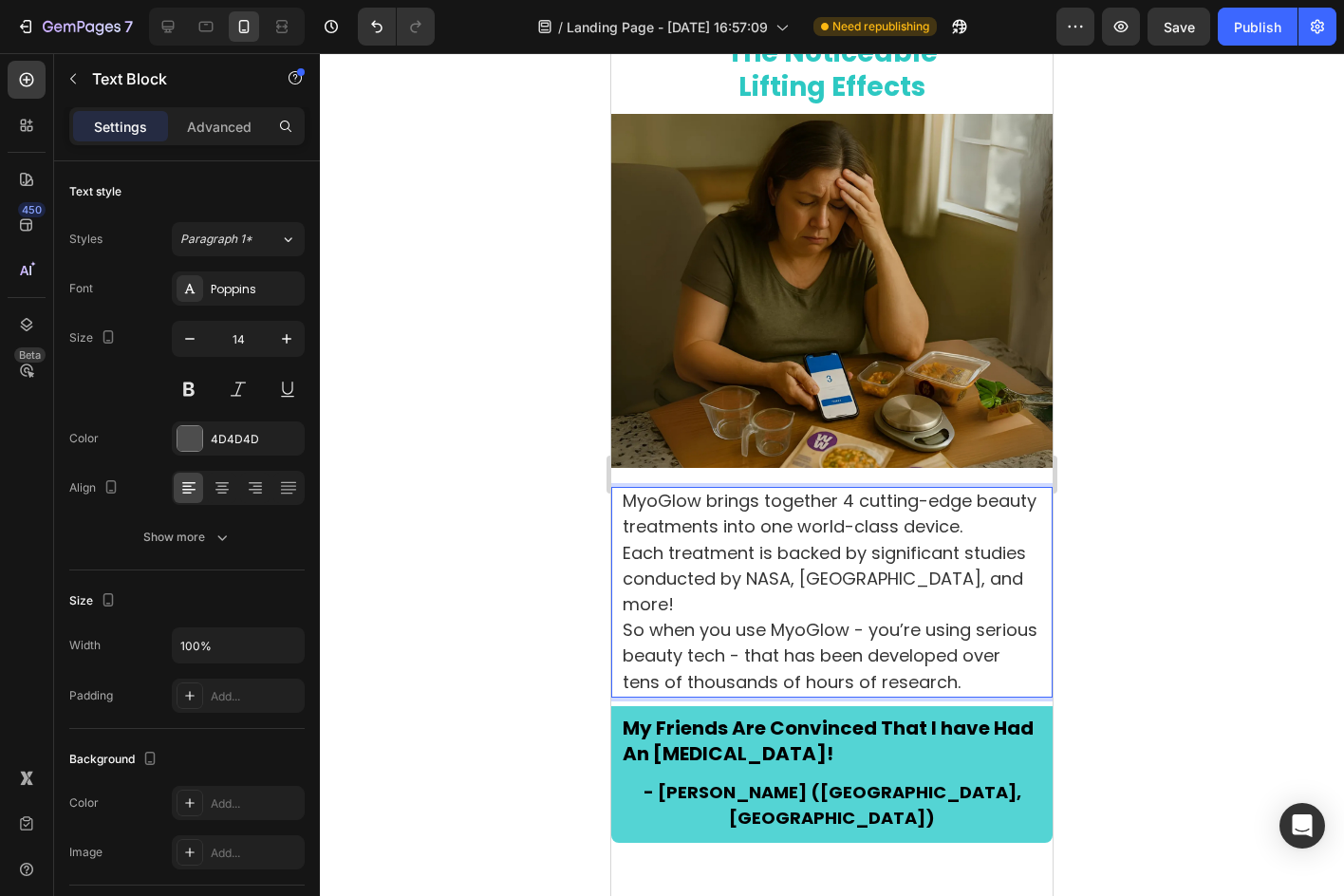
click at [767, 599] on p "MyoGlow brings together 4 cutting-edge beauty treatments into one world-class d…" at bounding box center [832, 592] width 419 height 207
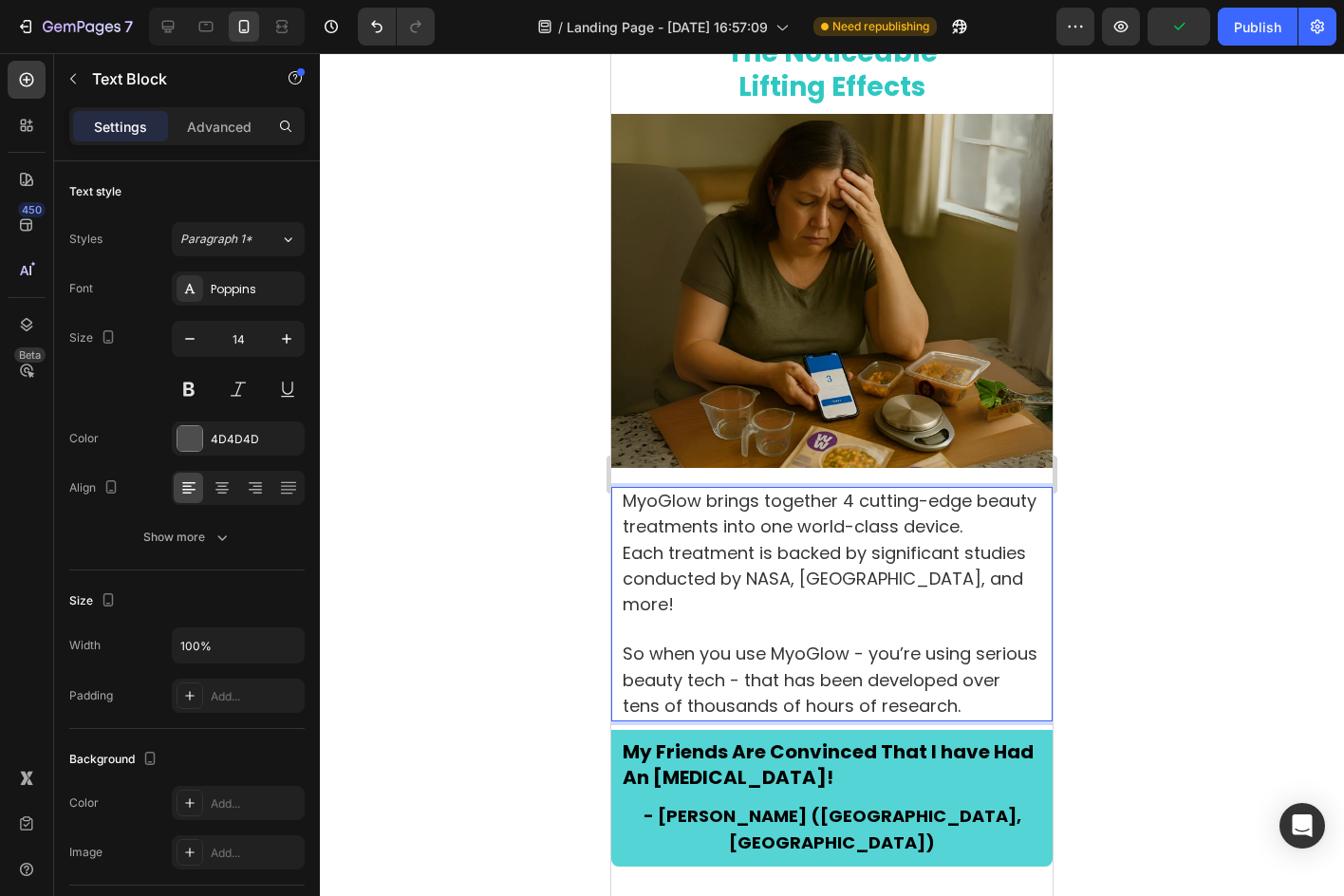
click at [1028, 519] on div "MyoGlow brings together 4 cutting-edge beauty treatments into one world-class d…" at bounding box center [832, 604] width 423 height 234
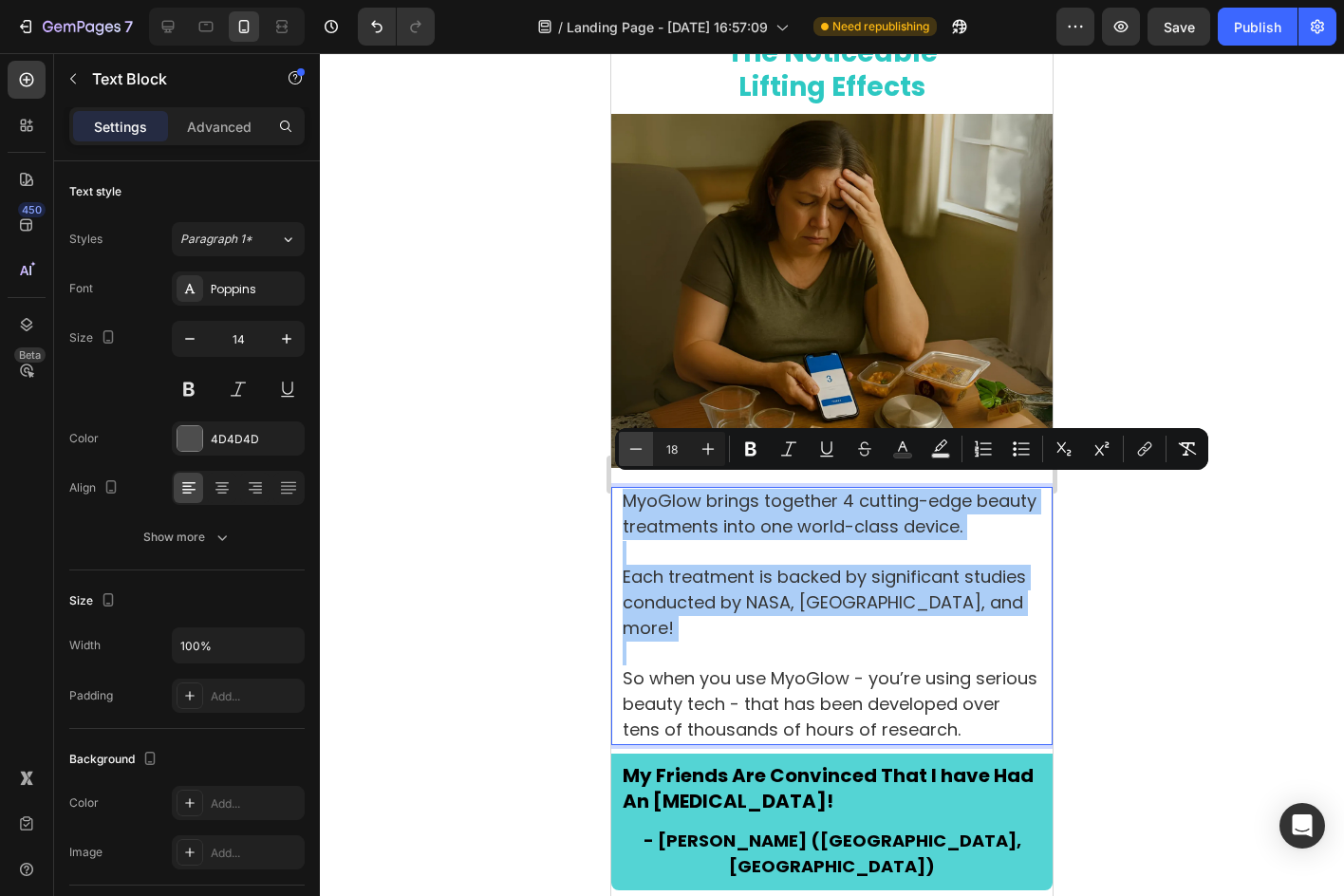
click at [641, 453] on icon "Editor contextual toolbar" at bounding box center [635, 448] width 19 height 19
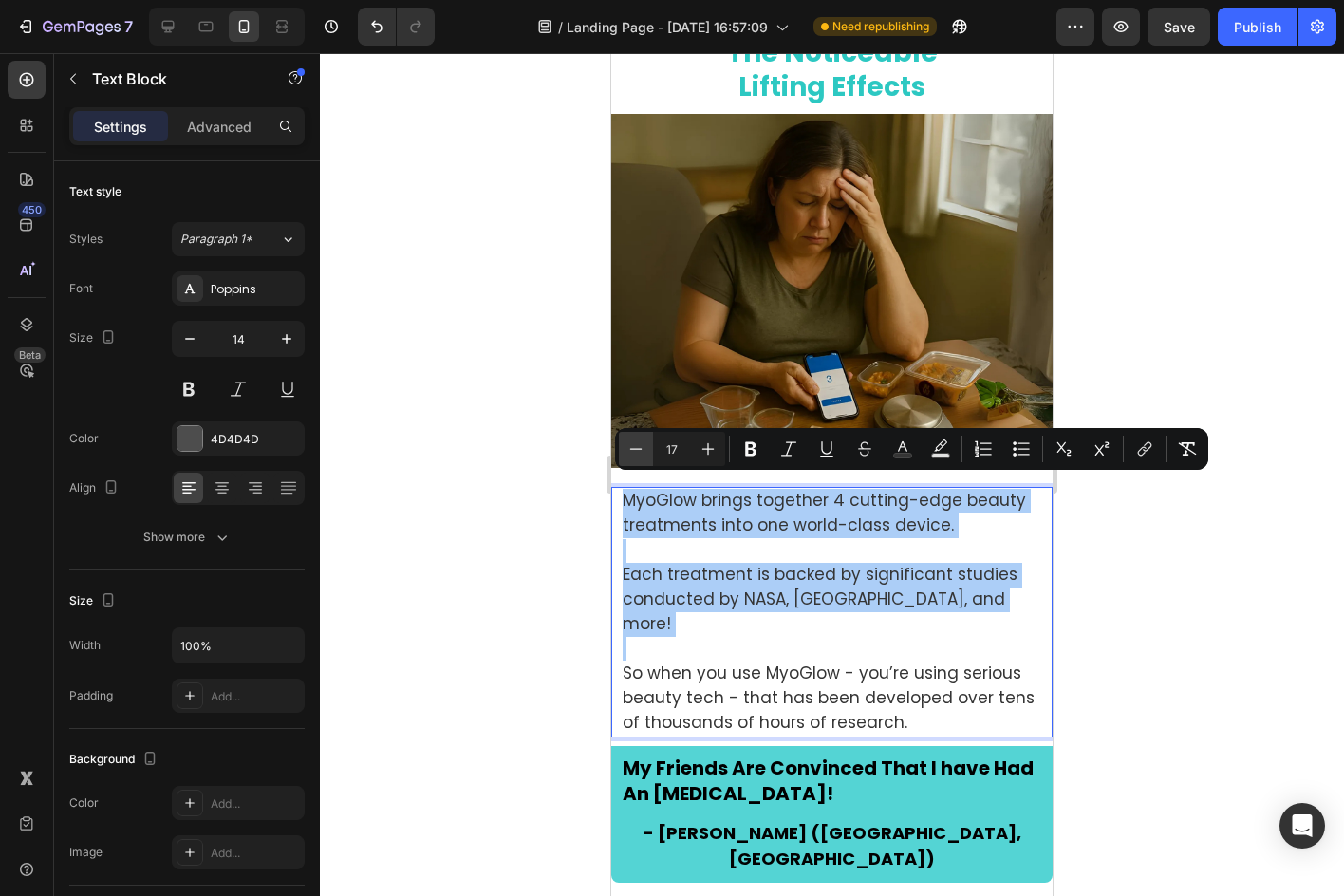
click at [641, 453] on icon "Editor contextual toolbar" at bounding box center [635, 448] width 19 height 19
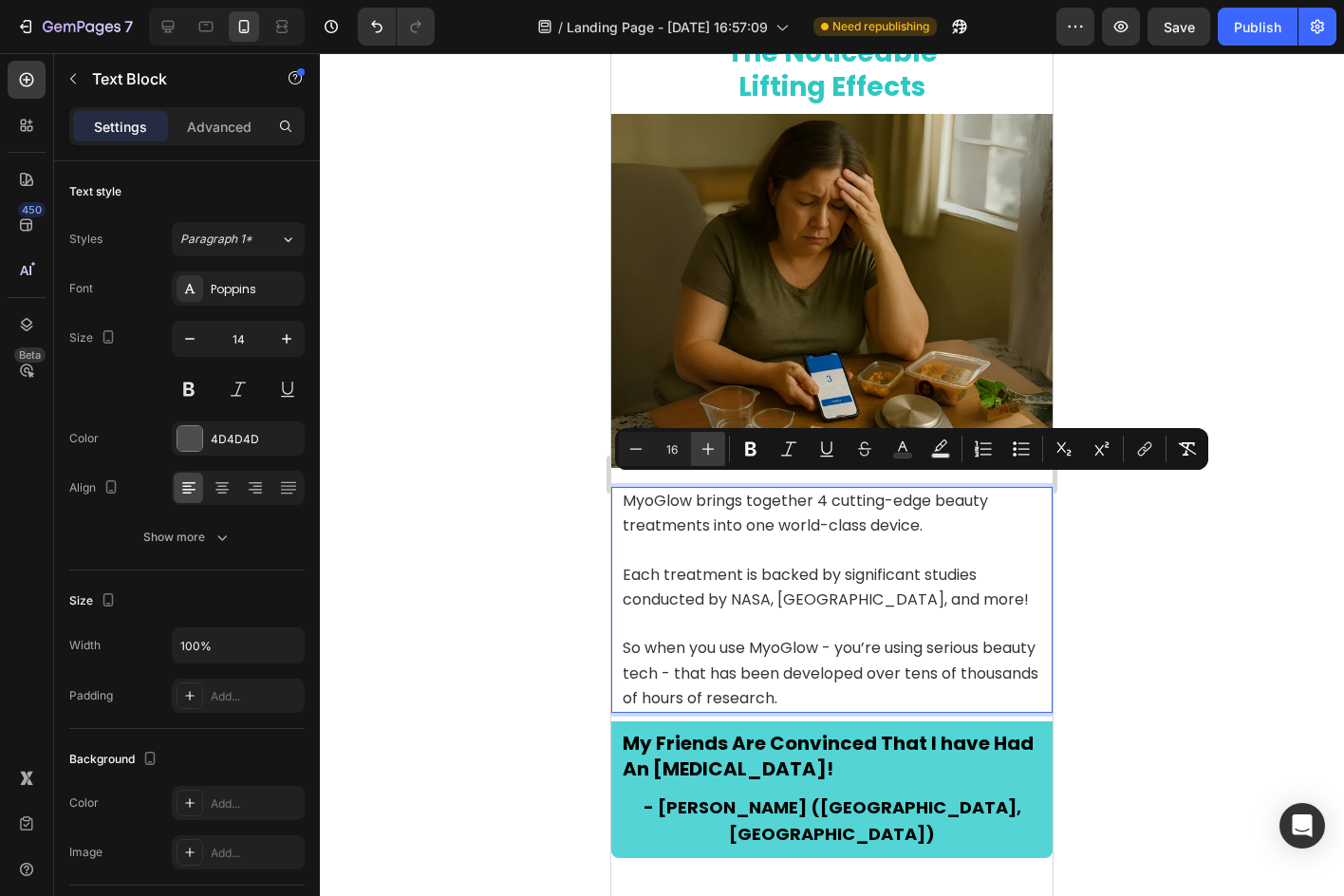
click at [702, 435] on button "Plus" at bounding box center [708, 448] width 34 height 34
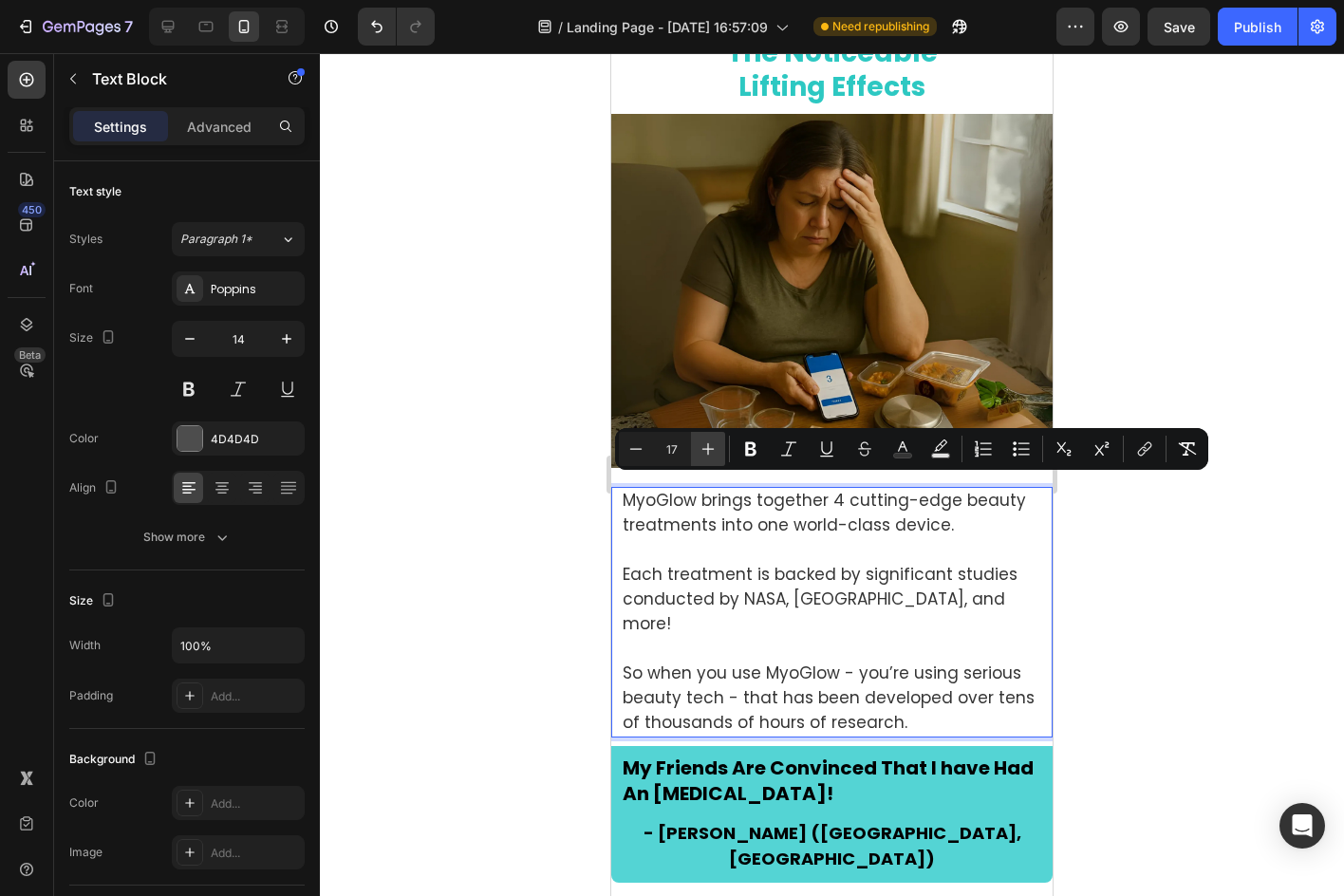
click at [702, 435] on button "Plus" at bounding box center [708, 448] width 34 height 34
type input "18"
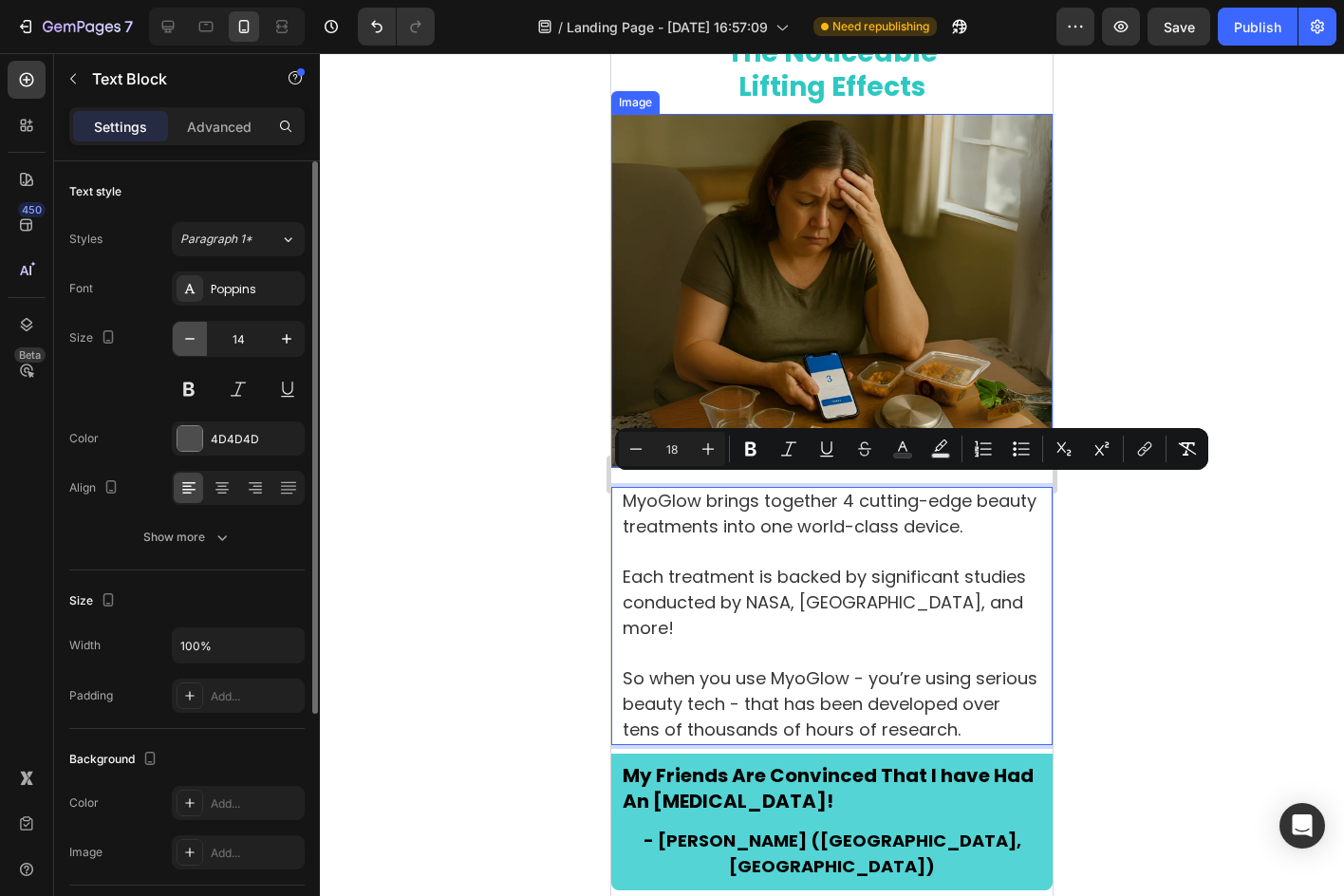
click at [201, 330] on button "button" at bounding box center [189, 339] width 34 height 34
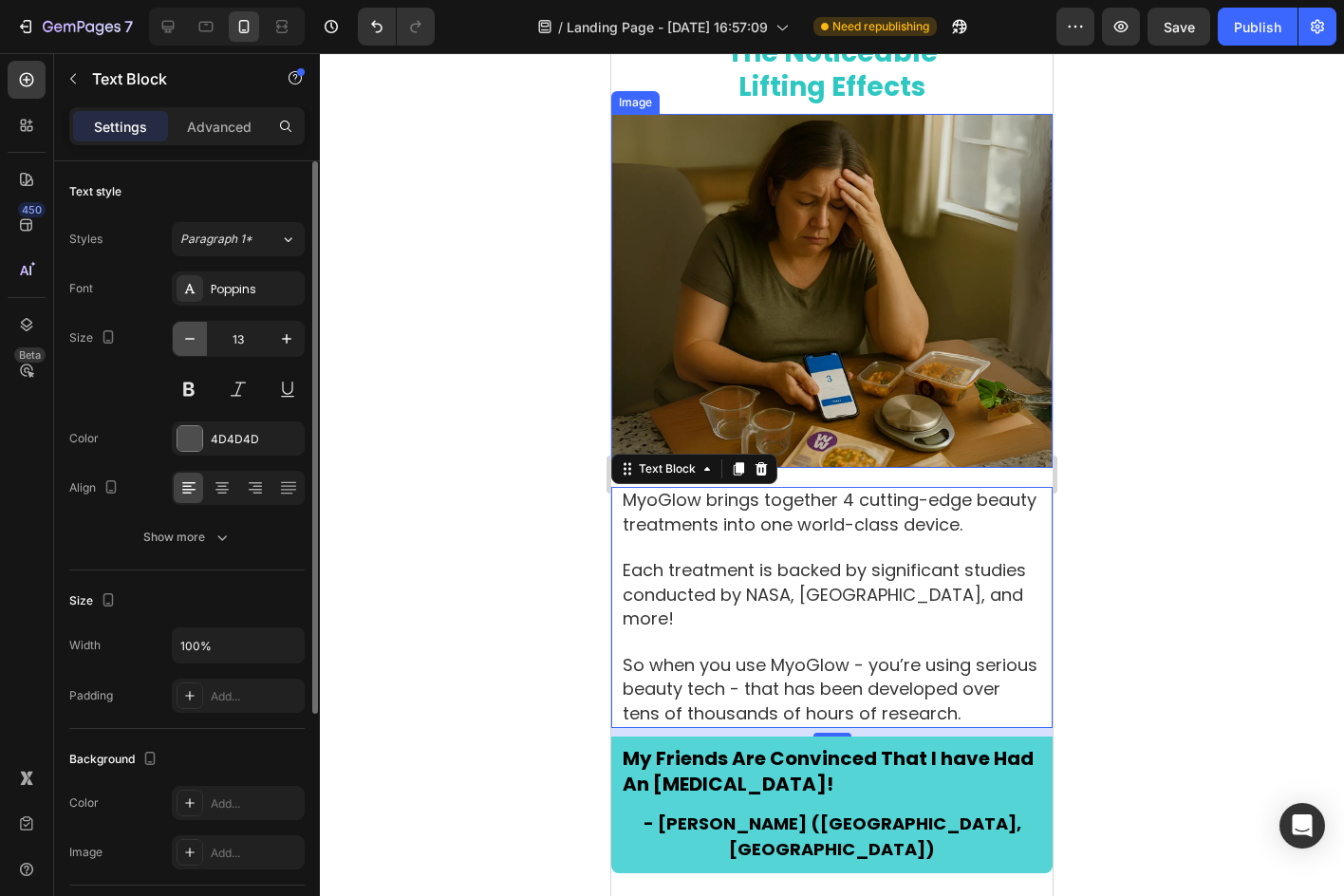
click at [201, 330] on button "button" at bounding box center [189, 339] width 34 height 34
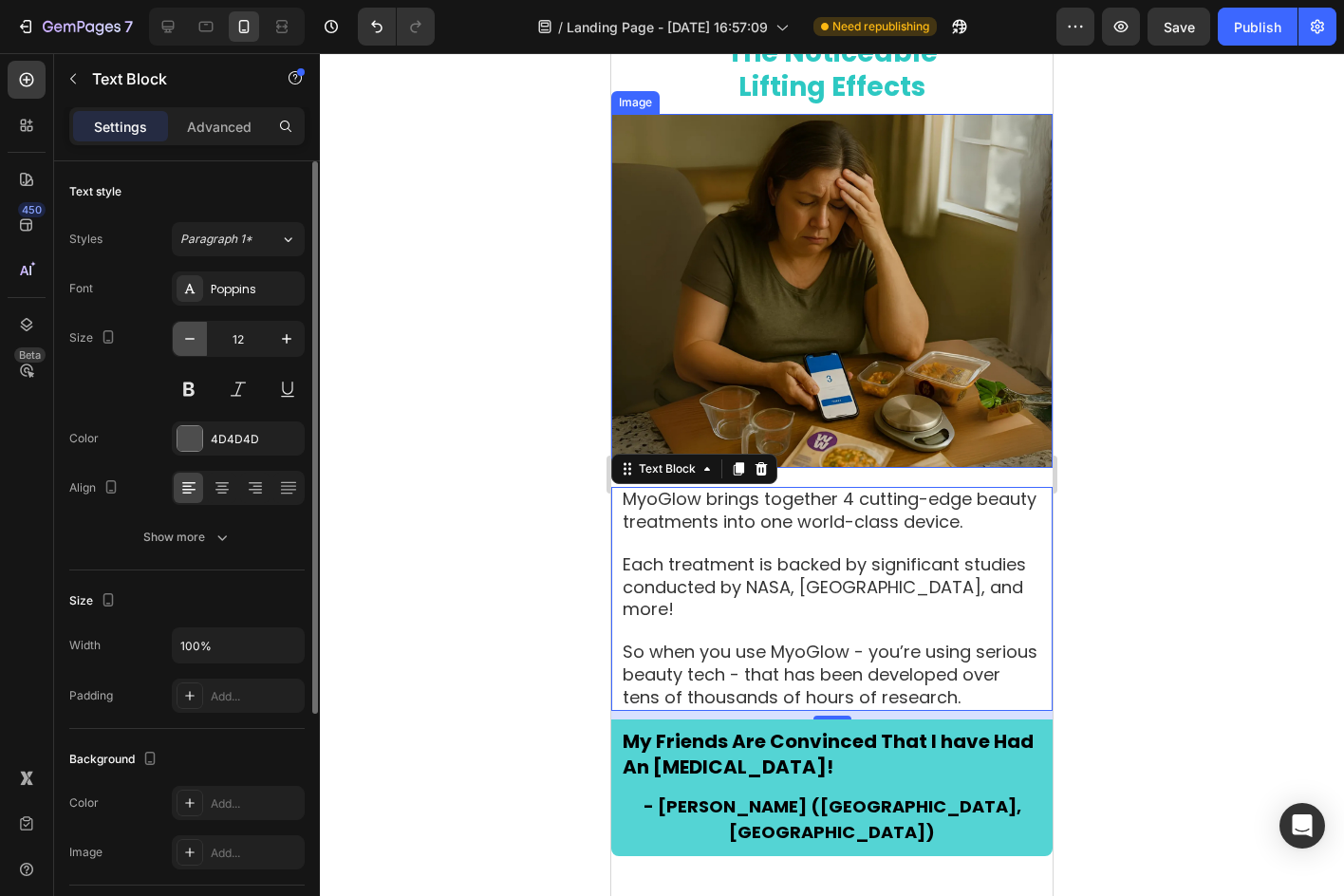
click at [201, 330] on button "button" at bounding box center [189, 339] width 34 height 34
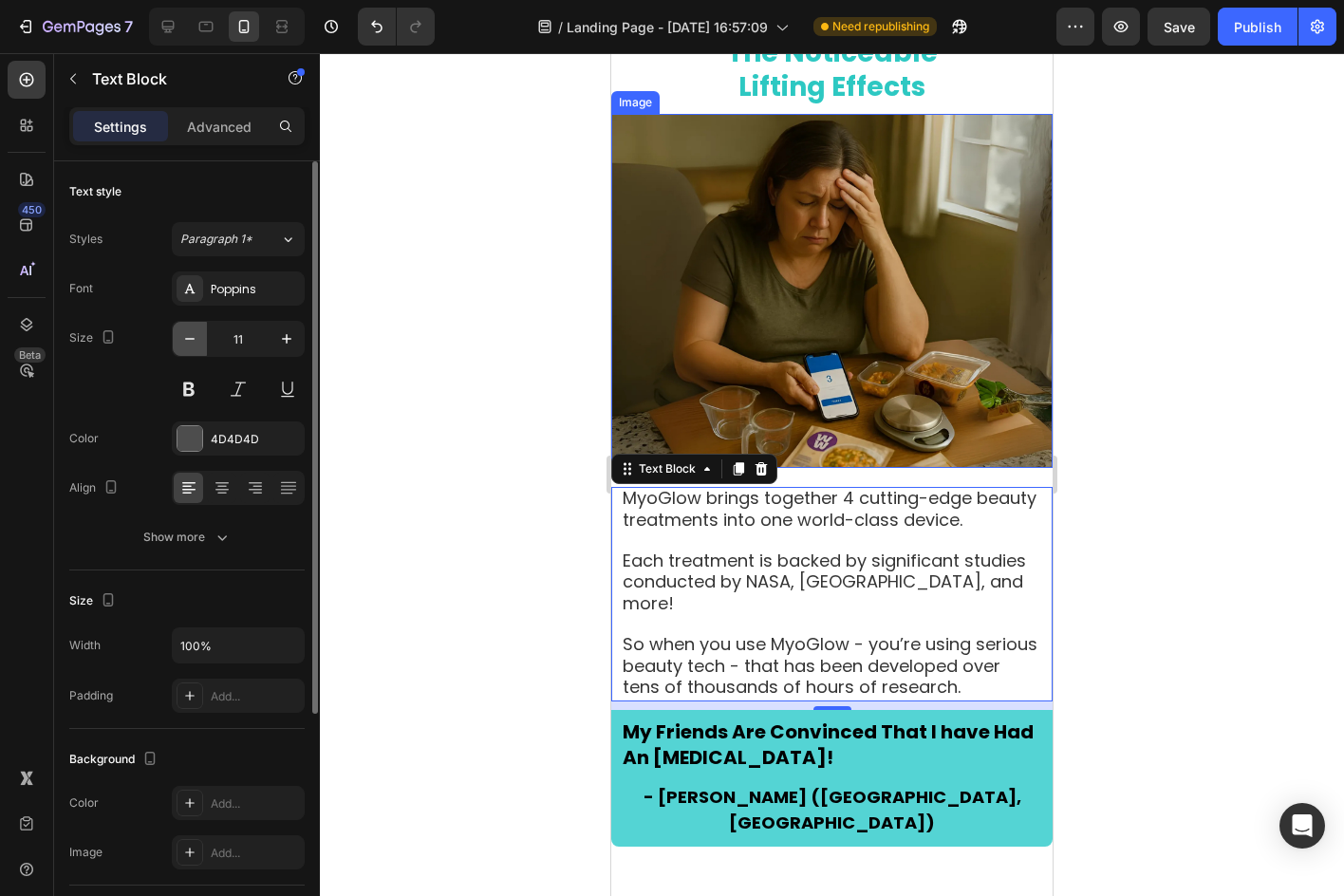
click at [201, 330] on button "button" at bounding box center [189, 339] width 34 height 34
type input "10"
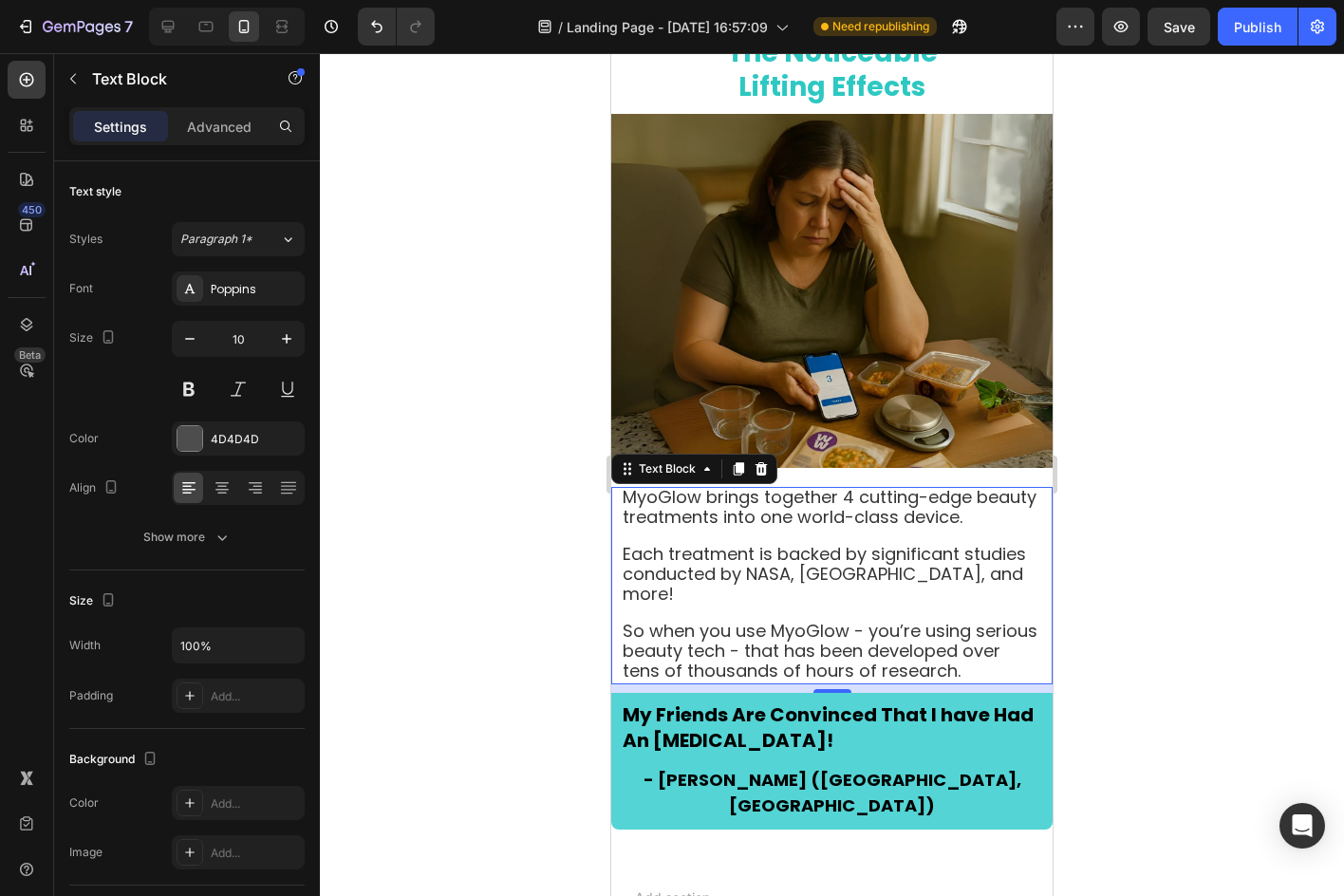
click at [999, 529] on p "Each treatment is backed by significant studies conducted by NASA, [GEOGRAPHIC_…" at bounding box center [832, 567] width 419 height 77
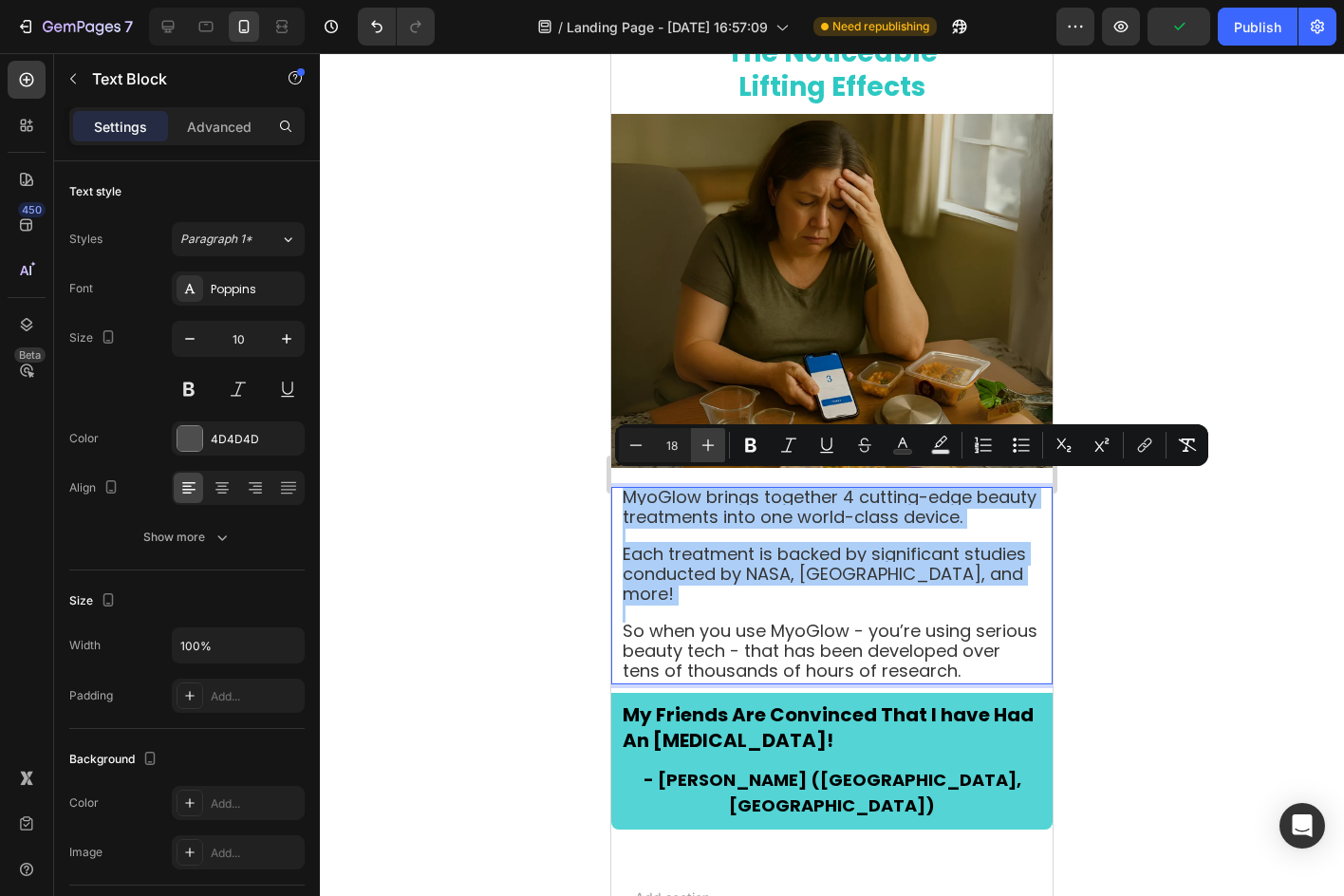
click at [702, 443] on icon "Editor contextual toolbar" at bounding box center [708, 444] width 19 height 19
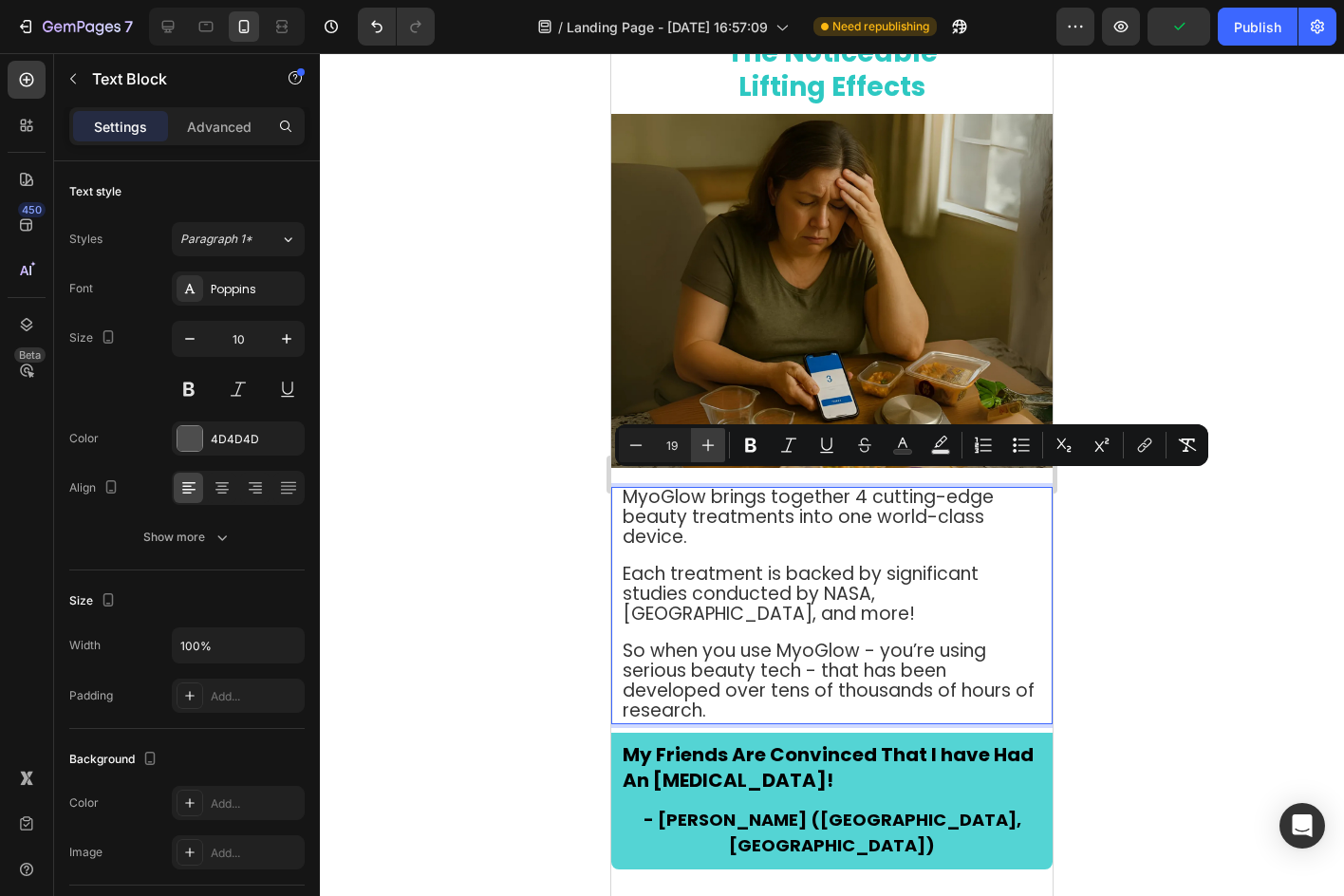
click at [702, 443] on icon "Editor contextual toolbar" at bounding box center [708, 444] width 19 height 19
type input "20"
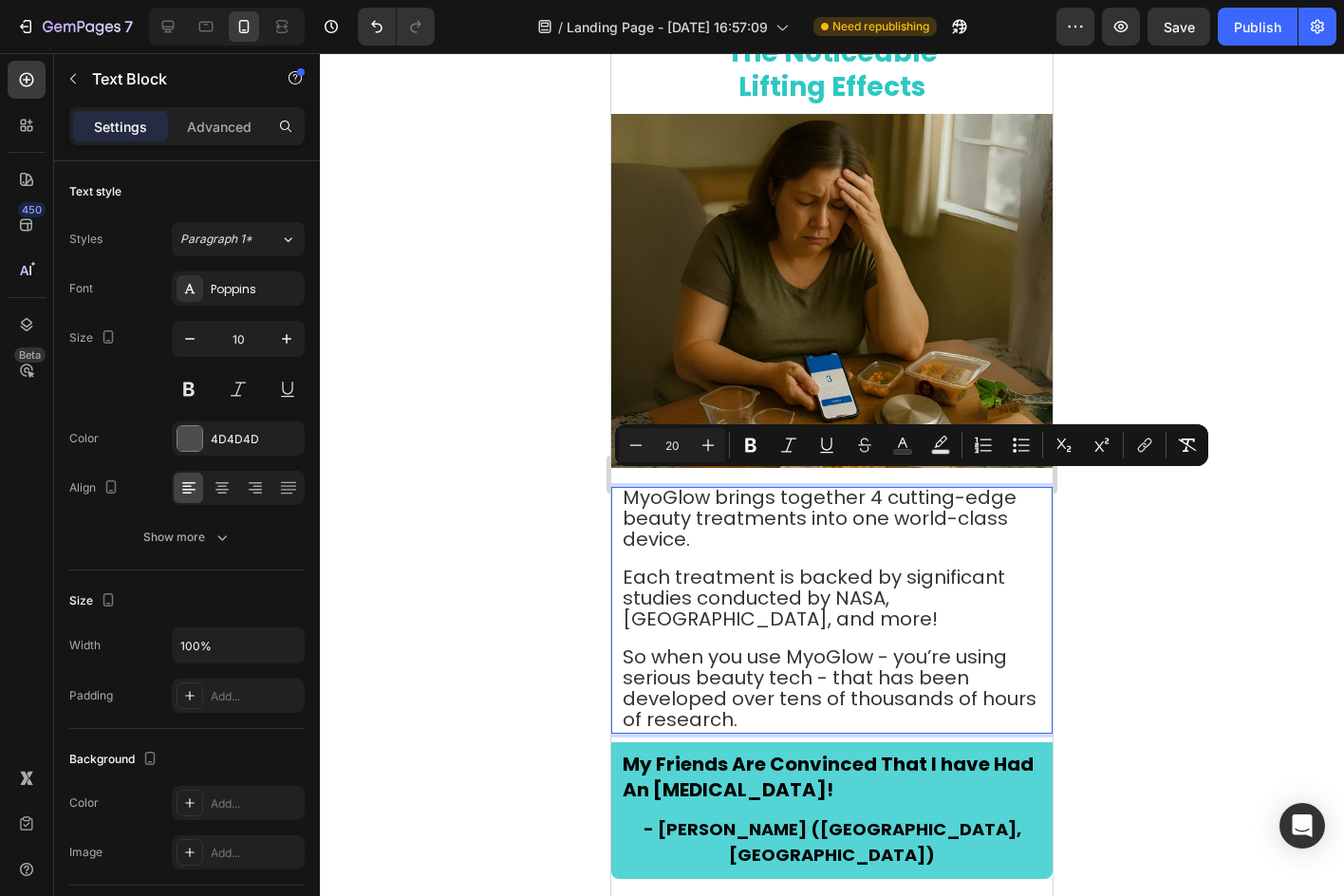
click at [421, 390] on div at bounding box center [832, 473] width 1024 height 842
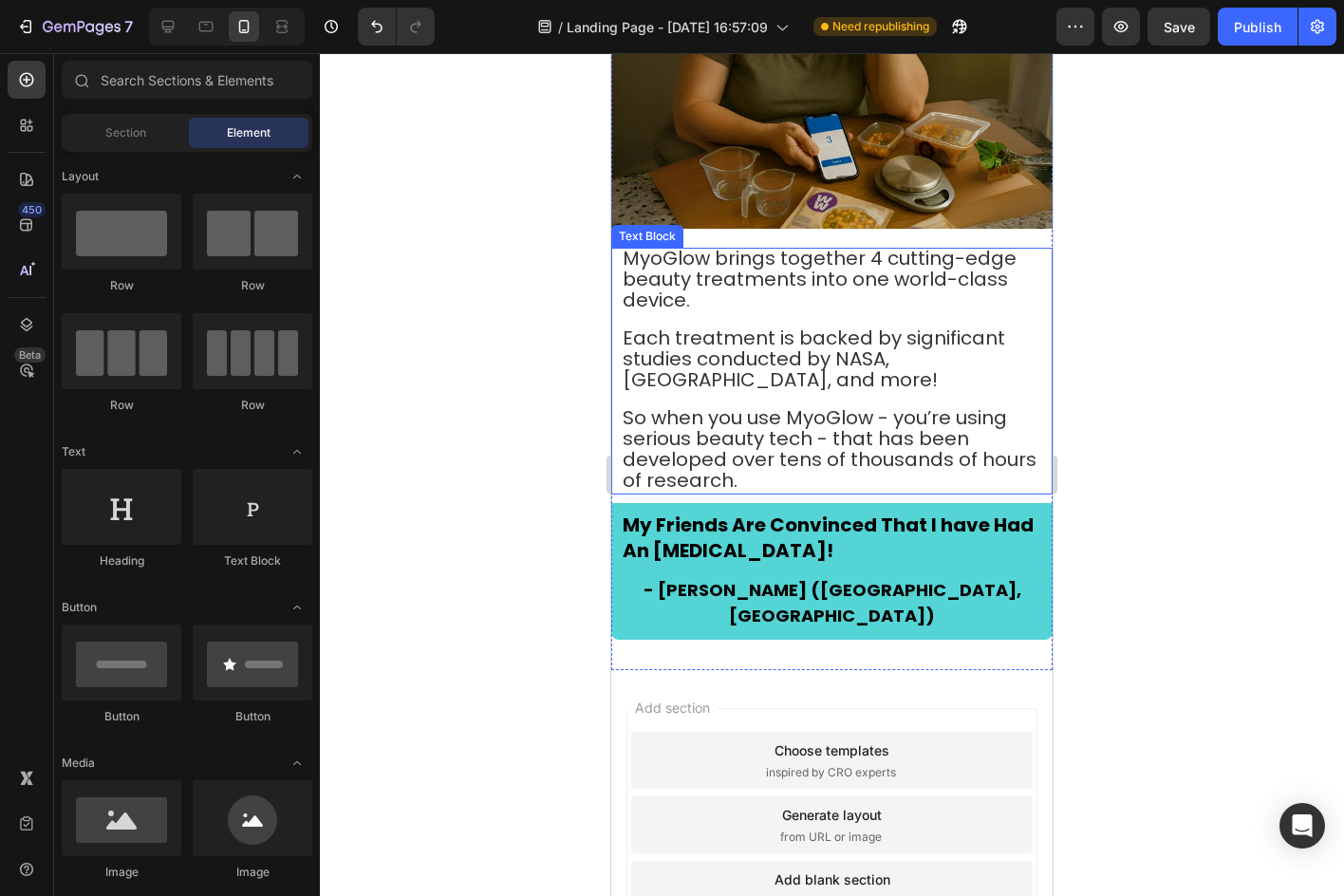
scroll to position [5694, 0]
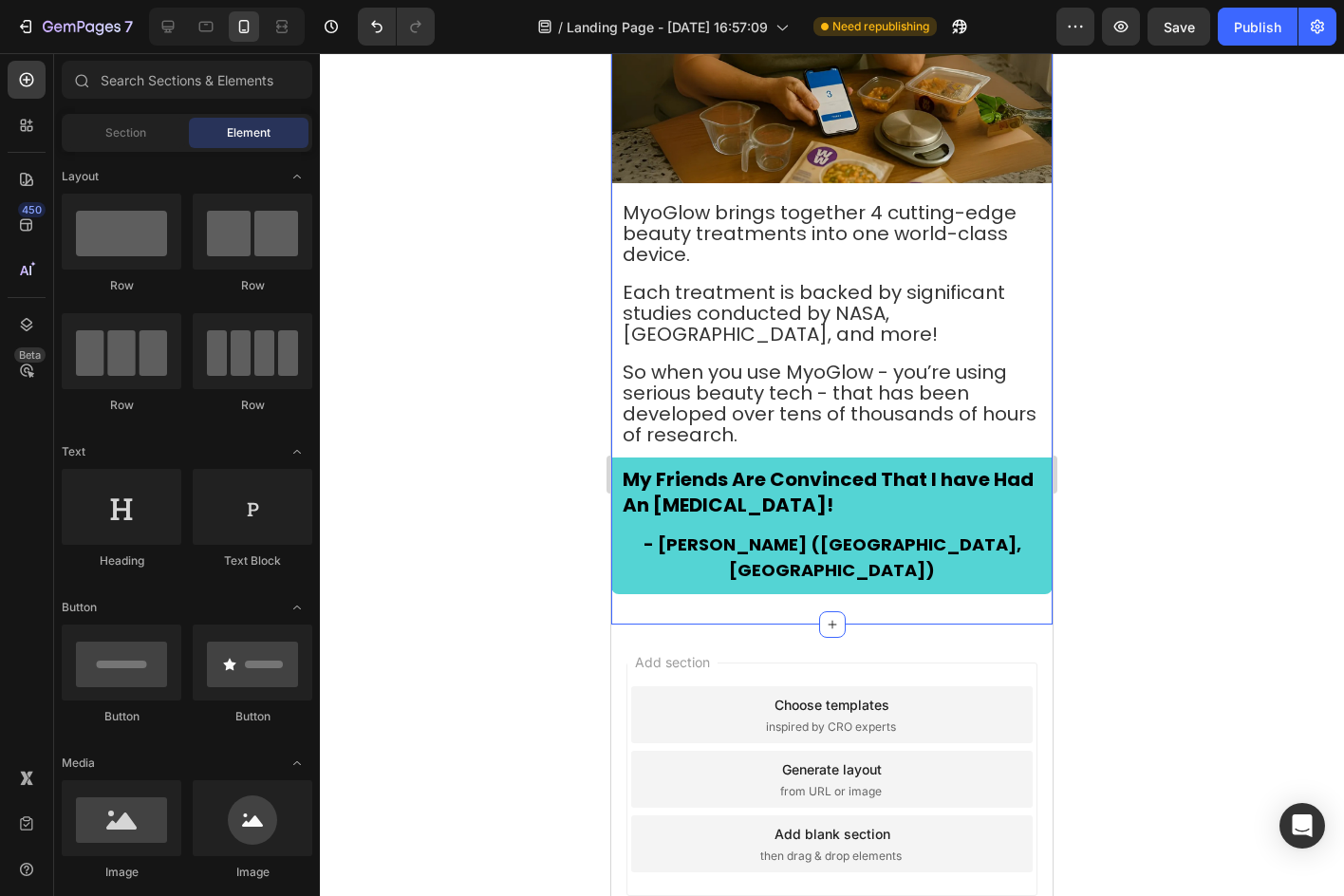
click at [801, 368] on span "So when you use MyoGlow - you’re using serious beauty tech - that has been deve…" at bounding box center [830, 403] width 414 height 89
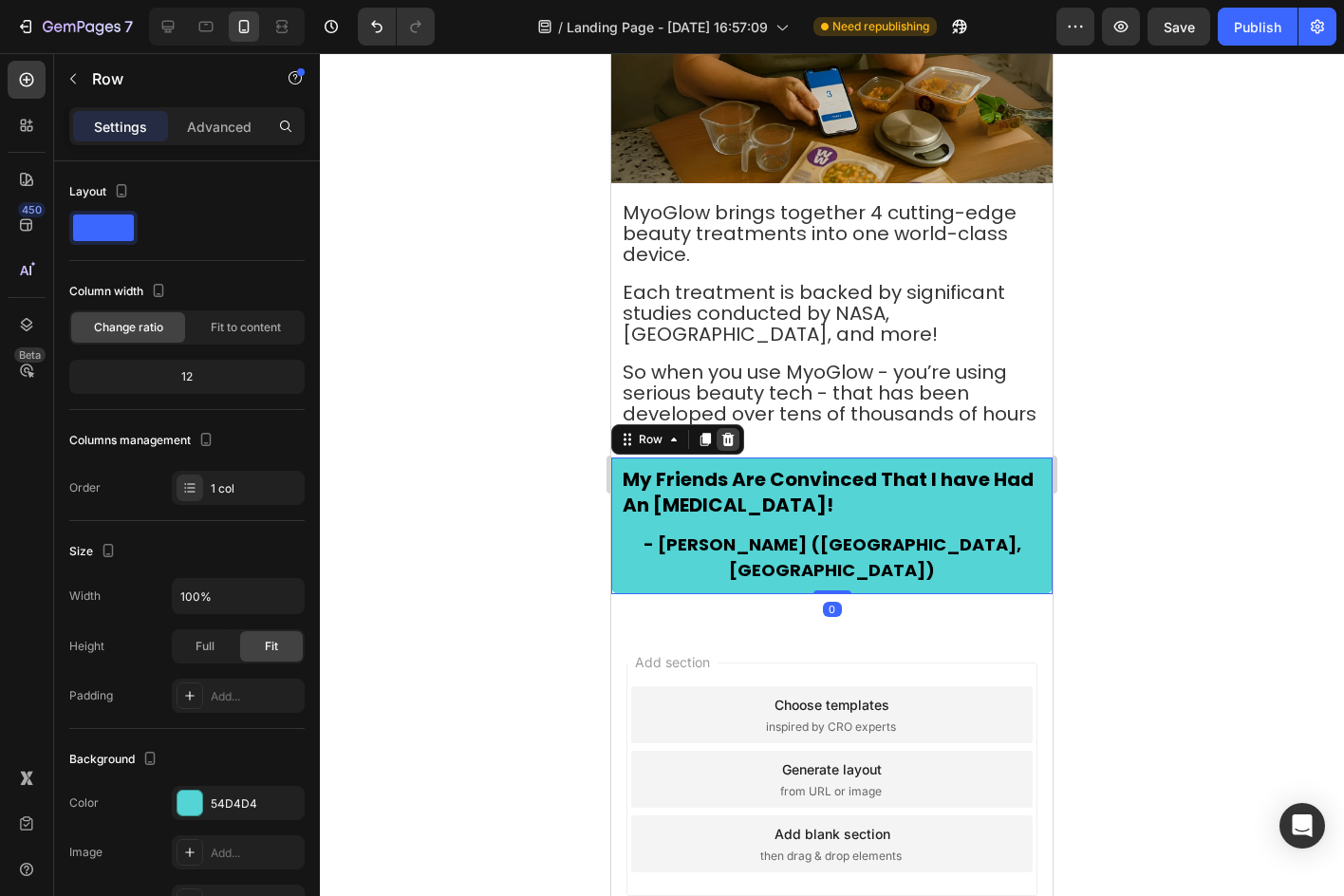
click at [730, 431] on icon at bounding box center [728, 439] width 16 height 16
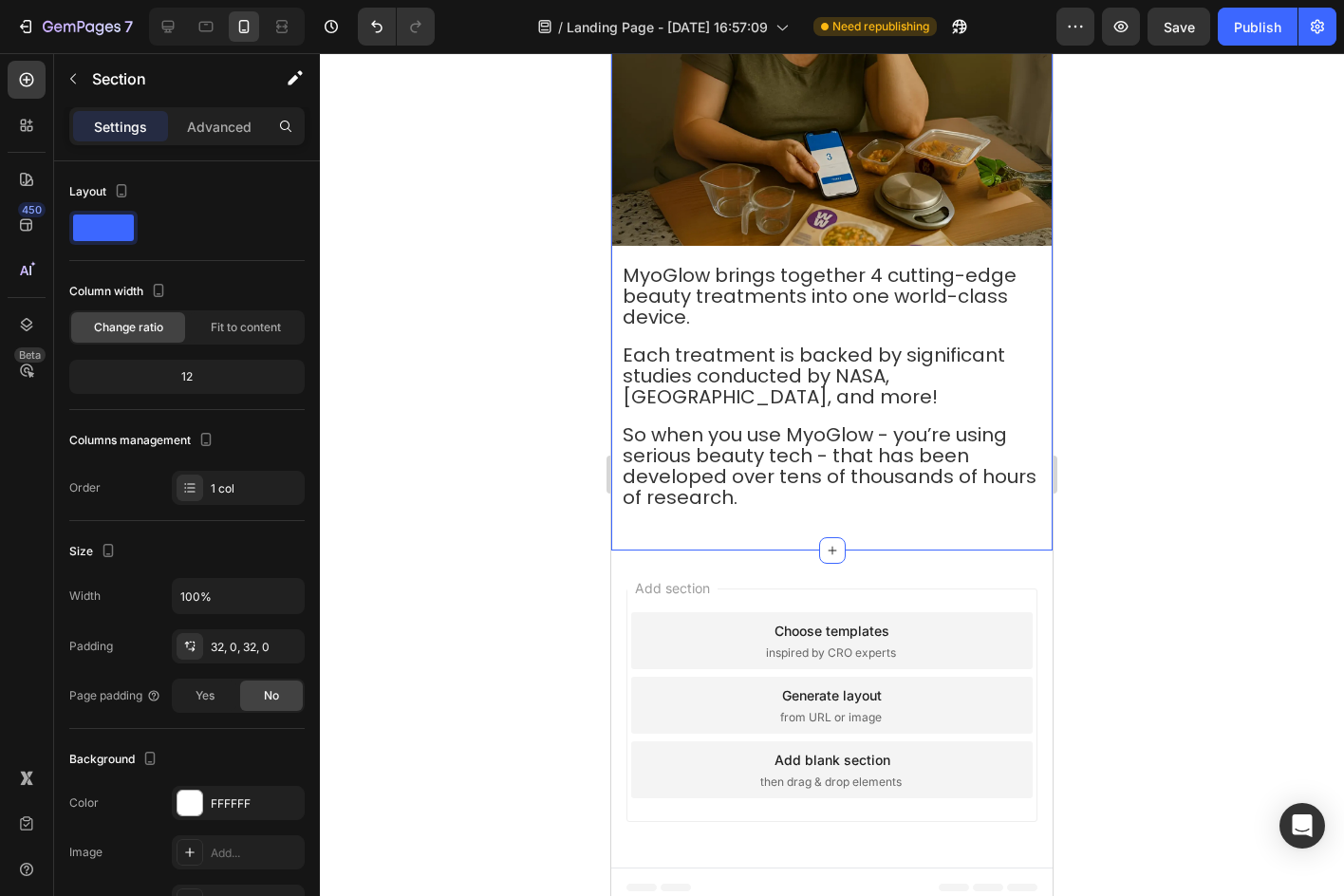
click at [883, 512] on div "⁠⁠⁠⁠⁠⁠⁠ The Science Behind The Noticeable Lifting Effects Heading Image Row Myo…" at bounding box center [832, 148] width 441 height 803
click at [244, 638] on div "32, 0, 32, 0" at bounding box center [238, 647] width 55 height 18
click at [1072, 518] on div at bounding box center [832, 473] width 1024 height 842
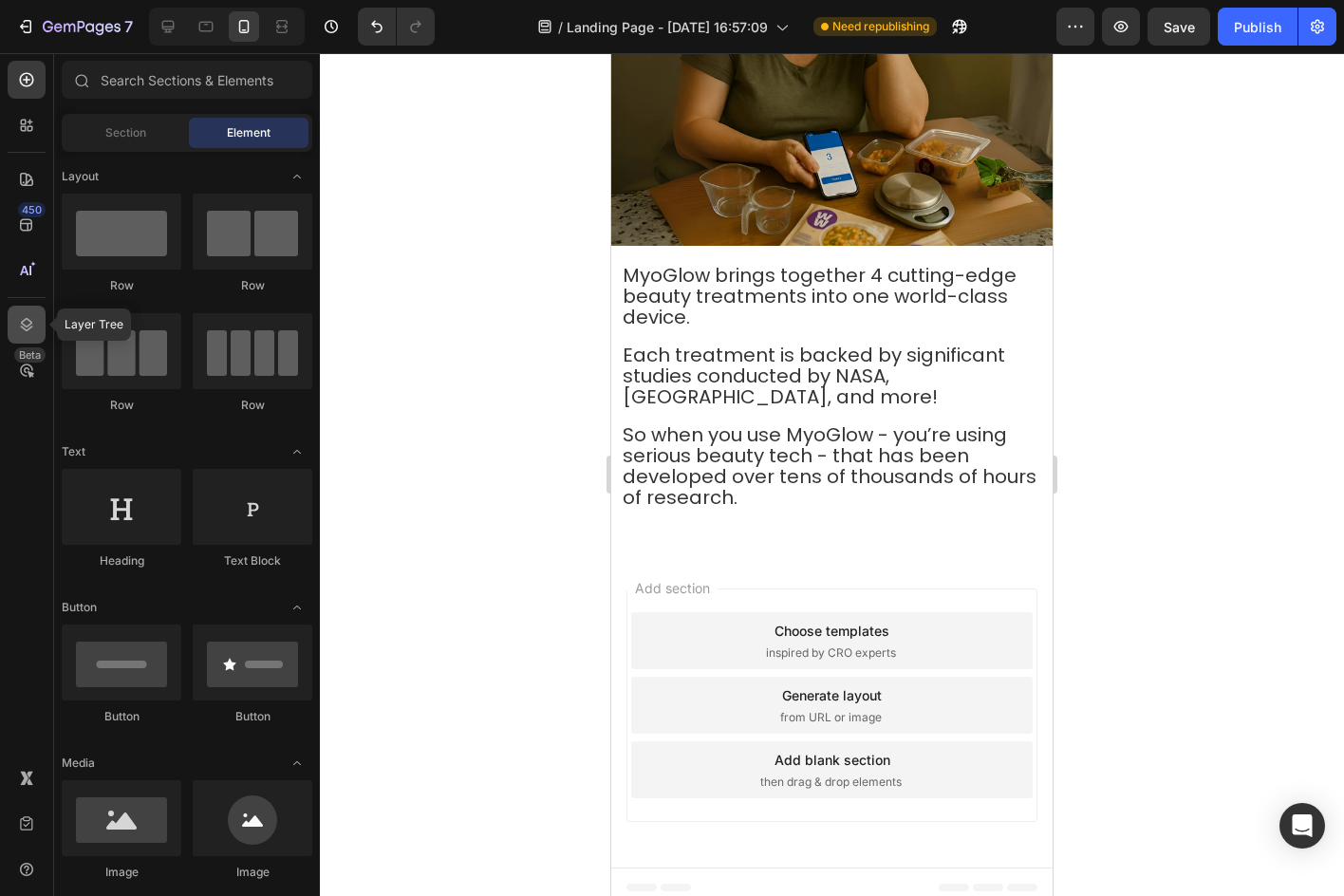
click at [40, 327] on div at bounding box center [26, 324] width 38 height 38
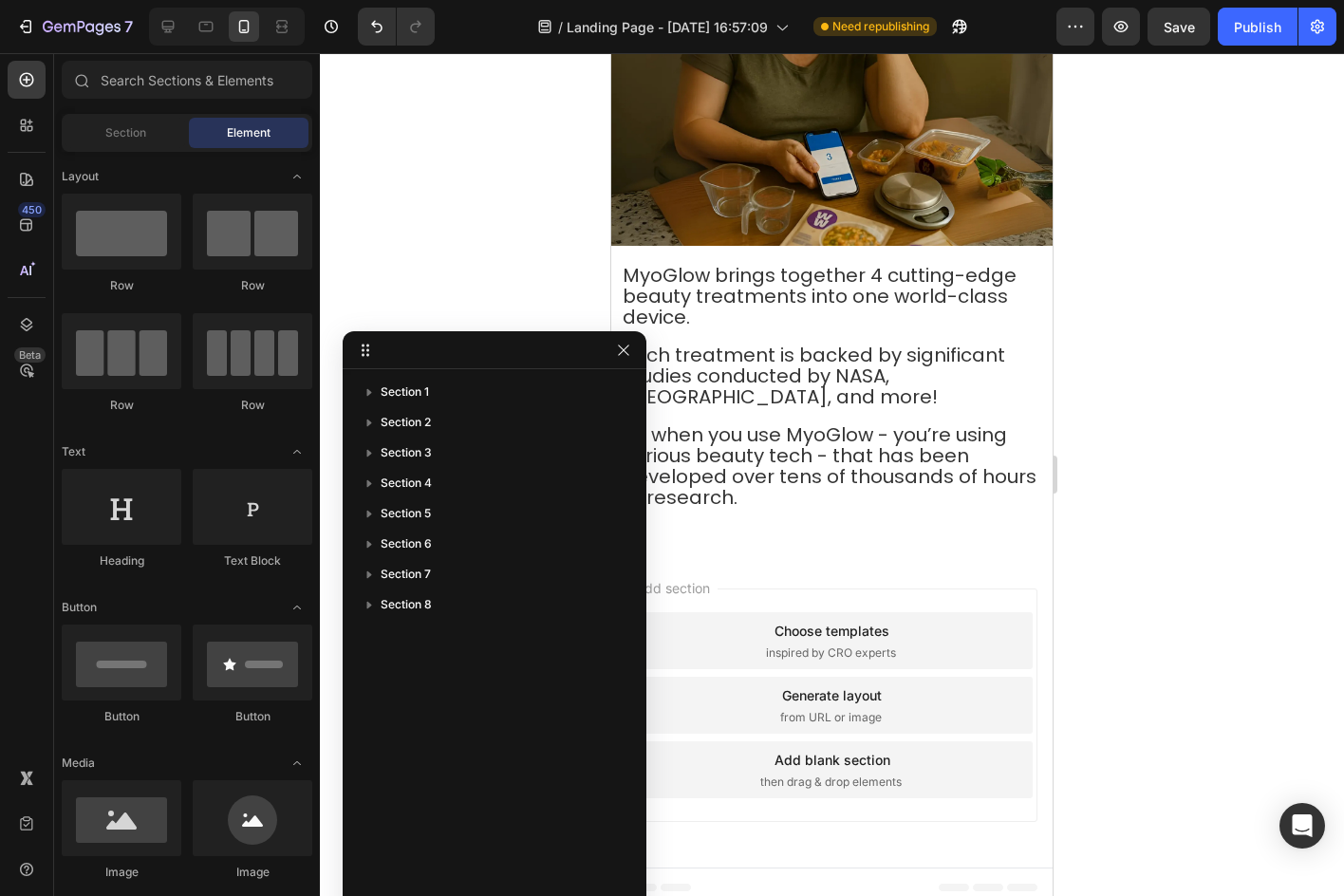
click at [40, 200] on div "450 Beta" at bounding box center [26, 410] width 38 height 699
click at [38, 215] on div "450" at bounding box center [31, 210] width 27 height 16
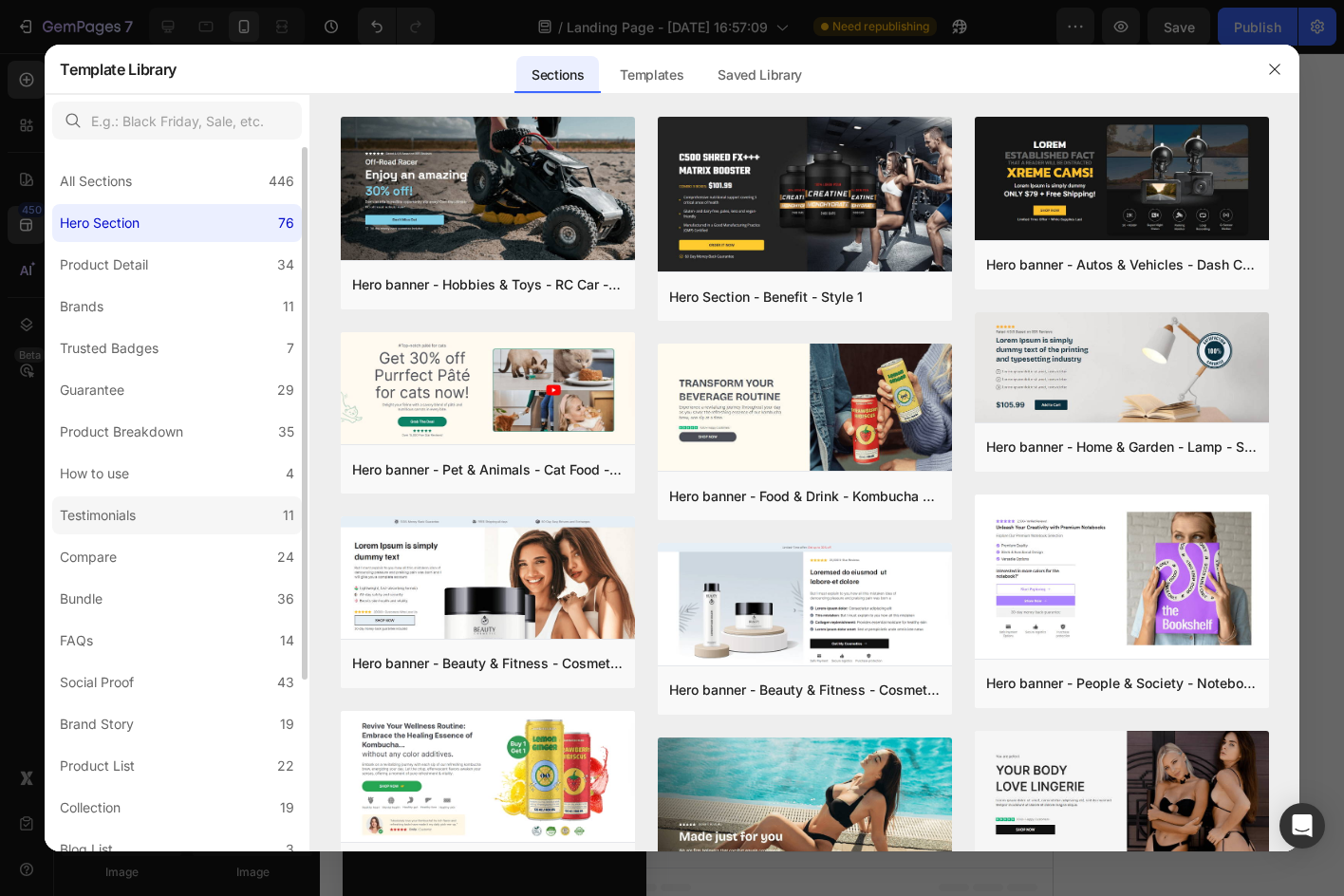
scroll to position [95, 0]
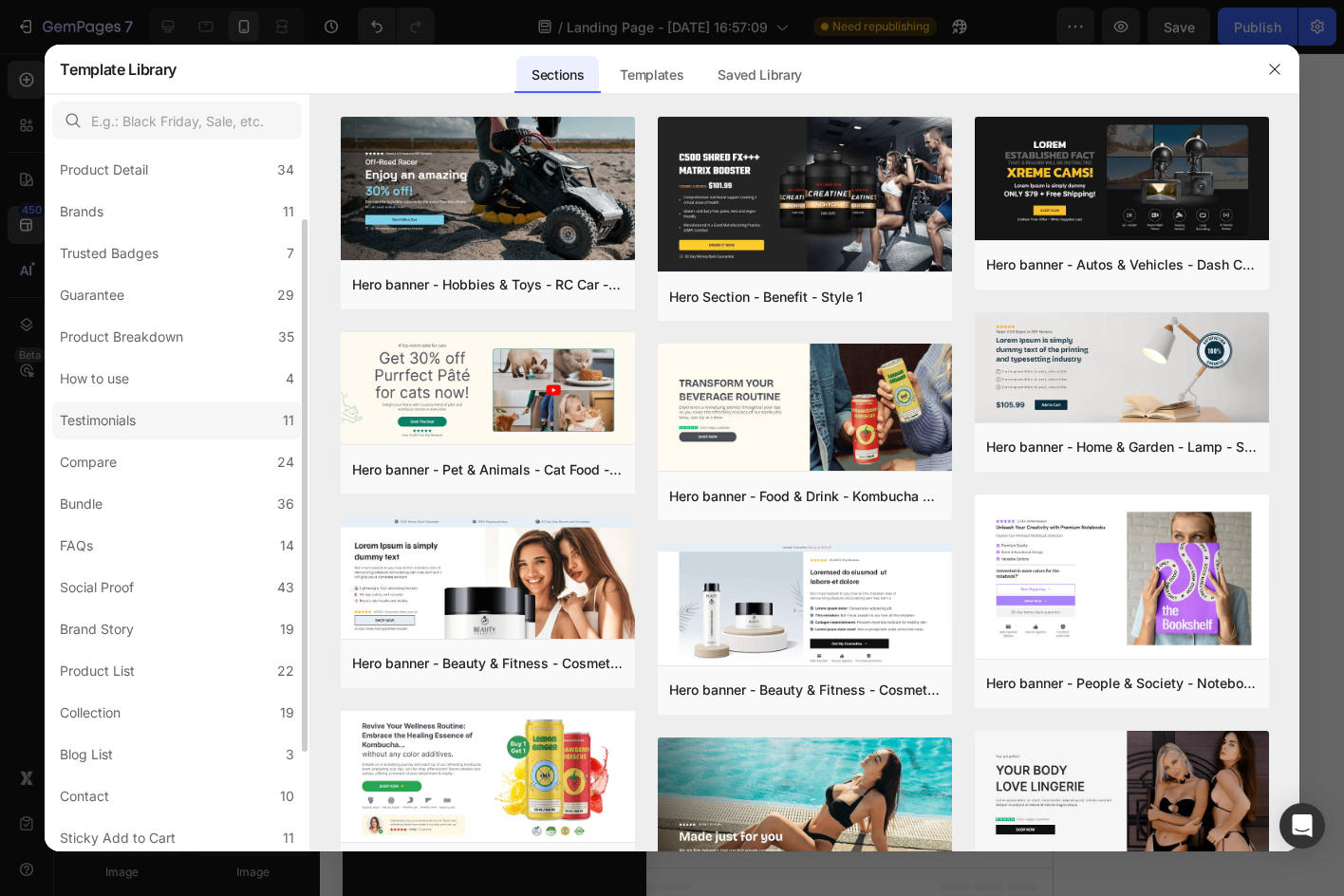
click at [159, 433] on label "Testimonials 11" at bounding box center [177, 420] width 250 height 38
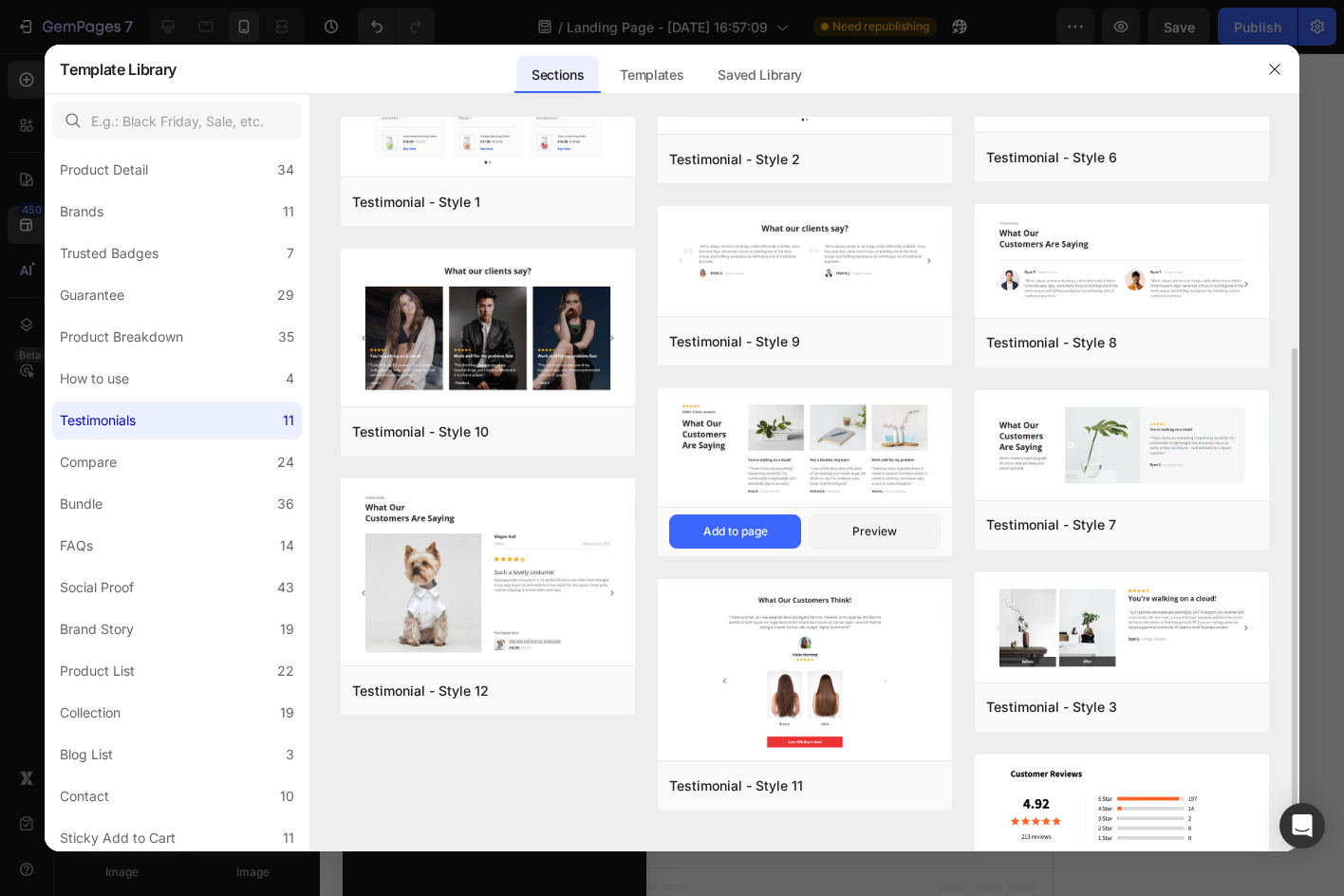
scroll to position [282, 0]
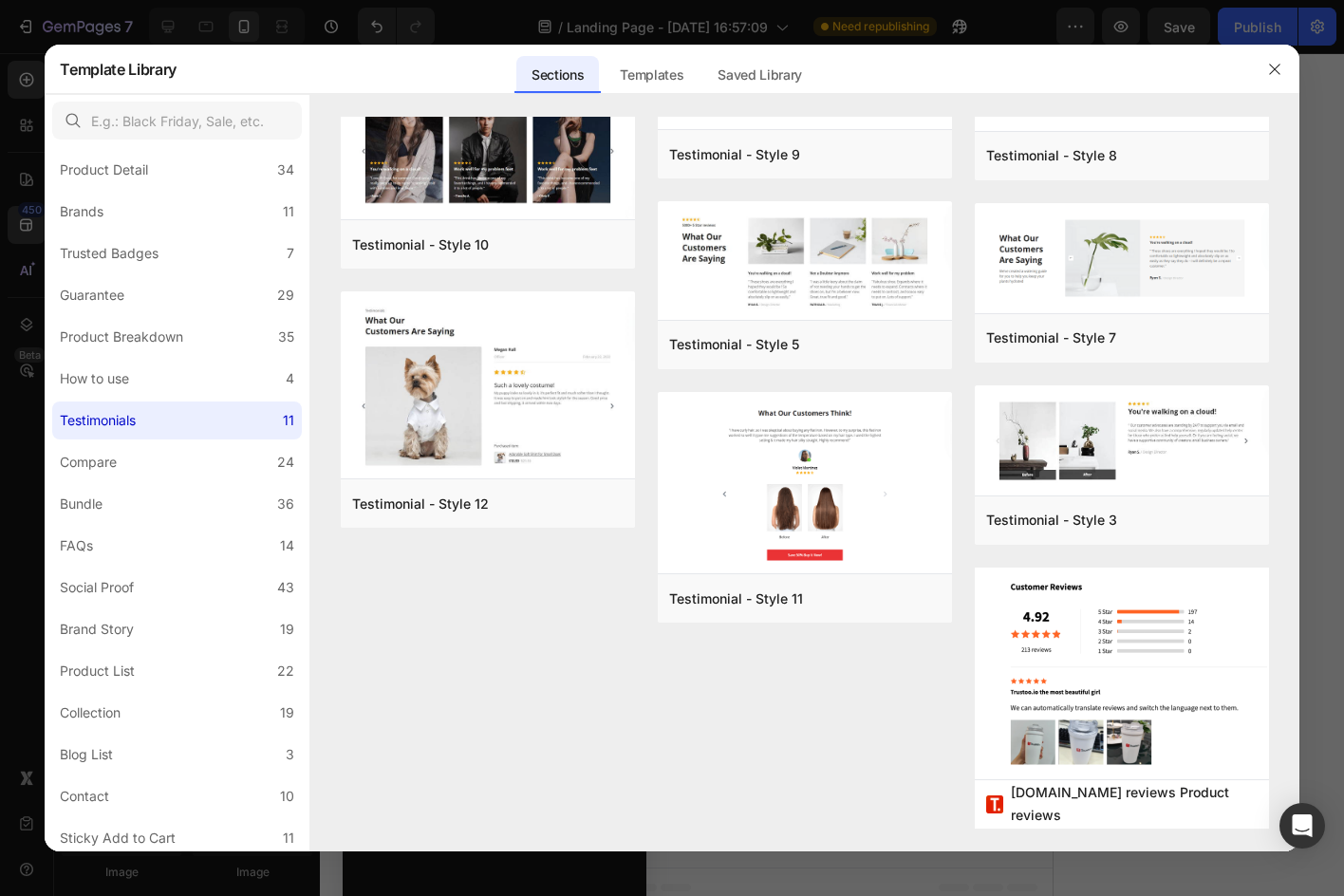
click at [1268, 52] on div at bounding box center [1274, 69] width 50 height 50
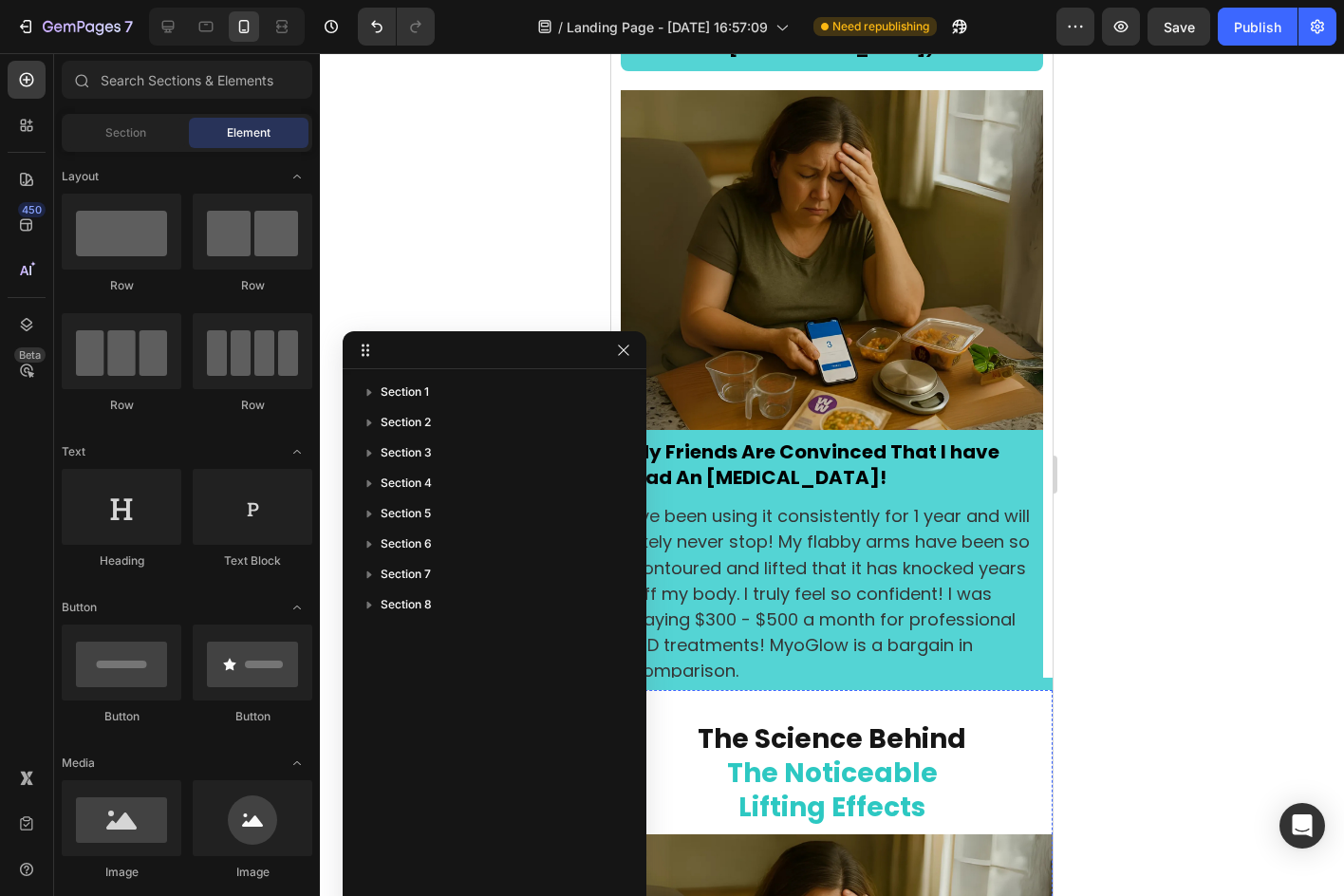
scroll to position [4967, 0]
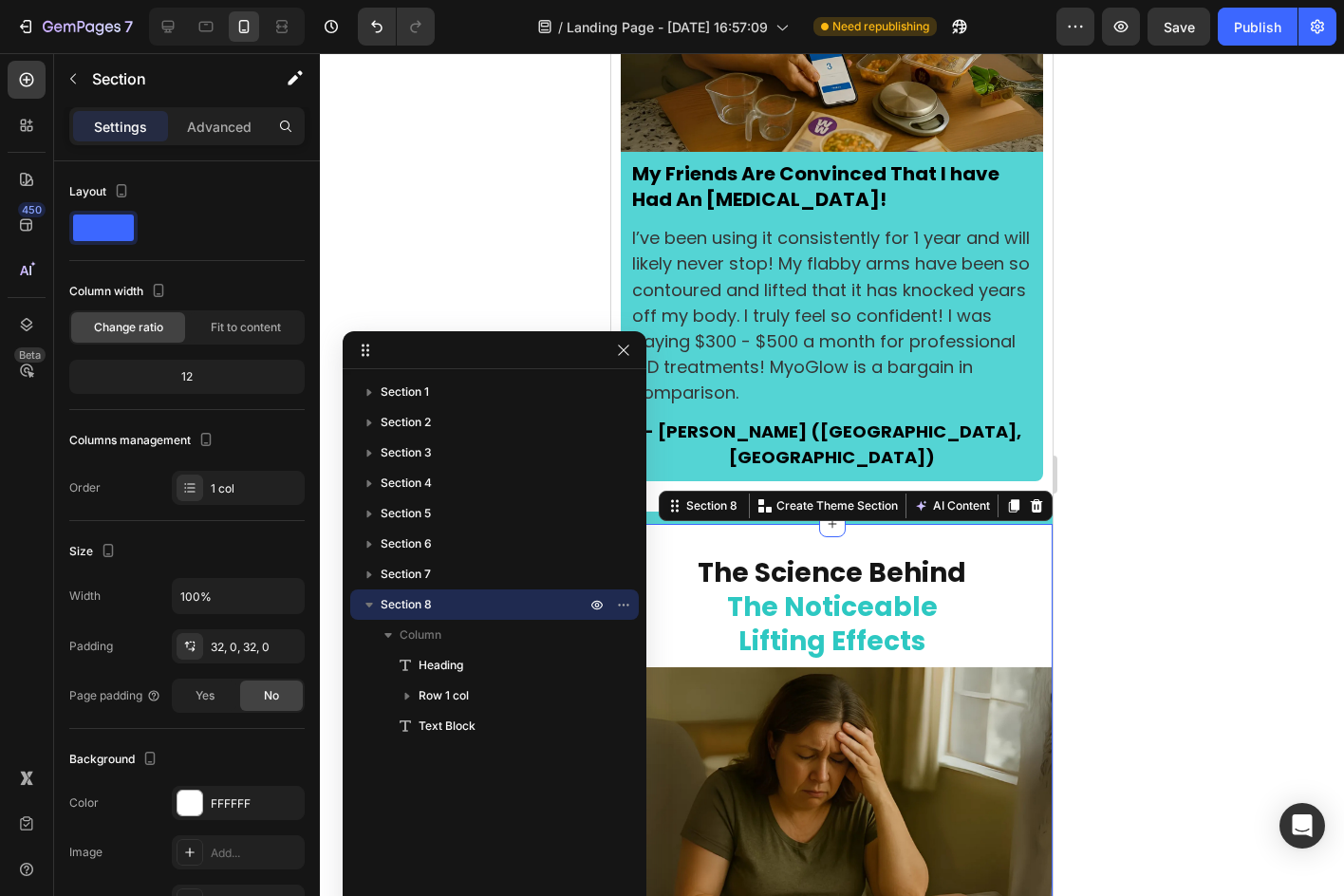
click at [1002, 495] on div at bounding box center [1013, 506] width 22 height 22
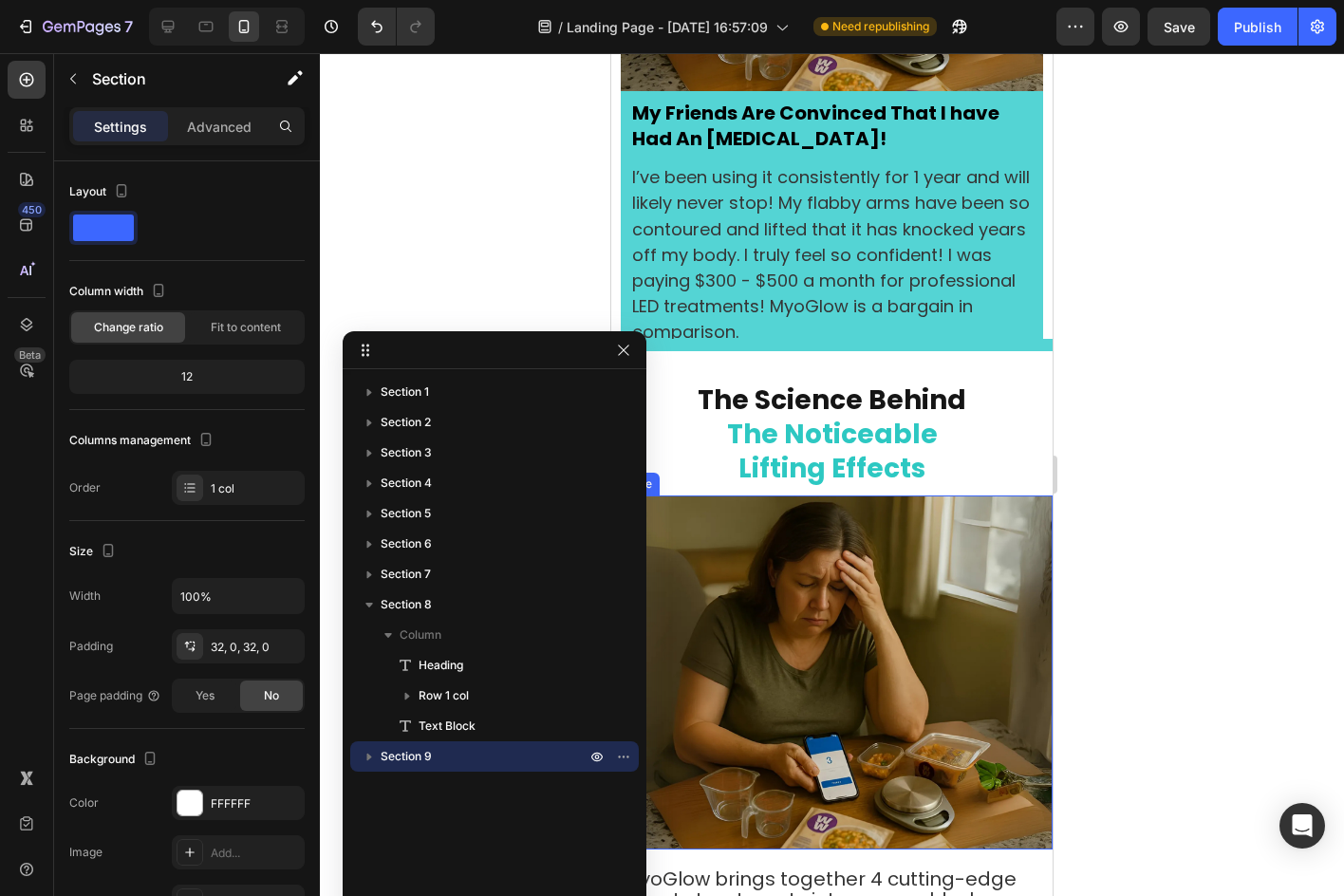
scroll to position [4722, 0]
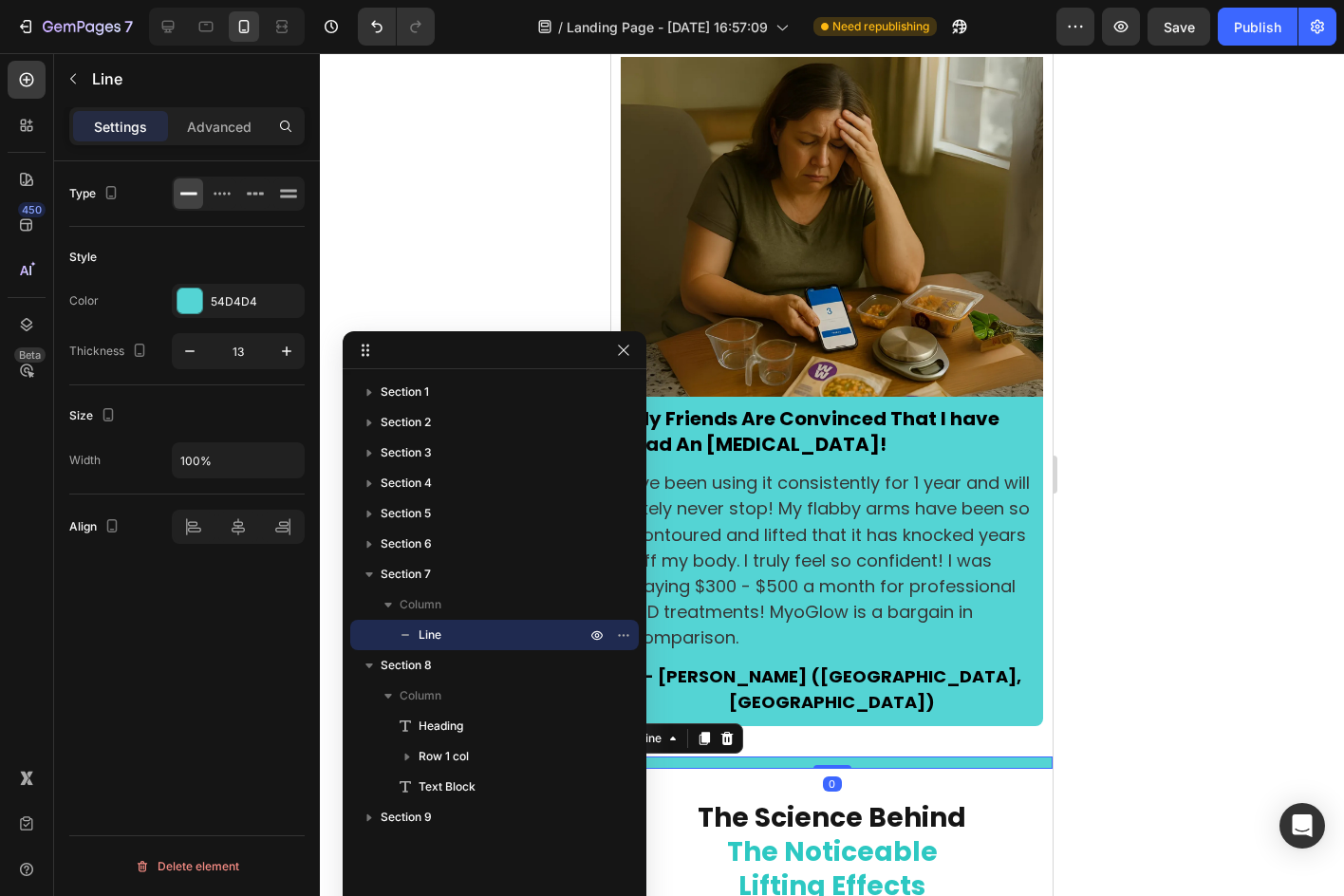
click at [977, 756] on div at bounding box center [832, 762] width 441 height 13
click at [704, 731] on icon at bounding box center [705, 739] width 16 height 16
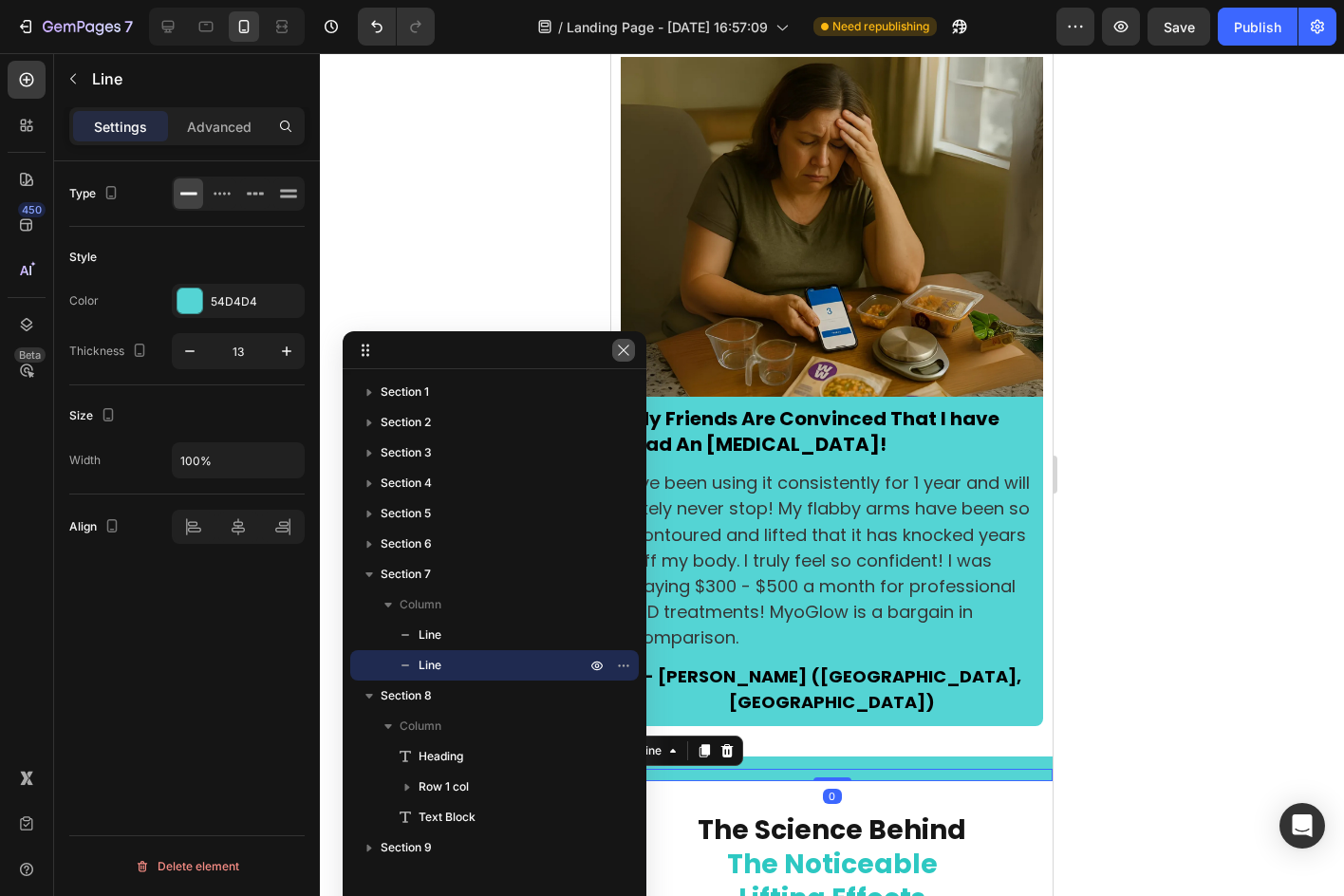
click at [625, 359] on button "button" at bounding box center [623, 349] width 22 height 22
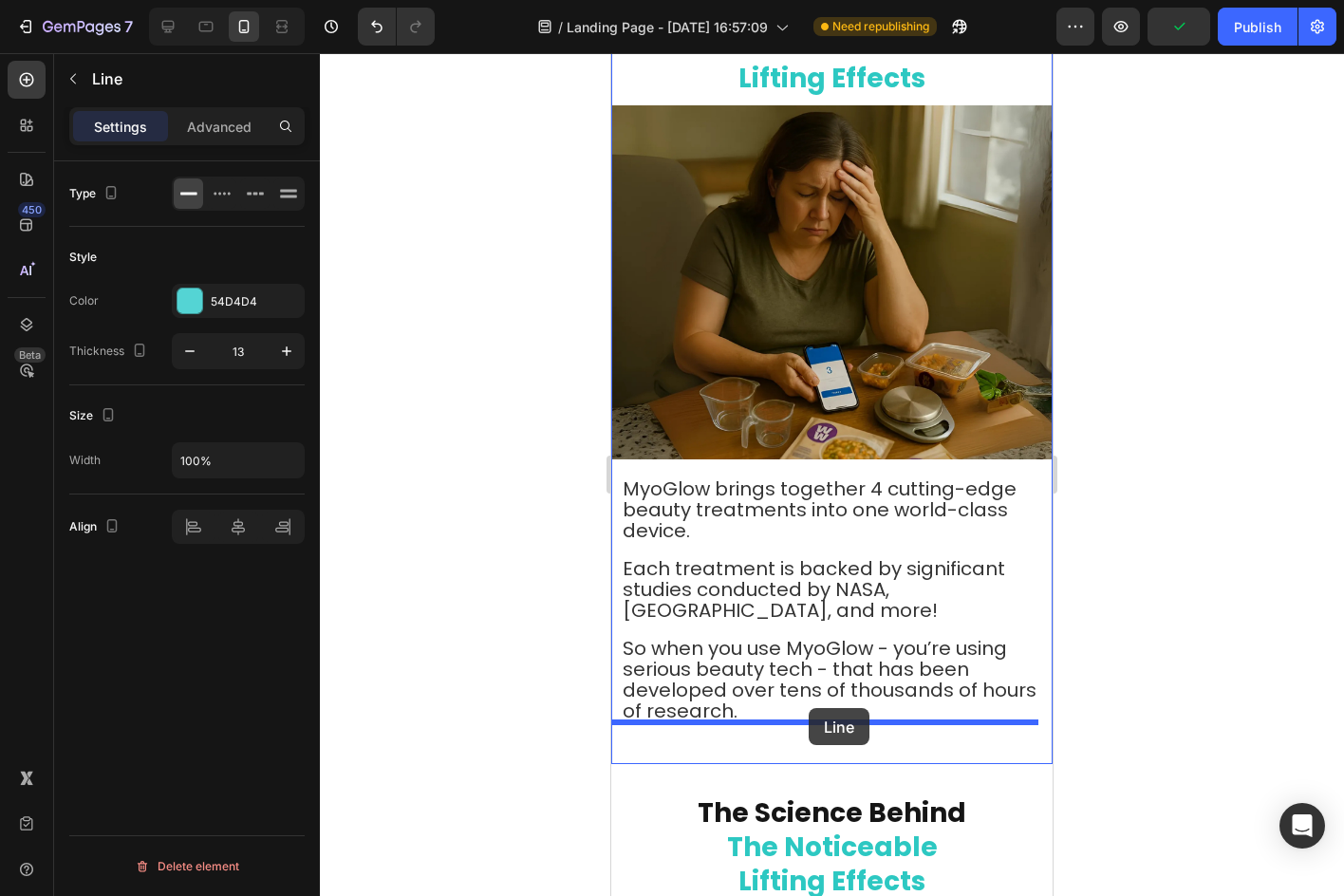
scroll to position [5671, 0]
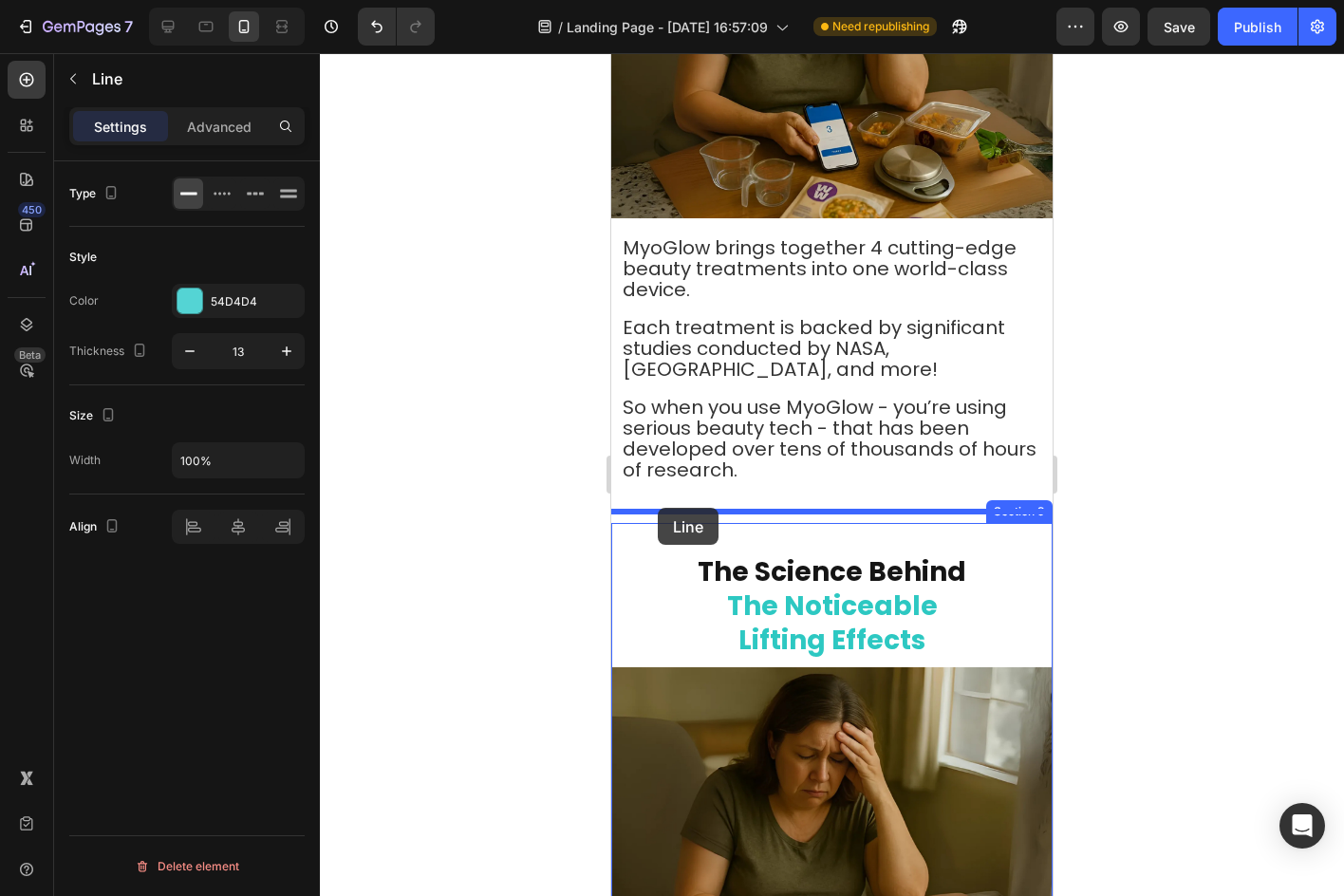
drag, startPoint x: 619, startPoint y: 641, endPoint x: 658, endPoint y: 508, distance: 138.6
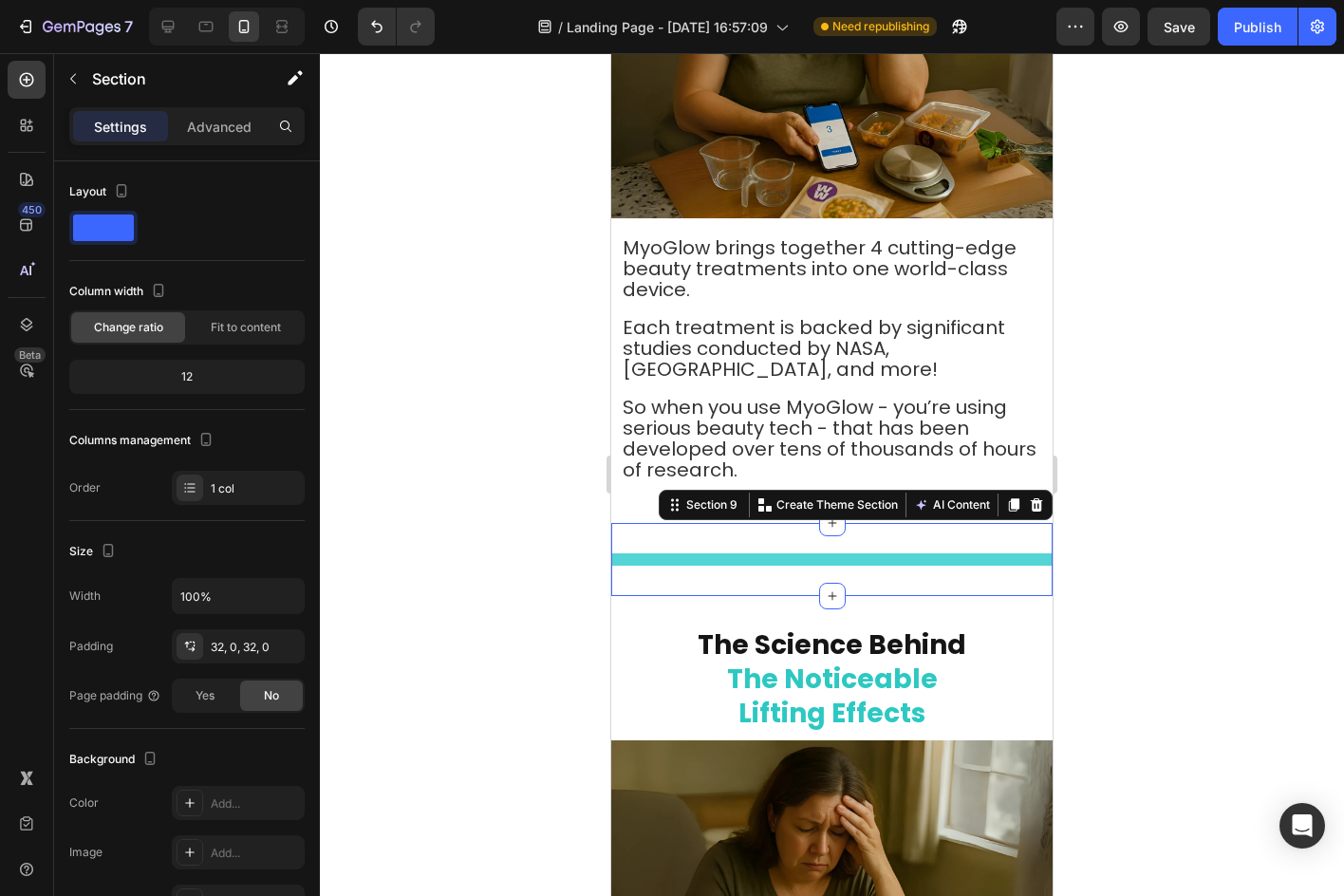
click at [944, 523] on div "Title Line Section 9 You can create reusable sections Create Theme Section AI C…" at bounding box center [832, 559] width 441 height 73
click at [286, 641] on icon "button" at bounding box center [285, 646] width 16 height 16
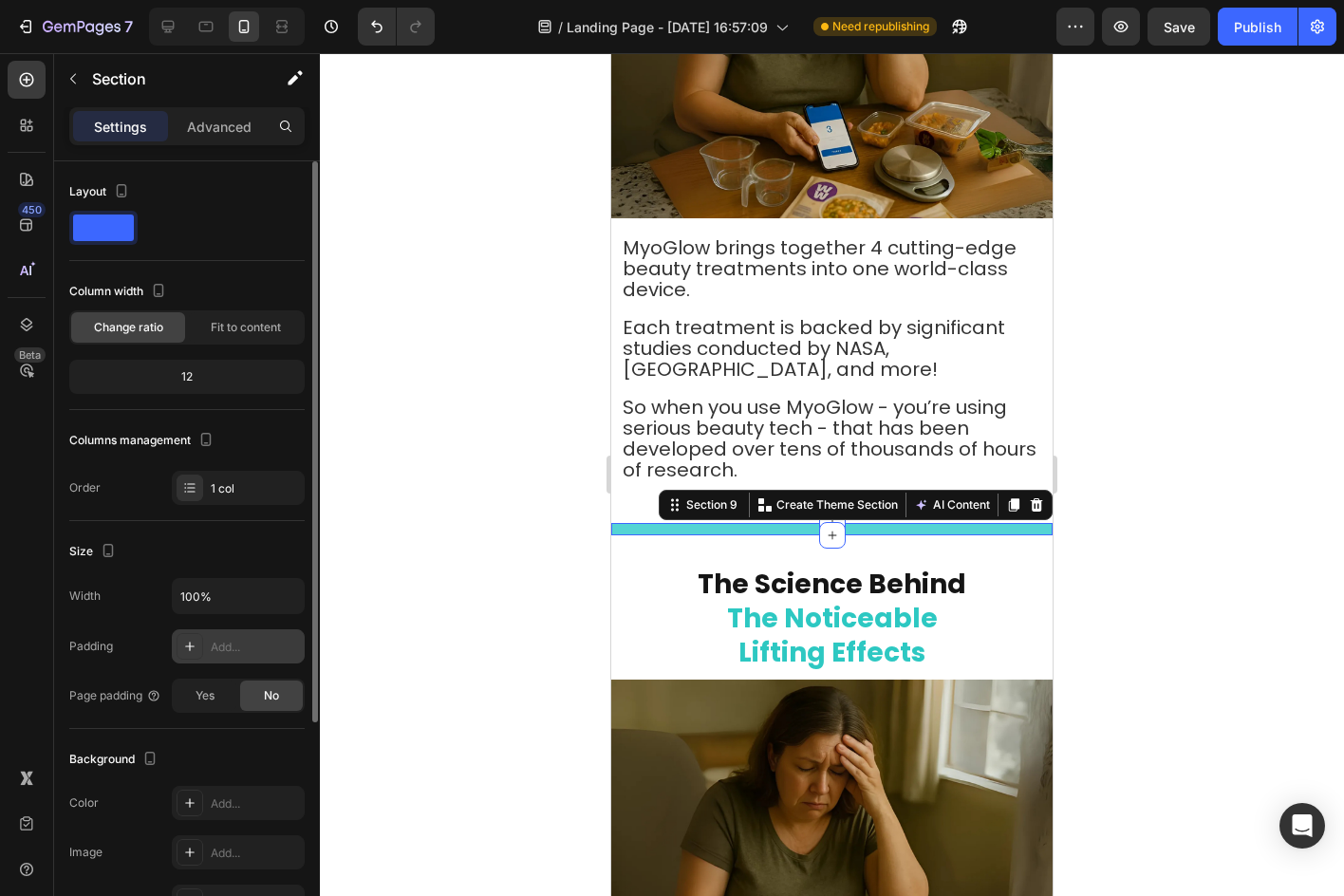
click at [392, 485] on div at bounding box center [832, 473] width 1024 height 842
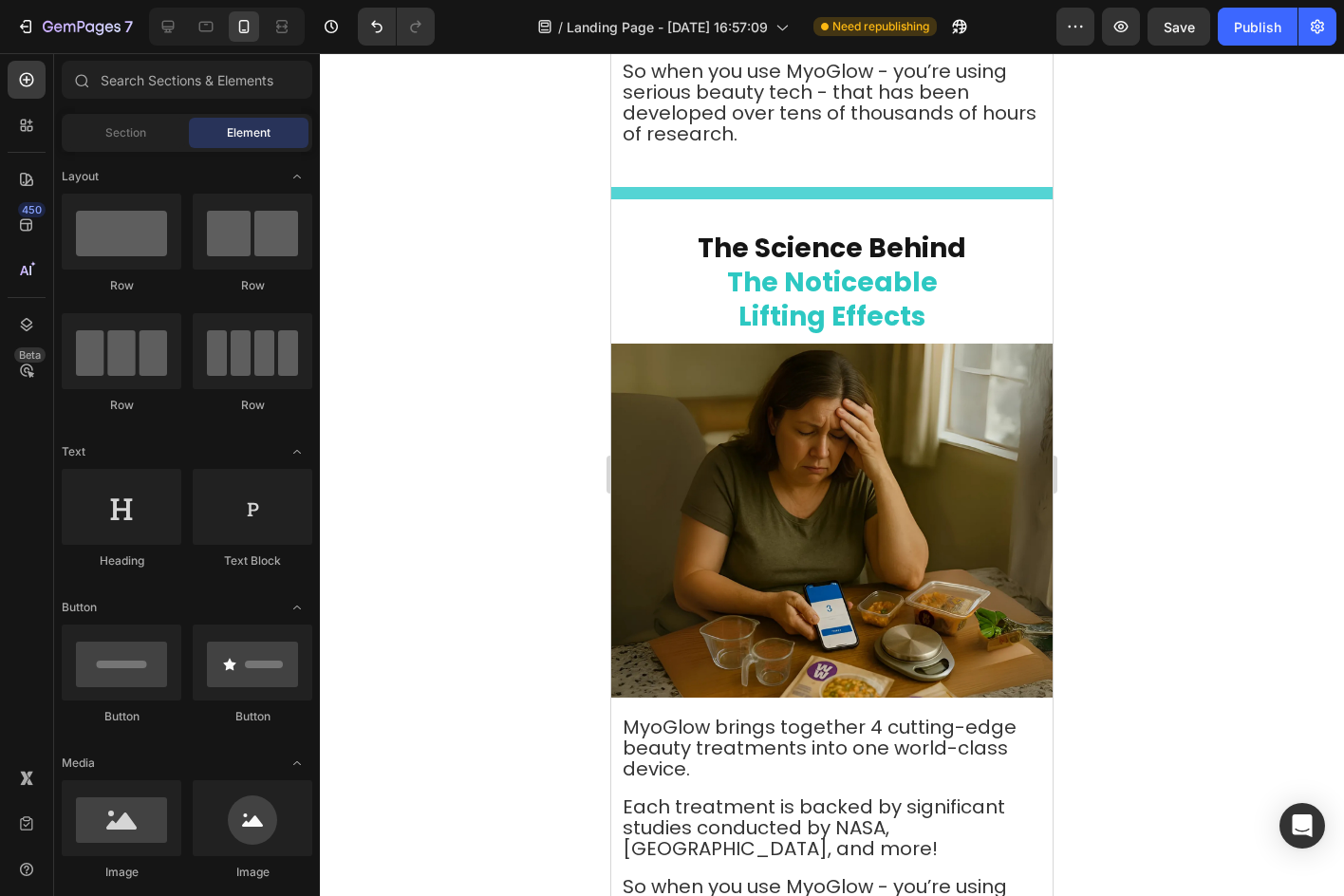
scroll to position [6050, 0]
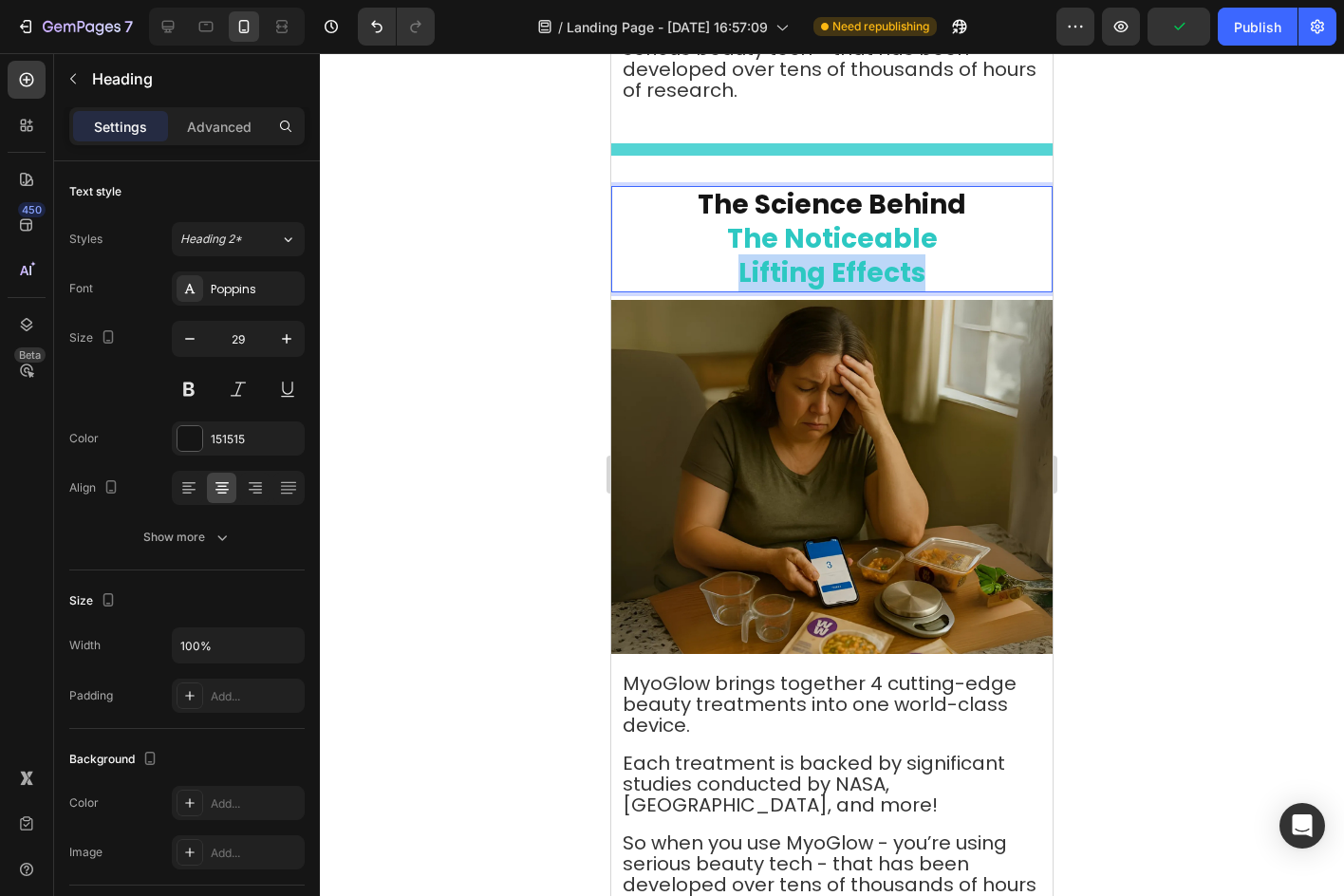
click at [871, 255] on span "Lifting Effects" at bounding box center [832, 273] width 187 height 37
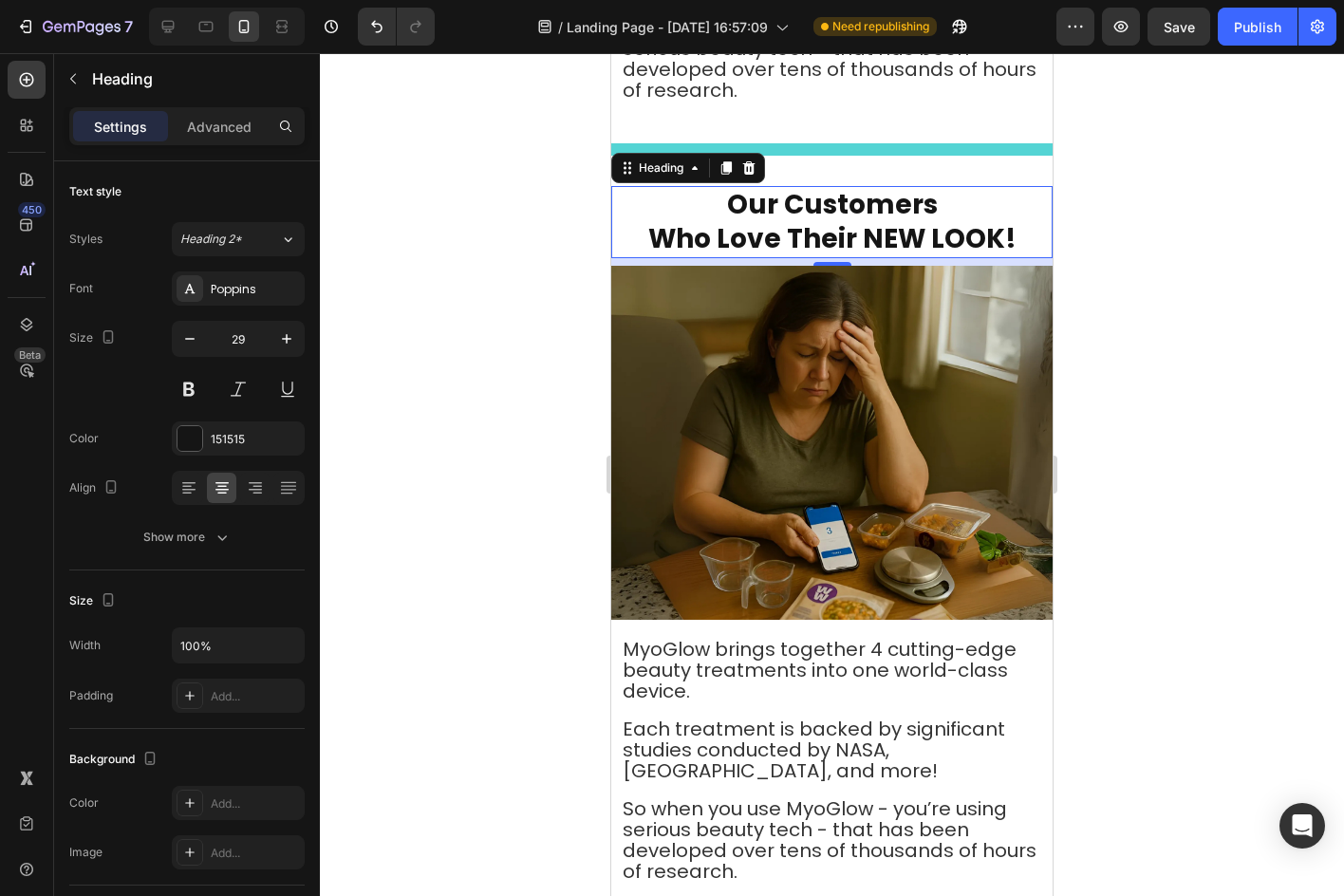
click at [785, 199] on span "Our Customers" at bounding box center [833, 205] width 211 height 37
drag, startPoint x: 778, startPoint y: 192, endPoint x: 922, endPoint y: 194, distance: 144.0
click at [922, 194] on span "Our Customers" at bounding box center [833, 205] width 211 height 37
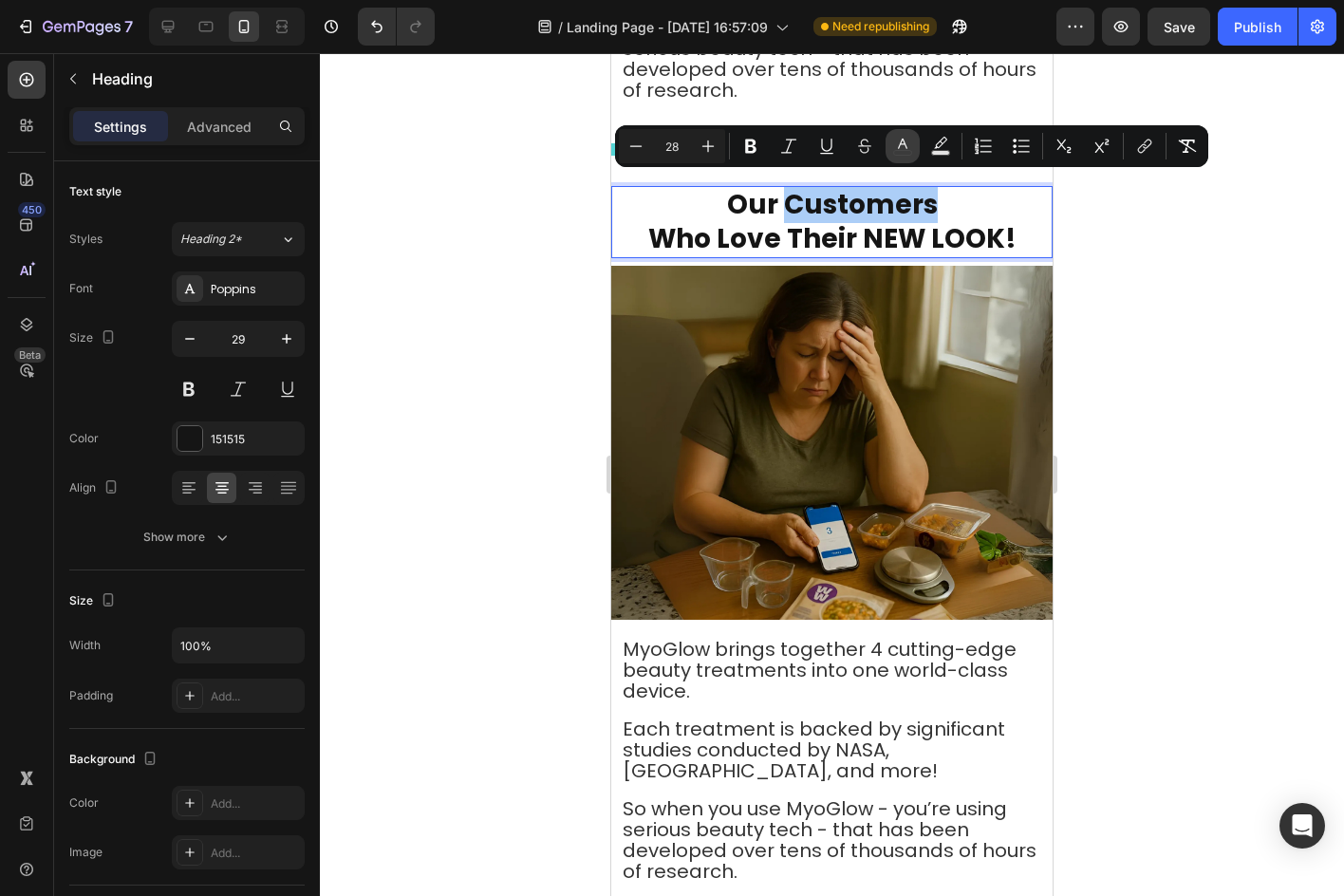
click at [894, 158] on button "color" at bounding box center [902, 145] width 34 height 34
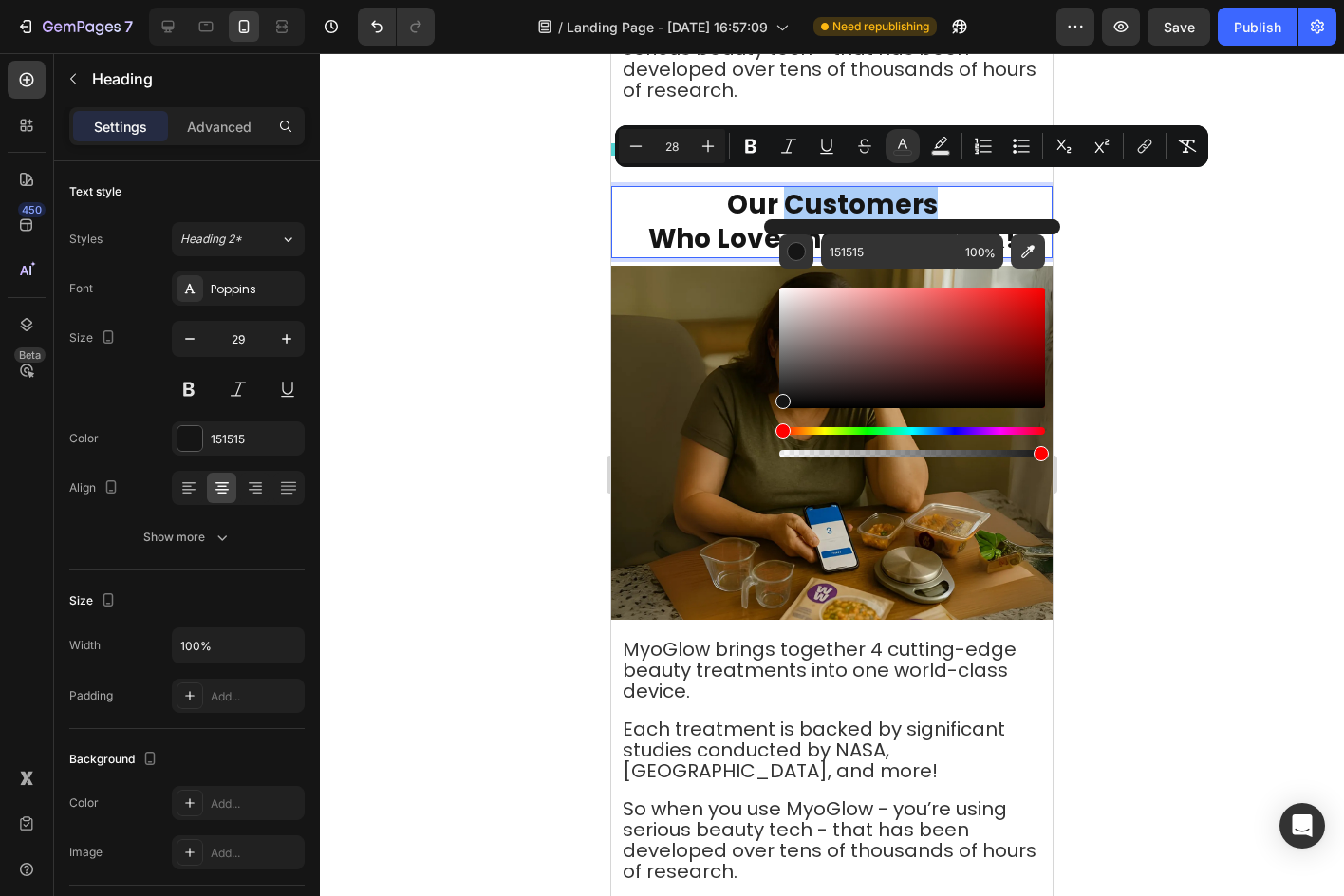
click at [1012, 248] on button "Editor contextual toolbar" at bounding box center [1027, 251] width 34 height 34
type input "2DC8C2"
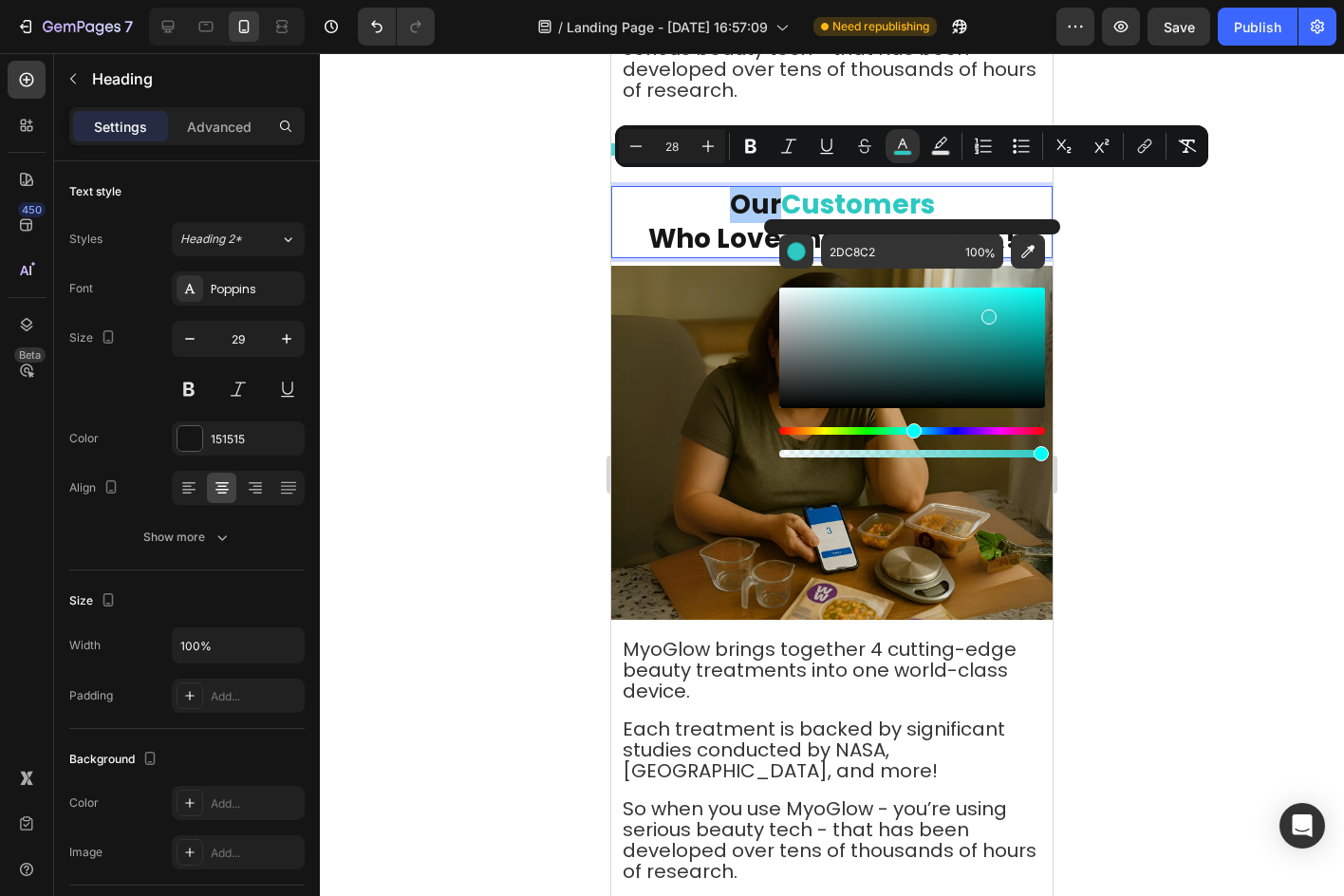
click at [1175, 242] on div at bounding box center [832, 473] width 1024 height 842
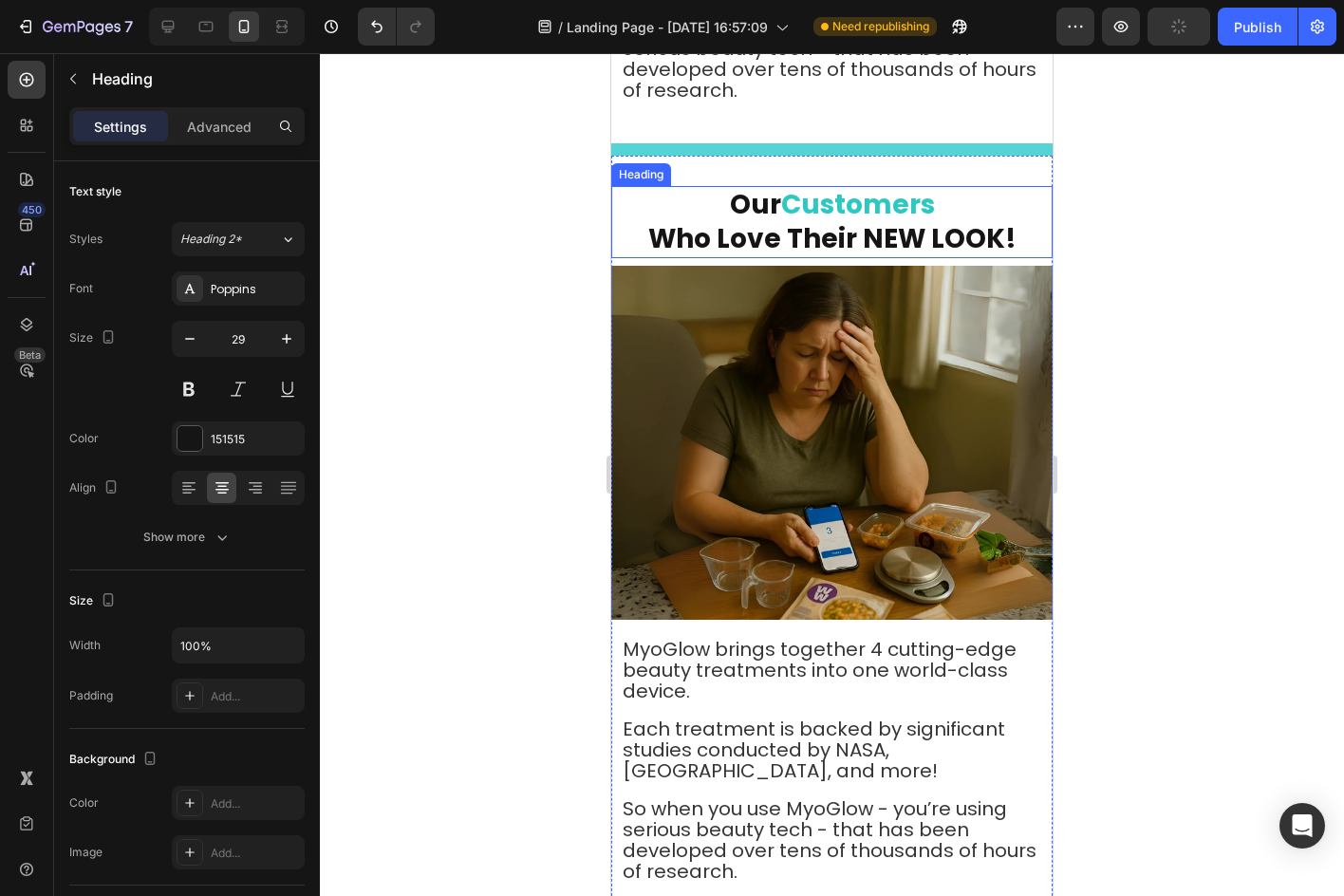
click at [863, 221] on span "Who Love Their NEW LOOK!" at bounding box center [832, 239] width 368 height 37
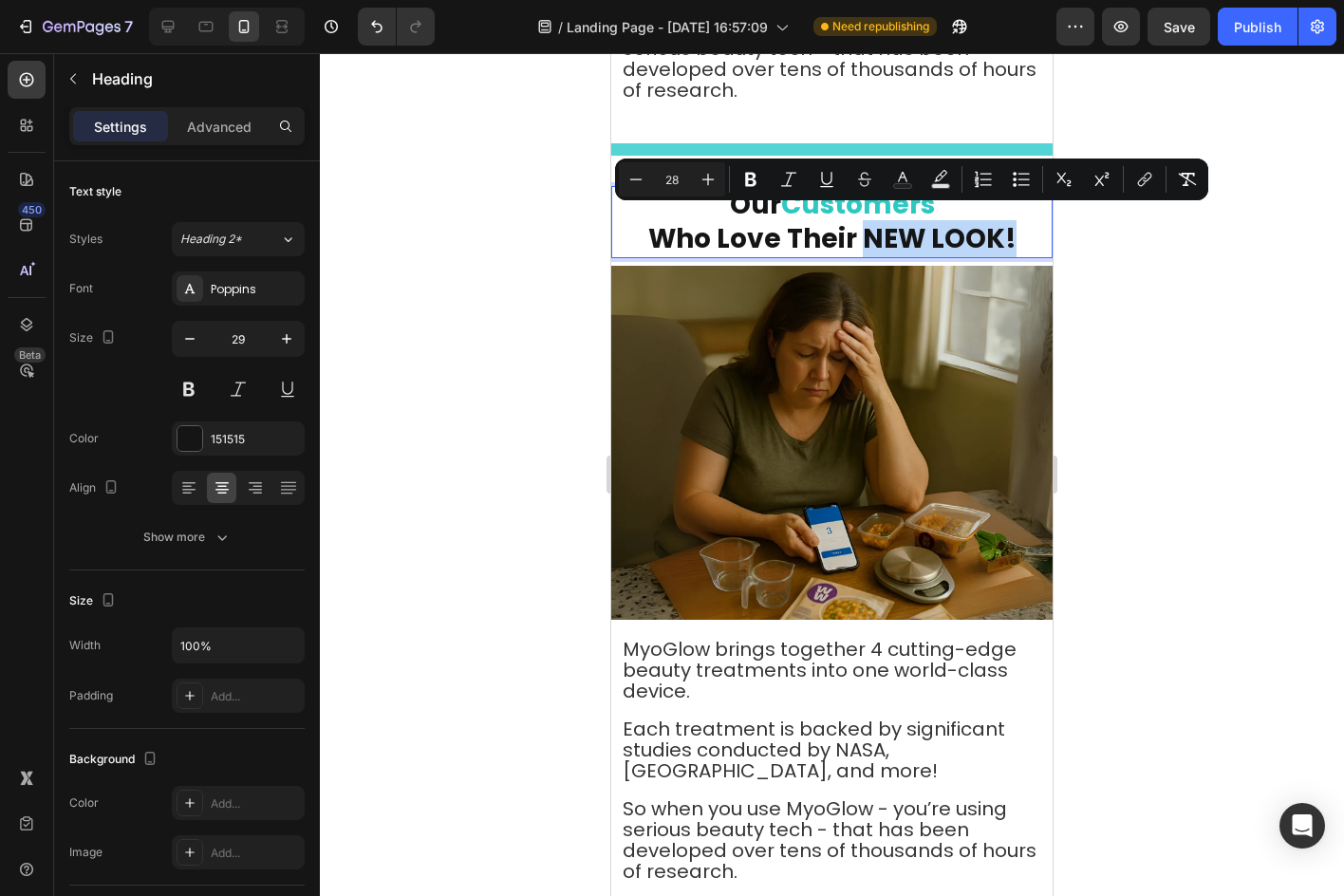
drag, startPoint x: 859, startPoint y: 223, endPoint x: 1014, endPoint y: 239, distance: 155.8
click at [1014, 239] on p "Our Customers Who Love Their NEW LOOK!" at bounding box center [832, 223] width 437 height 68
click at [902, 179] on icon "Editor contextual toolbar" at bounding box center [902, 179] width 19 height 19
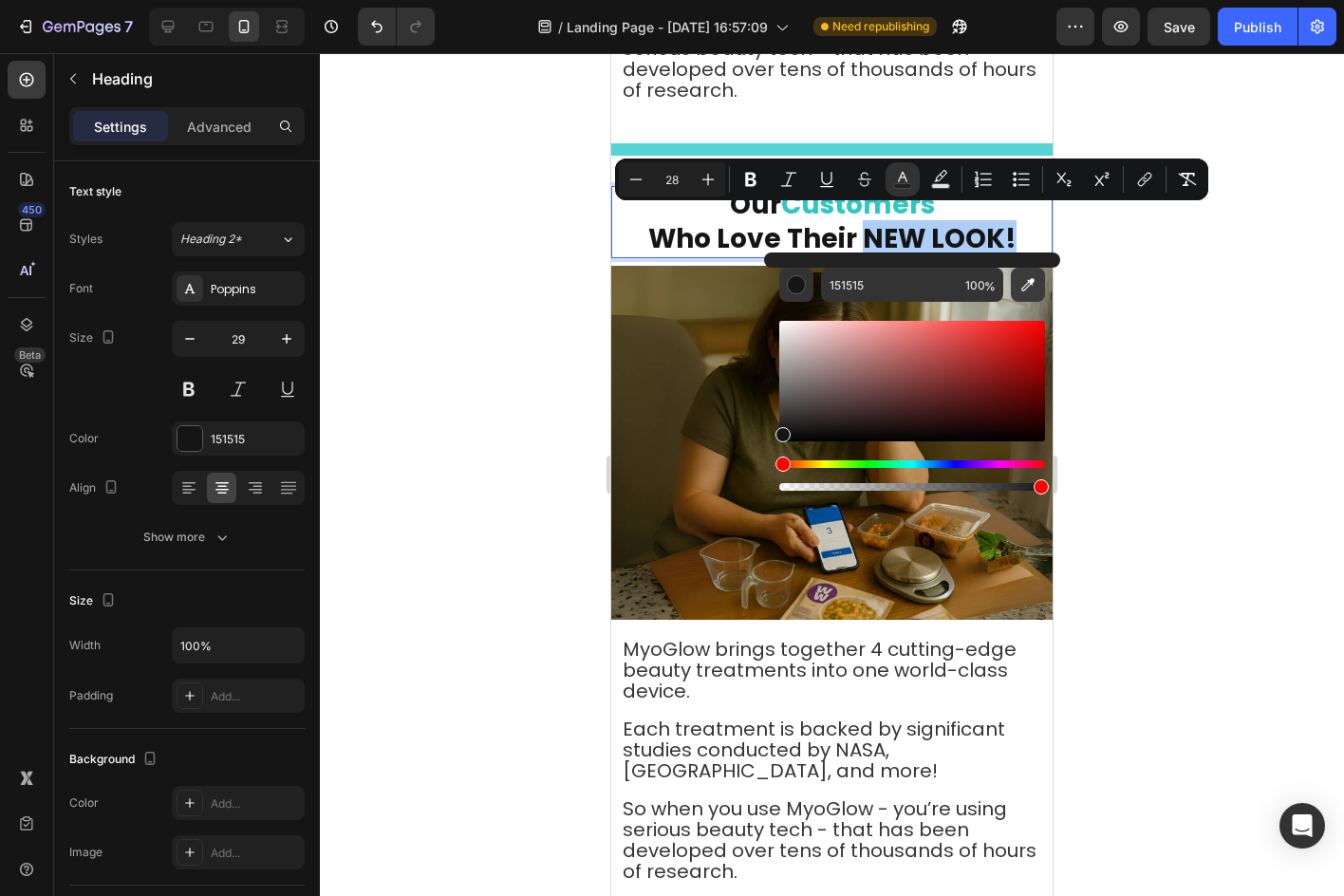
click at [1024, 275] on icon "Editor contextual toolbar" at bounding box center [1027, 284] width 19 height 19
type input "2DC8C2"
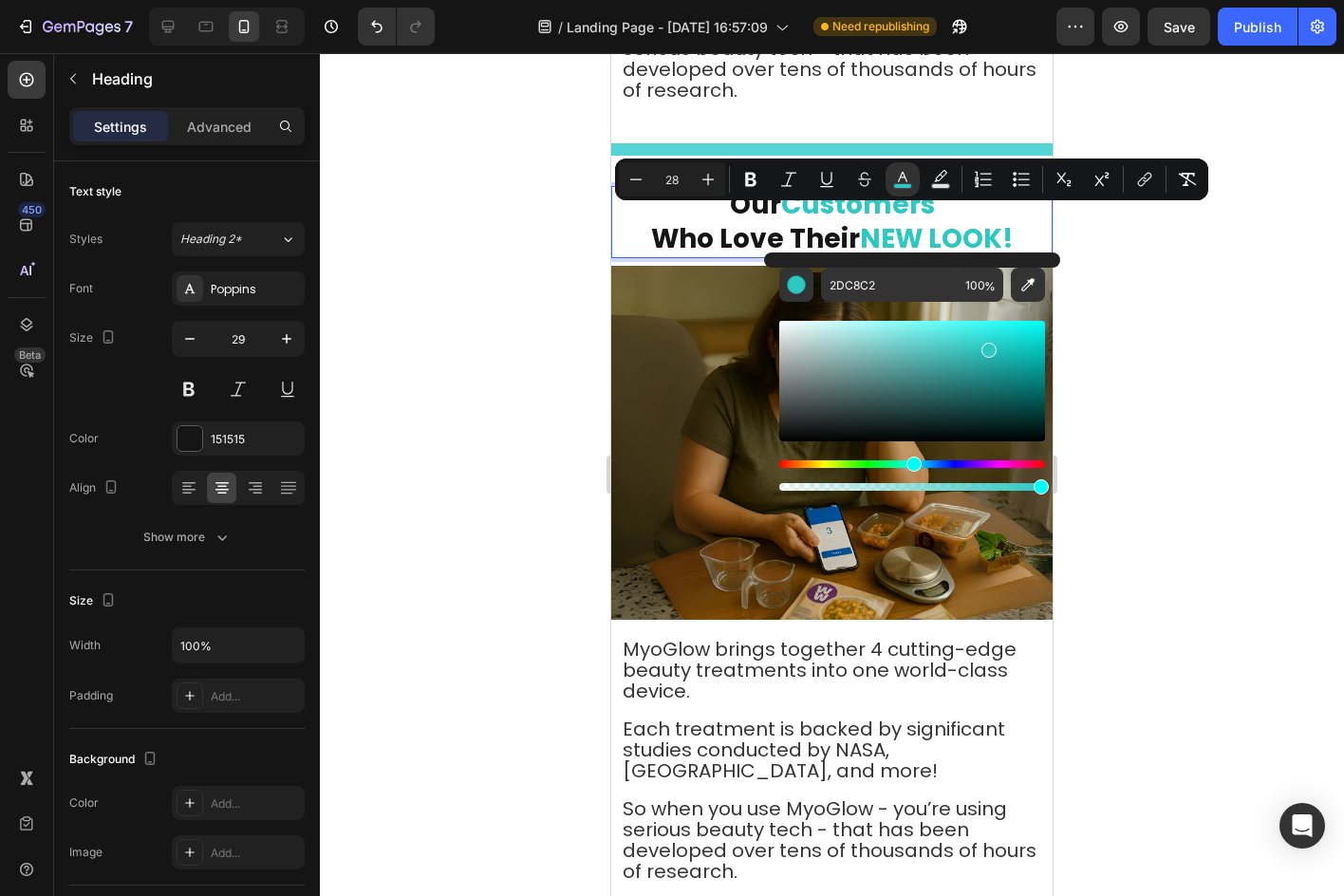
click at [1247, 321] on div at bounding box center [832, 473] width 1024 height 842
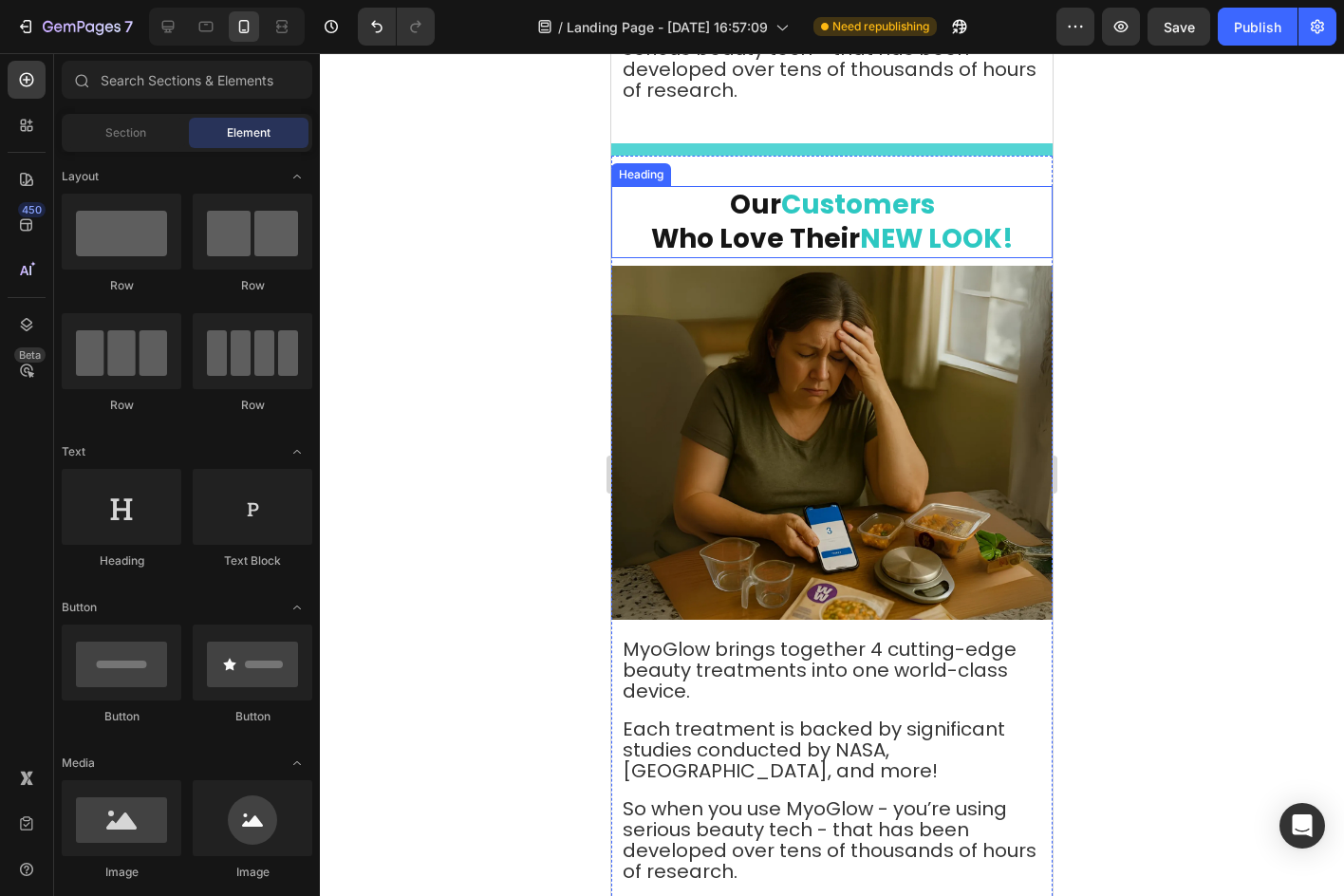
click at [764, 226] on span "Who Love Their" at bounding box center [755, 239] width 209 height 37
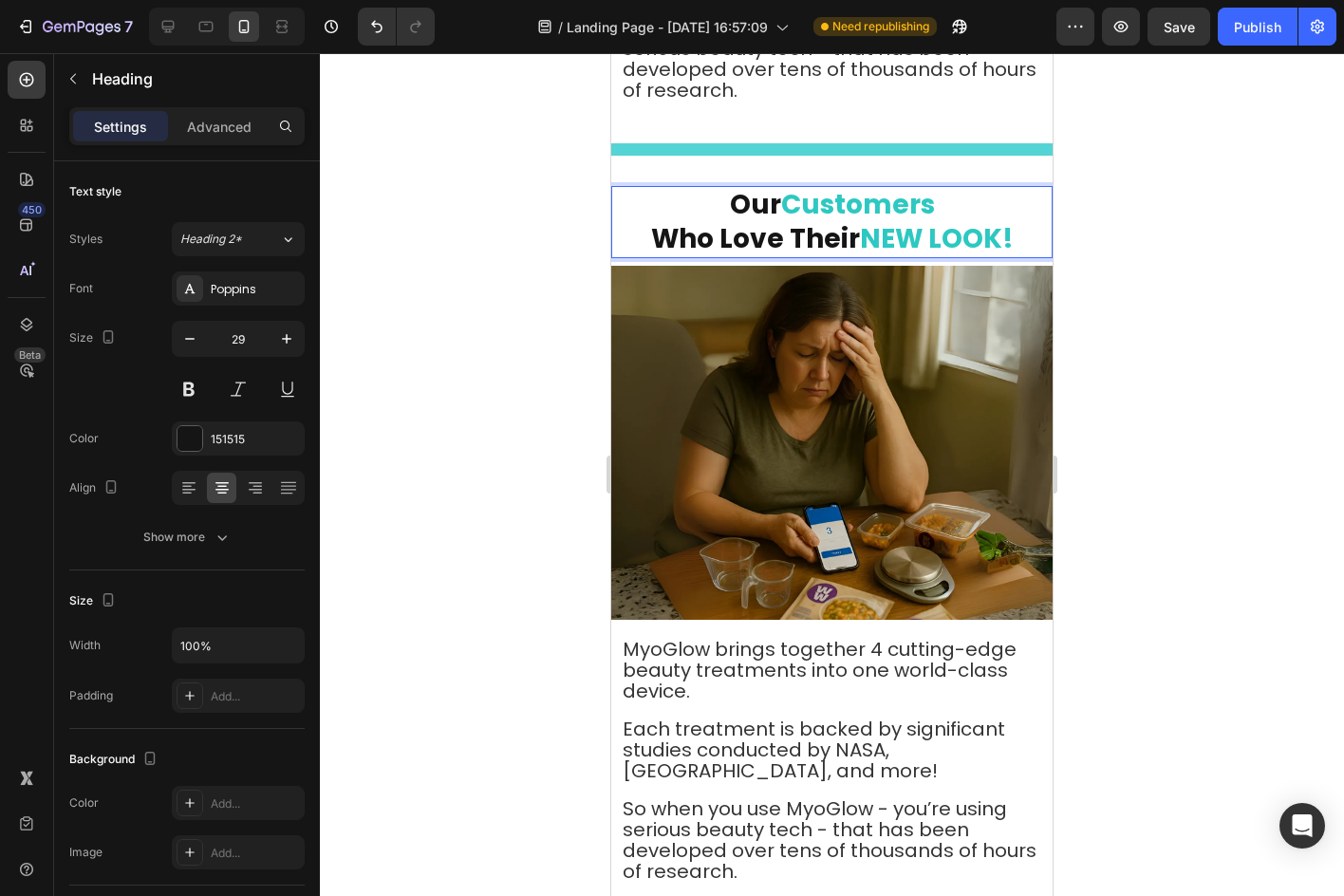
click at [755, 224] on span "Who Love Their" at bounding box center [755, 239] width 209 height 37
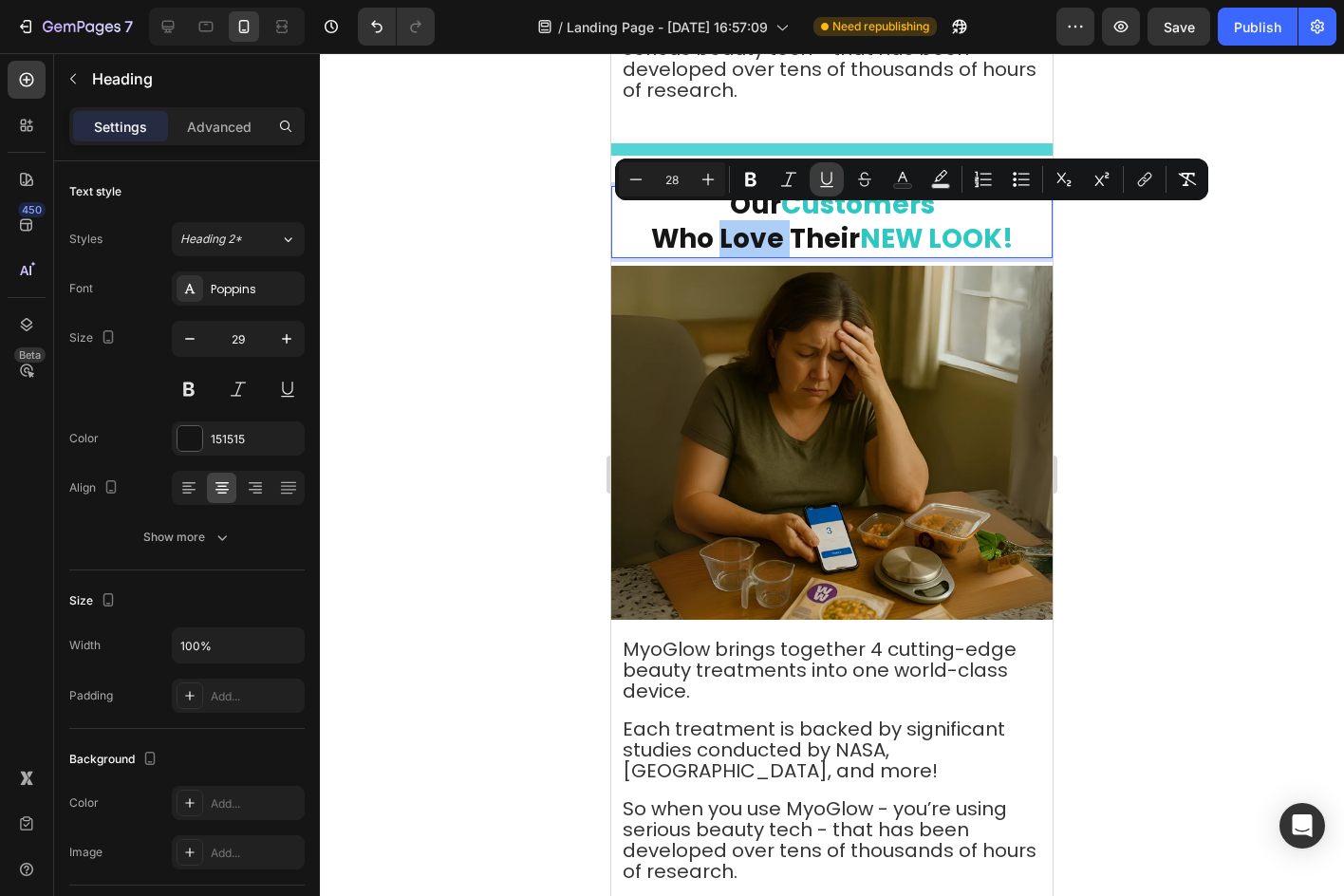
click at [811, 170] on button "Underline" at bounding box center [826, 179] width 34 height 34
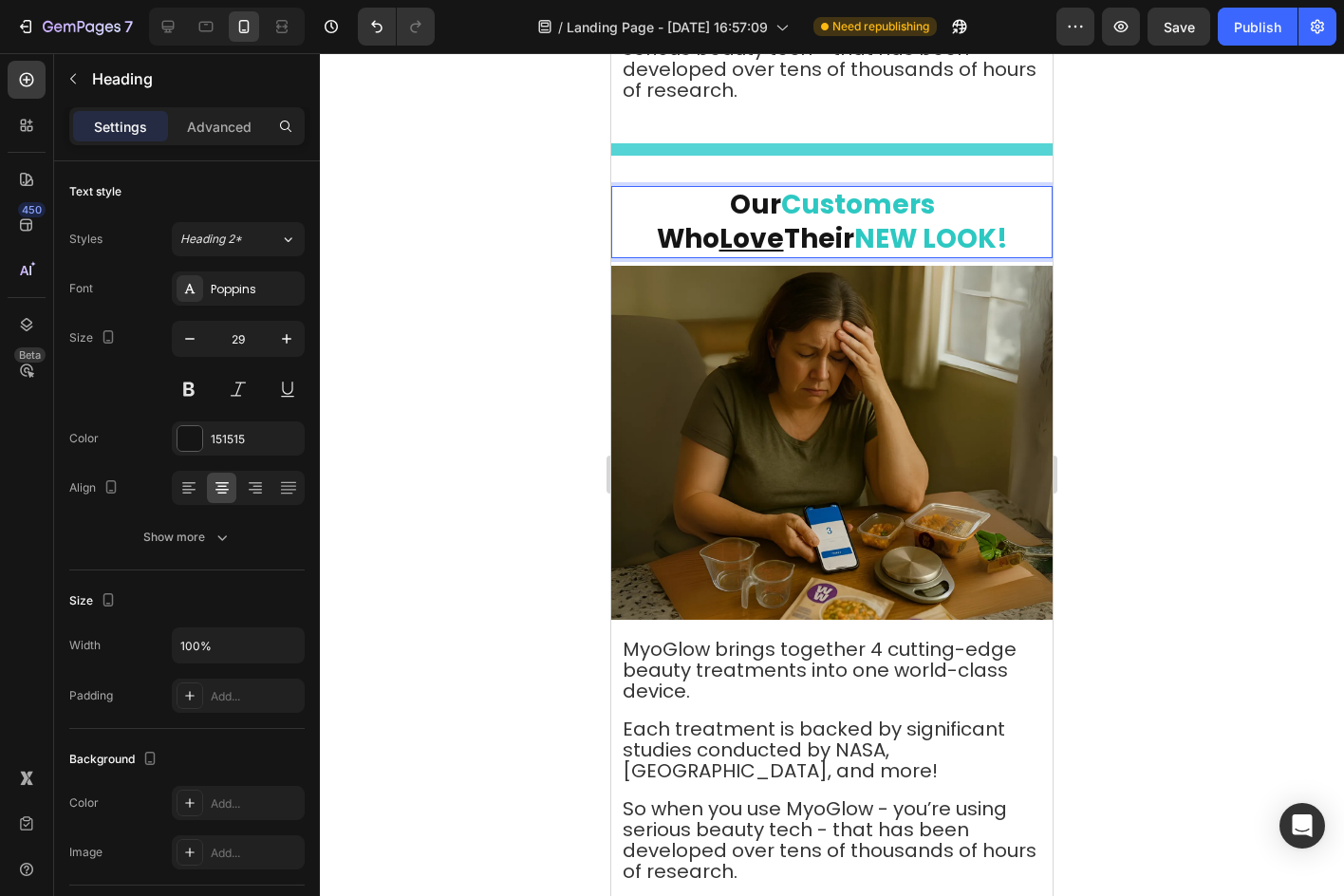
click at [846, 226] on span "Who Love Their" at bounding box center [755, 239] width 197 height 37
click at [776, 221] on span "Who Love Their" at bounding box center [755, 239] width 197 height 37
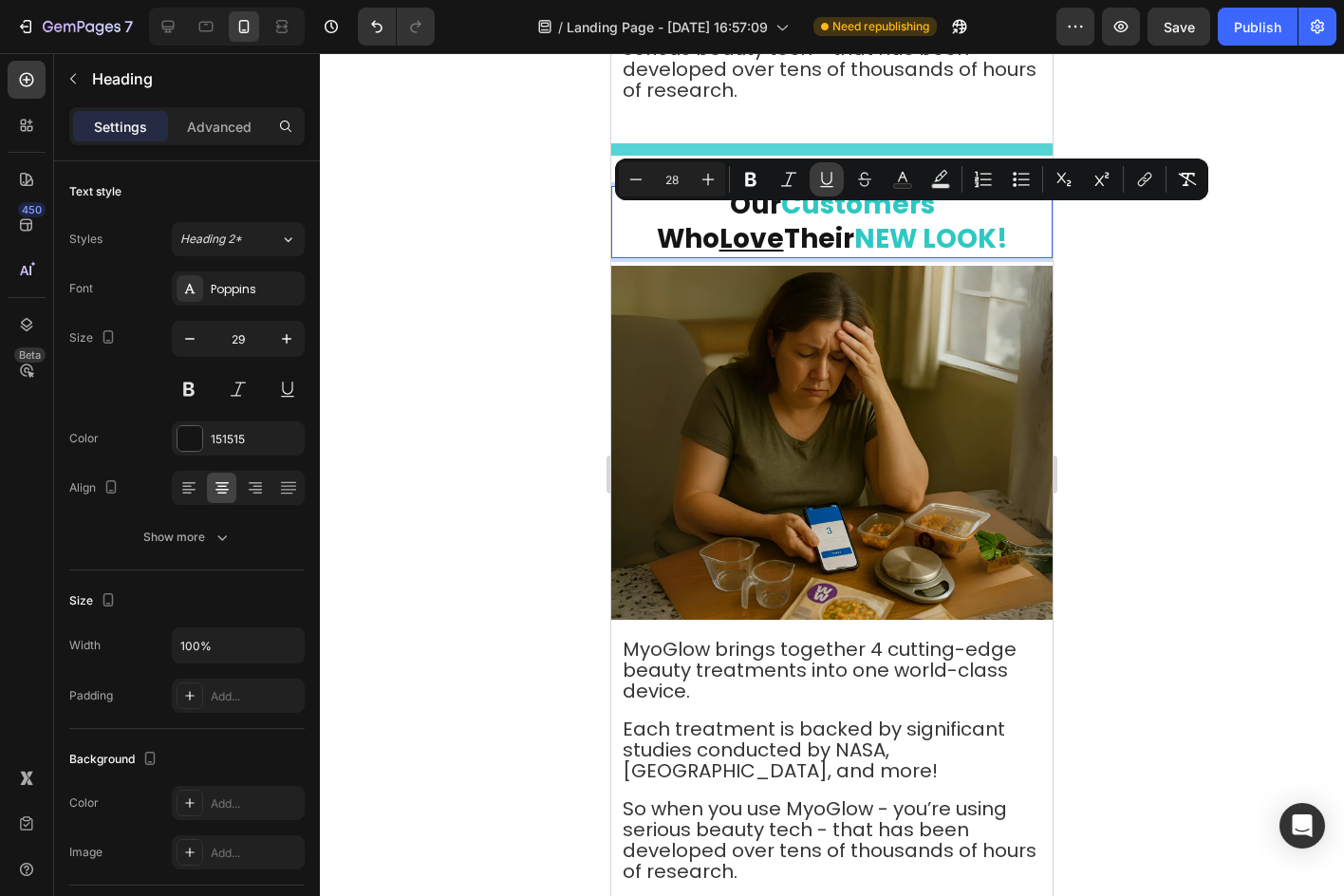
click at [836, 173] on button "Underline" at bounding box center [826, 179] width 34 height 34
click at [1118, 332] on div at bounding box center [832, 473] width 1024 height 842
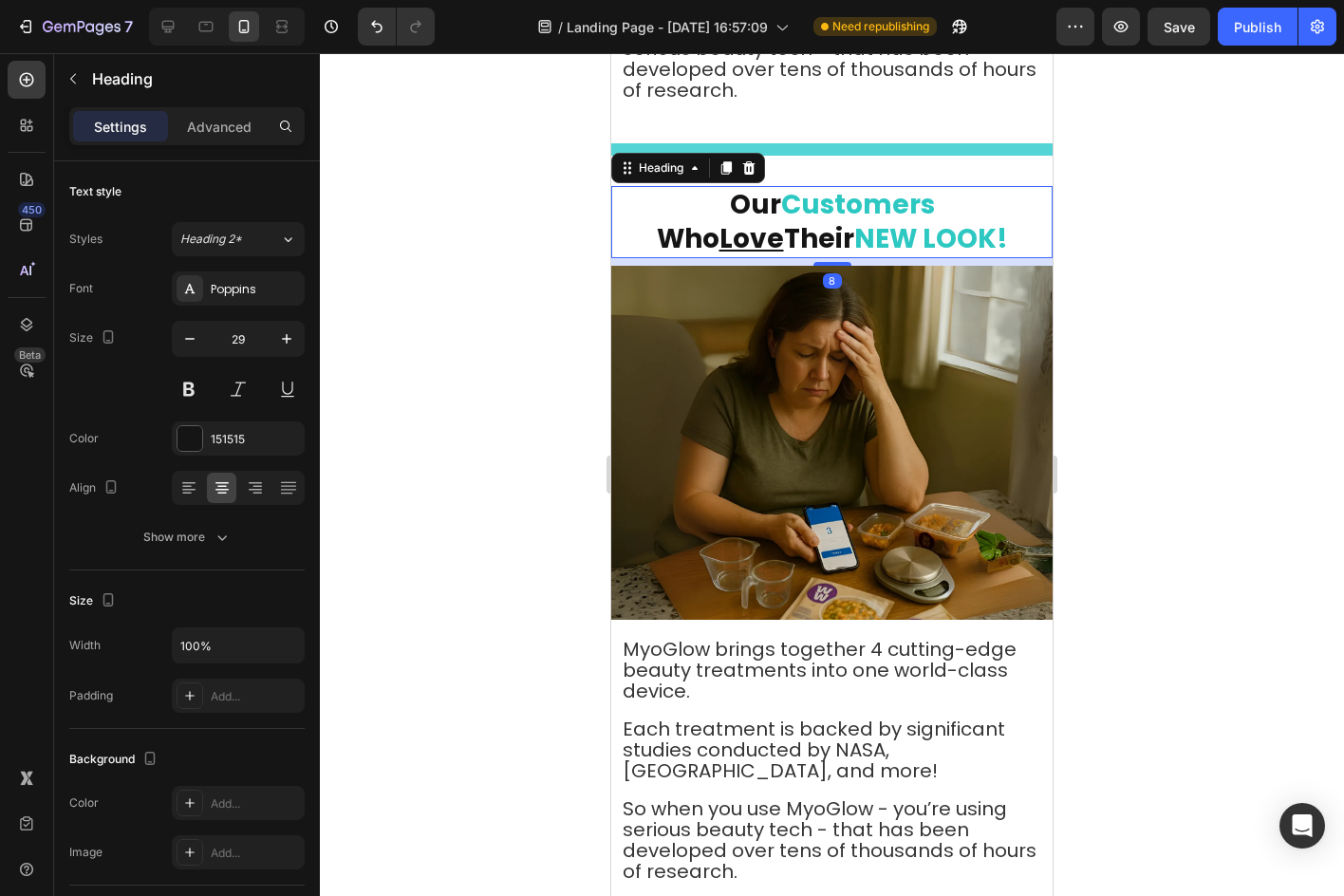
click at [898, 228] on span "NEW LOOK!" at bounding box center [931, 239] width 154 height 37
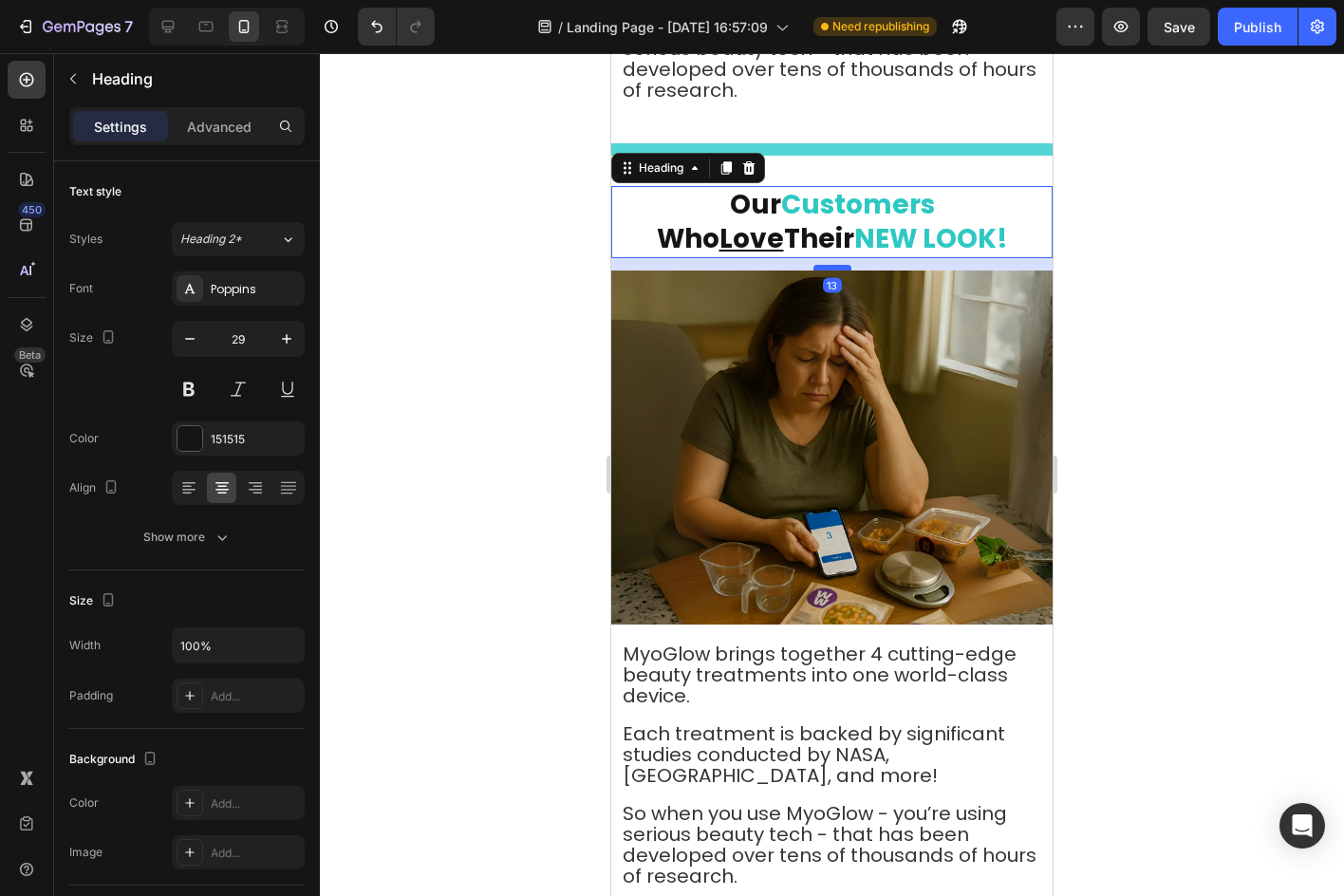
click at [835, 265] on div at bounding box center [832, 267] width 38 height 6
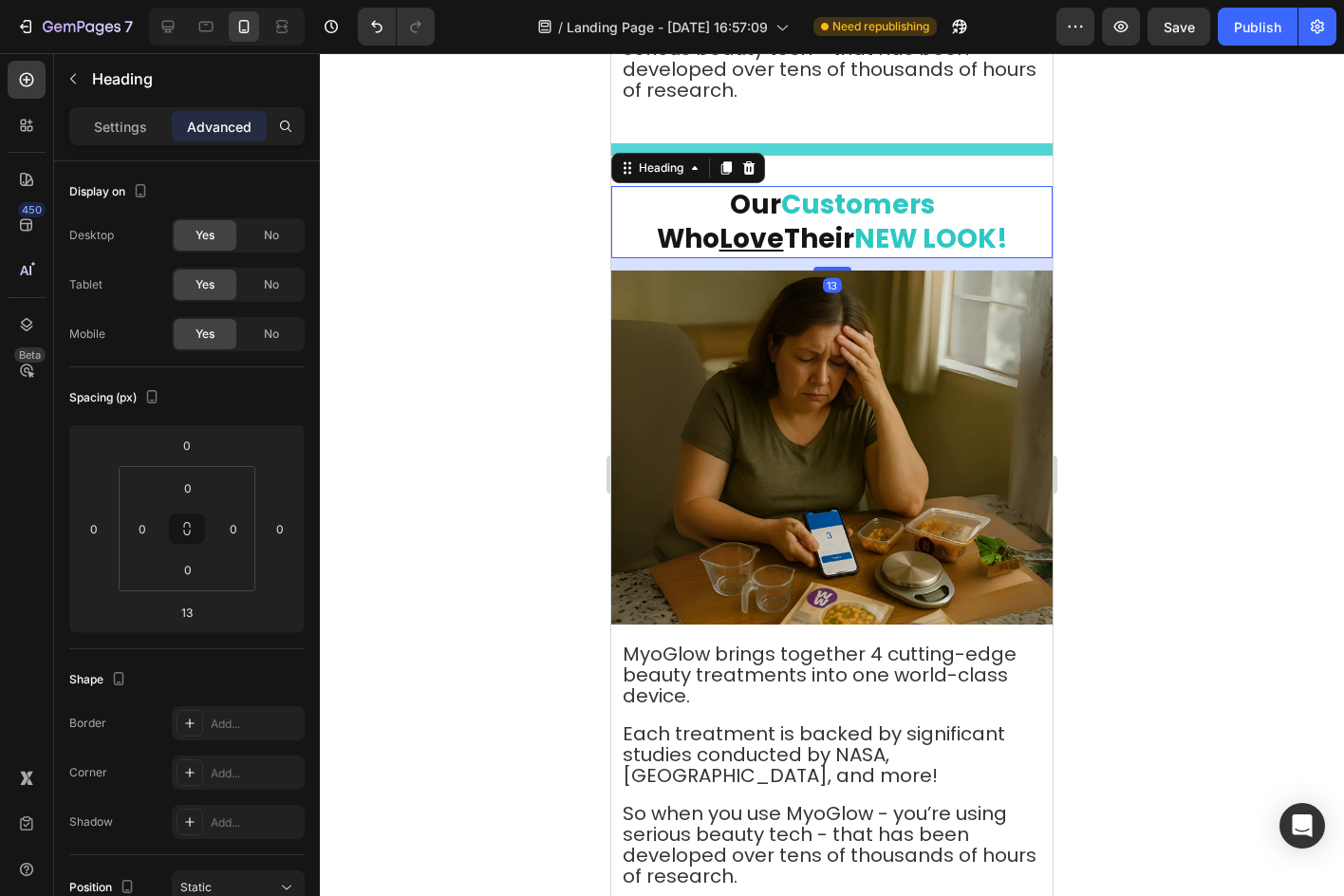
click at [1113, 240] on div at bounding box center [832, 473] width 1024 height 842
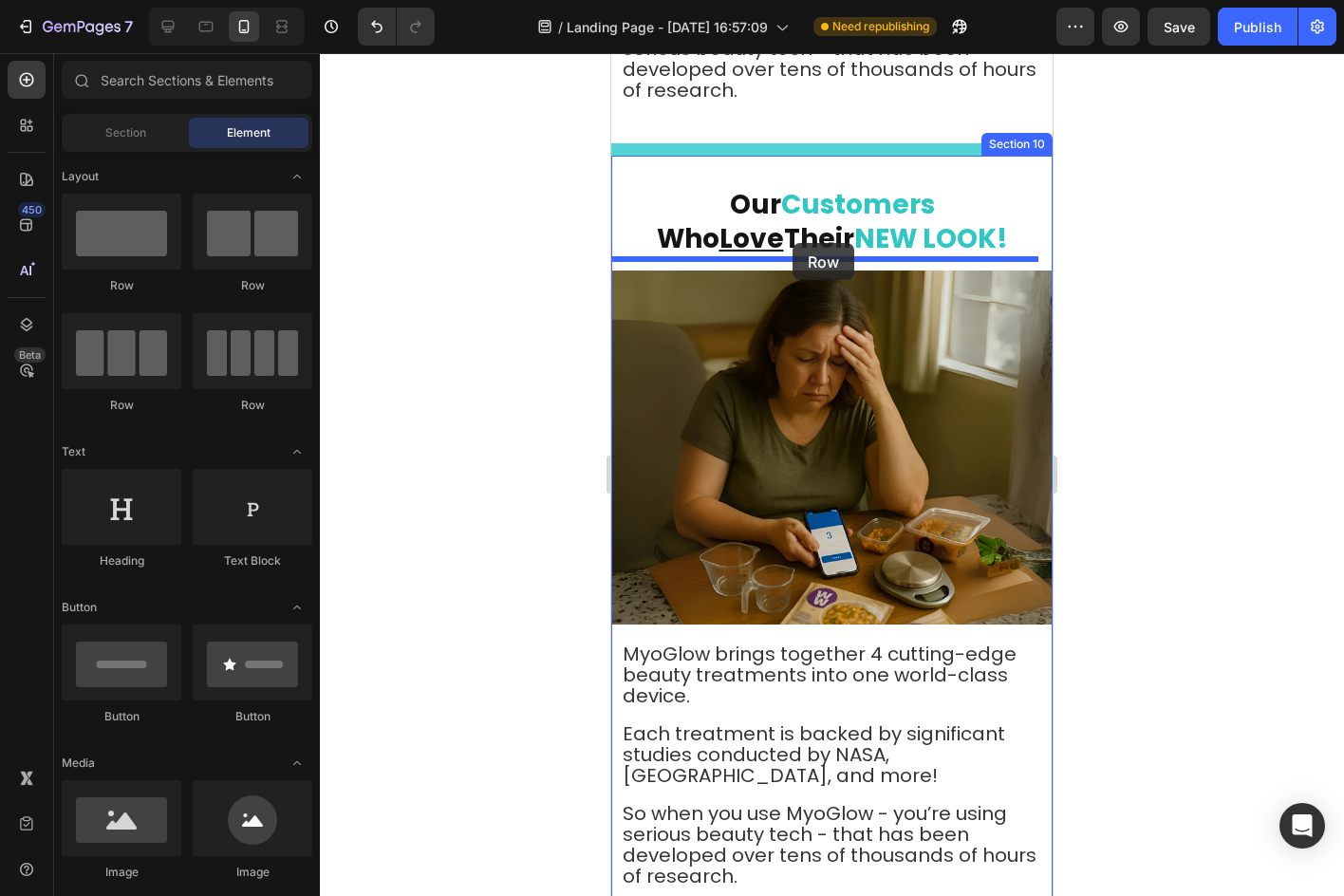
drag, startPoint x: 736, startPoint y: 316, endPoint x: 793, endPoint y: 243, distance: 92.6
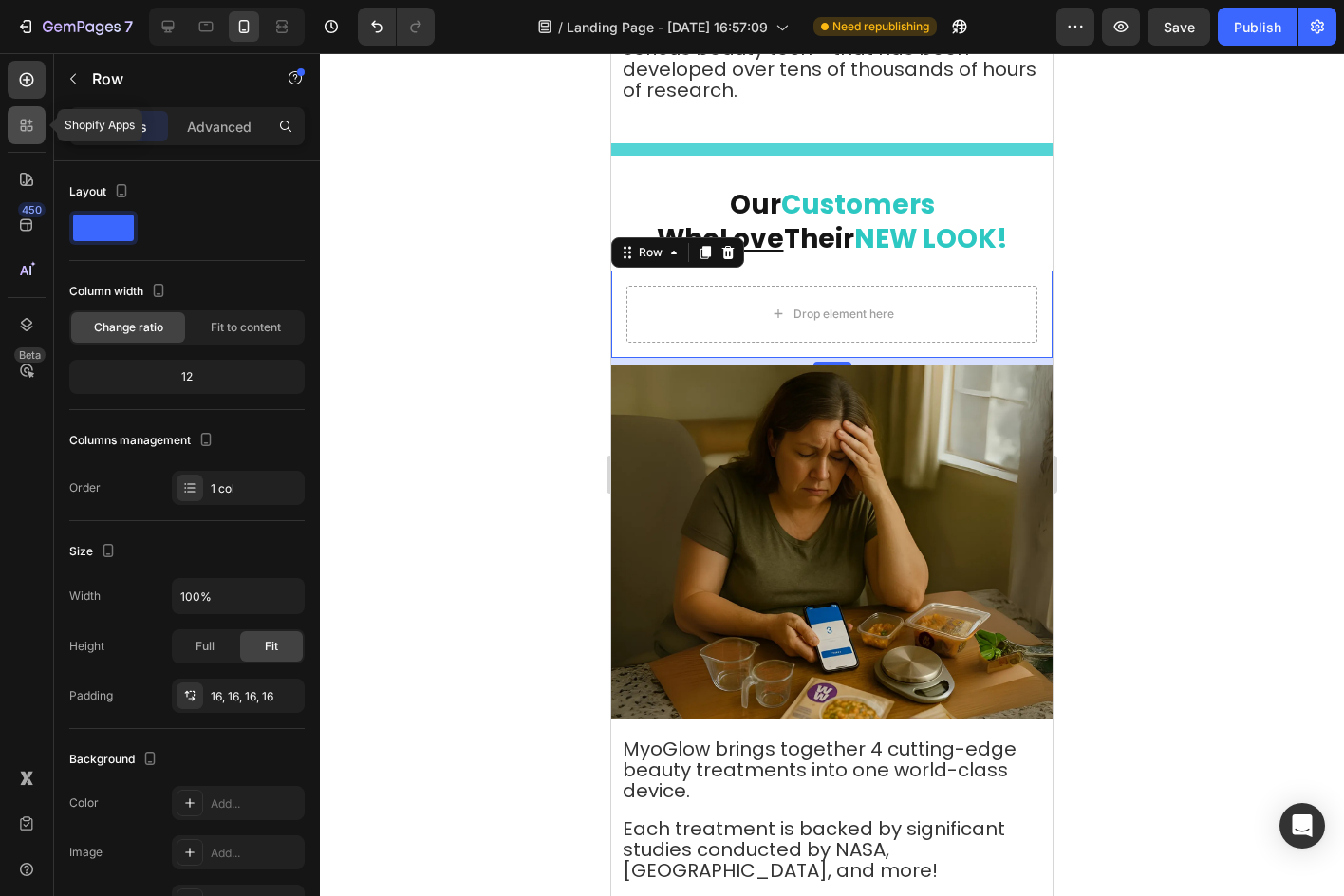
click at [15, 107] on div at bounding box center [26, 125] width 38 height 38
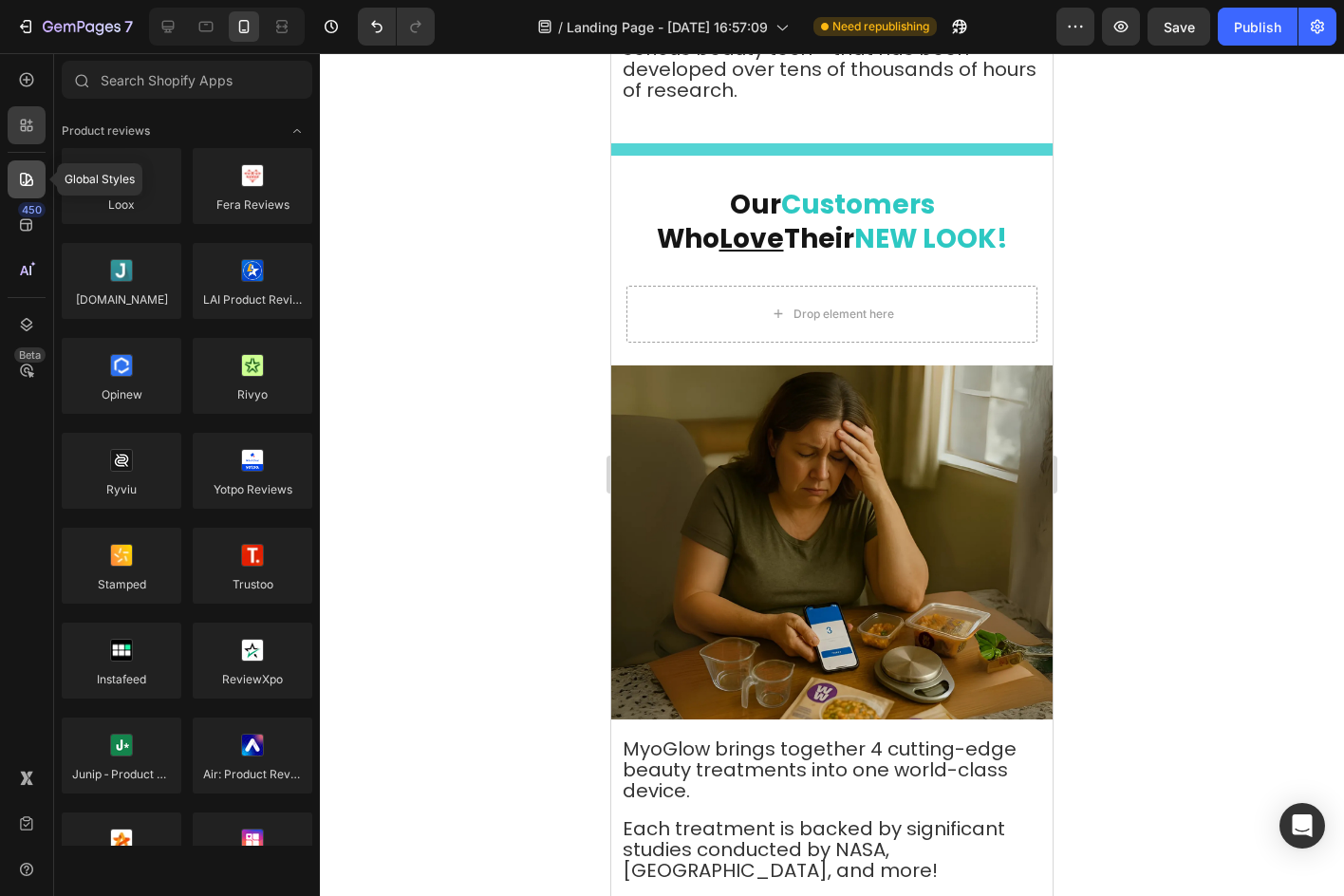
click at [27, 180] on icon at bounding box center [26, 179] width 19 height 19
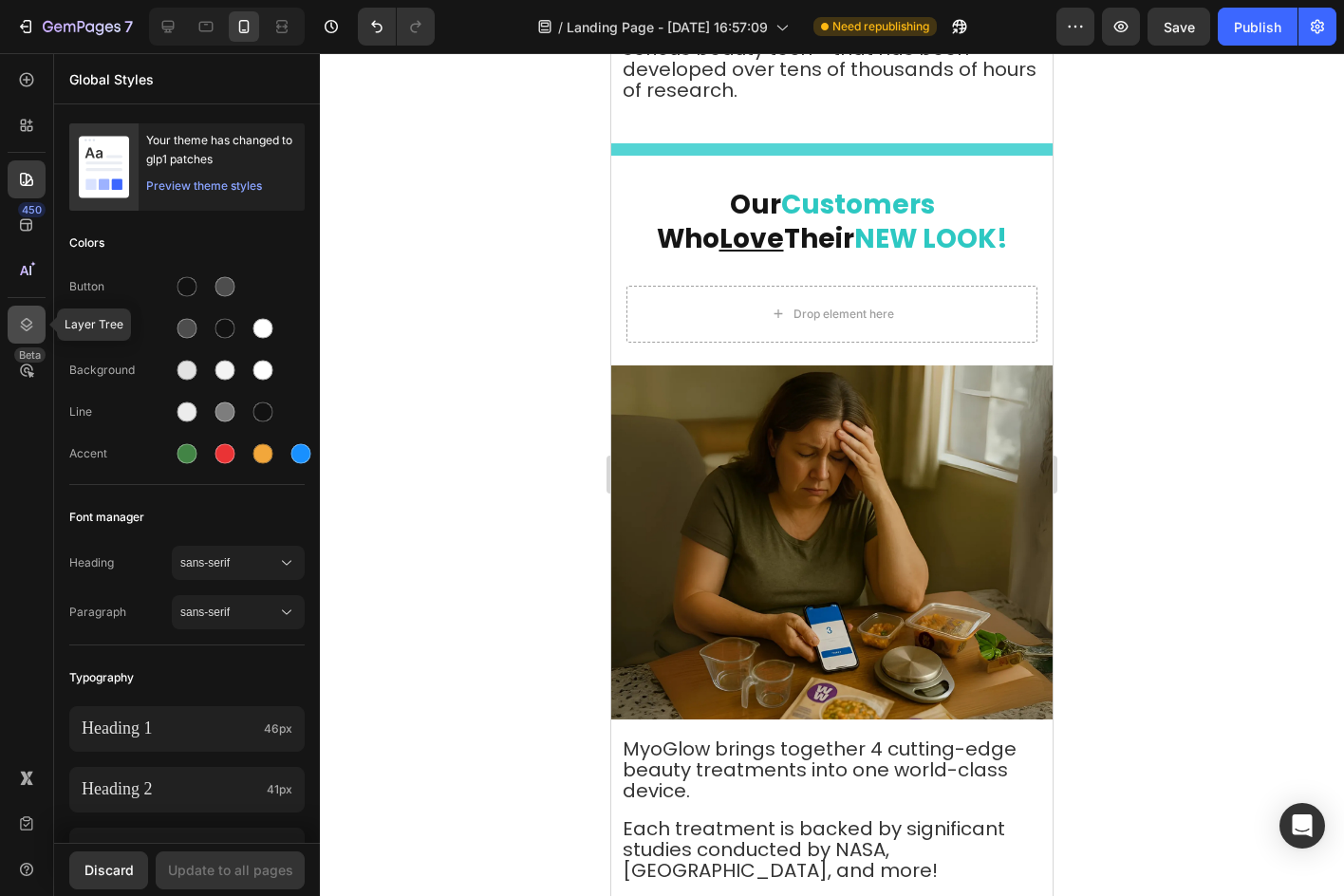
click at [20, 326] on icon at bounding box center [26, 325] width 13 height 14
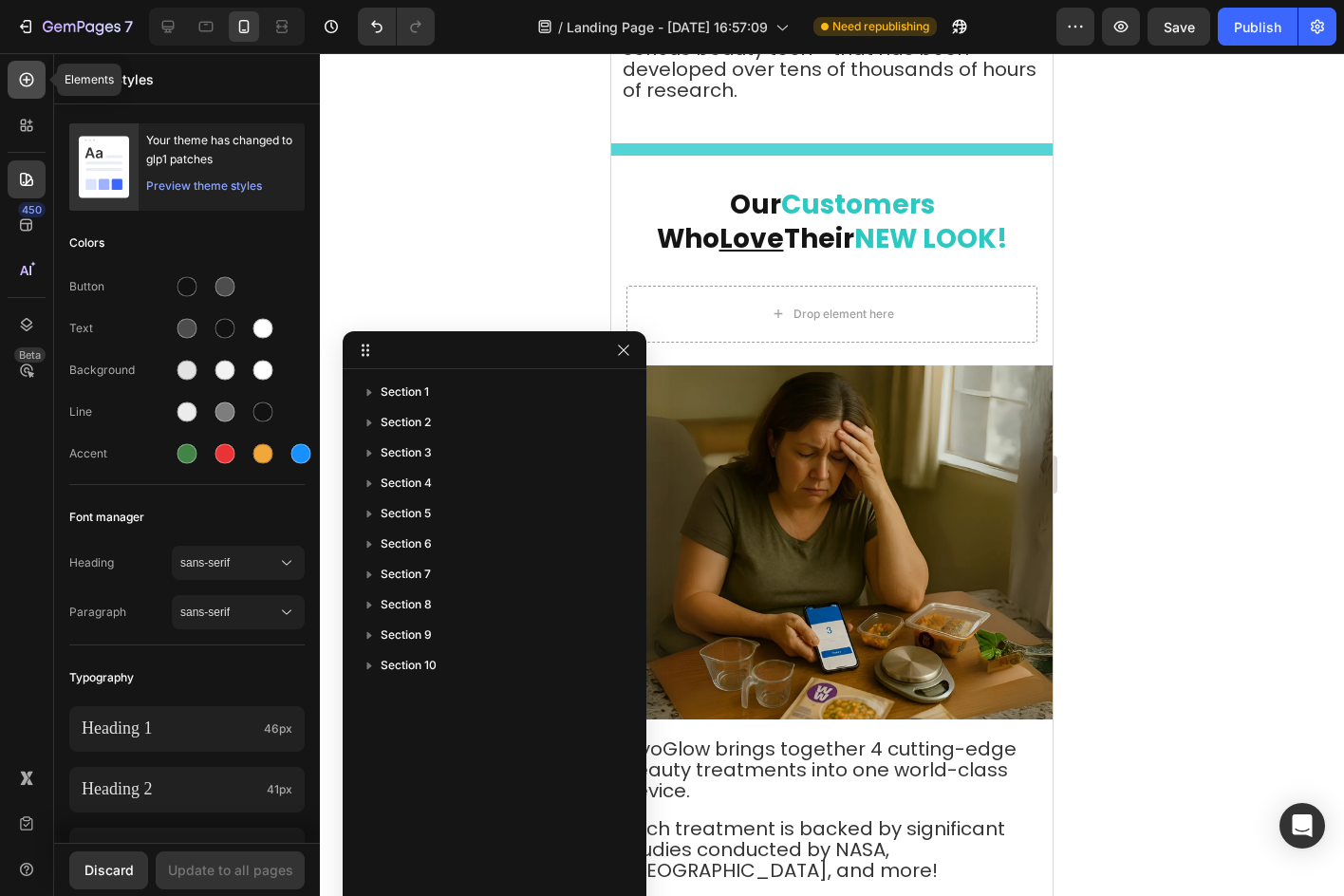
click at [18, 88] on icon at bounding box center [26, 79] width 19 height 19
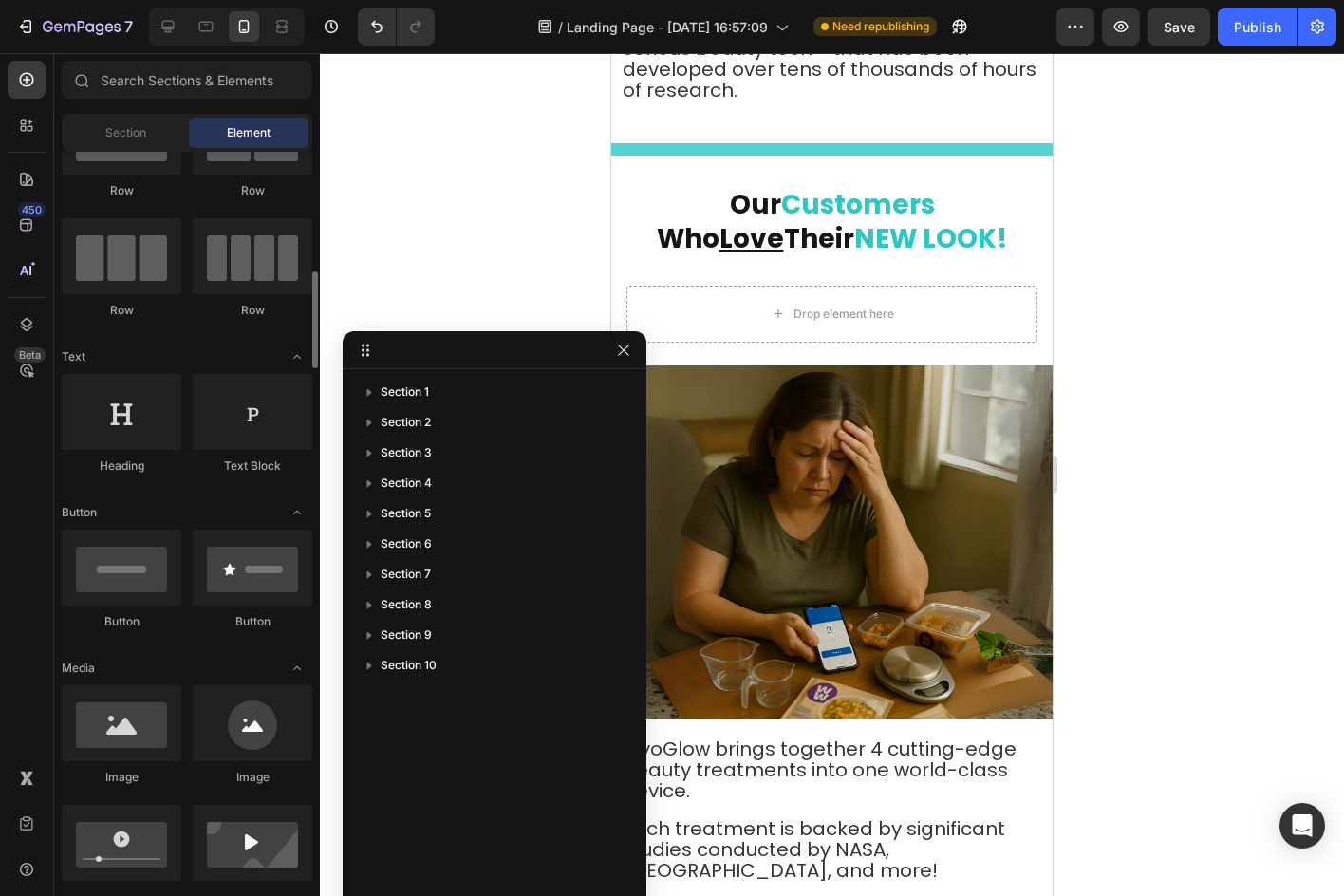
scroll to position [189, 0]
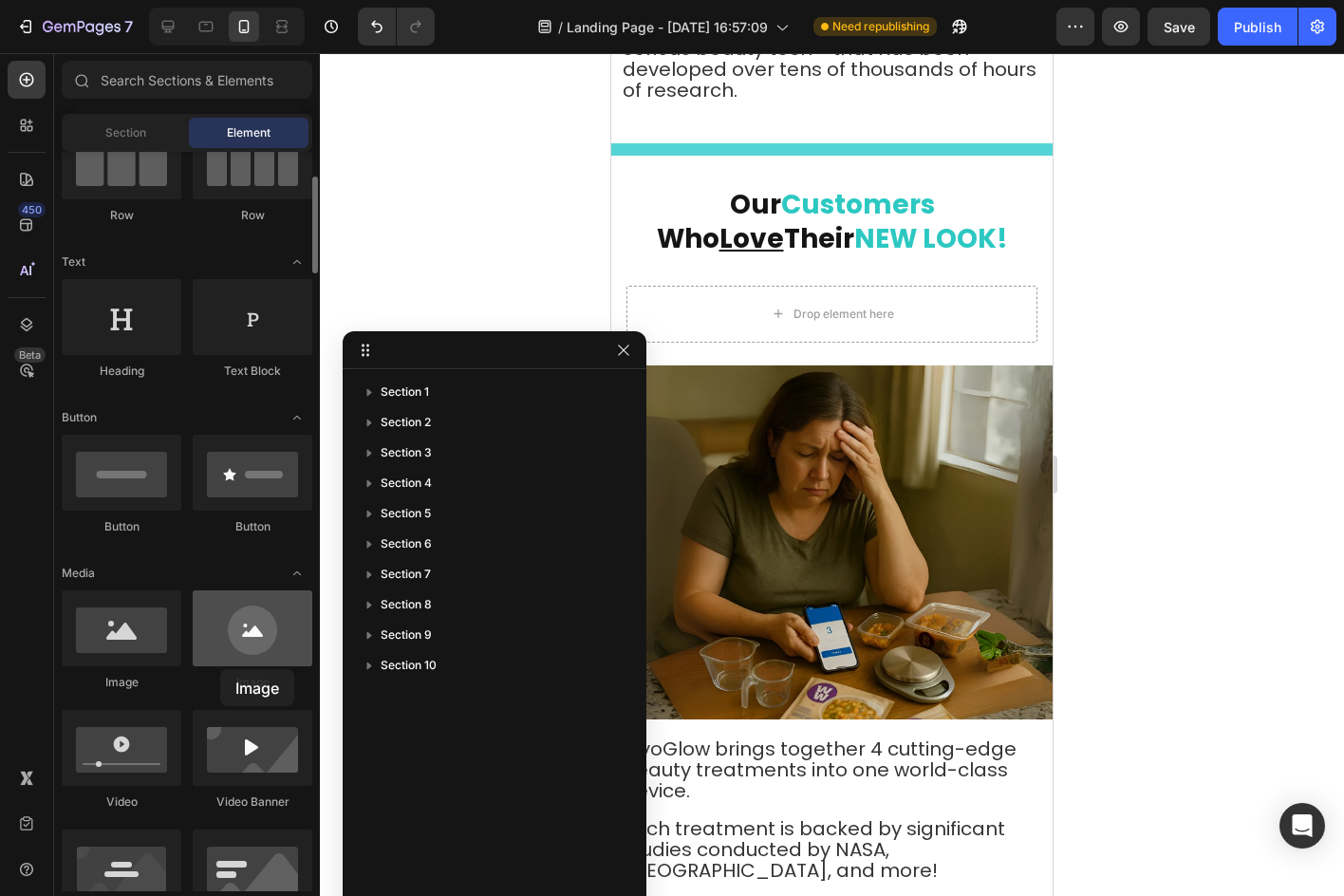
drag, startPoint x: 221, startPoint y: 669, endPoint x: 221, endPoint y: 656, distance: 13.0
click at [221, 663] on div "Image" at bounding box center [252, 640] width 120 height 101
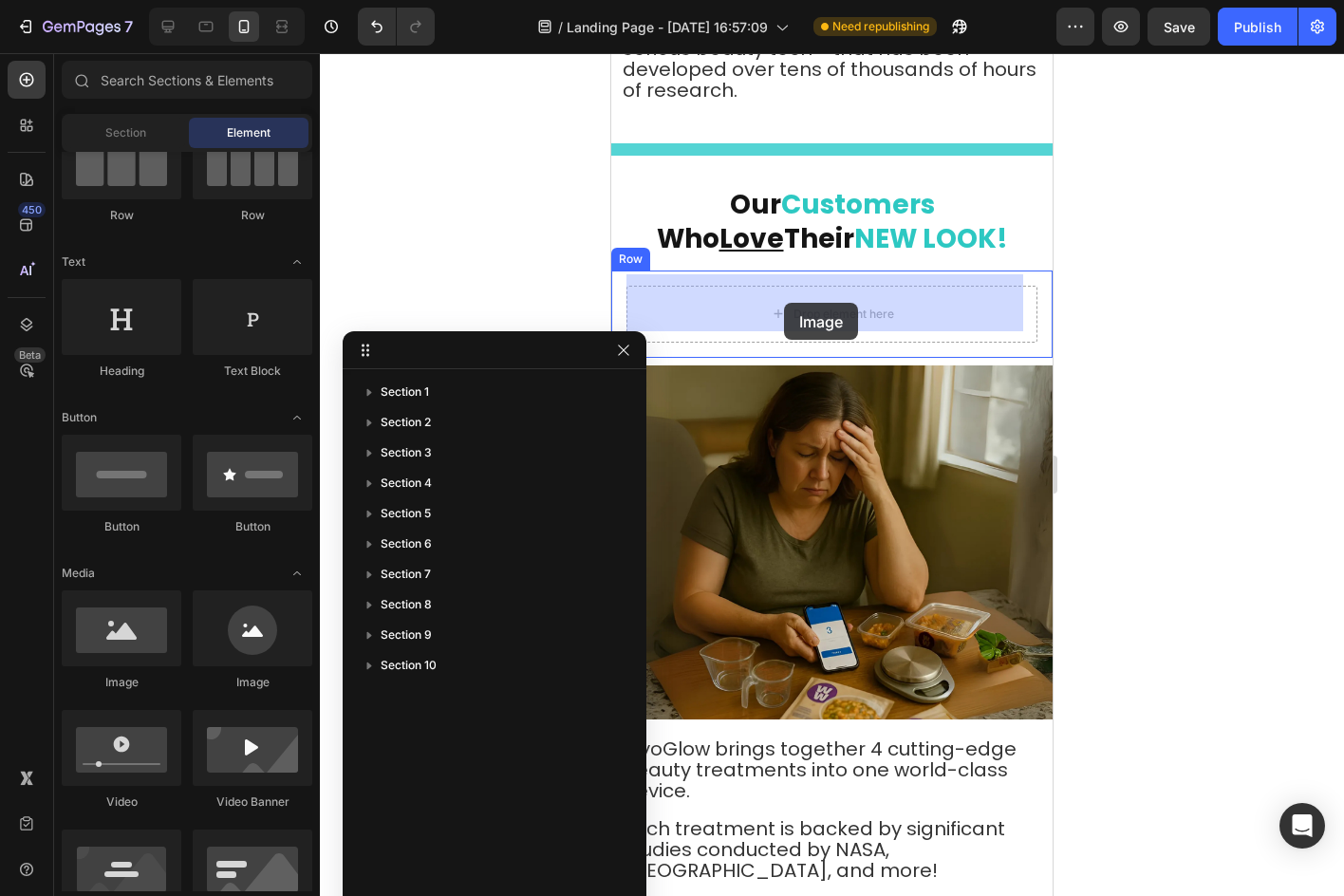
drag, startPoint x: 838, startPoint y: 685, endPoint x: 784, endPoint y: 303, distance: 385.8
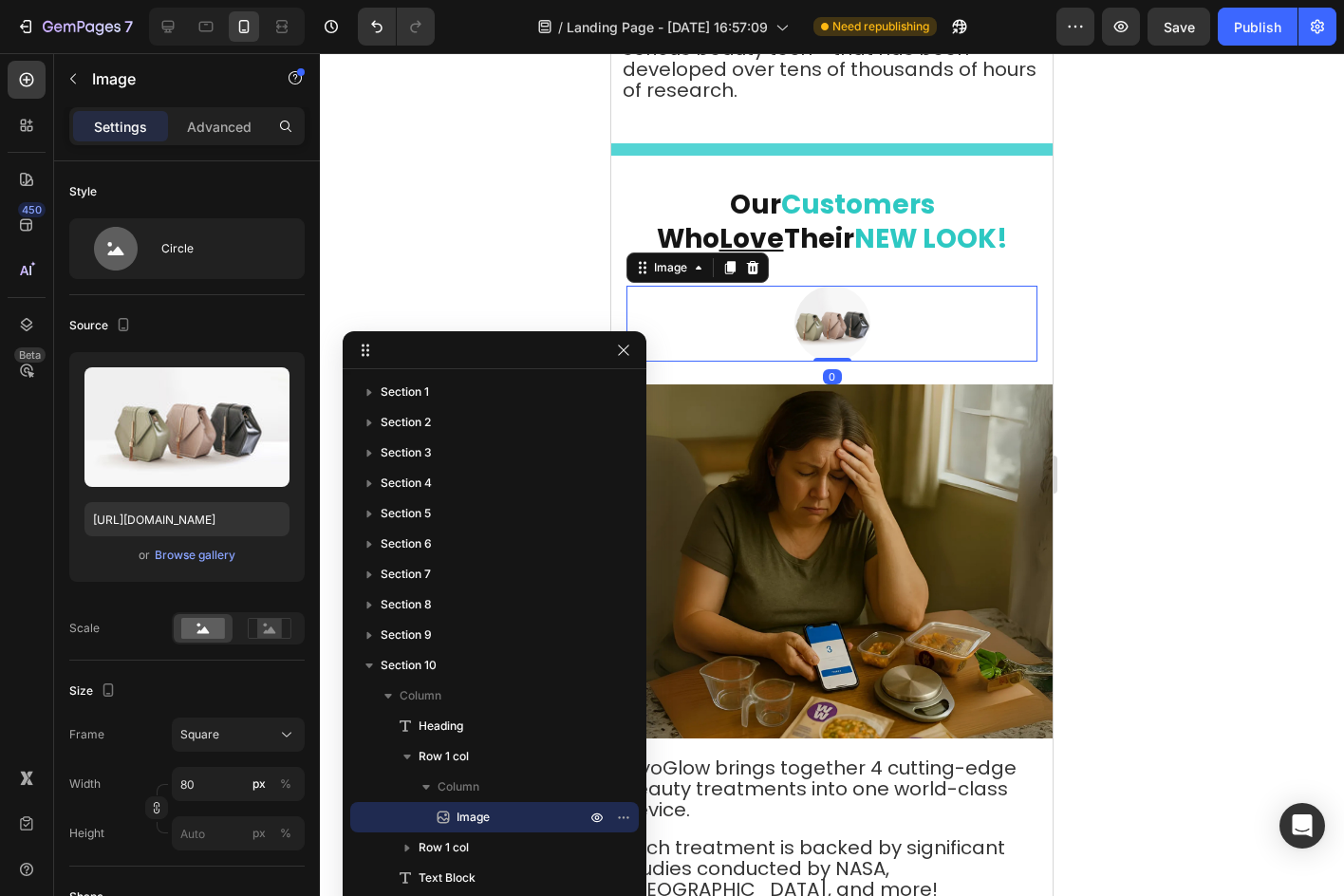
click at [1143, 355] on div at bounding box center [832, 473] width 1024 height 842
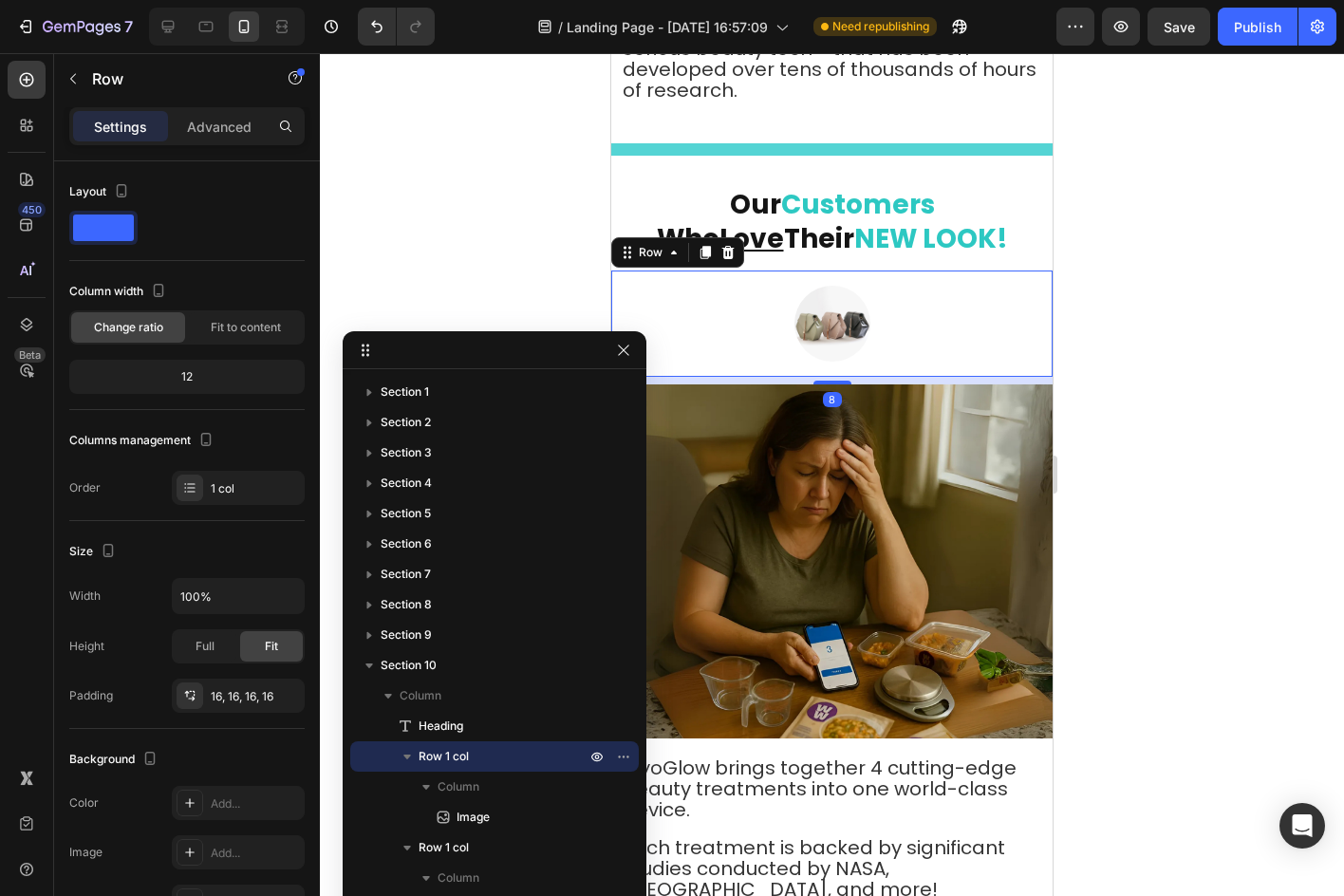
click at [715, 270] on div "Image Row 8" at bounding box center [832, 323] width 441 height 106
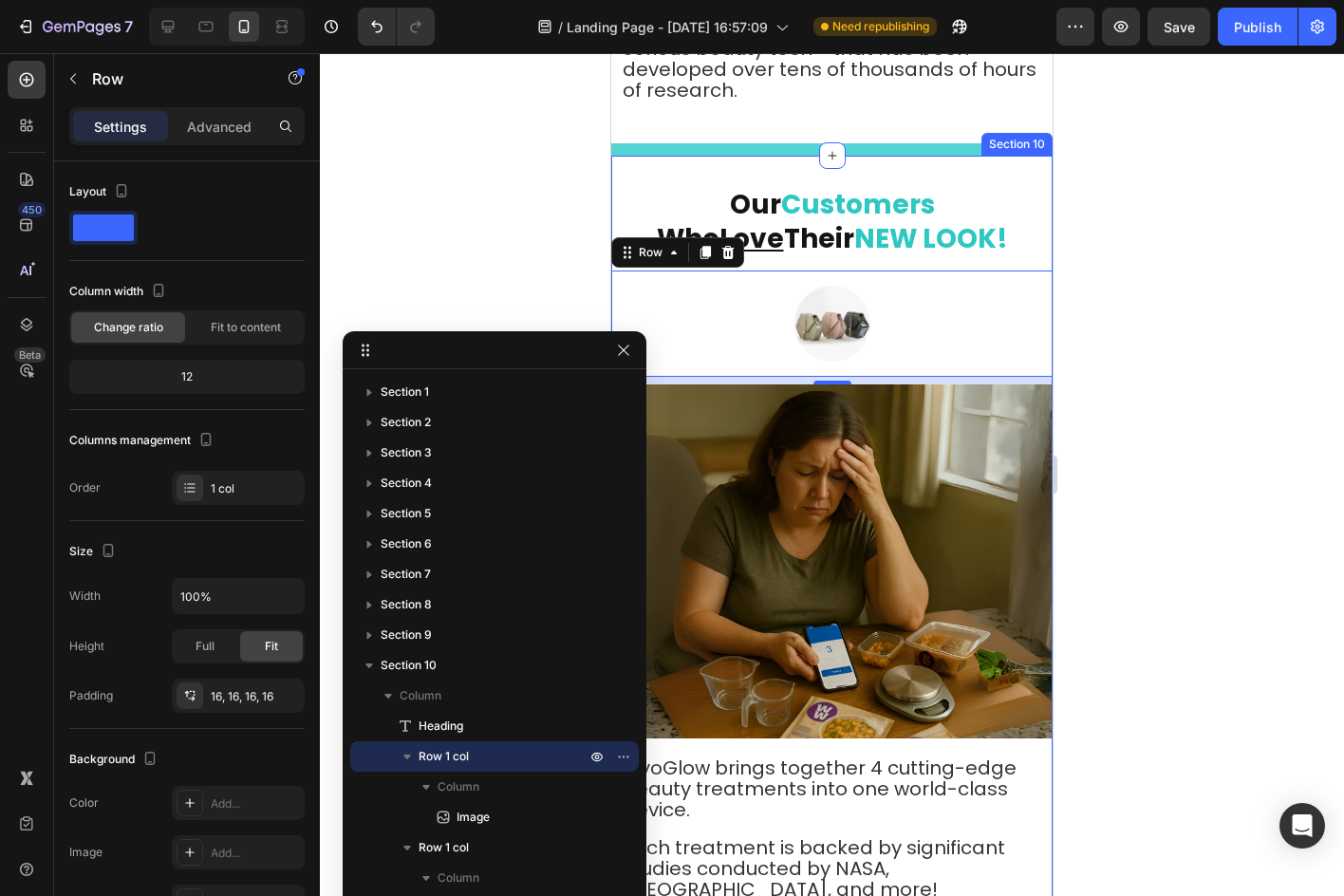
click at [996, 162] on div "⁠⁠⁠⁠⁠⁠⁠ Our Customers Who Love Their NEW LOOK! Heading Image Row 8 Image Row My…" at bounding box center [832, 598] width 441 height 887
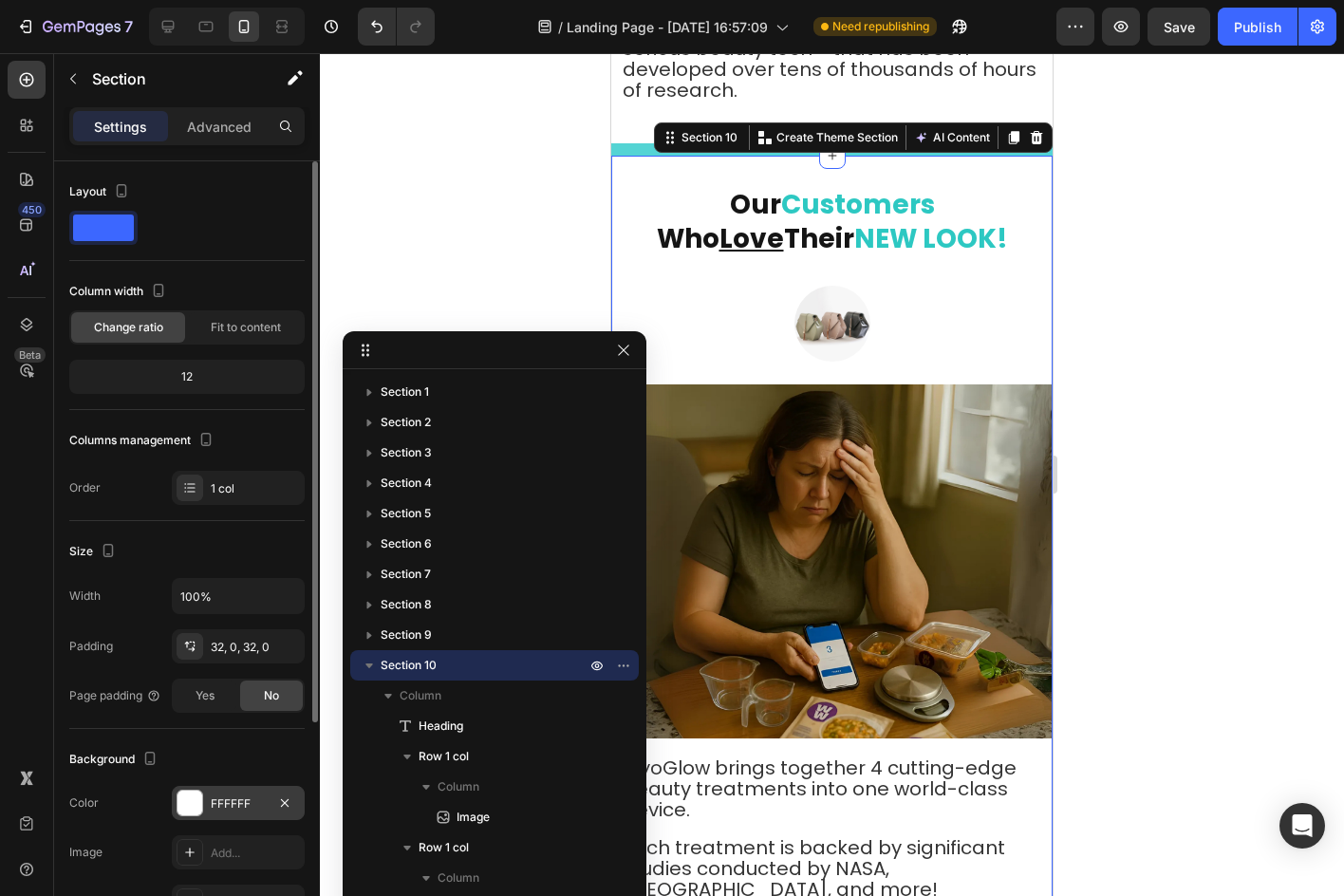
click at [217, 792] on div "FFFFFF" at bounding box center [238, 802] width 133 height 34
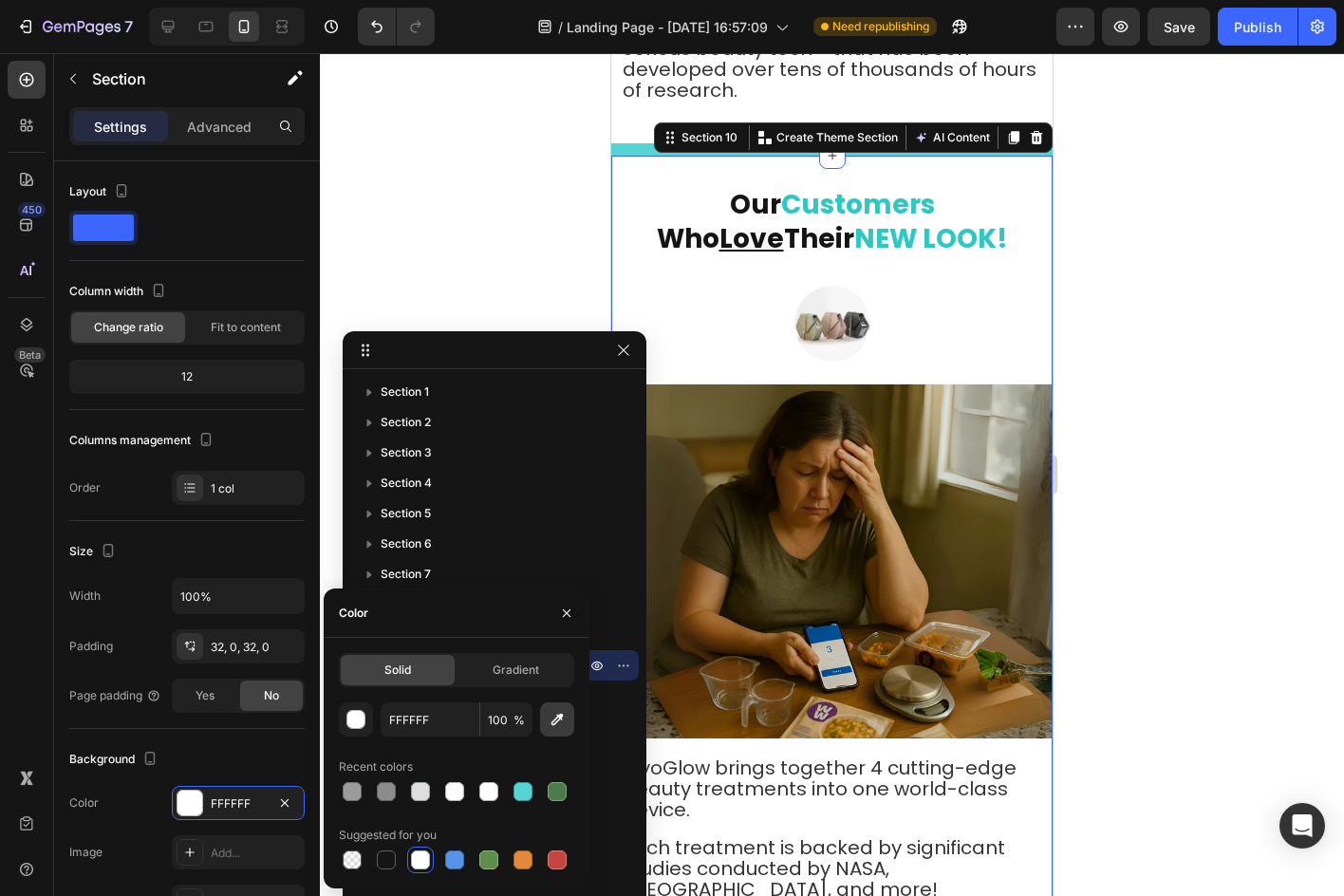
click at [550, 724] on icon "button" at bounding box center [556, 718] width 19 height 19
type input "F4FFFF"
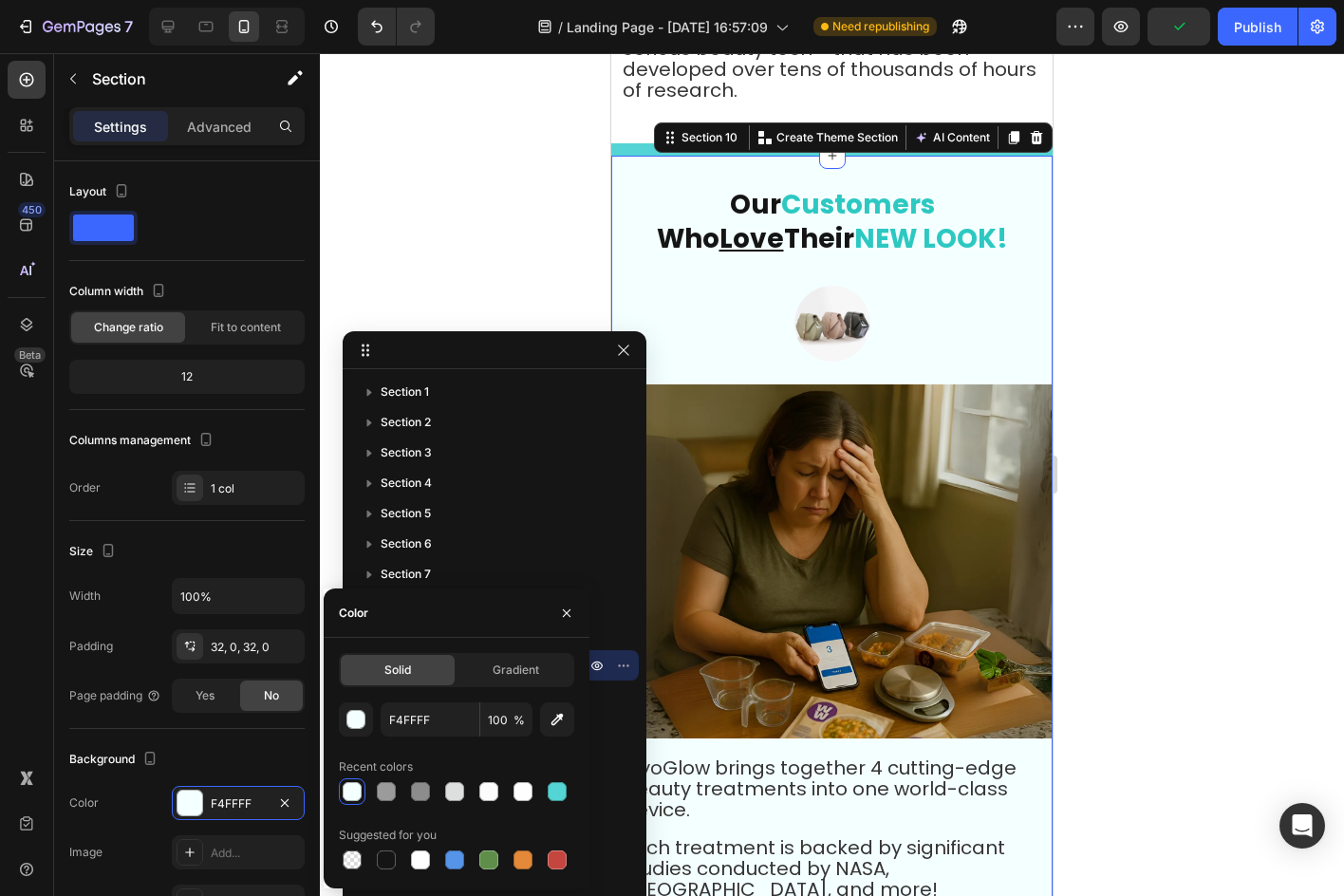
click at [1207, 295] on div at bounding box center [832, 473] width 1024 height 842
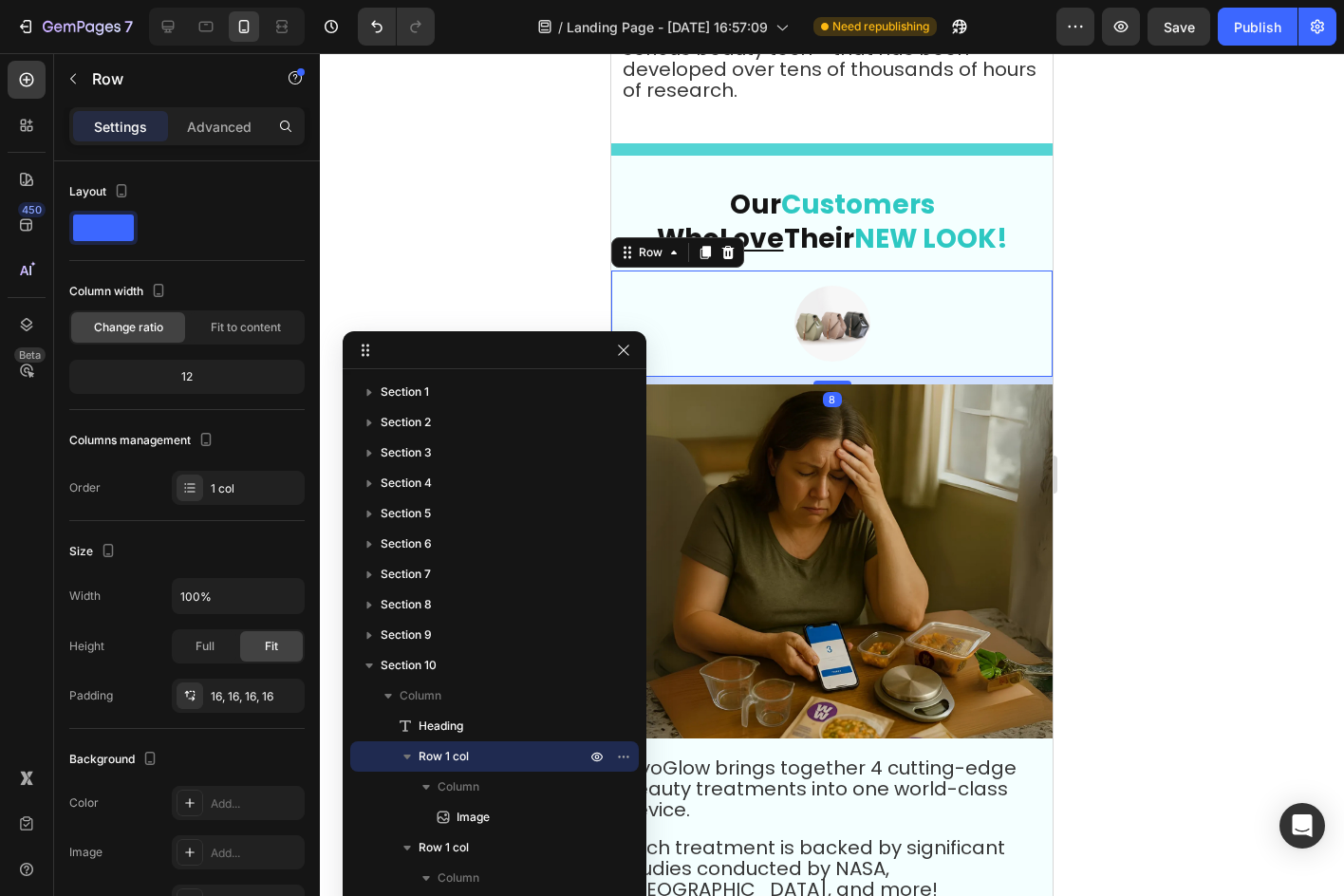
click at [887, 270] on div "Image Row 8" at bounding box center [832, 323] width 441 height 106
click at [219, 131] on p "Advanced" at bounding box center [220, 127] width 64 height 20
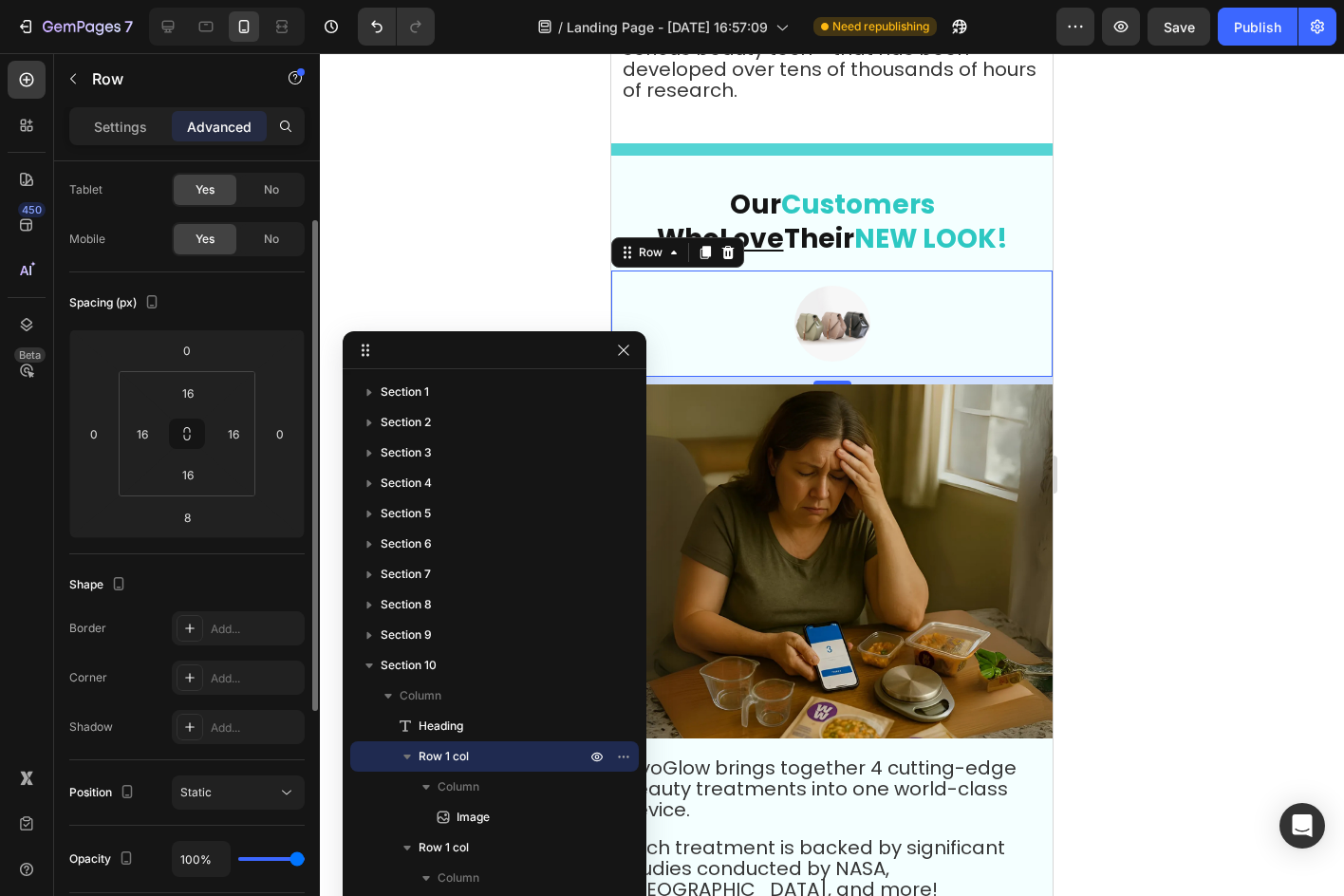
scroll to position [0, 0]
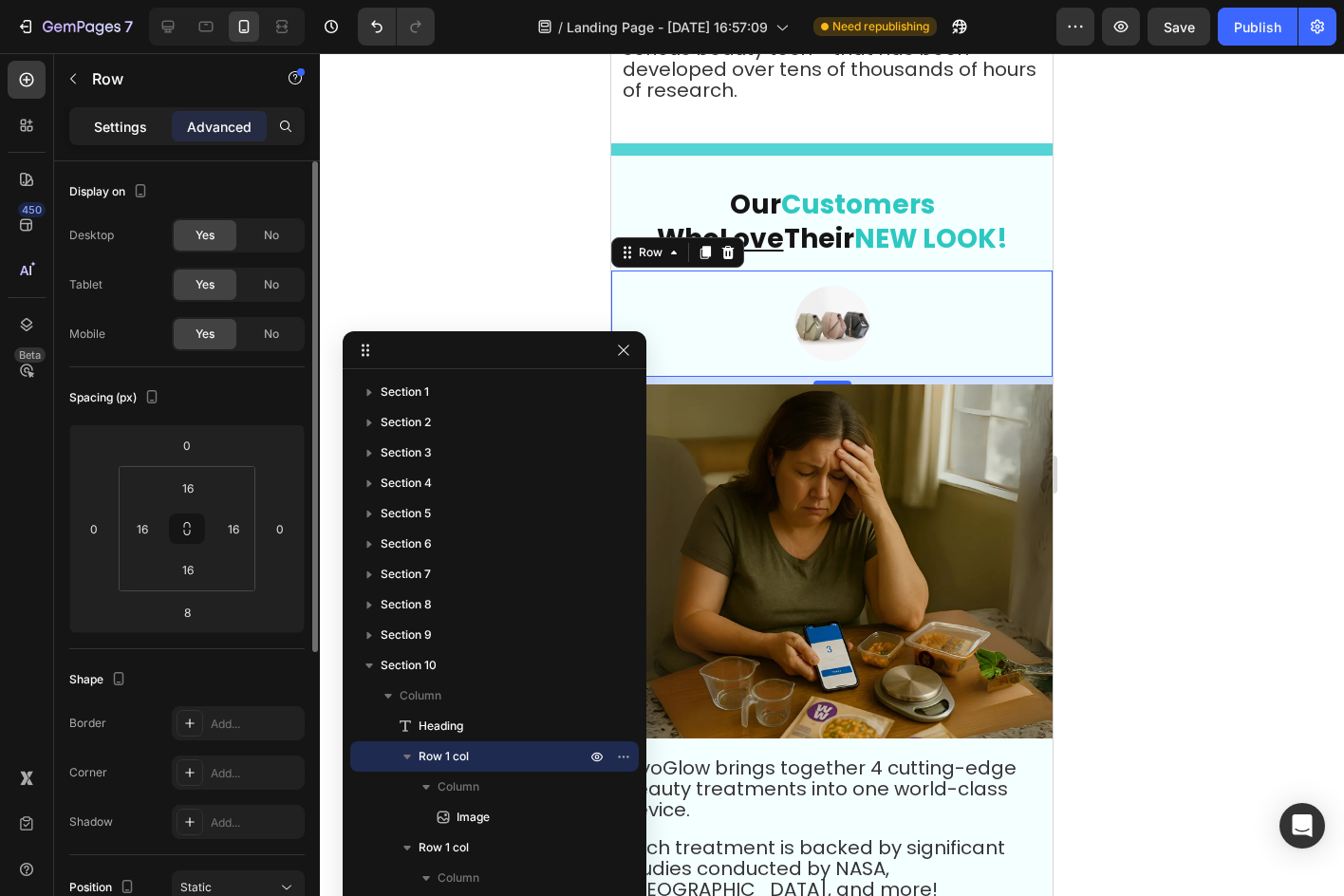
click at [117, 132] on p "Settings" at bounding box center [120, 127] width 53 height 20
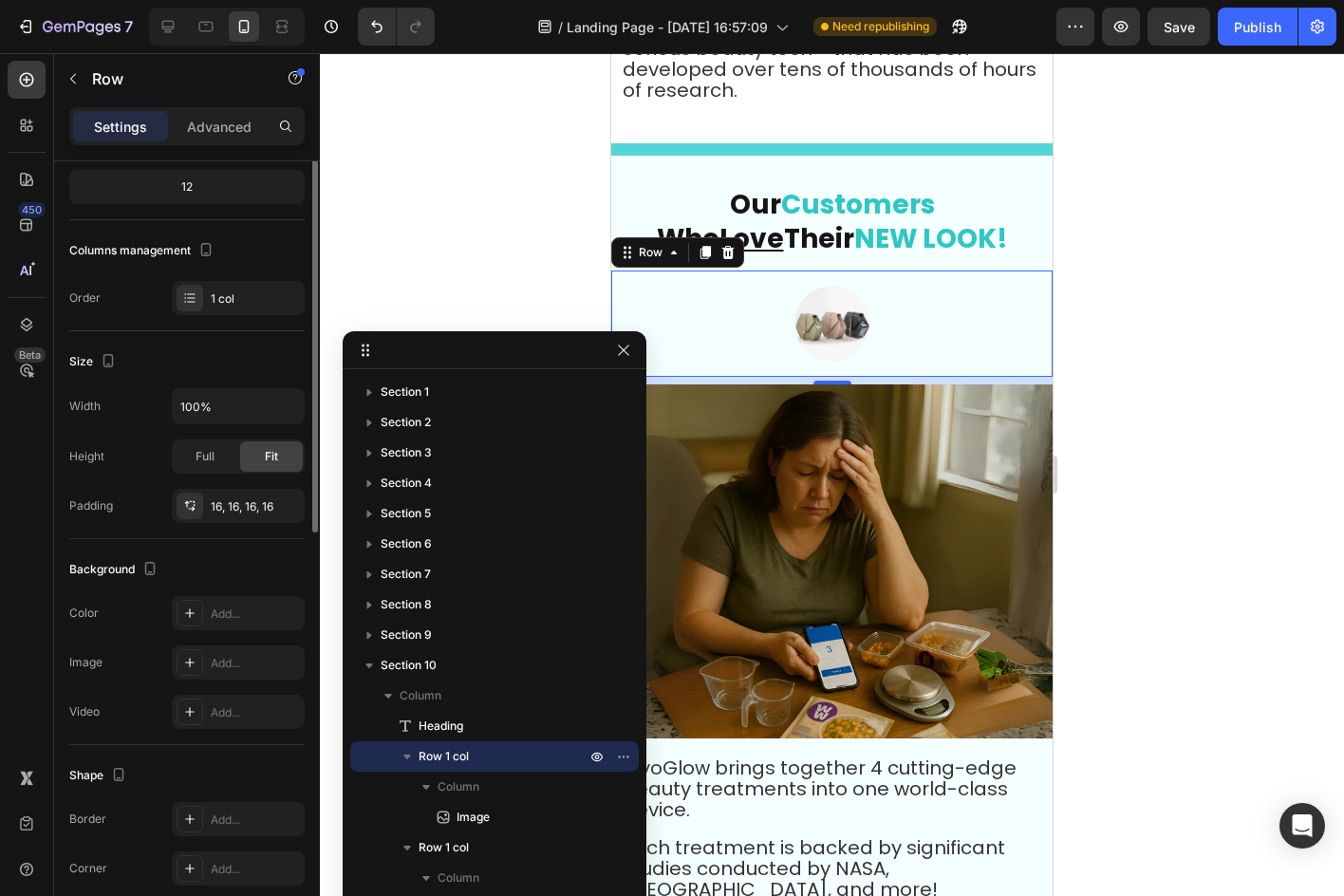
scroll to position [285, 0]
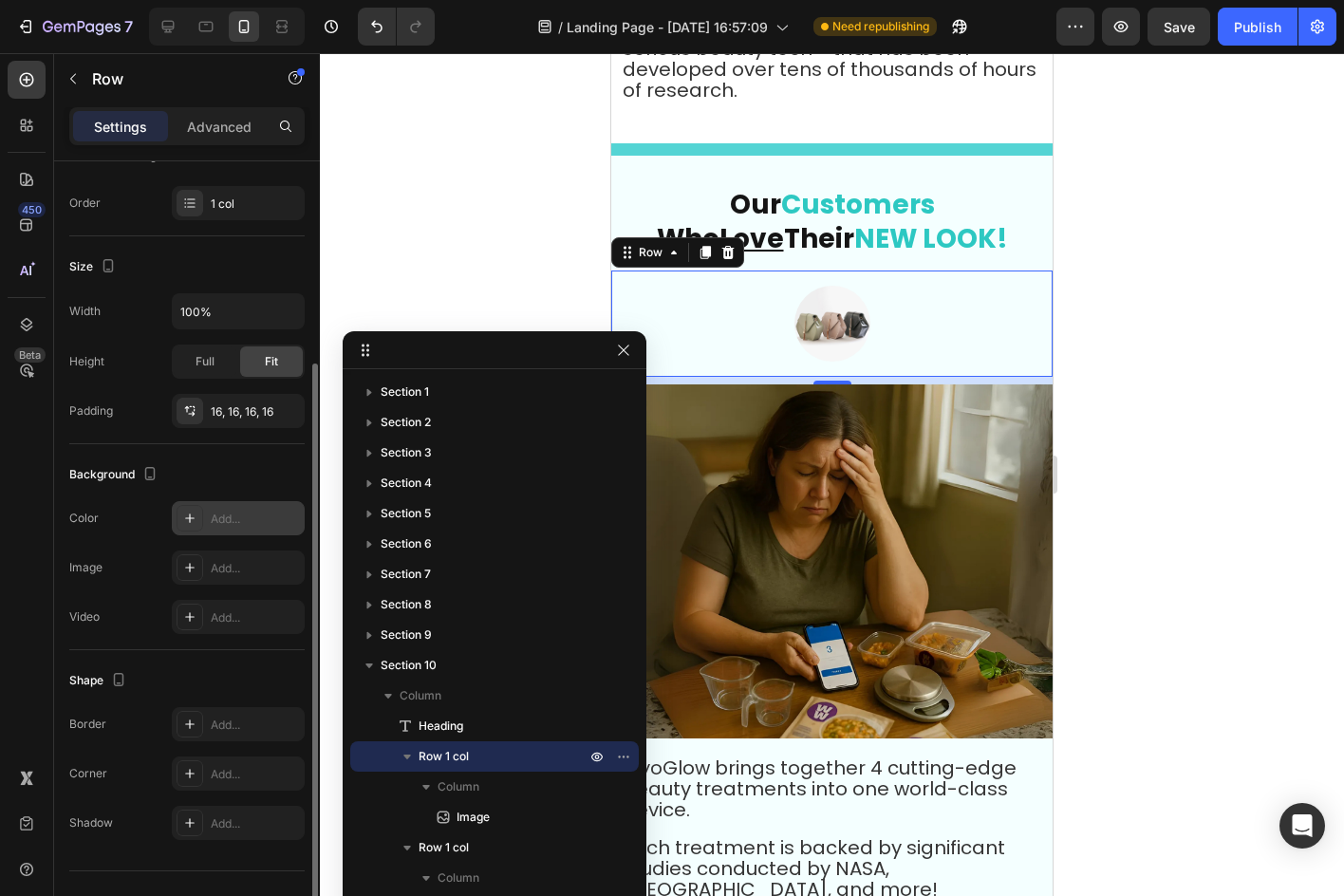
click at [206, 518] on div "Add..." at bounding box center [238, 517] width 133 height 34
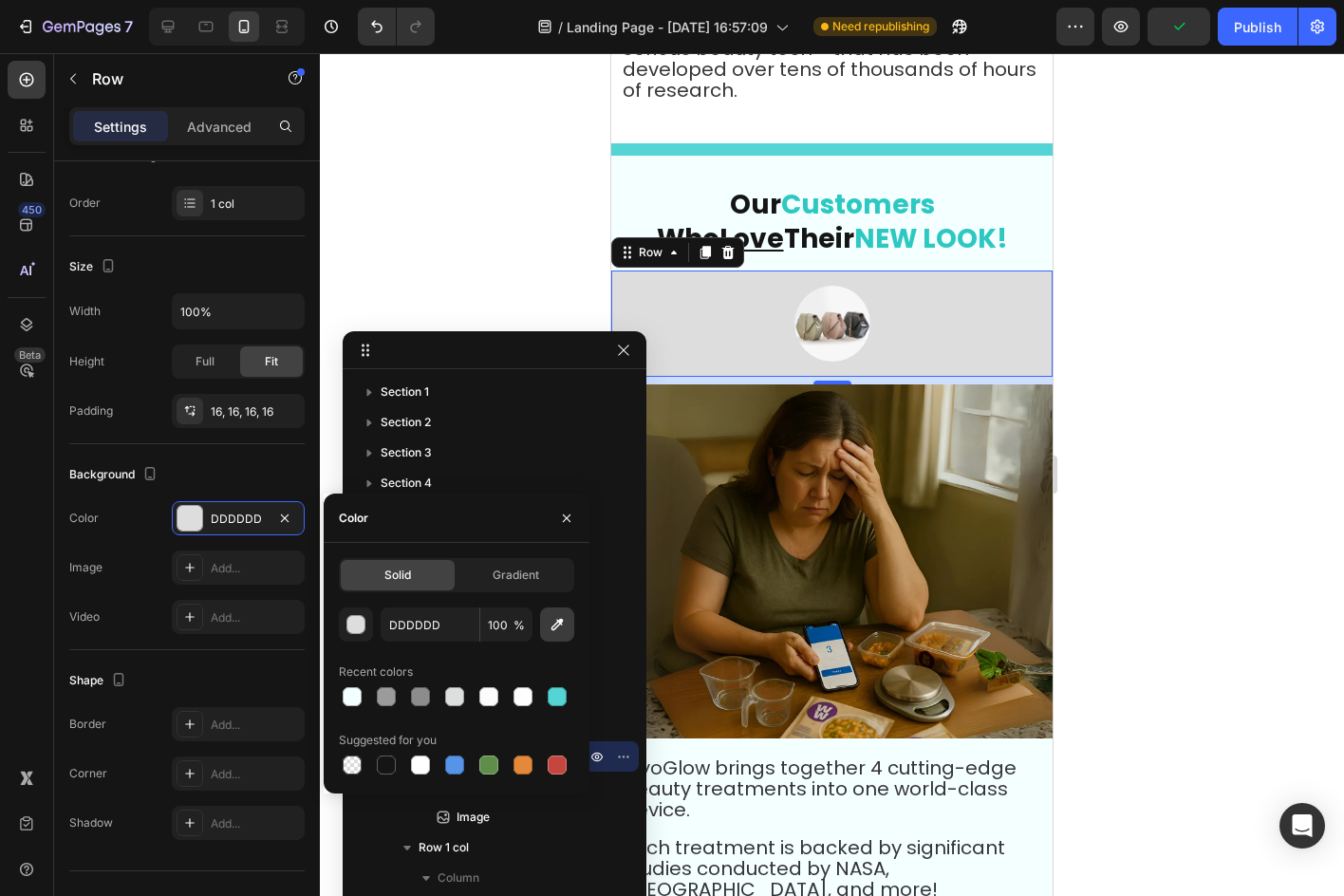
click at [550, 633] on button "button" at bounding box center [556, 624] width 34 height 34
type input "FFFFFF"
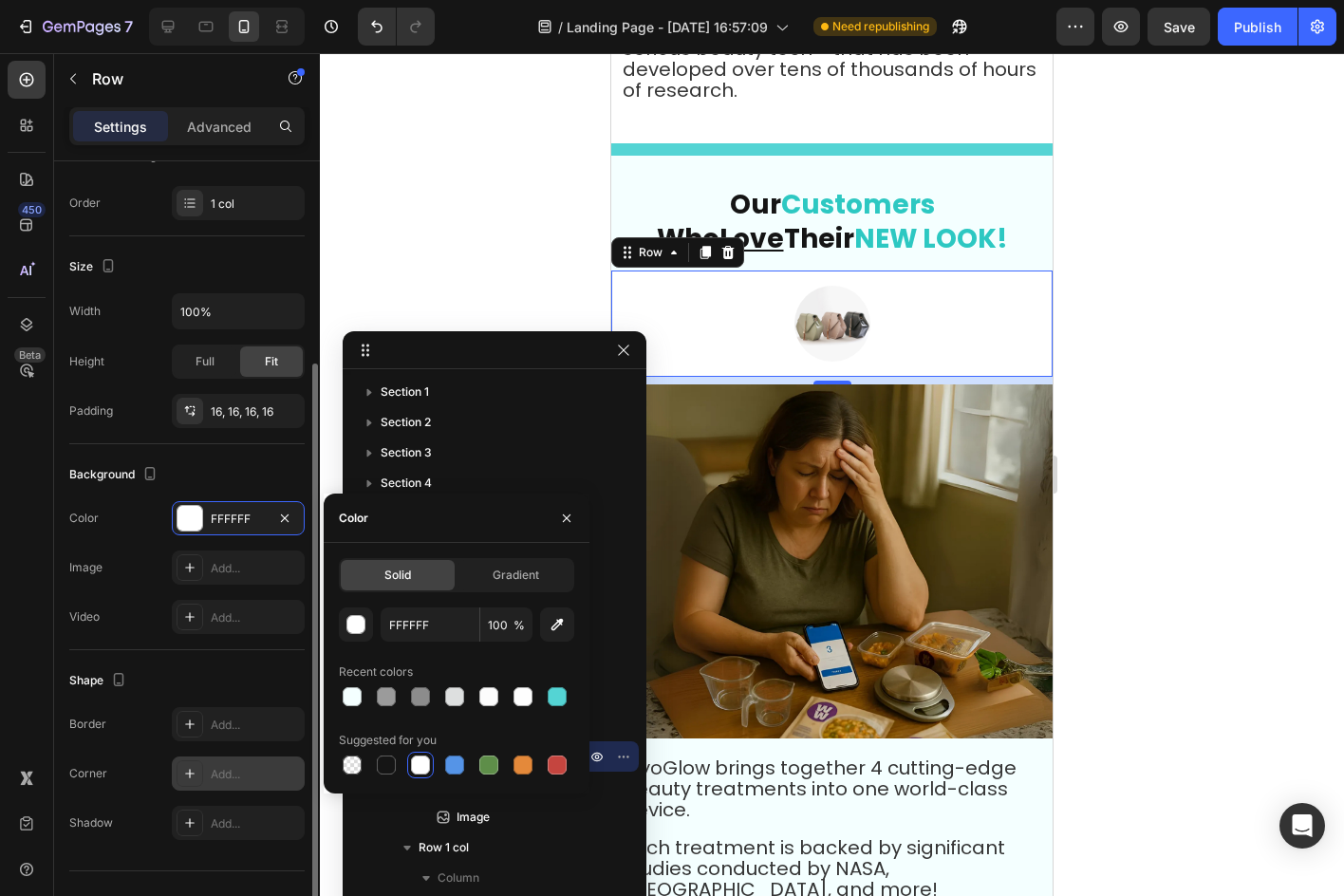
click at [224, 775] on div "Add..." at bounding box center [255, 775] width 89 height 18
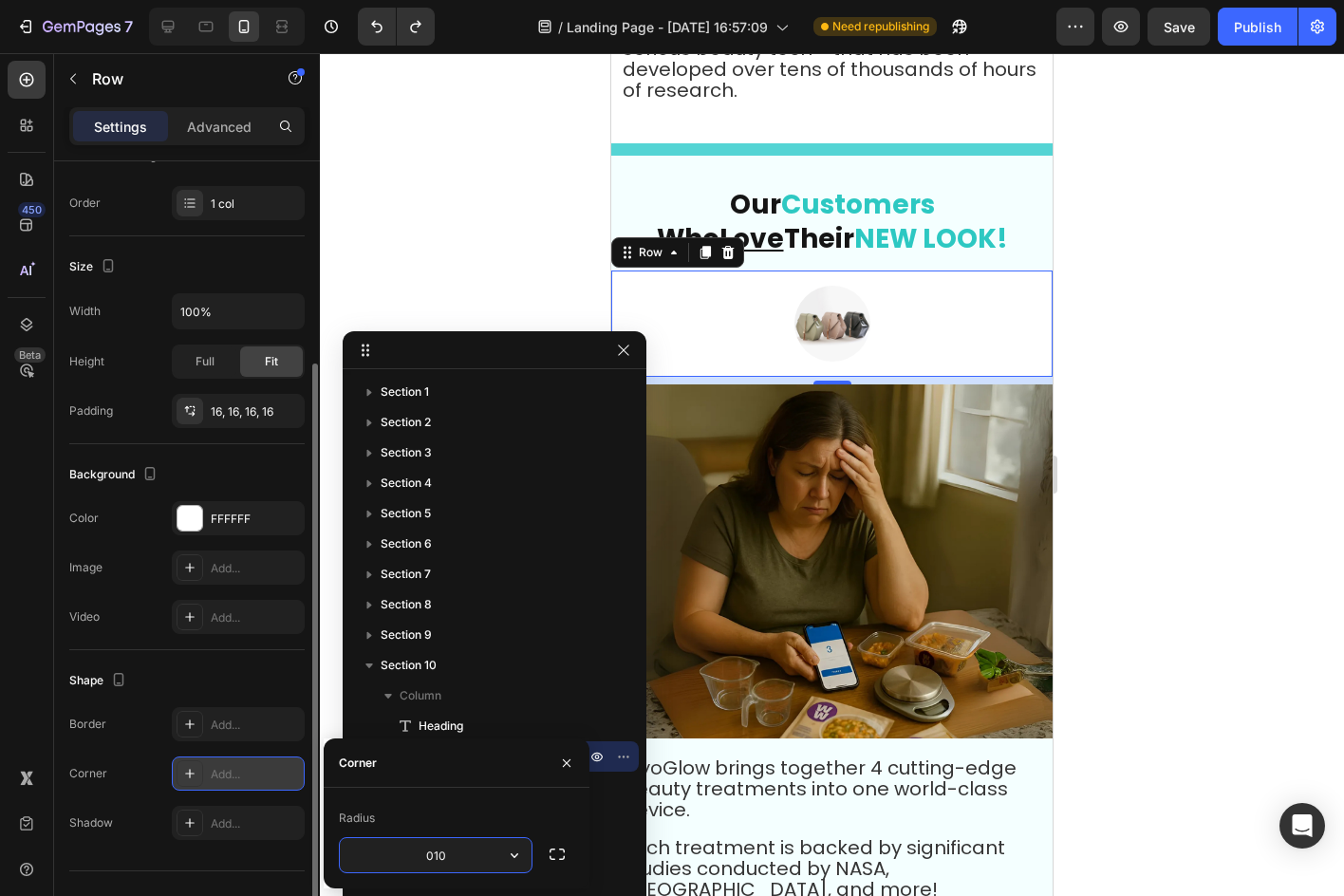
type input "10"
click at [514, 834] on div "Radius 10" at bounding box center [456, 838] width 235 height 70
click at [1230, 417] on div at bounding box center [832, 473] width 1024 height 842
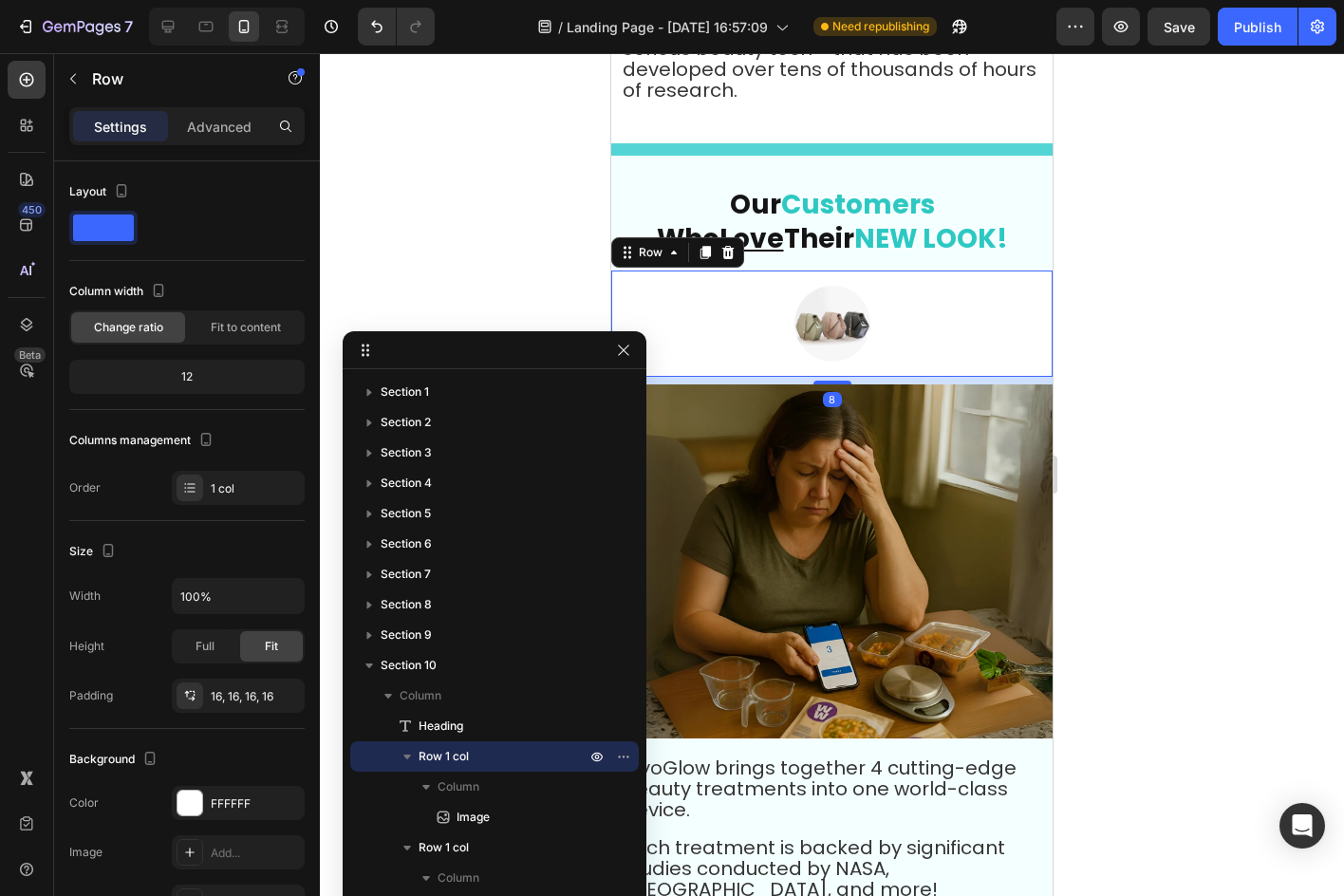
click at [1024, 270] on div "Image Row 8" at bounding box center [832, 323] width 441 height 106
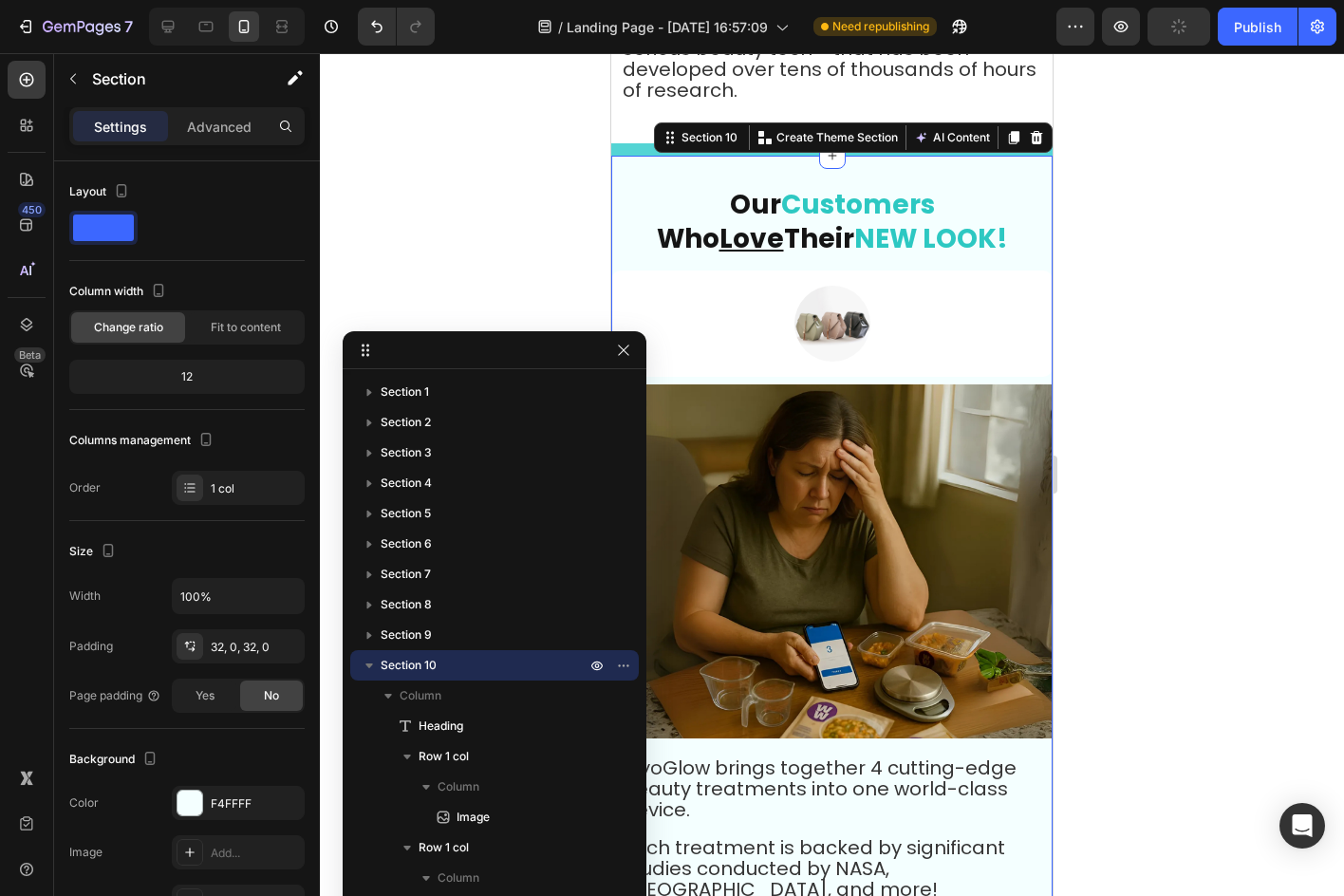
click at [1029, 155] on div "⁠⁠⁠⁠⁠⁠⁠ Our Customers Who Love Their NEW LOOK! Heading Image Row Image Row MyoG…" at bounding box center [832, 598] width 441 height 887
click at [209, 812] on div "F4FFFF" at bounding box center [238, 802] width 133 height 34
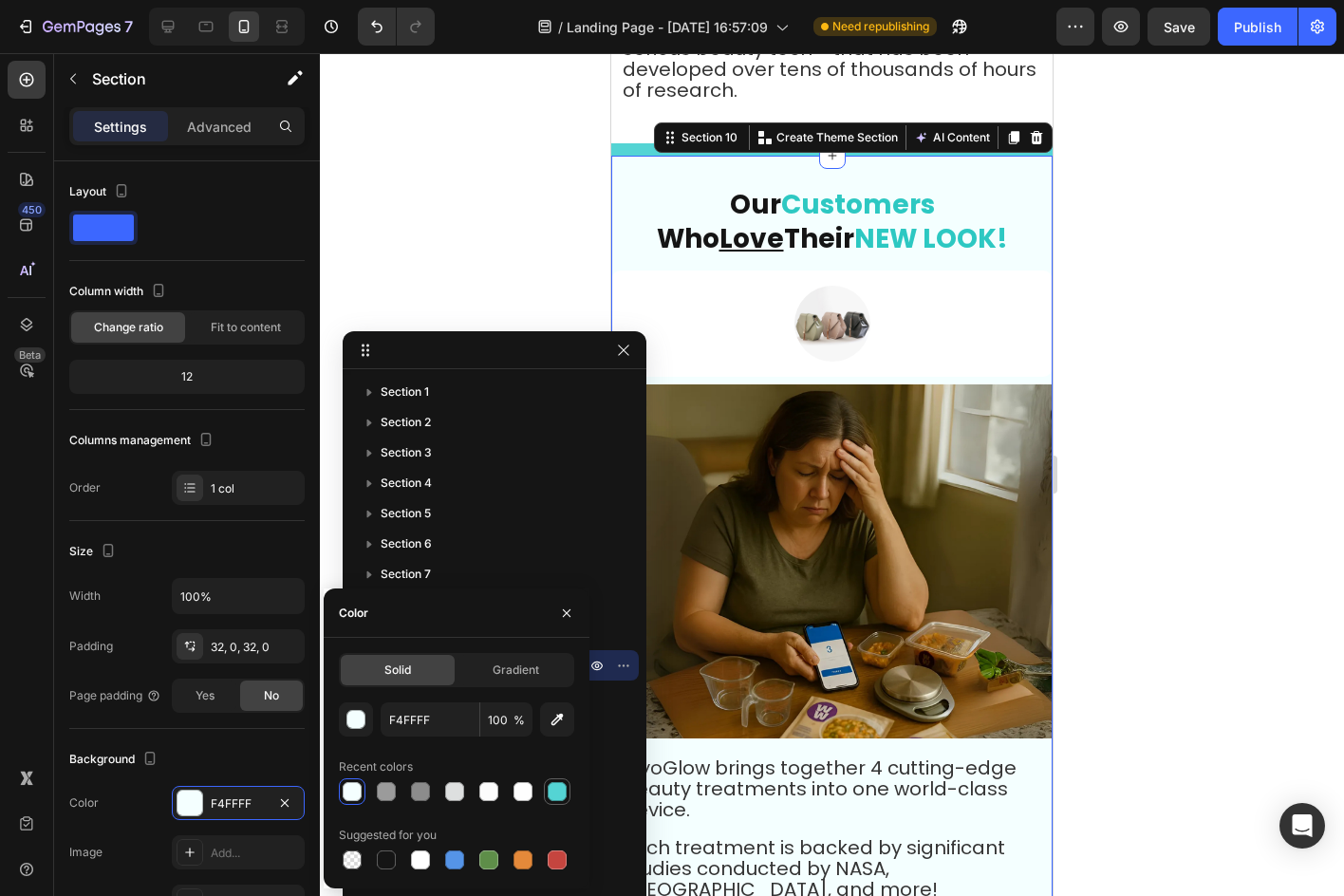
click at [556, 790] on div at bounding box center [556, 791] width 19 height 19
type input "54D4D4"
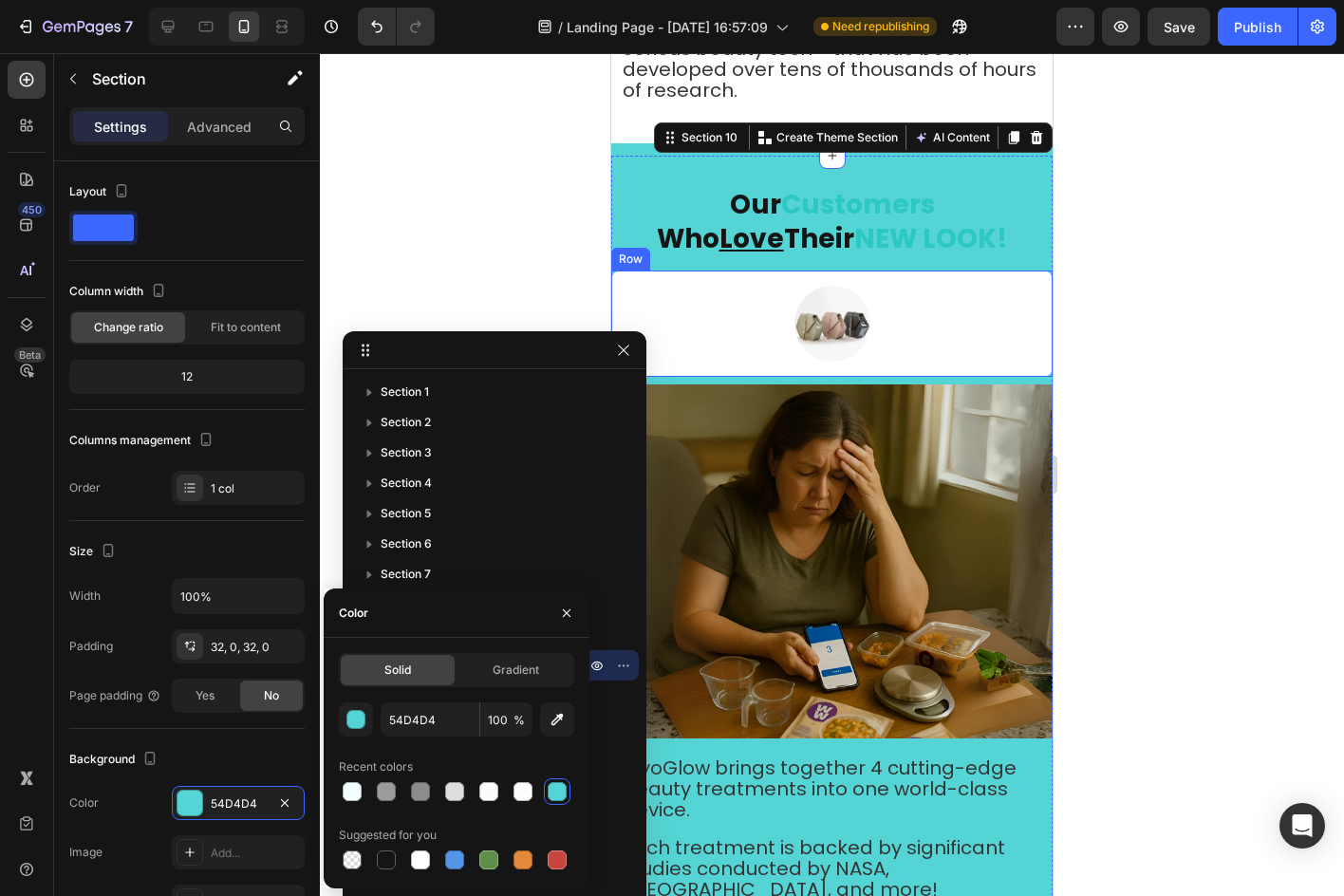
click at [1030, 274] on div "Image Row" at bounding box center [832, 323] width 441 height 106
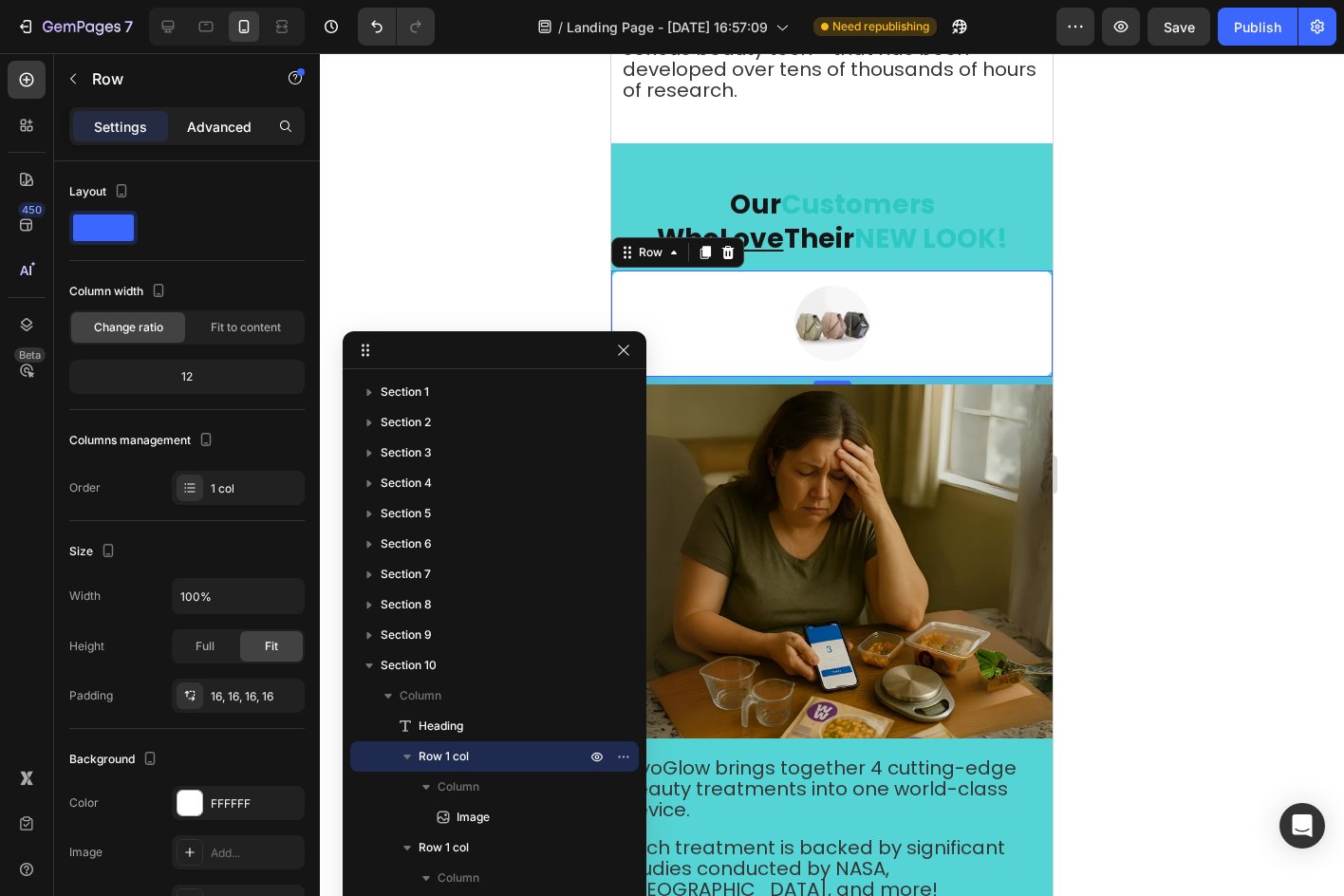
click at [243, 123] on p "Advanced" at bounding box center [220, 127] width 64 height 20
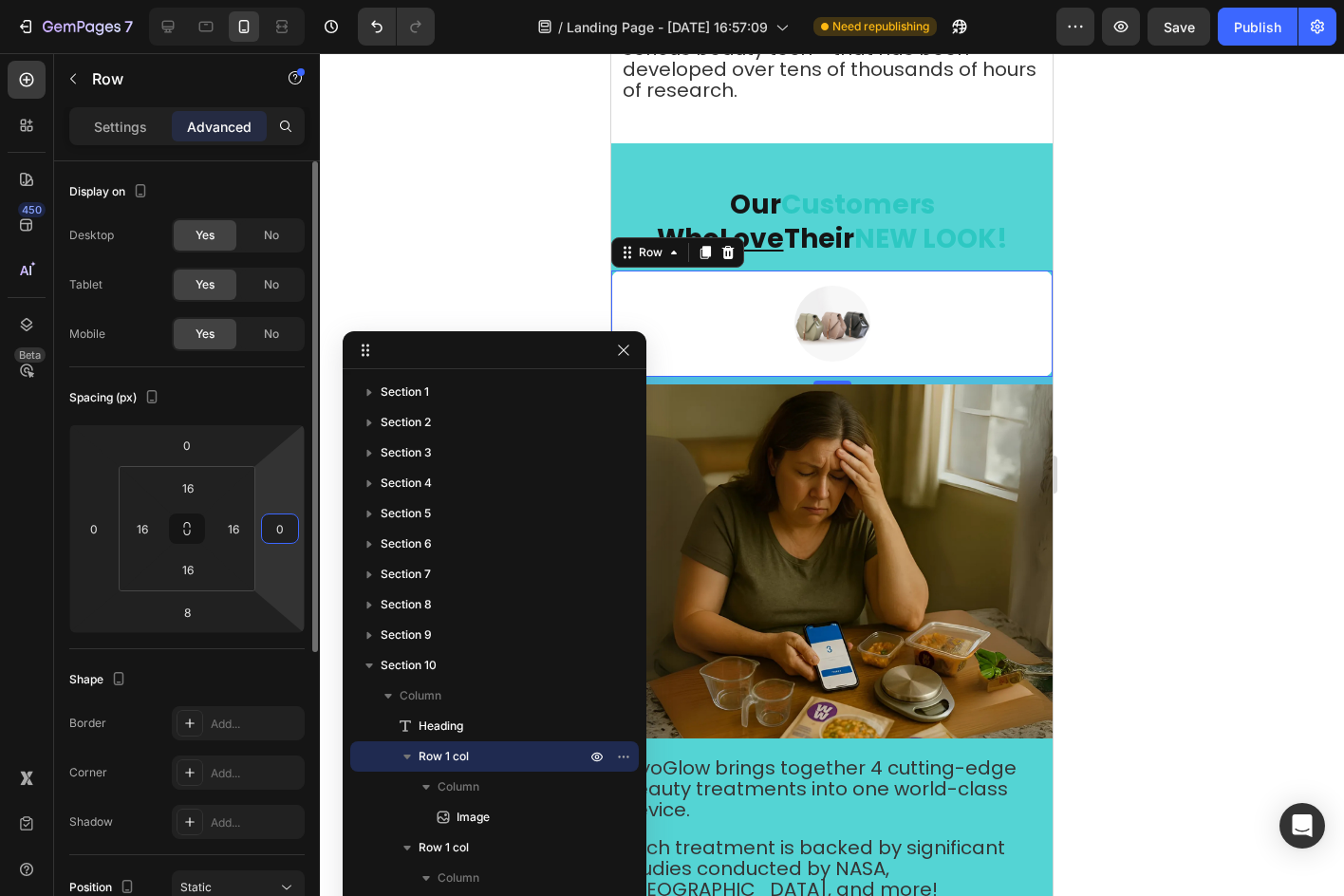
click at [273, 526] on input "0" at bounding box center [279, 528] width 28 height 28
click at [223, 375] on div "Spacing (px) 0 0 8 10 16 16 16 16" at bounding box center [186, 508] width 235 height 282
click at [279, 517] on input "10" at bounding box center [279, 528] width 28 height 28
type input "0"
click at [283, 405] on div "Spacing (px)" at bounding box center [186, 397] width 235 height 30
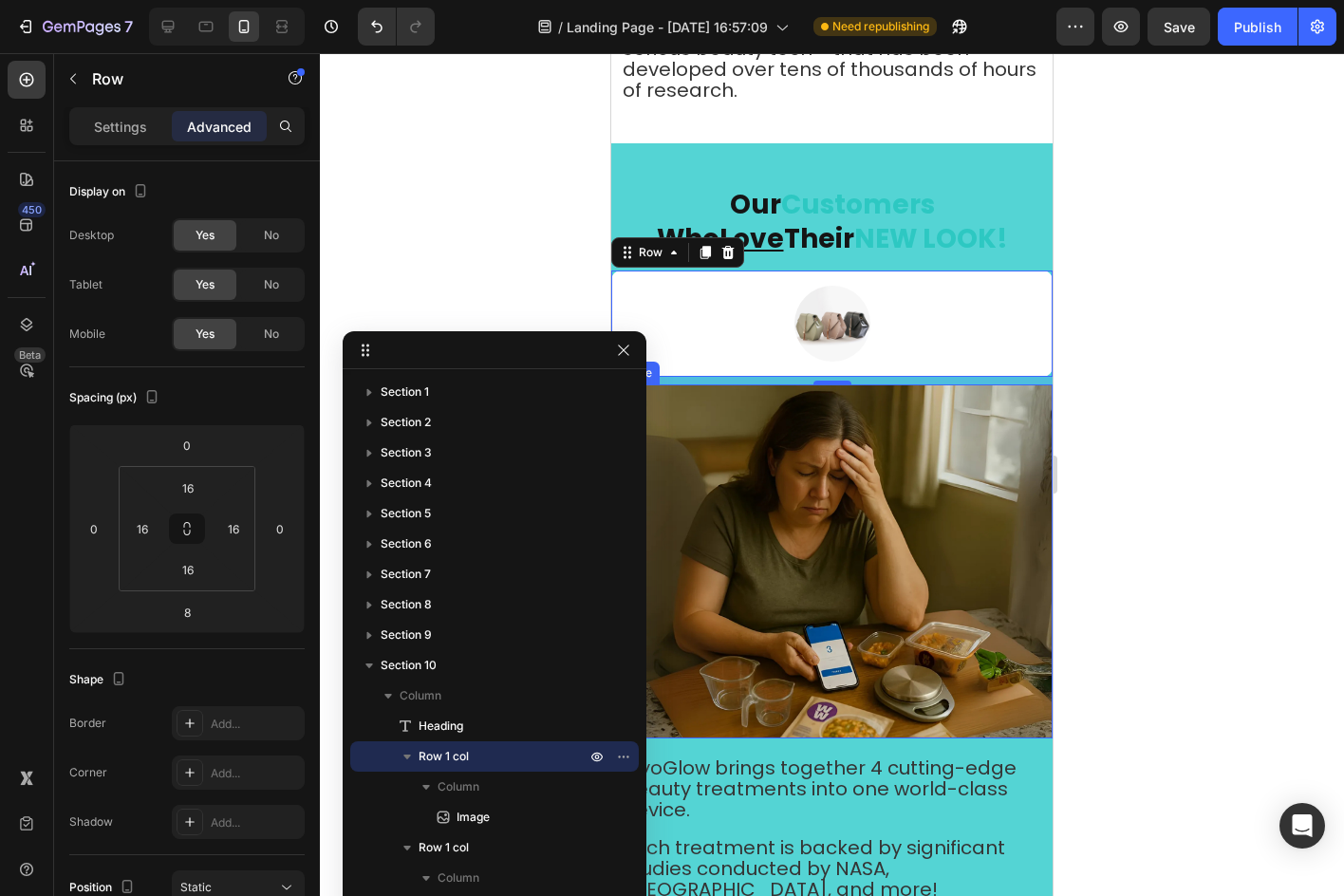
click at [847, 512] on img at bounding box center [832, 562] width 441 height 355
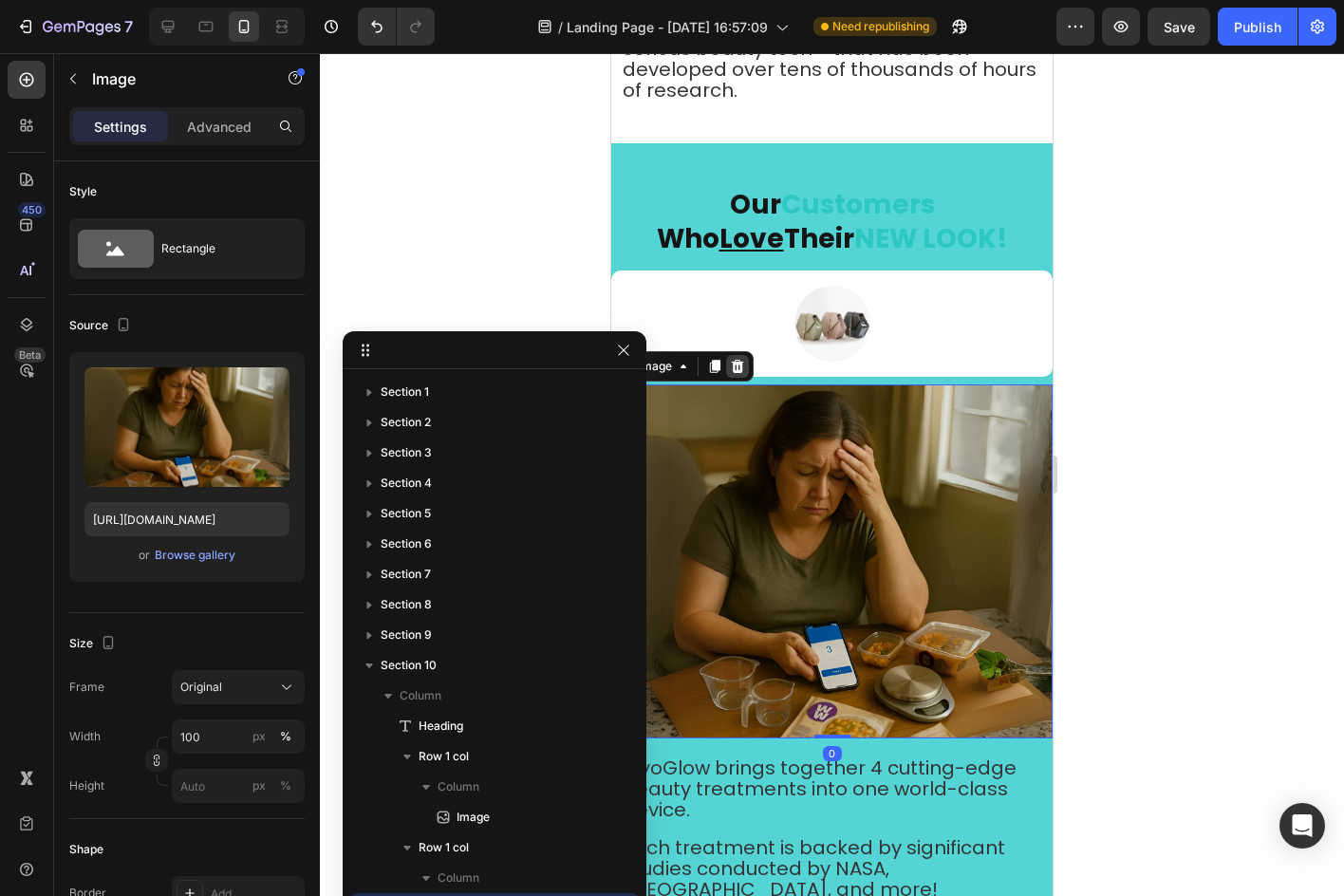
click at [729, 355] on div at bounding box center [737, 366] width 22 height 22
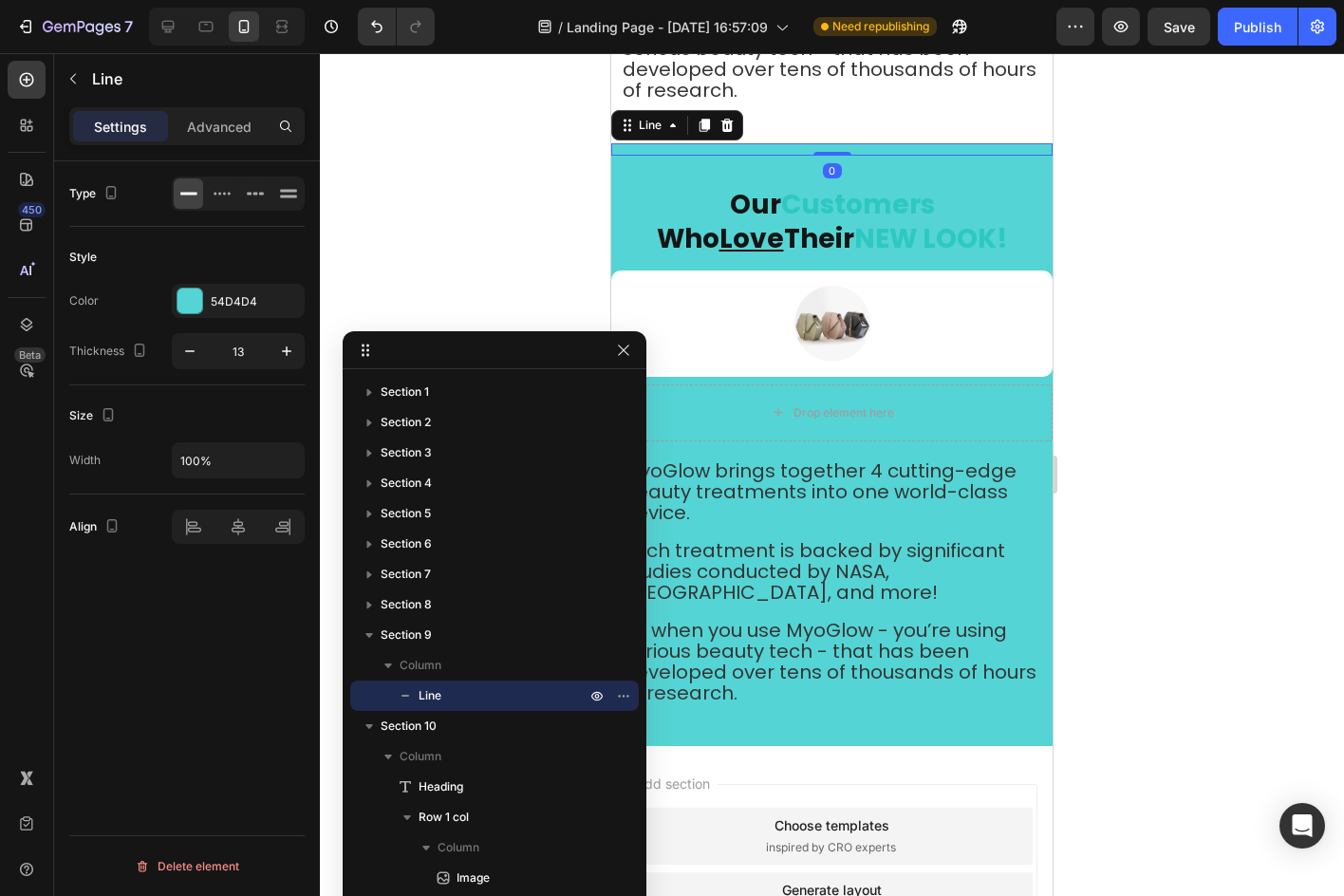
click at [634, 143] on div at bounding box center [832, 149] width 441 height 13
click at [611, 160] on div "⁠⁠⁠⁠⁠⁠⁠ Our Customers Who Love Their NEW LOOK! Heading Image Row Drop element h…" at bounding box center [832, 450] width 441 height 591
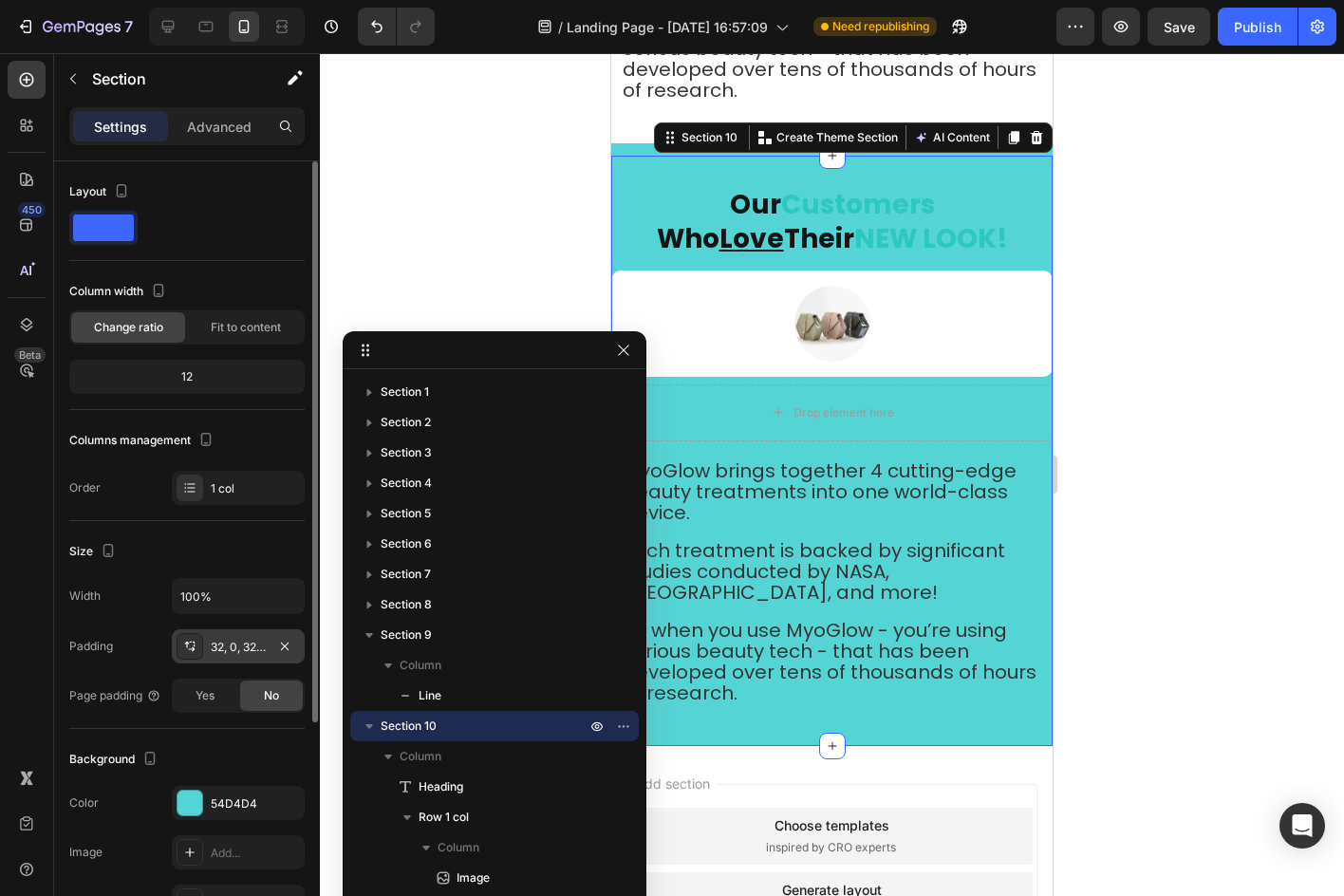
click at [241, 640] on div "32, 0, 32, 0" at bounding box center [238, 647] width 55 height 18
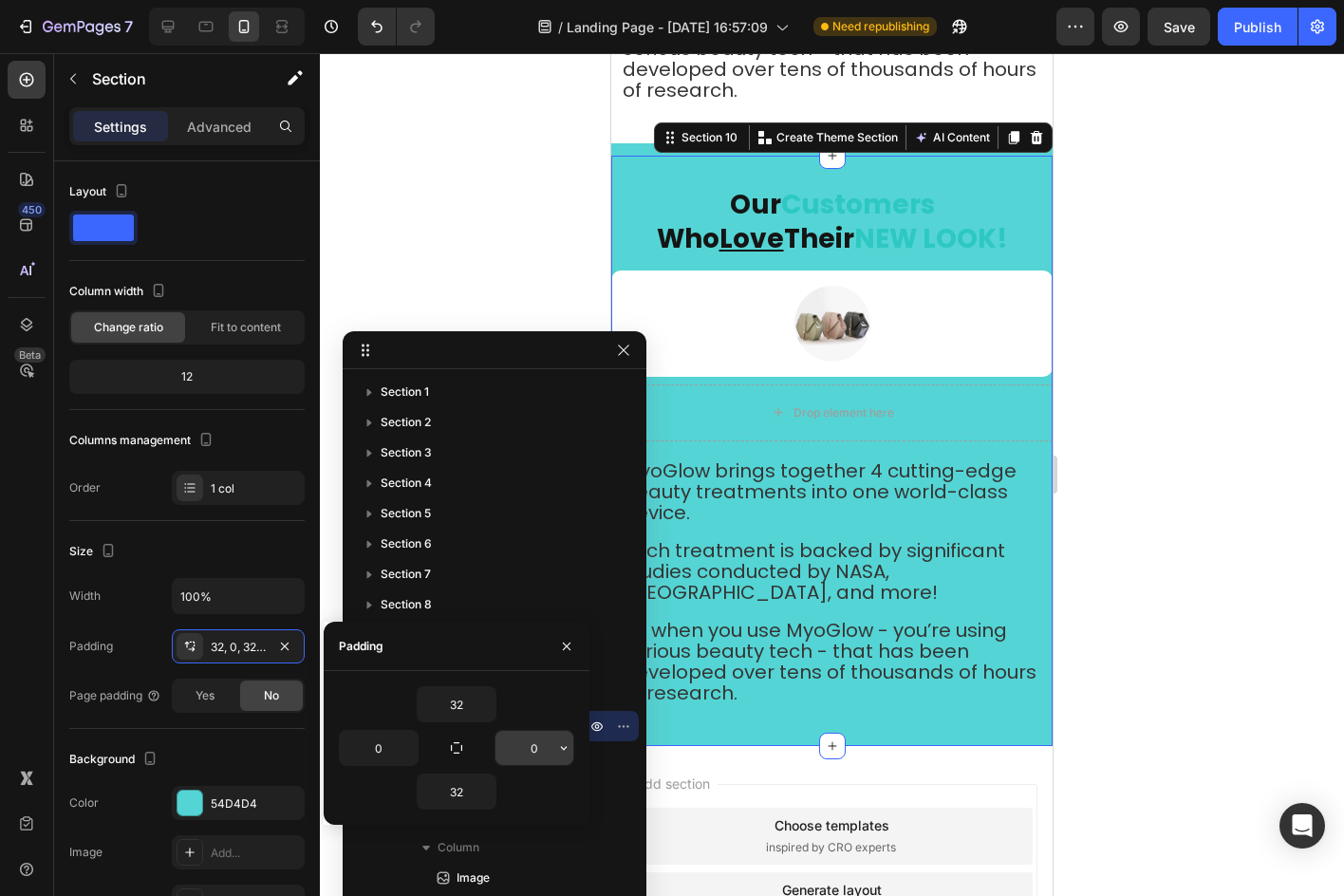
click at [531, 752] on input "0" at bounding box center [535, 748] width 78 height 34
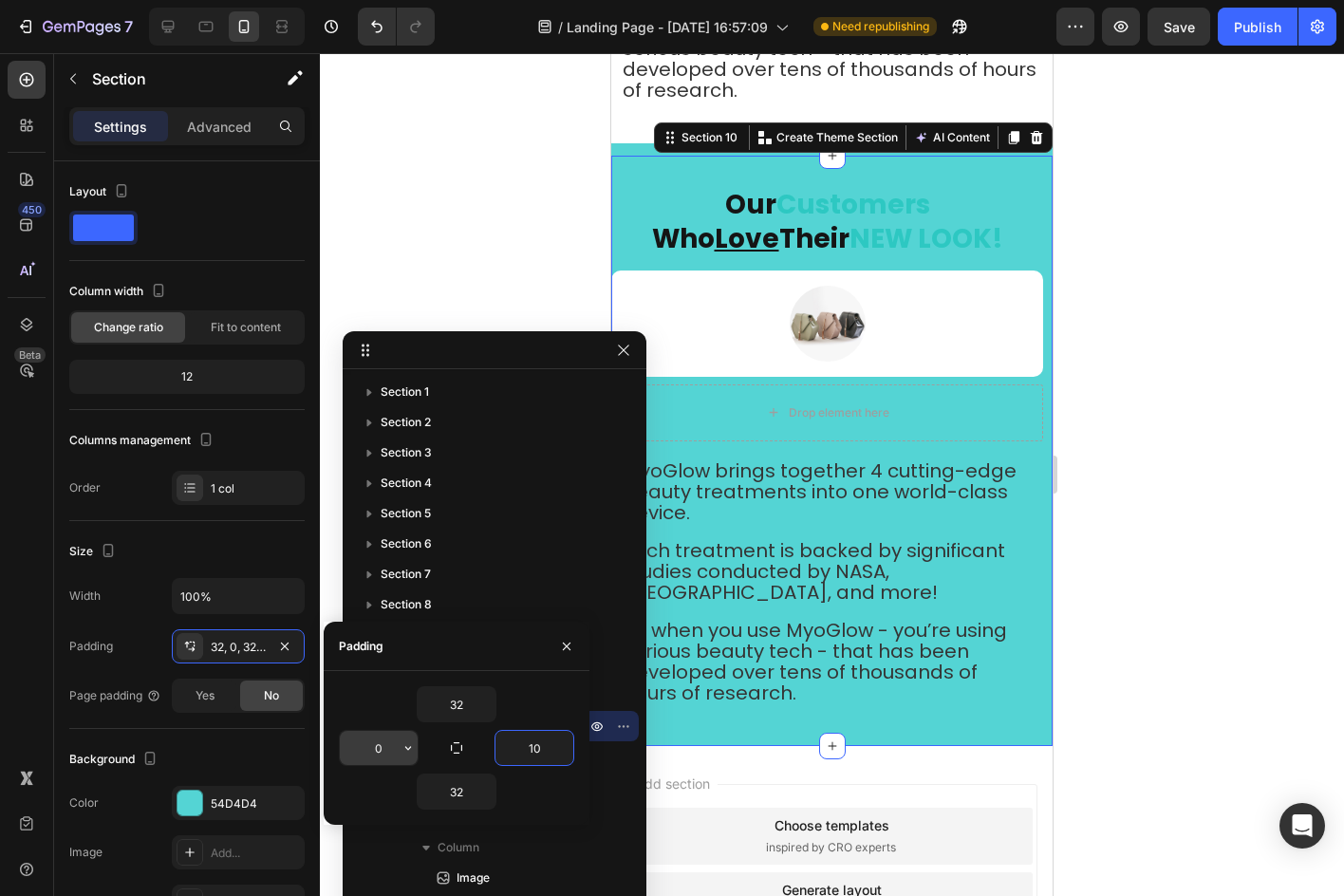
type input "10"
click at [342, 751] on input "0" at bounding box center [379, 748] width 78 height 34
type input "10"
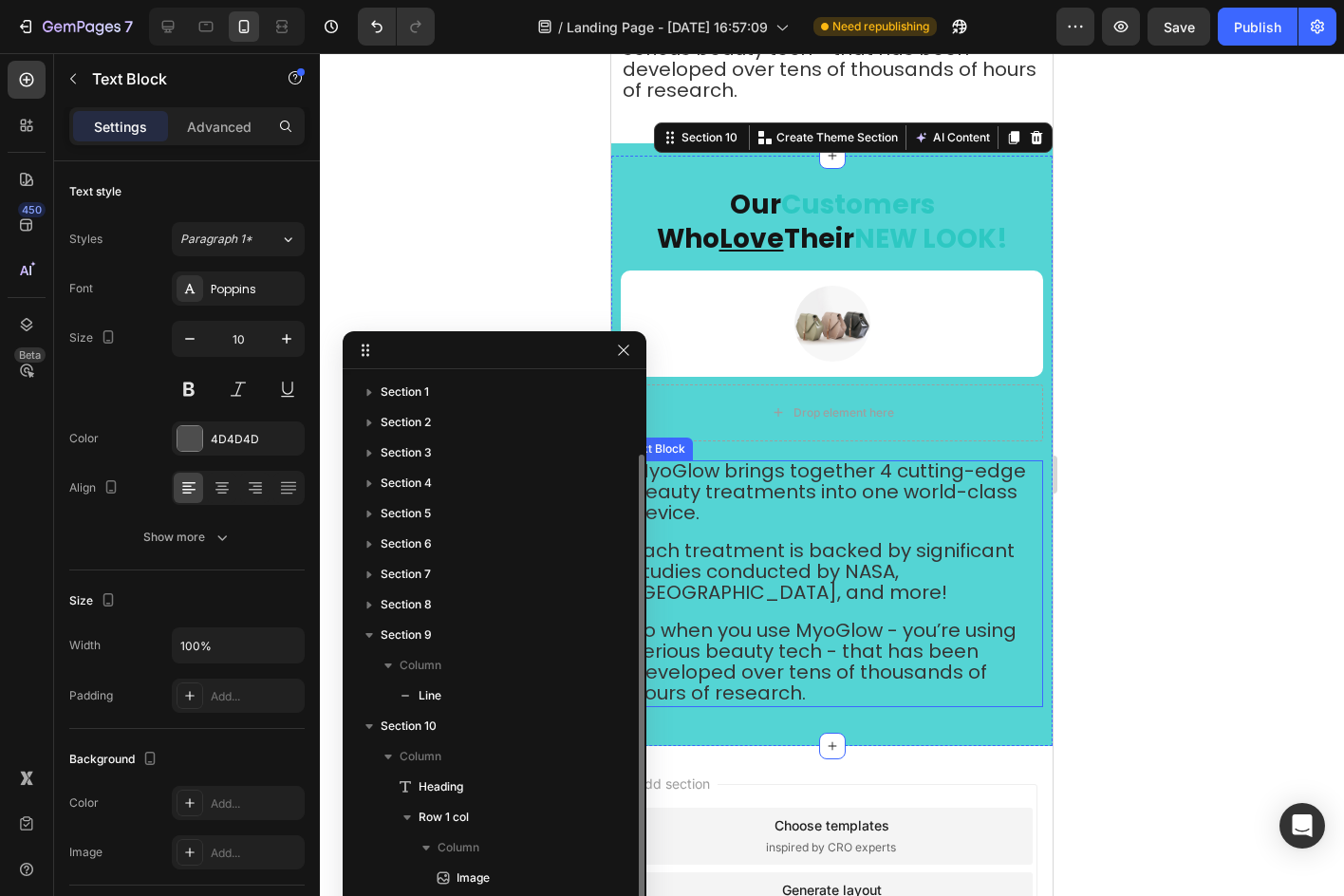
click at [1015, 529] on p "Each treatment is backed by significant studies conducted by NASA, [GEOGRAPHIC_…" at bounding box center [832, 565] width 399 height 80
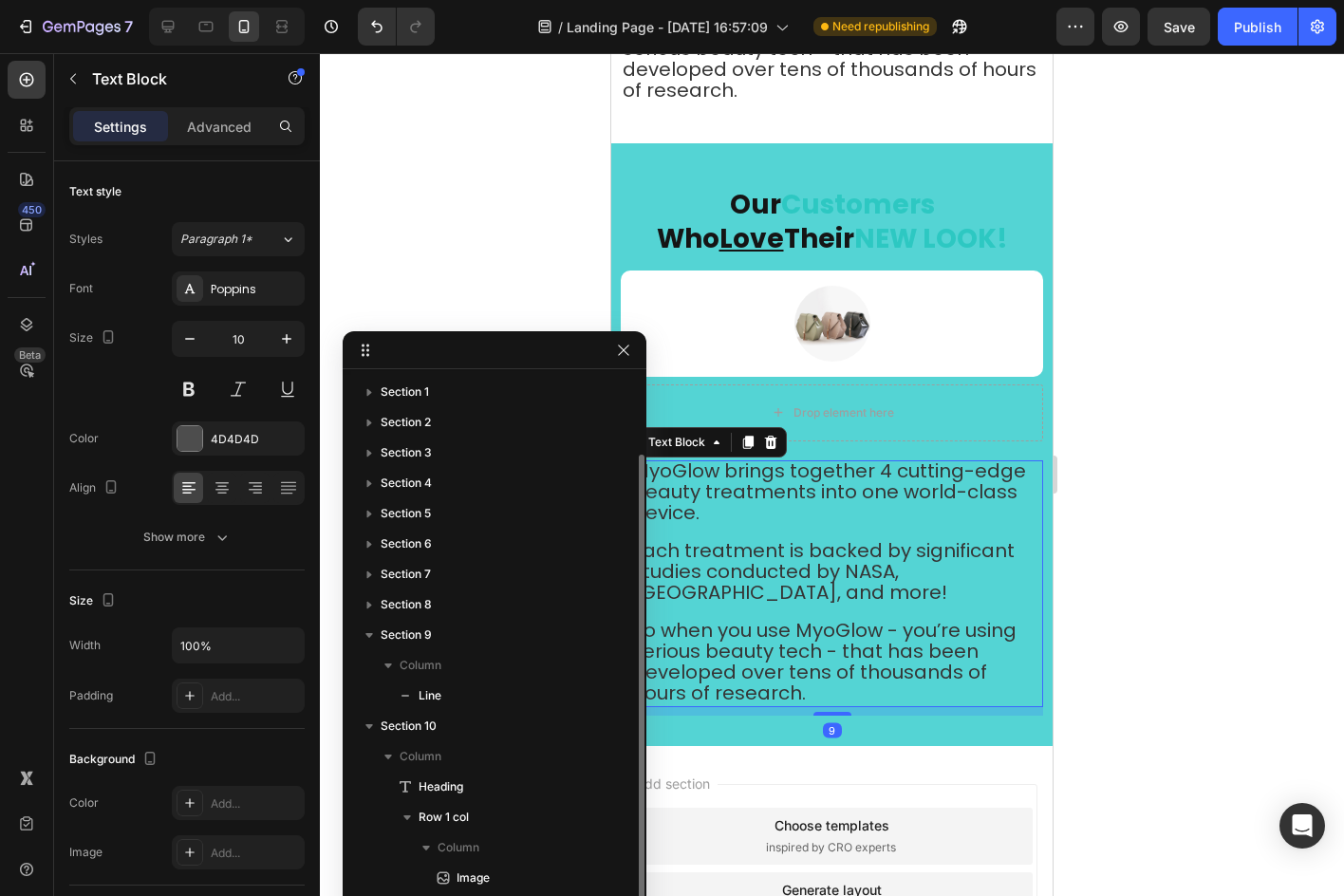
scroll to position [40, 0]
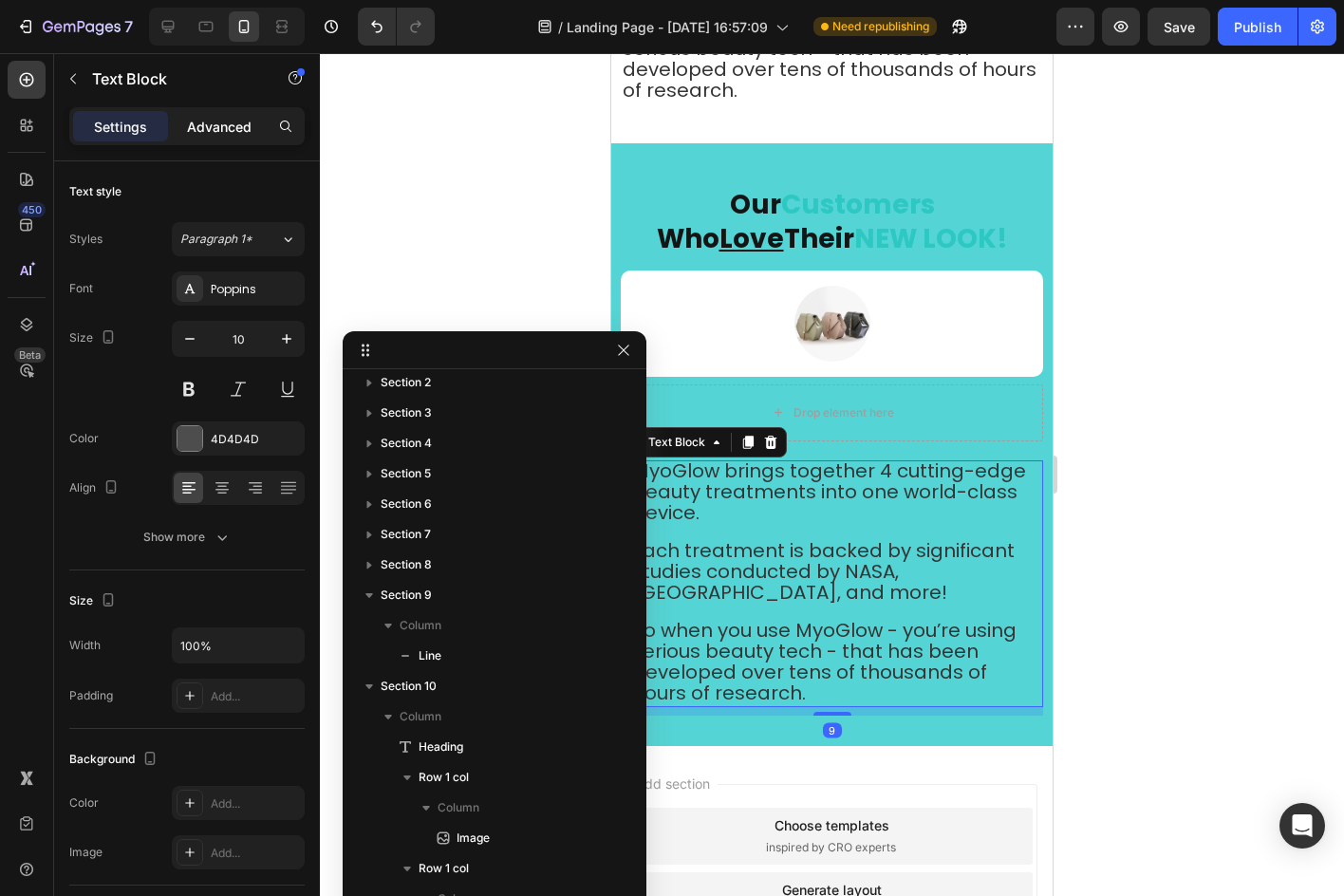
click at [188, 128] on p "Advanced" at bounding box center [220, 127] width 64 height 20
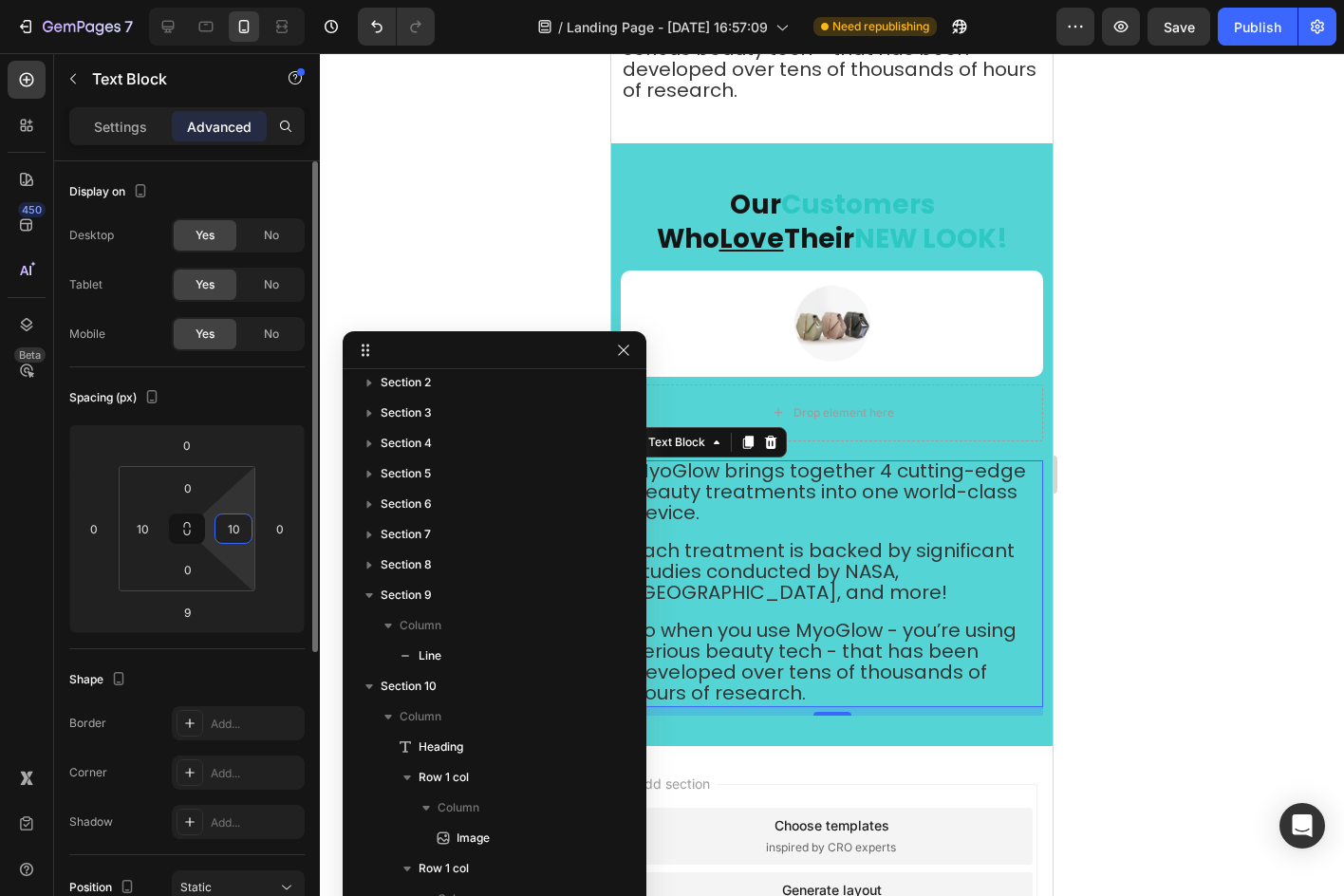
click at [232, 516] on input "10" at bounding box center [233, 528] width 28 height 28
type input "0"
click at [131, 522] on input "10" at bounding box center [142, 528] width 28 height 28
type input "0"
click at [80, 402] on div "Spacing (px)" at bounding box center [116, 398] width 94 height 25
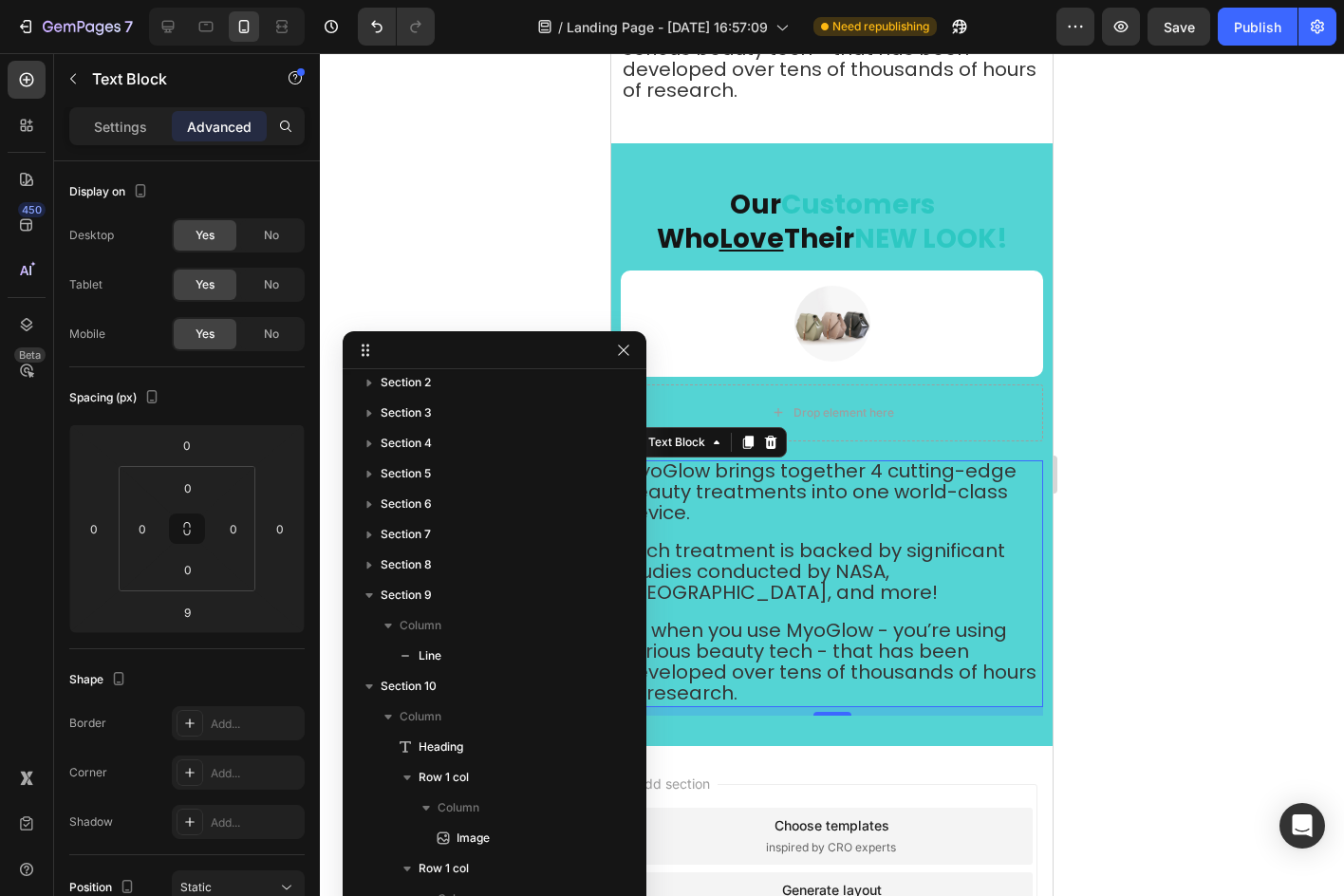
click at [1134, 453] on div at bounding box center [832, 473] width 1024 height 842
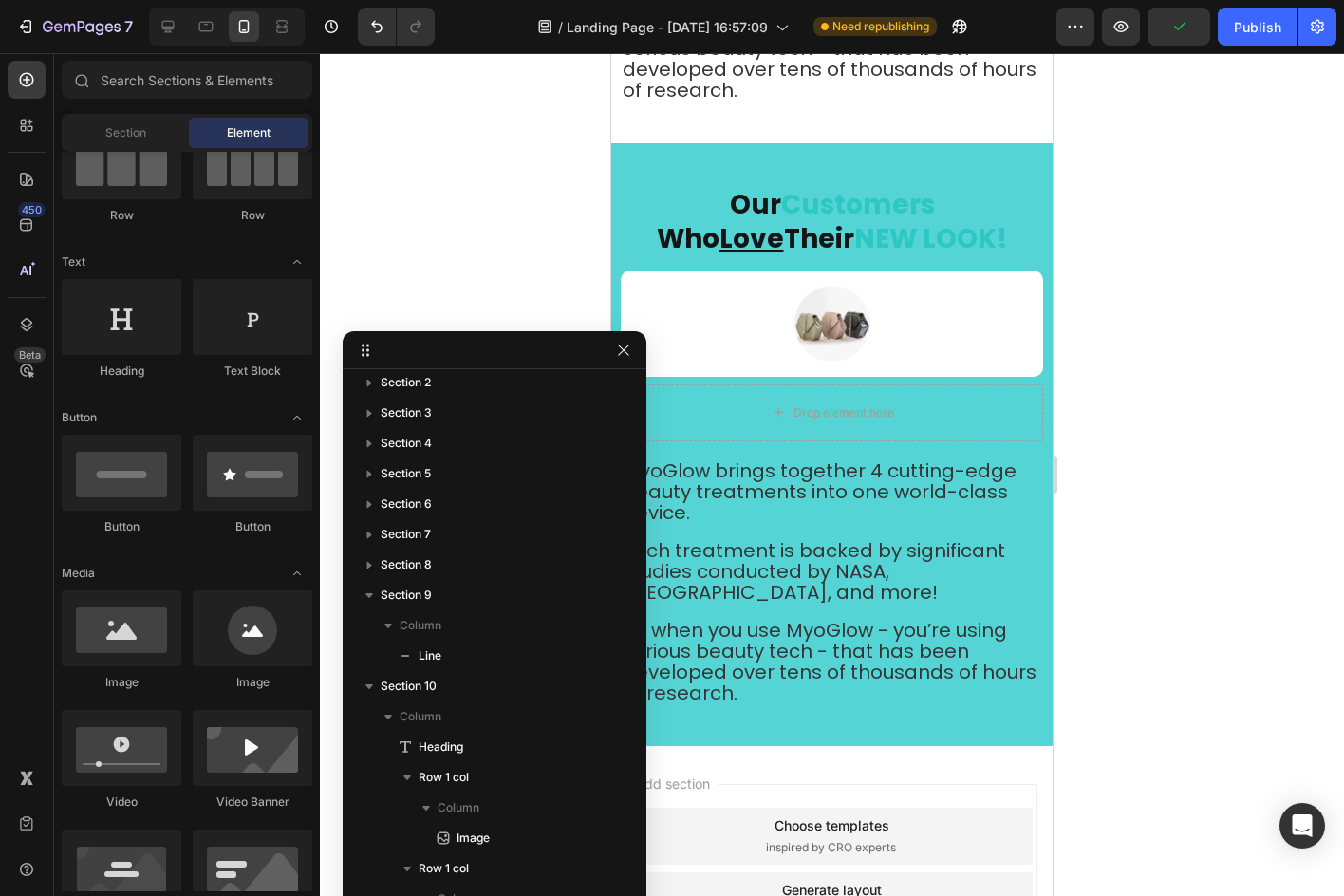
click at [606, 347] on div at bounding box center [494, 349] width 304 height 38
click at [627, 352] on icon "button" at bounding box center [624, 350] width 16 height 16
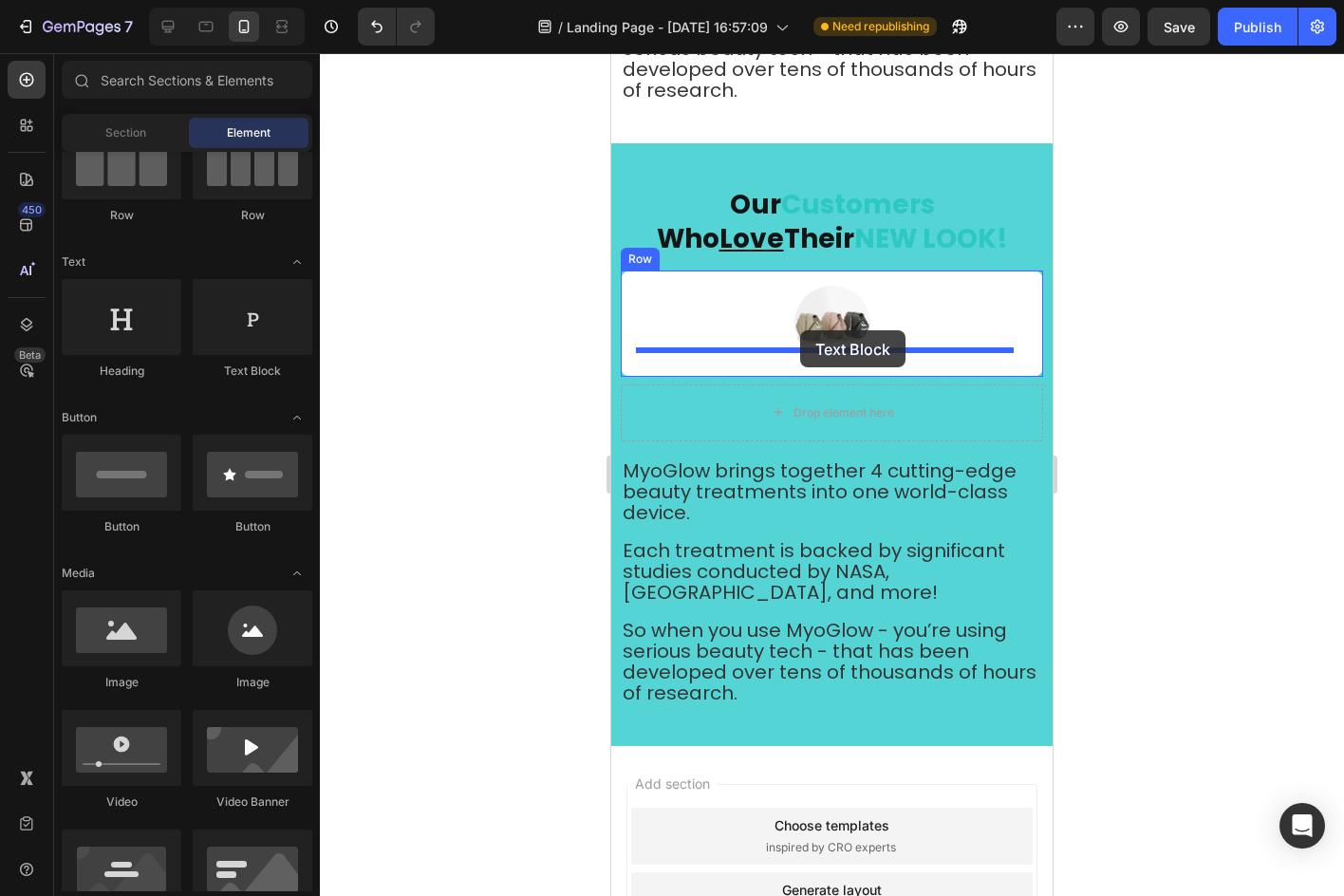
drag, startPoint x: 869, startPoint y: 382, endPoint x: 800, endPoint y: 330, distance: 86.4
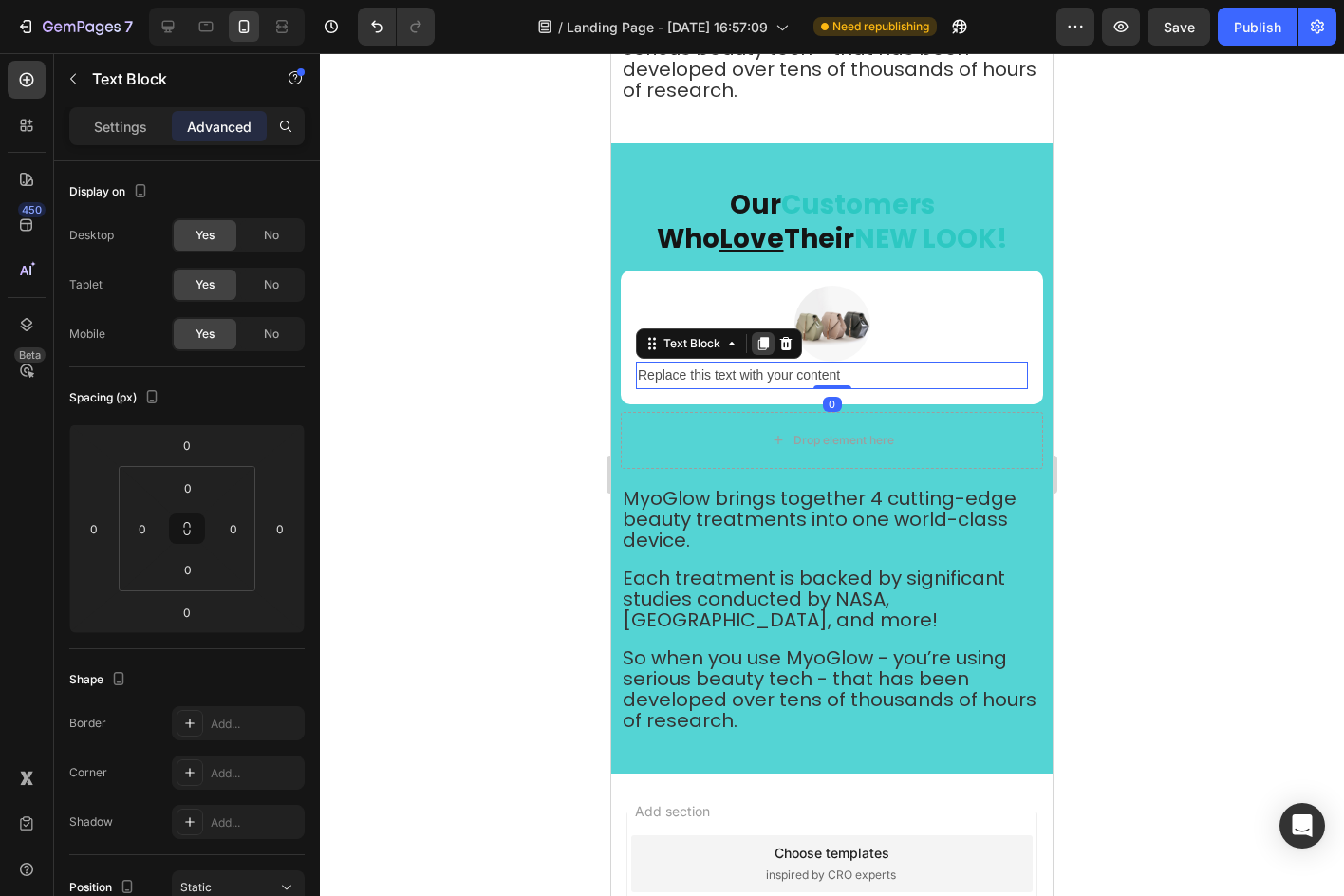
click at [757, 336] on icon at bounding box center [763, 344] width 16 height 16
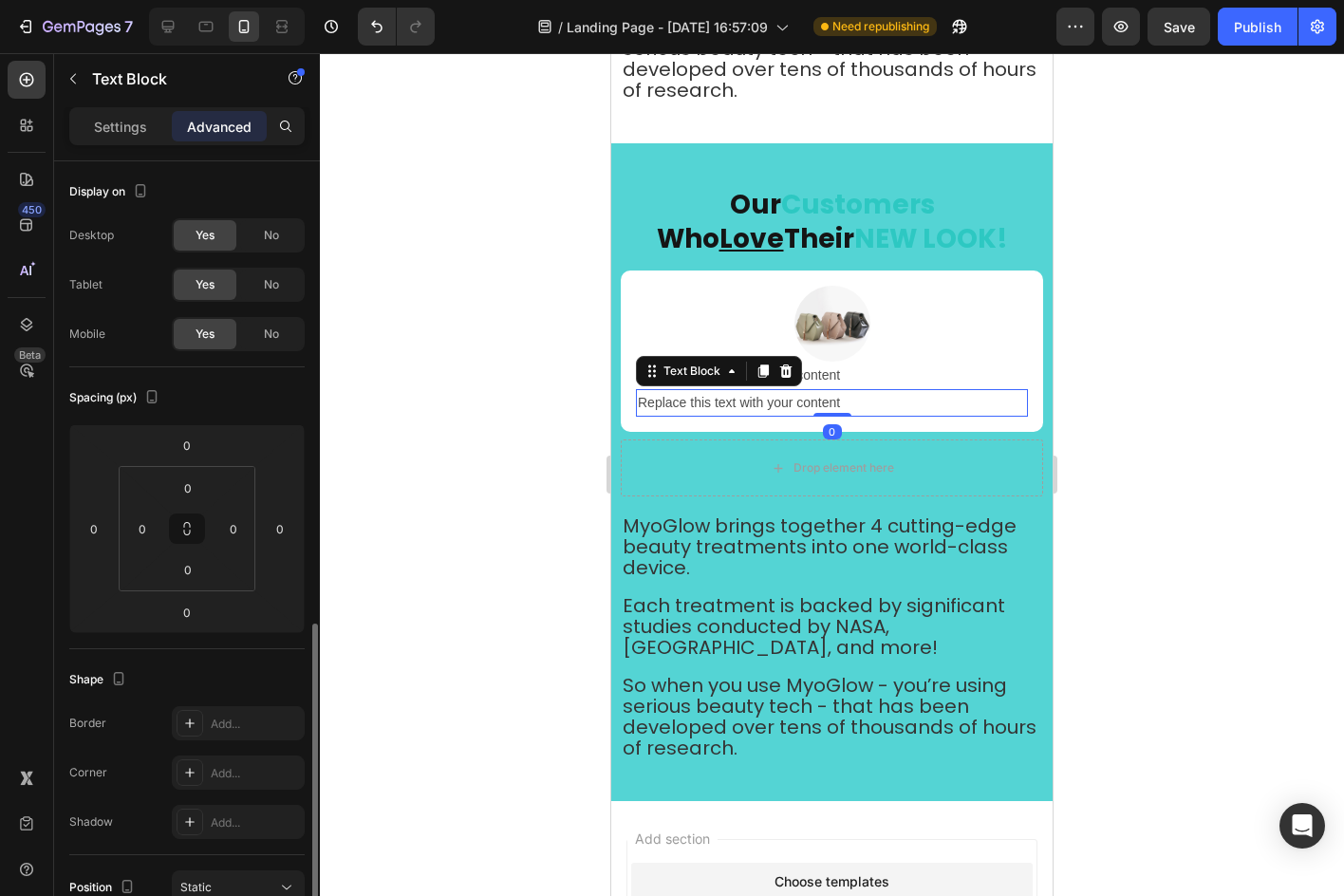
scroll to position [285, 0]
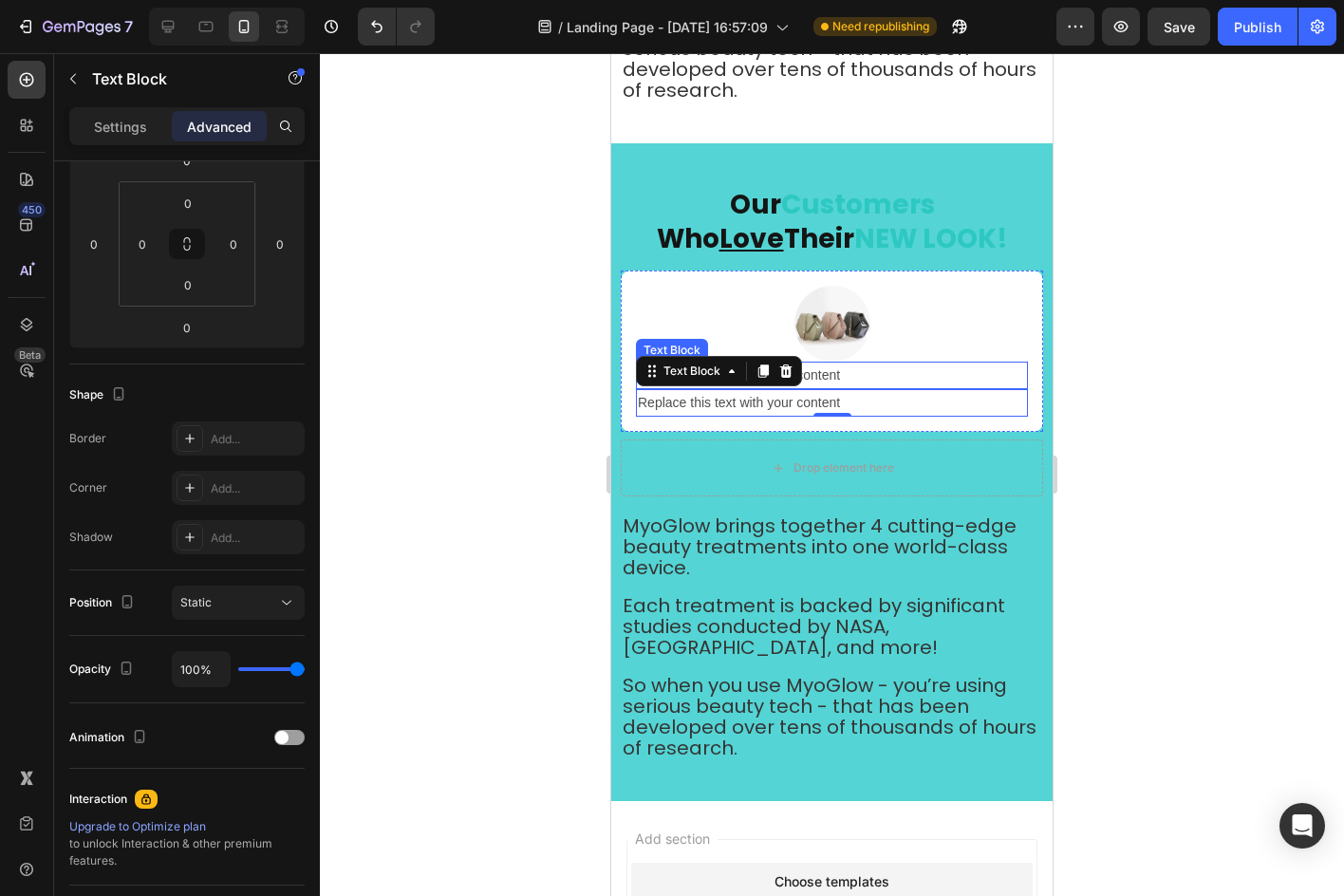
click at [838, 364] on div "Replace this text with your content" at bounding box center [832, 375] width 392 height 27
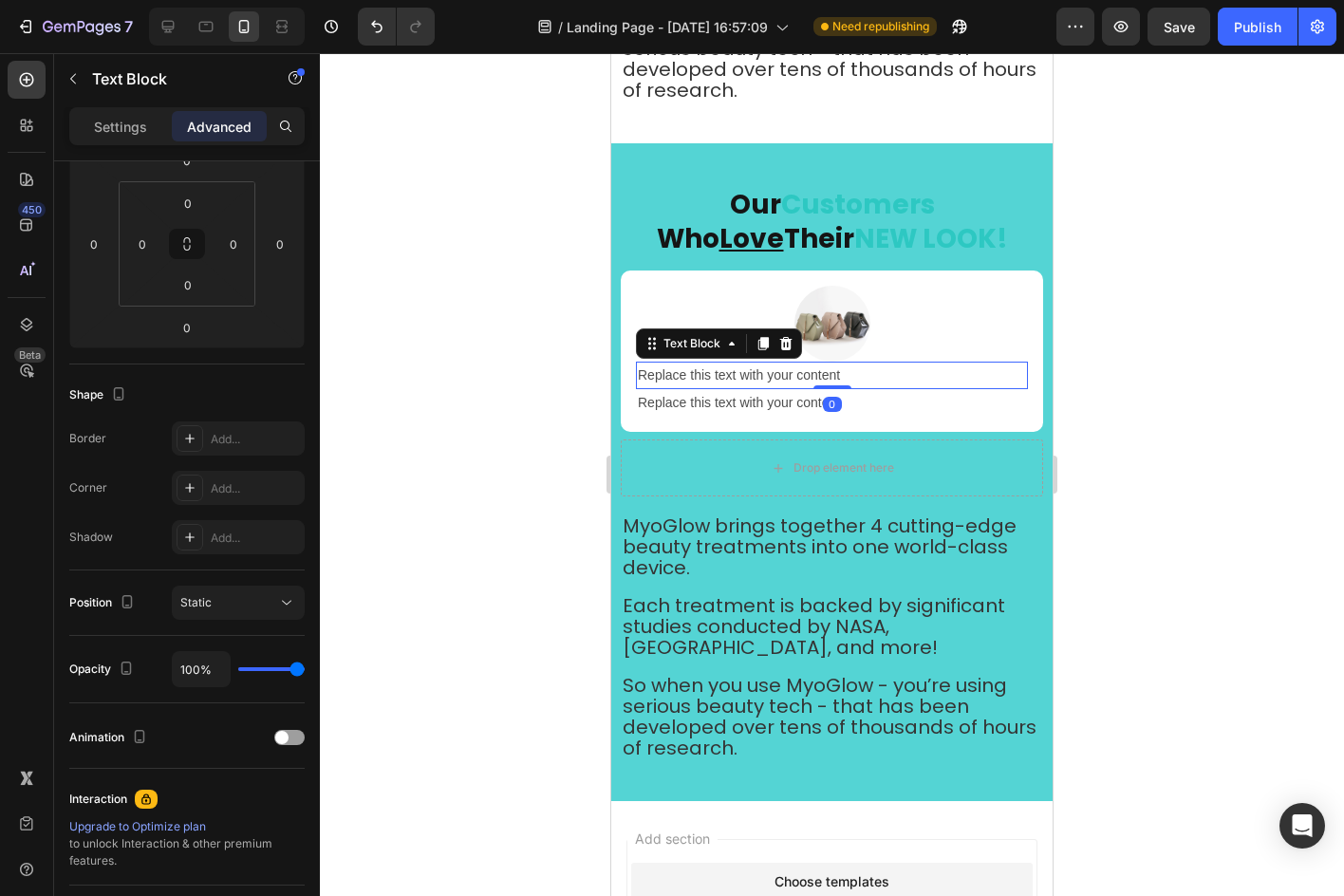
click at [838, 364] on div "Replace this text with your content" at bounding box center [832, 375] width 392 height 27
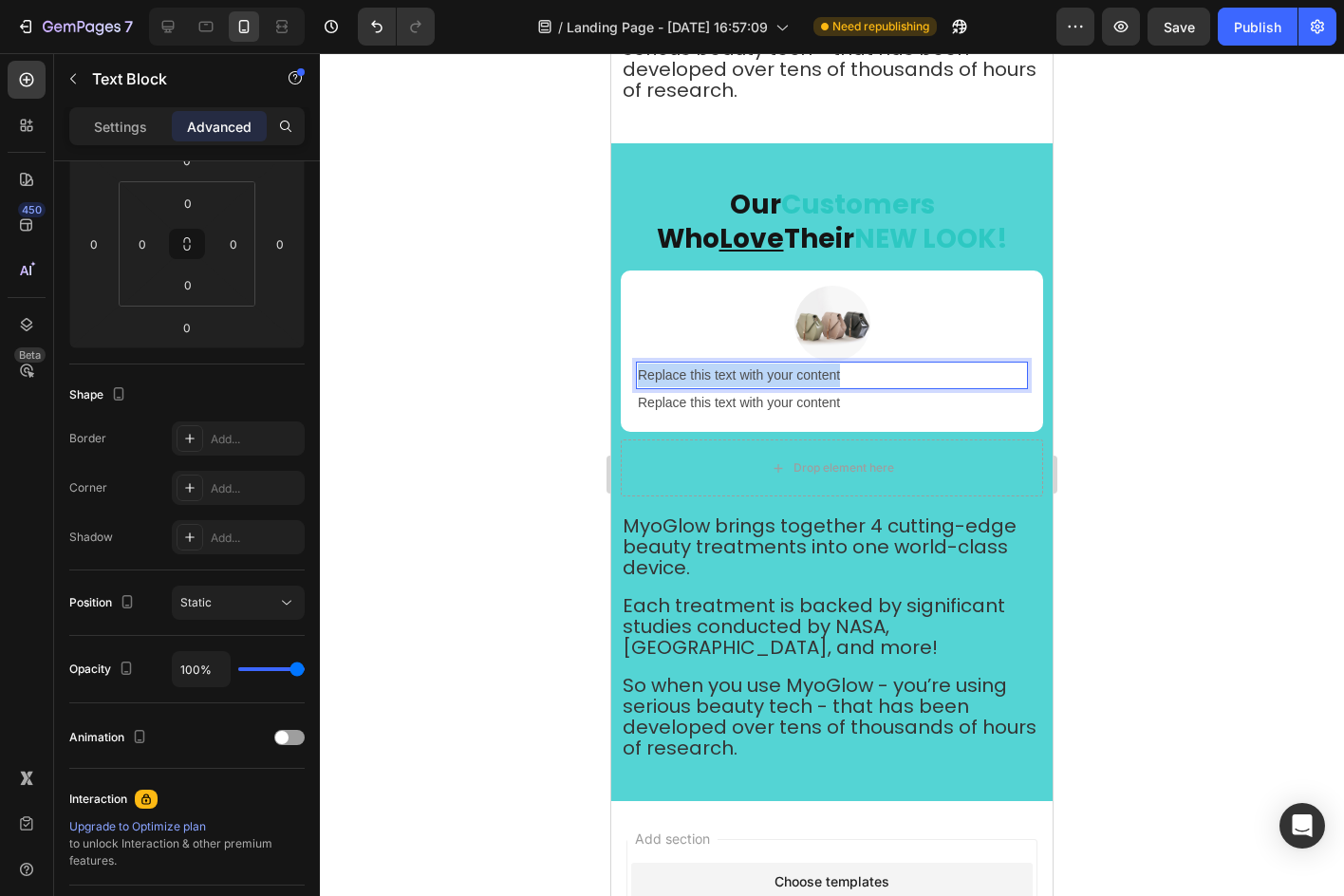
click at [838, 364] on p "Replace this text with your content" at bounding box center [832, 375] width 388 height 23
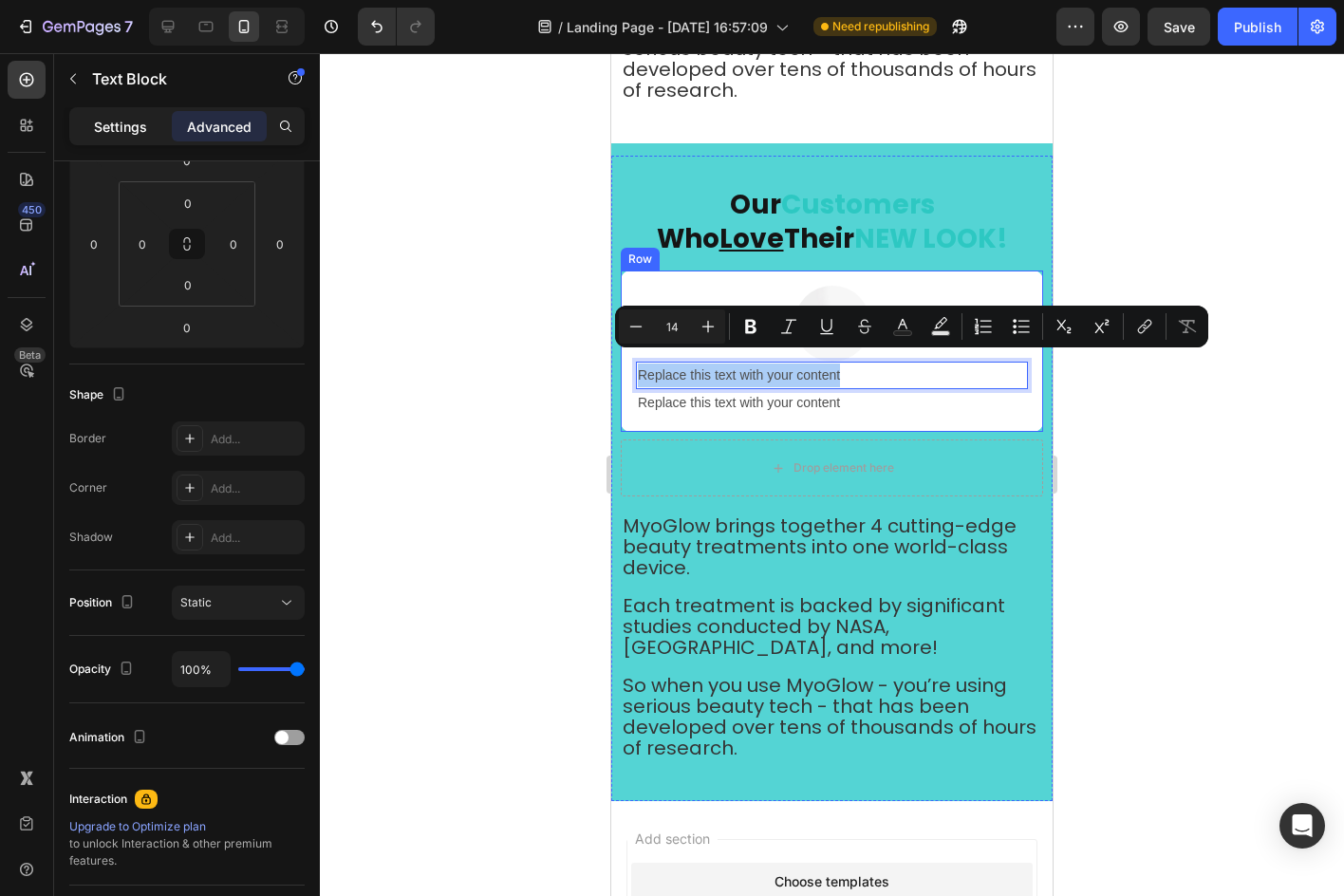
click at [105, 137] on div "Settings" at bounding box center [120, 126] width 95 height 30
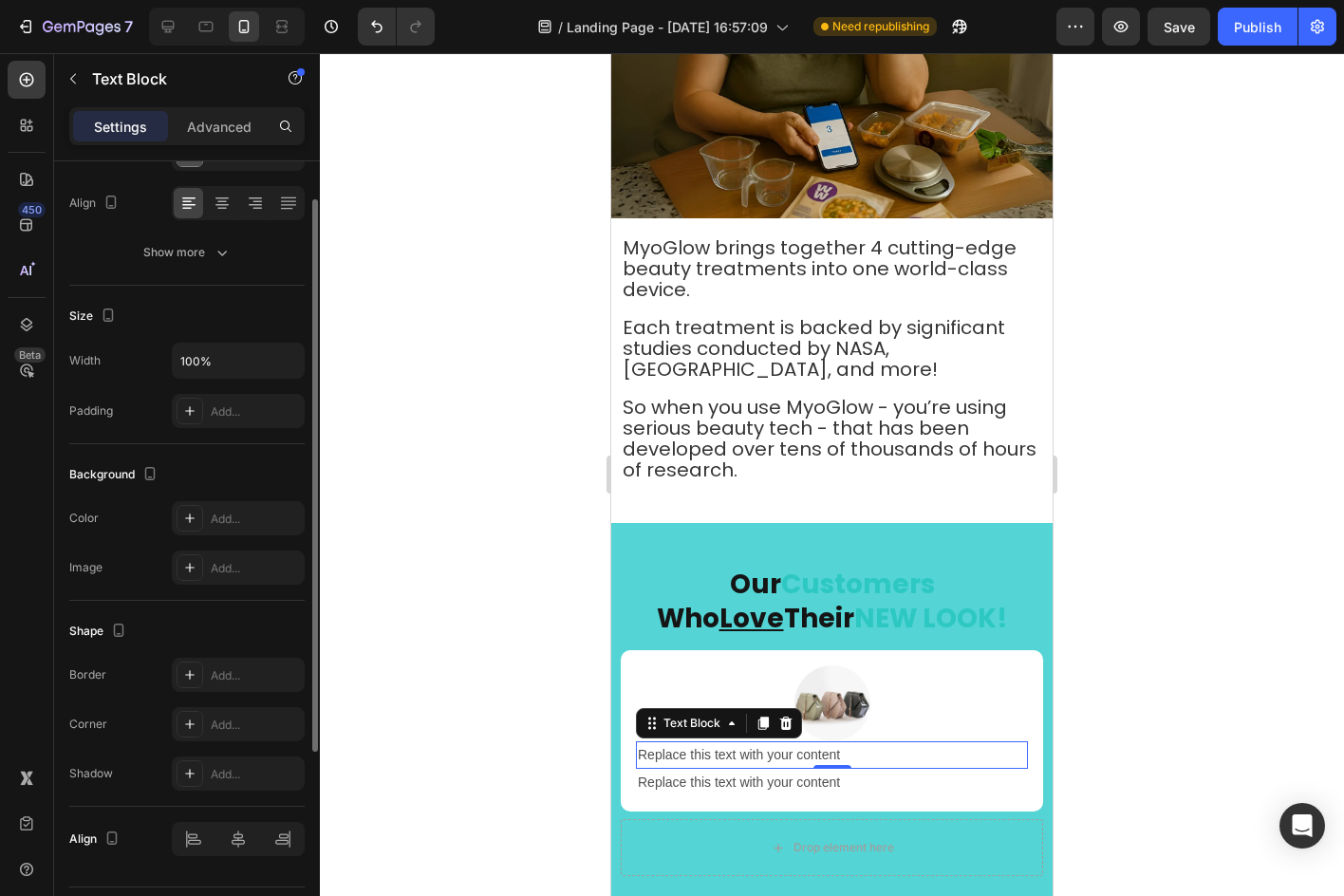
scroll to position [0, 0]
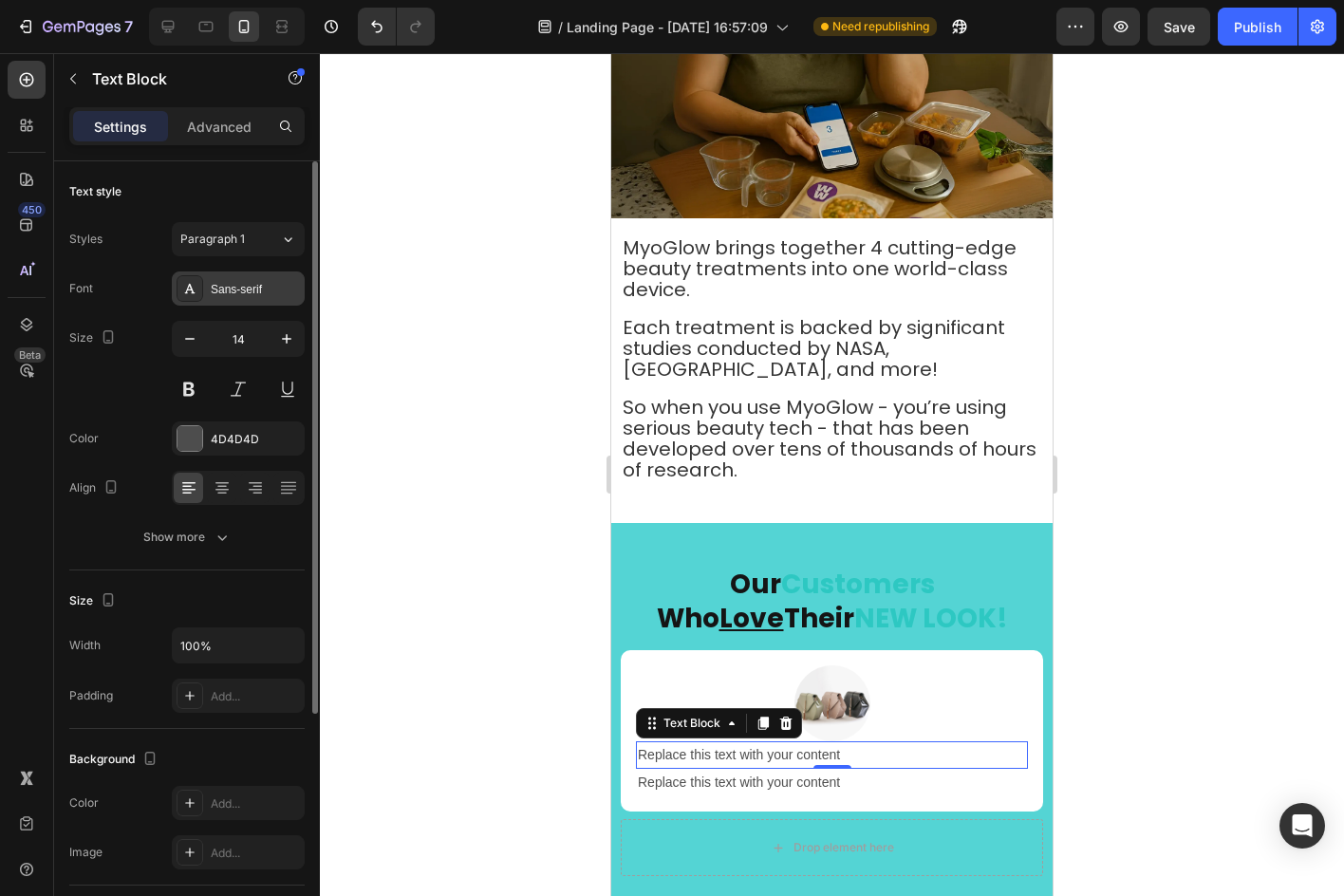
click at [234, 293] on div "Sans-serif" at bounding box center [255, 290] width 89 height 18
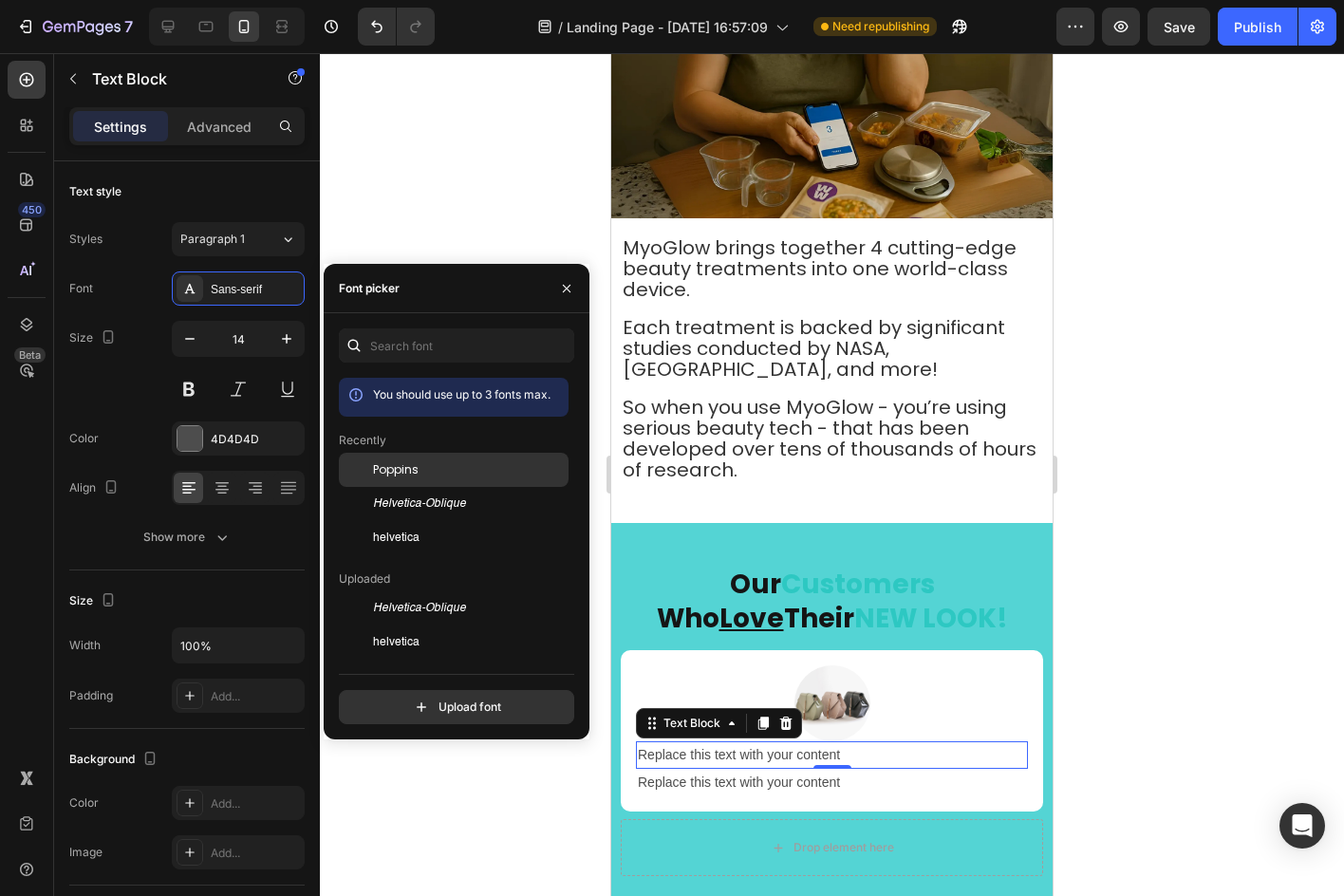
click at [358, 461] on div at bounding box center [355, 469] width 34 height 34
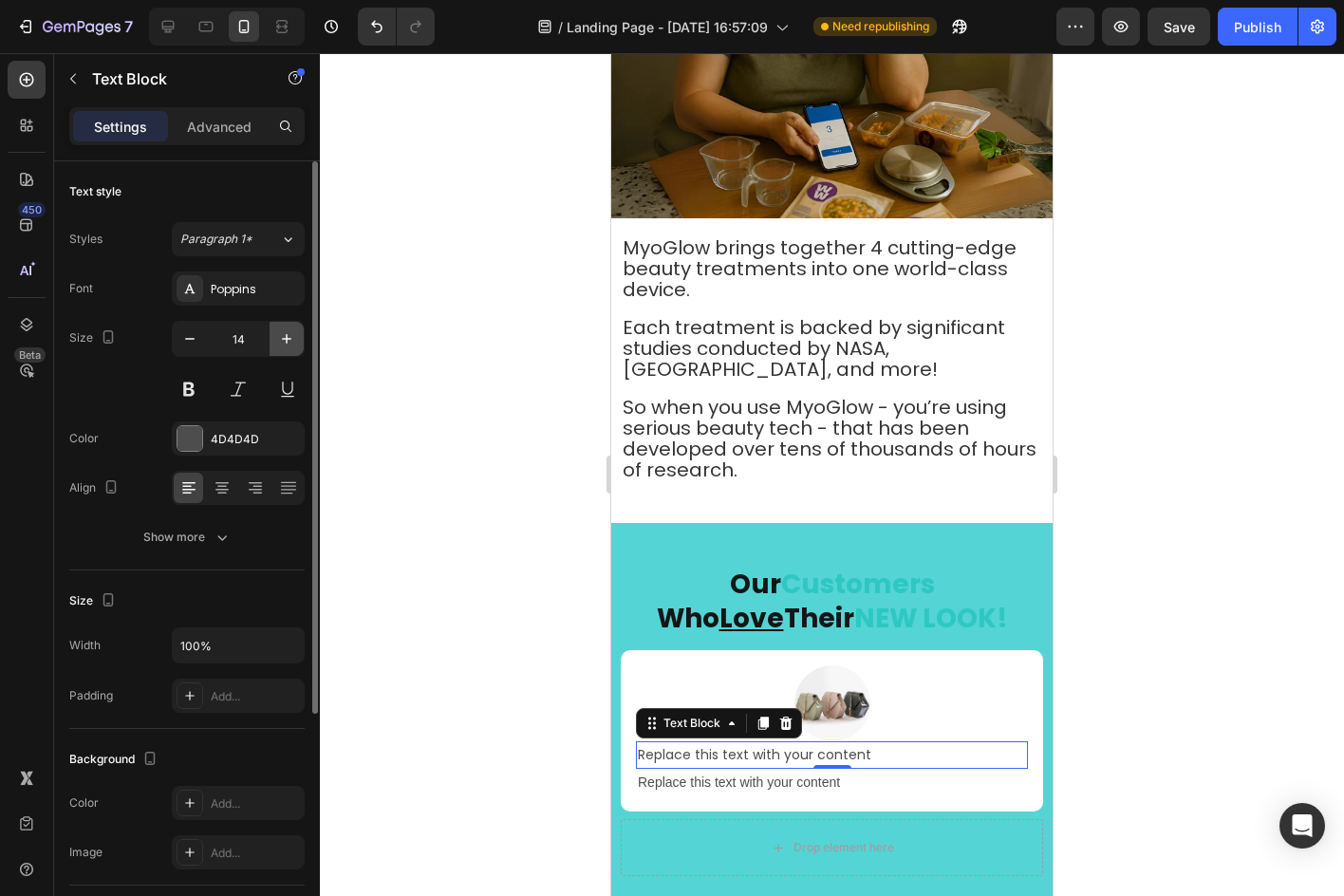
click at [282, 333] on icon "button" at bounding box center [286, 338] width 19 height 19
type input "16"
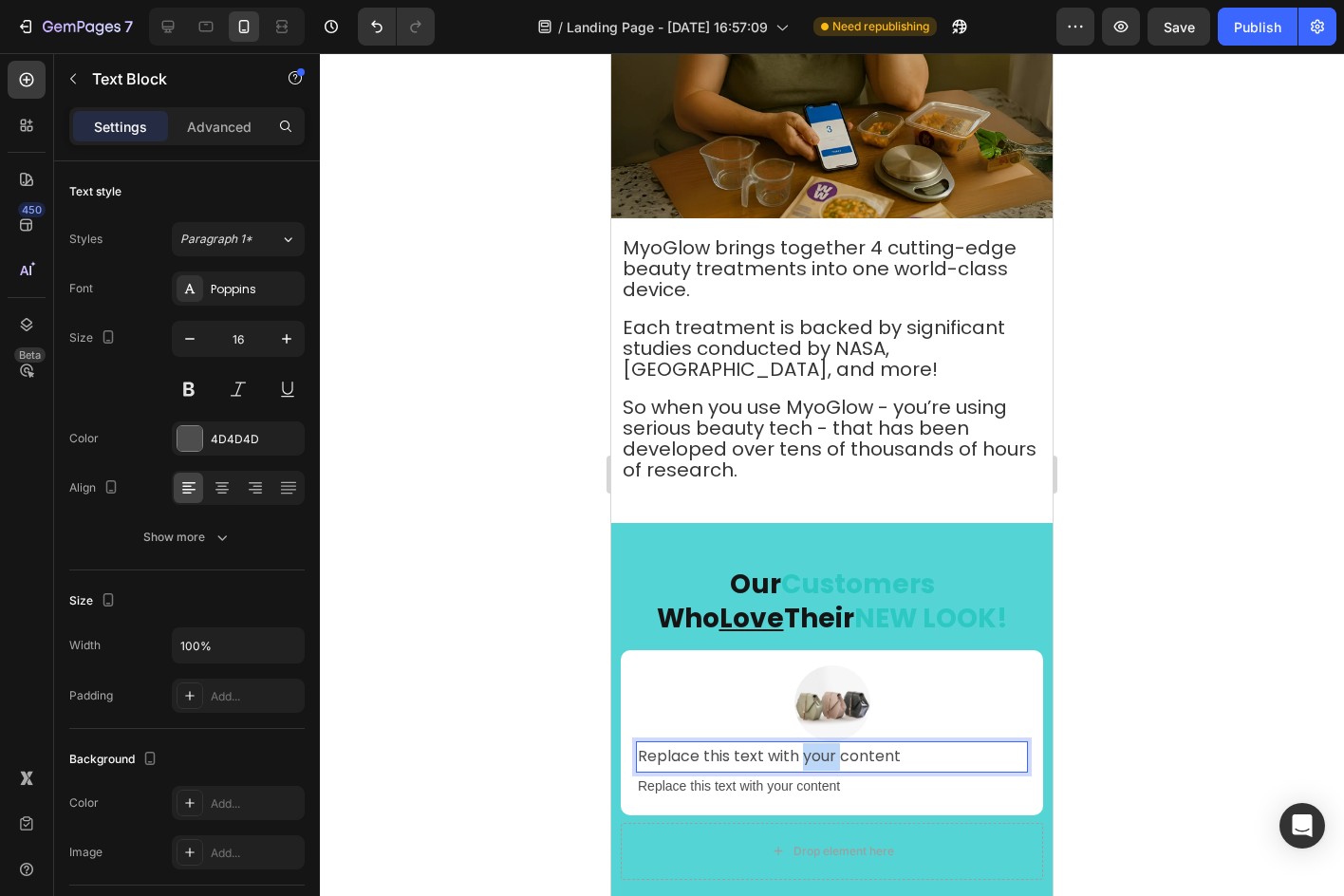
click at [810, 745] on p "Replace this text with your content" at bounding box center [832, 756] width 388 height 27
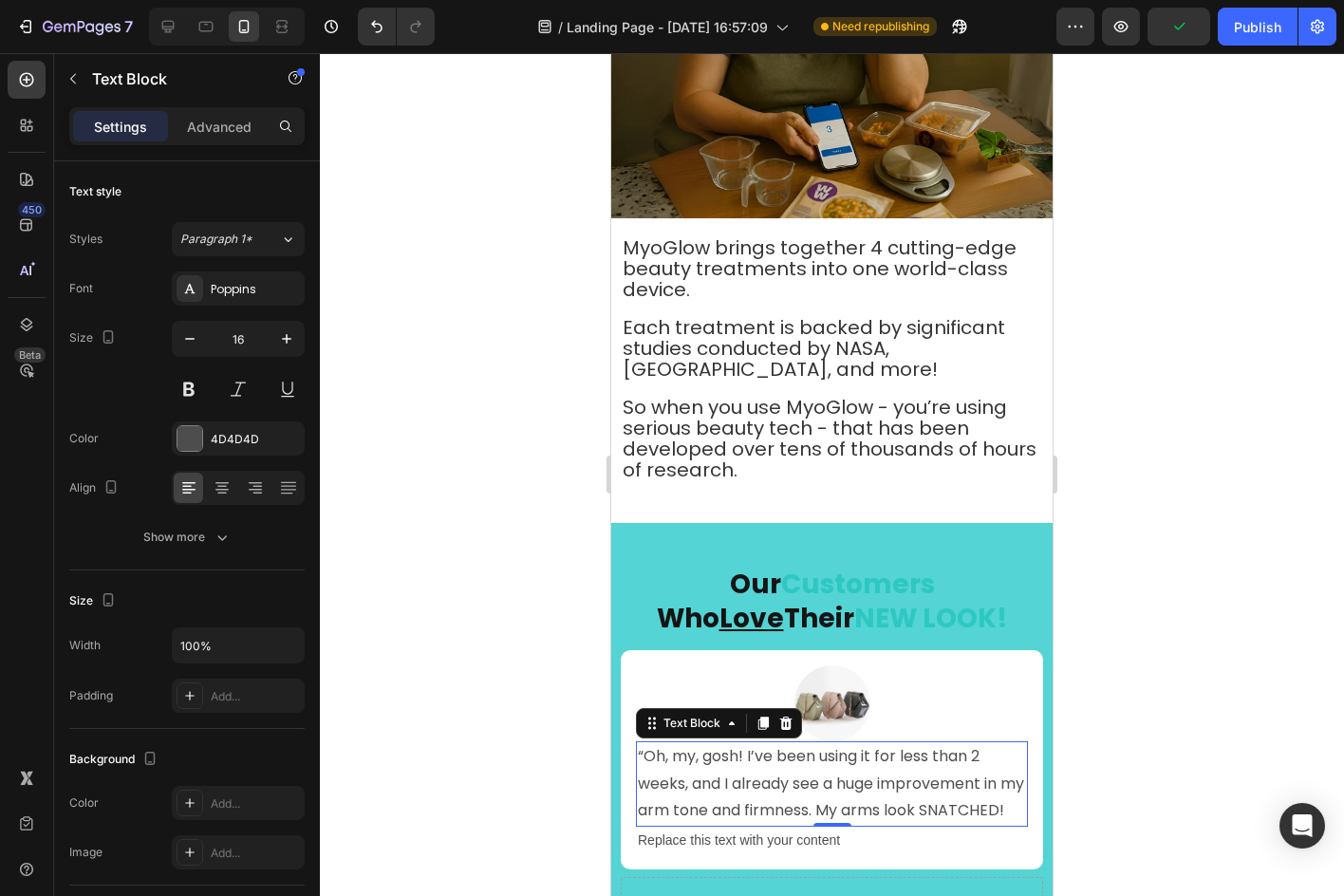
click at [1200, 552] on div at bounding box center [832, 473] width 1024 height 842
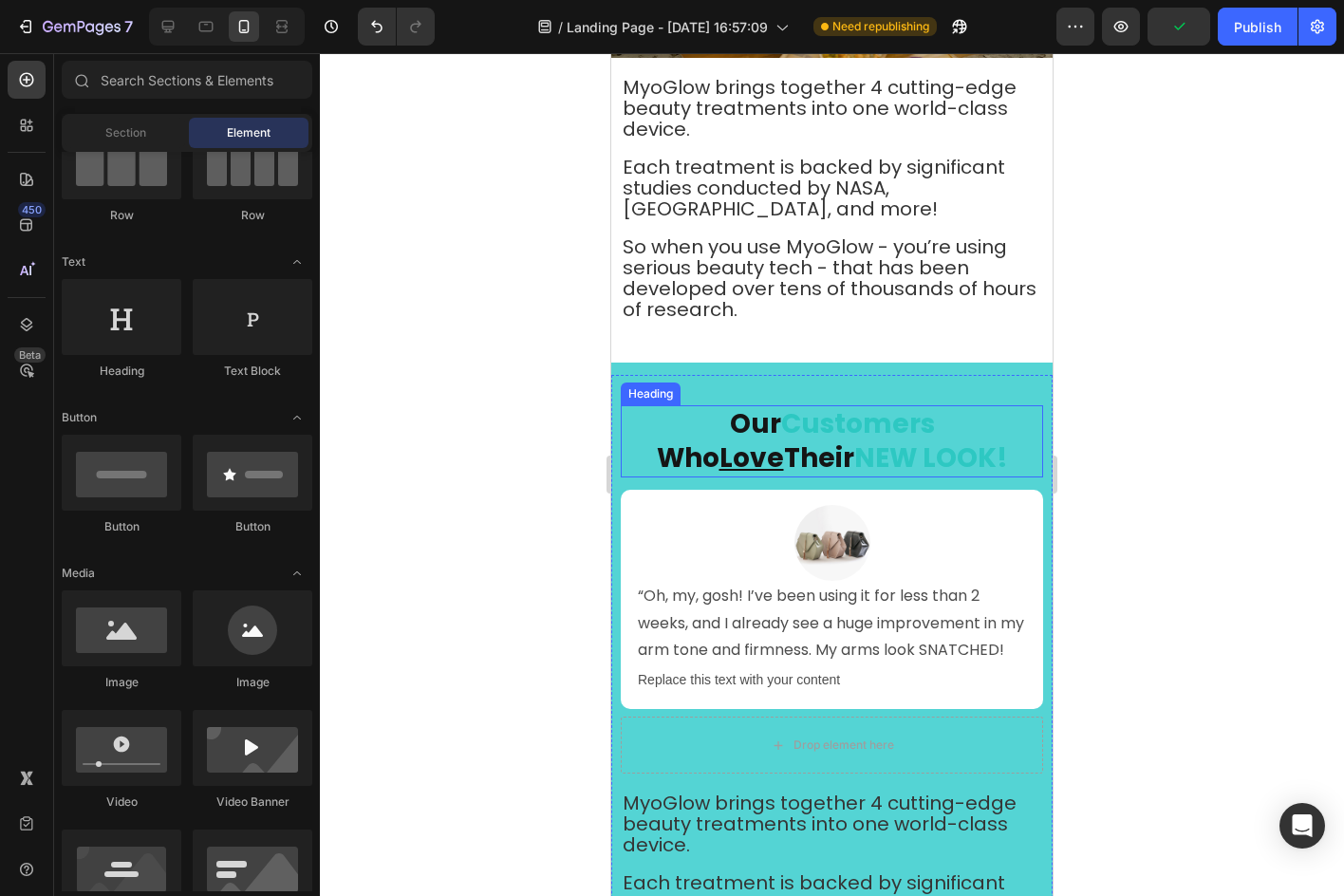
scroll to position [5861, 0]
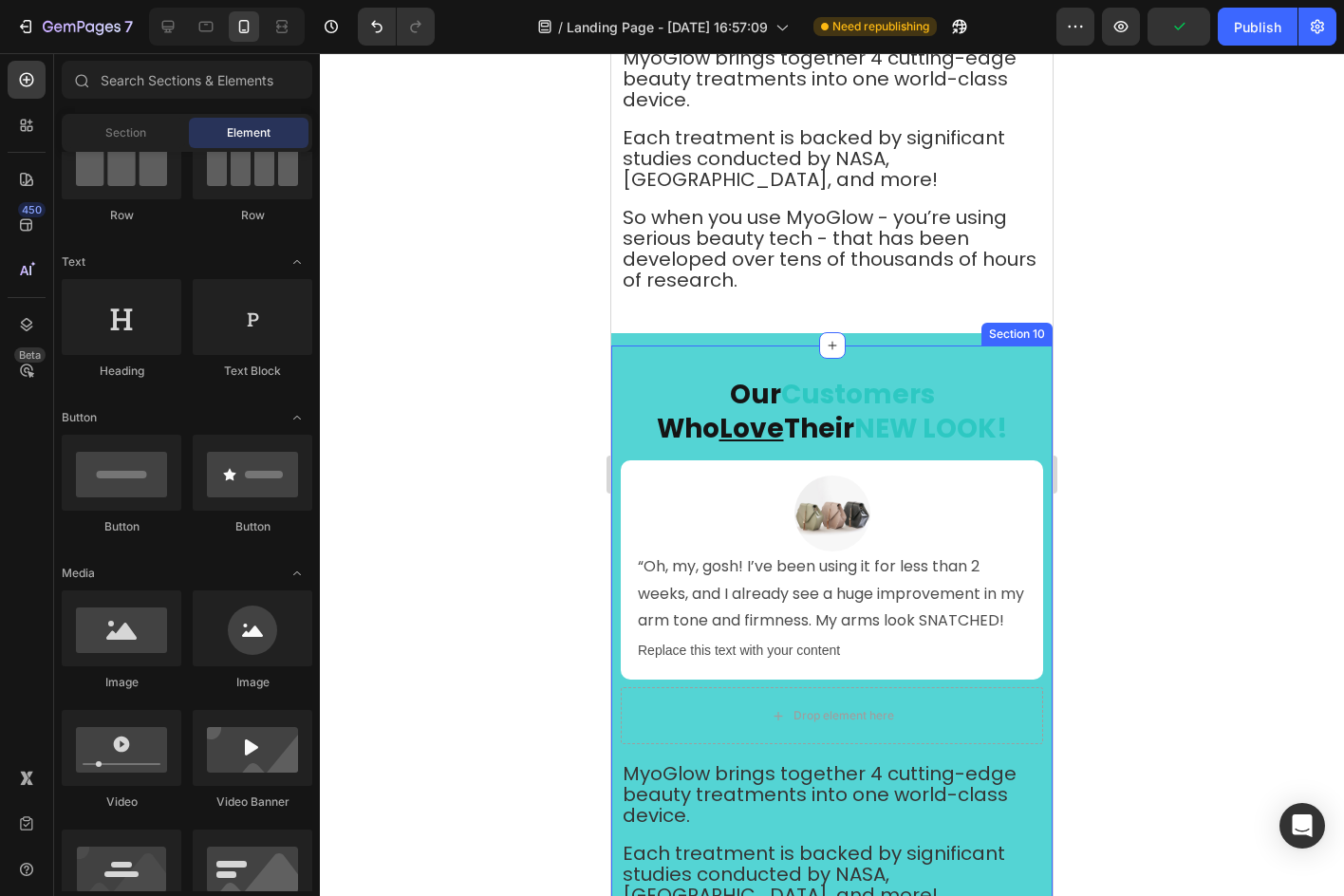
click at [861, 394] on span "Customers" at bounding box center [858, 394] width 154 height 37
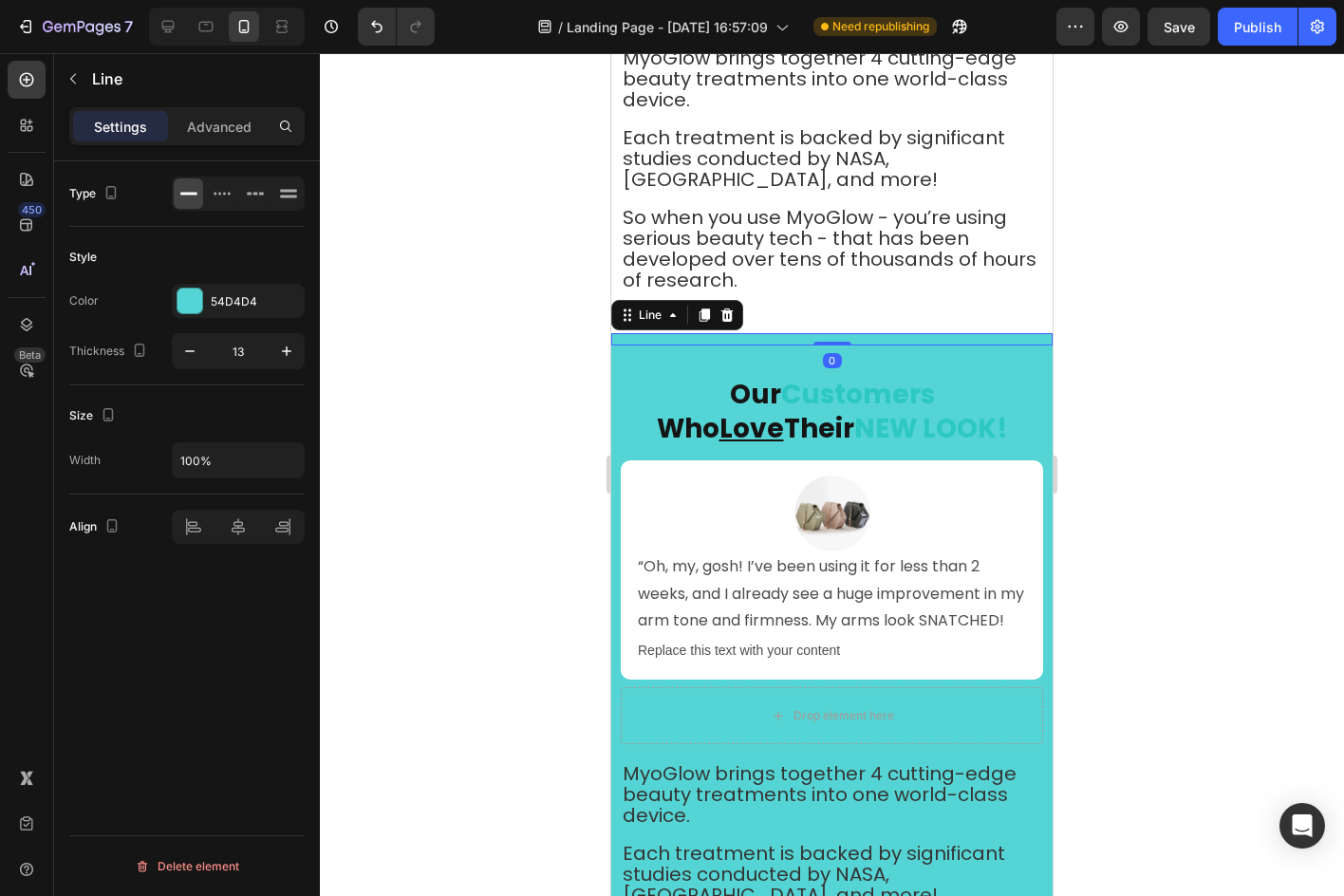
click at [935, 333] on div at bounding box center [832, 339] width 441 height 13
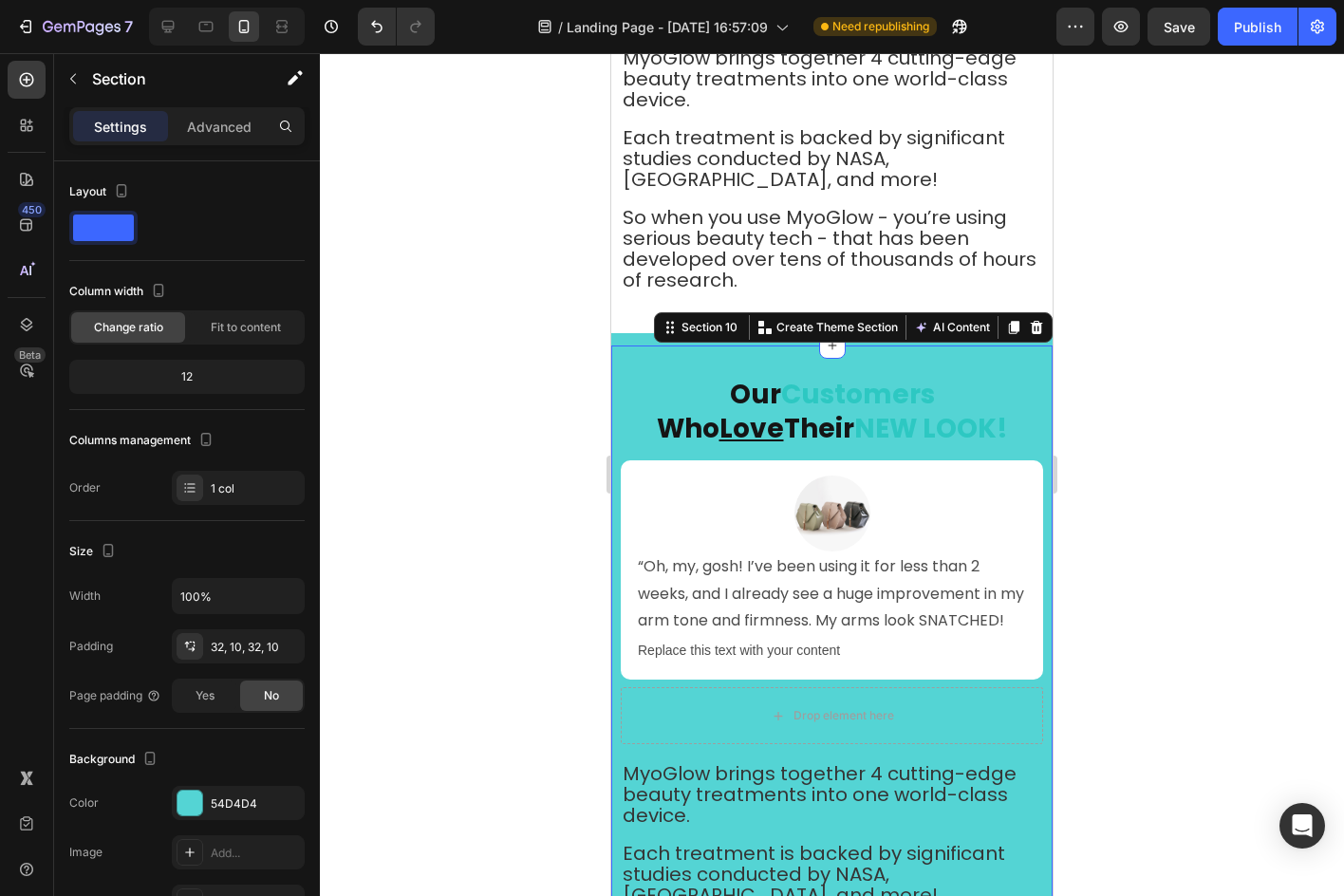
click at [1009, 354] on div "⁠⁠⁠⁠⁠⁠⁠ Our Customers Who Love Their NEW LOOK! Heading Image “Oh, my, gosh! I’v…" at bounding box center [832, 697] width 441 height 703
click at [212, 799] on div "54D4D4" at bounding box center [238, 804] width 55 height 18
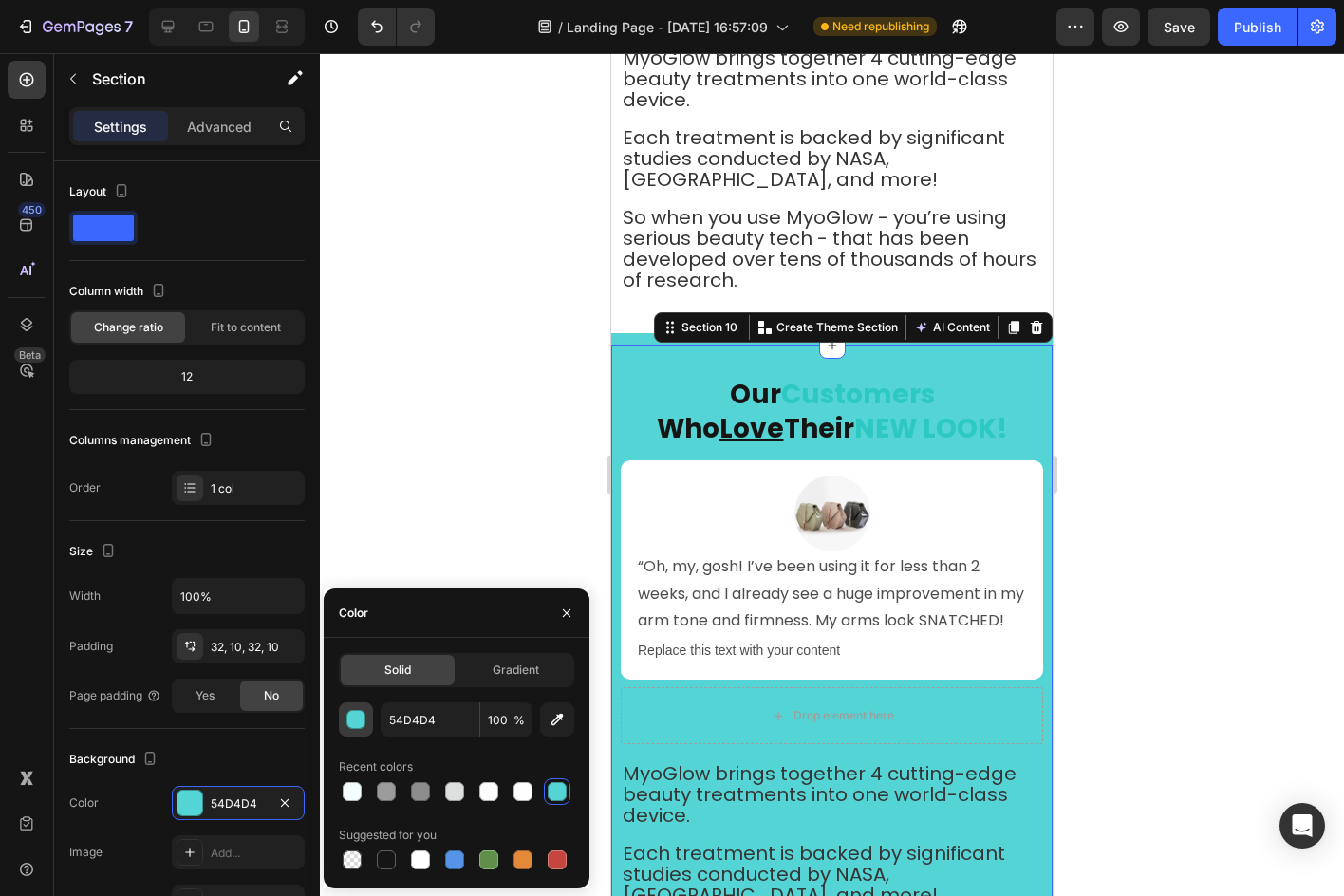
click at [354, 720] on div "button" at bounding box center [356, 719] width 19 height 19
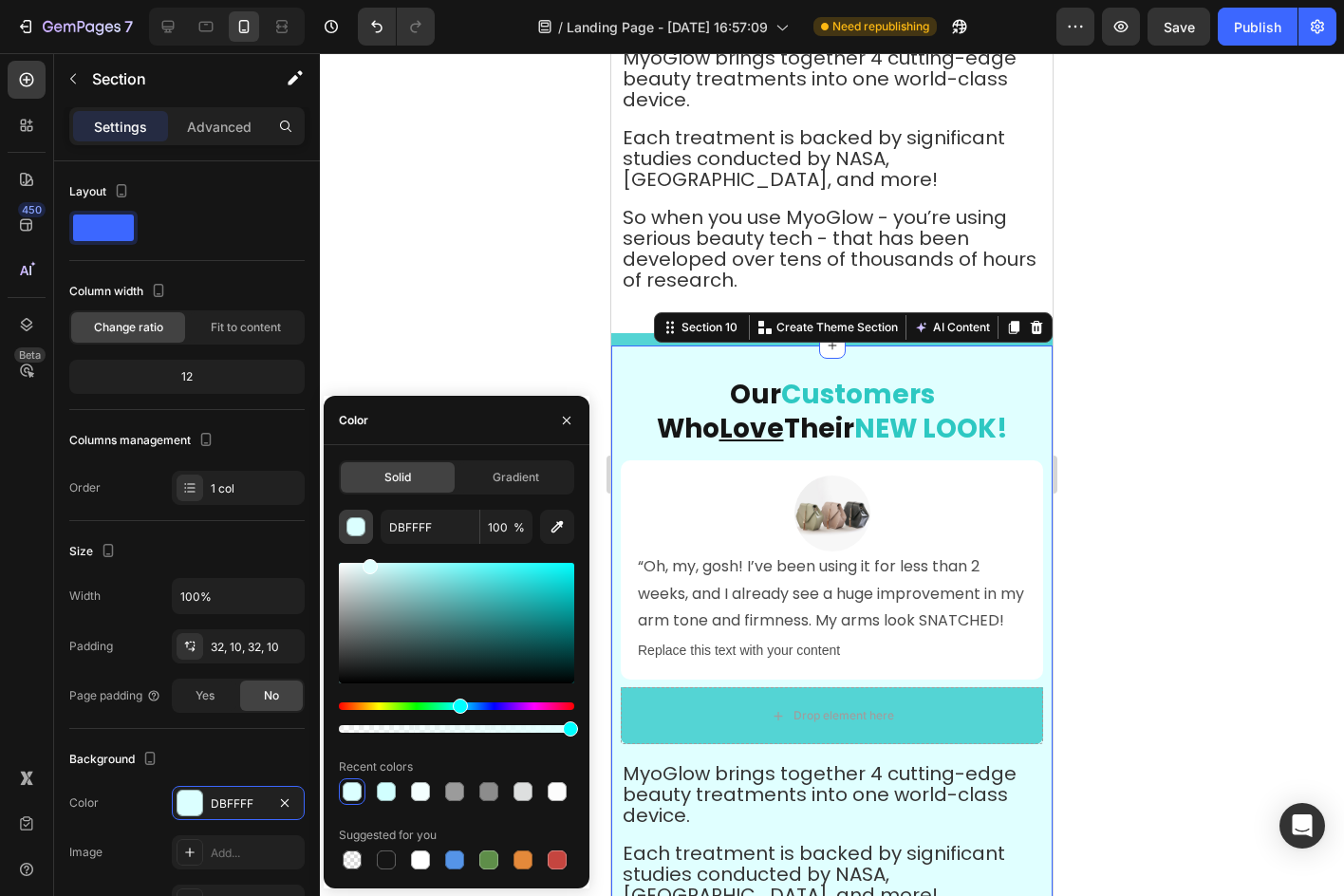
drag, startPoint x: 468, startPoint y: 581, endPoint x: 368, endPoint y: 518, distance: 118.2
click at [368, 518] on div "DBFFFF 100 % Recent colors Suggested for you" at bounding box center [456, 691] width 235 height 363
type input "E0FFFF"
click at [508, 363] on div at bounding box center [832, 473] width 1024 height 842
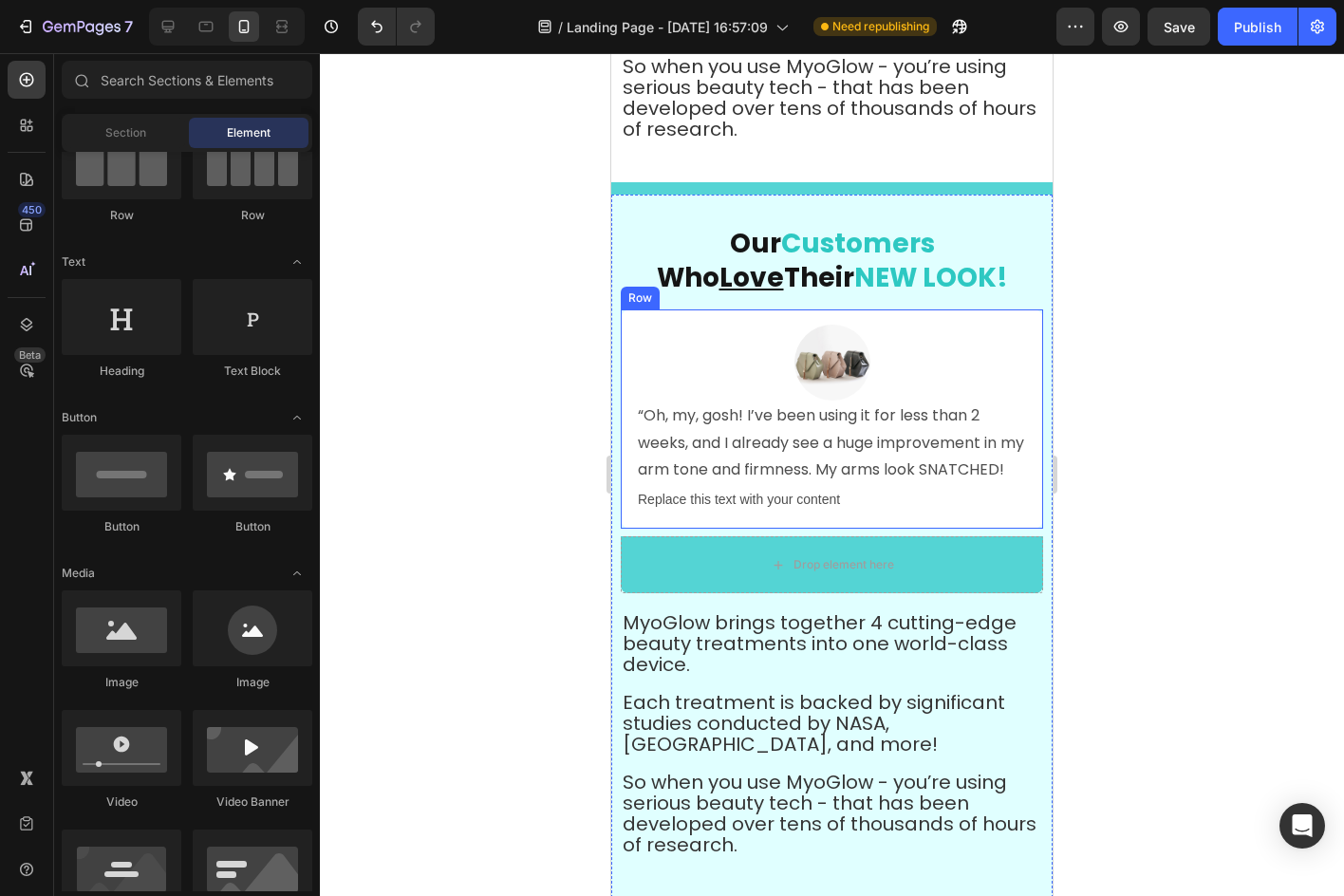
scroll to position [6145, 0]
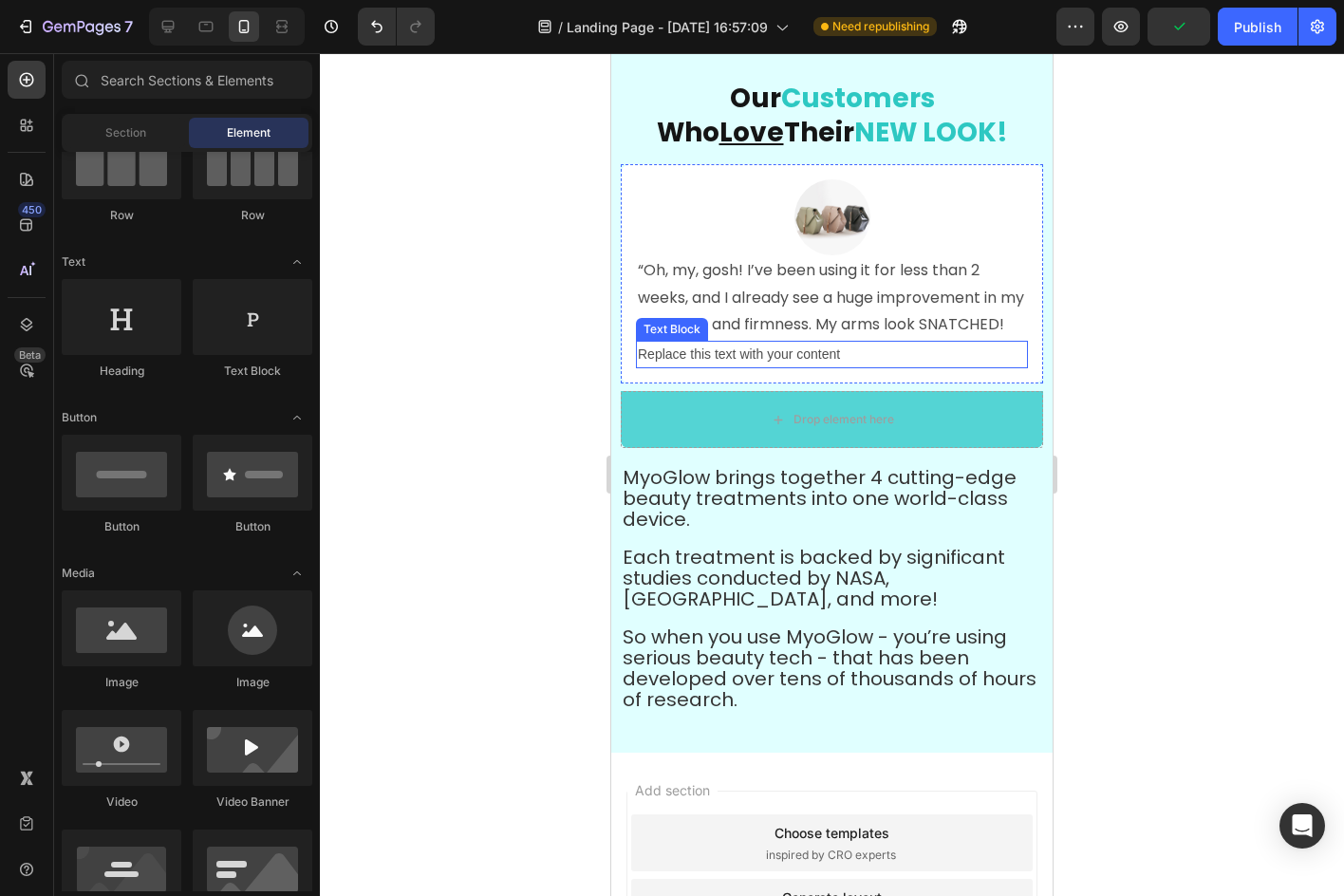
click at [784, 368] on div "Replace this text with your content" at bounding box center [832, 354] width 392 height 27
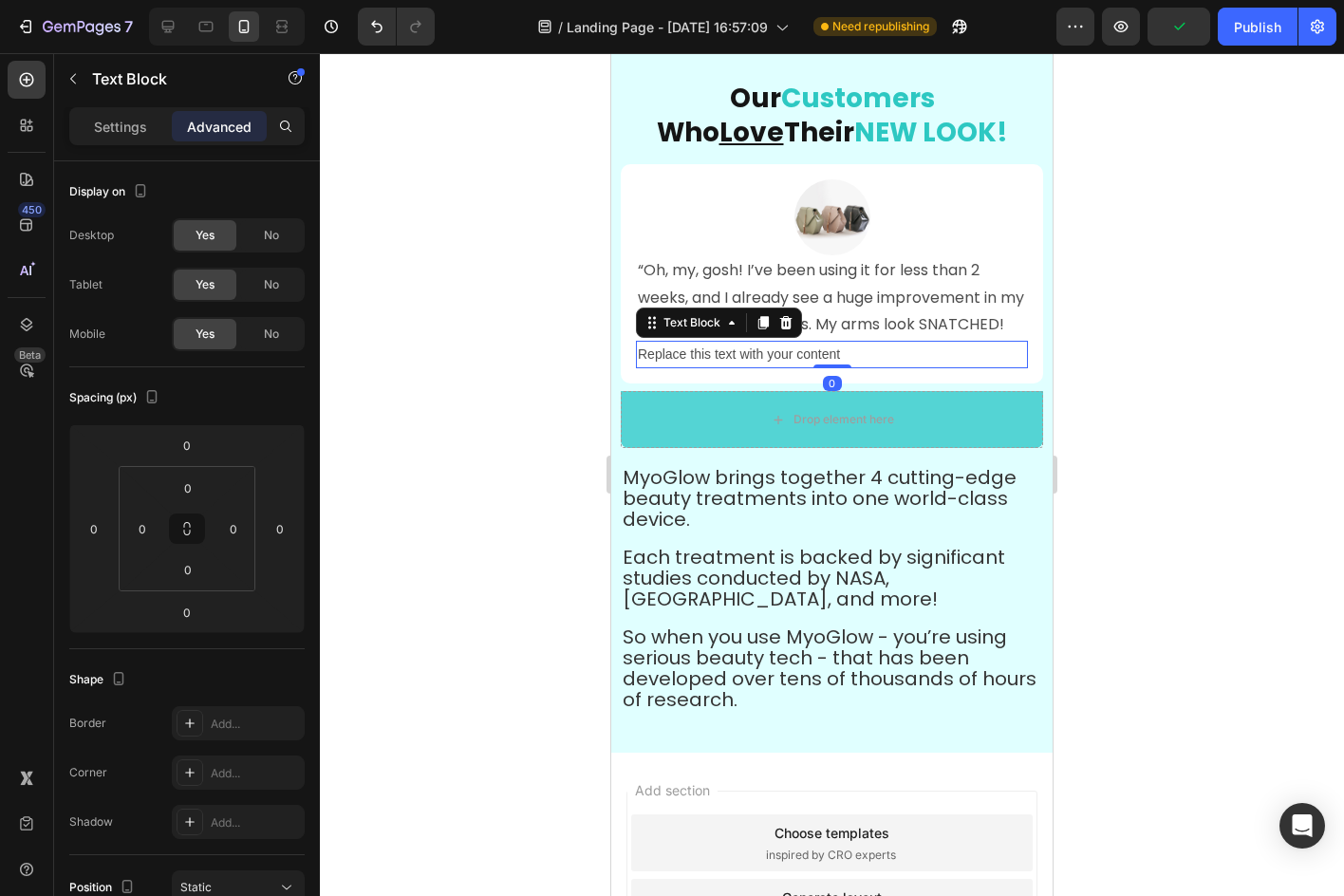
click at [784, 368] on div "Replace this text with your content" at bounding box center [832, 354] width 392 height 27
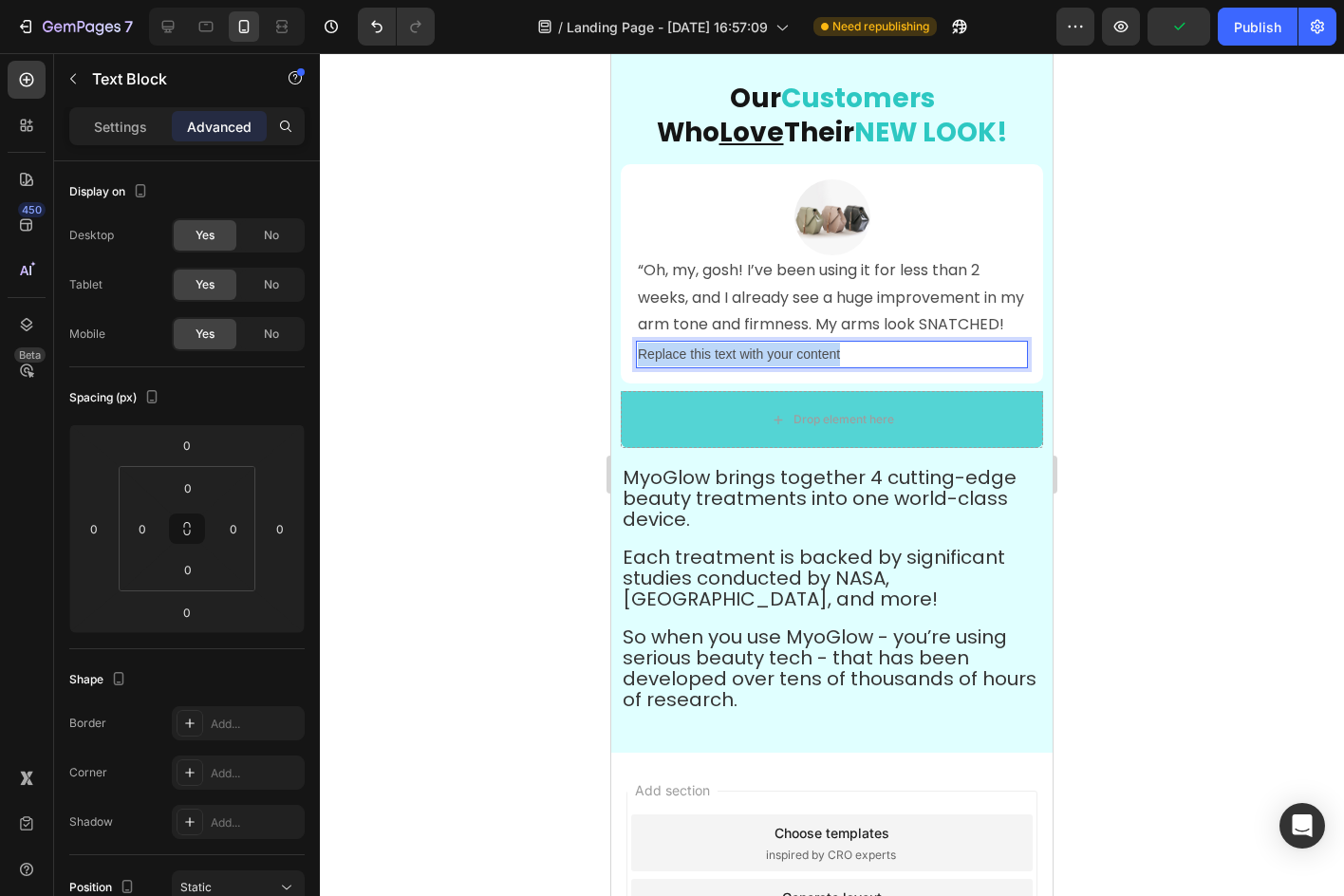
click at [784, 366] on p "Replace this text with your content" at bounding box center [832, 354] width 388 height 23
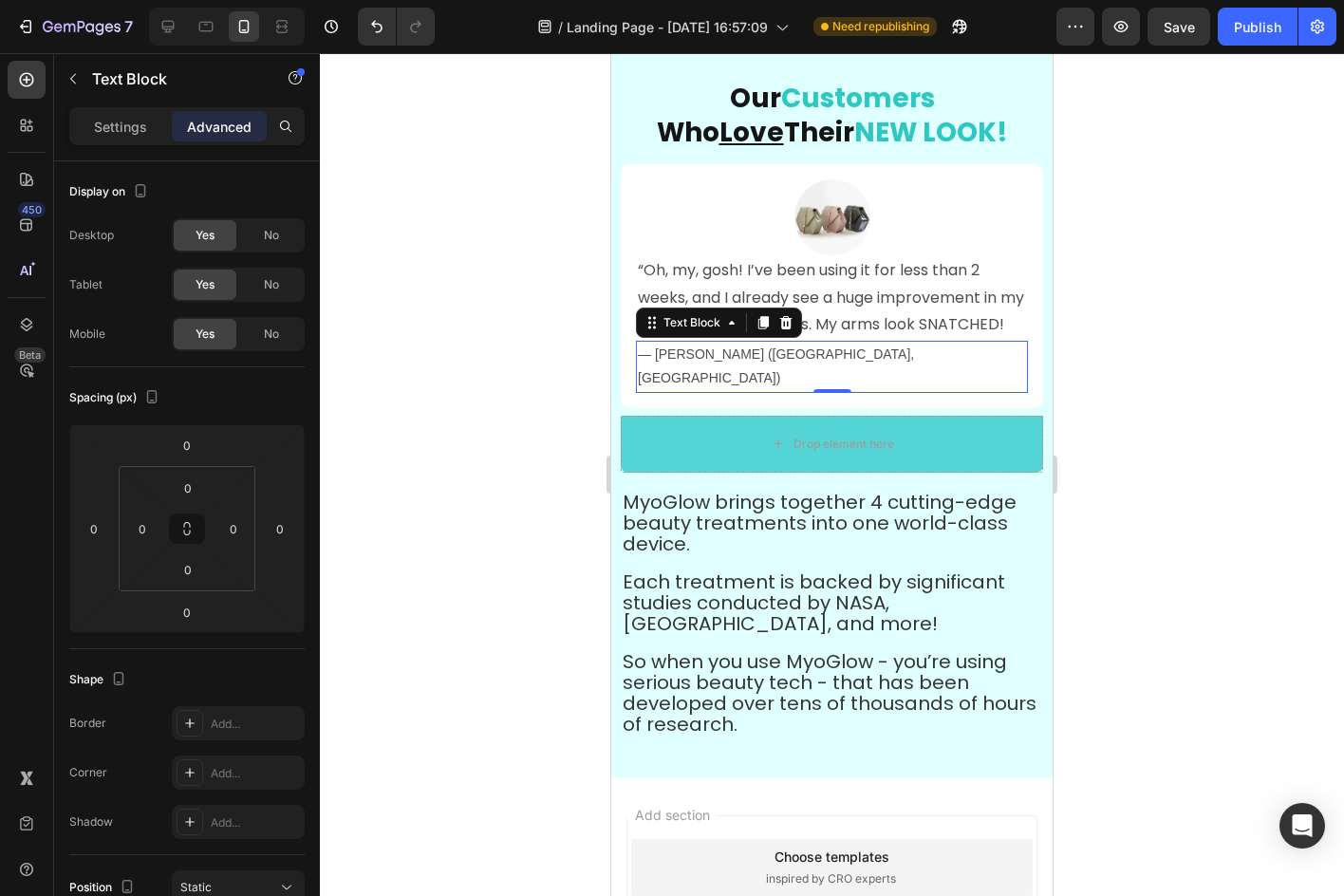
click at [1066, 220] on div at bounding box center [832, 473] width 1024 height 842
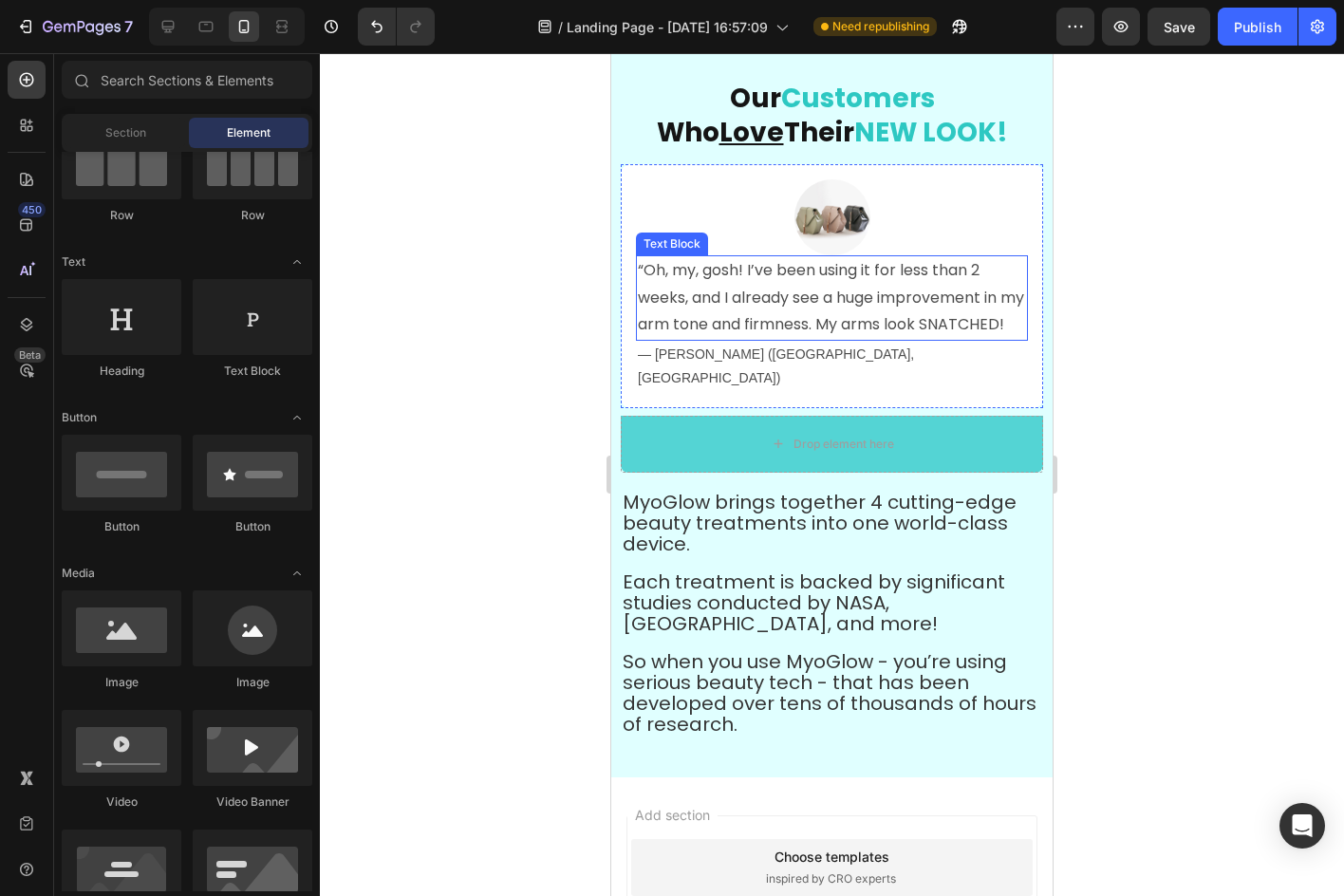
click at [637, 265] on p "“Oh, my, gosh! I’ve been using it for less than 2 weeks, and I already see a hu…" at bounding box center [832, 298] width 388 height 82
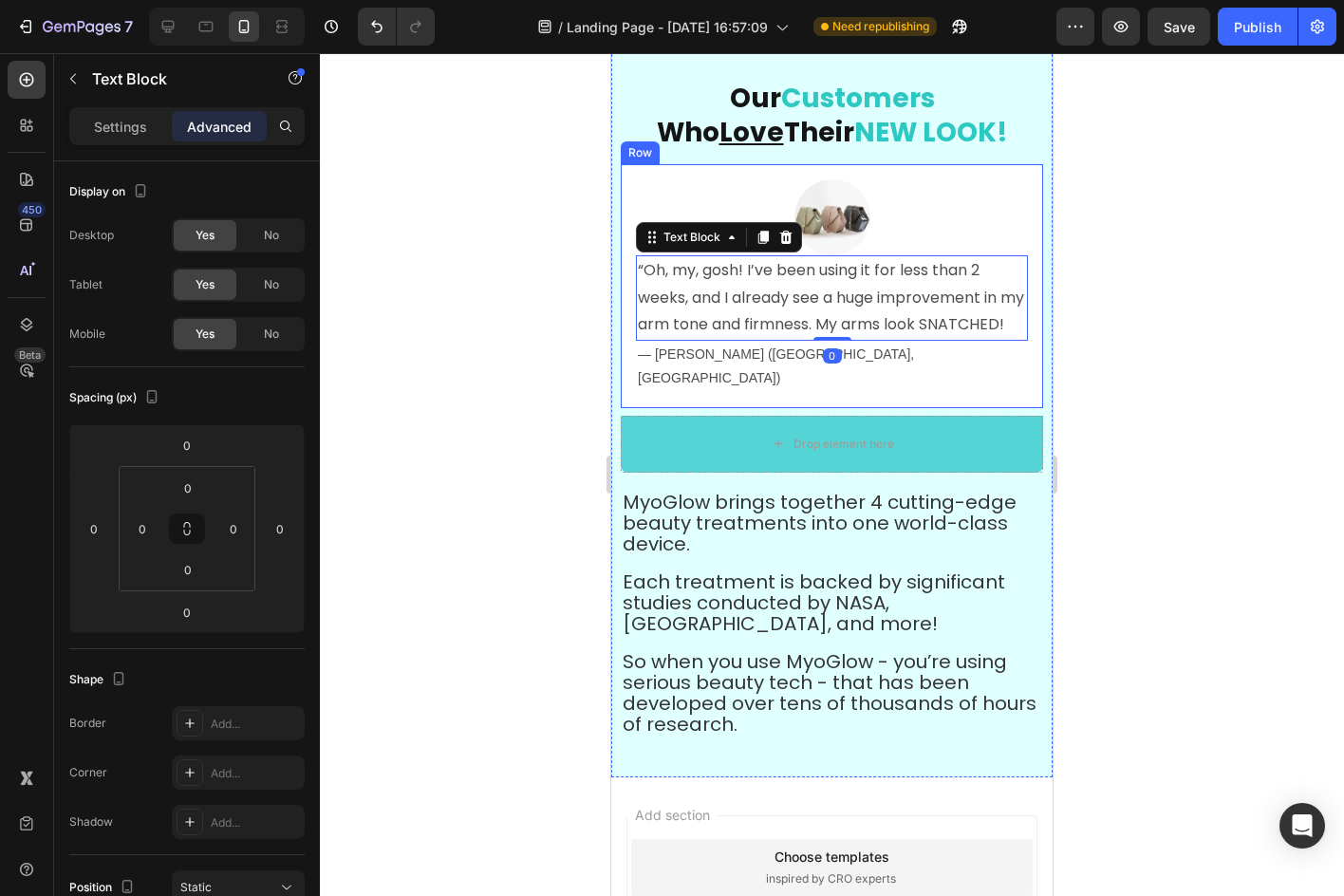
click at [633, 265] on div "Image “Oh, my, gosh! I’ve been using it for less than 2 weeks, and I already se…" at bounding box center [832, 286] width 423 height 244
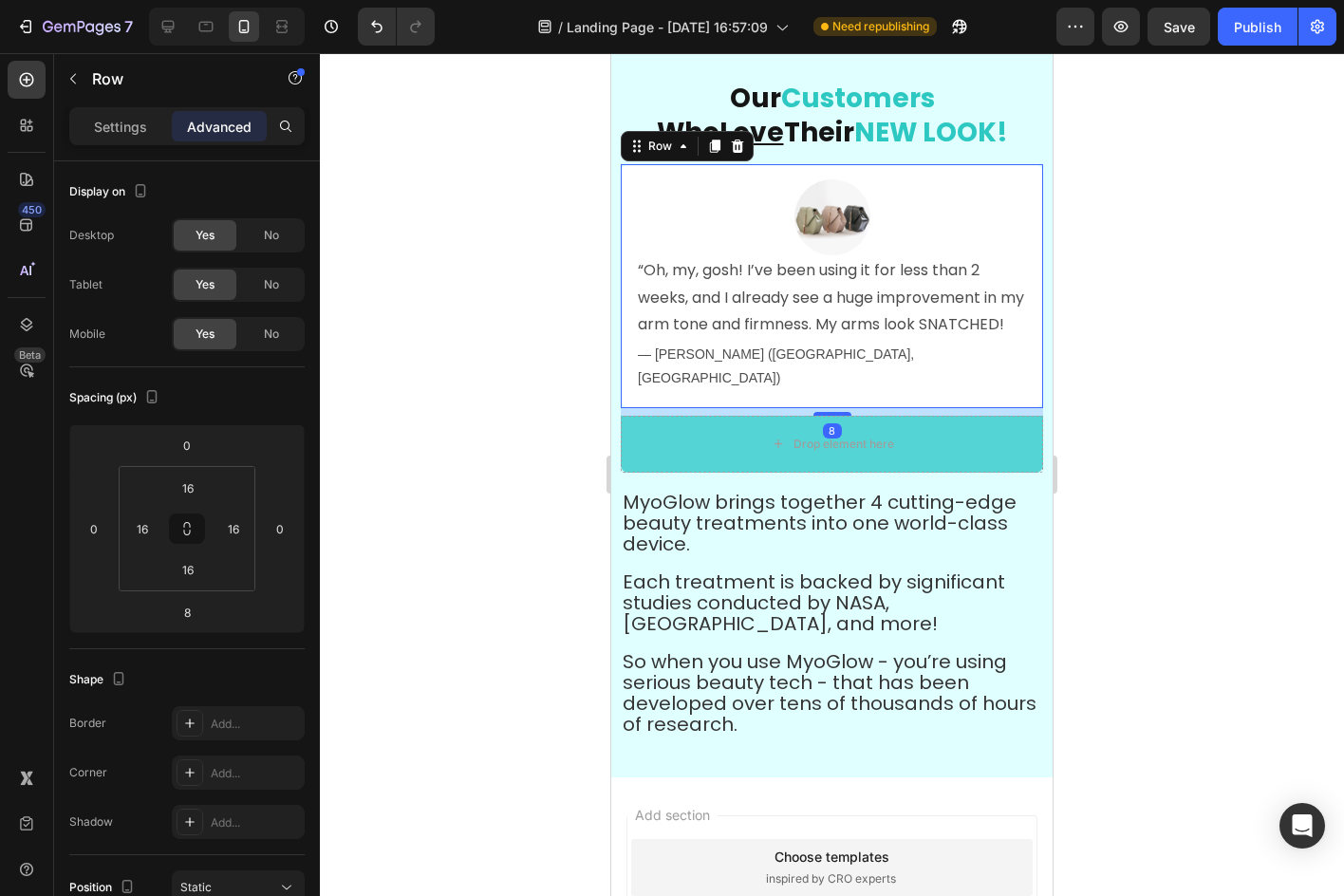
click at [633, 265] on div "Image “Oh, my, gosh! I’ve been using it for less than 2 weeks, and I already se…" at bounding box center [832, 286] width 423 height 244
click at [646, 267] on p "“Oh, my, gosh! I’ve been using it for less than 2 weeks, and I already see a hu…" at bounding box center [832, 298] width 388 height 82
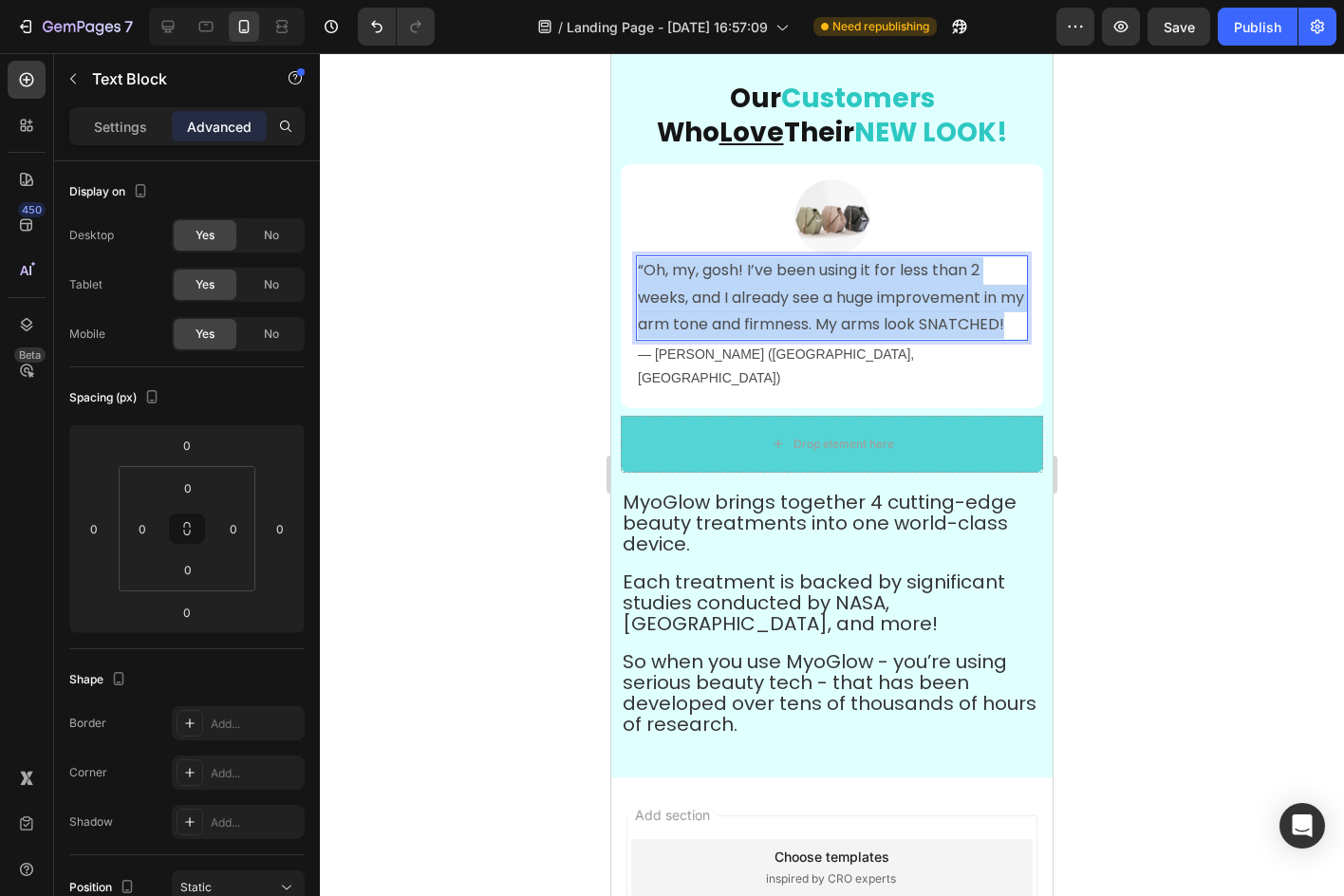
click at [646, 267] on p "“Oh, my, gosh! I’ve been using it for less than 2 weeks, and I already see a hu…" at bounding box center [832, 298] width 388 height 82
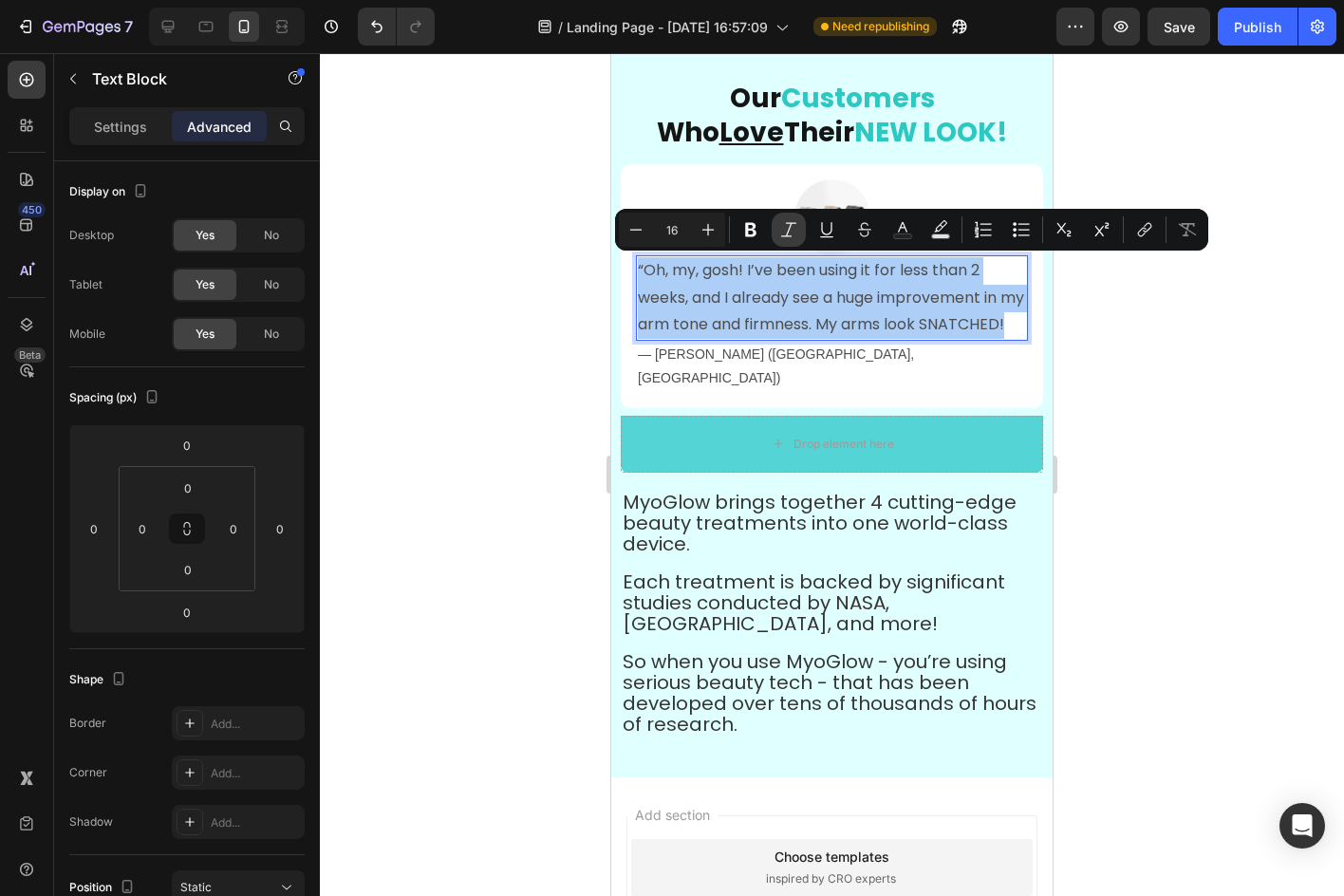
click at [794, 222] on icon "Editor contextual toolbar" at bounding box center [788, 229] width 19 height 19
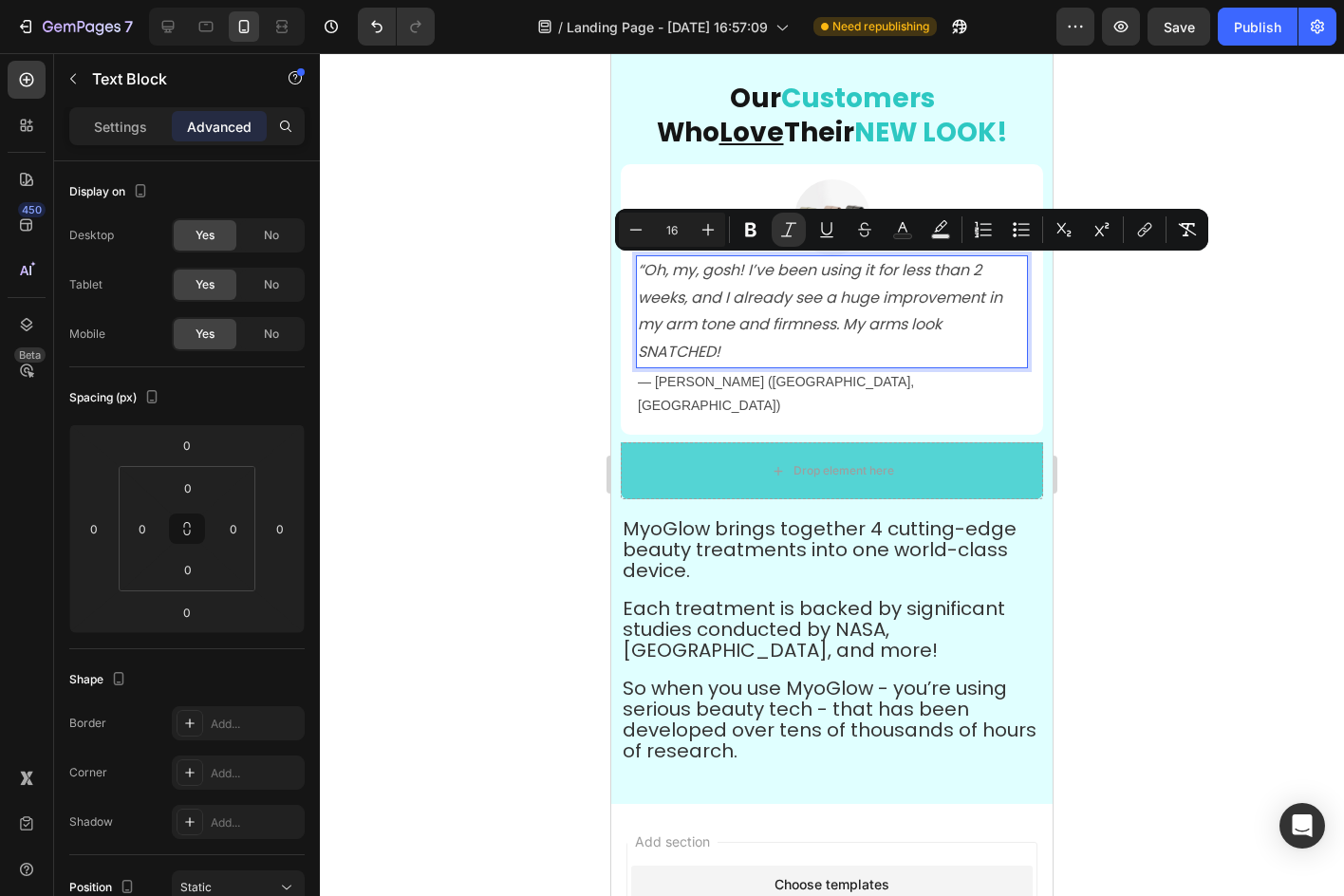
click at [1070, 357] on div at bounding box center [832, 473] width 1024 height 842
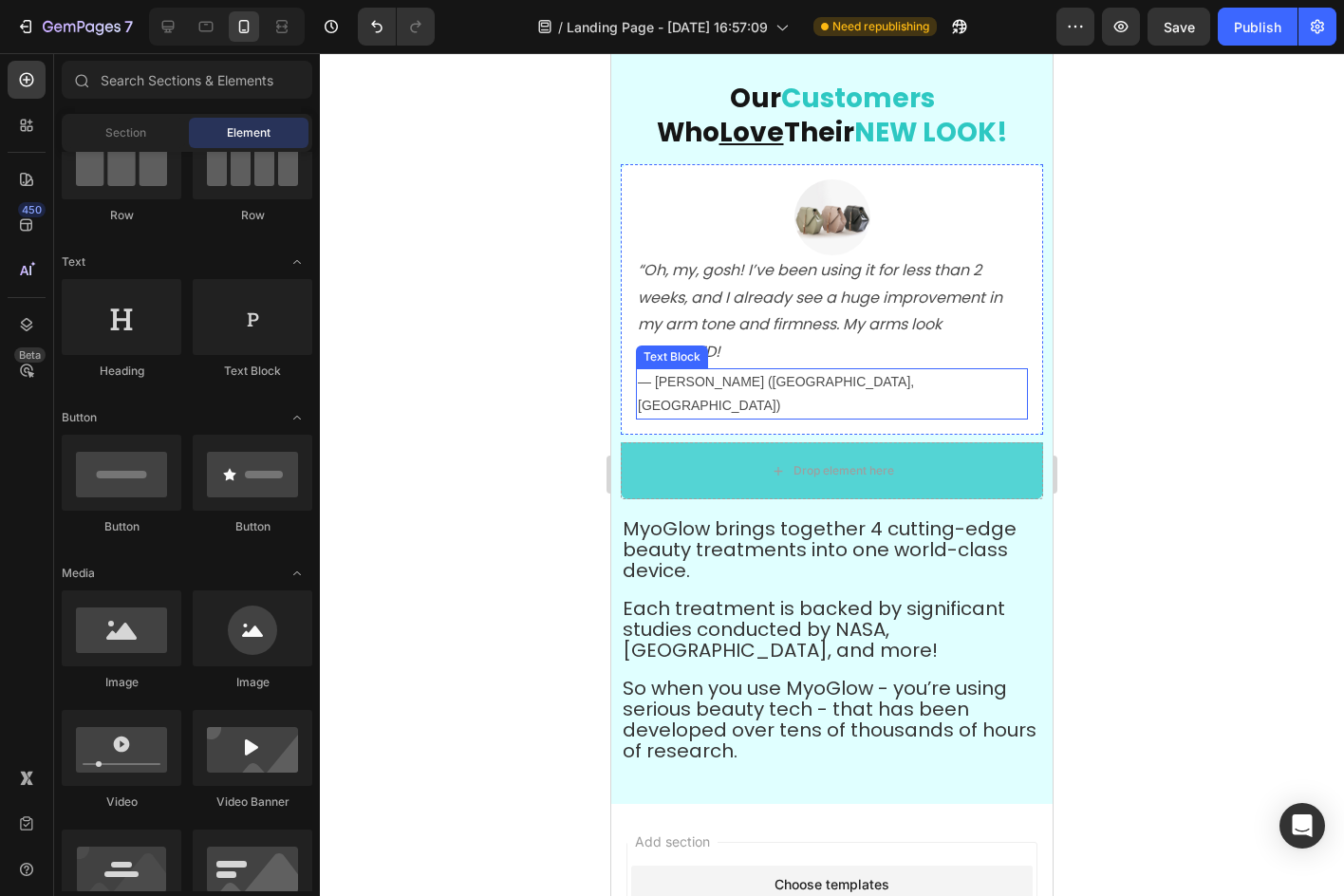
click at [796, 382] on p "— [PERSON_NAME] ([GEOGRAPHIC_DATA], [GEOGRAPHIC_DATA])" at bounding box center [832, 393] width 388 height 48
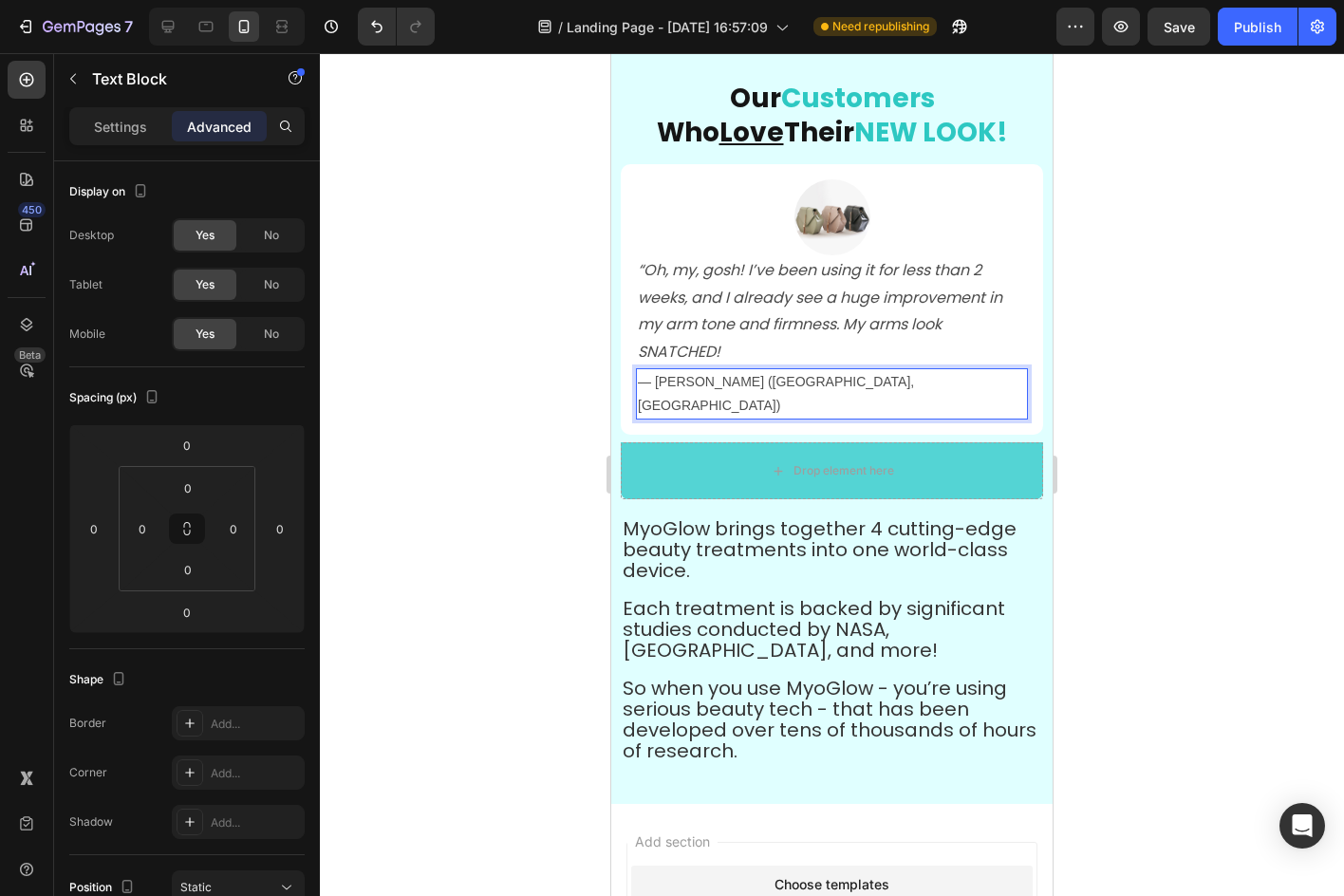
click at [792, 378] on p "— [PERSON_NAME] ([GEOGRAPHIC_DATA], [GEOGRAPHIC_DATA])" at bounding box center [832, 393] width 388 height 48
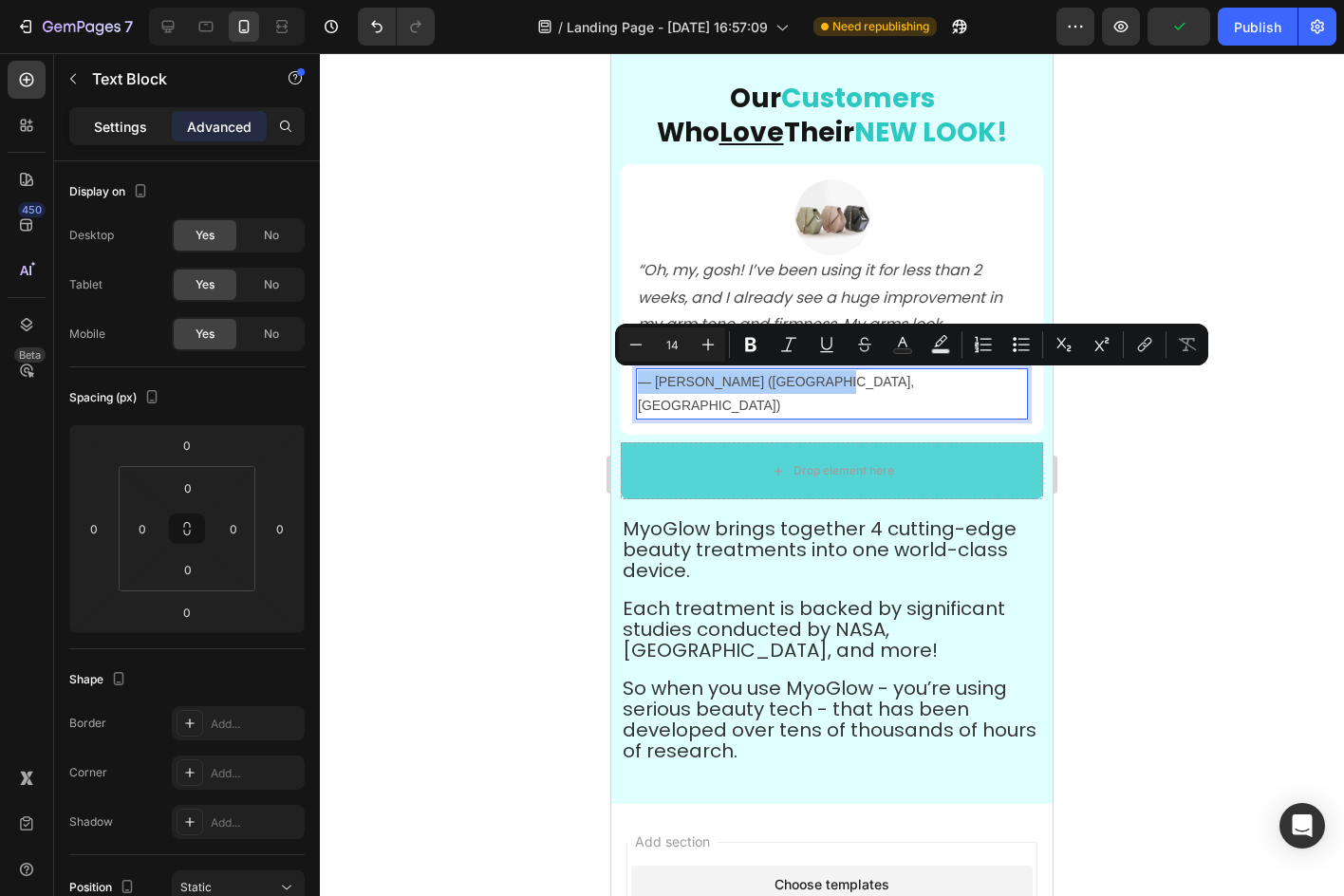
click at [105, 131] on p "Settings" at bounding box center [120, 127] width 53 height 20
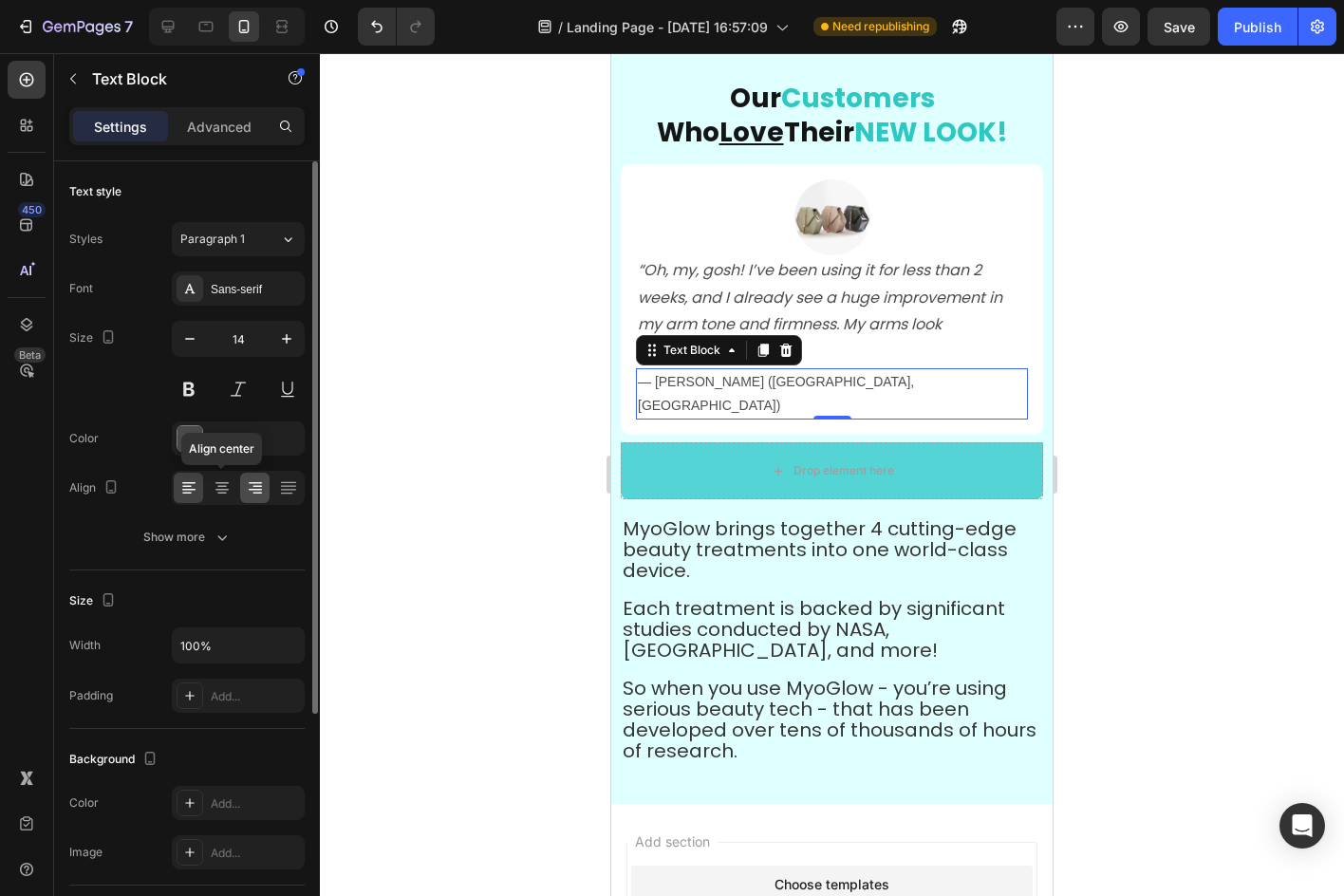
drag, startPoint x: 228, startPoint y: 479, endPoint x: 245, endPoint y: 474, distance: 17.7
click at [226, 479] on icon at bounding box center [222, 487] width 19 height 19
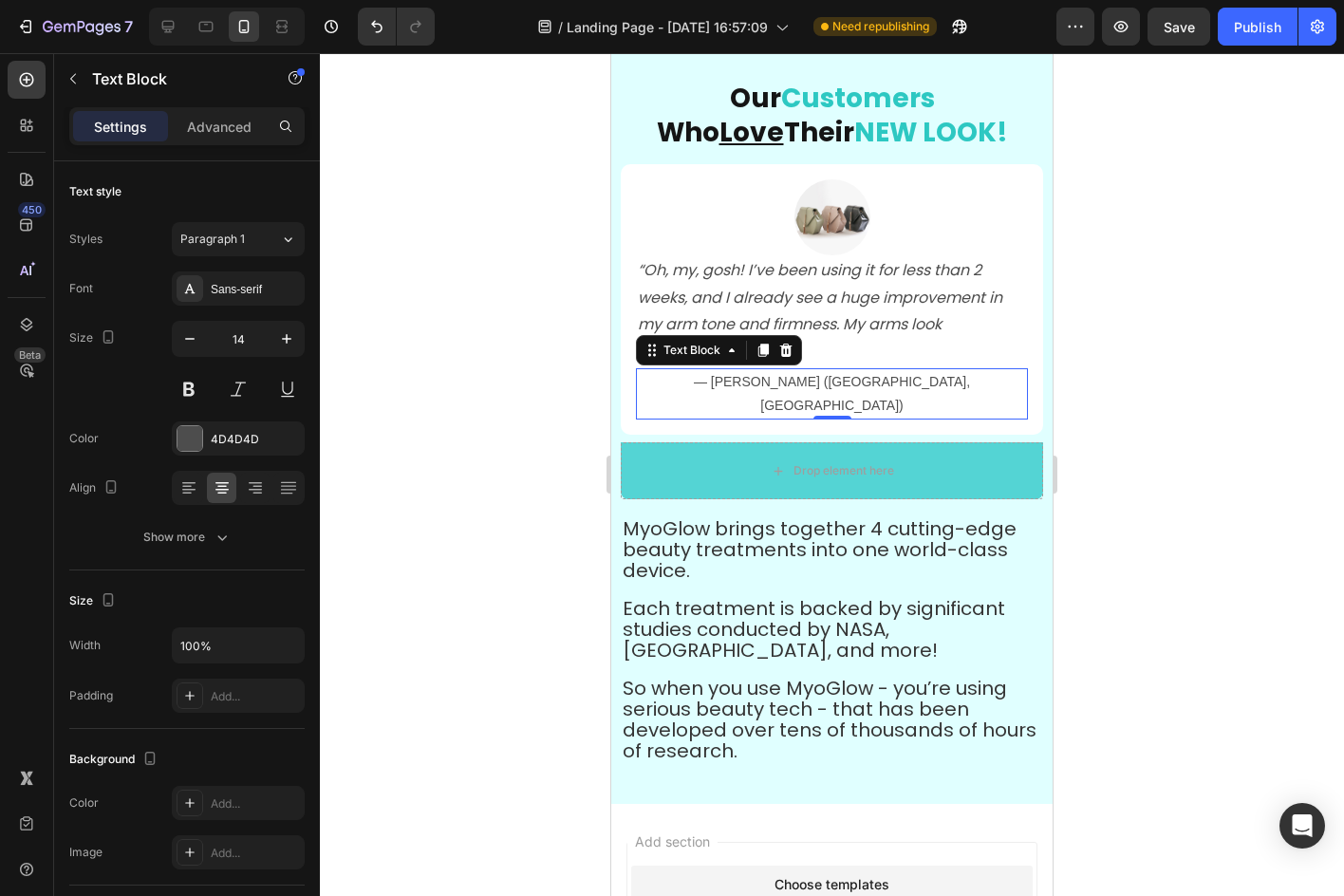
click at [396, 437] on div at bounding box center [832, 473] width 1024 height 842
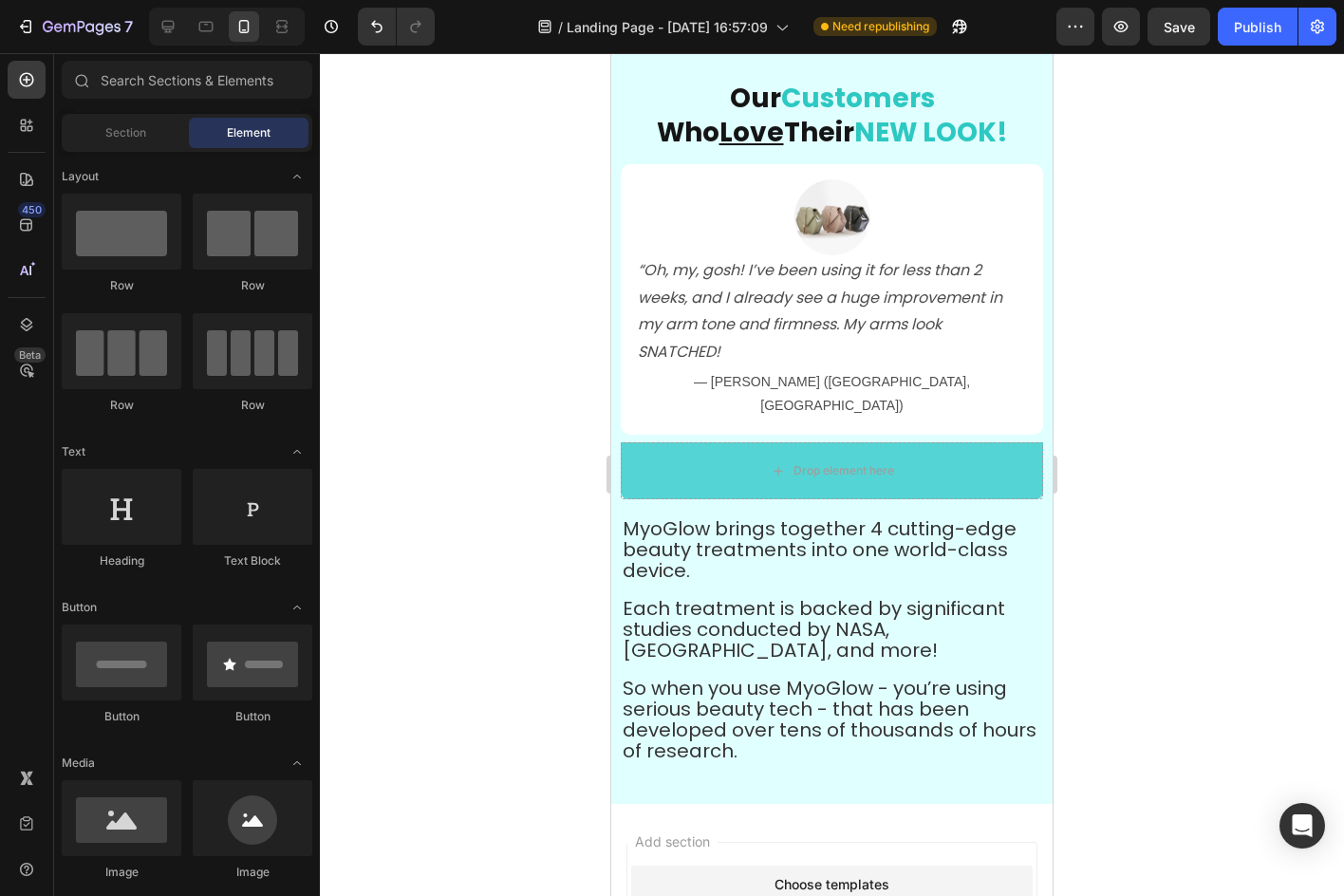
scroll to position [189, 0]
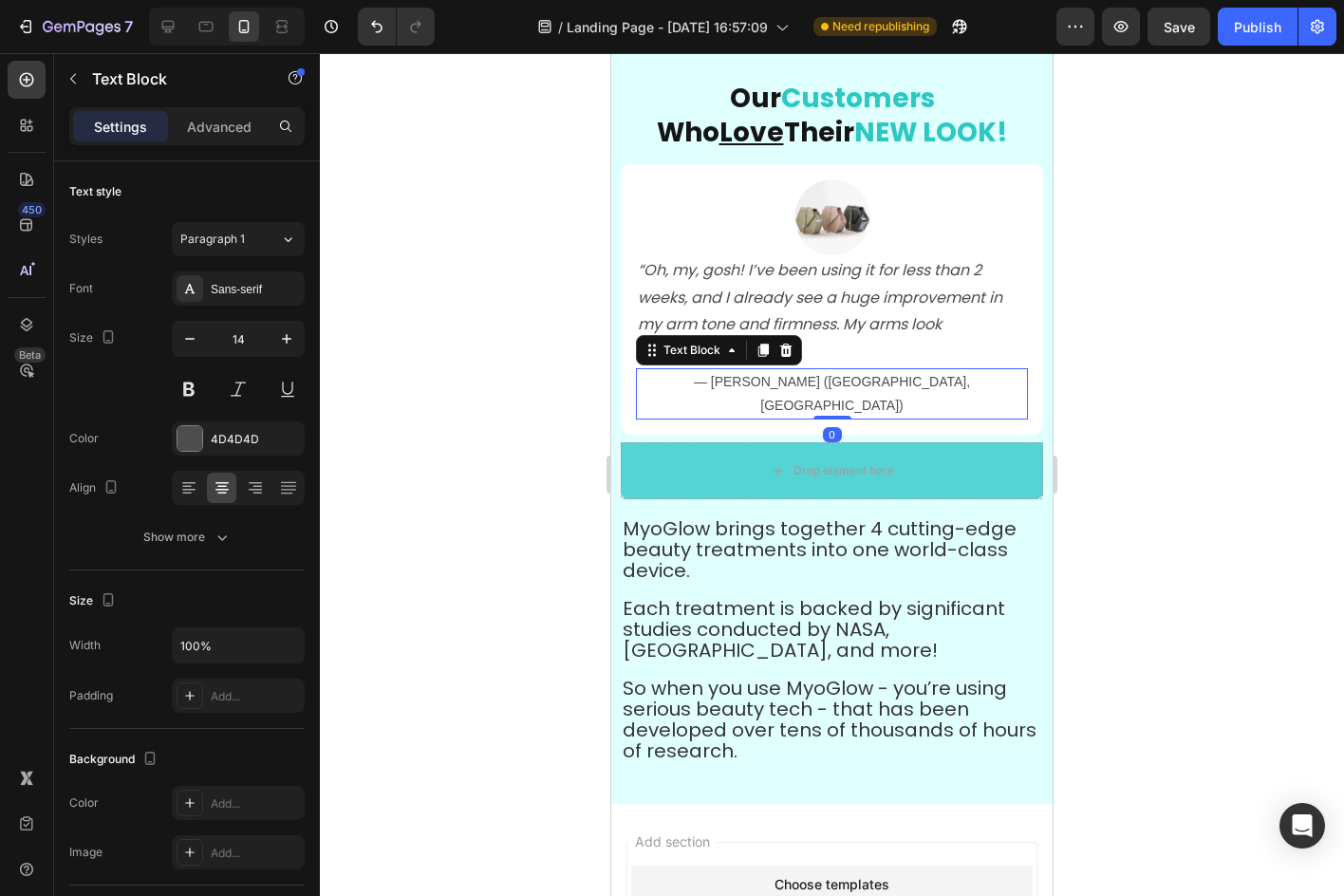
click at [777, 380] on p "— [PERSON_NAME] ([GEOGRAPHIC_DATA], [GEOGRAPHIC_DATA])" at bounding box center [832, 393] width 388 height 48
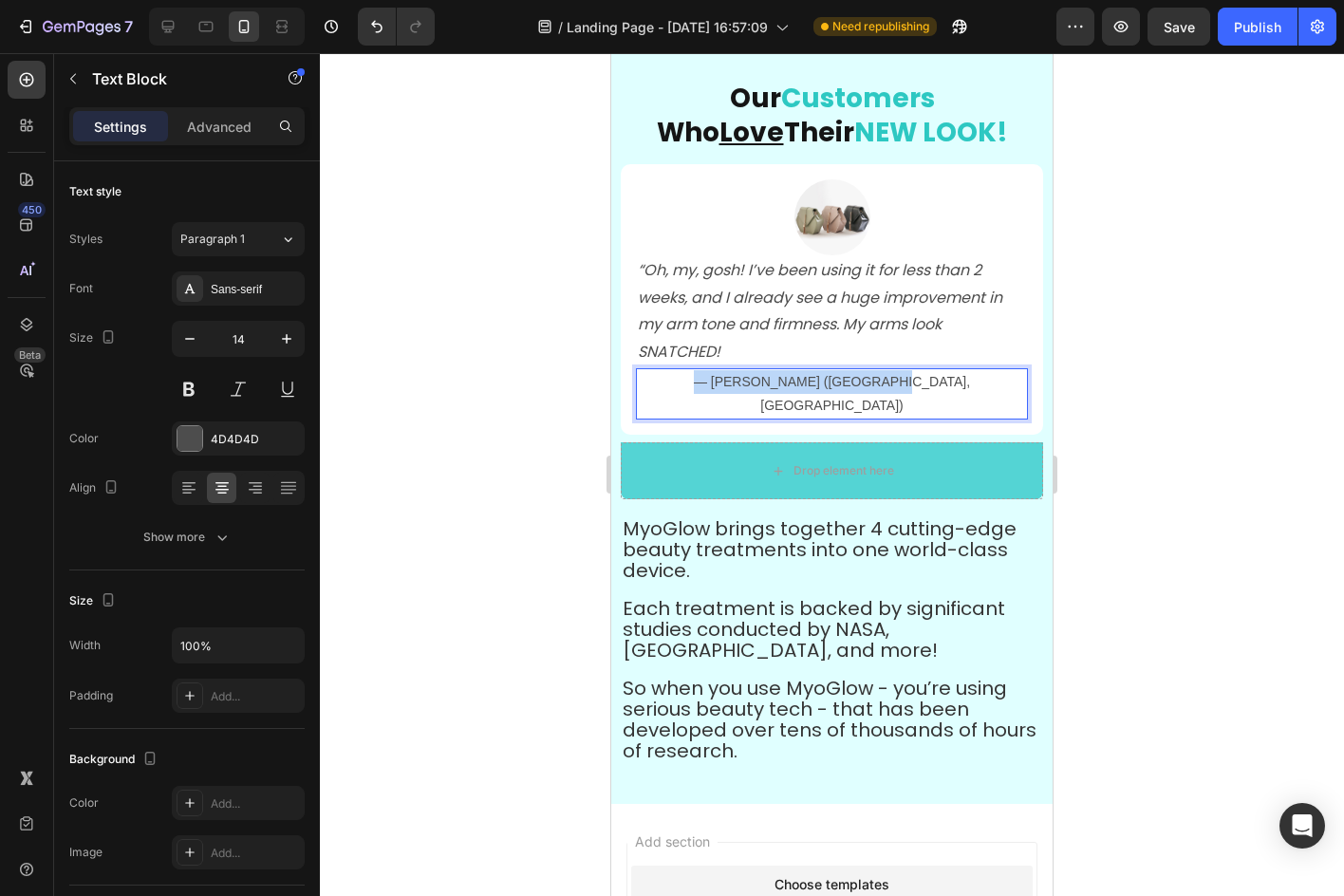
click at [777, 379] on p "— [PERSON_NAME] ([GEOGRAPHIC_DATA], [GEOGRAPHIC_DATA])" at bounding box center [832, 393] width 388 height 48
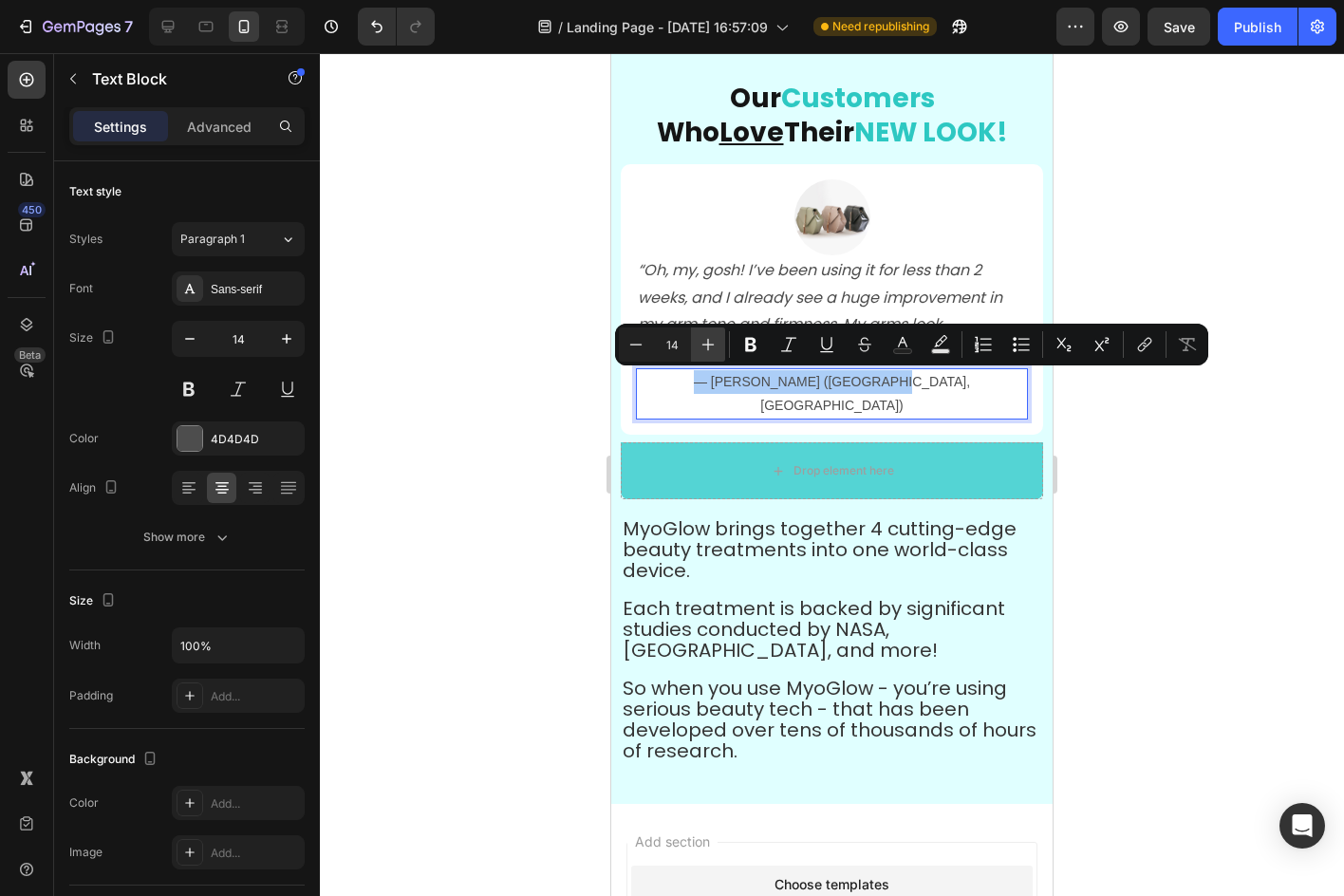
click at [721, 345] on button "Plus" at bounding box center [708, 344] width 34 height 34
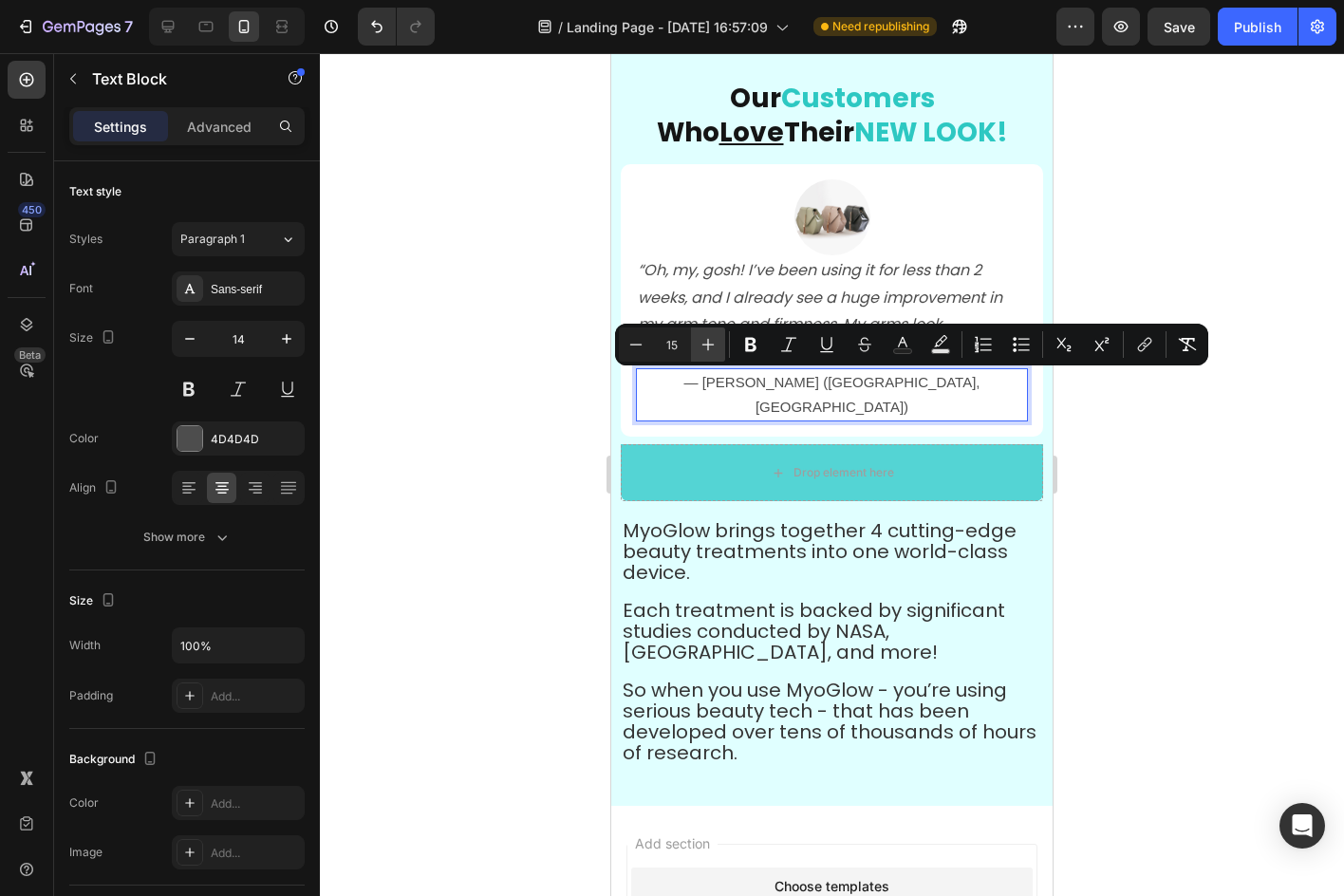
click at [721, 345] on button "Plus" at bounding box center [708, 344] width 34 height 34
type input "16"
click at [1110, 477] on div at bounding box center [832, 473] width 1024 height 842
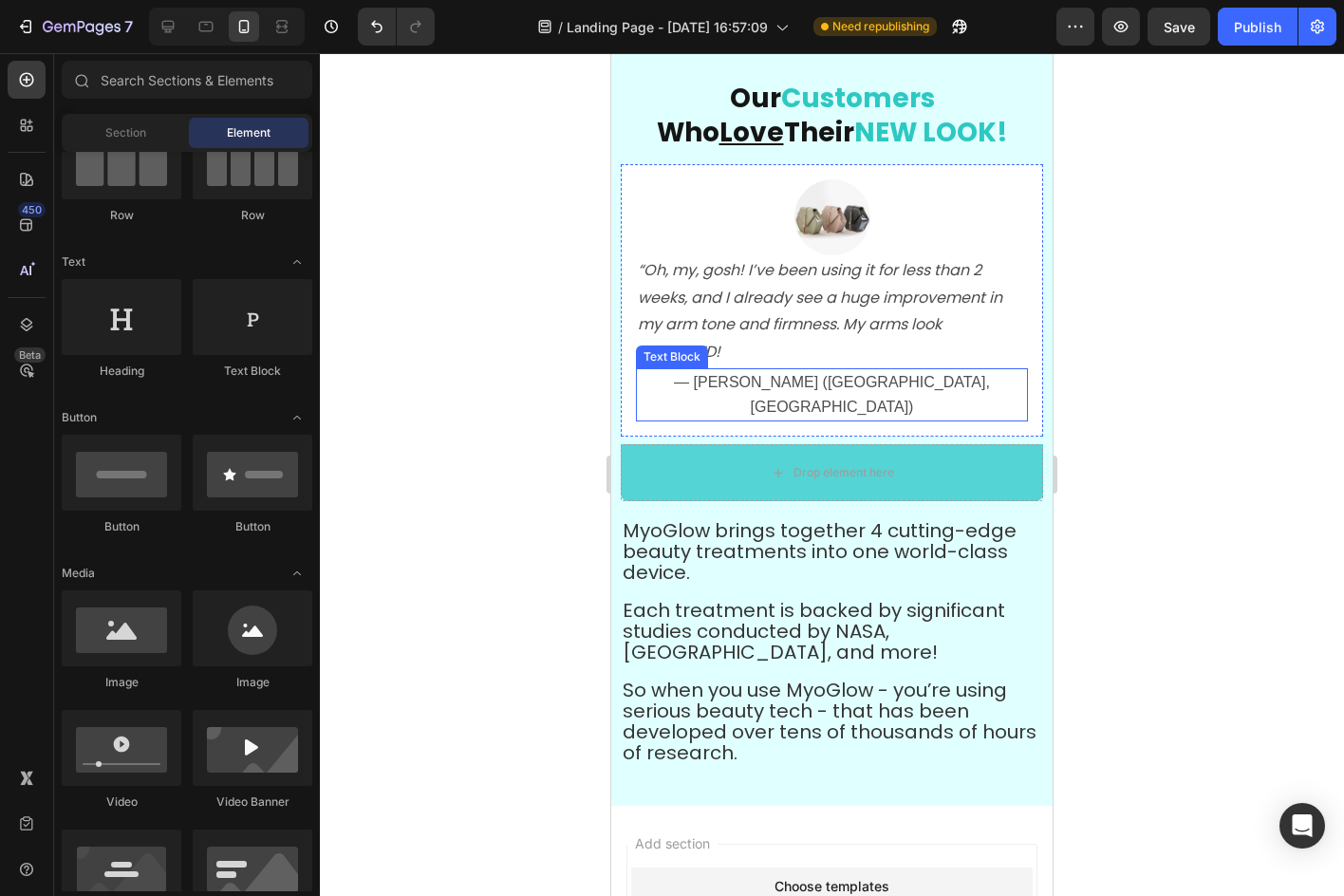
click at [877, 386] on span "— [PERSON_NAME] ([GEOGRAPHIC_DATA], [GEOGRAPHIC_DATA])" at bounding box center [832, 394] width 316 height 41
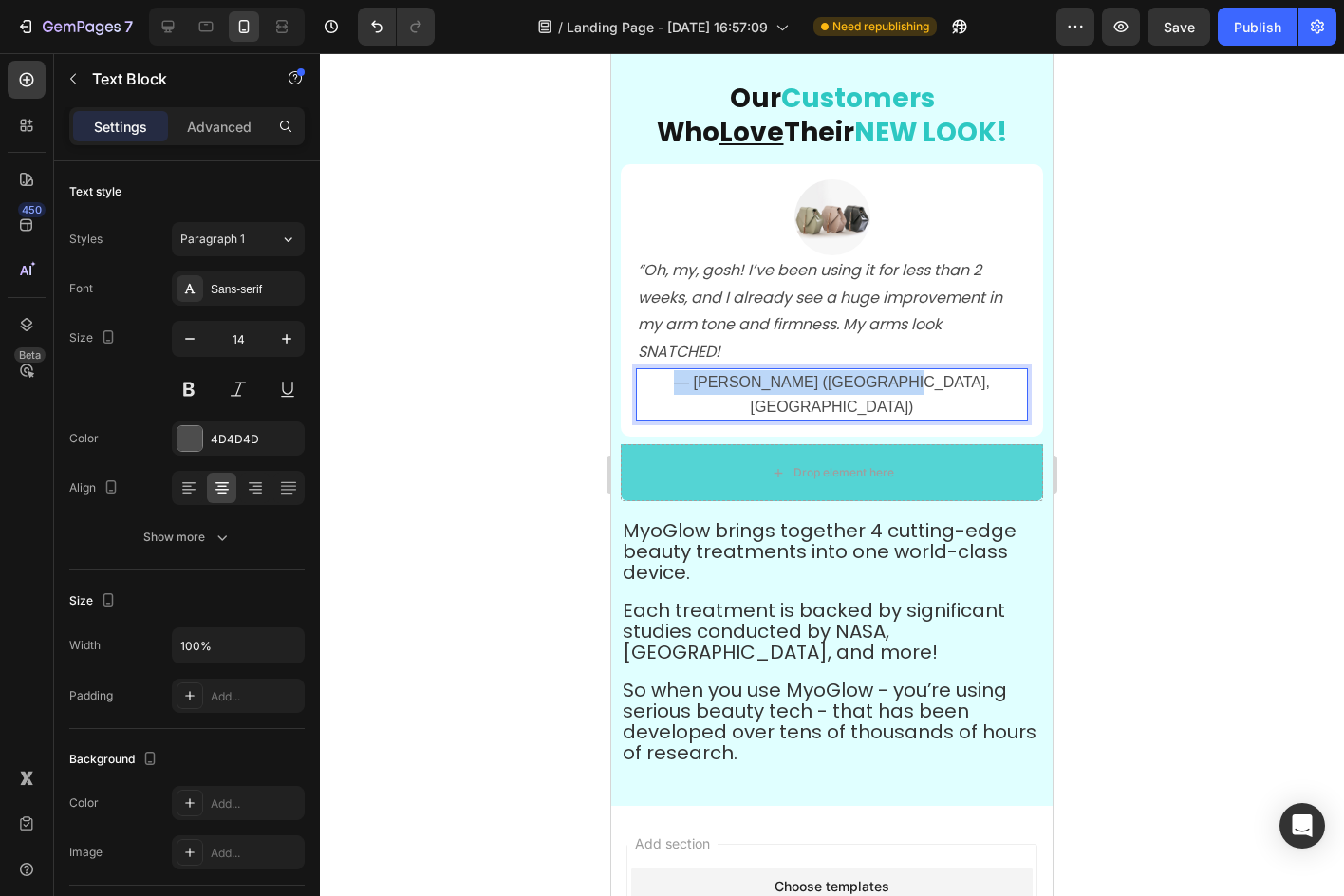
click at [877, 386] on span "— [PERSON_NAME] ([GEOGRAPHIC_DATA], [GEOGRAPHIC_DATA])" at bounding box center [832, 394] width 316 height 41
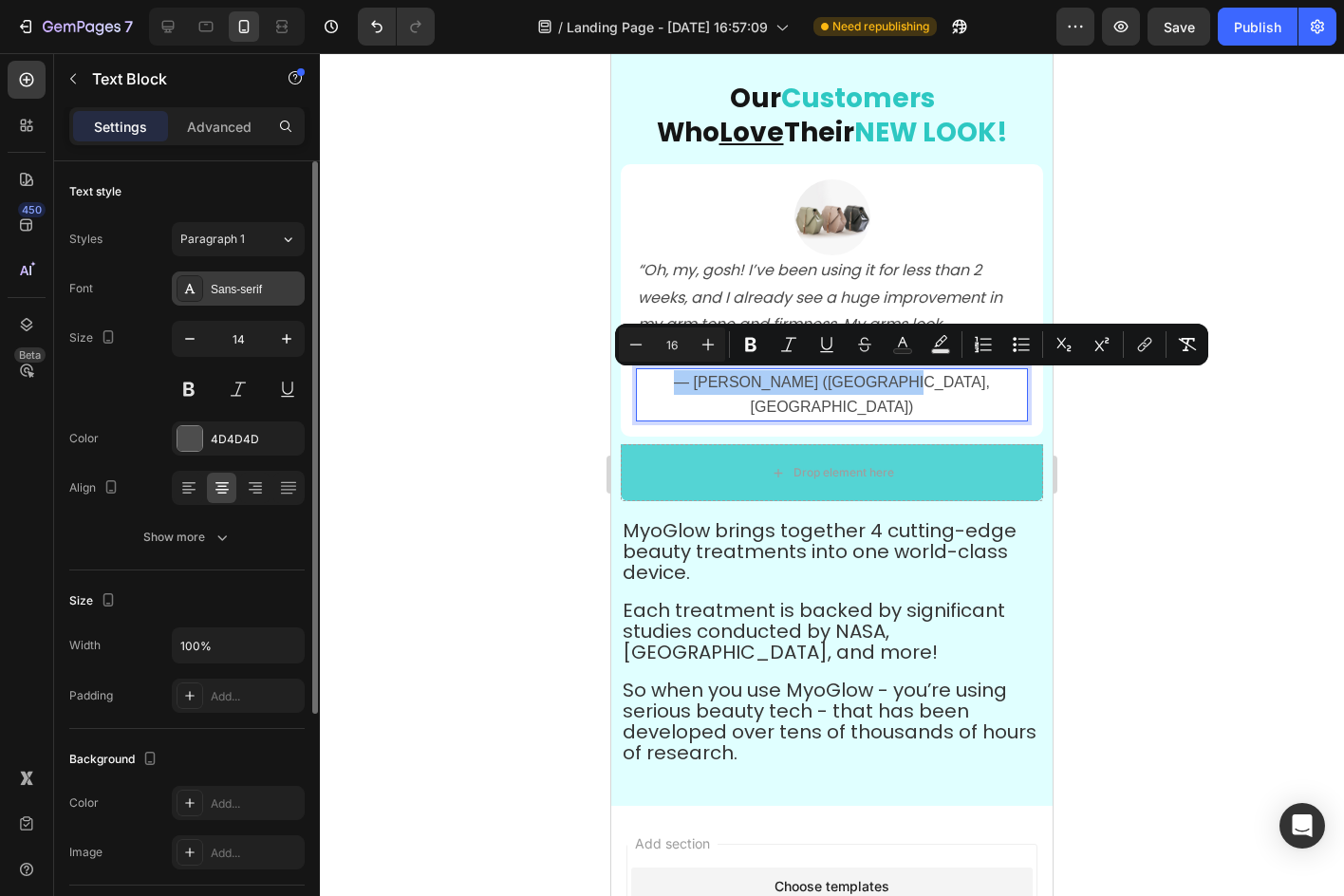
click at [285, 281] on div "Sans-serif" at bounding box center [255, 290] width 89 height 18
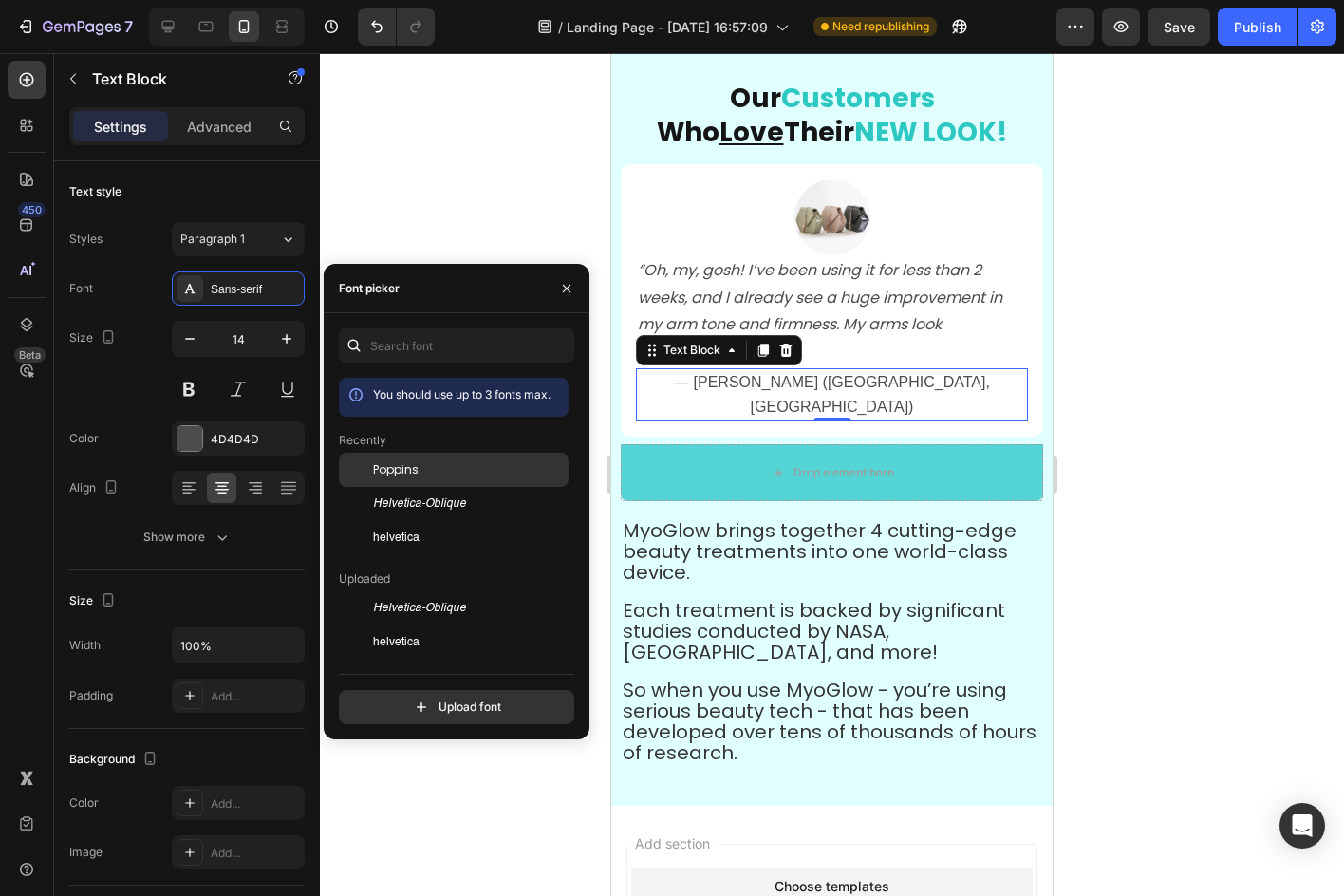
click at [391, 462] on span "Poppins" at bounding box center [395, 470] width 46 height 18
click at [473, 241] on div at bounding box center [832, 473] width 1024 height 842
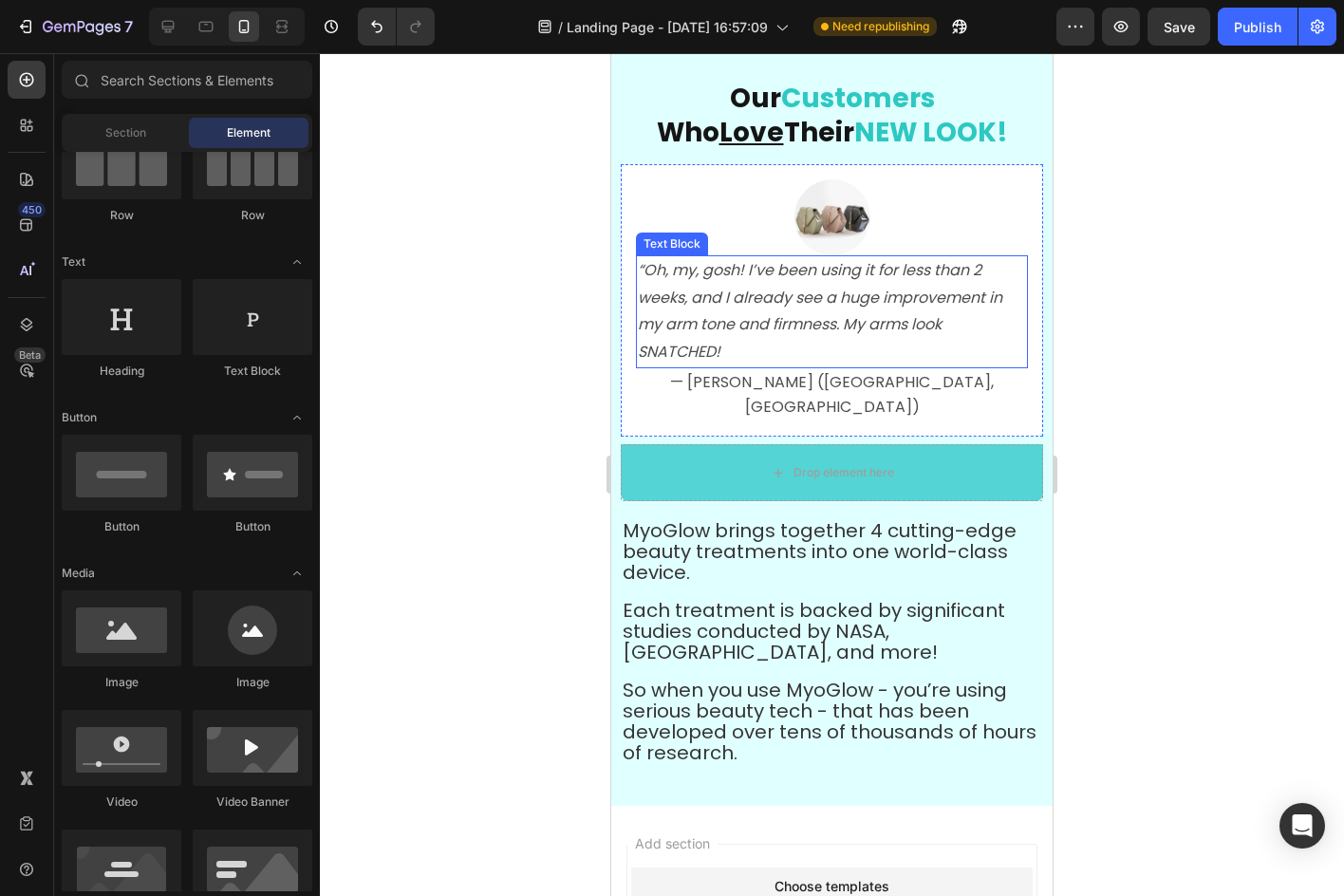
click at [698, 317] on icon "“Oh, my, gosh! I’ve been using it for less than 2 weeks, and I already see a hu…" at bounding box center [819, 310] width 364 height 103
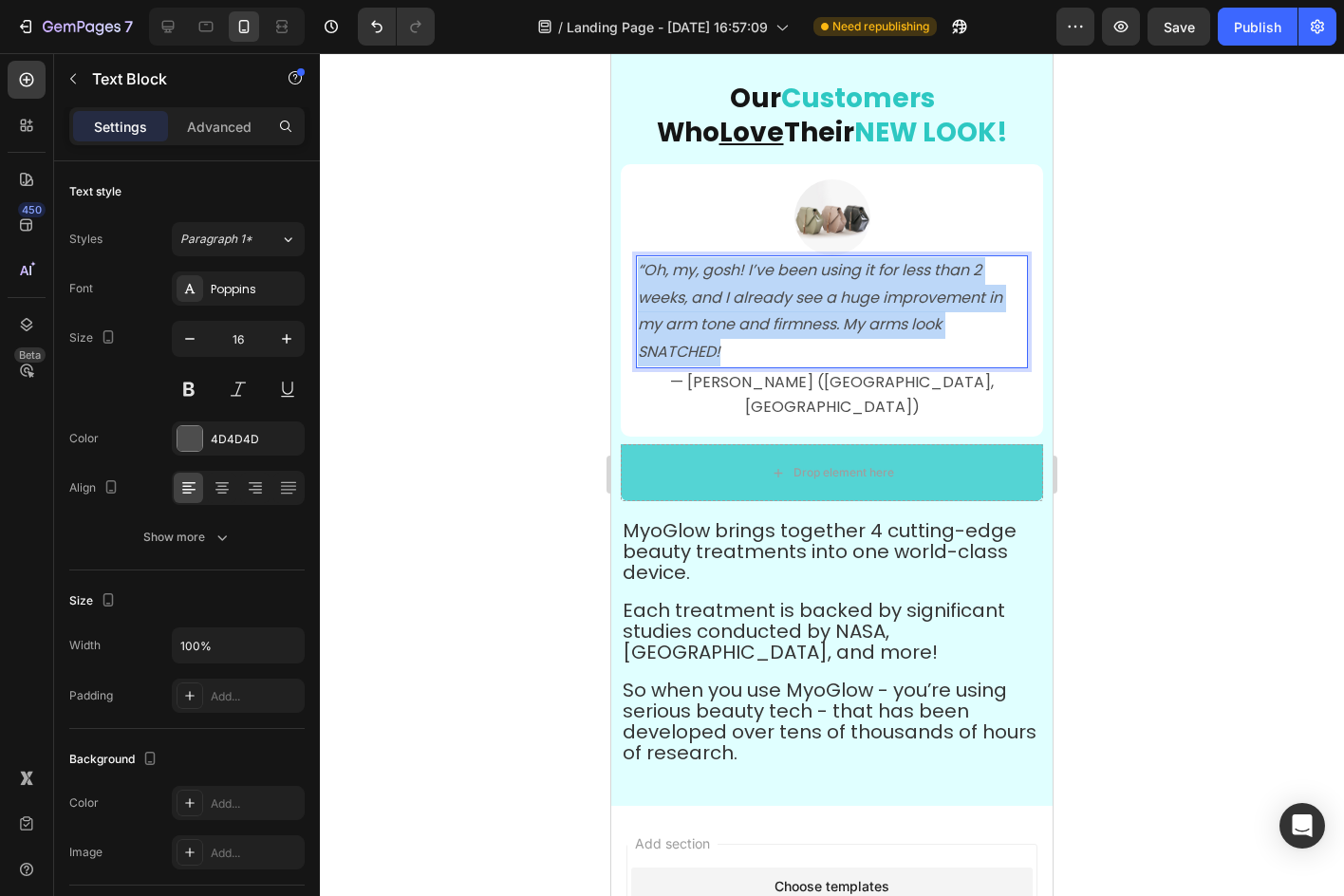
click at [698, 317] on icon "“Oh, my, gosh! I’ve been using it for less than 2 weeks, and I already see a hu…" at bounding box center [819, 310] width 364 height 103
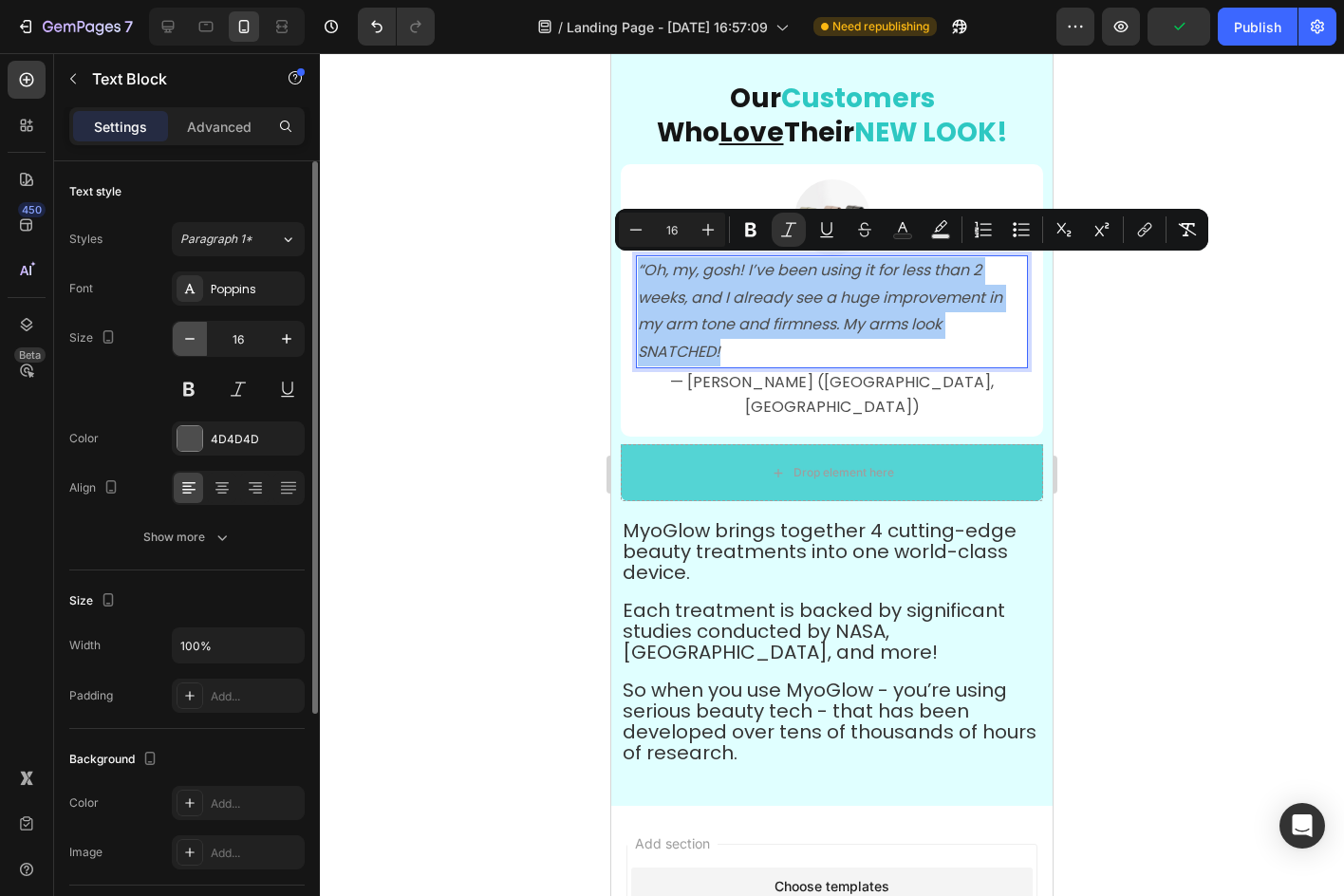
click at [206, 335] on button "button" at bounding box center [189, 339] width 34 height 34
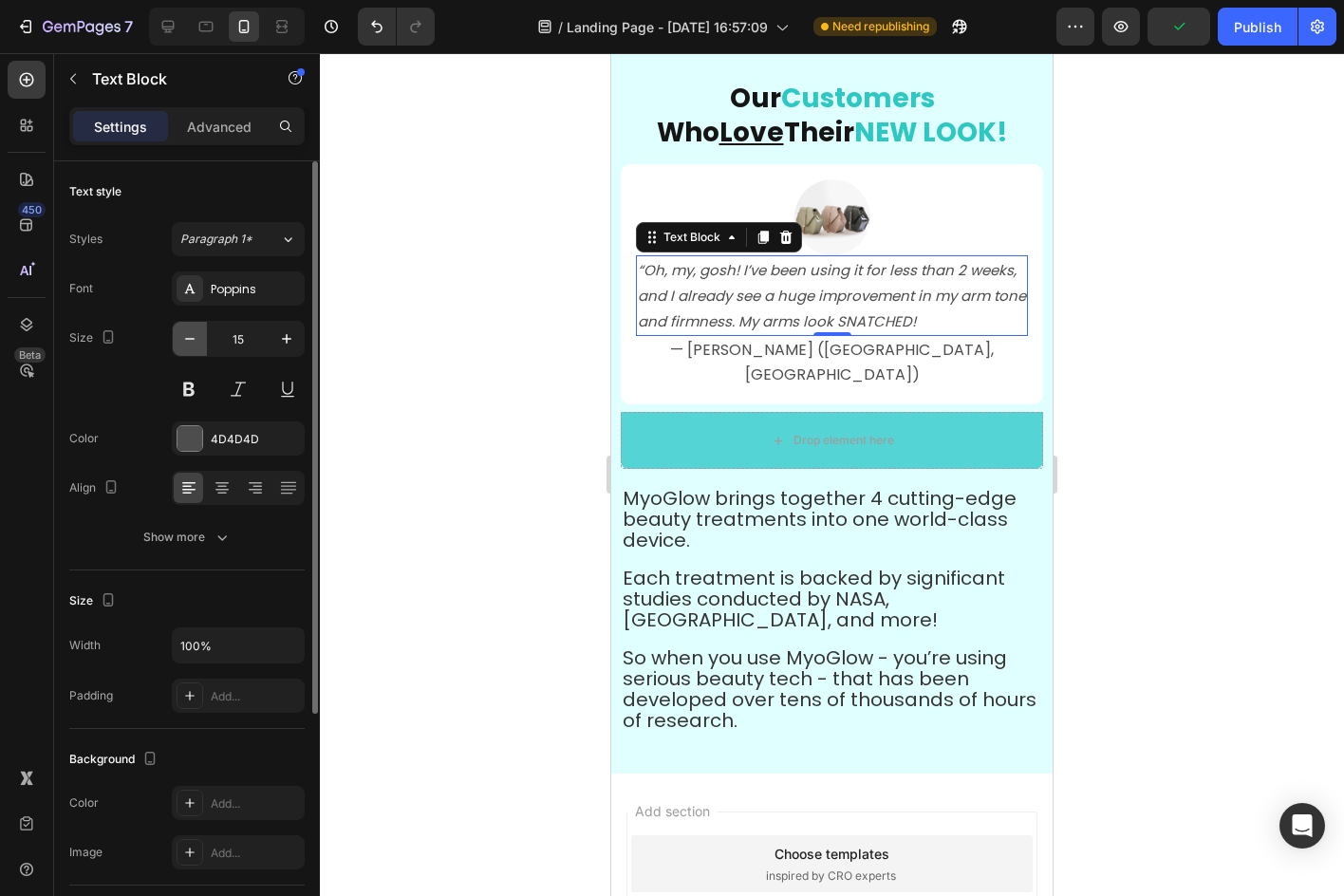
click at [206, 335] on button "button" at bounding box center [189, 339] width 34 height 34
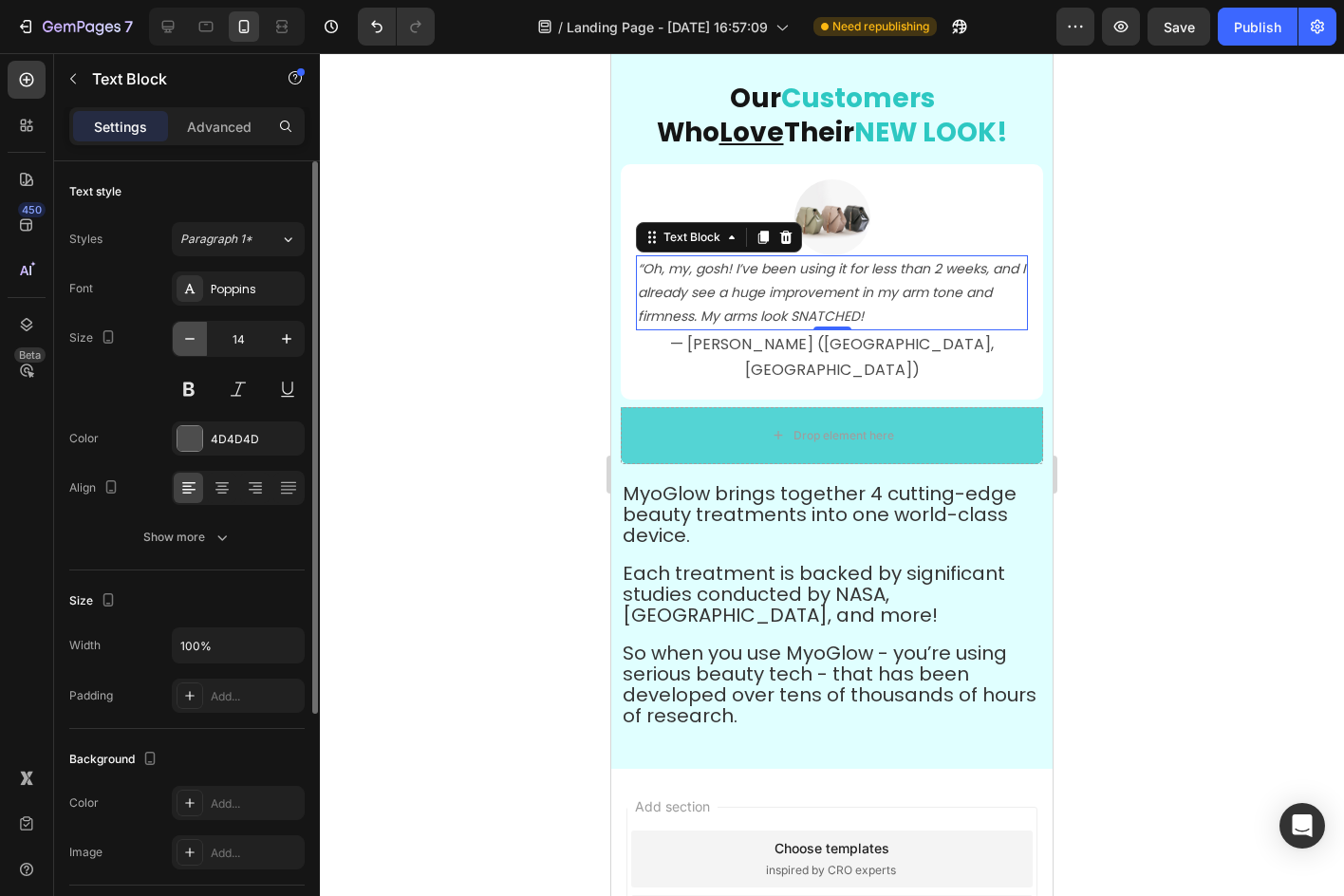
click at [205, 339] on button "button" at bounding box center [189, 339] width 34 height 34
type input "13"
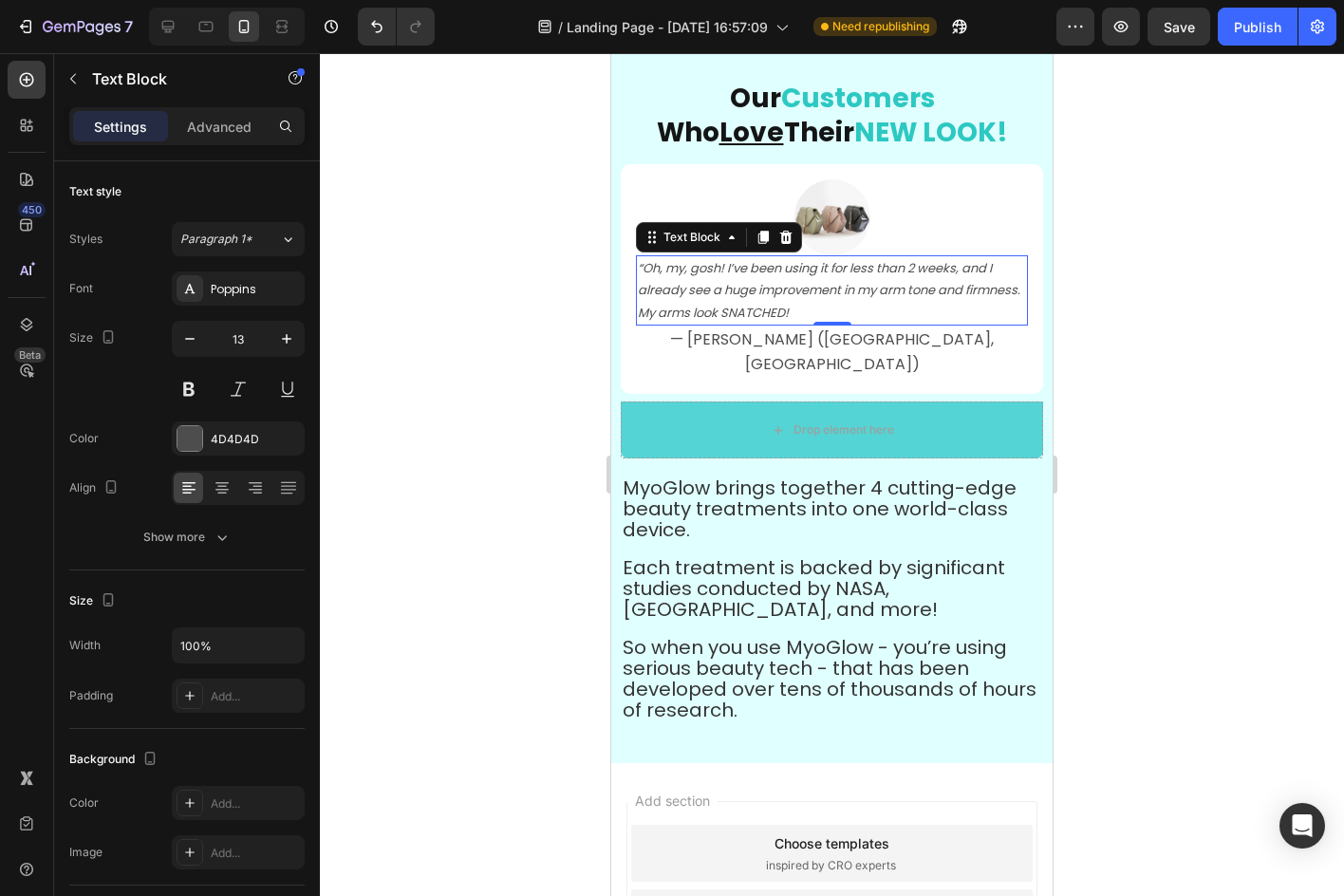
click at [746, 304] on icon "“Oh, my, gosh! I’ve been using it for less than 2 weeks, and I already see a hu…" at bounding box center [829, 290] width 383 height 62
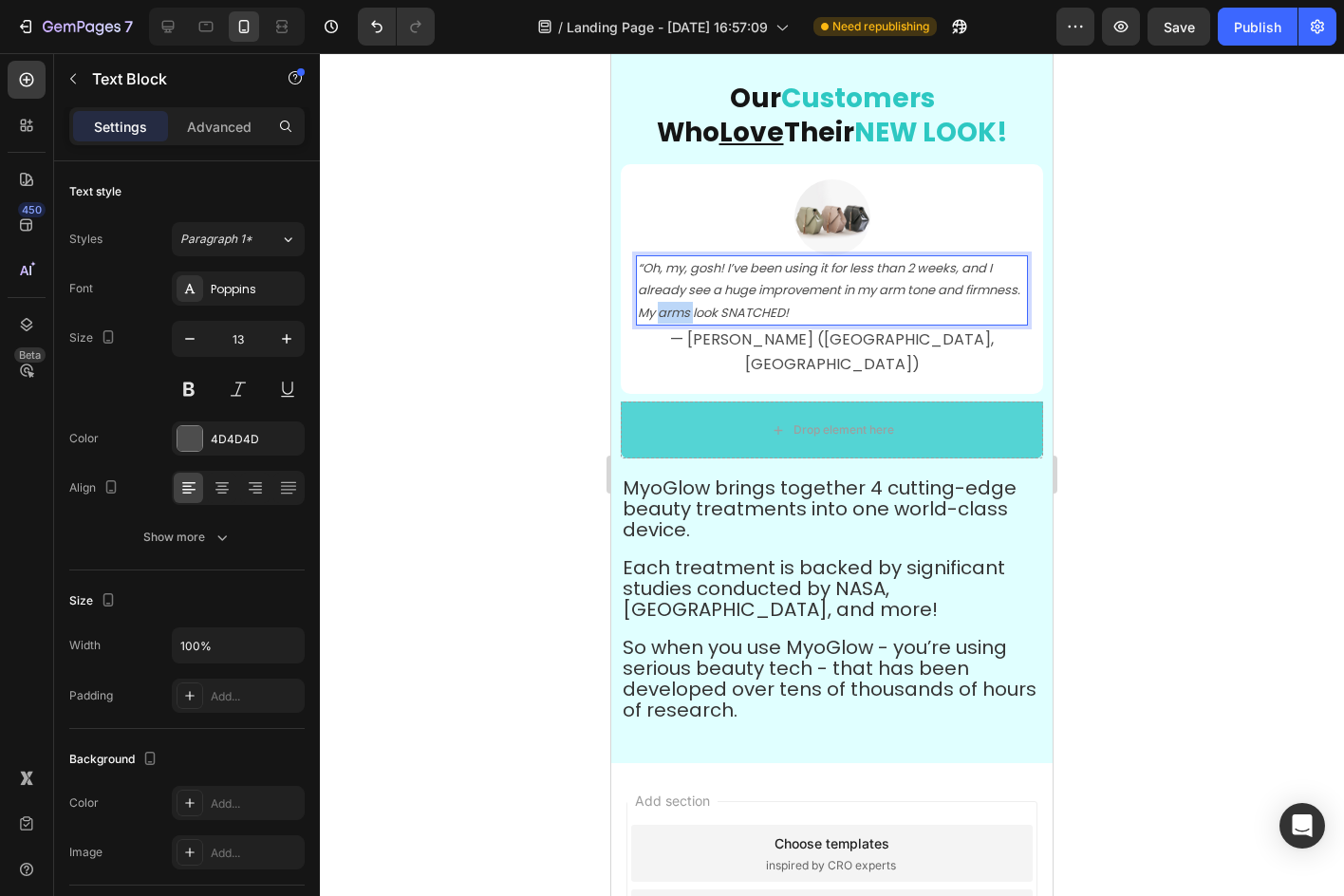
click at [746, 304] on icon "“Oh, my, gosh! I’ve been using it for less than 2 weeks, and I already see a hu…" at bounding box center [829, 290] width 383 height 62
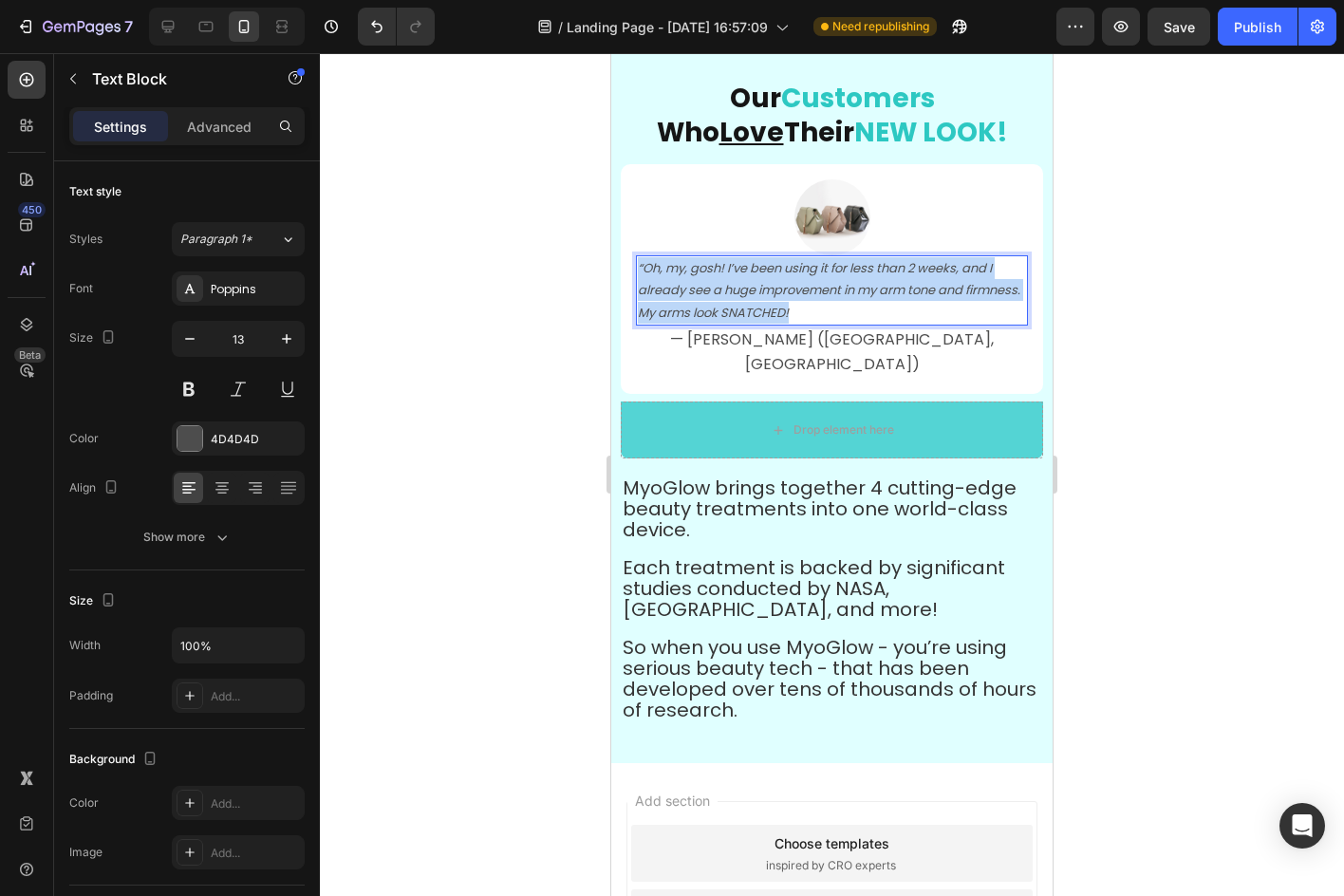
click at [746, 304] on icon "“Oh, my, gosh! I’ve been using it for less than 2 weeks, and I already see a hu…" at bounding box center [829, 290] width 383 height 62
click at [783, 280] on p "“Oh, my, gosh! I’ve been using it for less than 2 weeks, and I already see a hu…" at bounding box center [832, 290] width 388 height 66
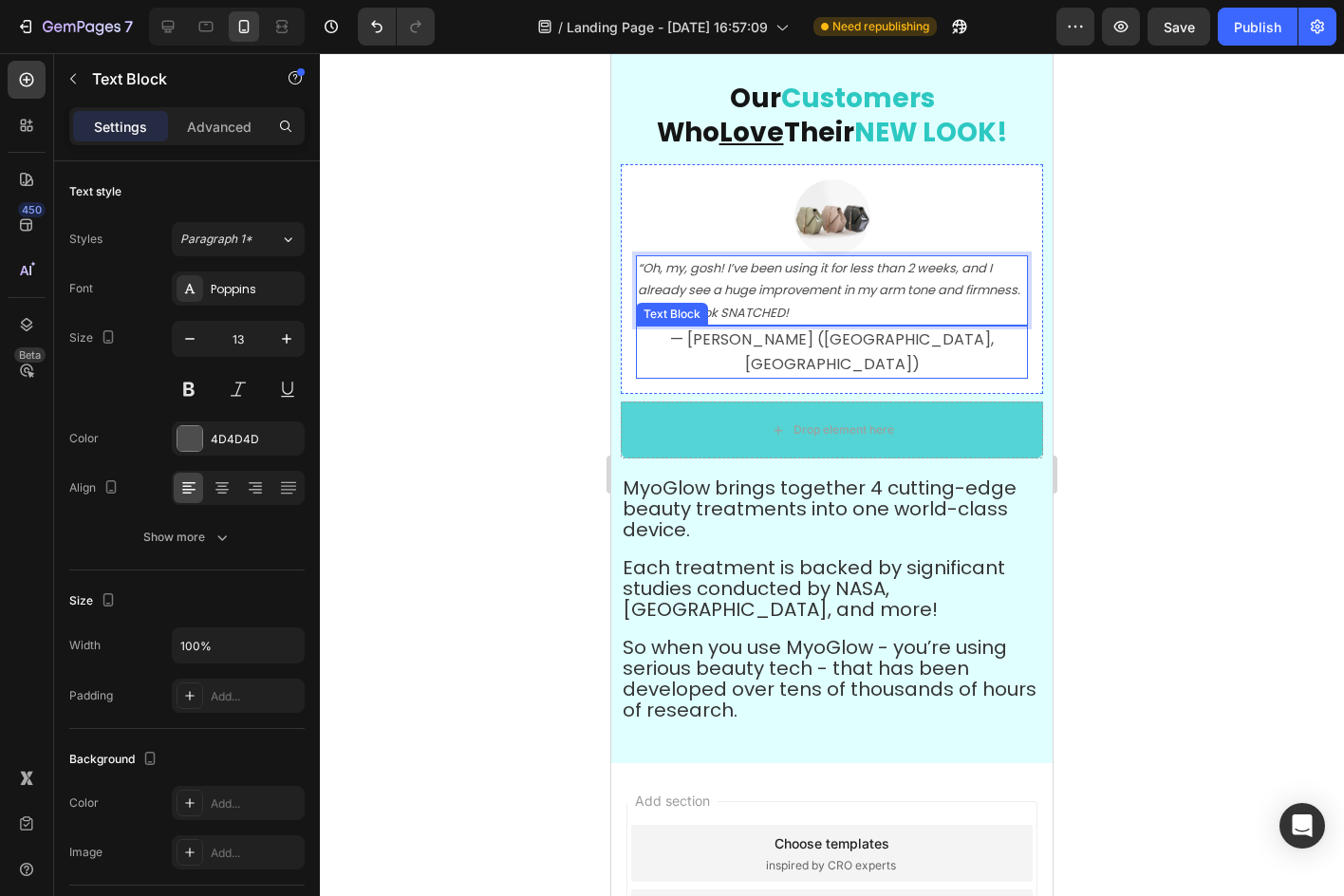
click at [869, 342] on span "— [PERSON_NAME] ([GEOGRAPHIC_DATA], [GEOGRAPHIC_DATA])" at bounding box center [832, 351] width 324 height 47
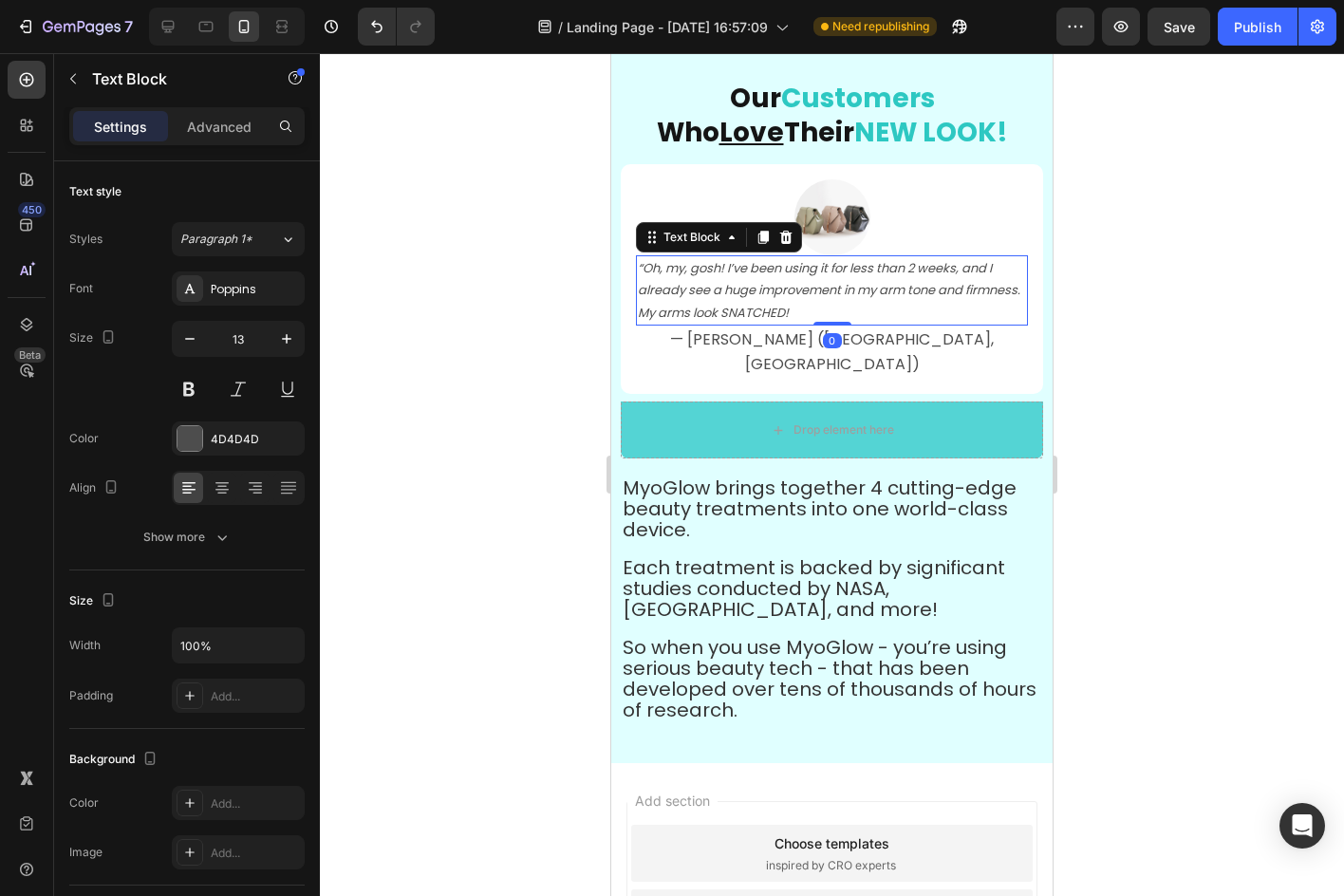
click at [892, 305] on p "“Oh, my, gosh! I’ve been using it for less than 2 weeks, and I already see a hu…" at bounding box center [832, 290] width 388 height 66
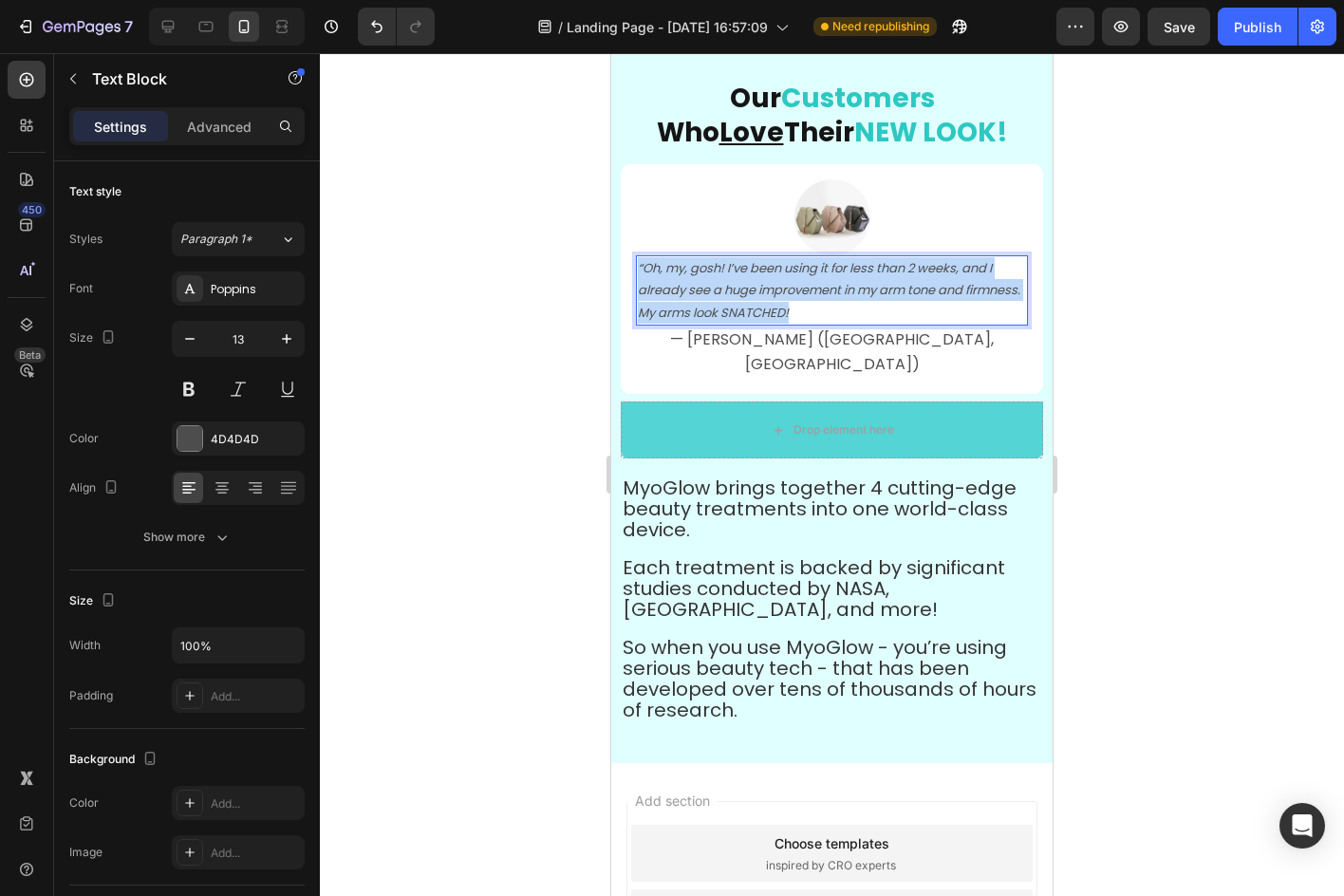
click at [892, 305] on p "“Oh, my, gosh! I’ve been using it for less than 2 weeks, and I already see a hu…" at bounding box center [832, 290] width 388 height 66
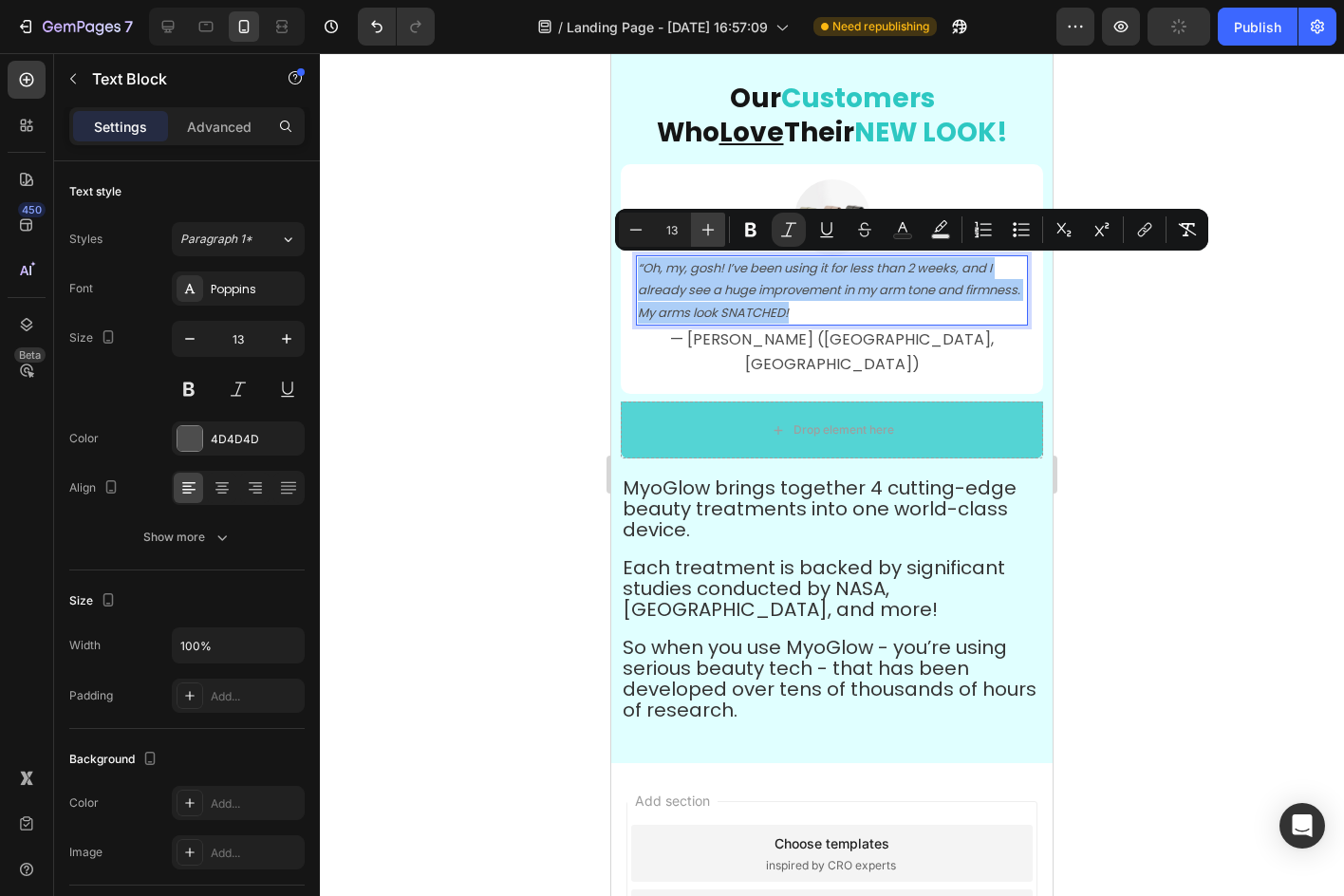
click at [713, 237] on icon "Editor contextual toolbar" at bounding box center [708, 229] width 19 height 19
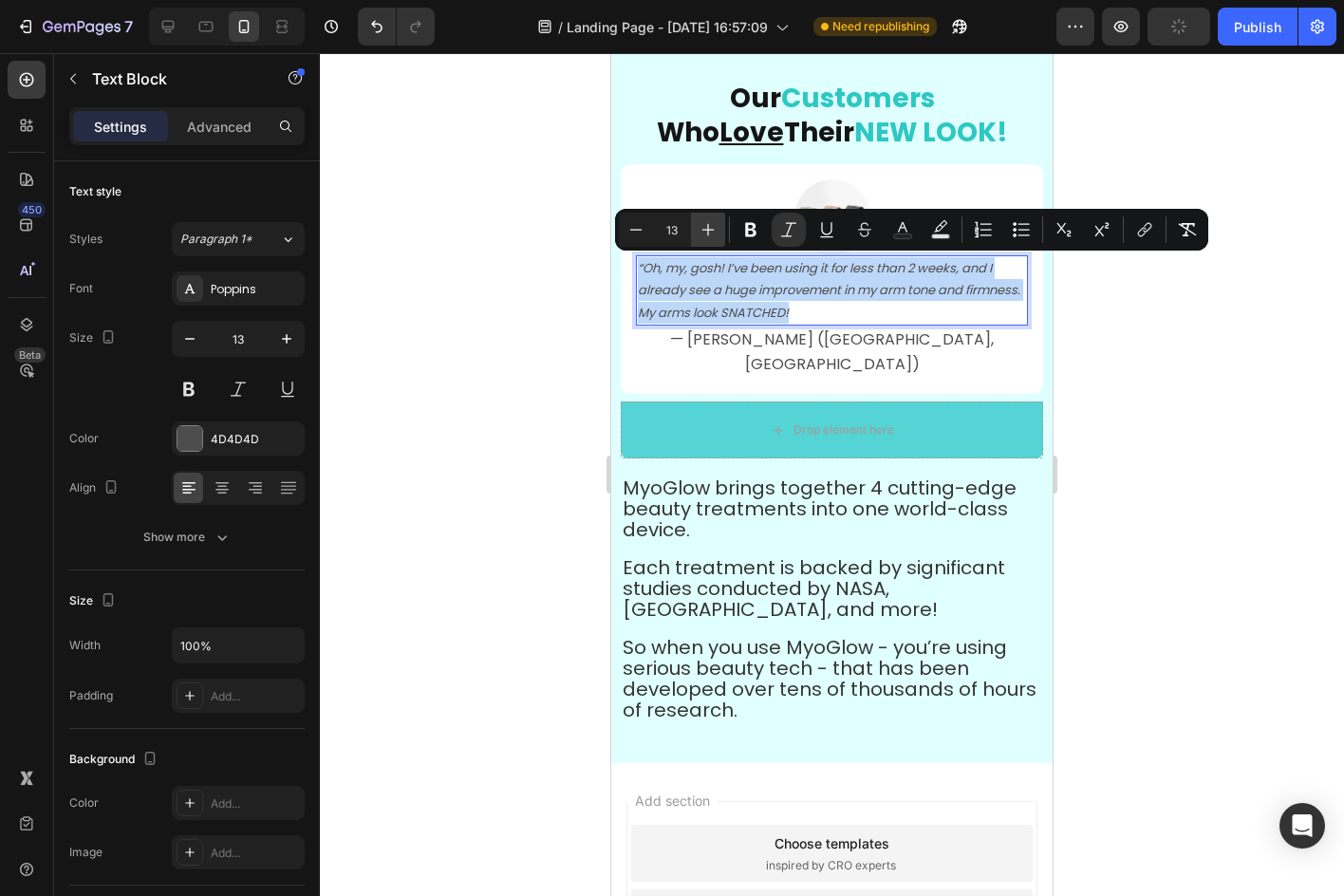
type input "14"
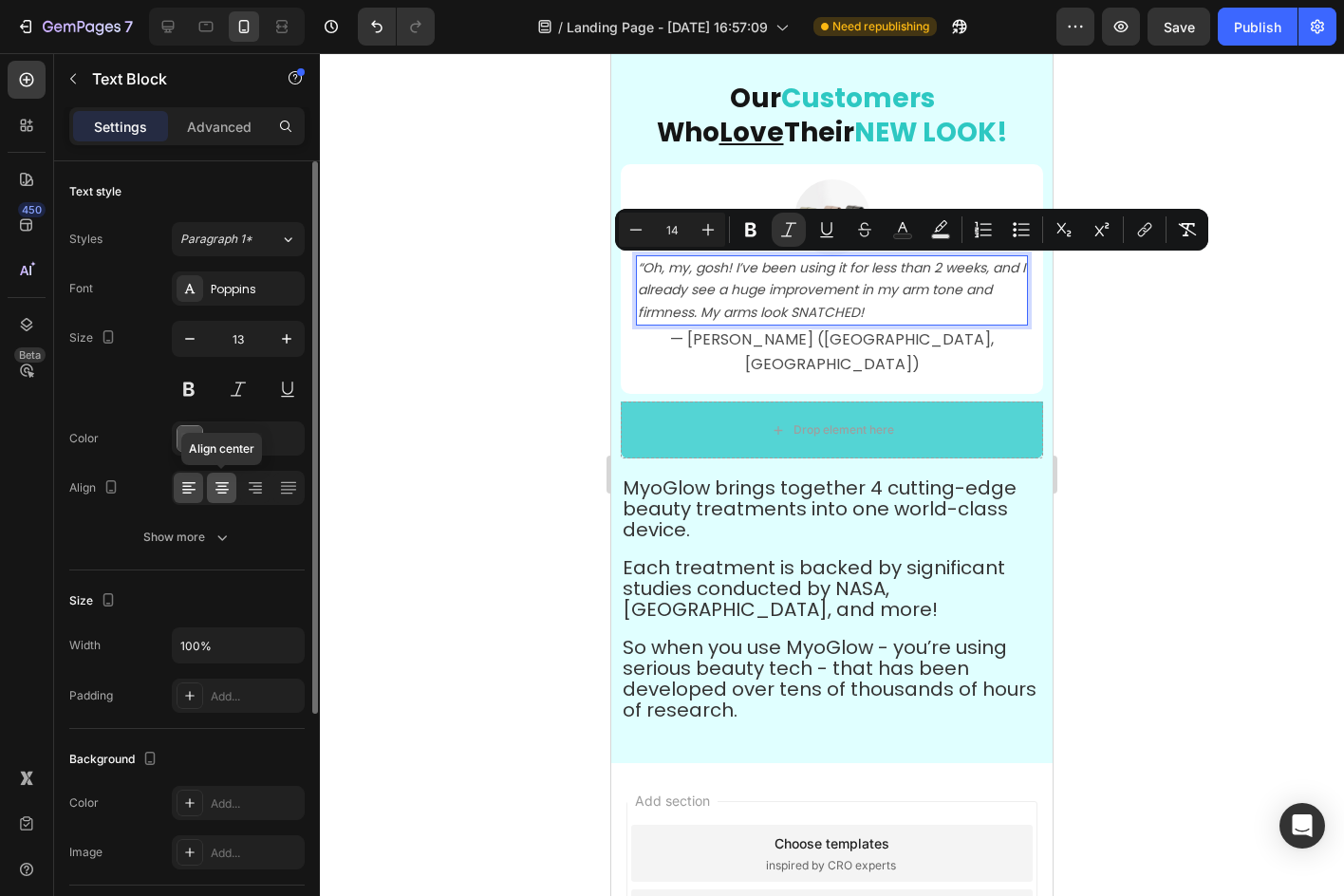
click at [227, 475] on div at bounding box center [222, 487] width 29 height 30
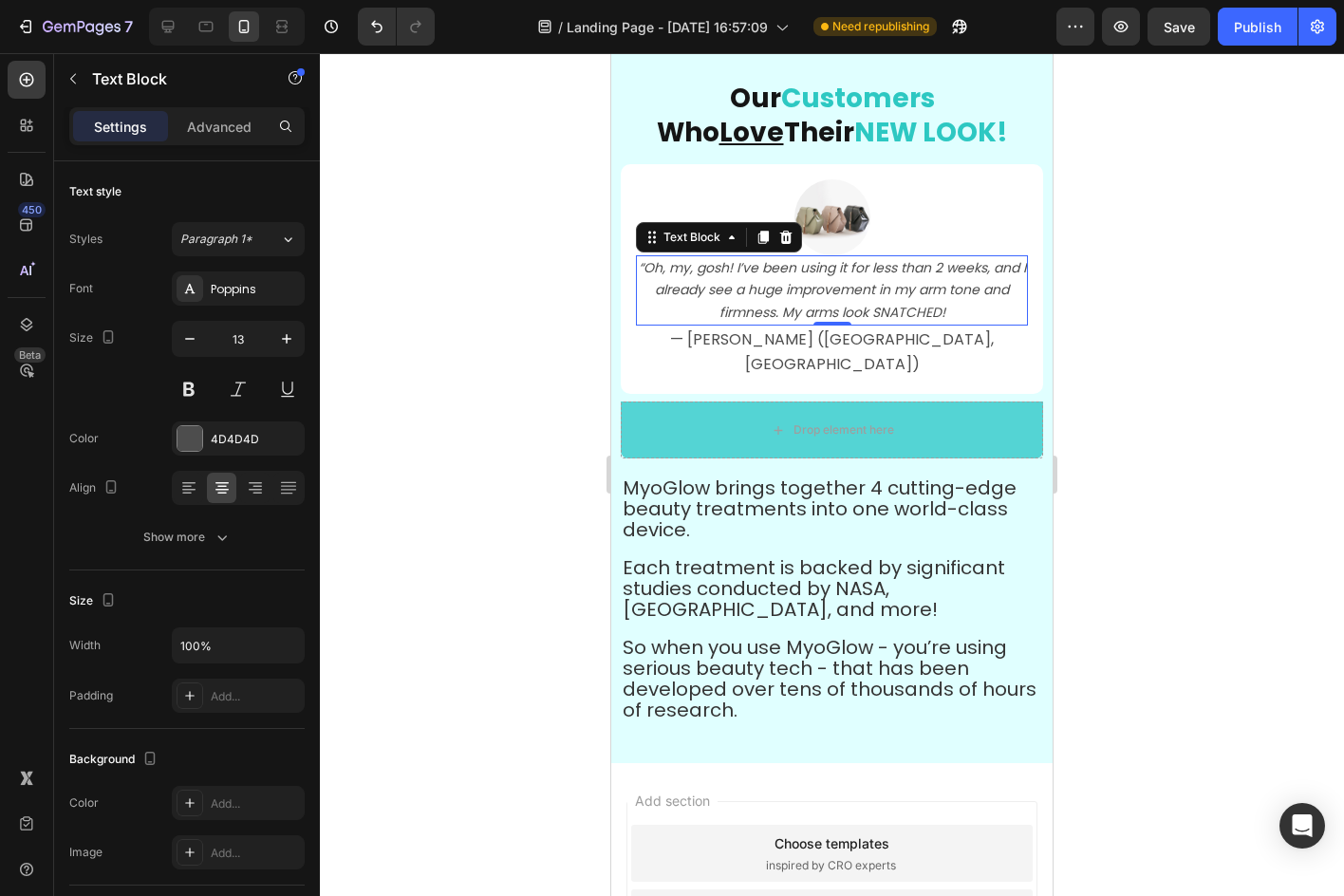
click at [769, 300] on p "“Oh, my, gosh! I’ve been using it for less than 2 weeks, and I already see a hu…" at bounding box center [832, 290] width 388 height 66
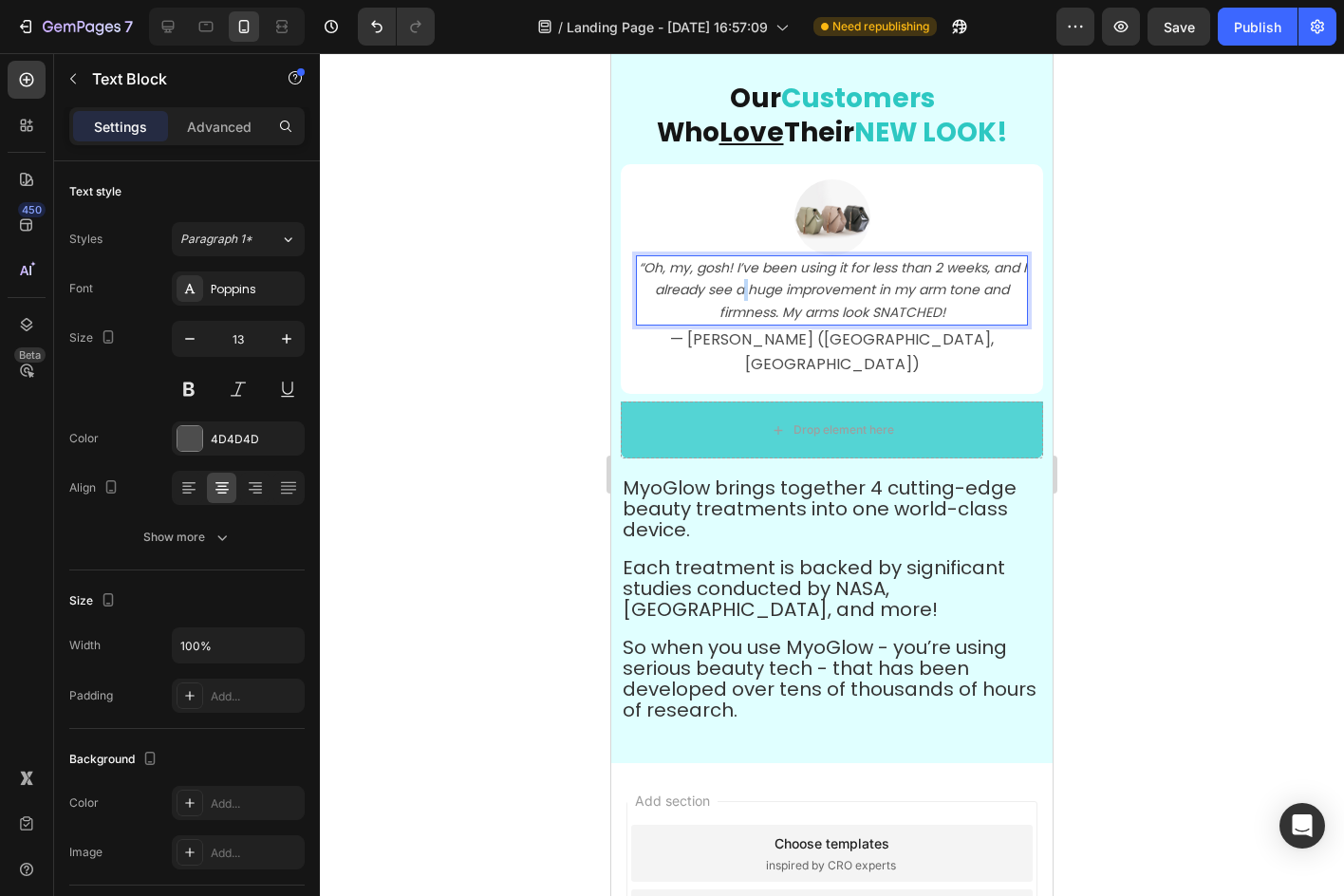
click at [769, 300] on p "“Oh, my, gosh! I’ve been using it for less than 2 weeks, and I already see a hu…" at bounding box center [832, 290] width 388 height 66
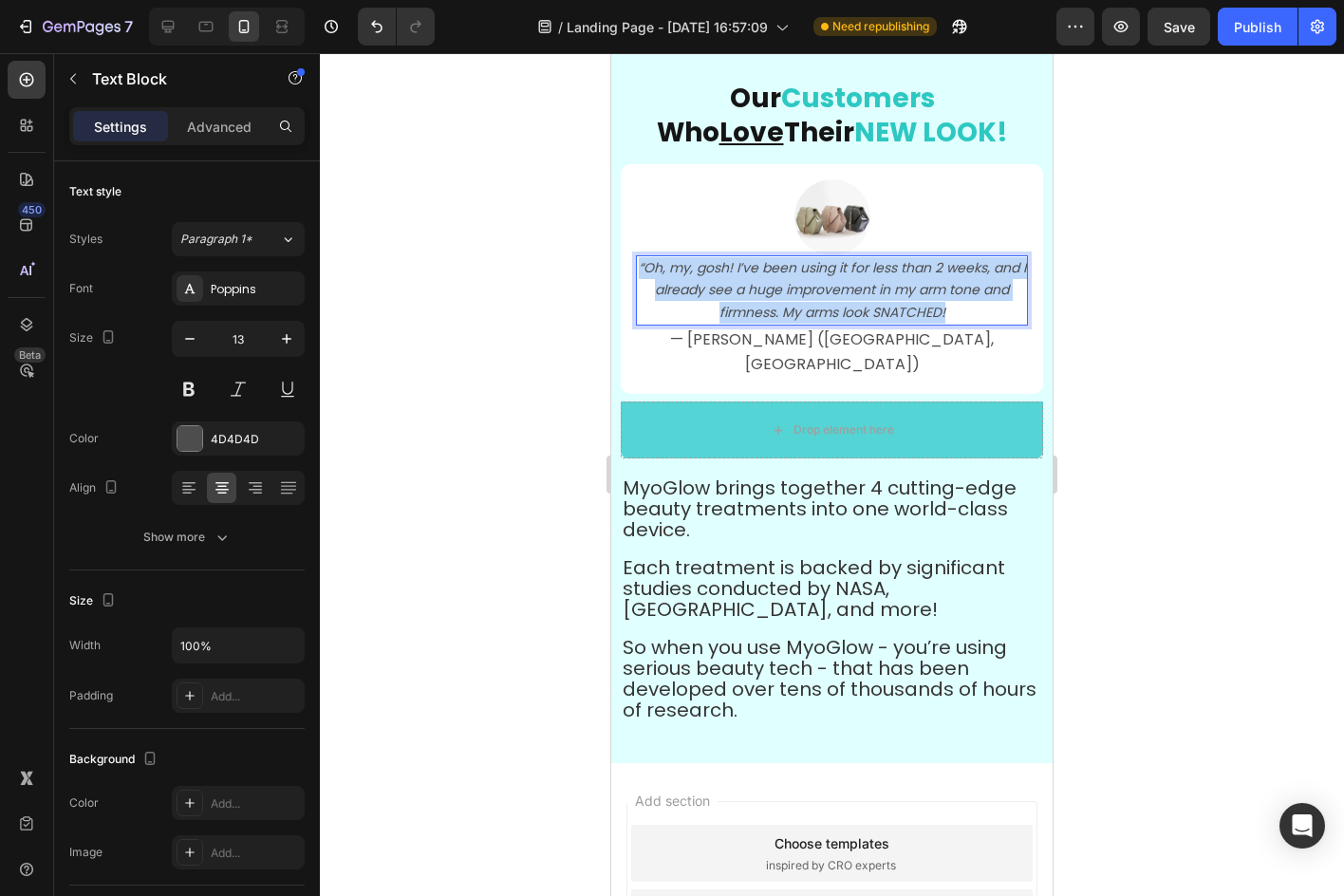
click at [769, 300] on p "“Oh, my, gosh! I’ve been using it for less than 2 weeks, and I already see a hu…" at bounding box center [832, 290] width 388 height 66
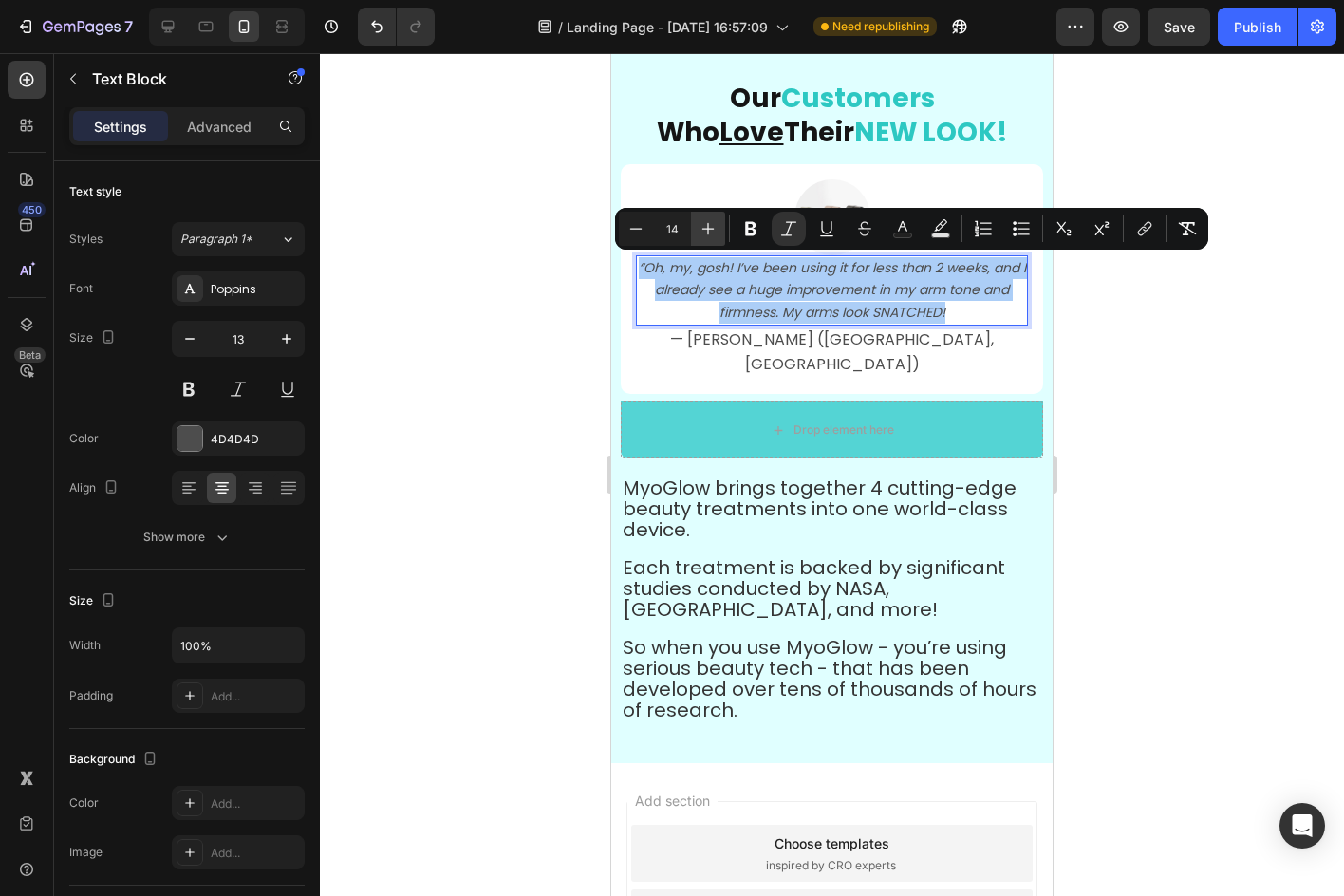
click at [711, 217] on button "Plus" at bounding box center [708, 228] width 34 height 34
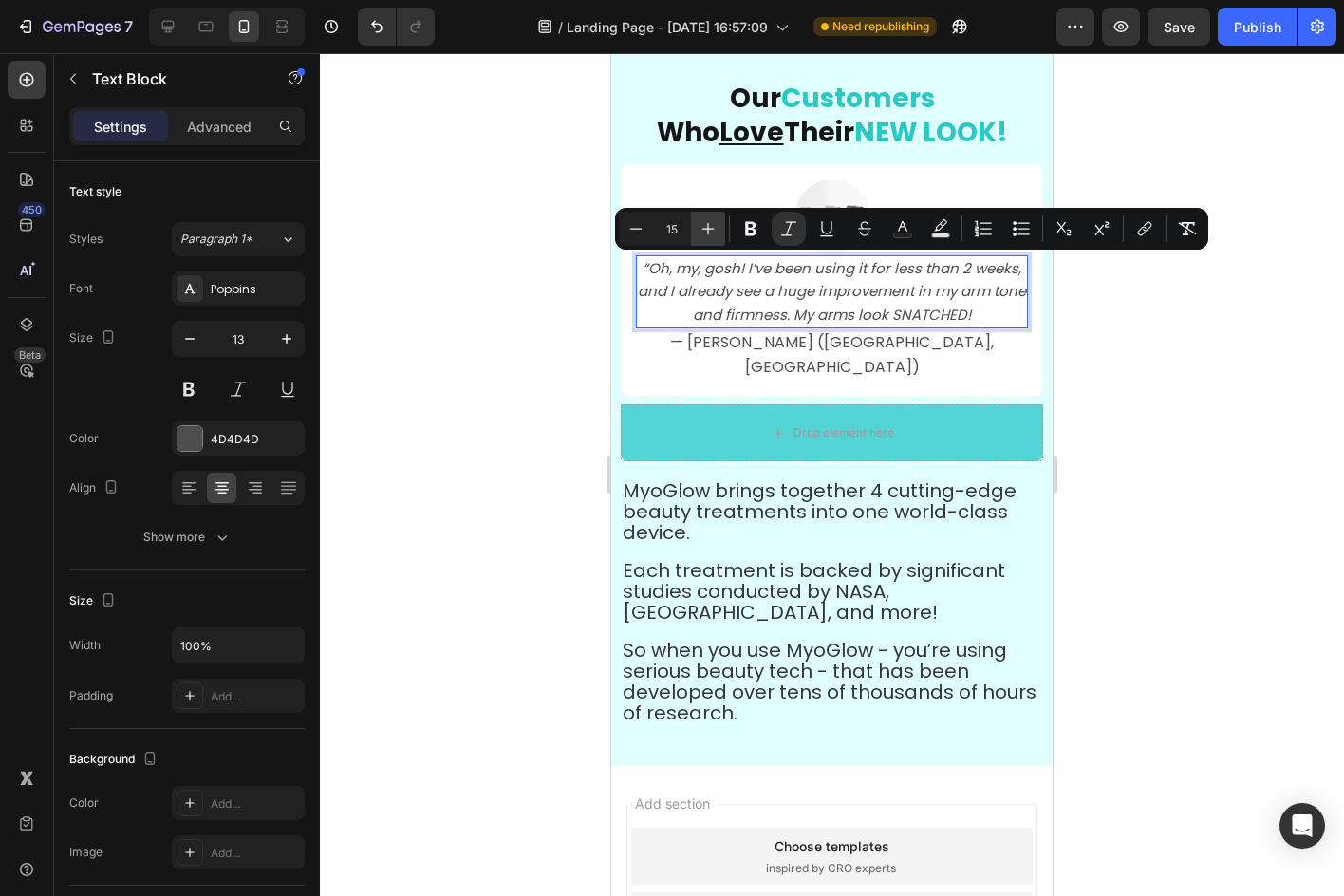
click at [711, 217] on button "Plus" at bounding box center [708, 228] width 34 height 34
type input "16"
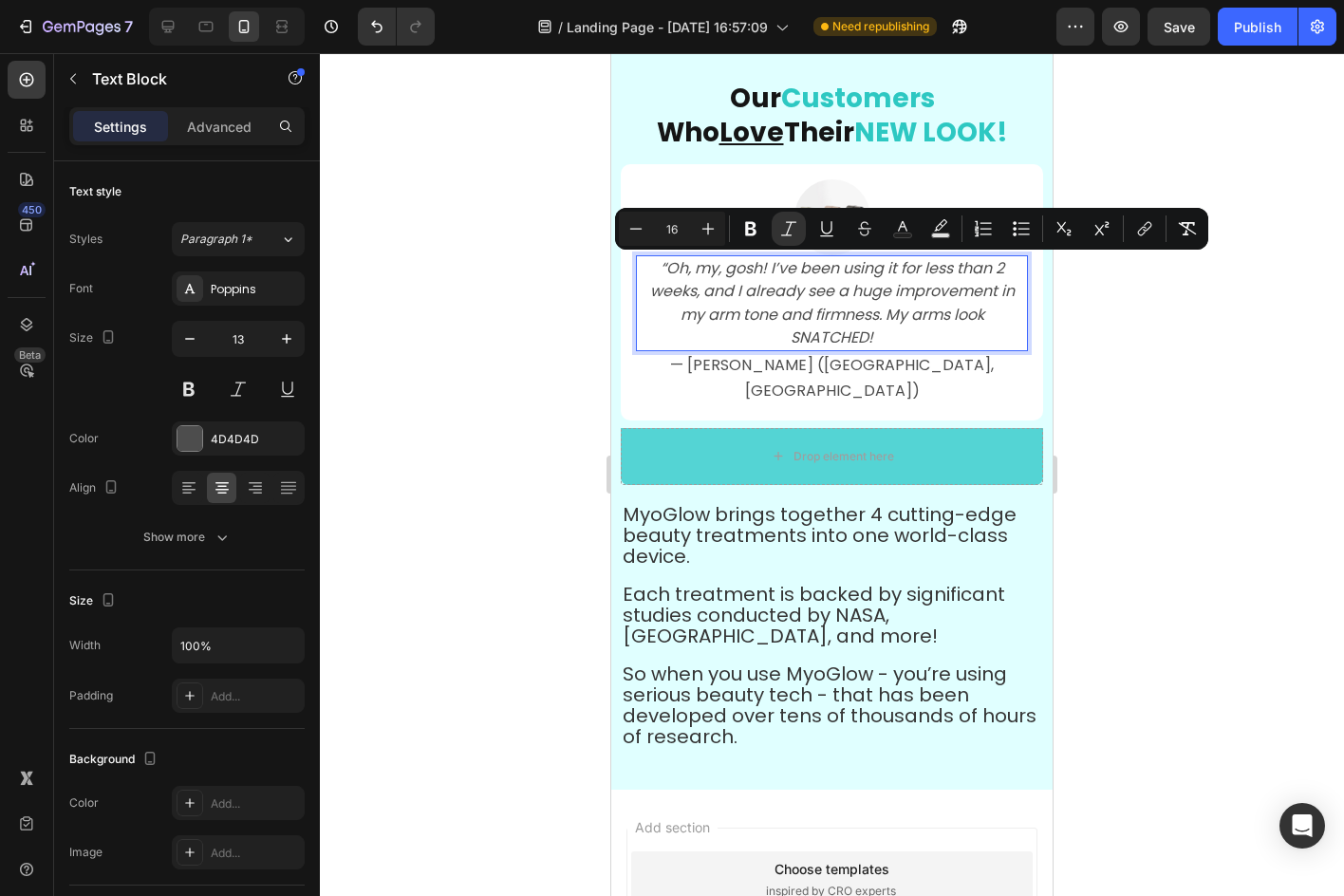
click at [1112, 367] on div at bounding box center [832, 473] width 1024 height 842
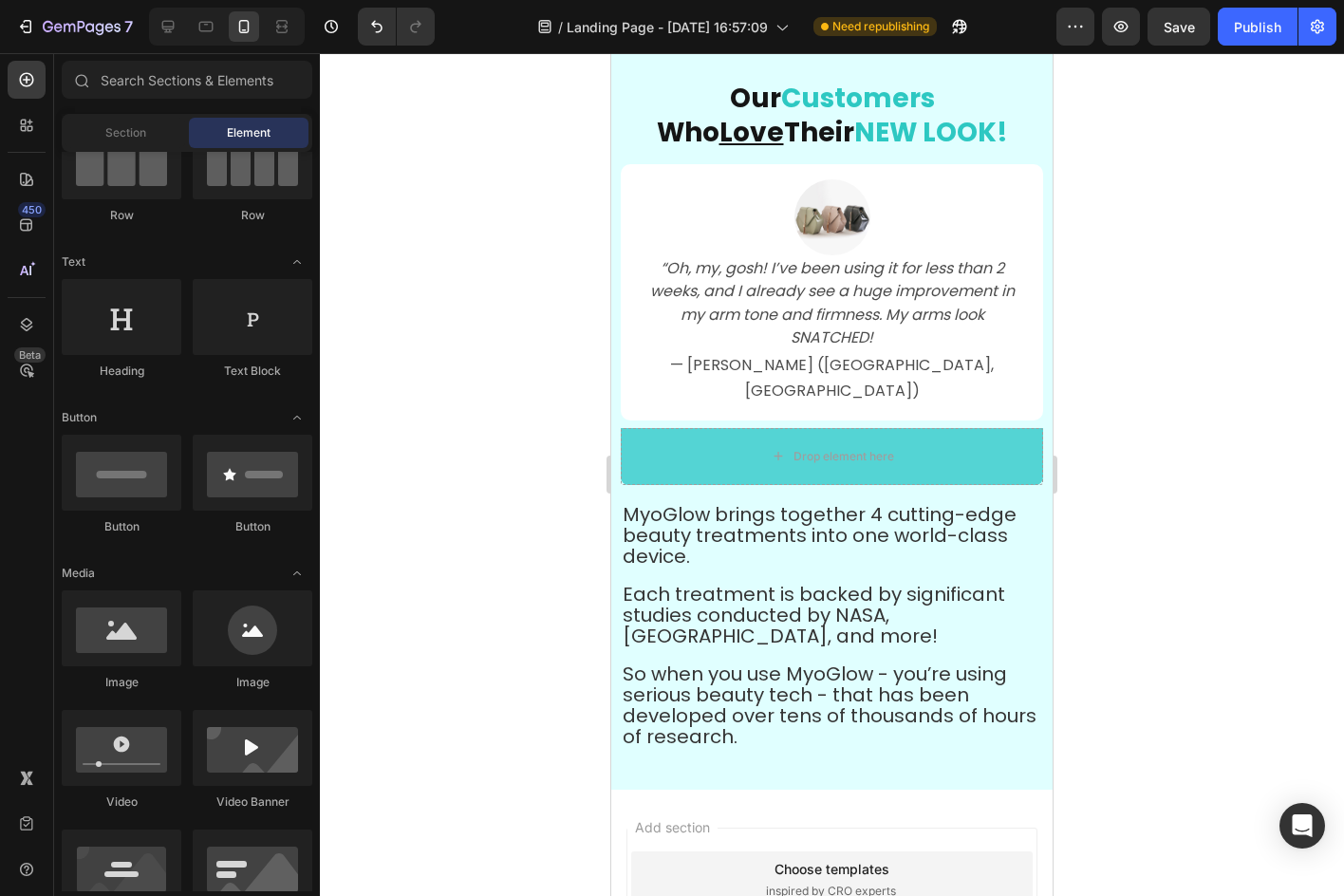
click at [1123, 352] on div at bounding box center [832, 473] width 1024 height 842
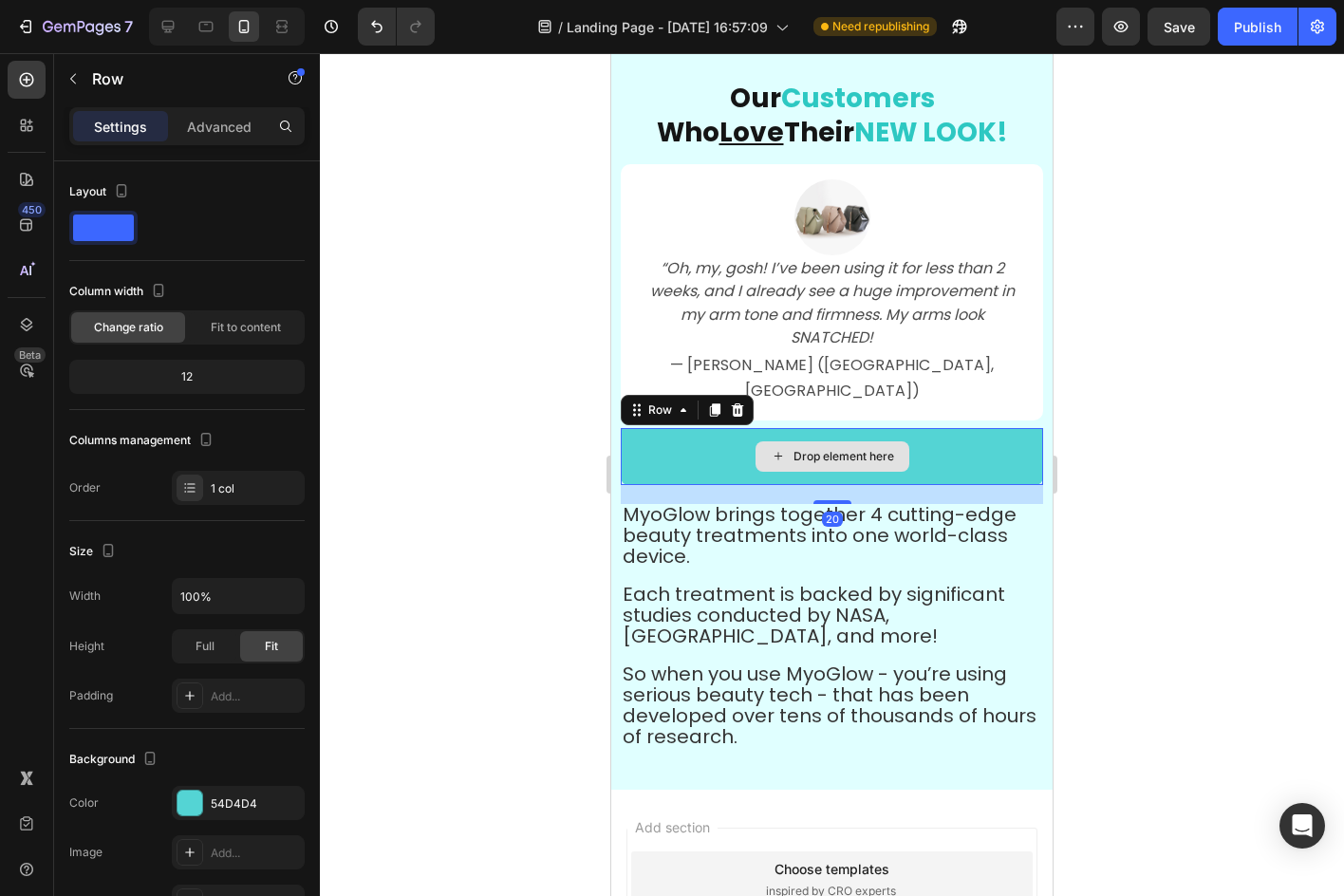
click at [966, 428] on div "Drop element here" at bounding box center [832, 456] width 423 height 57
click at [736, 403] on icon at bounding box center [738, 410] width 13 height 14
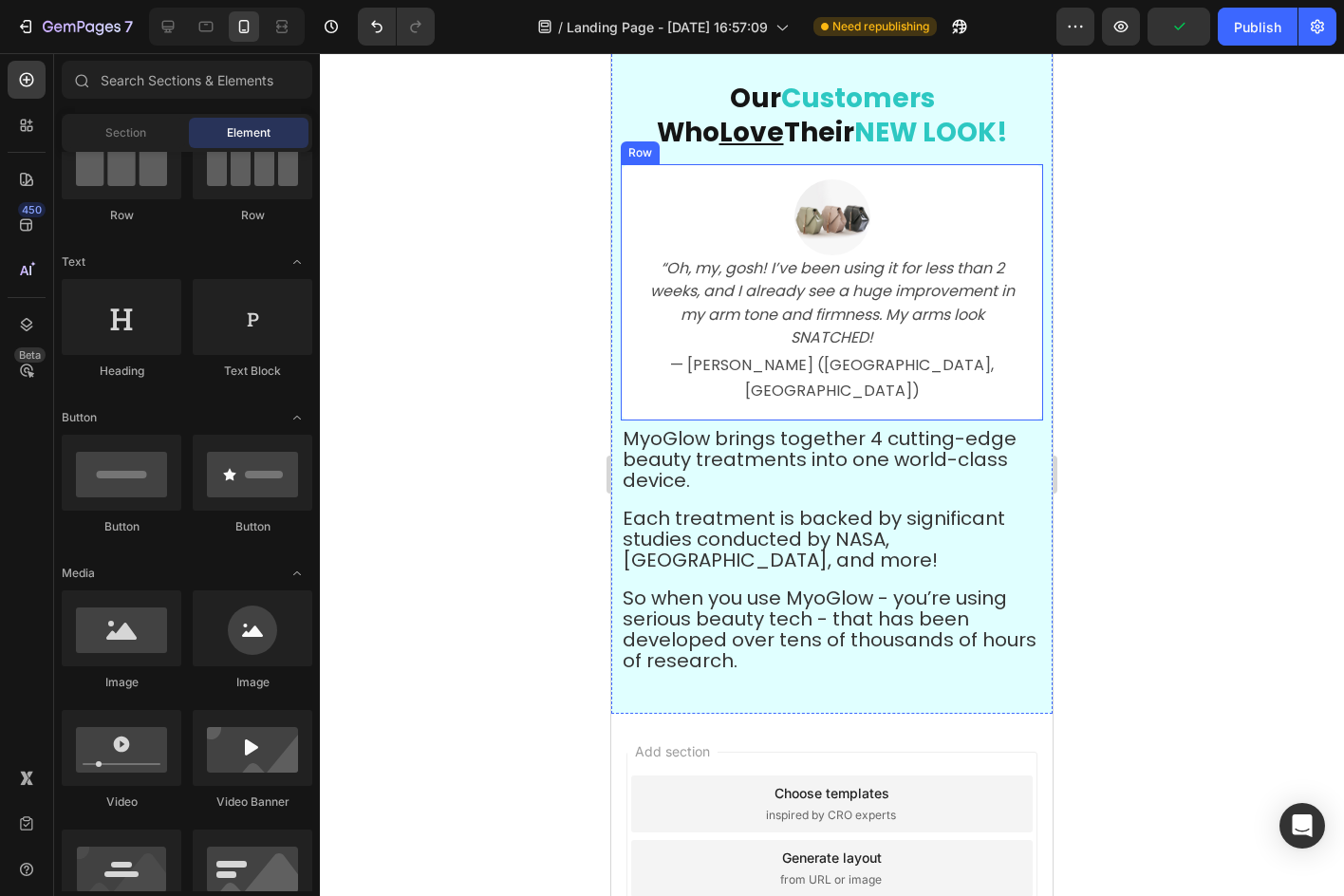
click at [1009, 171] on div "Image “Oh, my, gosh! I’ve been using it for less than 2 weeks, and I already se…" at bounding box center [832, 292] width 423 height 257
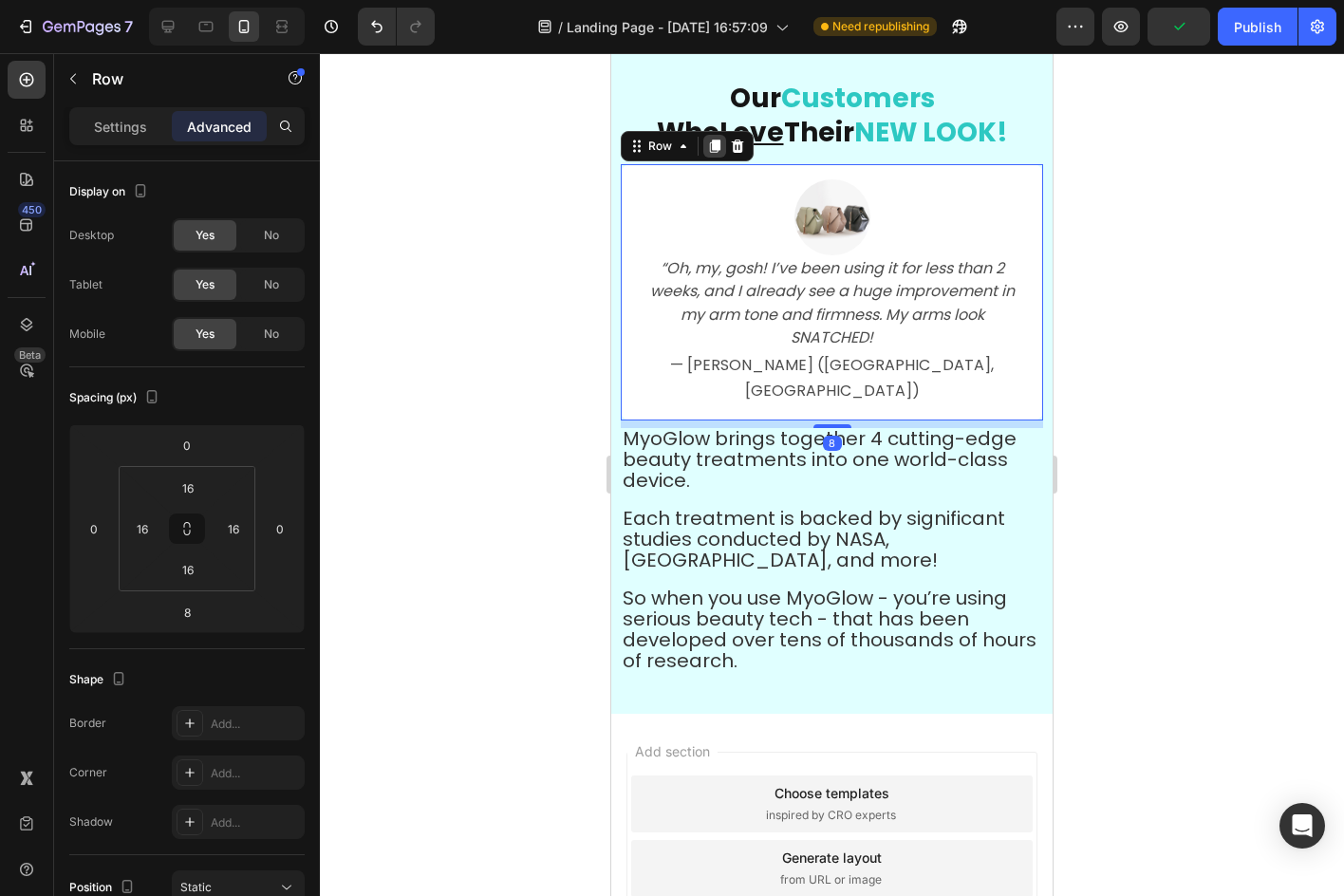
click at [712, 148] on icon at bounding box center [714, 146] width 16 height 16
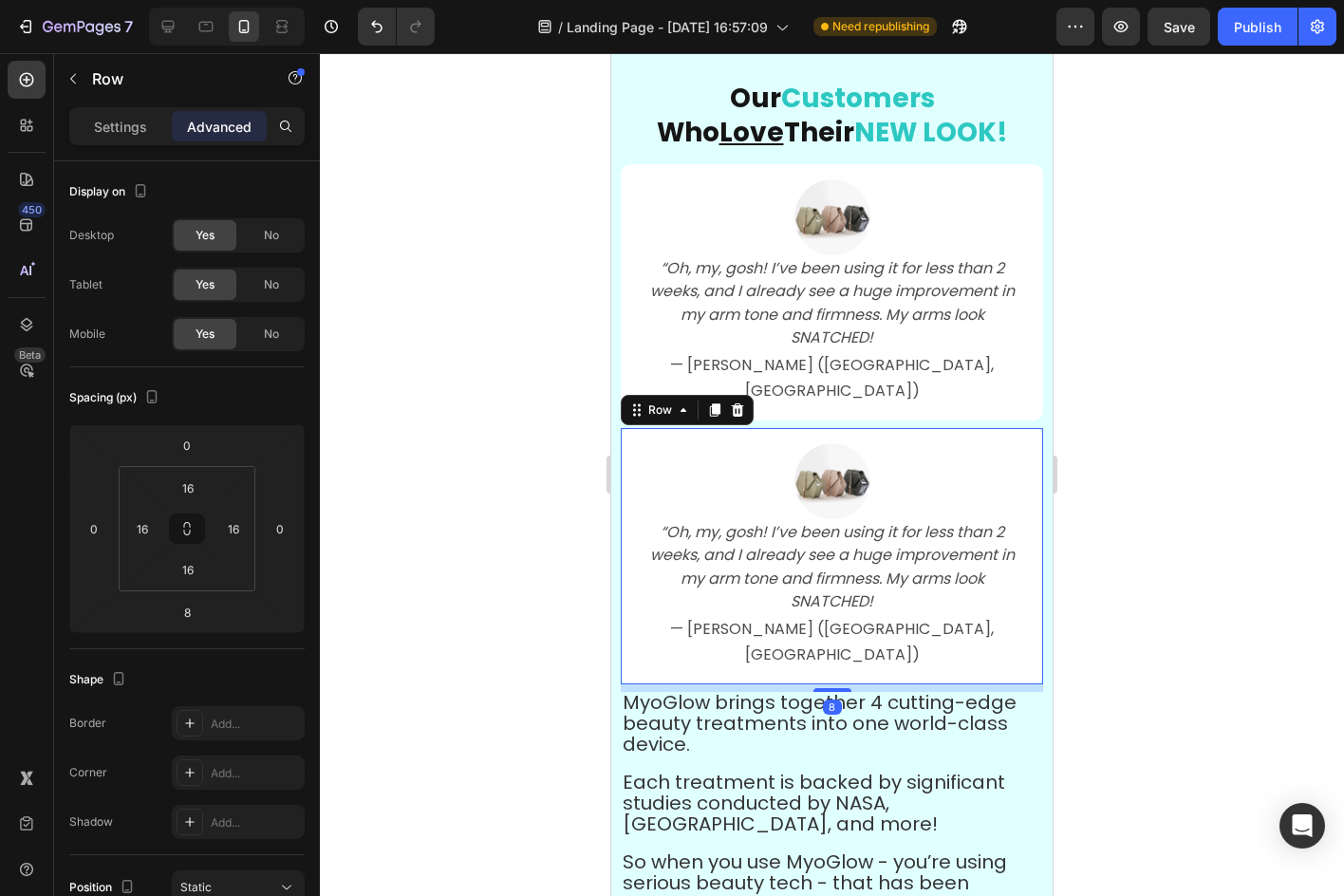
click at [719, 148] on u "Love" at bounding box center [752, 133] width 64 height 37
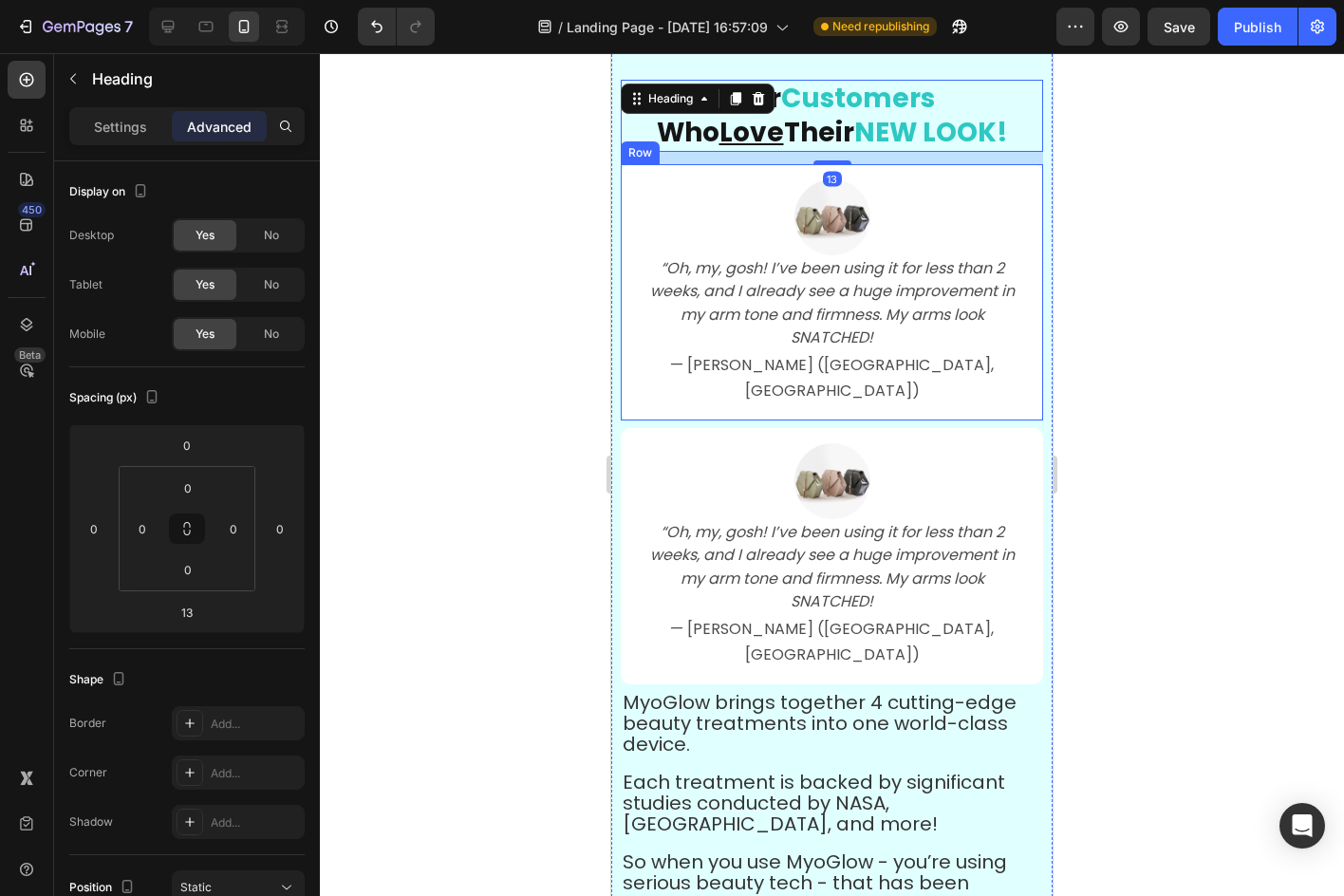
click at [1013, 172] on div "Image “Oh, my, gosh! I’ve been using it for less than 2 weeks, and I already se…" at bounding box center [832, 292] width 423 height 257
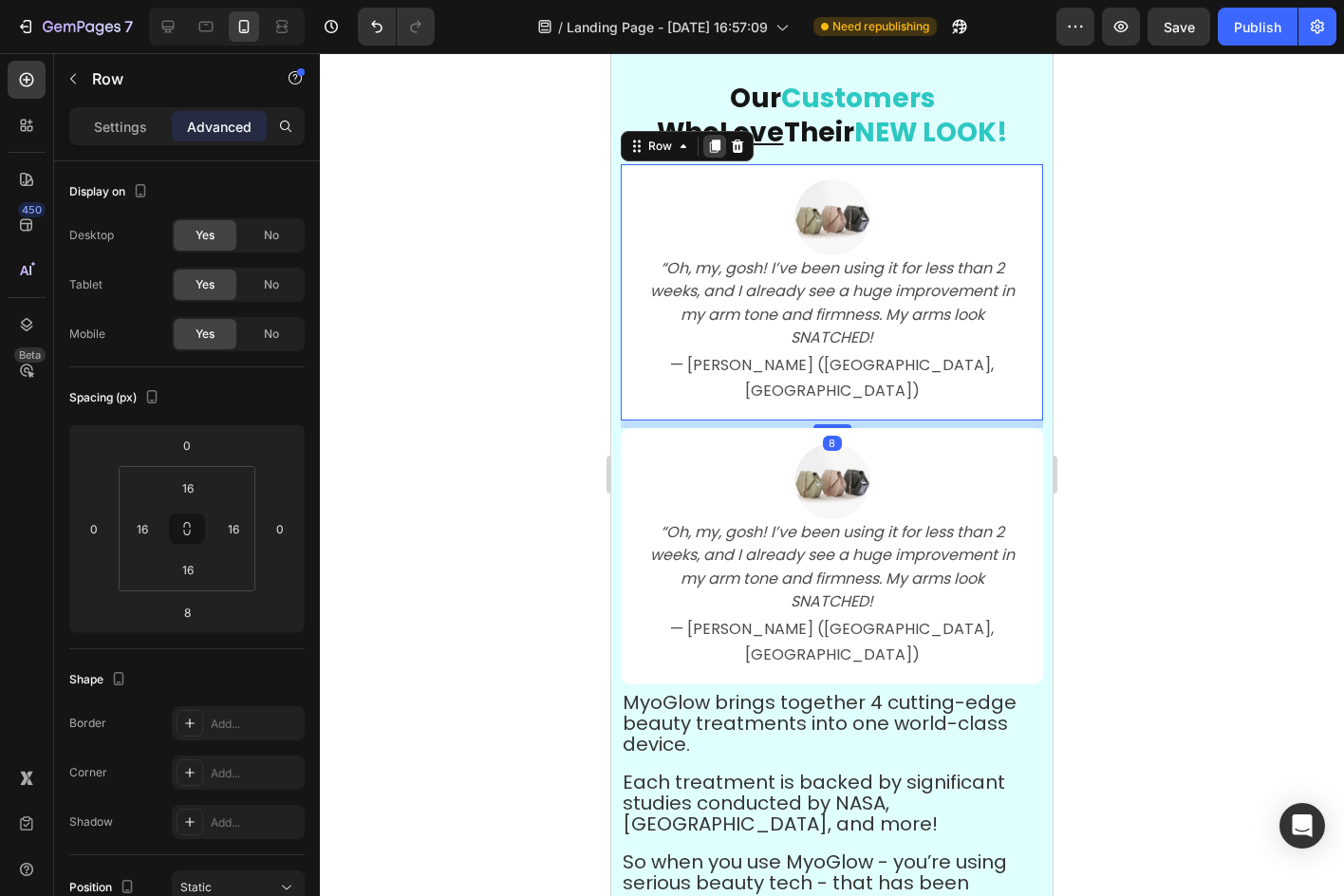
click at [716, 150] on icon at bounding box center [714, 146] width 11 height 14
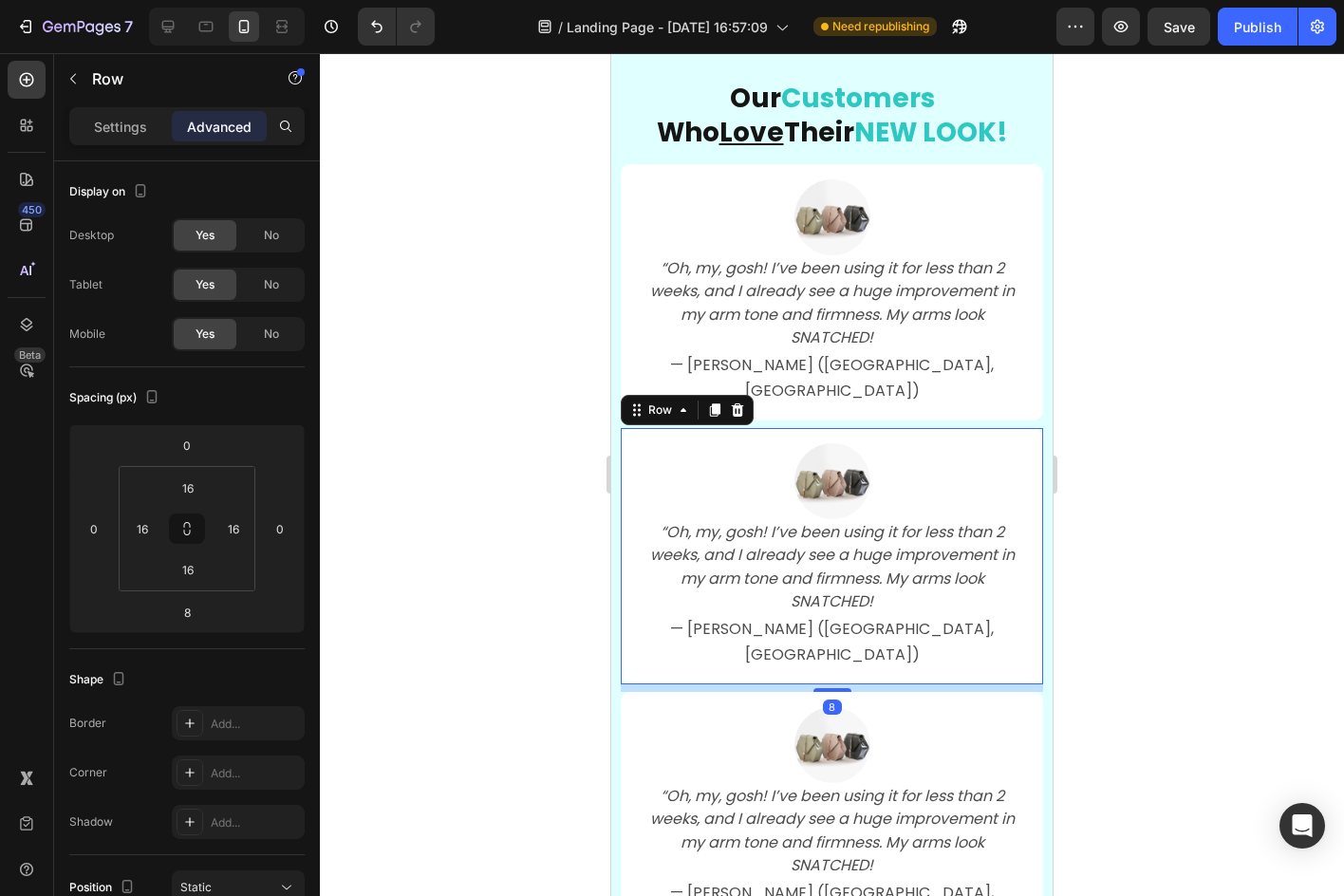
click at [1120, 301] on div at bounding box center [832, 473] width 1024 height 842
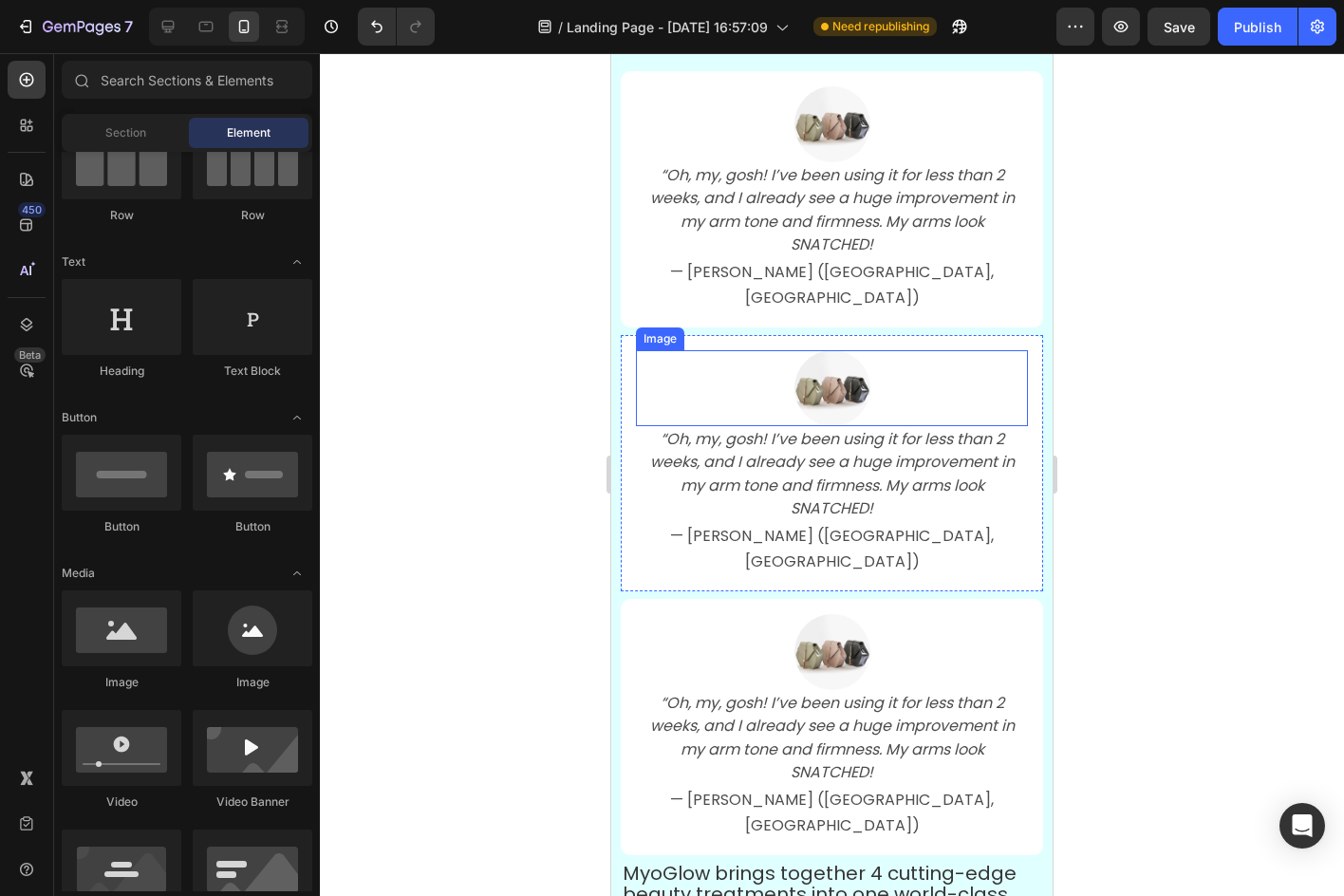
scroll to position [6620, 0]
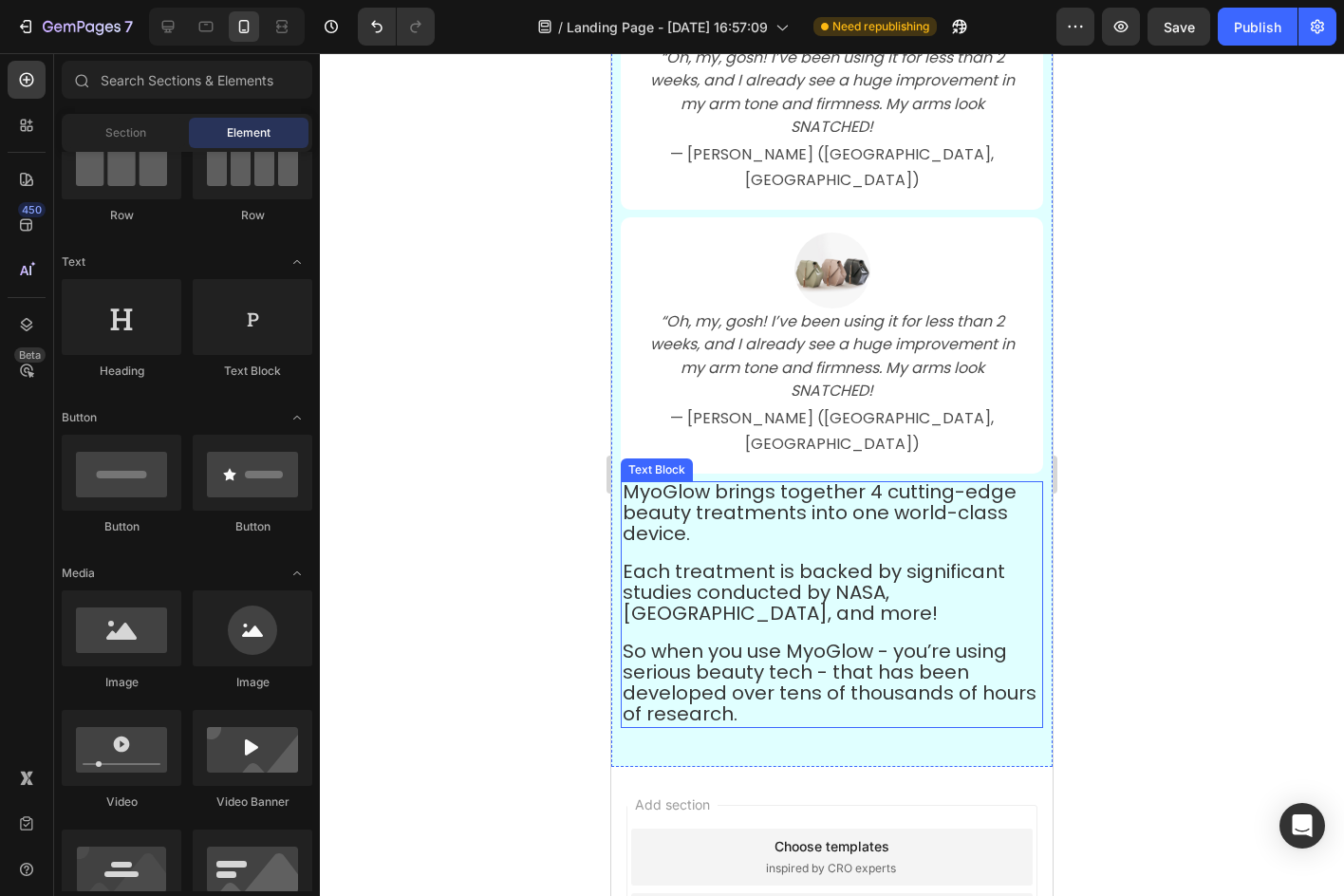
click at [851, 546] on p "Each treatment is backed by significant studies conducted by NASA, [GEOGRAPHIC_…" at bounding box center [832, 586] width 419 height 80
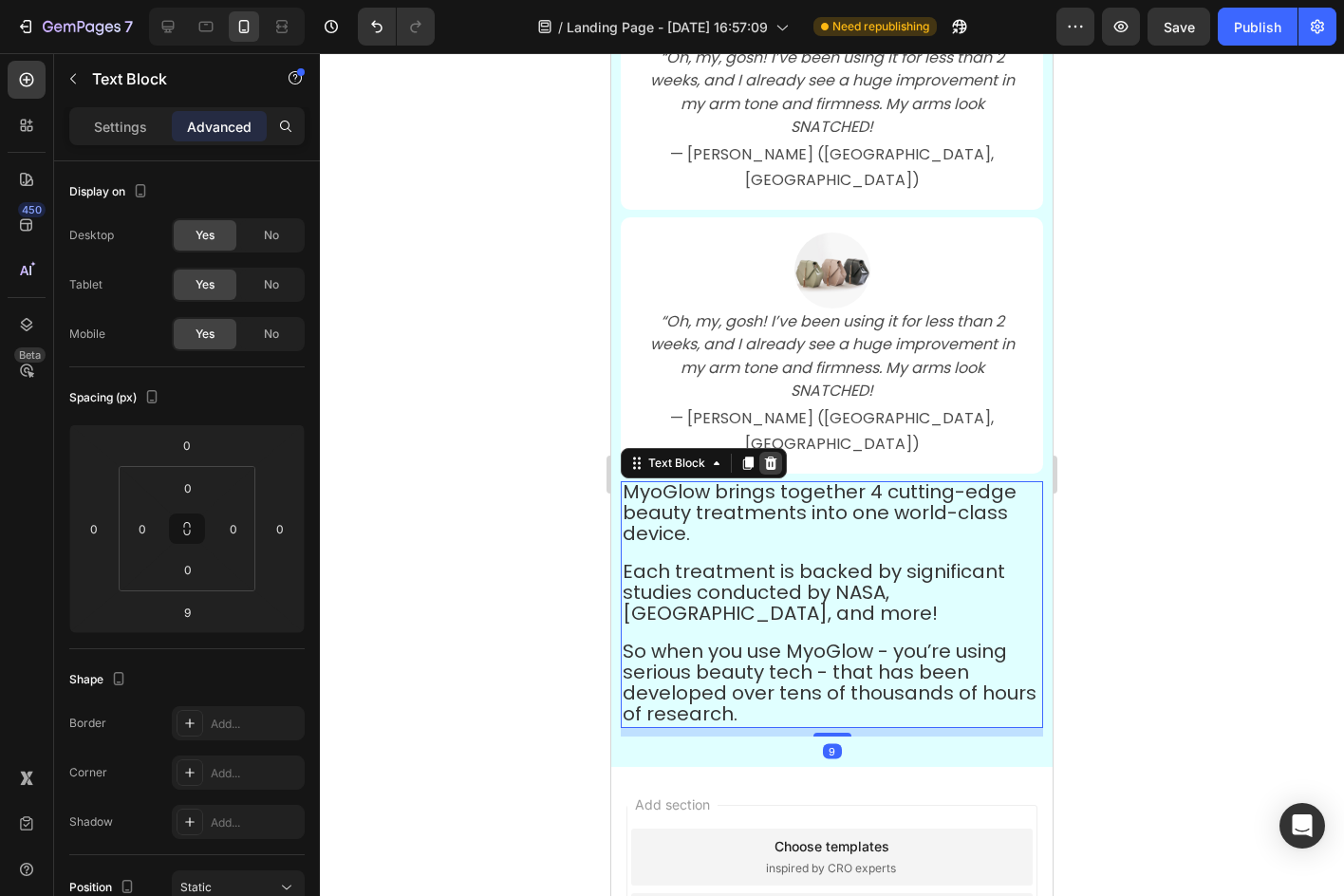
click at [770, 457] on icon at bounding box center [771, 464] width 13 height 14
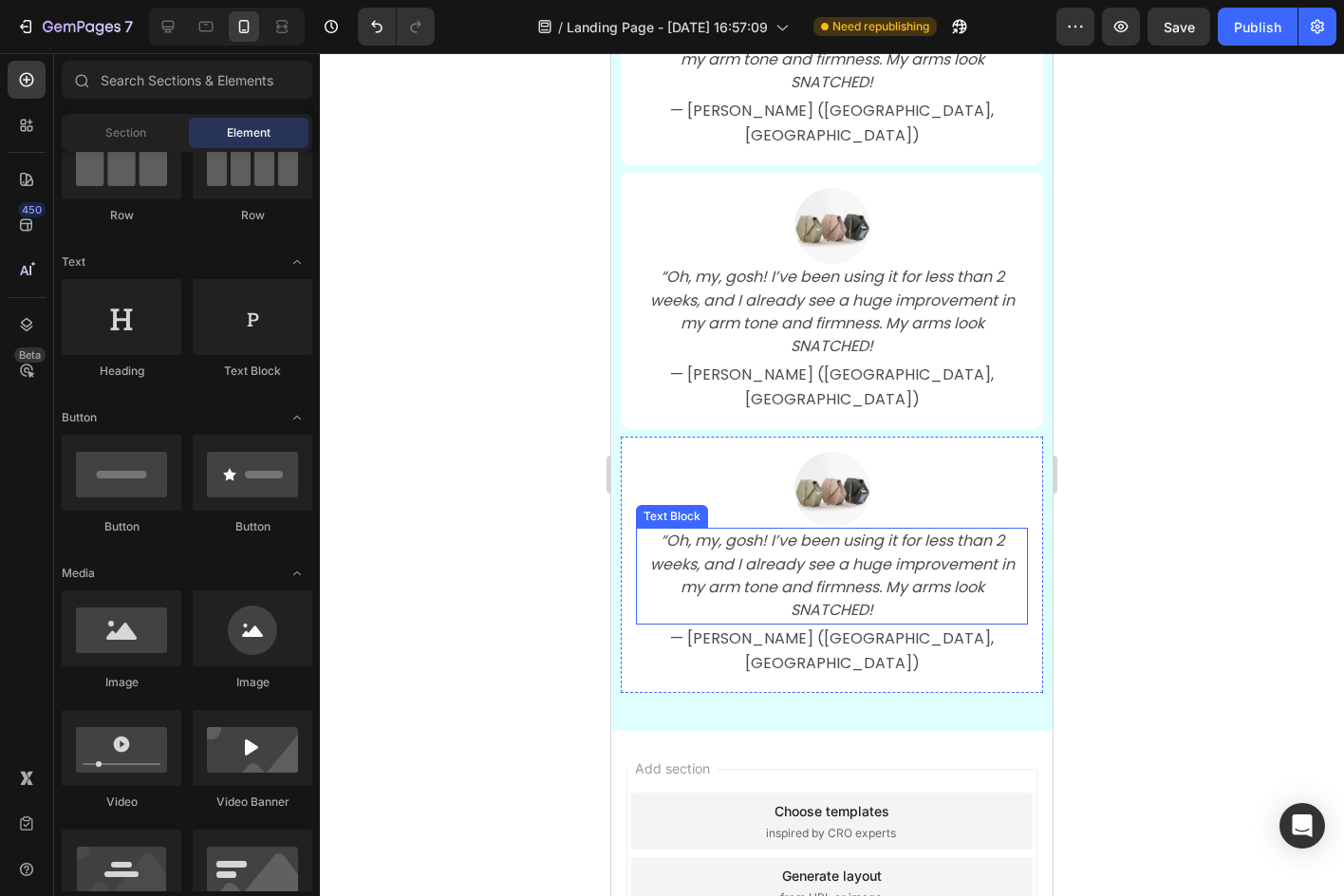
scroll to position [6333, 0]
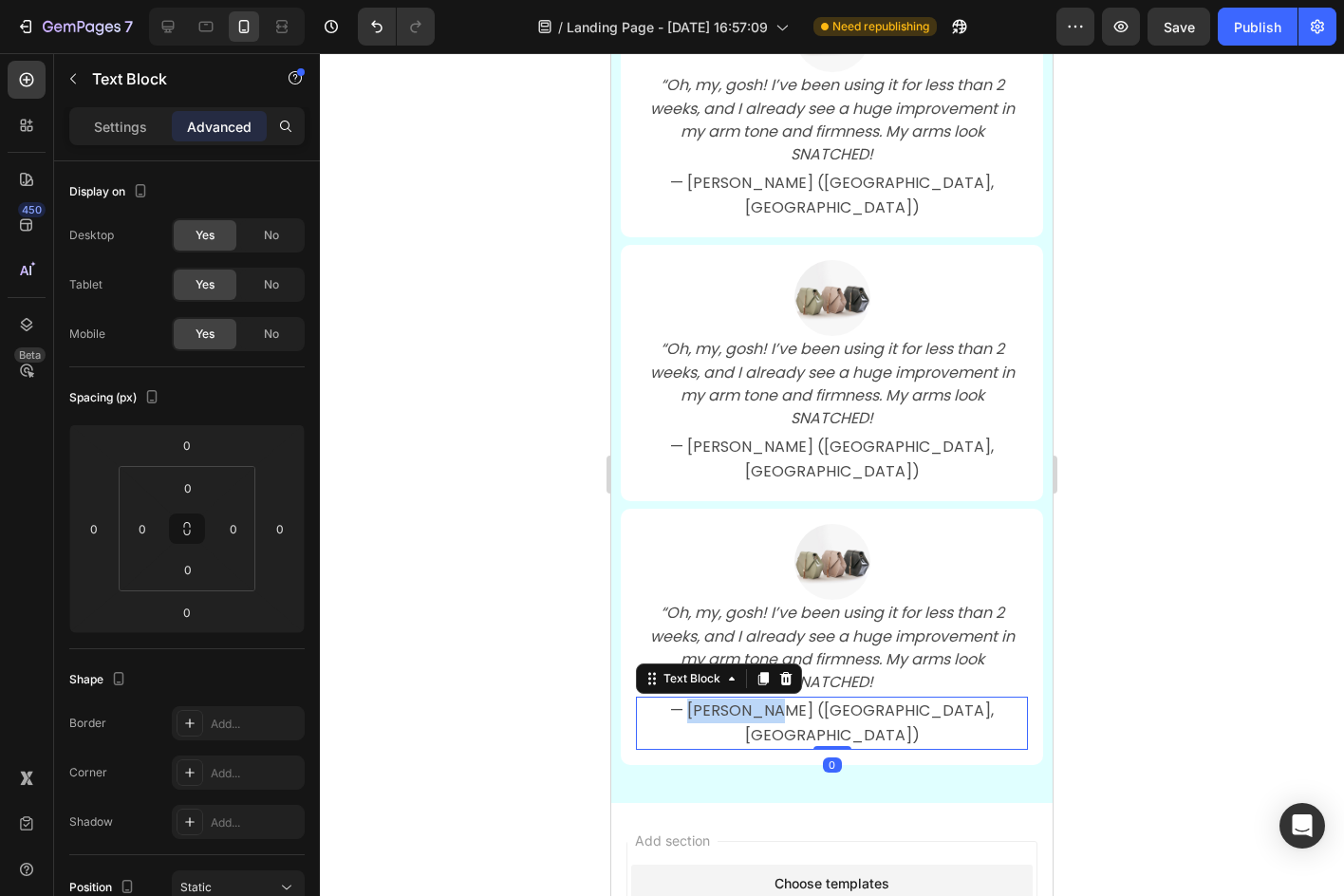
click at [793, 700] on span "— [PERSON_NAME] ([GEOGRAPHIC_DATA], [GEOGRAPHIC_DATA])" at bounding box center [832, 723] width 324 height 47
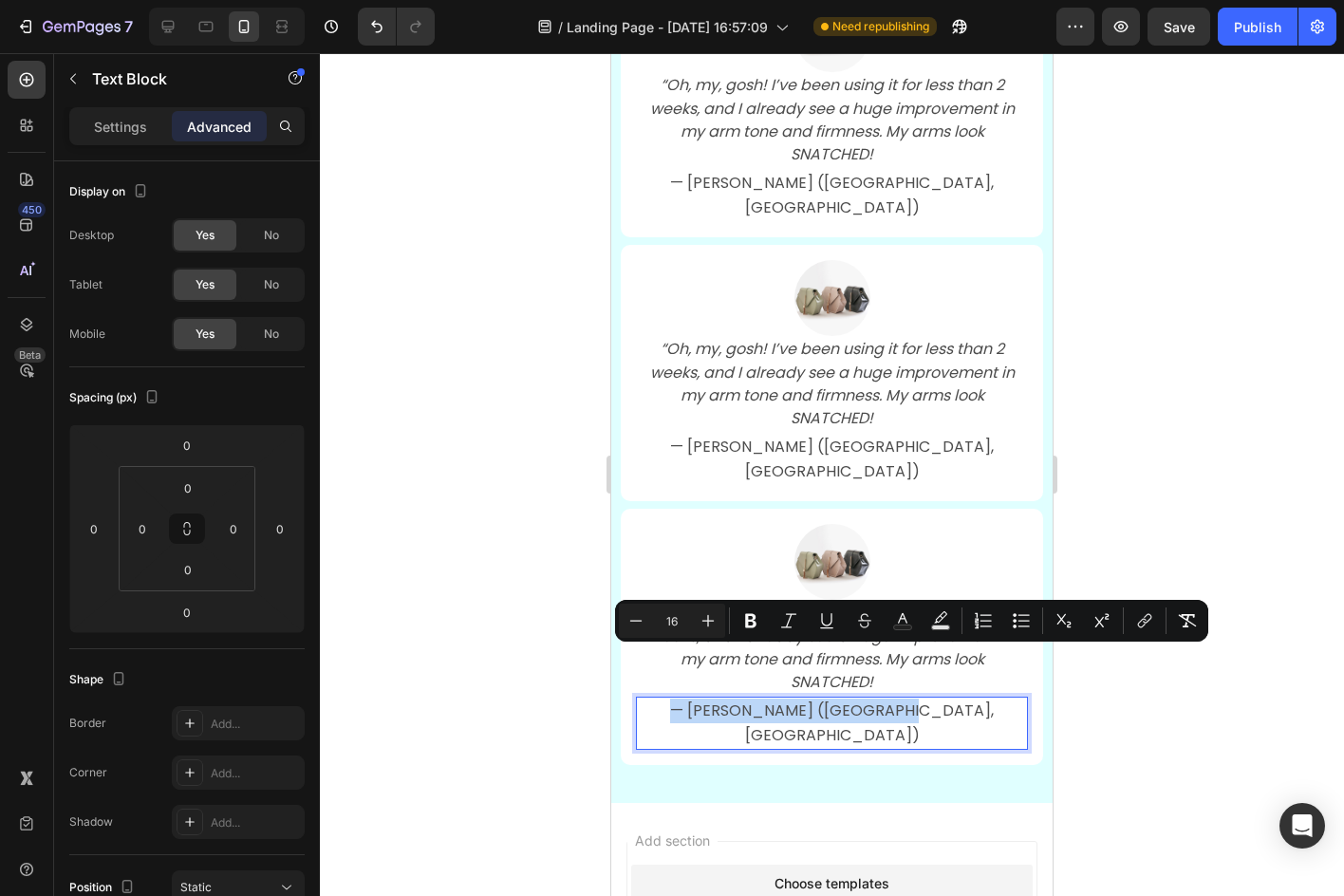
click at [793, 700] on span "— [PERSON_NAME] ([GEOGRAPHIC_DATA], [GEOGRAPHIC_DATA])" at bounding box center [832, 723] width 324 height 47
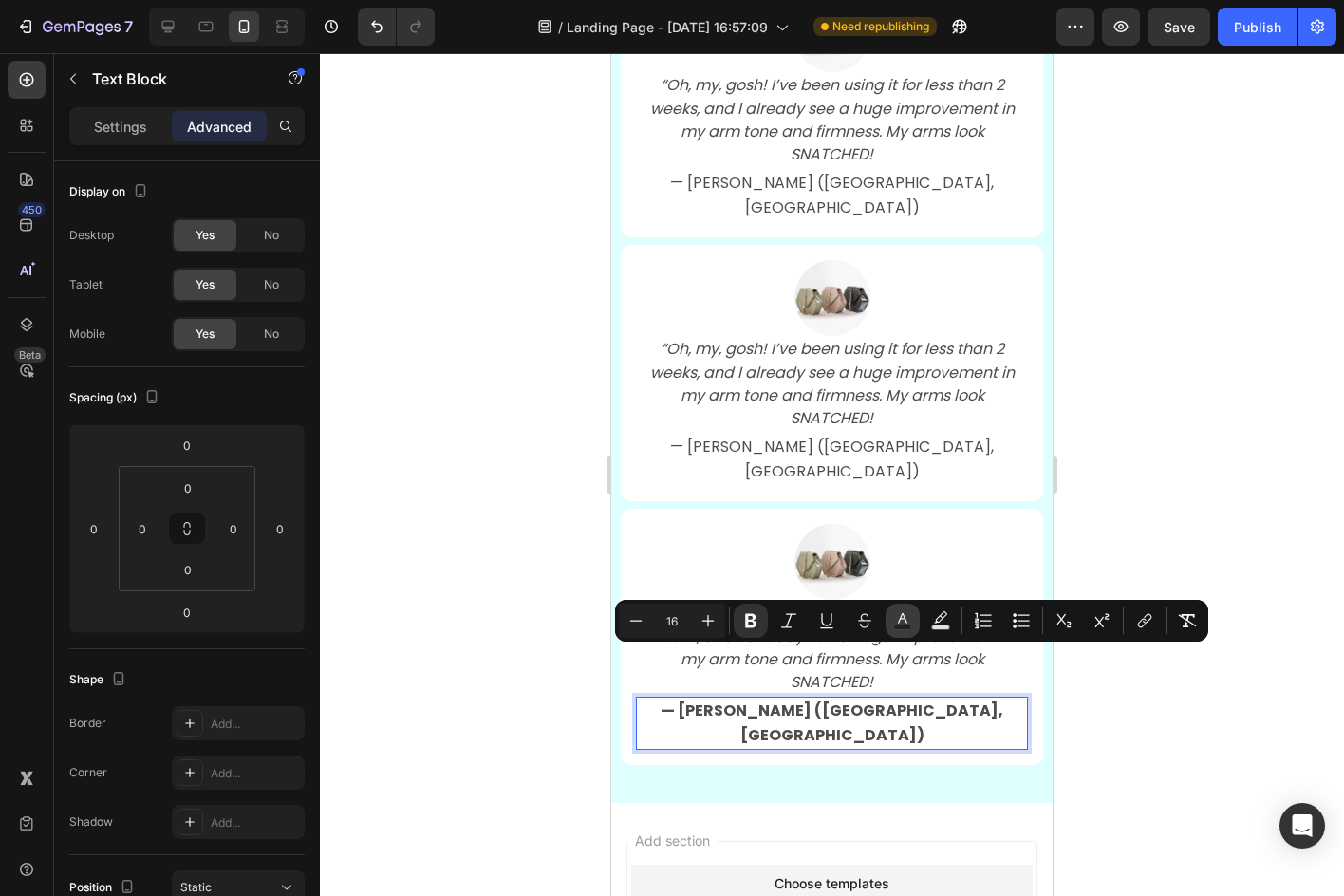
click at [918, 623] on button "Text Color" at bounding box center [902, 620] width 34 height 34
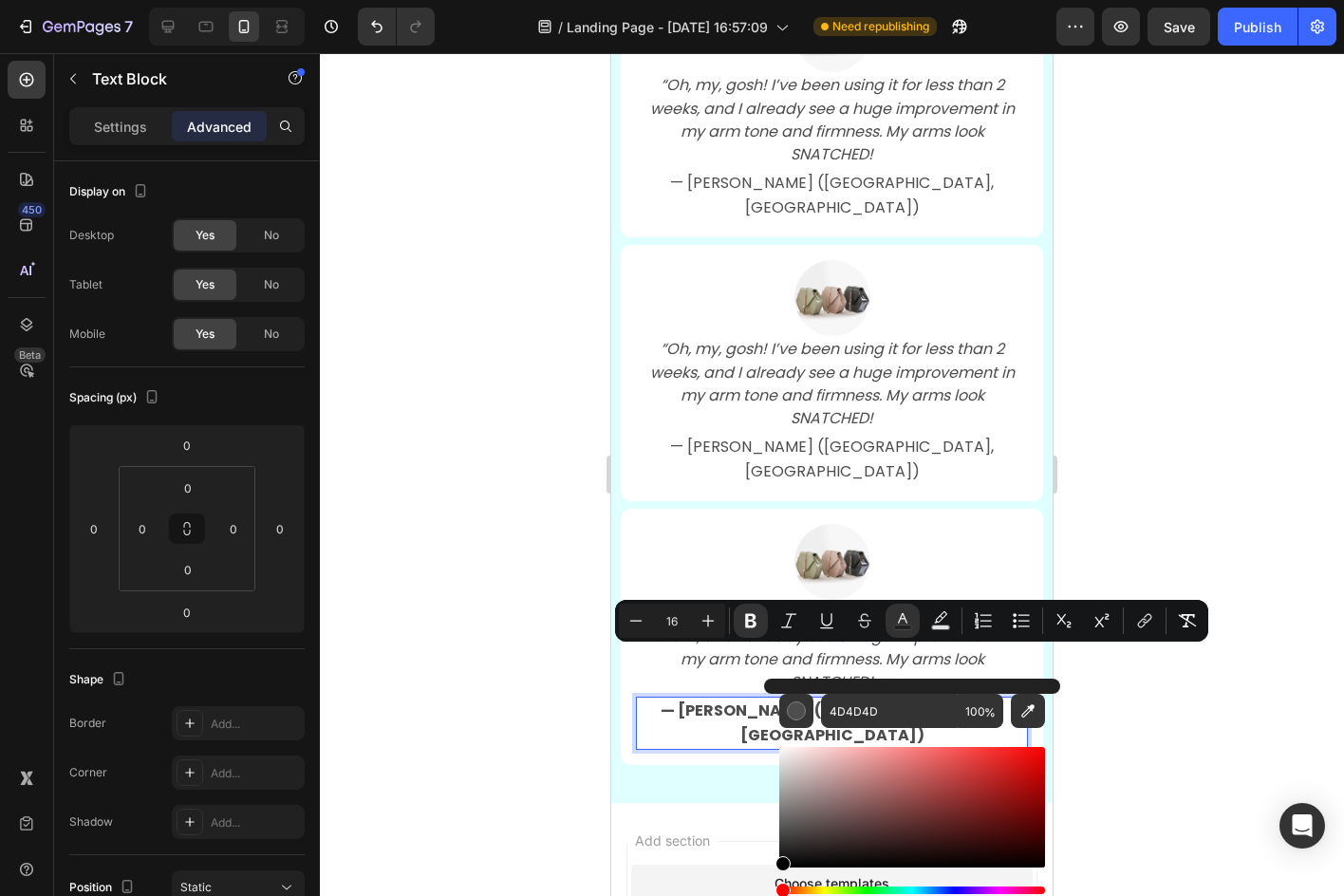
type input "000000"
drag, startPoint x: 1568, startPoint y: 854, endPoint x: 1280, endPoint y: 939, distance: 300.3
click at [1174, 751] on div at bounding box center [832, 473] width 1024 height 842
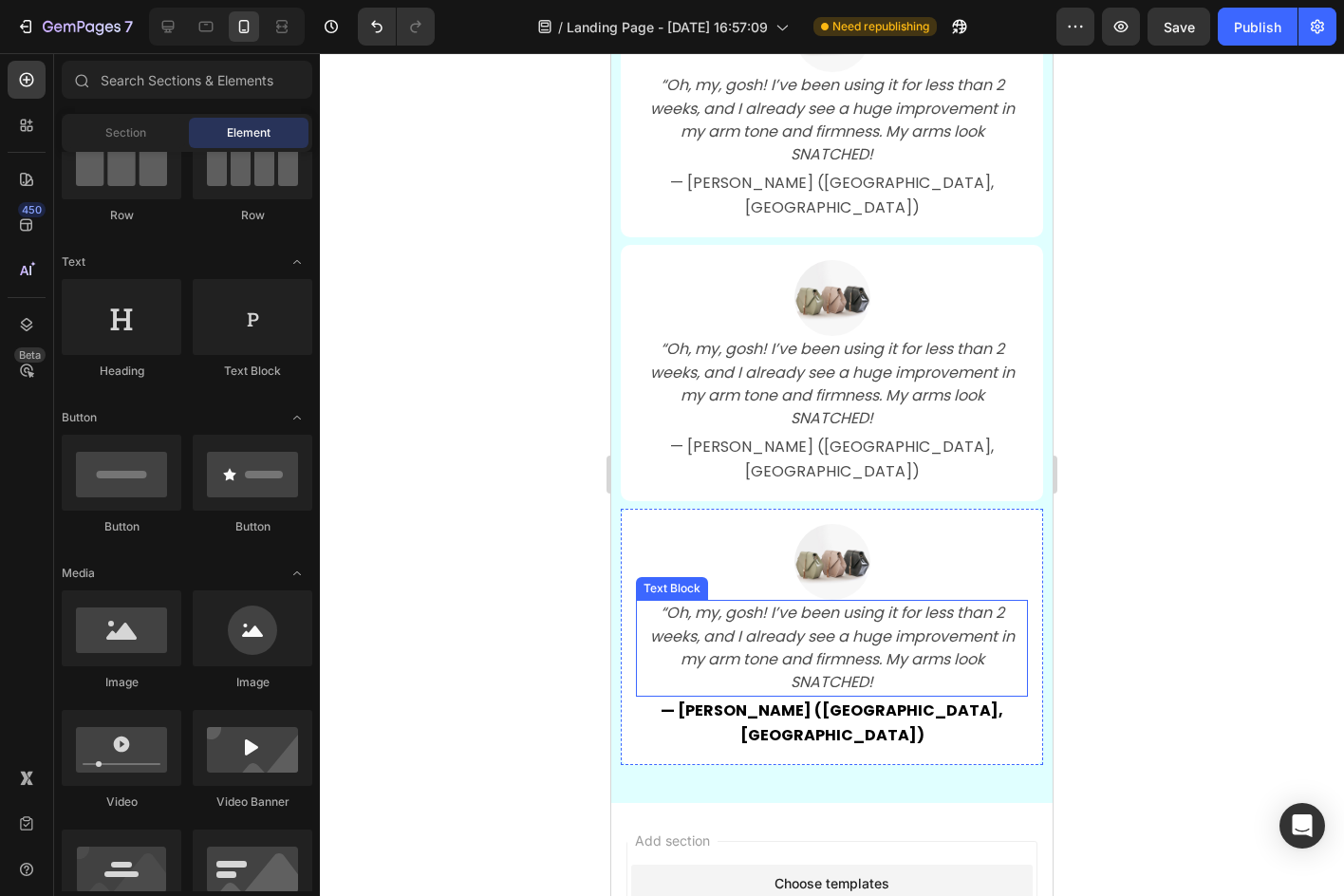
click at [923, 601] on icon "“Oh, my, gosh! I’ve been using it for less than 2 weeks, and I already see a hu…" at bounding box center [832, 646] width 364 height 91
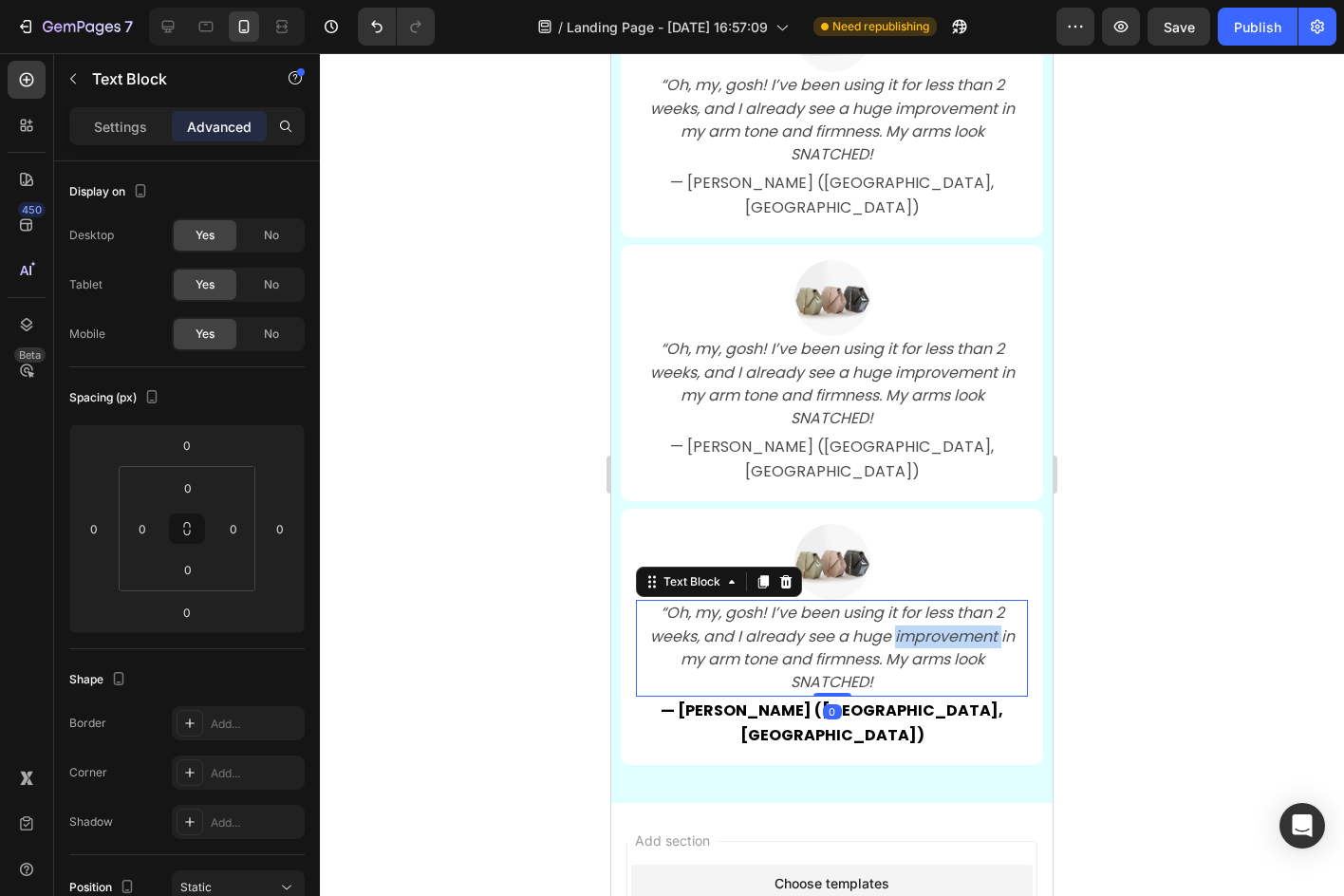
click at [922, 601] on icon "“Oh, my, gosh! I’ve been using it for less than 2 weeks, and I already see a hu…" at bounding box center [832, 646] width 364 height 91
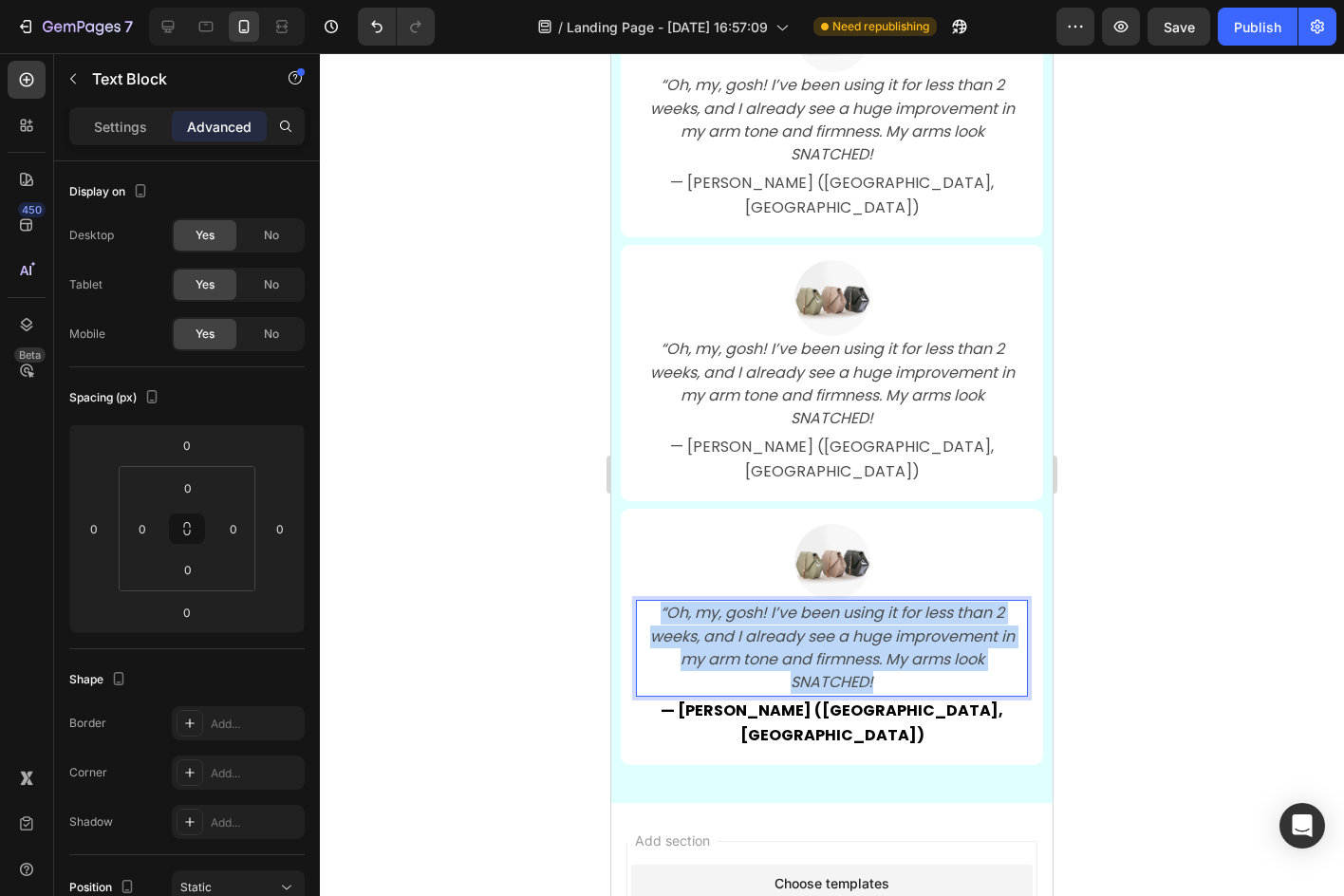
click at [921, 601] on icon "“Oh, my, gosh! I’ve been using it for less than 2 weeks, and I already see a hu…" at bounding box center [832, 646] width 364 height 91
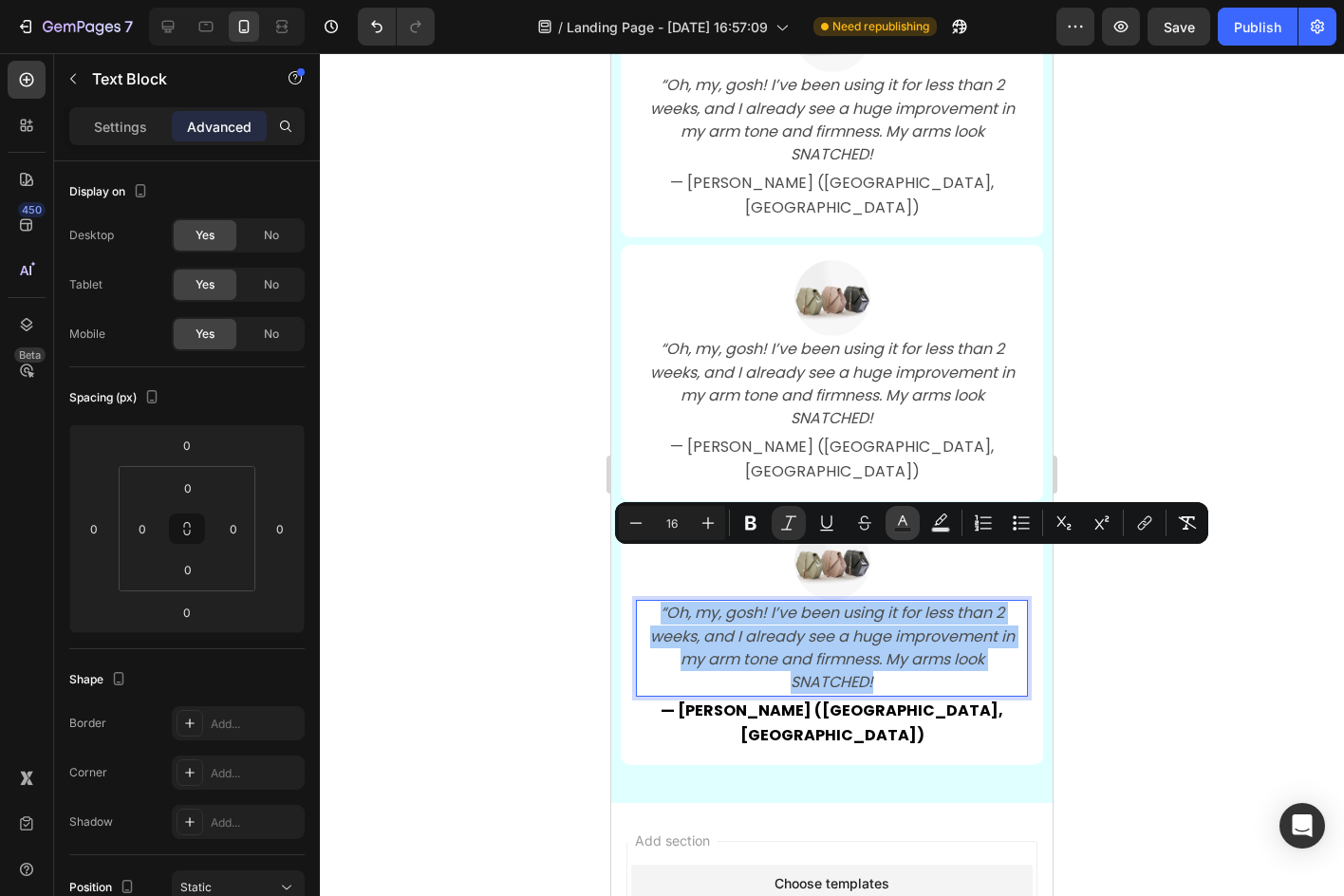
click at [898, 520] on icon "Editor contextual toolbar" at bounding box center [902, 522] width 19 height 19
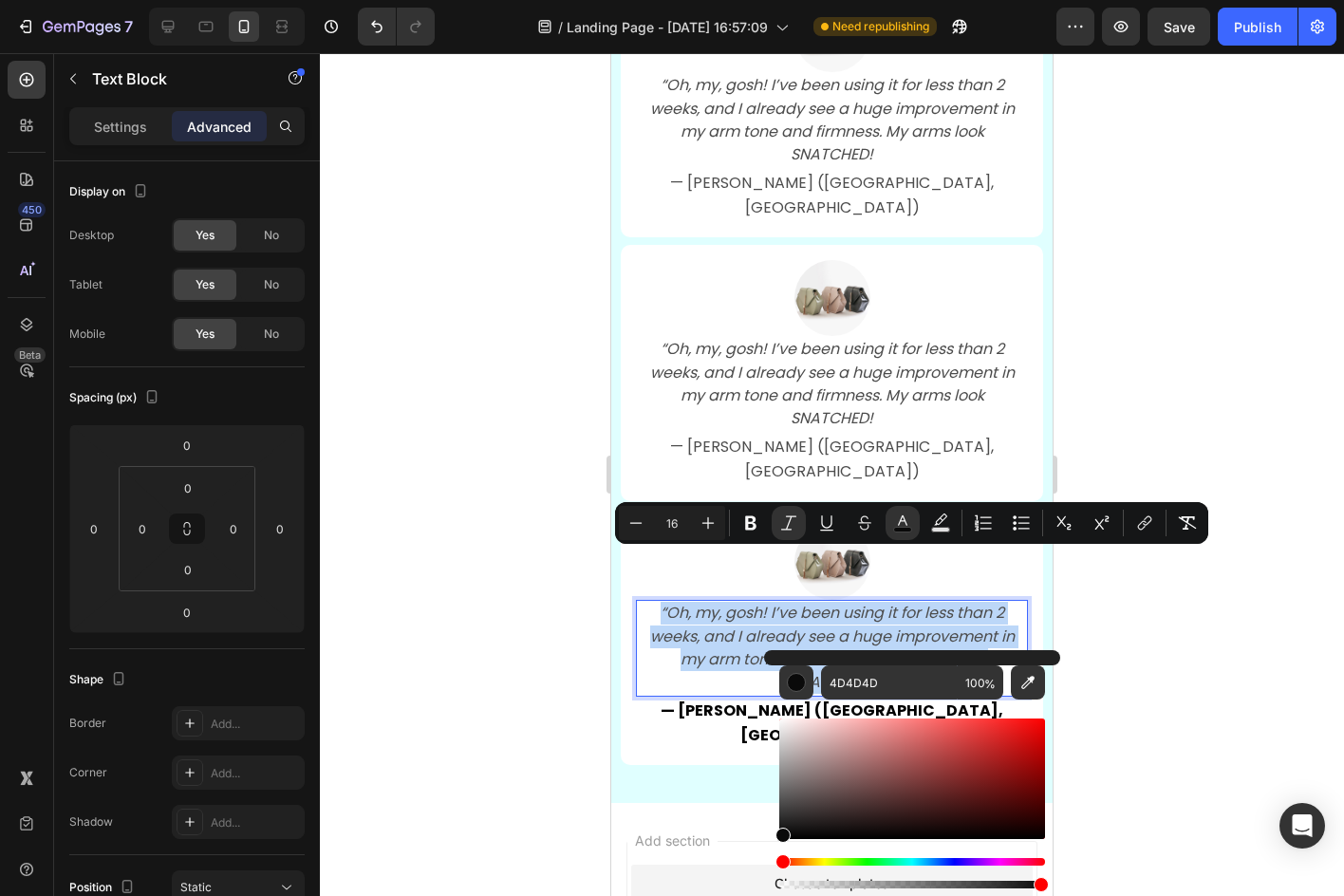
type input "0A0A0A"
drag, startPoint x: 1423, startPoint y: 882, endPoint x: 611, endPoint y: 834, distance: 813.4
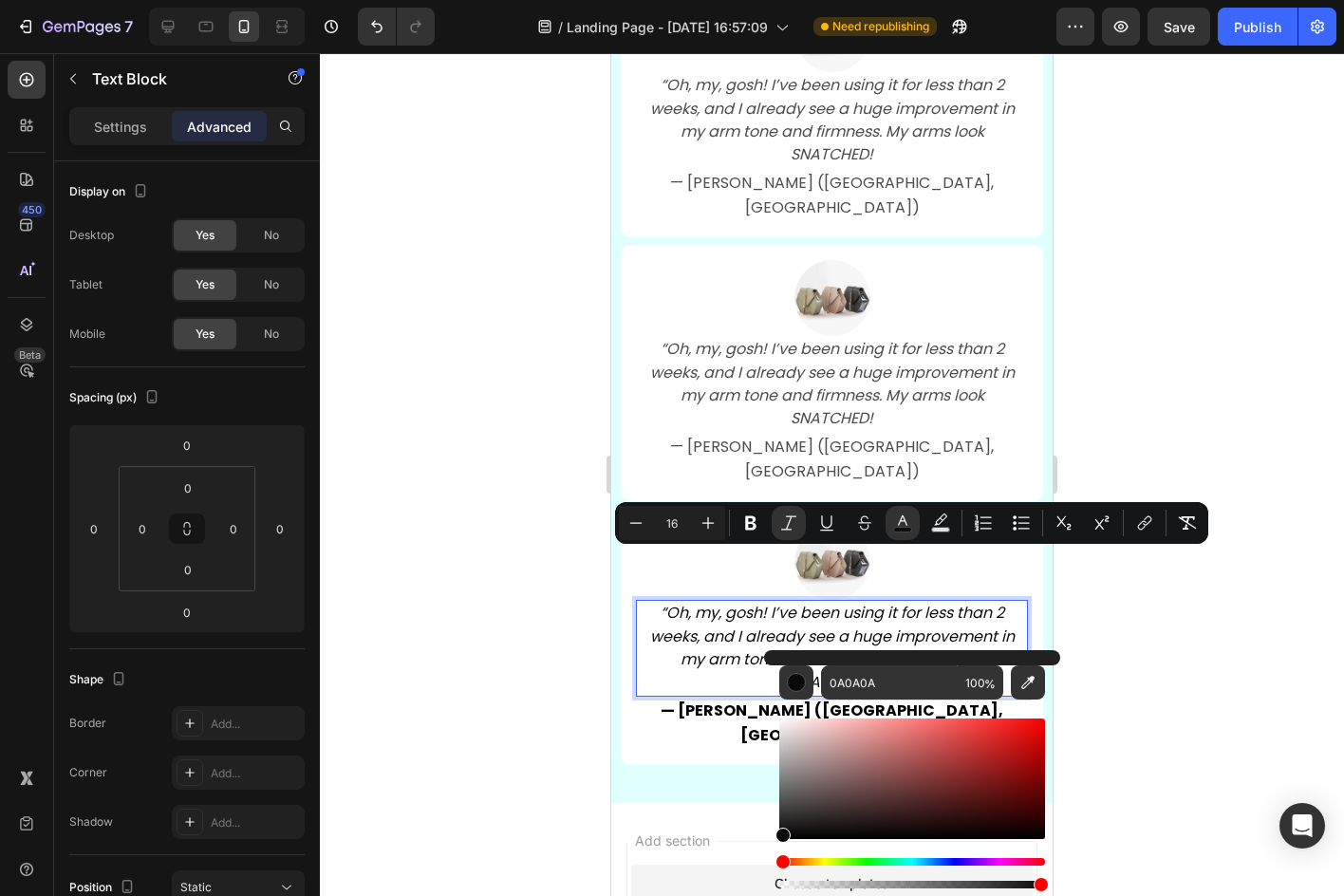
click at [495, 633] on div at bounding box center [832, 473] width 1024 height 842
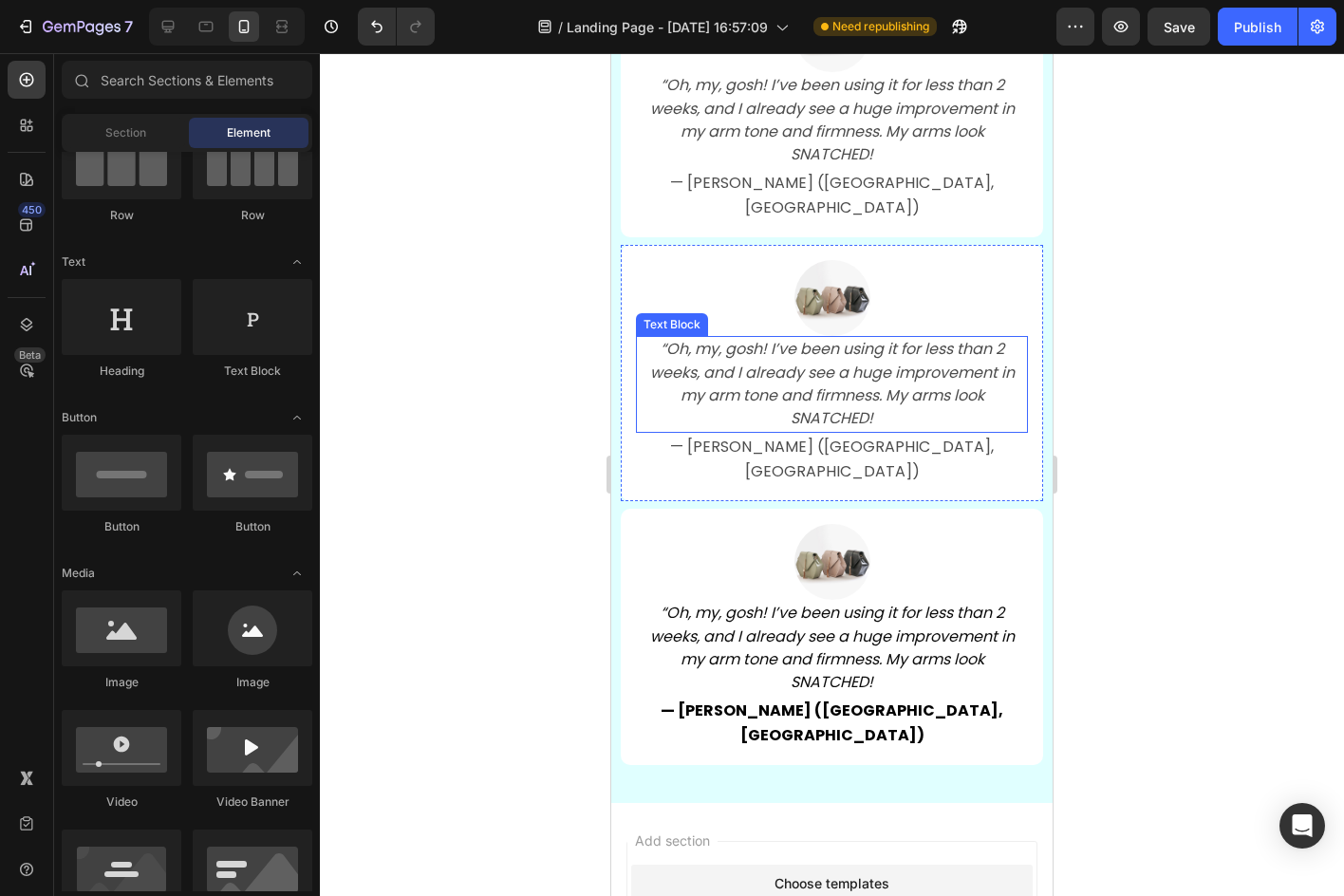
click at [851, 374] on icon "“Oh, my, gosh! I’ve been using it for less than 2 weeks, and I already see a hu…" at bounding box center [832, 383] width 364 height 91
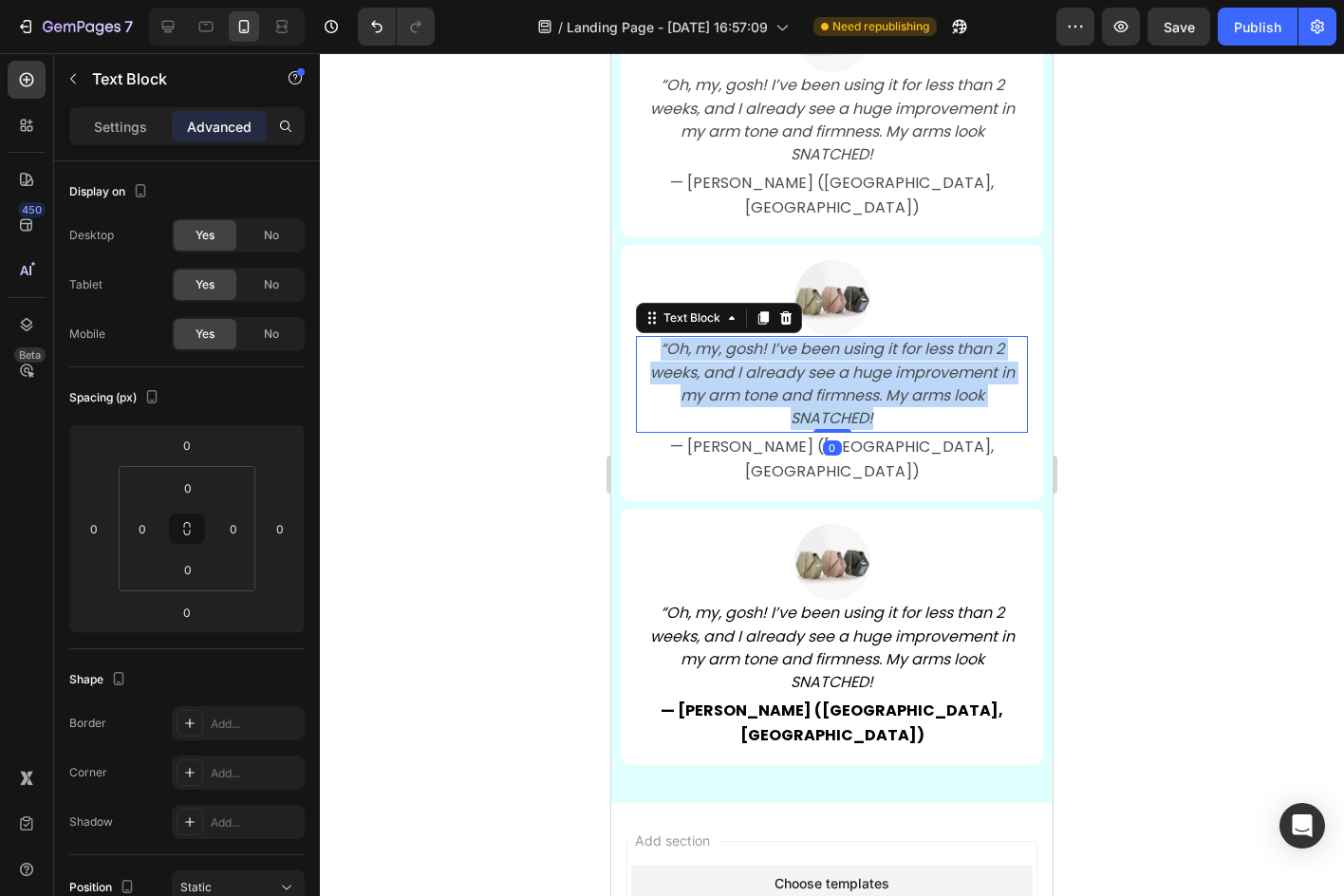
click at [851, 374] on icon "“Oh, my, gosh! I’ve been using it for less than 2 weeks, and I already see a hu…" at bounding box center [832, 383] width 364 height 91
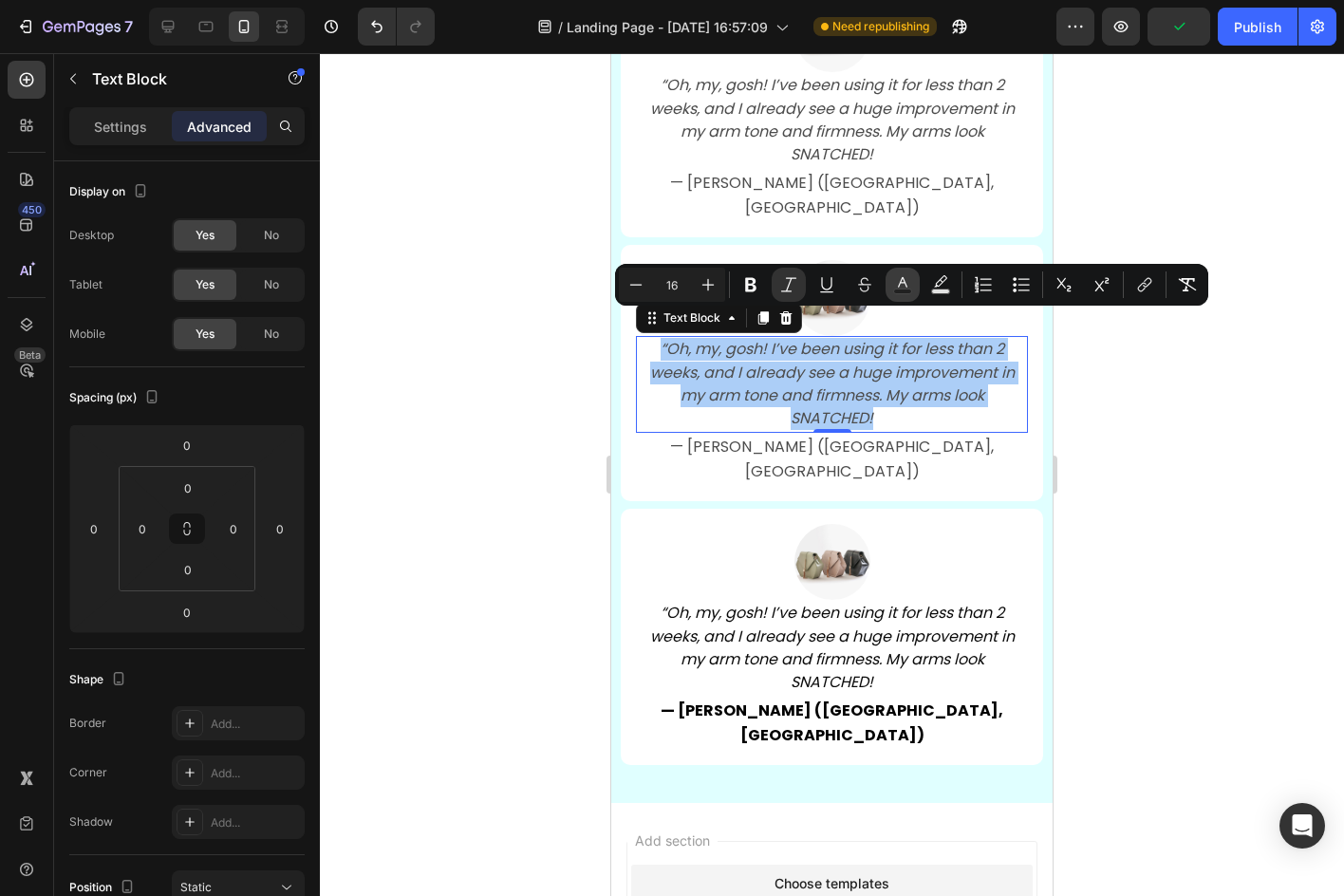
click at [894, 277] on icon "Editor contextual toolbar" at bounding box center [902, 284] width 19 height 19
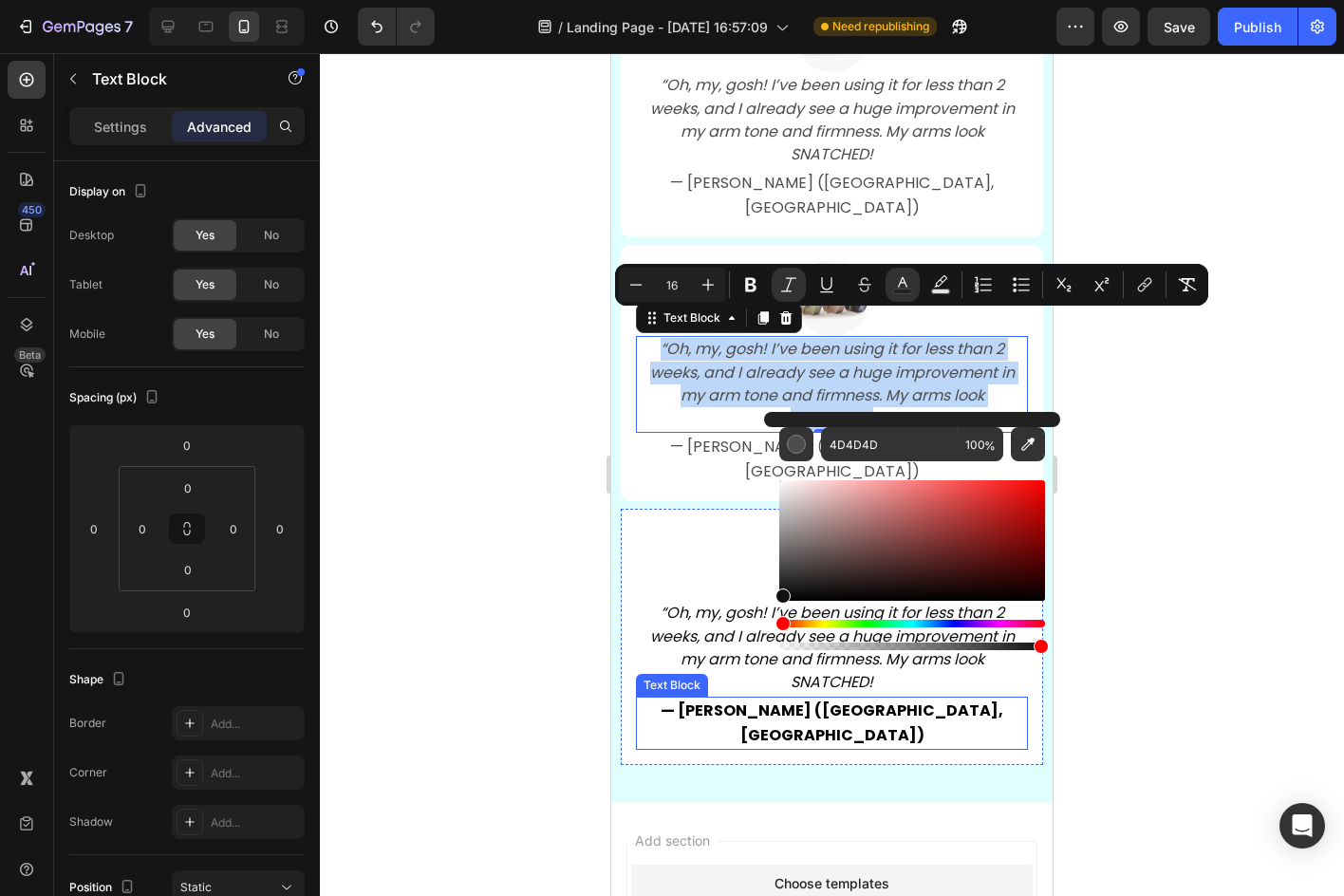
type input "111111"
drag, startPoint x: 1415, startPoint y: 599, endPoint x: 662, endPoint y: 708, distance: 760.8
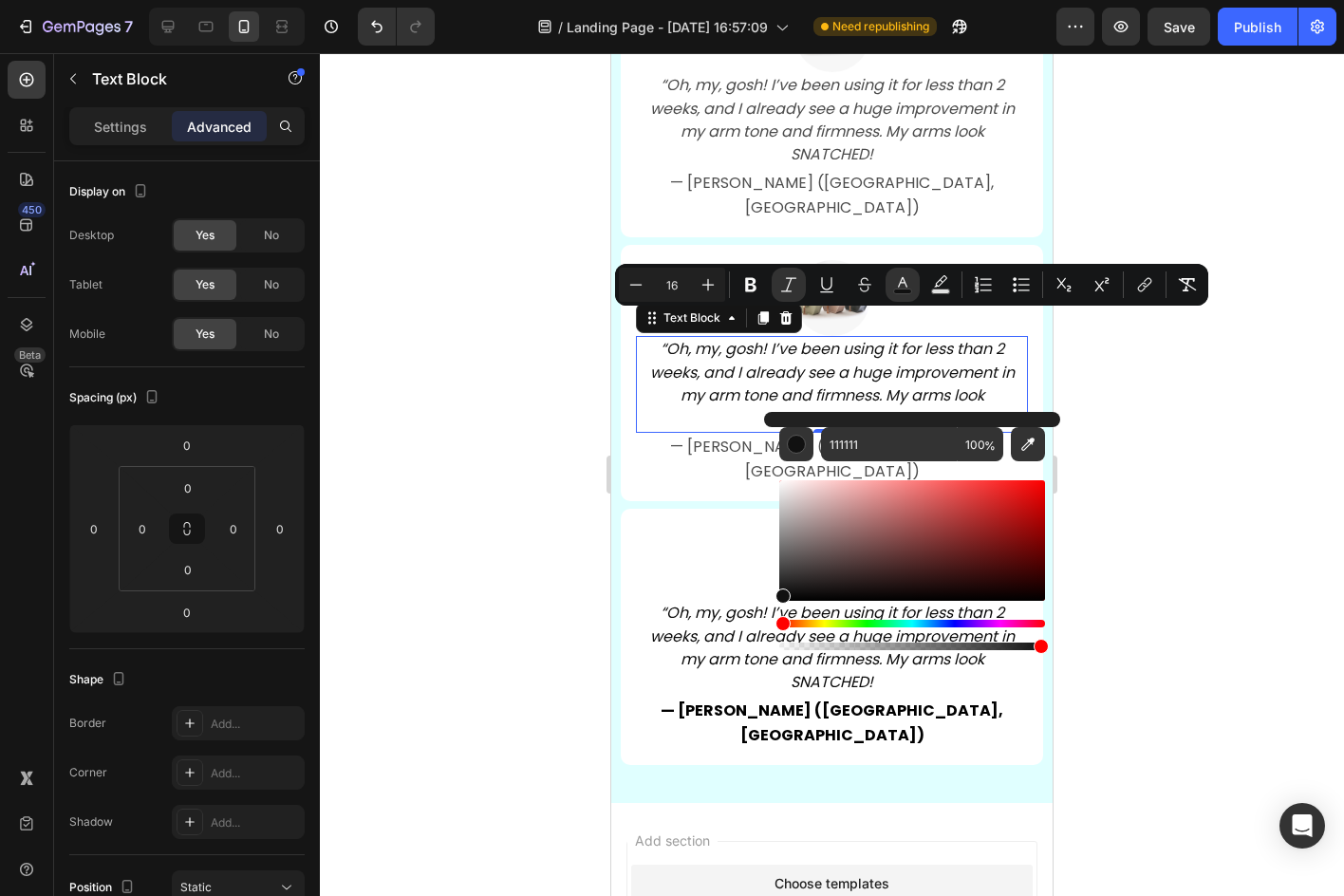
click at [497, 548] on div at bounding box center [832, 473] width 1024 height 842
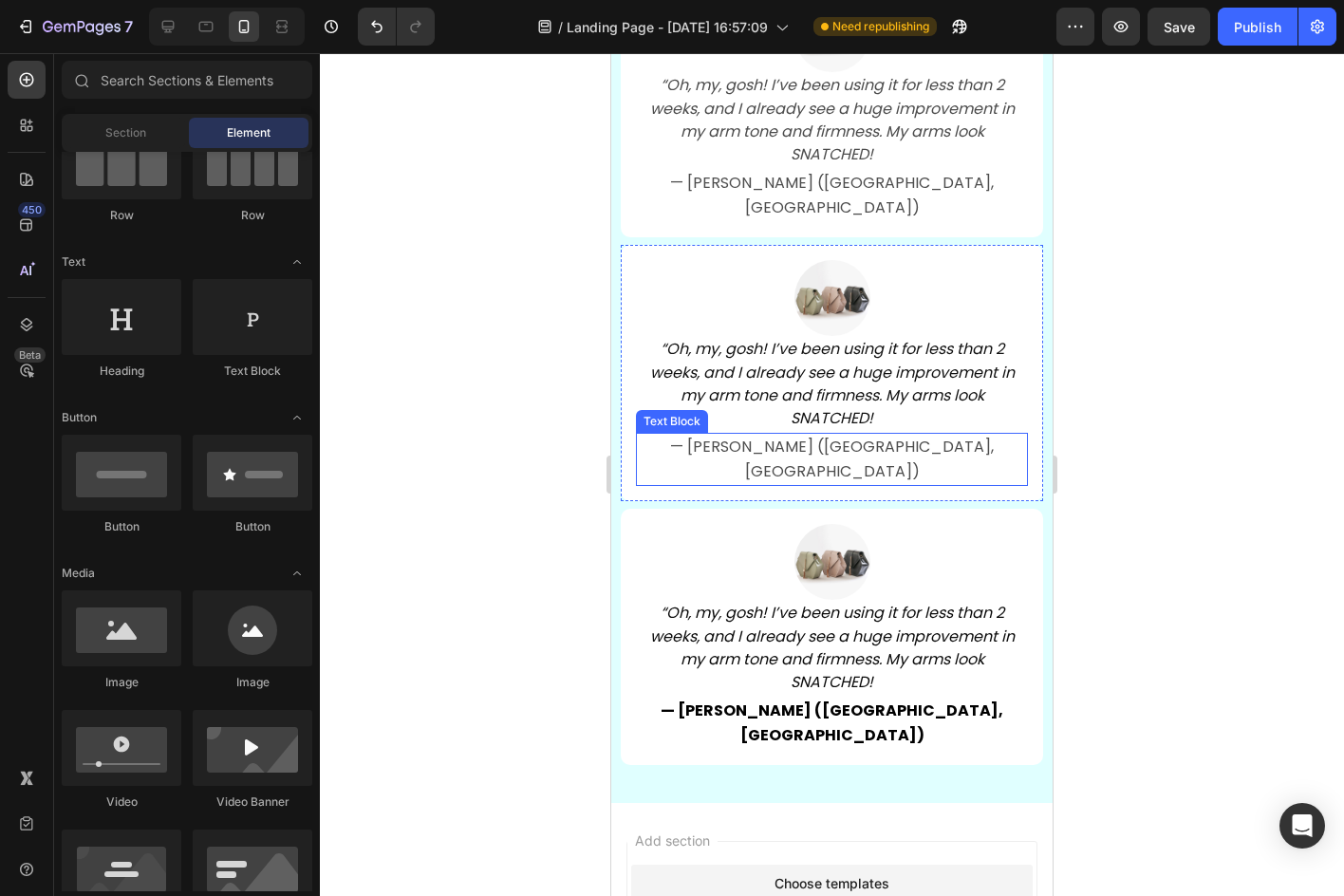
click at [783, 434] on p "— [PERSON_NAME] ([GEOGRAPHIC_DATA], [GEOGRAPHIC_DATA])" at bounding box center [832, 459] width 388 height 50
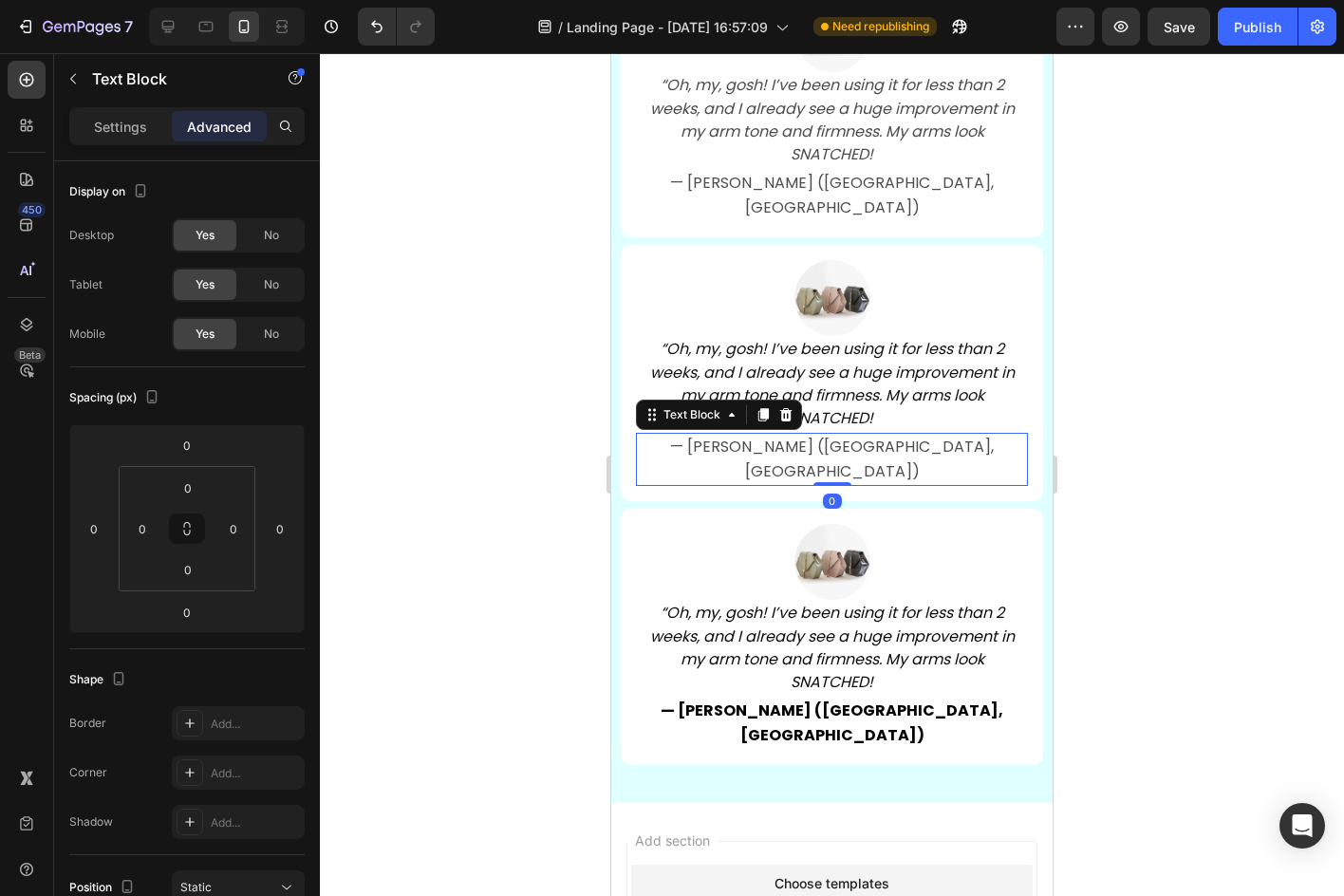
click at [783, 434] on p "— [PERSON_NAME] ([GEOGRAPHIC_DATA], [GEOGRAPHIC_DATA])" at bounding box center [832, 459] width 388 height 50
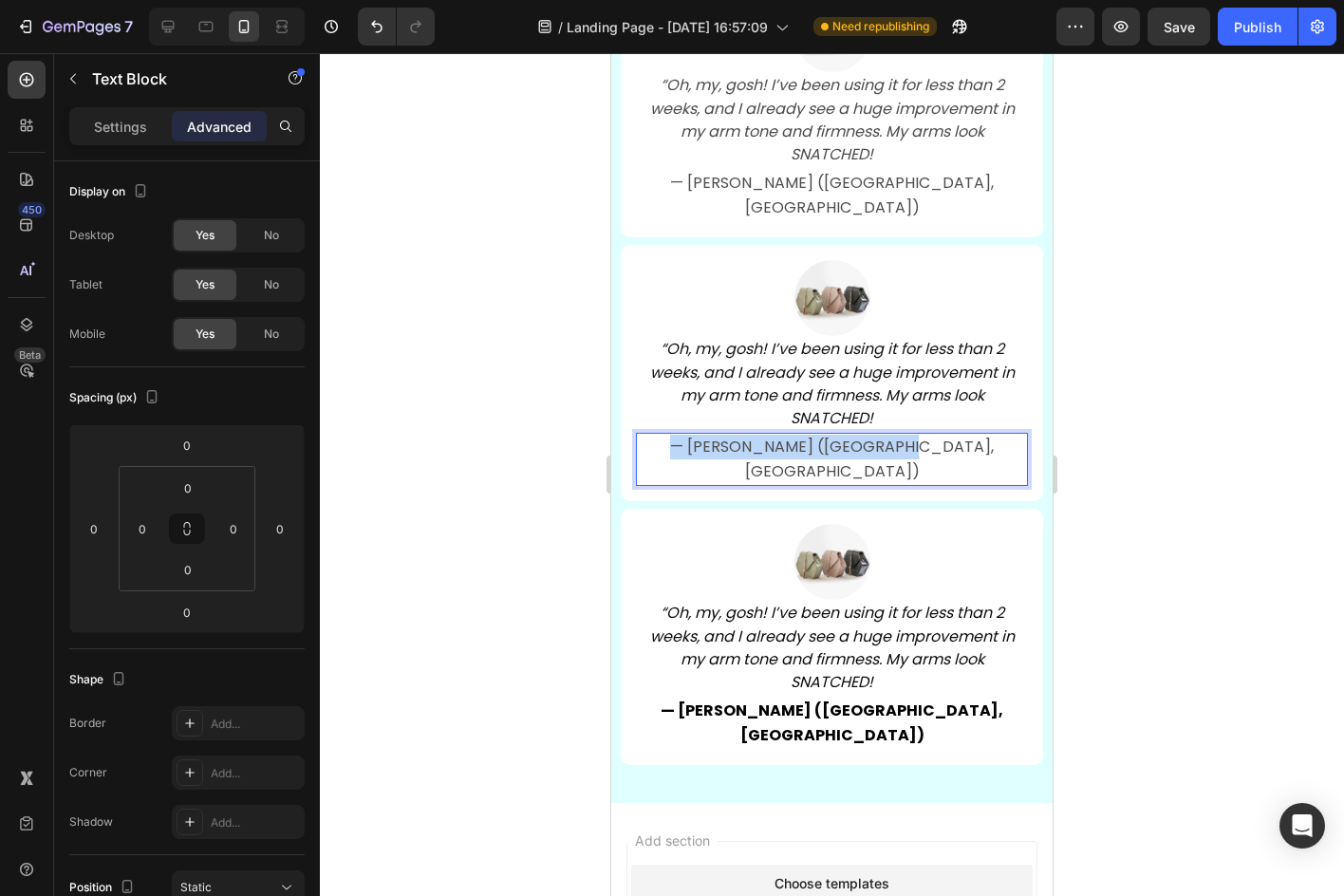
click at [783, 434] on p "— [PERSON_NAME] ([GEOGRAPHIC_DATA], [GEOGRAPHIC_DATA])" at bounding box center [832, 459] width 388 height 50
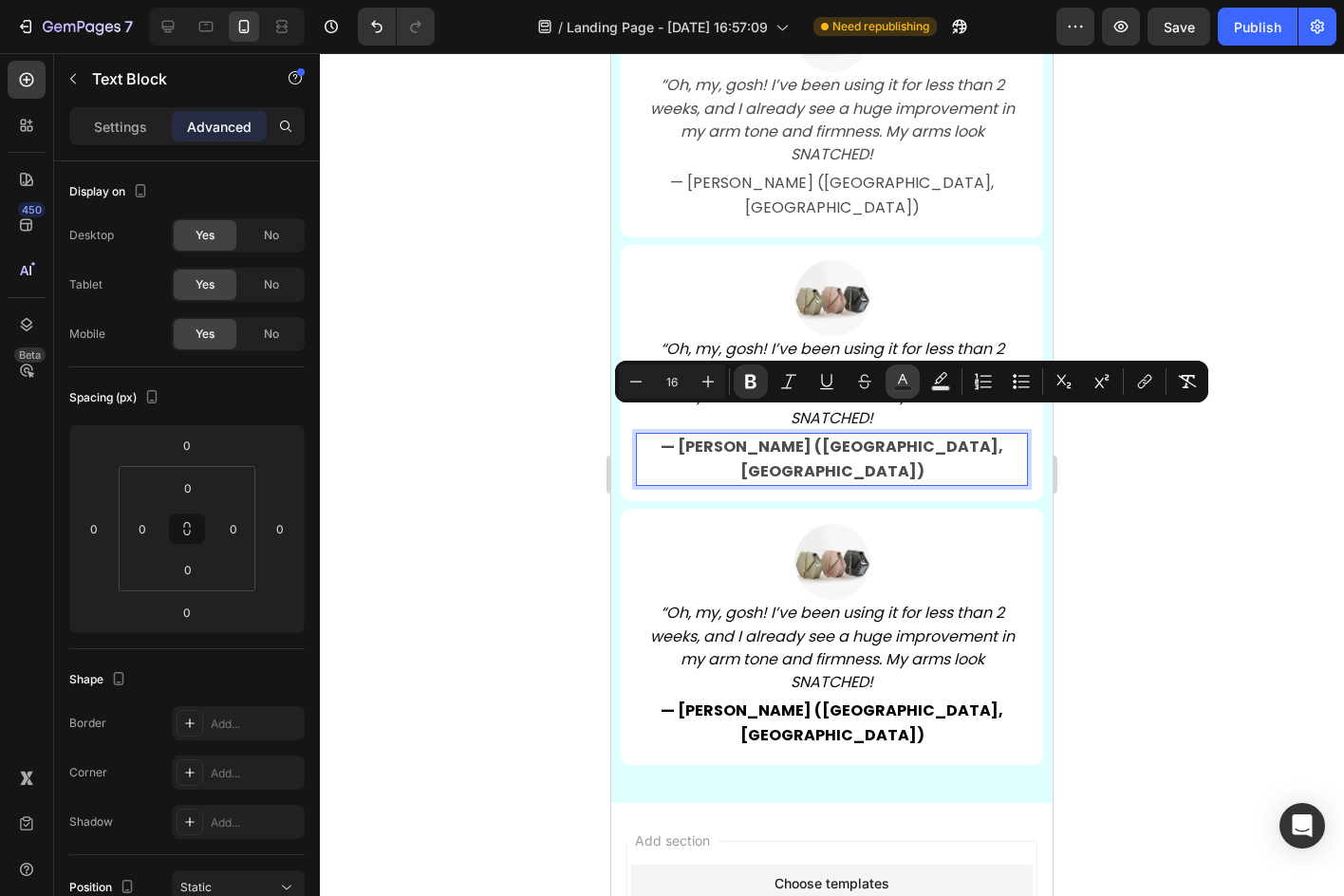
click at [906, 373] on icon "Editor contextual toolbar" at bounding box center [902, 381] width 19 height 19
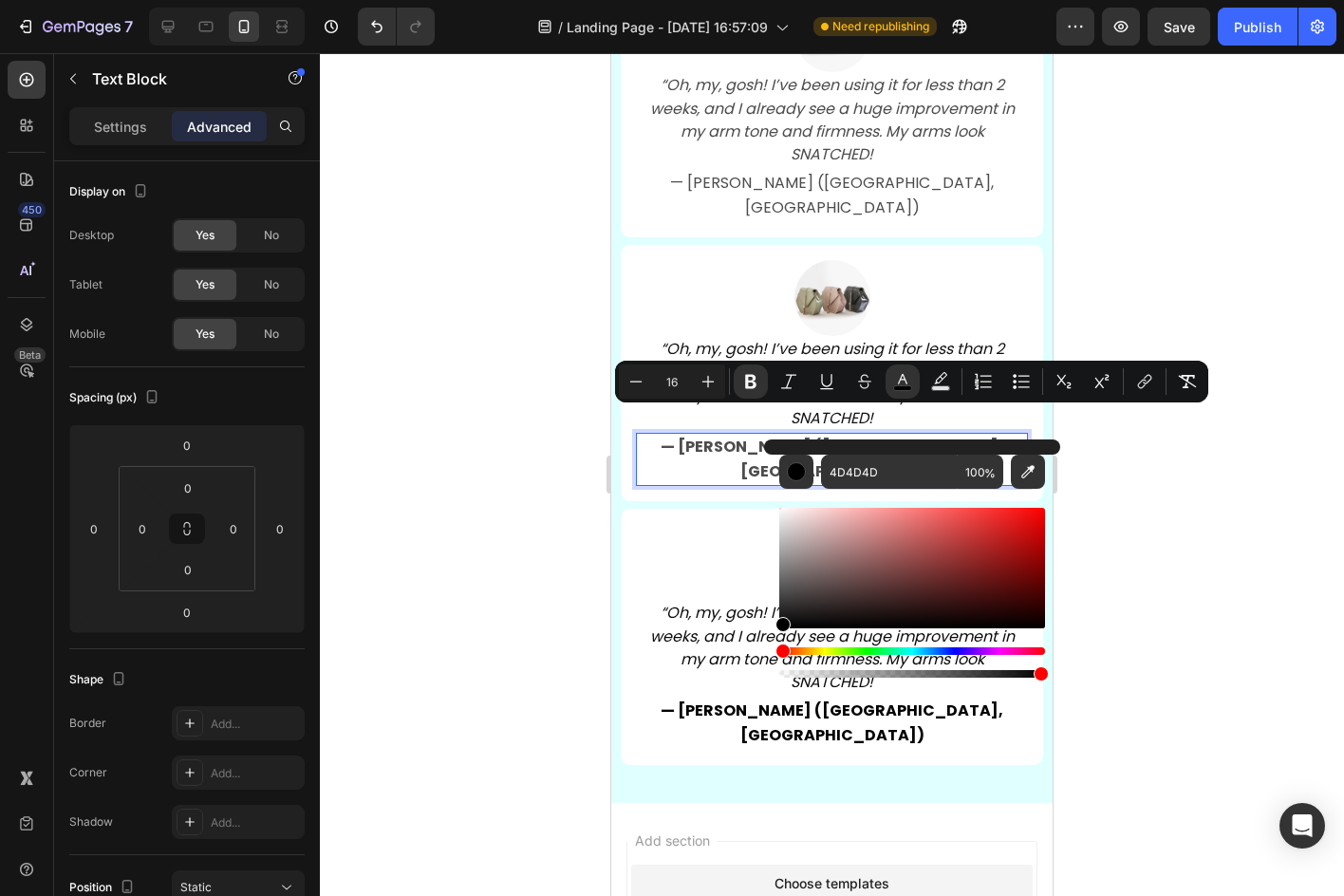
drag, startPoint x: 1396, startPoint y: 650, endPoint x: 690, endPoint y: 716, distance: 709.1
type input "000000"
click at [478, 530] on div at bounding box center [832, 473] width 1024 height 842
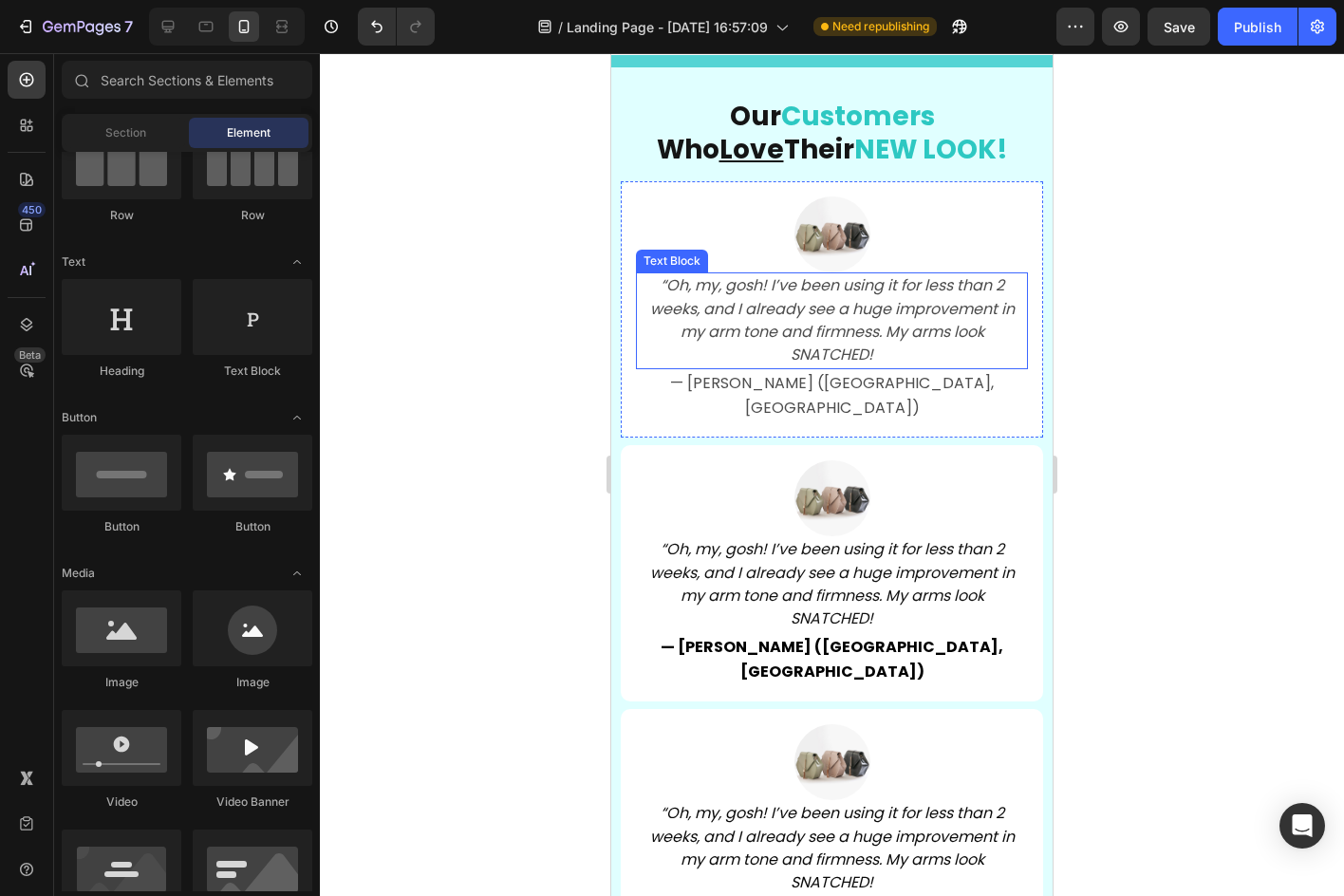
scroll to position [6048, 0]
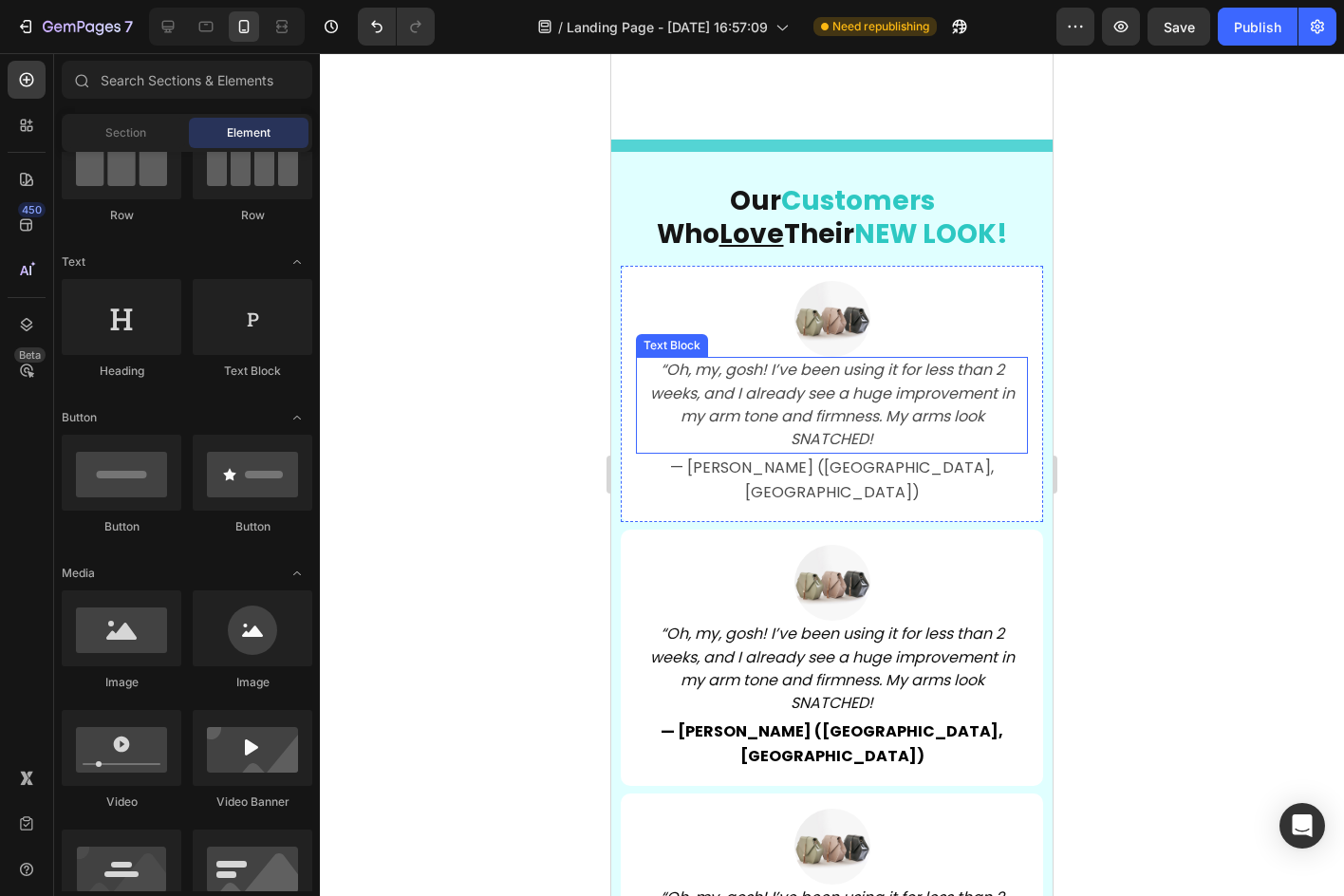
click at [842, 468] on span "— [PERSON_NAME] ([GEOGRAPHIC_DATA], [GEOGRAPHIC_DATA])" at bounding box center [832, 480] width 324 height 47
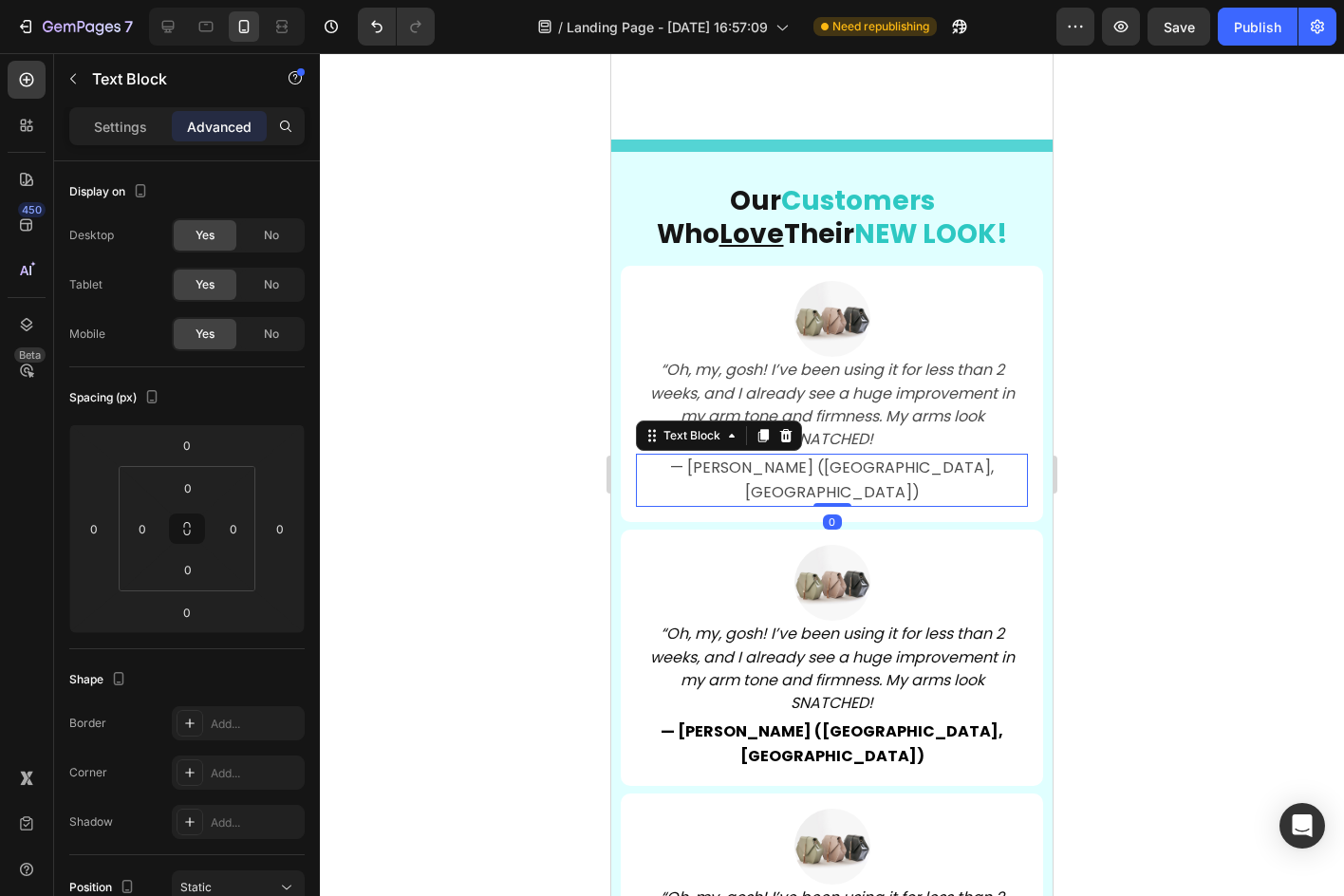
click at [841, 468] on span "— [PERSON_NAME] ([GEOGRAPHIC_DATA], [GEOGRAPHIC_DATA])" at bounding box center [832, 480] width 324 height 47
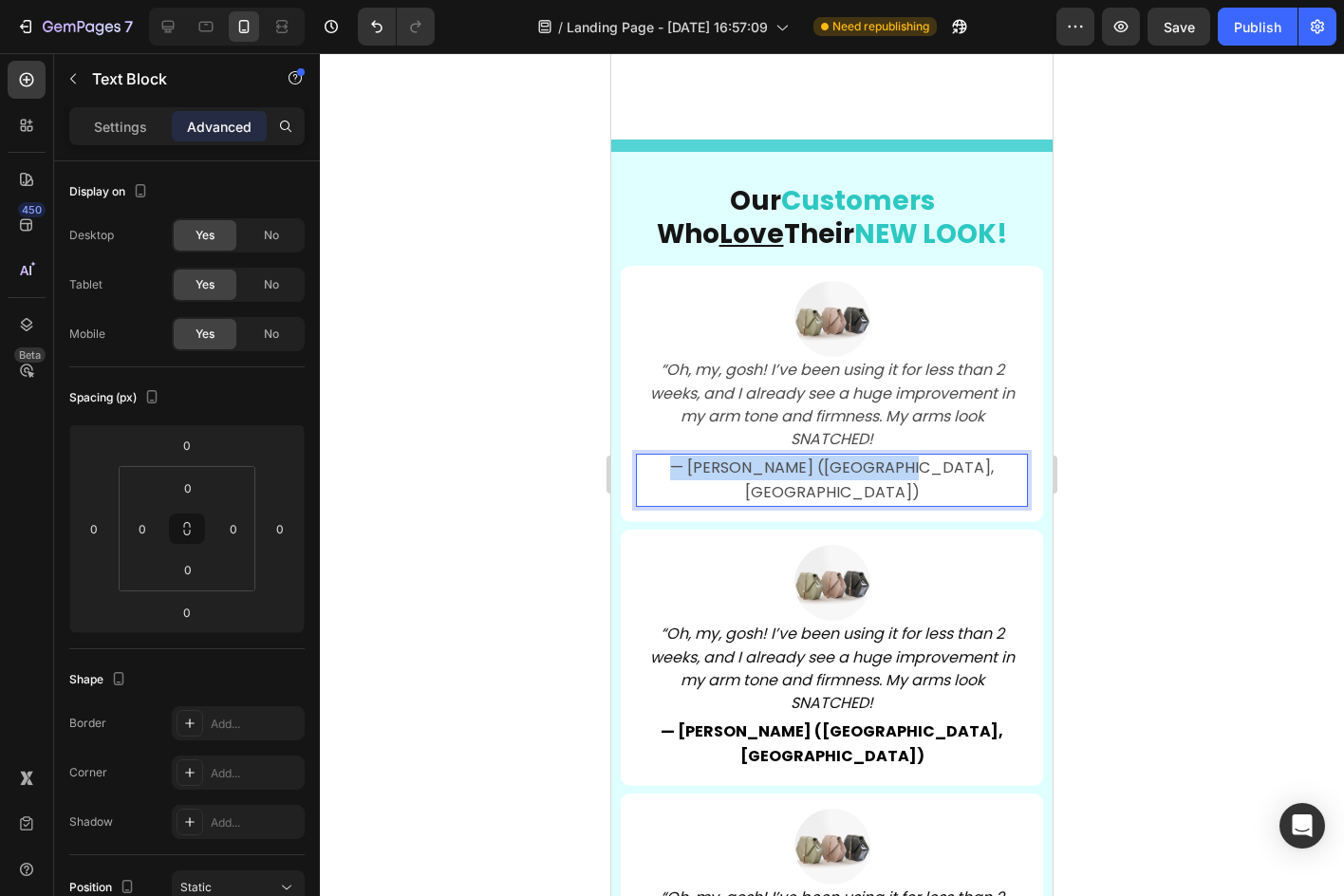
click at [841, 468] on span "— [PERSON_NAME] ([GEOGRAPHIC_DATA], [GEOGRAPHIC_DATA])" at bounding box center [832, 480] width 324 height 47
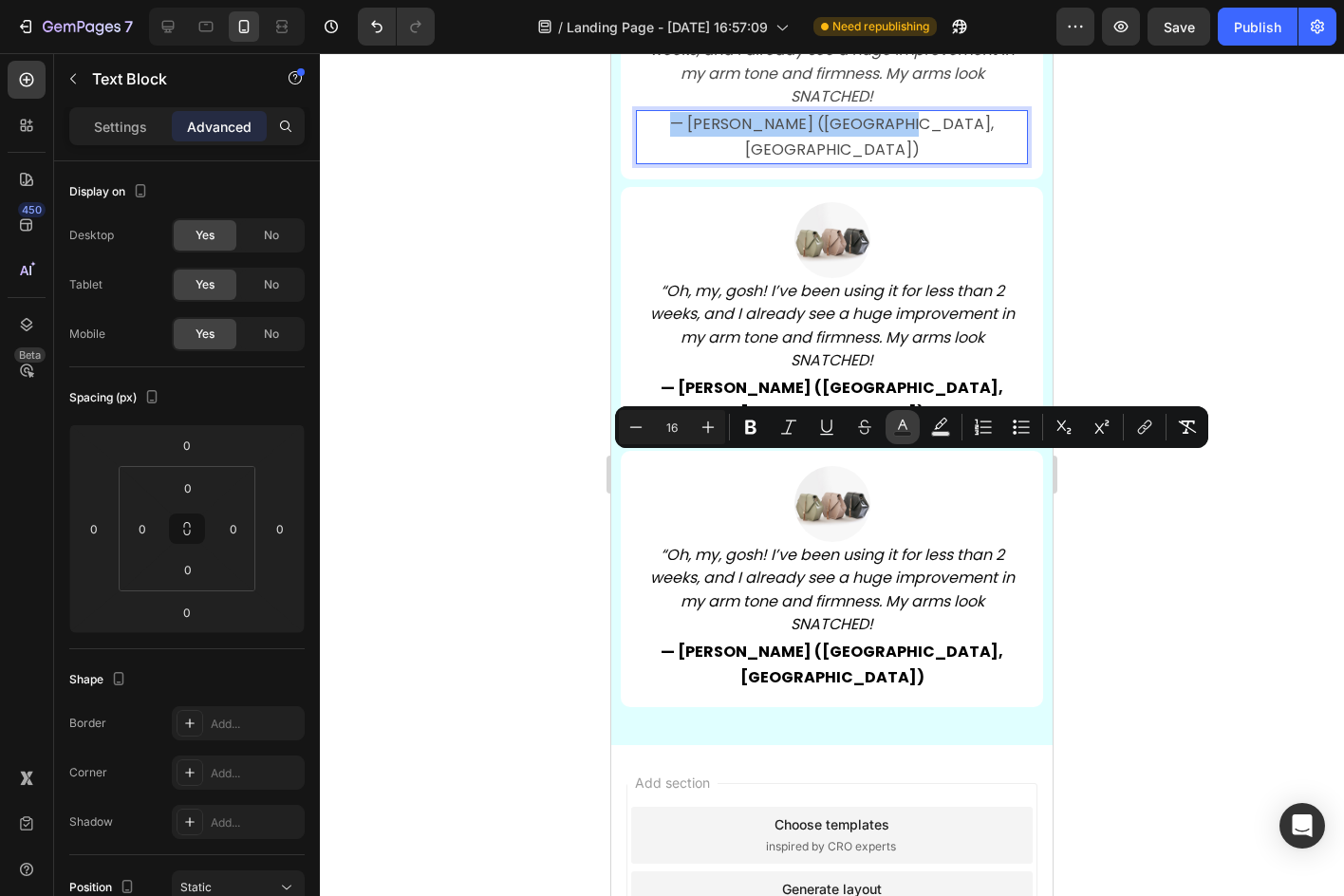
click at [905, 425] on icon "Editor contextual toolbar" at bounding box center [903, 425] width 10 height 11
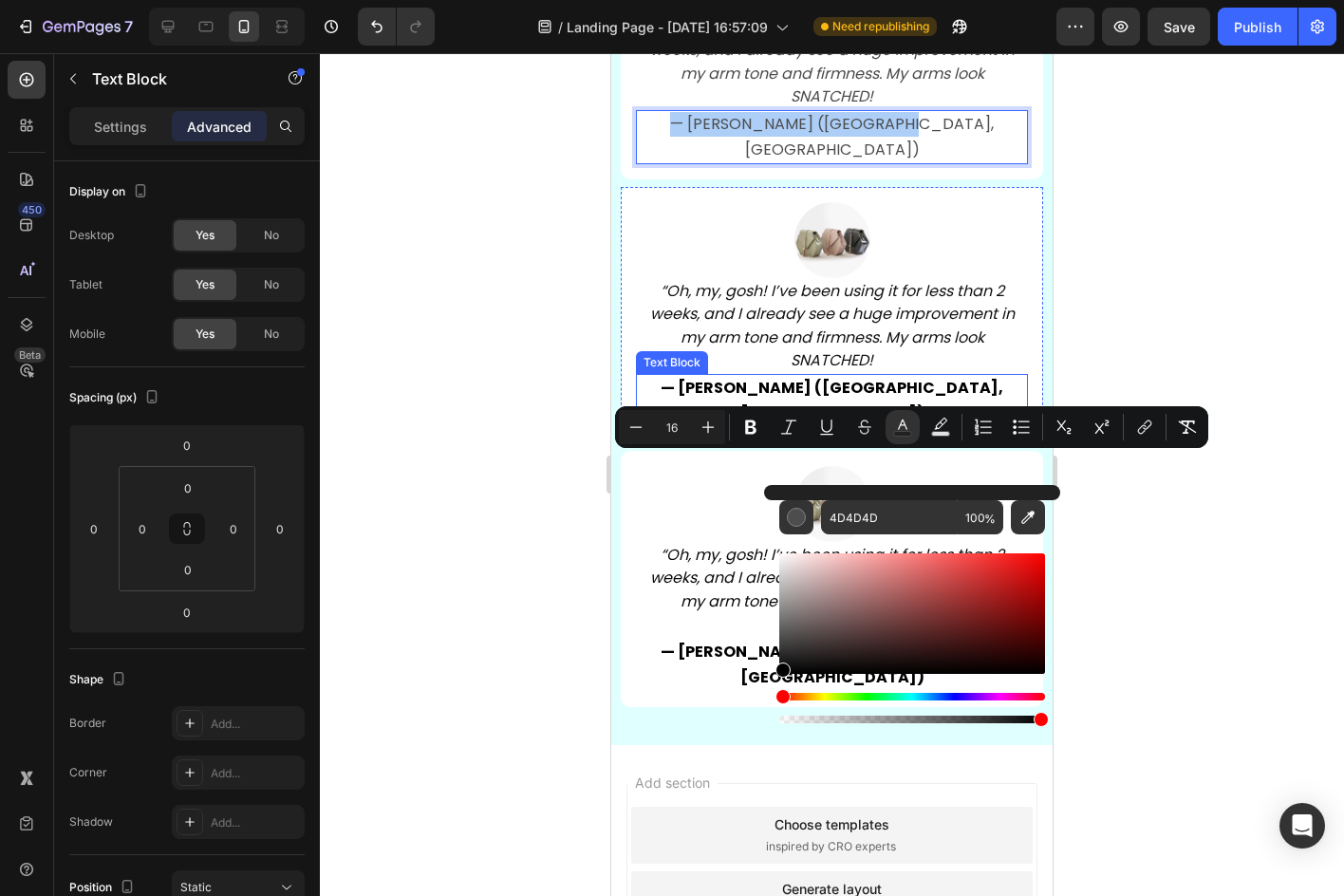
drag, startPoint x: 1441, startPoint y: 693, endPoint x: 621, endPoint y: 738, distance: 821.2
type input "000000"
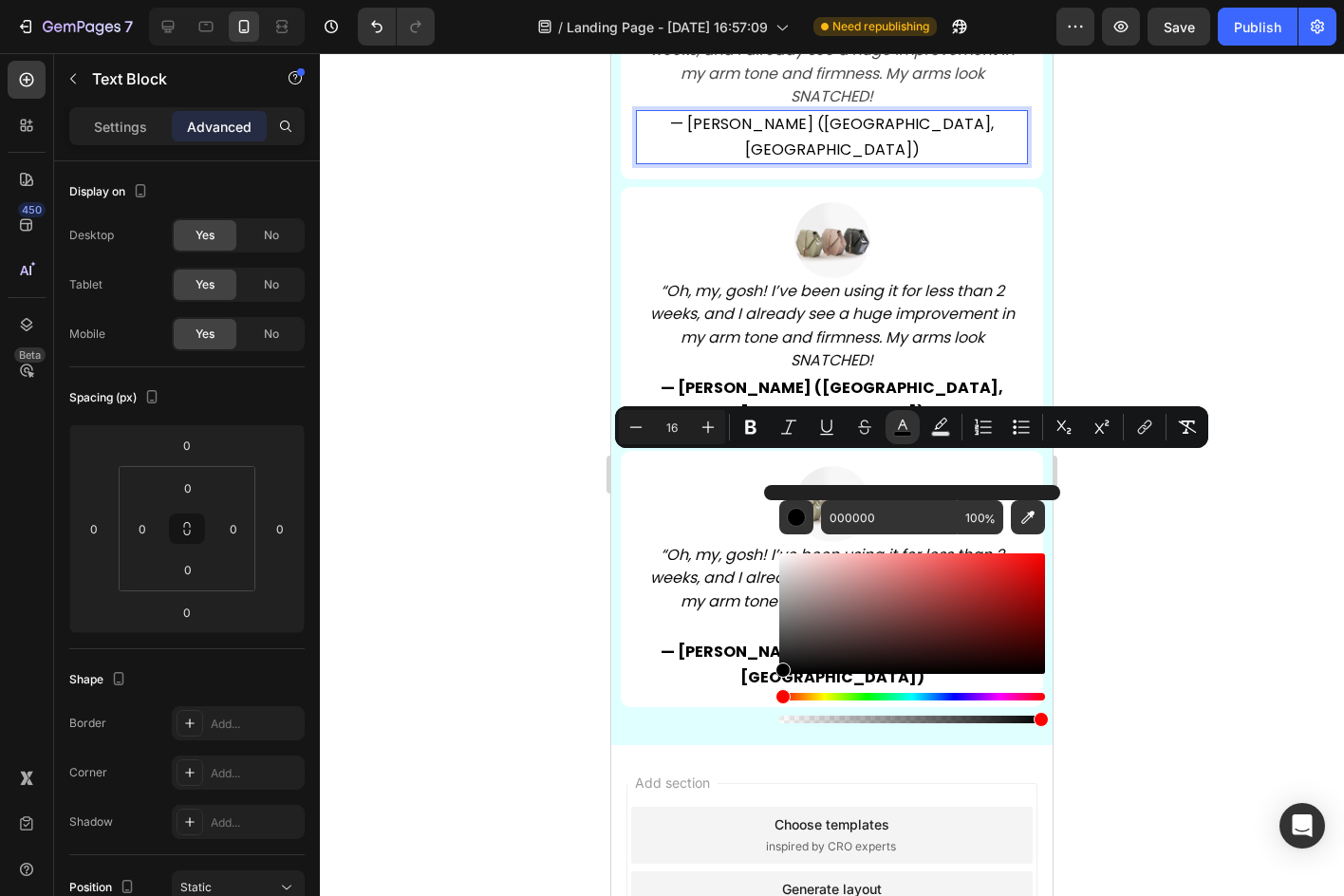
click at [477, 593] on div at bounding box center [832, 473] width 1024 height 842
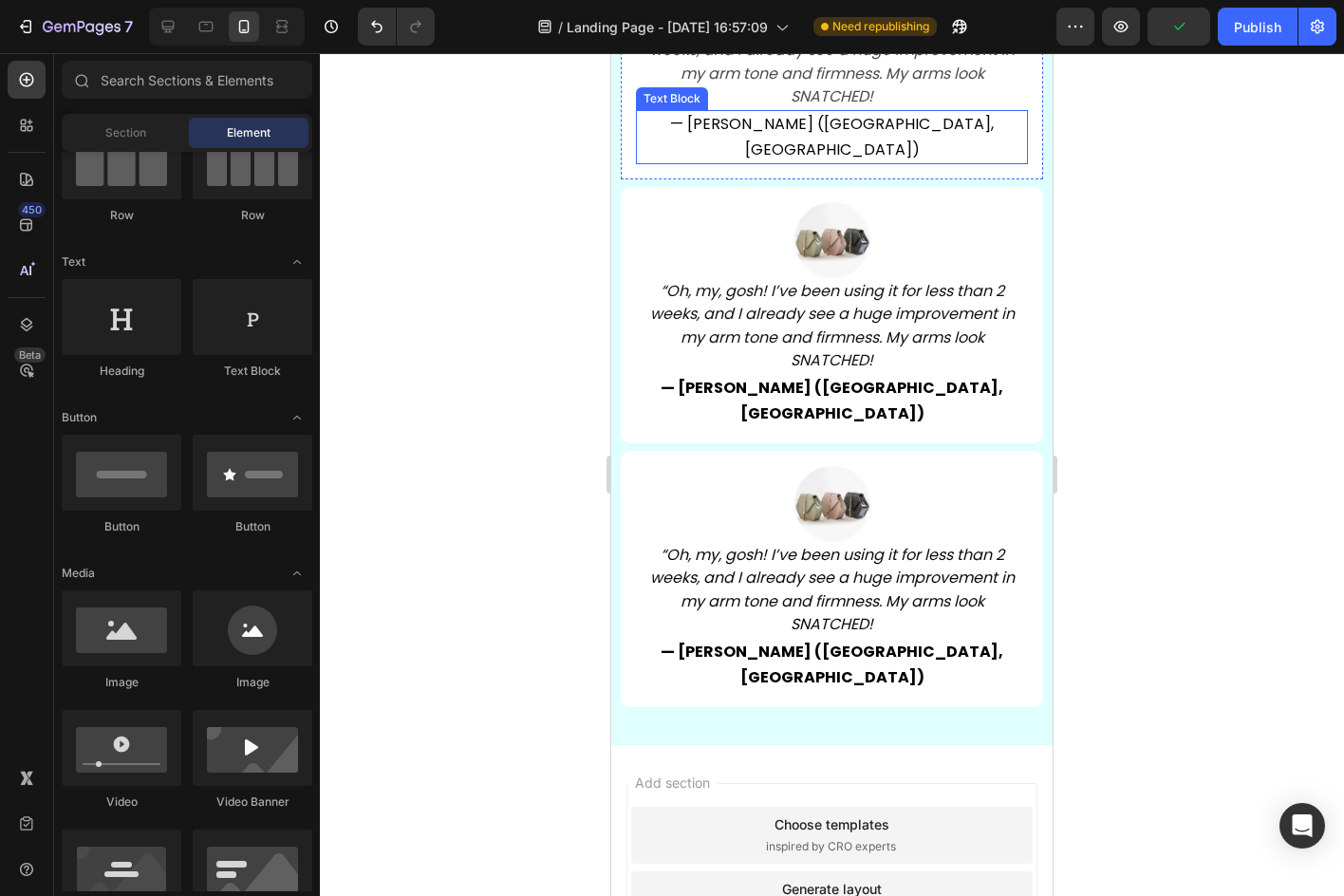
click at [783, 159] on span "— [PERSON_NAME] ([GEOGRAPHIC_DATA], [GEOGRAPHIC_DATA])" at bounding box center [832, 137] width 324 height 47
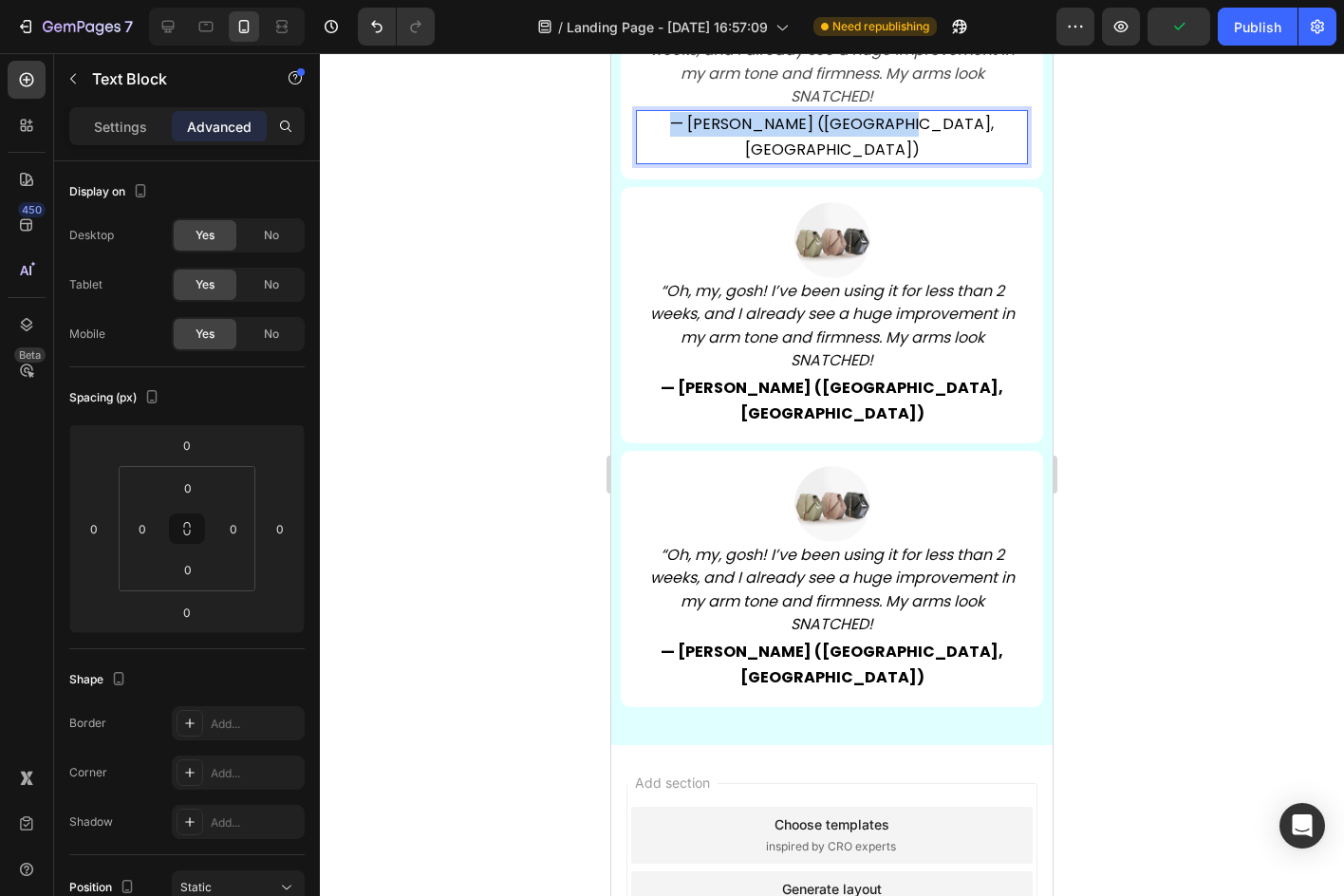
click at [783, 159] on span "— [PERSON_NAME] ([GEOGRAPHIC_DATA], [GEOGRAPHIC_DATA])" at bounding box center [832, 137] width 324 height 47
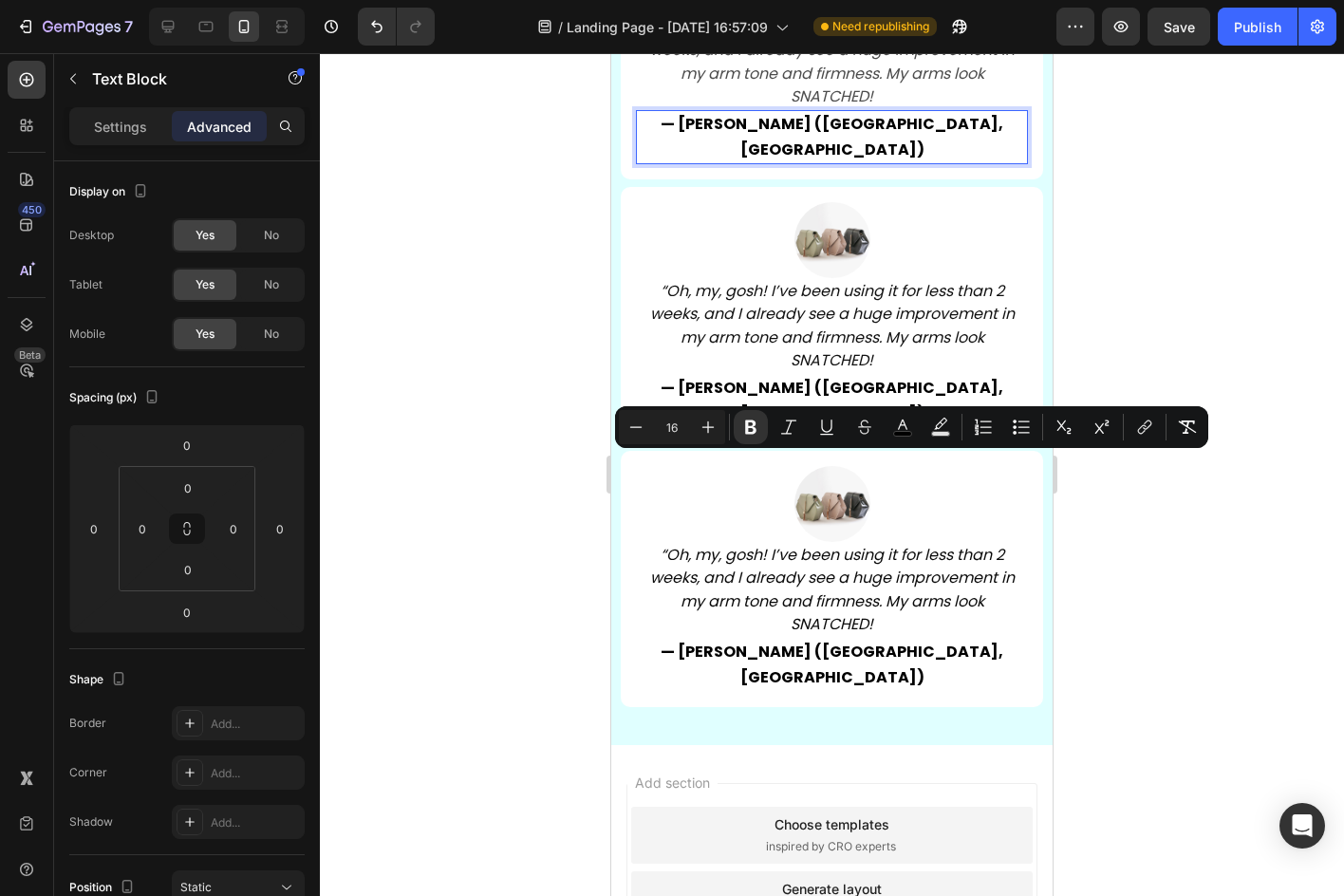
click at [466, 453] on div at bounding box center [832, 473] width 1024 height 842
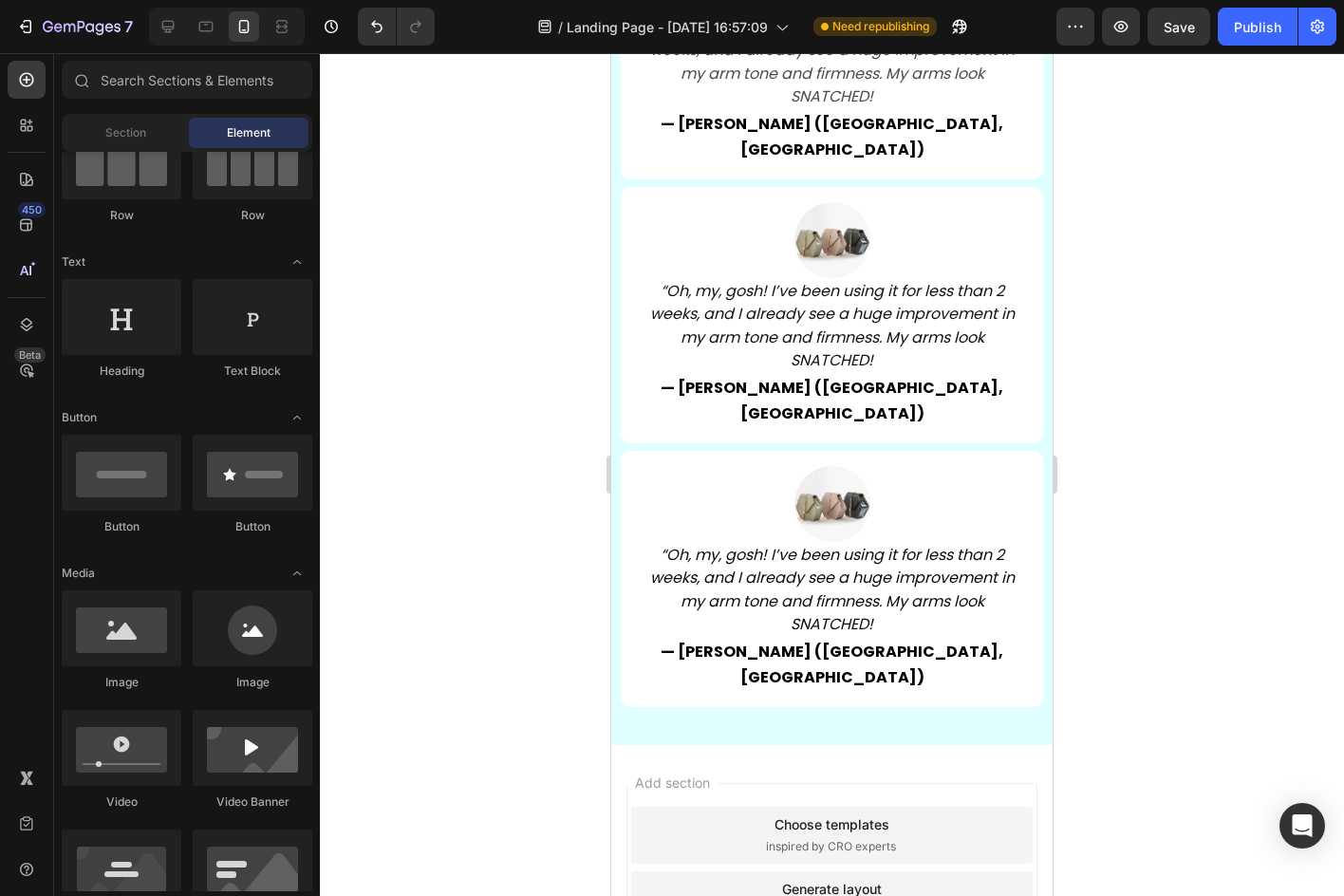
click at [749, 107] on icon "“Oh, my, gosh! I’ve been using it for less than 2 weeks, and I already see a hu…" at bounding box center [832, 61] width 364 height 91
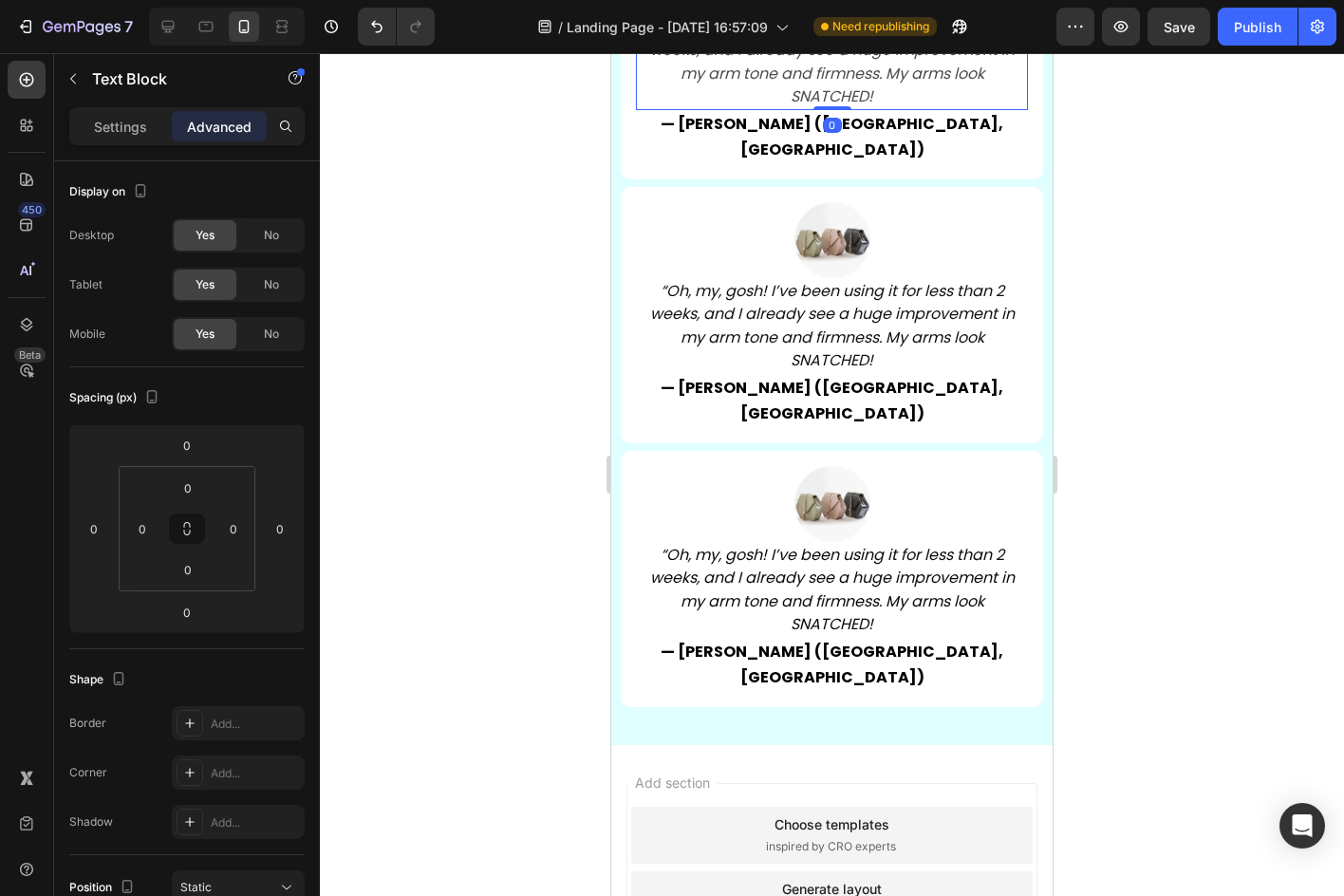
click at [749, 107] on icon "“Oh, my, gosh! I’ve been using it for less than 2 weeks, and I already see a hu…" at bounding box center [832, 61] width 364 height 91
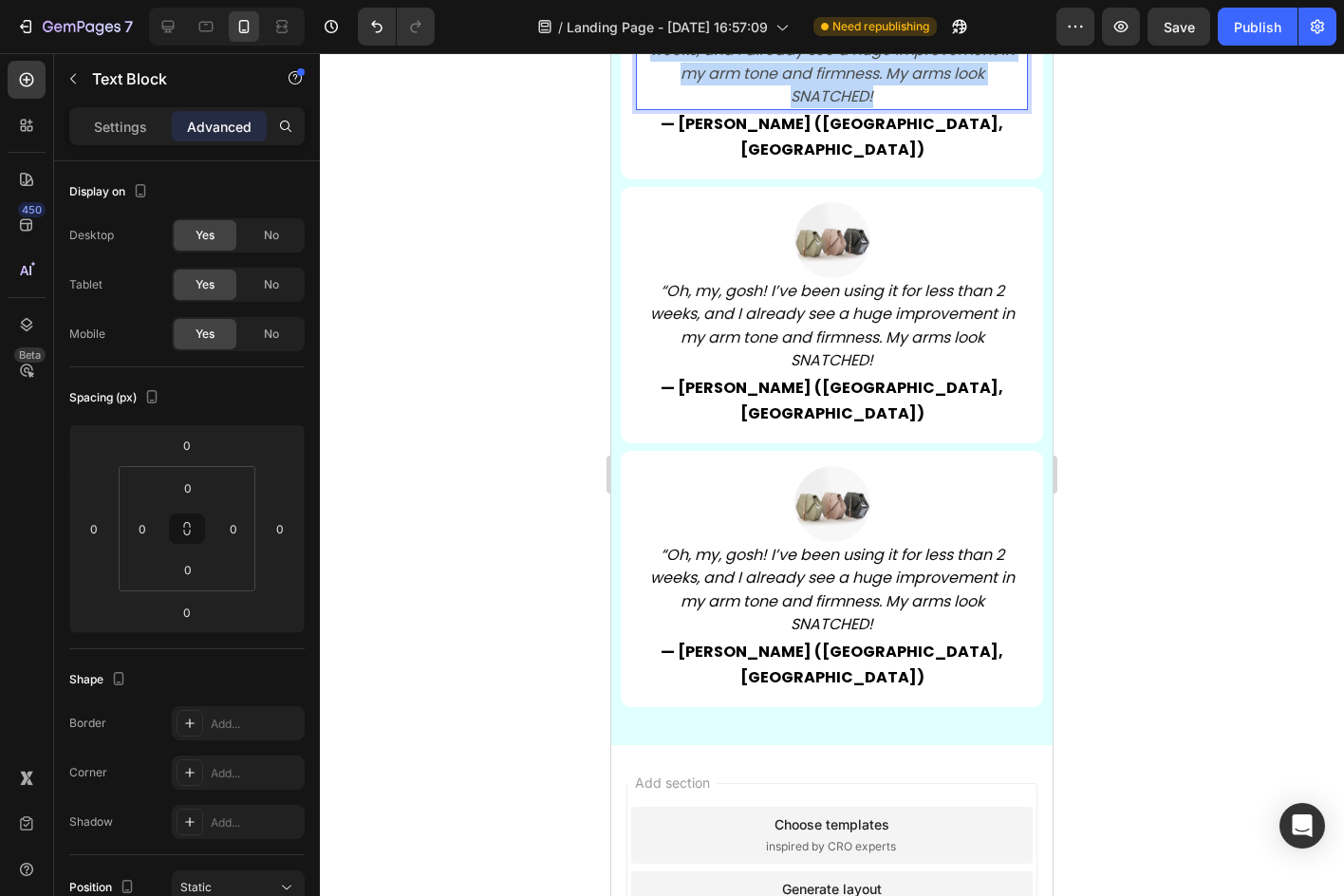
click at [749, 107] on icon "“Oh, my, gosh! I’ve been using it for less than 2 weeks, and I already see a hu…" at bounding box center [832, 61] width 364 height 91
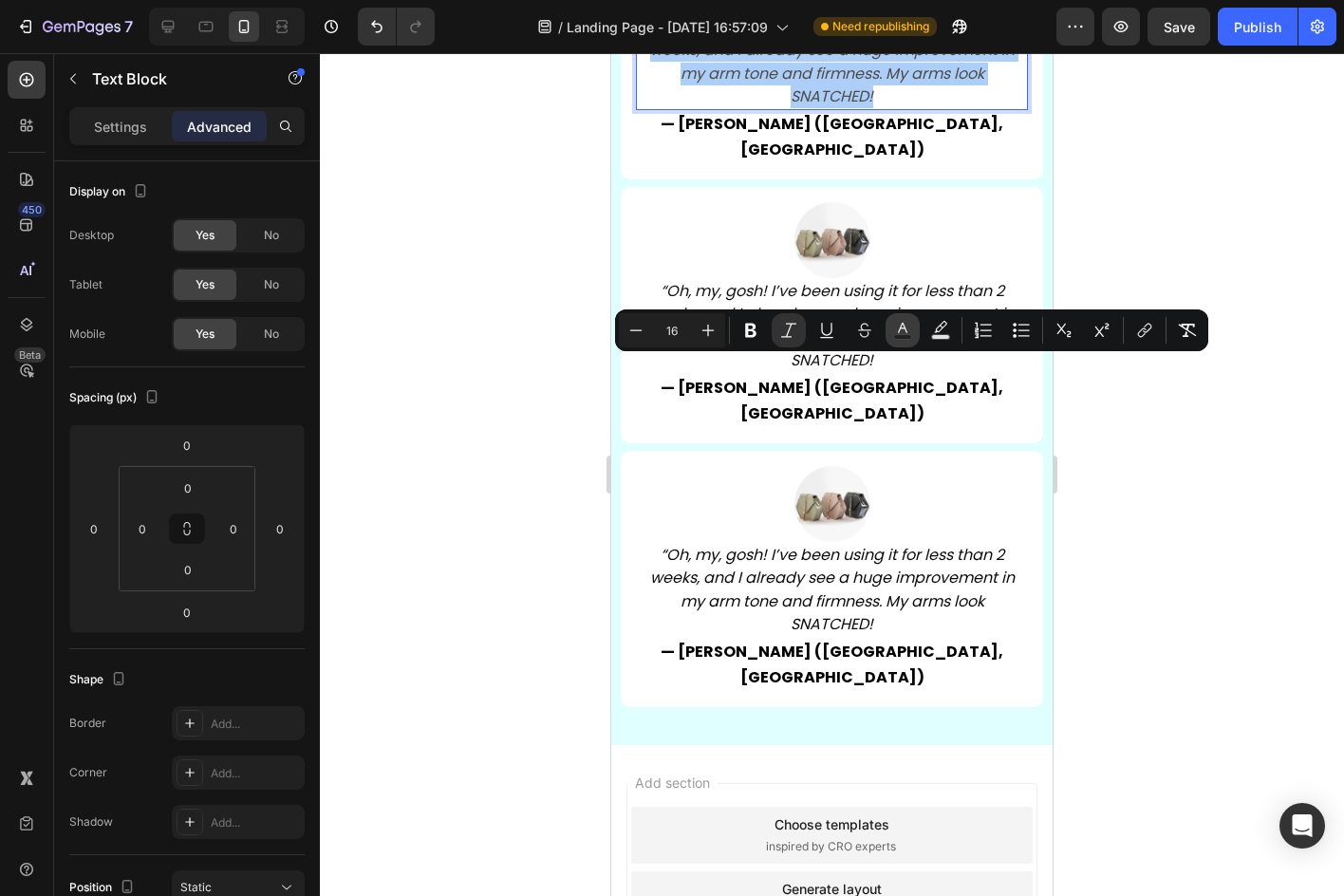
click at [906, 325] on icon "Editor contextual toolbar" at bounding box center [902, 330] width 19 height 19
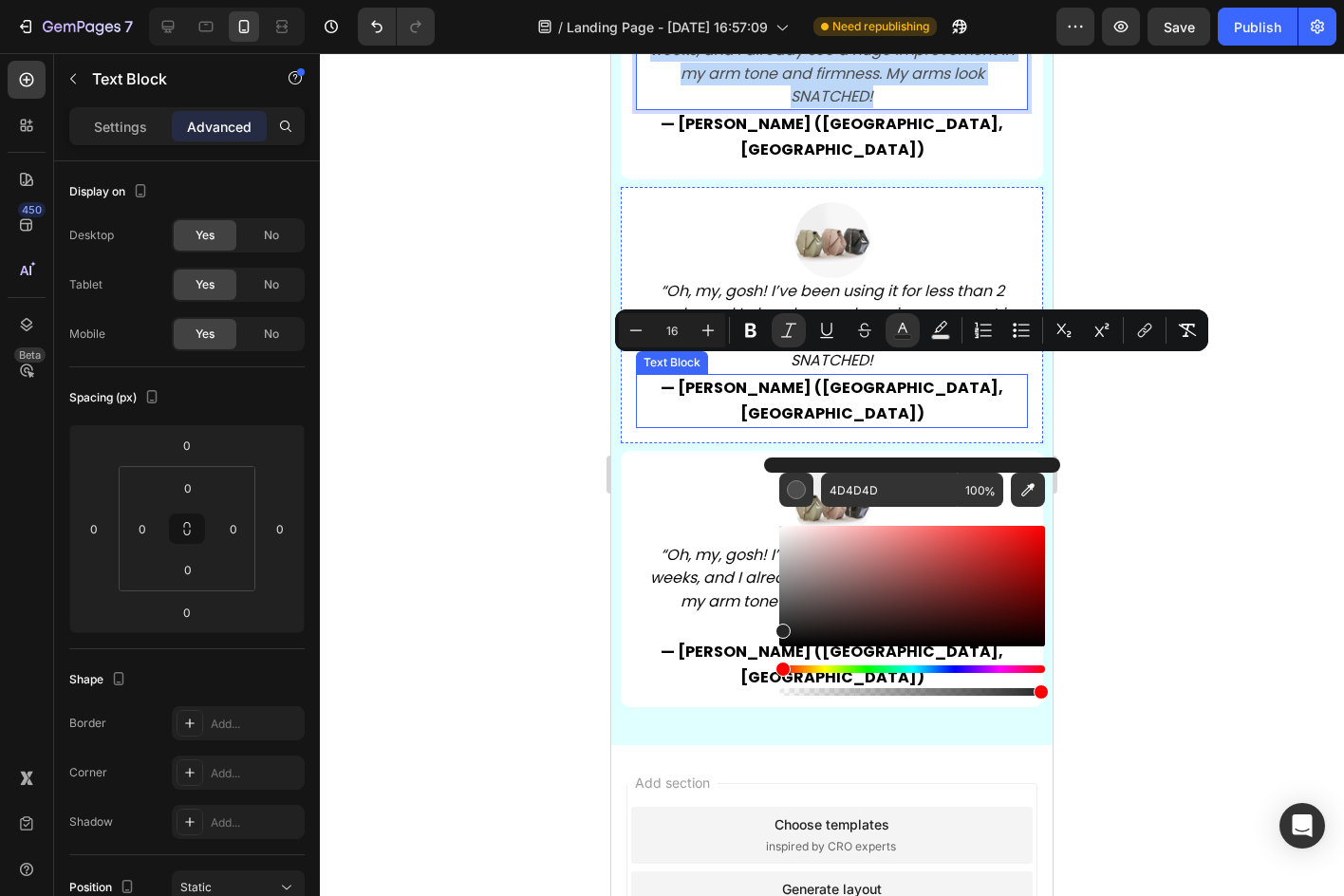
type input "262626"
drag, startPoint x: 1418, startPoint y: 610, endPoint x: 694, endPoint y: 717, distance: 731.9
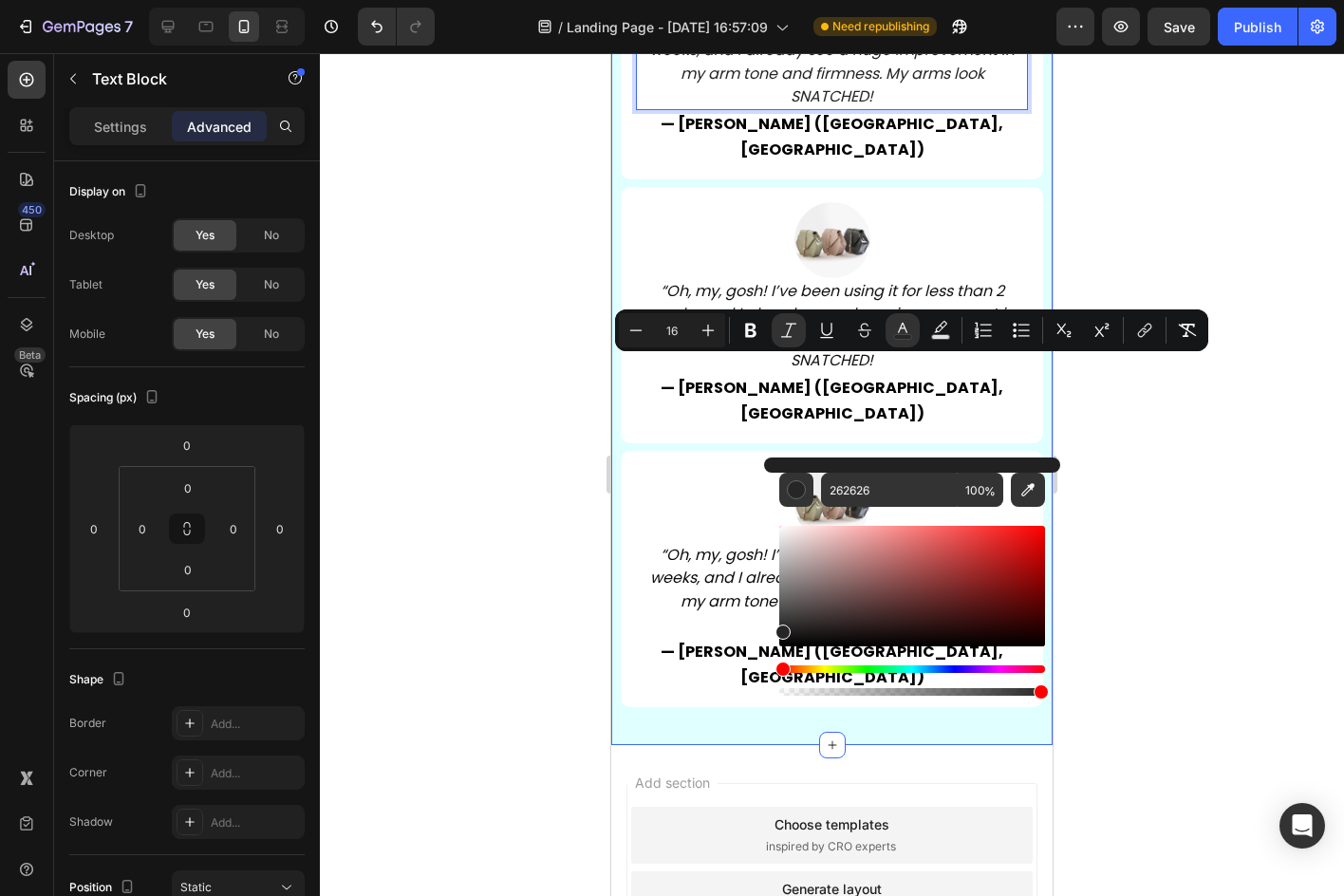
click at [486, 502] on div at bounding box center [832, 473] width 1024 height 842
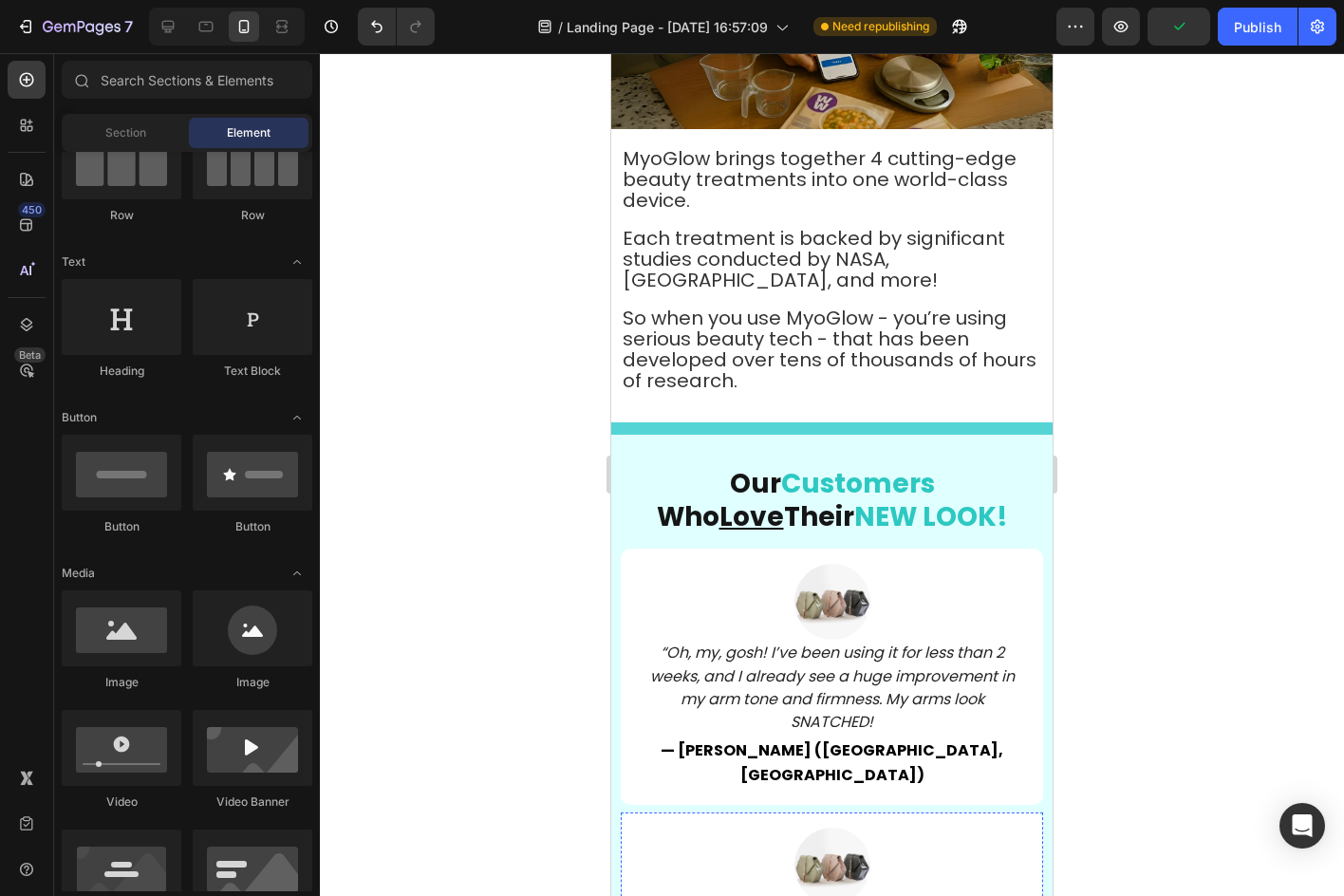
scroll to position [5763, 0]
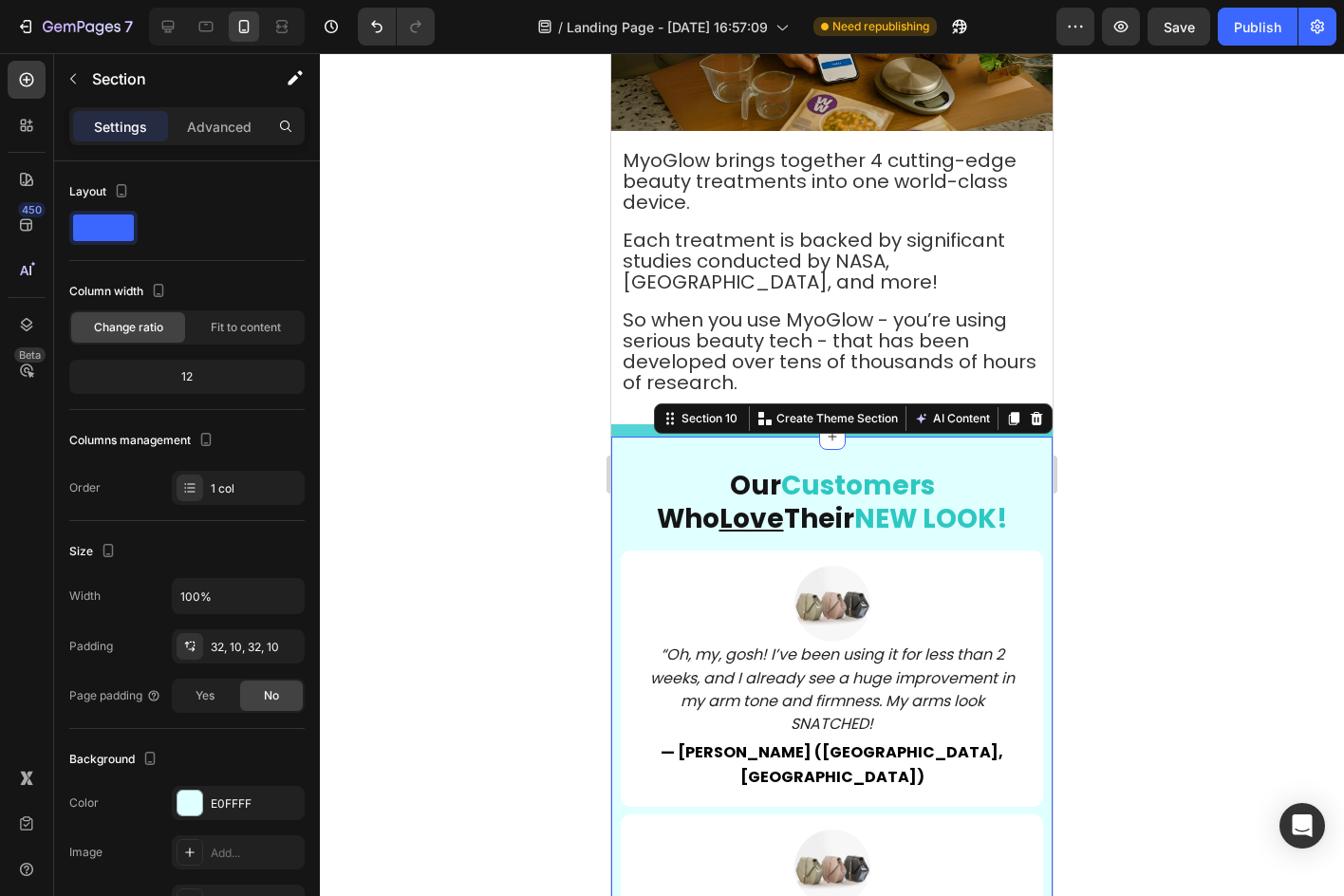
click at [1028, 463] on div "Our Customers Who Love Their NEW LOOK! Heading Image “Oh, my, gosh! I’ve been u…" at bounding box center [832, 905] width 441 height 937
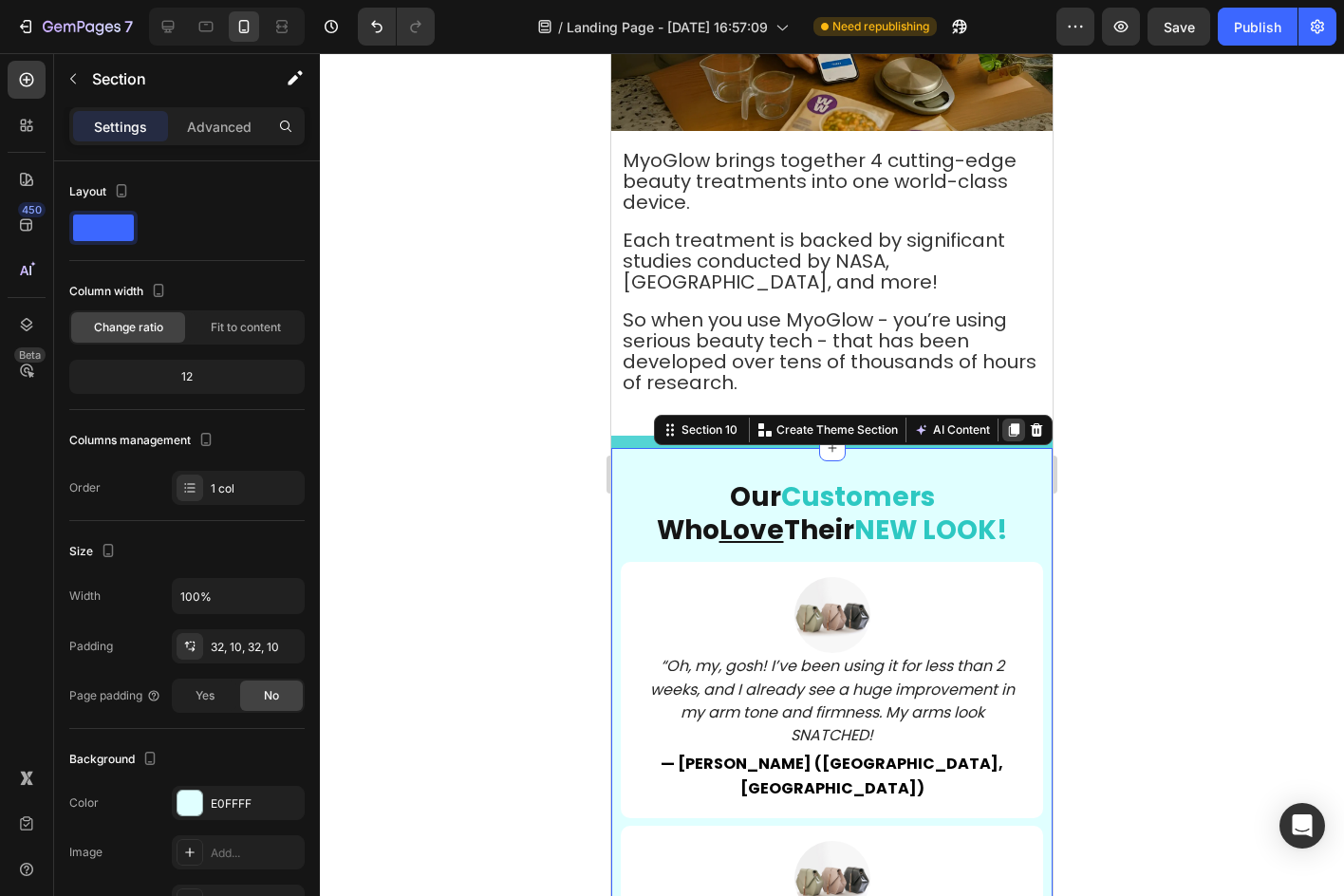
click at [1006, 423] on icon at bounding box center [1014, 430] width 16 height 16
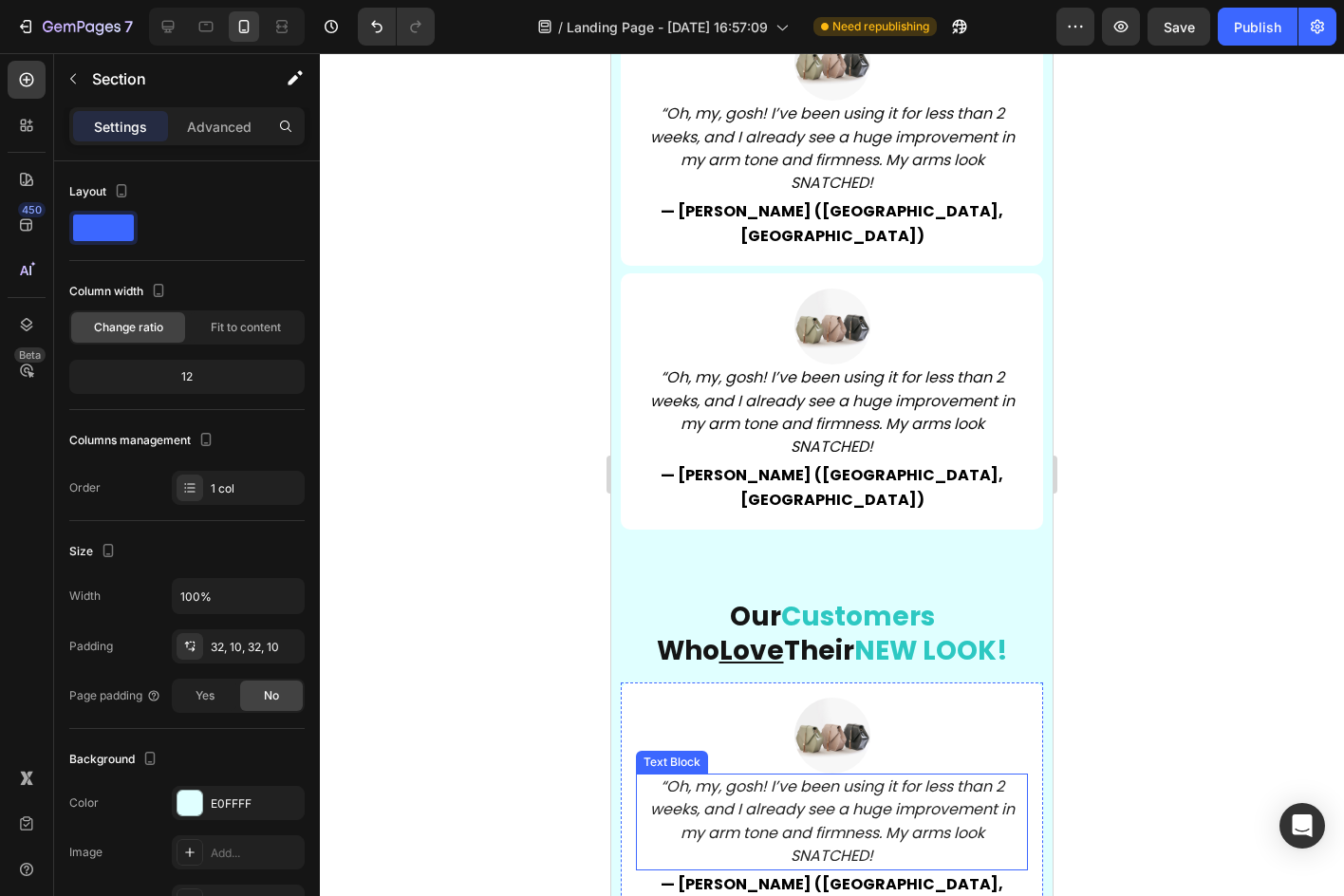
scroll to position [6562, 0]
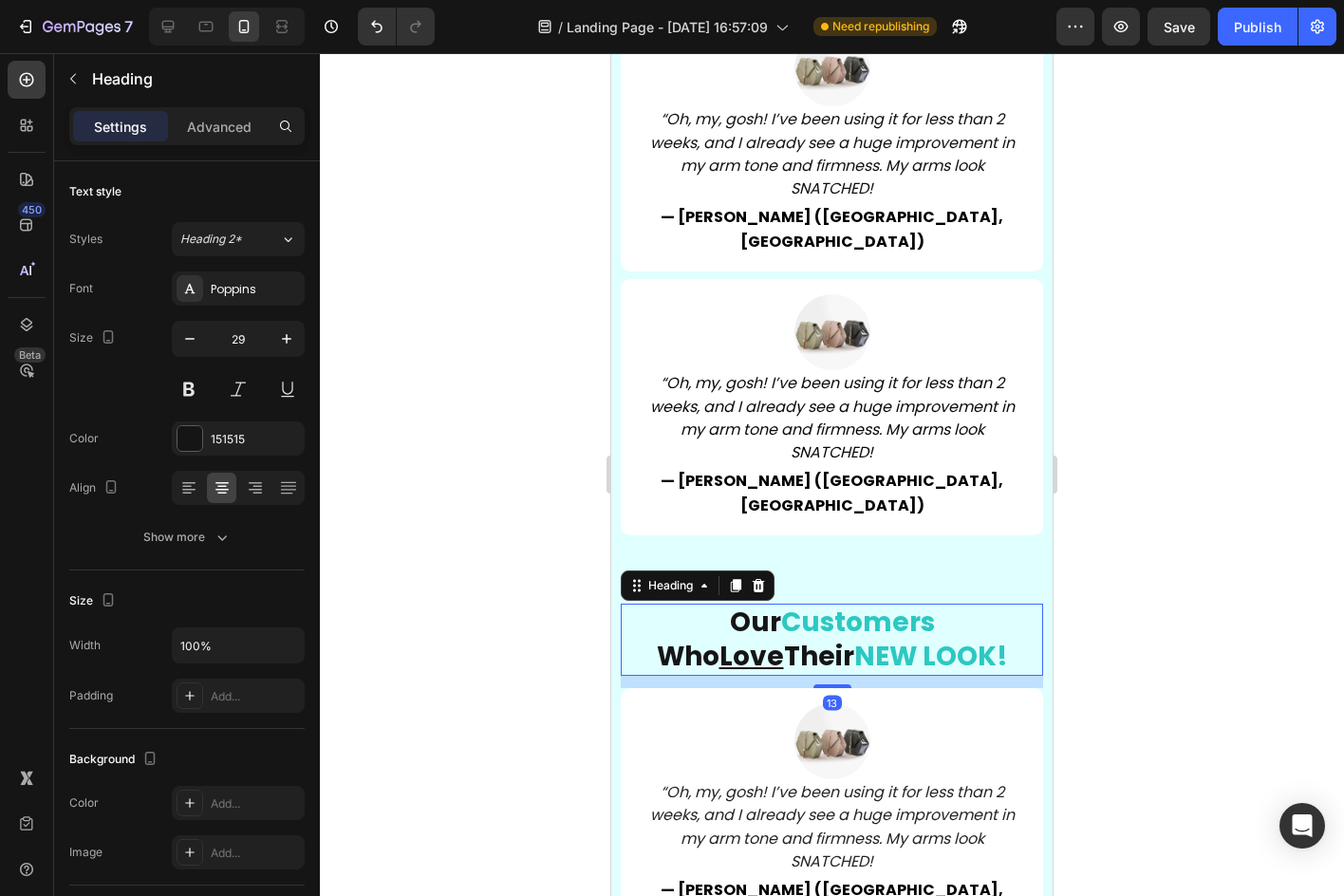
click at [667, 603] on h2 "Our Customers Who Love Their NEW LOOK!" at bounding box center [832, 639] width 423 height 72
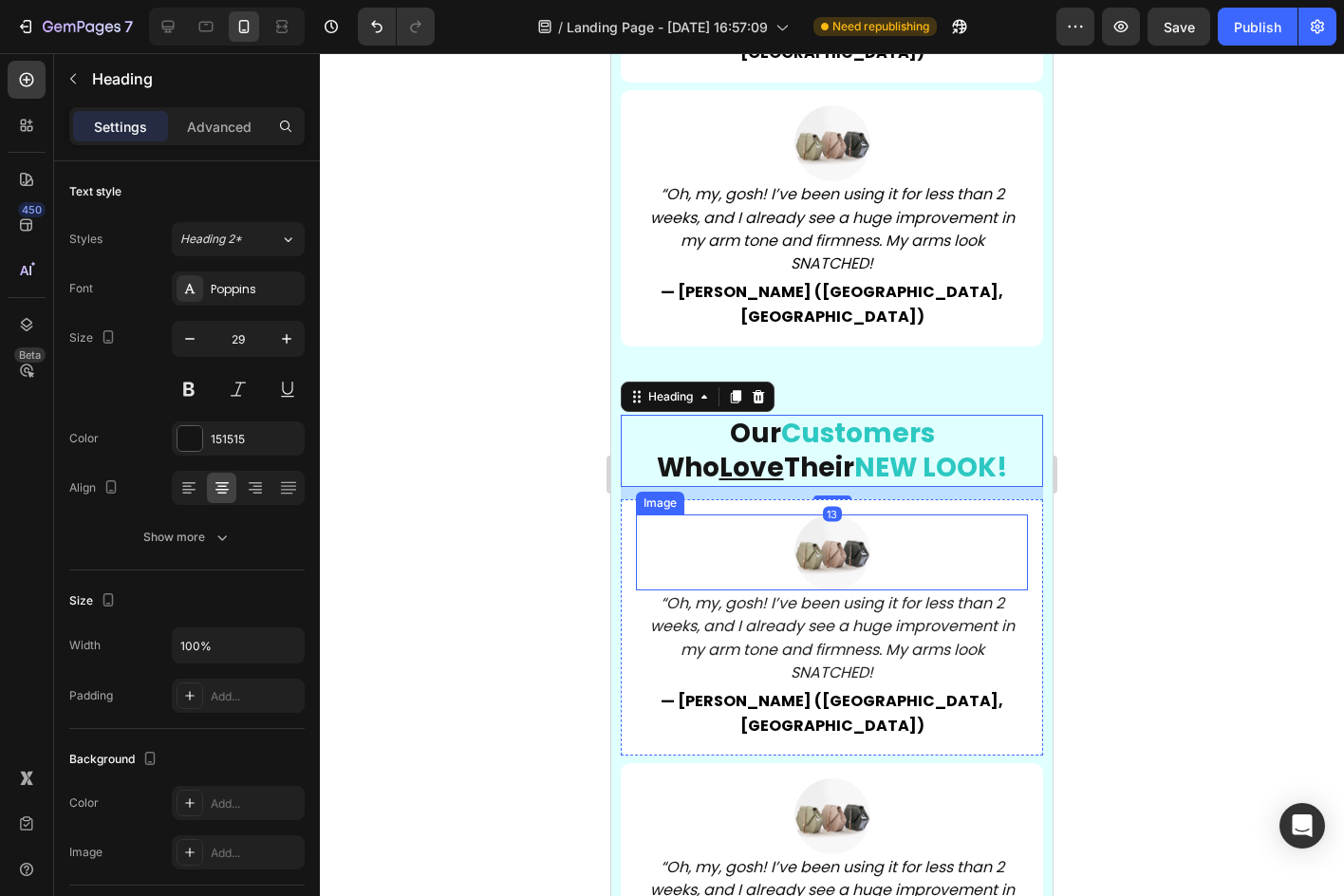
scroll to position [6752, 0]
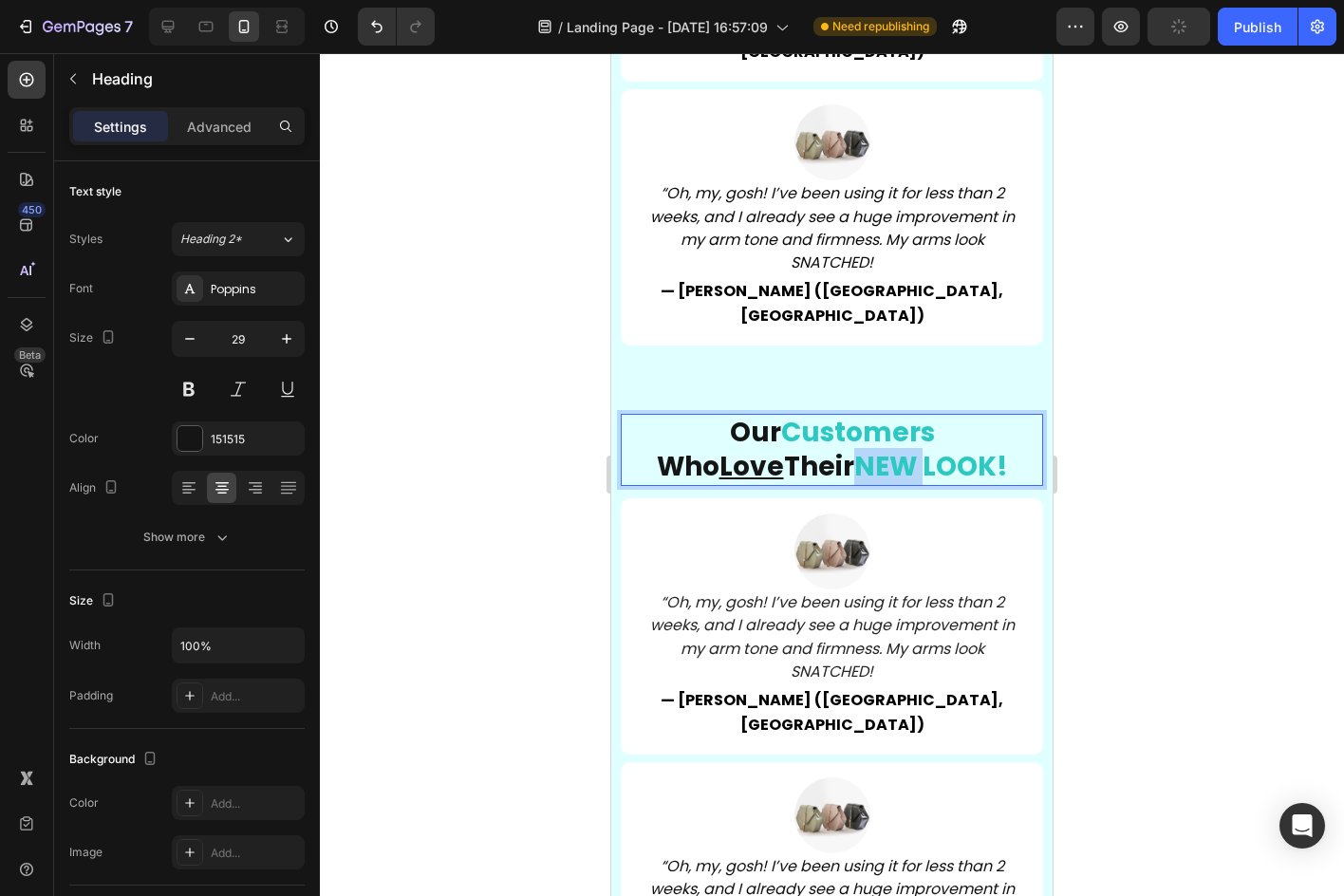
click at [902, 448] on span "NEW LOOK!" at bounding box center [931, 467] width 154 height 37
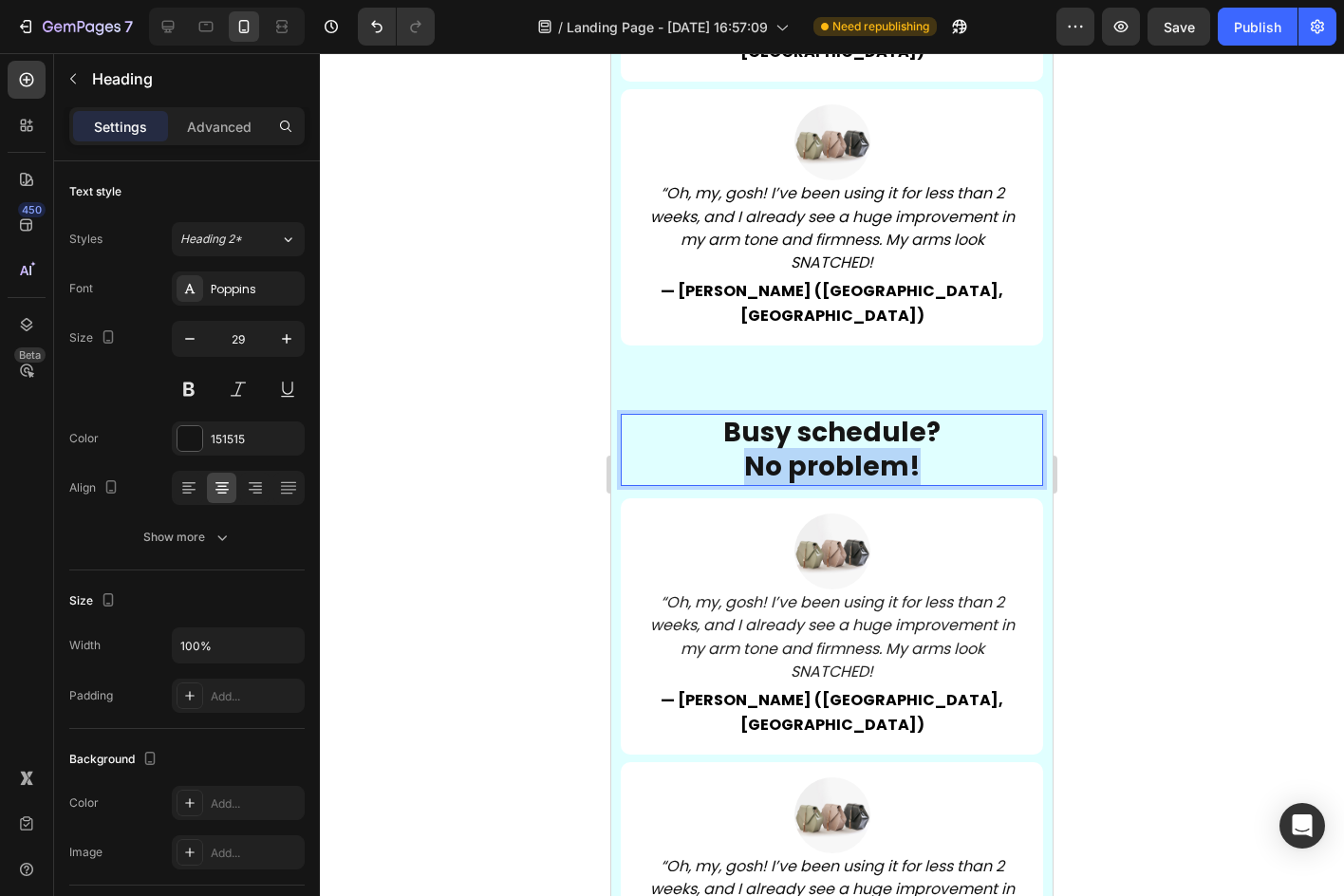
drag, startPoint x: 919, startPoint y: 396, endPoint x: 744, endPoint y: 381, distance: 175.6
click at [744, 416] on p "Busy schedule? No problem!" at bounding box center [832, 450] width 419 height 68
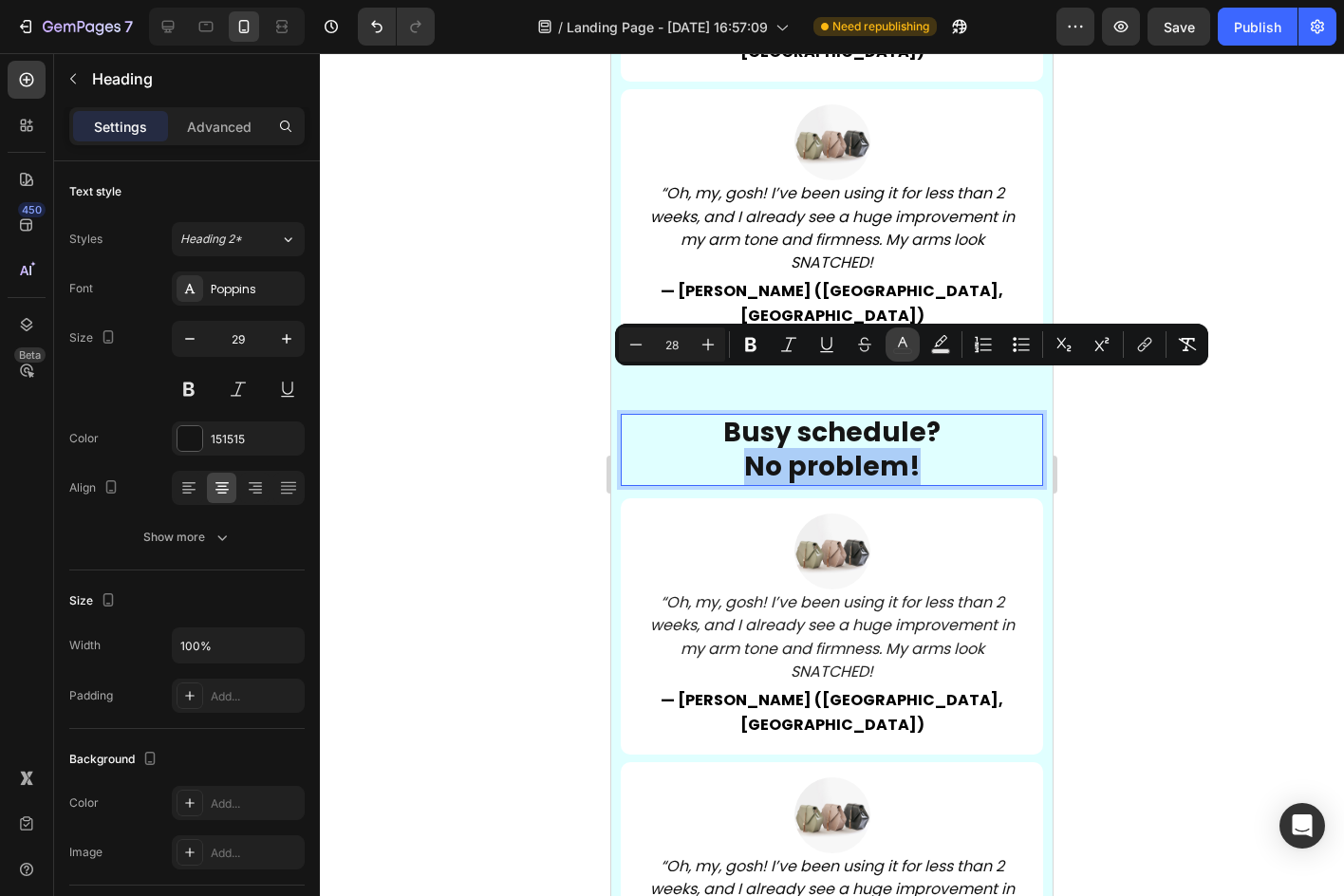
click at [908, 343] on icon "Editor contextual toolbar" at bounding box center [902, 344] width 19 height 19
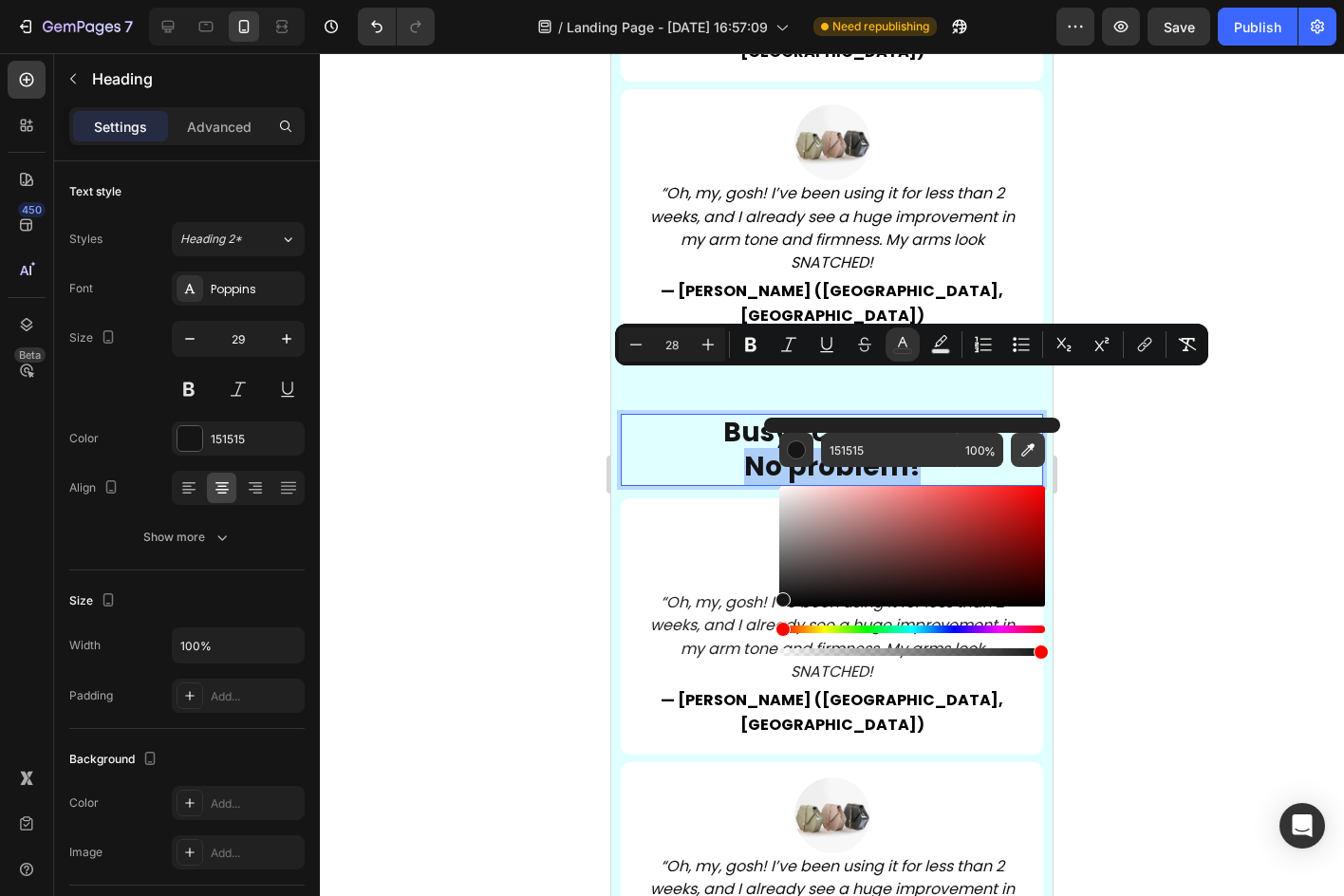
click at [1015, 444] on button "Editor contextual toolbar" at bounding box center [1027, 449] width 34 height 34
type input "2DC8C2"
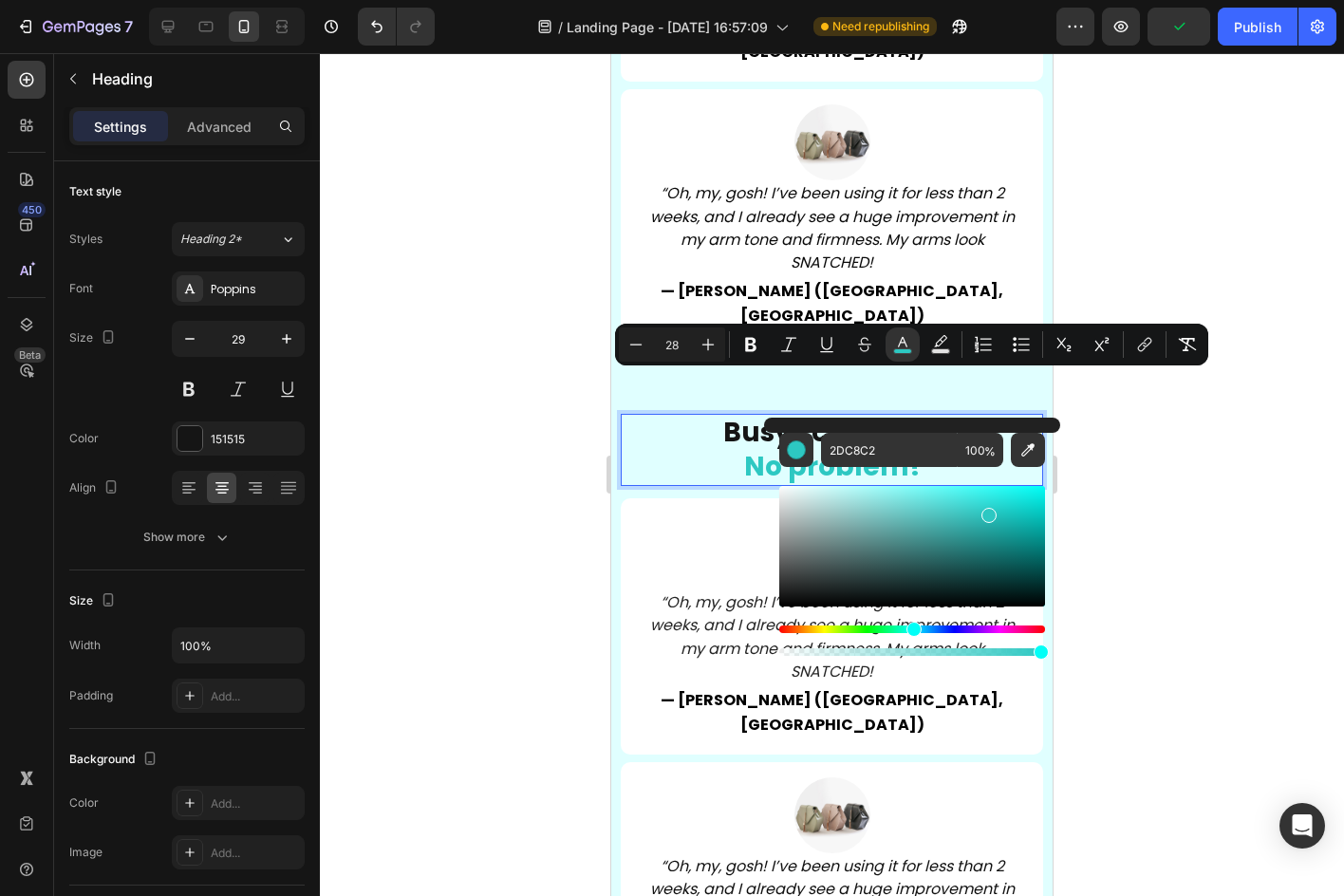
click at [1199, 604] on div at bounding box center [832, 473] width 1024 height 842
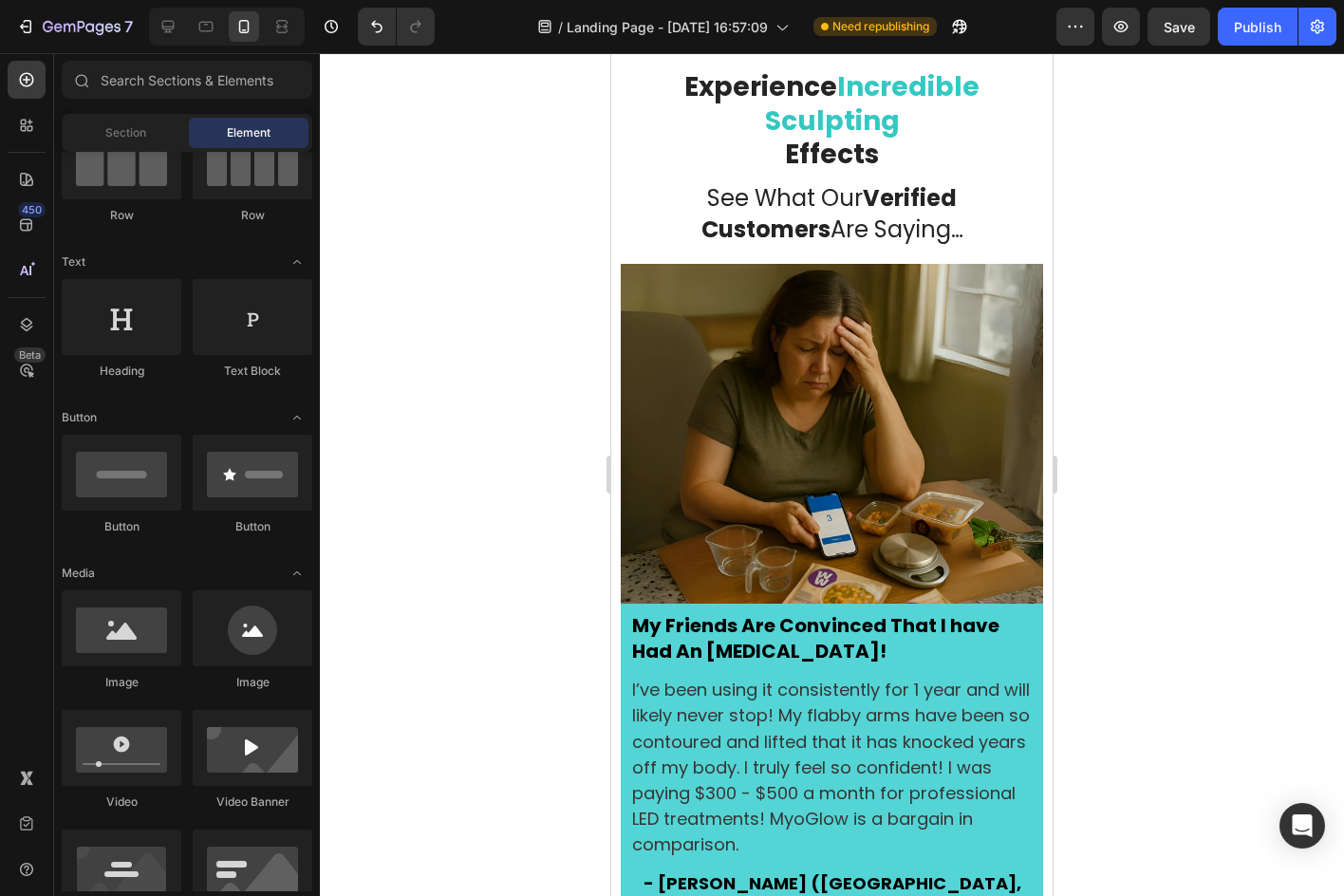
scroll to position [2766, 0]
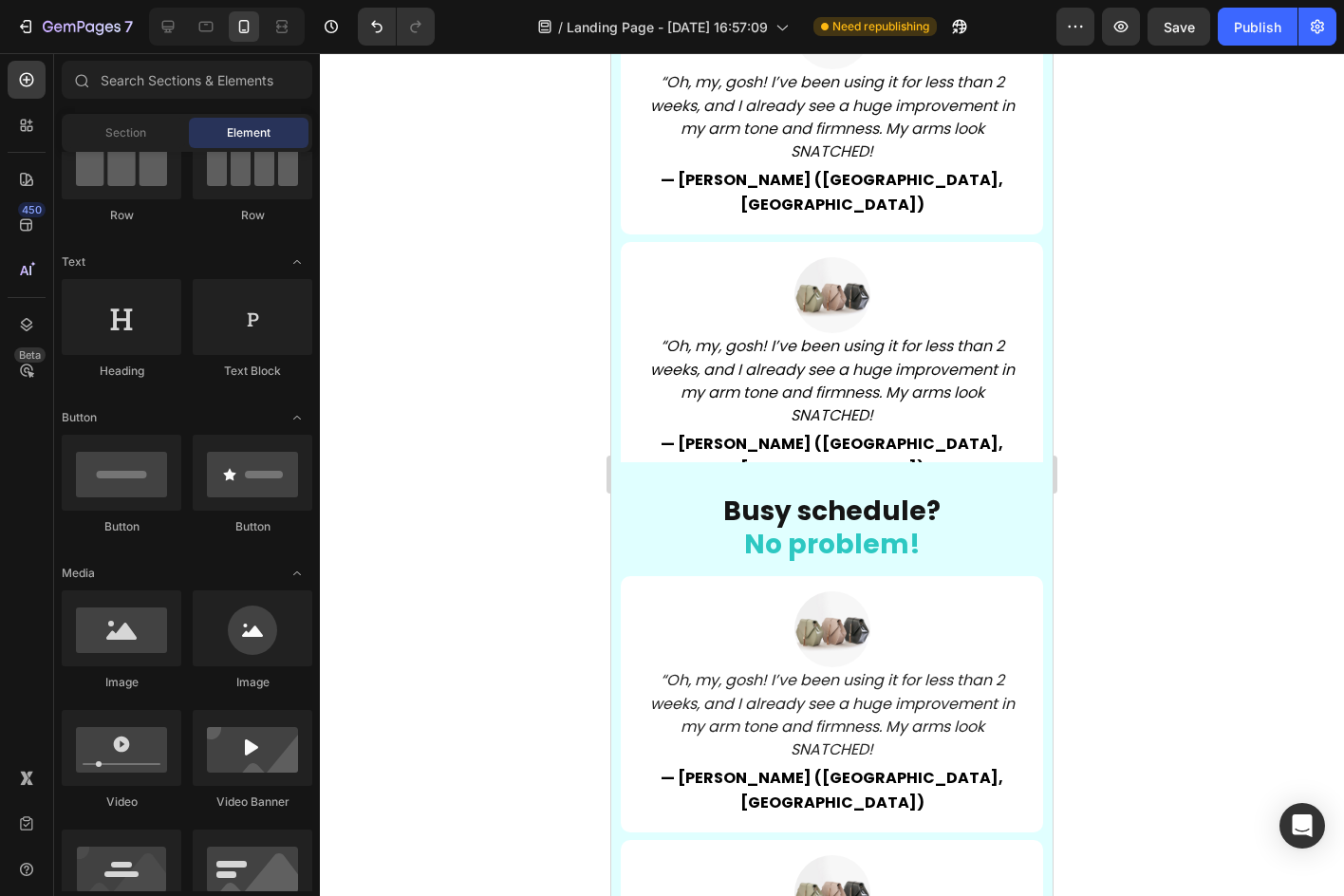
scroll to position [6561, 0]
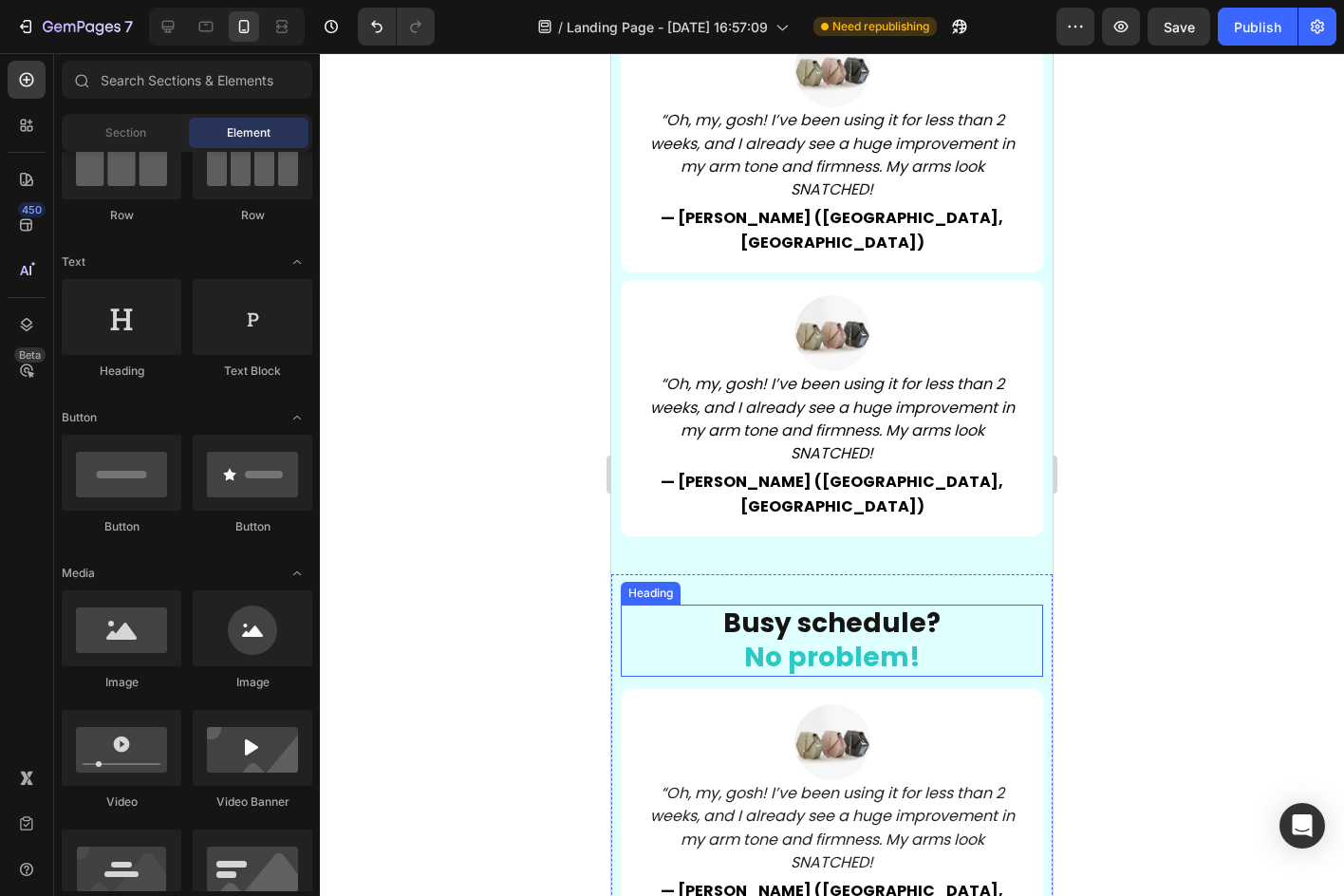
click at [918, 604] on span "Busy schedule?" at bounding box center [832, 623] width 218 height 37
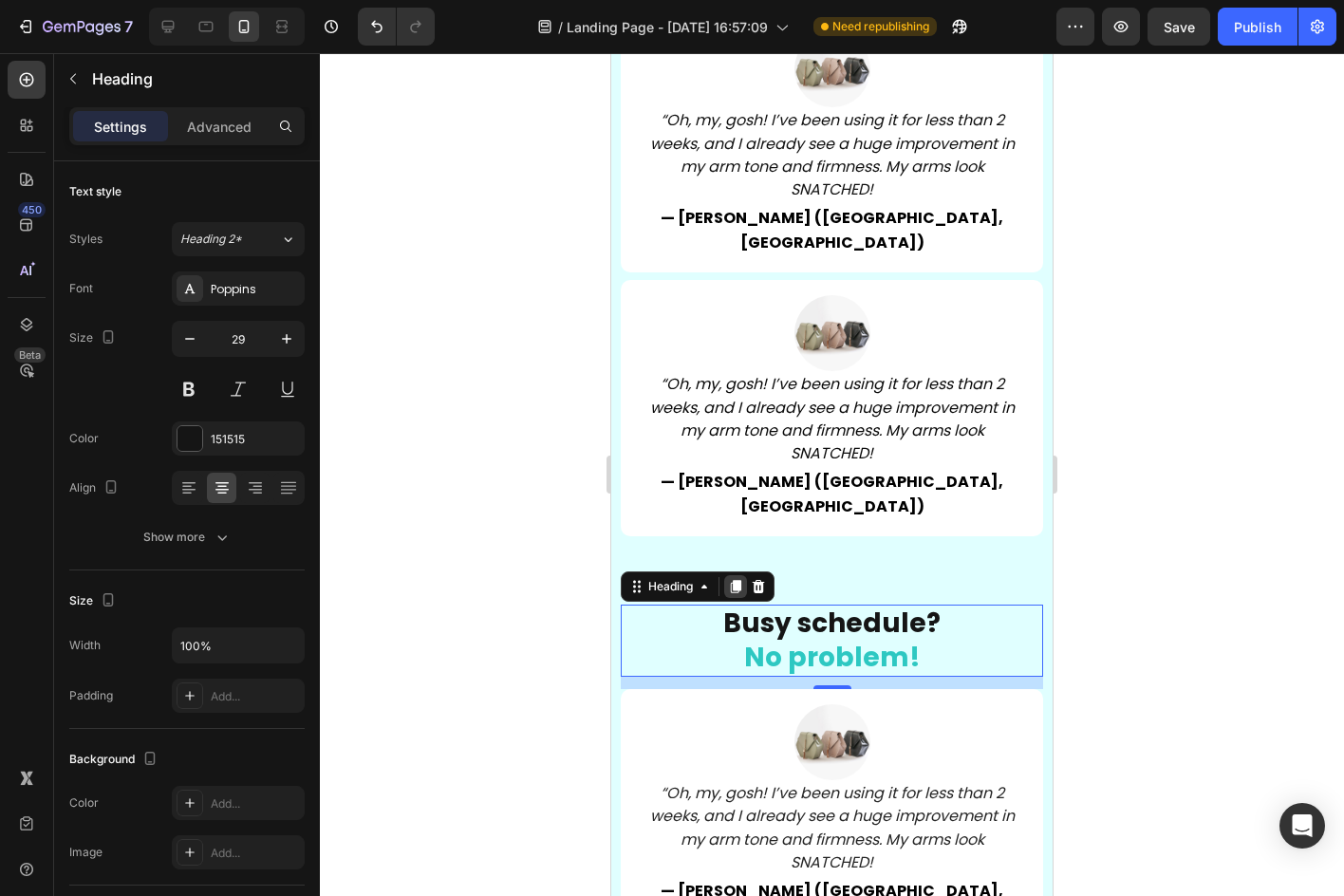
click at [736, 580] on icon at bounding box center [736, 587] width 11 height 14
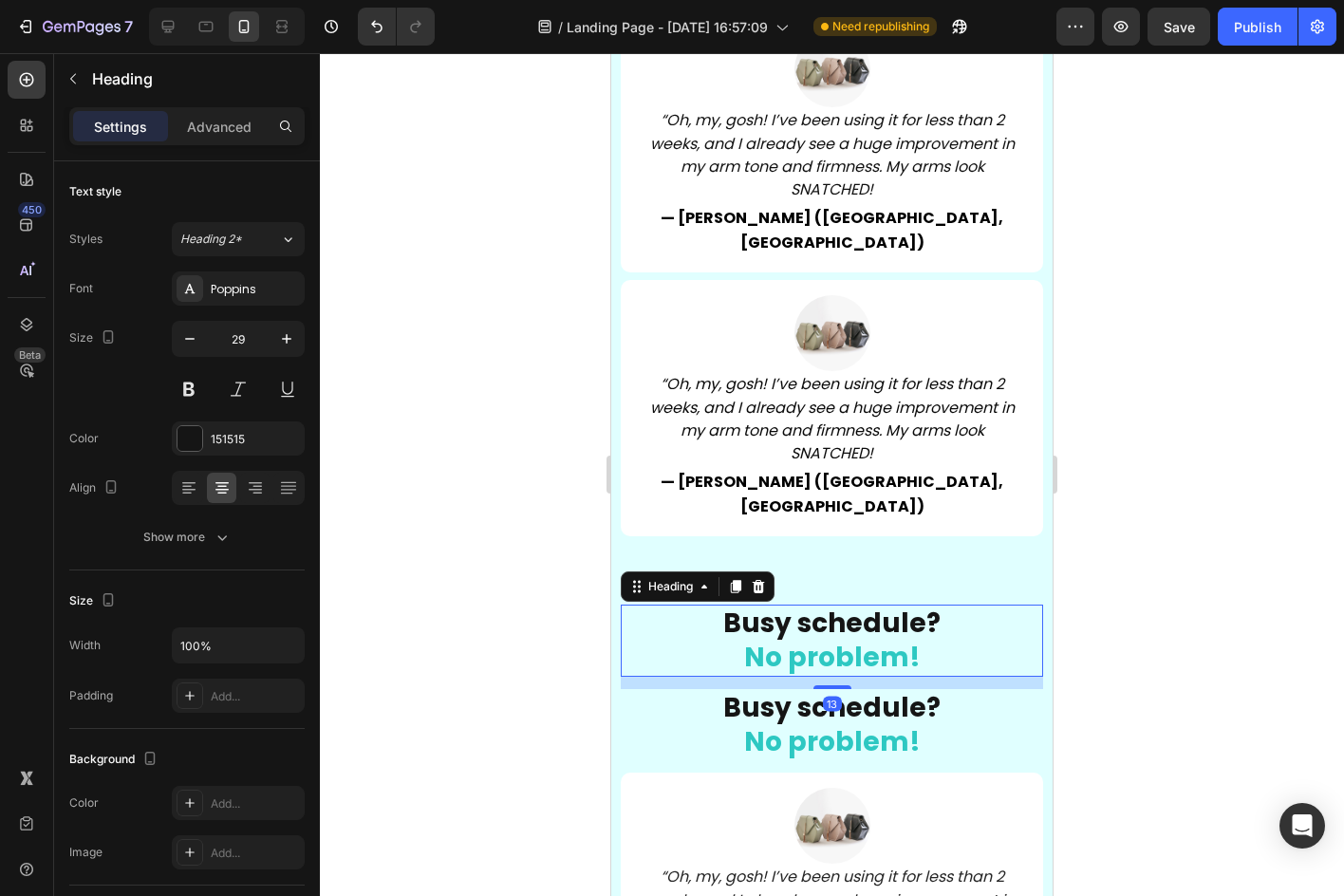
click at [840, 638] on span "No problem!" at bounding box center [832, 657] width 177 height 37
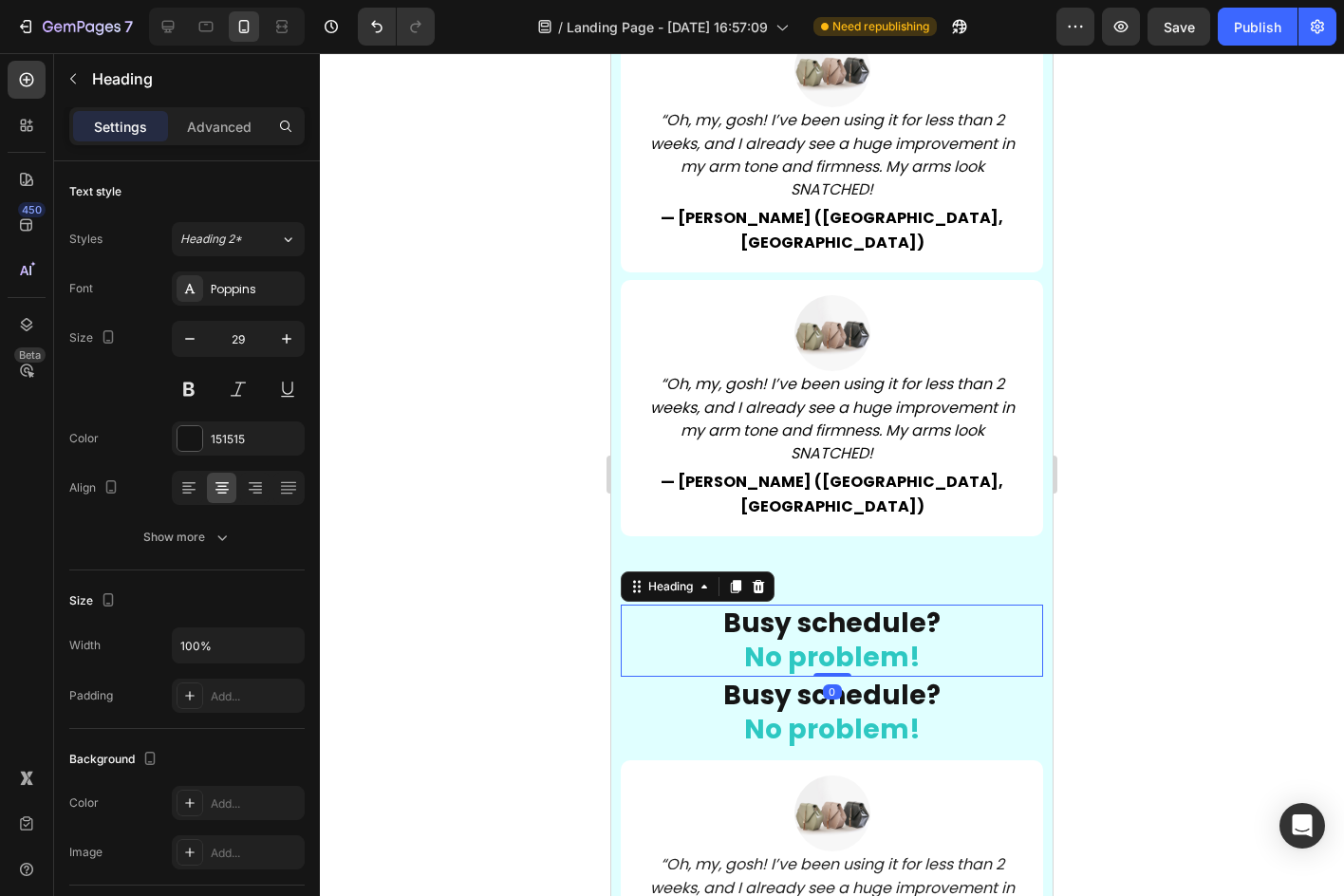
drag, startPoint x: 839, startPoint y: 614, endPoint x: 848, endPoint y: 585, distance: 30.4
click at [829, 604] on div "Busy schedule? No problem! Heading 0" at bounding box center [832, 640] width 423 height 72
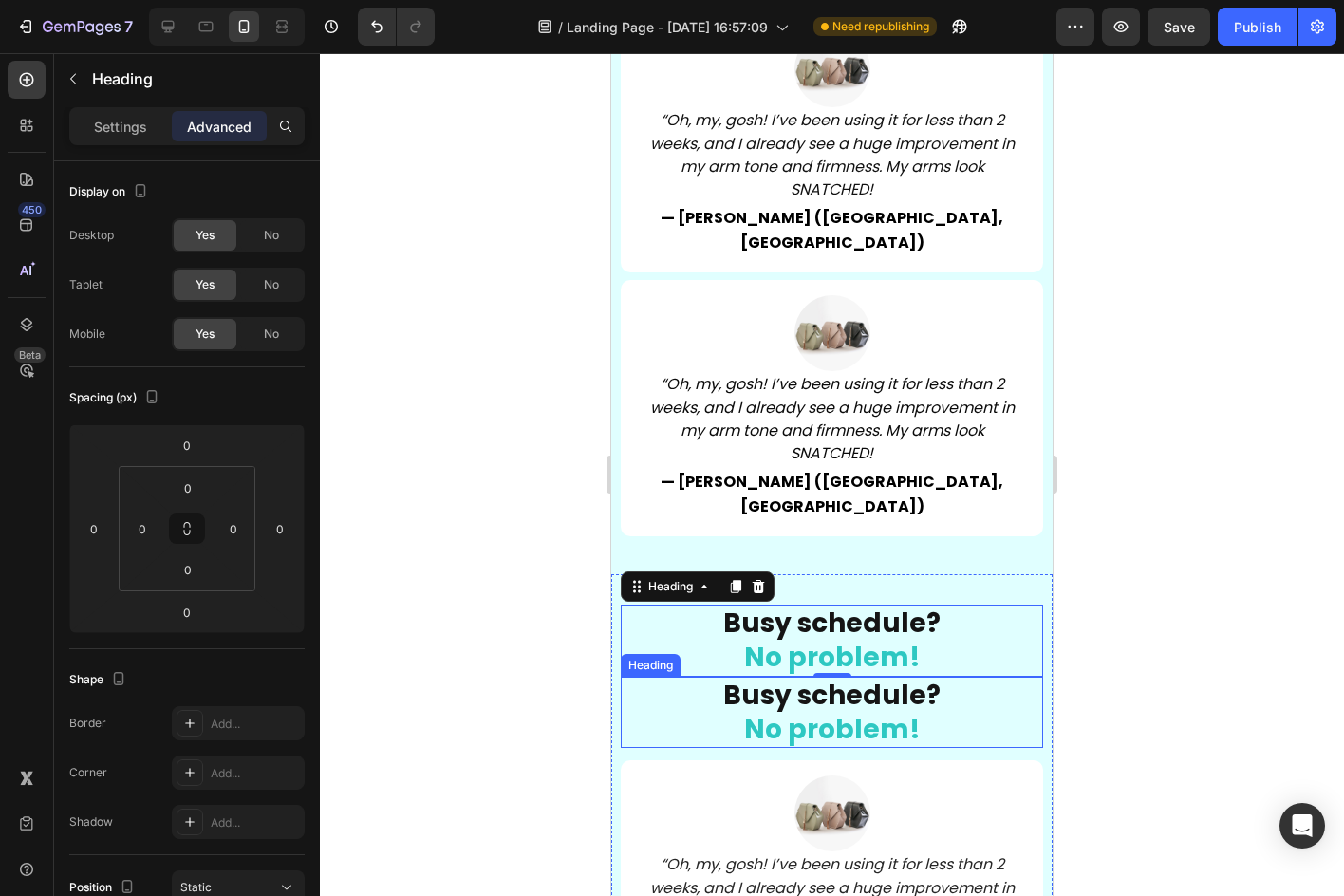
click at [870, 711] on span "No problem!" at bounding box center [832, 729] width 177 height 37
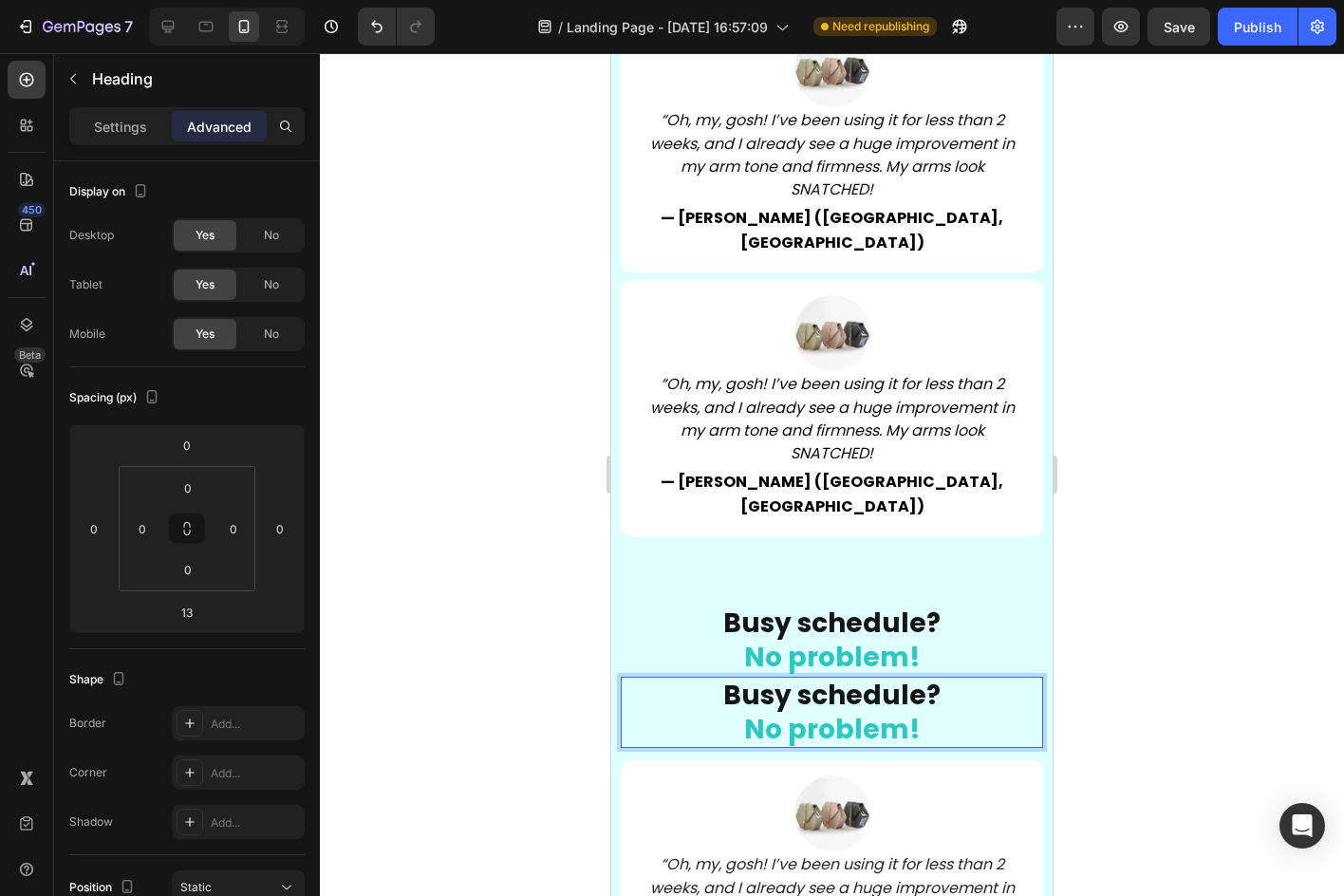
click at [870, 711] on span "No problem!" at bounding box center [832, 729] width 177 height 37
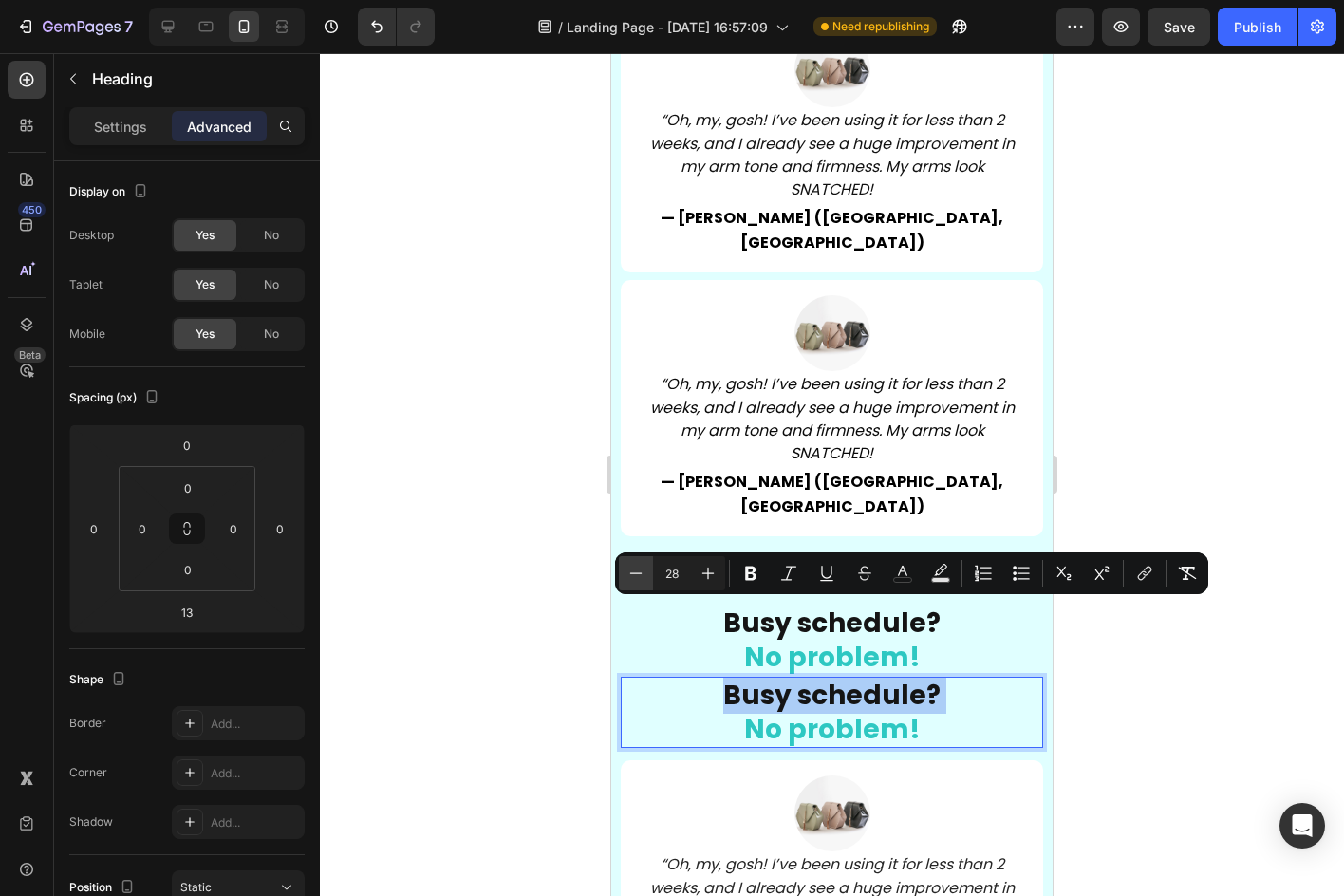
click at [652, 567] on button "Minus" at bounding box center [635, 573] width 34 height 34
type input "24"
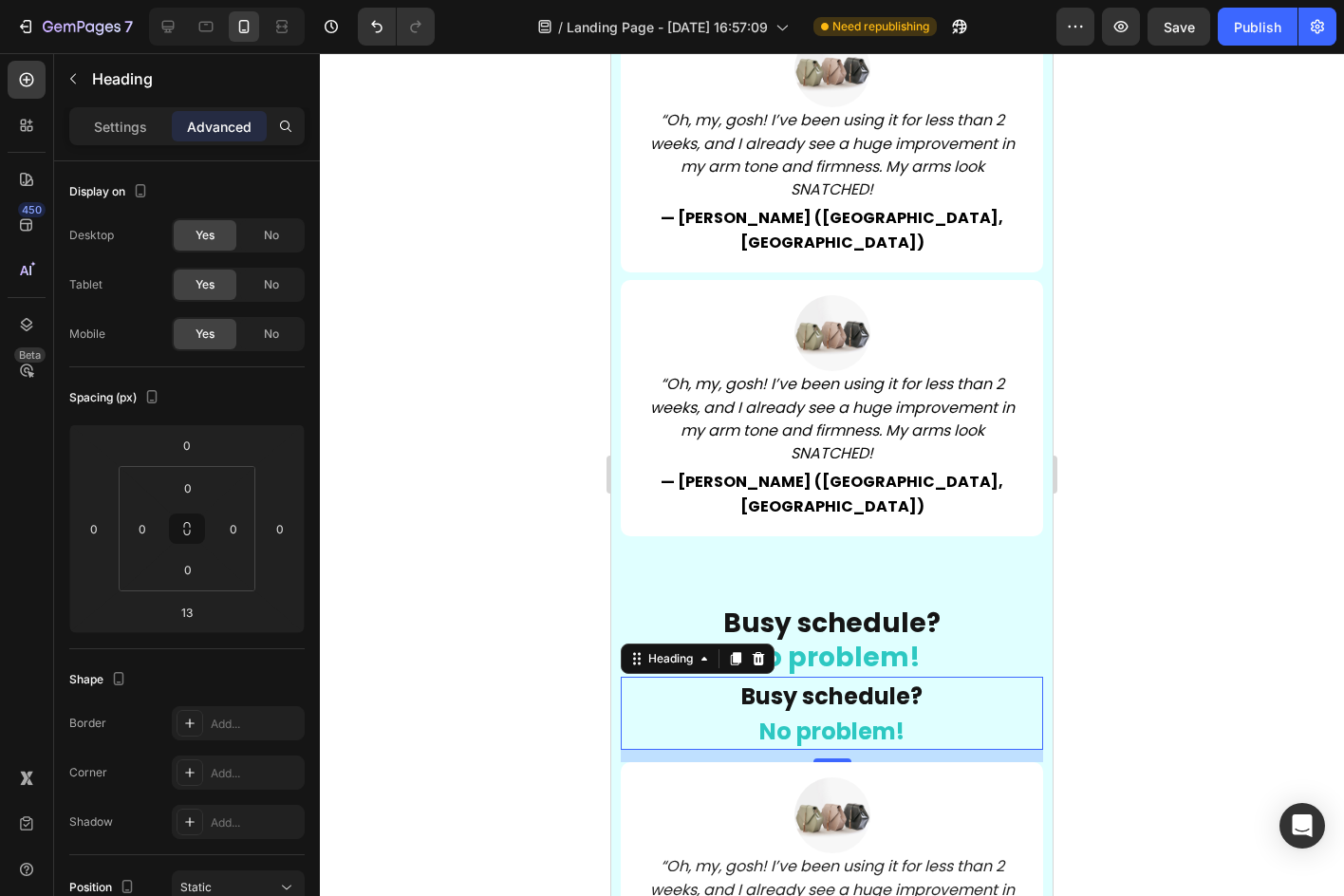
click at [918, 678] on p "Busy schedule? No problem!" at bounding box center [832, 713] width 419 height 70
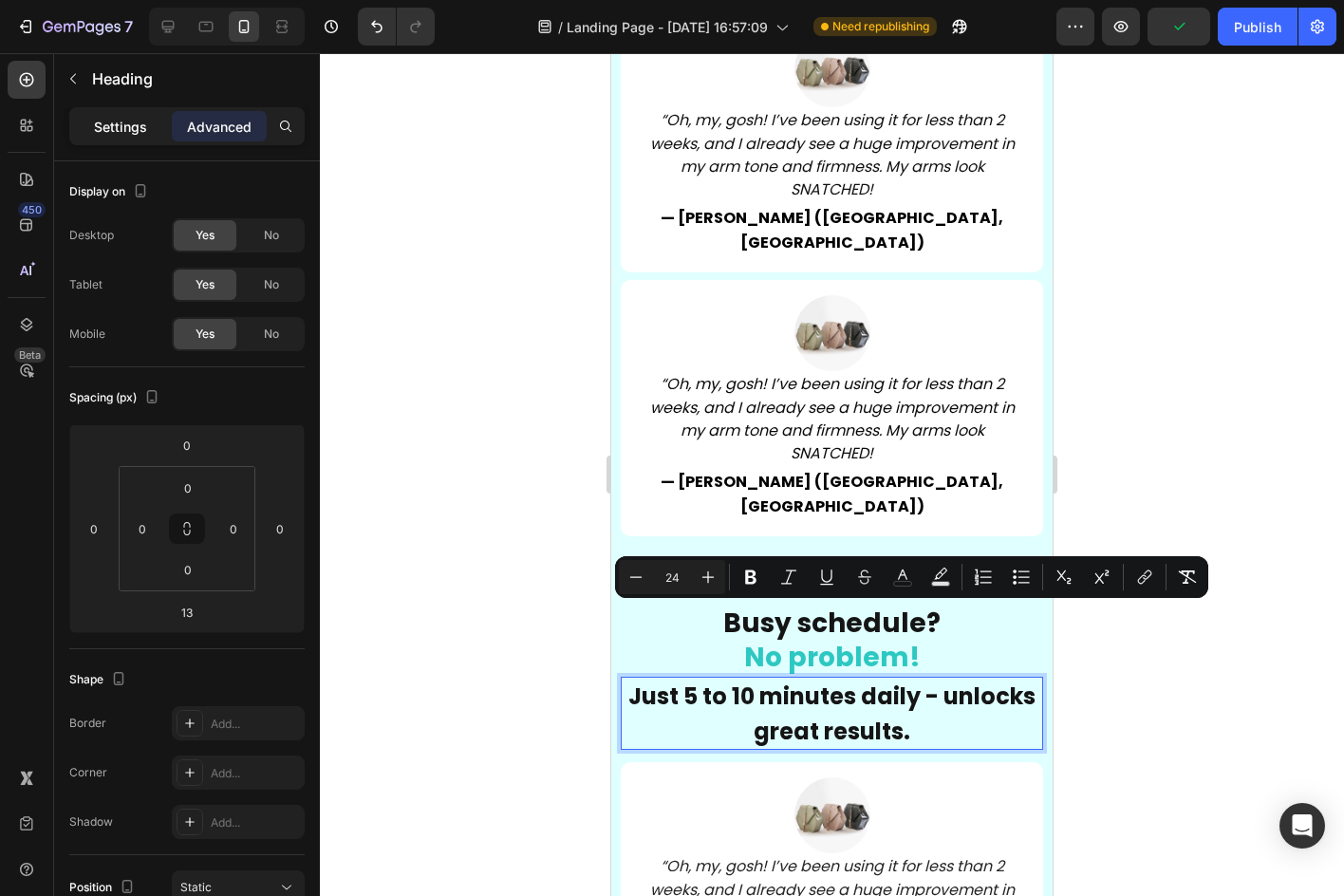
click at [135, 133] on p "Settings" at bounding box center [120, 127] width 53 height 20
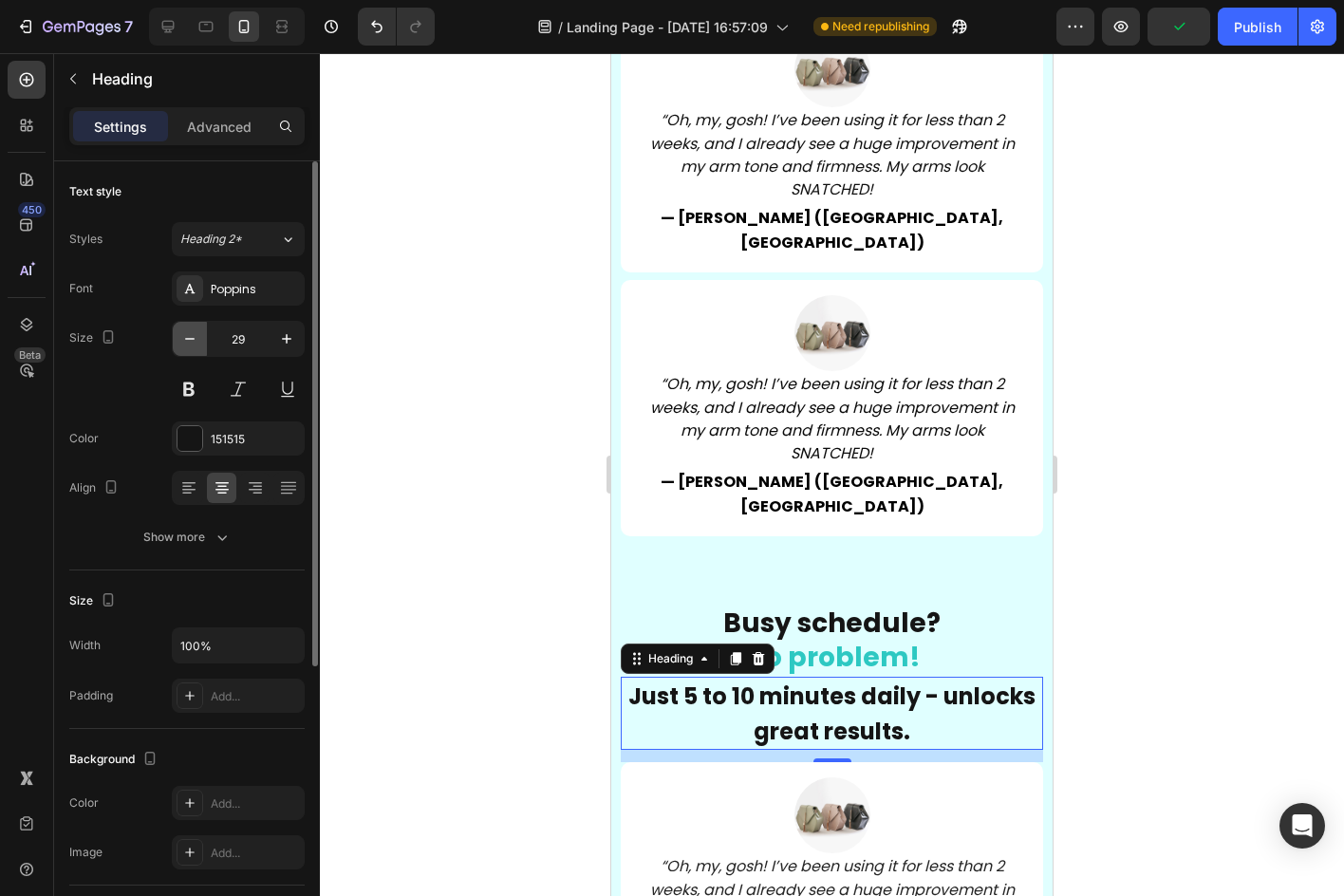
drag, startPoint x: 206, startPoint y: 345, endPoint x: 196, endPoint y: 342, distance: 10.4
click at [197, 342] on button "button" at bounding box center [189, 339] width 34 height 34
drag, startPoint x: 196, startPoint y: 342, endPoint x: 188, endPoint y: 335, distance: 10.6
click at [192, 338] on icon "button" at bounding box center [189, 338] width 19 height 19
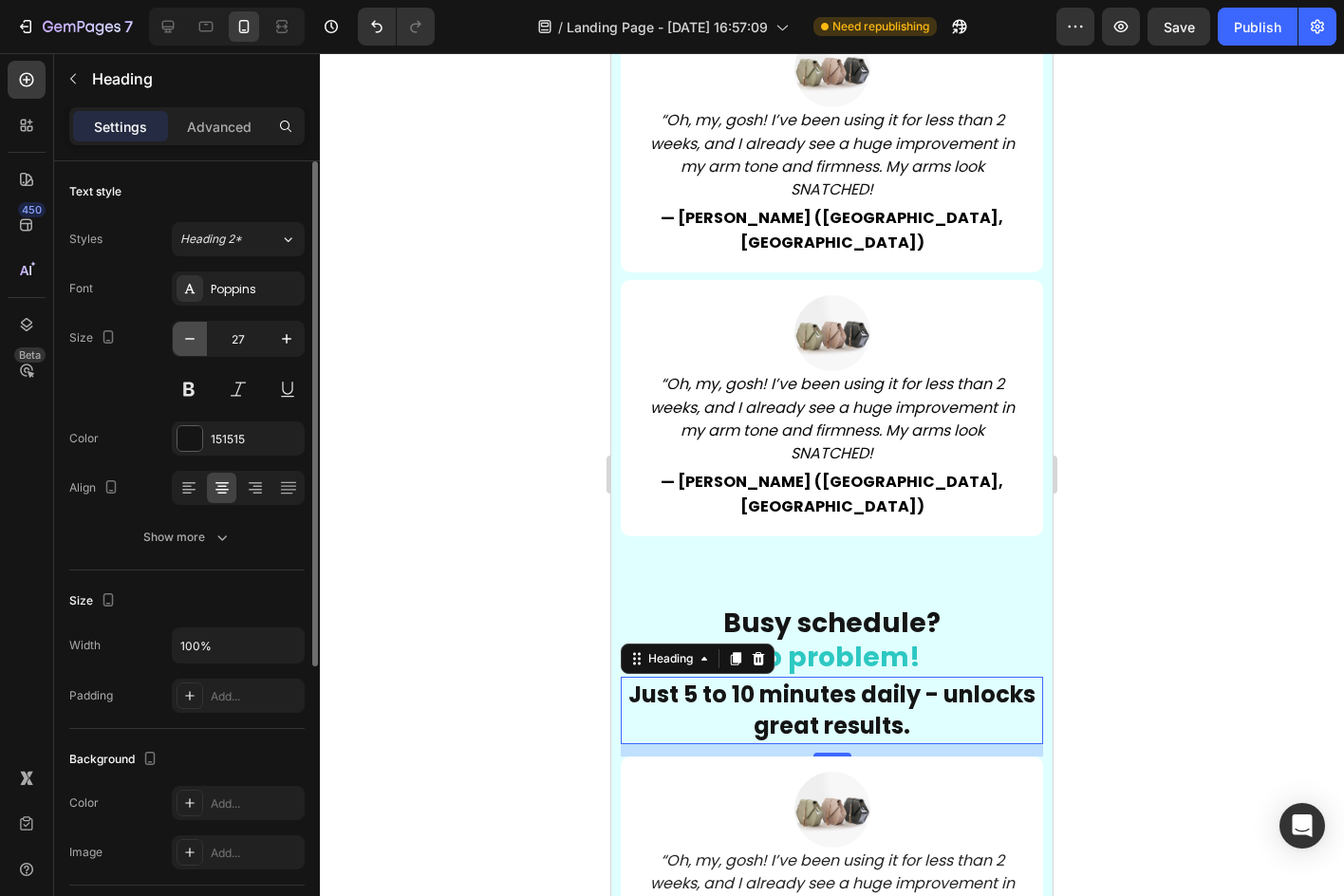
click at [184, 332] on icon "button" at bounding box center [189, 338] width 19 height 19
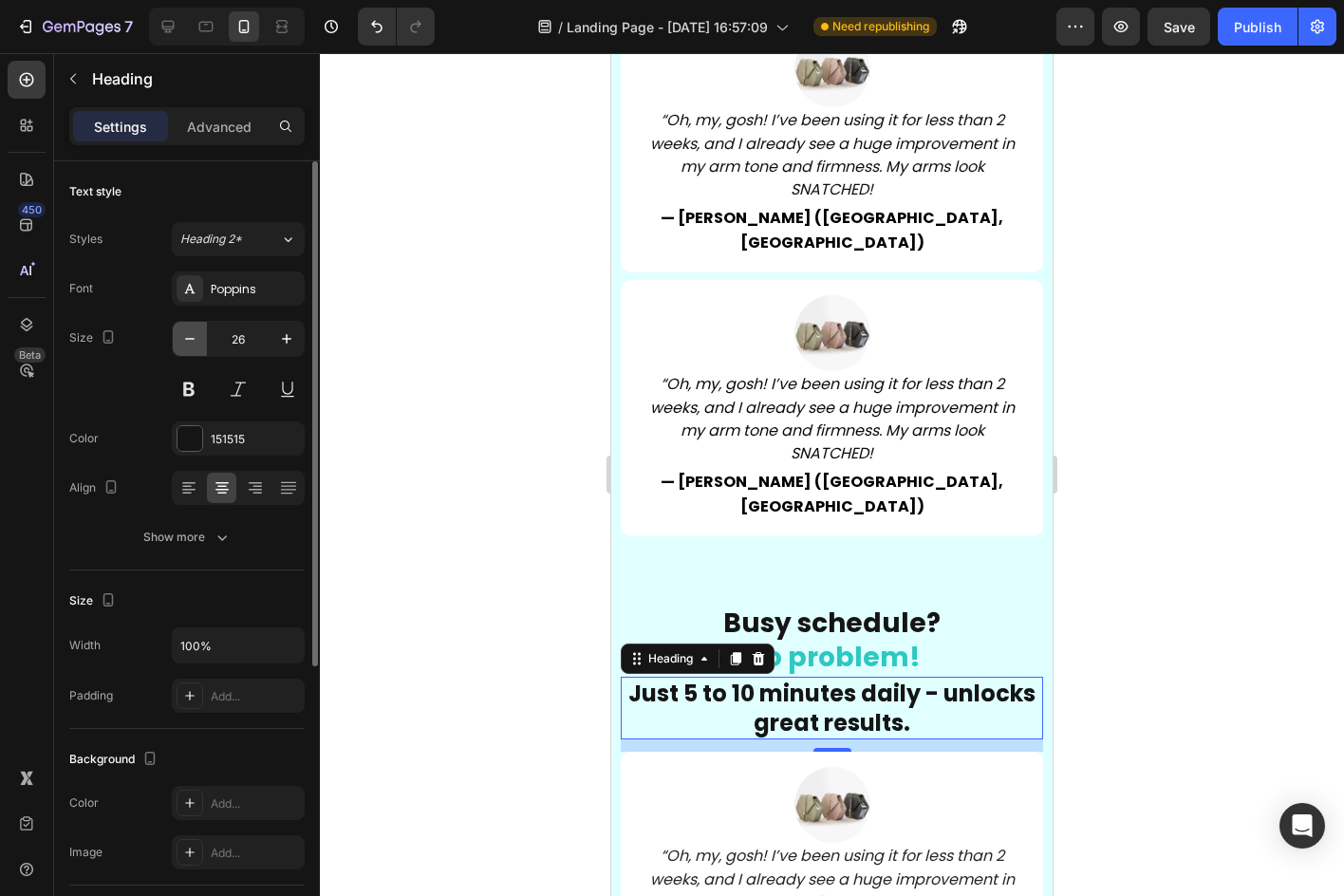
click at [183, 331] on icon "button" at bounding box center [189, 338] width 19 height 19
type input "24"
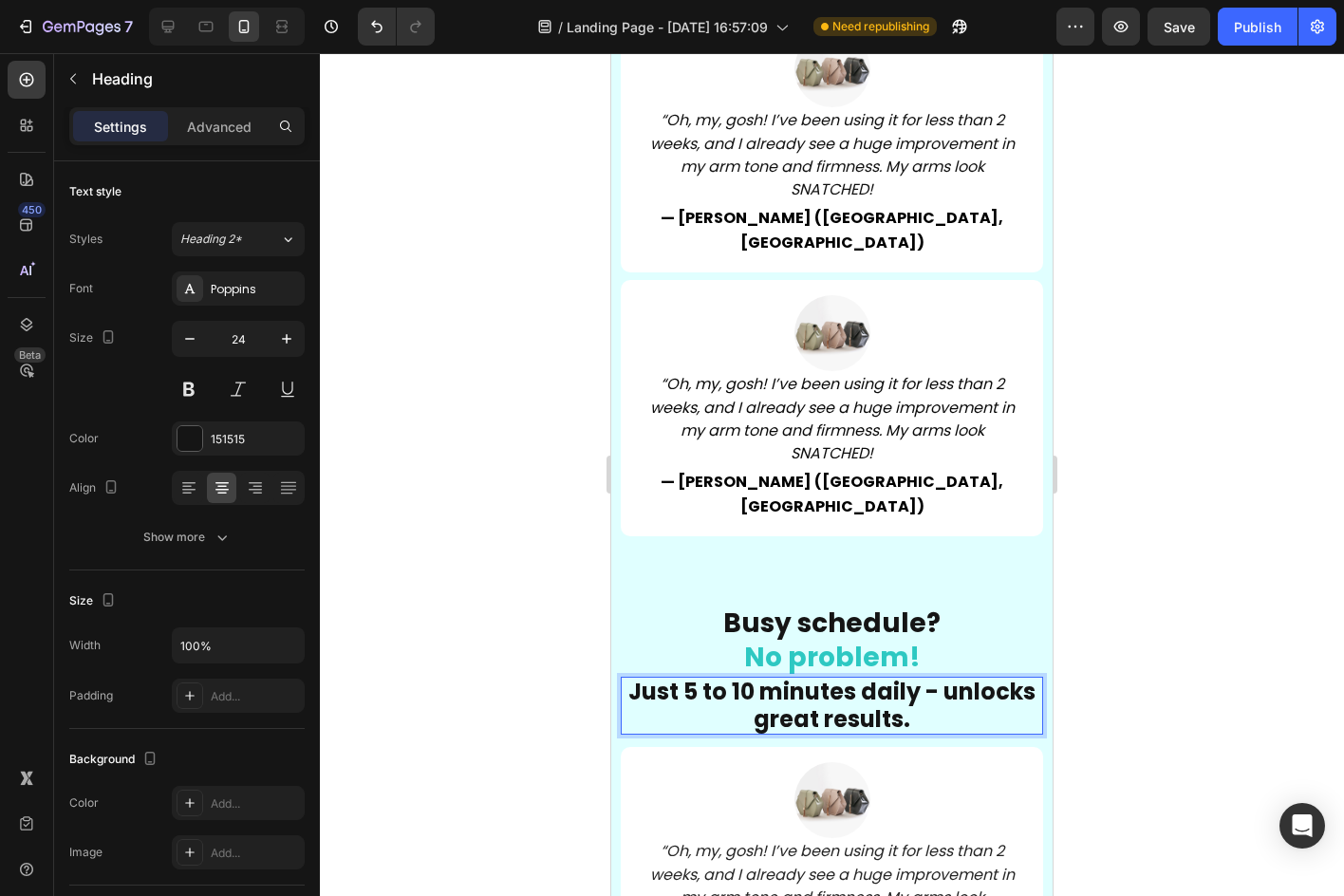
click at [772, 675] on span "Just 5 to 10 minutes daily - unlocks great results." at bounding box center [832, 705] width 407 height 59
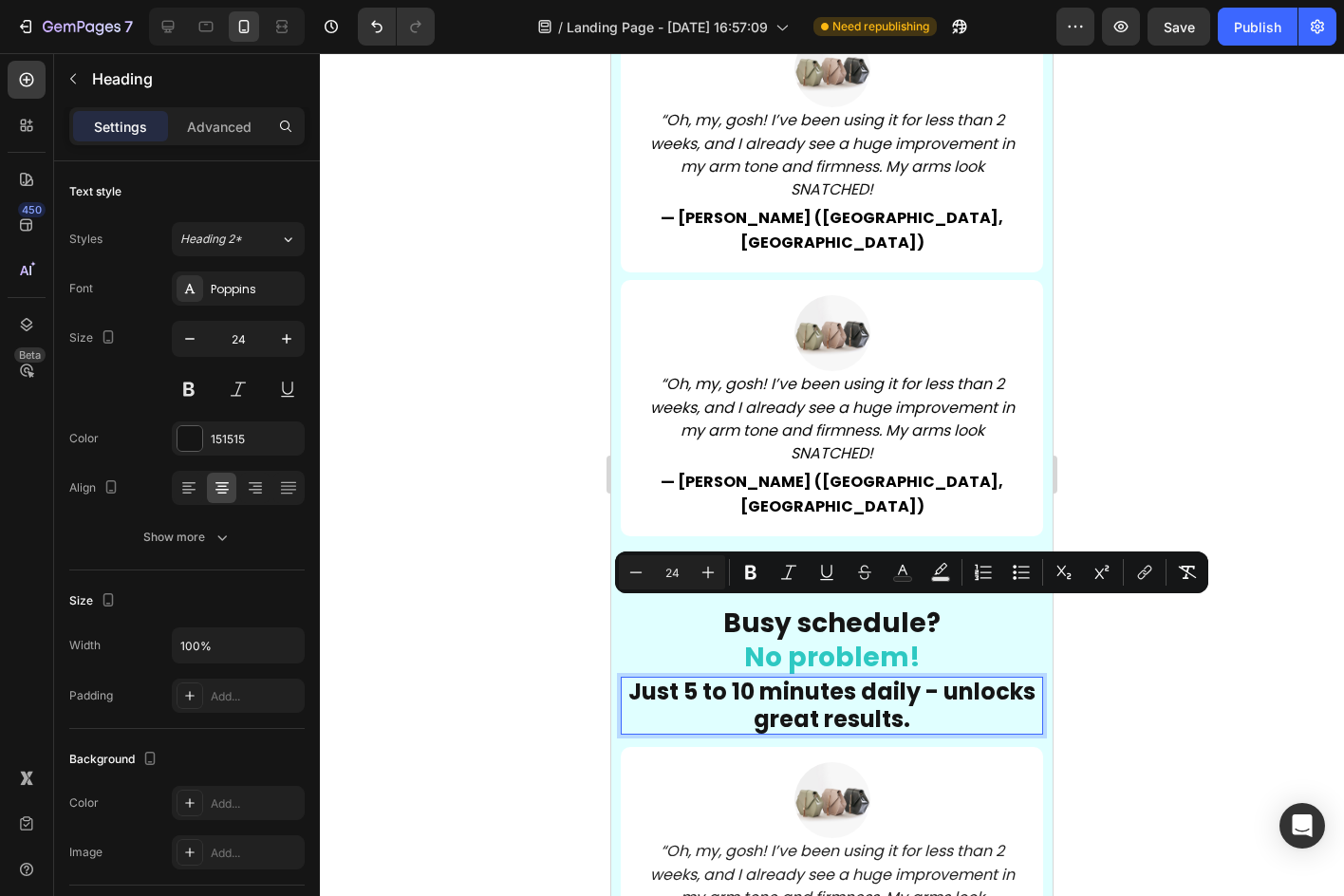
drag, startPoint x: 157, startPoint y: 533, endPoint x: 751, endPoint y: 554, distance: 594.4
click at [753, 557] on button "Bold" at bounding box center [751, 572] width 34 height 34
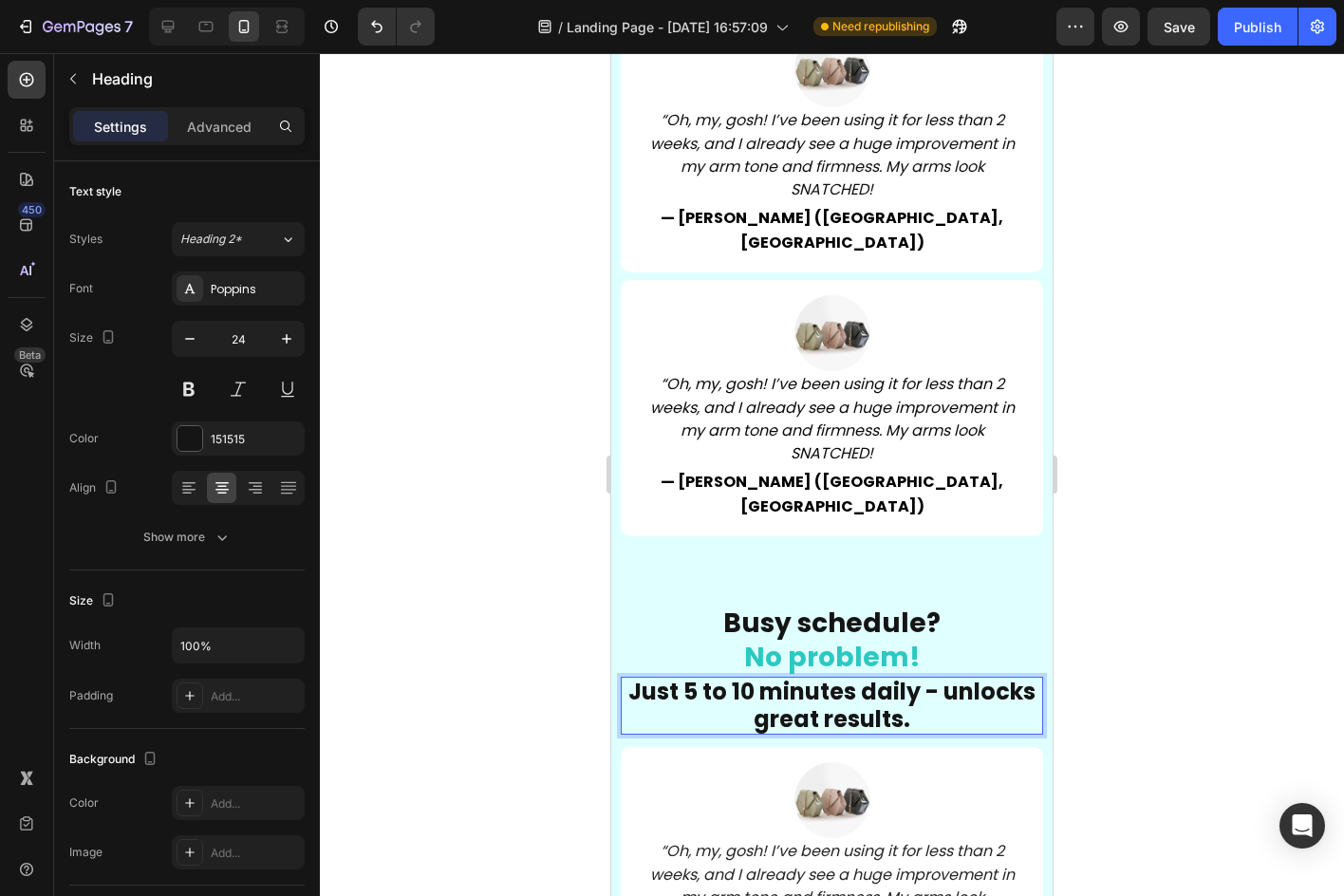
click at [766, 675] on strong "Just 5 to 10 minutes daily - unlocks great results." at bounding box center [832, 705] width 407 height 59
click at [761, 675] on strong "Just 5 to 10 minutes daily - unlocks great results." at bounding box center [832, 705] width 407 height 59
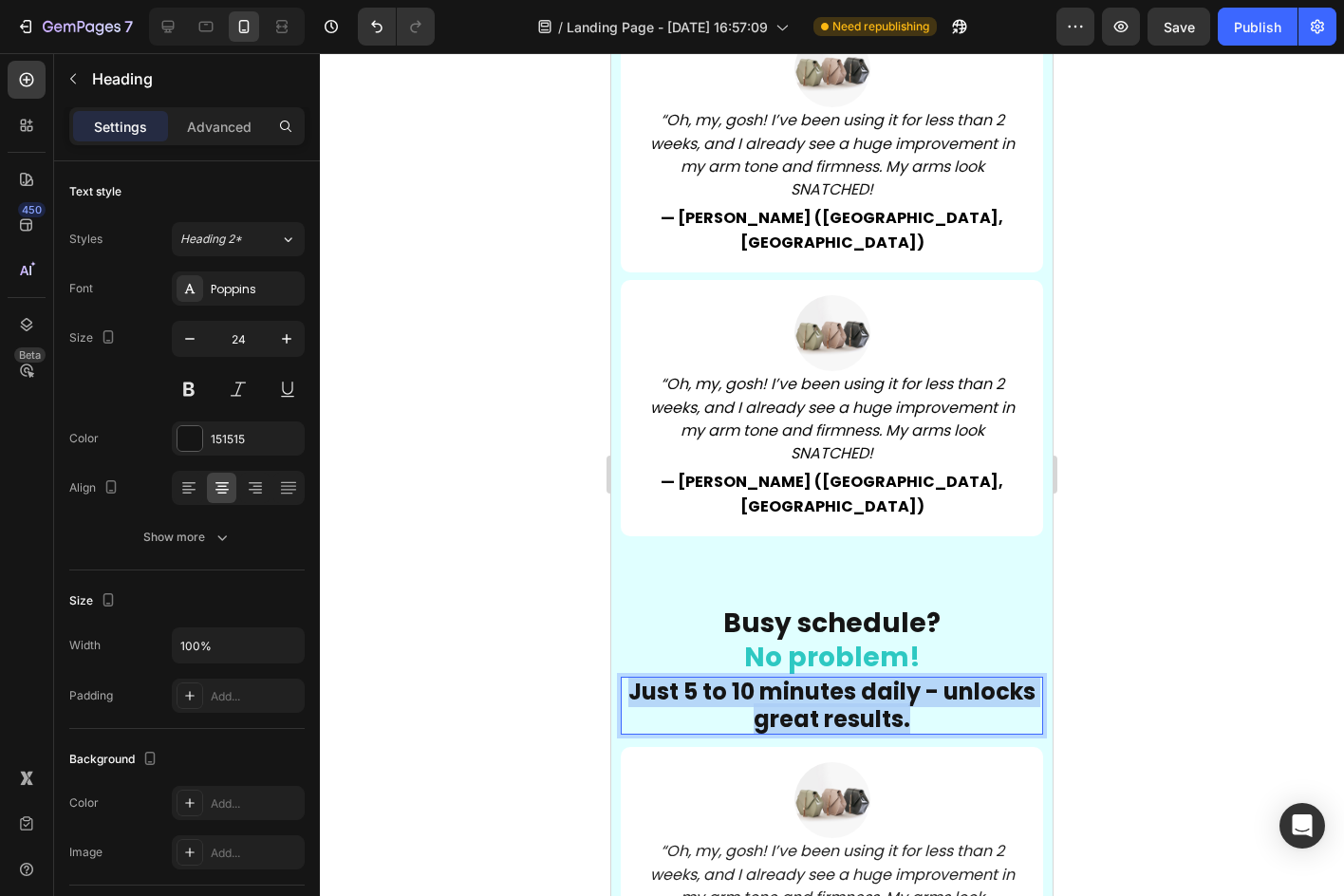
click at [761, 675] on strong "Just 5 to 10 minutes daily - unlocks great results." at bounding box center [832, 705] width 407 height 59
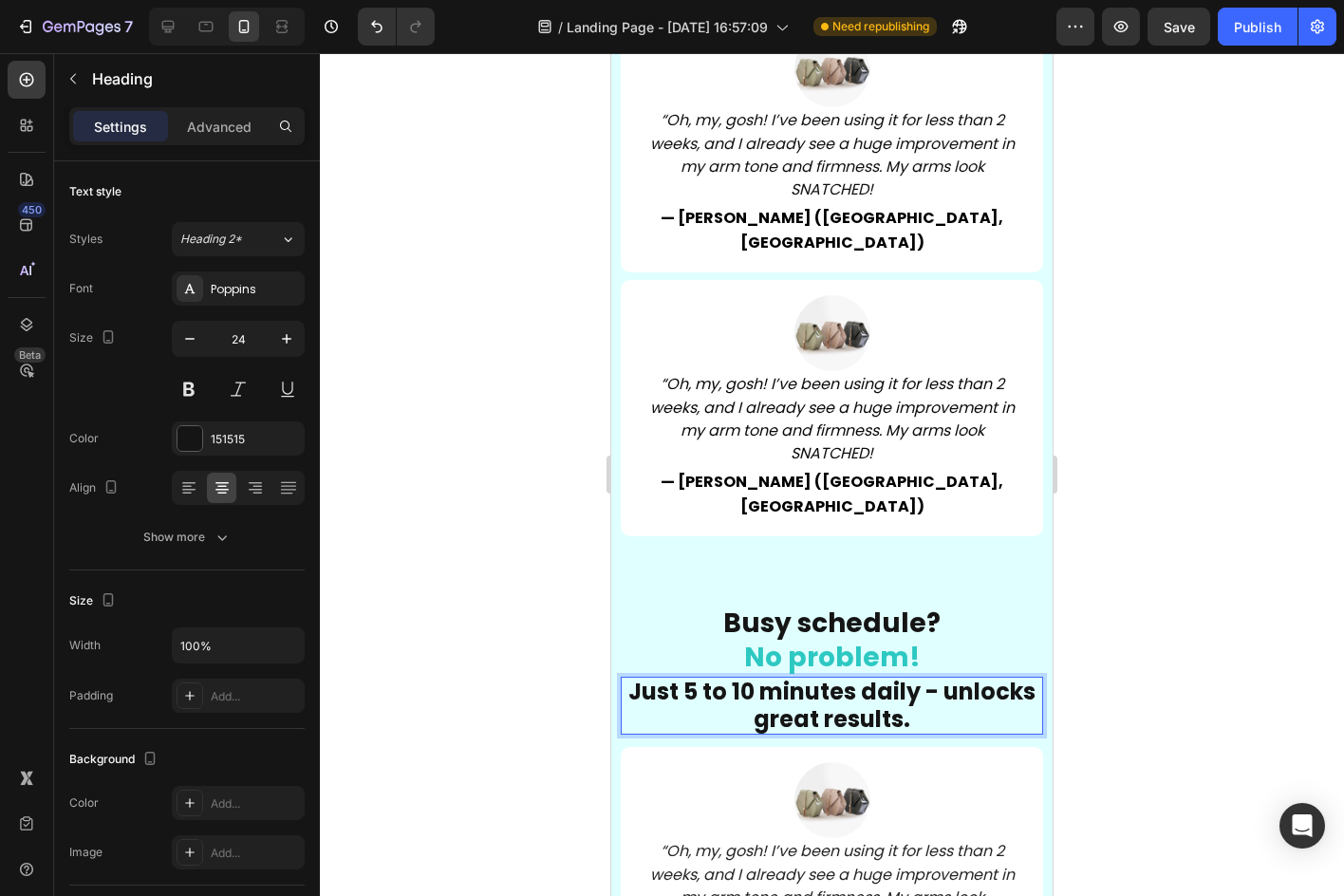
click at [832, 675] on span "Just 5 to 10 minutes daily - unlocks great results." at bounding box center [832, 705] width 407 height 59
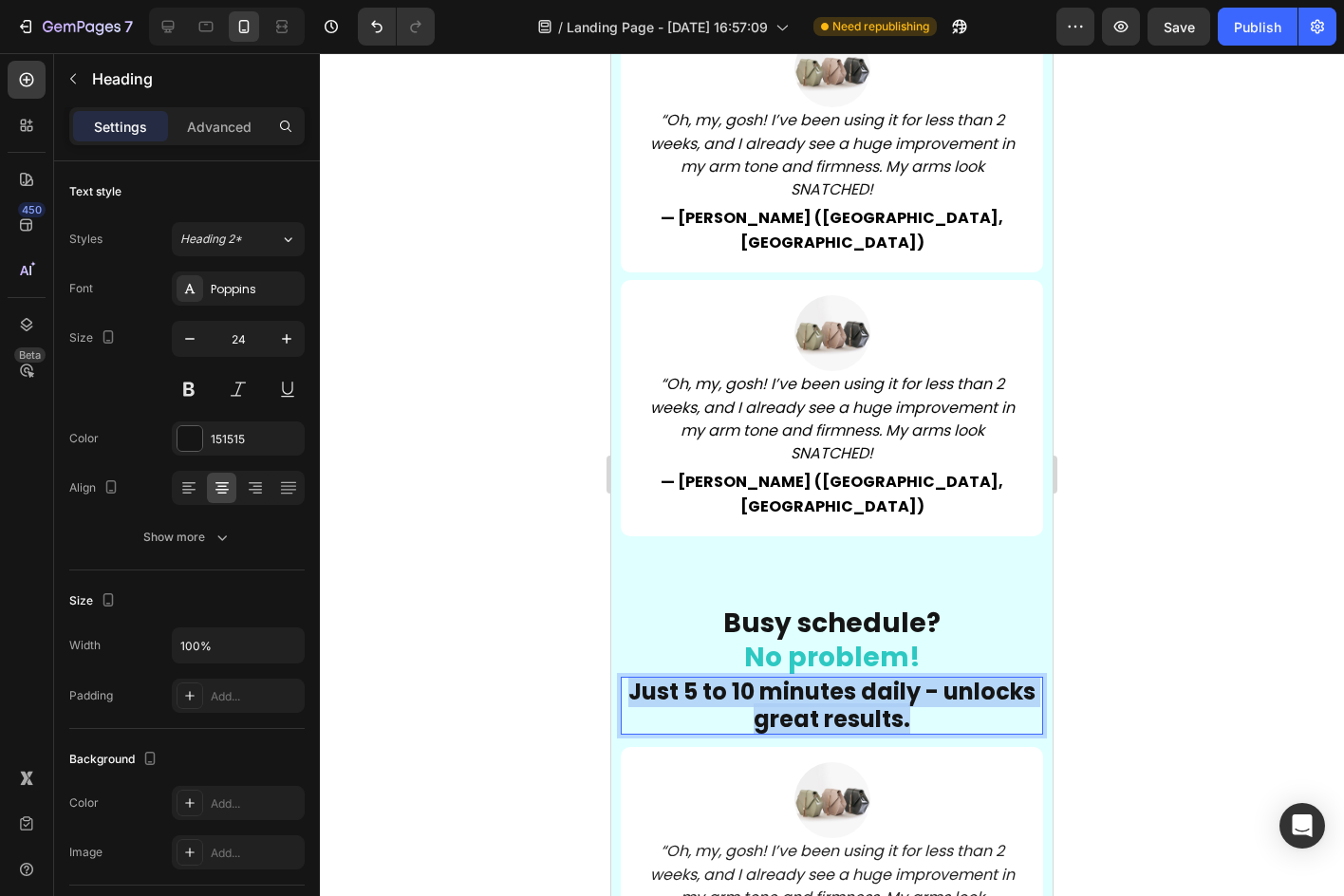
click at [832, 675] on span "Just 5 to 10 minutes daily - unlocks great results." at bounding box center [832, 705] width 407 height 59
drag, startPoint x: 931, startPoint y: 636, endPoint x: 1210, endPoint y: 625, distance: 279.2
click at [664, 678] on p "Just 5 to 10 minutes daily - unlocks great results." at bounding box center [832, 706] width 419 height 55
click at [503, 542] on div at bounding box center [832, 473] width 1024 height 842
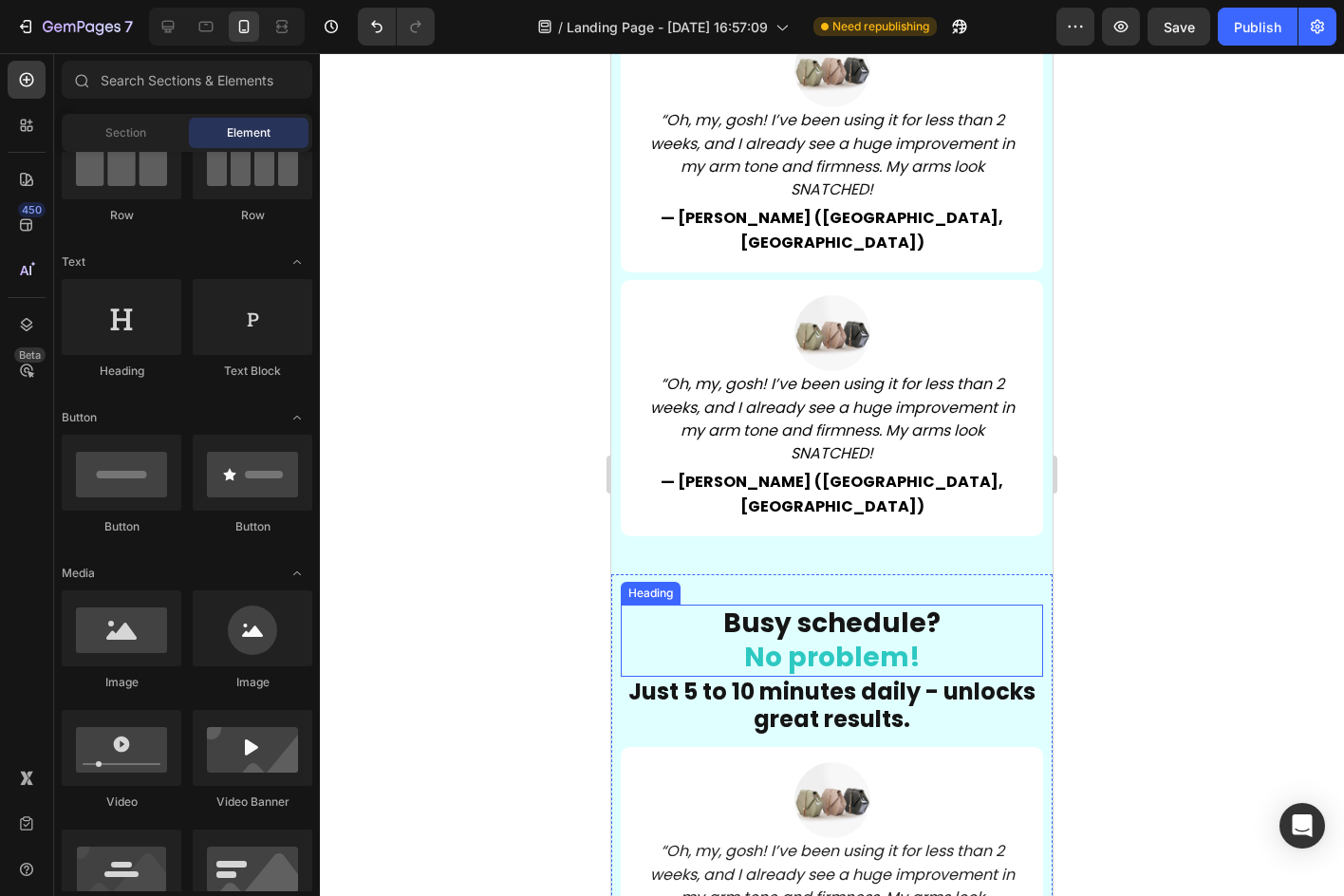
click at [818, 604] on span "Busy schedule?" at bounding box center [832, 623] width 218 height 37
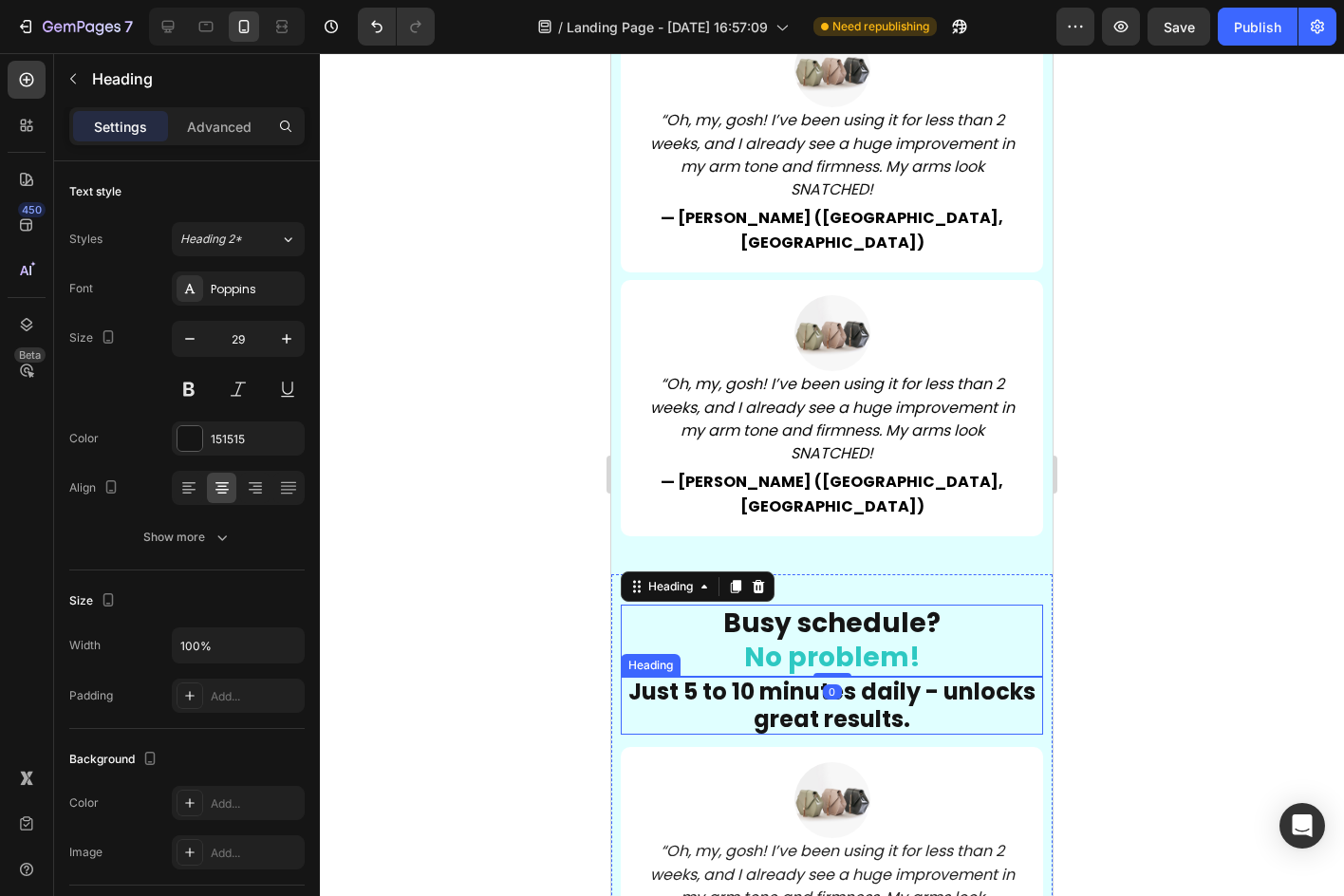
click at [829, 675] on strong "Just 5 to 10 minutes daily - unlocks great results." at bounding box center [832, 705] width 407 height 59
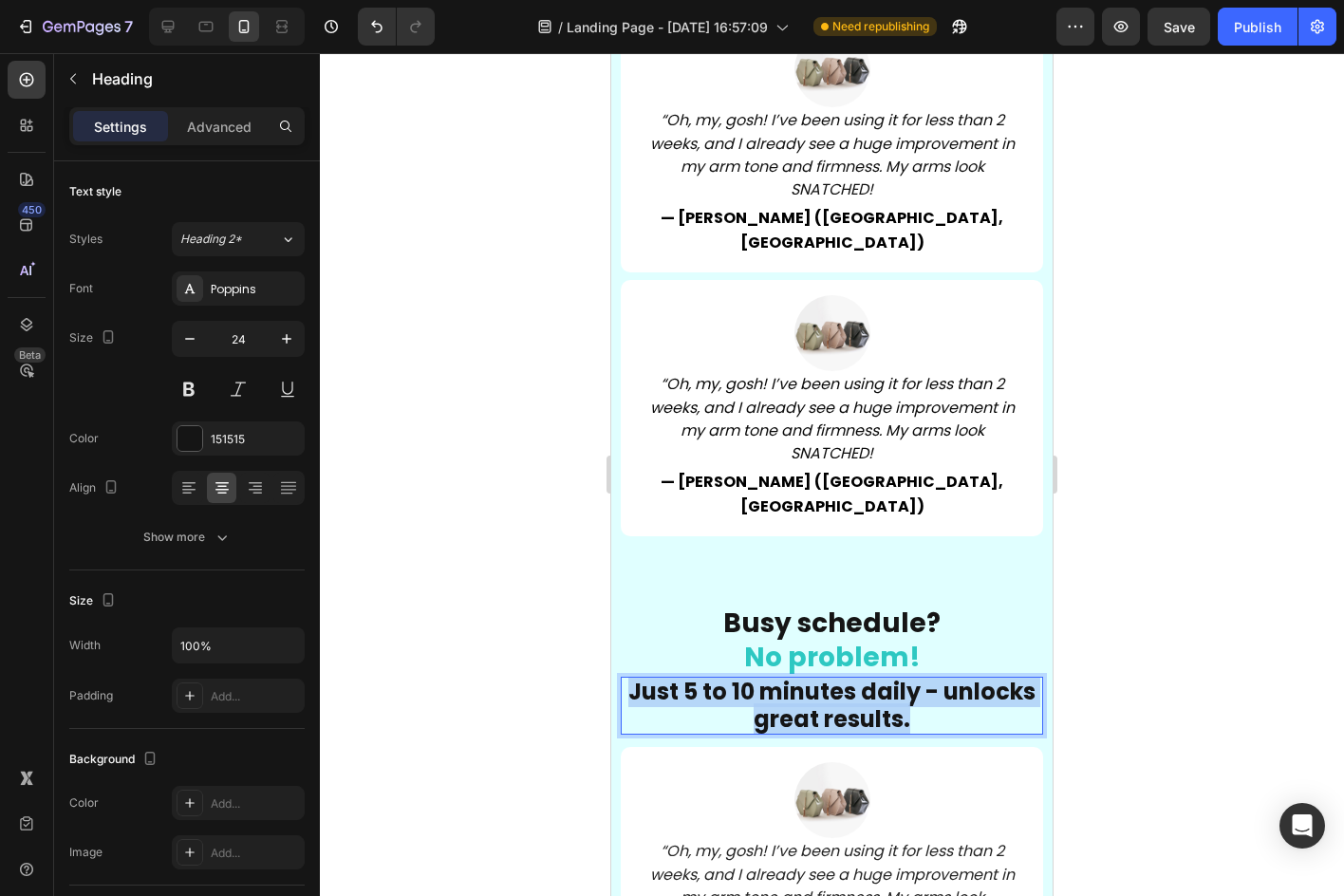
click at [829, 675] on strong "Just 5 to 10 minutes daily - unlocks great results." at bounding box center [832, 705] width 407 height 59
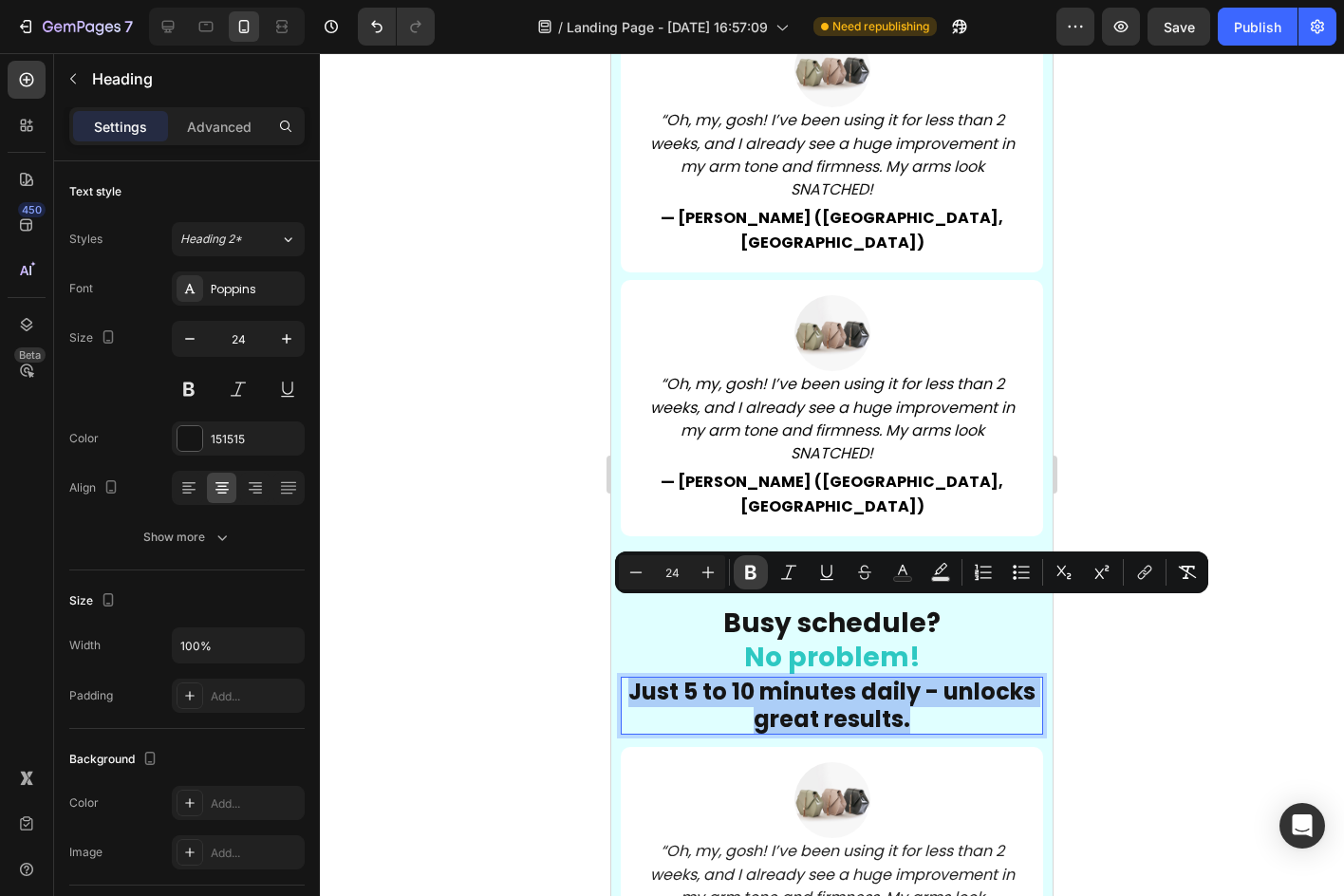
click at [753, 574] on icon "Editor contextual toolbar" at bounding box center [750, 572] width 19 height 19
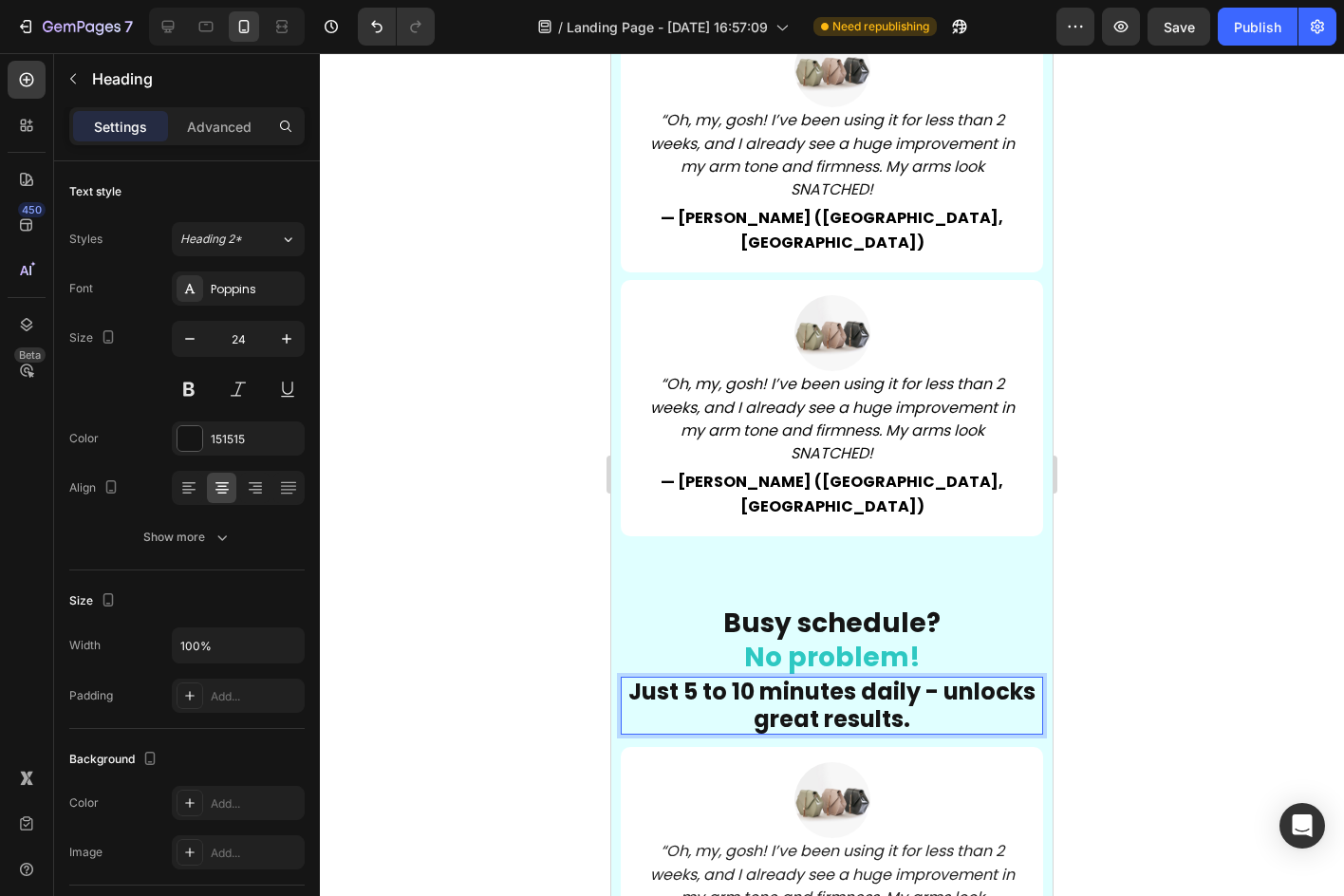
click at [876, 675] on span "Just 5 to 10 minutes daily - unlocks great results." at bounding box center [832, 705] width 407 height 59
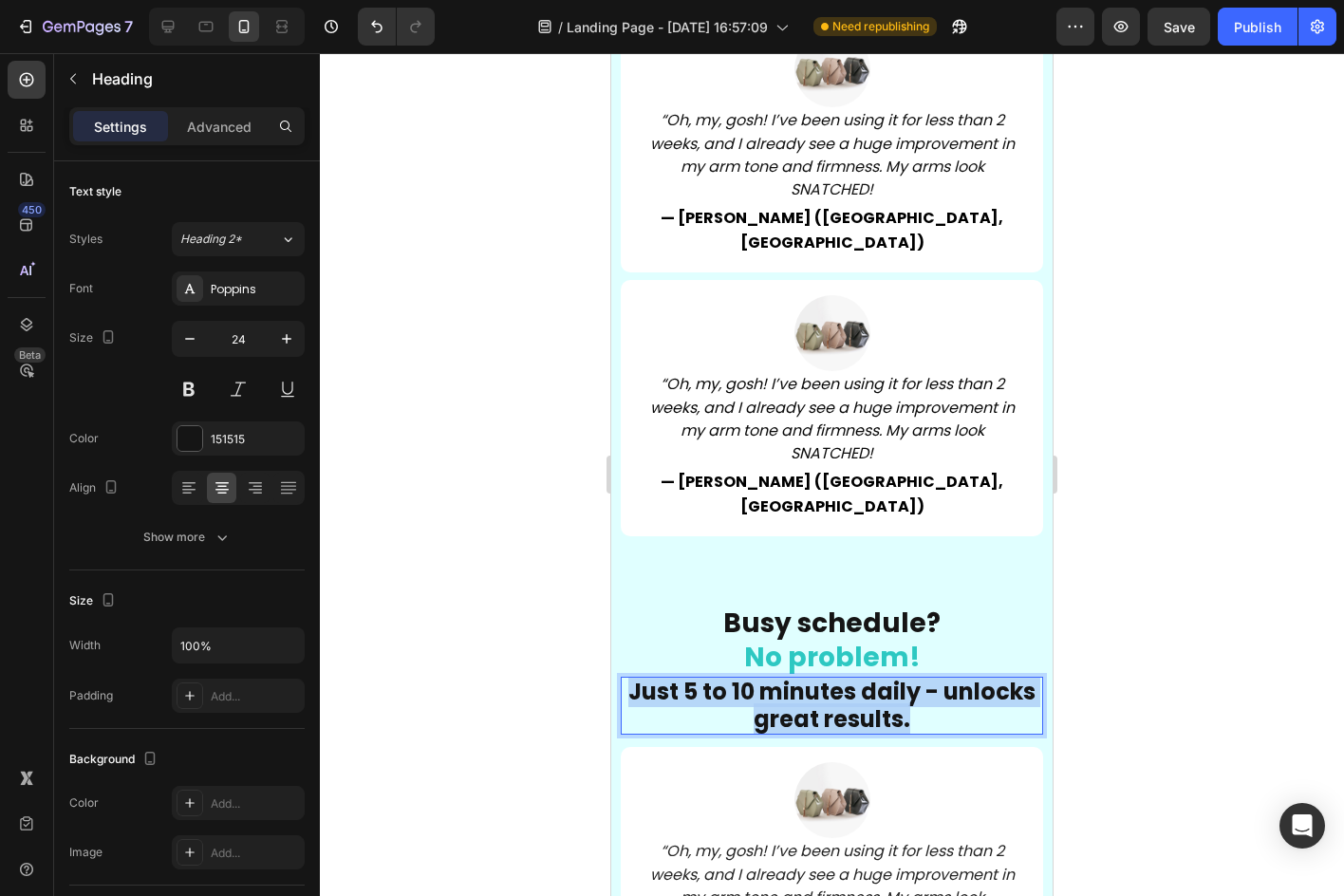
click at [876, 675] on span "Just 5 to 10 minutes daily - unlocks great results." at bounding box center [832, 705] width 407 height 59
click at [202, 390] on button at bounding box center [188, 388] width 34 height 34
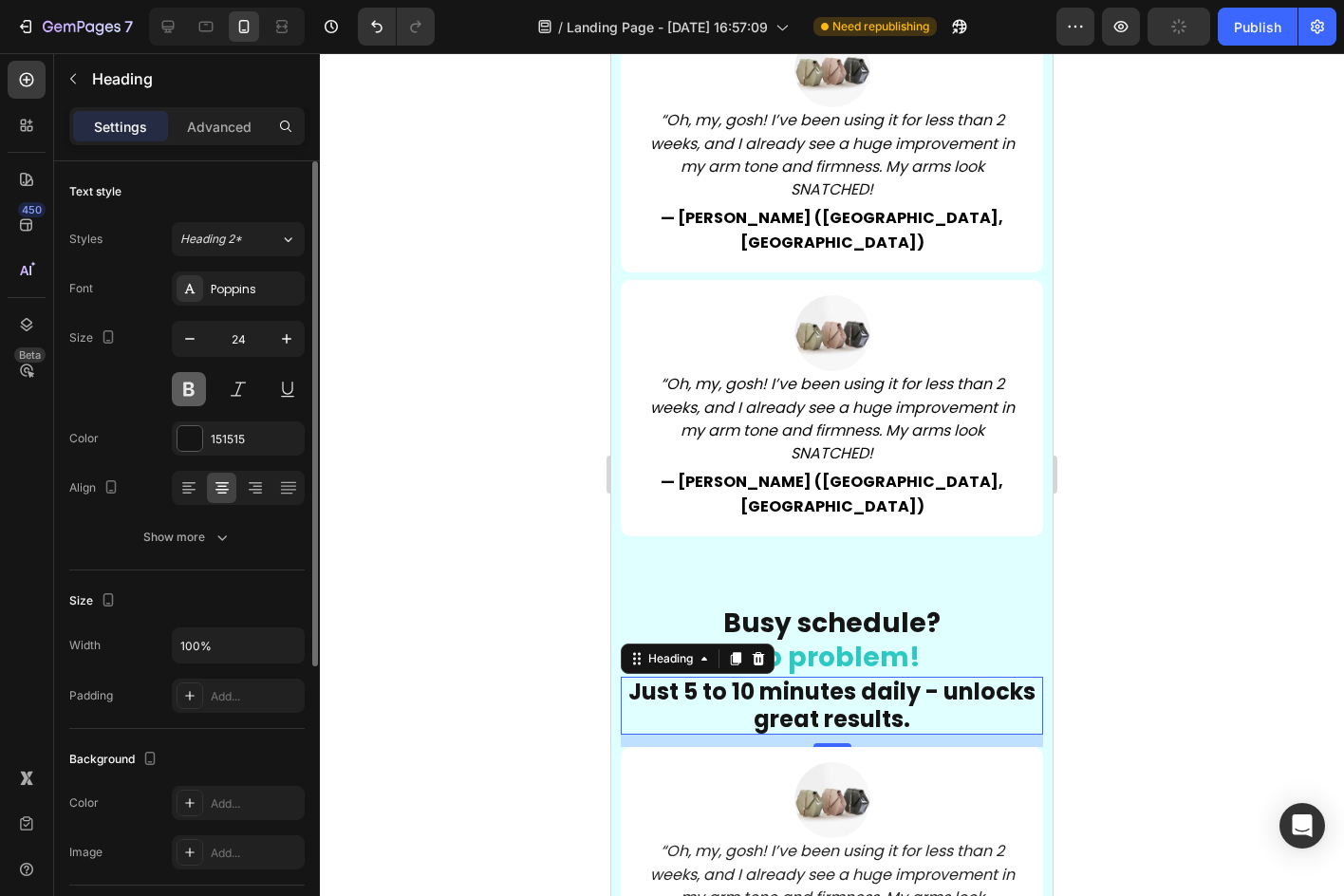
click at [202, 390] on button at bounding box center [188, 388] width 34 height 34
click at [221, 535] on icon "button" at bounding box center [222, 537] width 19 height 19
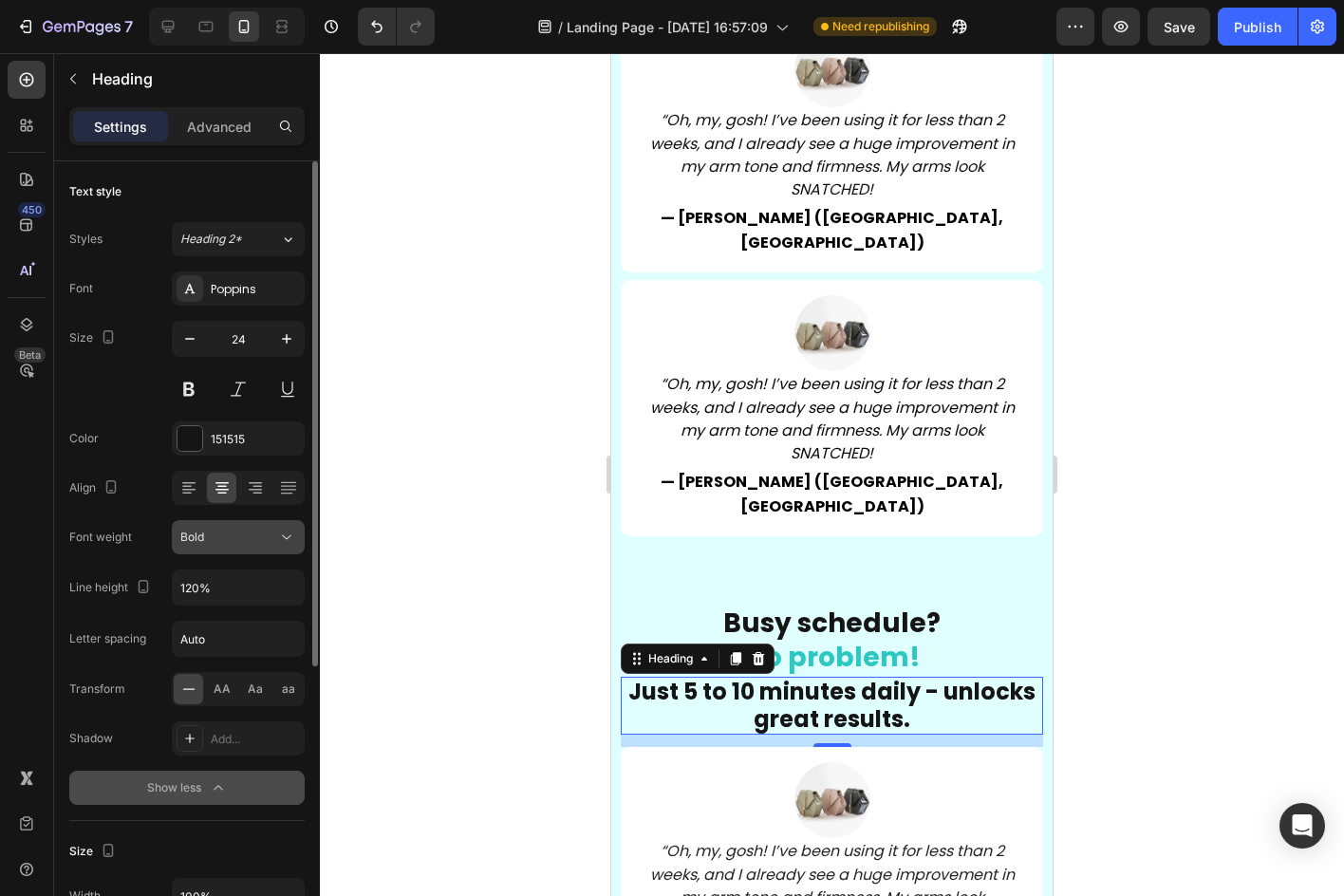
click at [241, 532] on div "Bold" at bounding box center [228, 538] width 97 height 18
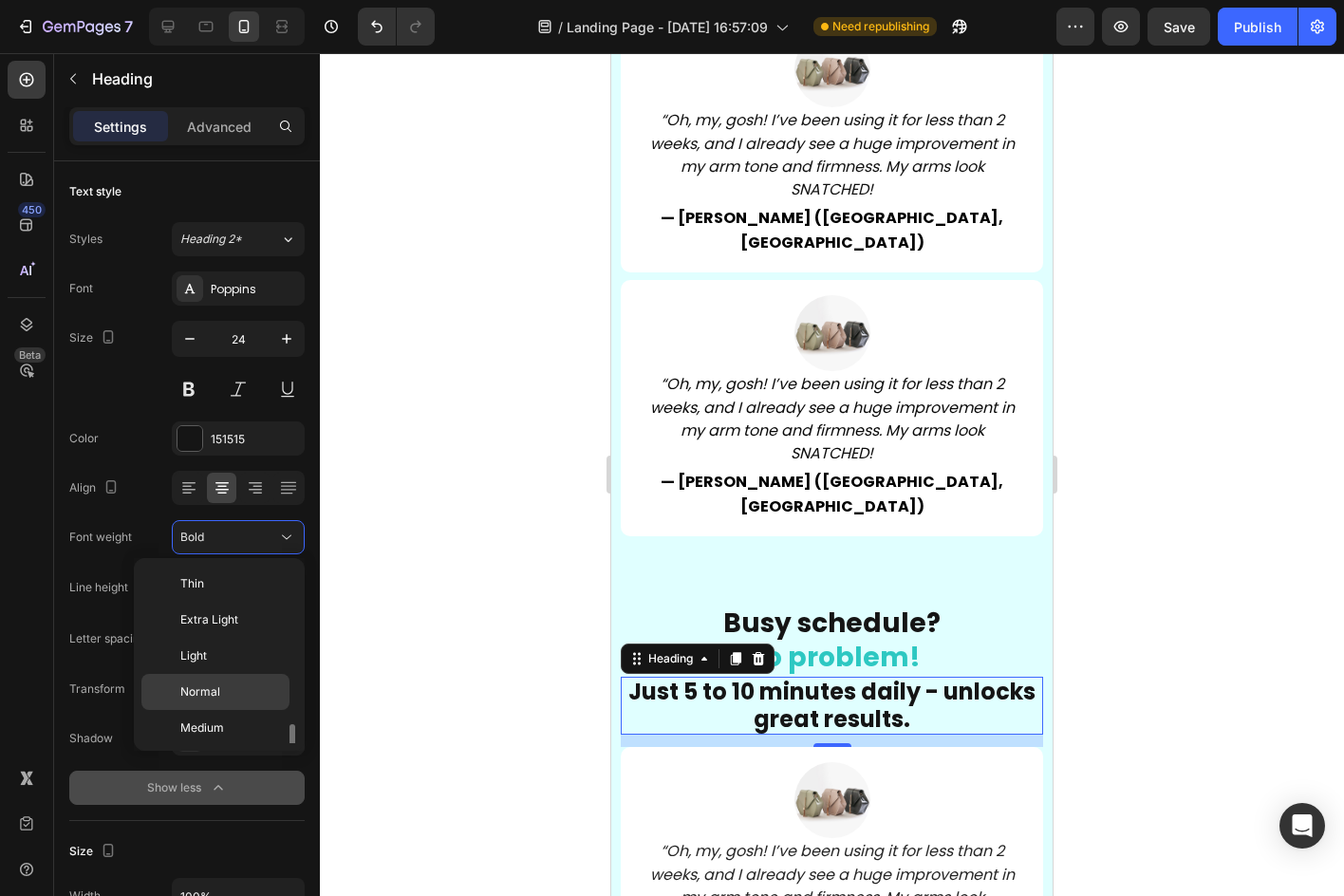
scroll to position [102, 0]
click at [247, 590] on p "Normal" at bounding box center [230, 590] width 101 height 18
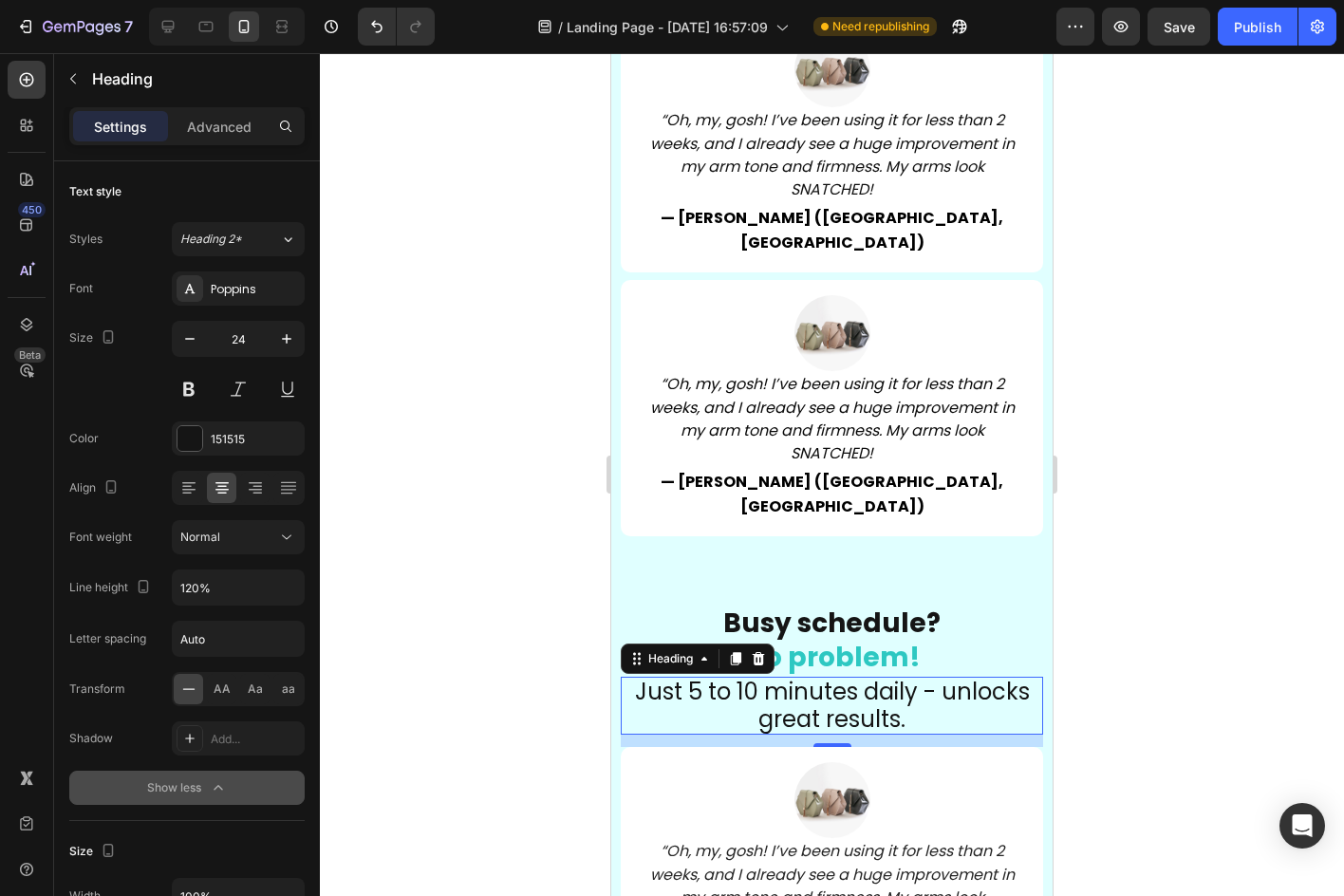
click at [428, 497] on div at bounding box center [832, 473] width 1024 height 842
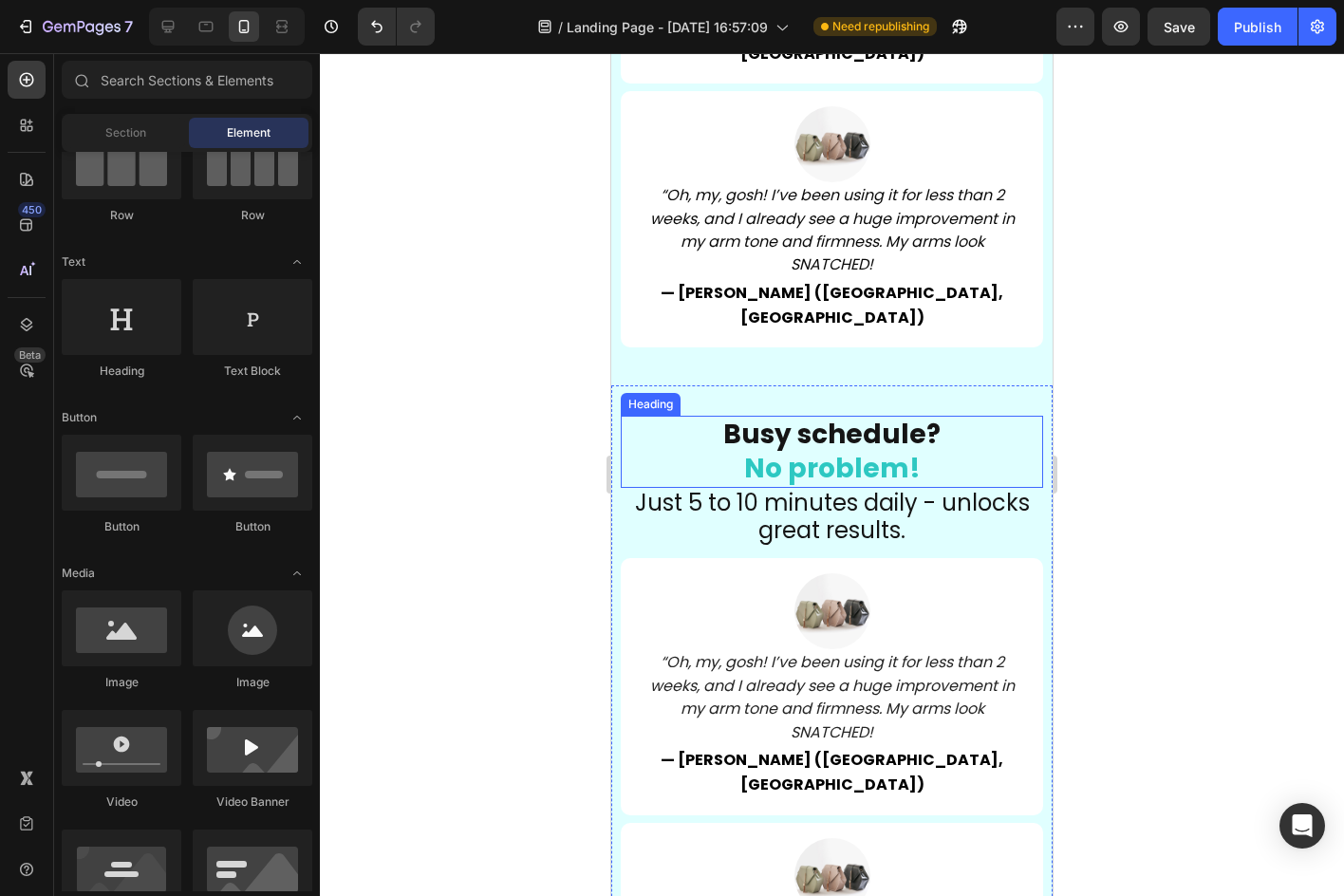
scroll to position [6751, 0]
click at [825, 449] on span "No problem!" at bounding box center [832, 468] width 177 height 37
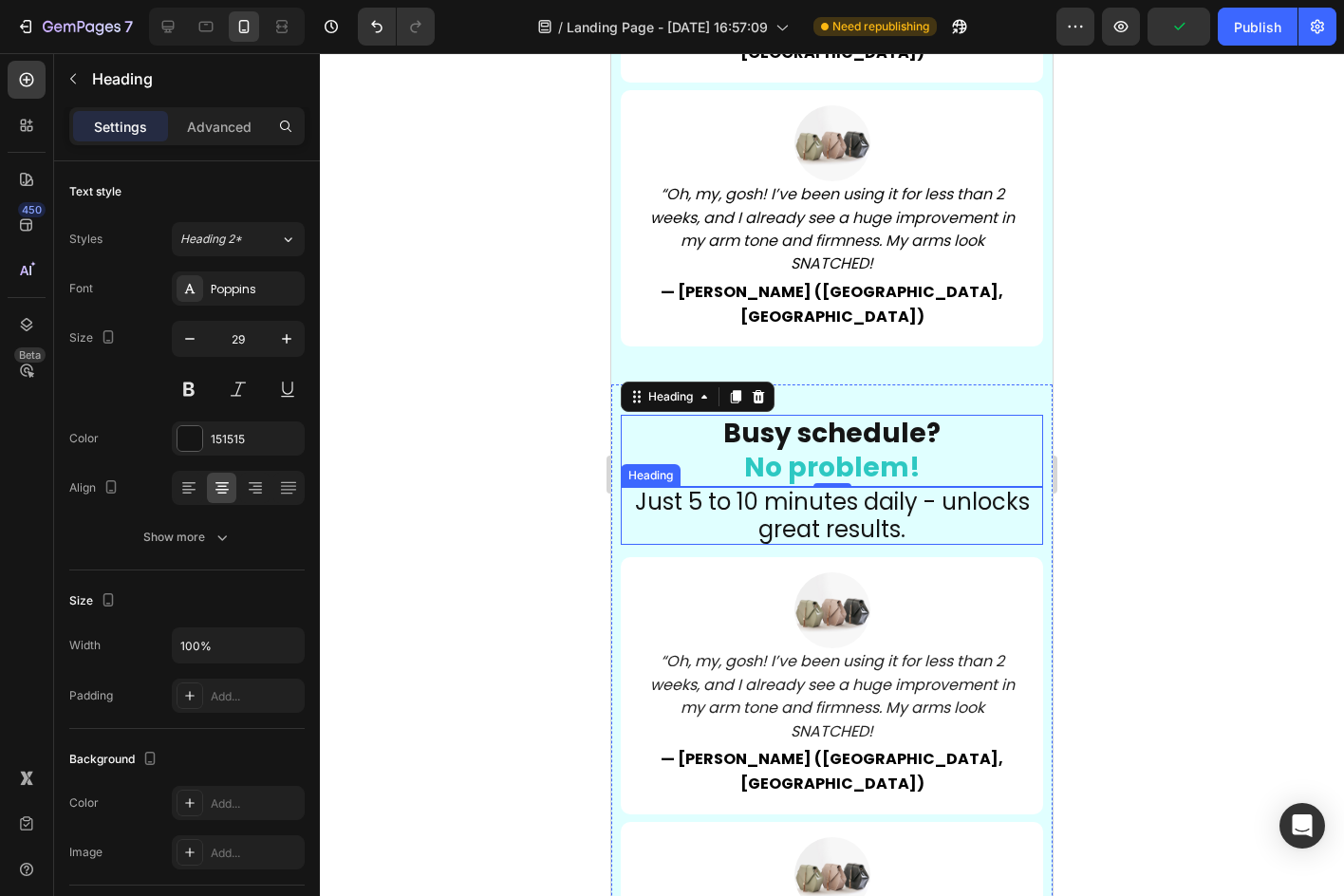
click at [844, 486] on span "Just 5 to 10 minutes daily - unlocks great results." at bounding box center [832, 515] width 394 height 59
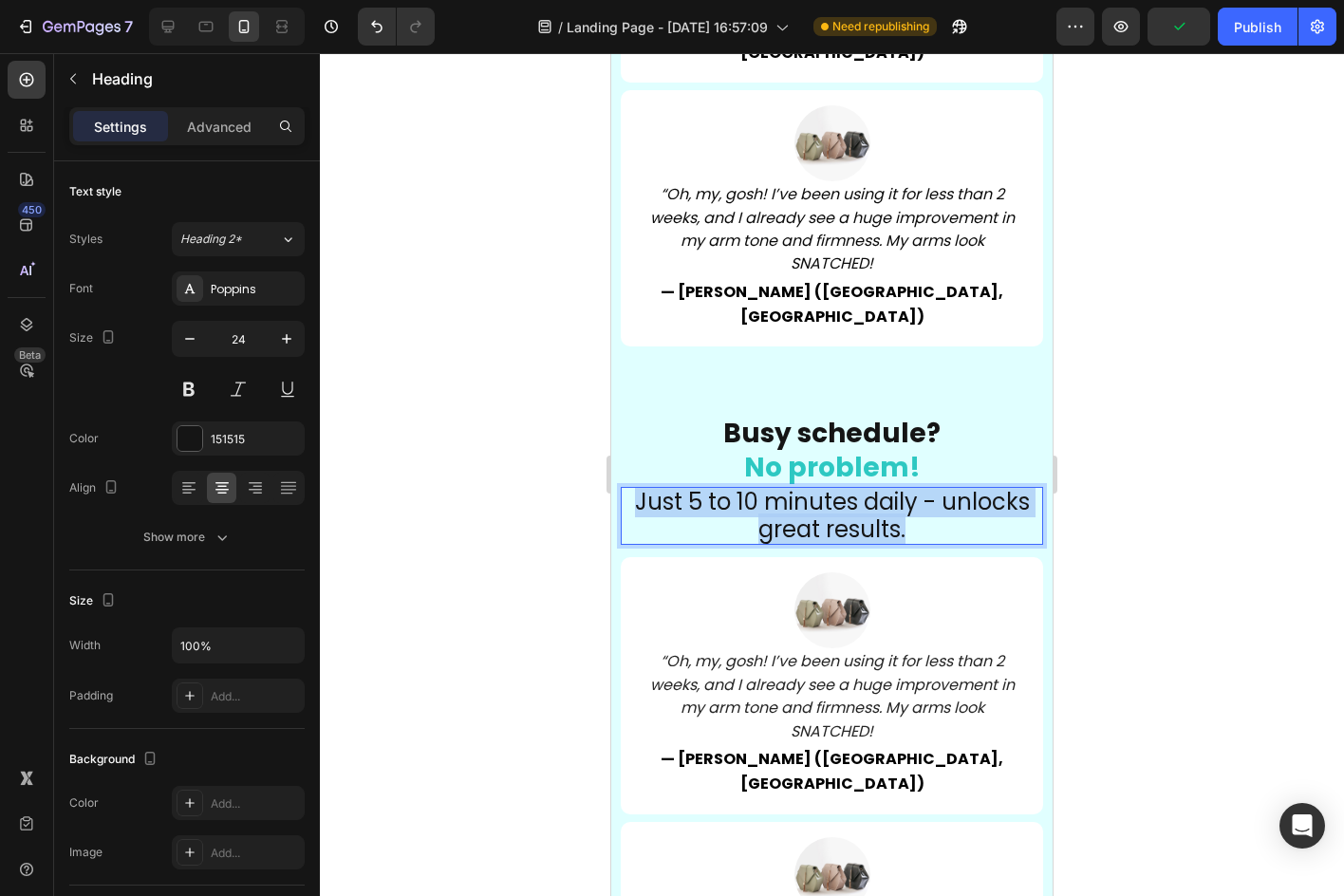
click at [844, 486] on span "Just 5 to 10 minutes daily - unlocks great results." at bounding box center [832, 515] width 394 height 59
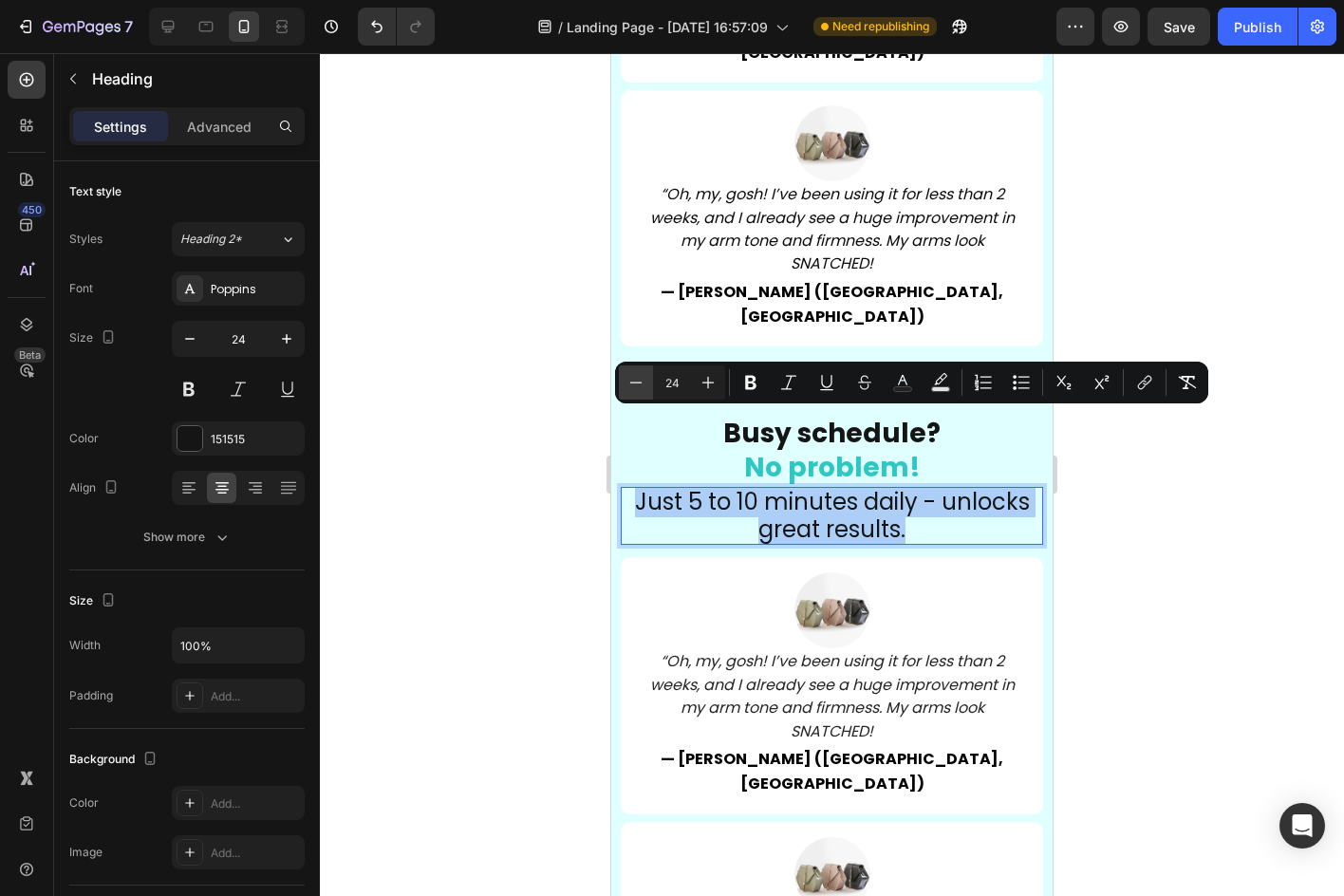
click at [621, 387] on button "Minus" at bounding box center [635, 382] width 34 height 34
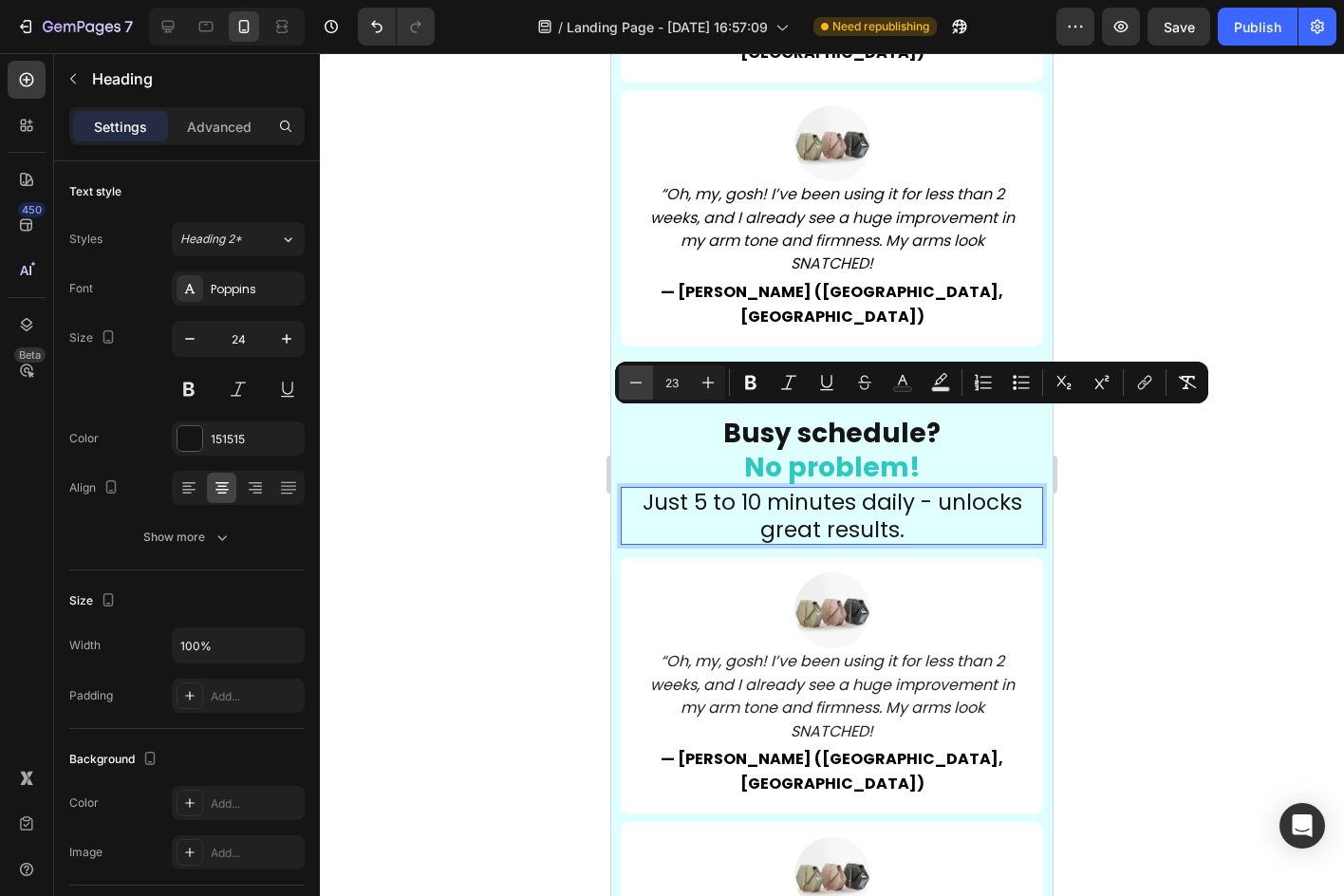
click at [621, 387] on button "Minus" at bounding box center [635, 382] width 34 height 34
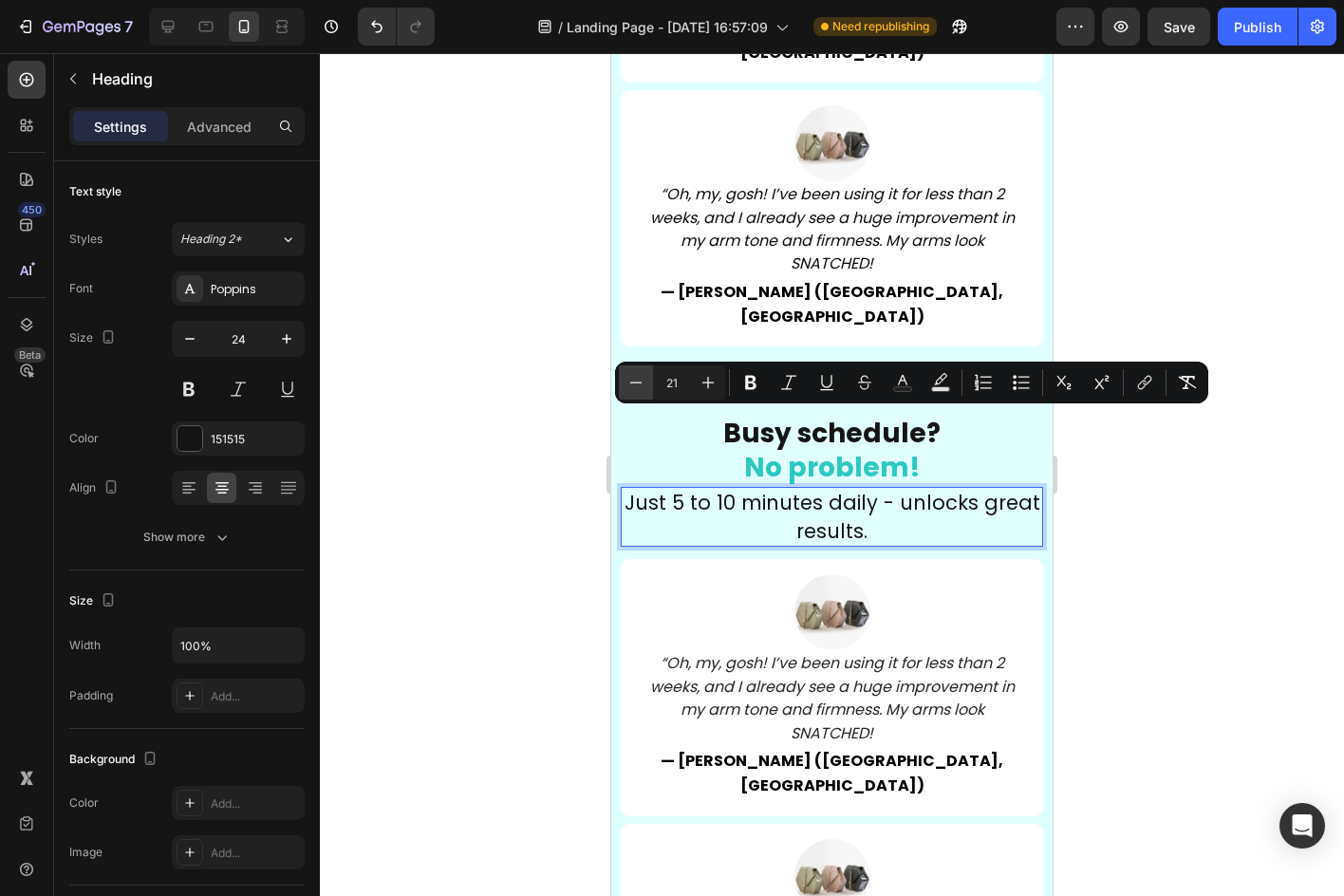
click at [621, 387] on button "Minus" at bounding box center [635, 382] width 34 height 34
type input "20"
click at [1187, 497] on div at bounding box center [832, 473] width 1024 height 842
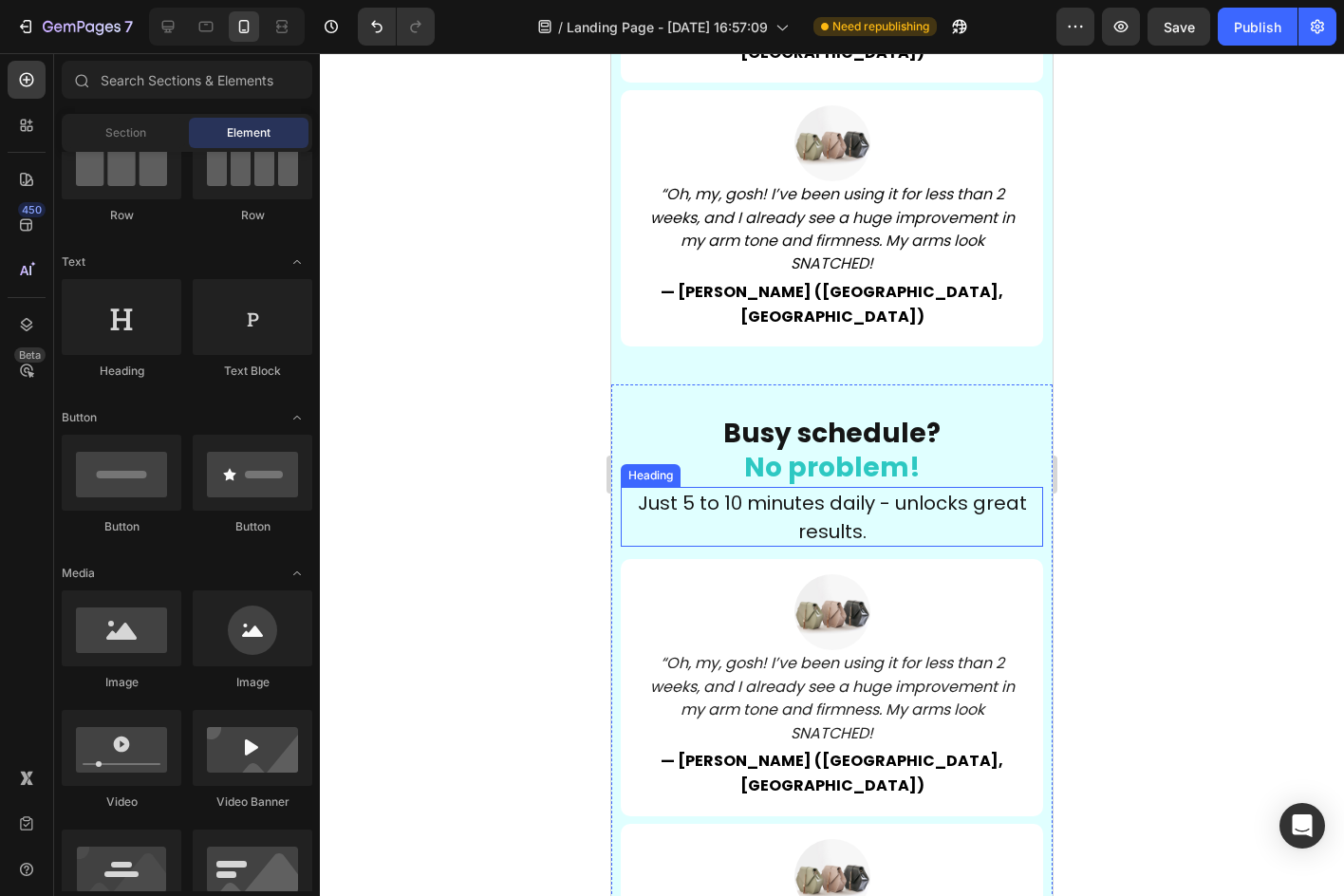
click at [885, 489] on p "⁠⁠⁠⁠⁠⁠⁠ Just 5 to 10 minutes daily - unlocks great results." at bounding box center [832, 517] width 419 height 57
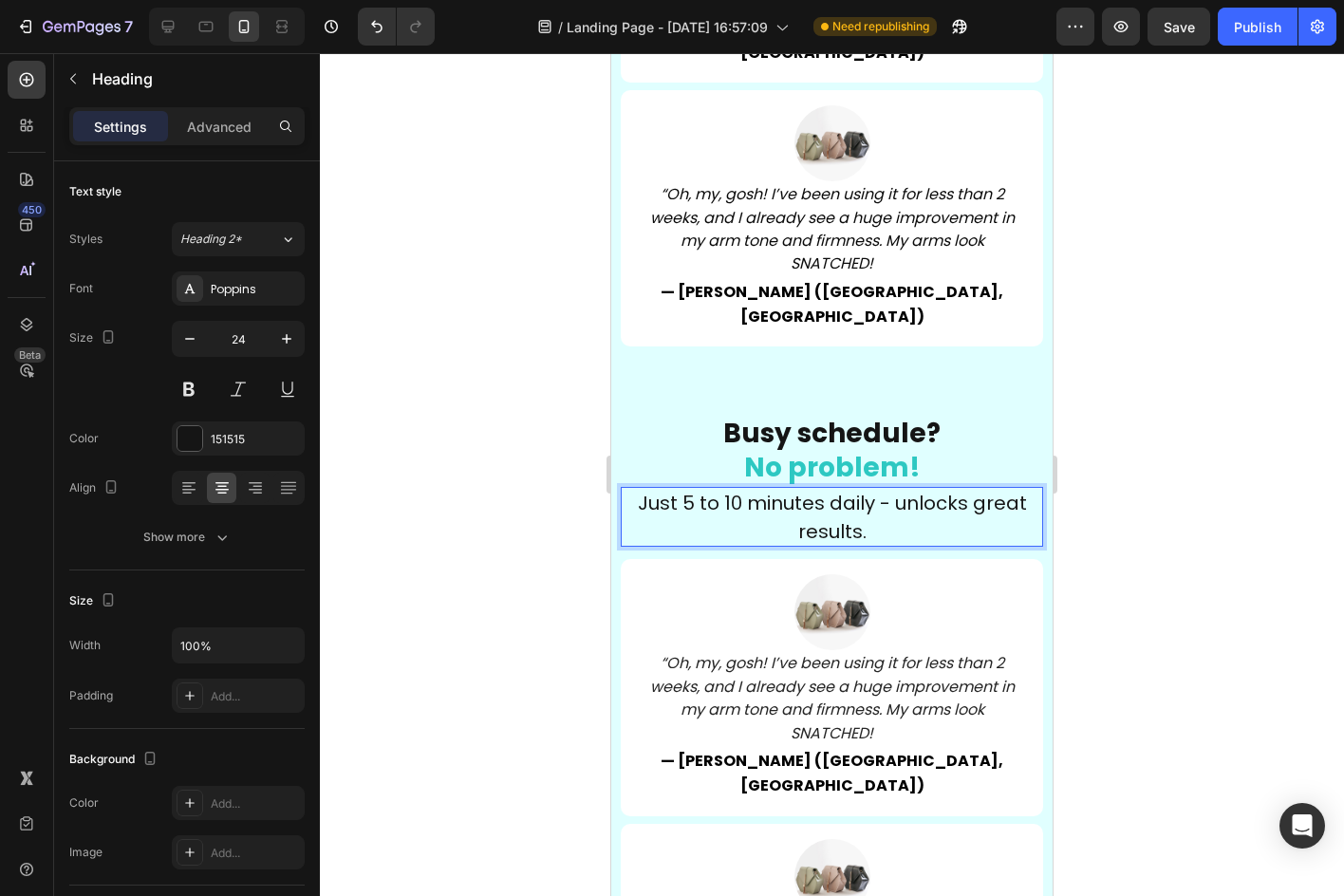
click at [885, 489] on p "Just 5 to 10 minutes daily - unlocks great results." at bounding box center [832, 517] width 419 height 57
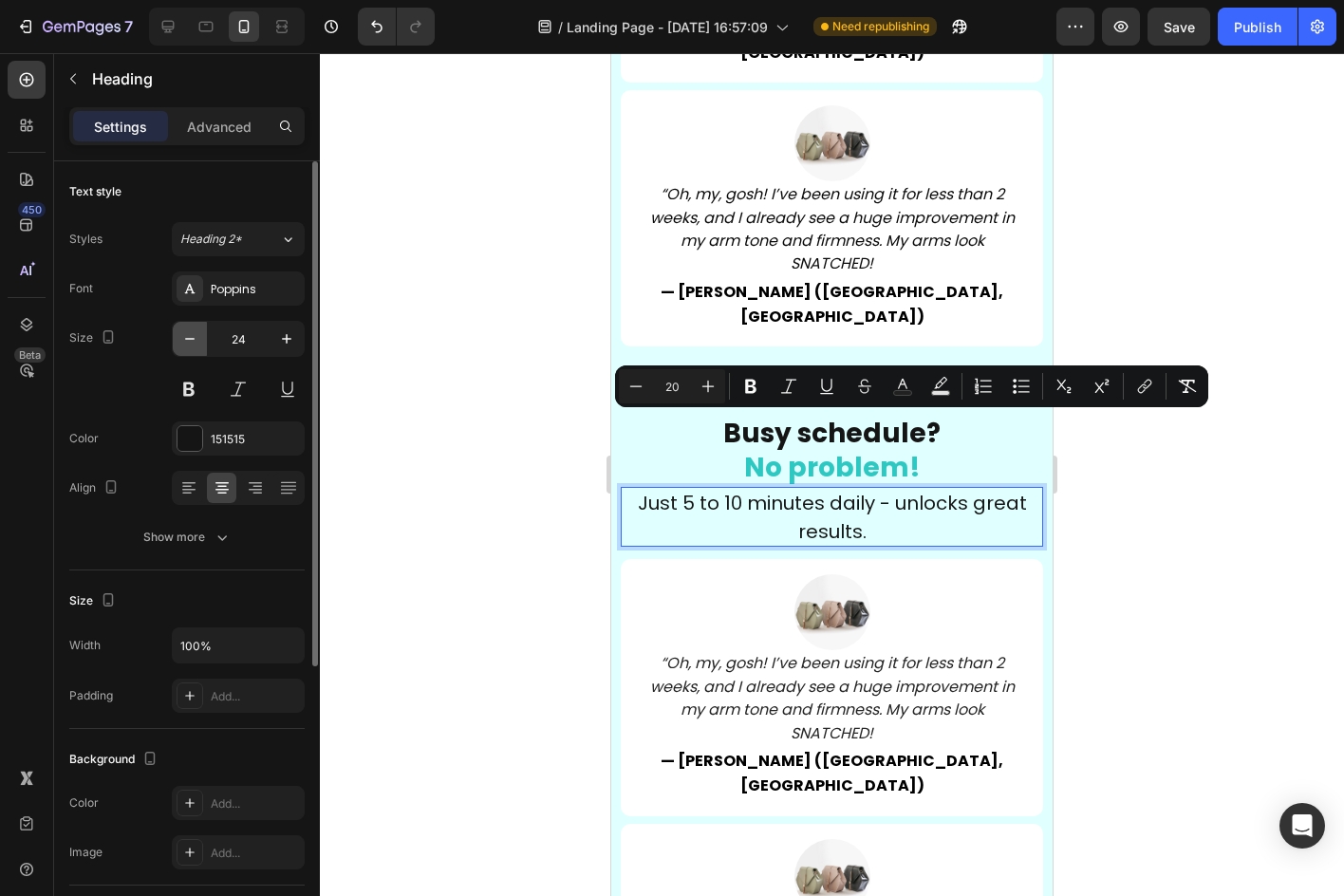
click at [191, 339] on icon "button" at bounding box center [189, 338] width 19 height 19
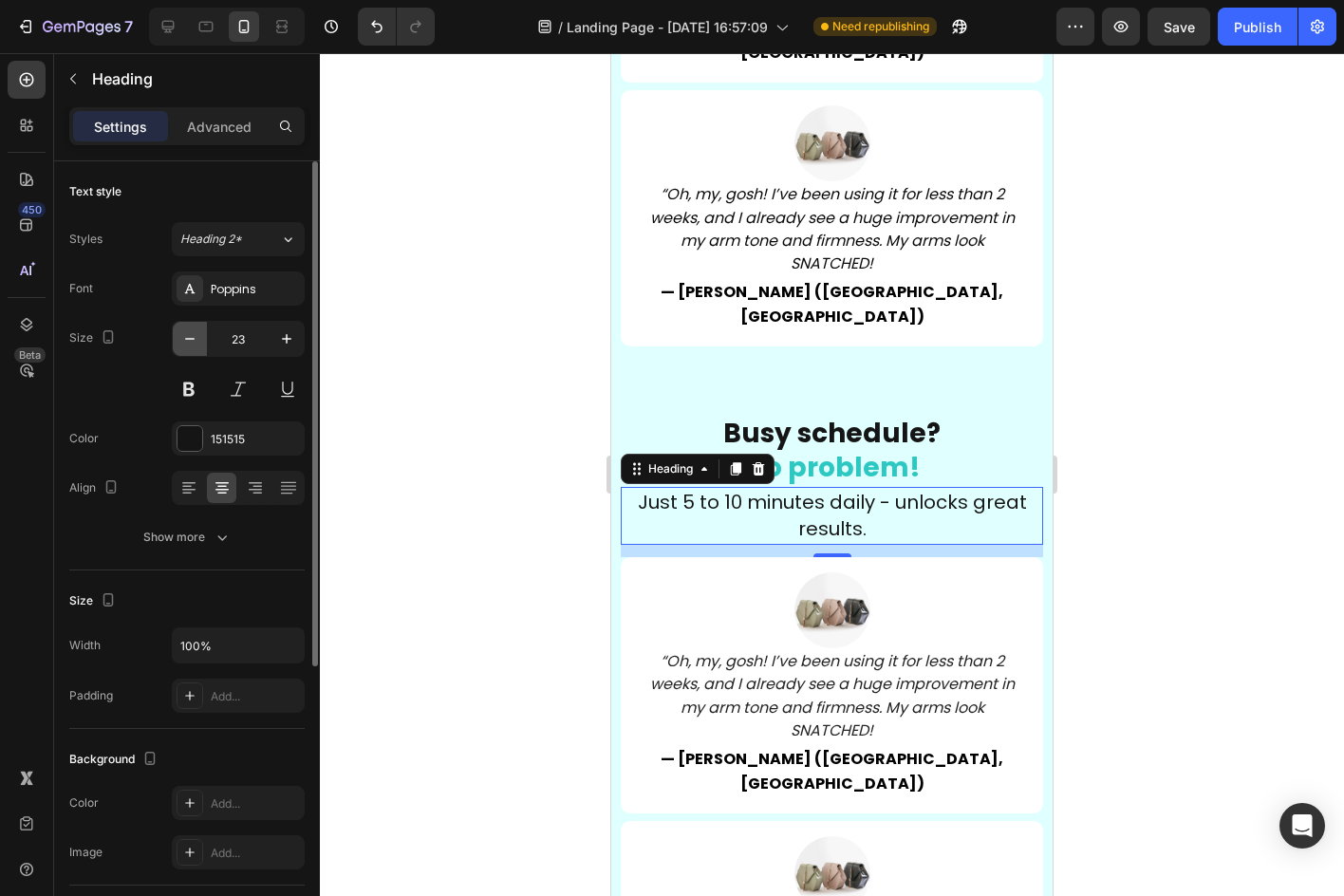
click at [191, 339] on icon "button" at bounding box center [190, 339] width 10 height 2
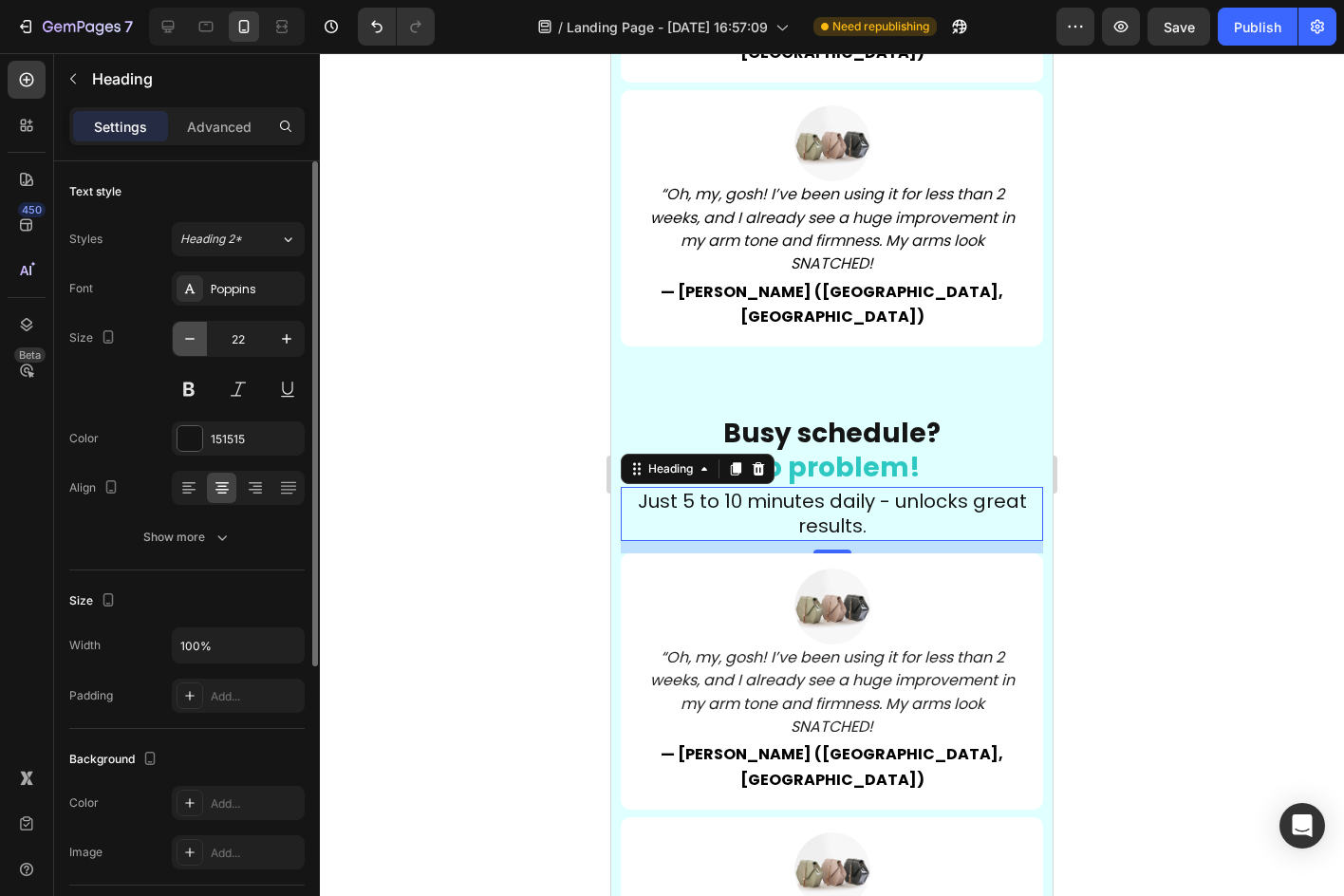
click at [191, 339] on icon "button" at bounding box center [190, 339] width 10 height 2
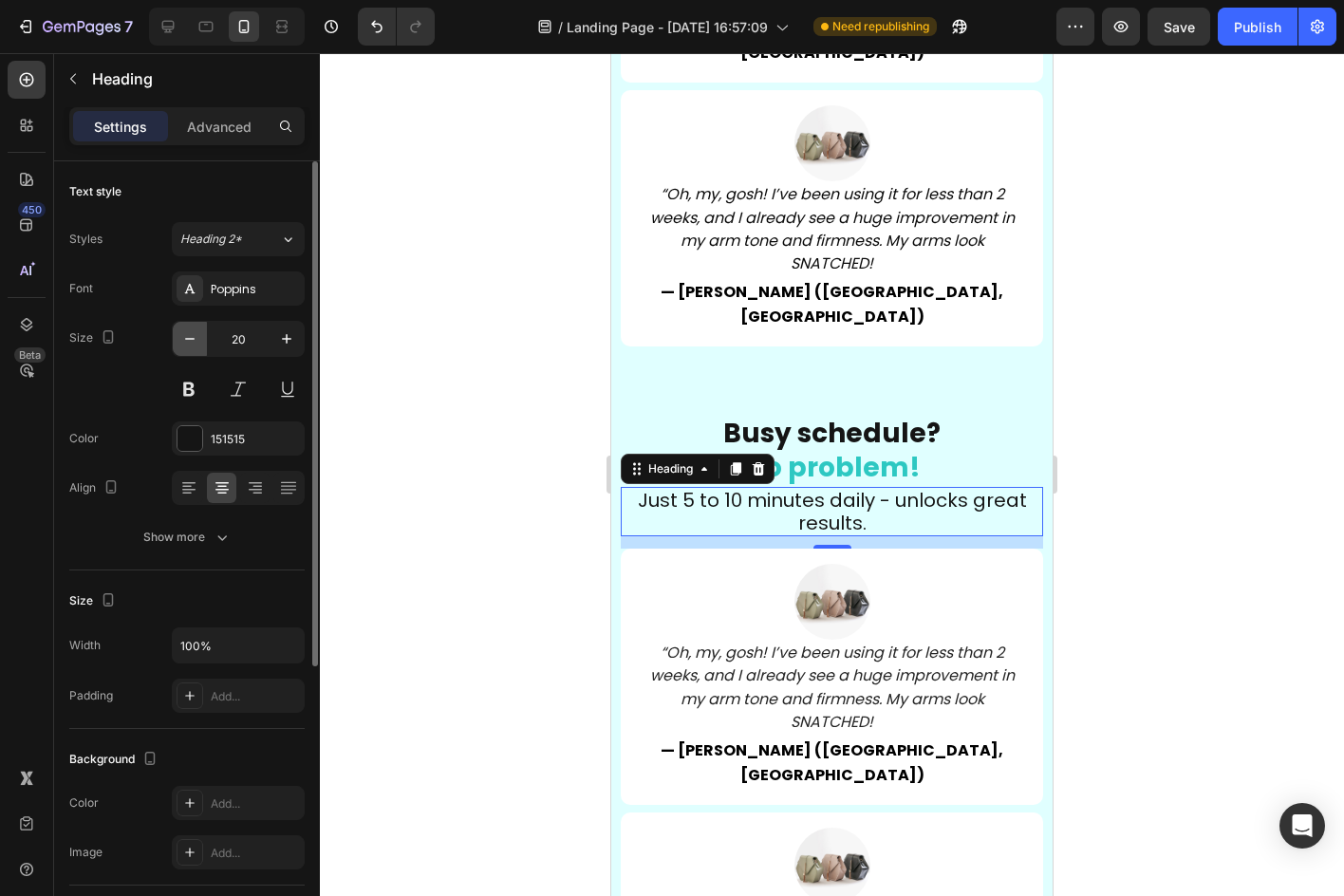
click at [191, 339] on icon "button" at bounding box center [190, 339] width 10 height 2
type input "19"
click at [1120, 528] on div at bounding box center [832, 473] width 1024 height 842
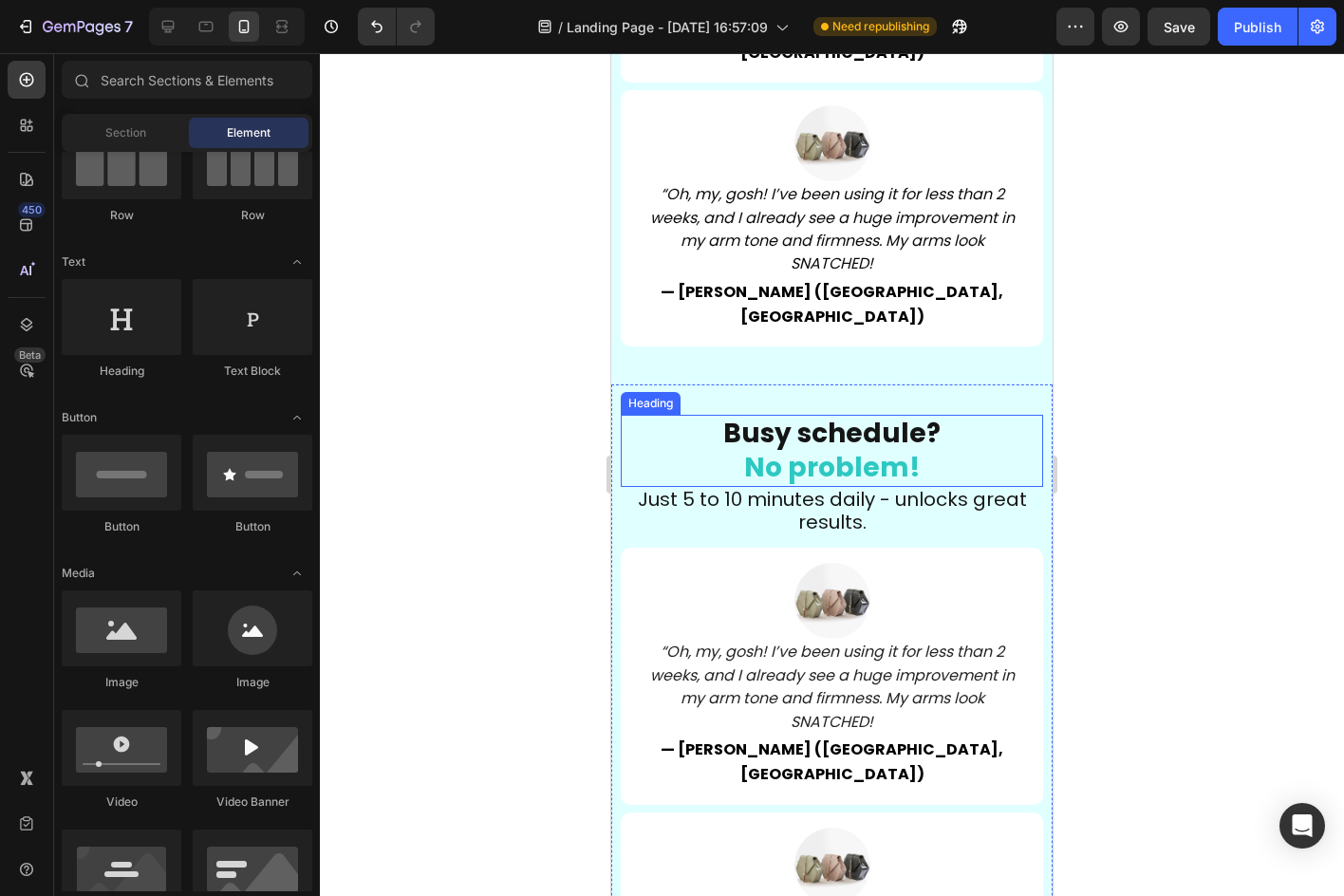
click at [865, 449] on span "No problem!" at bounding box center [832, 468] width 177 height 37
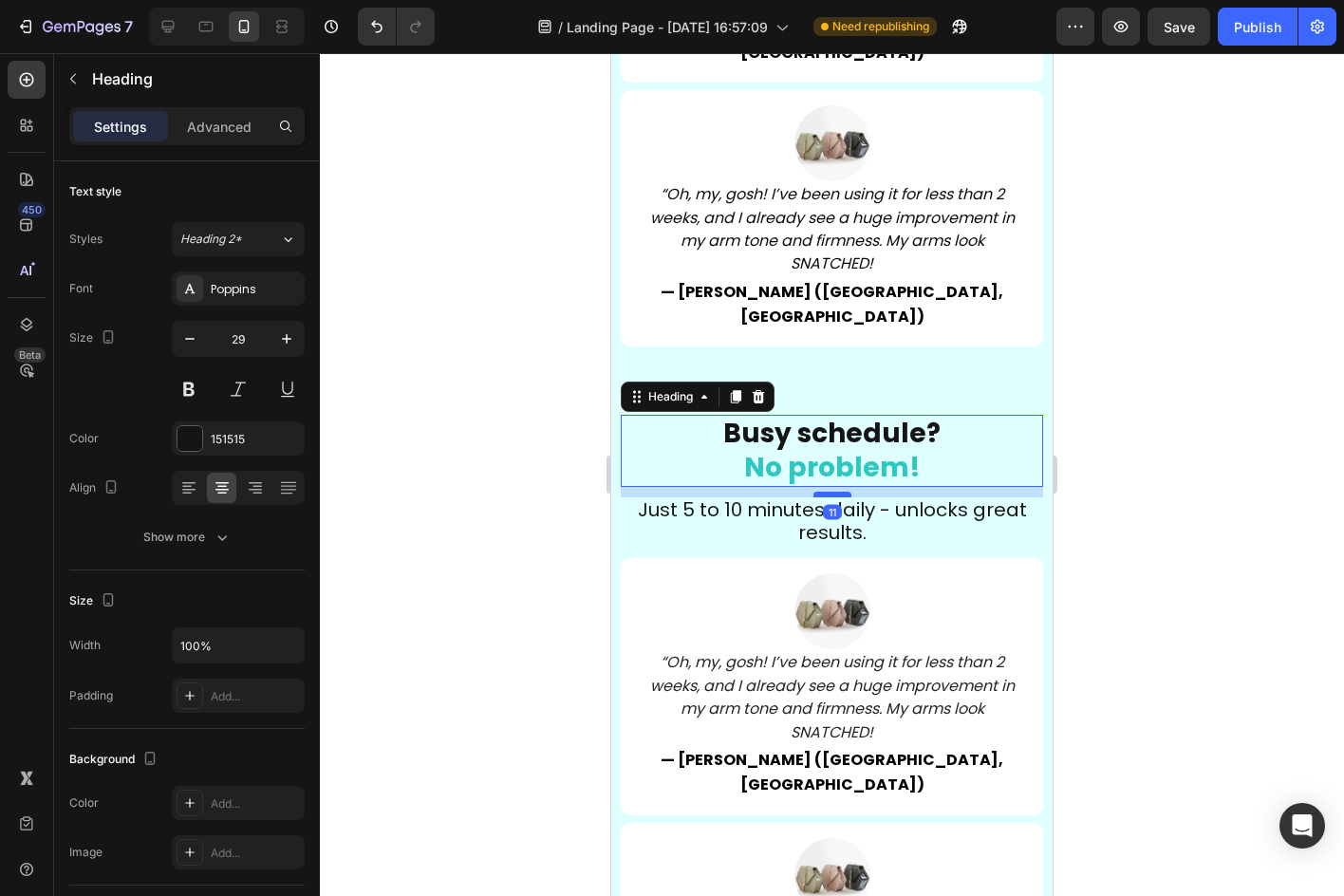
drag, startPoint x: 826, startPoint y: 408, endPoint x: 826, endPoint y: 419, distance: 11.0
click at [826, 492] on div at bounding box center [832, 495] width 38 height 6
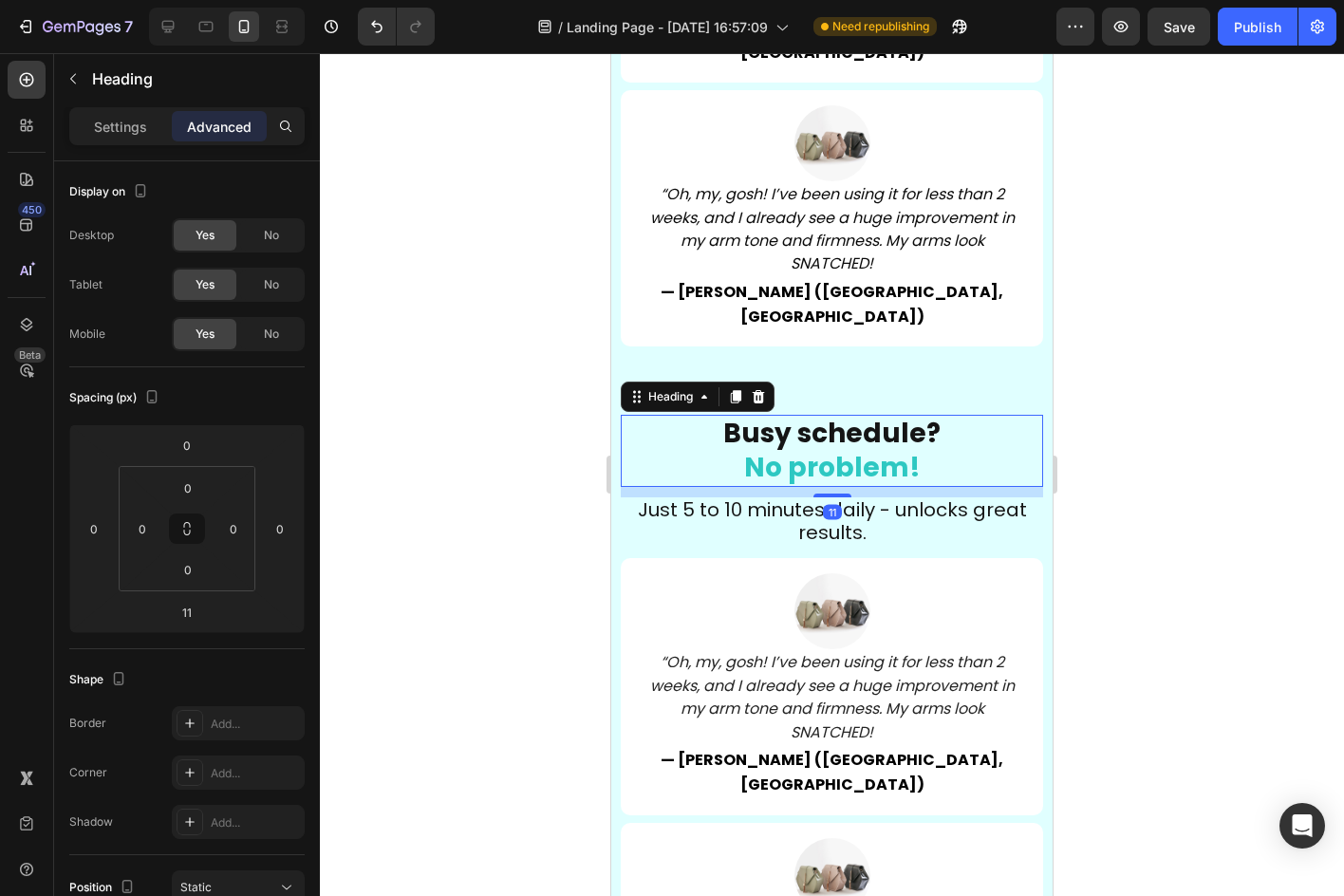
click at [1105, 462] on div at bounding box center [832, 473] width 1024 height 842
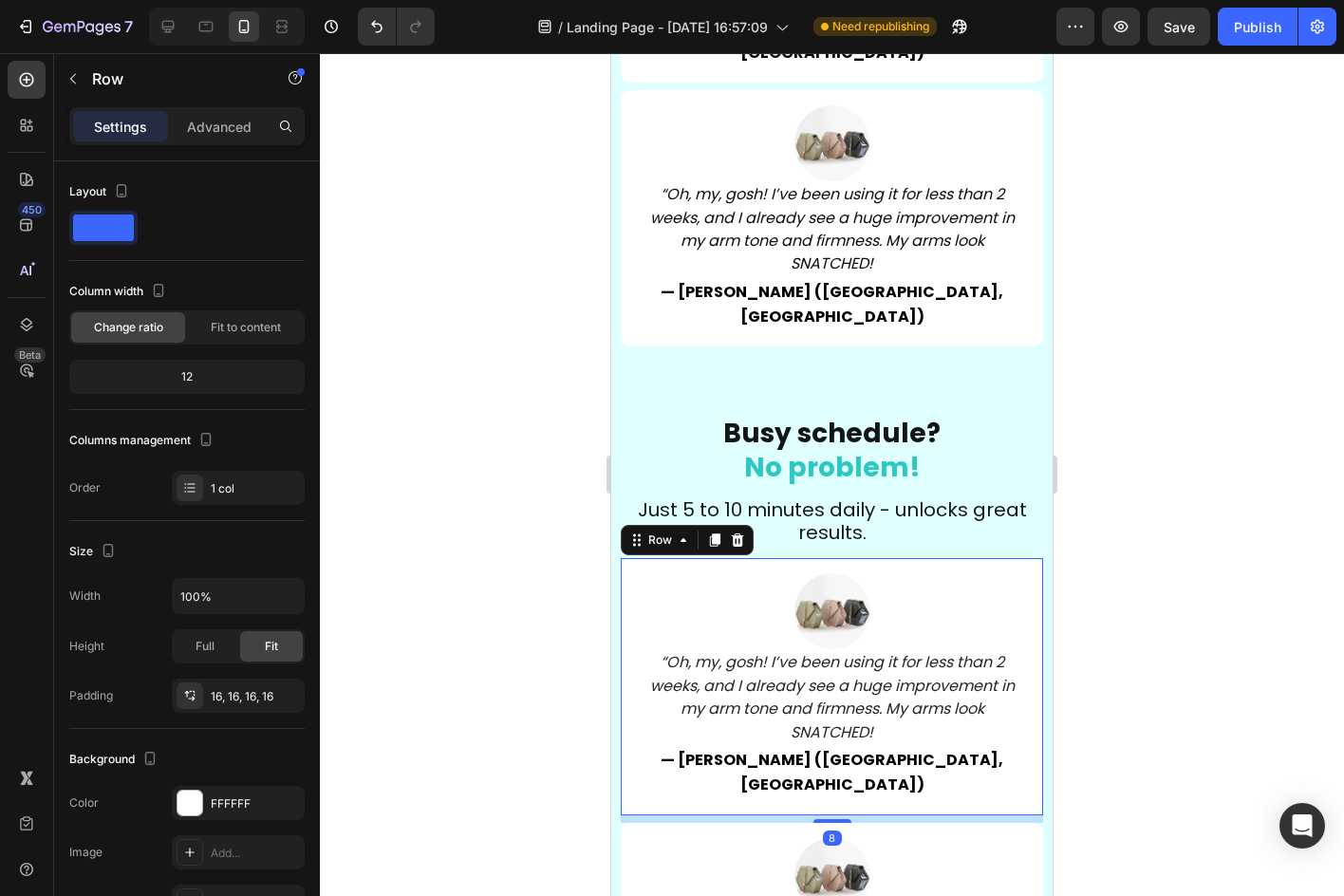
click at [964, 558] on div "Image “Oh, my, gosh! I’ve been using it for less than 2 weeks, and I already se…" at bounding box center [832, 686] width 423 height 257
click at [746, 529] on div at bounding box center [737, 540] width 22 height 22
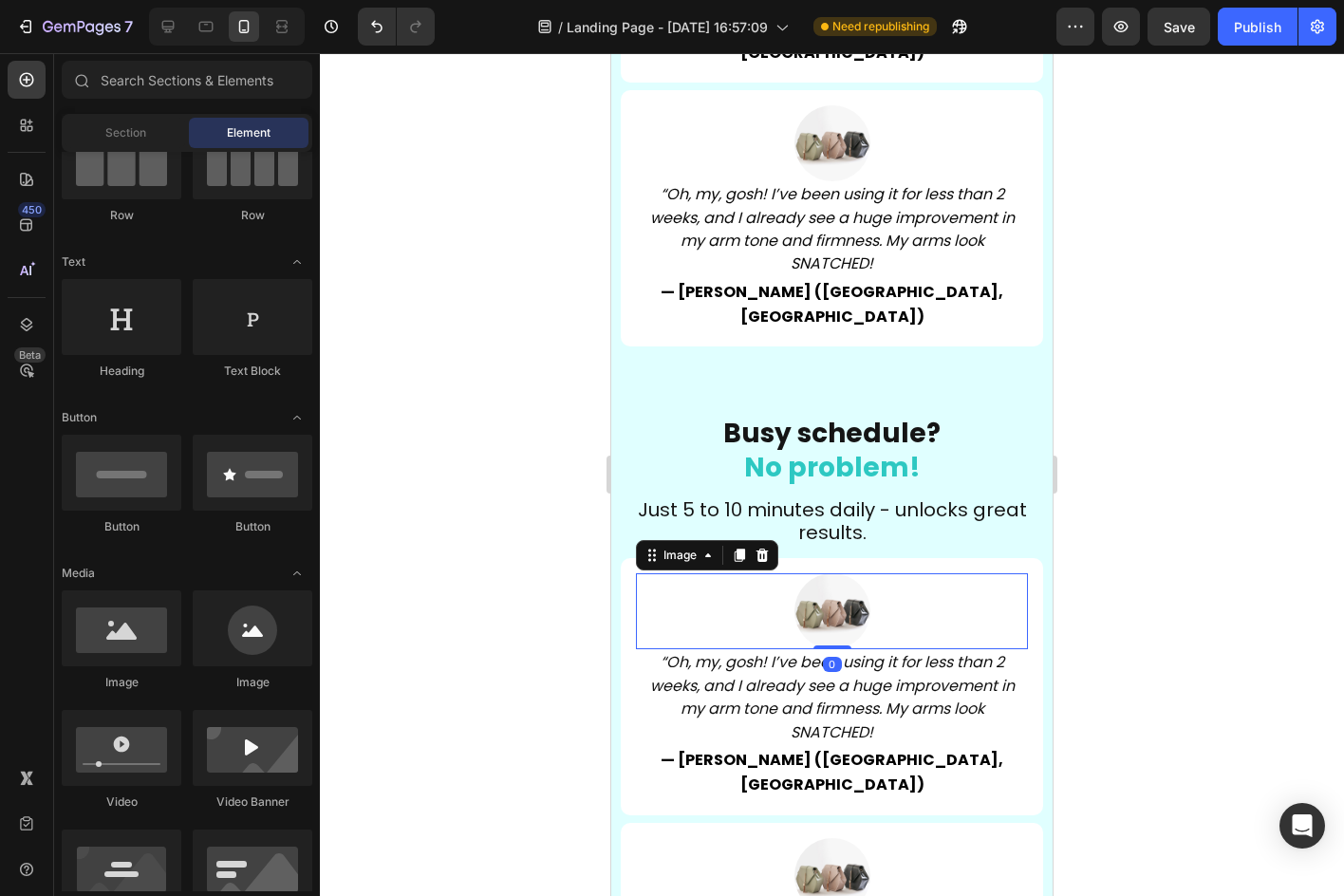
click at [995, 573] on div at bounding box center [832, 611] width 392 height 76
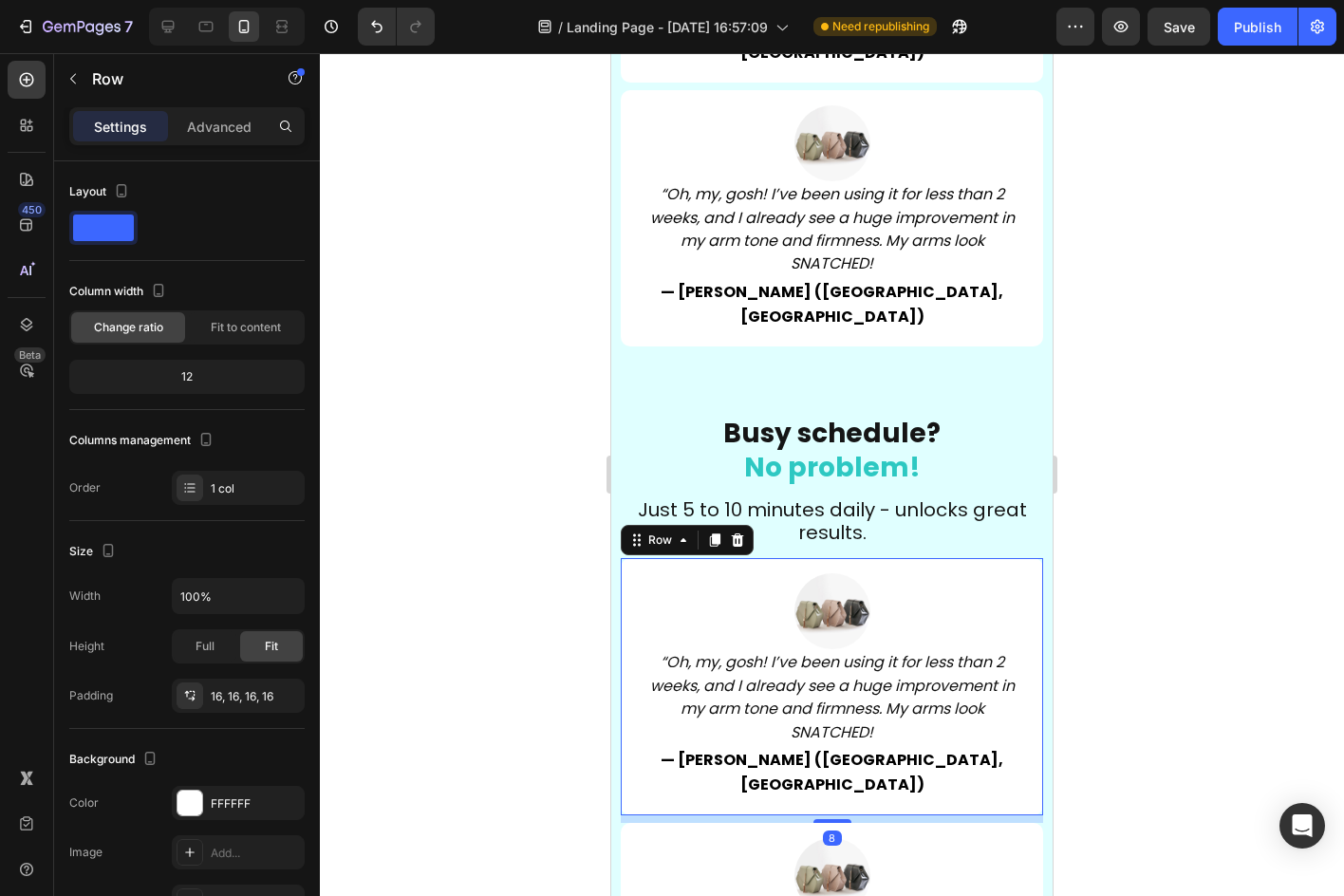
click at [1022, 558] on div "Image “Oh, my, gosh! I’ve been using it for less than 2 weeks, and I already se…" at bounding box center [832, 686] width 423 height 257
click at [730, 532] on icon at bounding box center [738, 540] width 16 height 16
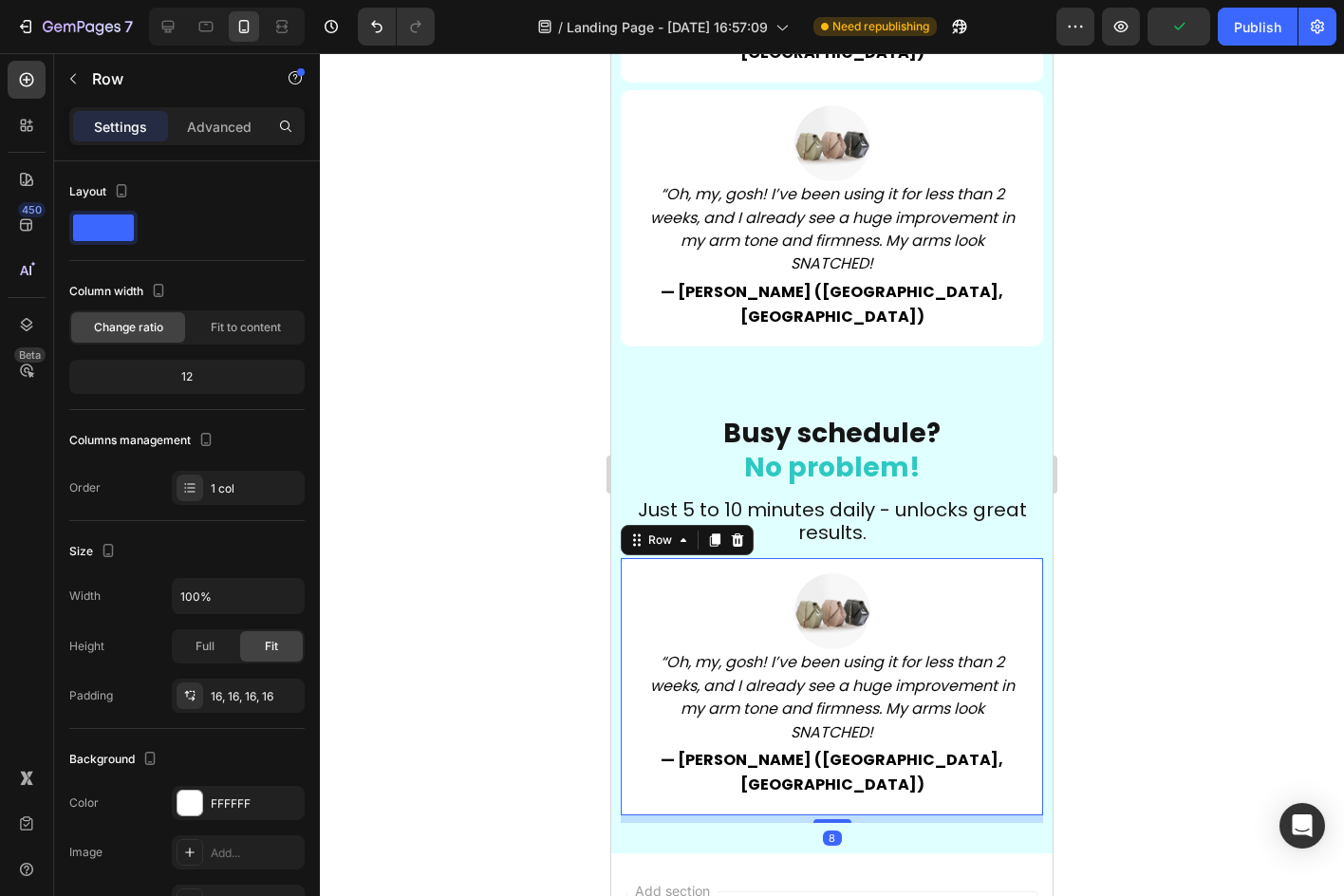
click at [1023, 558] on div "Image “Oh, my, gosh! I’ve been using it for less than 2 weeks, and I already se…" at bounding box center [832, 686] width 423 height 257
click at [747, 529] on div at bounding box center [737, 540] width 22 height 22
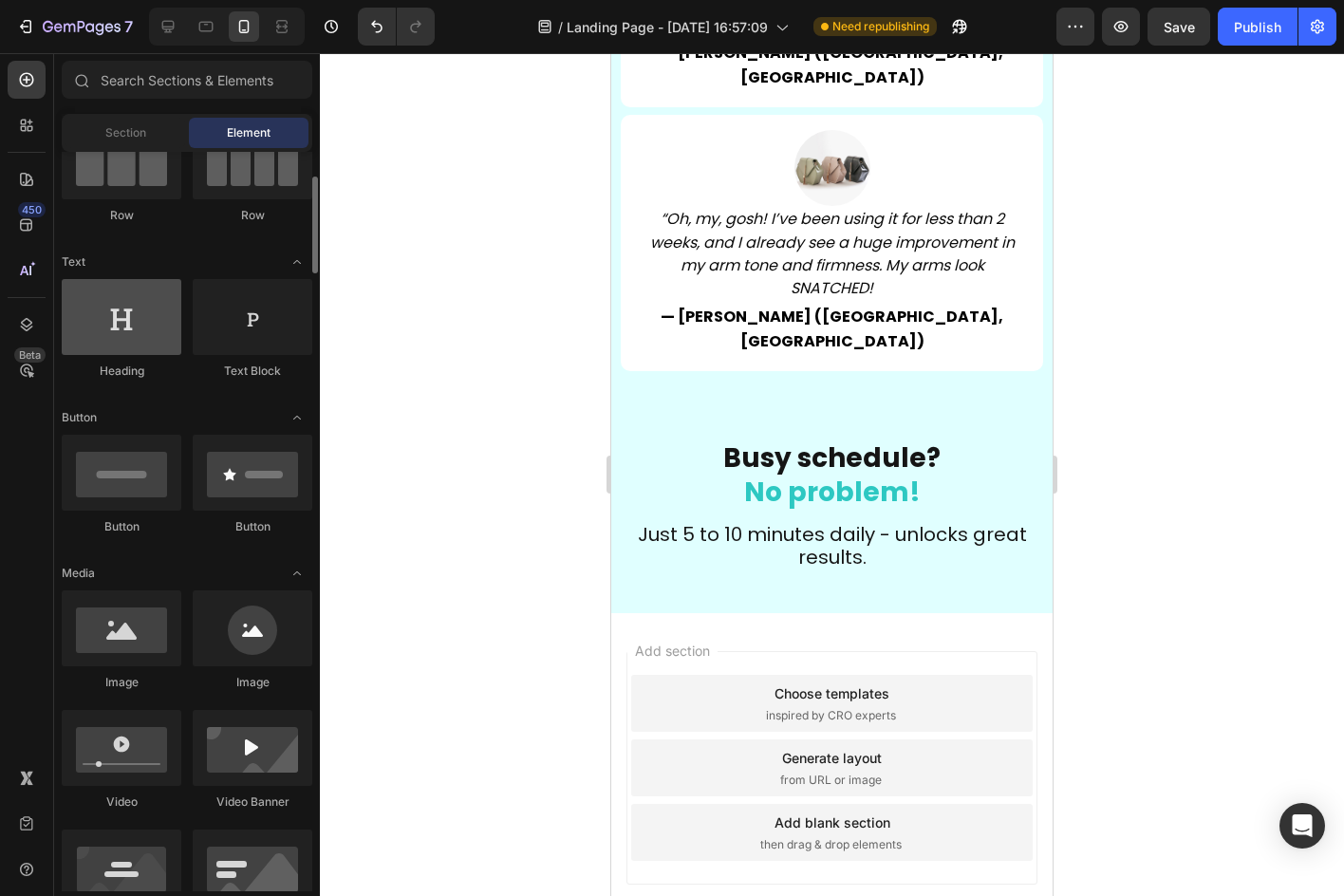
scroll to position [0, 0]
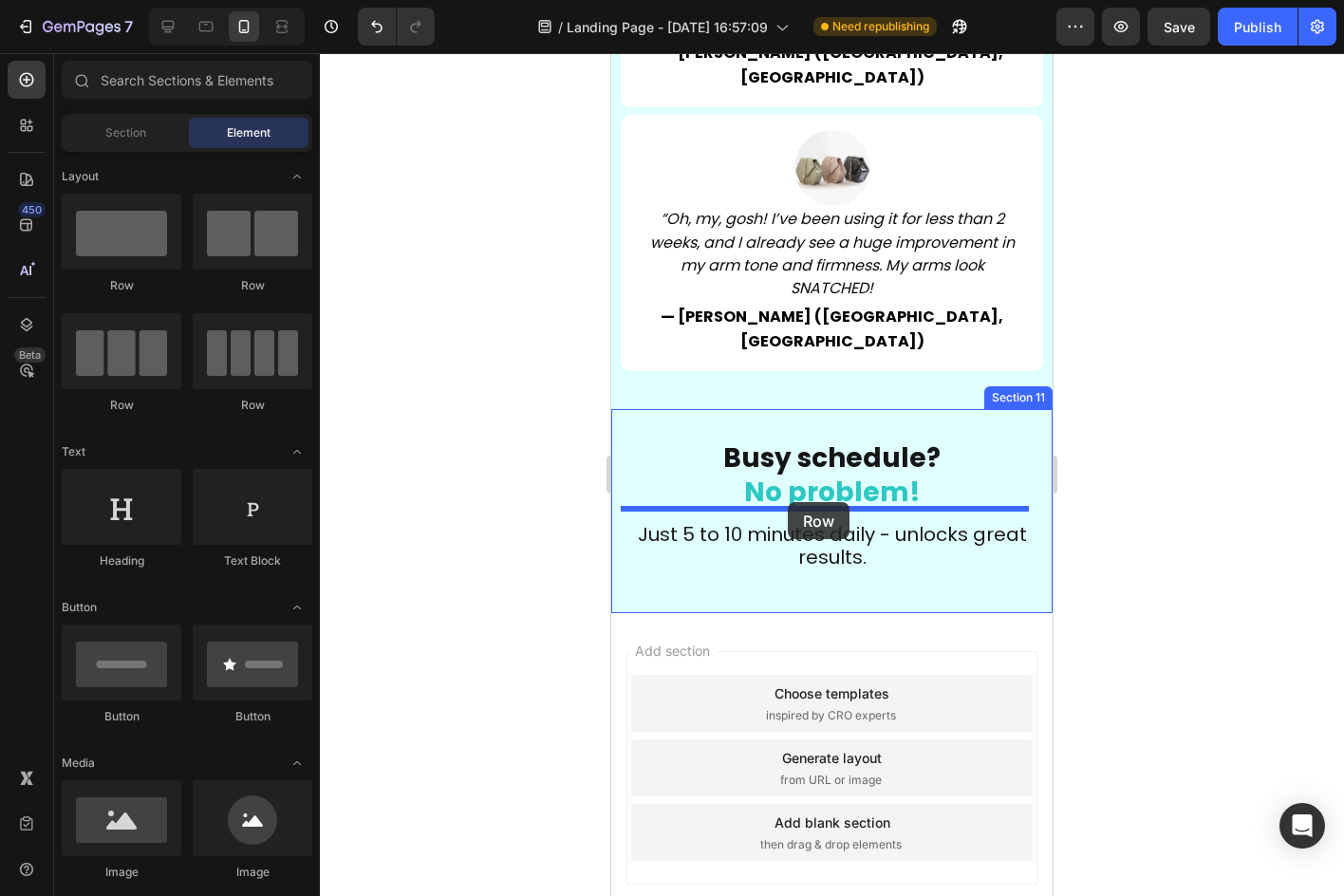
drag, startPoint x: 838, startPoint y: 317, endPoint x: 788, endPoint y: 502, distance: 191.6
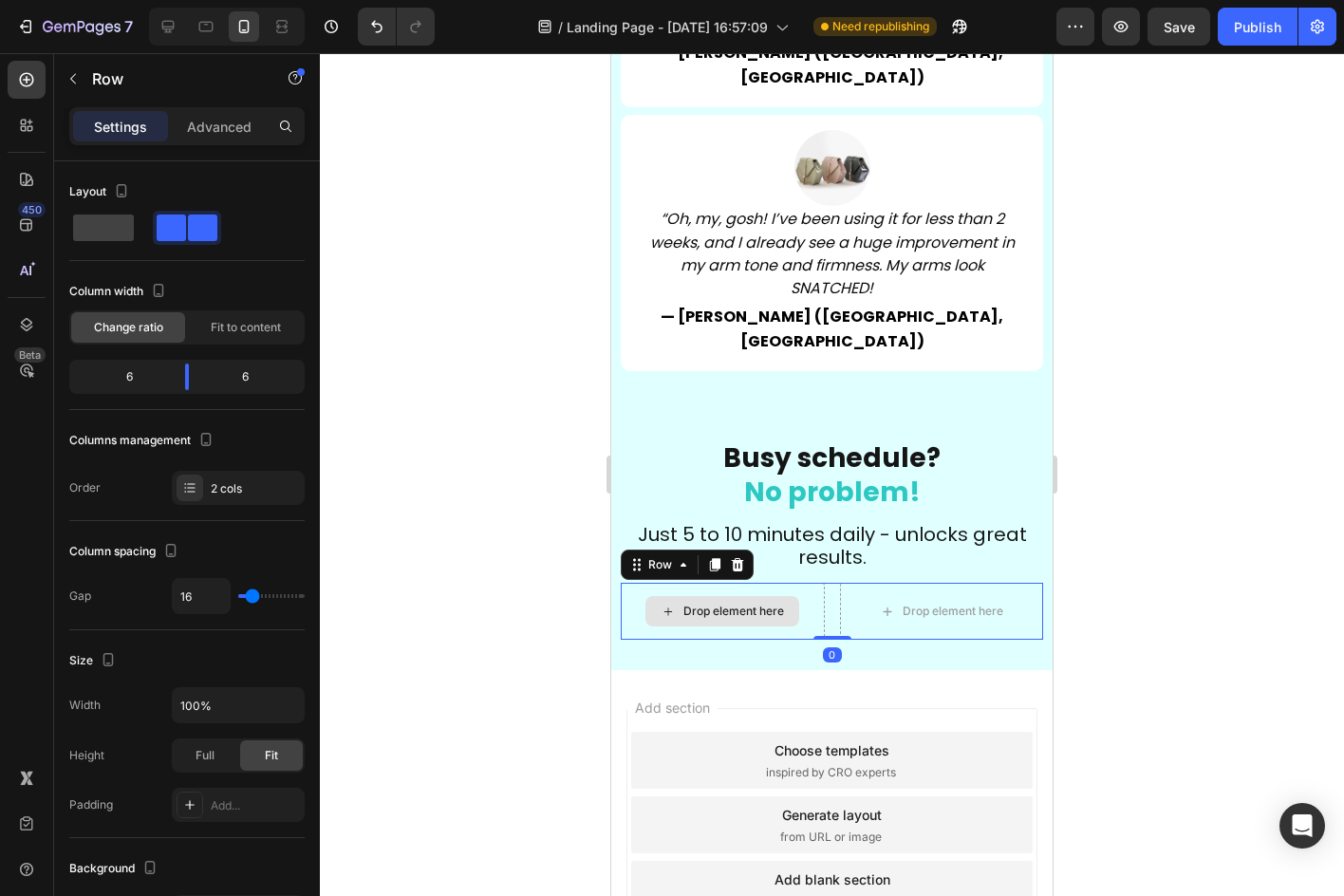
scroll to position [6751, 0]
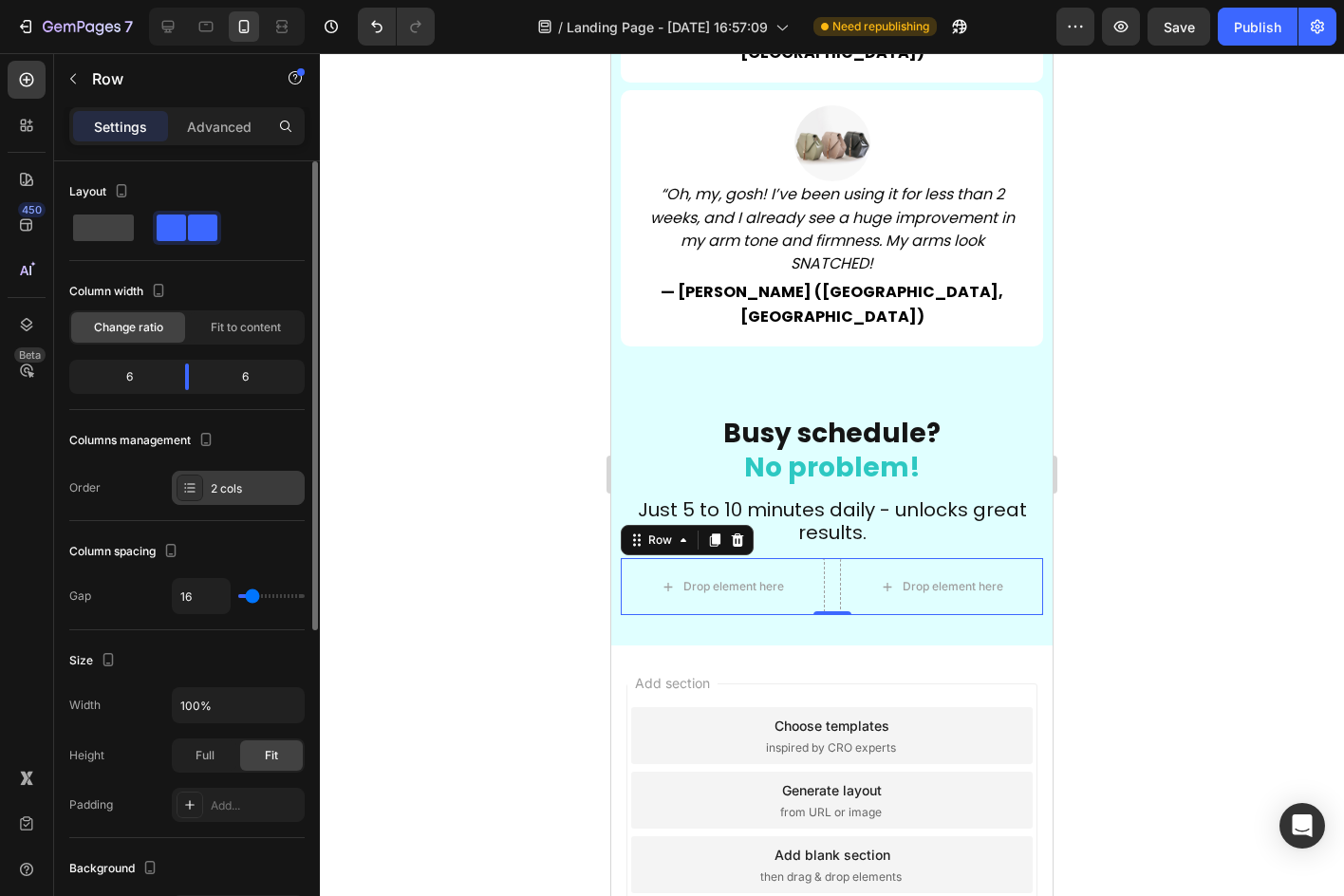
click at [221, 481] on div "2 cols" at bounding box center [255, 489] width 89 height 18
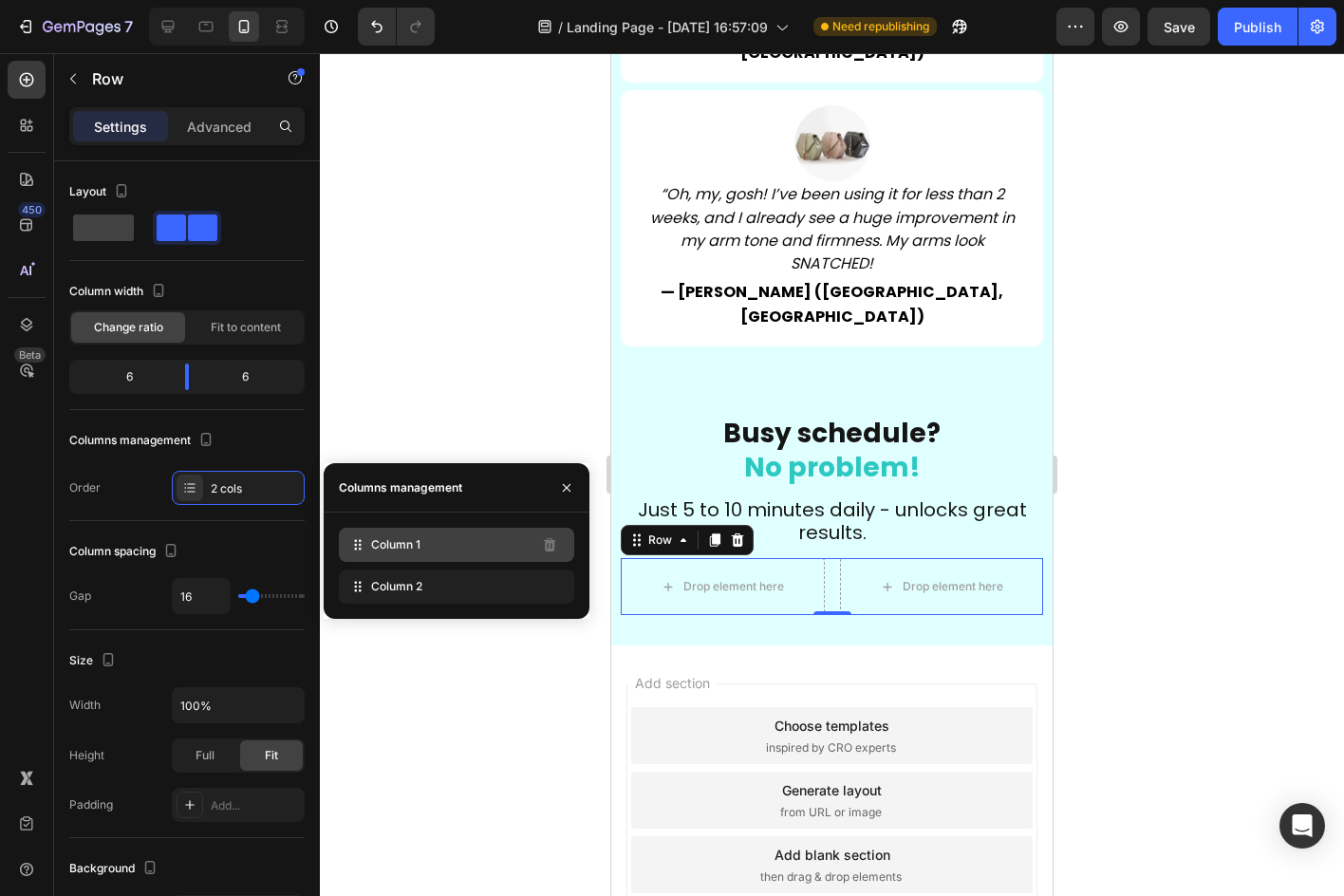
click at [398, 544] on span "Column 1" at bounding box center [395, 545] width 50 height 18
click at [360, 545] on icon at bounding box center [360, 545] width 3 height 3
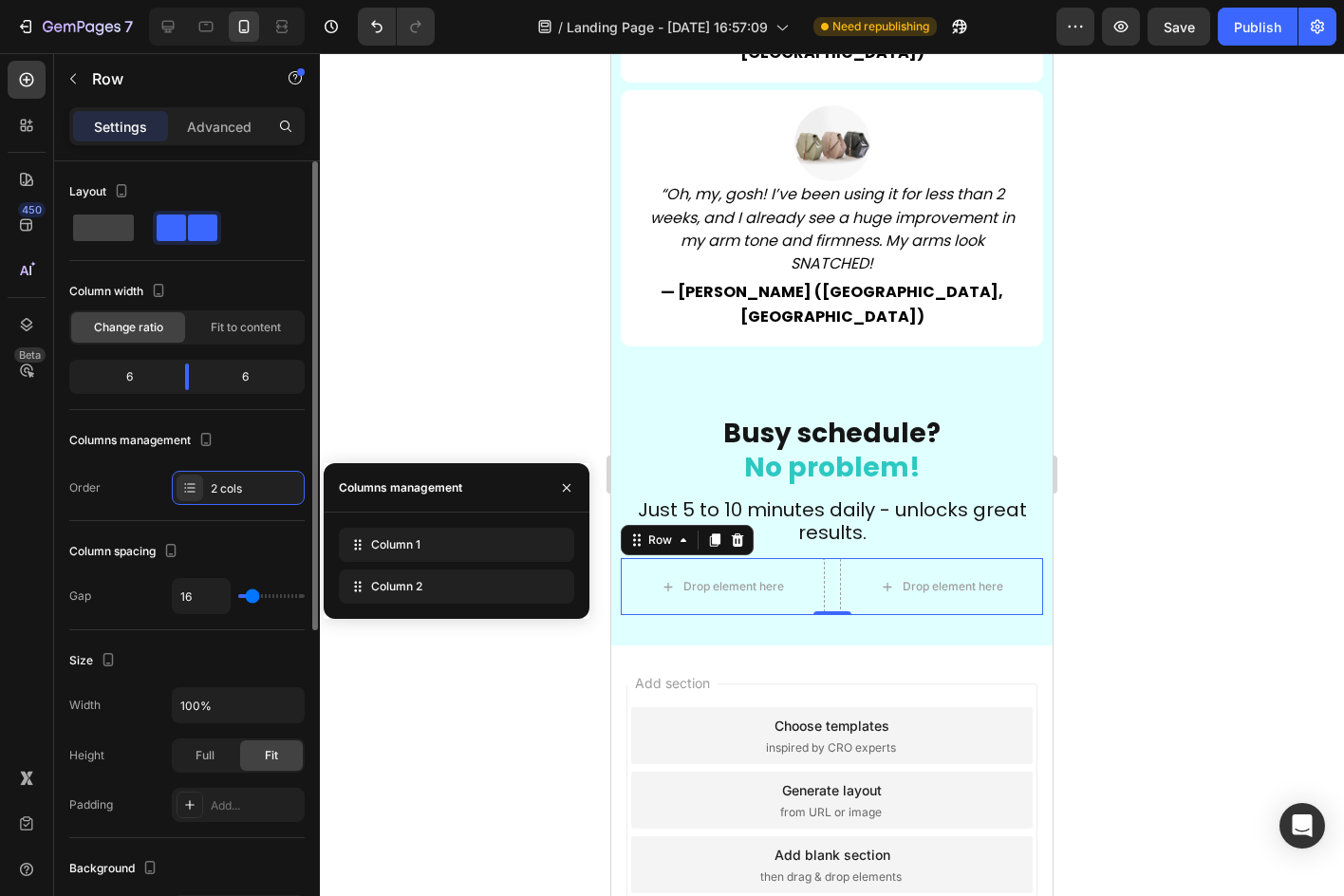
click at [154, 564] on div "Column spacing" at bounding box center [126, 551] width 113 height 25
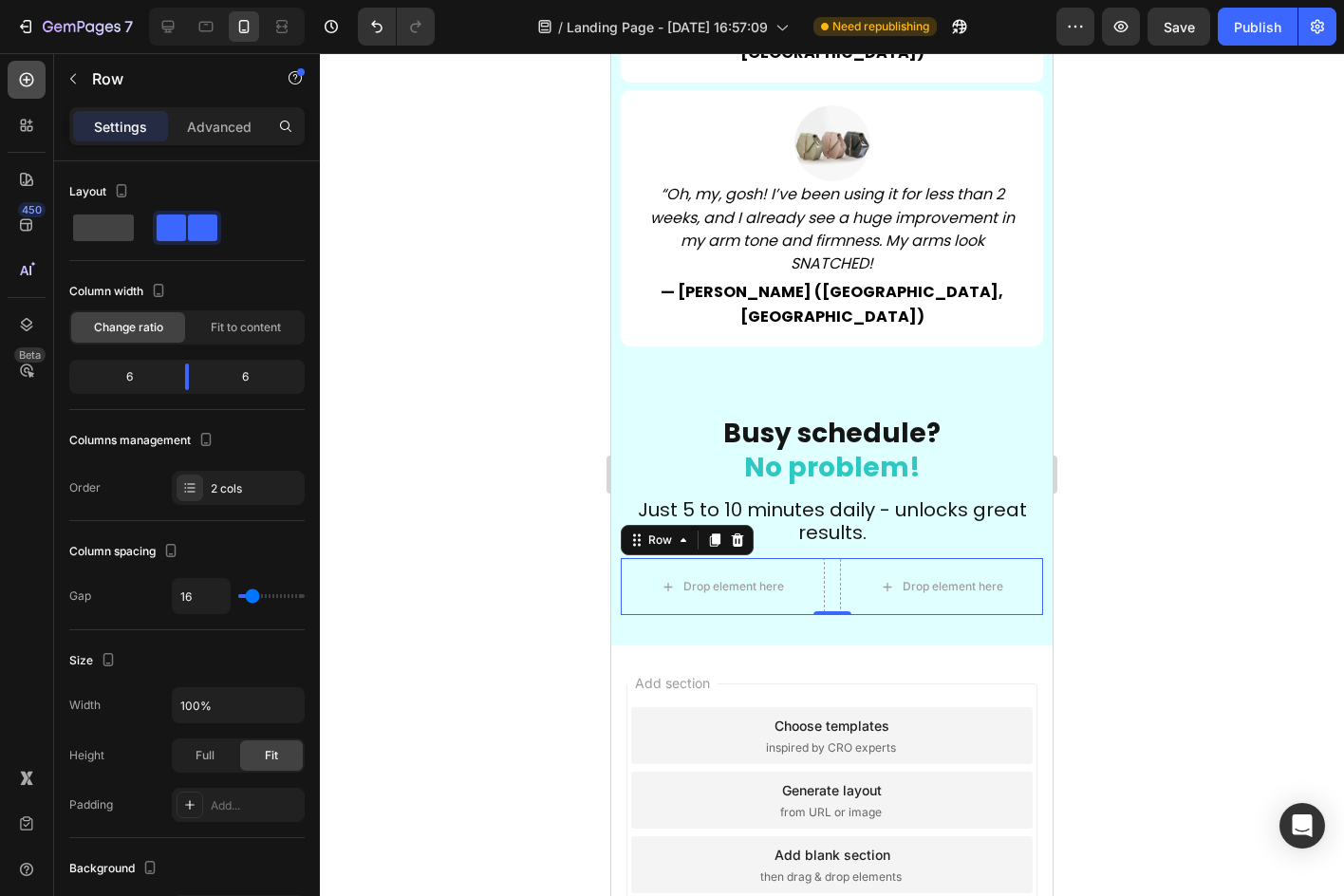
click at [30, 70] on icon at bounding box center [26, 79] width 19 height 19
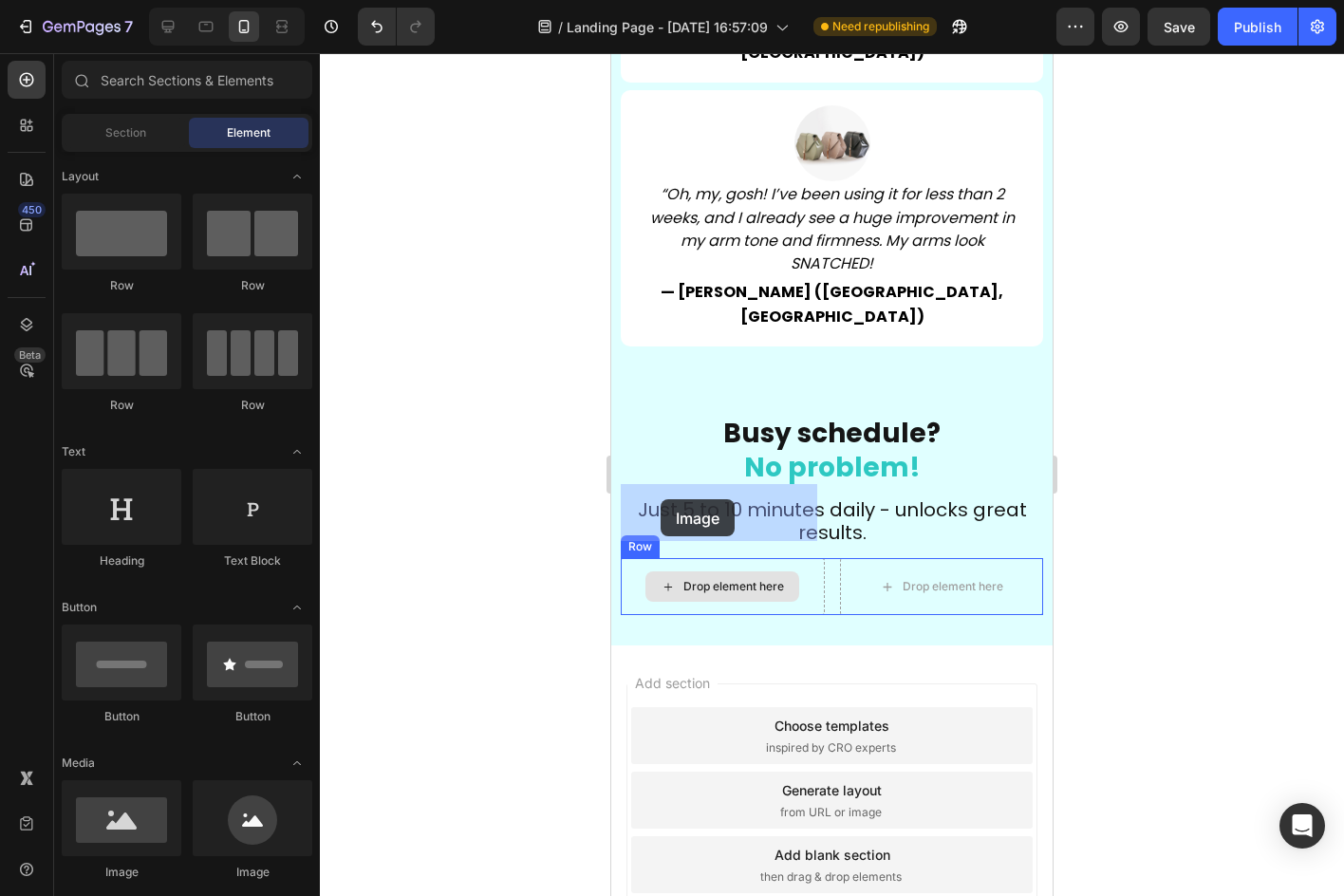
scroll to position [6783, 0]
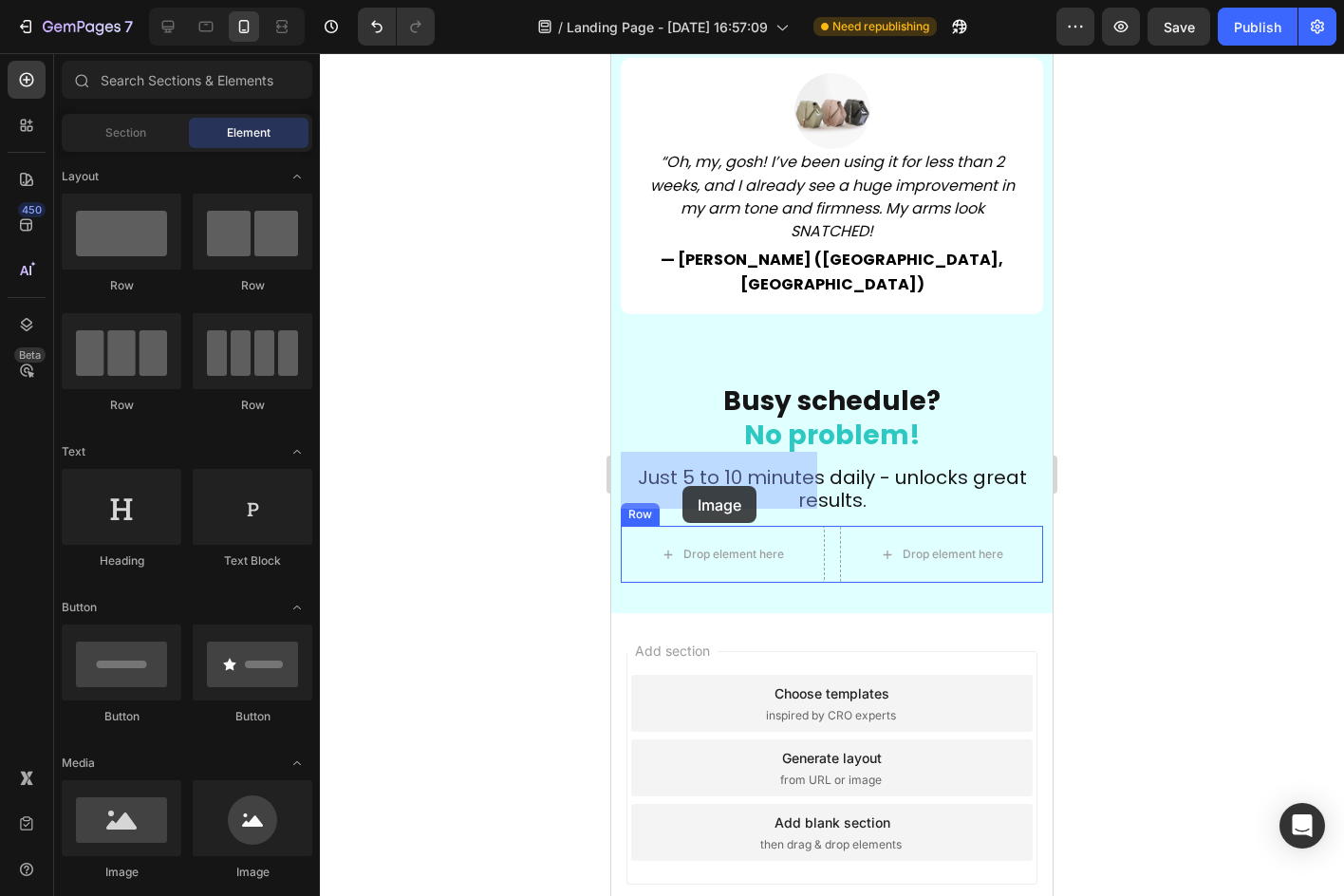
drag, startPoint x: 864, startPoint y: 865, endPoint x: 682, endPoint y: 486, distance: 420.4
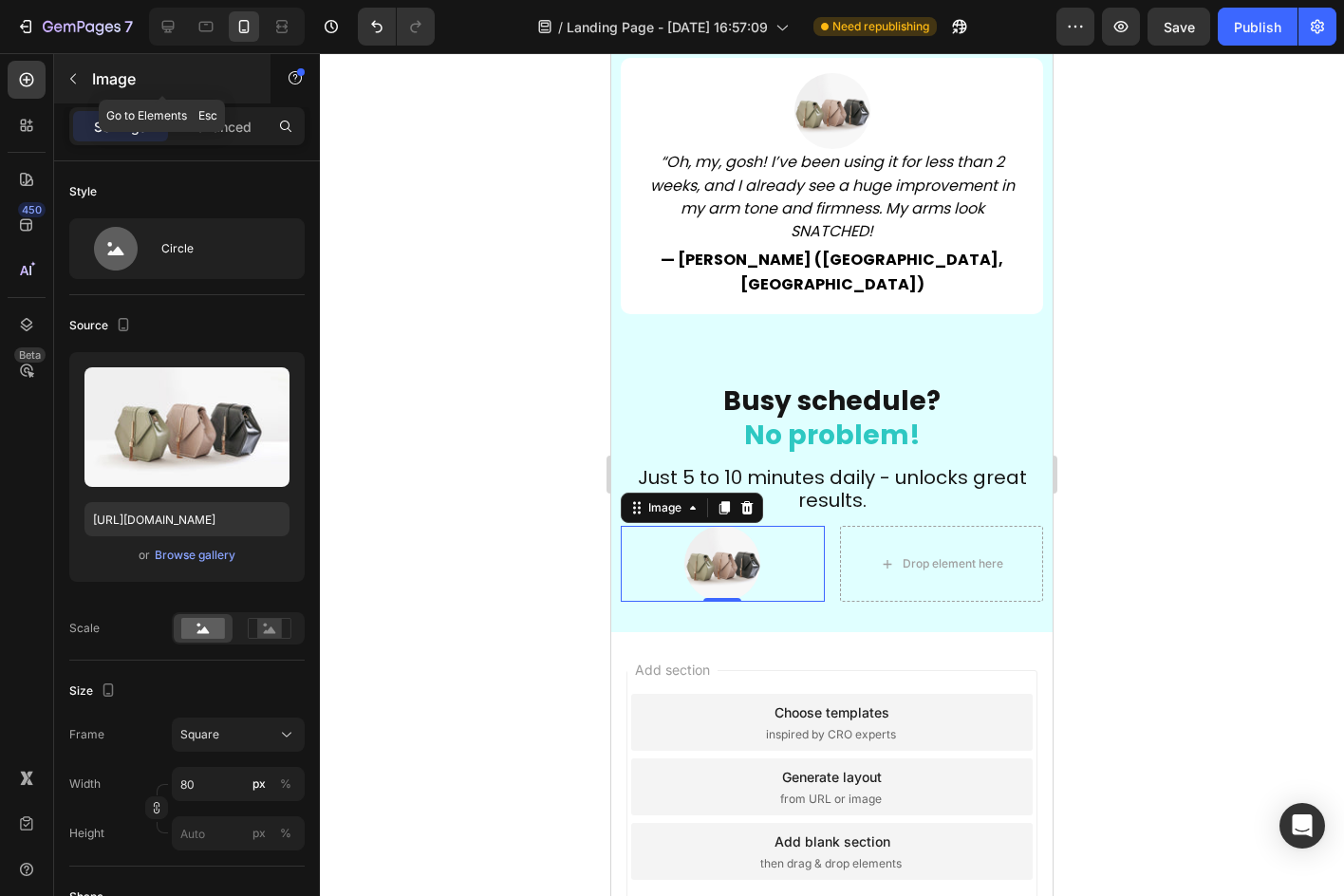
click at [61, 76] on button "button" at bounding box center [72, 78] width 30 height 30
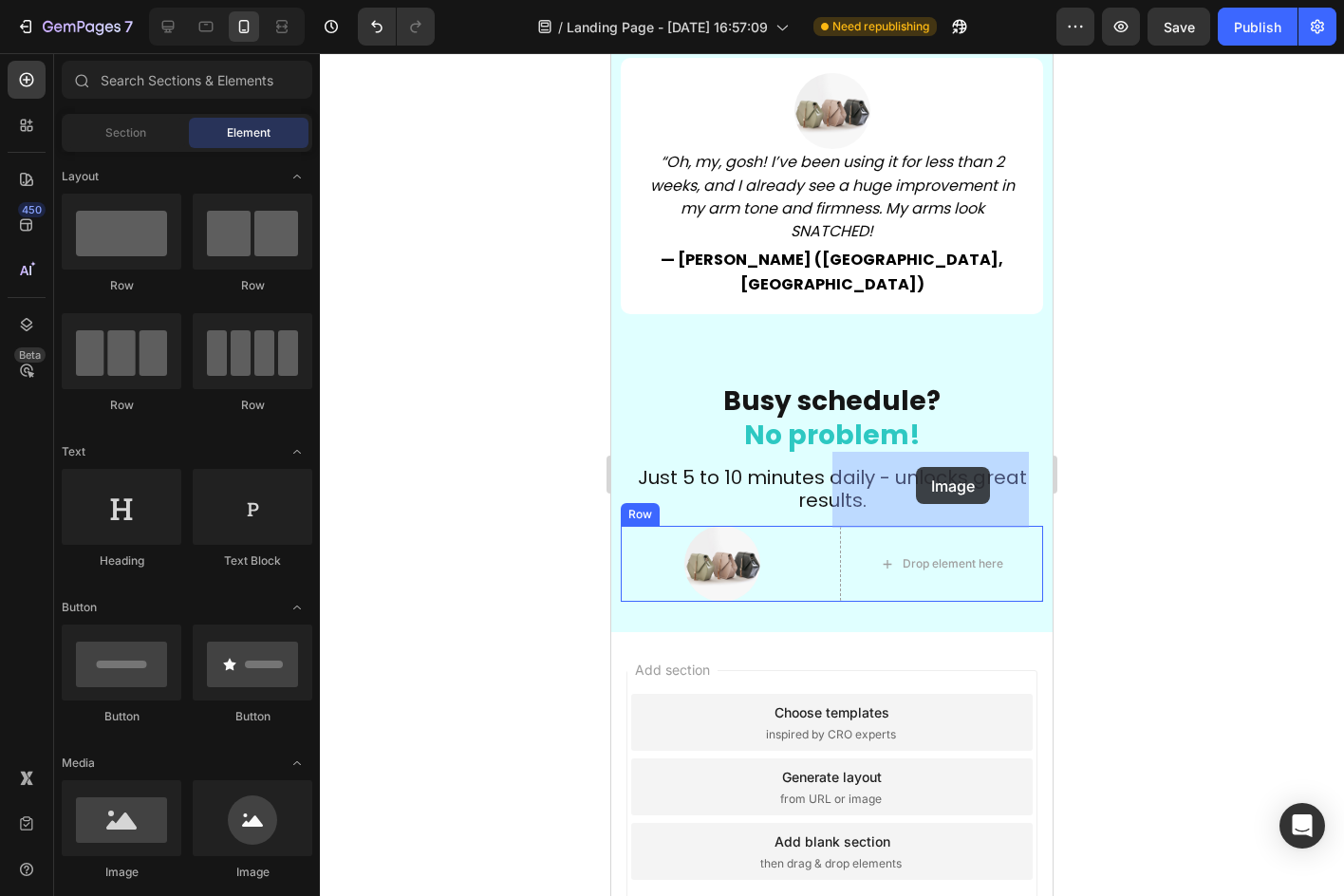
drag, startPoint x: 823, startPoint y: 863, endPoint x: 916, endPoint y: 467, distance: 406.8
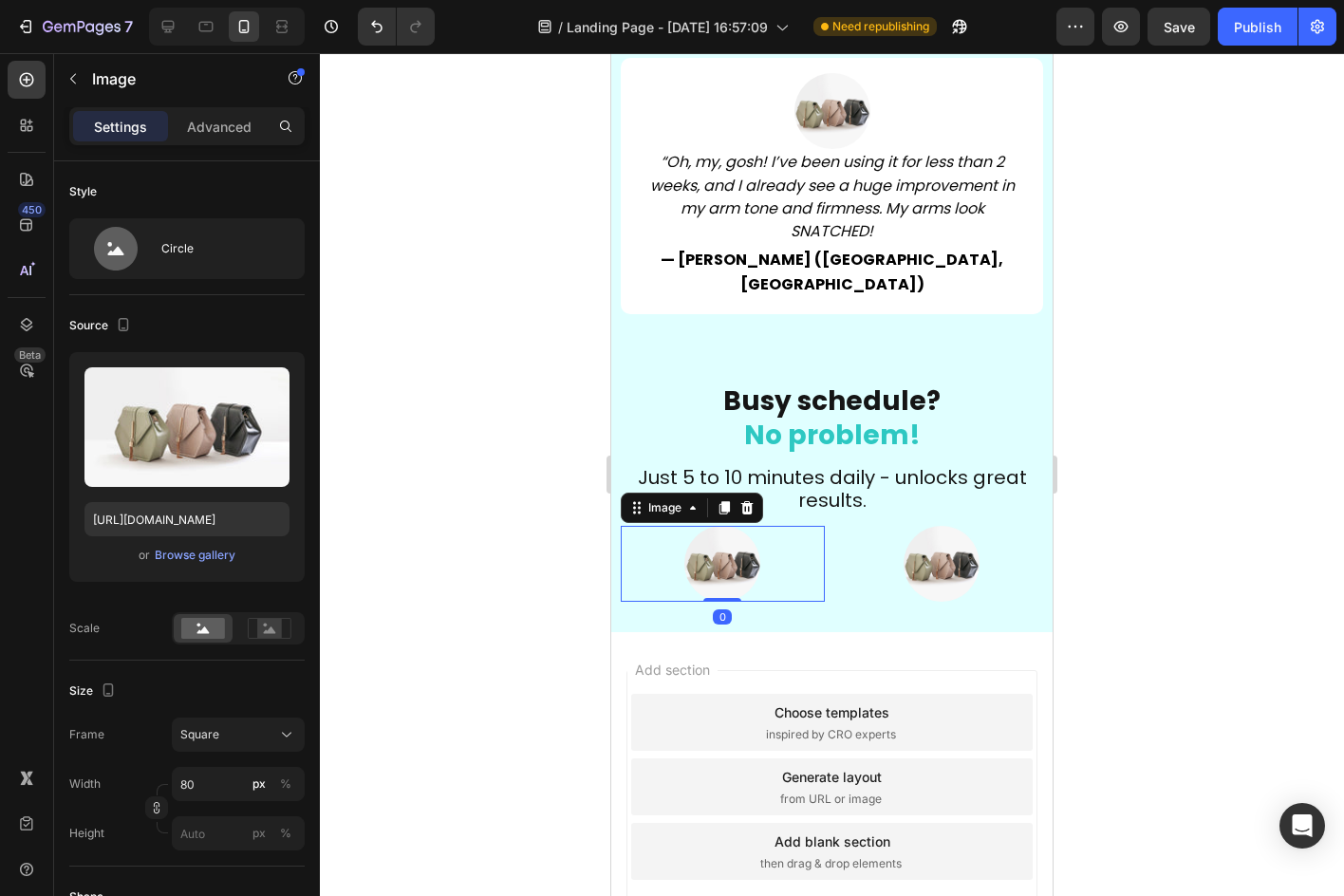
click at [740, 526] on img at bounding box center [722, 564] width 76 height 76
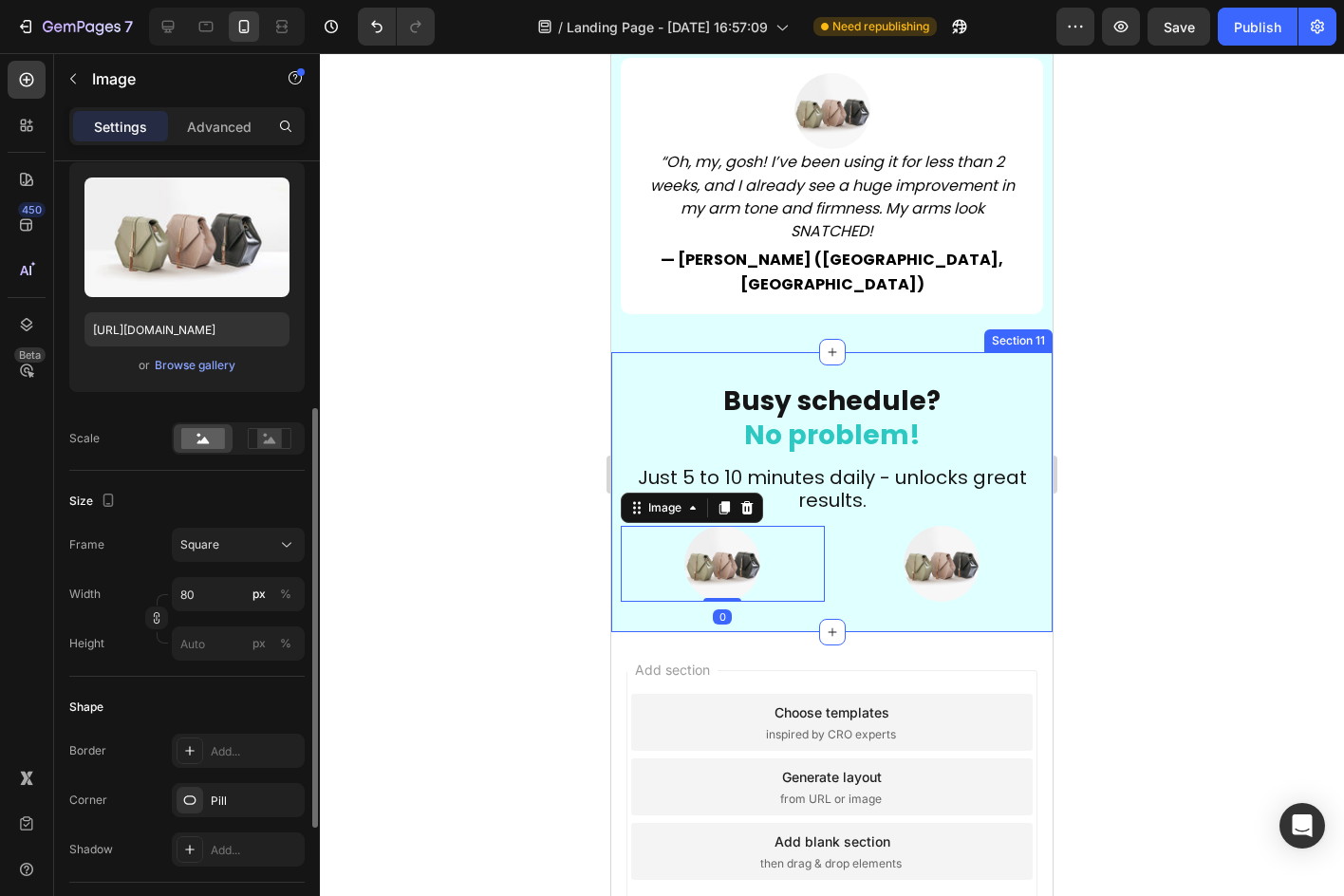
scroll to position [285, 0]
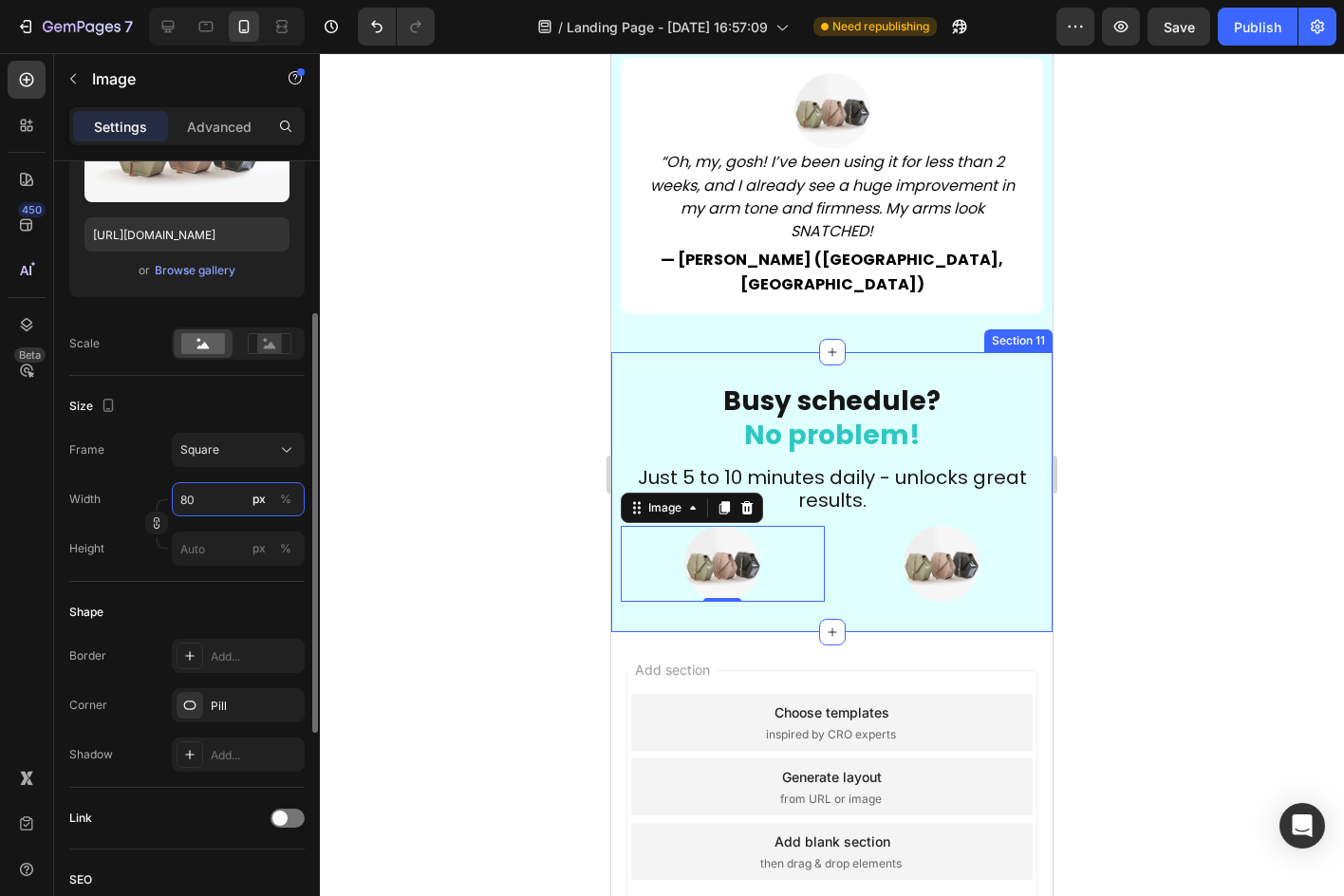
click at [219, 505] on input "80" at bounding box center [238, 499] width 133 height 34
type input "81"
type input "82"
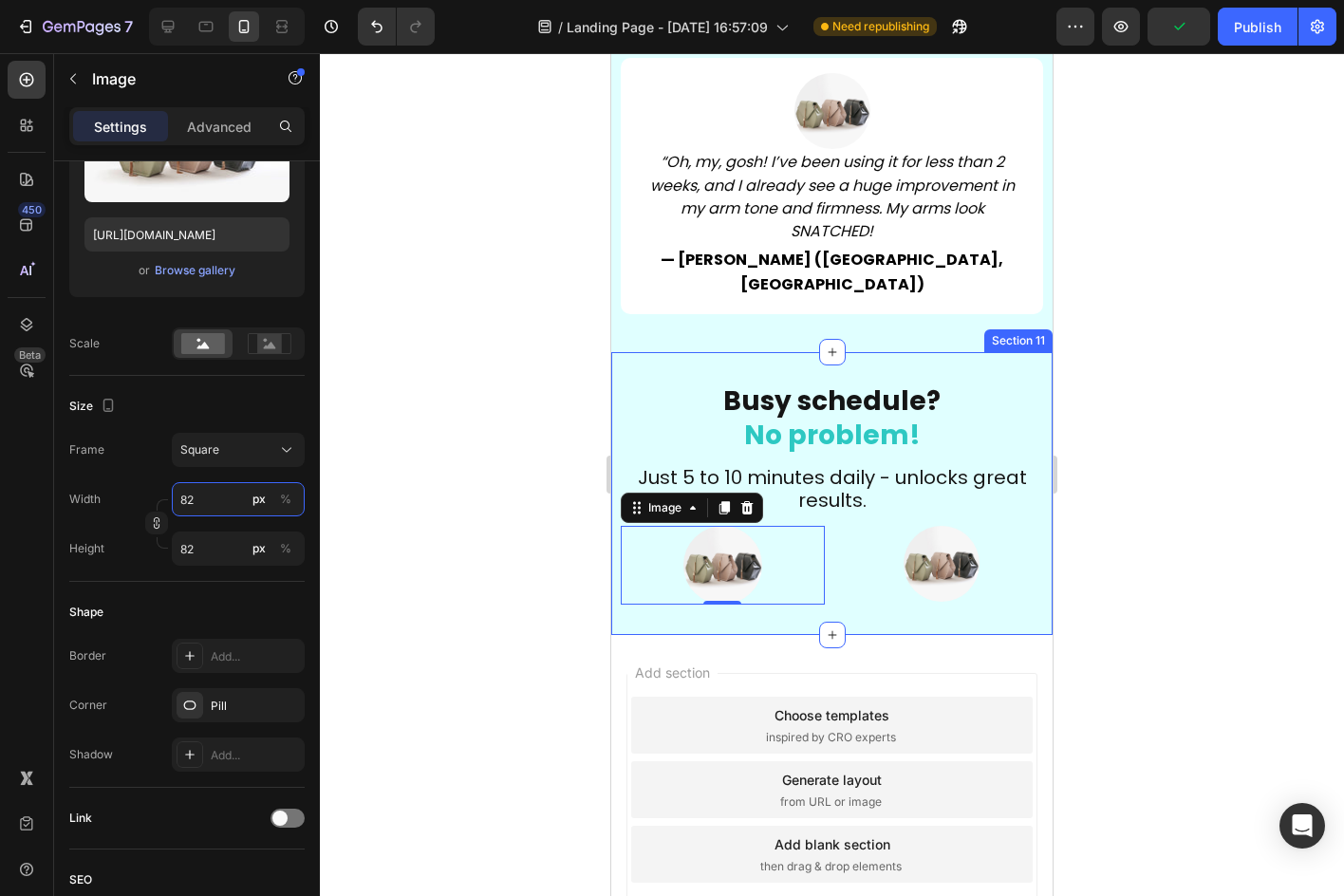
type input "83"
type input "84"
type input "85"
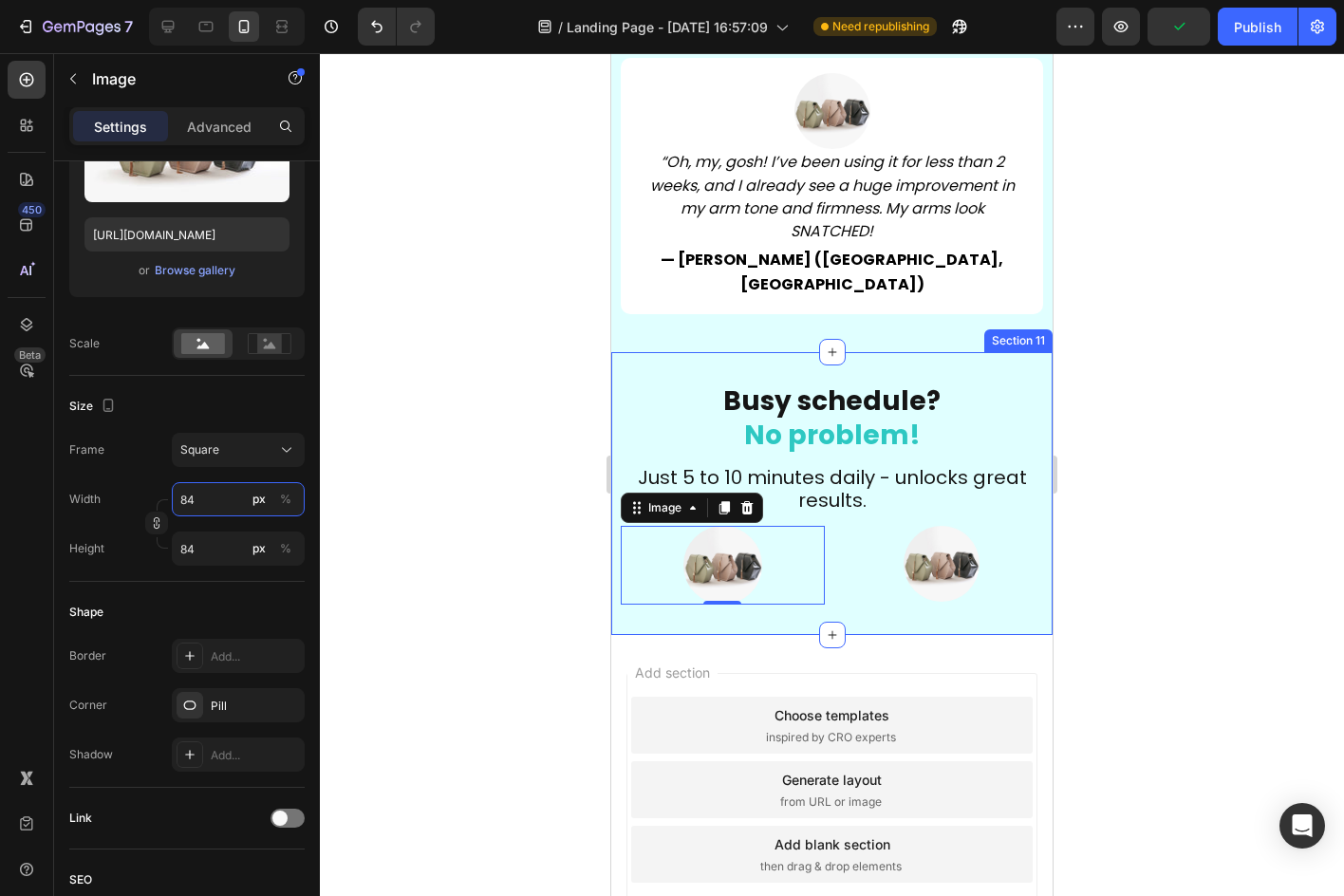
type input "85"
type input "86"
type input "87"
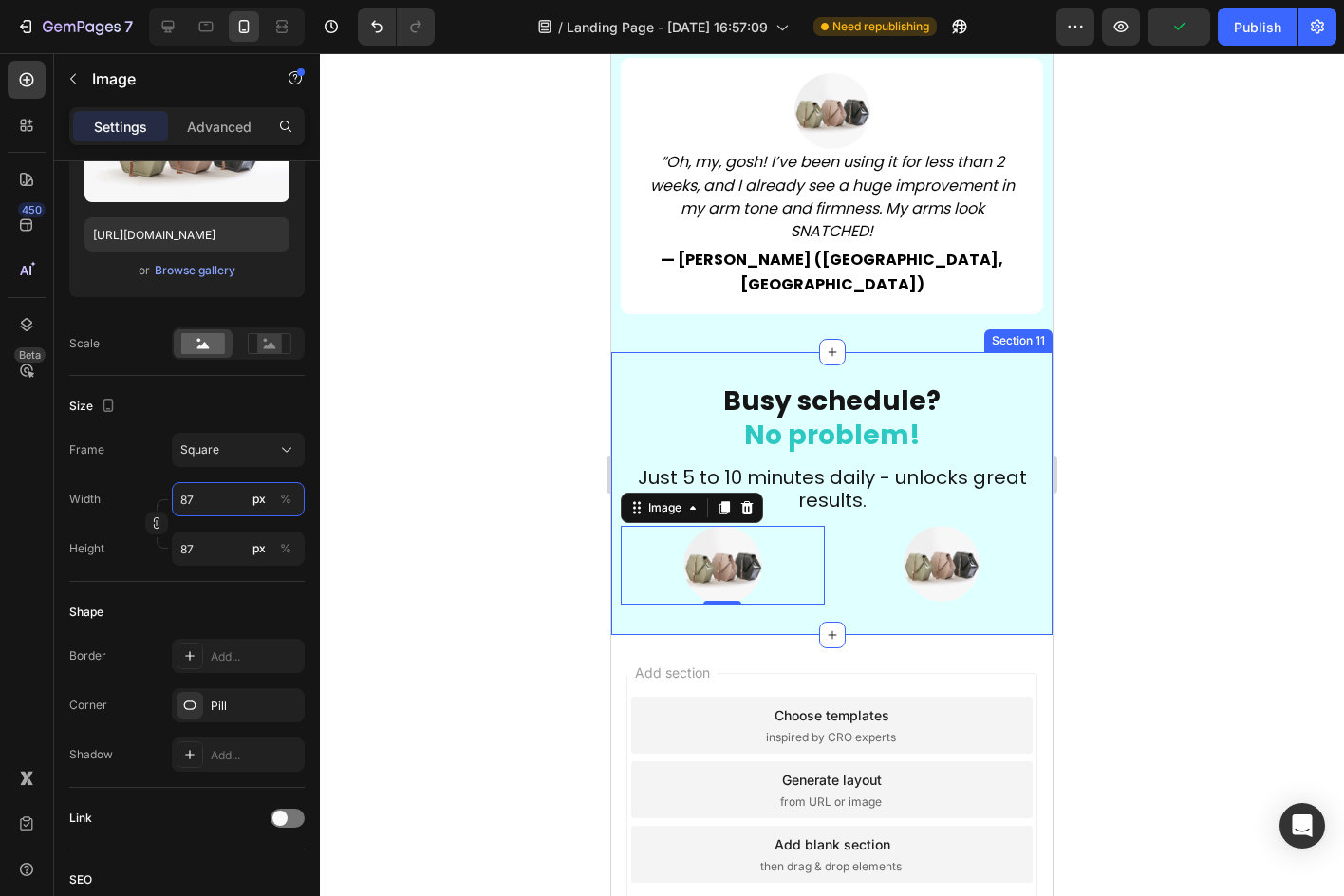
type input "88"
type input "89"
type input "90"
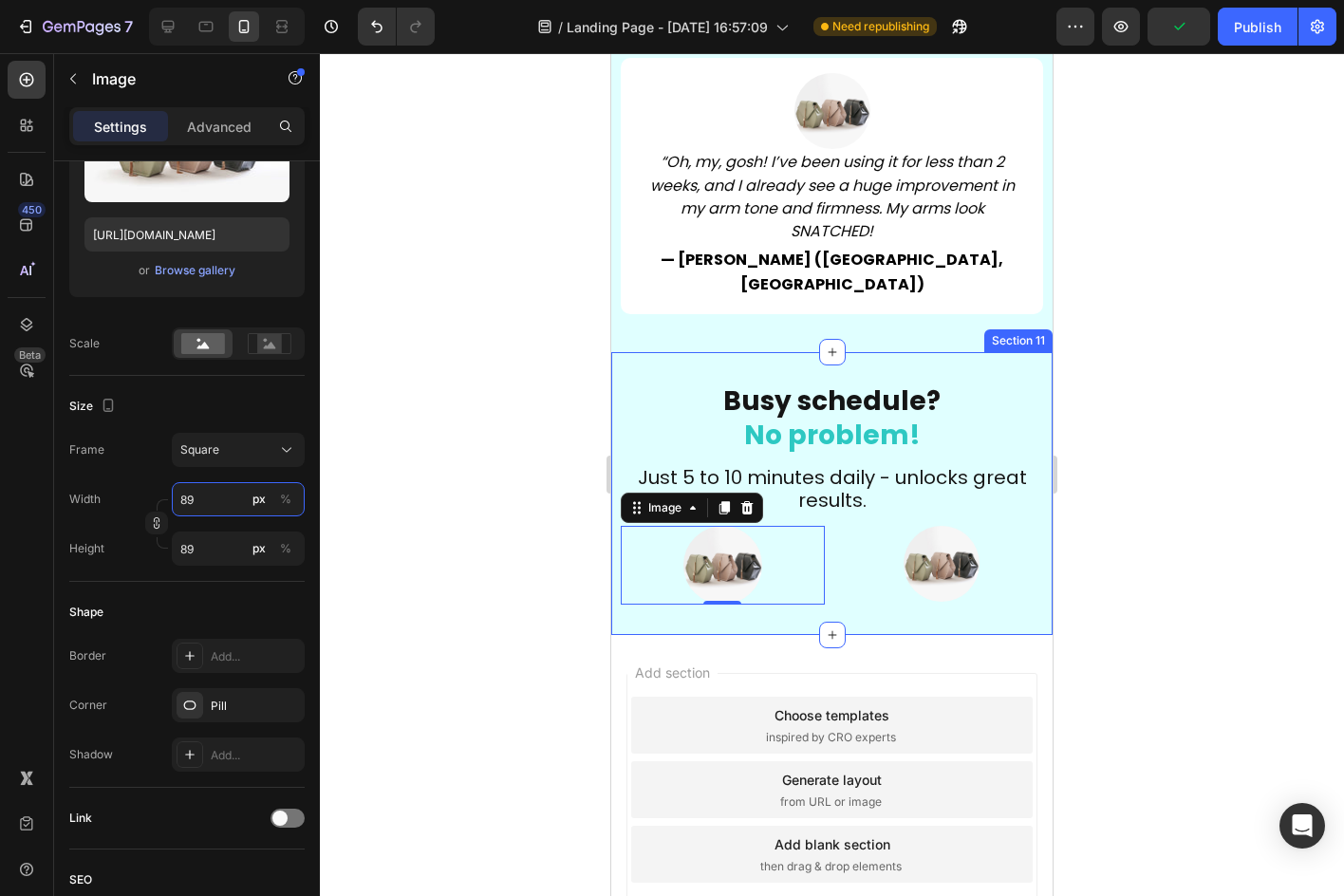
type input "90"
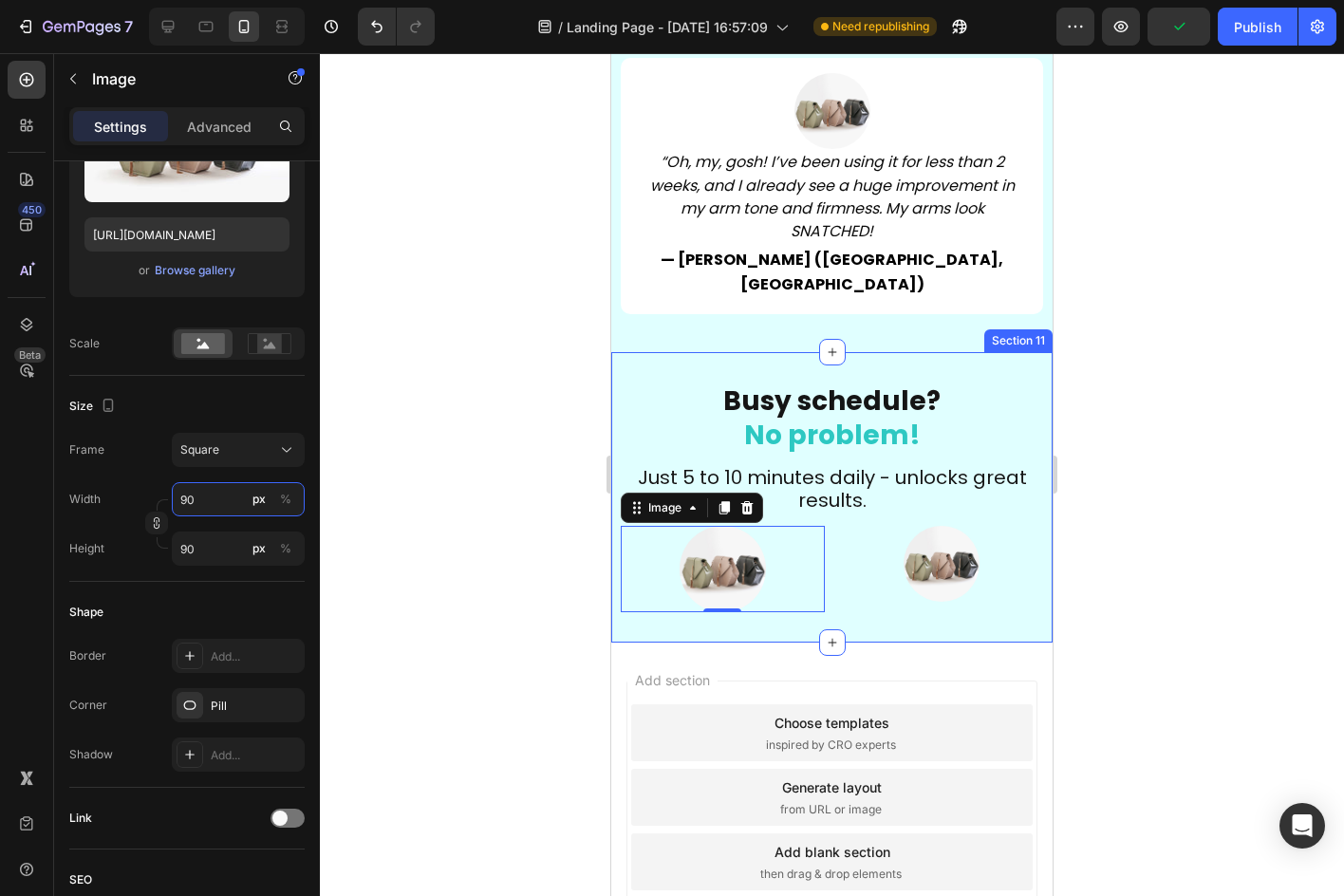
type input "91"
type input "92"
type input "93"
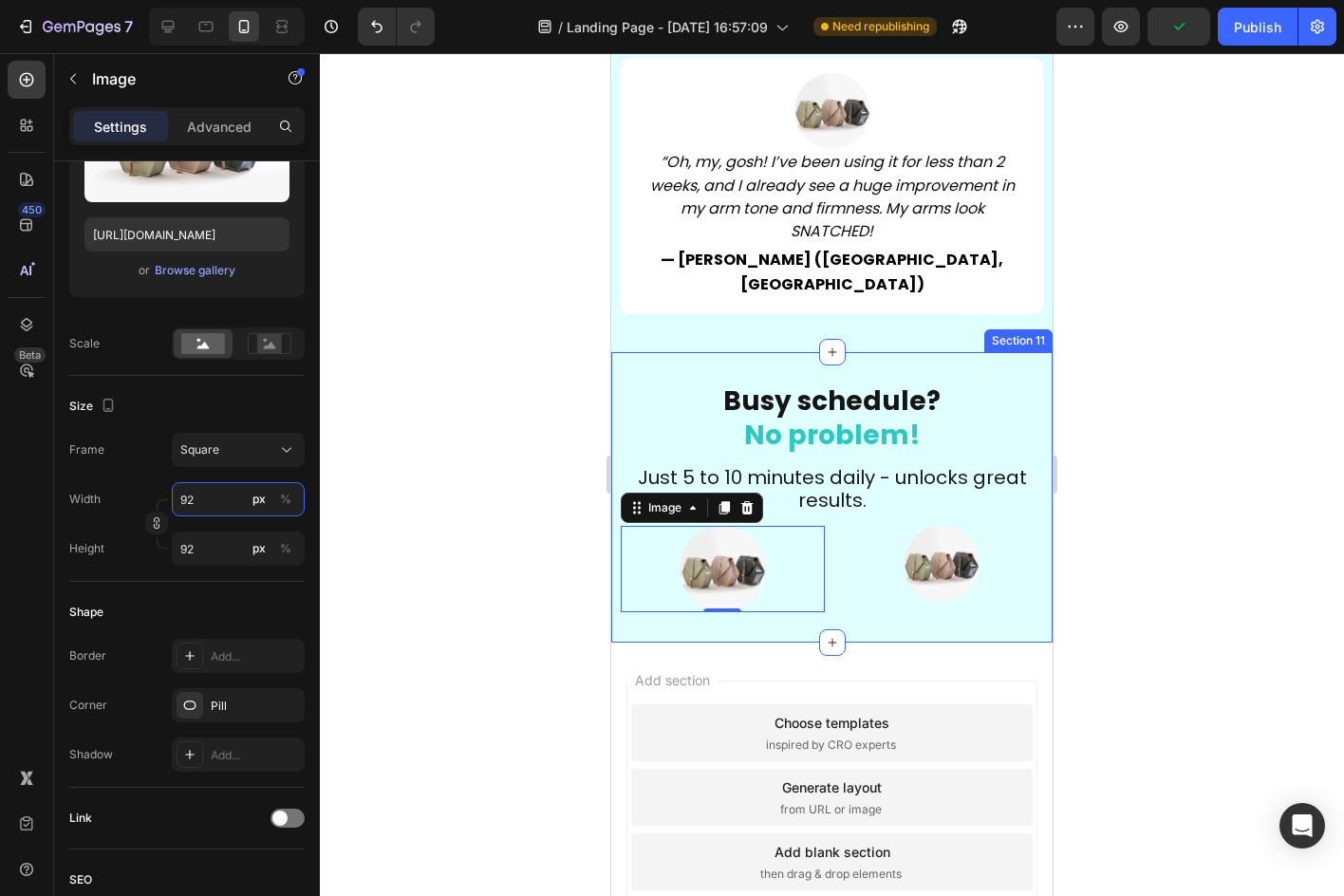
type input "93"
type input "94"
type input "95"
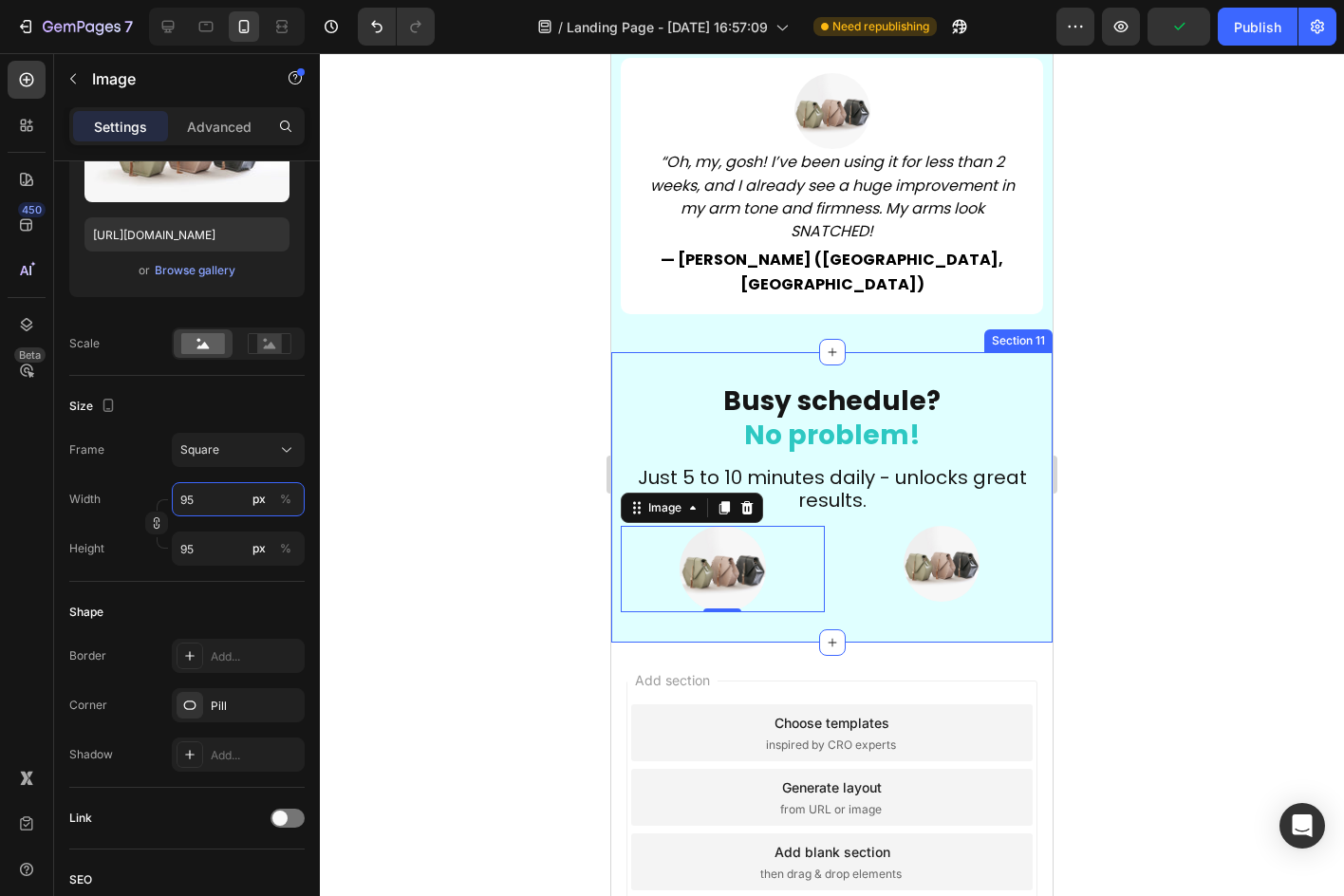
type input "96"
type input "97"
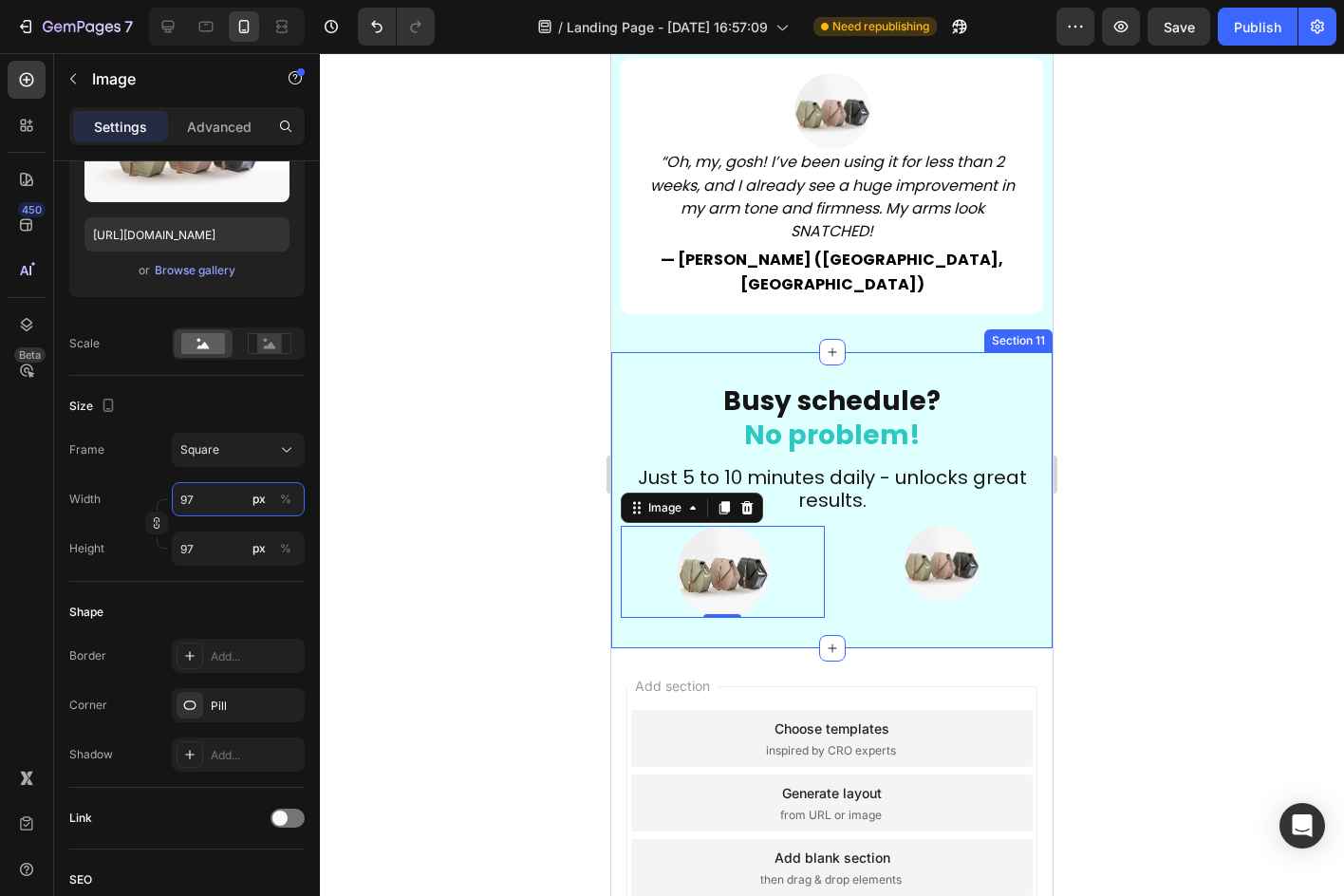
type input "98"
type input "99"
type input "100"
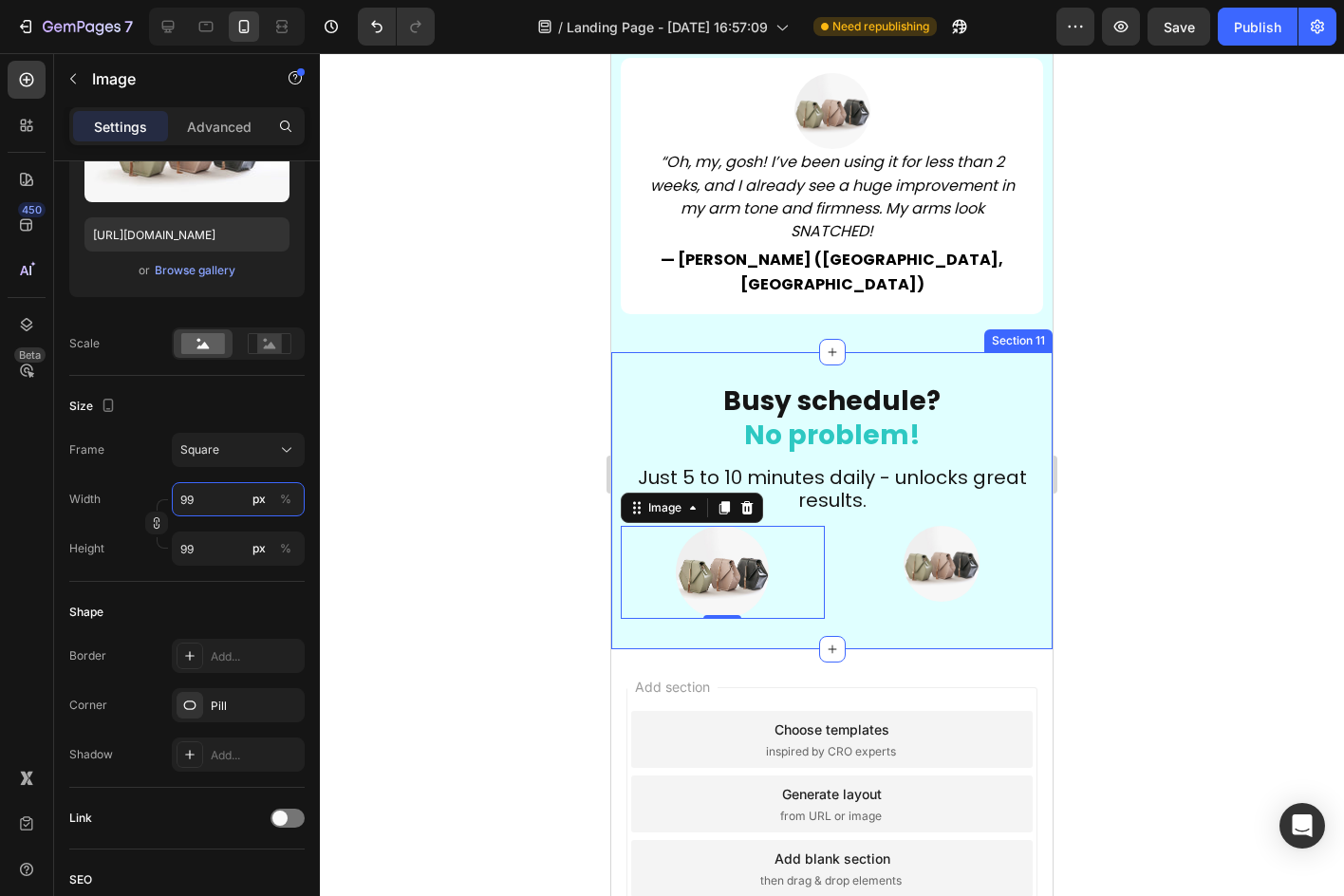
type input "100"
type input "101"
type input "102"
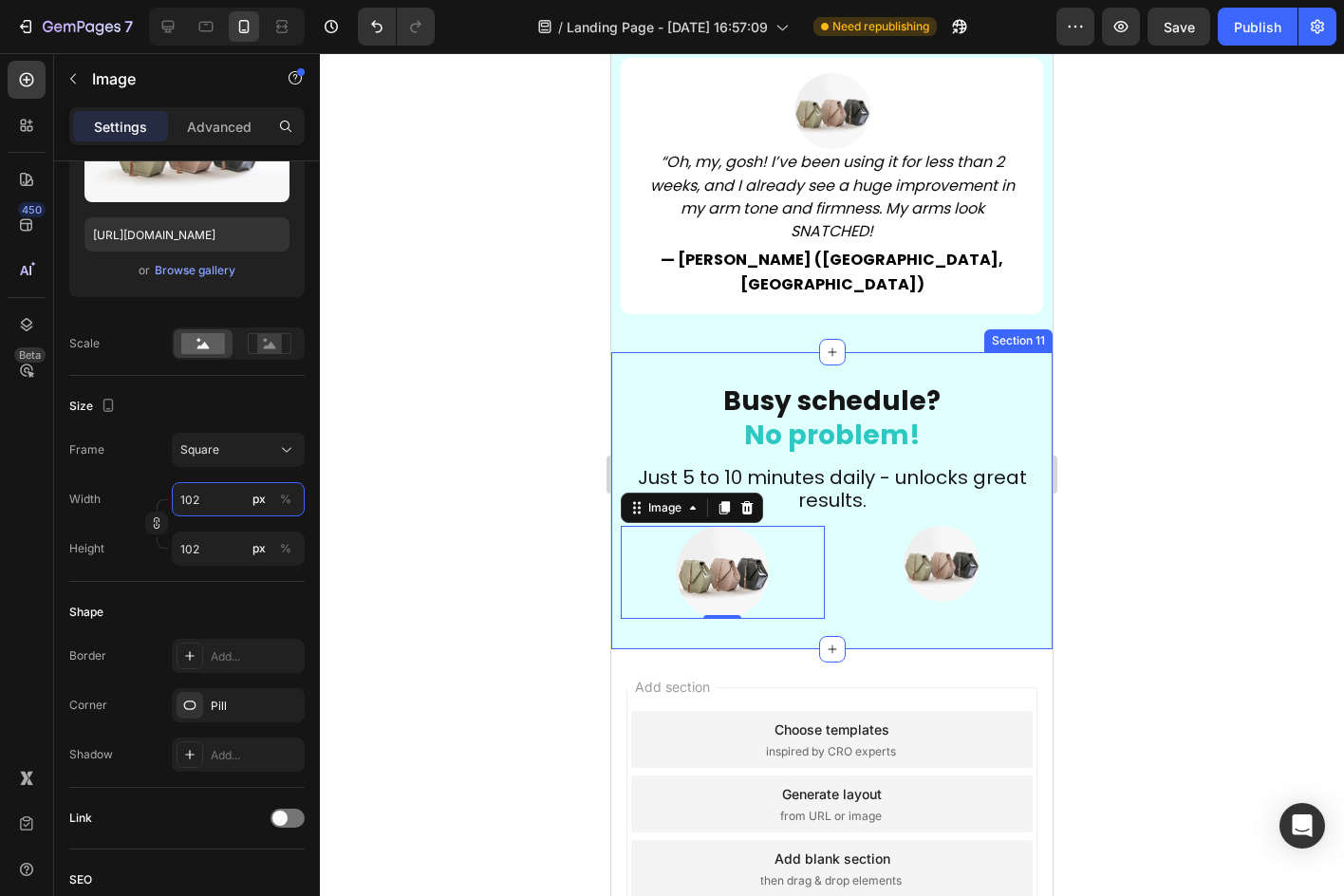
type input "103"
type input "104"
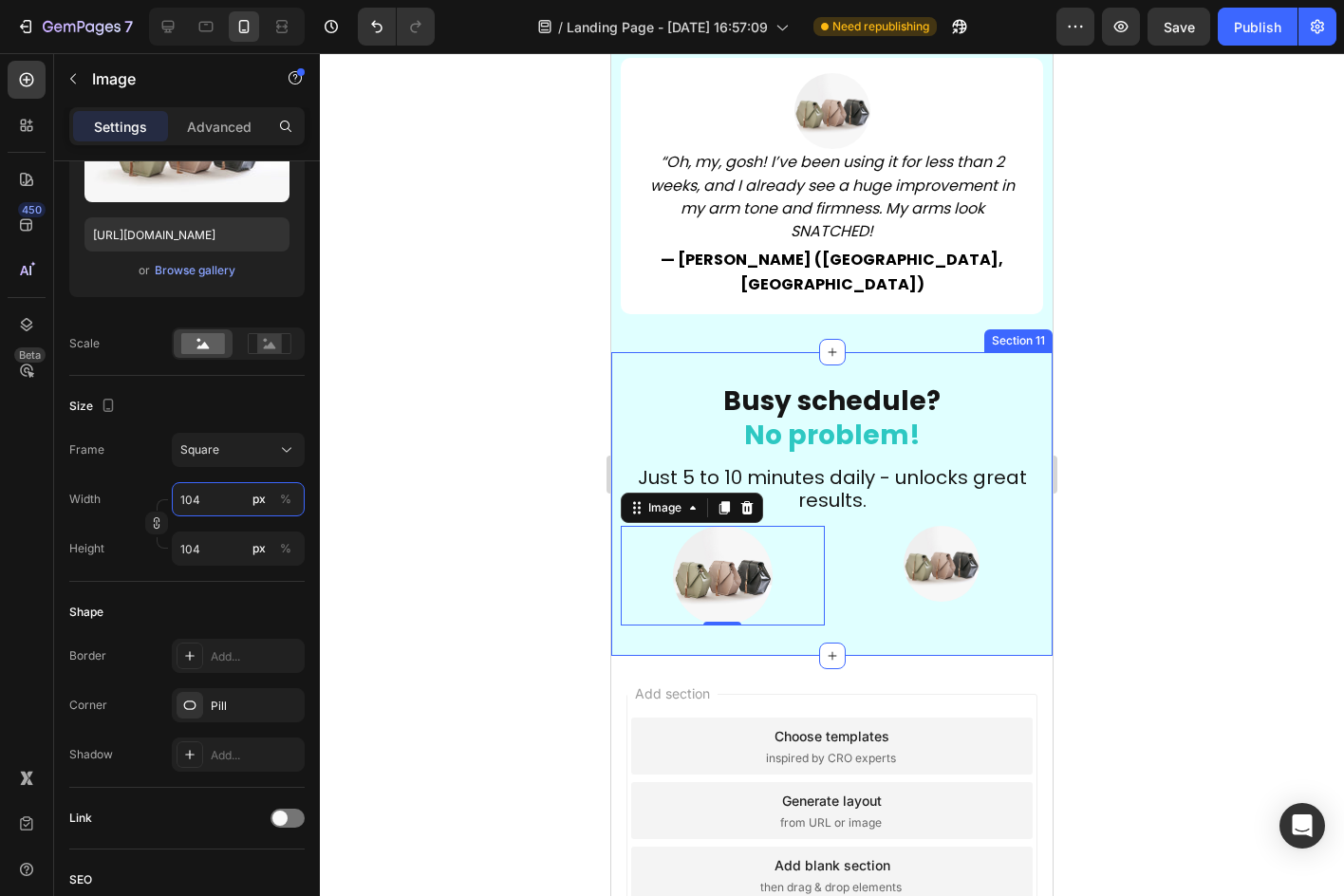
type input "105"
type input "106"
type input "107"
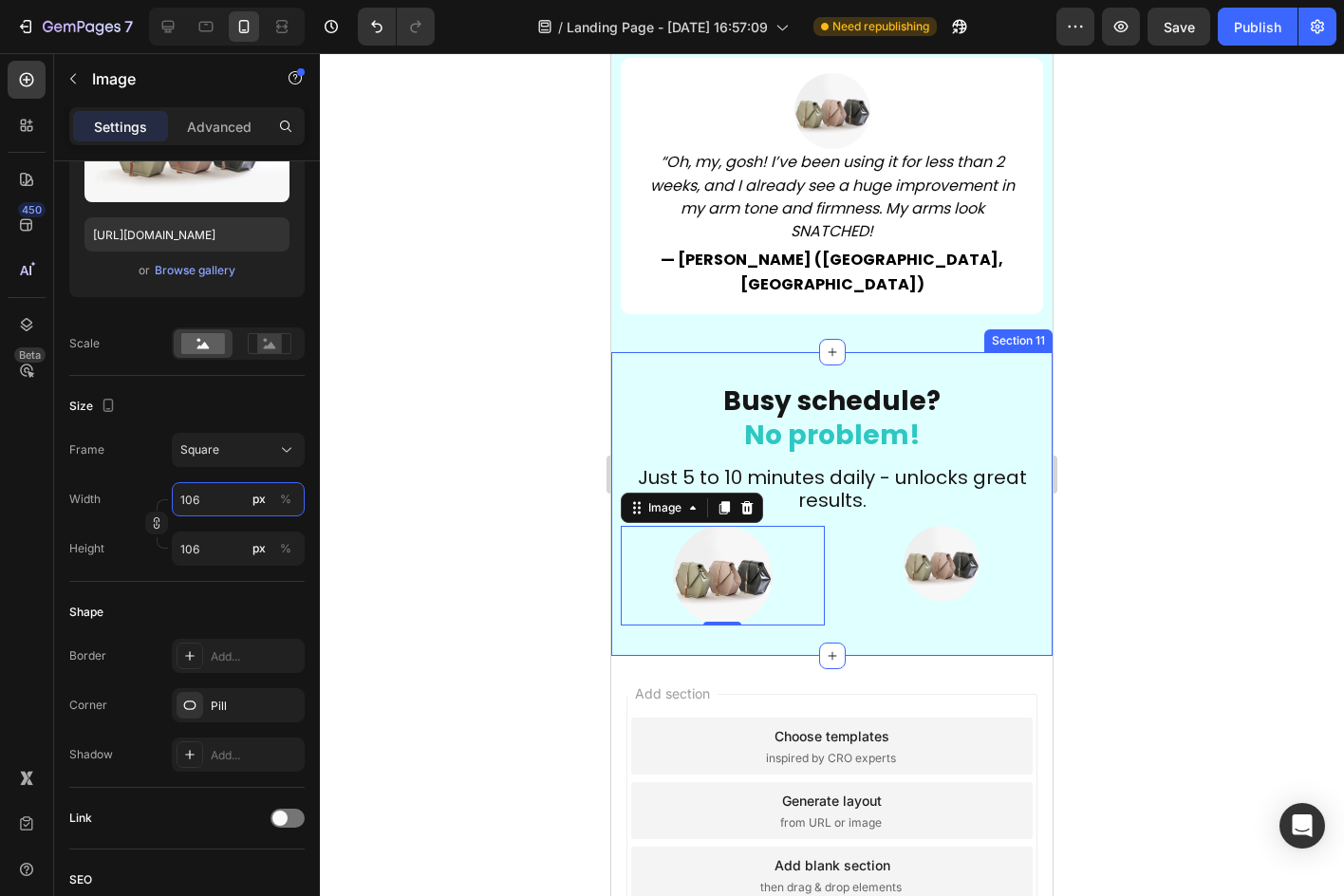
type input "107"
type input "108"
type input "109"
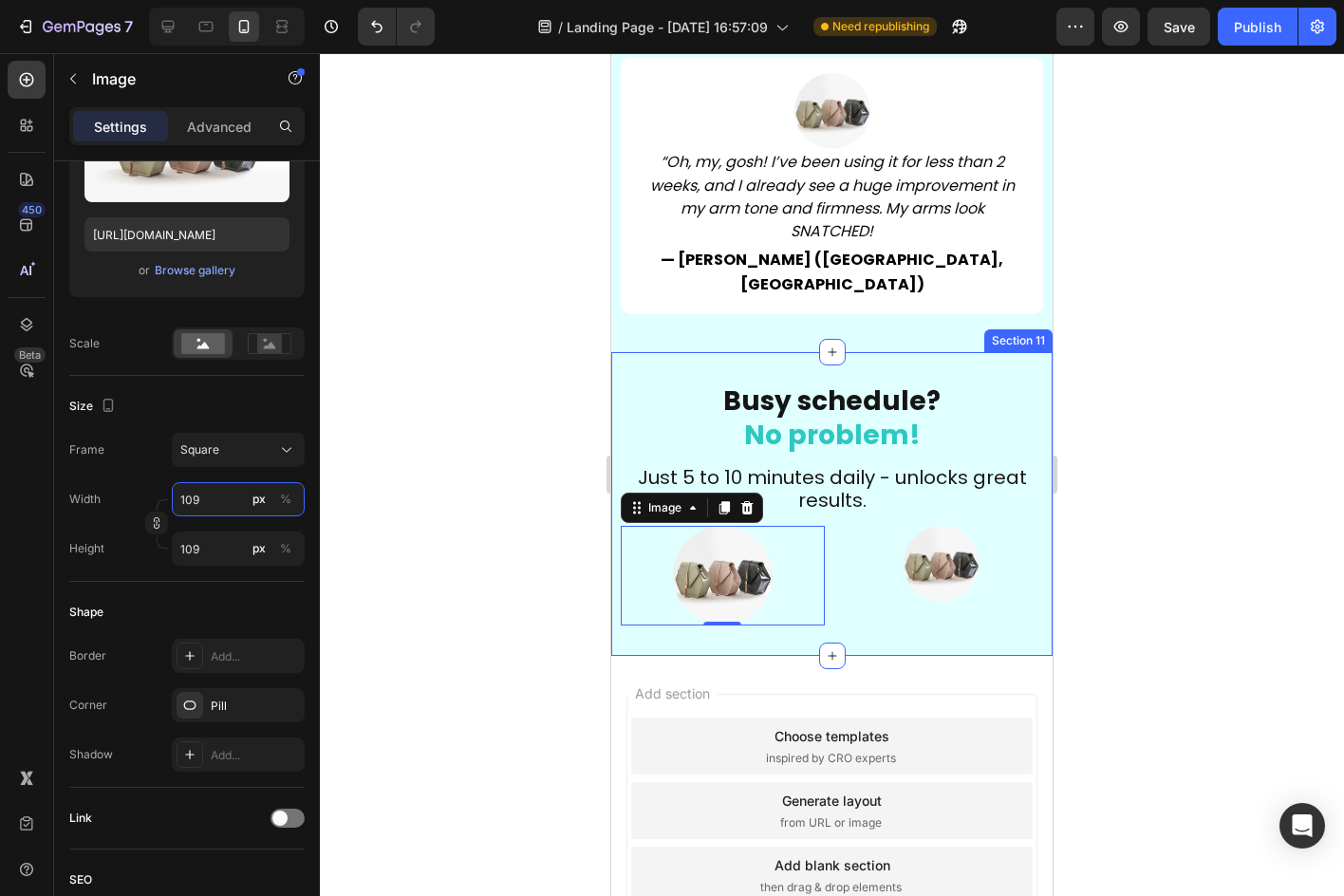
type input "110"
type input "111"
type input "112"
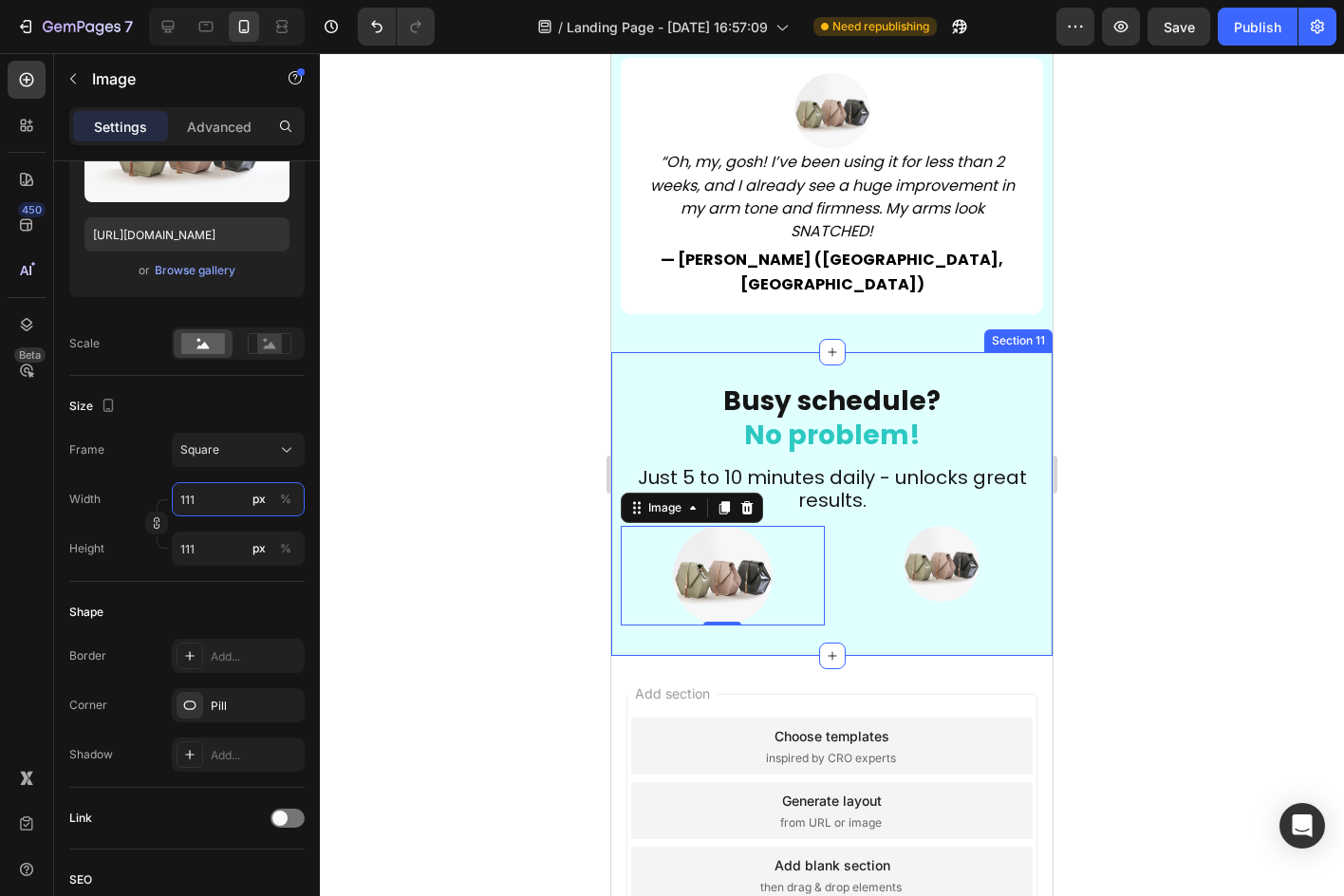
type input "112"
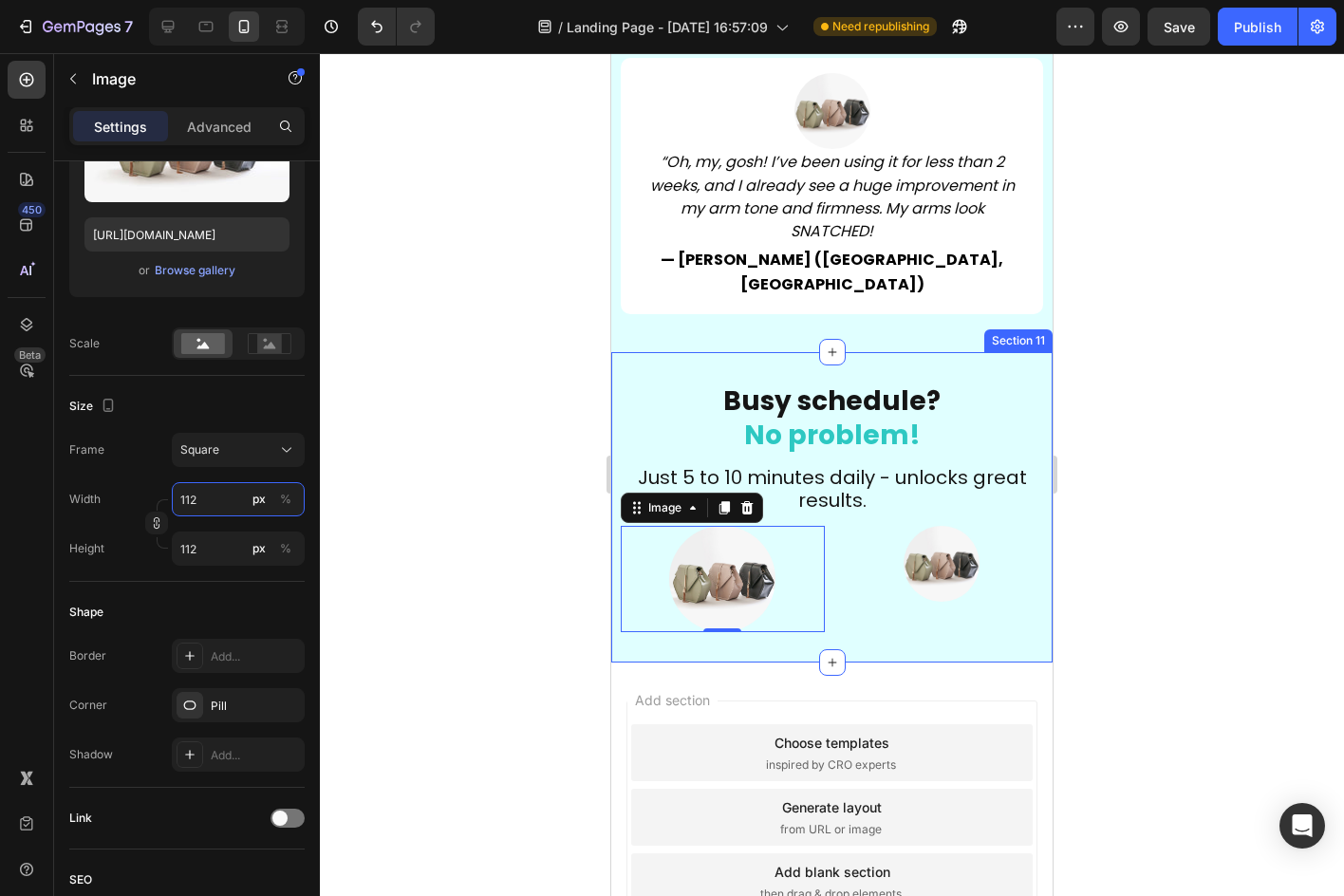
type input "113"
type input "114"
type input "115"
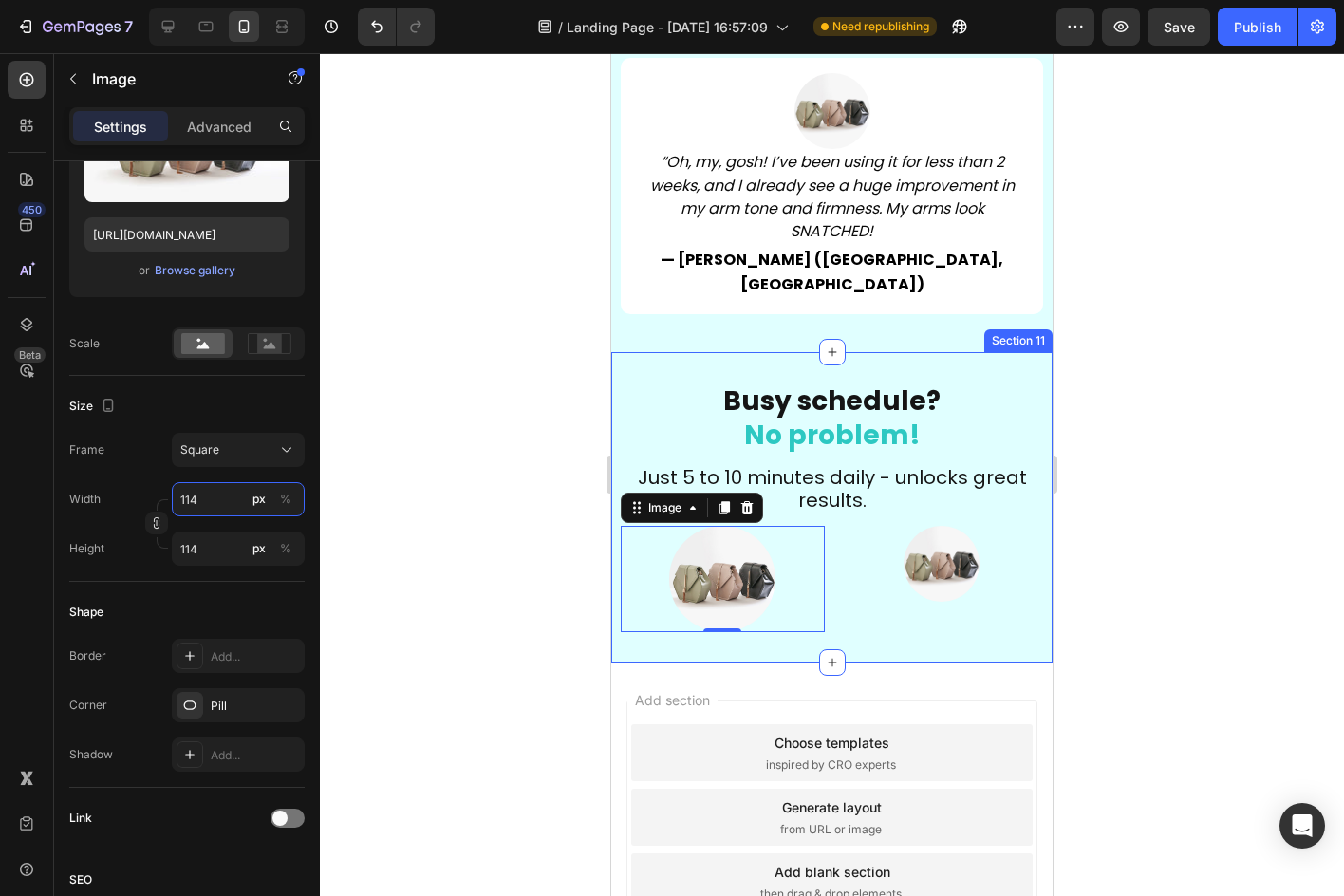
type input "115"
type input "116"
type input "117"
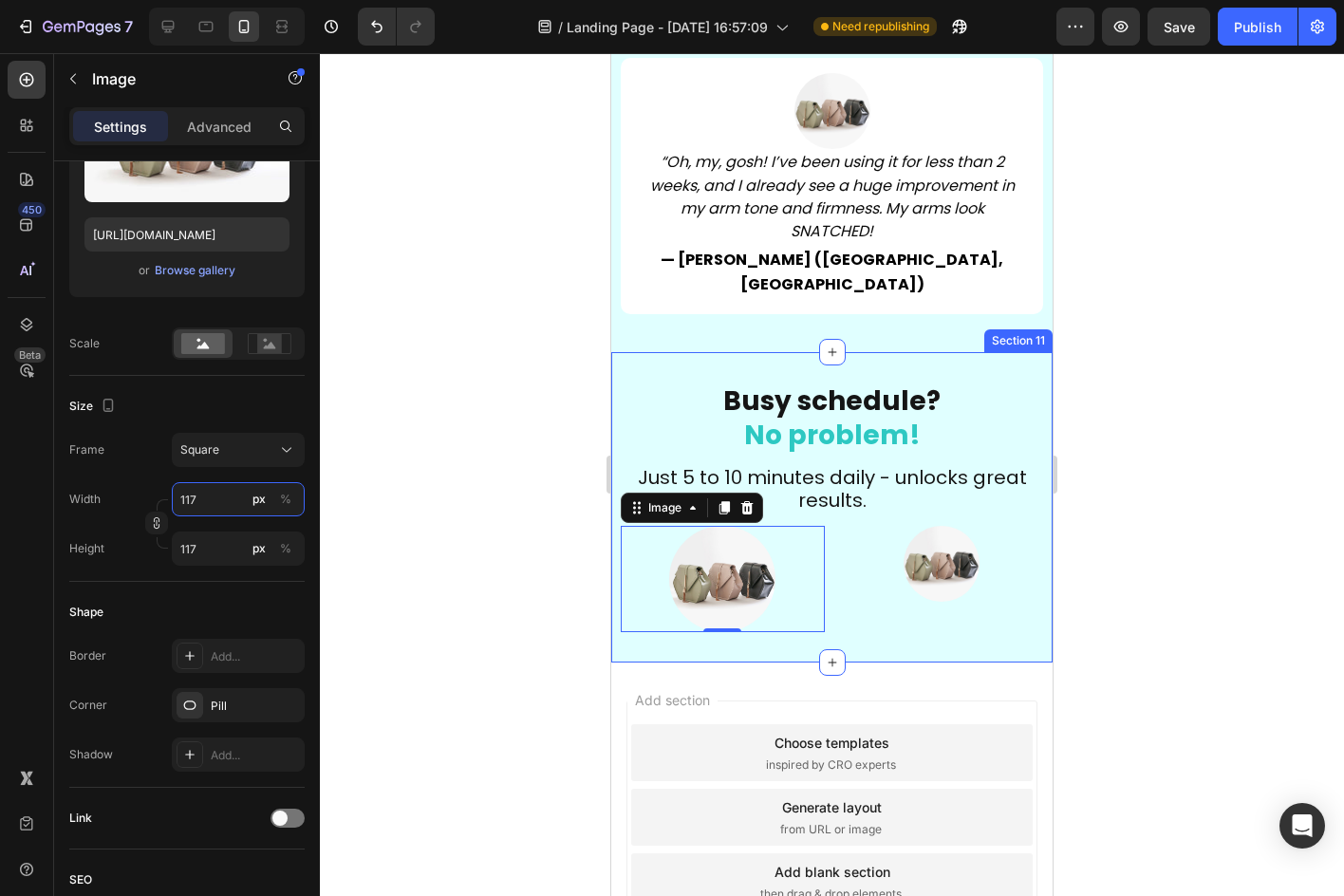
type input "118"
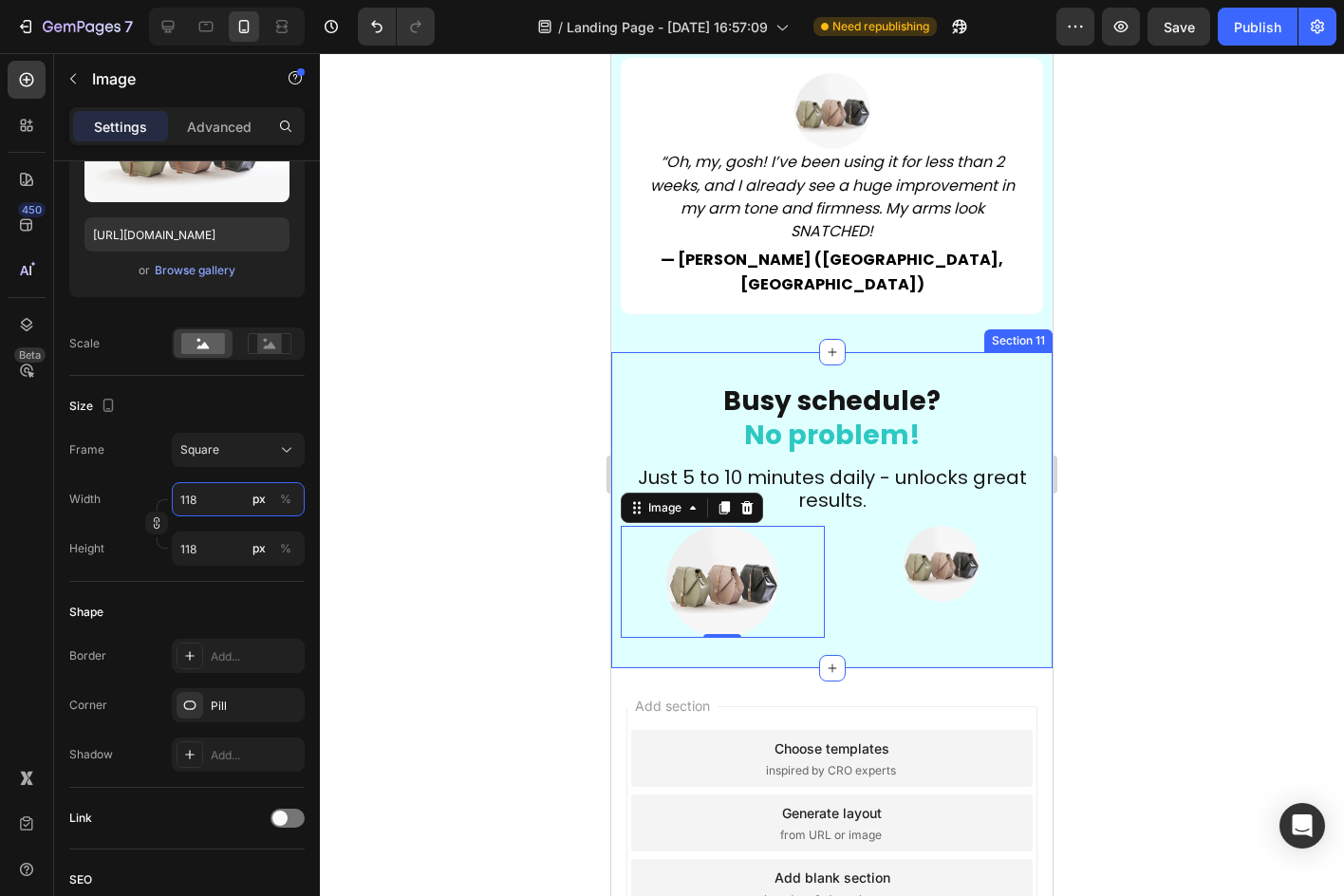
type input "119"
type input "120"
type input "121"
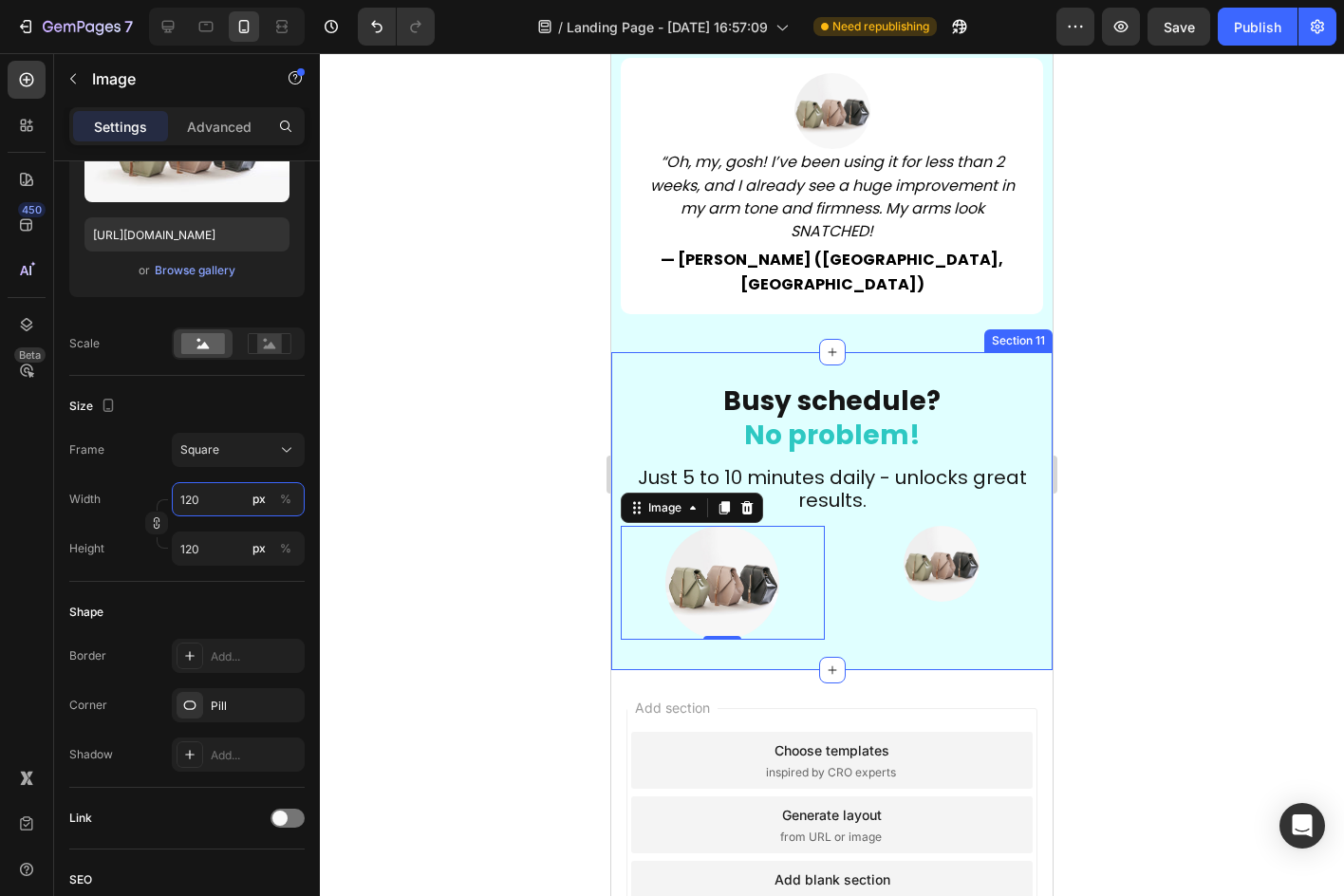
type input "121"
type input "122"
type input "123"
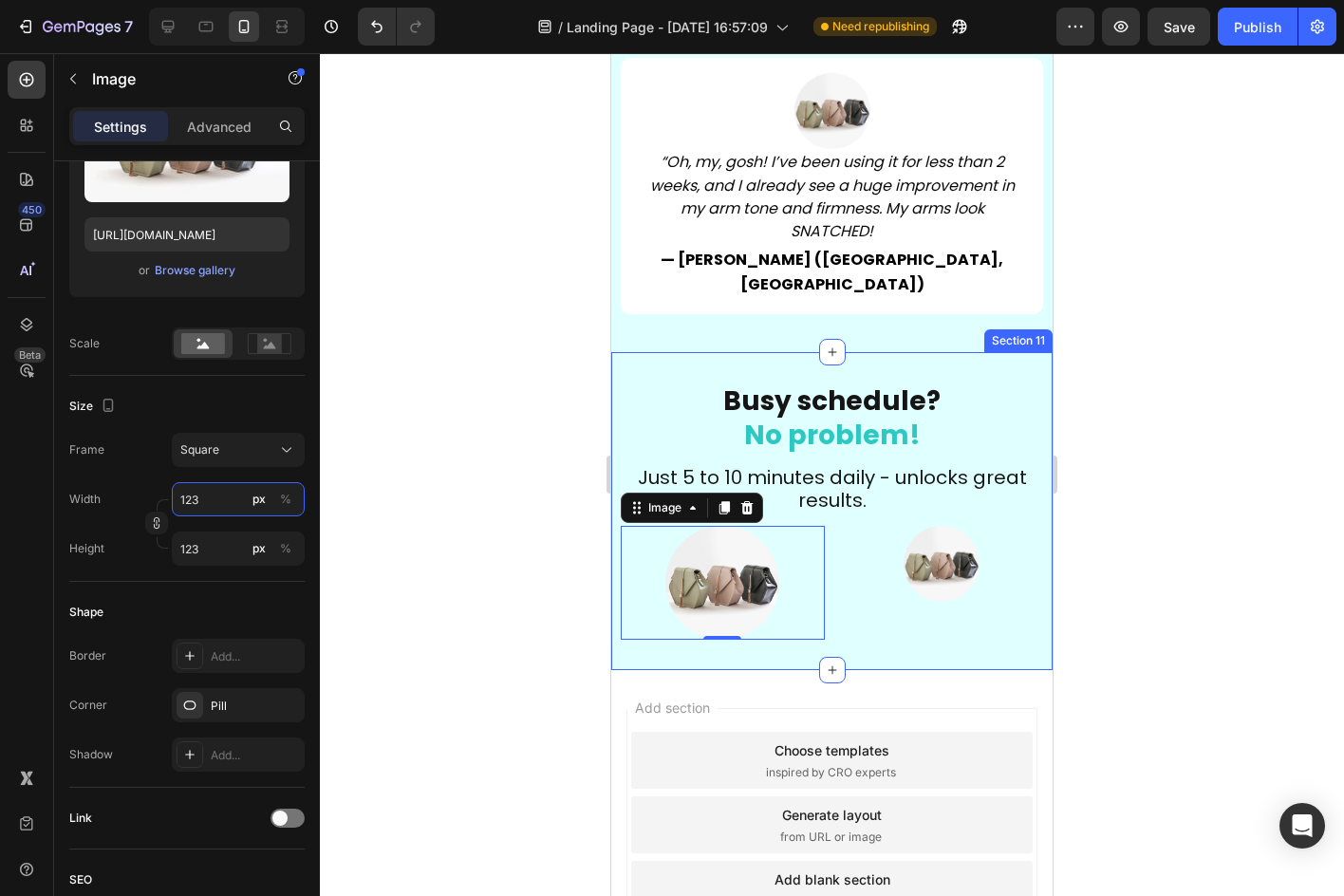
type input "124"
type input "125"
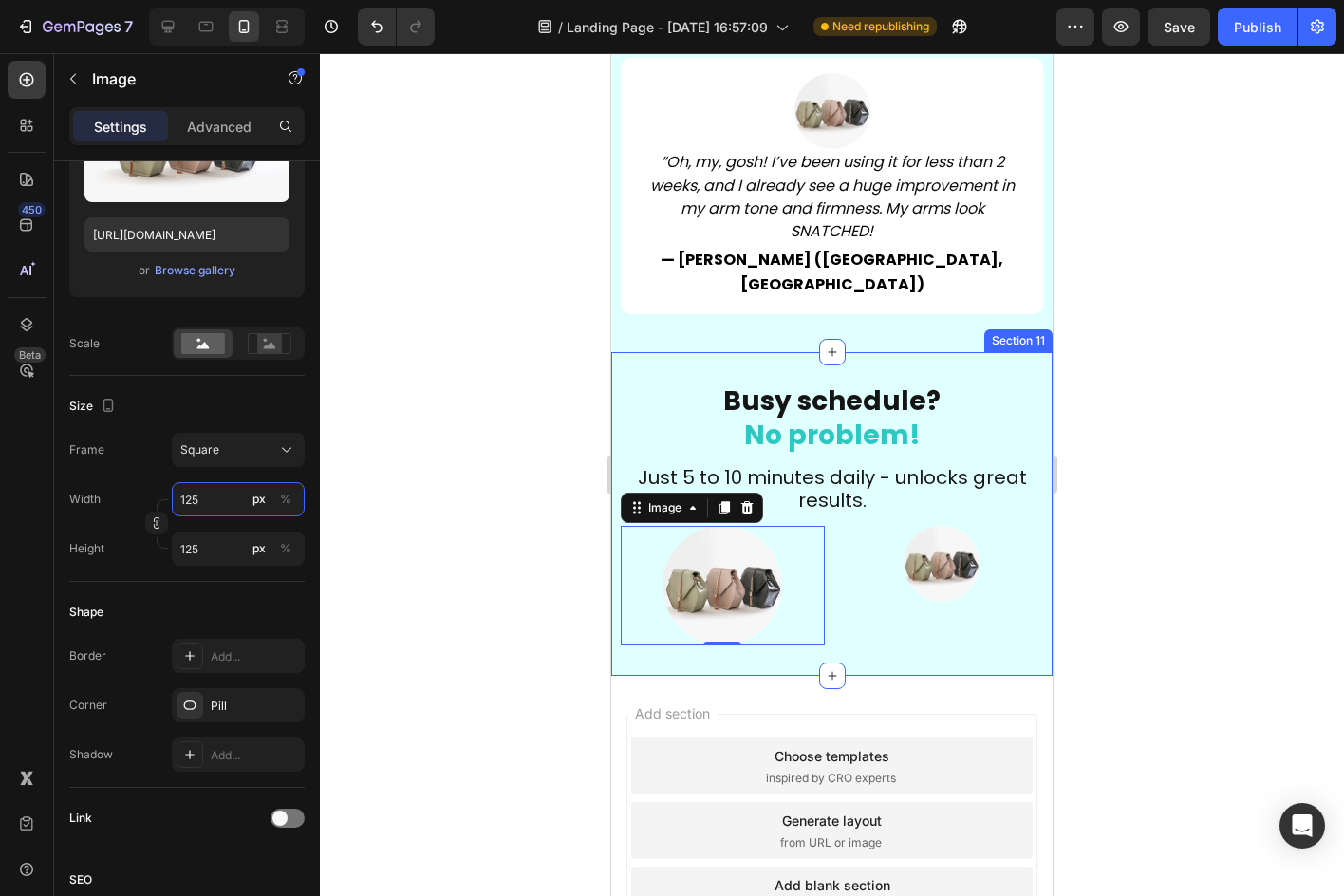
type input "126"
type input "127"
type input "128"
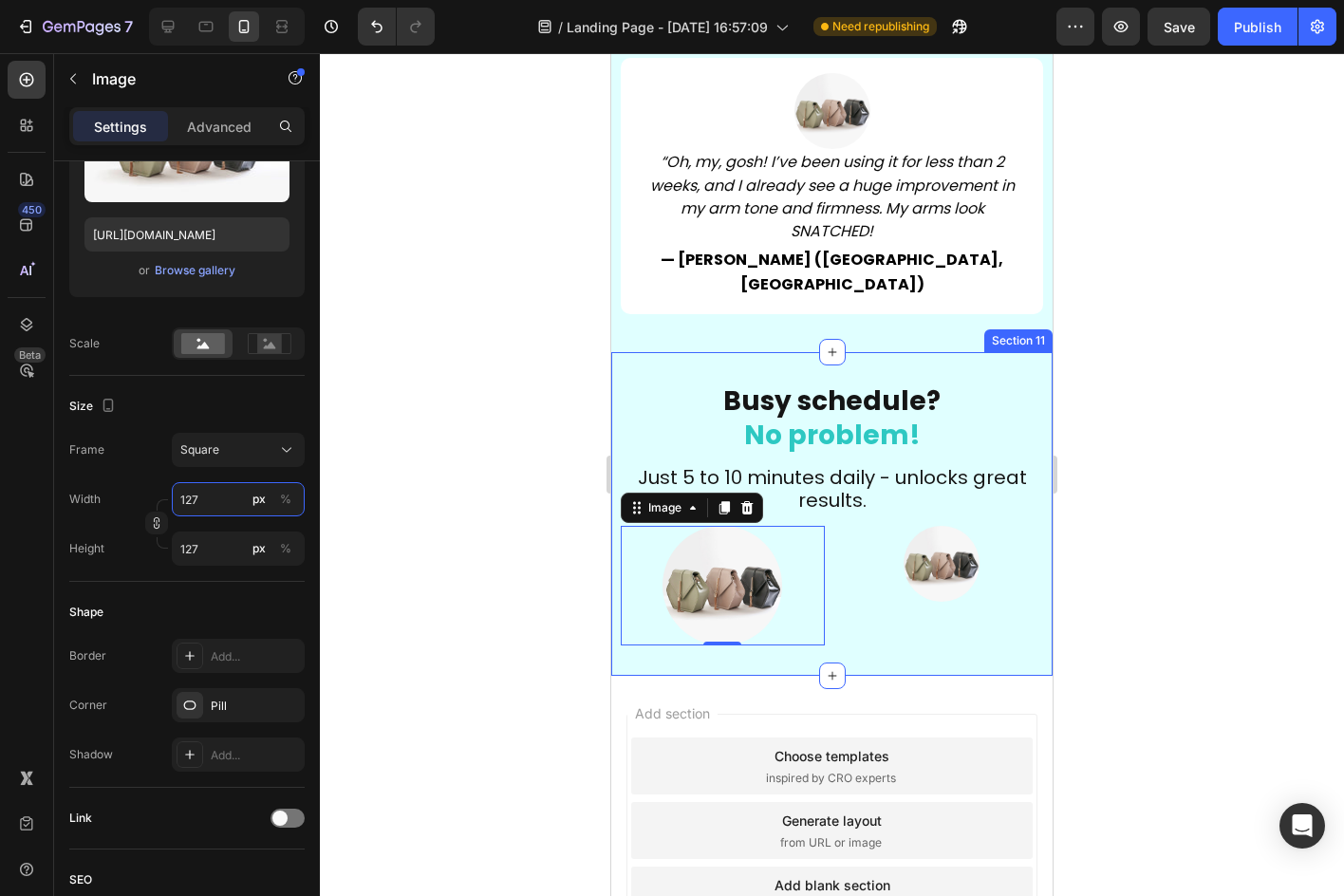
type input "128"
type input "129"
type input "130"
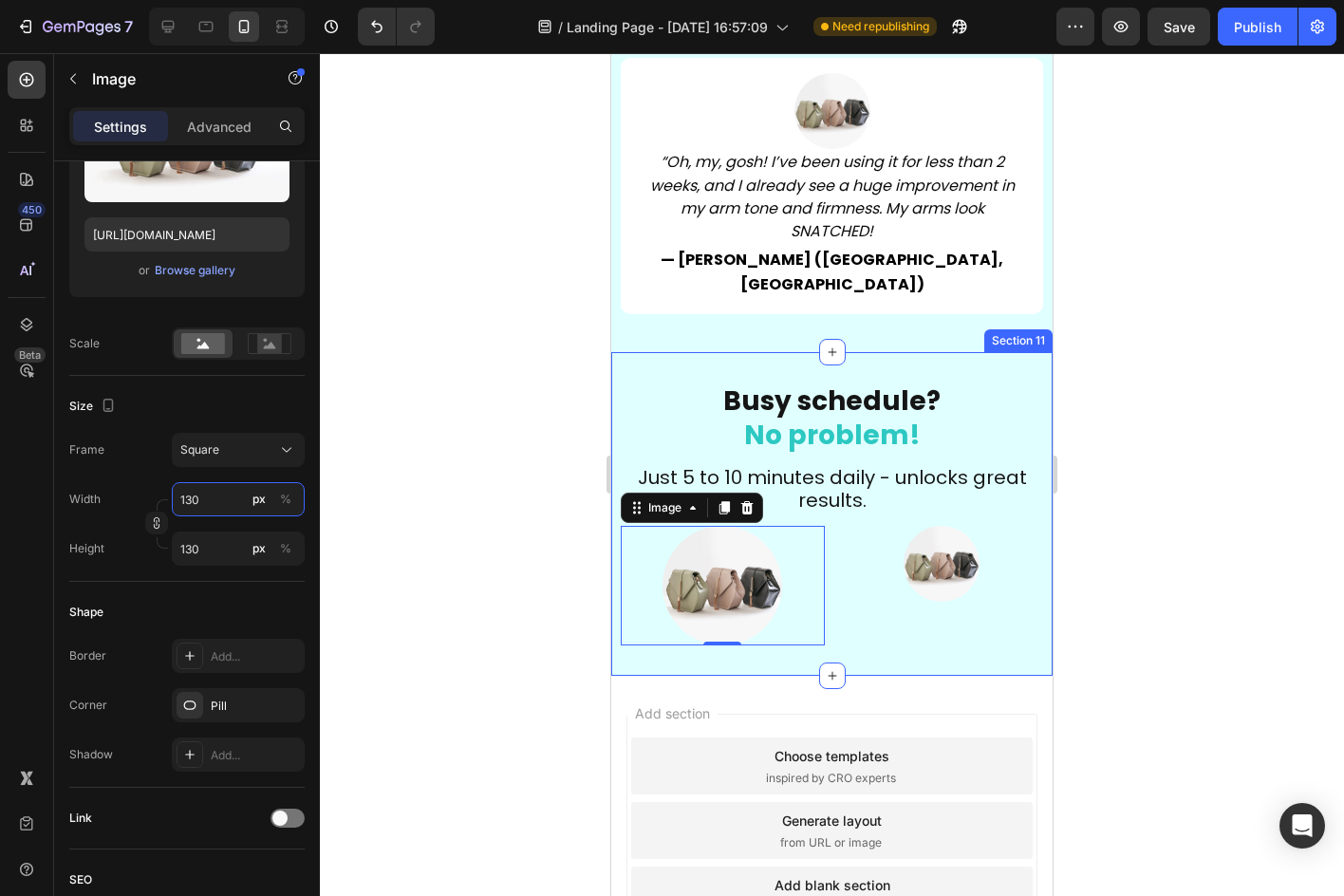
type input "131"
type input "132"
type input "133"
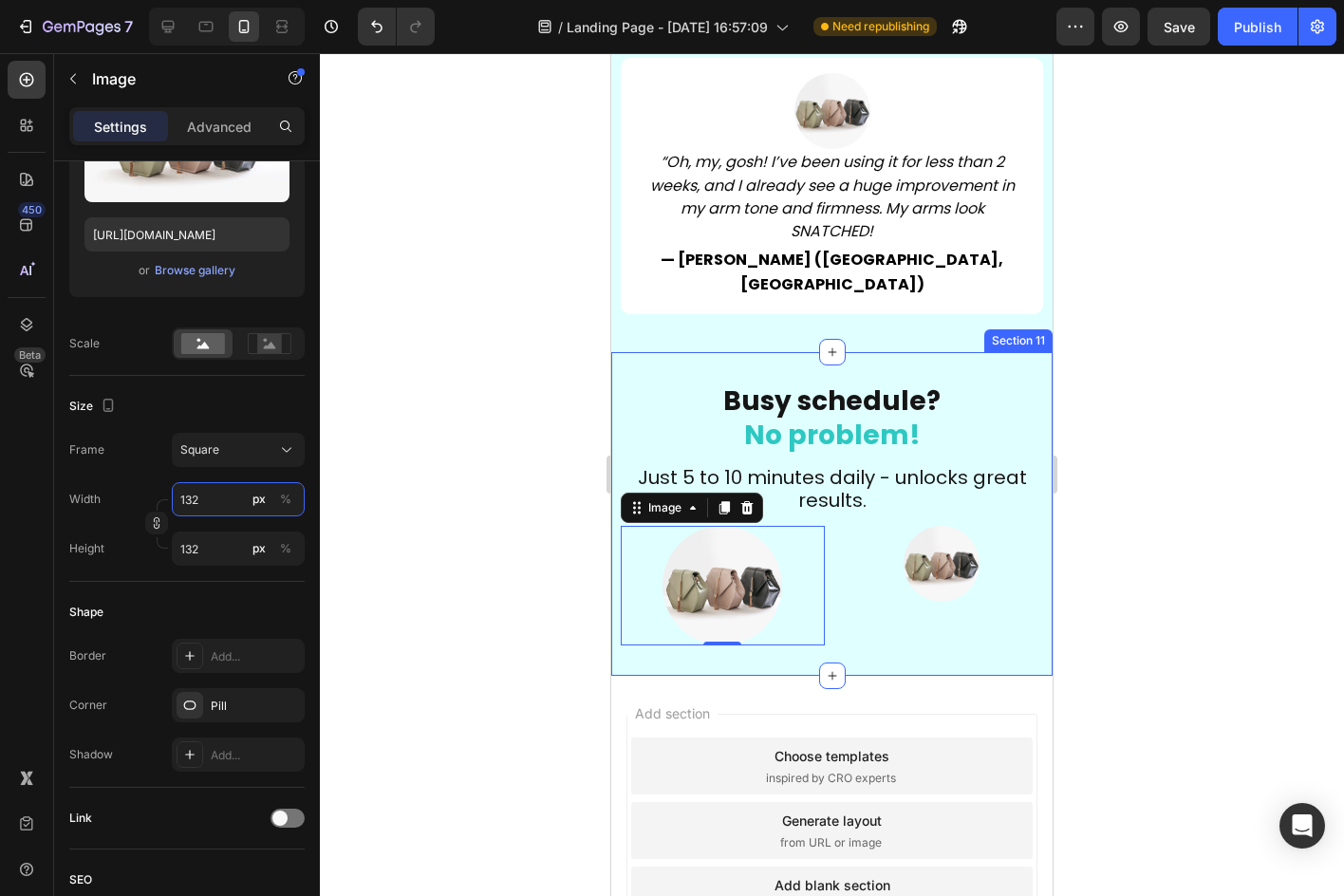
type input "133"
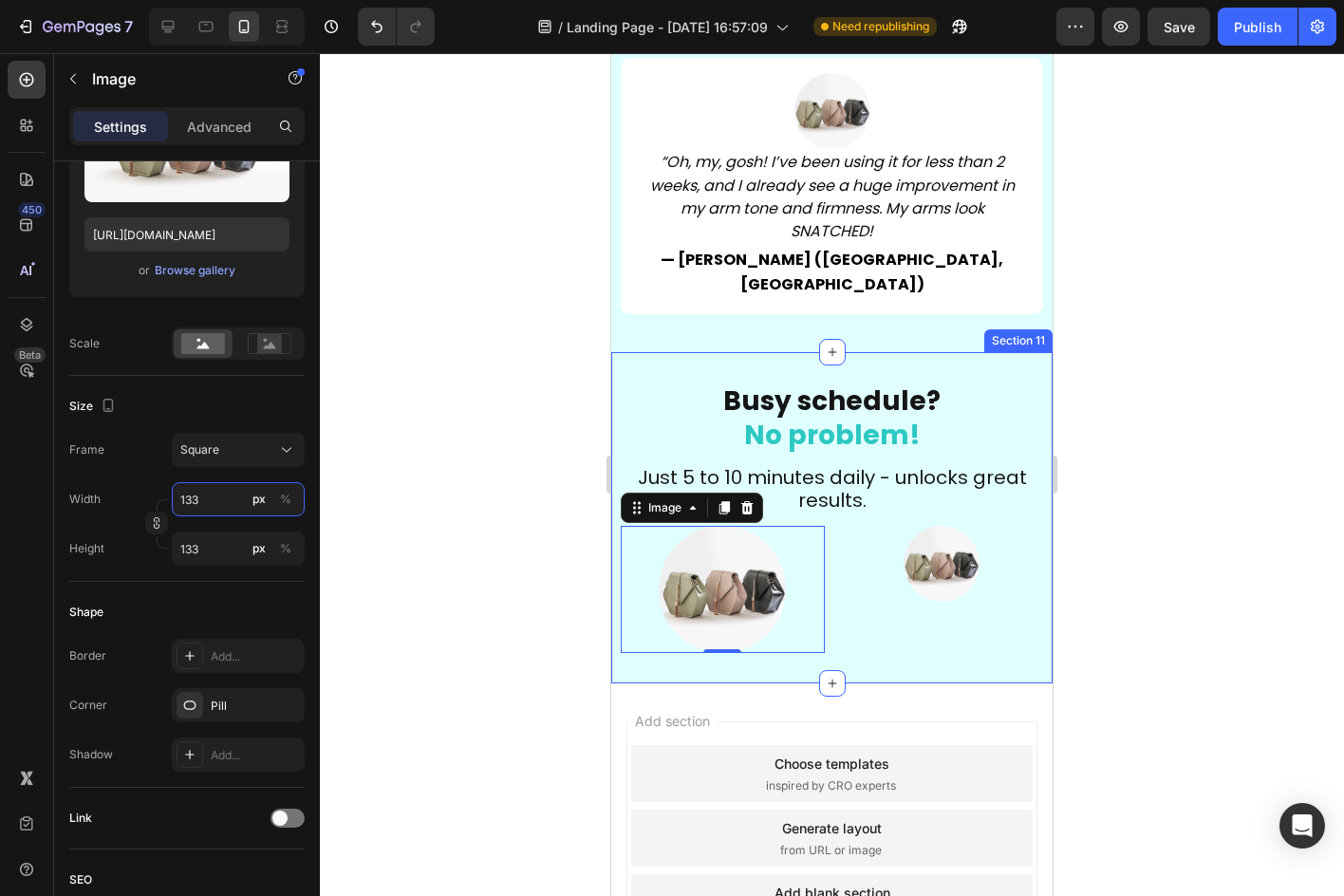
type input "134"
type input "135"
type input "136"
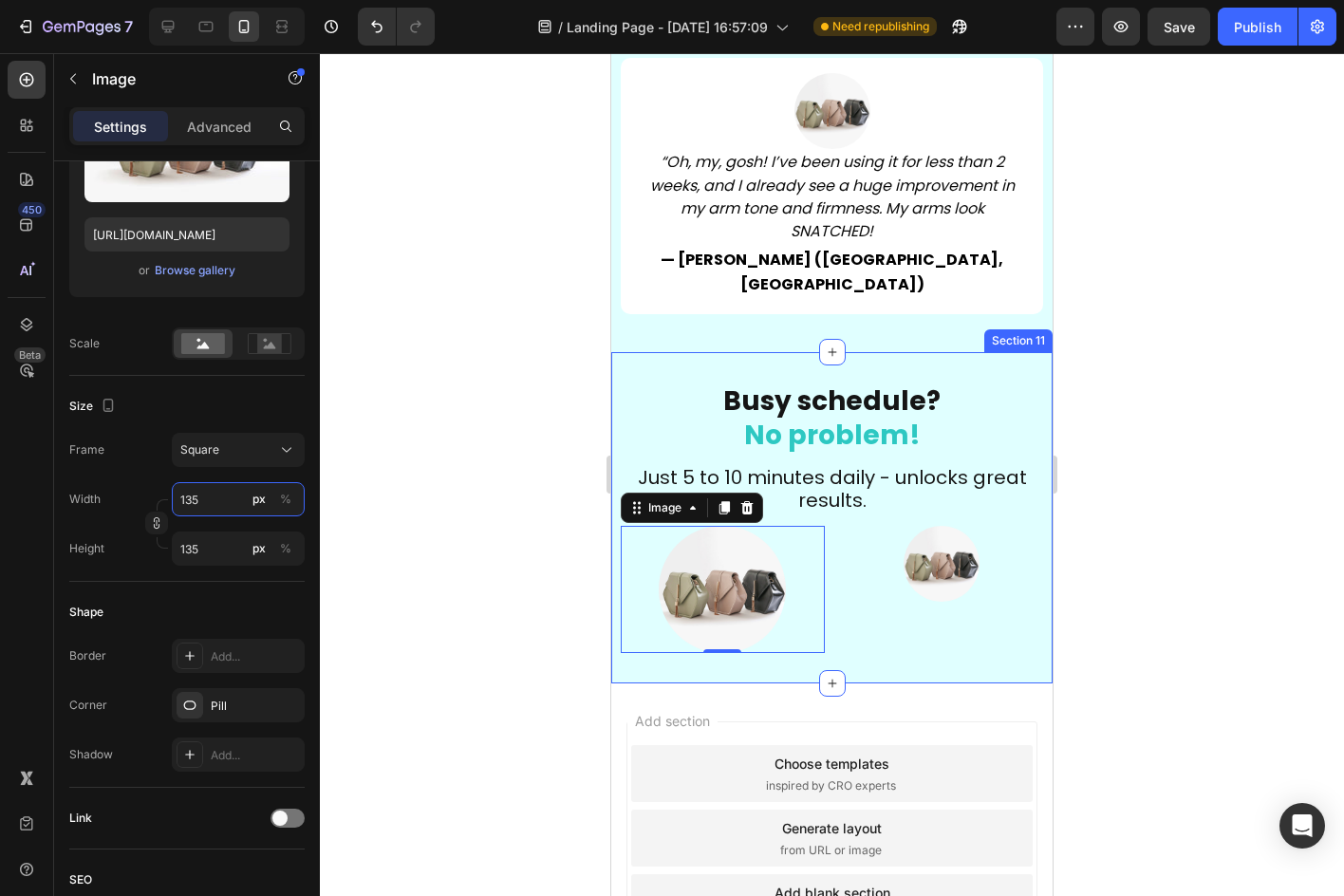
type input "136"
type input "137"
type input "138"
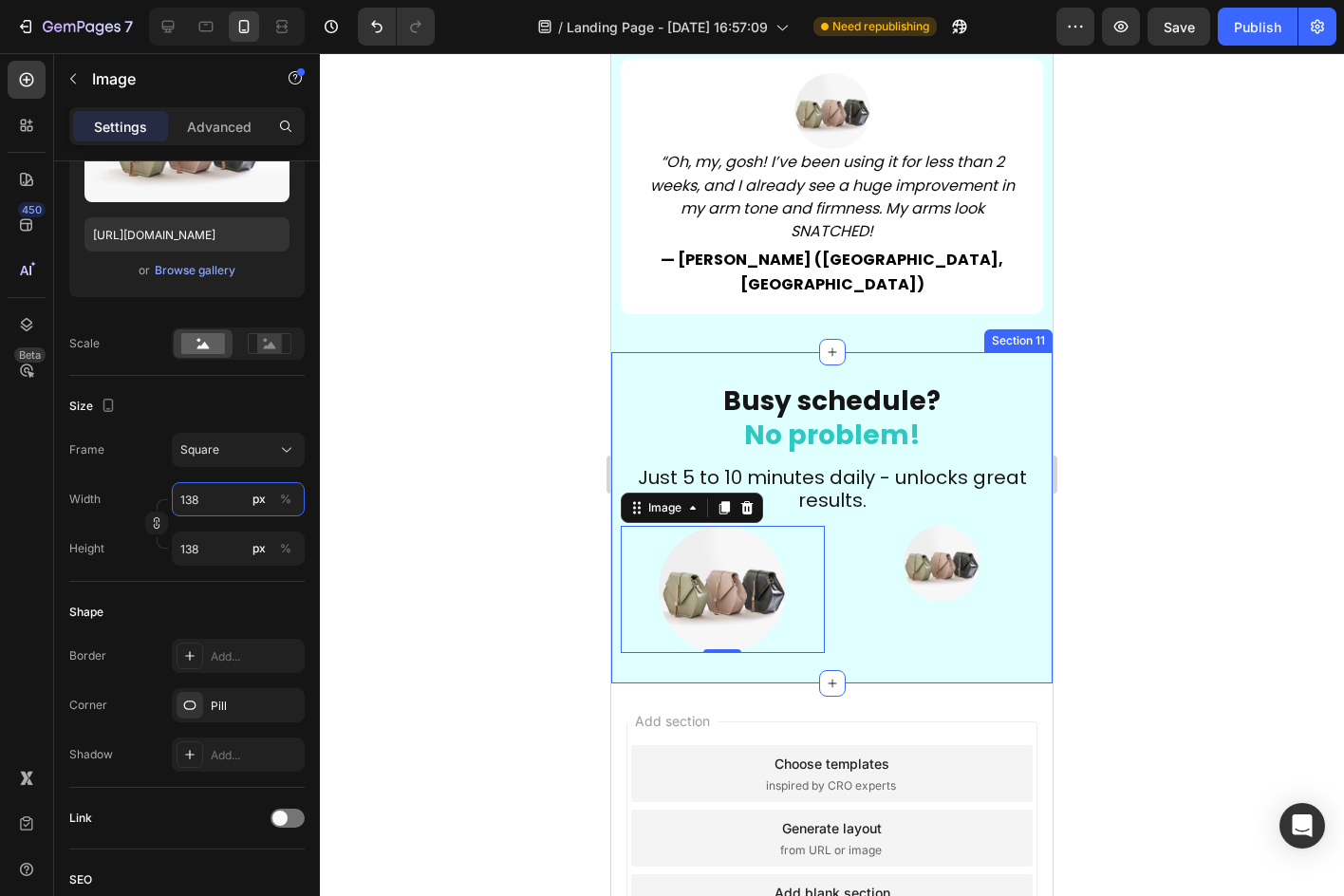
type input "139"
type input "140"
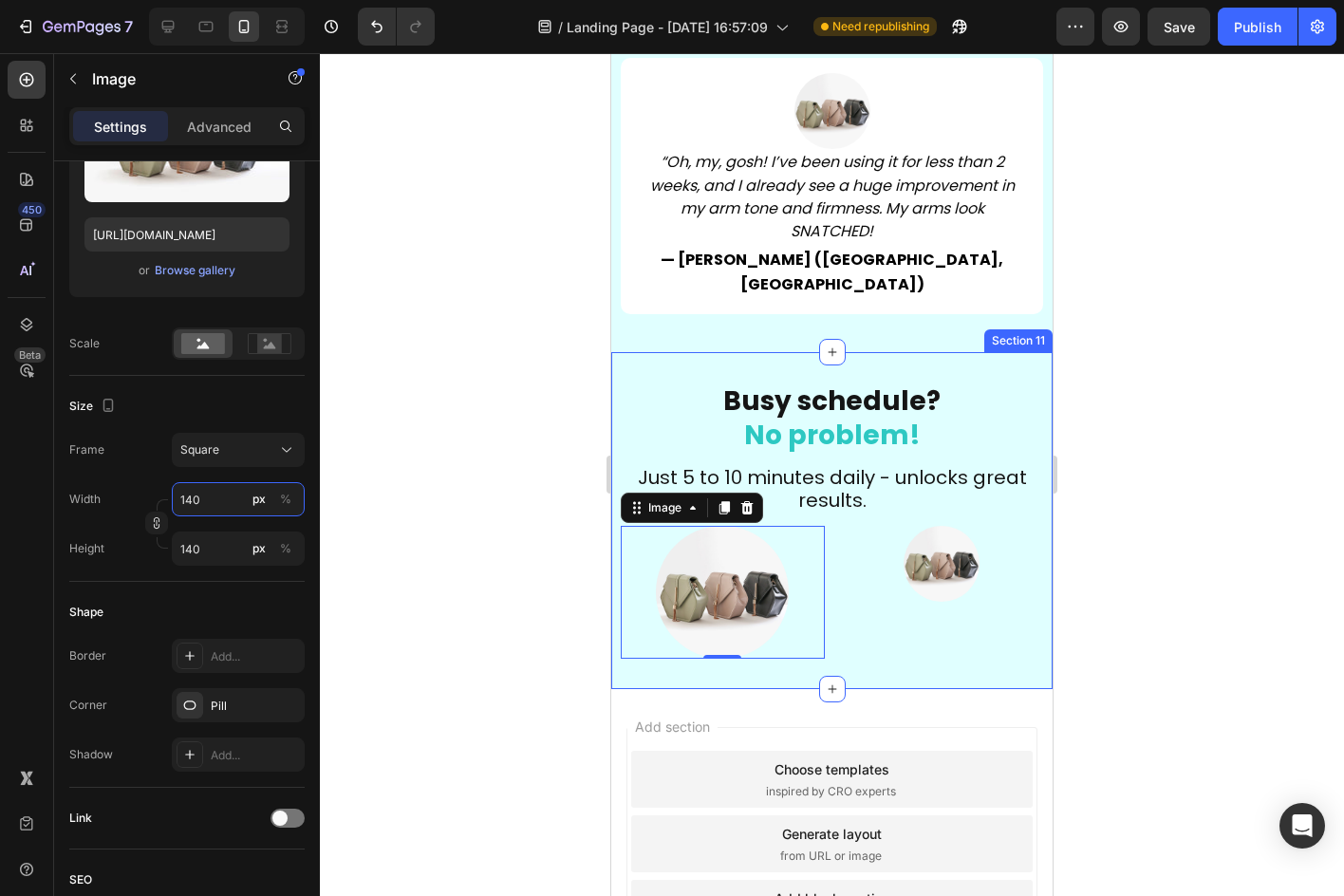
type input "141"
type input "142"
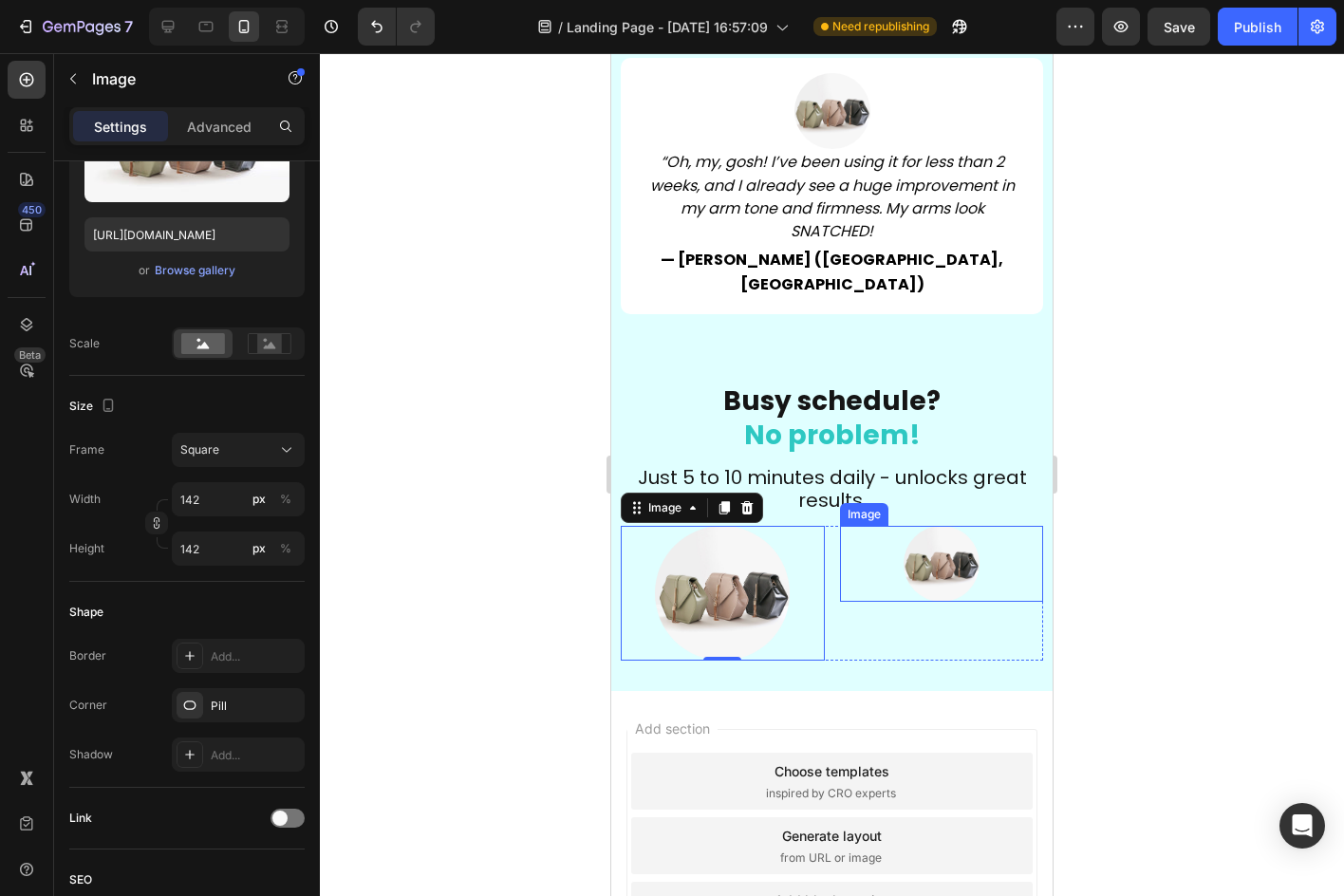
click at [916, 526] on img at bounding box center [942, 564] width 76 height 76
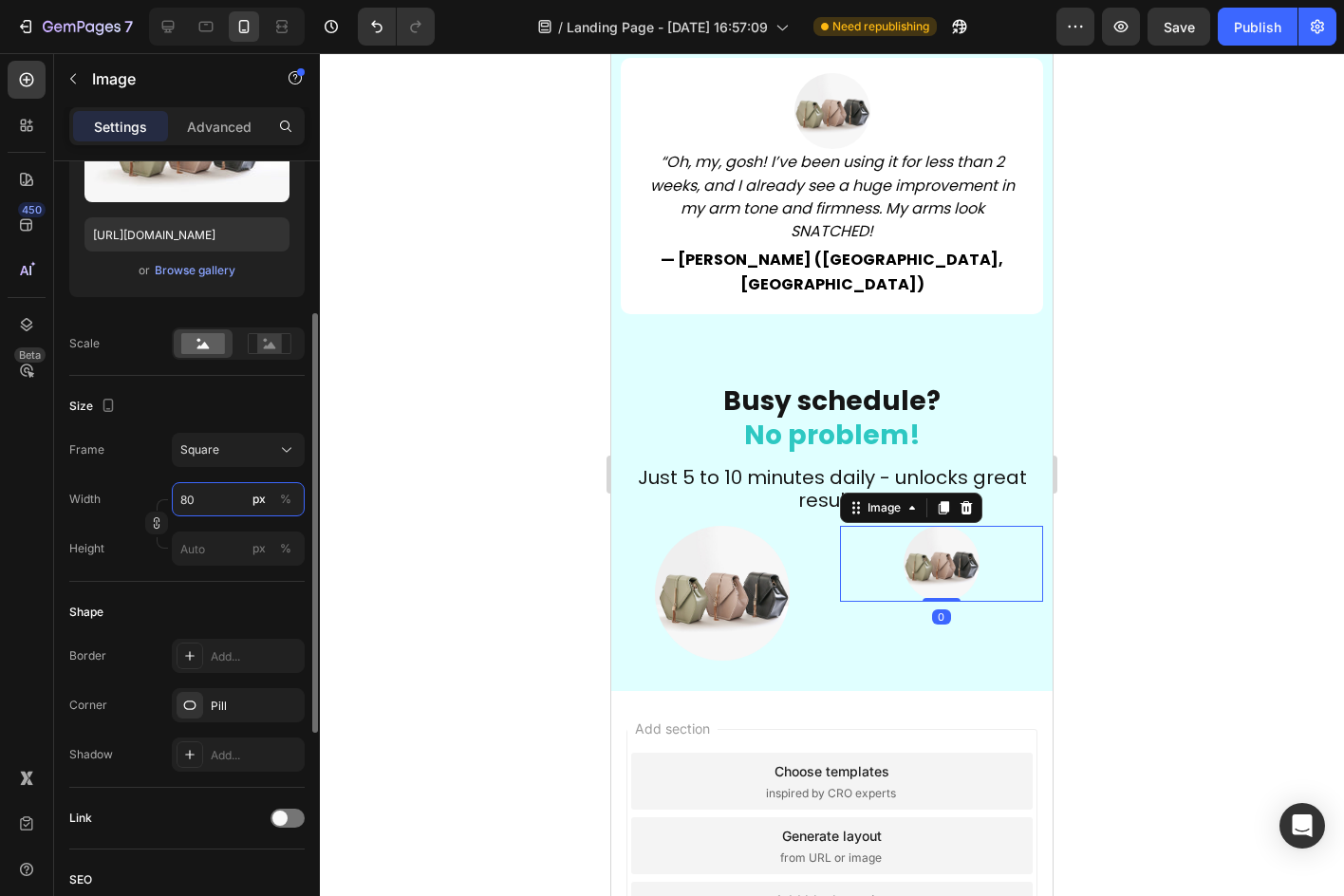
click at [197, 500] on input "80" at bounding box center [238, 499] width 133 height 34
type input "81"
type input "85"
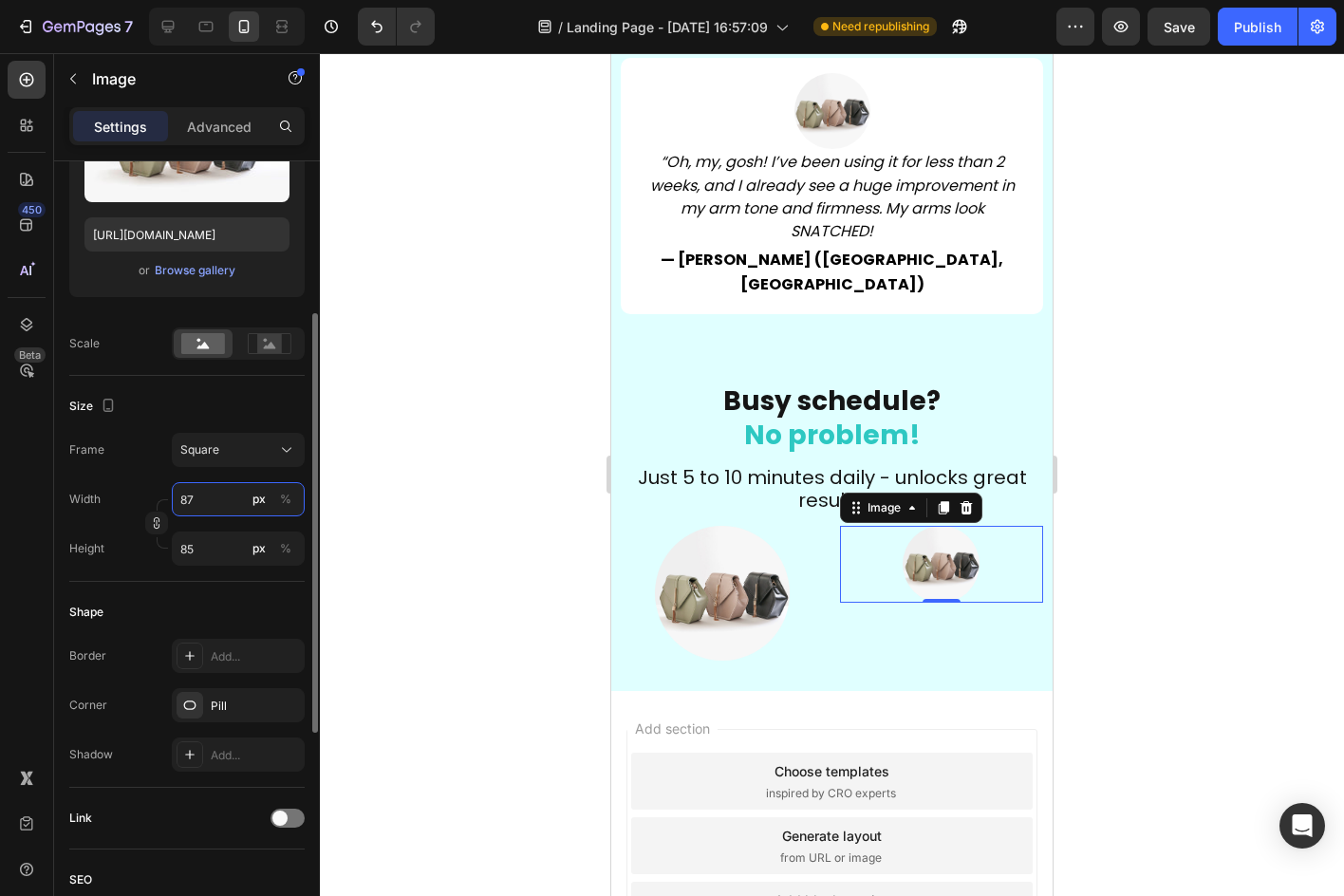
type input "88"
type input "91"
type input "94"
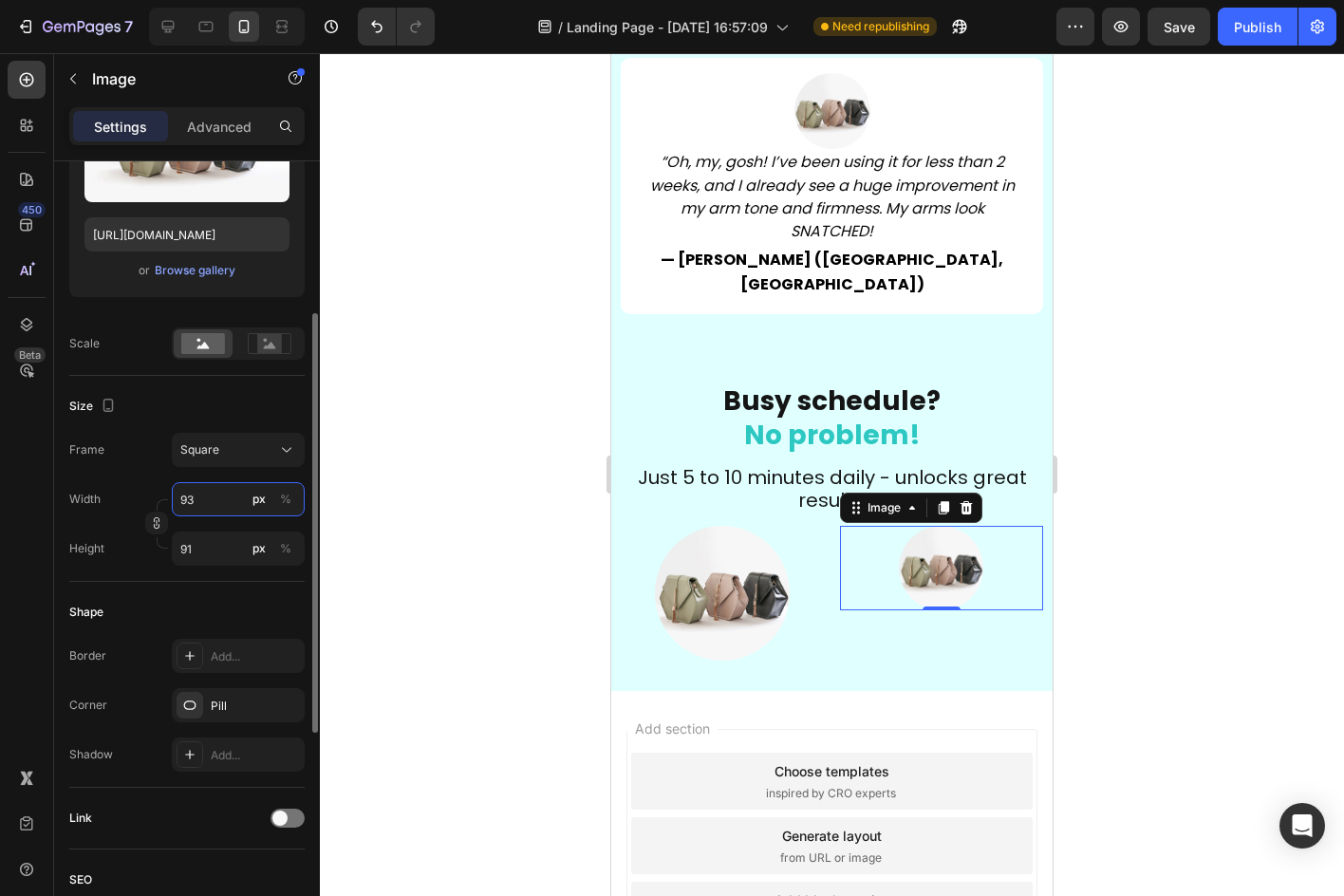
type input "94"
type input "96"
type input "98"
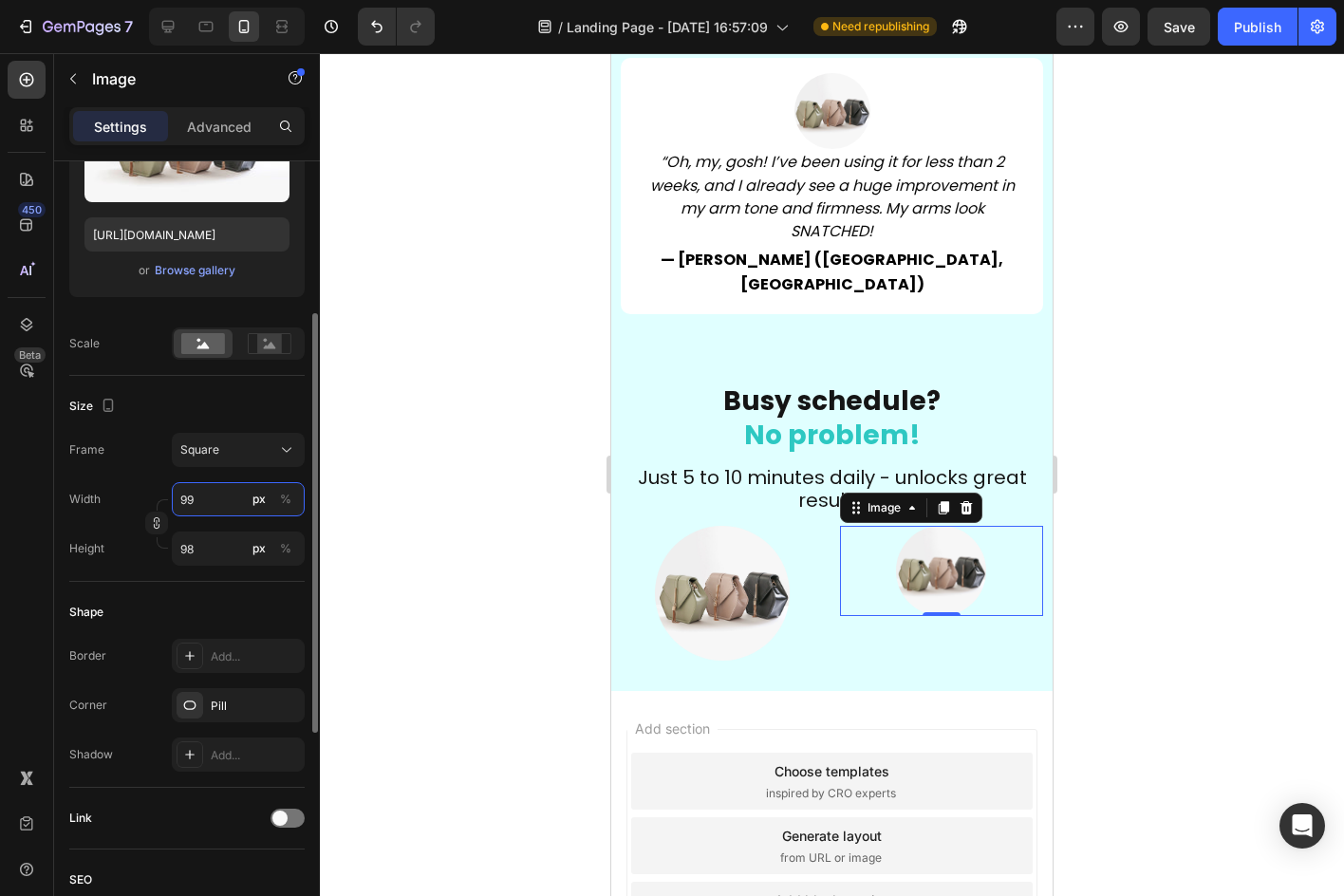
type input "100"
type input "101"
type input "102"
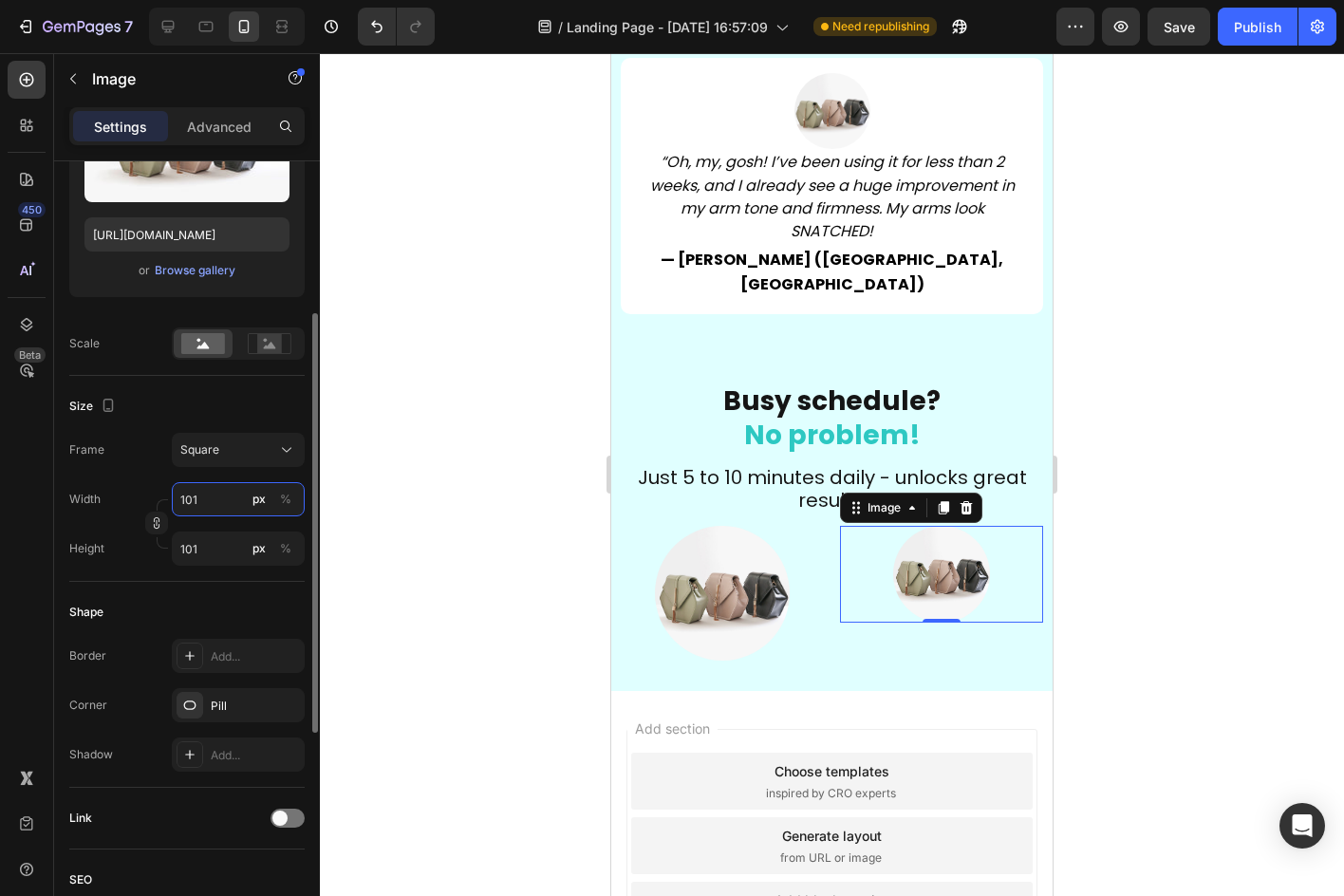
type input "102"
type input "103"
type input "104"
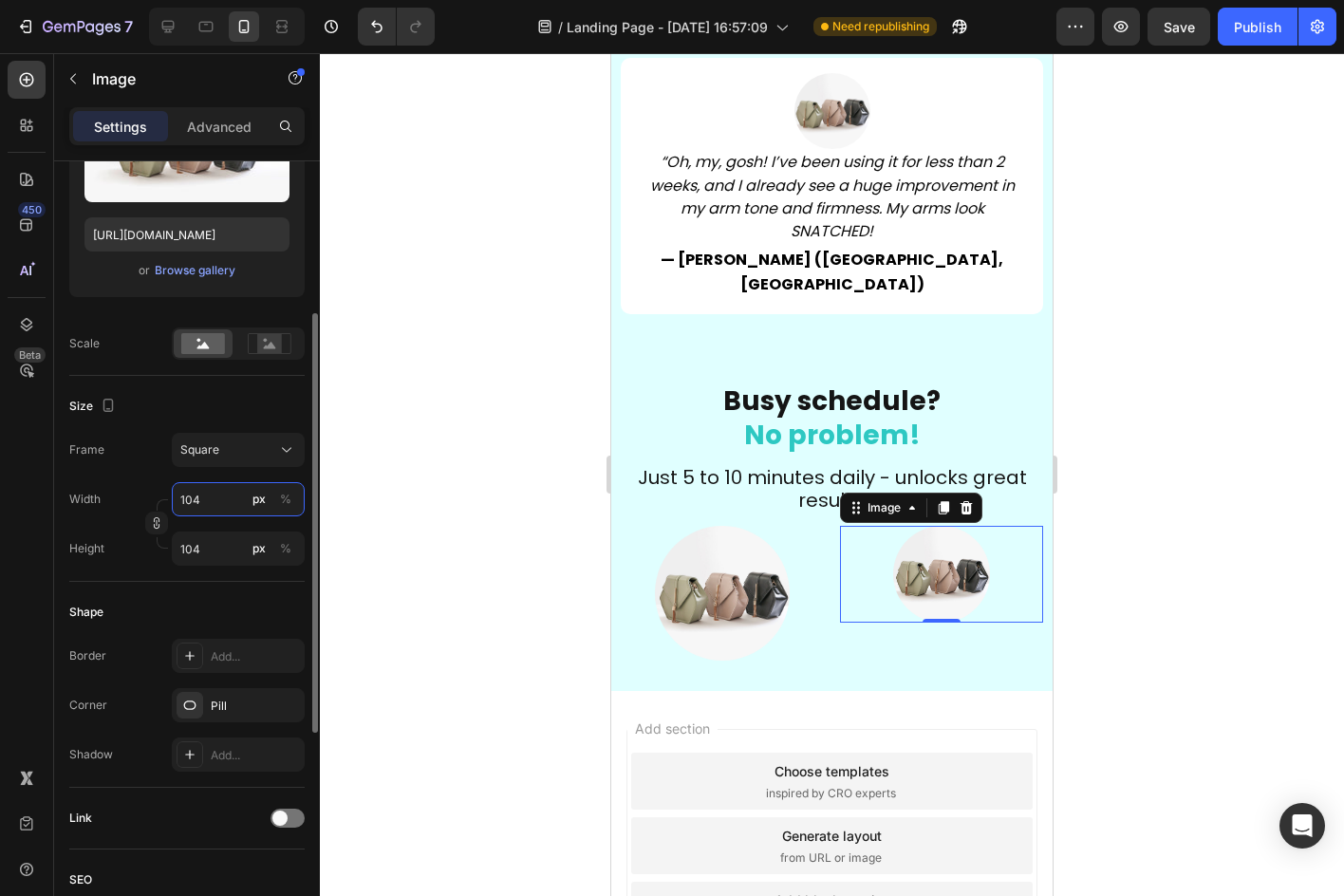
type input "105"
type input "106"
type input "107"
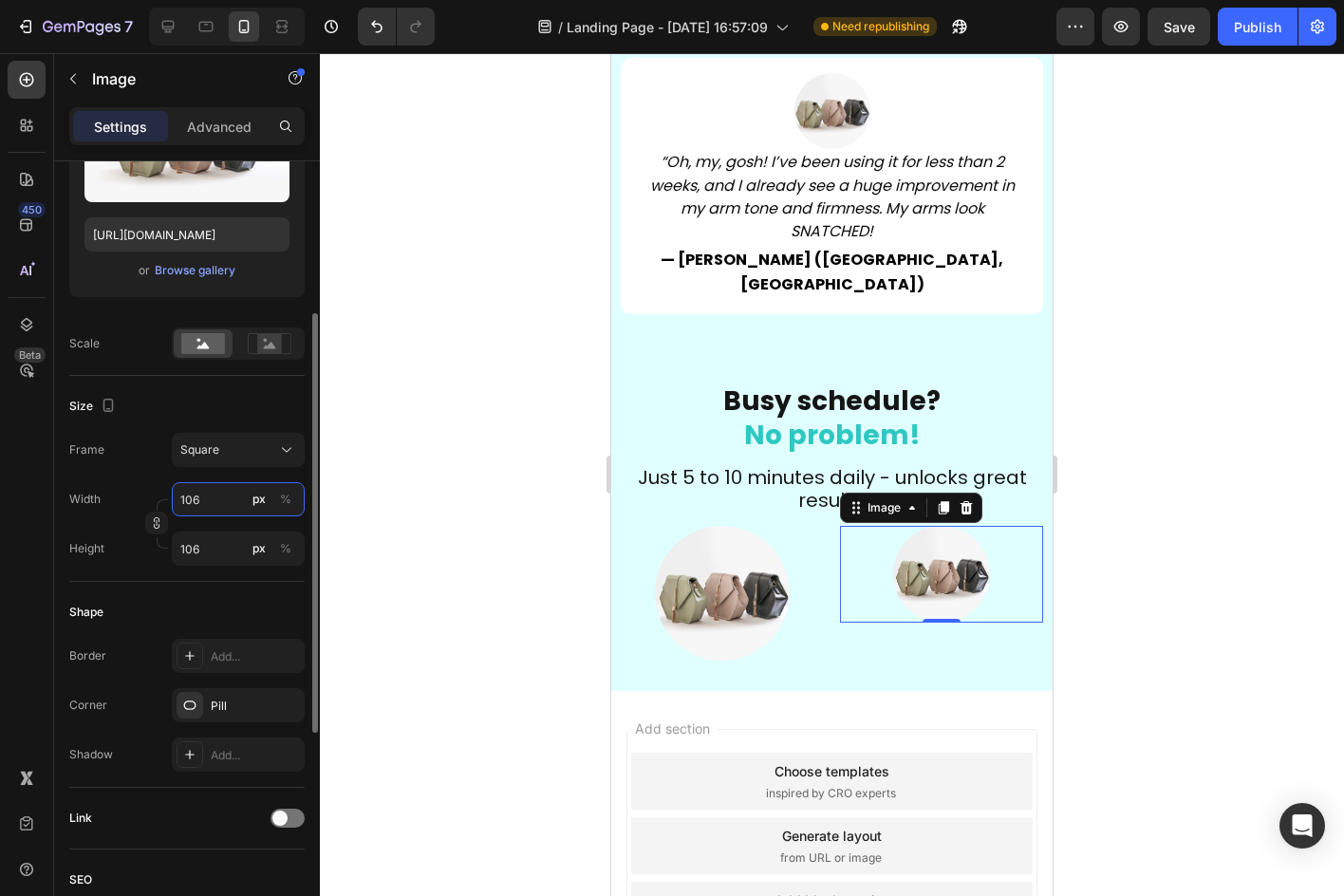
type input "107"
type input "108"
type input "109"
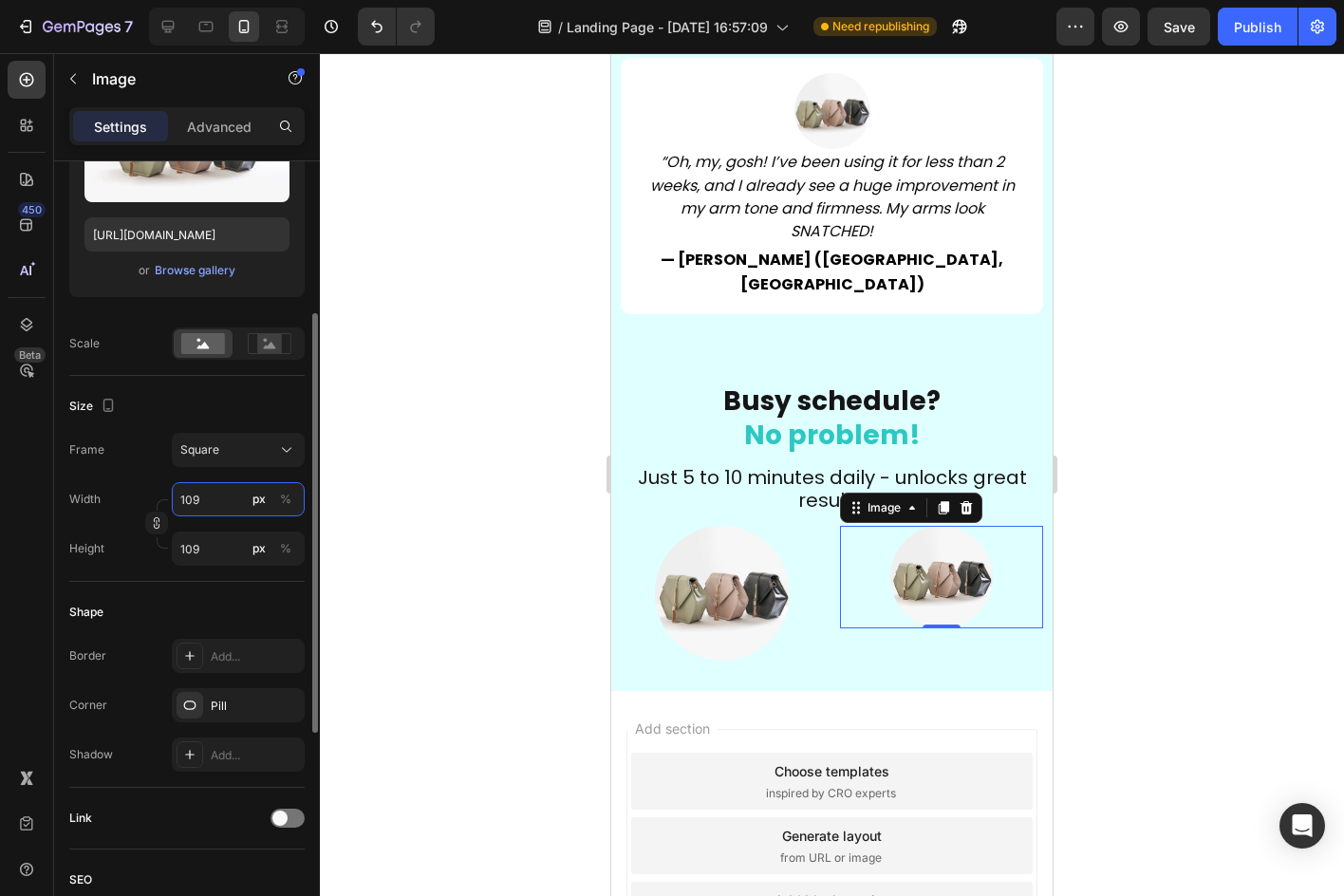
type input "110"
type input "111"
type input "112"
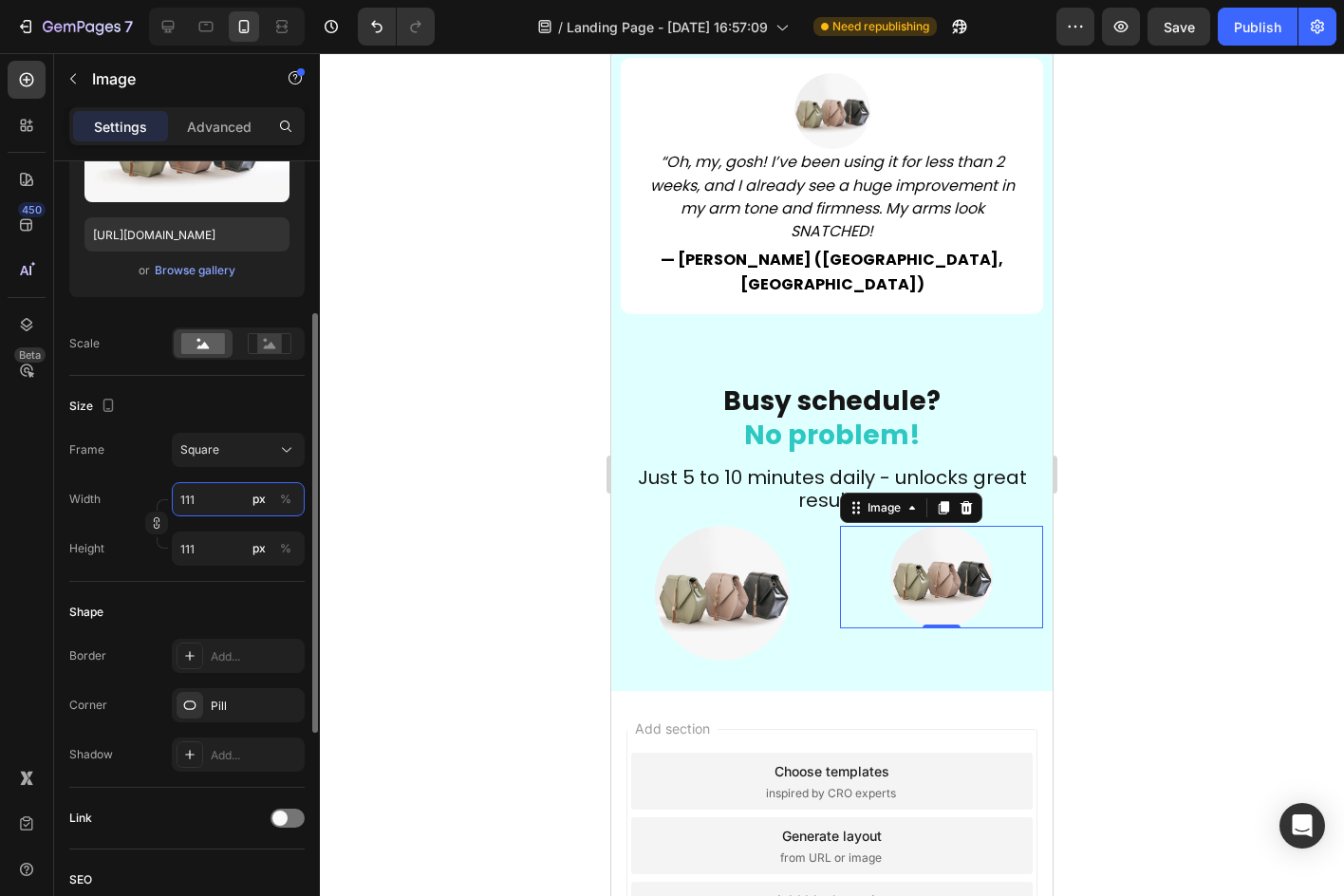
type input "112"
type input "113"
type input "114"
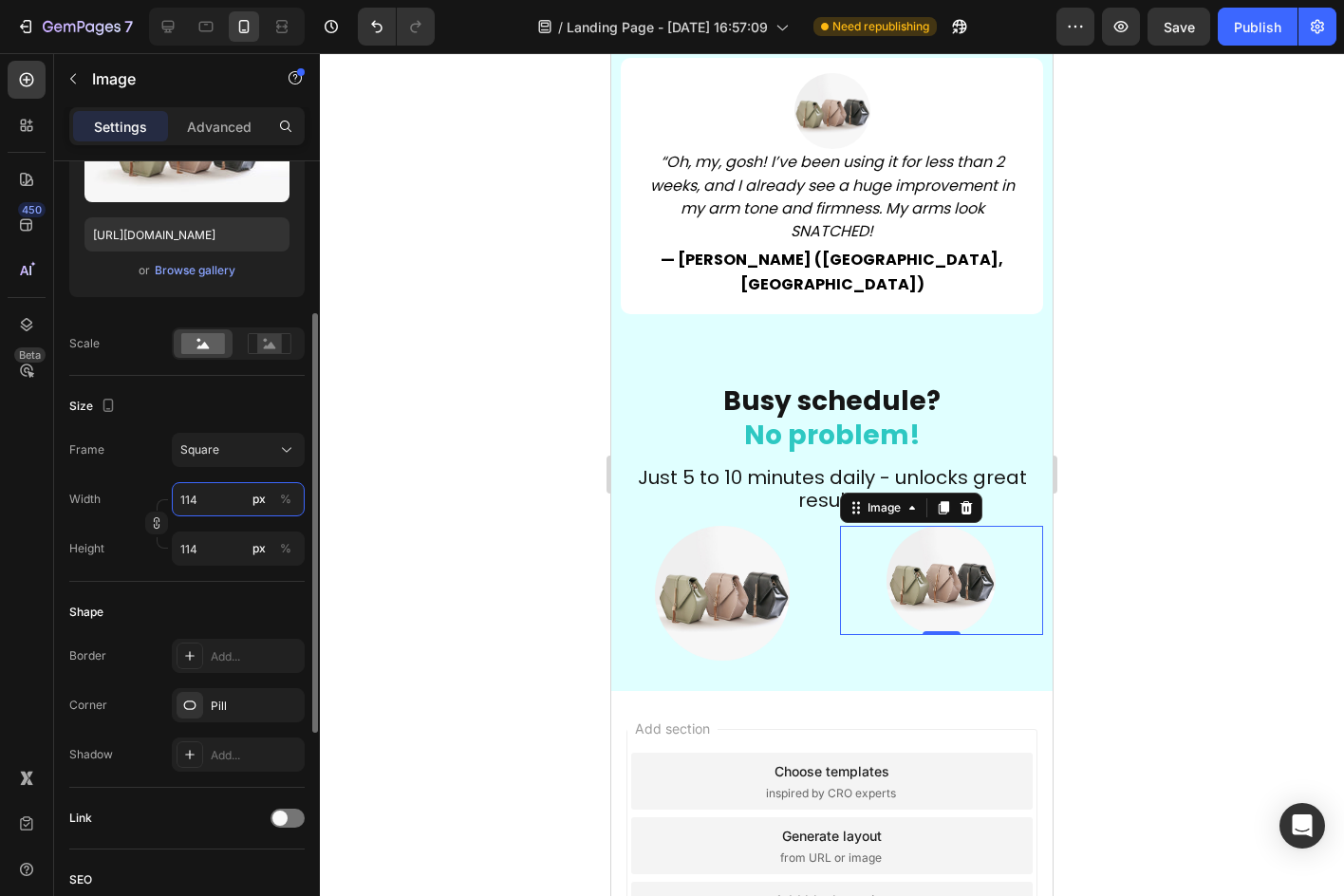
type input "115"
type input "116"
type input "117"
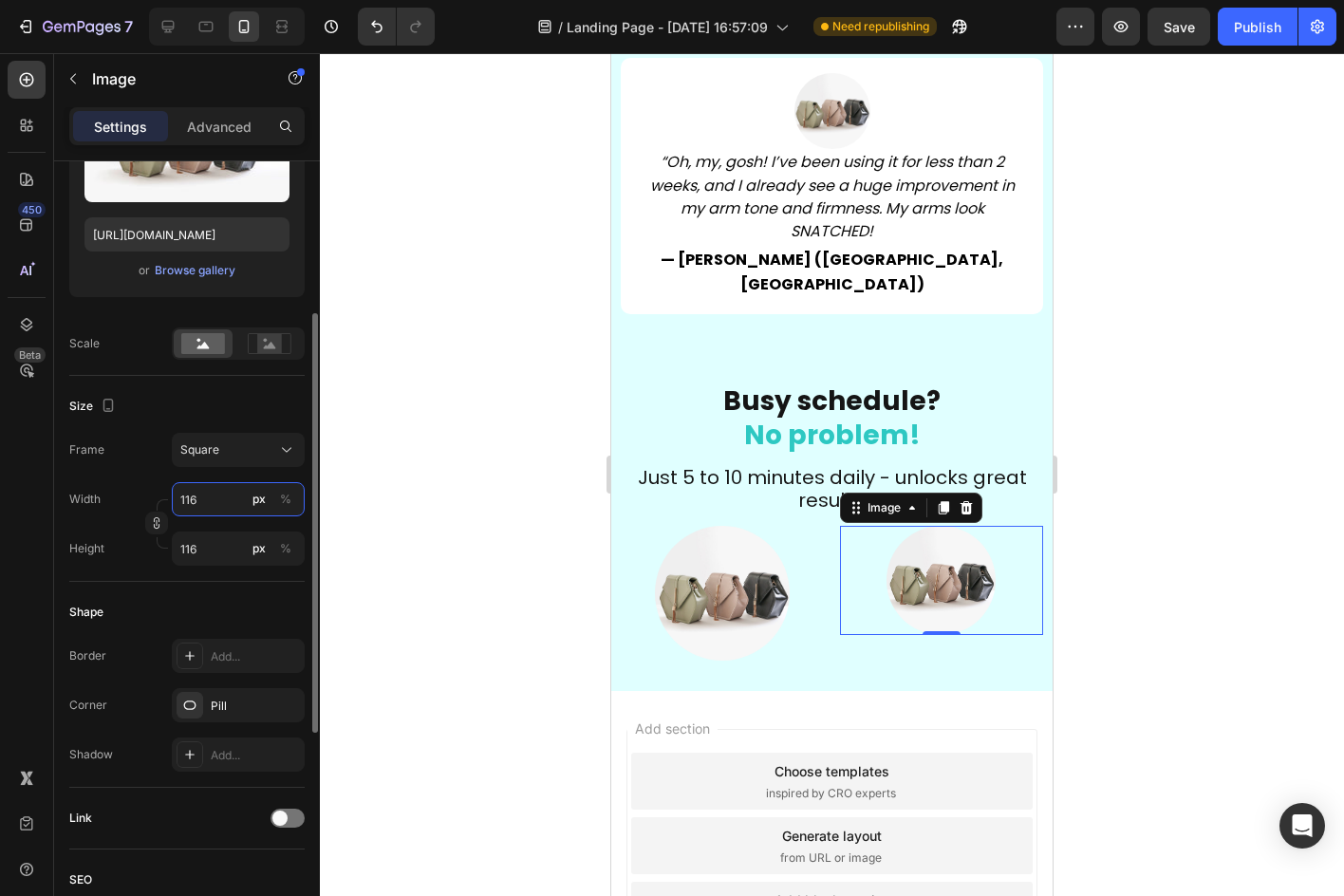
type input "117"
type input "118"
type input "119"
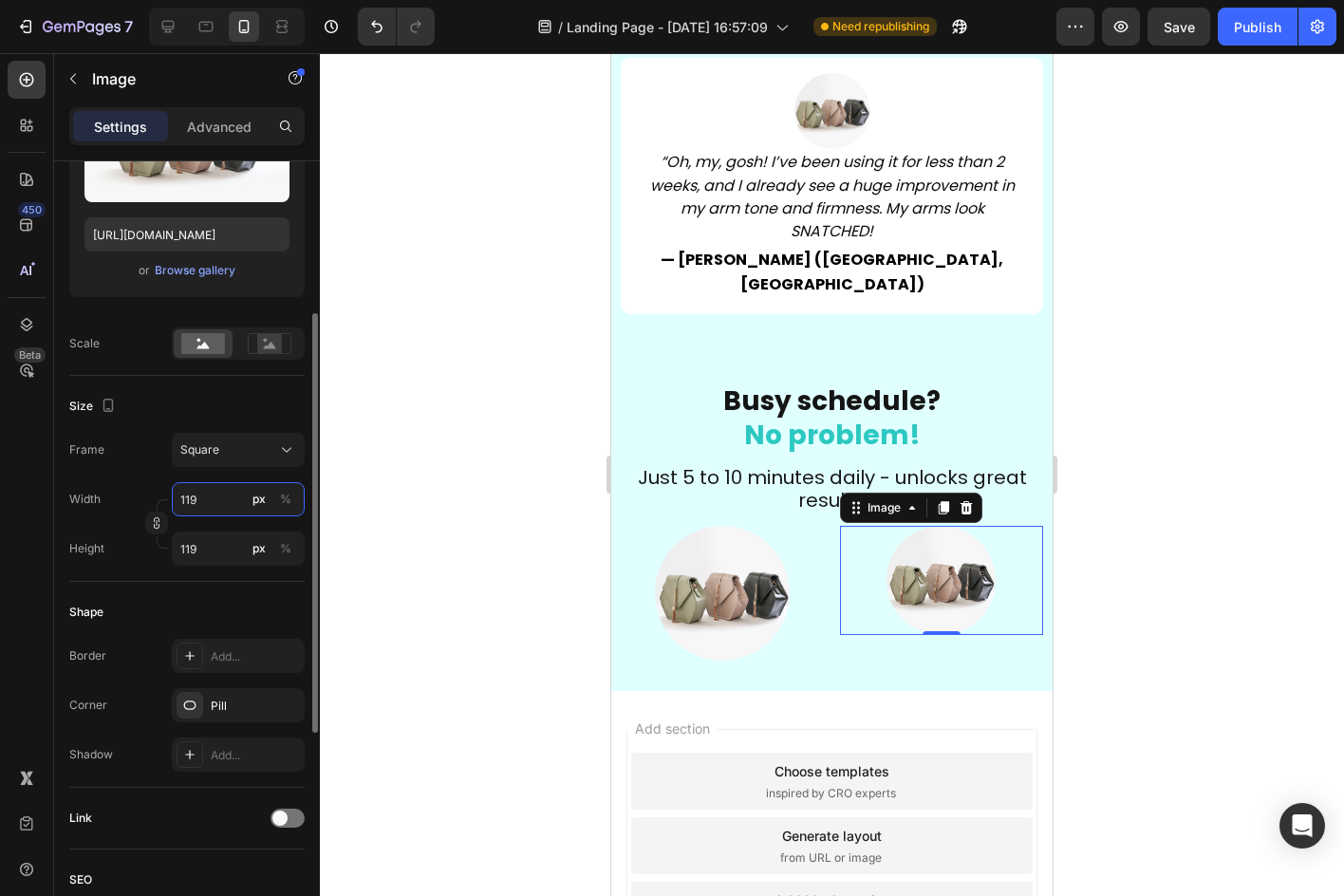
type input "120"
type input "121"
type input "122"
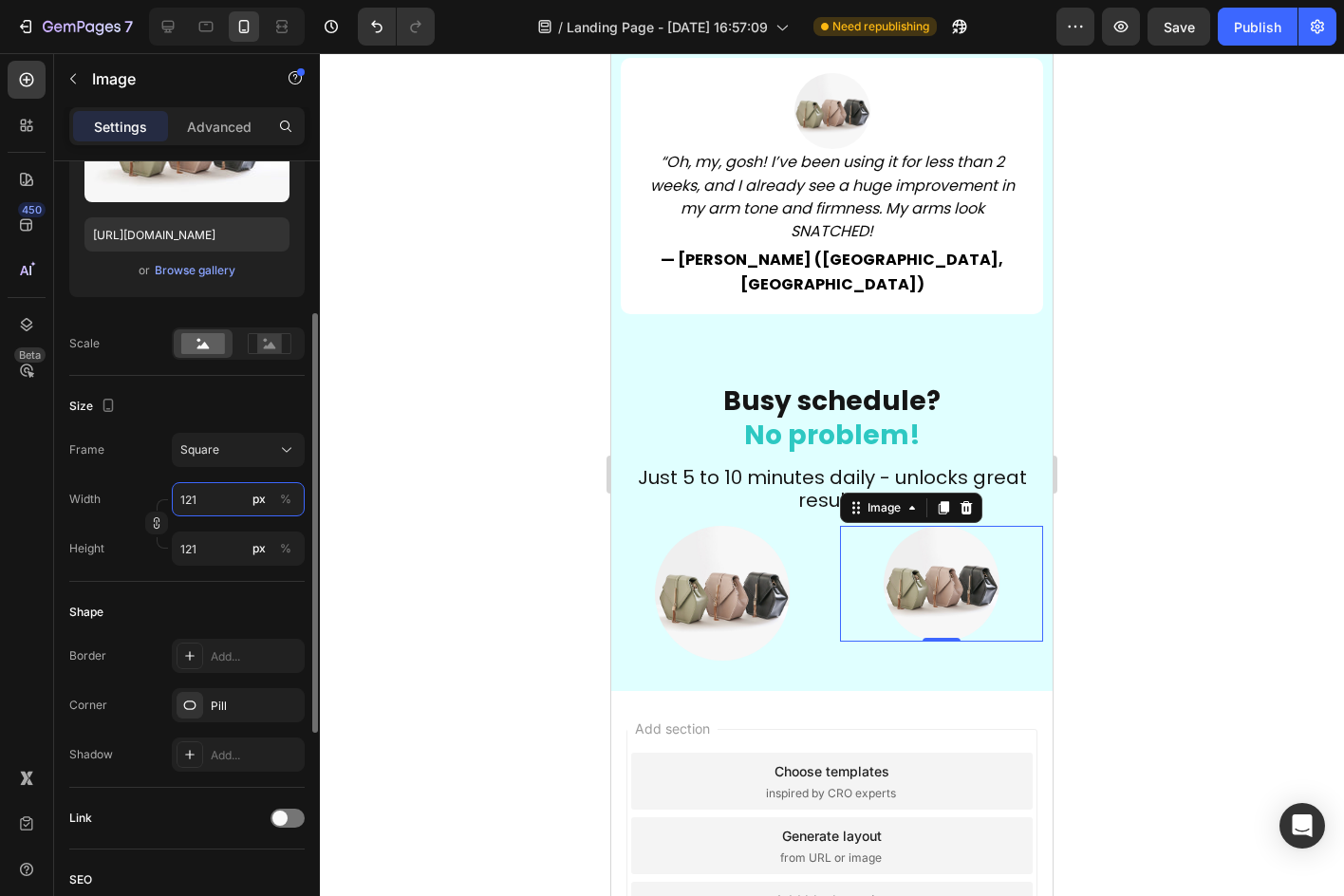
type input "122"
type input "123"
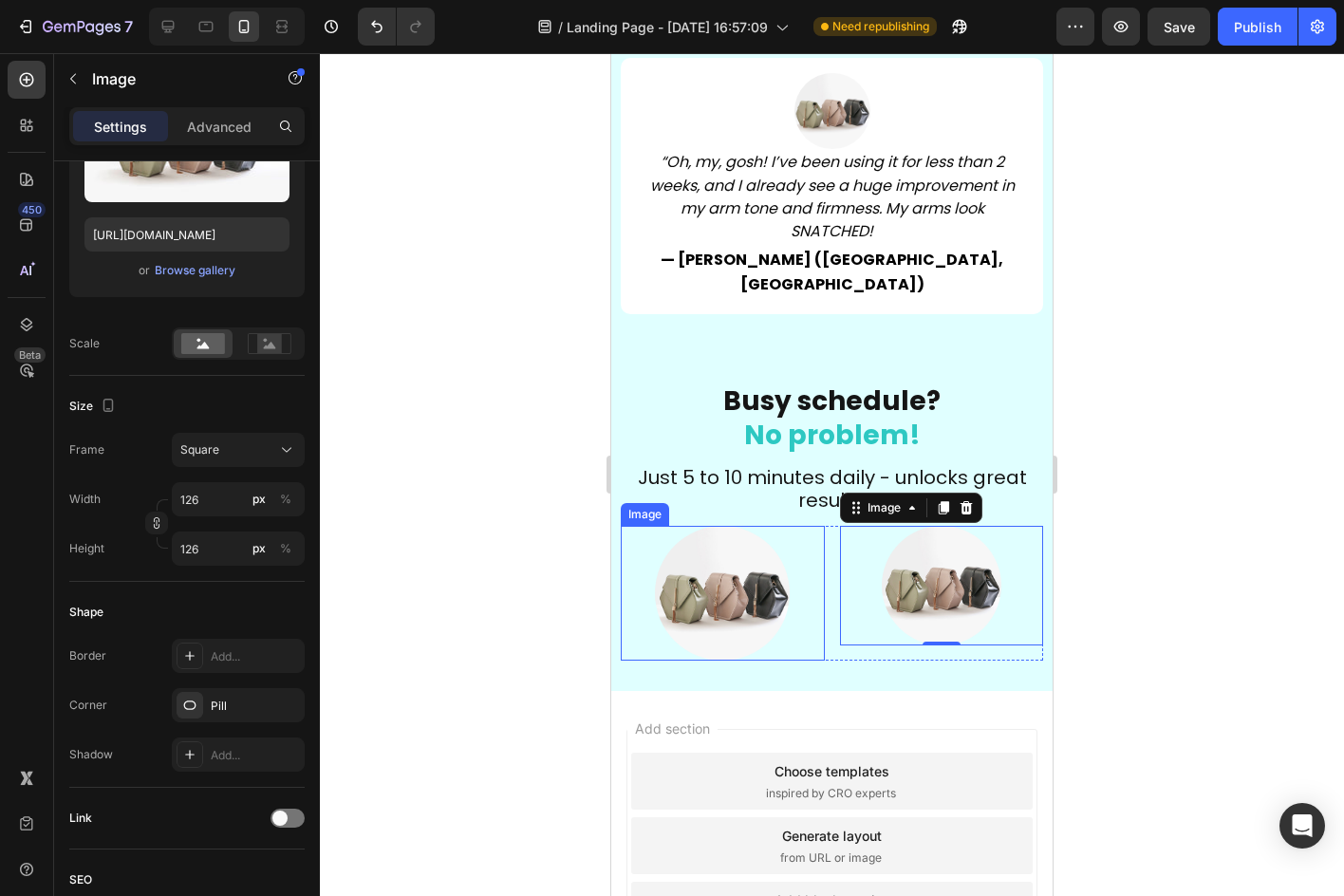
click at [667, 526] on img at bounding box center [722, 593] width 135 height 135
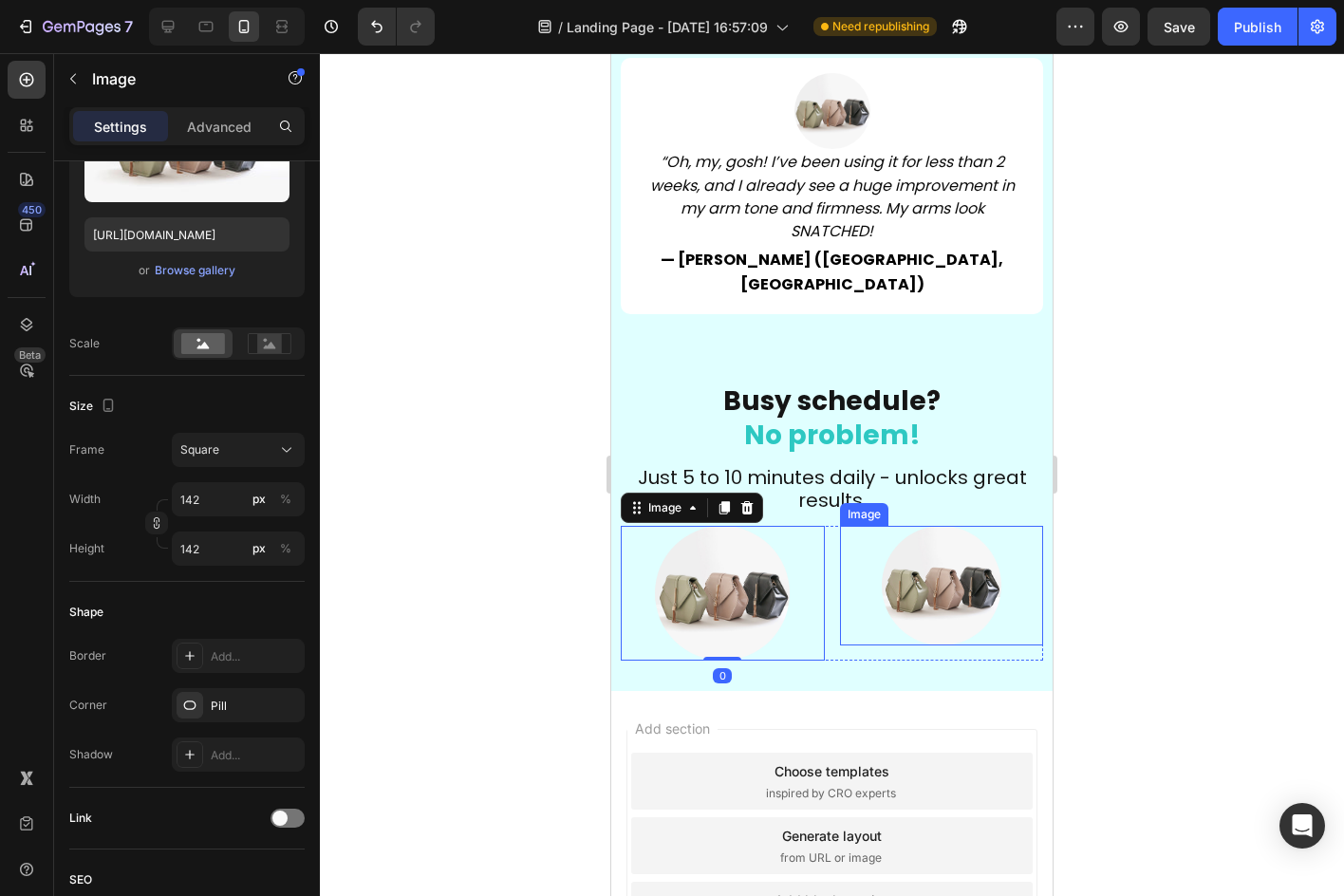
click at [907, 526] on img at bounding box center [941, 586] width 120 height 120
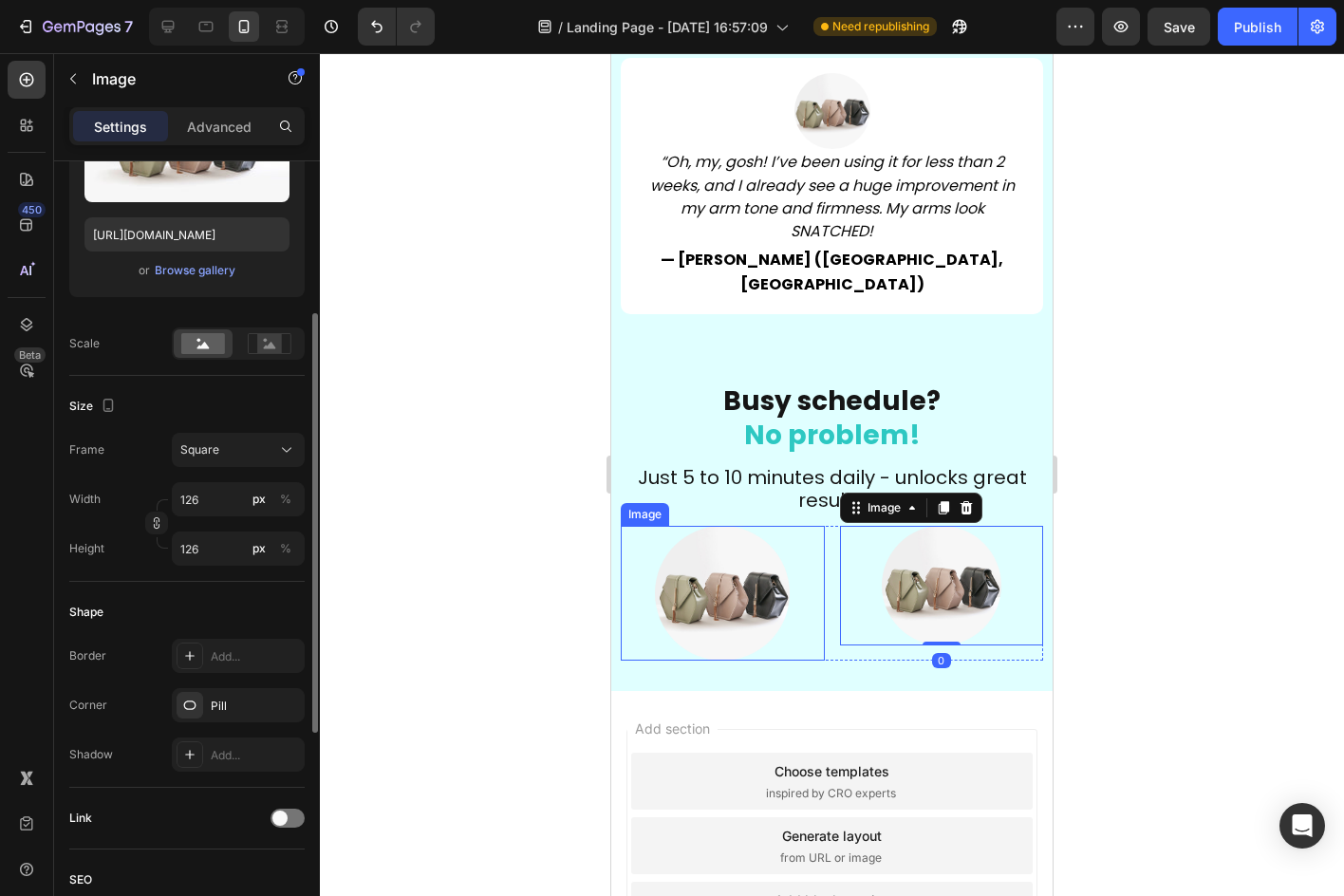
click at [123, 490] on div "Width 126 px %" at bounding box center [186, 499] width 235 height 34
click at [183, 493] on input "126" at bounding box center [238, 499] width 133 height 34
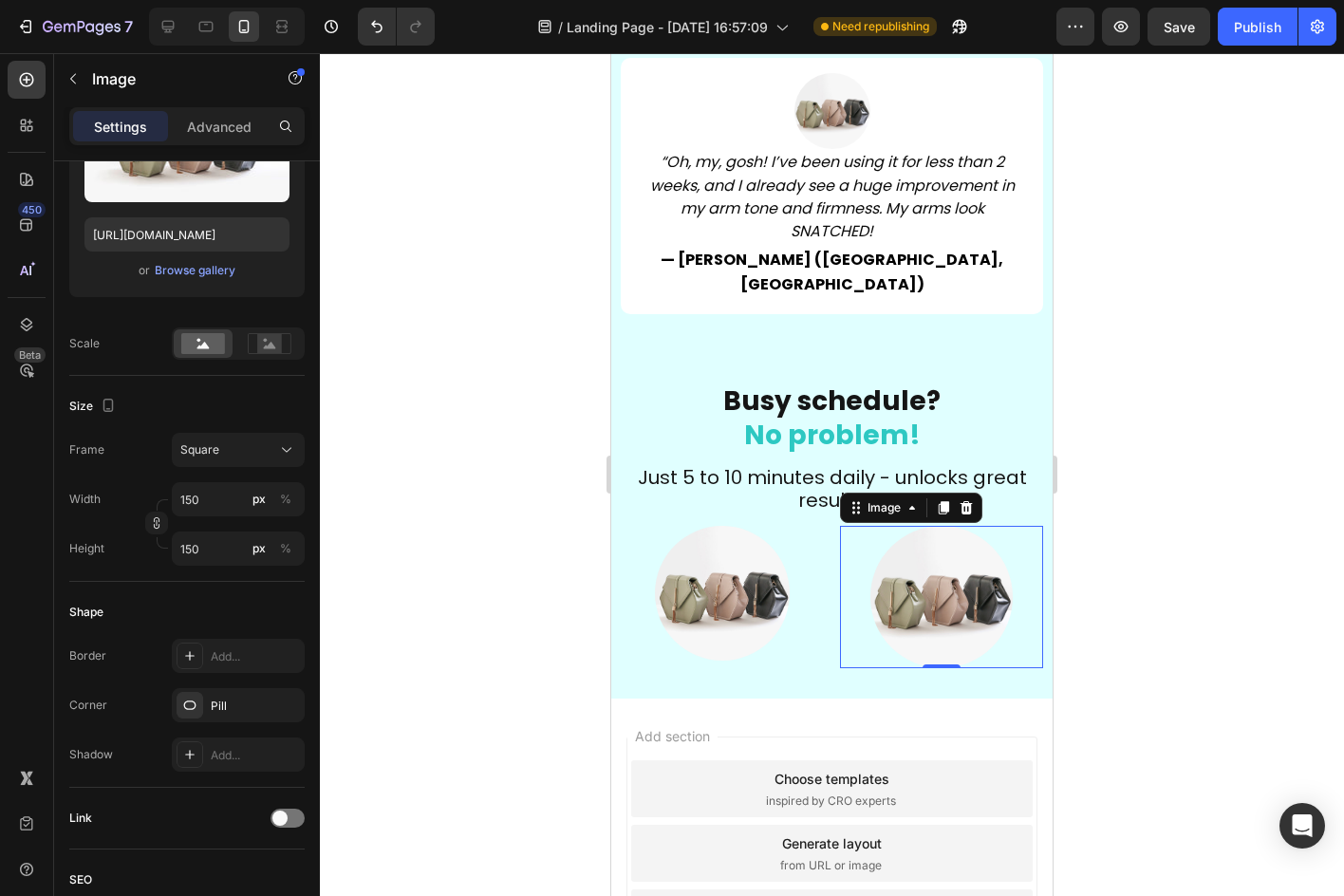
click at [1244, 490] on div at bounding box center [832, 473] width 1024 height 842
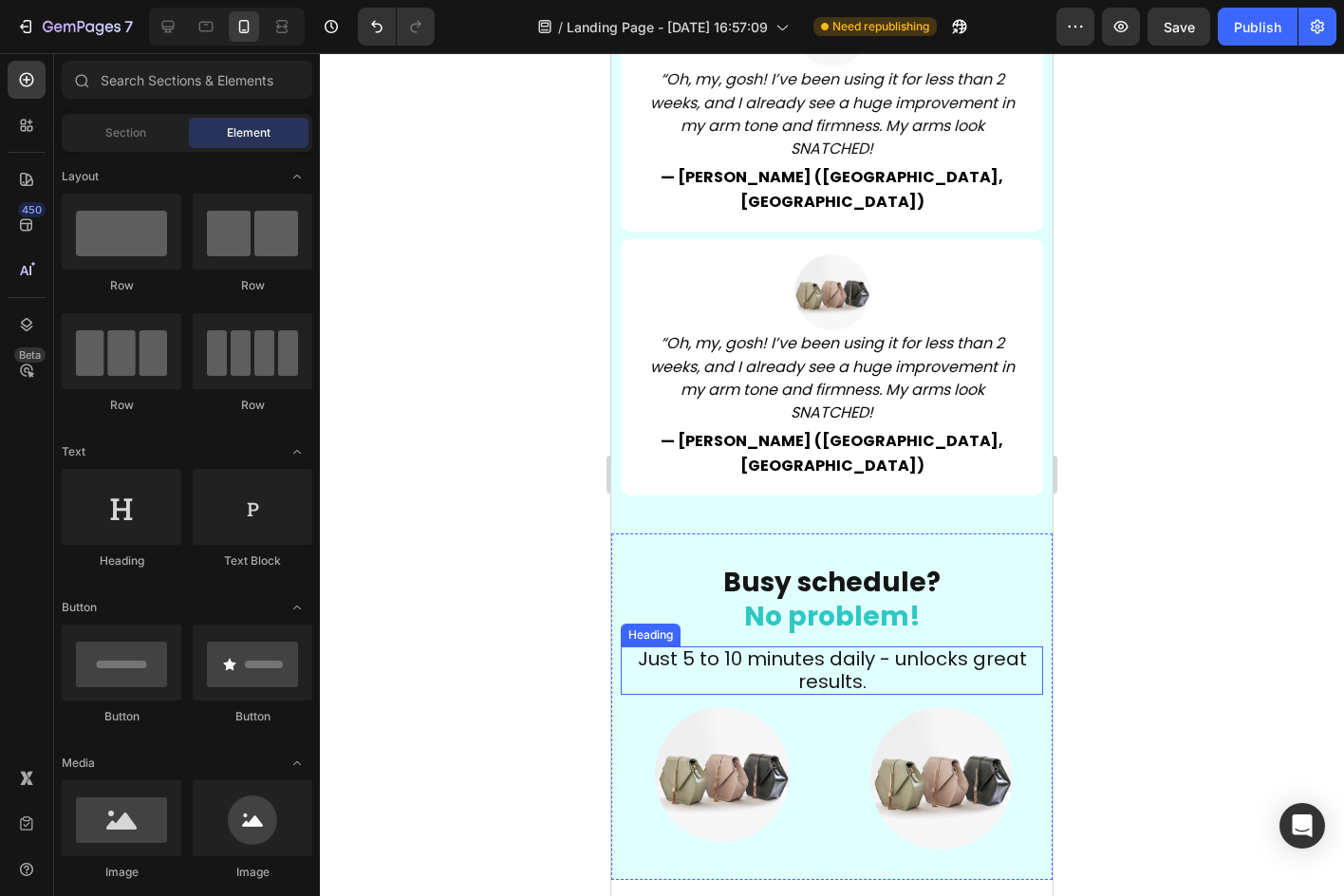
scroll to position [6593, 0]
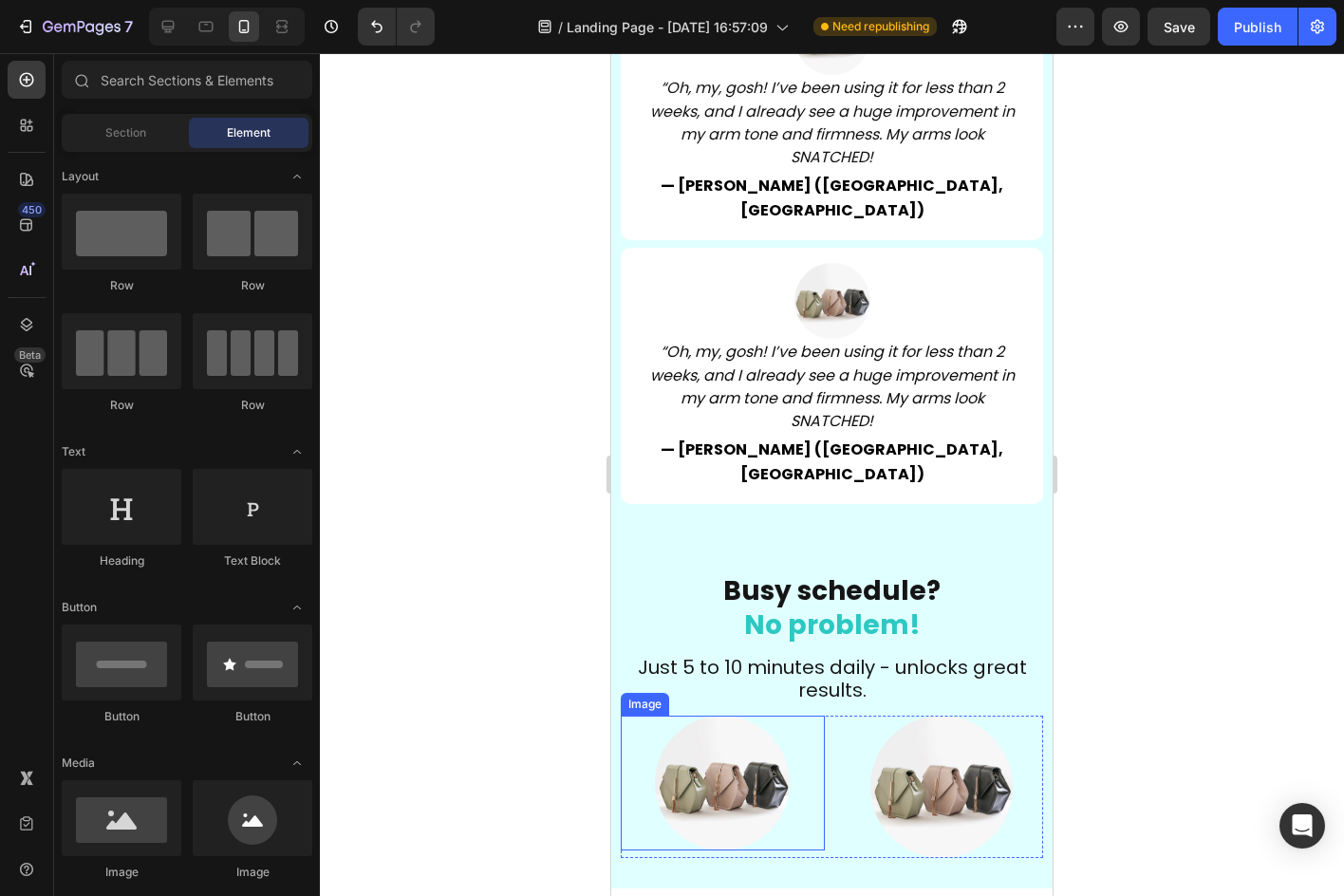
click at [702, 727] on img at bounding box center [722, 783] width 135 height 135
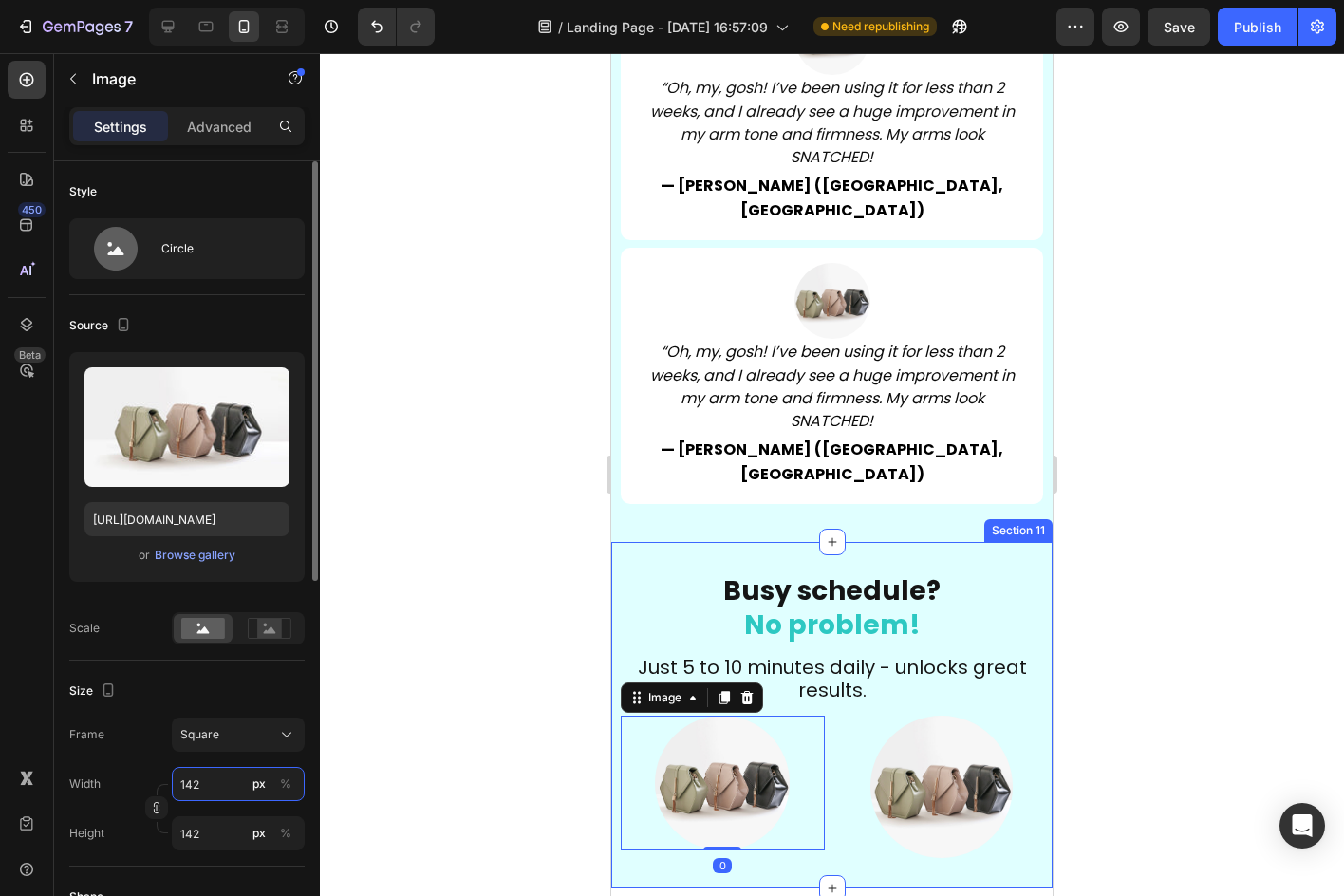
click at [200, 775] on input "142" at bounding box center [238, 784] width 133 height 34
click at [291, 683] on div "Size" at bounding box center [186, 690] width 235 height 30
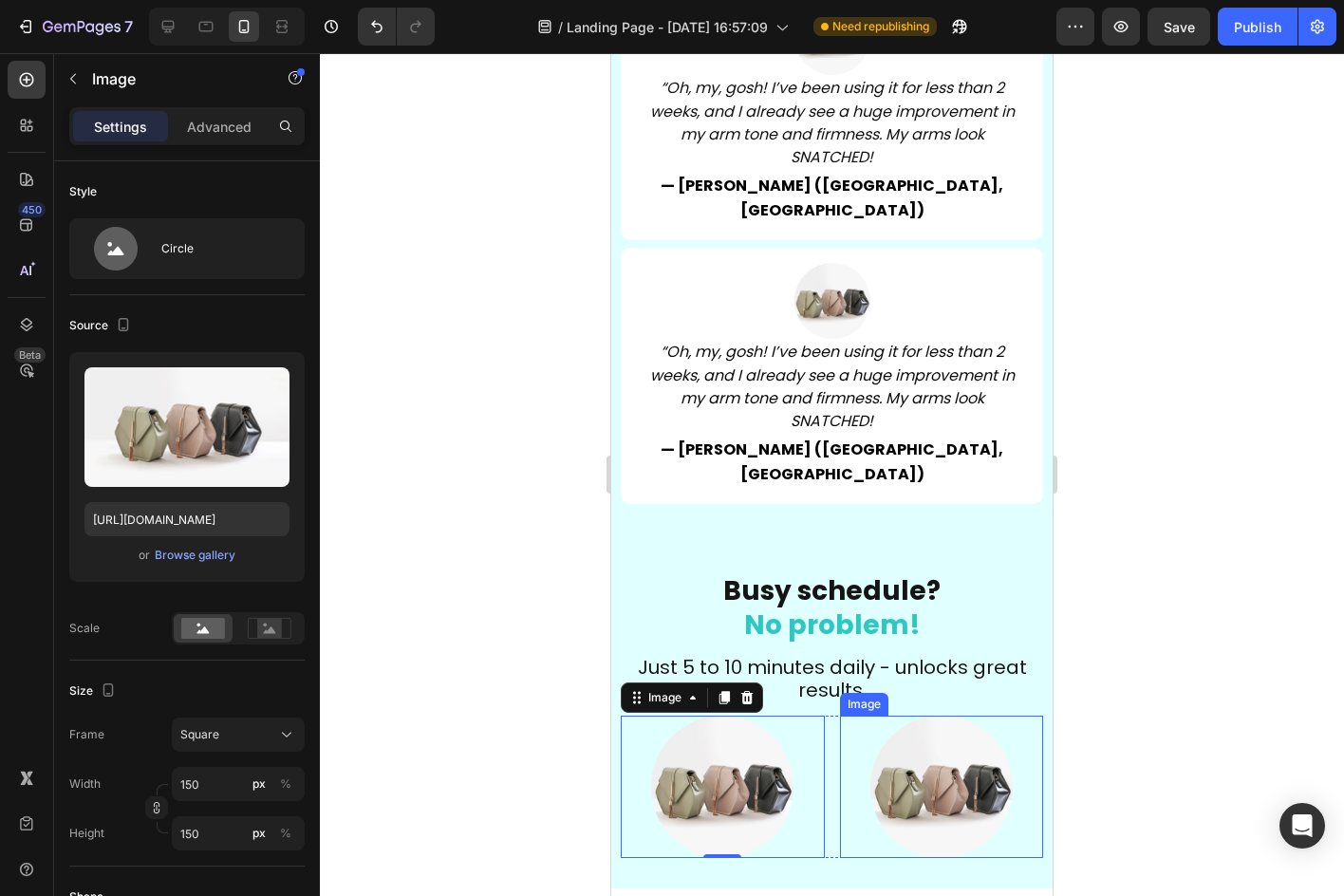
click at [954, 748] on img at bounding box center [942, 787] width 143 height 143
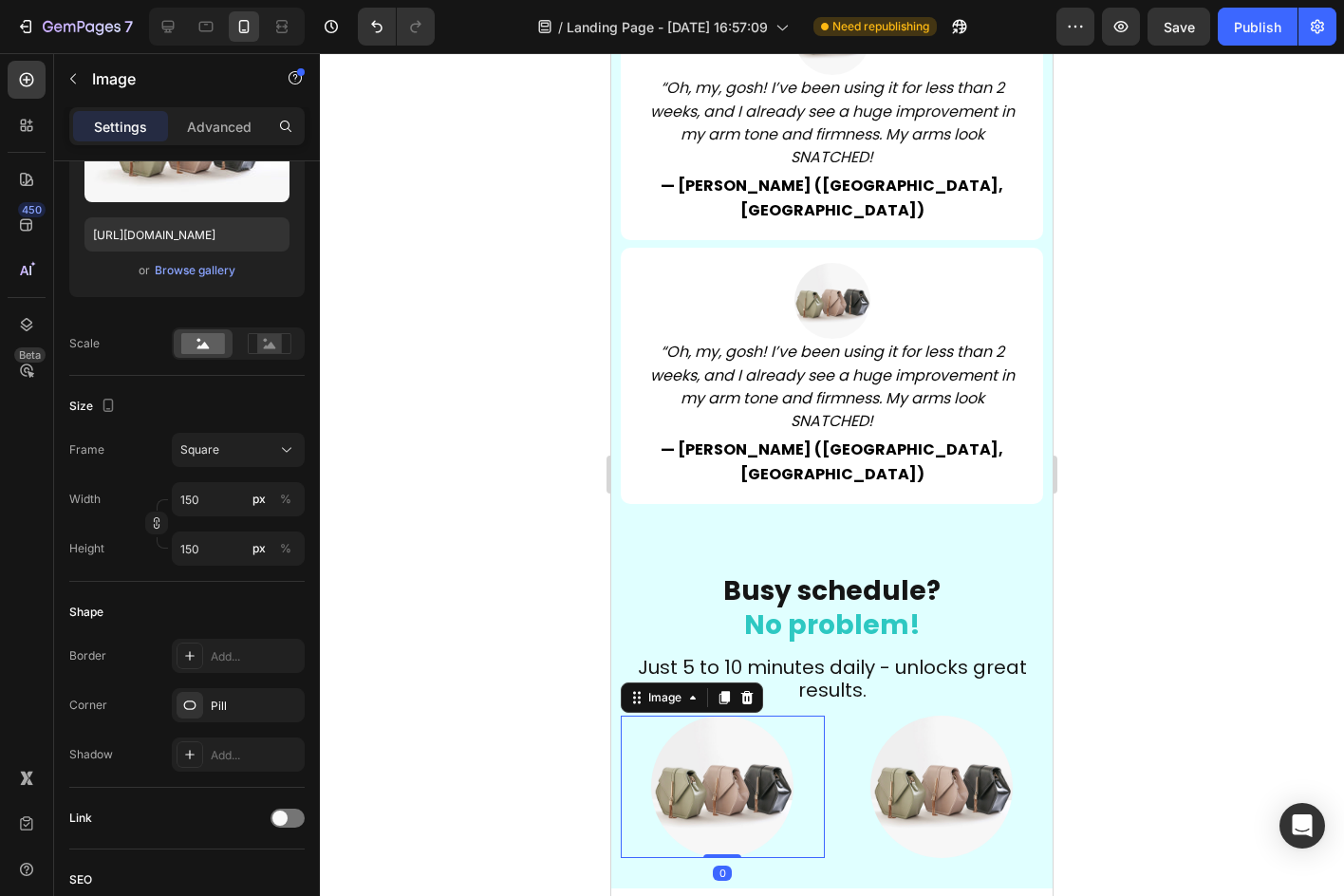
click at [703, 715] on img at bounding box center [722, 787] width 143 height 143
click at [505, 636] on div at bounding box center [832, 473] width 1024 height 842
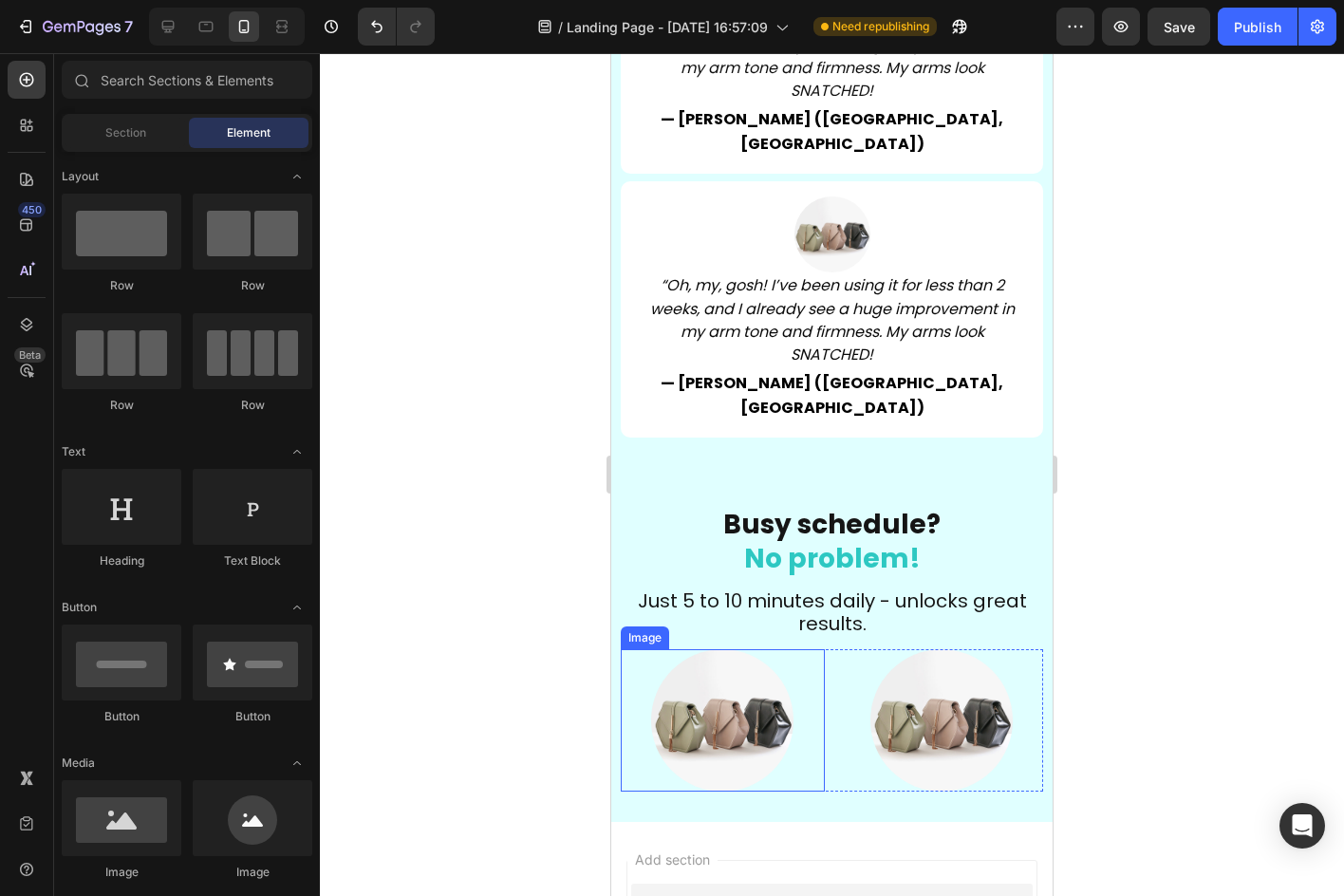
scroll to position [6868, 0]
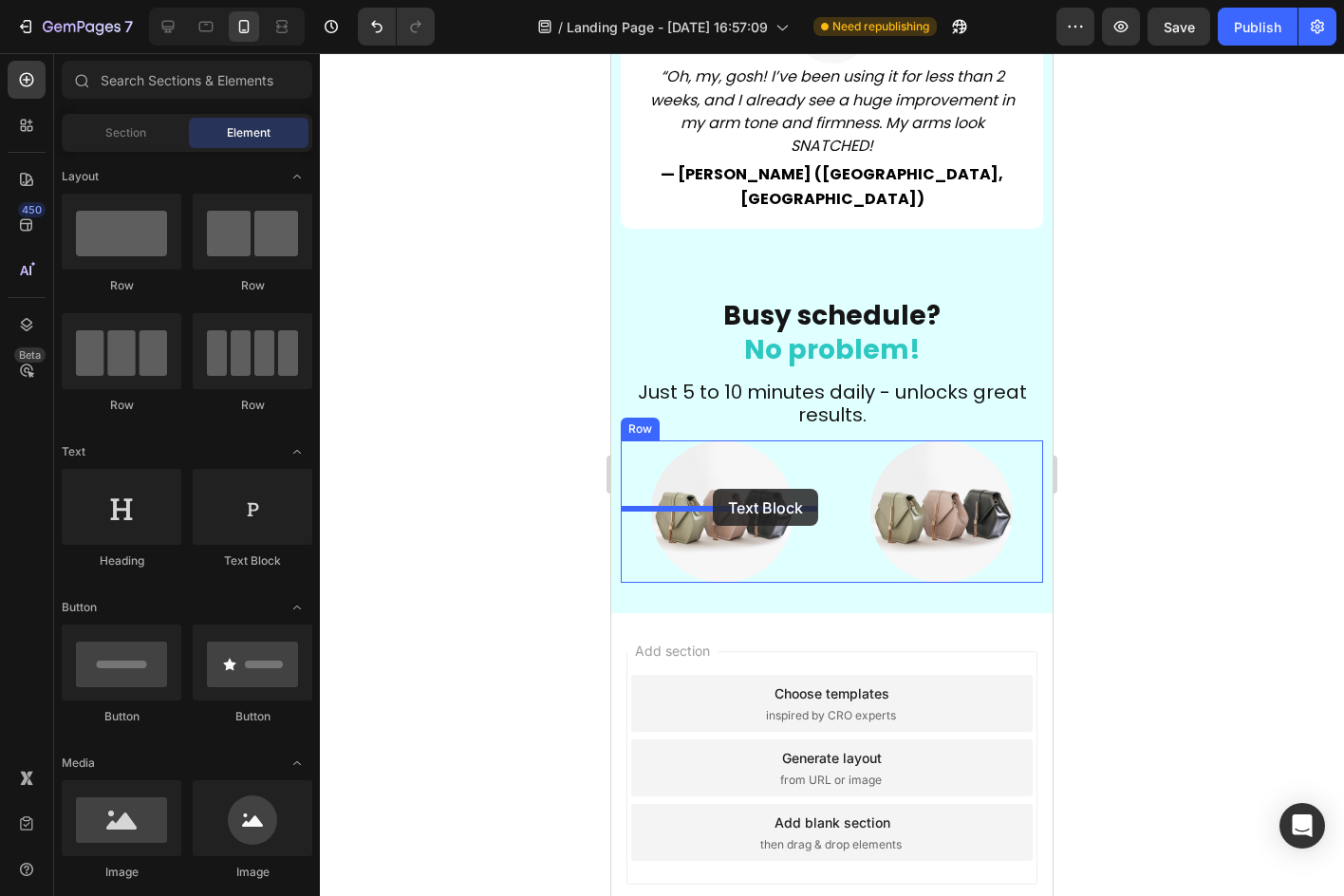
drag, startPoint x: 821, startPoint y: 579, endPoint x: 713, endPoint y: 489, distance: 140.6
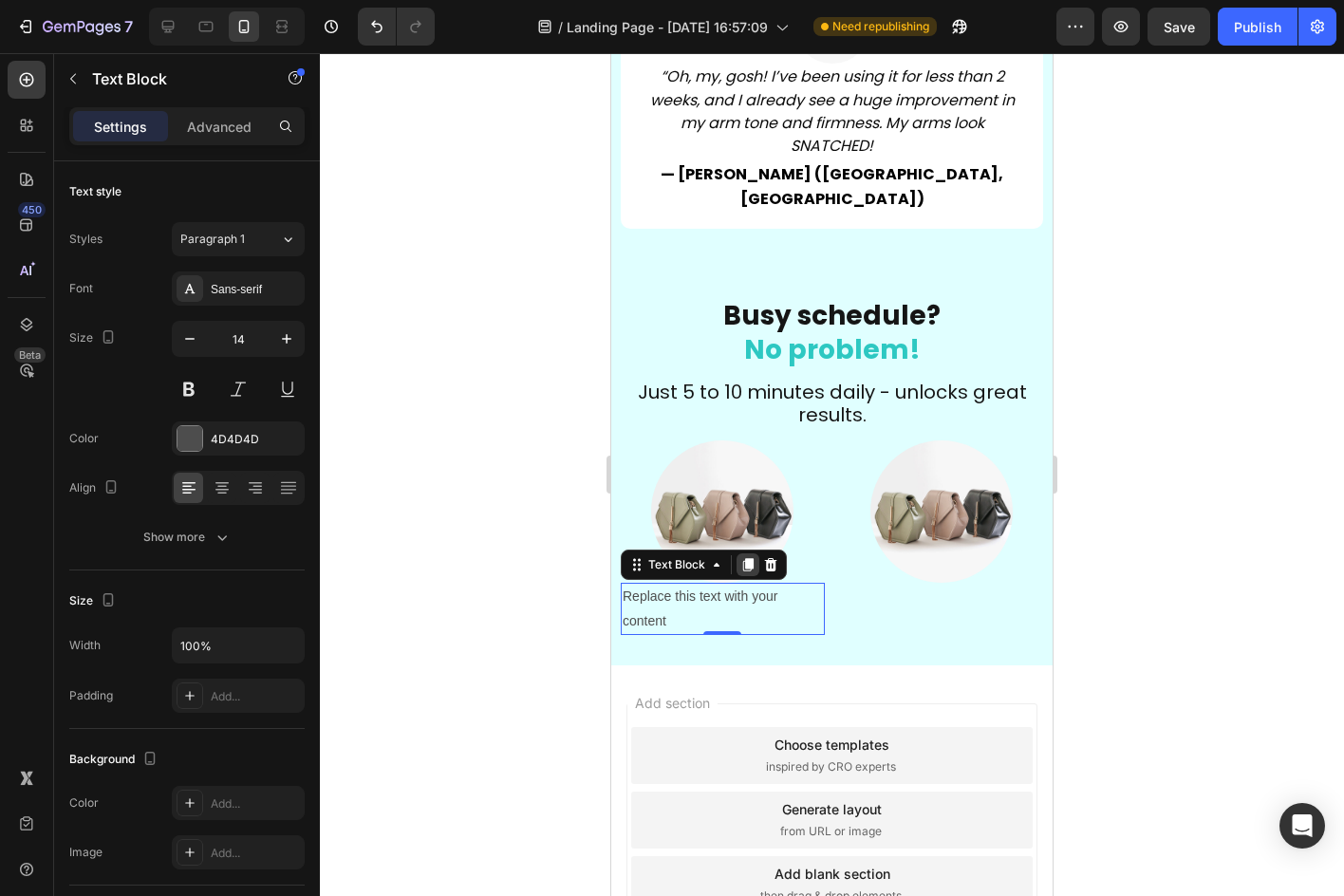
click at [745, 557] on icon at bounding box center [748, 565] width 16 height 16
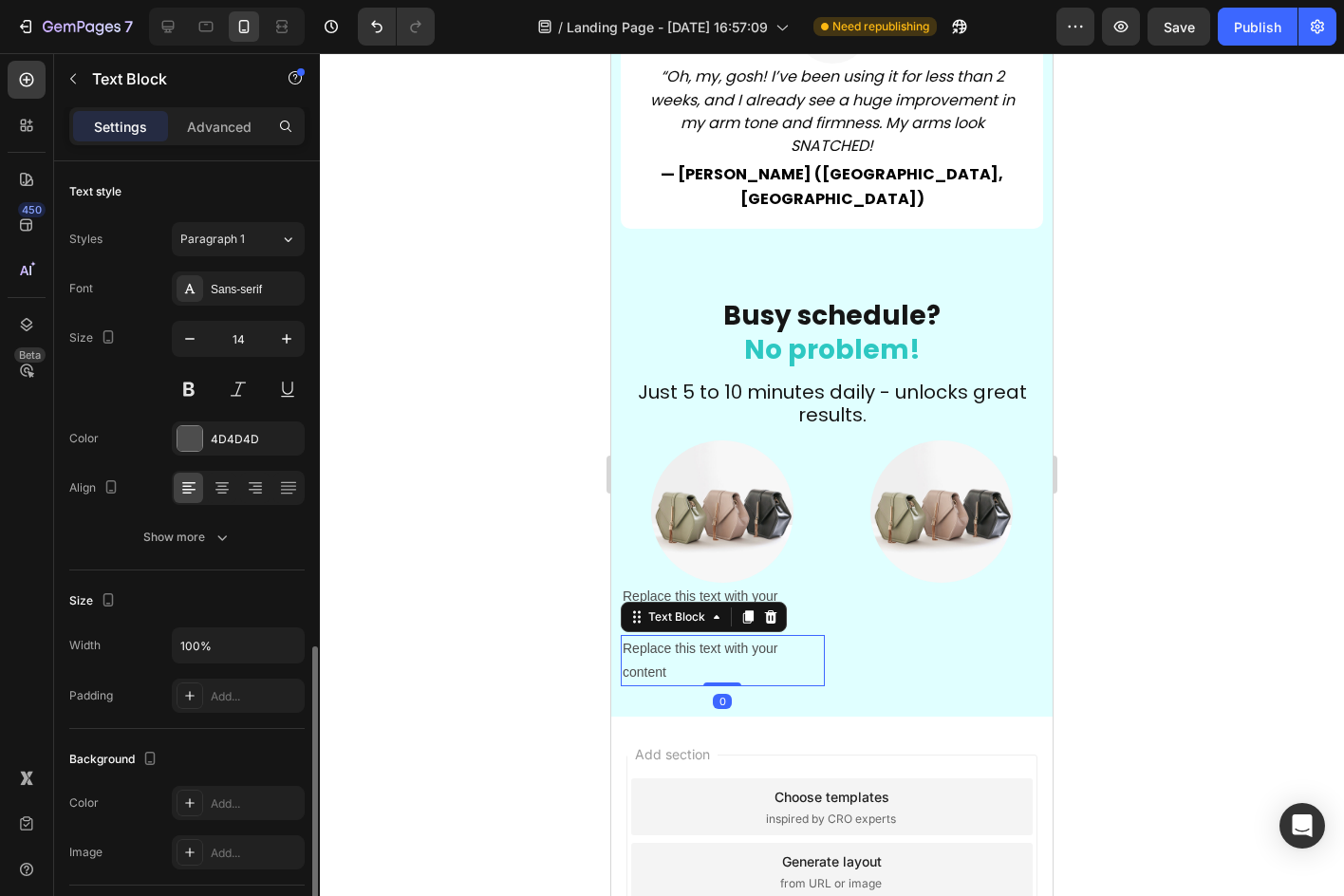
scroll to position [285, 0]
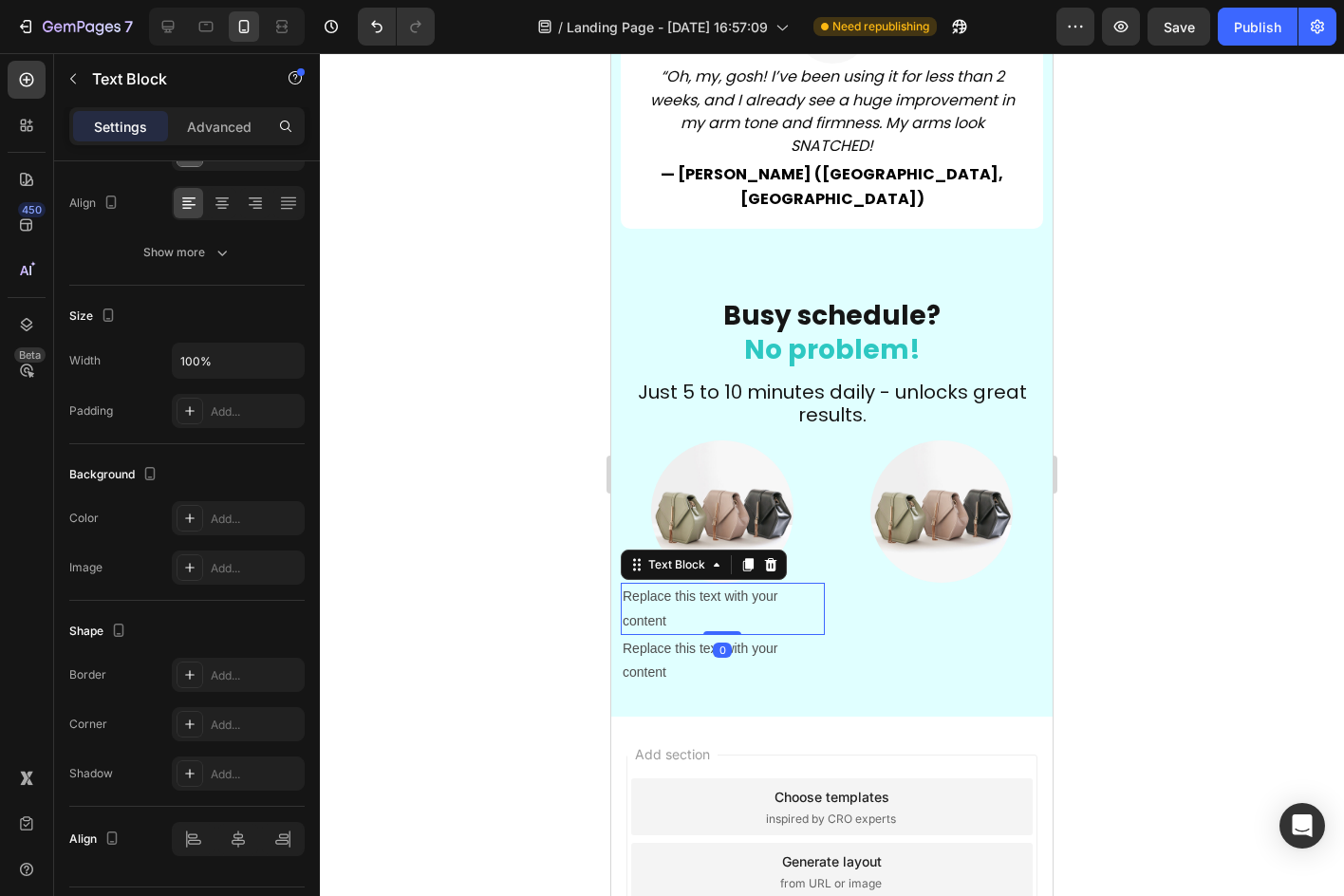
click at [750, 583] on div "Replace this text with your content" at bounding box center [722, 608] width 204 height 52
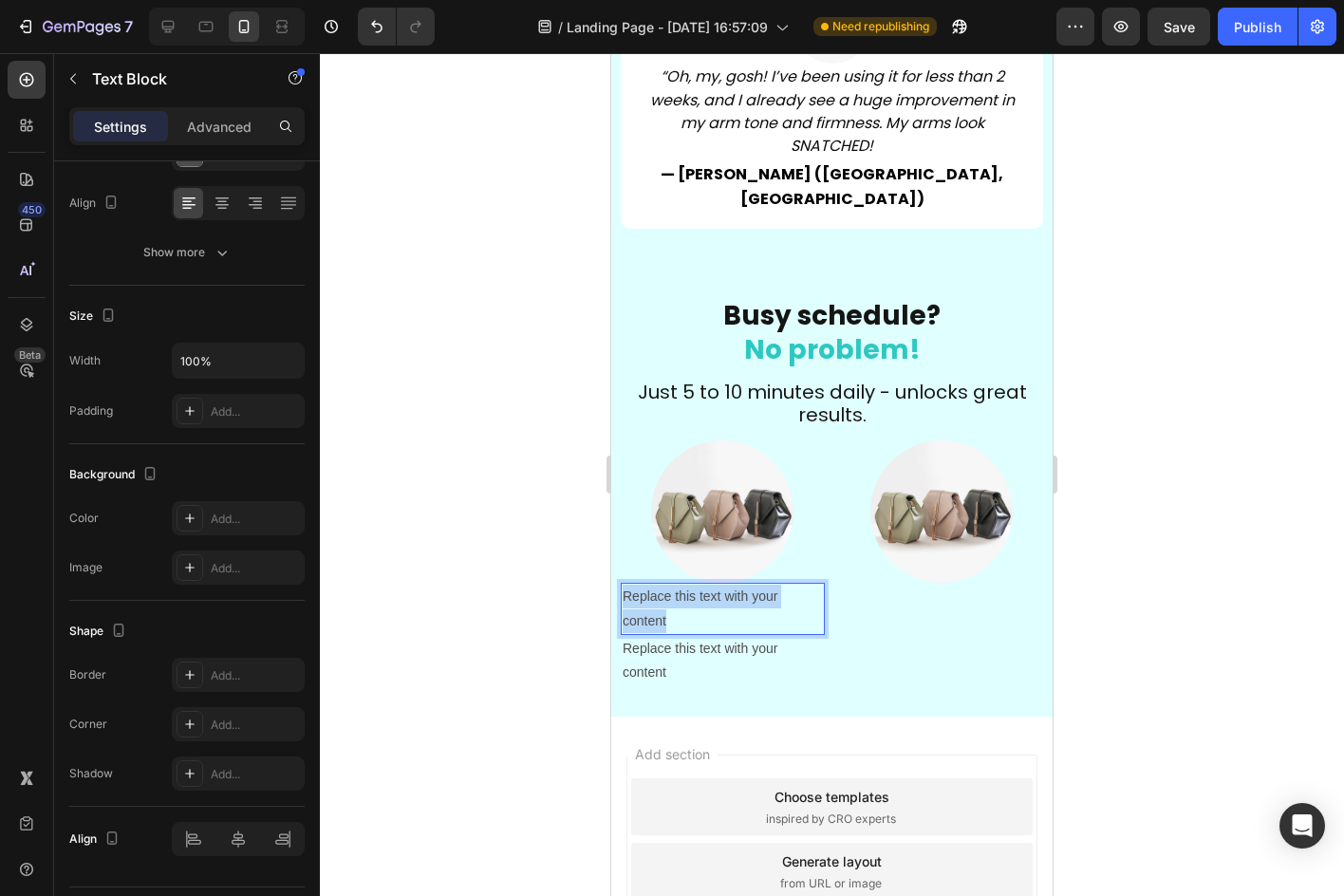
click at [750, 585] on p "Replace this text with your content" at bounding box center [722, 608] width 200 height 48
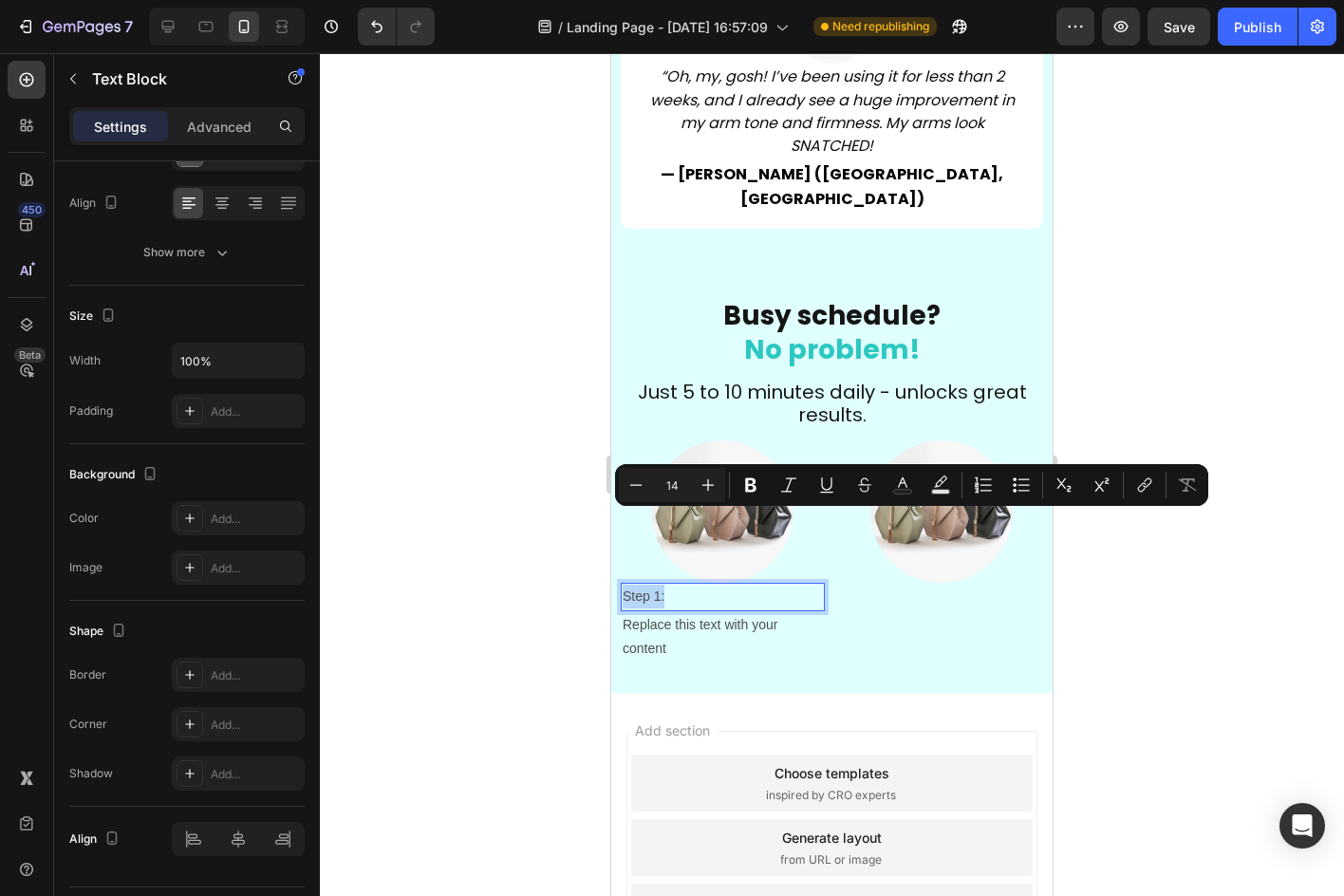
click at [694, 585] on p "Step 1:" at bounding box center [722, 596] width 200 height 23
click at [706, 472] on button "Plus" at bounding box center [708, 484] width 34 height 34
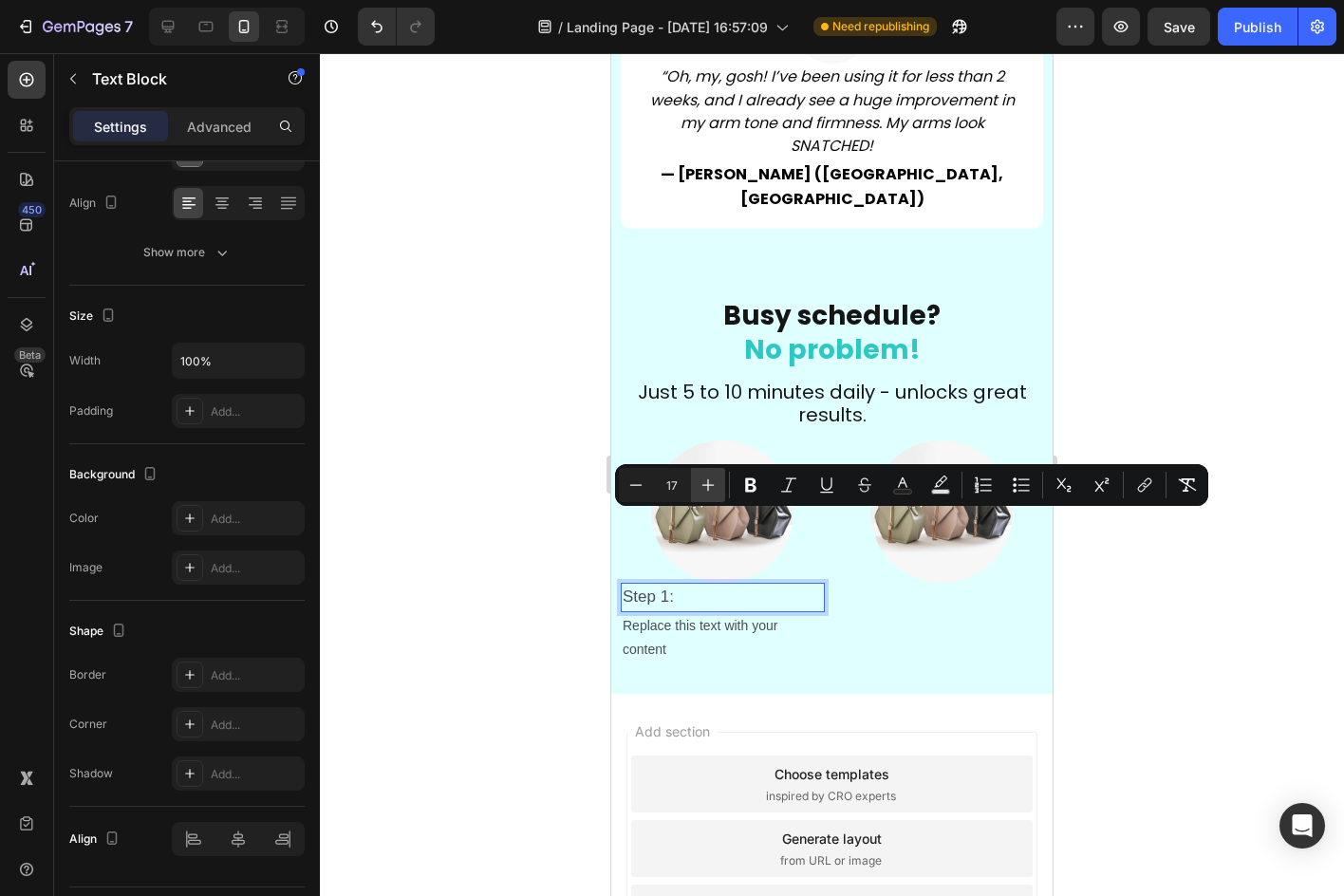
click at [706, 472] on button "Plus" at bounding box center [708, 484] width 34 height 34
click at [671, 613] on div "Replace this text with your content" at bounding box center [722, 638] width 204 height 52
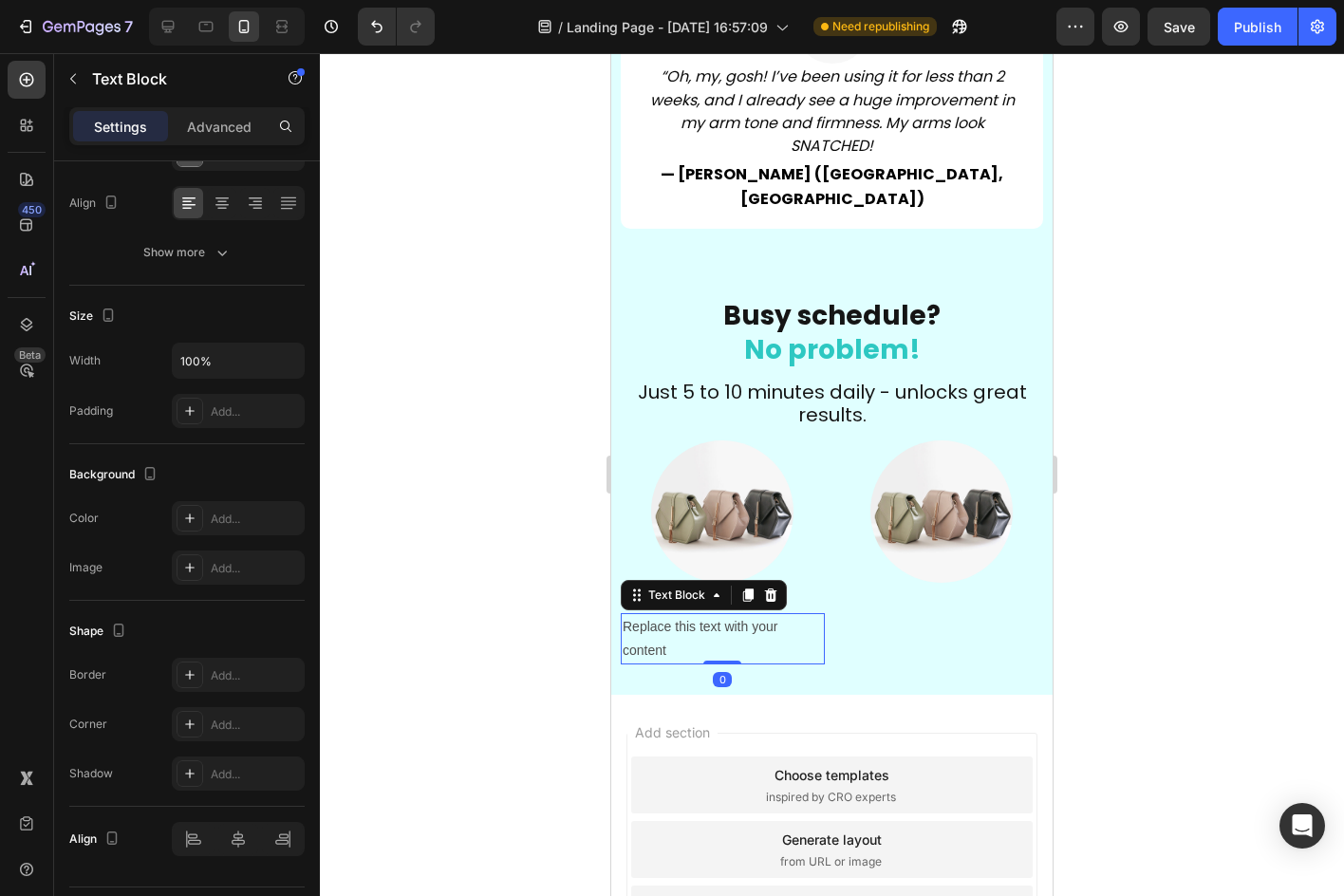
click at [671, 613] on div "Replace this text with your content" at bounding box center [722, 638] width 204 height 52
click at [671, 615] on p "Replace this text with your content" at bounding box center [722, 638] width 200 height 48
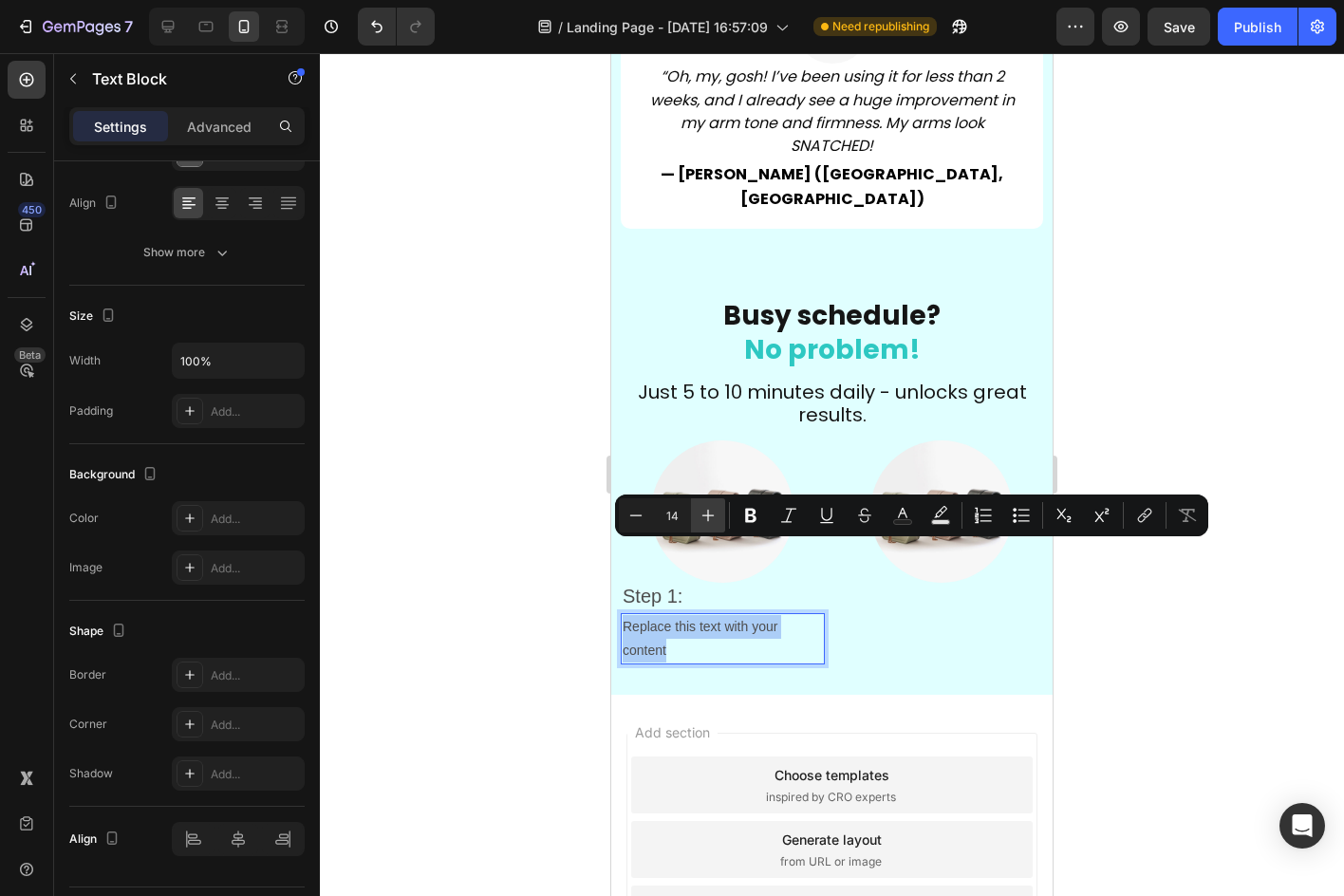
click at [713, 520] on icon "Editor contextual toolbar" at bounding box center [708, 514] width 19 height 19
click at [504, 590] on div at bounding box center [832, 473] width 1024 height 842
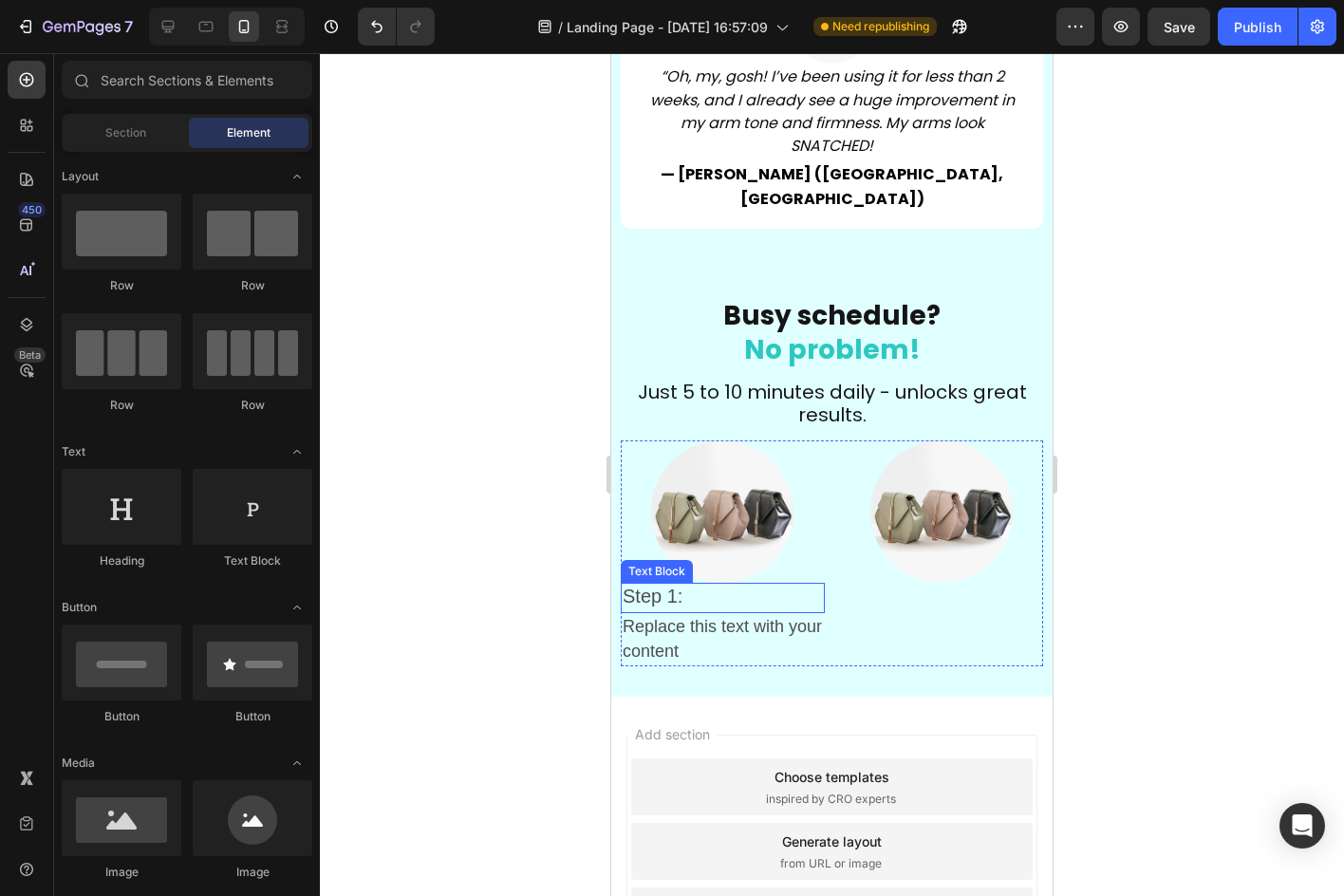
click at [777, 585] on p "Step 1:" at bounding box center [722, 597] width 200 height 25
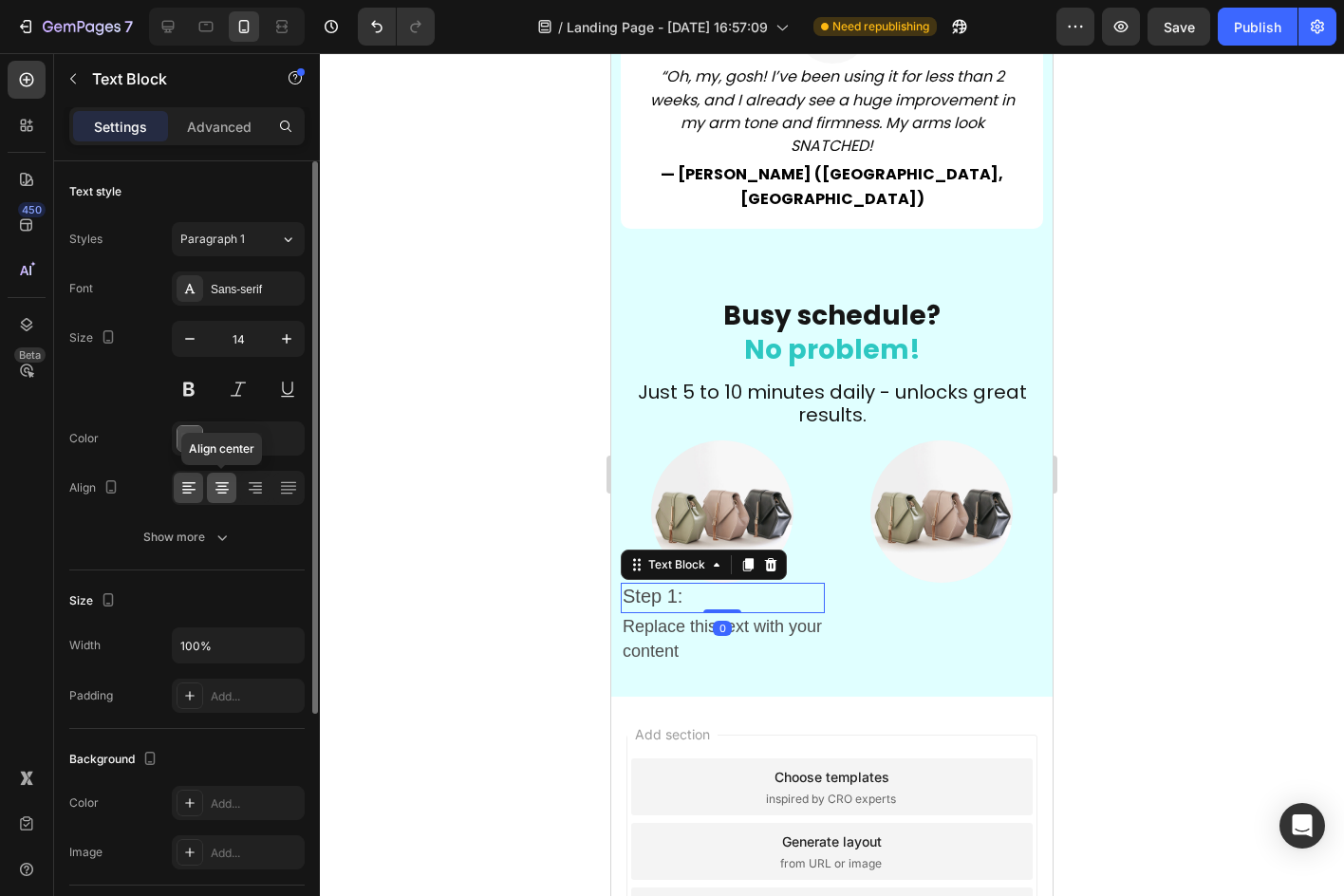
click at [231, 487] on div at bounding box center [222, 487] width 29 height 30
click at [668, 617] on span "Replace this text with your content" at bounding box center [722, 638] width 199 height 44
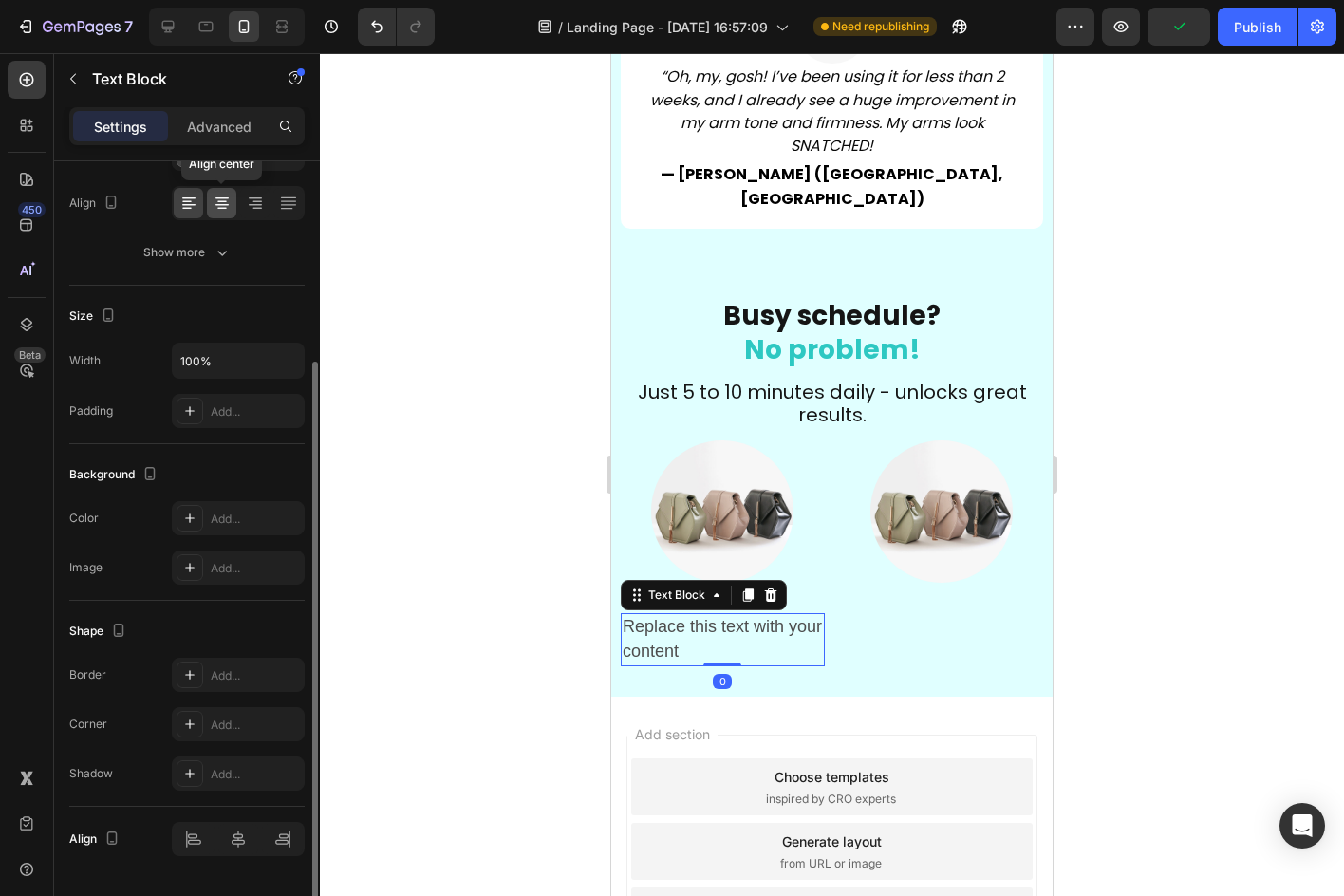
click at [229, 188] on div at bounding box center [222, 203] width 29 height 30
click at [357, 338] on div at bounding box center [832, 473] width 1024 height 842
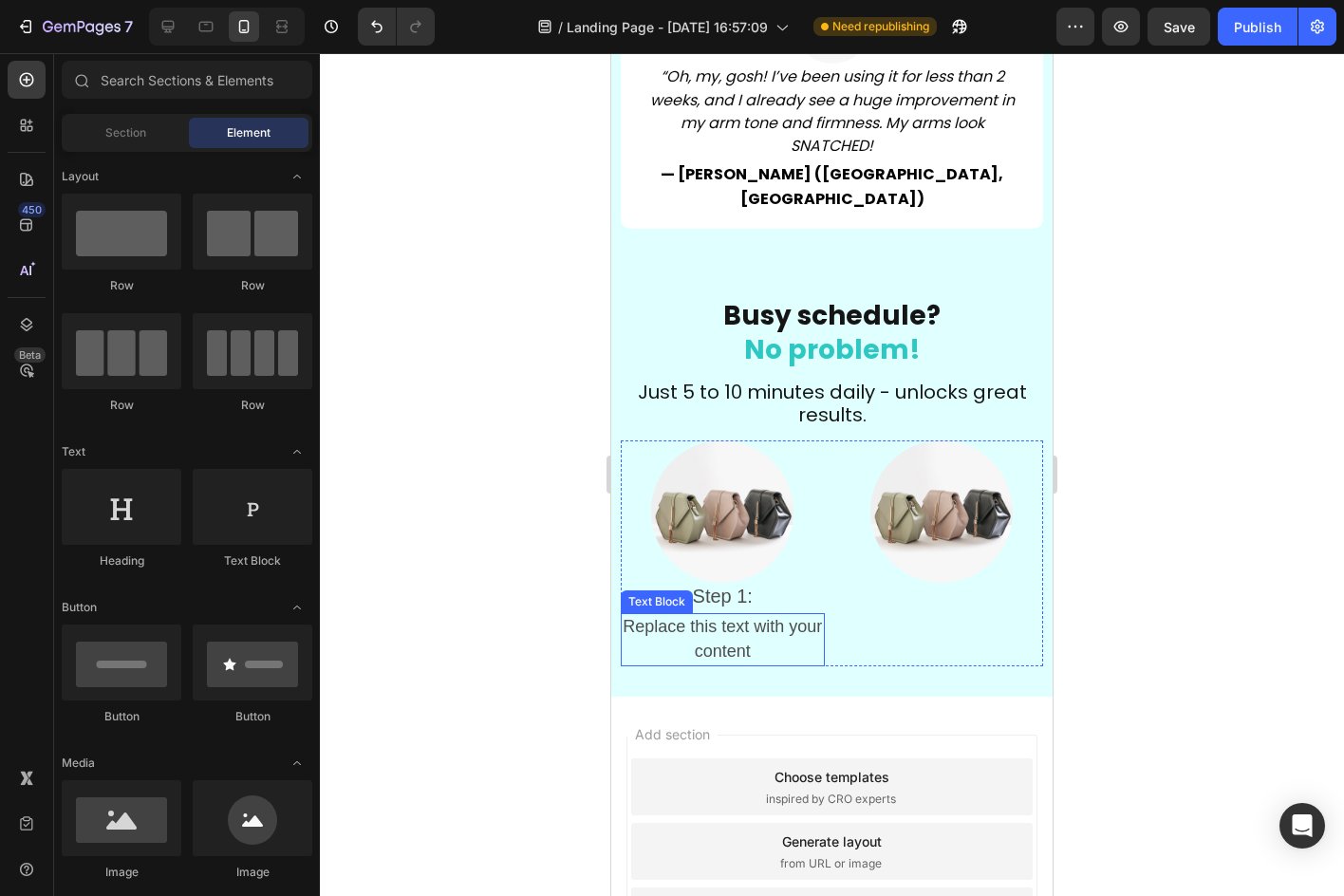
click at [756, 617] on span "Replace this text with your content" at bounding box center [722, 638] width 199 height 44
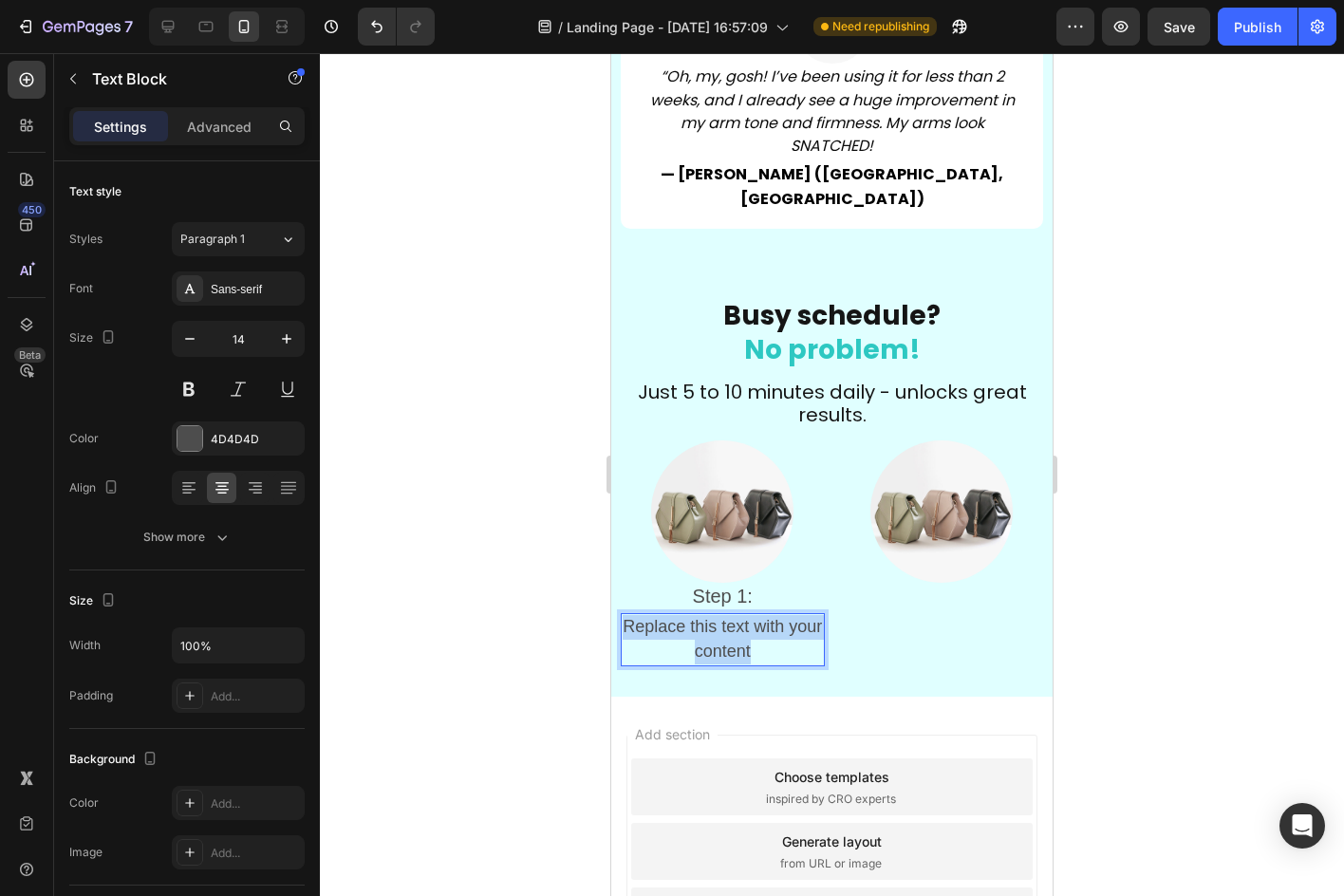
click at [756, 617] on span "Replace this text with your content" at bounding box center [722, 638] width 199 height 44
click at [565, 583] on div at bounding box center [832, 473] width 1024 height 842
click at [757, 641] on span "skin gently" at bounding box center [722, 650] width 81 height 19
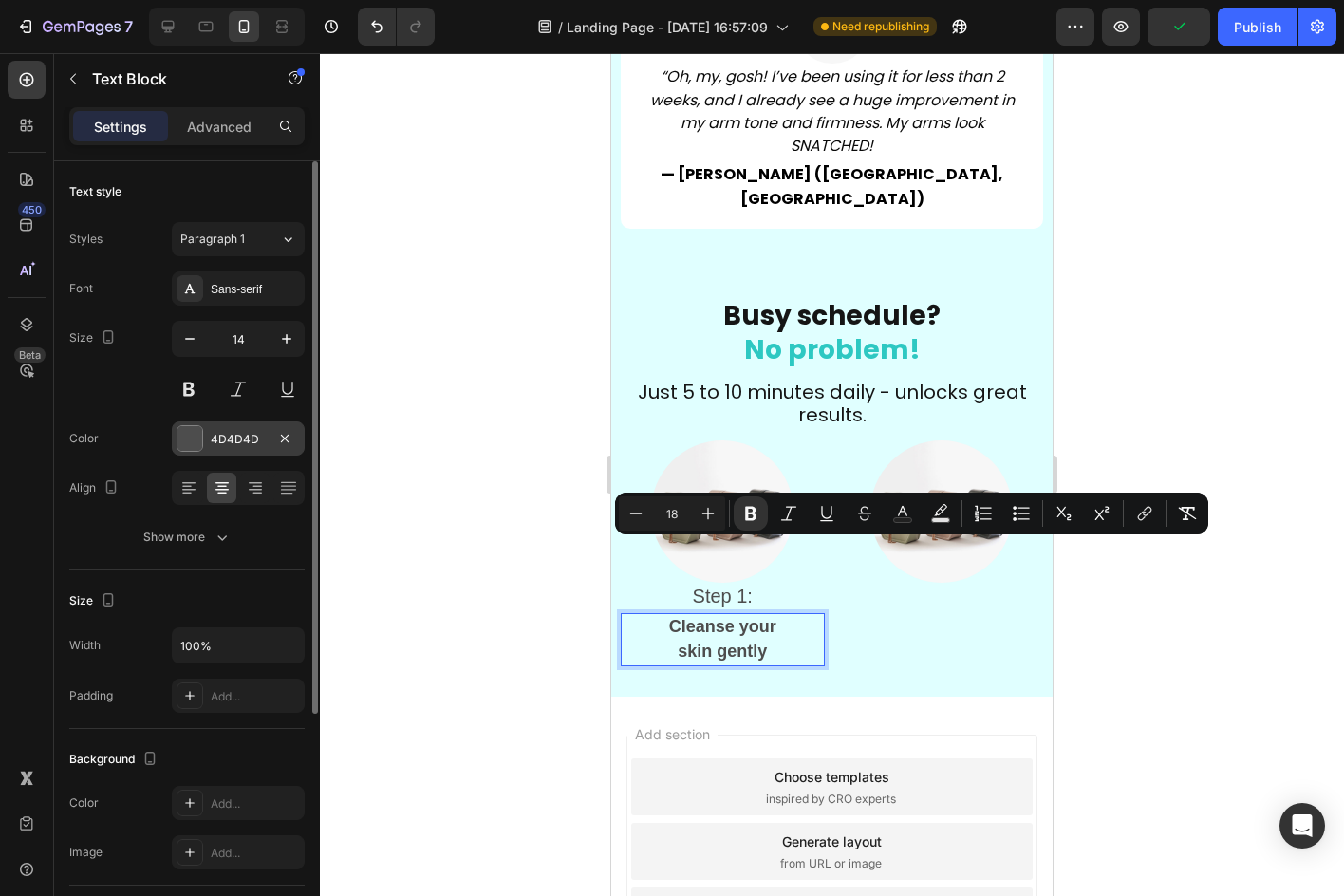
click at [222, 432] on div "4D4D4D" at bounding box center [238, 439] width 55 height 18
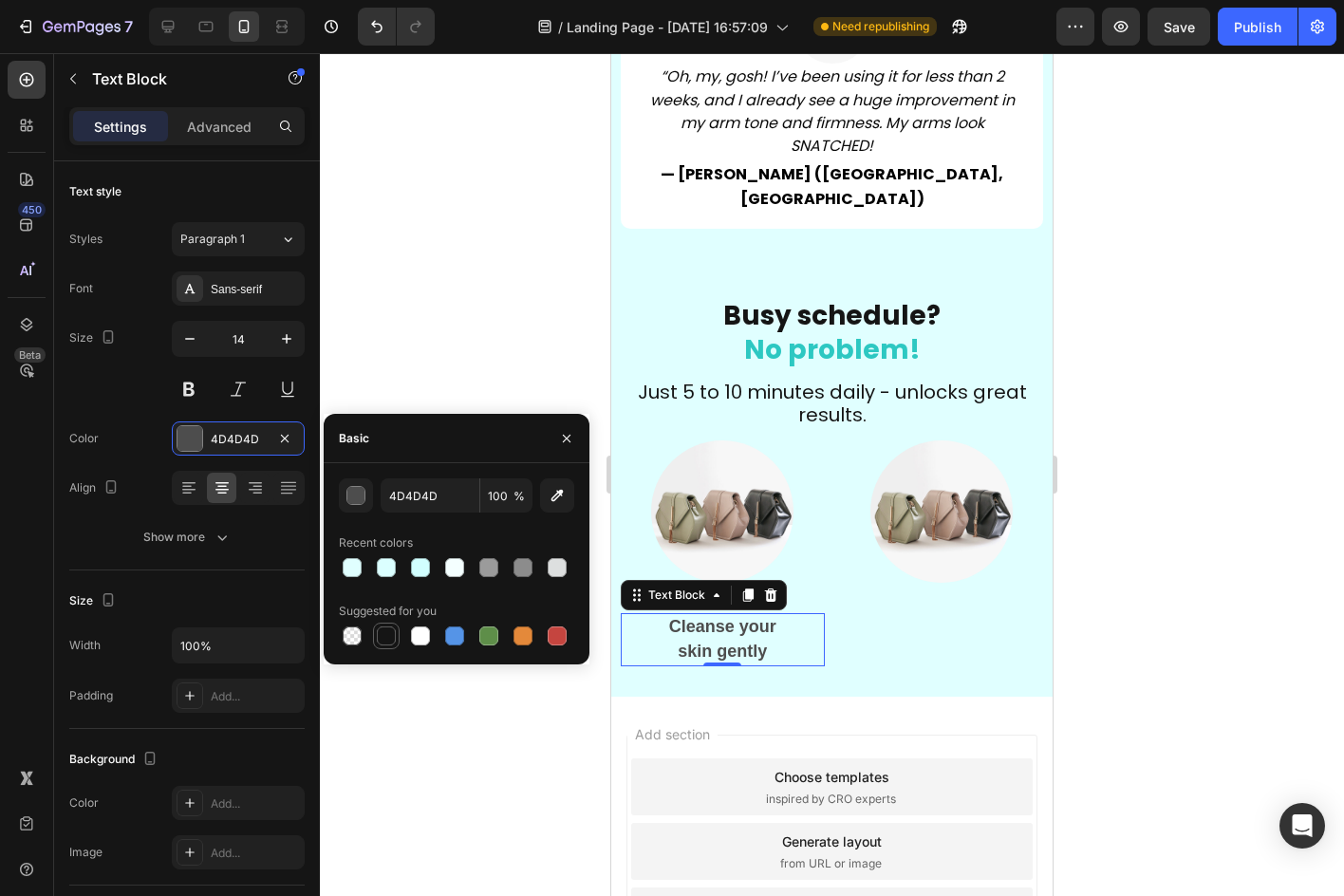
click at [385, 631] on div at bounding box center [386, 635] width 19 height 19
click at [334, 500] on div "151515 100 % Recent colors Suggested for you" at bounding box center [457, 563] width 265 height 171
click at [347, 500] on div "button" at bounding box center [356, 496] width 19 height 19
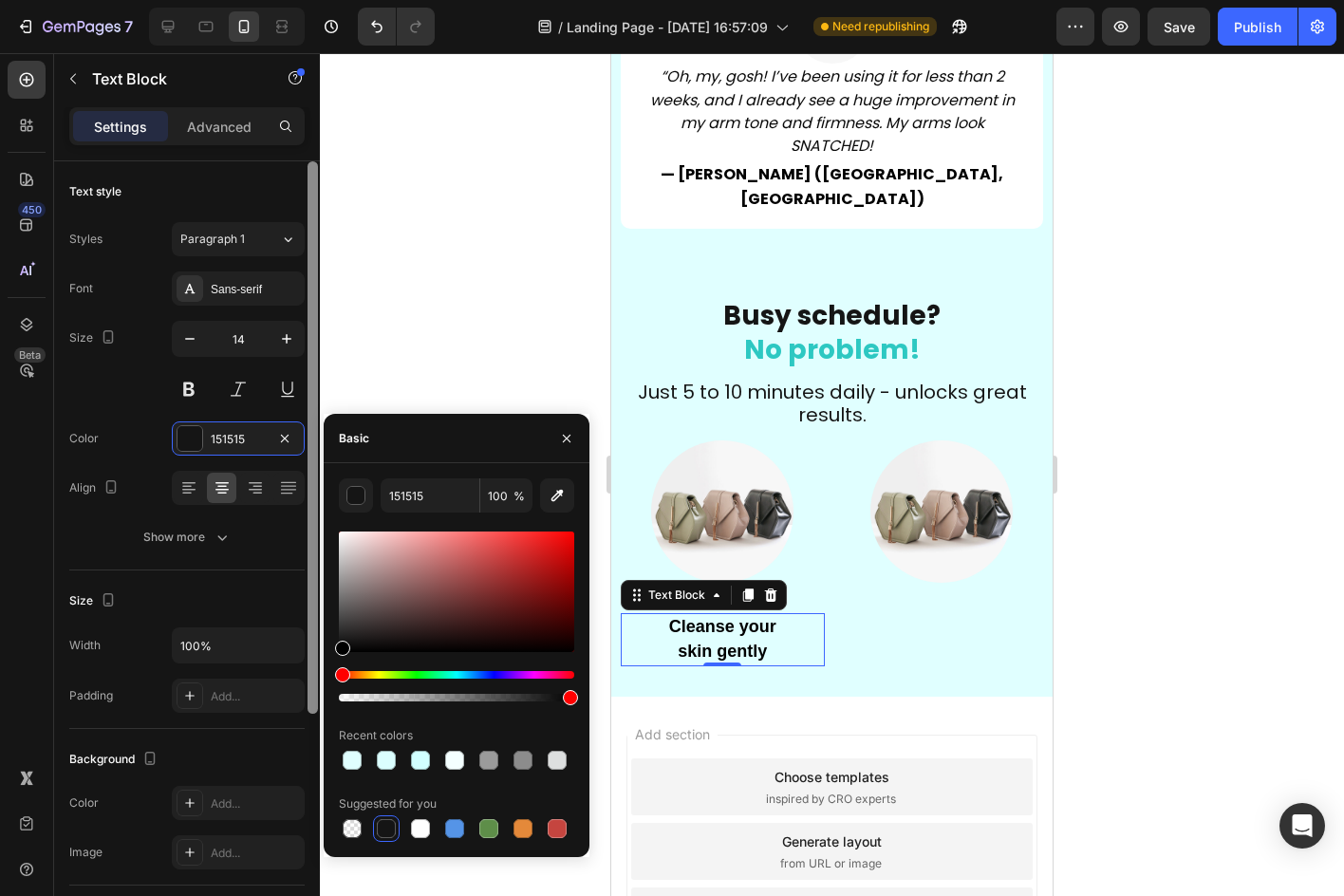
drag, startPoint x: 373, startPoint y: 597, endPoint x: 310, endPoint y: 683, distance: 106.6
click at [310, 683] on div "450 Beta Sections(30) Elements(83) Section Element Hero Section Product Detail …" at bounding box center [160, 473] width 320 height 842
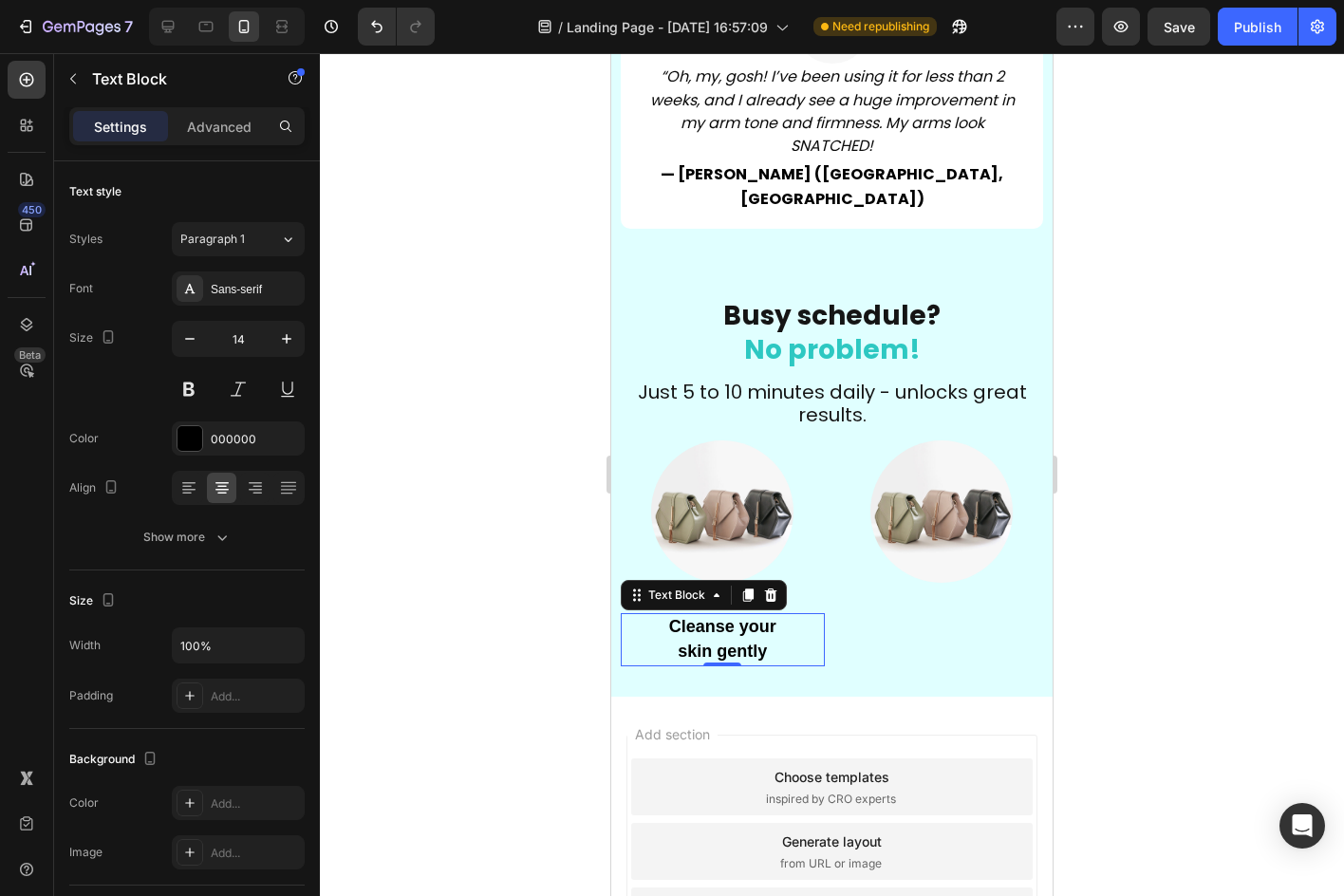
click at [522, 349] on div at bounding box center [832, 473] width 1024 height 842
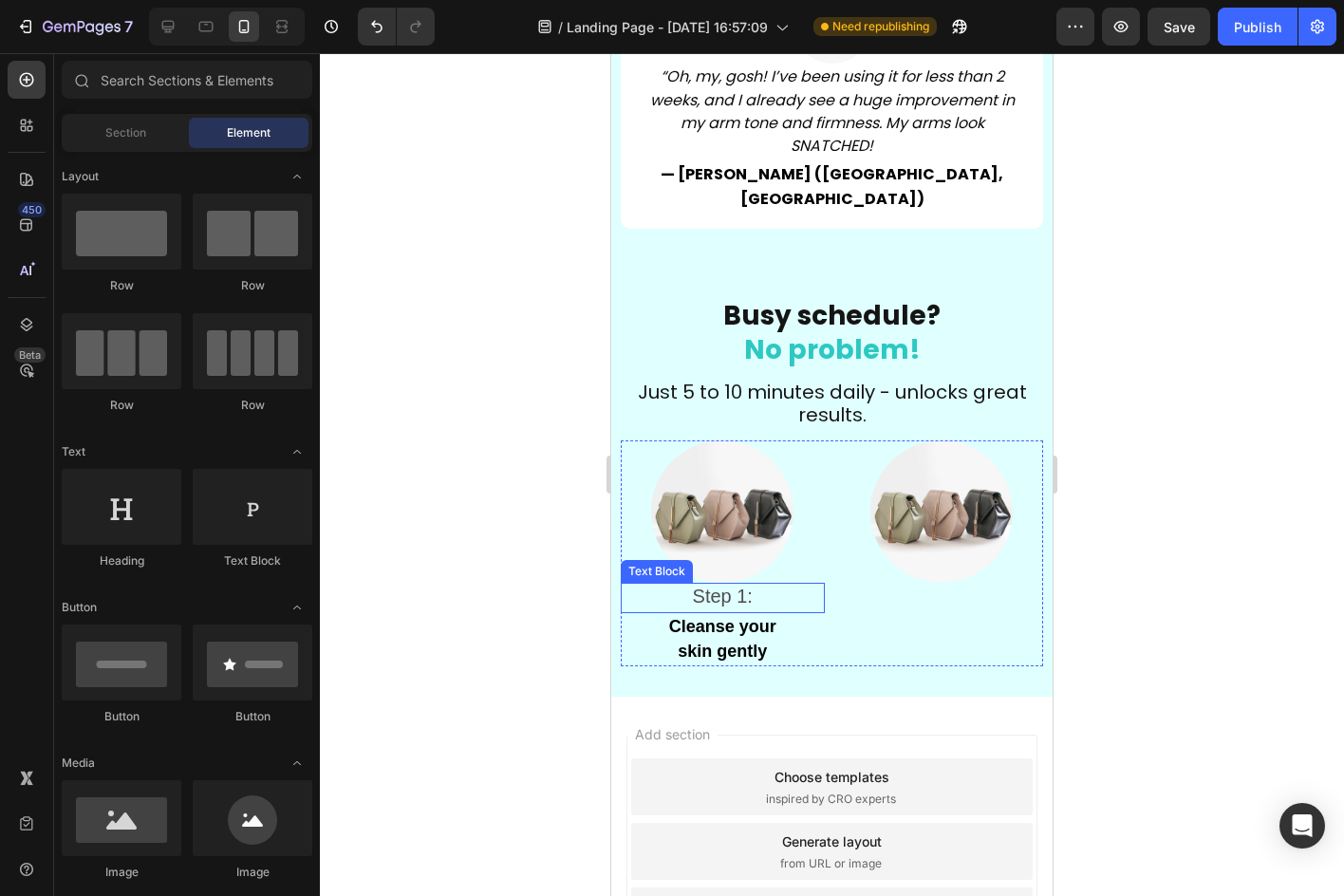
click at [748, 586] on span "Step 1:" at bounding box center [722, 595] width 60 height 20
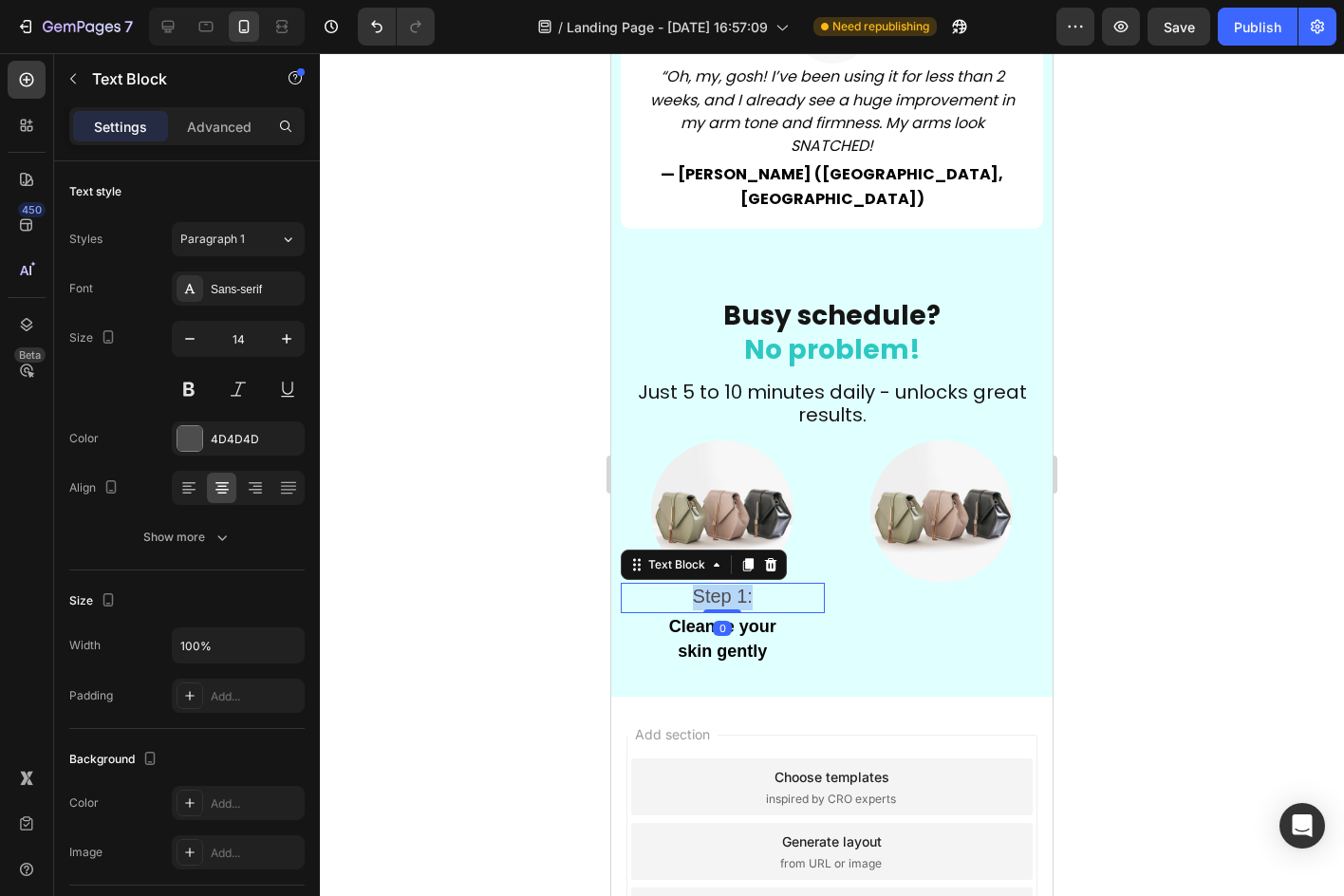
click at [748, 586] on span "Step 1:" at bounding box center [722, 595] width 60 height 20
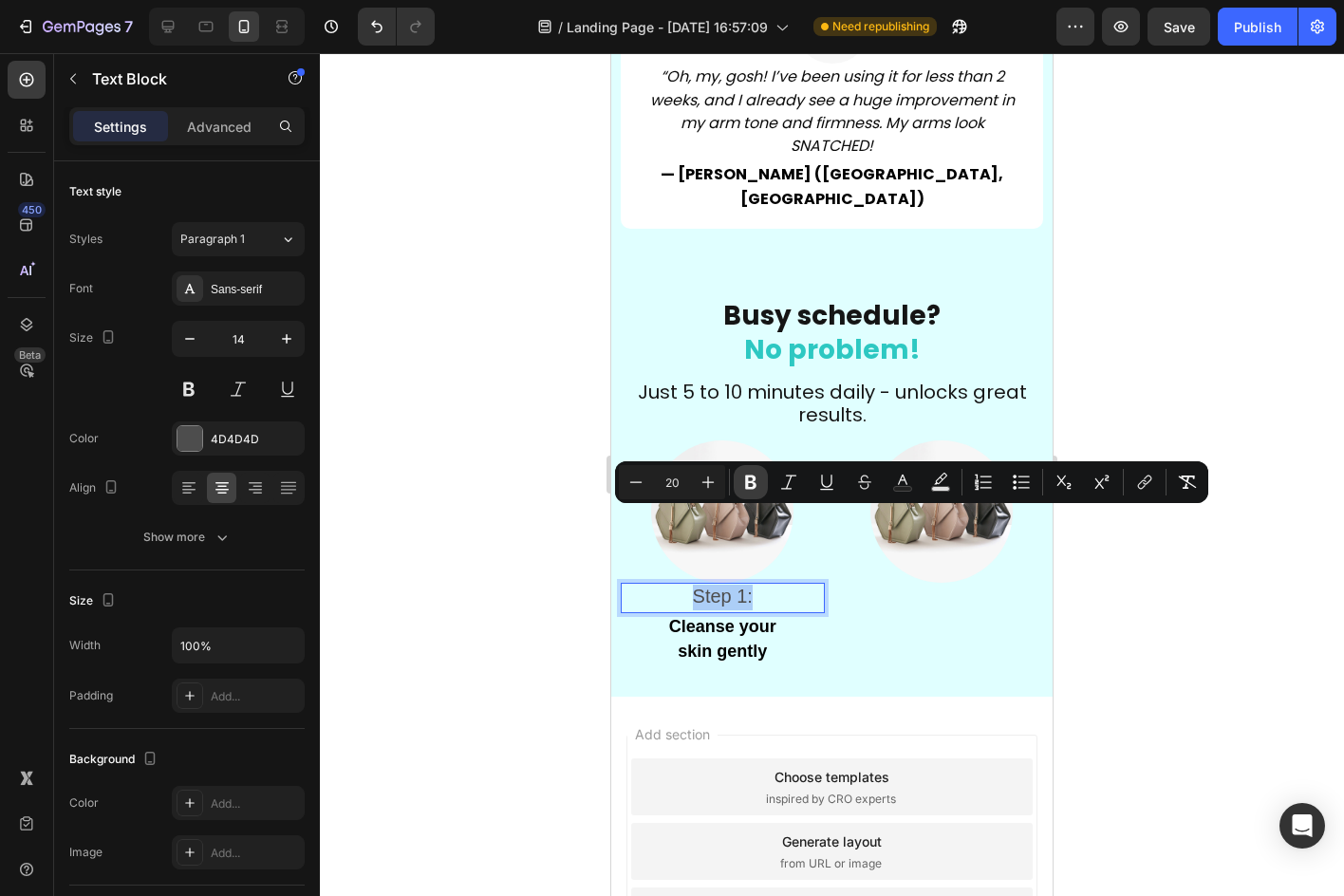
click at [742, 471] on button "Bold" at bounding box center [751, 481] width 34 height 34
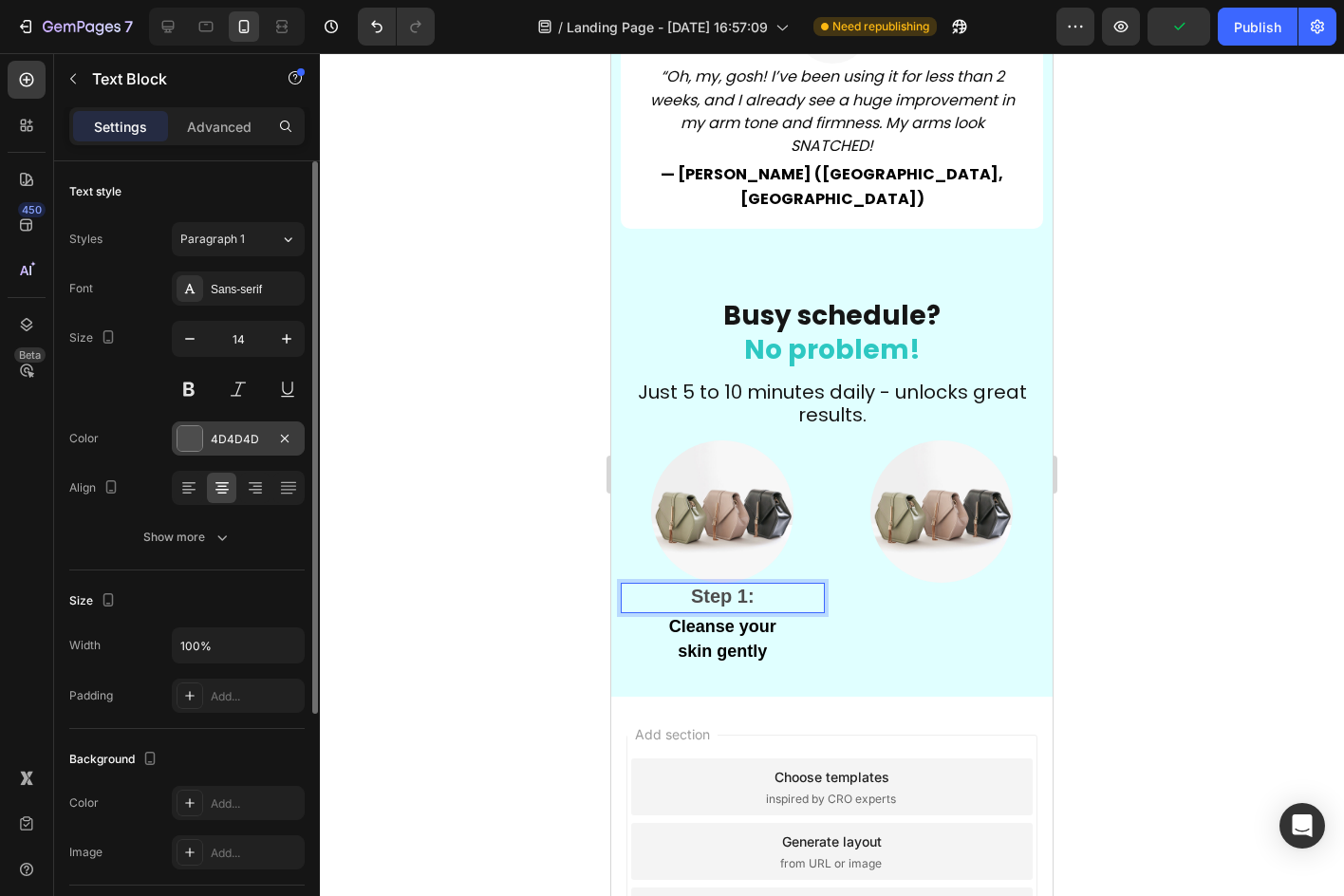
click at [262, 439] on div "4D4D4D" at bounding box center [238, 439] width 55 height 18
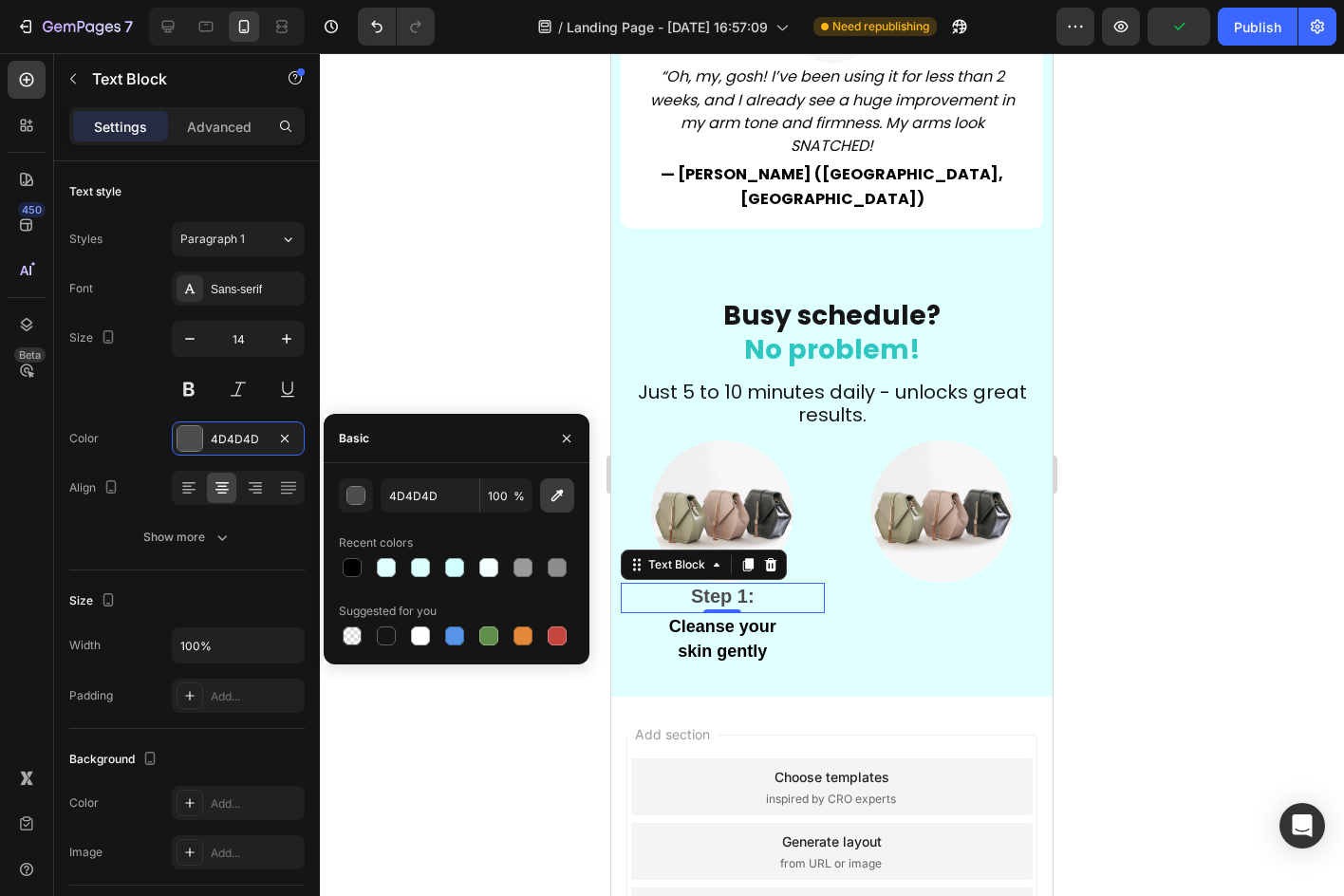
click at [555, 496] on icon "button" at bounding box center [556, 495] width 19 height 19
click at [516, 331] on div at bounding box center [832, 473] width 1024 height 842
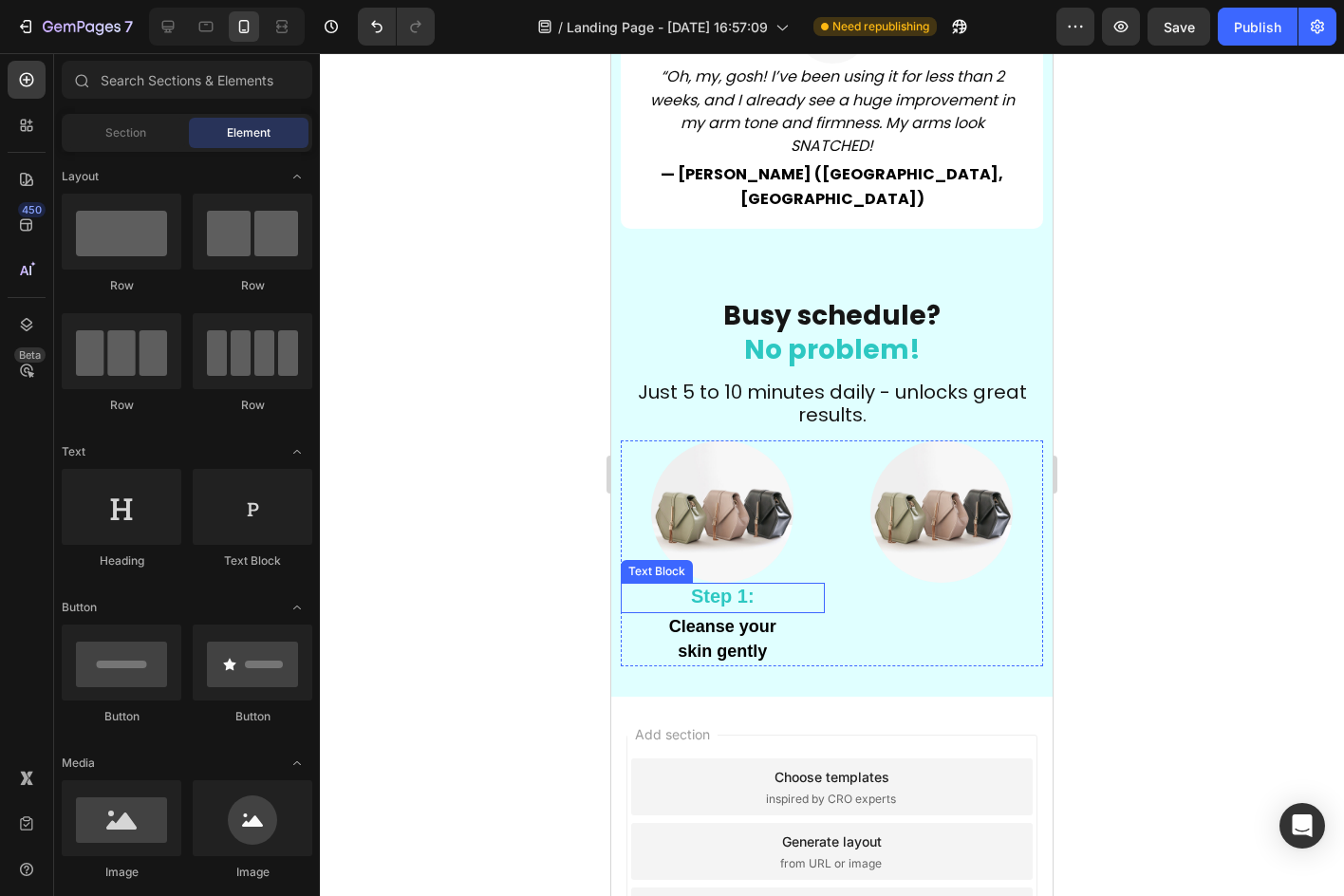
click at [674, 585] on p "Step 1:" at bounding box center [722, 597] width 200 height 25
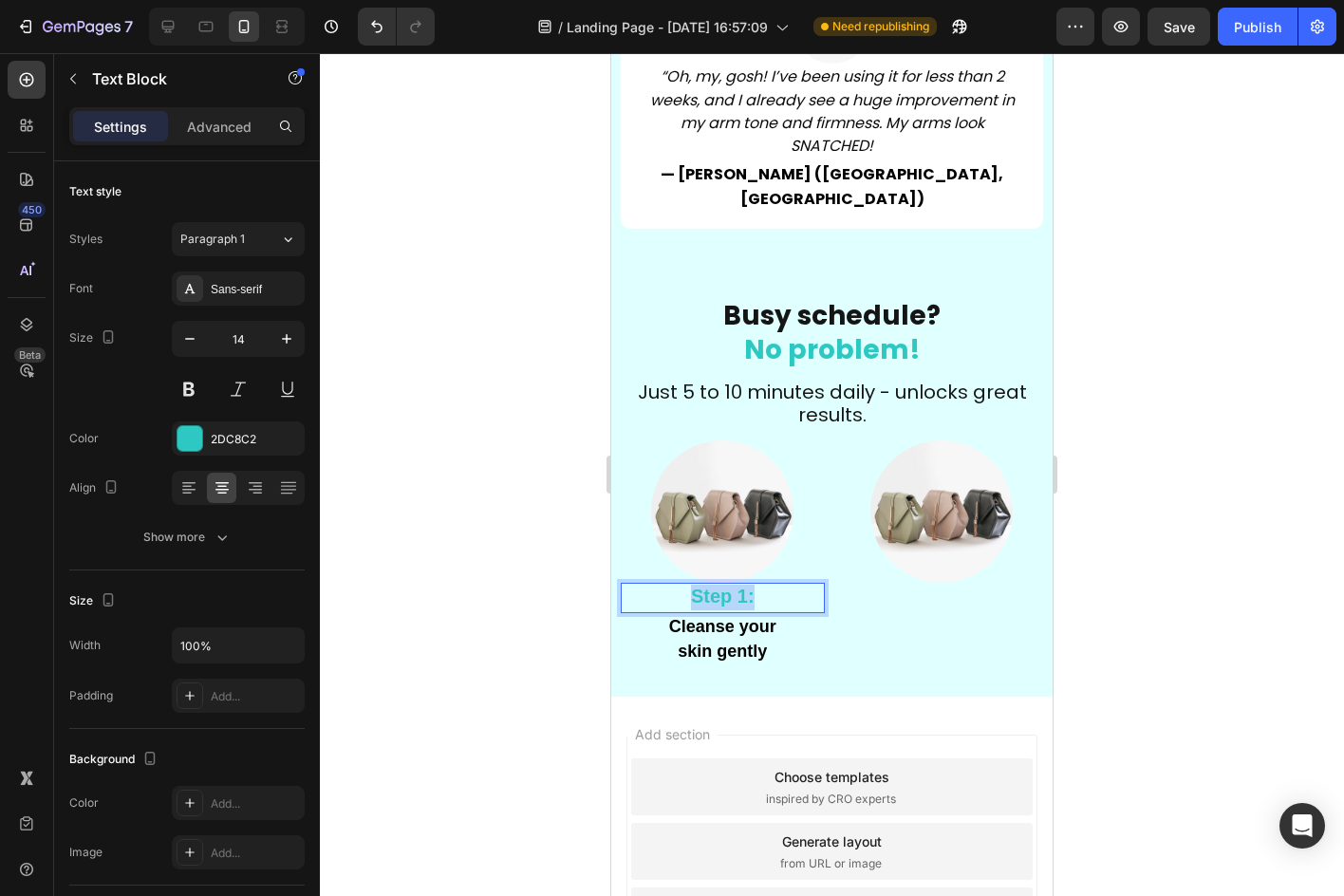
click at [674, 585] on p "Step 1:" at bounding box center [722, 597] width 200 height 25
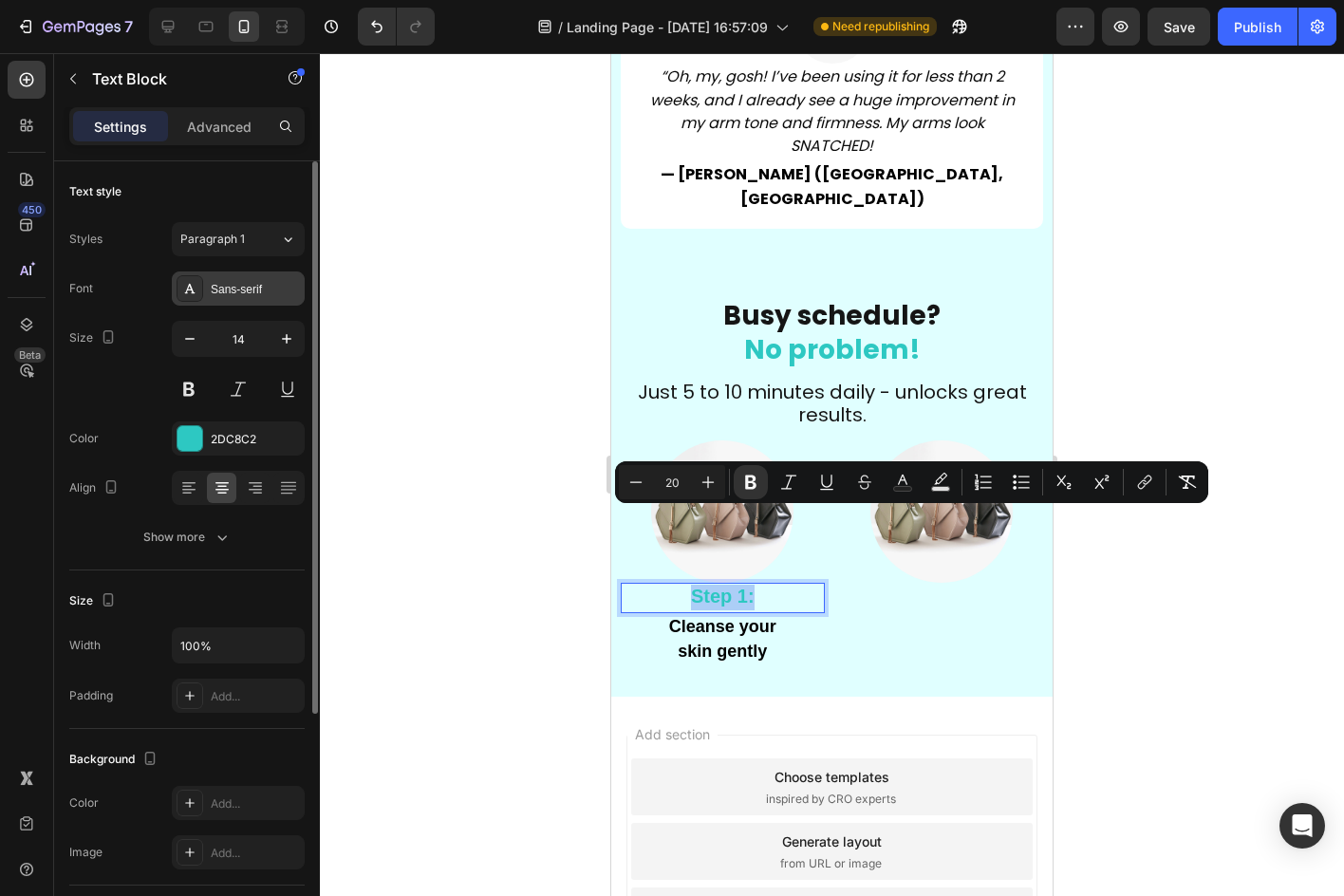
click at [251, 282] on div "Sans-serif" at bounding box center [255, 290] width 89 height 18
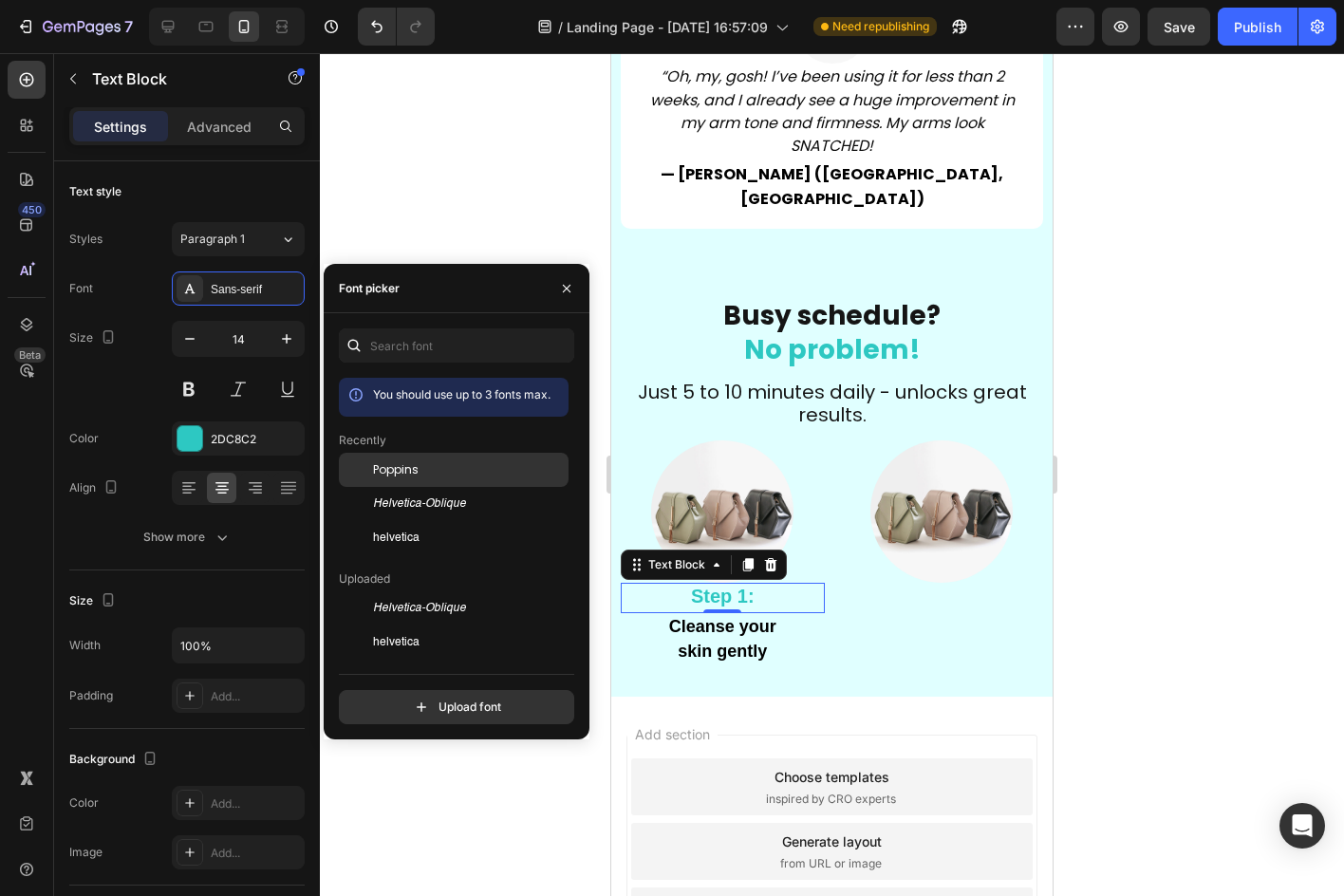
click at [383, 478] on div "Poppins" at bounding box center [453, 469] width 229 height 34
click at [393, 257] on div at bounding box center [832, 473] width 1024 height 842
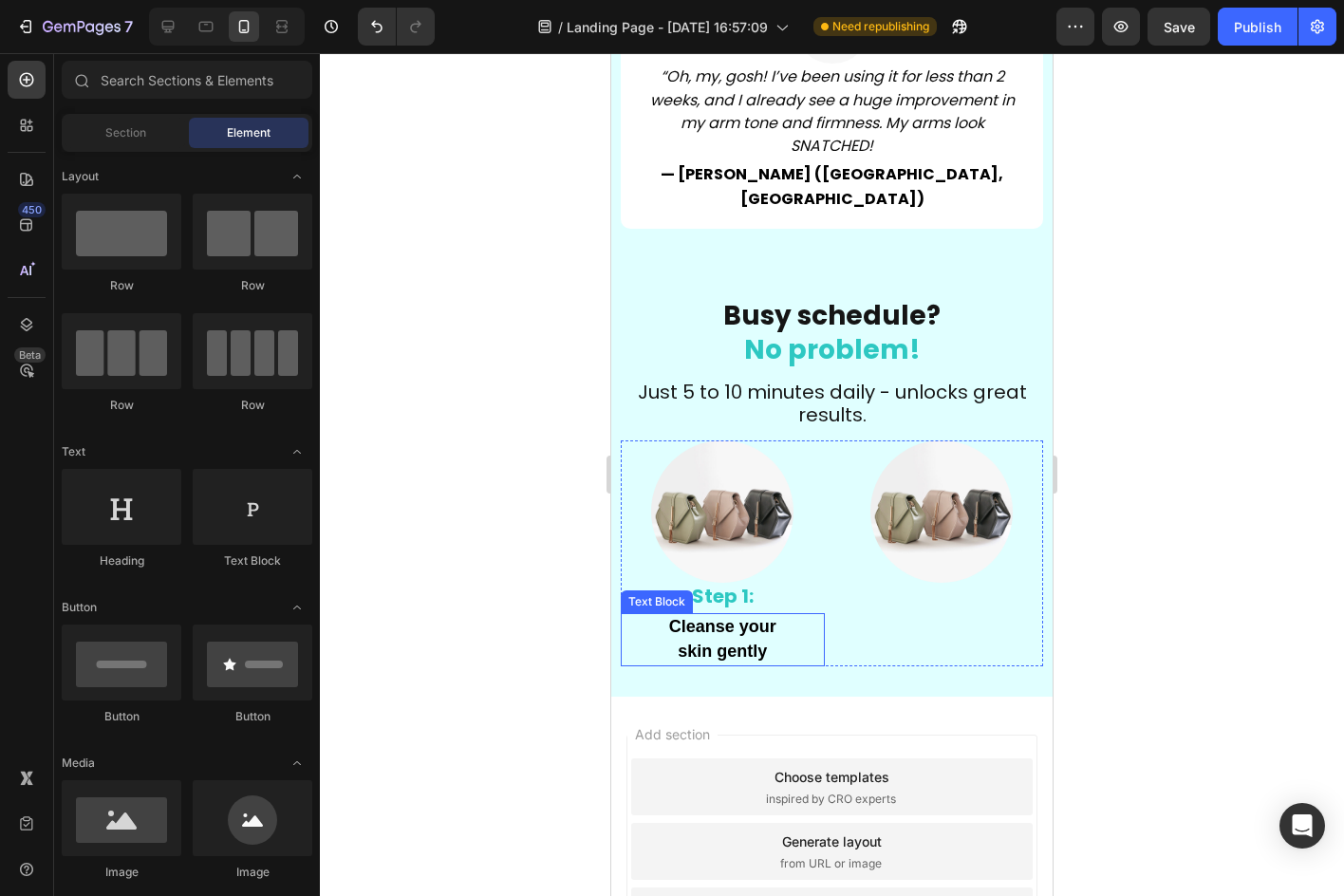
click at [733, 641] on strong "skin gently" at bounding box center [721, 650] width 89 height 19
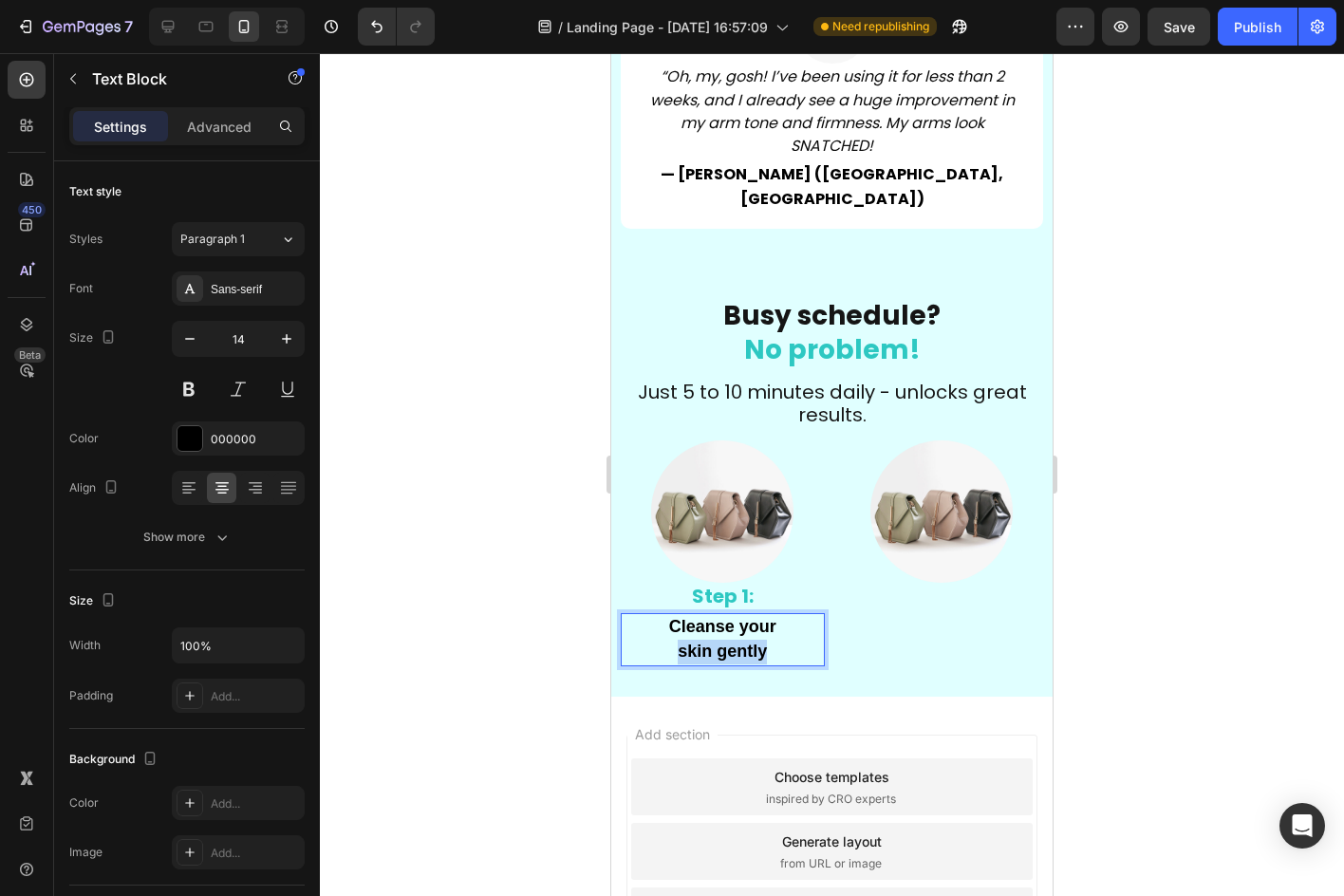
click at [733, 641] on strong "skin gently" at bounding box center [721, 650] width 89 height 19
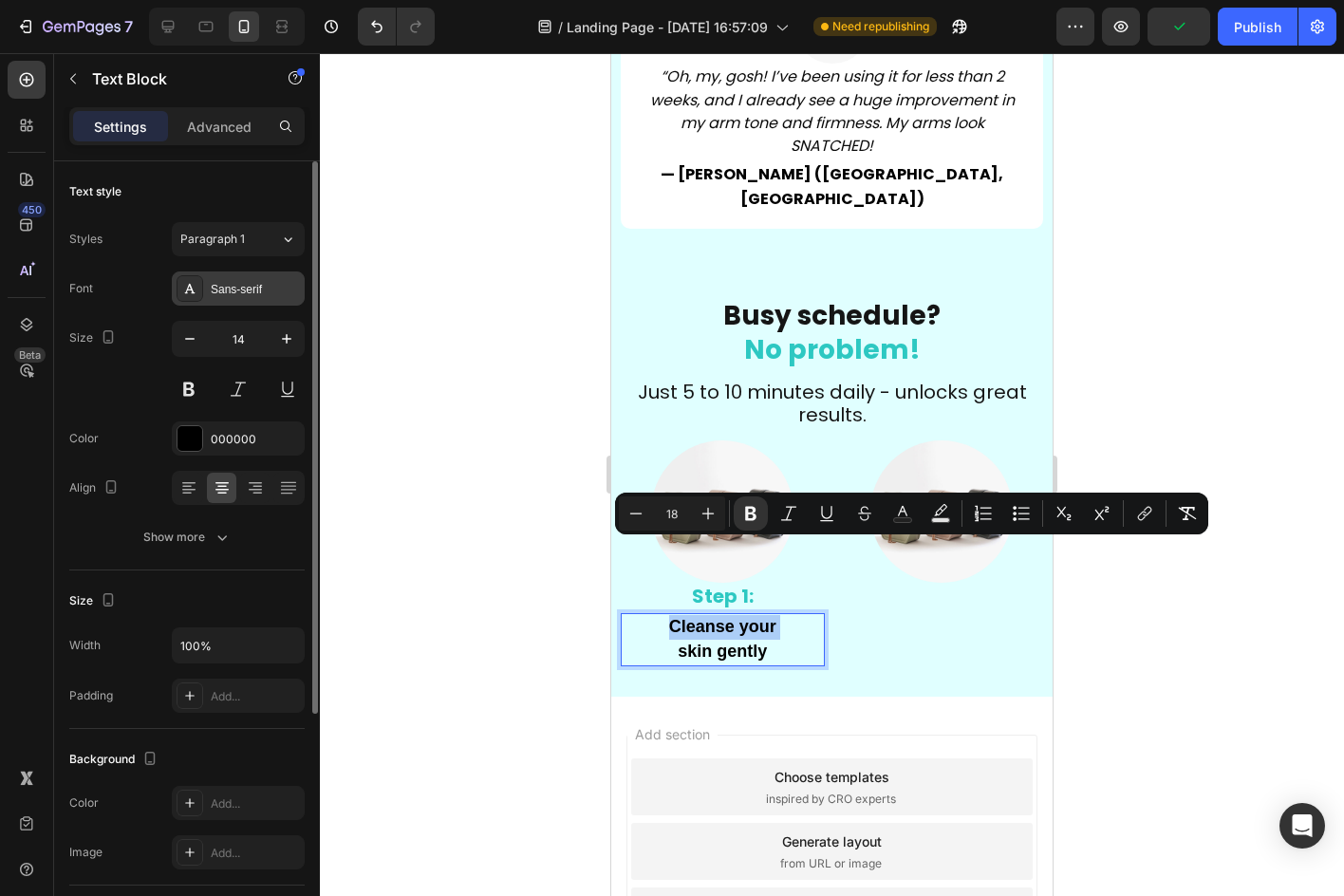
click at [237, 294] on div "Sans-serif" at bounding box center [255, 290] width 89 height 18
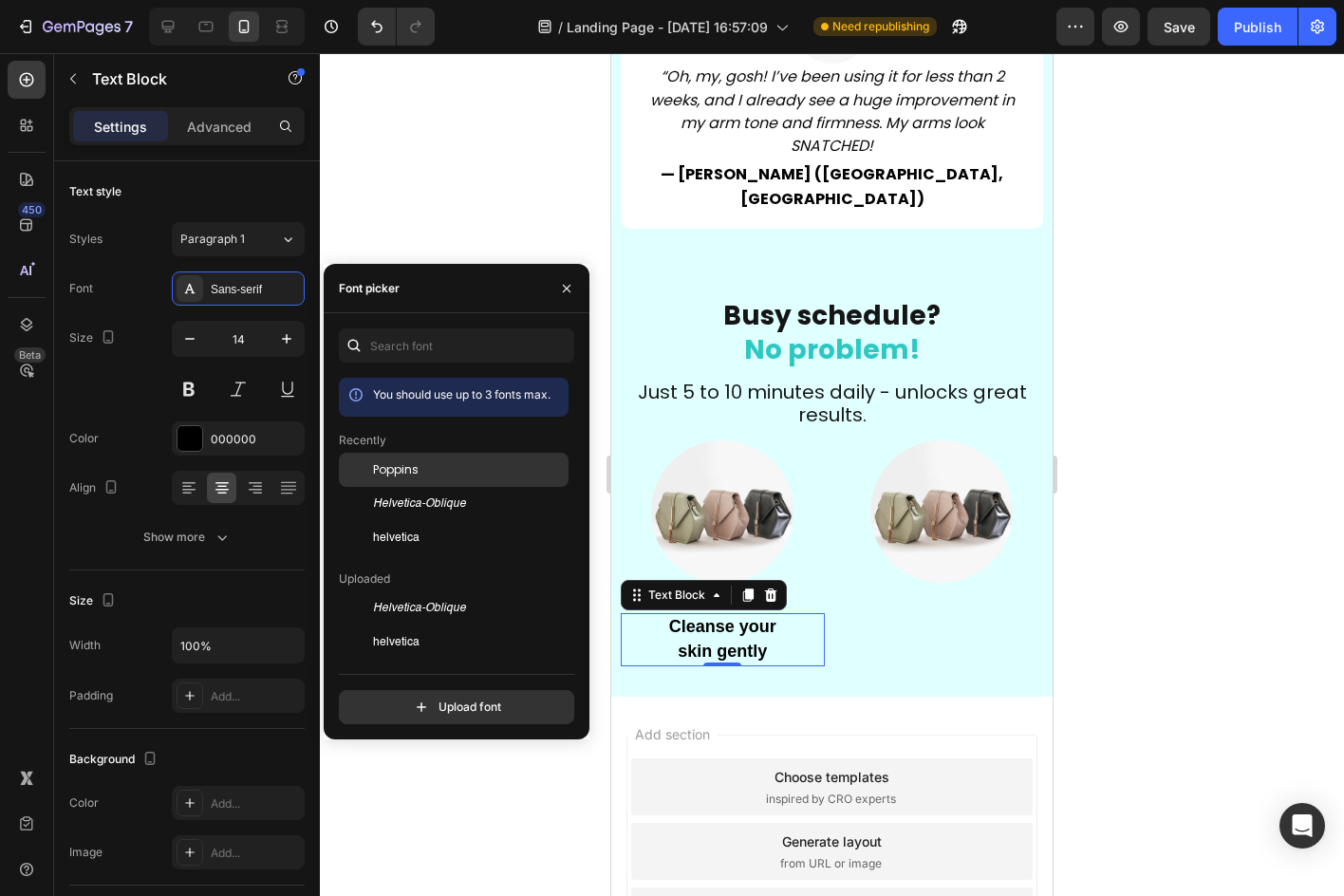
click at [430, 474] on div "Poppins" at bounding box center [468, 470] width 191 height 18
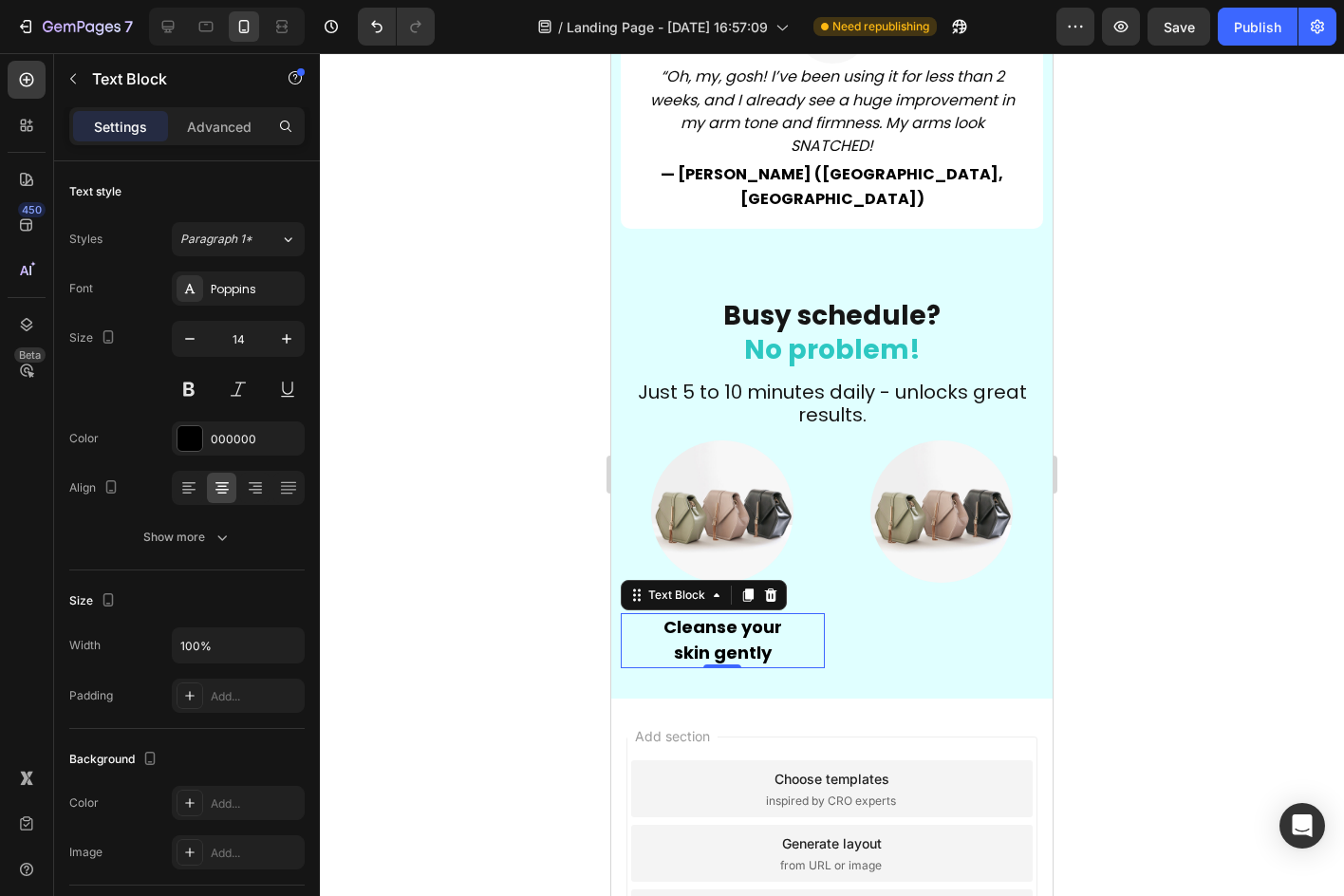
click at [490, 203] on div at bounding box center [832, 473] width 1024 height 842
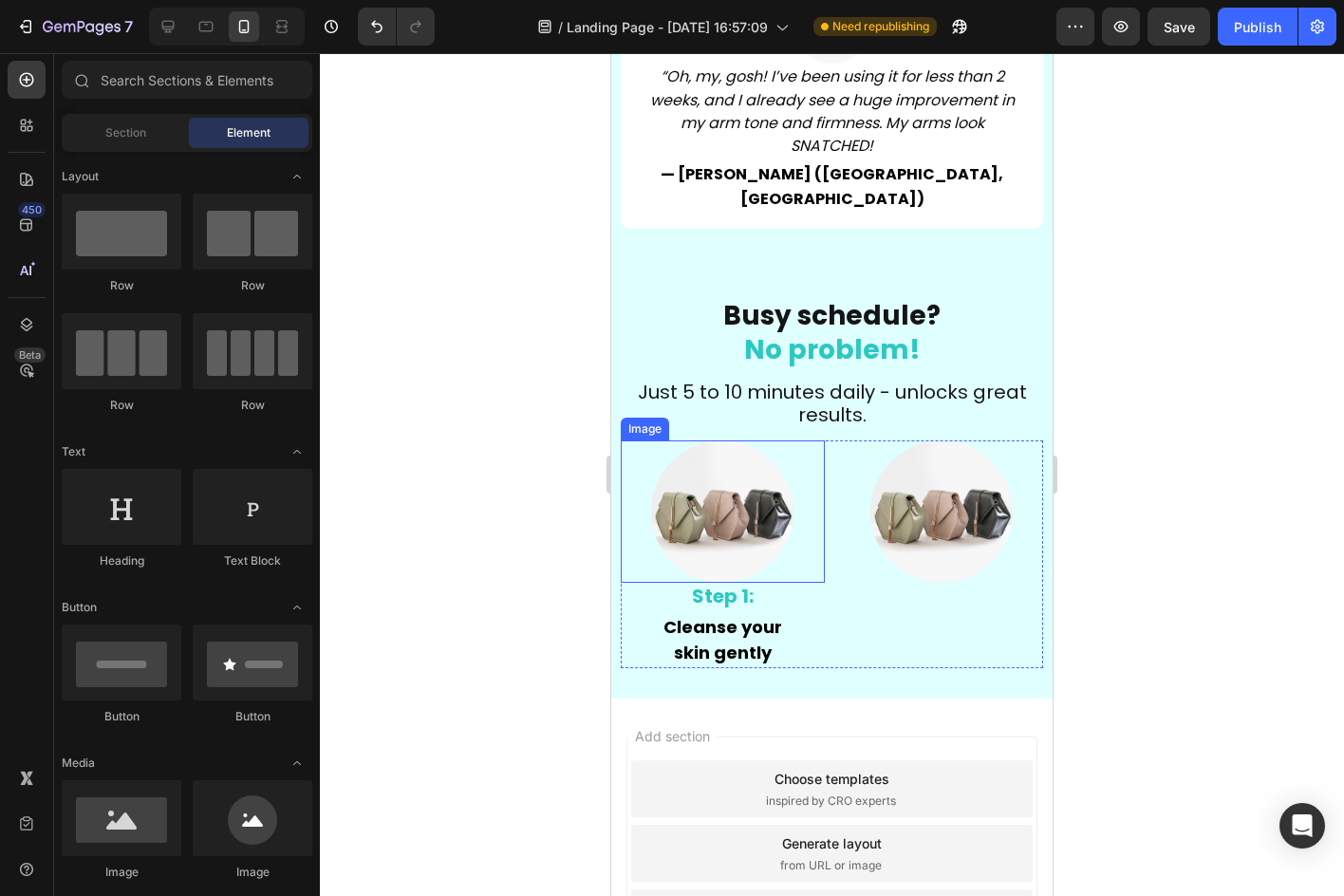
click at [734, 474] on img at bounding box center [722, 511] width 143 height 143
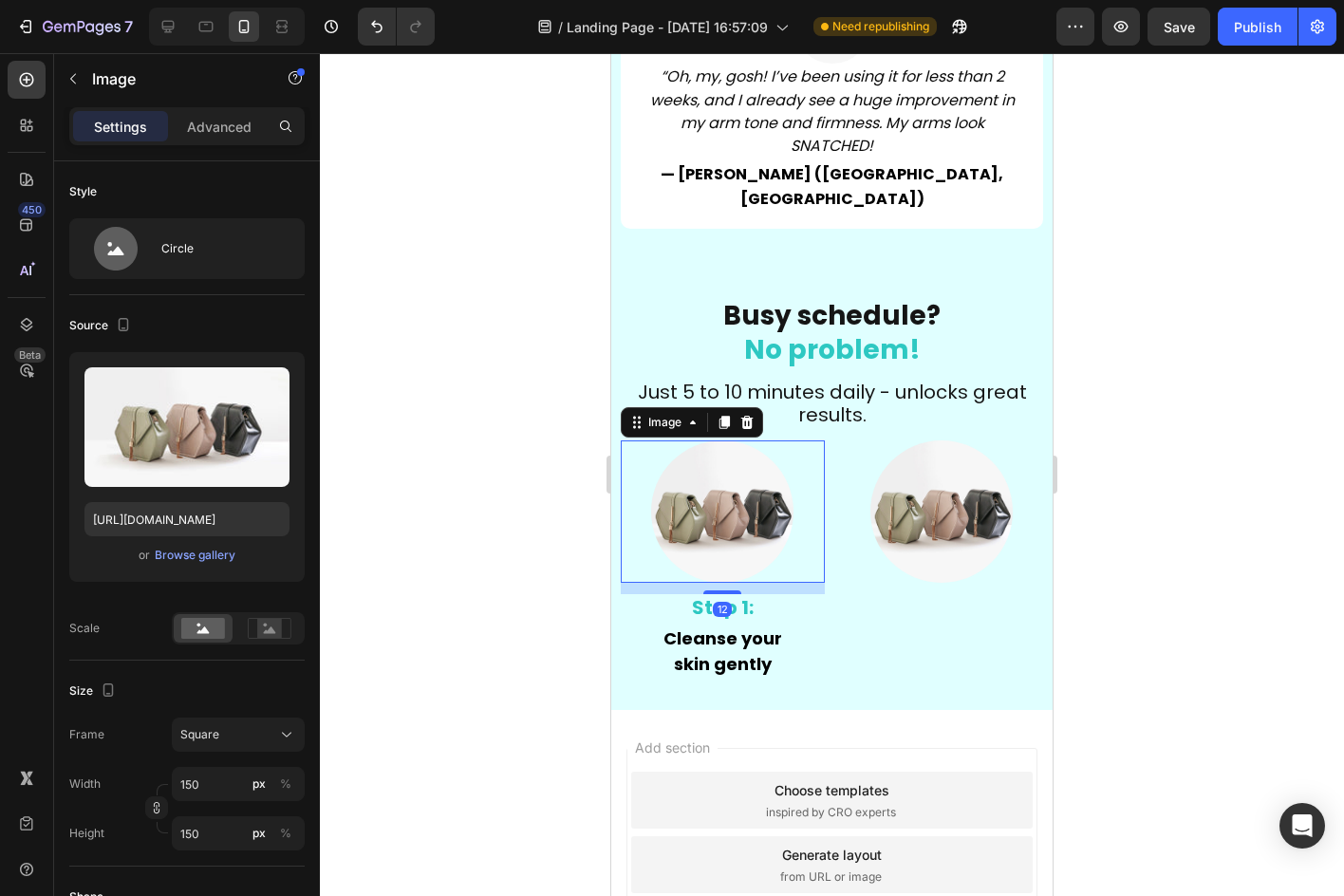
drag, startPoint x: 729, startPoint y: 508, endPoint x: 730, endPoint y: 519, distance: 11.0
click at [730, 591] on div at bounding box center [721, 592] width 38 height 4
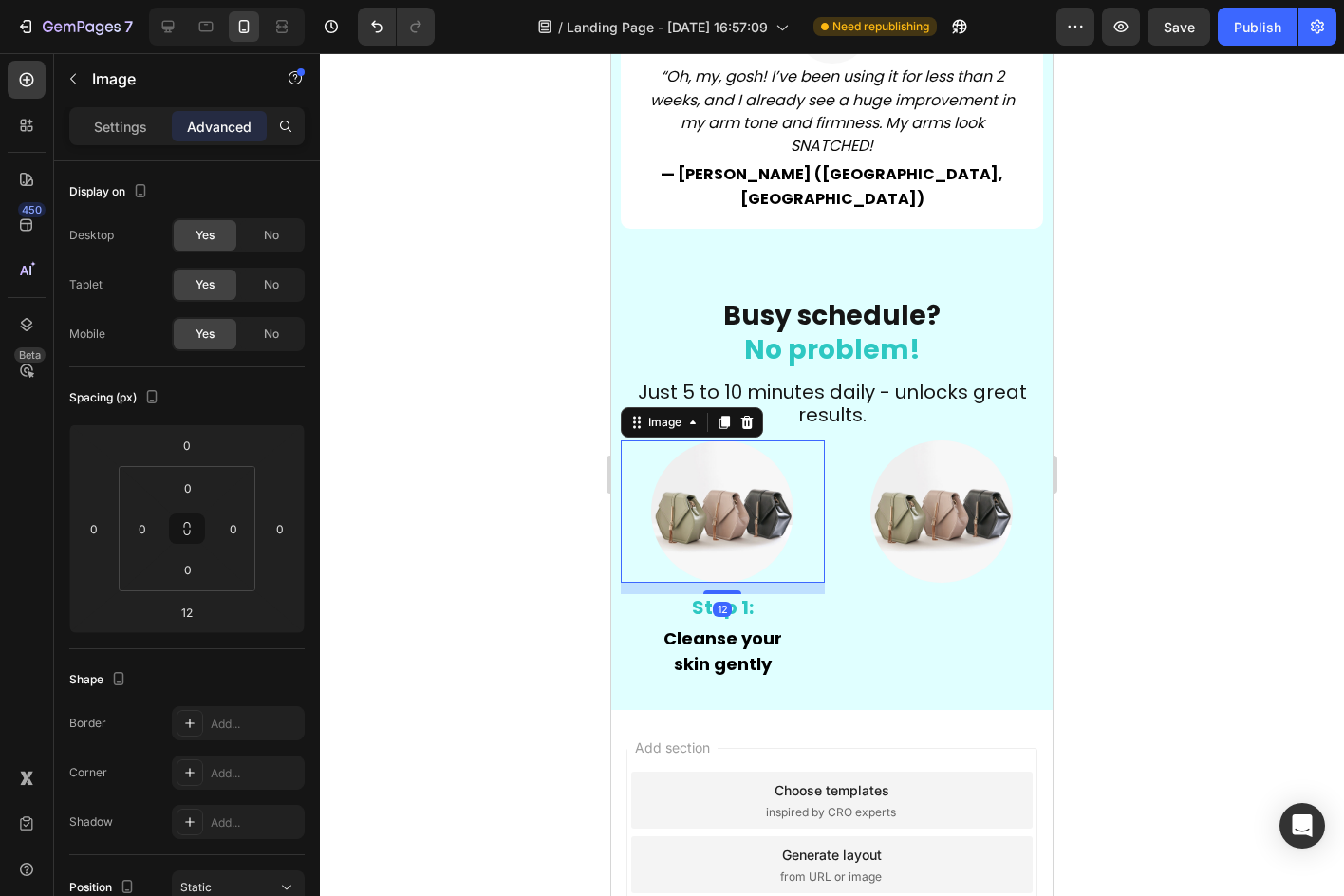
click at [534, 468] on div at bounding box center [832, 473] width 1024 height 842
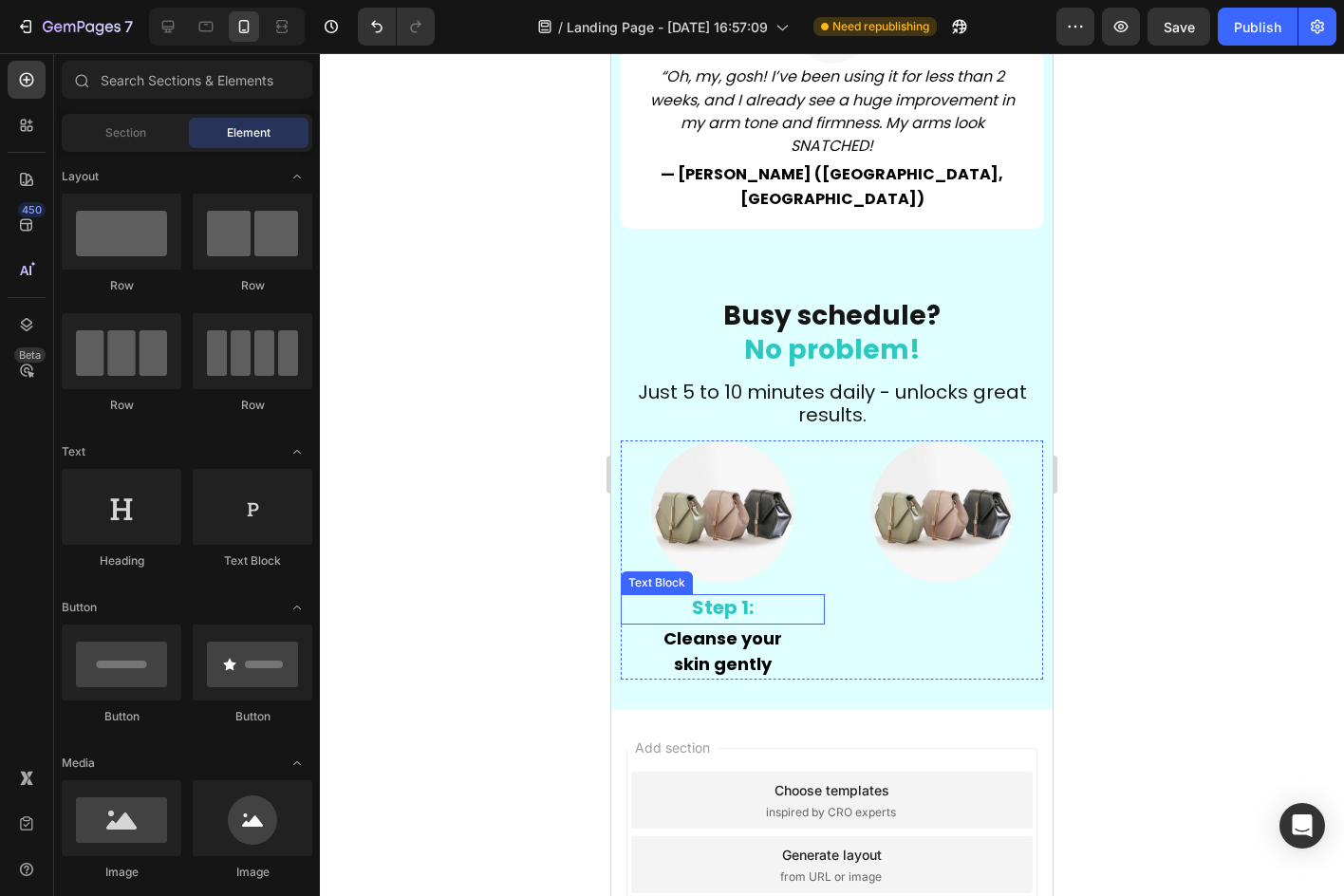
click at [739, 594] on strong "Step 1:" at bounding box center [722, 607] width 61 height 26
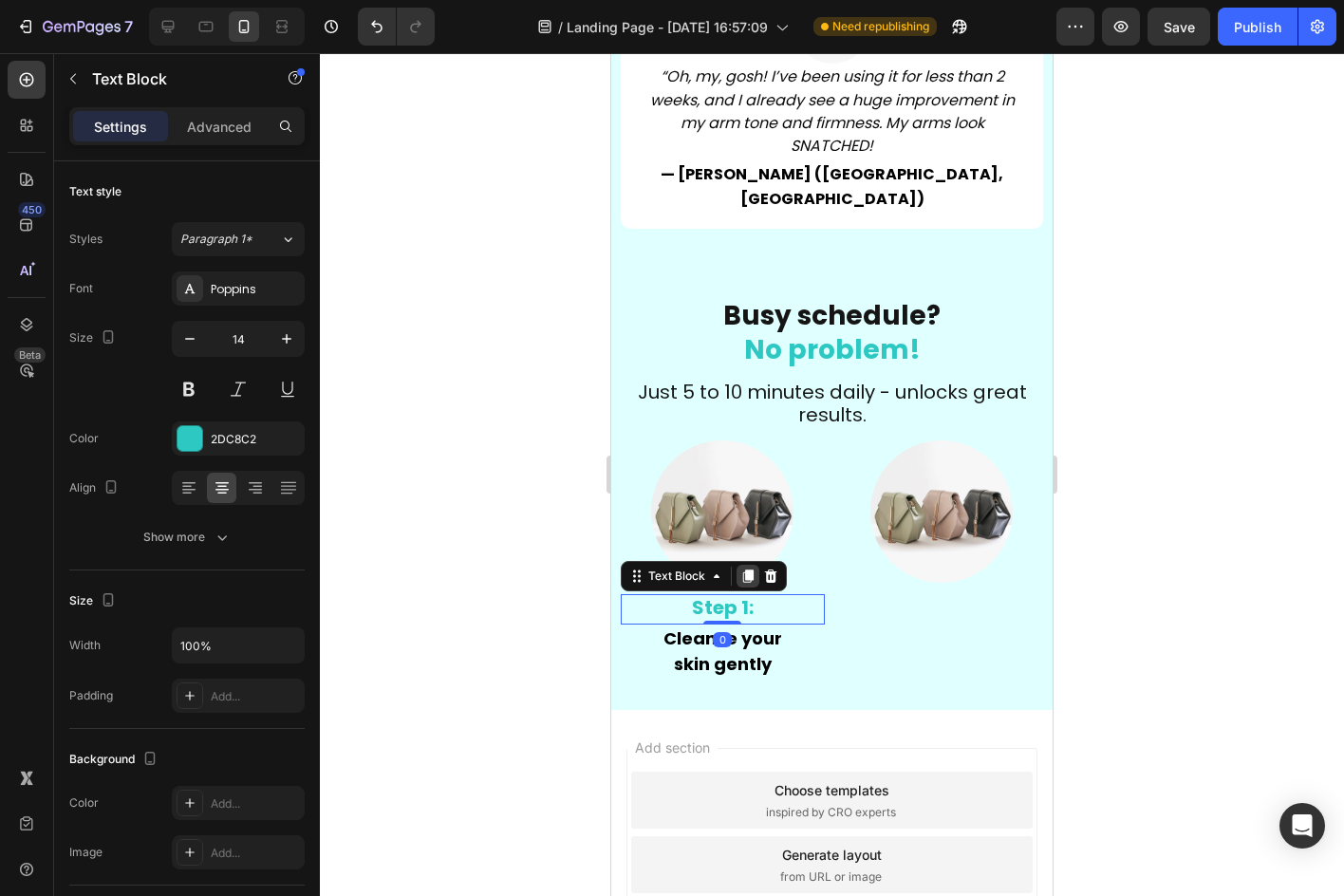
click at [750, 568] on icon at bounding box center [748, 576] width 16 height 16
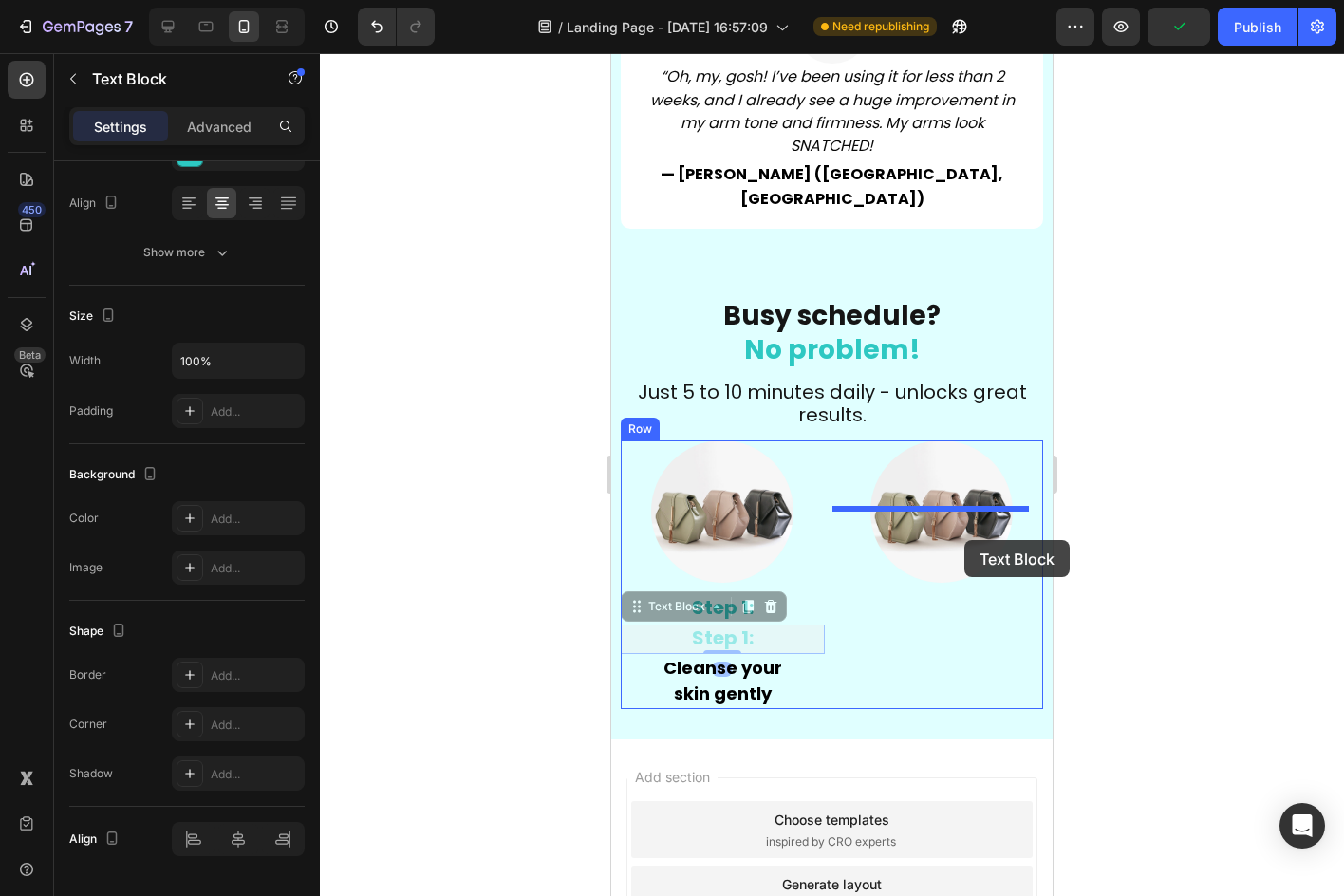
drag, startPoint x: 637, startPoint y: 530, endPoint x: 964, endPoint y: 540, distance: 327.2
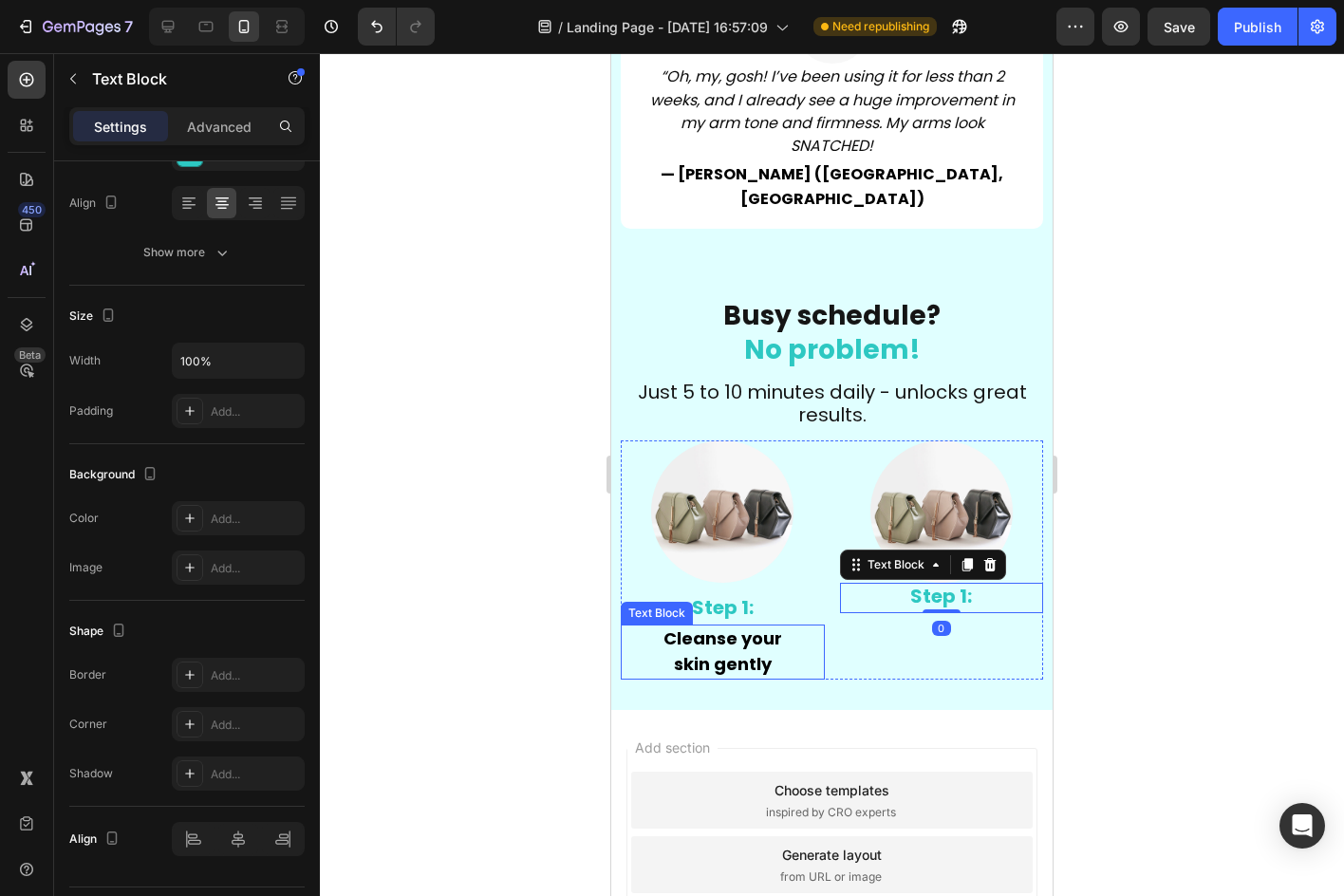
click at [673, 627] on strong "Cleanse your" at bounding box center [723, 638] width 119 height 23
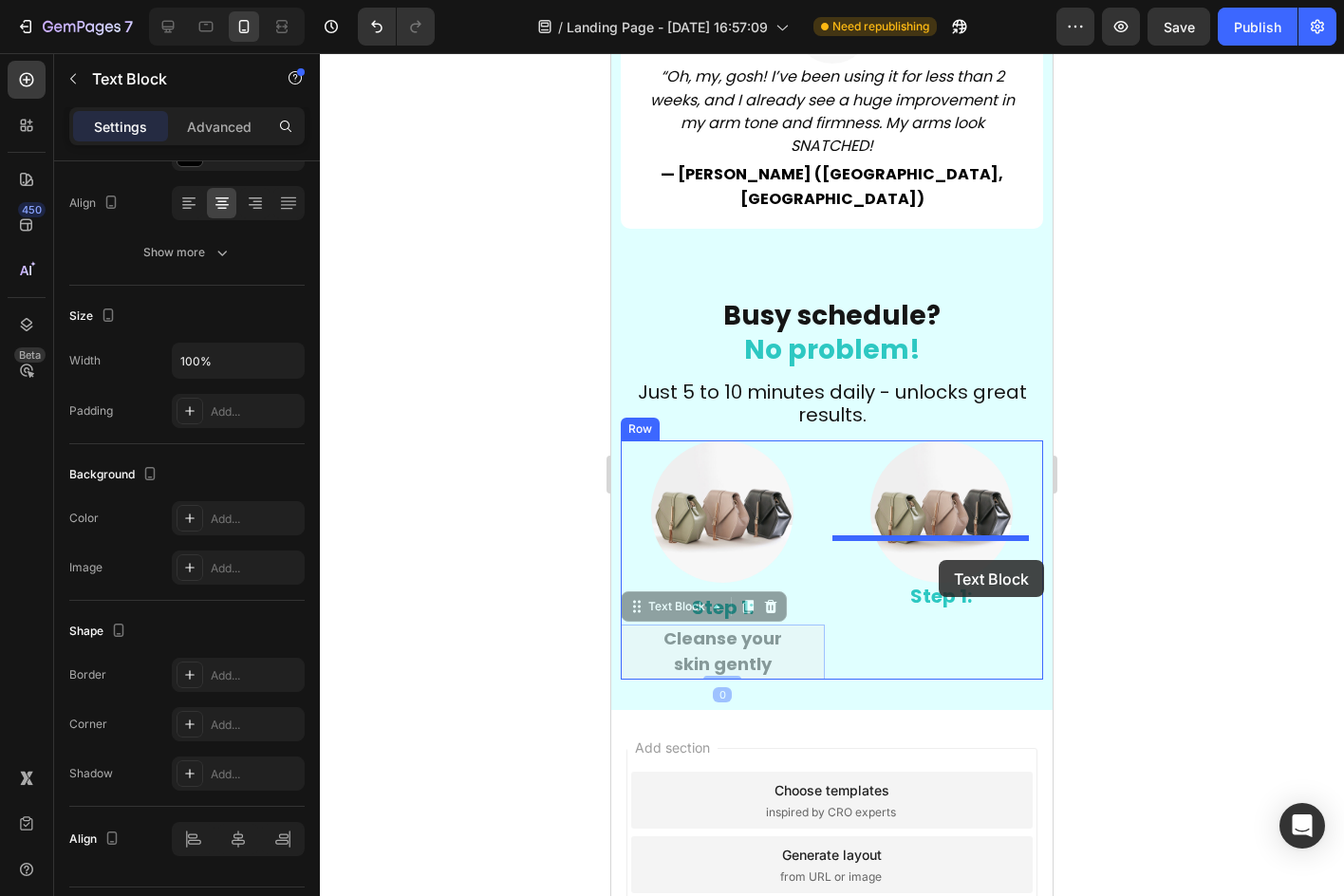
drag, startPoint x: 627, startPoint y: 528, endPoint x: 939, endPoint y: 560, distance: 313.6
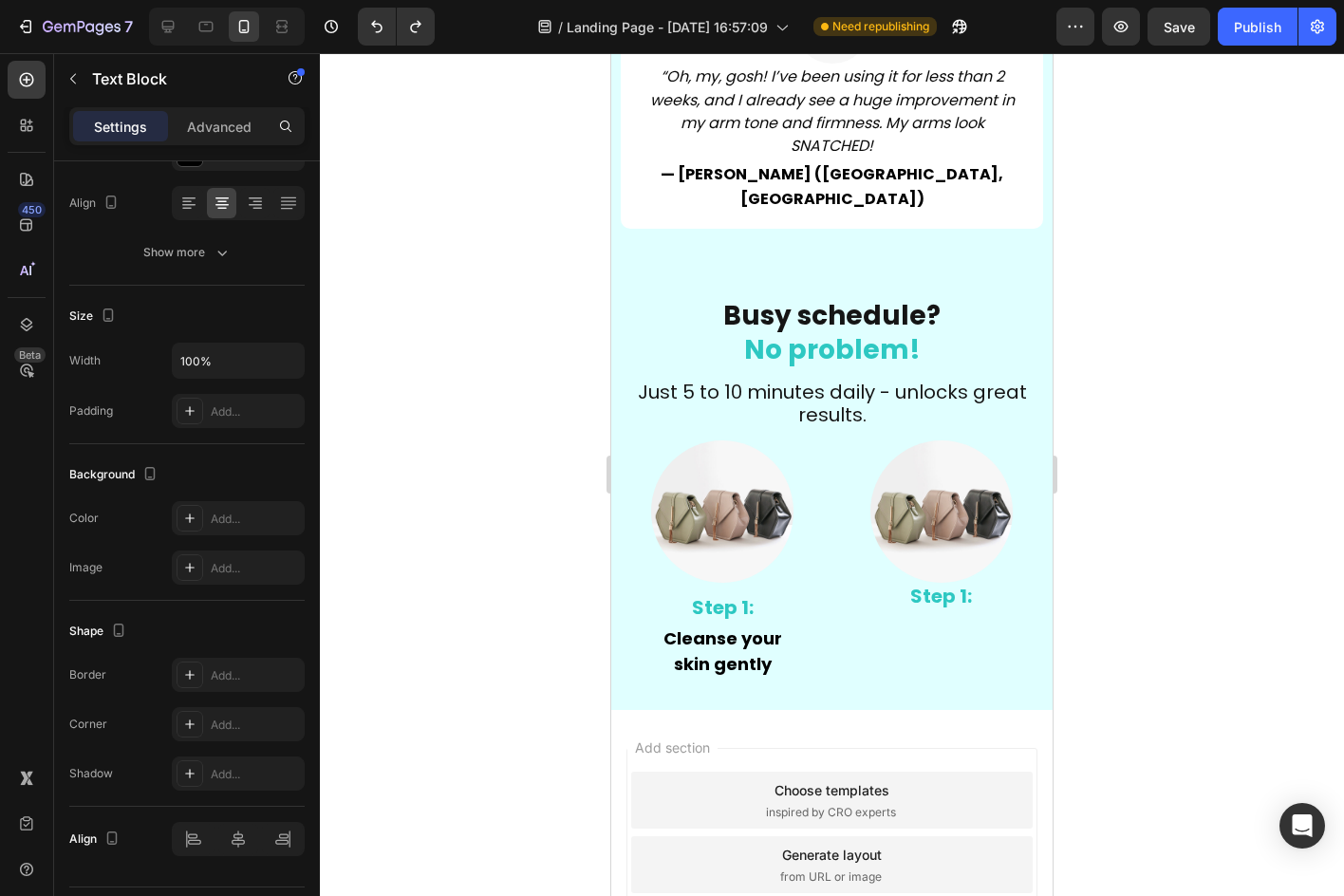
click at [738, 627] on strong "Cleanse your" at bounding box center [723, 638] width 119 height 23
click at [794, 627] on p "Cleanse your skin gently" at bounding box center [722, 652] width 200 height 52
click at [737, 594] on strong "Step 1:" at bounding box center [722, 607] width 61 height 26
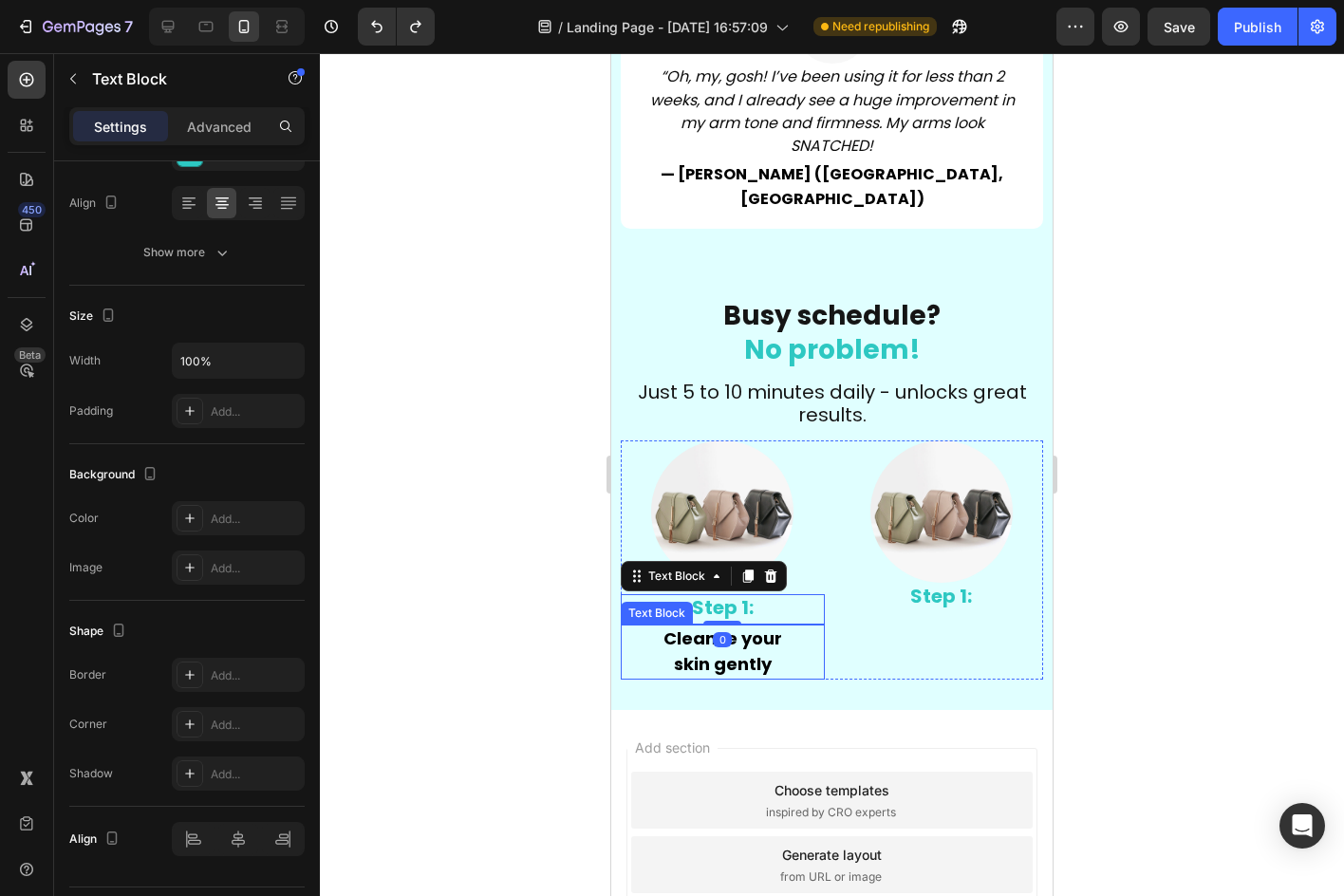
click at [808, 627] on p "Cleanse your skin gently" at bounding box center [722, 652] width 200 height 52
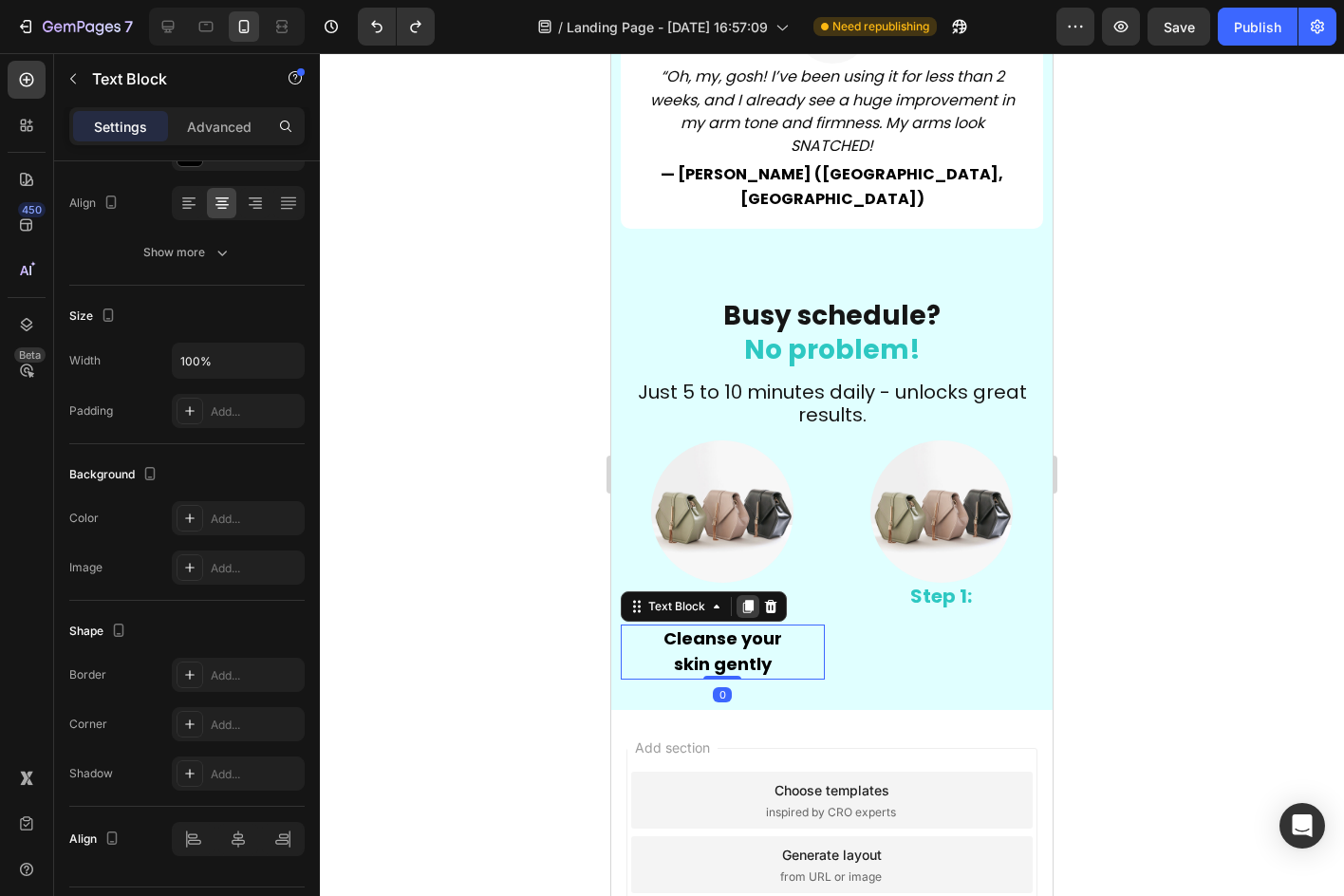
click at [756, 595] on div at bounding box center [747, 606] width 22 height 22
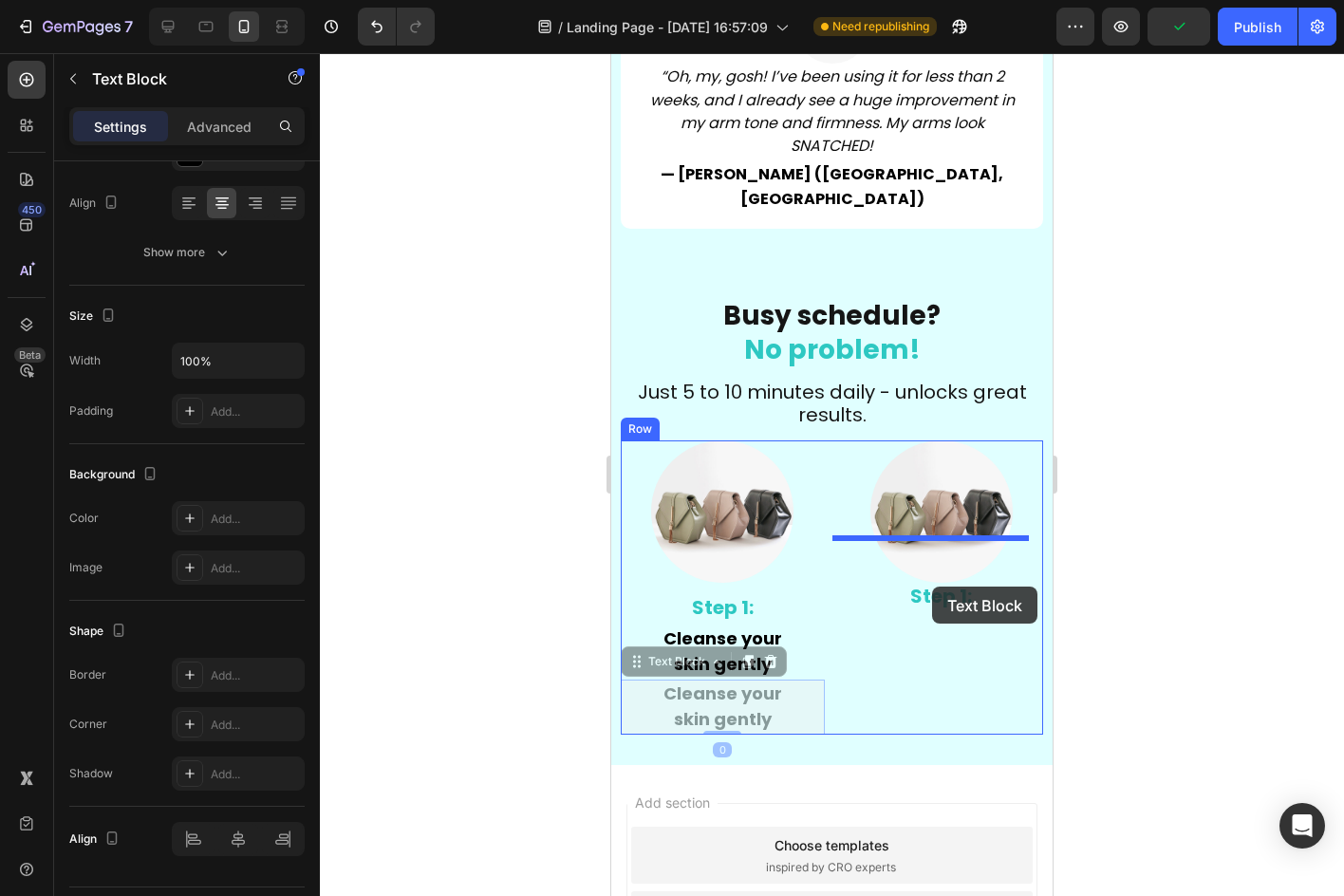
drag, startPoint x: 637, startPoint y: 593, endPoint x: 932, endPoint y: 587, distance: 295.1
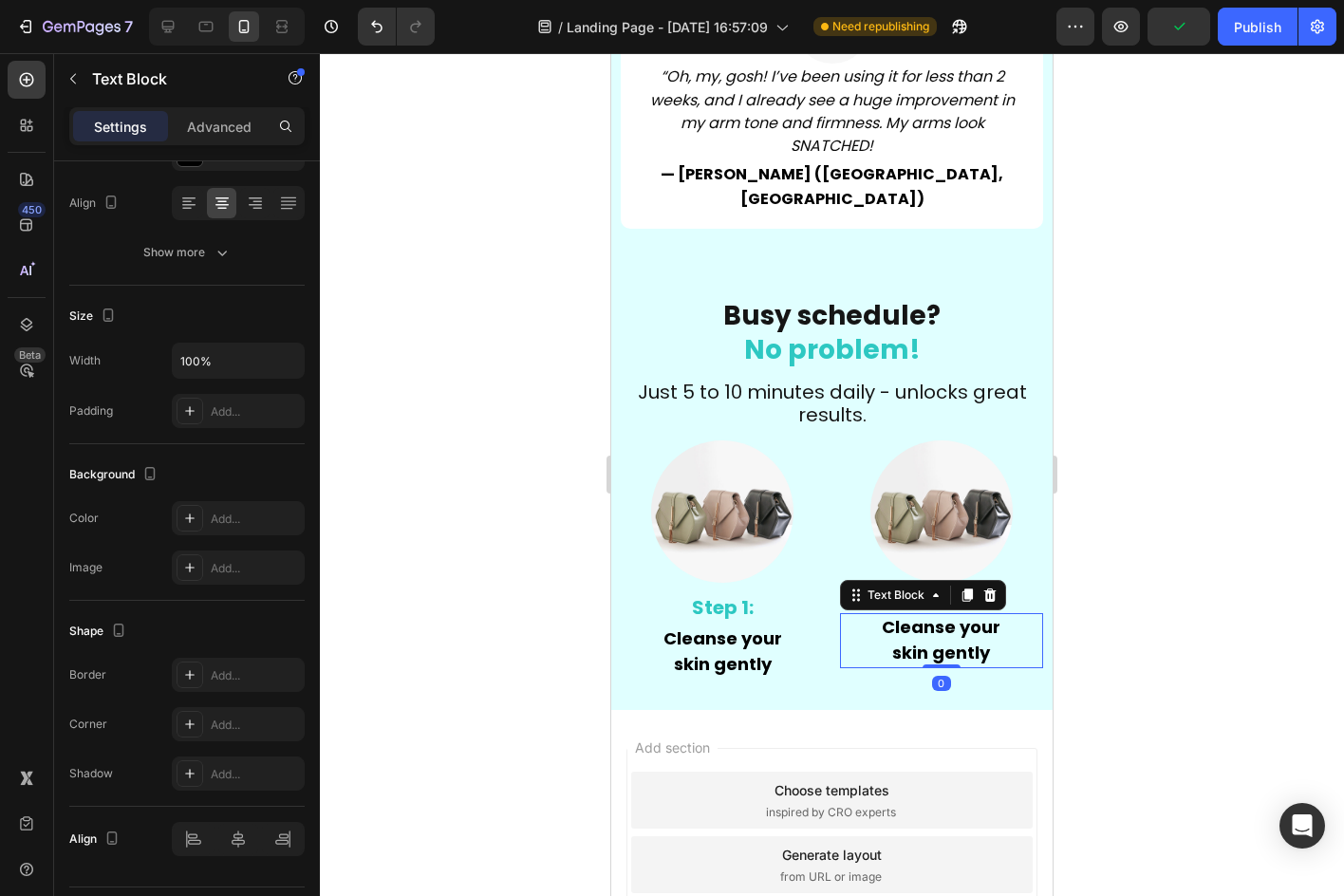
click at [1067, 611] on div at bounding box center [832, 473] width 1024 height 842
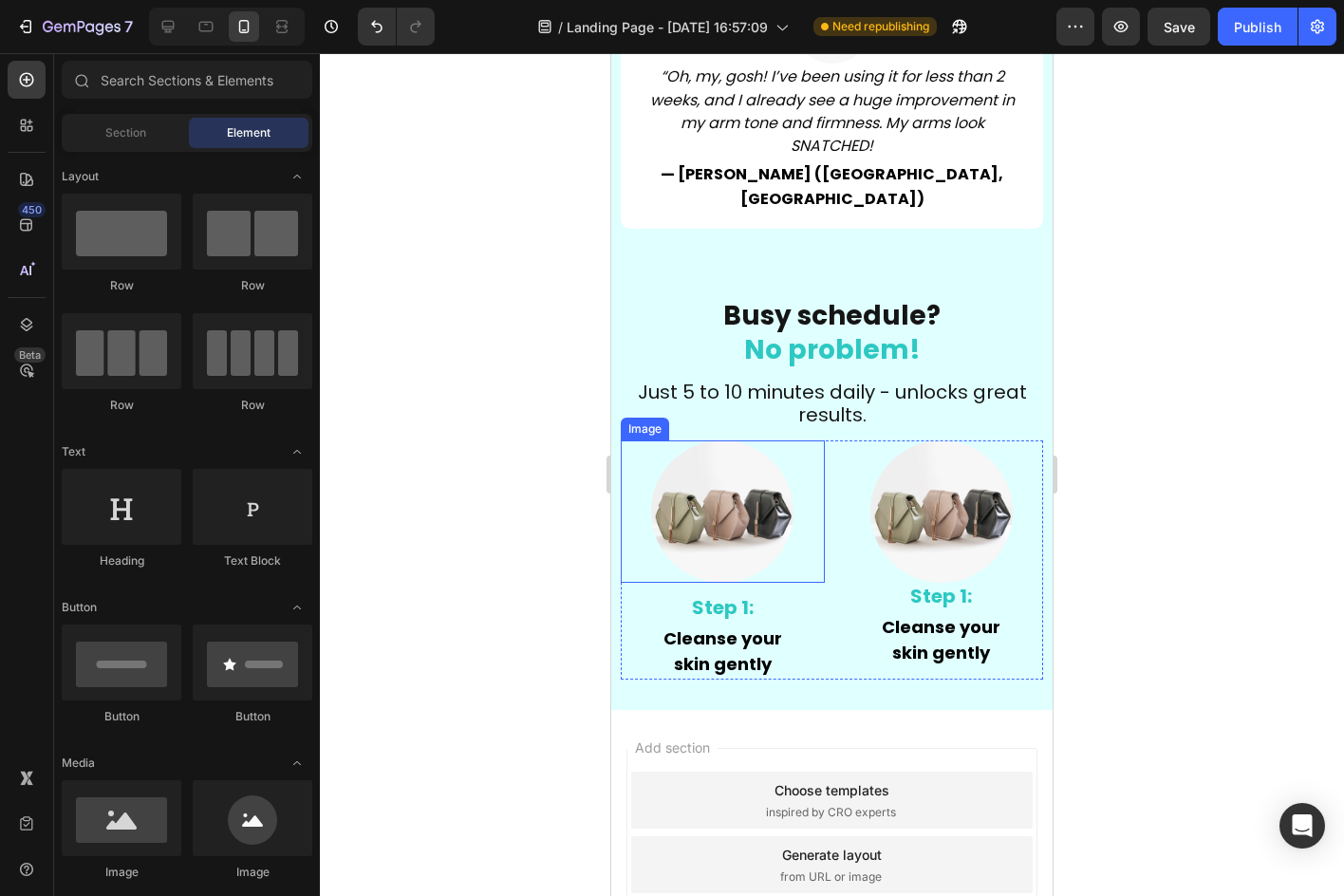
click at [736, 453] on img at bounding box center [722, 511] width 143 height 143
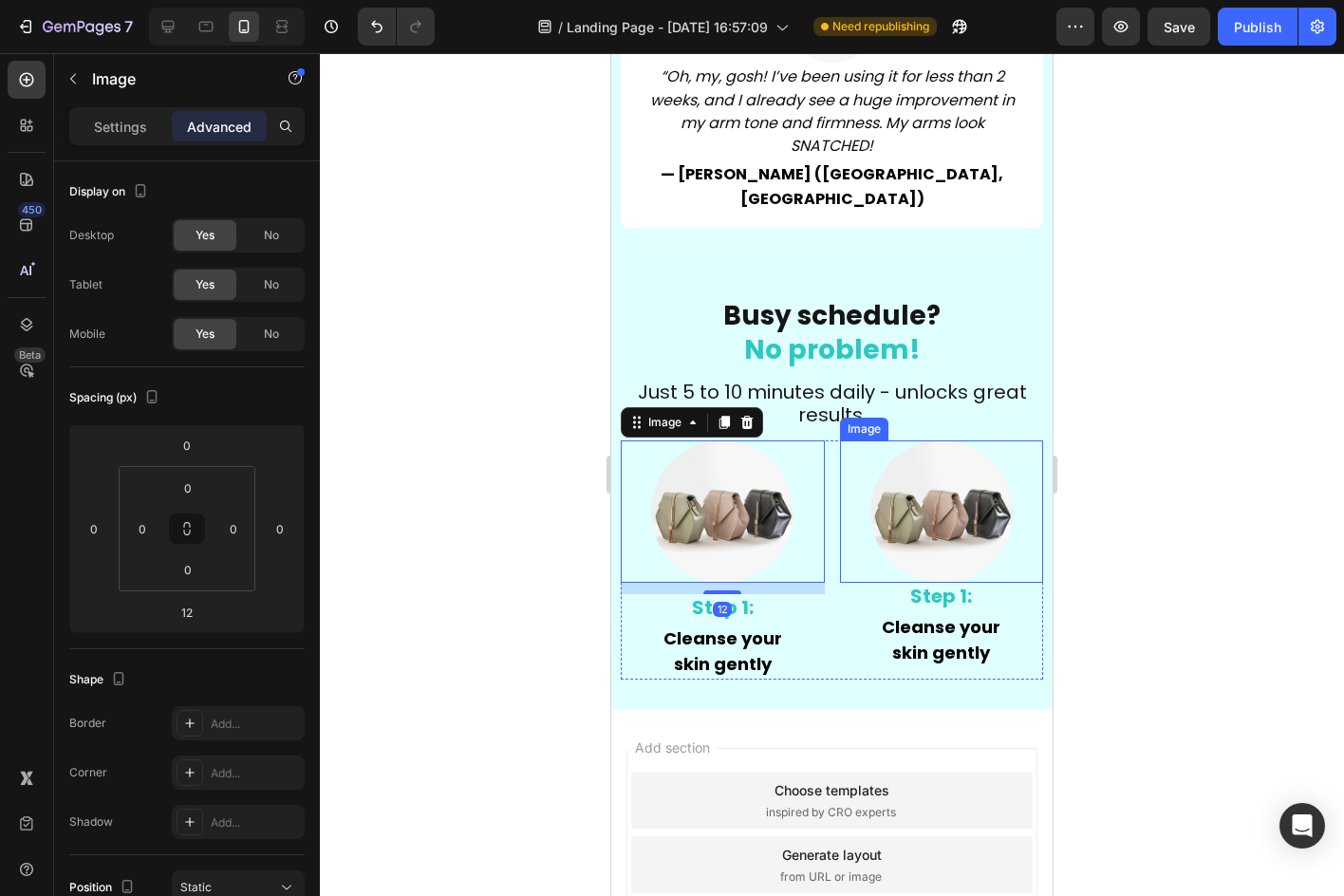
click at [912, 472] on img at bounding box center [942, 511] width 143 height 143
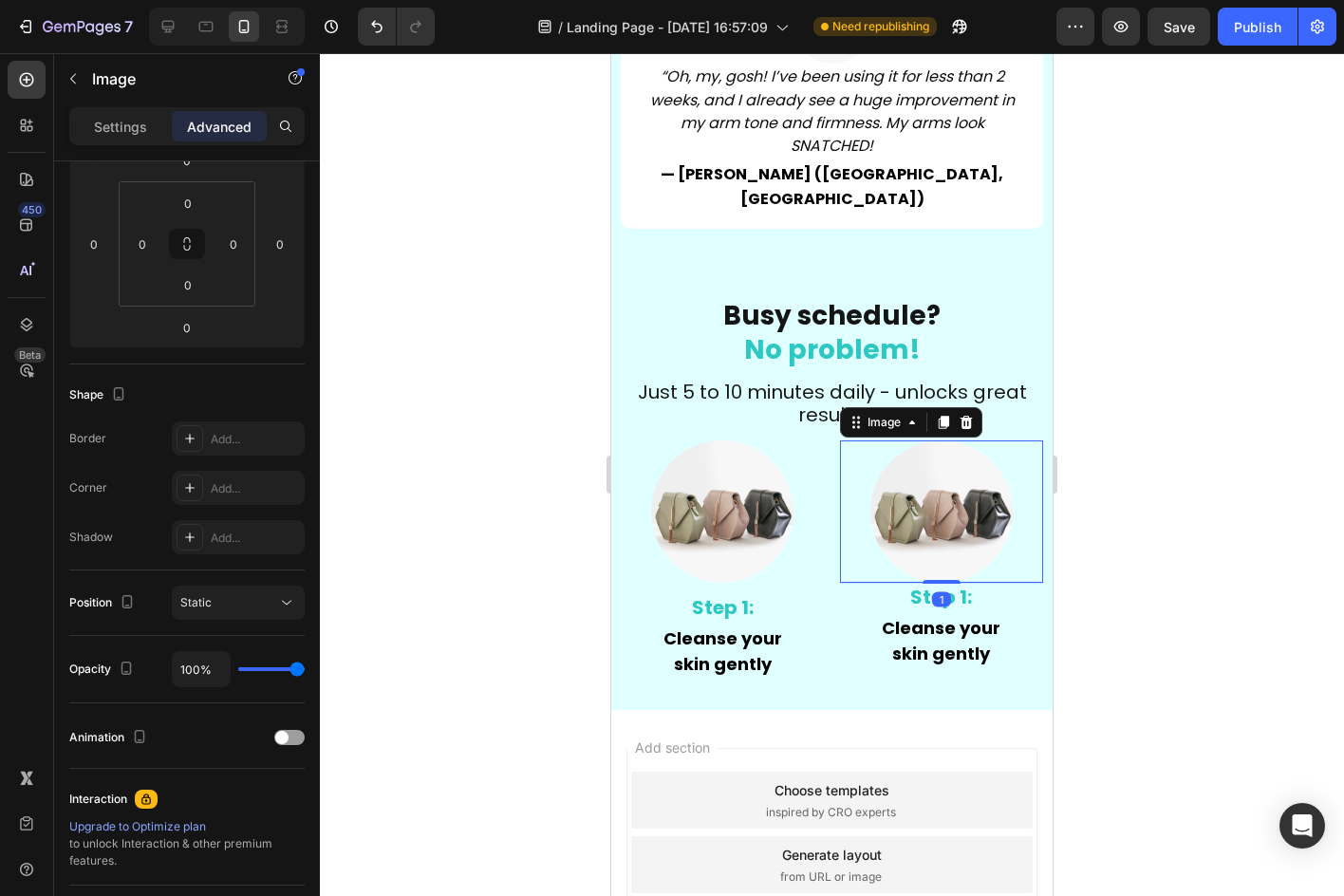
click at [931, 580] on div at bounding box center [941, 582] width 38 height 4
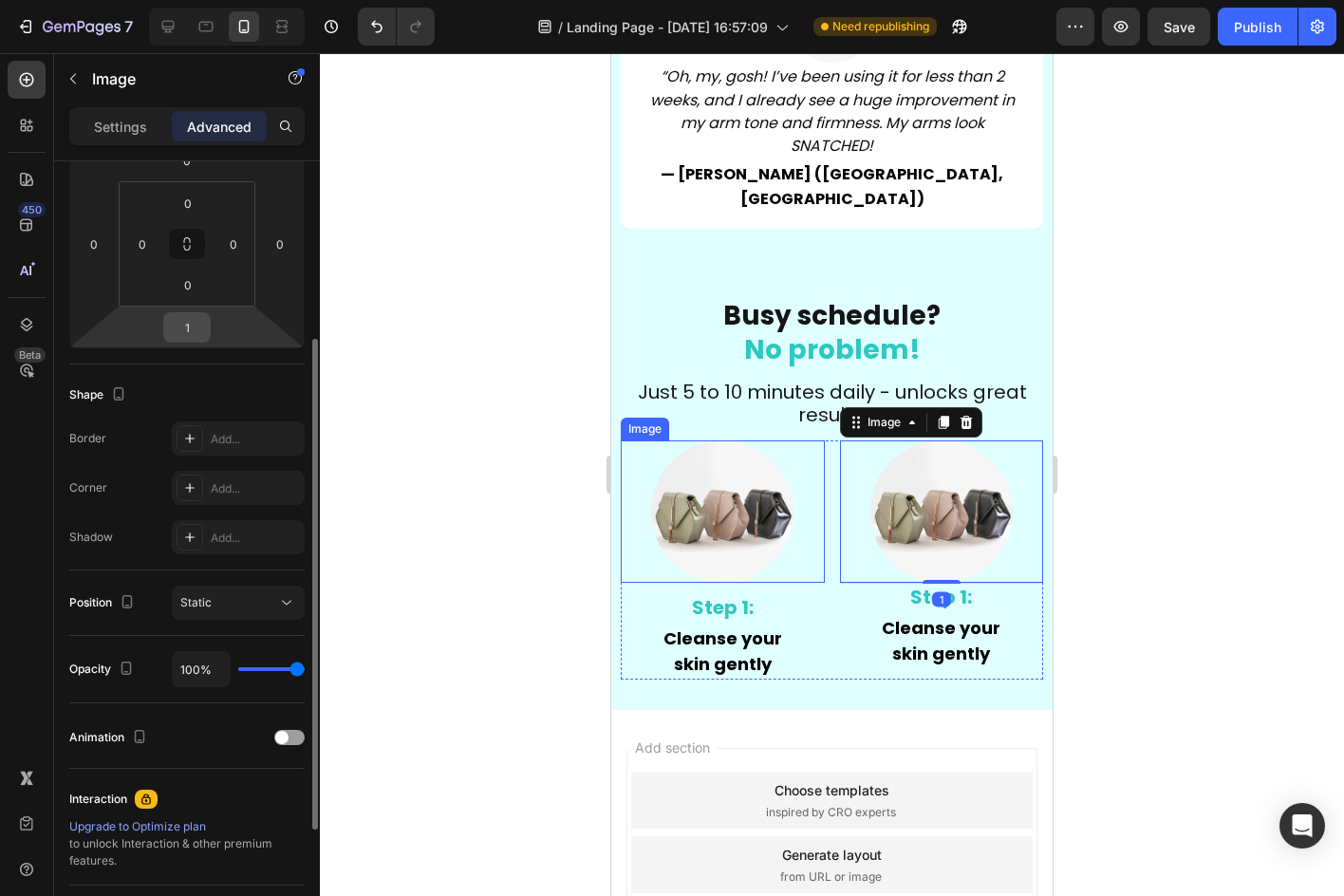
click at [200, 319] on input "1" at bounding box center [186, 327] width 38 height 28
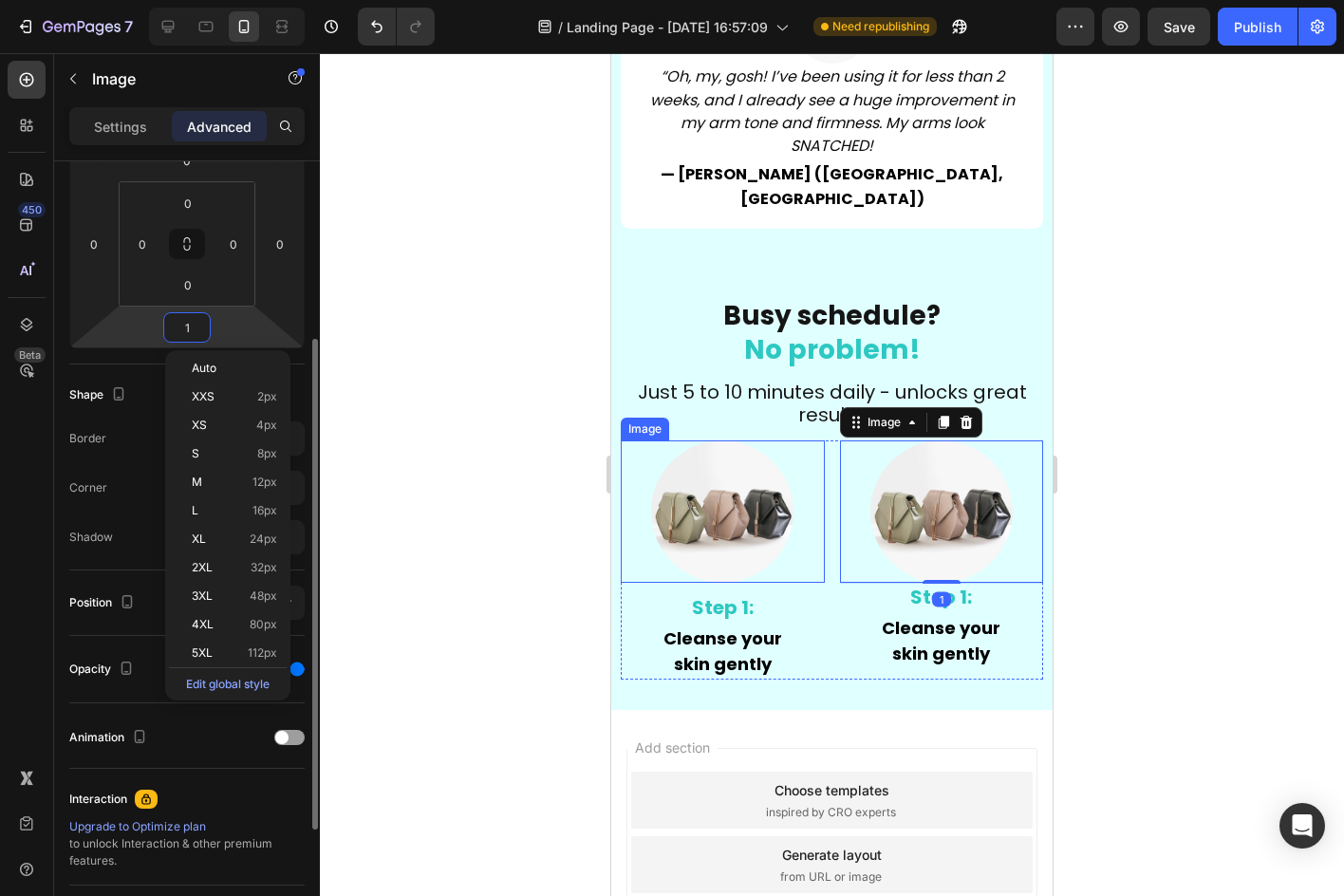
click at [195, 325] on input "1" at bounding box center [186, 327] width 38 height 28
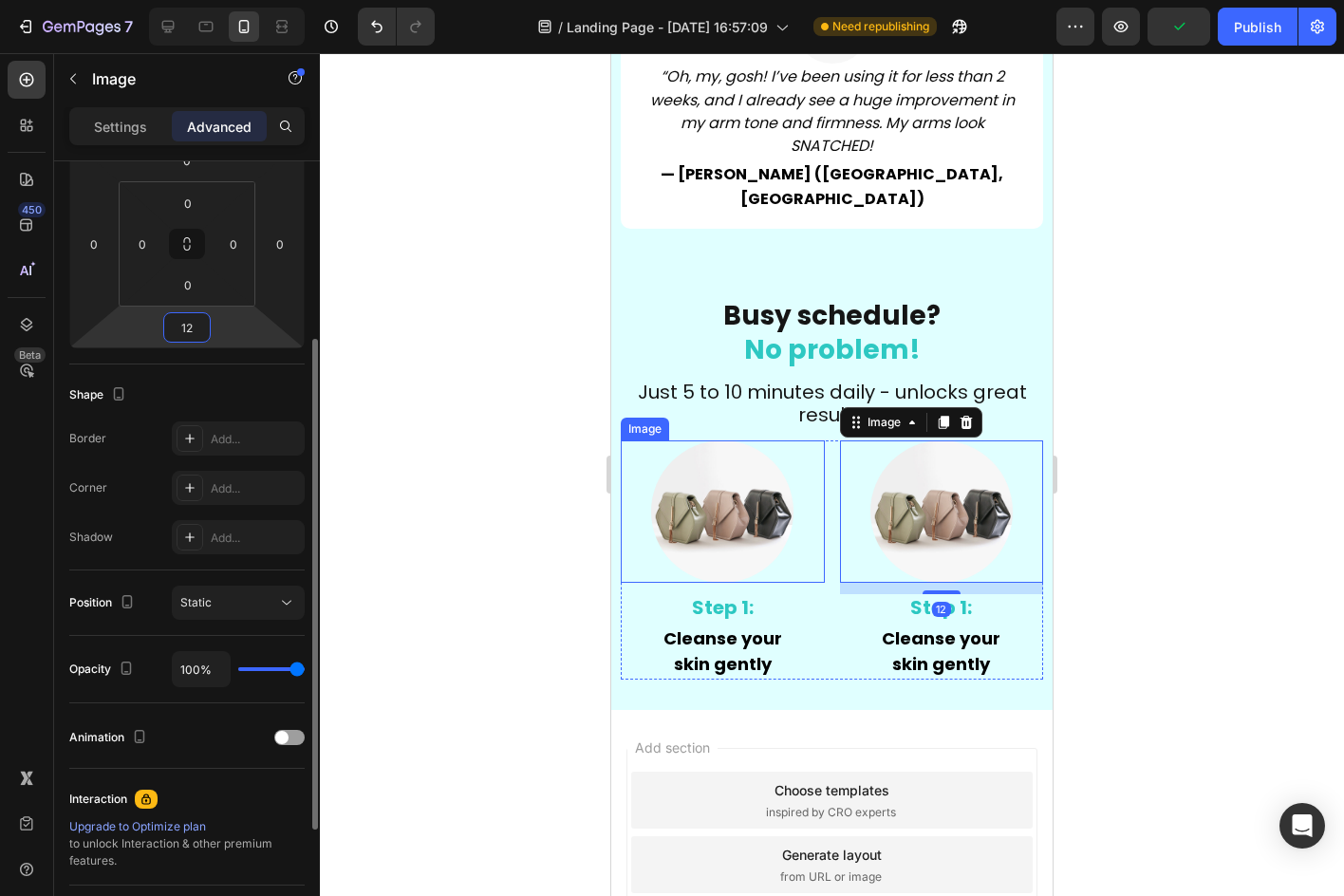
click at [272, 367] on div "Shape Border Add... Corner Add... Shadow Add..." at bounding box center [186, 467] width 235 height 206
click at [472, 377] on div at bounding box center [832, 473] width 1024 height 842
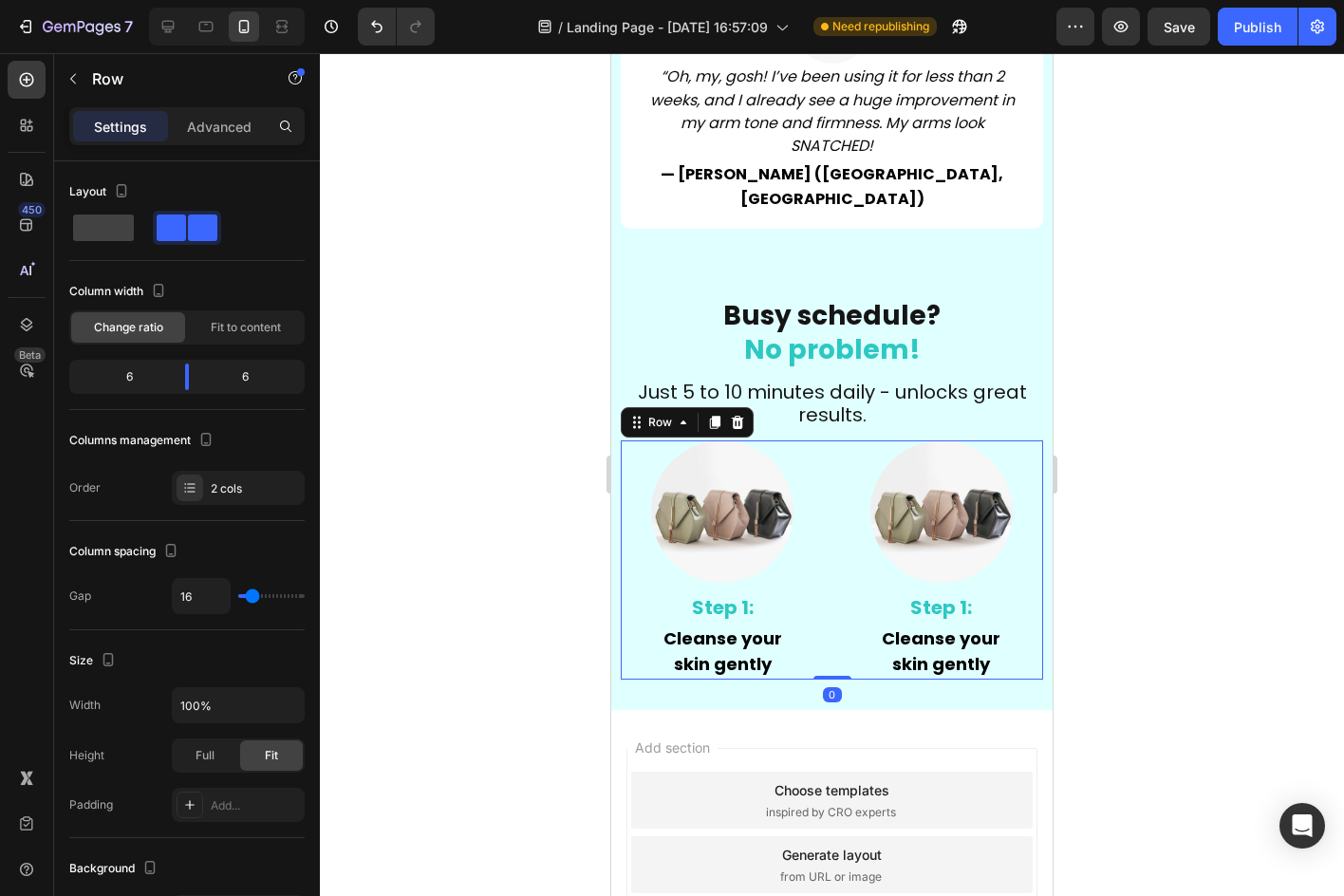
click at [822, 517] on div "Image Step 1: Text Block Cleanse your skin gently Text Block Image Step 1: Text…" at bounding box center [832, 559] width 423 height 239
click at [710, 411] on div at bounding box center [713, 422] width 22 height 22
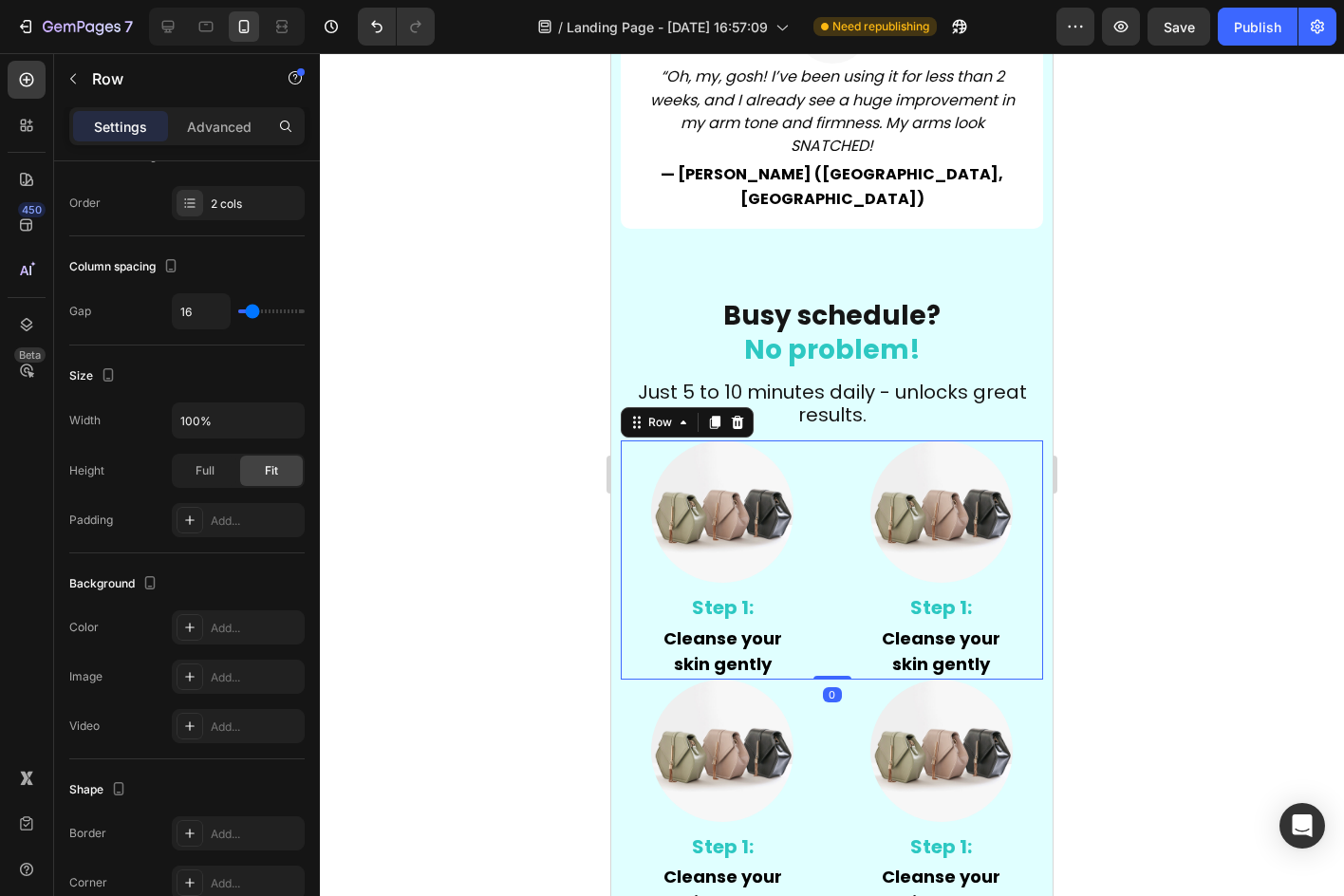
click at [817, 440] on div "Image Step 1: Text Block Cleanse your skin gently Text Block Image Step 1: Text…" at bounding box center [832, 559] width 423 height 239
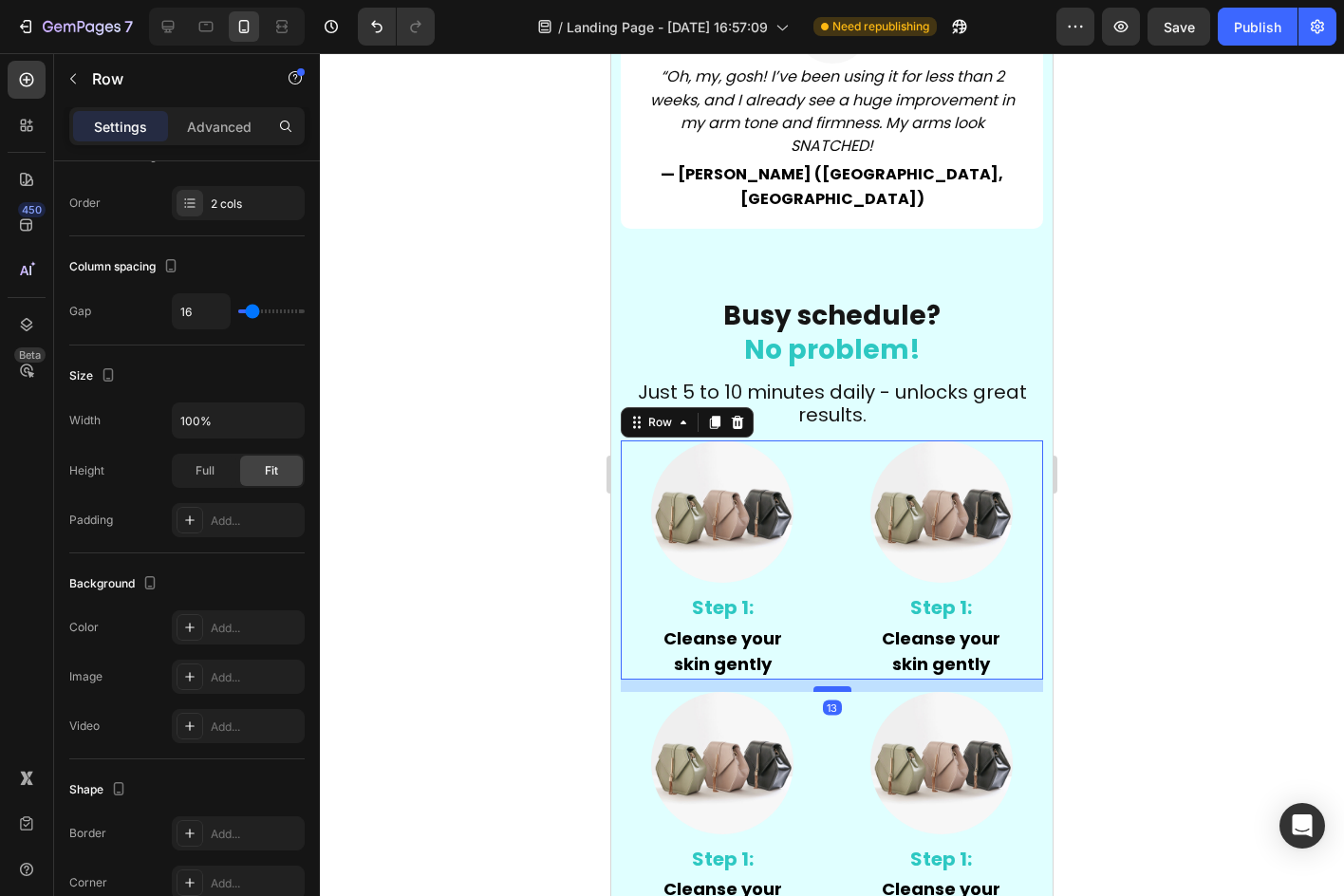
drag, startPoint x: 825, startPoint y: 603, endPoint x: 838, endPoint y: 616, distance: 18.4
click at [838, 686] on div at bounding box center [832, 689] width 38 height 6
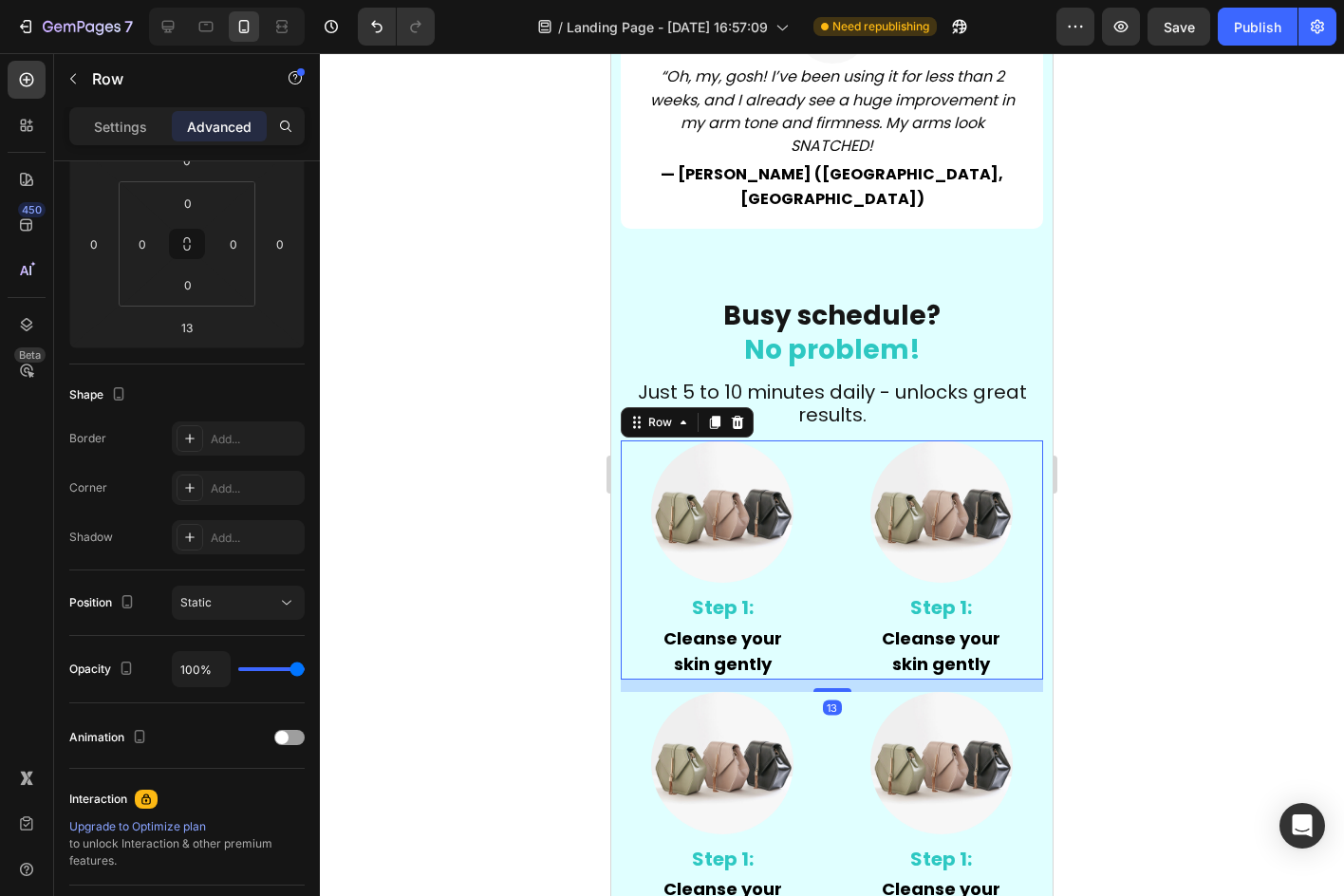
click at [1188, 599] on div at bounding box center [832, 473] width 1024 height 842
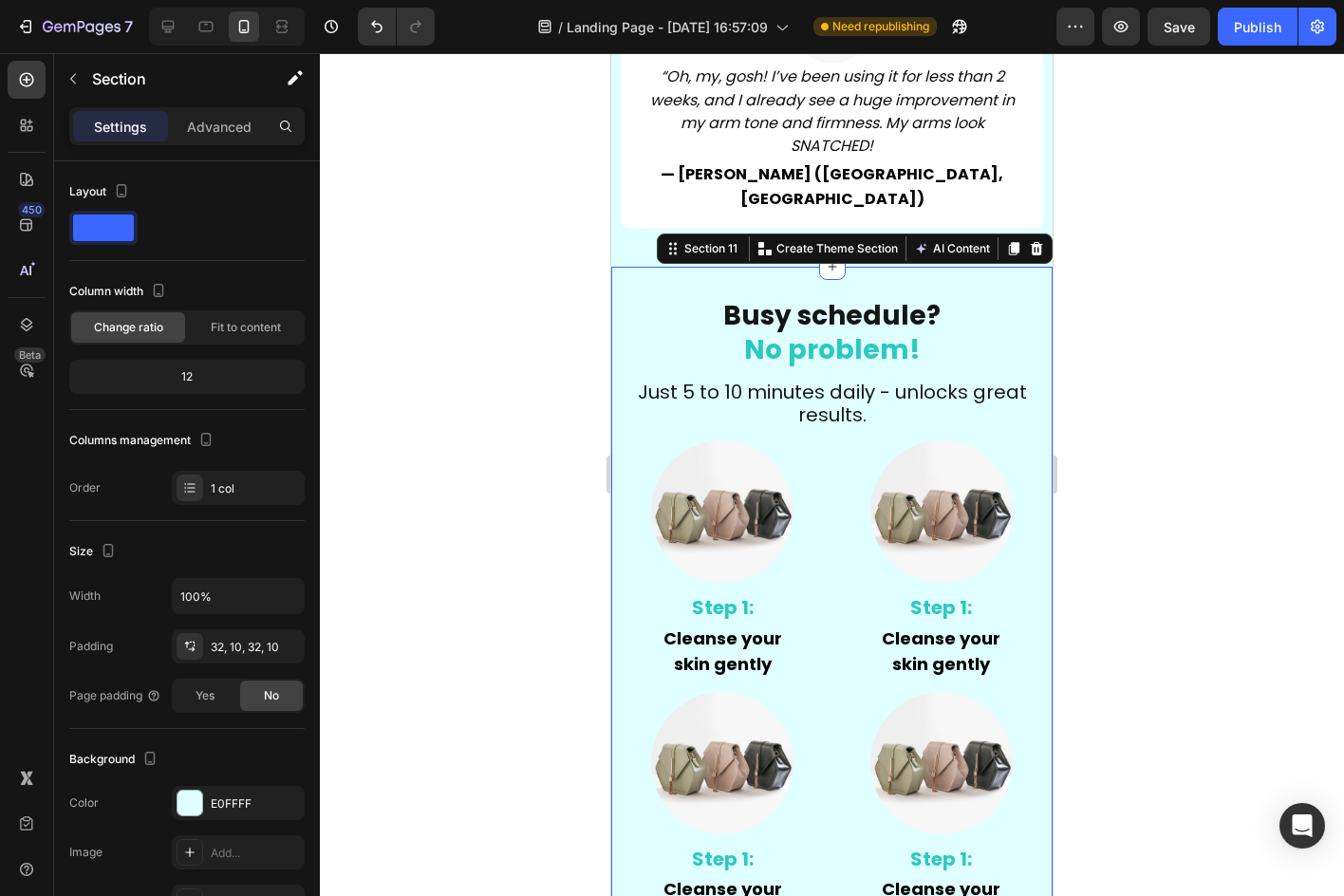
click at [1013, 266] on div "Busy schedule? No problem! Heading ⁠⁠⁠⁠⁠⁠⁠ Just 5 to 10 minutes daily - unlocks…" at bounding box center [832, 613] width 441 height 694
click at [242, 804] on div "E0FFFF" at bounding box center [238, 804] width 55 height 18
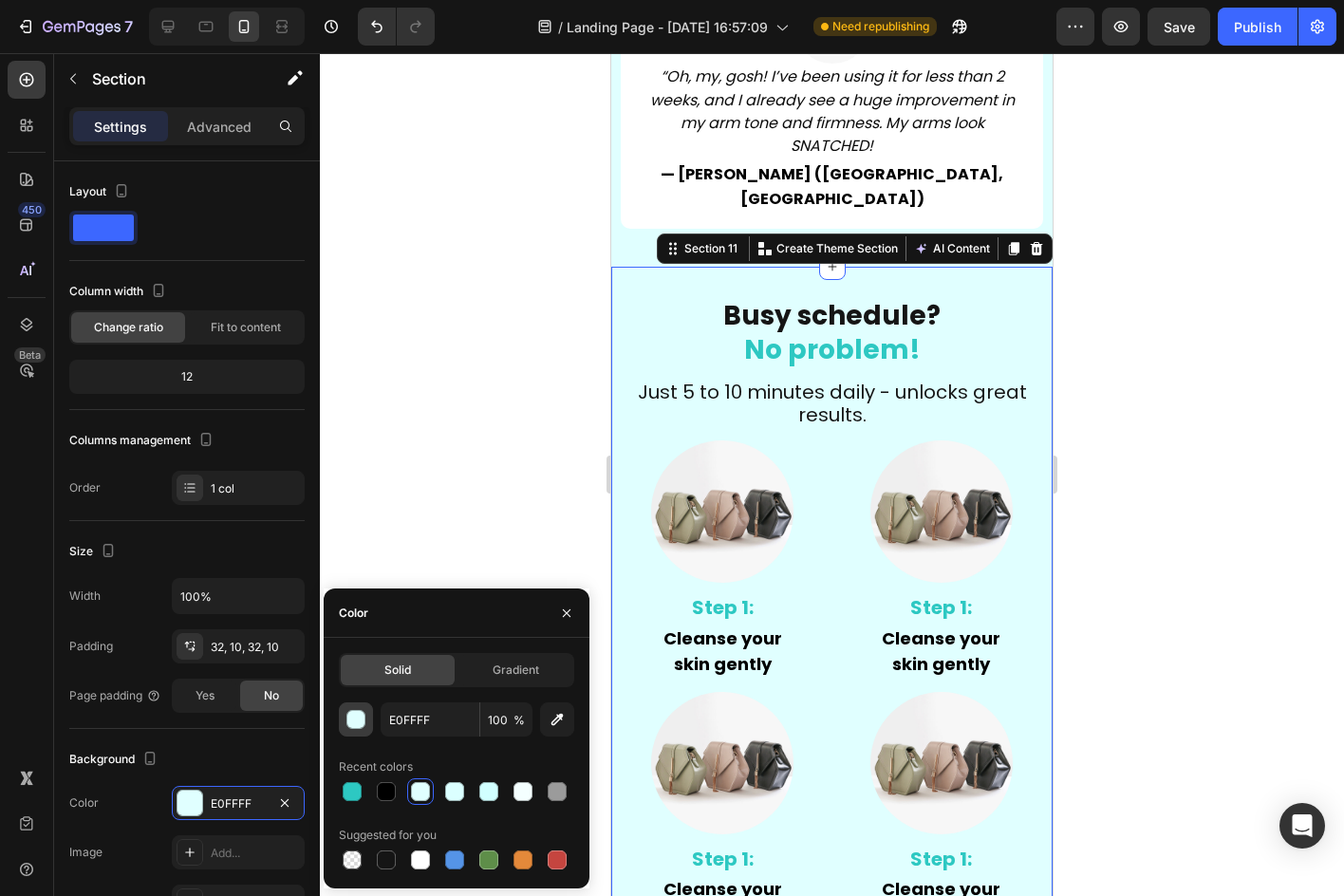
click at [346, 712] on div "button" at bounding box center [355, 718] width 19 height 19
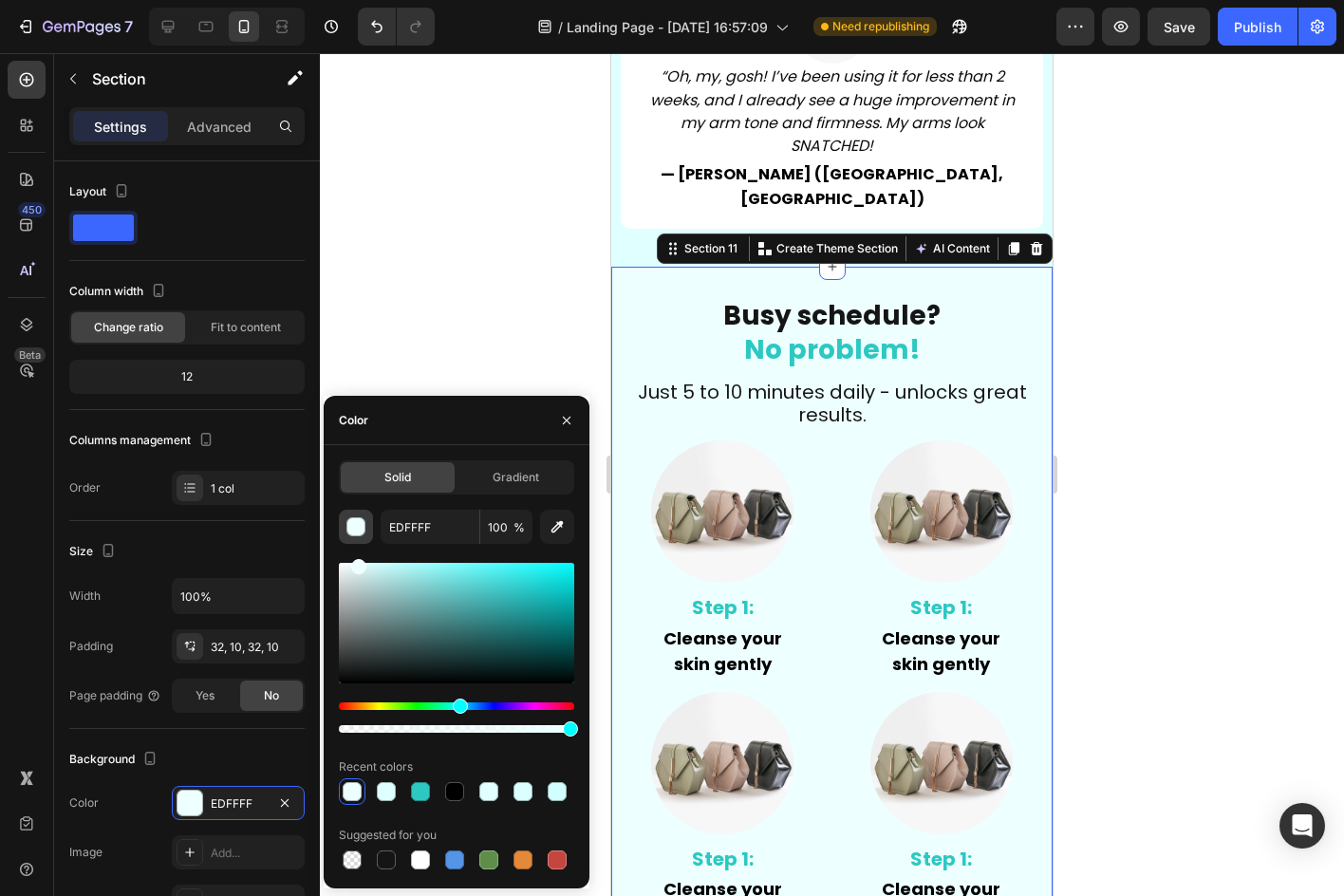
drag, startPoint x: 352, startPoint y: 645, endPoint x: 357, endPoint y: 534, distance: 111.1
click at [357, 534] on div "EDFFFF 100 % Recent colors Suggested for you" at bounding box center [456, 691] width 235 height 363
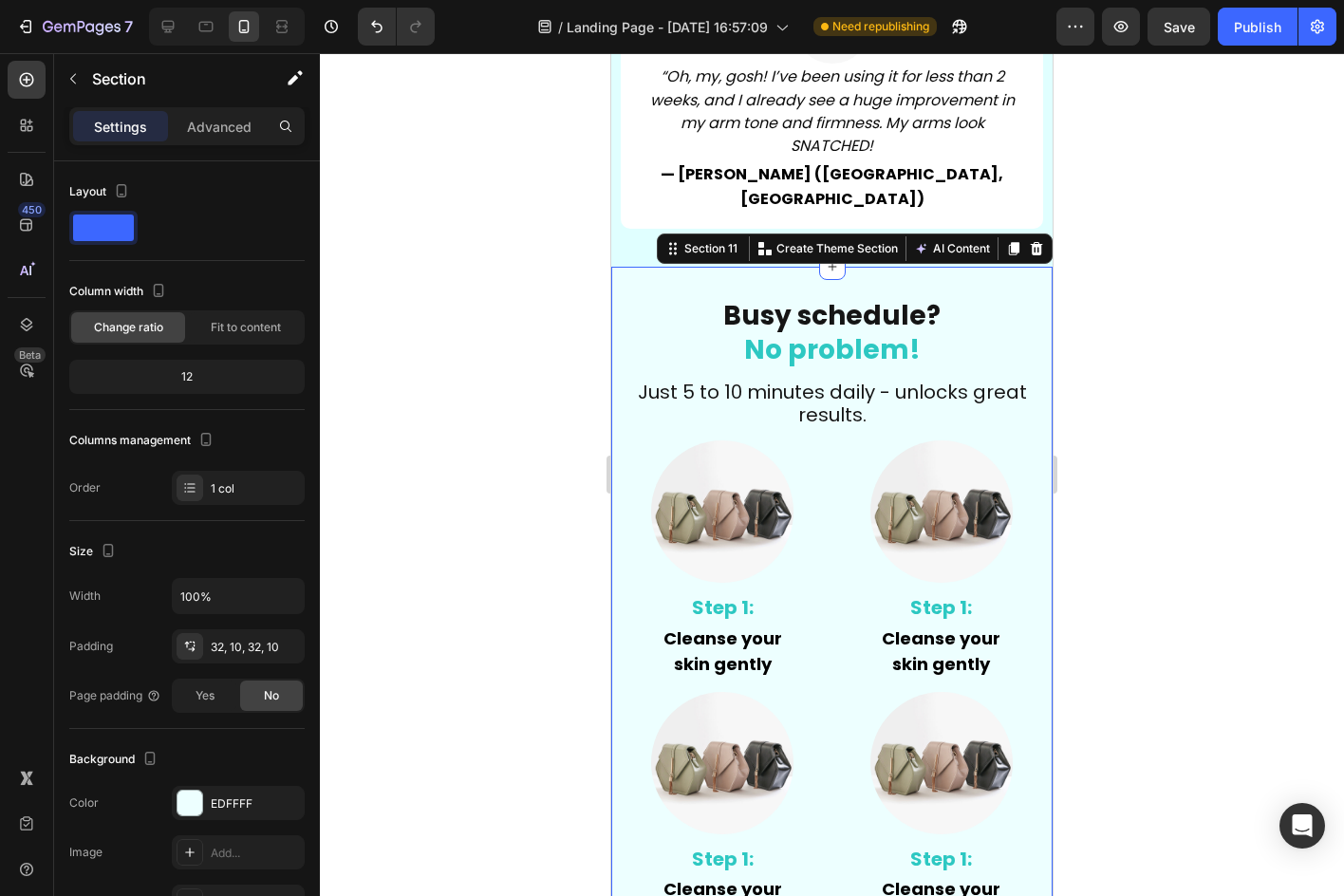
click at [505, 376] on div at bounding box center [832, 473] width 1024 height 842
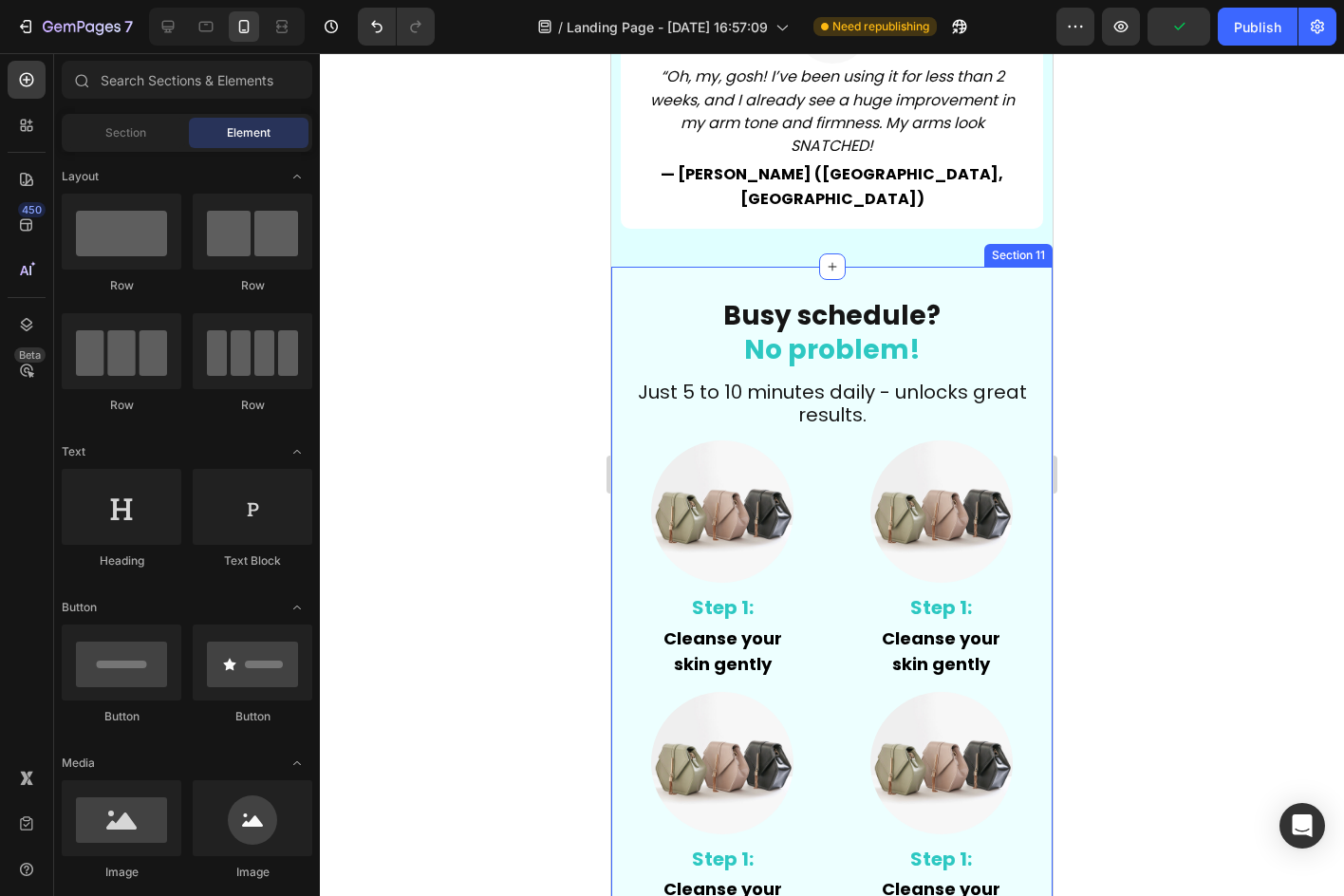
click at [939, 627] on strong "Cleanse your" at bounding box center [941, 638] width 119 height 23
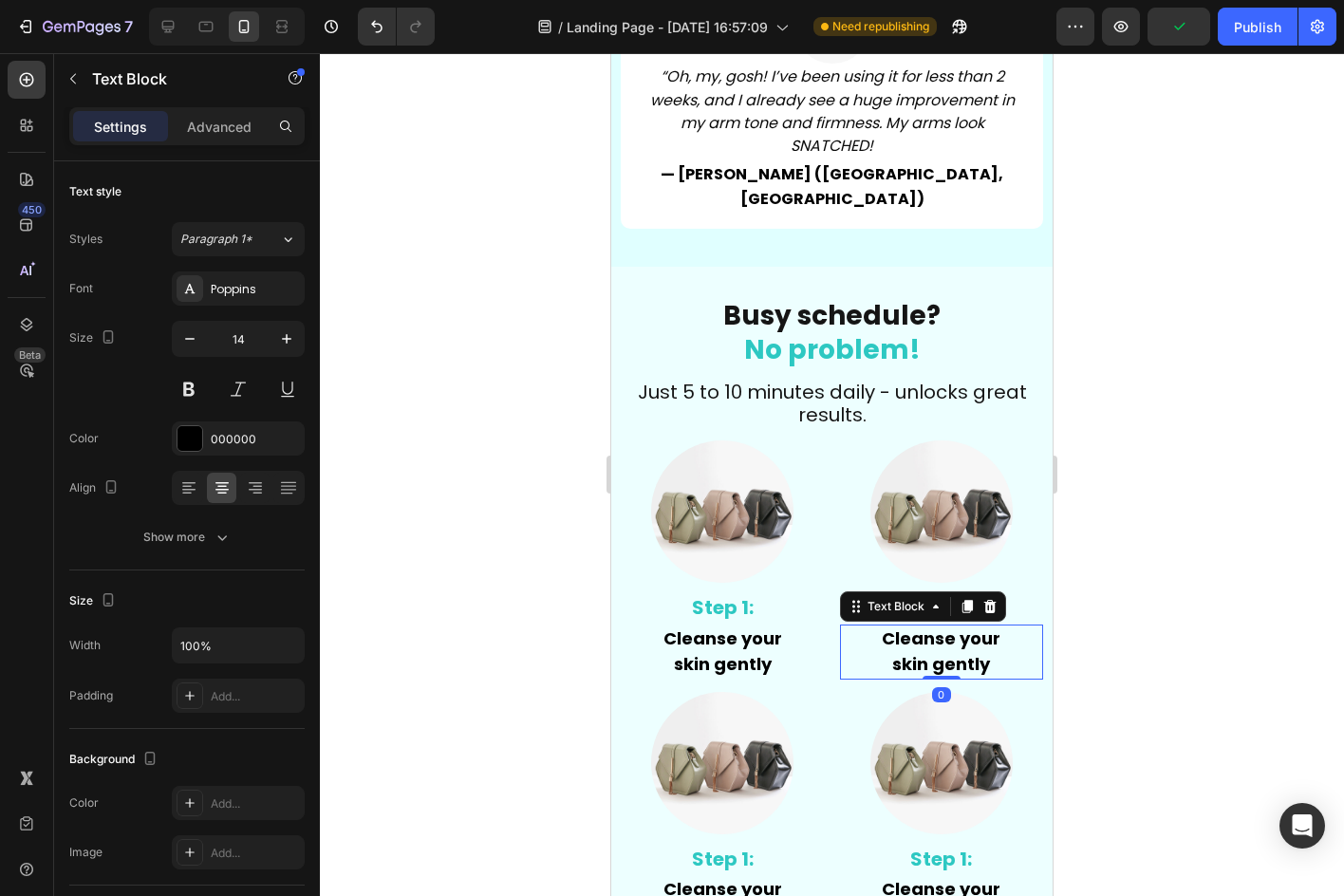
click at [939, 627] on strong "Cleanse your" at bounding box center [941, 638] width 119 height 23
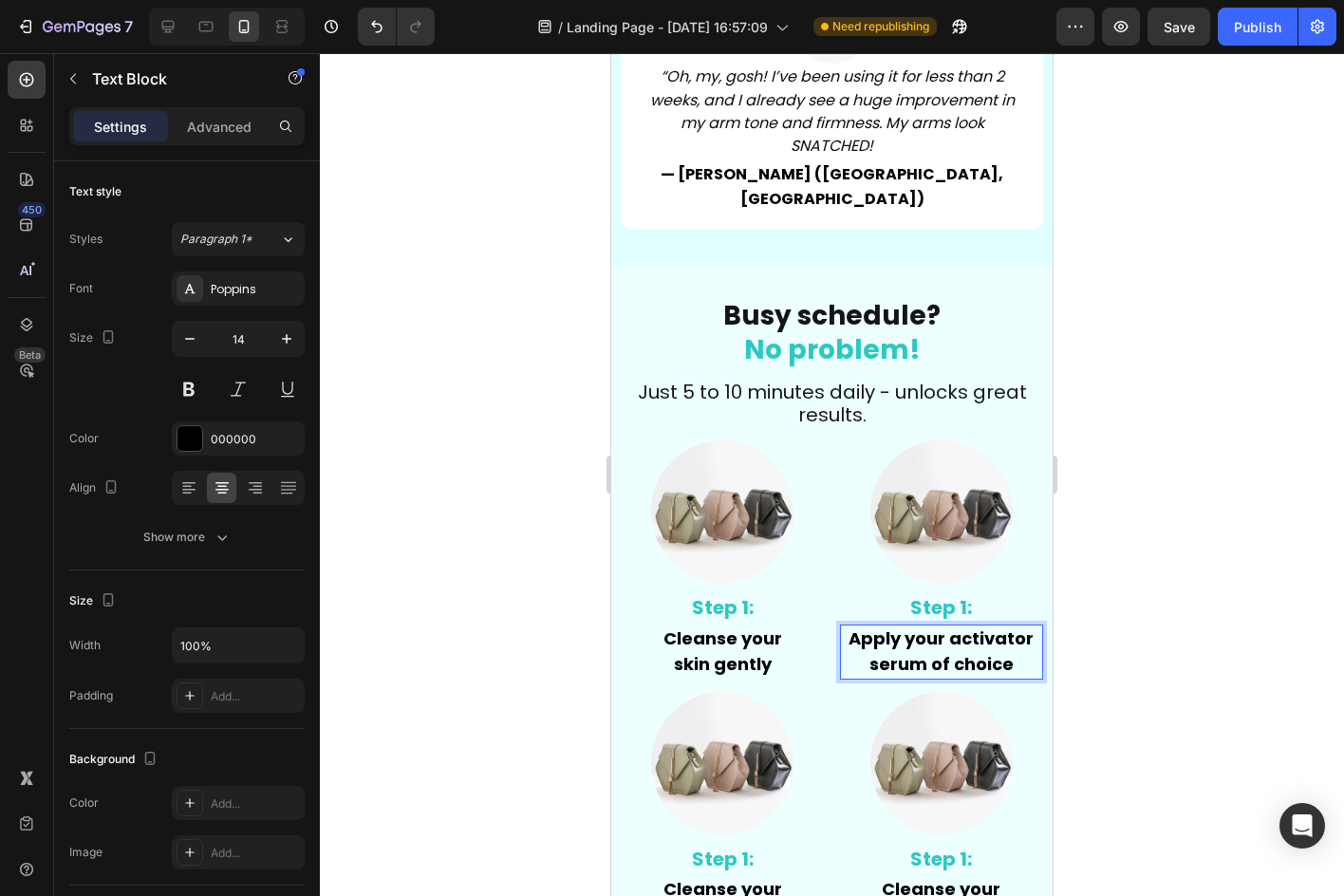
click at [1117, 621] on div at bounding box center [832, 473] width 1024 height 842
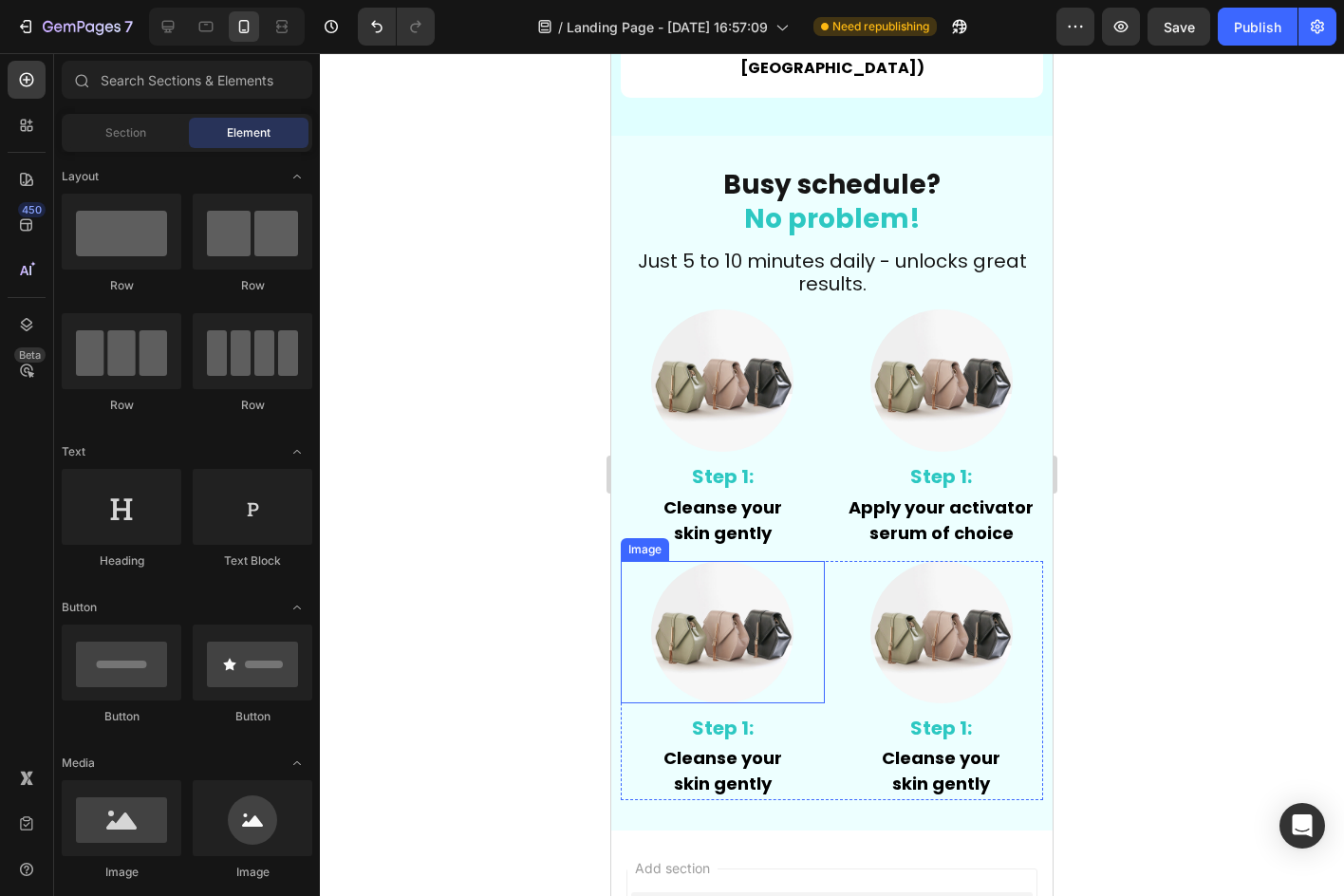
scroll to position [7059, 0]
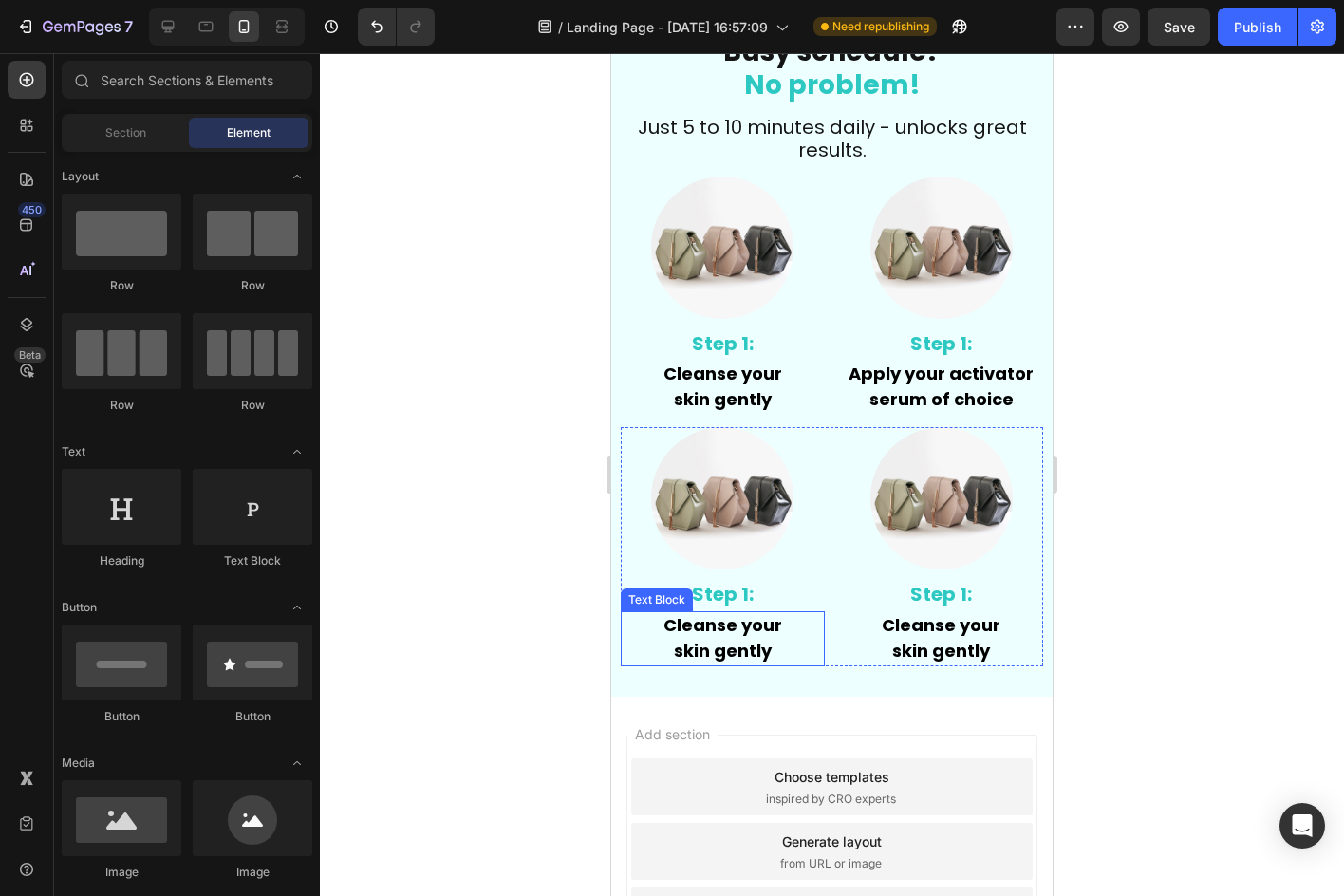
click at [684, 627] on strong "Cleanse your" at bounding box center [723, 625] width 119 height 23
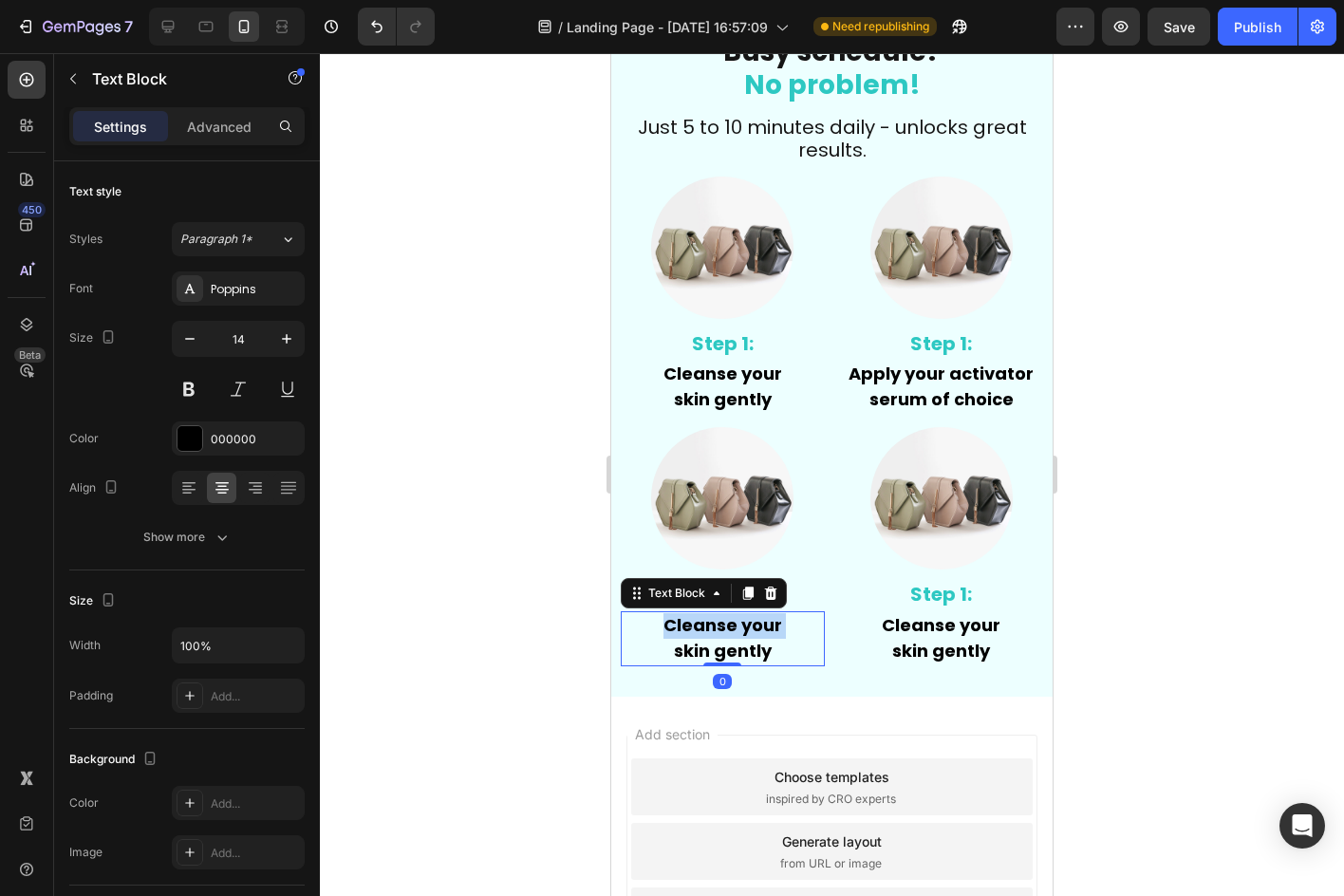
click at [684, 627] on strong "Cleanse your" at bounding box center [723, 625] width 119 height 23
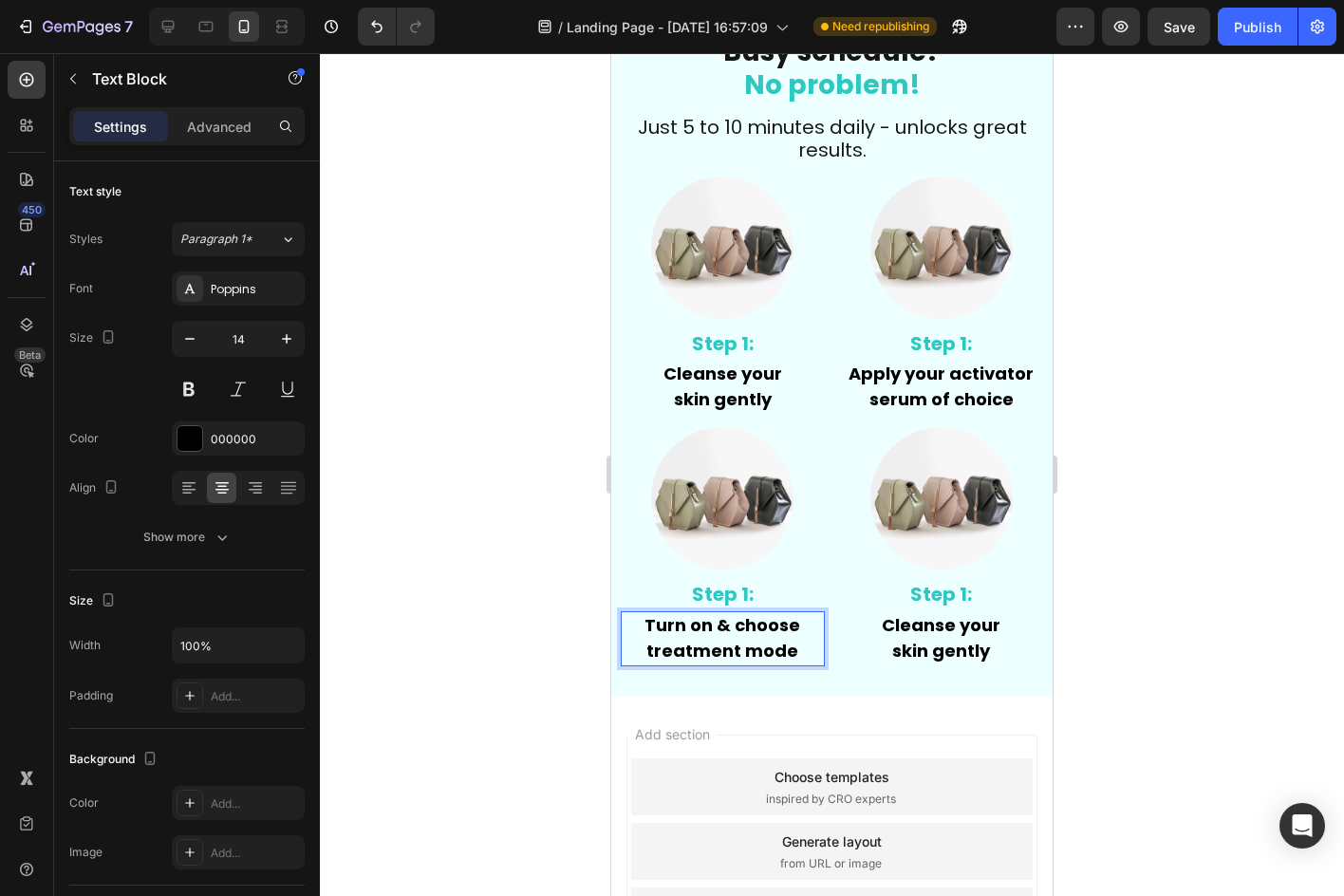
click at [1156, 668] on div at bounding box center [832, 473] width 1024 height 842
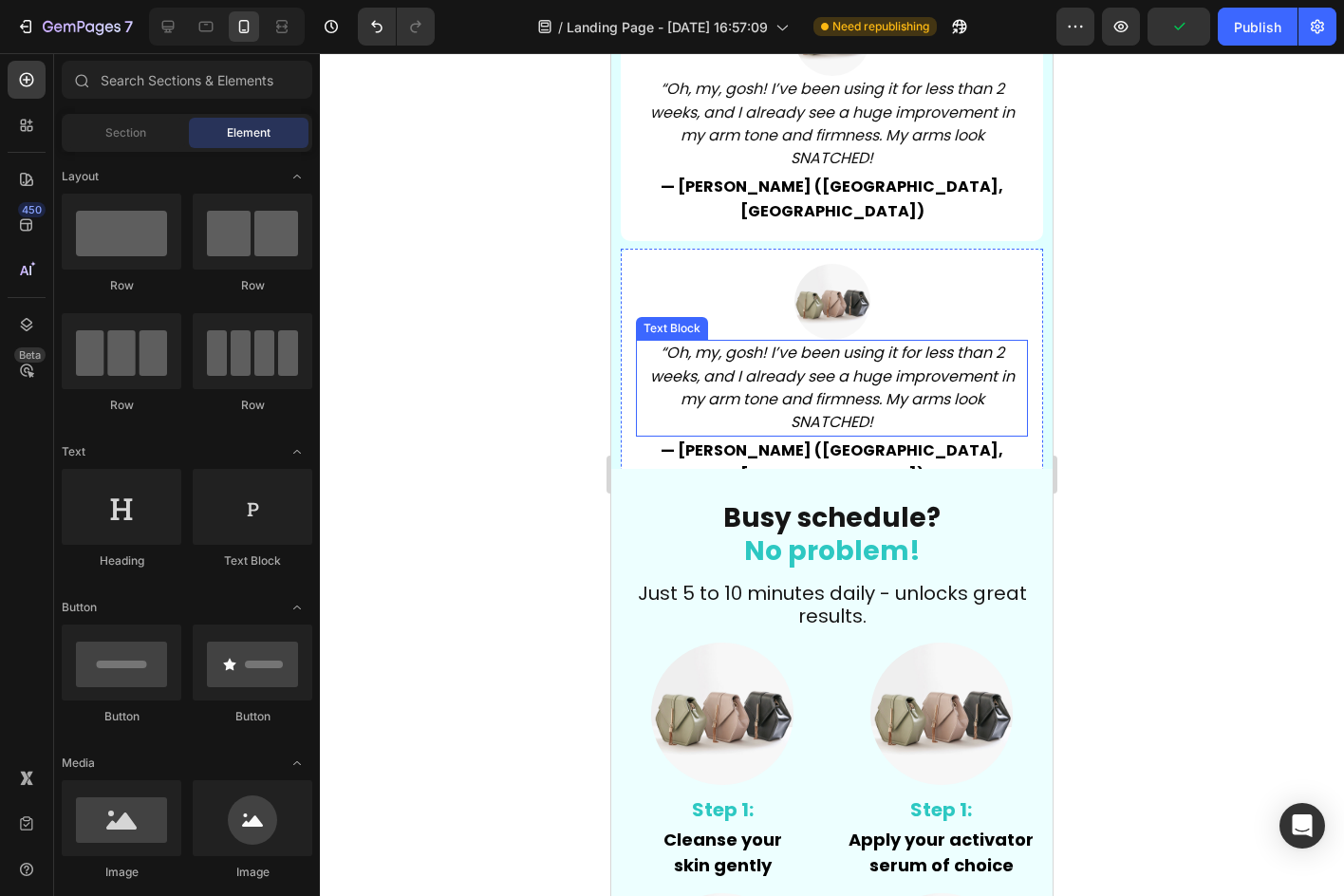
scroll to position [6584, 0]
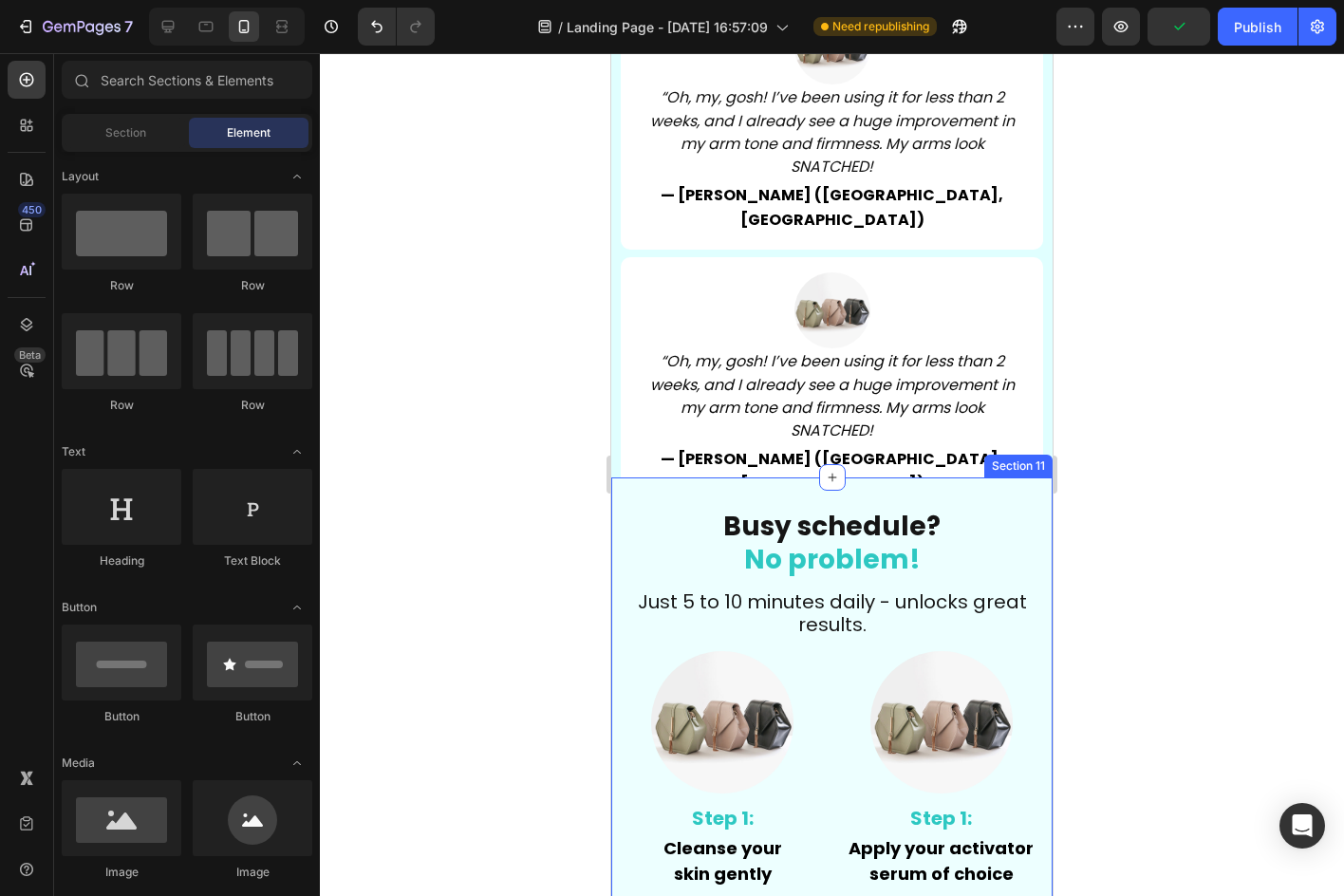
click at [997, 484] on div "Busy schedule? No problem! Heading ⁠⁠⁠⁠⁠⁠⁠ Just 5 to 10 minutes daily - unlocks…" at bounding box center [832, 824] width 441 height 694
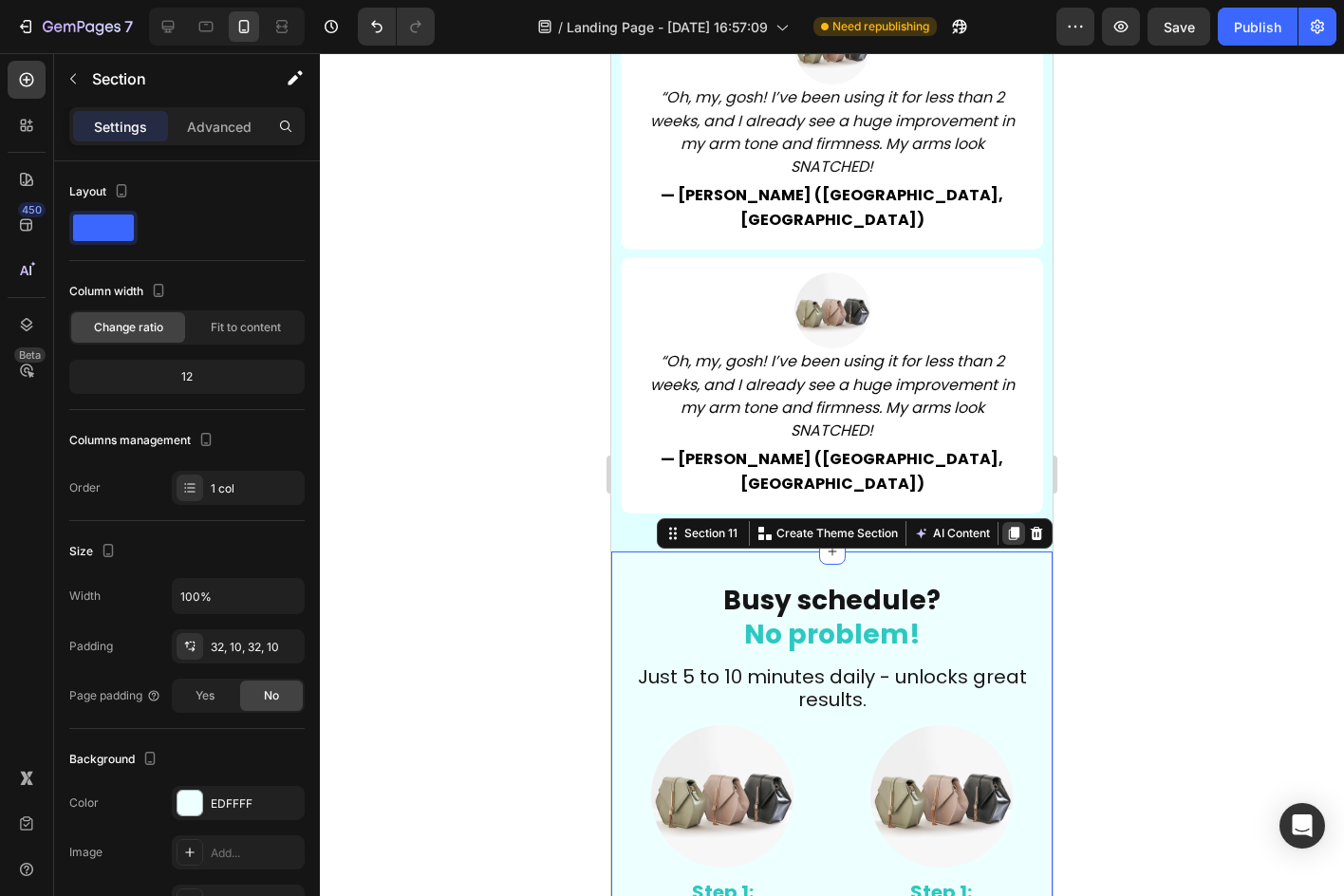
click at [1006, 526] on icon at bounding box center [1014, 534] width 16 height 16
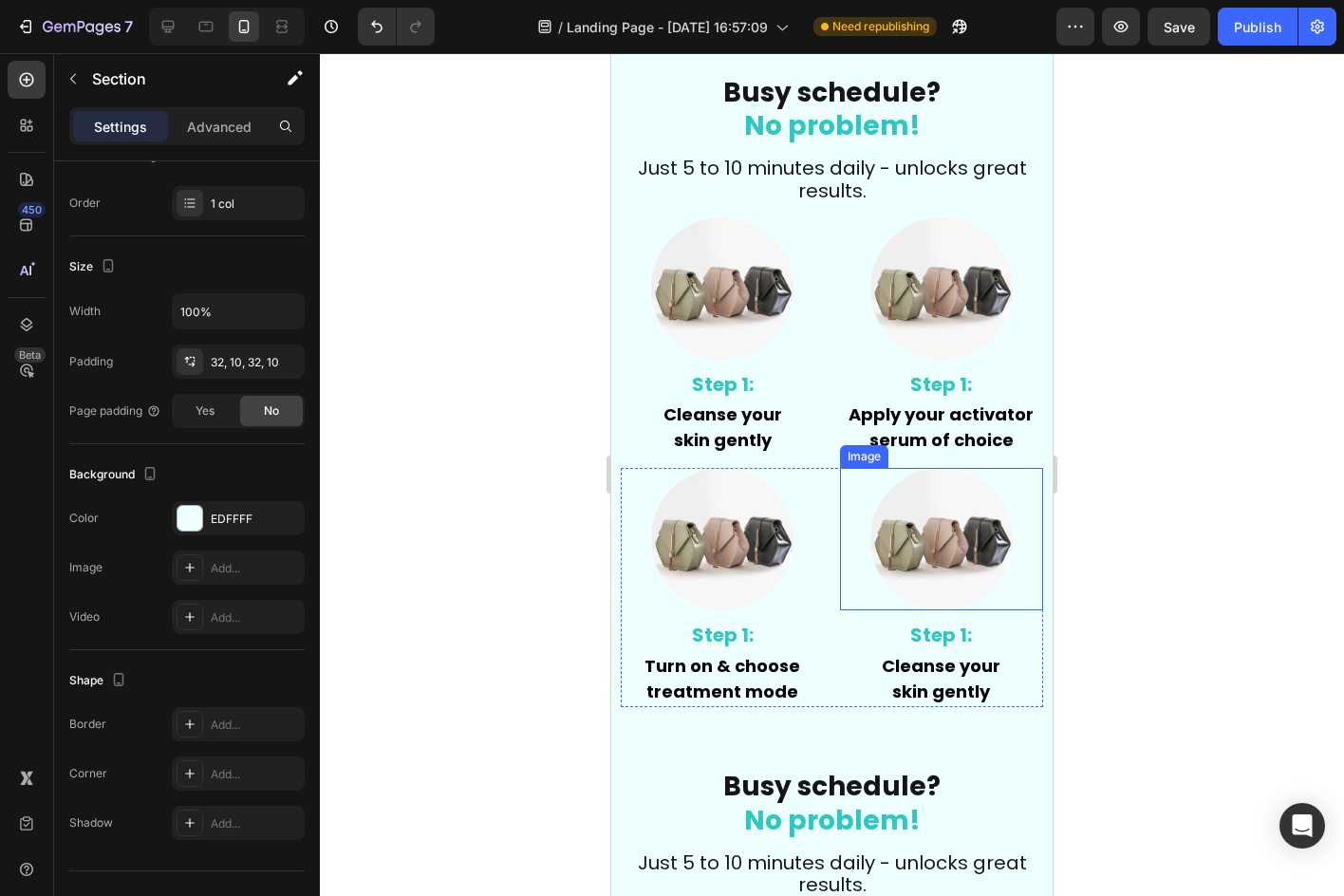
scroll to position [7151, 0]
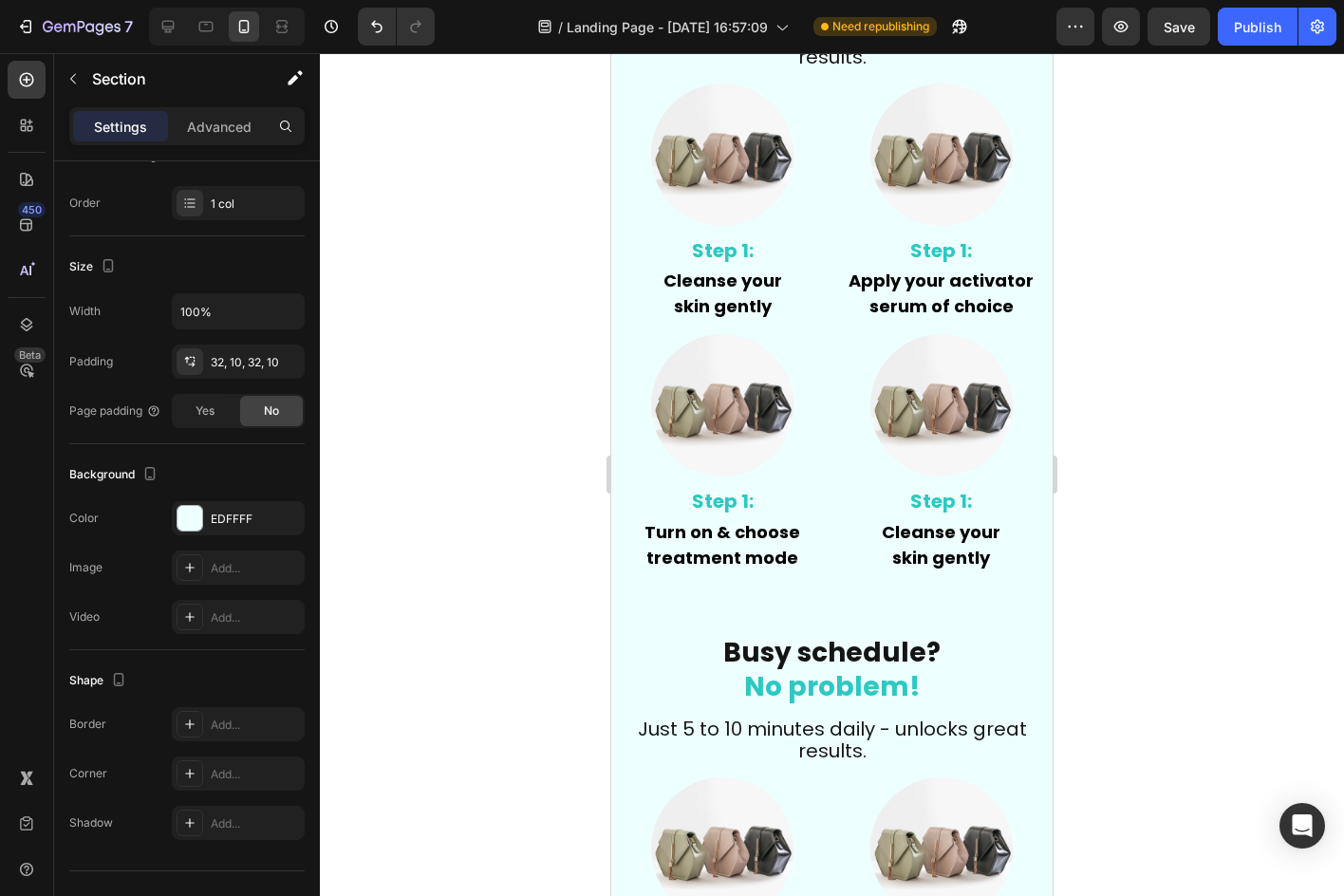
click at [645, 649] on h2 "Busy schedule? No problem!" at bounding box center [832, 670] width 423 height 72
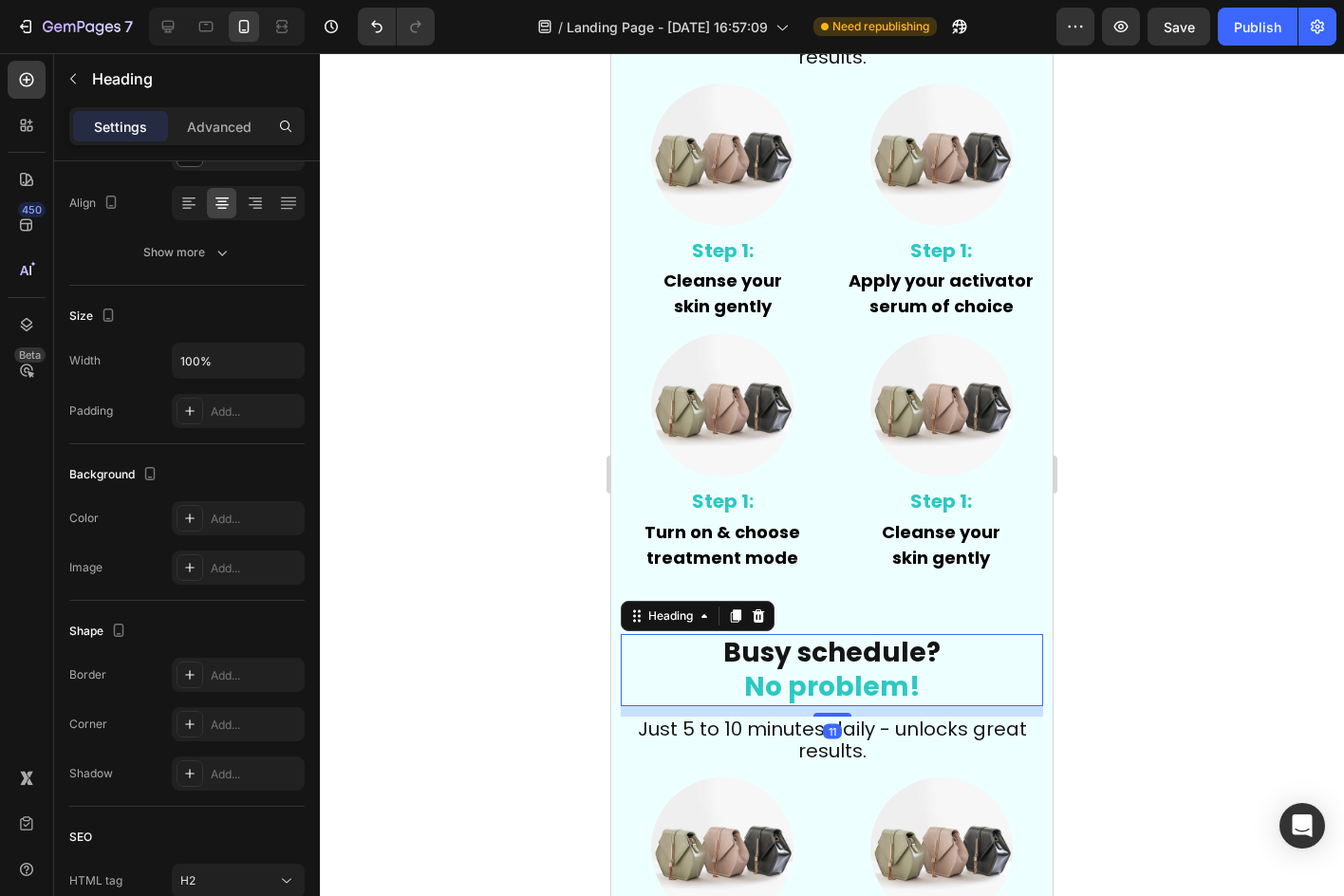
scroll to position [0, 0]
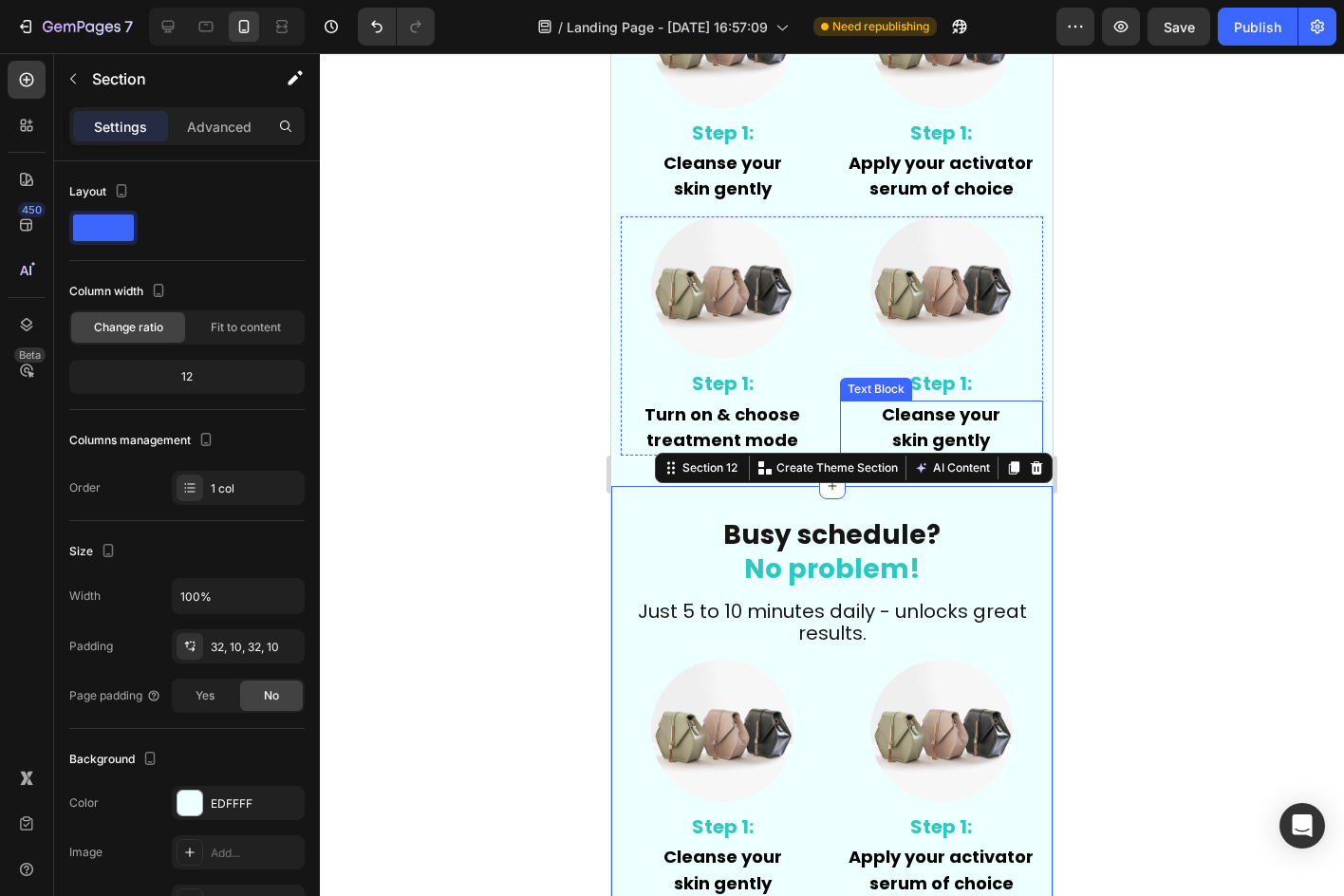
scroll to position [7436, 0]
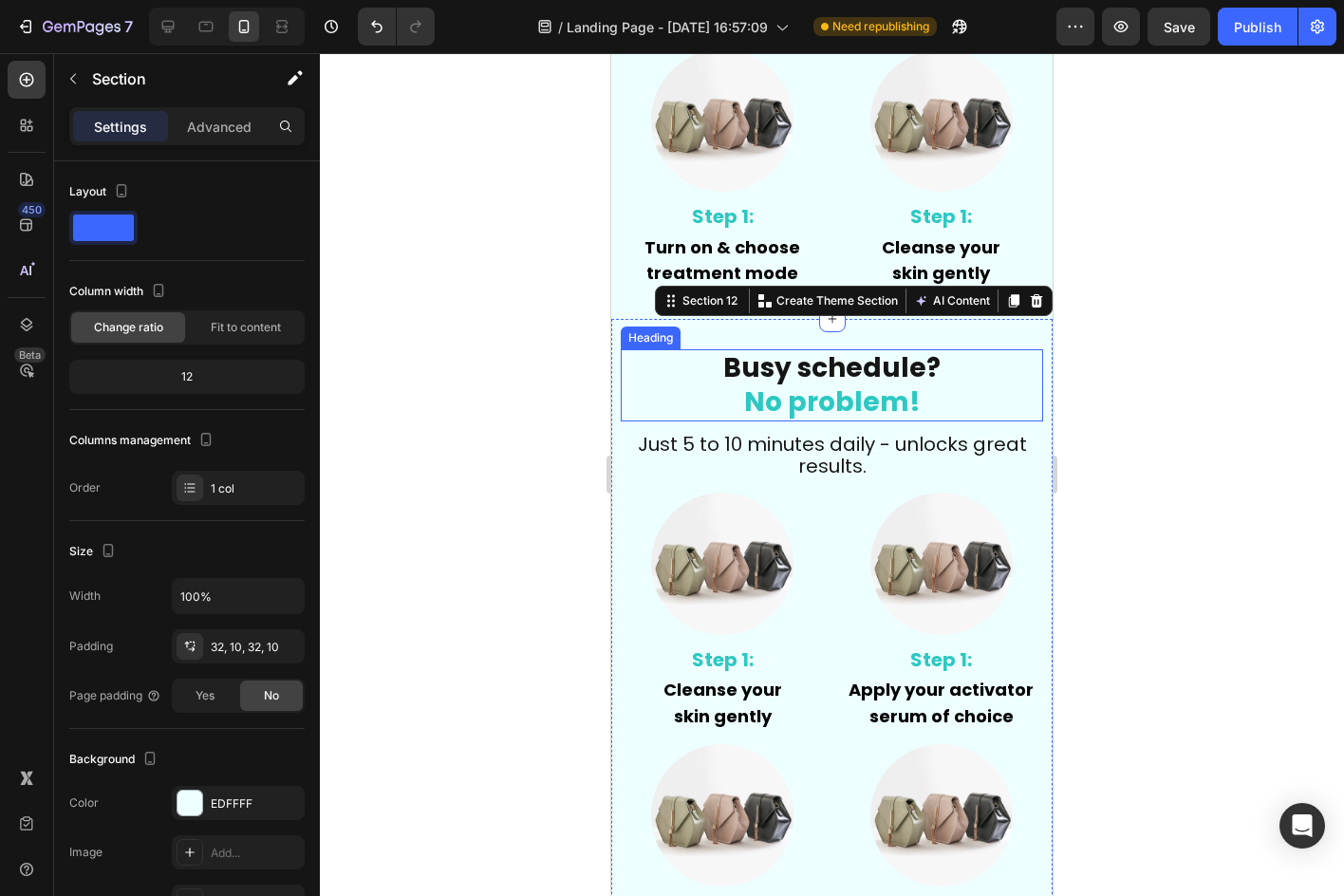
click at [738, 406] on h2 "Busy schedule? No problem!" at bounding box center [832, 386] width 423 height 72
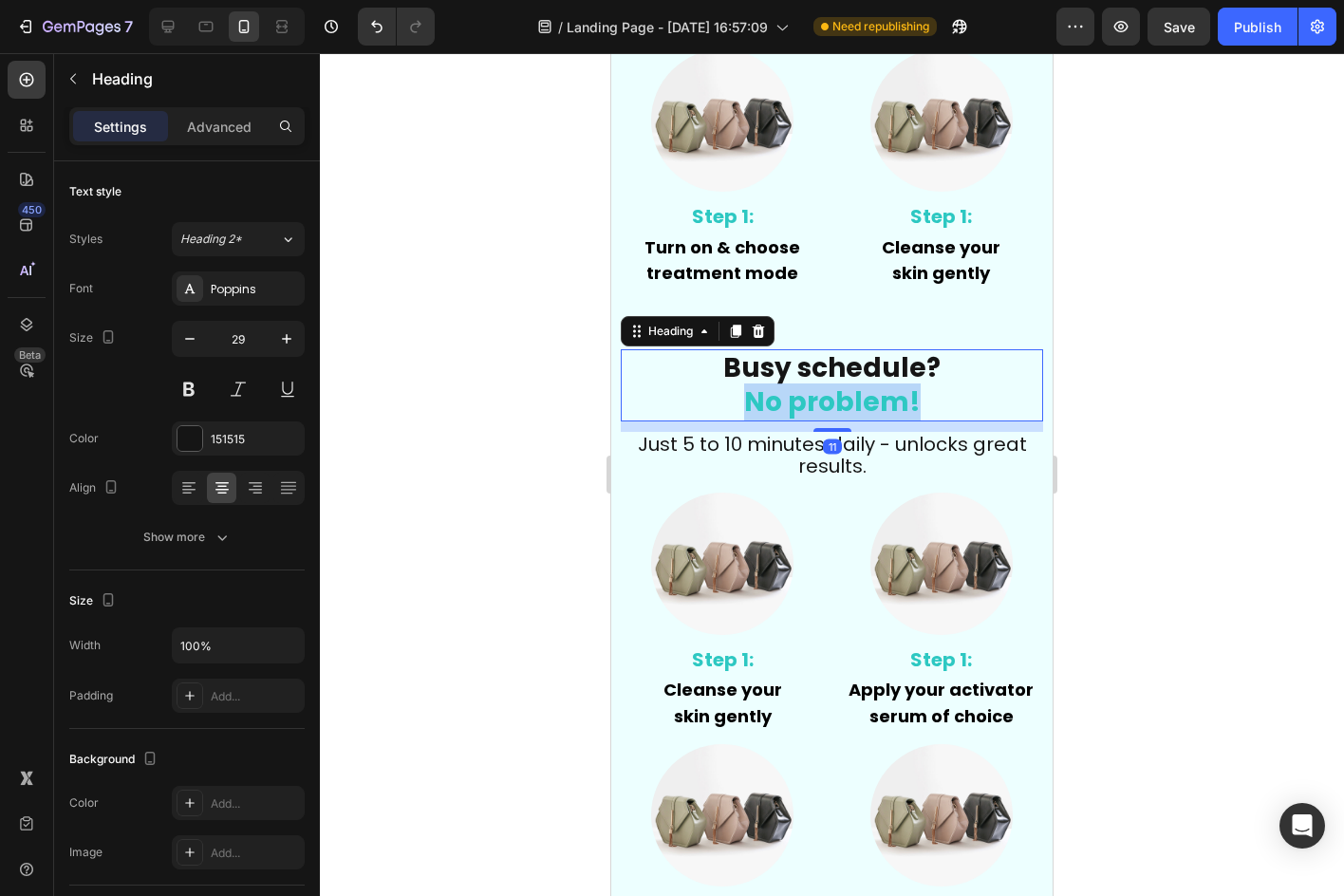
click at [738, 406] on p "Busy schedule? No problem!" at bounding box center [832, 386] width 419 height 68
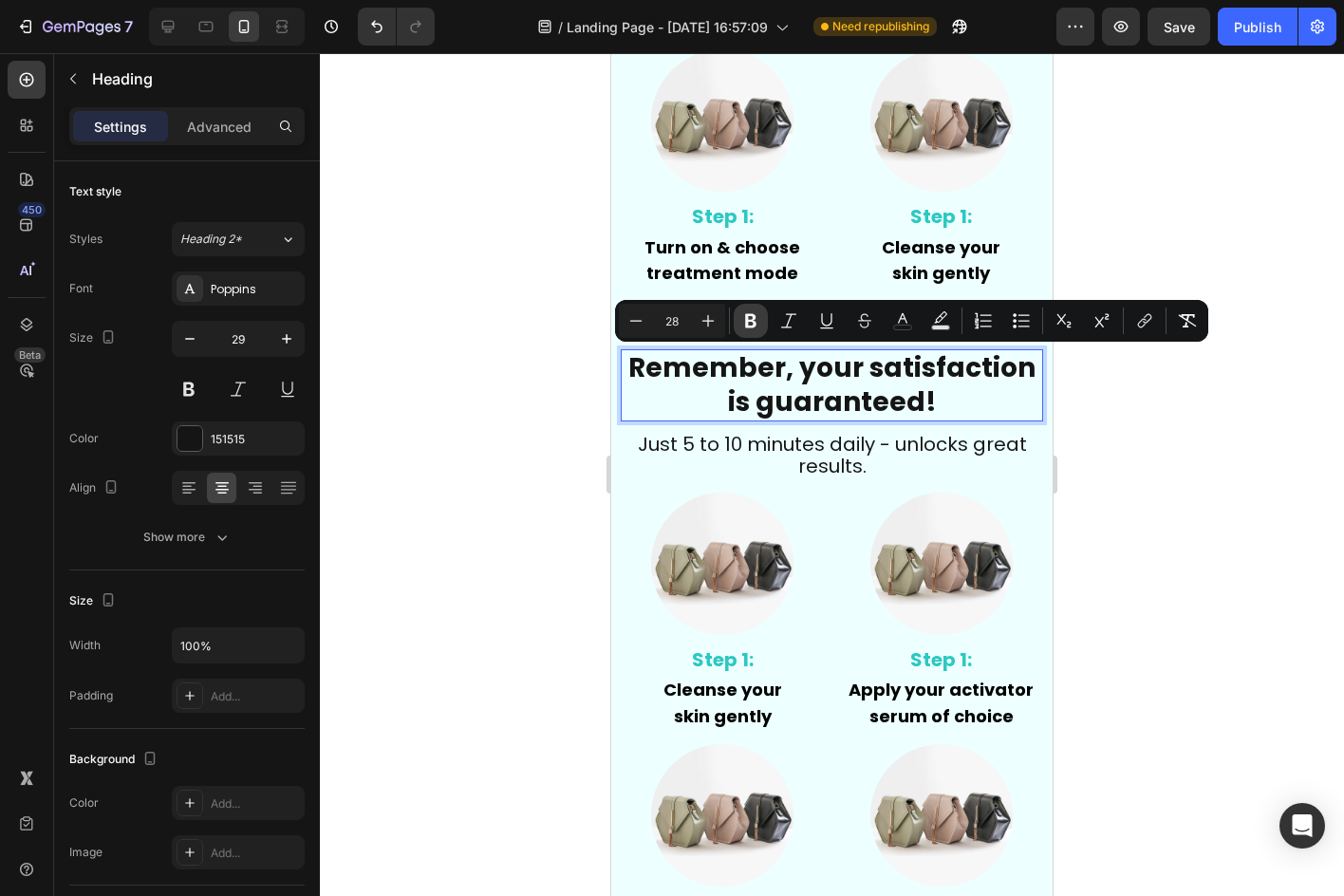
click at [746, 312] on icon "Editor contextual toolbar" at bounding box center [750, 320] width 19 height 19
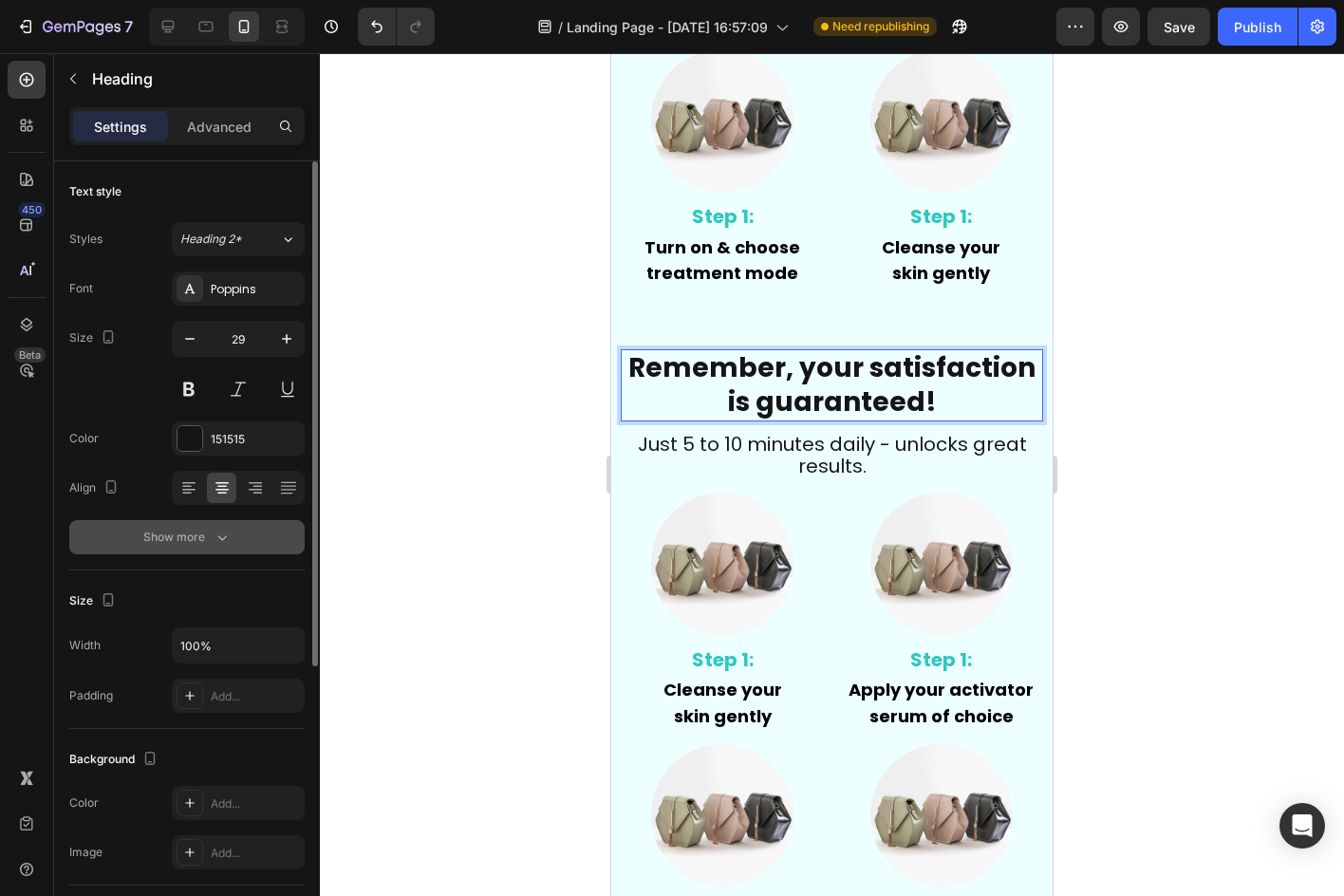
click at [230, 531] on button "Show more" at bounding box center [186, 537] width 235 height 34
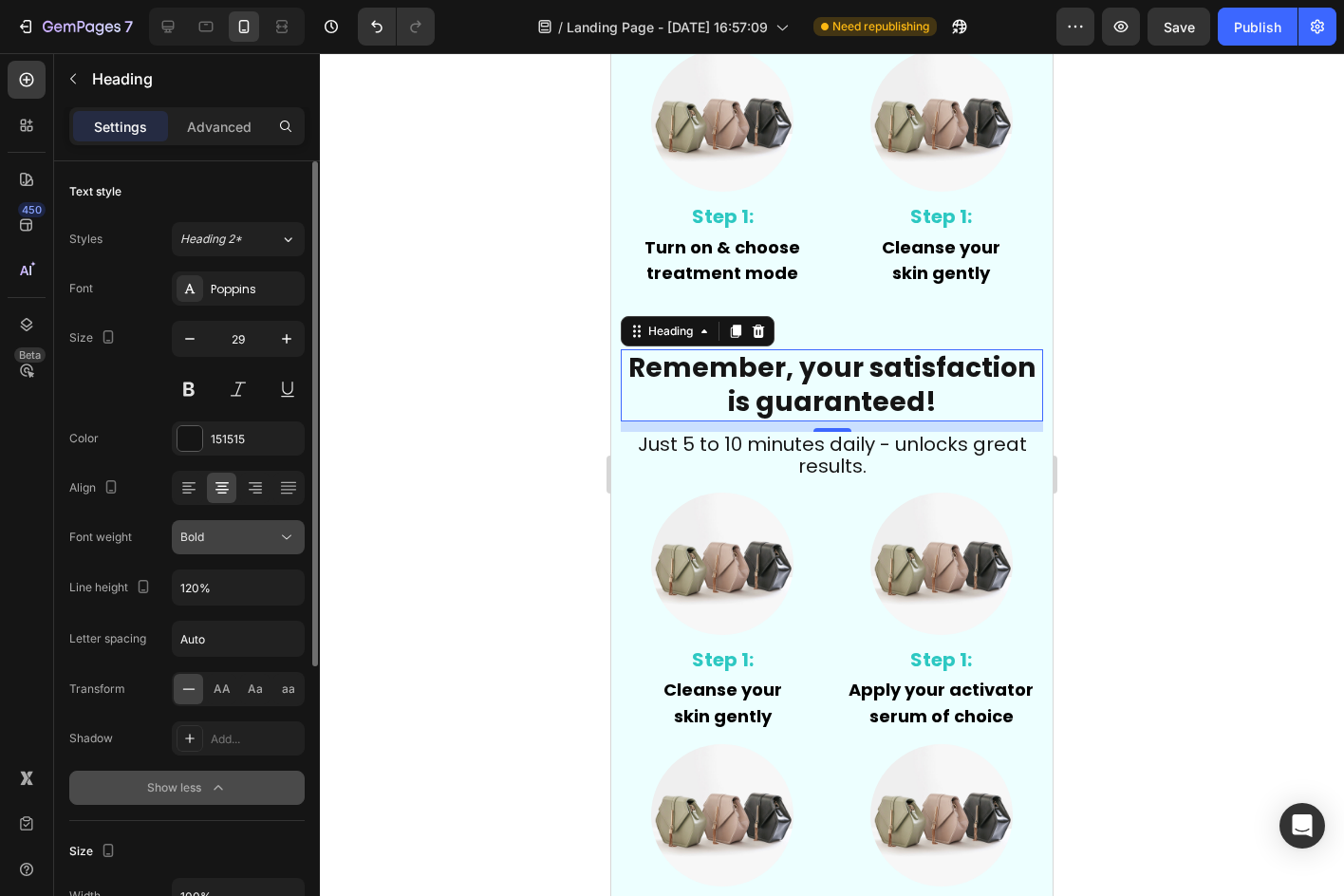
click at [224, 533] on div "Bold" at bounding box center [228, 538] width 97 height 18
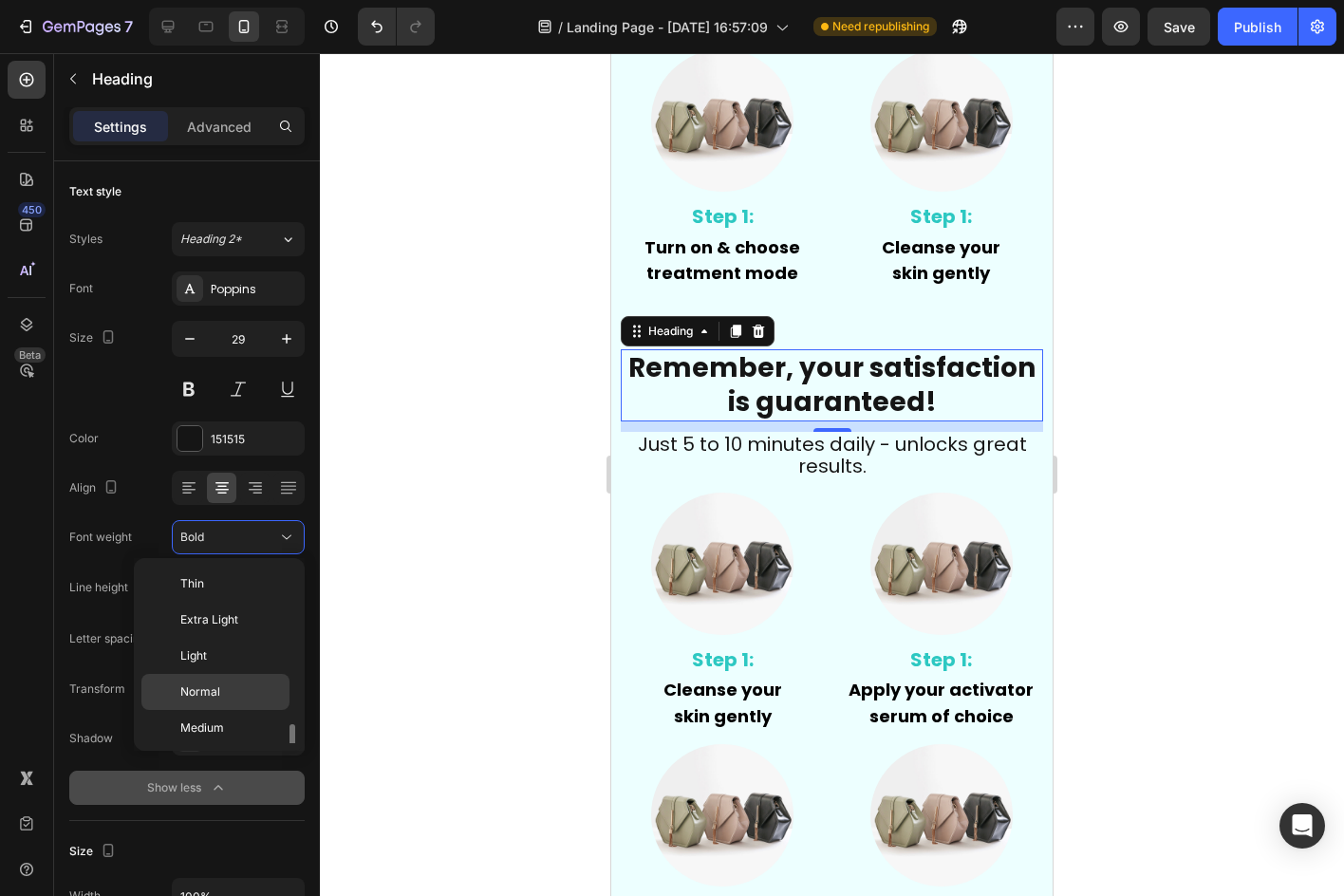
scroll to position [102, 0]
click at [219, 593] on span "Normal" at bounding box center [200, 590] width 40 height 18
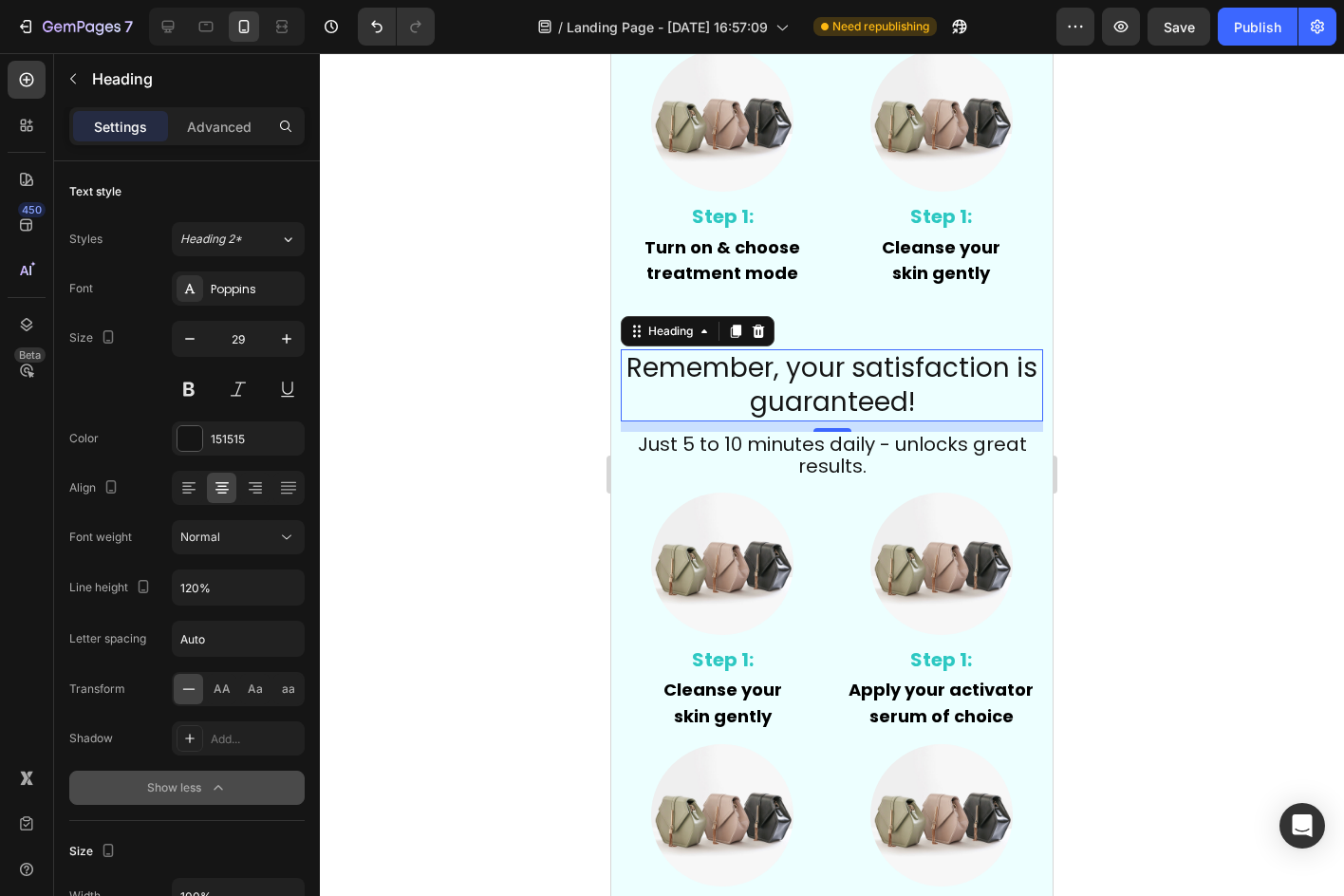
click at [498, 504] on div at bounding box center [832, 473] width 1024 height 842
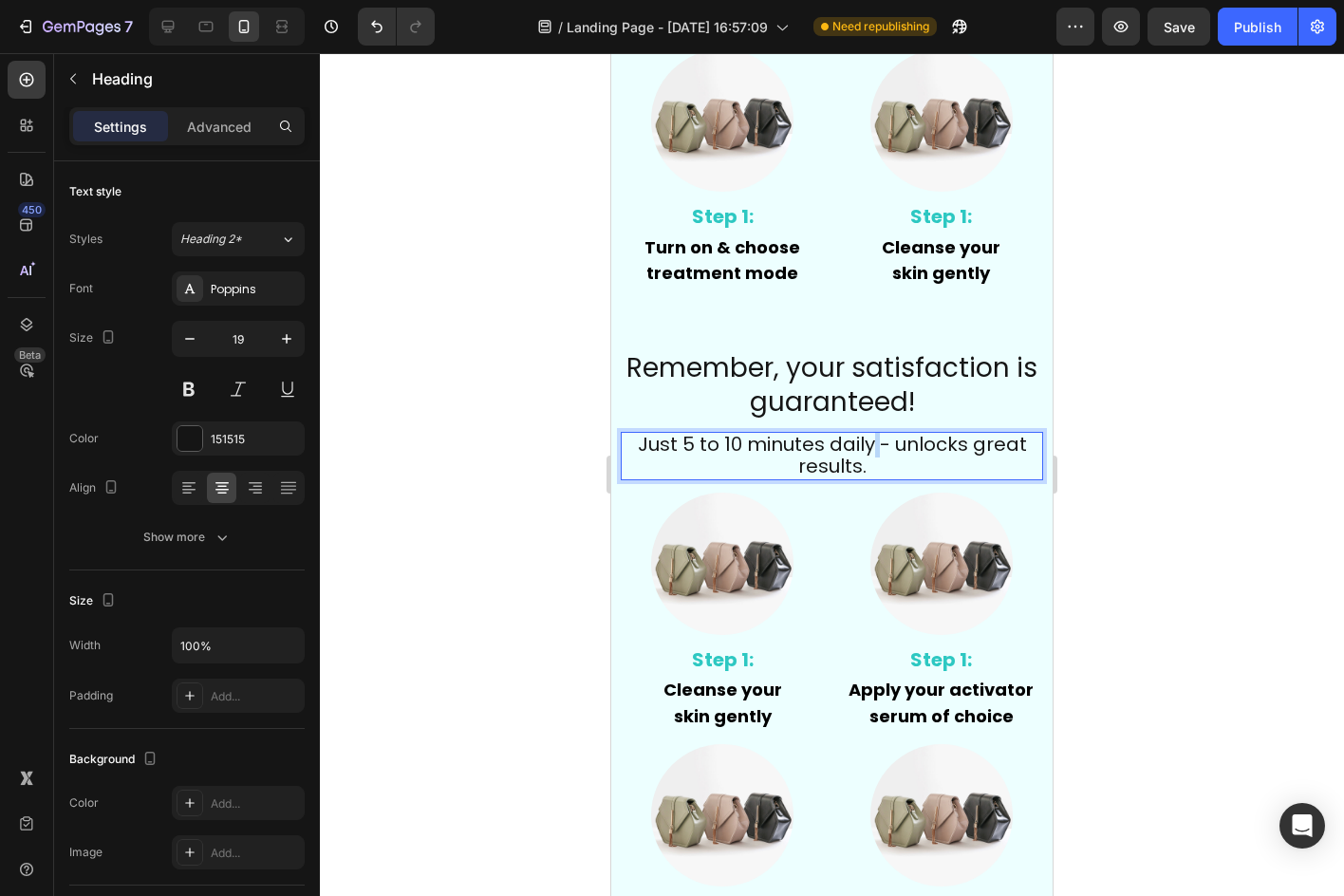
click at [870, 440] on span "Just 5 to 10 minutes daily - unlocks great results." at bounding box center [832, 455] width 389 height 50
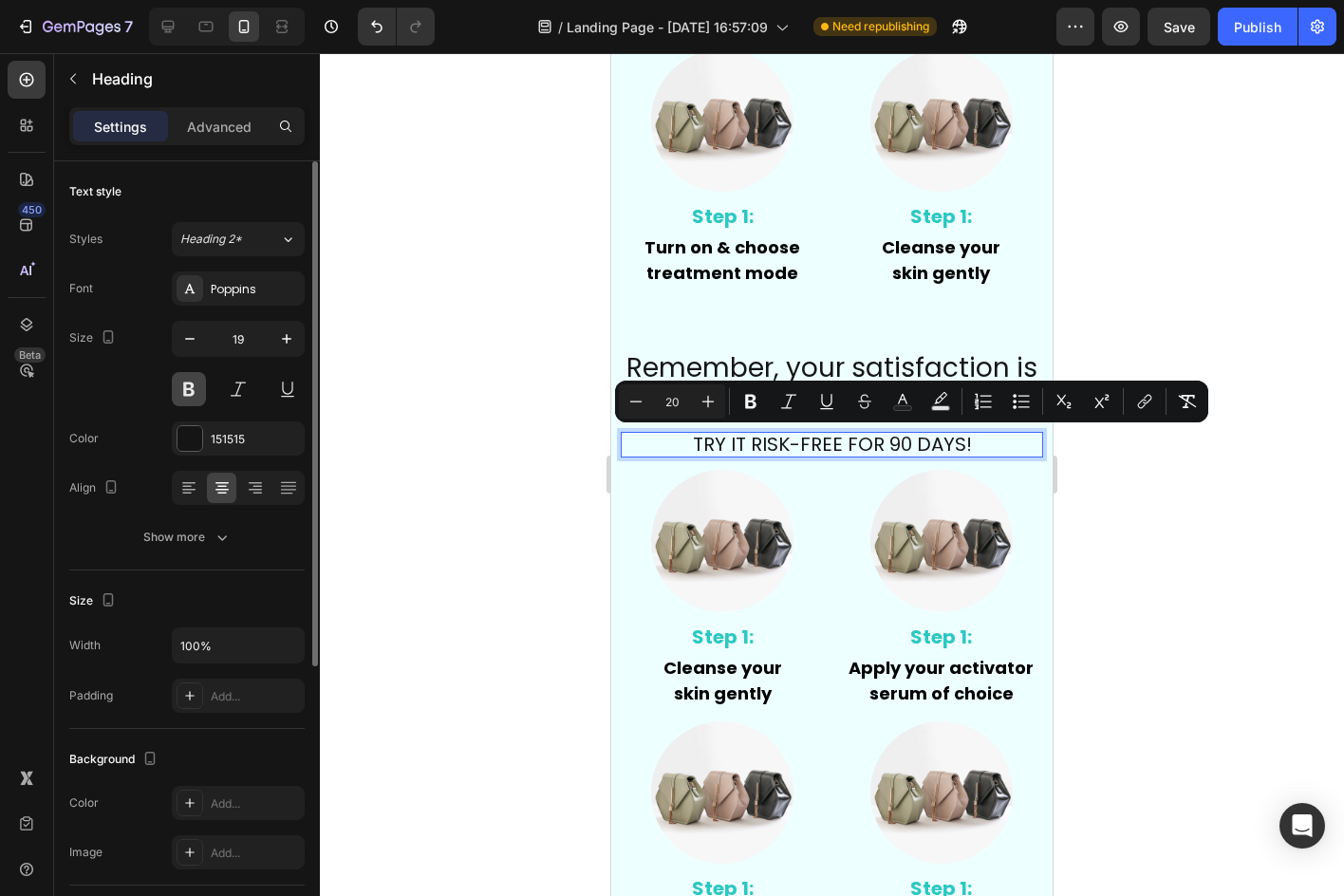
click at [201, 372] on button at bounding box center [188, 388] width 34 height 34
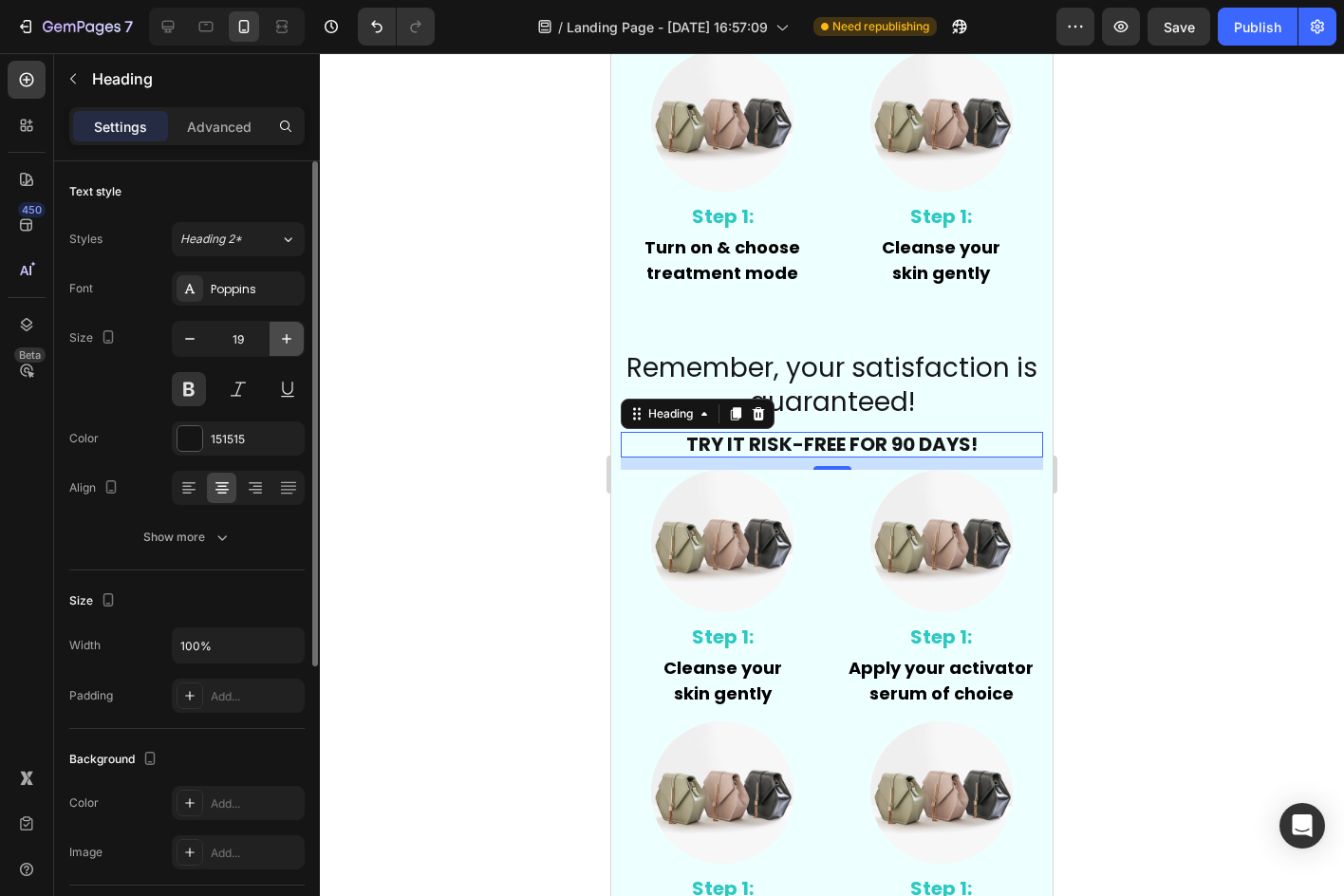
click at [282, 341] on icon "button" at bounding box center [286, 338] width 19 height 19
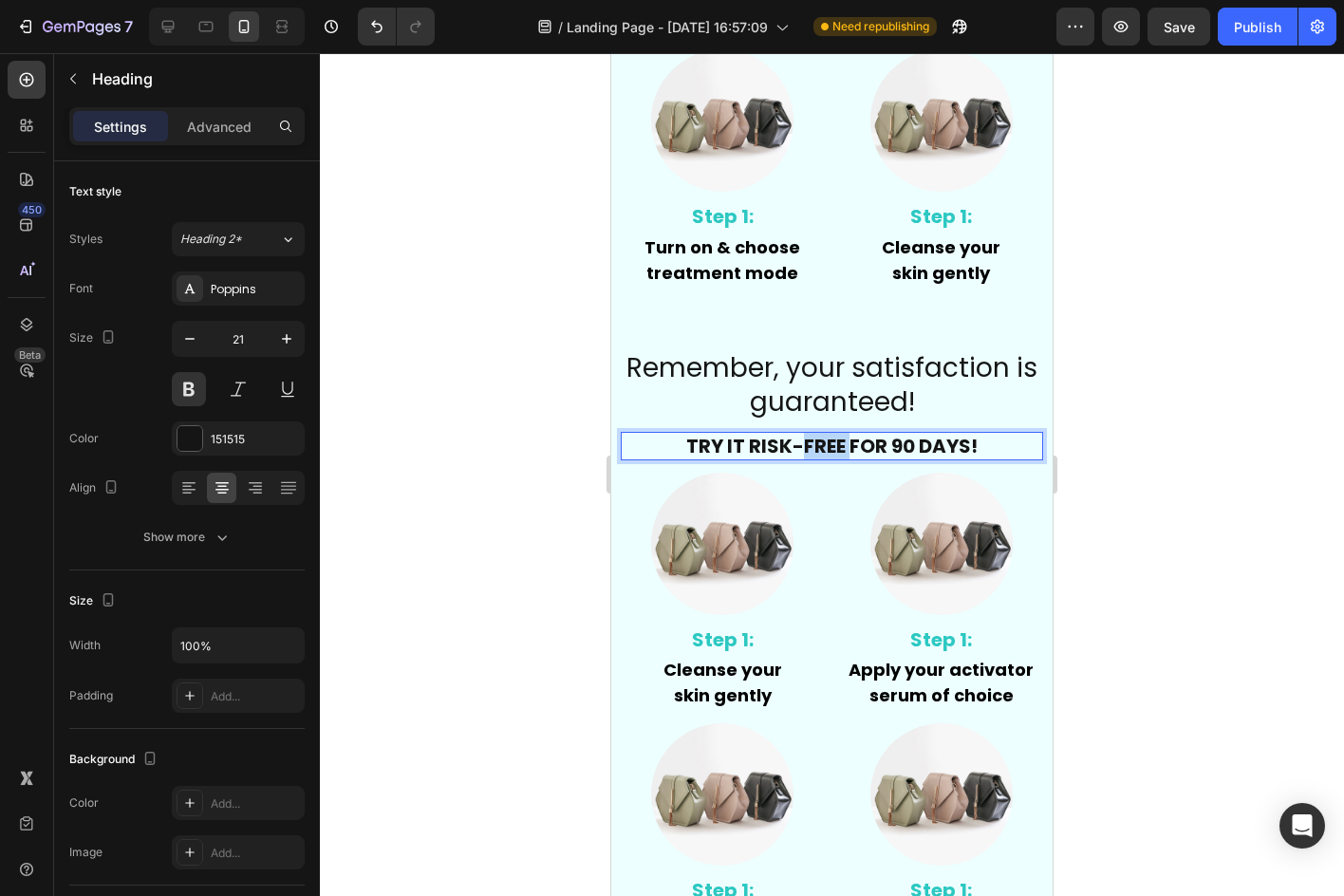
click at [805, 453] on span "TRY IT RISK-FREE FOR 90 DAYS!" at bounding box center [832, 445] width 291 height 26
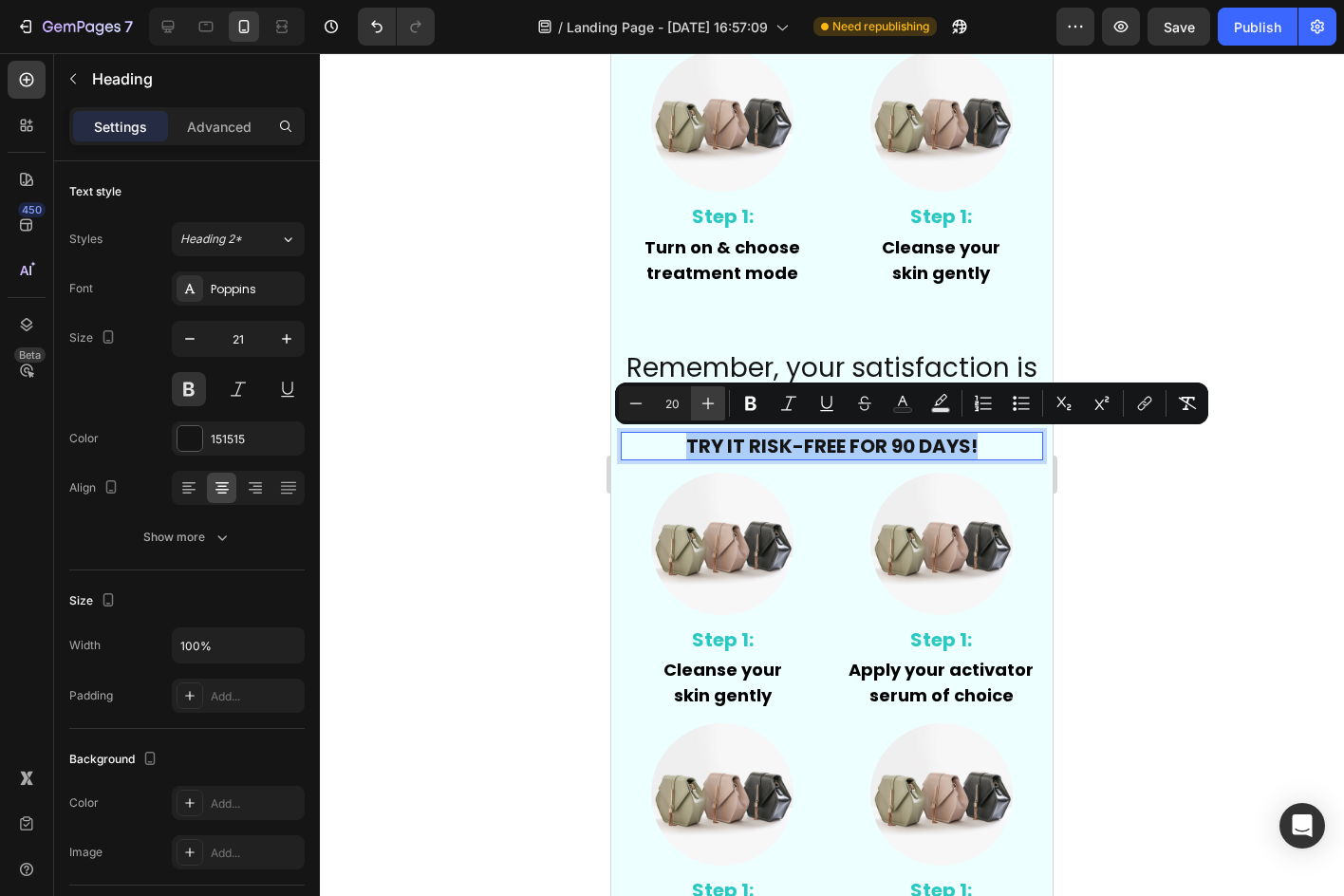
click at [713, 388] on button "Plus" at bounding box center [708, 403] width 34 height 34
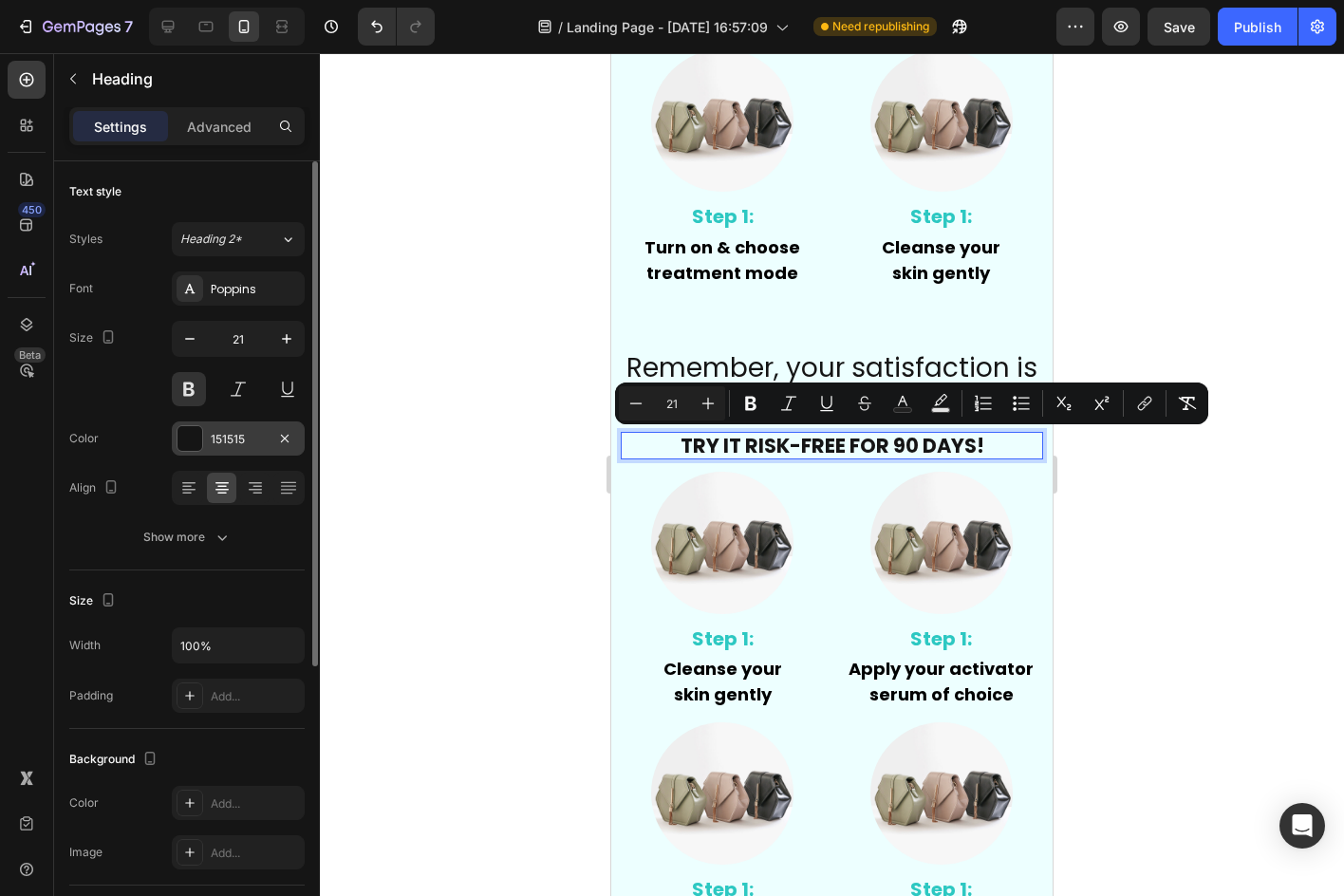
click at [214, 437] on div "151515" at bounding box center [238, 439] width 55 height 18
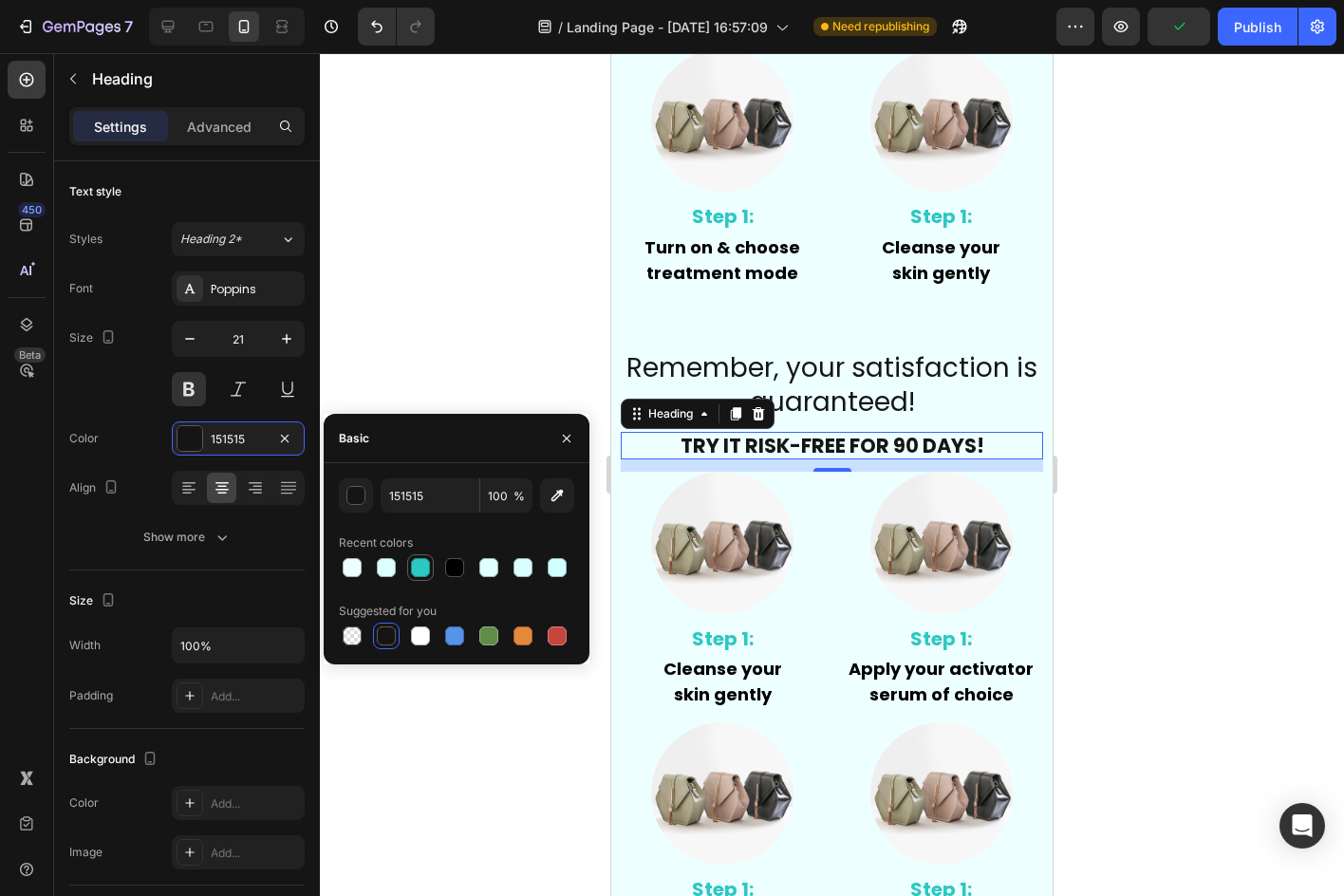
click at [423, 575] on div at bounding box center [420, 567] width 19 height 19
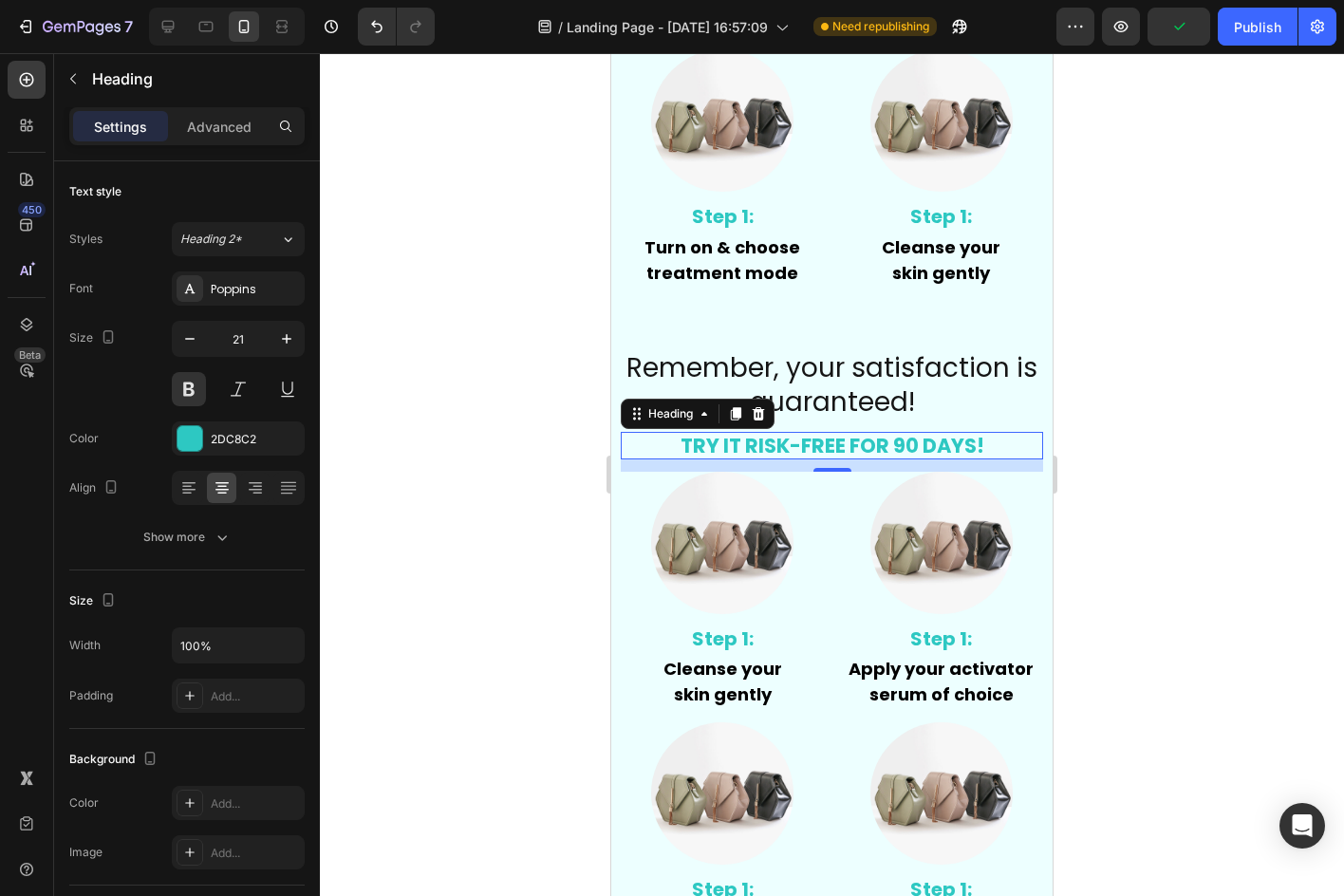
click at [362, 356] on div at bounding box center [832, 473] width 1024 height 842
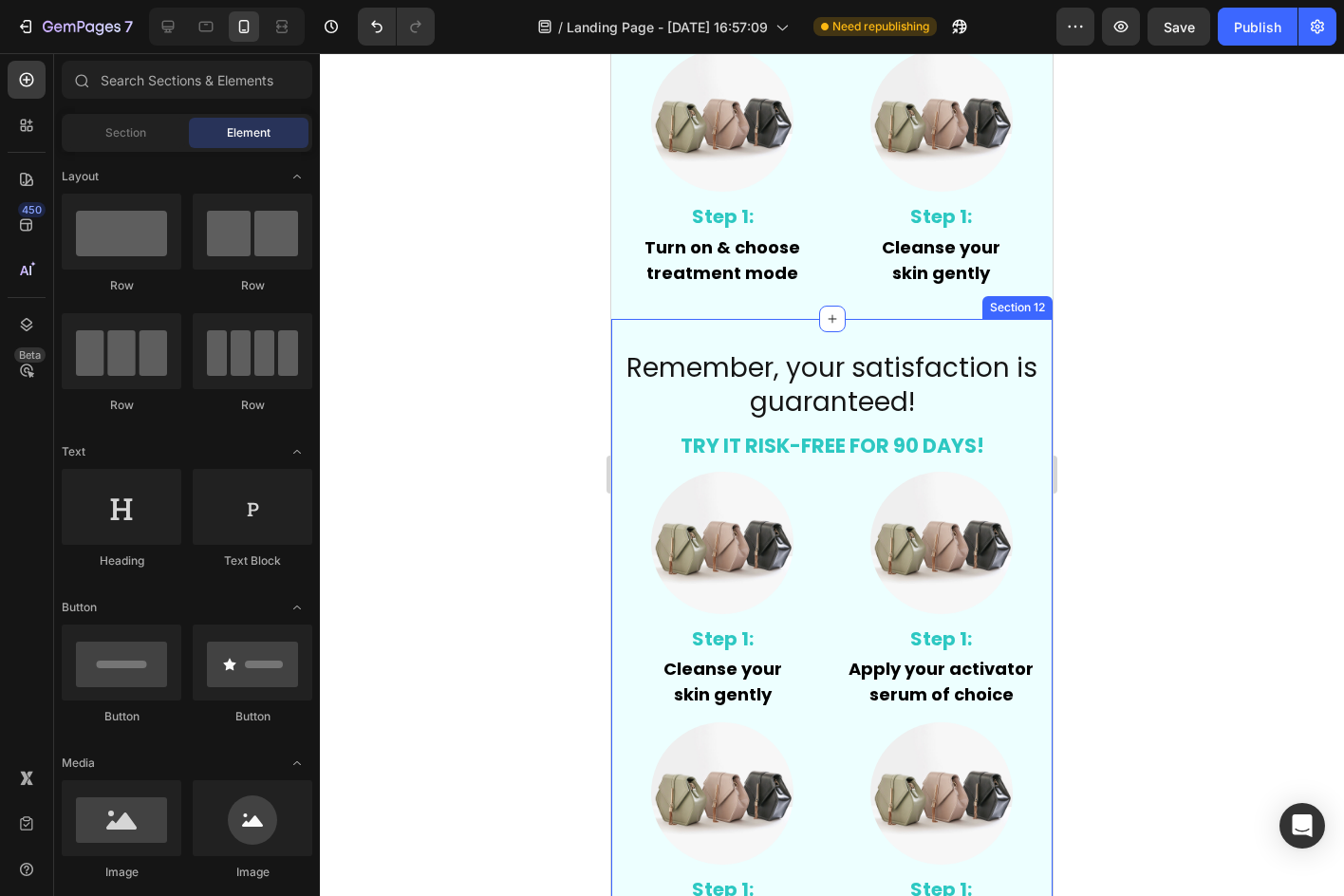
click at [918, 464] on div "⁠⁠⁠⁠⁠⁠⁠ Remember, your satisfaction is guaranteed! Heading ⁠⁠⁠⁠⁠⁠⁠ TRY IT RISK-…" at bounding box center [832, 655] width 423 height 612
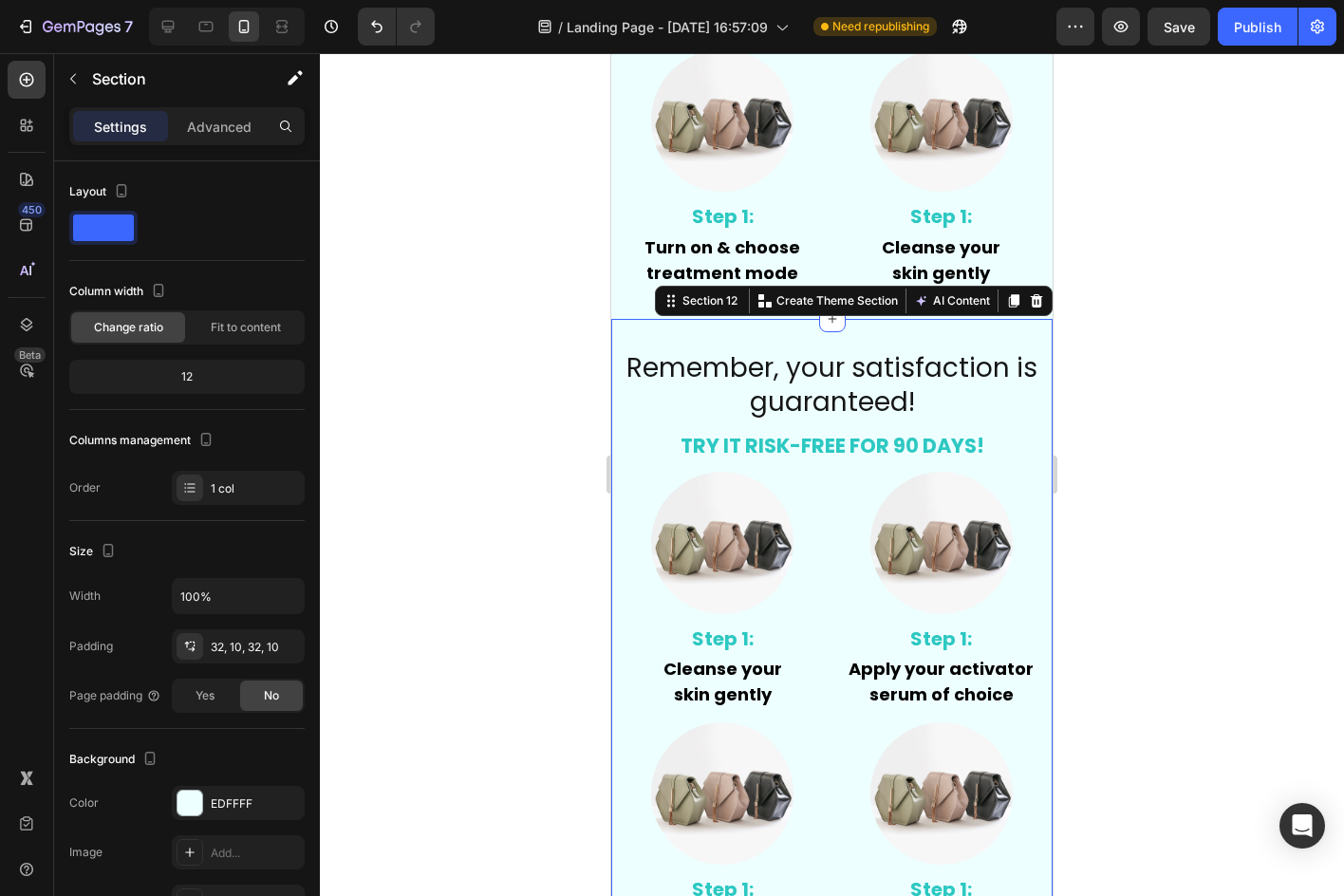
click at [1183, 424] on div at bounding box center [832, 473] width 1024 height 842
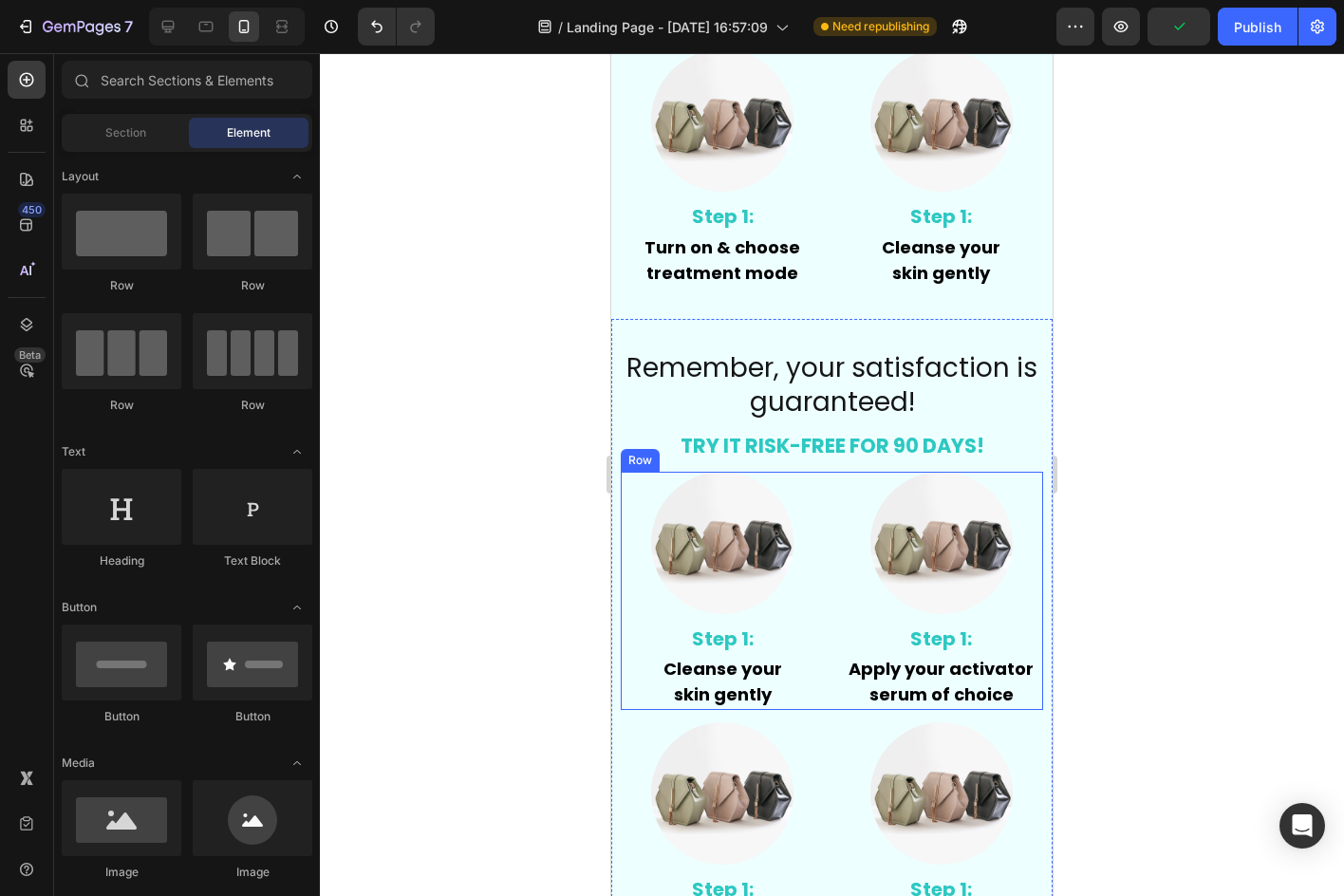
click at [821, 632] on div "Image Step 1: Text Block Cleanse your skin gently Text Block Image Step 1: Text…" at bounding box center [832, 591] width 423 height 239
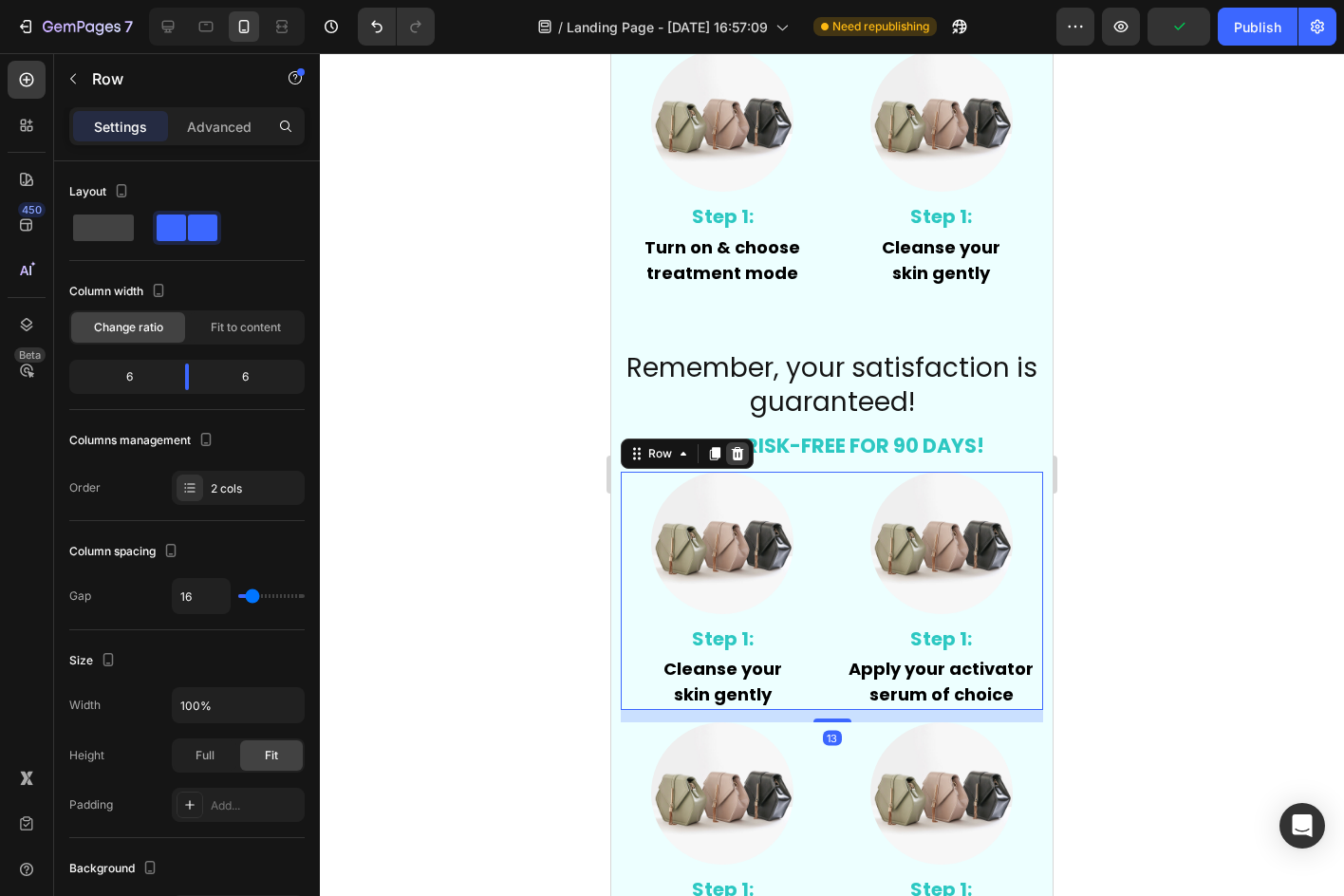
click at [734, 455] on icon at bounding box center [738, 454] width 13 height 14
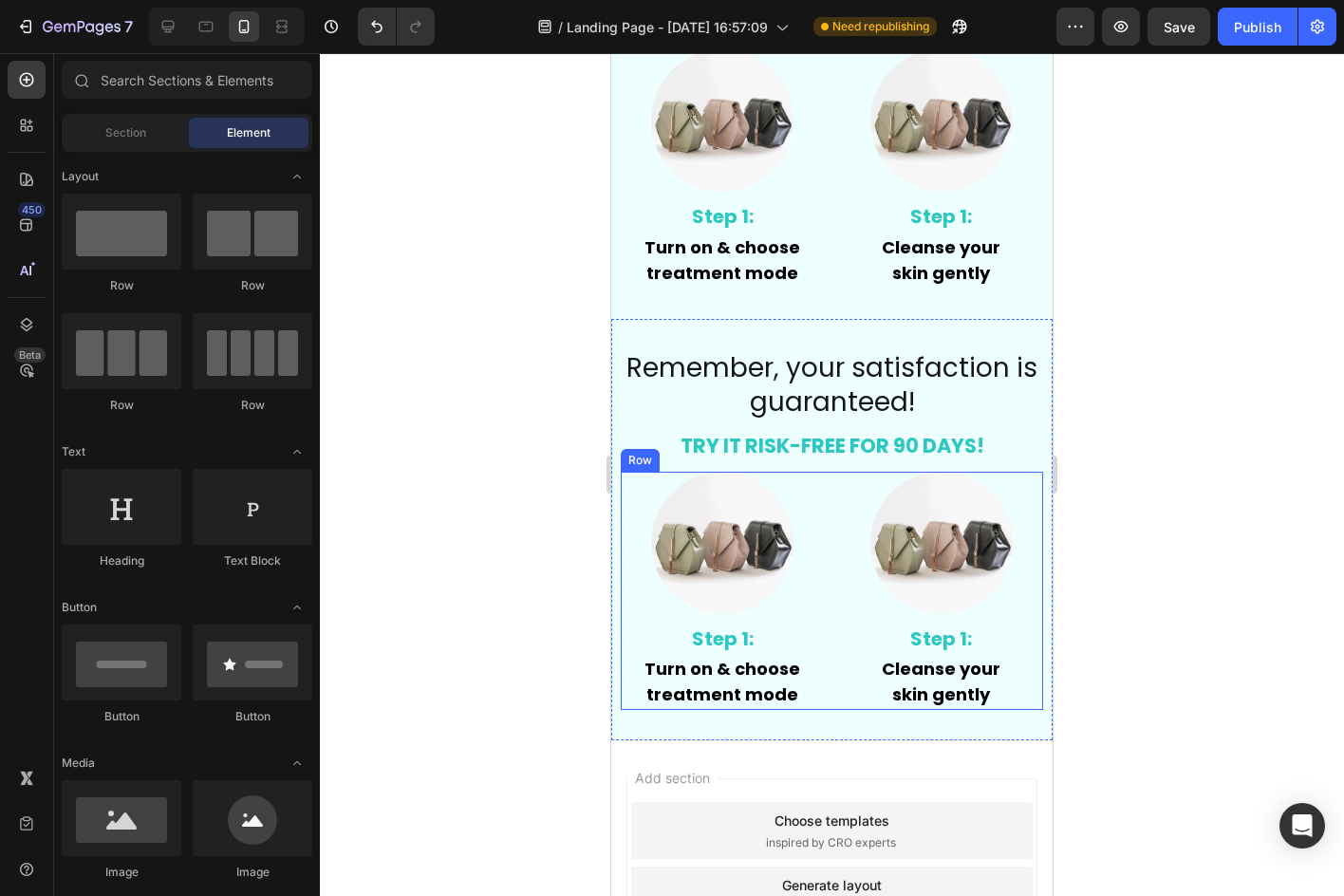
click at [829, 588] on div "Image Step 1: Text Block Turn on & choose treatment mode Text Block Image Step …" at bounding box center [832, 591] width 423 height 239
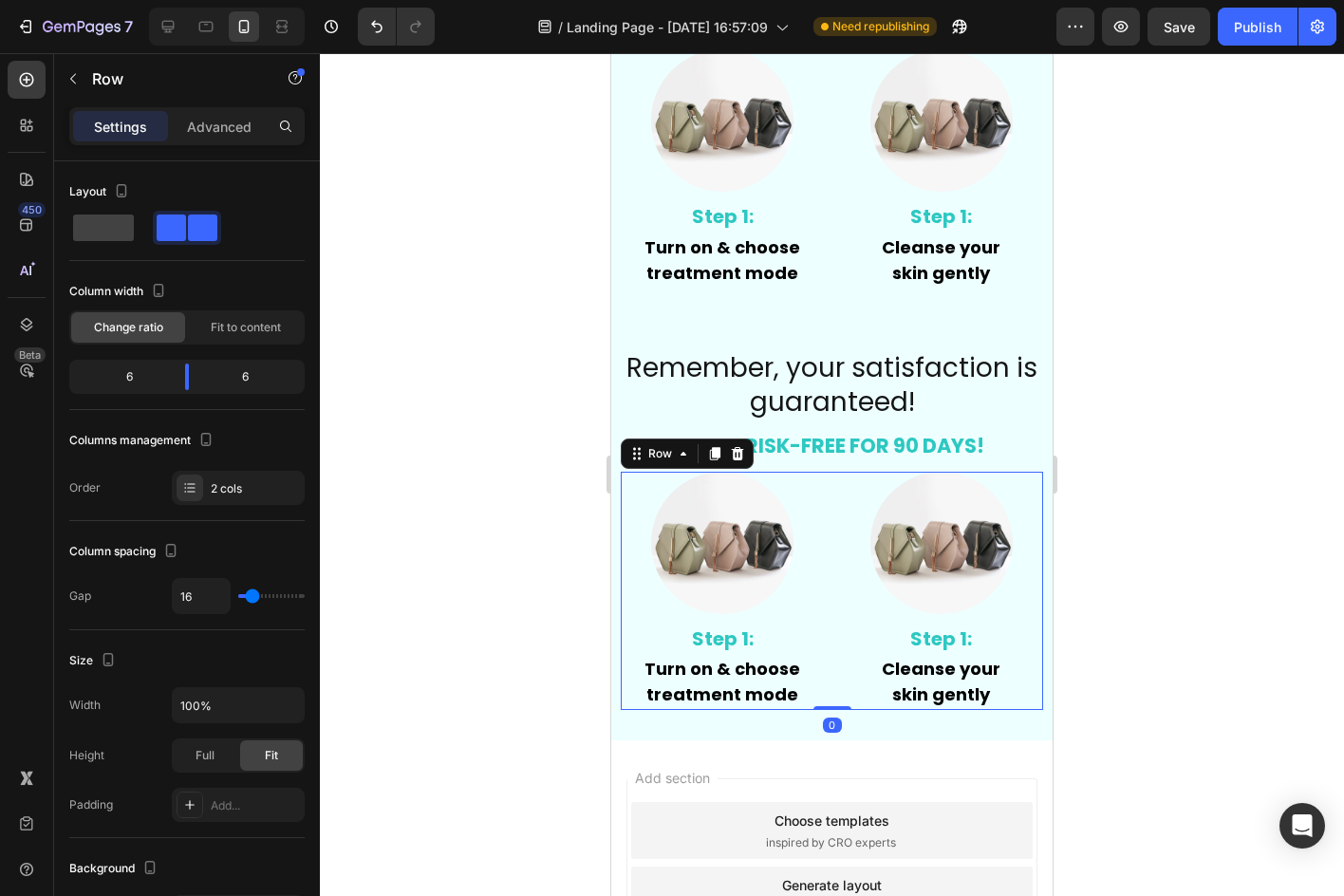
click at [738, 449] on icon at bounding box center [738, 454] width 13 height 14
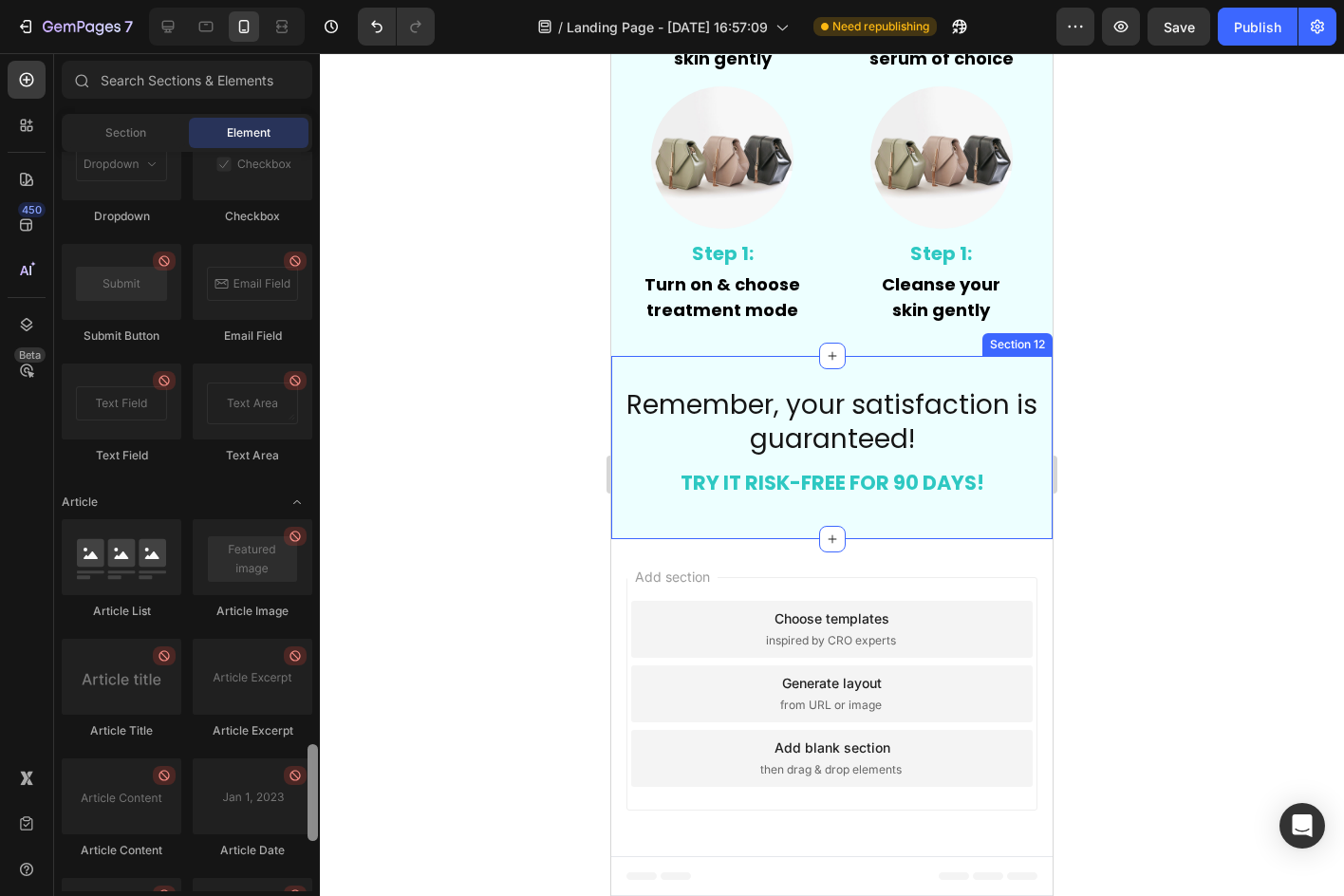
scroll to position [4884, 0]
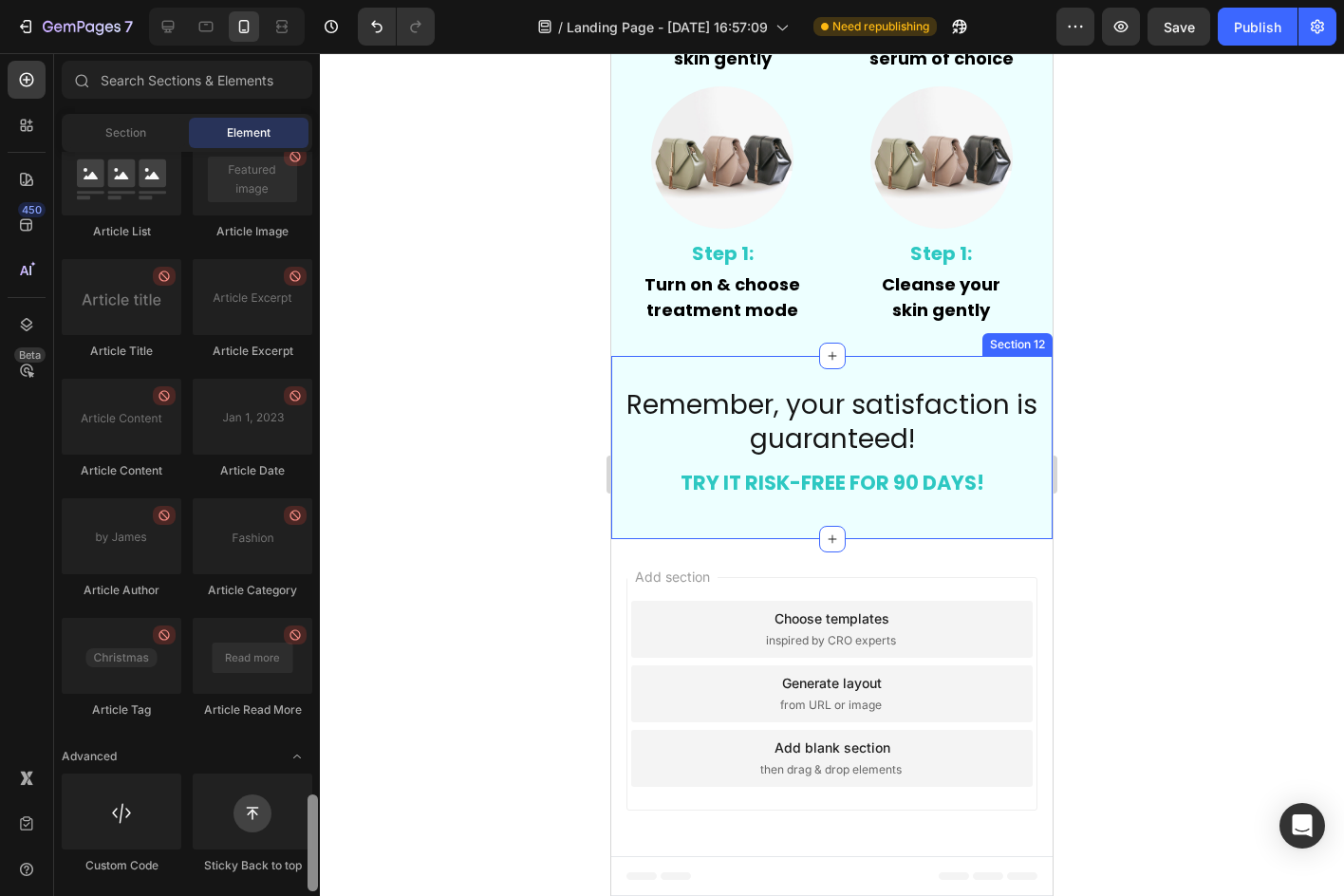
drag, startPoint x: 306, startPoint y: 792, endPoint x: 317, endPoint y: 574, distance: 218.3
click at [317, 574] on div at bounding box center [312, 521] width 15 height 739
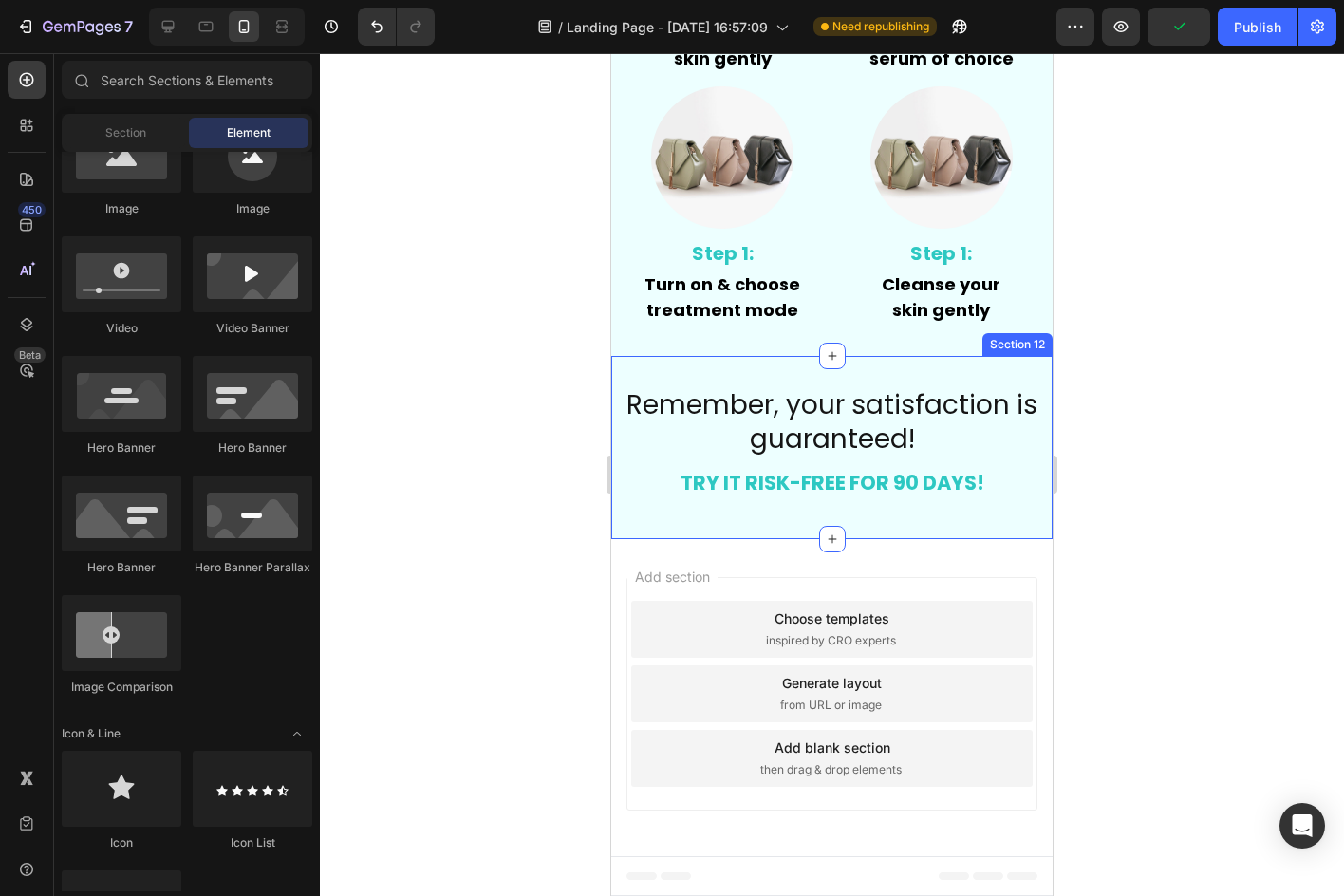
scroll to position [0, 0]
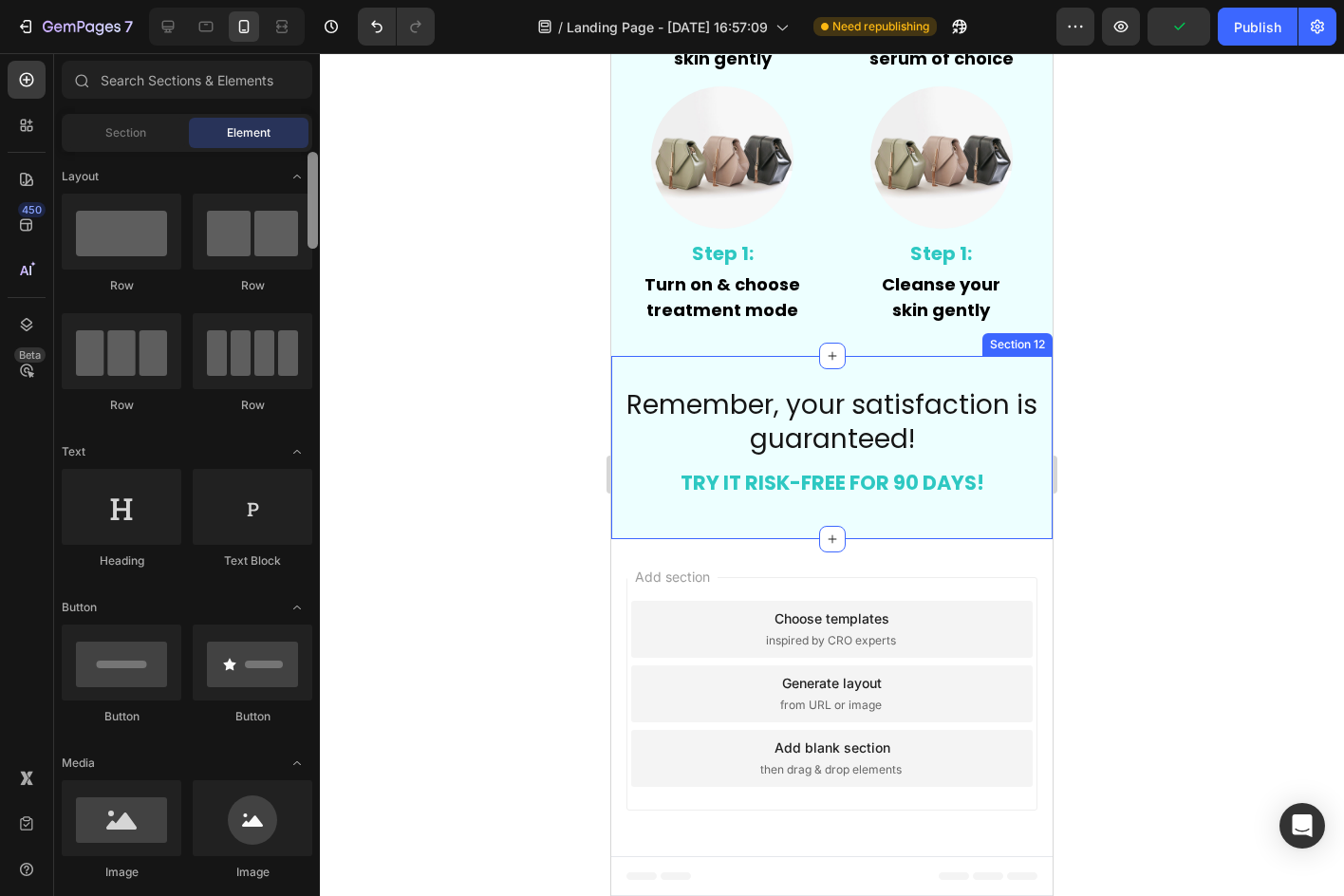
drag, startPoint x: 310, startPoint y: 818, endPoint x: 404, endPoint y: -14, distance: 837.3
click at [404, 0] on html "7 Version history / Landing Page - [DATE] 16:57:09 Need republishing Preview Pu…" at bounding box center [672, 0] width 1344 height 0
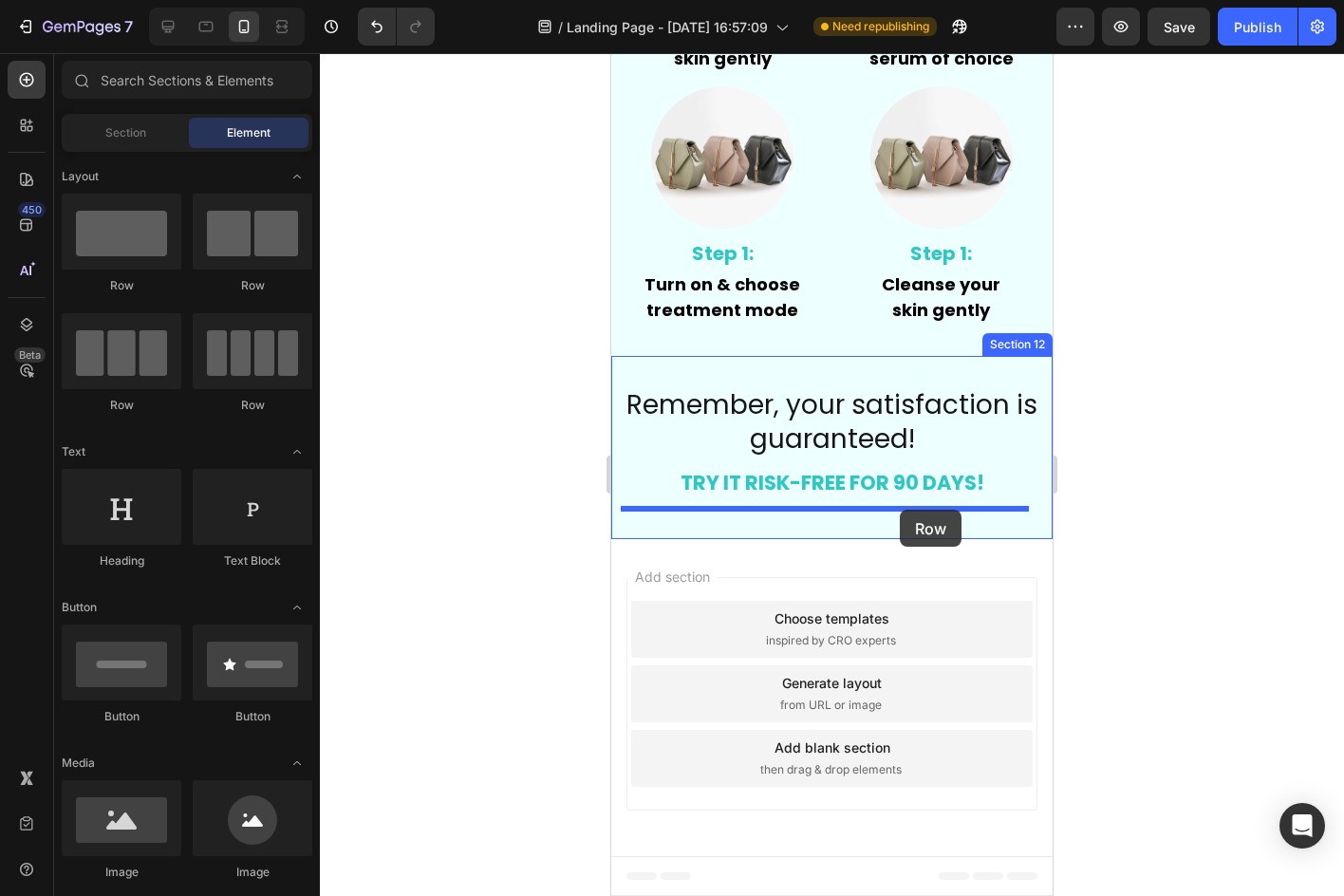
drag, startPoint x: 761, startPoint y: 291, endPoint x: 900, endPoint y: 509, distance: 258.5
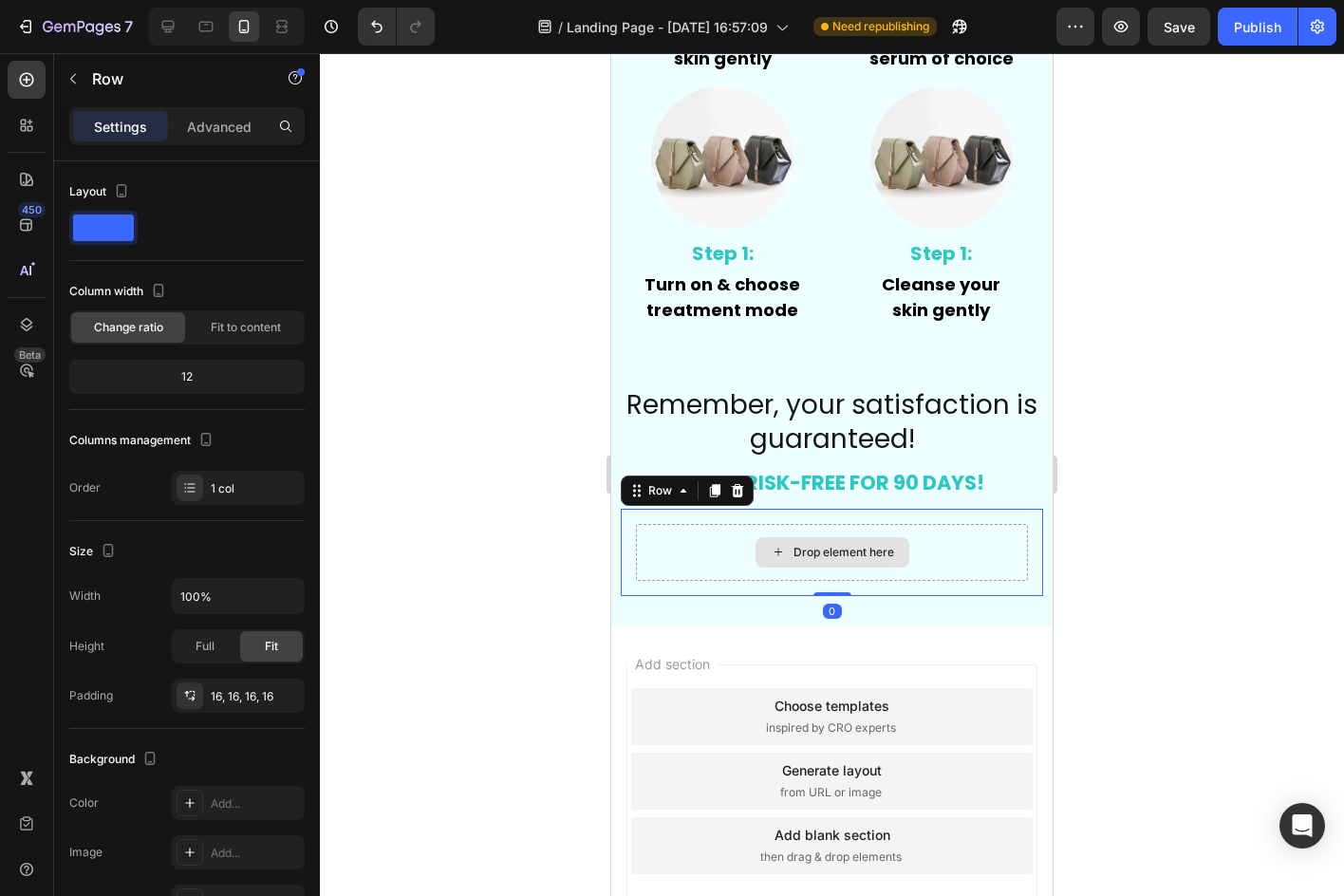
scroll to position [7436, 0]
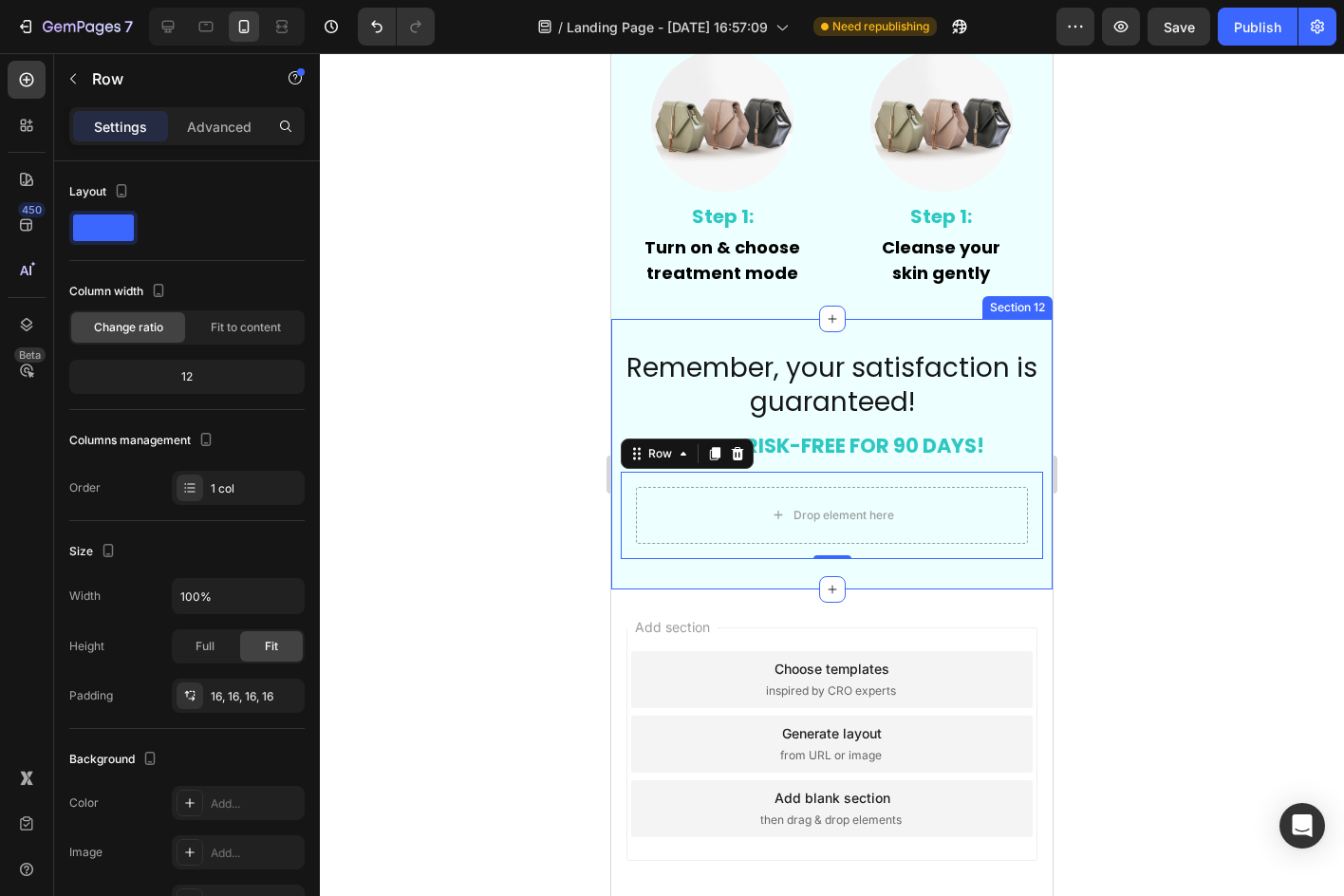
click at [612, 403] on div "⁠⁠⁠⁠⁠⁠⁠ Remember, your satisfaction is guaranteed! Heading ⁠⁠⁠⁠⁠⁠⁠ TRY IT RISK-…" at bounding box center [832, 454] width 441 height 270
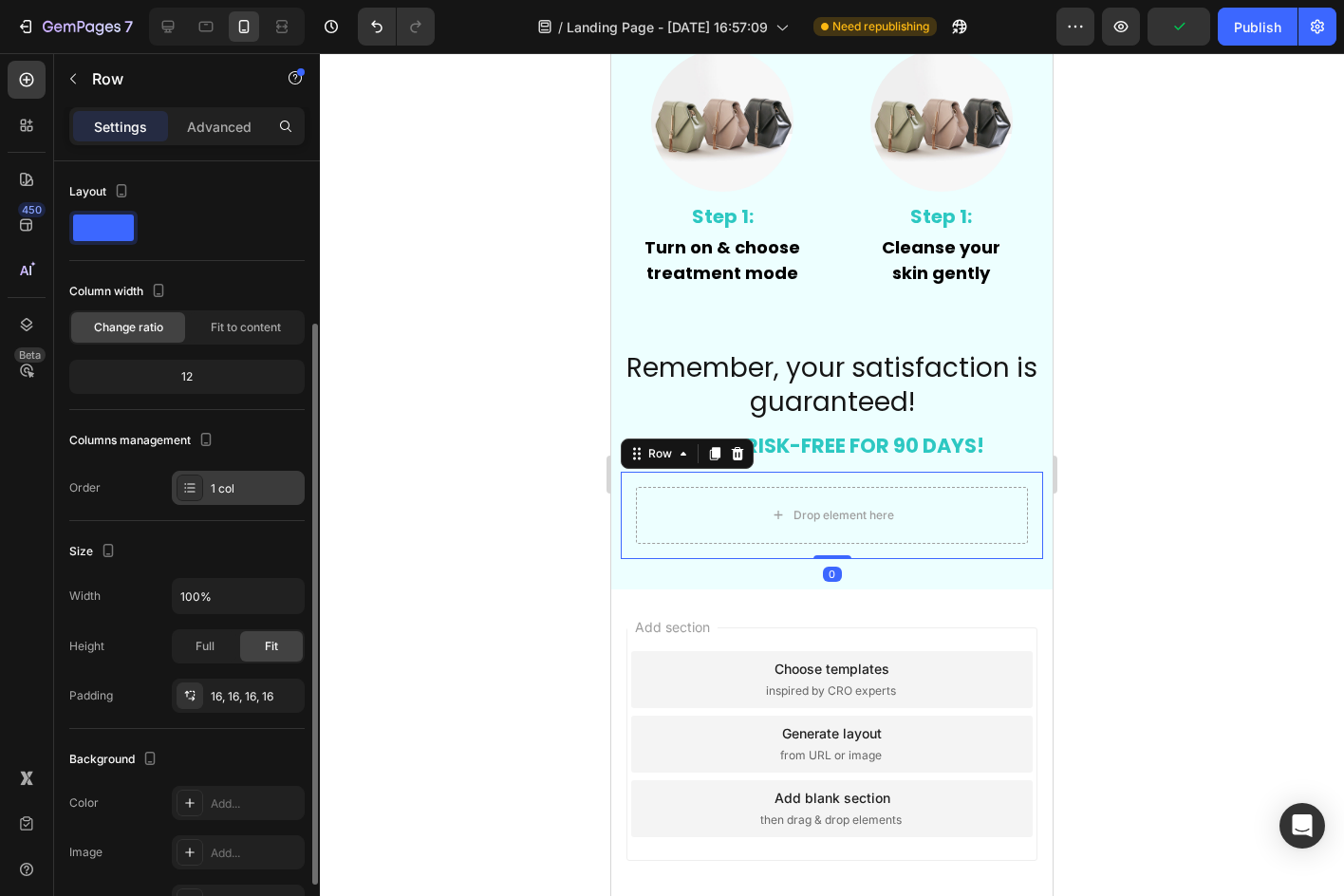
scroll to position [95, 0]
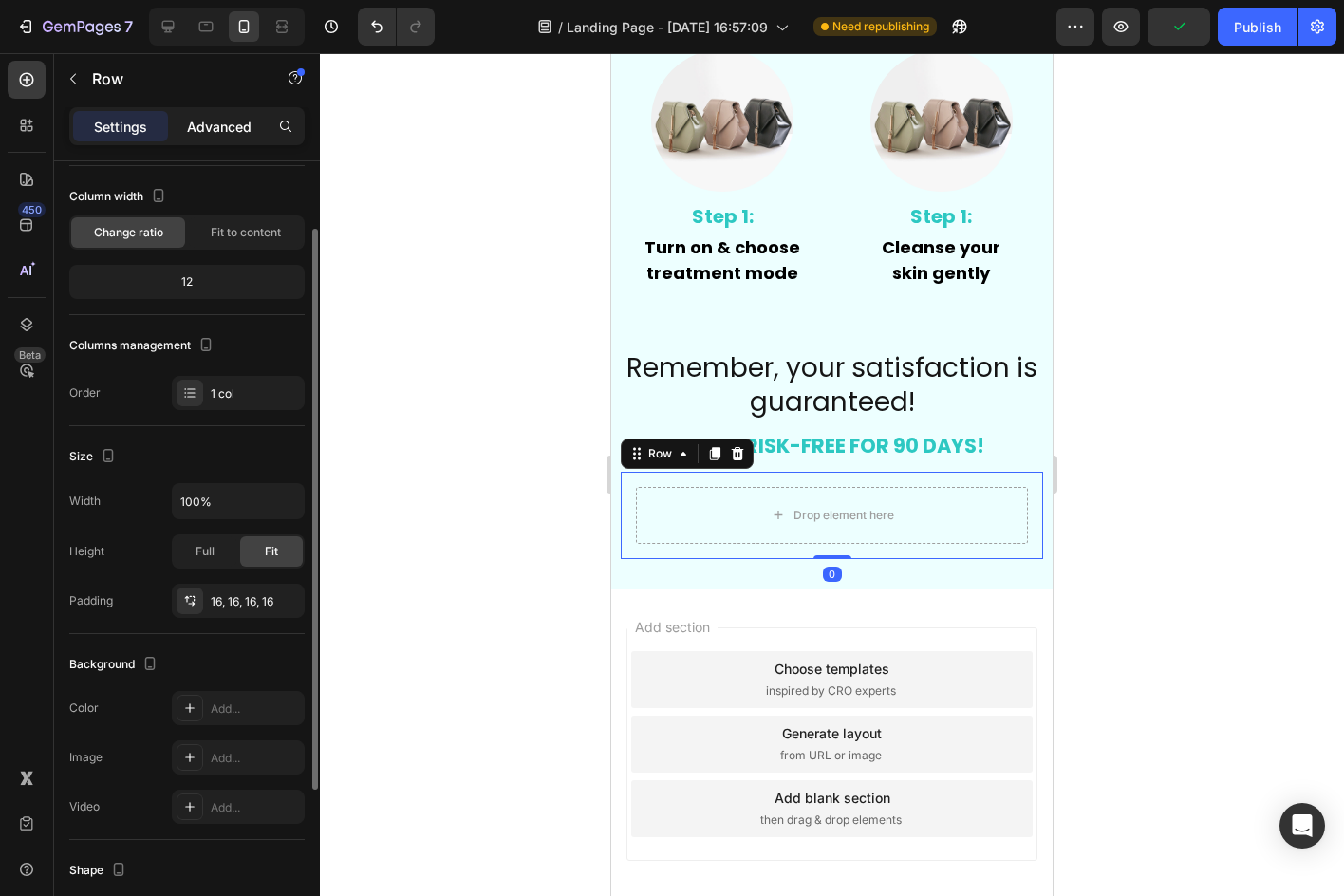
click at [210, 115] on div "Advanced" at bounding box center [219, 126] width 95 height 30
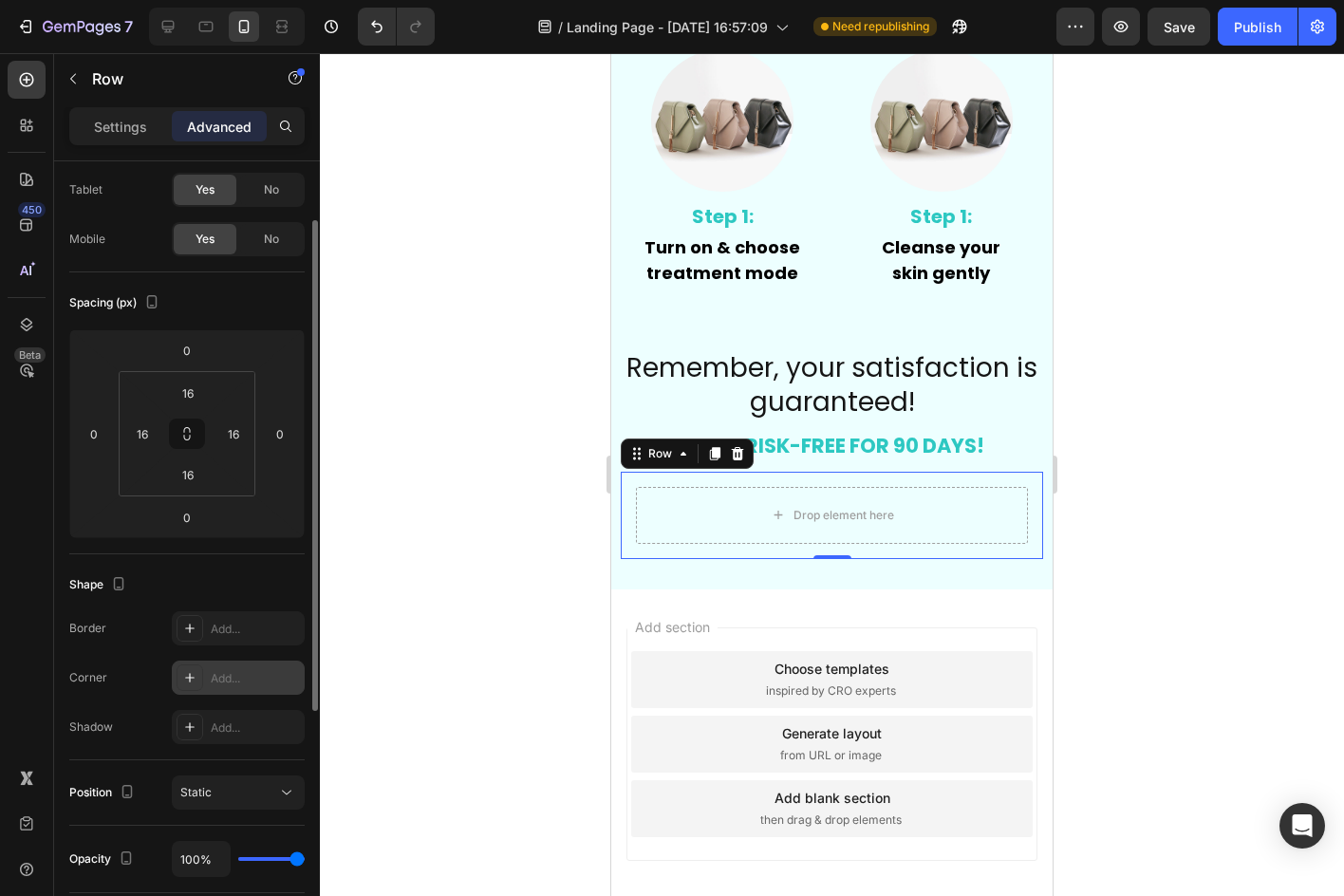
click at [222, 672] on div "Add..." at bounding box center [255, 678] width 89 height 18
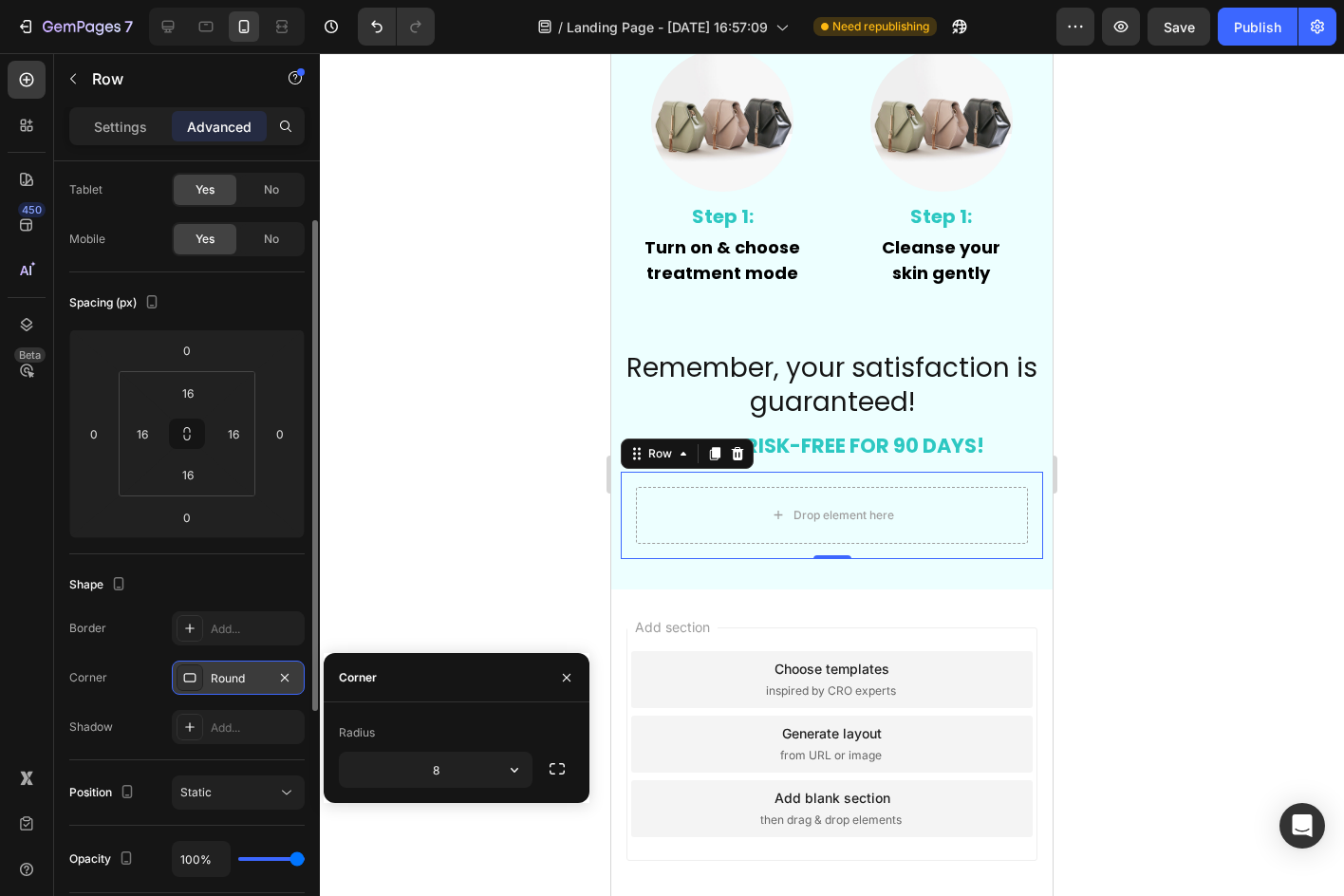
click at [517, 672] on div "Corner" at bounding box center [457, 677] width 265 height 50
click at [98, 215] on div "Desktop Yes No Tablet Yes No Mobile Yes No" at bounding box center [186, 189] width 235 height 133
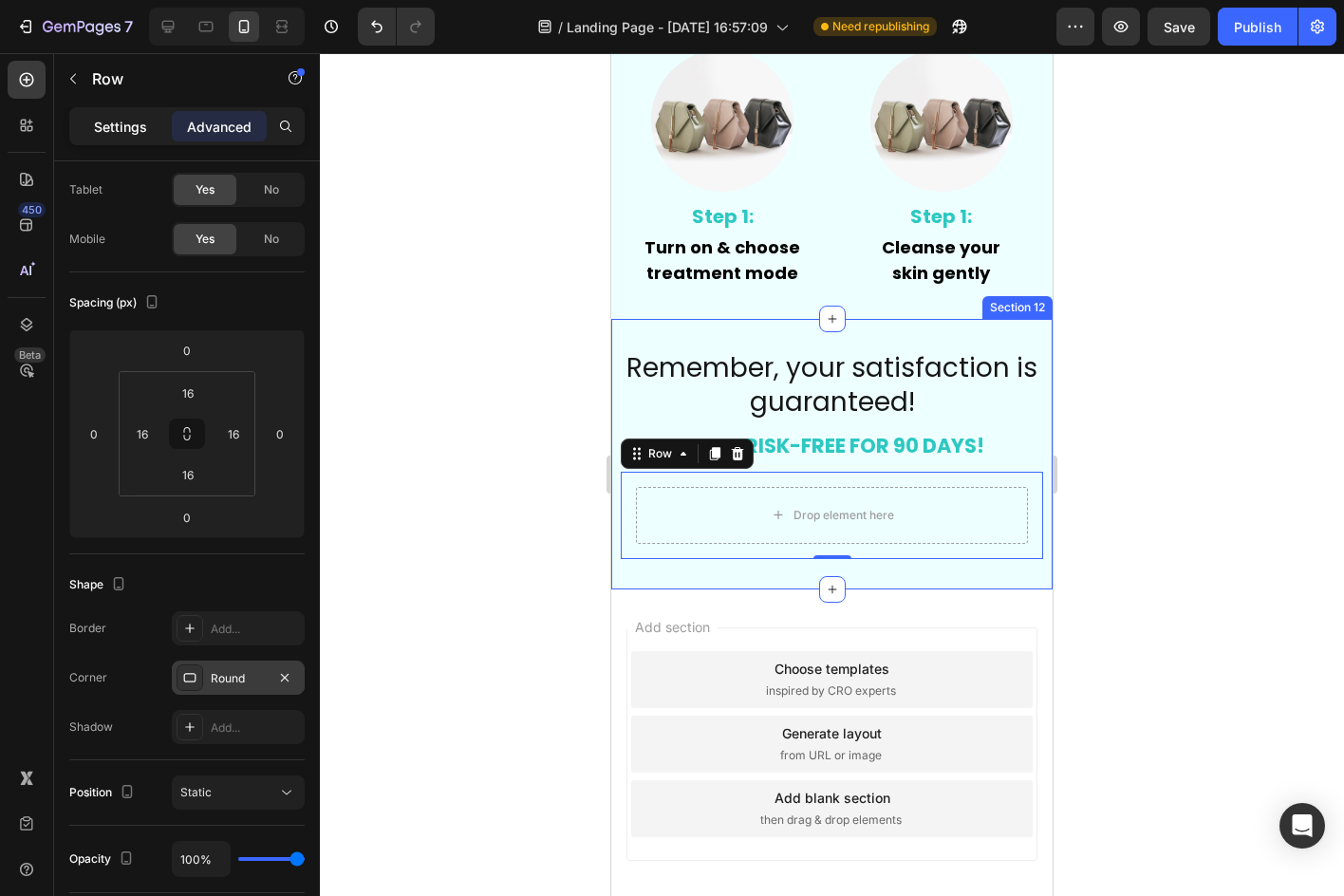
click at [121, 140] on div "Settings" at bounding box center [120, 126] width 95 height 30
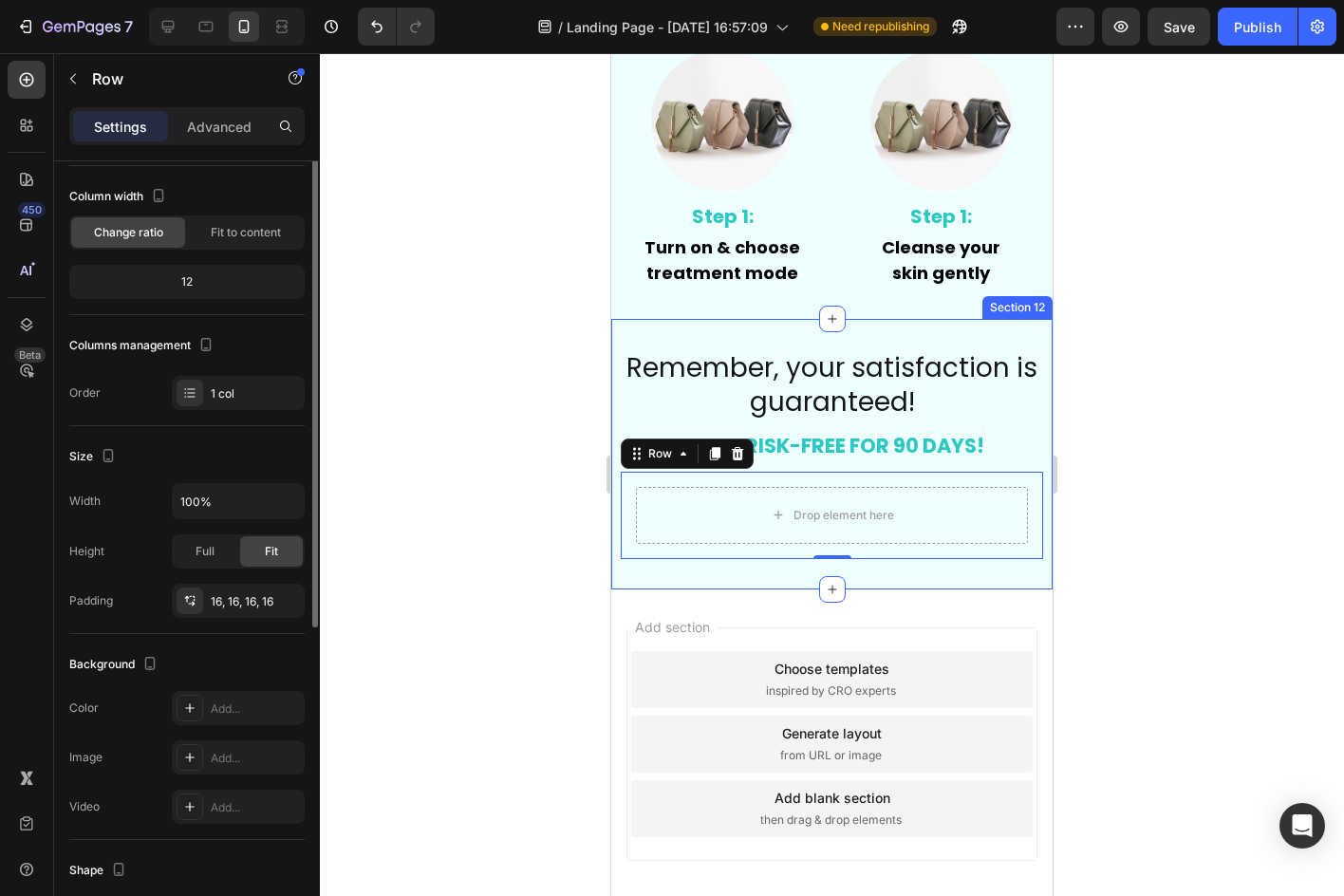
scroll to position [0, 0]
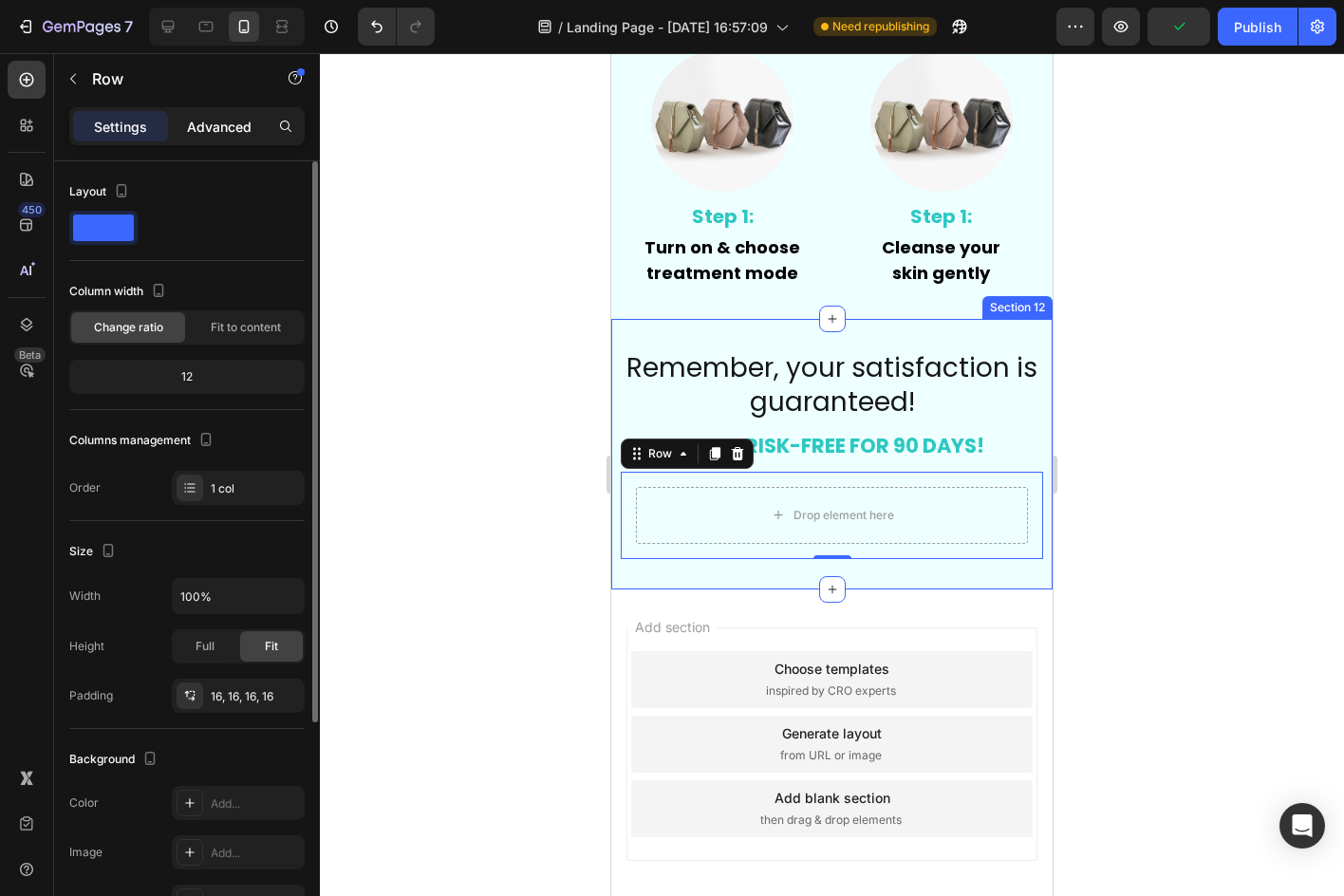
click at [179, 130] on div "Advanced" at bounding box center [219, 126] width 95 height 30
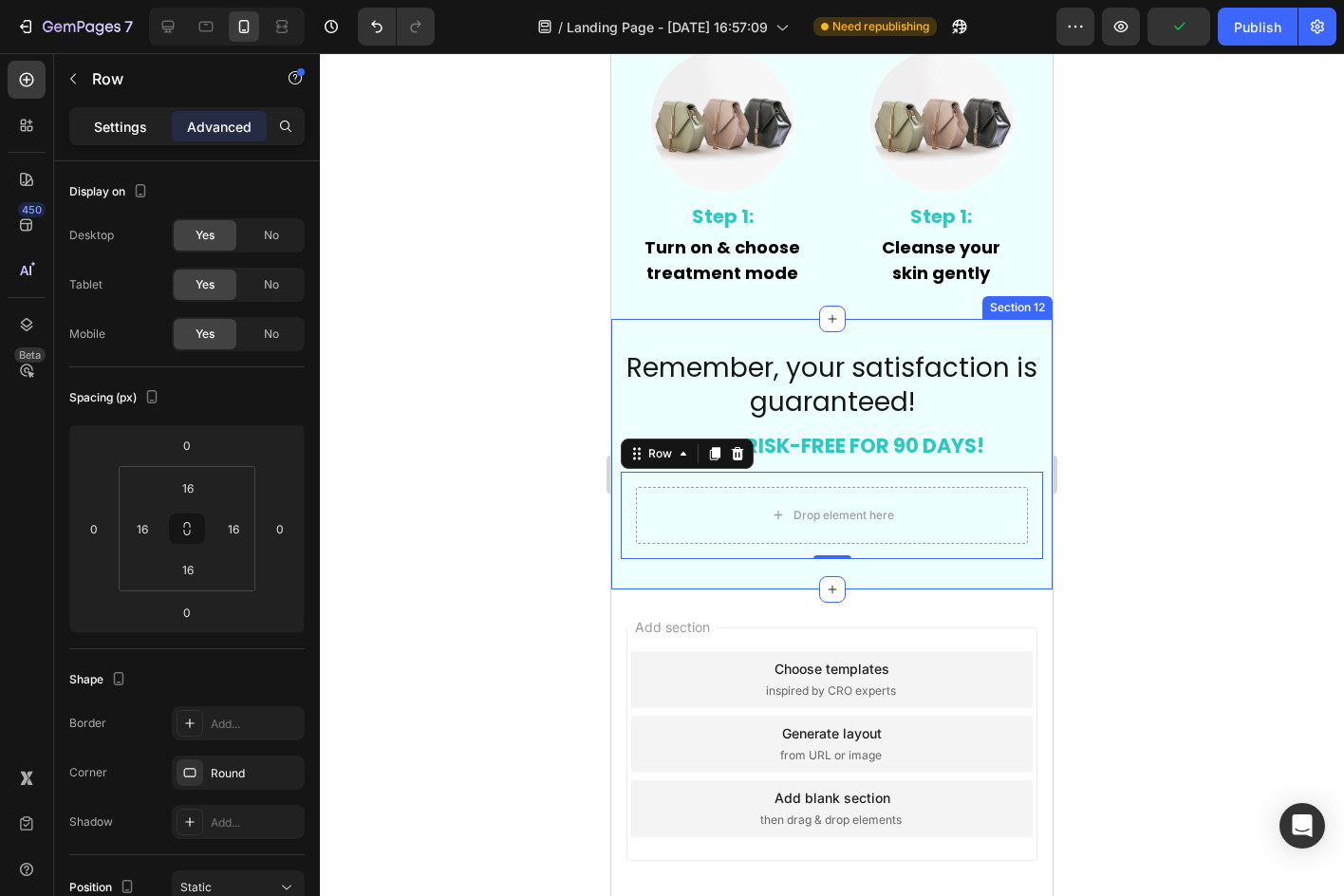
click at [89, 116] on div "Settings" at bounding box center [120, 126] width 95 height 30
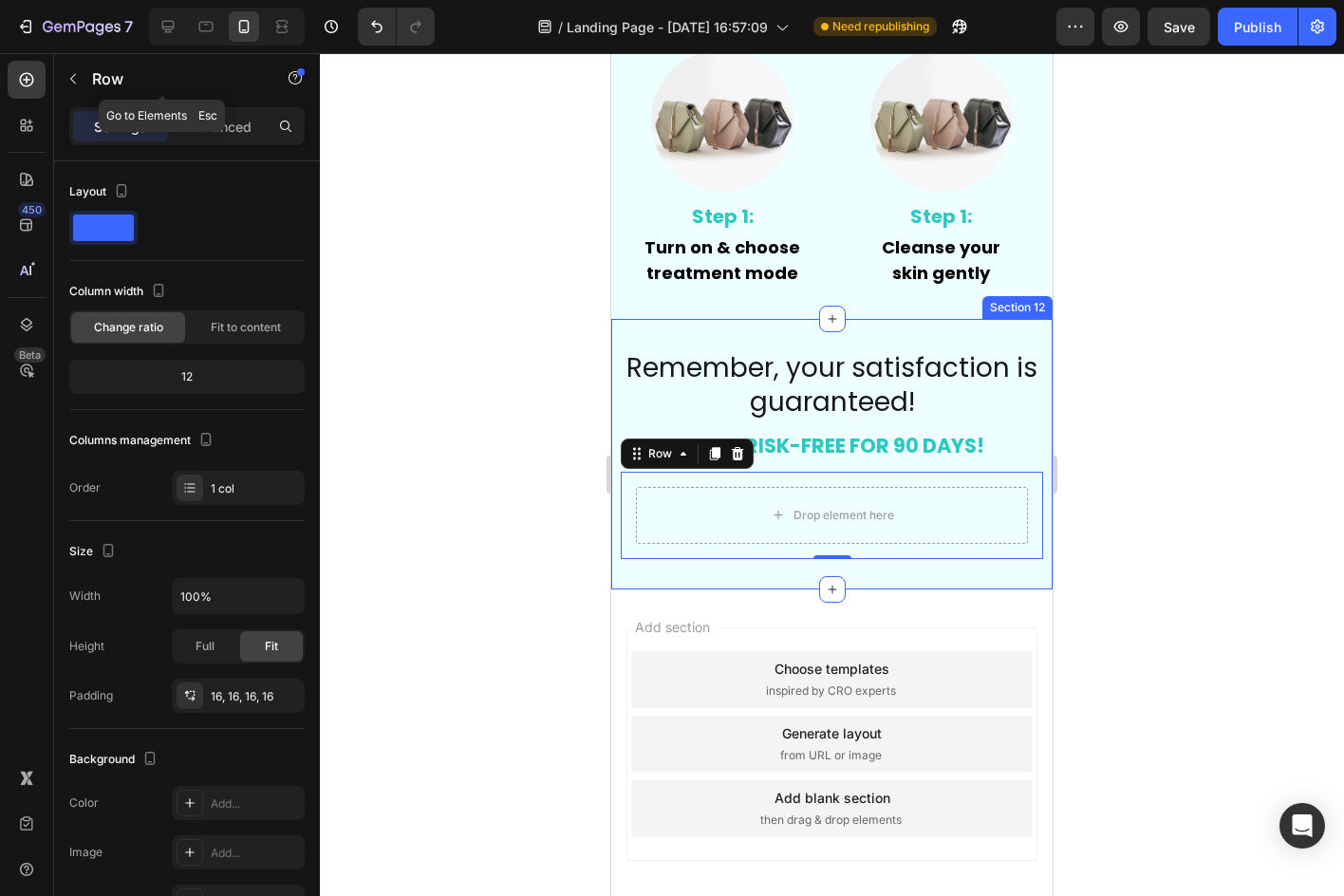
click at [75, 75] on icon "button" at bounding box center [73, 79] width 16 height 16
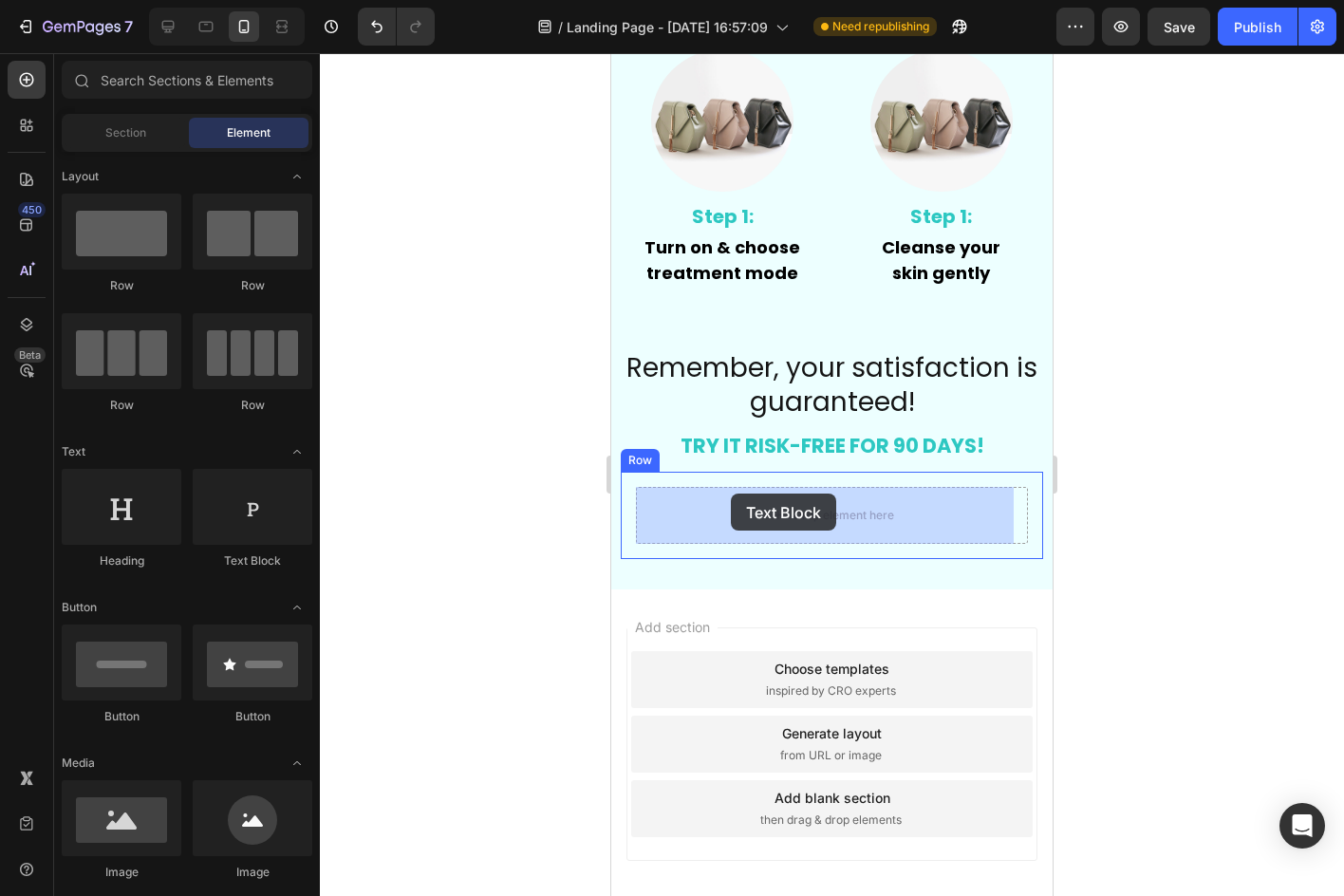
drag, startPoint x: 875, startPoint y: 565, endPoint x: 731, endPoint y: 494, distance: 160.6
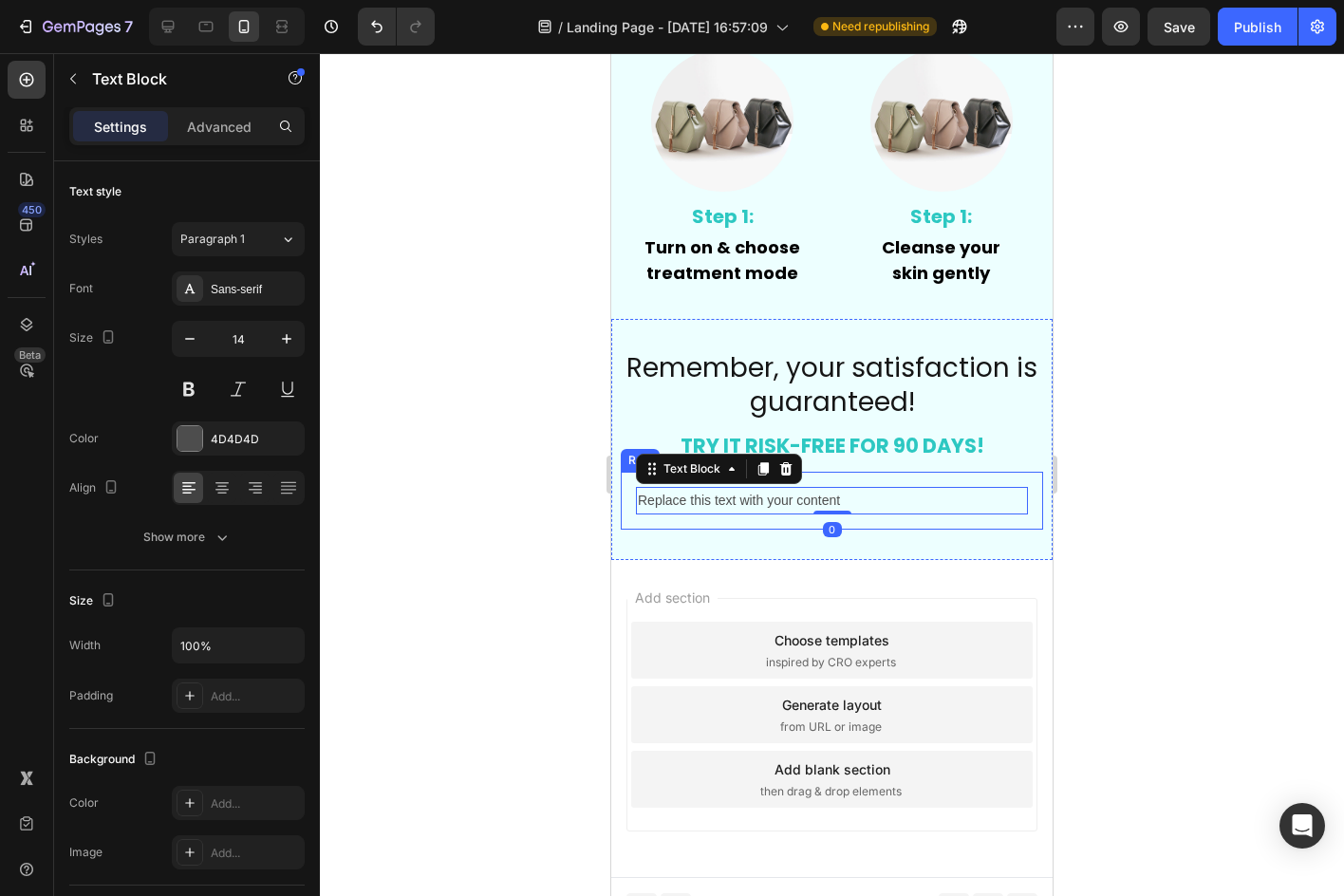
click at [631, 493] on div "Replace this text with your content Text Block 0 Row" at bounding box center [832, 500] width 423 height 58
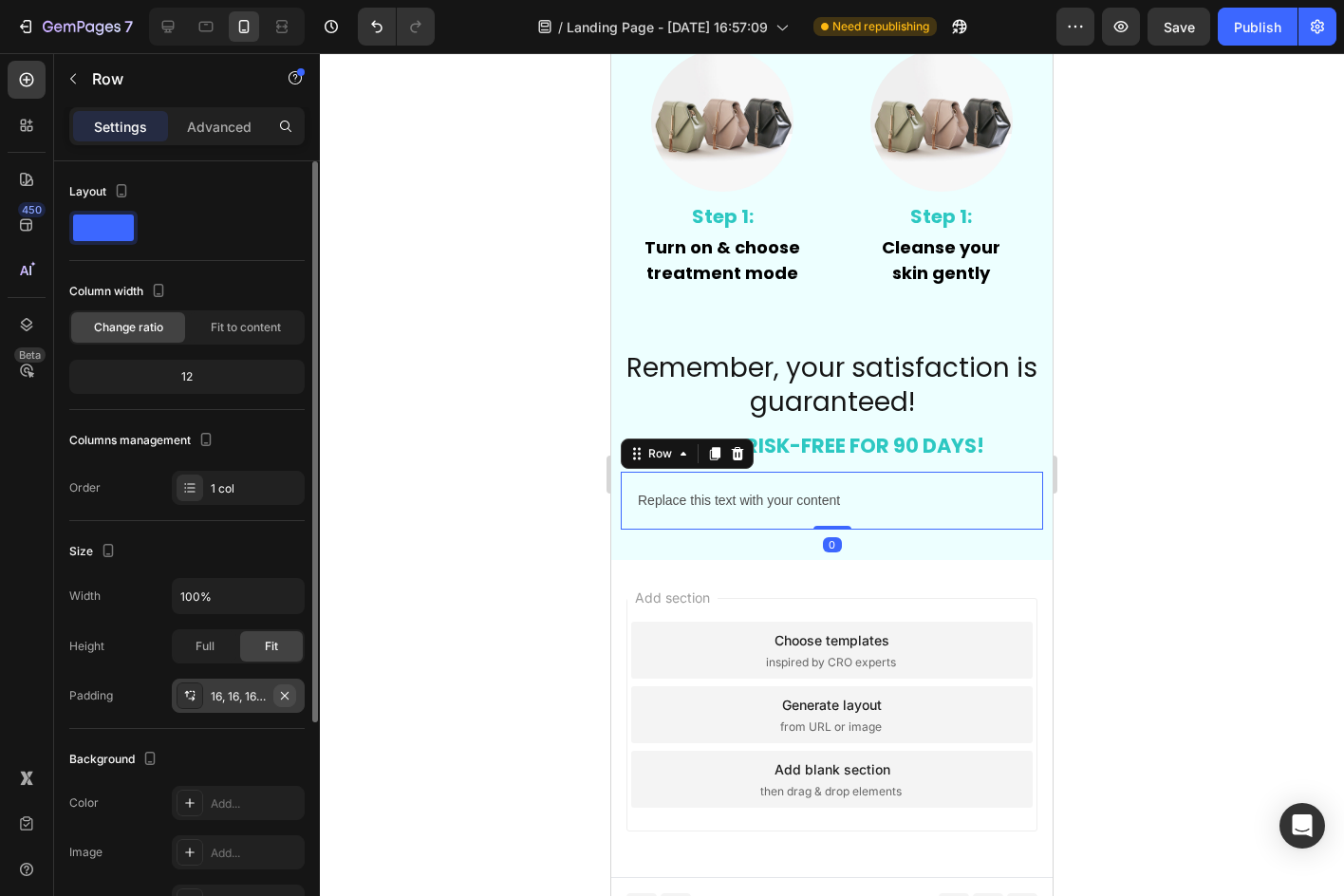
click at [276, 687] on button "button" at bounding box center [284, 695] width 22 height 22
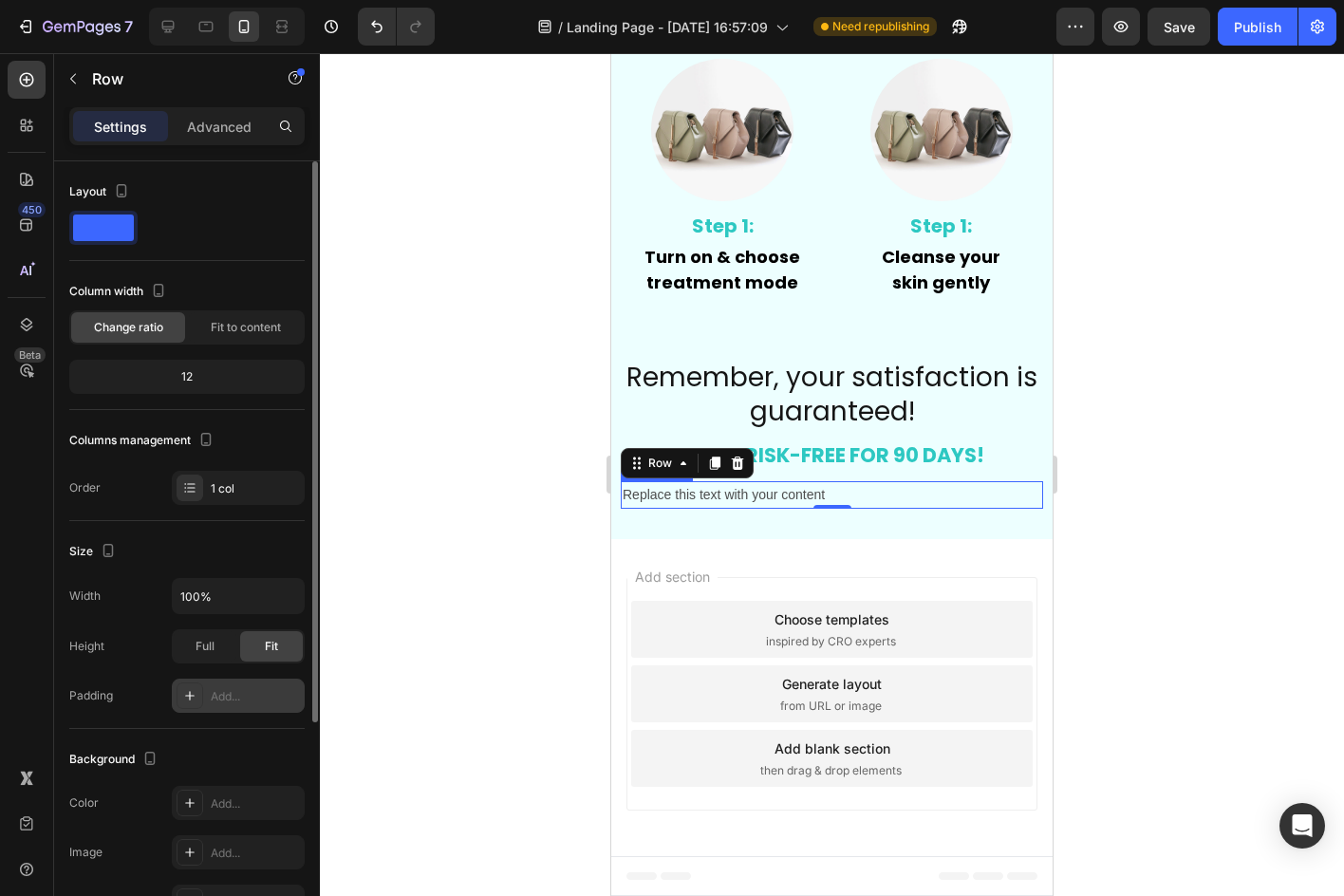
click at [739, 496] on div "Replace this text with your content" at bounding box center [832, 495] width 423 height 27
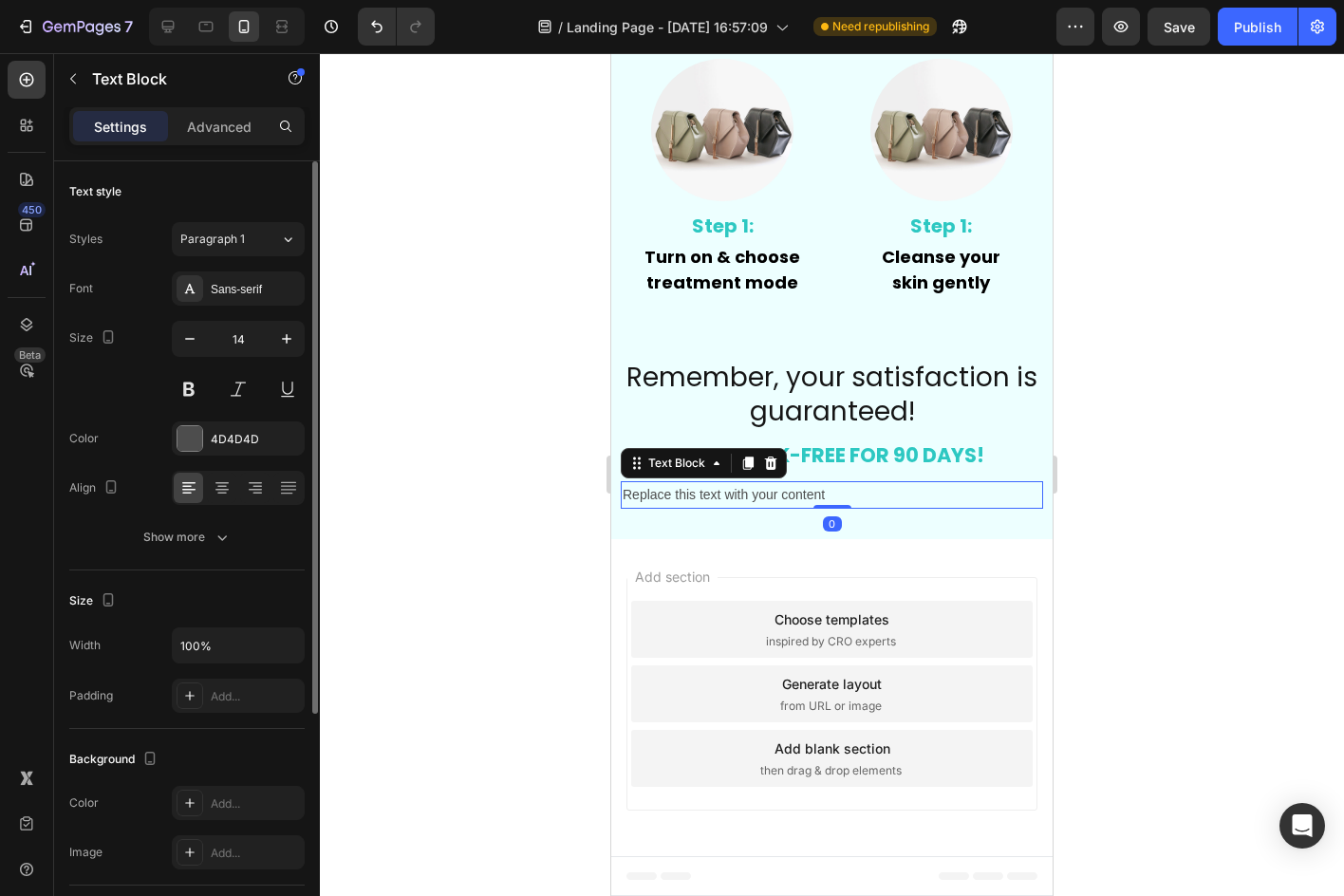
click at [739, 496] on p "Replace this text with your content" at bounding box center [832, 495] width 419 height 23
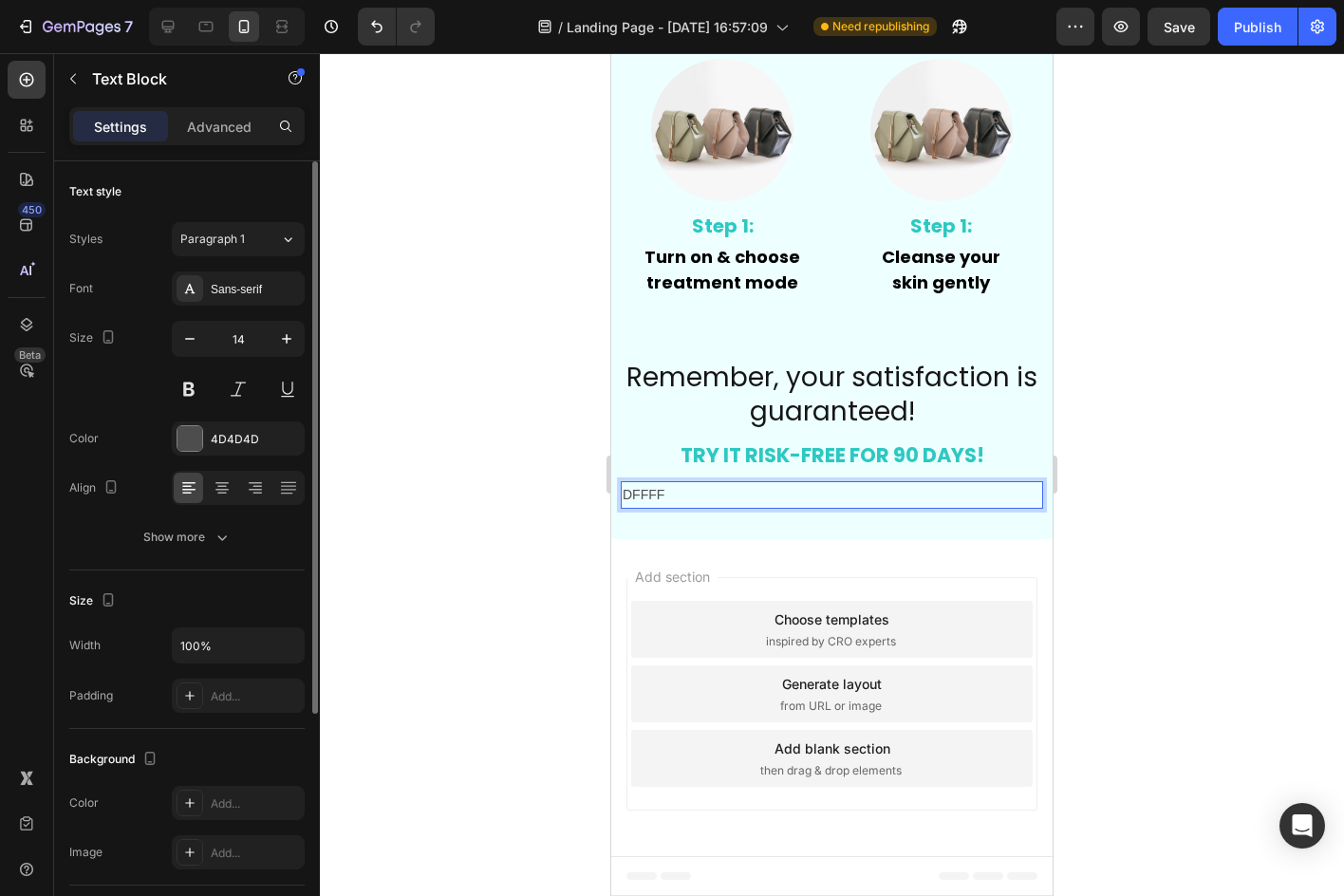
click at [463, 529] on div at bounding box center [832, 473] width 1024 height 842
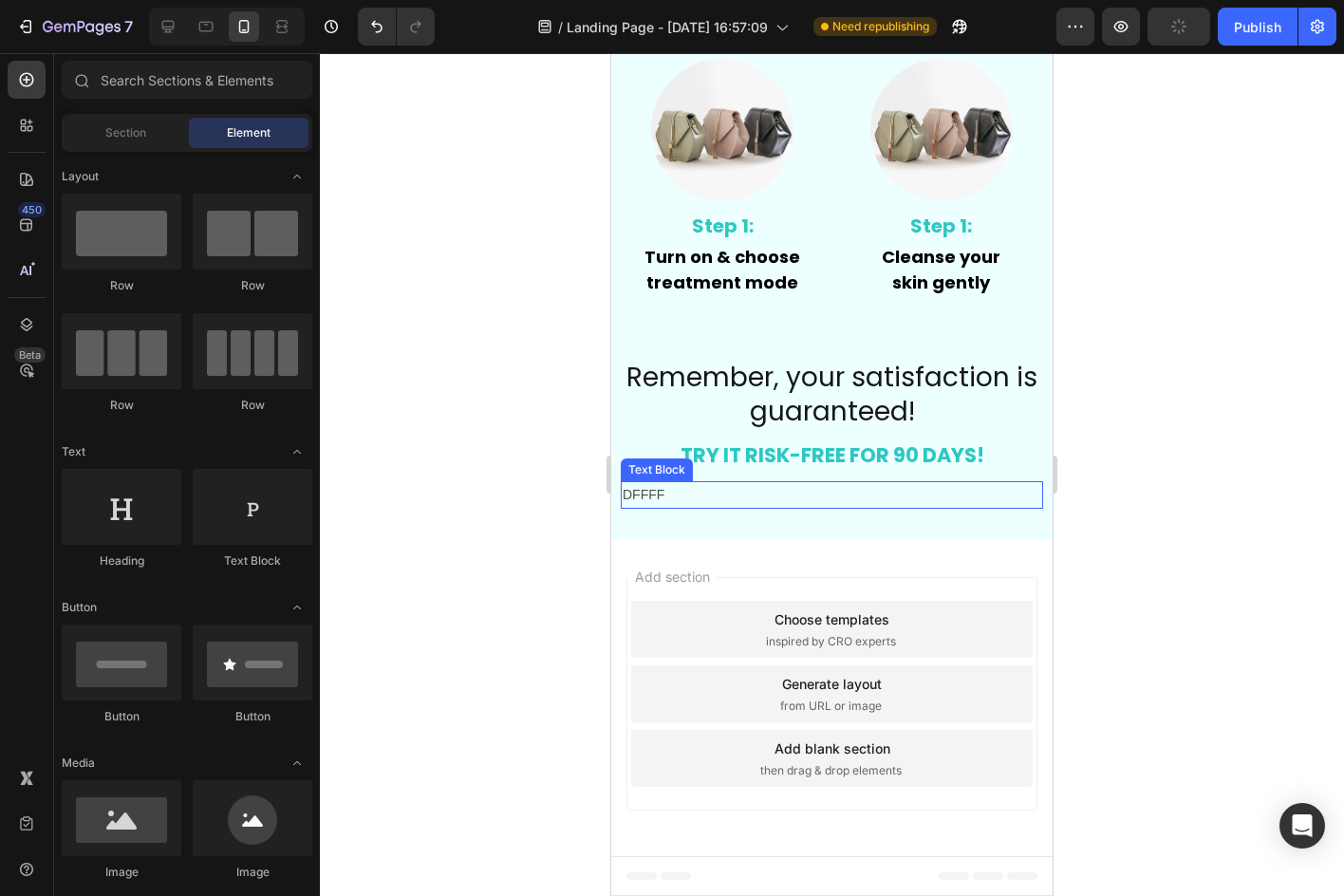
click at [635, 498] on p "DFFFF" at bounding box center [832, 495] width 419 height 23
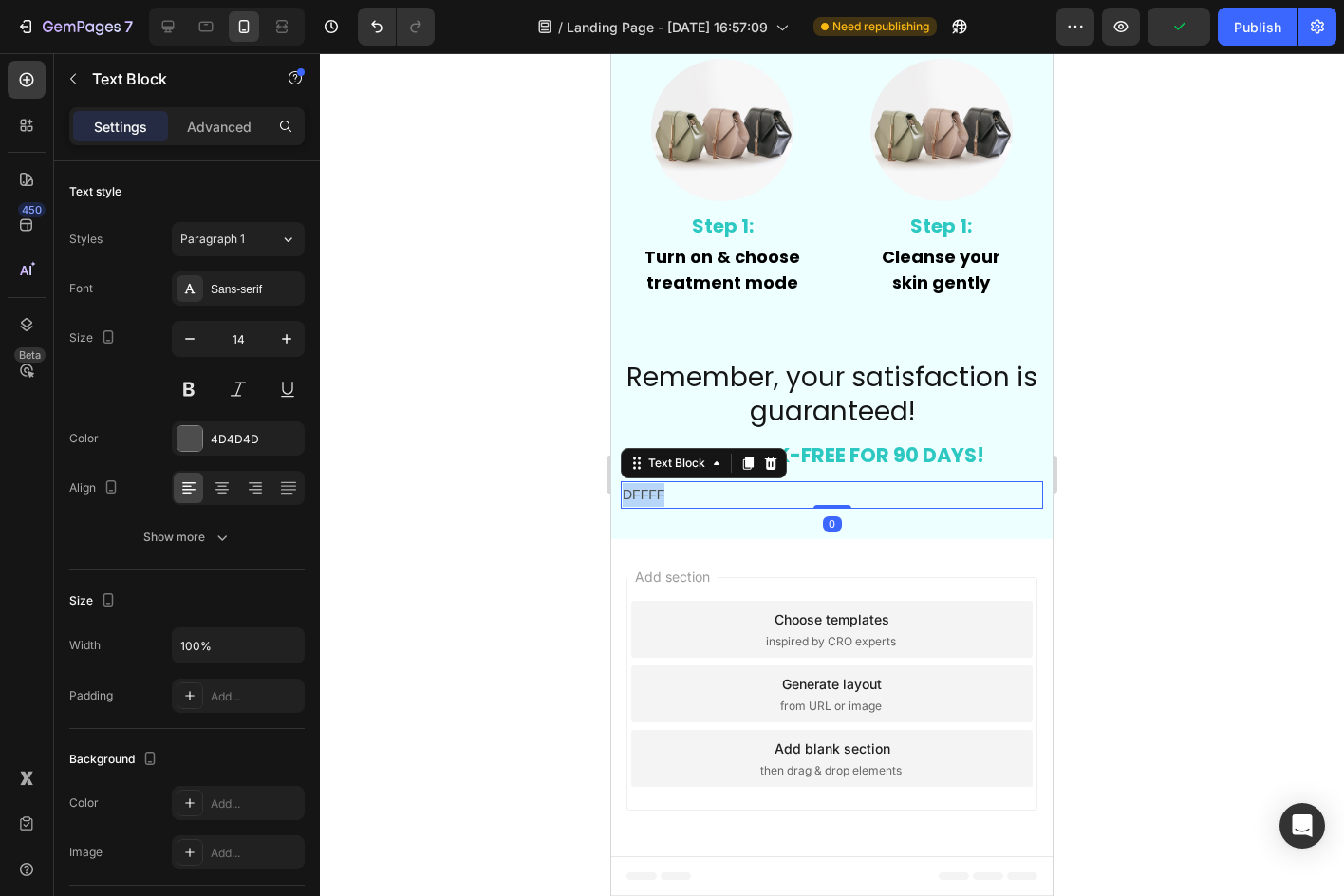
click at [635, 498] on p "DFFFF" at bounding box center [832, 495] width 419 height 23
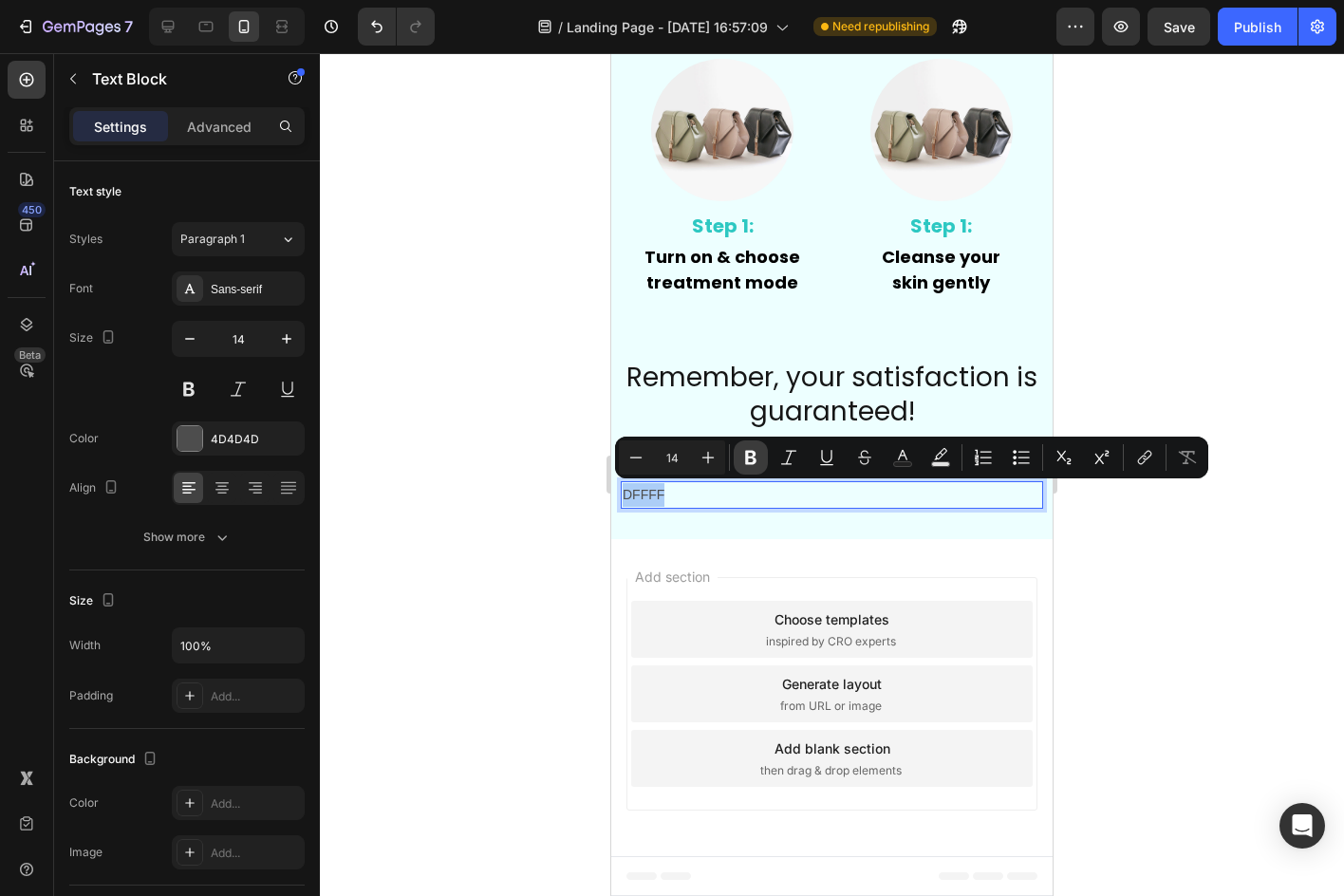
click at [763, 449] on button "Bold" at bounding box center [751, 457] width 34 height 34
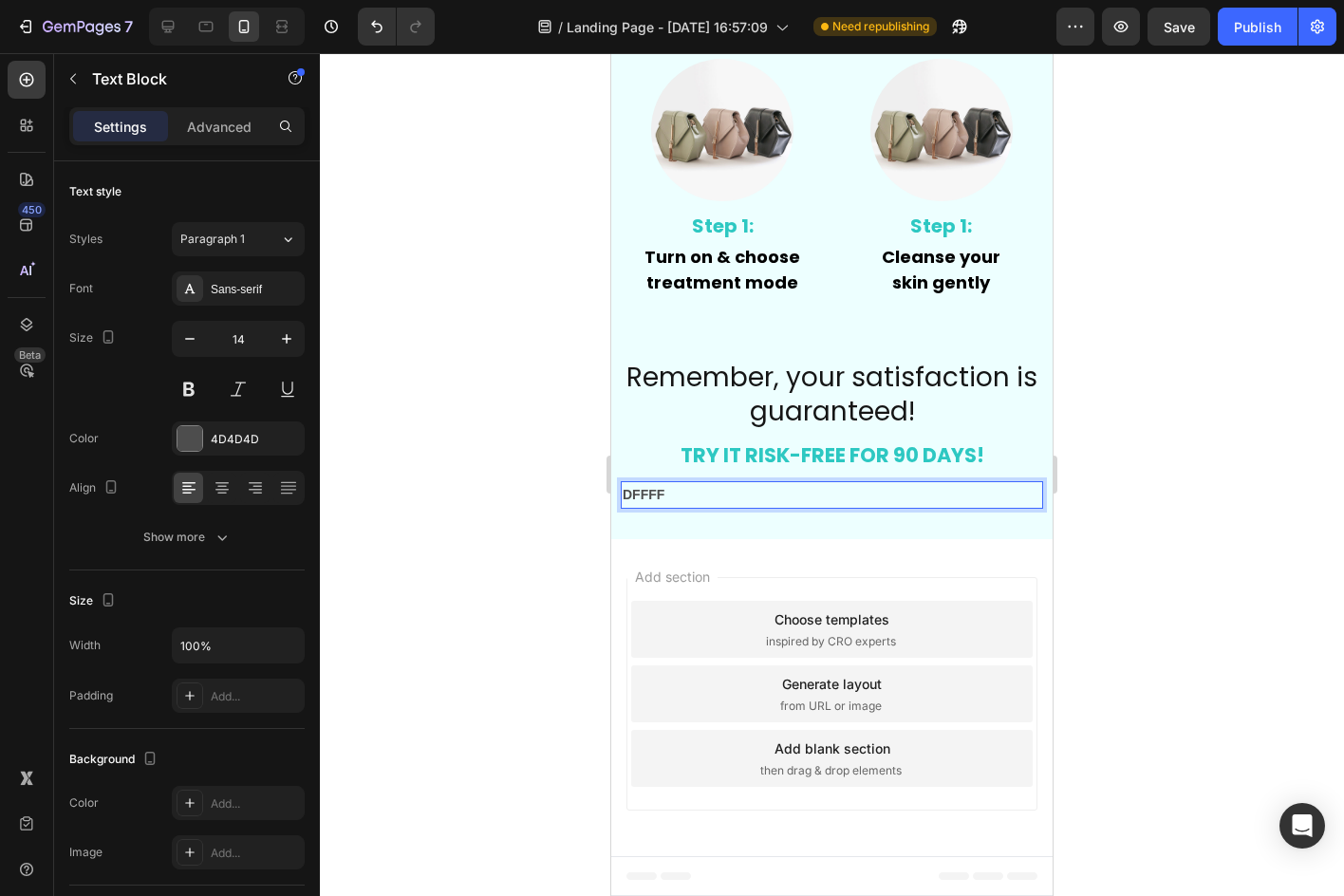
click at [677, 493] on p "DFFFF" at bounding box center [832, 495] width 419 height 23
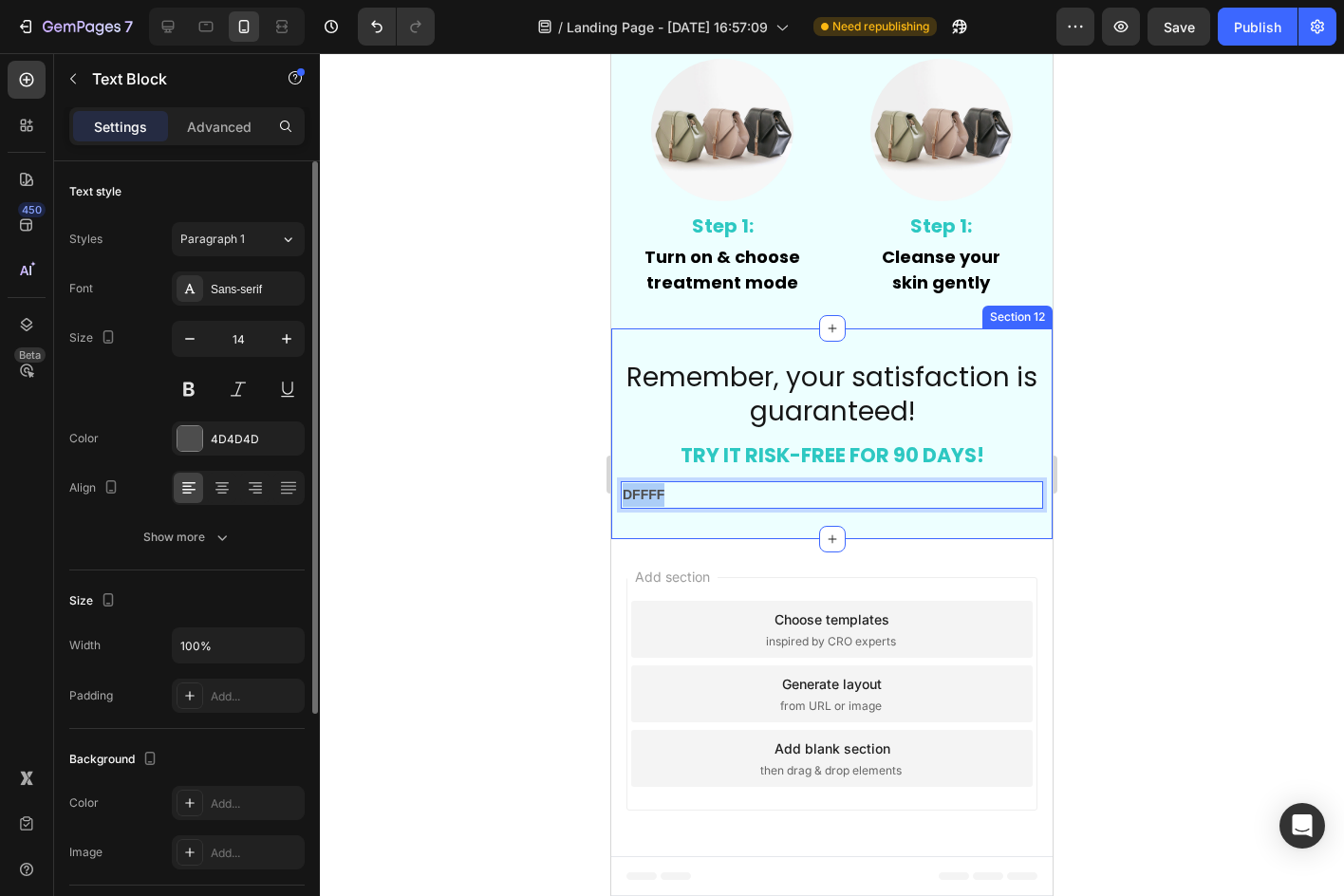
click at [237, 475] on div at bounding box center [238, 487] width 133 height 34
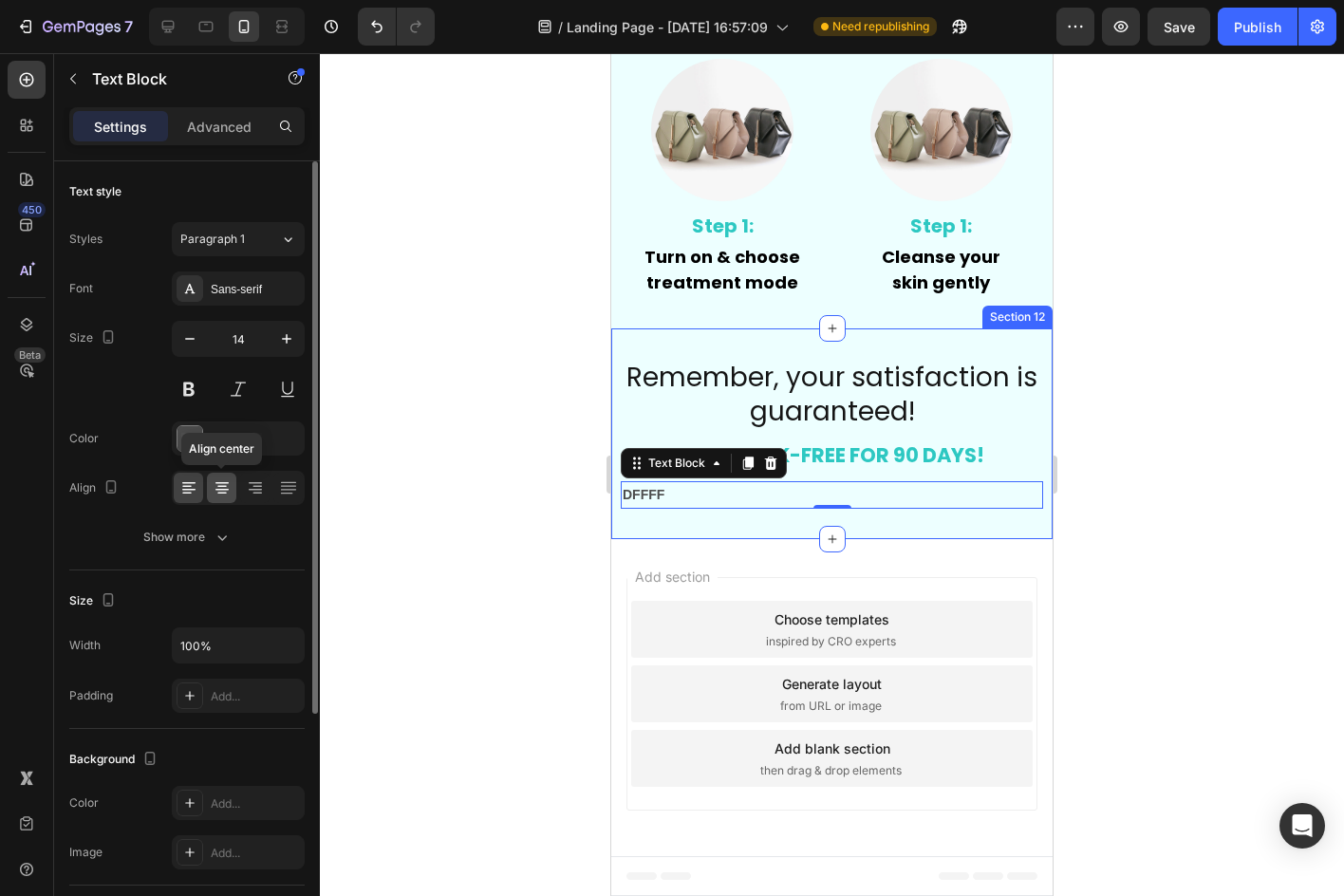
click at [228, 482] on icon at bounding box center [222, 487] width 19 height 19
click at [473, 450] on div at bounding box center [832, 473] width 1024 height 842
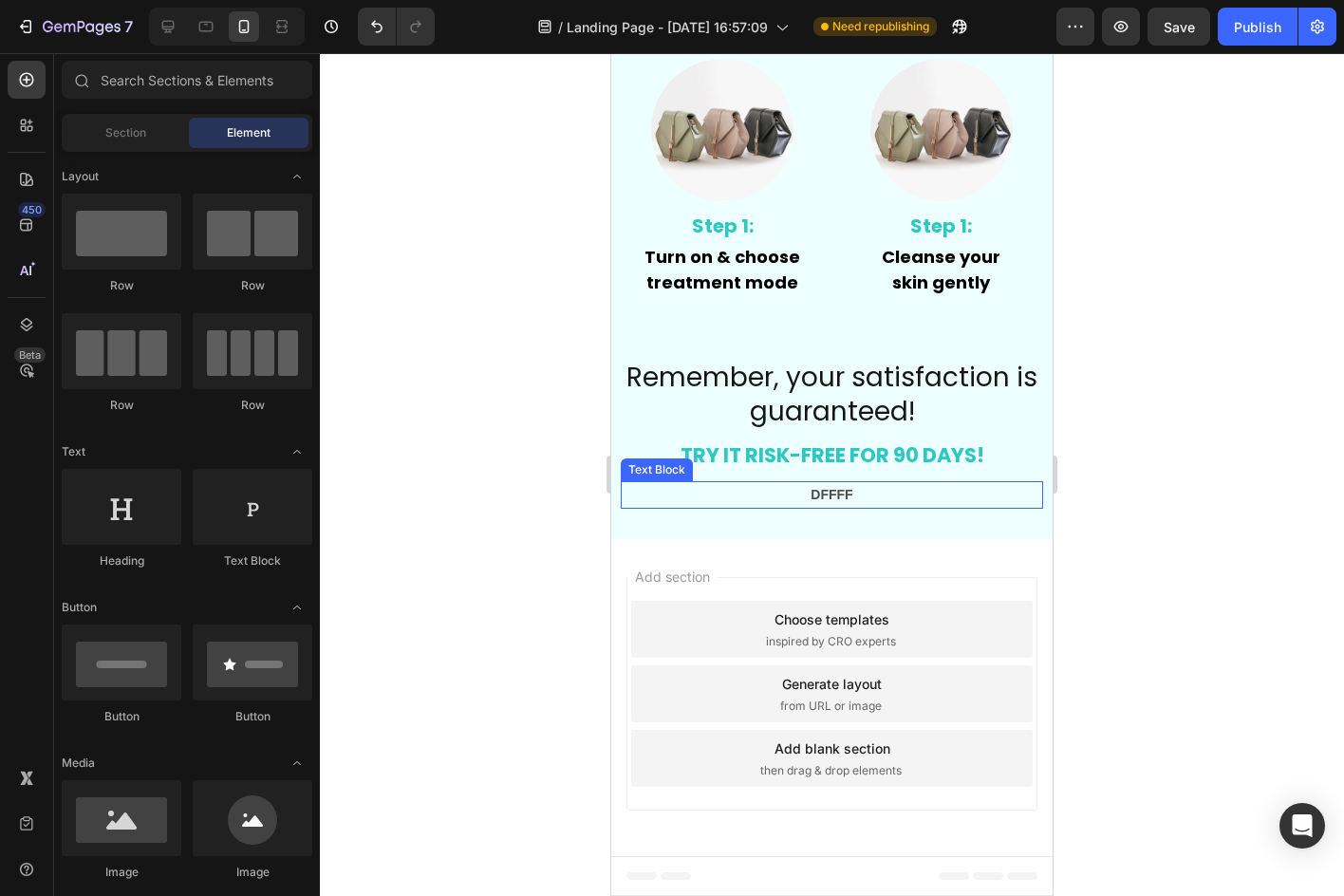
click at [666, 491] on p "DFFFF" at bounding box center [832, 495] width 419 height 23
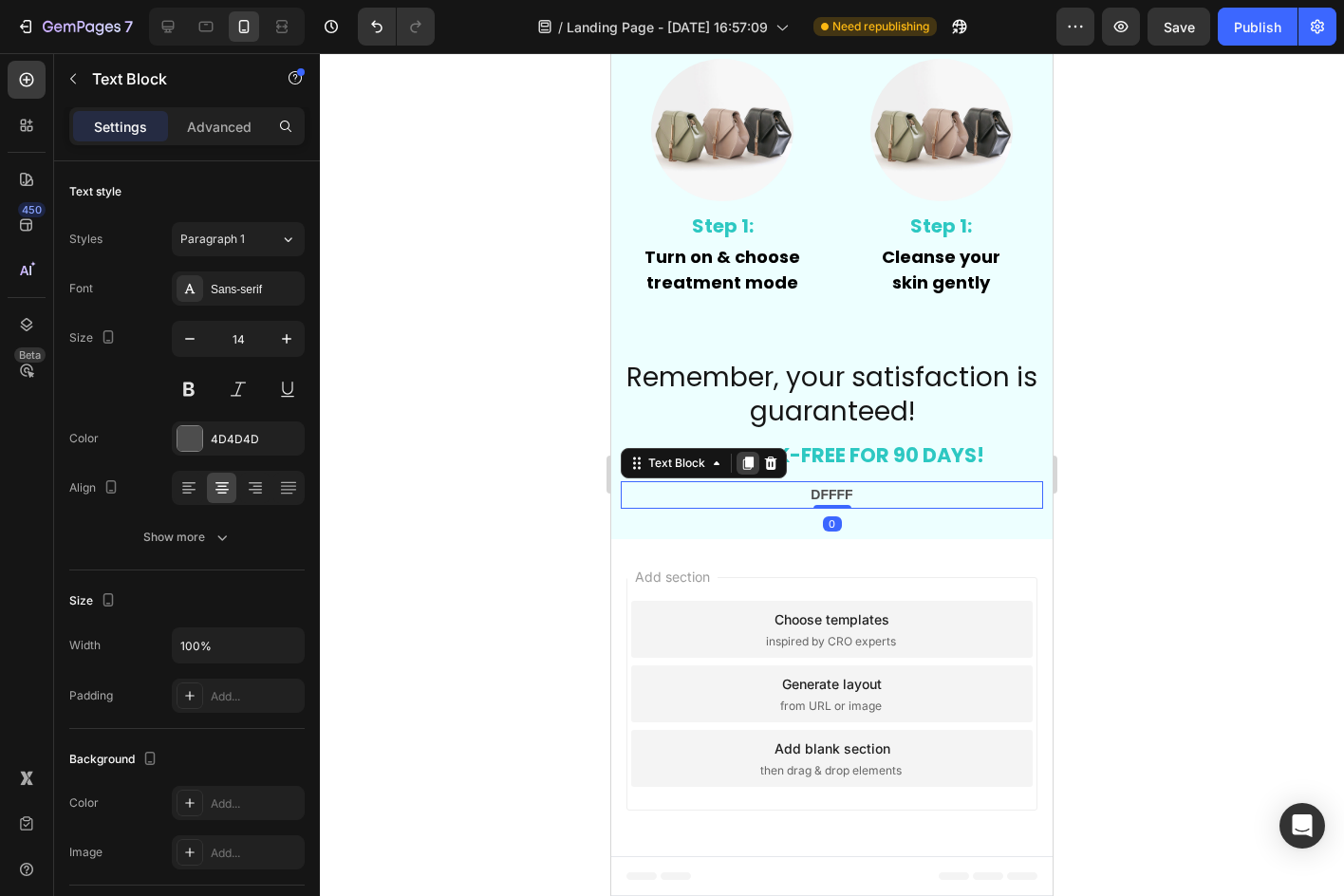
click at [745, 469] on icon at bounding box center [748, 464] width 16 height 16
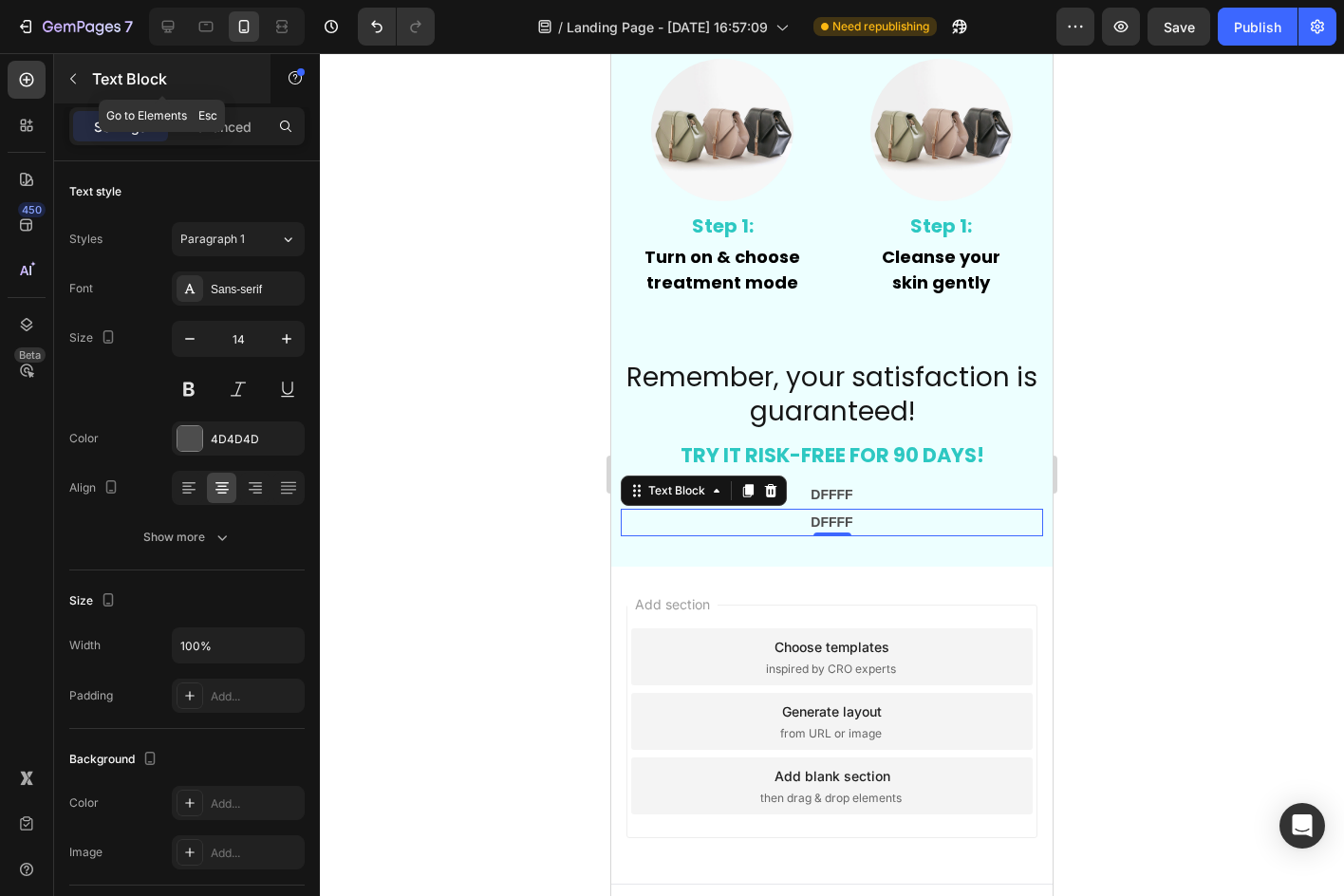
click at [86, 86] on button "button" at bounding box center [72, 78] width 30 height 30
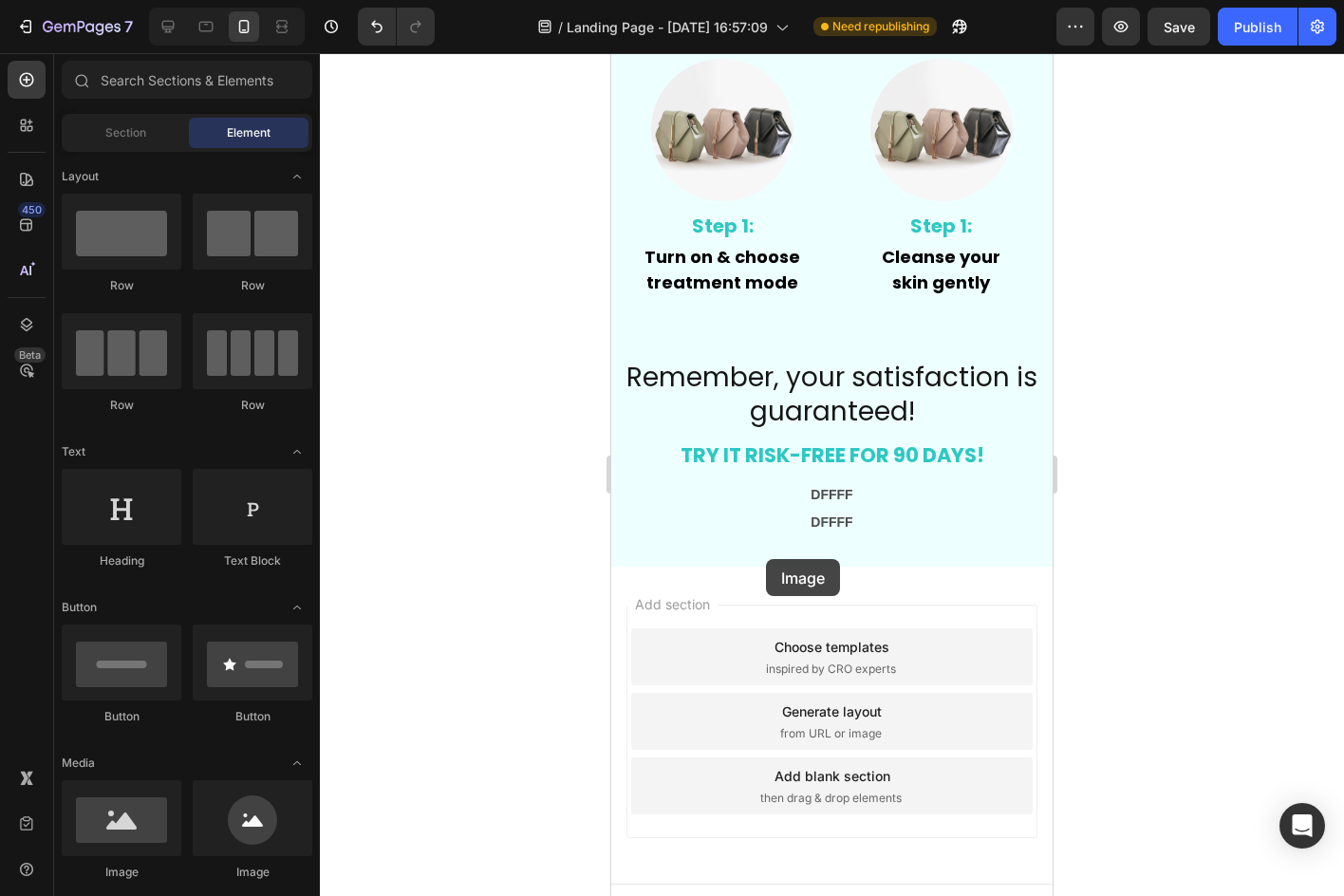
scroll to position [7454, 0]
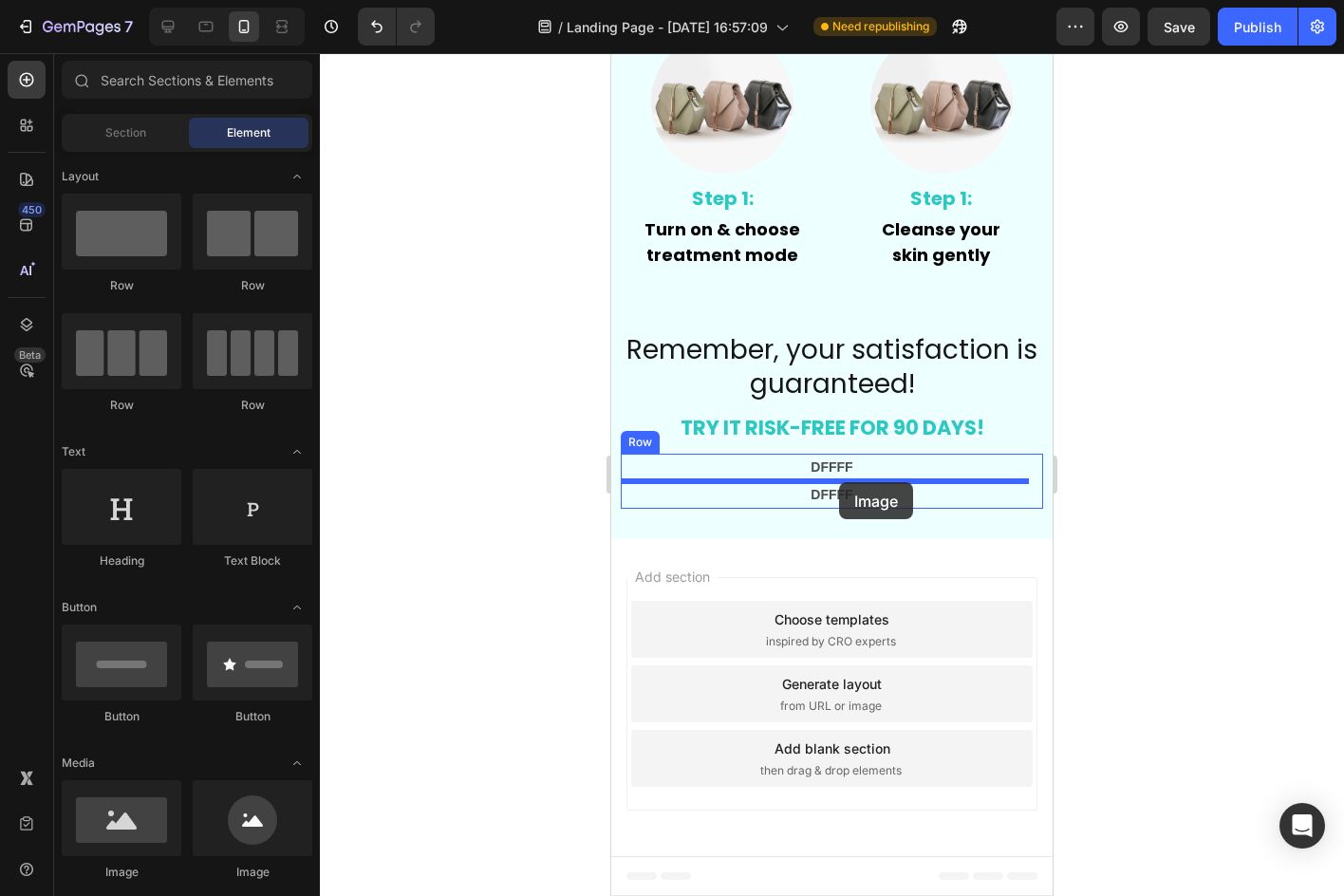
drag, startPoint x: 769, startPoint y: 875, endPoint x: 838, endPoint y: 482, distance: 399.0
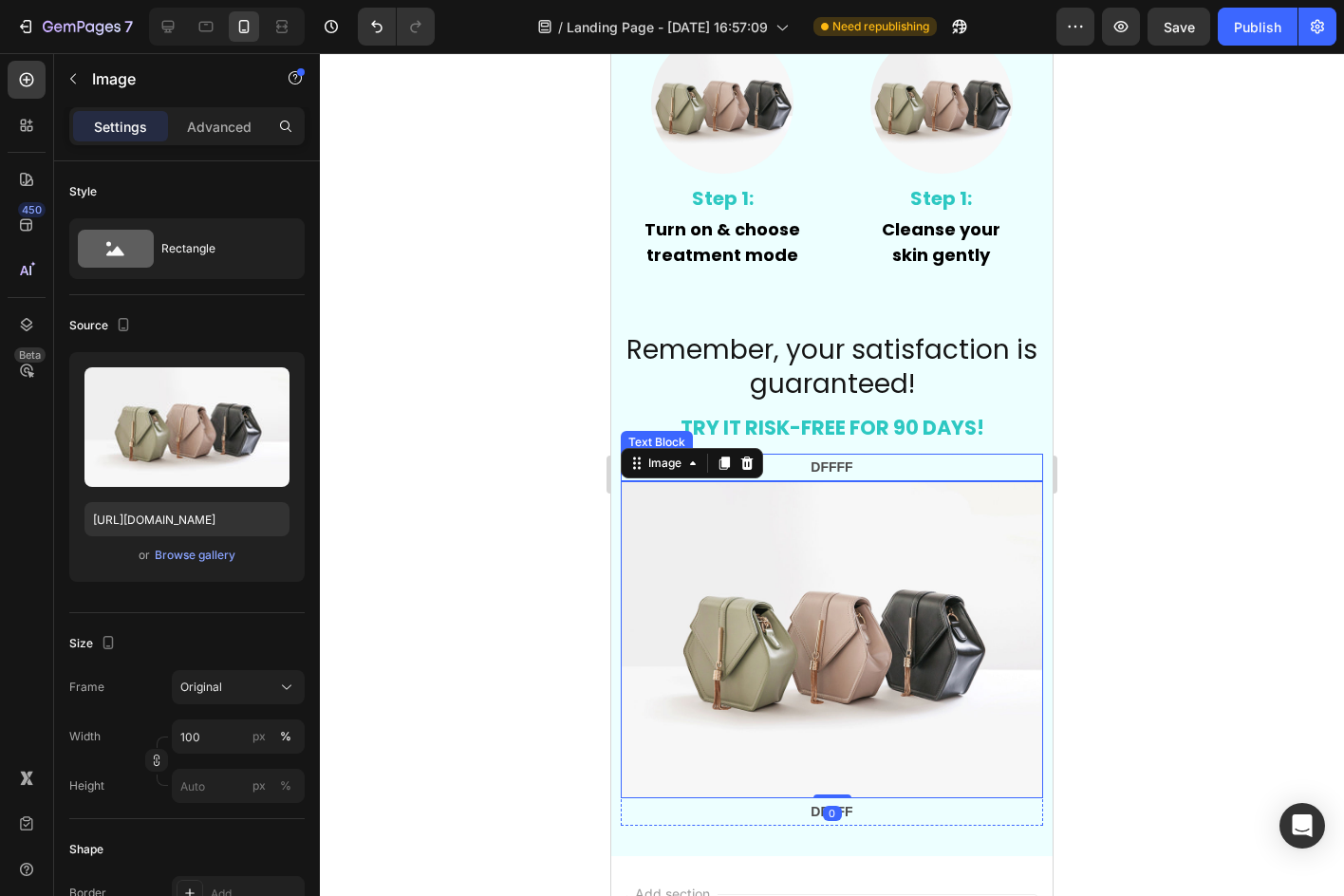
click at [965, 465] on p "DFFFF" at bounding box center [832, 468] width 419 height 23
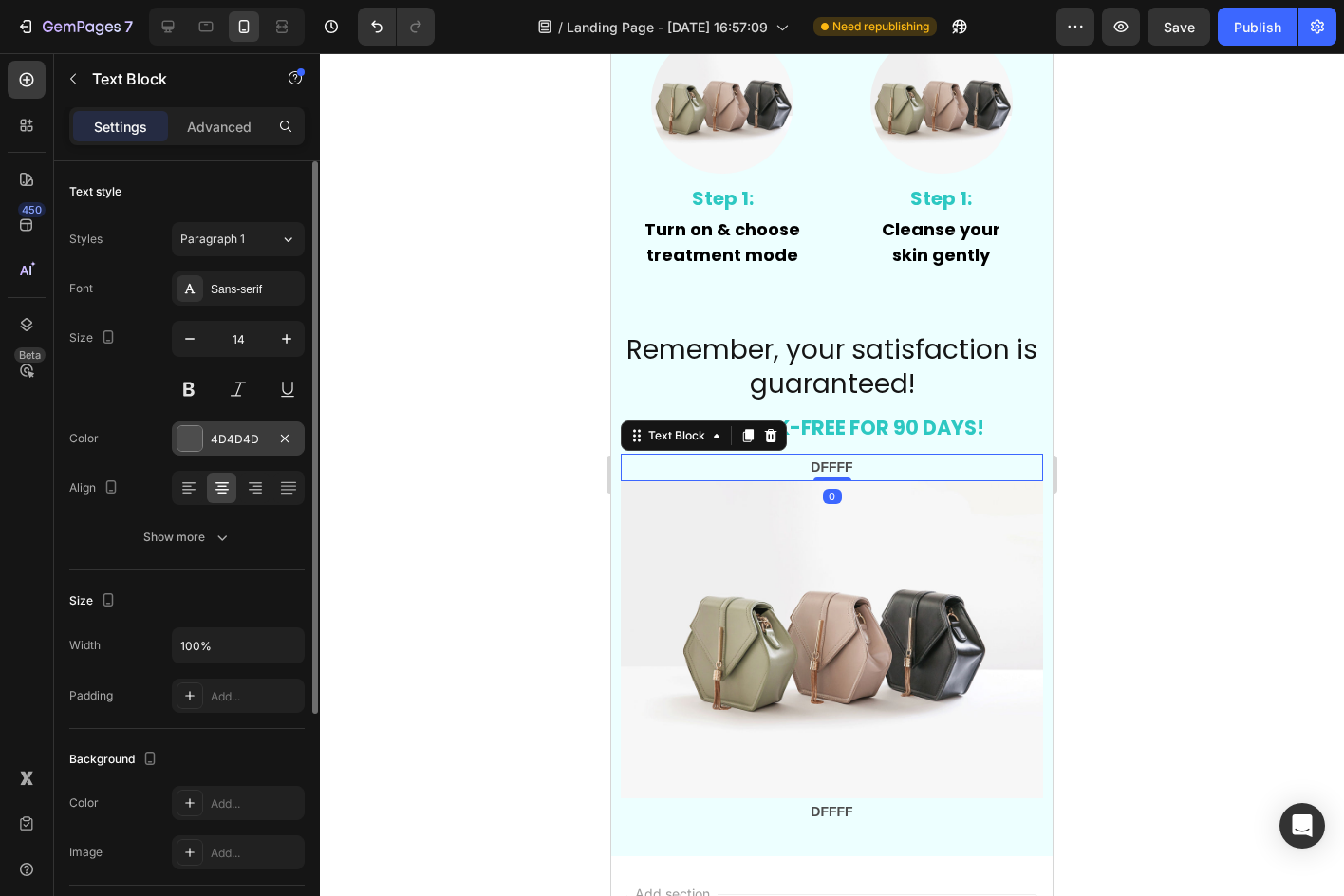
click at [221, 446] on div "4D4D4D" at bounding box center [238, 439] width 55 height 18
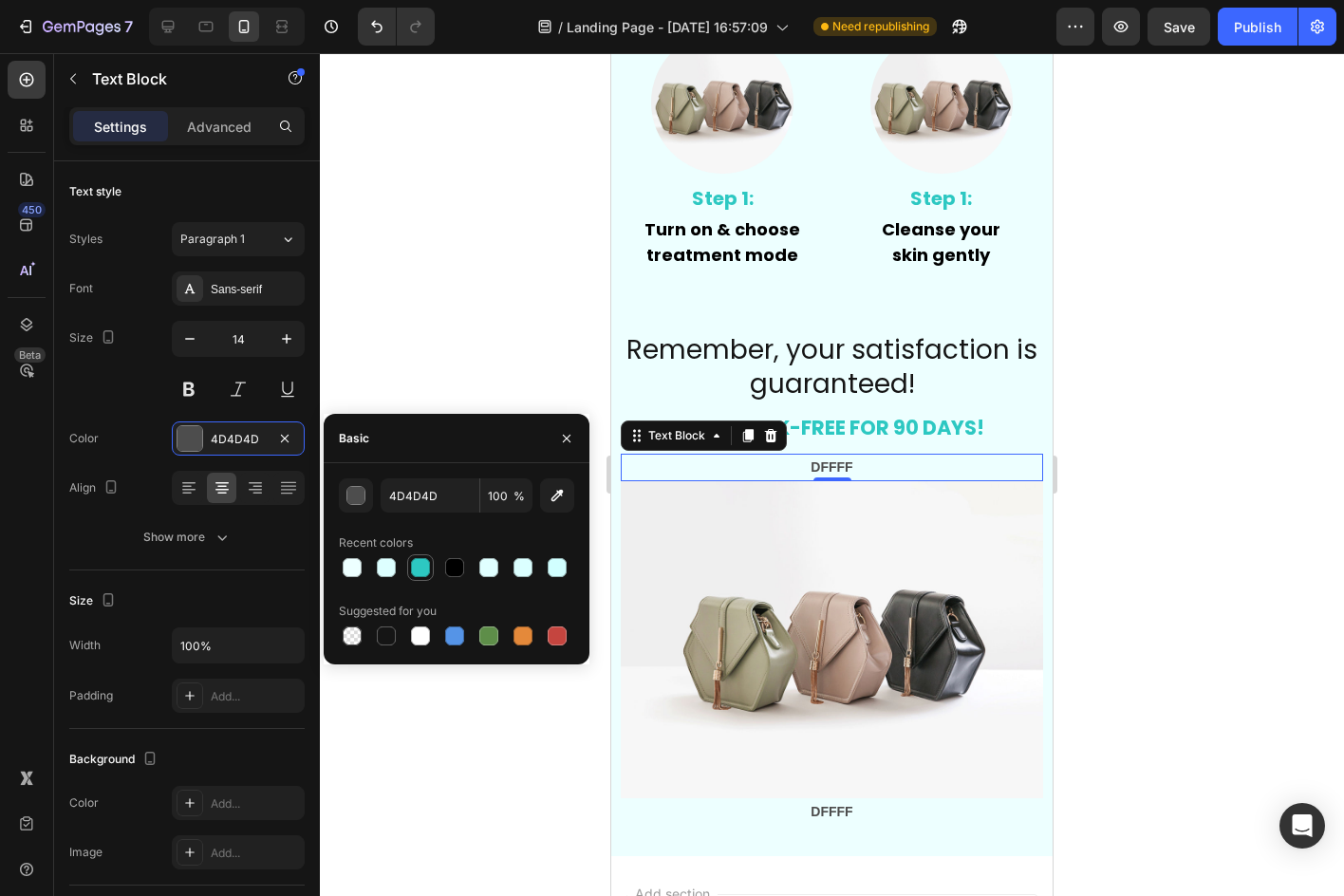
click at [414, 557] on div at bounding box center [420, 567] width 22 height 22
click at [358, 571] on div at bounding box center [351, 567] width 19 height 19
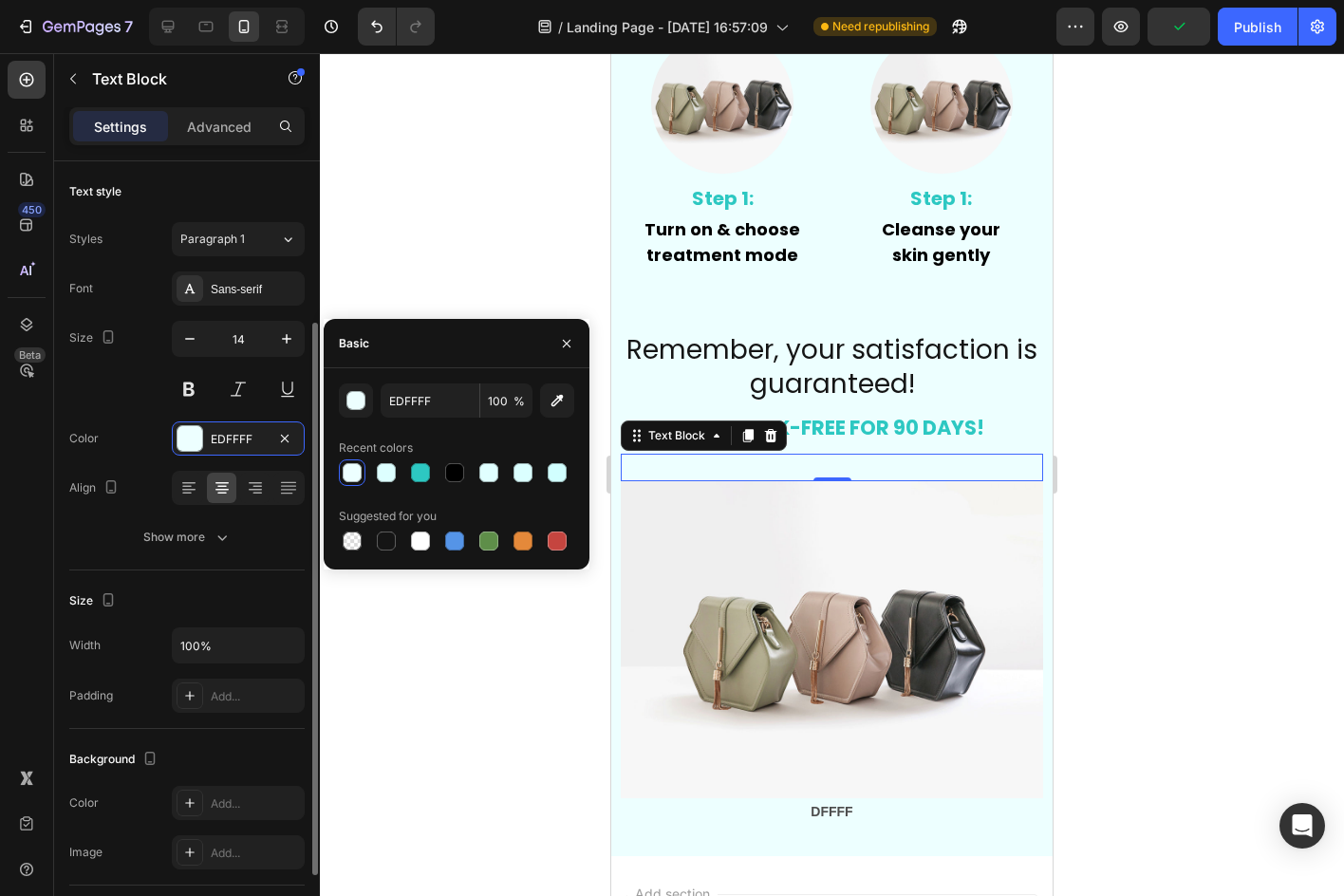
scroll to position [189, 0]
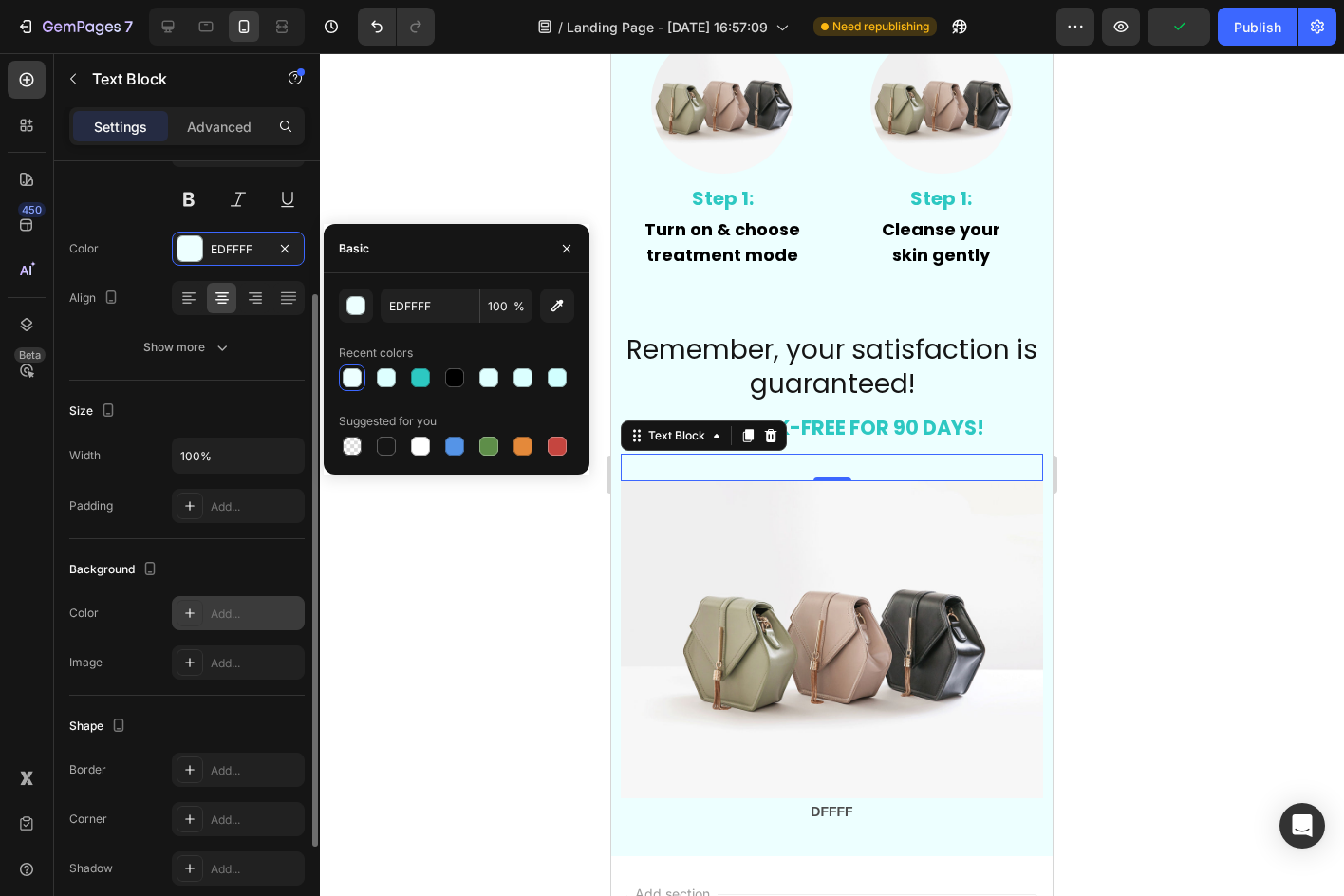
click at [244, 600] on div "Add..." at bounding box center [238, 613] width 133 height 34
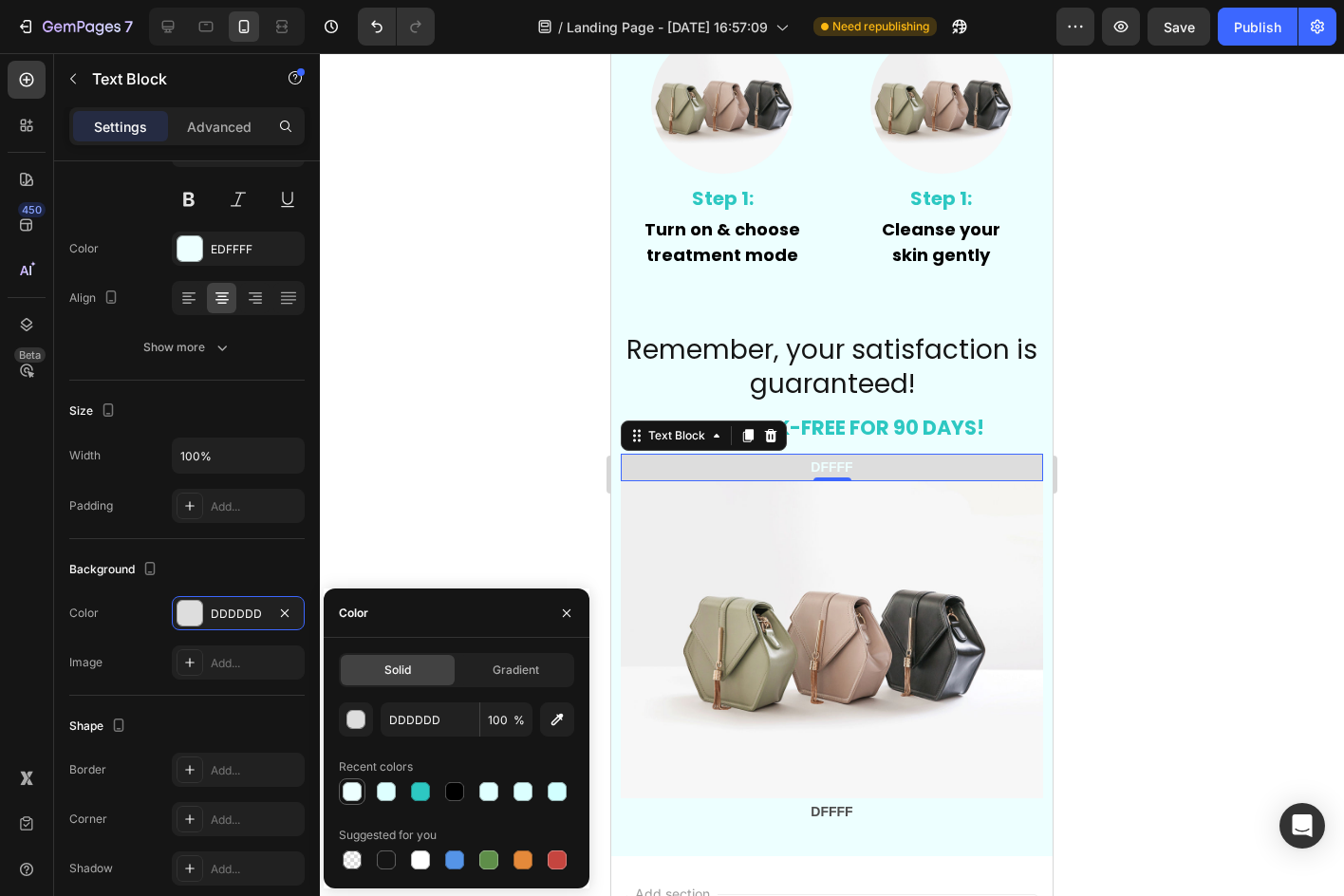
click at [341, 786] on div at bounding box center [351, 791] width 22 height 22
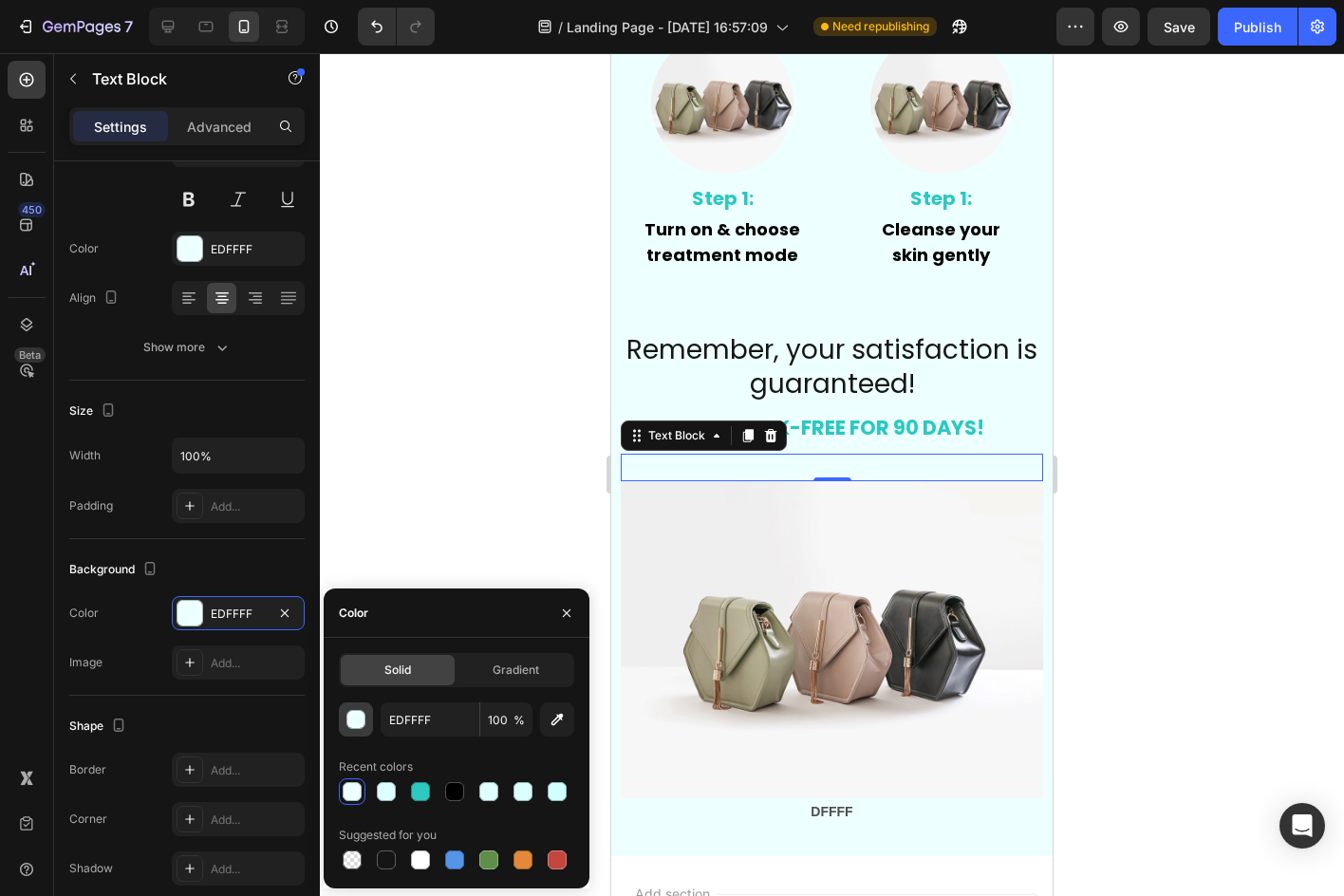
click at [364, 716] on button "button" at bounding box center [355, 718] width 34 height 34
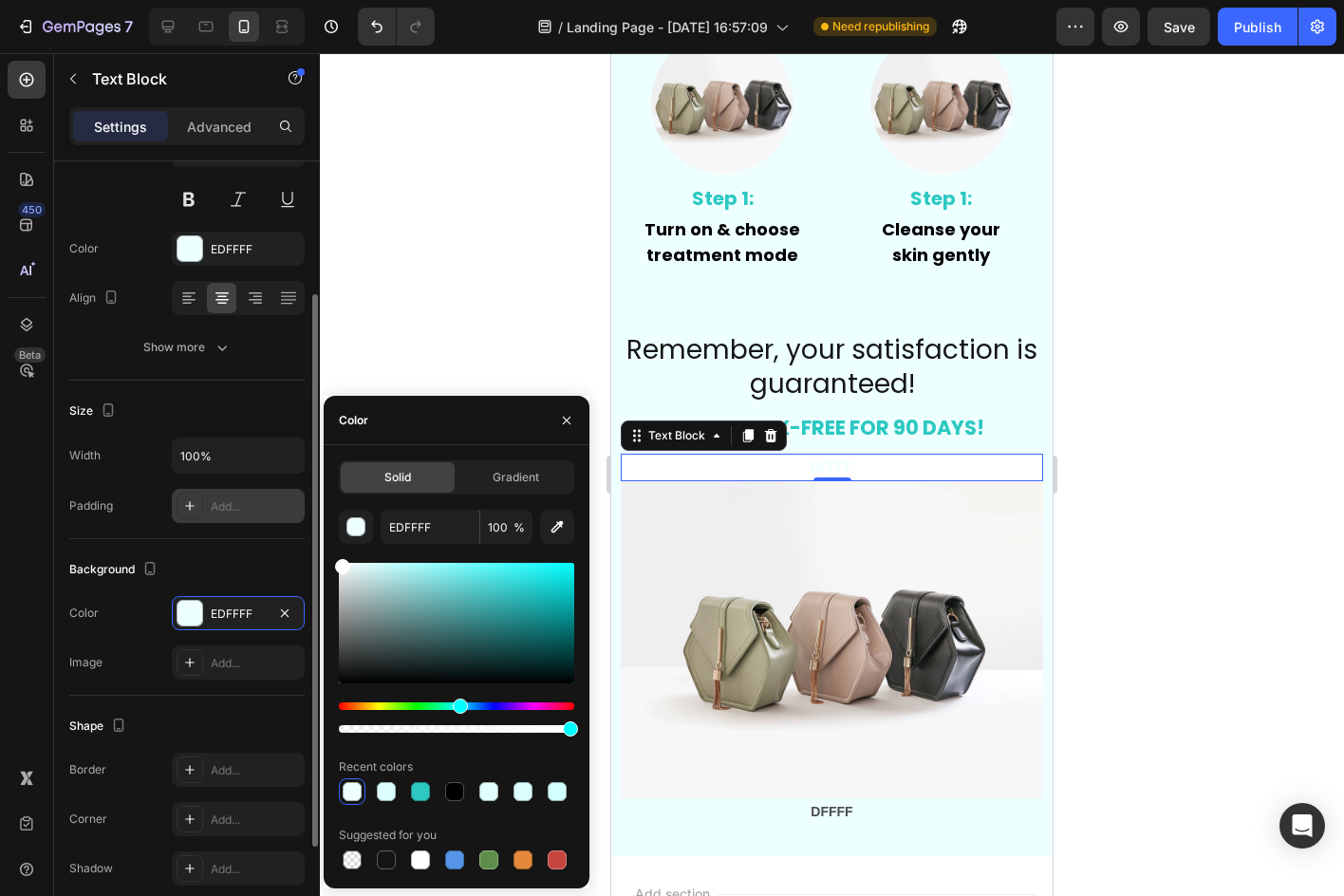
drag, startPoint x: 360, startPoint y: 641, endPoint x: 230, endPoint y: 502, distance: 190.3
click at [230, 502] on div "450 Beta Sections(30) Elements(83) Section Element Hero Section Product Detail …" at bounding box center [160, 473] width 320 height 842
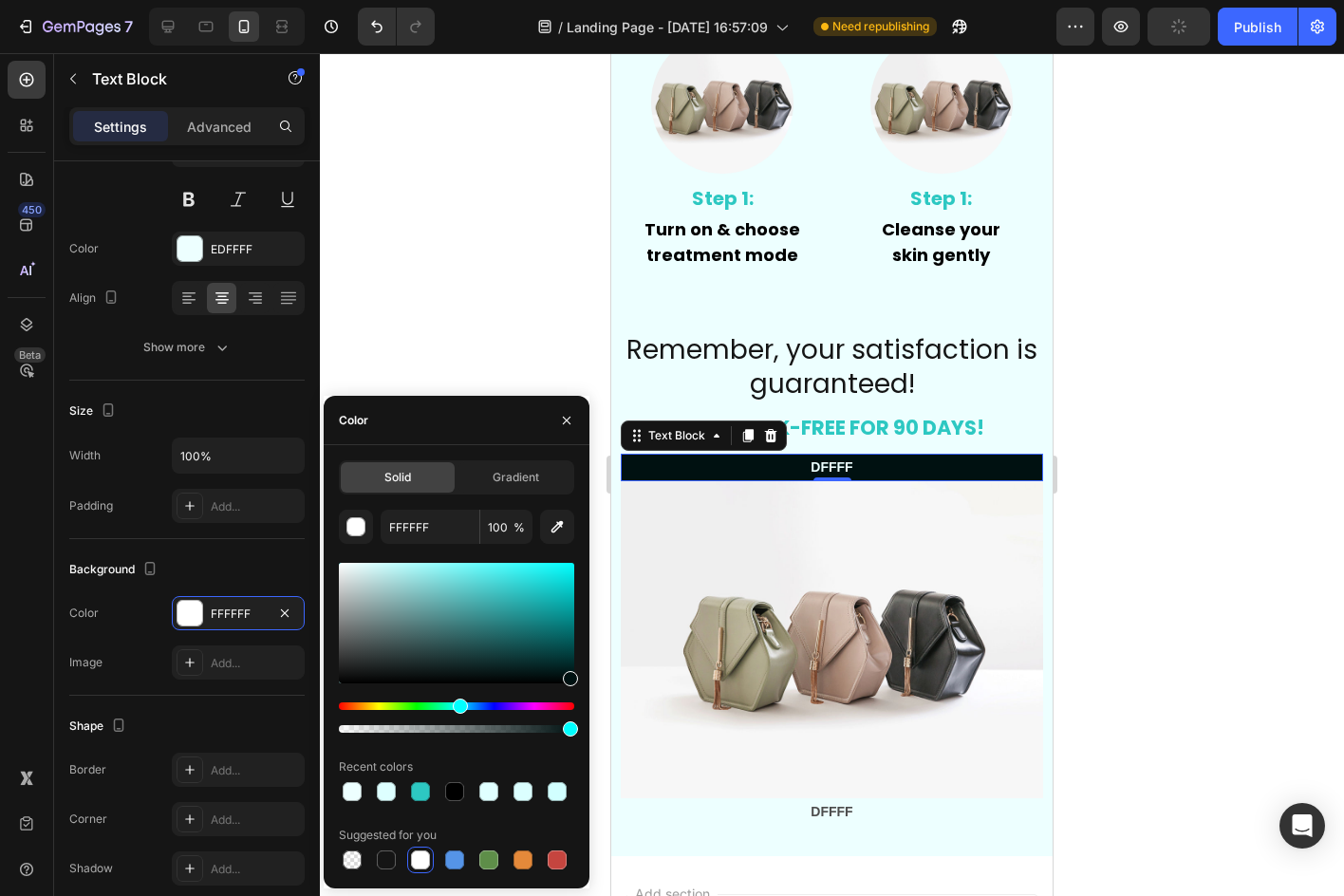
drag, startPoint x: 522, startPoint y: 633, endPoint x: 569, endPoint y: 674, distance: 62.4
click at [569, 674] on div at bounding box center [456, 623] width 235 height 120
click at [562, 539] on button "button" at bounding box center [556, 526] width 34 height 34
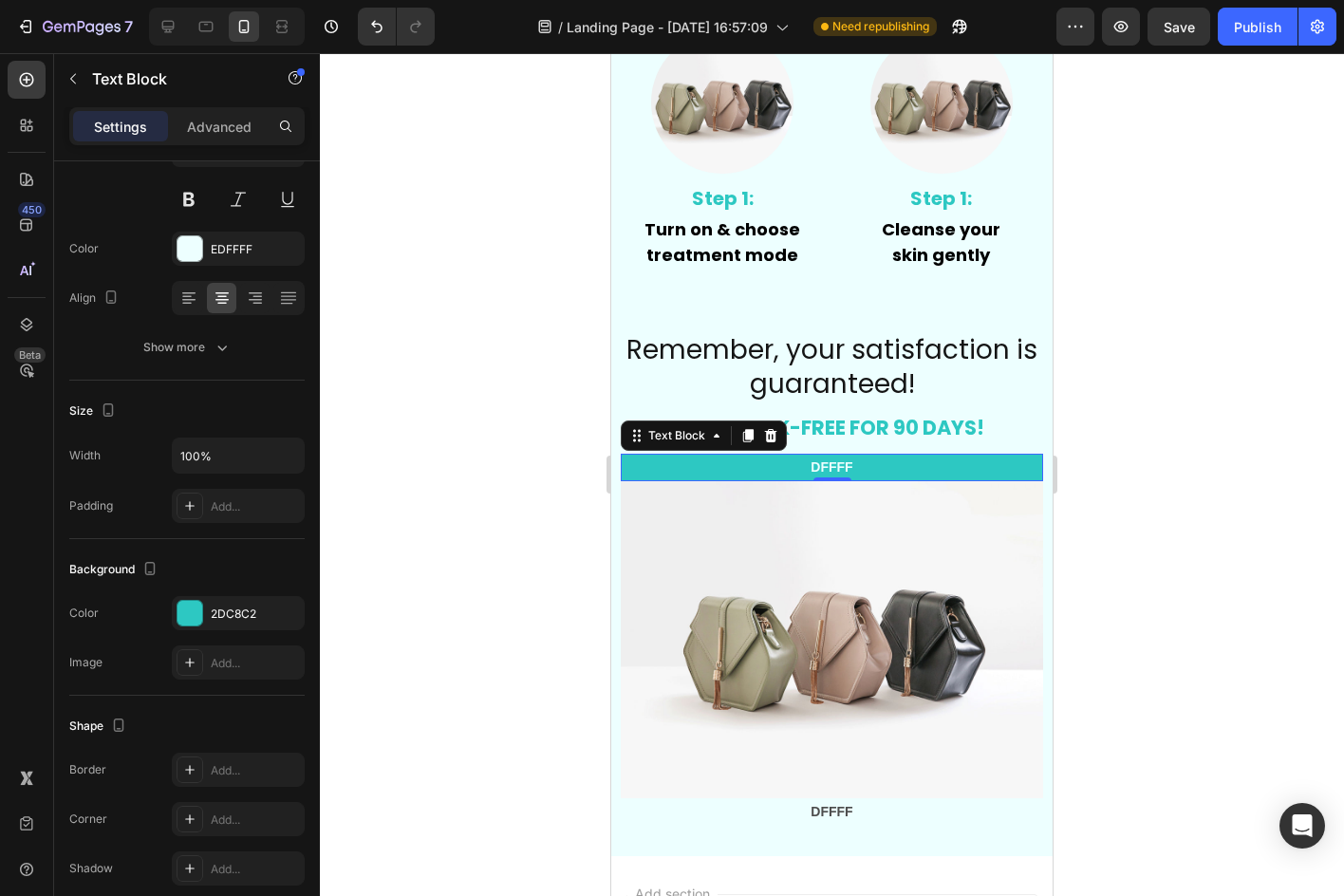
click at [1151, 381] on div at bounding box center [832, 473] width 1024 height 842
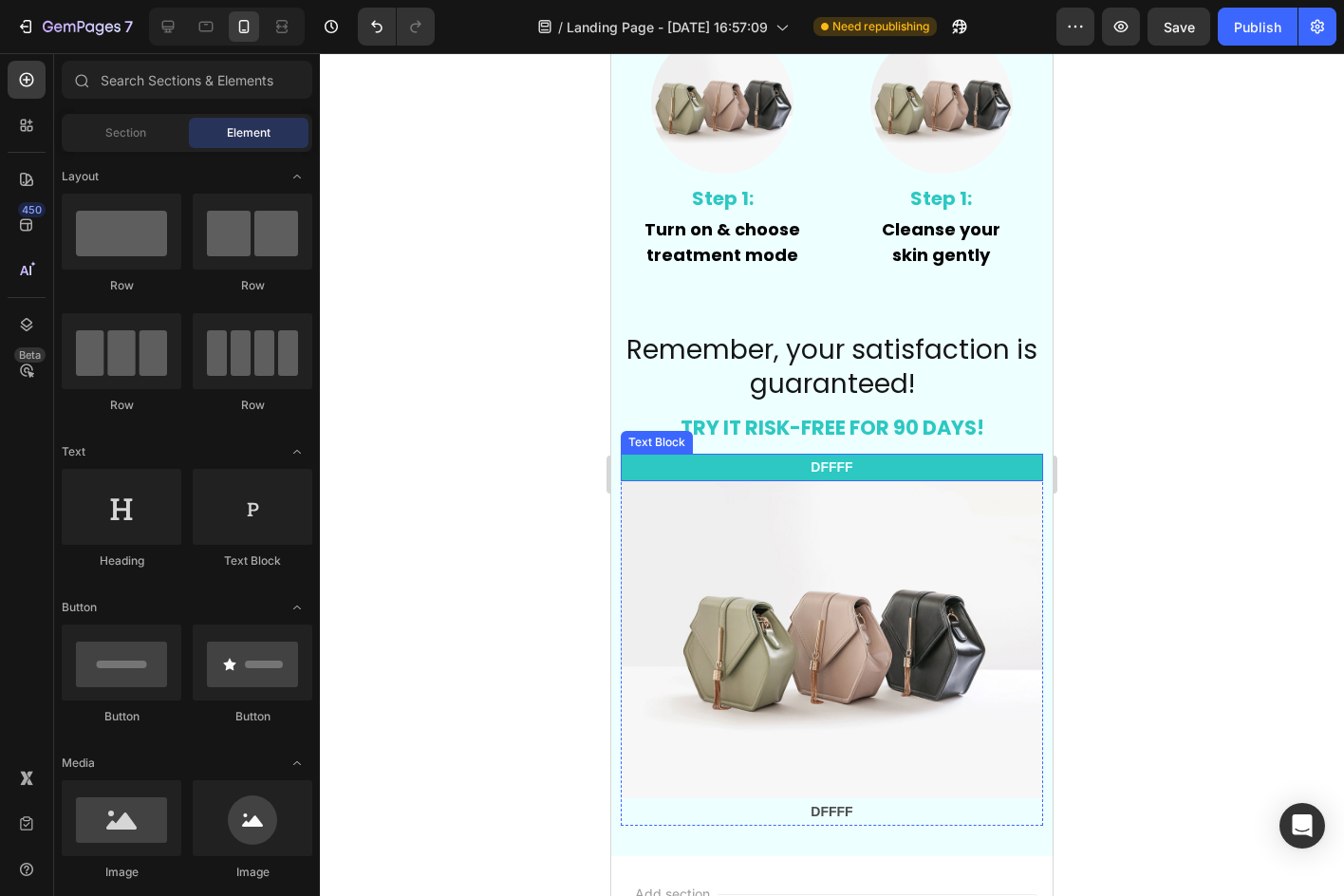
click at [999, 465] on p "DFFFF" at bounding box center [832, 468] width 419 height 23
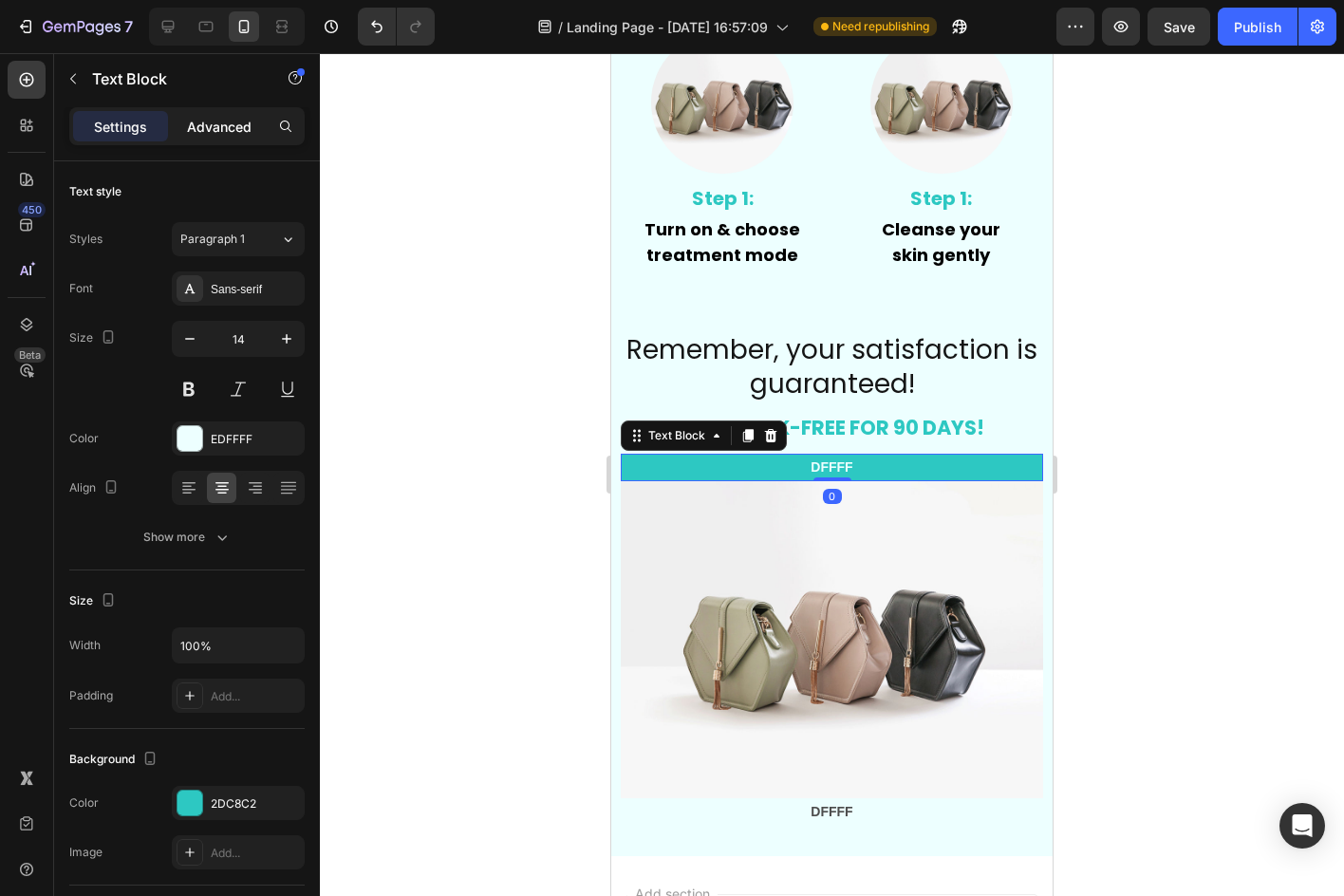
click at [198, 135] on p "Advanced" at bounding box center [220, 127] width 64 height 20
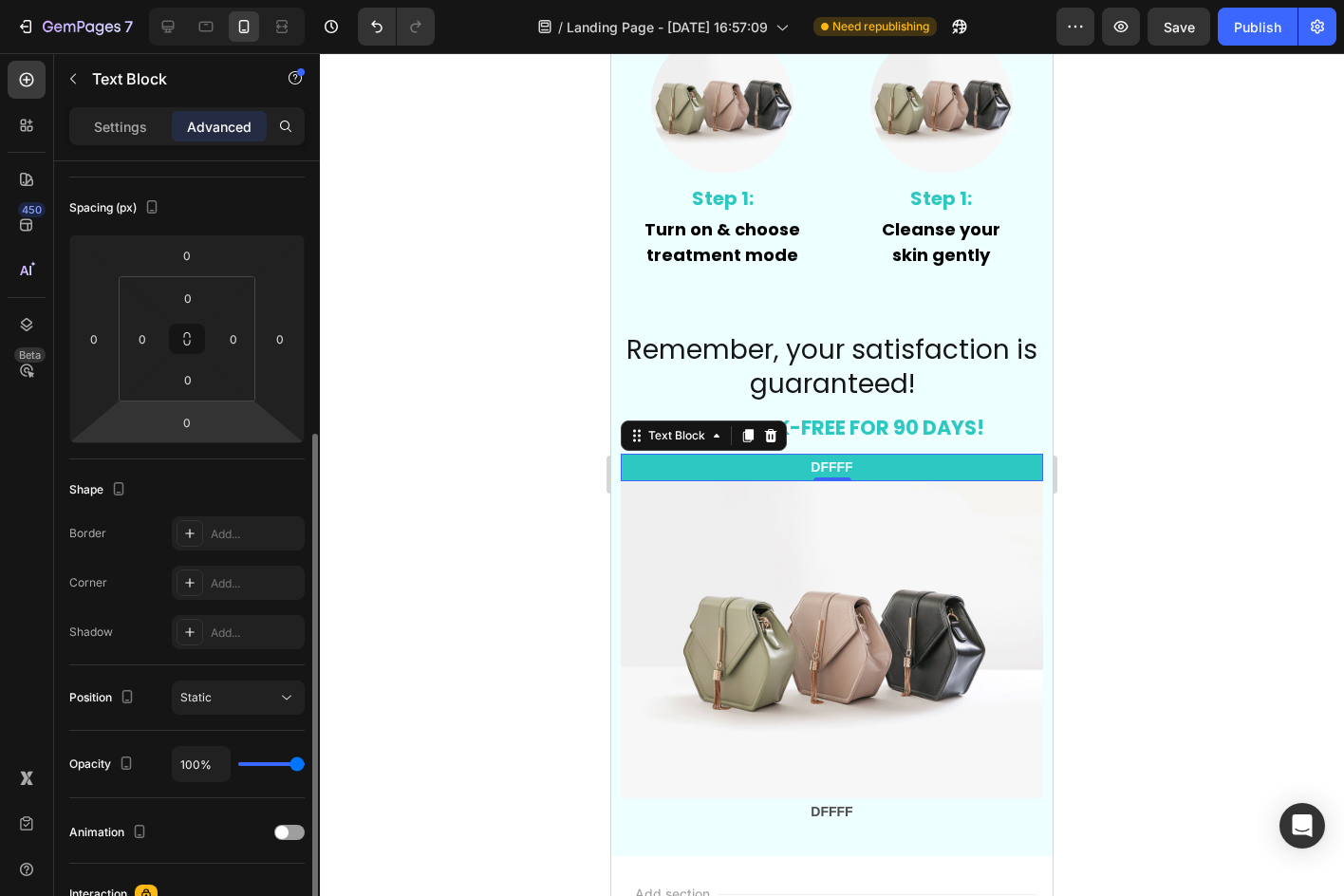
scroll to position [285, 0]
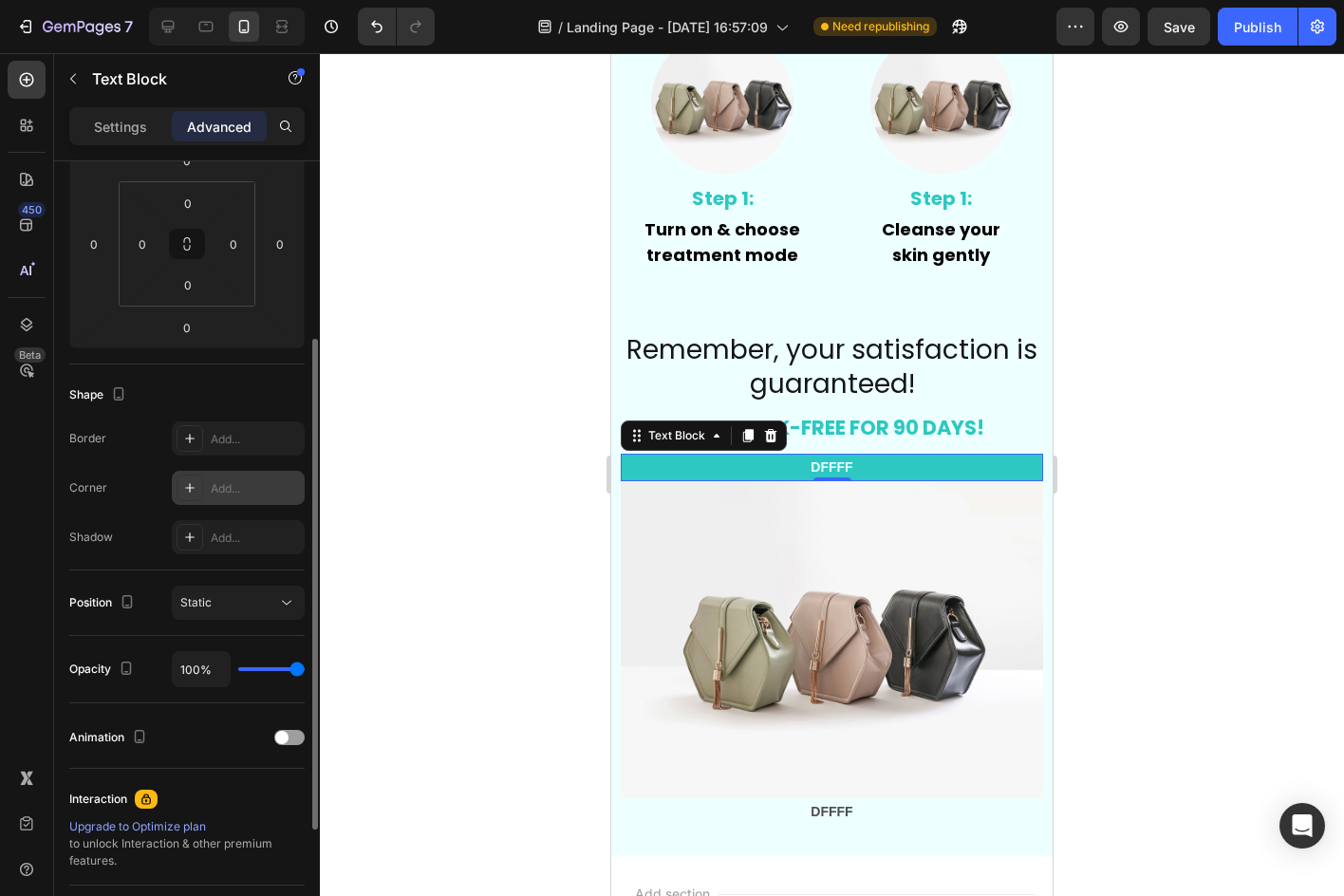
click at [247, 498] on div "Add..." at bounding box center [238, 487] width 133 height 34
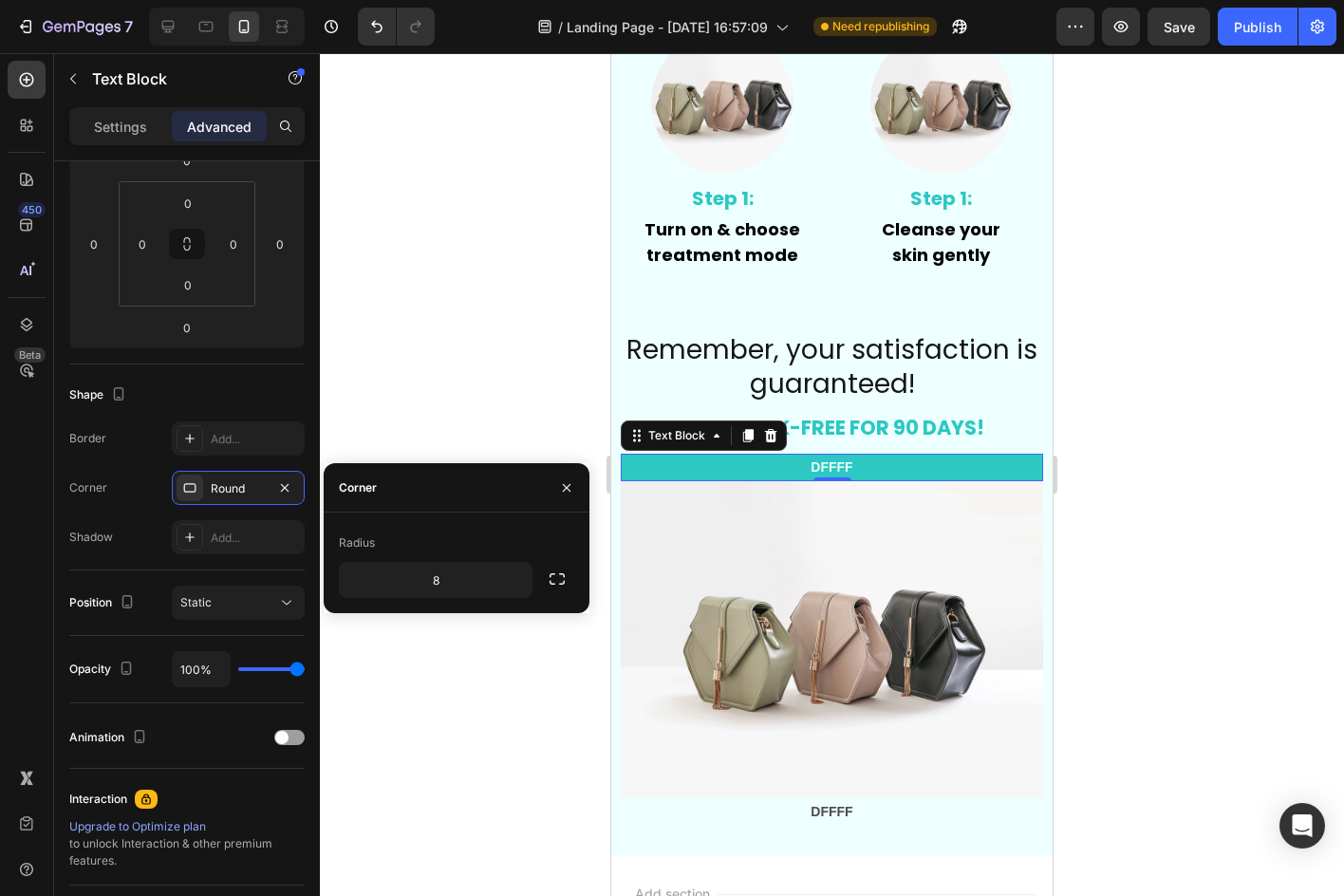
click at [477, 476] on div "Corner" at bounding box center [457, 487] width 265 height 50
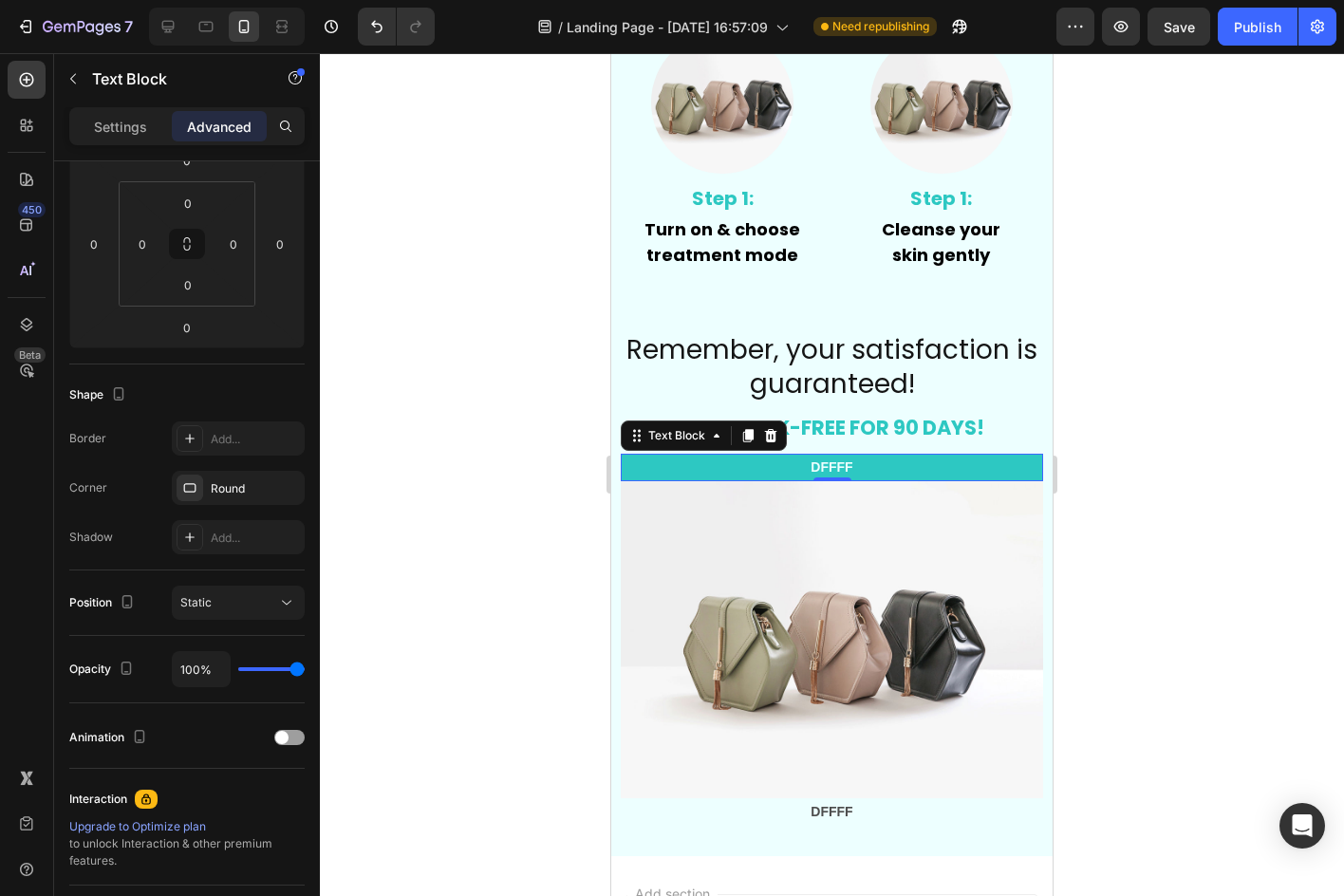
click at [534, 453] on div at bounding box center [832, 473] width 1024 height 842
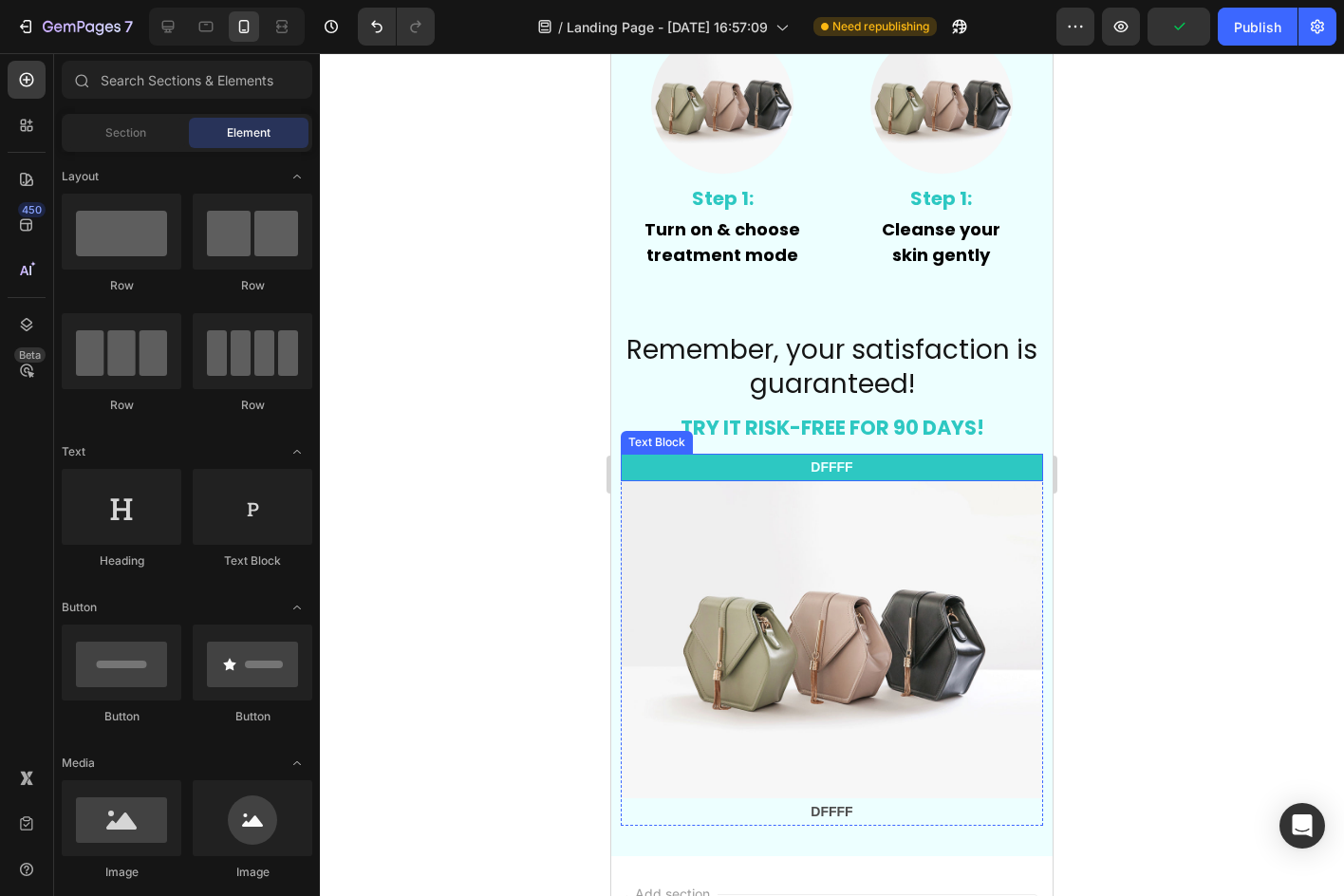
click at [762, 457] on p "DFFFF" at bounding box center [832, 468] width 419 height 23
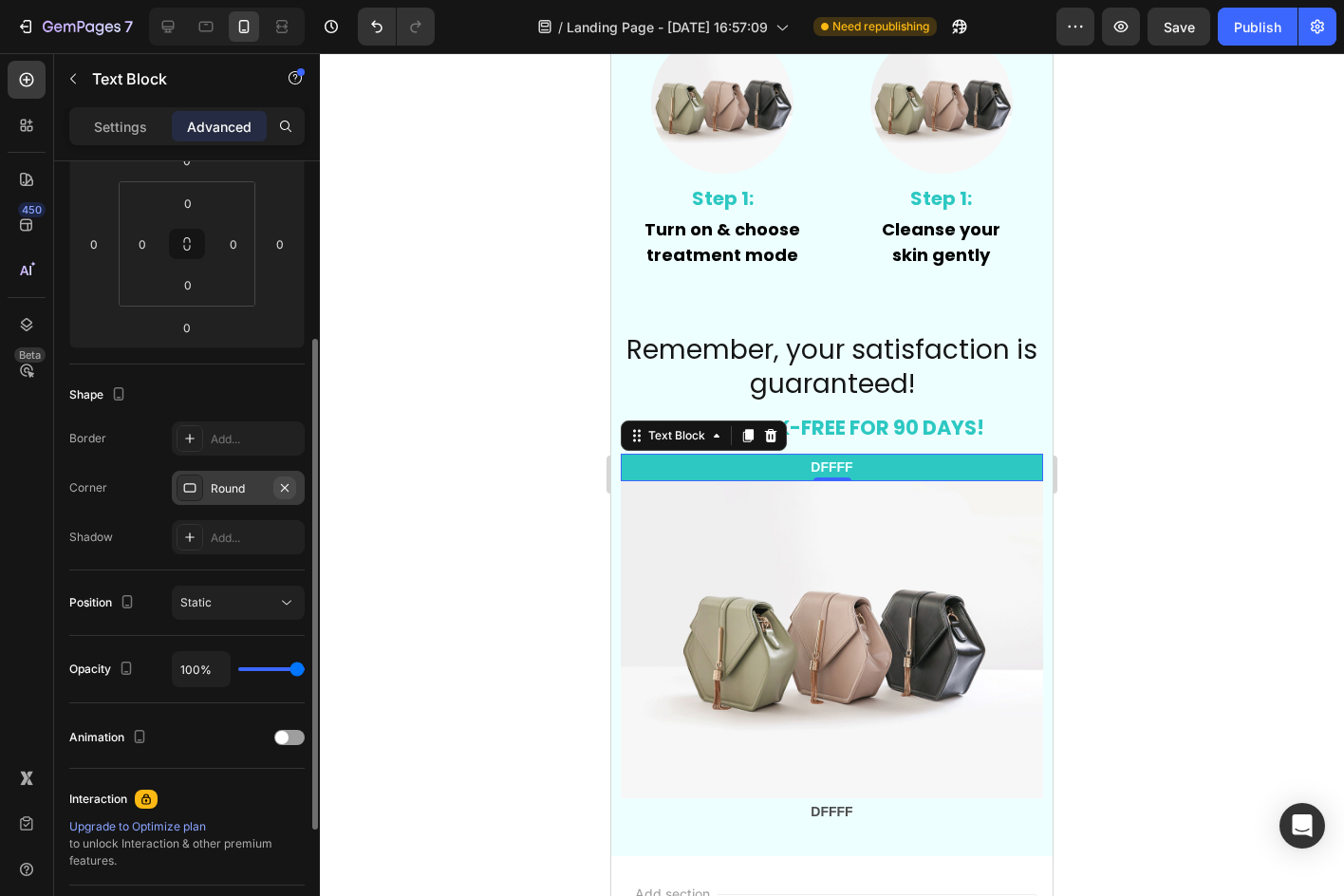
click at [291, 493] on icon "button" at bounding box center [285, 488] width 16 height 16
click at [391, 407] on div at bounding box center [832, 473] width 1024 height 842
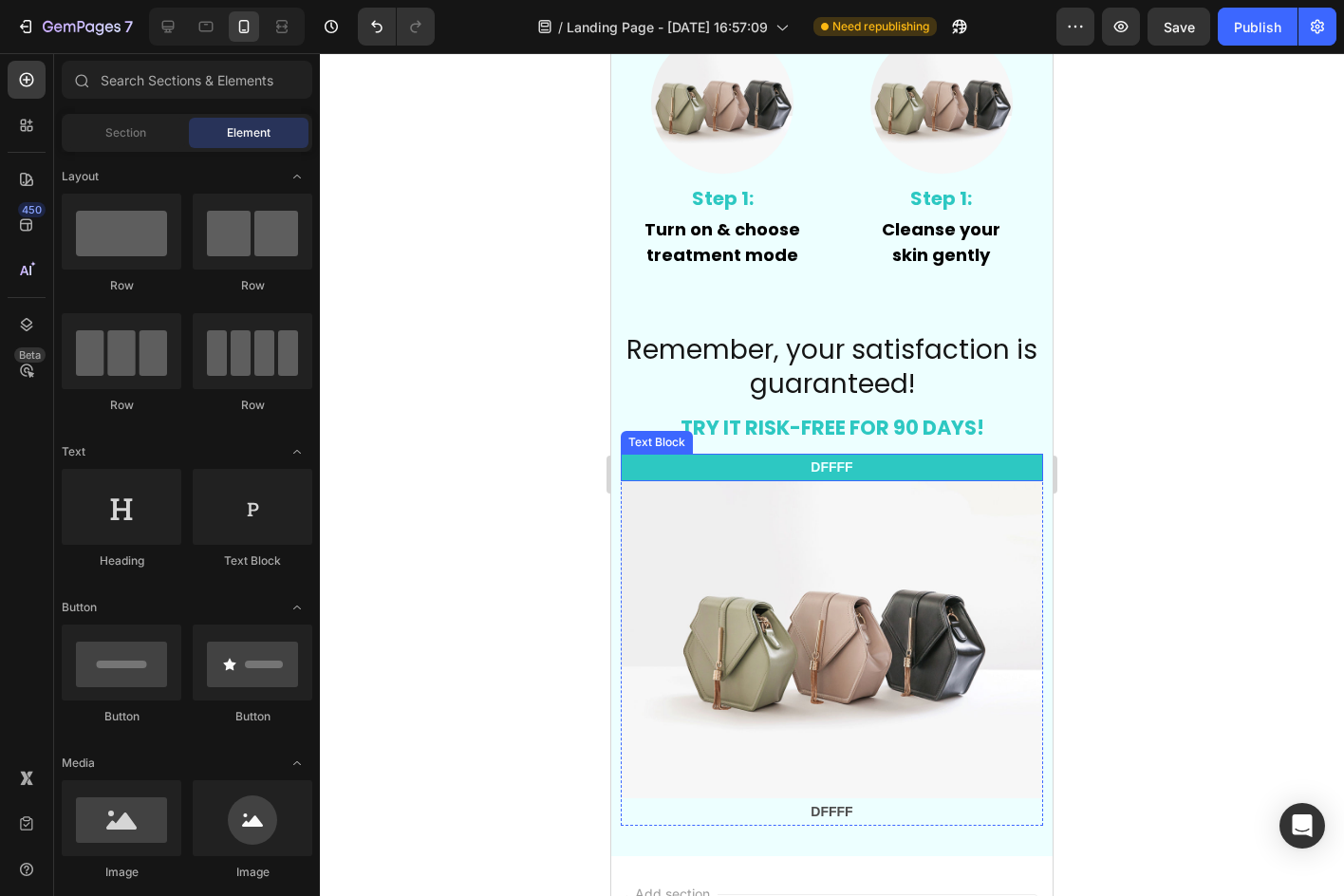
click at [981, 468] on p "DFFFF" at bounding box center [832, 468] width 419 height 23
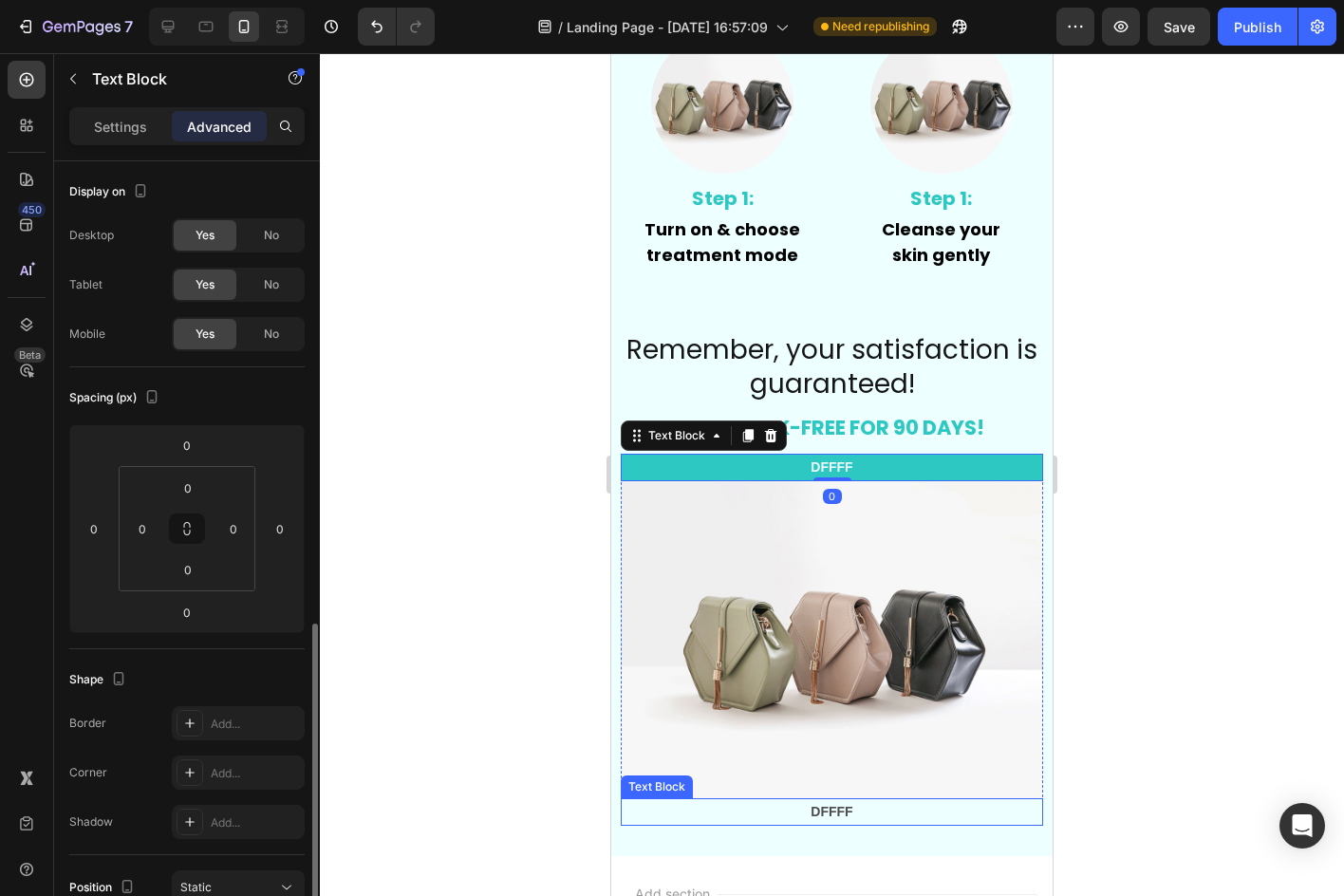
click at [974, 805] on p "DFFFF" at bounding box center [832, 812] width 419 height 23
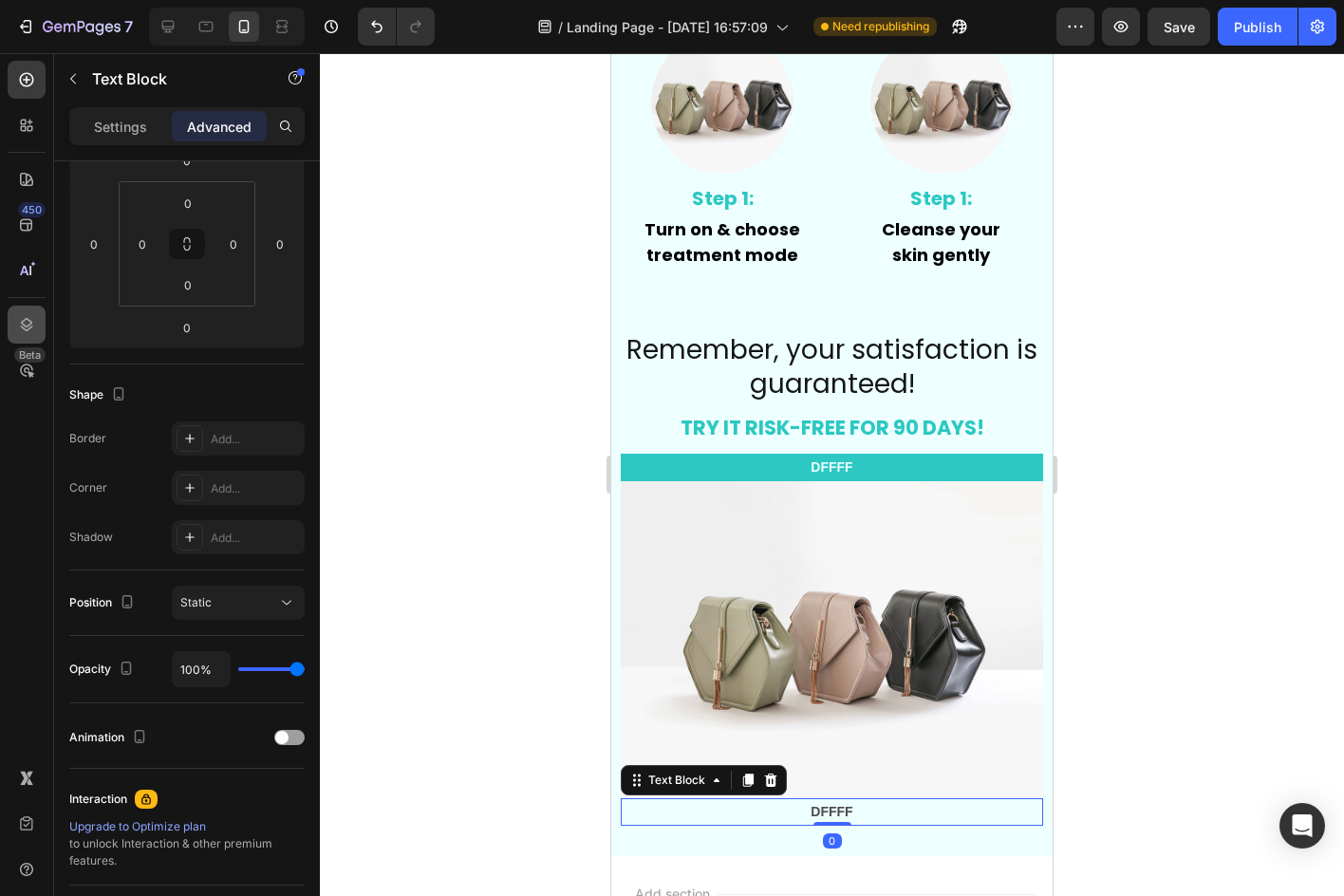
click at [25, 325] on icon at bounding box center [26, 325] width 13 height 14
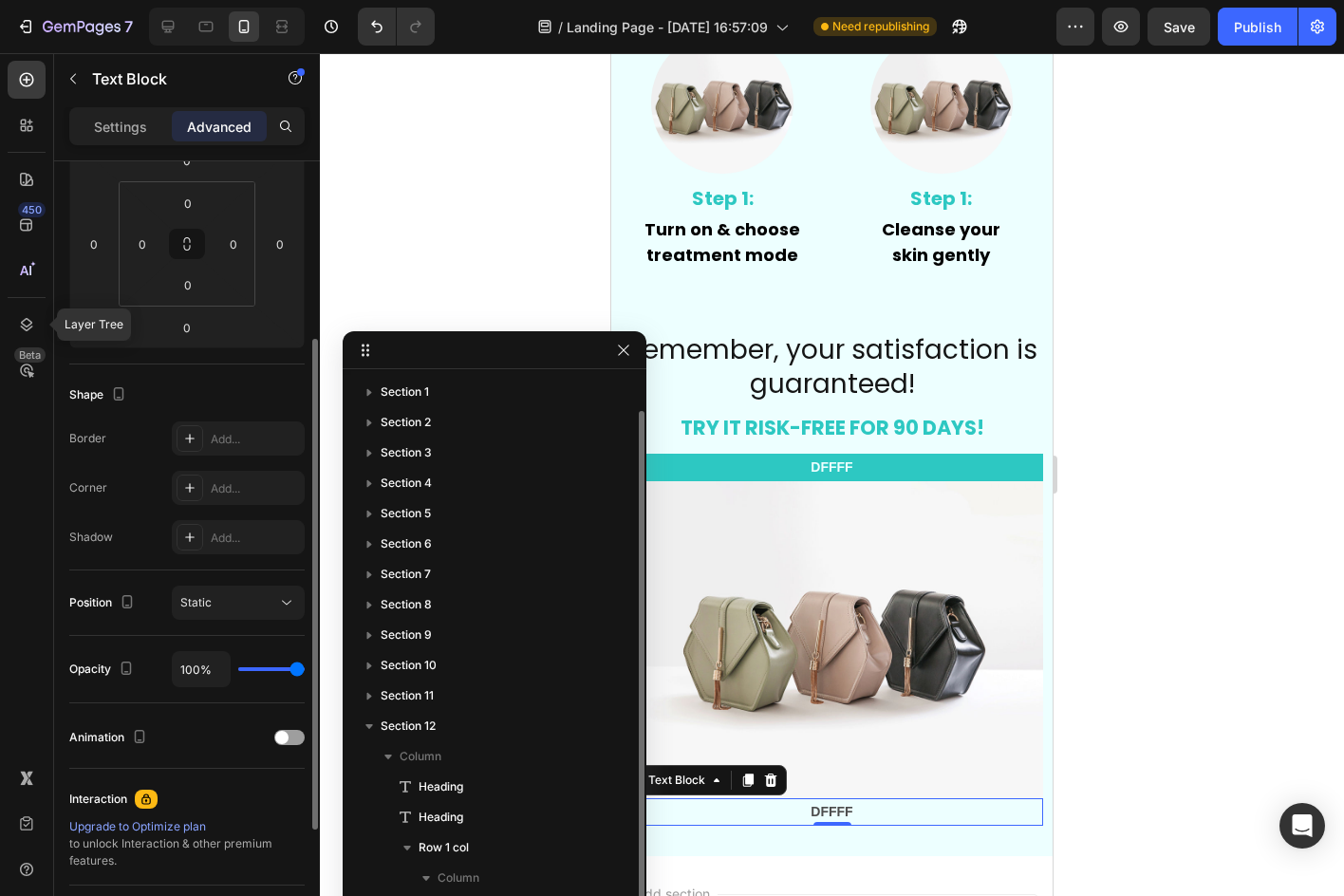
scroll to position [18, 0]
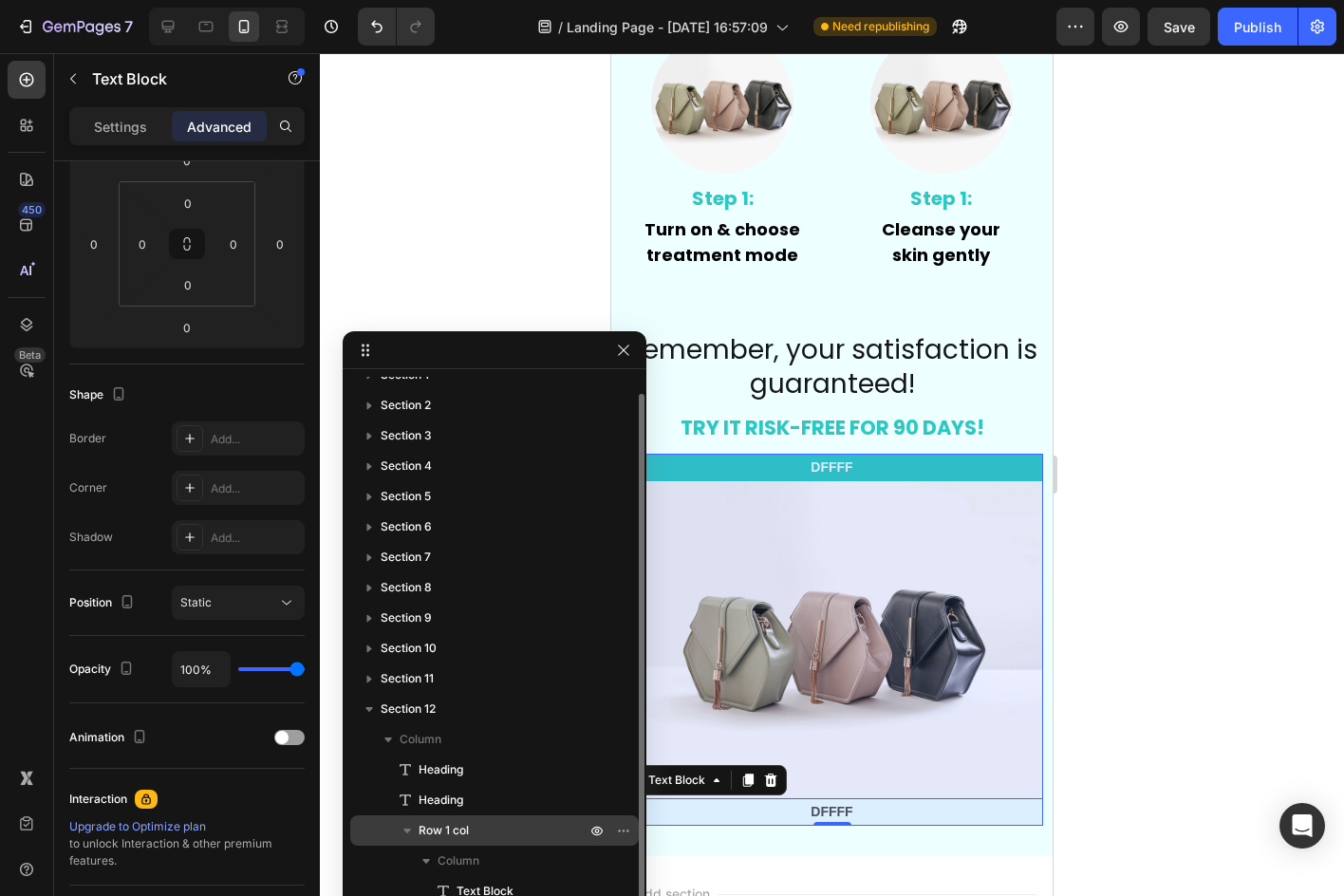
click at [493, 831] on p "Row 1 col" at bounding box center [504, 830] width 171 height 19
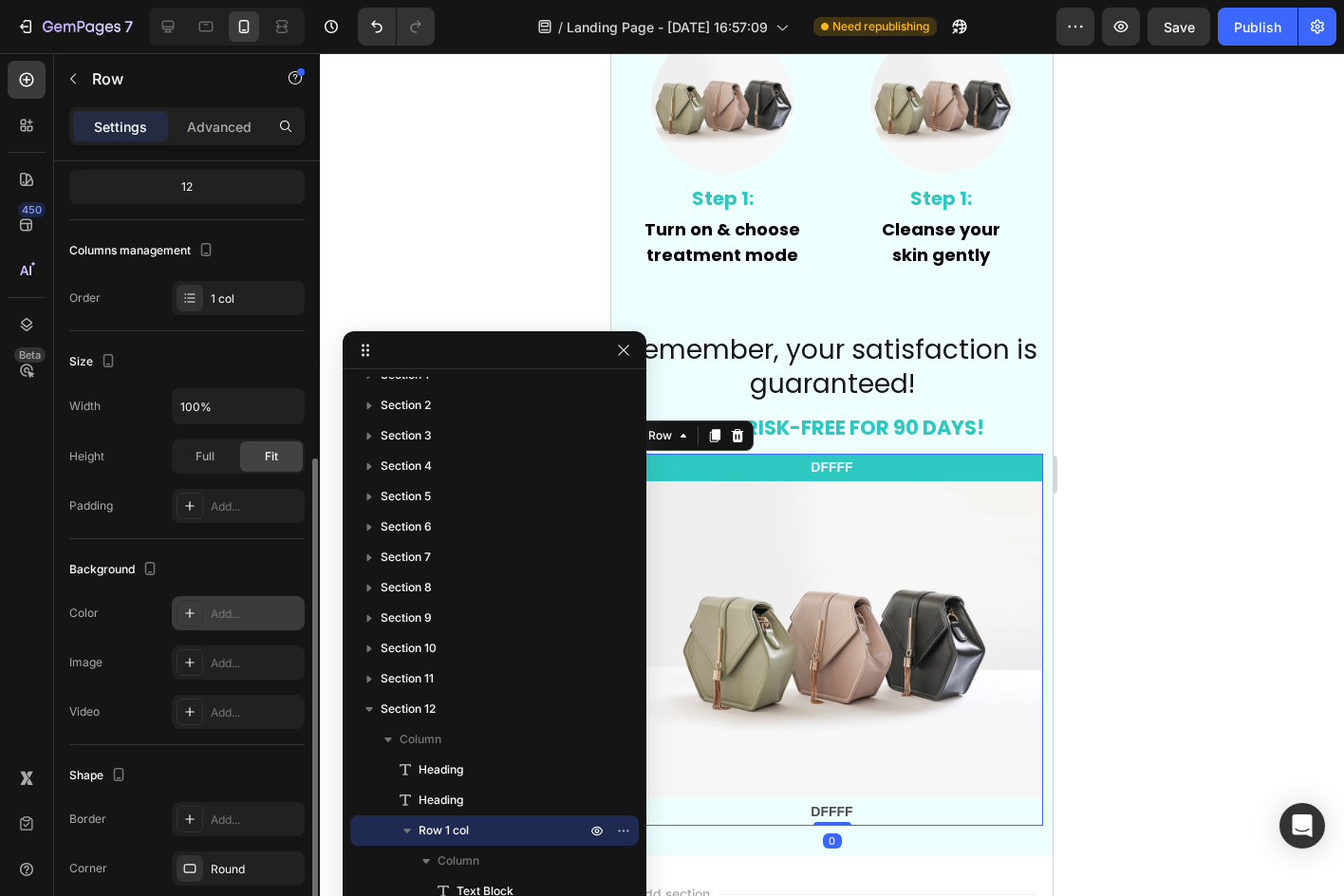
scroll to position [285, 0]
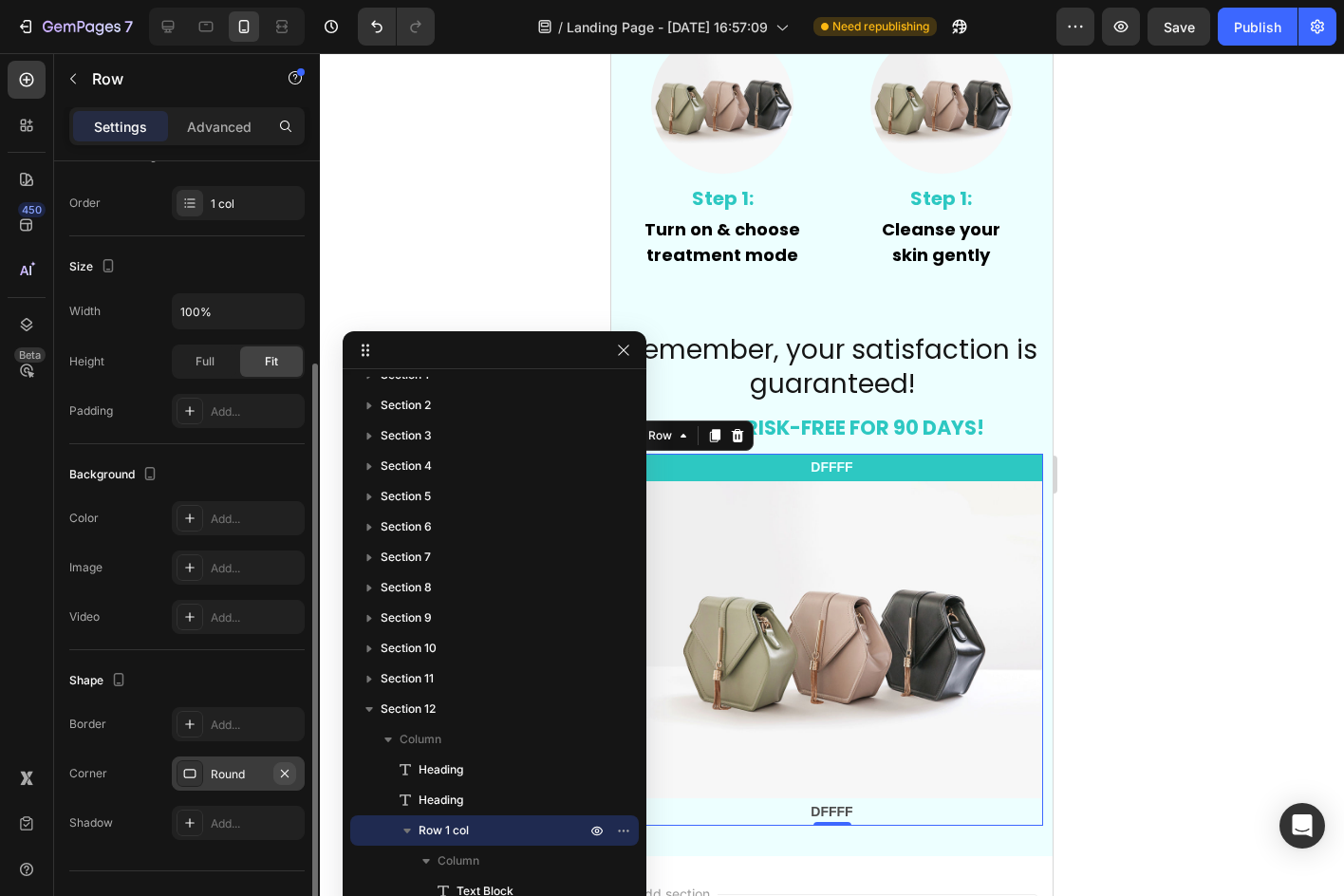
click at [281, 767] on icon "button" at bounding box center [285, 774] width 16 height 16
click at [233, 763] on div "Add..." at bounding box center [238, 773] width 133 height 34
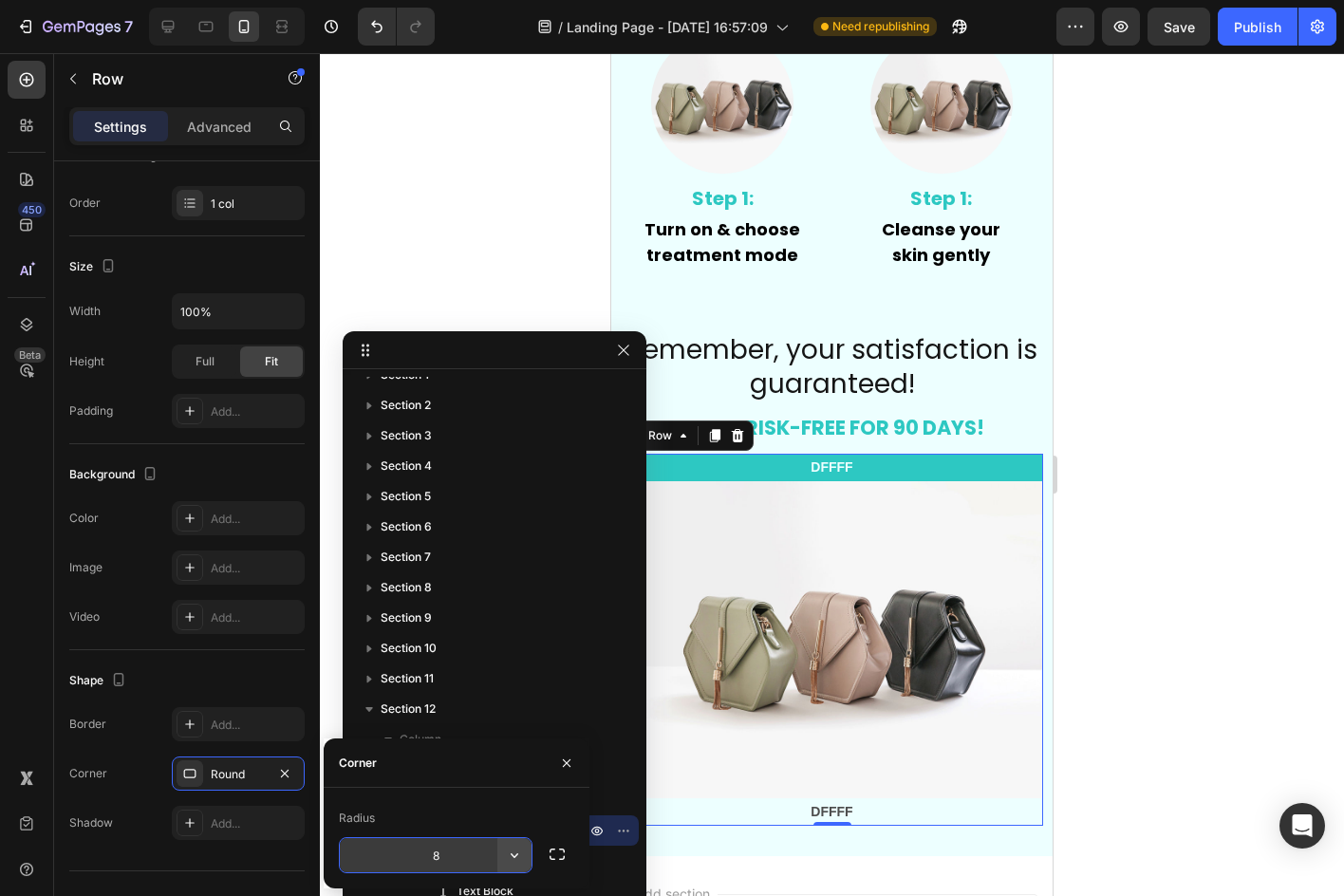
click at [507, 854] on icon "button" at bounding box center [513, 854] width 19 height 19
click at [449, 850] on input "8" at bounding box center [435, 855] width 191 height 34
click at [440, 792] on div "Radius 20" at bounding box center [457, 837] width 265 height 101
click at [569, 777] on button "button" at bounding box center [566, 762] width 30 height 30
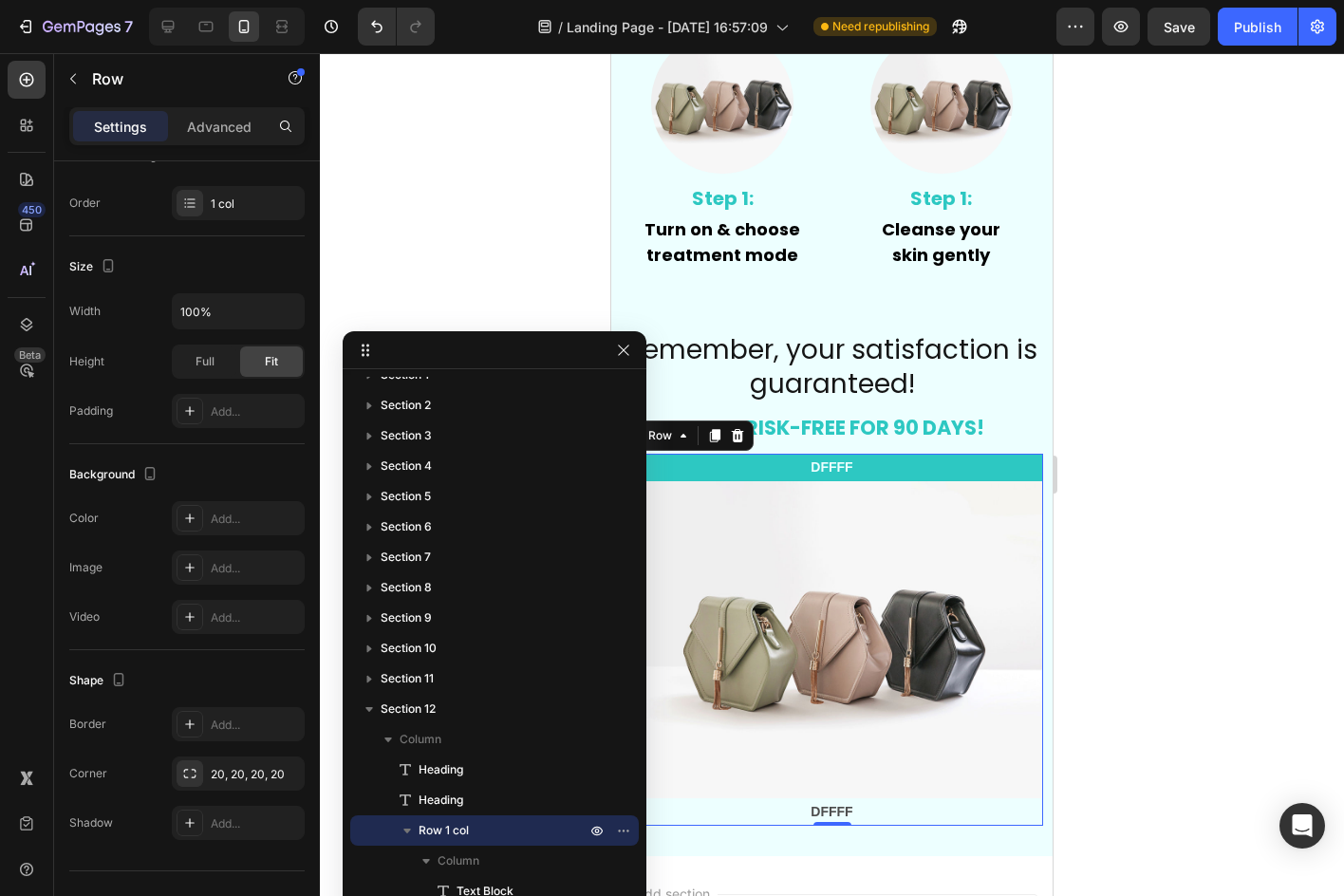
click at [1267, 783] on div at bounding box center [832, 473] width 1024 height 842
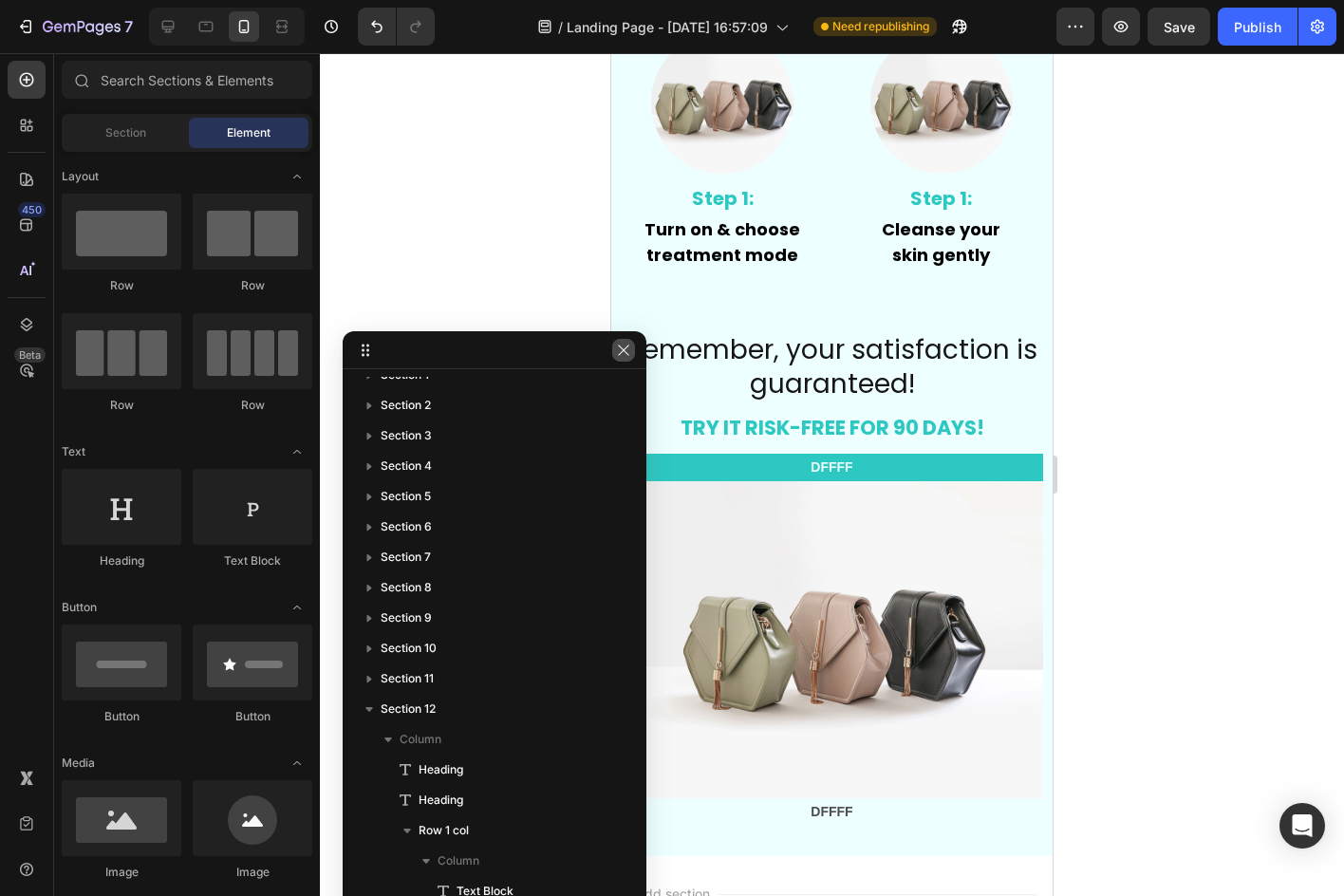
click at [621, 353] on icon "button" at bounding box center [623, 349] width 11 height 11
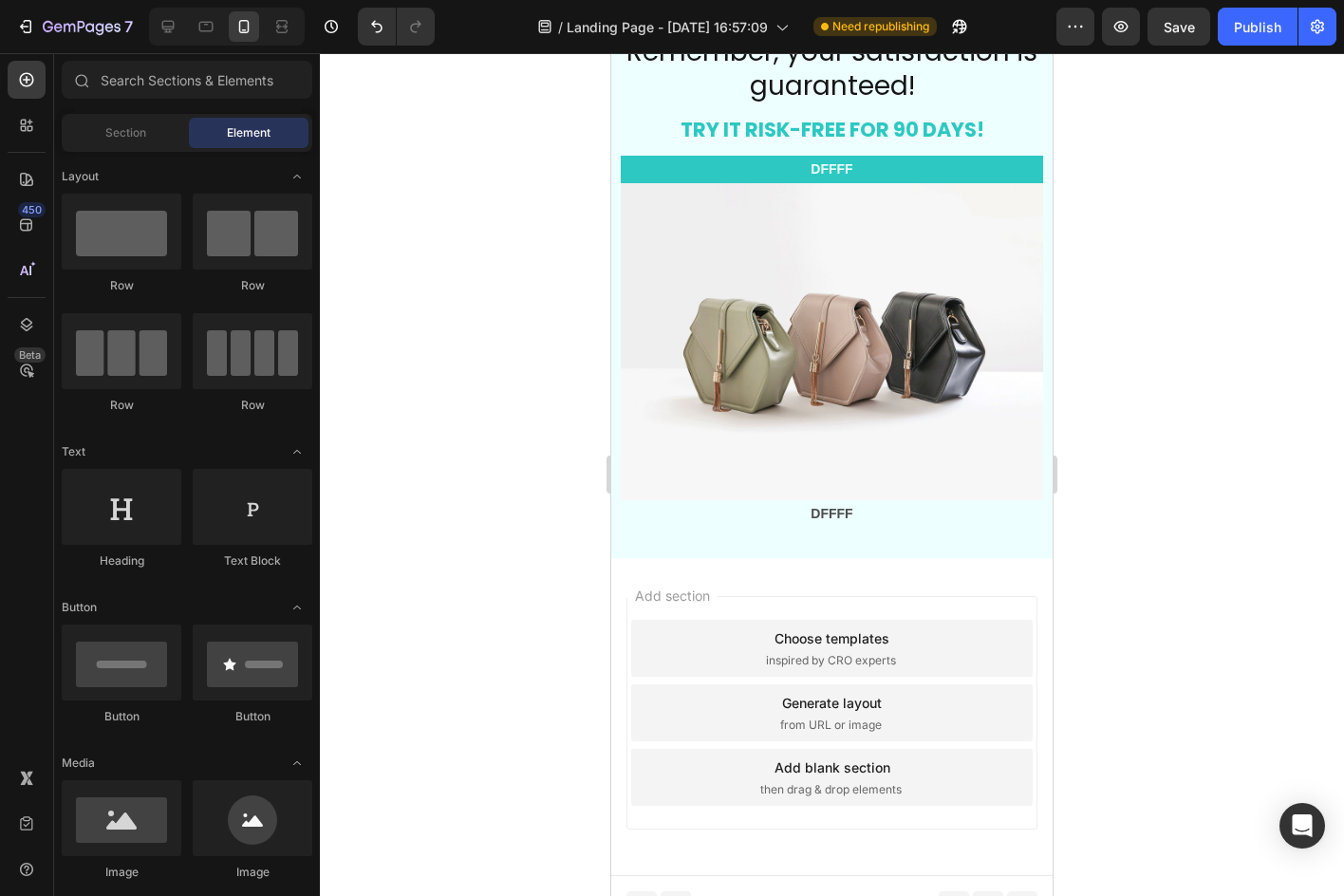
scroll to position [7760, 0]
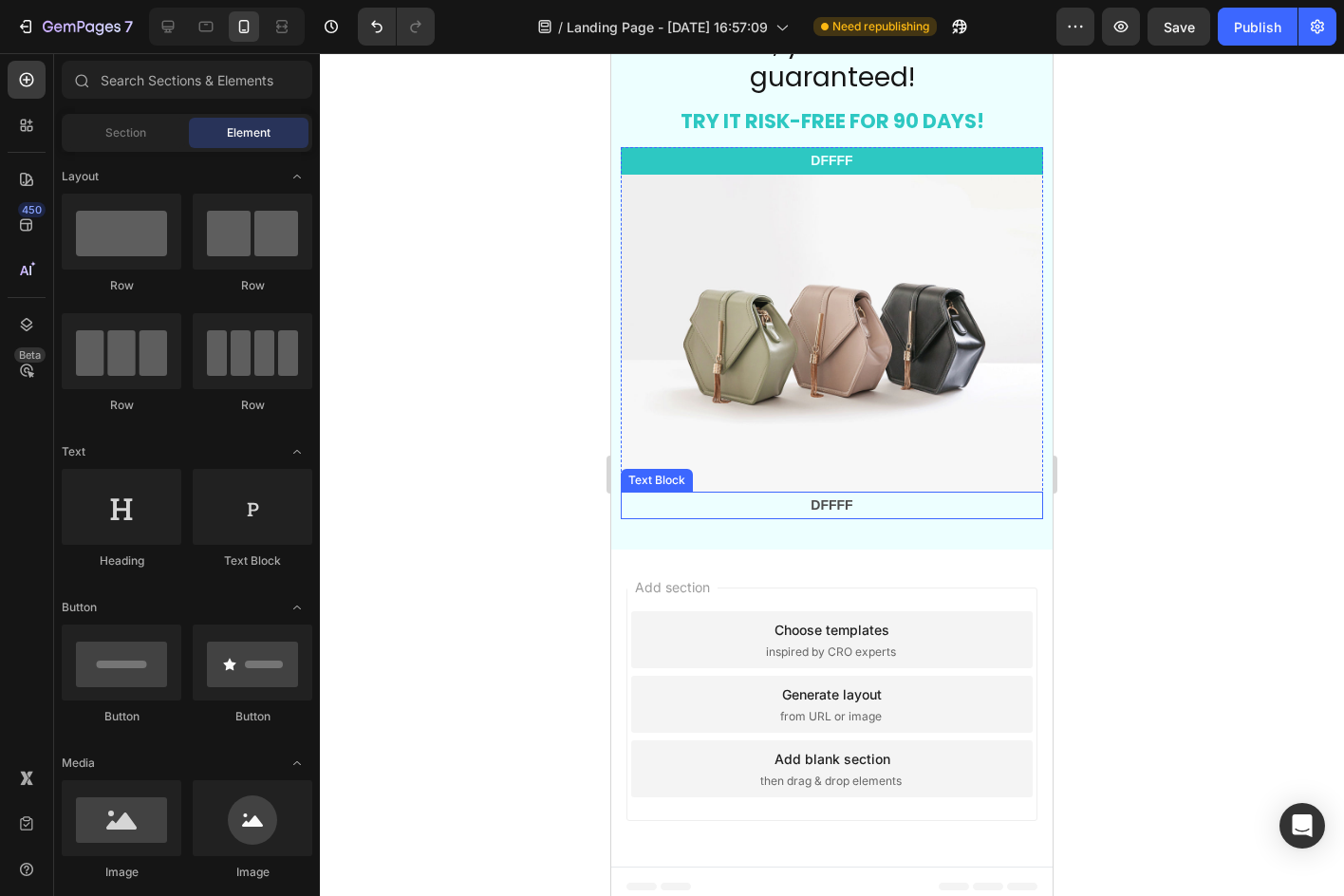
click at [830, 497] on strong "DFFFF" at bounding box center [831, 505] width 42 height 16
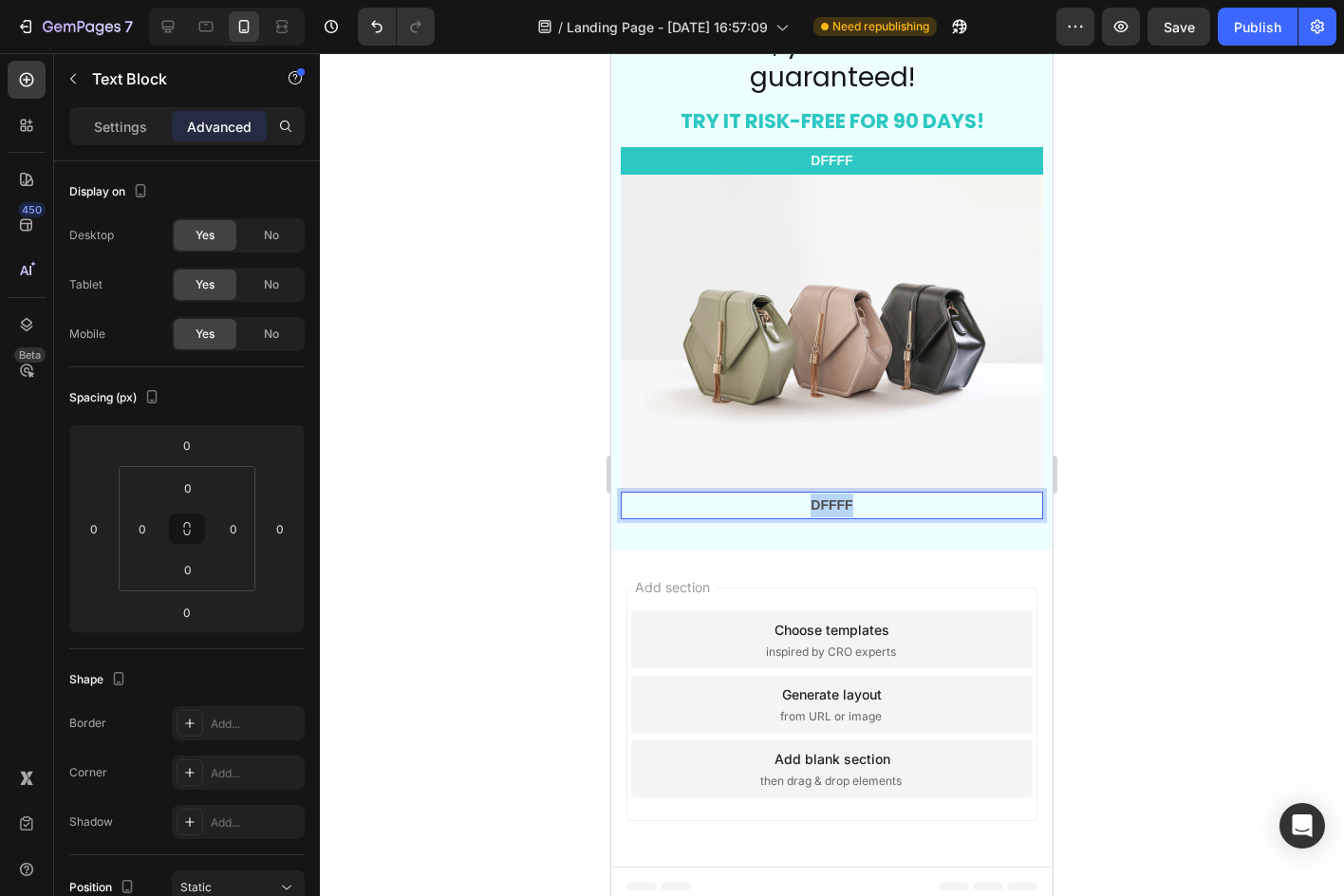
click at [830, 497] on strong "DFFFF" at bounding box center [831, 505] width 42 height 16
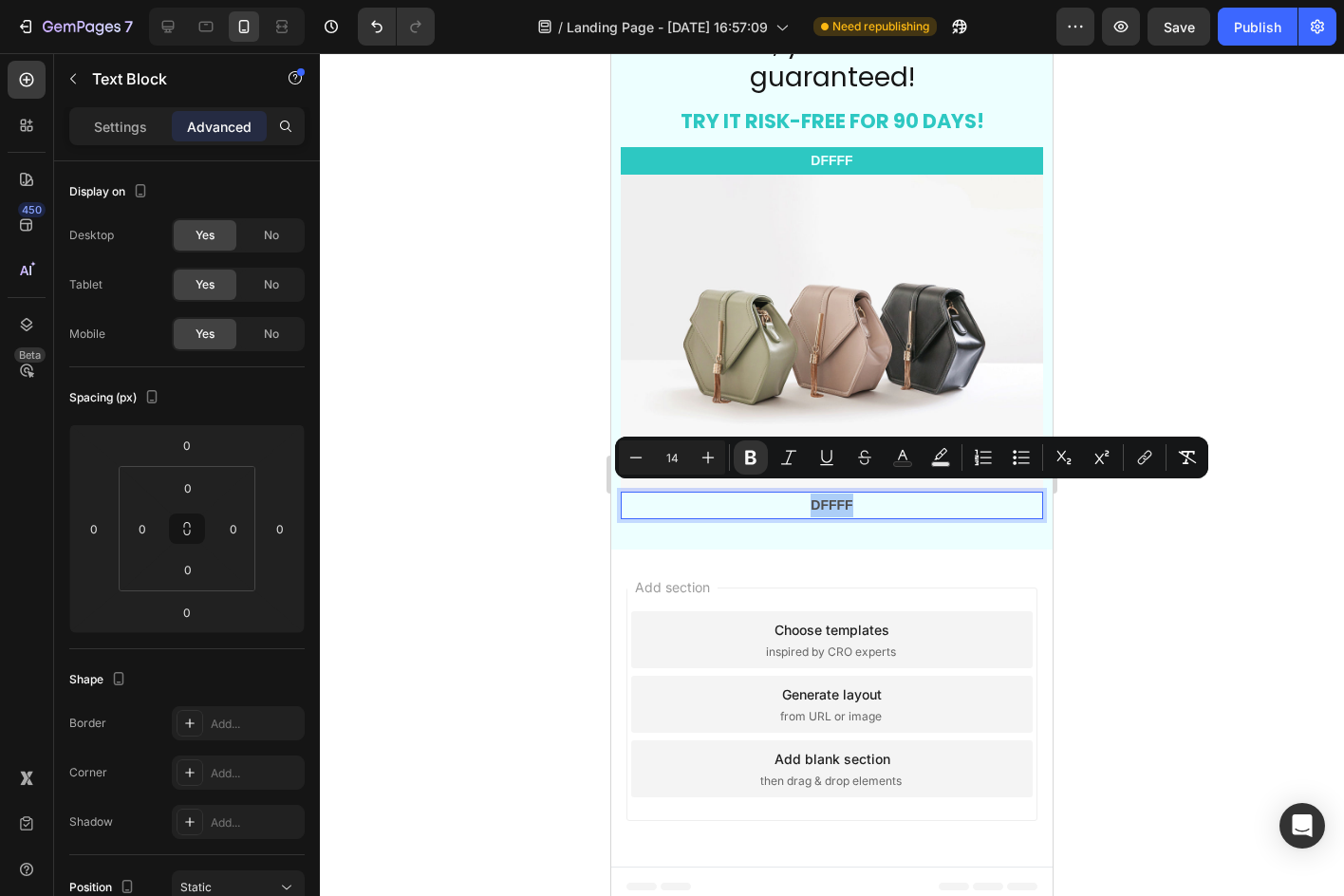
click at [1255, 456] on div at bounding box center [832, 473] width 1024 height 842
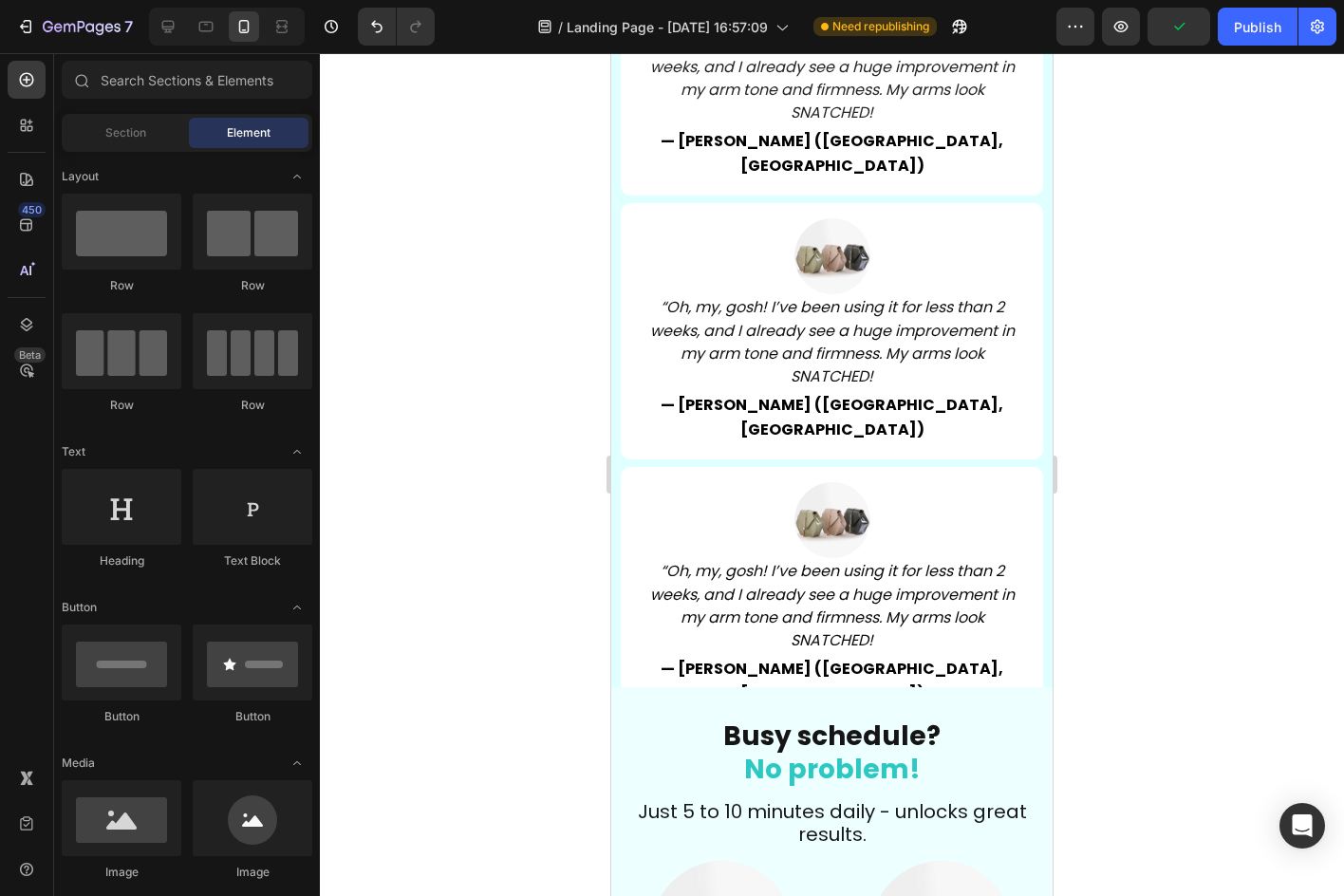
scroll to position [6337, 0]
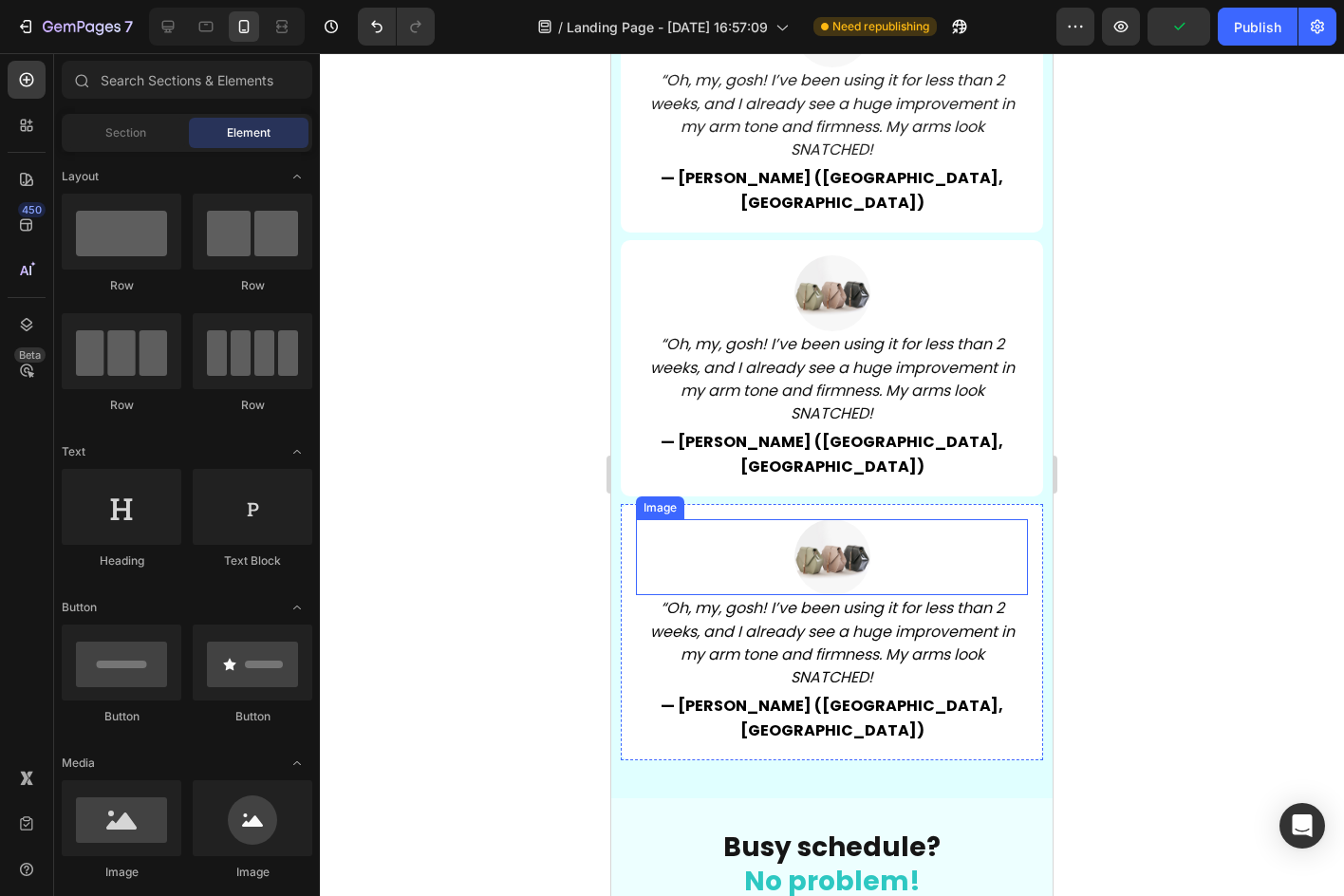
click at [776, 519] on div at bounding box center [832, 557] width 392 height 76
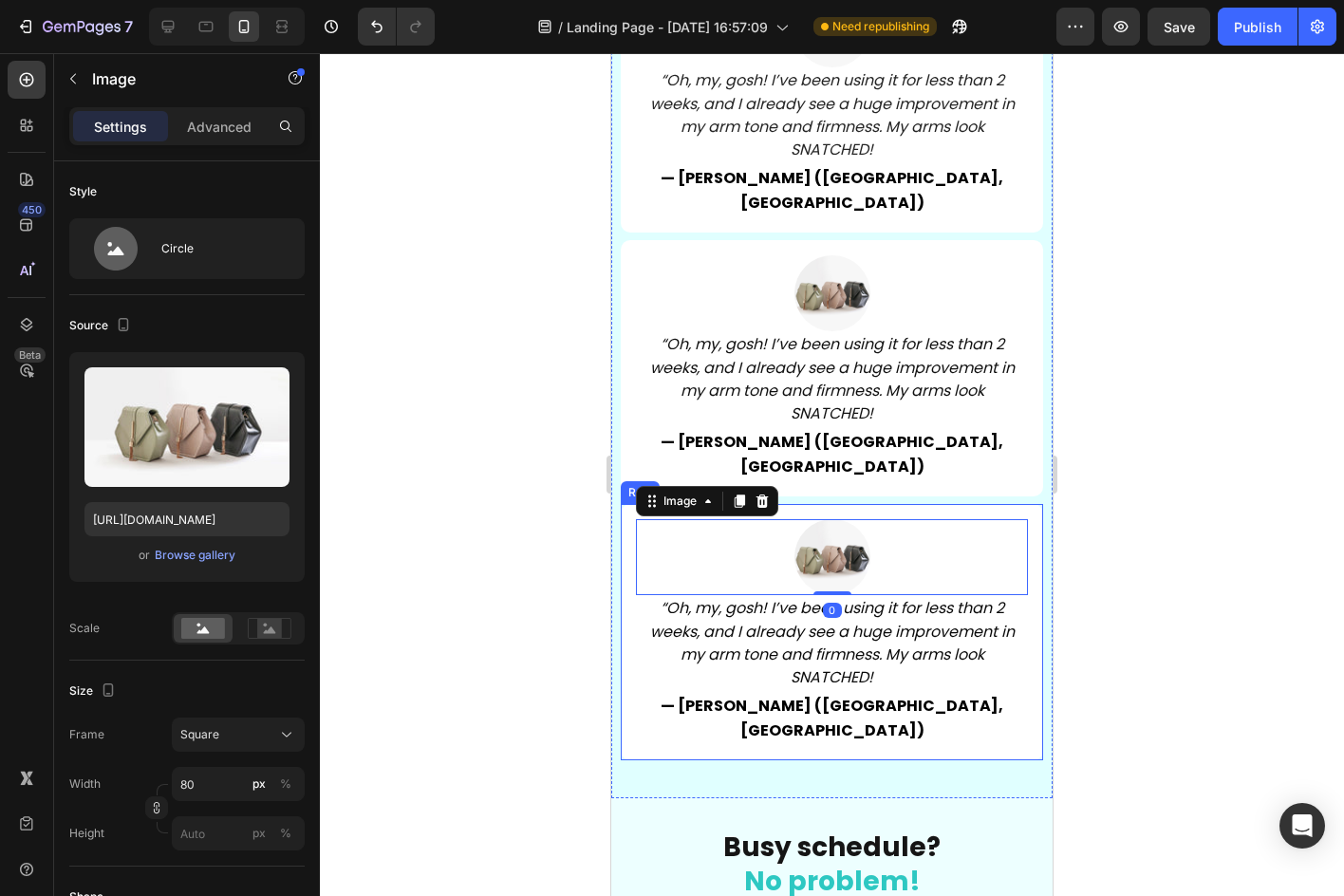
click at [890, 504] on div "Image 0 “Oh, my, gosh! I’ve been using it for less than 2 weeks, and I already …" at bounding box center [832, 631] width 423 height 257
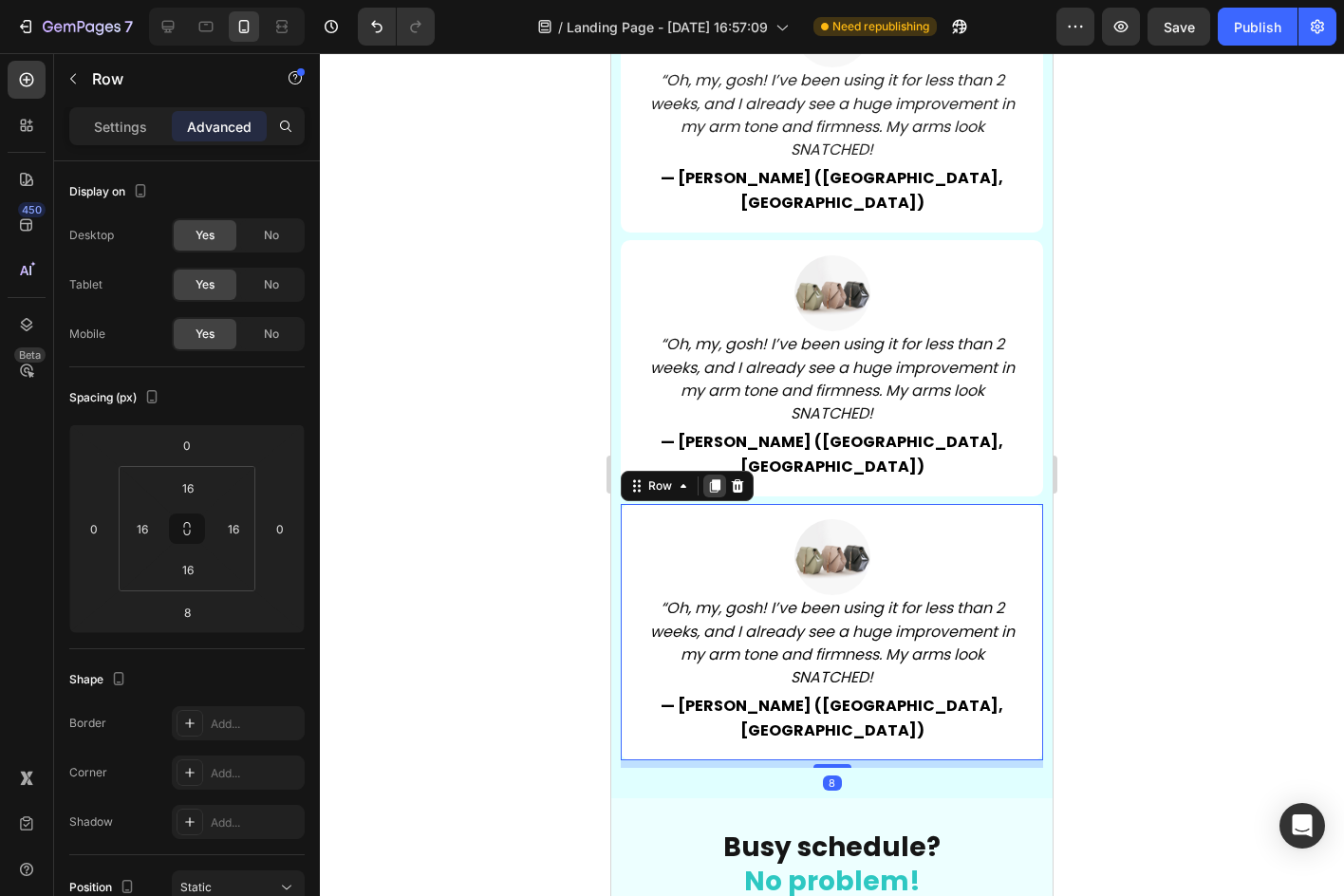
click at [715, 478] on icon at bounding box center [714, 486] width 16 height 16
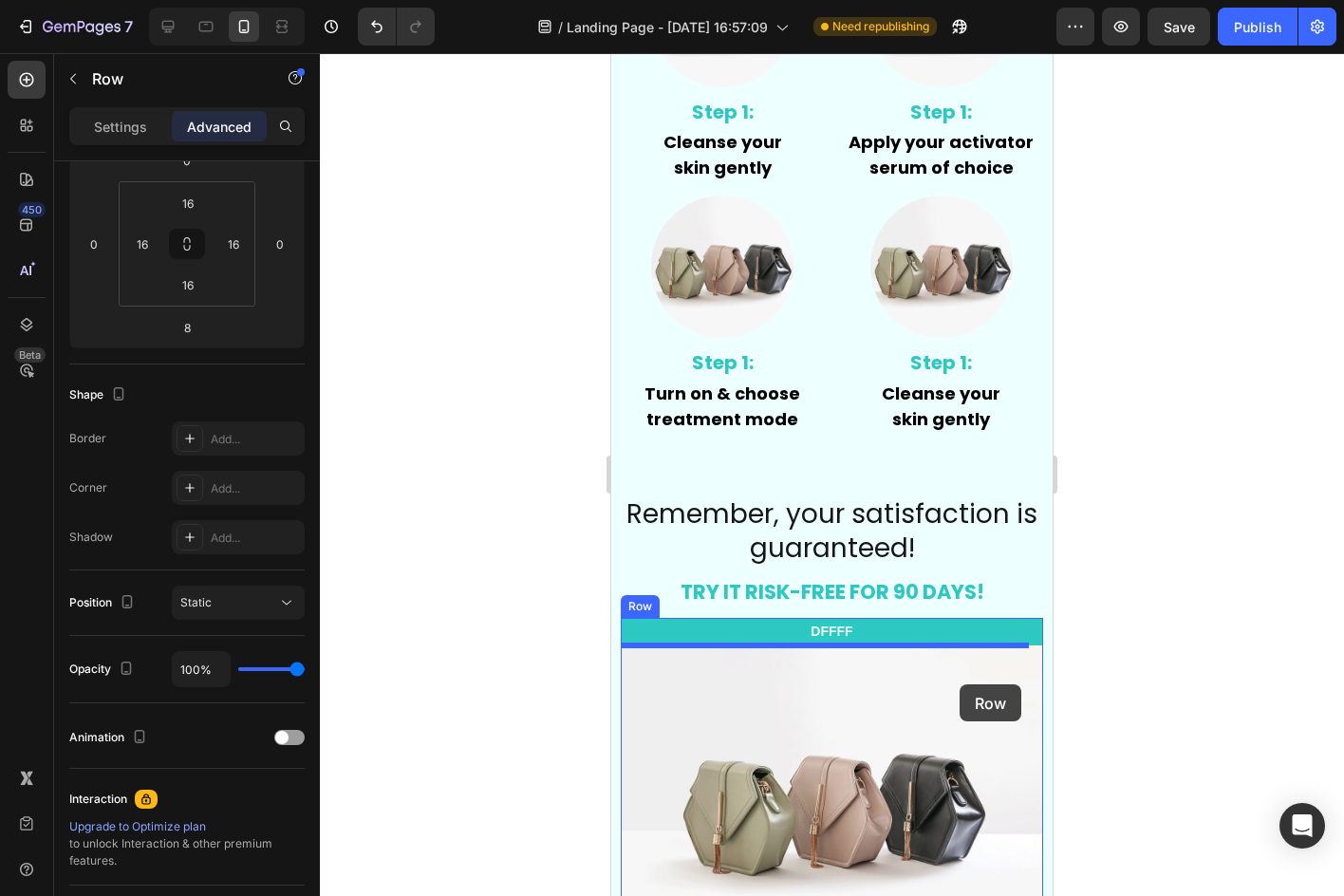
scroll to position [7571, 0]
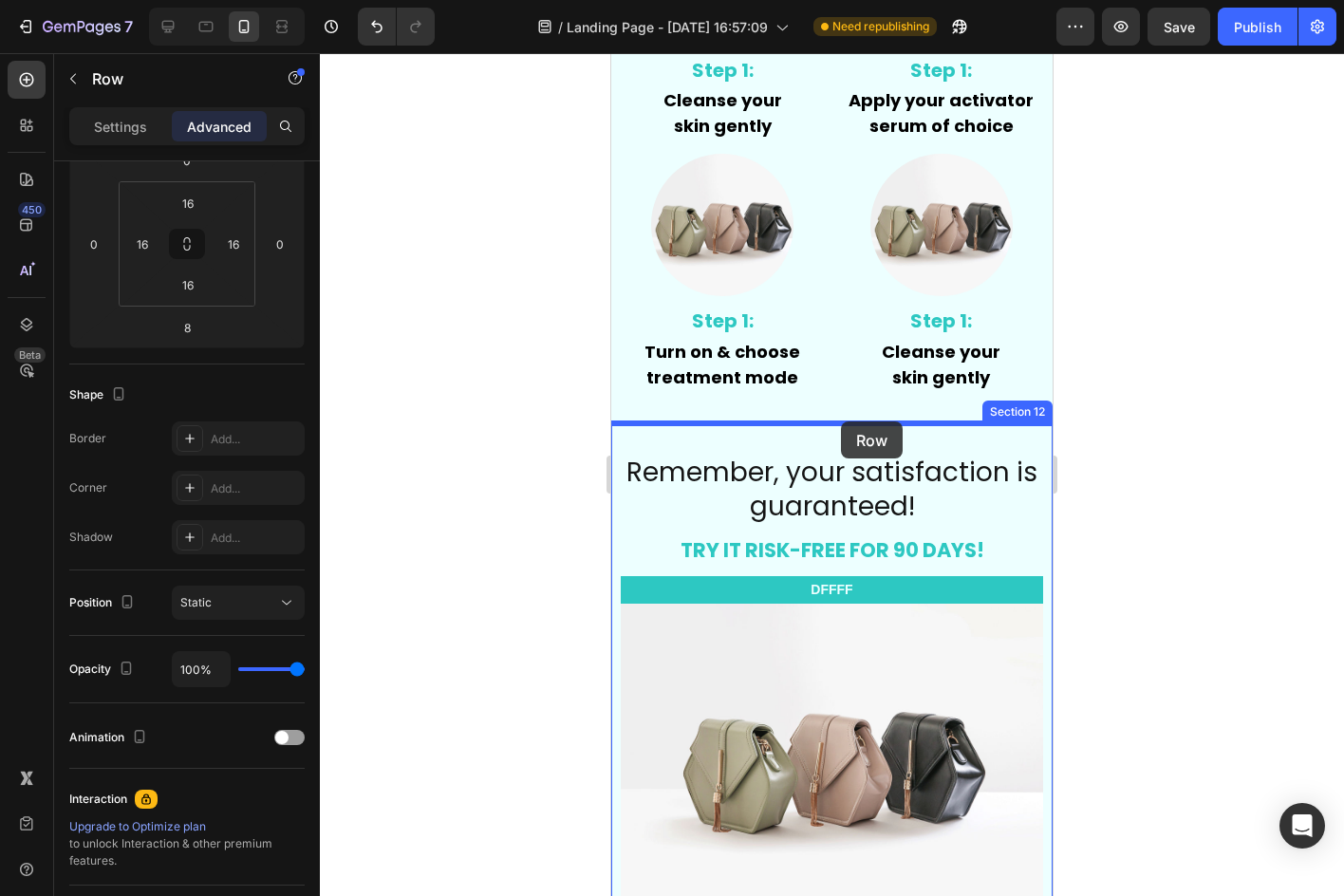
drag, startPoint x: 633, startPoint y: 687, endPoint x: 840, endPoint y: 422, distance: 336.3
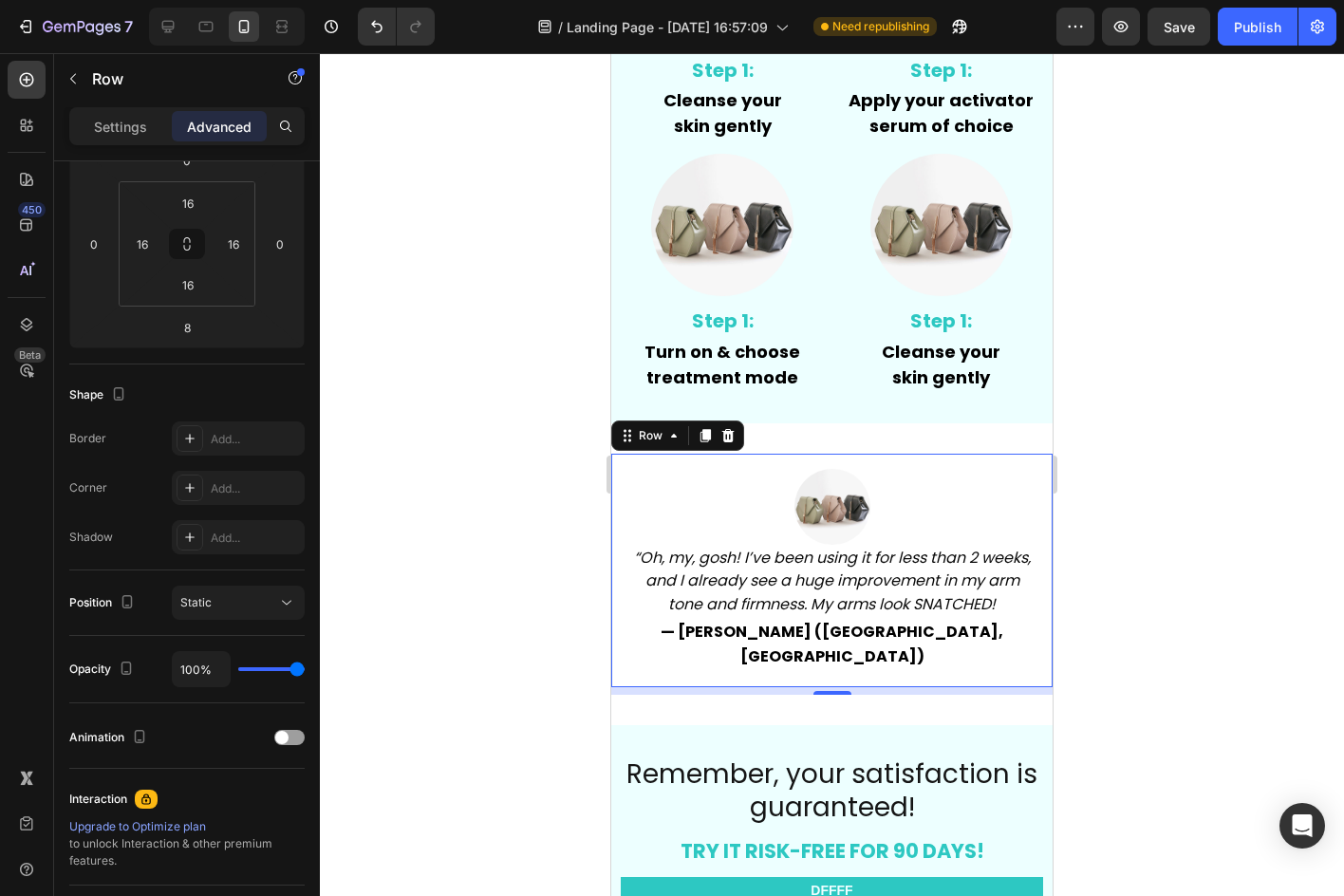
click at [1151, 404] on div at bounding box center [832, 473] width 1024 height 842
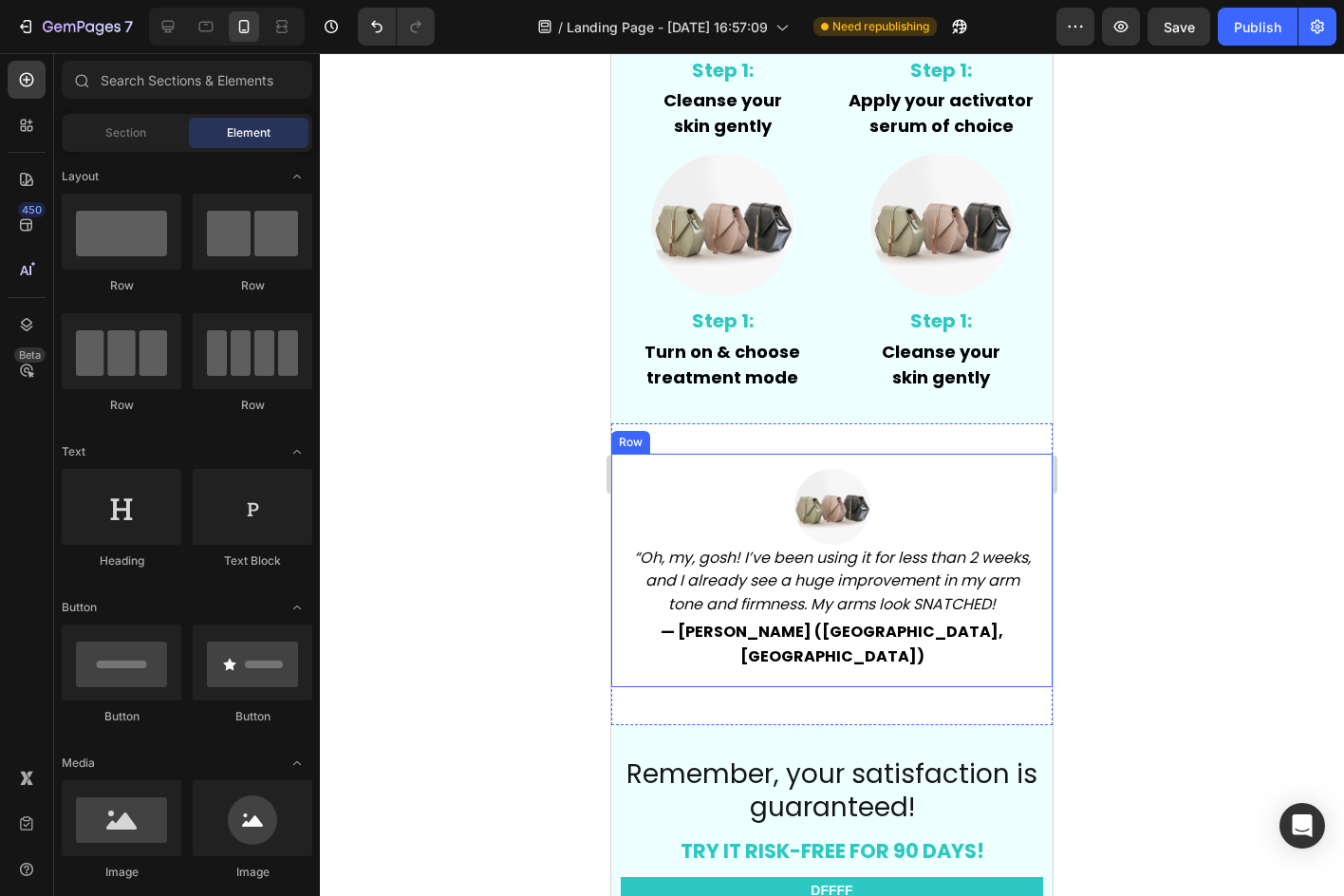
click at [869, 456] on div "Image “Oh, my, gosh! I’ve been using it for less than 2 weeks, and I already se…" at bounding box center [832, 570] width 441 height 233
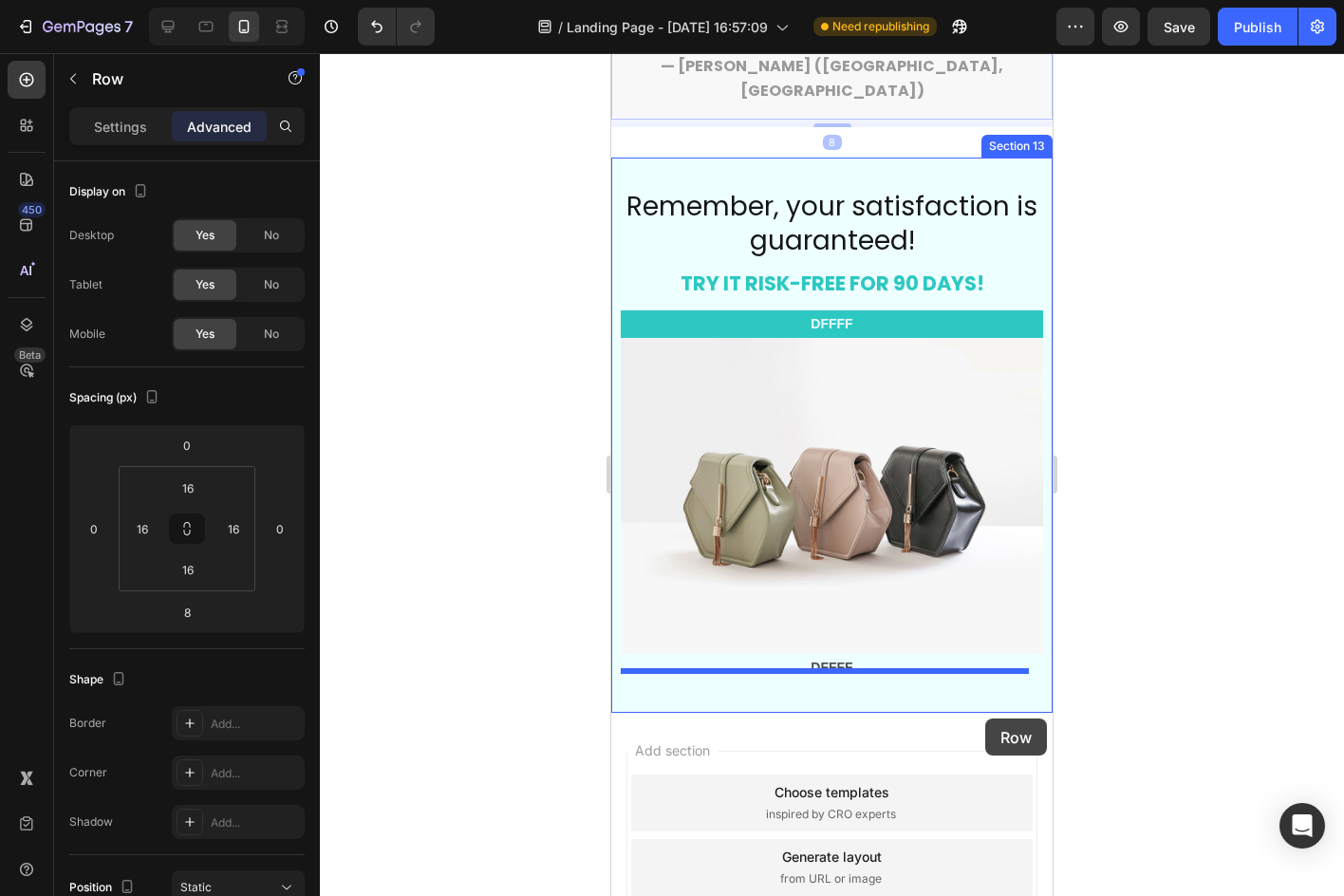
scroll to position [8140, 0]
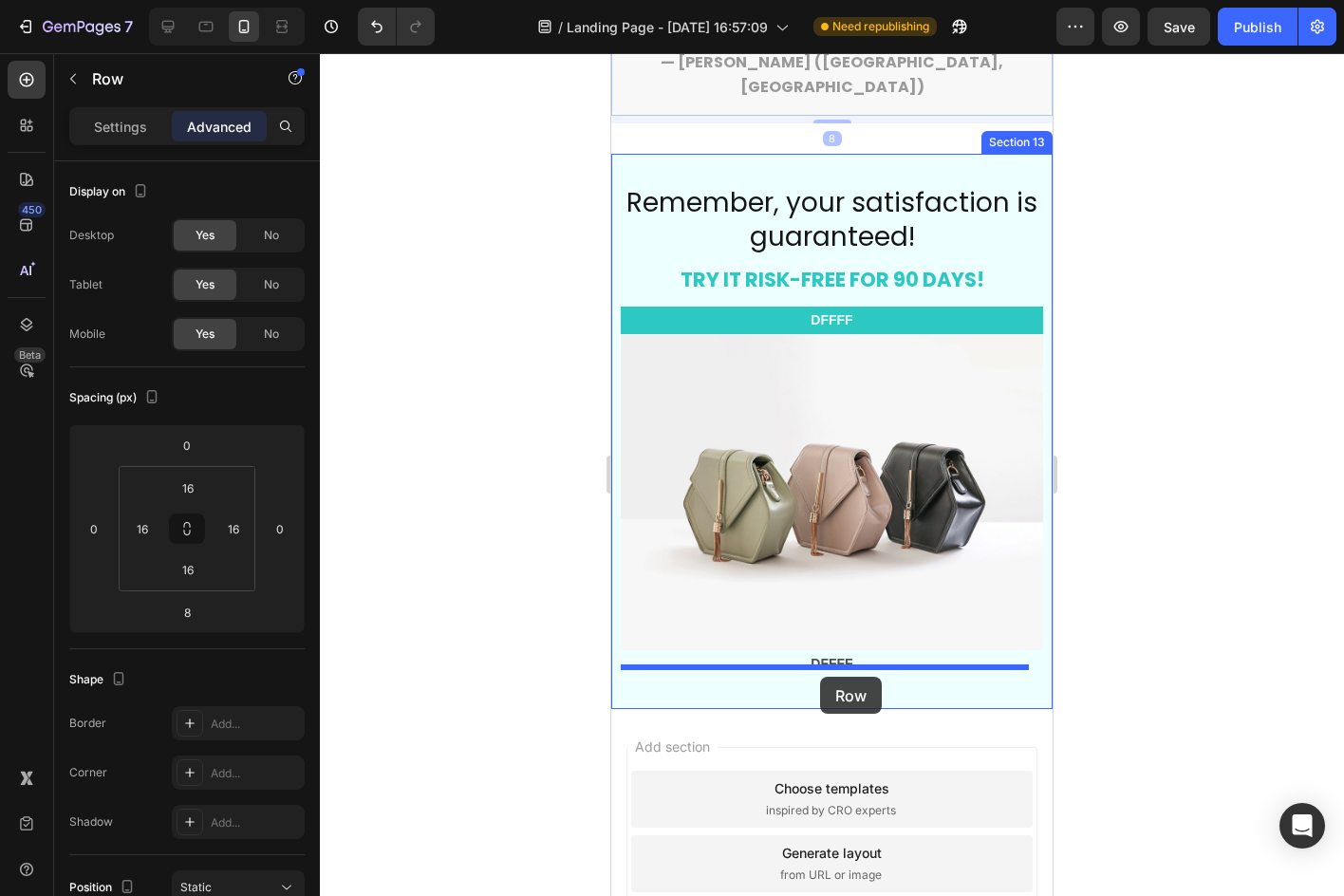
drag, startPoint x: 636, startPoint y: 435, endPoint x: 820, endPoint y: 676, distance: 303.2
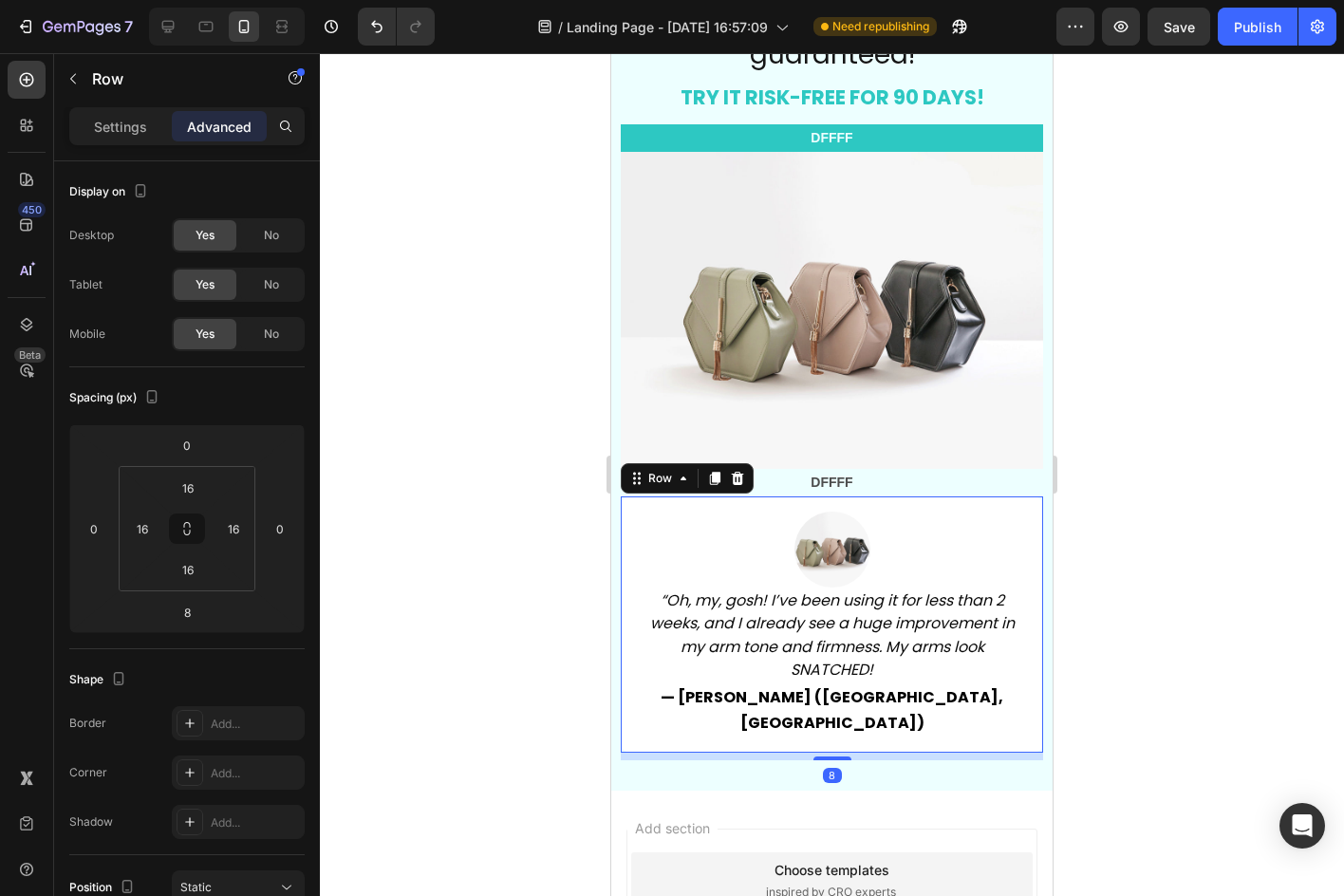
click at [1147, 497] on div at bounding box center [832, 473] width 1024 height 842
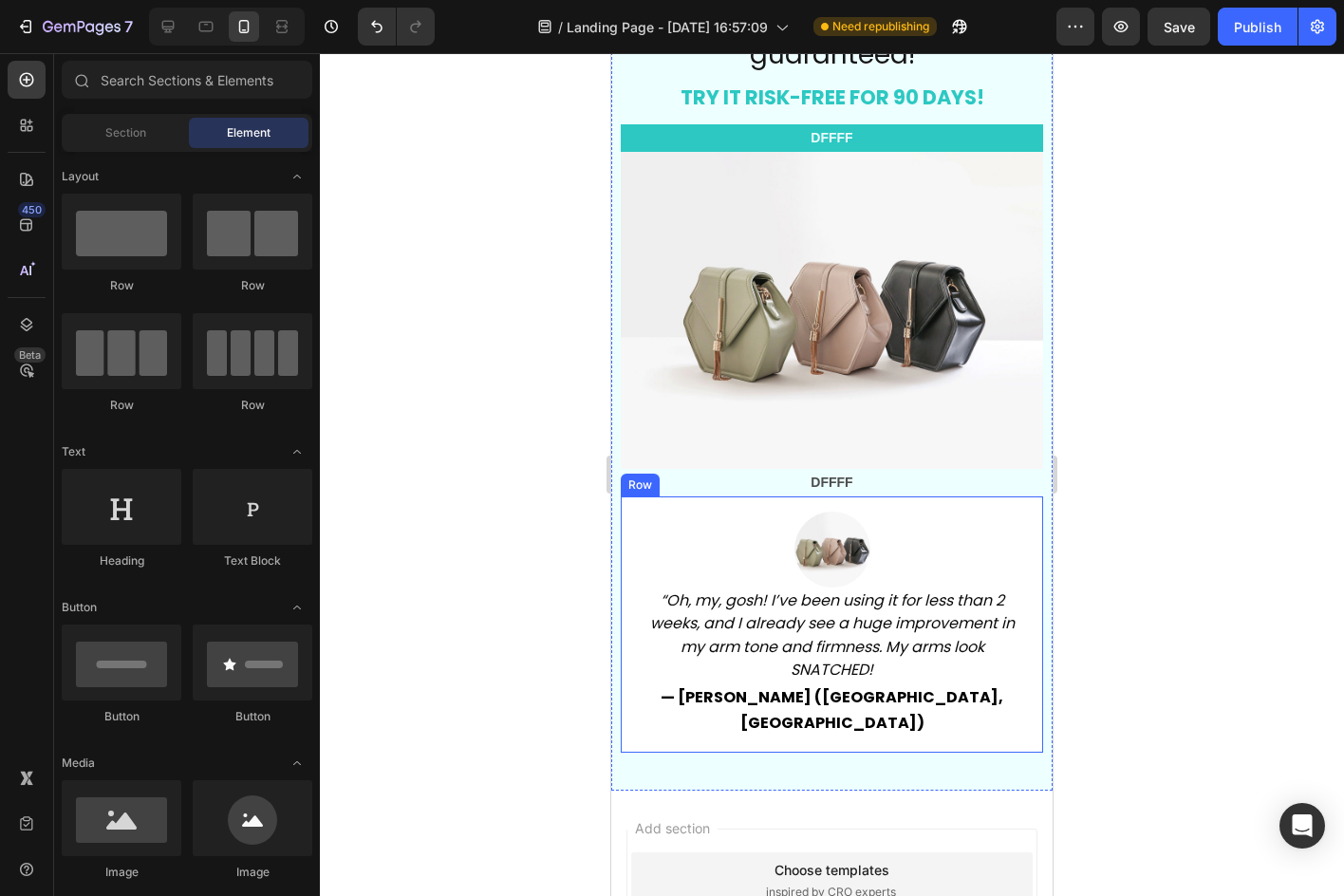
click at [1002, 497] on div "Image “Oh, my, gosh! I’ve been using it for less than 2 weeks, and I already se…" at bounding box center [832, 624] width 423 height 257
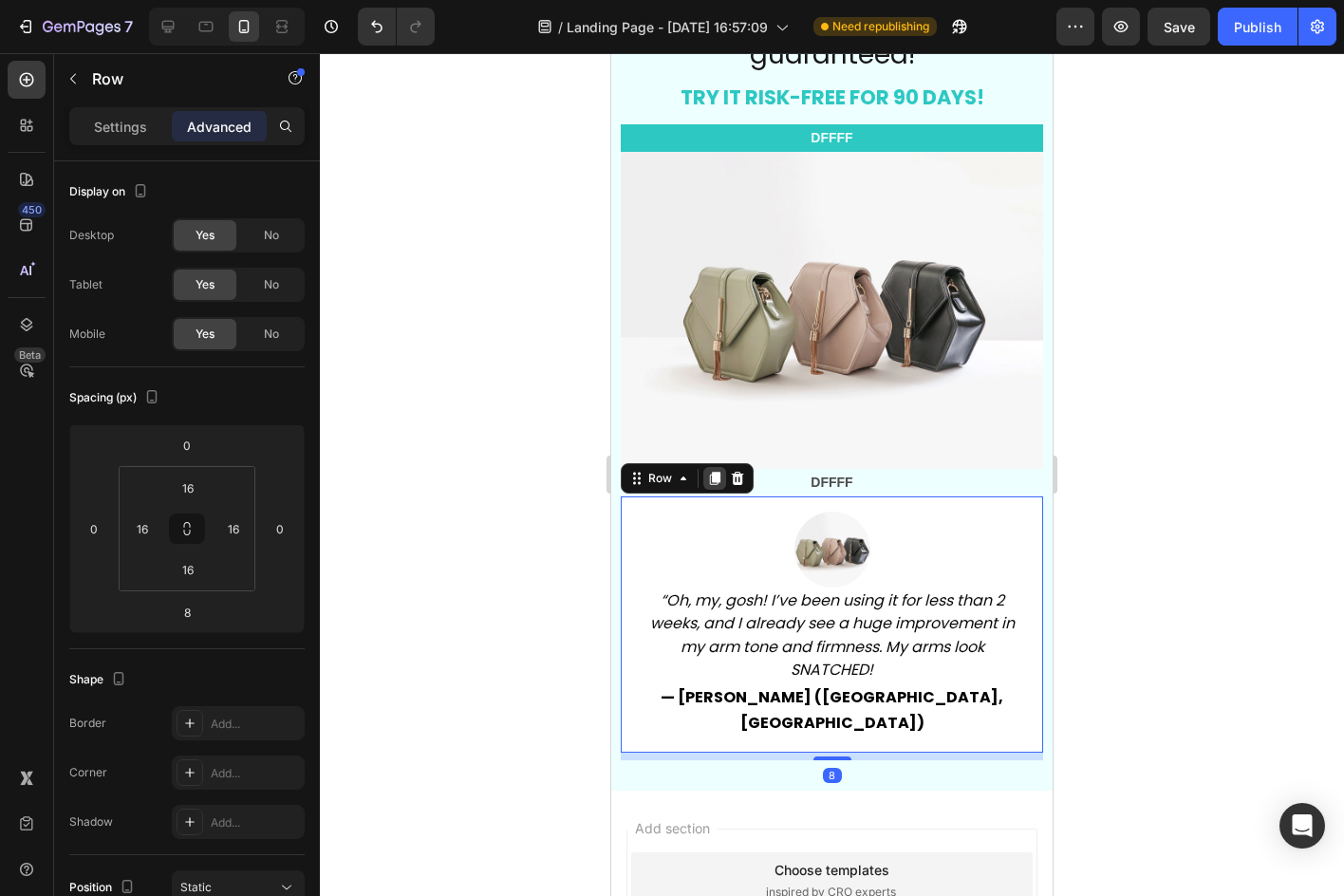
click at [716, 474] on icon at bounding box center [714, 478] width 16 height 16
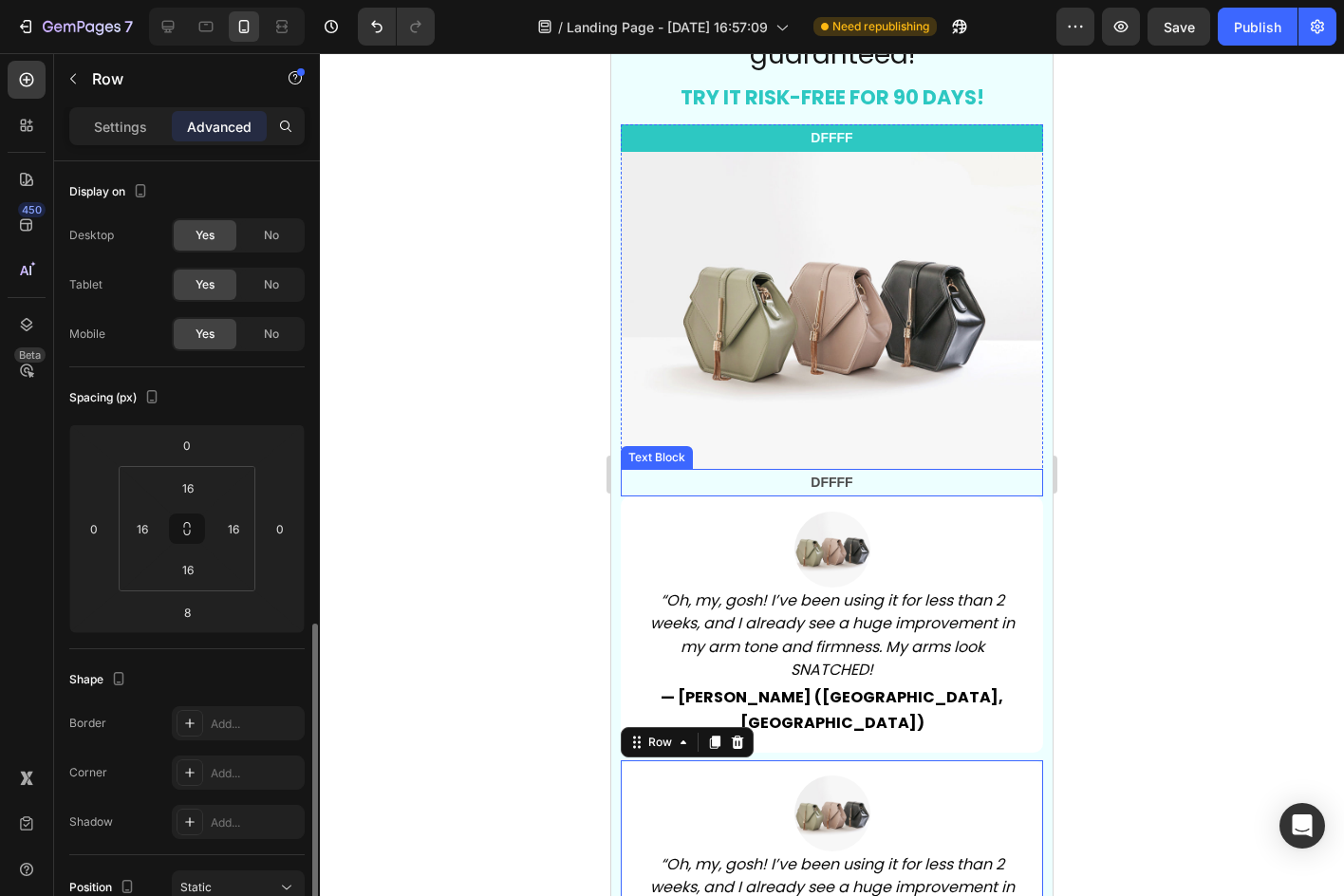
scroll to position [285, 0]
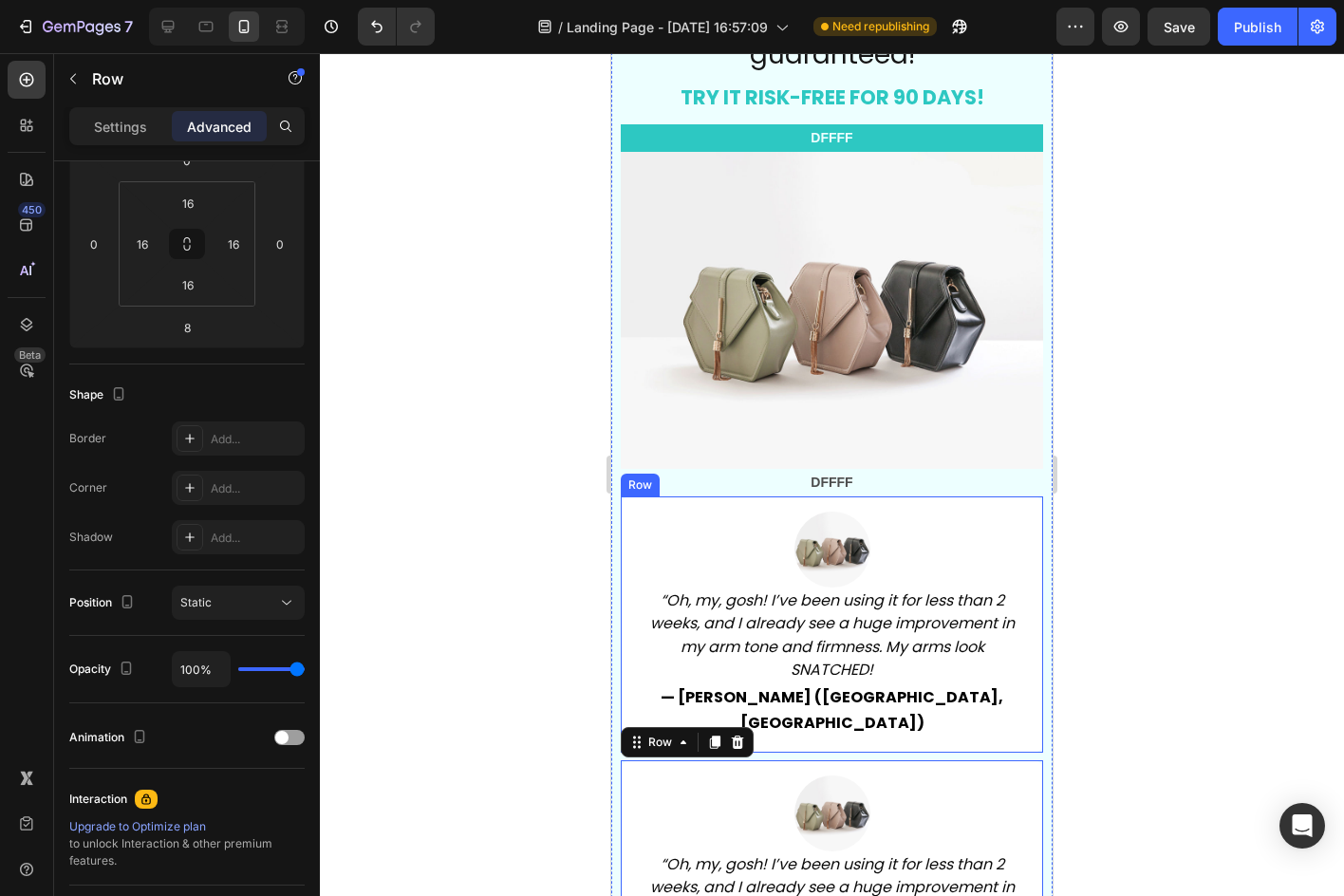
click at [988, 710] on div "Image “Oh, my, gosh! I’ve been using it for less than 2 weeks, and I already se…" at bounding box center [832, 624] width 423 height 257
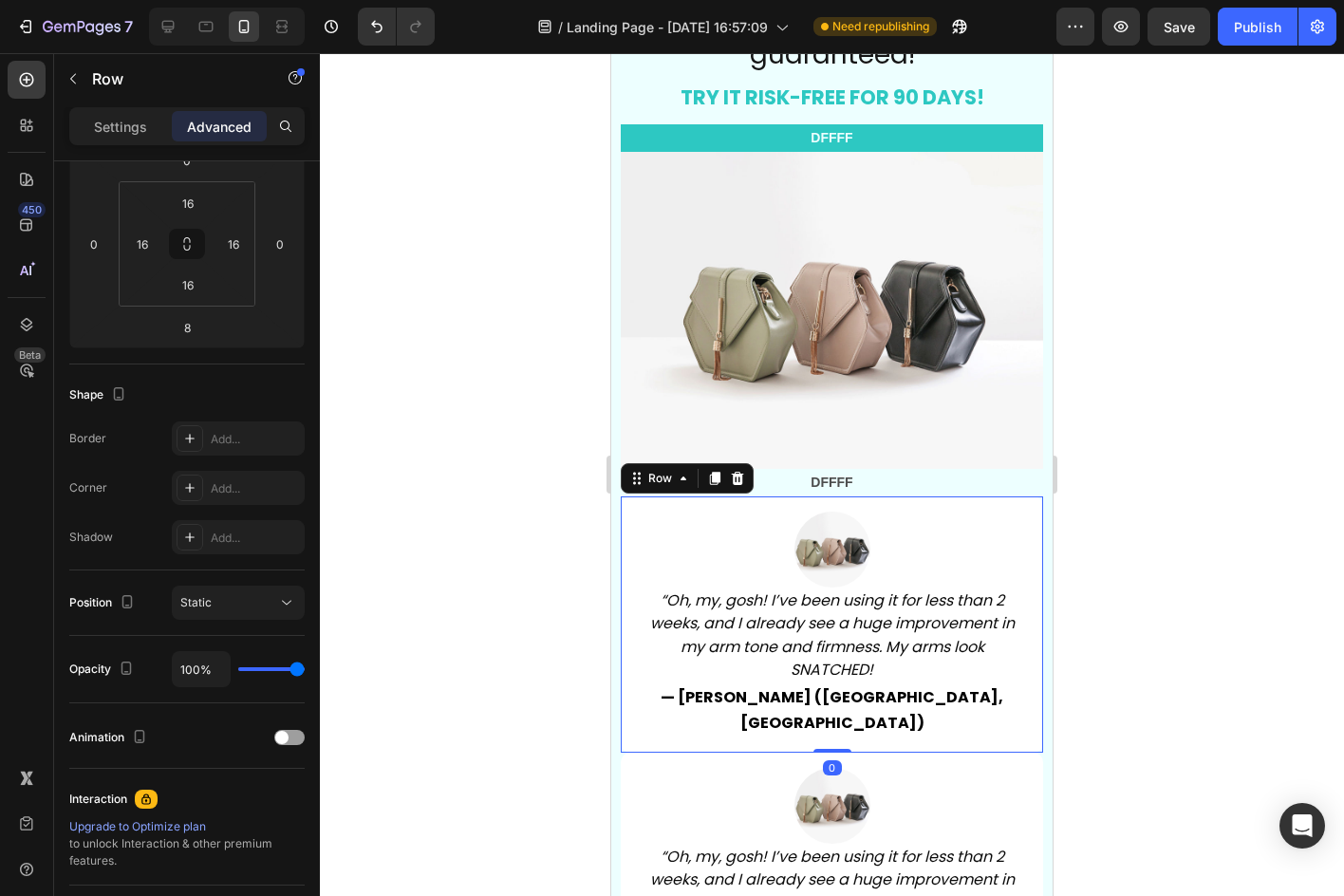
drag, startPoint x: 828, startPoint y: 724, endPoint x: 827, endPoint y: 704, distance: 20.0
click at [827, 704] on div "Image “Oh, my, gosh! I’ve been using it for less than 2 weeks, and I already se…" at bounding box center [832, 624] width 423 height 257
click at [957, 685] on p "— [PERSON_NAME] ([GEOGRAPHIC_DATA], [GEOGRAPHIC_DATA])" at bounding box center [832, 710] width 388 height 50
click at [958, 685] on p "— [PERSON_NAME] ([GEOGRAPHIC_DATA], [GEOGRAPHIC_DATA])" at bounding box center [832, 710] width 388 height 50
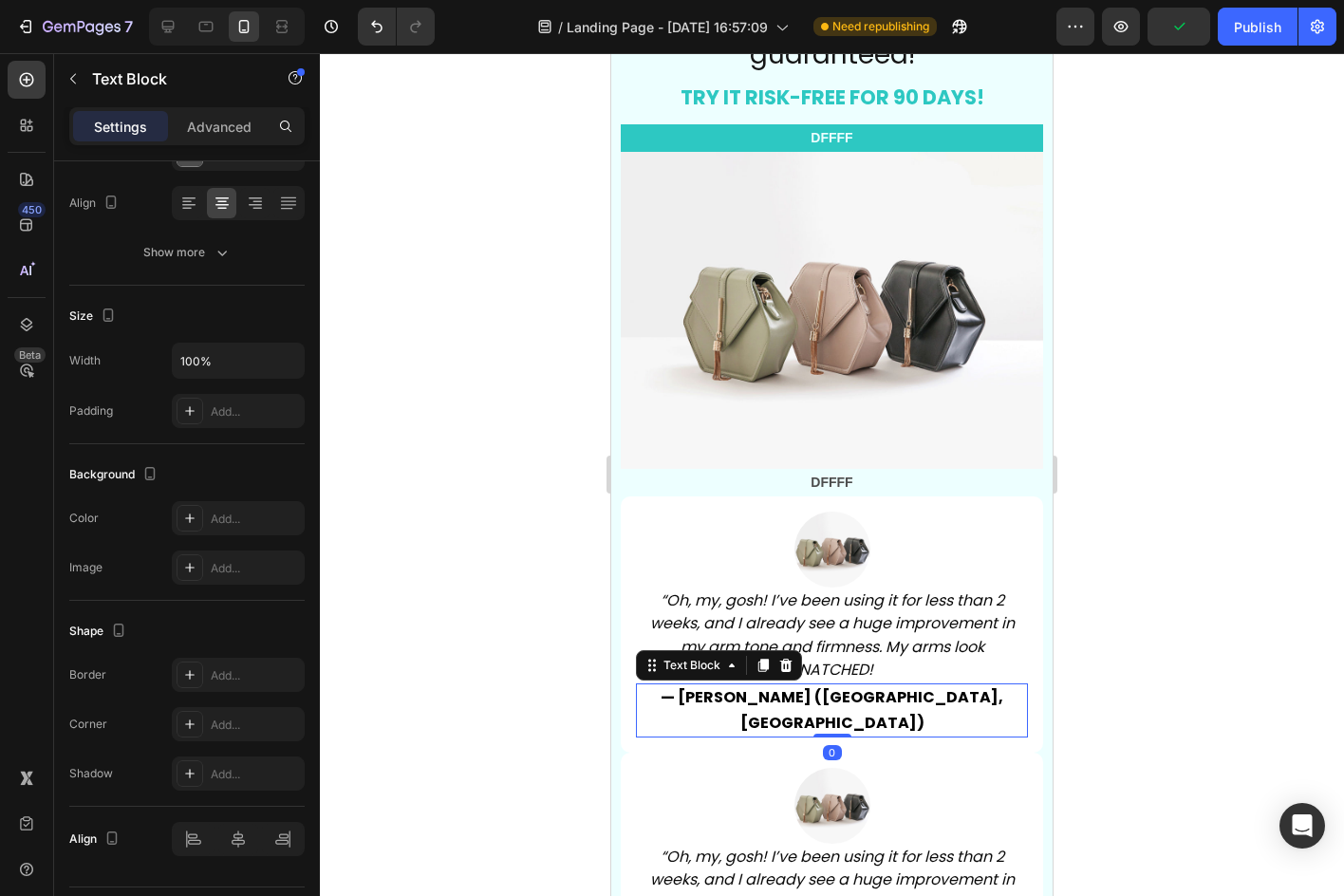
scroll to position [0, 0]
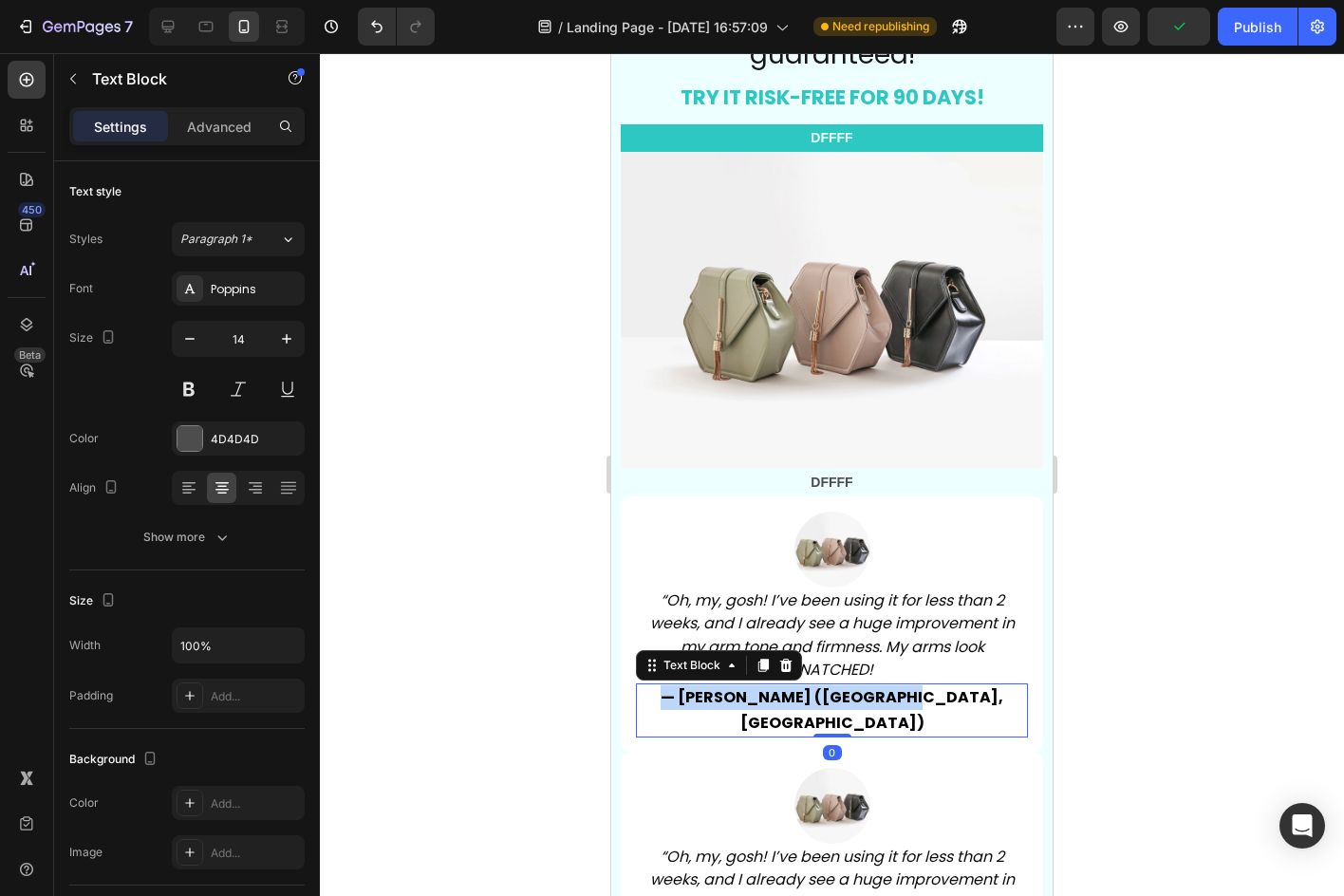
click at [958, 685] on p "— [PERSON_NAME] ([GEOGRAPHIC_DATA], [GEOGRAPHIC_DATA])" at bounding box center [832, 710] width 388 height 50
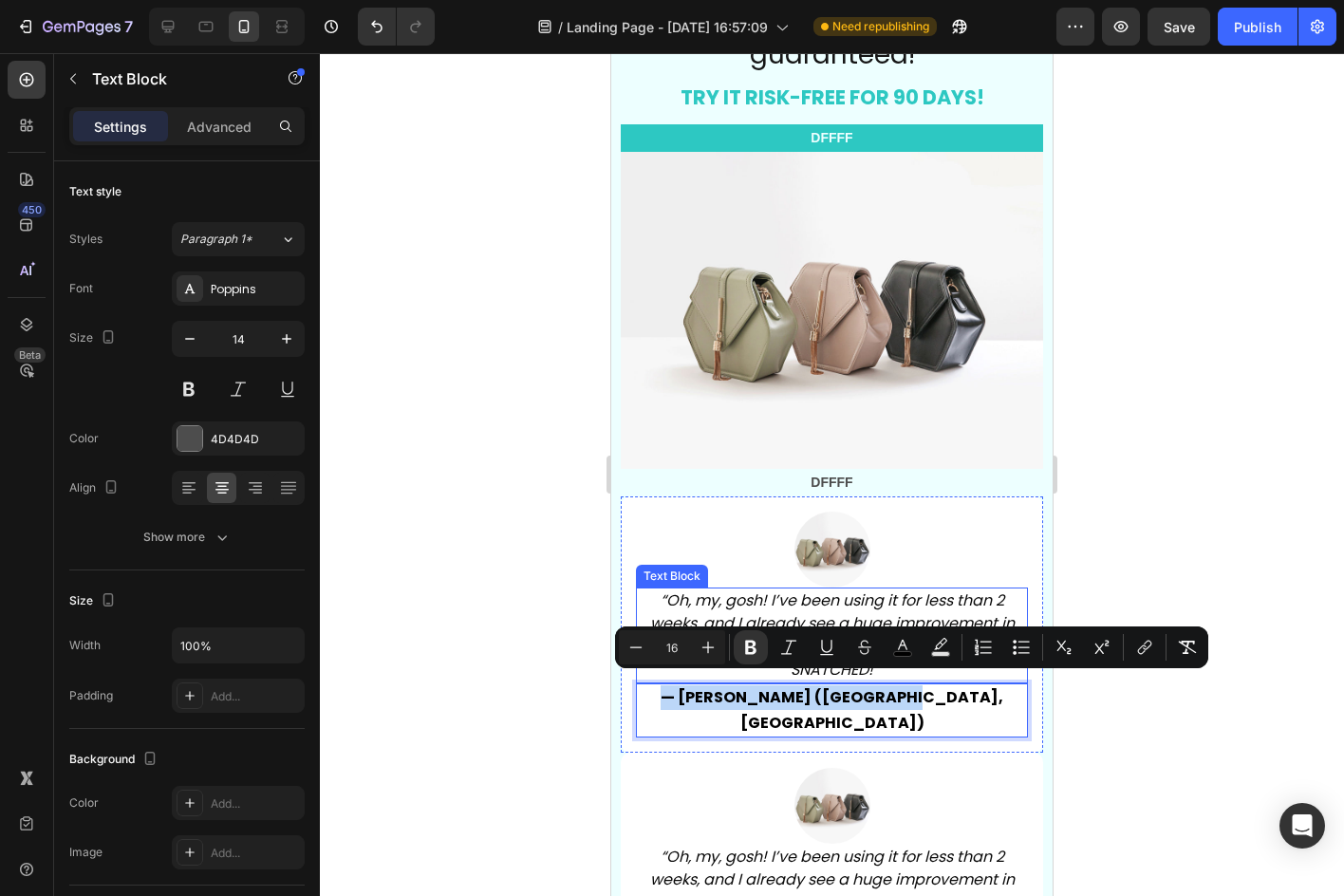
click at [983, 588] on div "“Oh, my, gosh! I’ve been using it for less than 2 weeks, and I already see a hu…" at bounding box center [832, 635] width 392 height 97
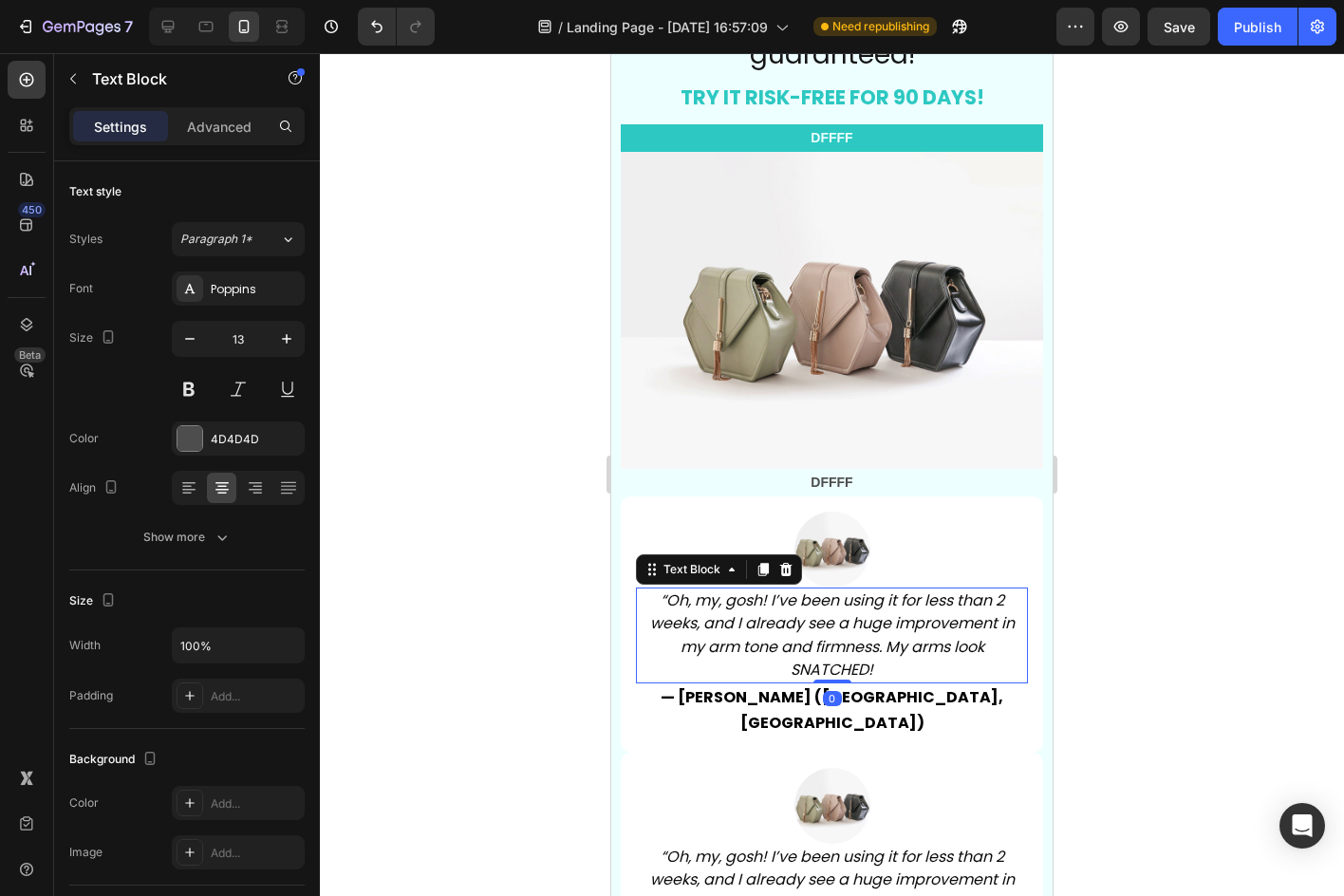
click at [987, 602] on icon "“Oh, my, gosh! I’ve been using it for less than 2 weeks, and I already see a hu…" at bounding box center [832, 634] width 364 height 91
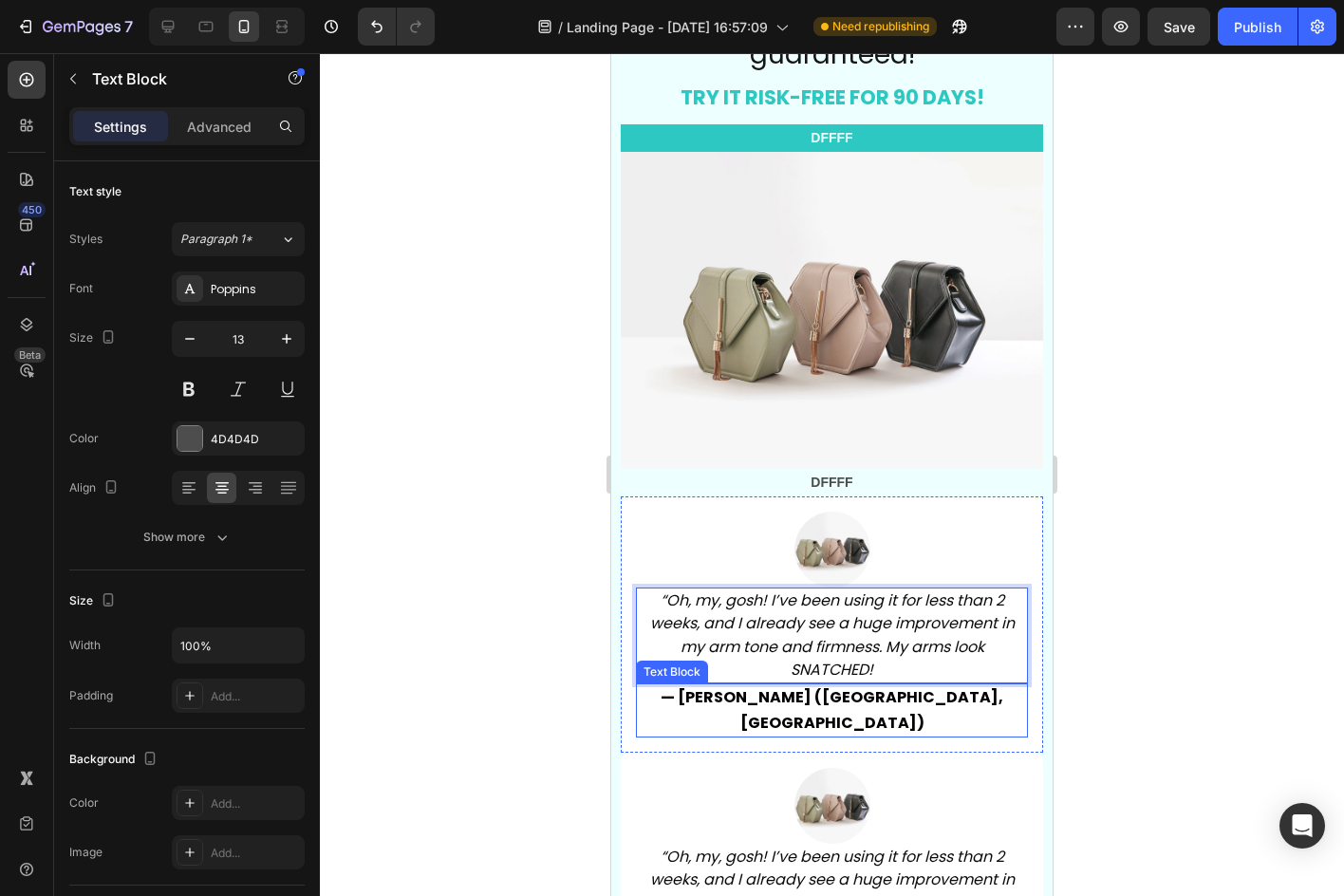
click at [937, 685] on p "— [PERSON_NAME] ([GEOGRAPHIC_DATA], [GEOGRAPHIC_DATA])" at bounding box center [832, 710] width 388 height 50
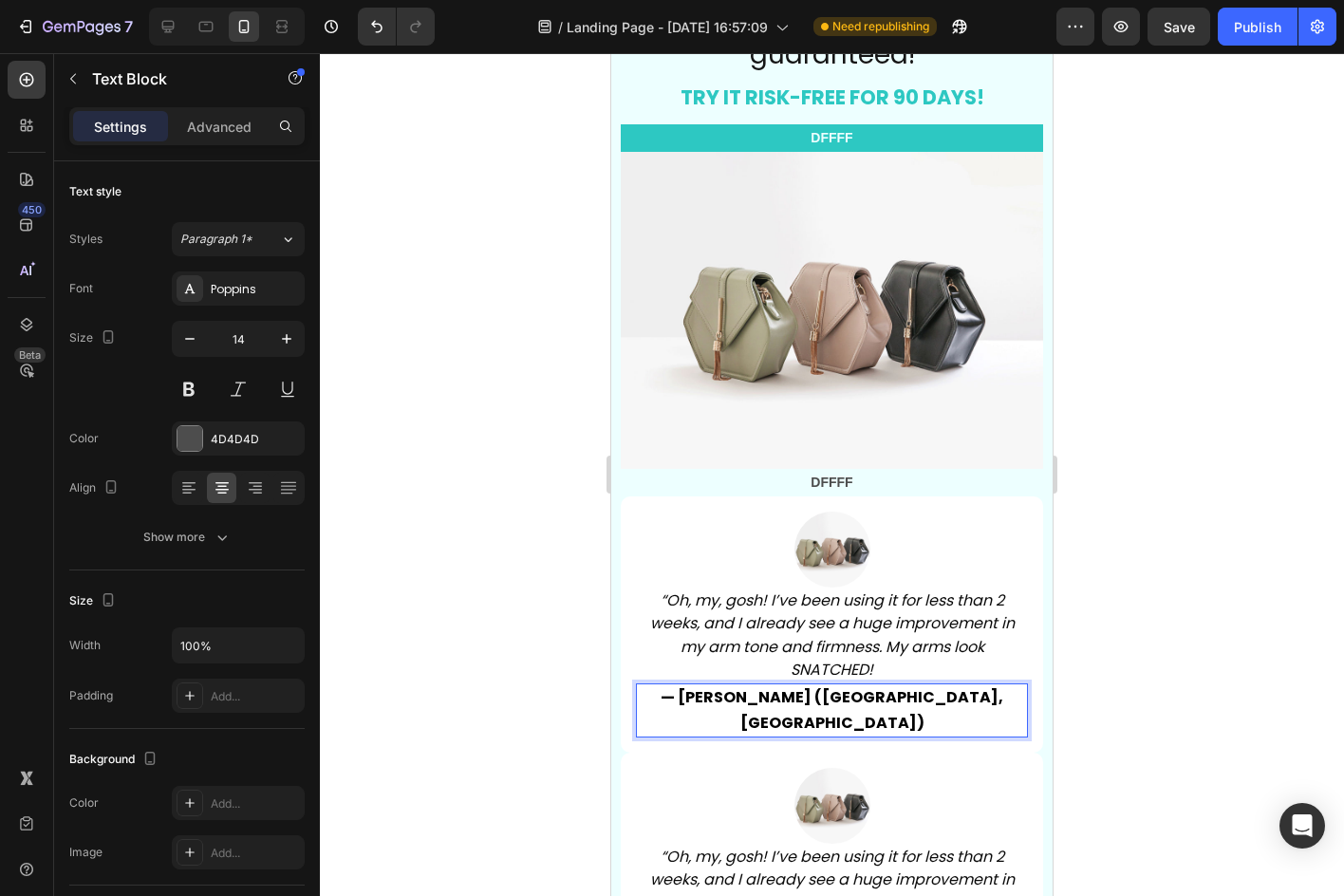
click at [1098, 708] on div at bounding box center [832, 473] width 1024 height 842
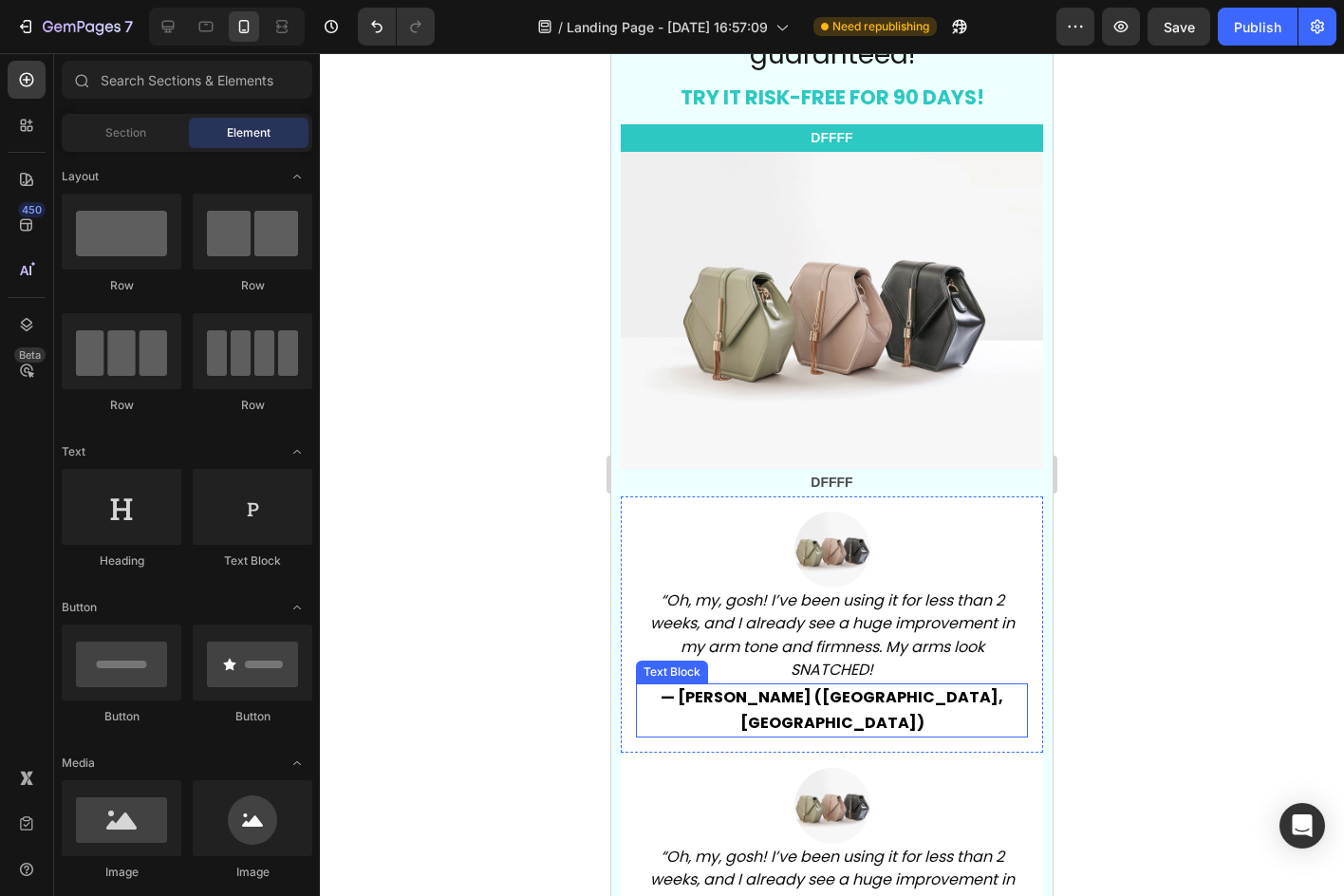
click at [949, 691] on p "— [PERSON_NAME] ([GEOGRAPHIC_DATA], [GEOGRAPHIC_DATA])" at bounding box center [832, 710] width 388 height 50
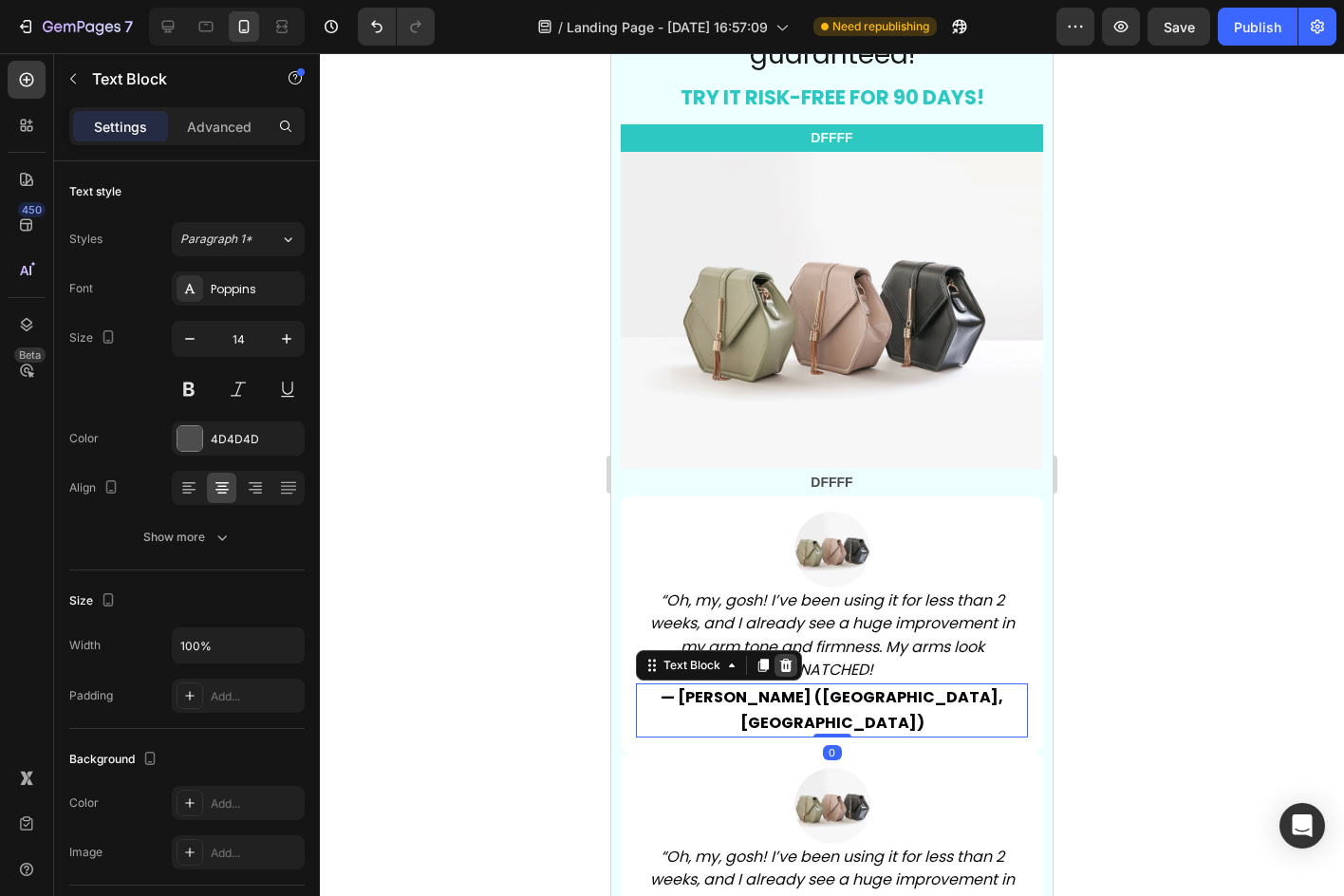
click at [790, 659] on icon at bounding box center [786, 666] width 13 height 14
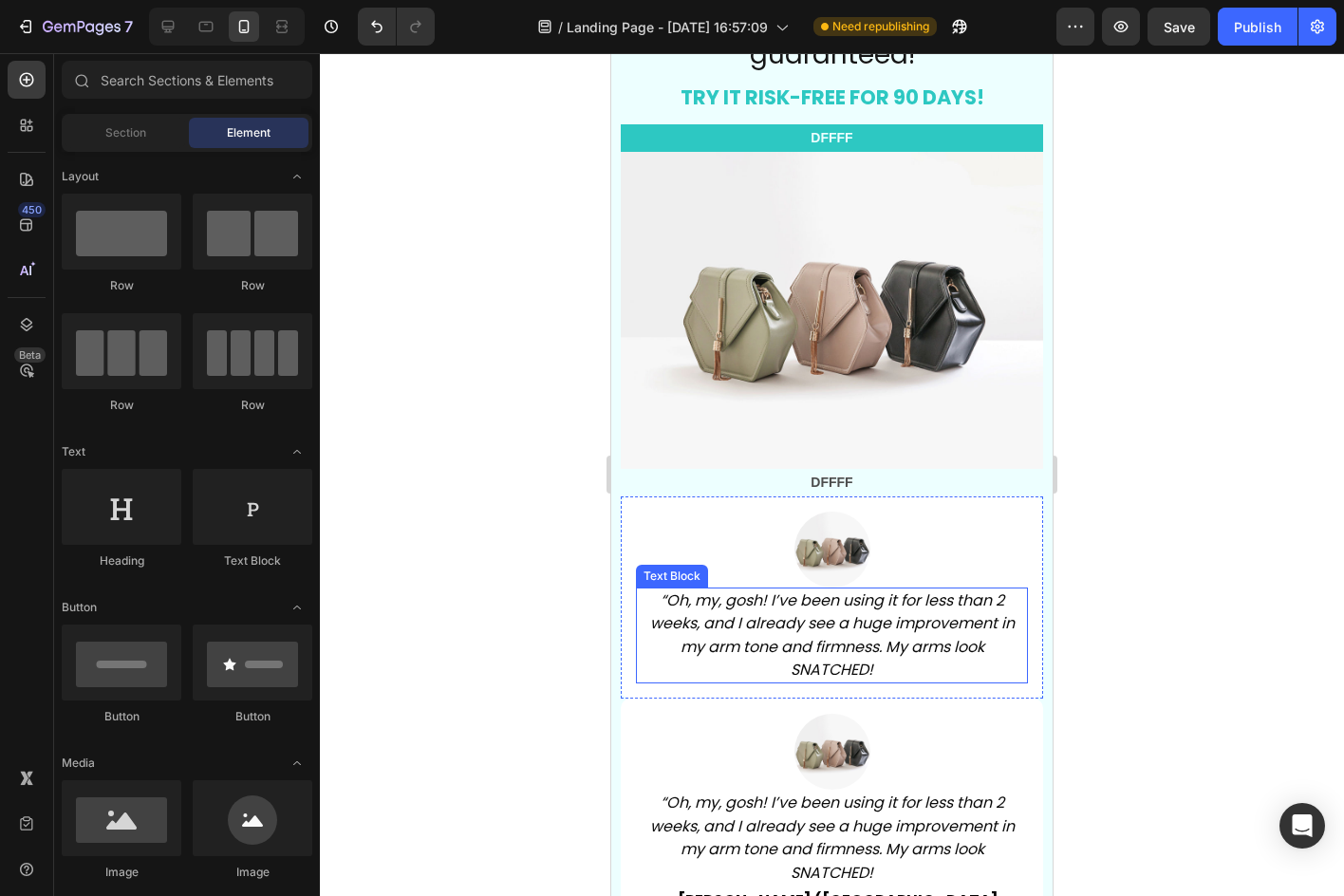
click at [835, 640] on icon "“Oh, my, gosh! I’ve been using it for less than 2 weeks, and I already see a hu…" at bounding box center [832, 634] width 364 height 91
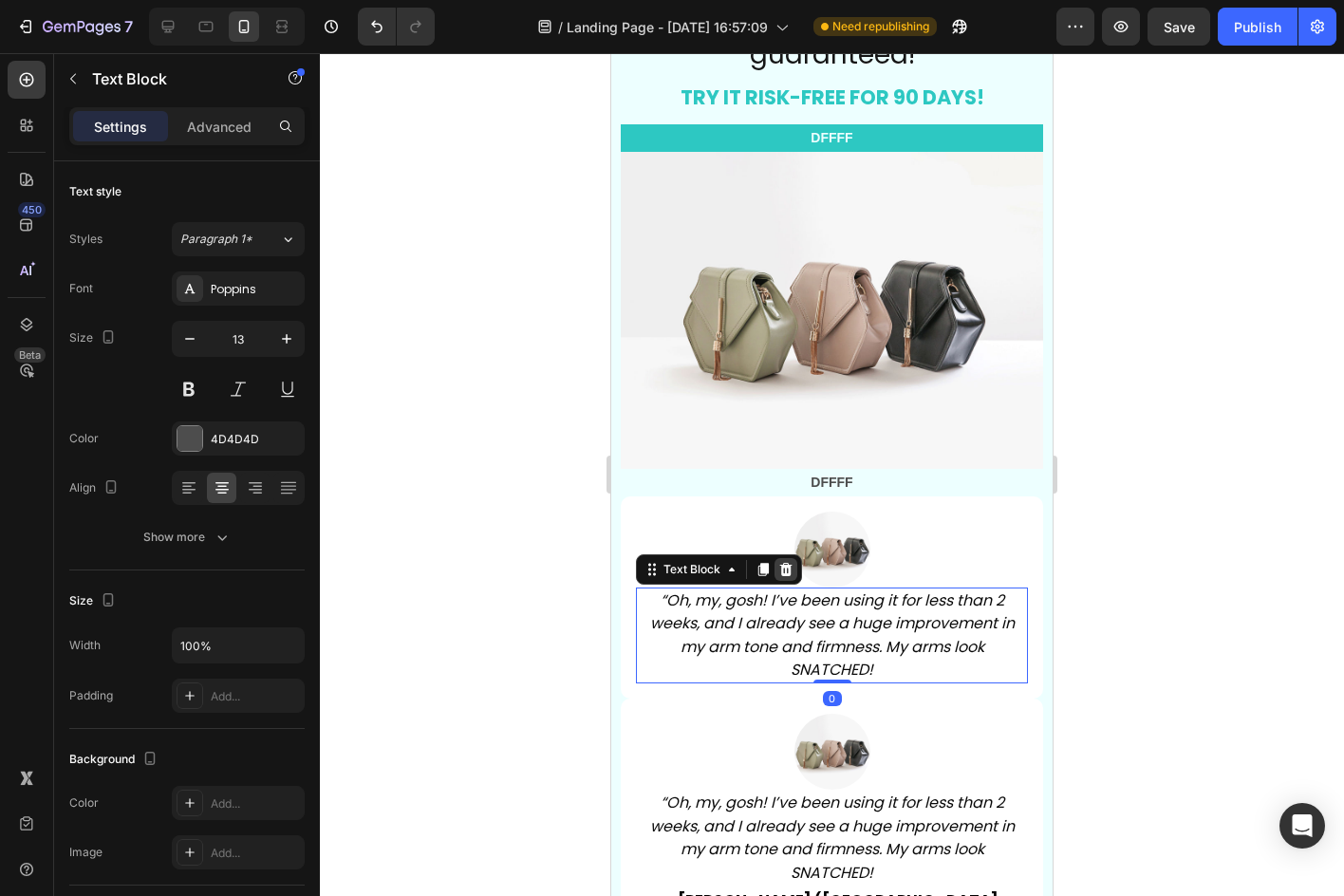
click at [789, 566] on div at bounding box center [785, 569] width 22 height 22
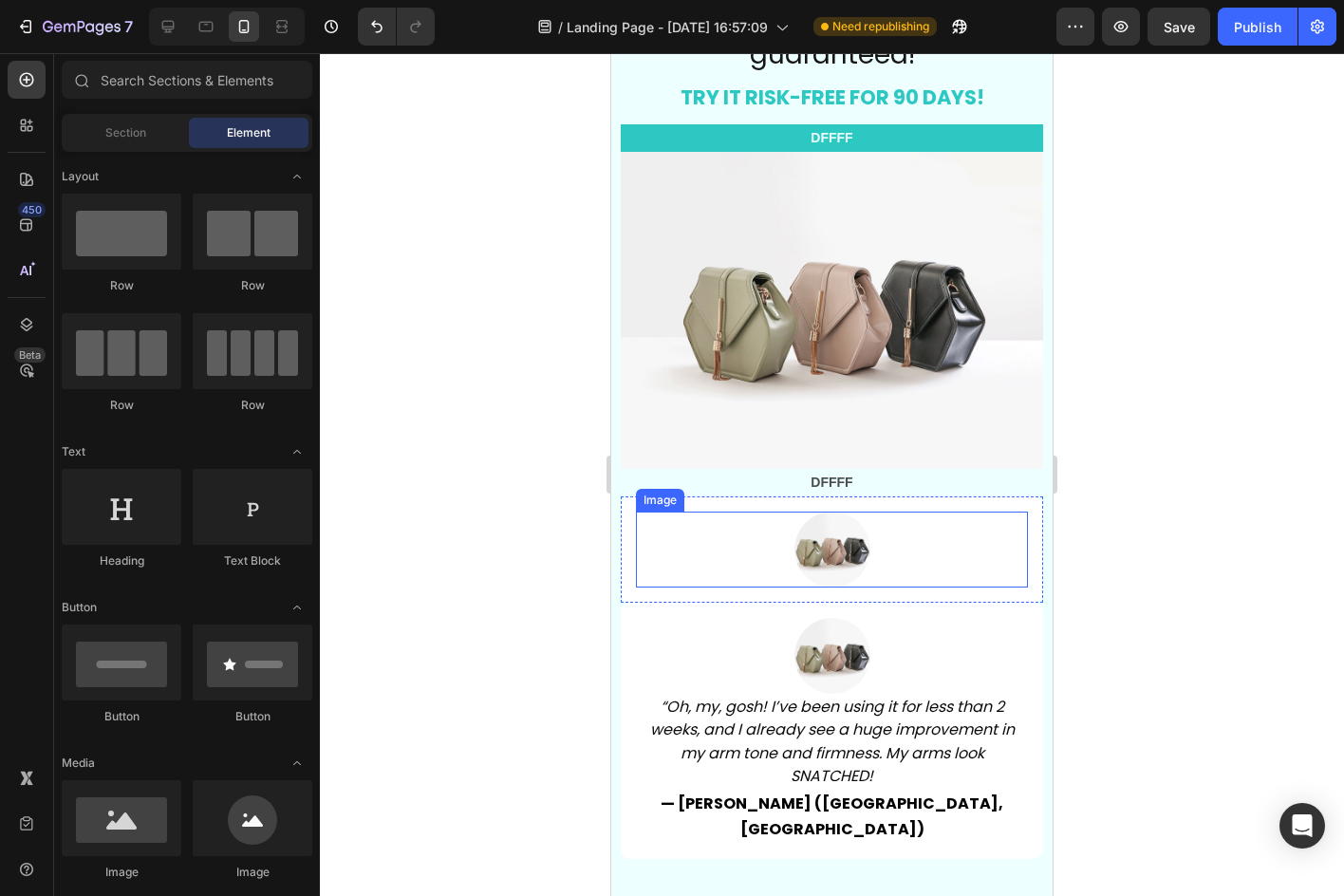
click at [907, 541] on div at bounding box center [832, 550] width 392 height 76
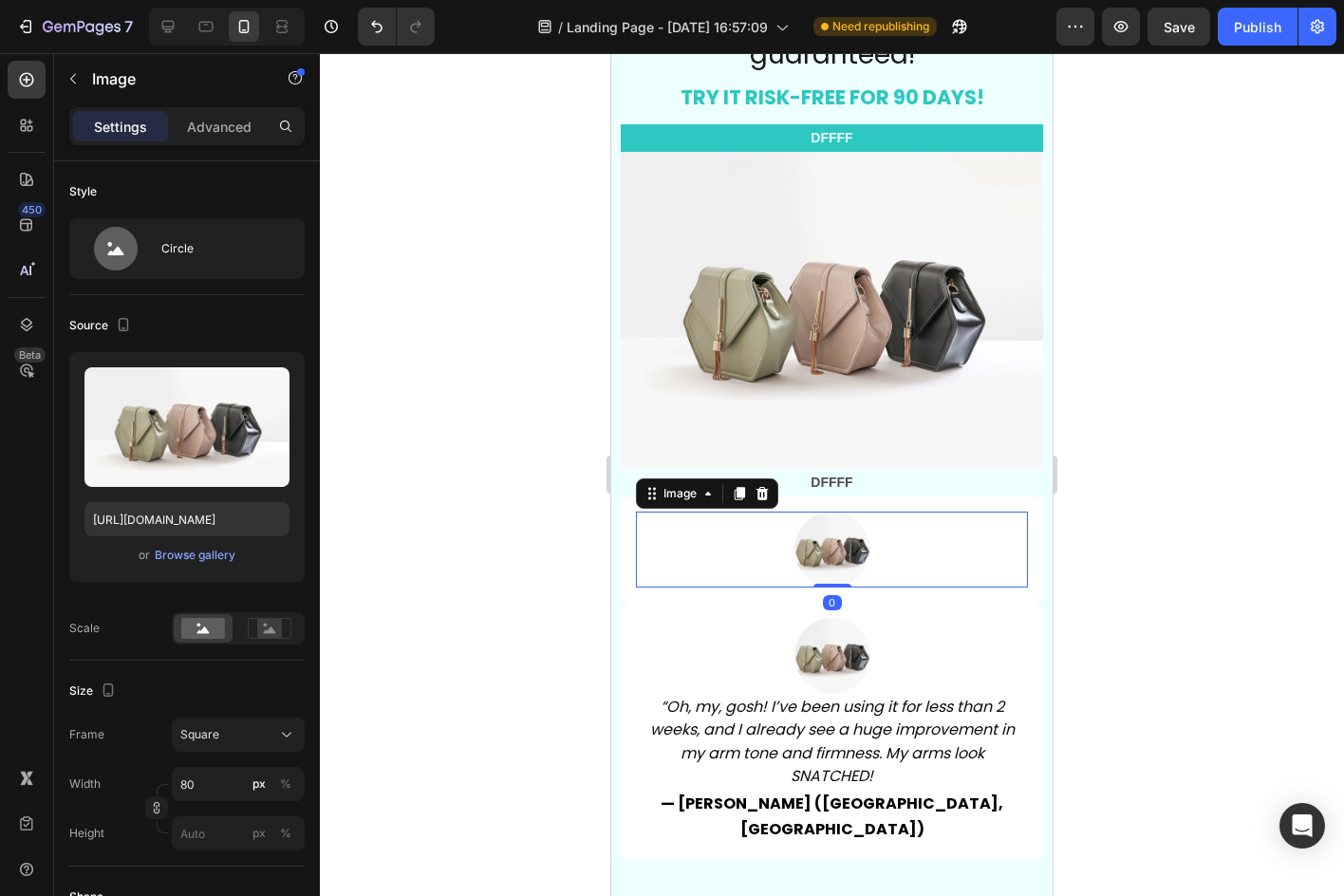
click at [876, 535] on div at bounding box center [832, 550] width 392 height 76
click at [1258, 171] on div at bounding box center [832, 473] width 1024 height 842
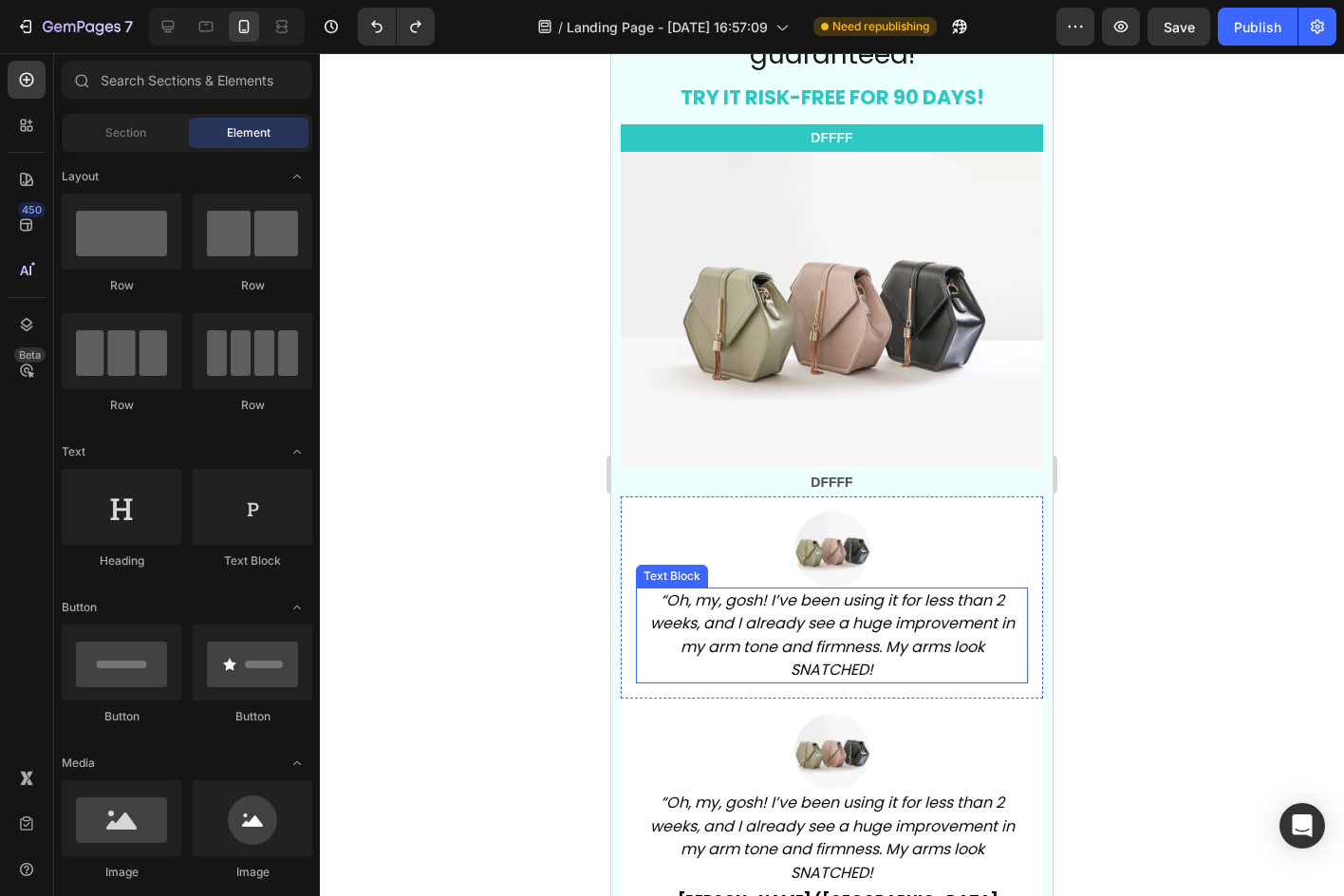
drag, startPoint x: 848, startPoint y: 629, endPoint x: 833, endPoint y: 618, distance: 18.6
click at [848, 629] on icon "“Oh, my, gosh! I’ve been using it for less than 2 weeks, and I already see a hu…" at bounding box center [832, 634] width 364 height 91
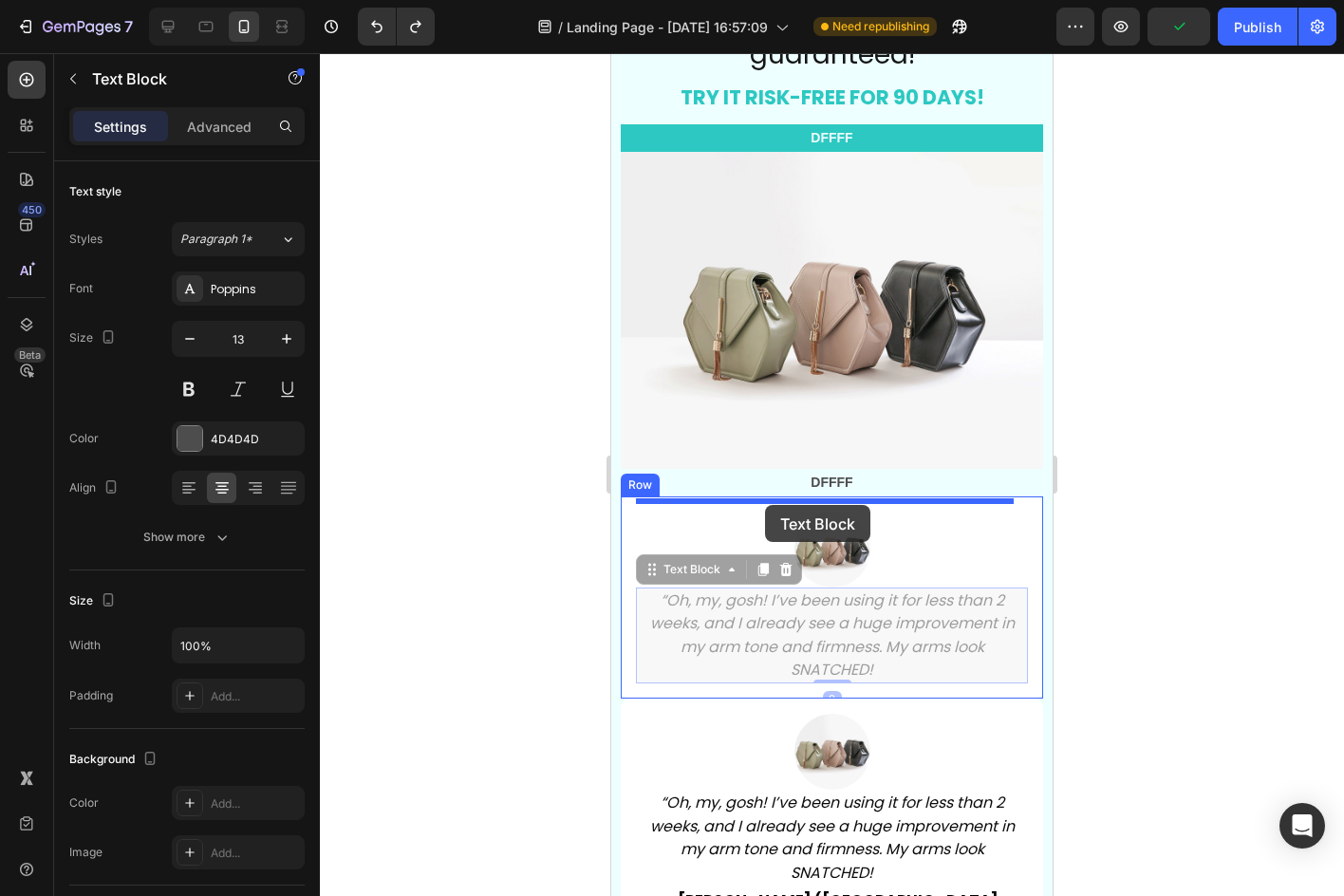
drag, startPoint x: 652, startPoint y: 562, endPoint x: 765, endPoint y: 505, distance: 126.6
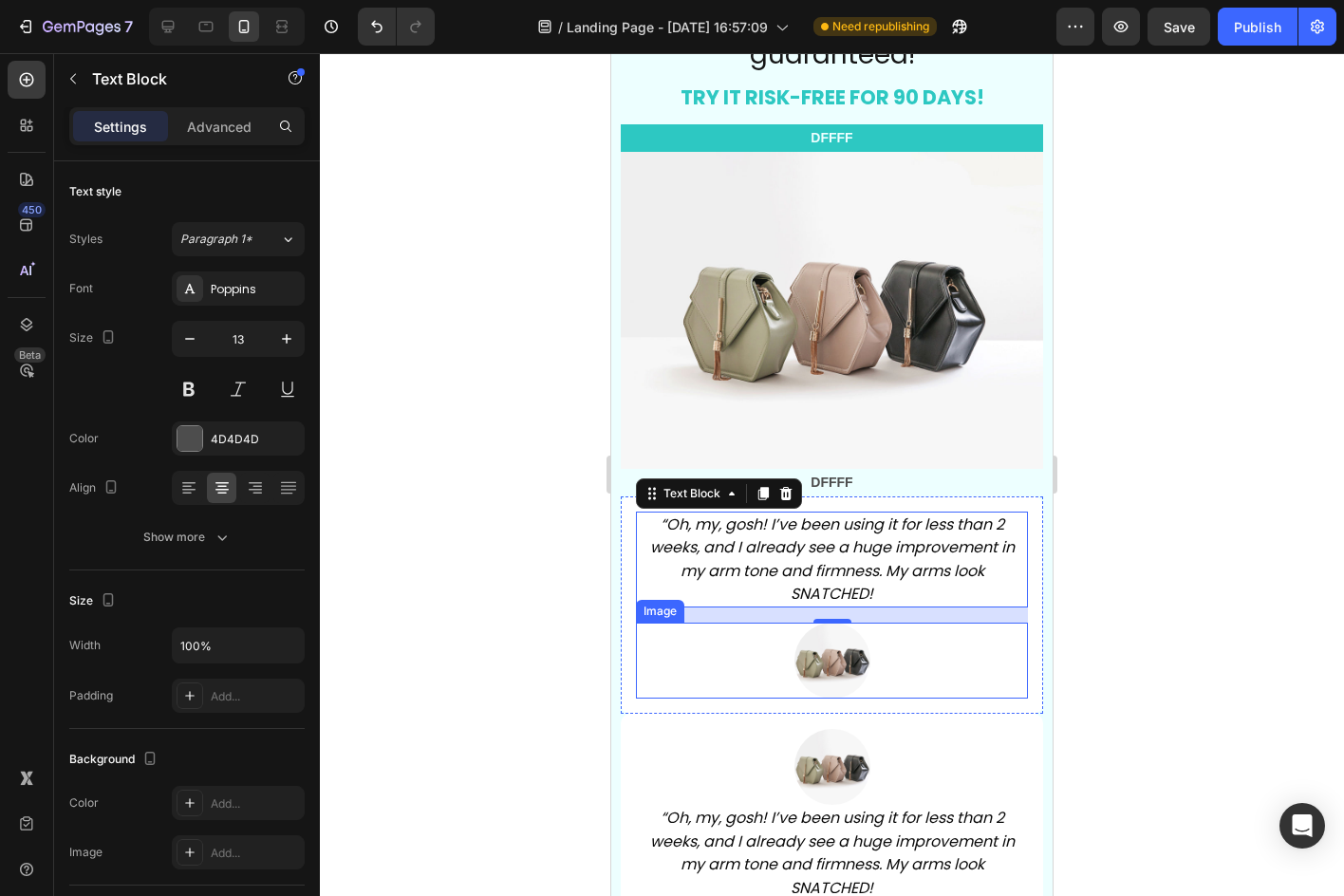
click at [836, 664] on img at bounding box center [833, 661] width 76 height 76
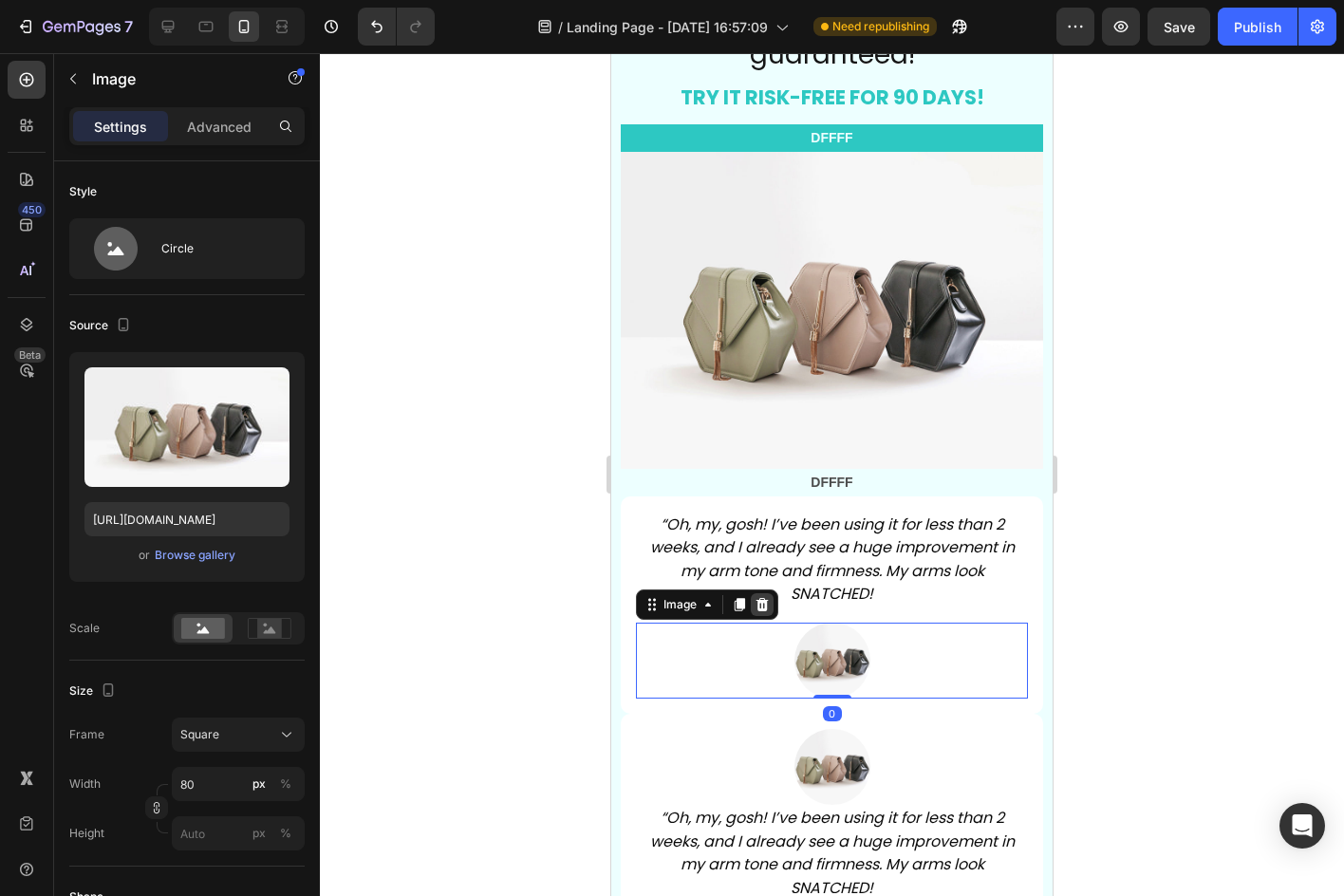
click at [760, 598] on icon at bounding box center [762, 605] width 13 height 14
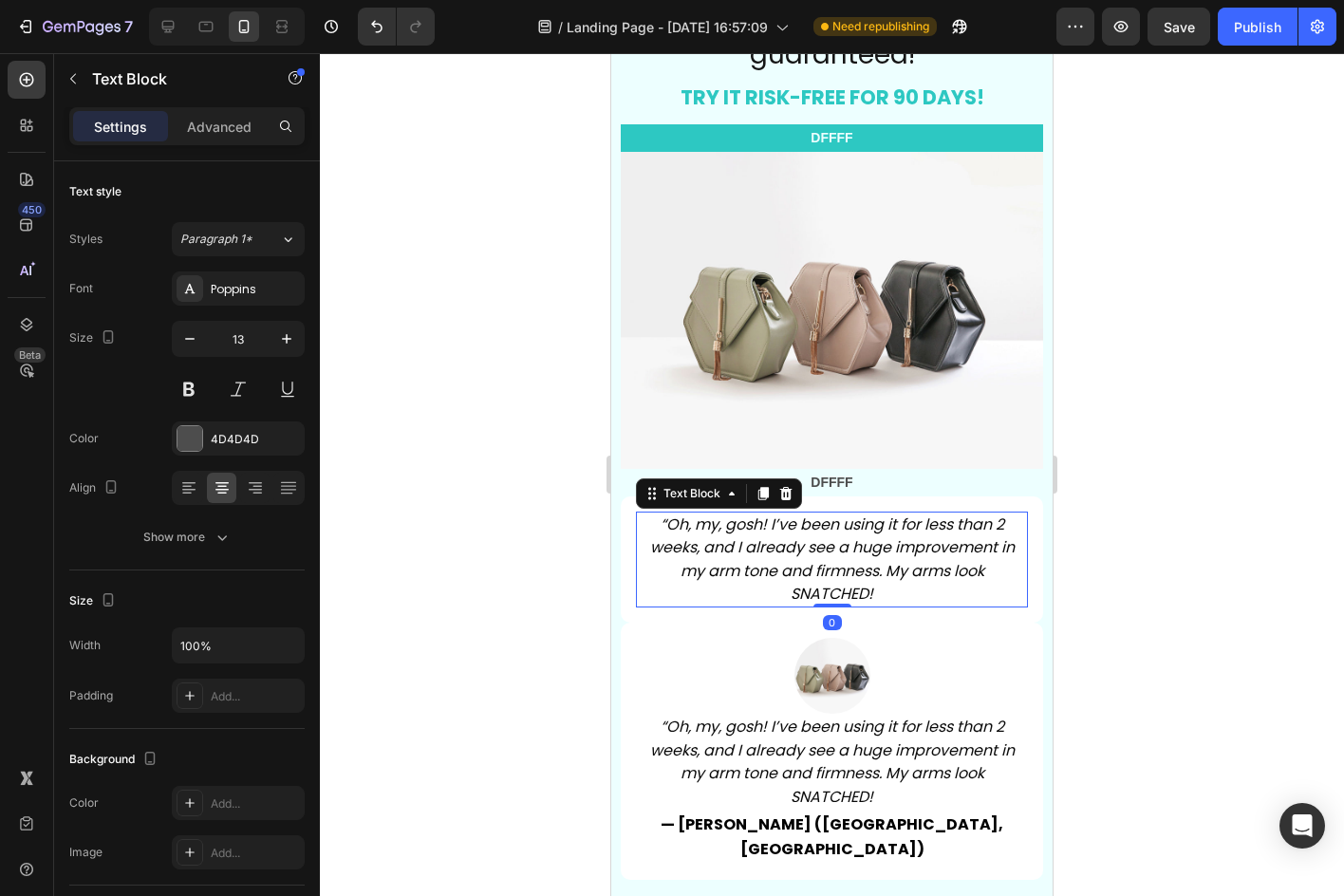
click at [871, 554] on icon "“Oh, my, gosh! I’ve been using it for less than 2 weeks, and I already see a hu…" at bounding box center [832, 558] width 364 height 91
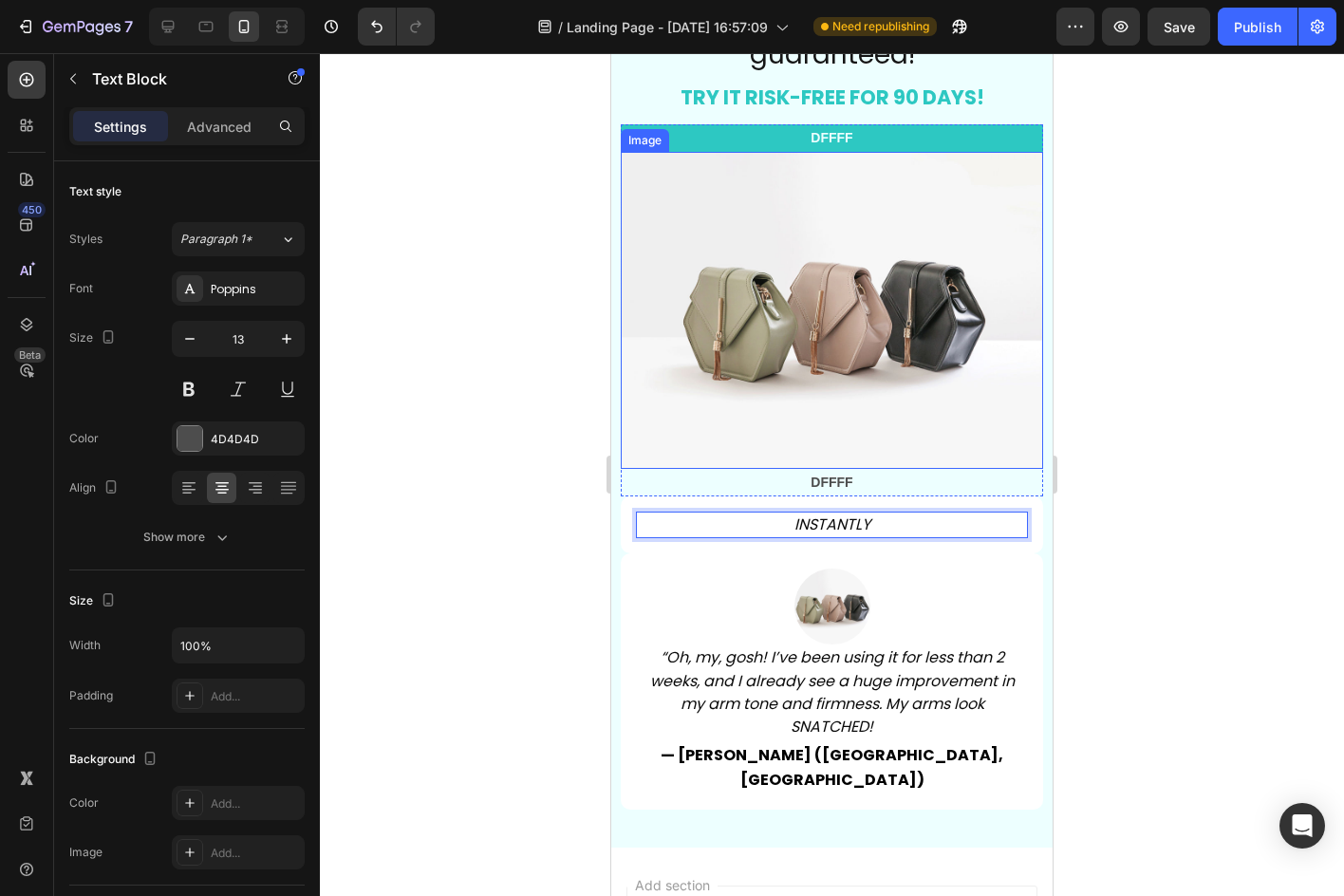
scroll to position [8045, 0]
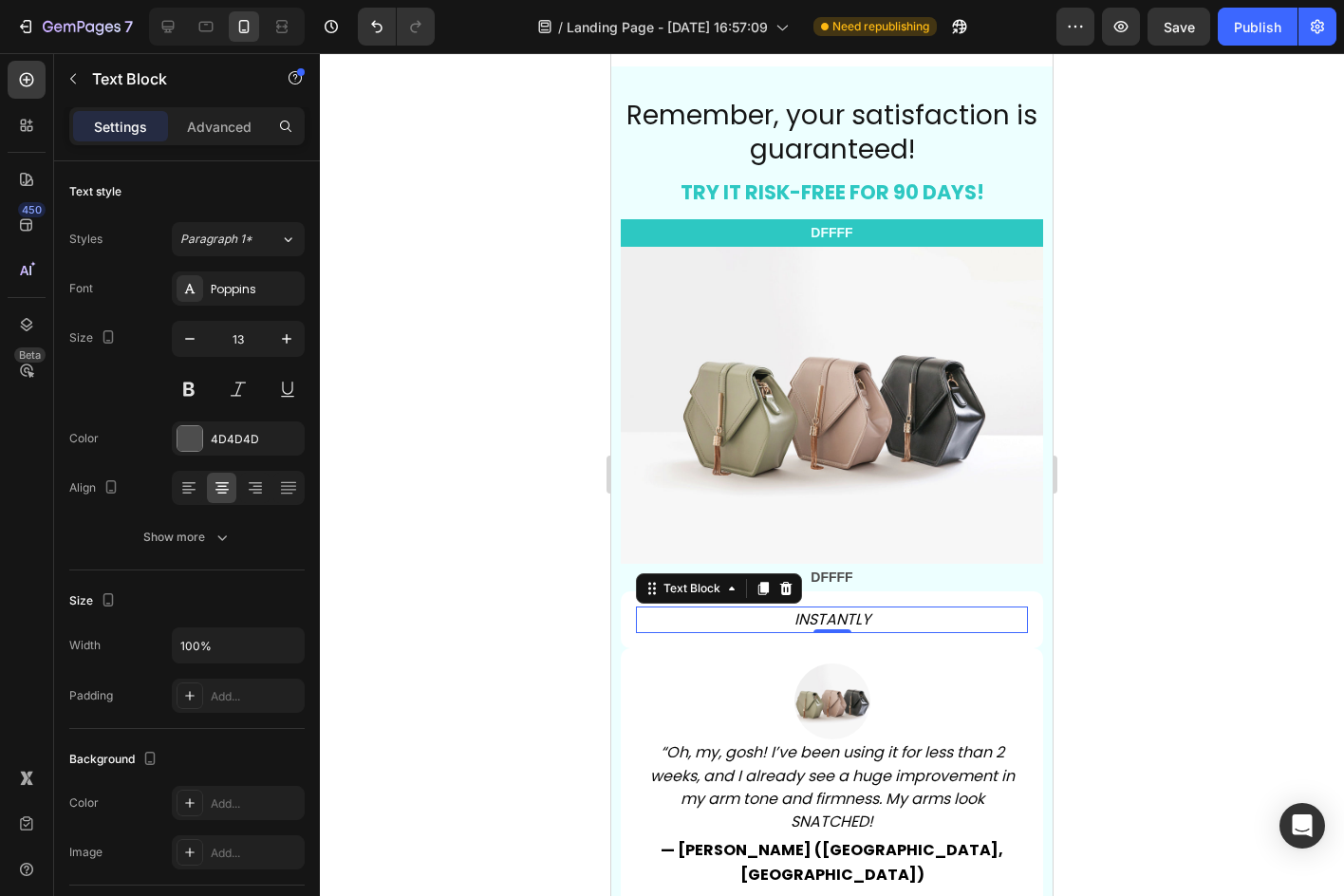
click at [1163, 482] on div at bounding box center [832, 473] width 1024 height 842
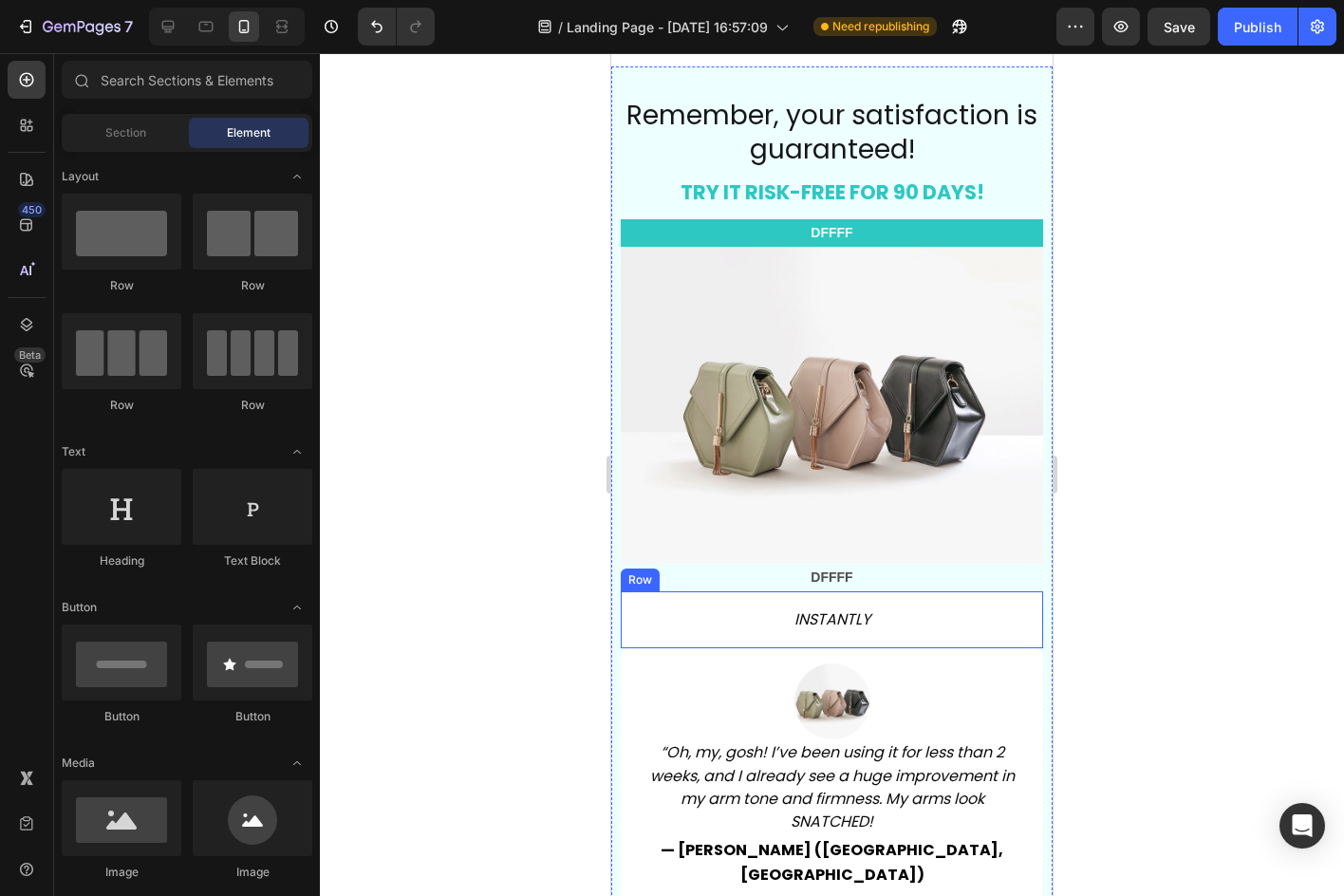
click at [633, 606] on div "INSTANTLY Text Block Row" at bounding box center [832, 620] width 423 height 57
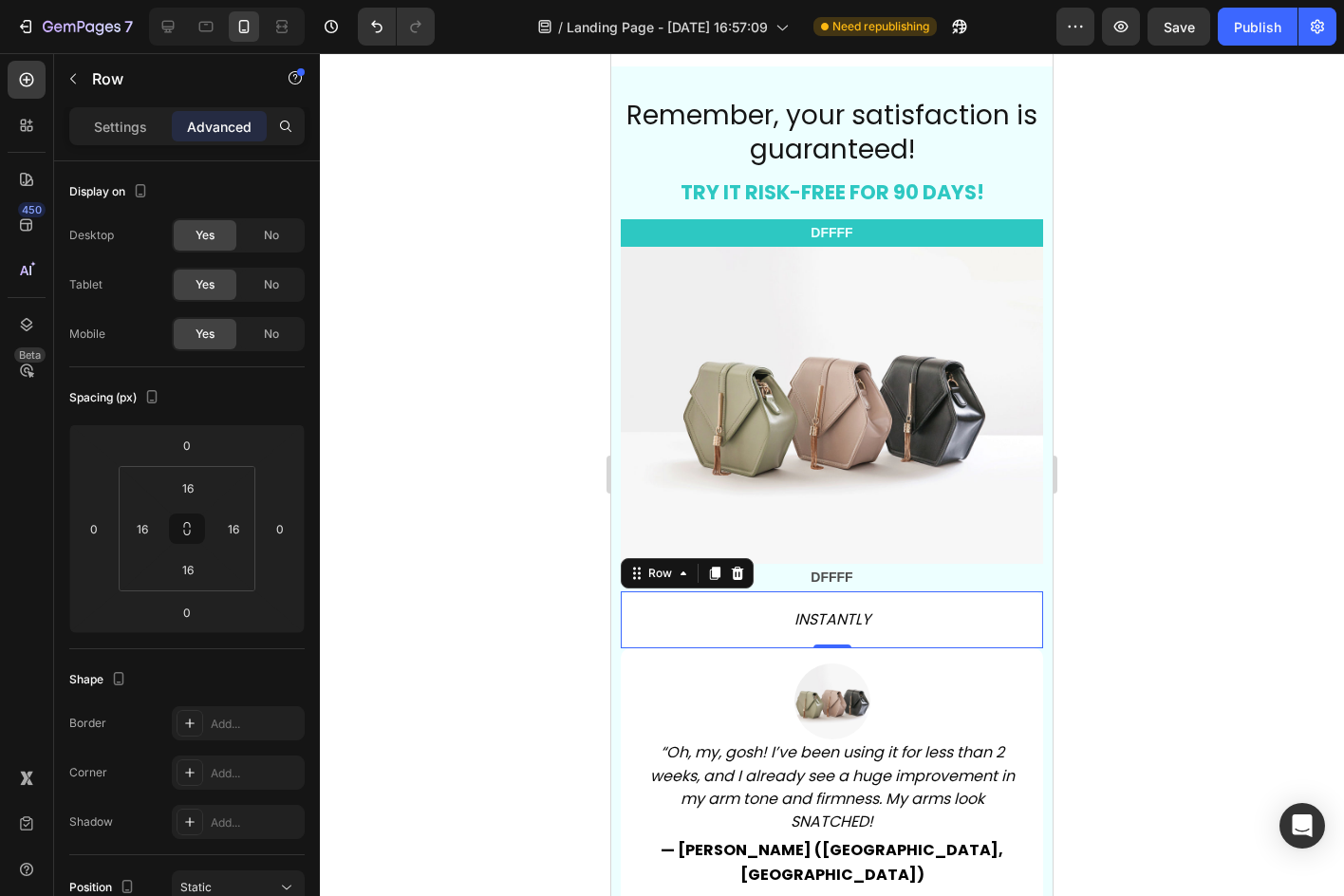
click at [135, 144] on div "Settings Advanced" at bounding box center [186, 126] width 235 height 38
click at [131, 137] on div "Settings" at bounding box center [120, 126] width 95 height 30
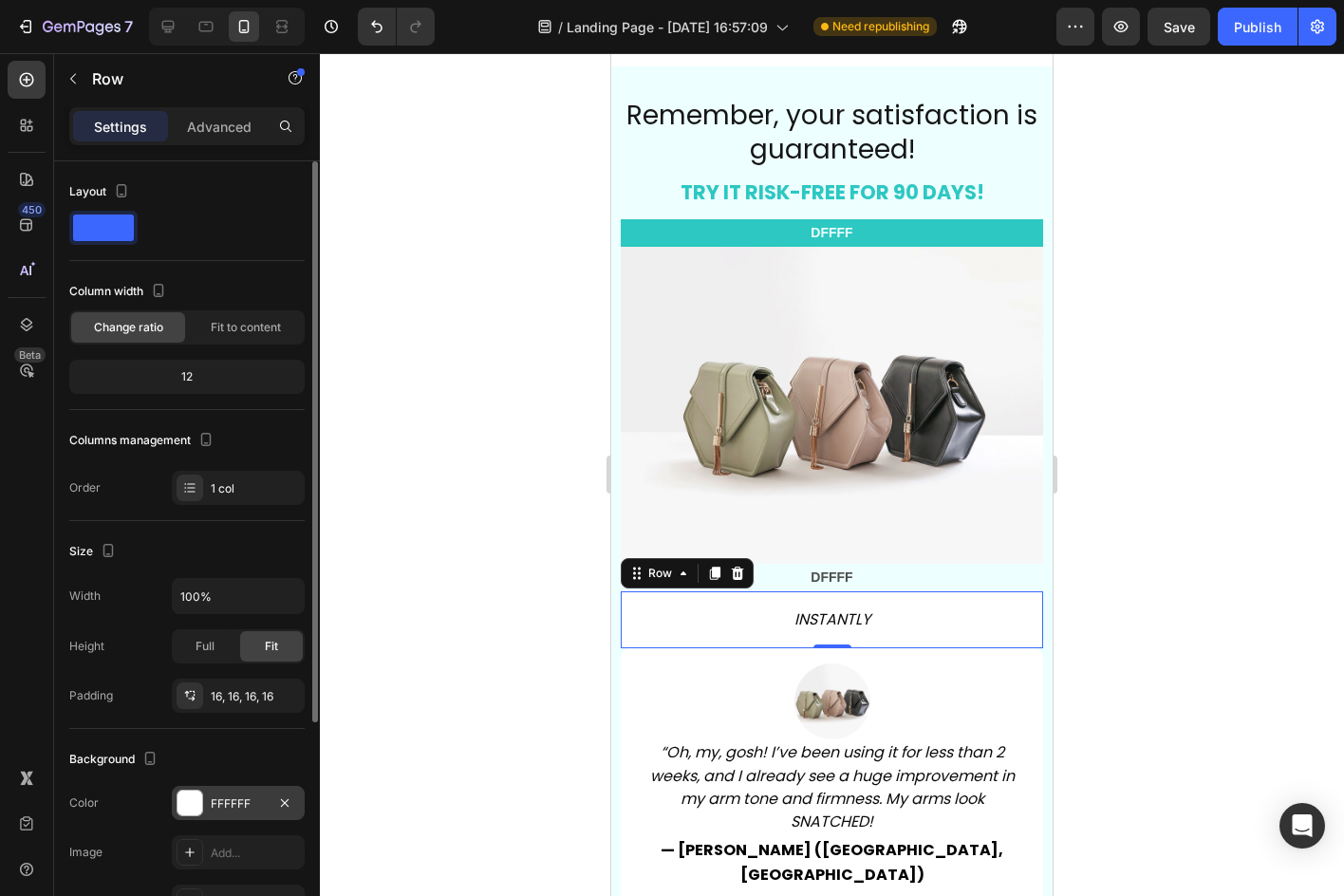
click at [222, 789] on div "FFFFFF" at bounding box center [238, 802] width 133 height 34
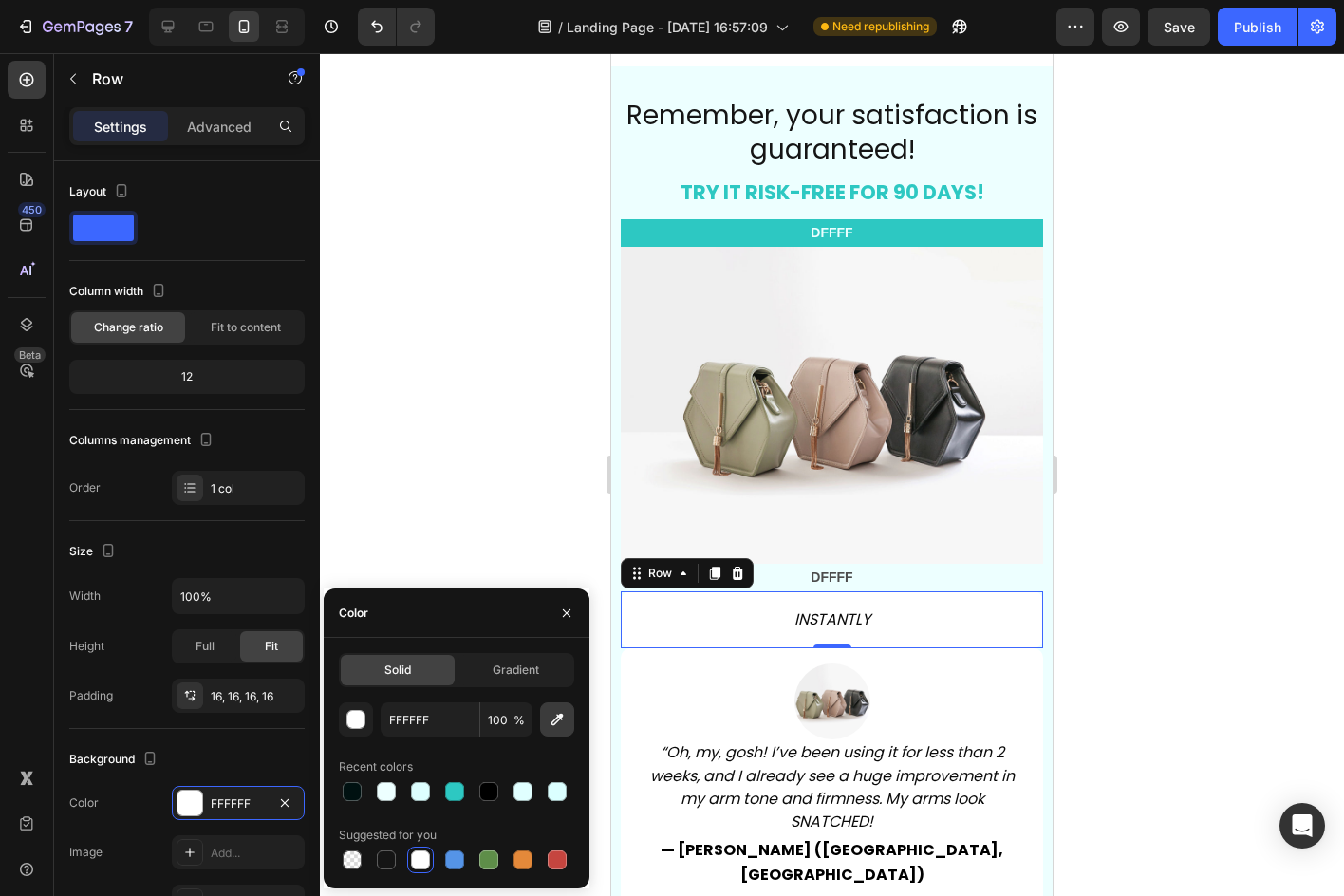
click at [541, 719] on button "button" at bounding box center [556, 718] width 34 height 34
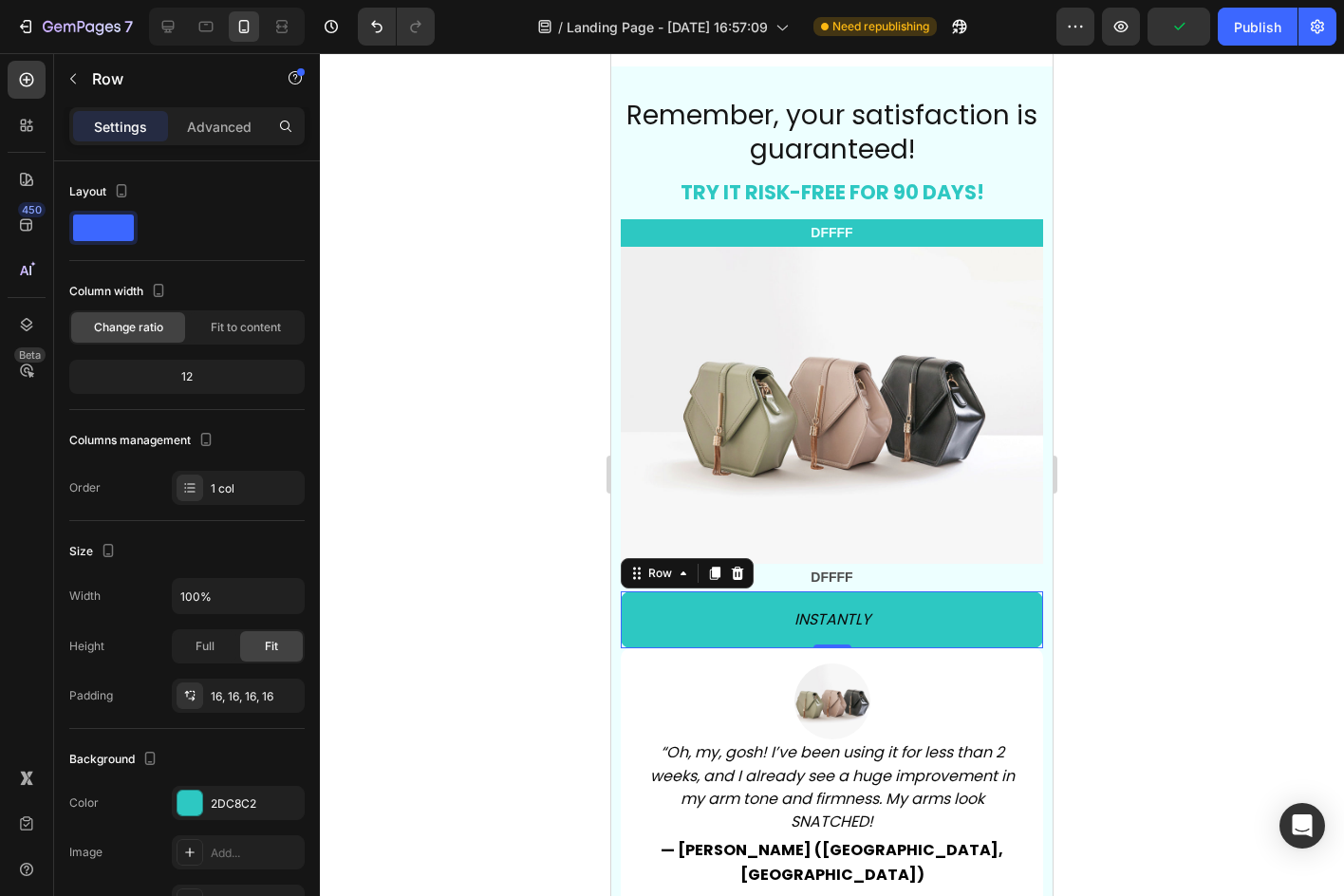
click at [1152, 412] on div at bounding box center [832, 473] width 1024 height 842
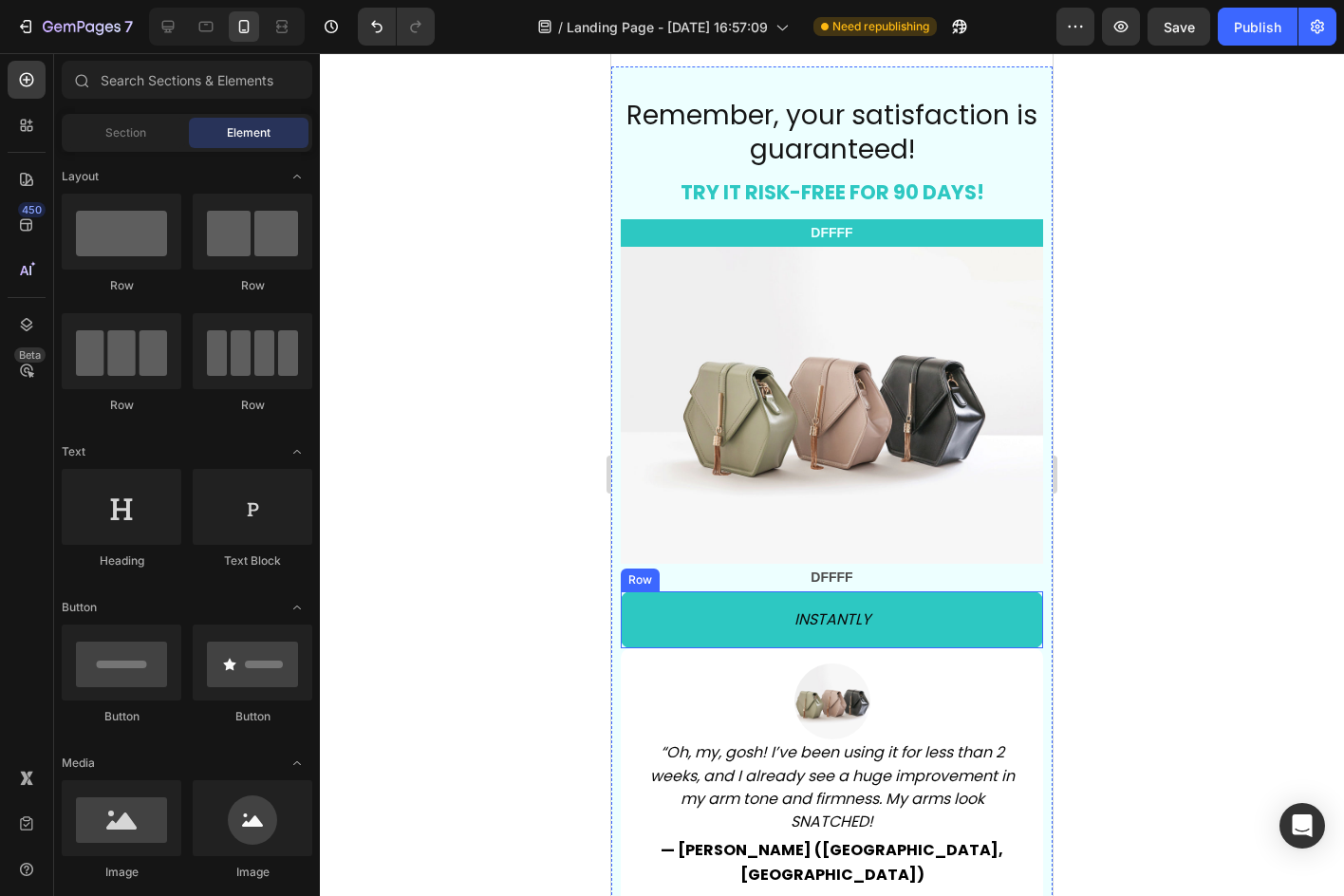
click at [627, 606] on div "INSTANTLY Text Block Row" at bounding box center [832, 620] width 423 height 57
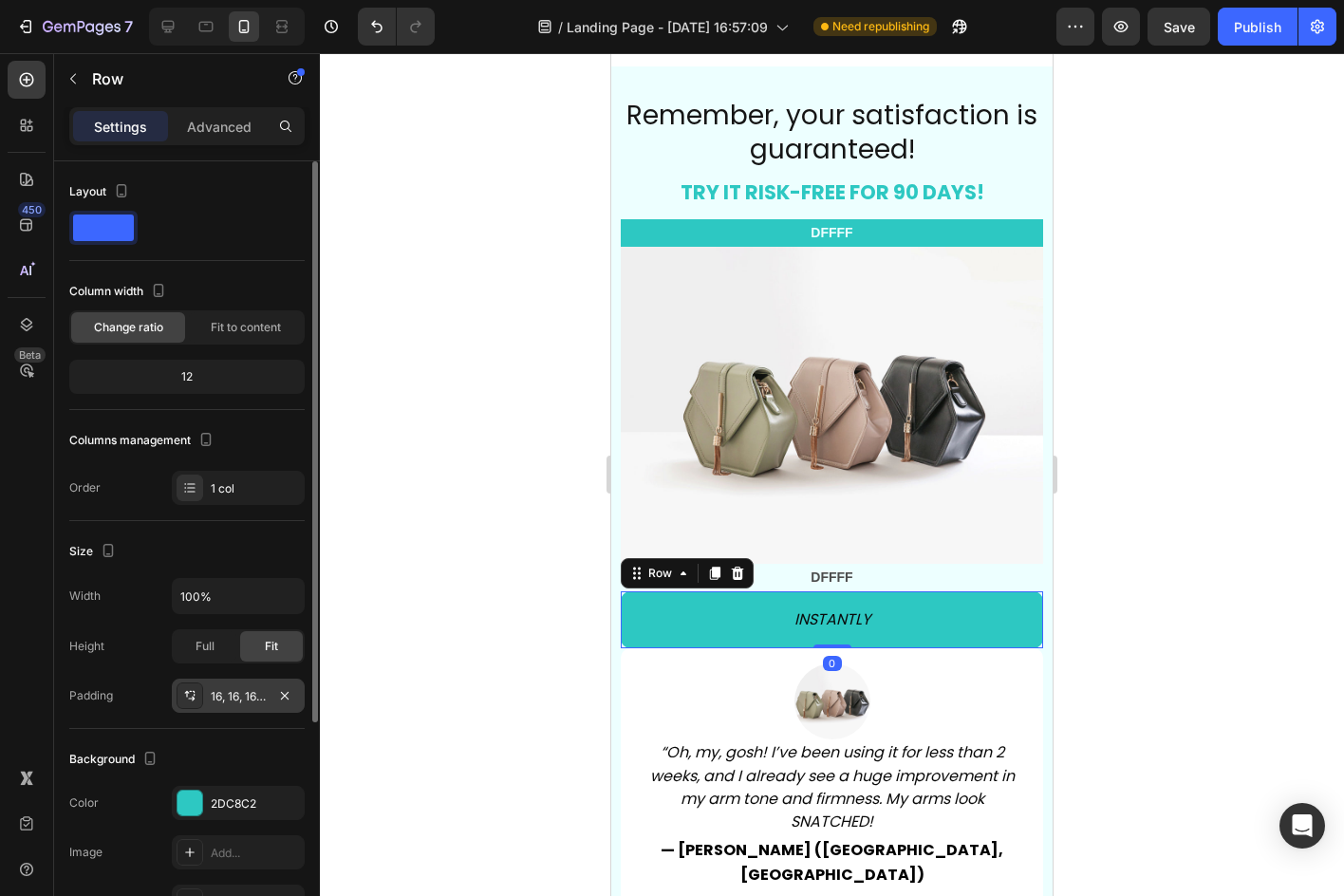
click at [238, 700] on div "16, 16, 16, 16" at bounding box center [238, 697] width 55 height 18
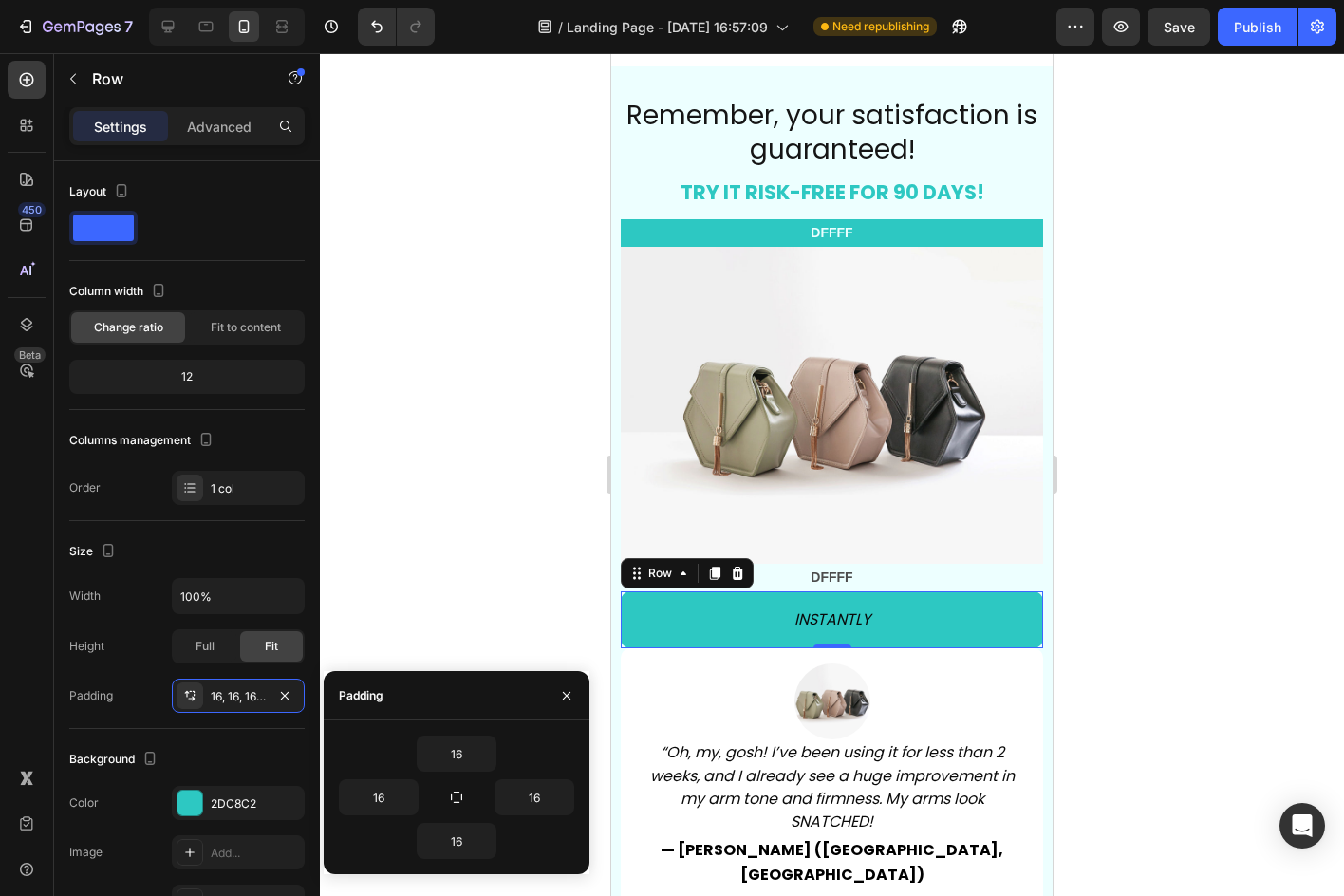
click at [169, 121] on div "Settings Advanced" at bounding box center [186, 126] width 227 height 30
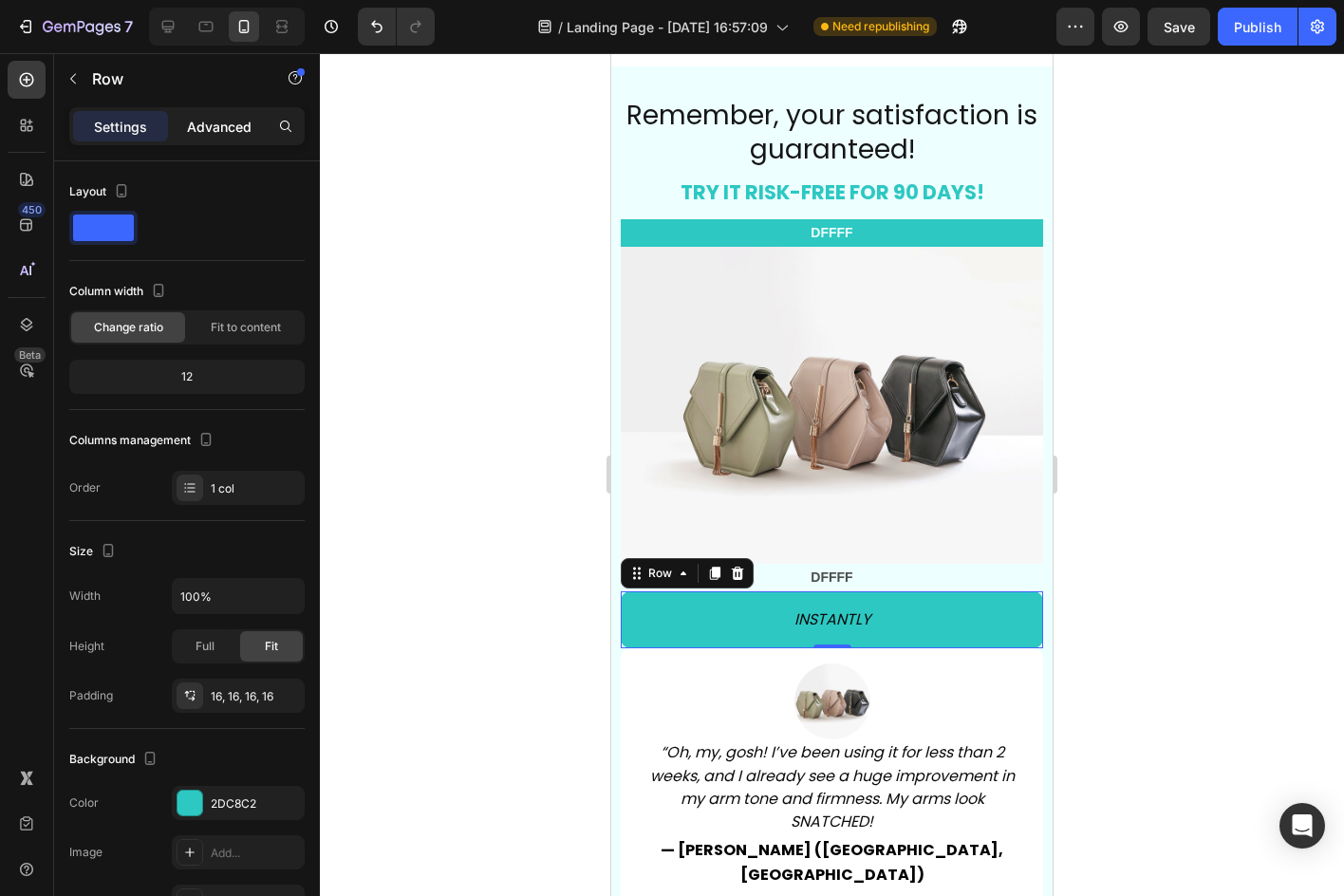
click at [198, 120] on p "Advanced" at bounding box center [220, 127] width 64 height 20
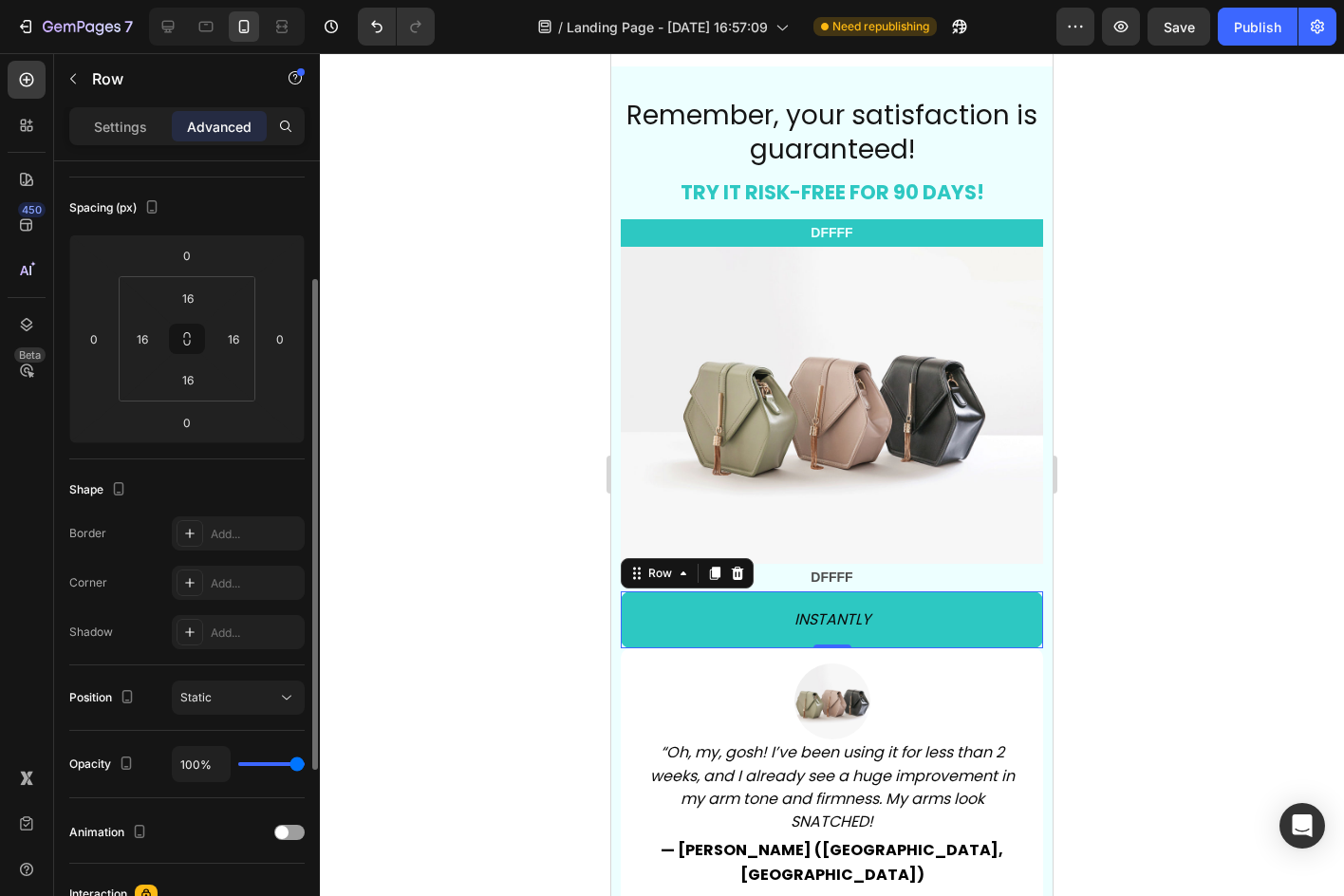
scroll to position [285, 0]
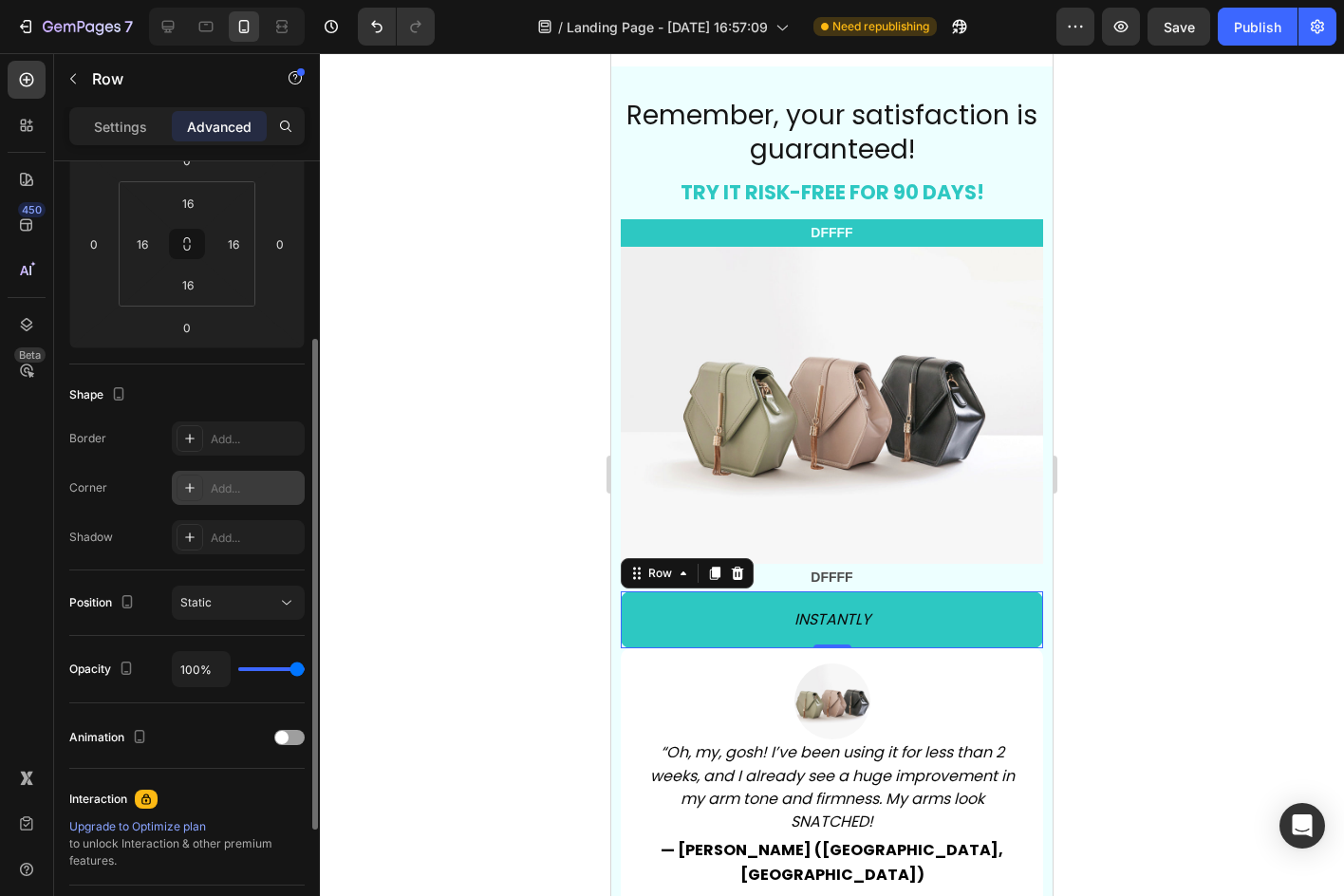
click at [243, 487] on div "Add..." at bounding box center [255, 489] width 89 height 18
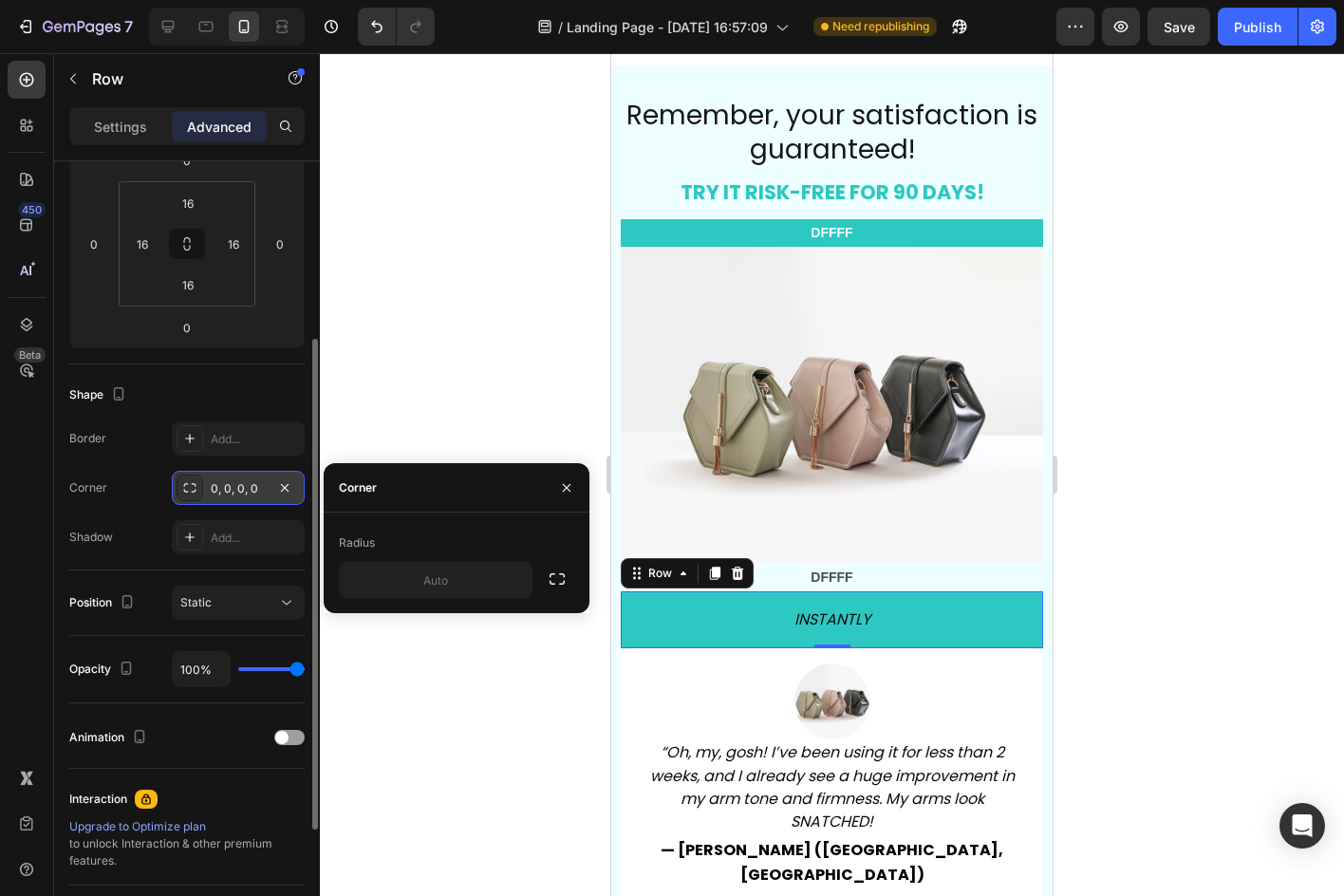
click at [419, 471] on div "Corner" at bounding box center [457, 487] width 265 height 50
click at [557, 495] on button "button" at bounding box center [566, 487] width 30 height 30
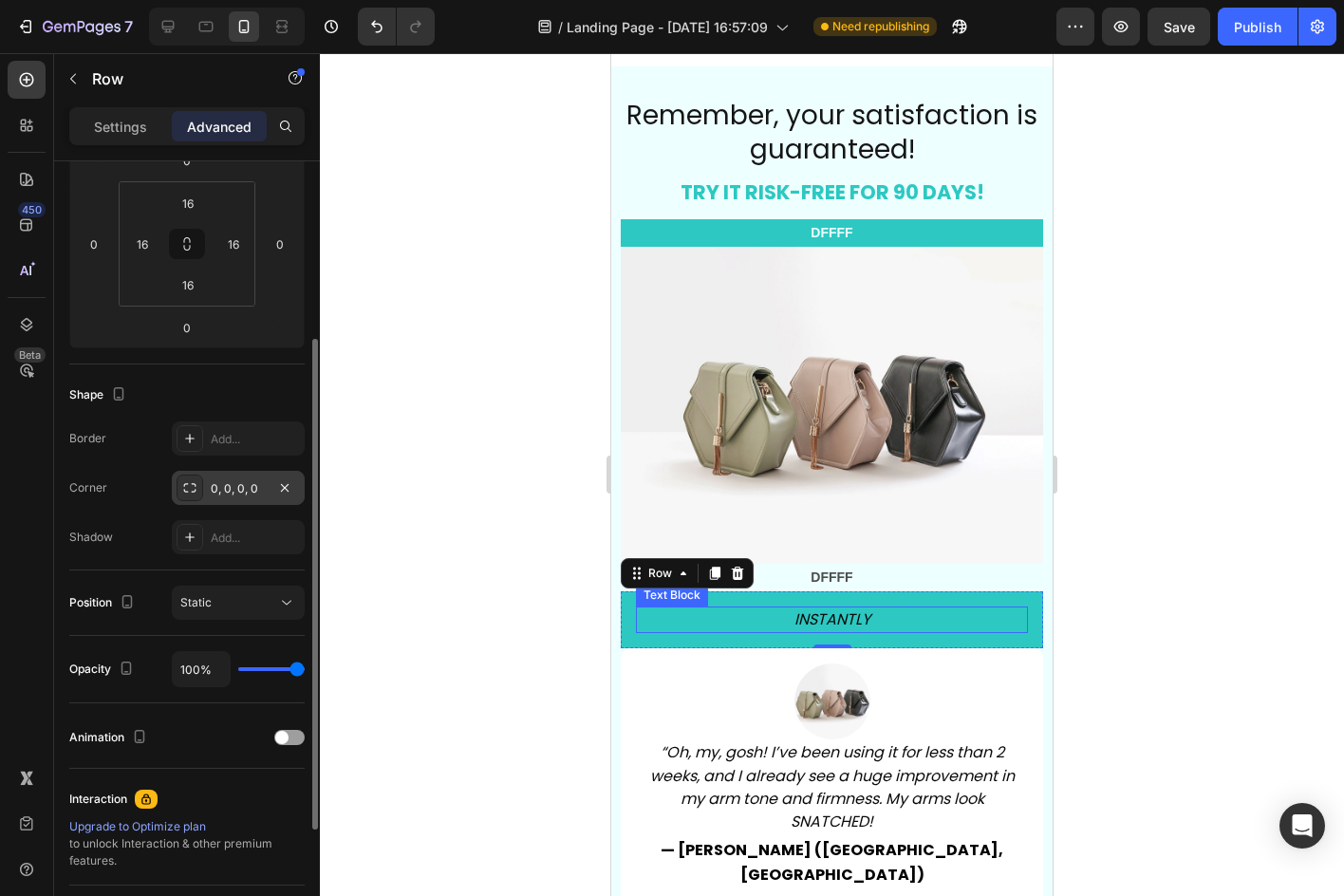
click at [794, 608] on icon "INSTANTLY" at bounding box center [833, 619] width 76 height 21
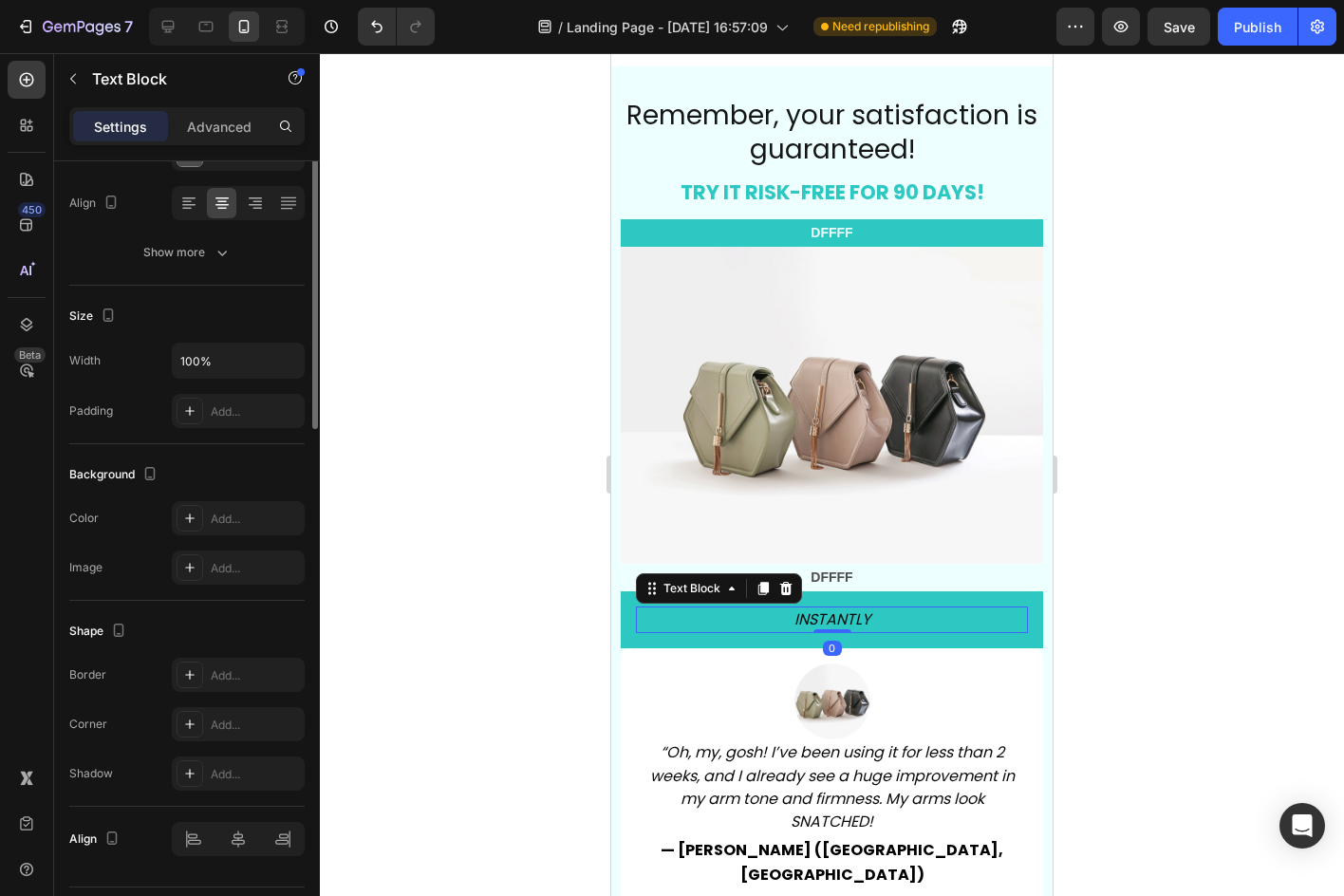
scroll to position [0, 0]
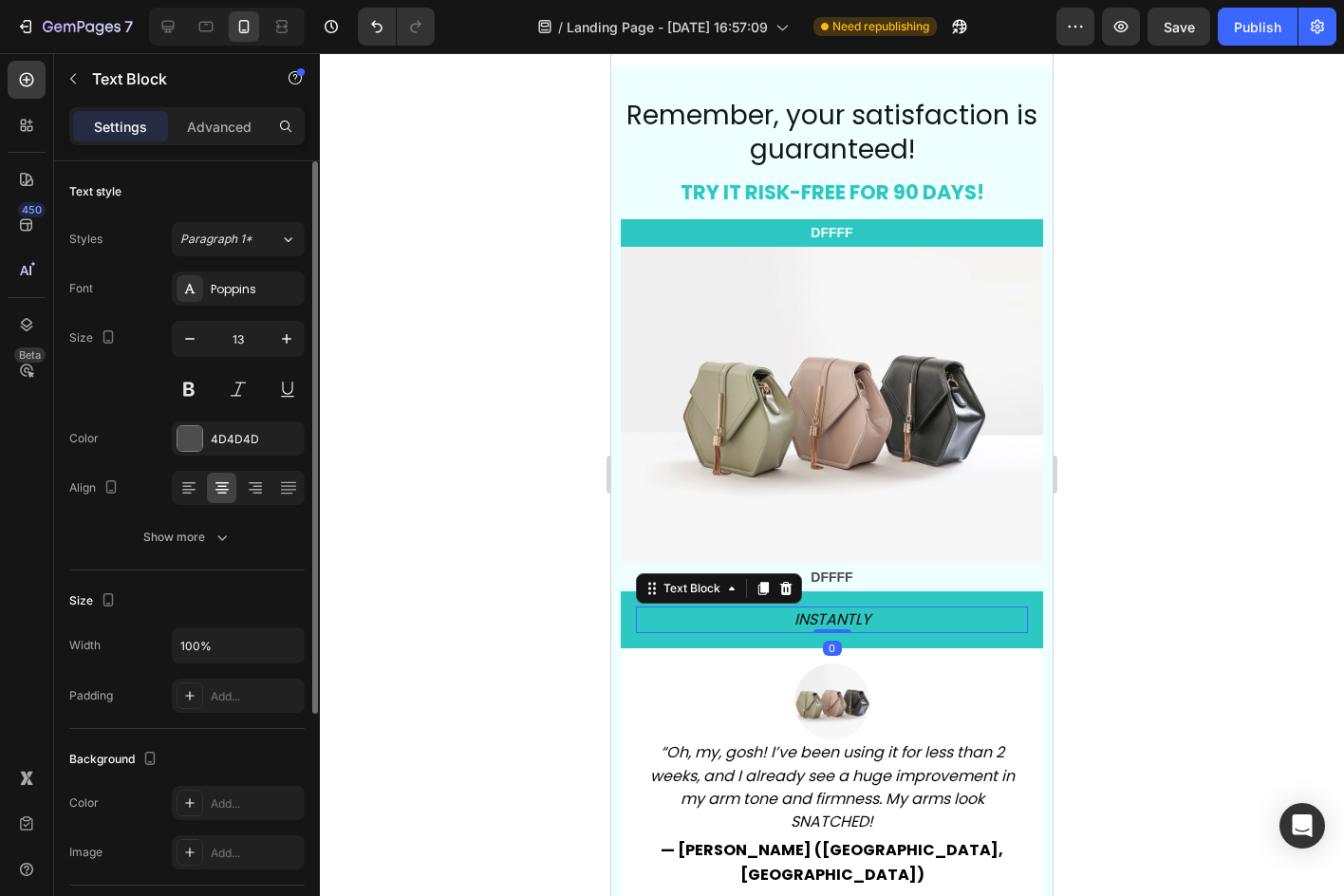
click at [1074, 655] on div at bounding box center [832, 473] width 1024 height 842
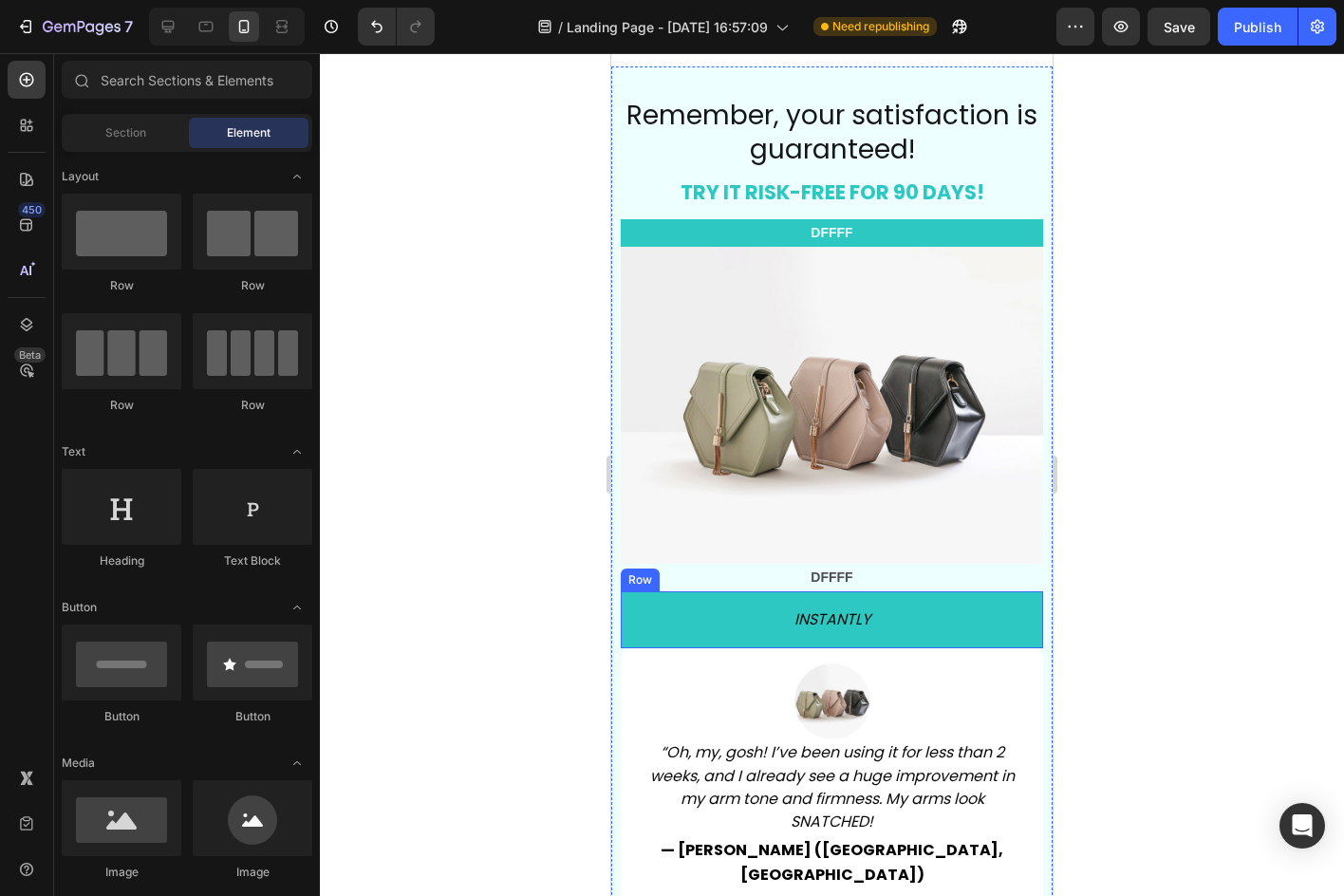
click at [1022, 622] on div "INSTANTLY Text Block Row" at bounding box center [832, 620] width 423 height 57
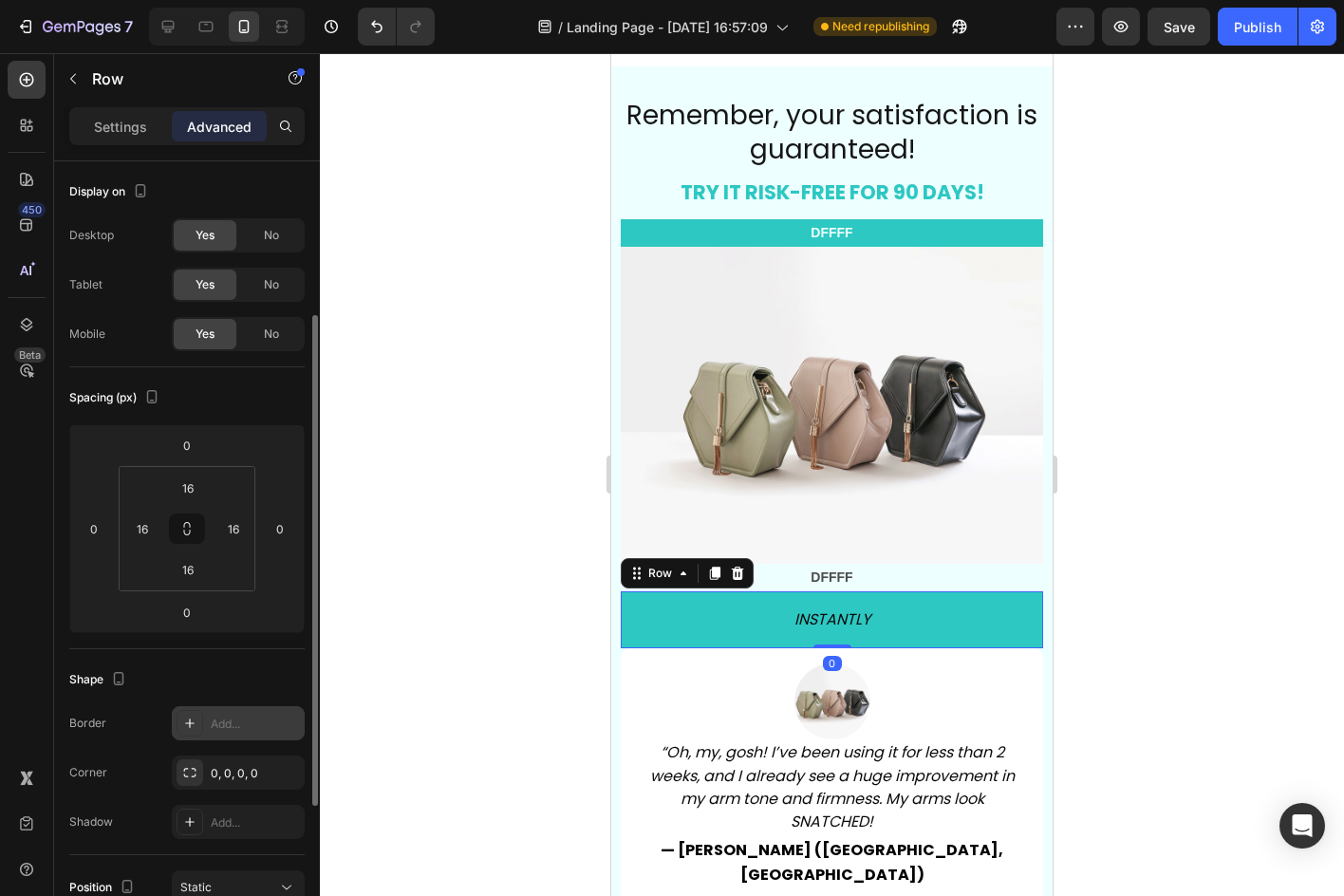
scroll to position [189, 0]
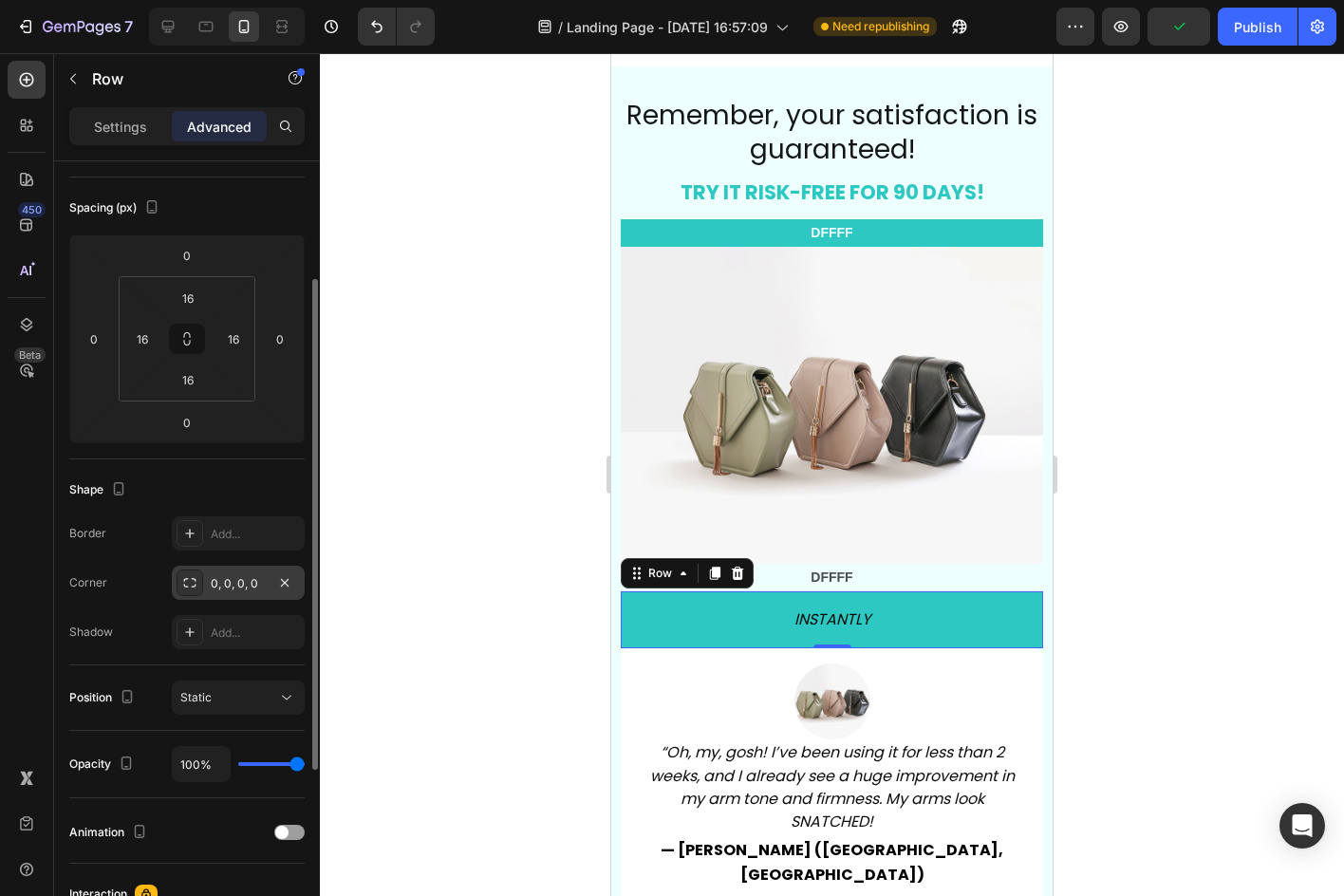
click at [245, 588] on div "0, 0, 0, 0" at bounding box center [238, 584] width 55 height 18
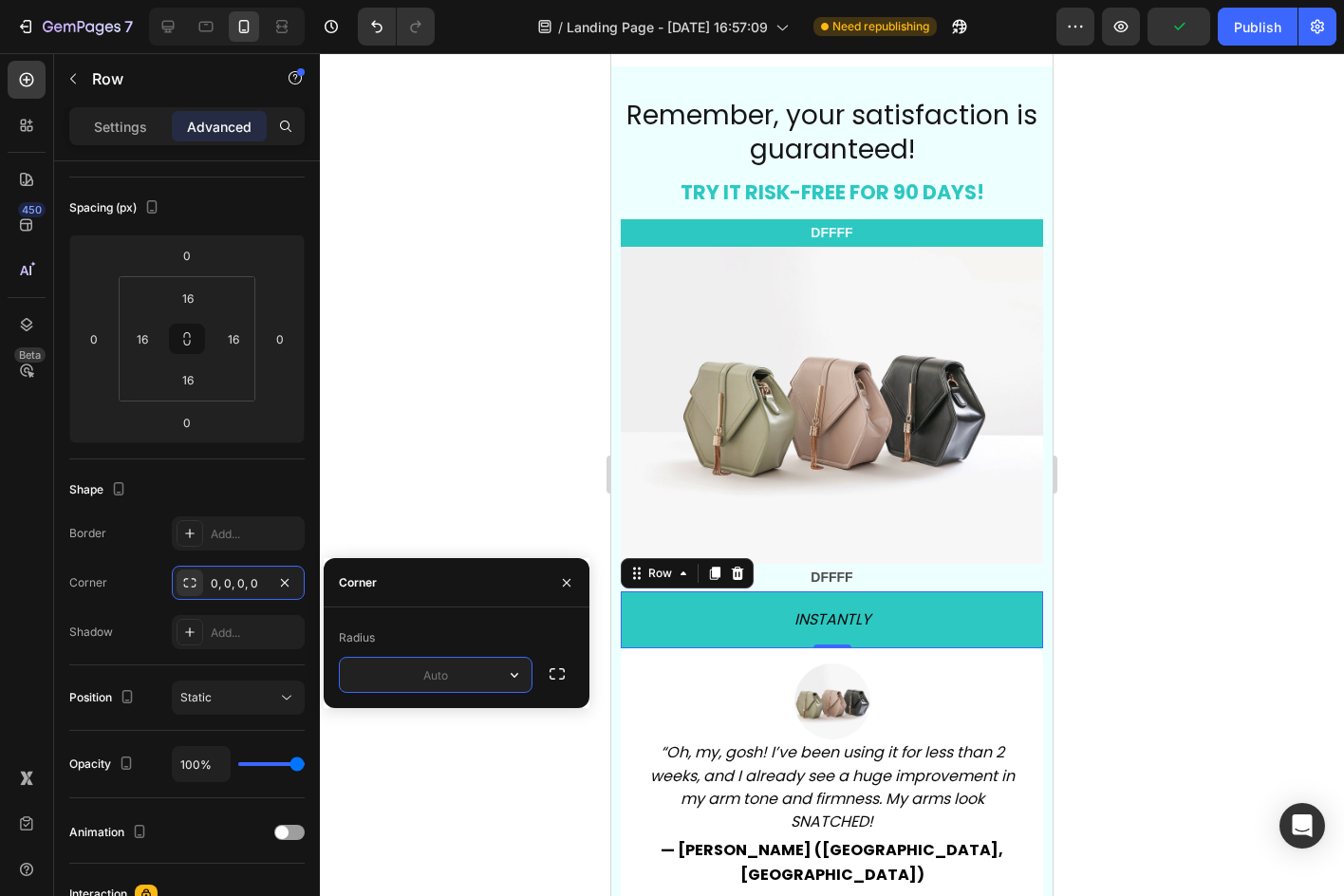
click at [445, 671] on input "text" at bounding box center [435, 674] width 191 height 34
click at [549, 672] on icon "button" at bounding box center [556, 673] width 19 height 19
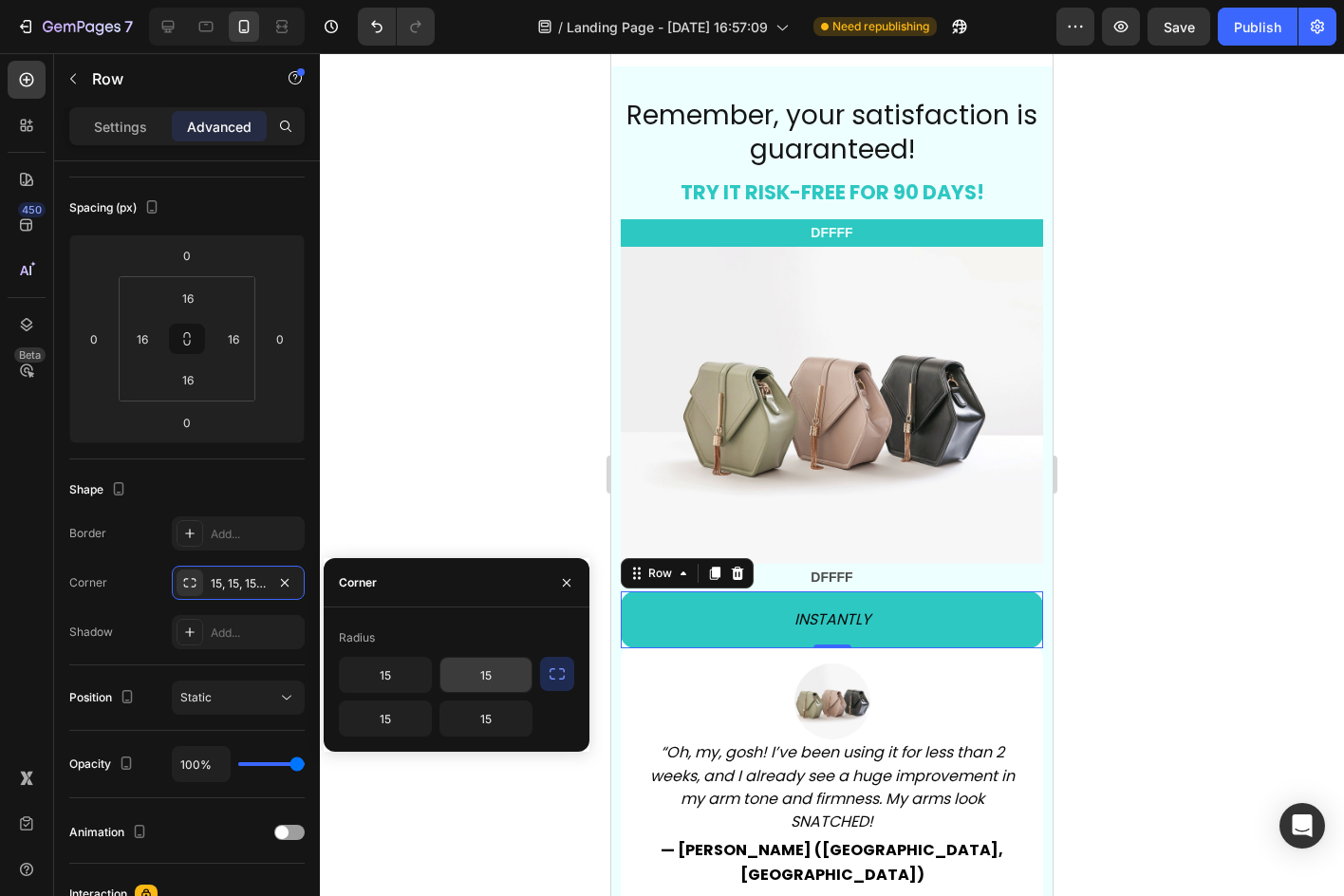
click at [506, 675] on input "15" at bounding box center [485, 674] width 91 height 34
click at [419, 715] on input "15" at bounding box center [385, 718] width 91 height 34
click at [494, 728] on input "15" at bounding box center [485, 718] width 91 height 34
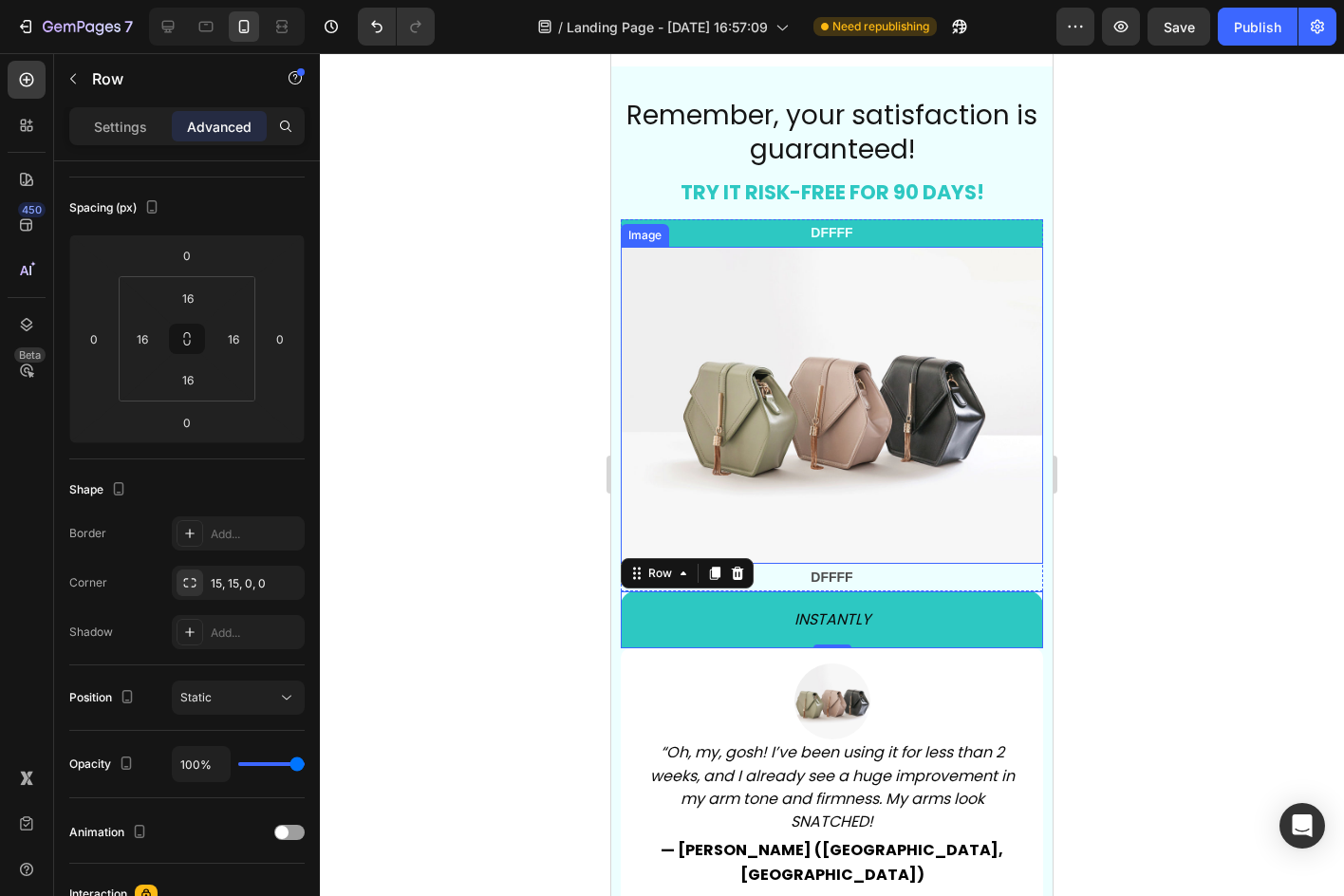
click at [556, 468] on div at bounding box center [832, 473] width 1024 height 842
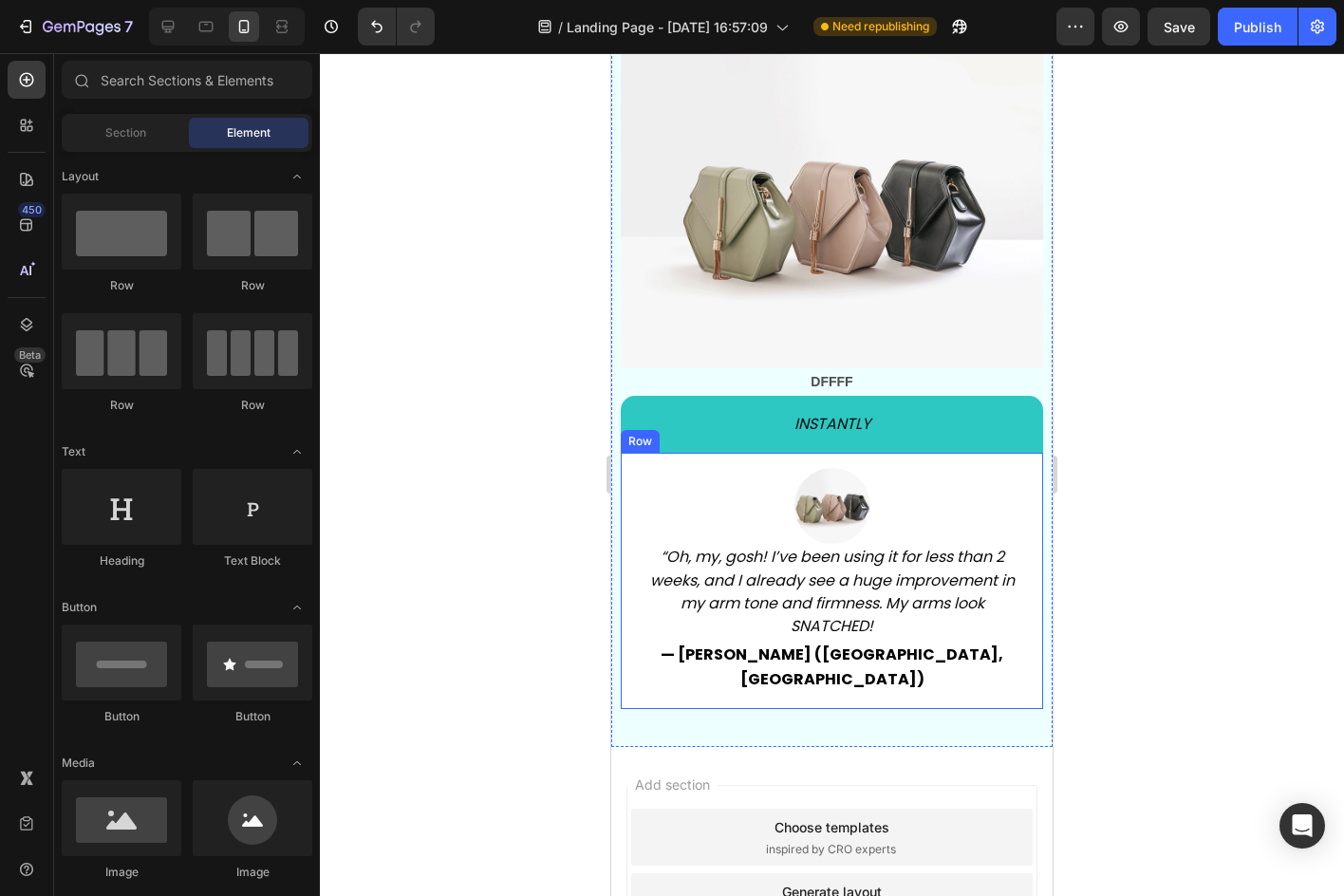
scroll to position [8330, 0]
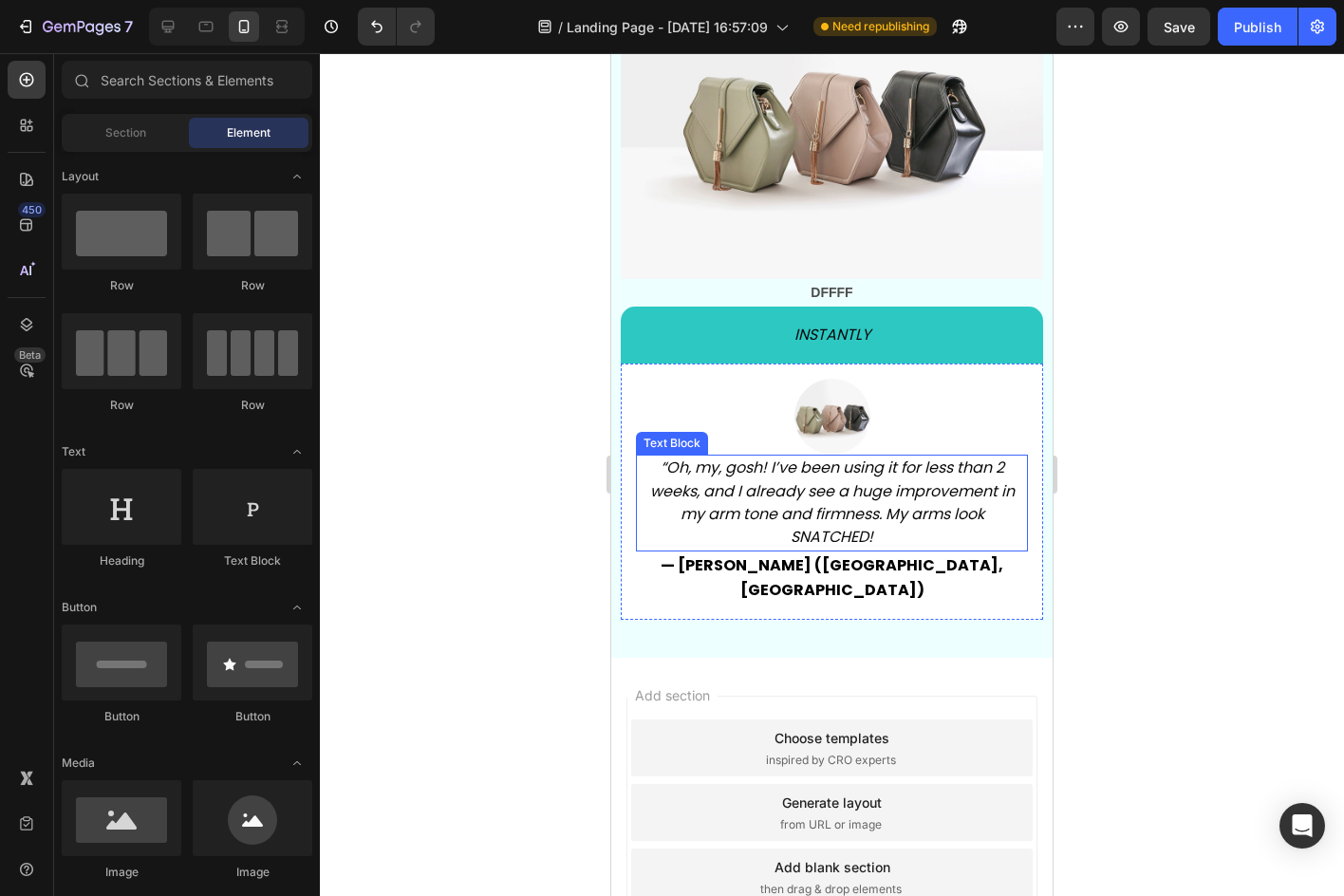
click at [908, 457] on icon "“Oh, my, gosh! I’ve been using it for less than 2 weeks, and I already see a hu…" at bounding box center [832, 502] width 364 height 91
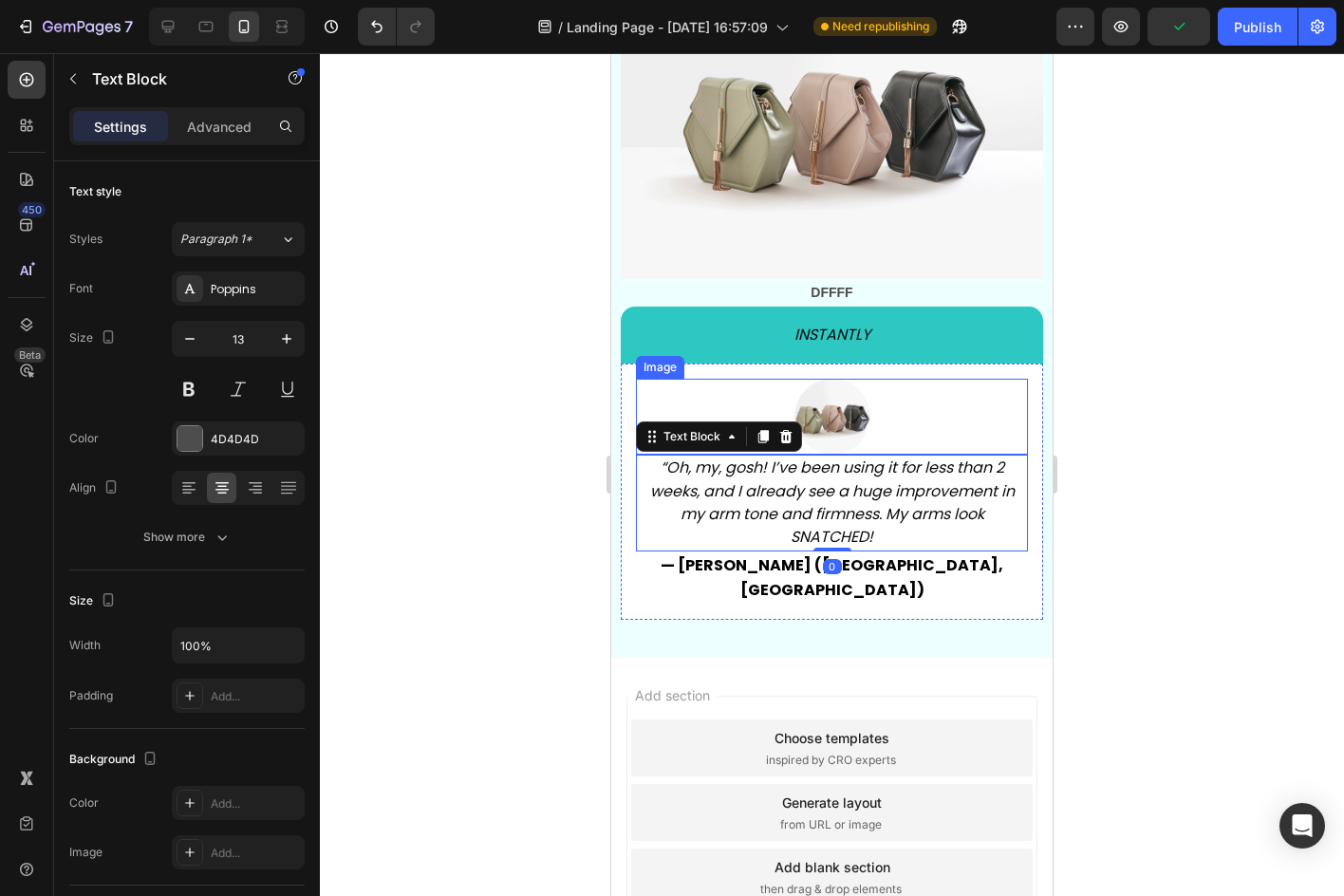
click at [857, 401] on img at bounding box center [833, 417] width 76 height 76
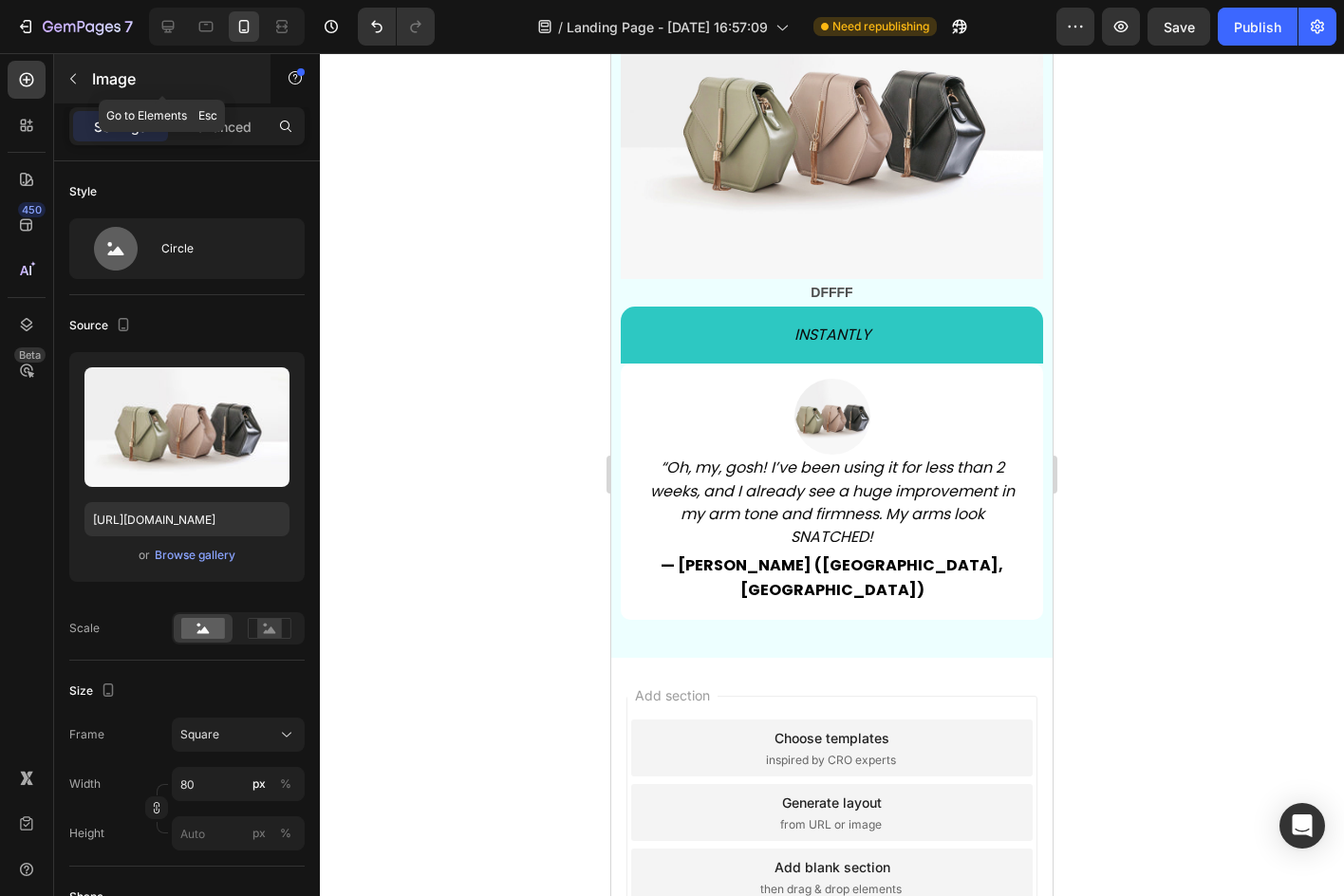
click at [75, 89] on button "button" at bounding box center [72, 78] width 30 height 30
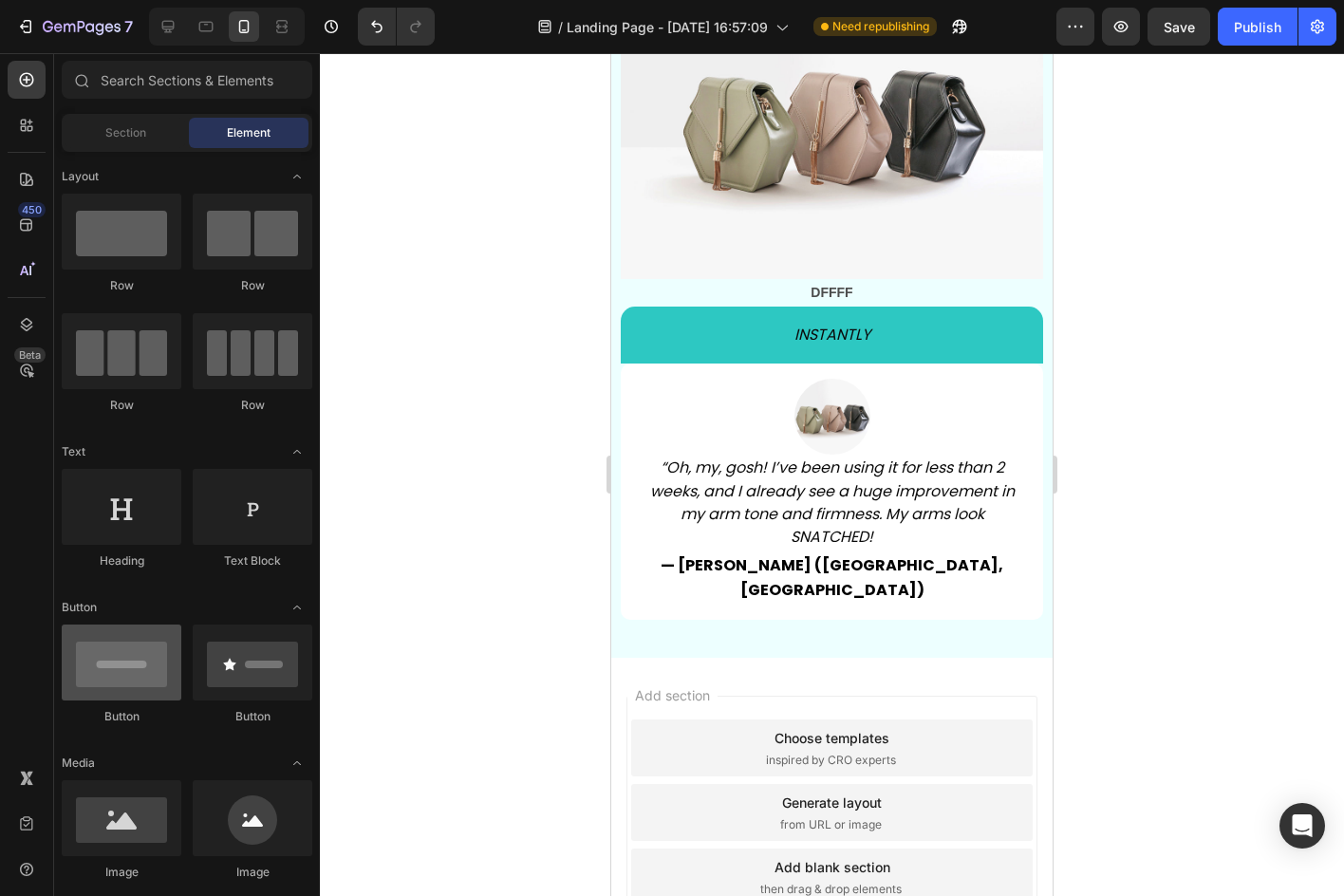
scroll to position [285, 0]
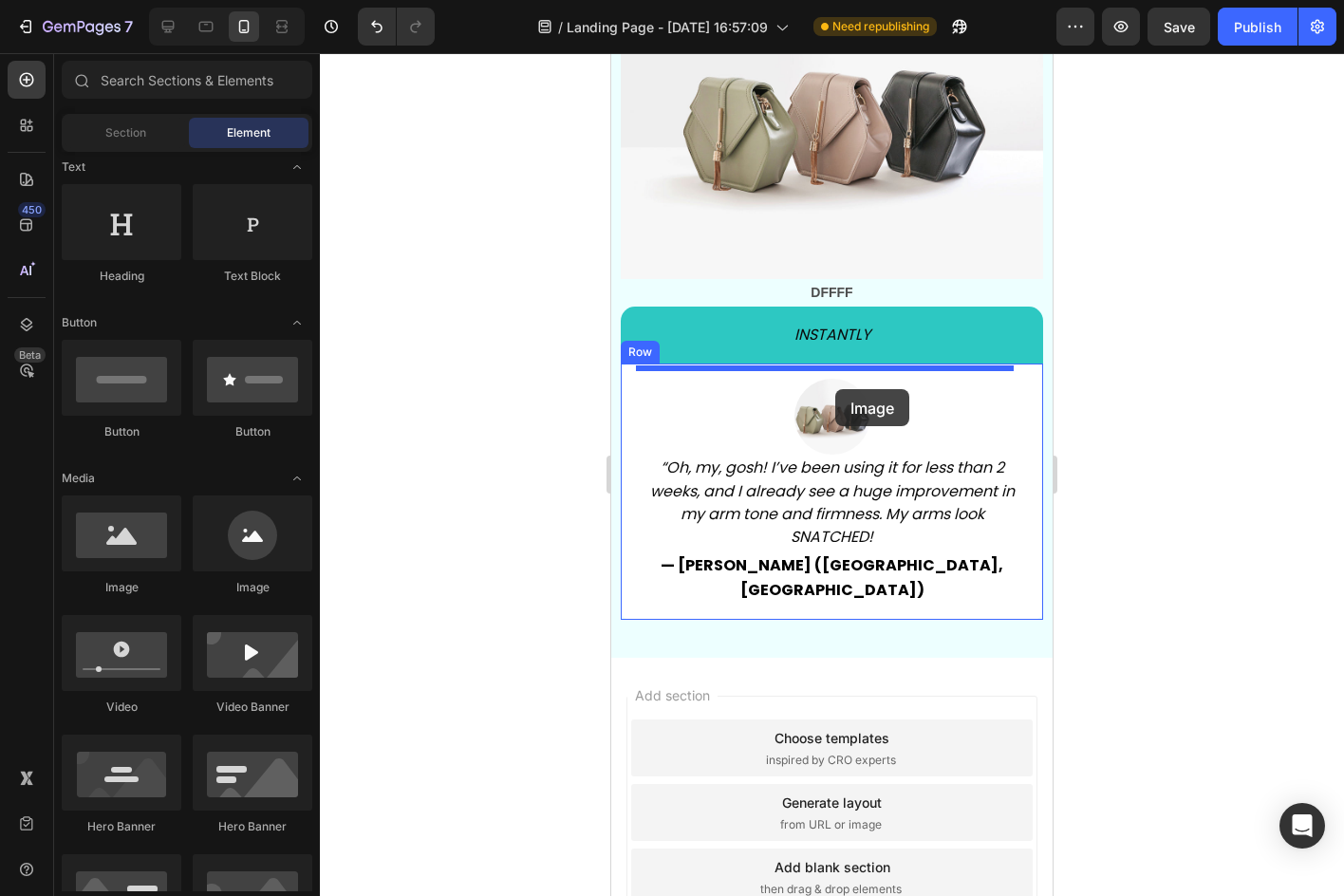
drag, startPoint x: 731, startPoint y: 599, endPoint x: 835, endPoint y: 389, distance: 234.3
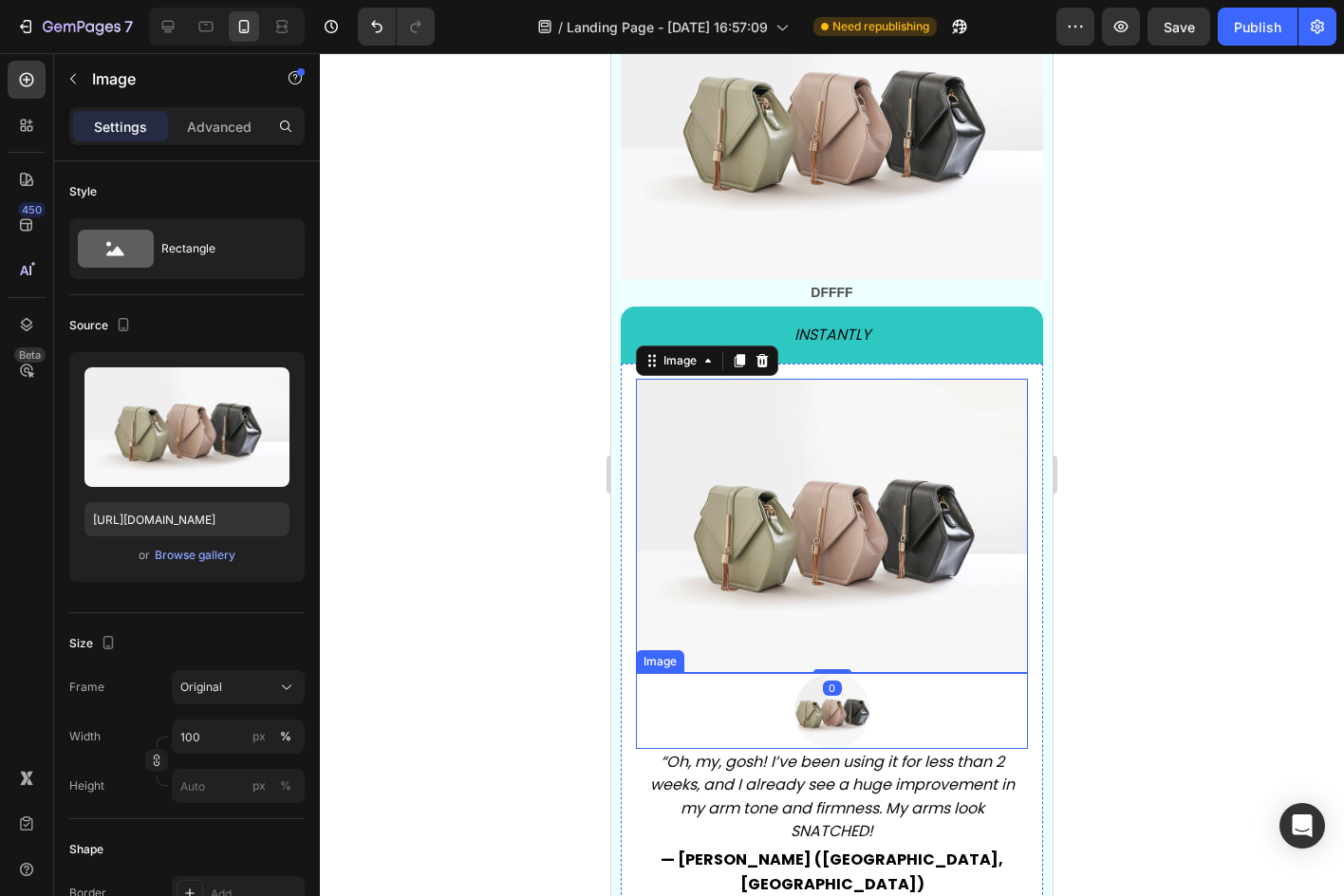
click at [853, 687] on img at bounding box center [833, 711] width 76 height 76
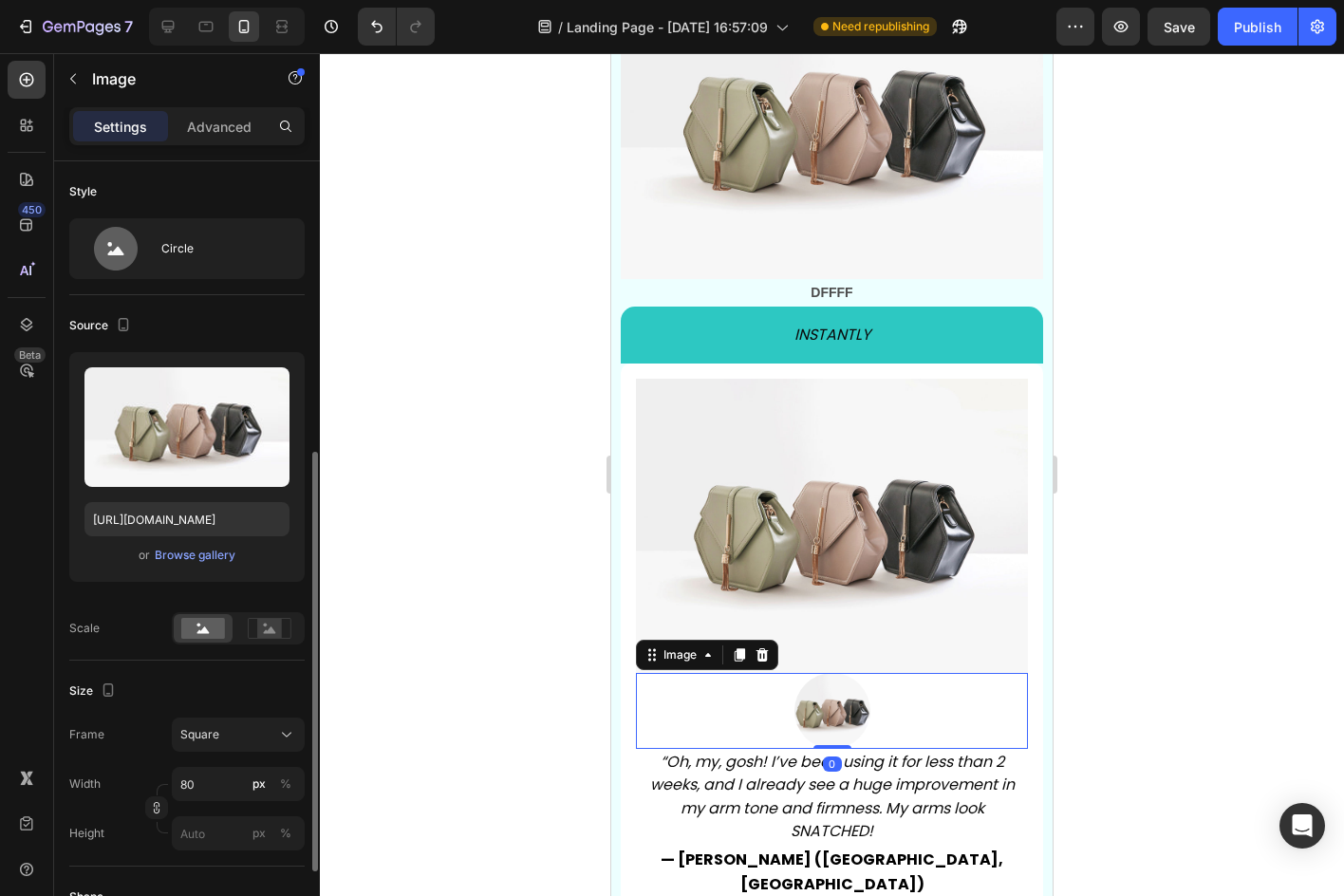
scroll to position [189, 0]
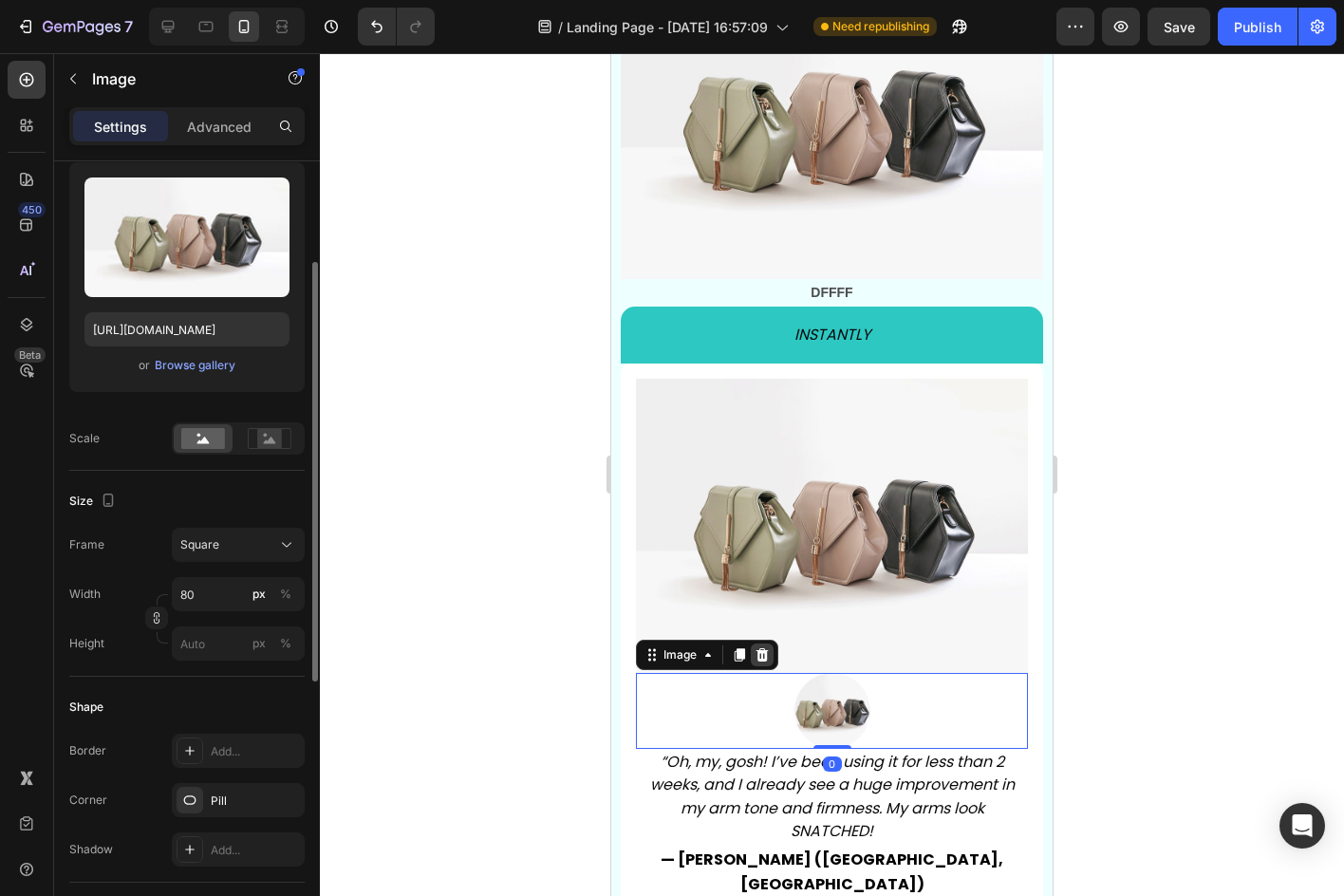
click at [765, 648] on icon at bounding box center [762, 655] width 13 height 14
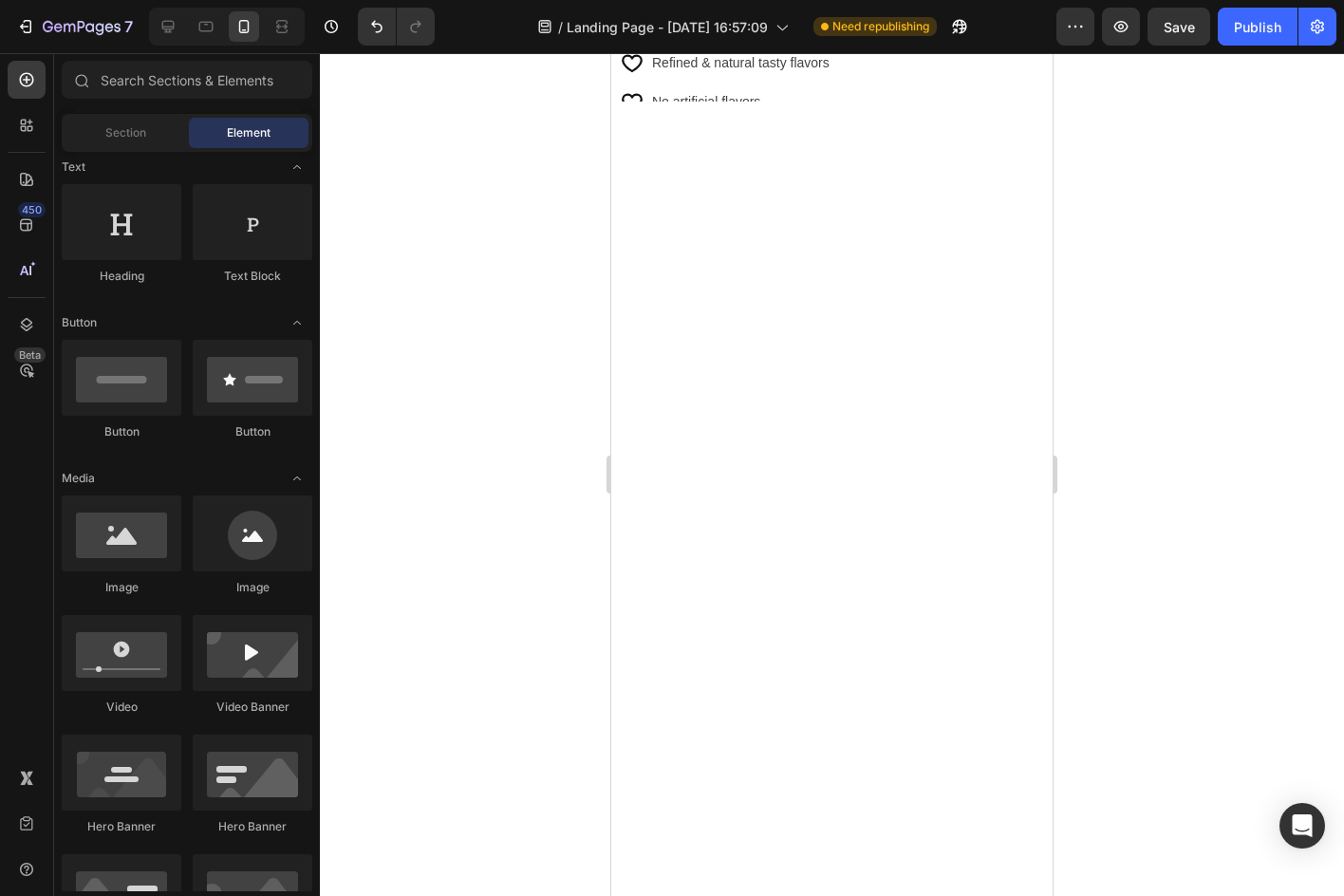
scroll to position [1118, 0]
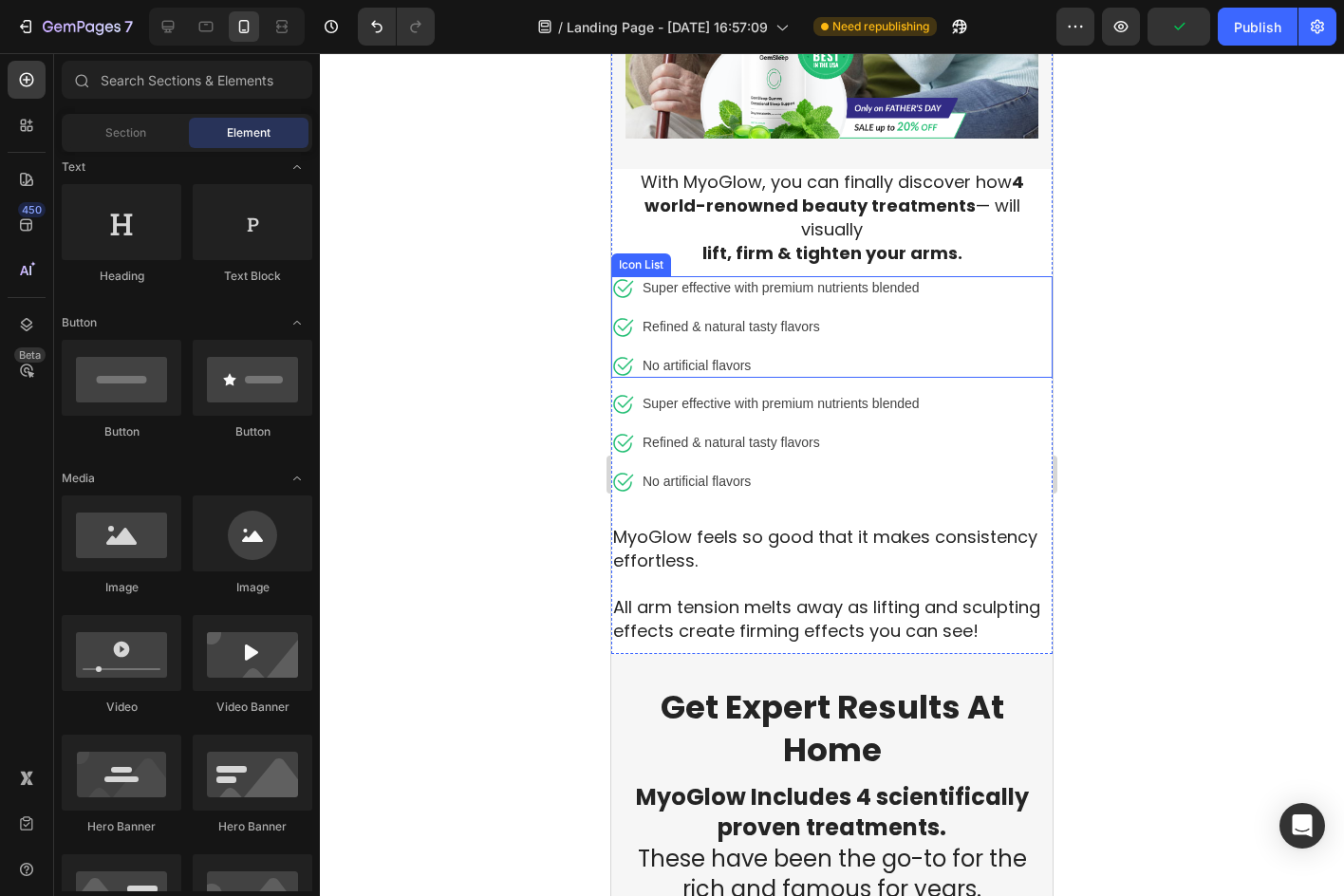
click at [956, 282] on div "Icon Super effective with premium nutrients blended Text block Icon Refined & n…" at bounding box center [832, 327] width 441 height 102
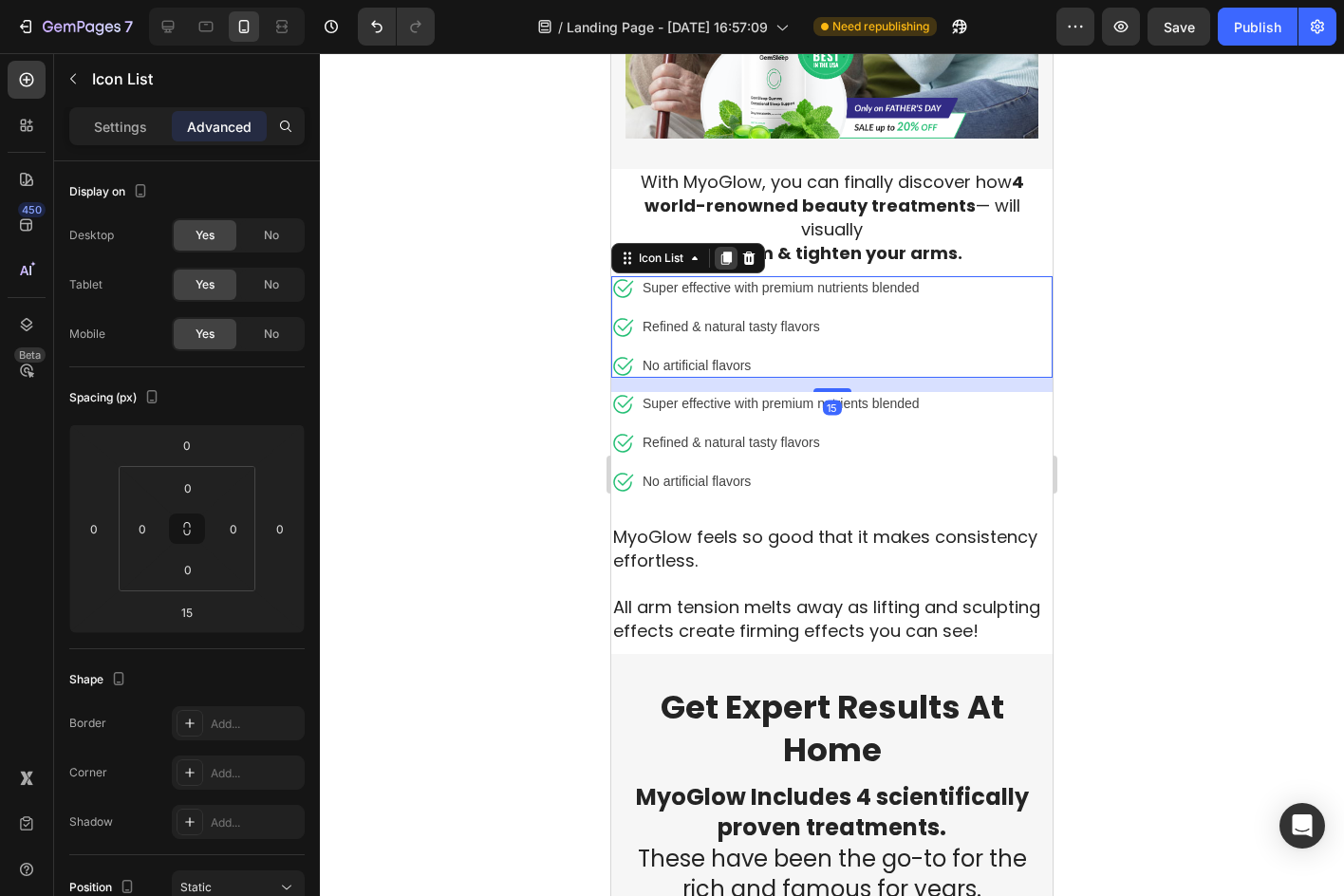
click at [720, 251] on icon at bounding box center [726, 259] width 16 height 16
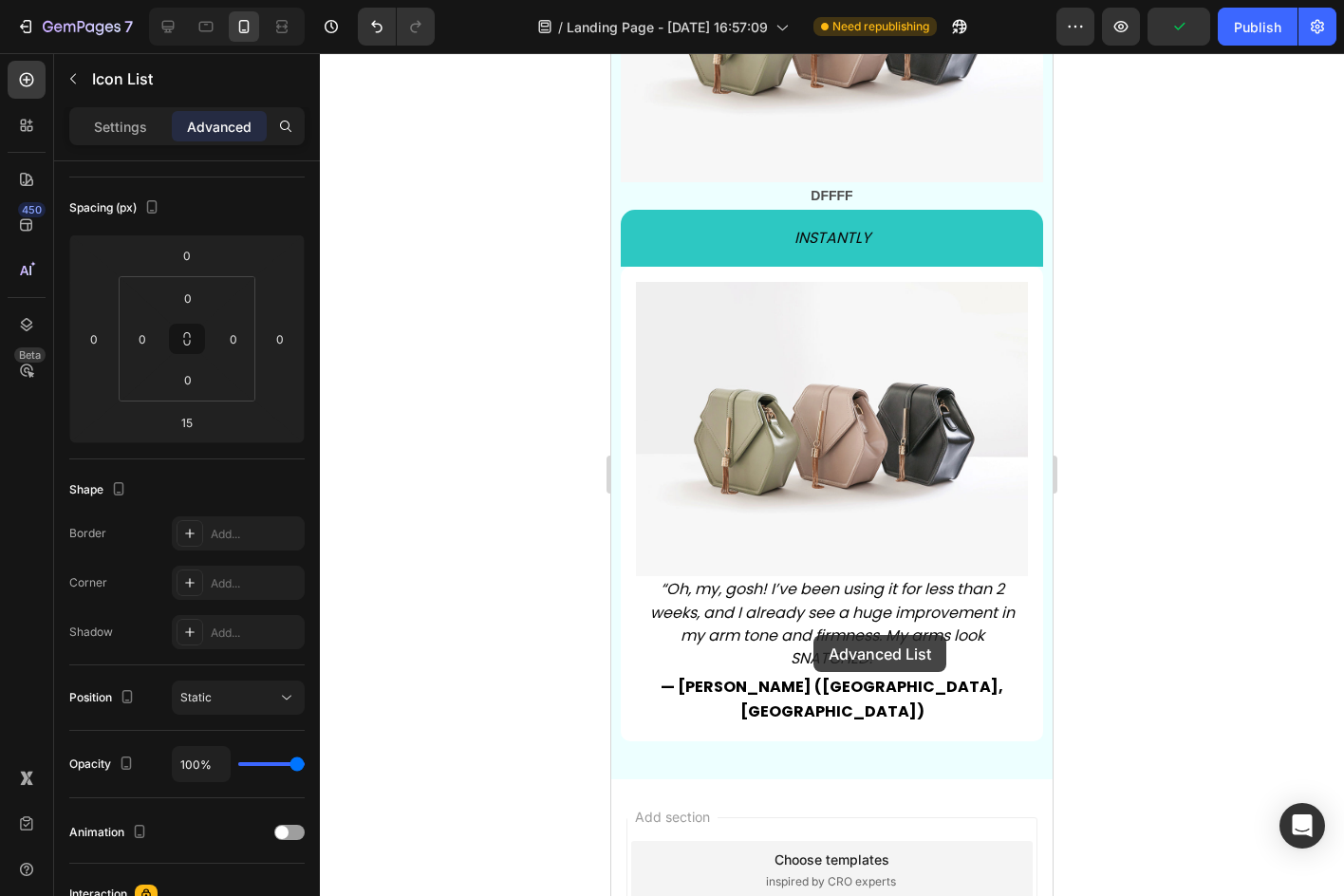
scroll to position [8498, 0]
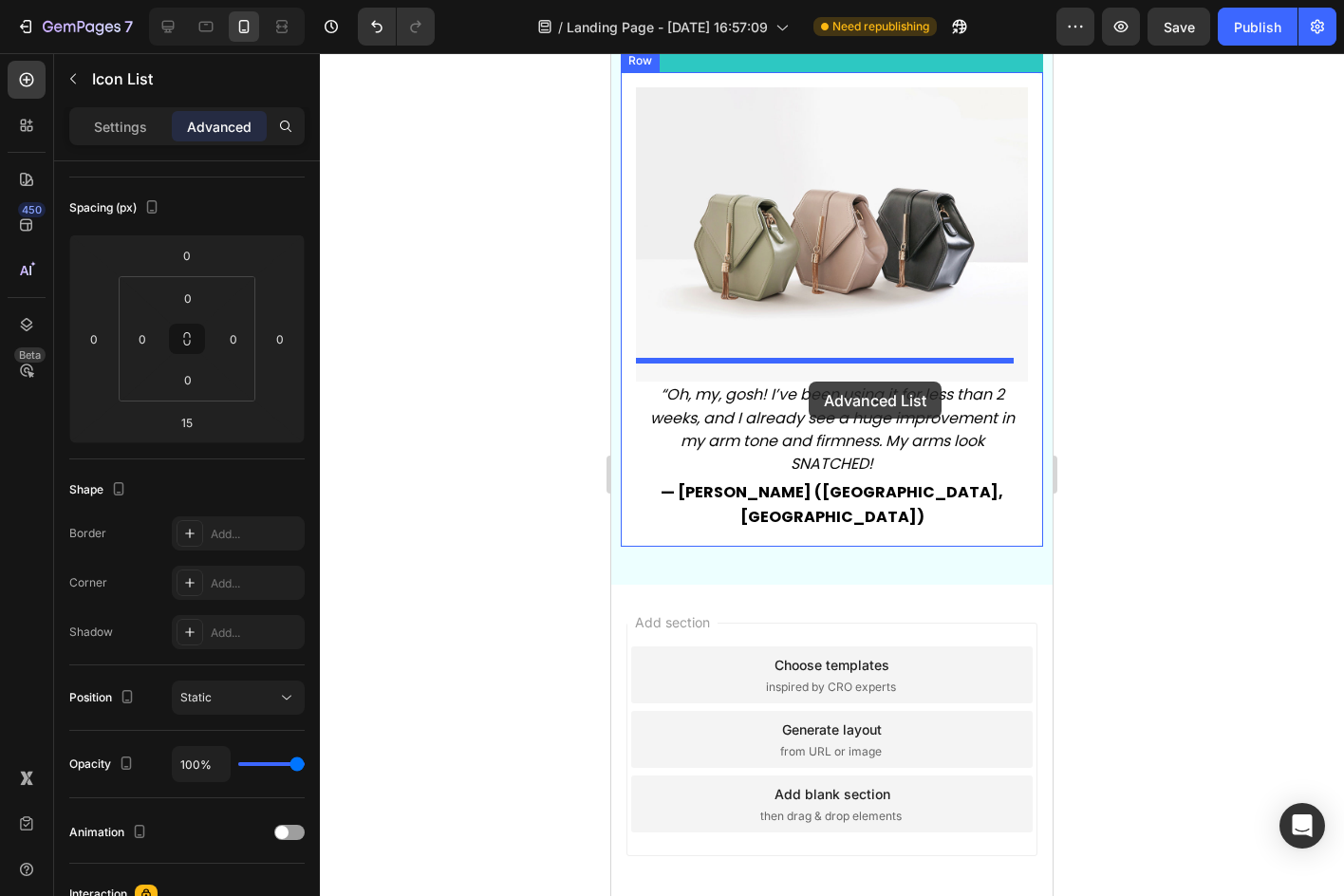
drag, startPoint x: 627, startPoint y: 362, endPoint x: 808, endPoint y: 382, distance: 182.1
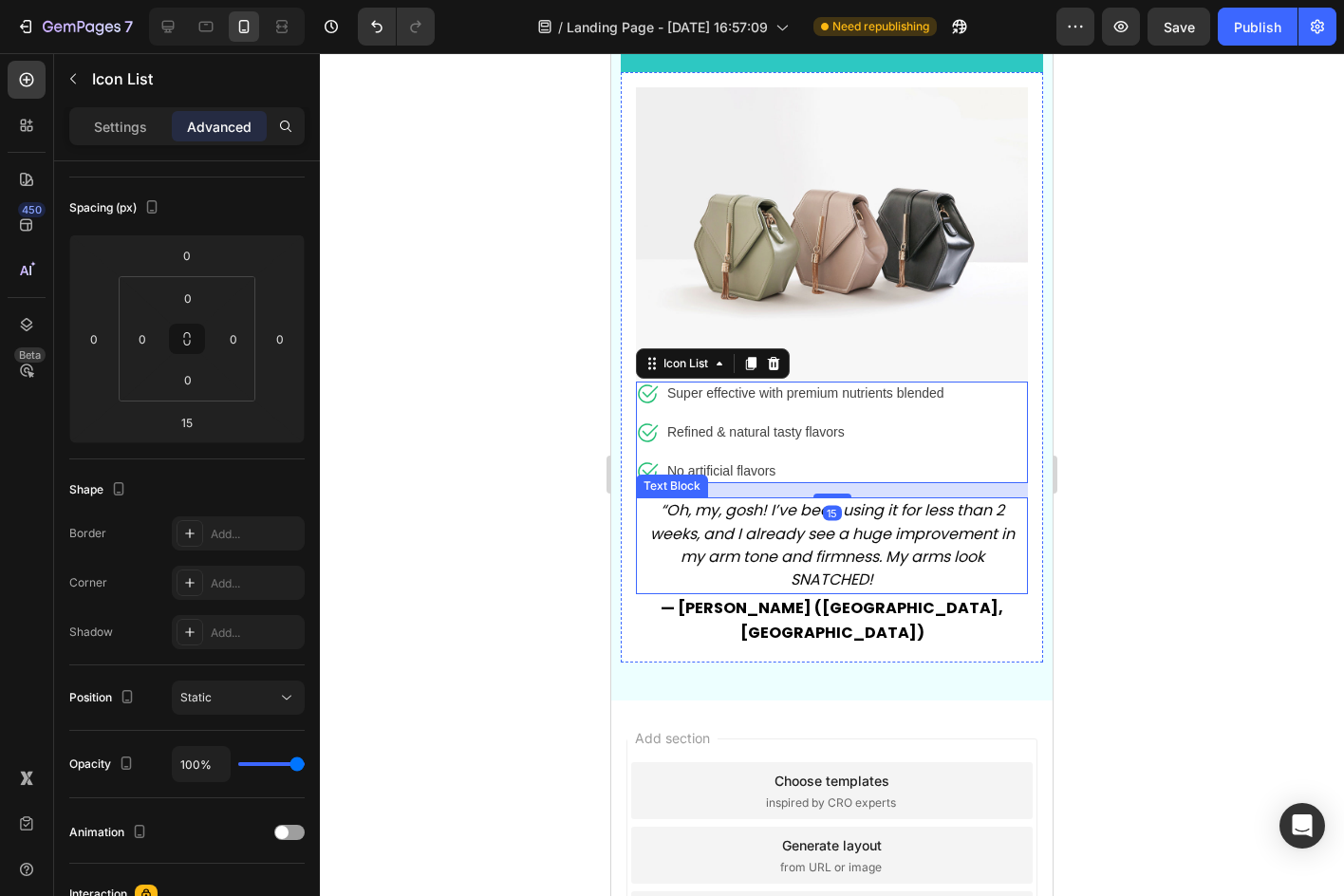
click at [974, 515] on icon "“Oh, my, gosh! I’ve been using it for less than 2 weeks, and I already see a hu…" at bounding box center [832, 544] width 364 height 91
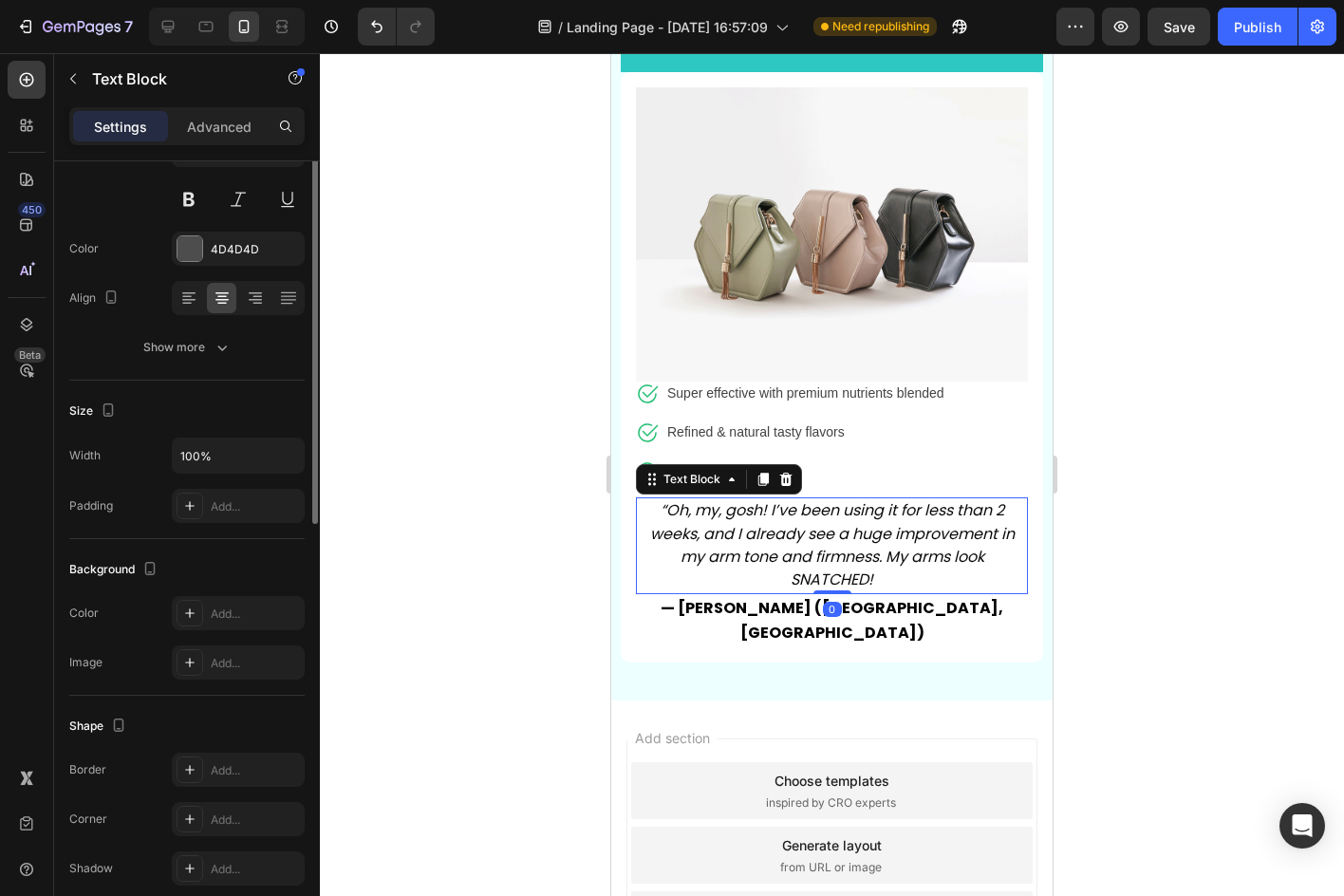
scroll to position [0, 0]
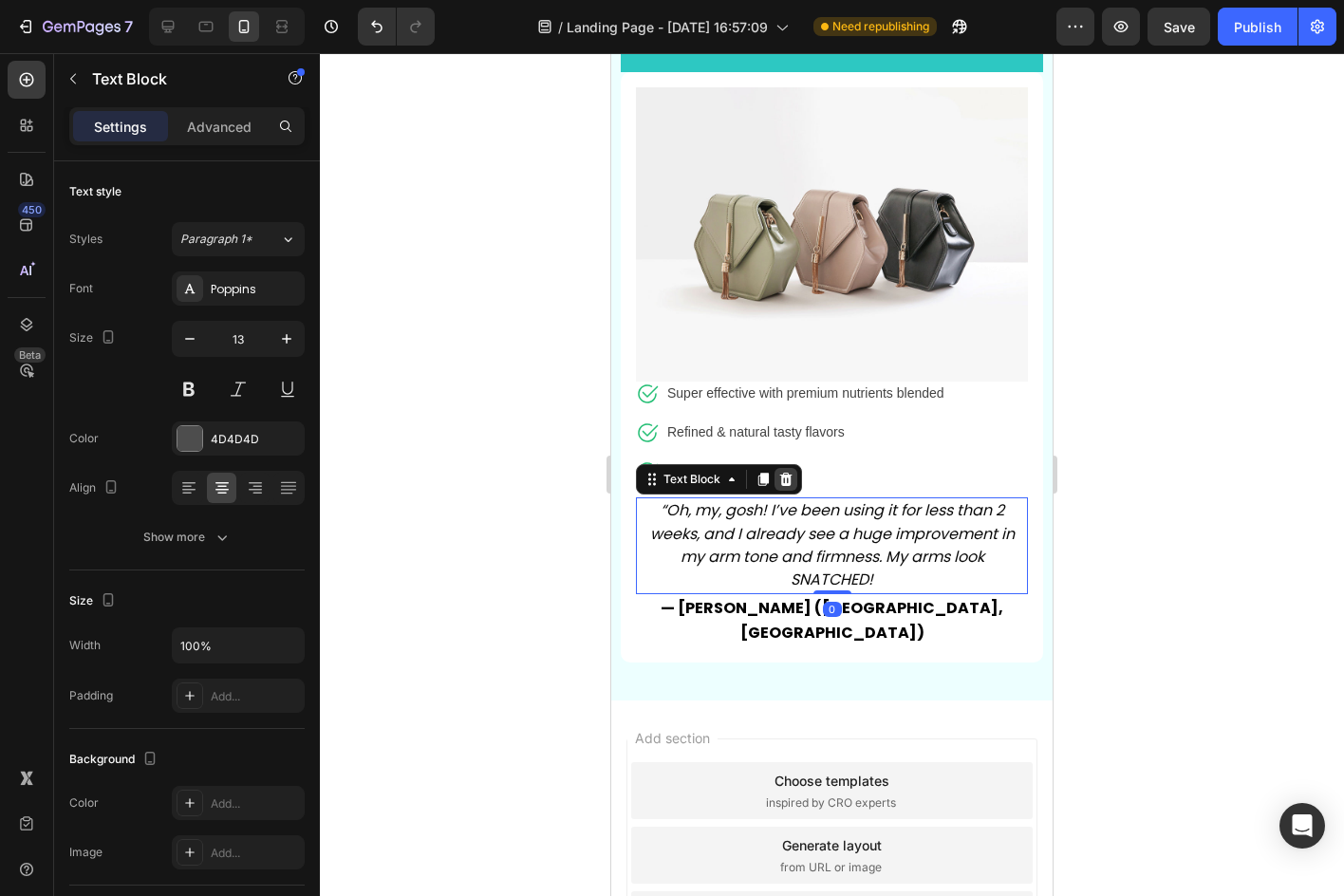
click at [778, 471] on icon at bounding box center [786, 479] width 16 height 16
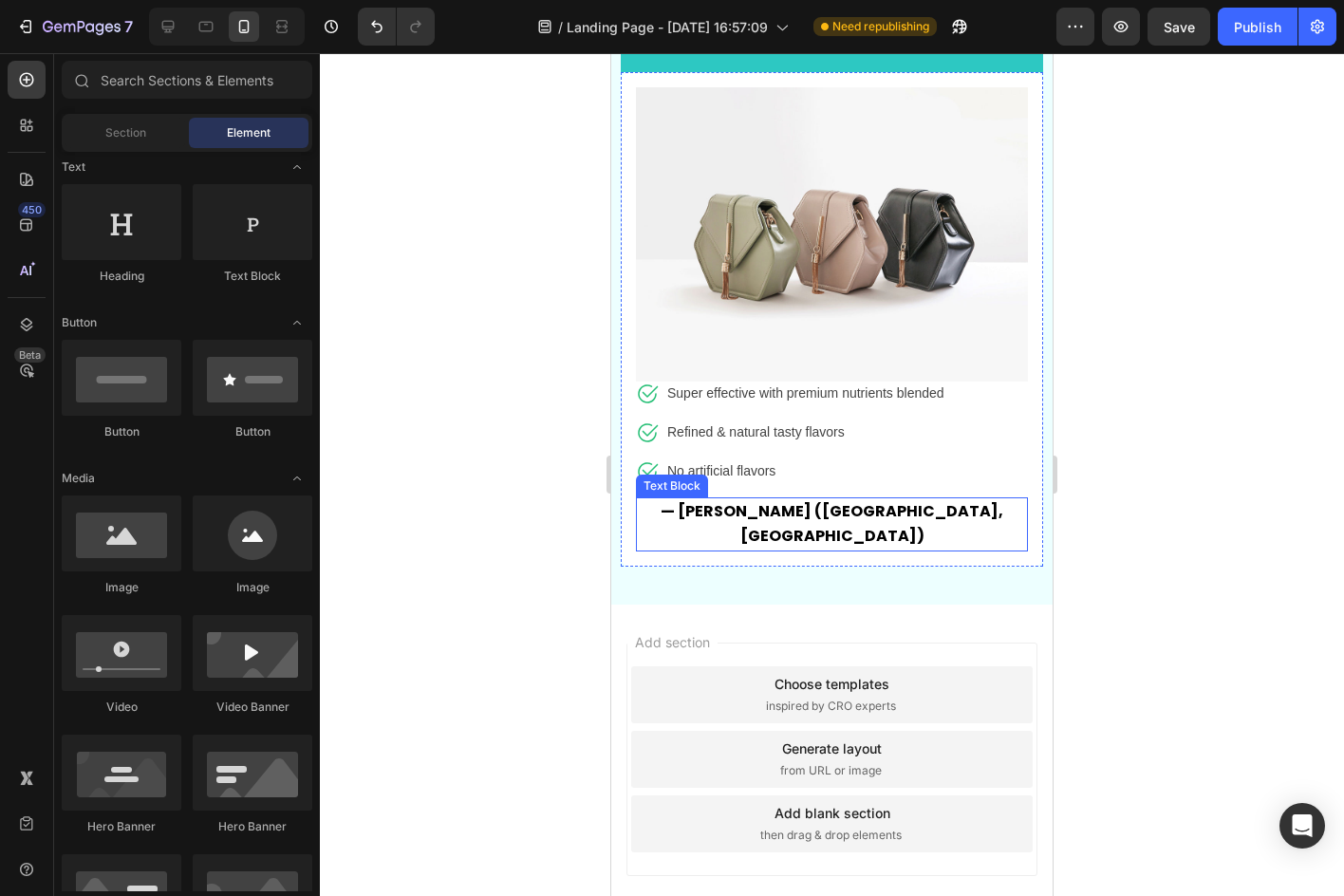
click at [819, 500] on strong "— Christina (San Diego, CA)" at bounding box center [832, 523] width 343 height 47
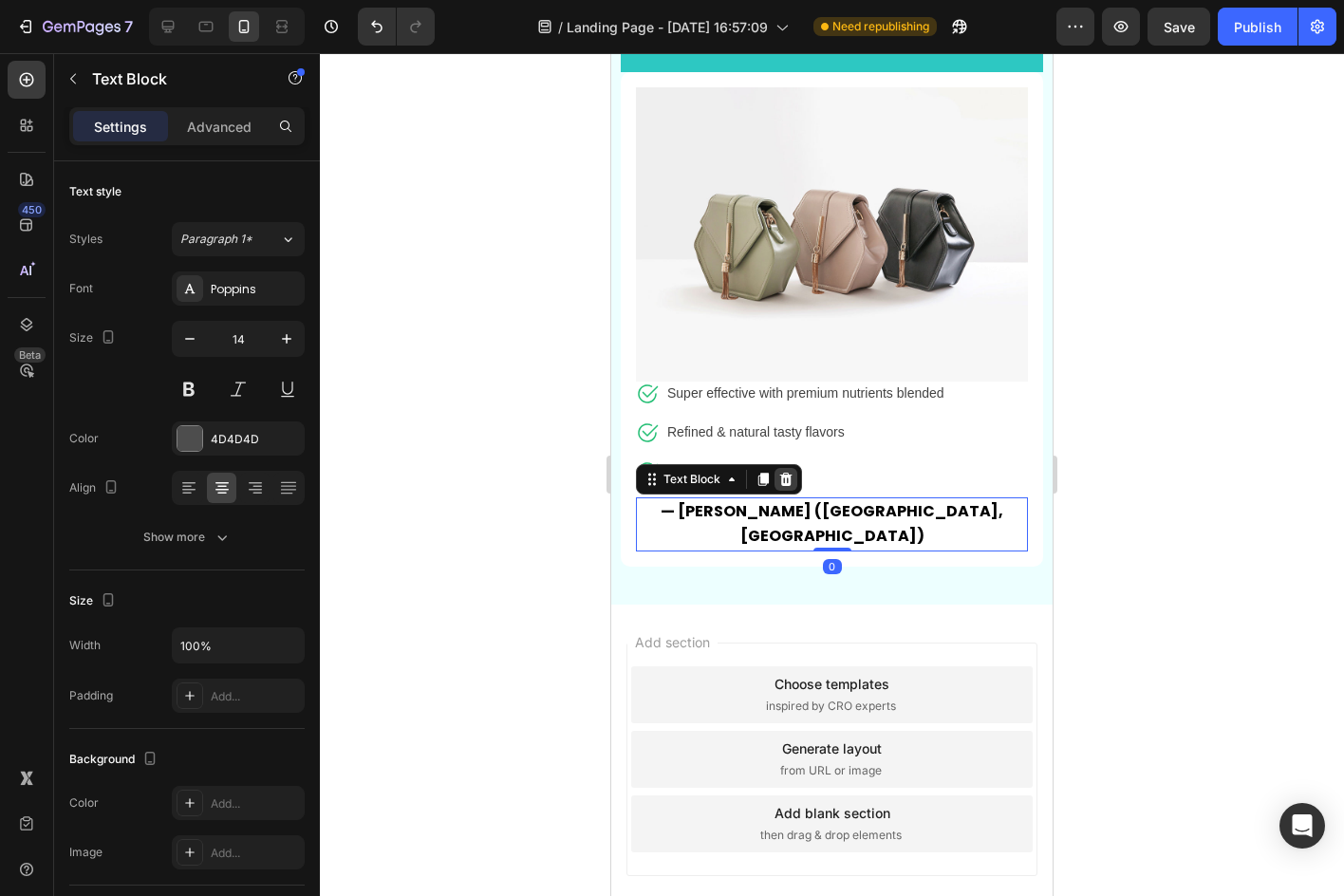
click at [781, 471] on icon at bounding box center [786, 479] width 16 height 16
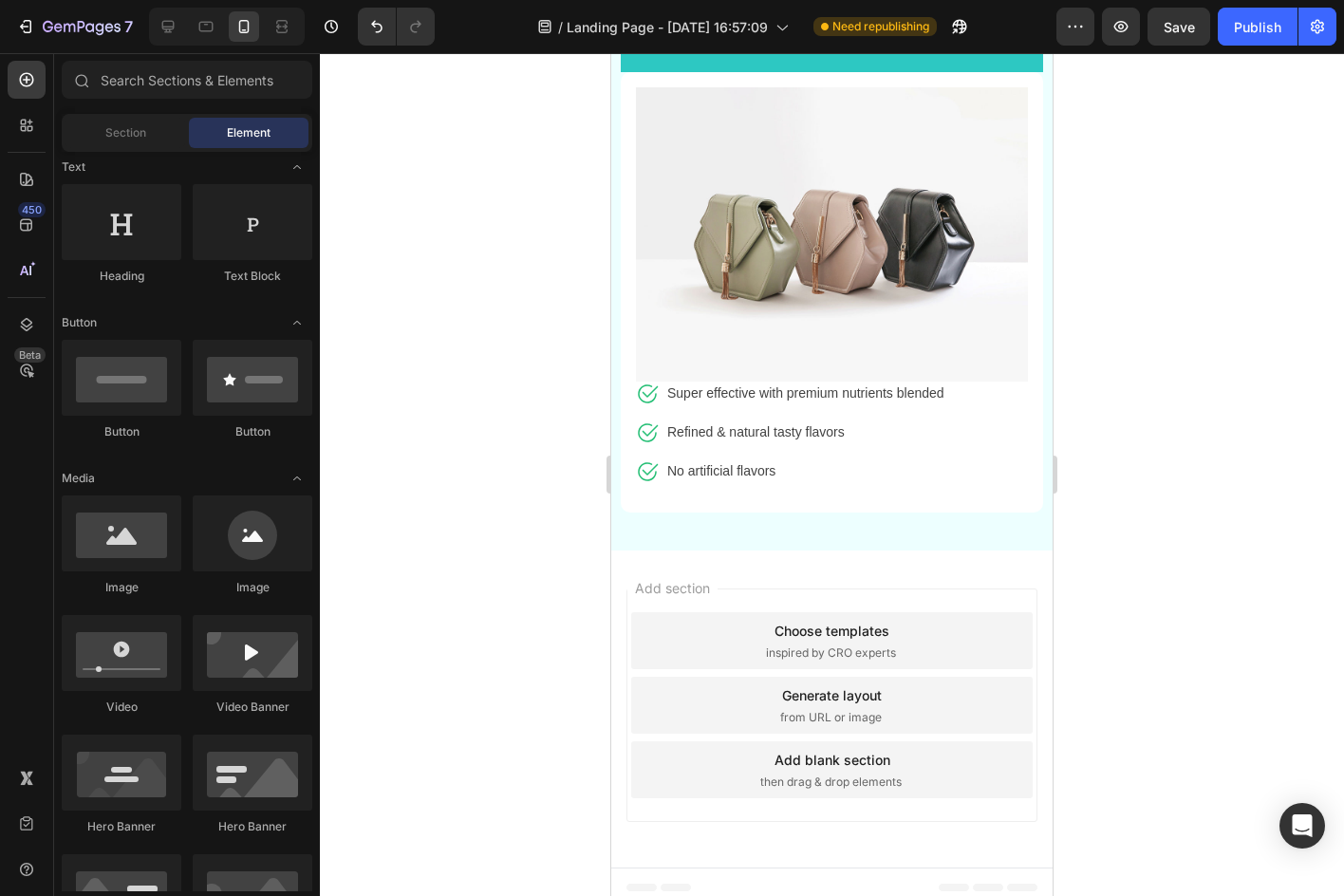
scroll to position [8489, 0]
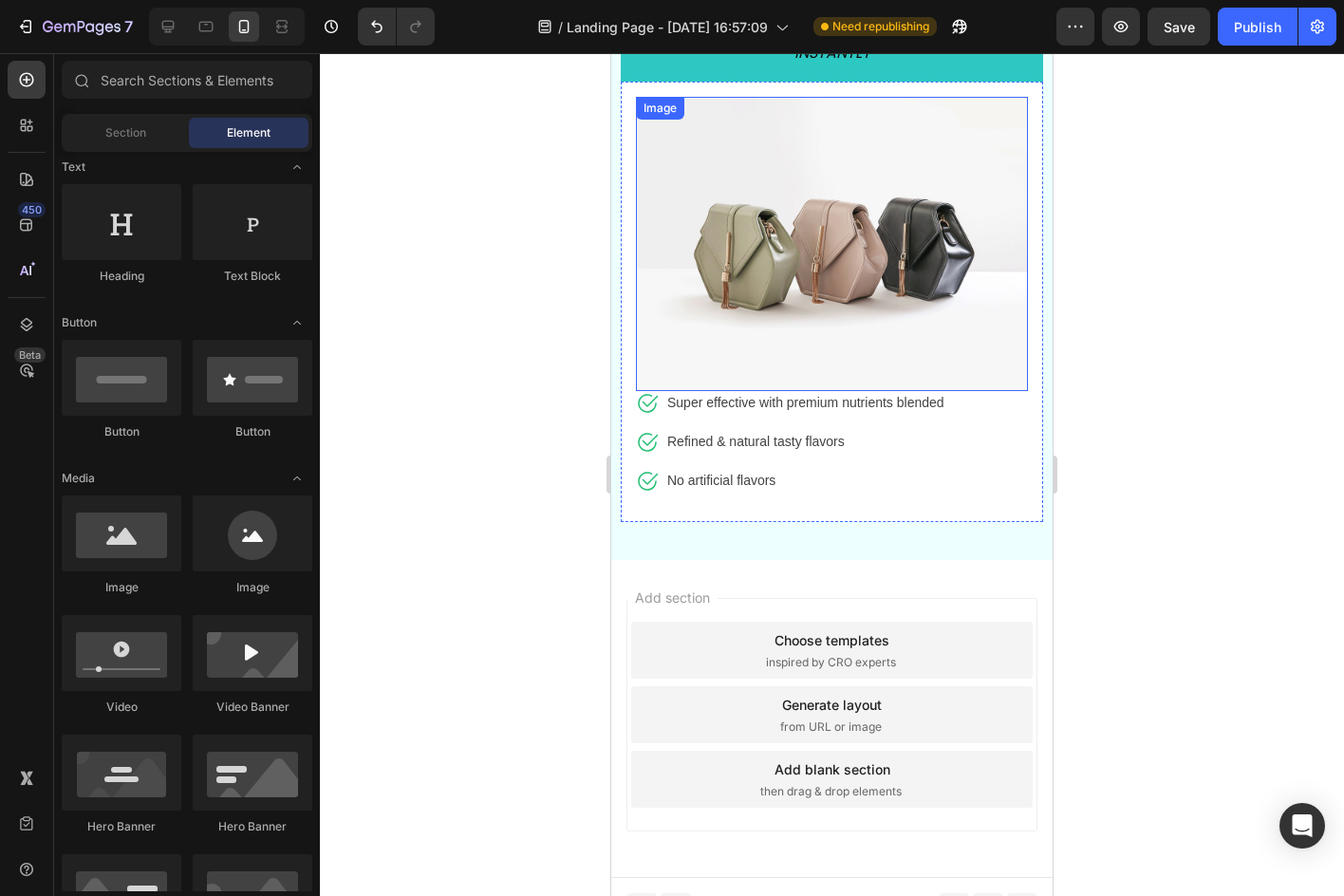
click at [908, 342] on img at bounding box center [832, 243] width 392 height 294
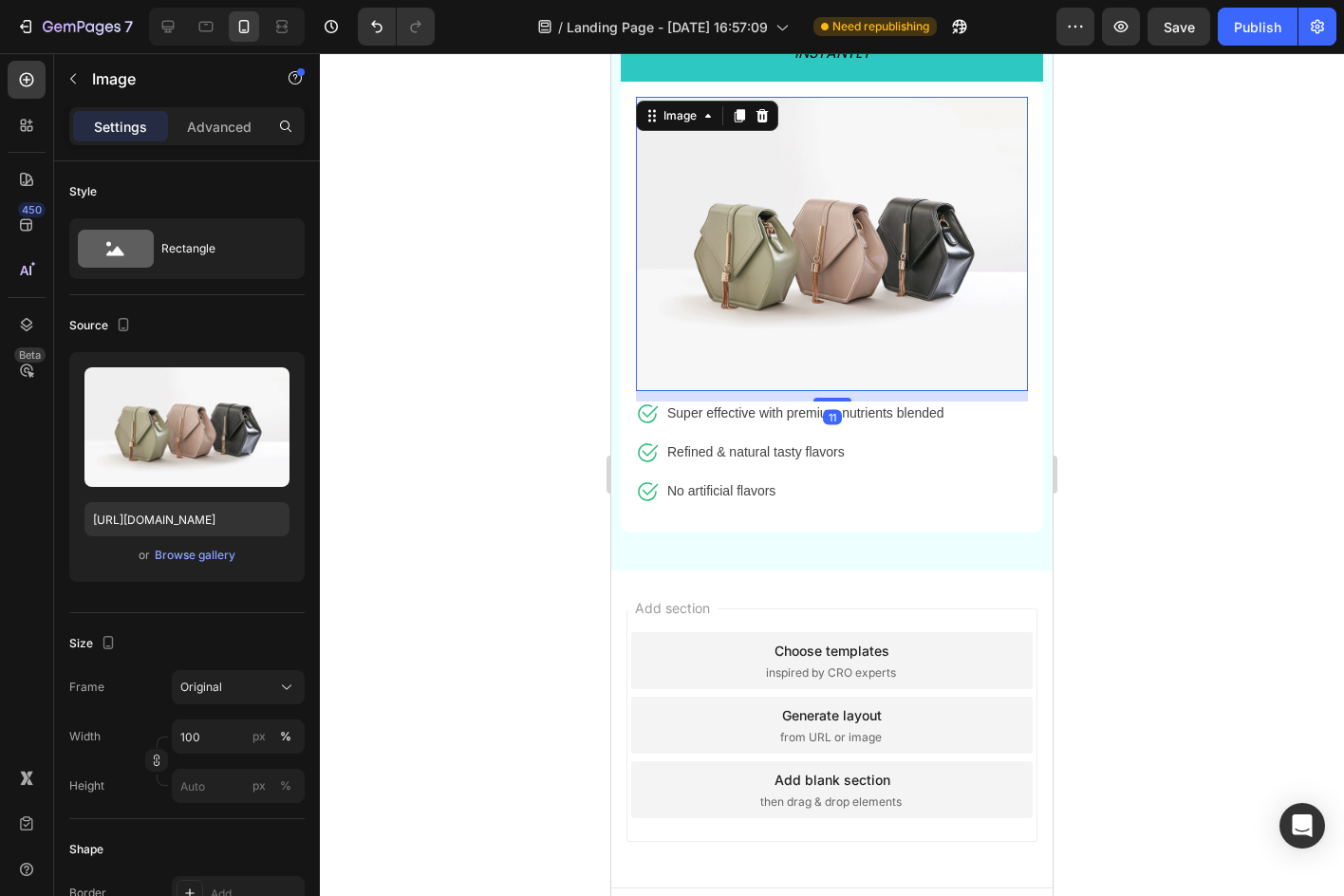
scroll to position [8498, 0]
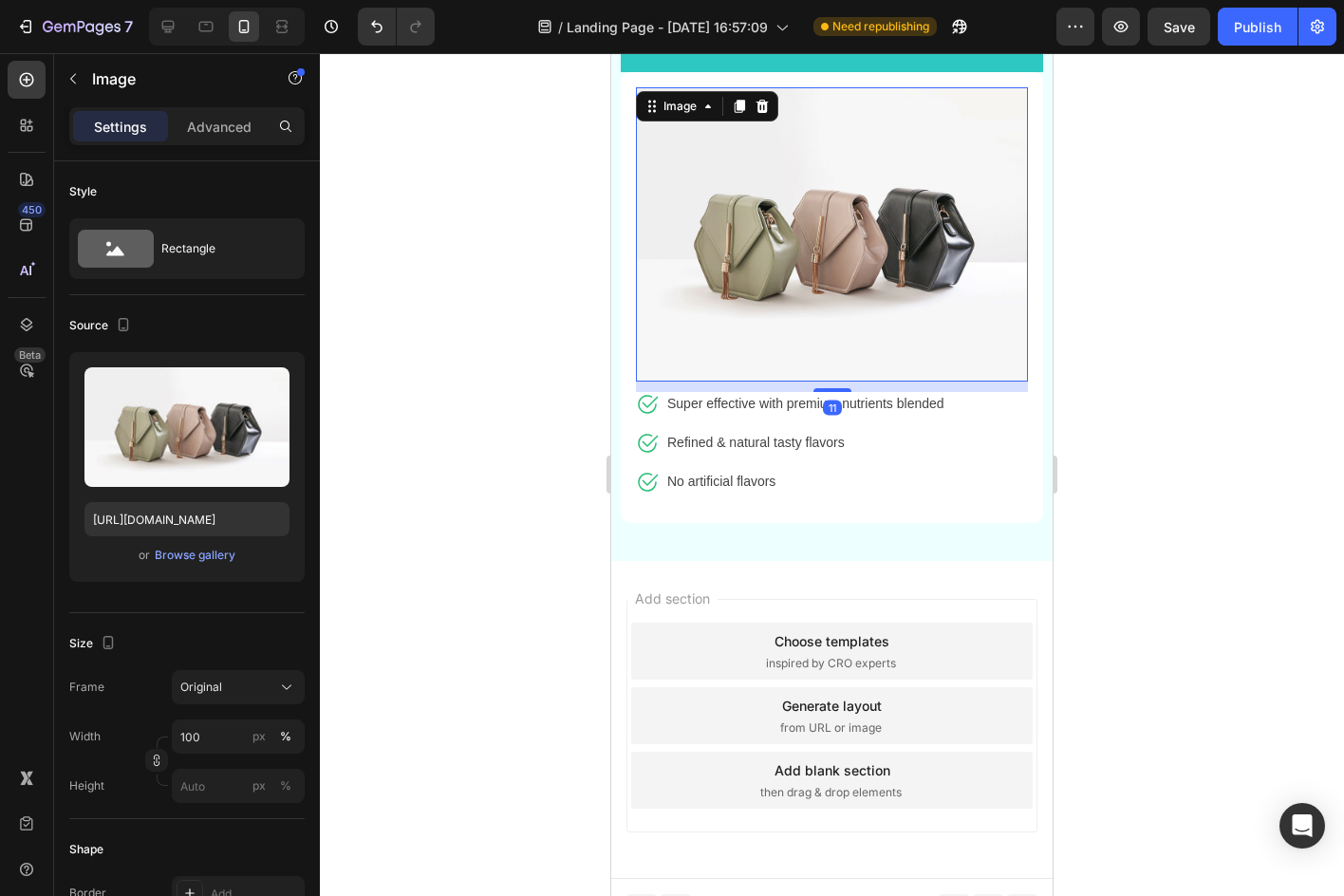
drag, startPoint x: 826, startPoint y: 367, endPoint x: 829, endPoint y: 378, distance: 11.4
click at [829, 382] on div "11" at bounding box center [832, 382] width 392 height 0
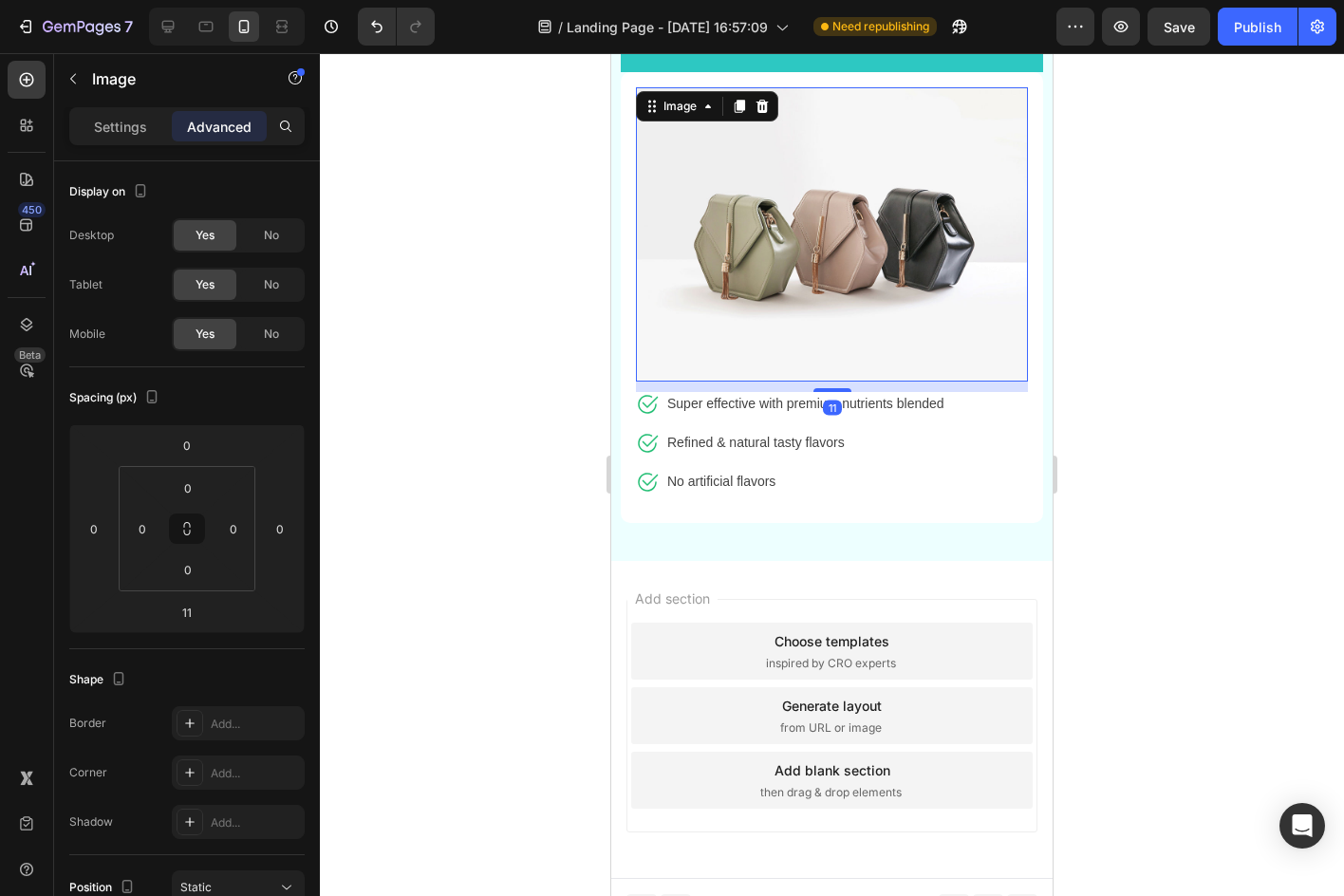
click at [1172, 321] on div at bounding box center [832, 473] width 1024 height 842
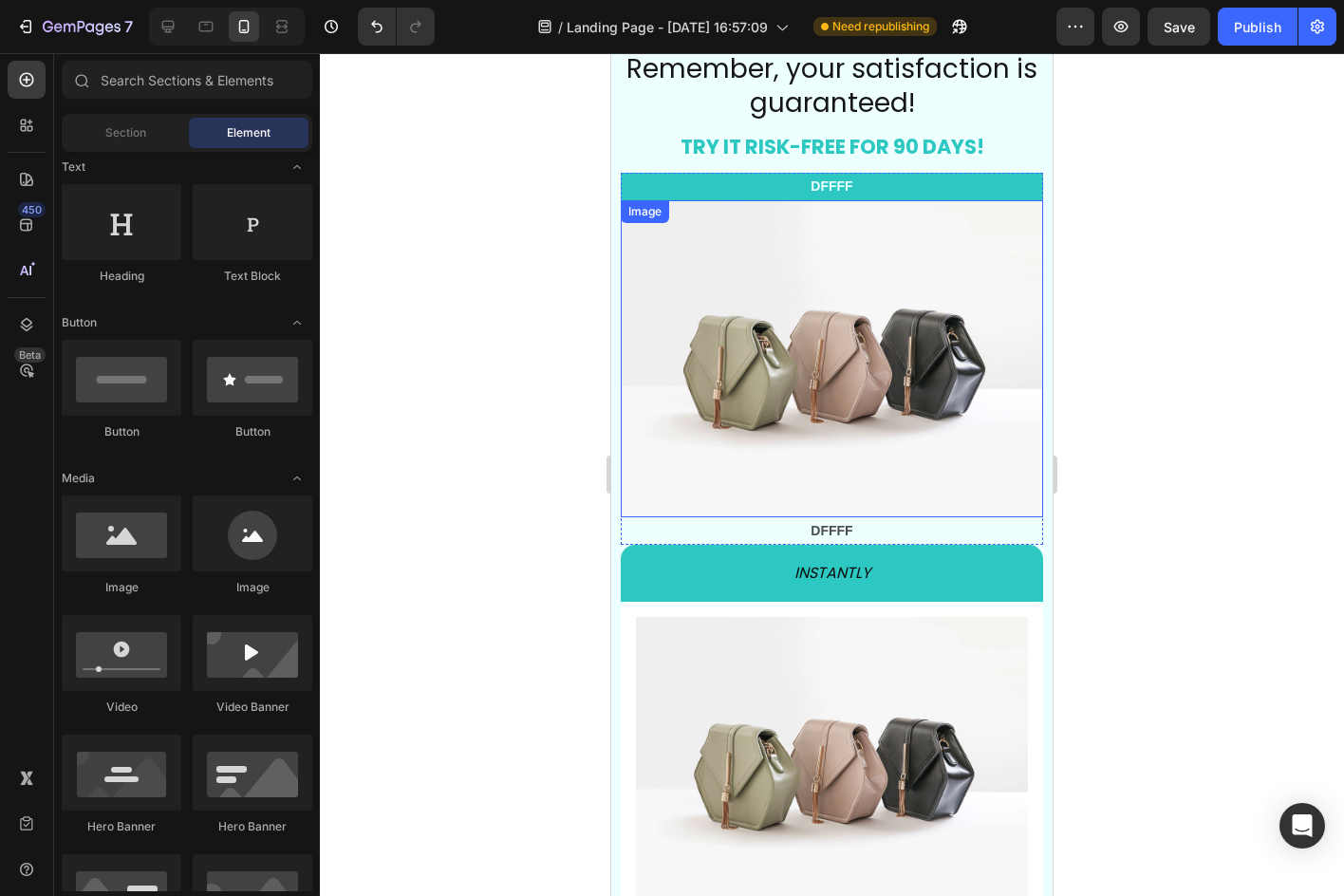
scroll to position [7928, 0]
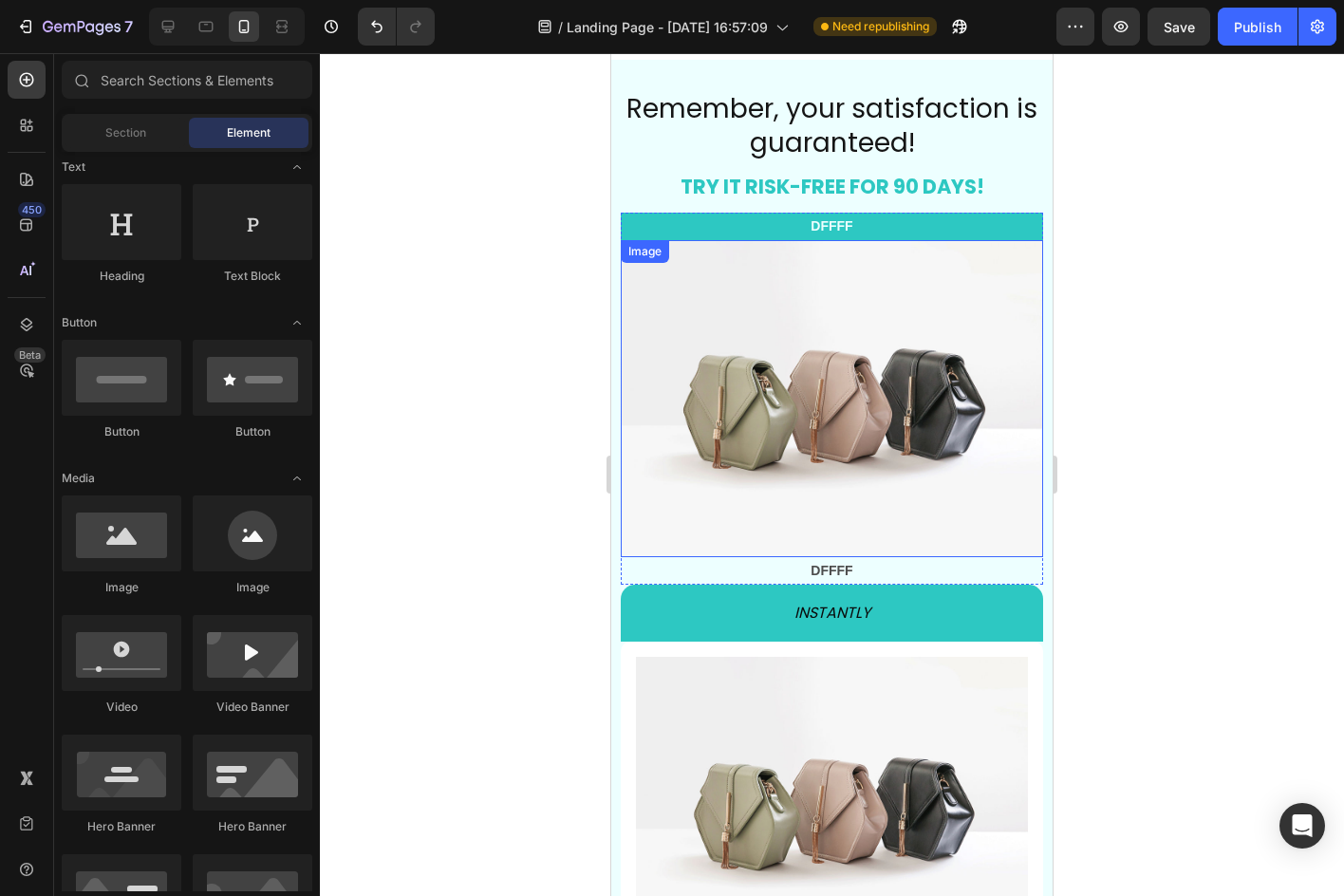
click at [901, 348] on img at bounding box center [832, 398] width 423 height 317
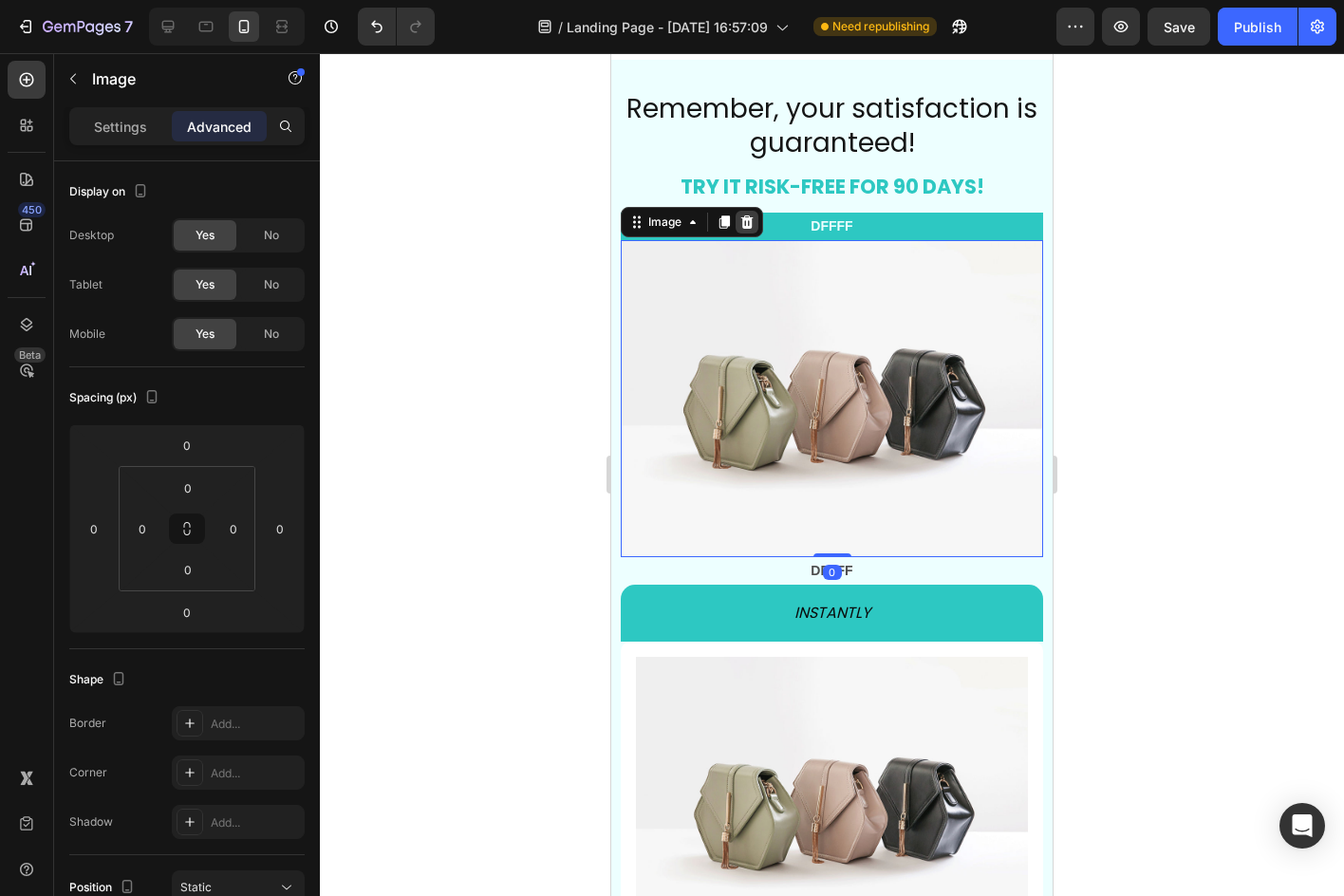
click at [746, 212] on div at bounding box center [747, 222] width 22 height 22
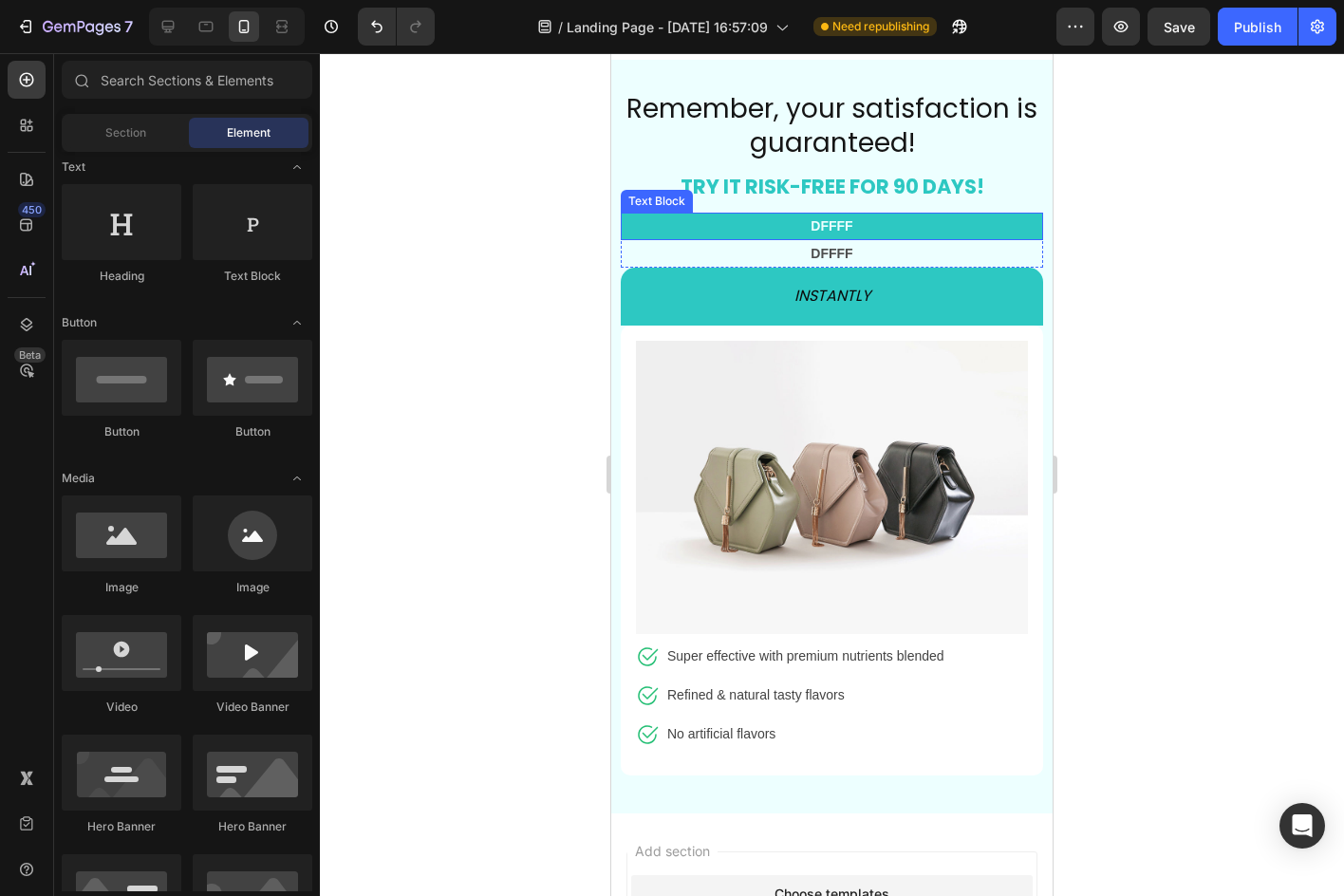
click at [753, 225] on p "DFFFF" at bounding box center [832, 226] width 419 height 23
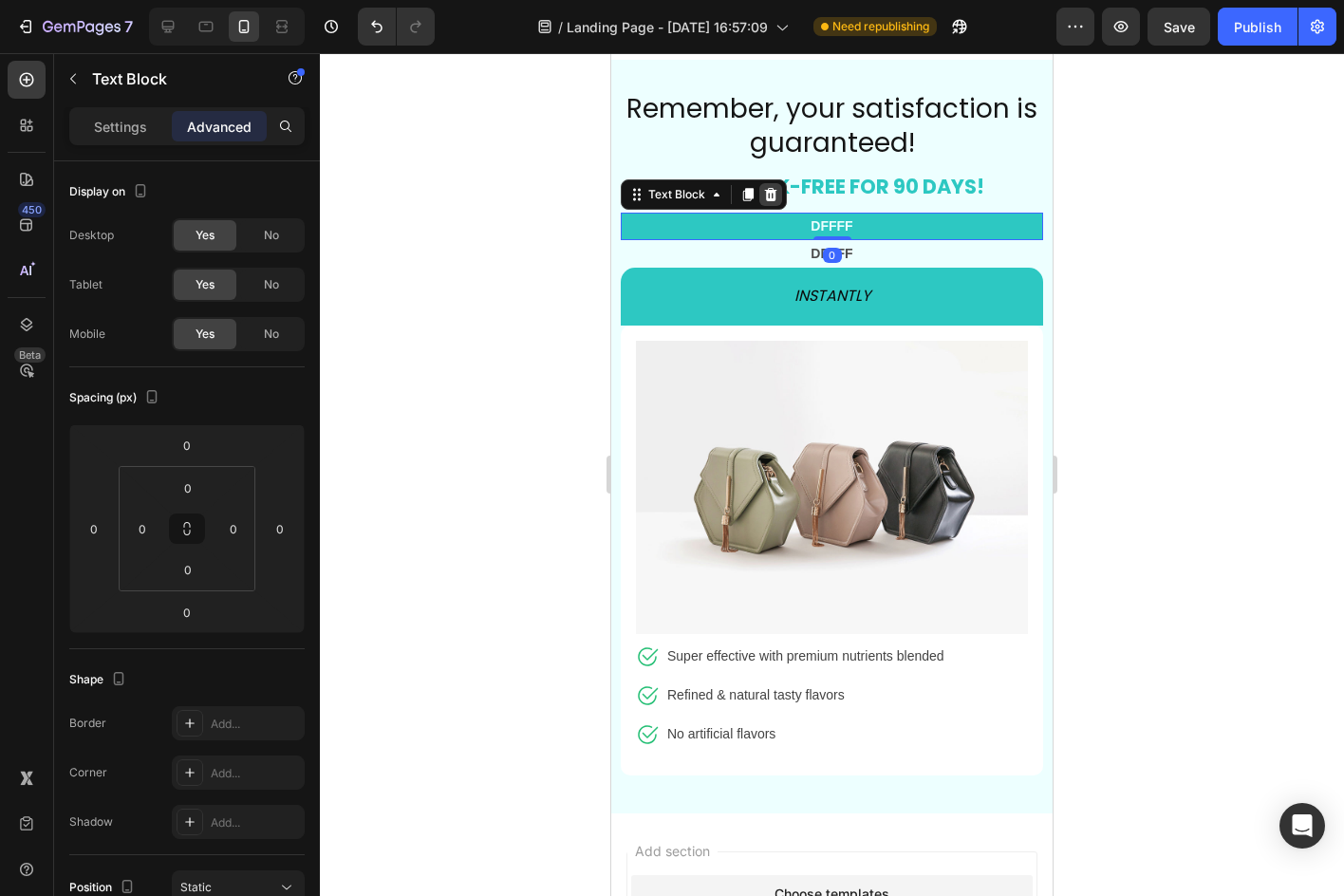
click at [765, 200] on icon at bounding box center [771, 195] width 16 height 16
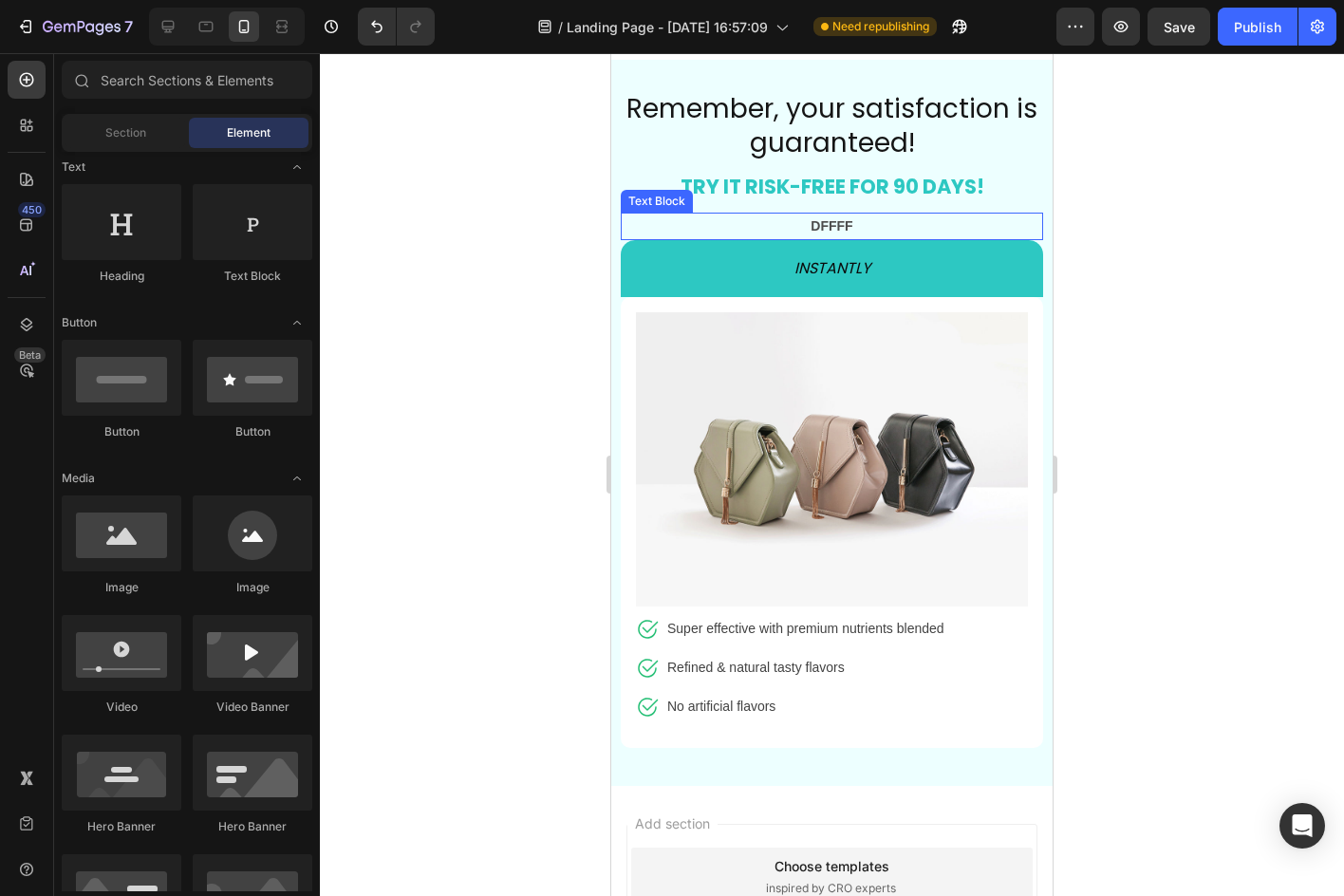
click at [773, 216] on p "DFFFF" at bounding box center [832, 226] width 419 height 23
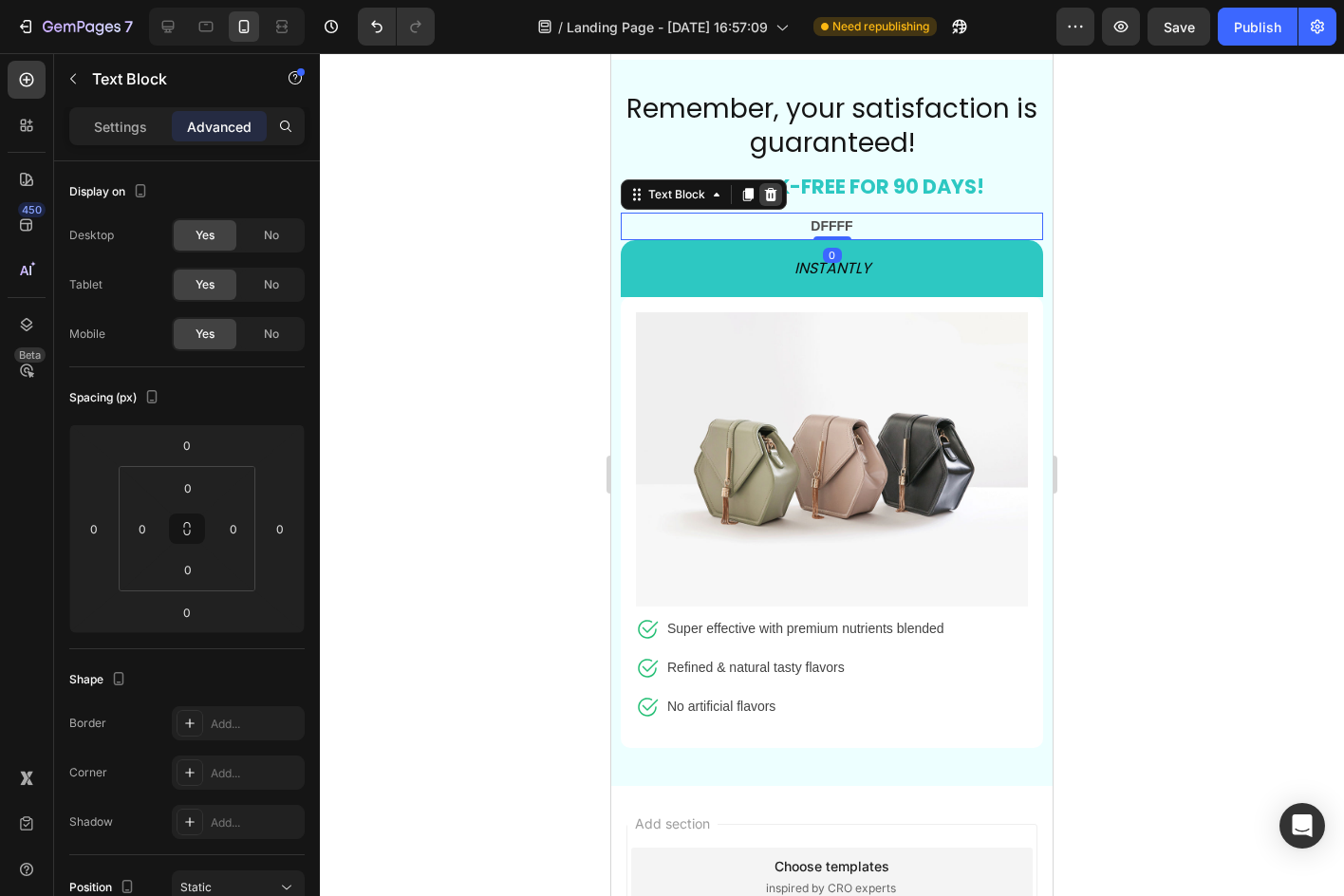
click at [772, 198] on icon at bounding box center [771, 195] width 13 height 14
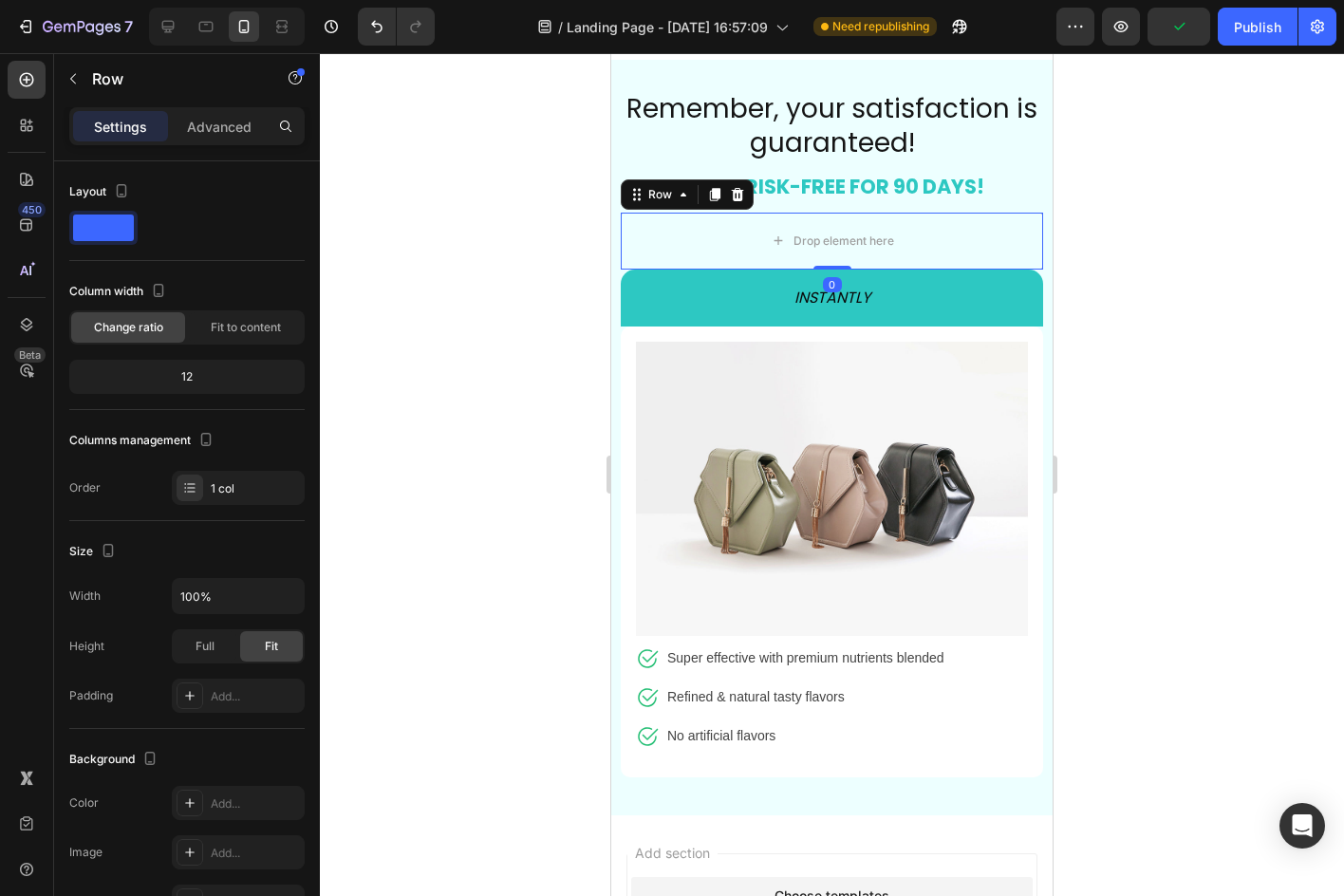
click at [750, 201] on div "Row" at bounding box center [687, 194] width 133 height 30
click at [752, 195] on div "Row" at bounding box center [687, 194] width 133 height 30
click at [732, 193] on icon at bounding box center [738, 195] width 16 height 16
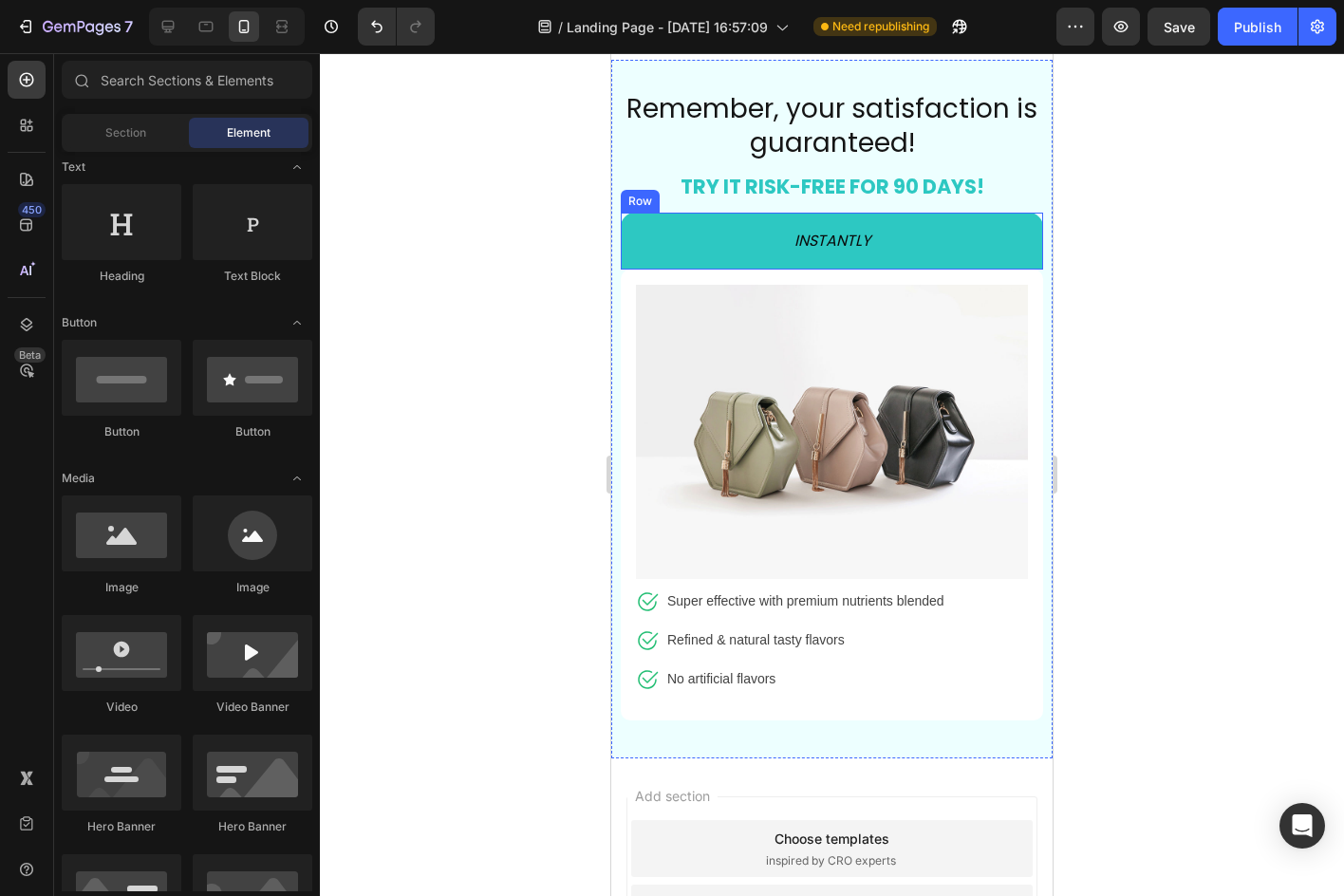
click at [789, 224] on div "INSTANTLY Text Block Row" at bounding box center [832, 241] width 423 height 57
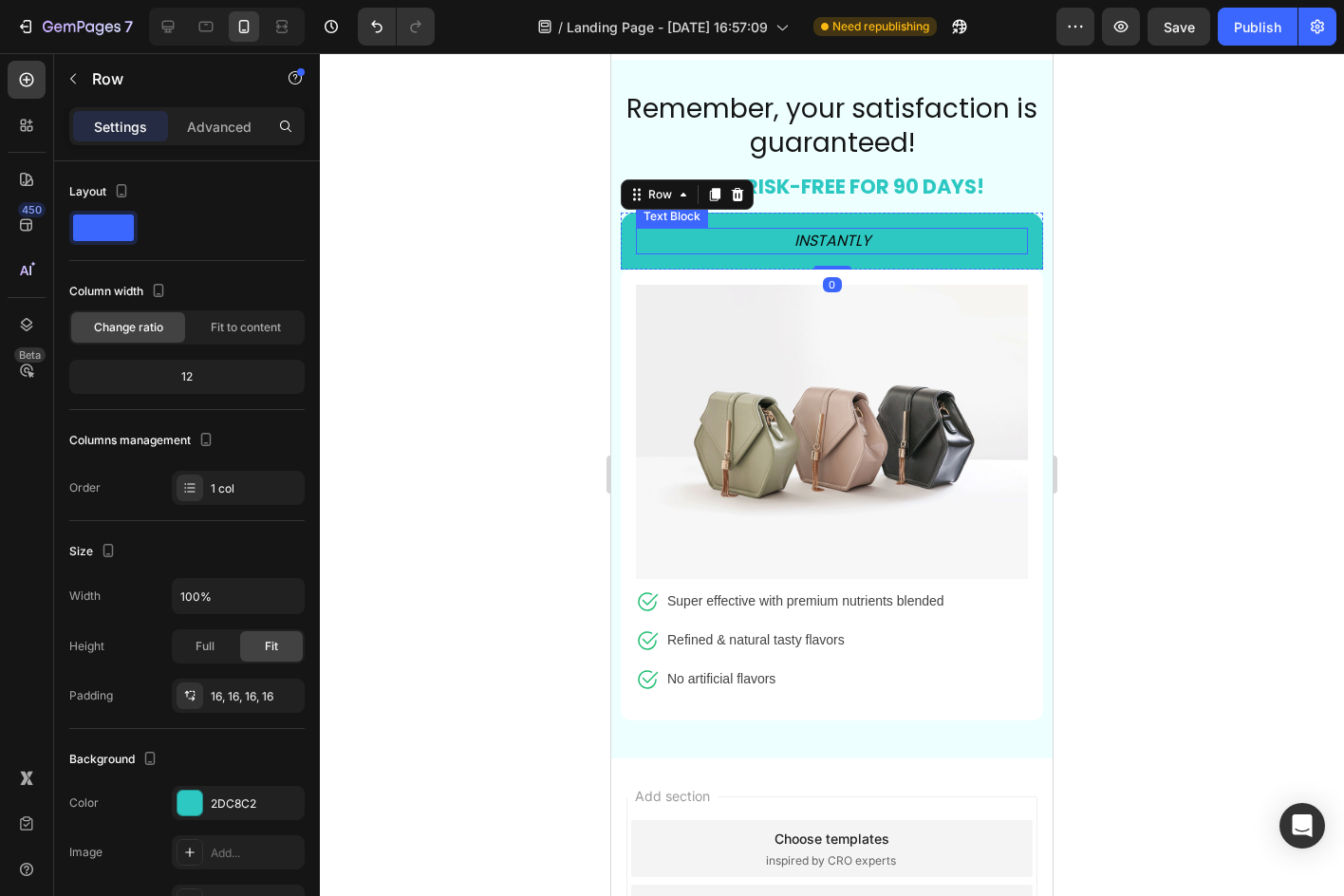
click at [794, 229] on icon "INSTANTLY" at bounding box center [833, 240] width 76 height 21
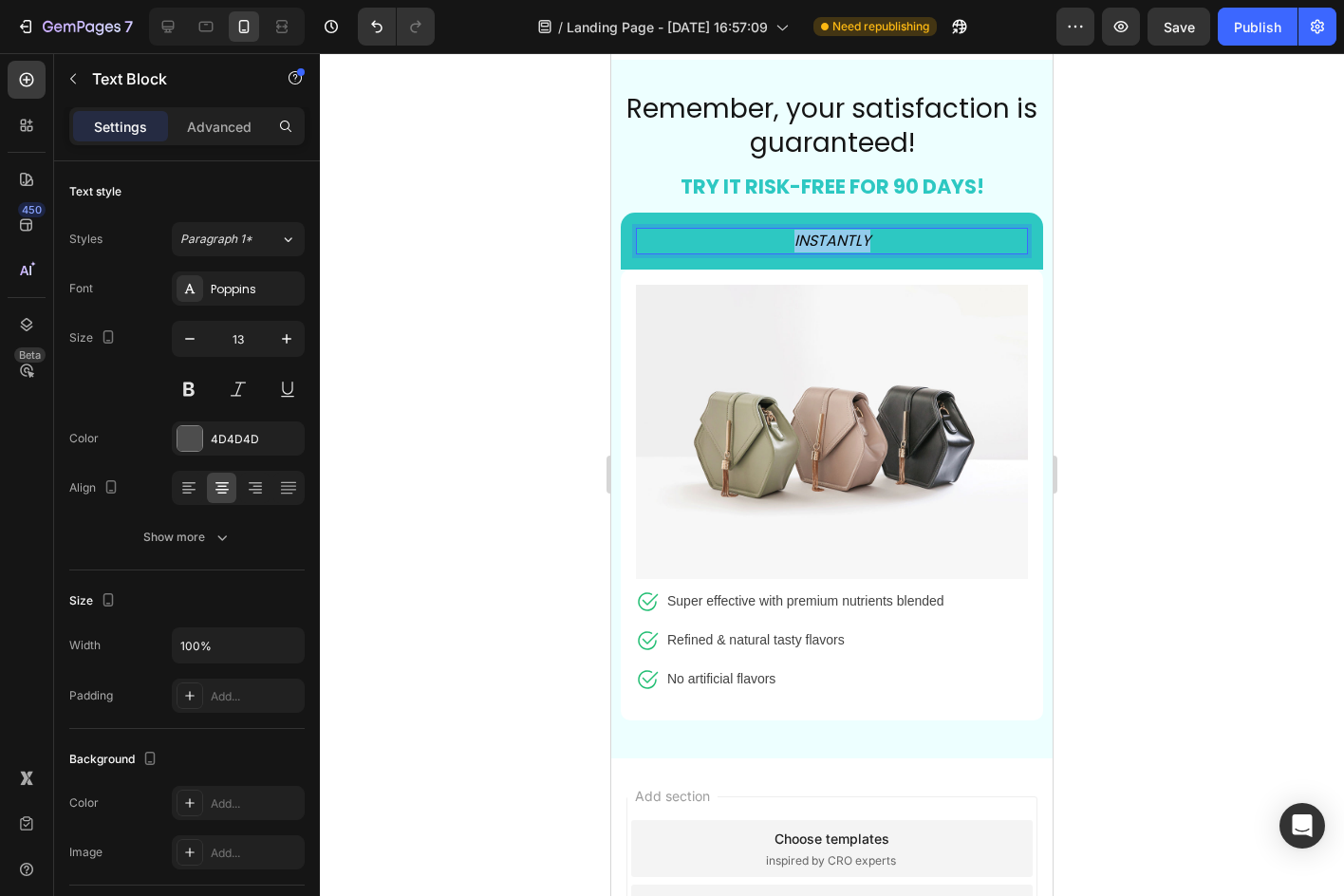
click at [794, 229] on icon "INSTANTLY" at bounding box center [833, 240] width 76 height 21
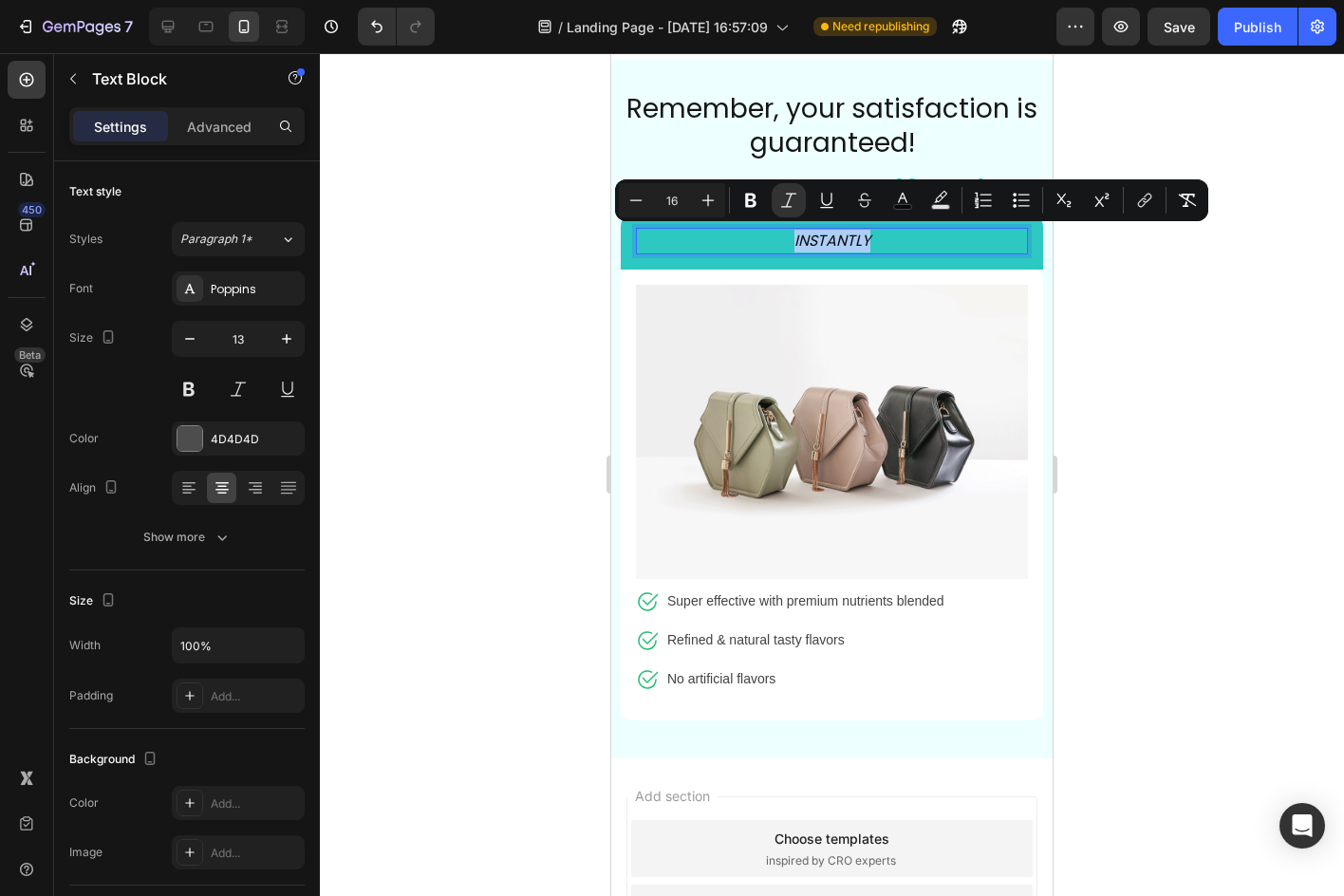
click at [884, 198] on div "Minus 16 Plus Bold Italic Underline Strikethrough color Text Background Color N…" at bounding box center [912, 200] width 586 height 34
click at [900, 198] on icon "Editor contextual toolbar" at bounding box center [902, 199] width 19 height 19
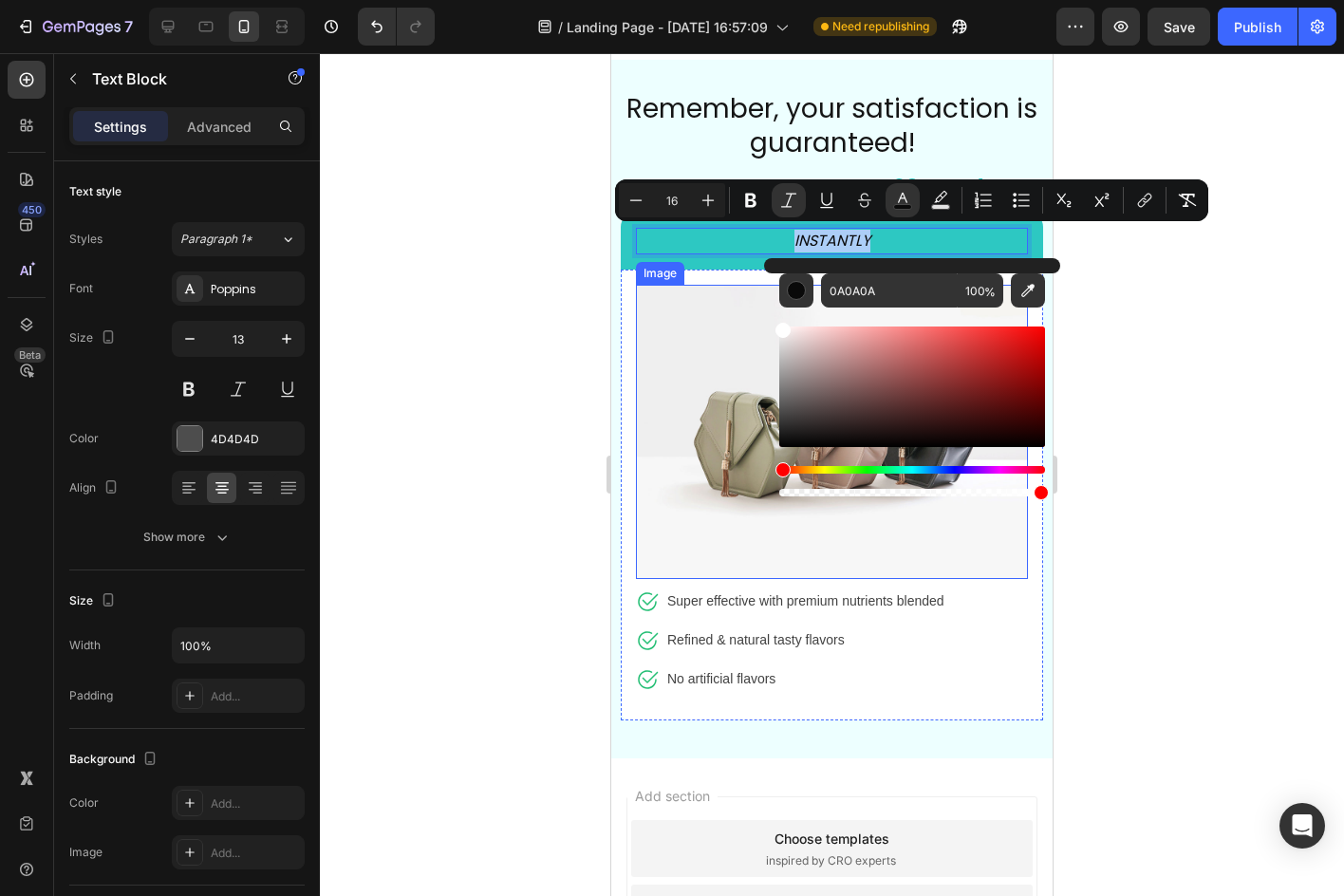
drag, startPoint x: 1436, startPoint y: 422, endPoint x: 756, endPoint y: 291, distance: 692.5
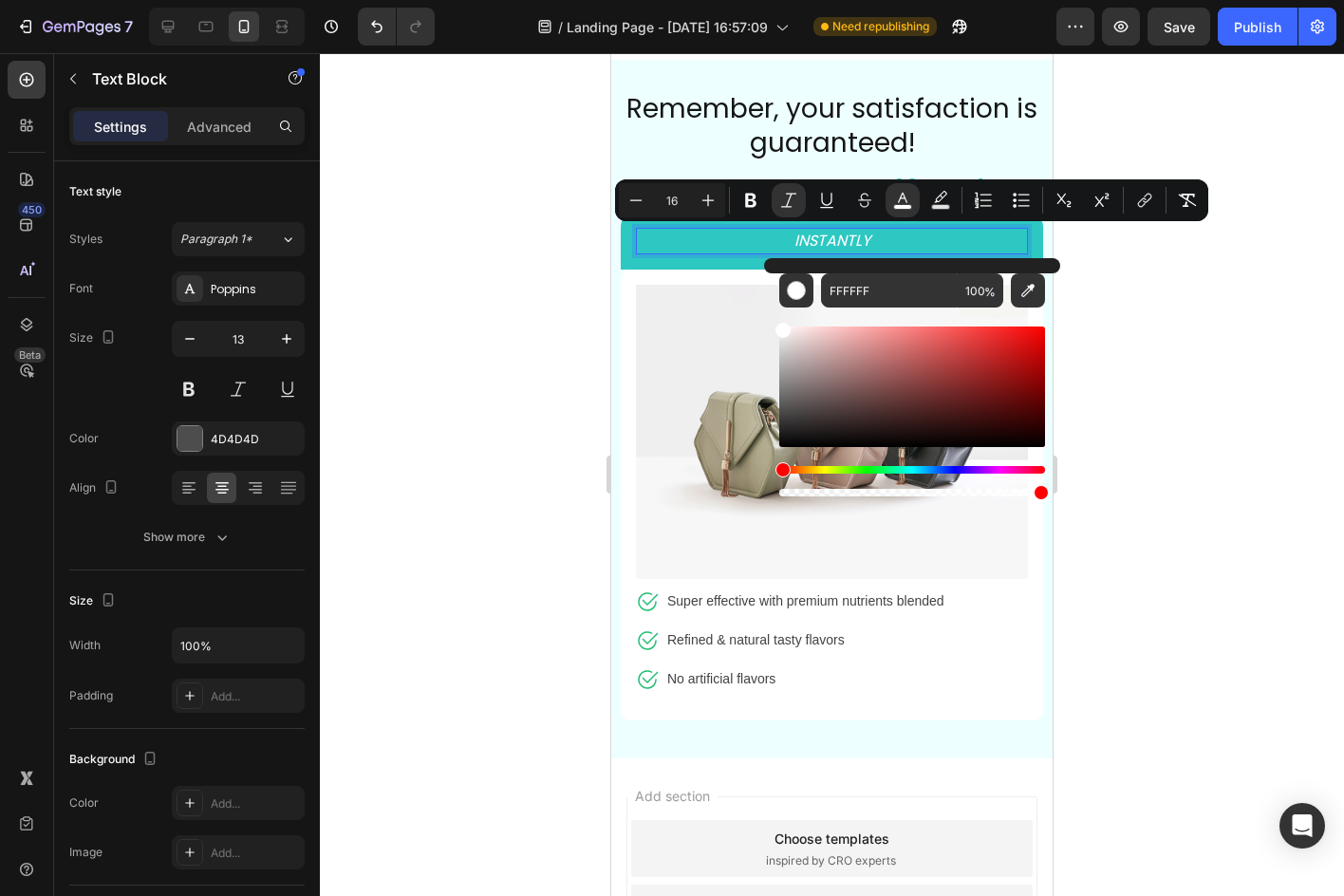
click at [407, 269] on div at bounding box center [832, 473] width 1024 height 842
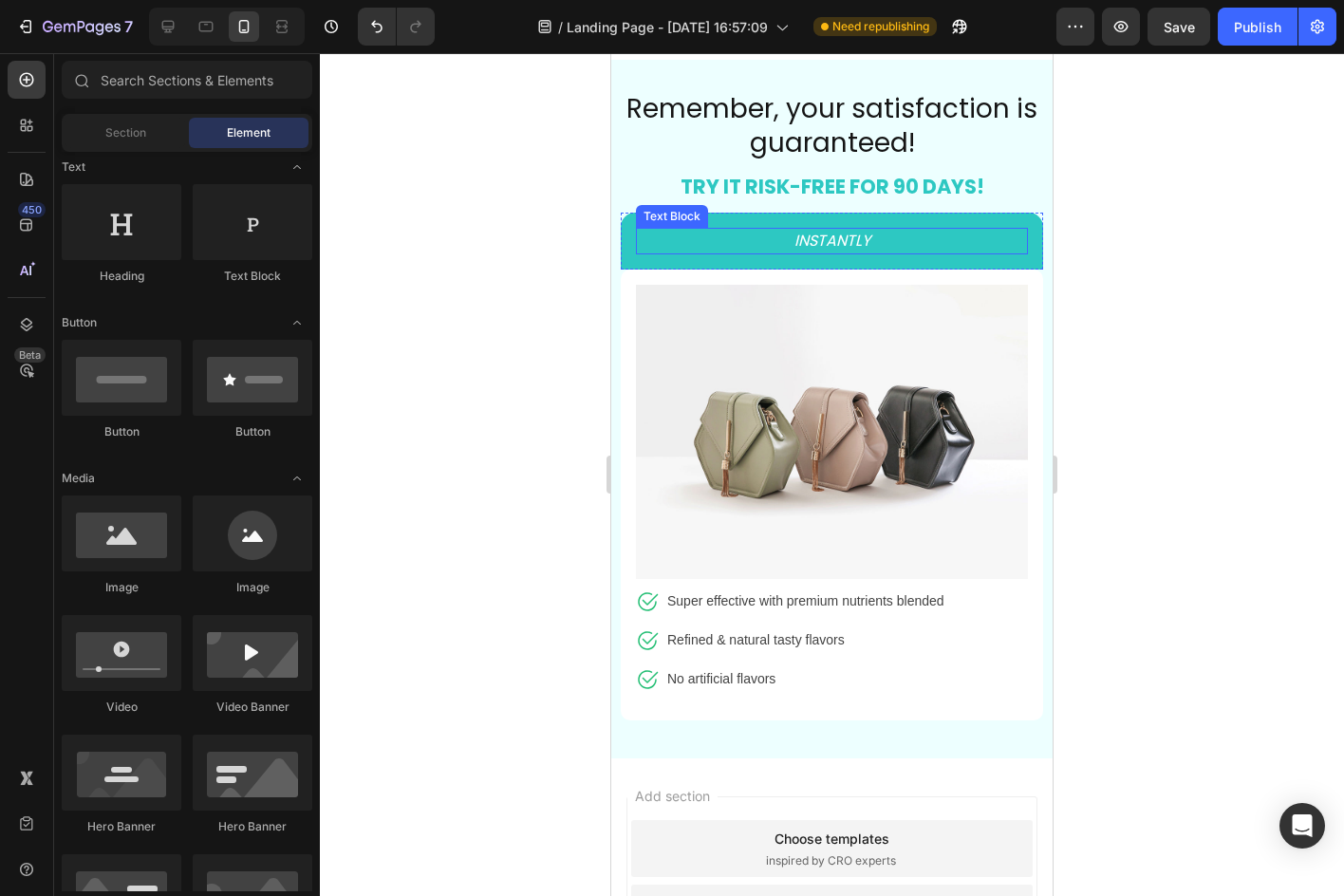
click at [794, 242] on icon "INSTANTLY" at bounding box center [833, 240] width 76 height 21
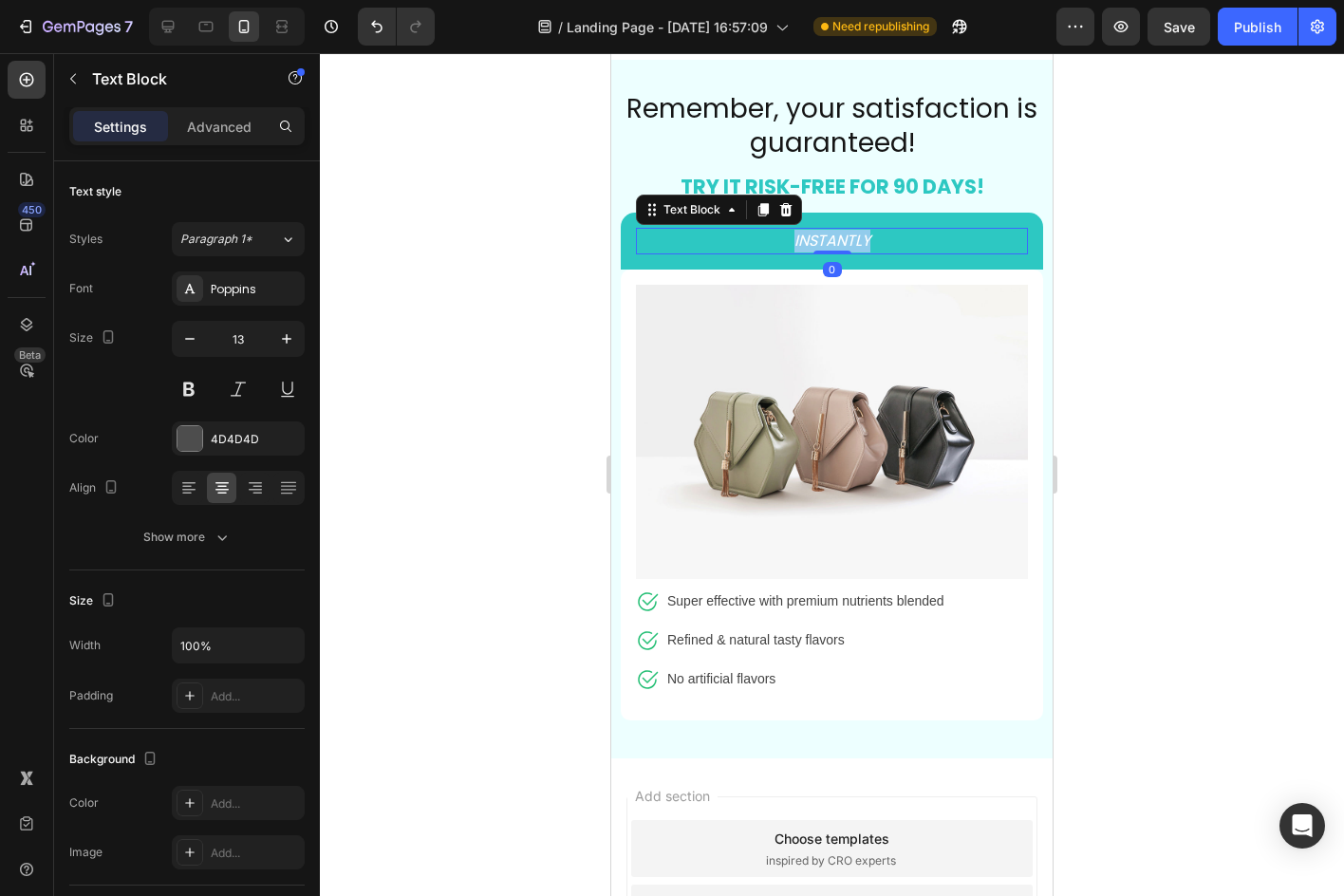
click at [794, 242] on icon "INSTANTLY" at bounding box center [833, 240] width 76 height 21
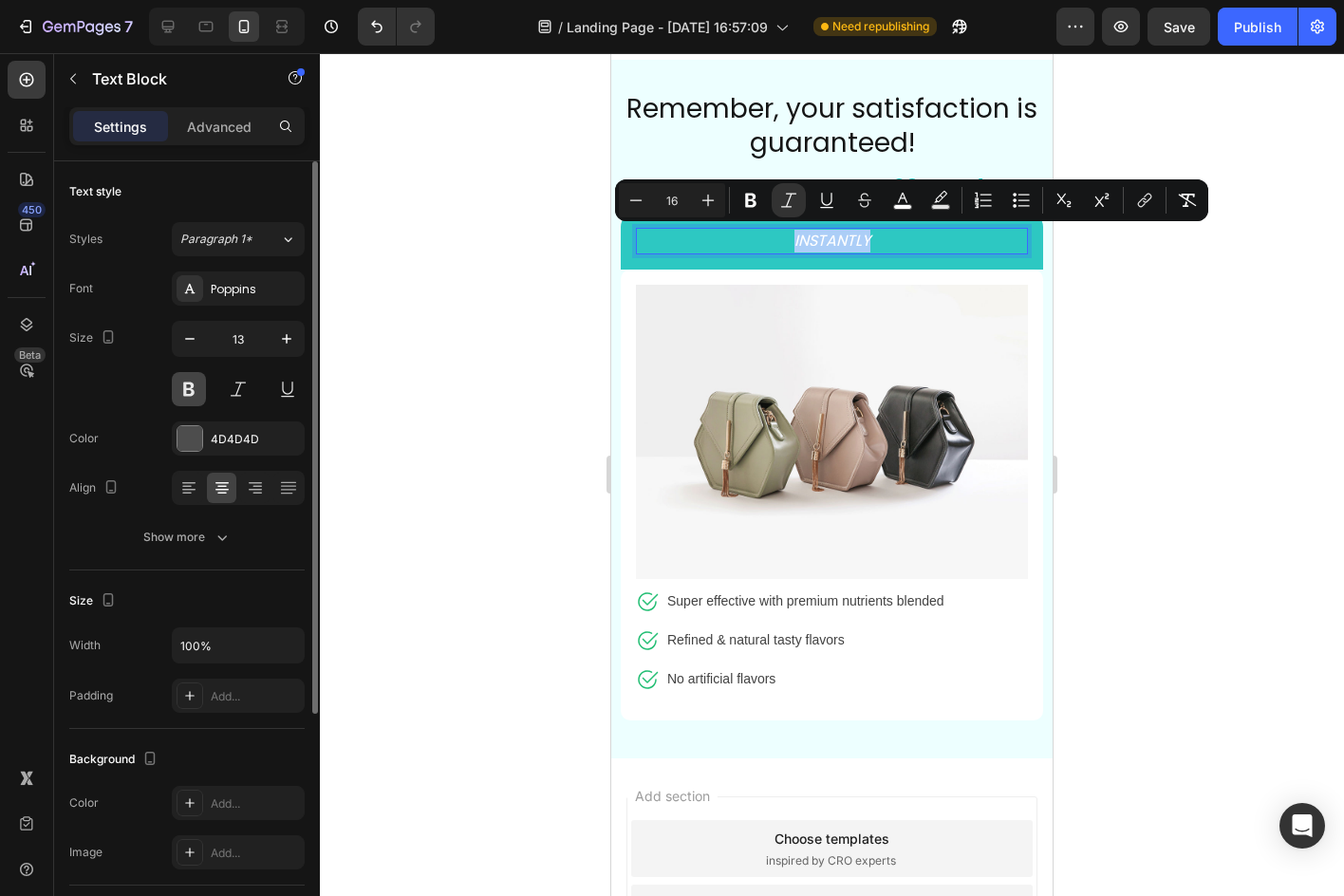
click at [185, 381] on button at bounding box center [188, 388] width 34 height 34
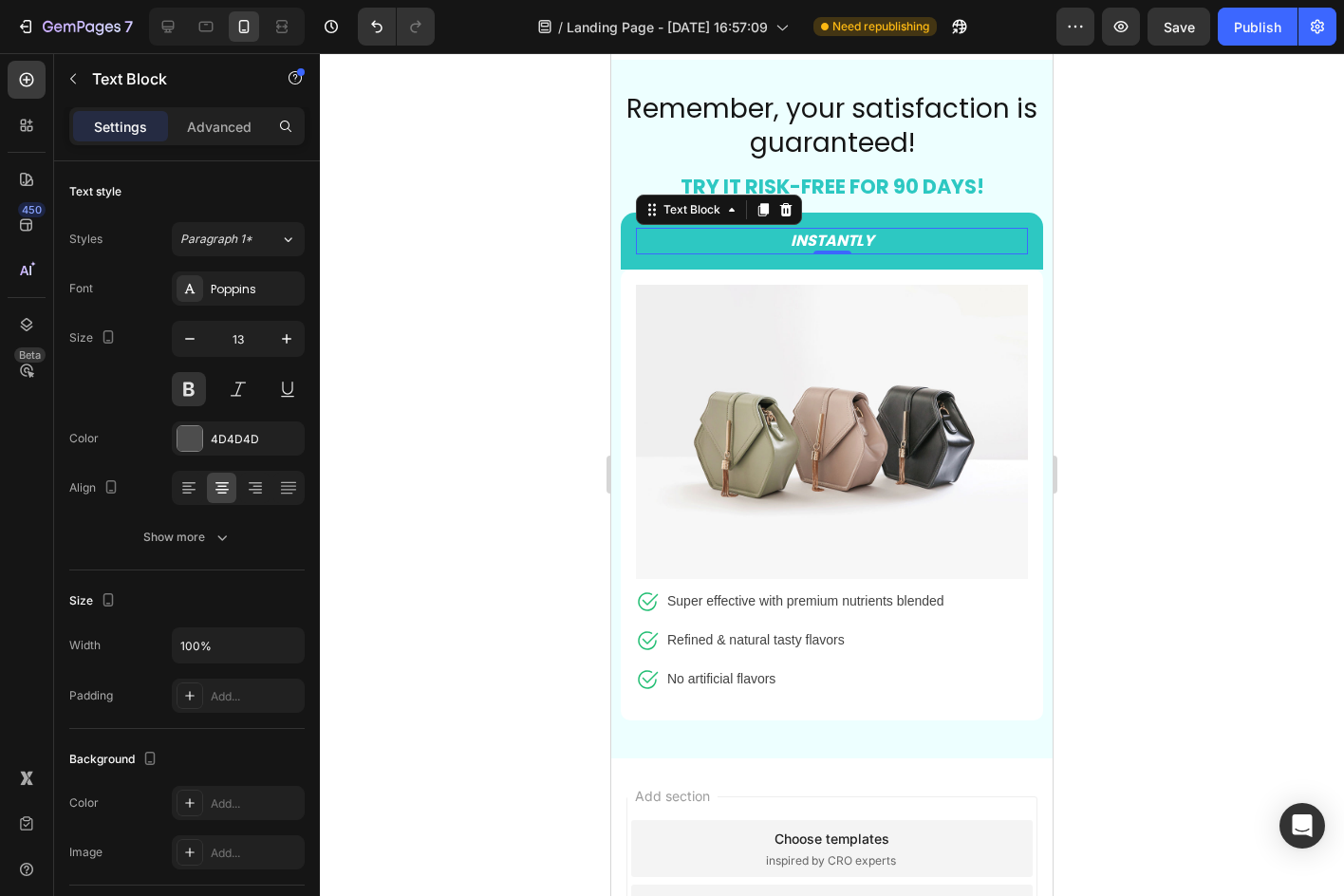
click at [795, 232] on icon "INSTANTLY" at bounding box center [833, 240] width 84 height 21
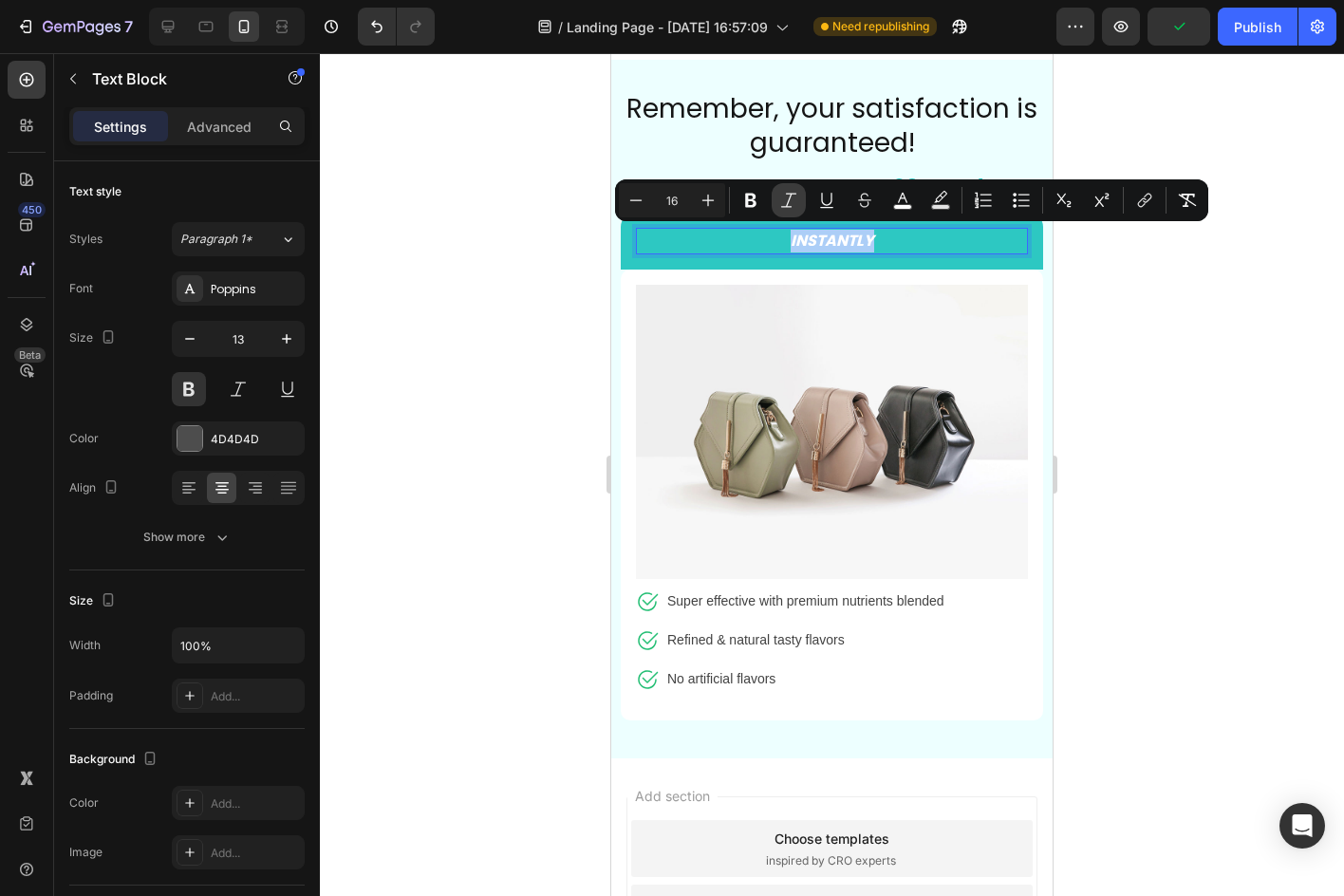
click at [802, 204] on button "Italic" at bounding box center [788, 200] width 34 height 34
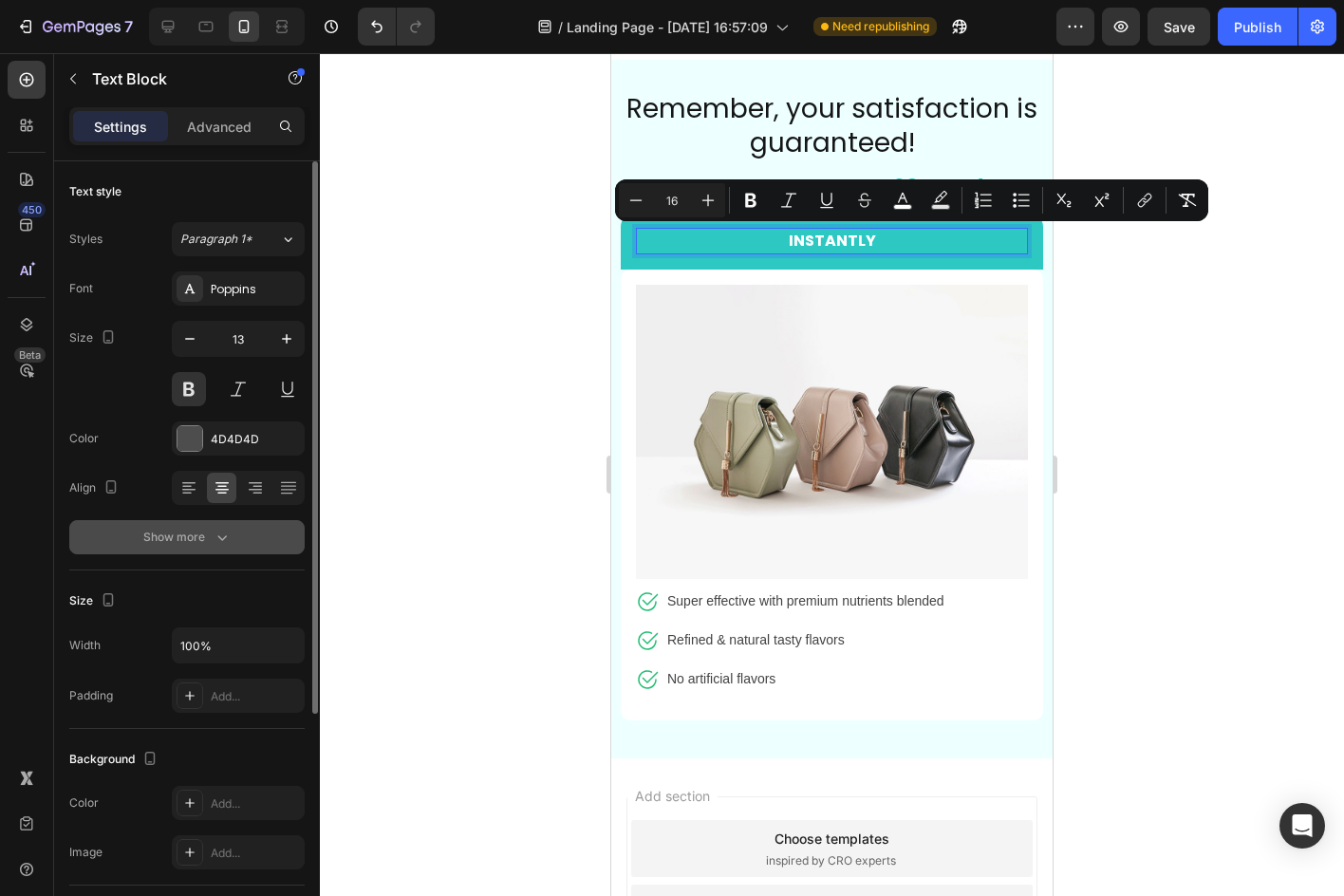
click at [188, 529] on div "Show more" at bounding box center [187, 537] width 88 height 19
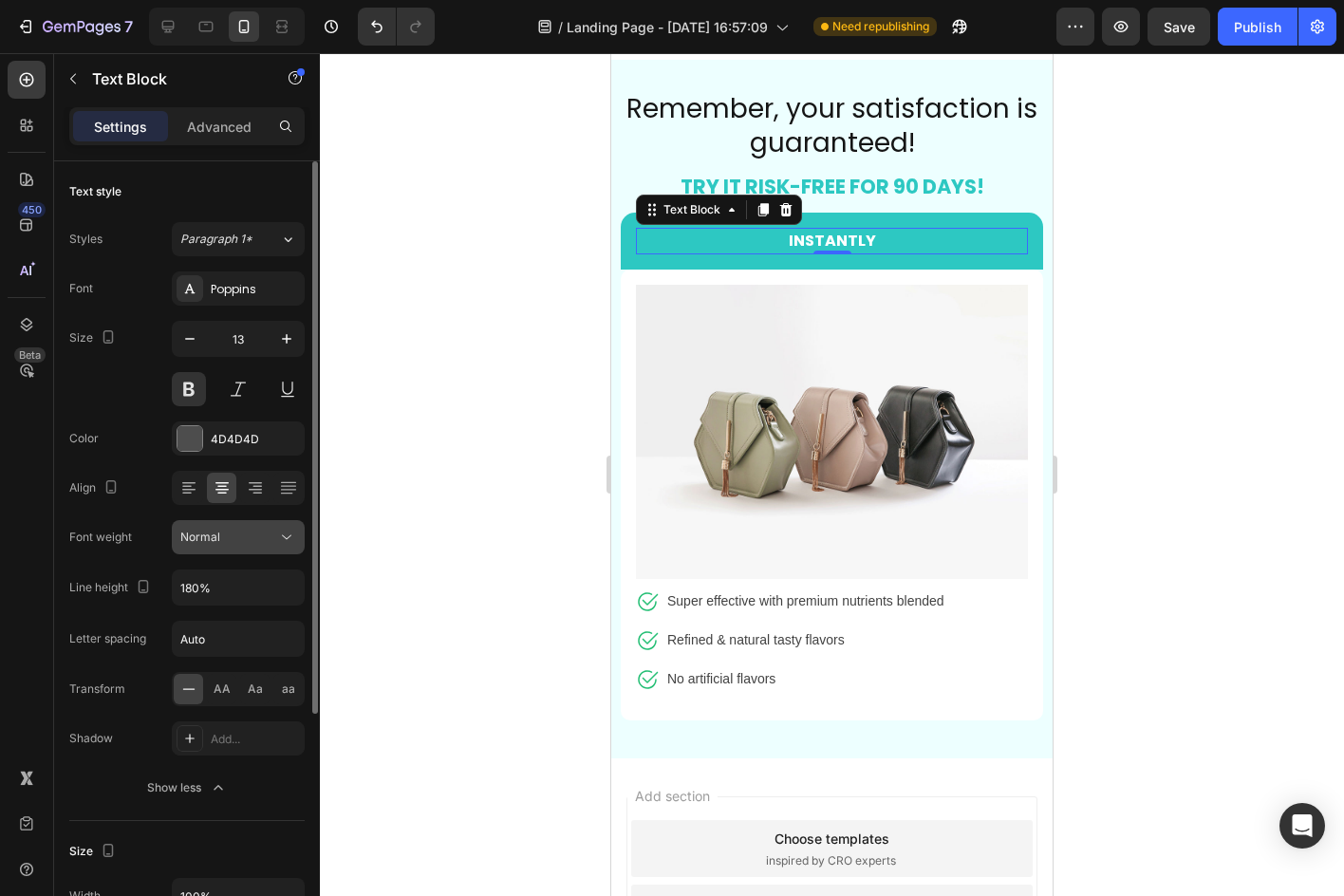
click at [221, 535] on div "Normal" at bounding box center [228, 538] width 97 height 18
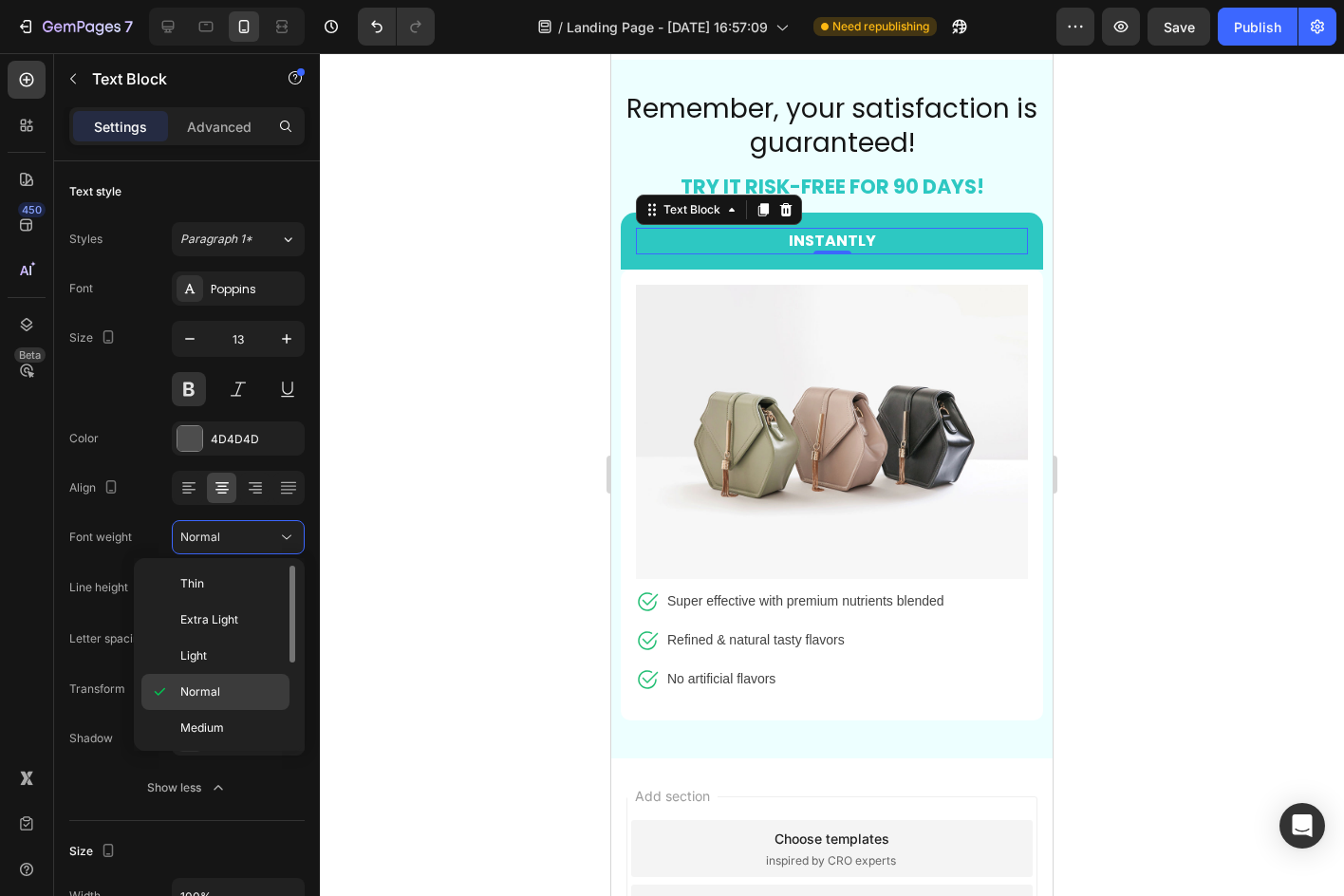
scroll to position [147, 0]
click at [238, 695] on p "Extra Bold" at bounding box center [230, 689] width 101 height 18
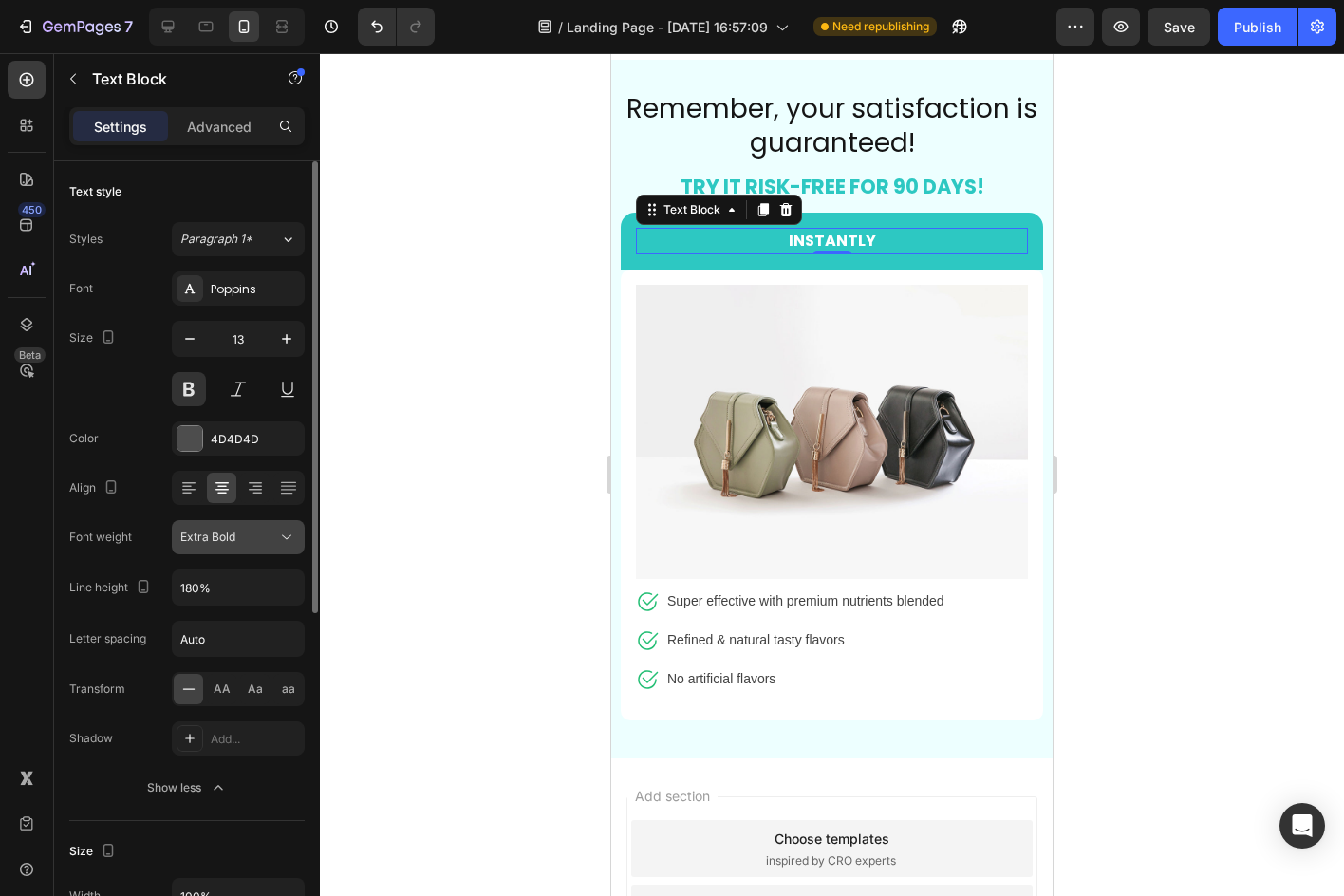
click at [228, 527] on button "Extra Bold" at bounding box center [238, 537] width 133 height 34
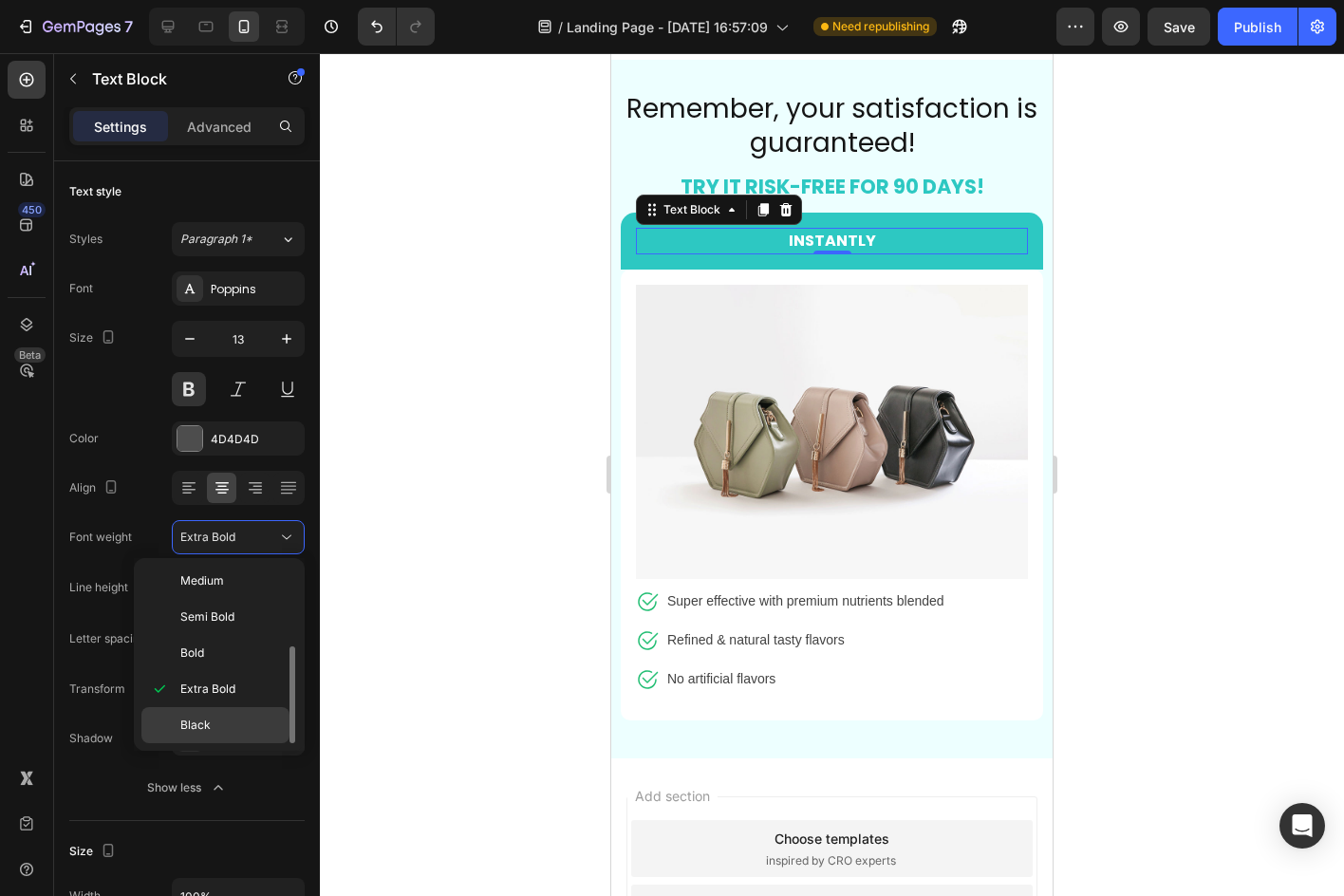
click at [215, 728] on p "Black" at bounding box center [230, 725] width 101 height 18
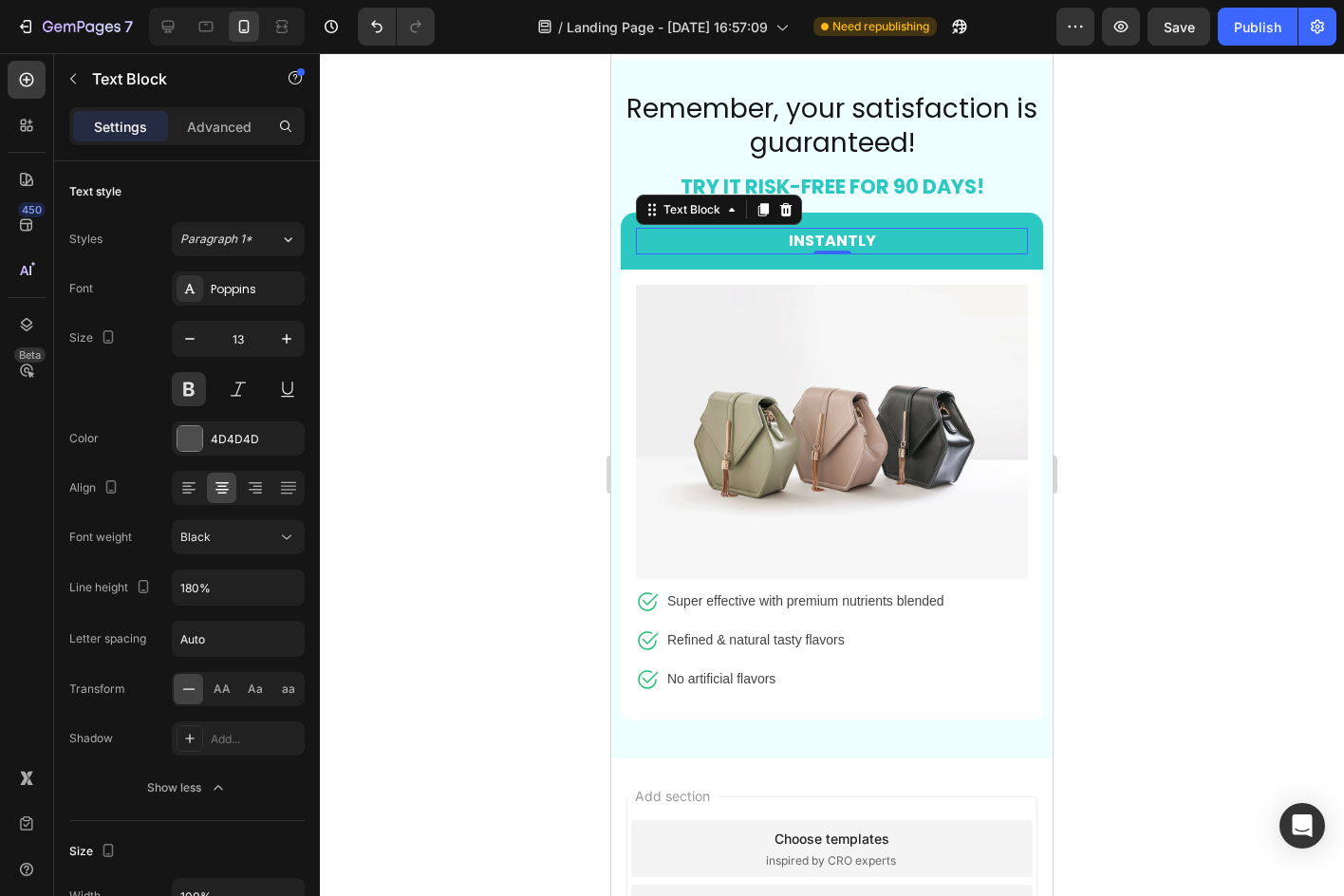
click at [386, 452] on div at bounding box center [832, 473] width 1024 height 842
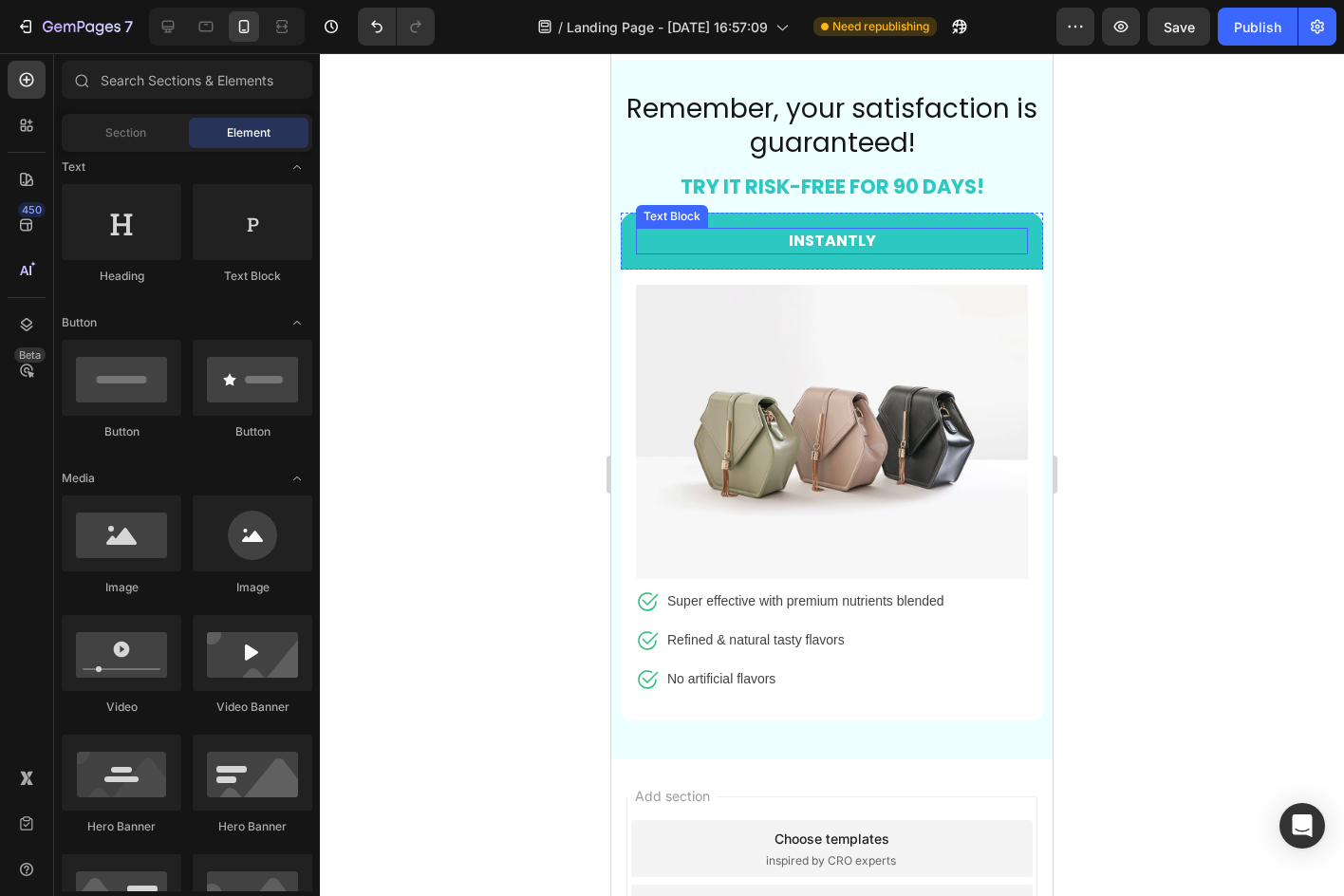
click at [834, 246] on span "INSTANTLY" at bounding box center [832, 240] width 87 height 21
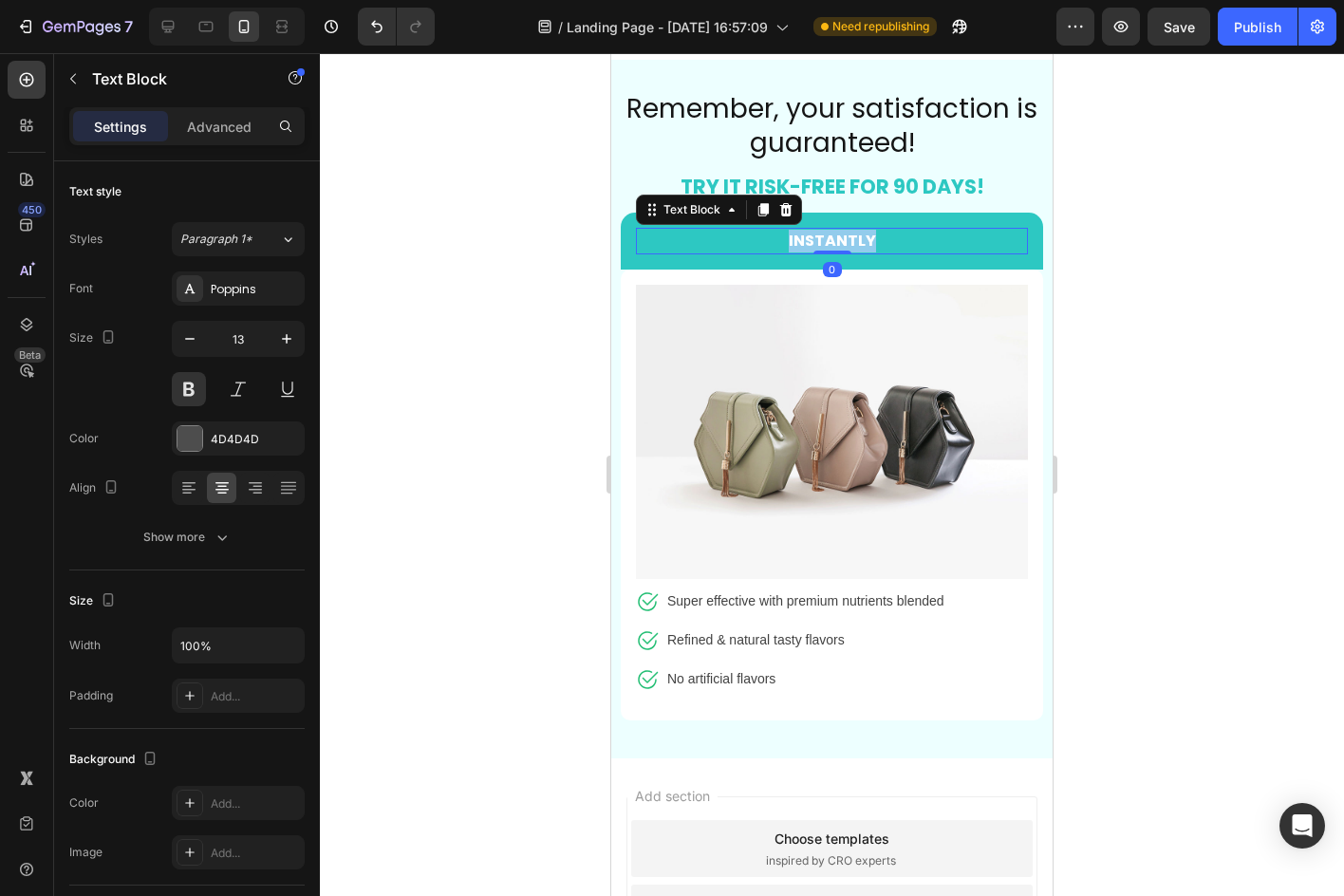
click at [834, 246] on span "INSTANTLY" at bounding box center [832, 240] width 87 height 21
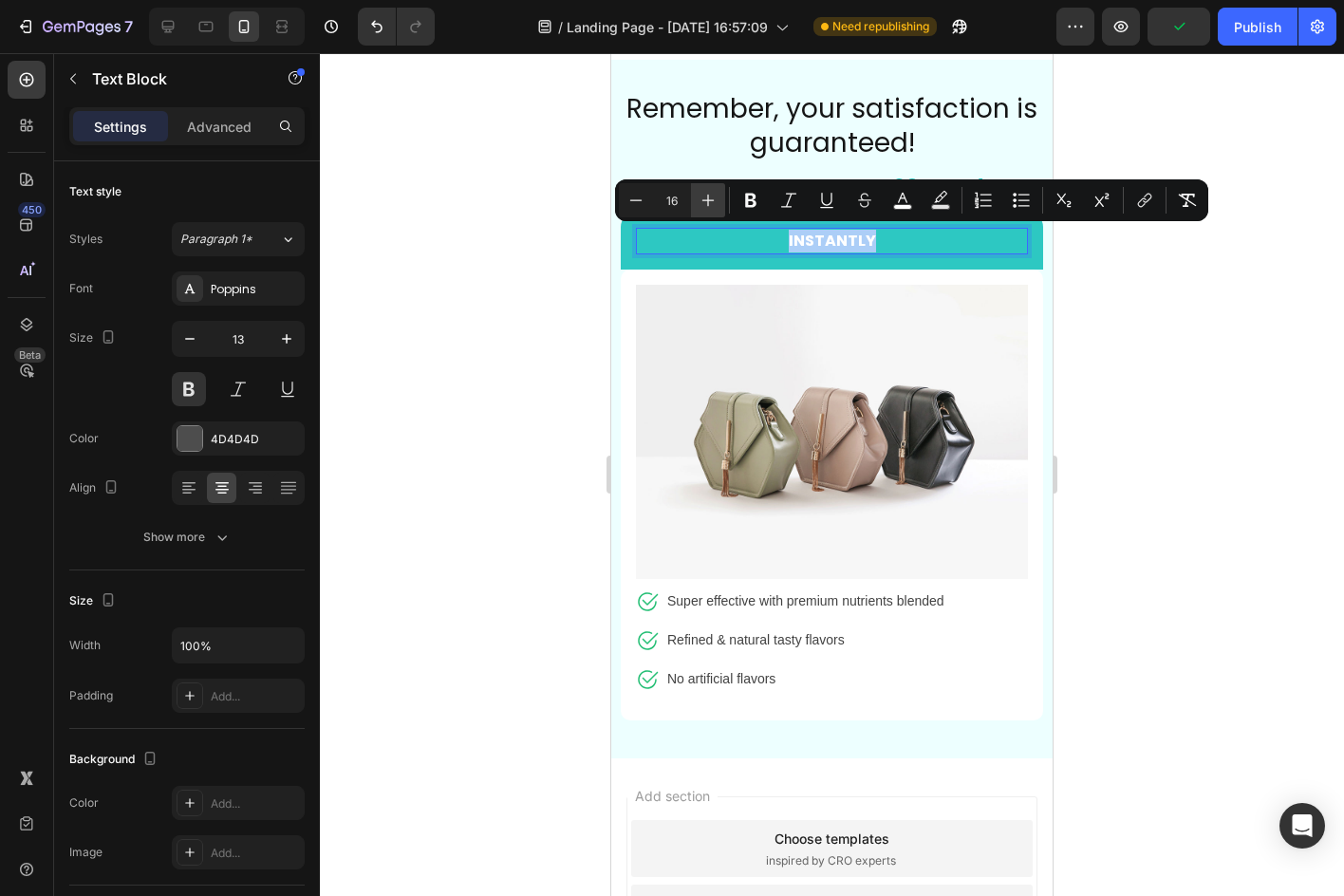
click at [696, 196] on button "Plus" at bounding box center [708, 200] width 34 height 34
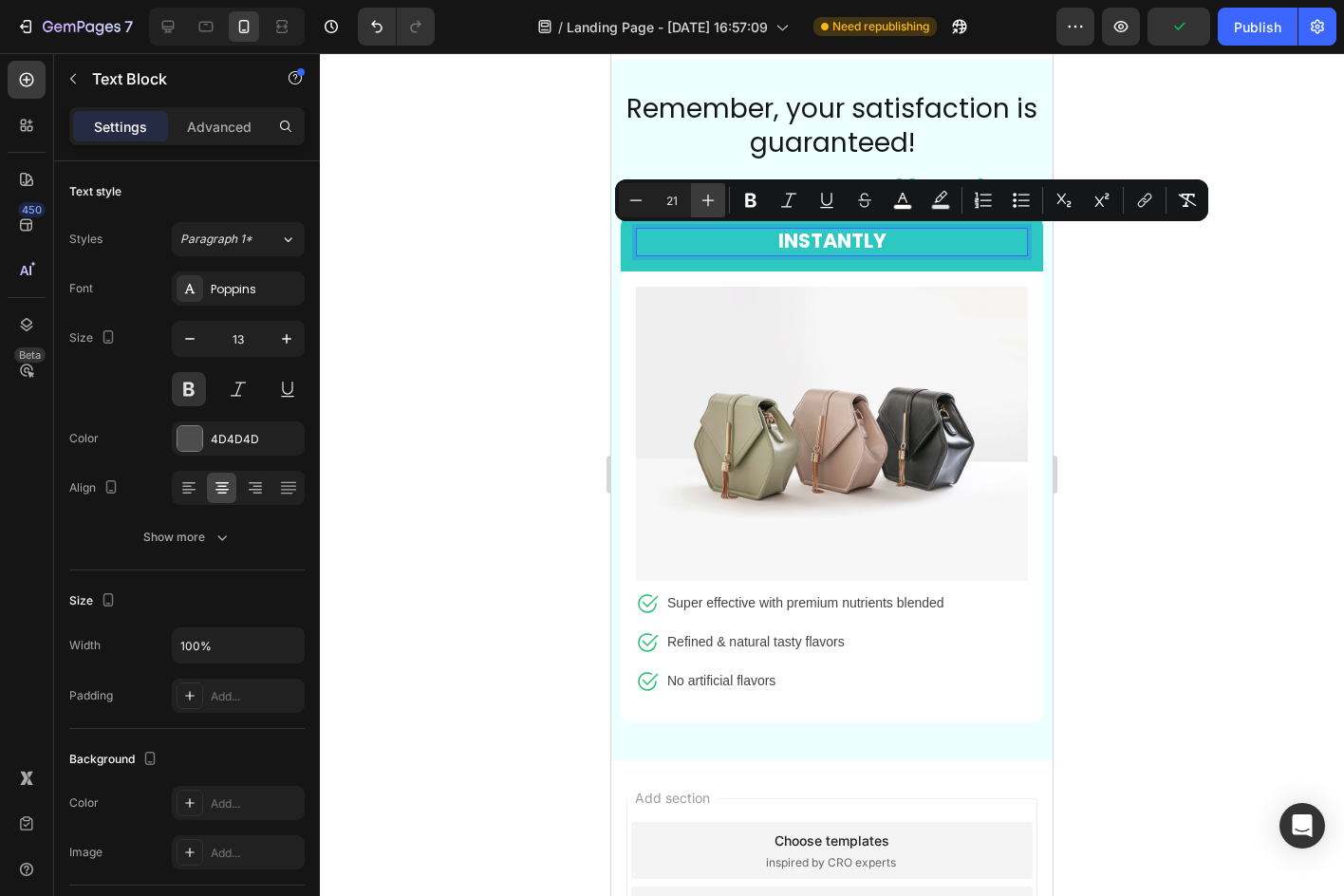
click at [696, 196] on button "Plus" at bounding box center [708, 200] width 34 height 34
click at [1166, 496] on div at bounding box center [832, 473] width 1024 height 842
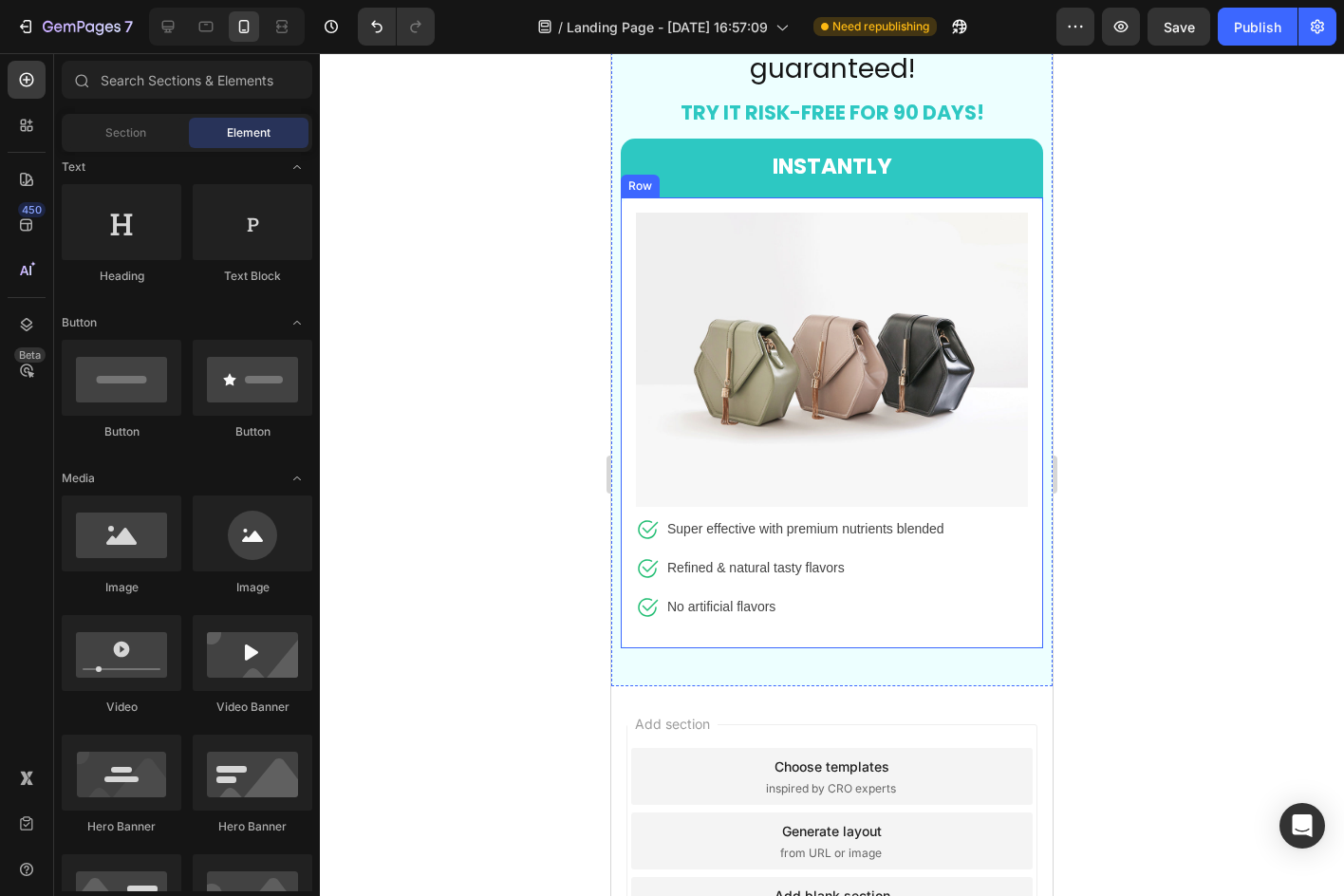
scroll to position [8024, 0]
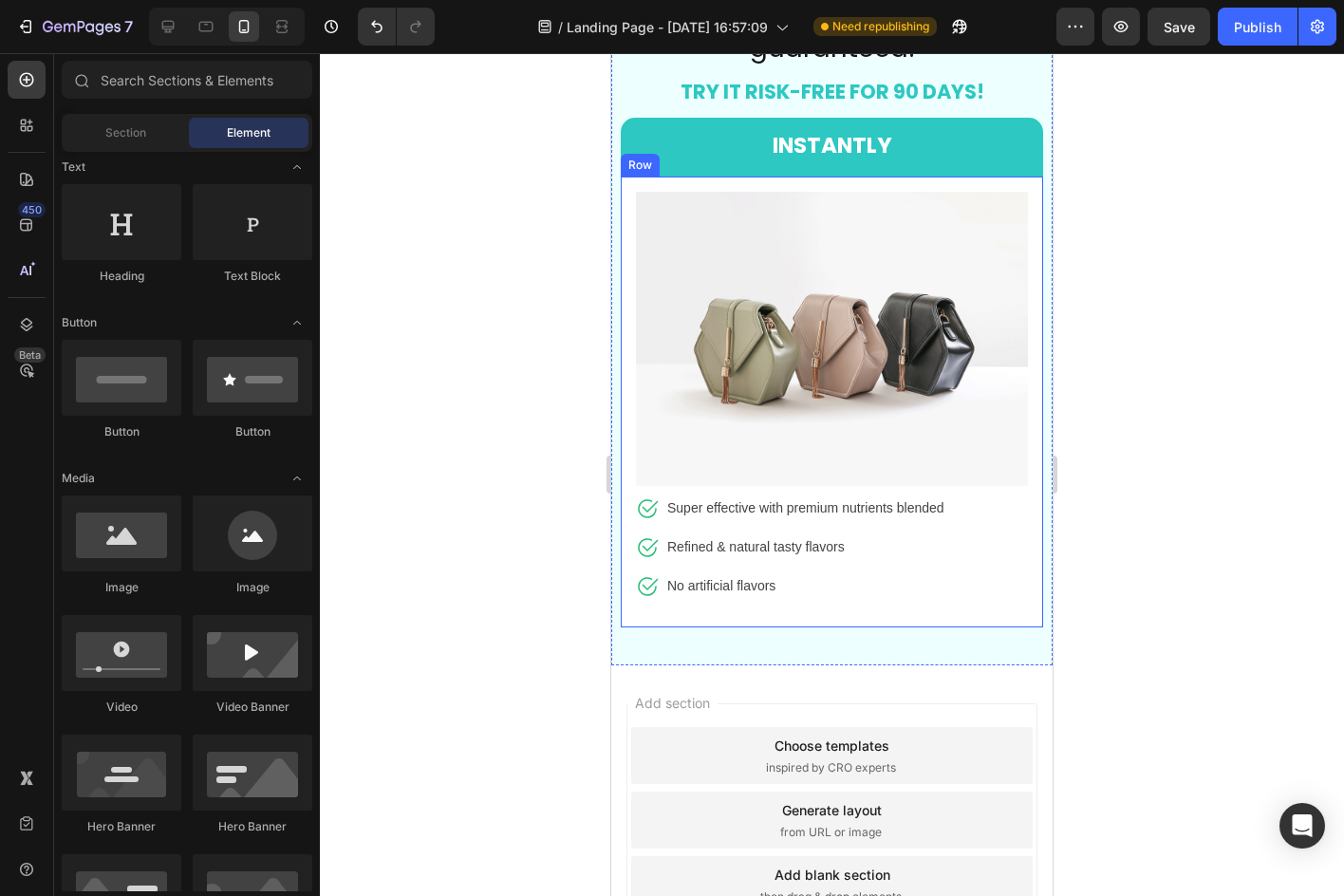
click at [1235, 285] on div at bounding box center [832, 473] width 1024 height 842
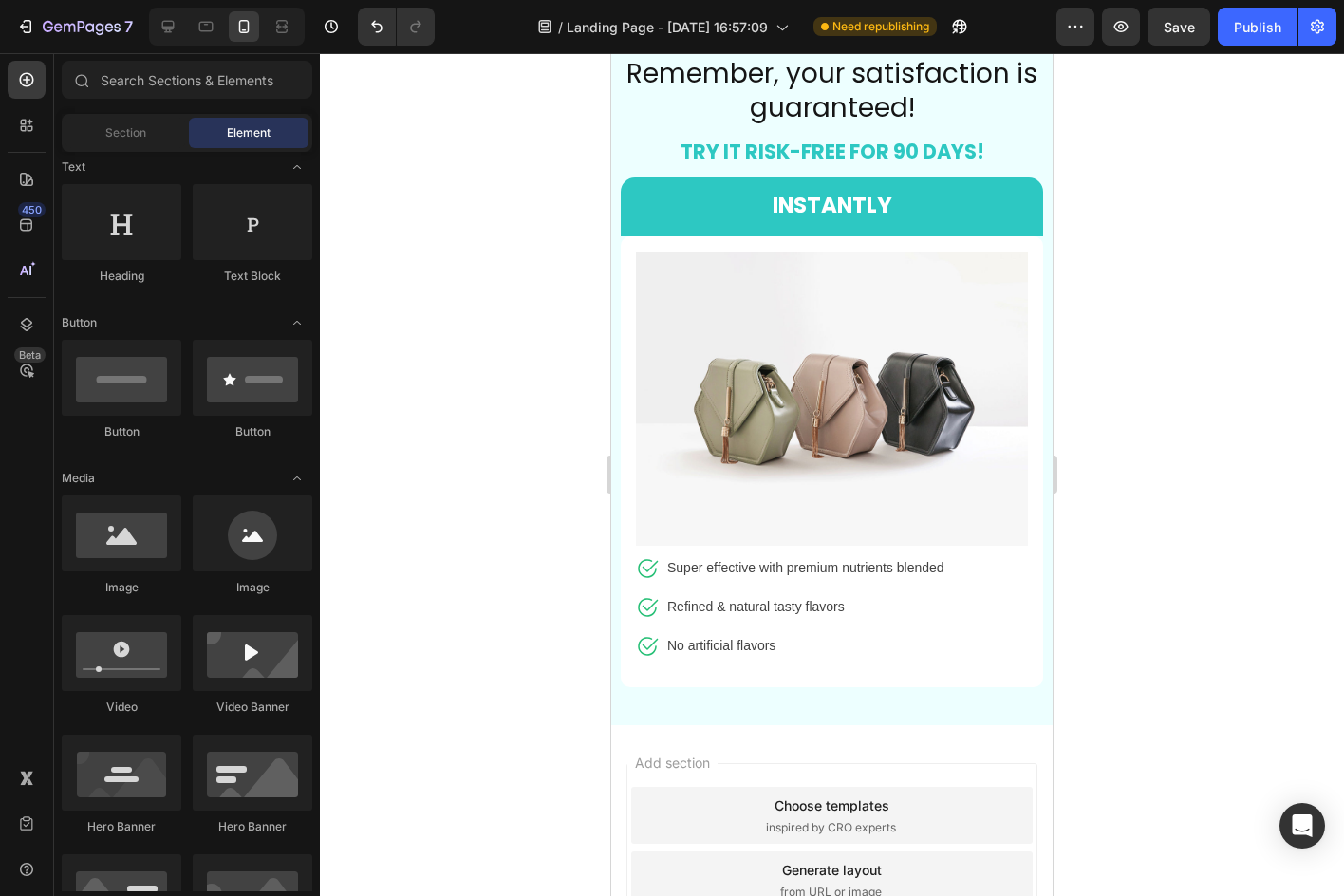
scroll to position [7739, 0]
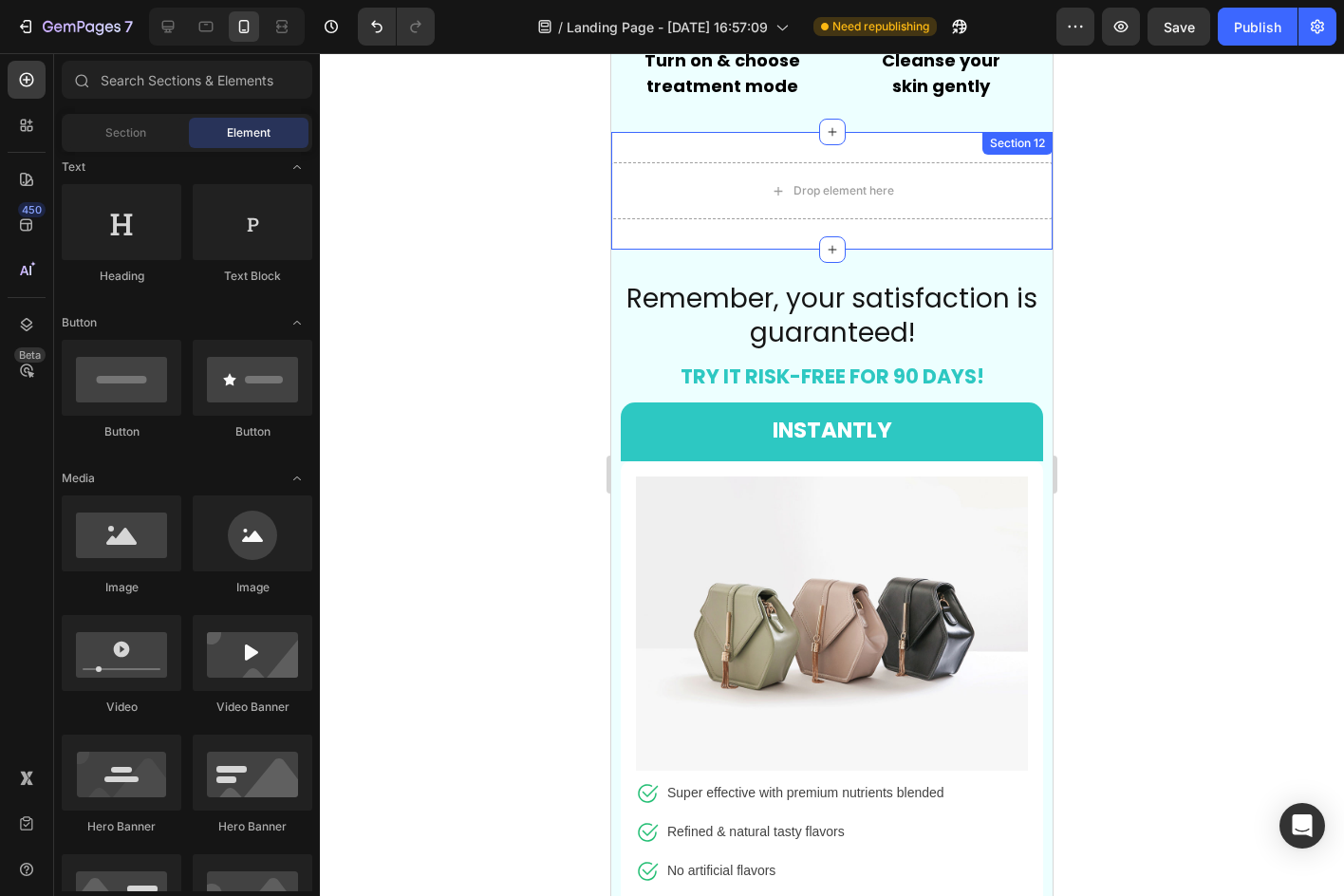
click at [912, 143] on div "Drop element here Section 12" at bounding box center [832, 190] width 441 height 118
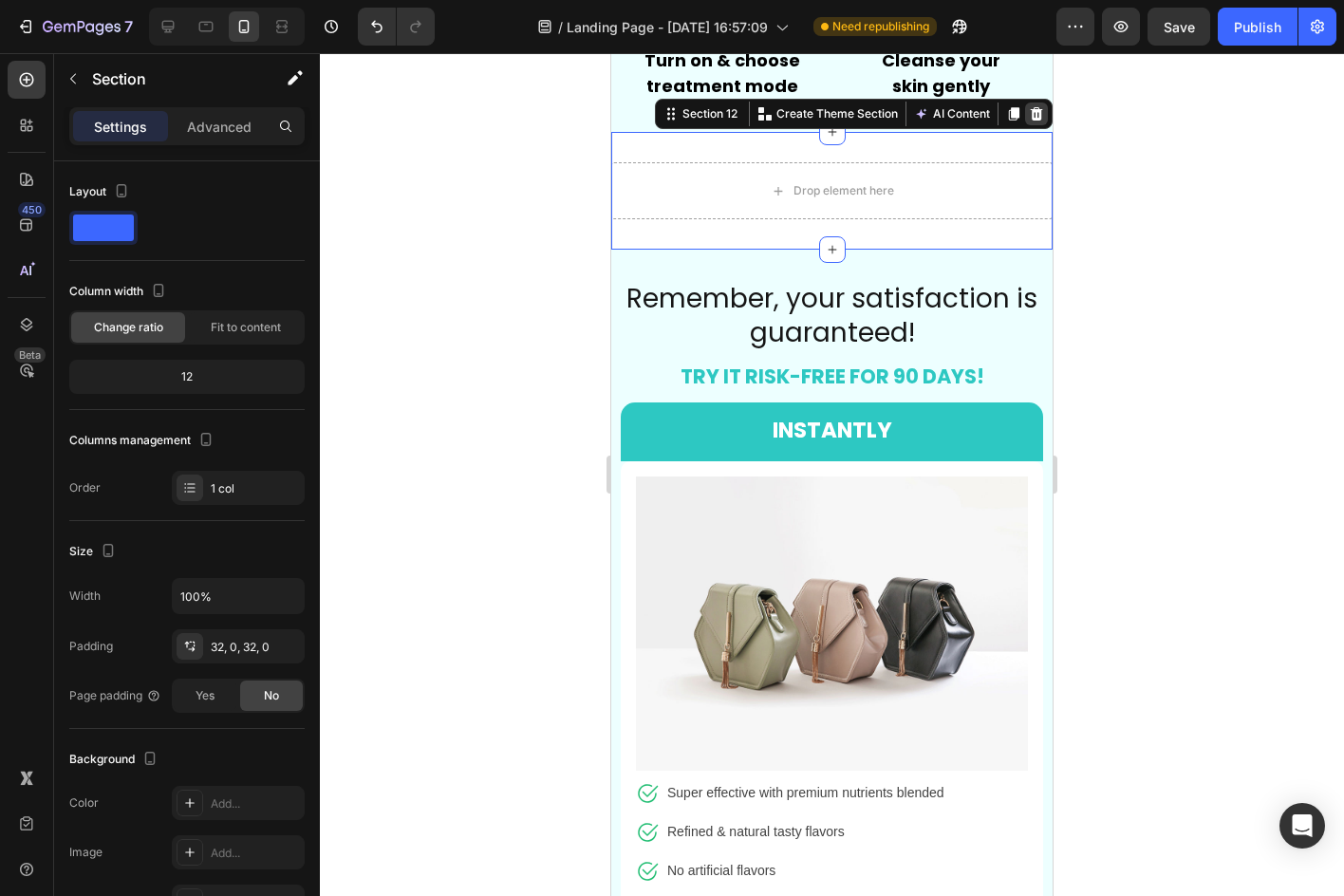
click at [1031, 112] on icon at bounding box center [1037, 114] width 13 height 14
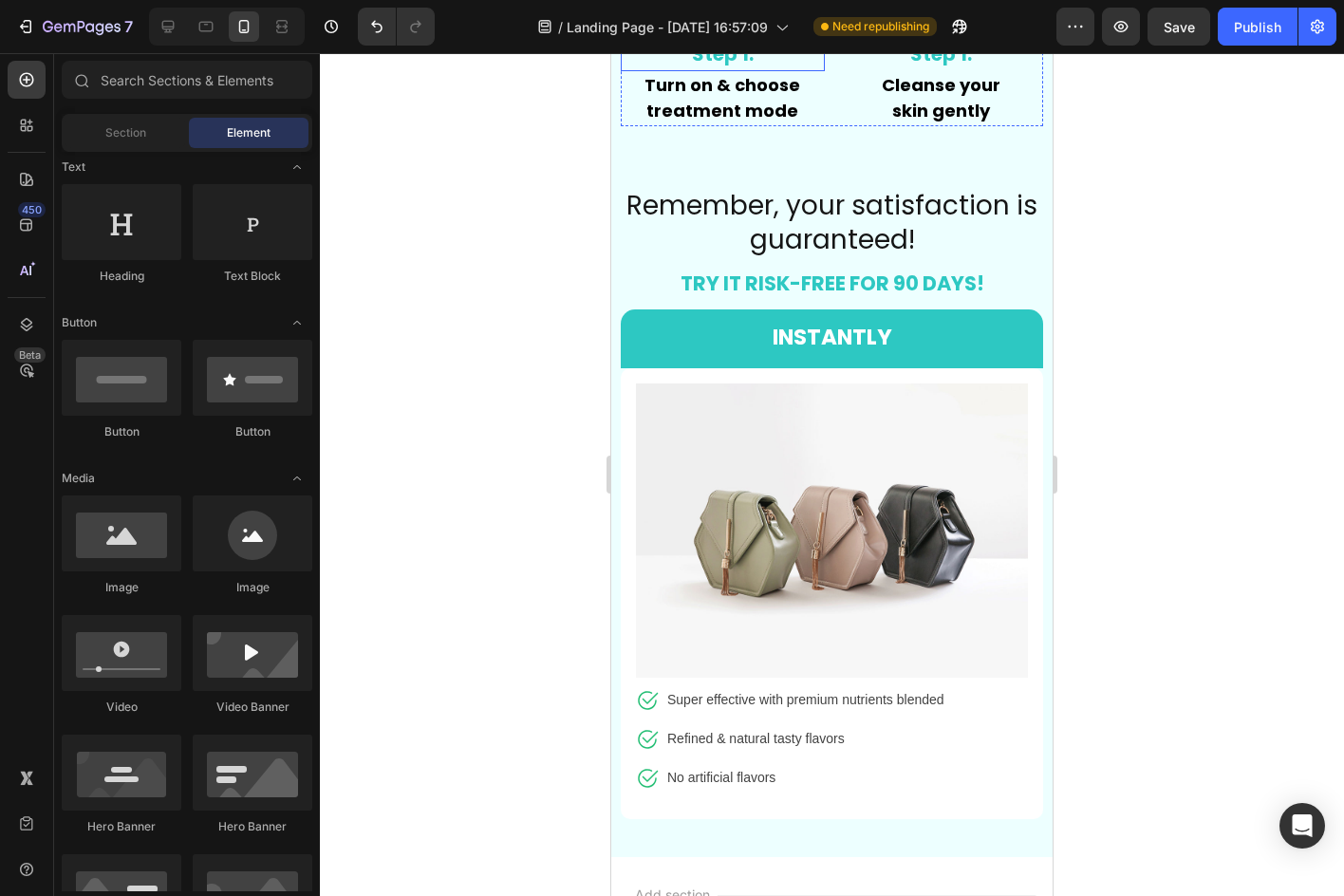
scroll to position [7642, 0]
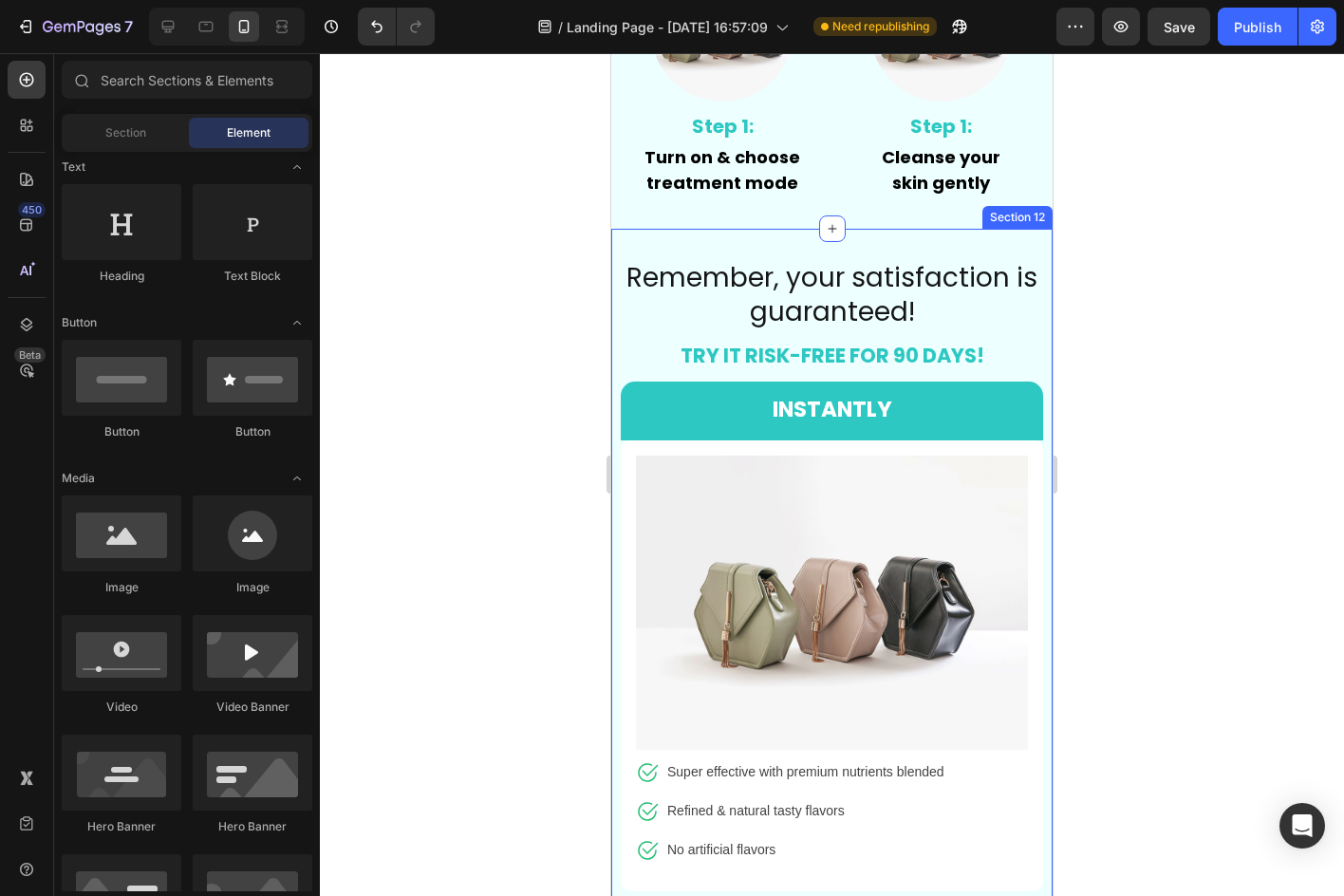
click at [940, 248] on div "Remember, your satisfaction is guaranteed! Heading TRY IT RISK-FREE FOR 90 DAYS…" at bounding box center [832, 579] width 441 height 701
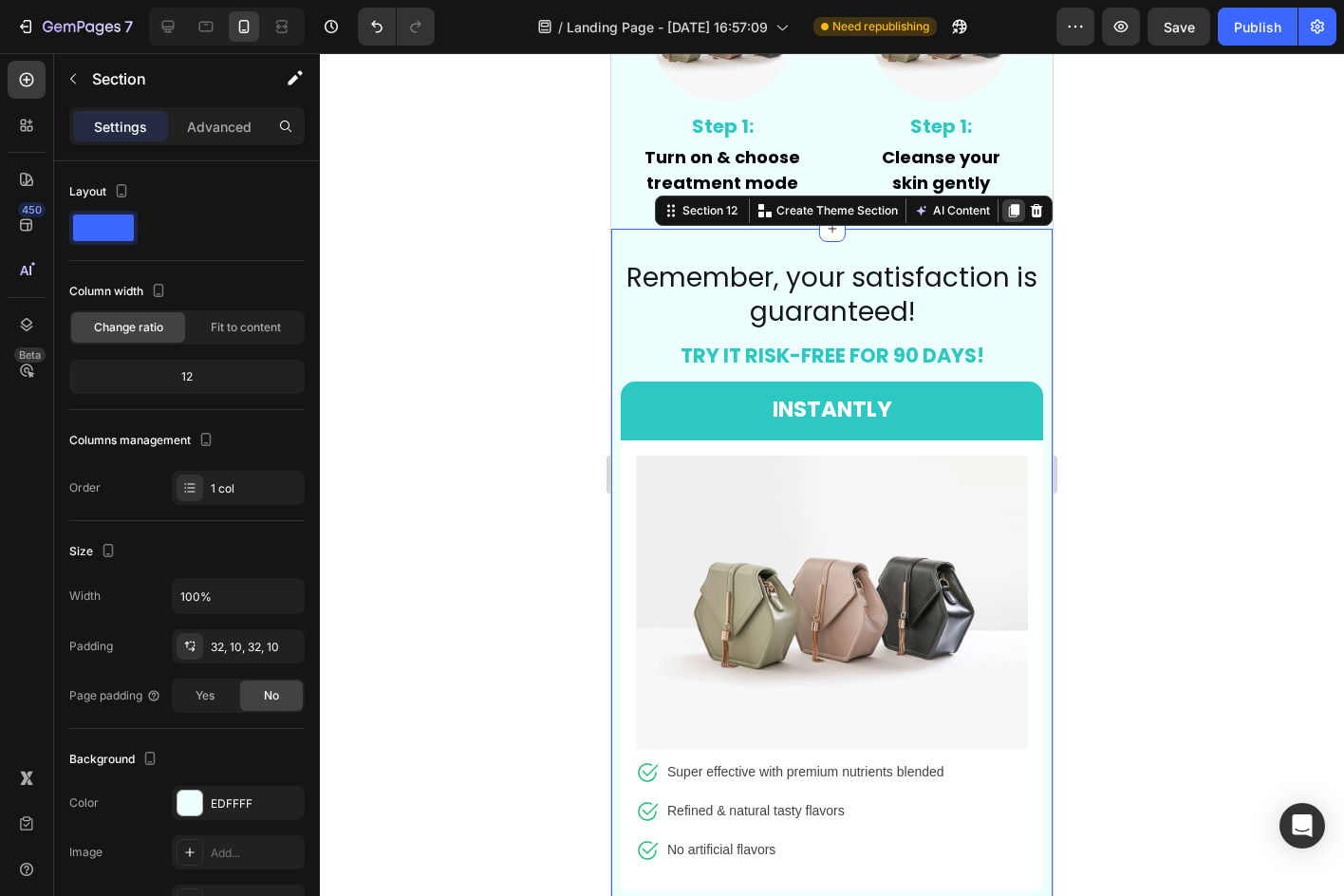
click at [1009, 210] on icon at bounding box center [1014, 211] width 11 height 14
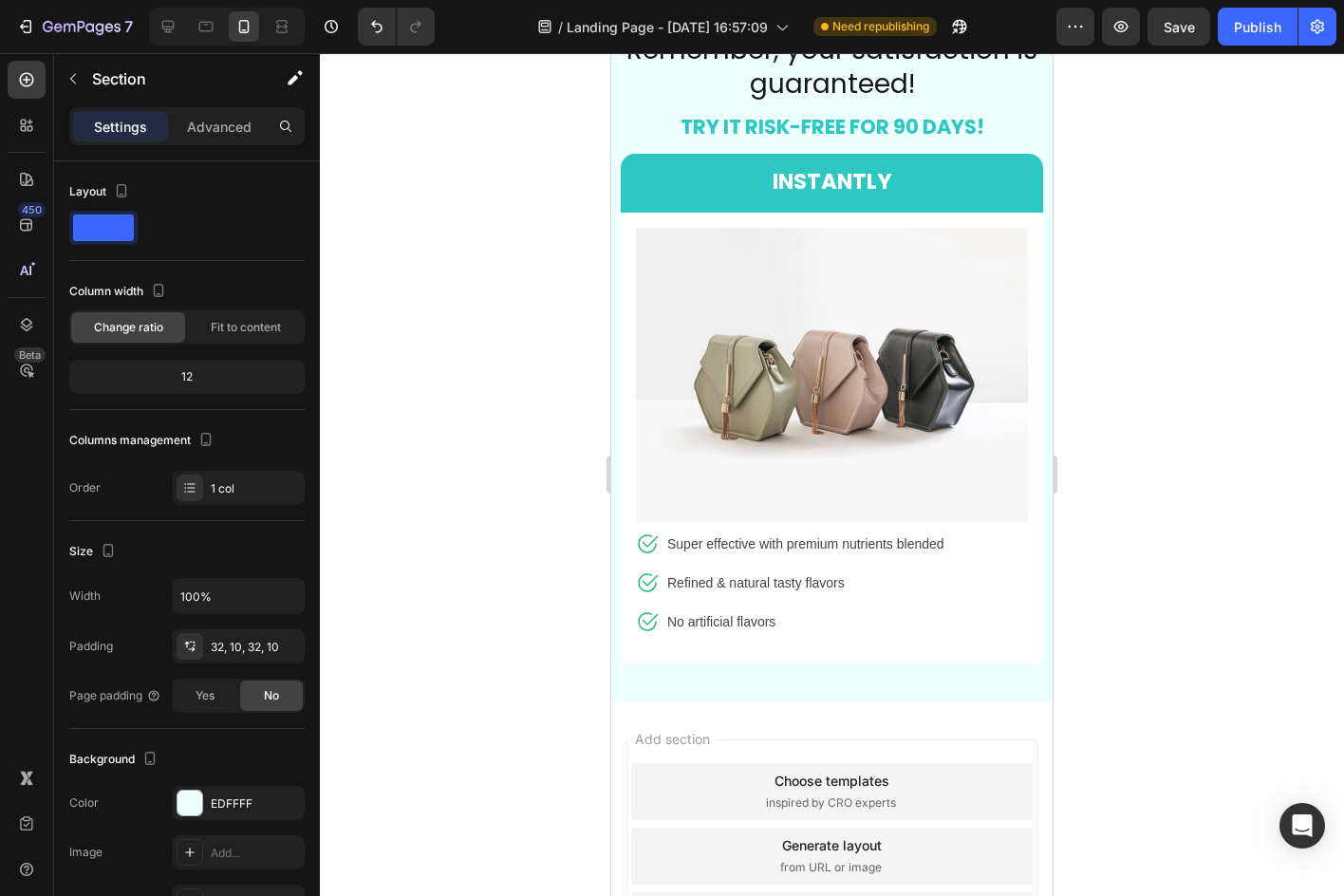
scroll to position [8522, 0]
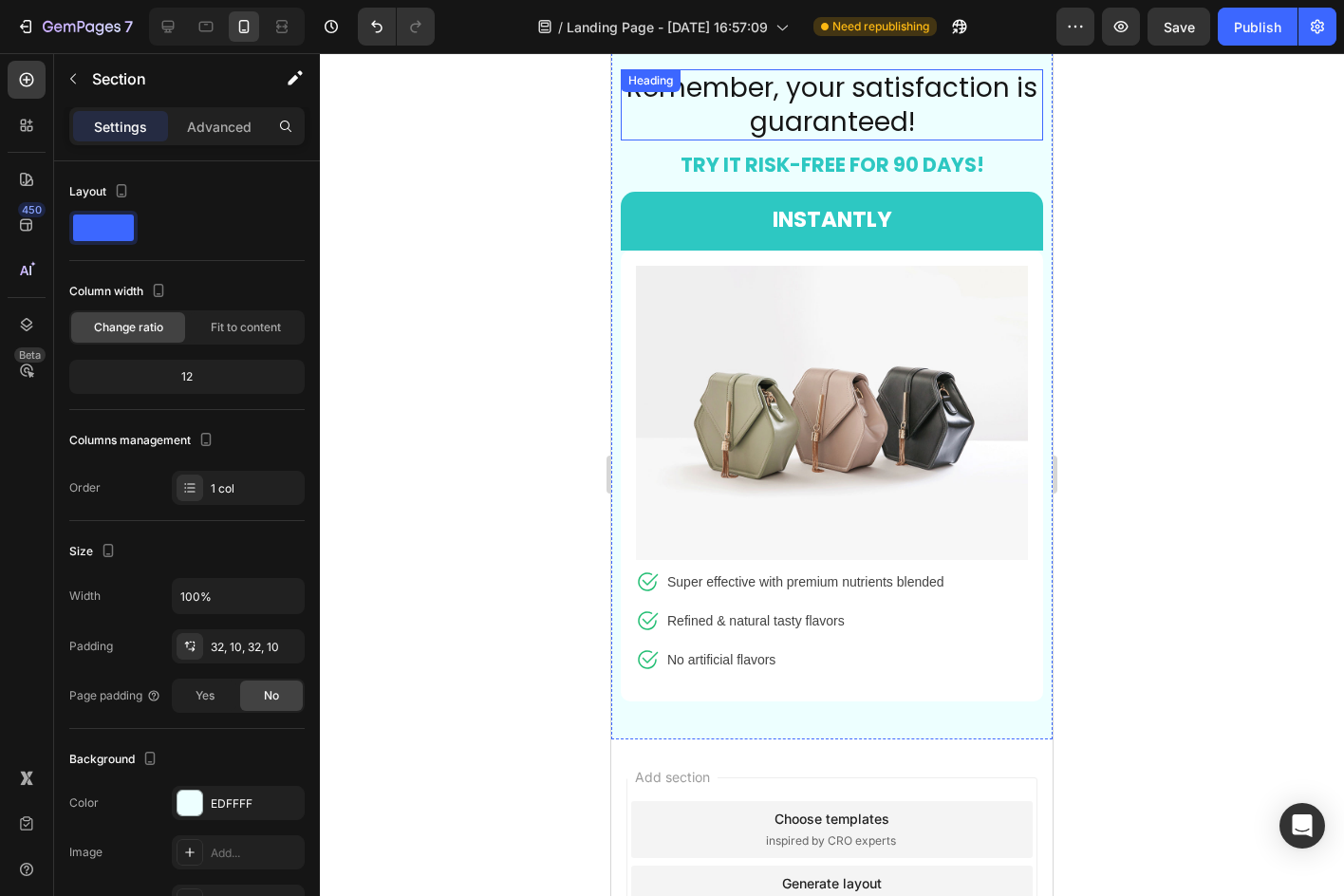
click at [882, 81] on span "Remember, your satisfaction is guaranteed!" at bounding box center [832, 104] width 411 height 71
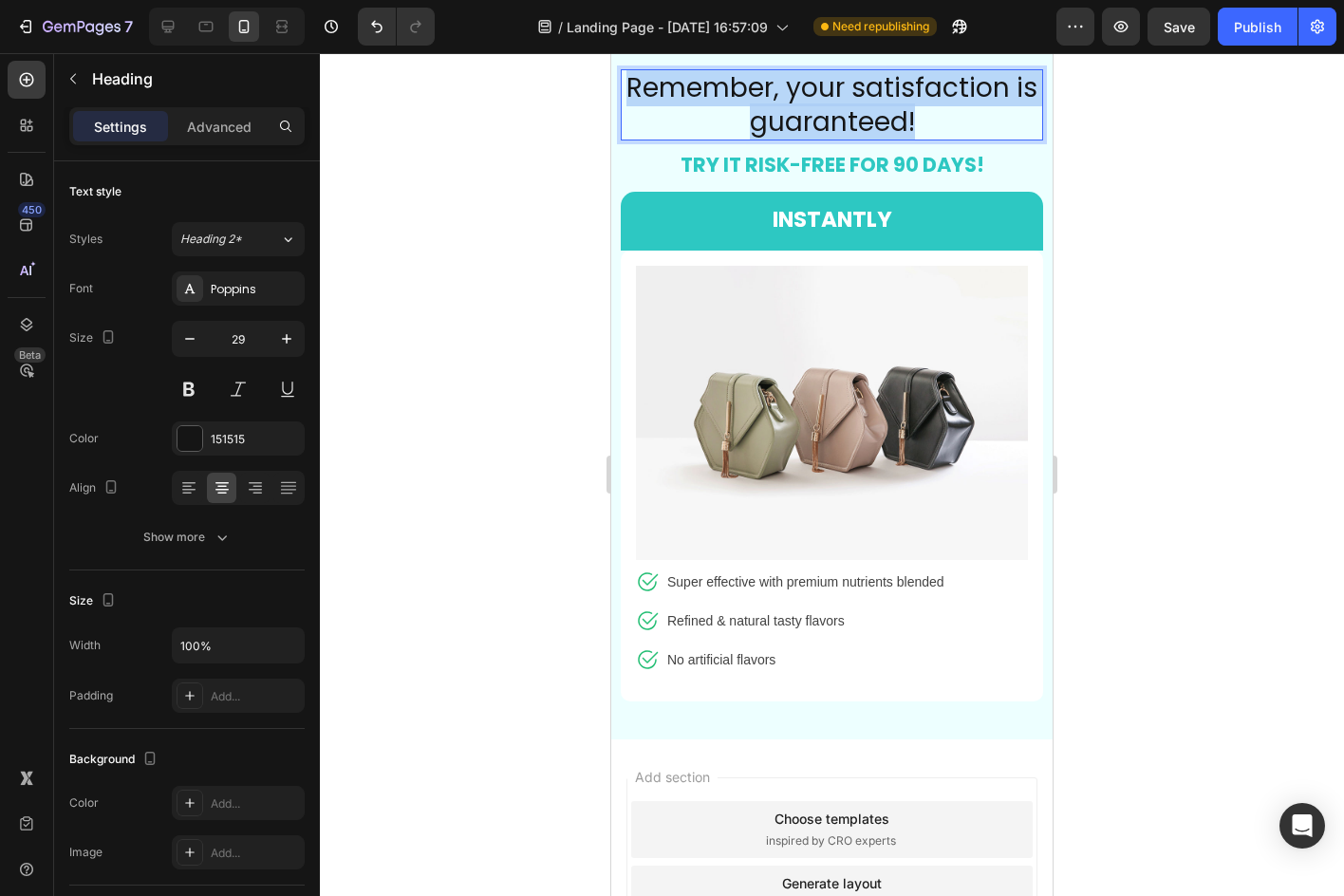
click at [882, 81] on span "Remember, your satisfaction is guaranteed!" at bounding box center [832, 104] width 411 height 71
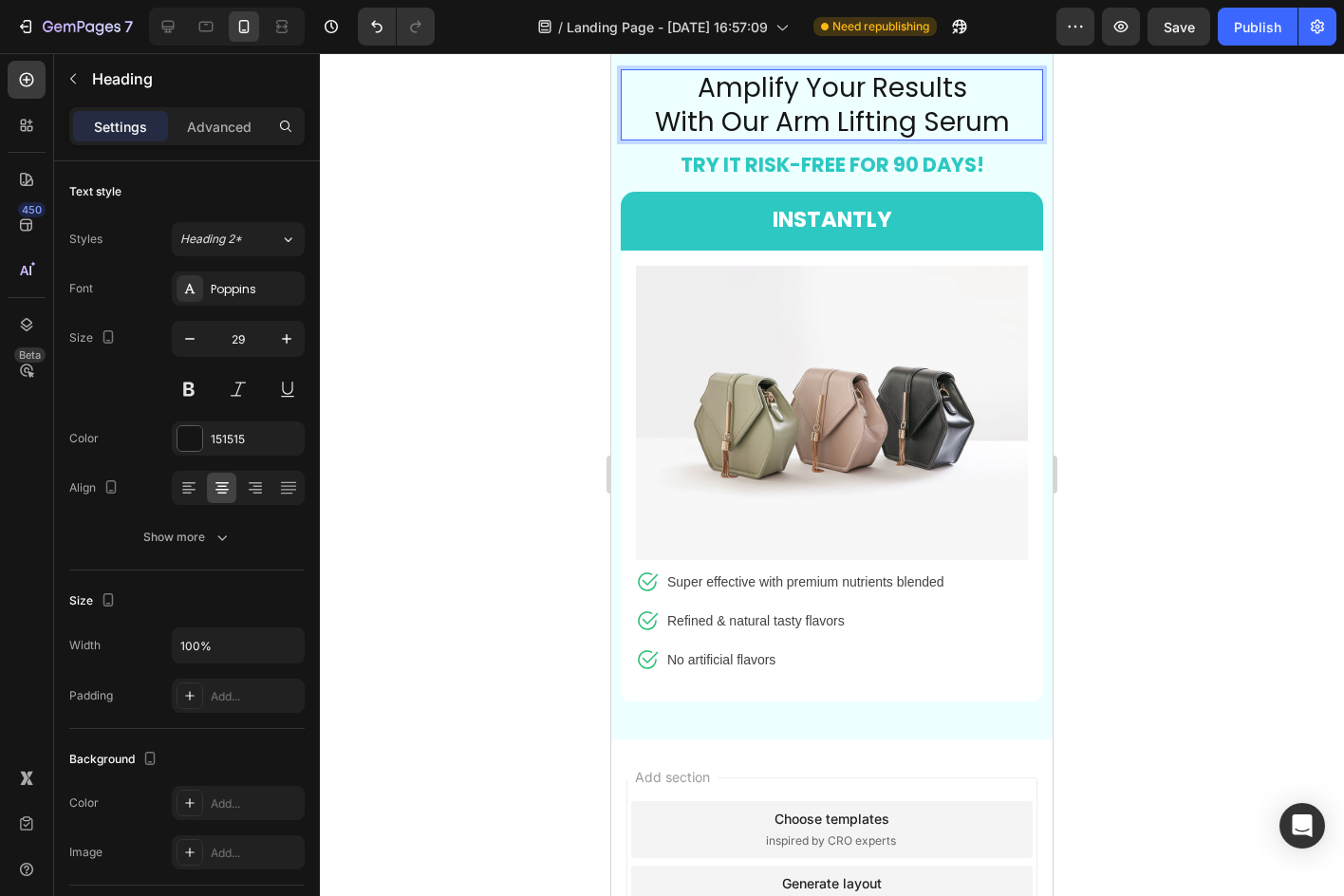
click at [1209, 231] on div at bounding box center [832, 473] width 1024 height 842
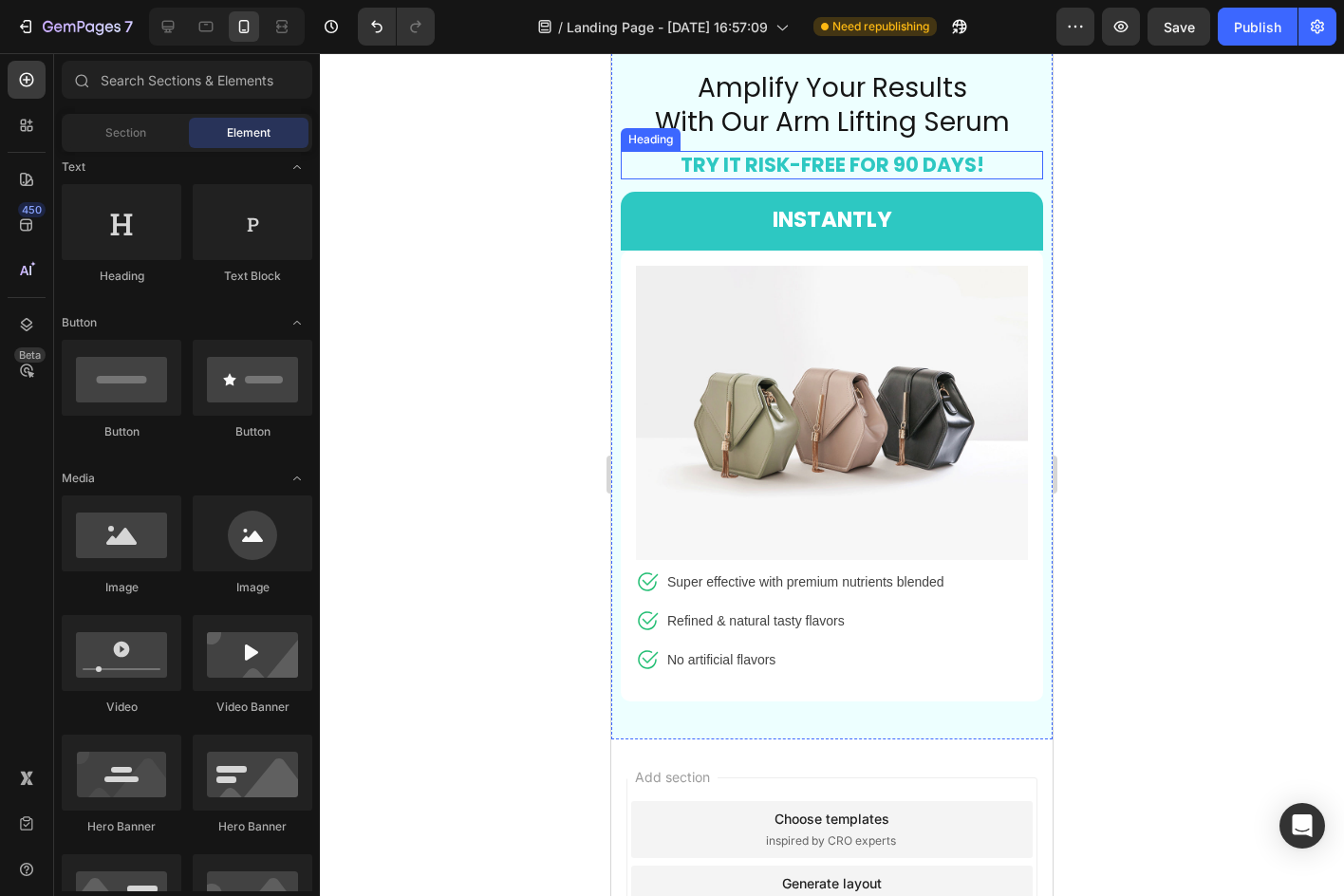
click at [753, 155] on span "TRY IT RISK-FREE FOR 90 DAYS!" at bounding box center [832, 165] width 304 height 27
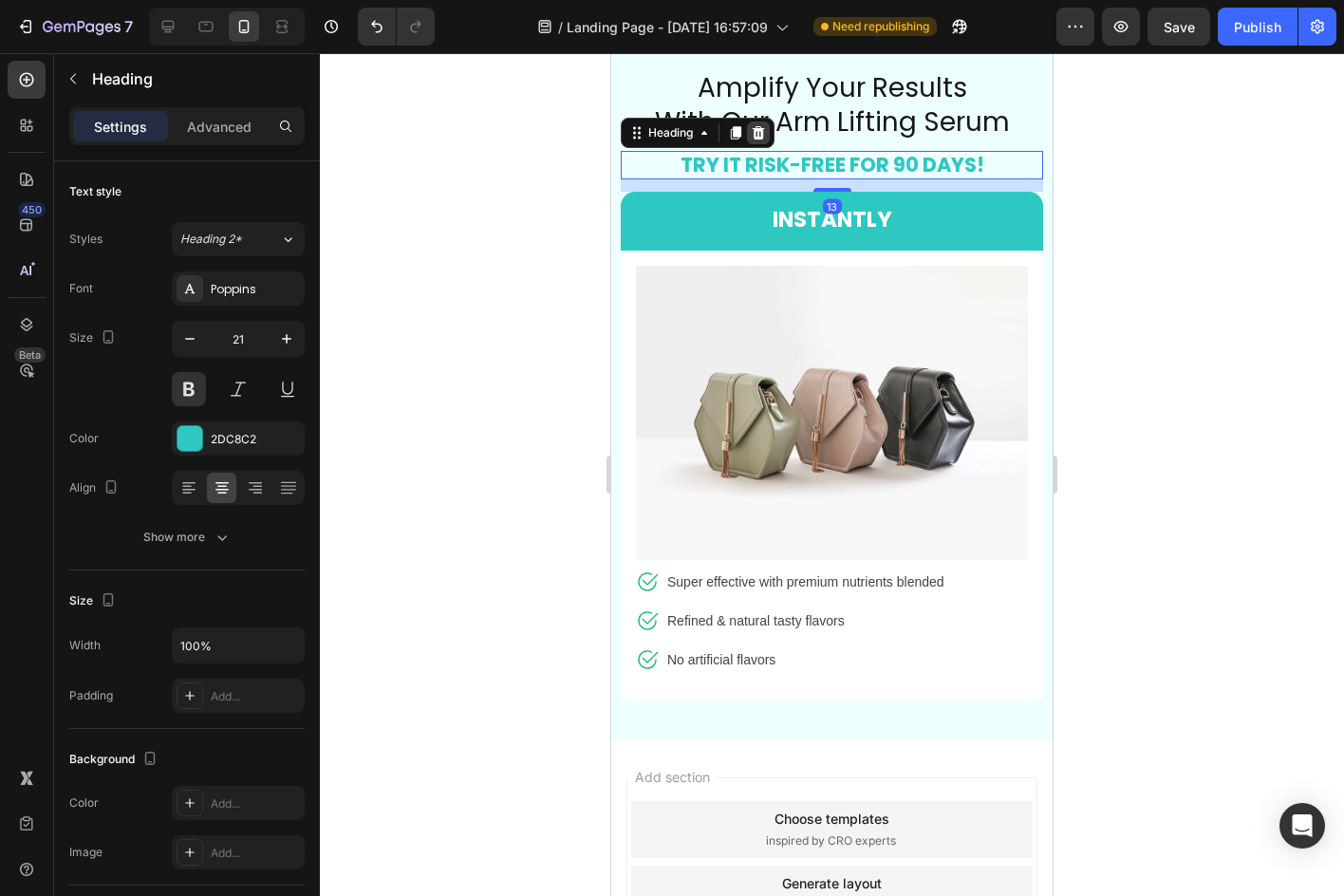
click at [753, 129] on icon at bounding box center [758, 133] width 16 height 16
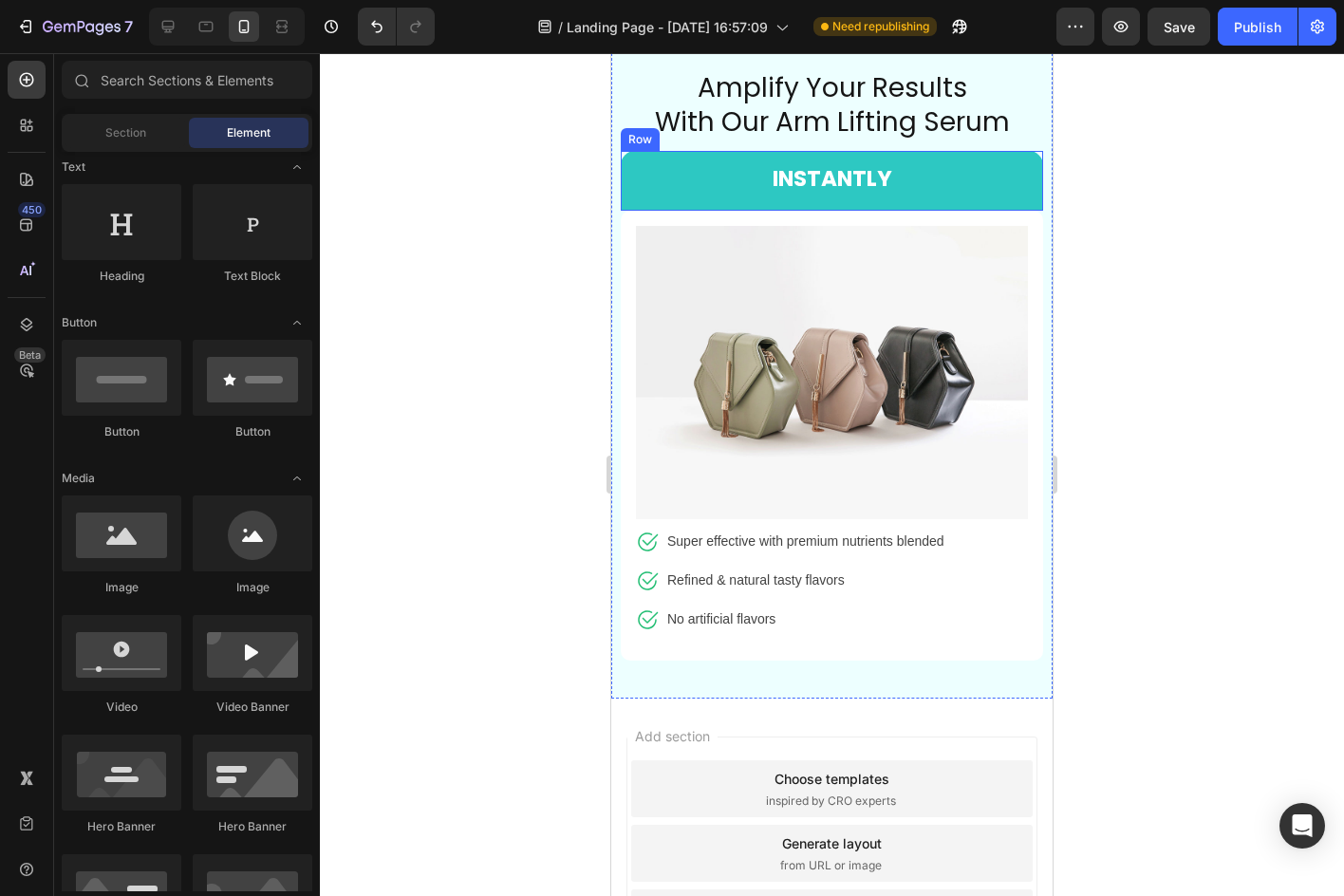
click at [1016, 196] on div "INSTANTLY Text Block Row" at bounding box center [832, 181] width 423 height 59
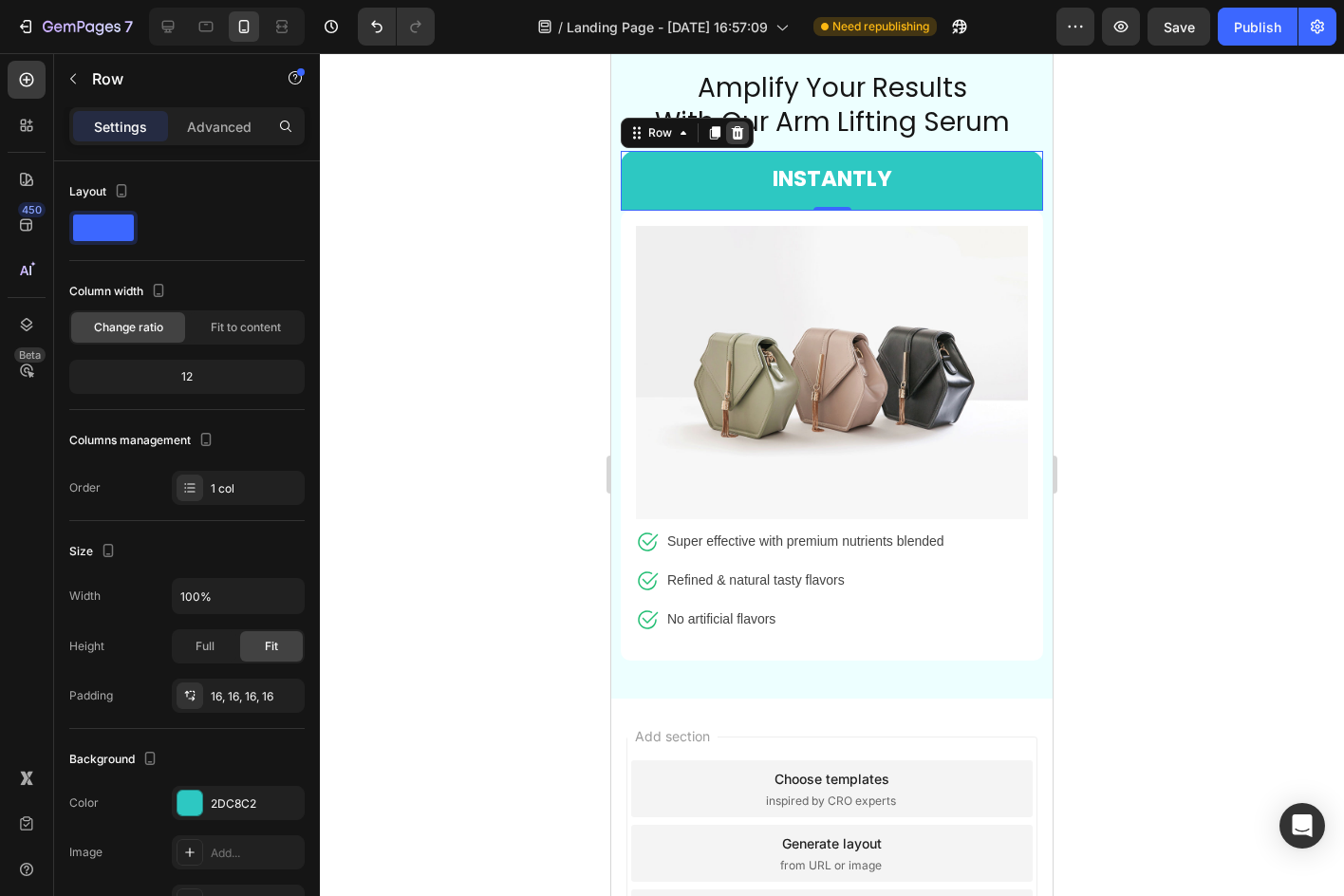
click at [736, 133] on icon at bounding box center [738, 133] width 13 height 14
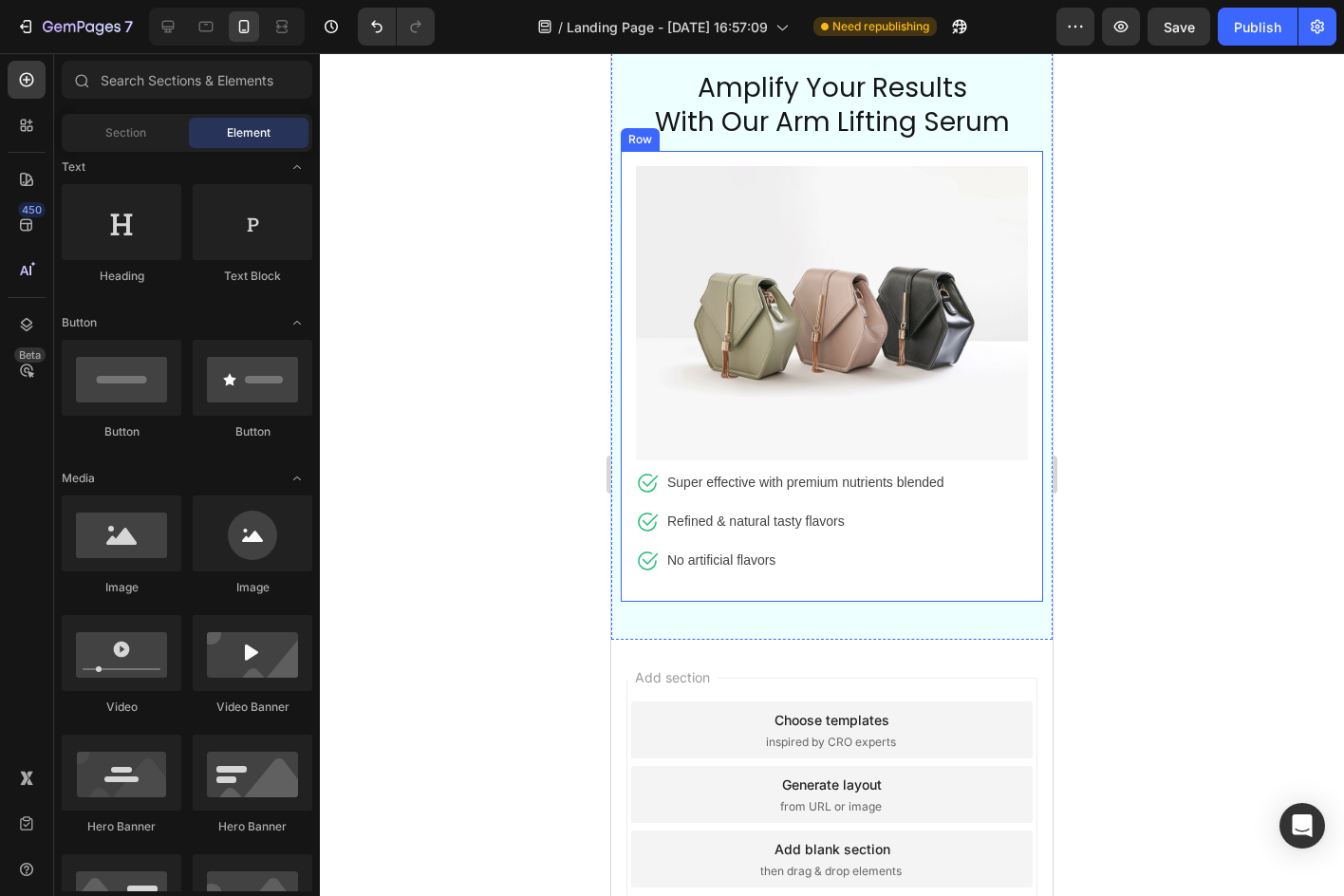
click at [1010, 571] on div "Image Icon Super effective with premium nutrients blended Text block Icon Refin…" at bounding box center [832, 376] width 392 height 421
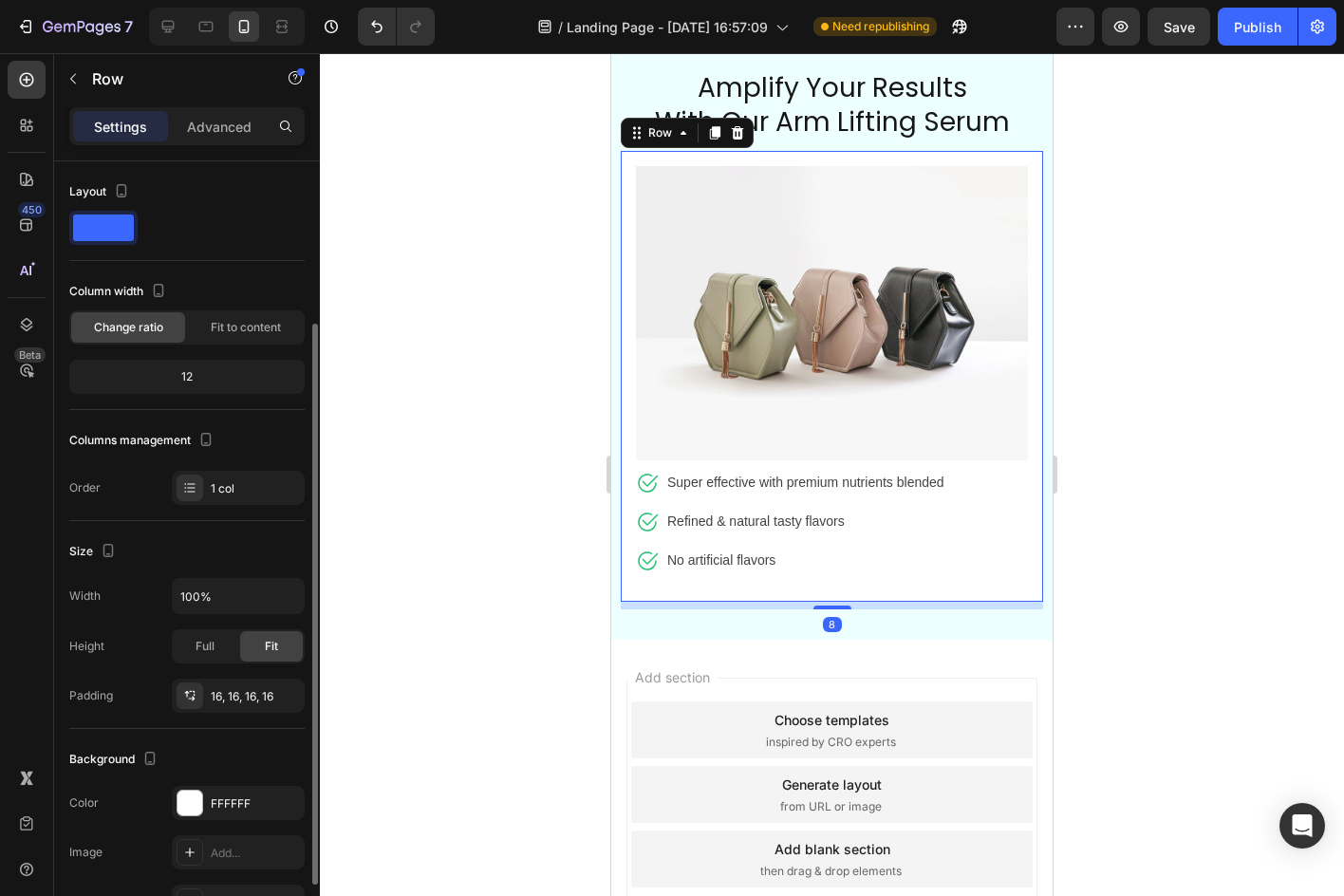
scroll to position [285, 0]
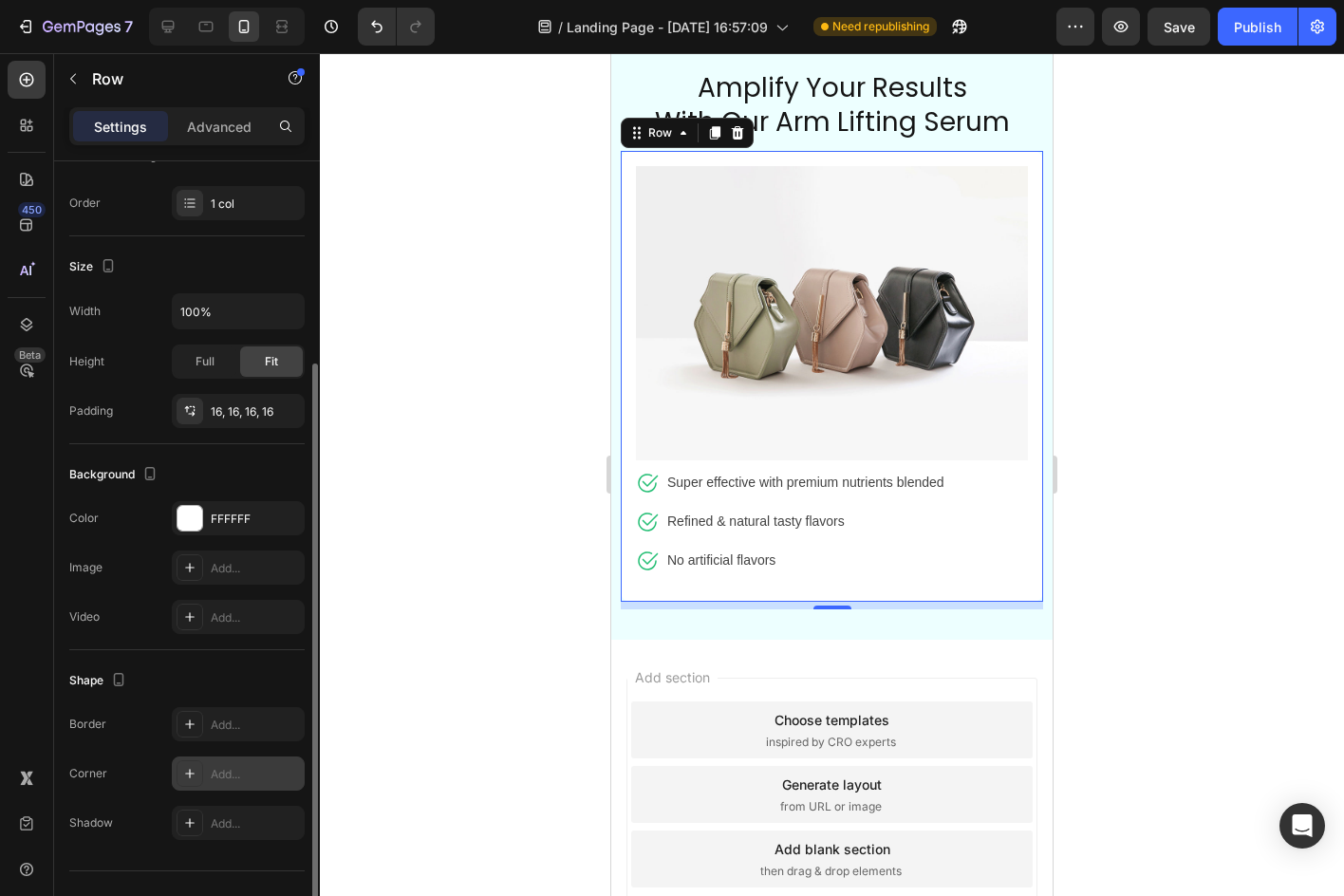
click at [248, 770] on div "Add..." at bounding box center [255, 775] width 89 height 18
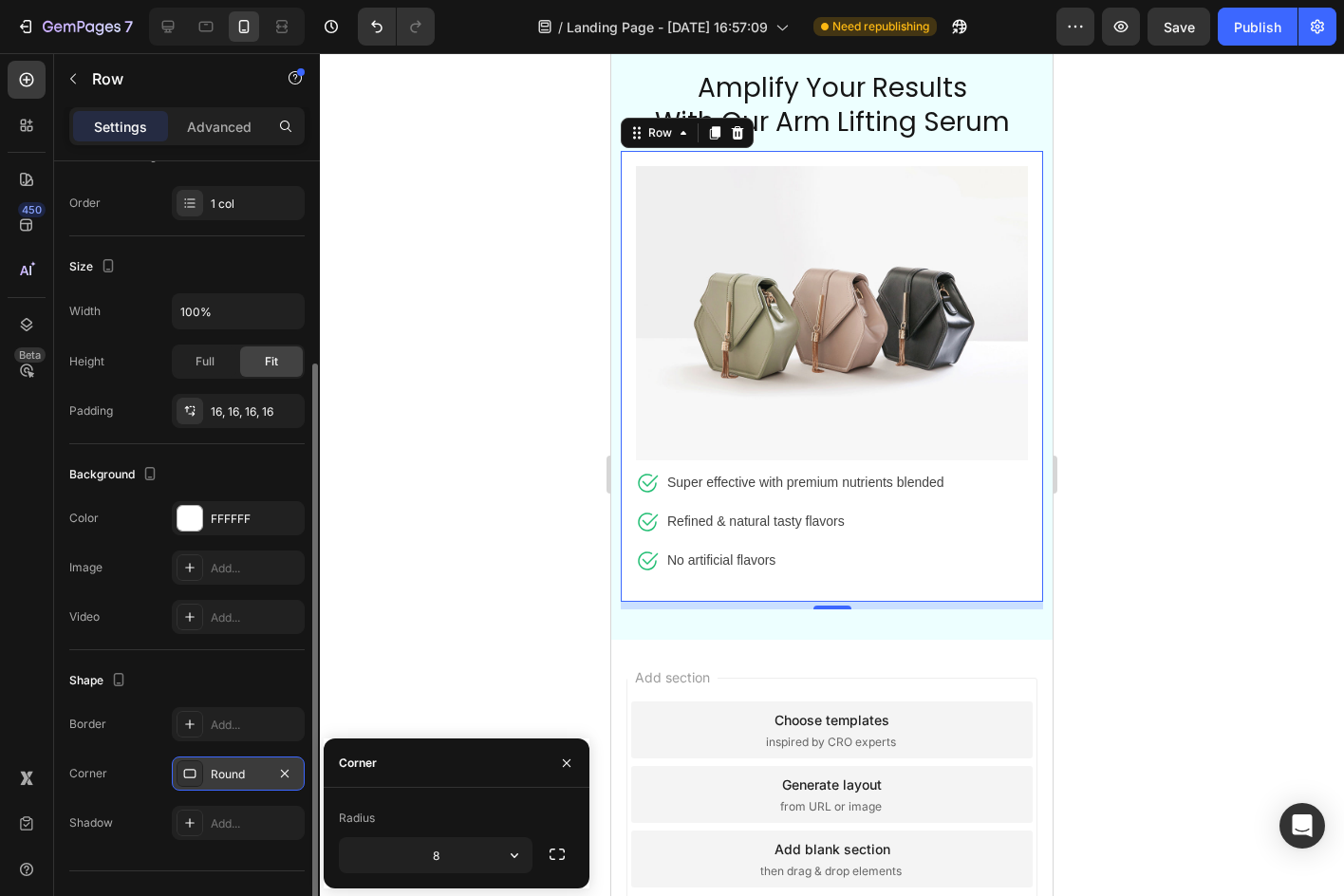
click at [454, 759] on div "Corner" at bounding box center [457, 762] width 265 height 50
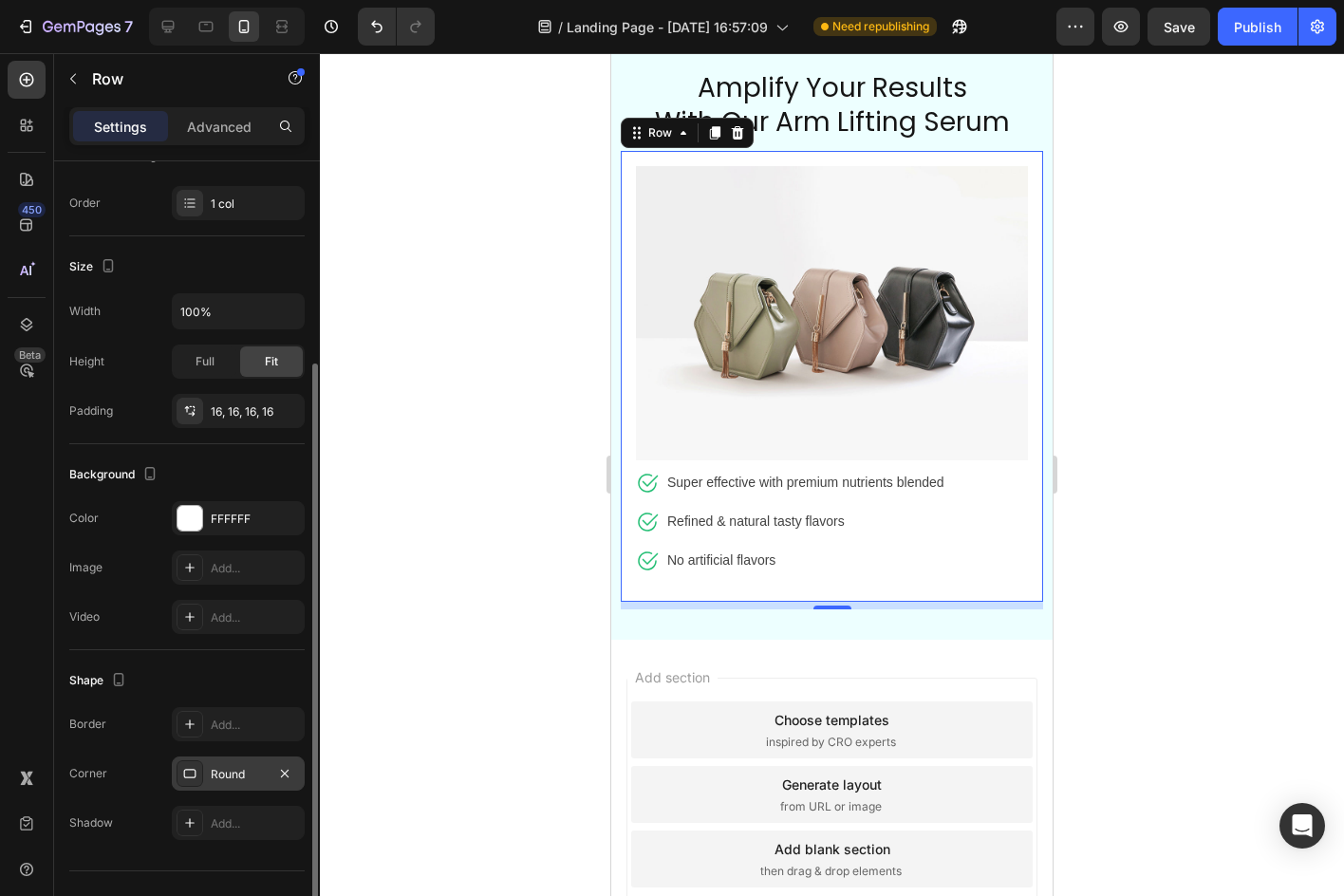
click at [473, 660] on div at bounding box center [832, 473] width 1024 height 842
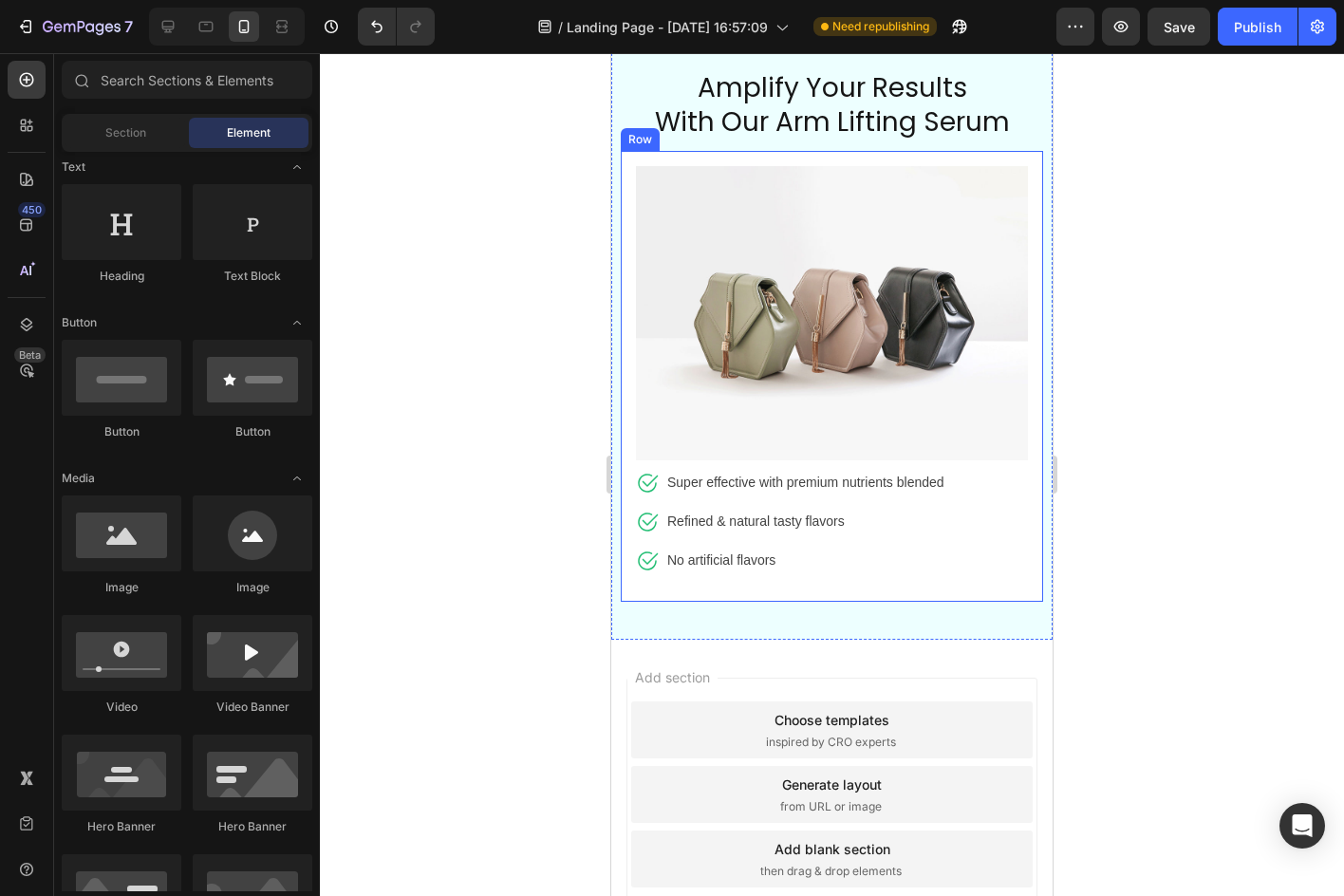
click at [1022, 158] on div "Image Icon Super effective with premium nutrients blended Text block Icon Refin…" at bounding box center [832, 377] width 423 height 451
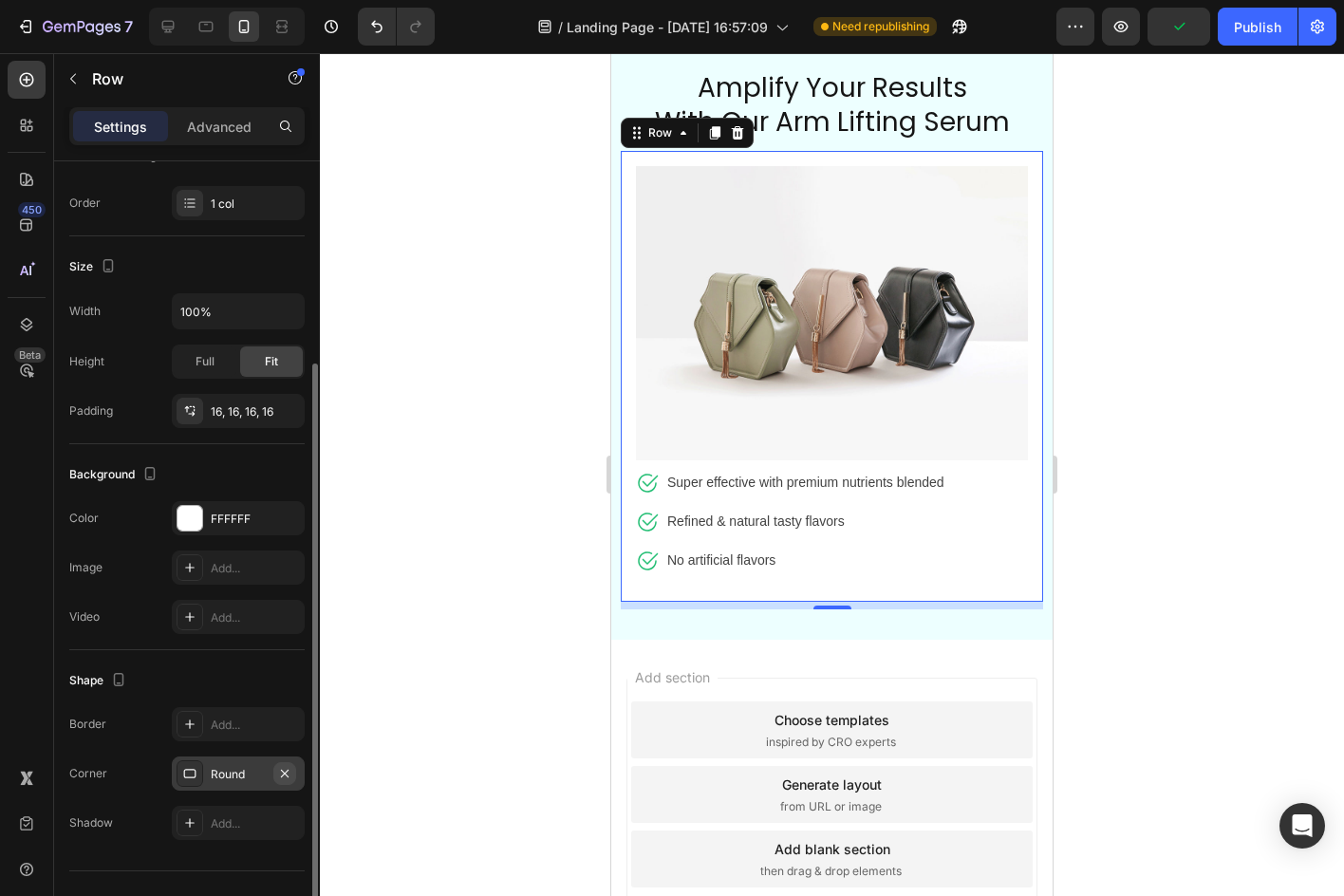
click at [287, 770] on icon "button" at bounding box center [285, 773] width 8 height 8
click at [238, 775] on div "Add..." at bounding box center [255, 775] width 89 height 18
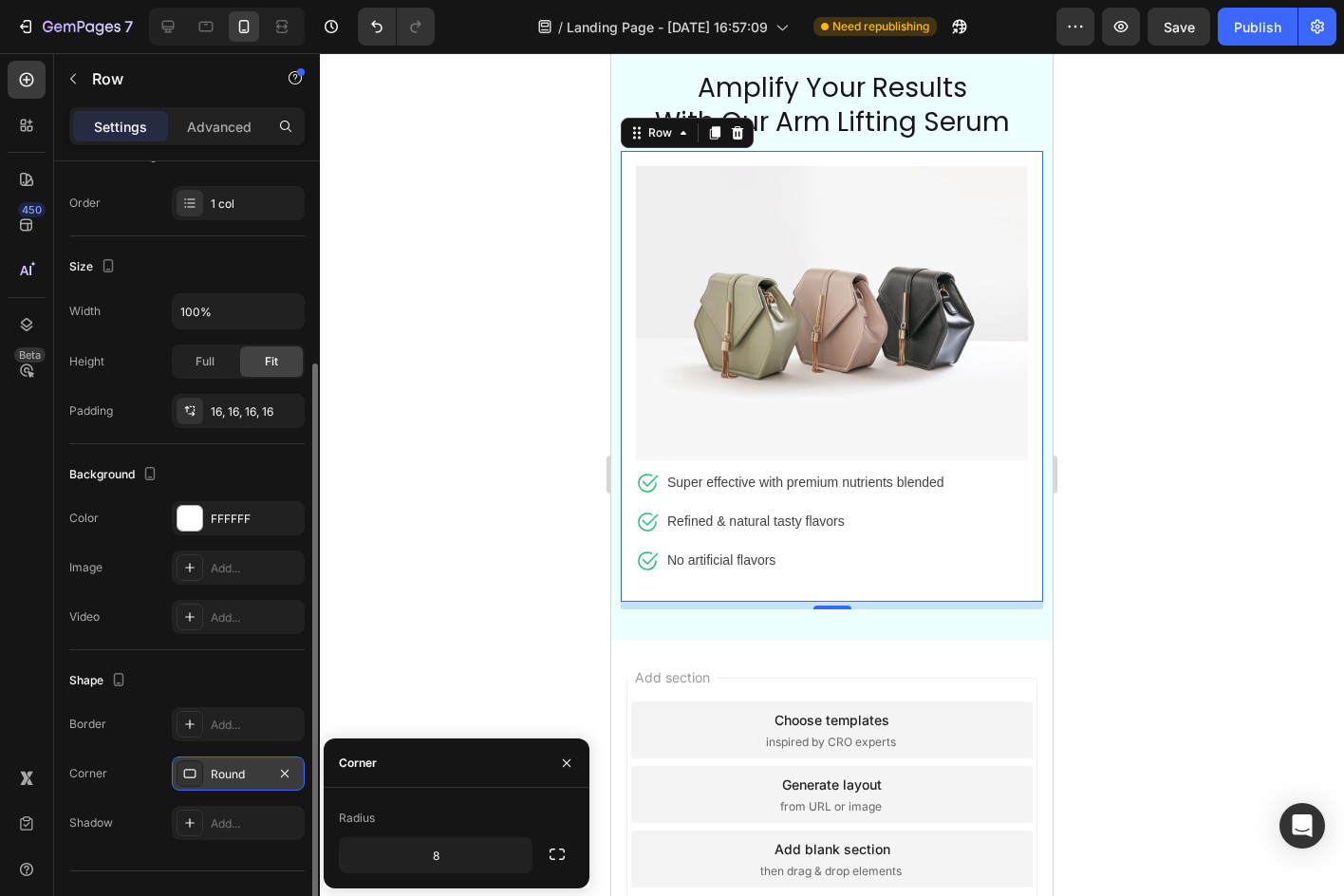
drag, startPoint x: 562, startPoint y: 850, endPoint x: 550, endPoint y: 857, distance: 13.9
click at [559, 850] on icon "button" at bounding box center [556, 853] width 19 height 19
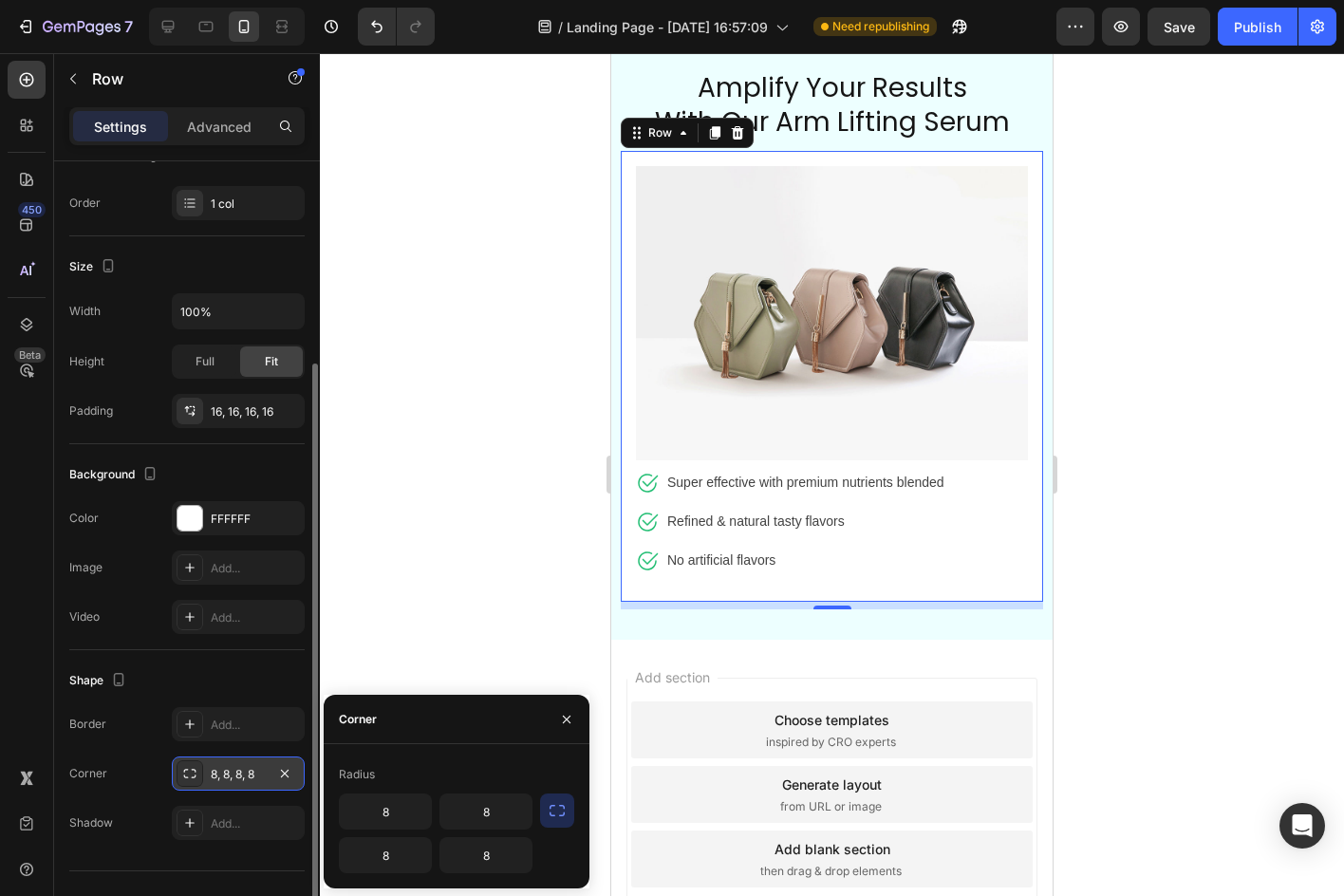
click at [441, 635] on div at bounding box center [832, 473] width 1024 height 842
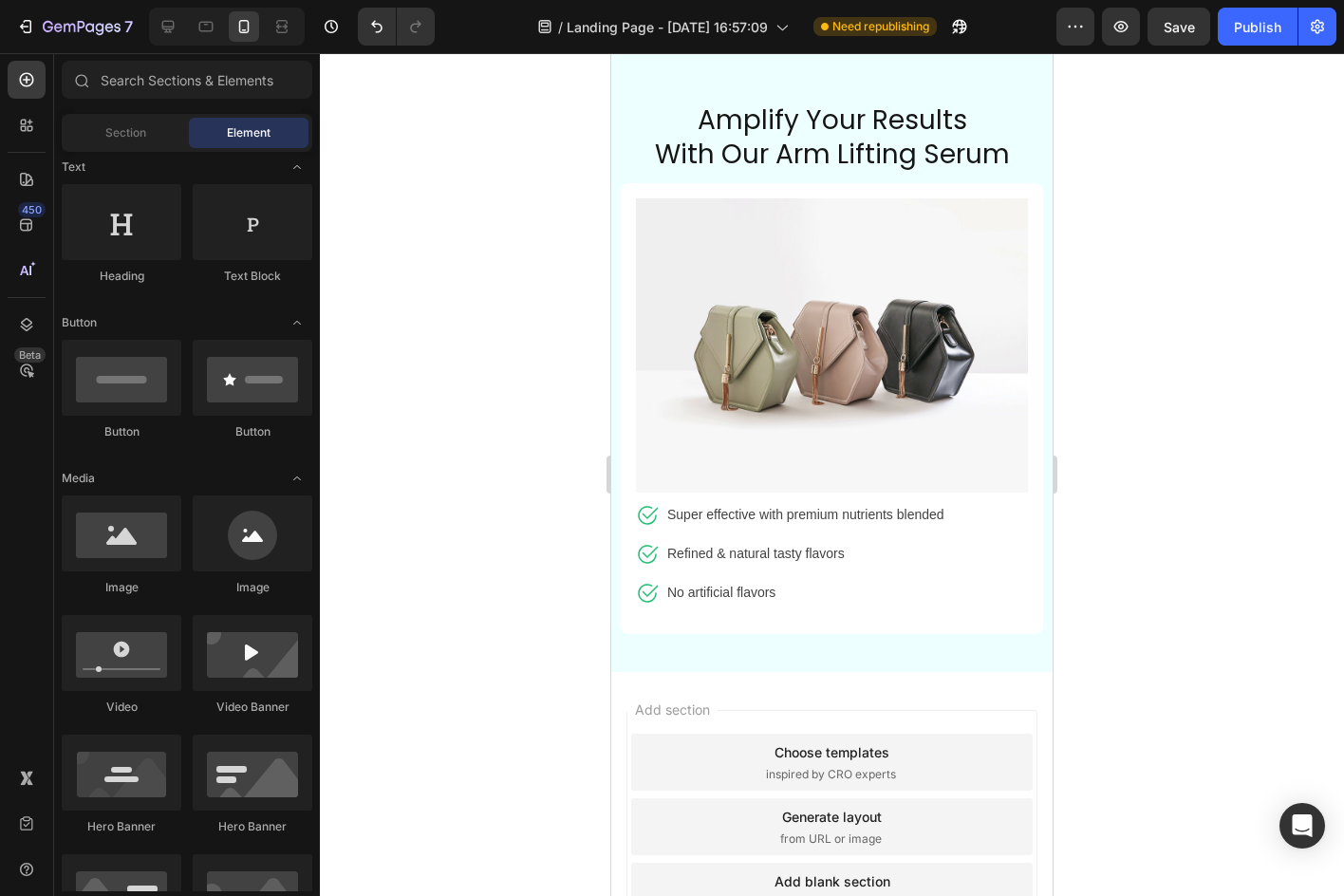
scroll to position [8427, 0]
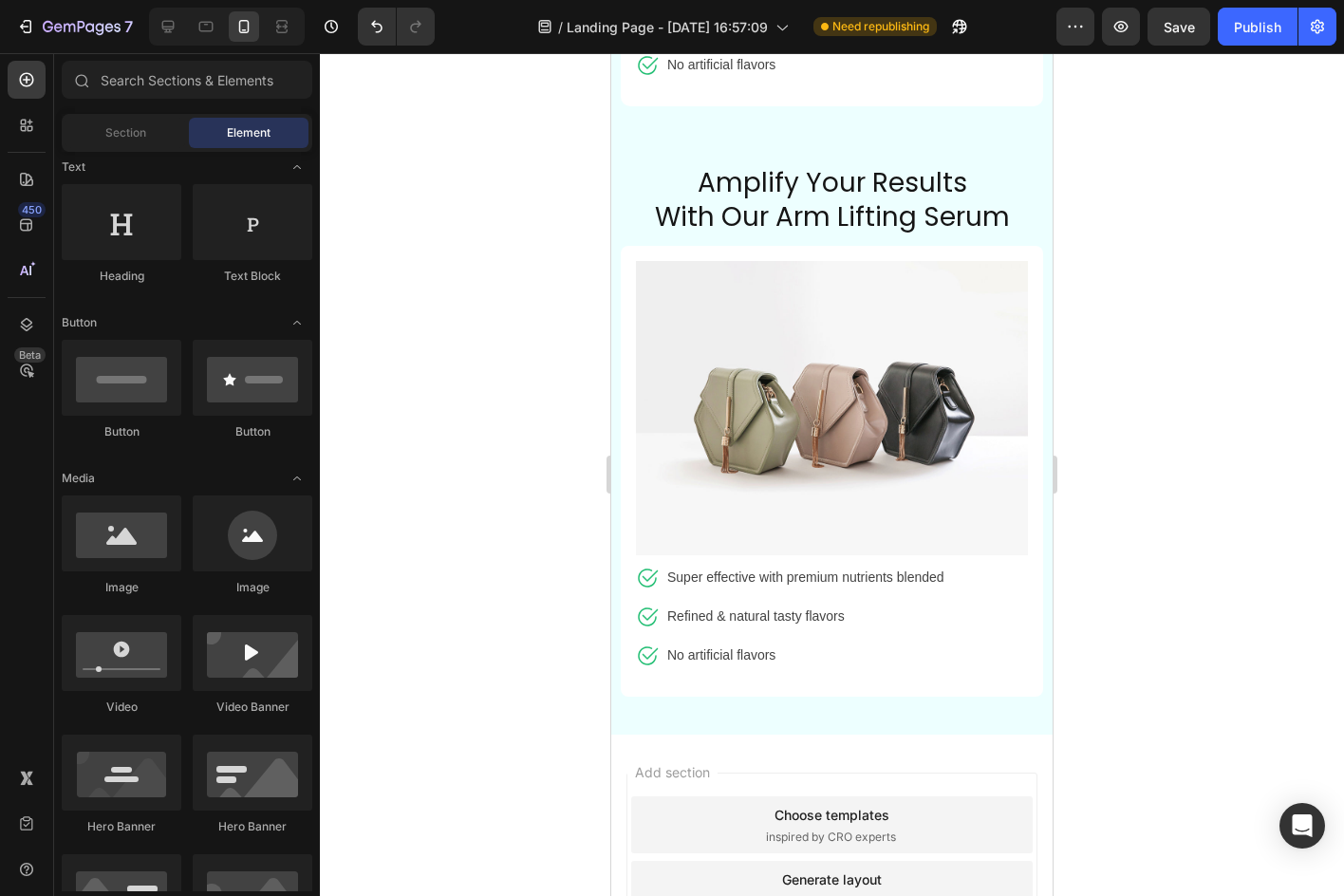
click at [1228, 471] on div at bounding box center [832, 473] width 1024 height 842
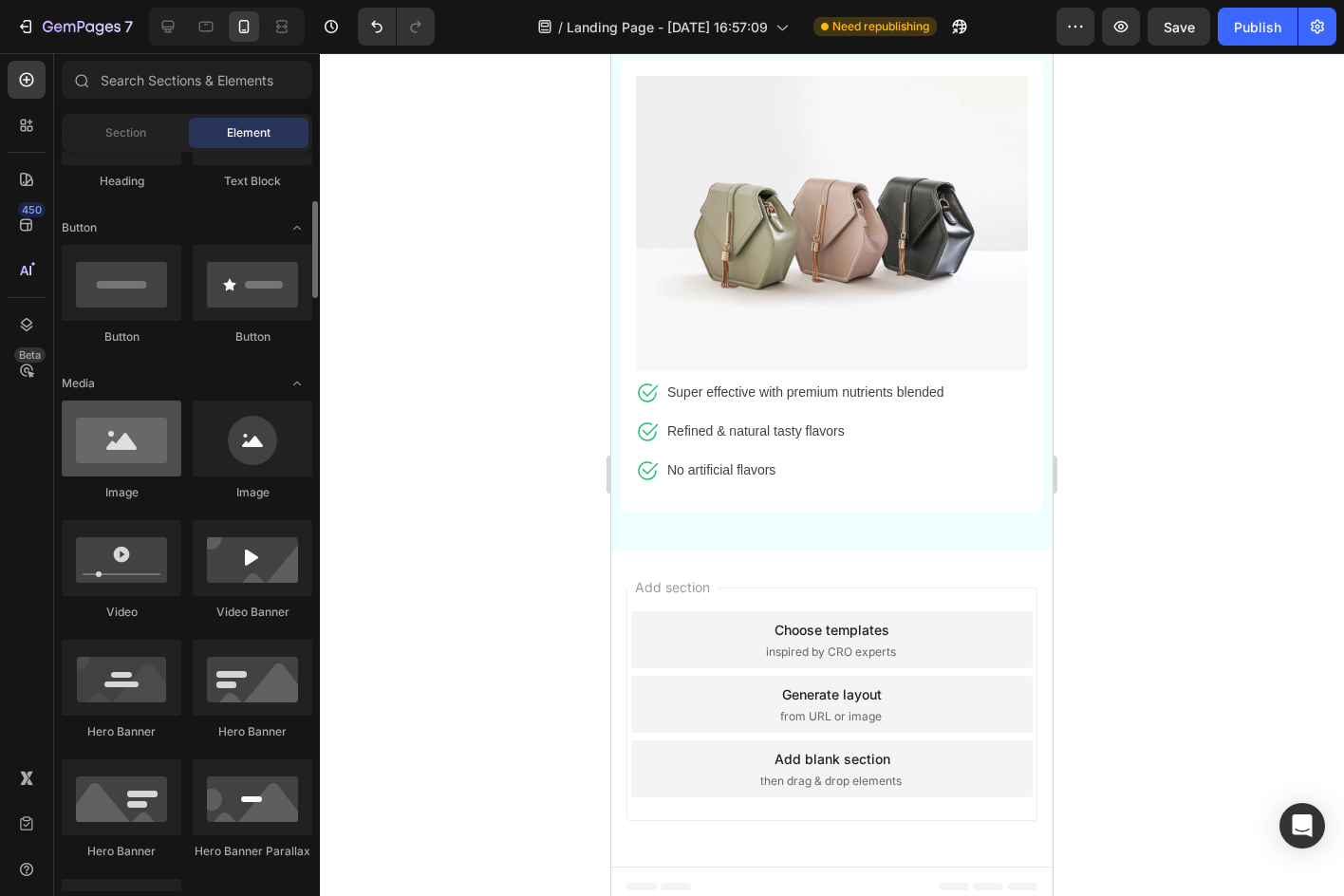
scroll to position [285, 0]
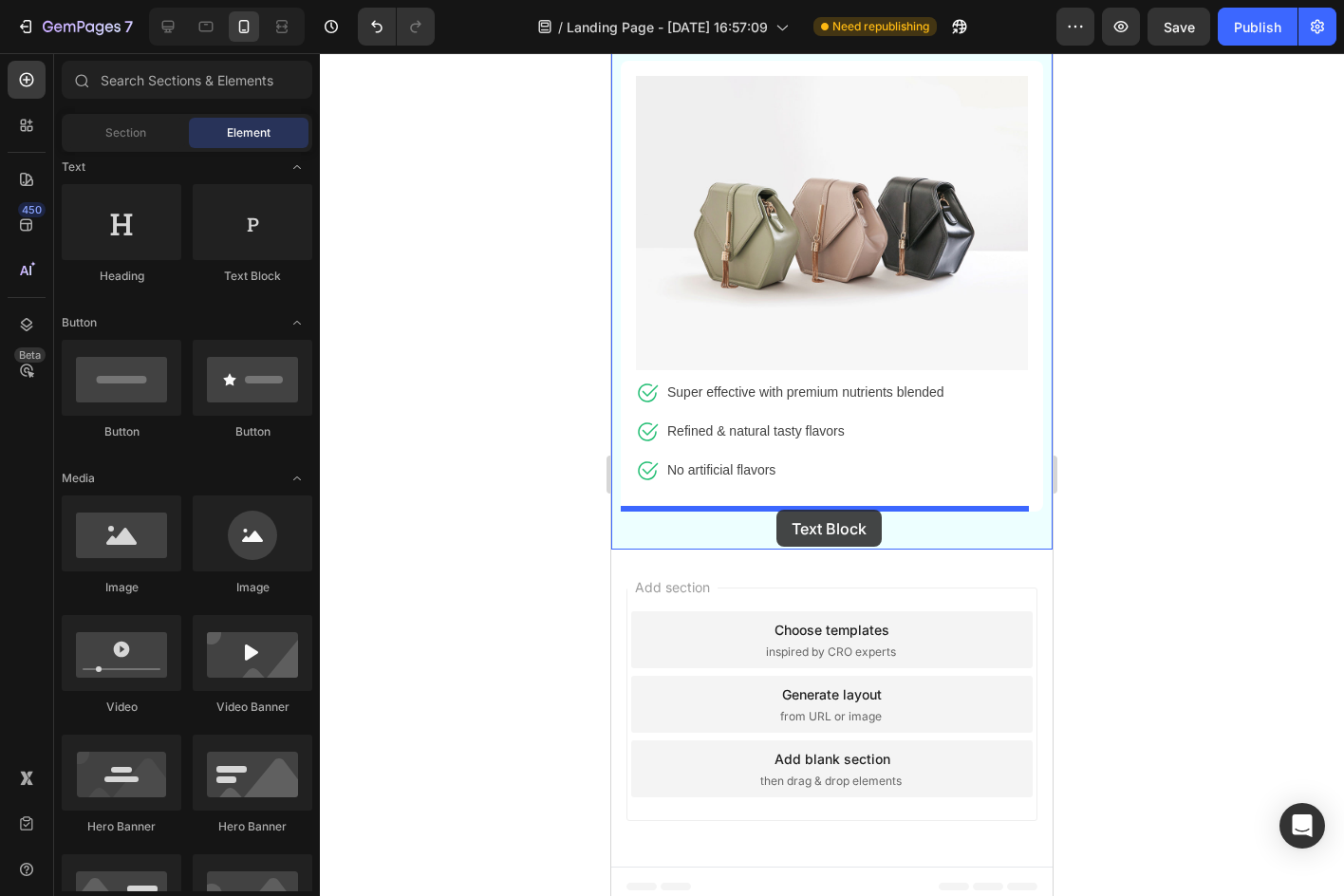
drag, startPoint x: 857, startPoint y: 285, endPoint x: 776, endPoint y: 509, distance: 238.2
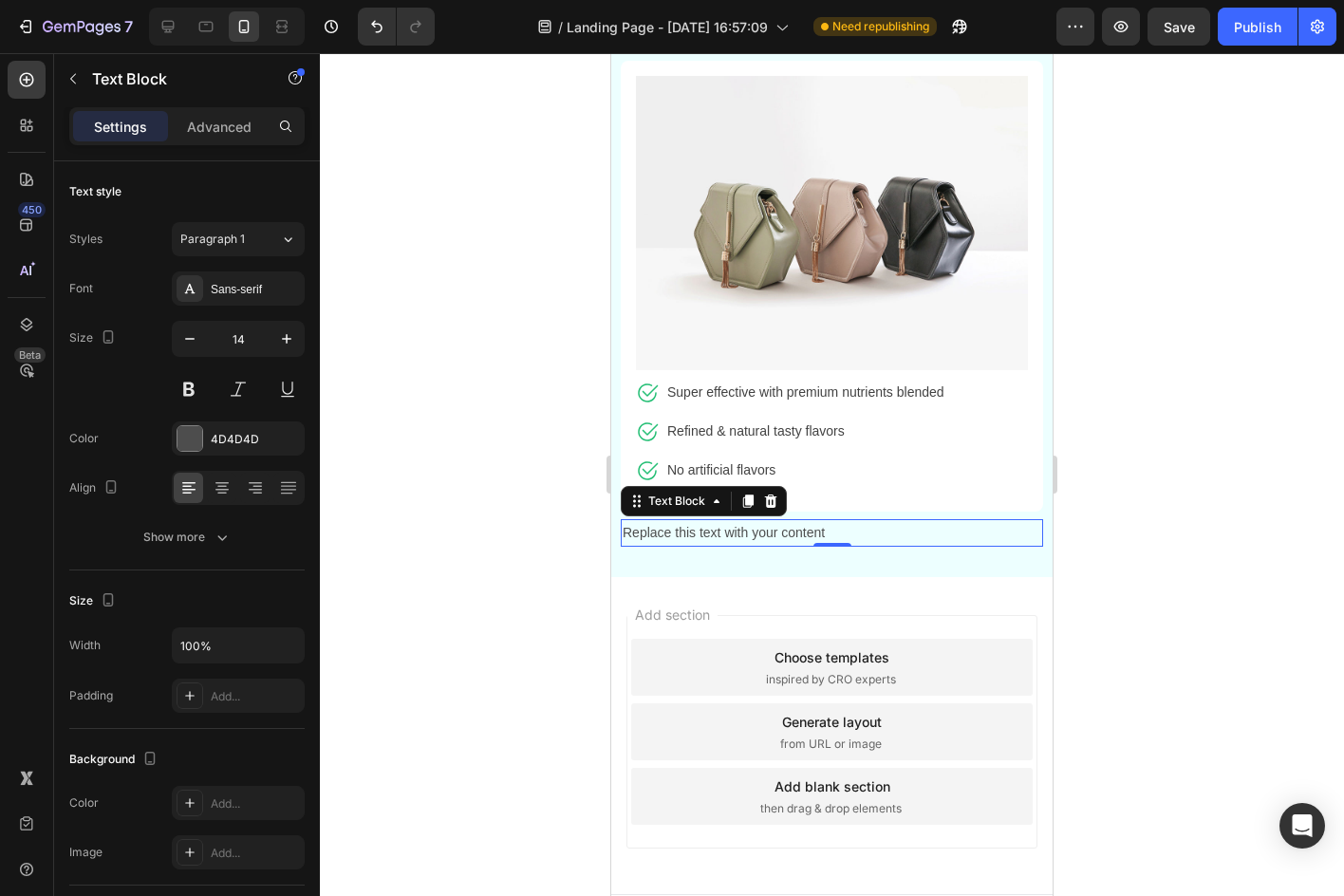
click at [783, 520] on div "Replace this text with your content" at bounding box center [832, 533] width 423 height 27
click at [782, 521] on p "Replace this text with your content" at bounding box center [832, 533] width 419 height 23
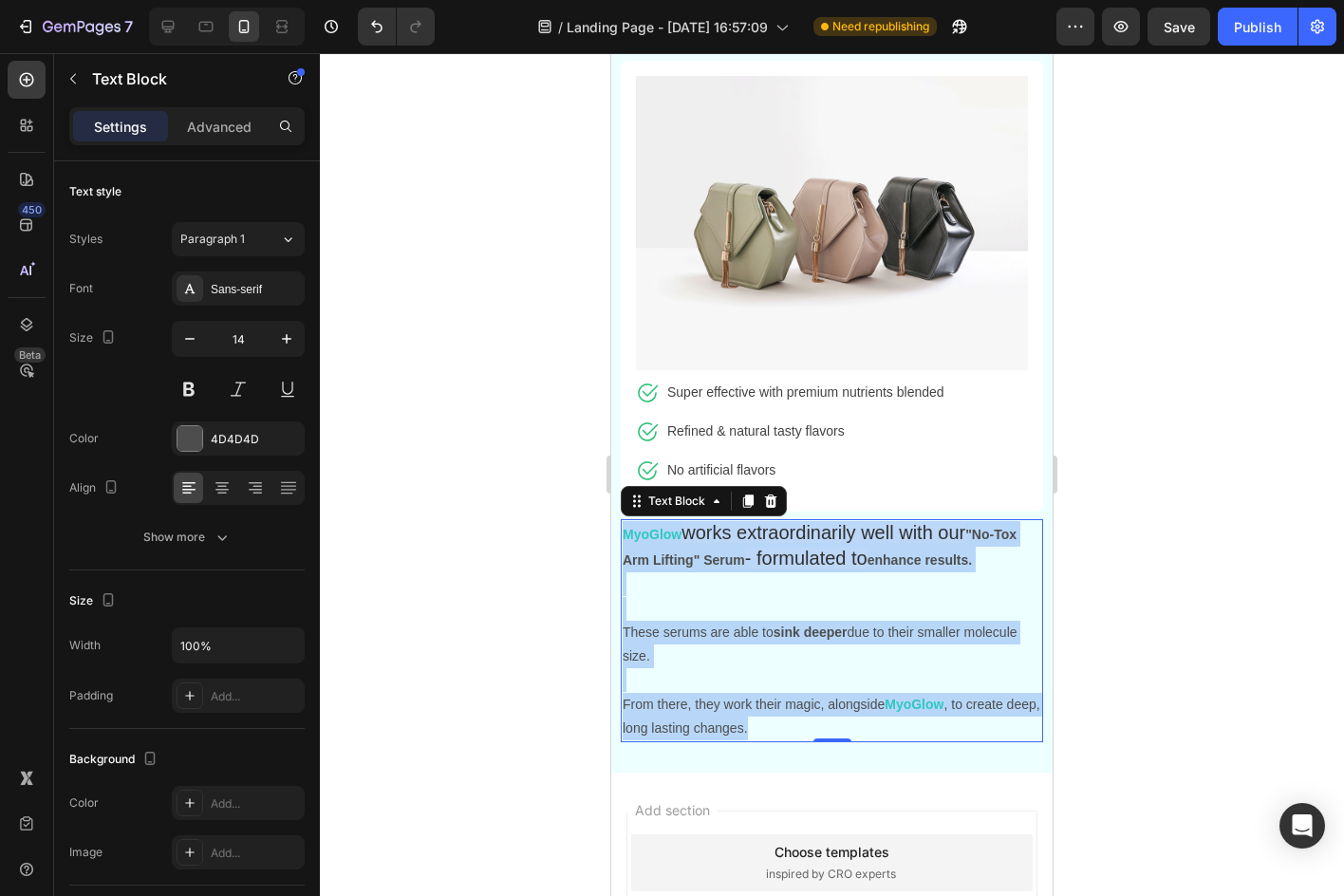
click at [702, 604] on p "Rich Text Editor. Editing area: main" at bounding box center [832, 595] width 419 height 48
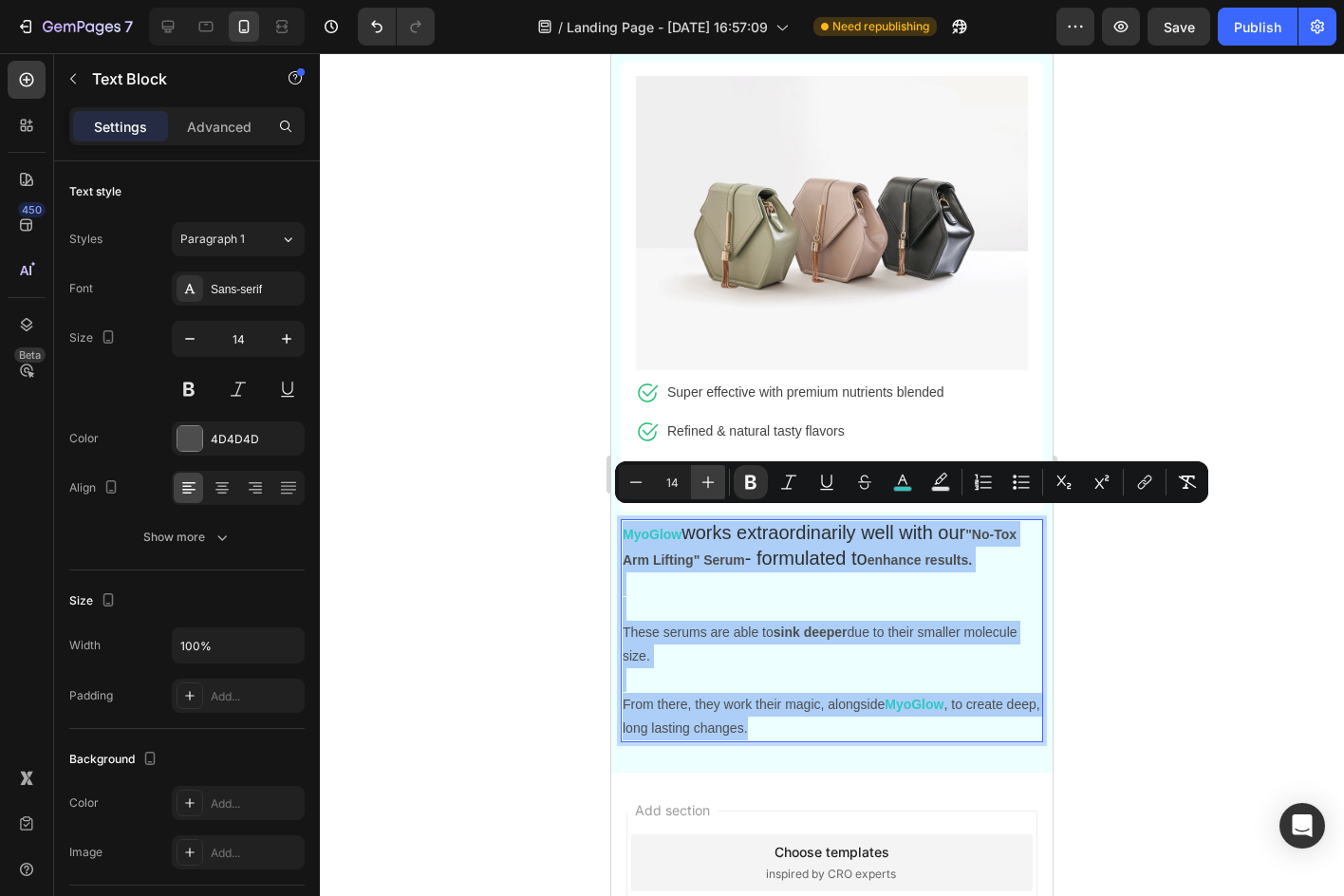
click at [700, 475] on icon "Editor contextual toolbar" at bounding box center [708, 481] width 19 height 19
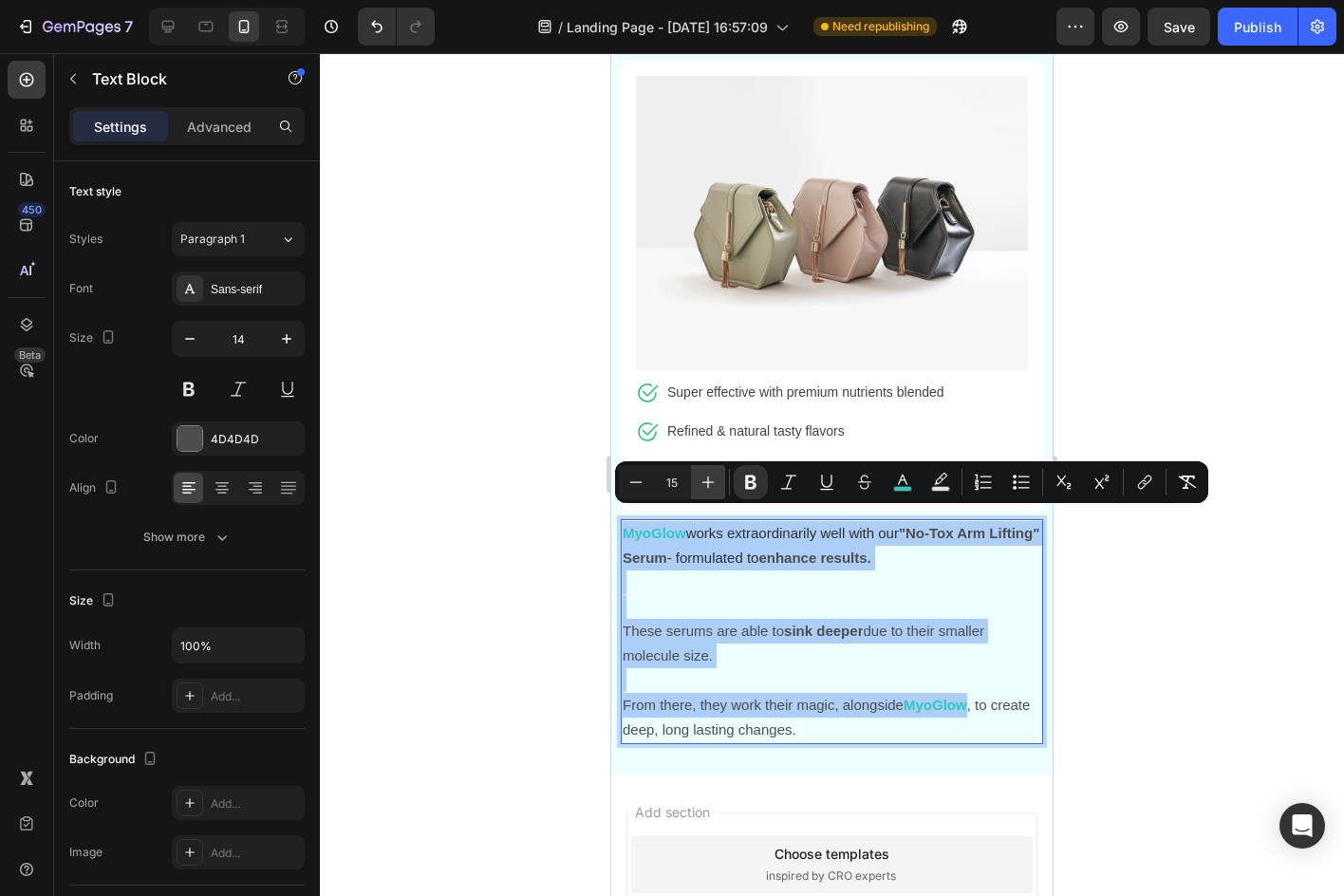
click at [700, 475] on icon "Editor contextual toolbar" at bounding box center [708, 481] width 19 height 19
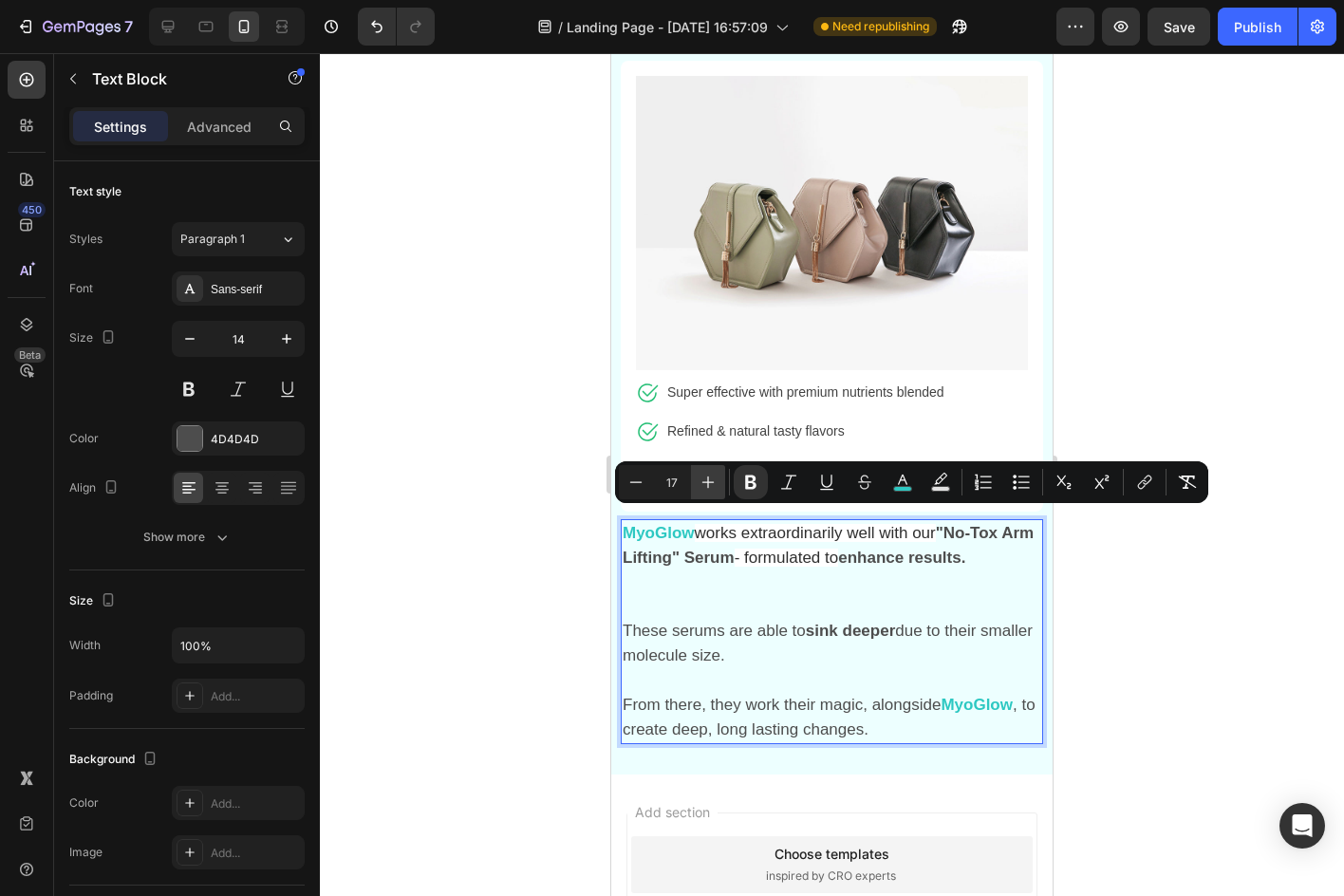
click at [700, 475] on icon "Editor contextual toolbar" at bounding box center [708, 481] width 19 height 19
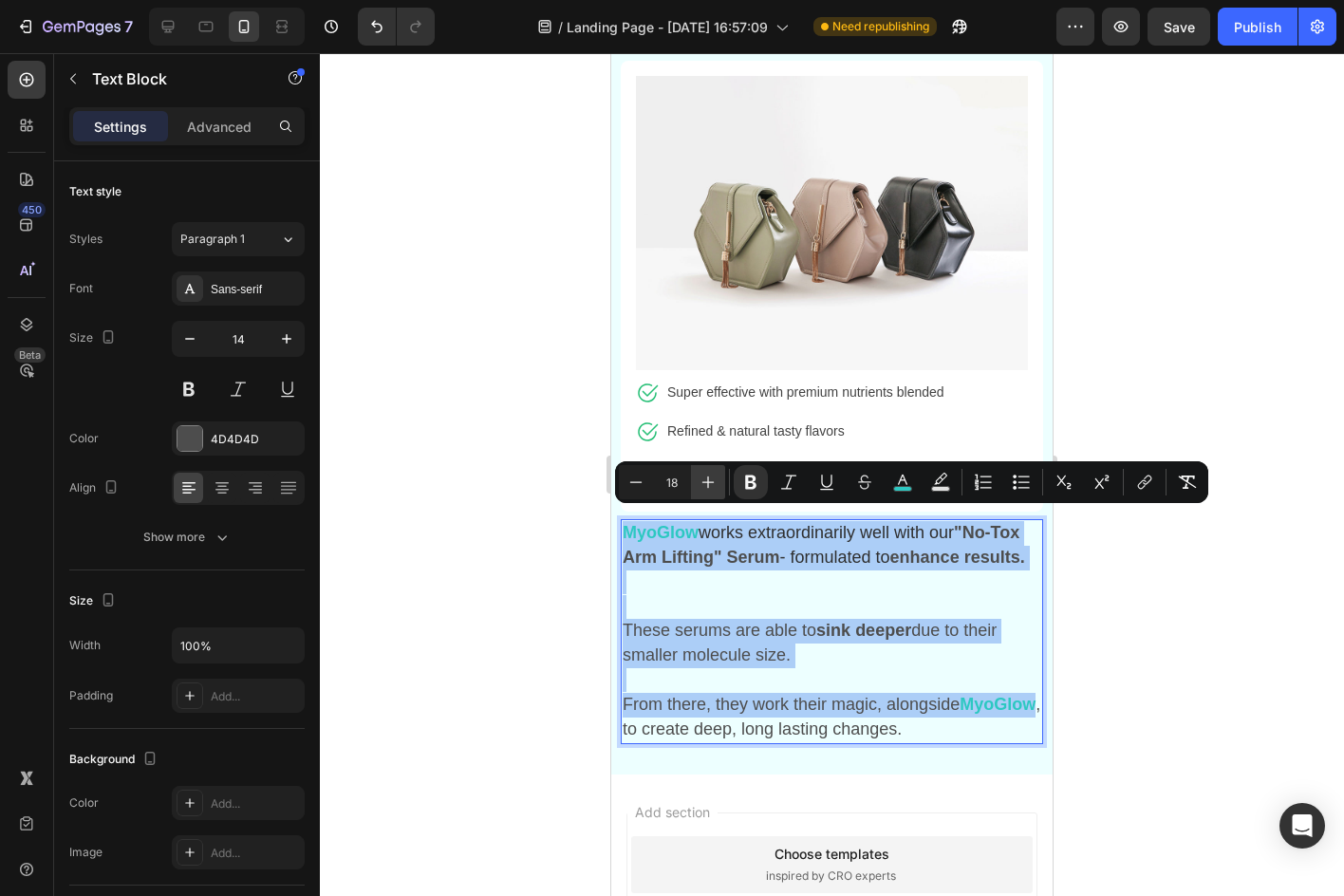
click at [700, 475] on icon "Editor contextual toolbar" at bounding box center [708, 481] width 19 height 19
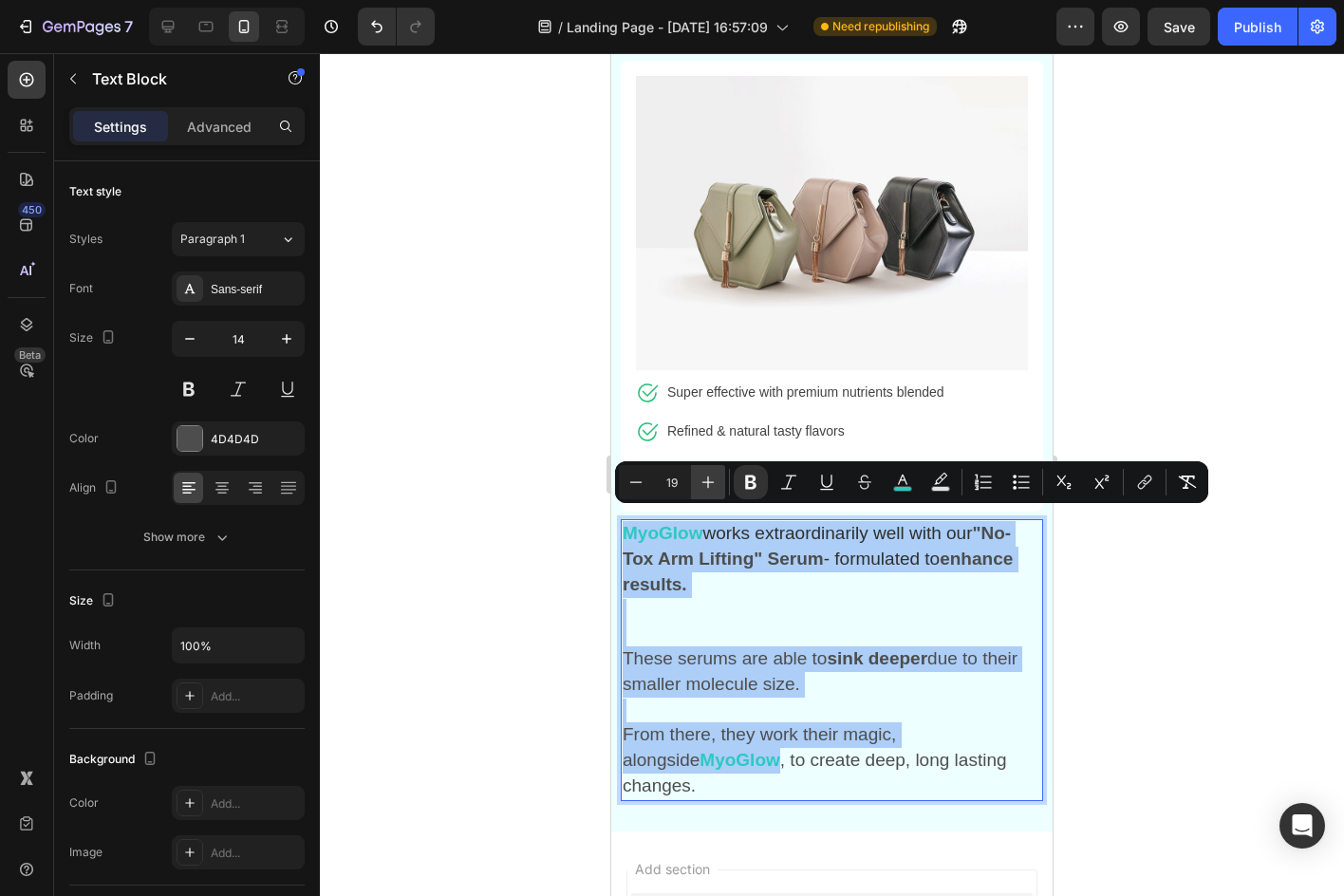
click at [700, 475] on icon "Editor contextual toolbar" at bounding box center [708, 481] width 19 height 19
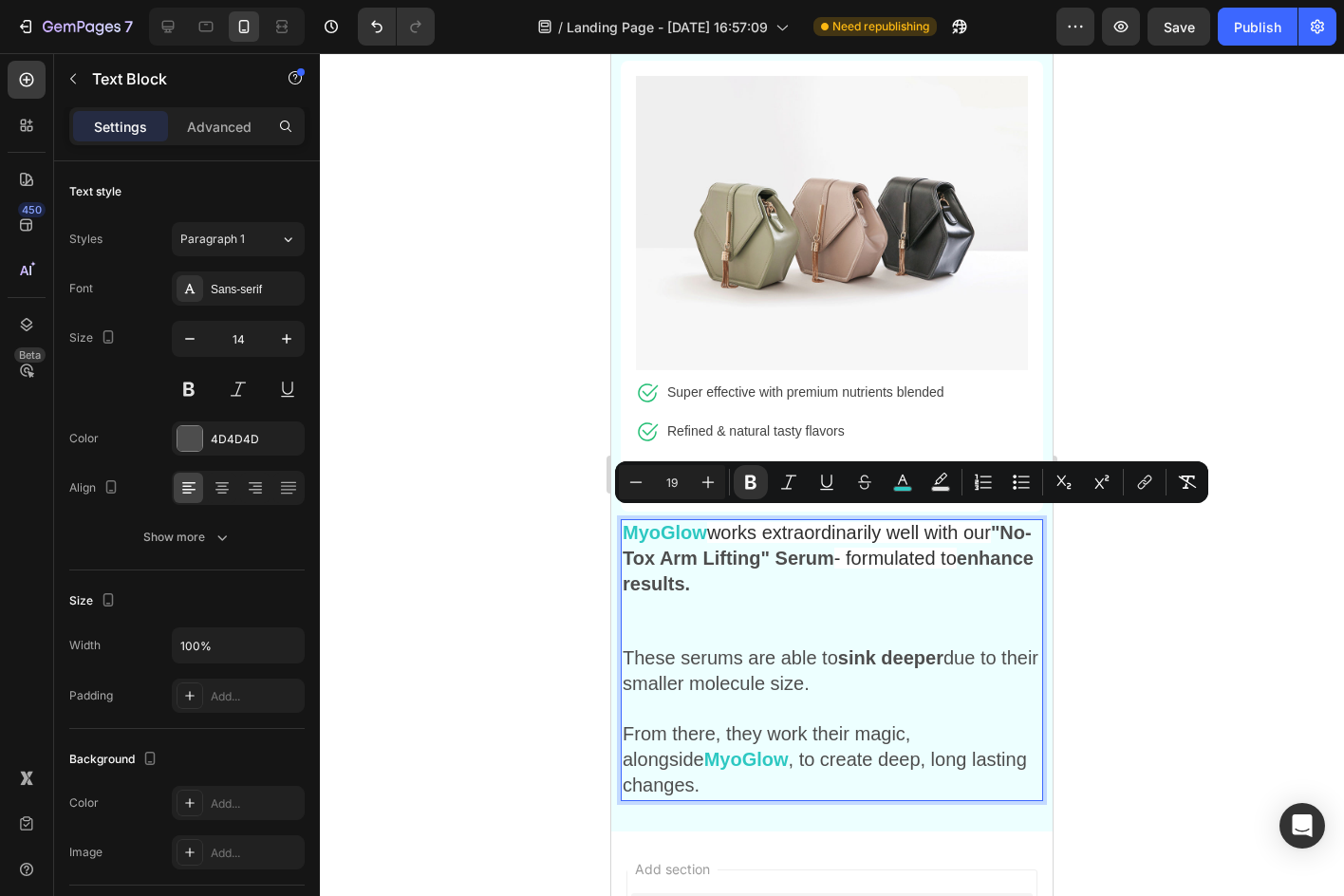
type input "20"
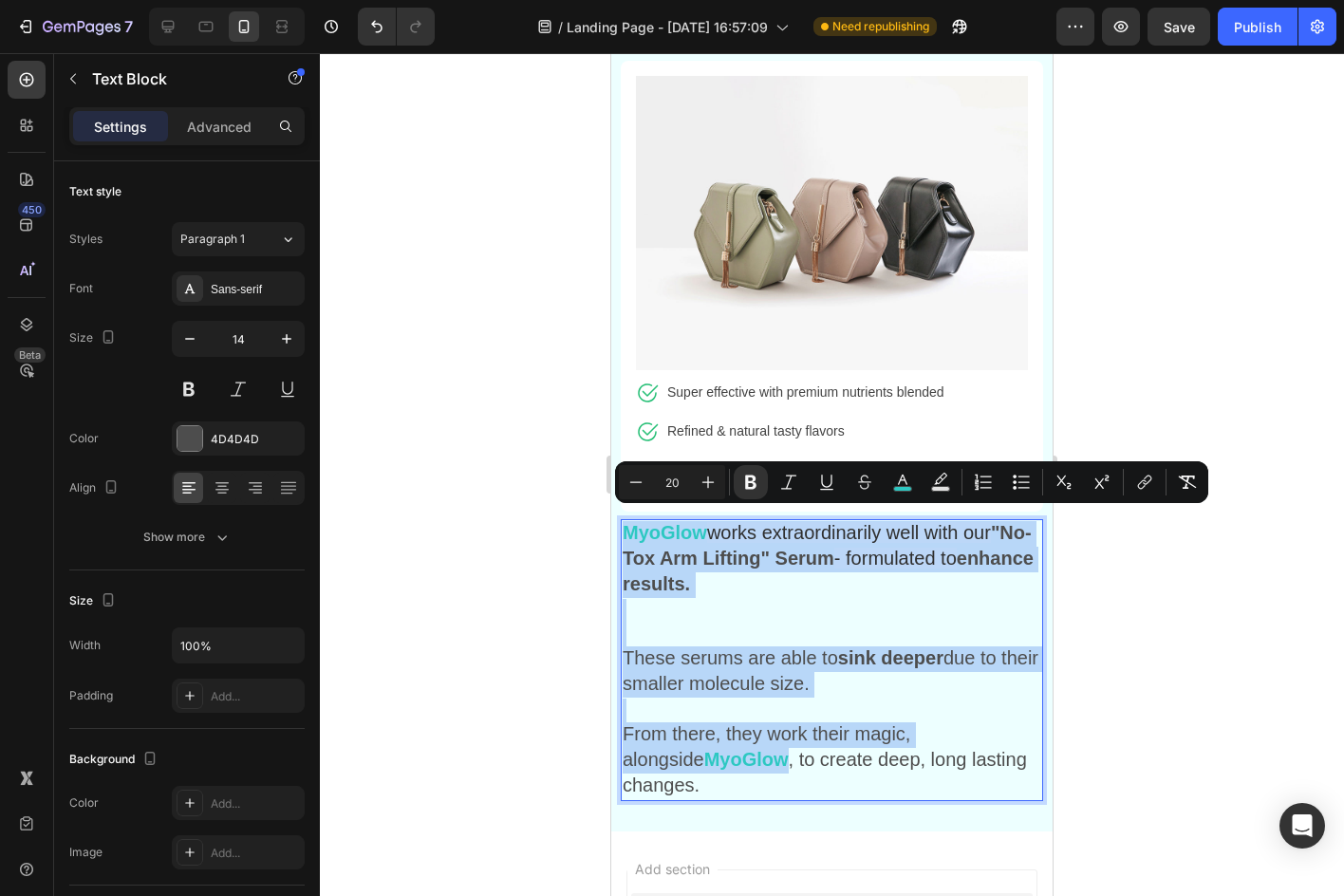
click at [664, 603] on p "Rich Text Editor. Editing area: main" at bounding box center [832, 623] width 419 height 48
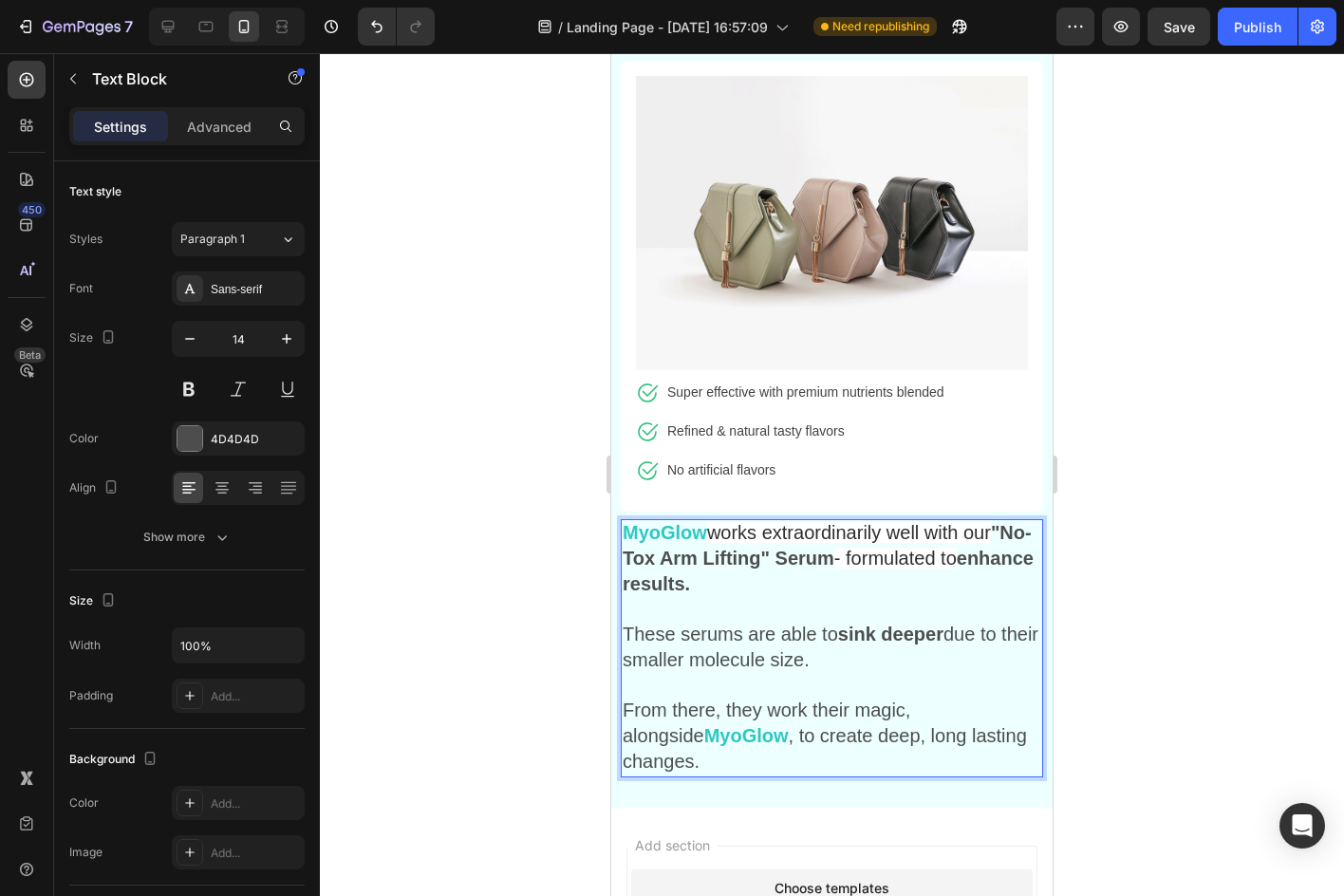
click at [649, 606] on p "MyoGlow works extraordinarily well with our "No-Tox Arm Lifting" Serum - formul…" at bounding box center [832, 572] width 419 height 102
click at [775, 652] on span "These serums are able to sink deeper due to their smaller molecule size." at bounding box center [831, 649] width 416 height 47
click at [775, 677] on p "From there, they work their magic, alongside [PERSON_NAME] , to create deep, lo…" at bounding box center [832, 724] width 419 height 102
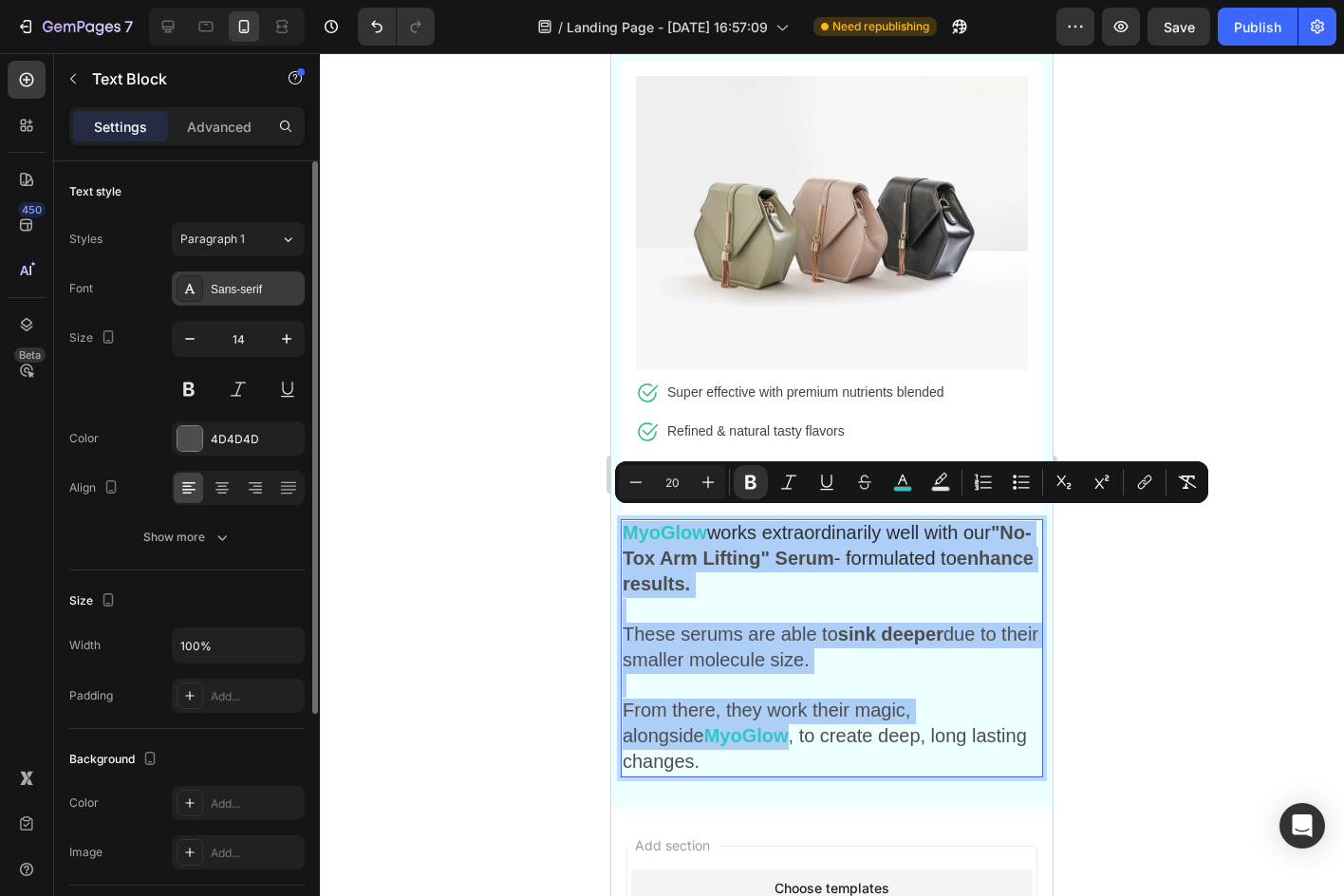
click at [220, 279] on div "Sans-serif" at bounding box center [238, 288] width 133 height 34
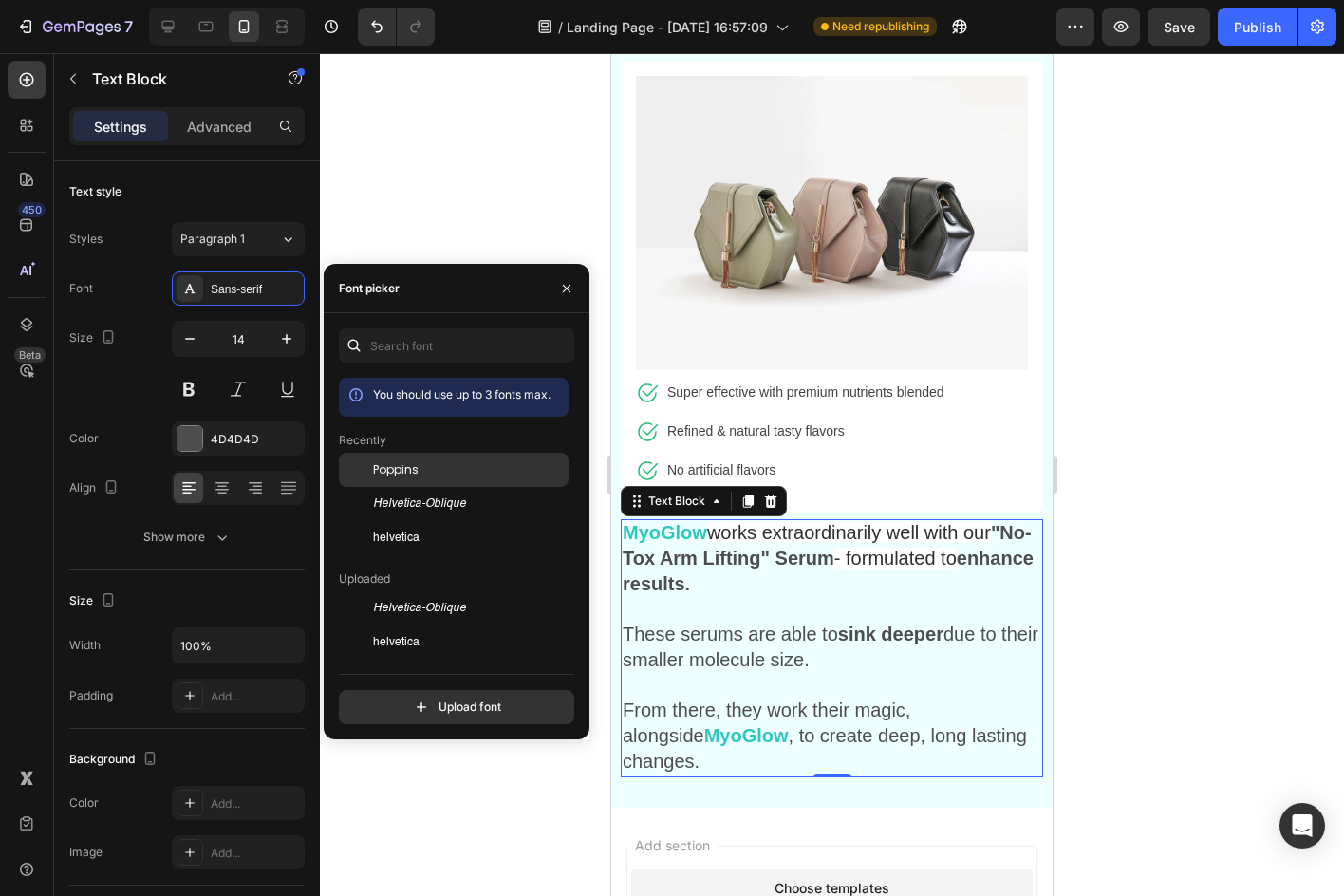
click at [401, 467] on span "Poppins" at bounding box center [395, 470] width 46 height 18
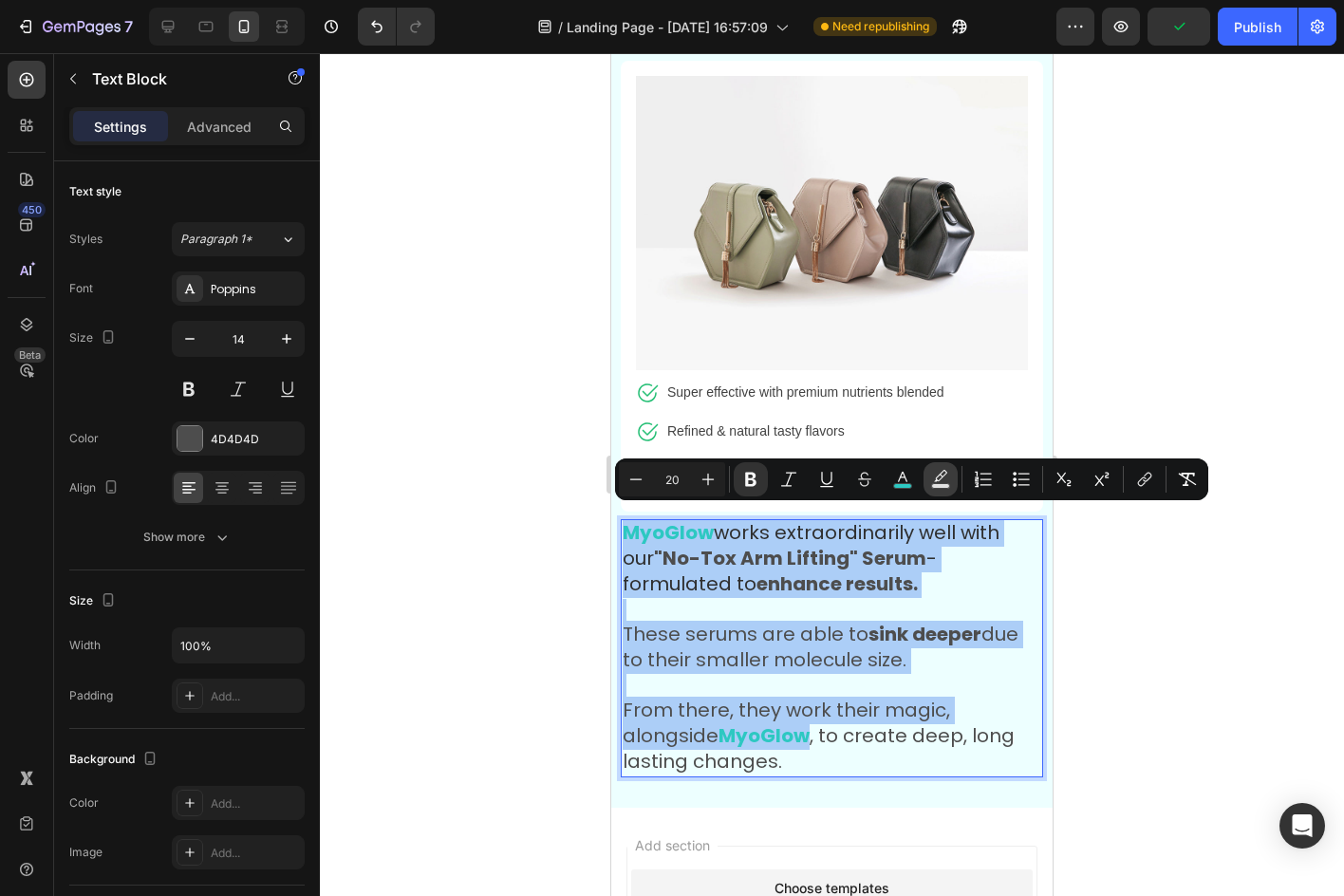
click at [946, 474] on icon "Editor contextual toolbar" at bounding box center [940, 478] width 19 height 19
type input "000000"
type input "77"
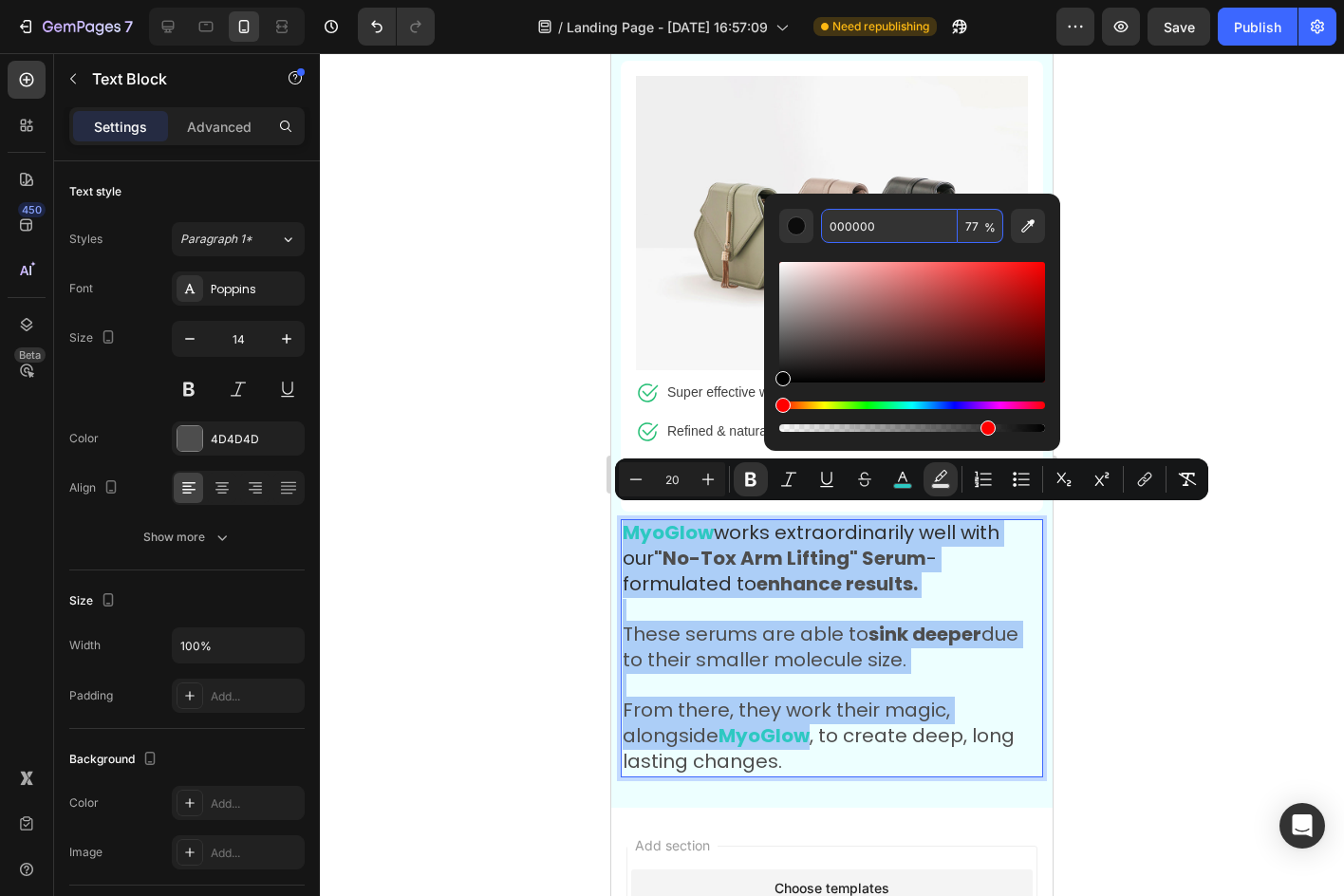
click at [892, 233] on input "000000" at bounding box center [889, 225] width 137 height 34
click at [963, 224] on input "77" at bounding box center [980, 225] width 46 height 34
type input "0"
click at [1121, 234] on div at bounding box center [832, 473] width 1024 height 842
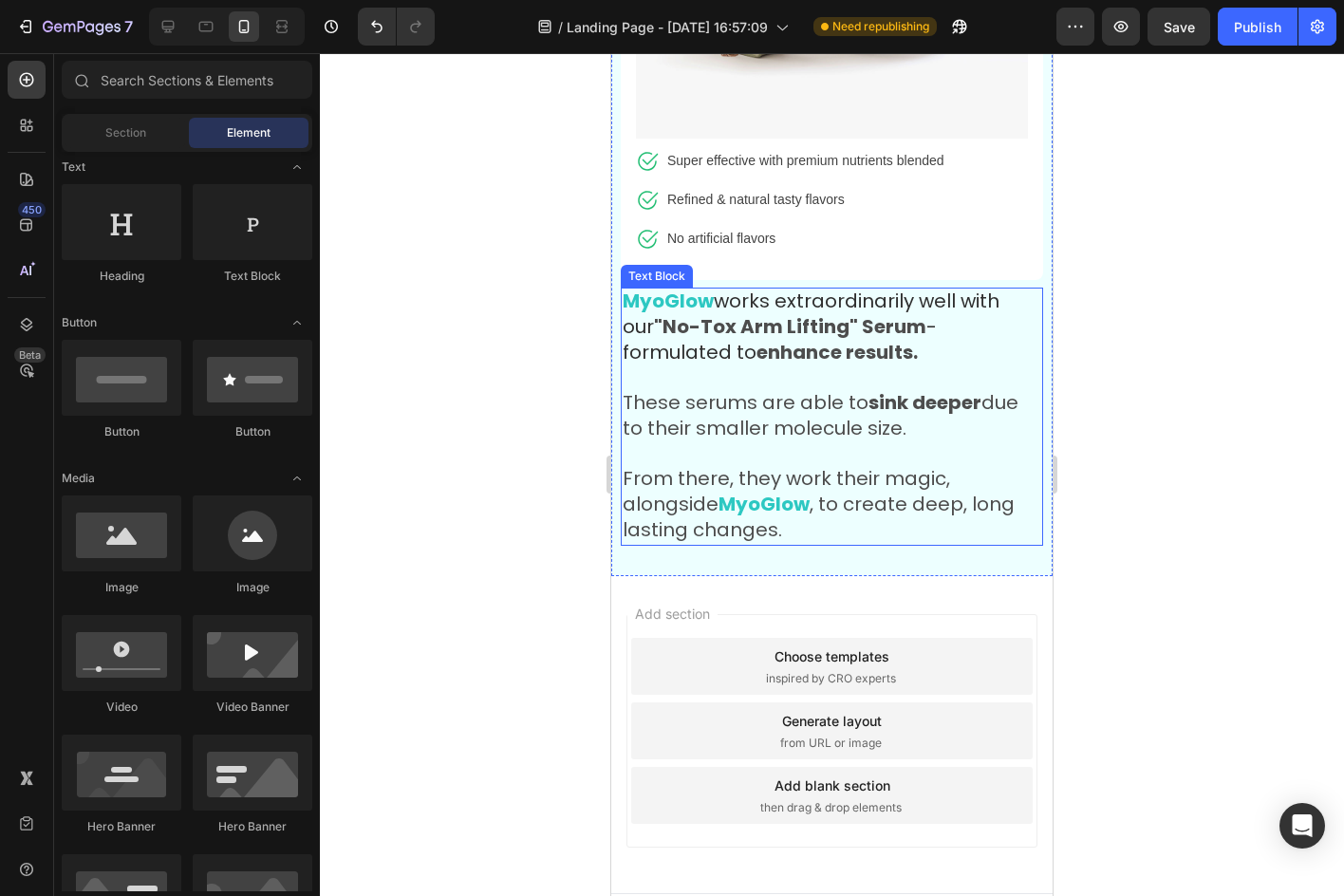
scroll to position [8870, 0]
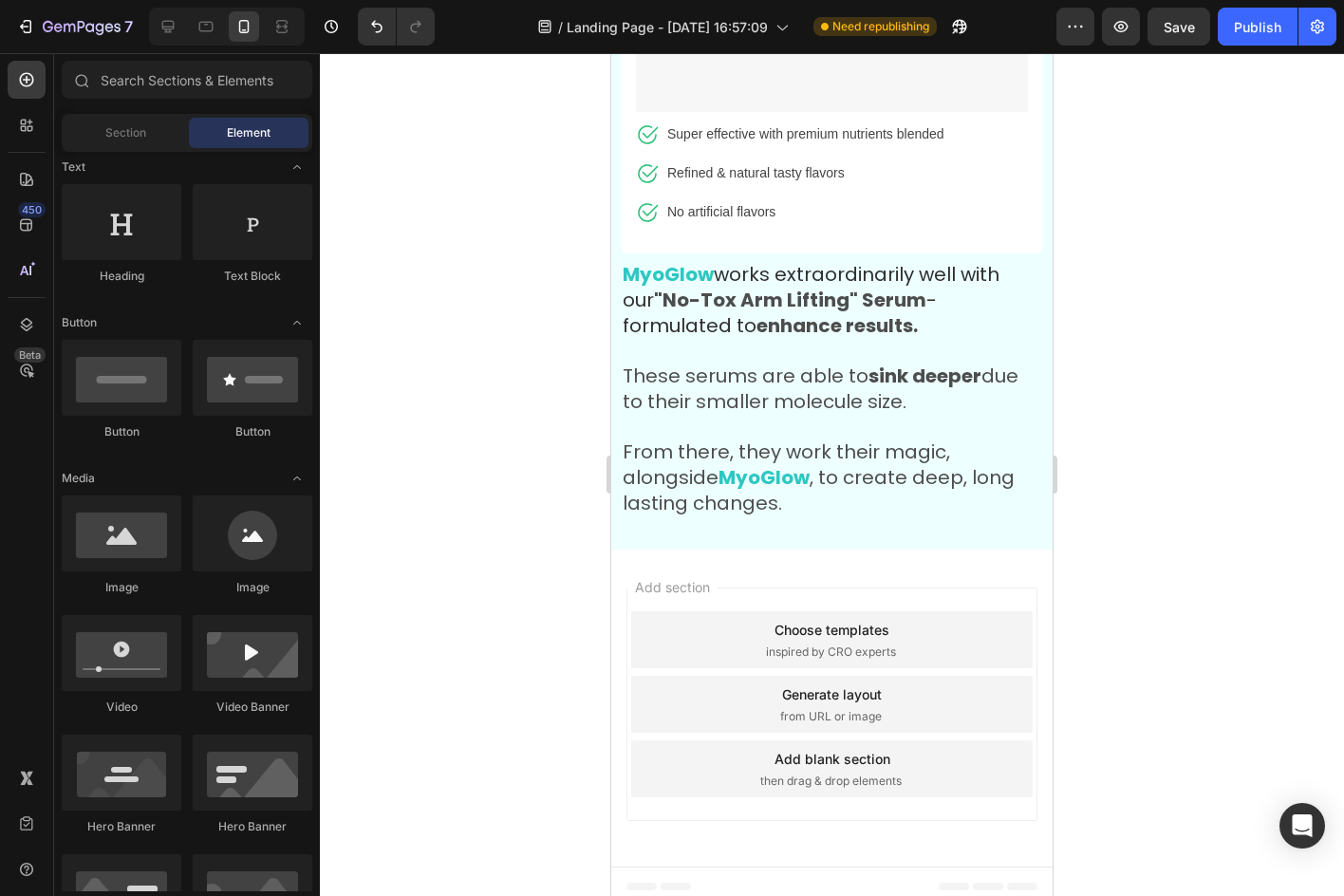
click at [1171, 281] on div at bounding box center [832, 473] width 1024 height 842
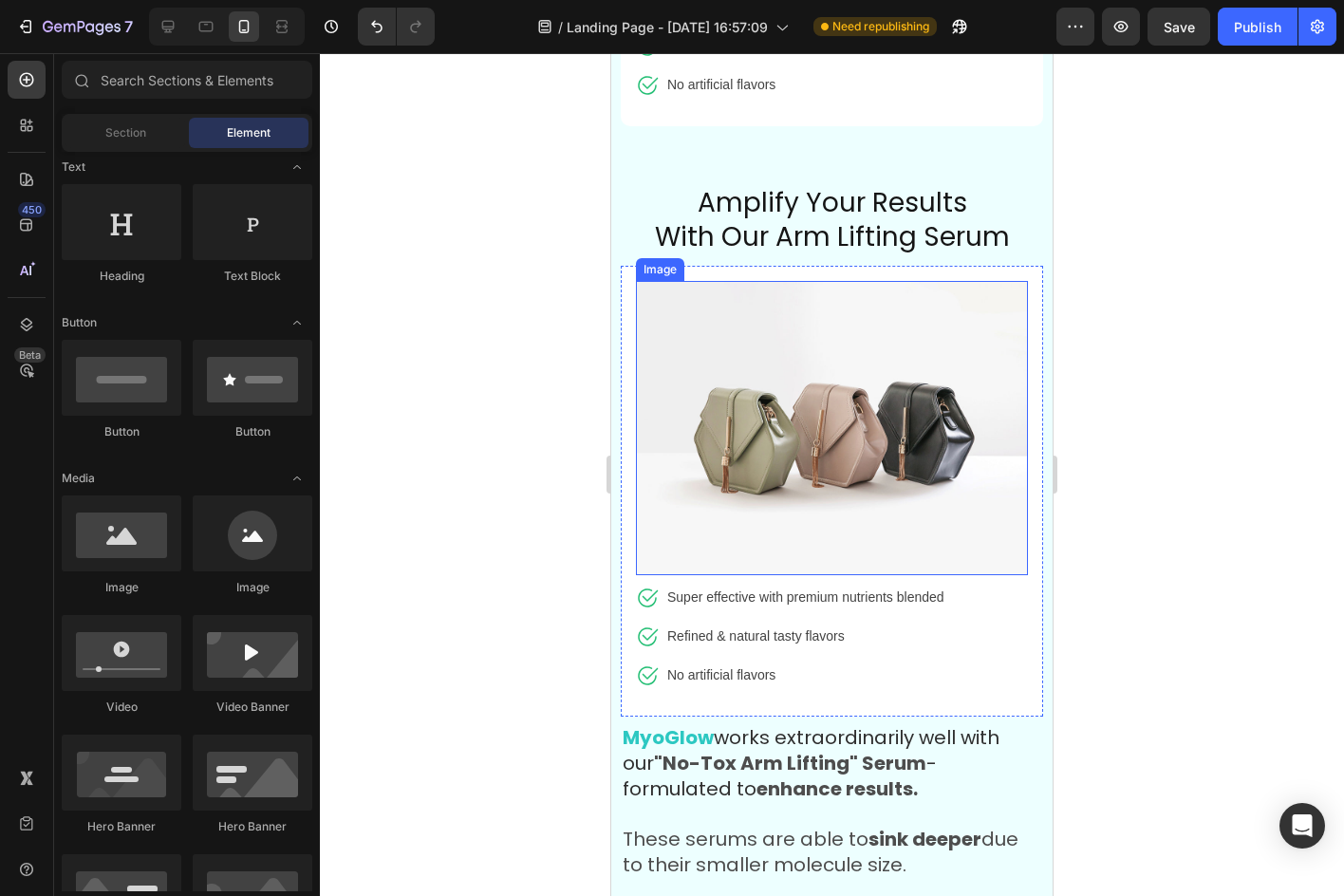
scroll to position [8776, 0]
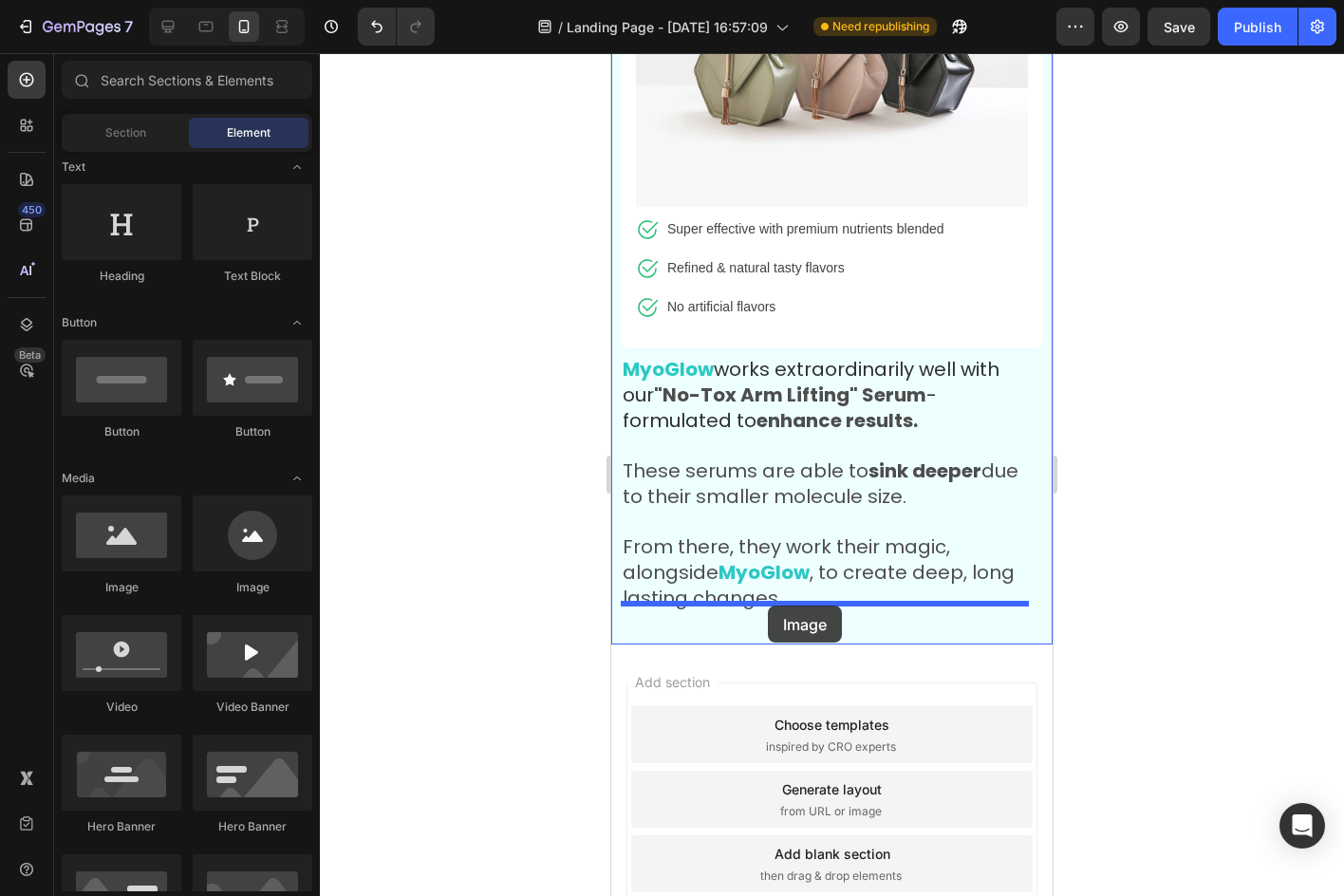
drag, startPoint x: 797, startPoint y: 607, endPoint x: 768, endPoint y: 605, distance: 29.1
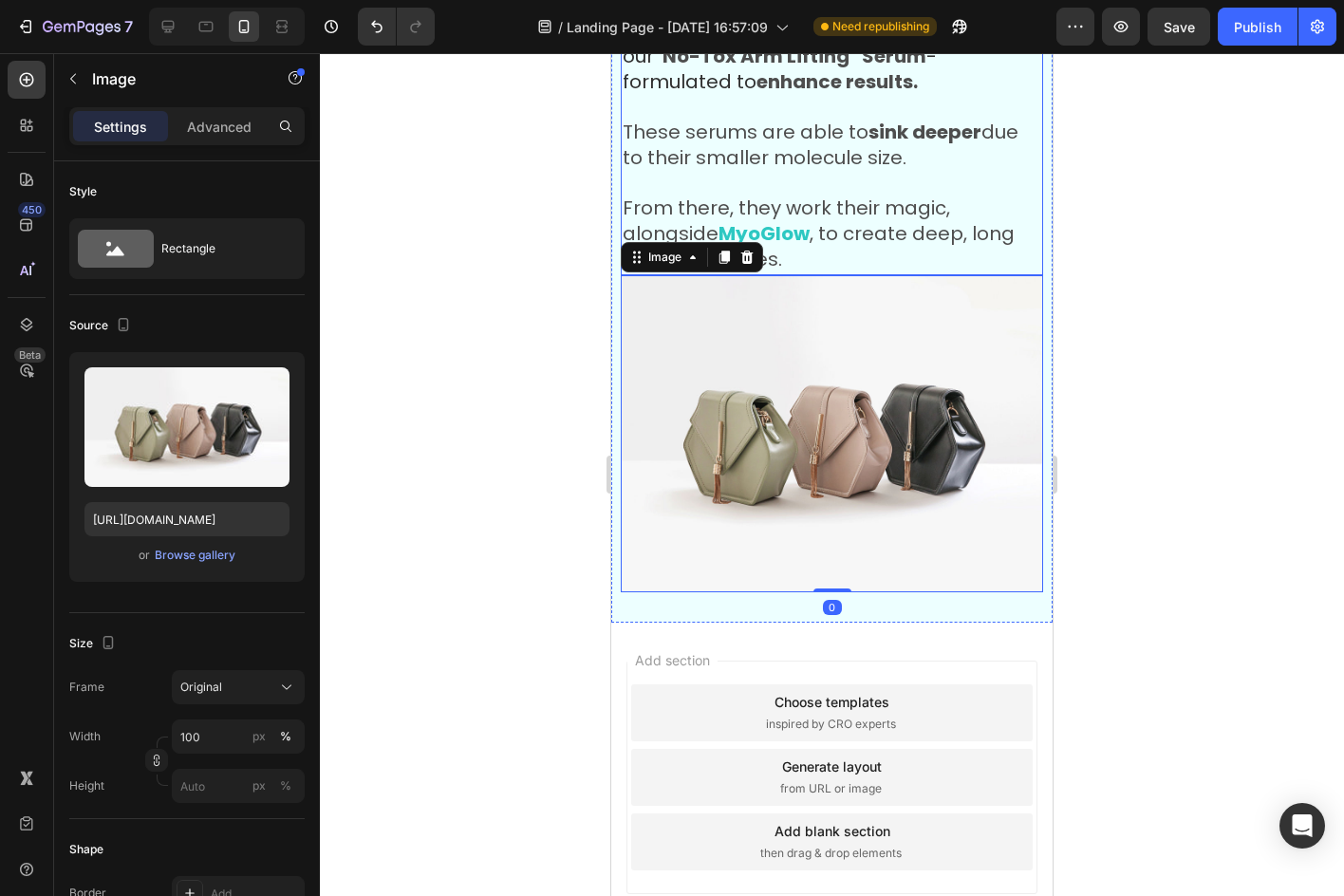
scroll to position [9155, 0]
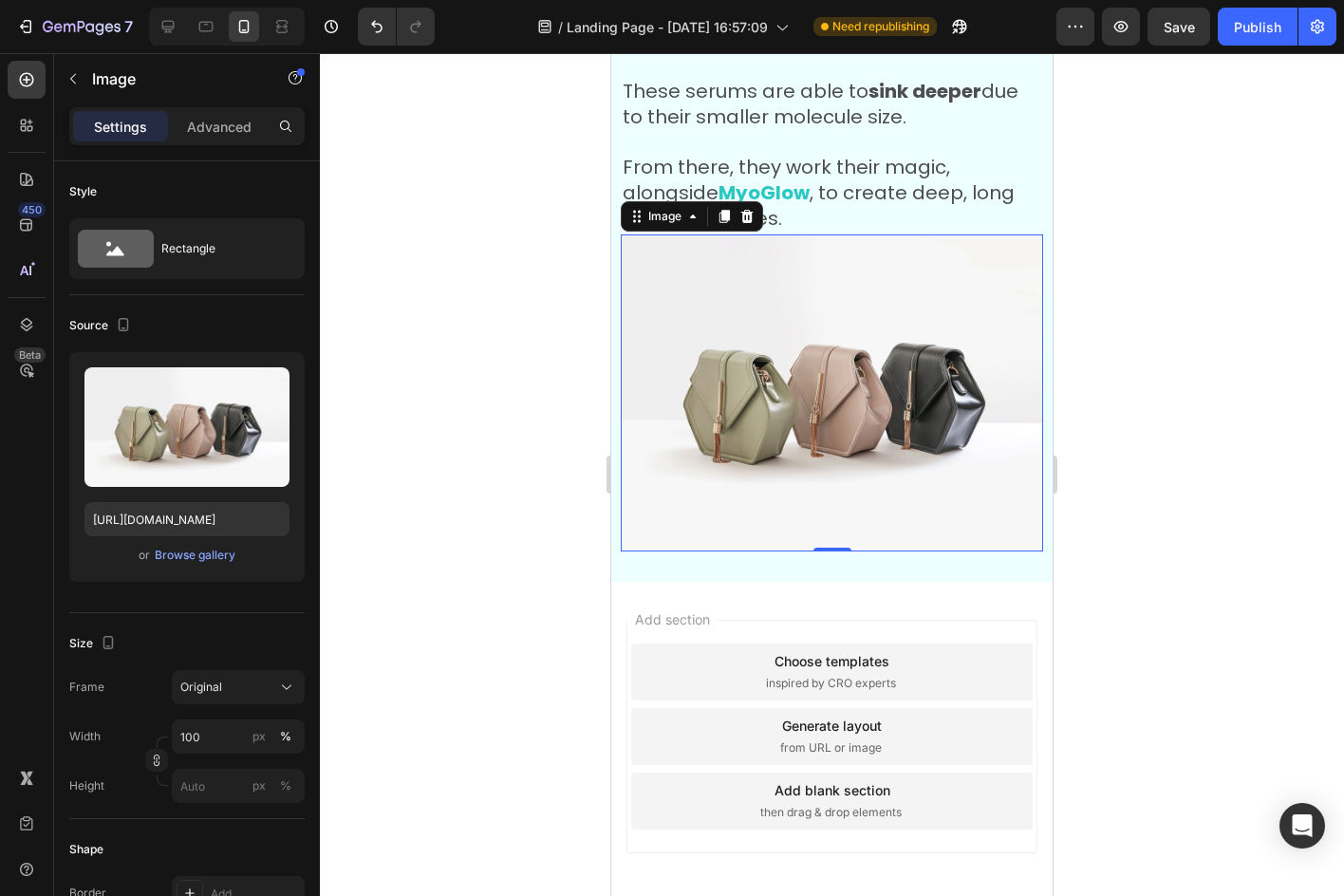
click at [1114, 475] on div at bounding box center [832, 473] width 1024 height 842
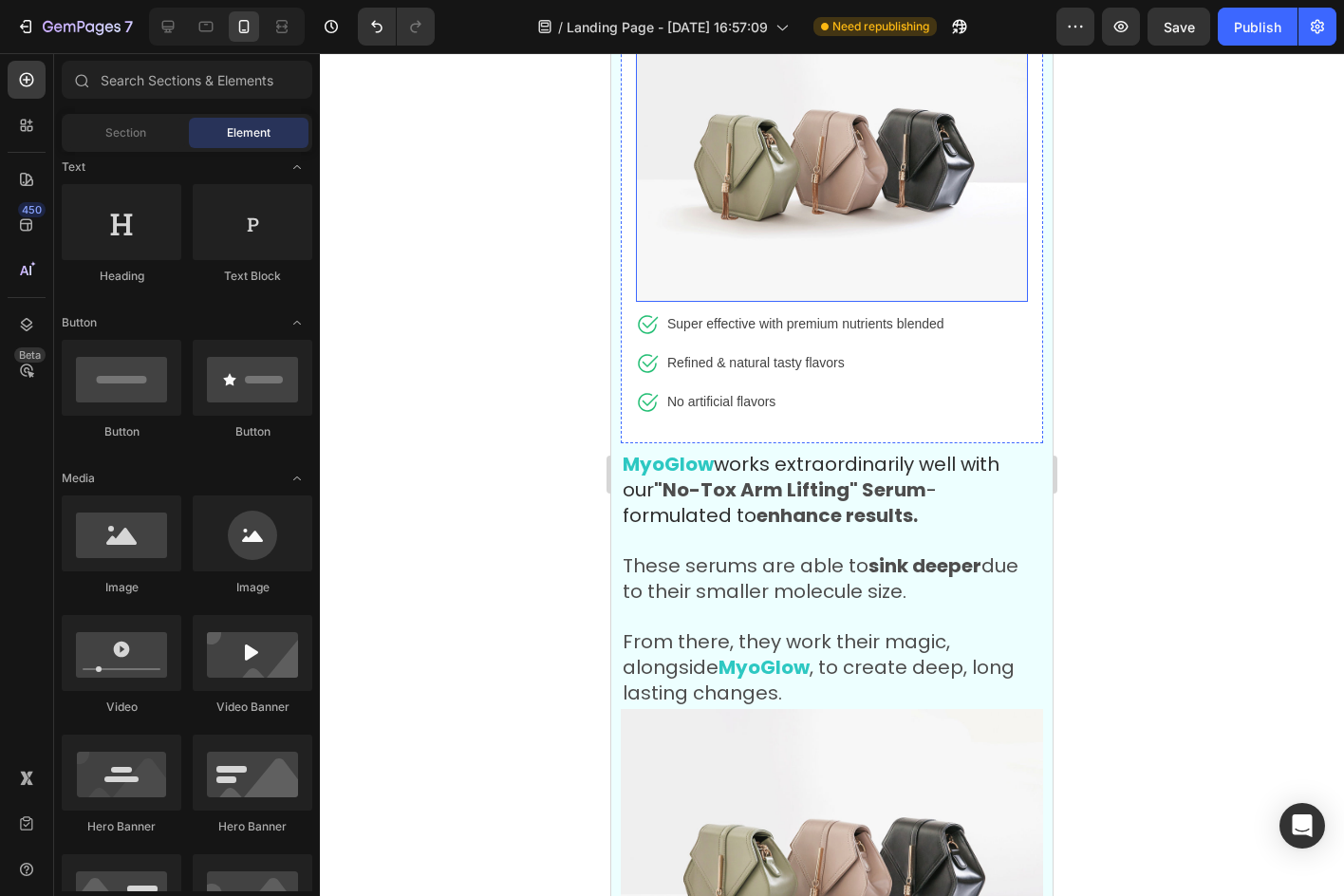
scroll to position [8396, 0]
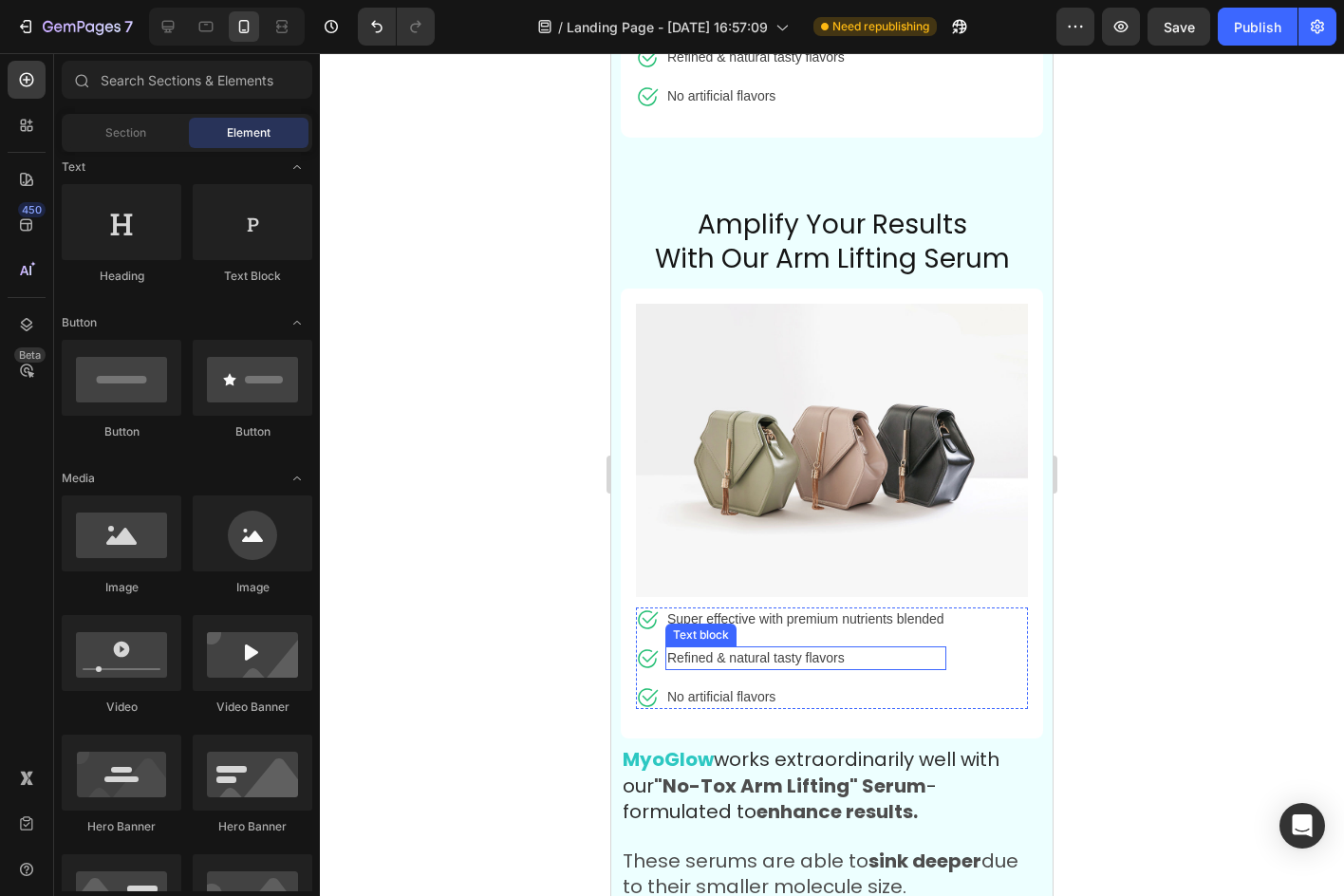
click at [702, 648] on p "Refined & natural tasty flavors" at bounding box center [806, 658] width 277 height 20
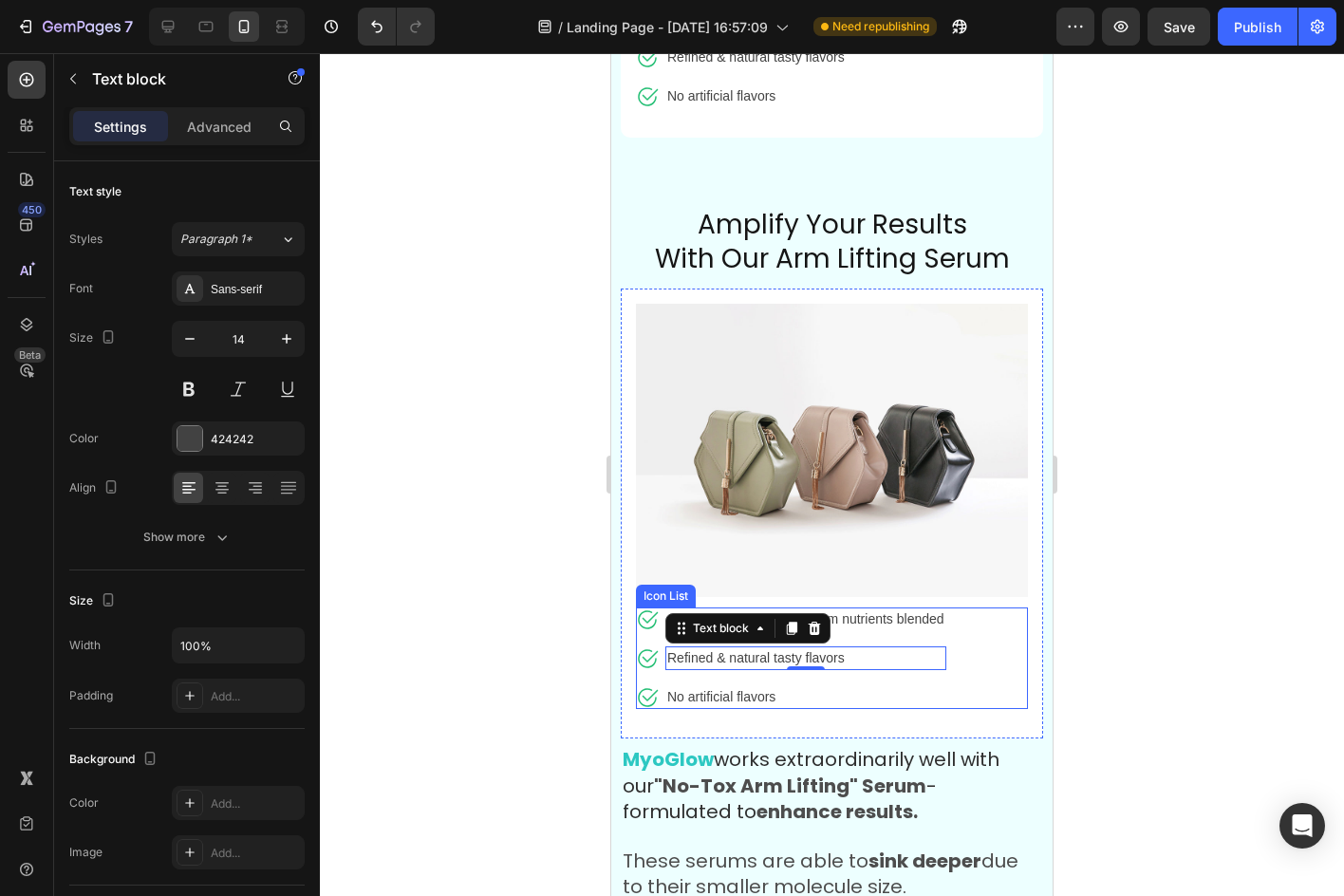
click at [975, 623] on div "Icon Super effective with premium nutrients blended Text block Icon Refined & n…" at bounding box center [832, 658] width 392 height 102
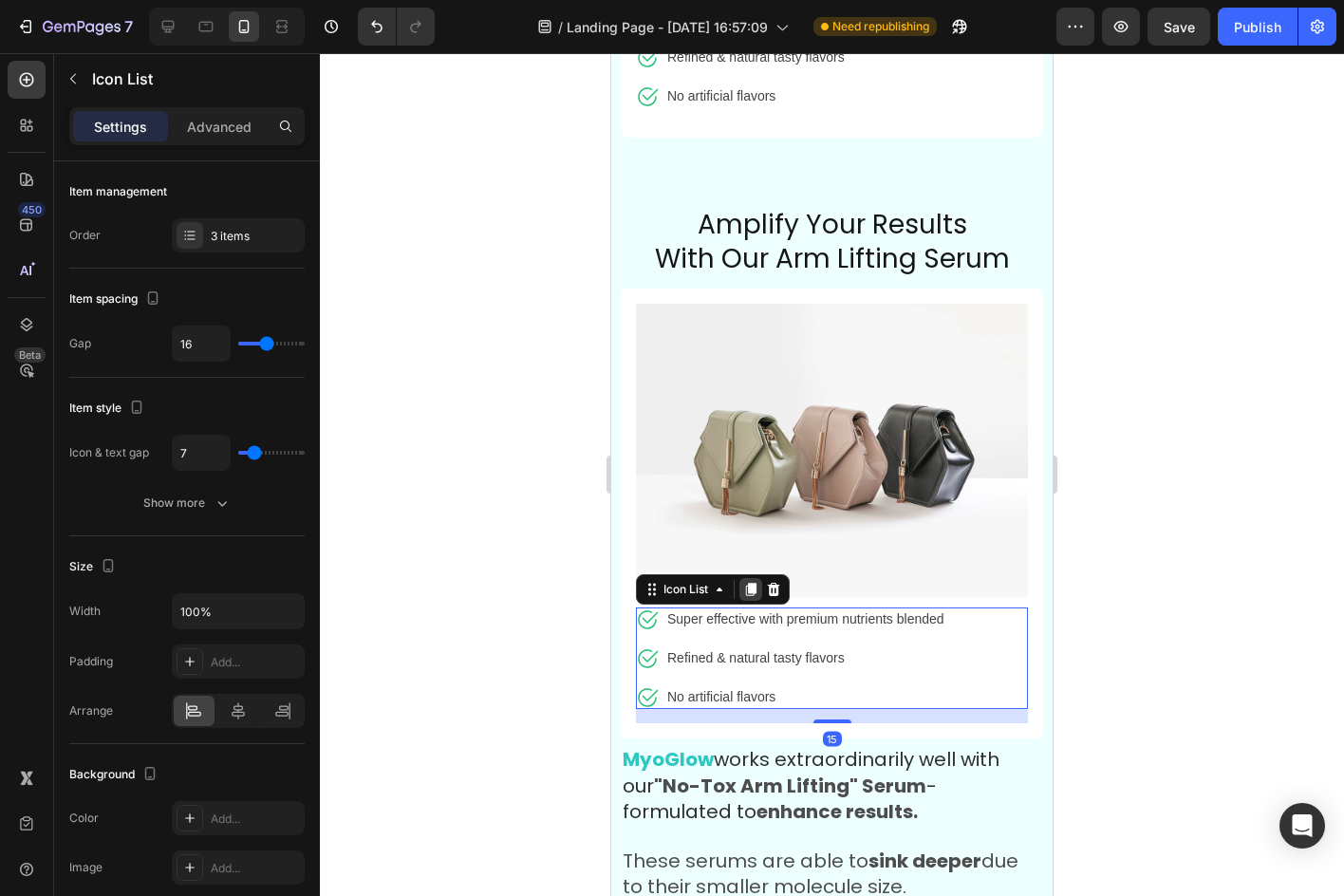
click at [745, 582] on icon at bounding box center [751, 590] width 16 height 16
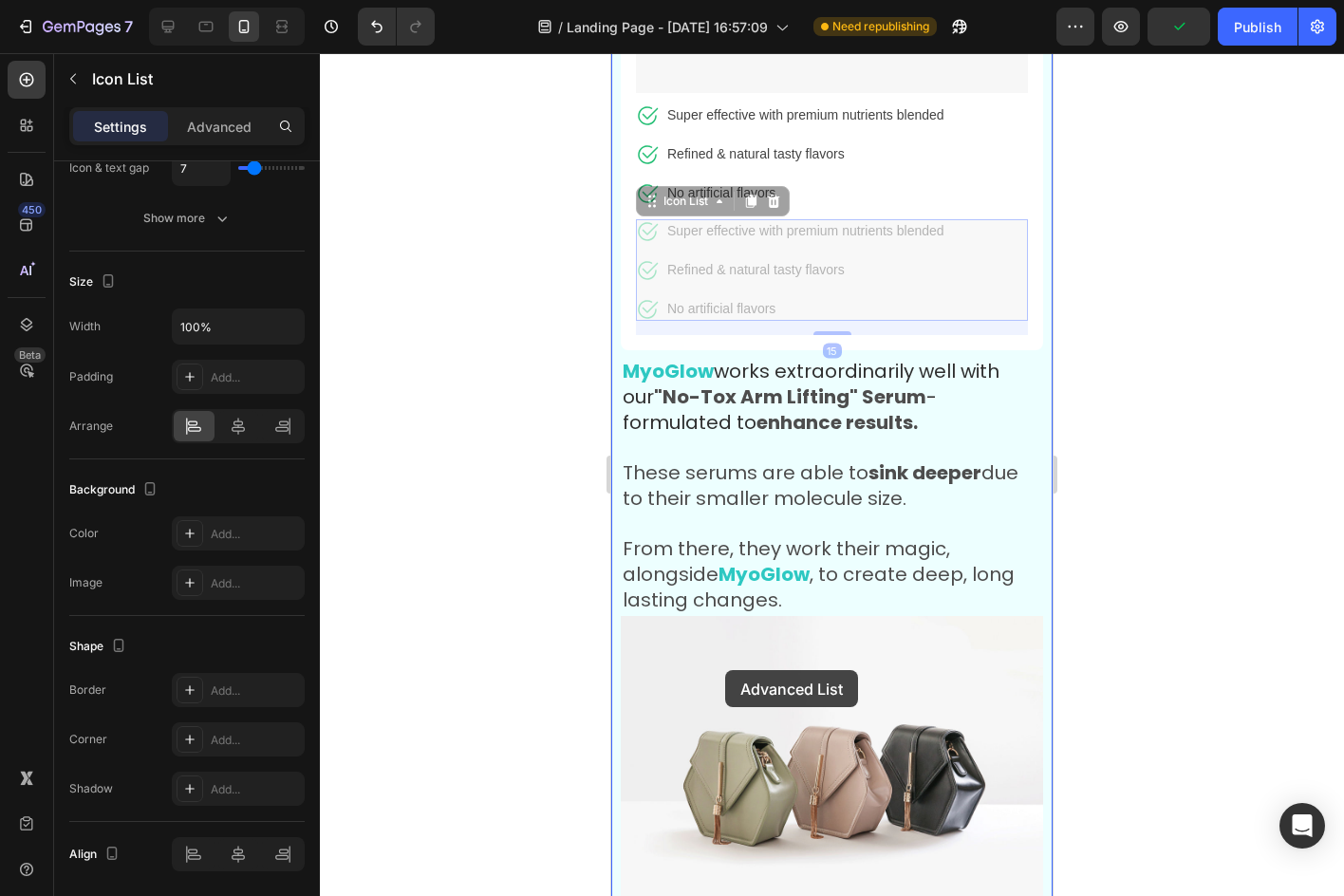
scroll to position [9292, 0]
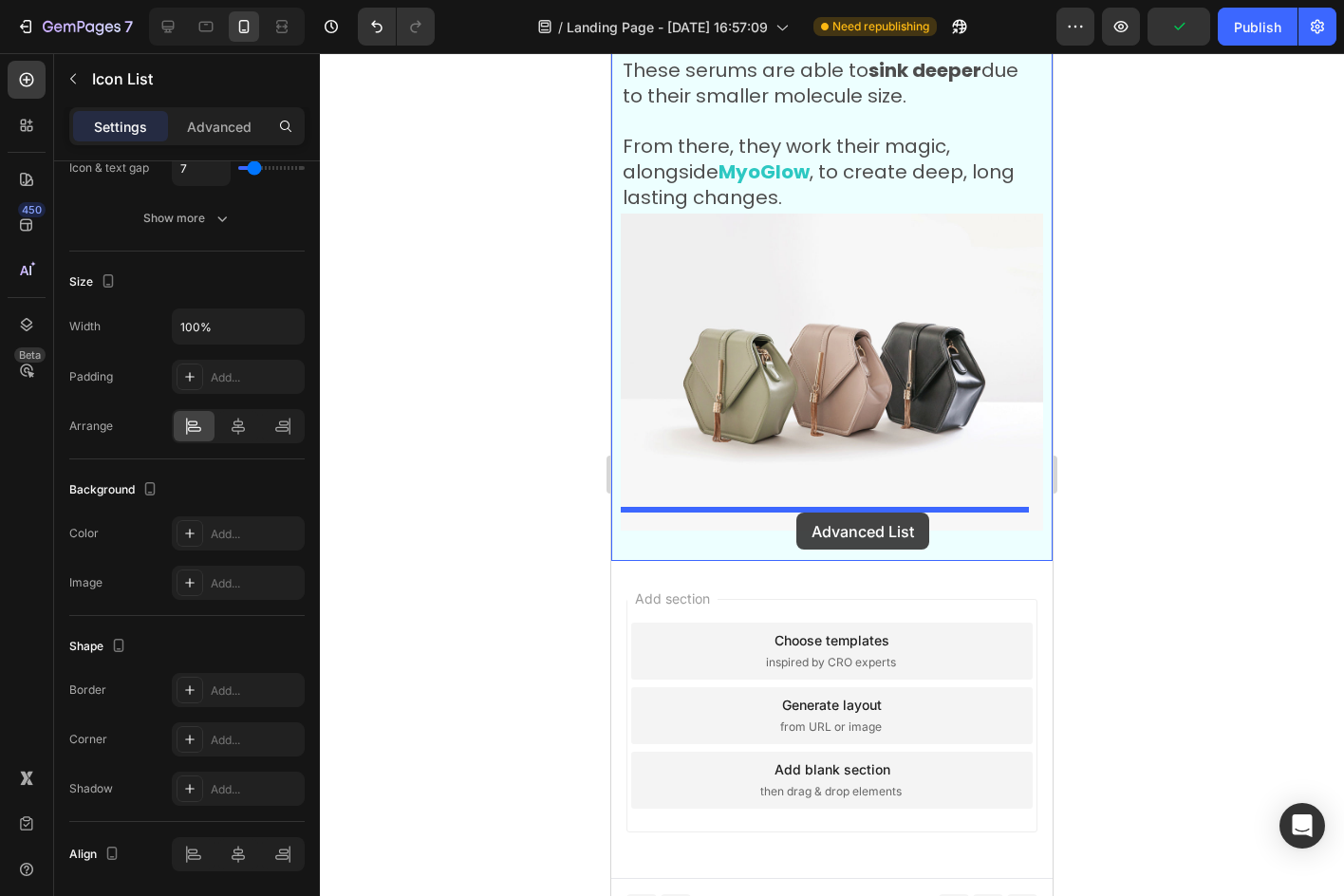
drag, startPoint x: 650, startPoint y: 669, endPoint x: 796, endPoint y: 512, distance: 214.4
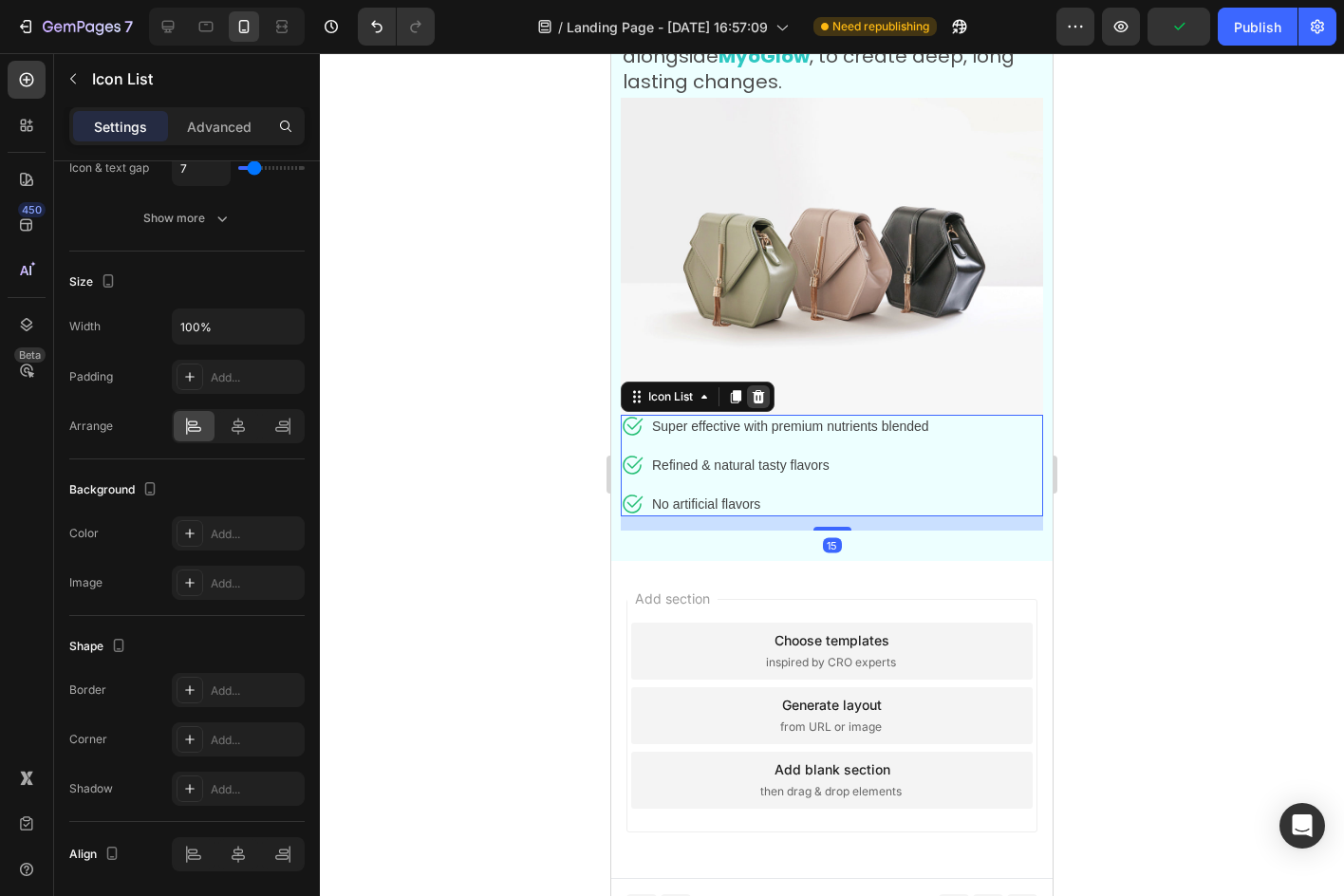
scroll to position [9176, 0]
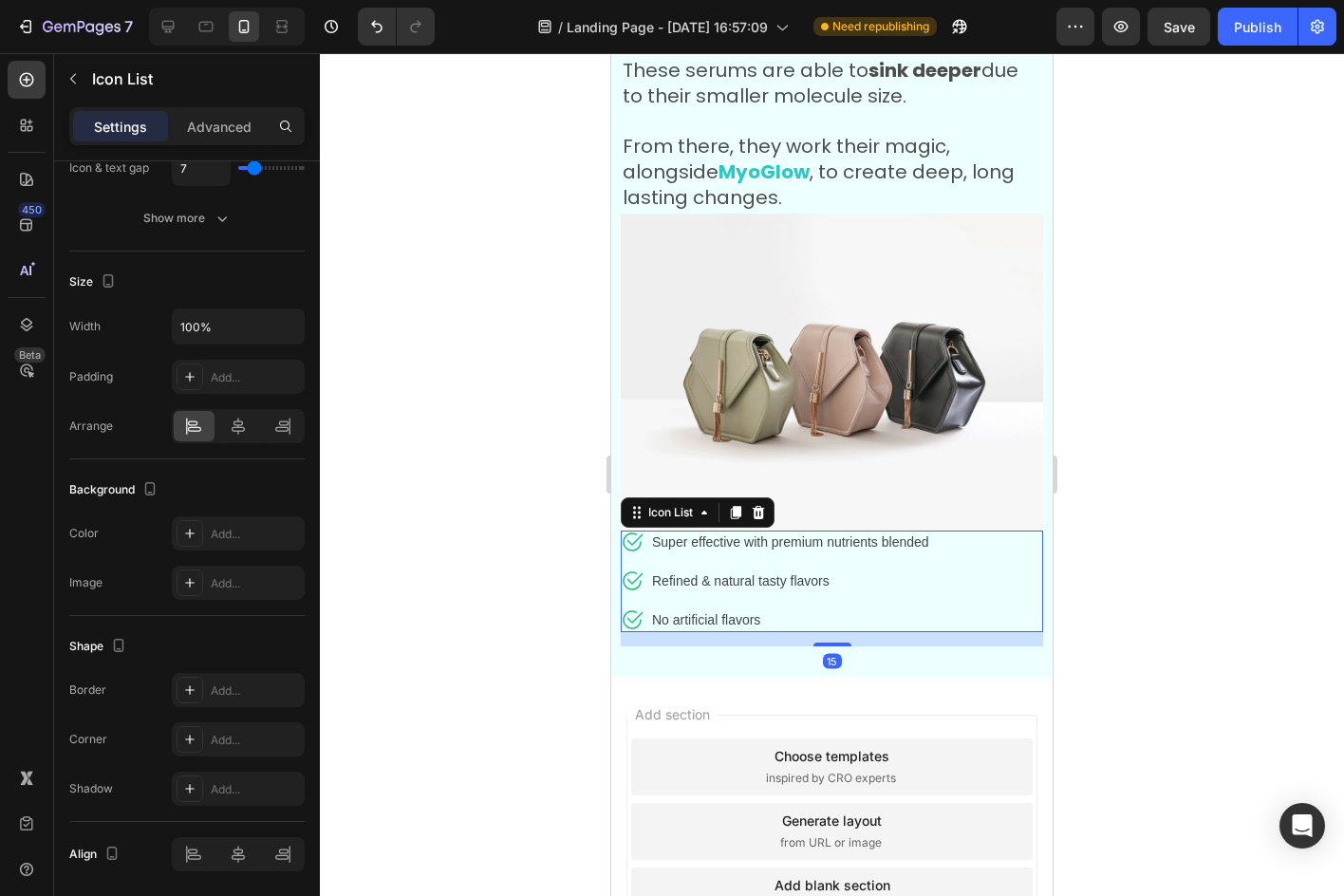
click at [1112, 530] on div at bounding box center [832, 473] width 1024 height 842
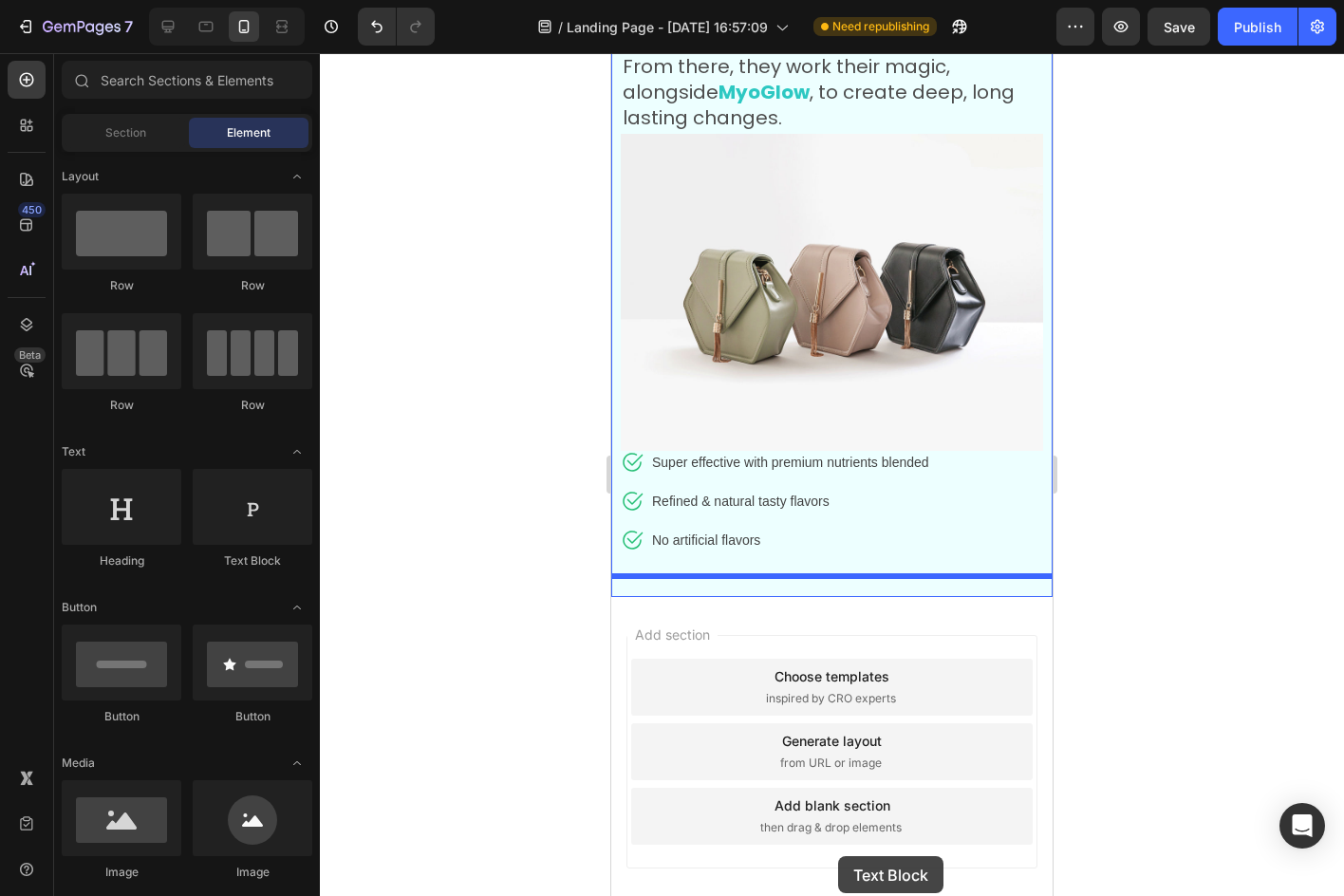
scroll to position [9292, 0]
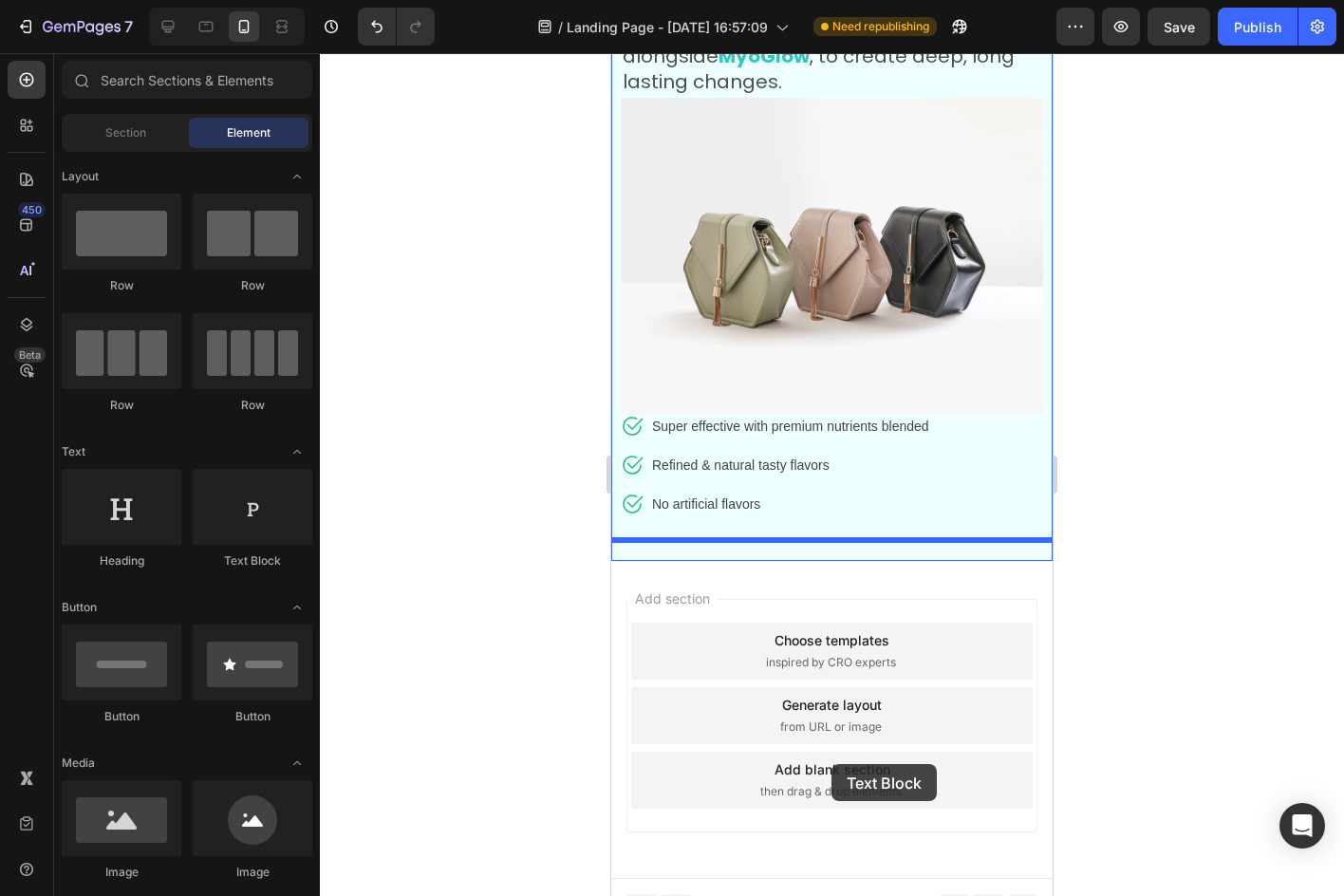
drag, startPoint x: 886, startPoint y: 583, endPoint x: 829, endPoint y: 751, distance: 177.4
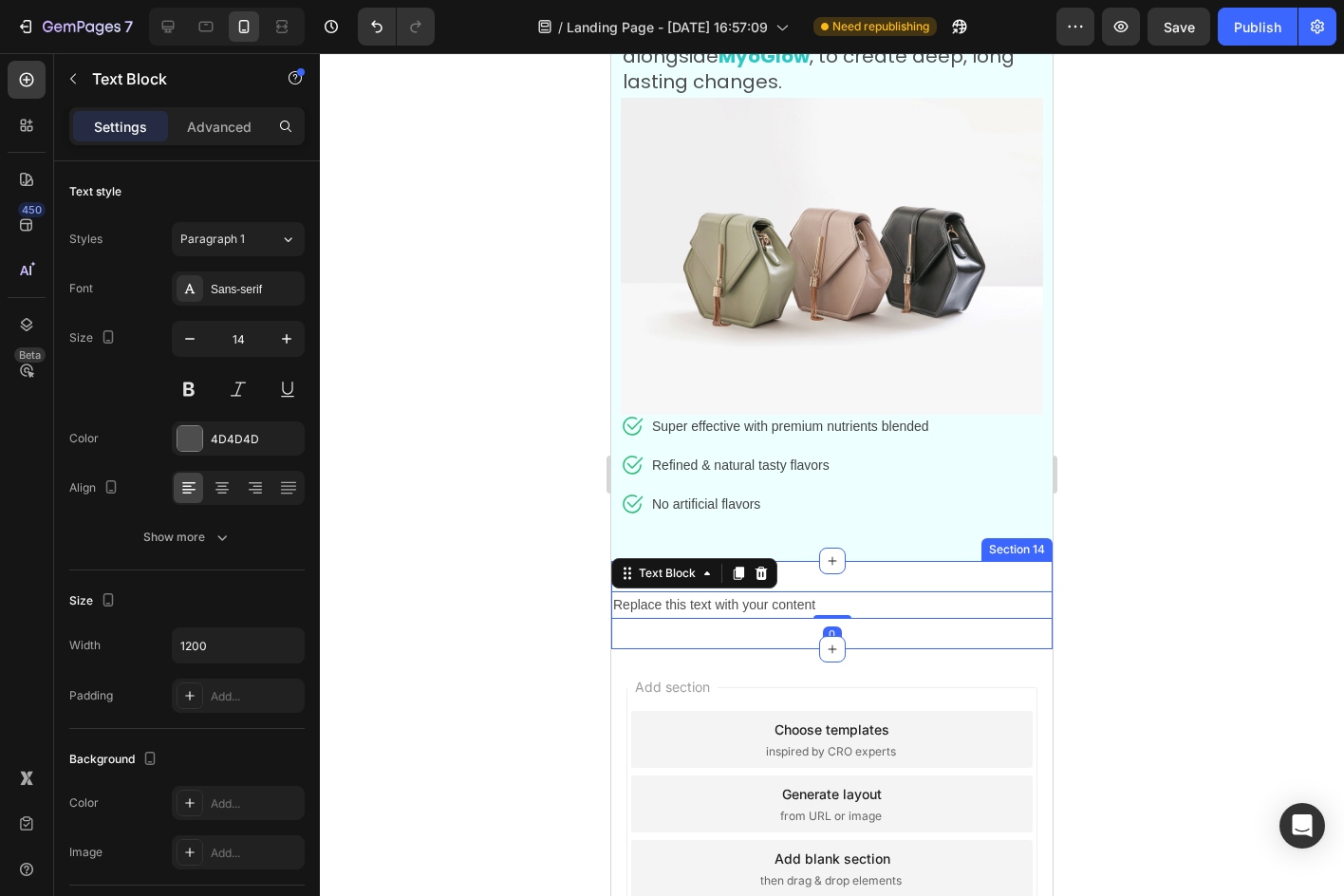
click at [923, 561] on div "Replace this text with your content Text Block 0 Section 14" at bounding box center [832, 605] width 441 height 88
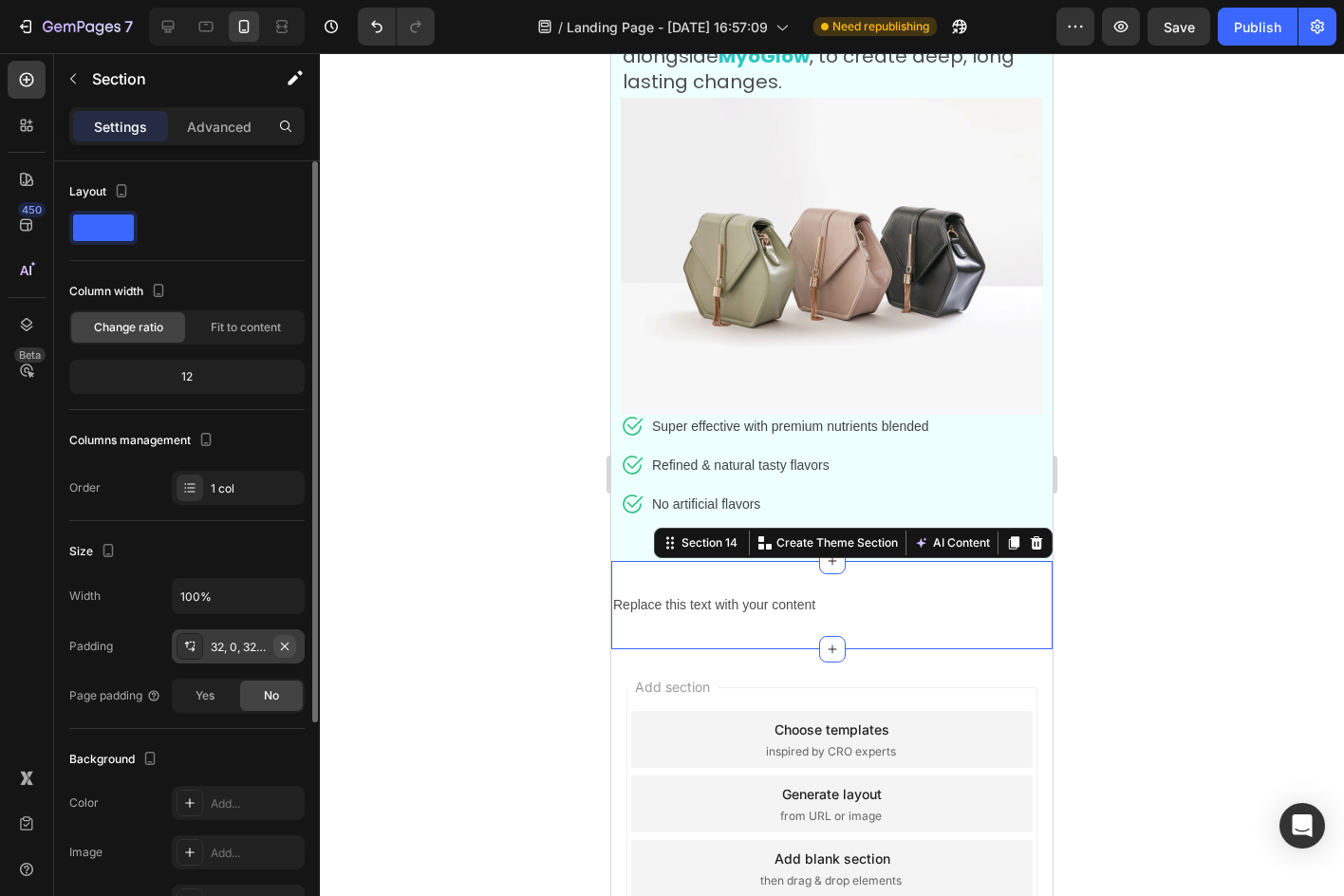
click at [285, 640] on icon "button" at bounding box center [285, 646] width 16 height 16
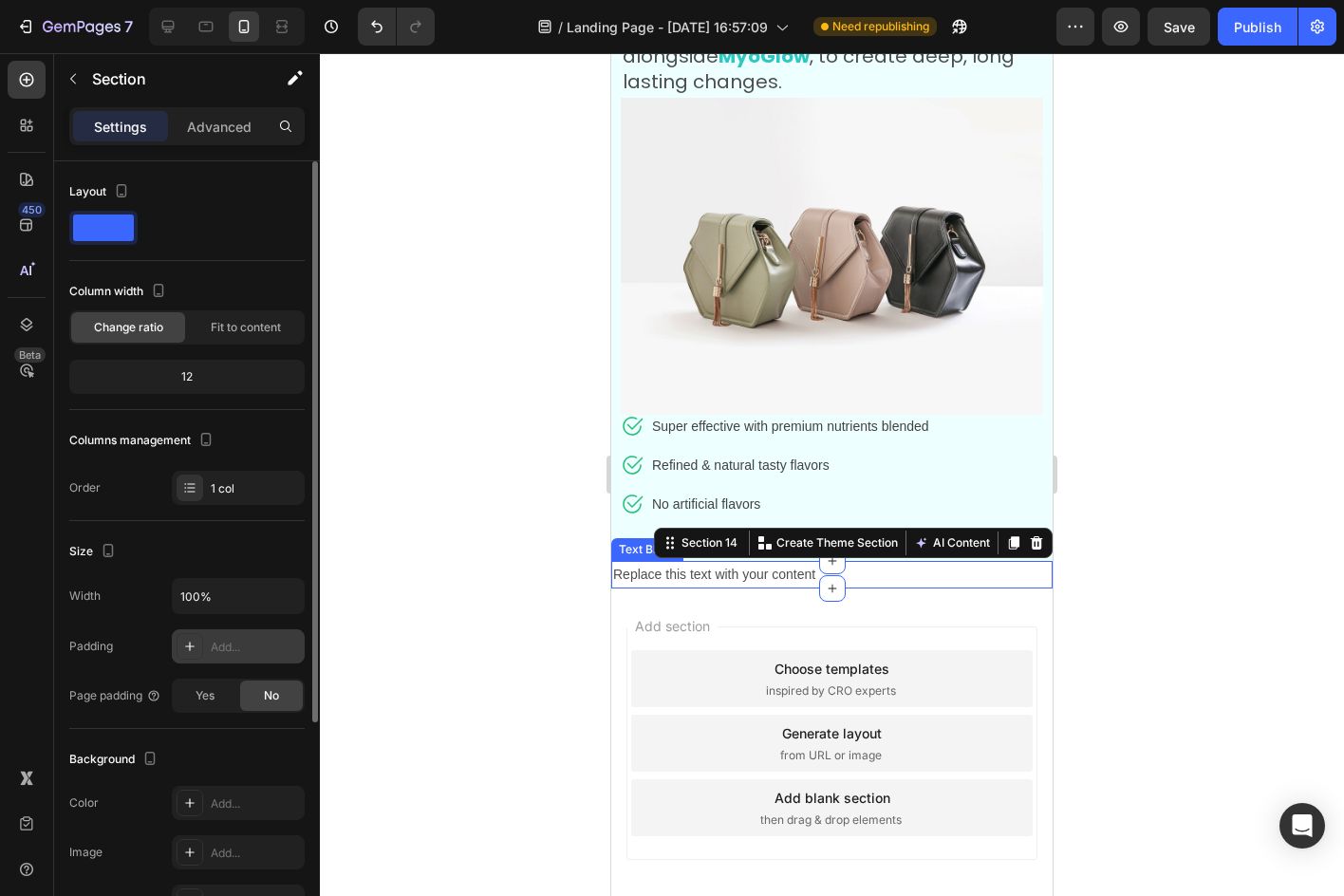
click at [686, 561] on div "Replace this text with your content" at bounding box center [832, 575] width 441 height 27
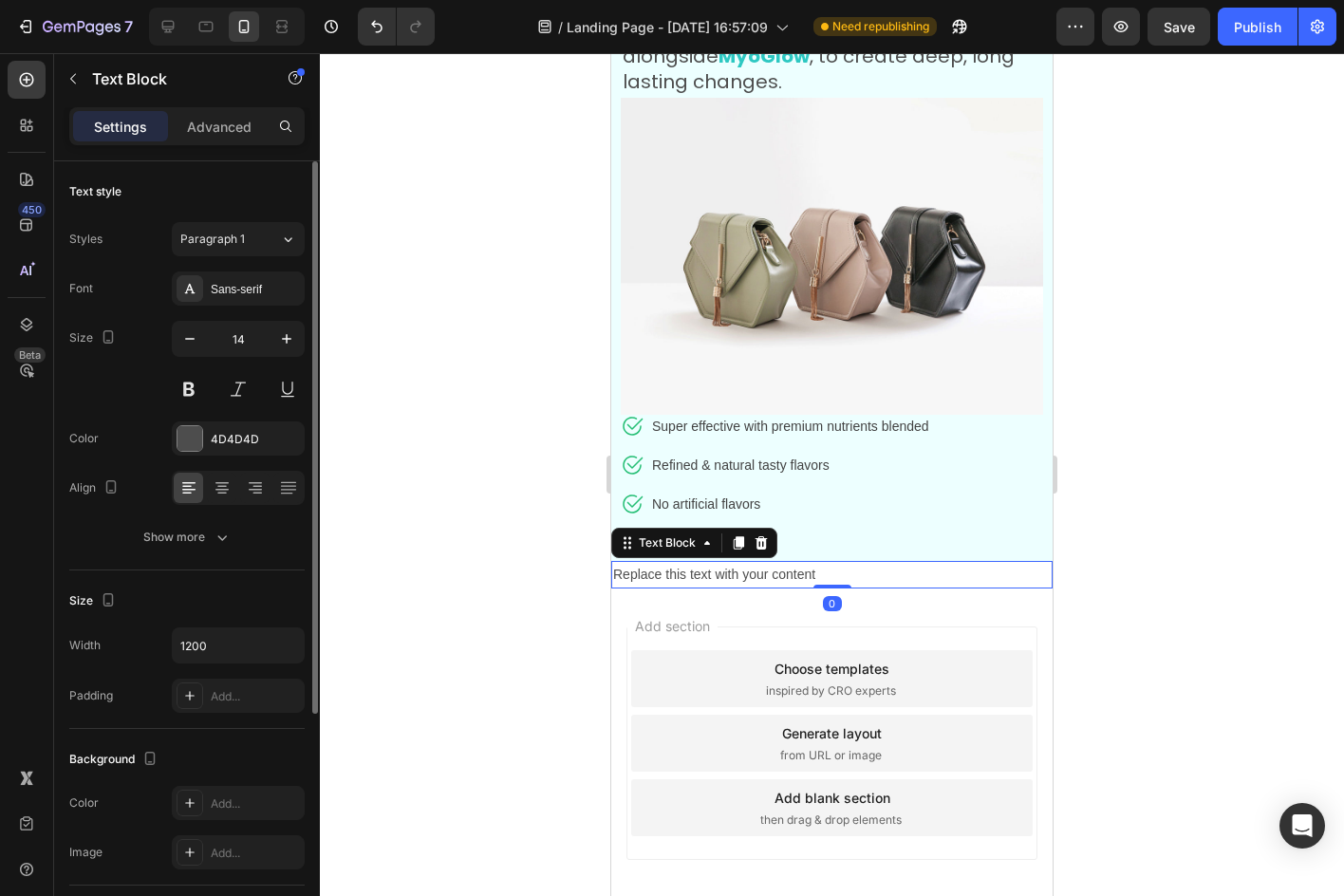
click at [686, 561] on div "Replace this text with your content" at bounding box center [832, 575] width 441 height 27
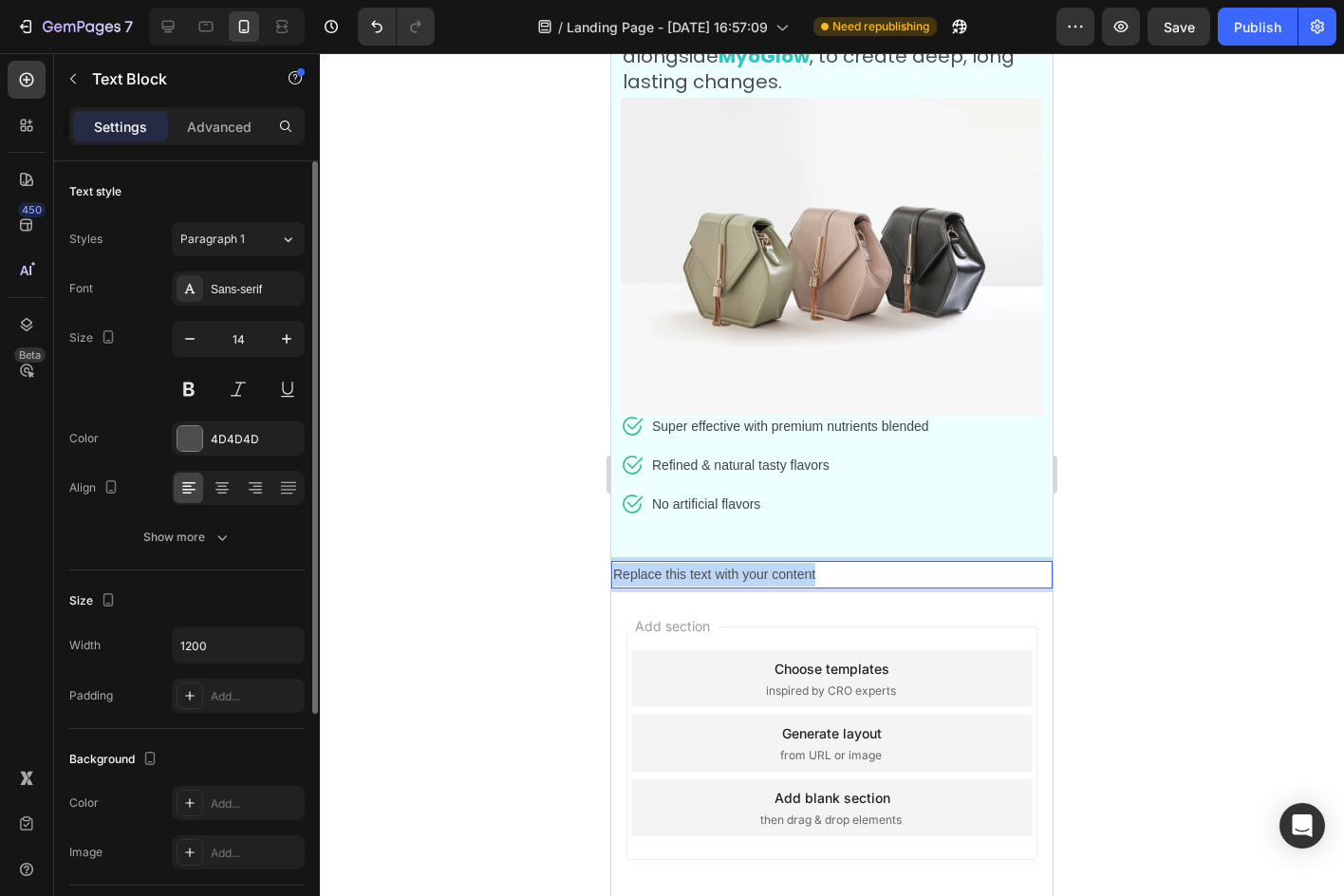
click at [686, 563] on p "Replace this text with your content" at bounding box center [832, 575] width 437 height 23
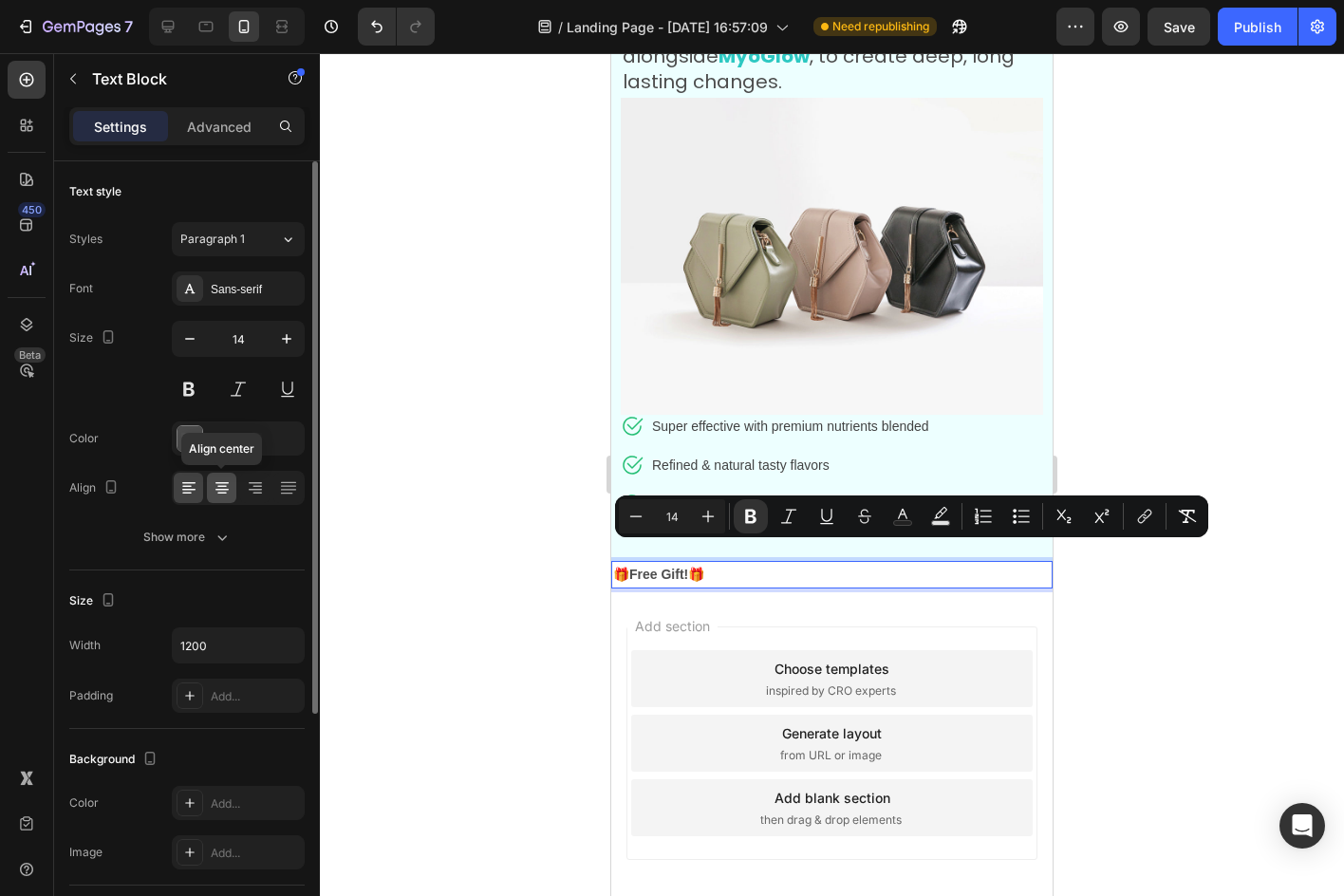
click at [209, 480] on div at bounding box center [222, 487] width 29 height 30
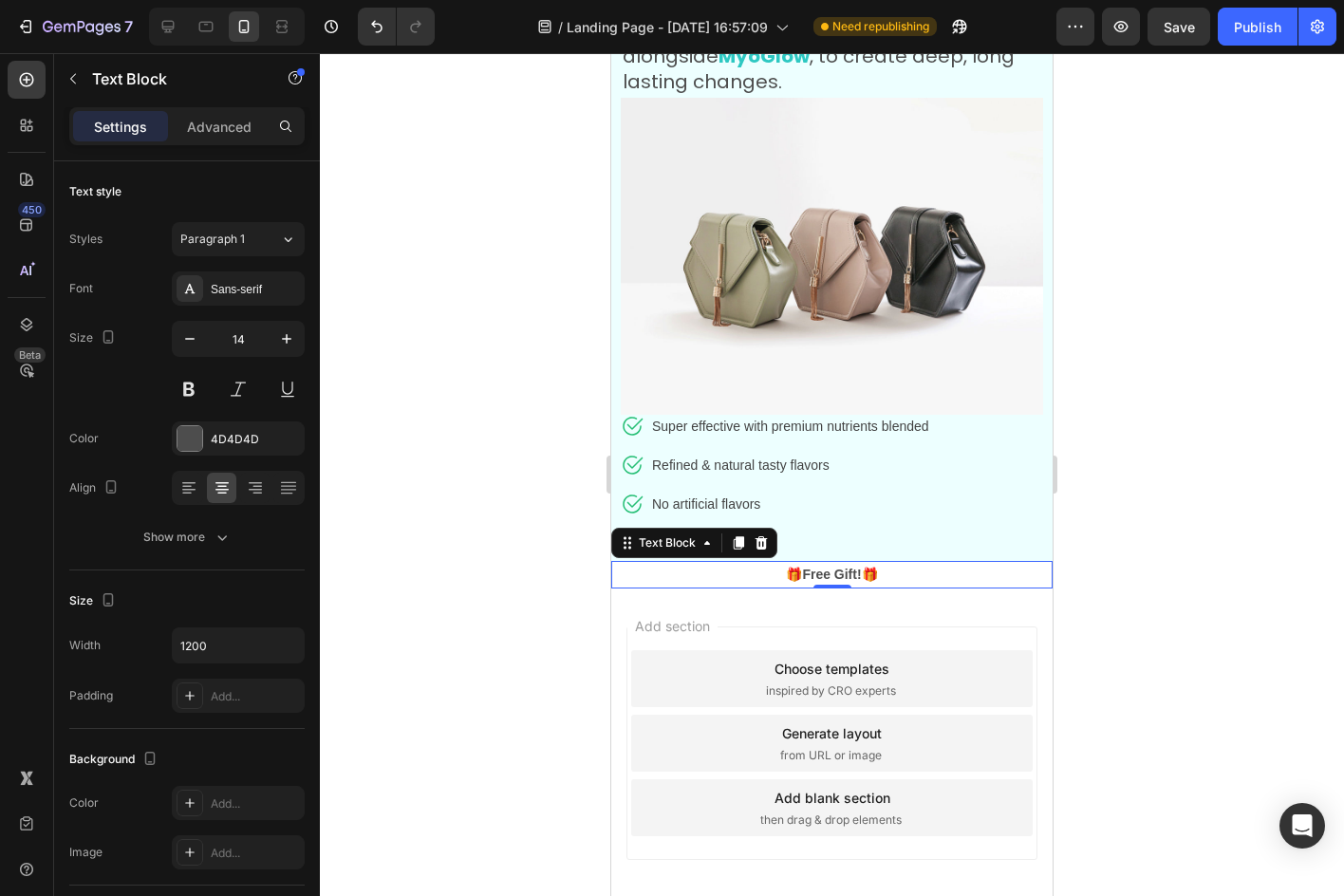
click at [380, 375] on div at bounding box center [832, 473] width 1024 height 842
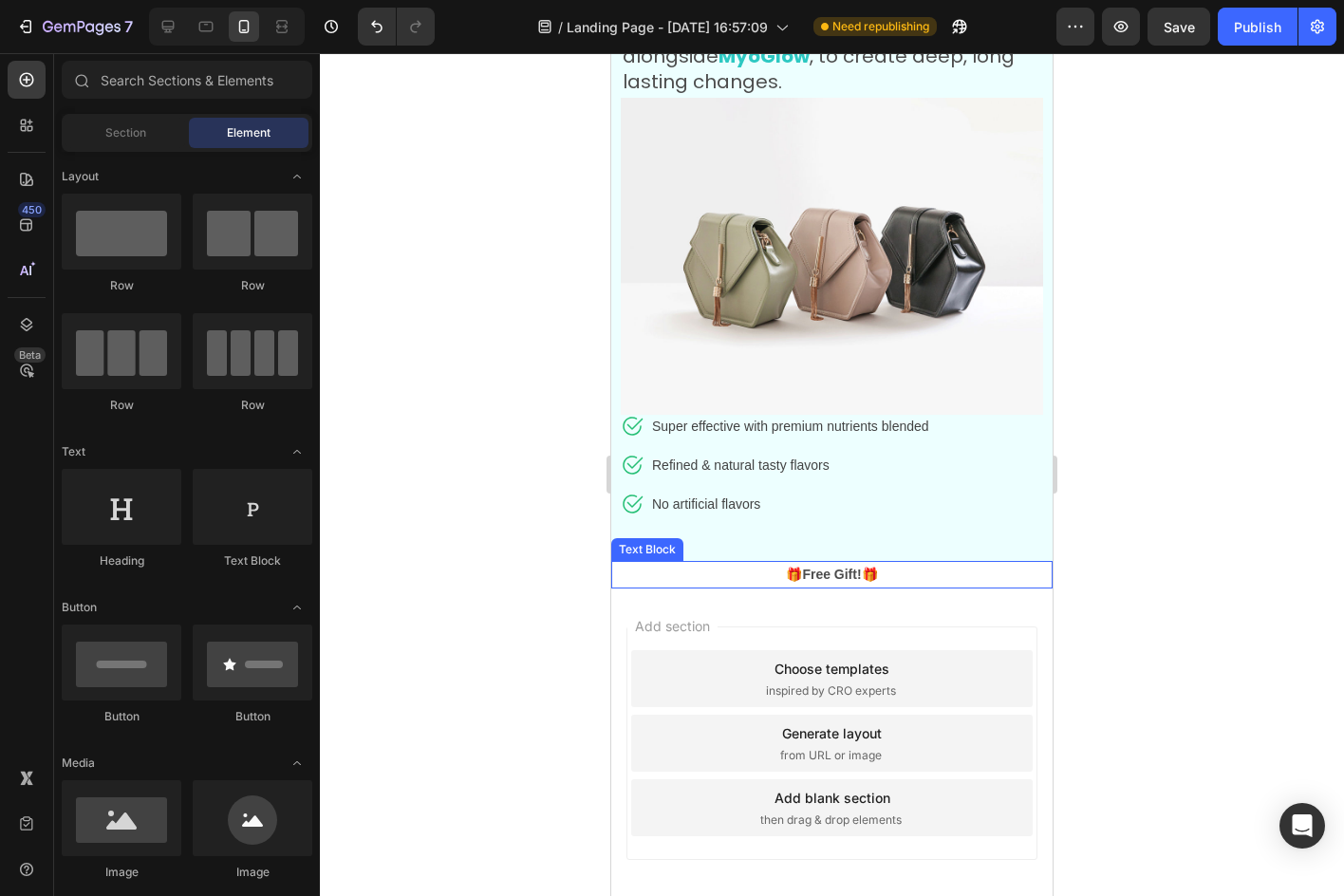
click at [907, 563] on p "🎁Free Gift!🎁" at bounding box center [832, 575] width 437 height 23
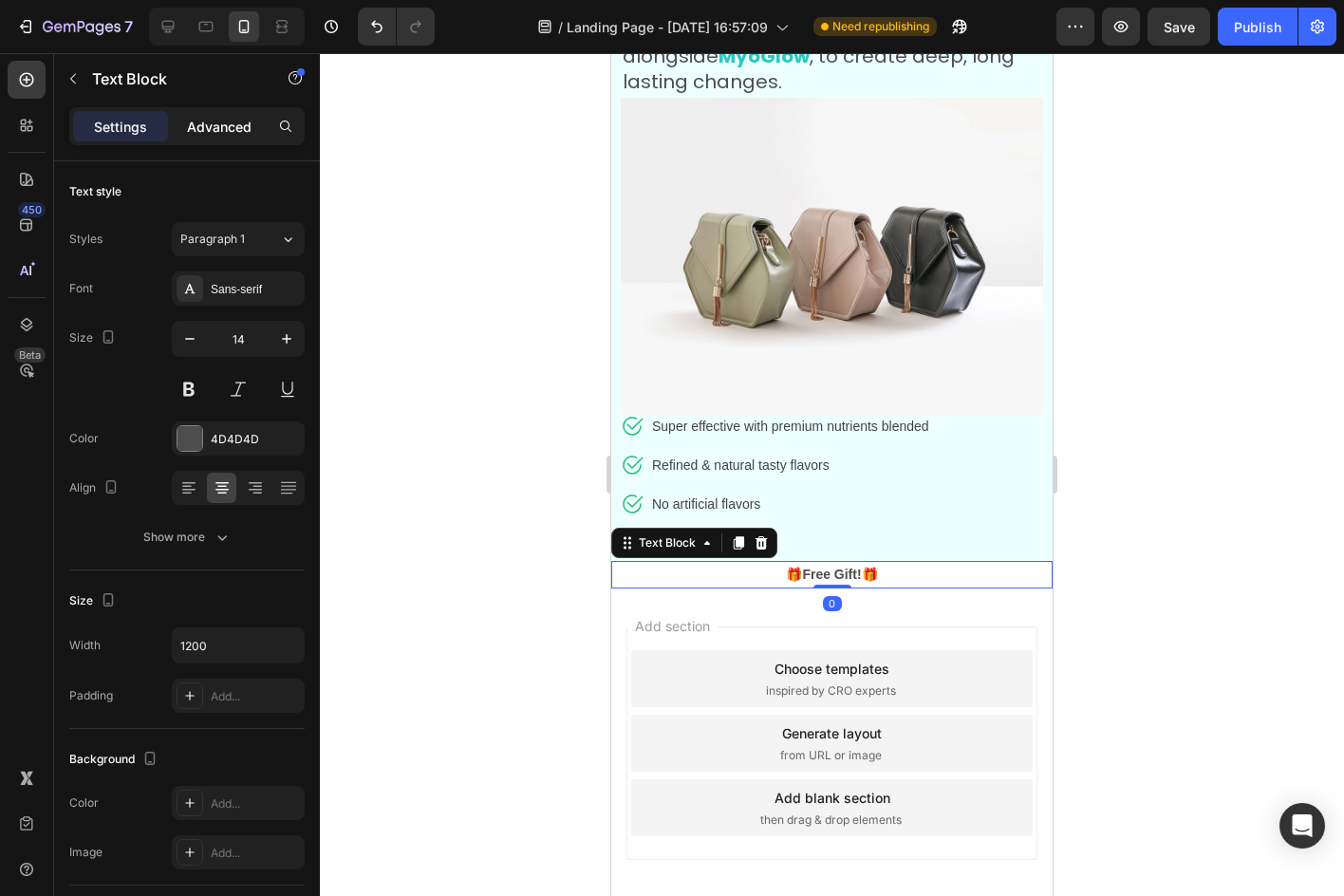
click at [193, 132] on p "Advanced" at bounding box center [220, 127] width 64 height 20
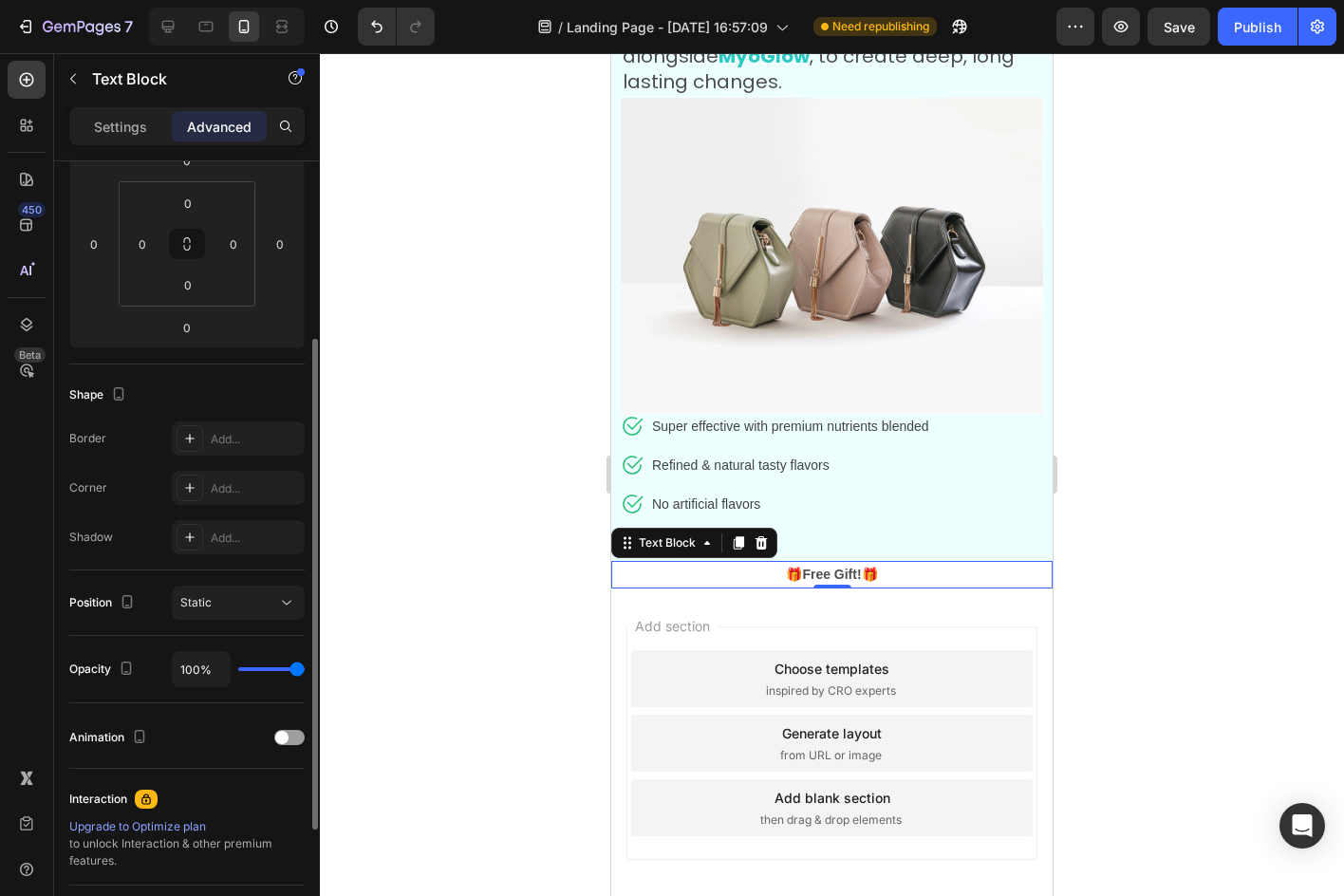
scroll to position [474, 0]
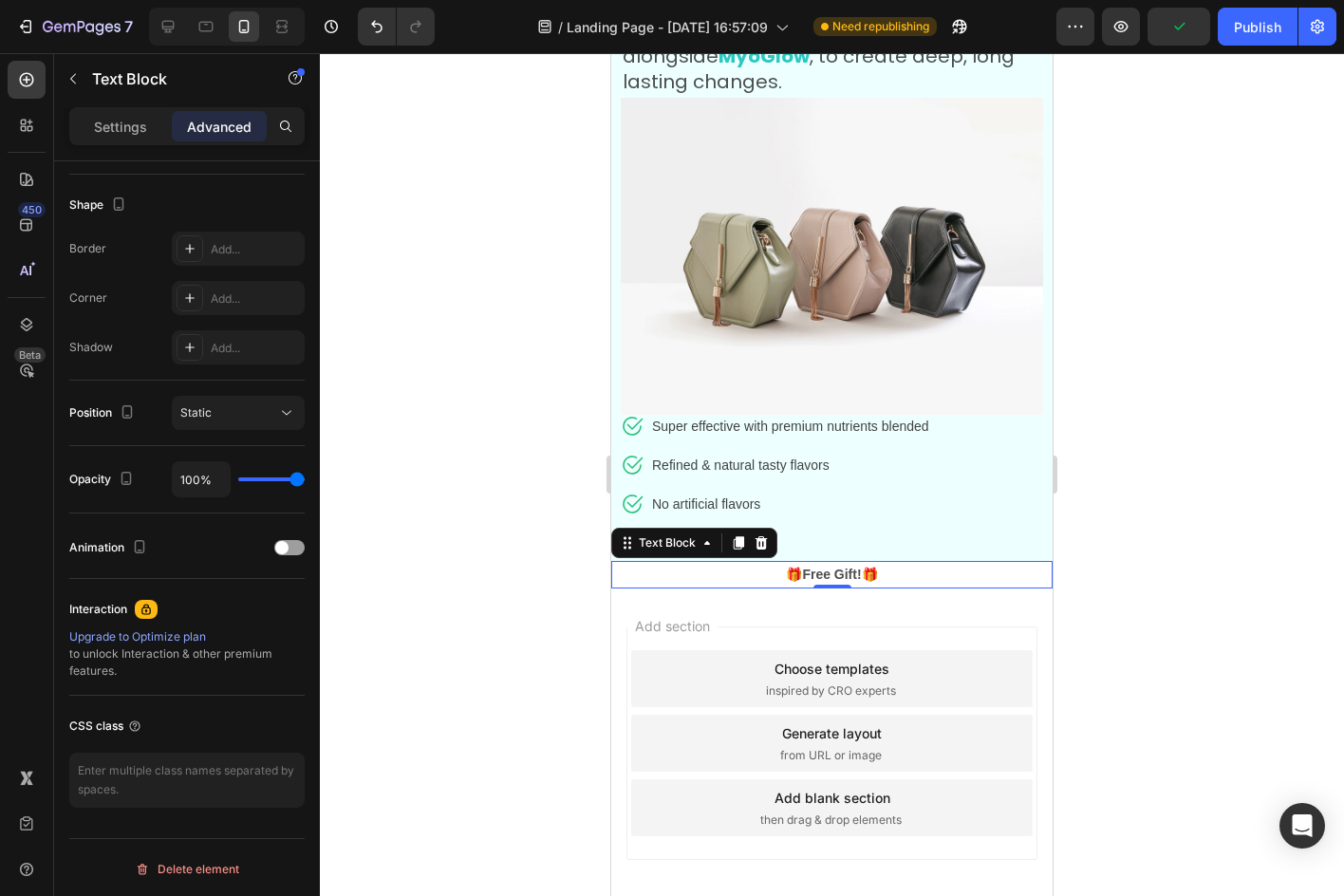
click at [128, 110] on div "Settings Advanced" at bounding box center [186, 126] width 235 height 38
click at [131, 129] on p "Settings" at bounding box center [120, 127] width 53 height 20
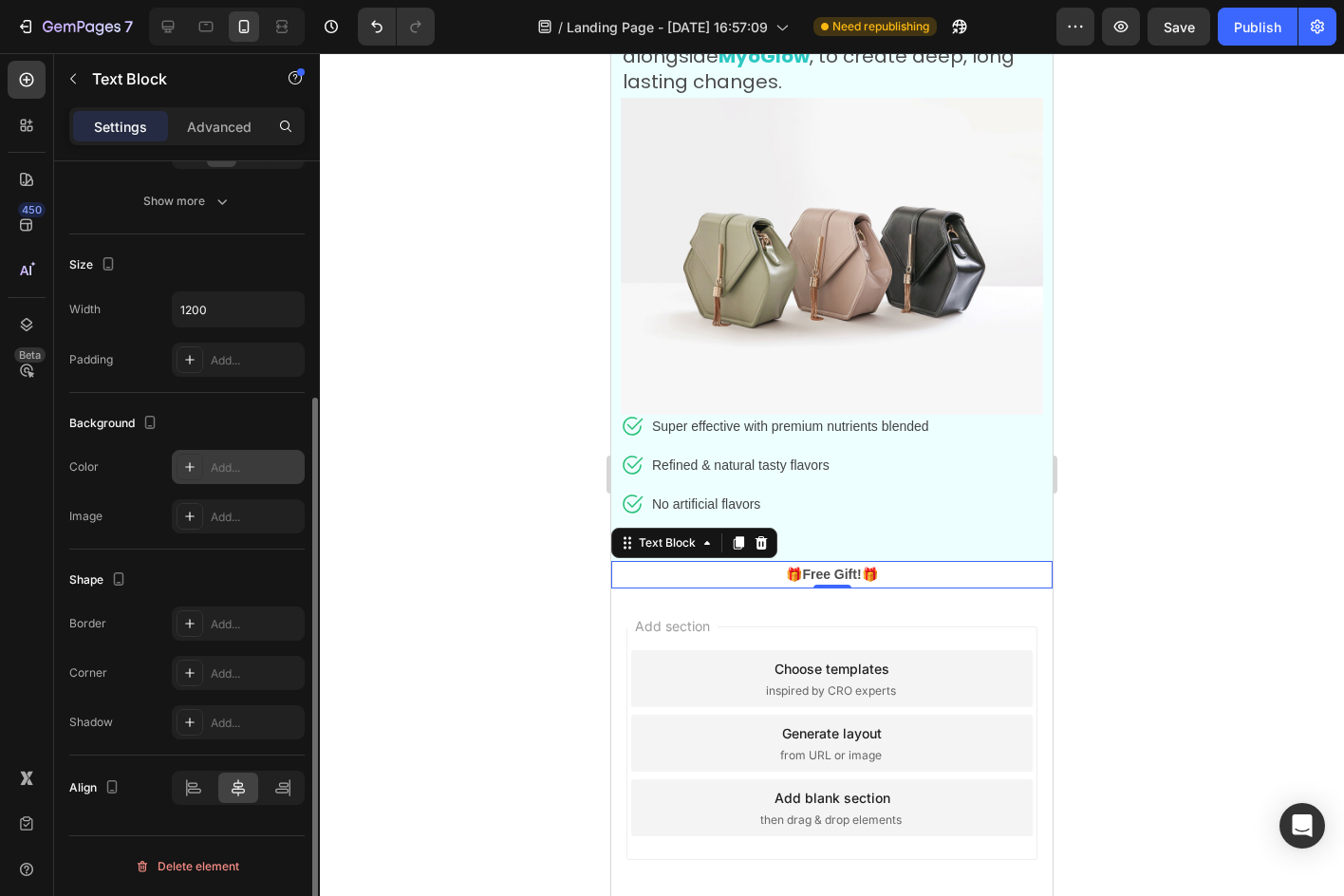
click at [201, 471] on div at bounding box center [189, 467] width 26 height 26
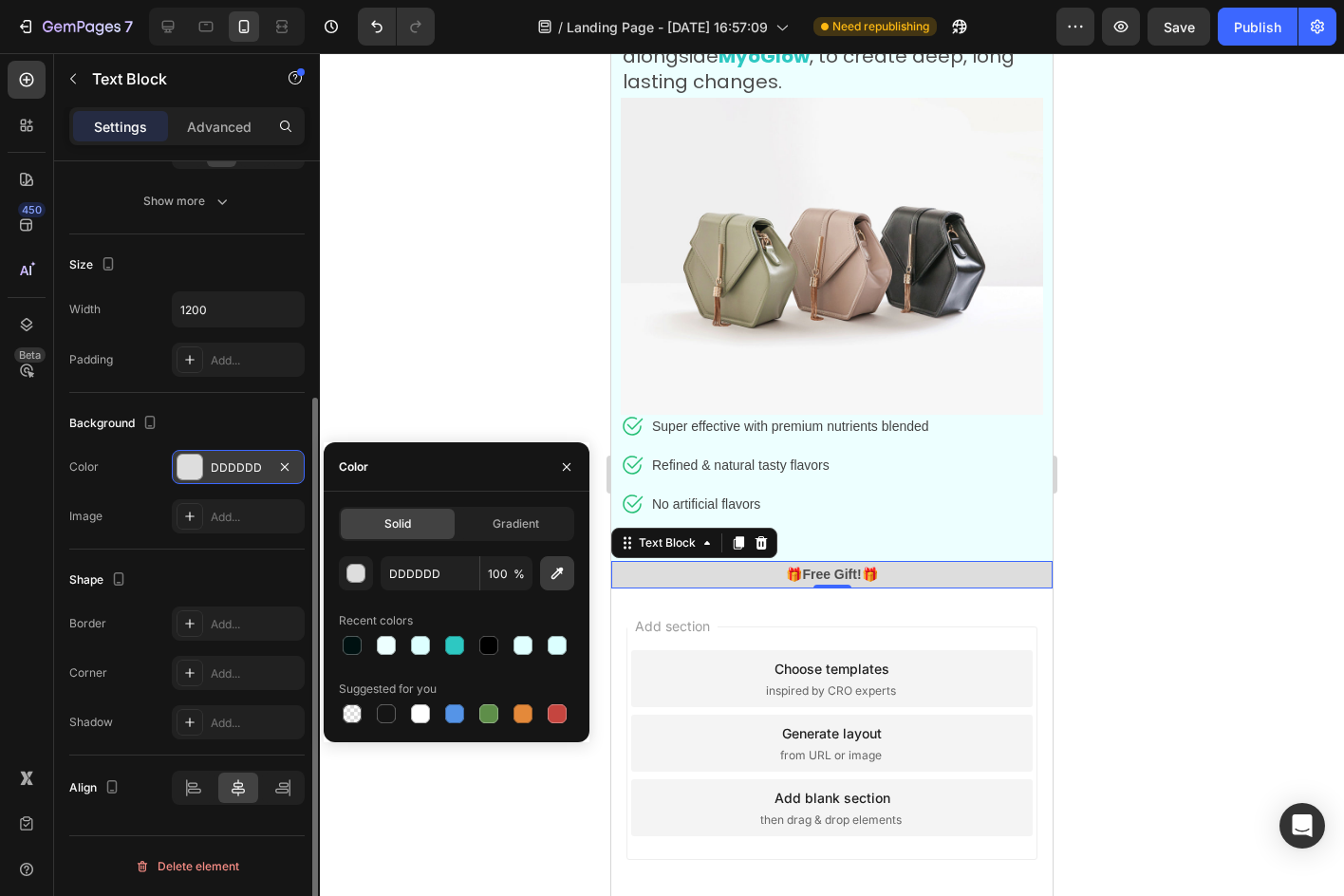
click at [562, 572] on icon "button" at bounding box center [556, 573] width 19 height 19
type input "E43B2C"
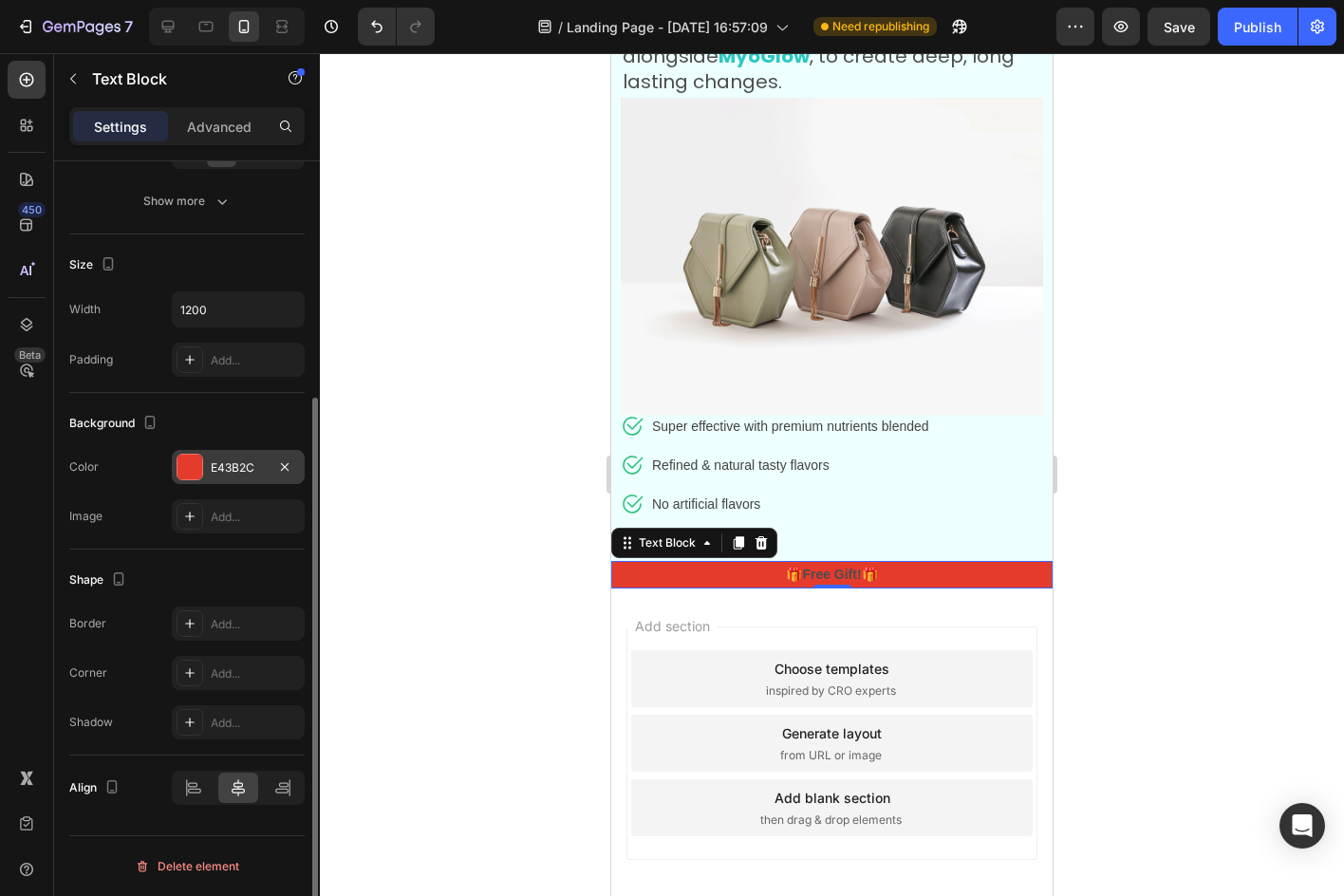
click at [1166, 421] on div at bounding box center [832, 473] width 1024 height 842
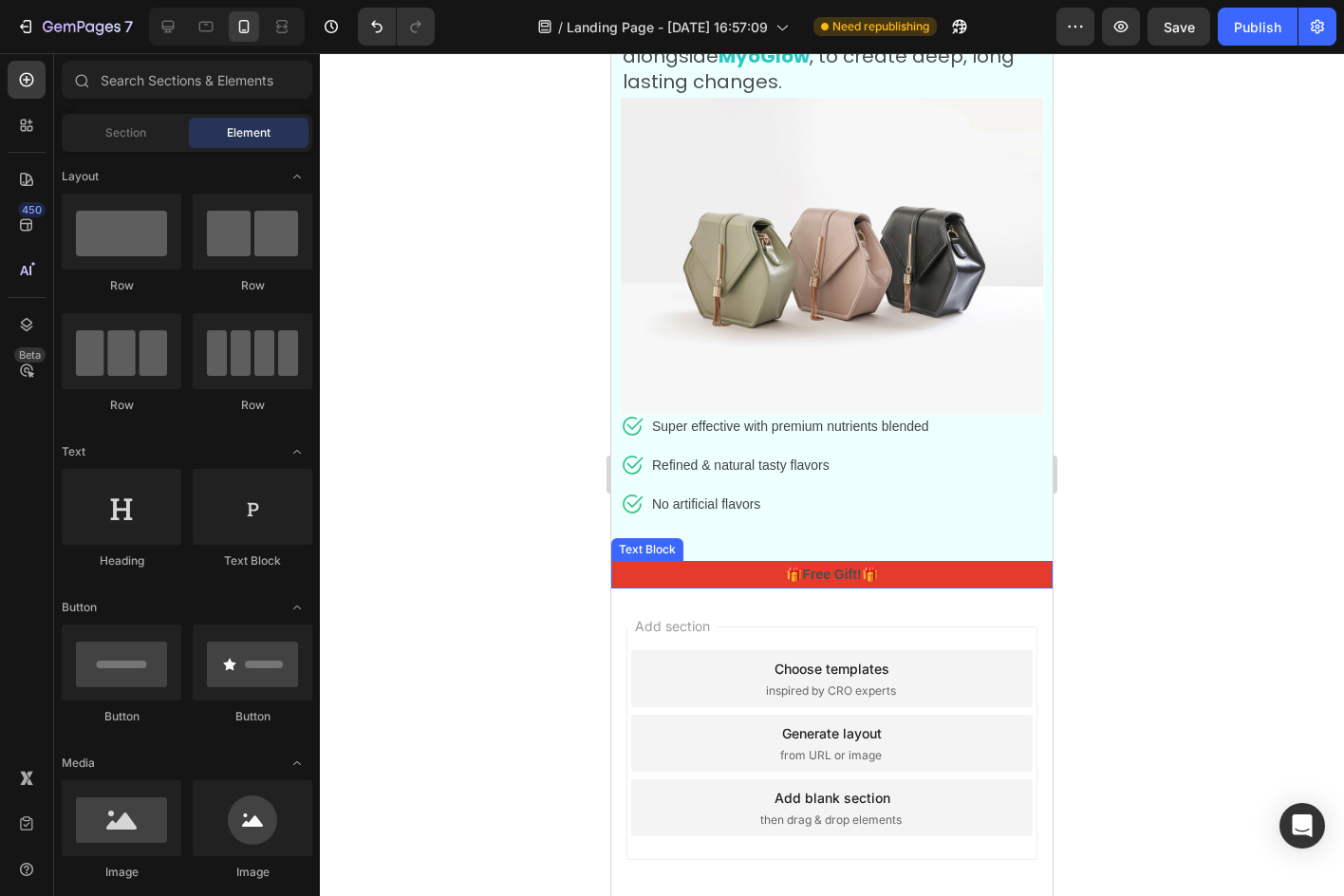
click at [816, 566] on strong "🎁Free Gift!🎁" at bounding box center [831, 574] width 91 height 16
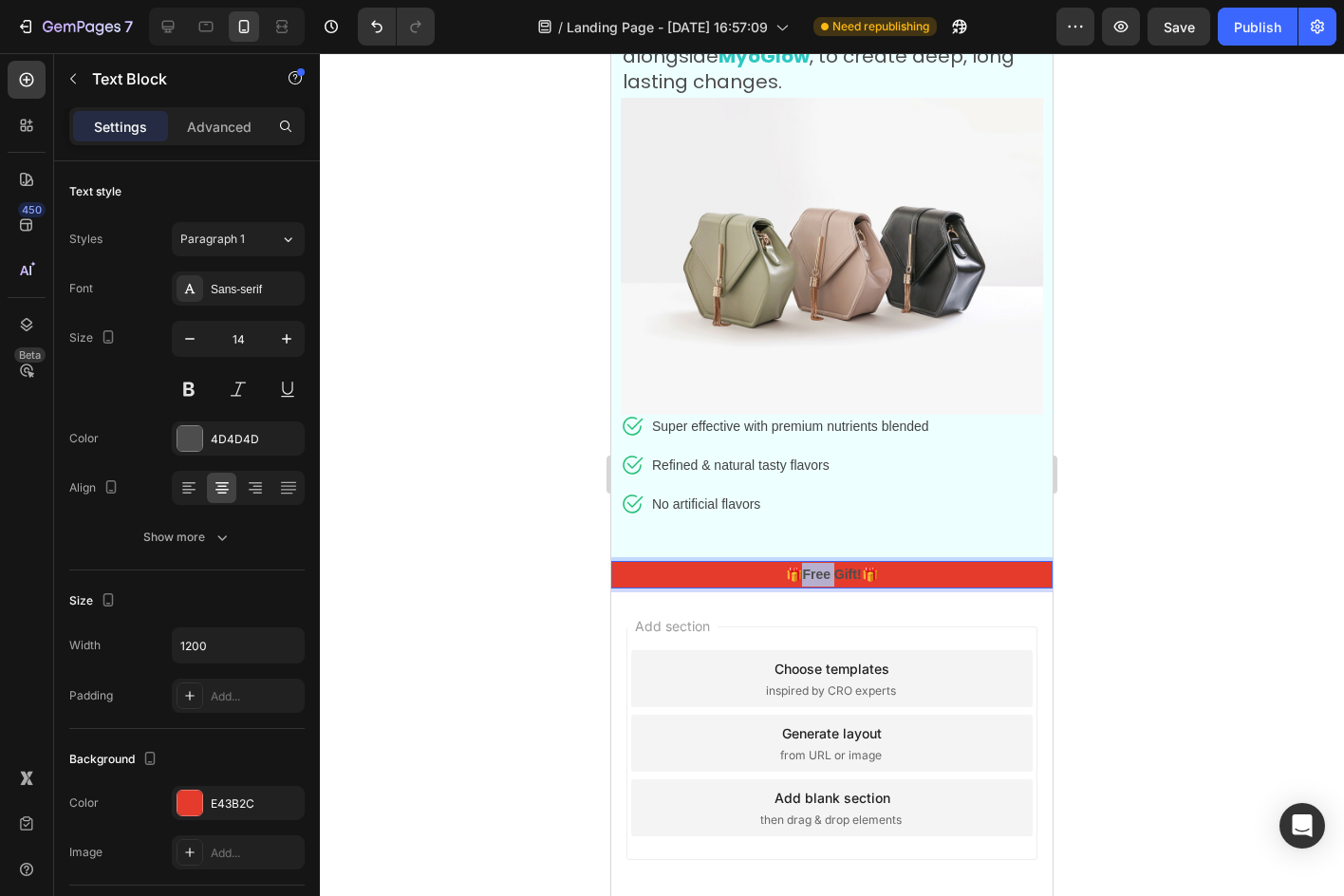
click at [815, 566] on strong "🎁Free Gift!🎁" at bounding box center [831, 574] width 91 height 16
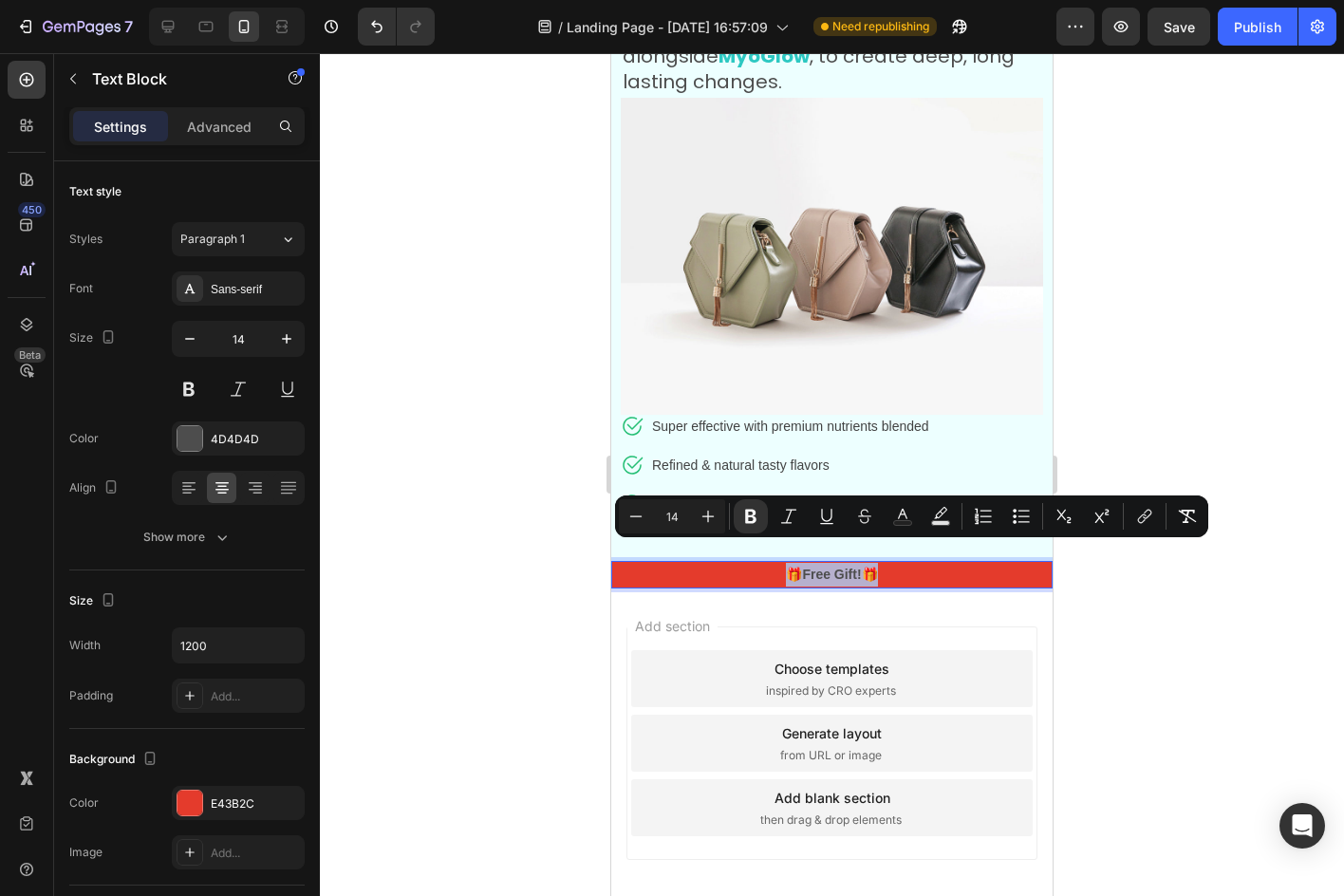
click at [815, 566] on strong "🎁Free Gift!🎁" at bounding box center [831, 574] width 91 height 16
click at [213, 443] on div "4D4D4D" at bounding box center [238, 439] width 55 height 18
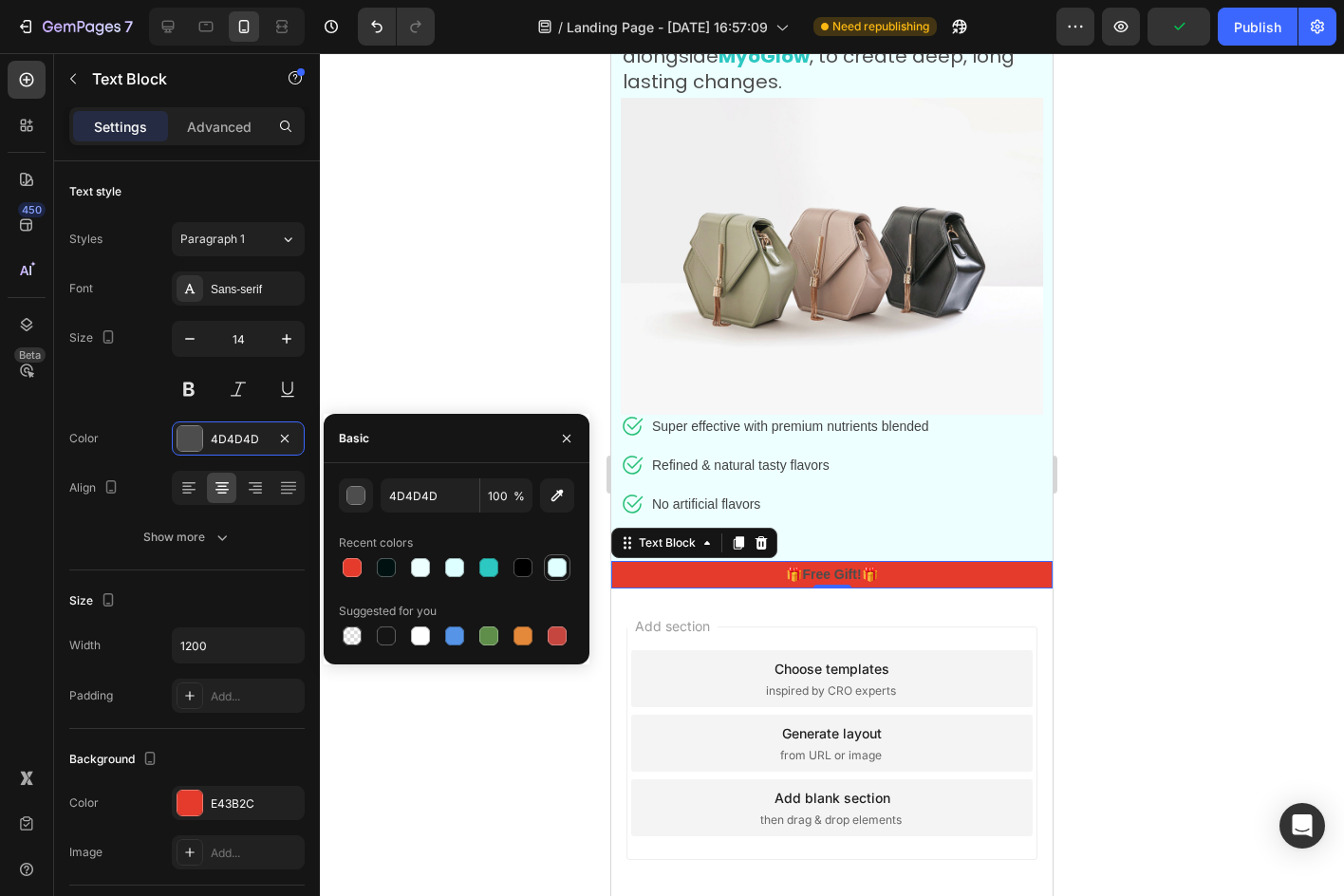
click at [553, 566] on div at bounding box center [556, 567] width 19 height 19
click at [344, 489] on button "button" at bounding box center [355, 495] width 34 height 34
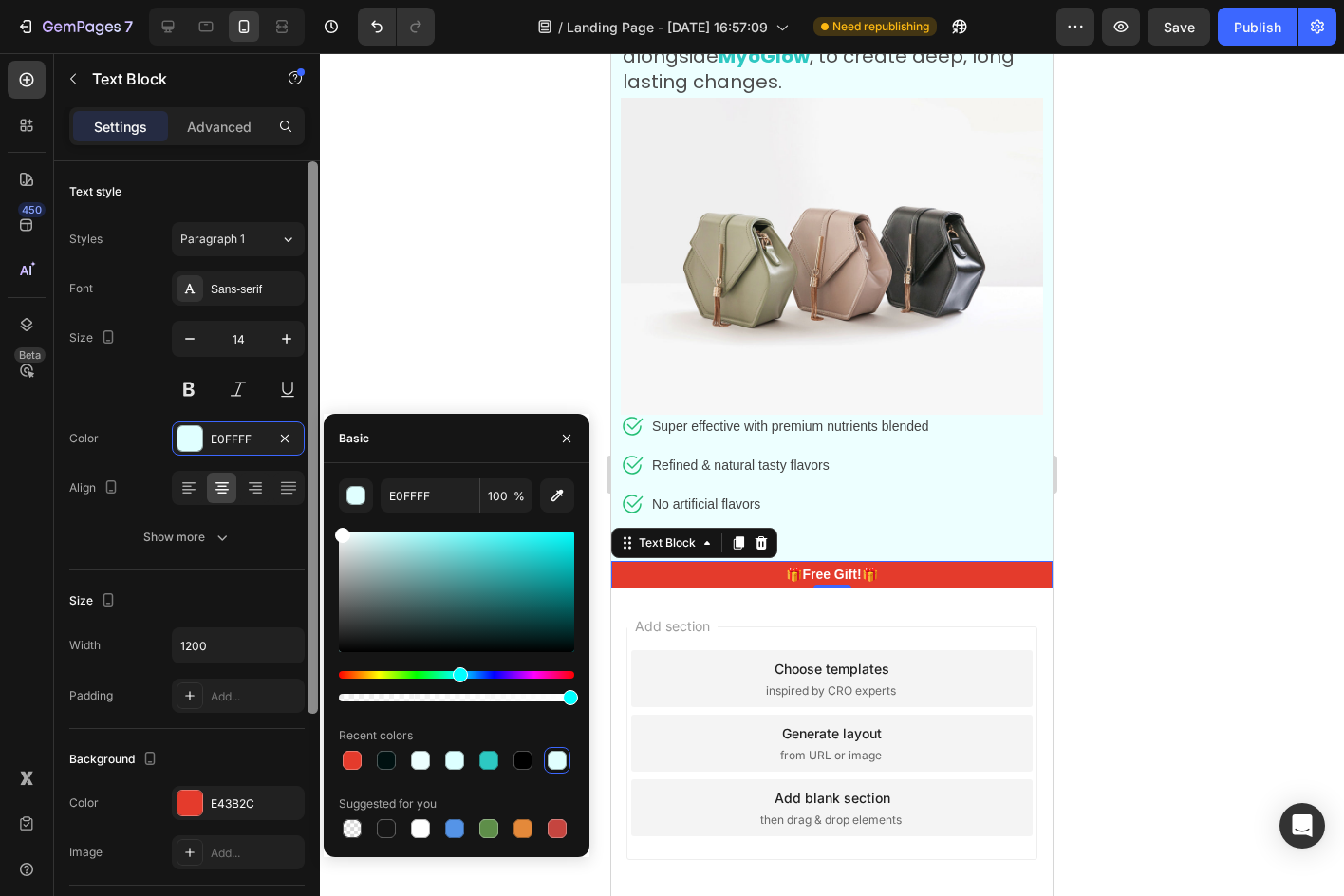
drag, startPoint x: 372, startPoint y: 554, endPoint x: 312, endPoint y: 477, distance: 97.6
click at [312, 477] on div "450 Beta Sections(30) Elements(83) Section Element Hero Section Product Detail …" at bounding box center [160, 473] width 320 height 842
click at [375, 443] on div "Basic" at bounding box center [350, 438] width 53 height 49
type input "FFFFFF"
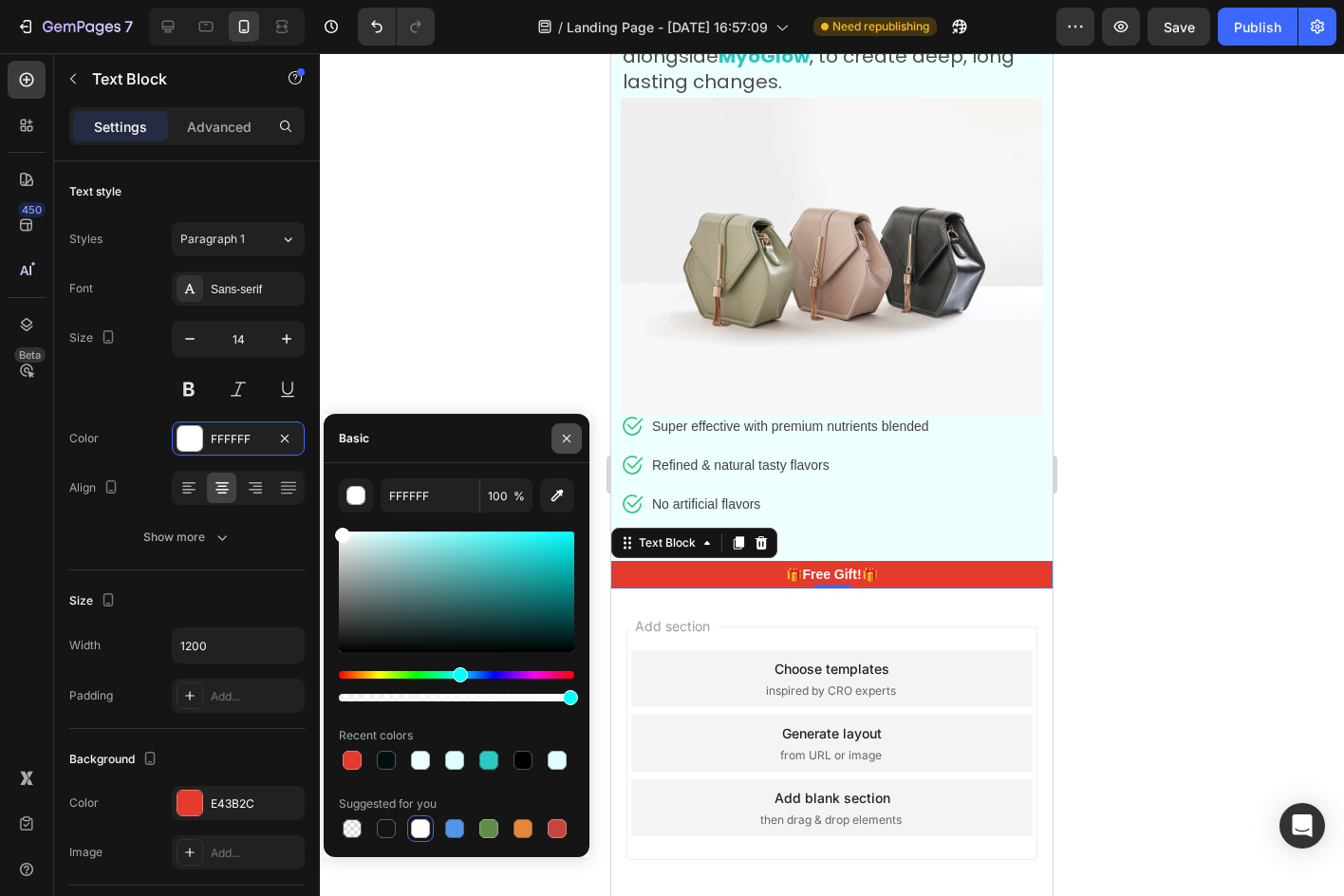
click at [565, 435] on icon "button" at bounding box center [567, 438] width 16 height 16
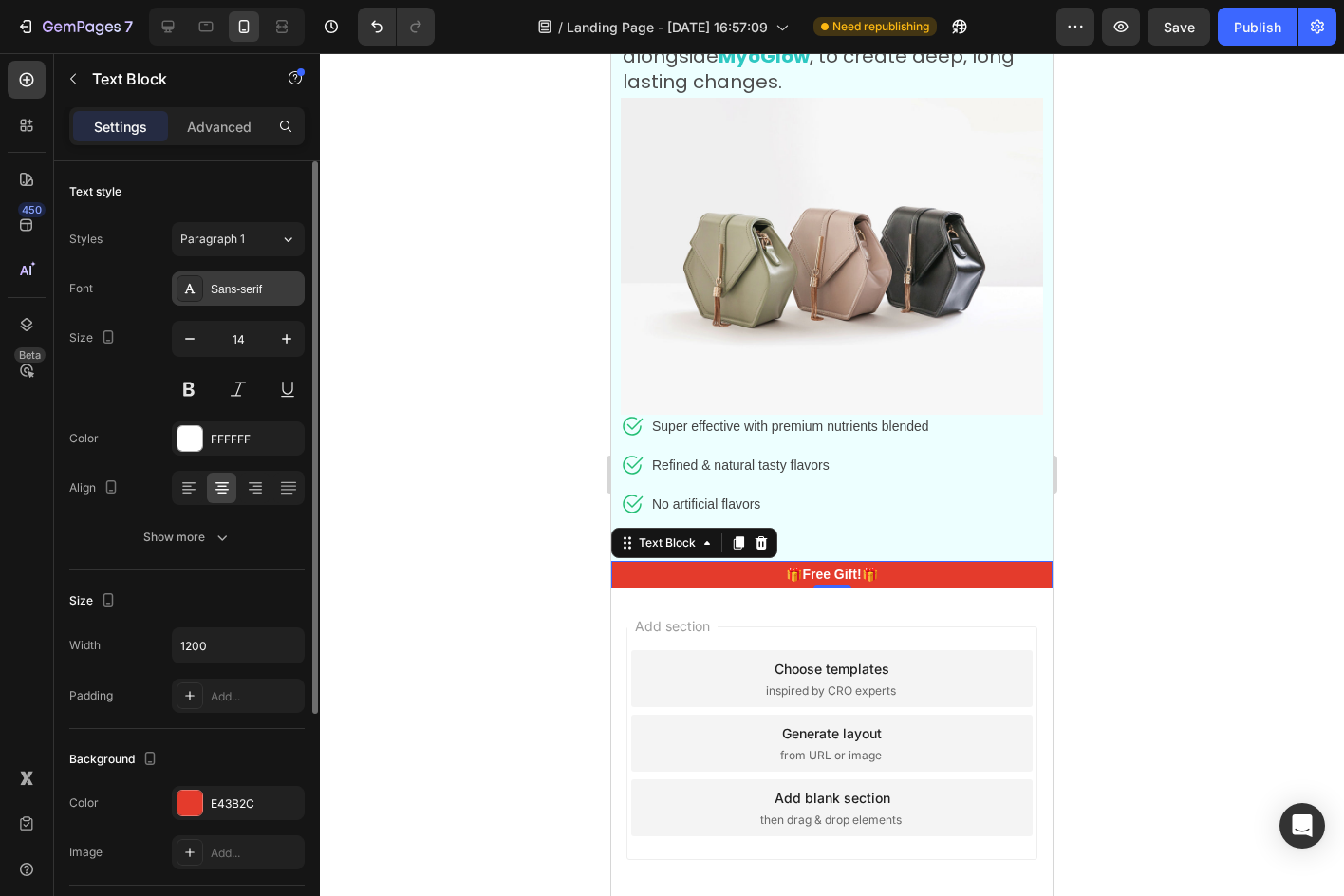
click at [212, 284] on div "Sans-serif" at bounding box center [255, 290] width 89 height 18
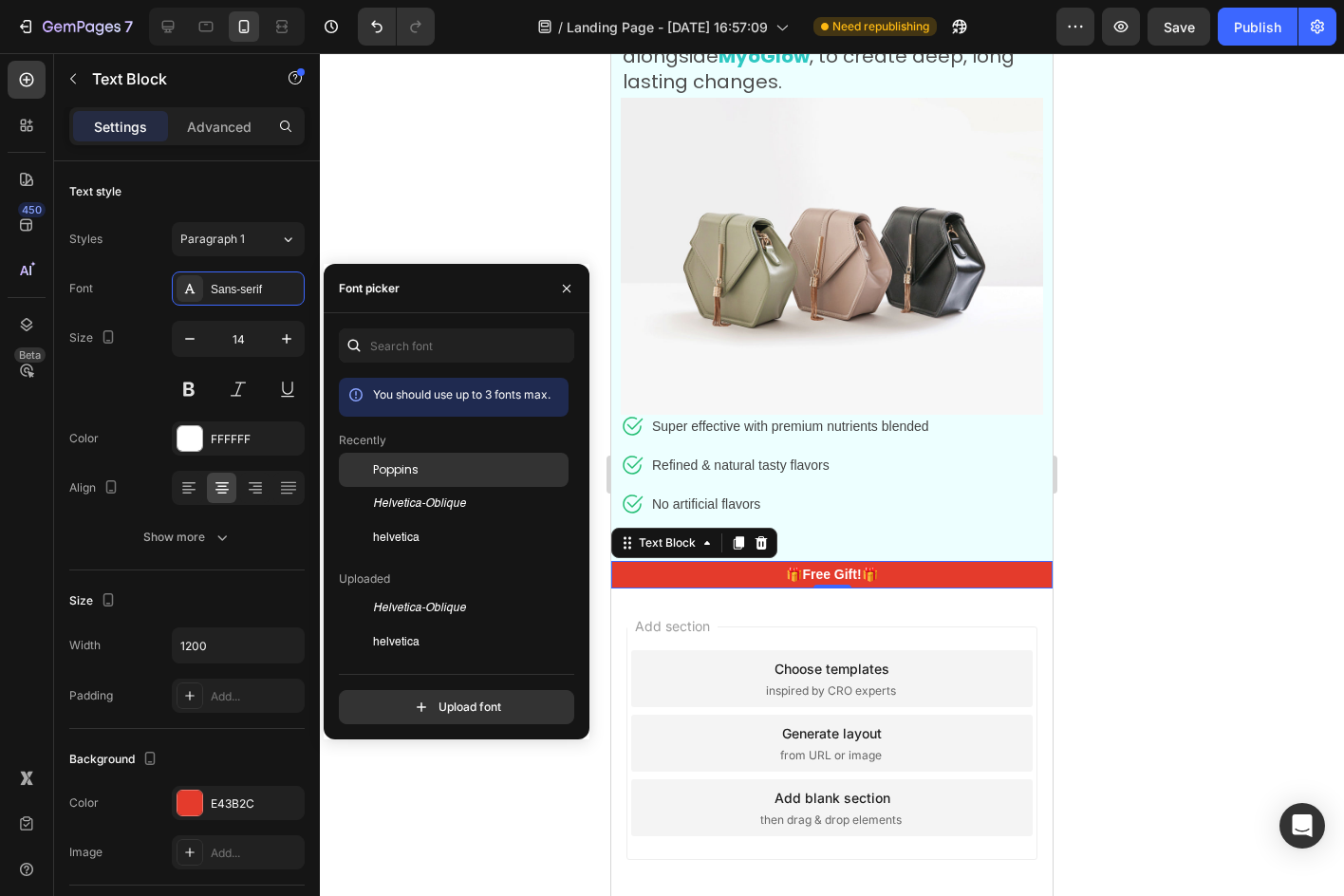
click at [411, 463] on span "Poppins" at bounding box center [395, 470] width 46 height 18
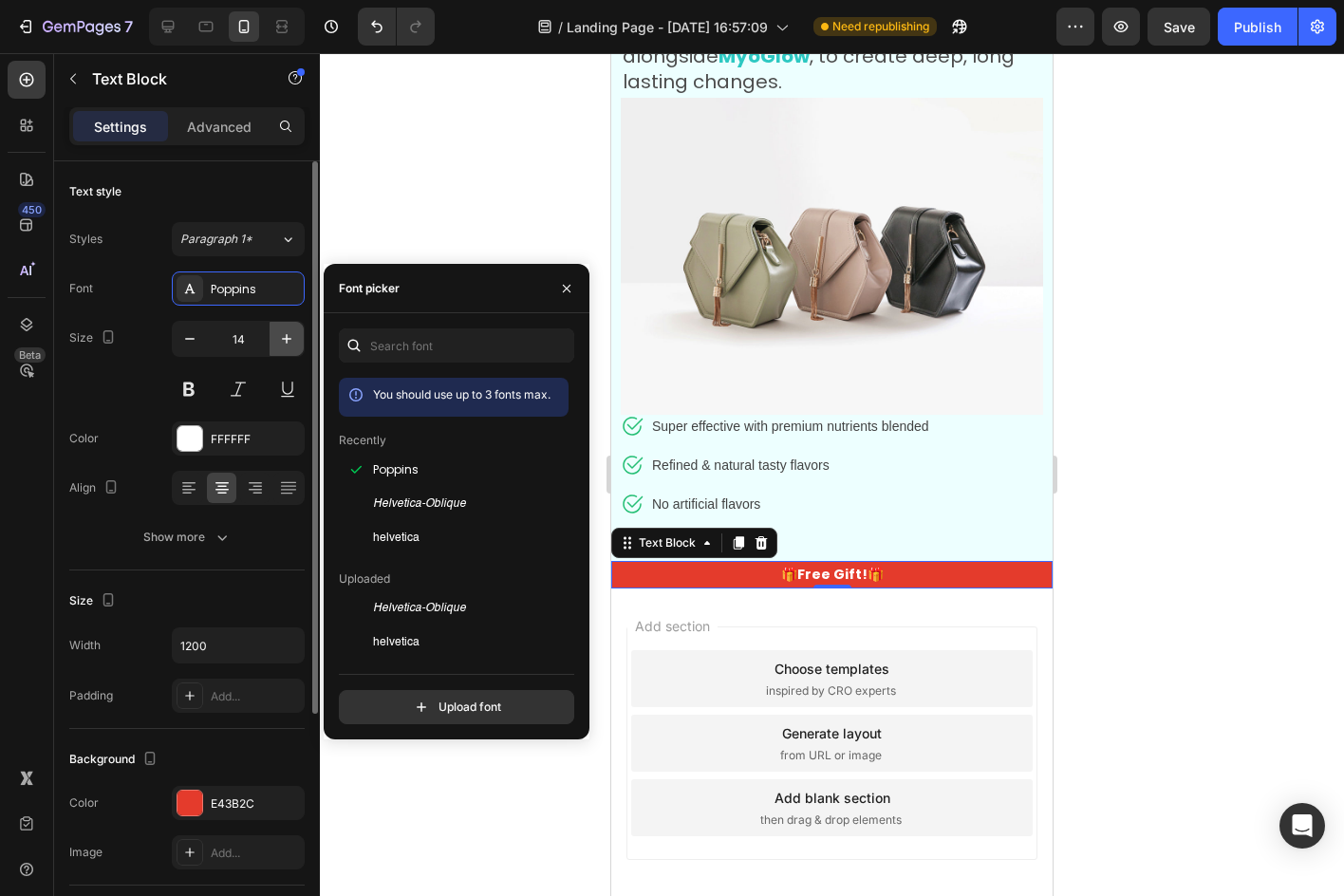
click at [300, 329] on button "button" at bounding box center [286, 339] width 34 height 34
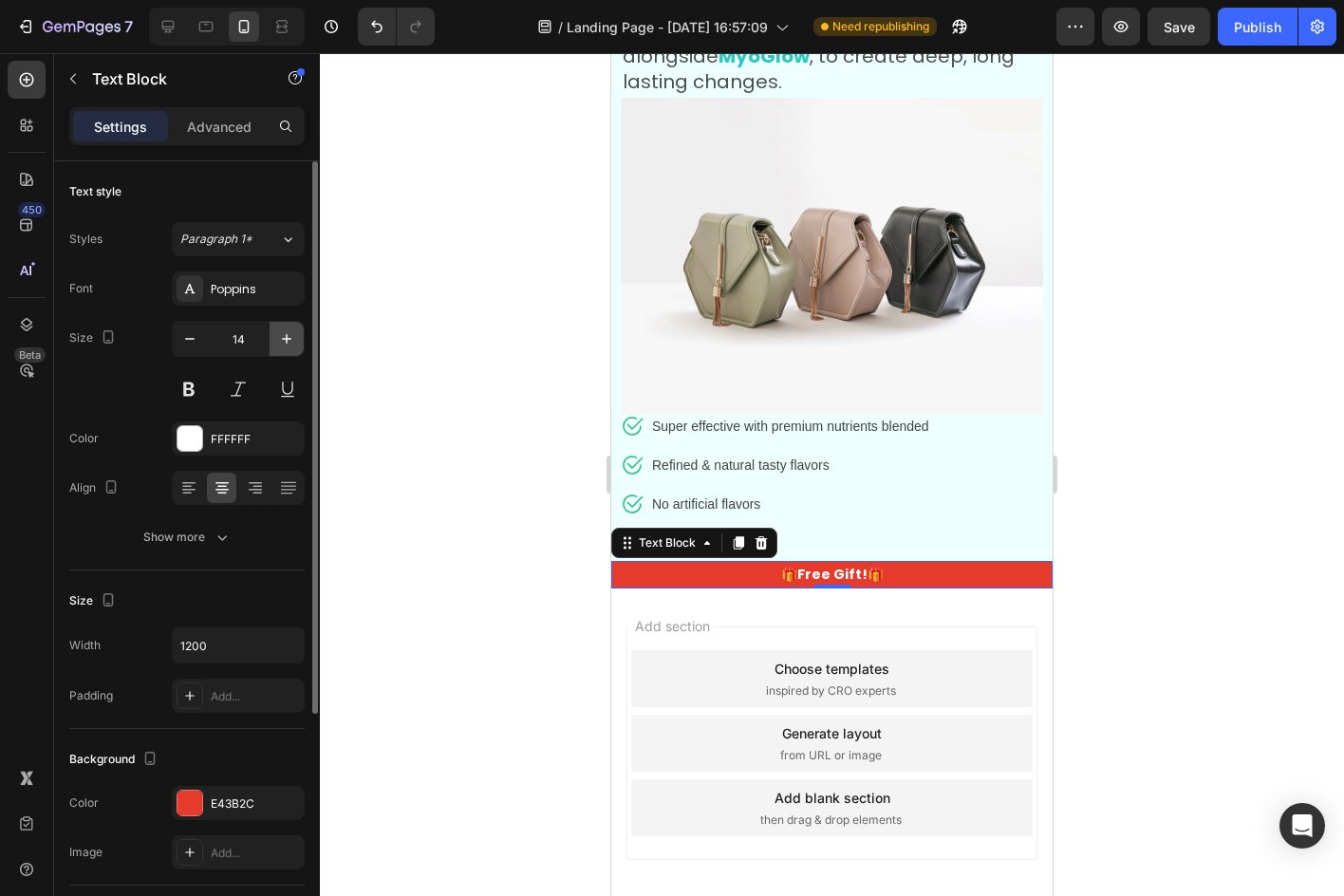
click at [300, 329] on button "button" at bounding box center [286, 339] width 34 height 34
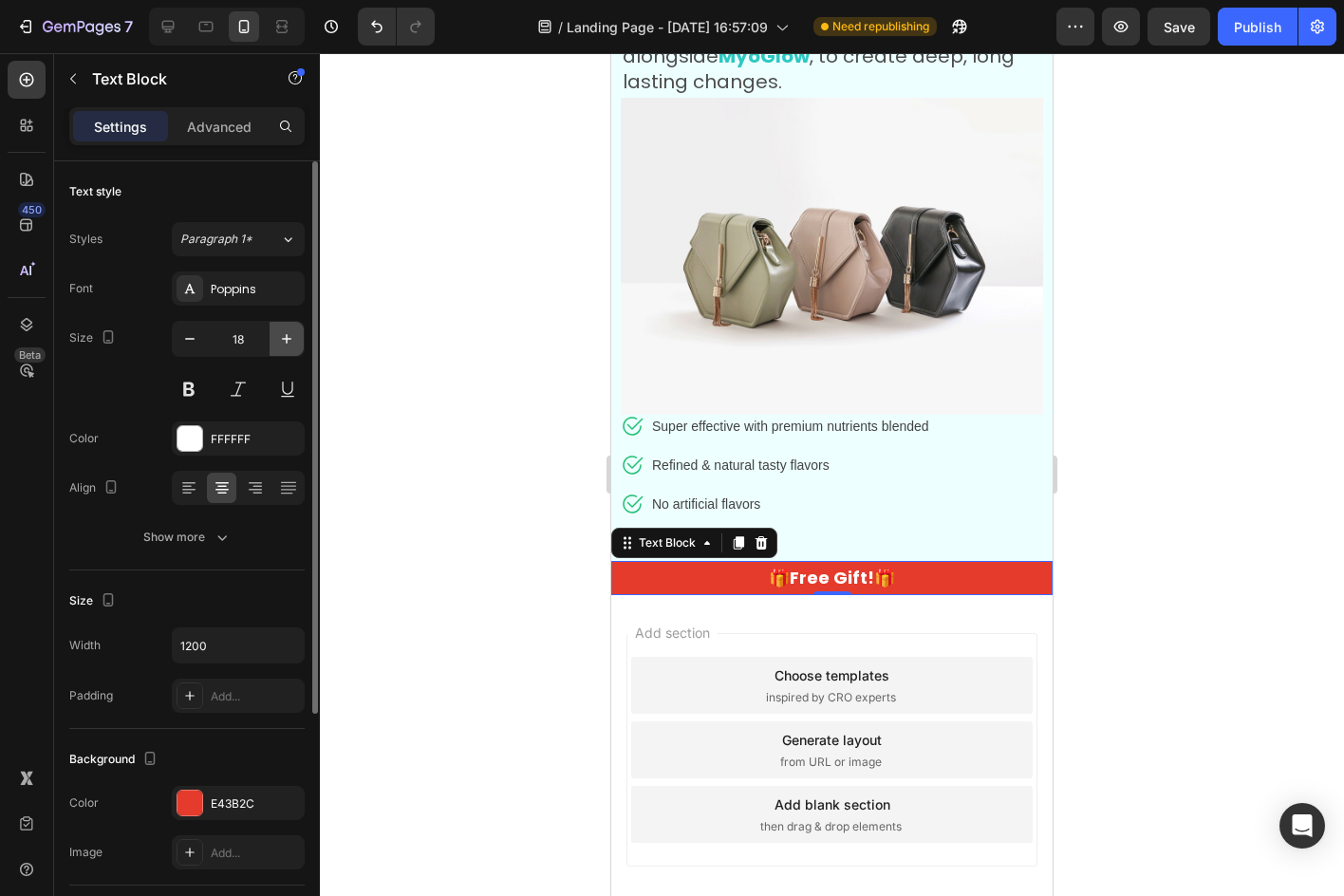
click at [300, 329] on button "button" at bounding box center [286, 339] width 34 height 34
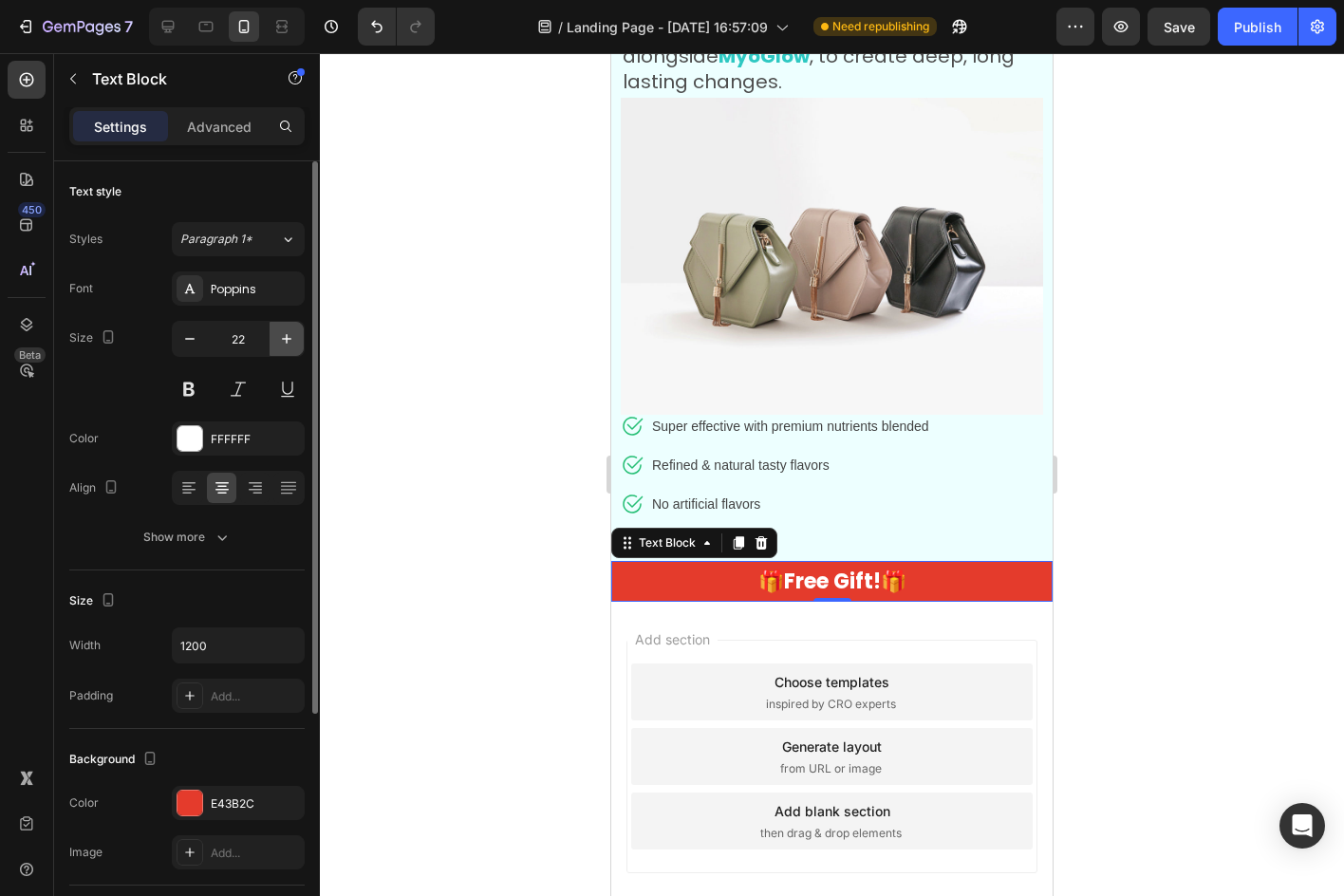
click at [300, 329] on button "button" at bounding box center [286, 339] width 34 height 34
type input "24"
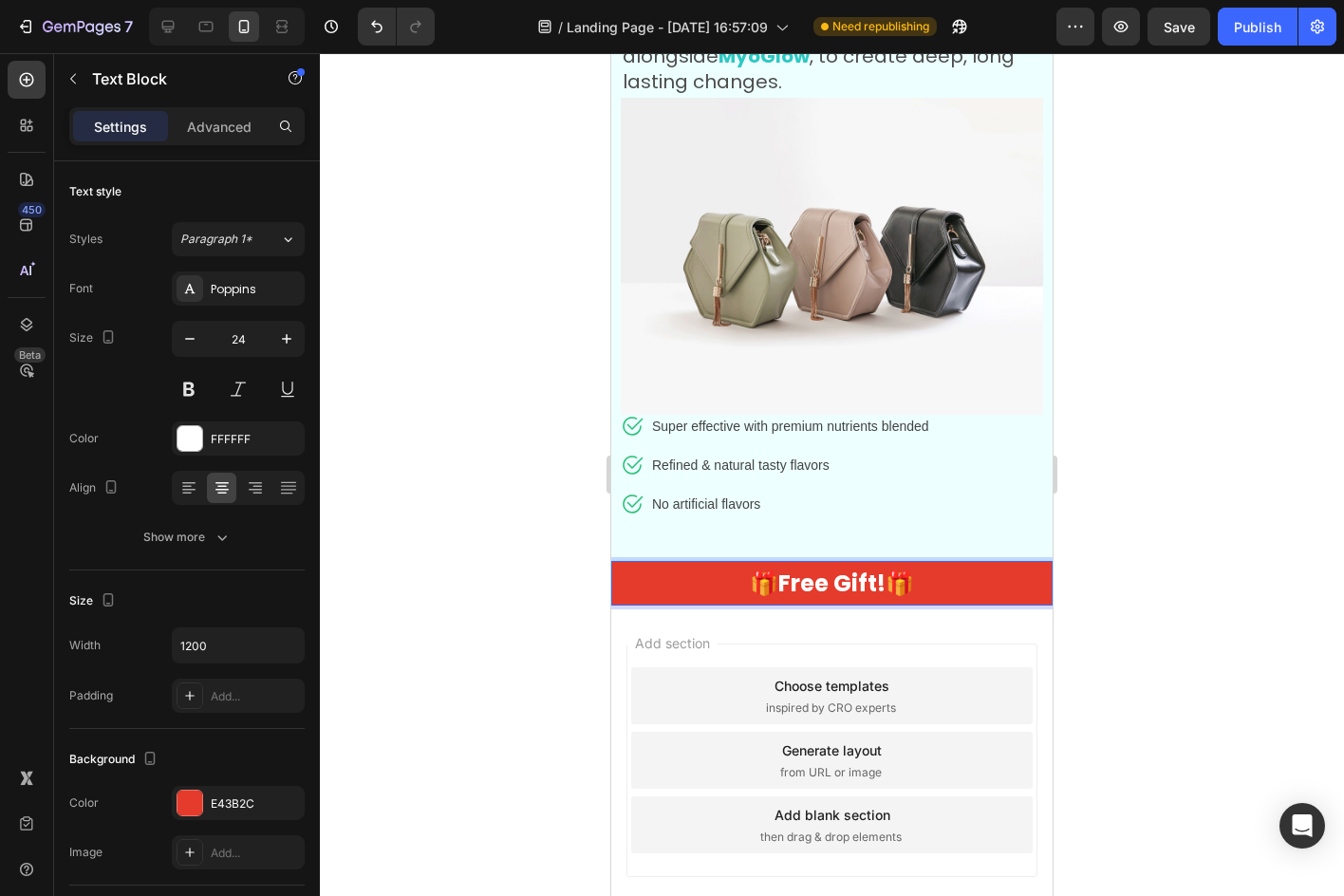
click at [1108, 552] on div at bounding box center [832, 473] width 1024 height 842
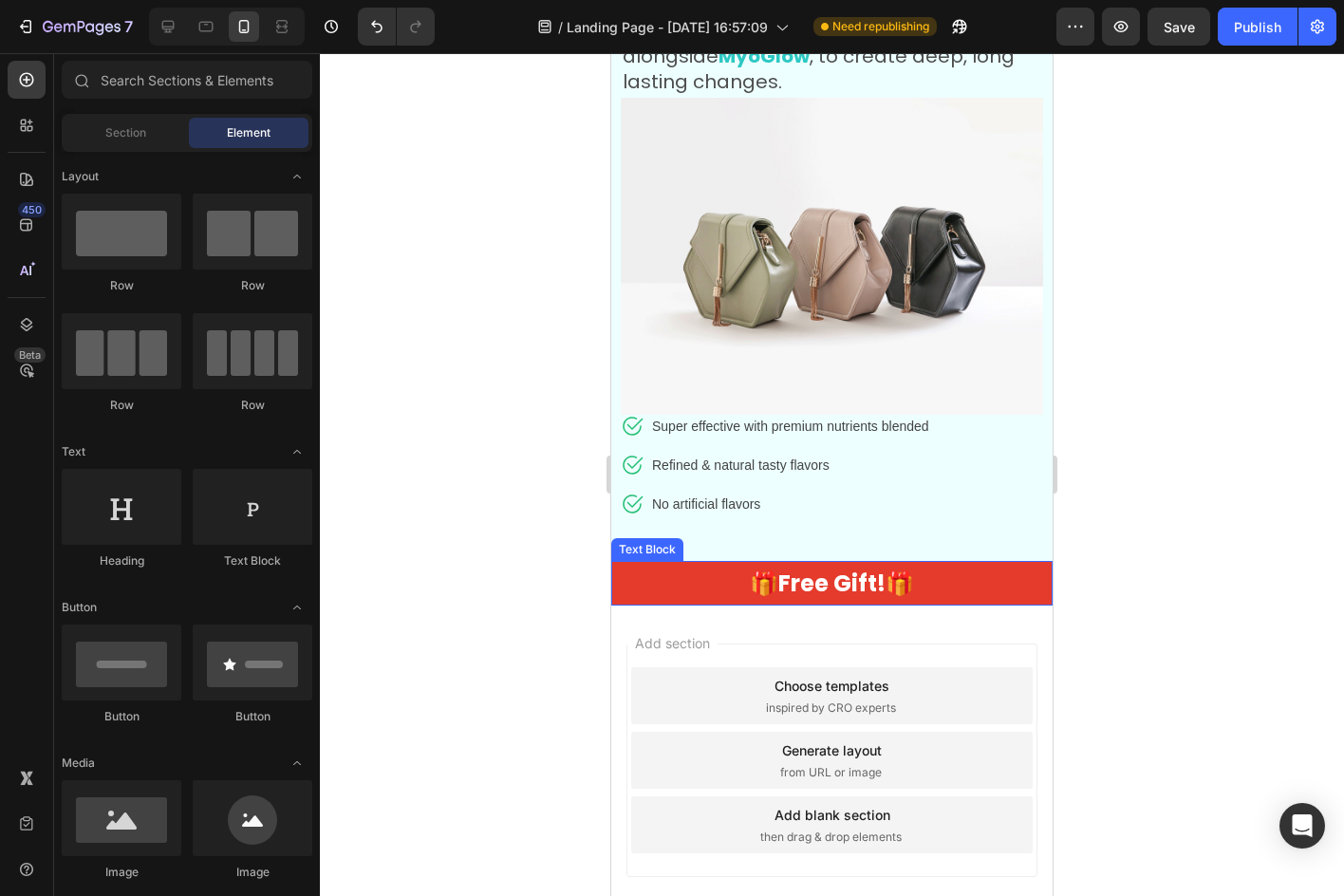
click at [958, 563] on p "🎁Free Gift!🎁" at bounding box center [832, 584] width 437 height 41
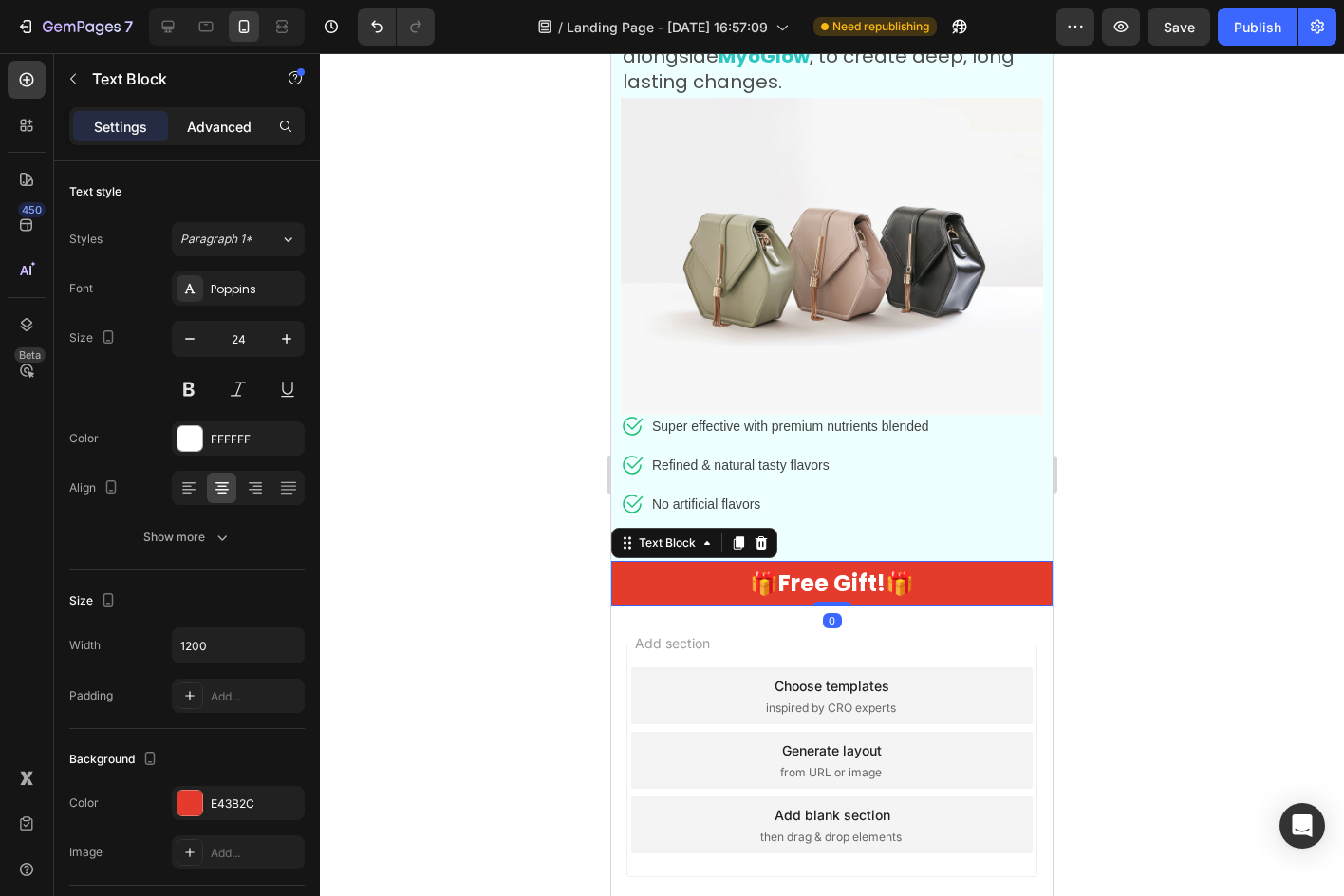
click at [224, 141] on div "Advanced" at bounding box center [219, 126] width 95 height 30
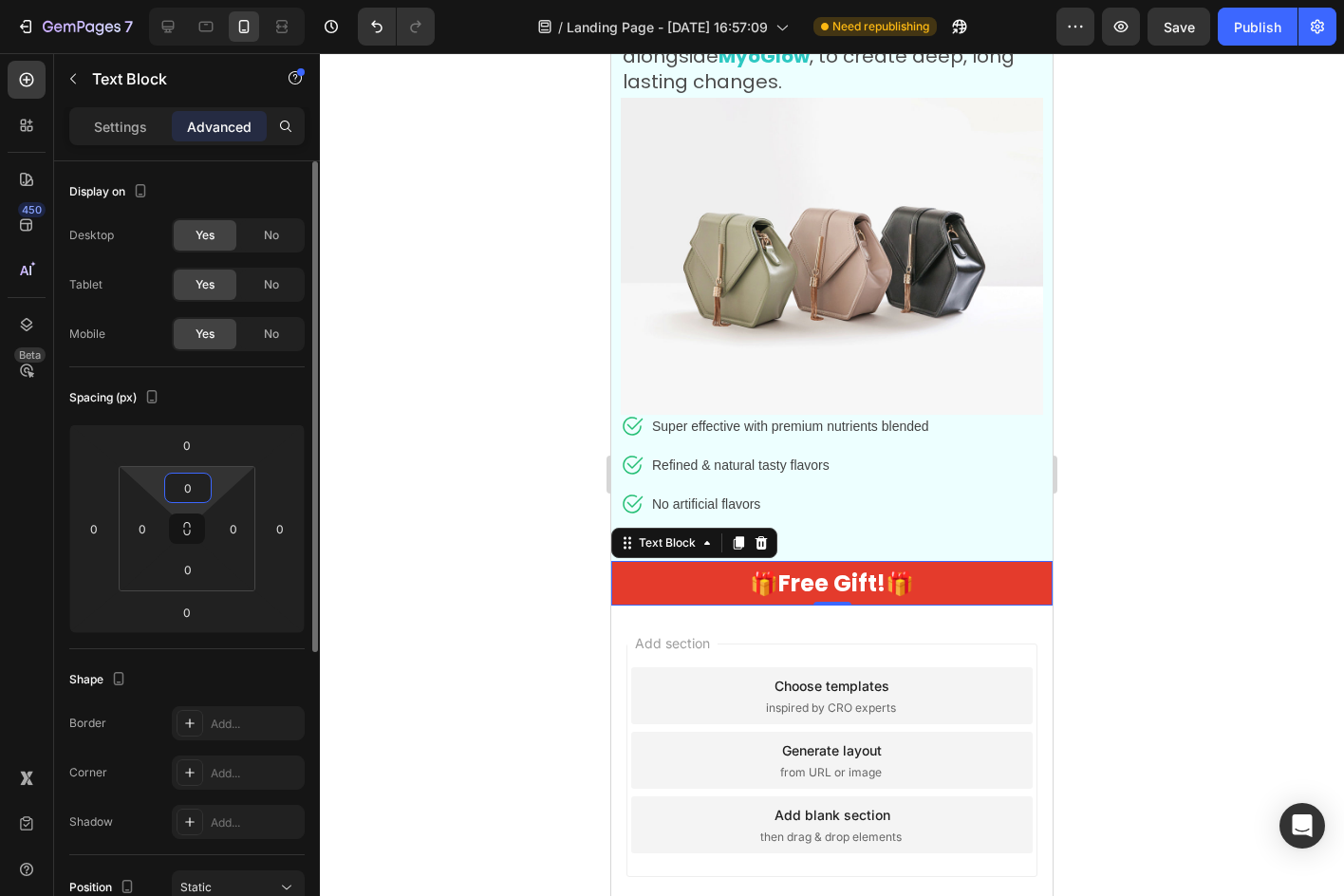
click at [192, 490] on input "0" at bounding box center [187, 487] width 38 height 28
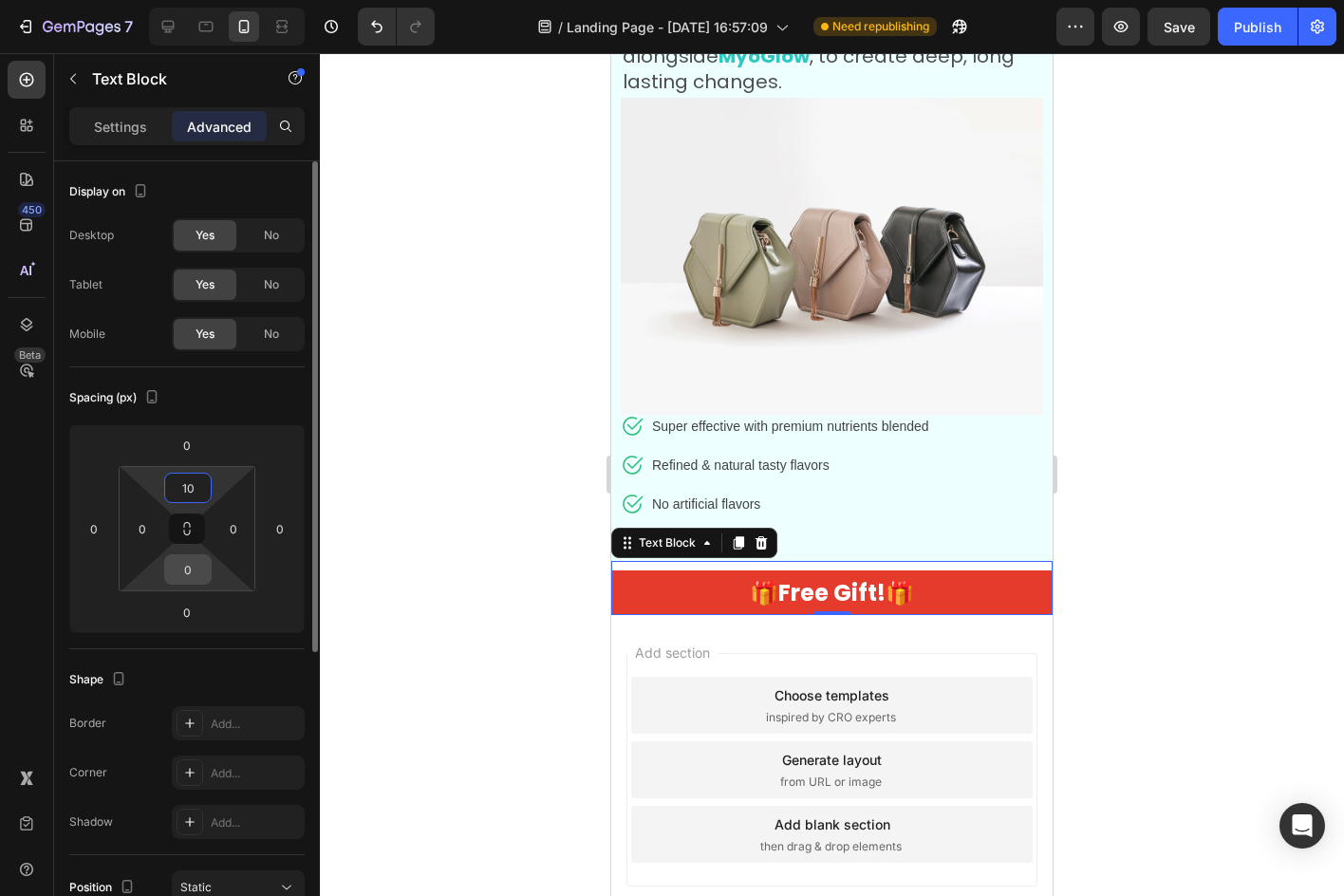
type input "10"
click at [178, 571] on input "0" at bounding box center [187, 569] width 38 height 28
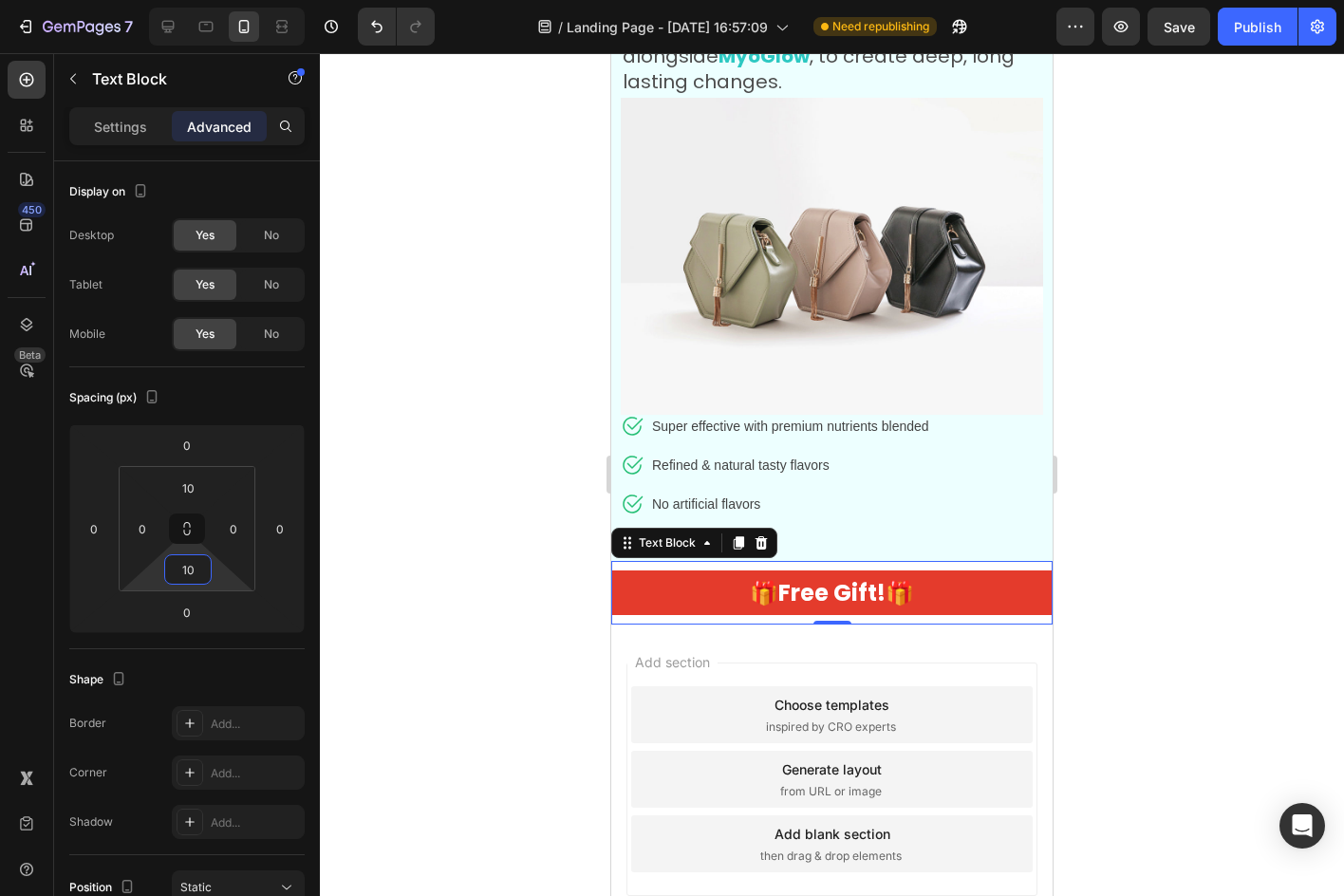
type input "10"
click at [567, 524] on div at bounding box center [832, 473] width 1024 height 842
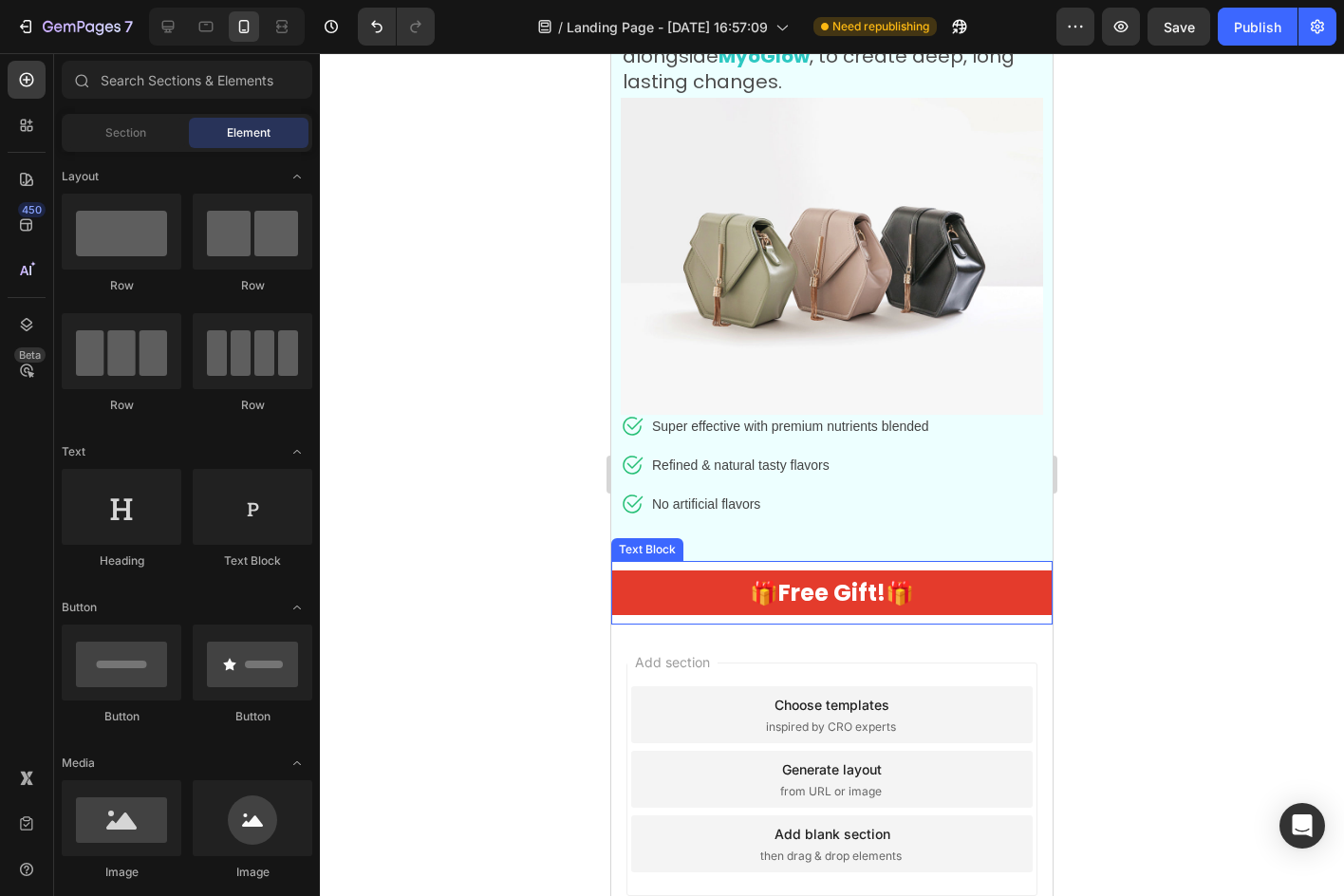
click at [644, 561] on div "🎁Free Gift!🎁 Text Block" at bounding box center [832, 592] width 441 height 63
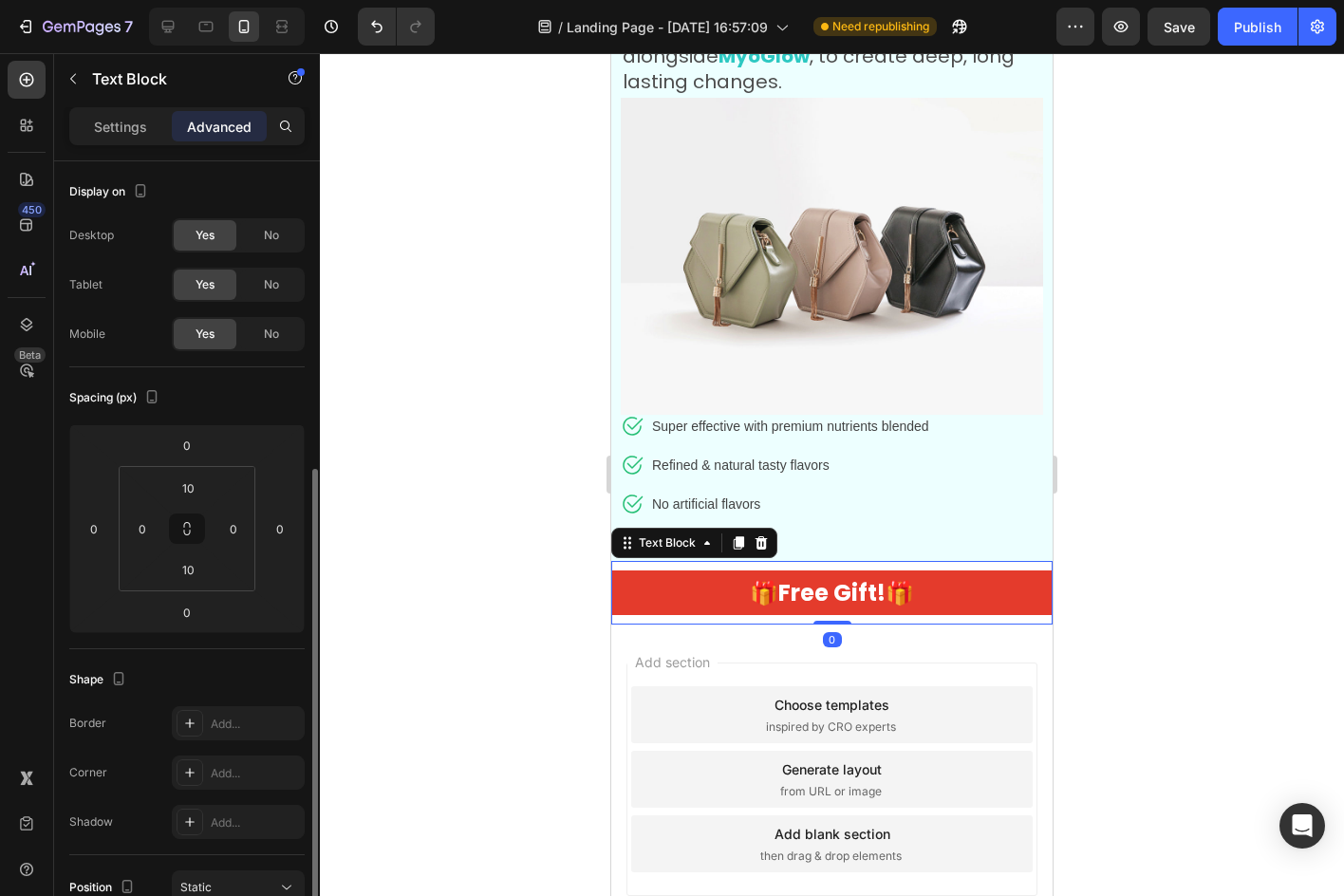
scroll to position [189, 0]
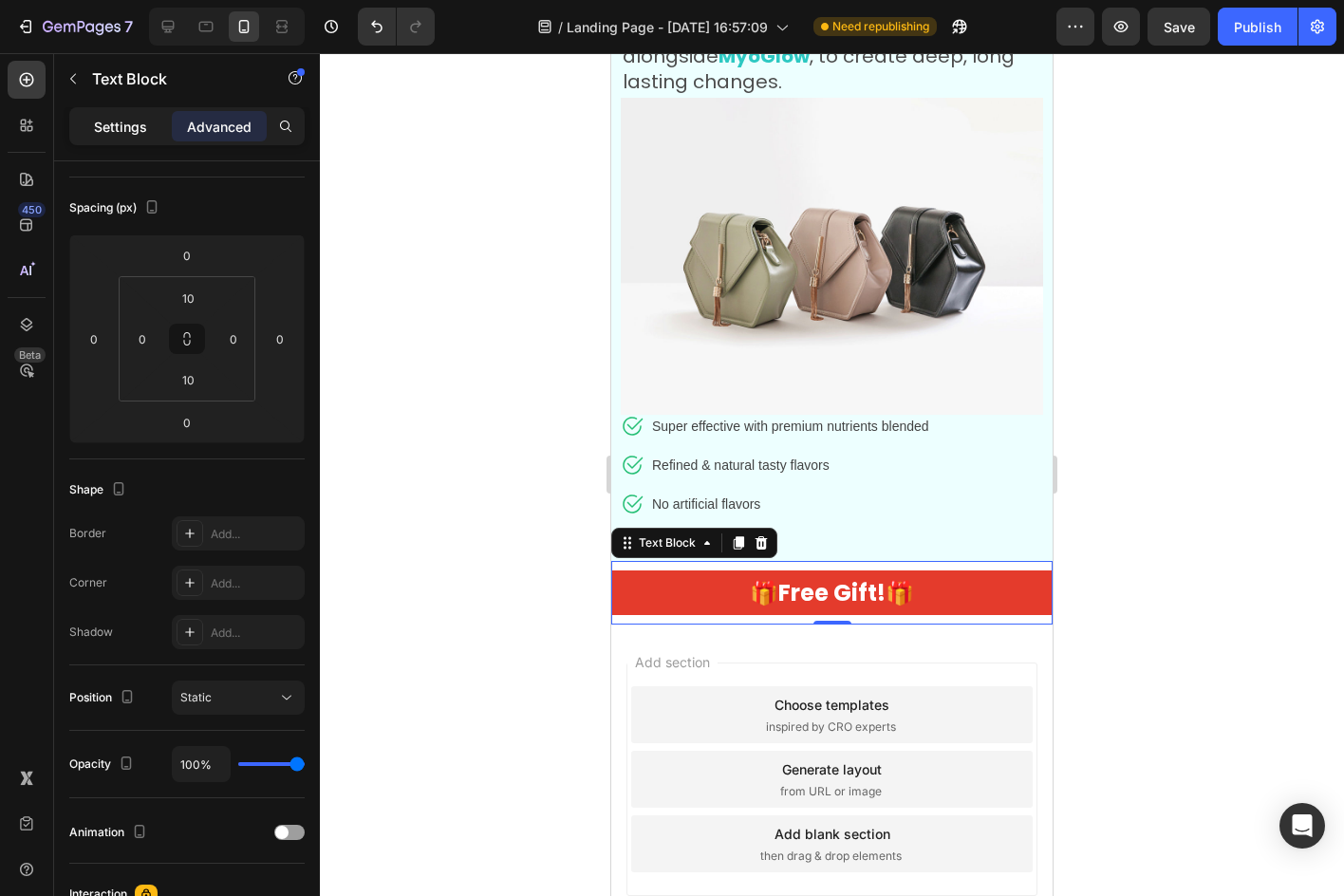
click at [143, 120] on p "Settings" at bounding box center [120, 127] width 53 height 20
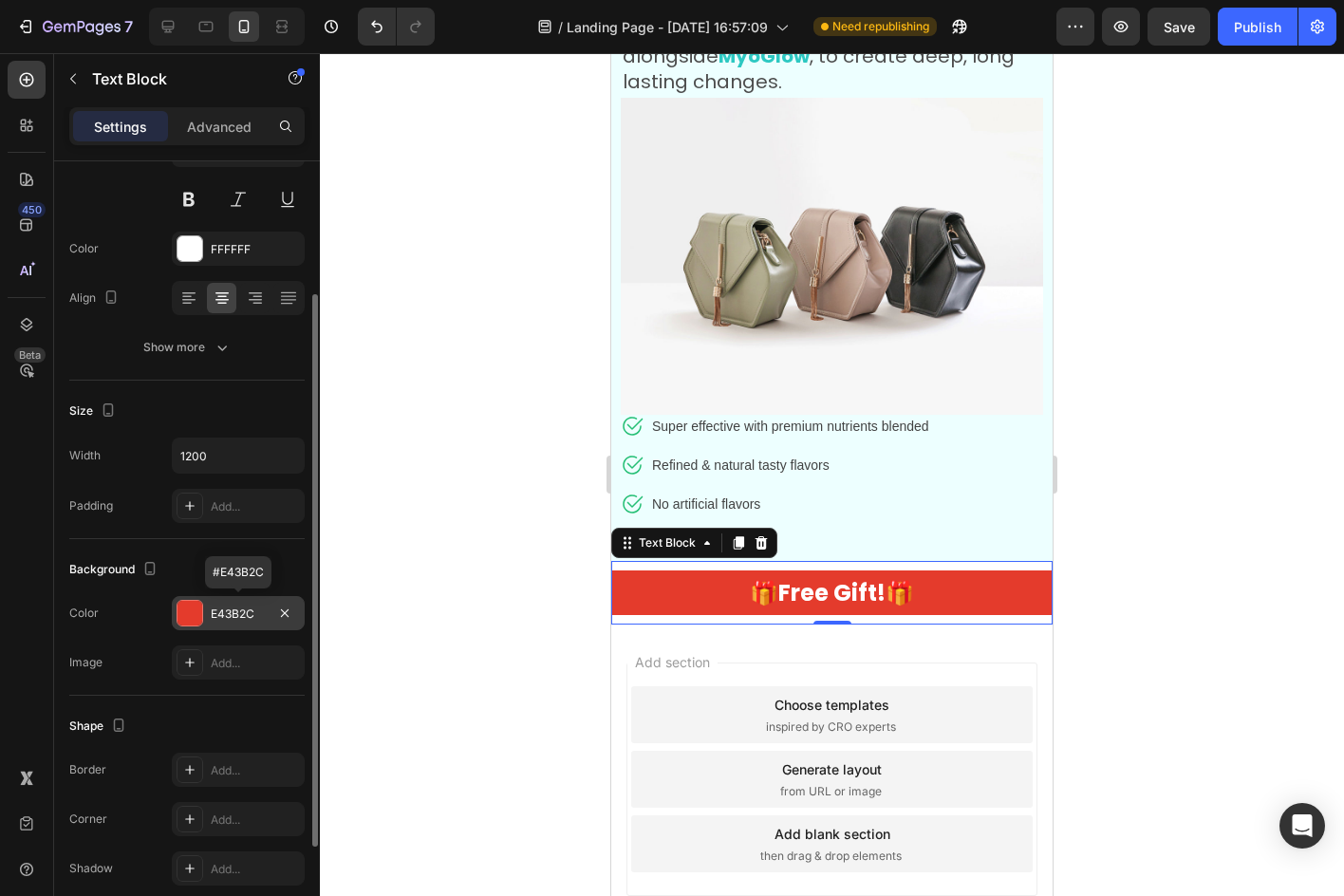
click at [239, 617] on div "E43B2C" at bounding box center [238, 614] width 55 height 18
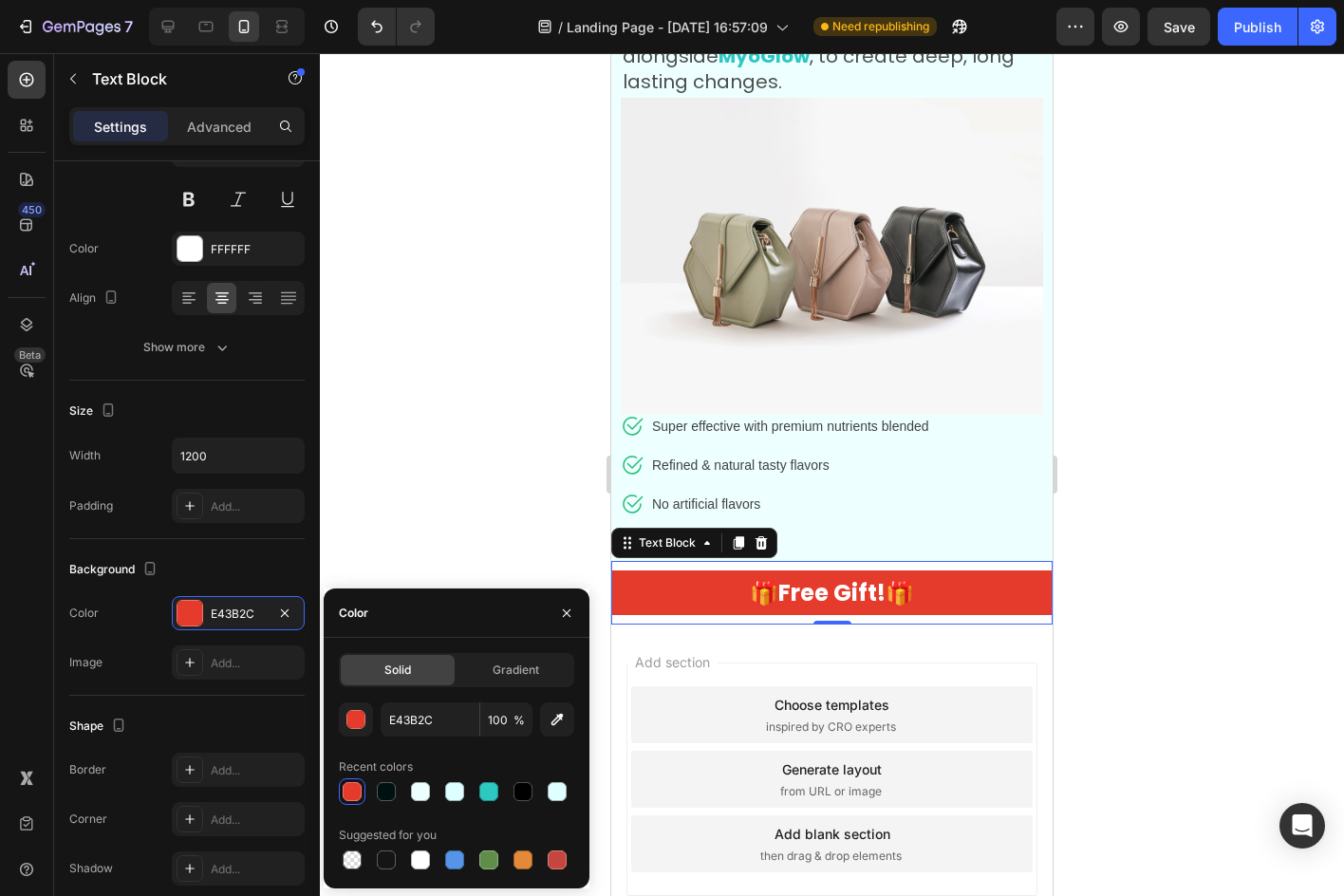
click at [549, 608] on div at bounding box center [566, 613] width 46 height 49
click at [555, 608] on button "button" at bounding box center [566, 613] width 30 height 30
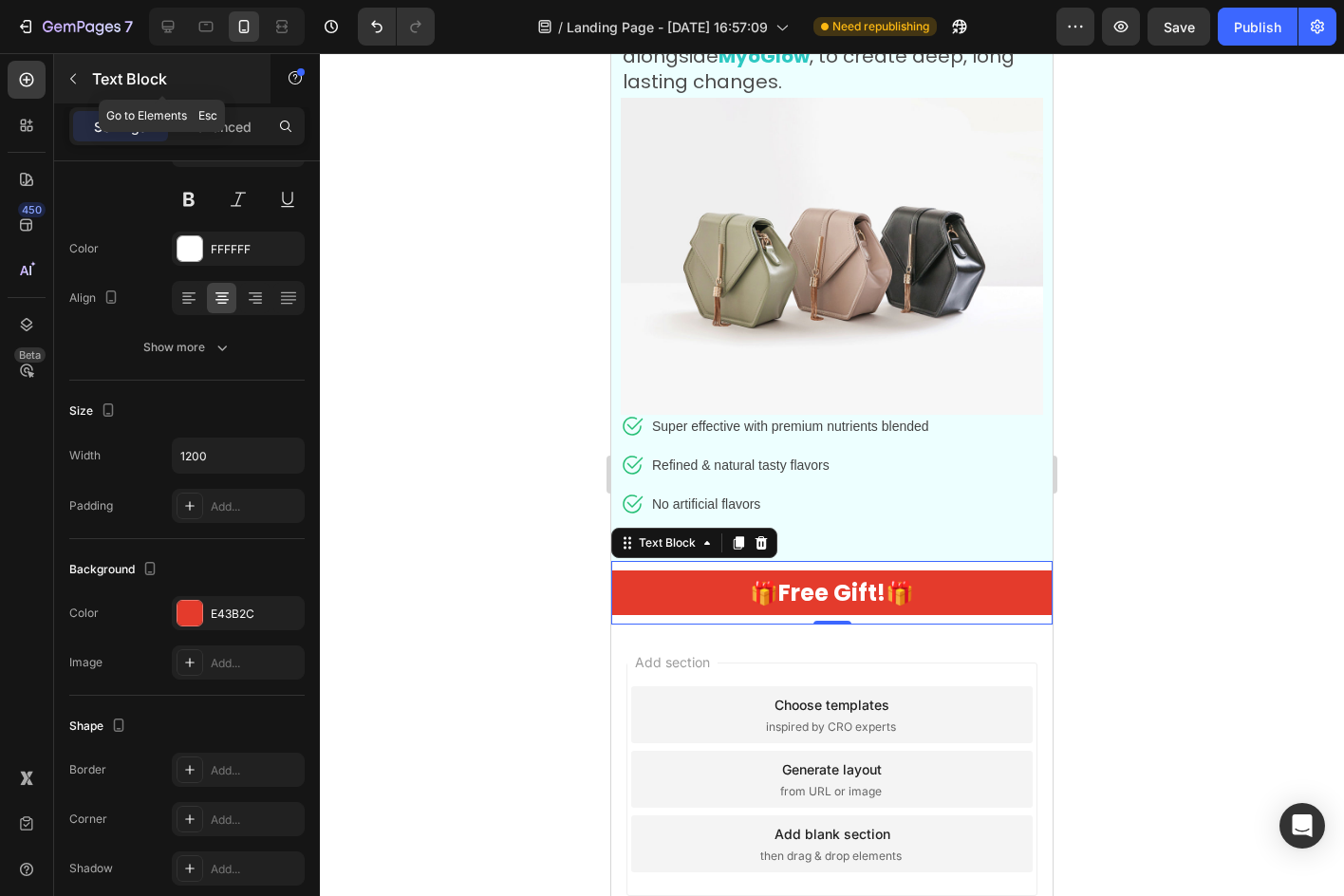
click at [86, 73] on button "button" at bounding box center [72, 78] width 30 height 30
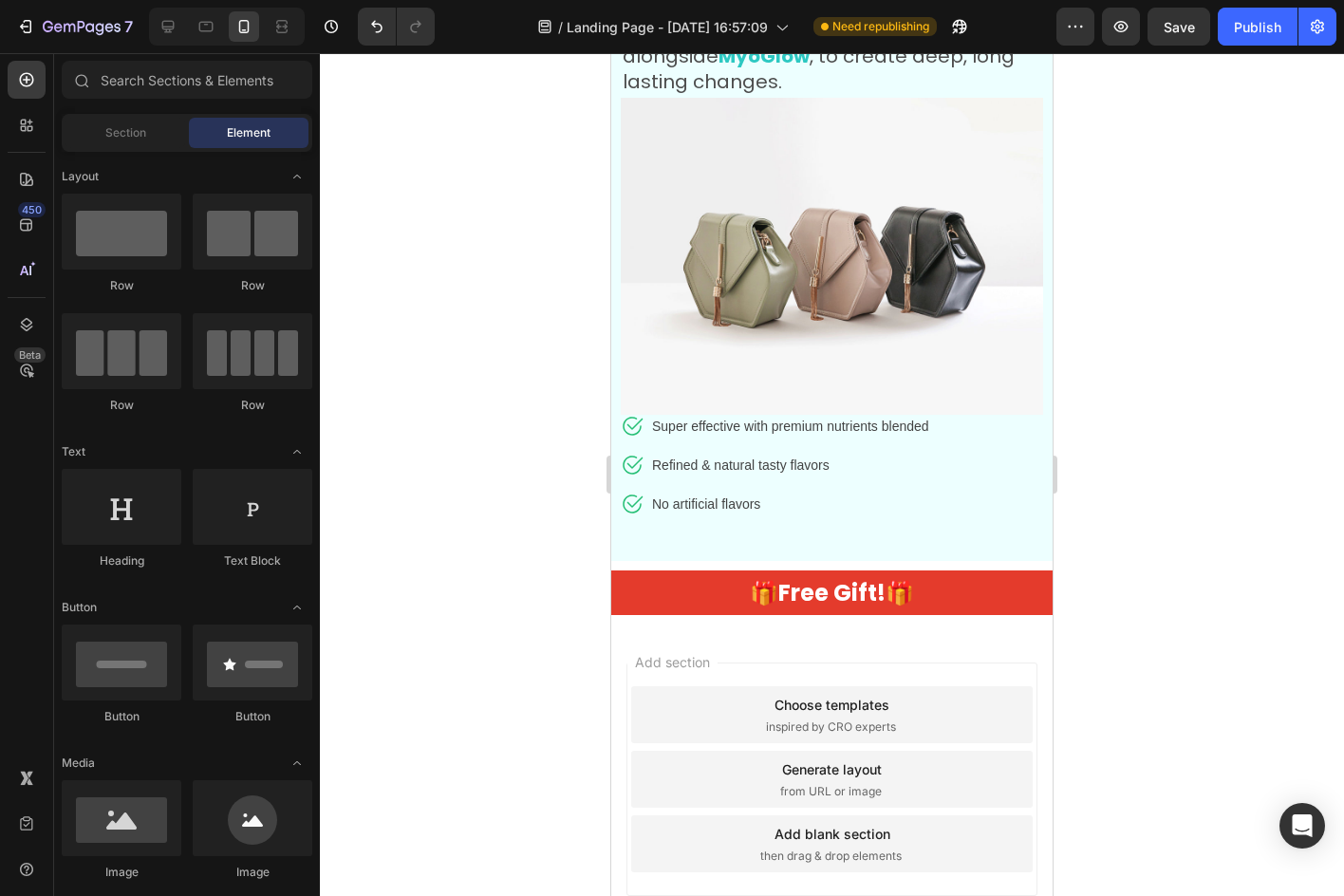
click at [21, 300] on div "450 Beta" at bounding box center [26, 410] width 38 height 699
click at [23, 319] on icon at bounding box center [26, 324] width 19 height 19
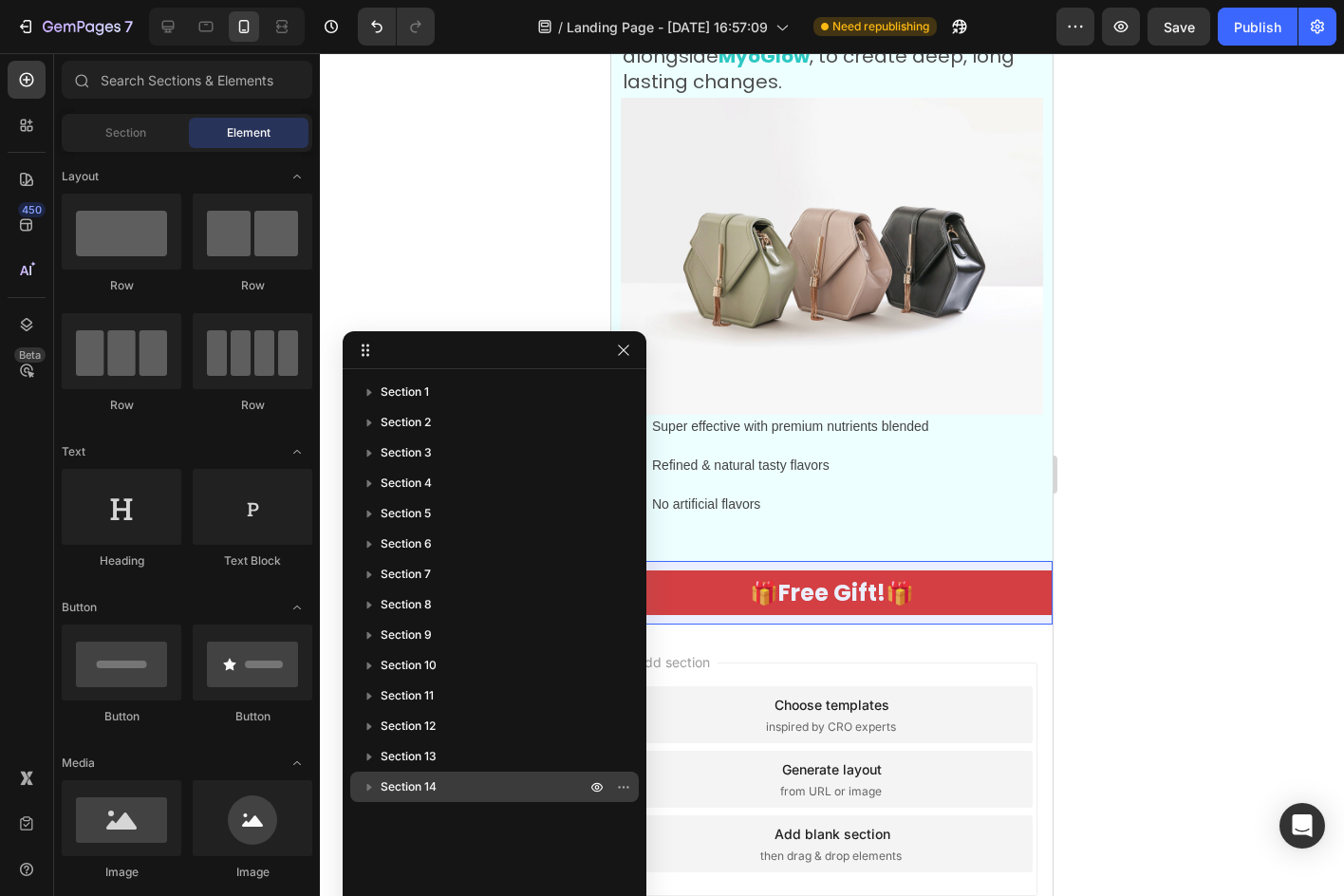
click at [381, 785] on span "Section 14" at bounding box center [408, 786] width 56 height 19
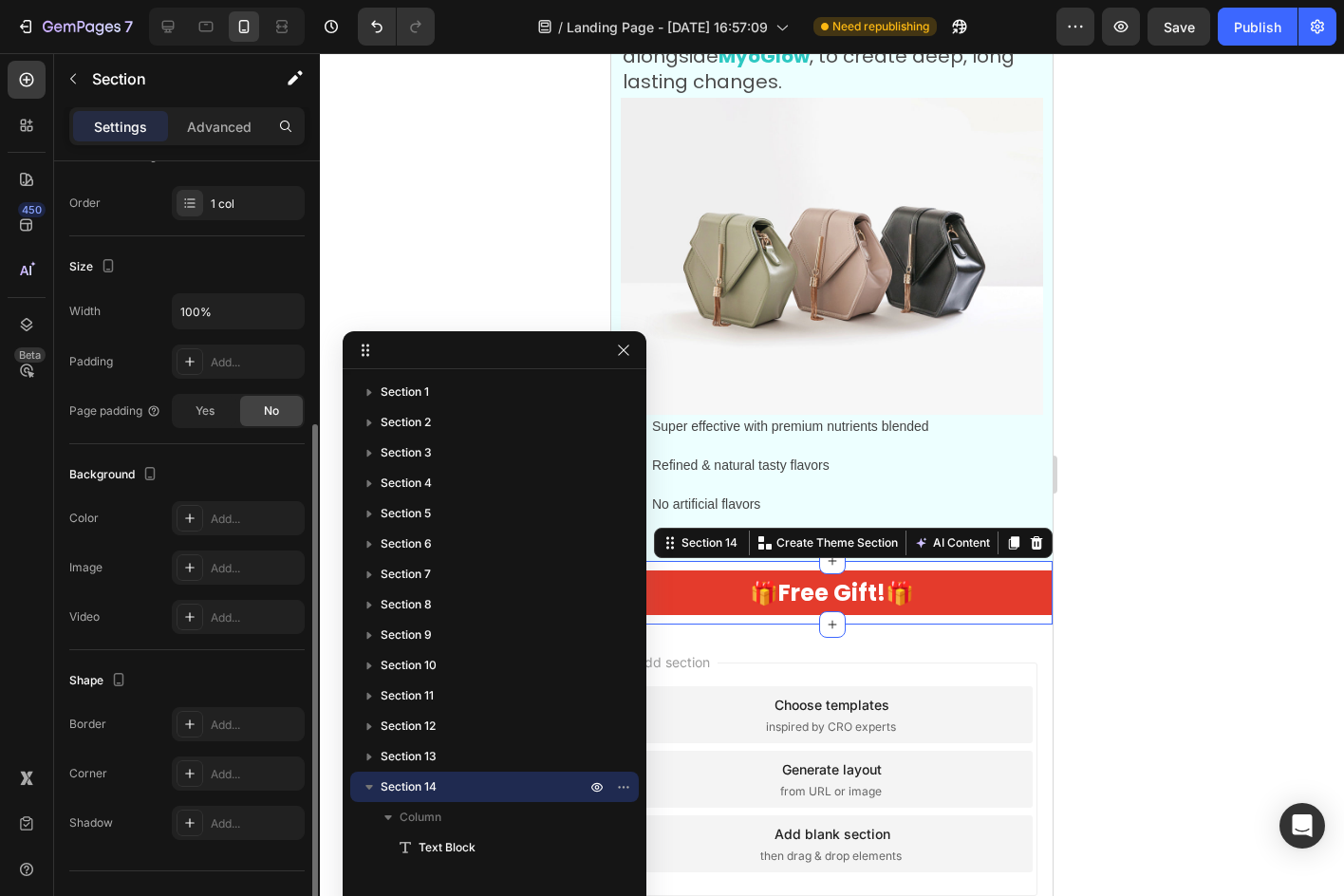
scroll to position [320, 0]
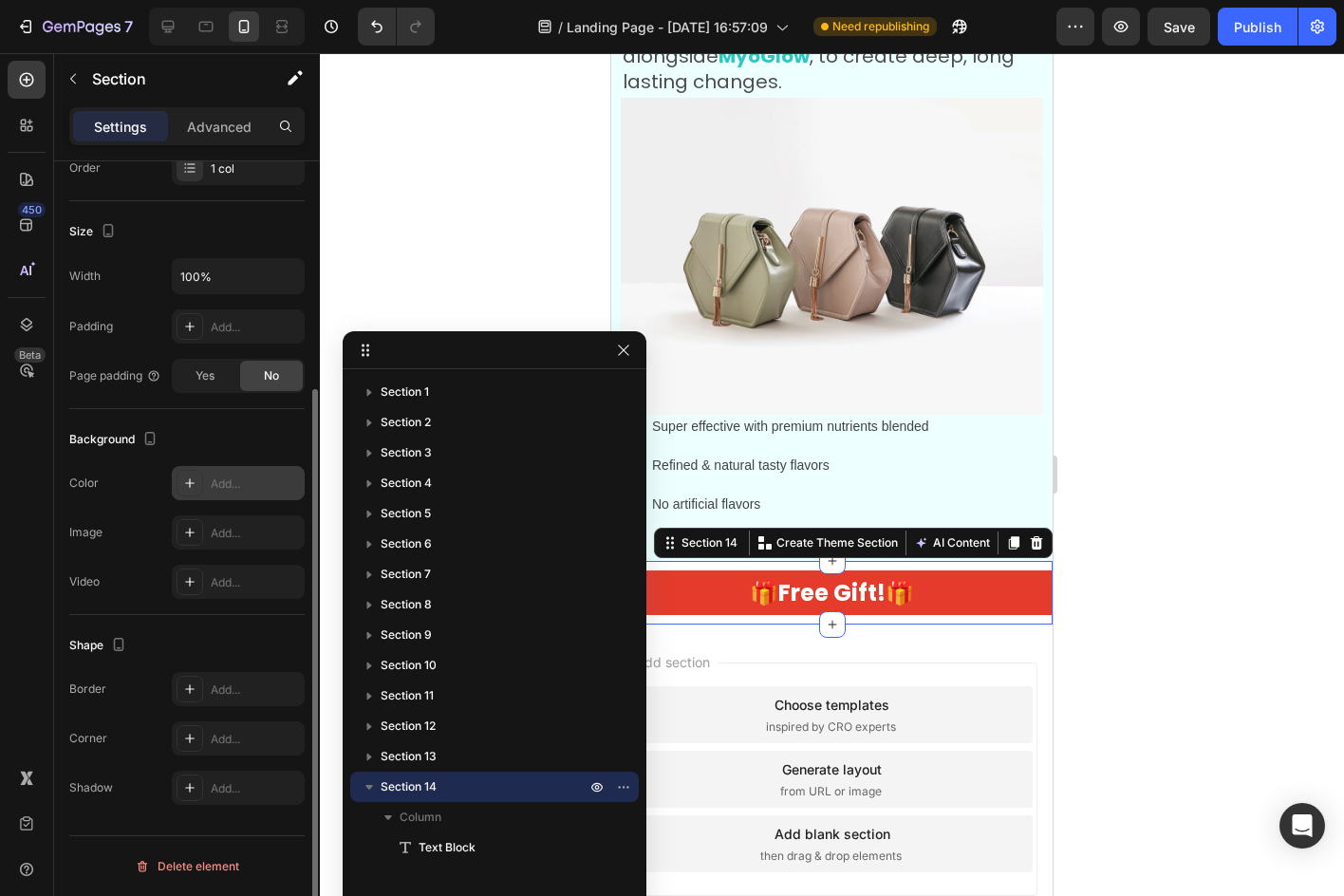
click at [231, 493] on div "Add..." at bounding box center [238, 482] width 133 height 34
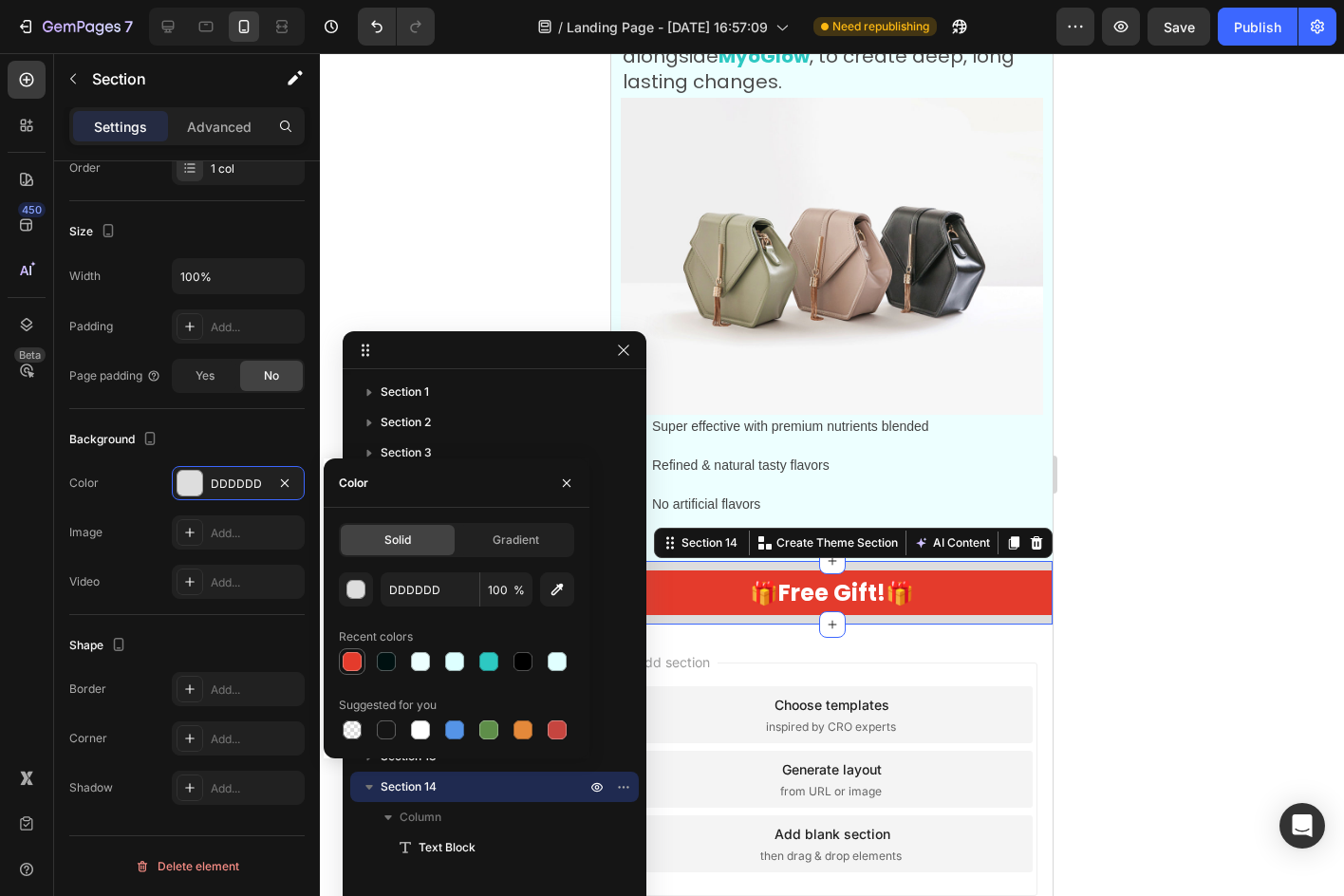
click at [361, 659] on div at bounding box center [351, 661] width 22 height 22
type input "E43B2C"
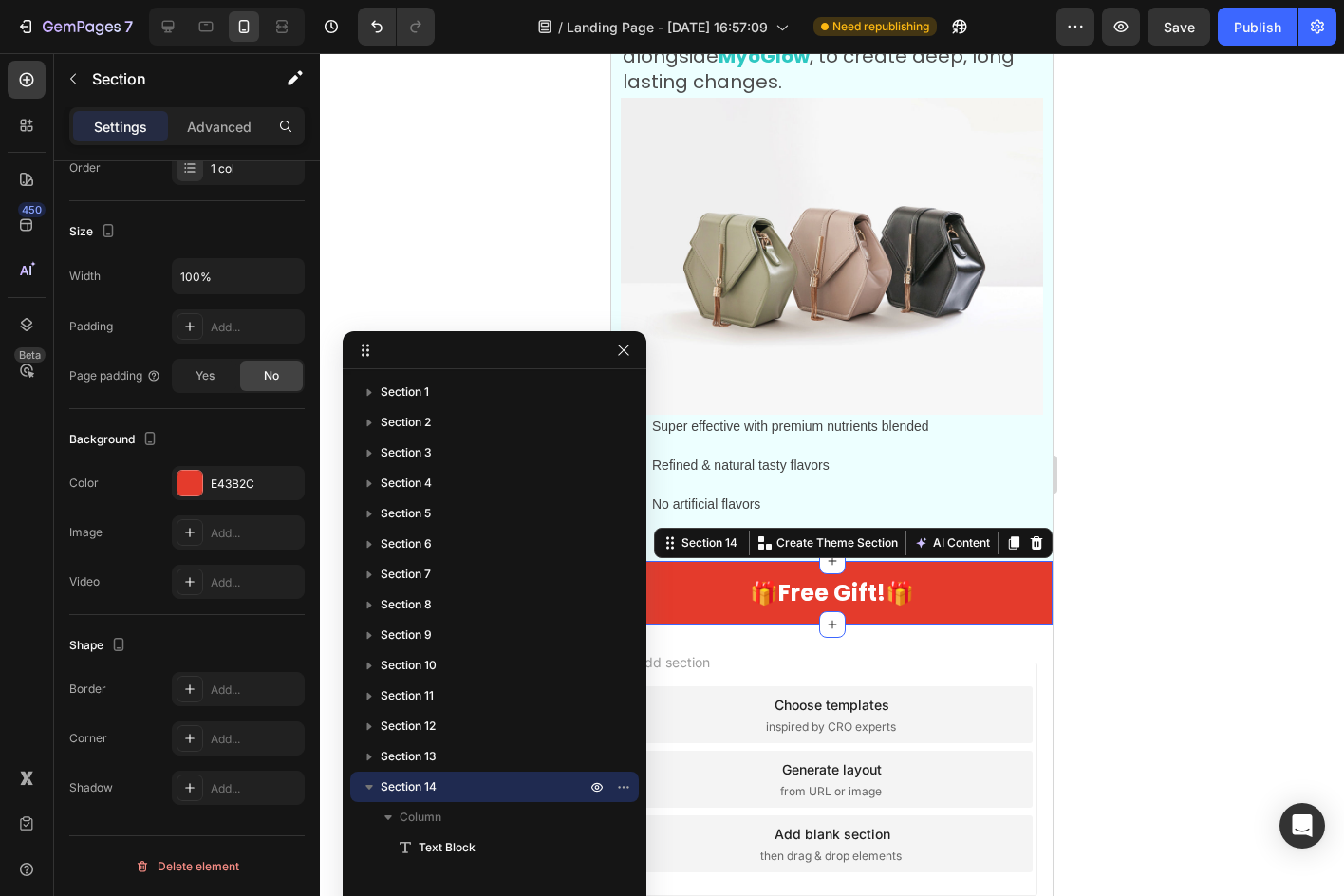
click at [1100, 706] on div at bounding box center [832, 473] width 1024 height 842
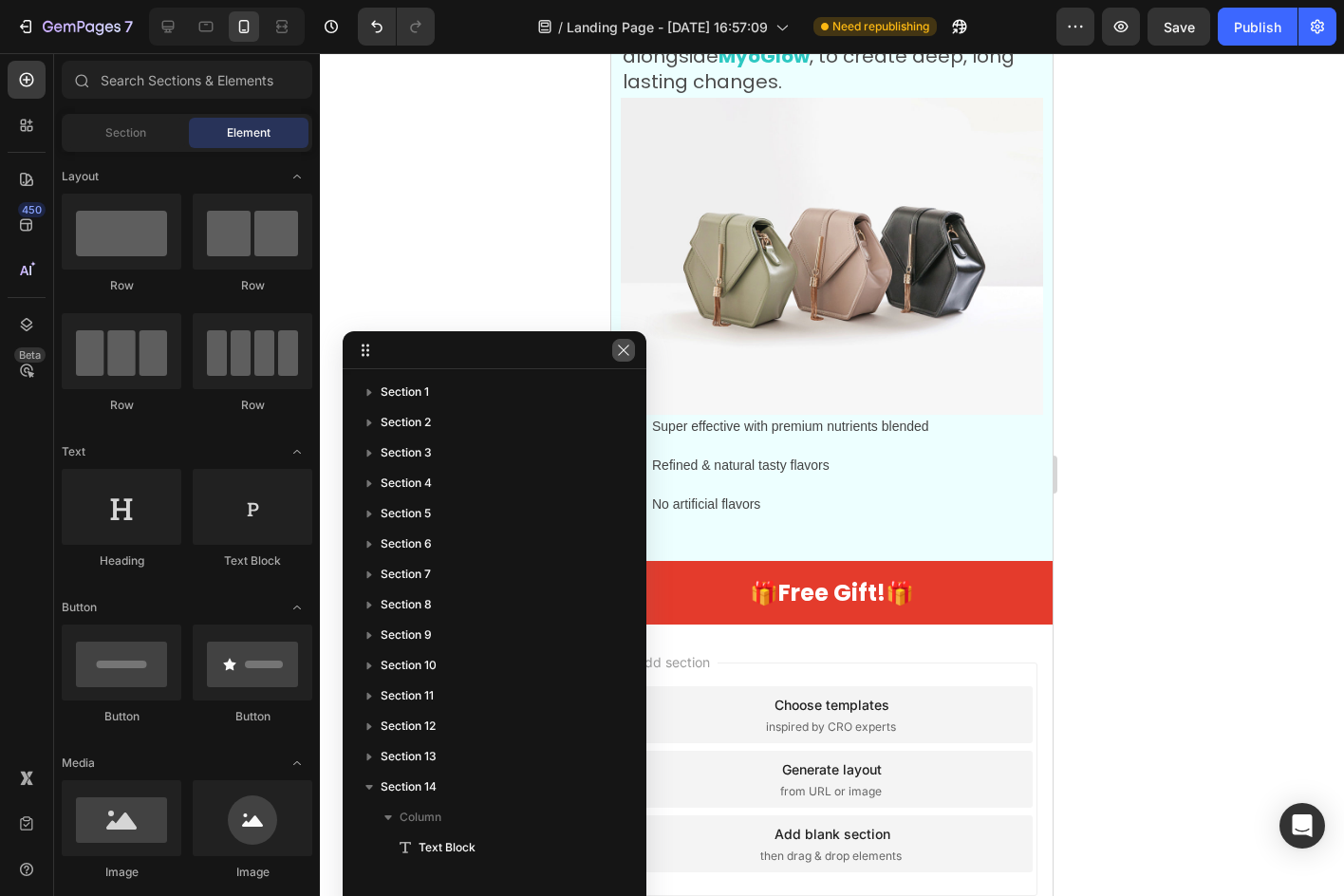
click at [631, 355] on icon "button" at bounding box center [624, 350] width 16 height 16
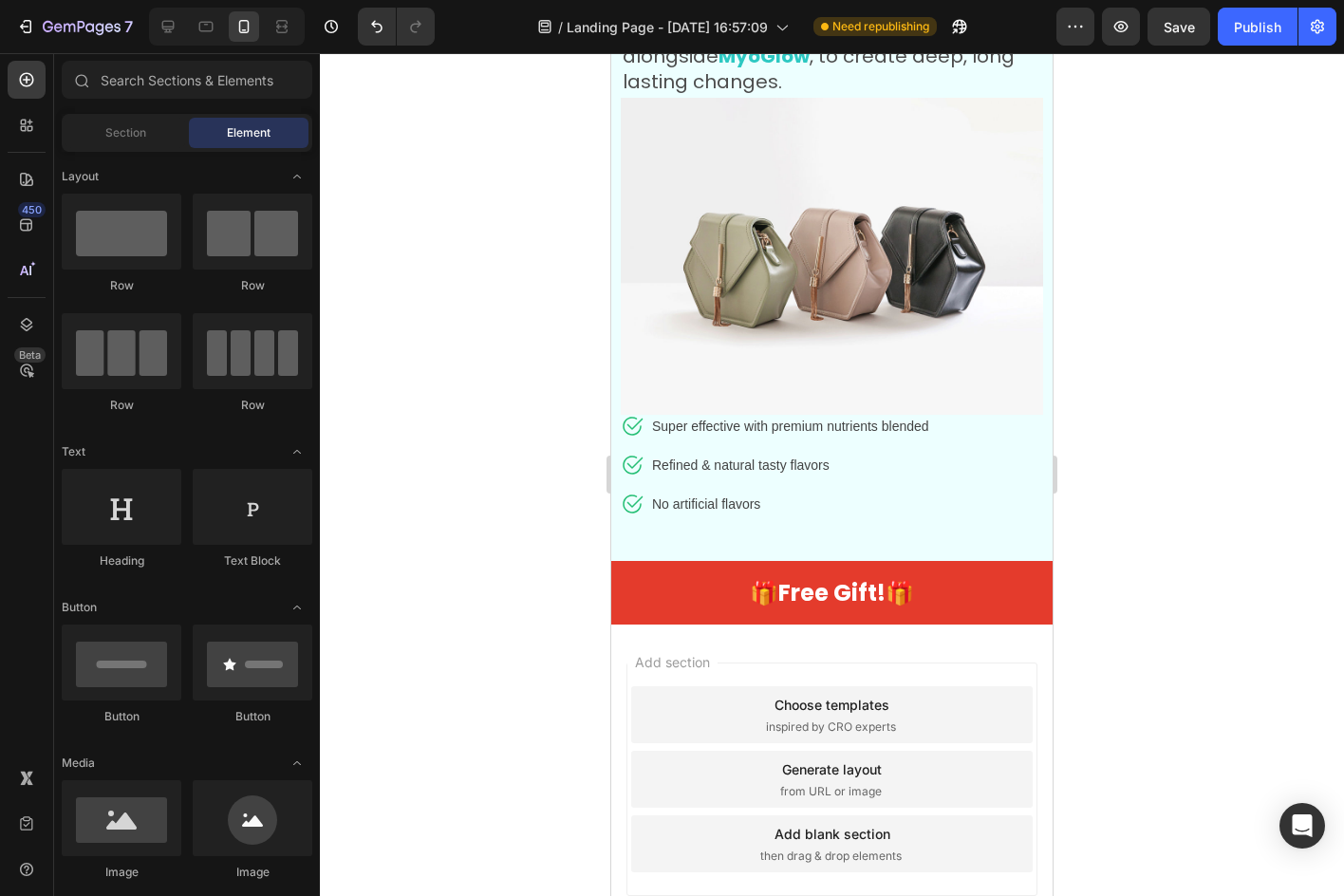
click at [420, 252] on div at bounding box center [832, 473] width 1024 height 842
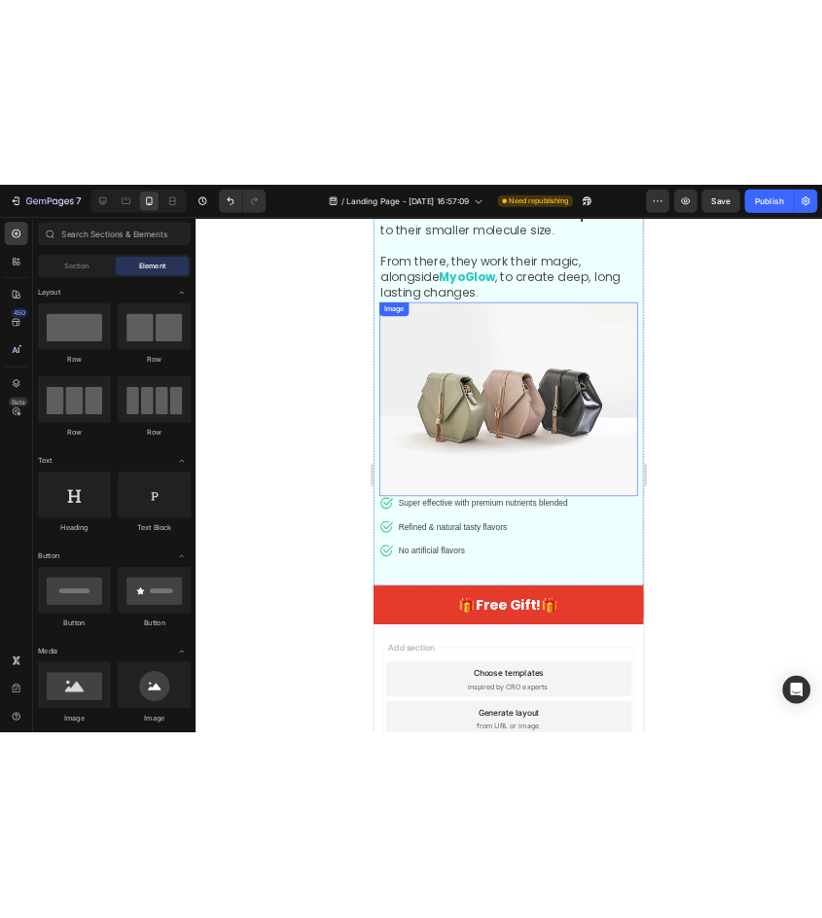
scroll to position [9422, 0]
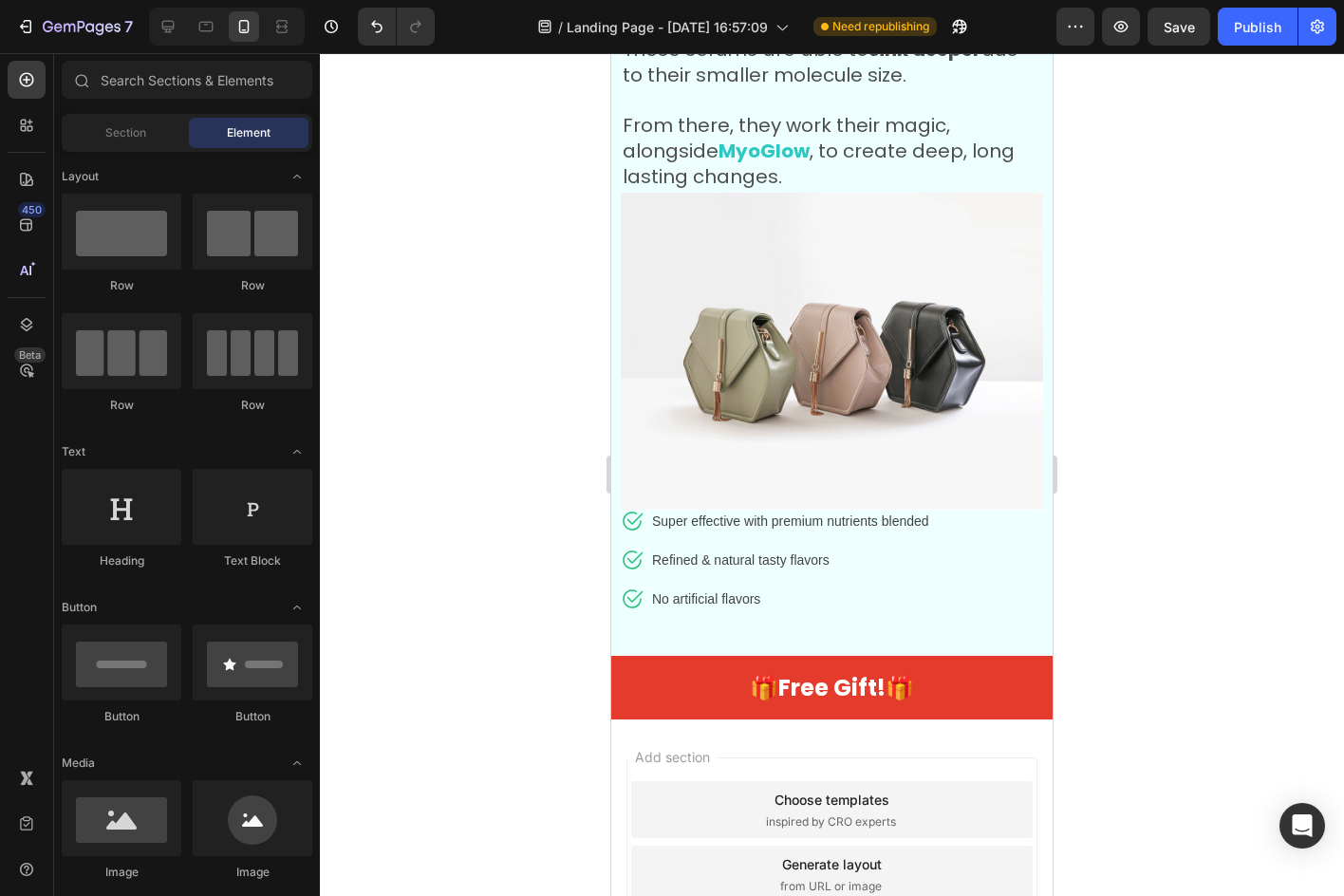
click at [1342, 386] on div at bounding box center [832, 473] width 1024 height 842
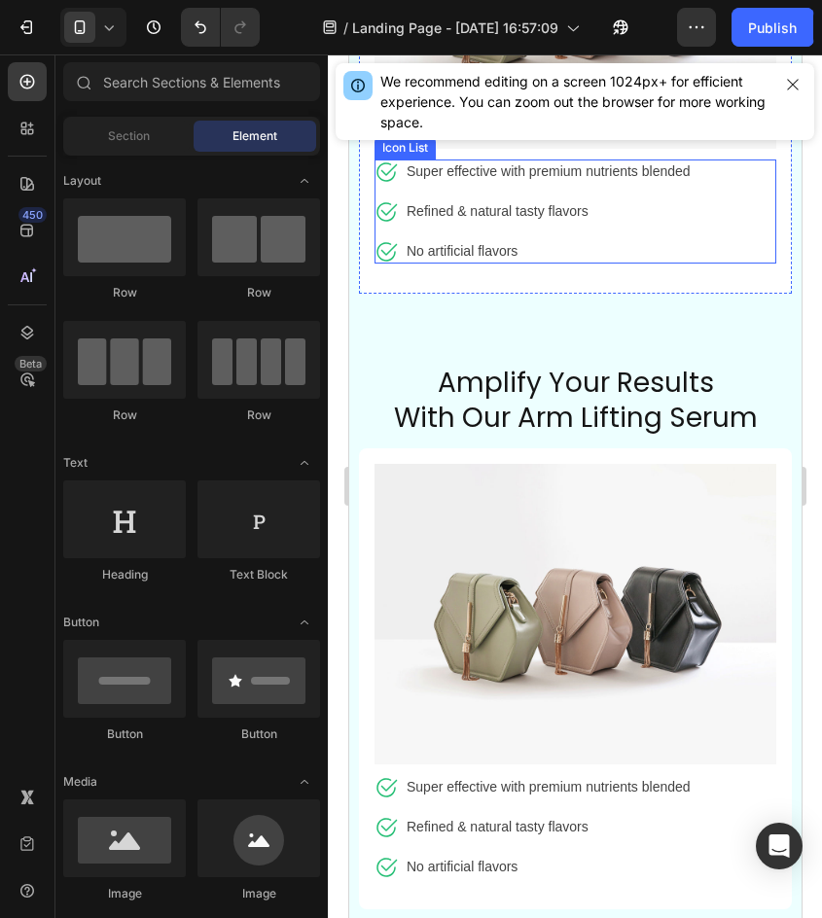
scroll to position [8450, 0]
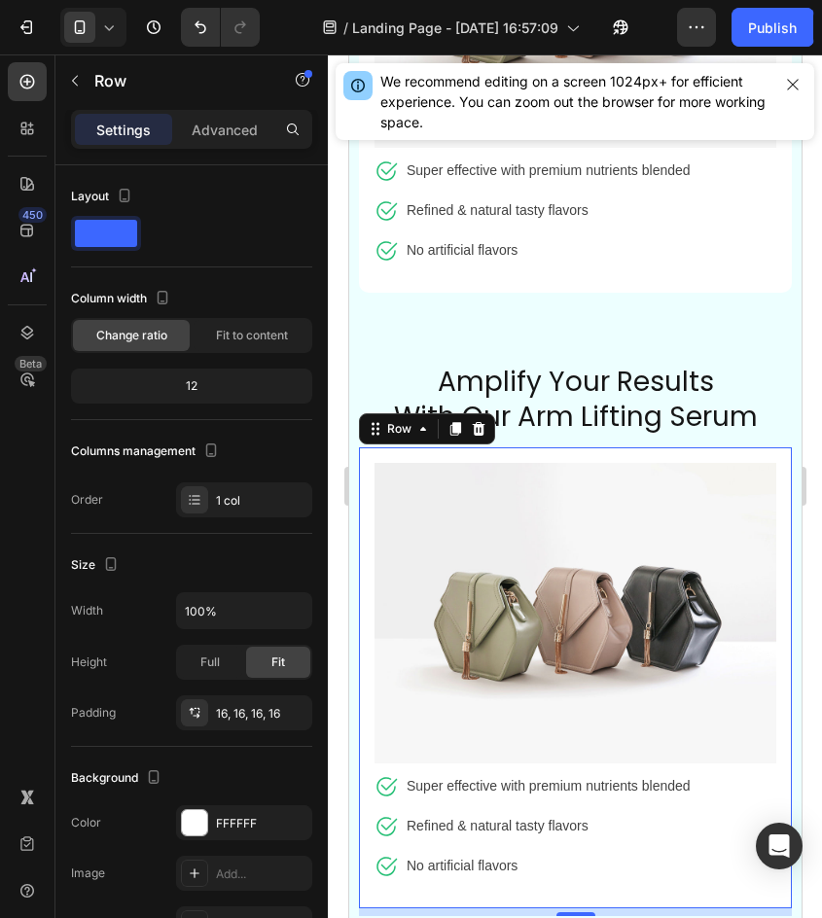
click at [452, 422] on icon at bounding box center [454, 429] width 11 height 14
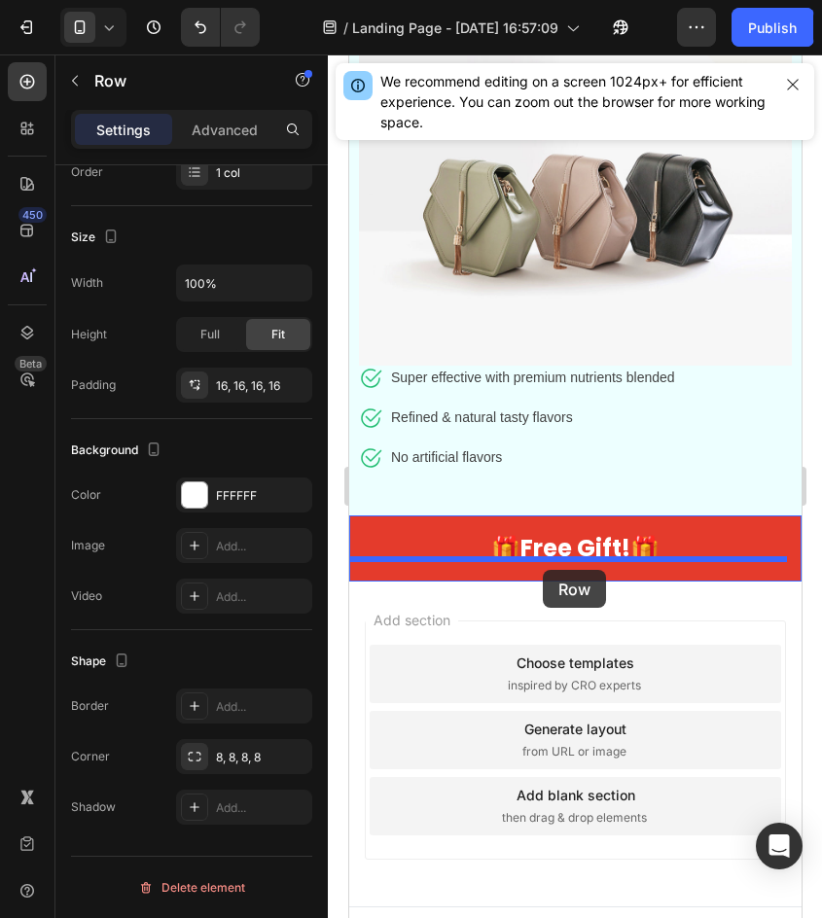
scroll to position [10044, 0]
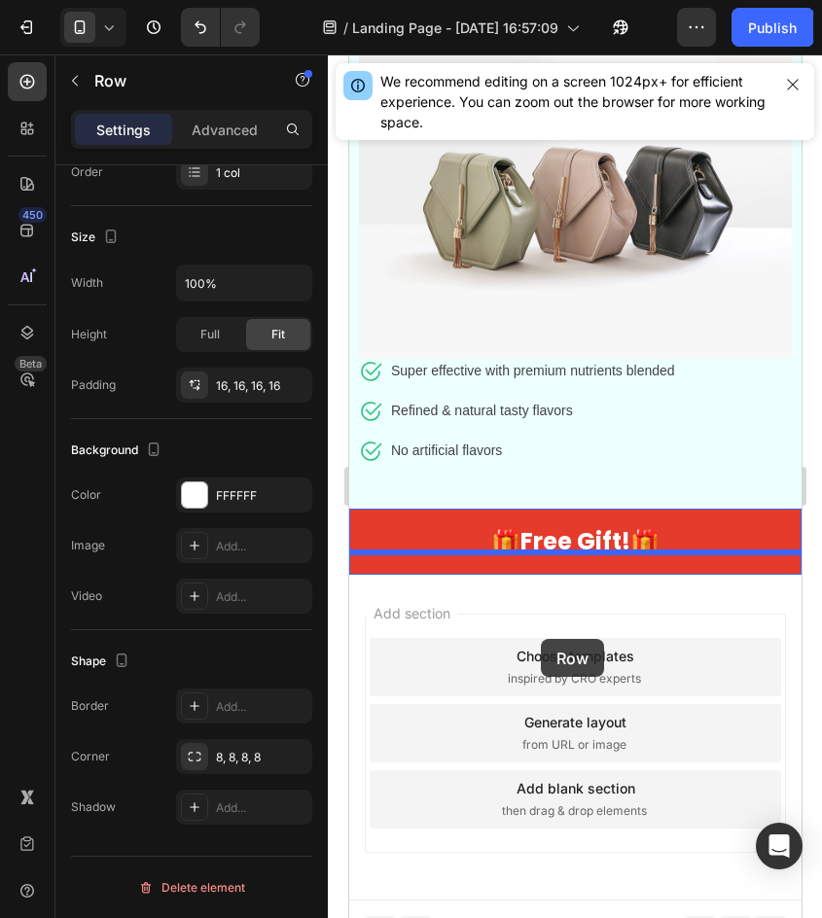
drag, startPoint x: 381, startPoint y: 592, endPoint x: 649, endPoint y: 188, distance: 485.4
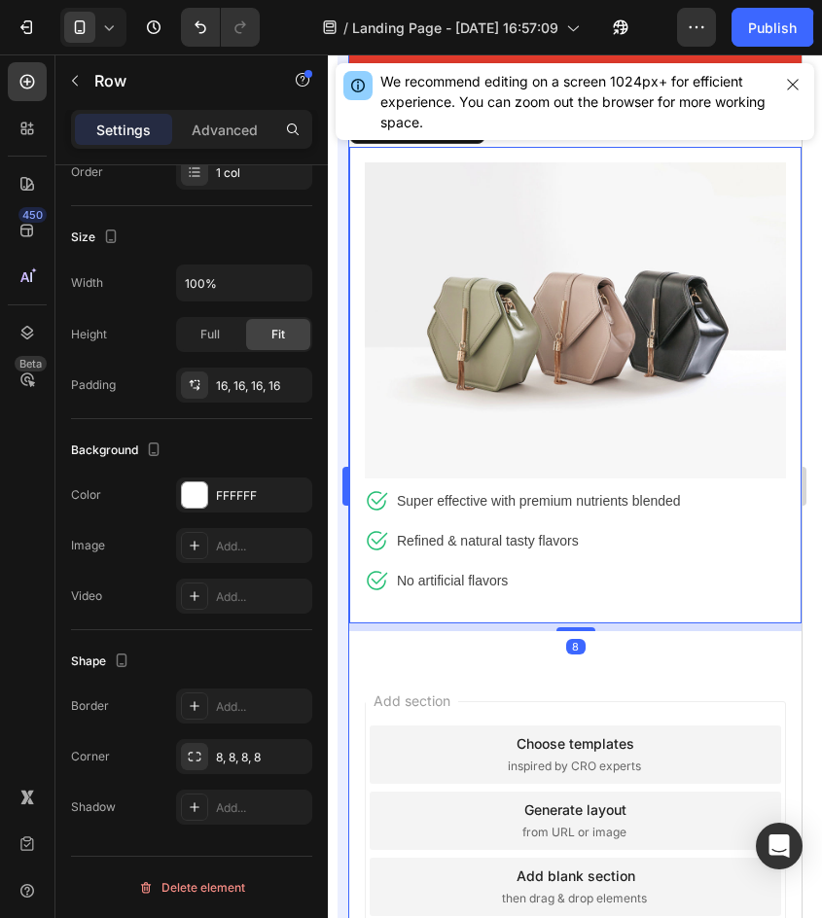
scroll to position [9586, 0]
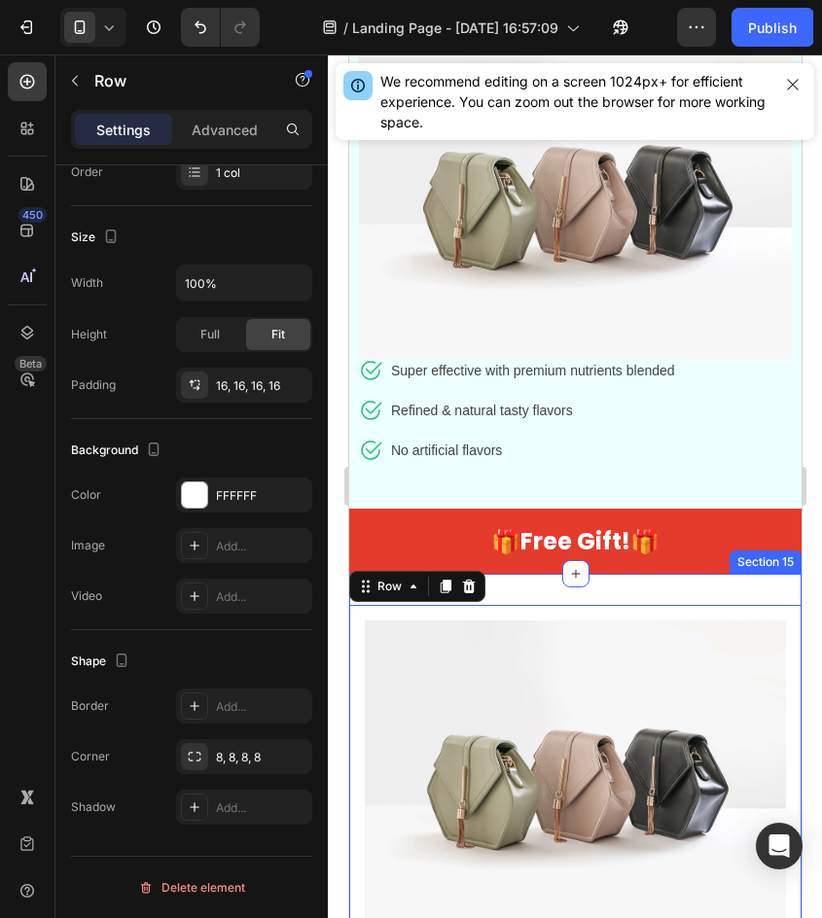
click at [540, 574] on div "Image Icon Super effective with premium nutrients blended Text block Icon Refin…" at bounding box center [574, 847] width 452 height 546
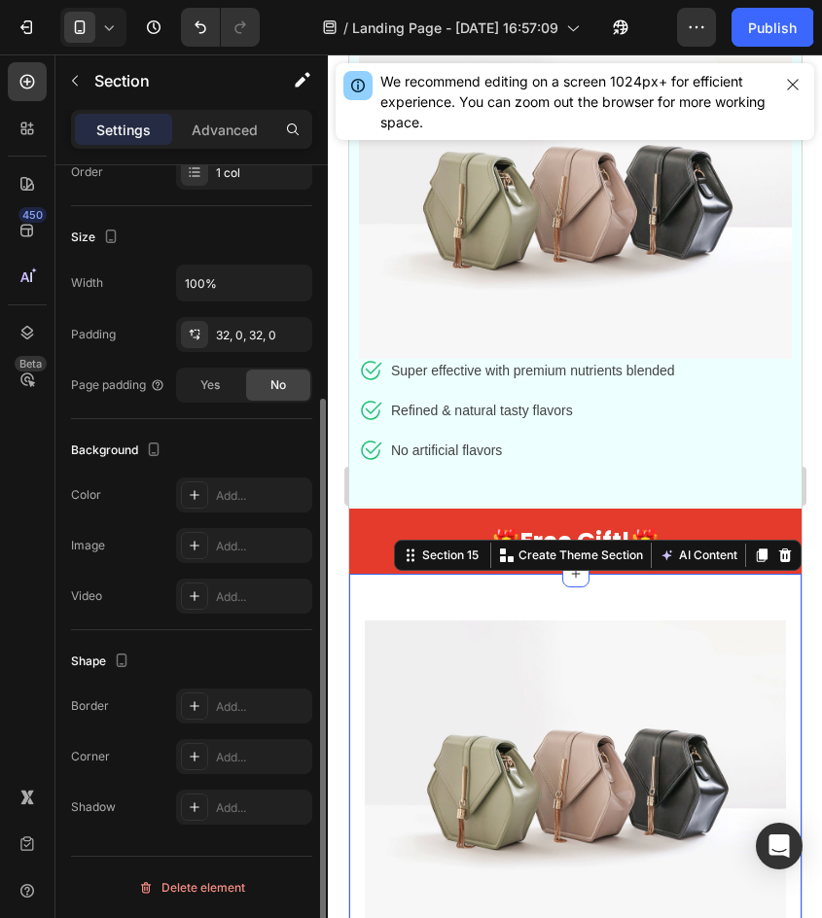
scroll to position [0, 0]
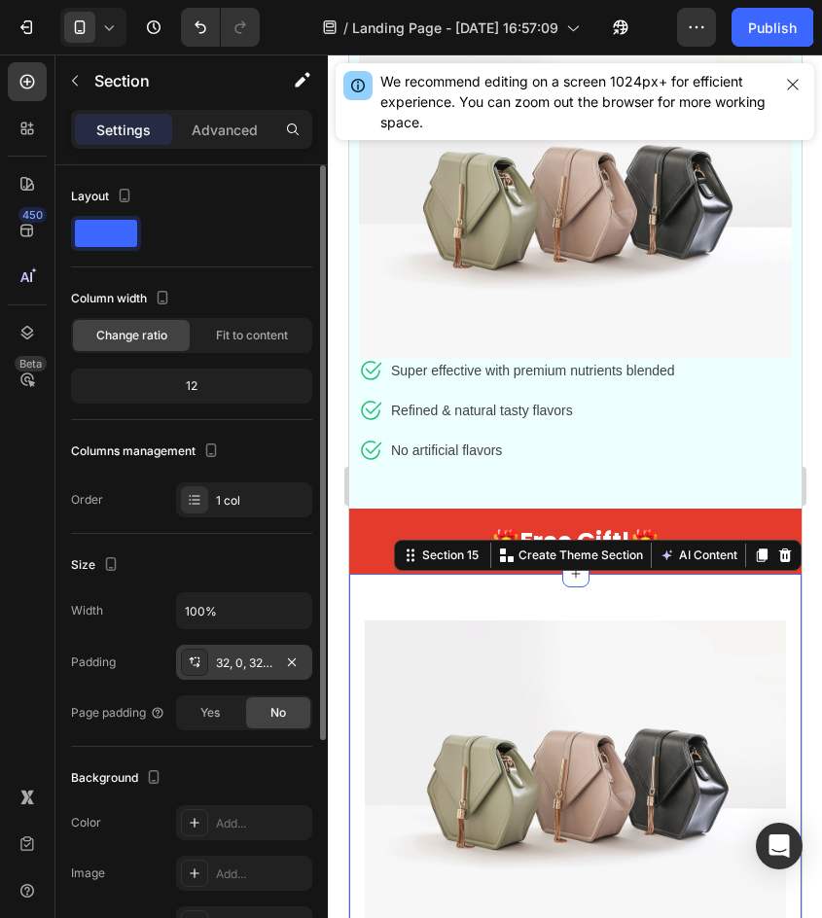
click at [244, 659] on div "32, 0, 32, 0" at bounding box center [244, 663] width 56 height 18
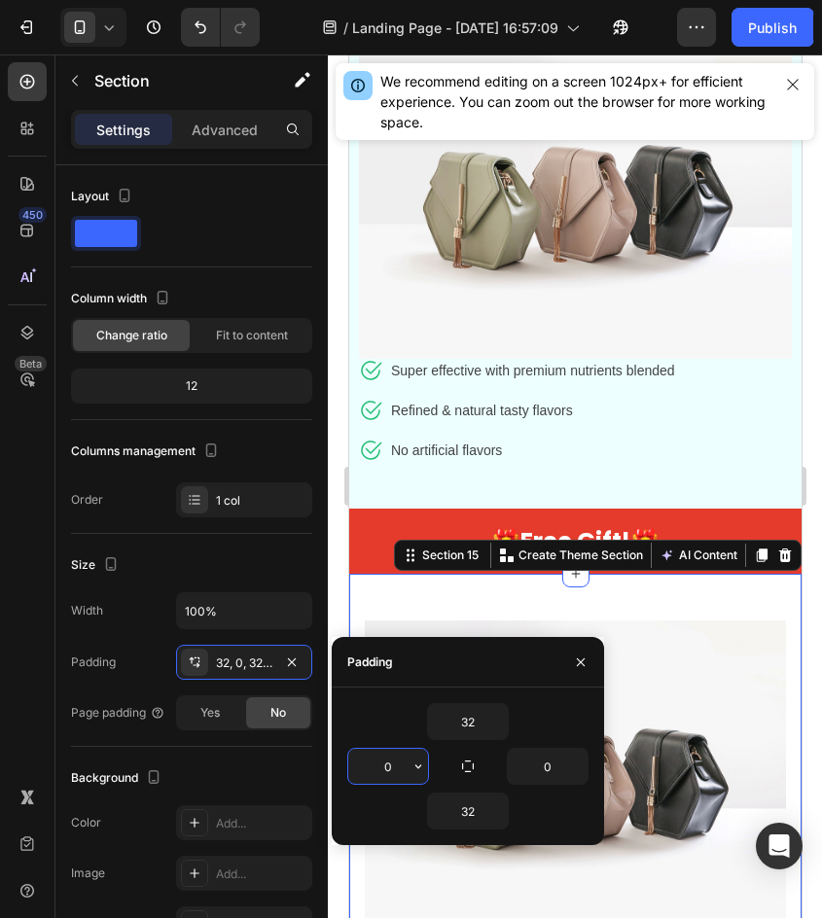
click at [354, 768] on input "0" at bounding box center [388, 766] width 80 height 35
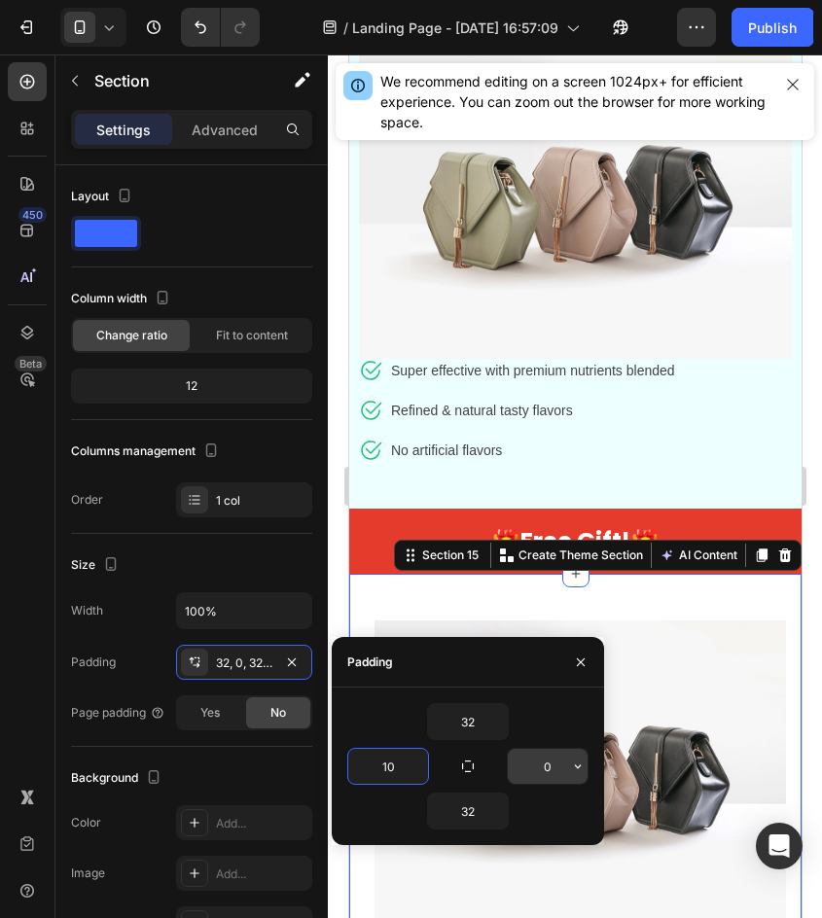
type input "10"
click at [552, 760] on input "0" at bounding box center [548, 766] width 80 height 35
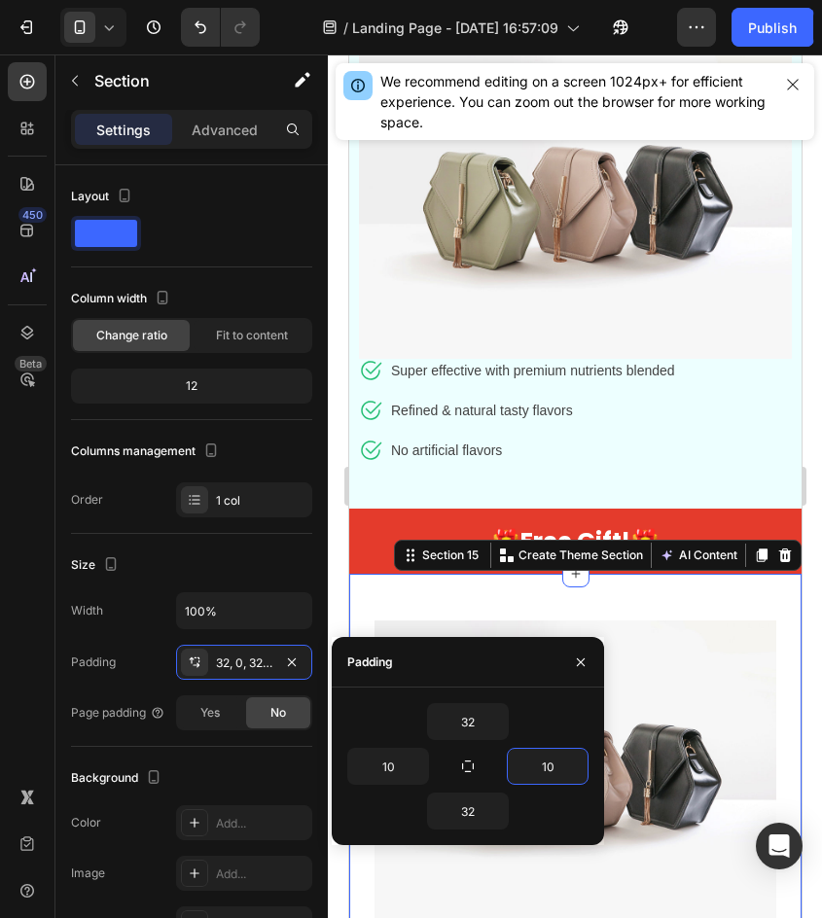
type input "10"
click at [443, 672] on div "Padding" at bounding box center [468, 662] width 272 height 51
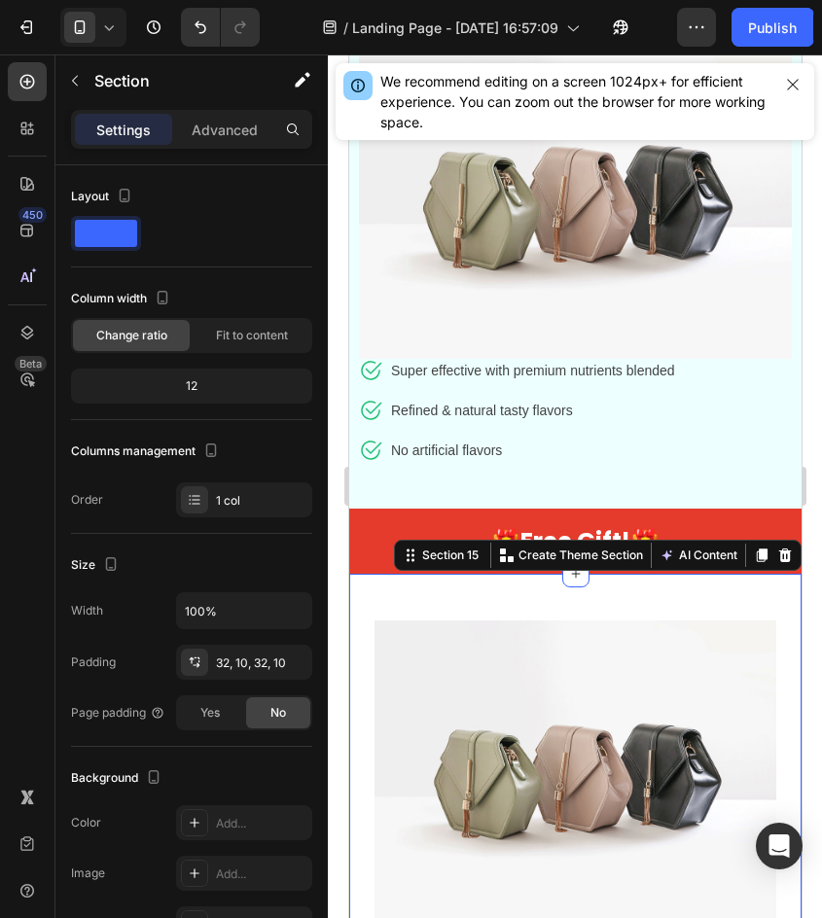
click at [335, 457] on div at bounding box center [575, 485] width 494 height 863
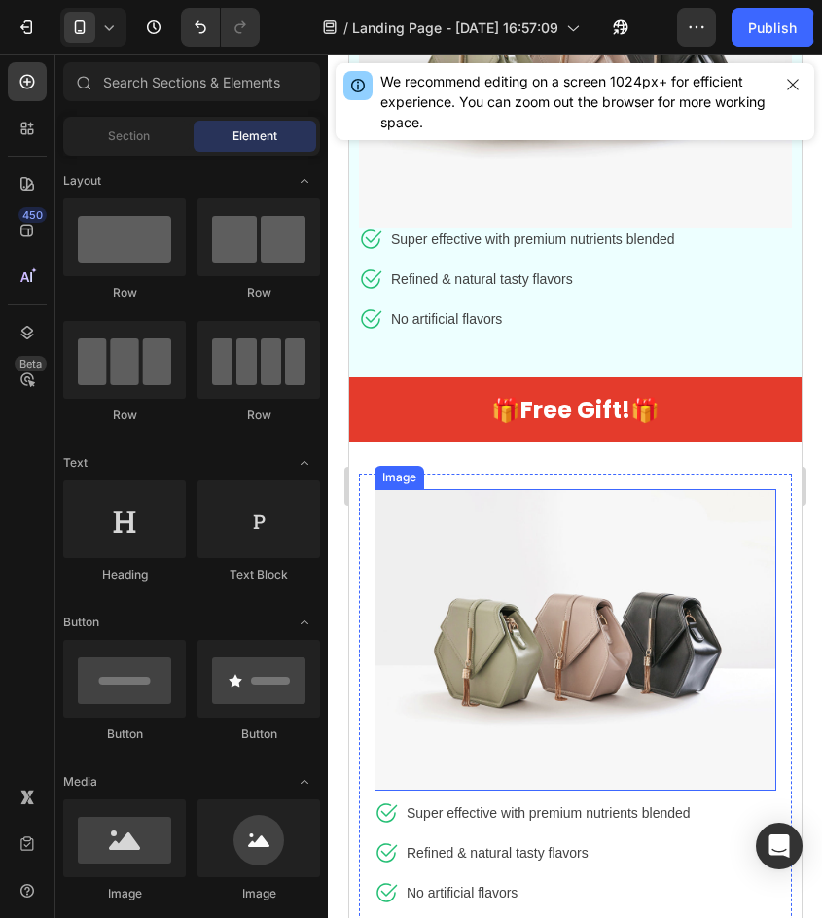
scroll to position [9911, 0]
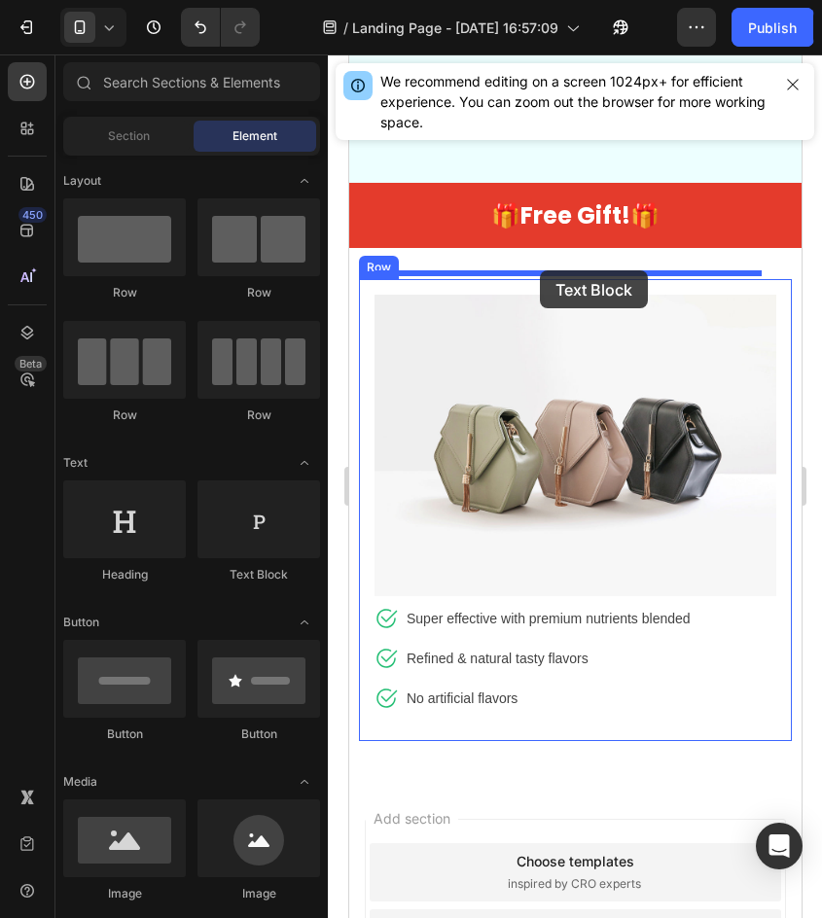
drag, startPoint x: 610, startPoint y: 599, endPoint x: 539, endPoint y: 270, distance: 336.2
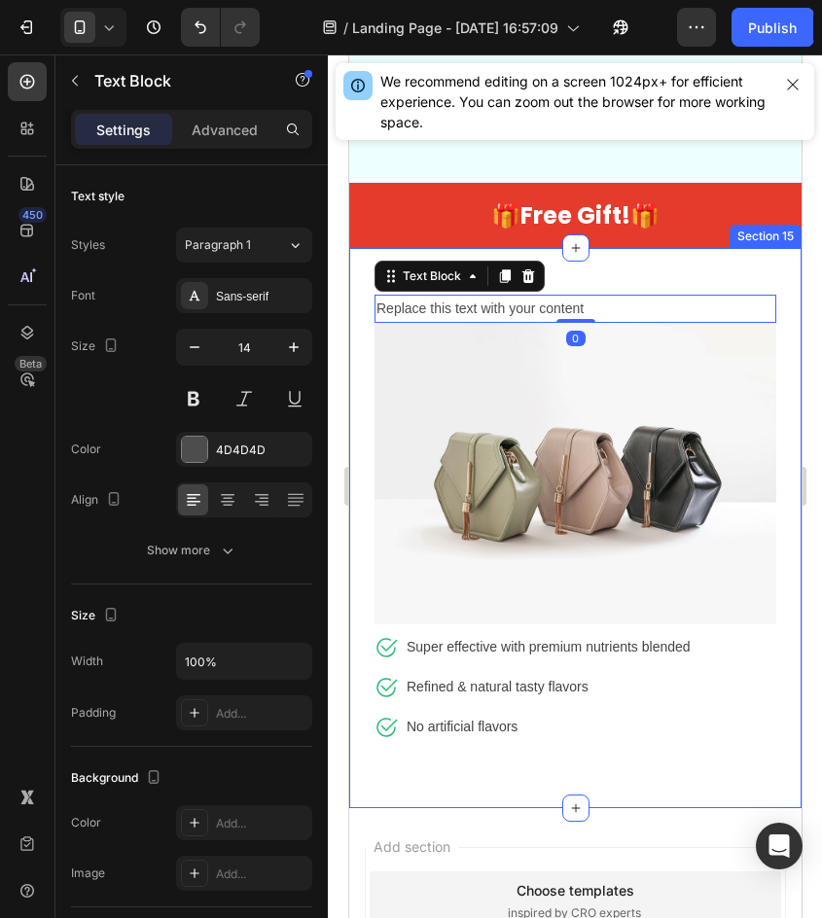
click at [688, 248] on div "Replace this text with your content Text Block 0 Image Icon Super effective wit…" at bounding box center [574, 528] width 452 height 560
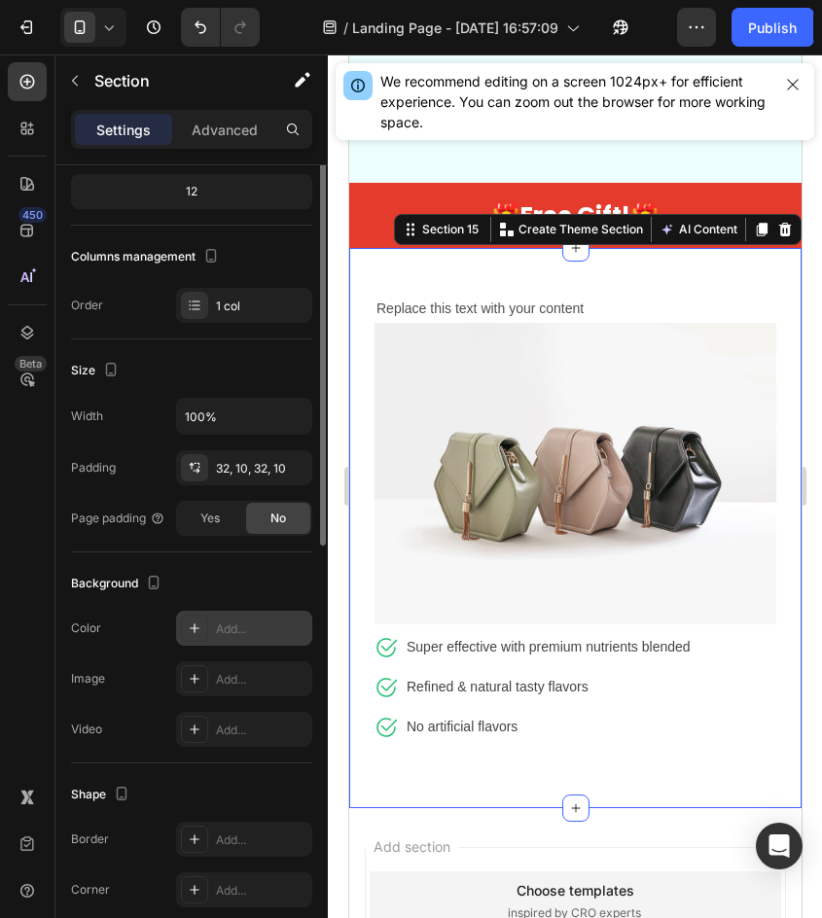
scroll to position [292, 0]
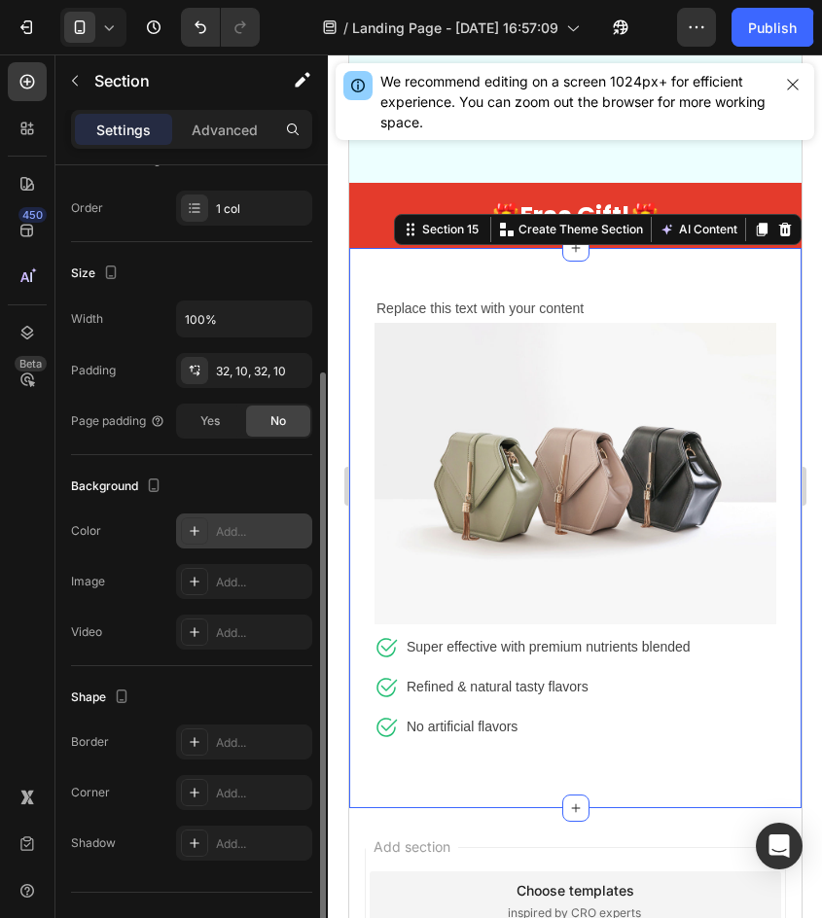
click at [233, 531] on div "Add..." at bounding box center [261, 532] width 91 height 18
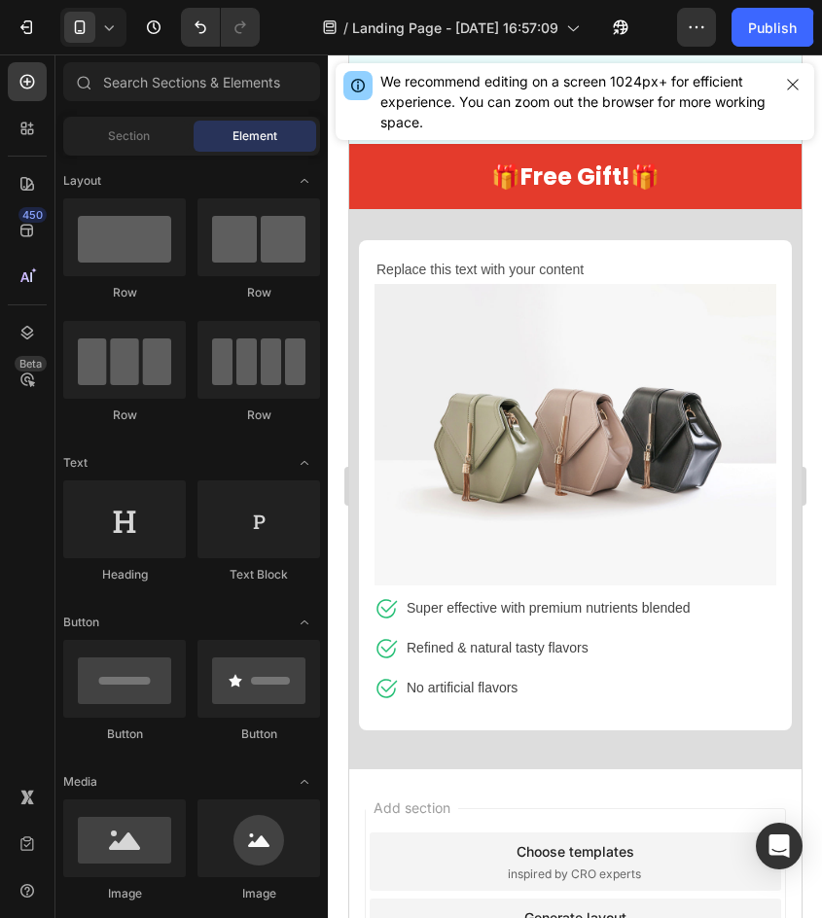
scroll to position [9940, 0]
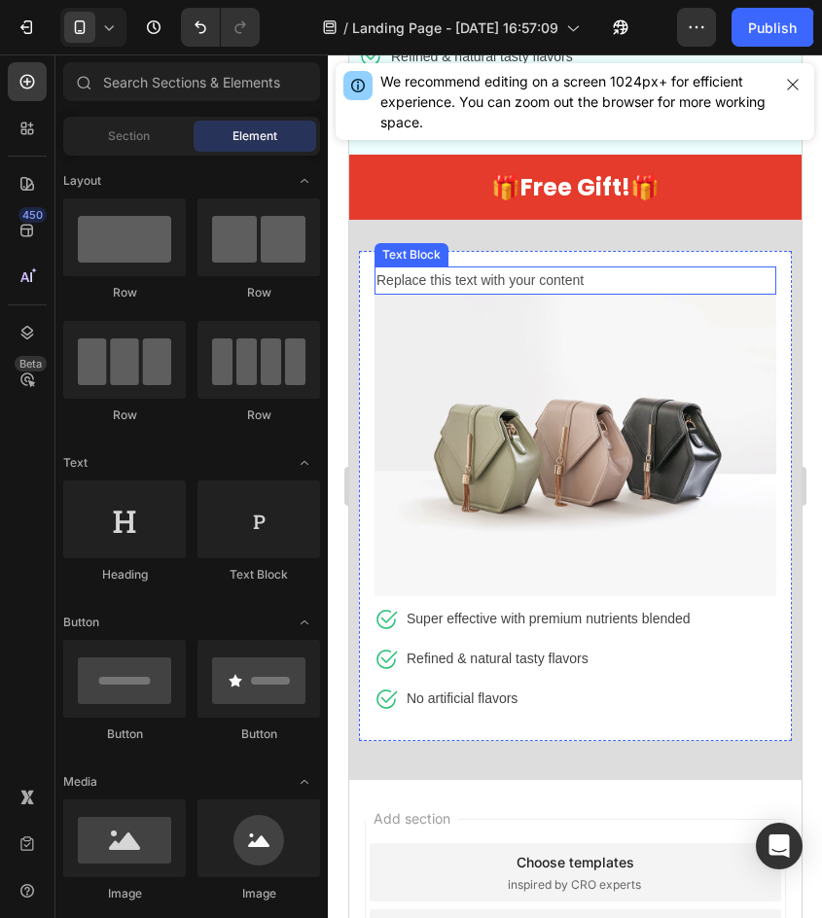
click at [506, 266] on div "Replace this text with your content" at bounding box center [574, 280] width 402 height 28
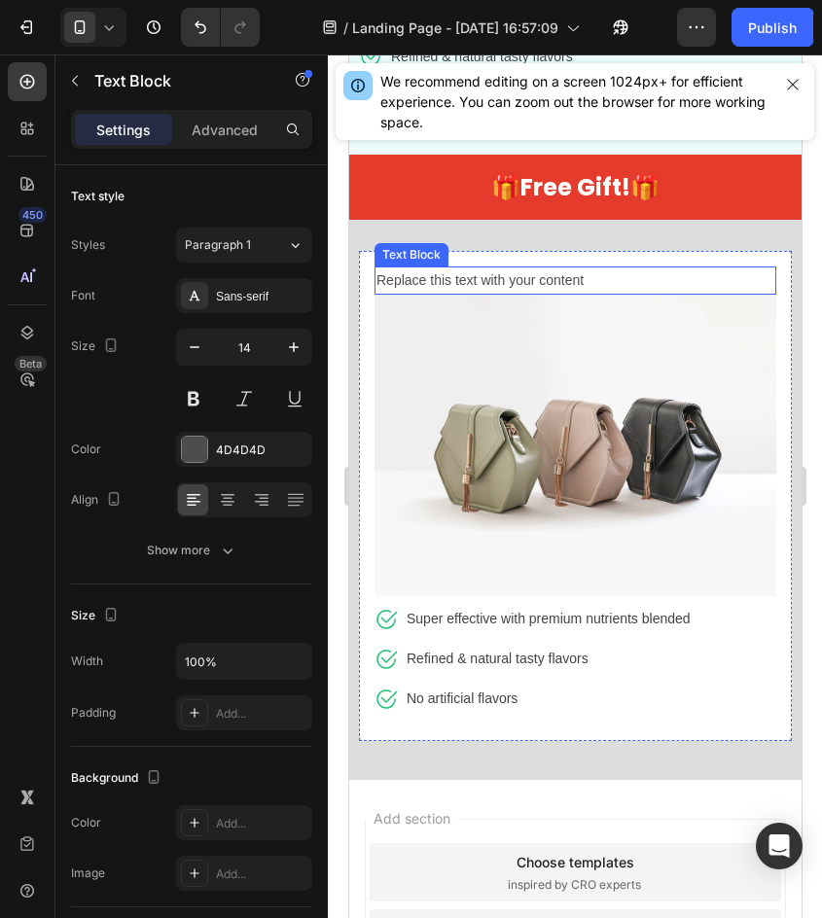
click at [506, 266] on div "Replace this text with your content" at bounding box center [574, 280] width 402 height 28
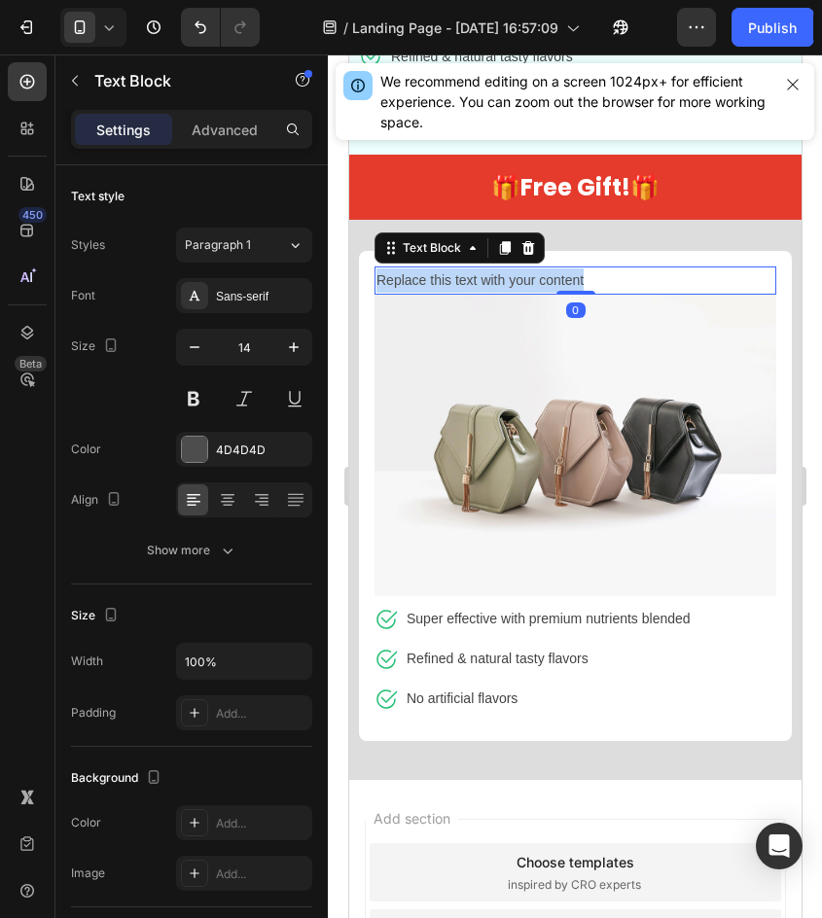
click at [506, 268] on p "Replace this text with your content" at bounding box center [574, 280] width 398 height 24
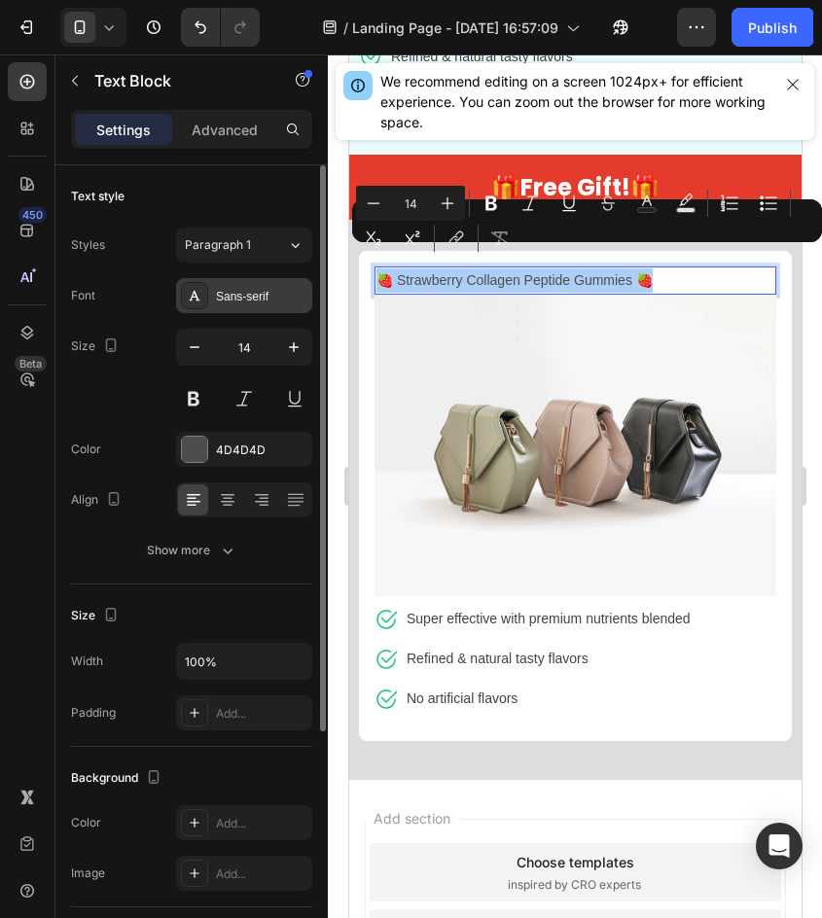
click at [238, 282] on div "Sans-serif" at bounding box center [244, 295] width 136 height 35
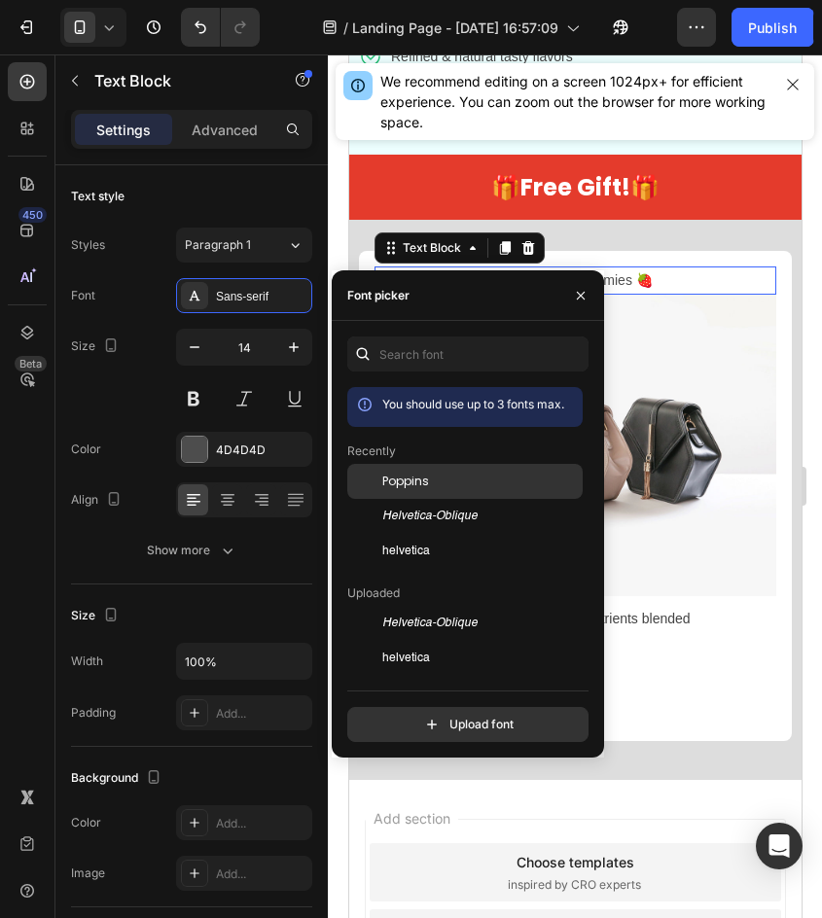
click at [422, 479] on span "Poppins" at bounding box center [405, 482] width 47 height 18
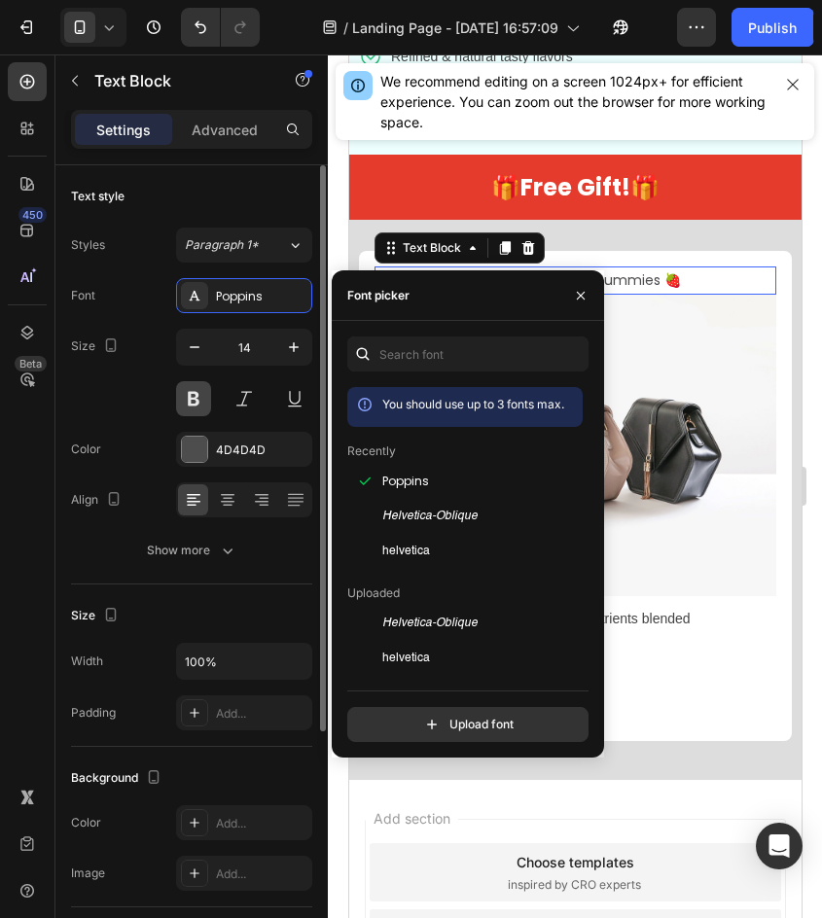
click at [196, 381] on button at bounding box center [193, 398] width 35 height 35
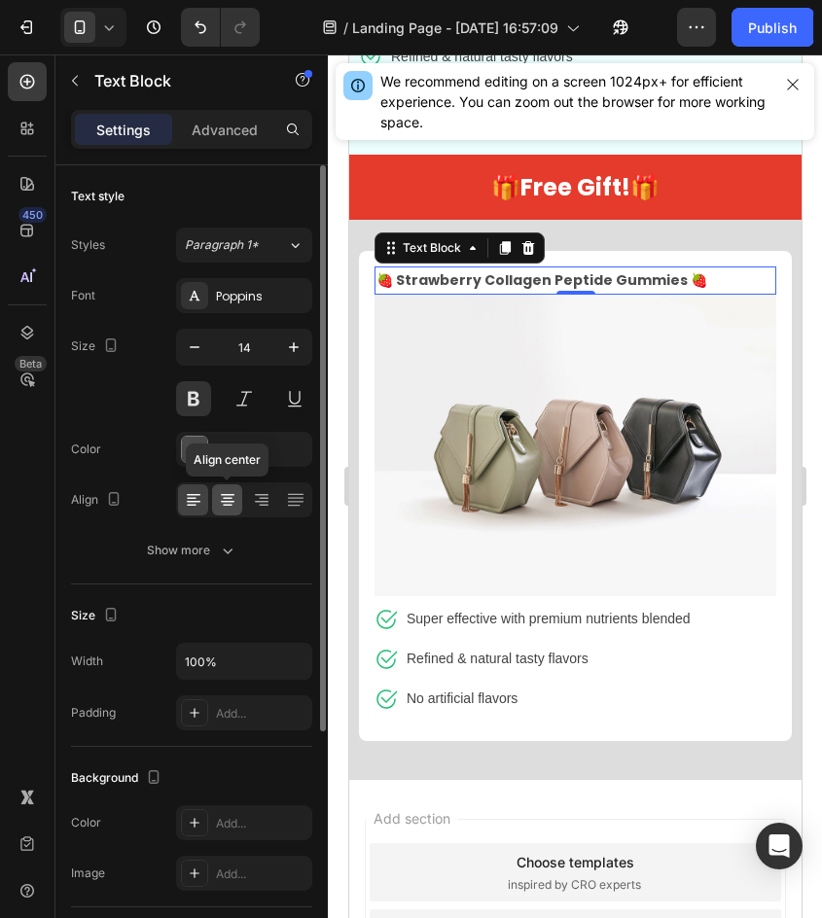
click at [234, 496] on icon at bounding box center [227, 499] width 19 height 19
click at [288, 348] on icon "button" at bounding box center [293, 346] width 19 height 19
type input "15"
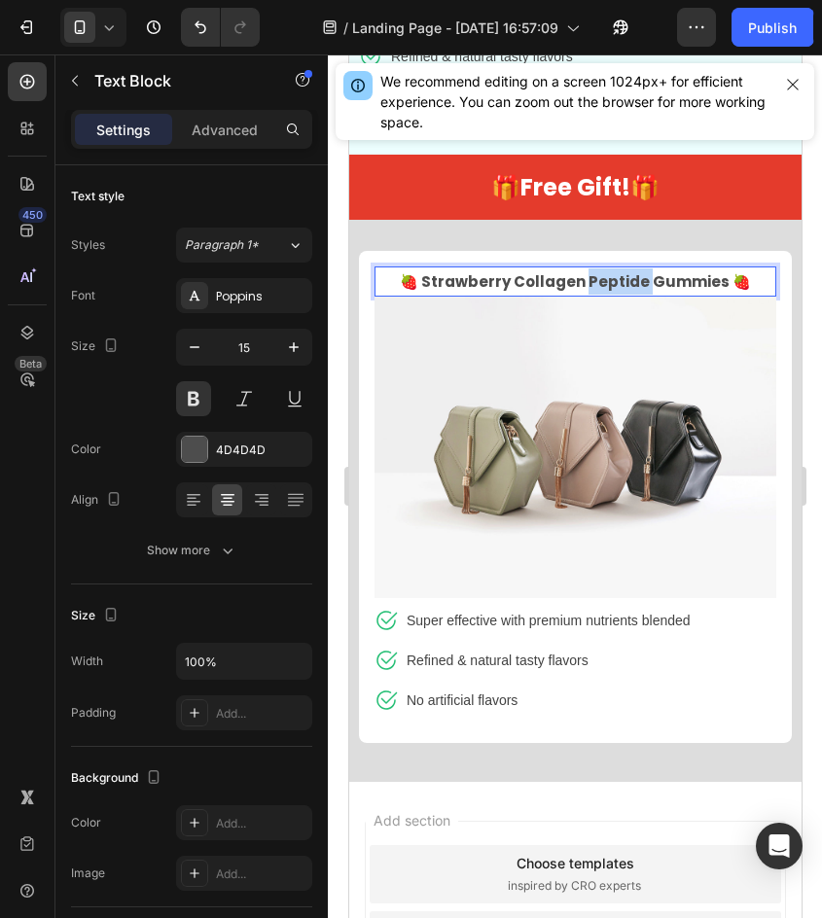
click at [611, 268] on p "🍓 Strawberry Collagen Peptide Gummies 🍓" at bounding box center [574, 281] width 398 height 26
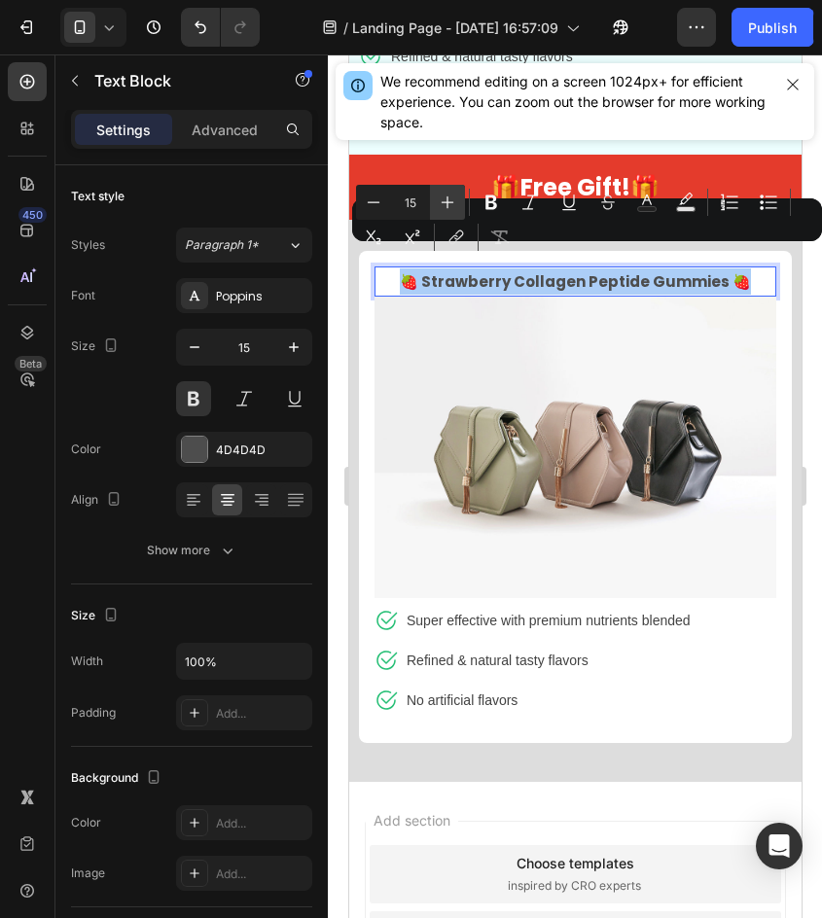
click at [432, 195] on button "Plus" at bounding box center [447, 202] width 35 height 35
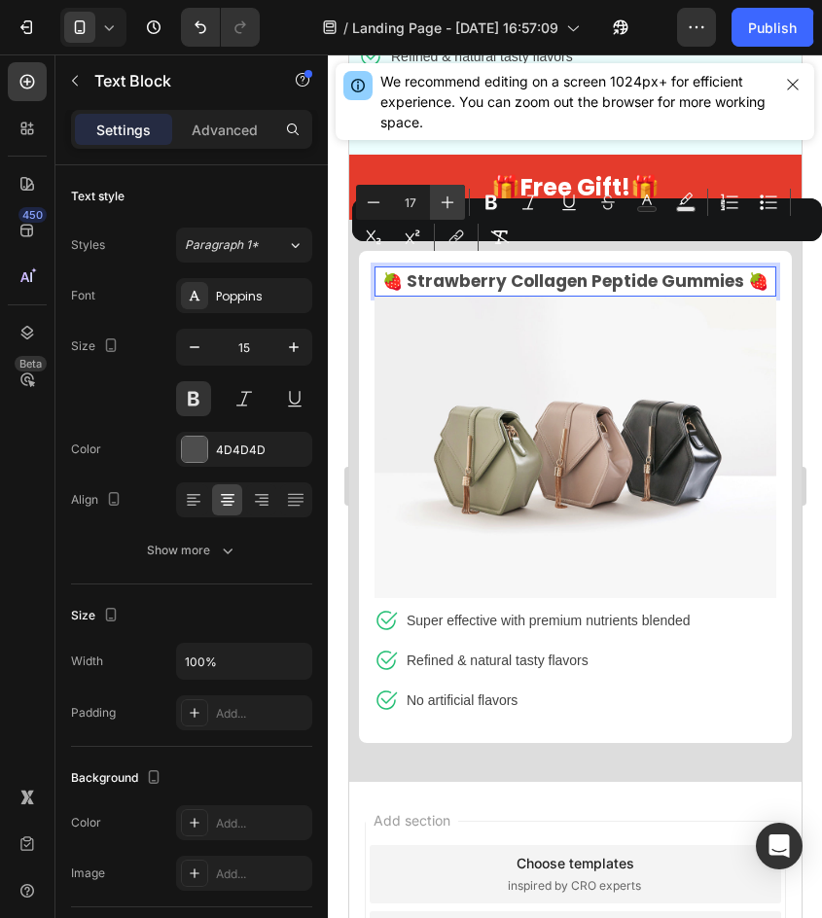
click at [432, 195] on button "Plus" at bounding box center [447, 202] width 35 height 35
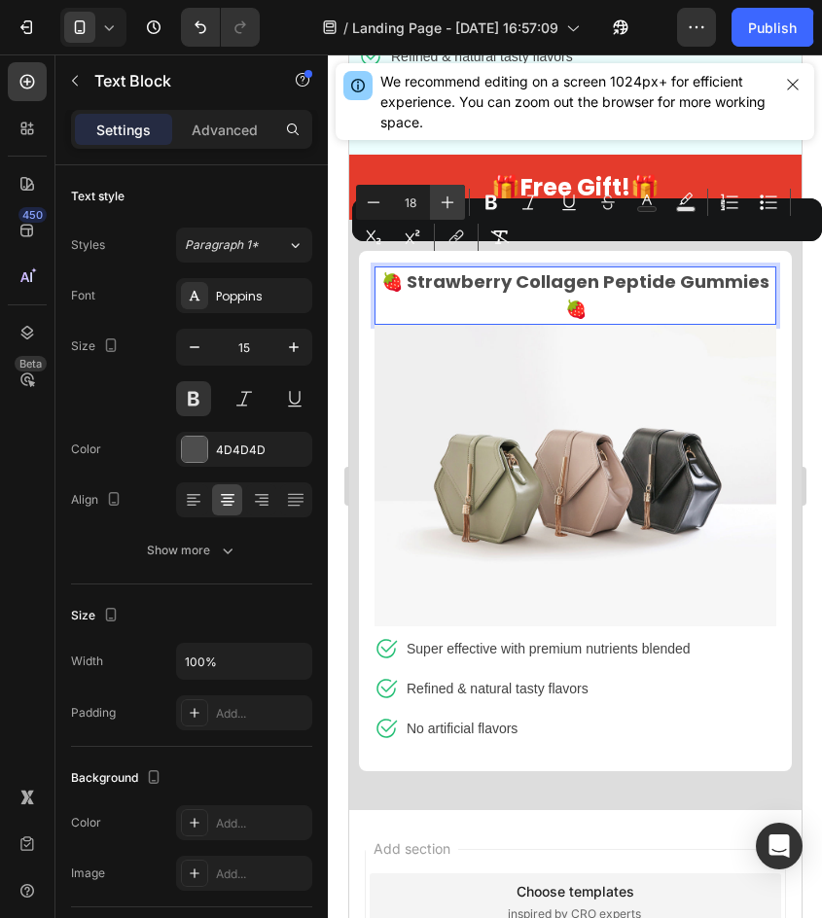
click at [432, 195] on button "Plus" at bounding box center [447, 202] width 35 height 35
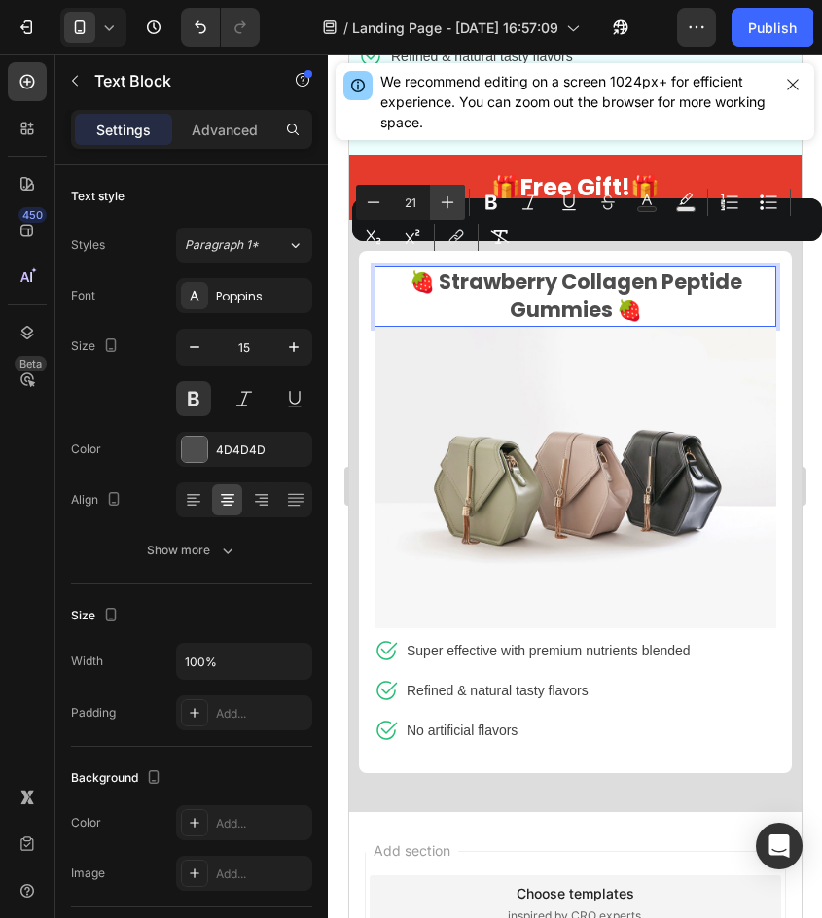
click at [432, 195] on button "Plus" at bounding box center [447, 202] width 35 height 35
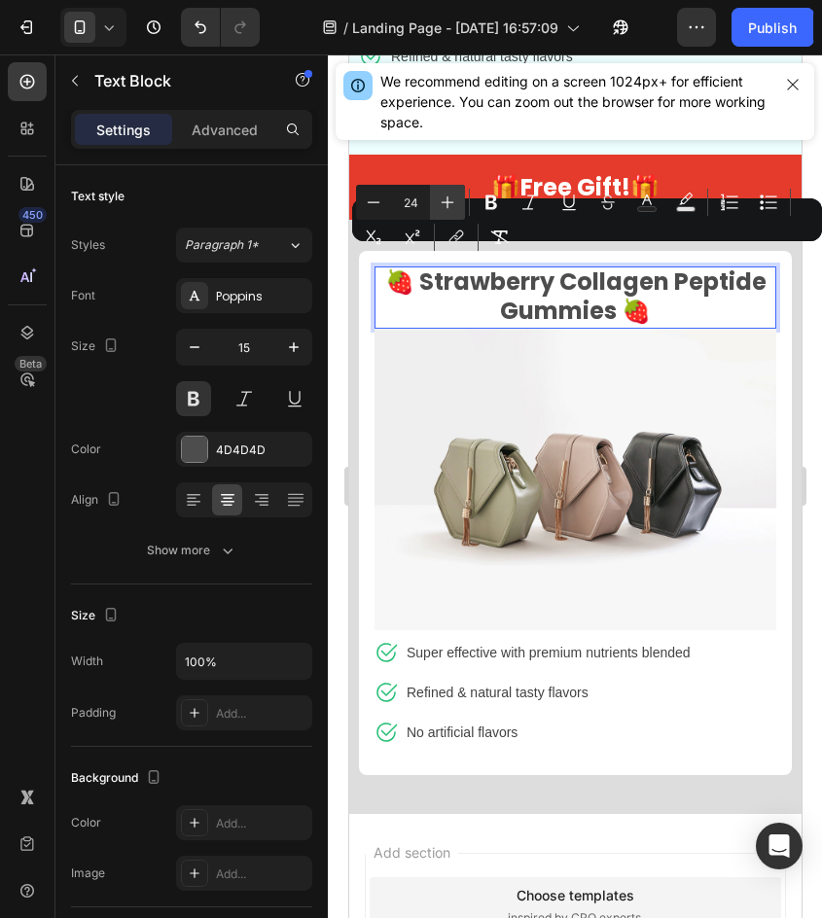
click at [432, 195] on button "Plus" at bounding box center [447, 202] width 35 height 35
type input "25"
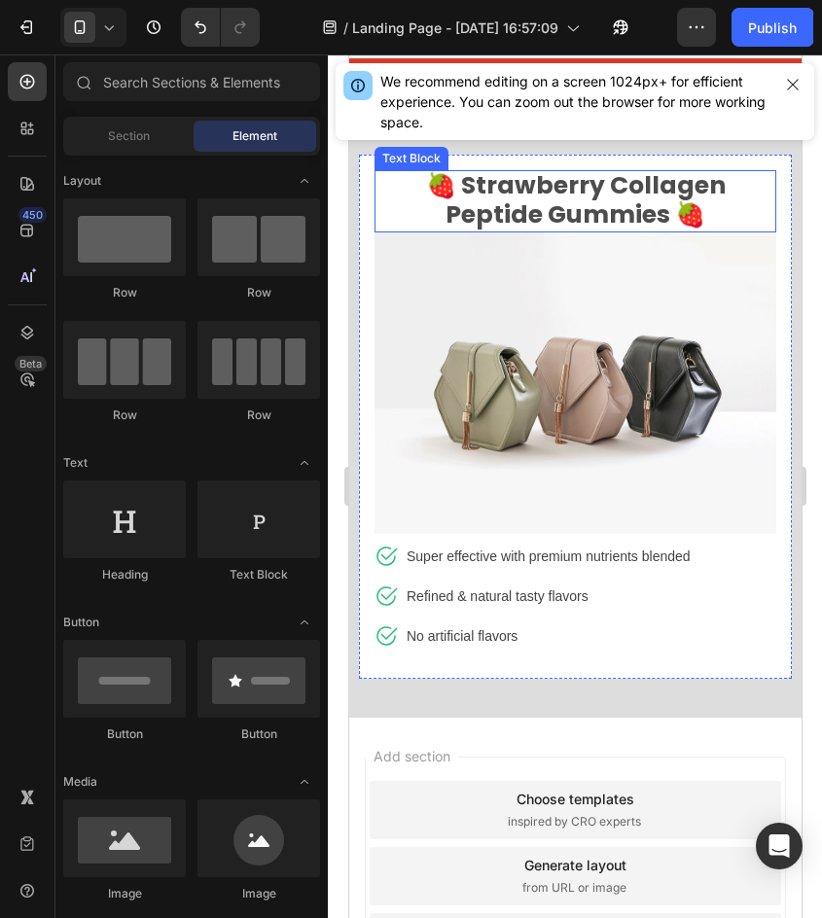
scroll to position [10059, 0]
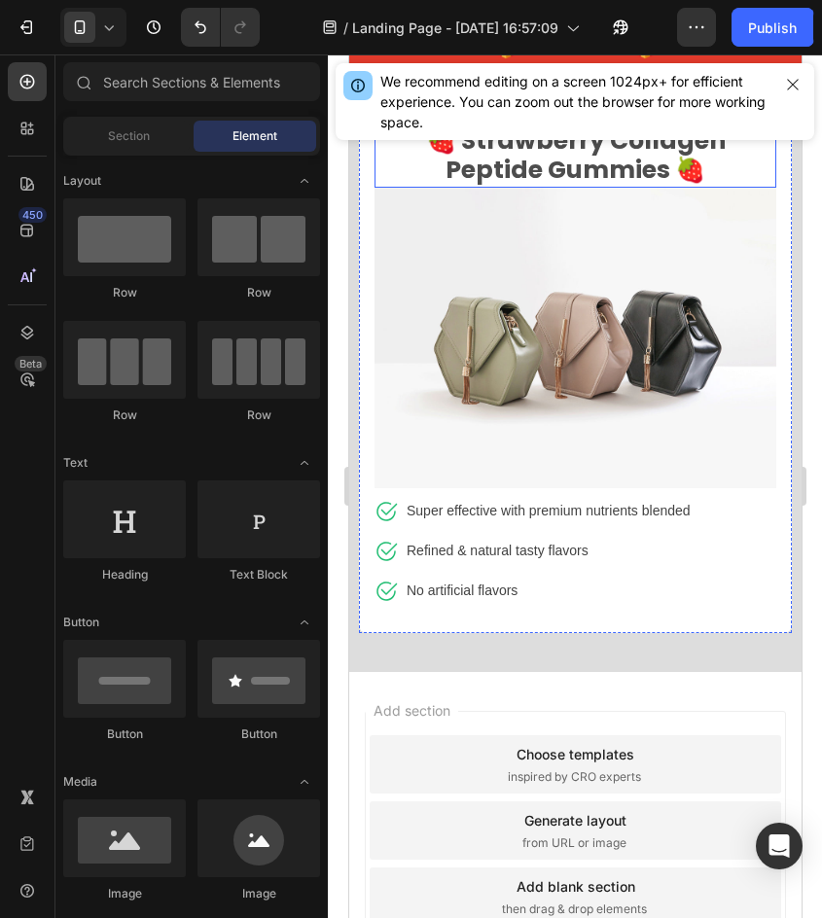
click at [576, 164] on span "🍓 Strawberry Collagen Peptide Gummies 🍓" at bounding box center [574, 154] width 299 height 63
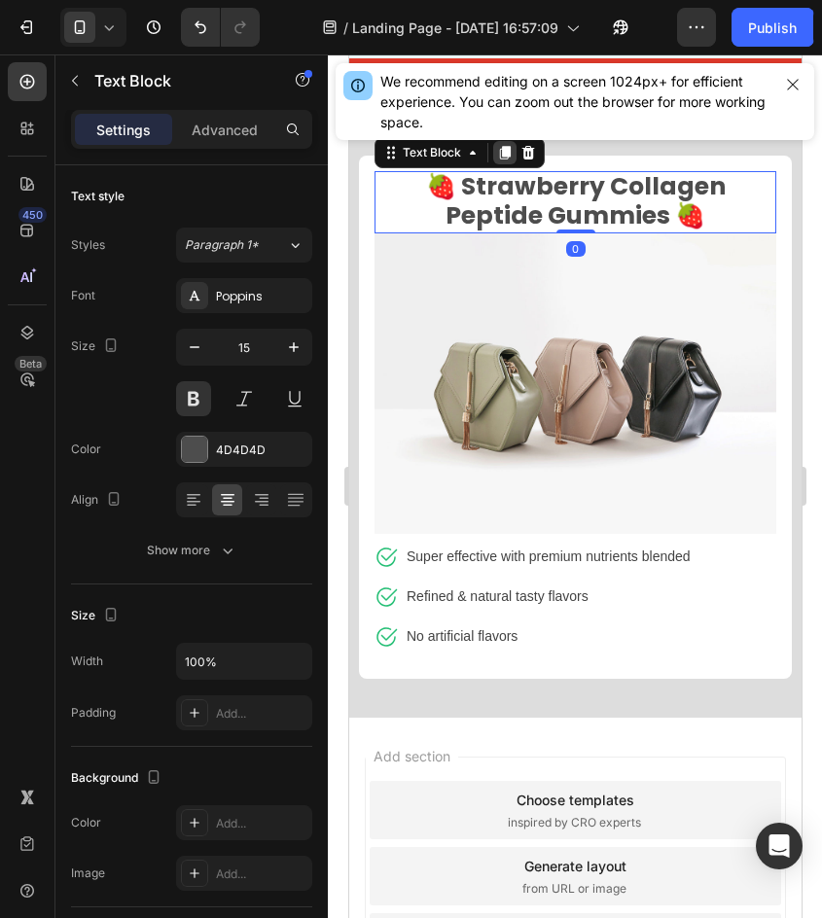
scroll to position [9962, 0]
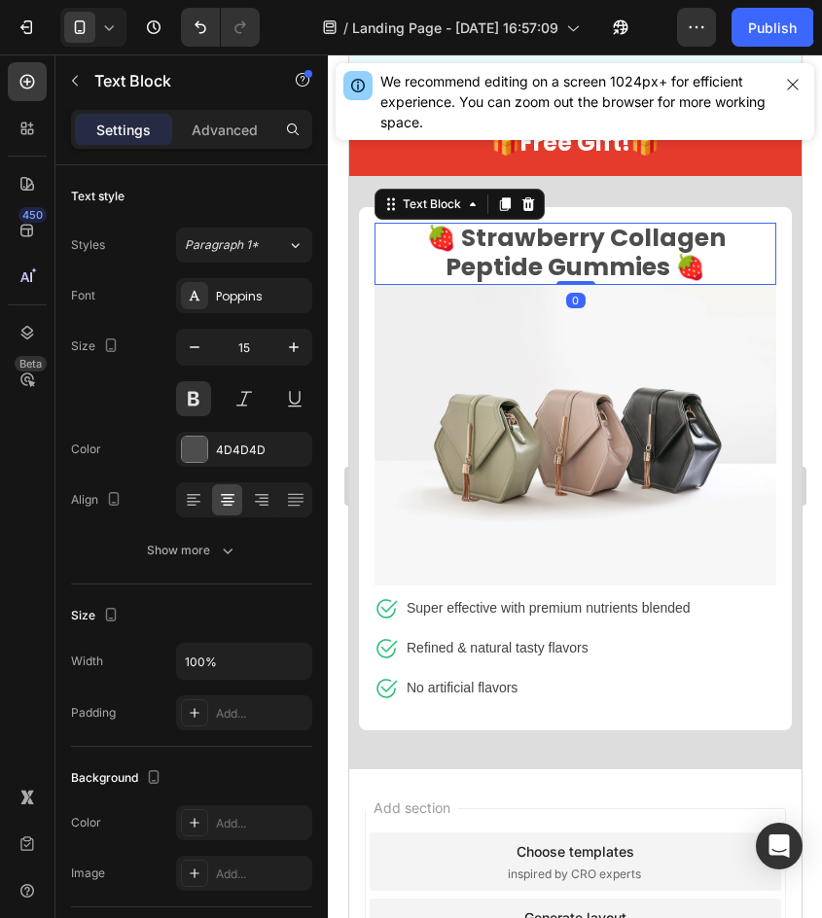
click at [505, 154] on strong "🎁Free Gift!🎁" at bounding box center [574, 142] width 168 height 32
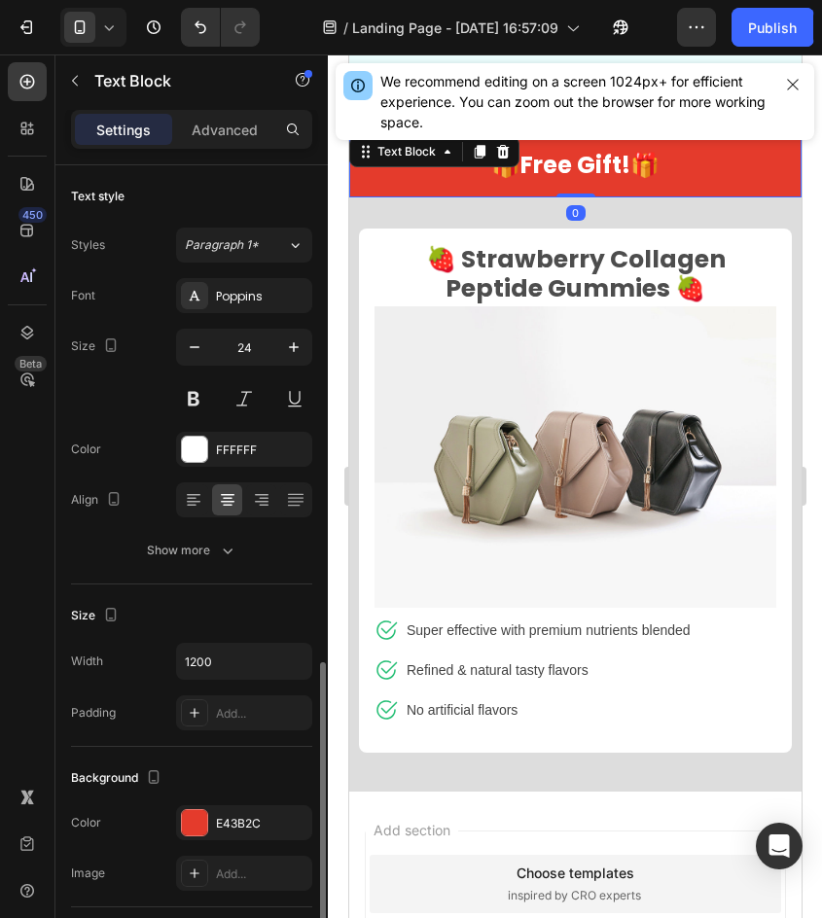
scroll to position [292, 0]
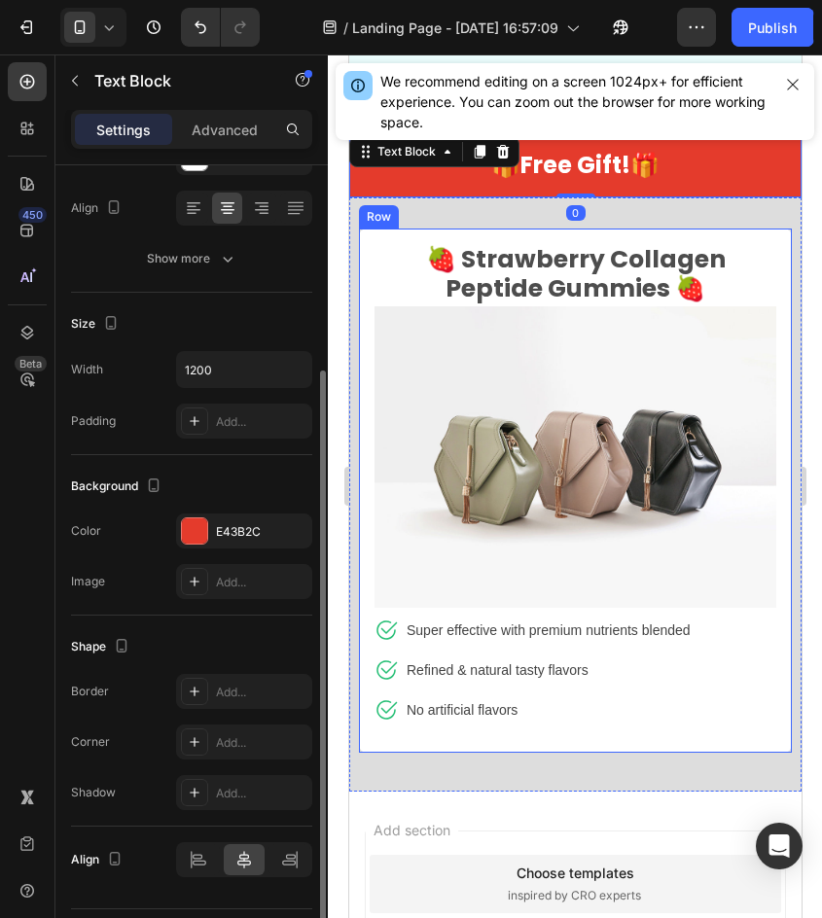
click at [504, 242] on span "🍓 Strawberry Collagen Peptide Gummies 🍓" at bounding box center [574, 273] width 299 height 63
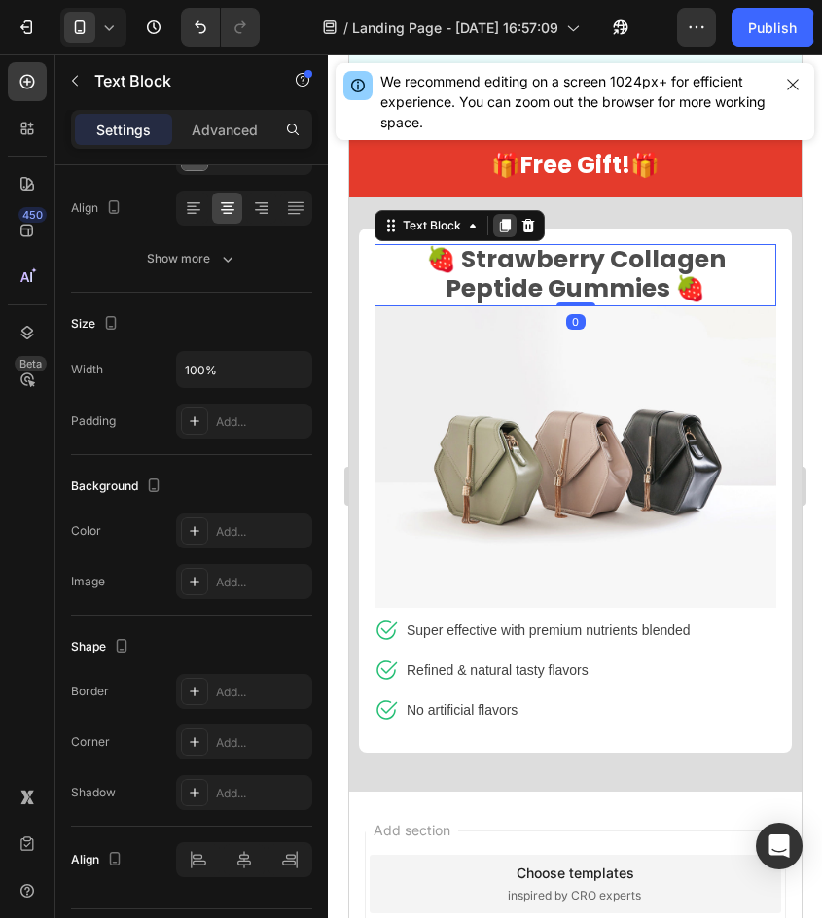
click at [508, 218] on icon at bounding box center [504, 226] width 16 height 16
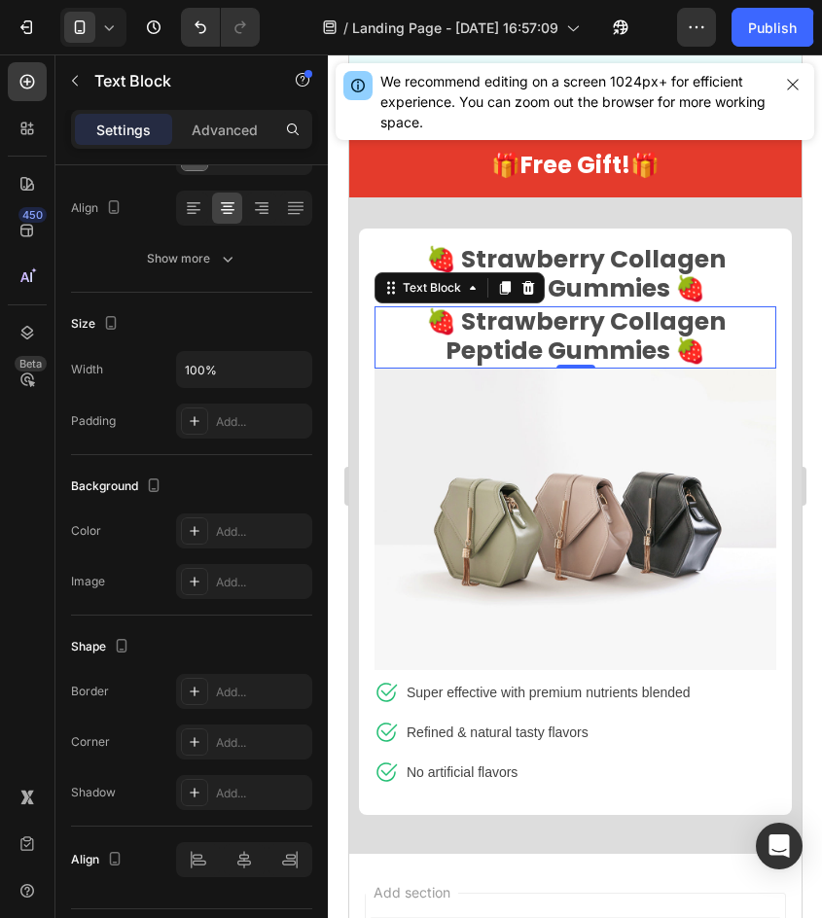
click at [579, 304] on span "🍓 Strawberry Collagen Peptide Gummies 🍓" at bounding box center [574, 335] width 299 height 63
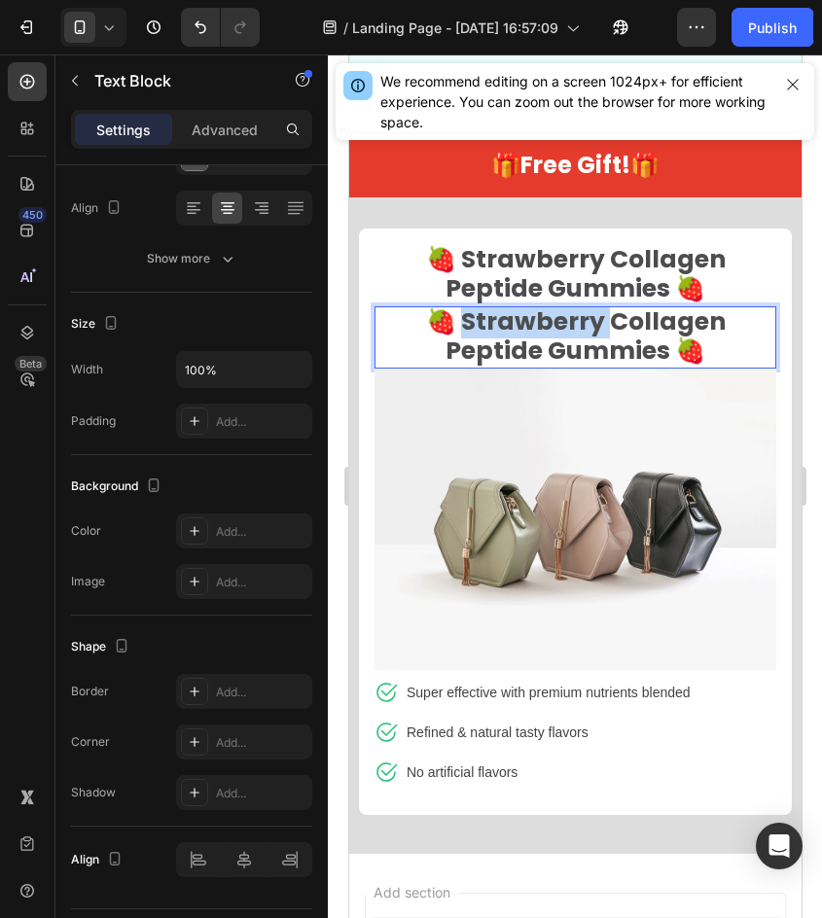
click at [579, 304] on span "🍓 Strawberry Collagen Peptide Gummies 🍓" at bounding box center [574, 335] width 299 height 63
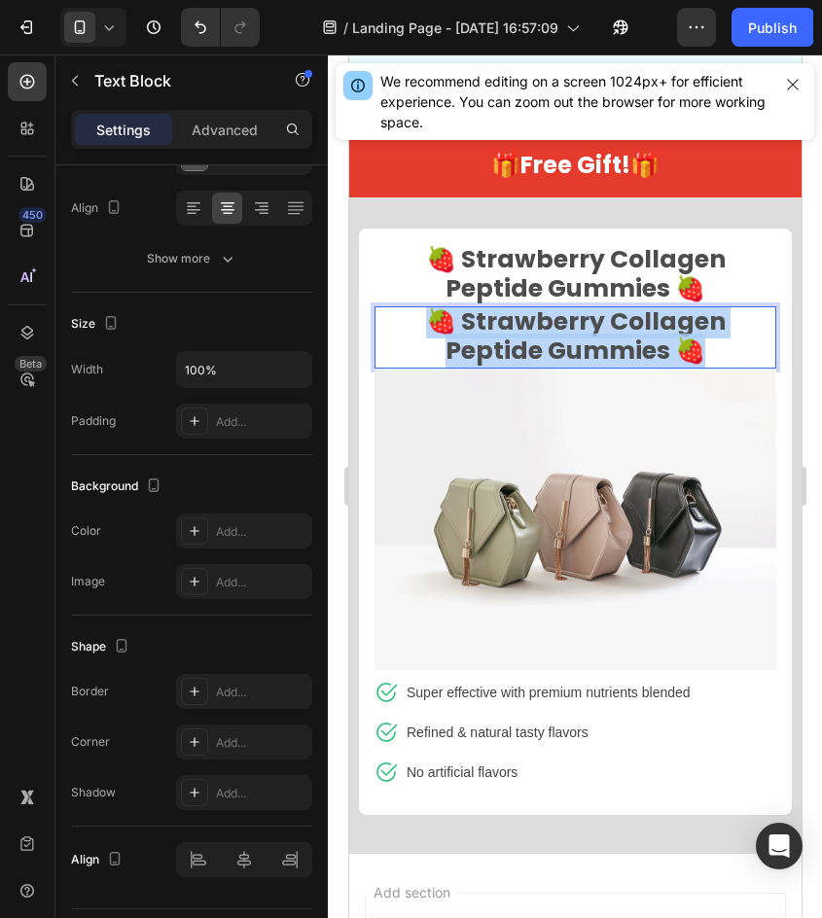
click at [579, 304] on span "🍓 Strawberry Collagen Peptide Gummies 🍓" at bounding box center [574, 335] width 299 height 63
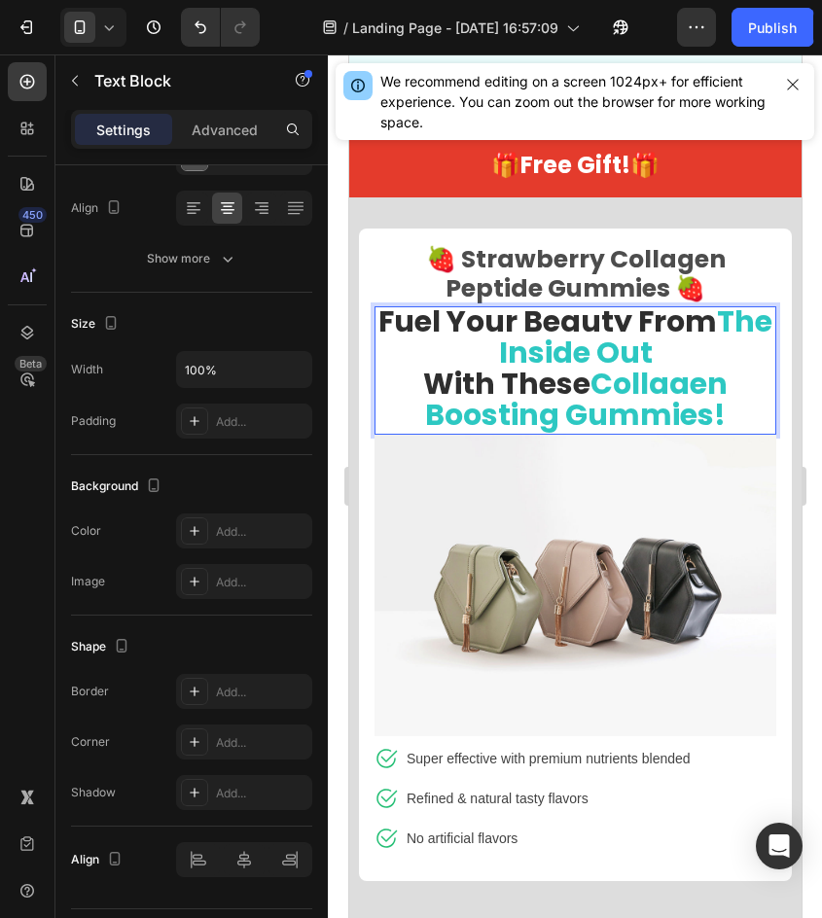
scroll to position [1, 0]
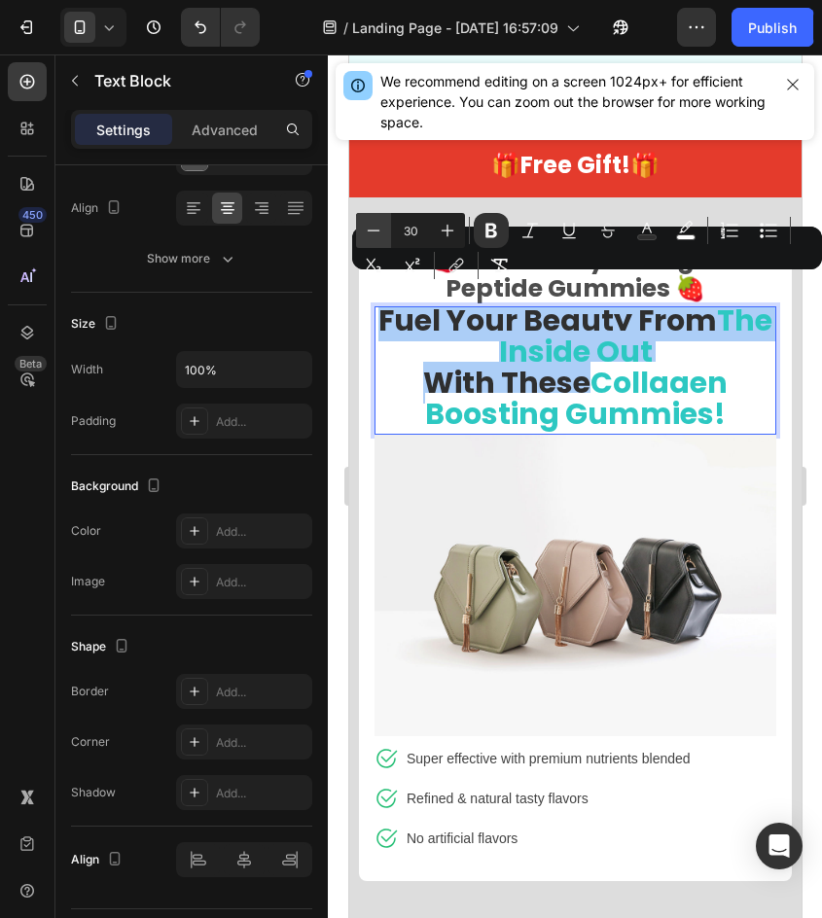
click at [378, 232] on icon "Editor contextual toolbar" at bounding box center [373, 230] width 19 height 19
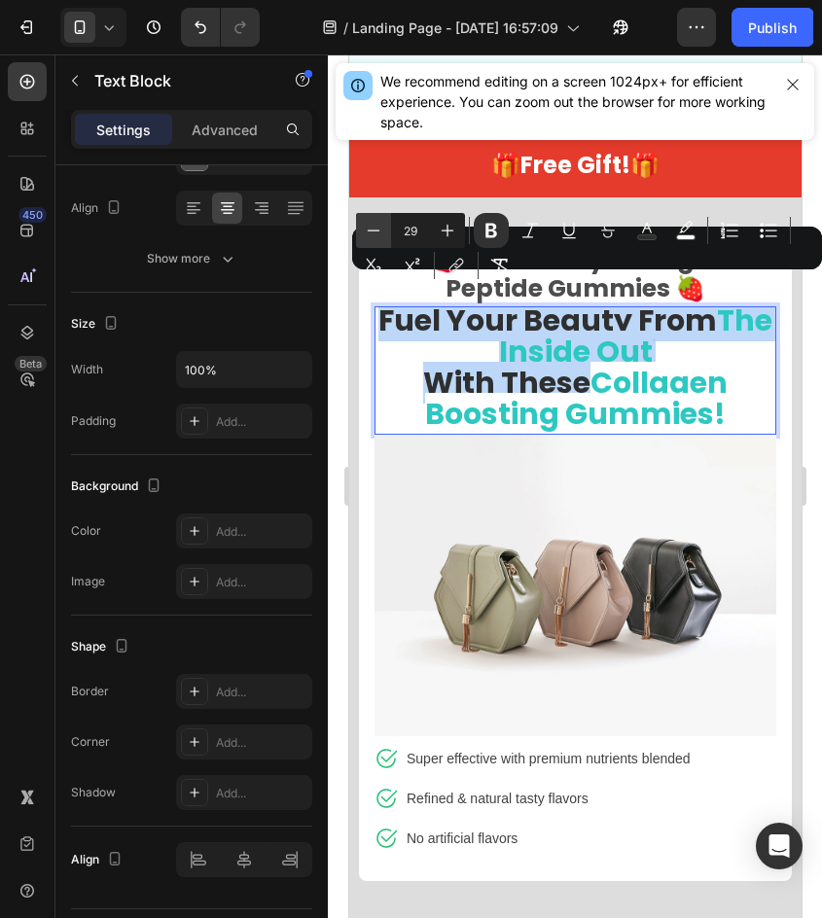
scroll to position [0, 0]
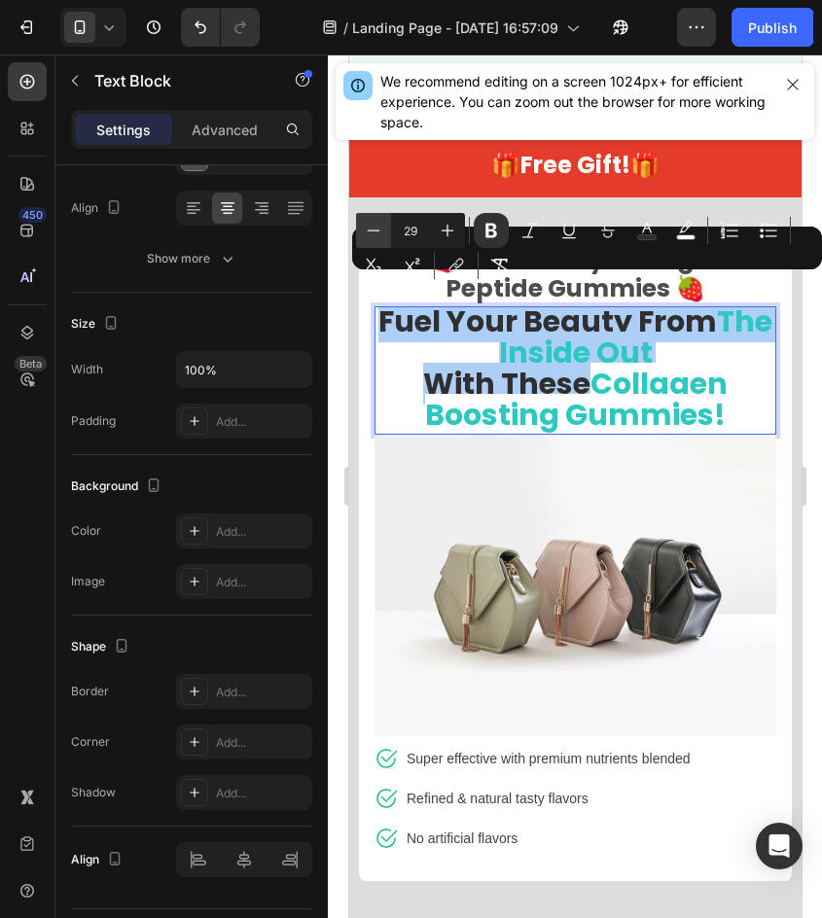
click at [378, 232] on icon "Editor contextual toolbar" at bounding box center [373, 230] width 19 height 19
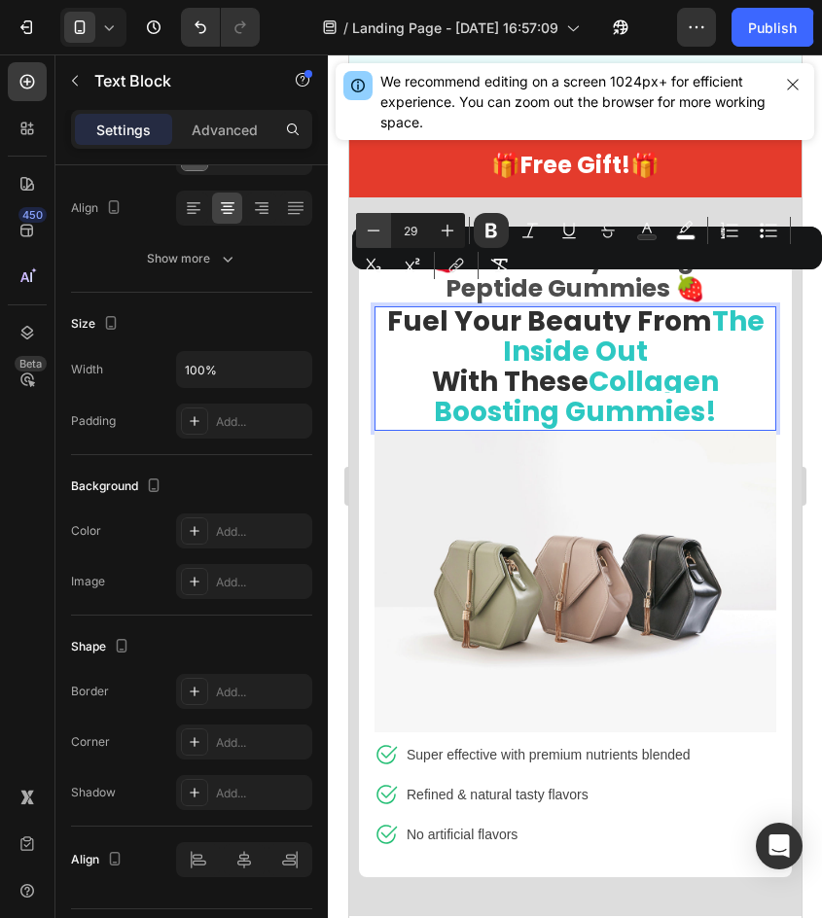
click at [378, 232] on icon "Editor contextual toolbar" at bounding box center [373, 230] width 19 height 19
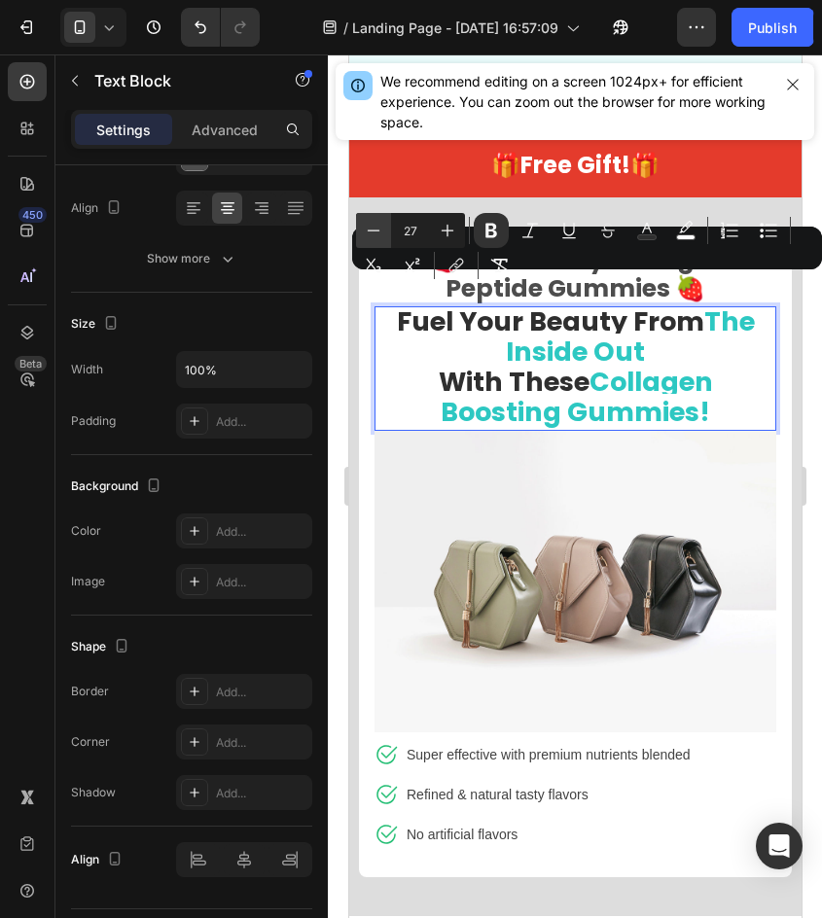
click at [378, 232] on icon "Editor contextual toolbar" at bounding box center [373, 230] width 19 height 19
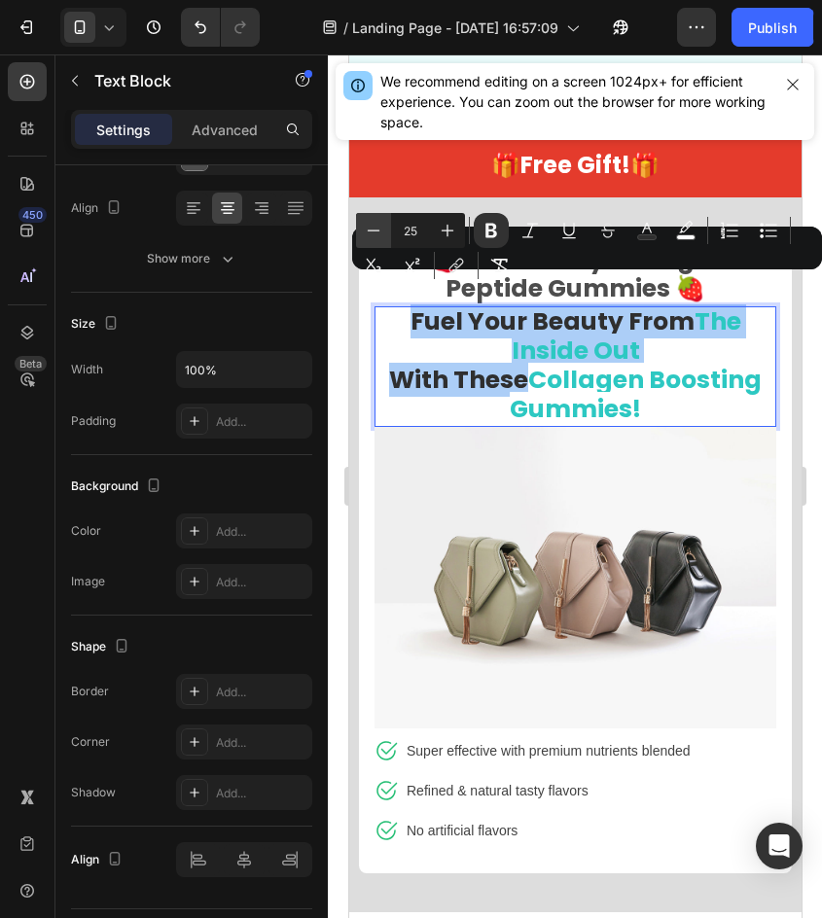
click at [378, 232] on icon "Editor contextual toolbar" at bounding box center [373, 230] width 19 height 19
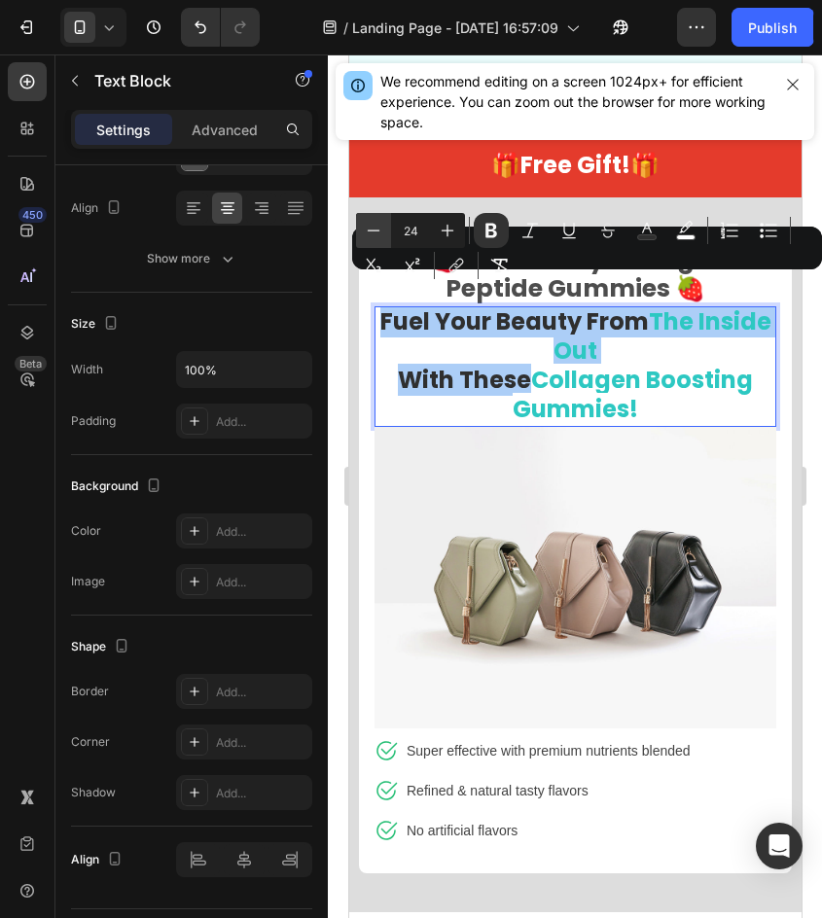
click at [378, 232] on icon "Editor contextual toolbar" at bounding box center [373, 230] width 19 height 19
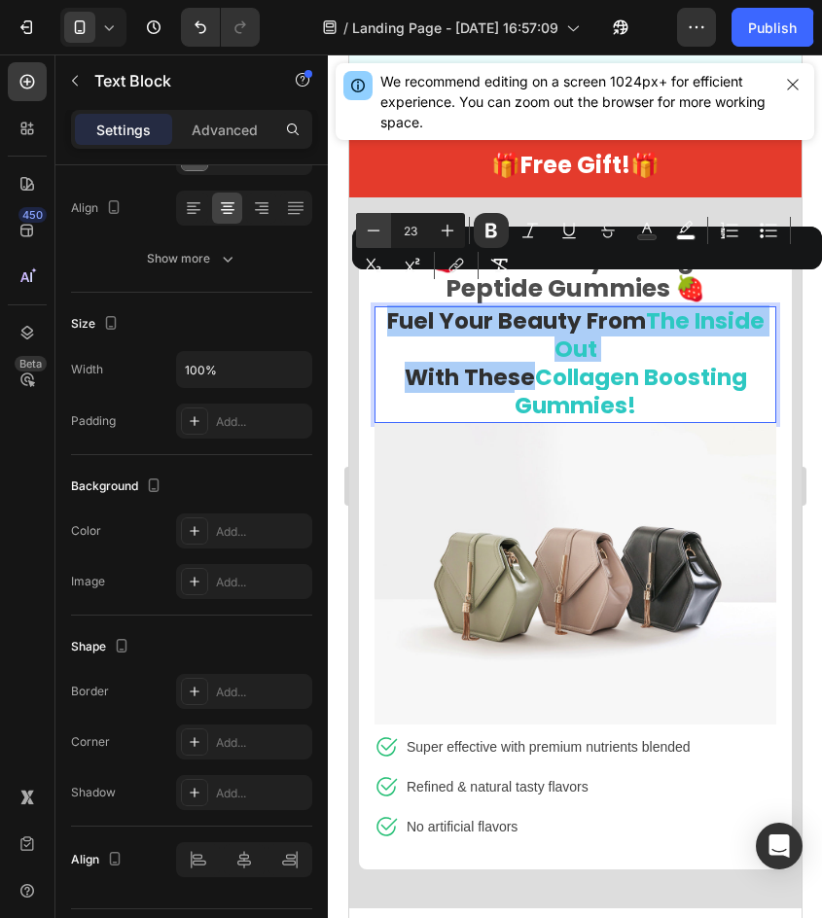
click at [379, 226] on icon "Editor contextual toolbar" at bounding box center [373, 230] width 19 height 19
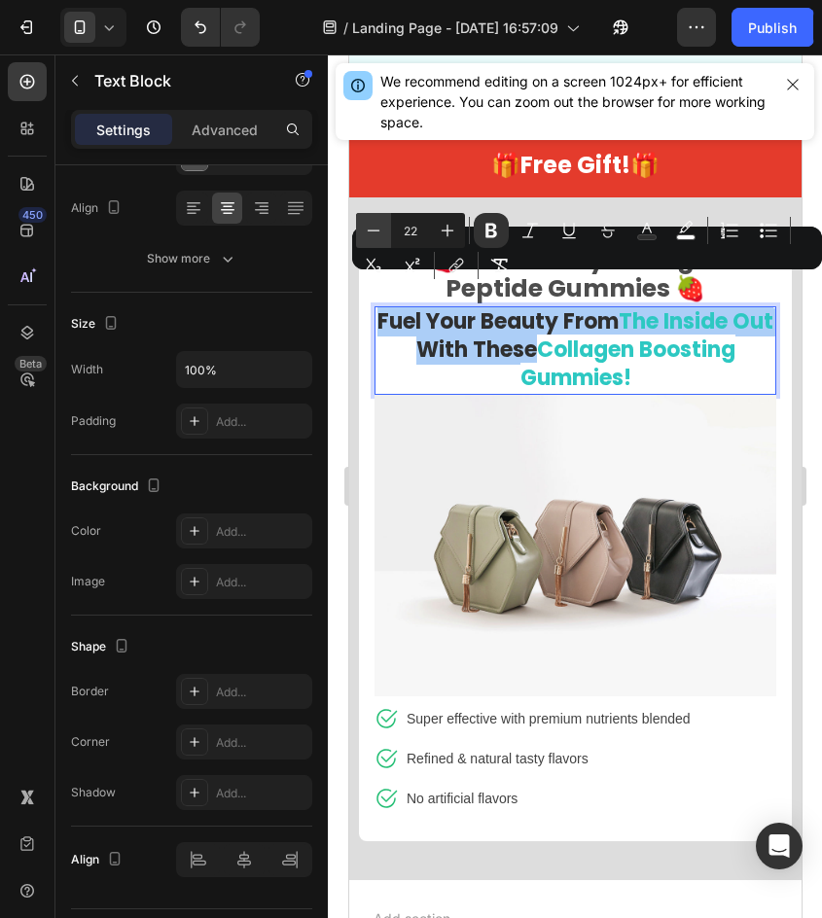
click at [379, 226] on icon "Editor contextual toolbar" at bounding box center [373, 230] width 19 height 19
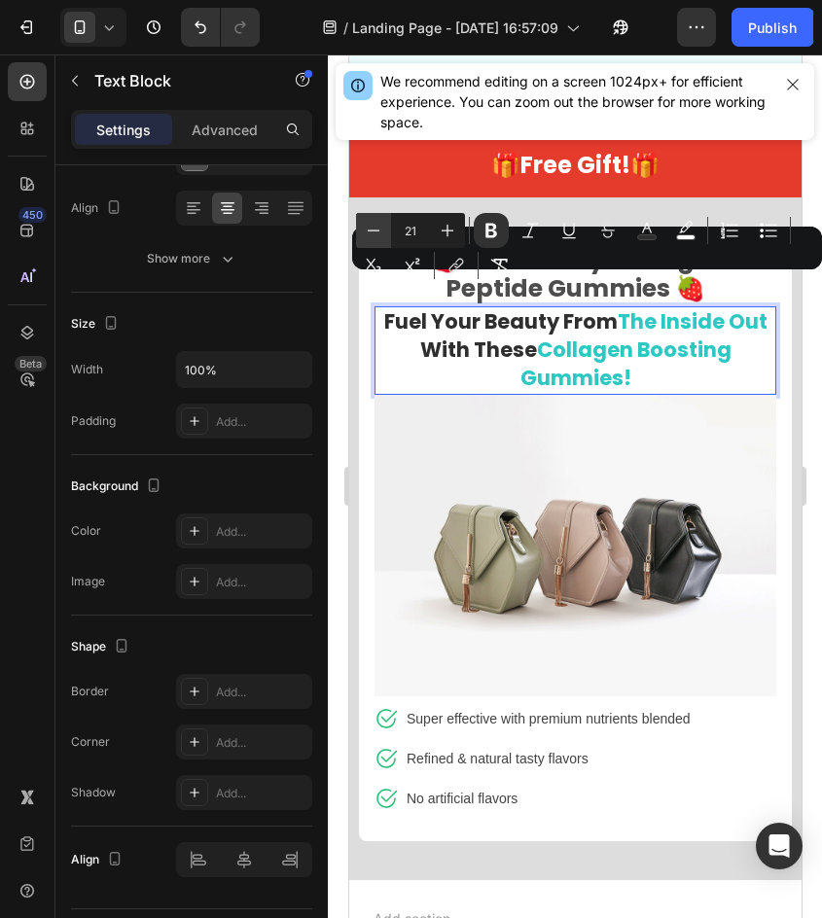
click at [379, 226] on icon "Editor contextual toolbar" at bounding box center [373, 230] width 19 height 19
type input "20"
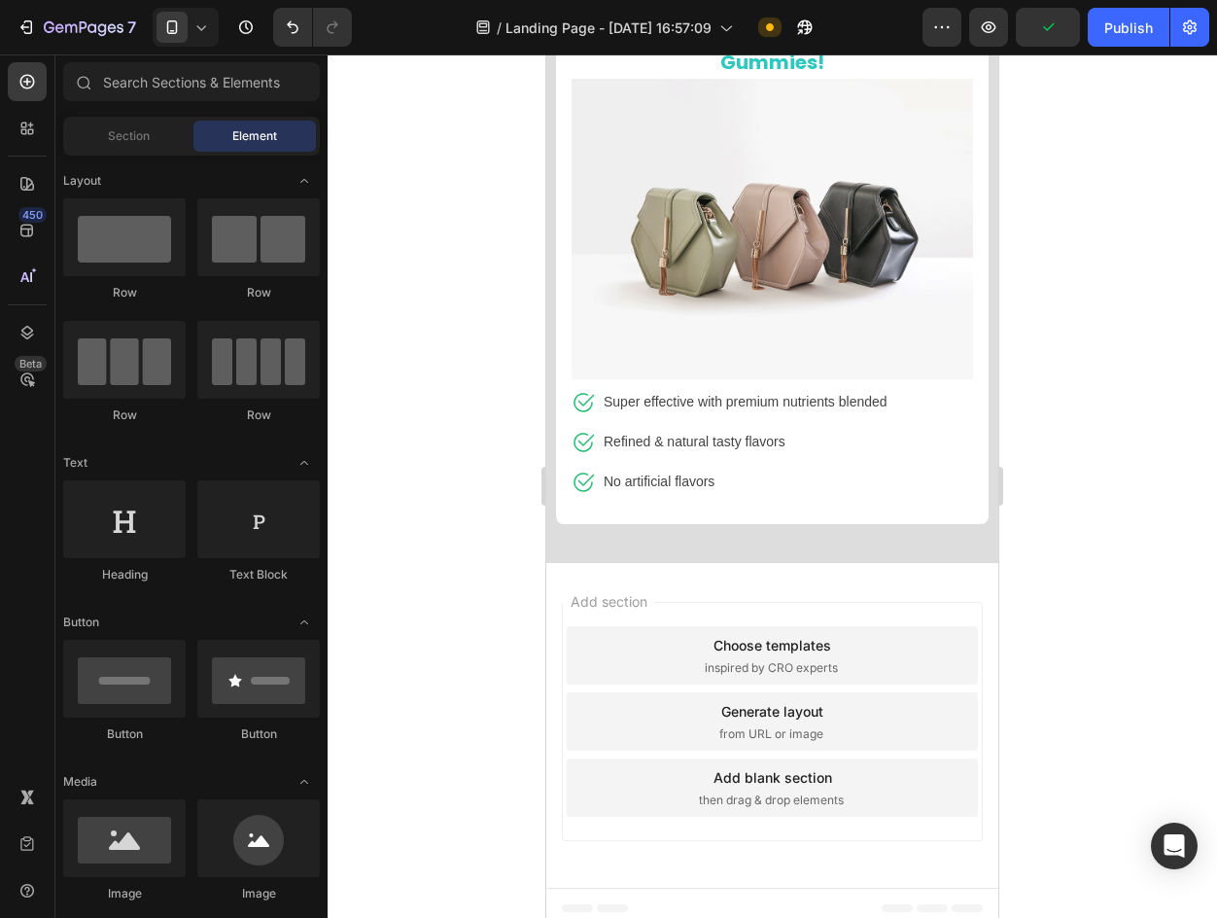
scroll to position [9767, 0]
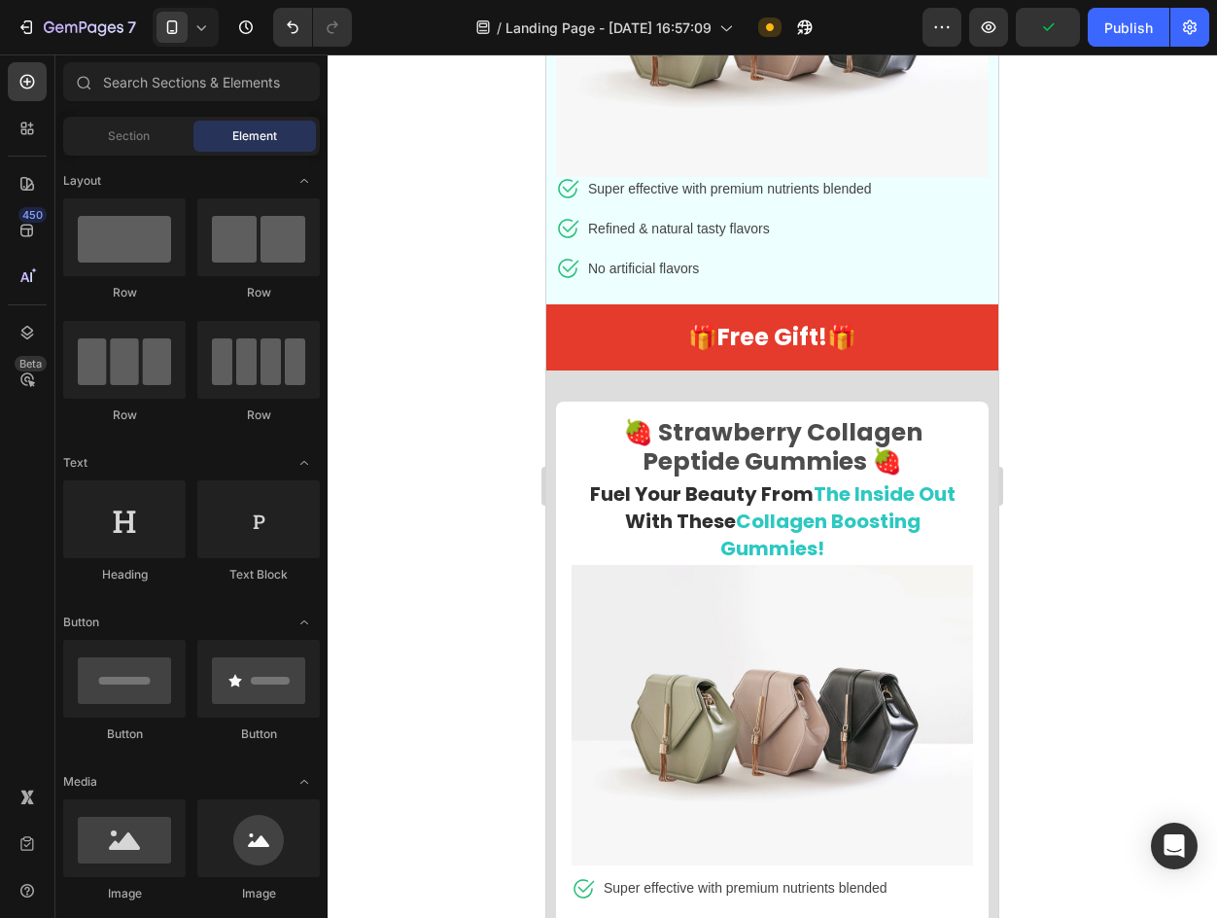
drag, startPoint x: 1086, startPoint y: 333, endPoint x: 260, endPoint y: 330, distance: 826.4
click at [1086, 333] on div at bounding box center [773, 485] width 890 height 863
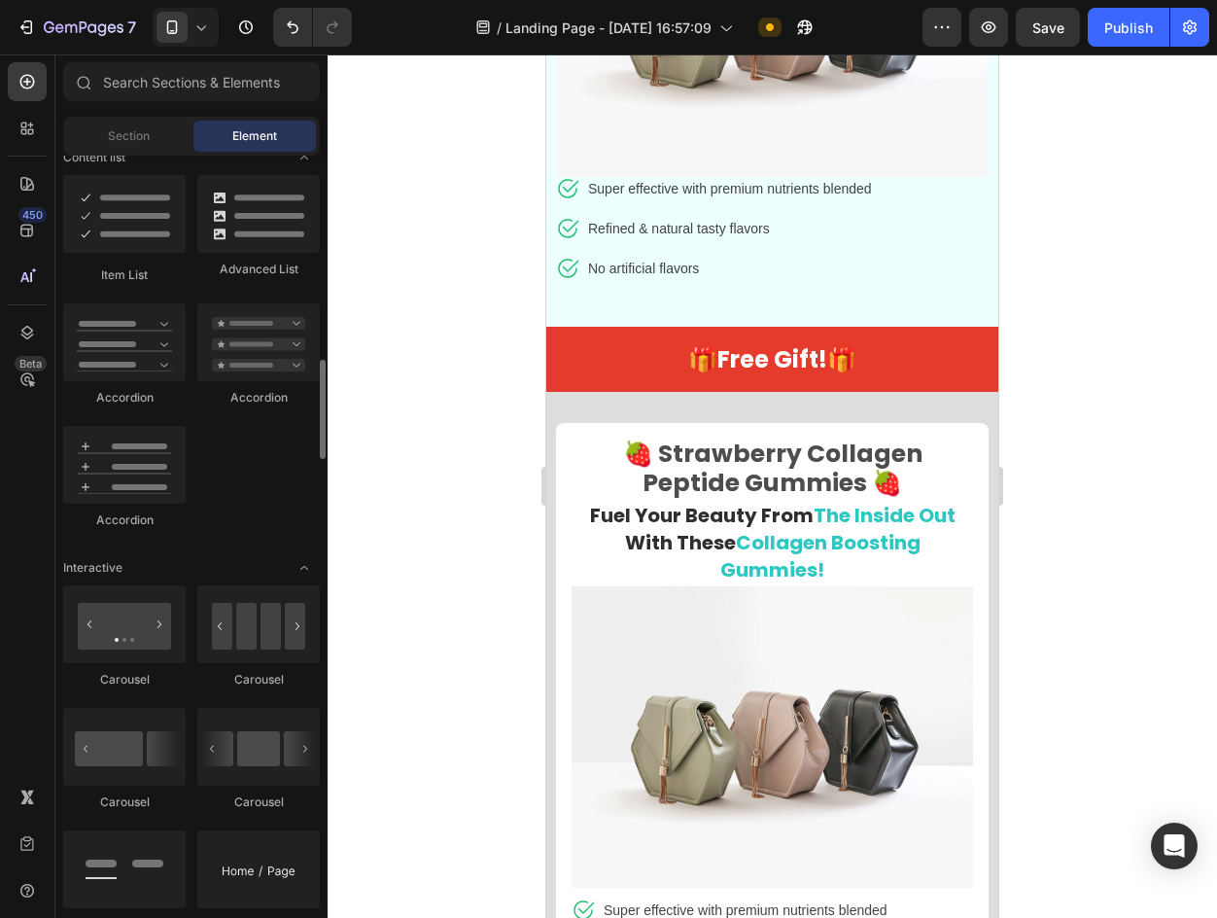
scroll to position [1264, 0]
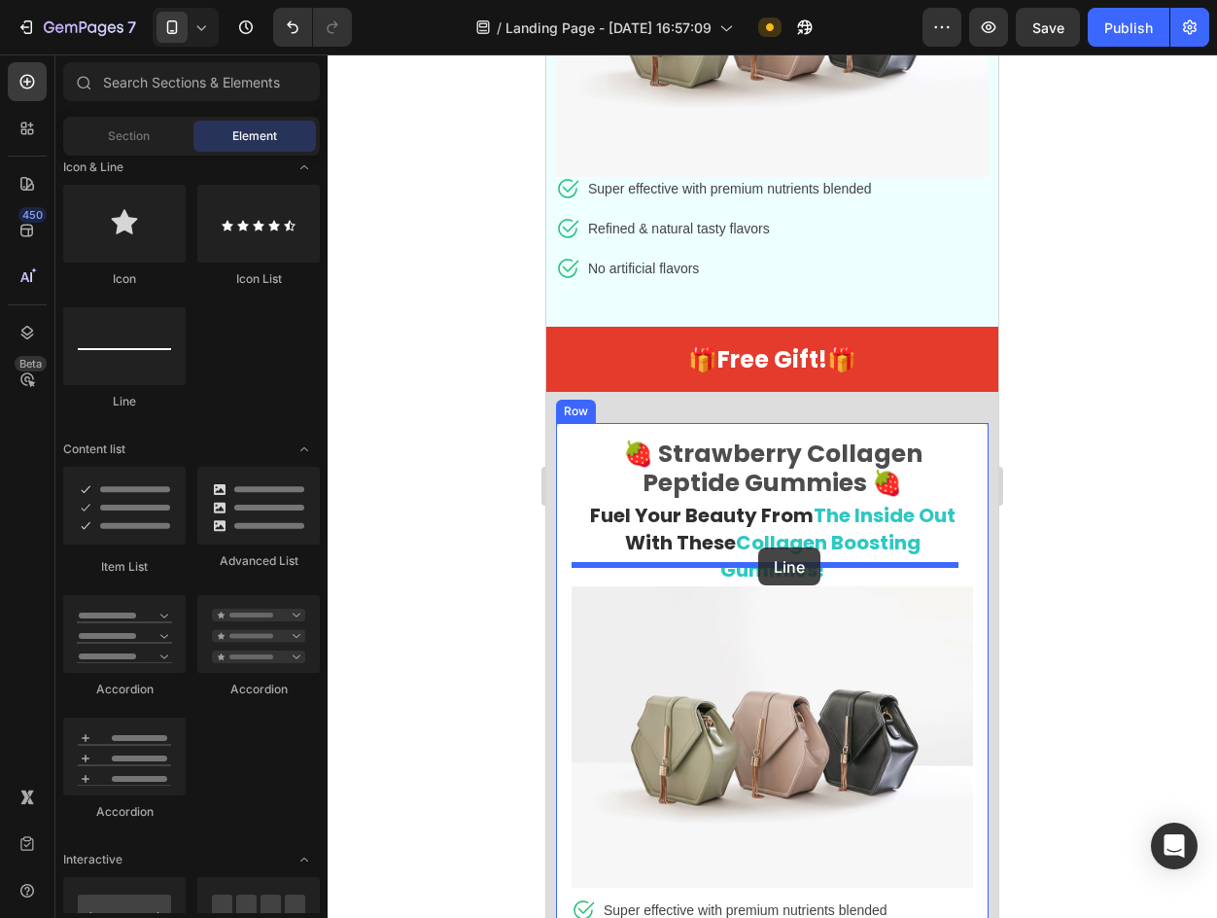
drag, startPoint x: 690, startPoint y: 416, endPoint x: 758, endPoint y: 547, distance: 147.9
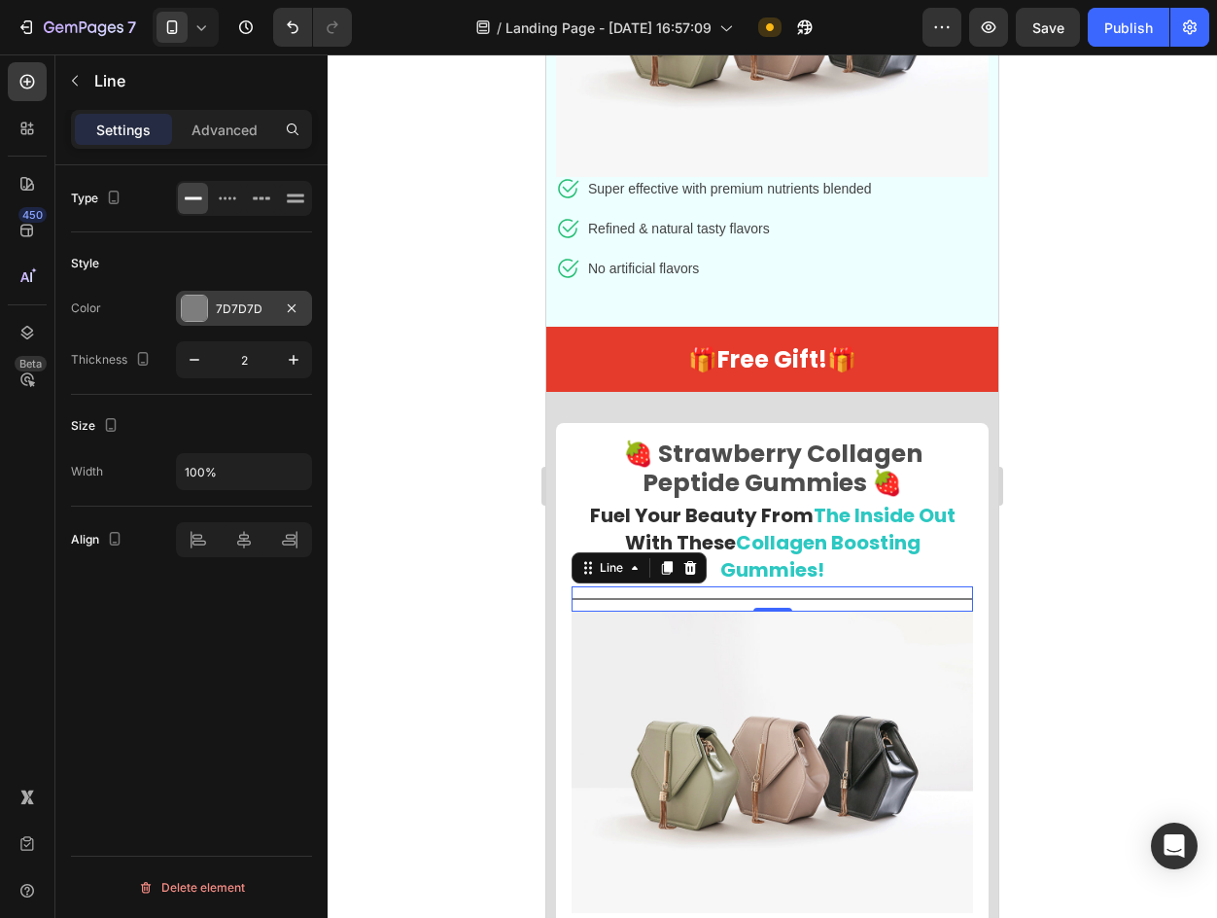
click at [261, 303] on div "7D7D7D" at bounding box center [244, 309] width 56 height 18
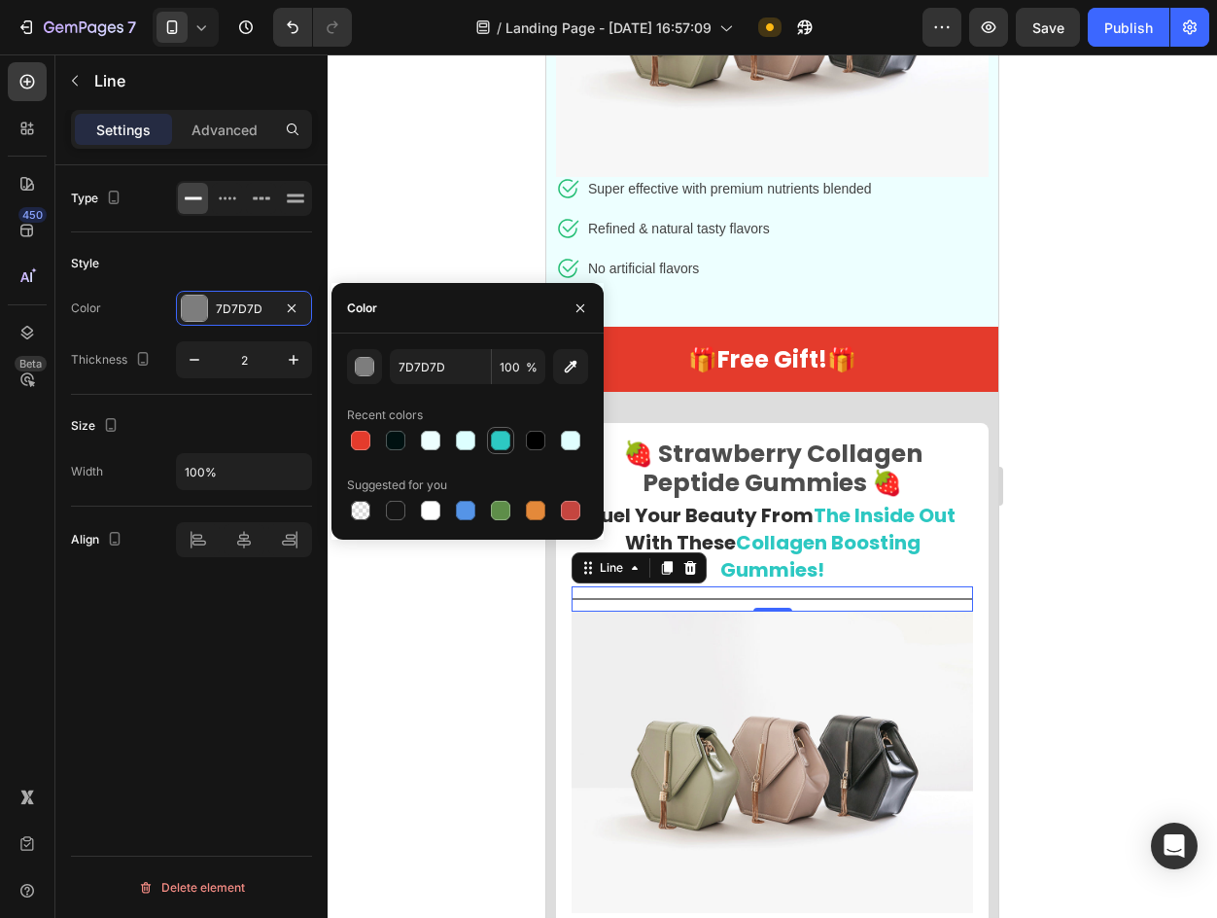
click at [492, 442] on div at bounding box center [500, 440] width 19 height 19
type input "2DC8C2"
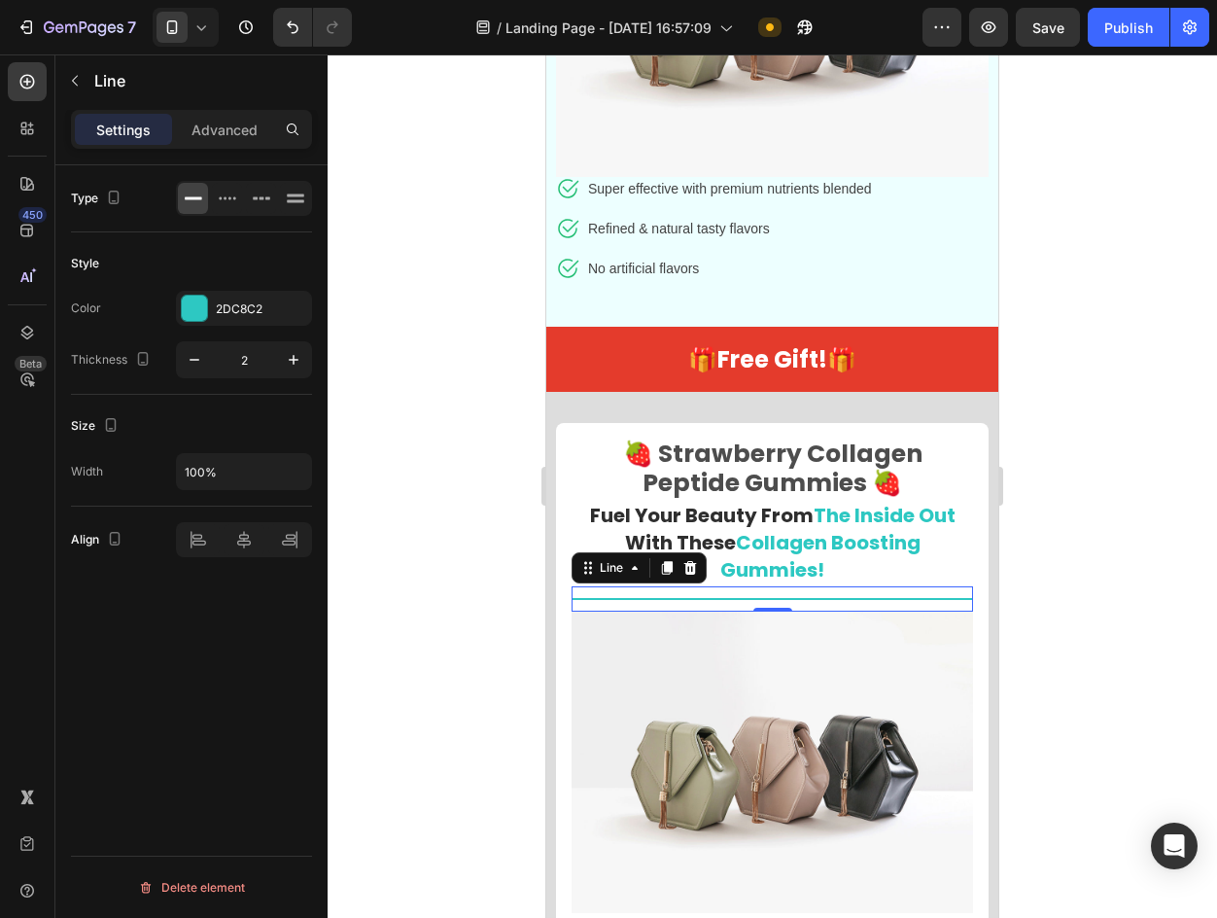
click at [445, 589] on div at bounding box center [773, 485] width 890 height 863
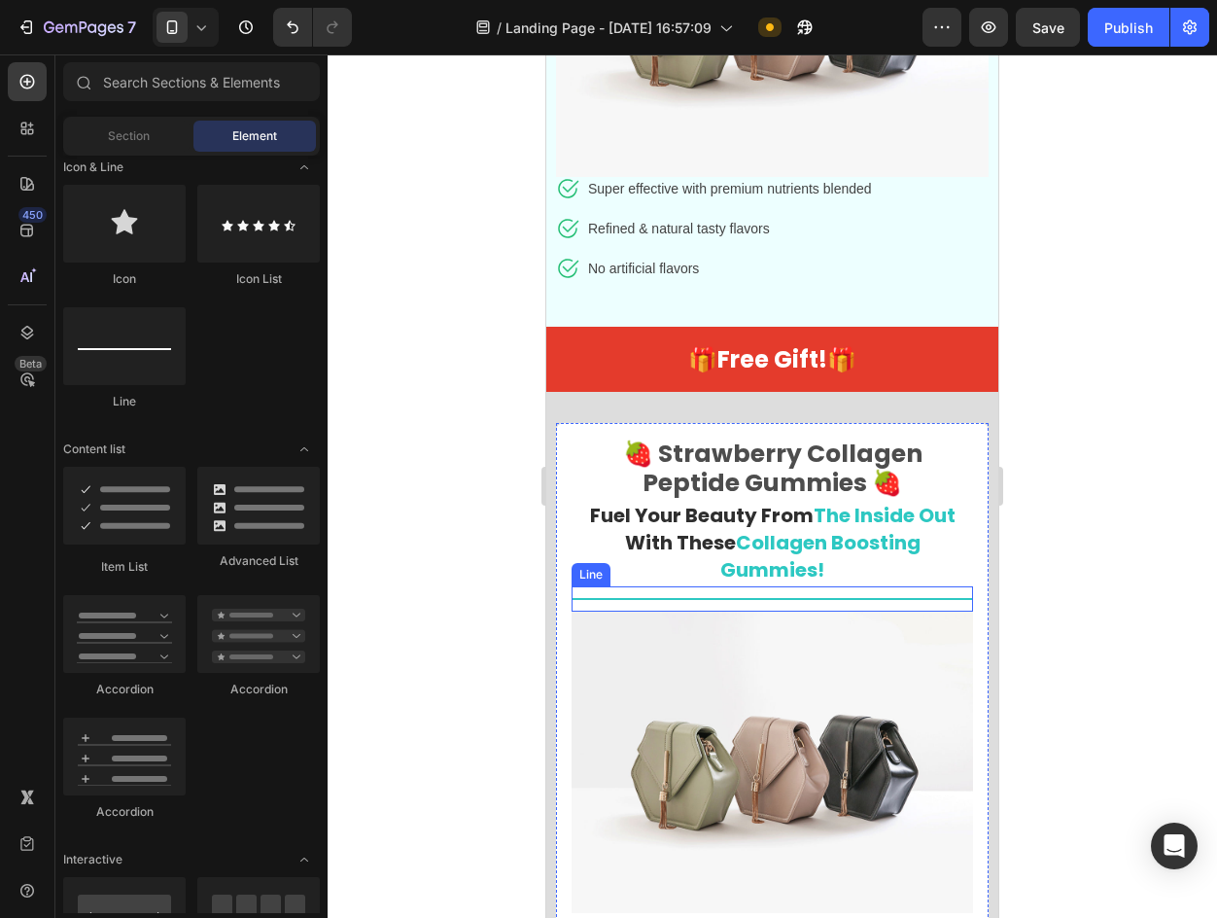
click at [589, 586] on div "Title Line" at bounding box center [773, 598] width 402 height 25
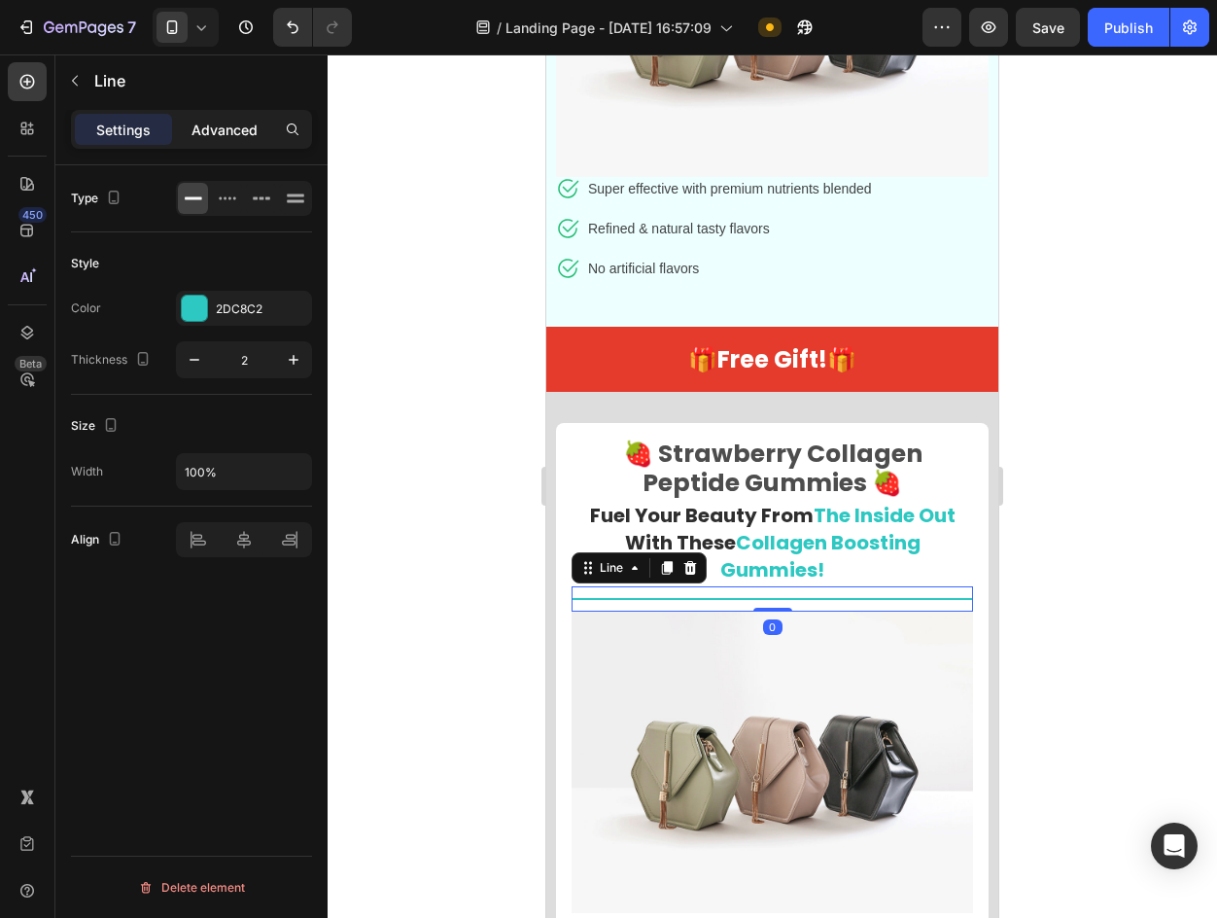
click at [232, 143] on div "Advanced" at bounding box center [224, 129] width 97 height 31
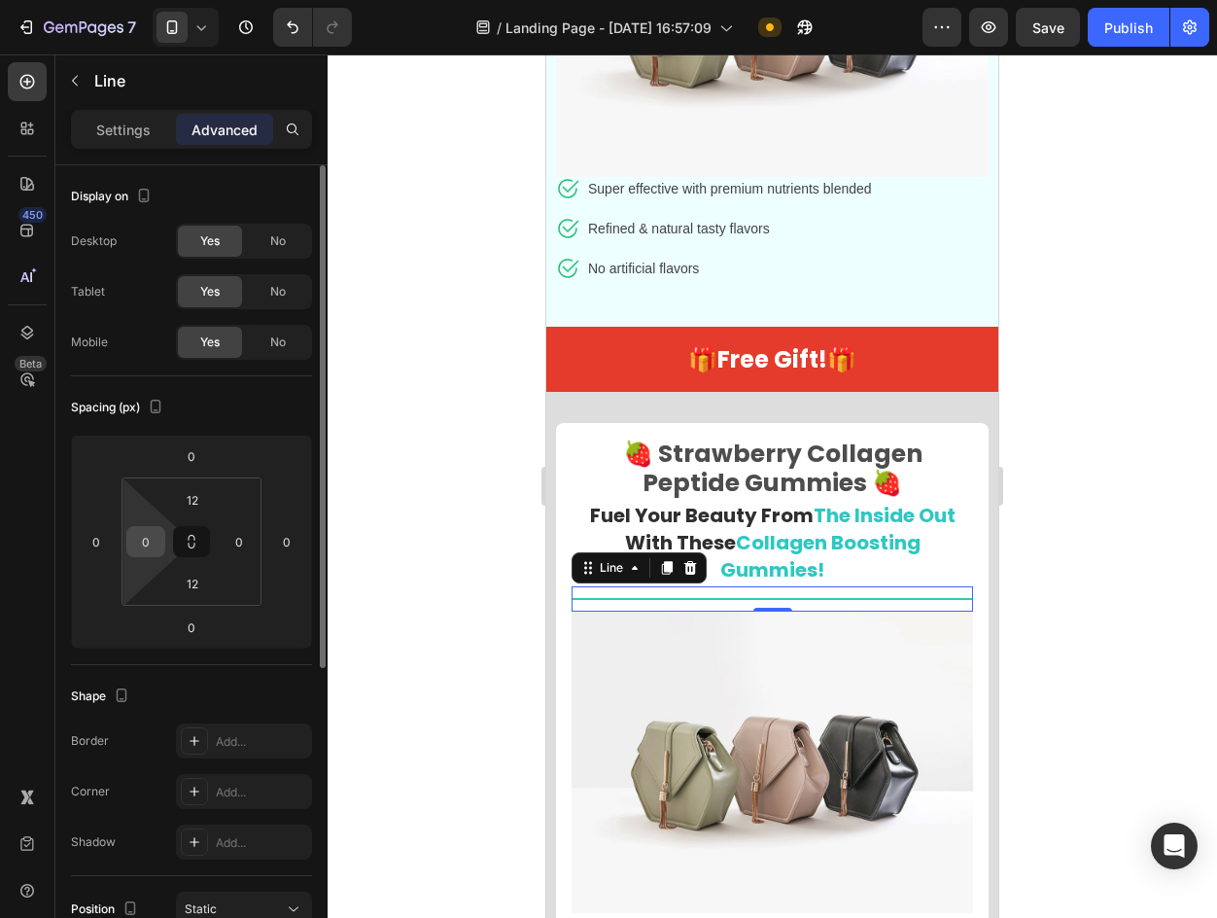
click at [147, 538] on input "0" at bounding box center [145, 541] width 29 height 29
type input "100"
click at [238, 546] on input "0" at bounding box center [239, 541] width 29 height 29
type input "100"
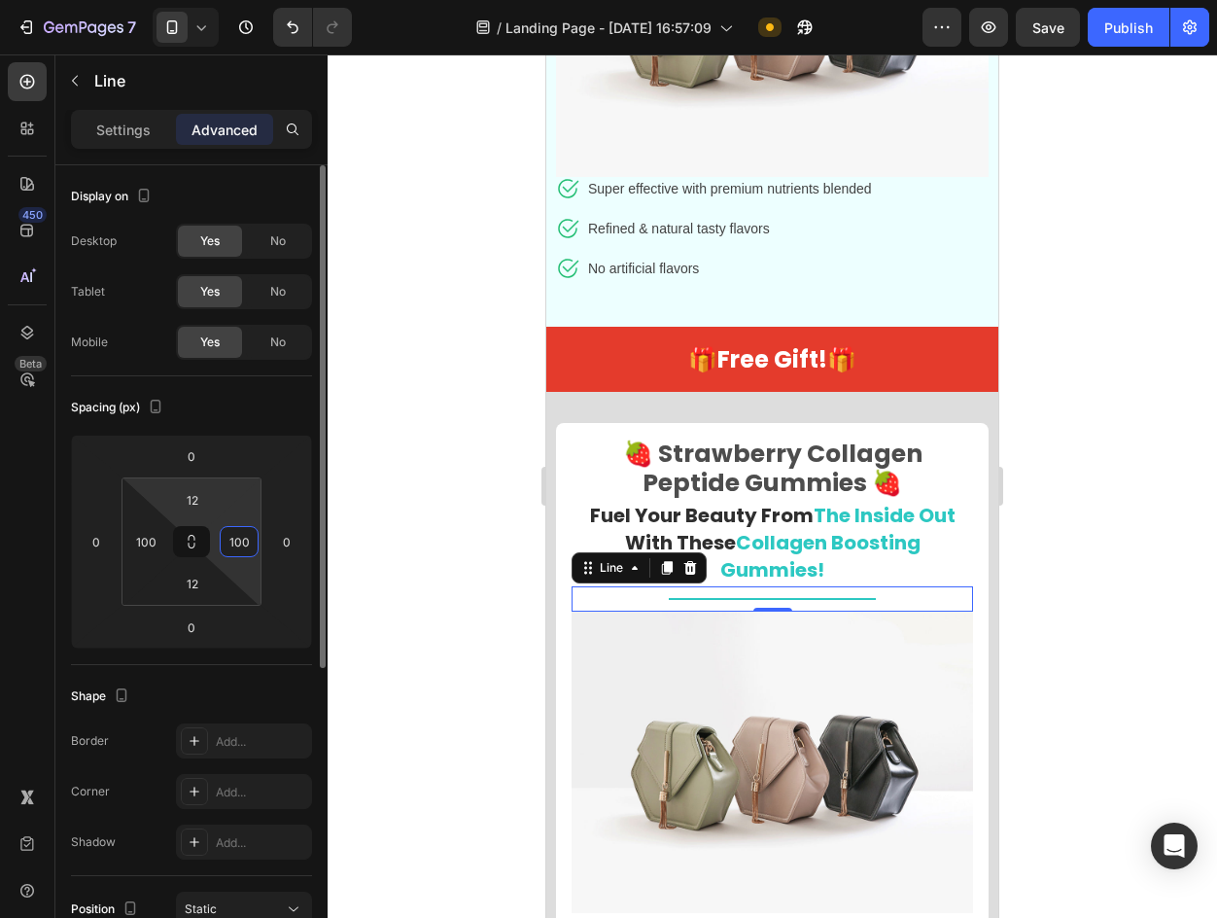
click at [218, 0] on html "7 Version history / Landing Page - Sep 27, 16:57:09 Need republishing Preview S…" at bounding box center [608, 0] width 1217 height 0
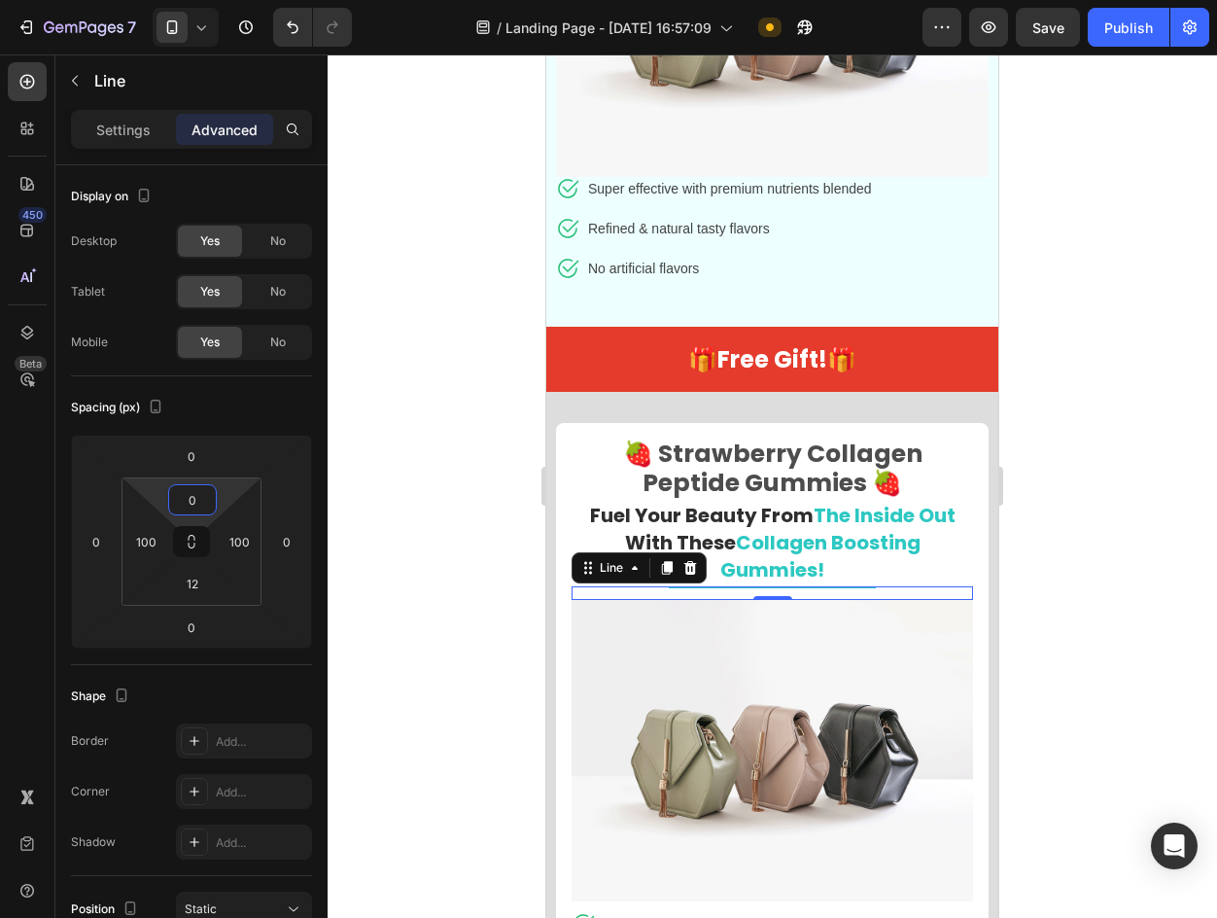
type input "0"
click at [1060, 593] on div at bounding box center [773, 485] width 890 height 863
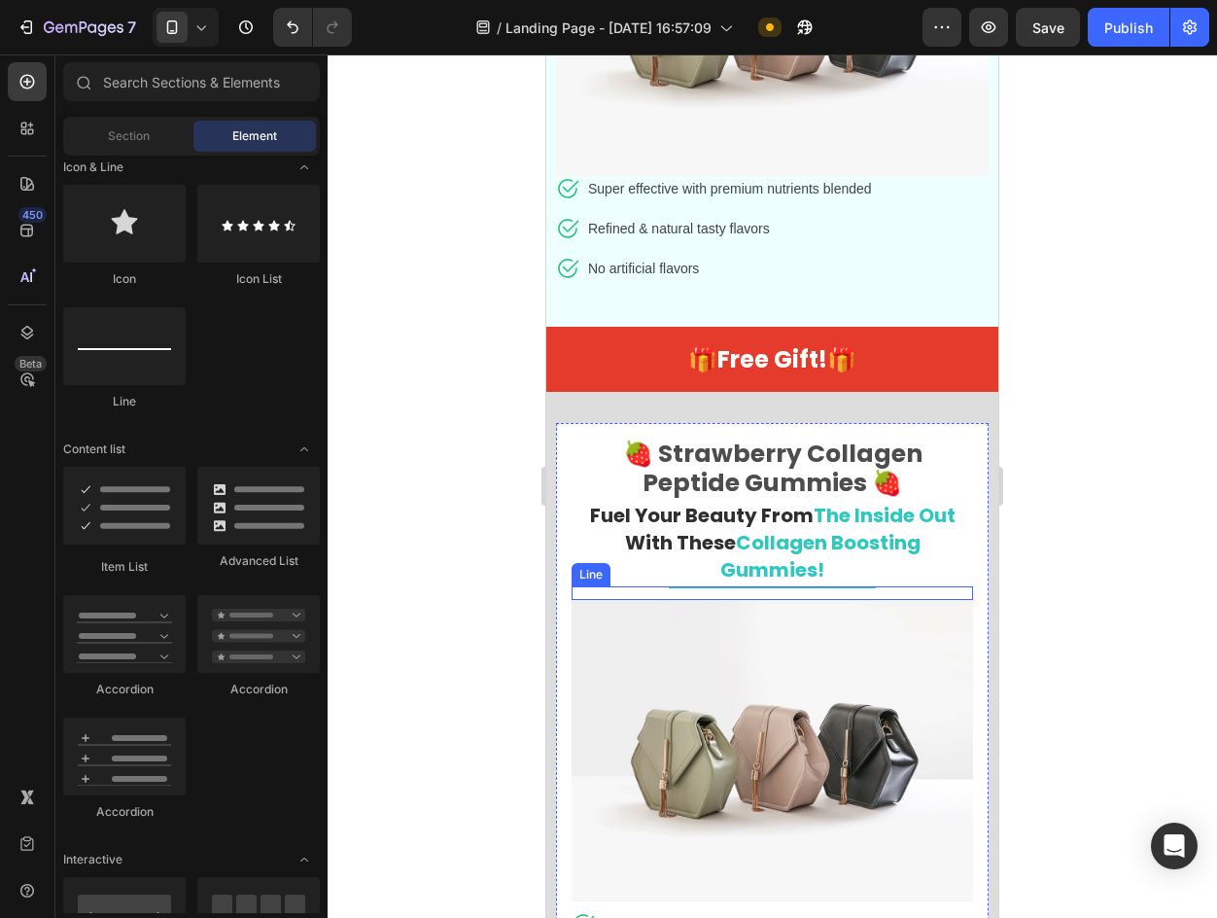
click at [811, 586] on div at bounding box center [772, 587] width 207 height 2
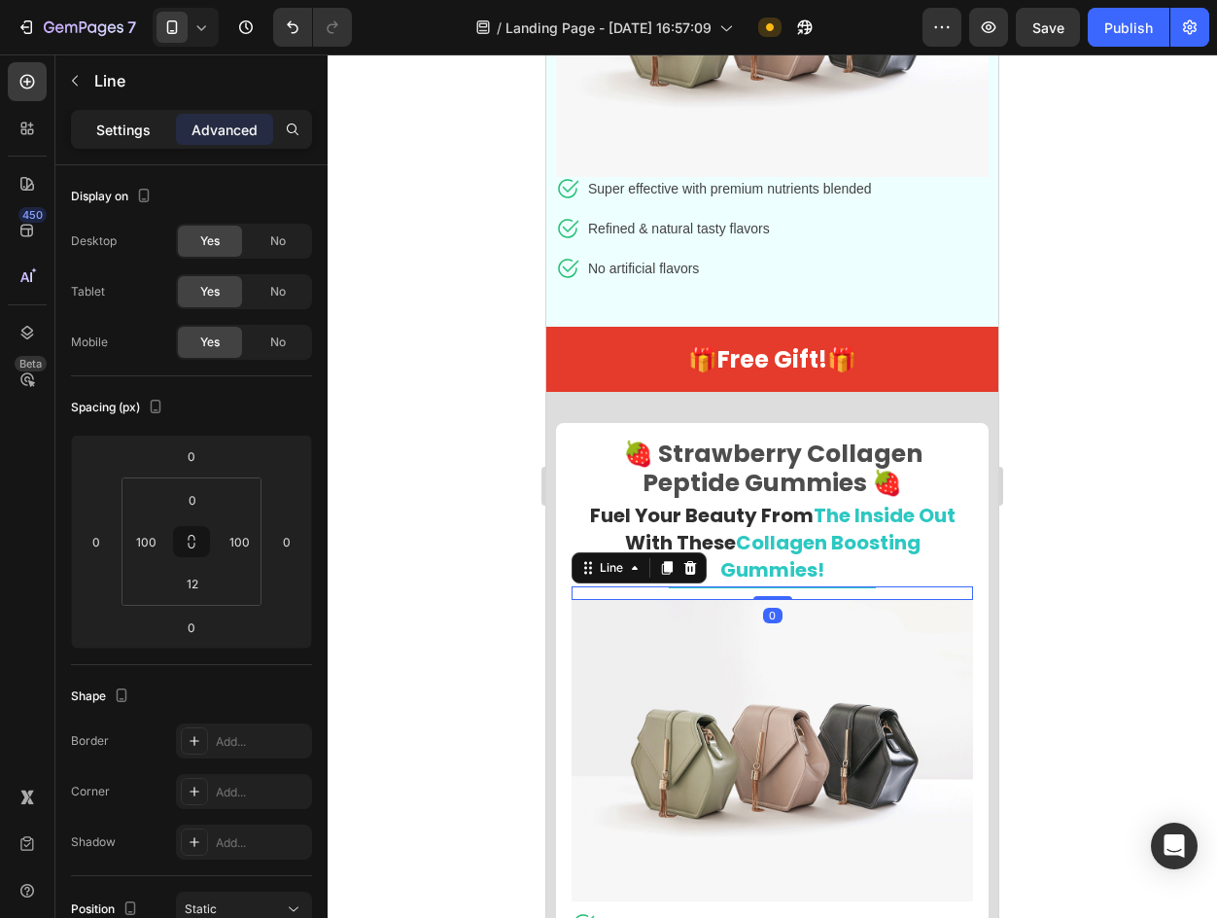
click at [123, 131] on p "Settings" at bounding box center [123, 130] width 54 height 20
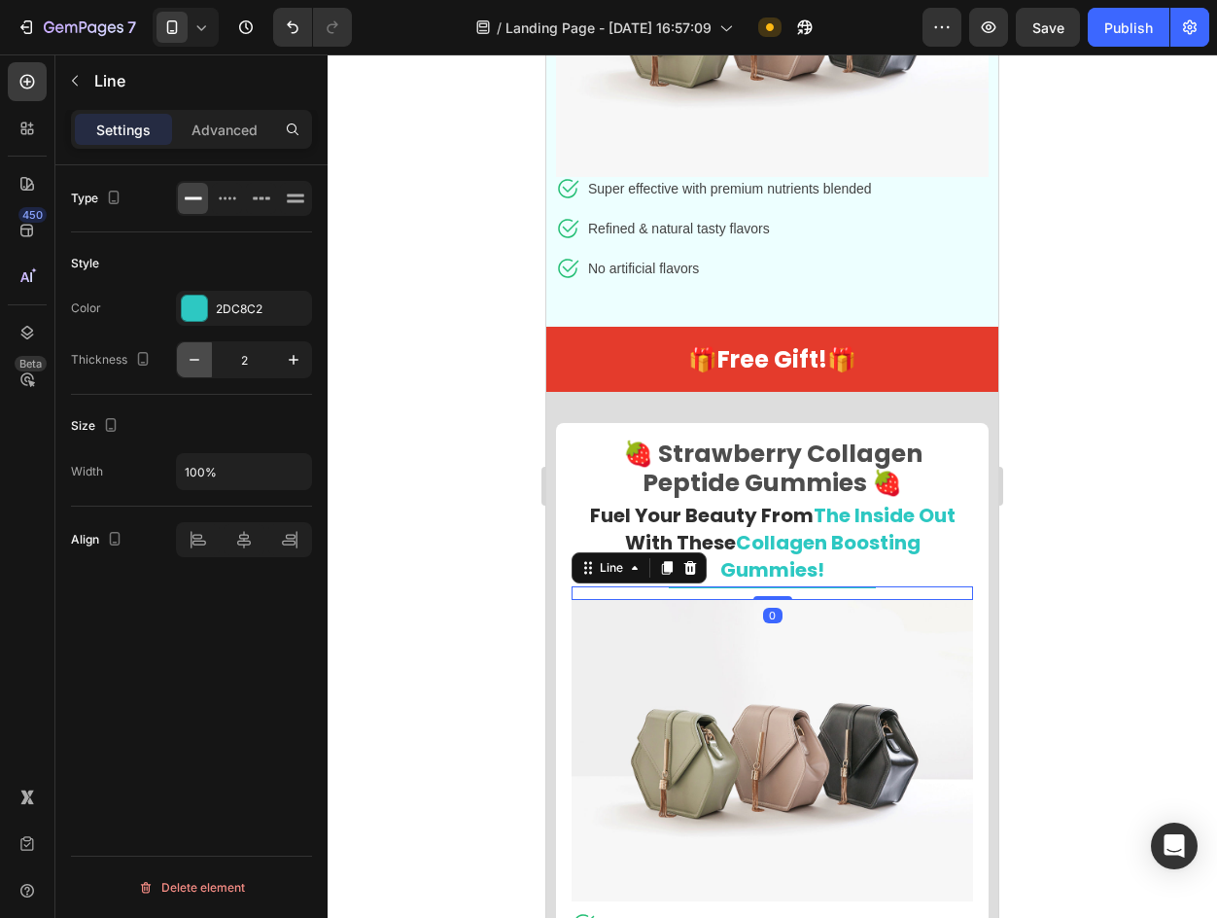
click at [189, 361] on icon "button" at bounding box center [194, 359] width 19 height 19
type input "1"
click at [339, 330] on div at bounding box center [773, 485] width 890 height 863
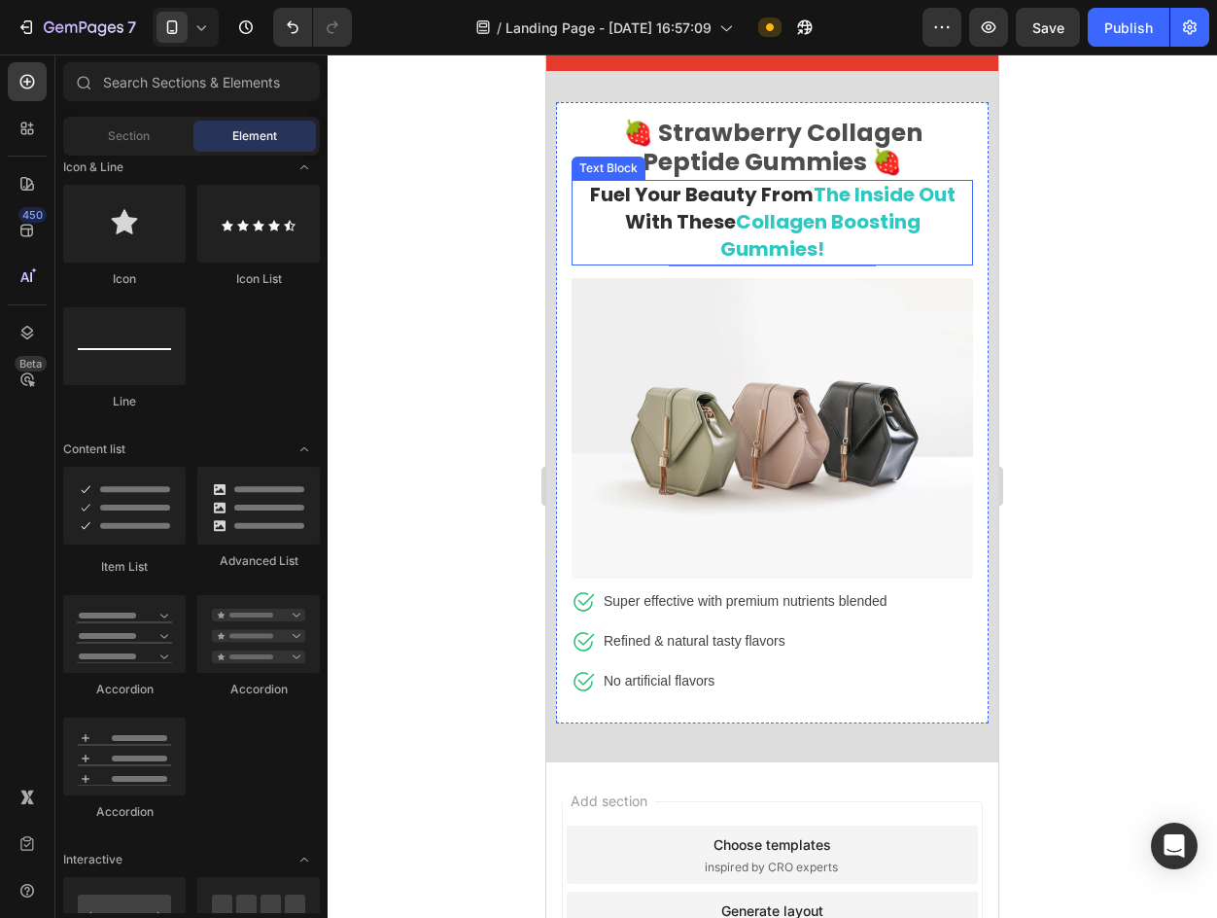
scroll to position [10059, 0]
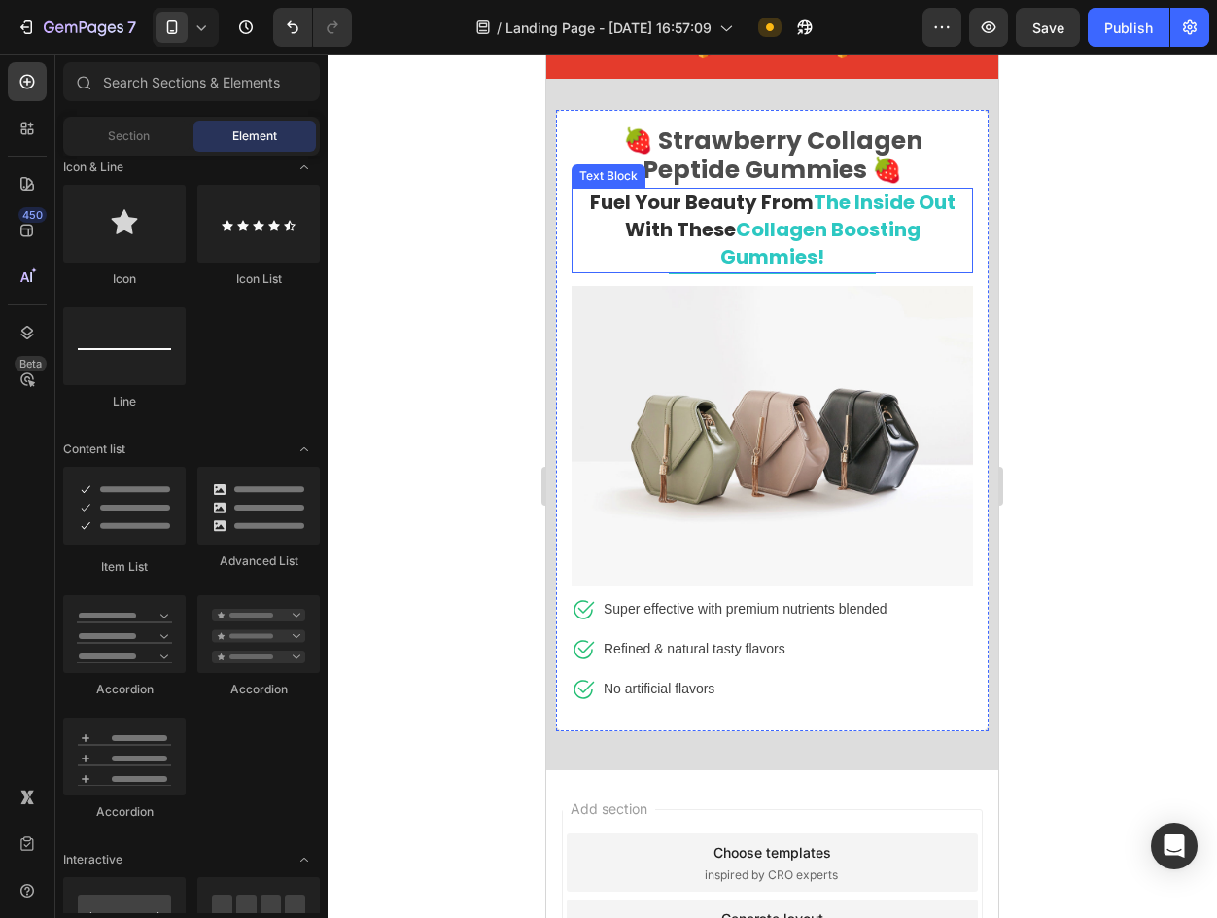
click at [789, 222] on strong "Collagen Boosting Gummies!" at bounding box center [820, 243] width 200 height 54
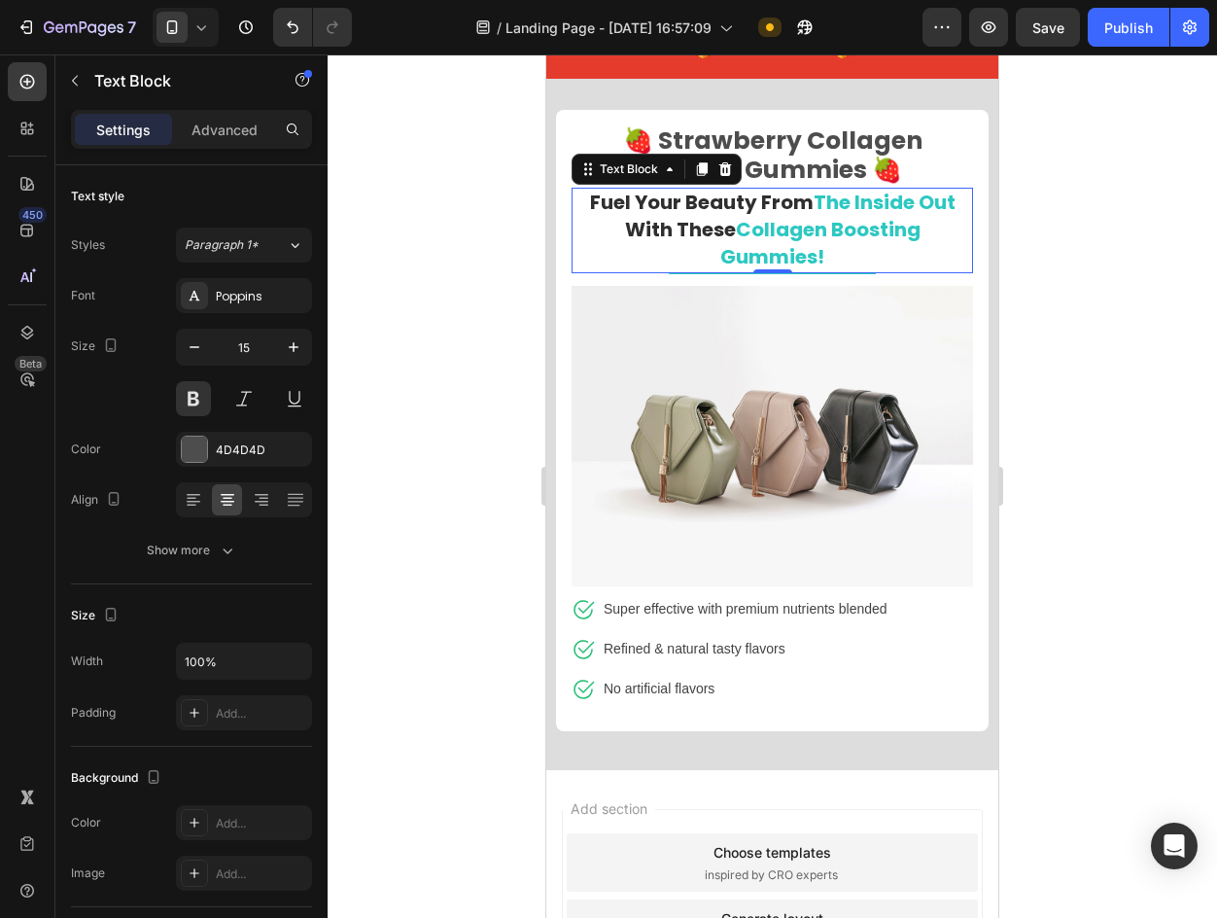
drag, startPoint x: 692, startPoint y: 164, endPoint x: 683, endPoint y: 214, distance: 50.5
click at [692, 164] on div at bounding box center [701, 169] width 23 height 23
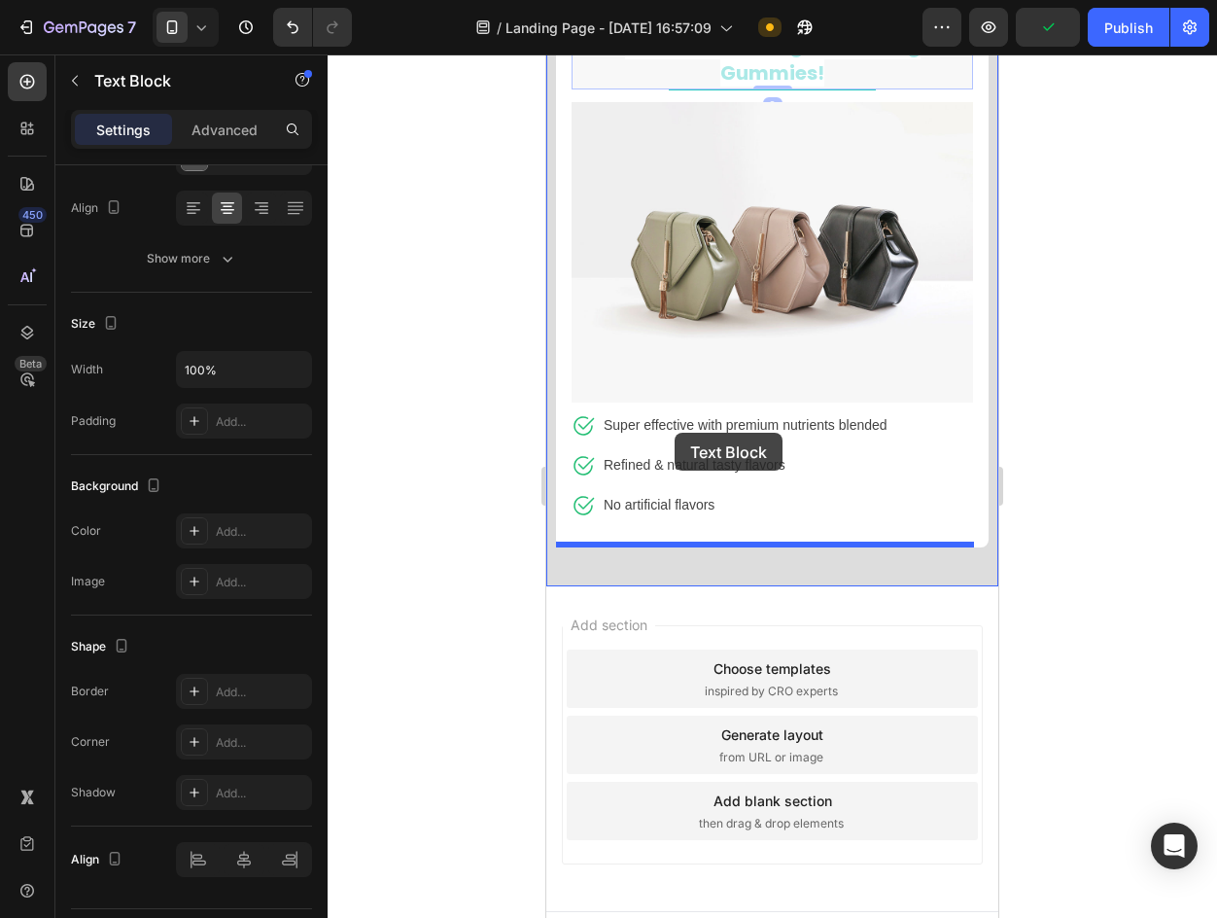
scroll to position [10351, 0]
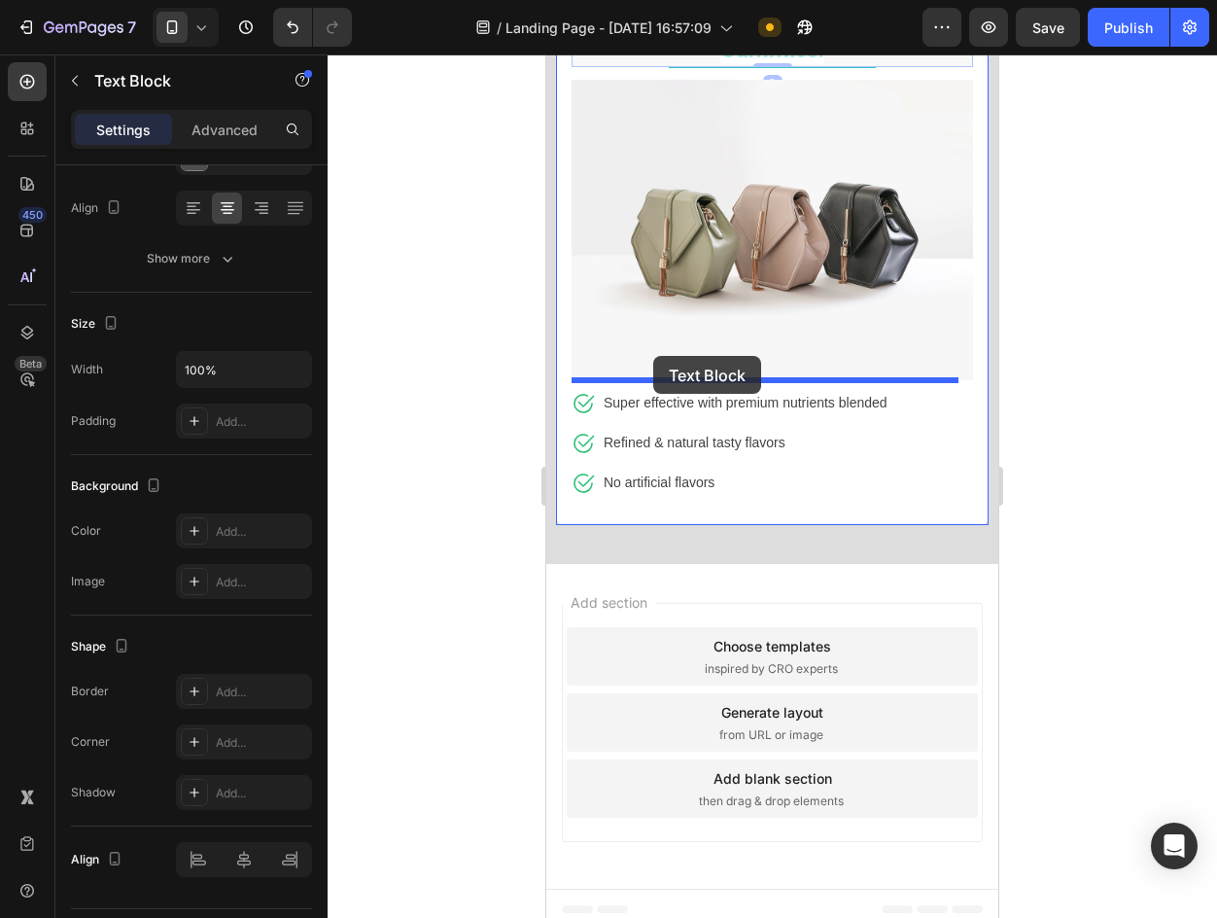
drag, startPoint x: 588, startPoint y: 264, endPoint x: 653, endPoint y: 355, distance: 111.4
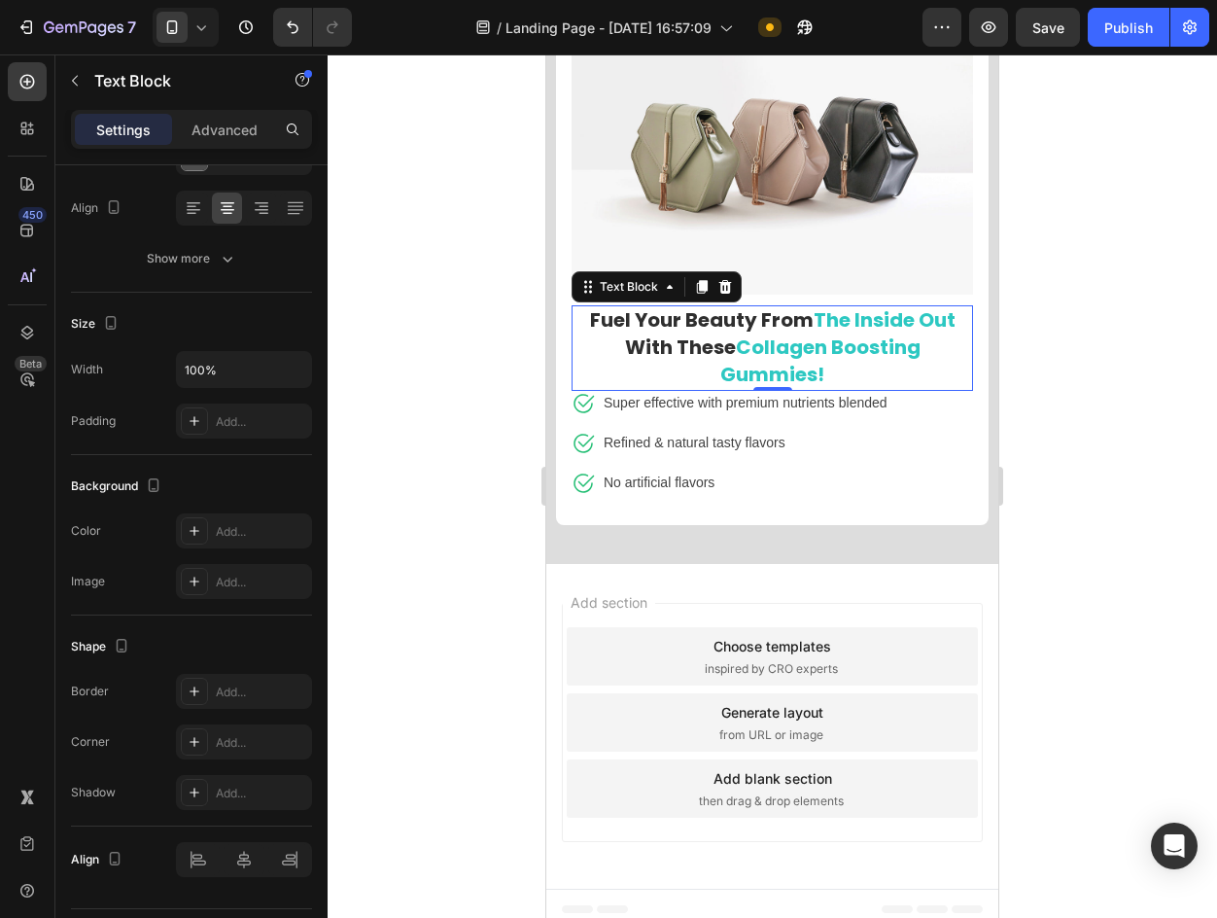
scroll to position [10265, 0]
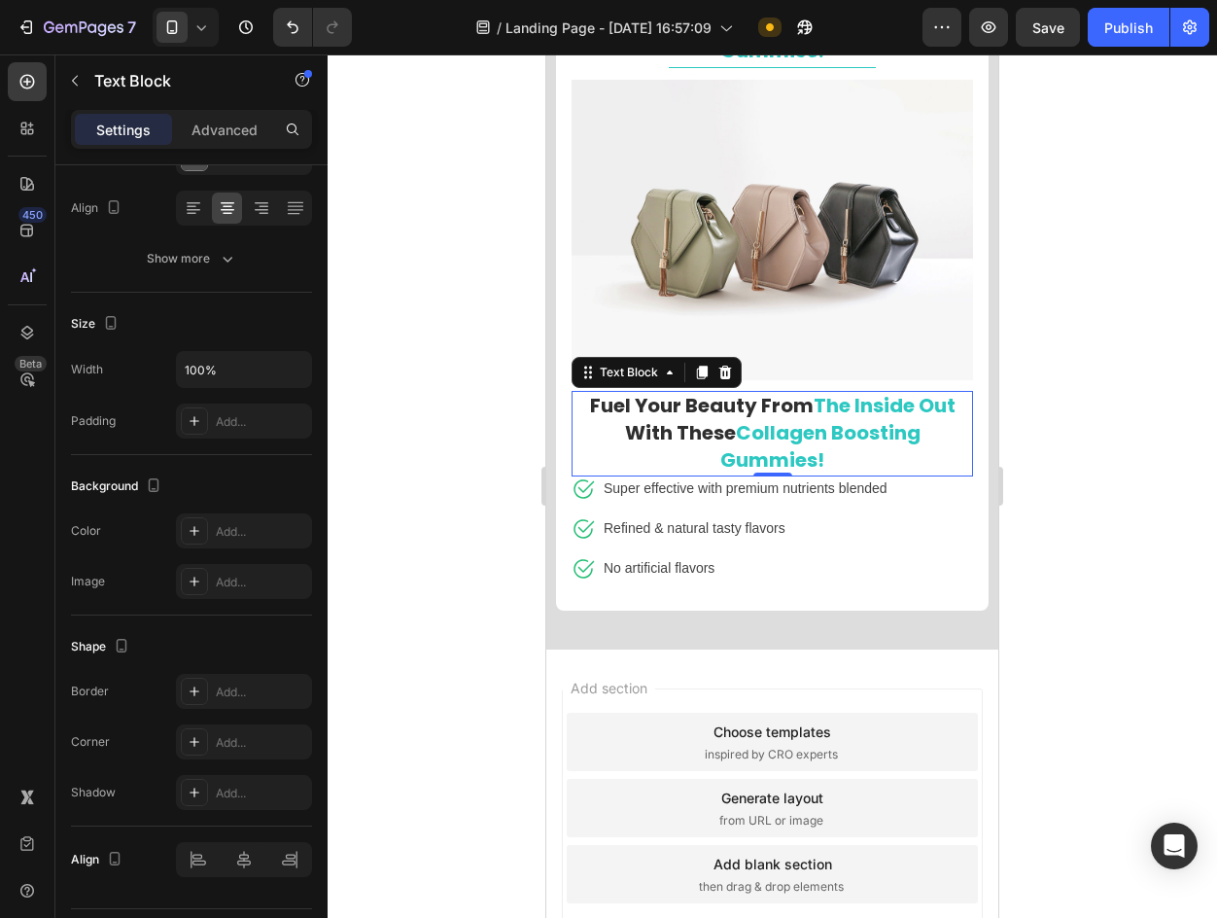
click at [796, 422] on strong "Collagen Boosting Gummies!" at bounding box center [820, 446] width 200 height 54
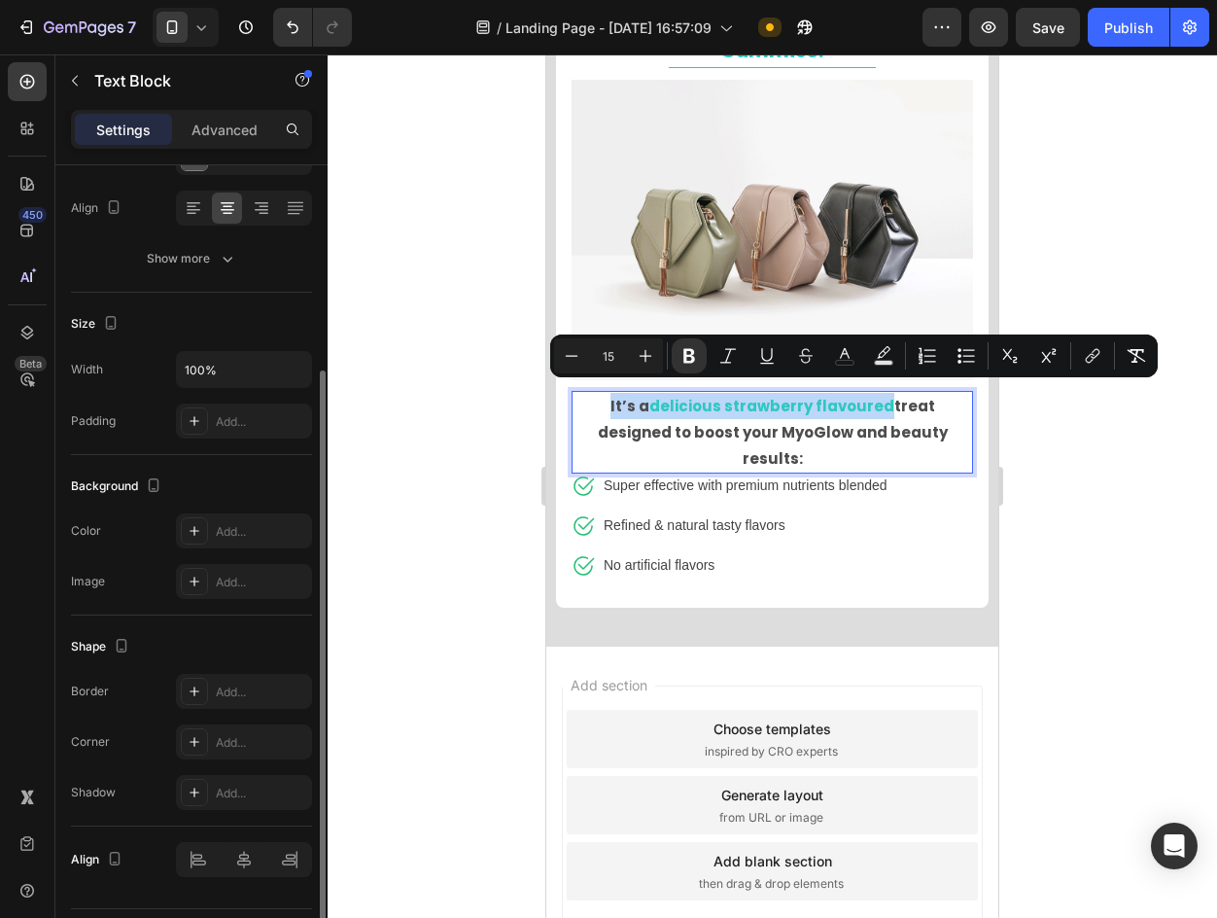
scroll to position [0, 0]
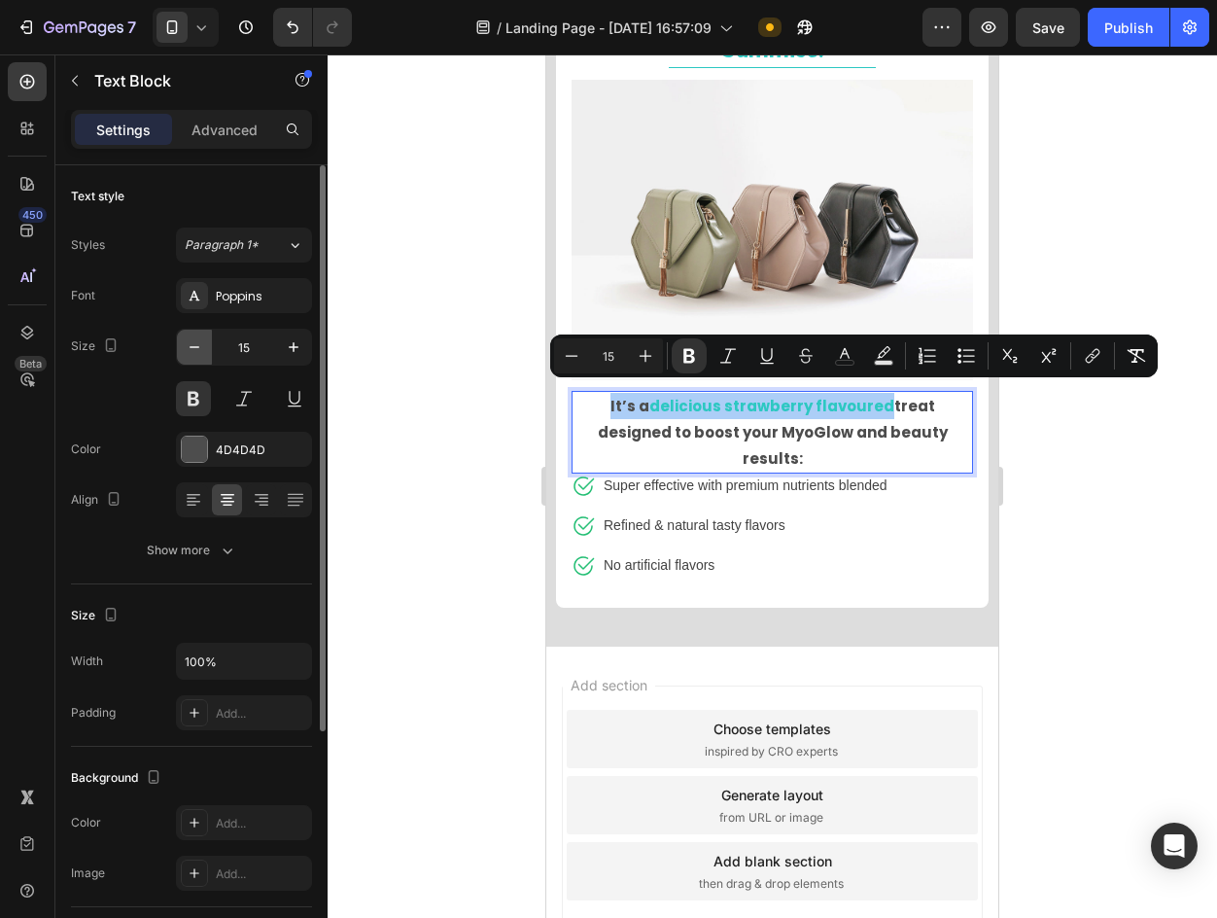
click at [194, 340] on icon "button" at bounding box center [194, 346] width 19 height 19
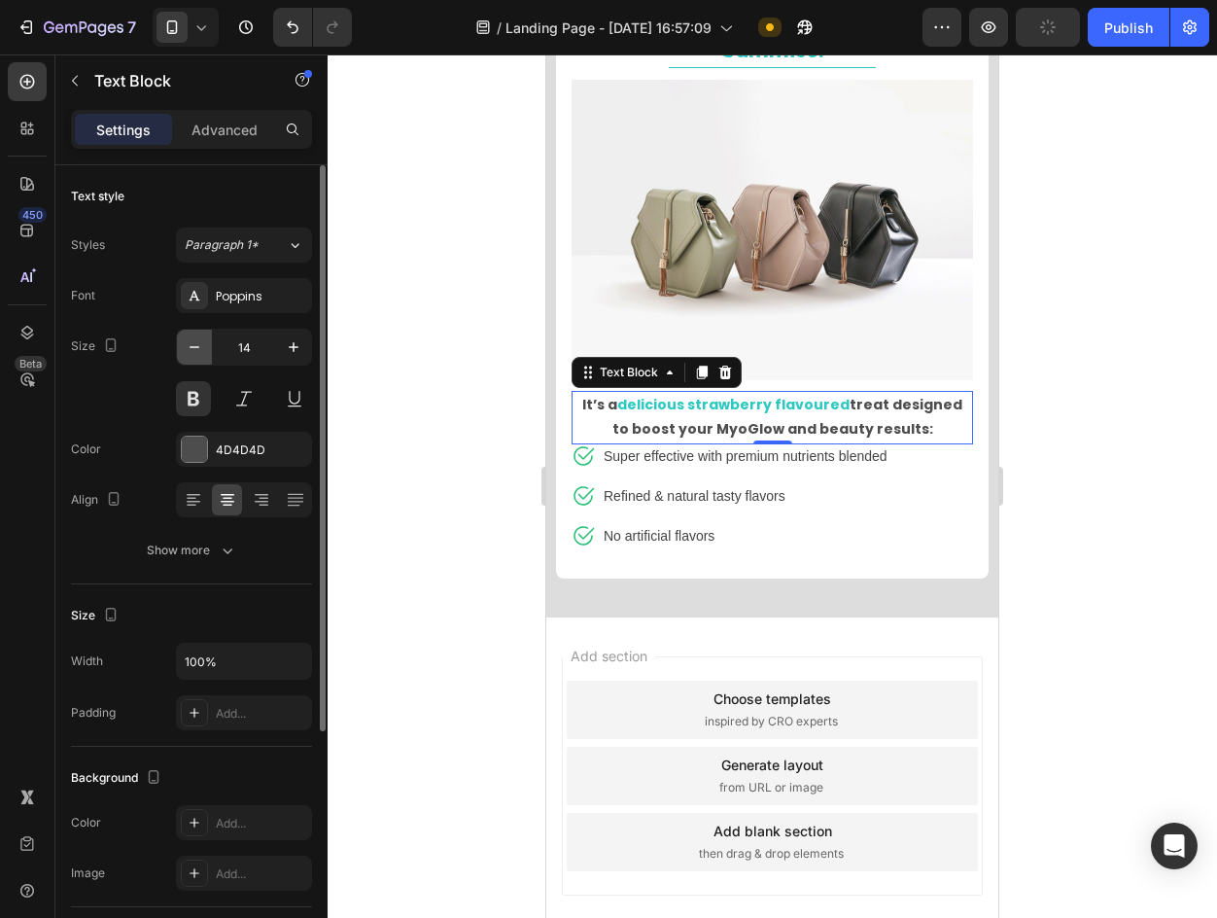
click at [194, 340] on icon "button" at bounding box center [194, 346] width 19 height 19
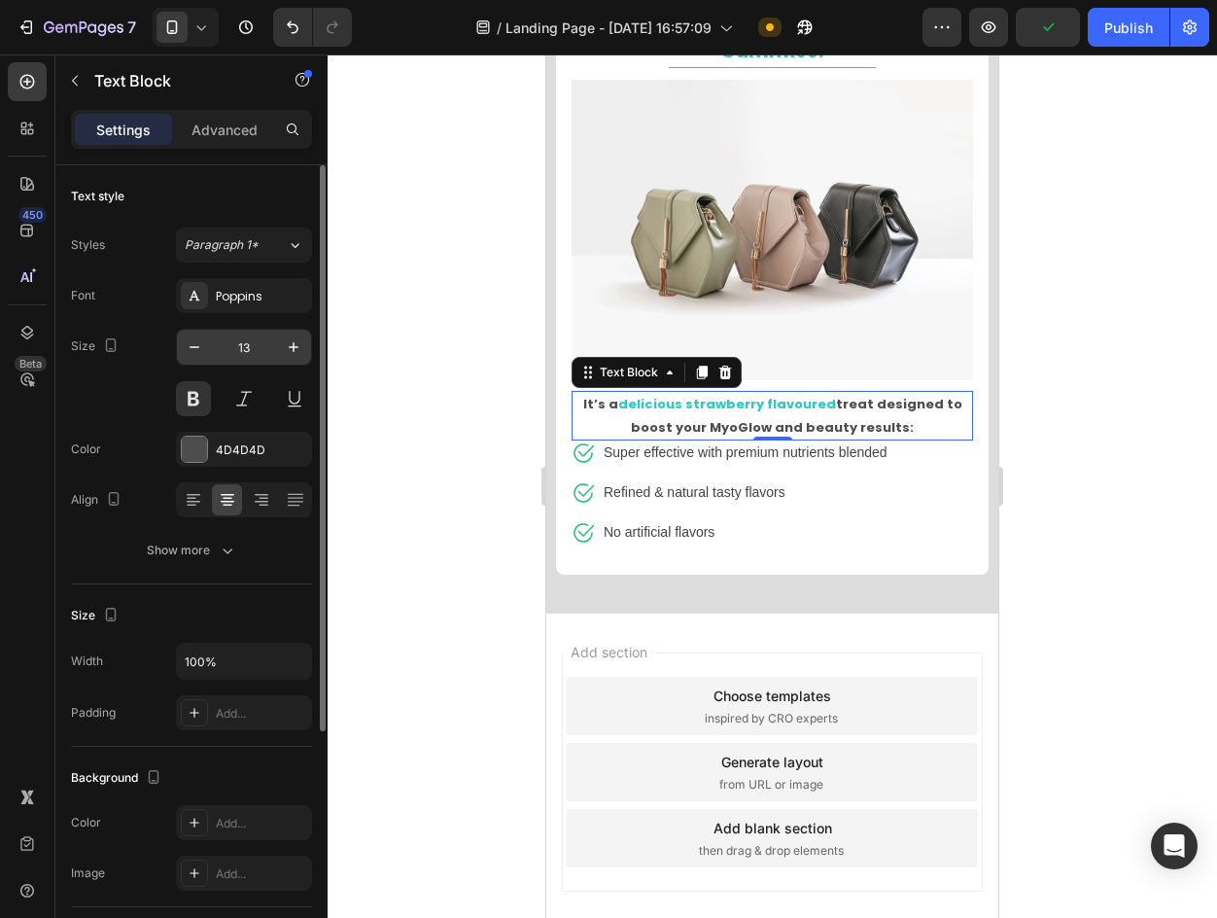
click at [275, 346] on input "13" at bounding box center [244, 347] width 64 height 35
click at [290, 343] on icon "button" at bounding box center [293, 346] width 19 height 19
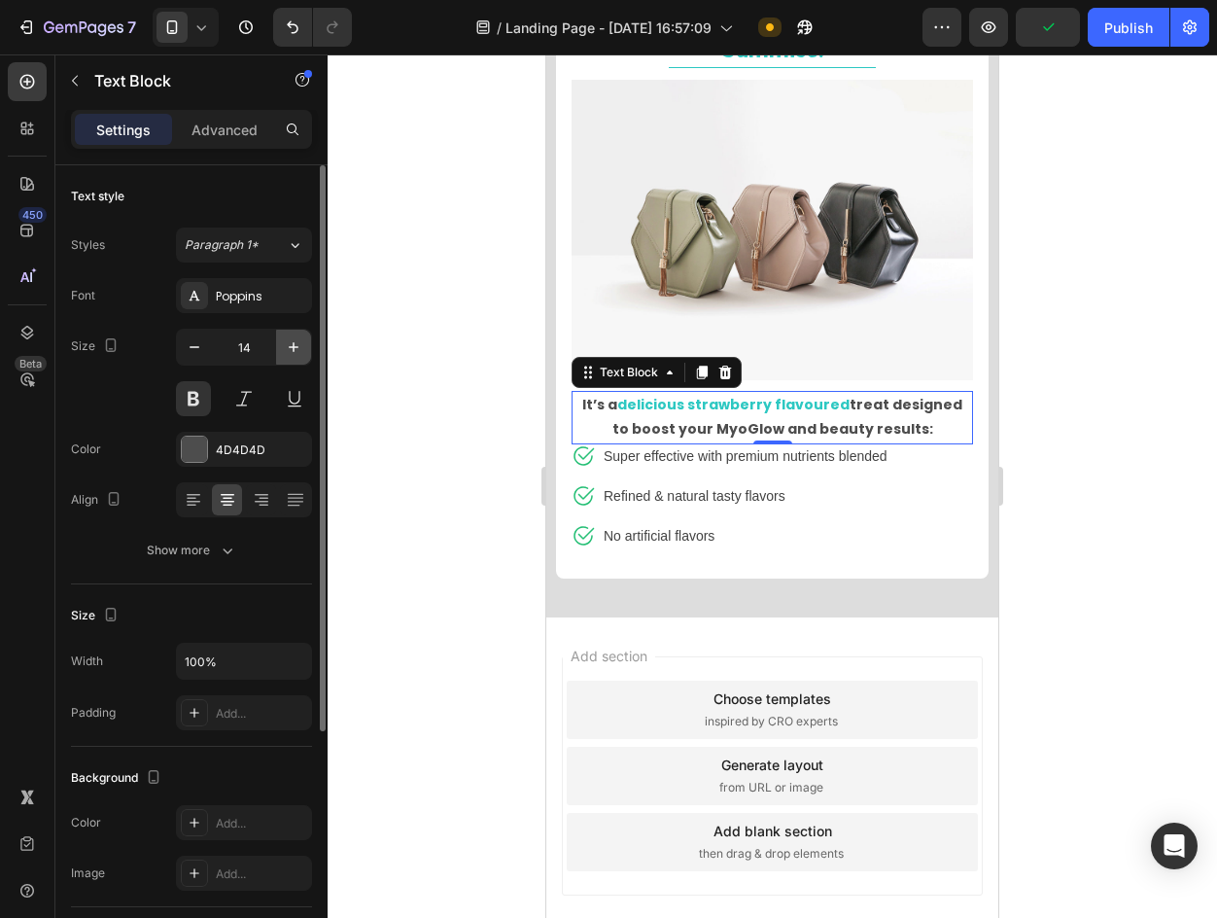
click at [290, 343] on icon "button" at bounding box center [293, 346] width 19 height 19
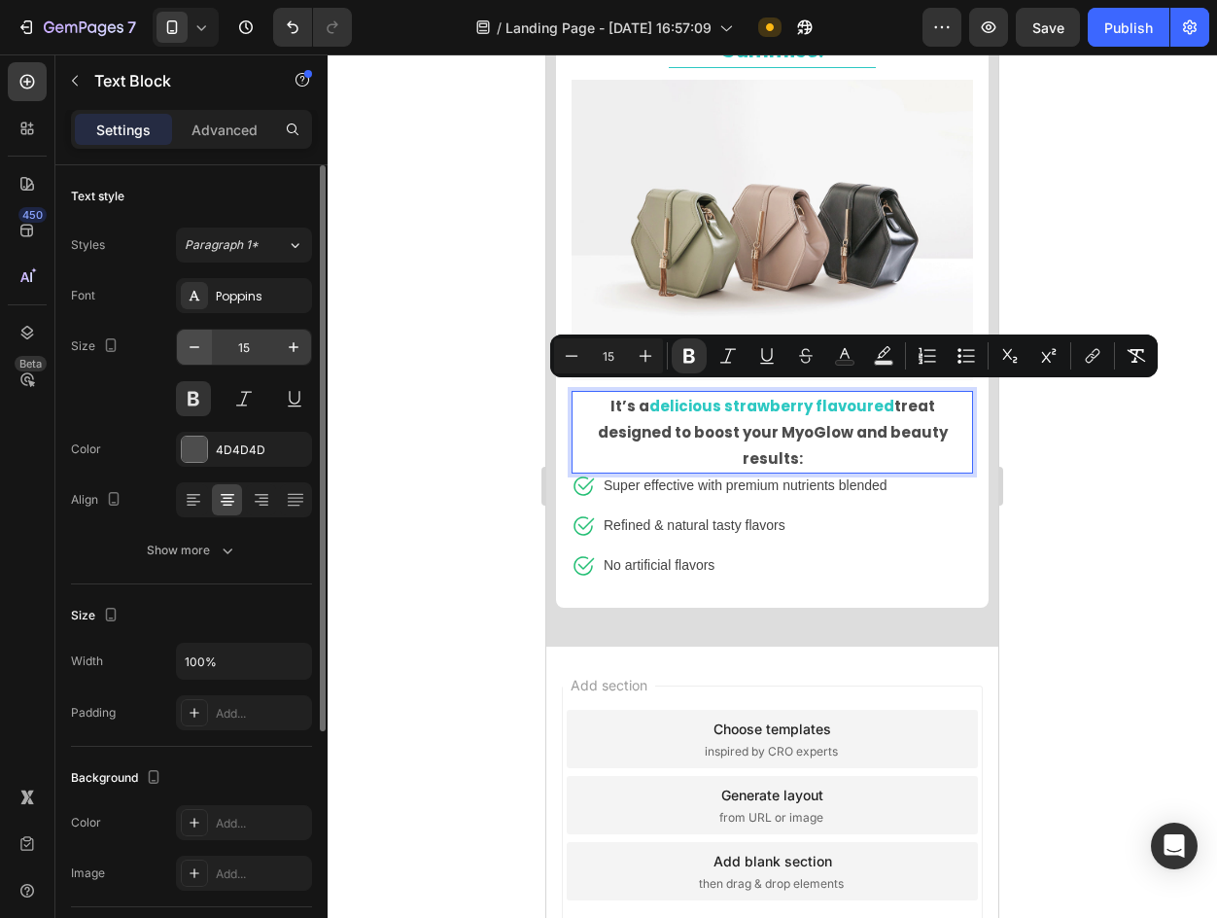
click at [211, 347] on div "15" at bounding box center [244, 347] width 134 height 35
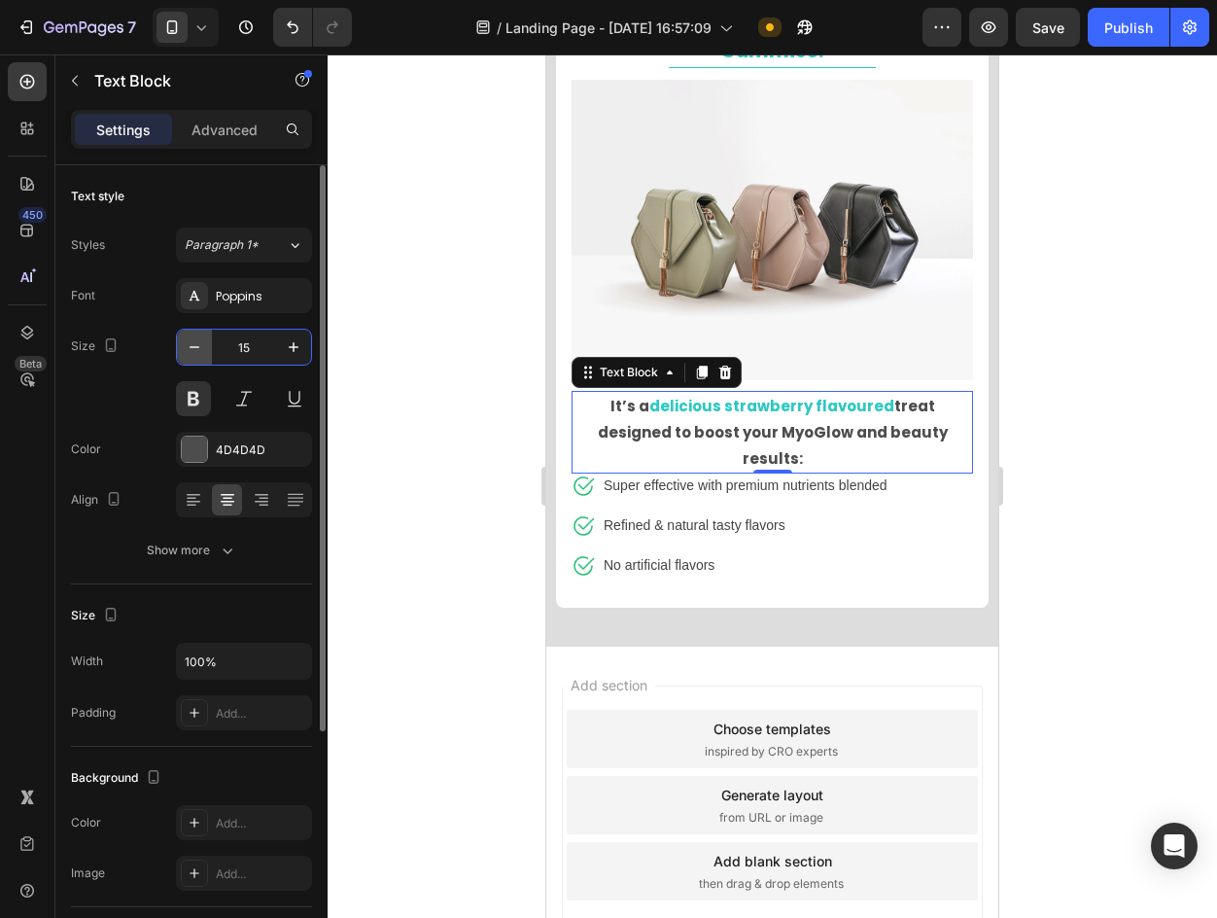
click at [210, 347] on button "button" at bounding box center [194, 347] width 35 height 35
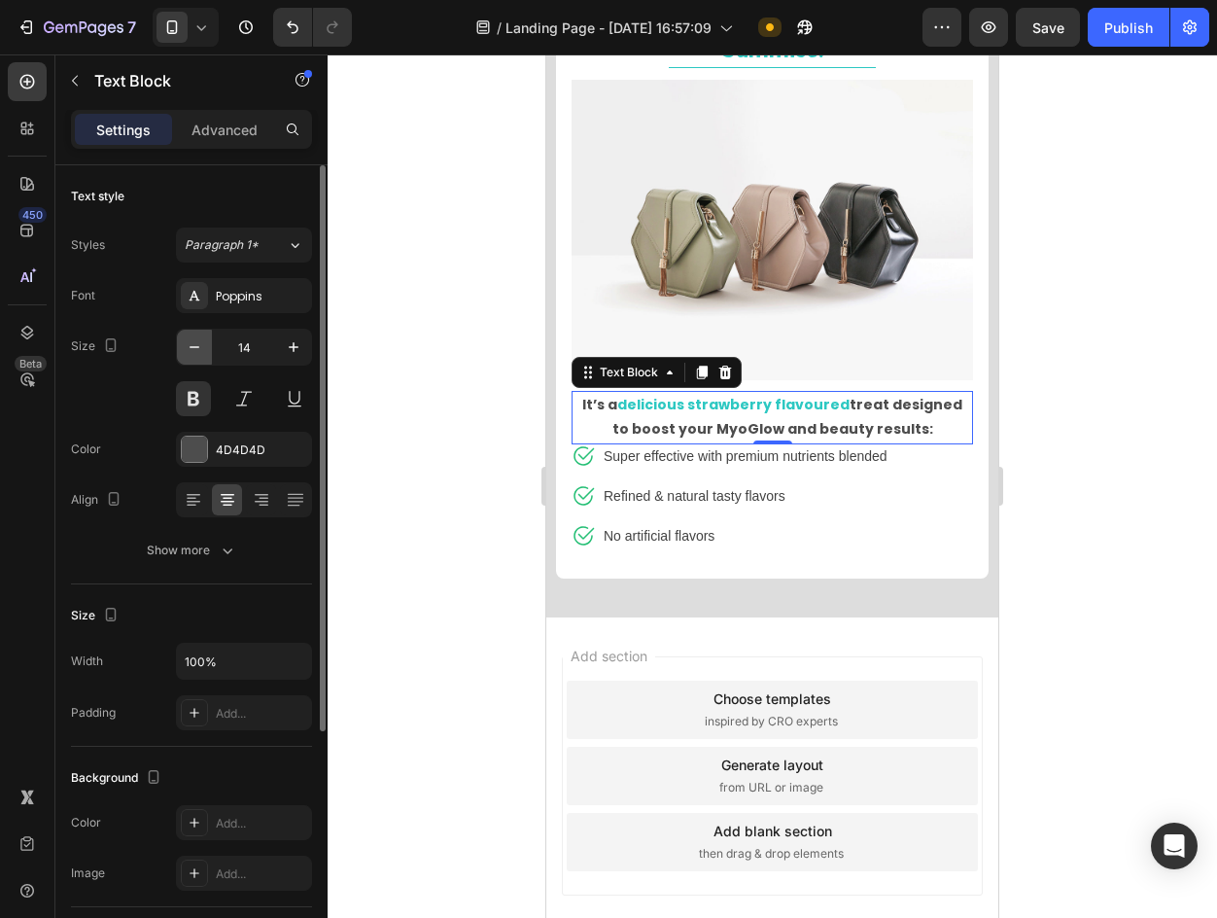
click at [210, 347] on button "button" at bounding box center [194, 347] width 35 height 35
type input "13"
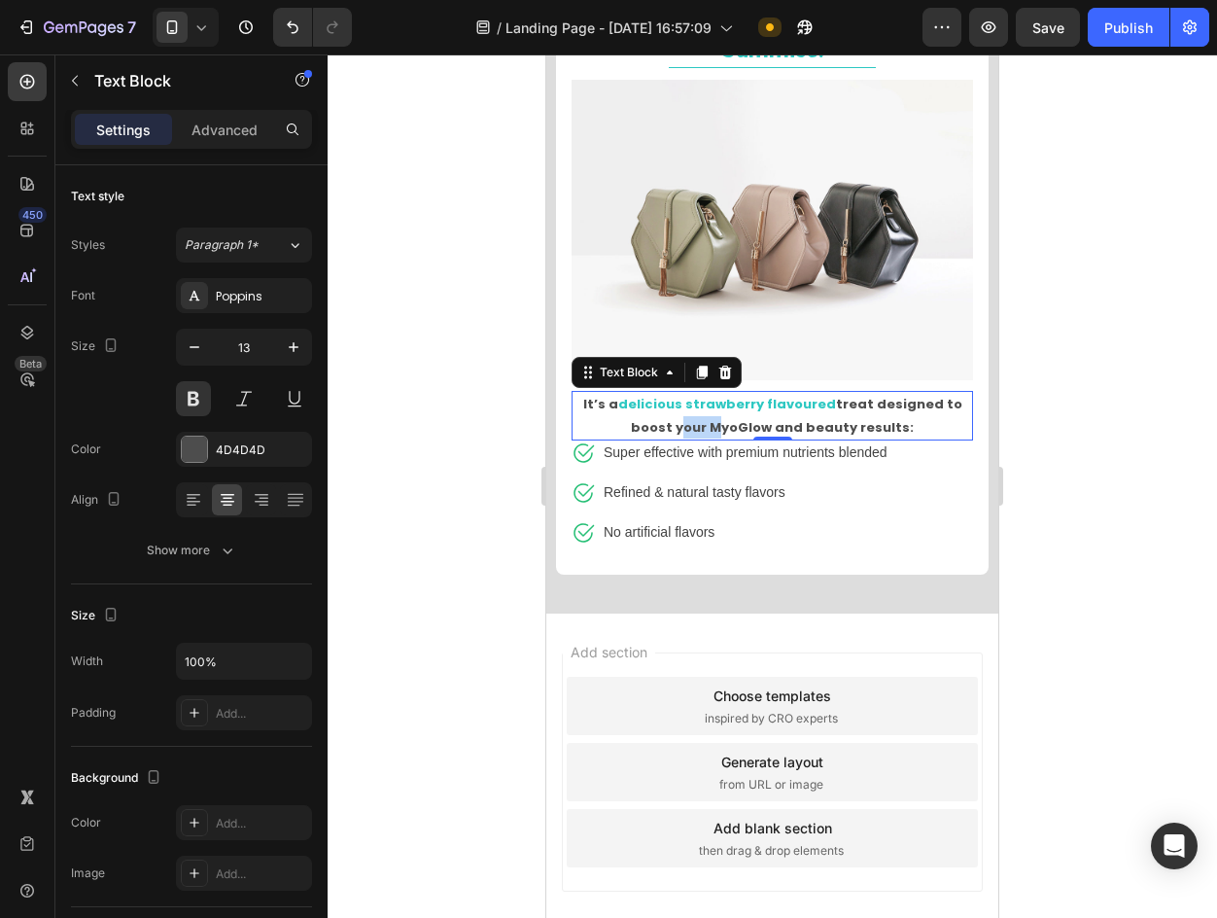
click at [695, 420] on strong "treat designed to boost your MyoGlow and beauty results:" at bounding box center [797, 415] width 332 height 41
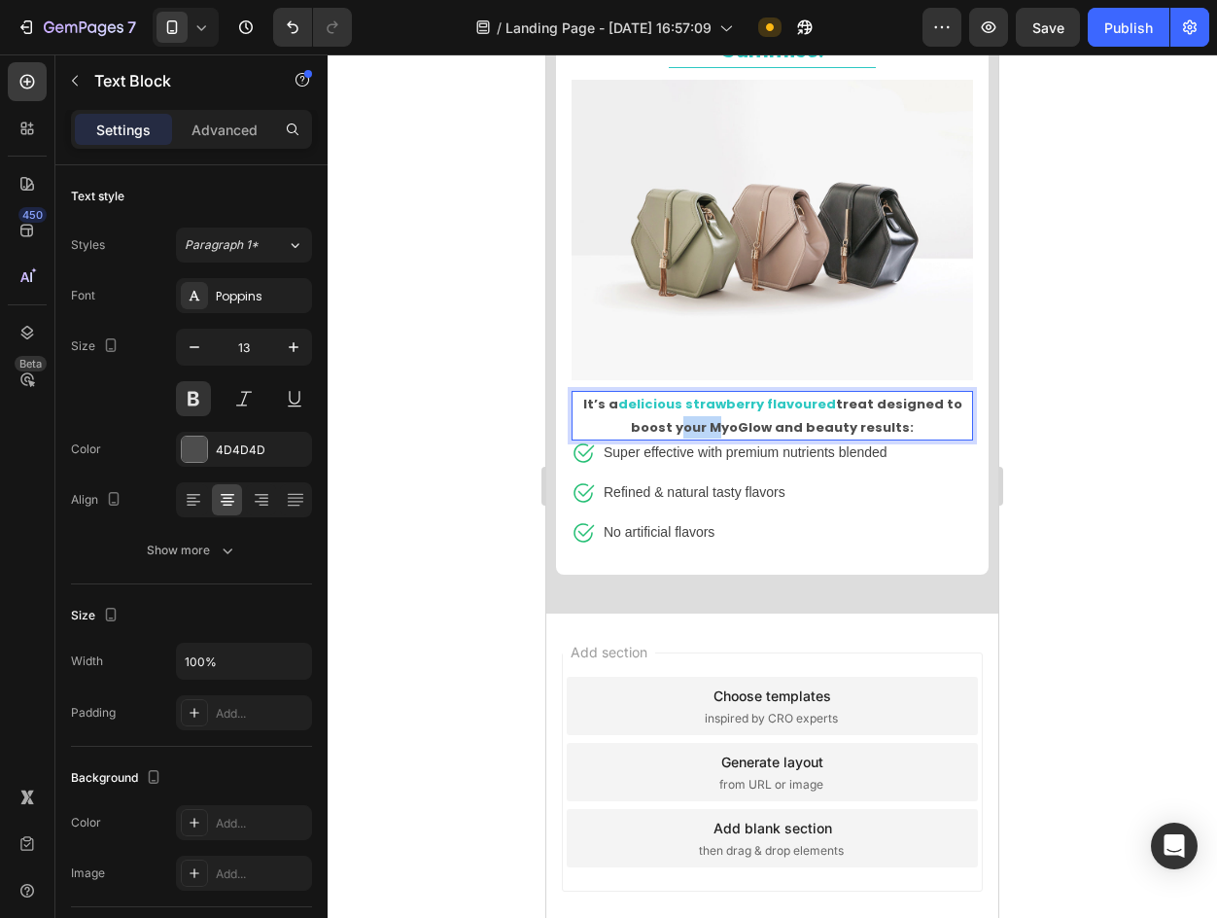
click at [695, 420] on strong "treat designed to boost your MyoGlow and beauty results:" at bounding box center [797, 415] width 332 height 41
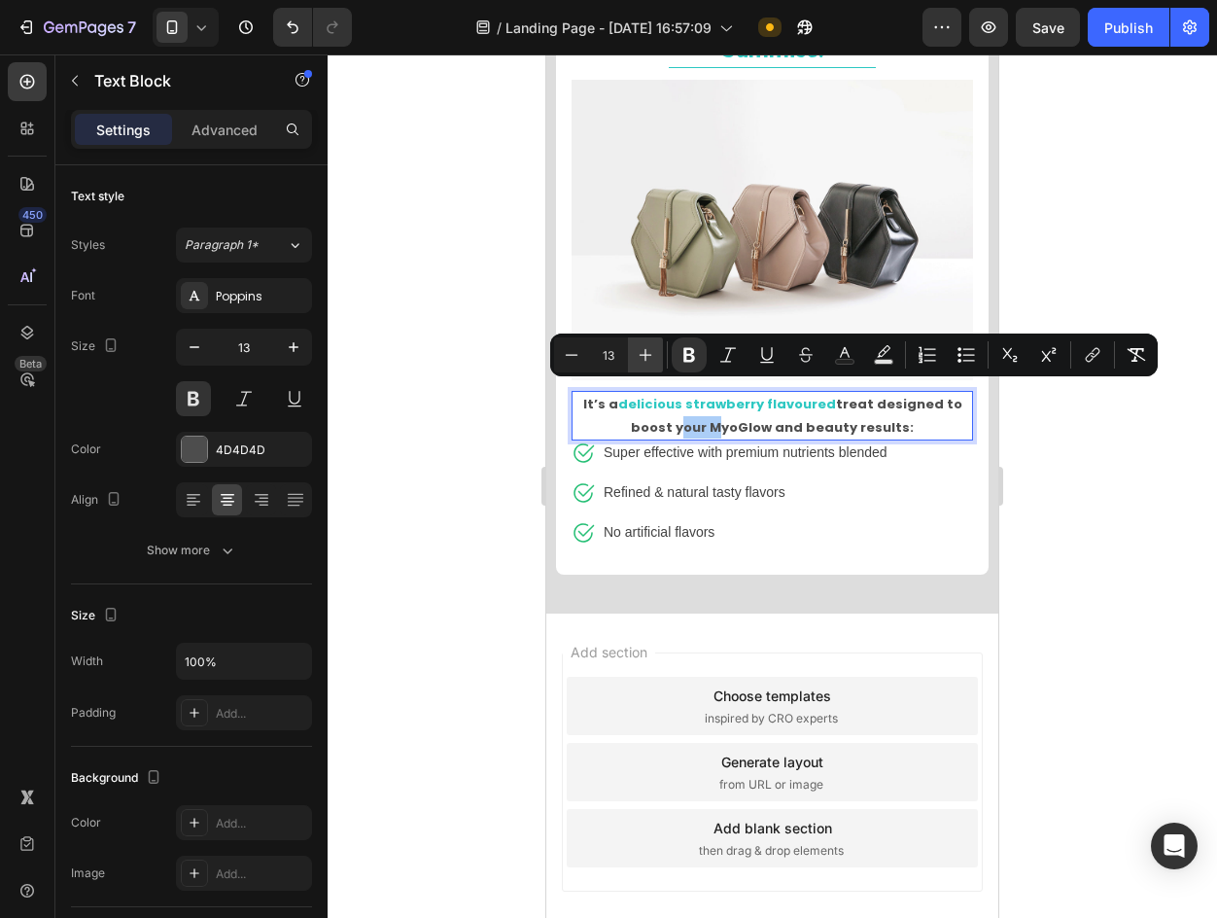
click at [653, 359] on icon "Editor contextual toolbar" at bounding box center [645, 354] width 19 height 19
type input "15"
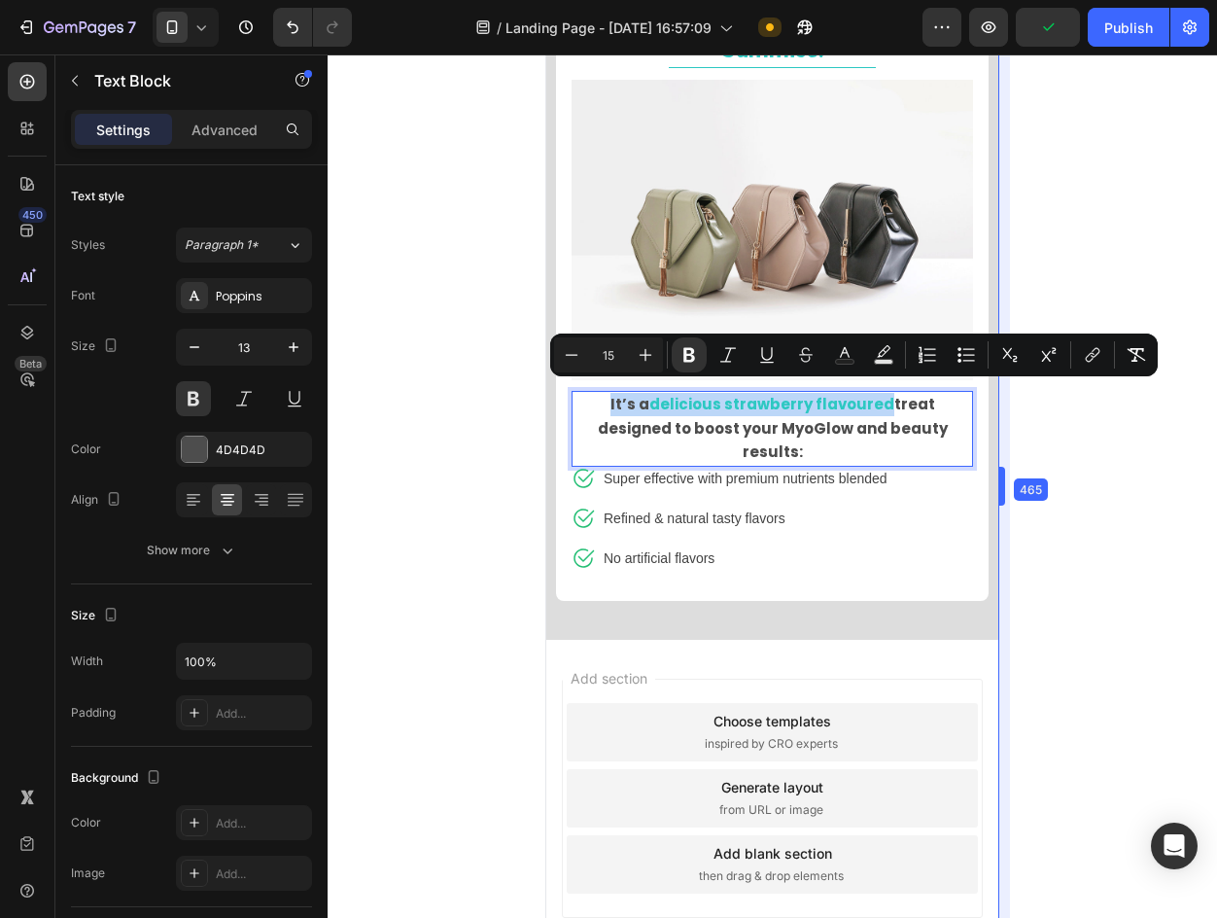
drag, startPoint x: 1001, startPoint y: 495, endPoint x: 148, endPoint y: 325, distance: 870.4
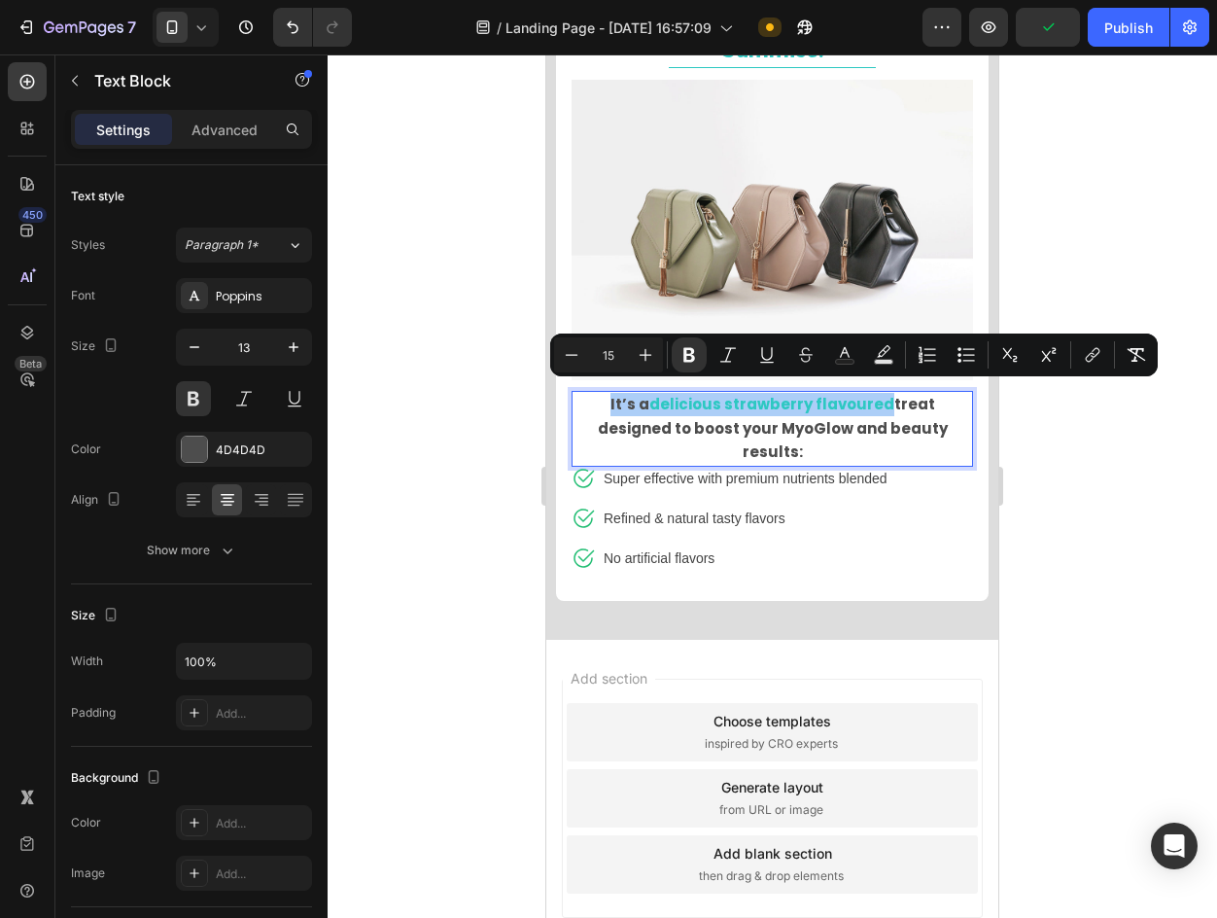
click at [1063, 493] on div at bounding box center [773, 485] width 890 height 863
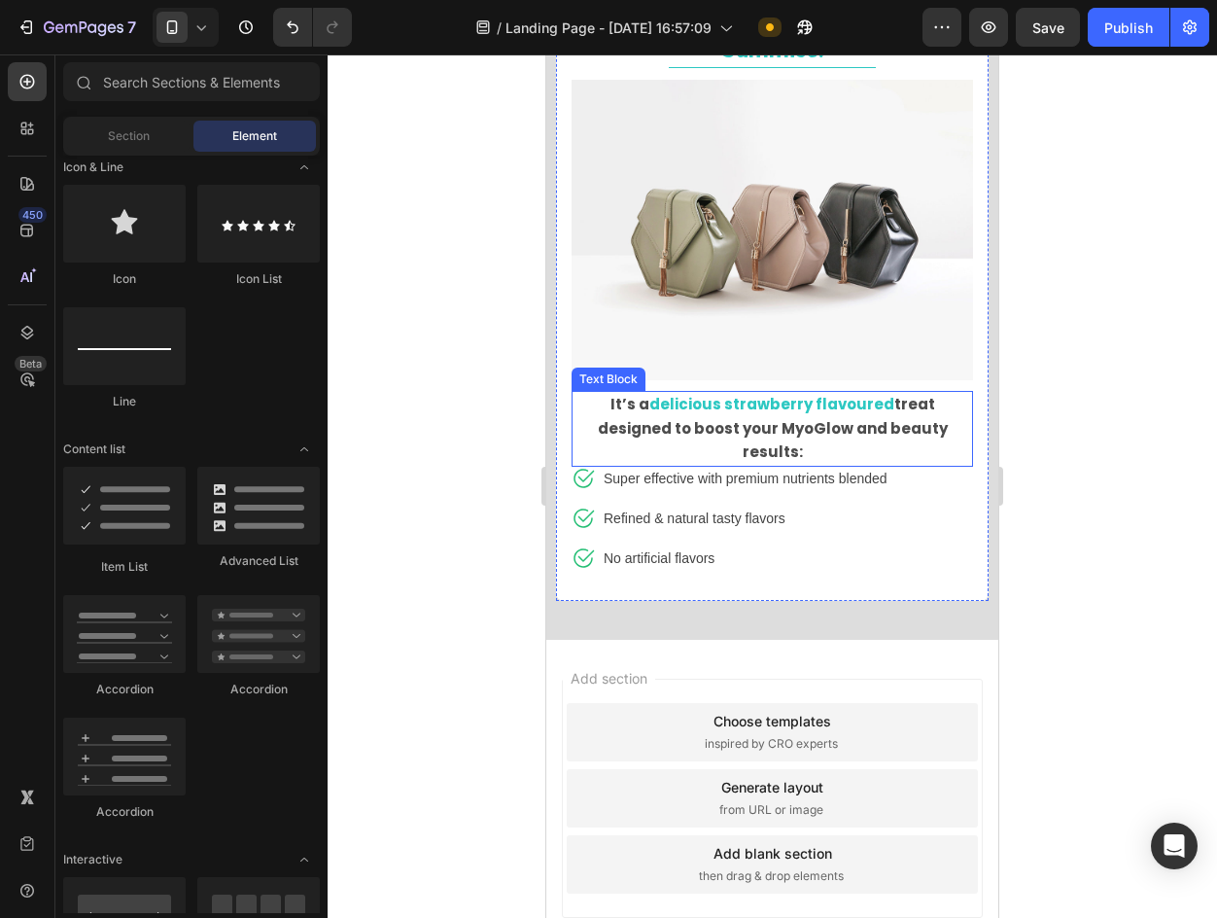
click at [787, 394] on strong "delicious strawberry flavoured" at bounding box center [771, 404] width 245 height 20
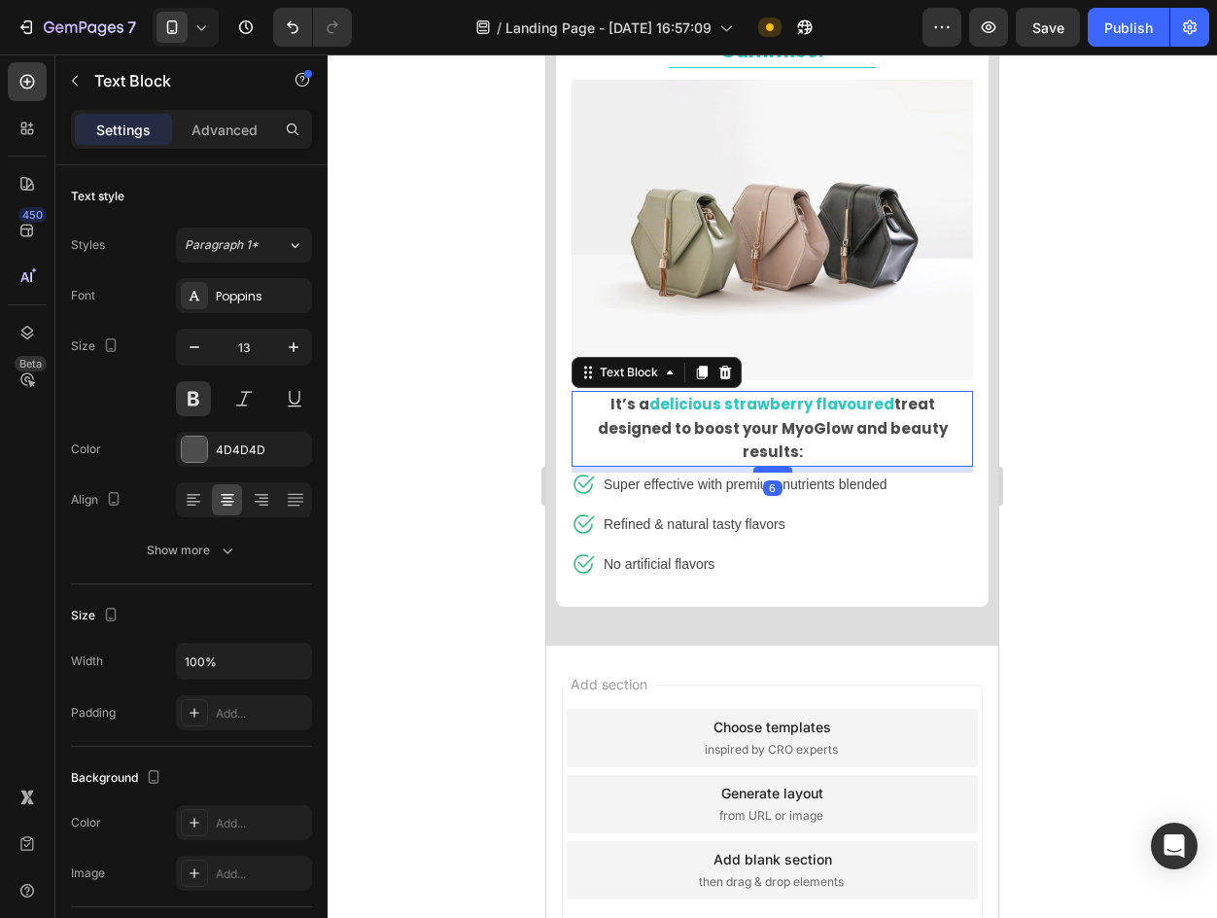
click at [773, 467] on div at bounding box center [773, 470] width 39 height 6
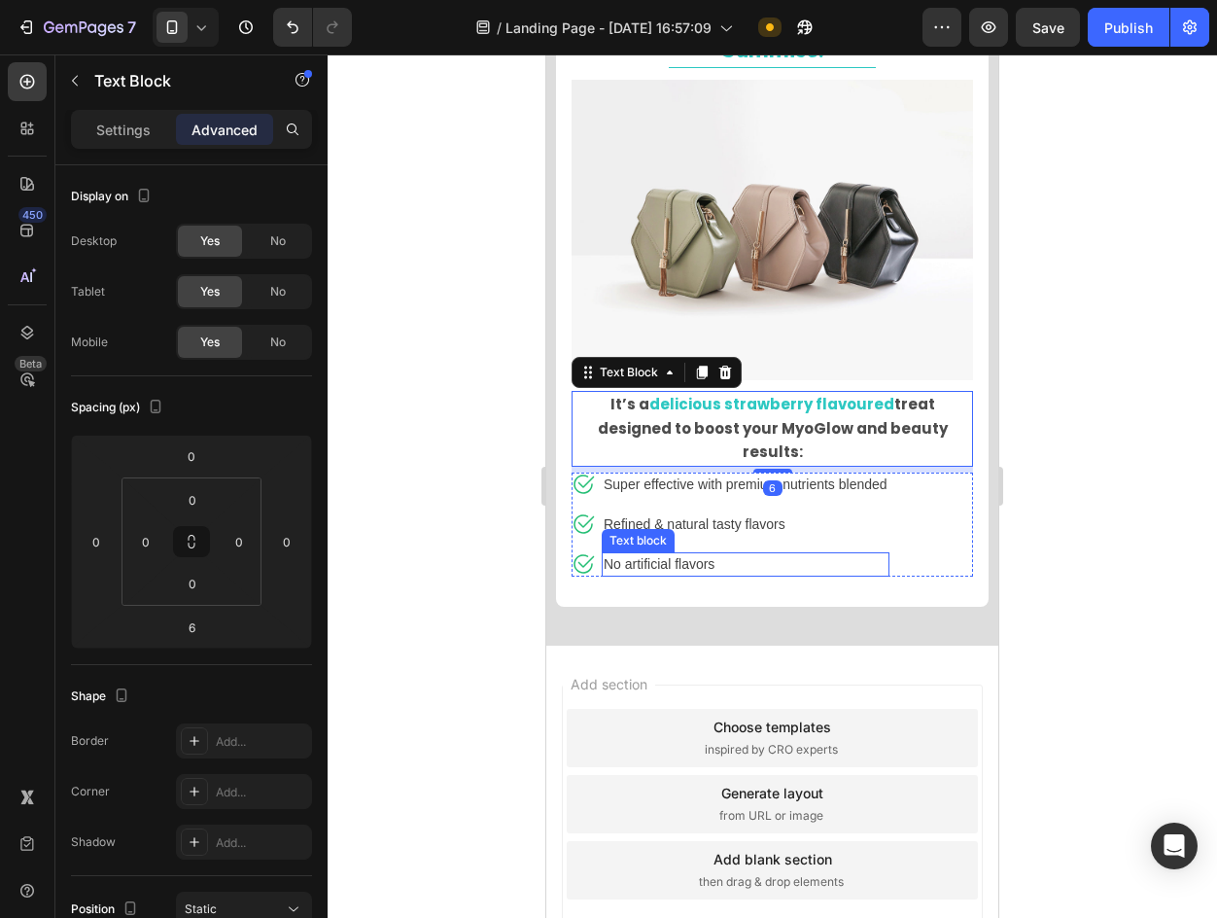
click at [1061, 514] on div at bounding box center [773, 485] width 890 height 863
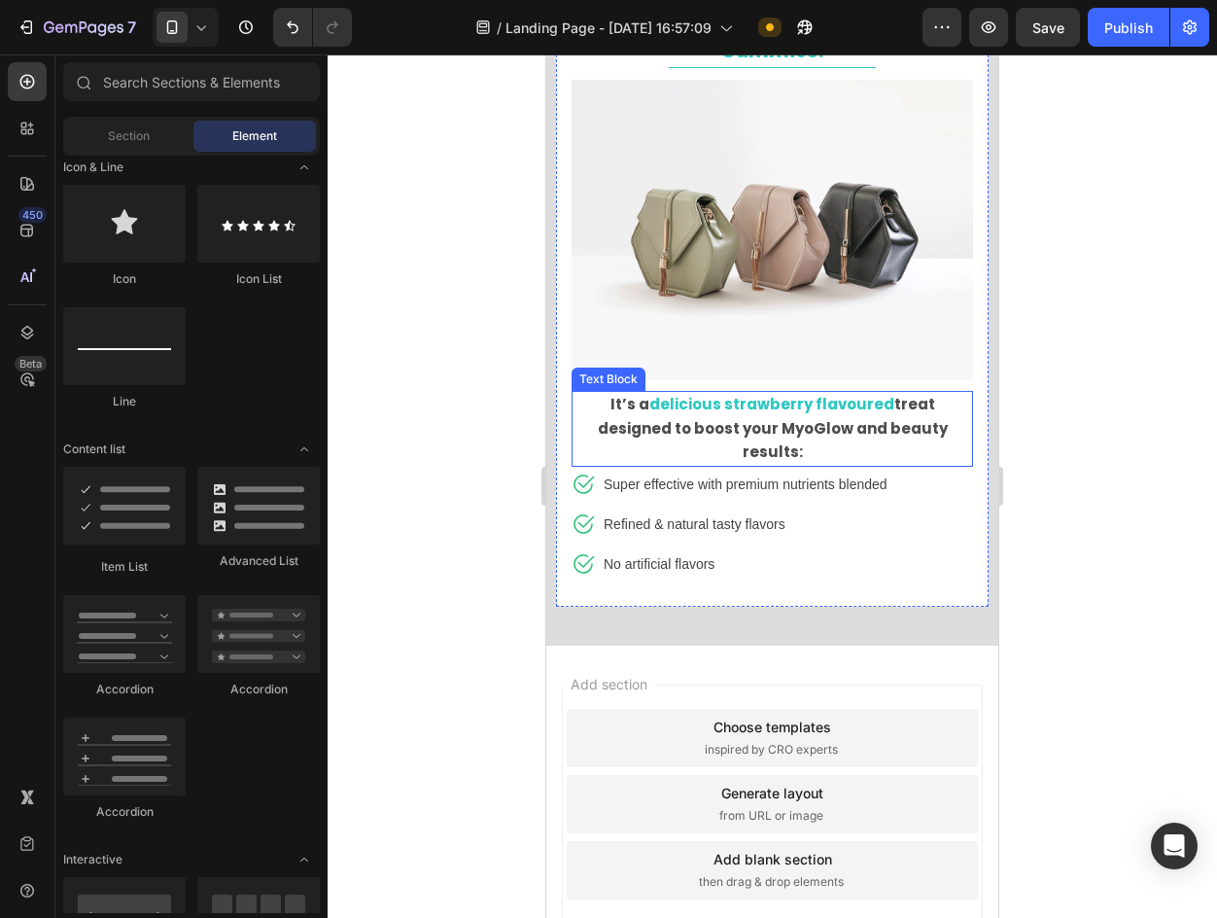
click at [822, 412] on strong "treat designed to boost your MyoGlow and beauty results:" at bounding box center [773, 428] width 350 height 68
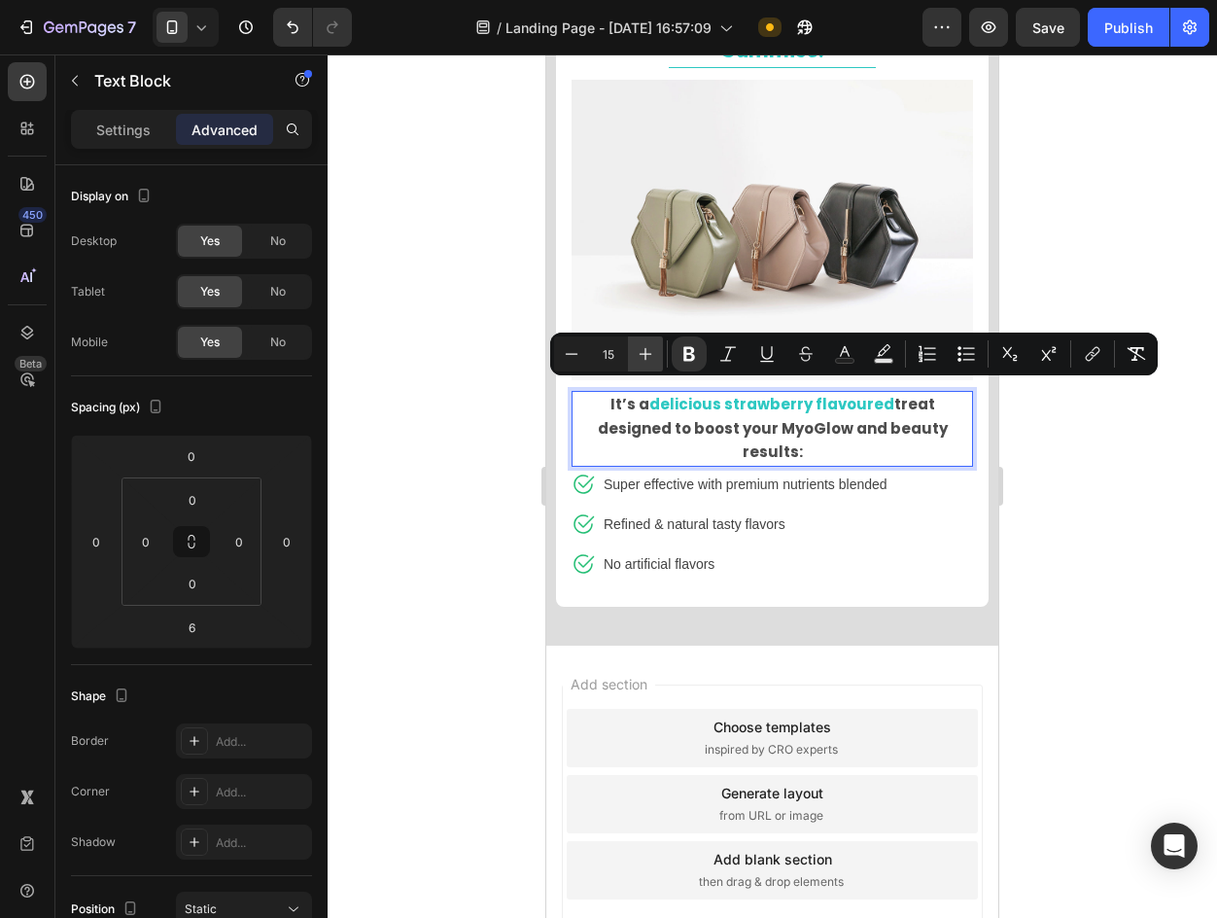
click at [632, 358] on button "Plus" at bounding box center [645, 353] width 35 height 35
click at [649, 347] on icon "Editor contextual toolbar" at bounding box center [645, 353] width 19 height 19
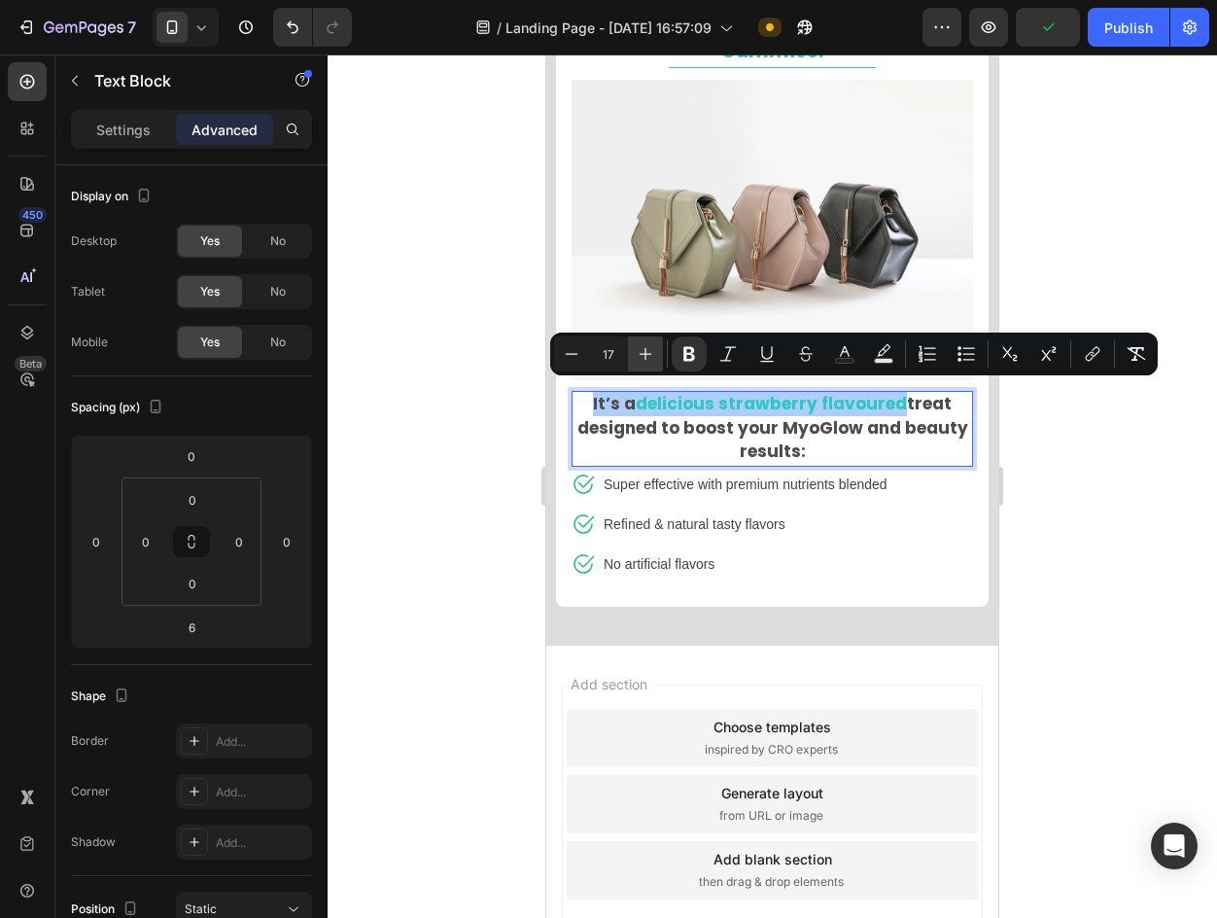
click at [649, 347] on icon "Editor contextual toolbar" at bounding box center [645, 353] width 19 height 19
type input "18"
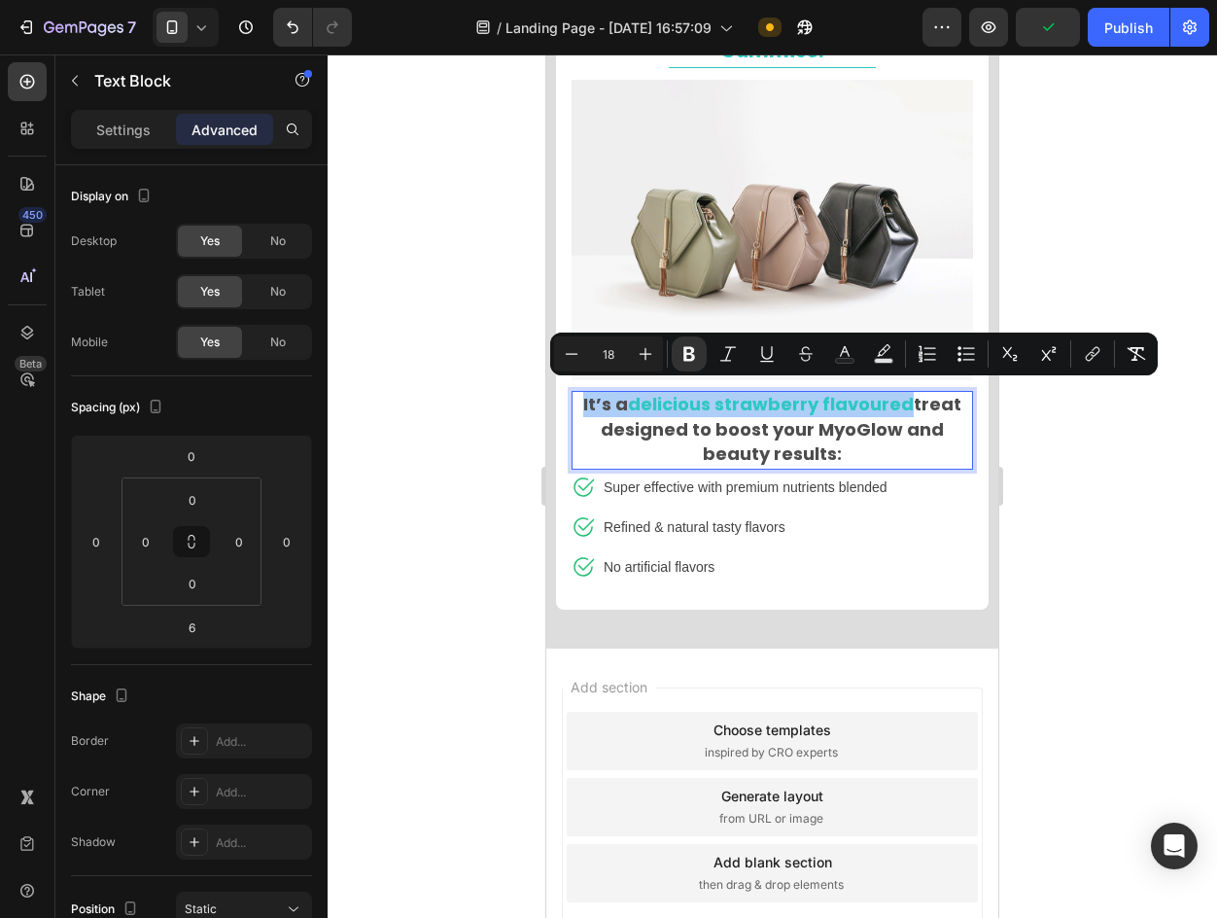
click at [1093, 487] on div at bounding box center [773, 485] width 890 height 863
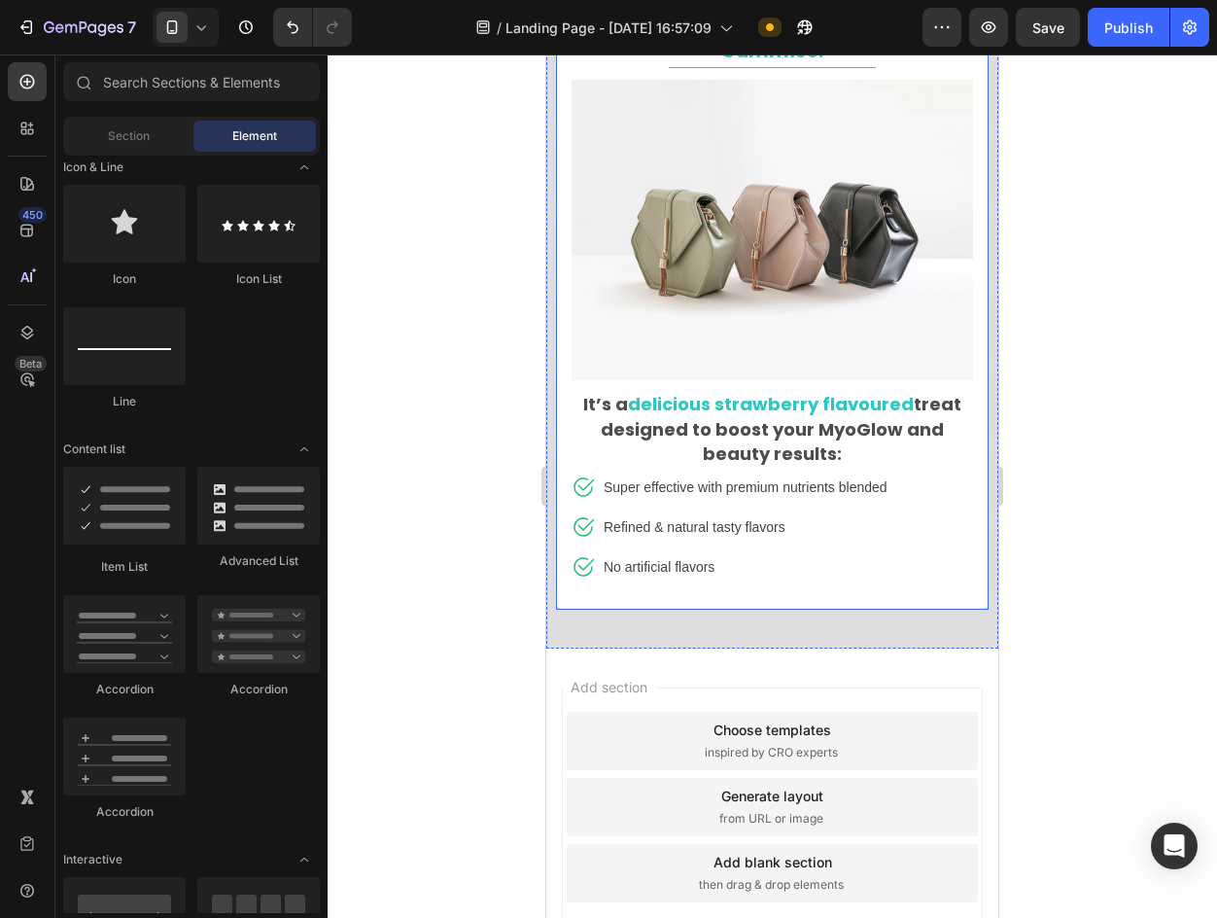
click at [754, 440] on strong "treat designed to boost your MyoGlow and beauty results:" at bounding box center [781, 429] width 361 height 74
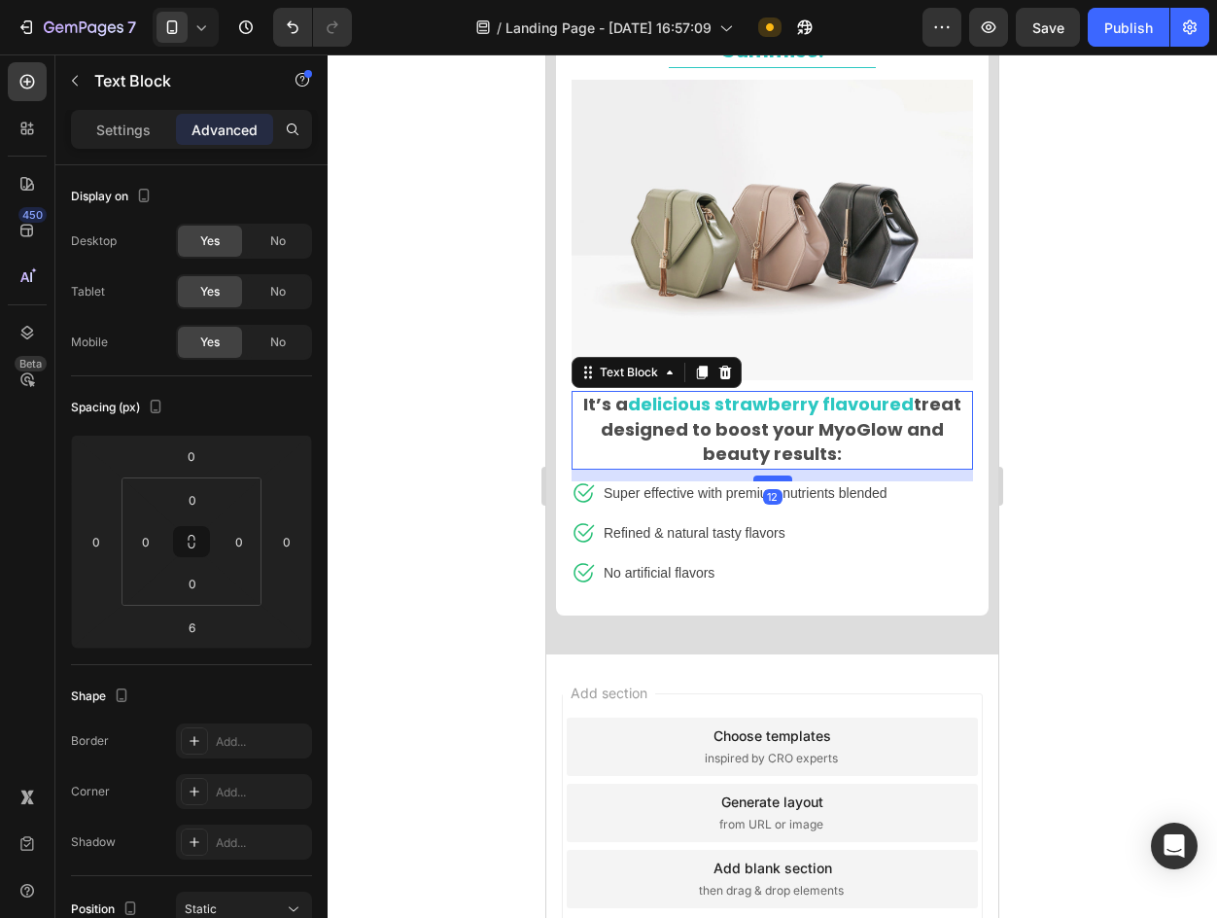
click at [760, 475] on div at bounding box center [773, 478] width 39 height 6
type input "12"
click at [1058, 528] on div at bounding box center [773, 485] width 890 height 863
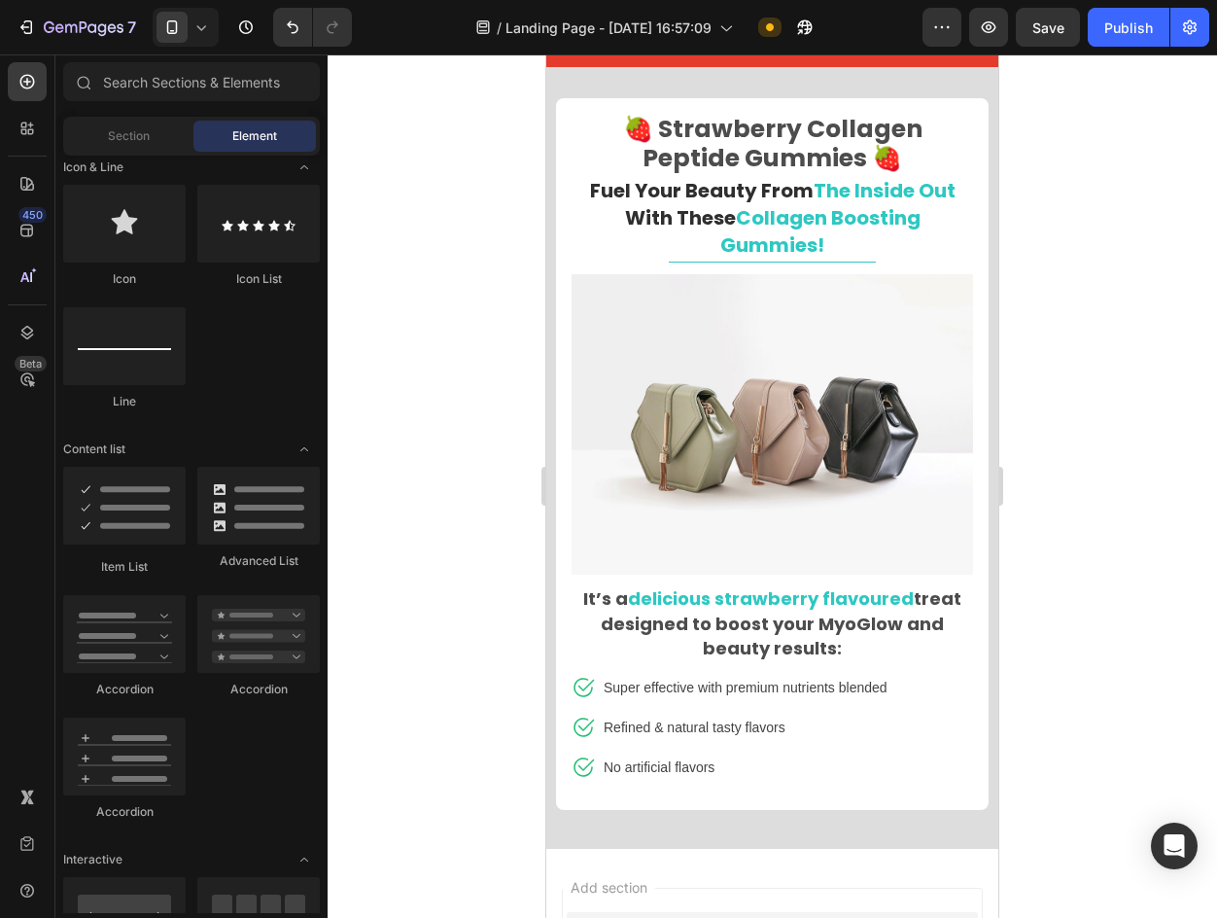
scroll to position [9390, 0]
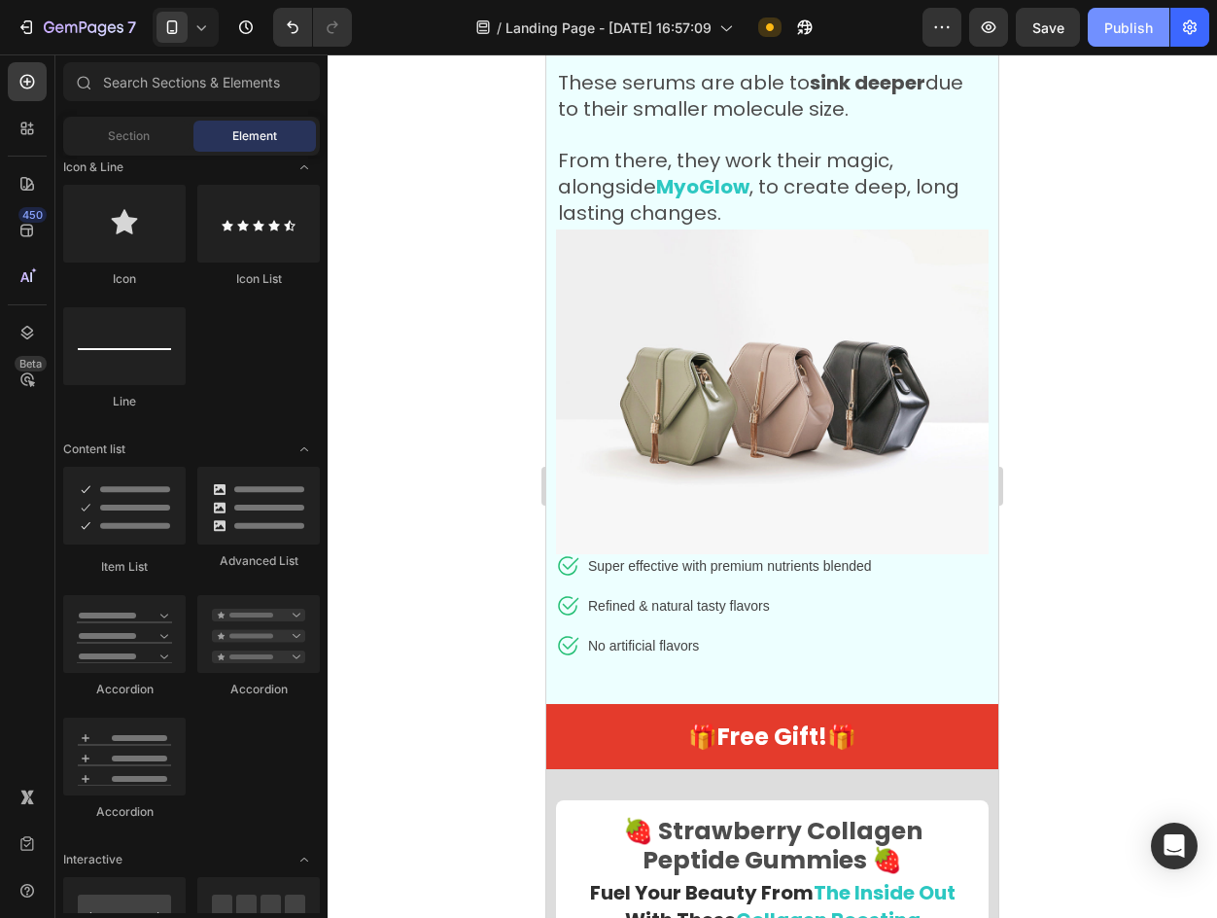
click at [1115, 36] on div "Publish" at bounding box center [1129, 28] width 49 height 20
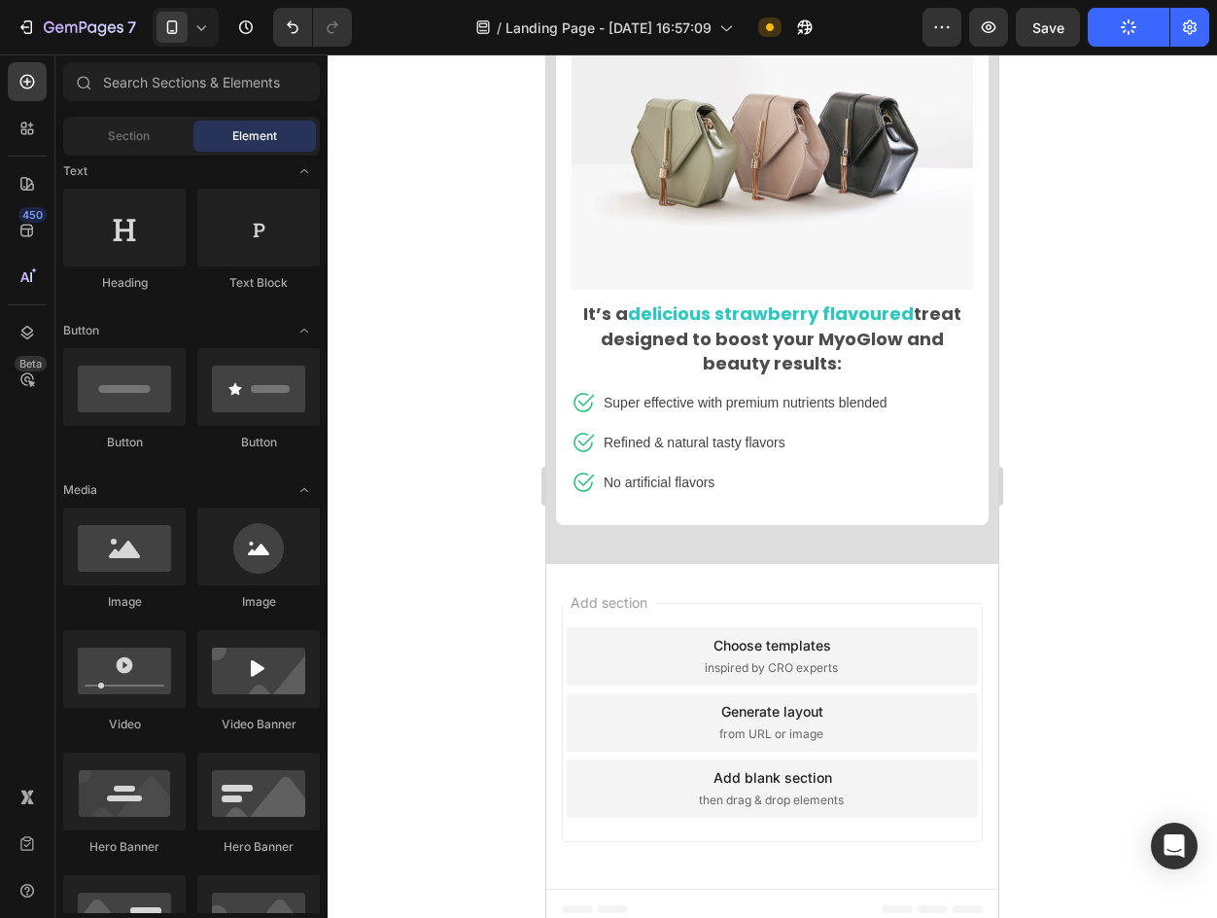
scroll to position [0, 0]
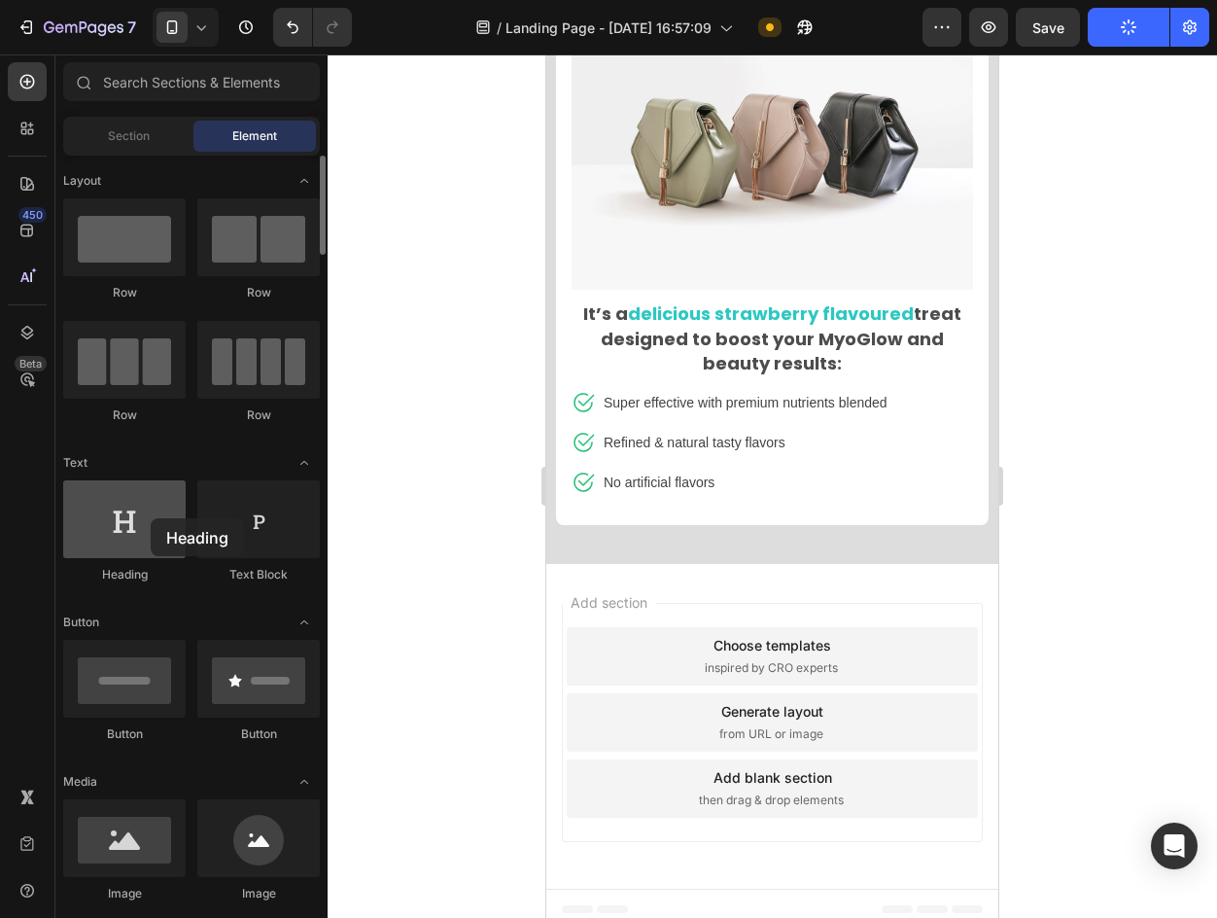
click at [151, 518] on div at bounding box center [124, 519] width 123 height 78
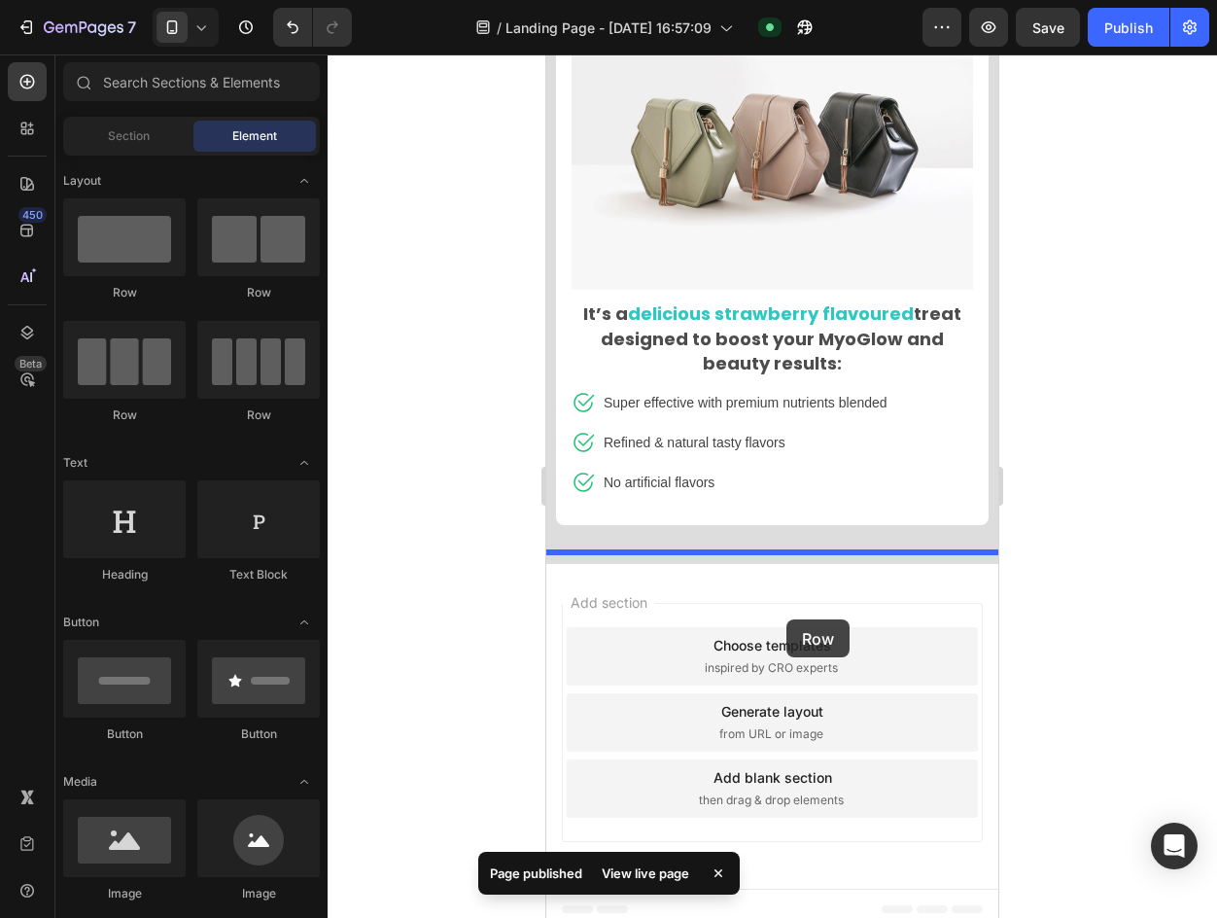
drag, startPoint x: 681, startPoint y: 310, endPoint x: 787, endPoint y: 619, distance: 326.8
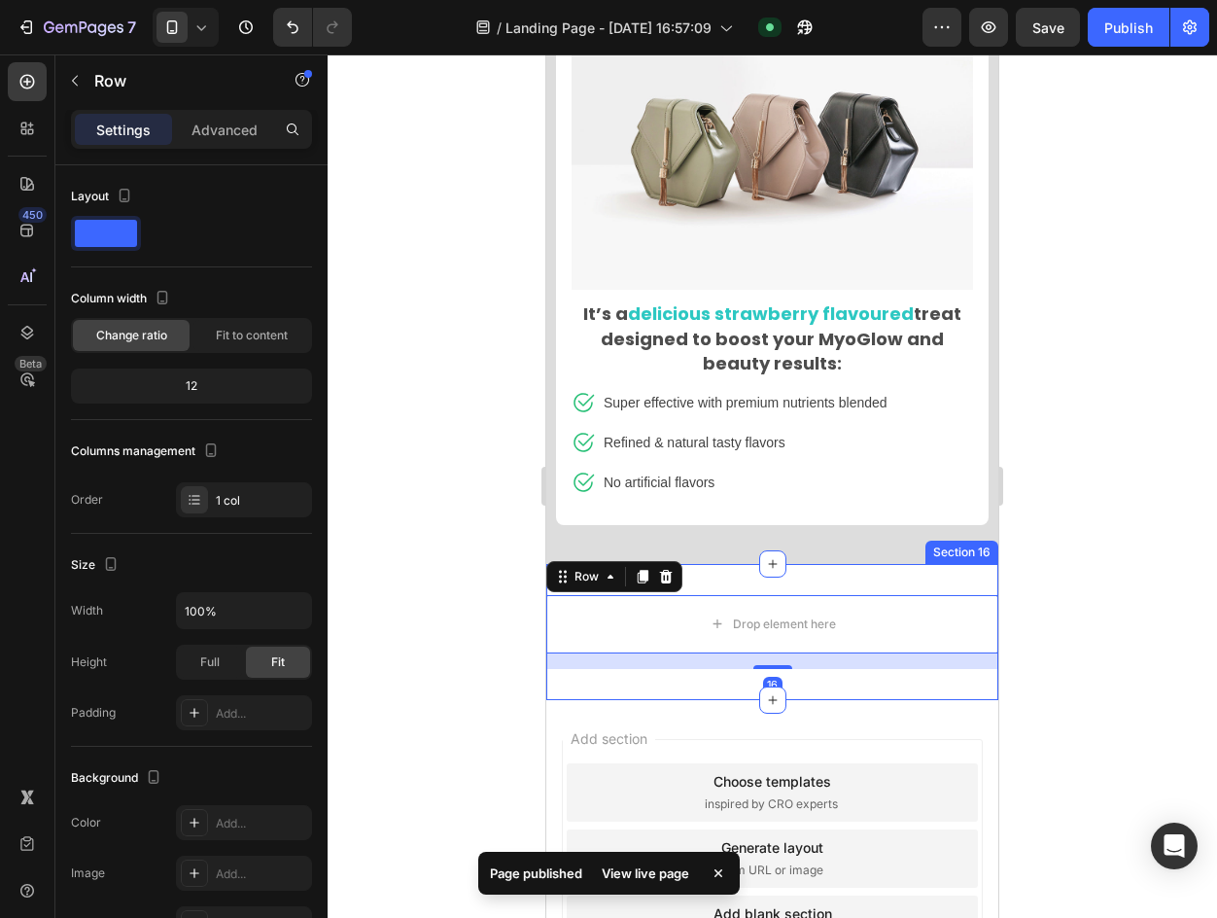
click at [885, 564] on div "Drop element here Row 16 Section 16" at bounding box center [772, 632] width 452 height 136
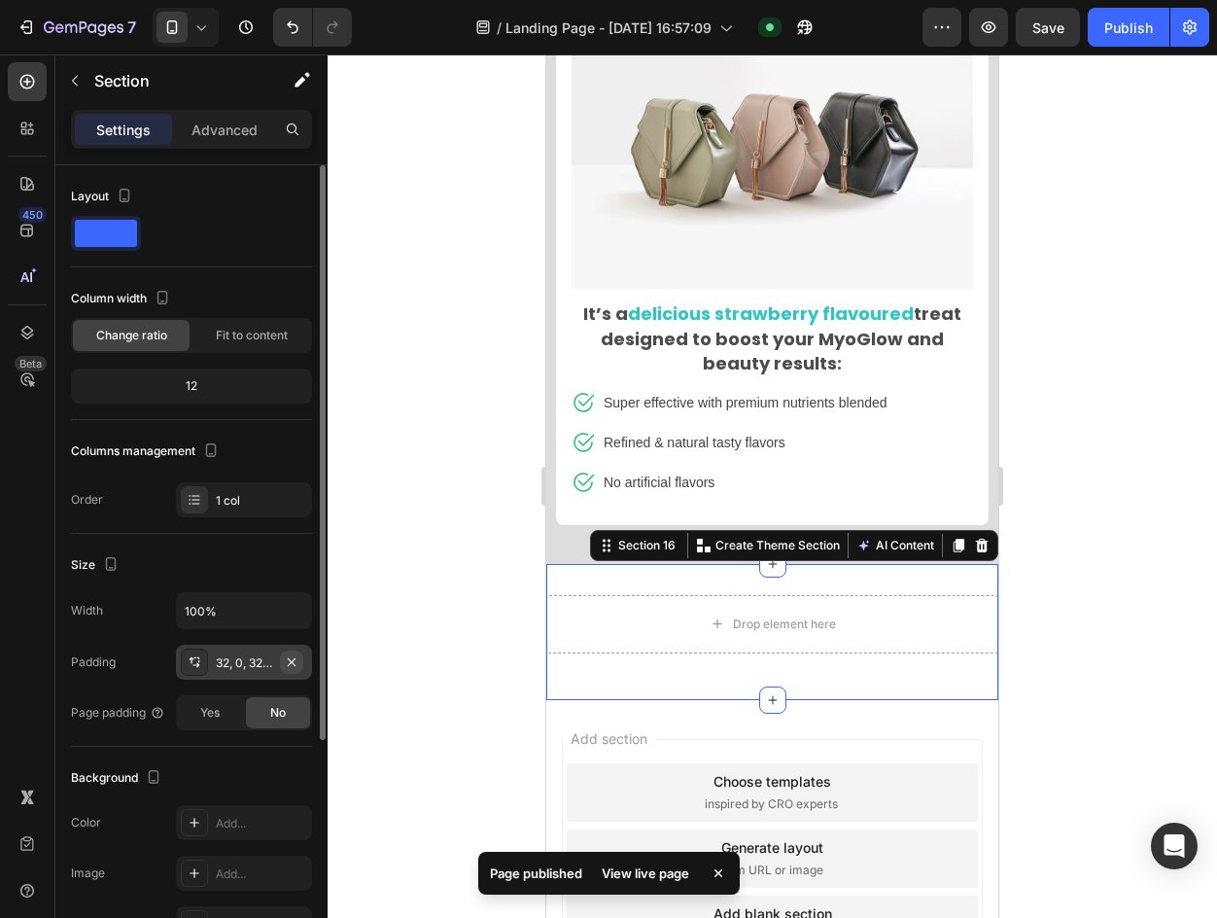
click at [286, 669] on icon "button" at bounding box center [292, 662] width 16 height 16
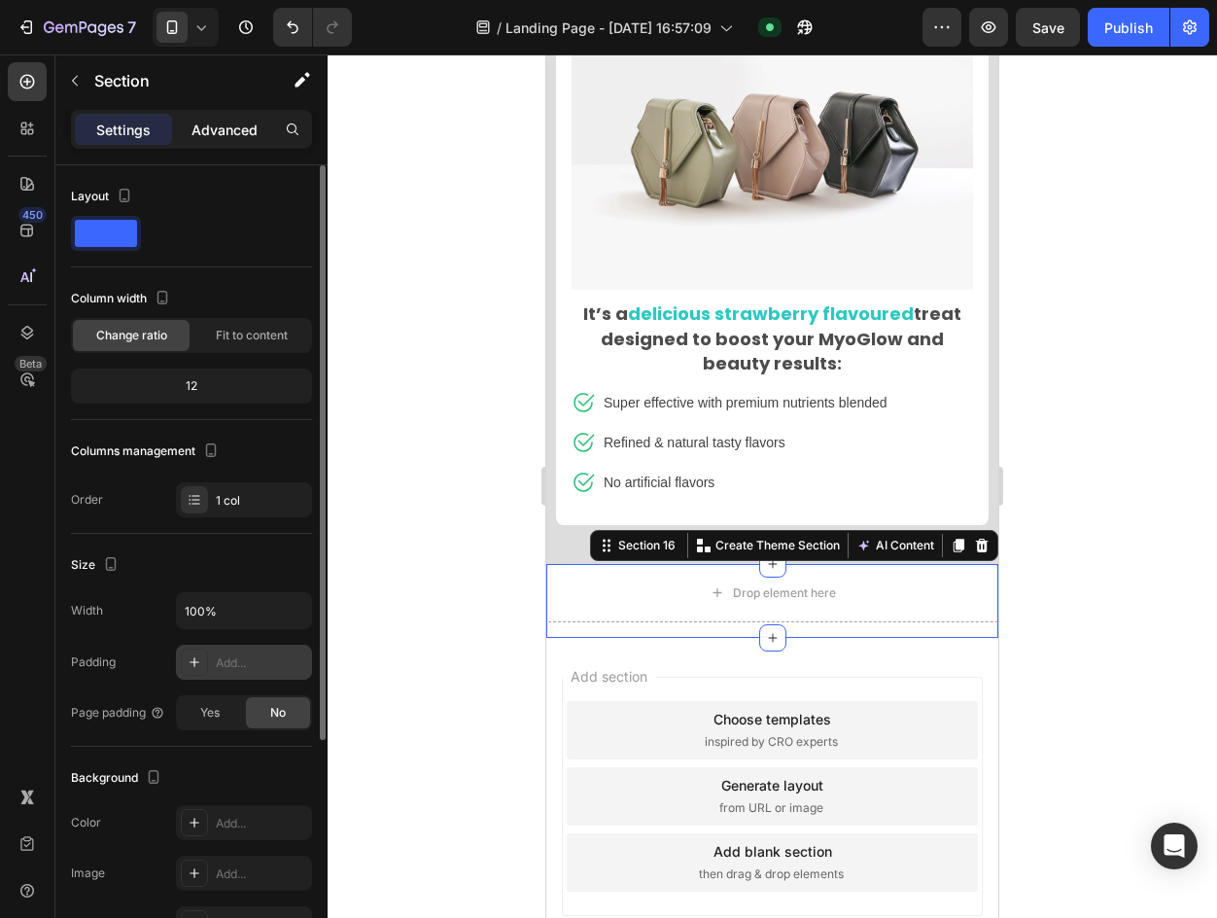
click at [225, 117] on div "Advanced" at bounding box center [224, 129] width 97 height 31
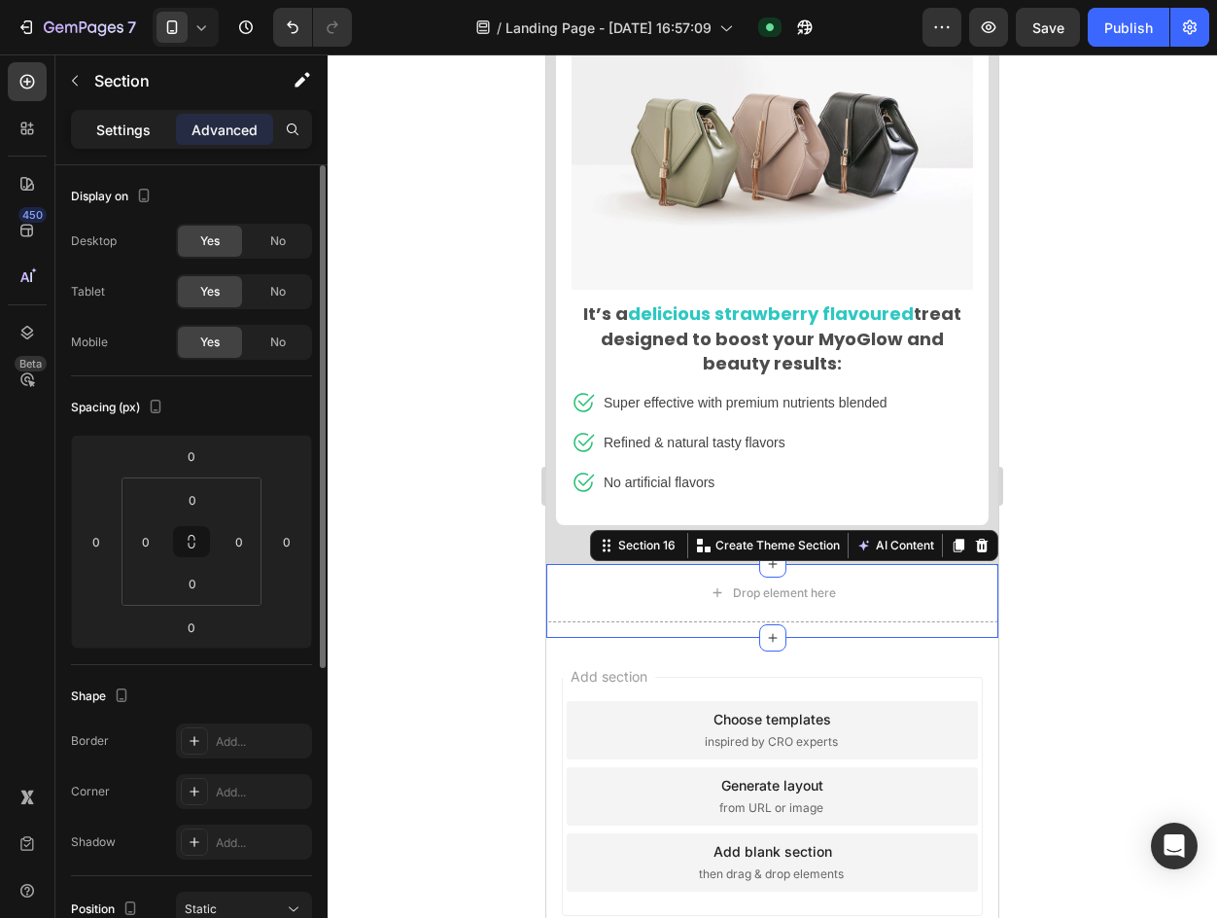
click at [111, 122] on p "Settings" at bounding box center [123, 130] width 54 height 20
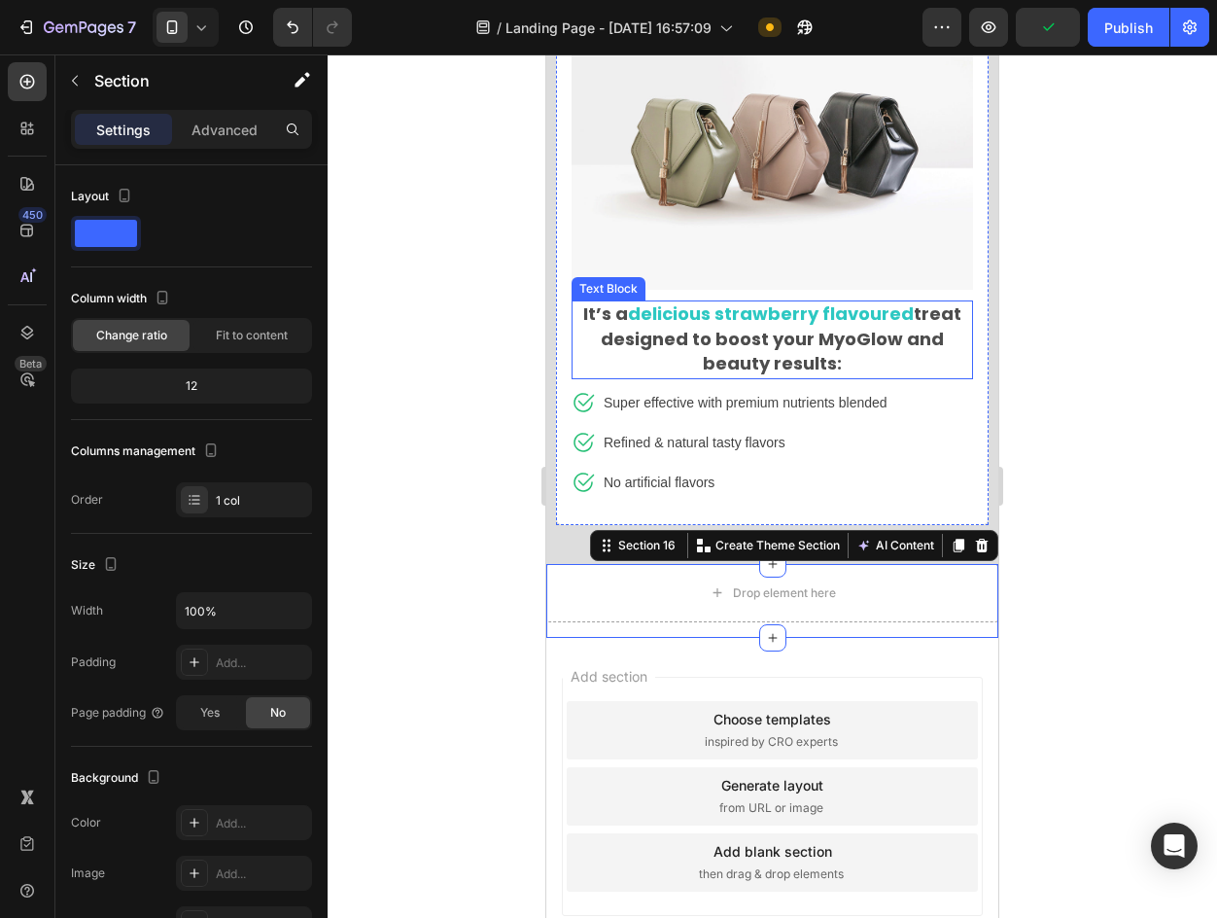
click at [741, 341] on strong "treat designed to boost your MyoGlow and beauty results:" at bounding box center [781, 338] width 361 height 74
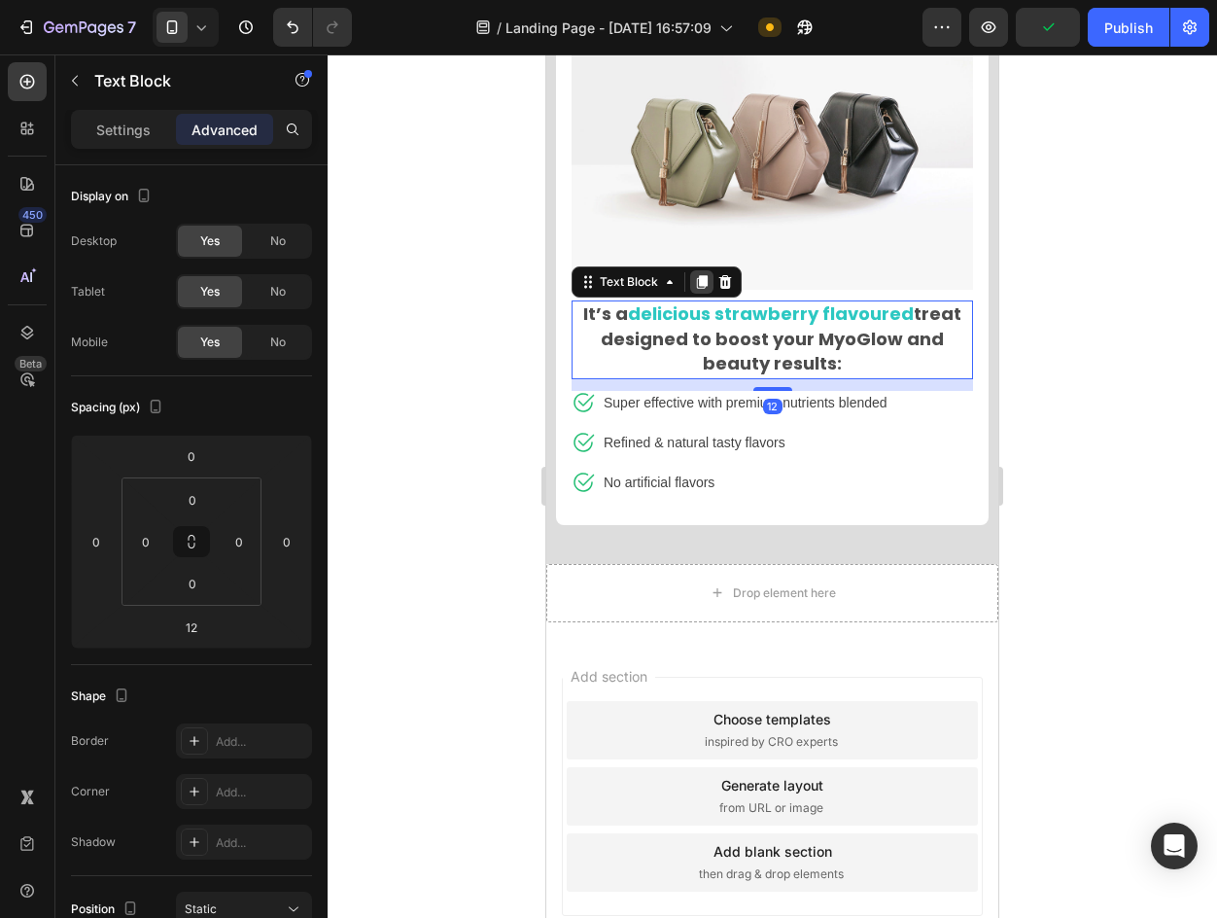
click at [698, 270] on div at bounding box center [701, 281] width 23 height 23
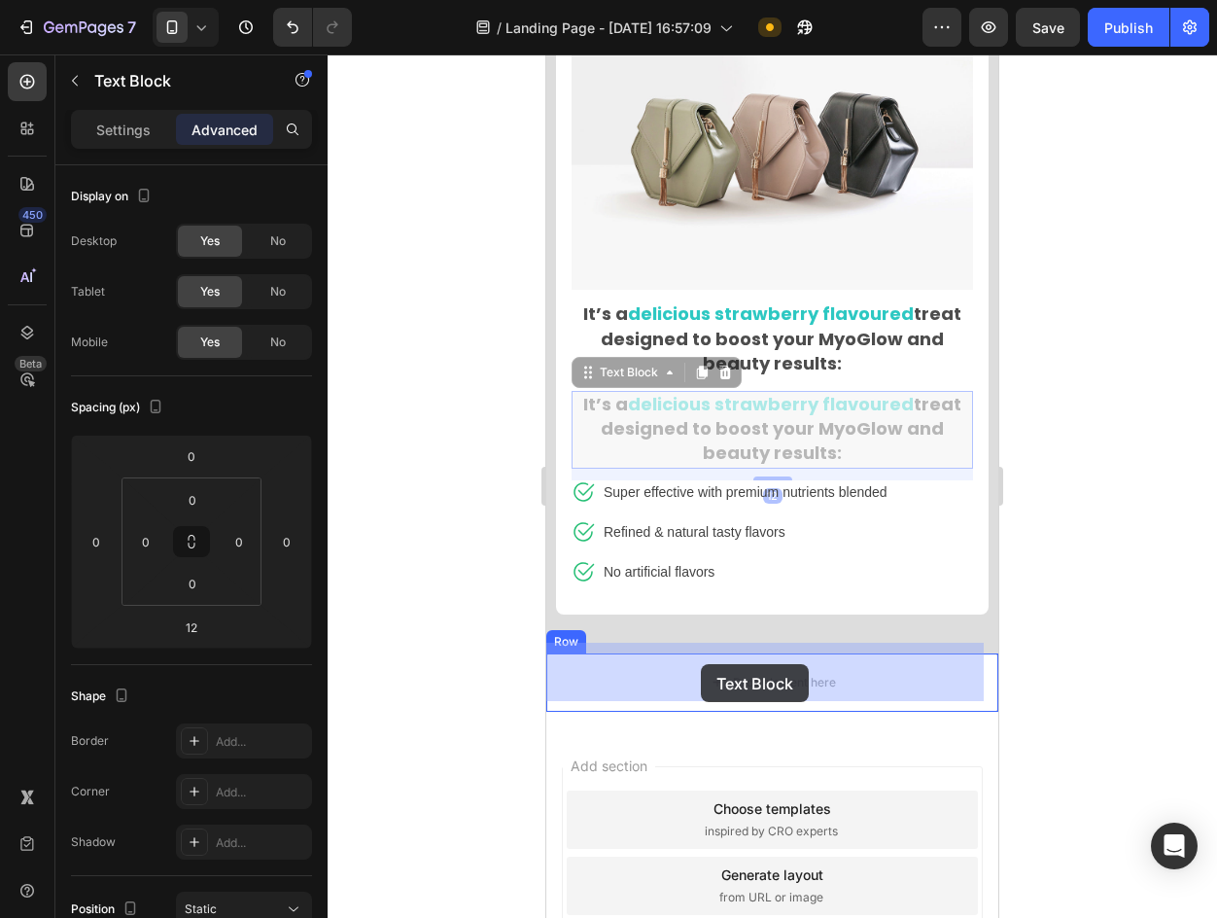
drag, startPoint x: 666, startPoint y: 334, endPoint x: 701, endPoint y: 661, distance: 328.6
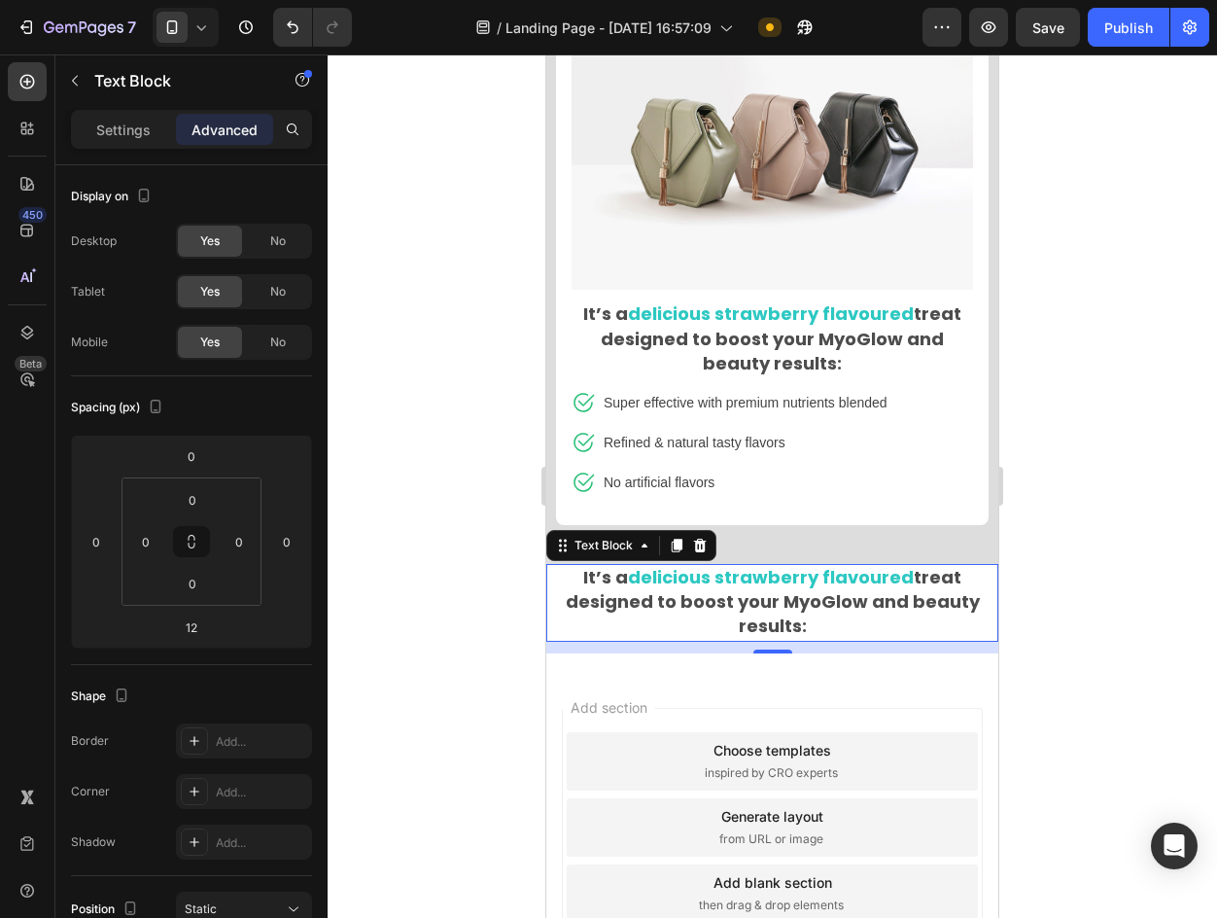
click at [21, 311] on div "450 Beta" at bounding box center [27, 420] width 39 height 716
click at [23, 332] on icon at bounding box center [27, 333] width 13 height 14
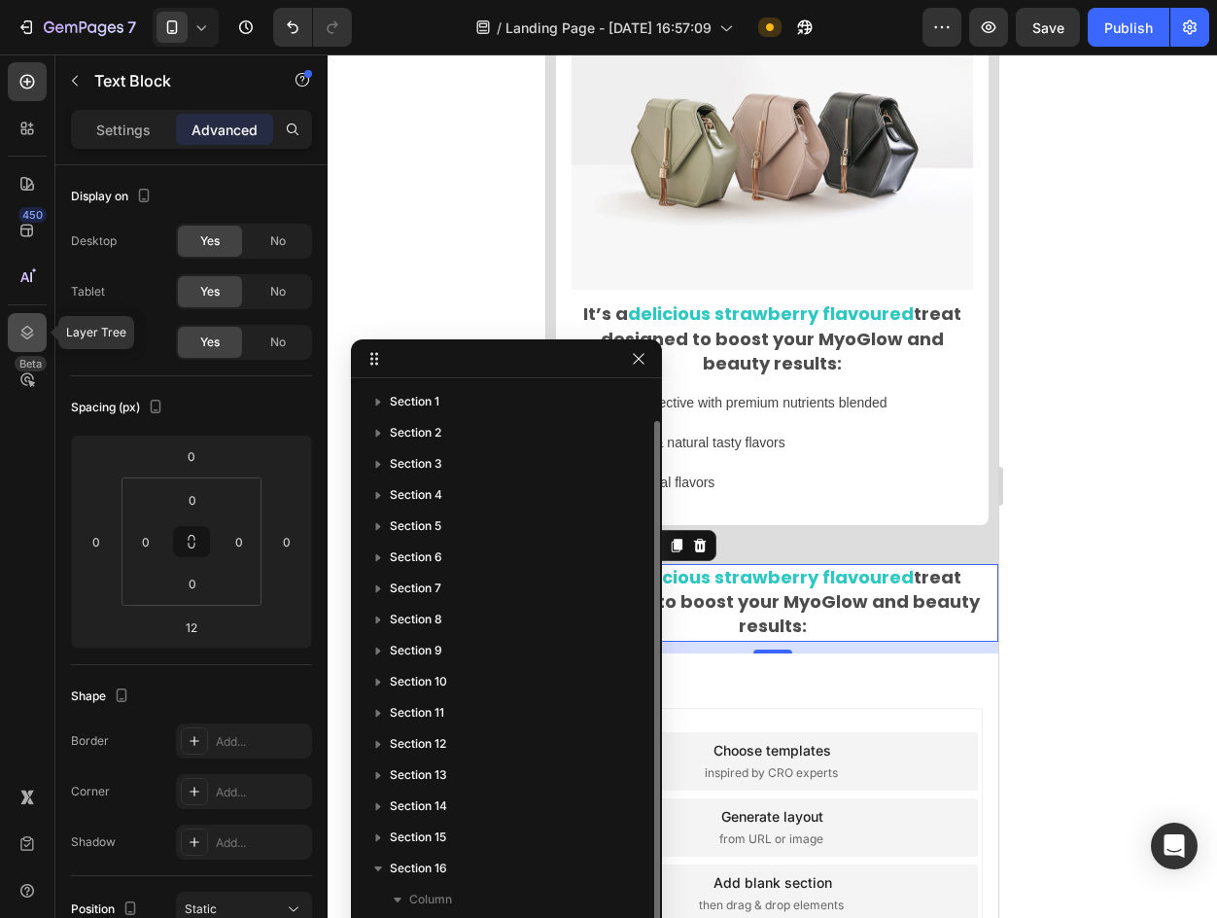
scroll to position [18, 0]
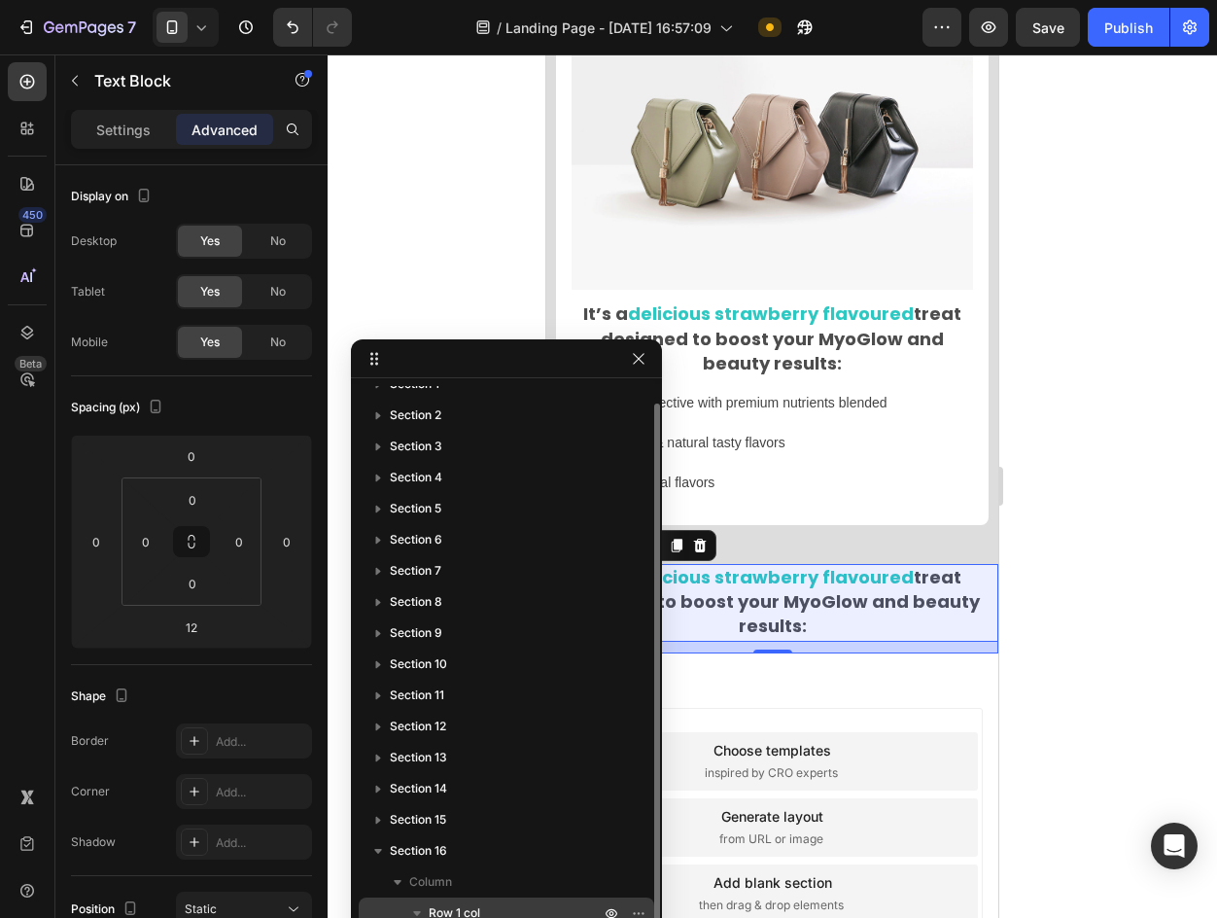
click at [476, 902] on div "Row 1 col" at bounding box center [507, 912] width 280 height 31
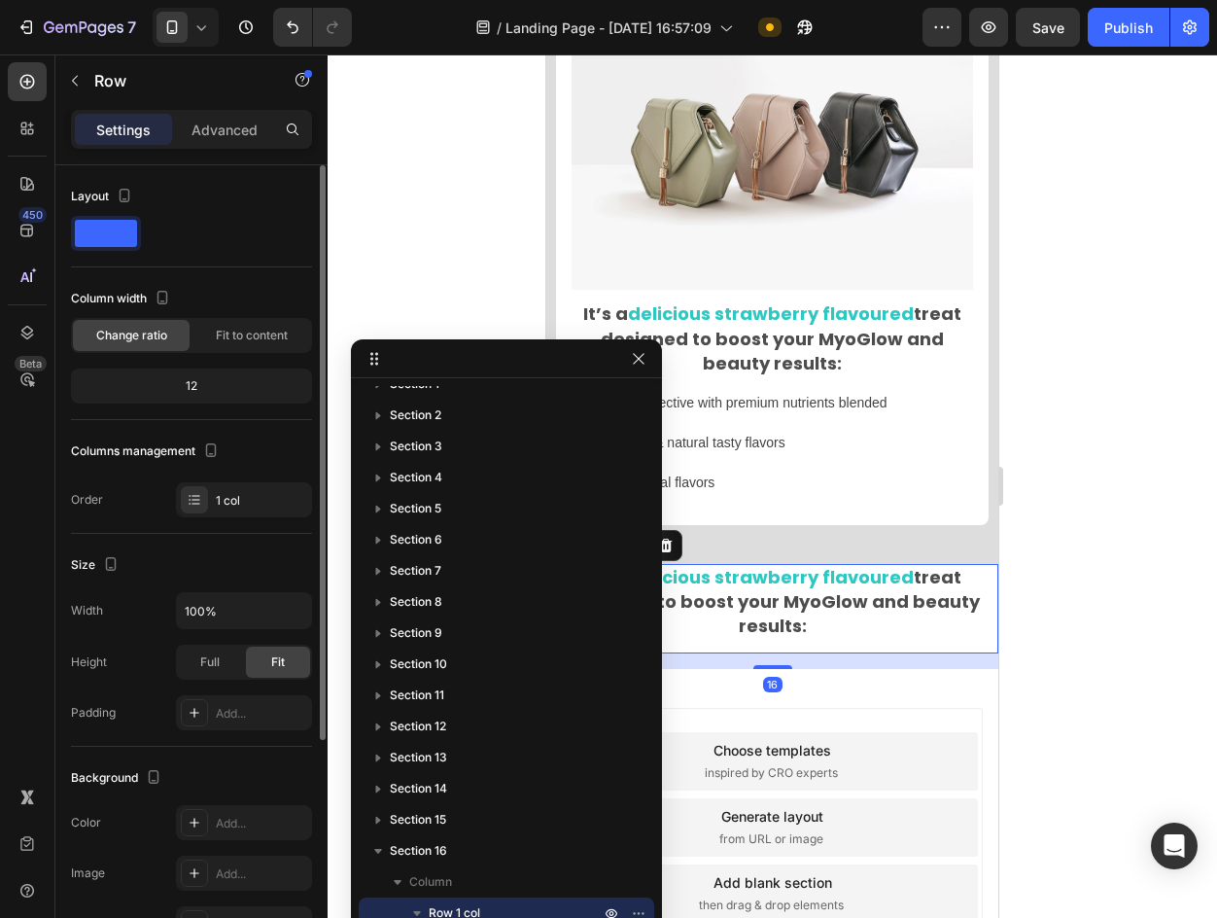
scroll to position [292, 0]
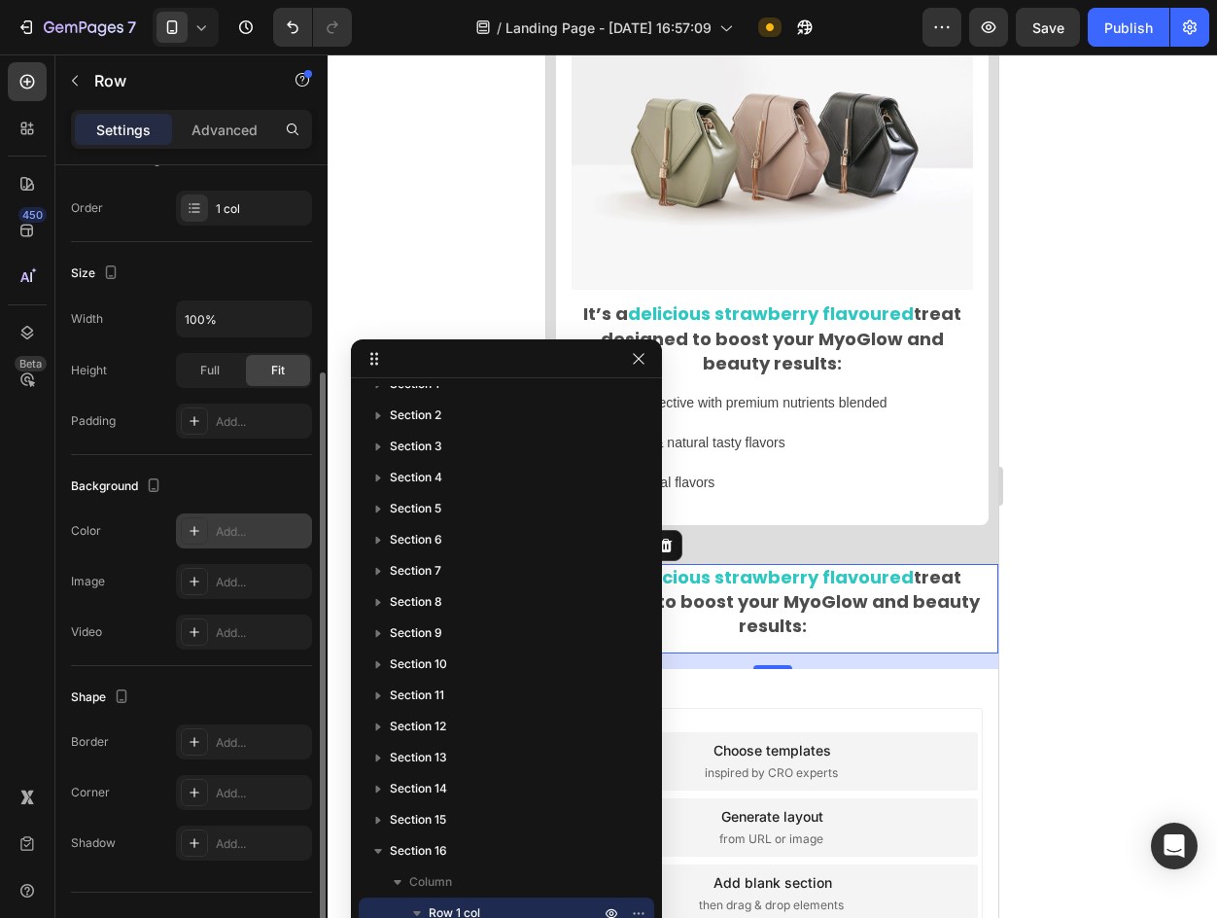
click at [256, 521] on div "Add..." at bounding box center [244, 530] width 136 height 35
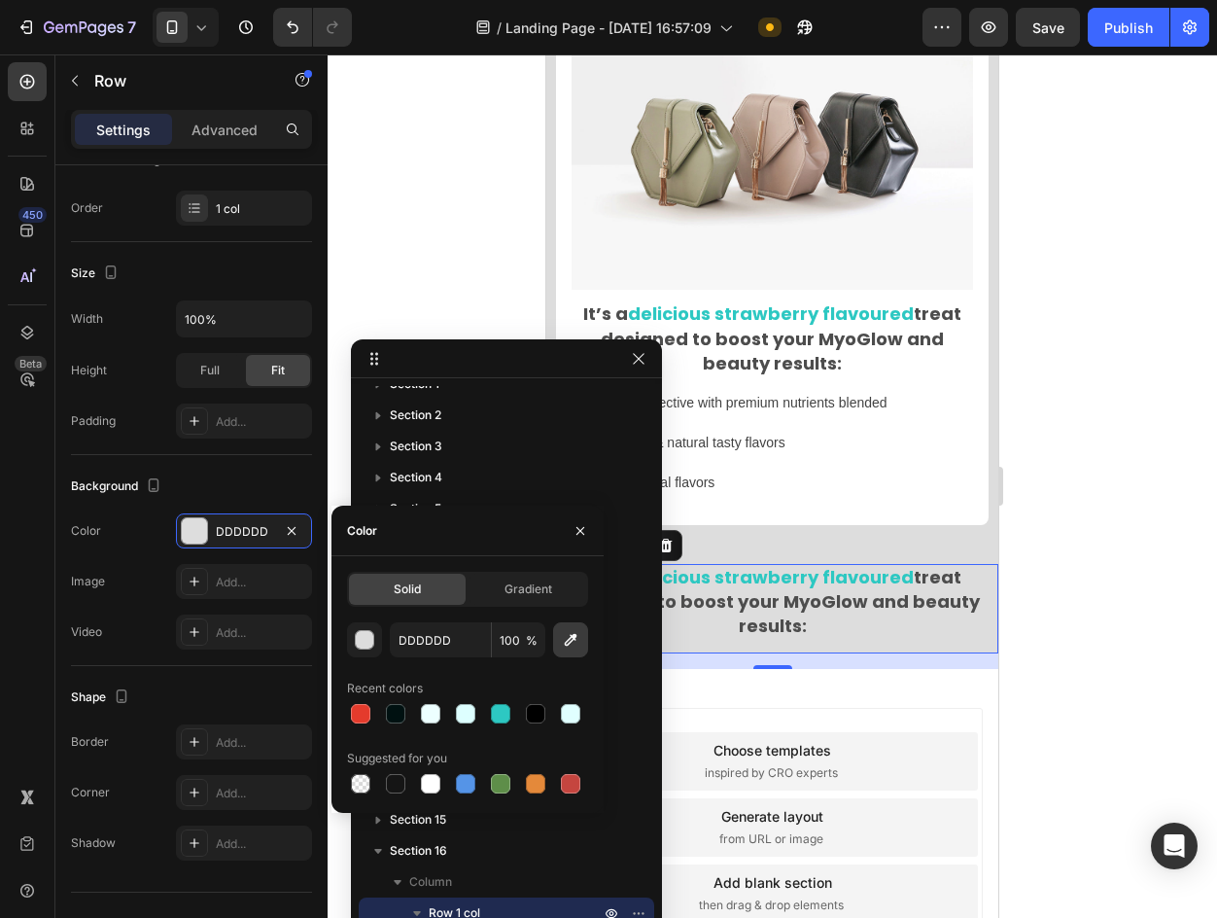
click at [558, 647] on button "button" at bounding box center [570, 639] width 35 height 35
type input "4FD7D5"
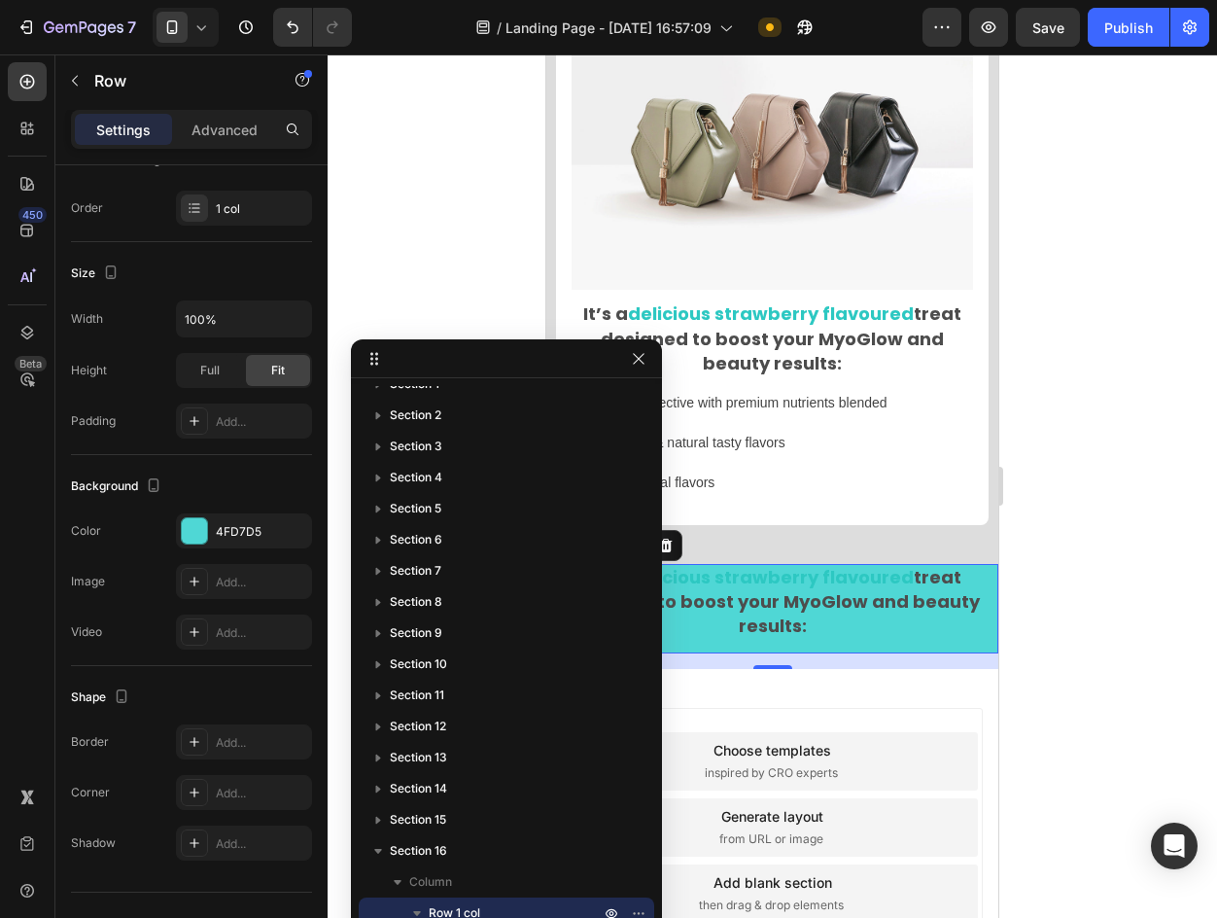
click at [1070, 434] on div at bounding box center [773, 485] width 890 height 863
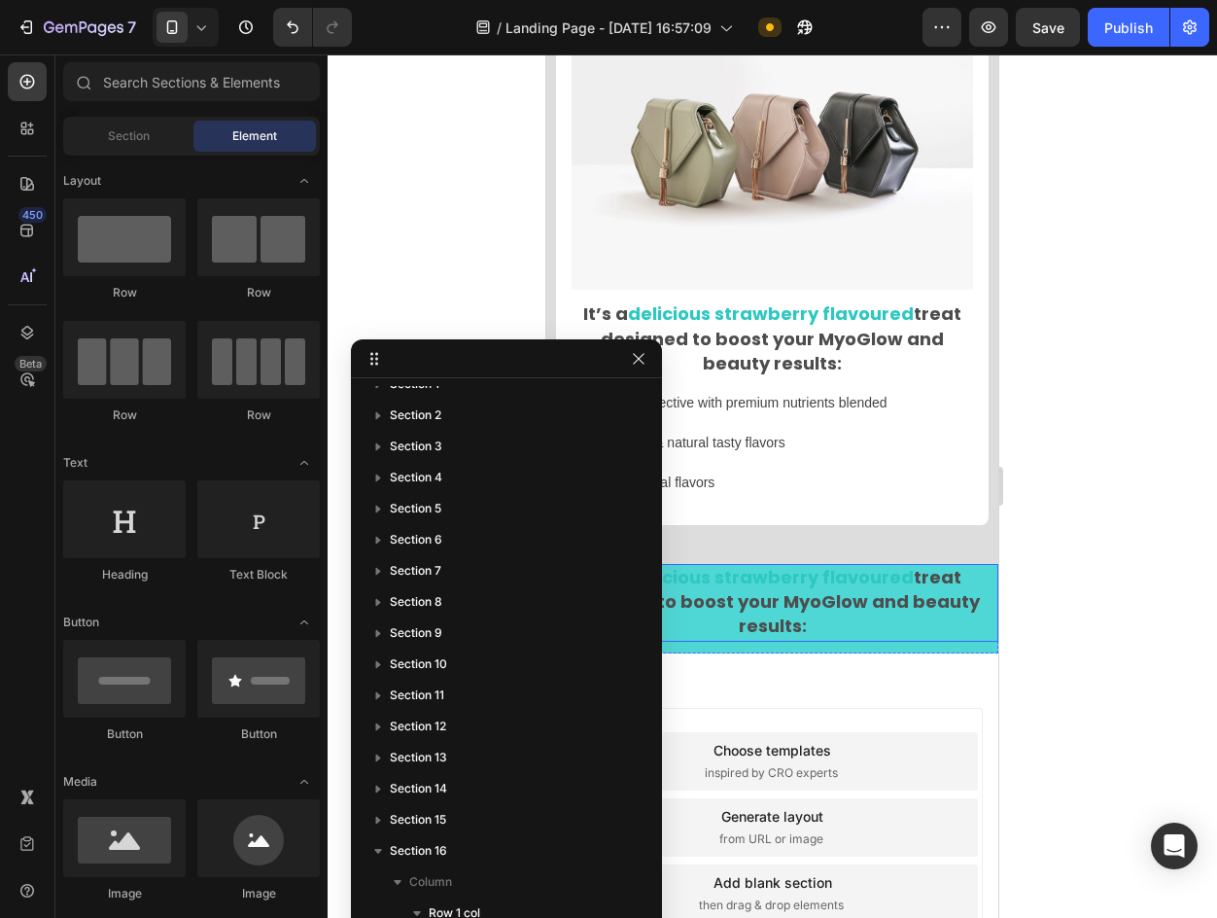
click at [937, 598] on strong "treat designed to boost your MyoGlow and beauty results:" at bounding box center [773, 602] width 414 height 74
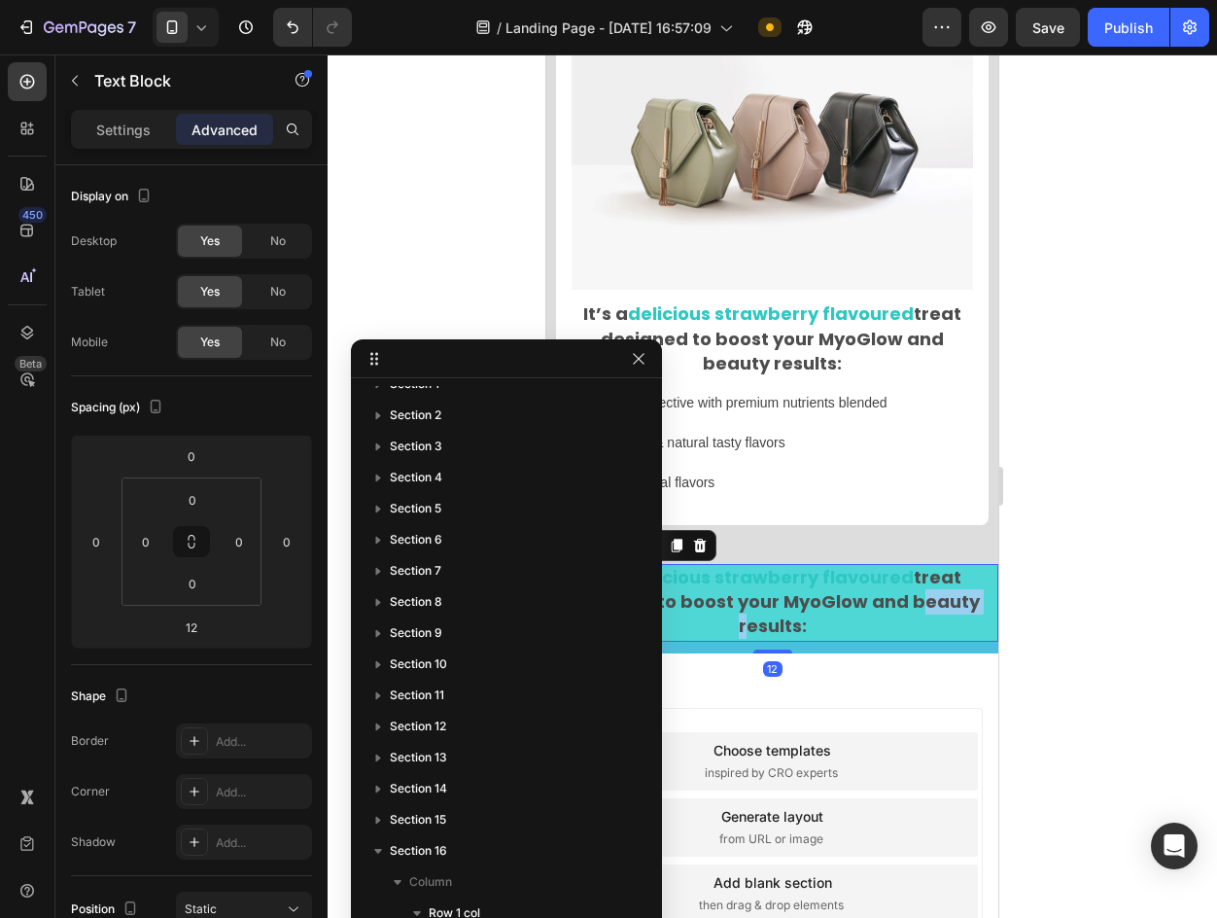
click at [937, 598] on strong "treat designed to boost your MyoGlow and beauty results:" at bounding box center [773, 602] width 414 height 74
click at [879, 580] on strong "treat designed to boost your MyoGlow and beauty results:" at bounding box center [773, 602] width 414 height 74
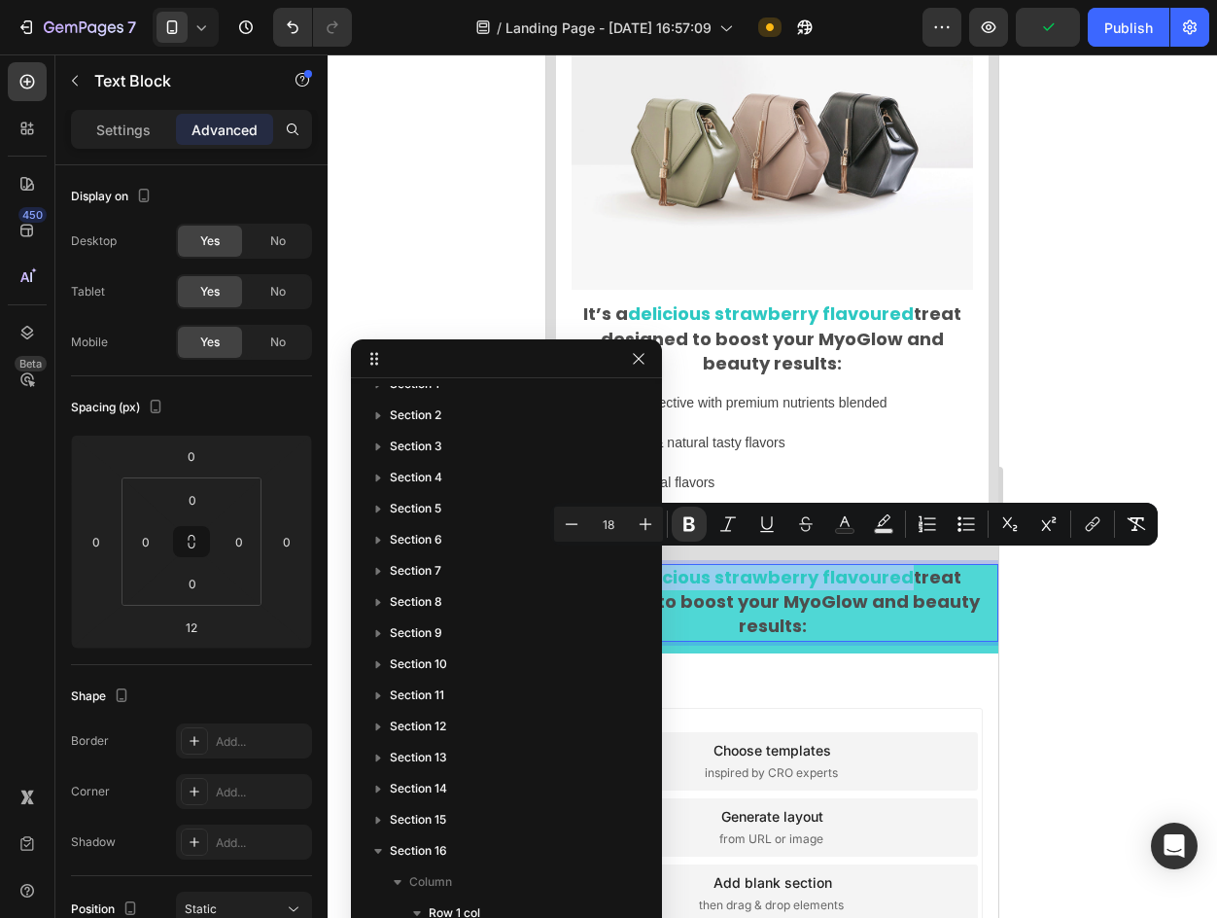
type input "13"
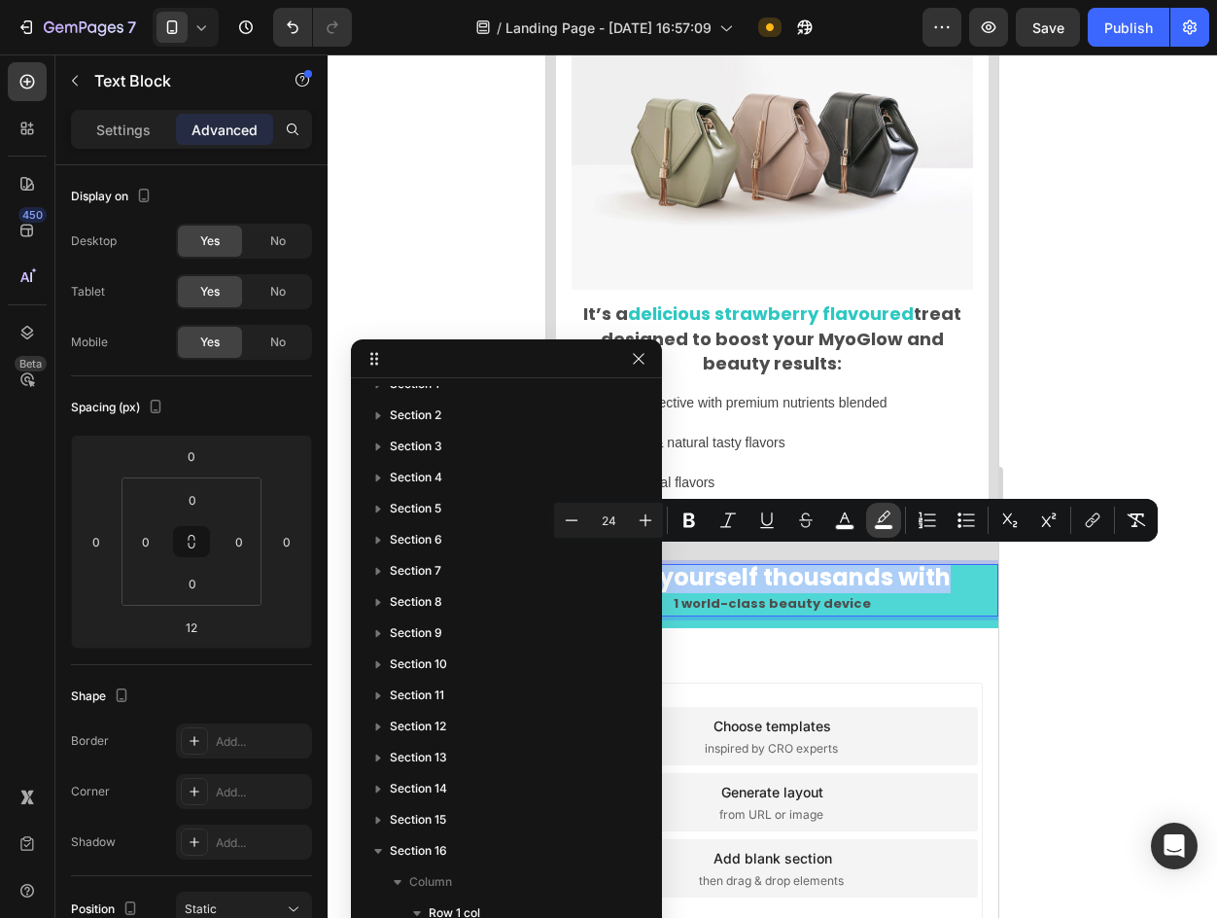
click at [880, 516] on icon "Editor contextual toolbar" at bounding box center [883, 519] width 19 height 19
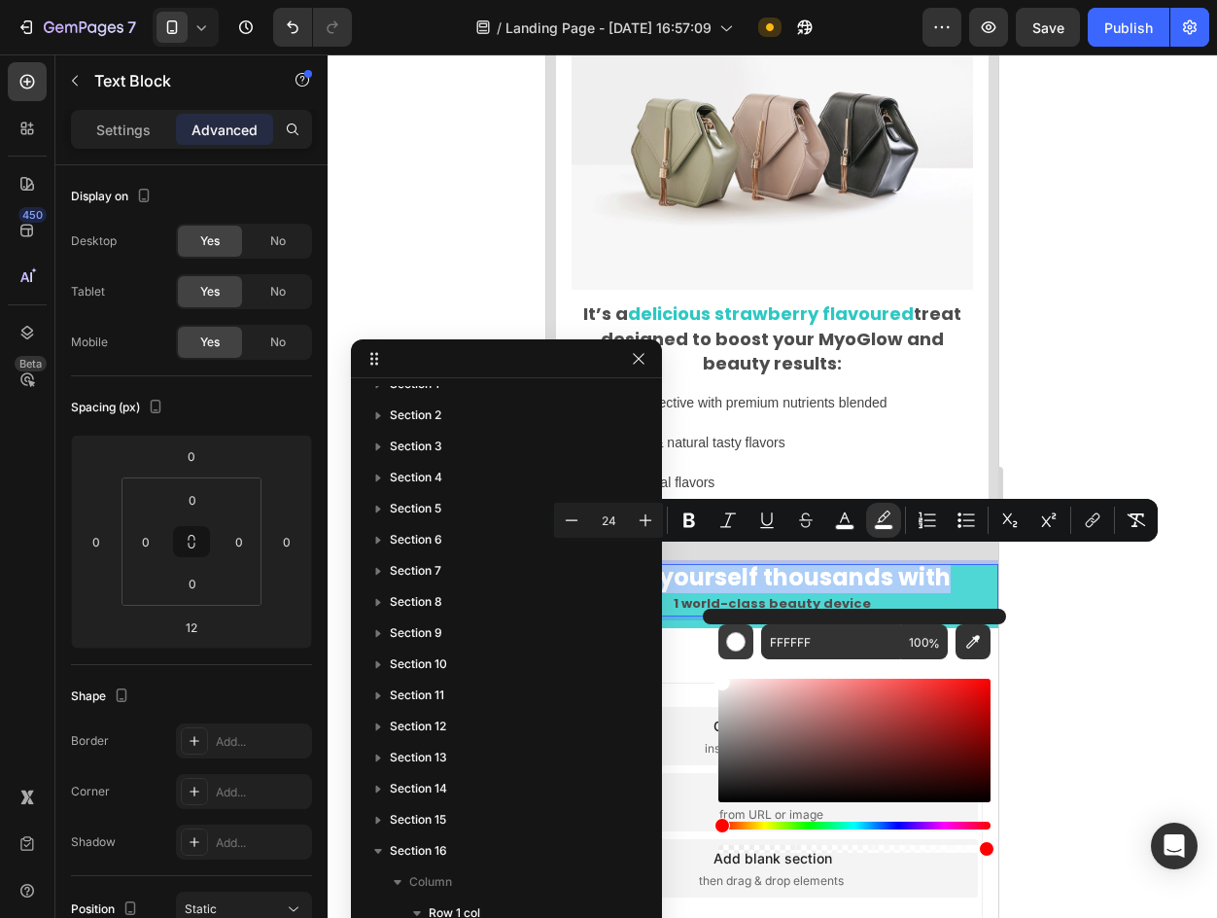
click at [733, 645] on div "Editor contextual toolbar" at bounding box center [735, 641] width 19 height 19
click at [740, 642] on div "Editor contextual toolbar" at bounding box center [735, 641] width 19 height 19
click at [854, 655] on input "FFFFFF" at bounding box center [831, 641] width 140 height 35
click at [1091, 586] on div at bounding box center [773, 485] width 890 height 863
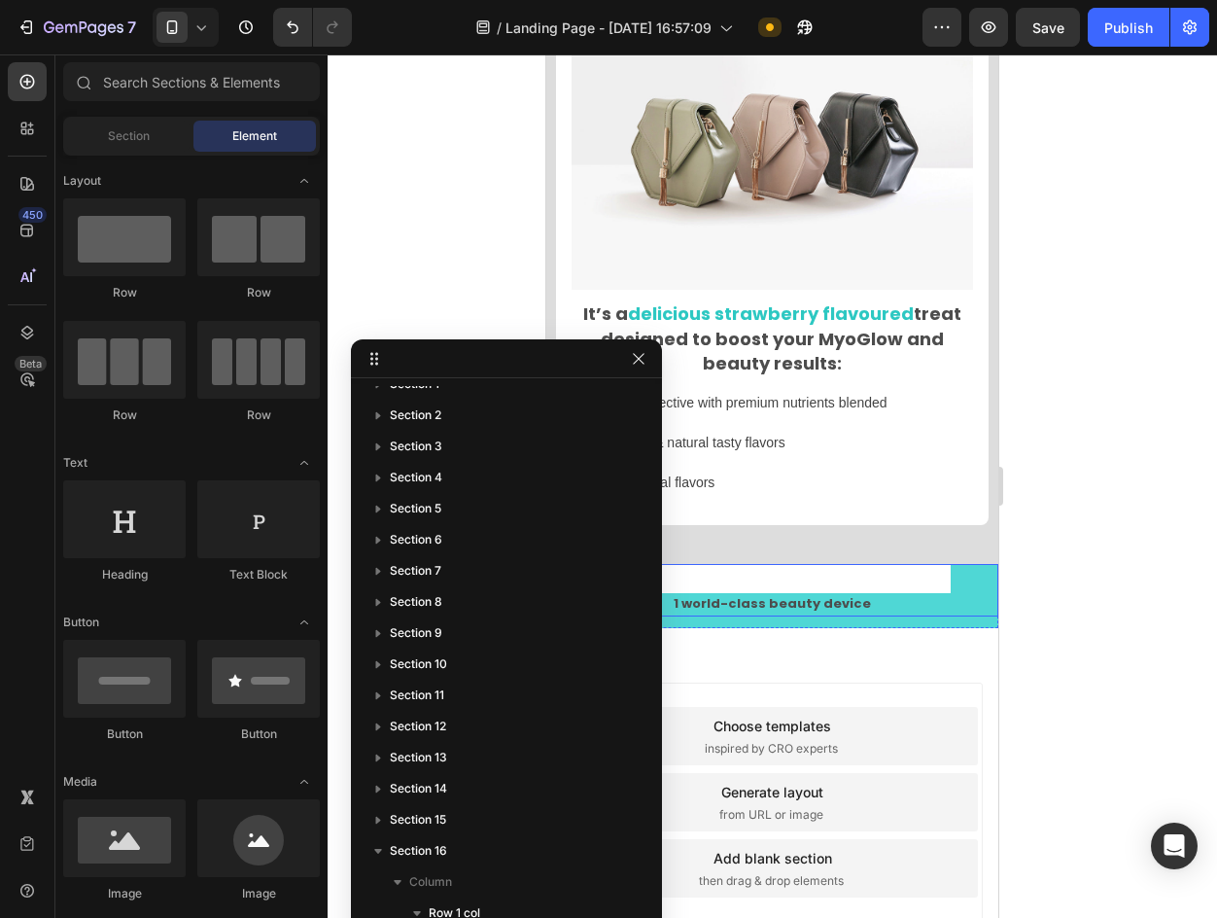
click at [893, 561] on span "Save yourself thousands with" at bounding box center [772, 577] width 357 height 32
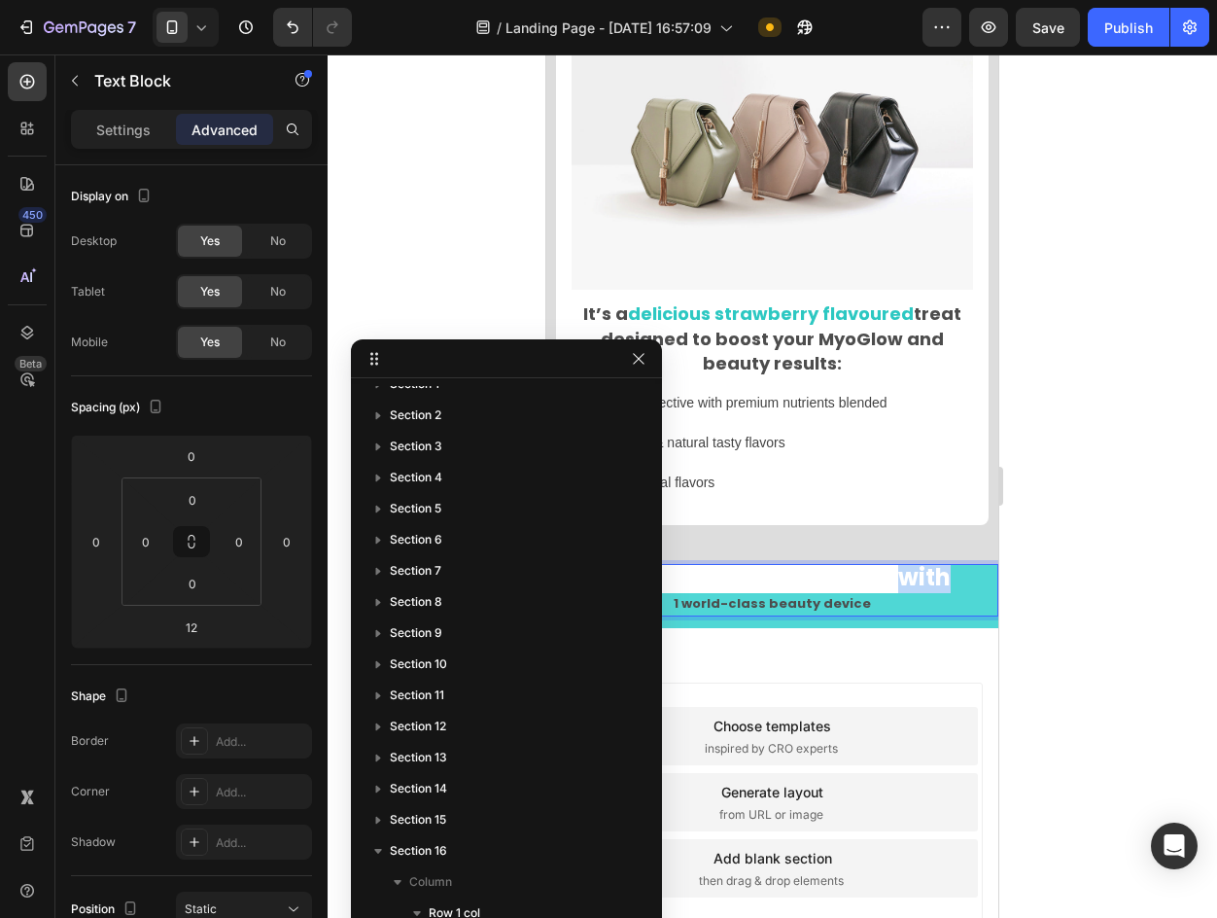
click at [893, 561] on span "Save yourself thousands with" at bounding box center [772, 577] width 357 height 32
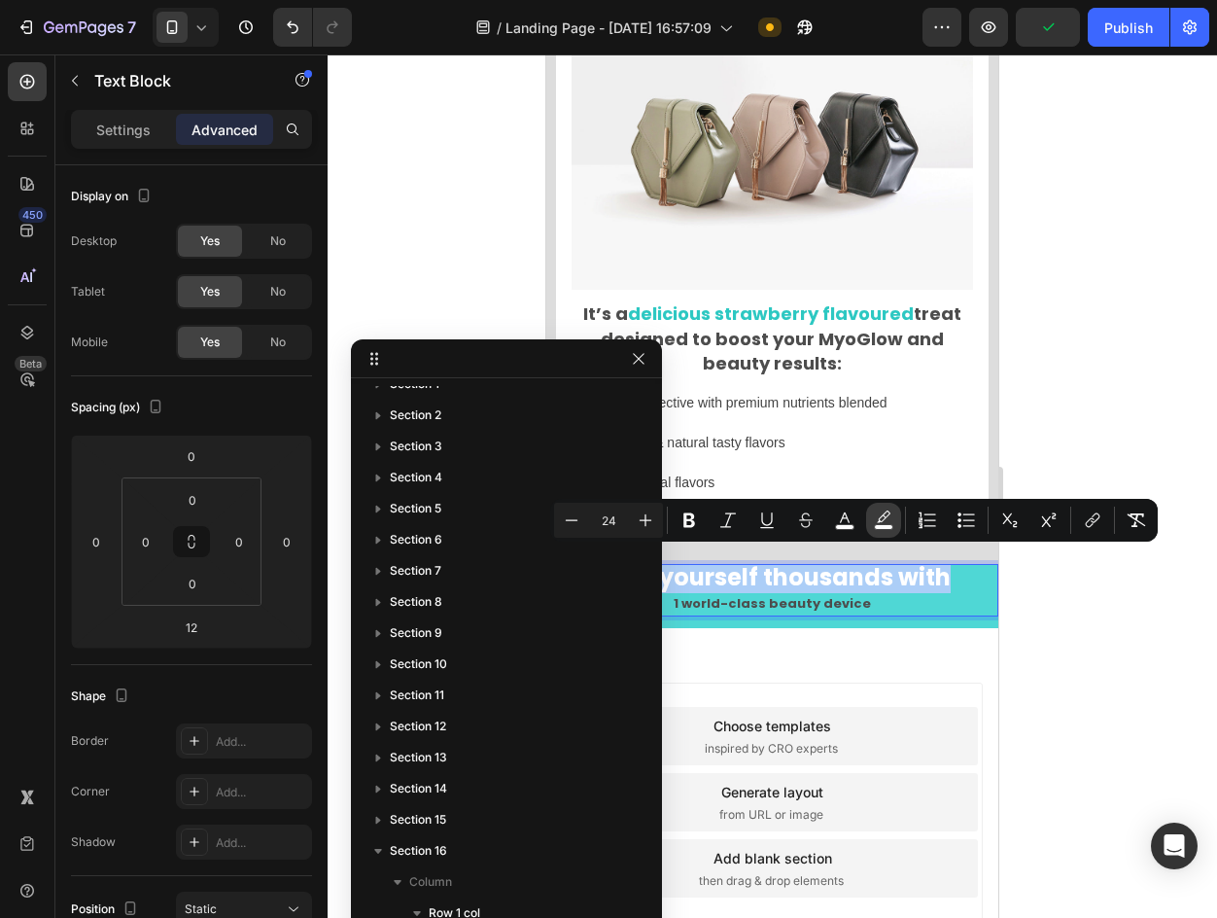
click at [876, 512] on icon "Editor contextual toolbar" at bounding box center [883, 519] width 19 height 19
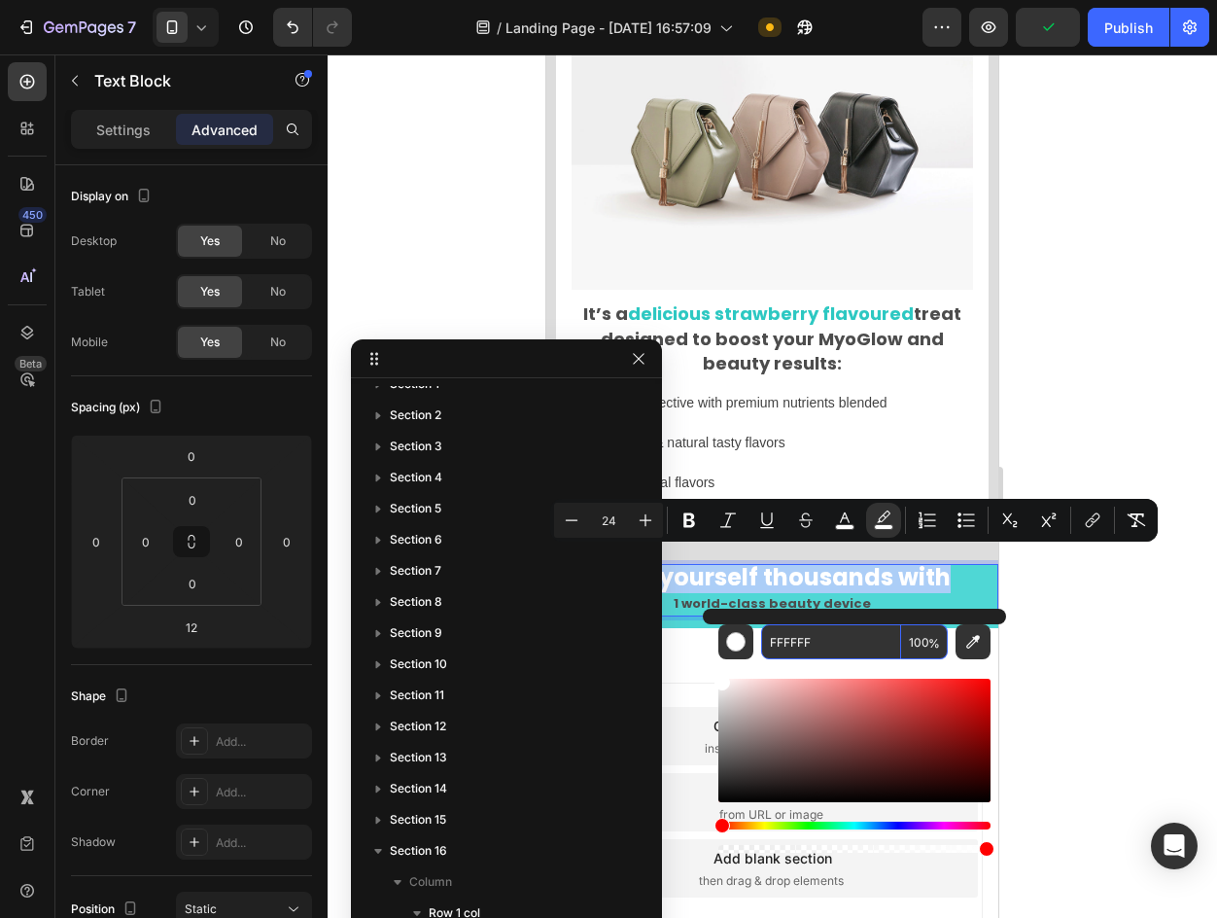
click at [916, 649] on input "100" at bounding box center [924, 641] width 47 height 35
type input "0"
click at [1177, 579] on div at bounding box center [773, 485] width 890 height 863
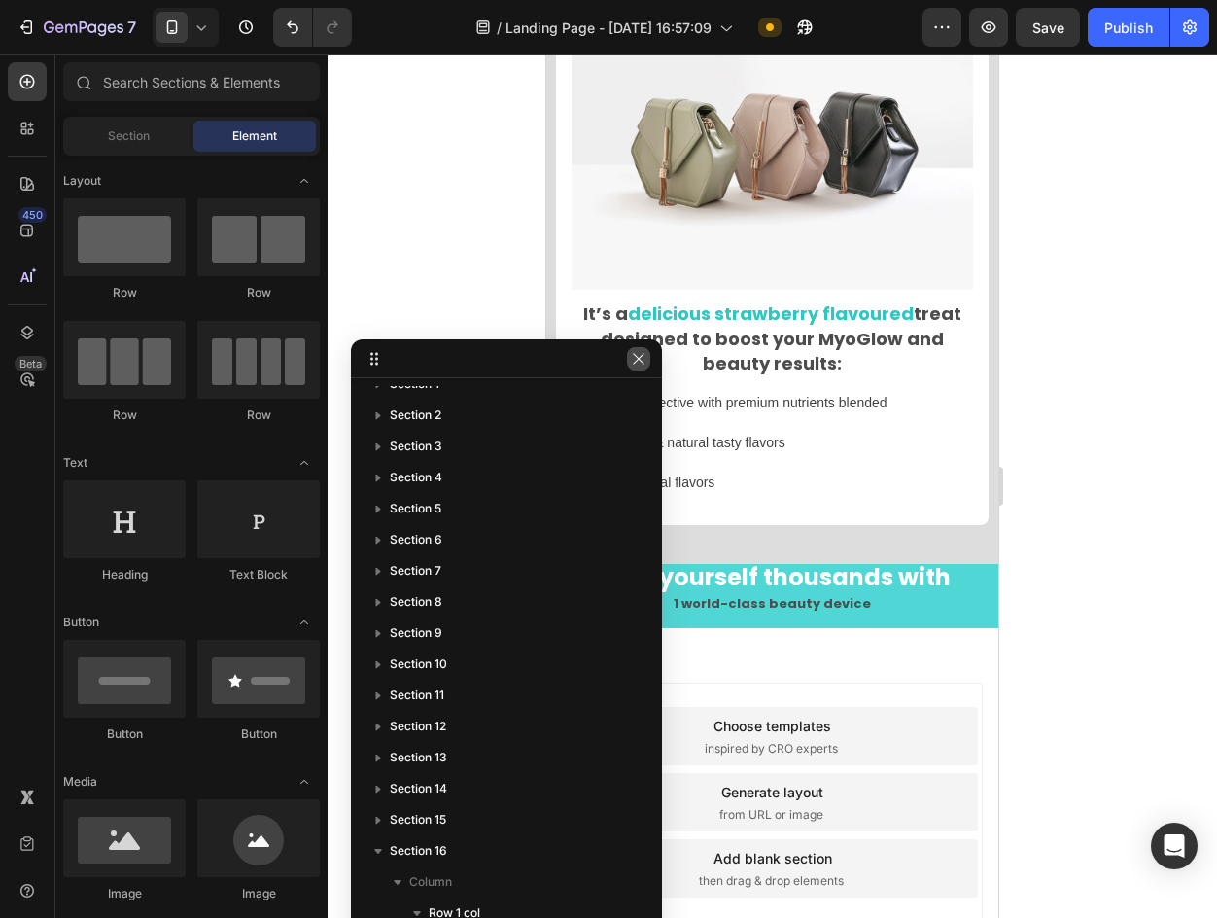
click at [634, 355] on icon "button" at bounding box center [639, 359] width 16 height 16
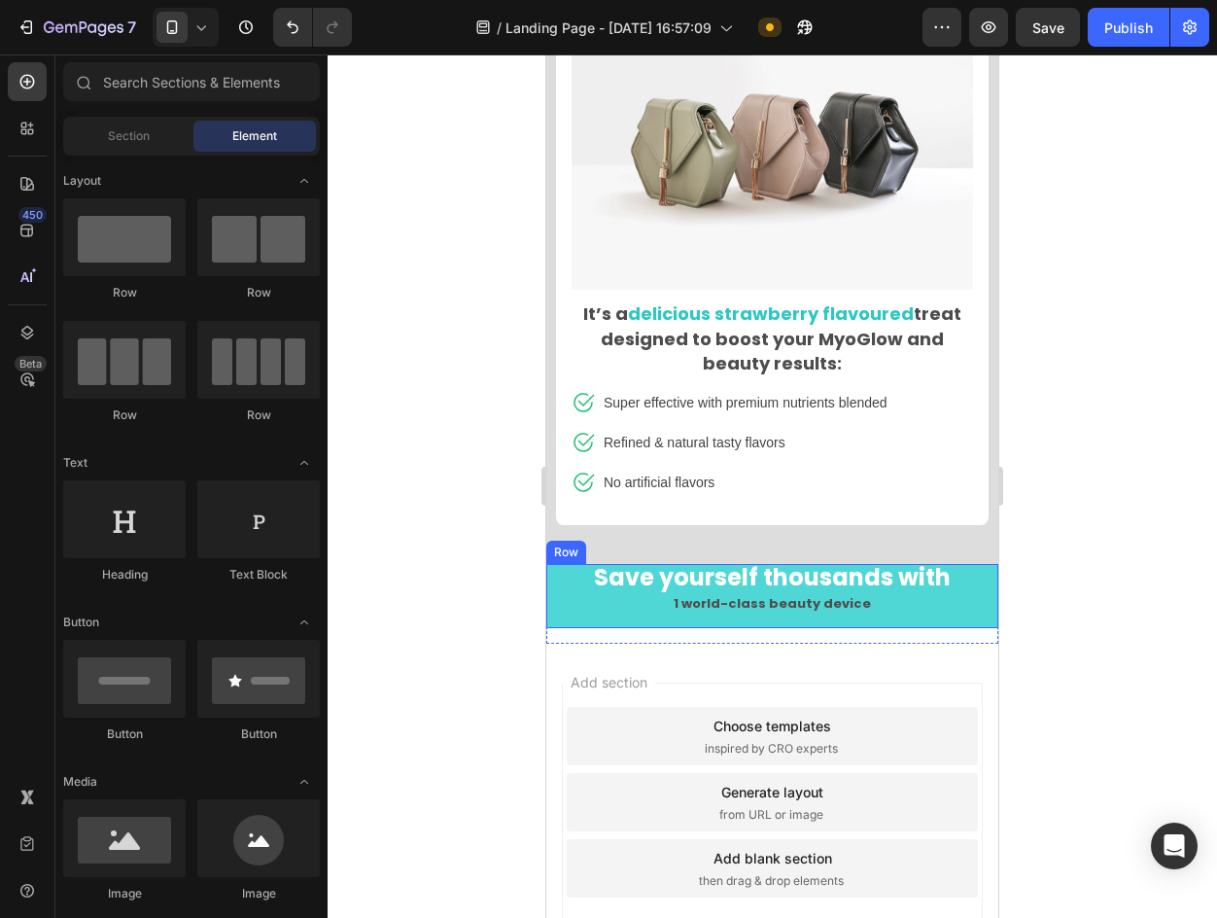
click at [725, 574] on span "Save yourself thousands with" at bounding box center [772, 577] width 357 height 32
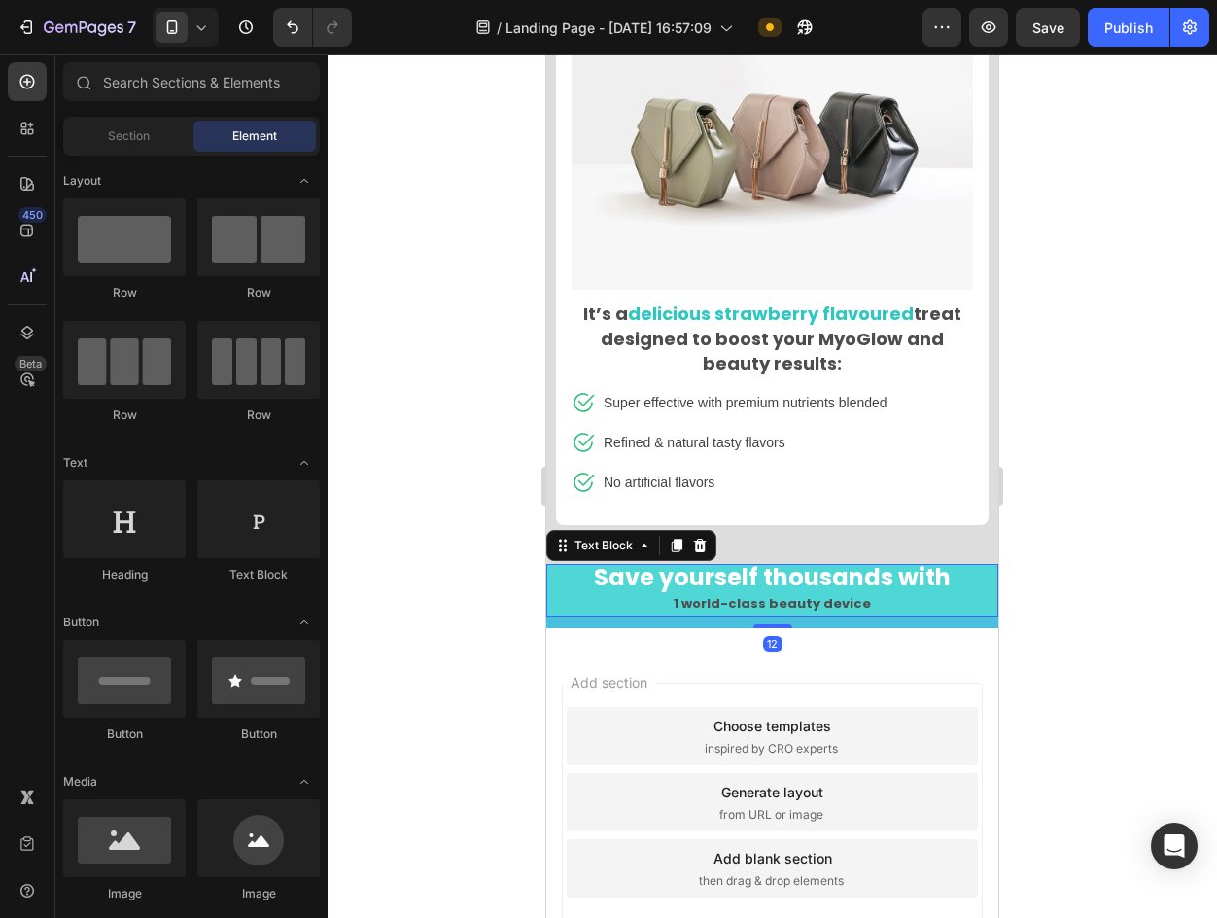
click at [725, 574] on span "Save yourself thousands with" at bounding box center [772, 577] width 357 height 32
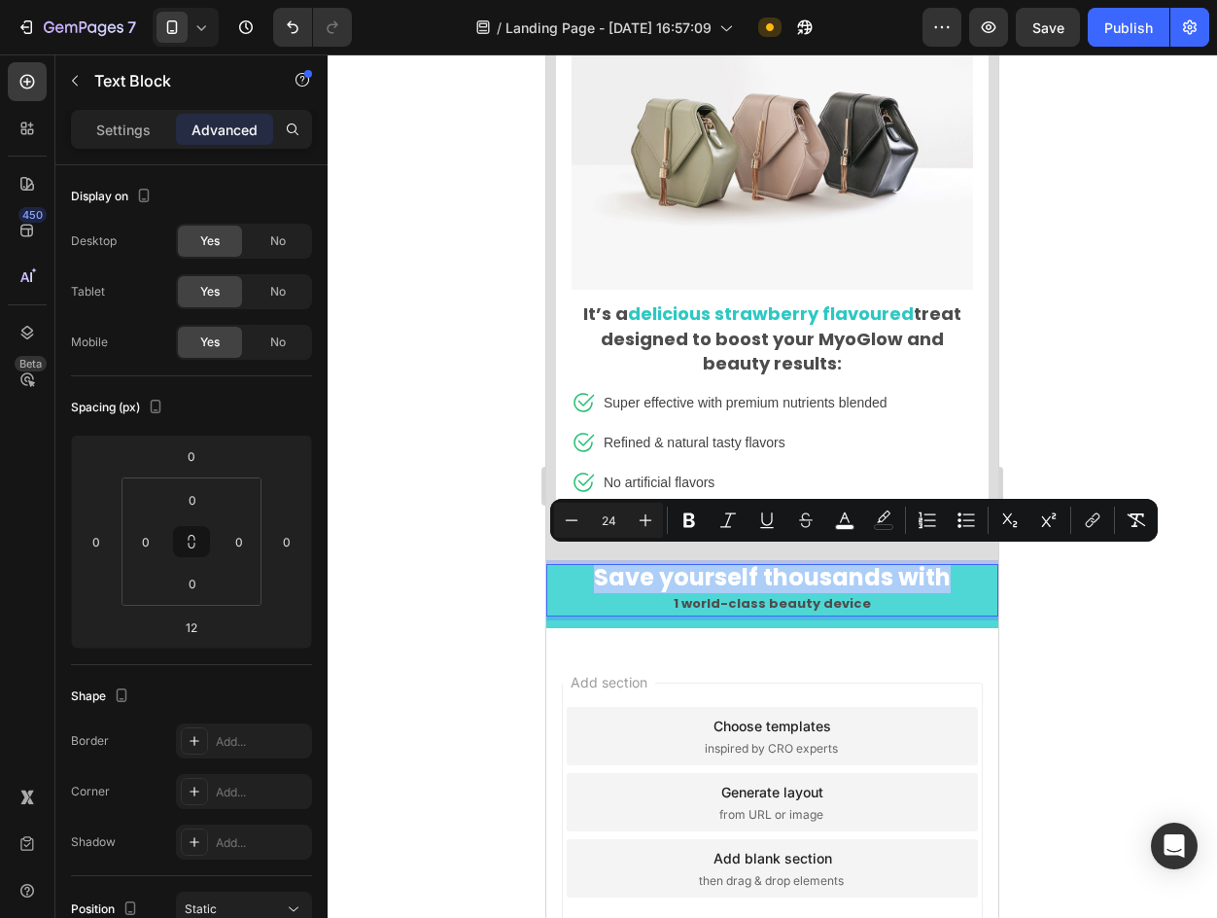
click at [623, 520] on input "24" at bounding box center [608, 519] width 39 height 23
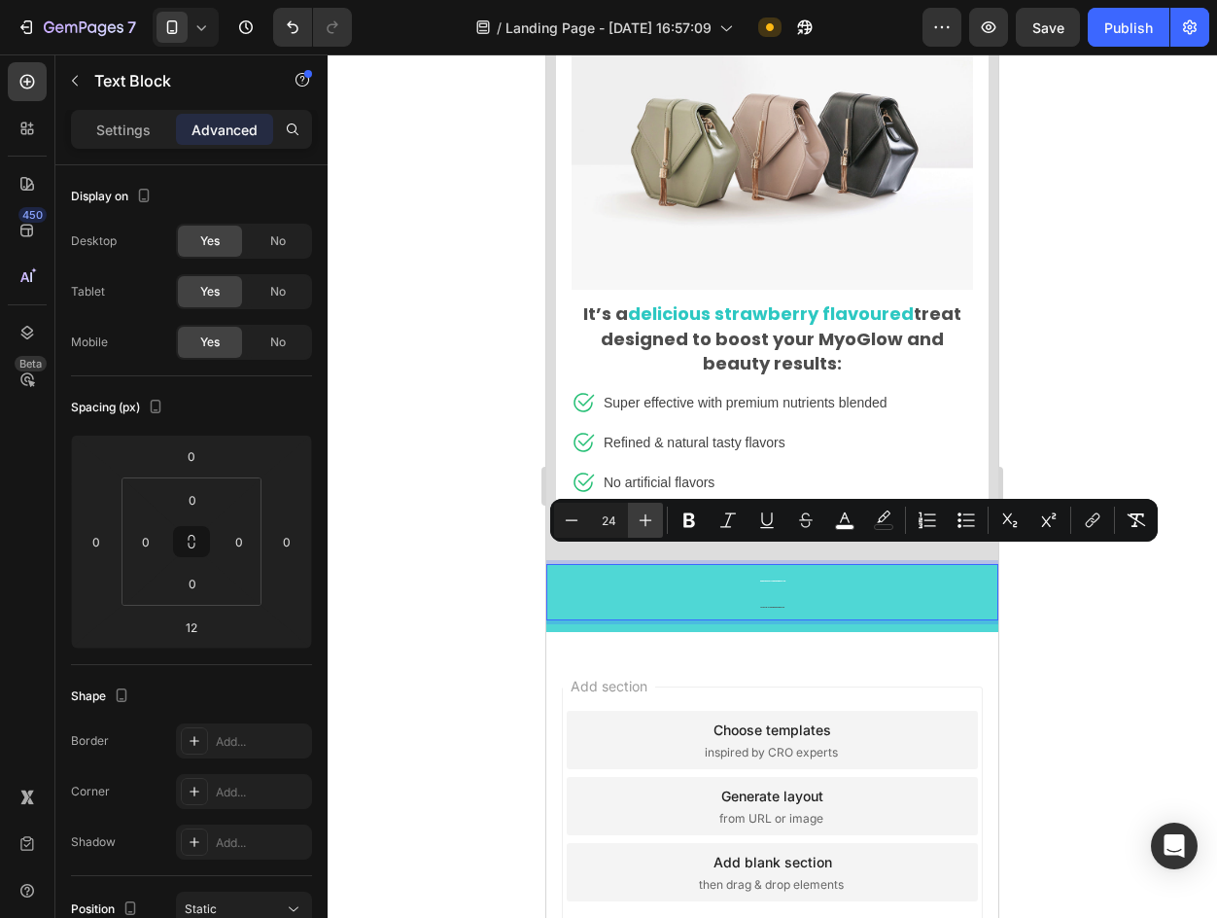
type input "24"
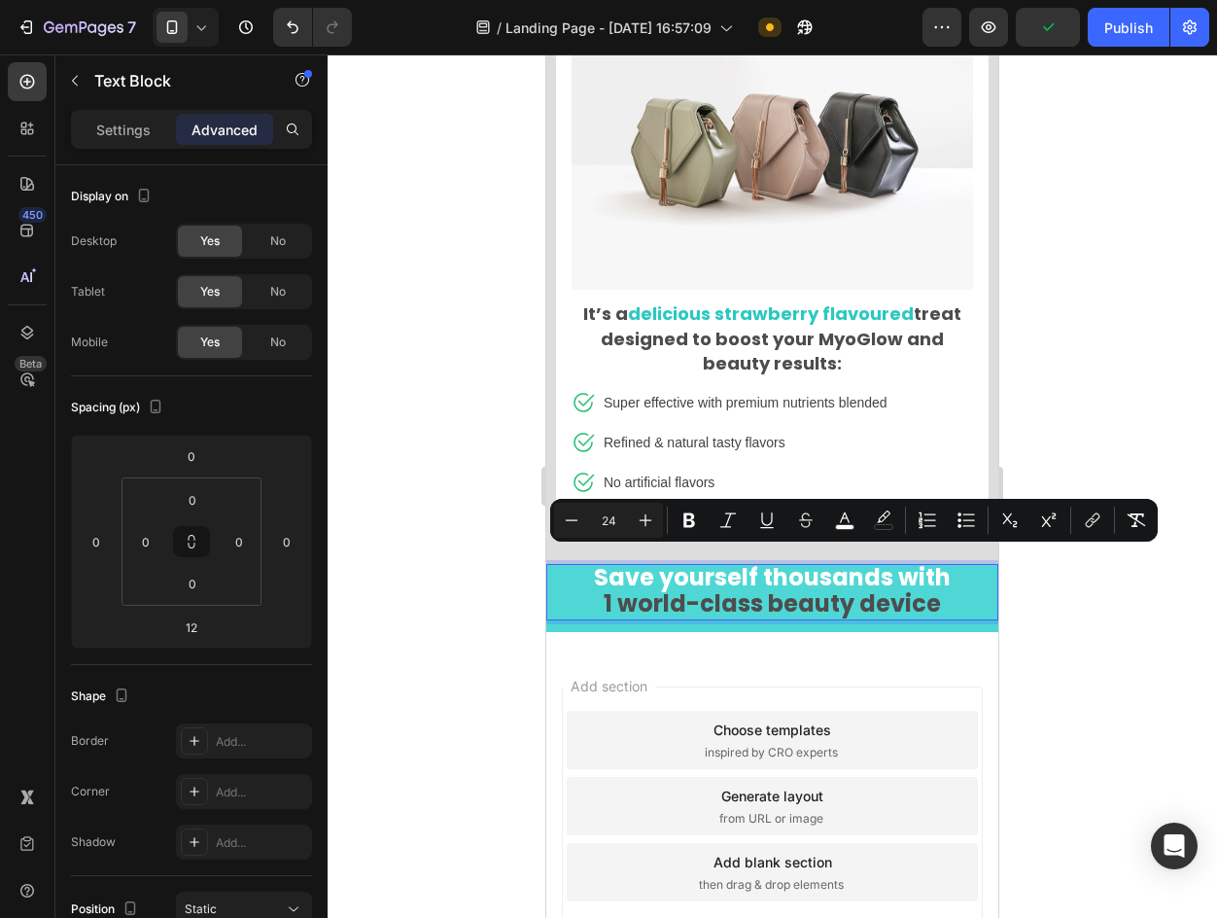
click at [479, 518] on div at bounding box center [773, 485] width 890 height 863
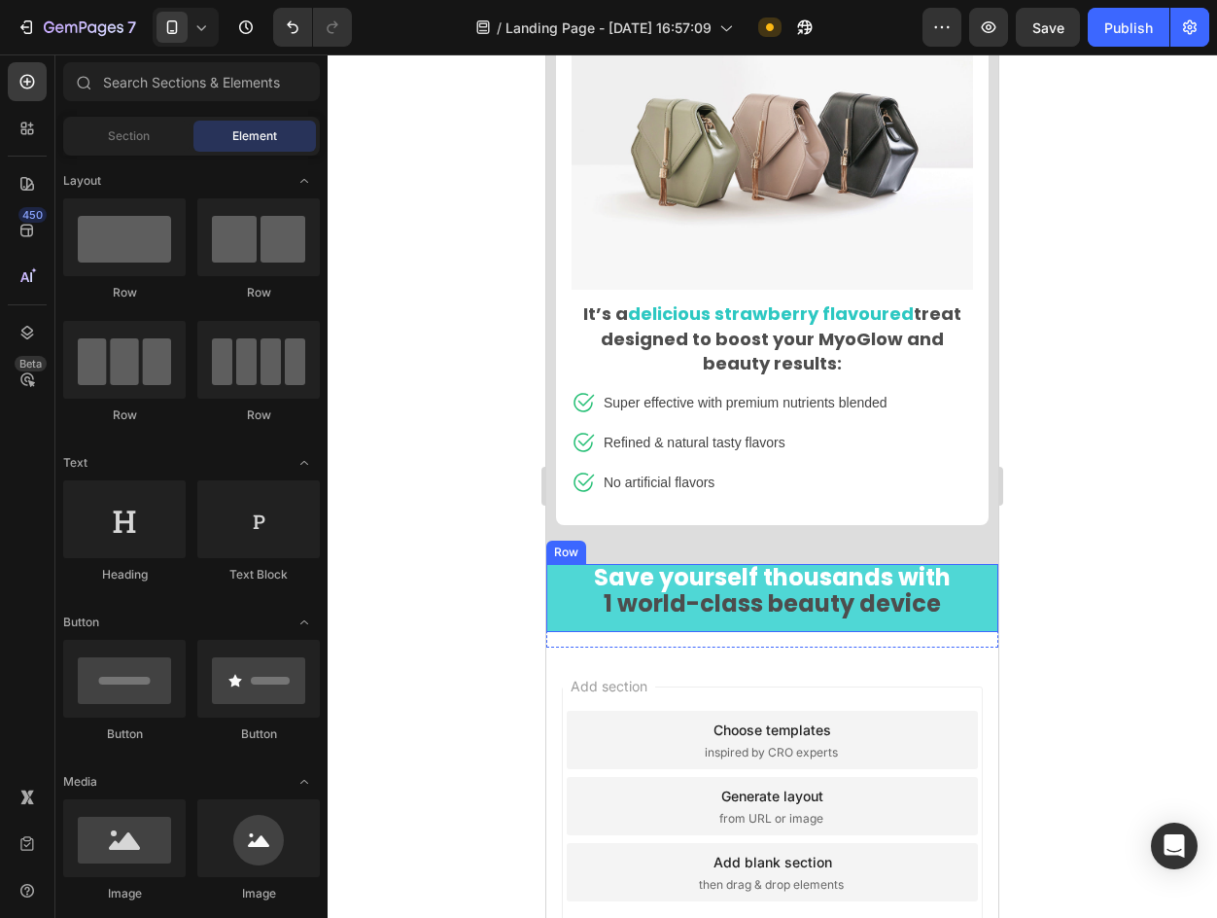
click at [972, 611] on div "Save yourself thousands with 1 world-class beauty device Text Block" at bounding box center [772, 598] width 452 height 69
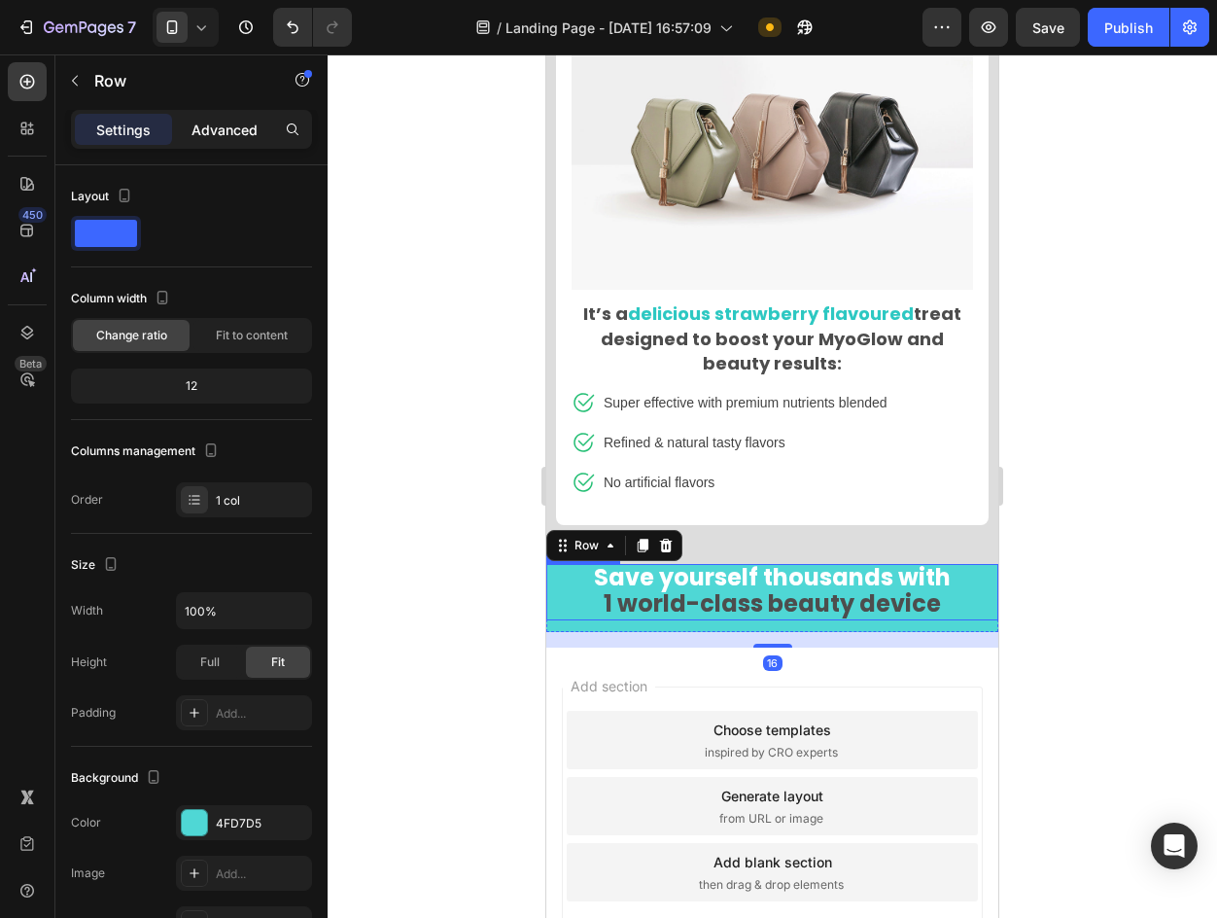
click at [186, 136] on div "Advanced" at bounding box center [224, 129] width 97 height 31
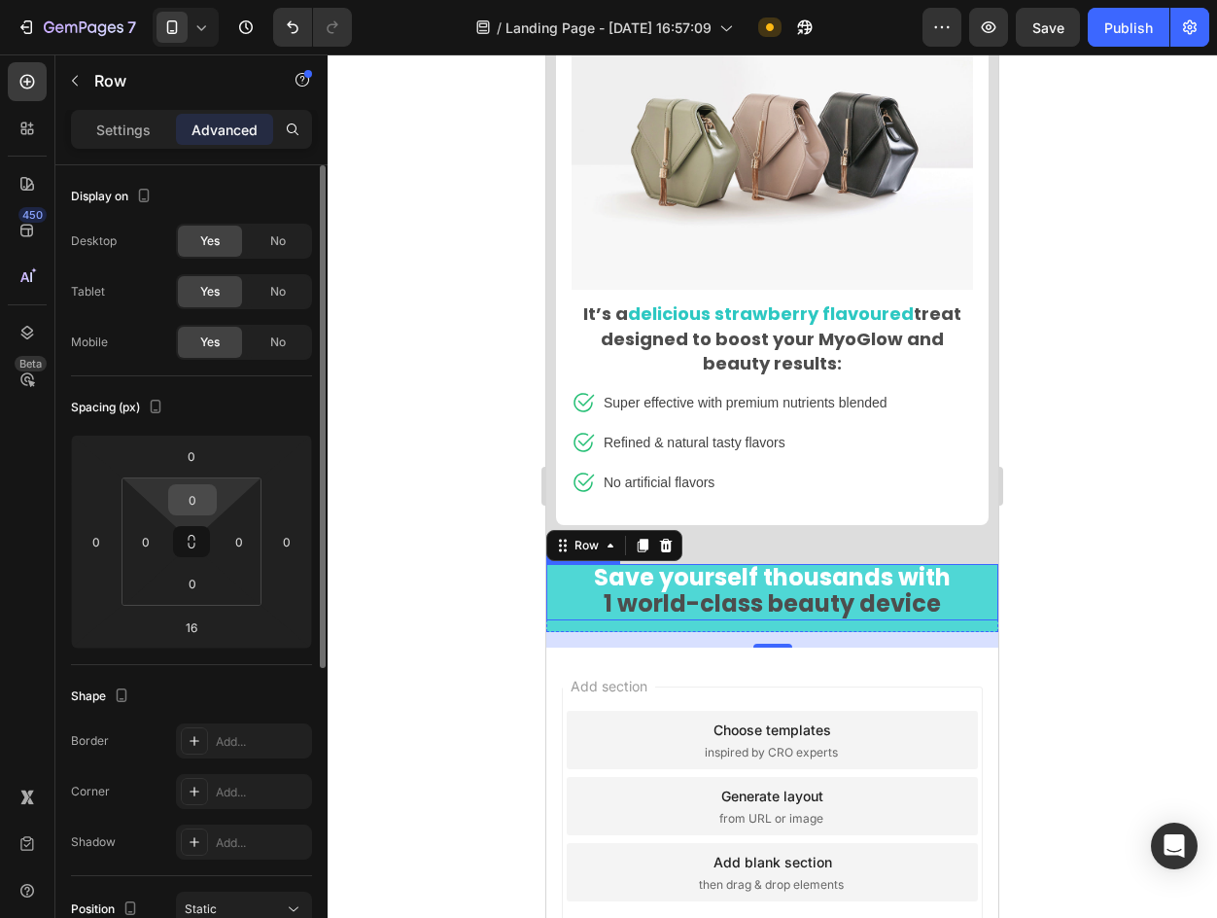
click at [199, 499] on input "0" at bounding box center [192, 499] width 39 height 29
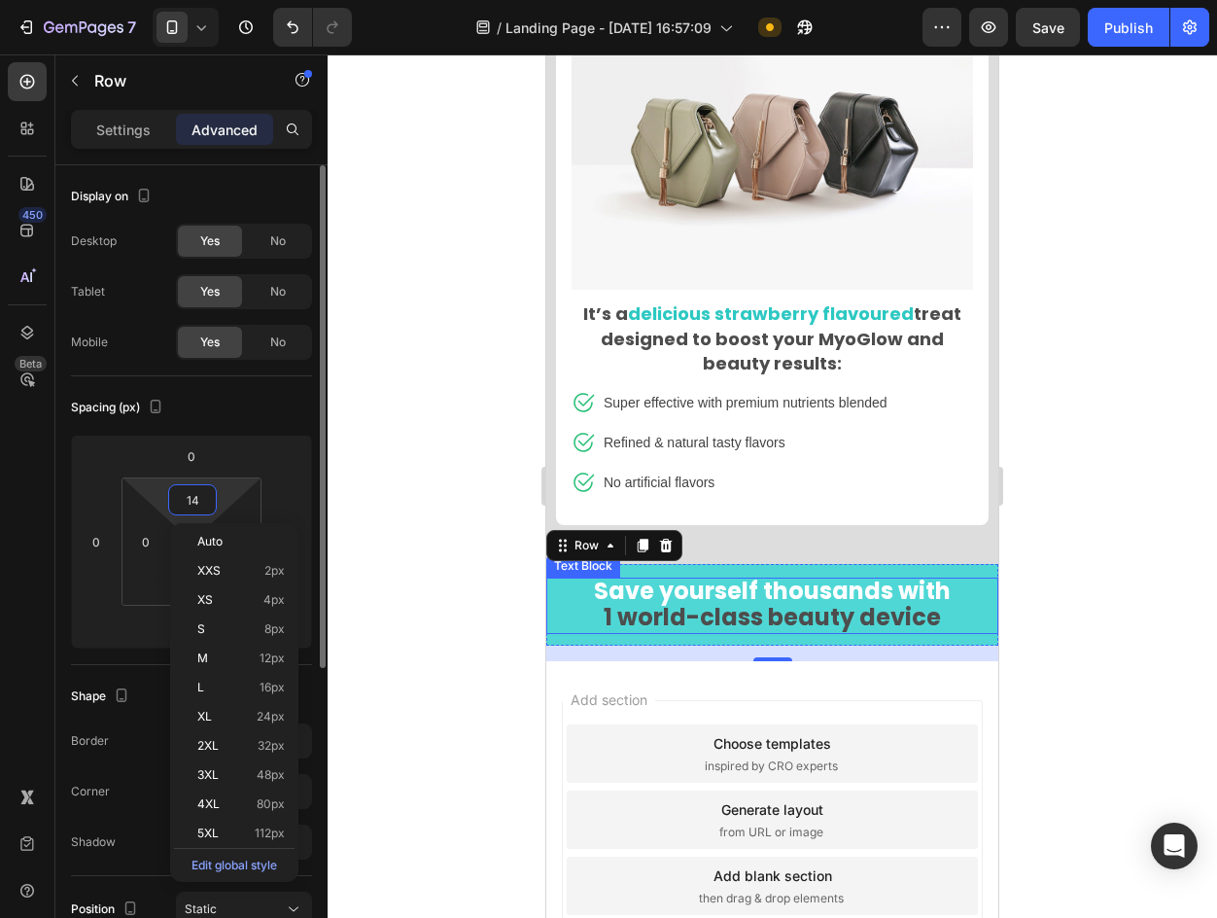
type input "15"
click at [369, 543] on div at bounding box center [773, 485] width 890 height 863
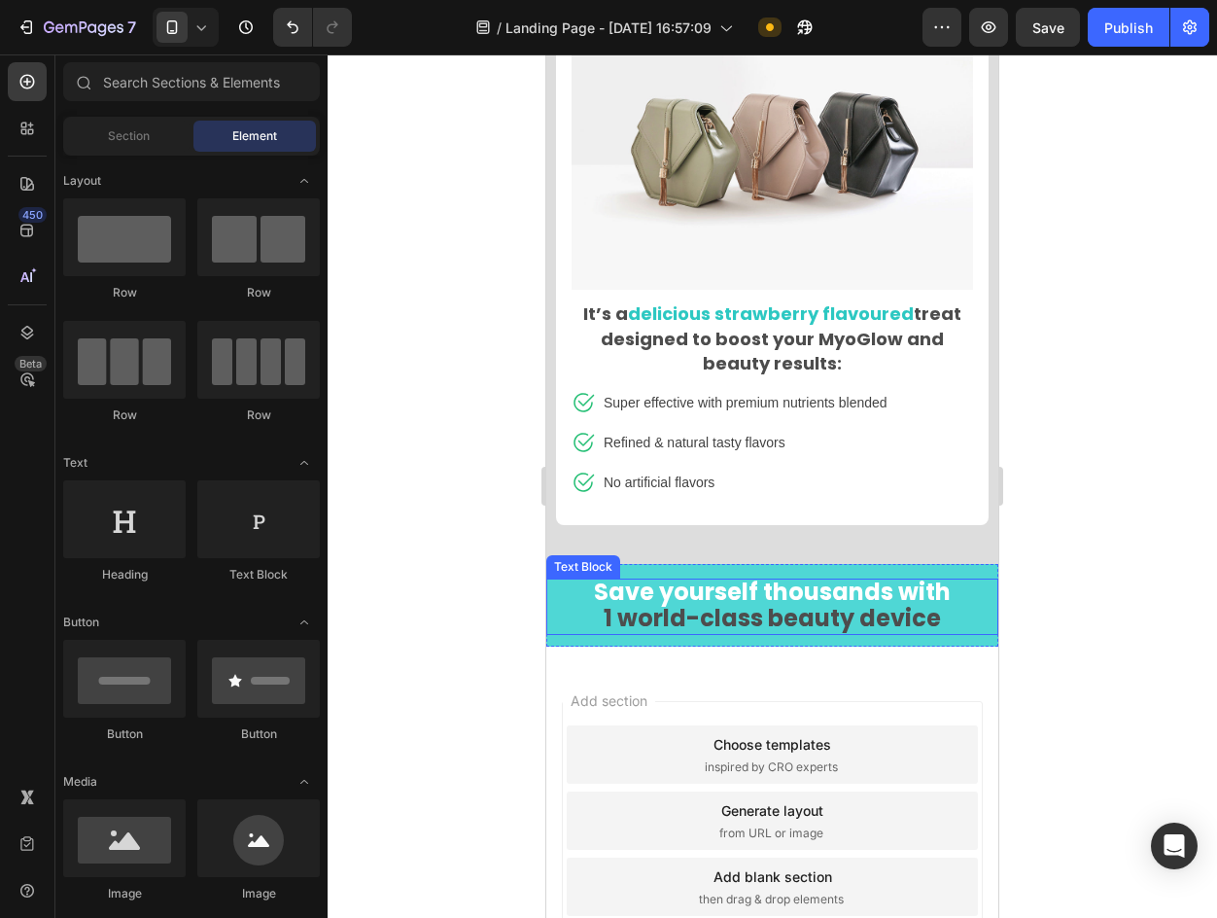
click at [859, 602] on strong "1 world-class beauty device" at bounding box center [772, 618] width 337 height 32
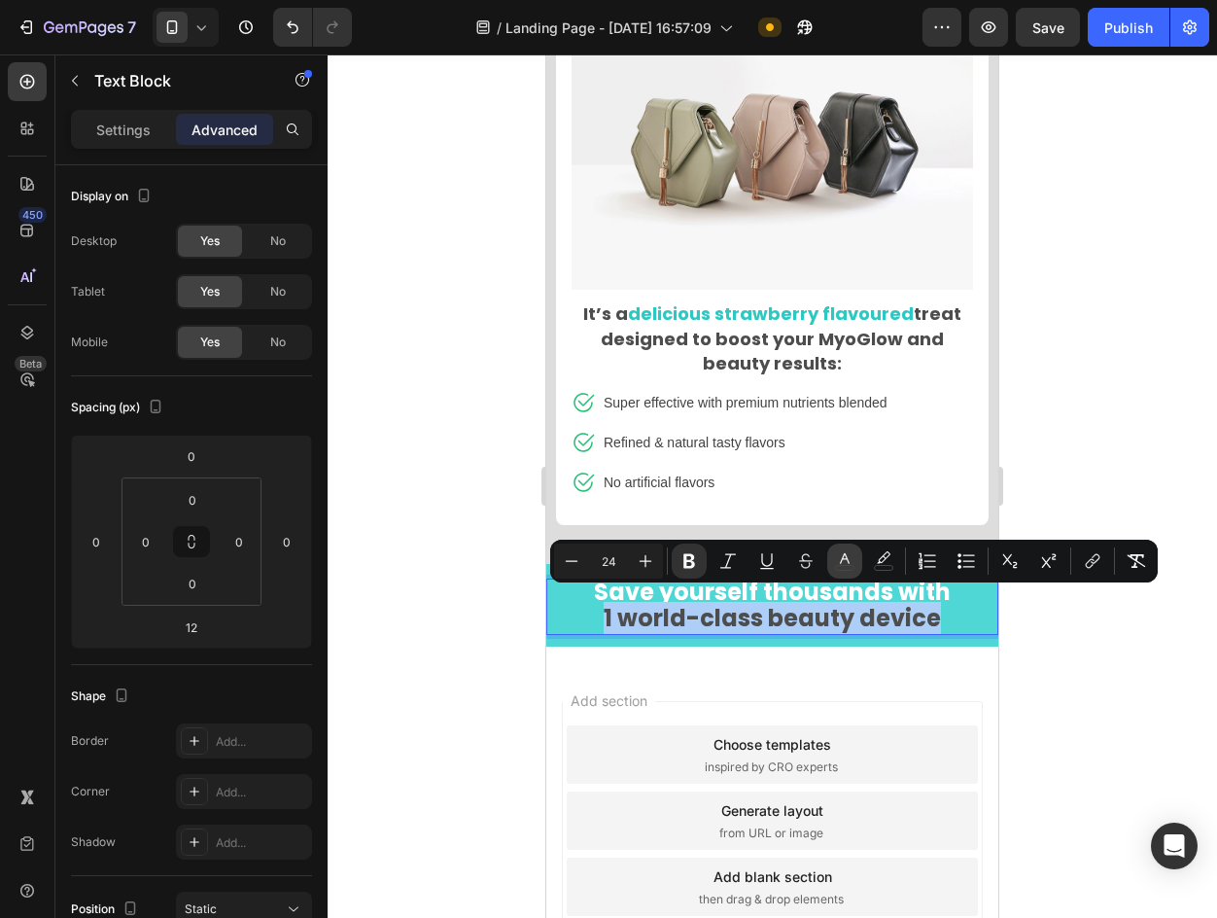
click at [836, 558] on icon "Editor contextual toolbar" at bounding box center [844, 560] width 19 height 19
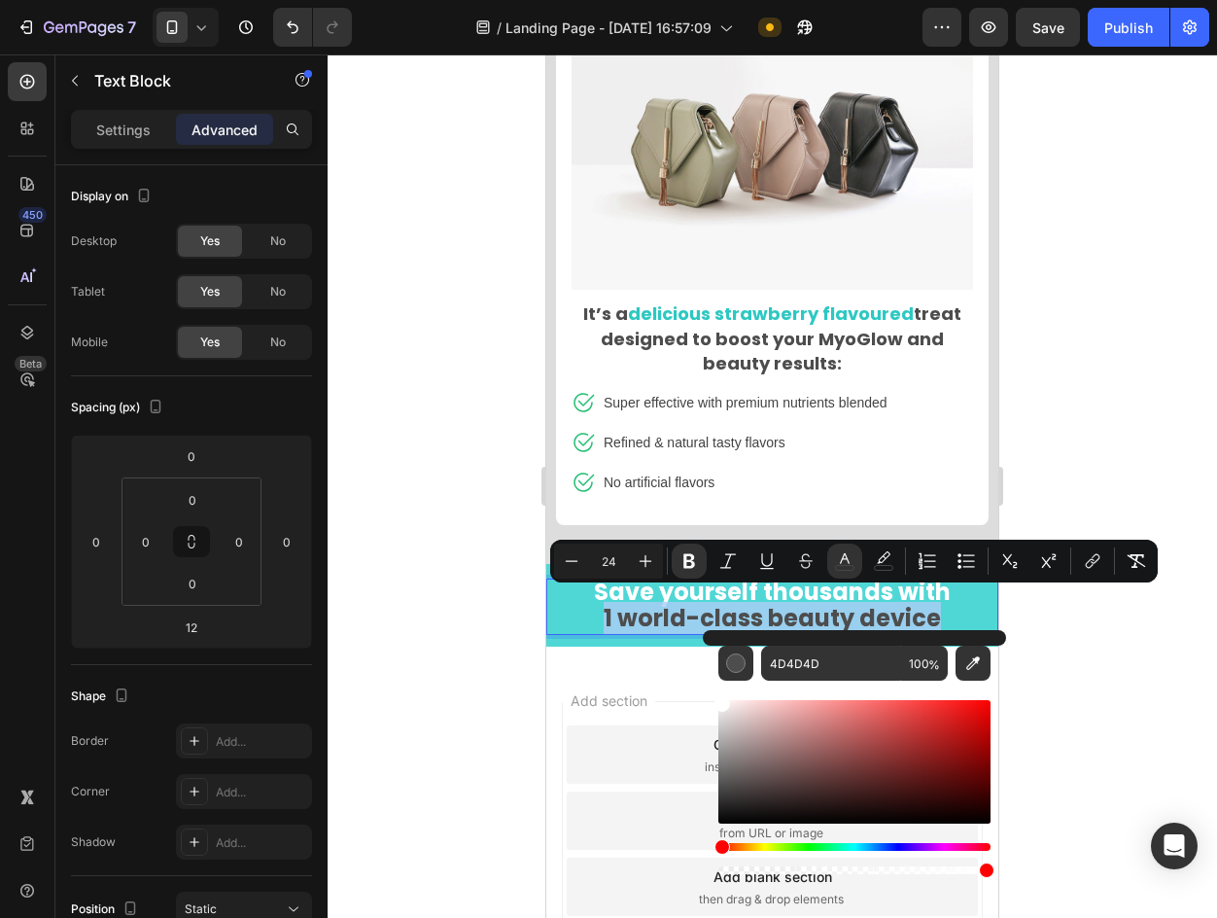
drag, startPoint x: 1291, startPoint y: 801, endPoint x: 643, endPoint y: 605, distance: 677.6
type input "FFFFFF"
click at [441, 575] on div at bounding box center [773, 485] width 890 height 863
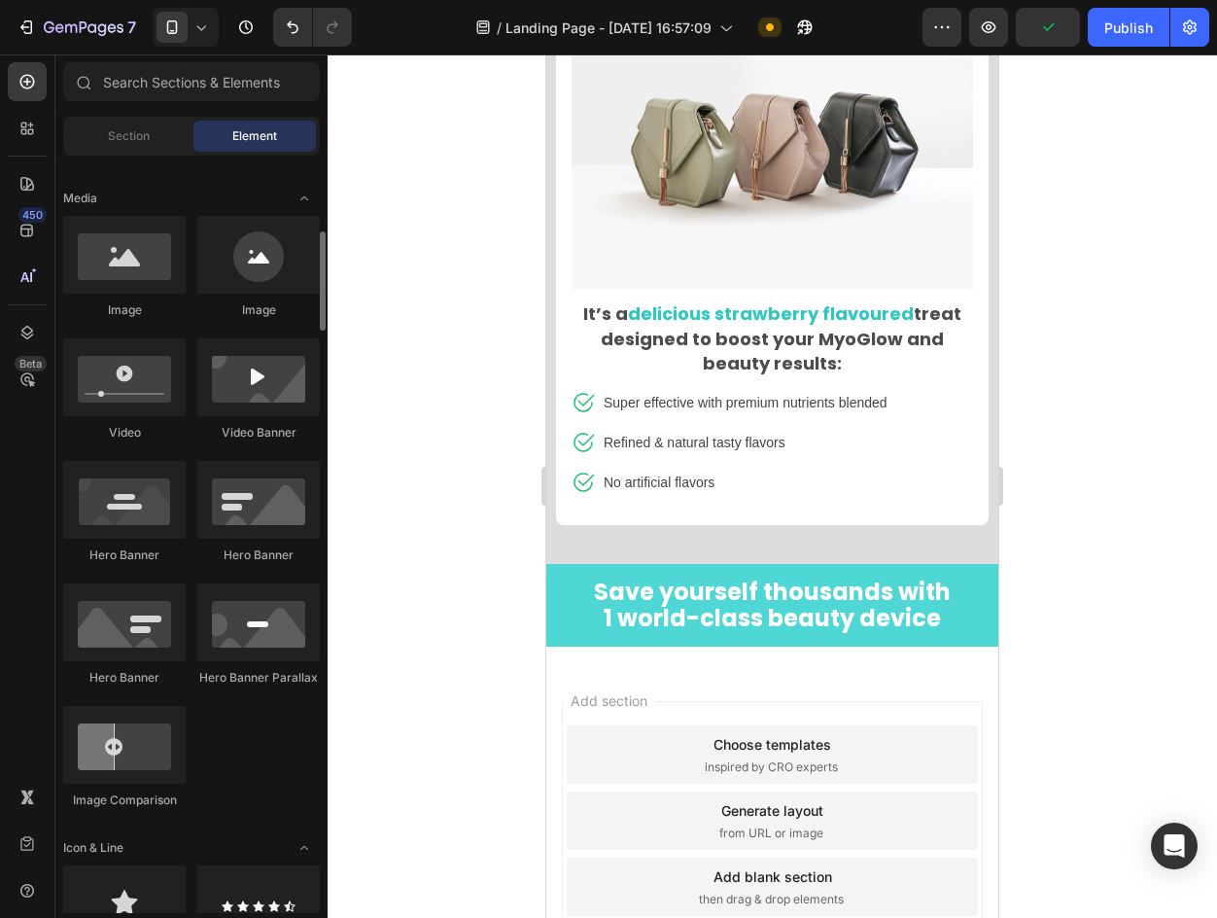
scroll to position [1070, 0]
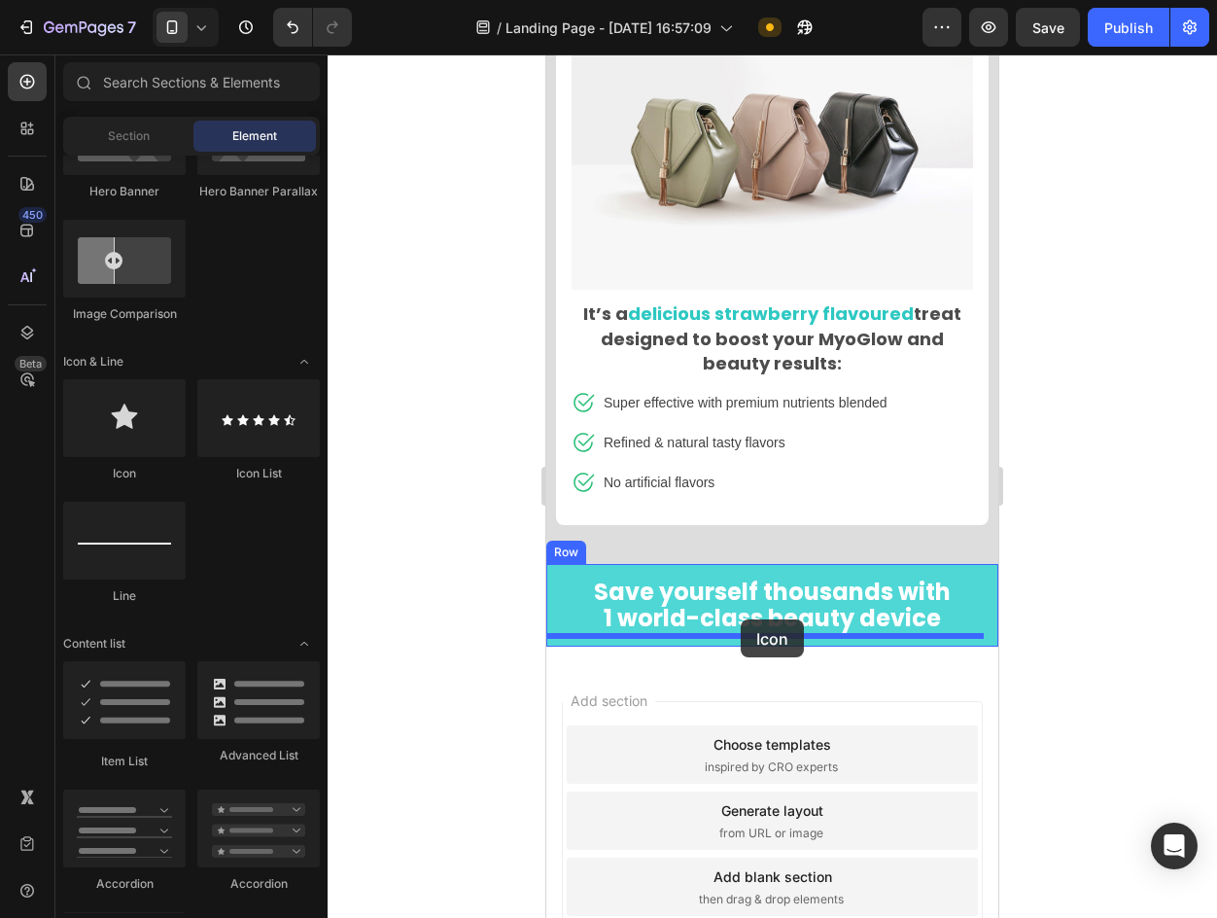
drag, startPoint x: 698, startPoint y: 478, endPoint x: 741, endPoint y: 619, distance: 147.3
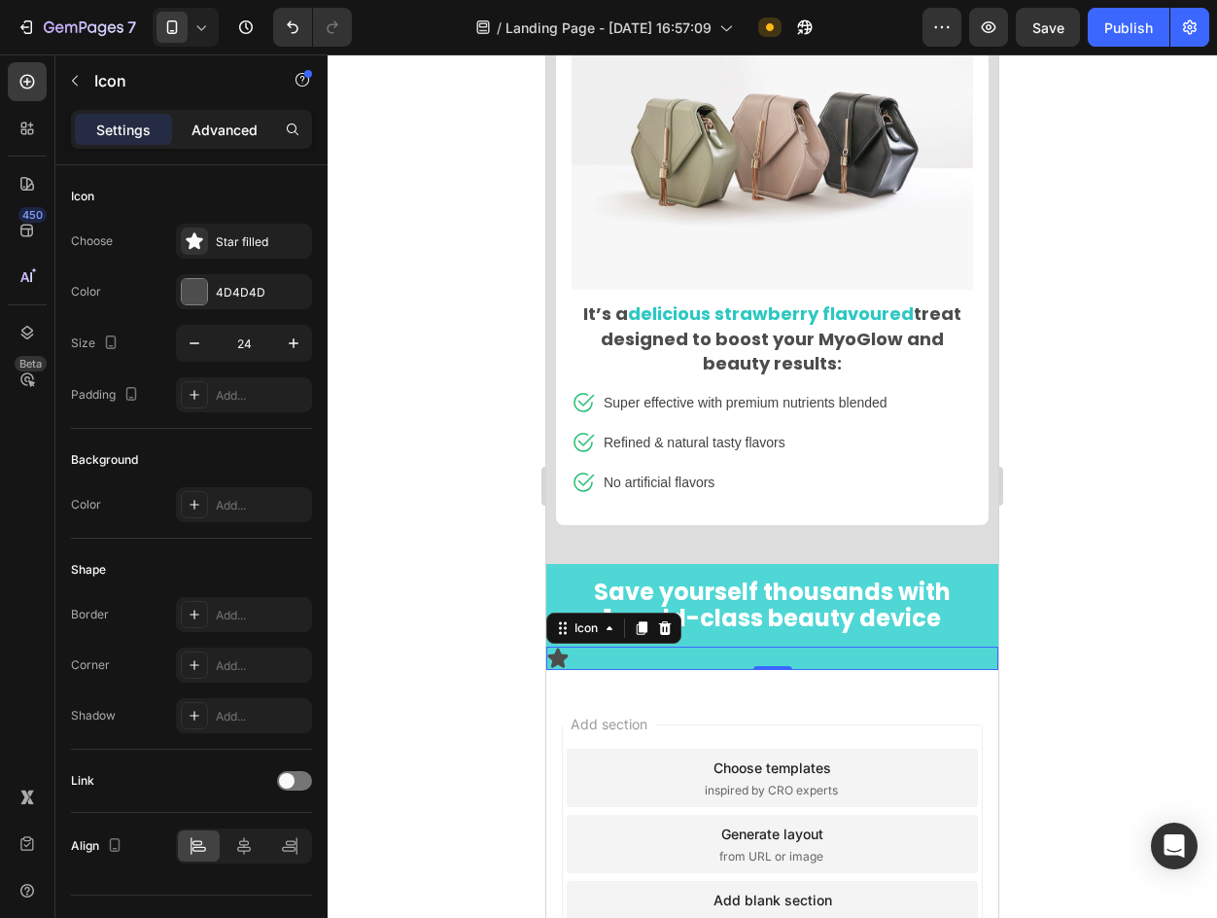
click at [223, 120] on p "Advanced" at bounding box center [225, 130] width 66 height 20
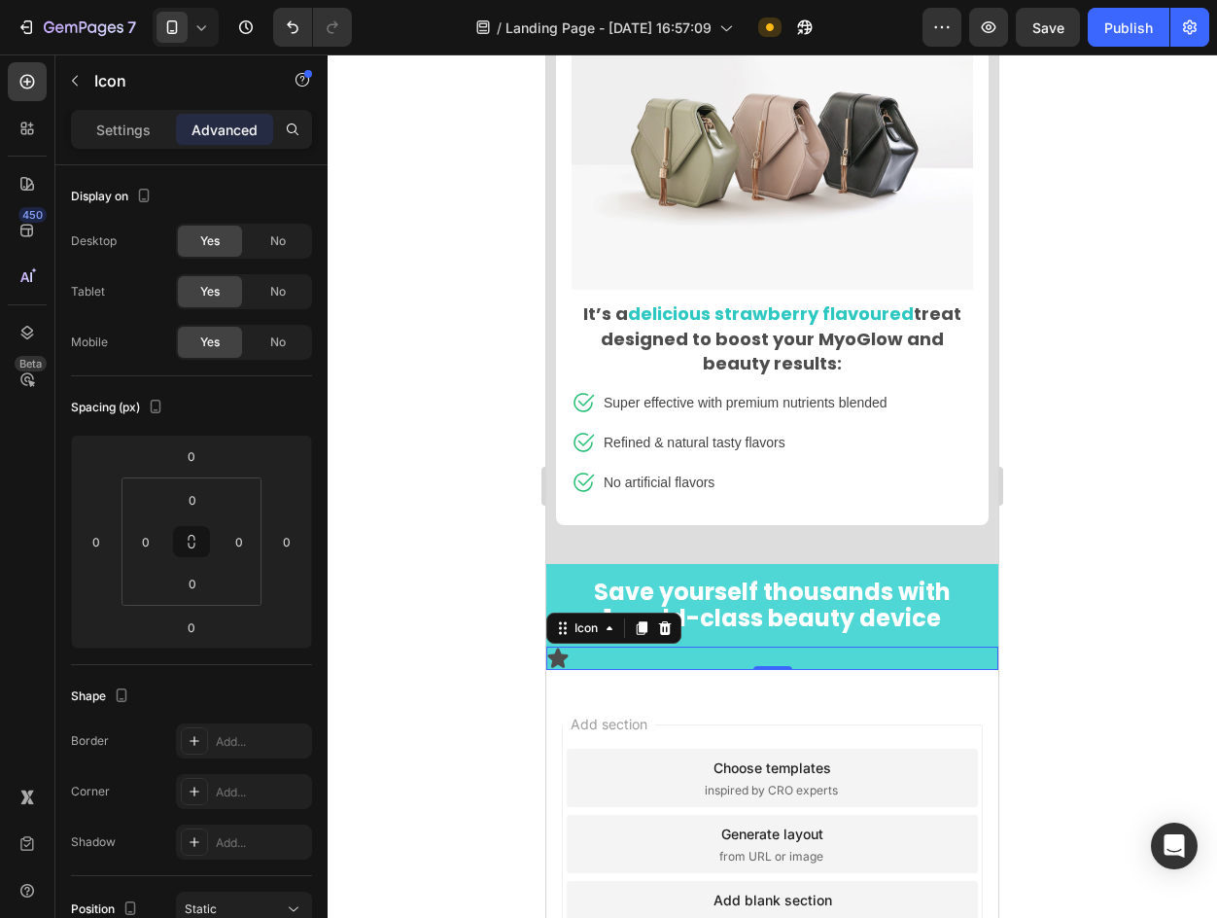
click at [600, 650] on div "Icon 0" at bounding box center [772, 658] width 452 height 23
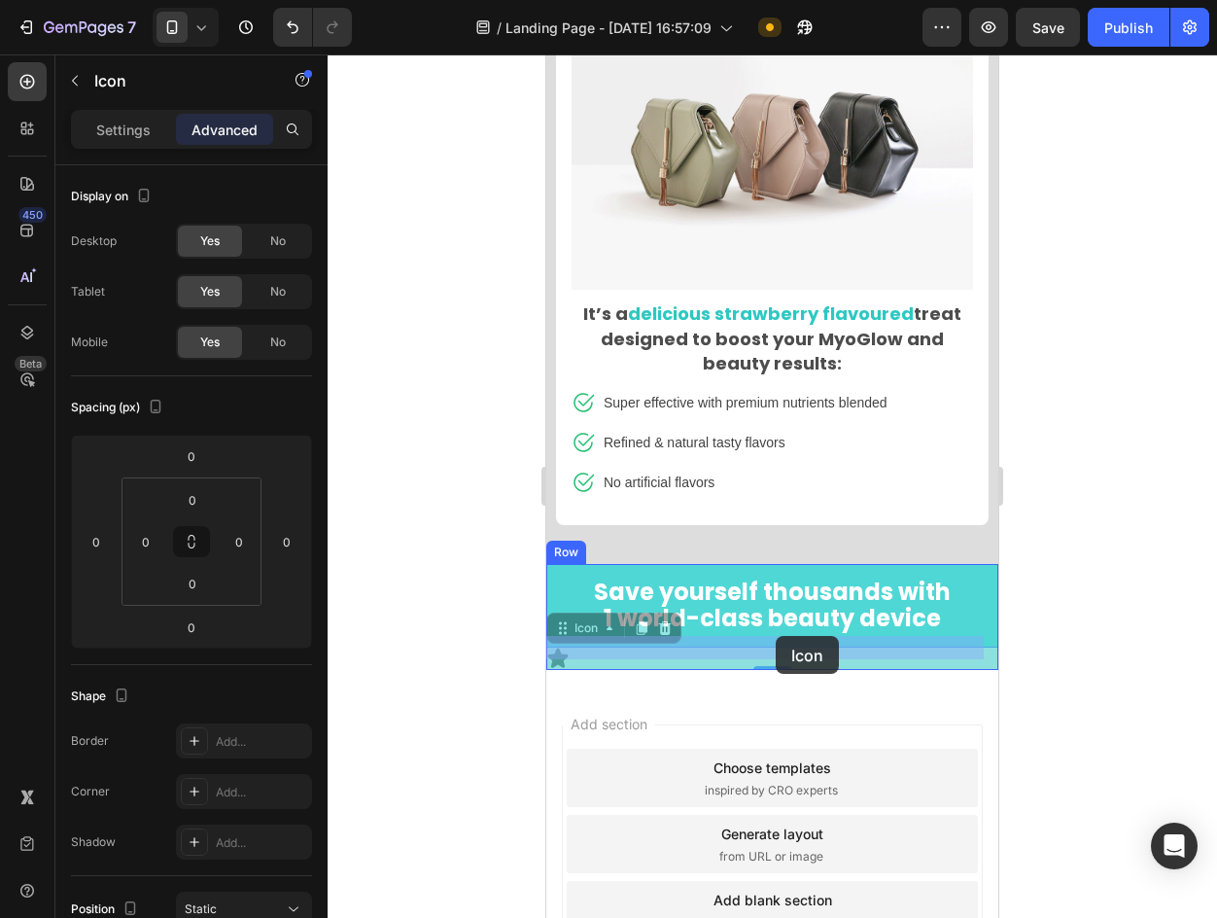
drag, startPoint x: 560, startPoint y: 620, endPoint x: 776, endPoint y: 636, distance: 216.4
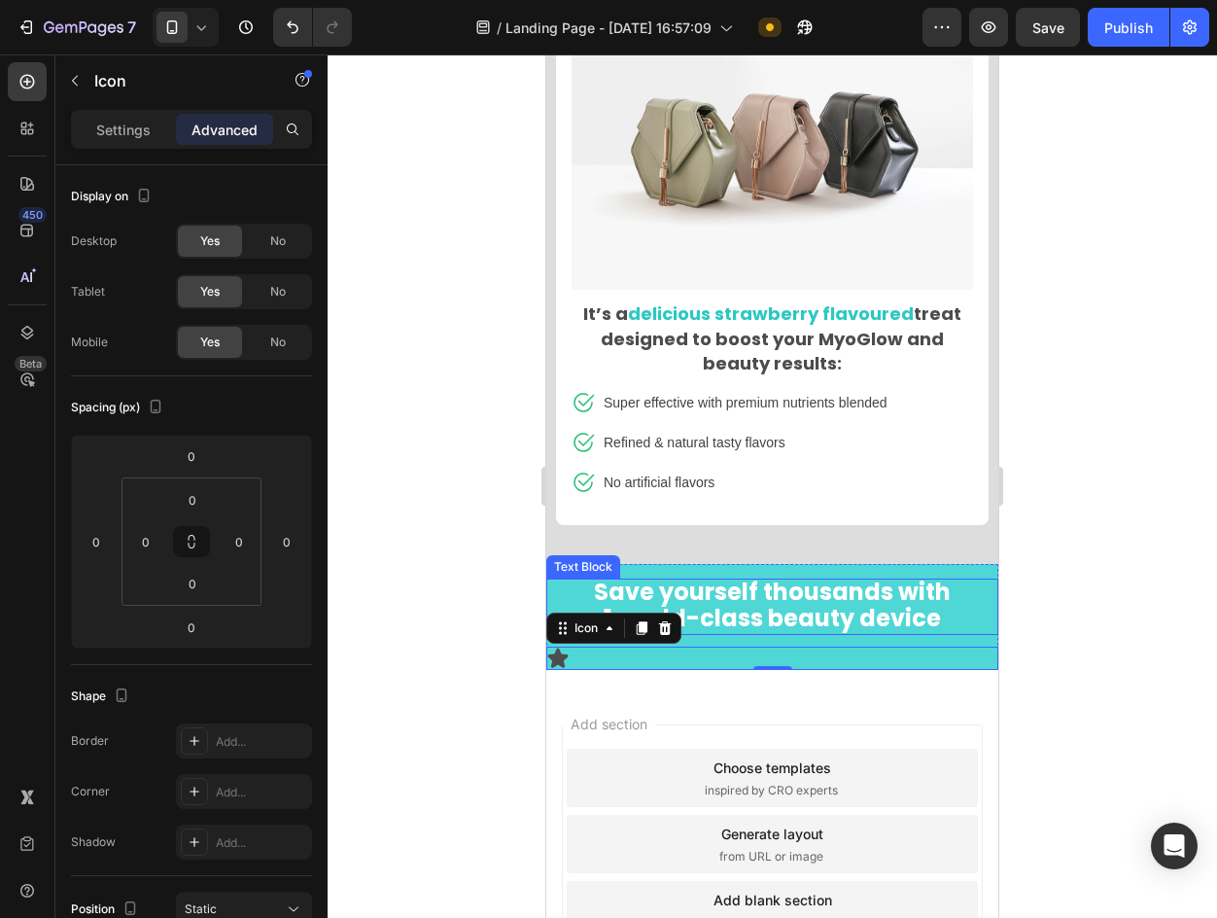
click at [783, 587] on span "Save yourself thousands with" at bounding box center [772, 592] width 357 height 32
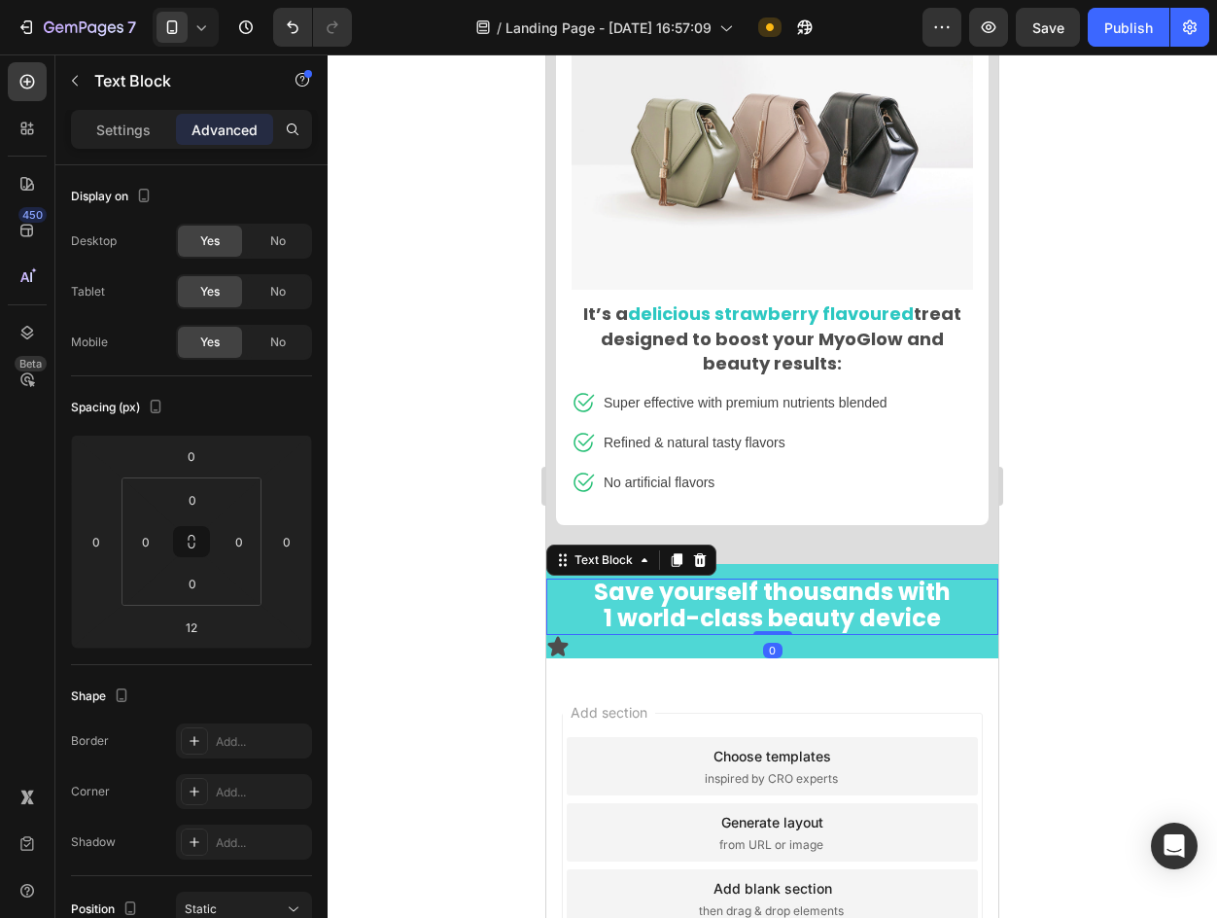
drag, startPoint x: 764, startPoint y: 635, endPoint x: 754, endPoint y: 589, distance: 46.9
click at [754, 589] on div "Save yourself thousands with 1 world-class beauty device Text Block 0" at bounding box center [772, 607] width 452 height 57
type input "0"
click at [733, 642] on div "Icon" at bounding box center [772, 646] width 452 height 23
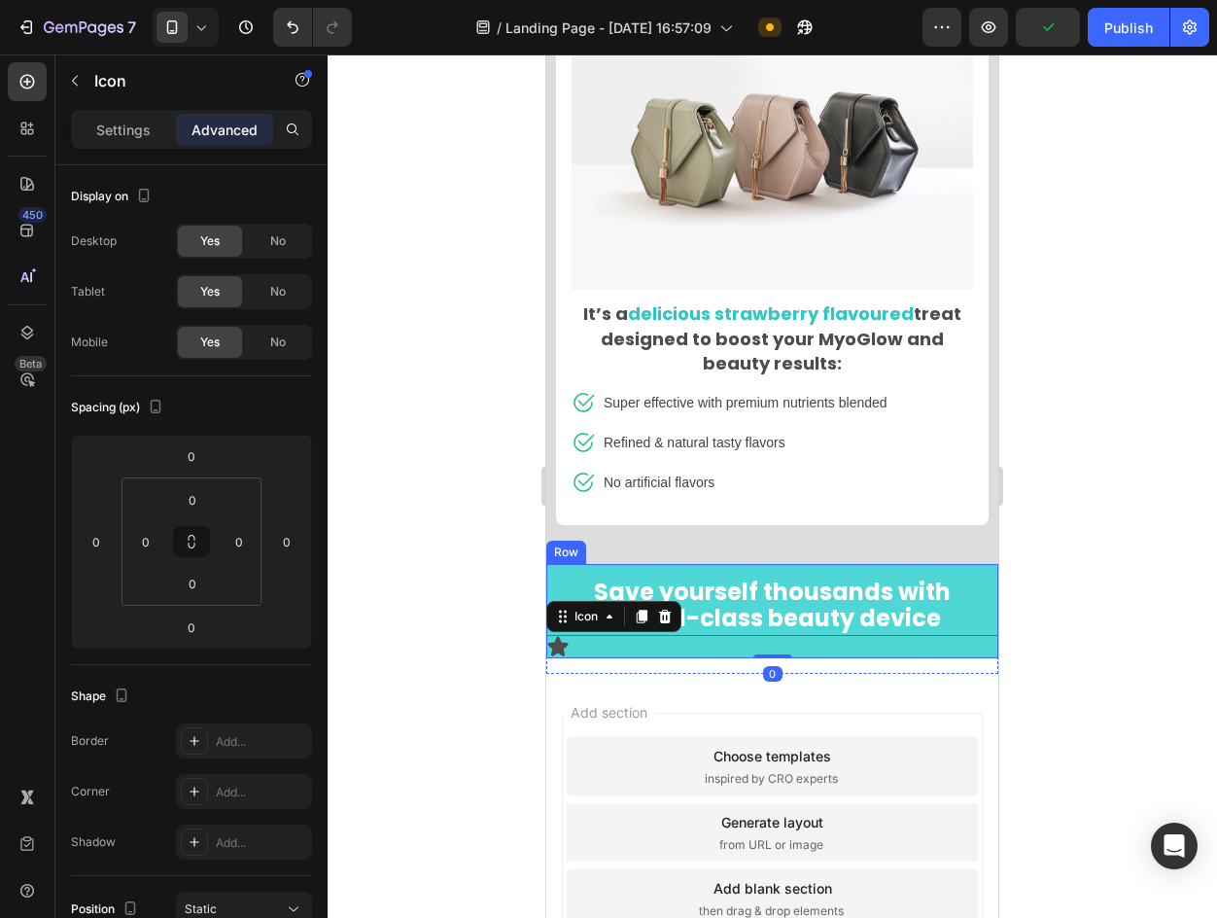
click at [970, 564] on div "Save yourself thousands with 1 world-class beauty device Text Block Icon 0 Row" at bounding box center [772, 611] width 452 height 95
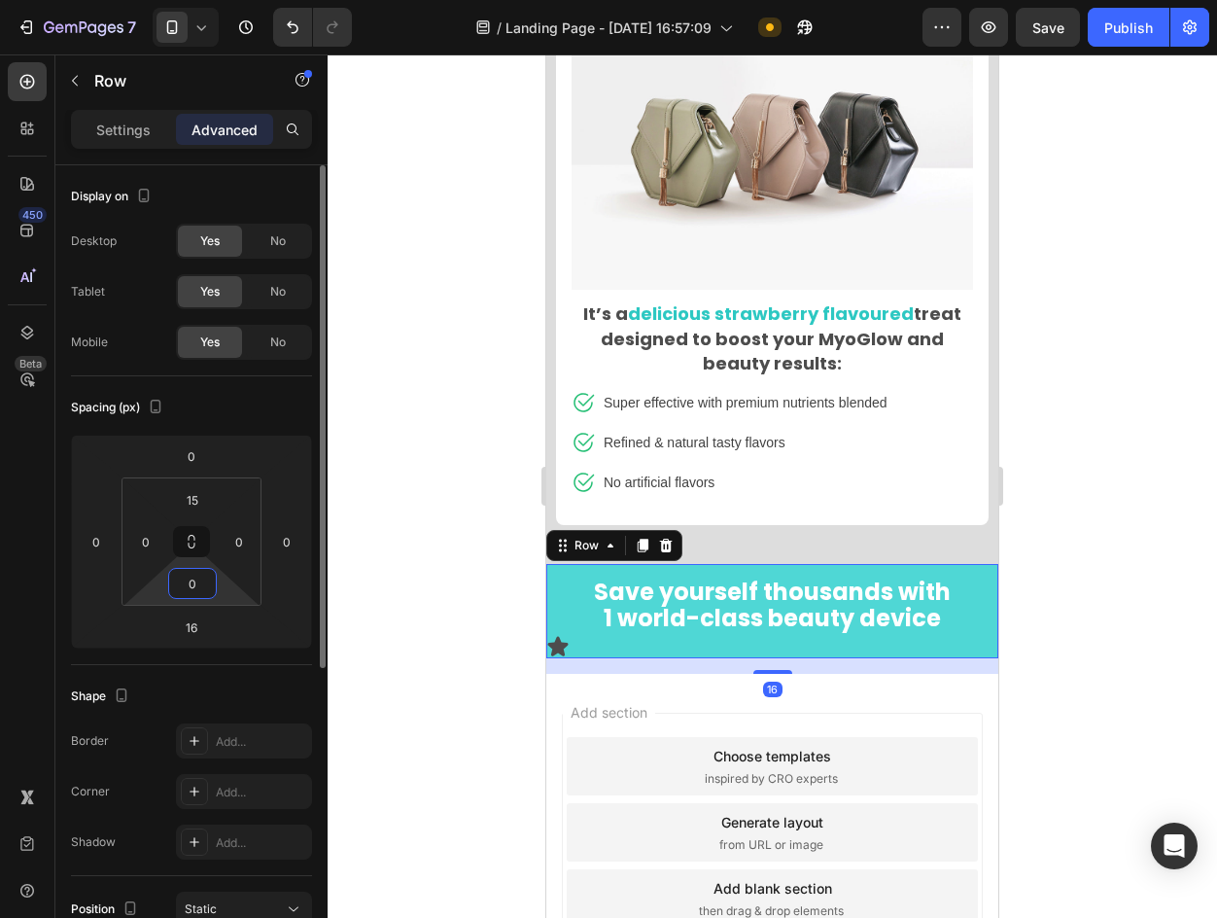
click at [204, 572] on input "0" at bounding box center [192, 583] width 39 height 29
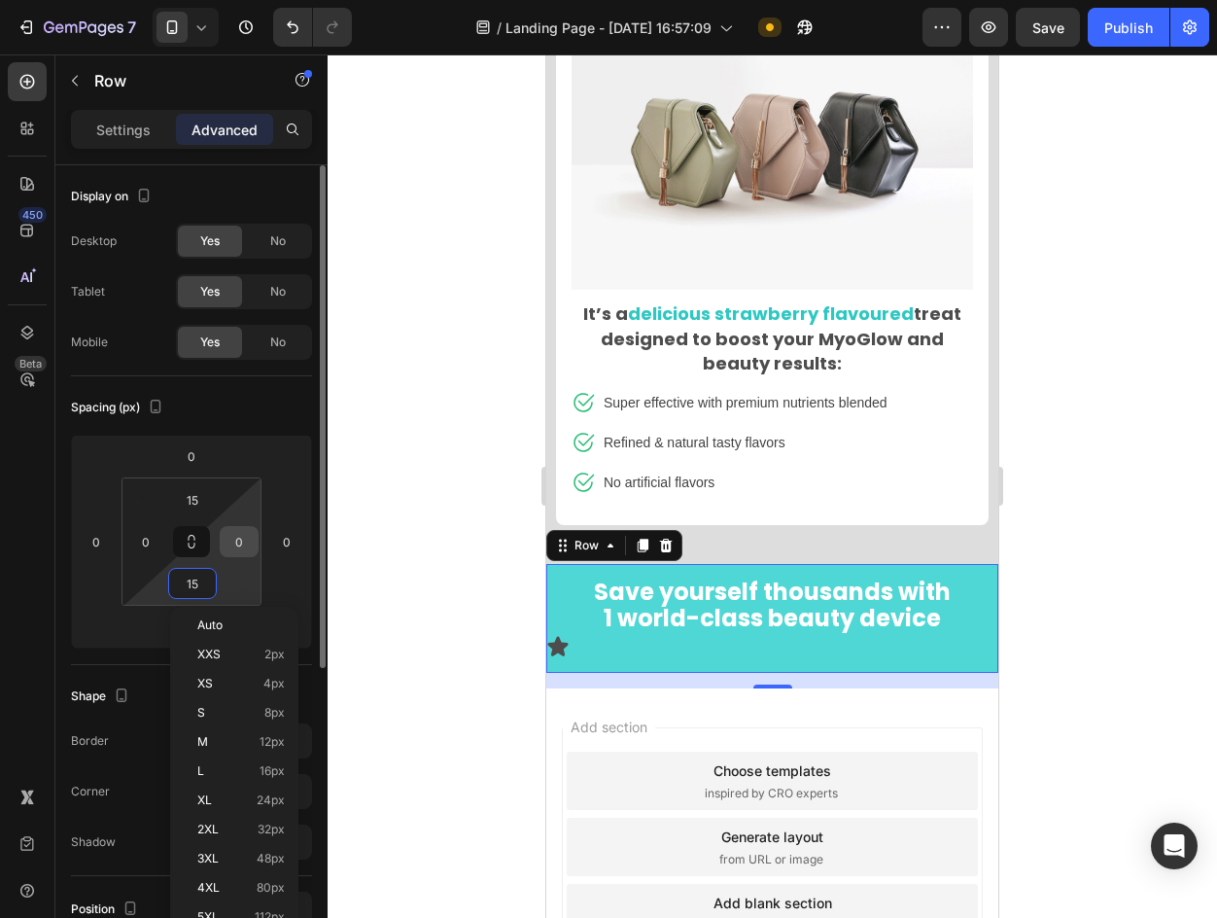
type input "16"
click at [577, 635] on div "Icon" at bounding box center [772, 646] width 452 height 23
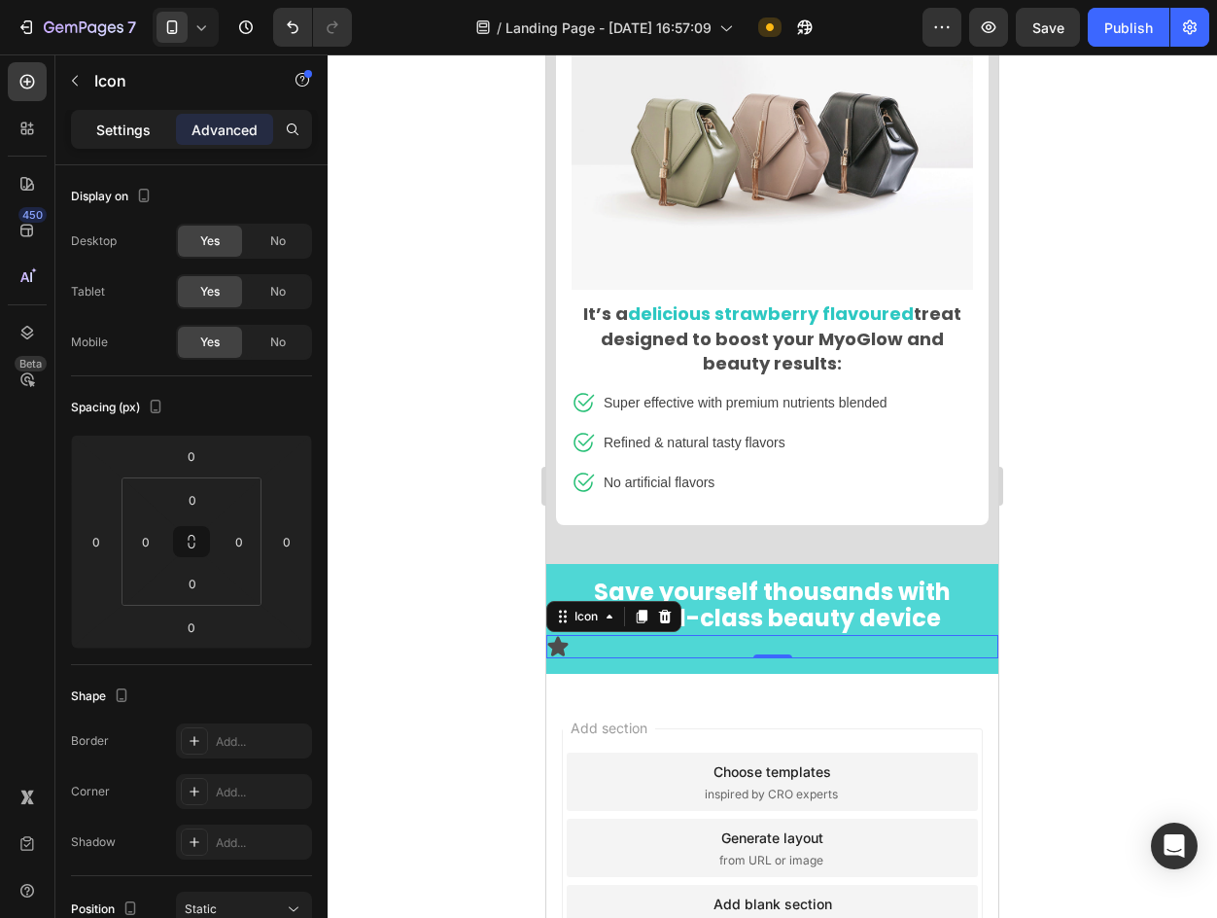
click at [90, 127] on div "Settings" at bounding box center [123, 129] width 97 height 31
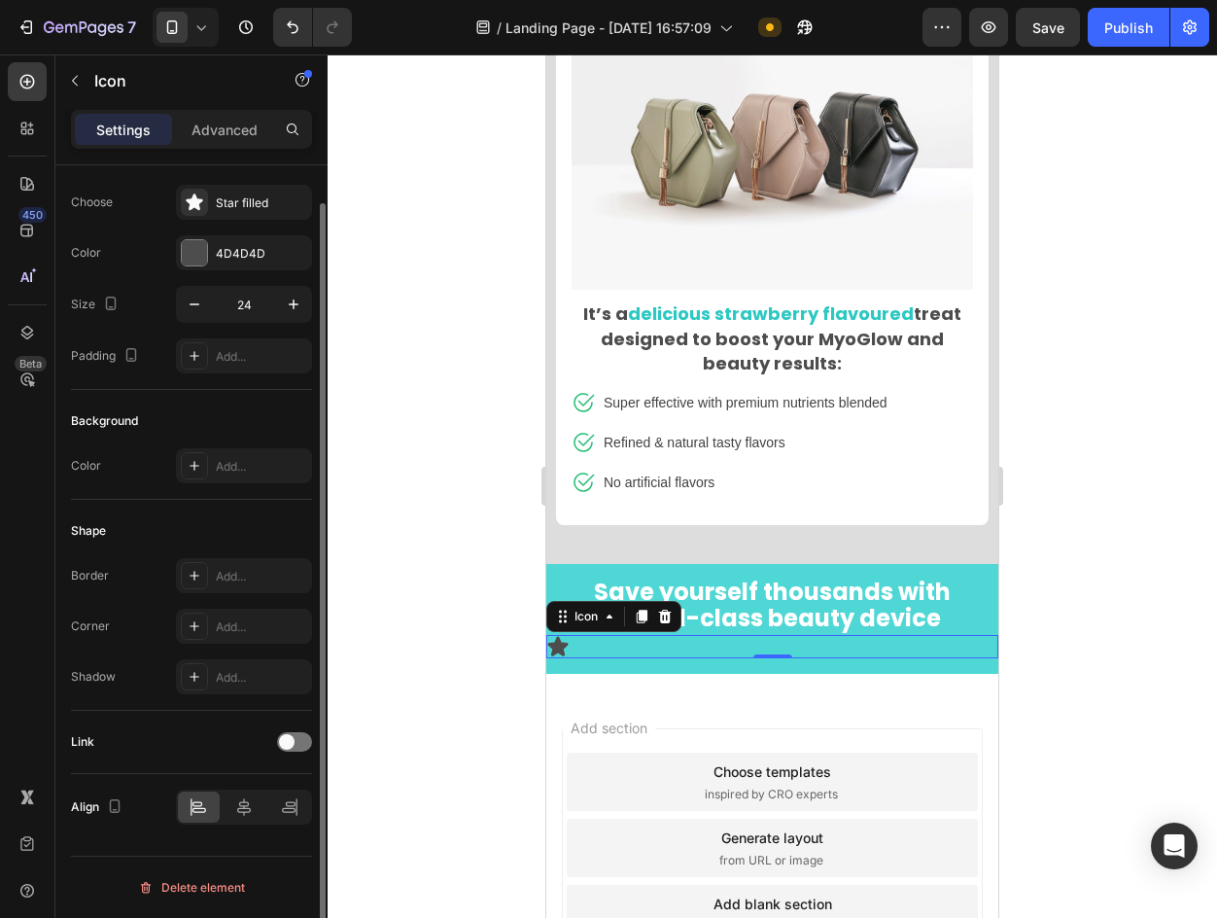
scroll to position [0, 0]
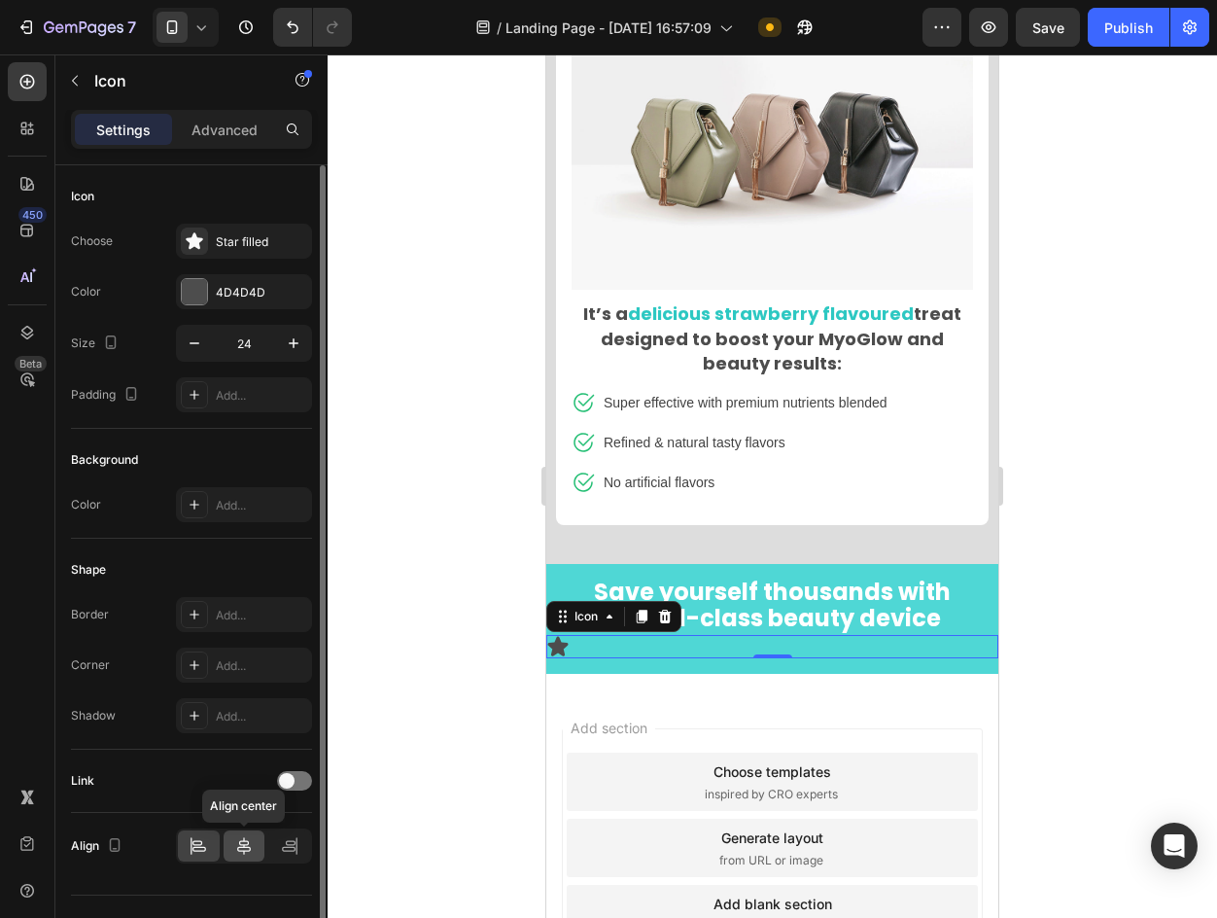
click at [260, 848] on div at bounding box center [245, 845] width 42 height 31
click at [762, 640] on icon at bounding box center [772, 646] width 20 height 19
click at [764, 637] on icon at bounding box center [772, 646] width 20 height 19
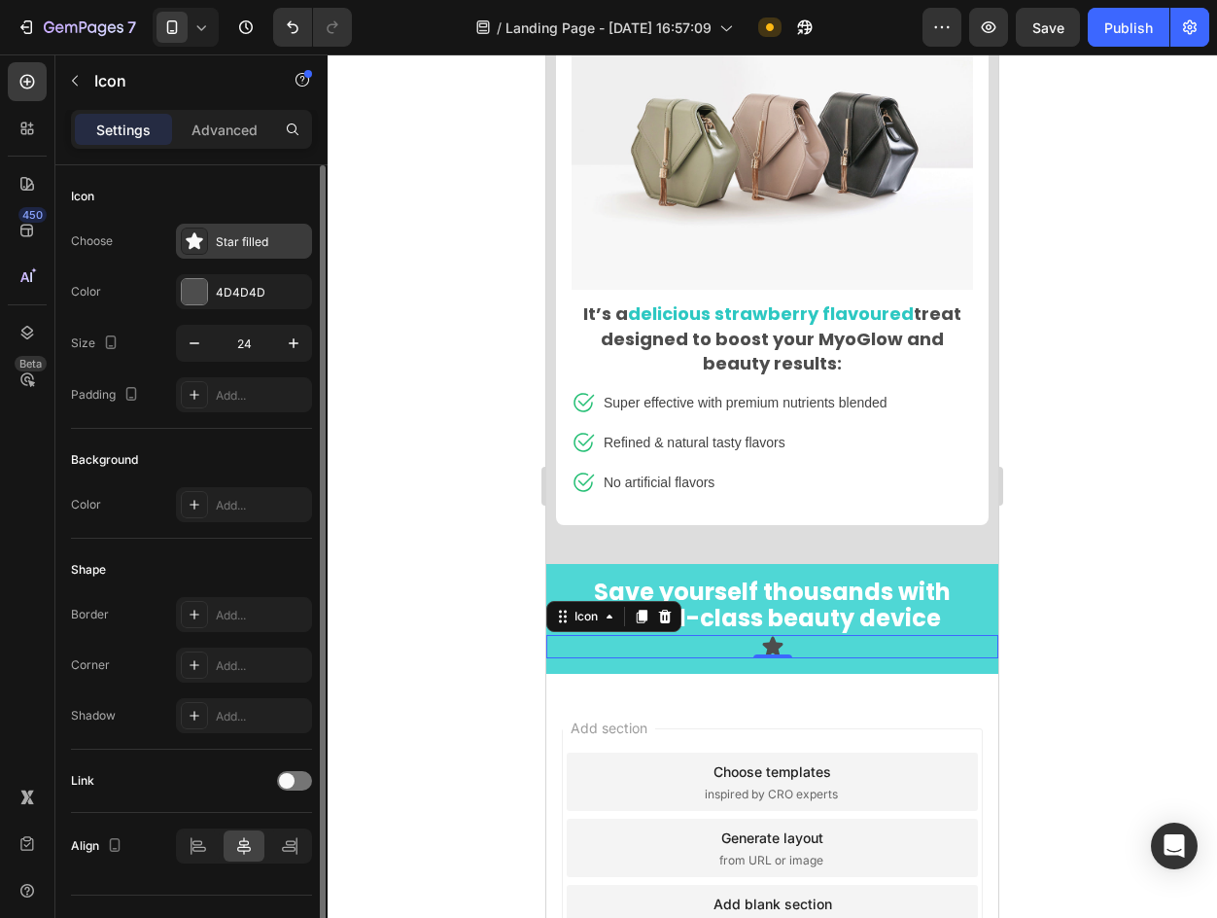
click at [234, 239] on div "Star filled" at bounding box center [261, 242] width 91 height 18
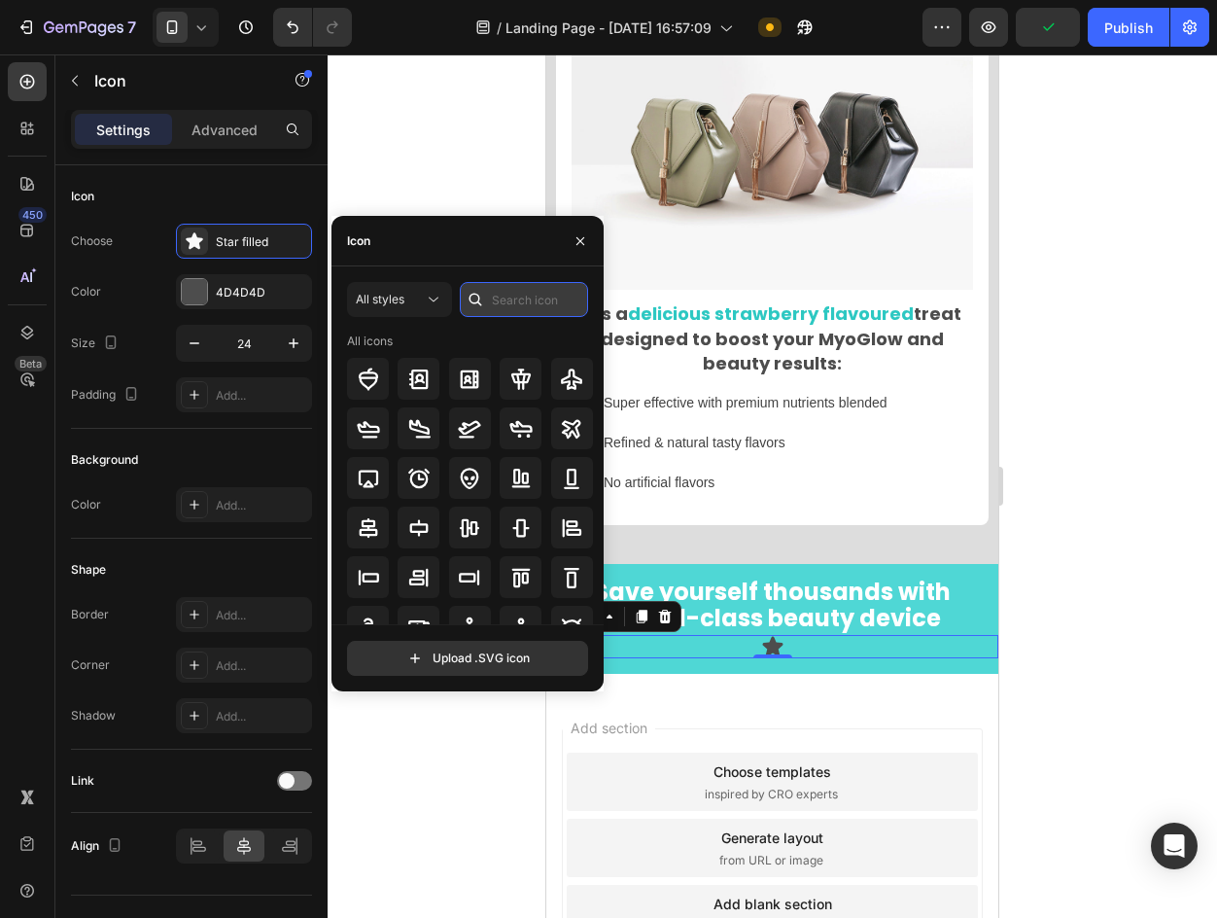
click at [493, 298] on input "text" at bounding box center [524, 299] width 128 height 35
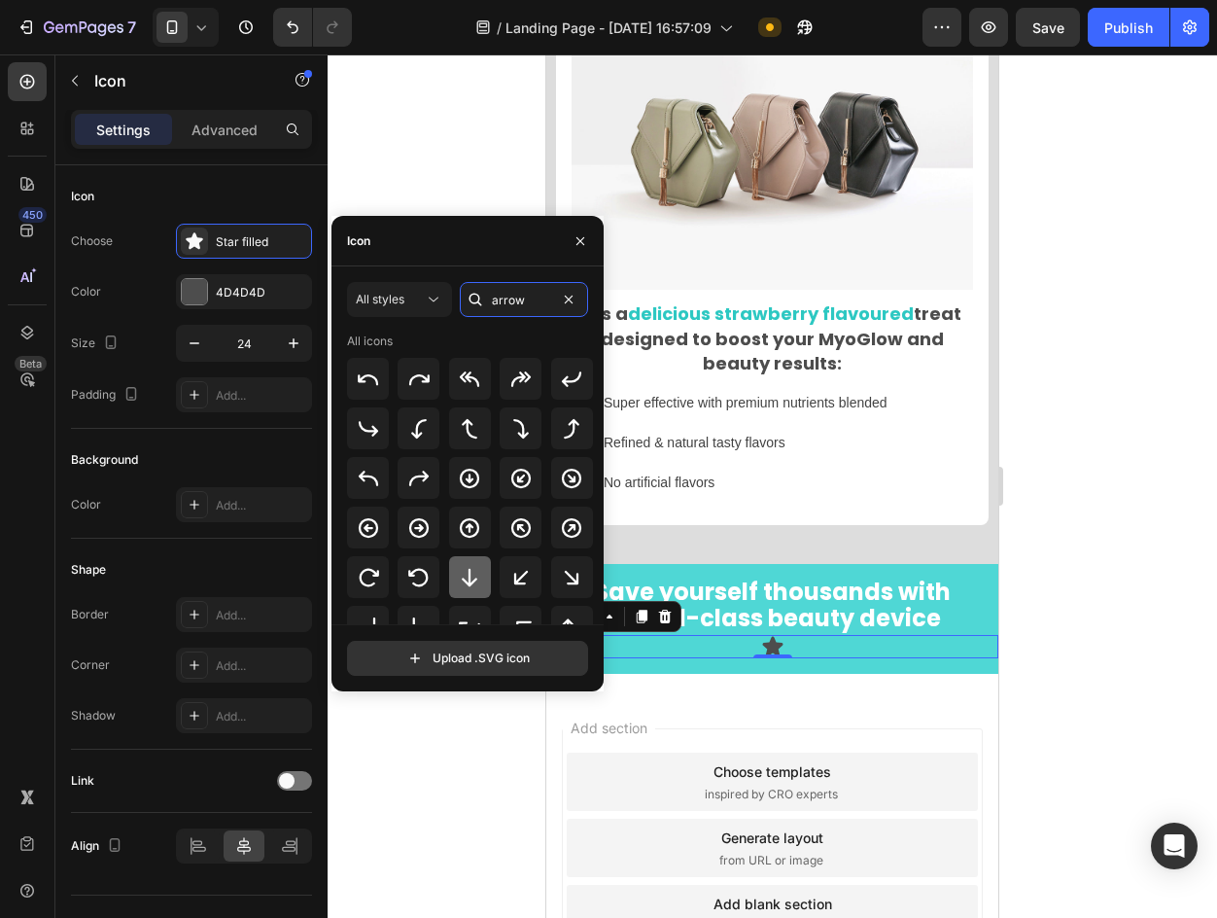
type input "arrow"
click at [486, 565] on div at bounding box center [470, 577] width 42 height 42
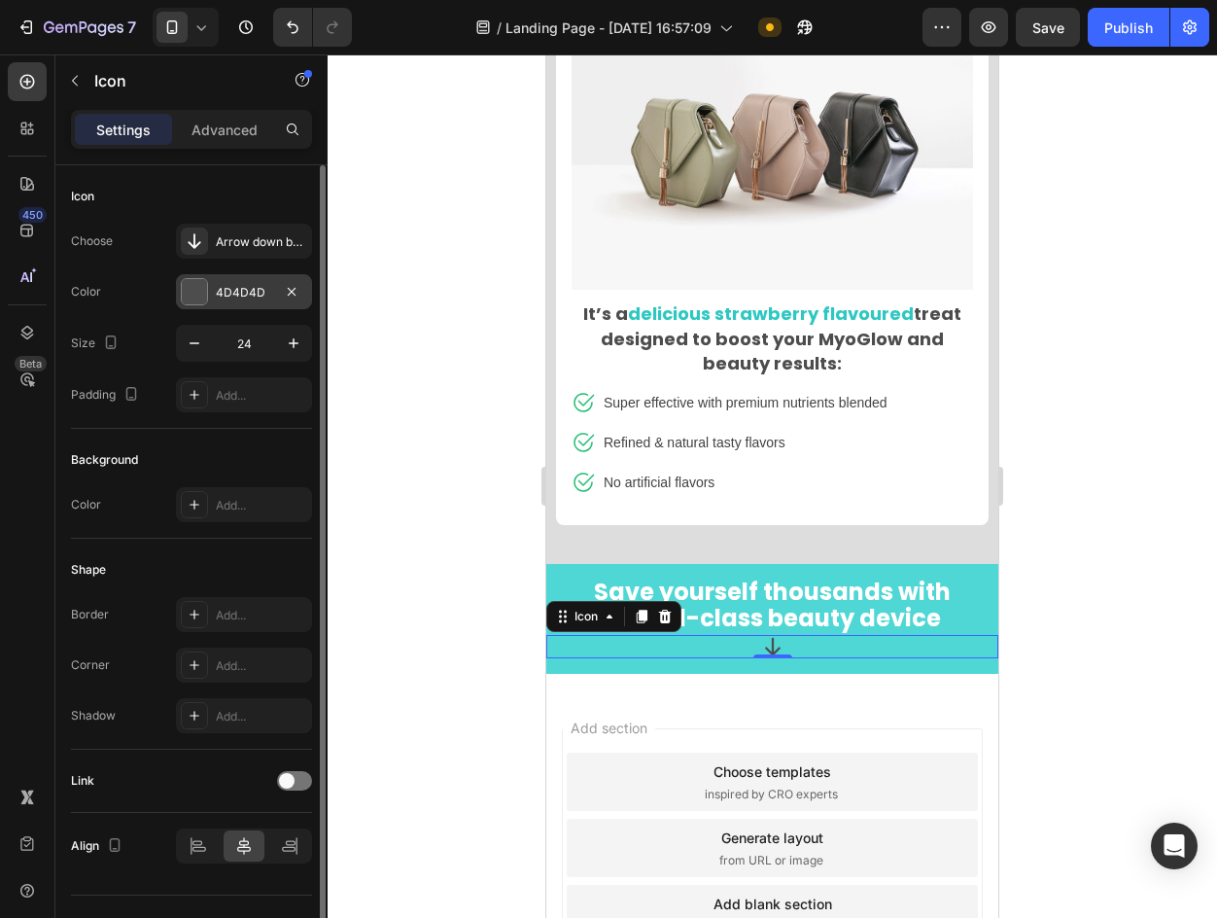
click at [253, 298] on div "4D4D4D" at bounding box center [244, 293] width 56 height 18
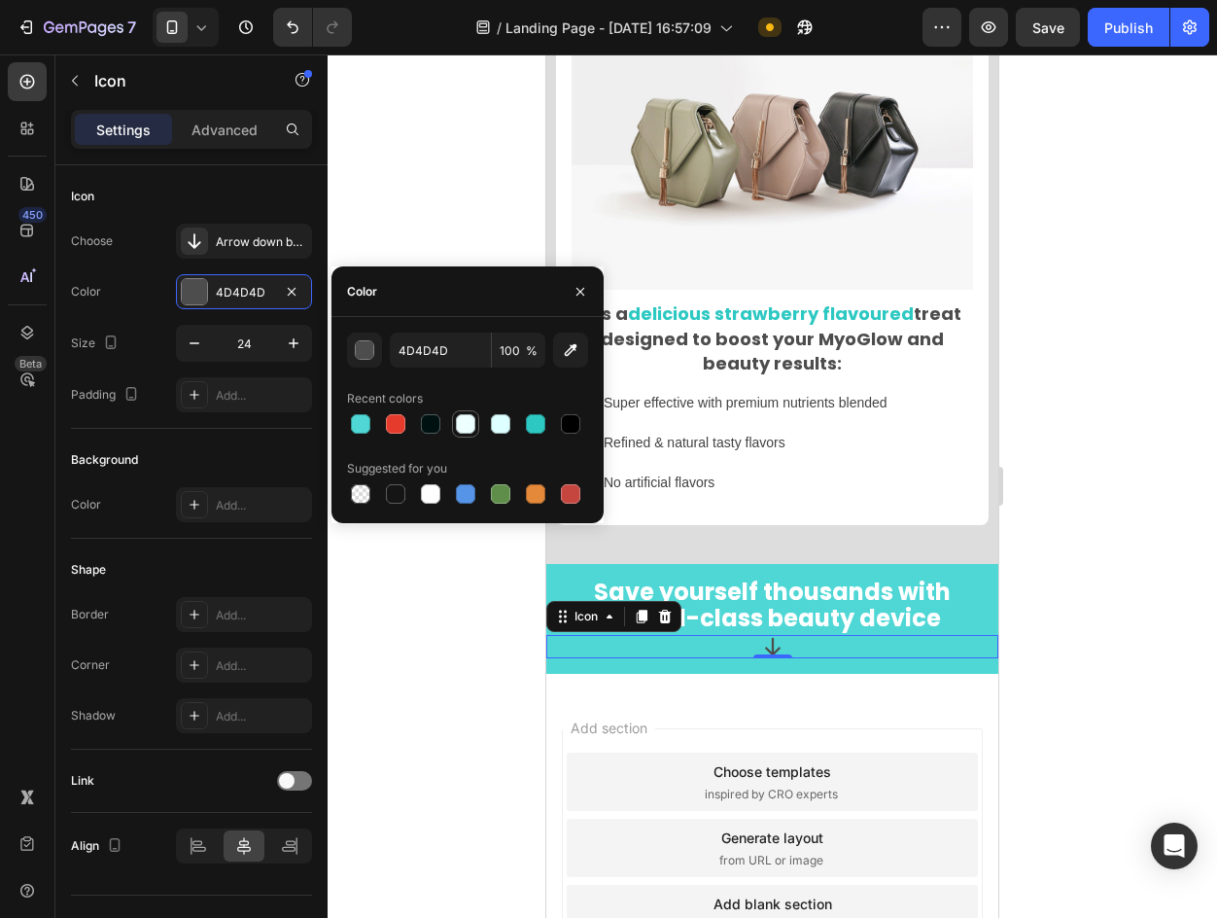
click at [469, 420] on div at bounding box center [465, 423] width 19 height 19
click at [354, 353] on button "button" at bounding box center [364, 350] width 35 height 35
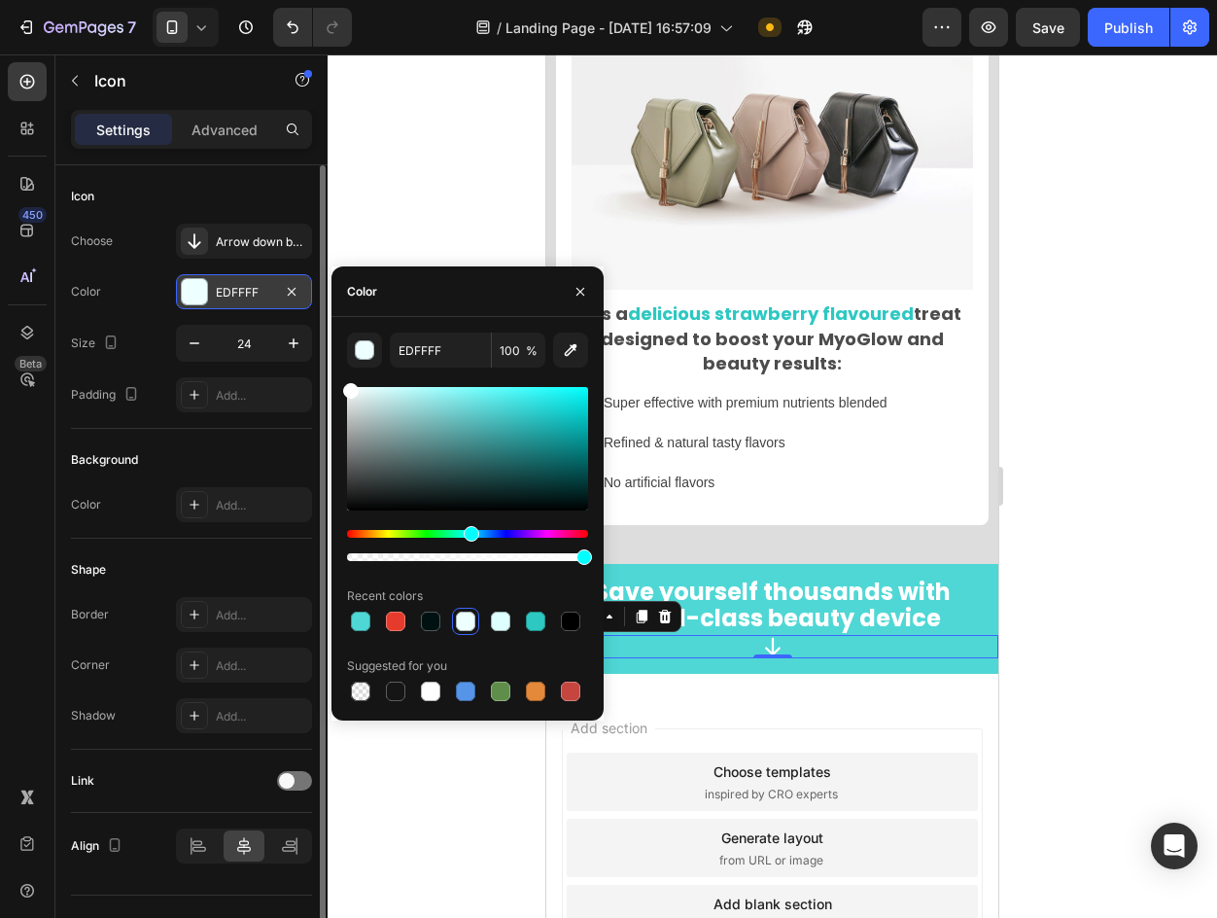
drag, startPoint x: 405, startPoint y: 445, endPoint x: 311, endPoint y: 281, distance: 189.5
click at [311, 281] on div "450 Beta Sections(30) Elements(83) Section Element Hero Section Product Detail …" at bounding box center [164, 485] width 328 height 863
type input "FFFFFF"
click at [399, 278] on div "Color" at bounding box center [468, 291] width 272 height 51
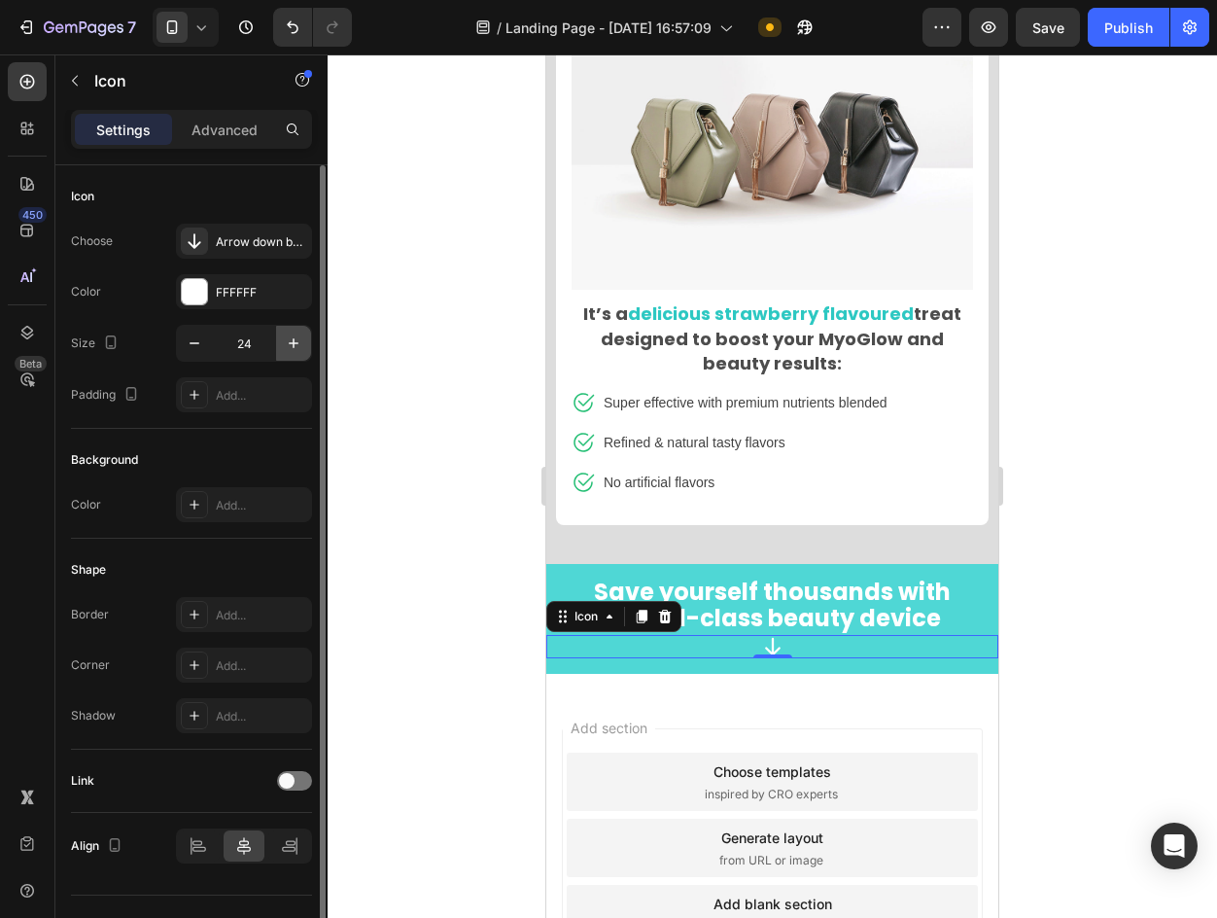
click at [301, 343] on icon "button" at bounding box center [293, 342] width 19 height 19
click at [301, 342] on icon "button" at bounding box center [293, 342] width 19 height 19
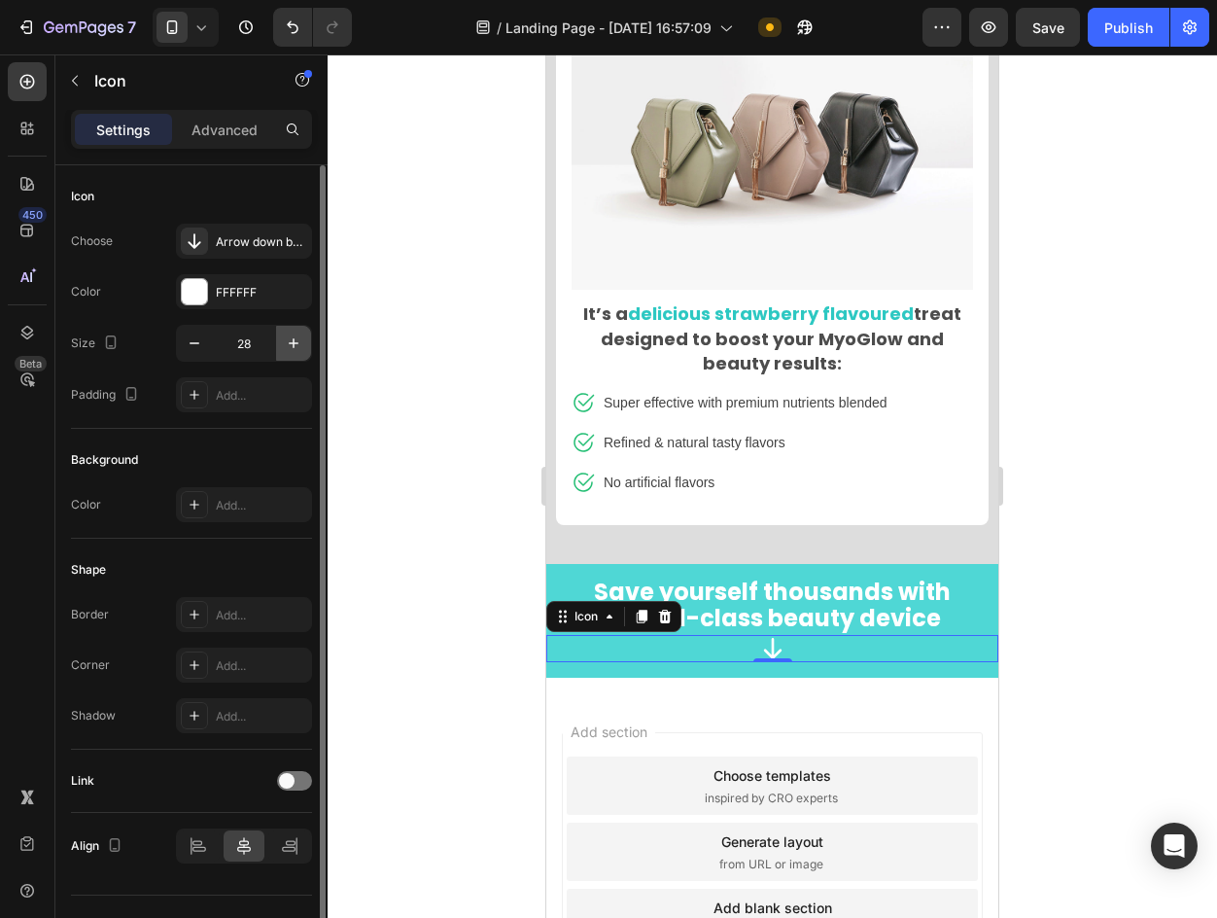
click at [301, 342] on icon "button" at bounding box center [293, 342] width 19 height 19
click at [300, 341] on icon "button" at bounding box center [293, 342] width 19 height 19
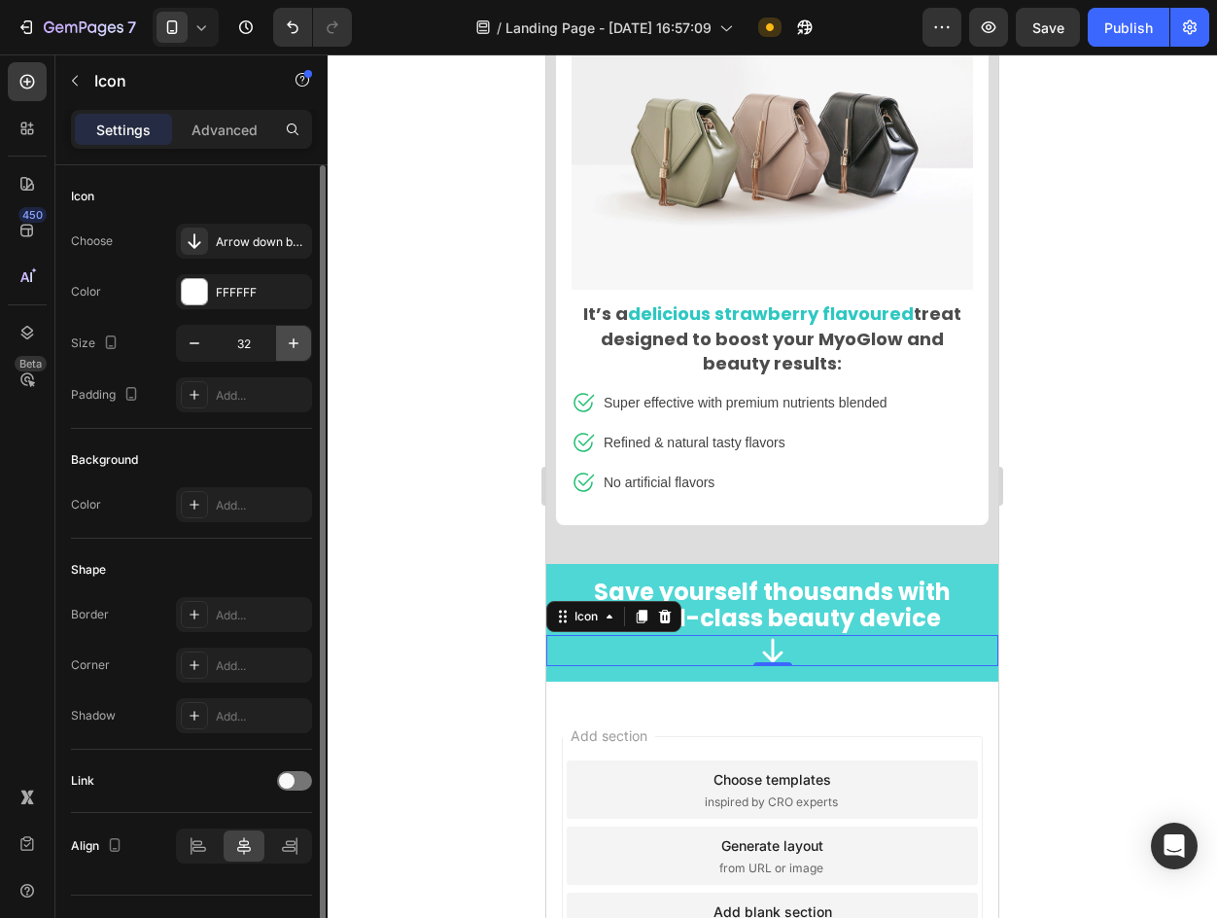
click at [300, 341] on icon "button" at bounding box center [293, 342] width 19 height 19
click at [298, 336] on icon "button" at bounding box center [293, 342] width 19 height 19
type input "35"
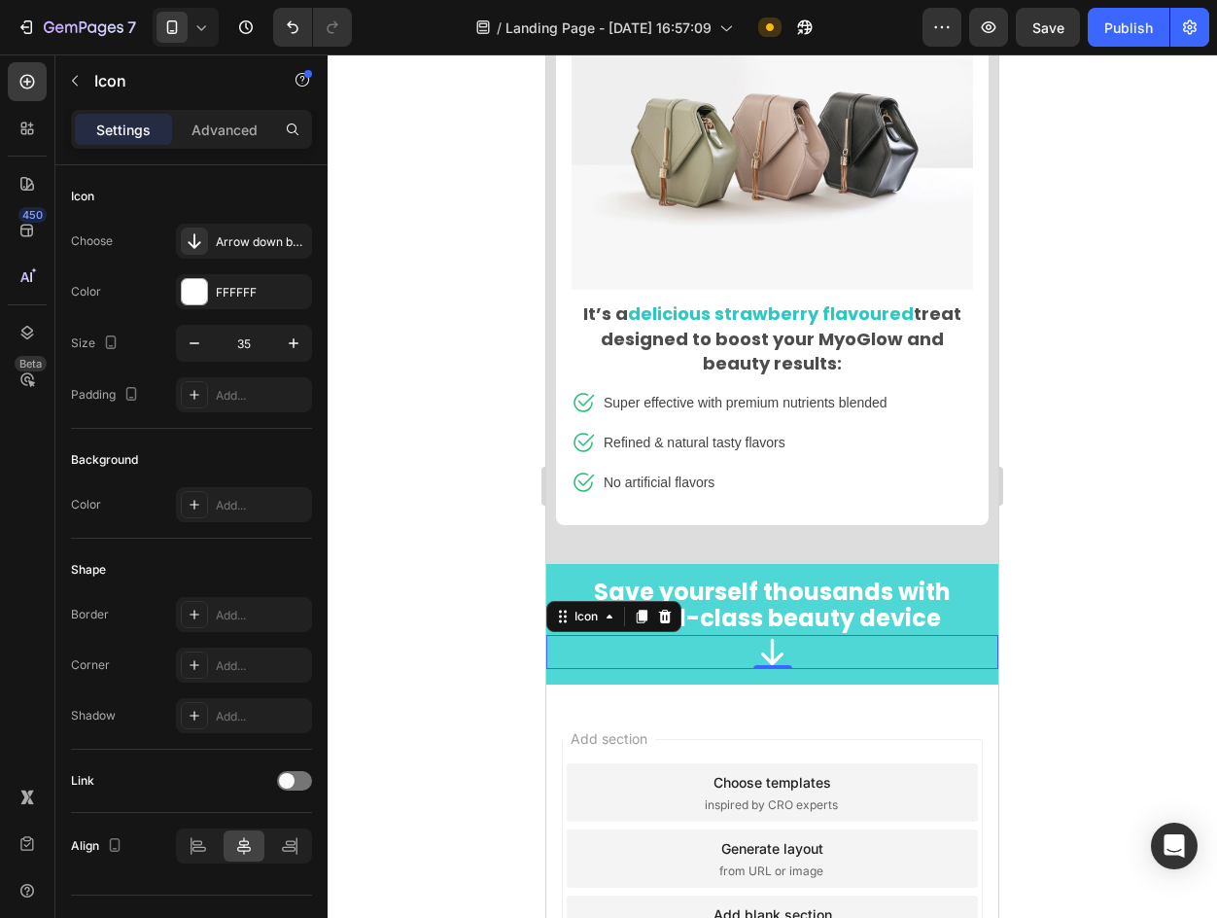
click at [458, 290] on div at bounding box center [773, 485] width 890 height 863
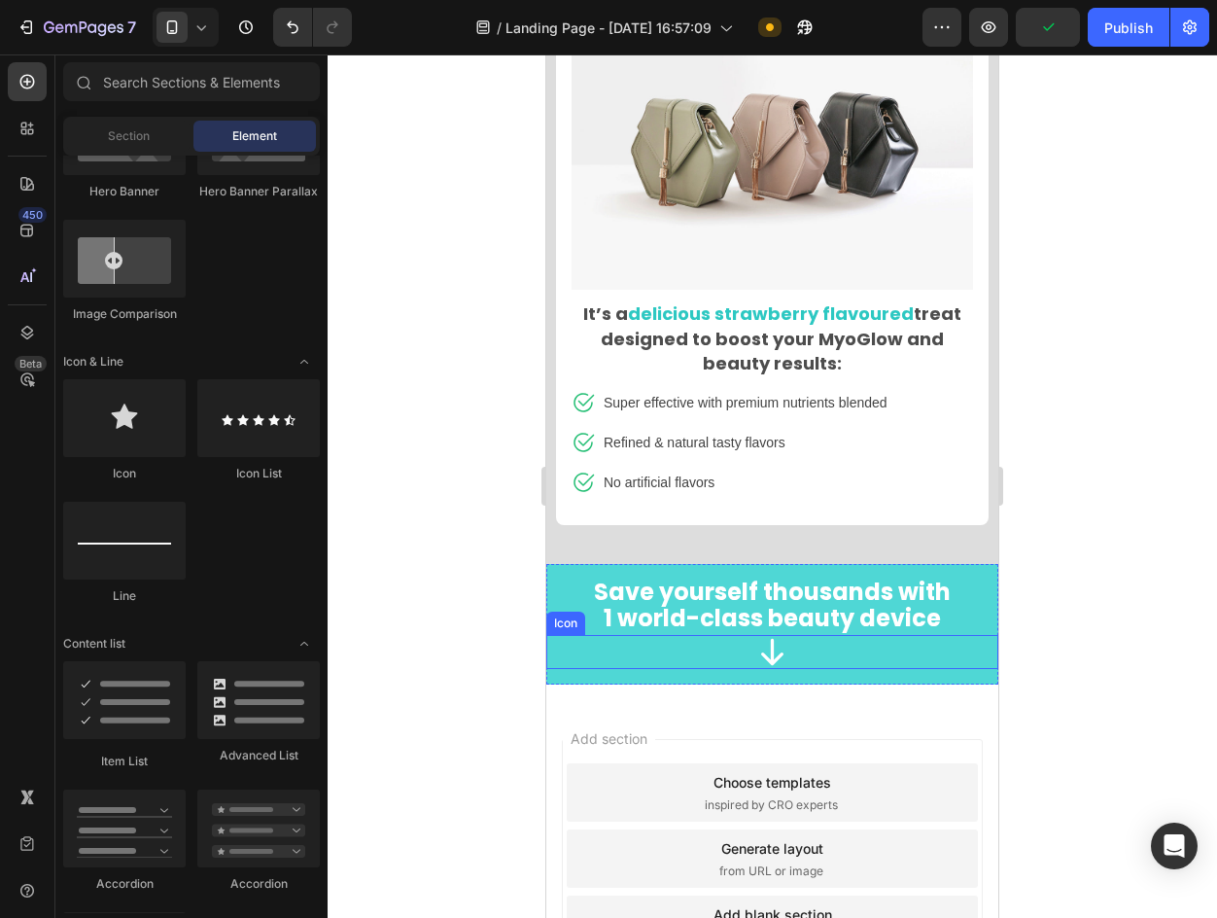
click at [775, 635] on icon at bounding box center [772, 652] width 34 height 34
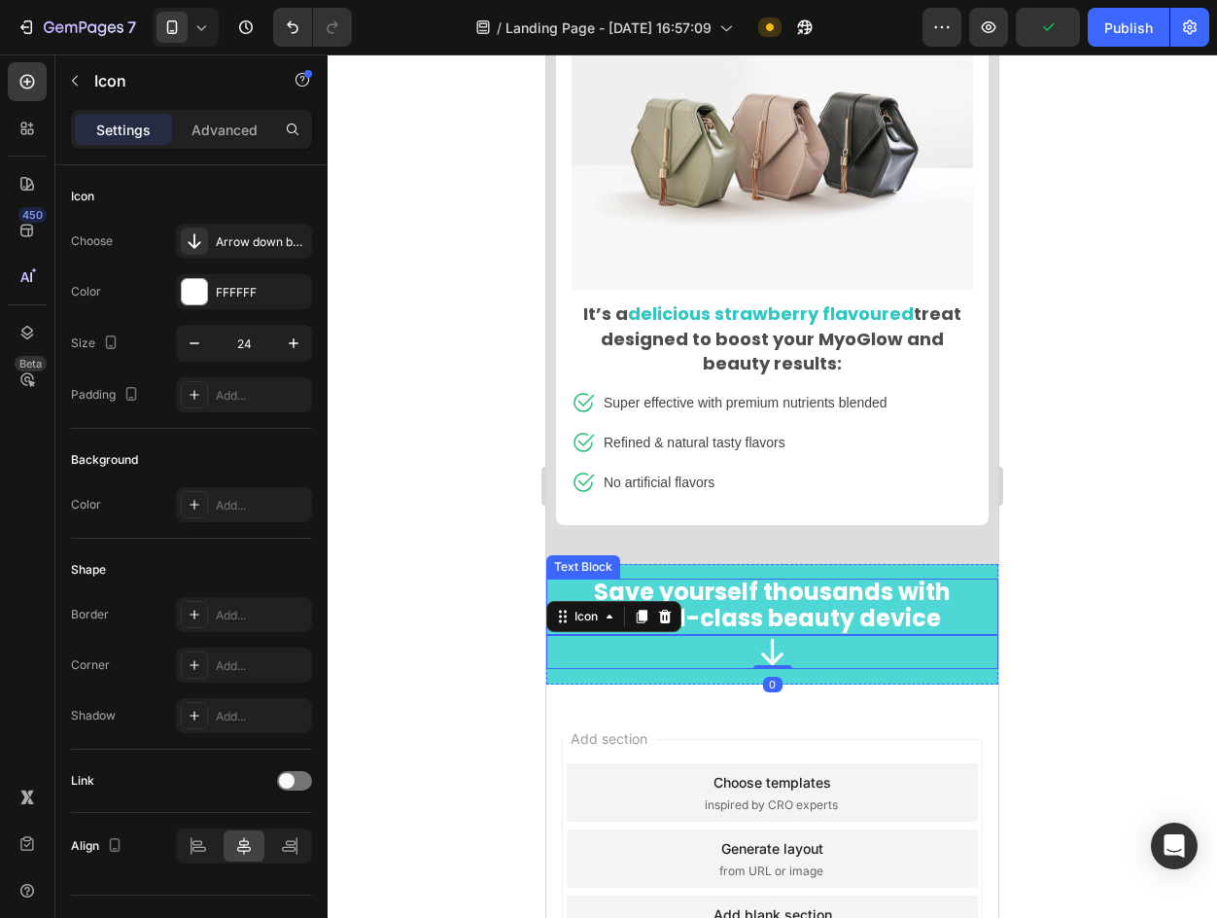
click at [791, 586] on span "Save yourself thousands with" at bounding box center [772, 592] width 357 height 32
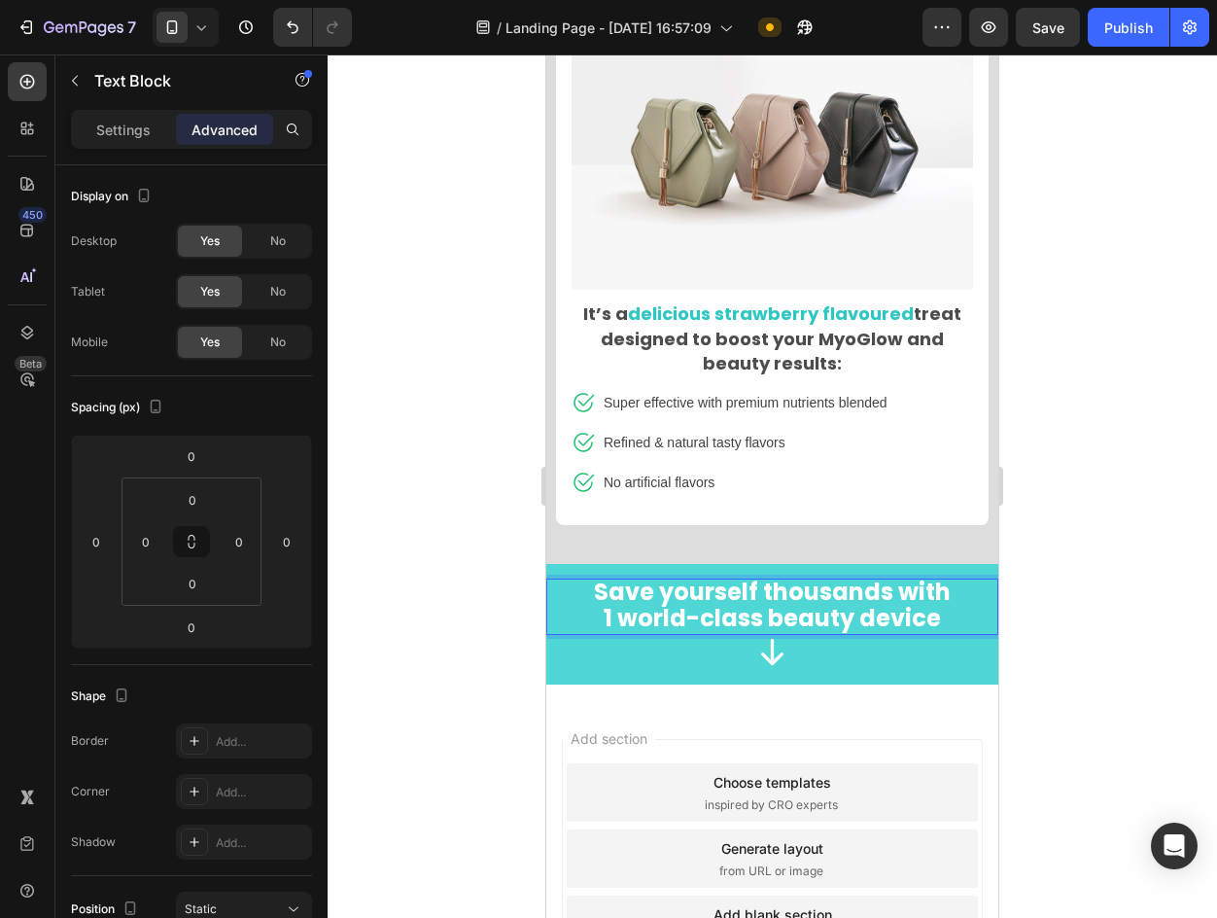
click at [812, 602] on strong "1 world-class beauty device" at bounding box center [772, 618] width 337 height 32
click at [867, 602] on strong "1 world-class beauty device" at bounding box center [772, 618] width 337 height 32
drag, startPoint x: 937, startPoint y: 582, endPoint x: 1004, endPoint y: 635, distance: 85.2
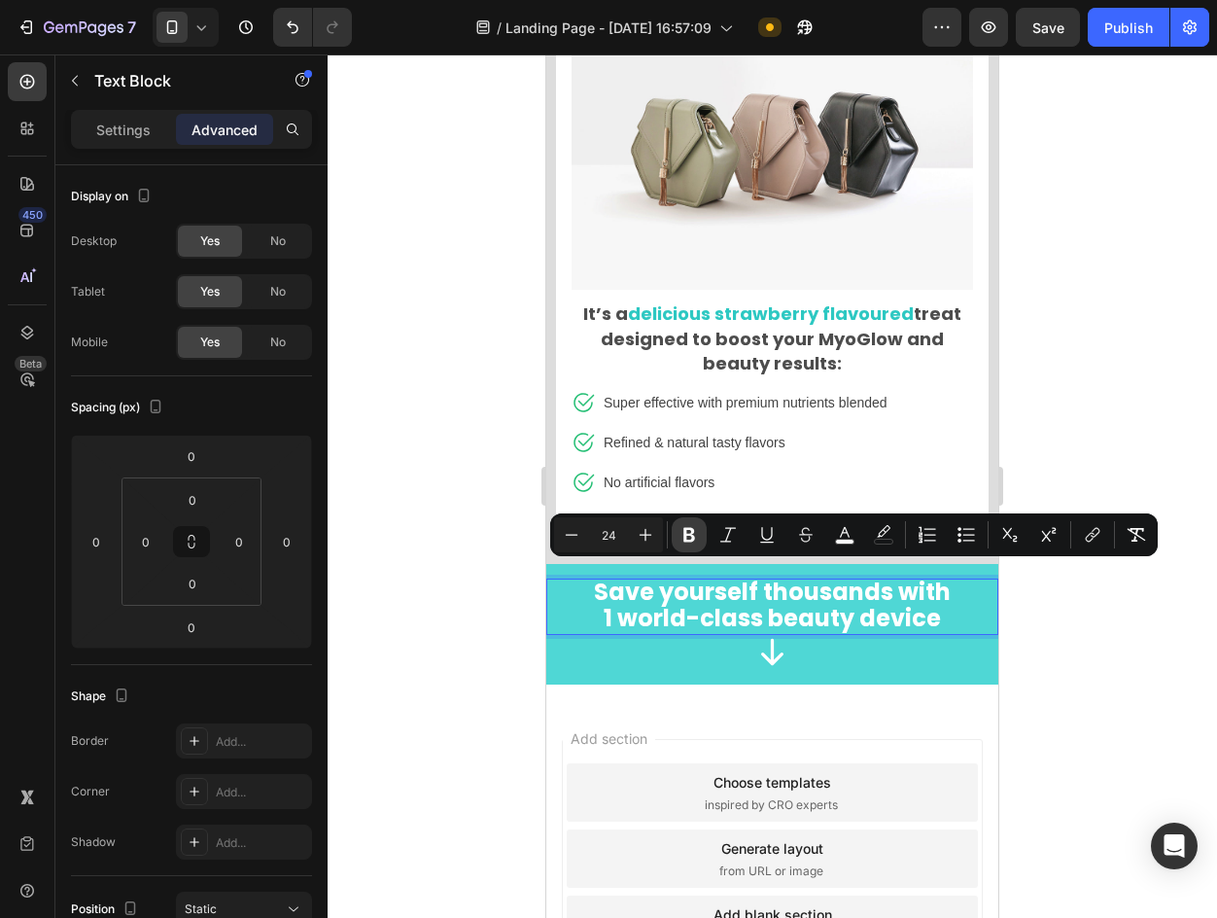
click at [684, 538] on icon "Editor contextual toolbar" at bounding box center [689, 534] width 19 height 19
click at [122, 135] on p "Settings" at bounding box center [123, 130] width 54 height 20
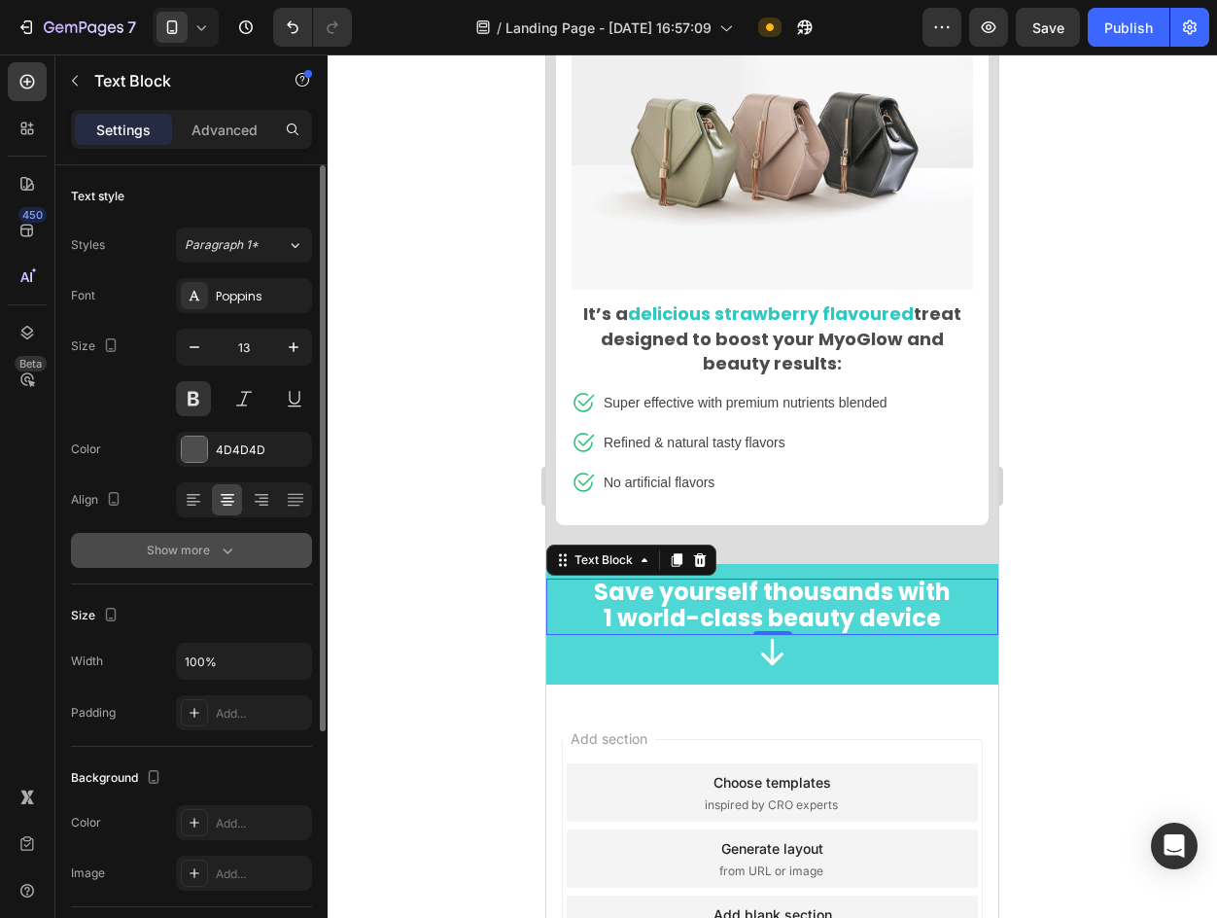
click at [194, 566] on button "Show more" at bounding box center [191, 550] width 241 height 35
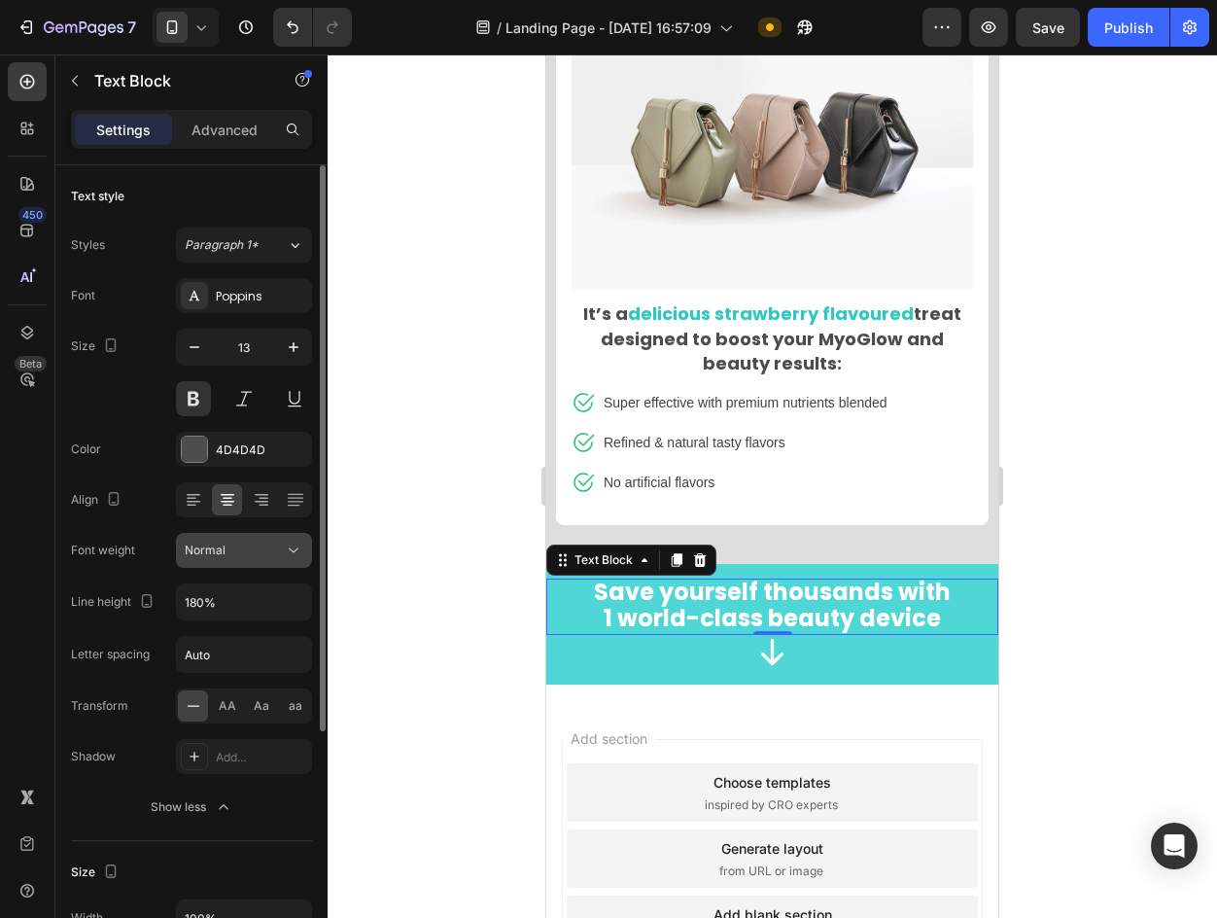
click at [213, 538] on button "Normal" at bounding box center [244, 550] width 136 height 35
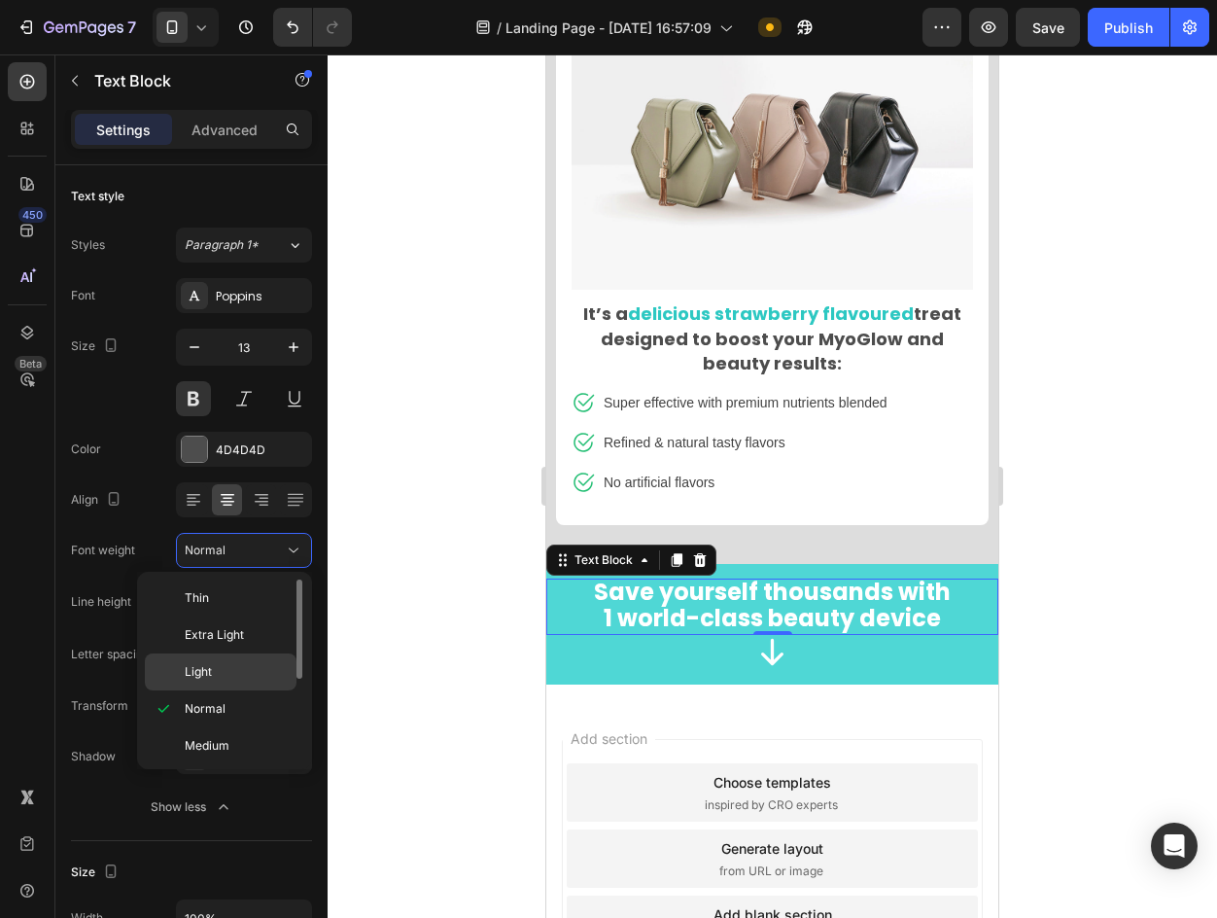
click at [212, 671] on span "Light" at bounding box center [198, 672] width 27 height 18
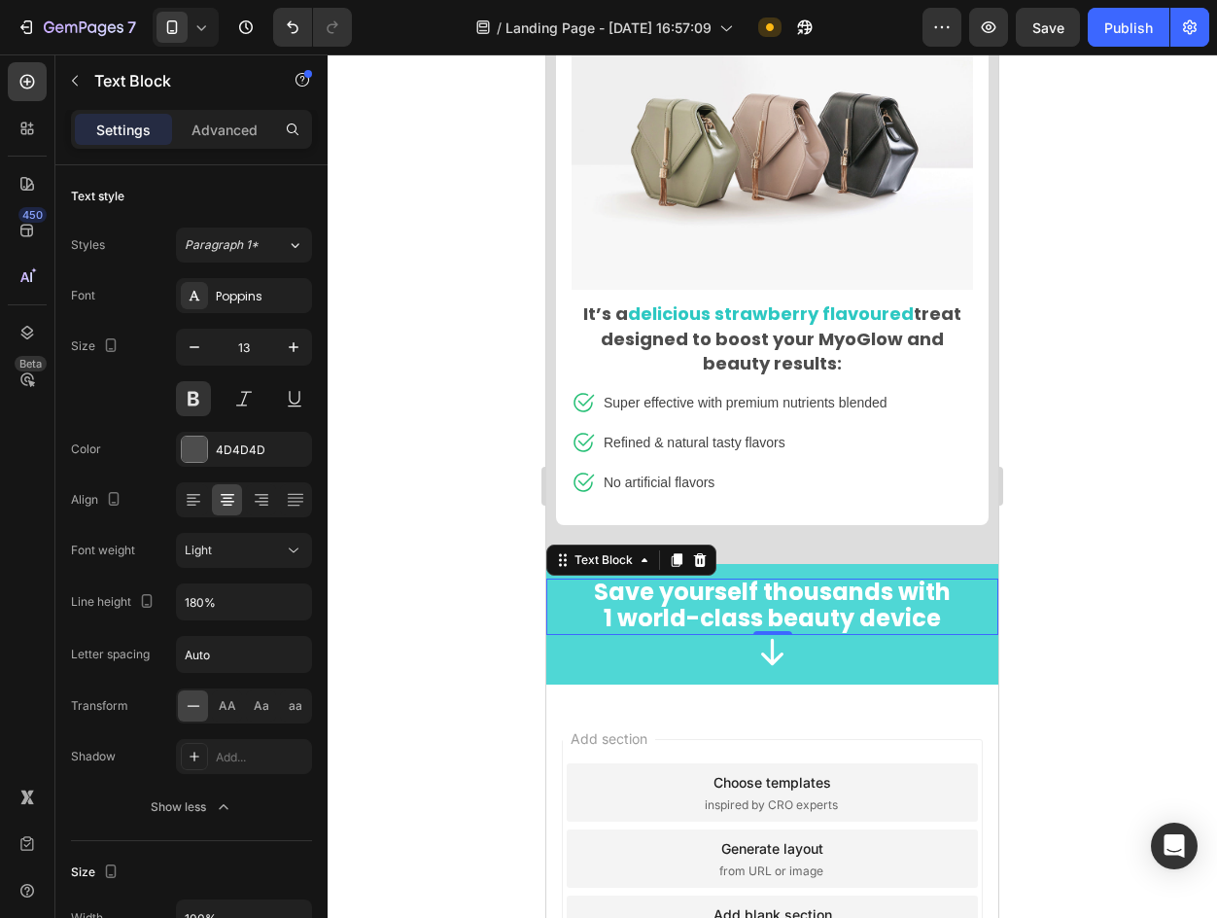
click at [1157, 546] on div at bounding box center [773, 485] width 890 height 863
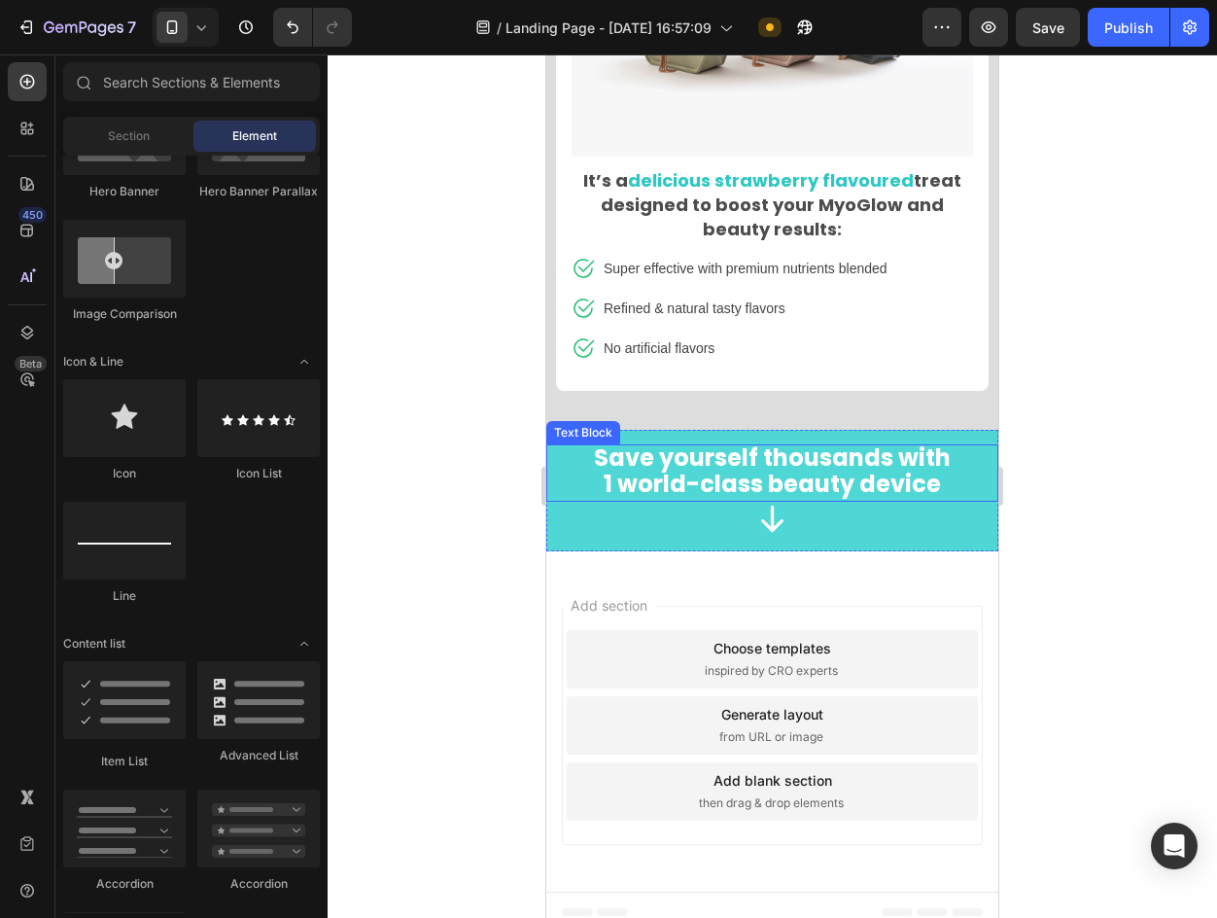
scroll to position [10378, 0]
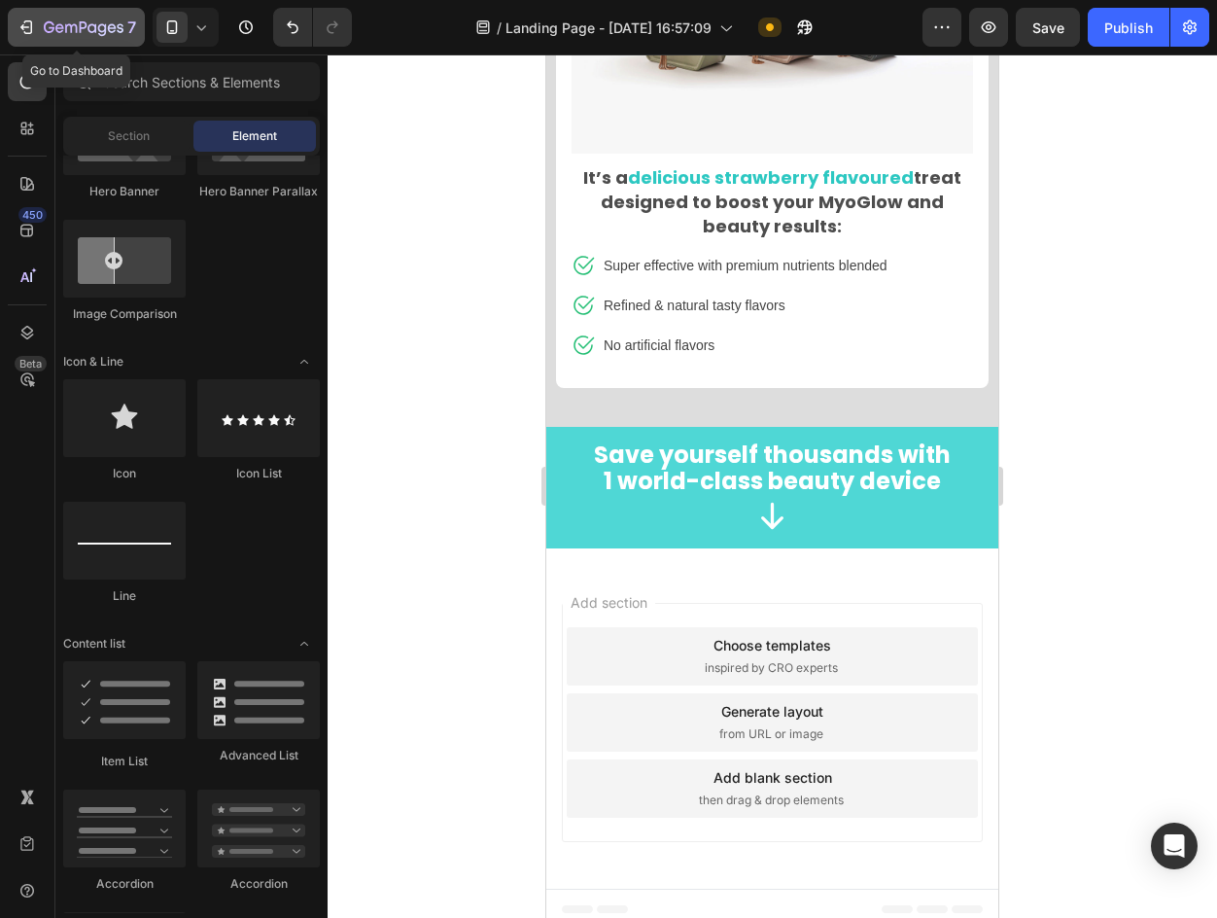
click at [85, 18] on div "7" at bounding box center [90, 27] width 92 height 23
